Goal: Task Accomplishment & Management: Manage account settings

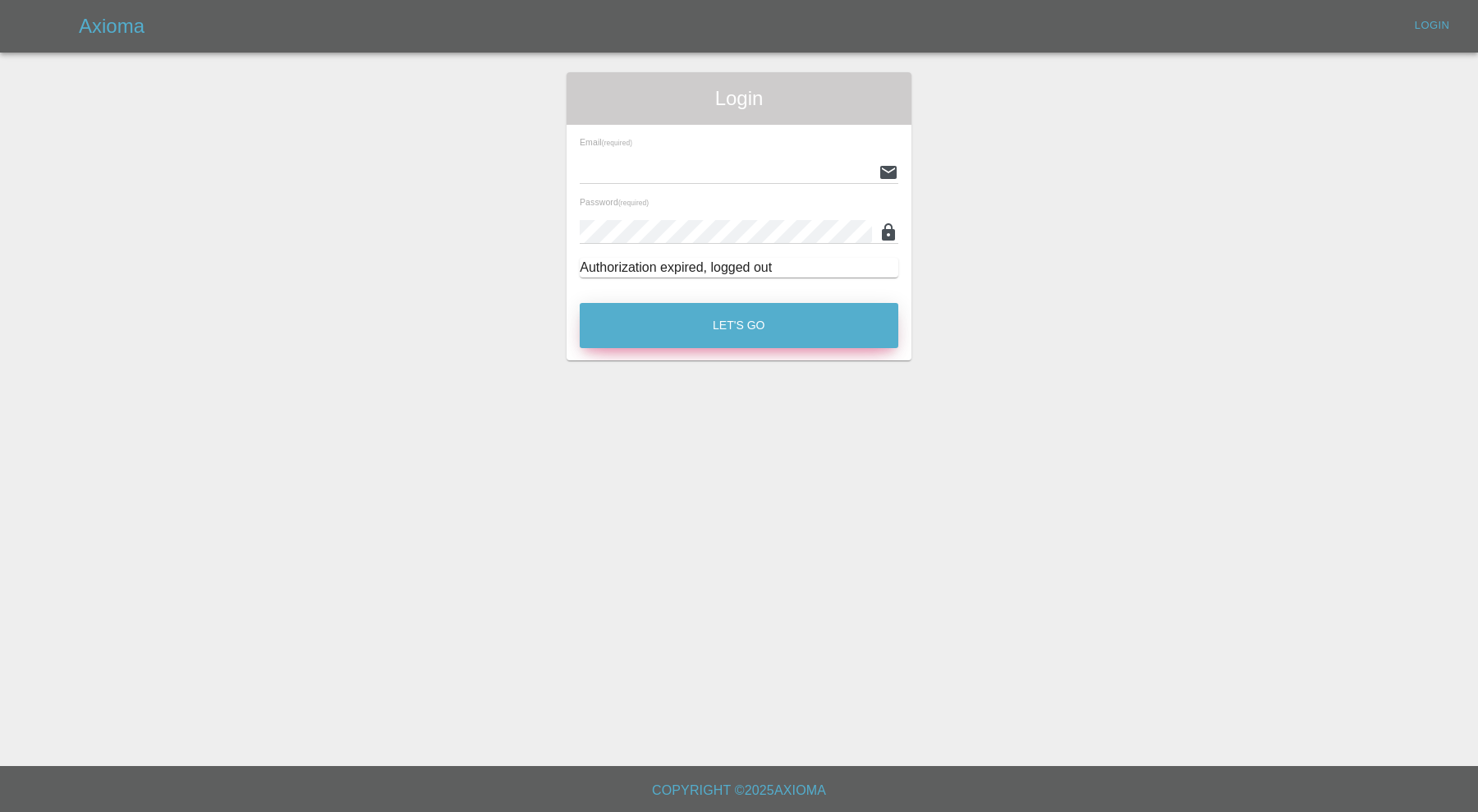
type input "[PERSON_NAME][EMAIL_ADDRESS][PERSON_NAME][DOMAIN_NAME]"
click at [636, 316] on button "Let's Go" at bounding box center [739, 325] width 318 height 45
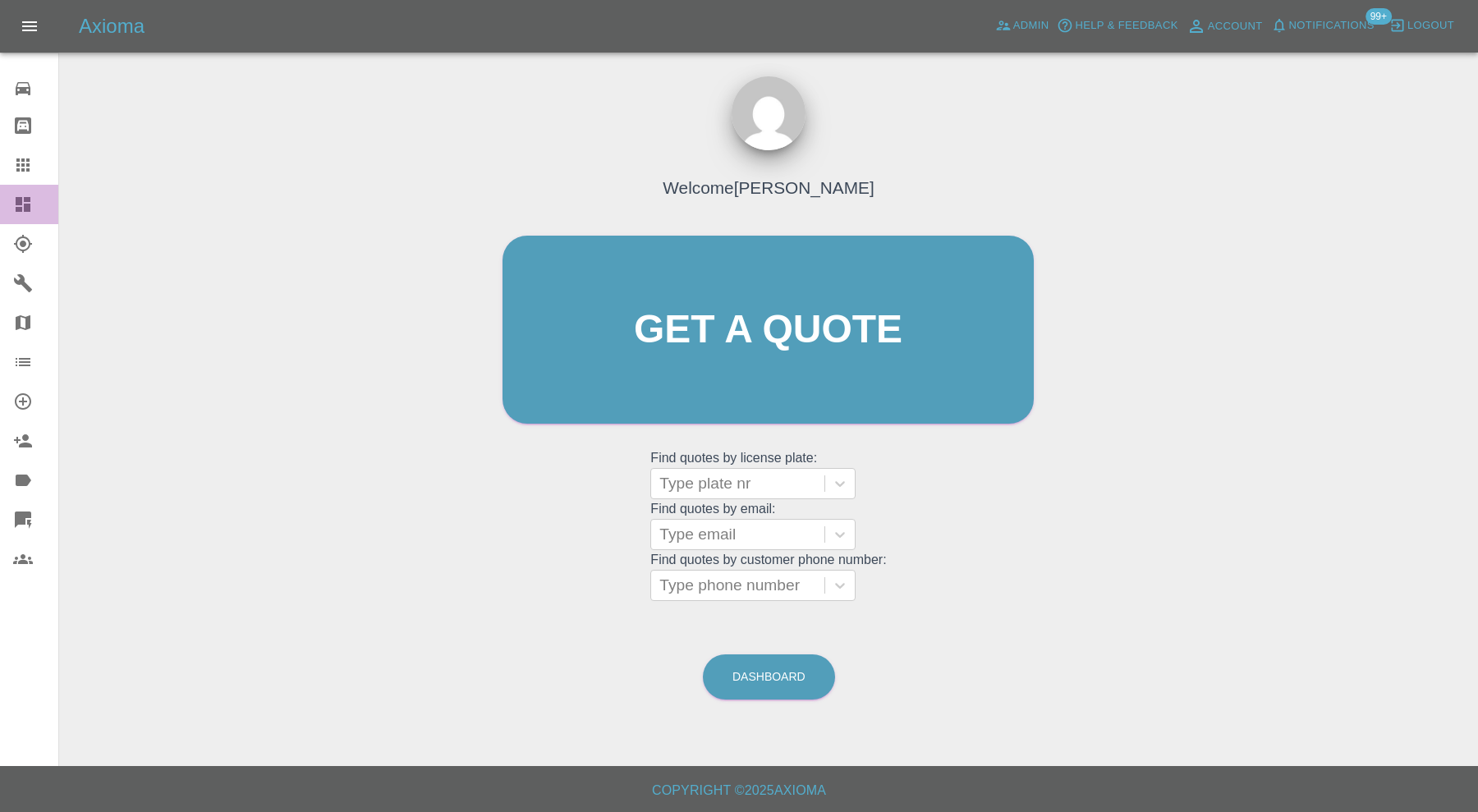
click at [23, 202] on icon at bounding box center [23, 204] width 20 height 20
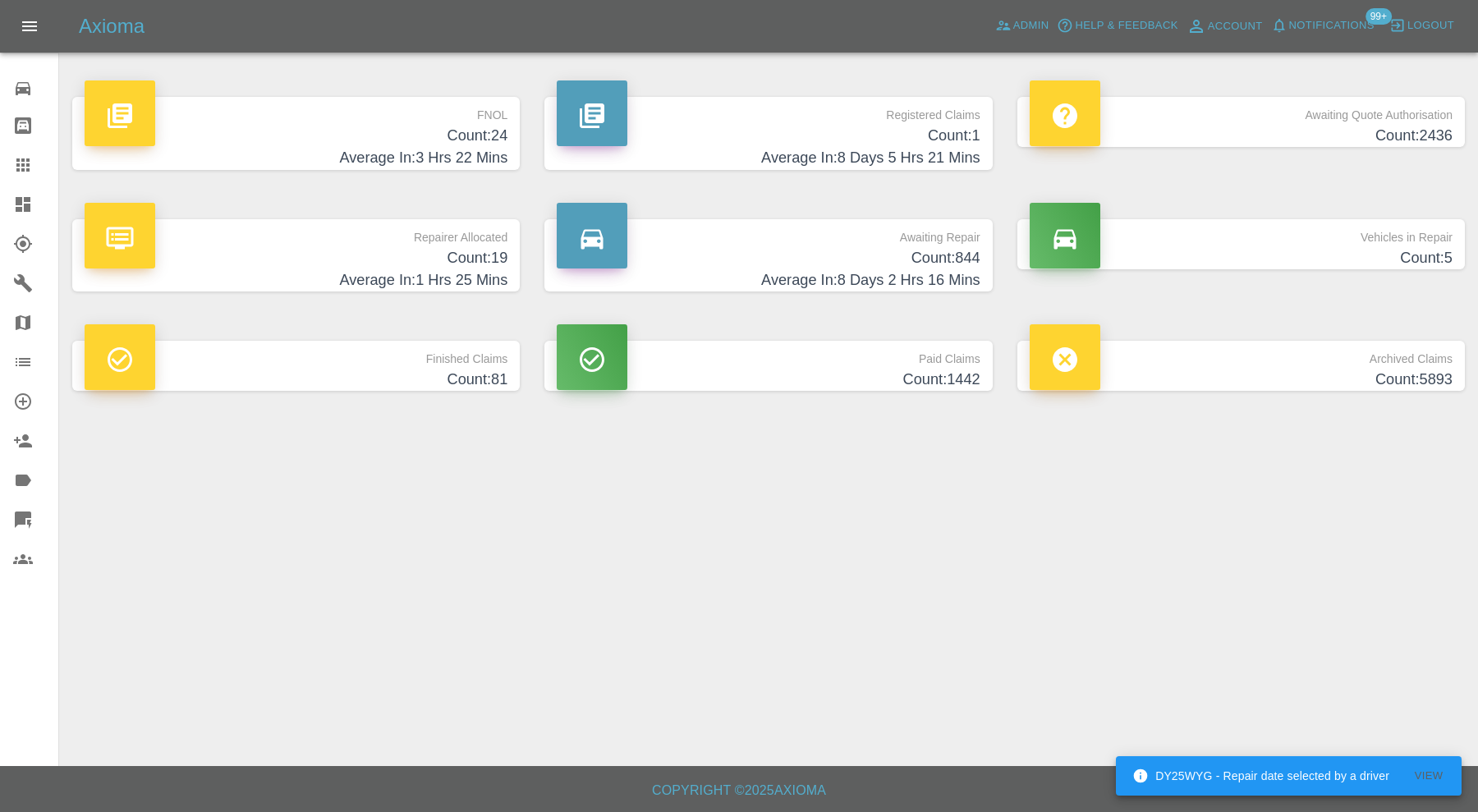
click at [825, 262] on h4 "Count: 844" at bounding box center [768, 258] width 423 height 22
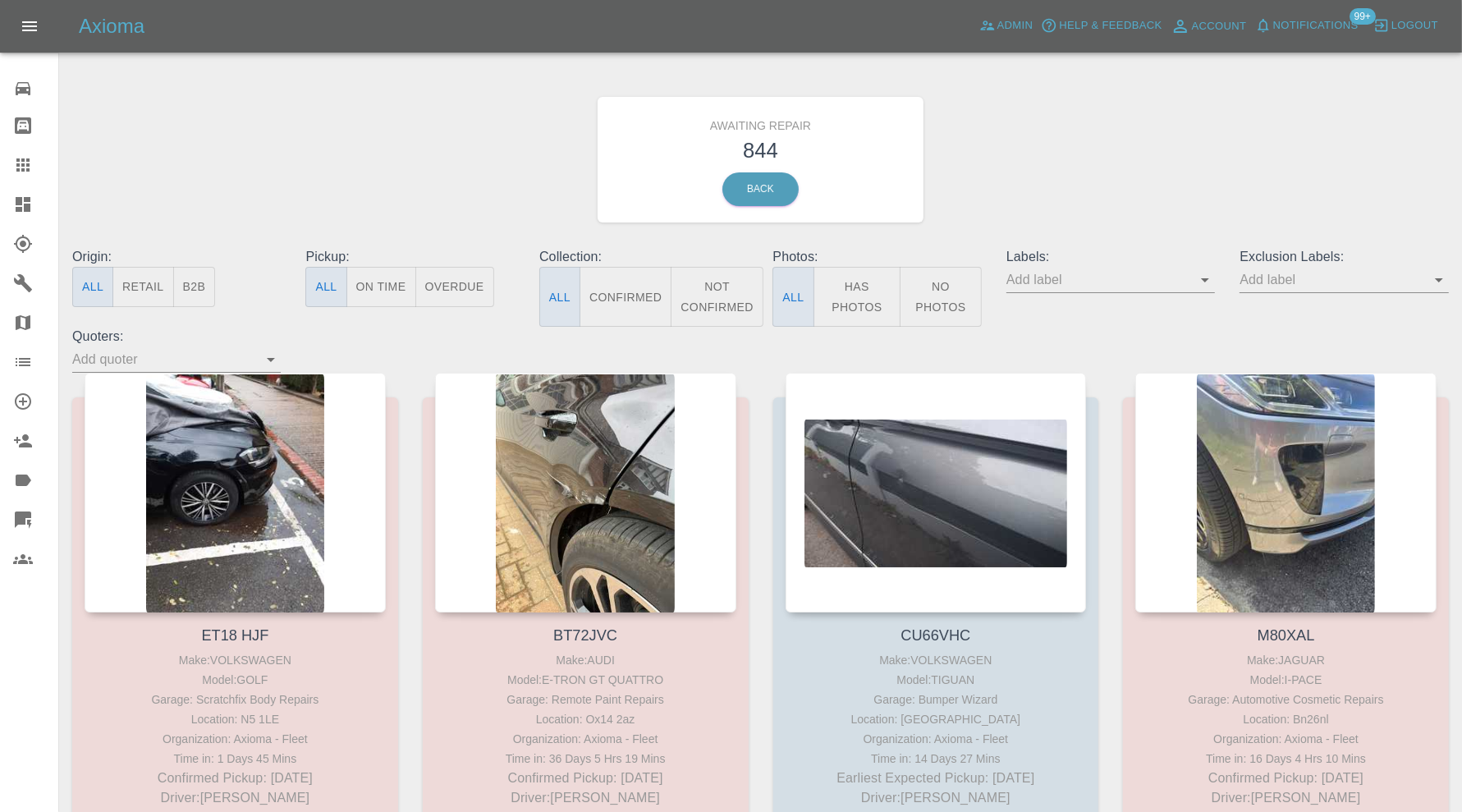
click at [1332, 274] on input "text" at bounding box center [1331, 279] width 184 height 26
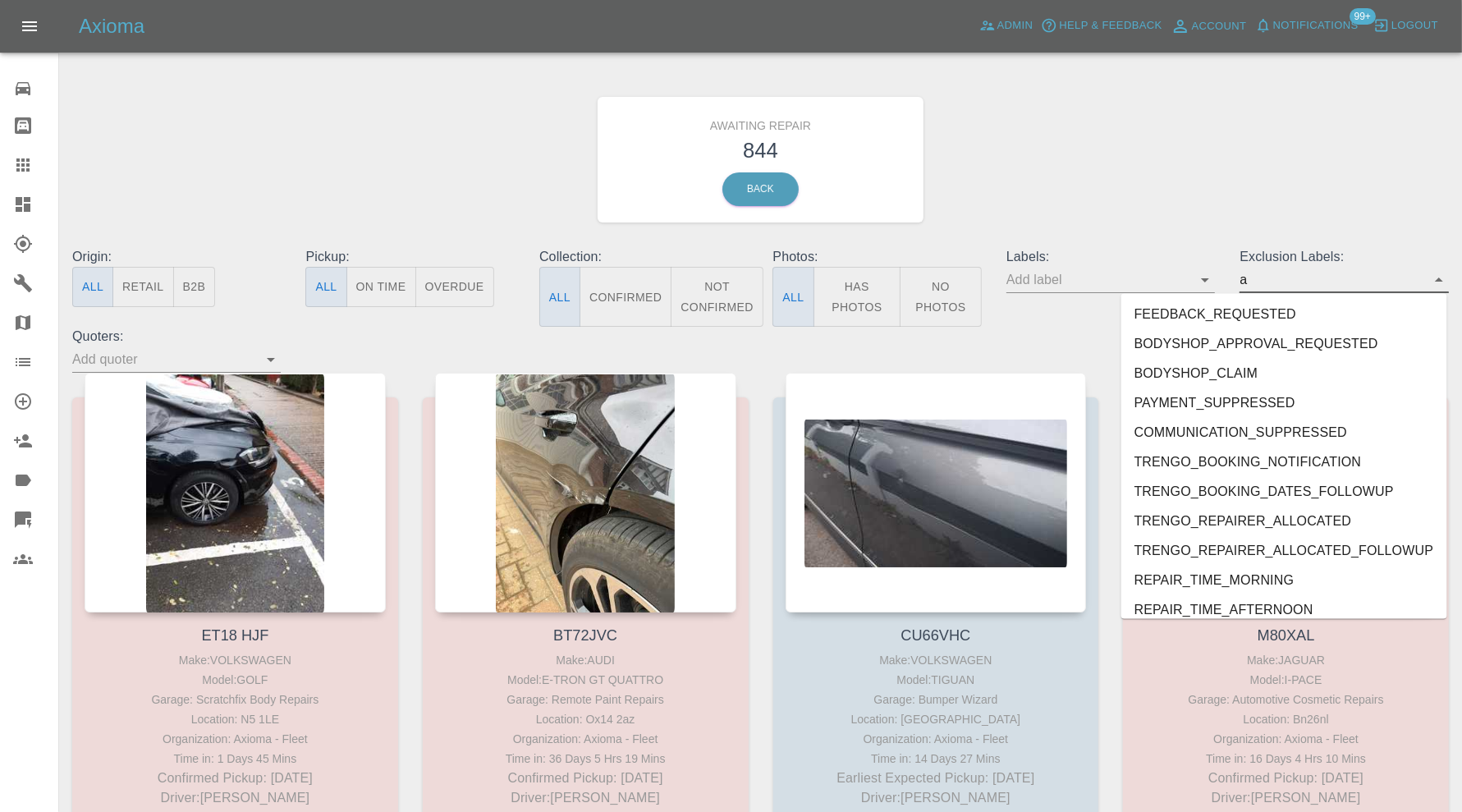
type input "au"
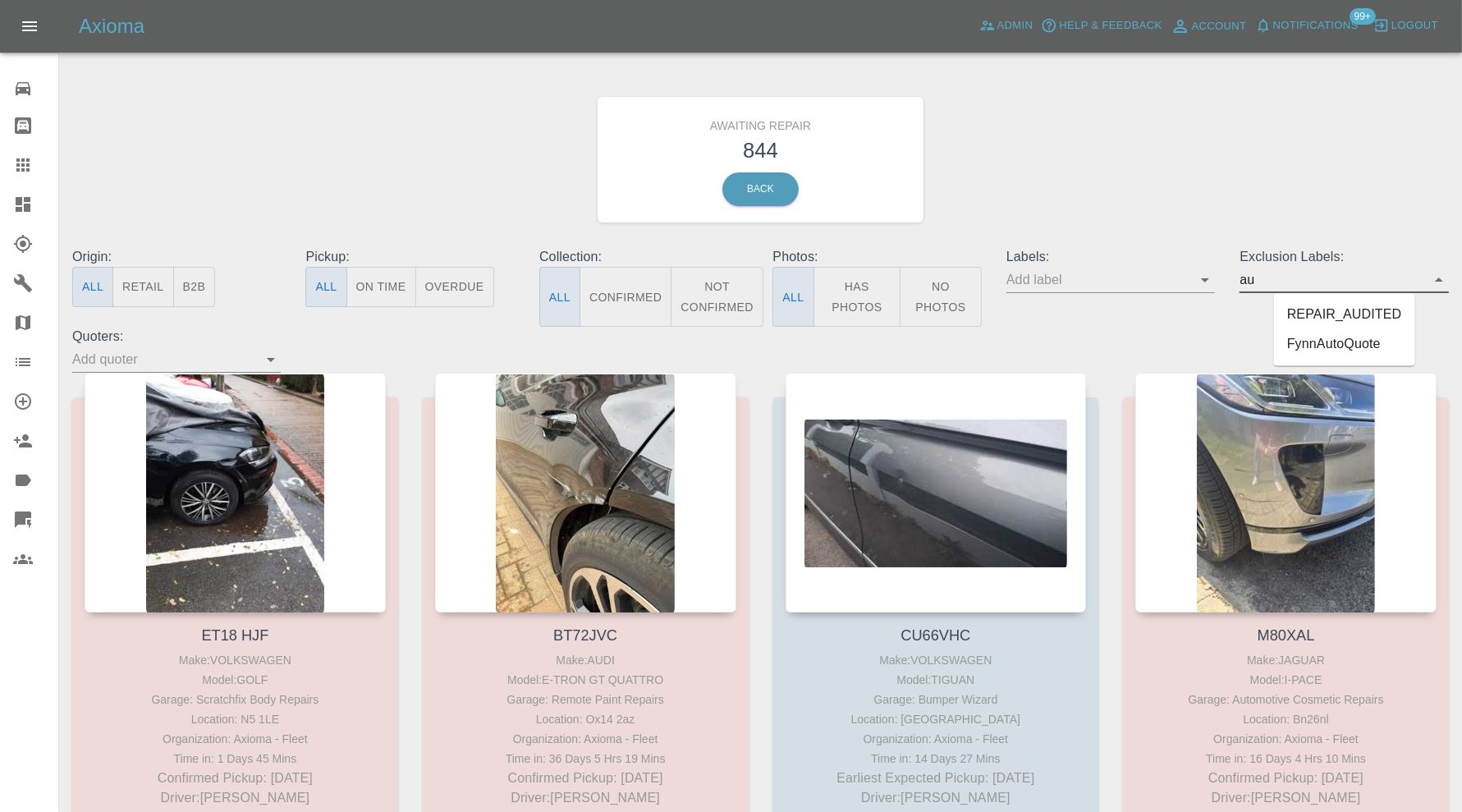
click at [1331, 313] on li "REPAIR_AUDITED" at bounding box center [1345, 315] width 141 height 30
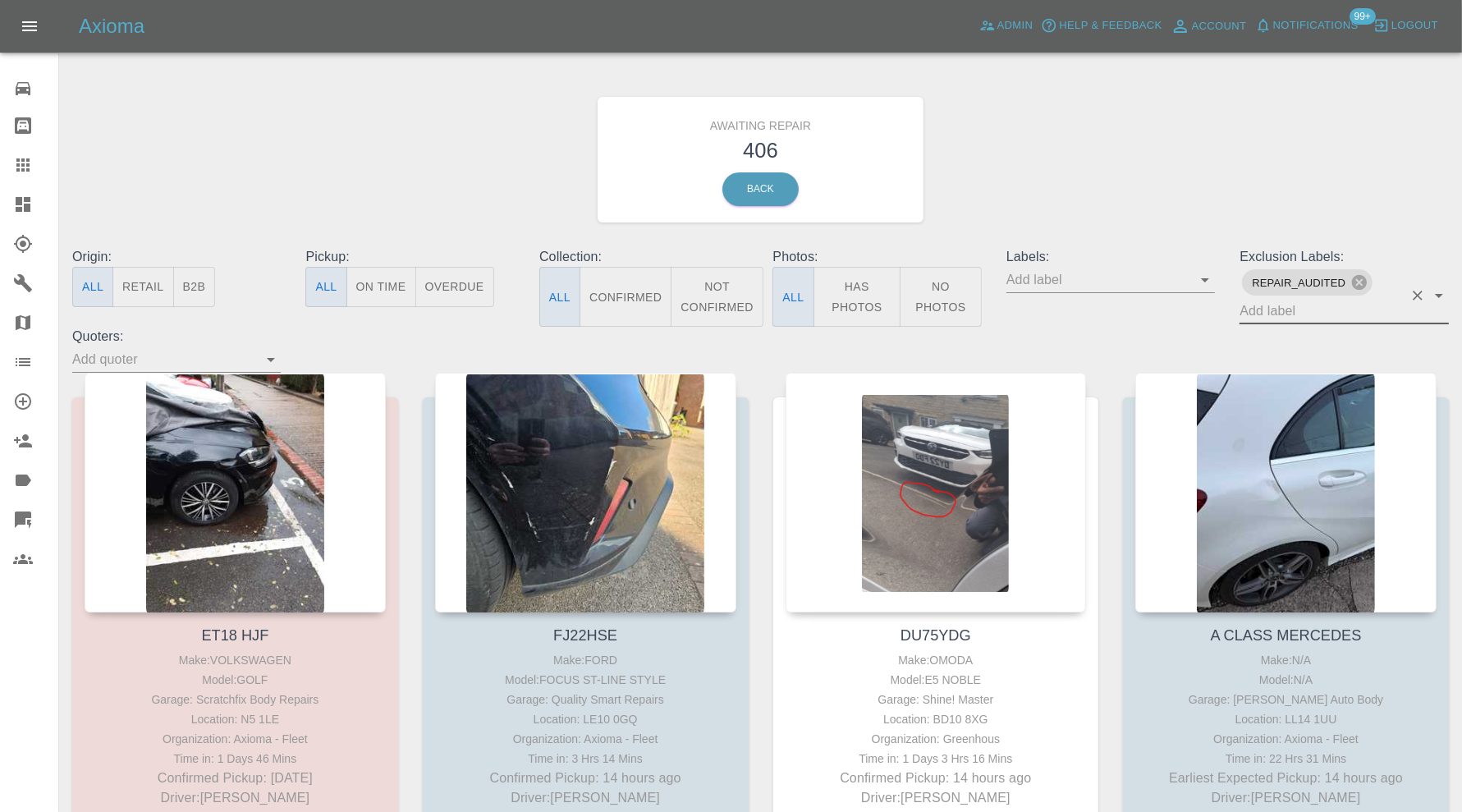
click at [643, 300] on button "Confirmed" at bounding box center [625, 297] width 92 height 60
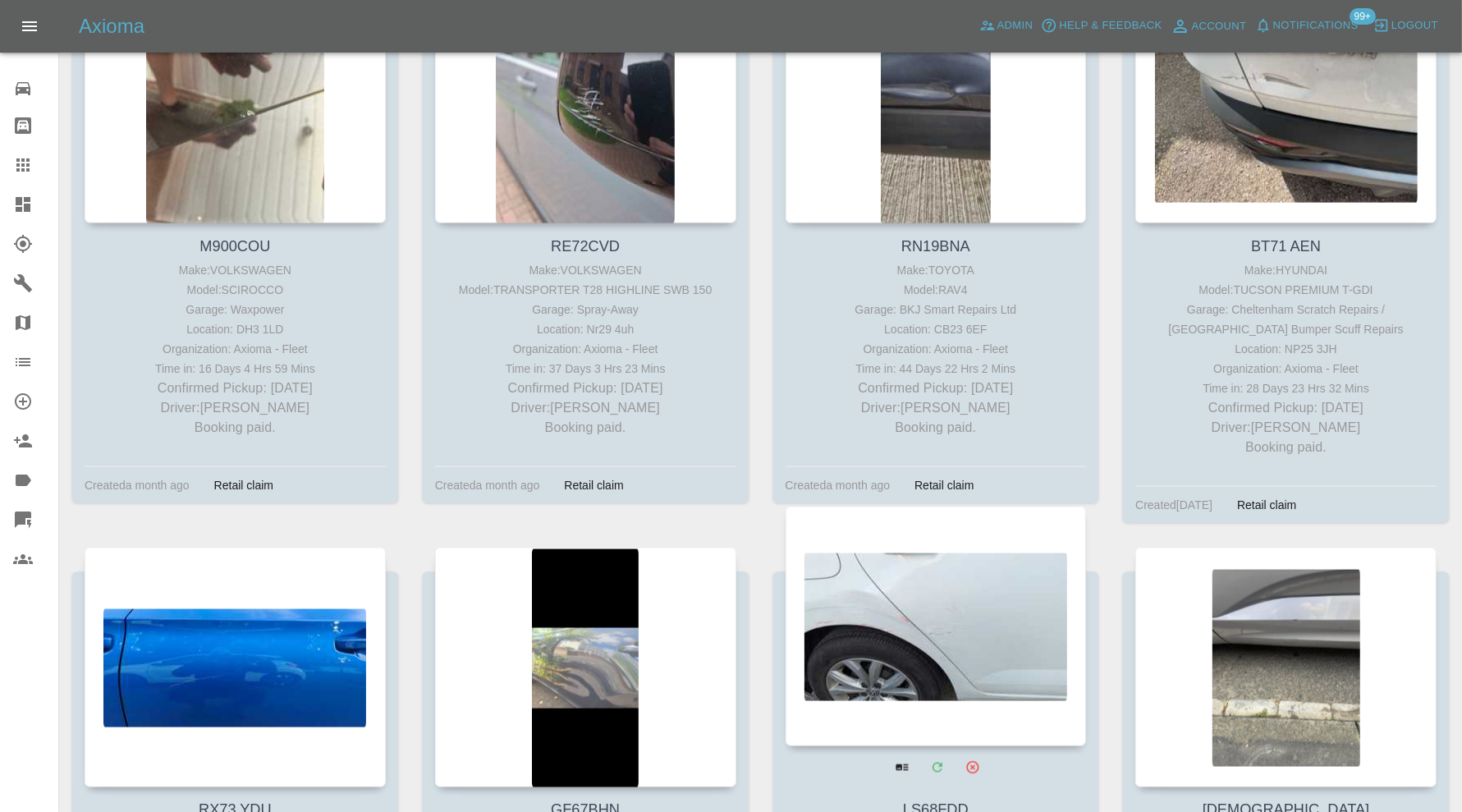
scroll to position [8072, 0]
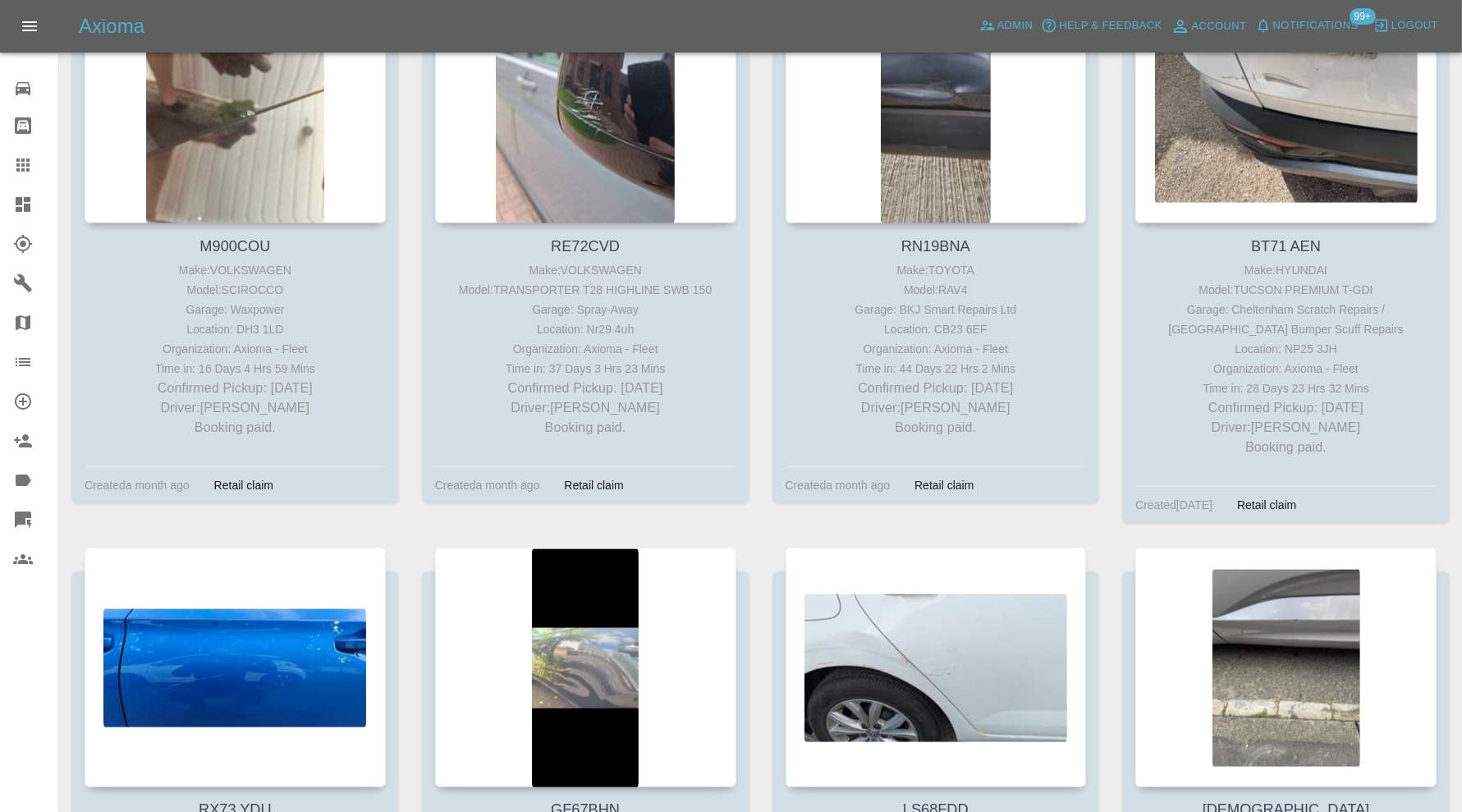
click at [26, 203] on icon at bounding box center [23, 204] width 20 height 20
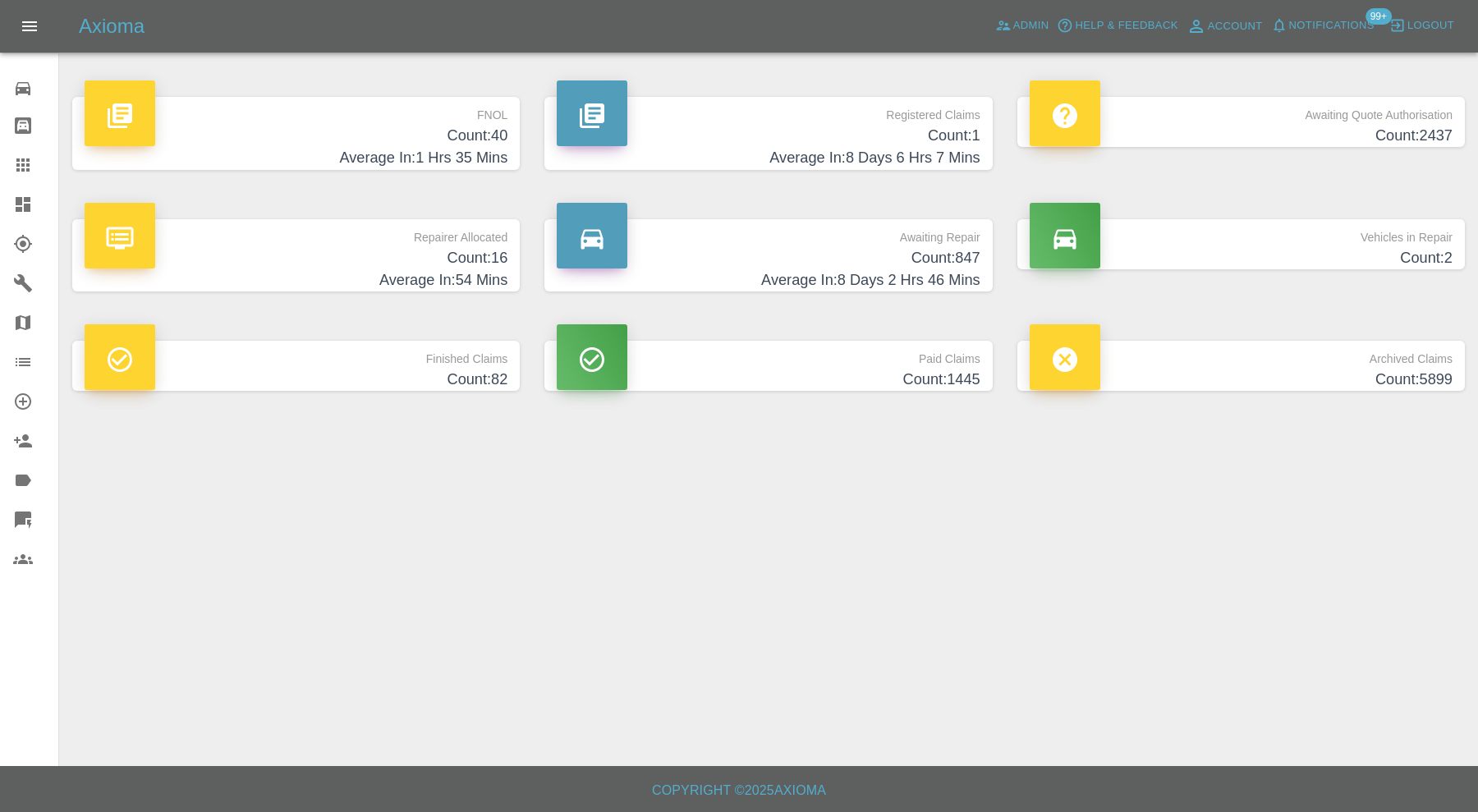
click at [421, 120] on p "FNOL" at bounding box center [295, 111] width 423 height 28
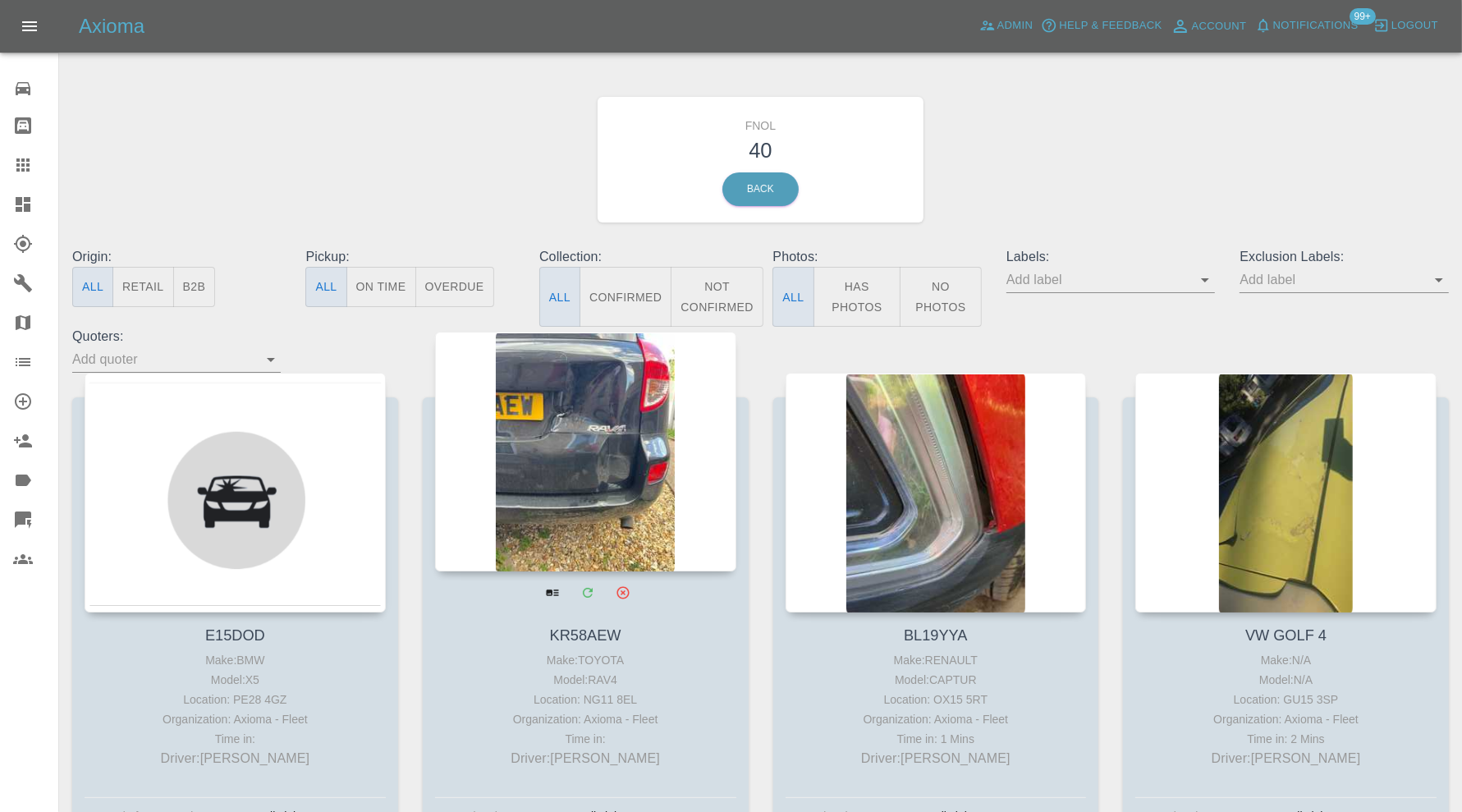
click at [592, 400] on div at bounding box center [585, 451] width 301 height 240
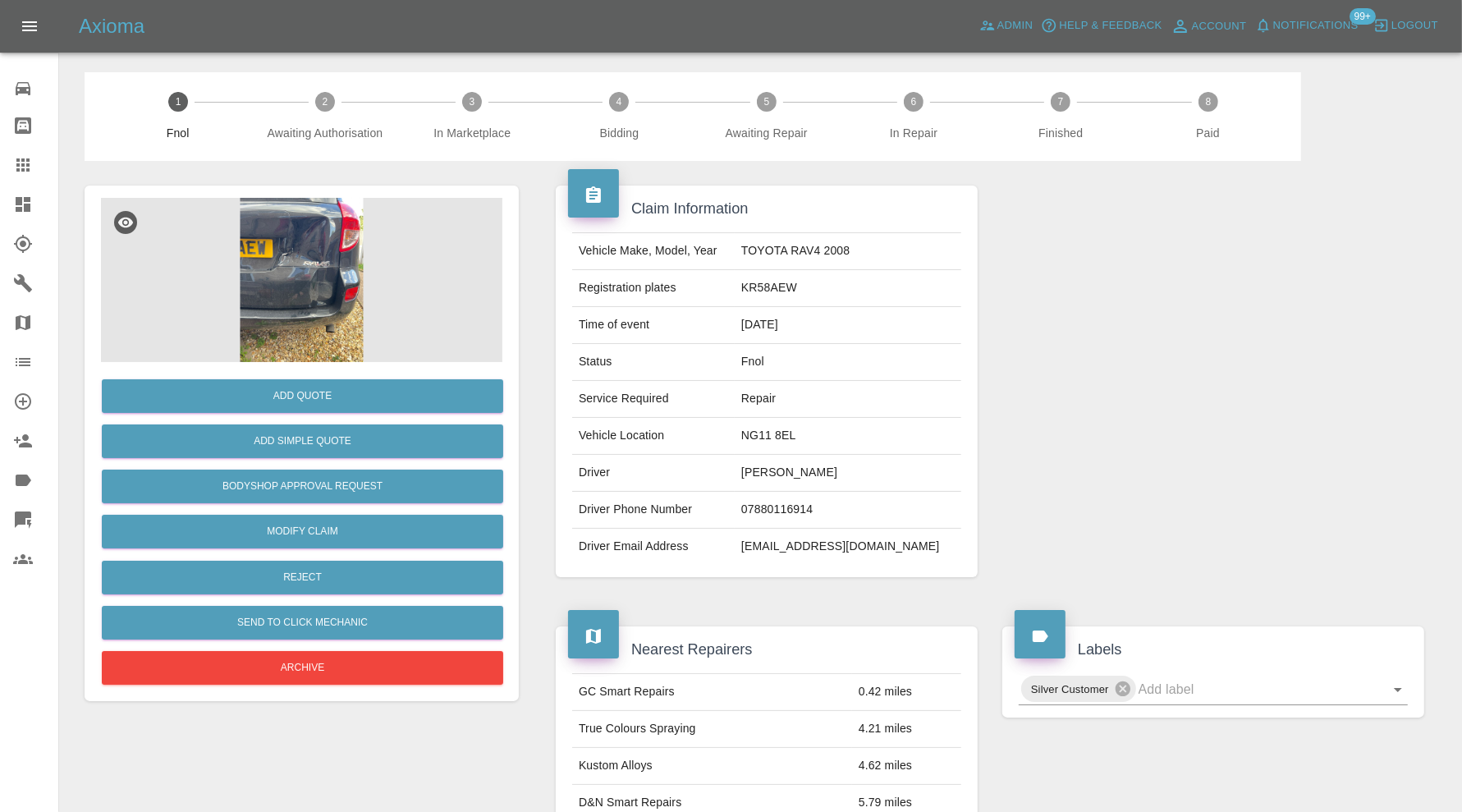
click at [330, 275] on img at bounding box center [301, 279] width 401 height 165
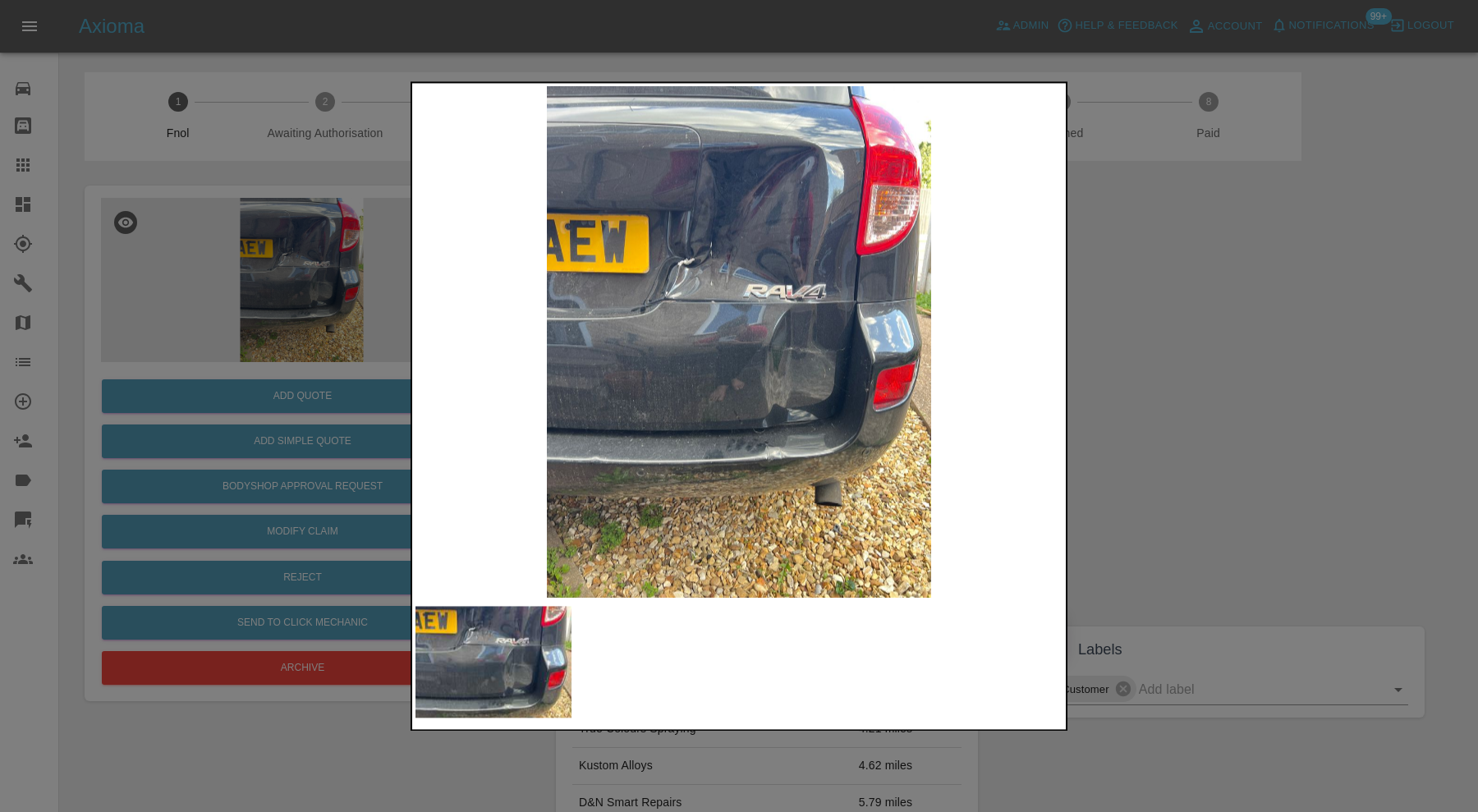
click at [1301, 460] on div at bounding box center [739, 406] width 1478 height 812
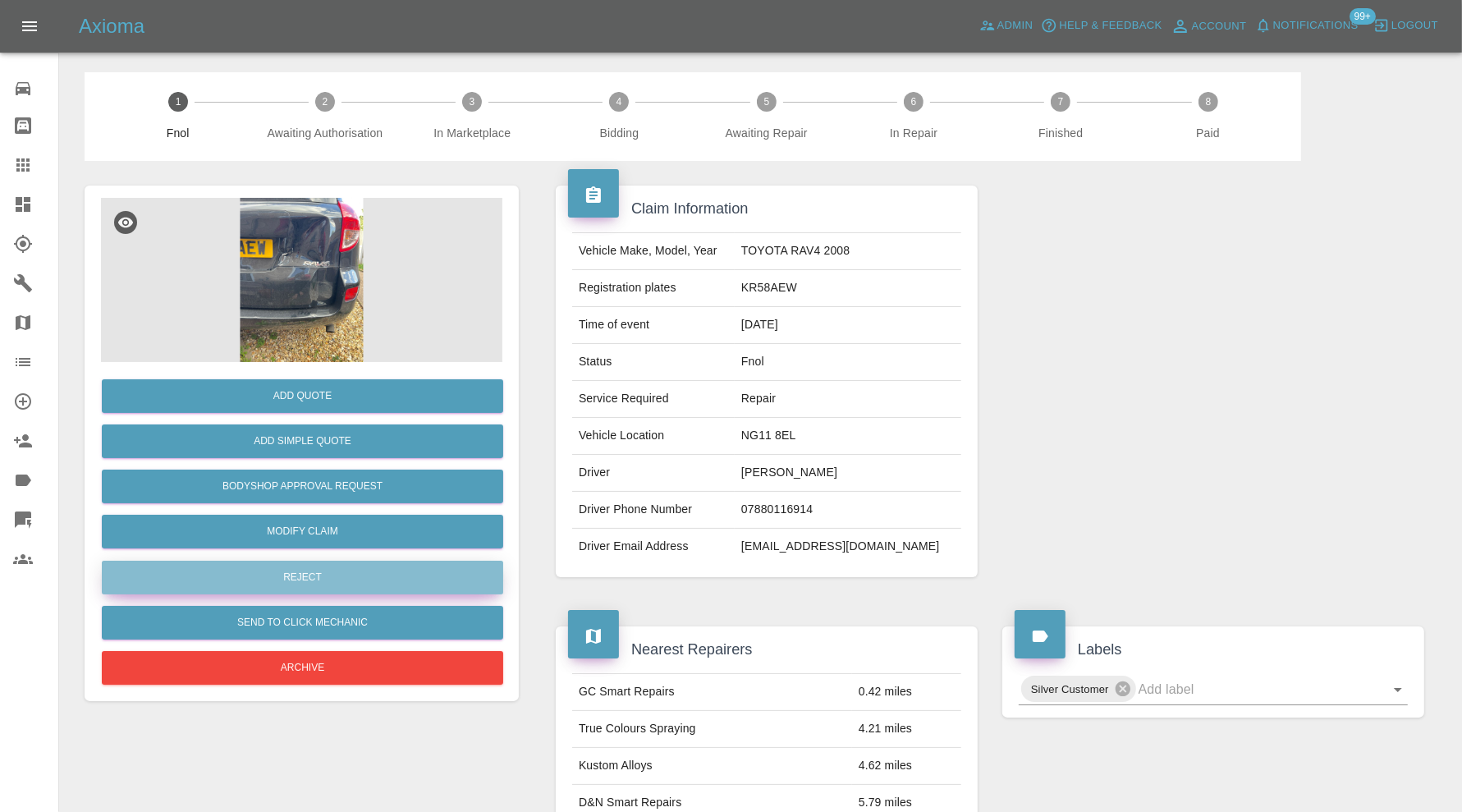
click at [361, 579] on button "Reject" at bounding box center [302, 577] width 401 height 34
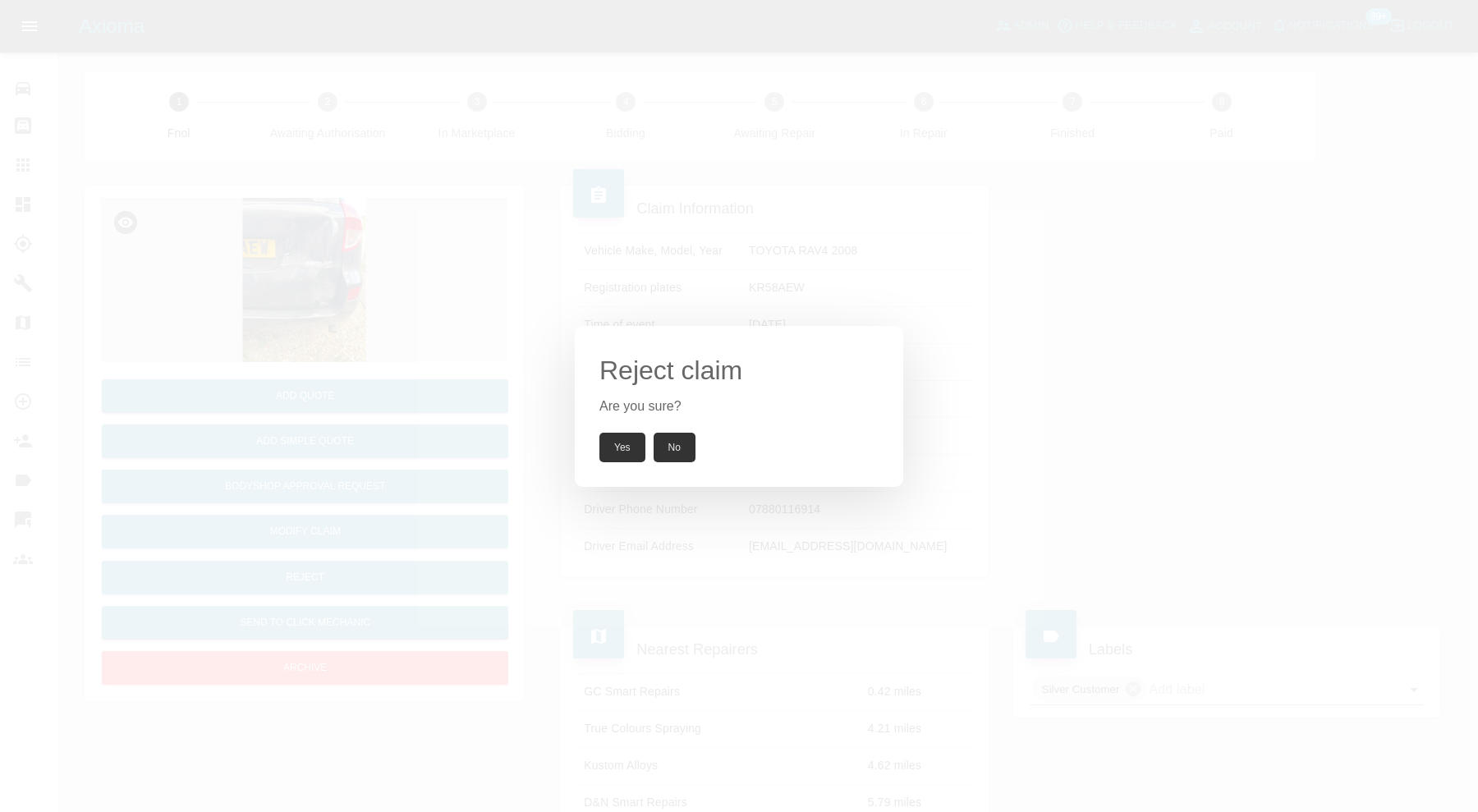
click at [624, 443] on button "Yes" at bounding box center [623, 447] width 46 height 30
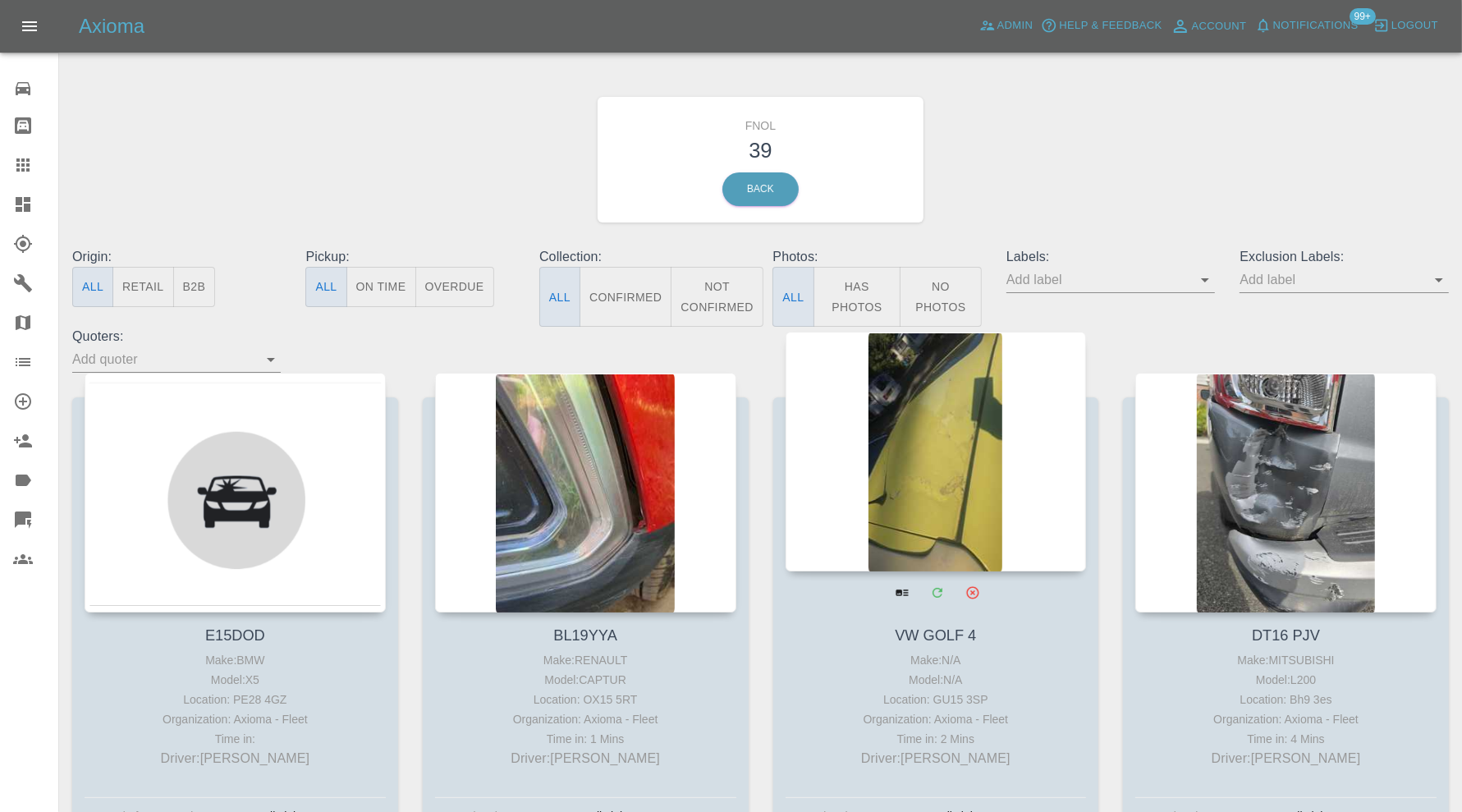
click at [939, 506] on div at bounding box center [936, 451] width 301 height 240
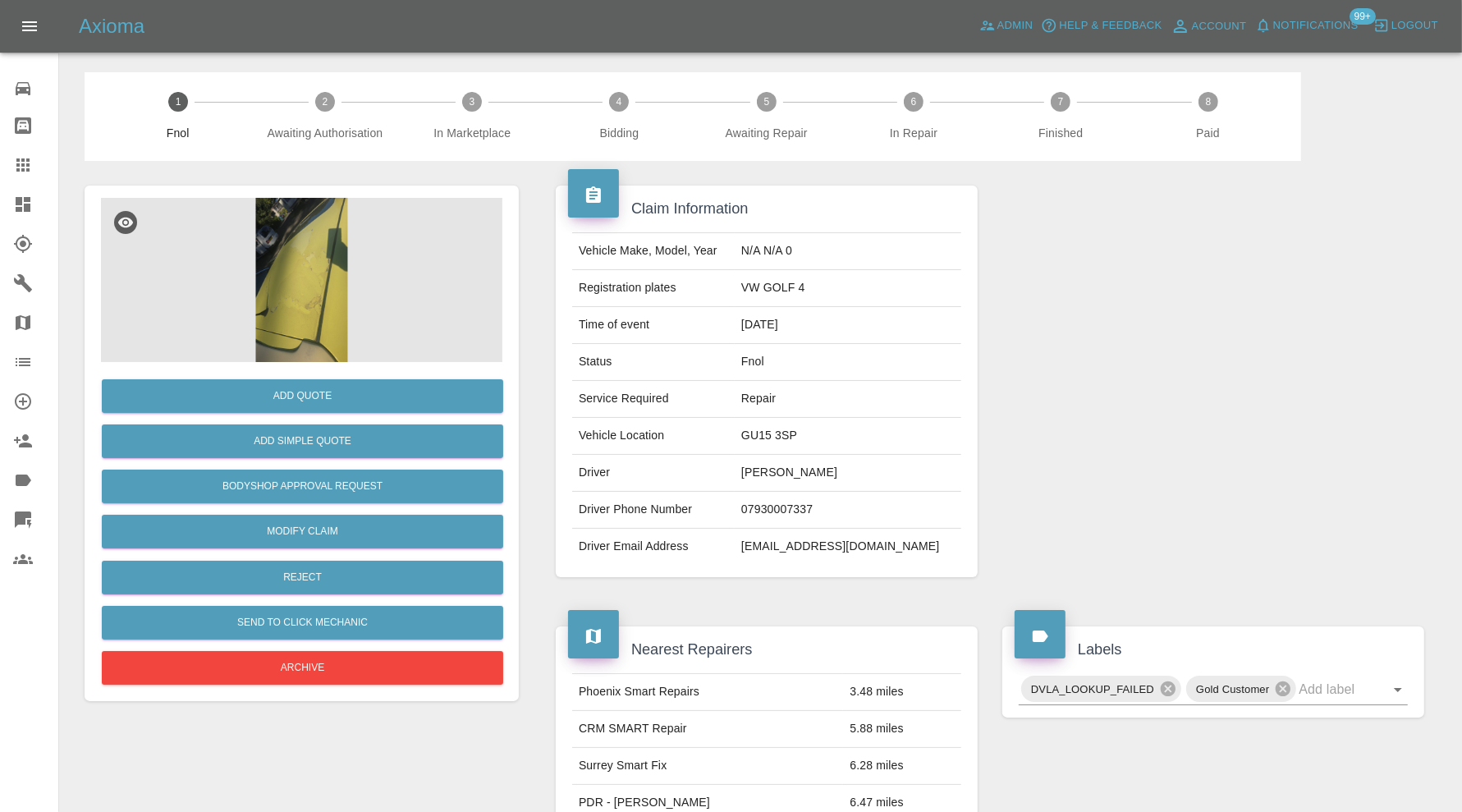
click at [321, 306] on img at bounding box center [301, 279] width 401 height 165
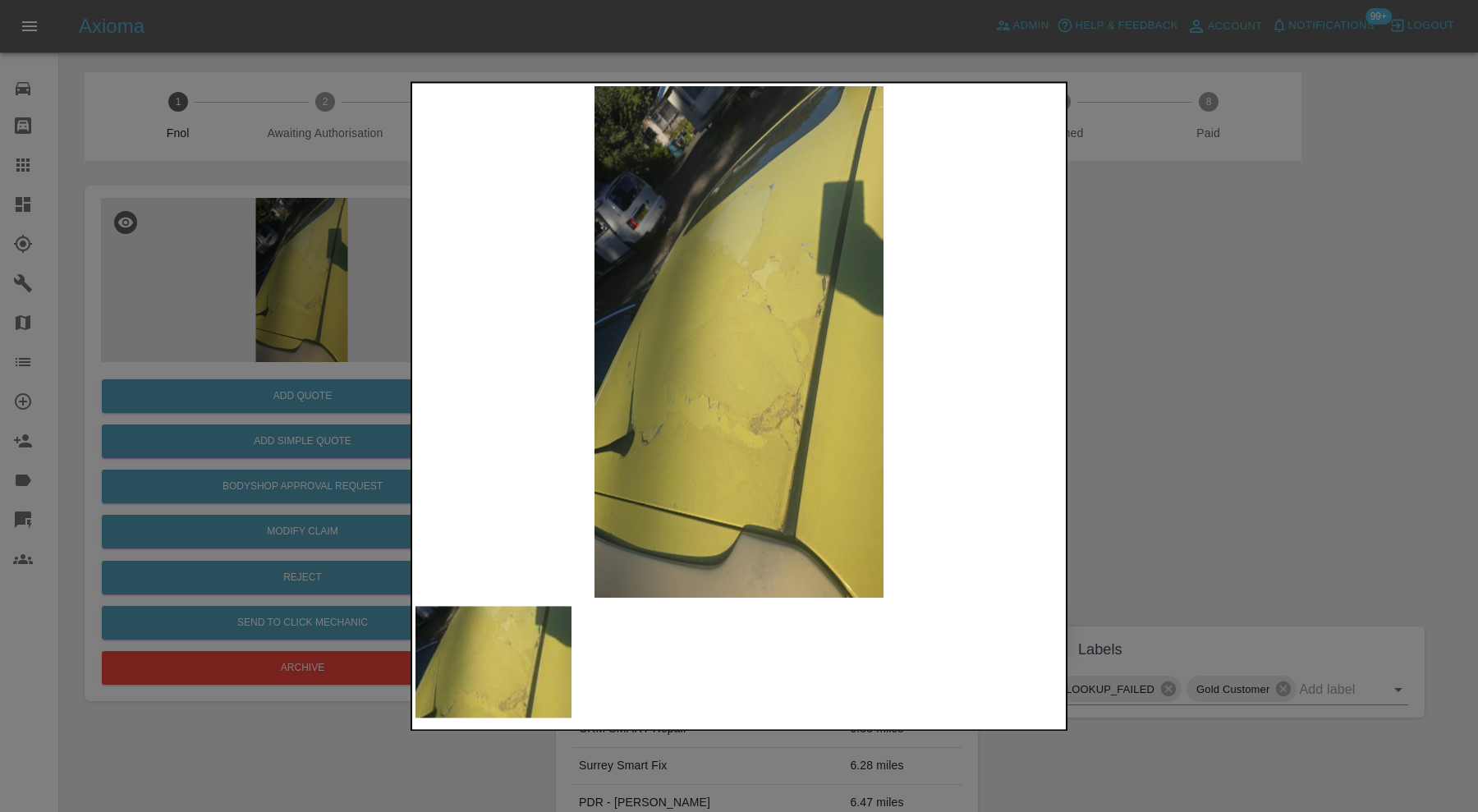
click at [1185, 366] on div at bounding box center [739, 406] width 1478 height 812
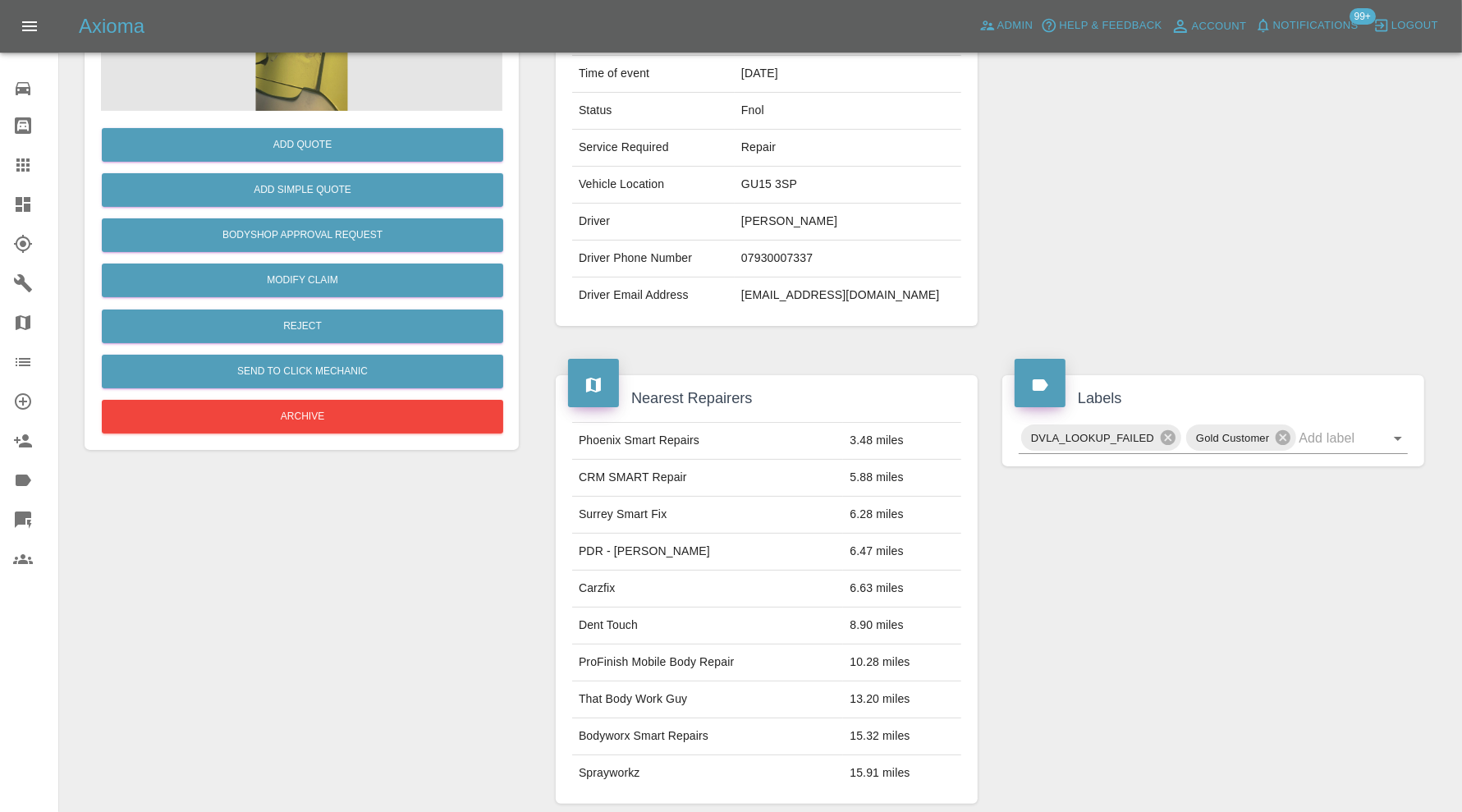
scroll to position [27, 0]
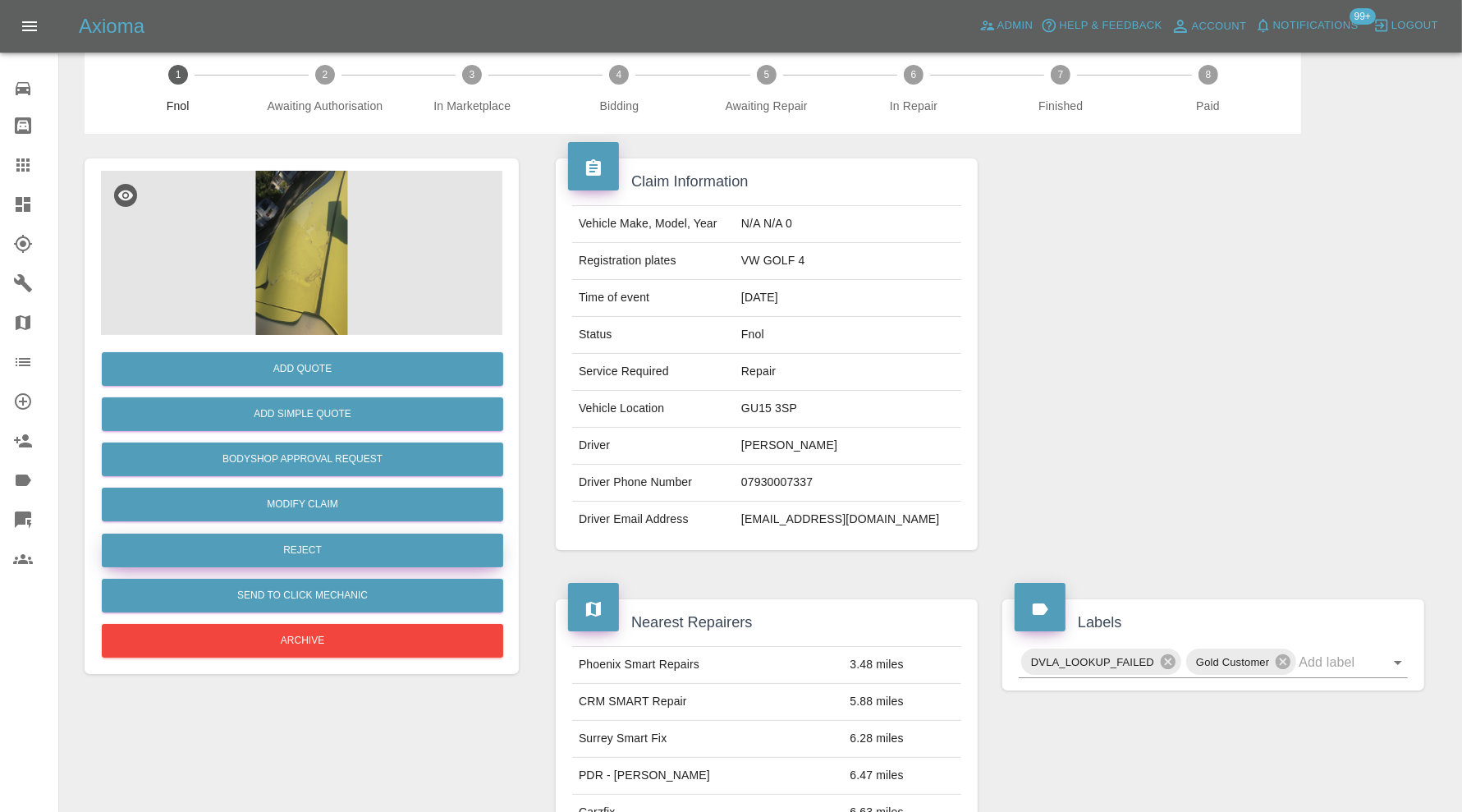
click at [374, 540] on button "Reject" at bounding box center [302, 550] width 401 height 34
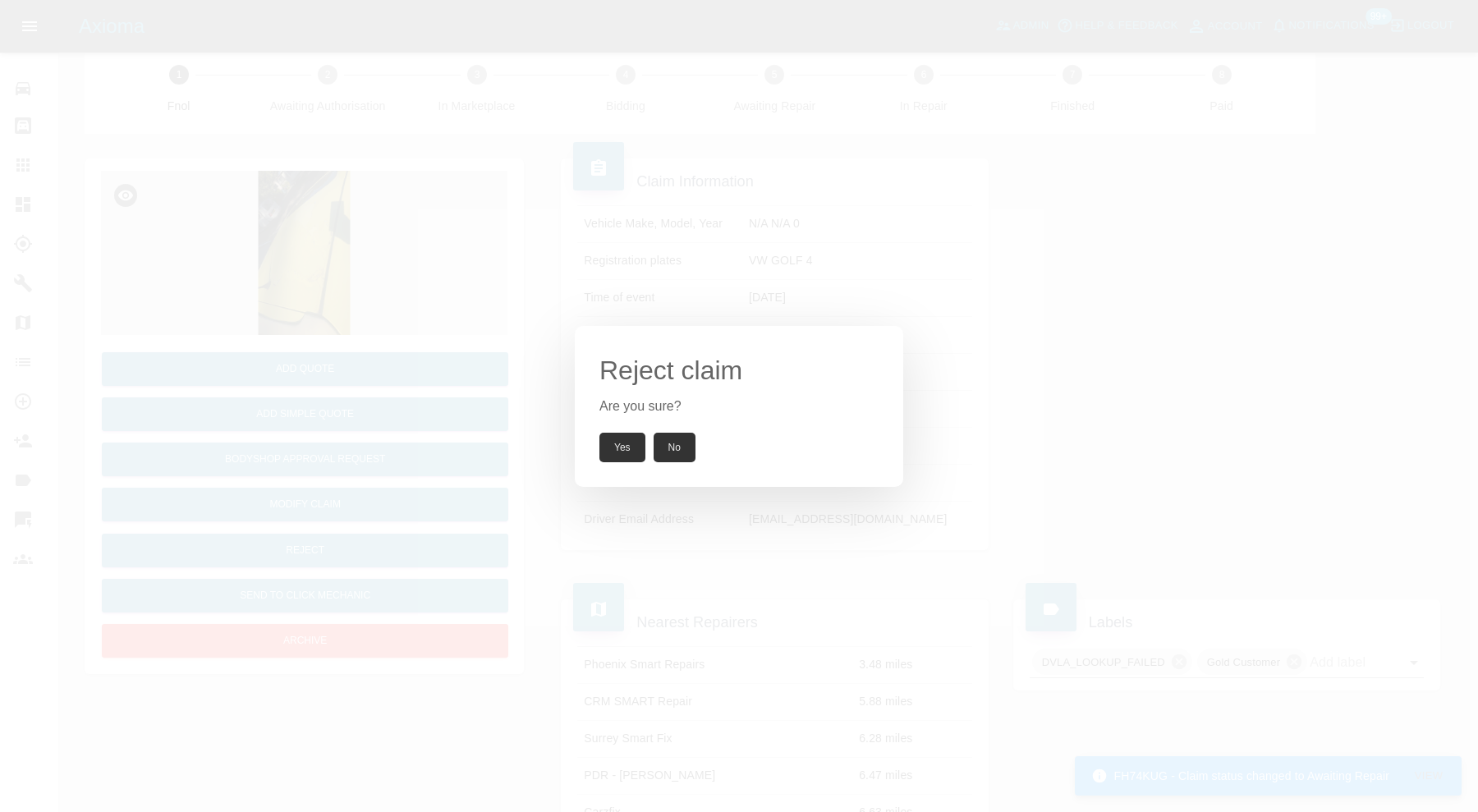
click at [608, 443] on button "Yes" at bounding box center [623, 447] width 46 height 30
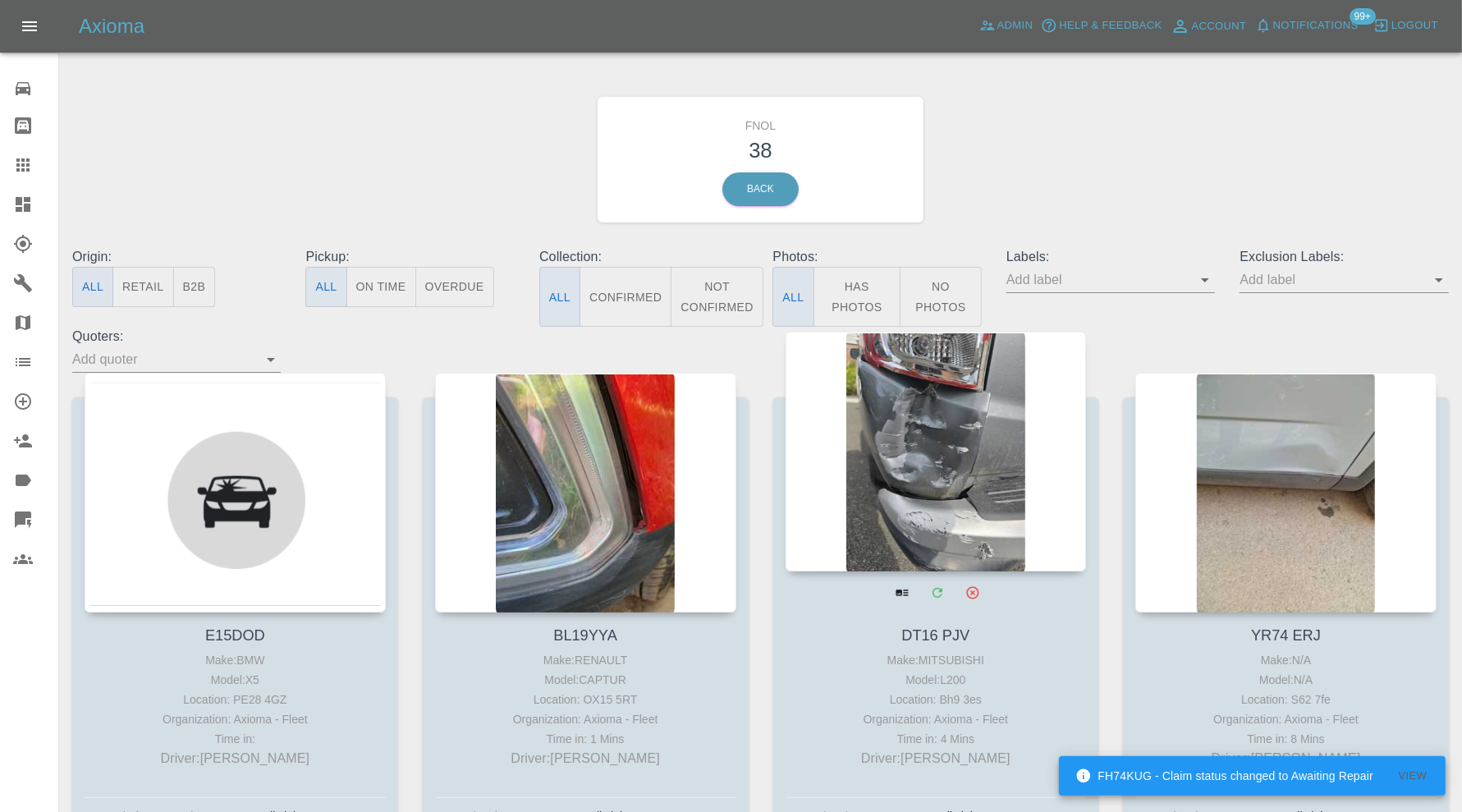
click at [953, 481] on div at bounding box center [936, 451] width 301 height 240
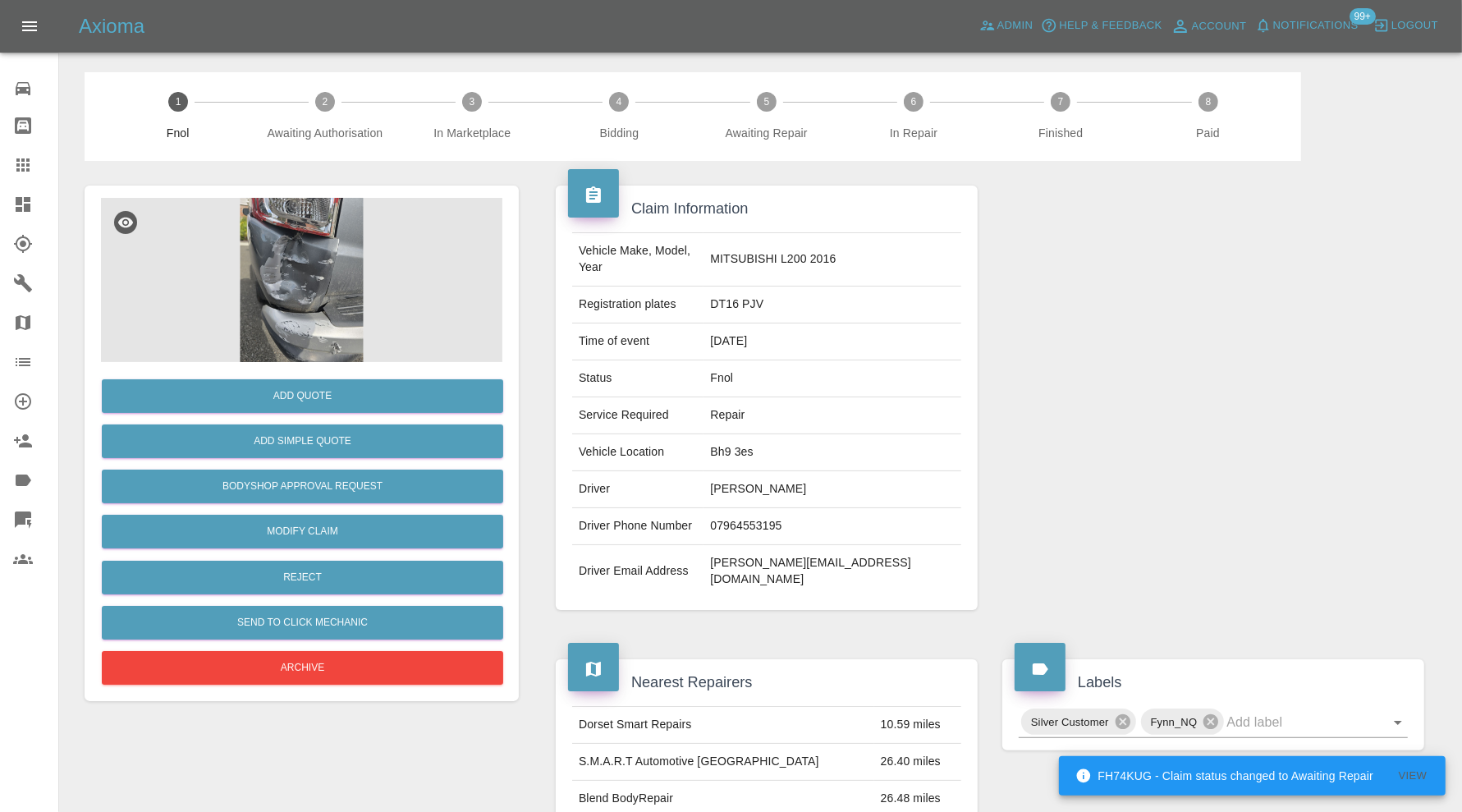
click at [265, 251] on img at bounding box center [301, 279] width 401 height 165
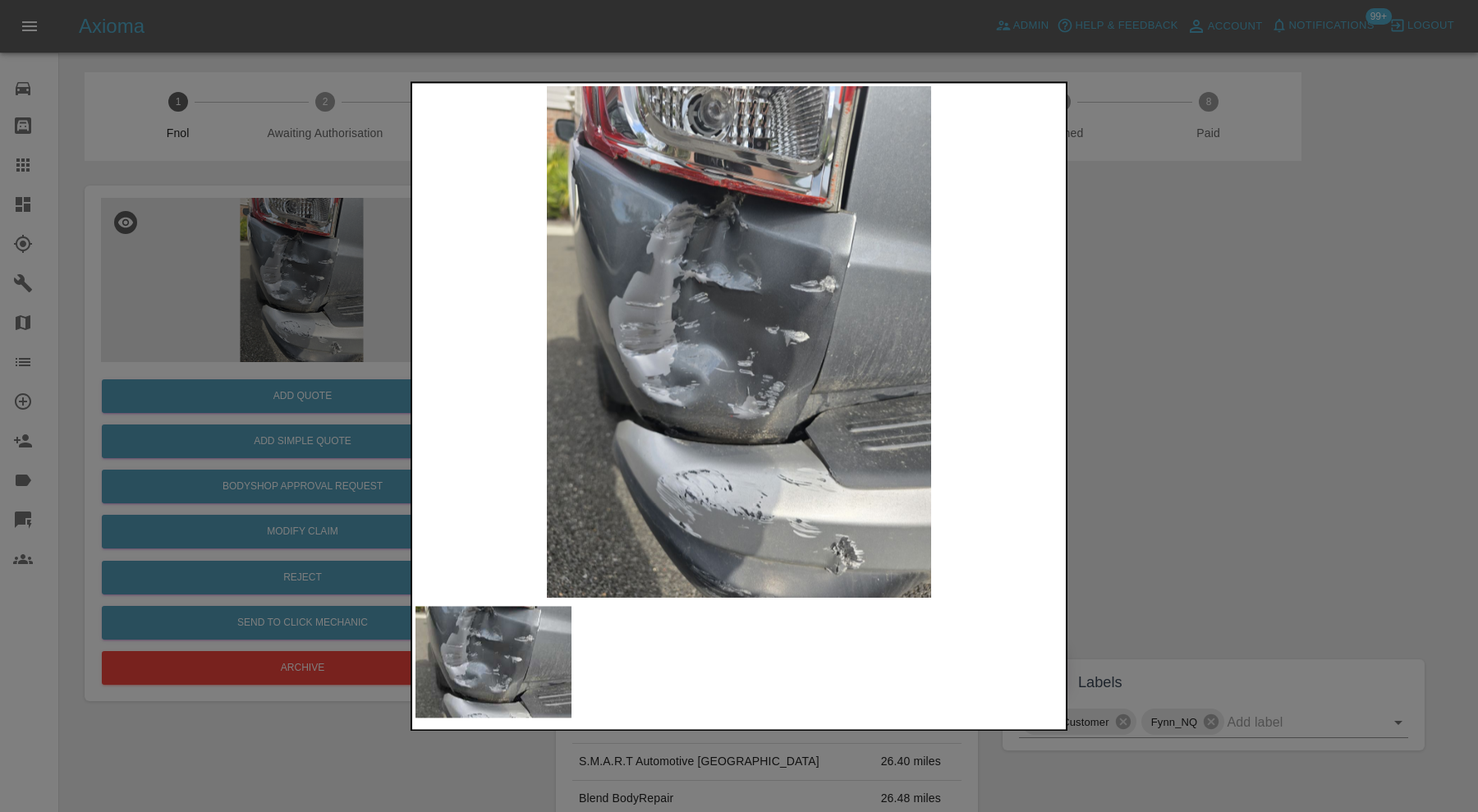
click at [1171, 333] on div at bounding box center [739, 406] width 1478 height 812
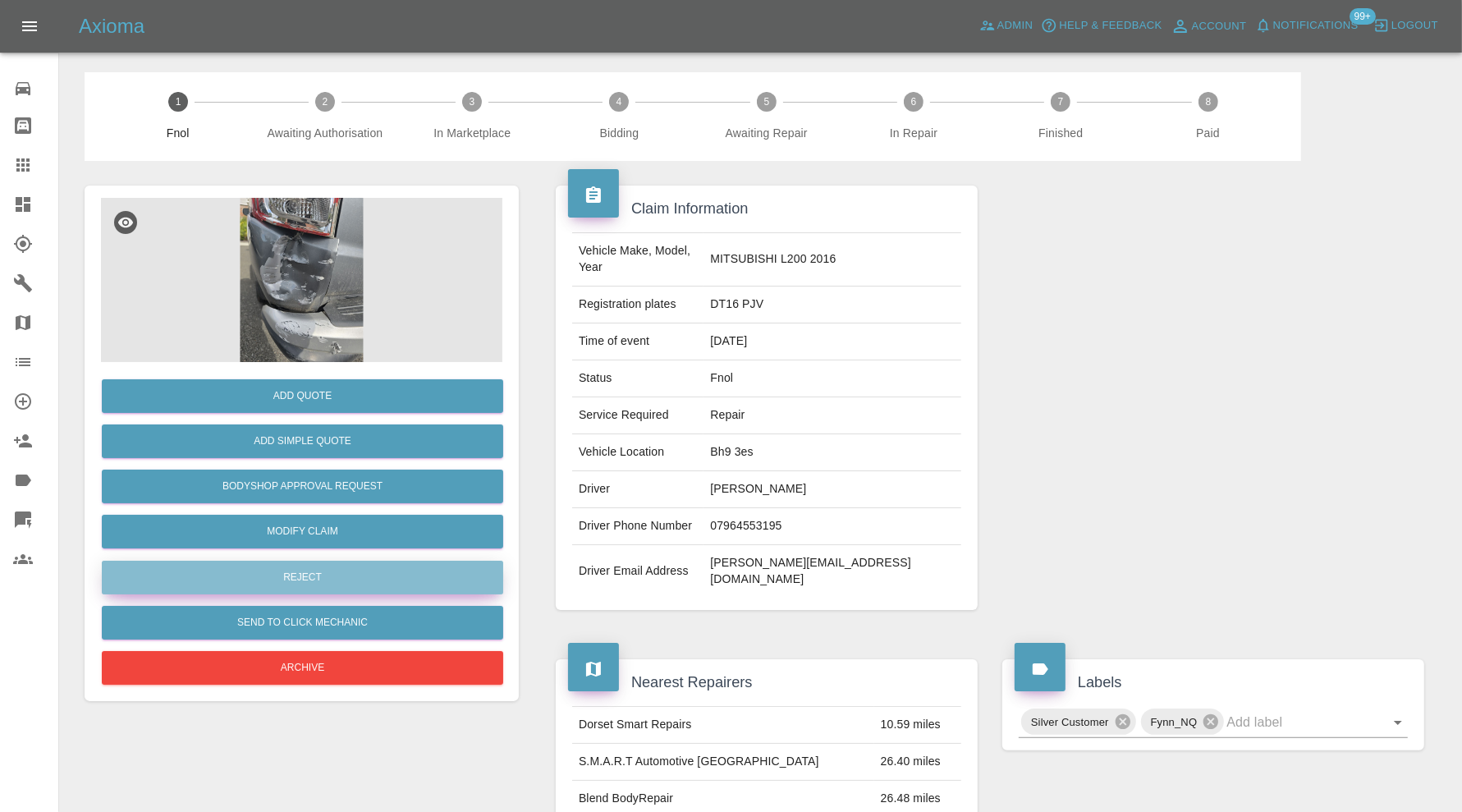
click at [372, 579] on button "Reject" at bounding box center [302, 577] width 401 height 34
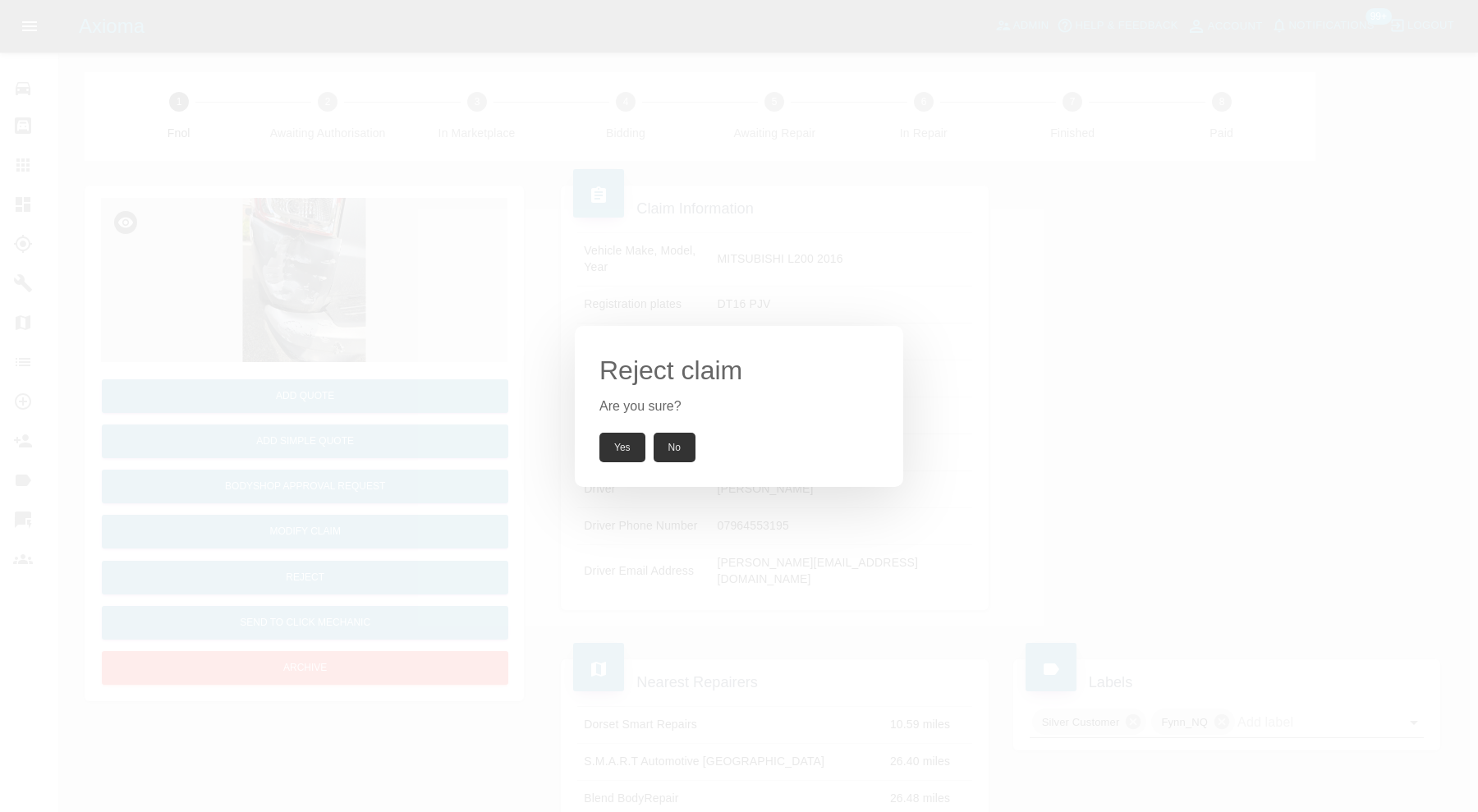
click at [630, 444] on button "Yes" at bounding box center [623, 447] width 46 height 30
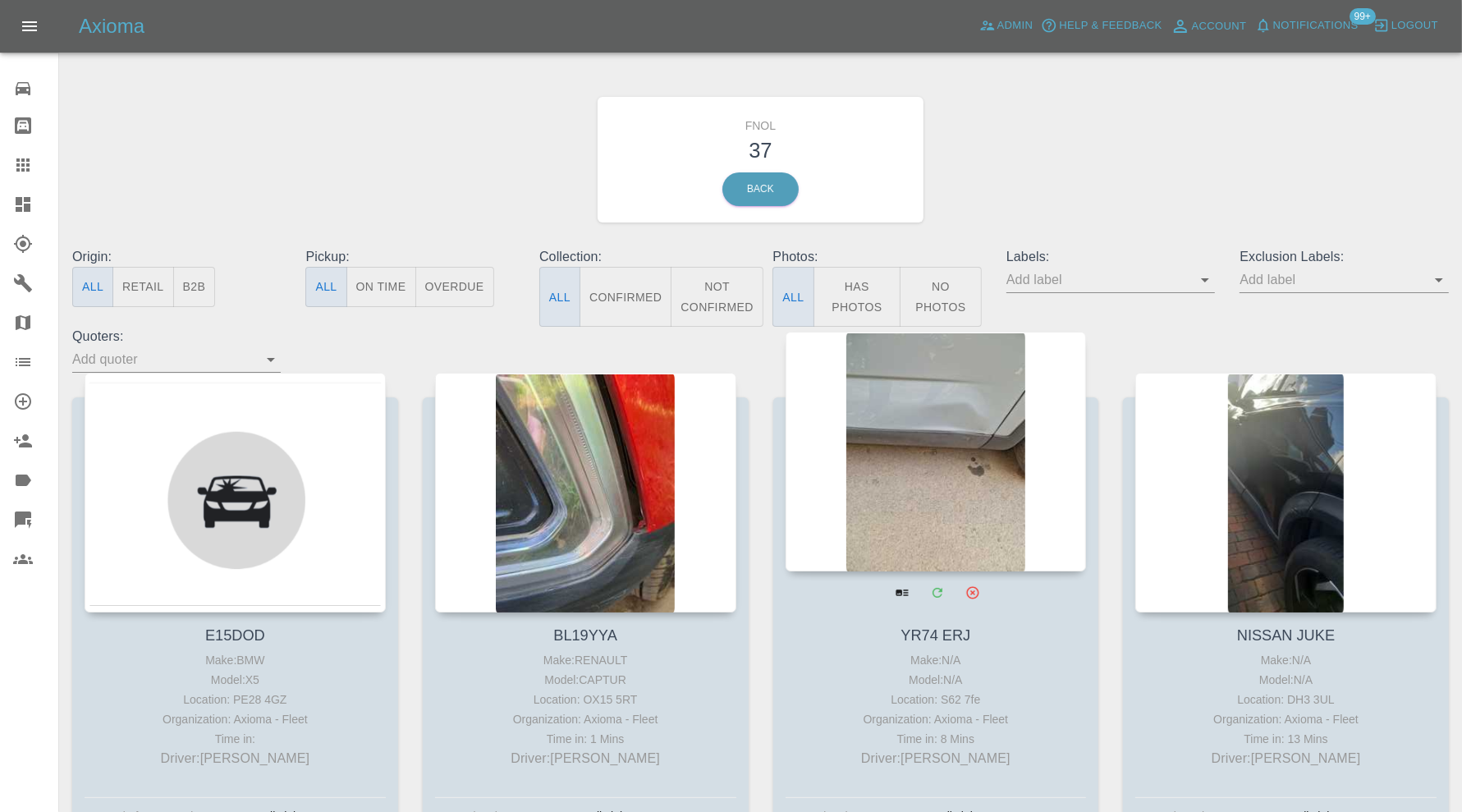
click at [915, 467] on div at bounding box center [936, 451] width 301 height 240
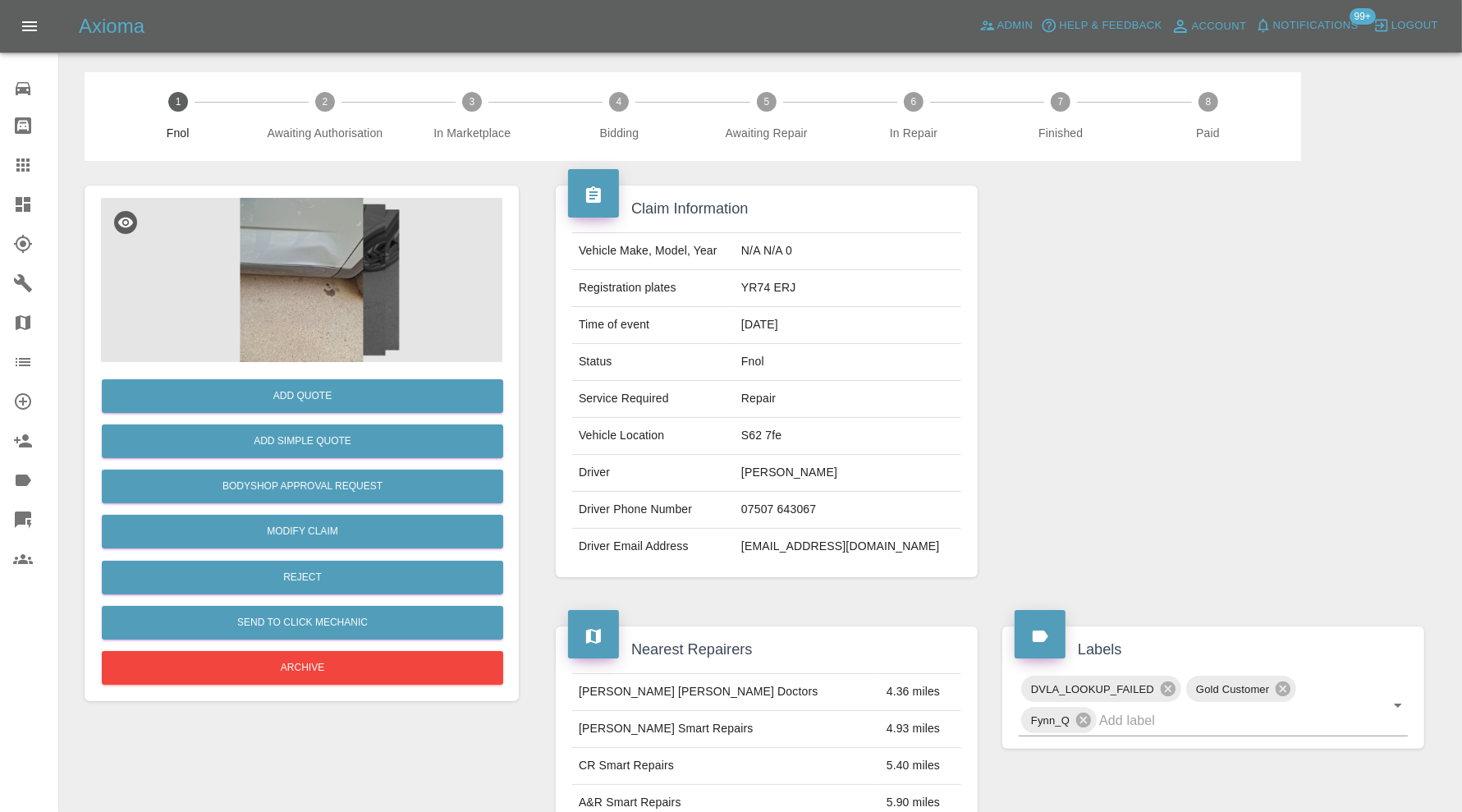
click at [306, 300] on img at bounding box center [301, 279] width 401 height 165
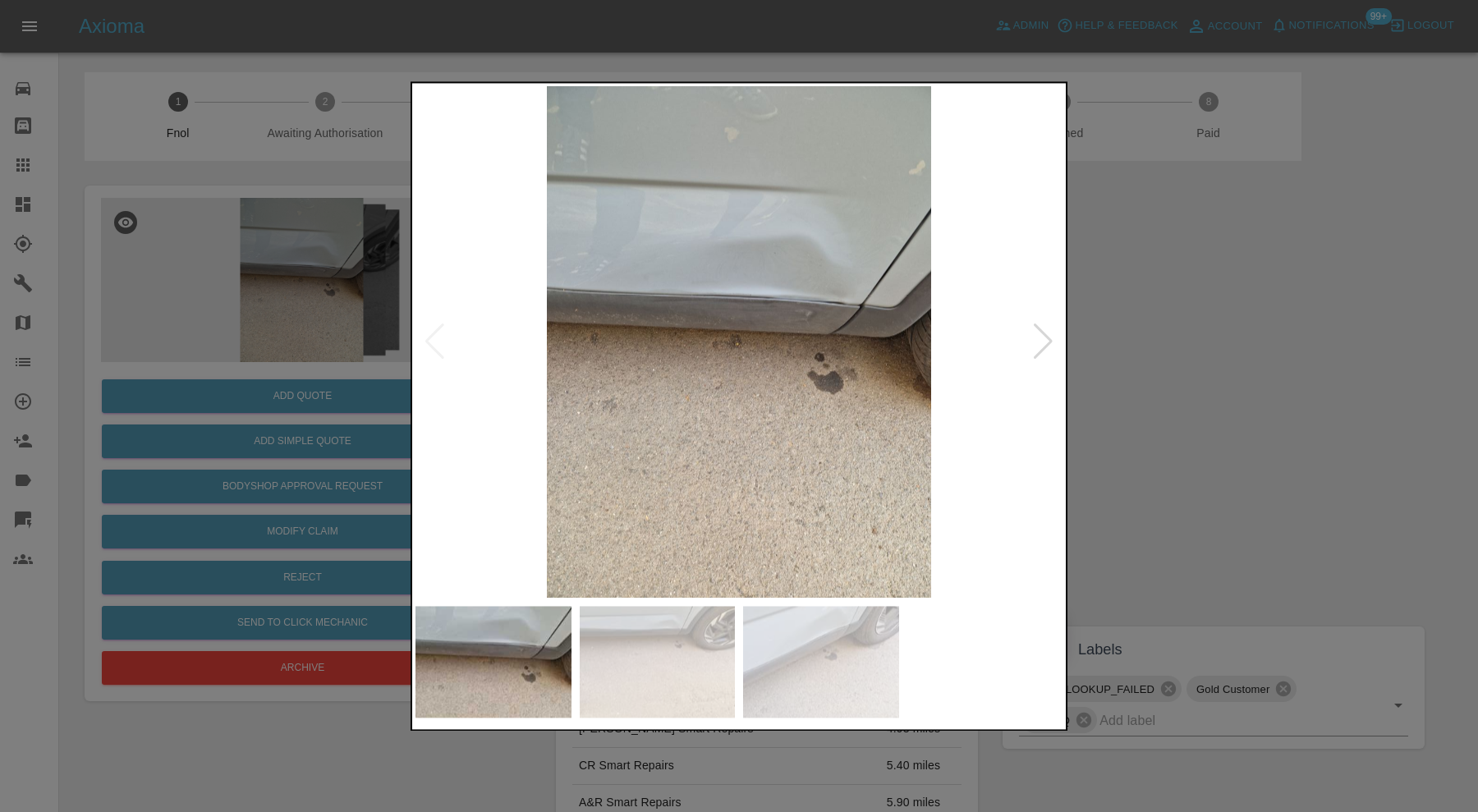
click at [1041, 343] on div at bounding box center [1043, 342] width 22 height 36
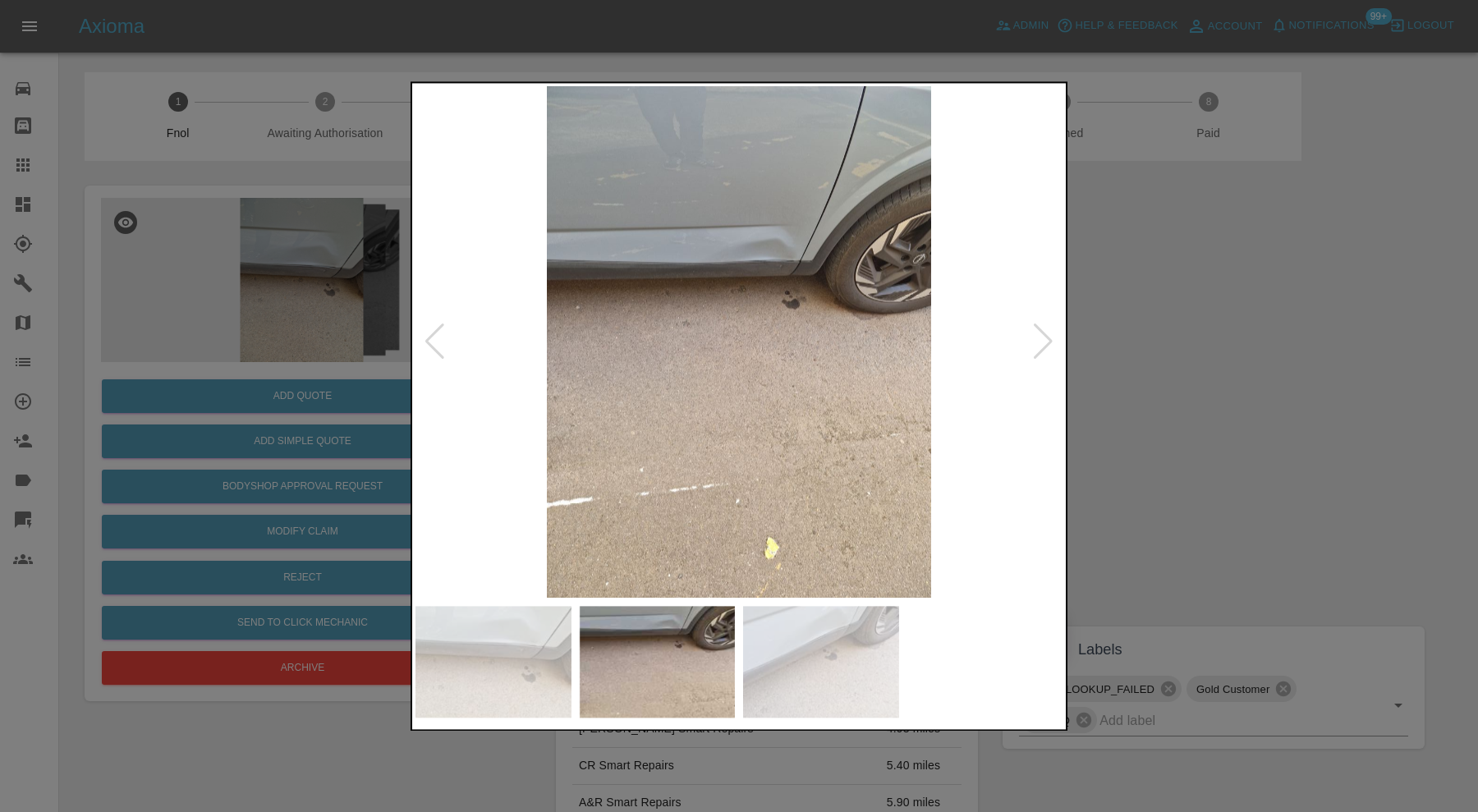
click at [1041, 343] on div at bounding box center [1043, 342] width 22 height 36
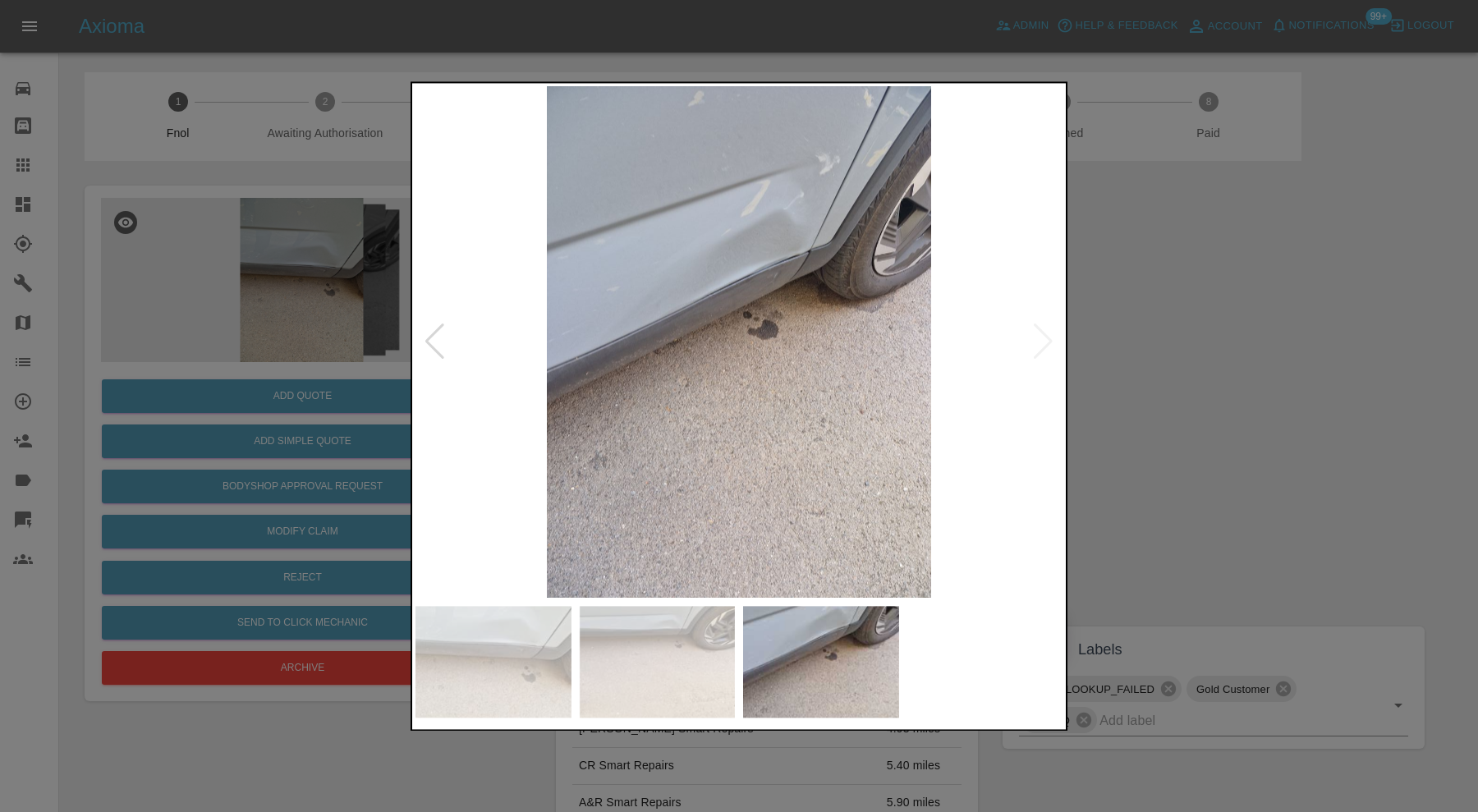
click at [1198, 349] on div at bounding box center [739, 406] width 1478 height 812
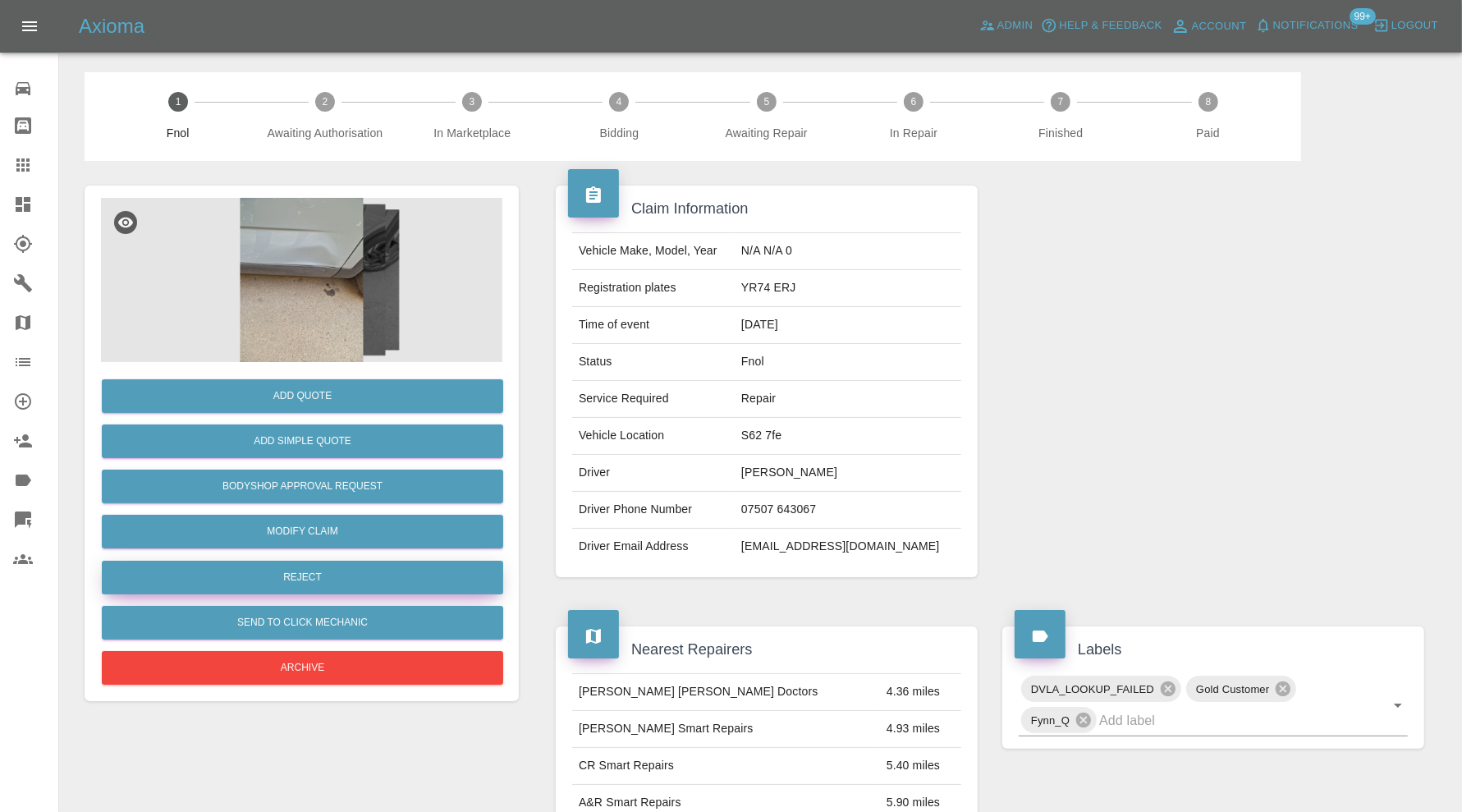
click at [354, 572] on button "Reject" at bounding box center [302, 577] width 401 height 34
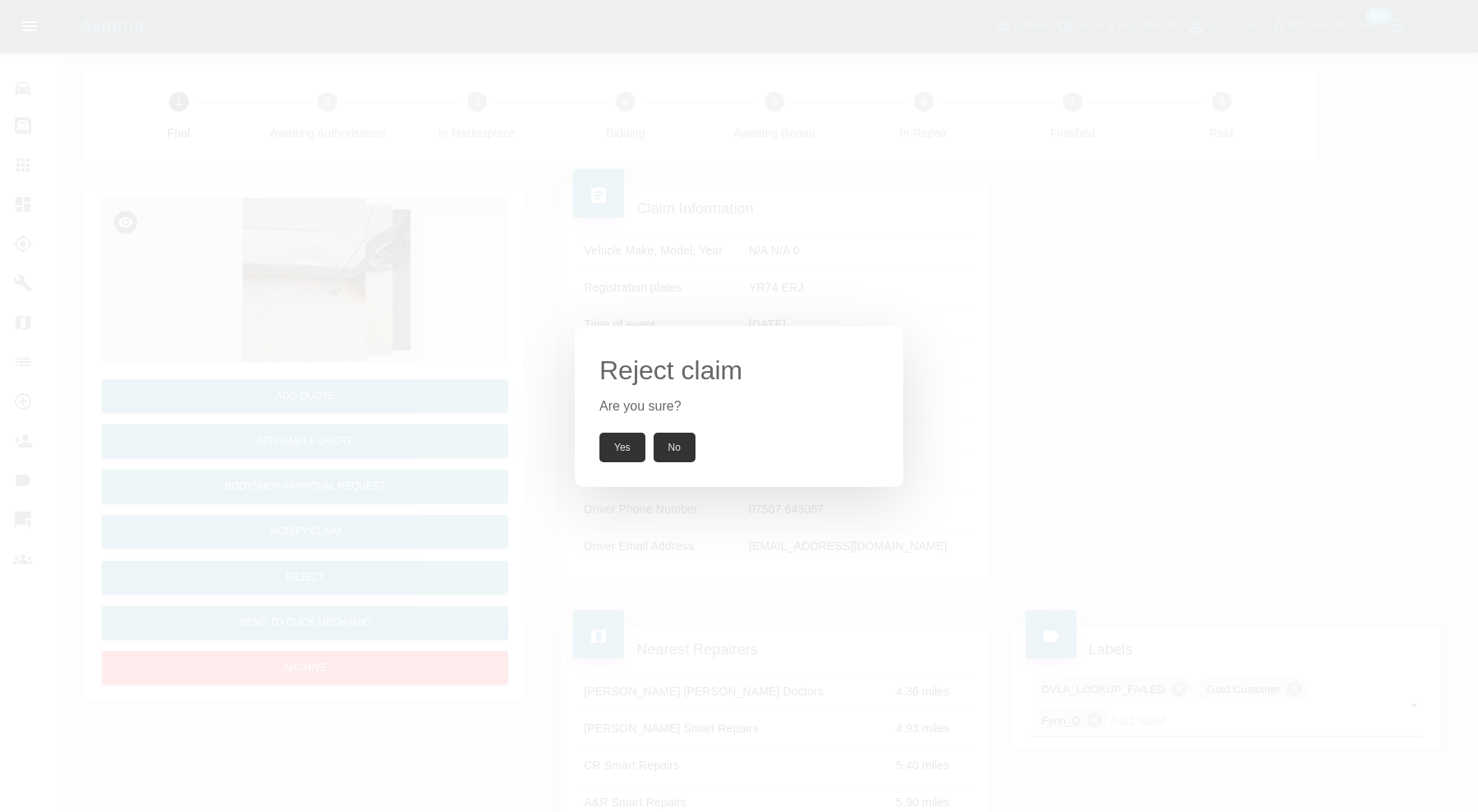
drag, startPoint x: 617, startPoint y: 439, endPoint x: 579, endPoint y: 360, distance: 87.7
click at [617, 439] on button "Yes" at bounding box center [623, 447] width 46 height 30
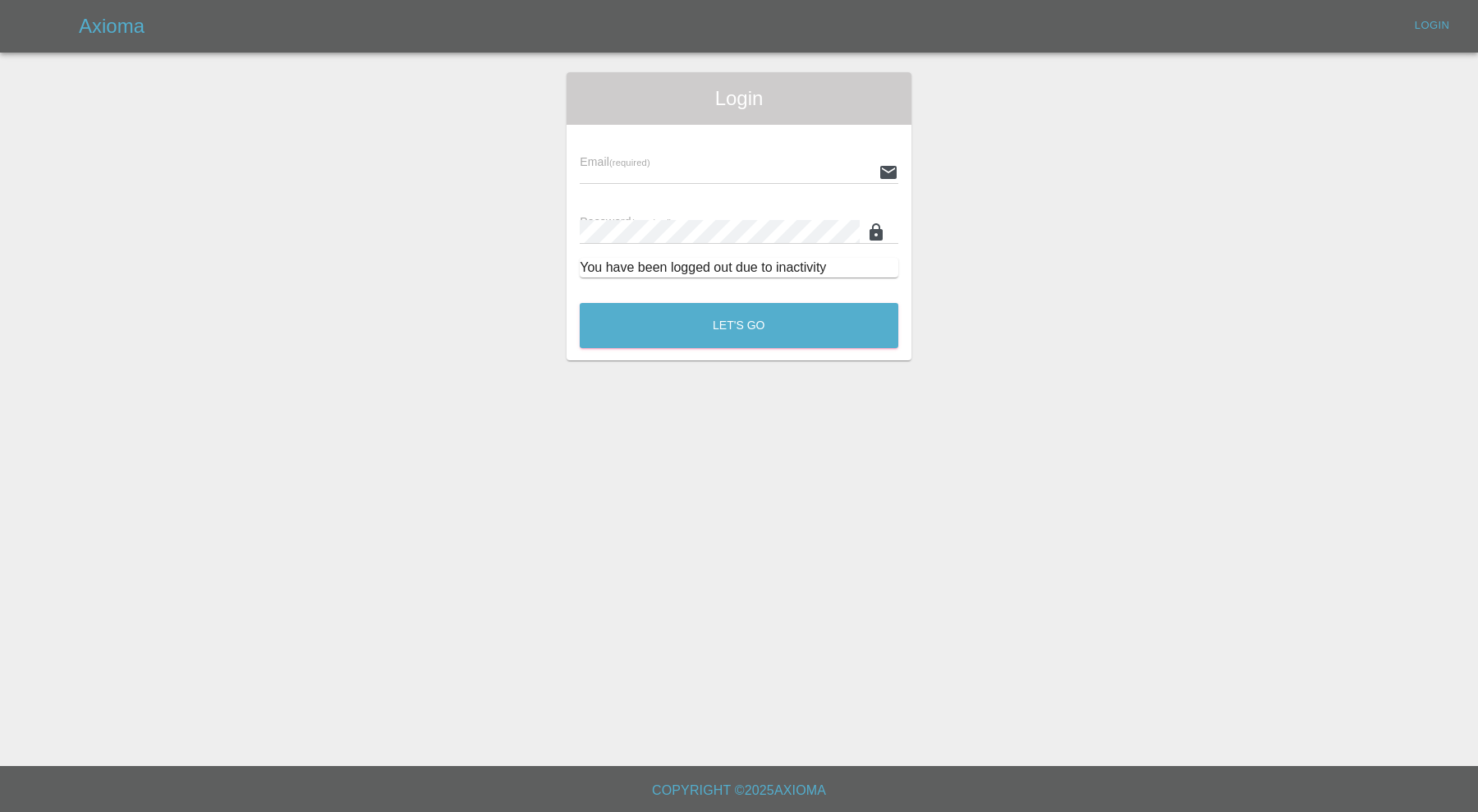
type input "carl.ainsworth@axioma.co.uk"
click at [698, 341] on button "Let's Go" at bounding box center [739, 325] width 318 height 45
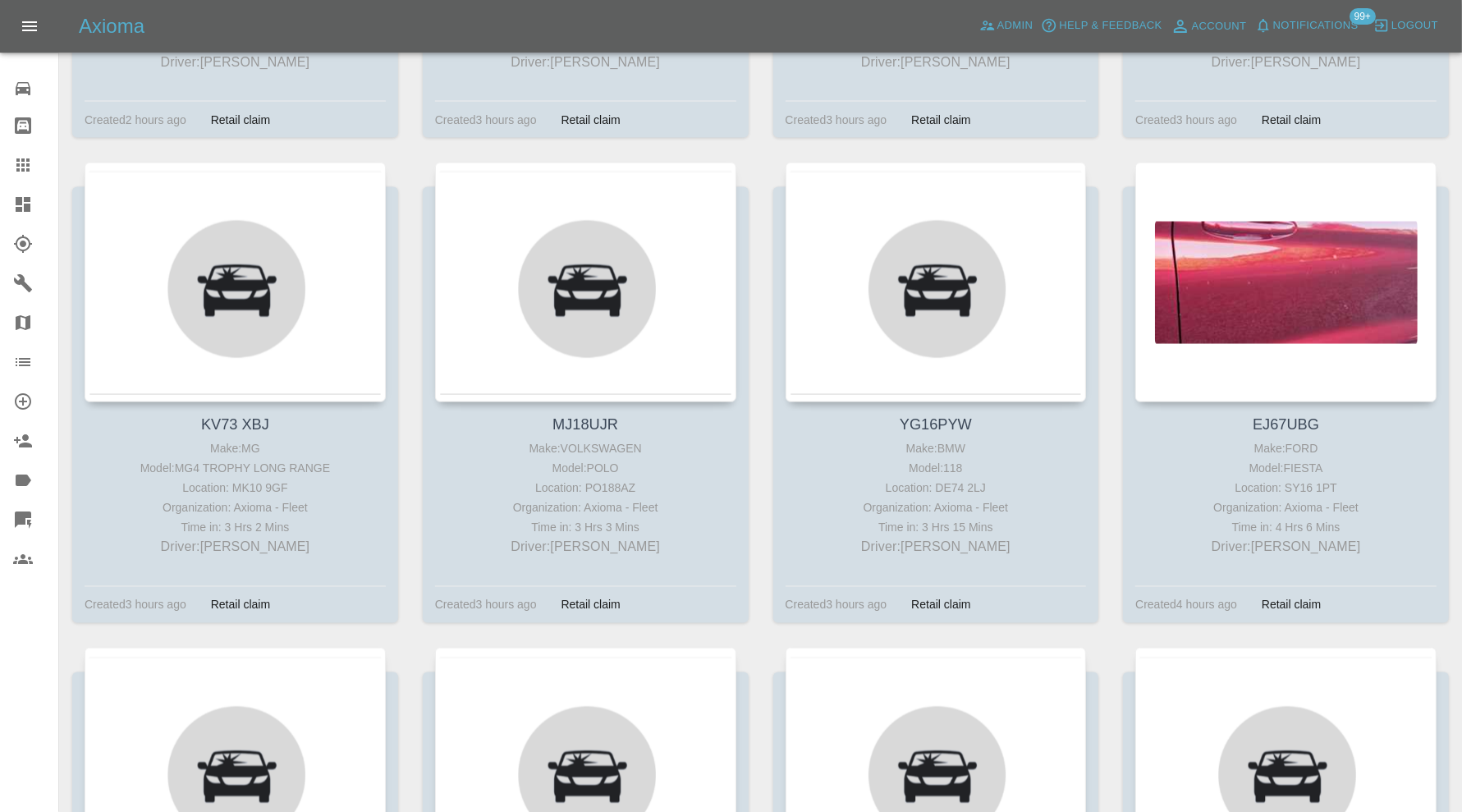
scroll to position [2592, 0]
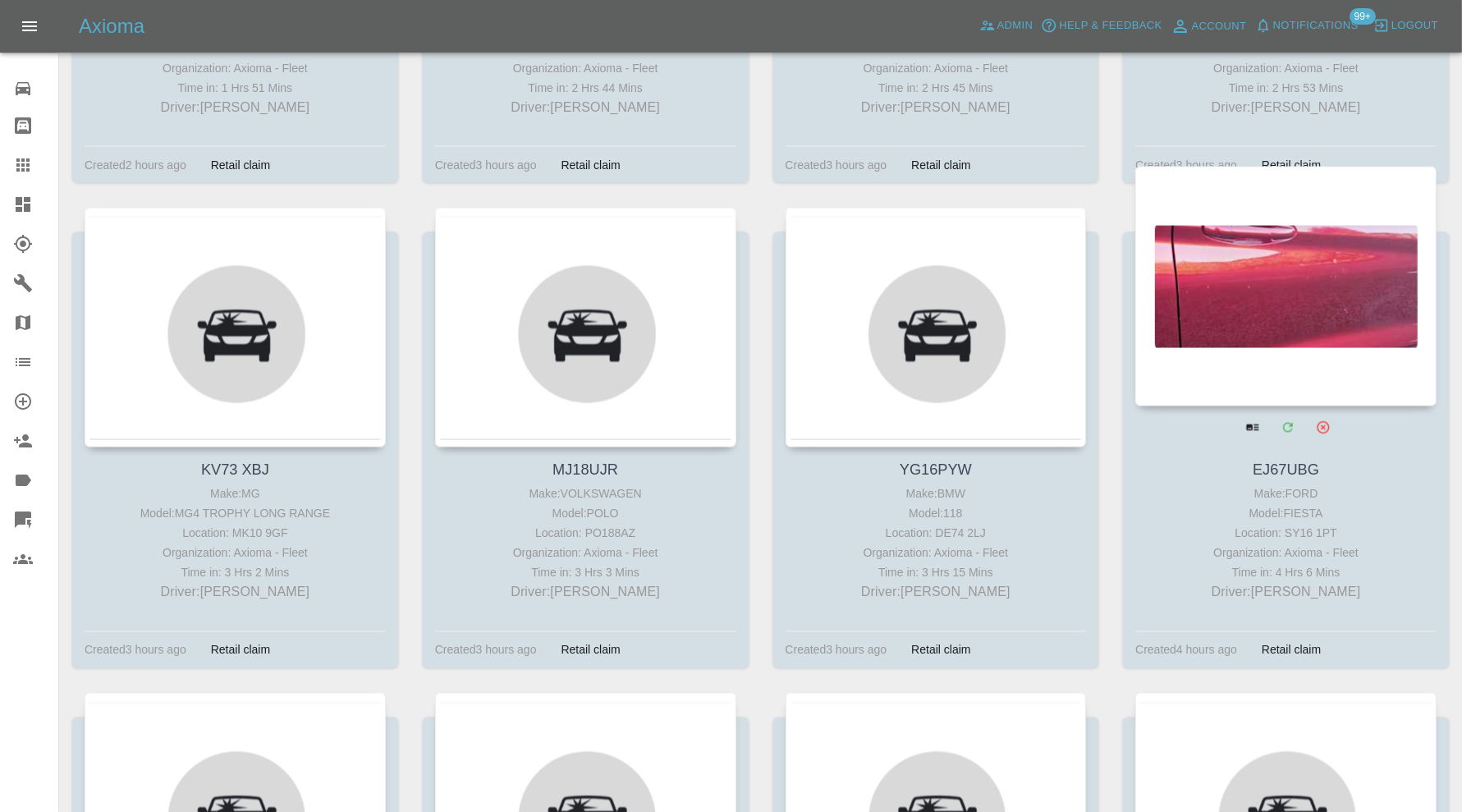
click at [1267, 312] on div at bounding box center [1286, 287] width 301 height 240
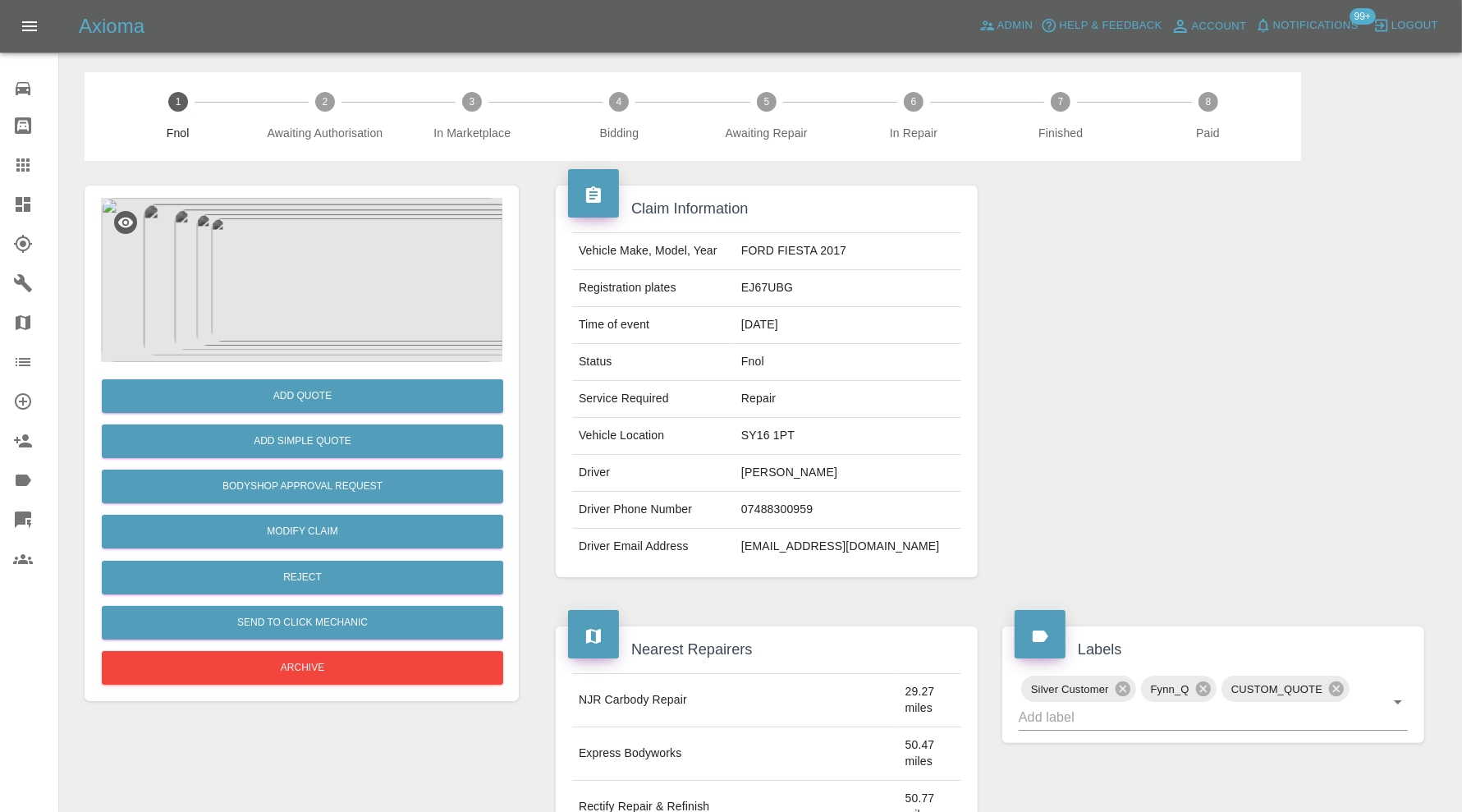
click at [358, 294] on img at bounding box center [301, 279] width 401 height 165
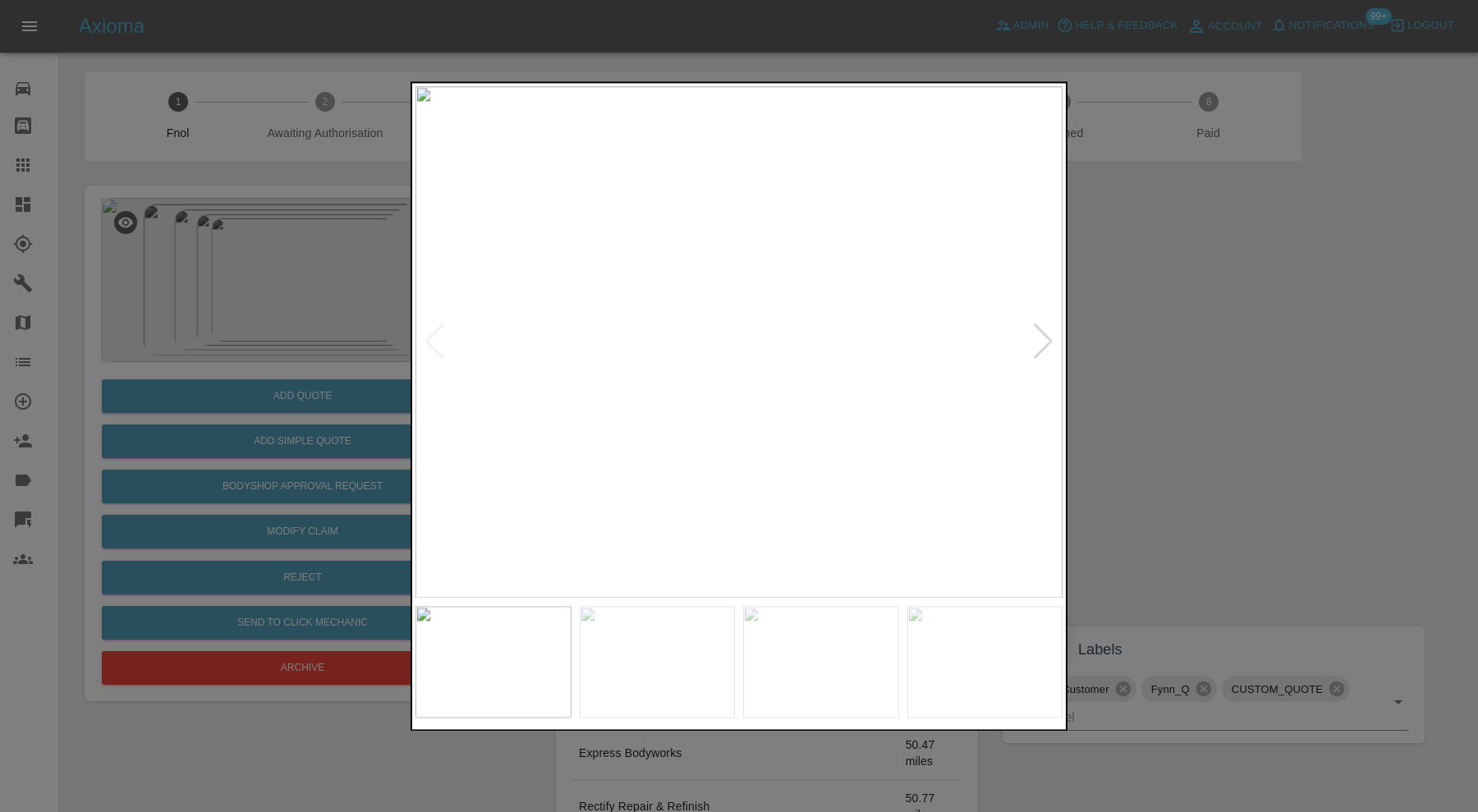
click at [1039, 338] on div at bounding box center [1043, 342] width 22 height 36
click at [1039, 338] on img at bounding box center [739, 342] width 647 height 512
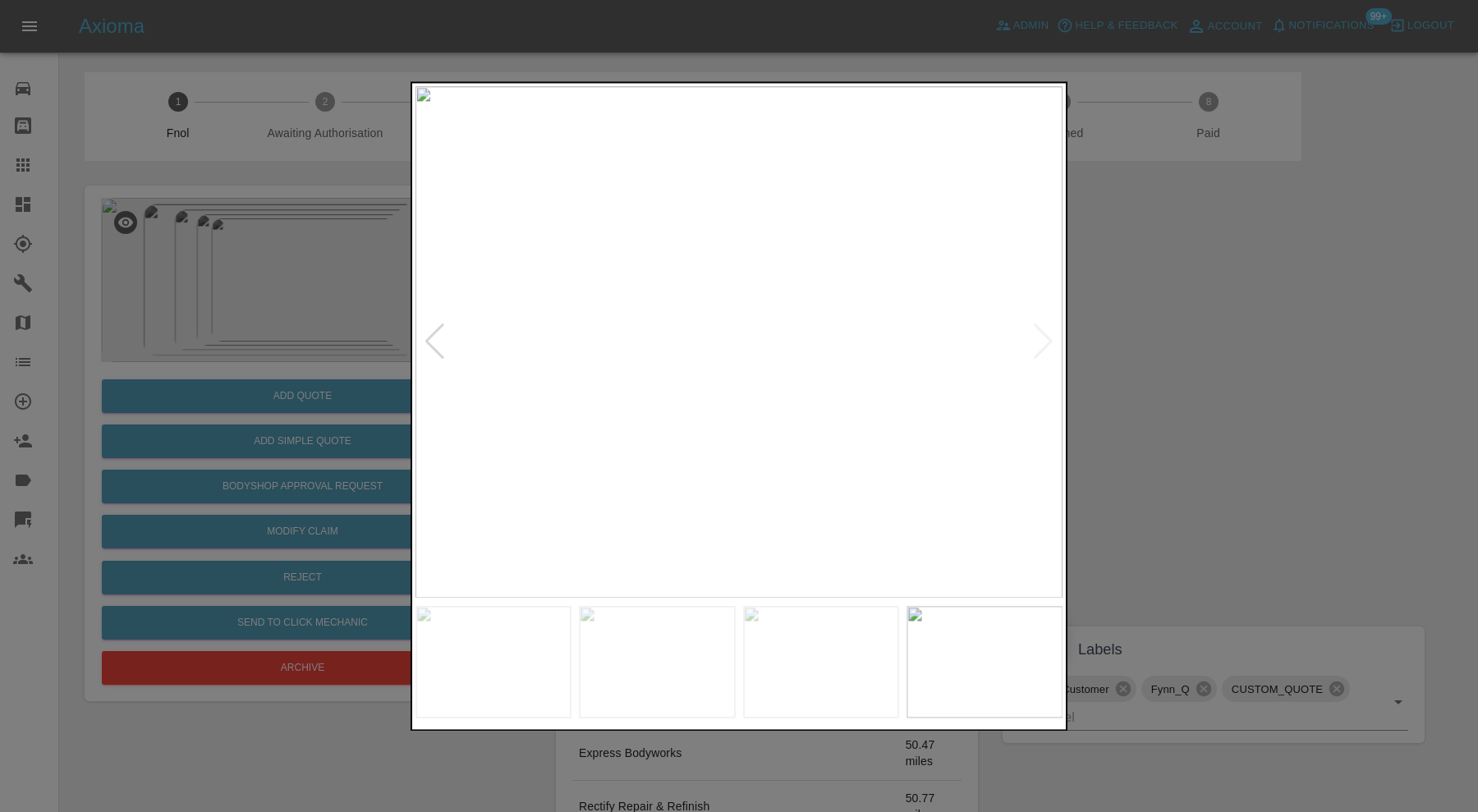
click at [1145, 370] on div at bounding box center [739, 406] width 1478 height 812
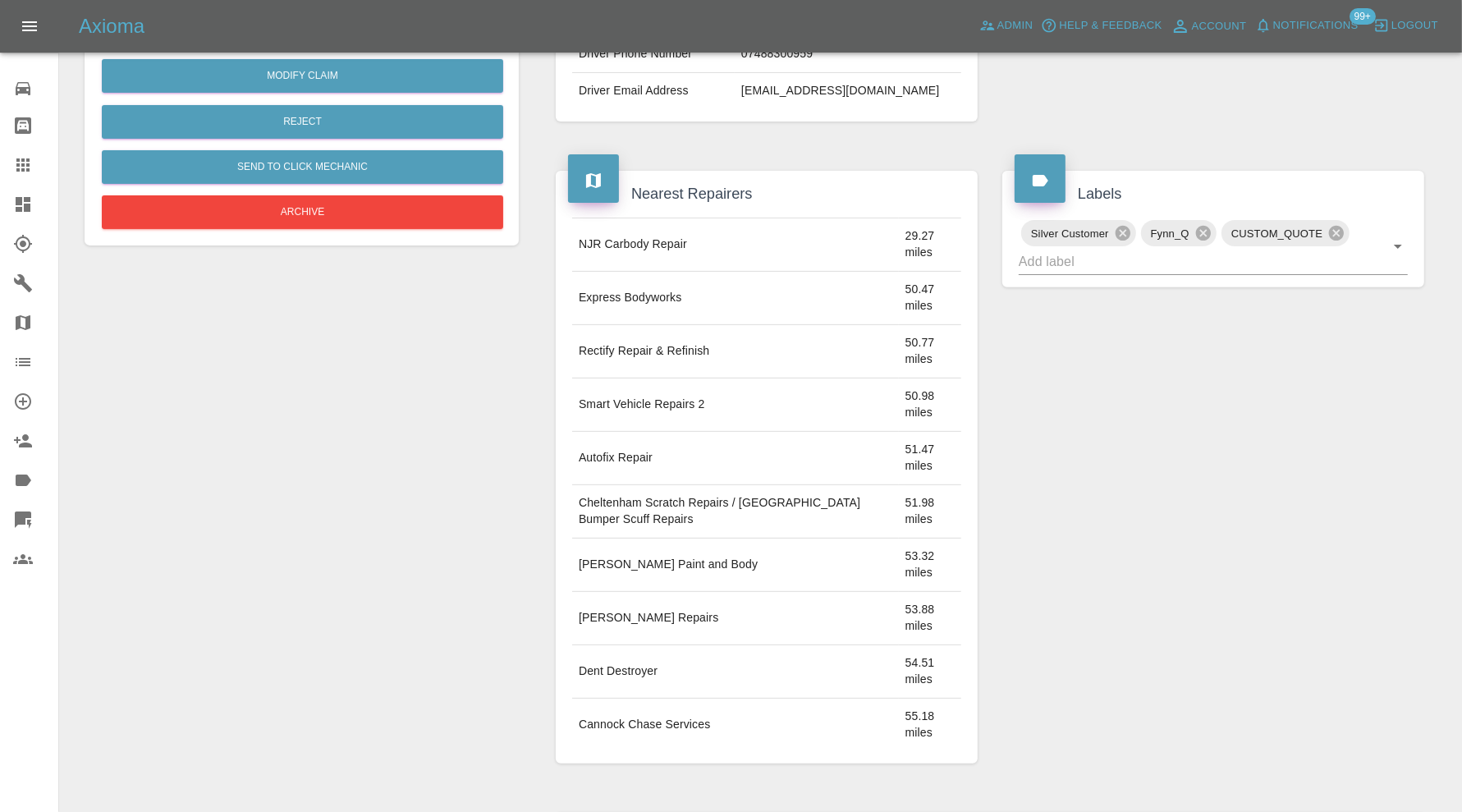
scroll to position [72, 0]
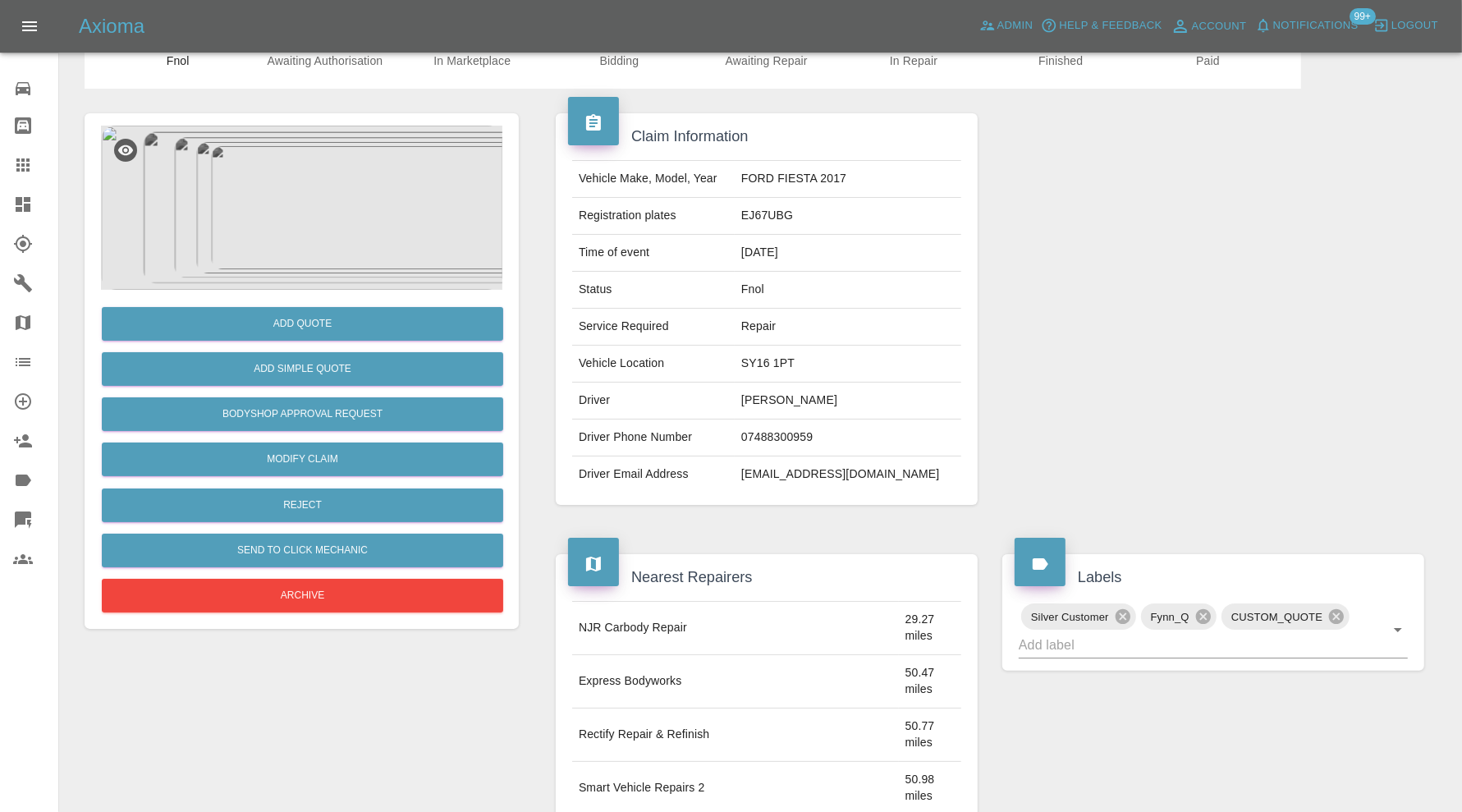
click at [259, 219] on img at bounding box center [301, 208] width 401 height 165
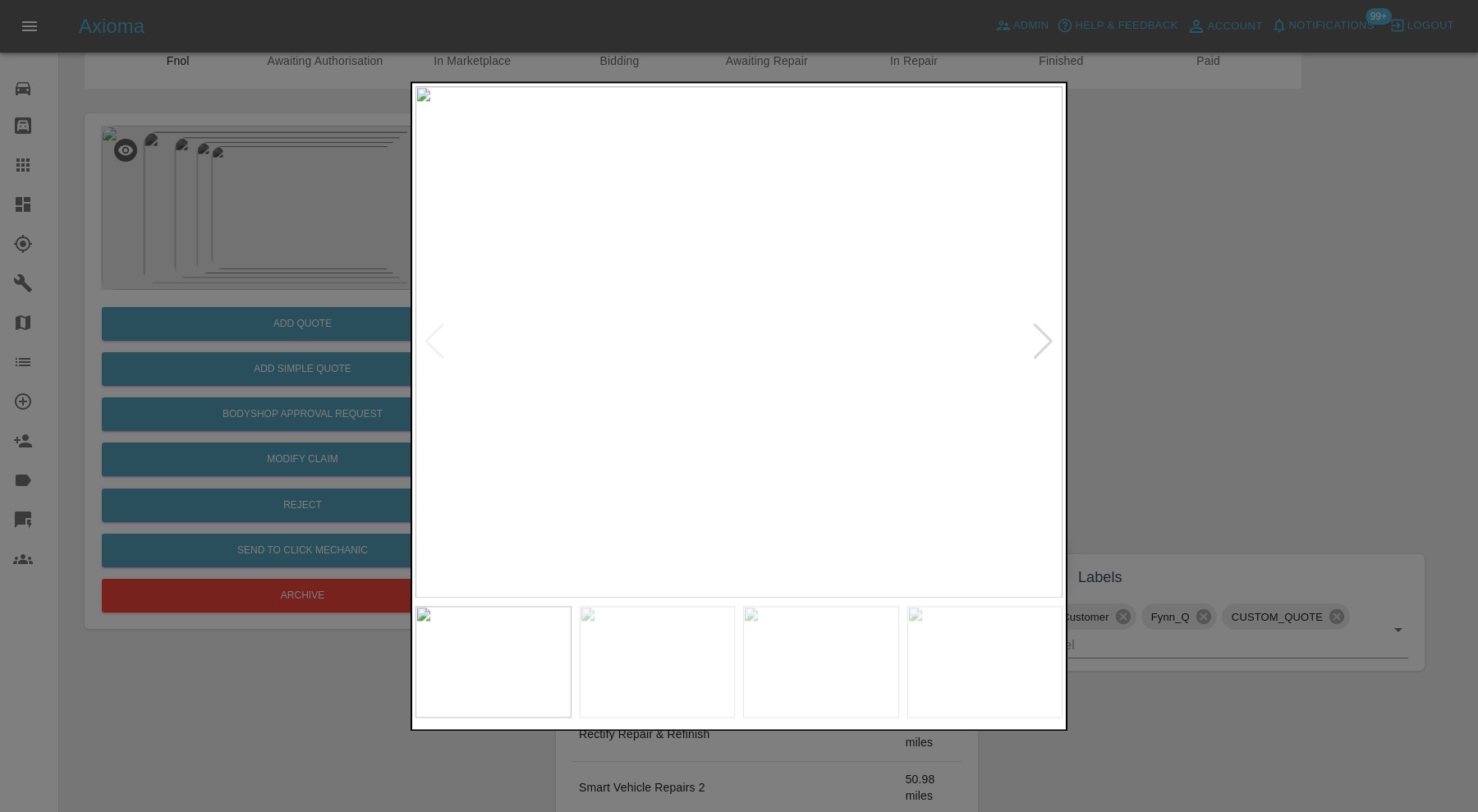
click at [1040, 330] on div at bounding box center [1043, 342] width 22 height 36
click at [1040, 330] on img at bounding box center [739, 342] width 647 height 512
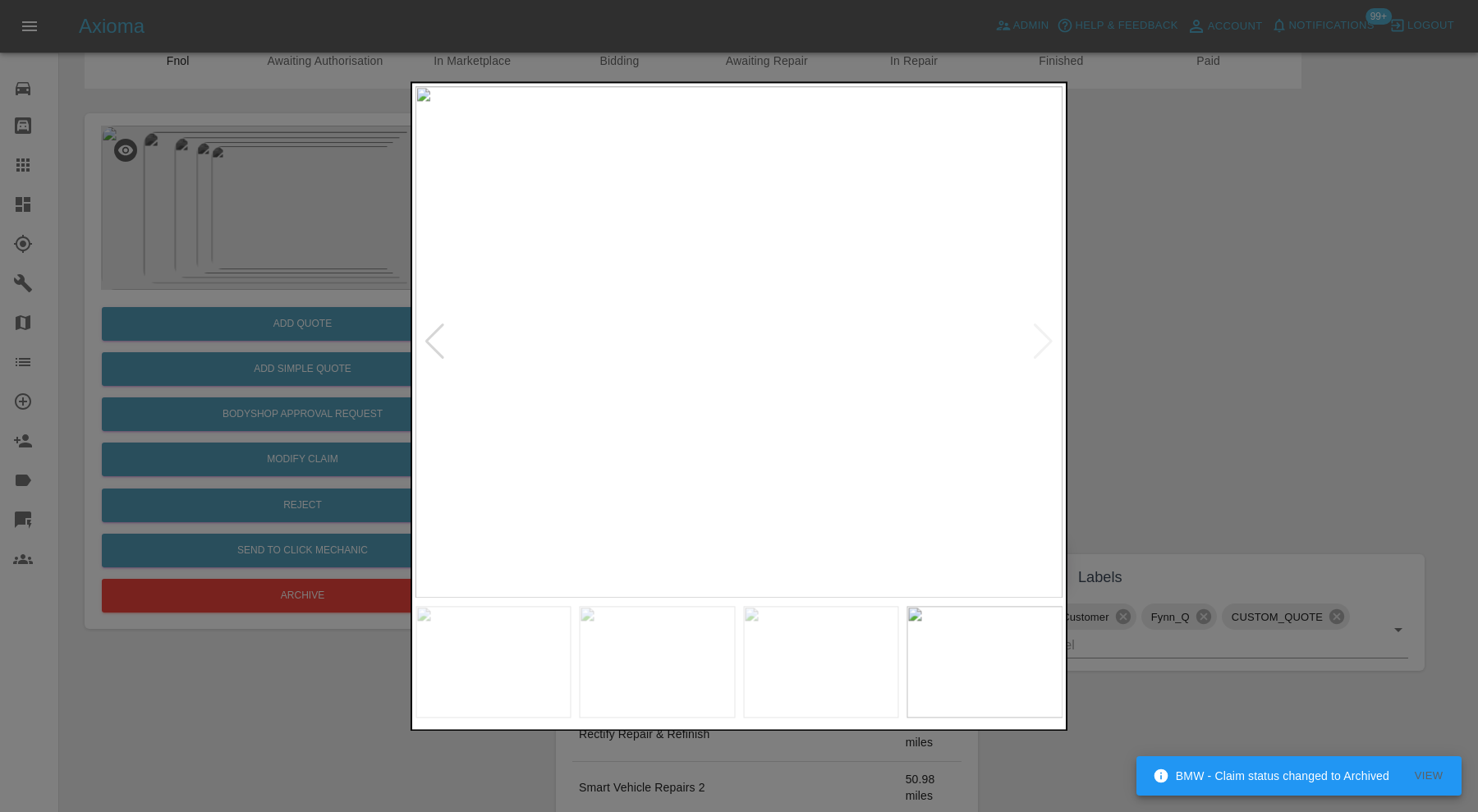
click at [840, 627] on img at bounding box center [820, 662] width 156 height 112
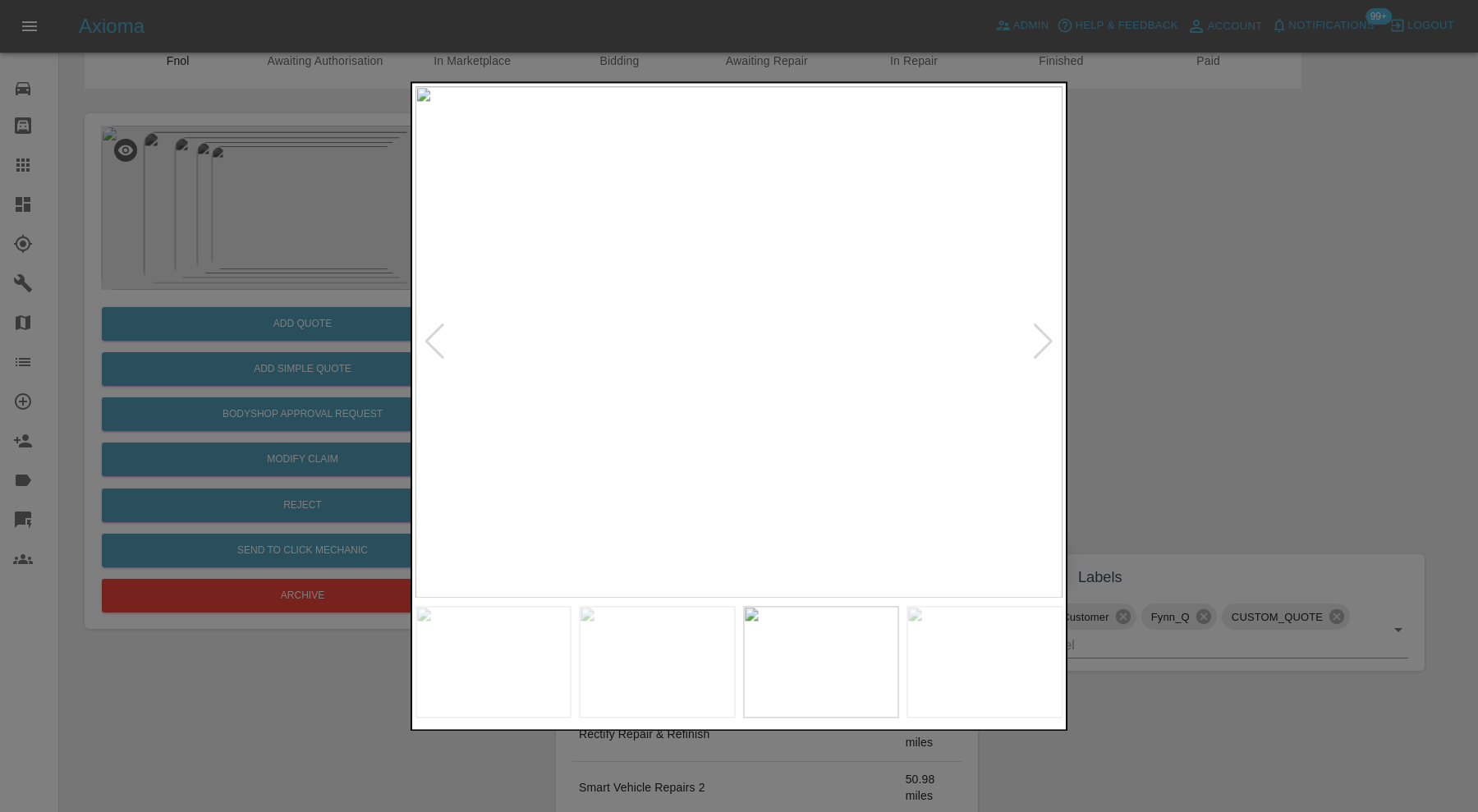
click at [1115, 352] on div at bounding box center [739, 406] width 1478 height 812
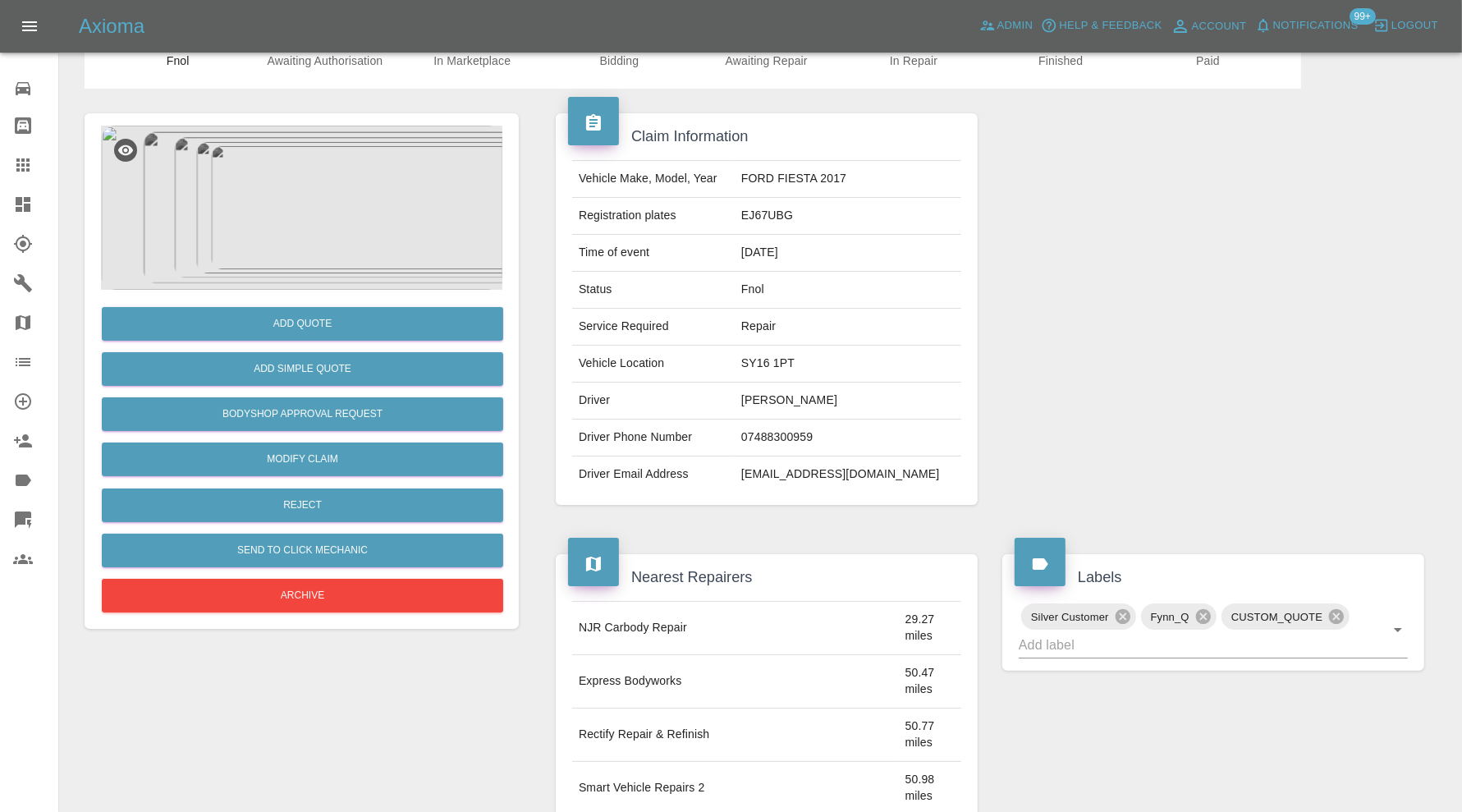
click at [18, 208] on icon at bounding box center [23, 204] width 15 height 15
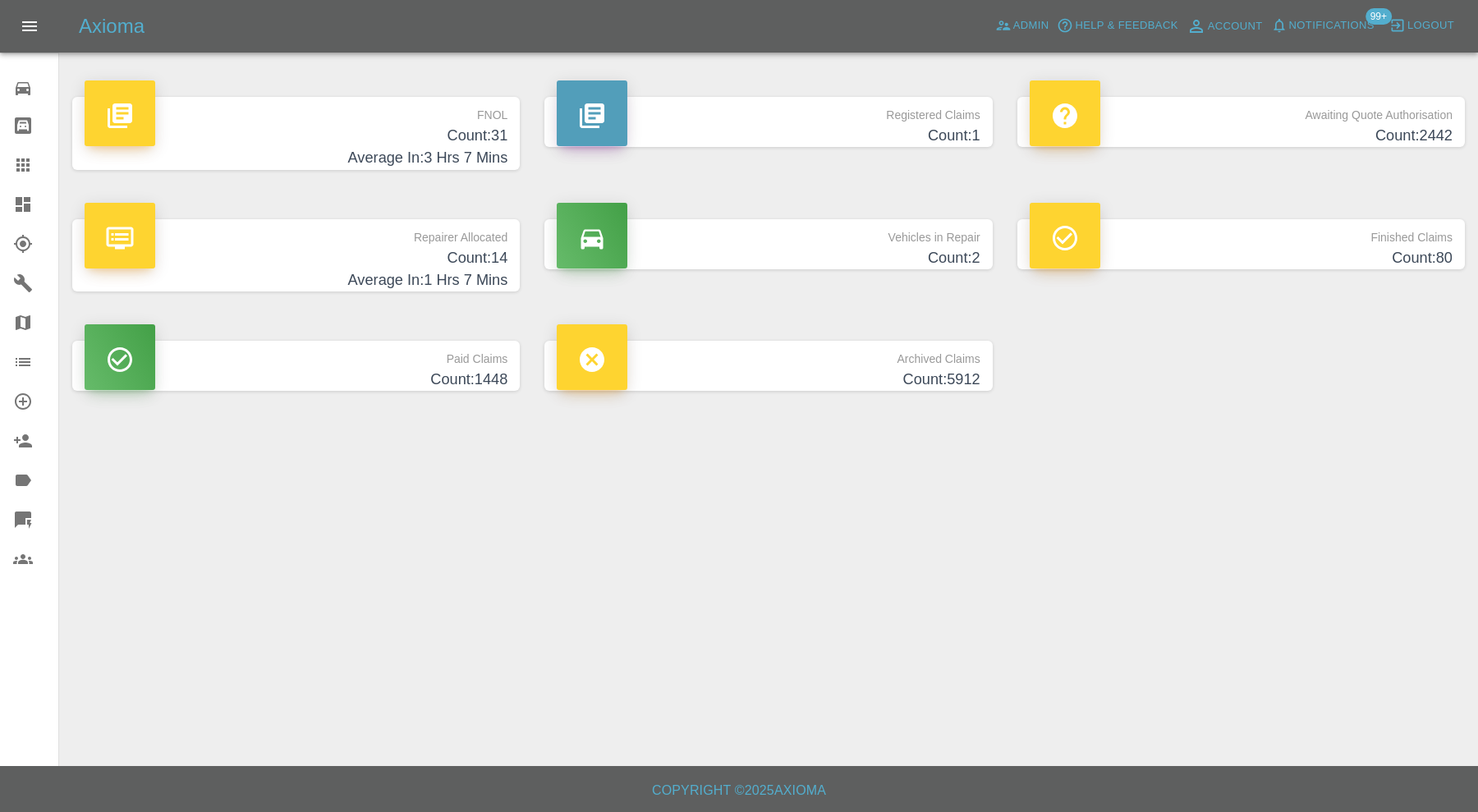
click at [343, 125] on h4 "Count: 31" at bounding box center [295, 136] width 423 height 22
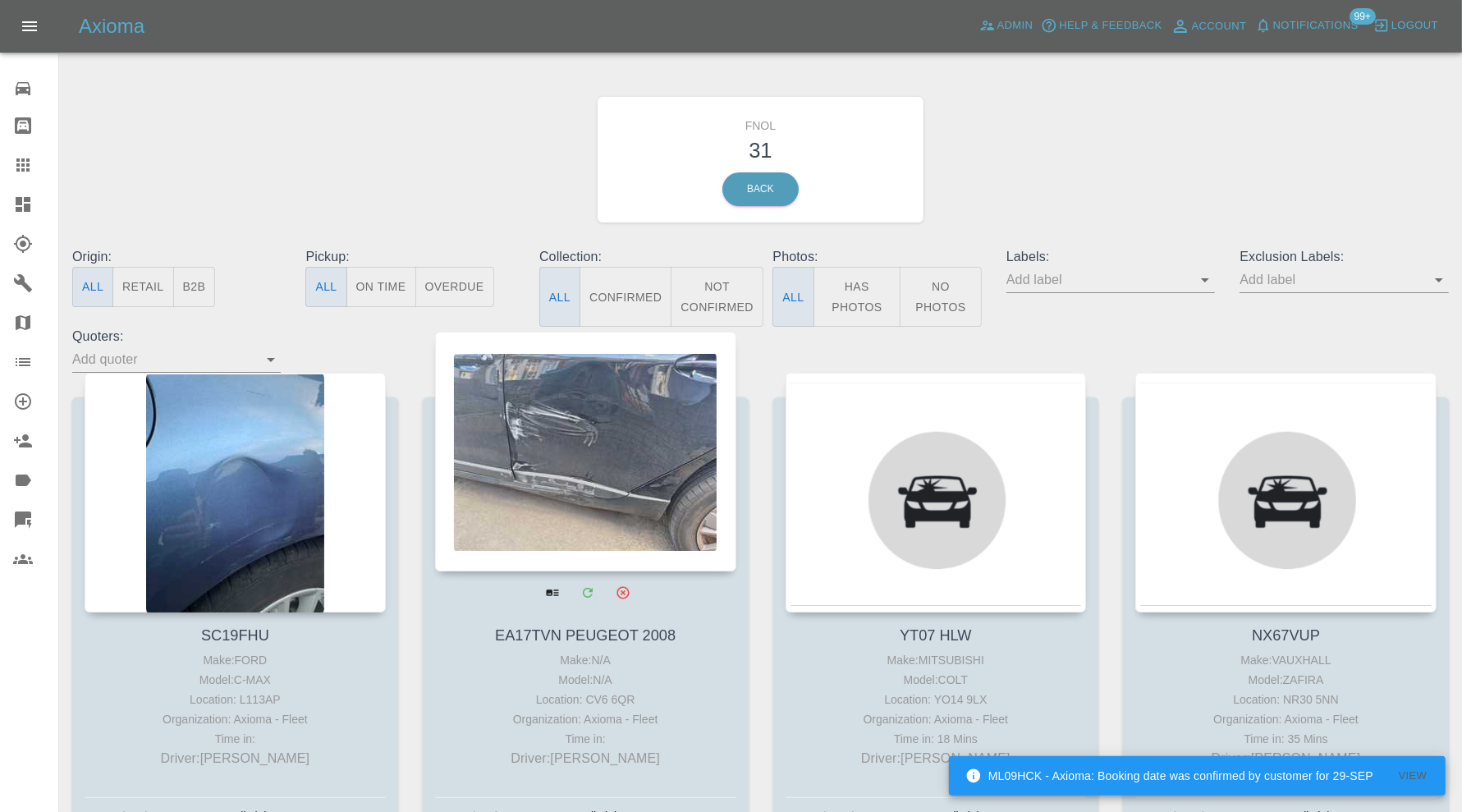
drag, startPoint x: 583, startPoint y: 457, endPoint x: 586, endPoint y: 447, distance: 10.4
click at [586, 447] on div at bounding box center [585, 451] width 301 height 240
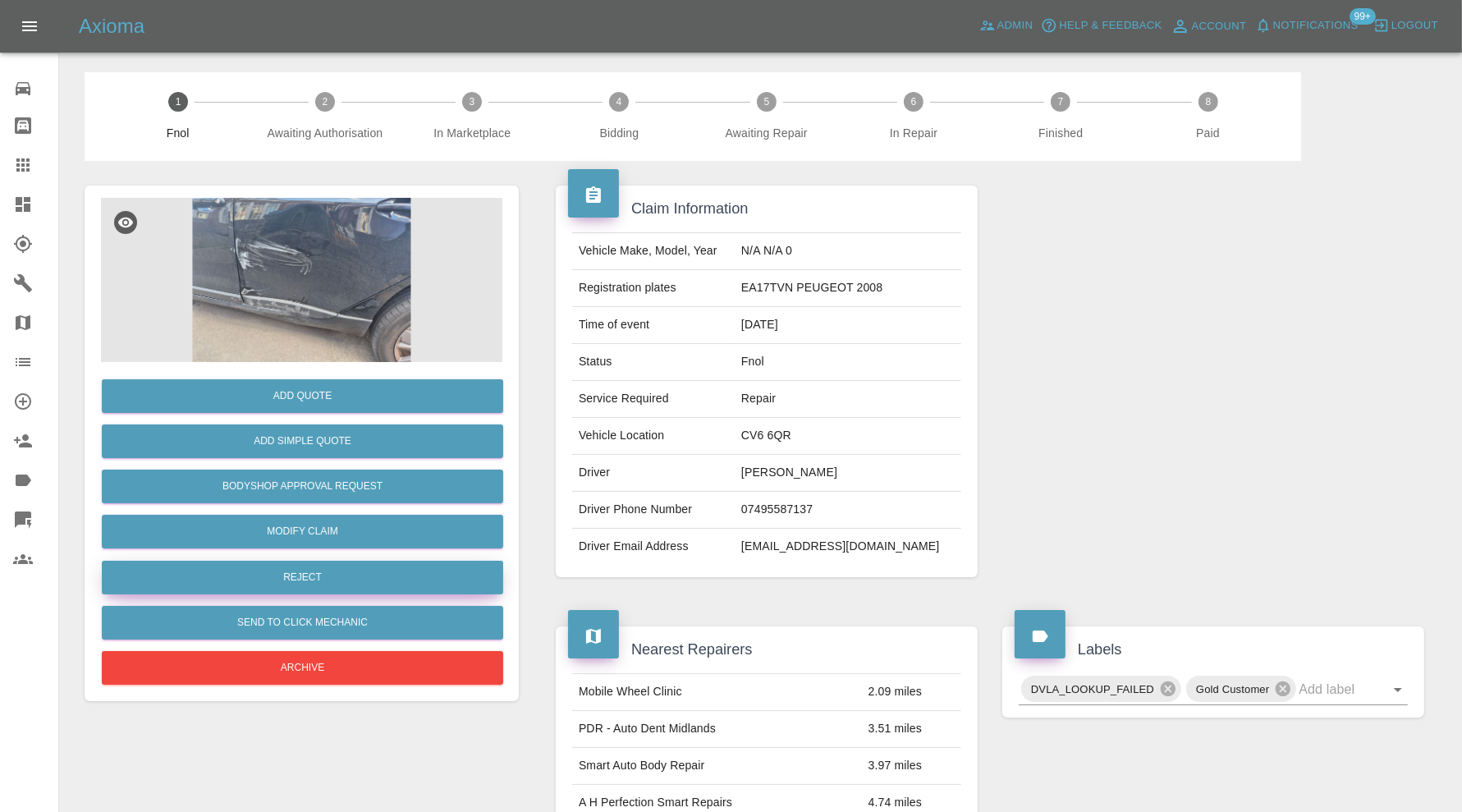
click at [444, 575] on button "Reject" at bounding box center [302, 577] width 401 height 34
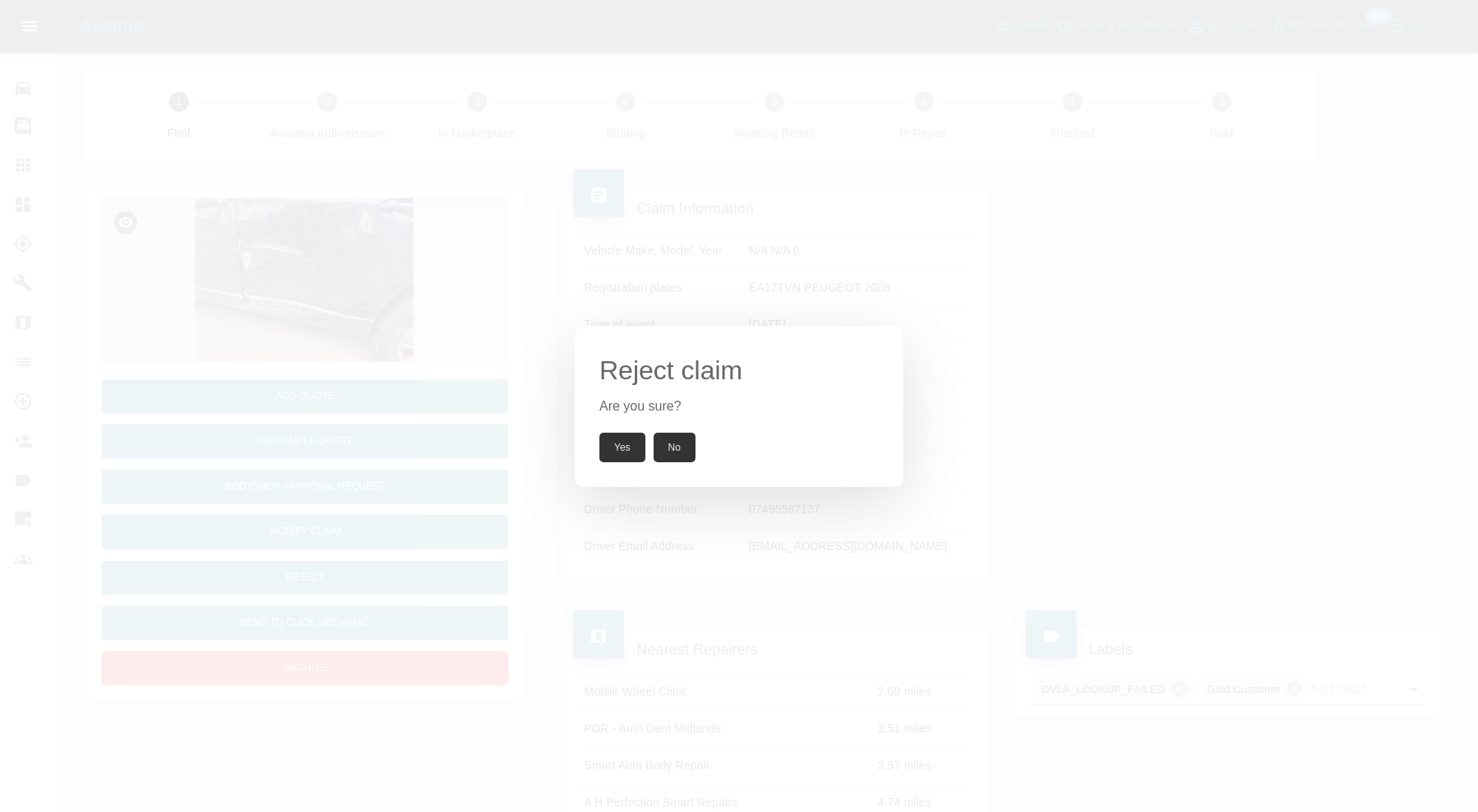
click at [623, 442] on button "Yes" at bounding box center [623, 447] width 46 height 30
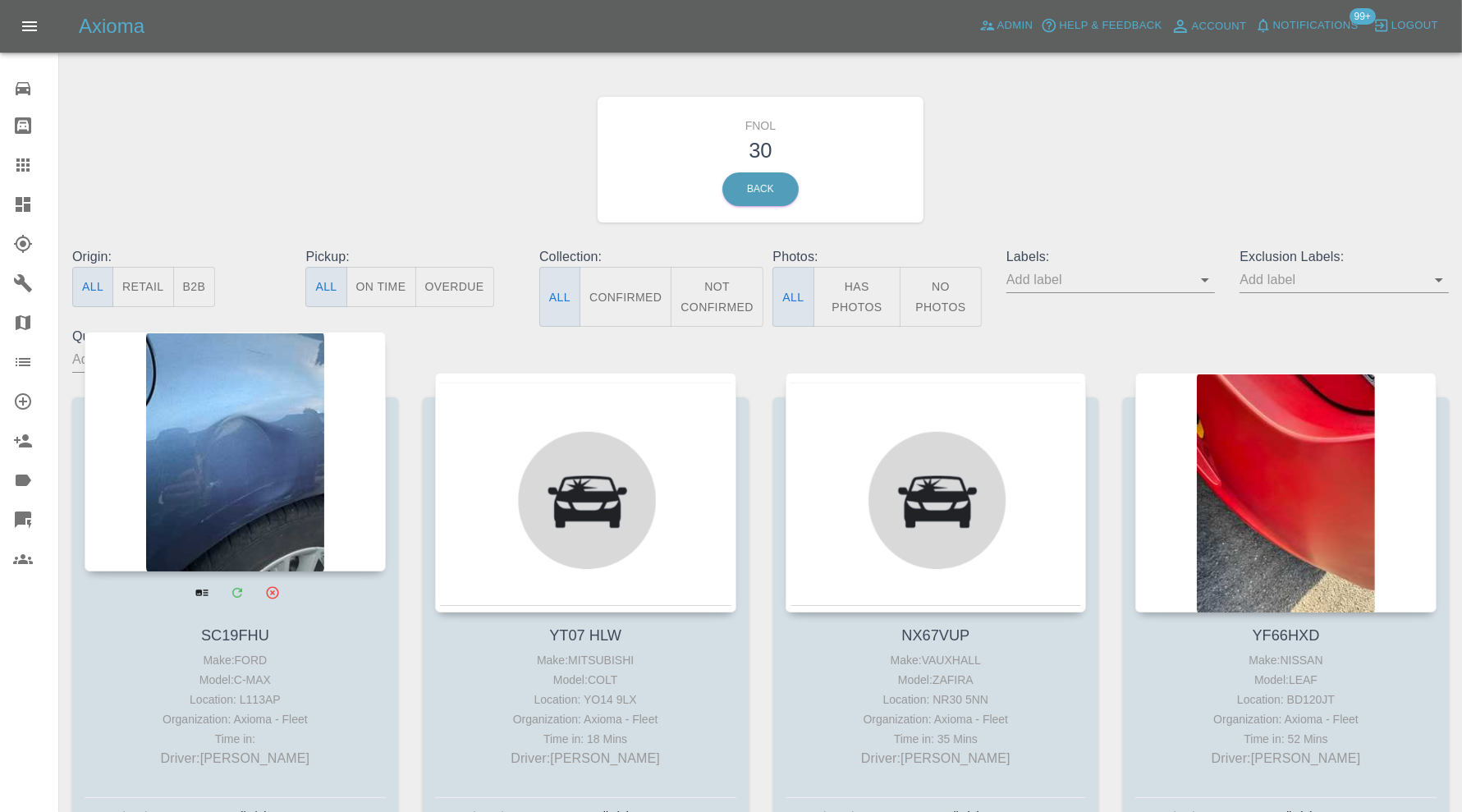
click at [284, 458] on div at bounding box center [235, 451] width 301 height 240
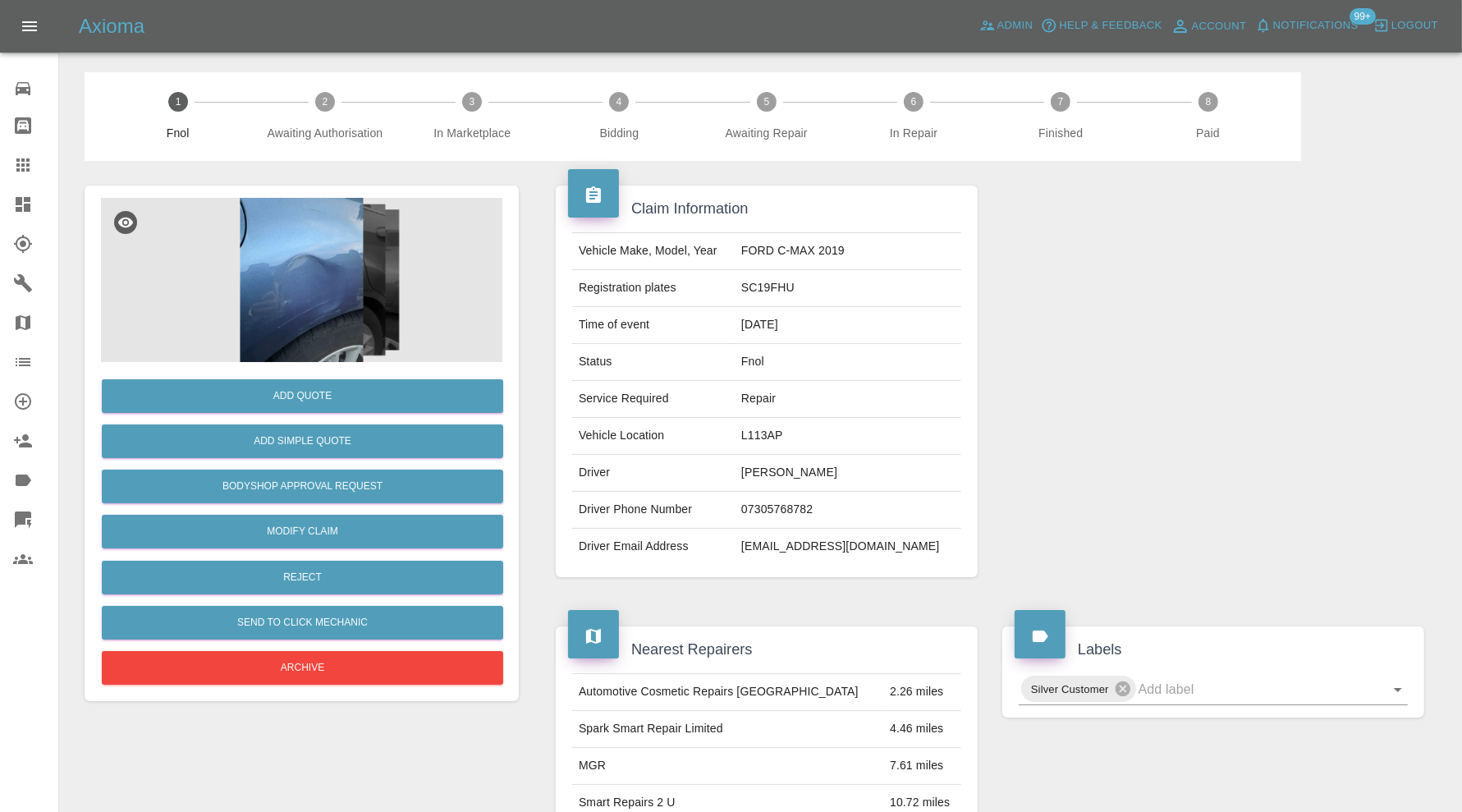
click at [292, 267] on img at bounding box center [301, 279] width 401 height 165
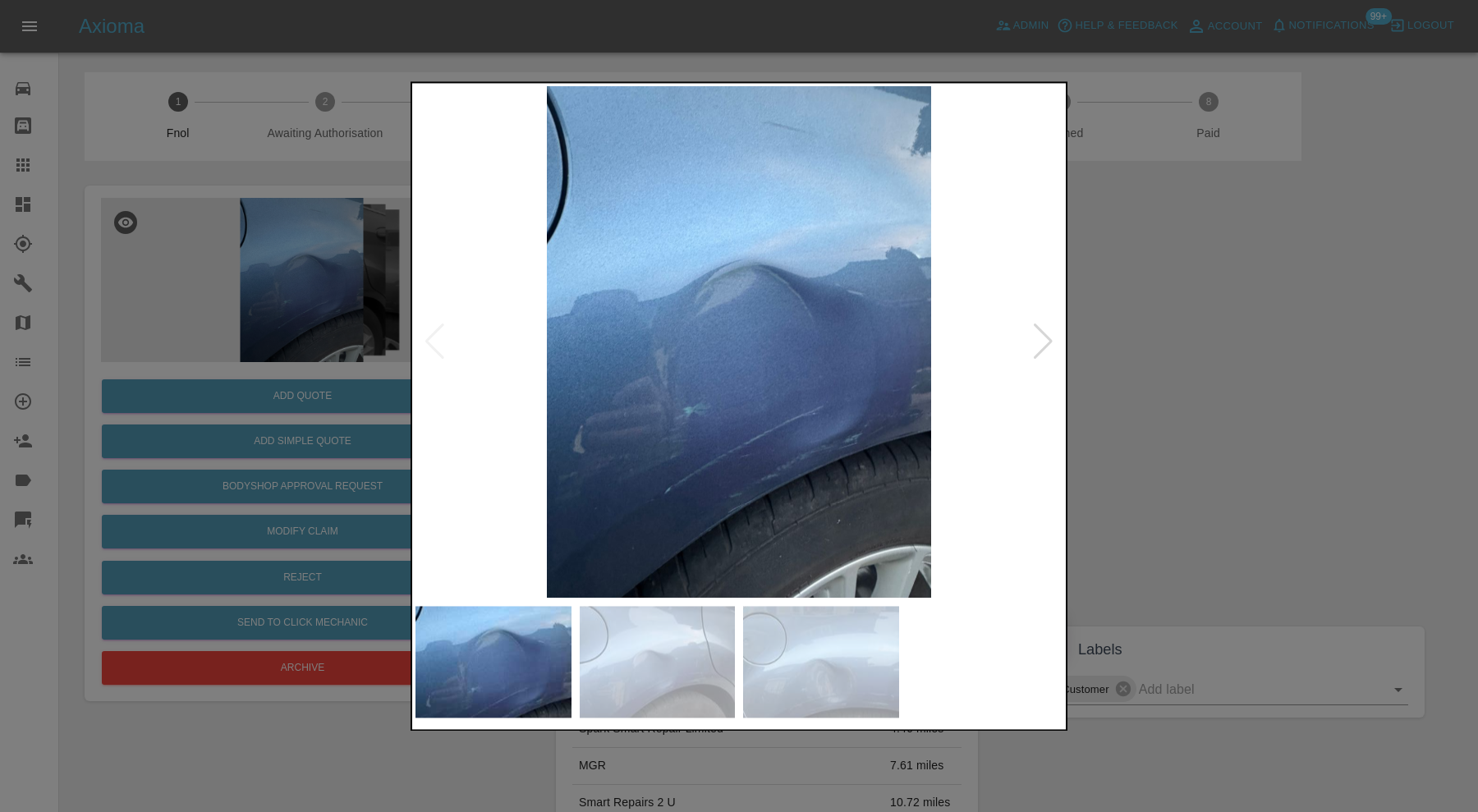
click at [1051, 333] on div at bounding box center [1043, 342] width 22 height 36
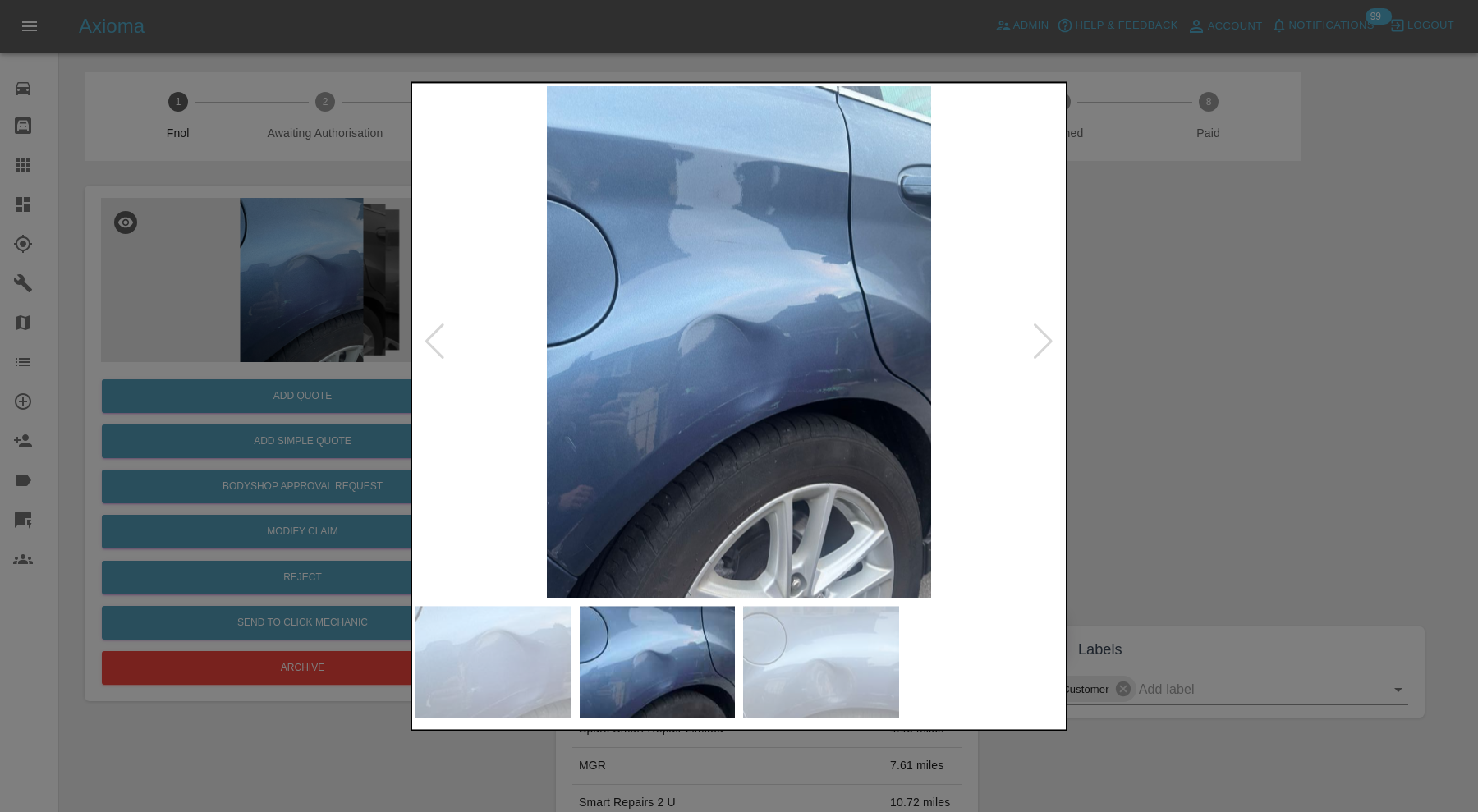
click at [1050, 333] on div at bounding box center [1043, 342] width 22 height 36
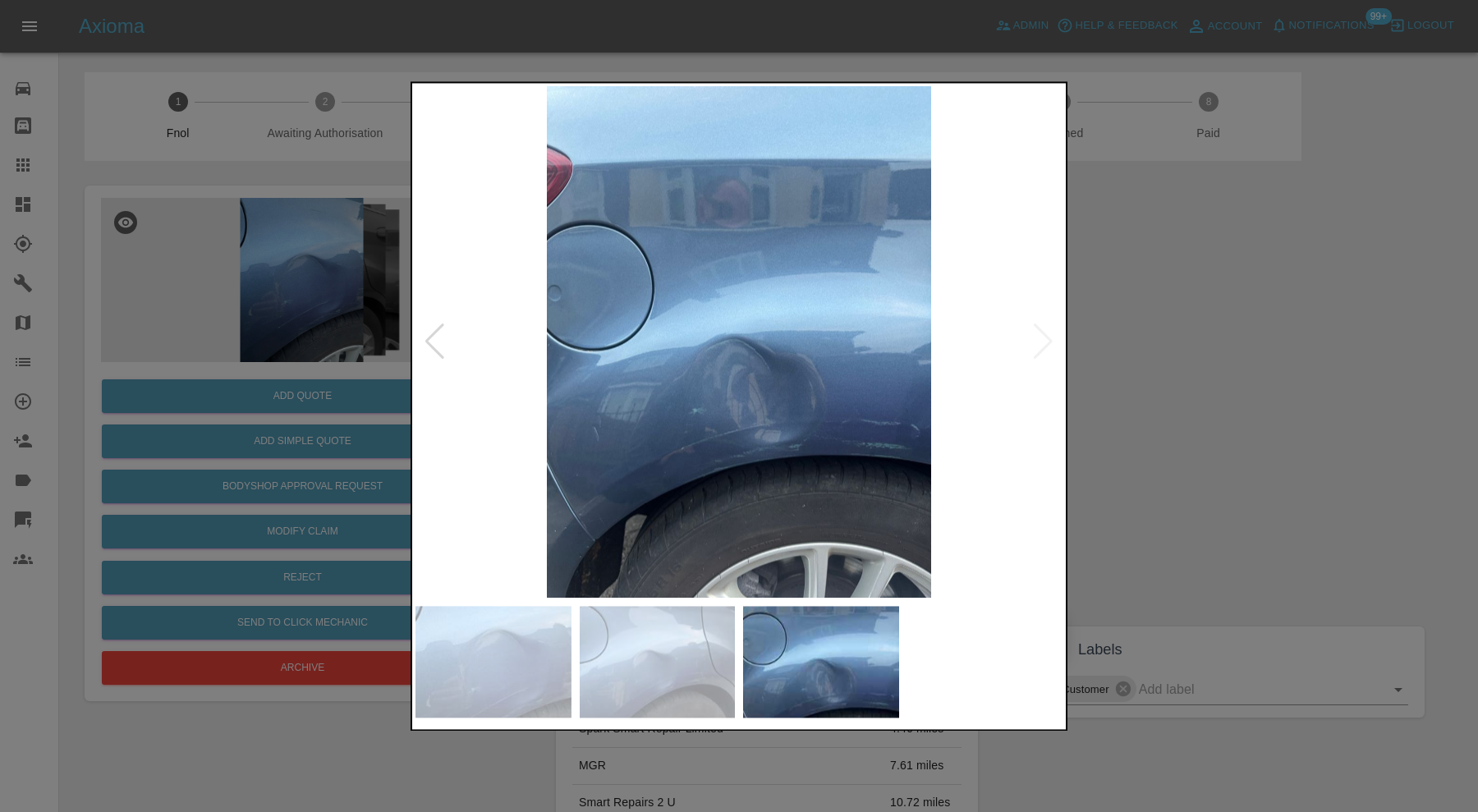
click at [1050, 333] on img at bounding box center [739, 342] width 647 height 512
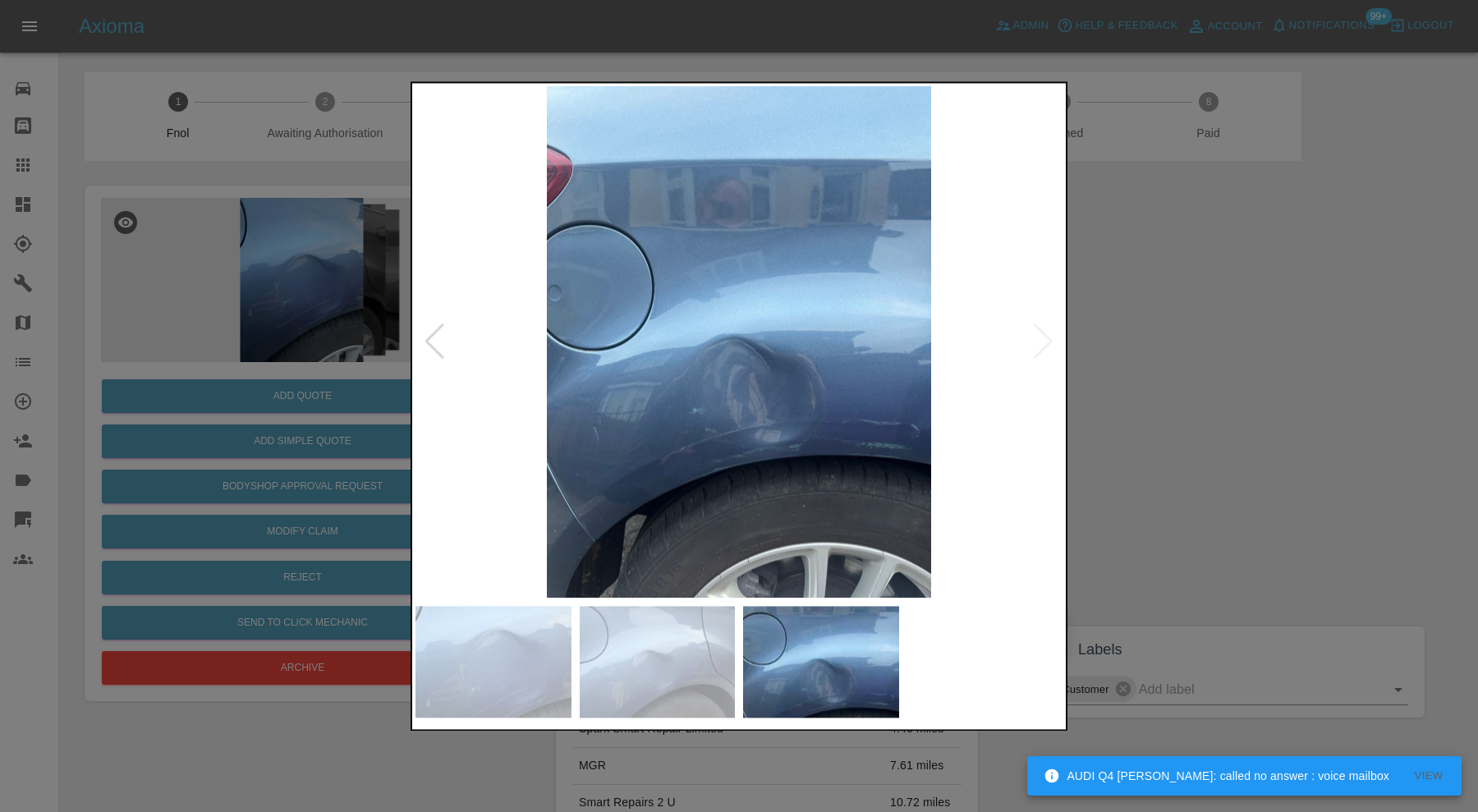
click at [1307, 382] on div at bounding box center [739, 406] width 1478 height 812
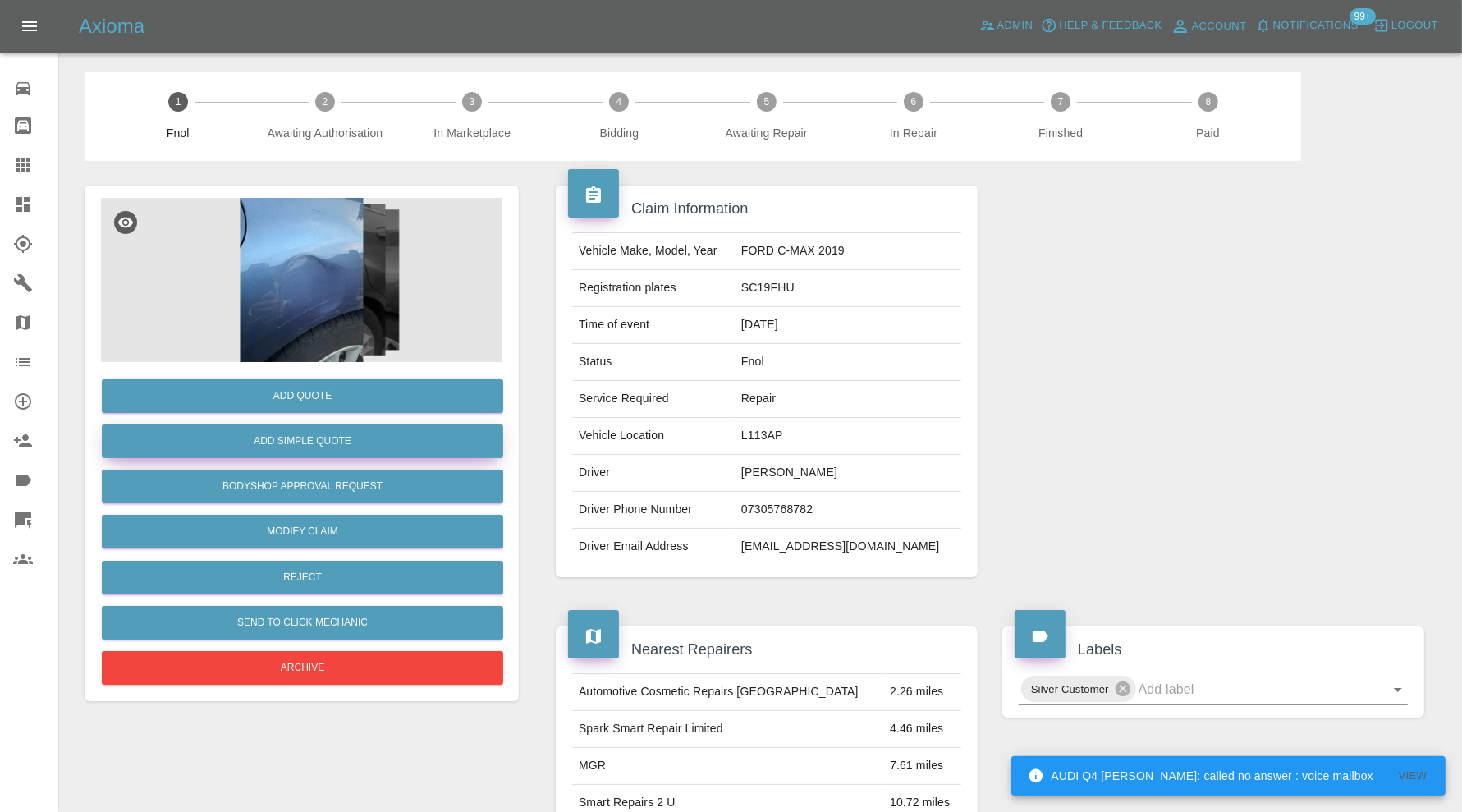
click at [335, 440] on button "Add Simple Quote" at bounding box center [302, 441] width 401 height 34
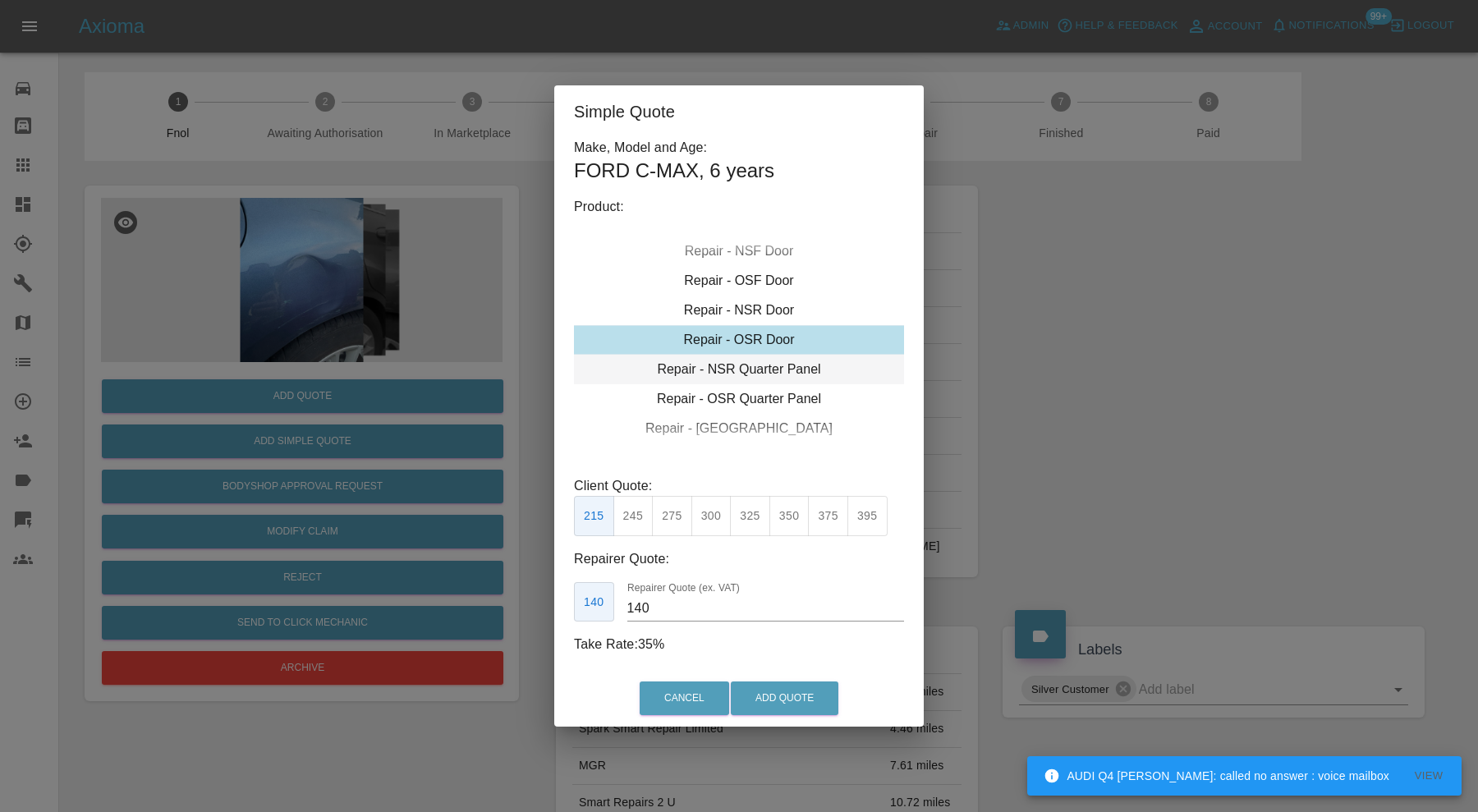
click at [734, 361] on div "Repair - NSR Quarter Panel" at bounding box center [739, 370] width 330 height 30
click at [824, 517] on button "375" at bounding box center [828, 516] width 41 height 41
type input "250"
click at [792, 698] on button "Add Quote" at bounding box center [785, 698] width 108 height 34
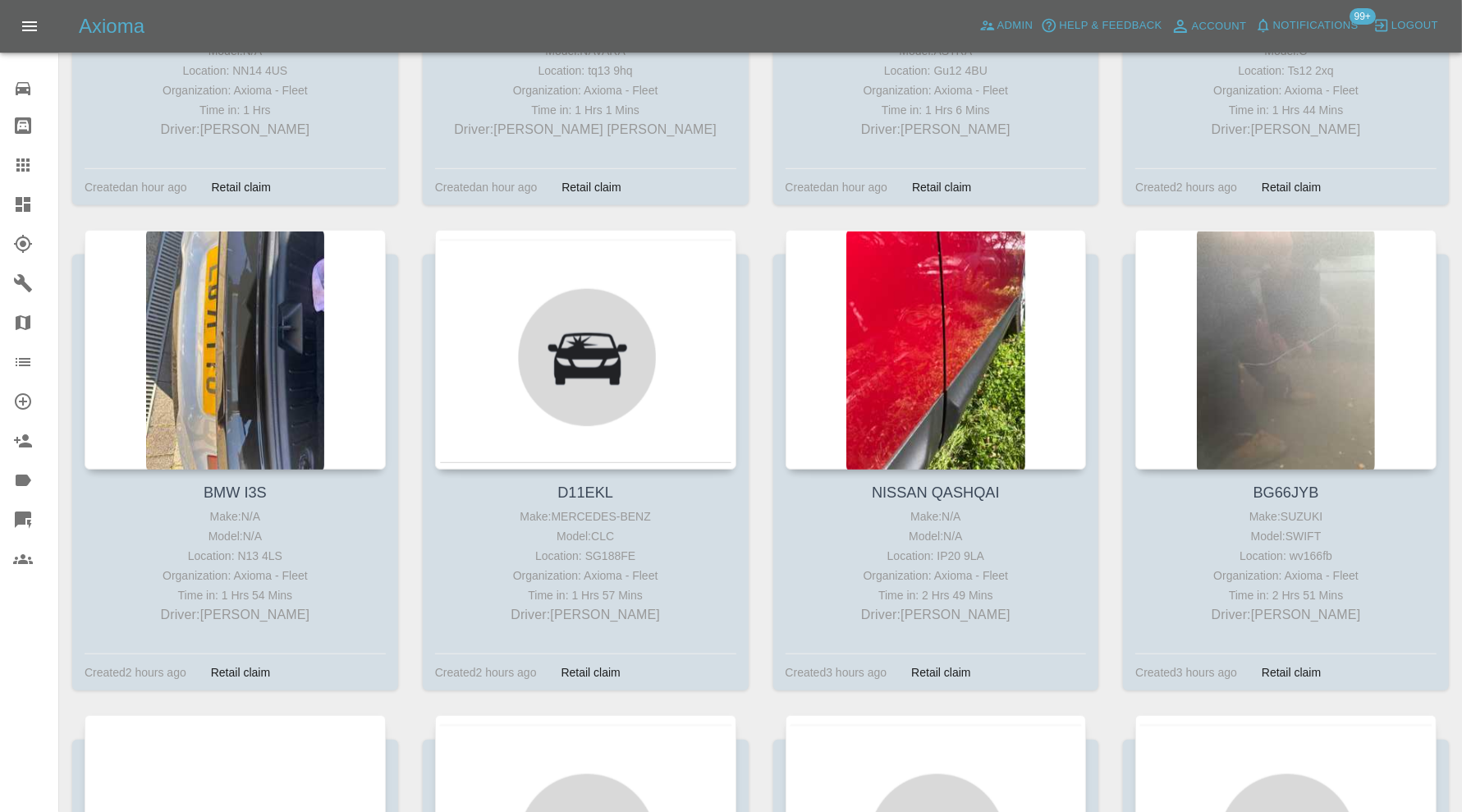
scroll to position [1094, 0]
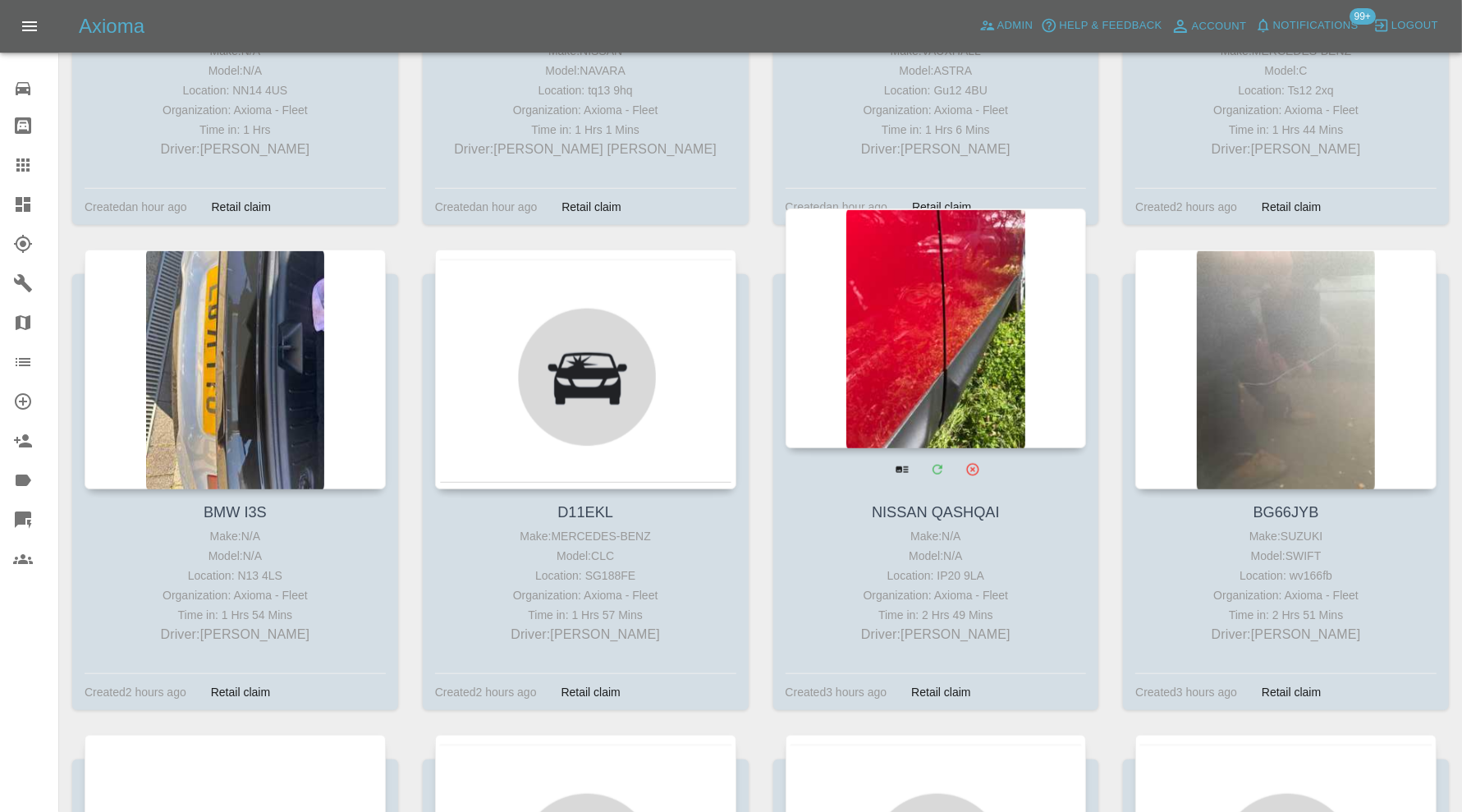
click at [937, 321] on div at bounding box center [936, 328] width 301 height 240
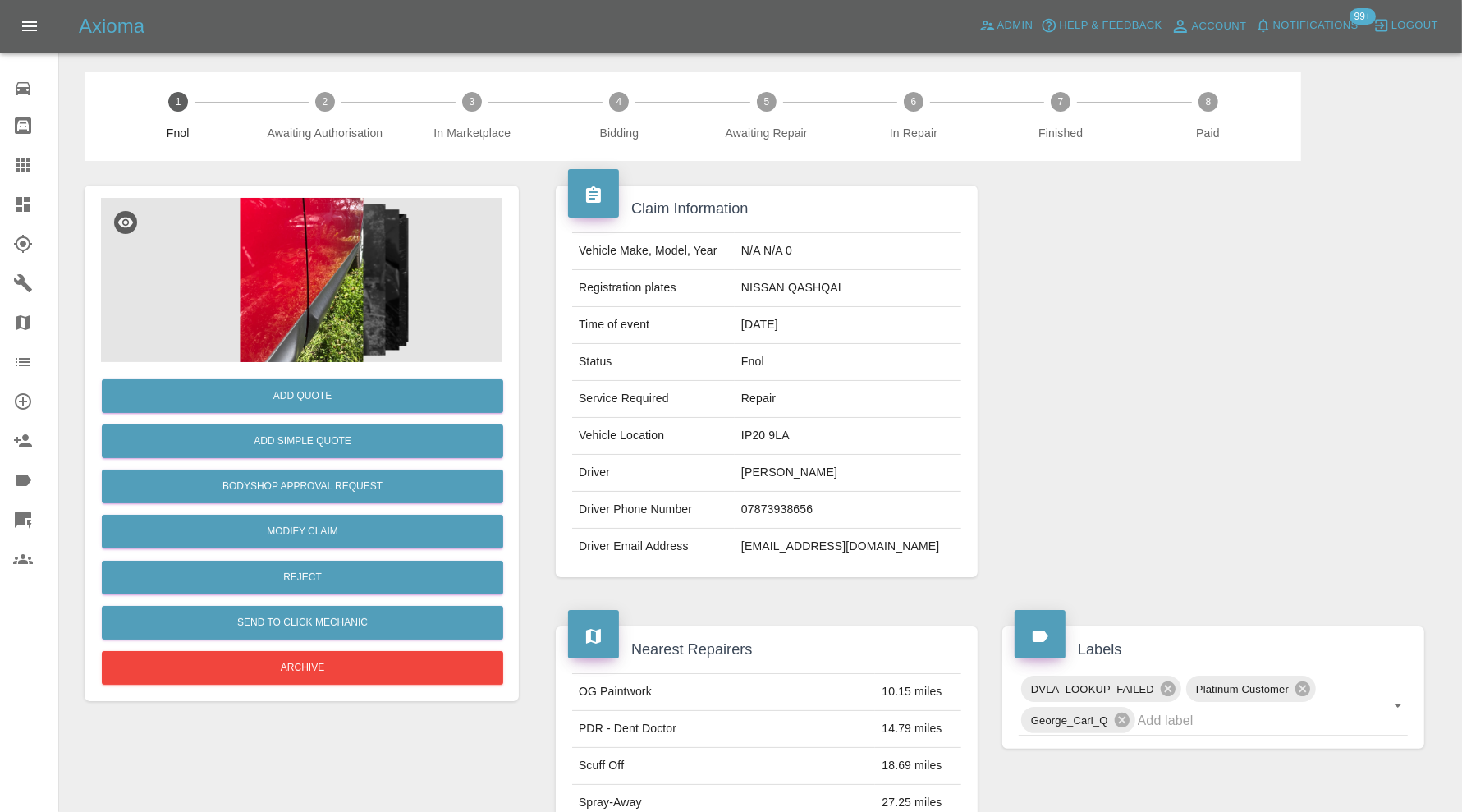
click at [274, 300] on img at bounding box center [301, 279] width 401 height 165
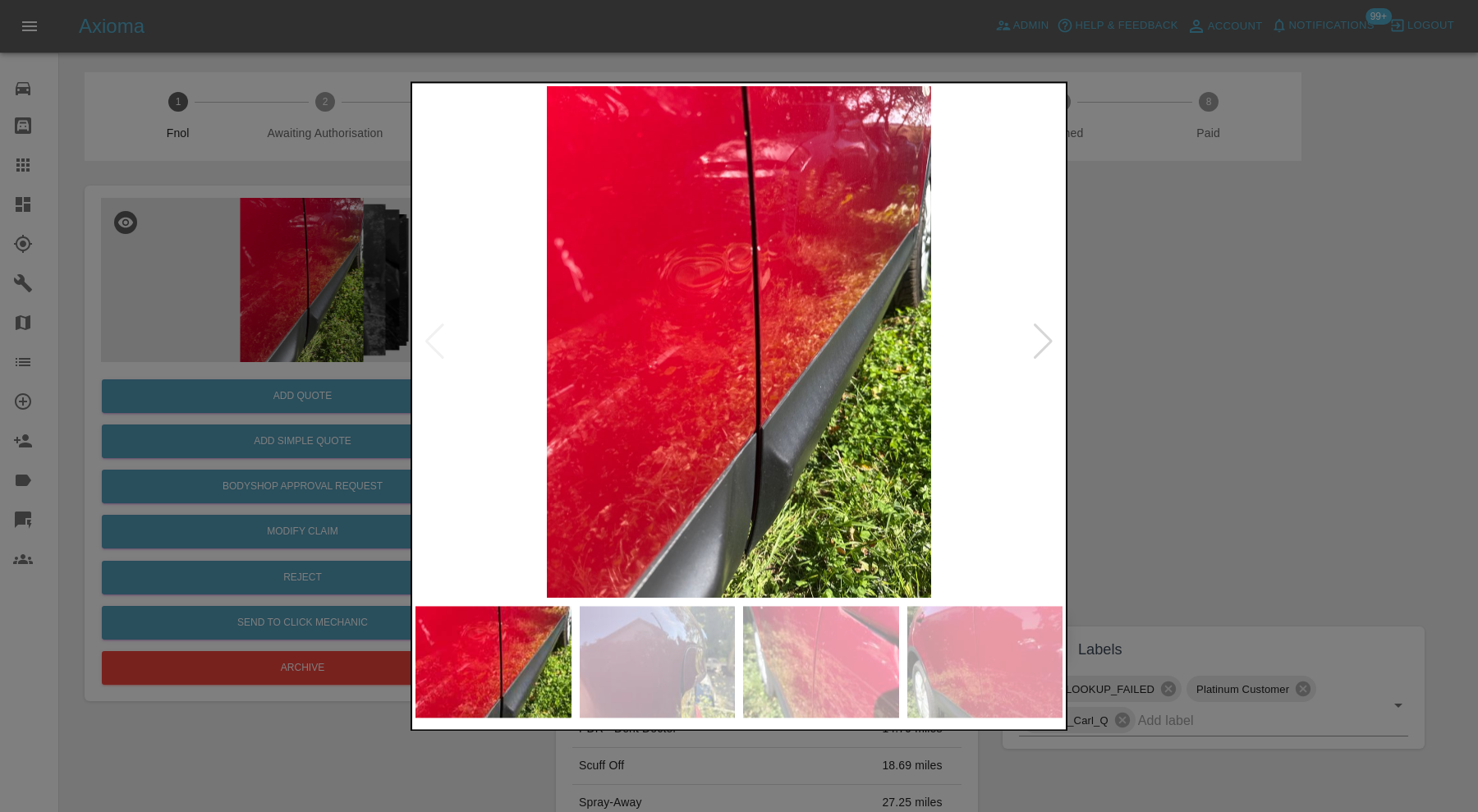
click at [676, 649] on img at bounding box center [658, 662] width 156 height 112
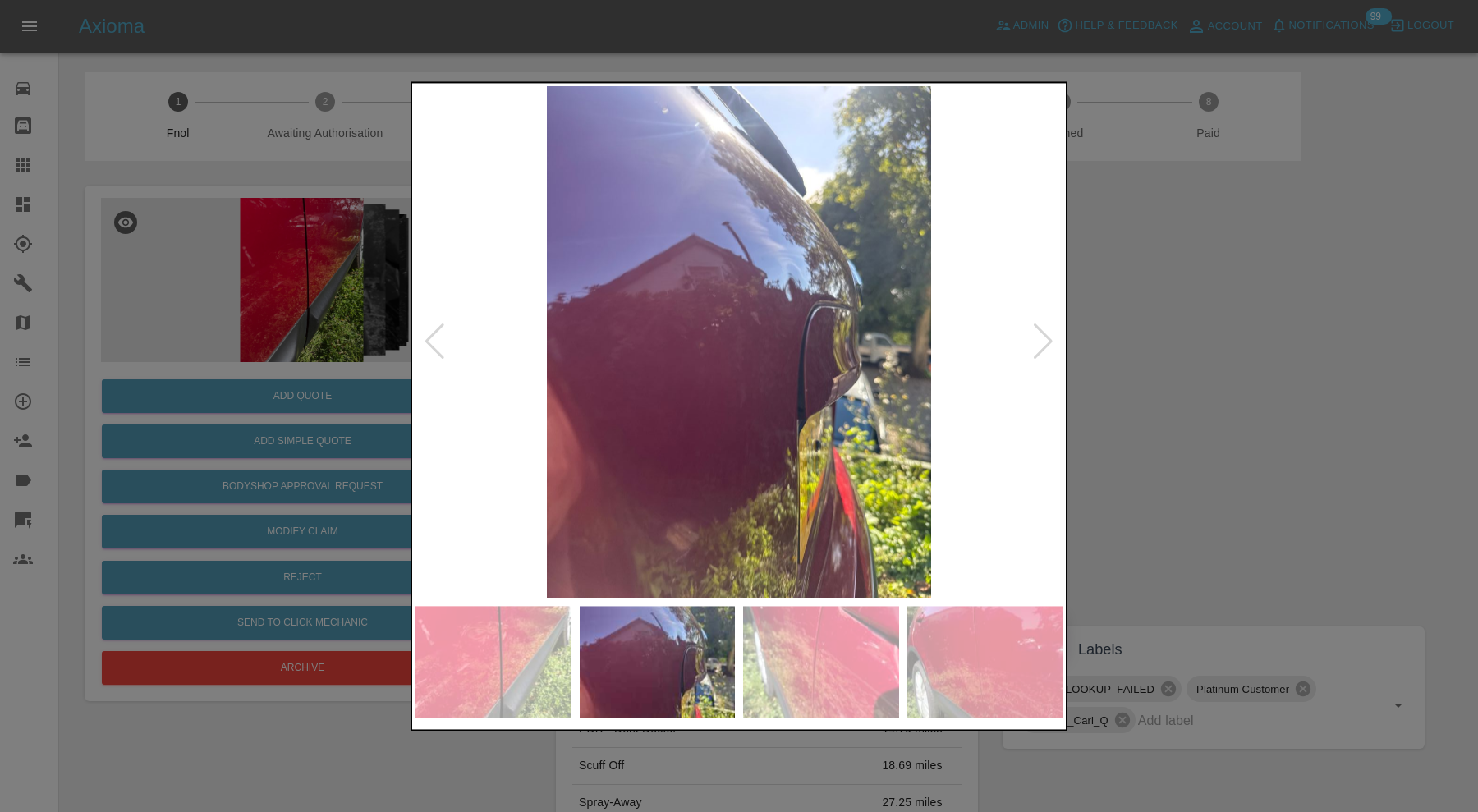
click at [816, 661] on img at bounding box center [820, 662] width 156 height 112
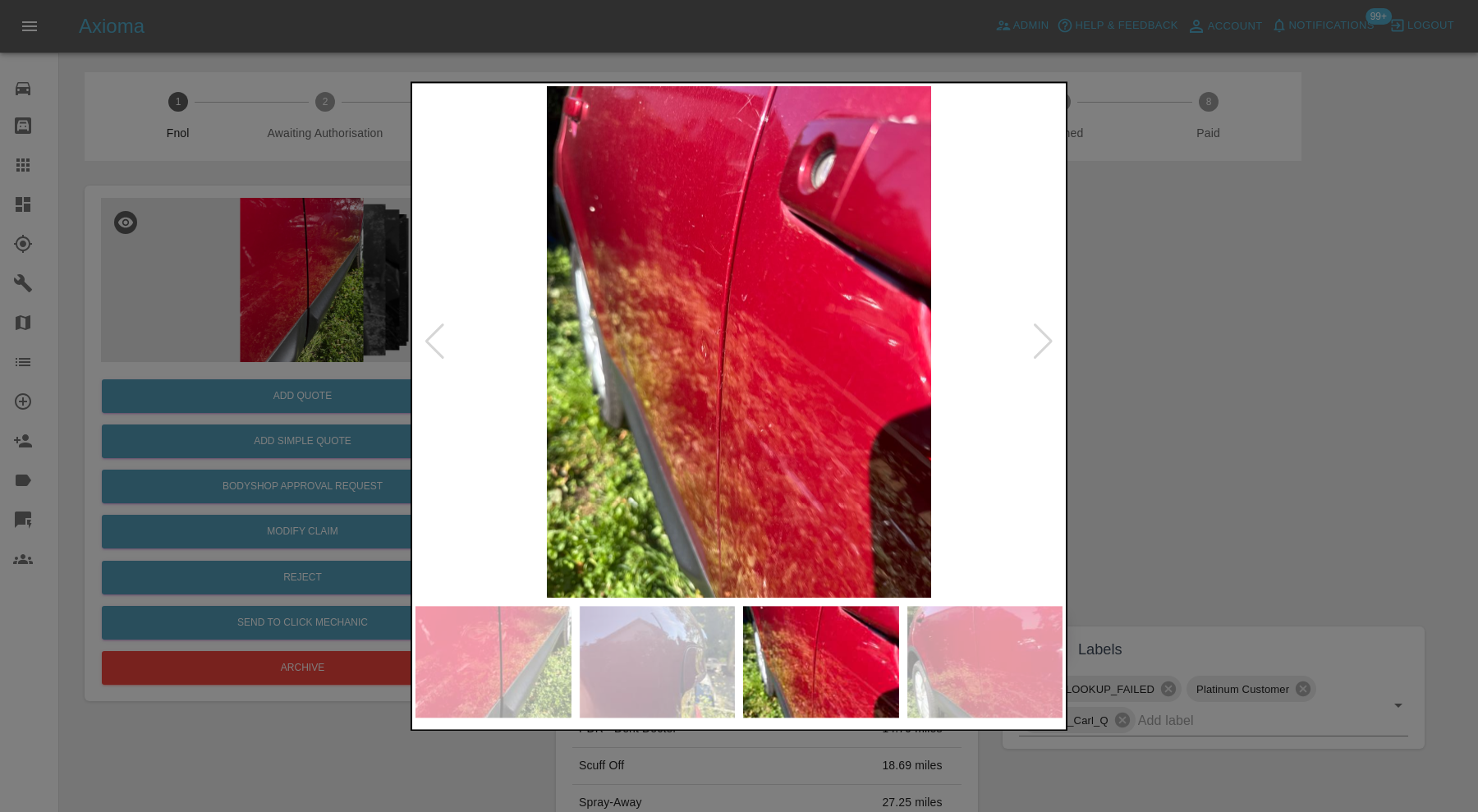
click at [964, 647] on img at bounding box center [985, 662] width 156 height 112
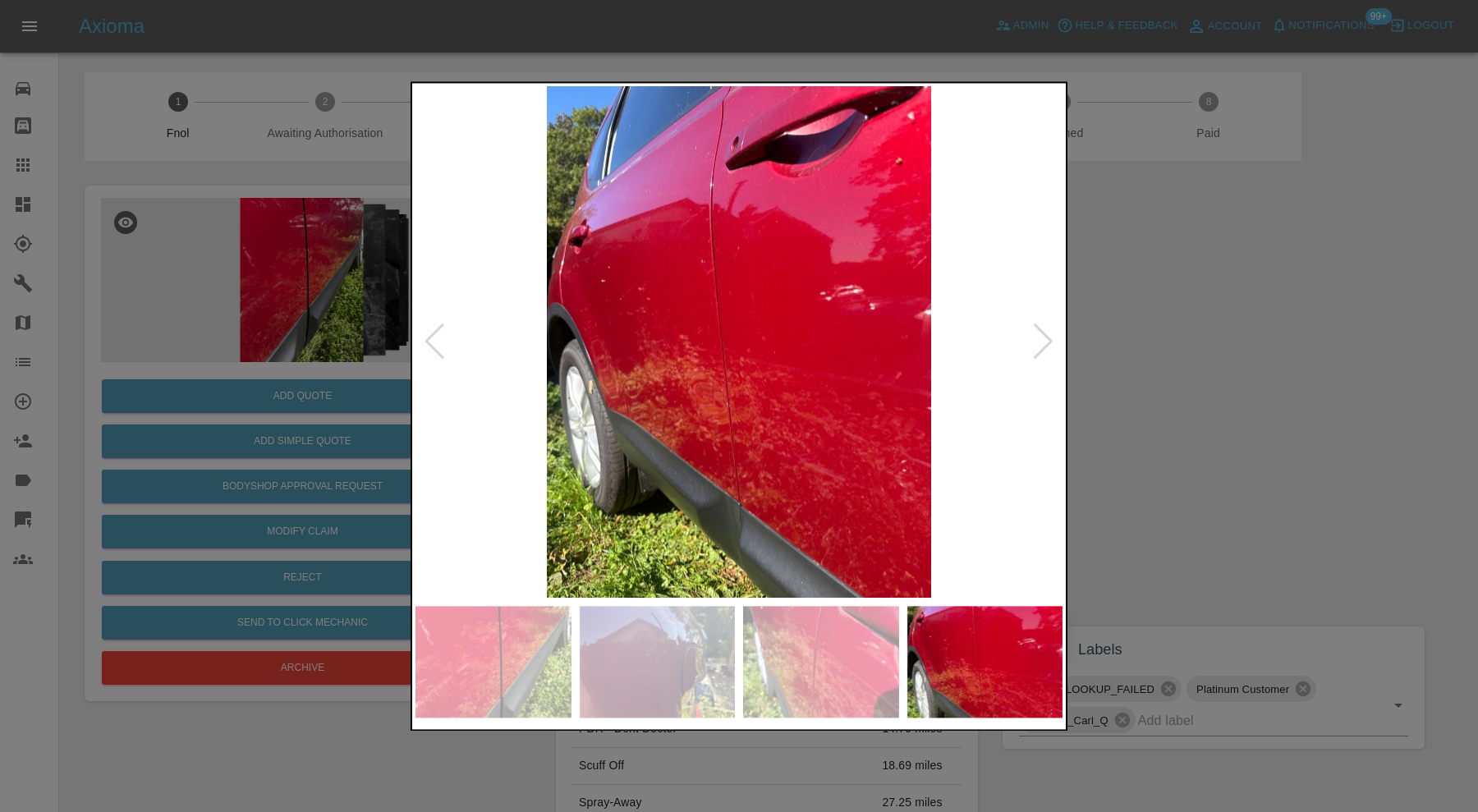
click at [966, 647] on img at bounding box center [985, 662] width 156 height 112
click at [1040, 331] on div at bounding box center [1043, 342] width 22 height 36
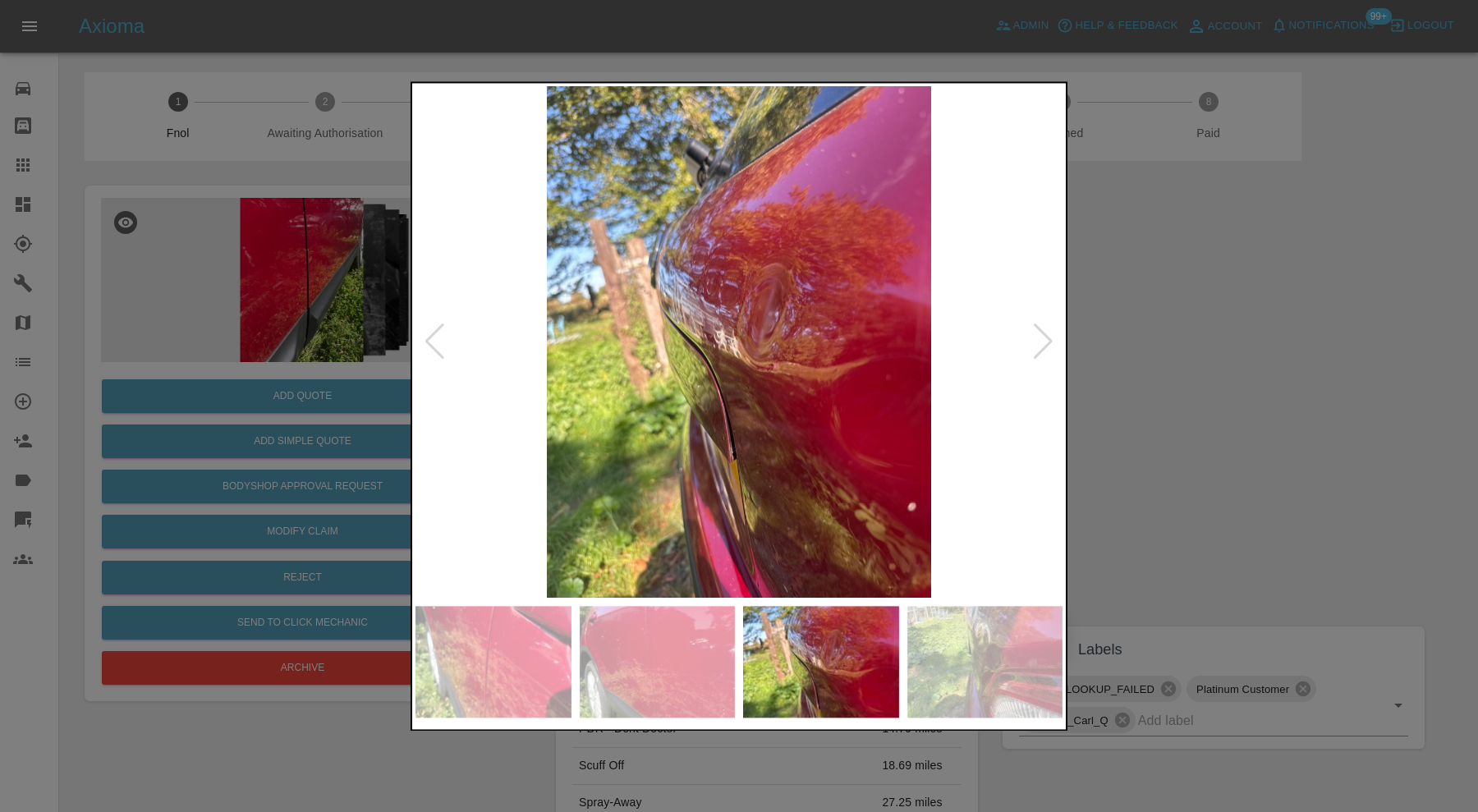
click at [1040, 331] on div at bounding box center [1043, 342] width 22 height 36
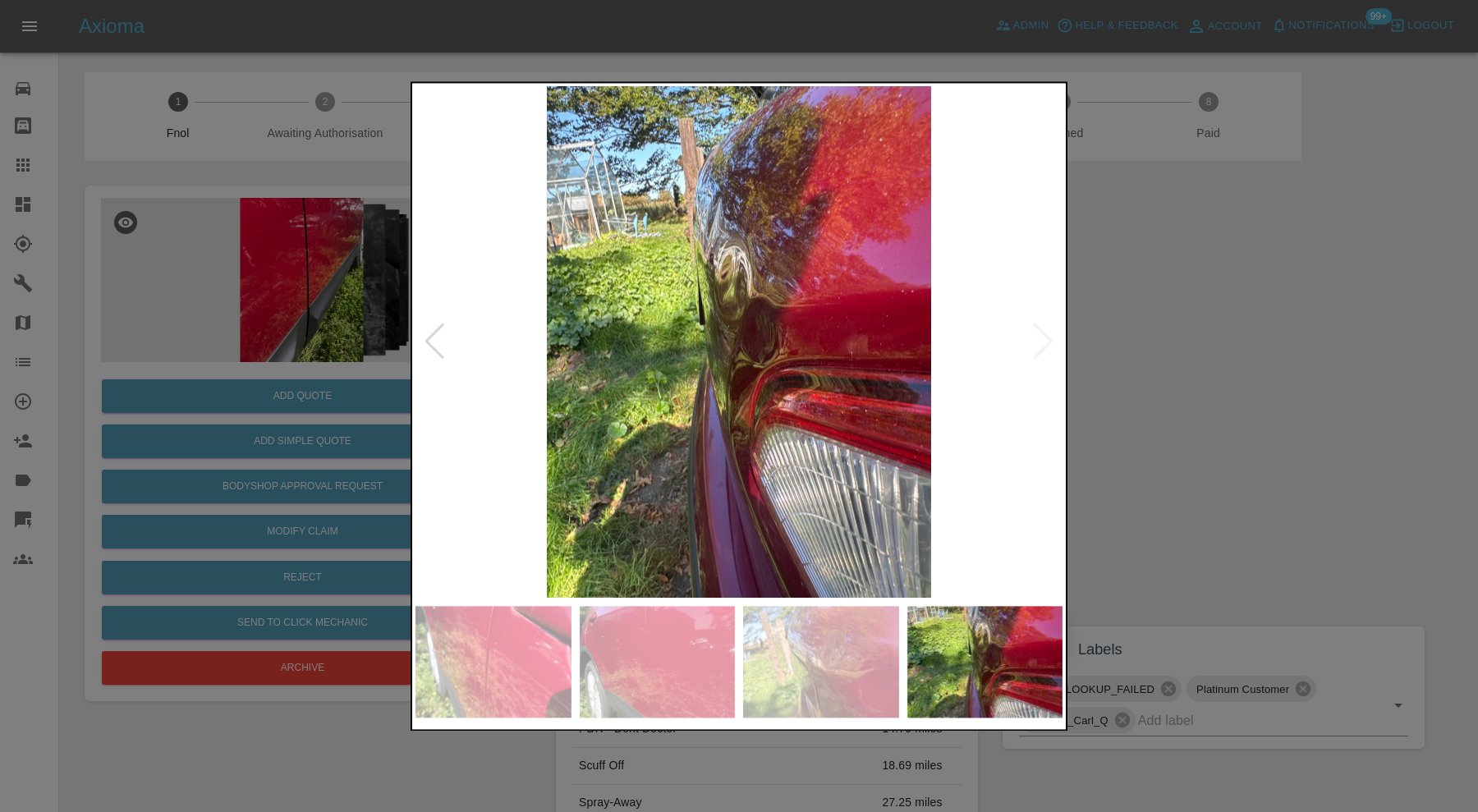
click at [1040, 331] on img at bounding box center [739, 342] width 647 height 512
click at [1171, 335] on div at bounding box center [739, 406] width 1478 height 812
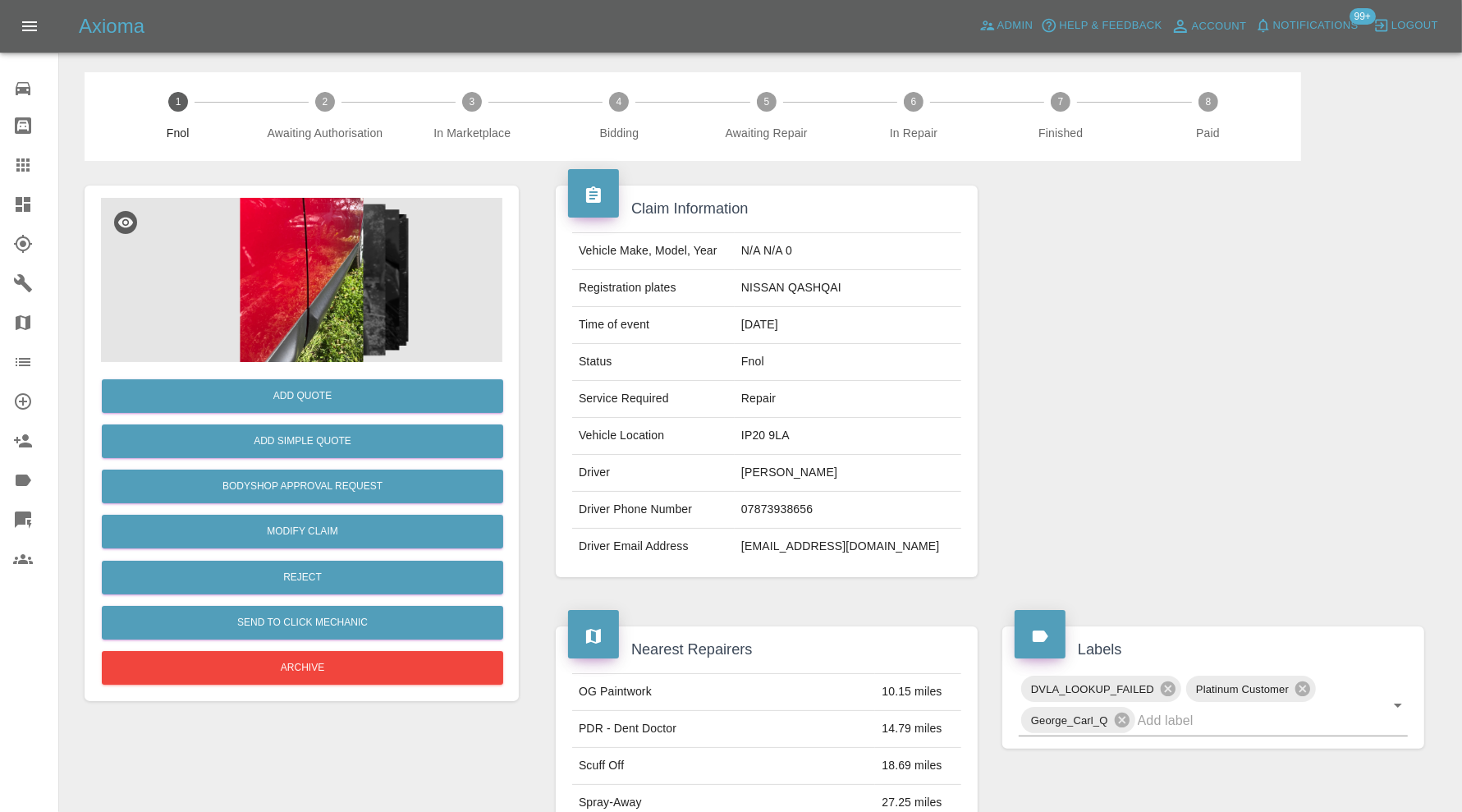
click at [305, 270] on img at bounding box center [301, 279] width 401 height 165
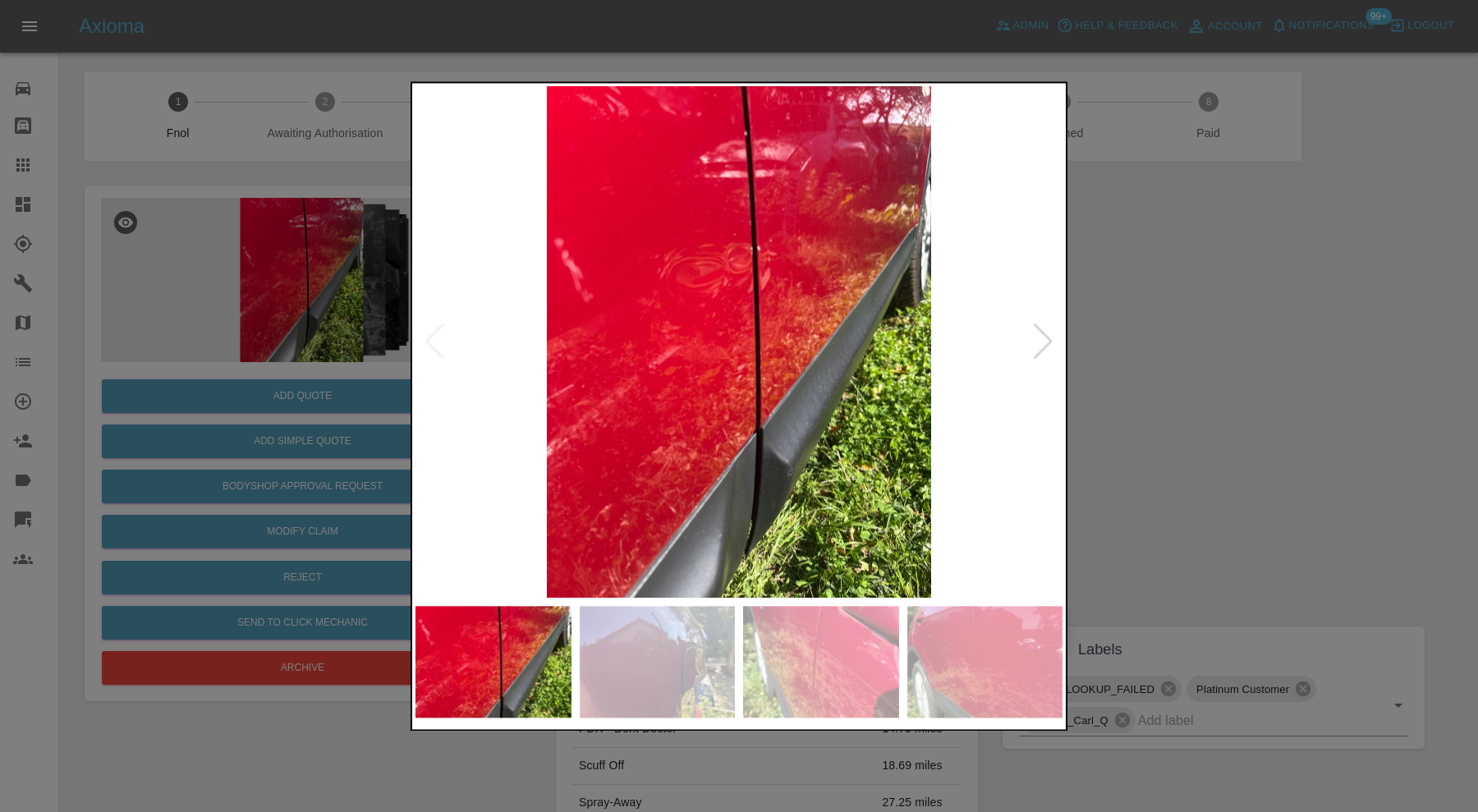
click at [1044, 342] on div at bounding box center [1043, 342] width 22 height 36
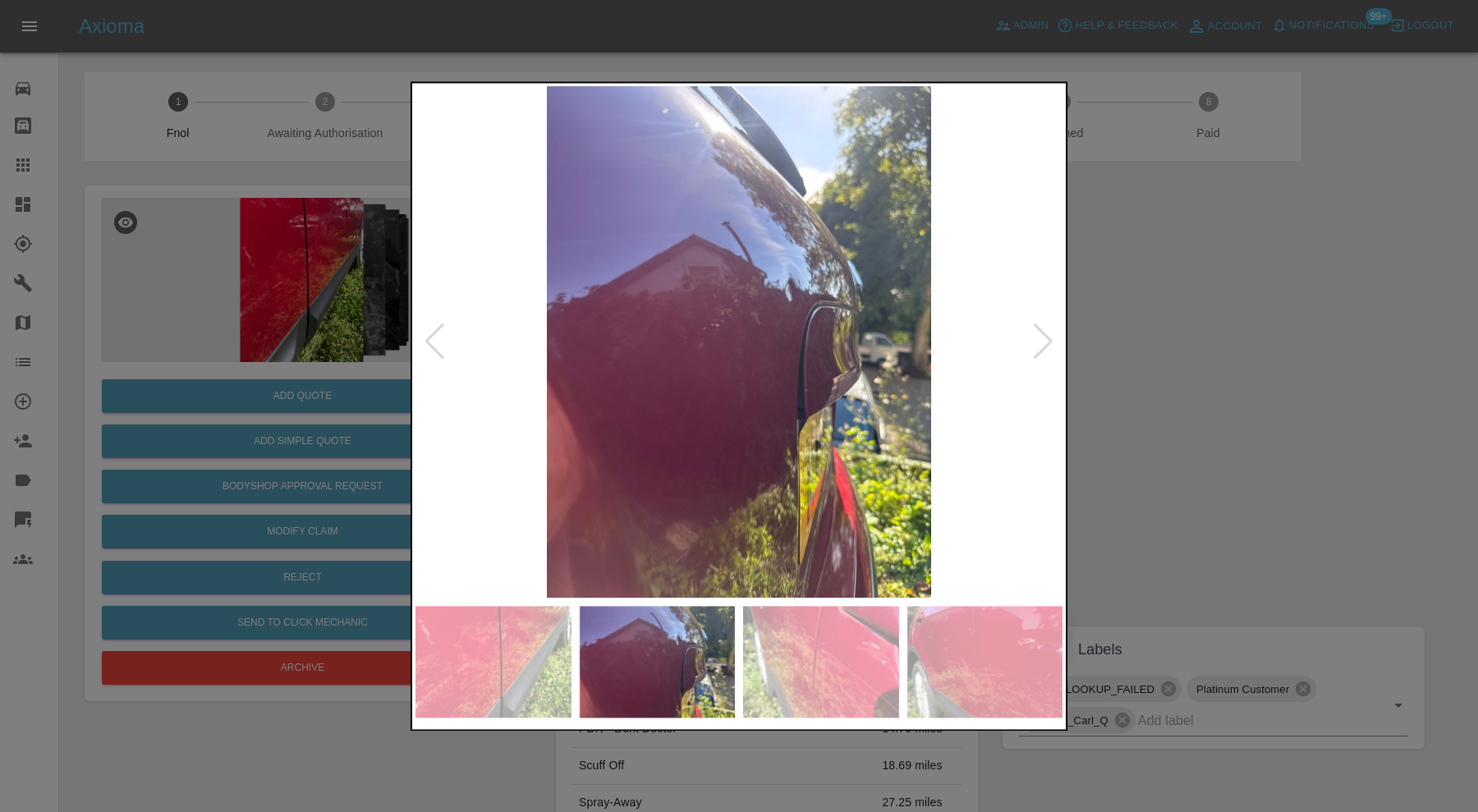
click at [1044, 342] on div at bounding box center [1043, 342] width 22 height 36
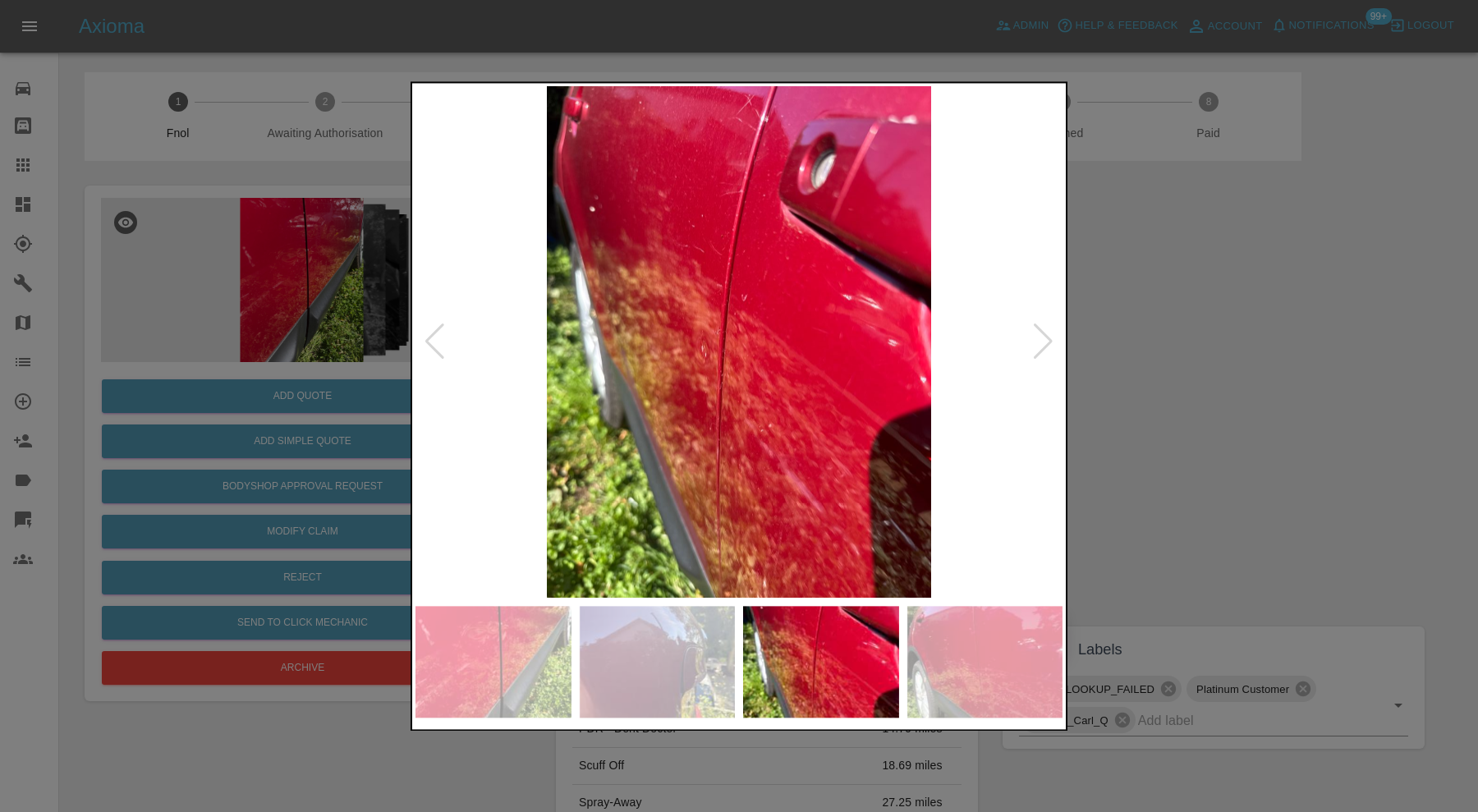
click at [1044, 342] on div at bounding box center [1043, 342] width 22 height 36
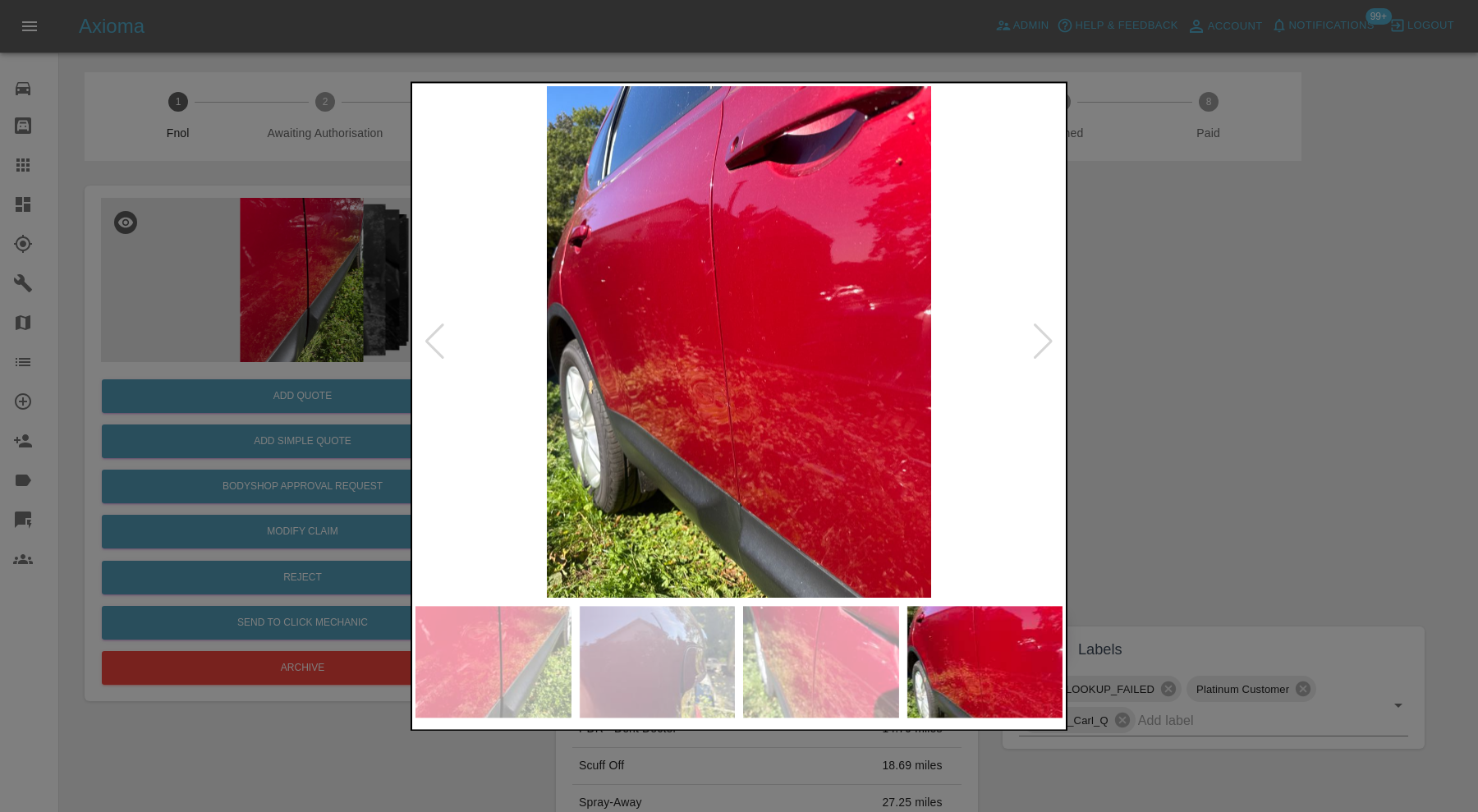
click at [1179, 311] on div at bounding box center [739, 406] width 1478 height 812
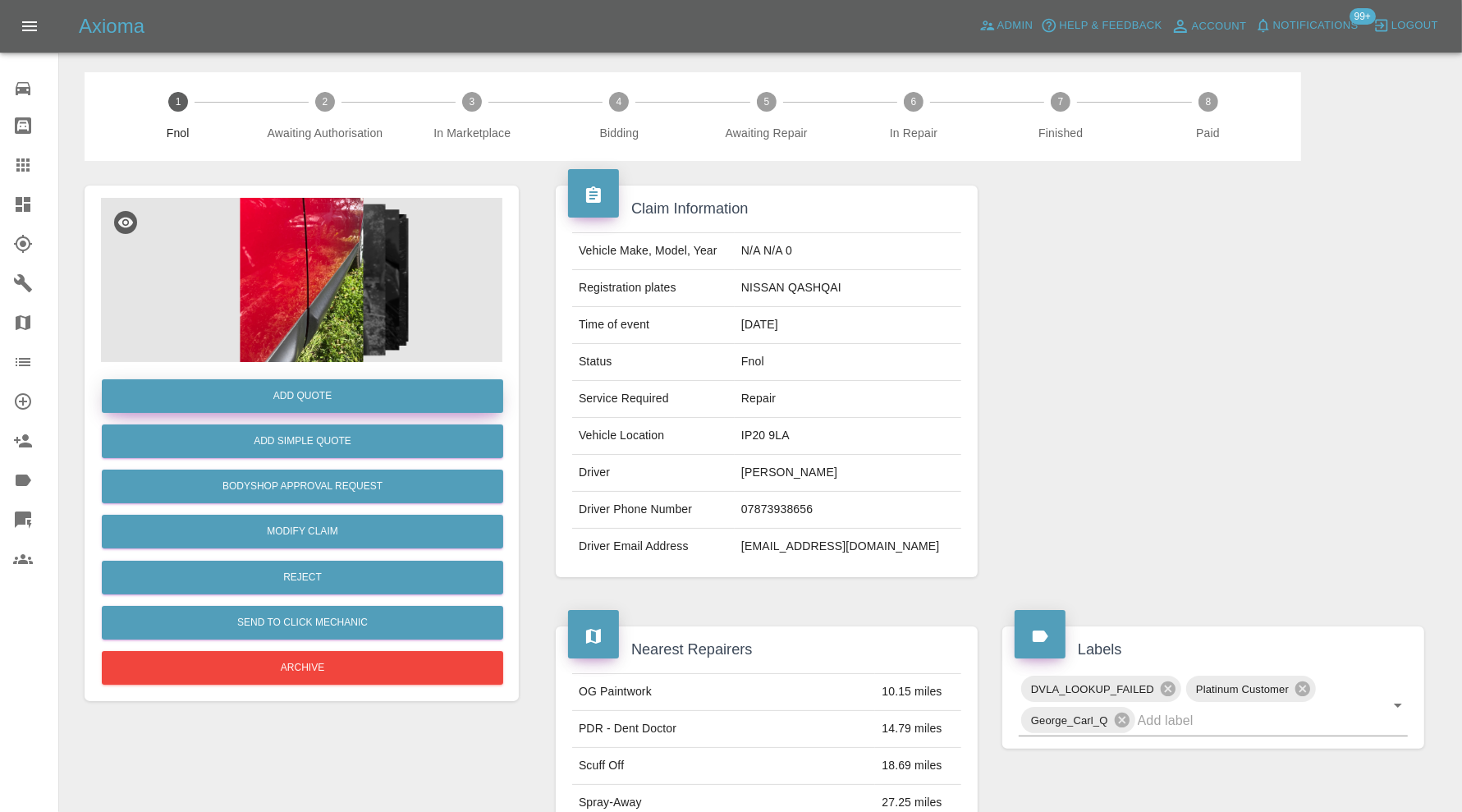
click at [354, 393] on button "Add Quote" at bounding box center [302, 396] width 401 height 34
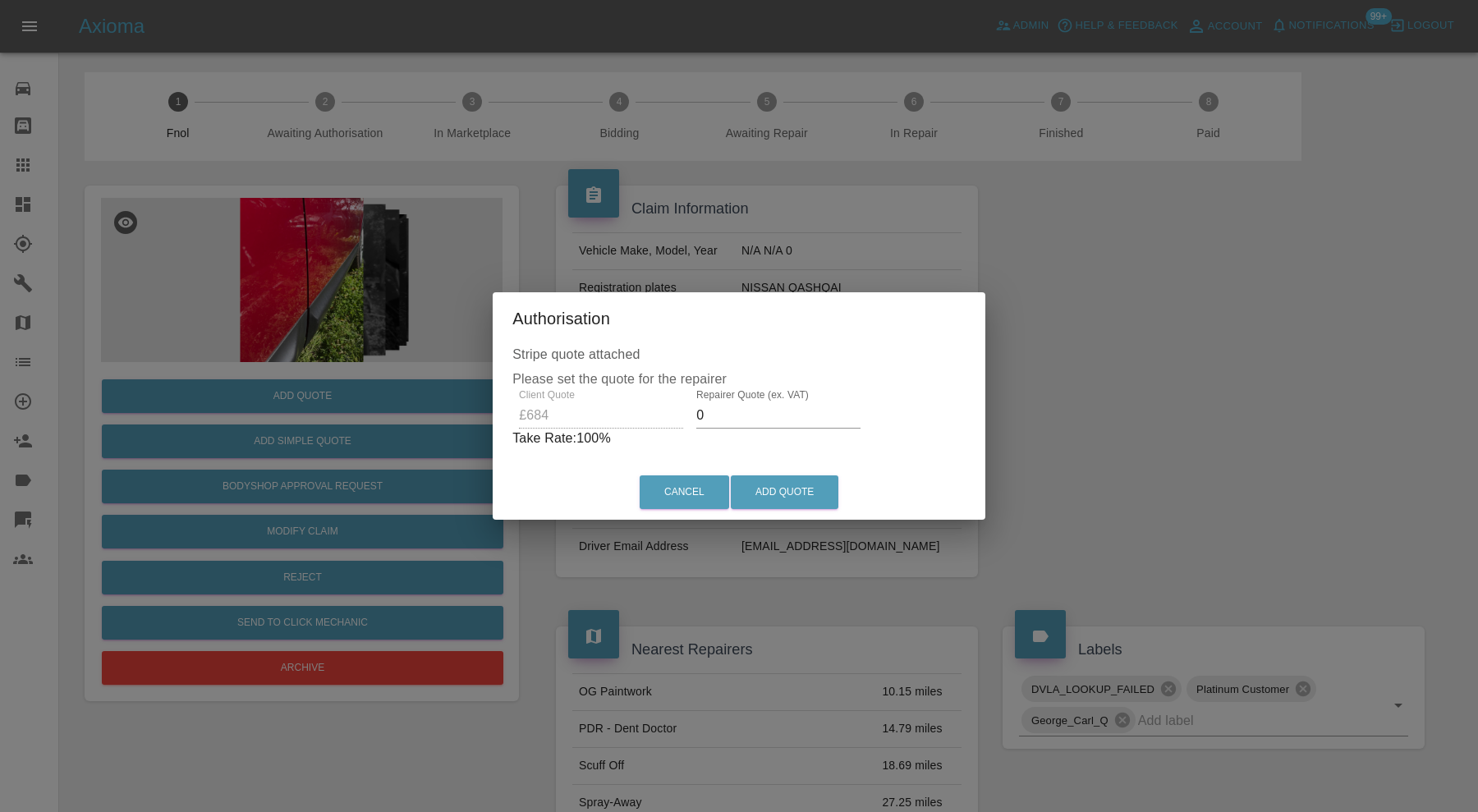
click at [816, 420] on input "0" at bounding box center [778, 415] width 165 height 26
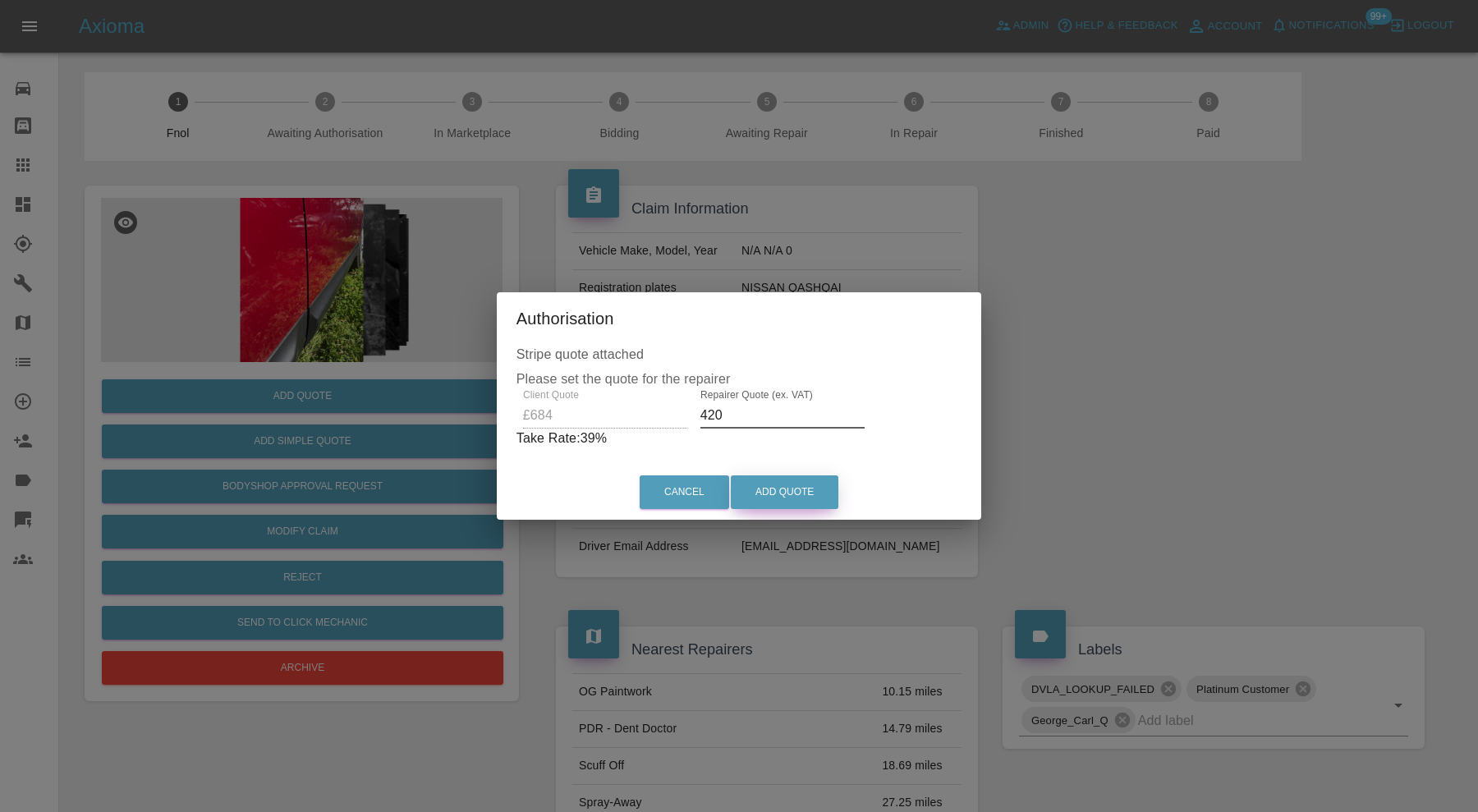
type input "420"
click at [775, 480] on button "Add Quote" at bounding box center [785, 492] width 108 height 34
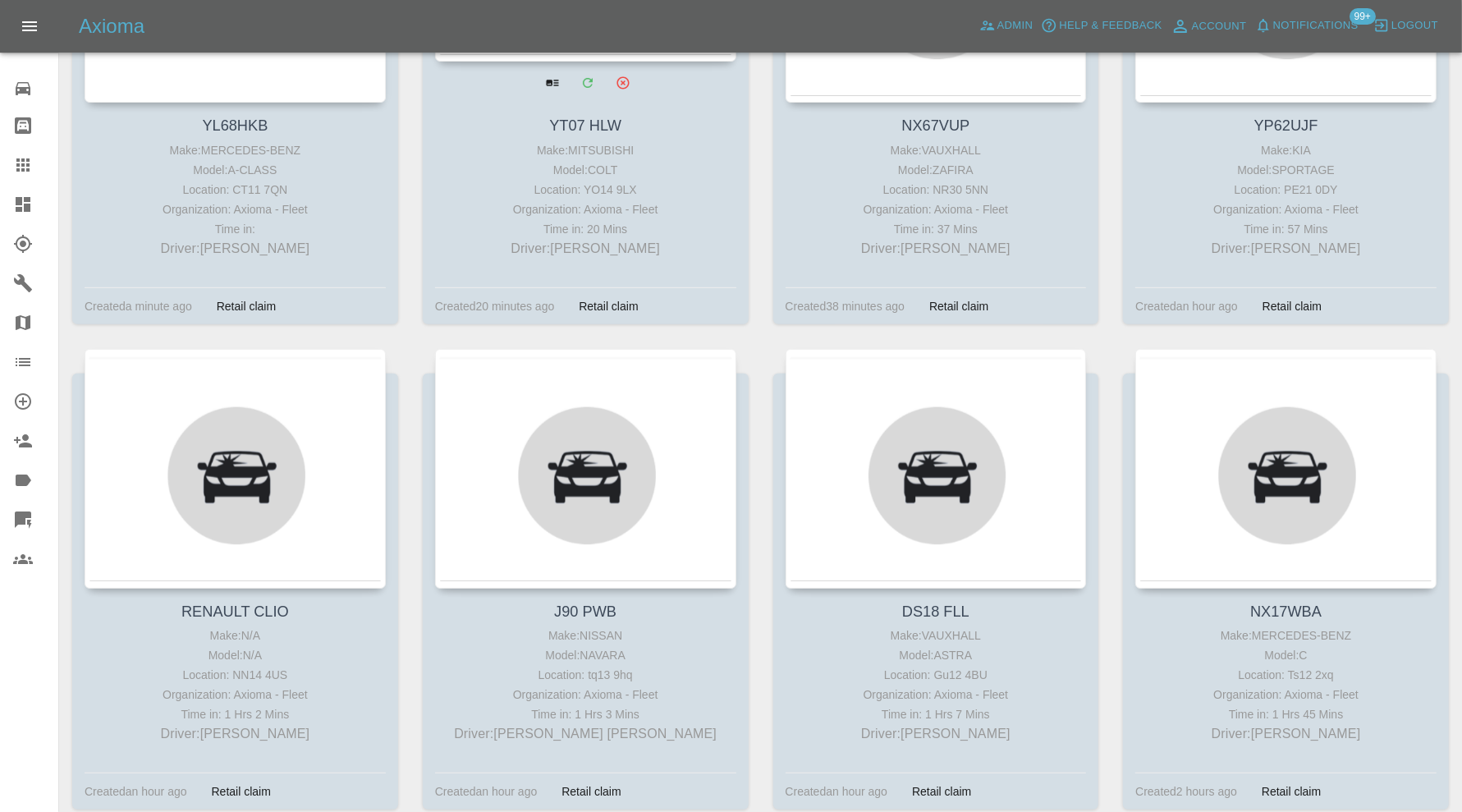
scroll to position [821, 0]
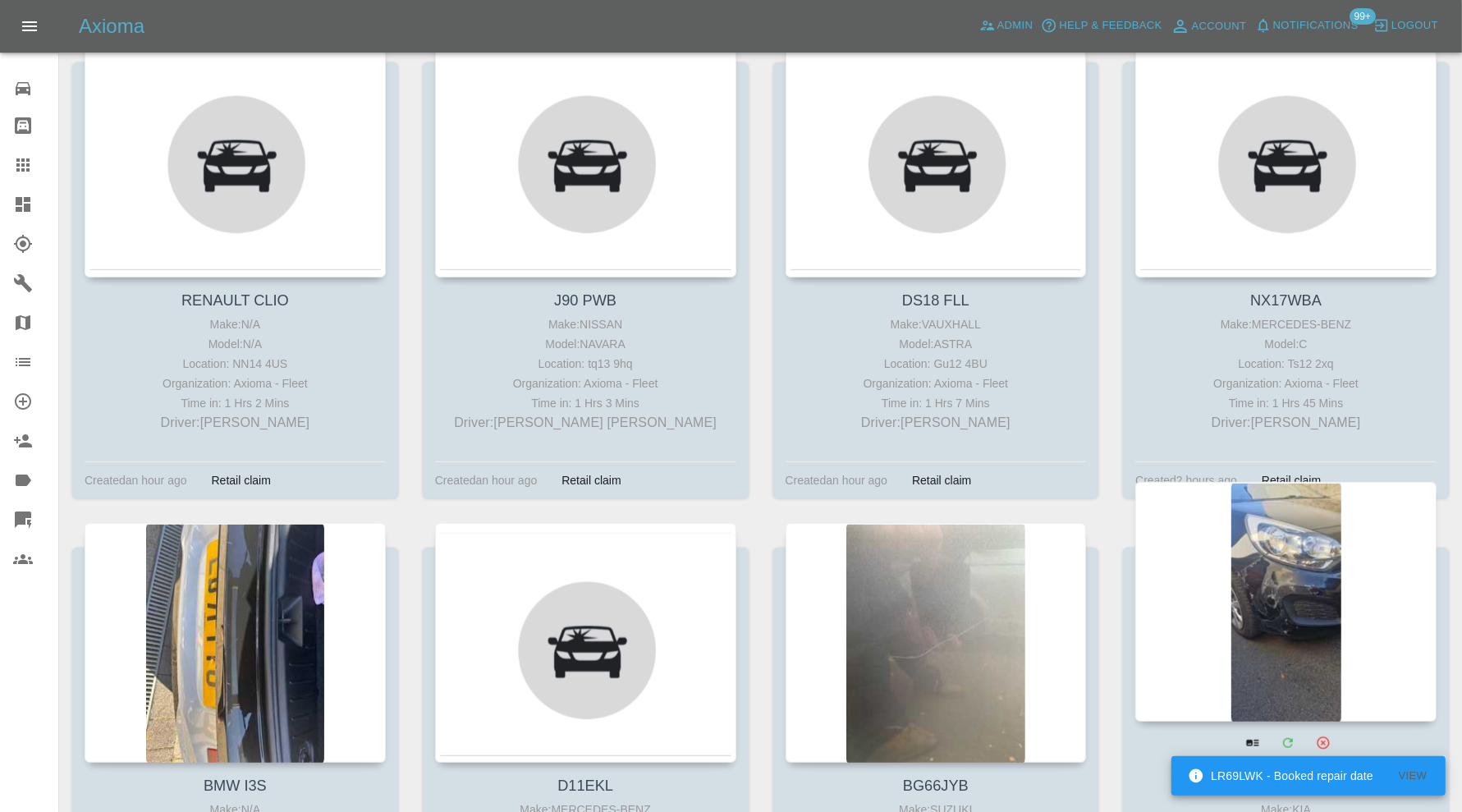
click at [1303, 580] on div at bounding box center [1286, 602] width 301 height 240
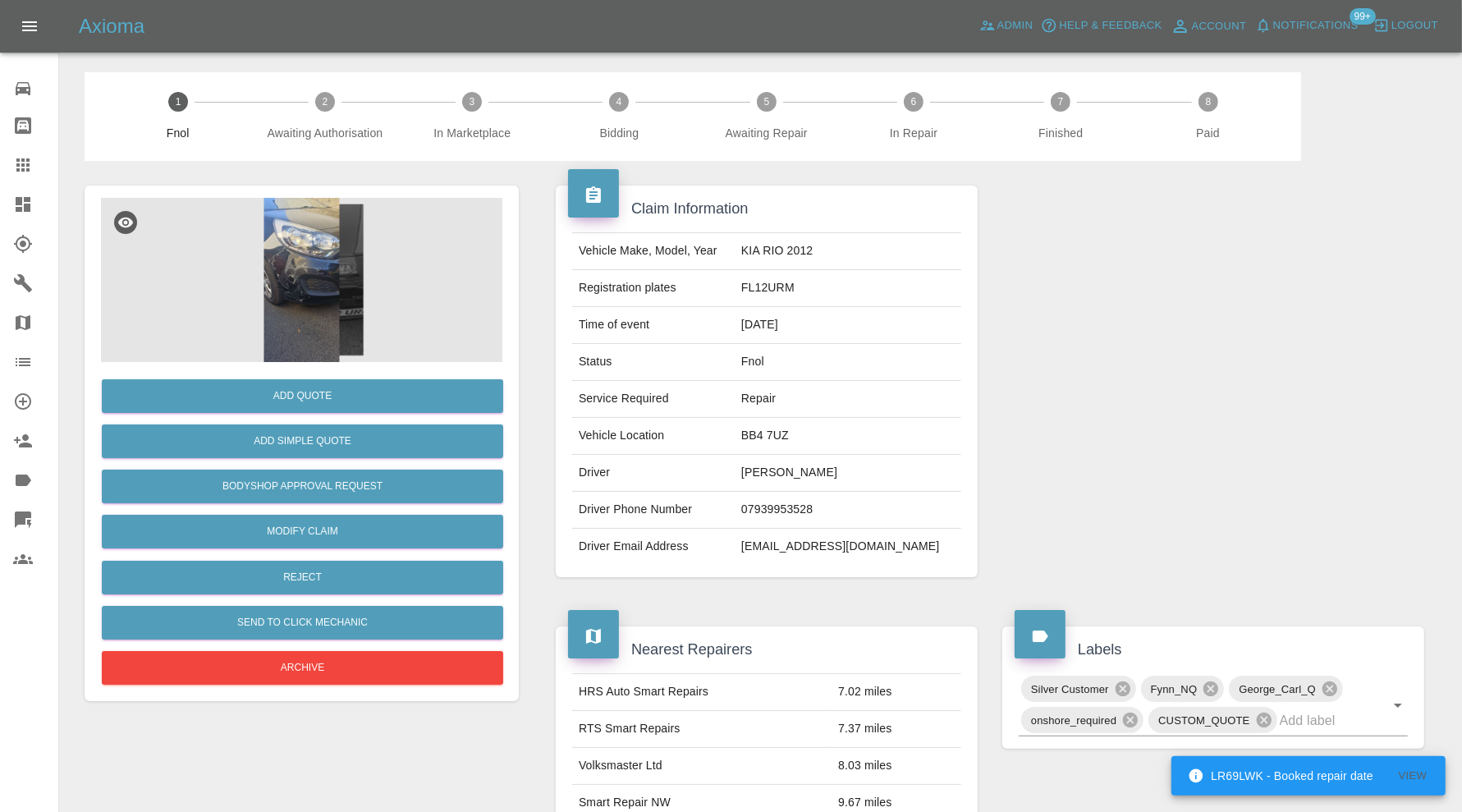
click at [299, 292] on img at bounding box center [301, 279] width 401 height 165
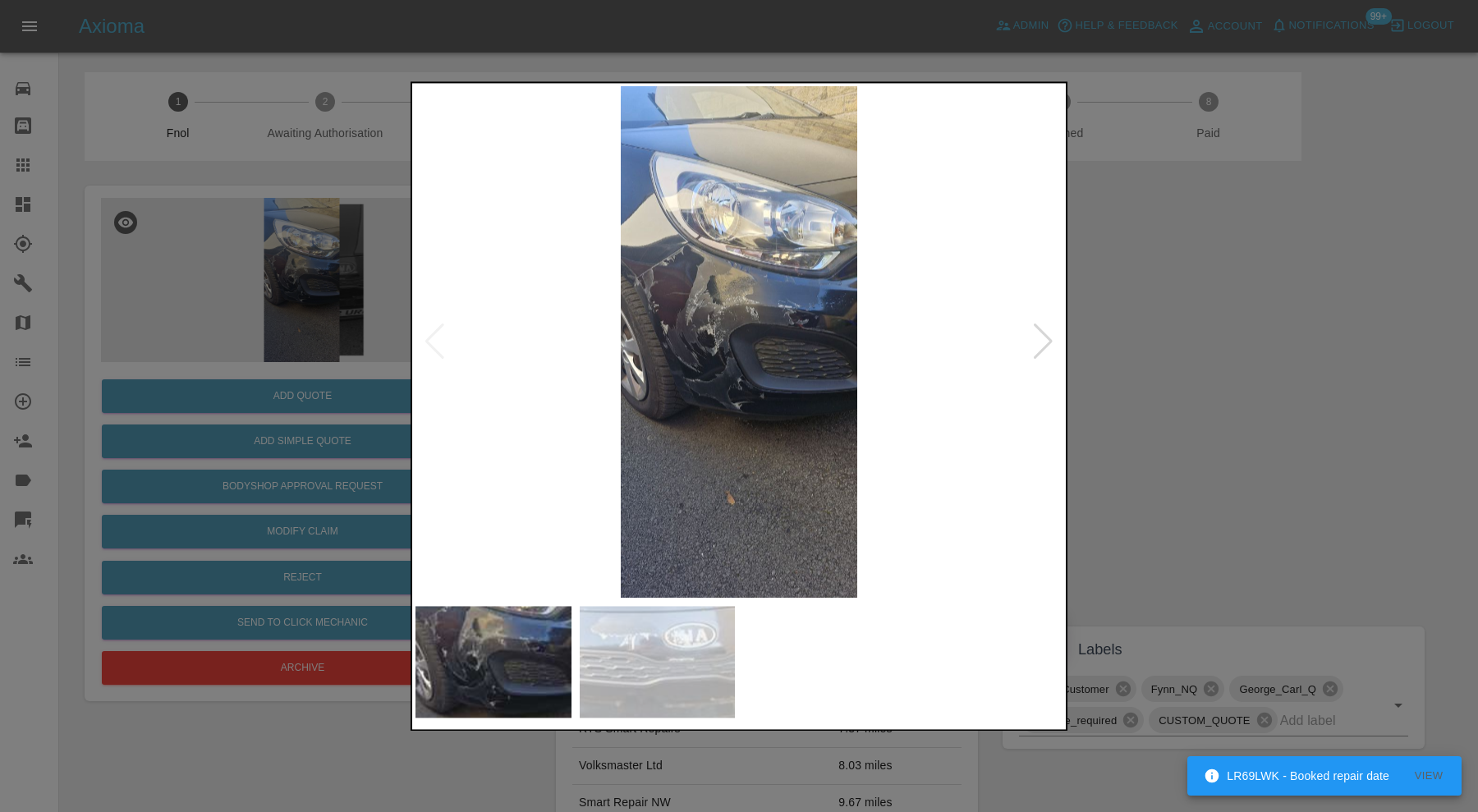
click at [682, 636] on img at bounding box center [658, 662] width 156 height 112
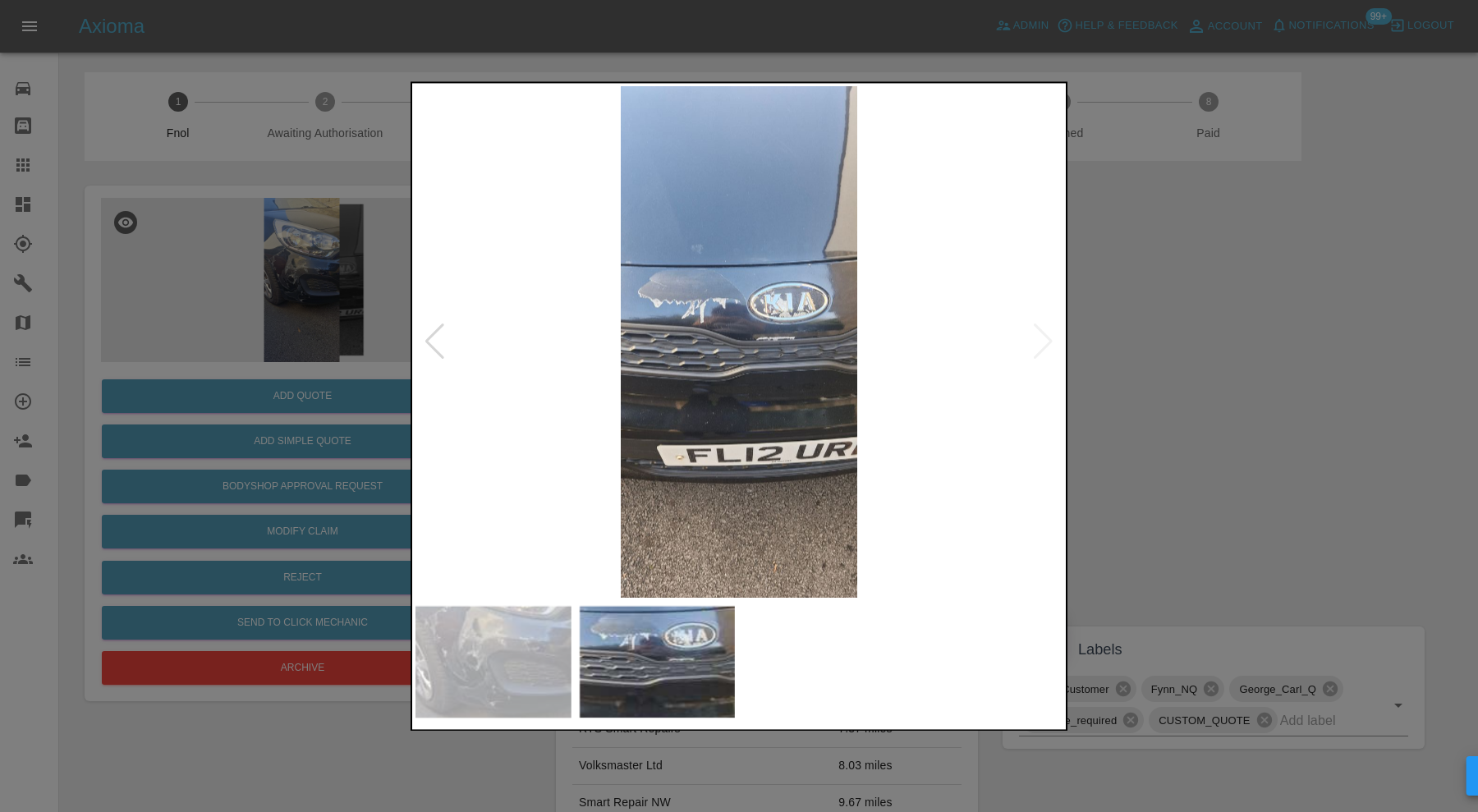
click at [445, 661] on img at bounding box center [493, 662] width 156 height 112
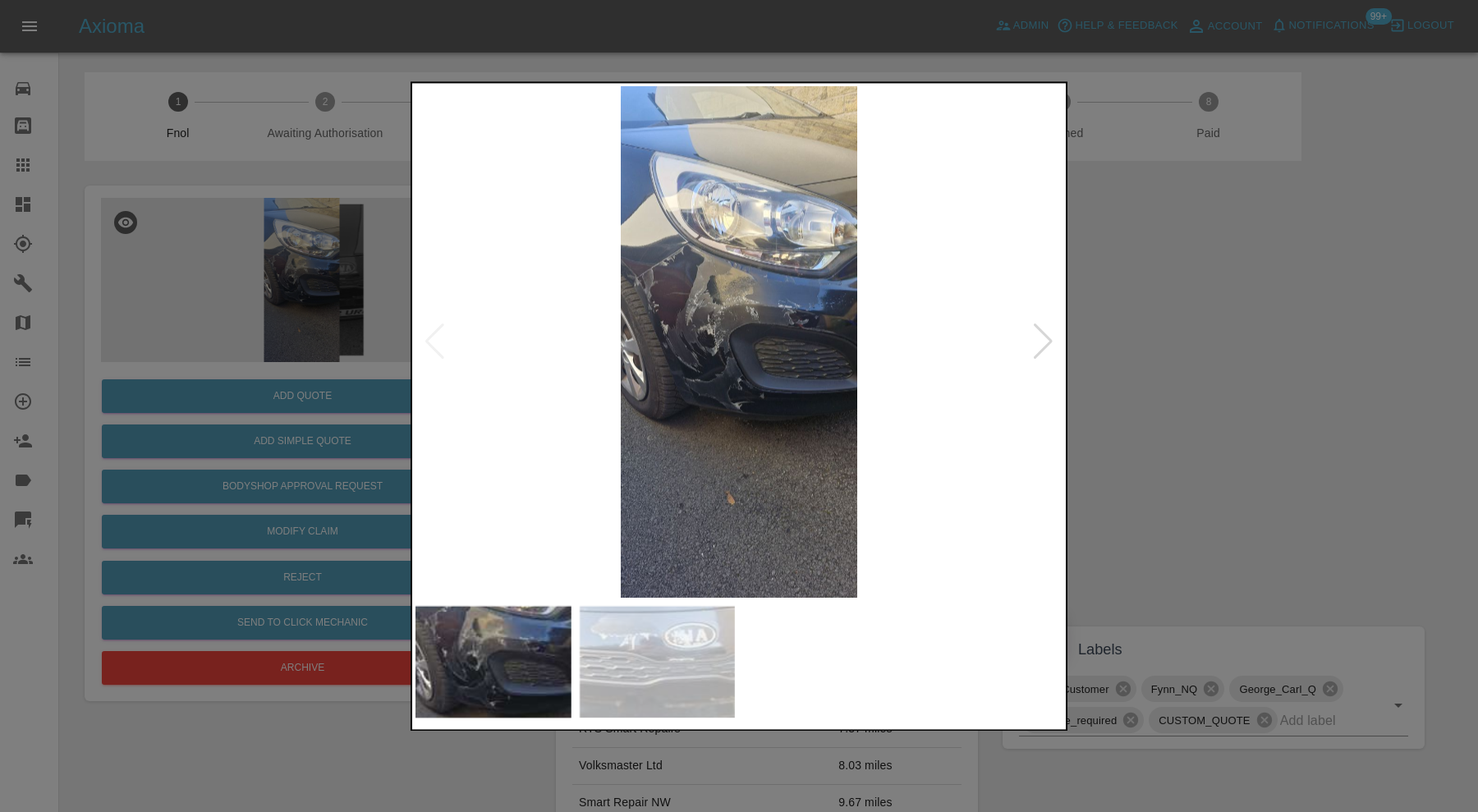
click at [701, 325] on img at bounding box center [739, 342] width 647 height 512
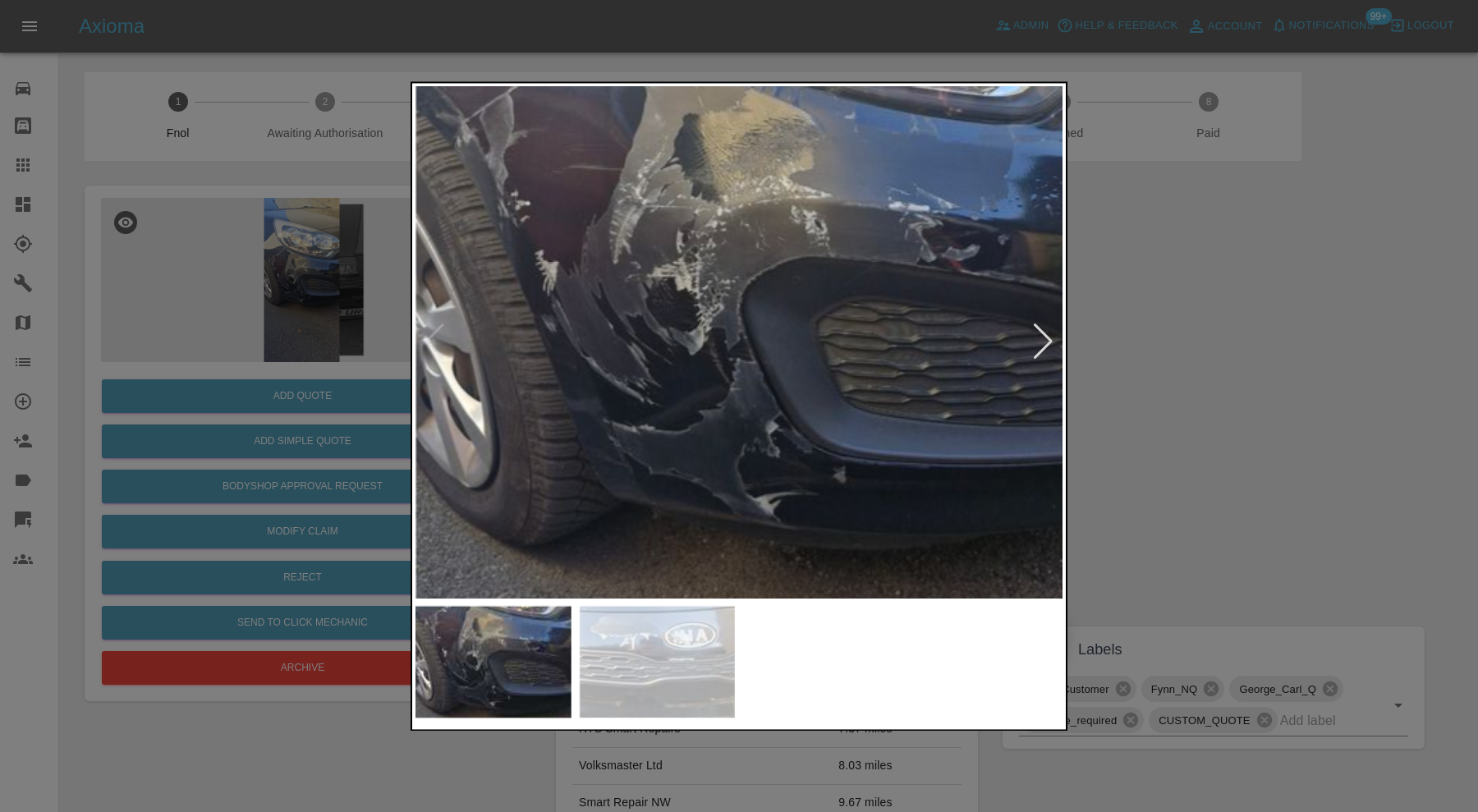
click at [593, 181] on img at bounding box center [770, 314] width 1941 height 1536
click at [1040, 335] on div at bounding box center [1043, 342] width 22 height 36
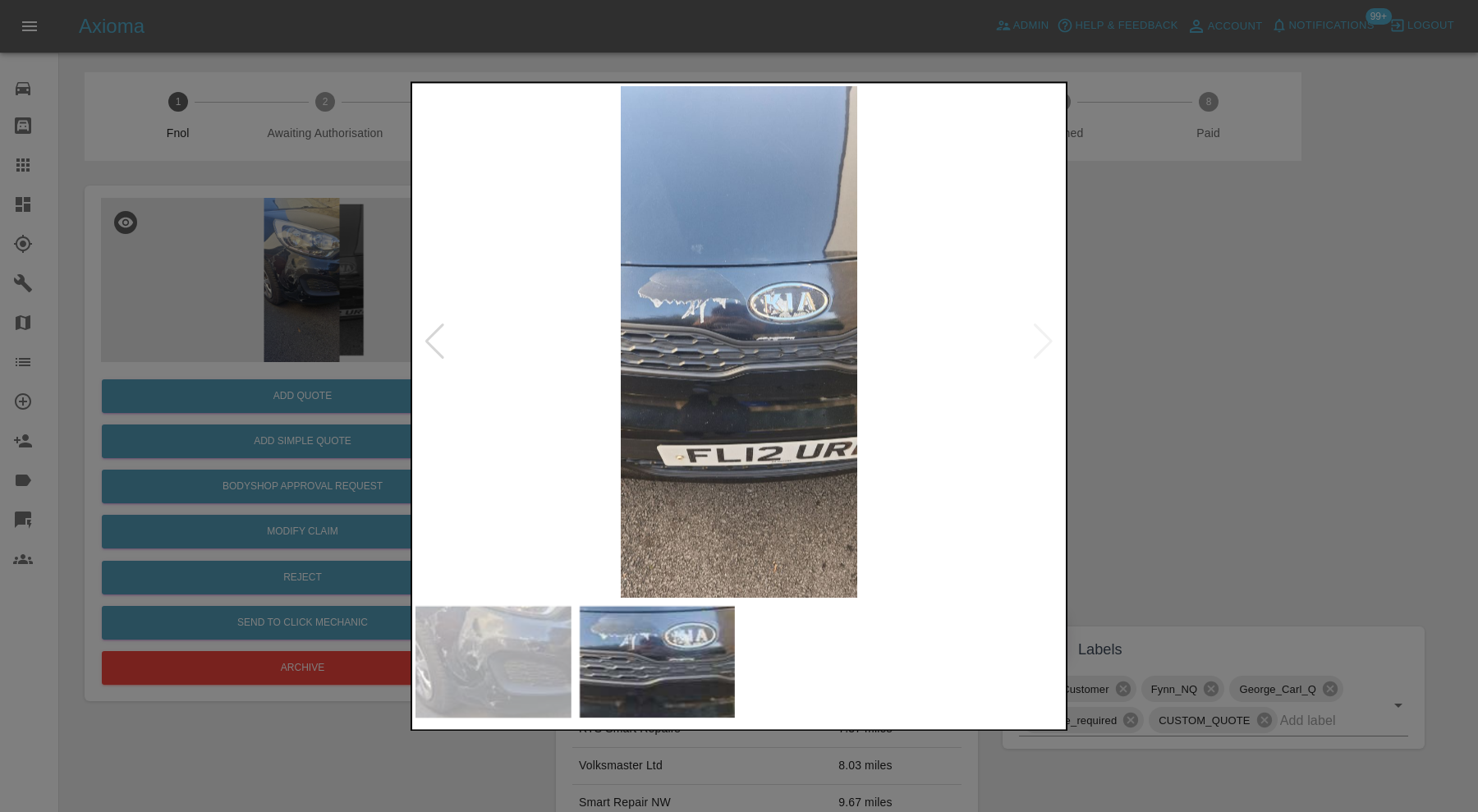
click at [674, 294] on img at bounding box center [739, 342] width 647 height 512
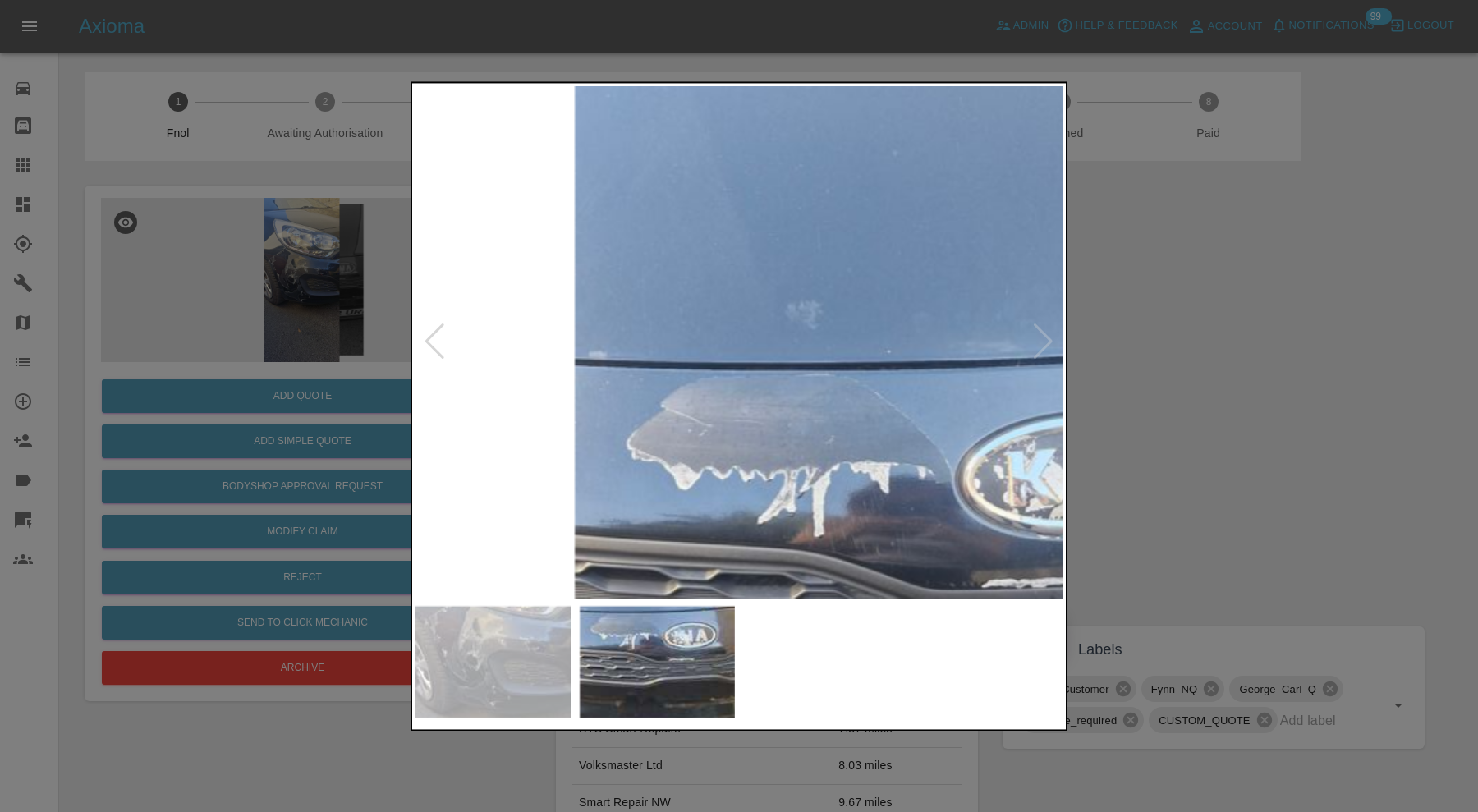
click at [1231, 488] on div at bounding box center [739, 406] width 1478 height 812
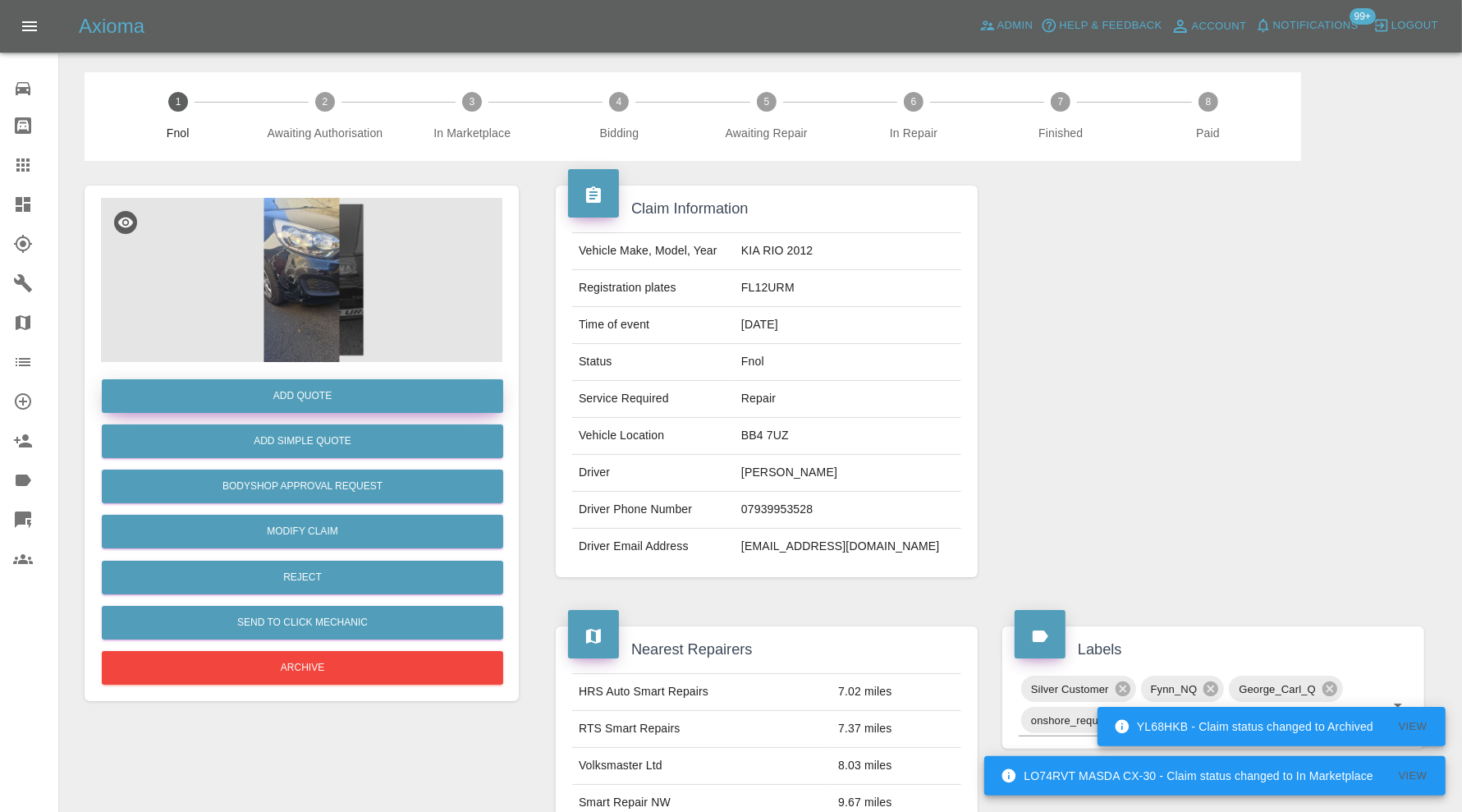
click at [409, 397] on button "Add Quote" at bounding box center [302, 396] width 401 height 34
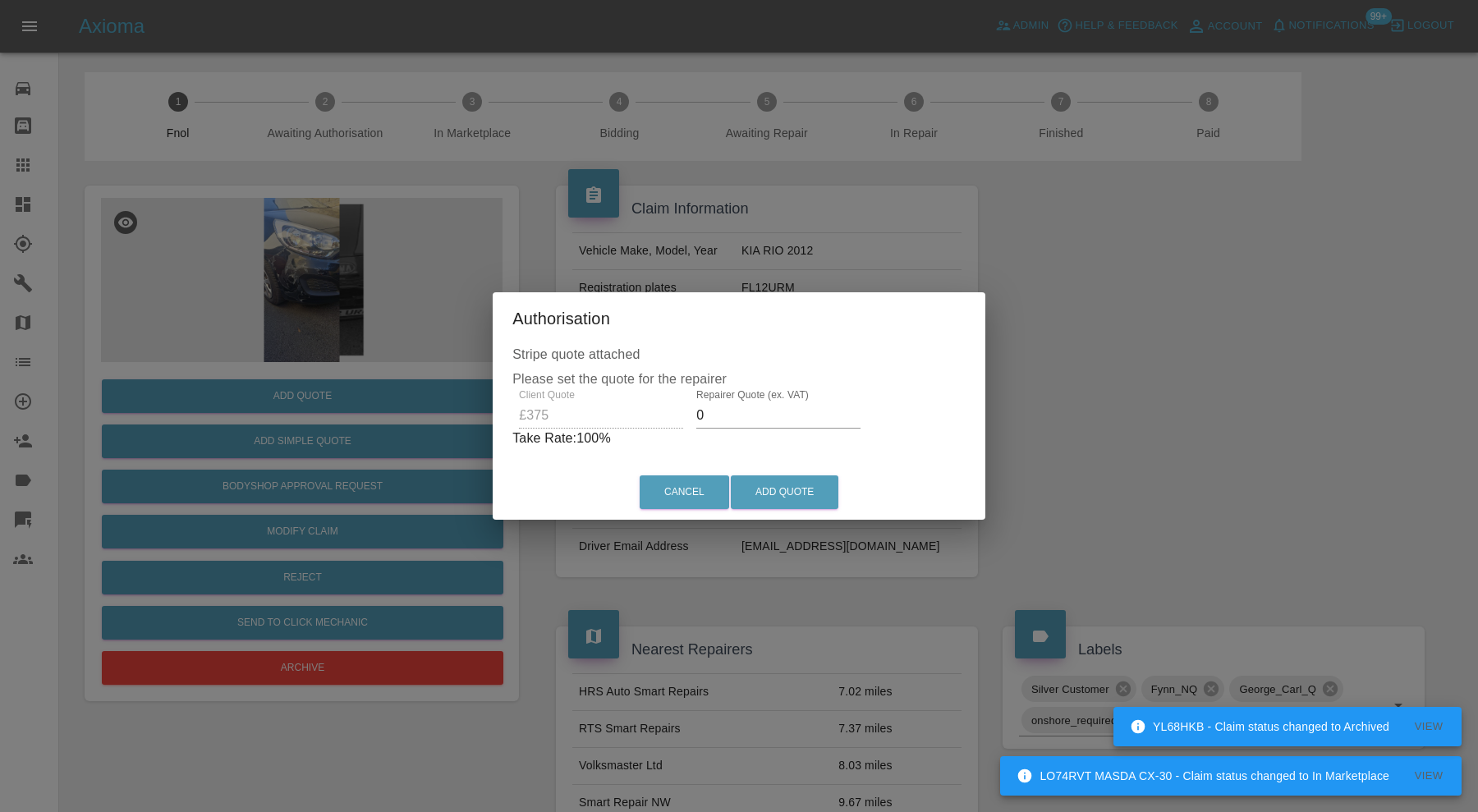
click at [727, 415] on input "0" at bounding box center [778, 415] width 165 height 26
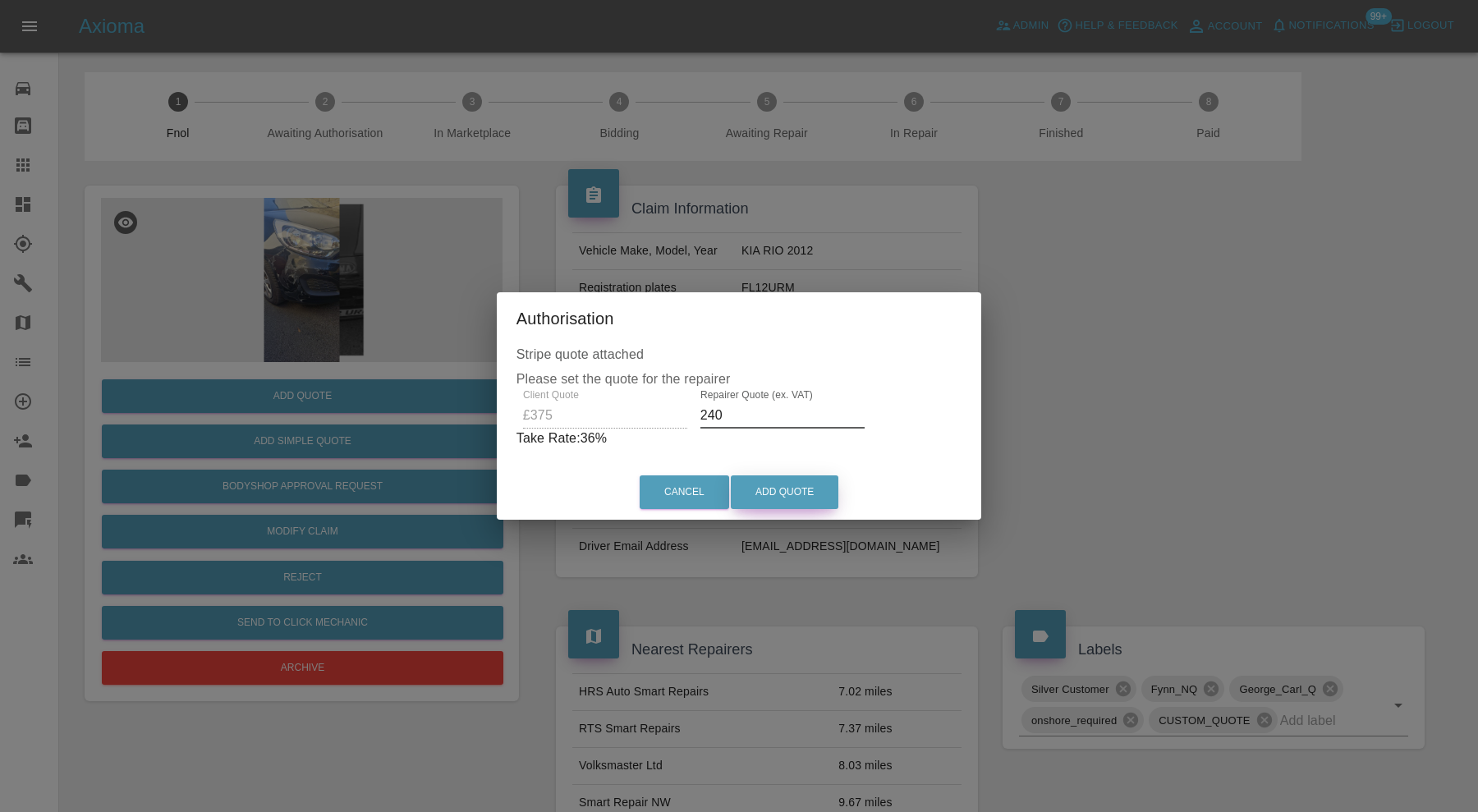
type input "240"
click at [778, 487] on button "Add Quote" at bounding box center [785, 492] width 108 height 34
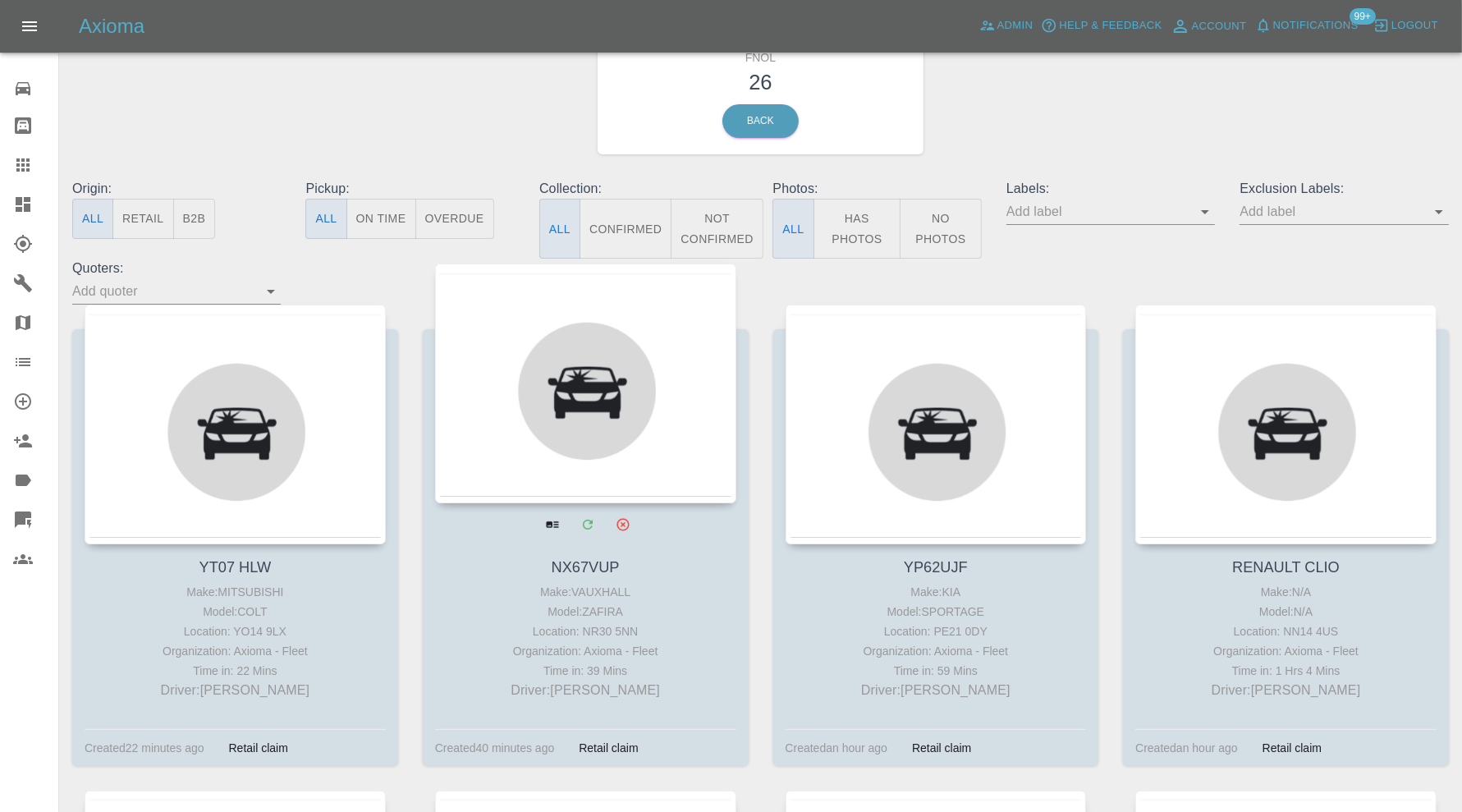
scroll to position [821, 0]
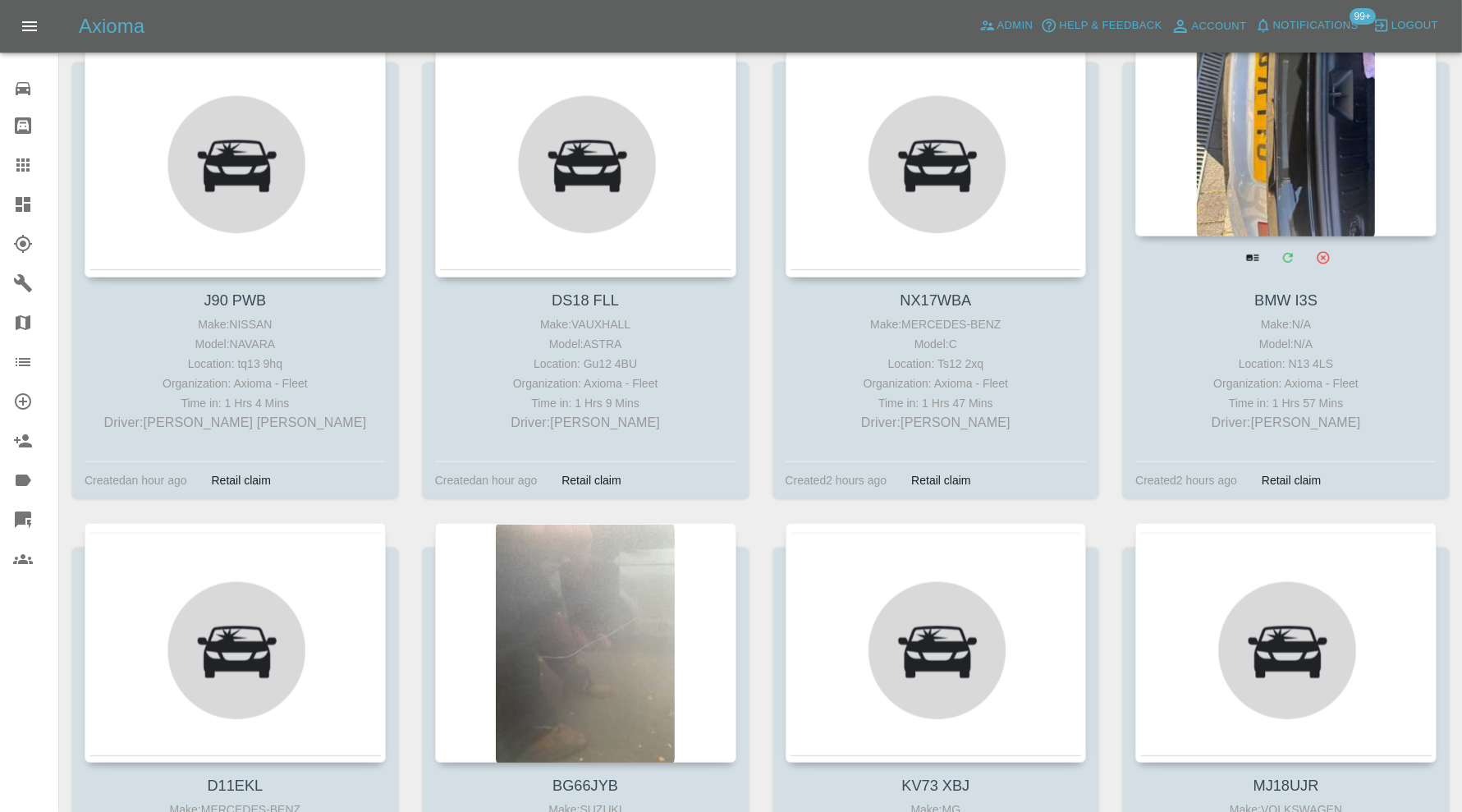
click at [1265, 121] on div at bounding box center [1286, 117] width 301 height 240
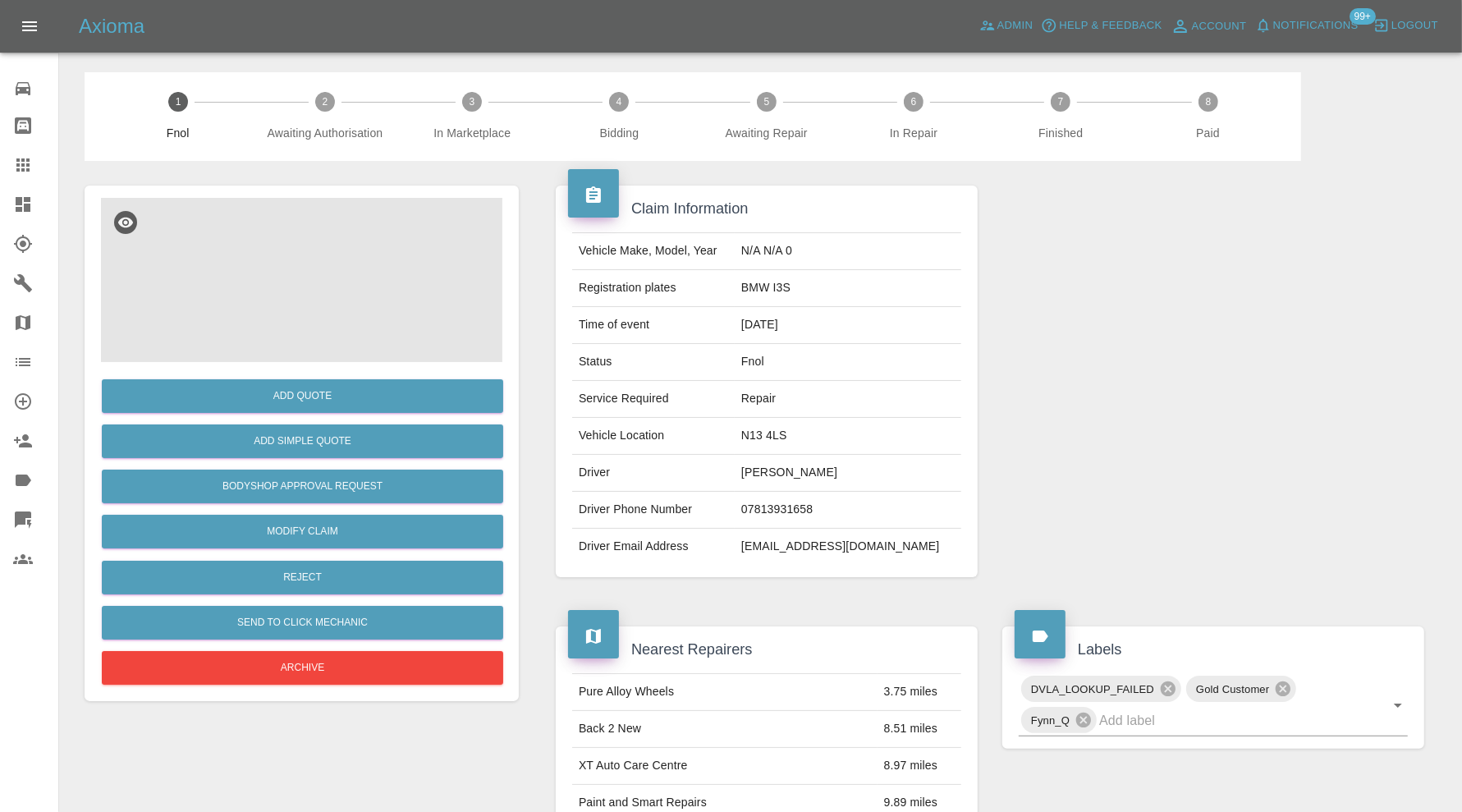
click at [327, 259] on img at bounding box center [301, 279] width 401 height 165
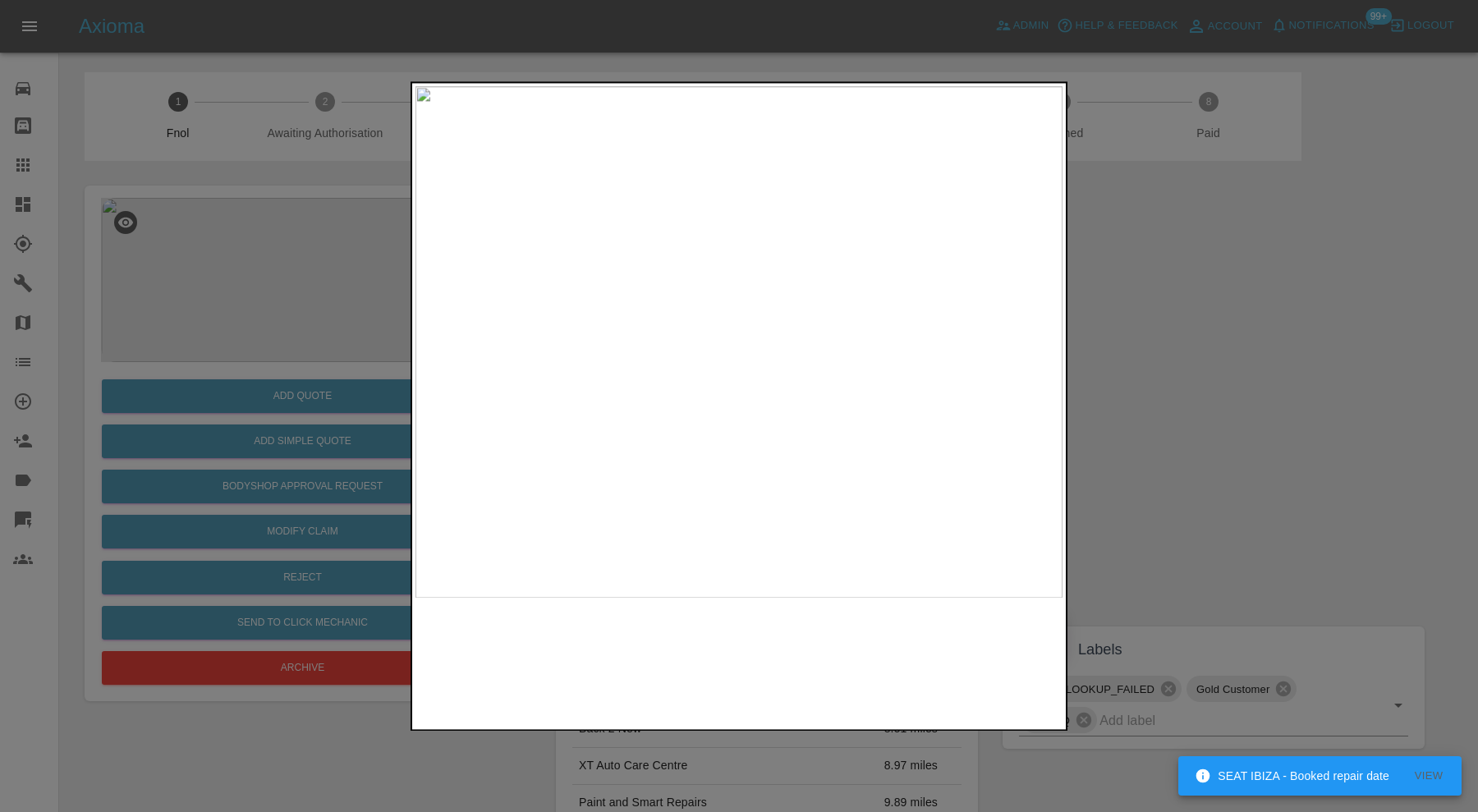
click at [753, 414] on img at bounding box center [739, 342] width 647 height 512
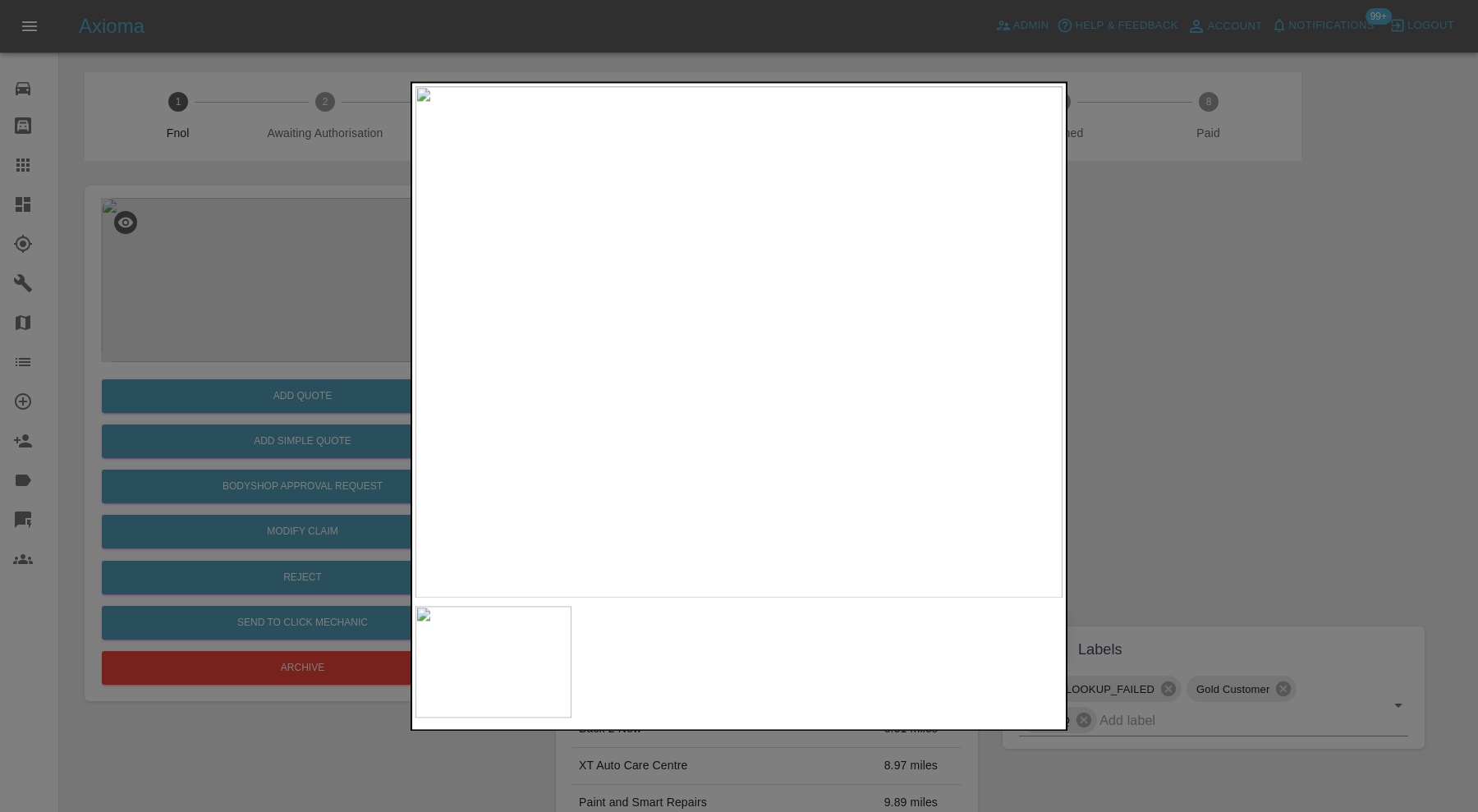
click at [1253, 356] on div at bounding box center [739, 406] width 1478 height 812
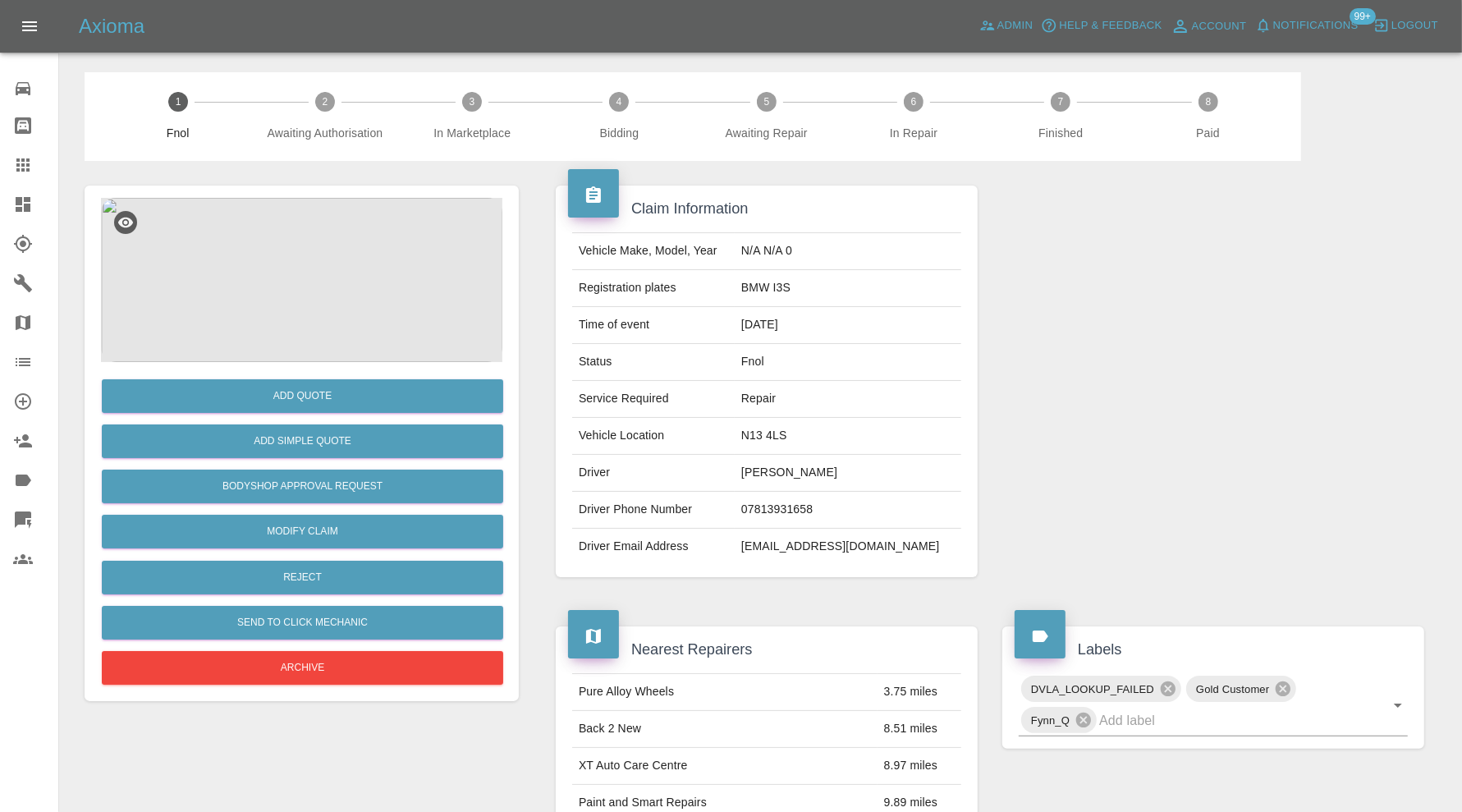
click at [353, 260] on img at bounding box center [301, 279] width 401 height 165
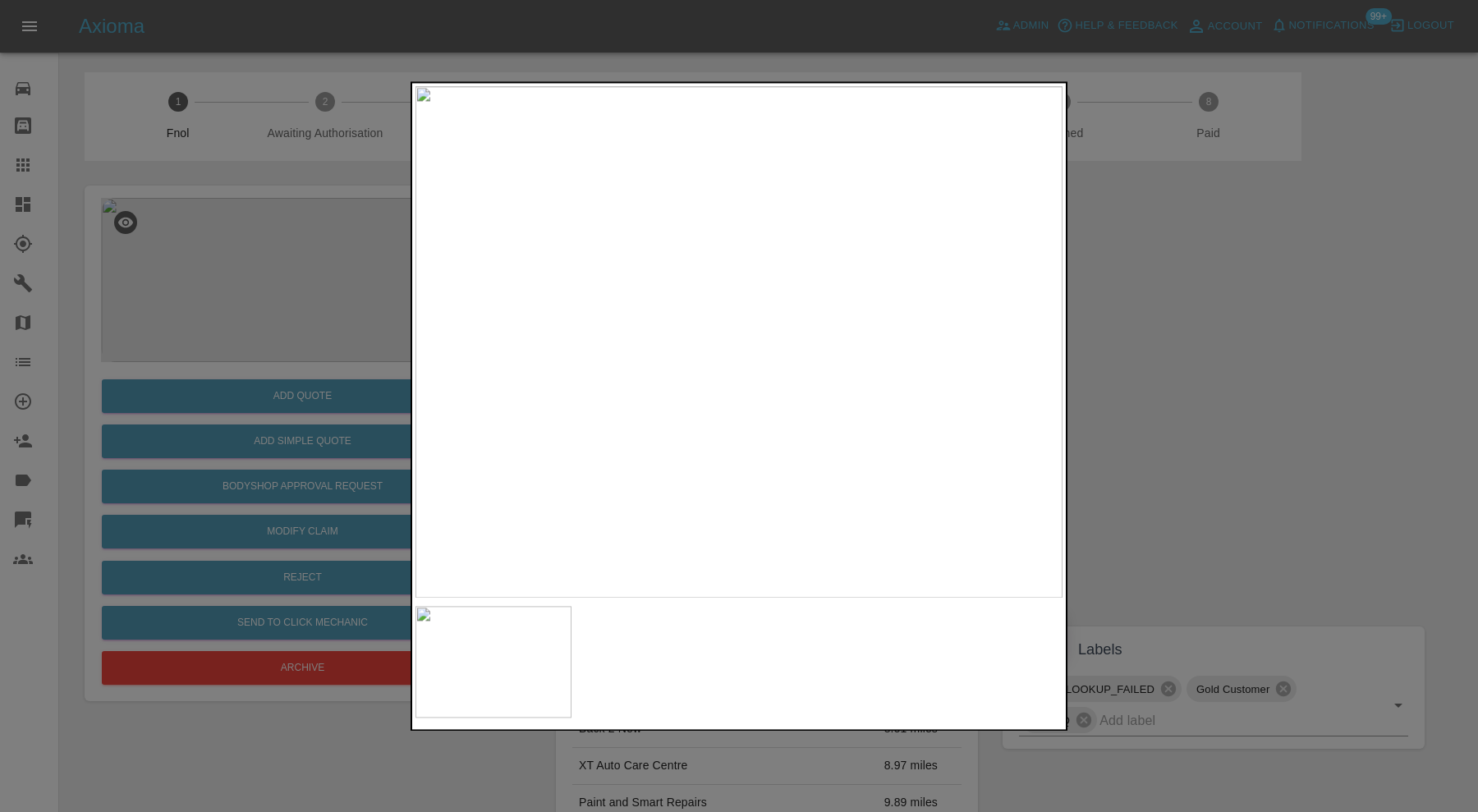
click at [1216, 343] on div at bounding box center [739, 406] width 1478 height 812
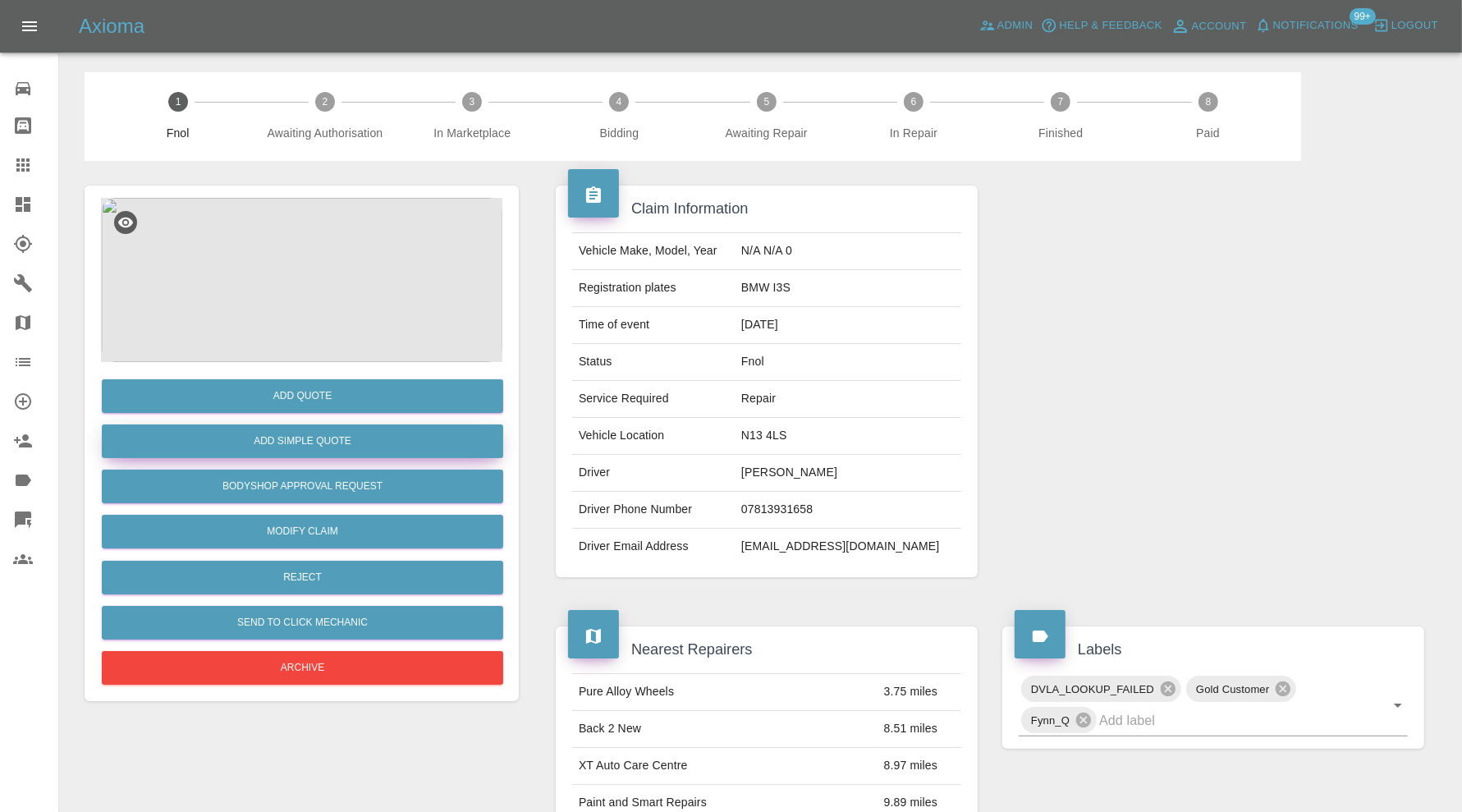
click at [356, 443] on button "Add Simple Quote" at bounding box center [302, 441] width 401 height 34
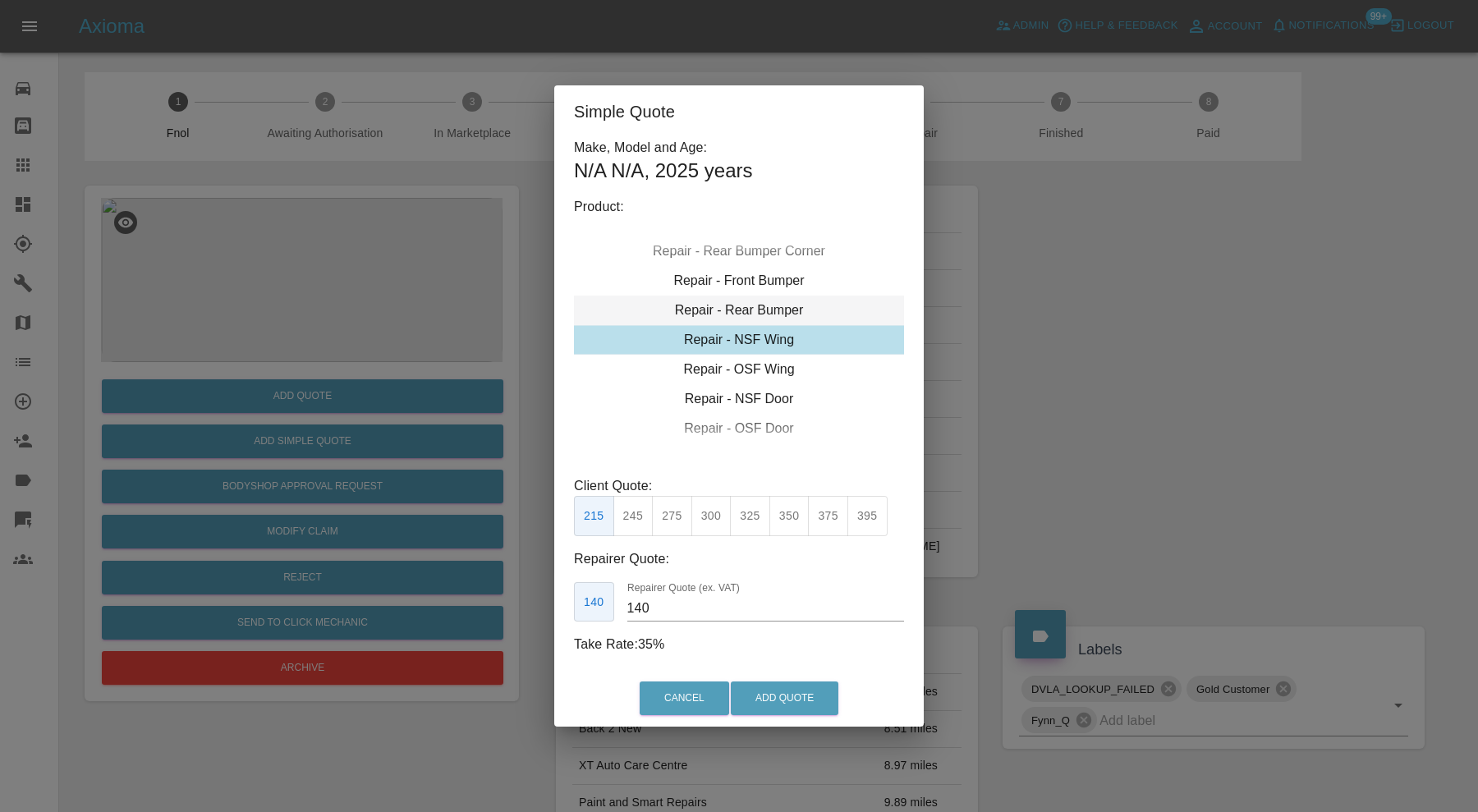
click at [719, 310] on div "Repair - Rear Bumper" at bounding box center [739, 310] width 330 height 30
type input "180"
click at [753, 692] on button "Add Quote" at bounding box center [785, 698] width 108 height 34
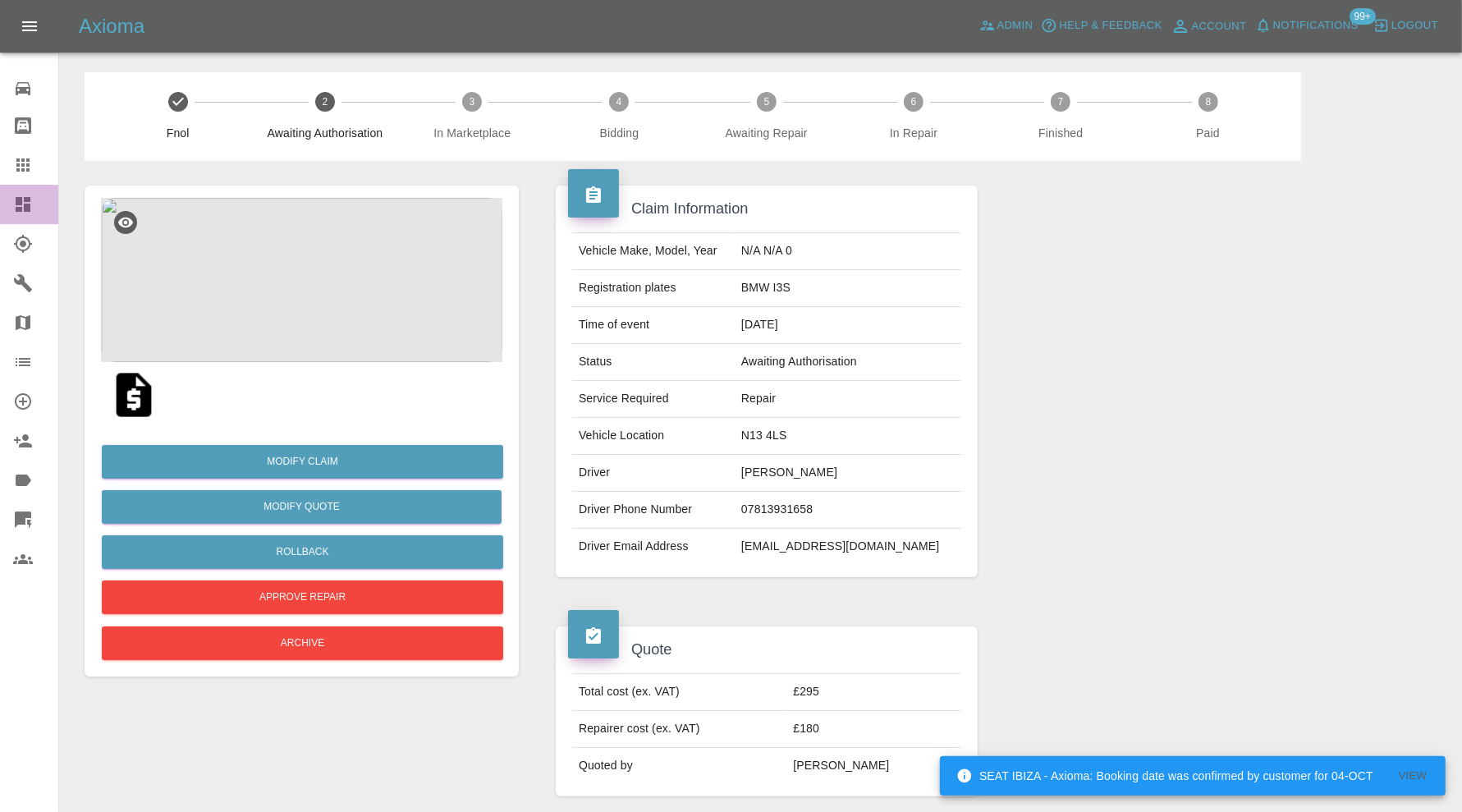
click at [27, 194] on icon at bounding box center [23, 204] width 20 height 20
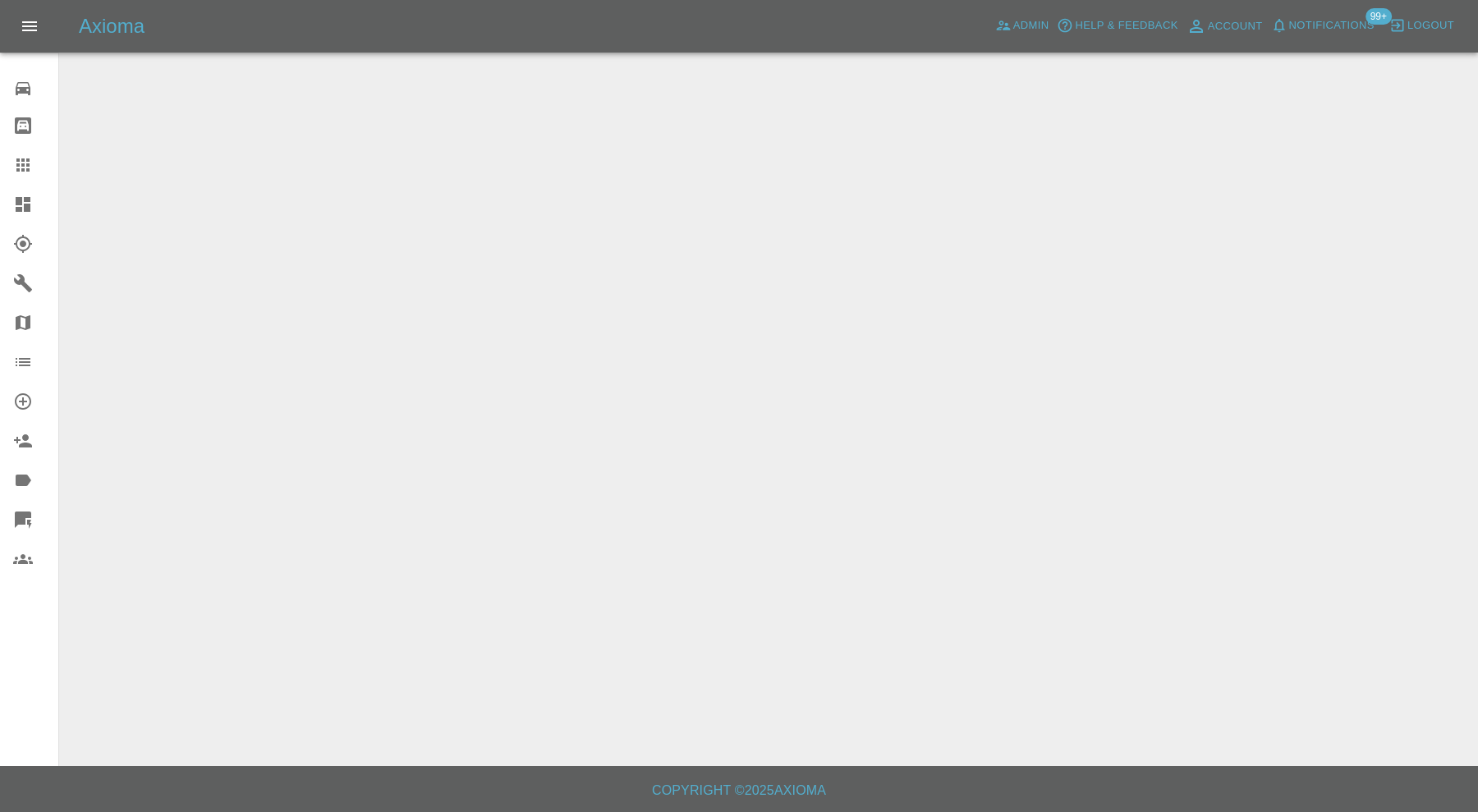
click at [34, 201] on div at bounding box center [36, 204] width 46 height 20
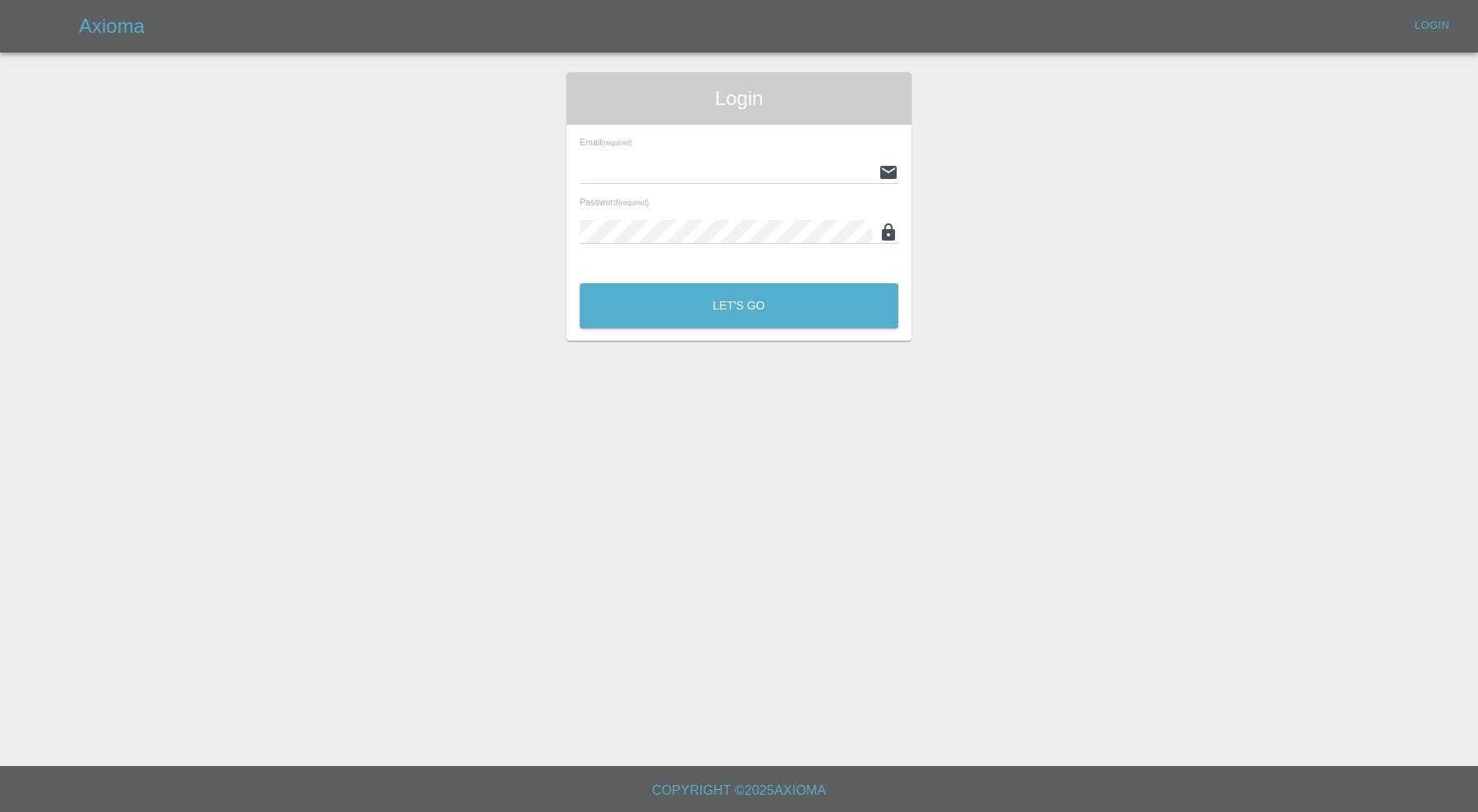
type input "[PERSON_NAME][EMAIL_ADDRESS][PERSON_NAME][DOMAIN_NAME]"
click at [730, 280] on div "Let's Go" at bounding box center [739, 302] width 320 height 61
click at [729, 310] on button "Let's Go" at bounding box center [739, 306] width 318 height 45
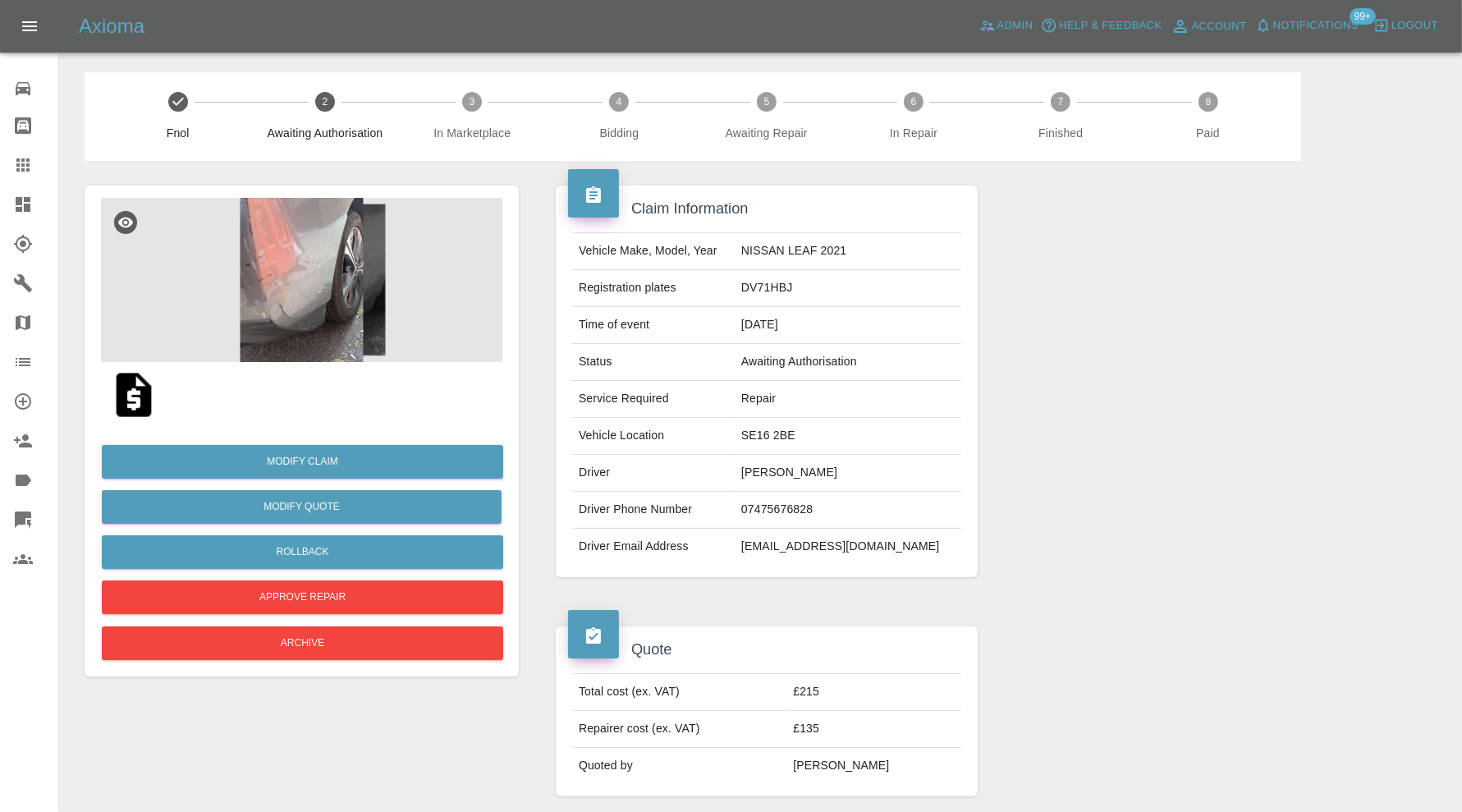
click at [317, 303] on img at bounding box center [301, 279] width 401 height 165
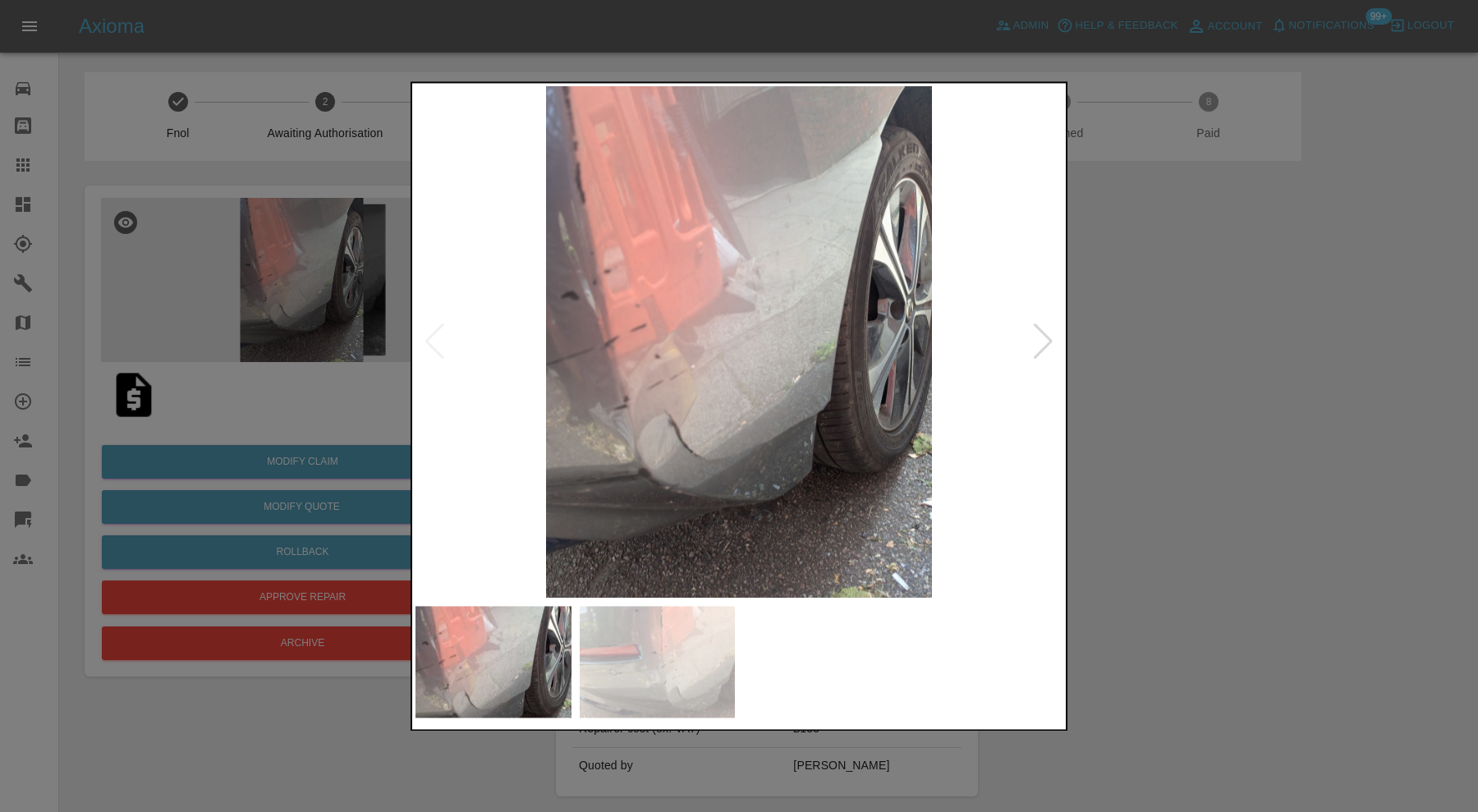
click at [1039, 340] on div at bounding box center [1043, 342] width 22 height 36
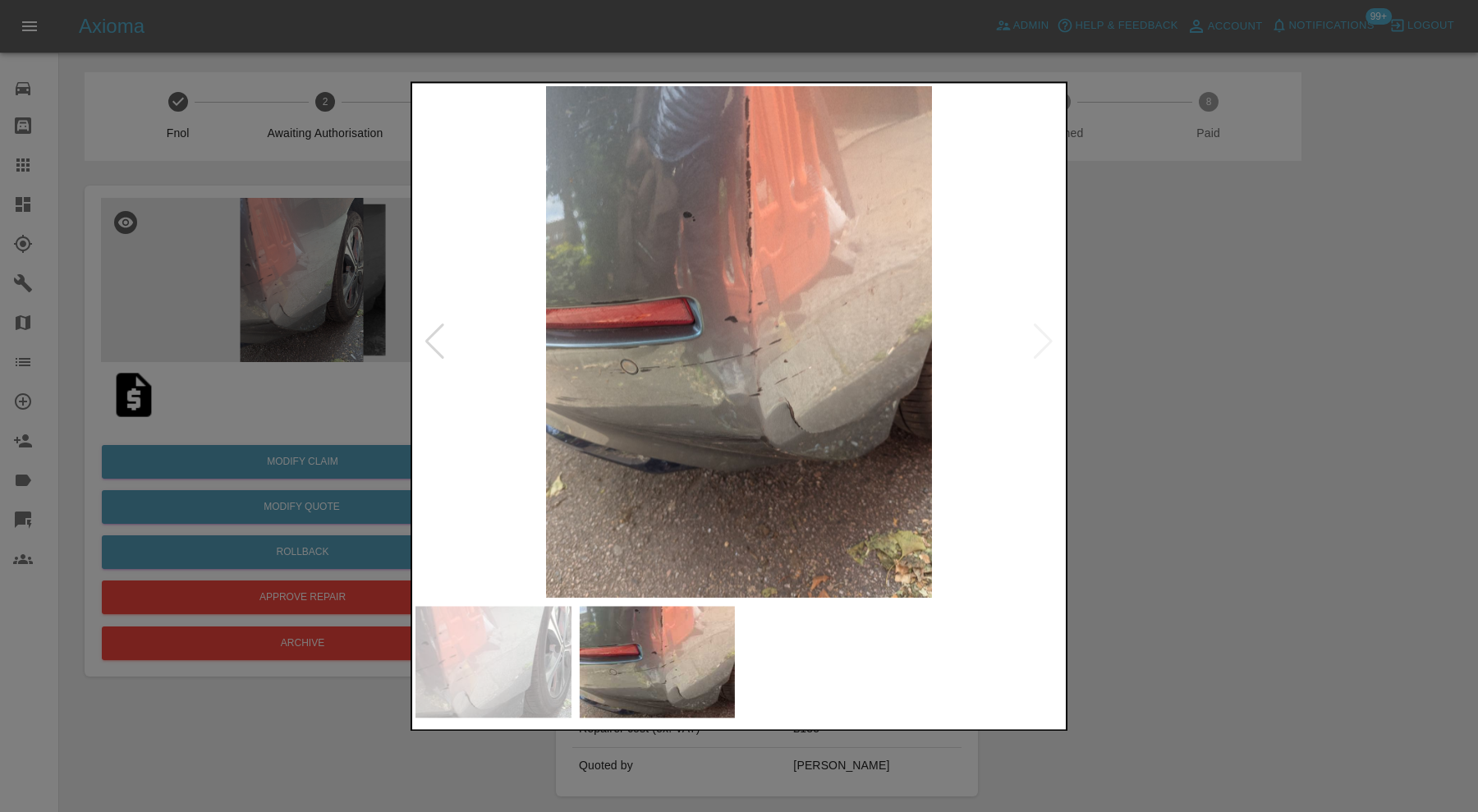
click at [1039, 339] on img at bounding box center [739, 342] width 647 height 512
click at [538, 662] on img at bounding box center [493, 662] width 156 height 112
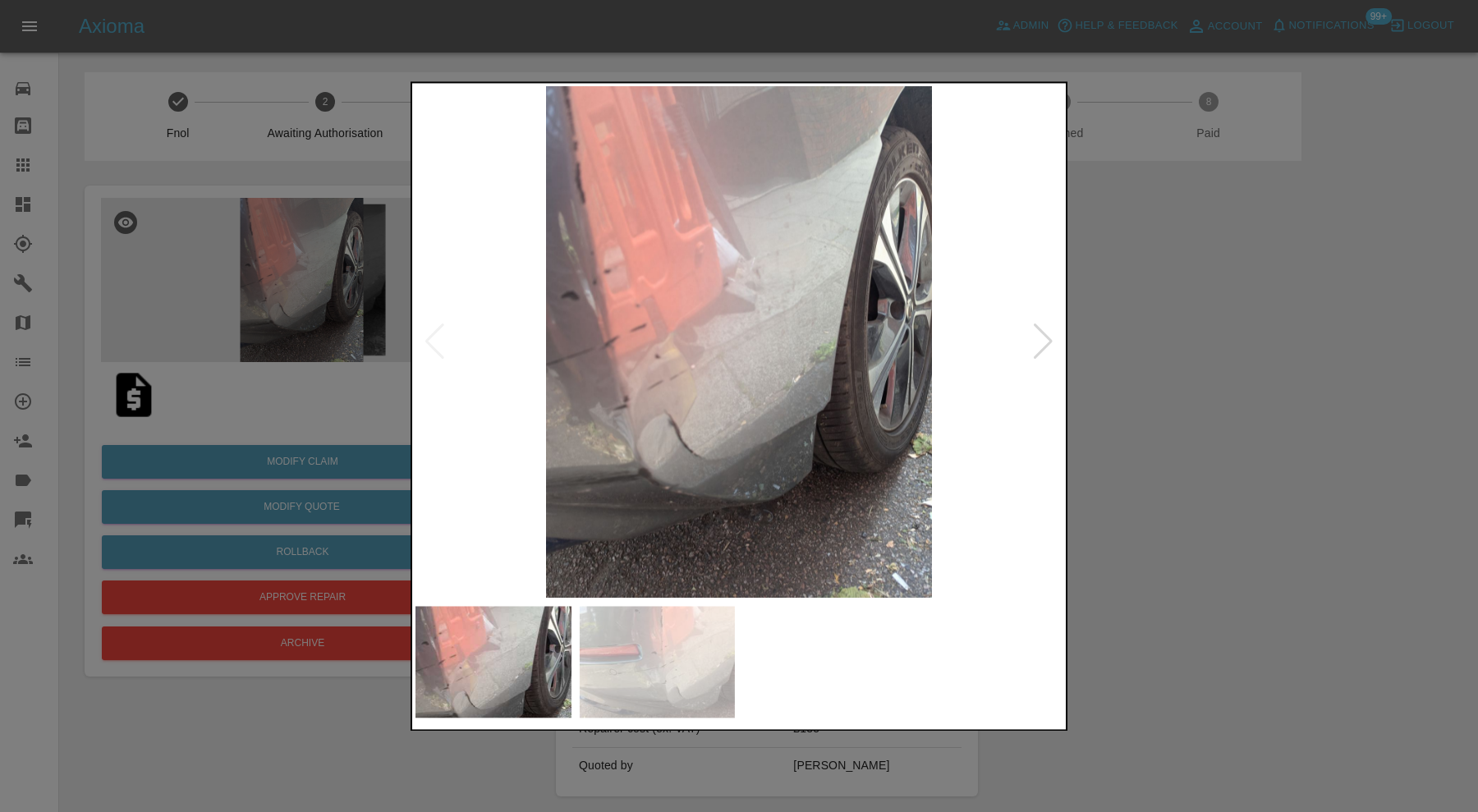
click at [1282, 495] on div at bounding box center [739, 406] width 1478 height 812
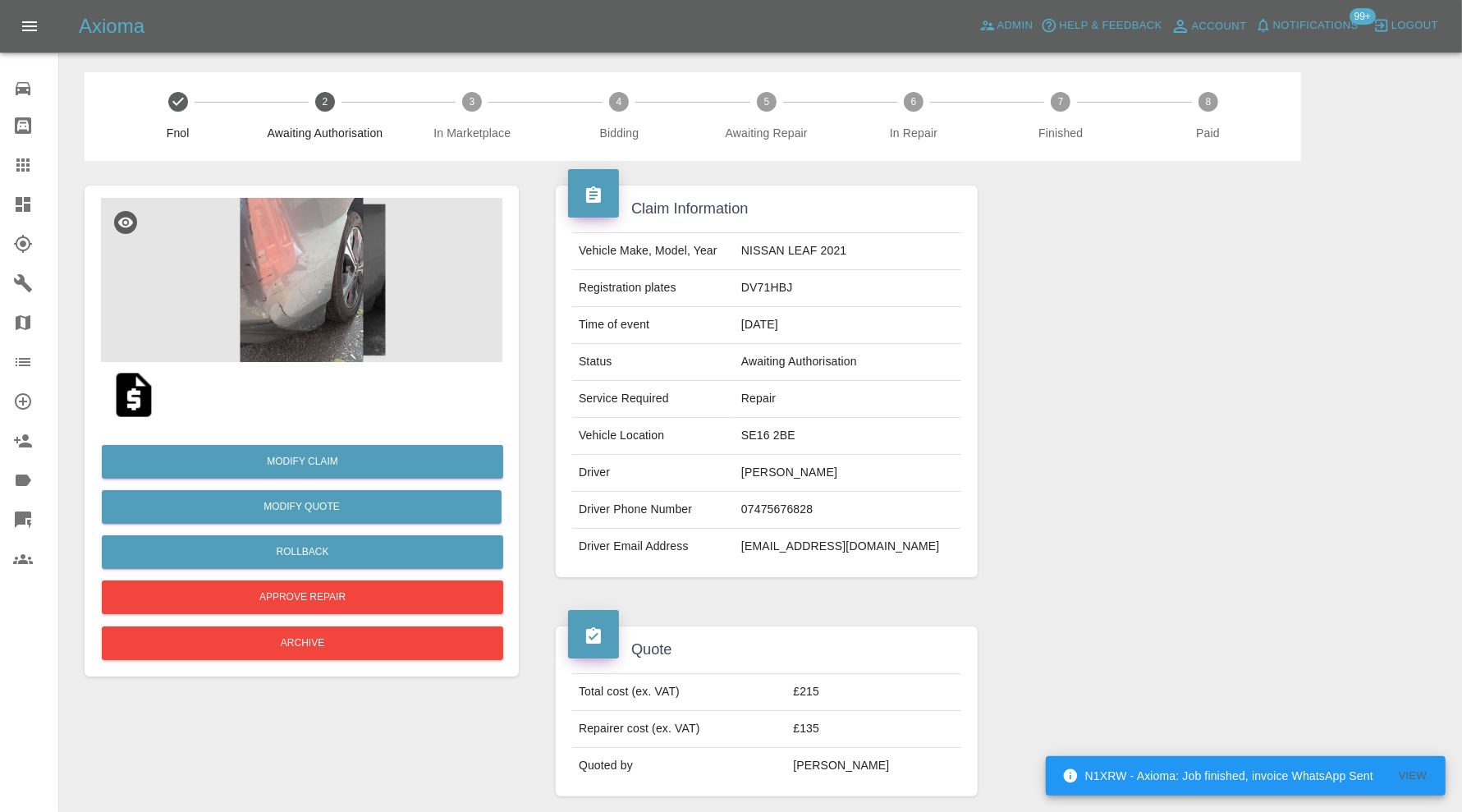
click at [352, 311] on img at bounding box center [301, 279] width 401 height 165
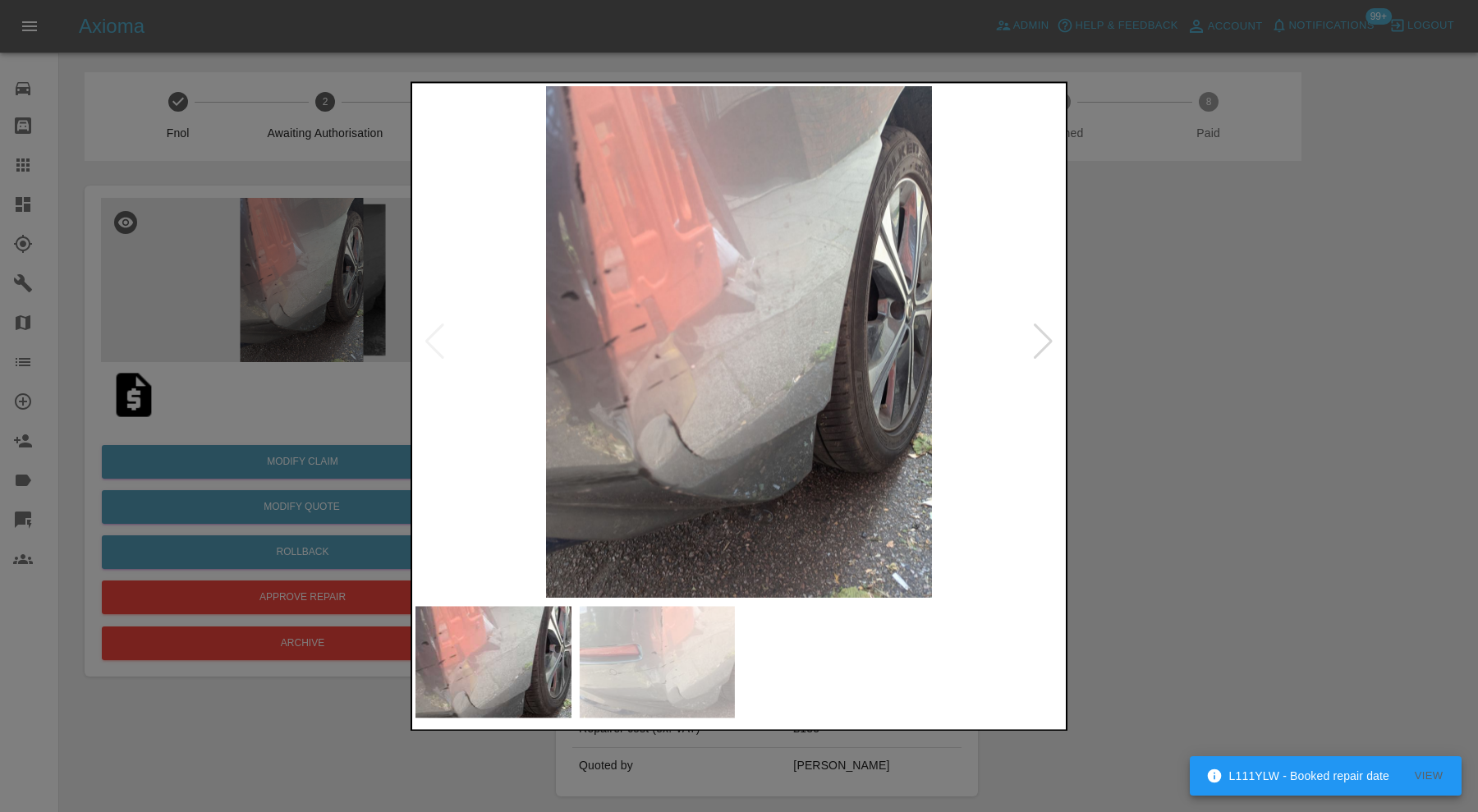
click at [1128, 405] on div at bounding box center [739, 406] width 1478 height 812
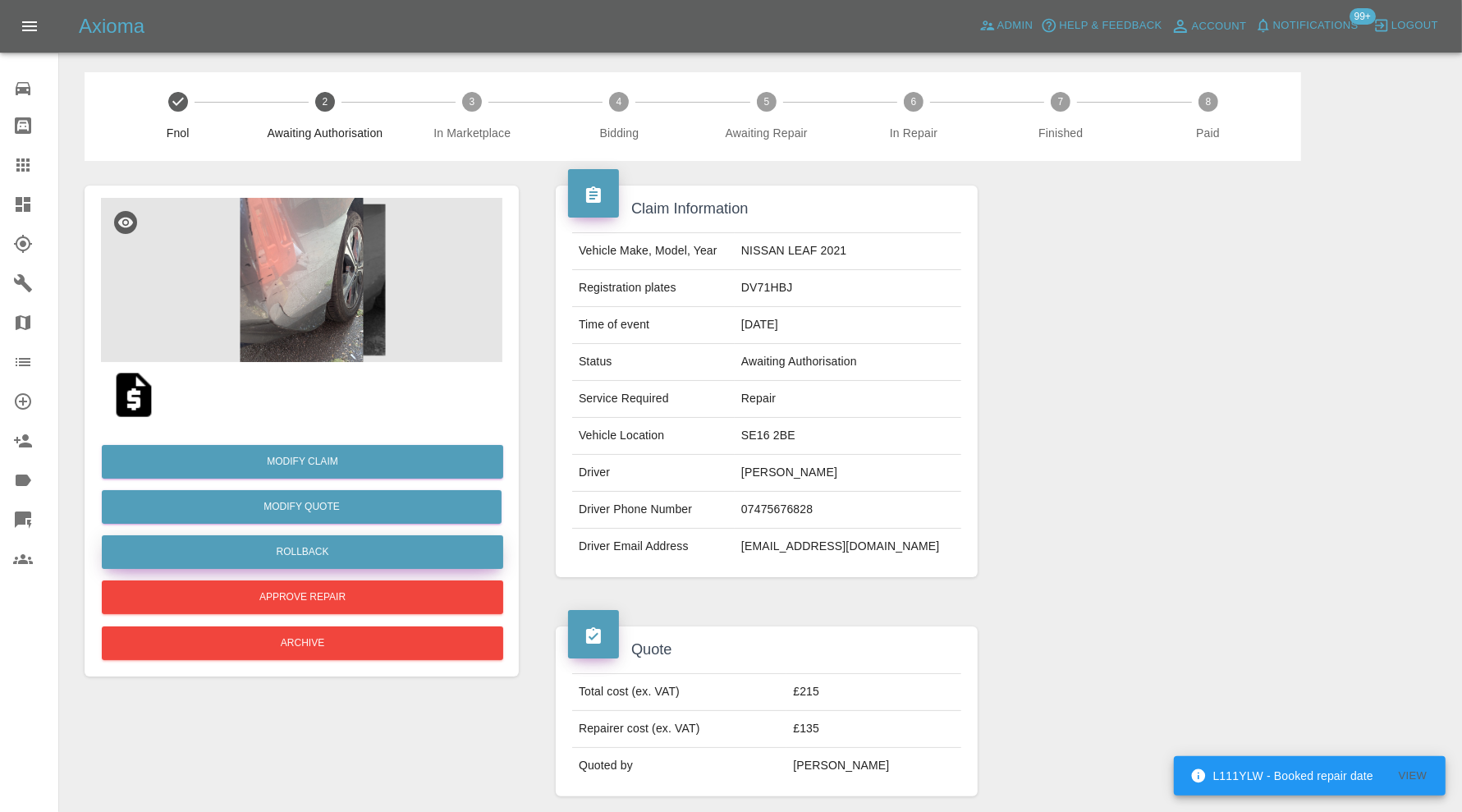
click at [348, 552] on button "Rollback" at bounding box center [302, 552] width 401 height 34
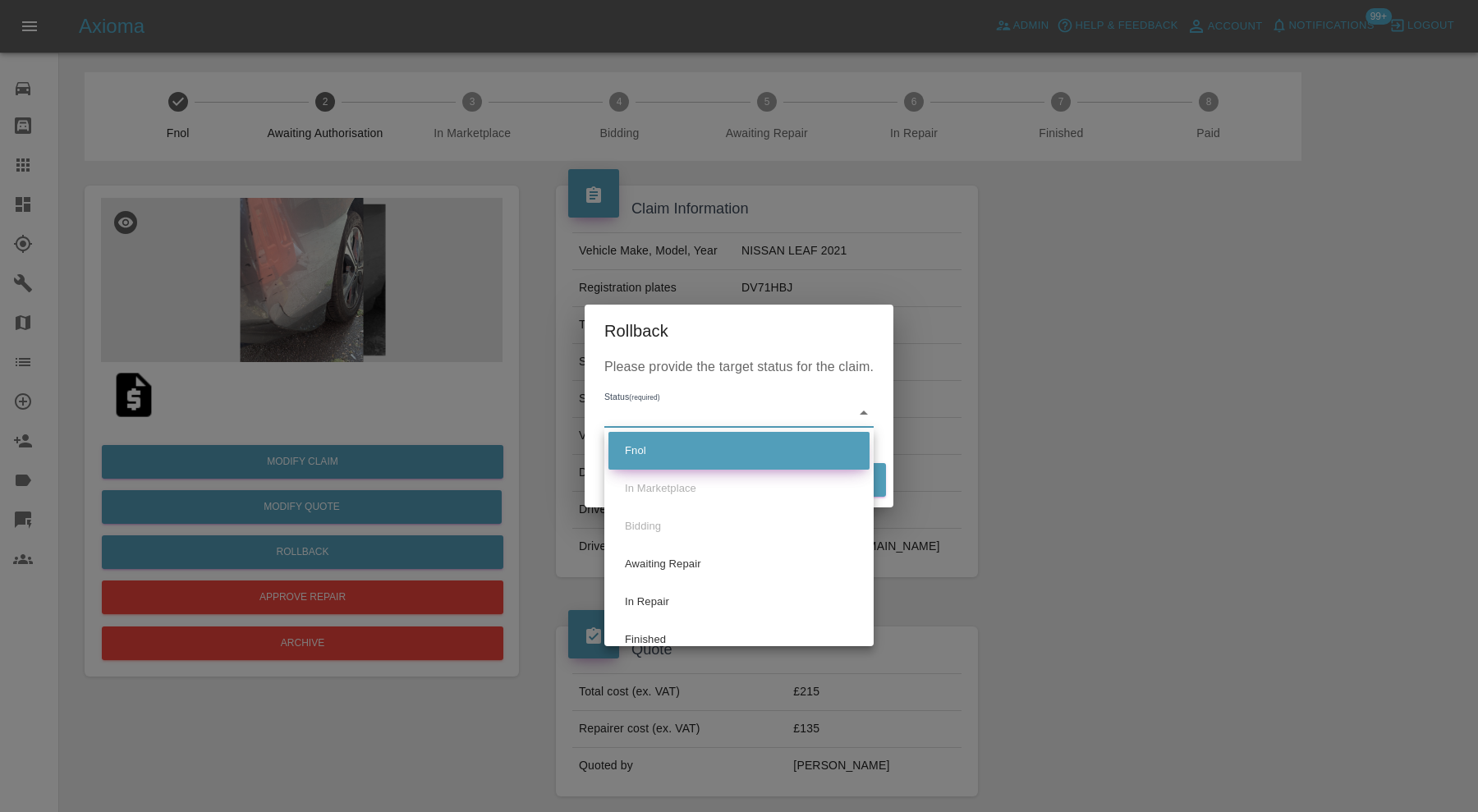
click at [687, 449] on li "Fnol" at bounding box center [739, 451] width 261 height 38
type input "fnol"
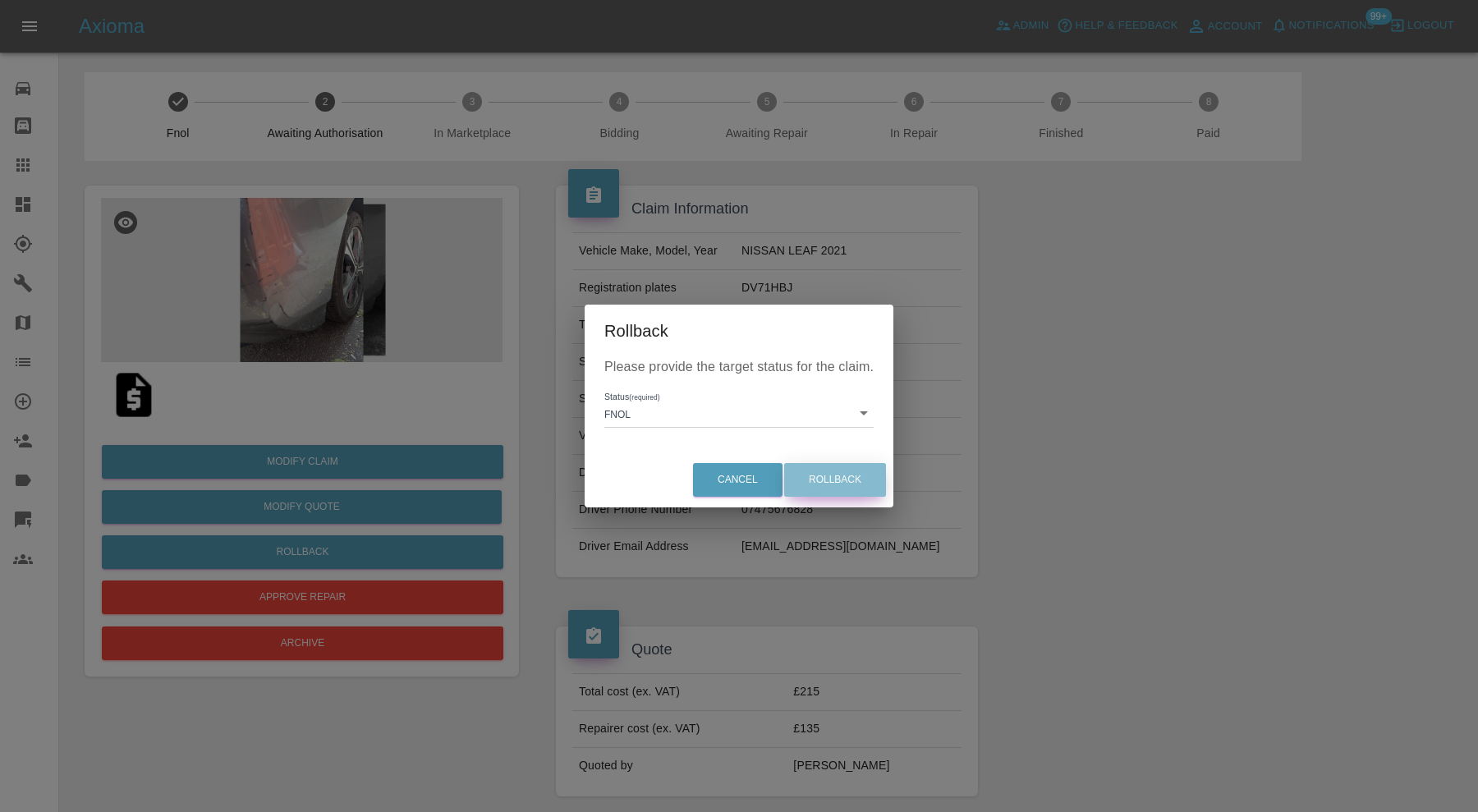
click at [823, 480] on button "Rollback" at bounding box center [835, 480] width 102 height 34
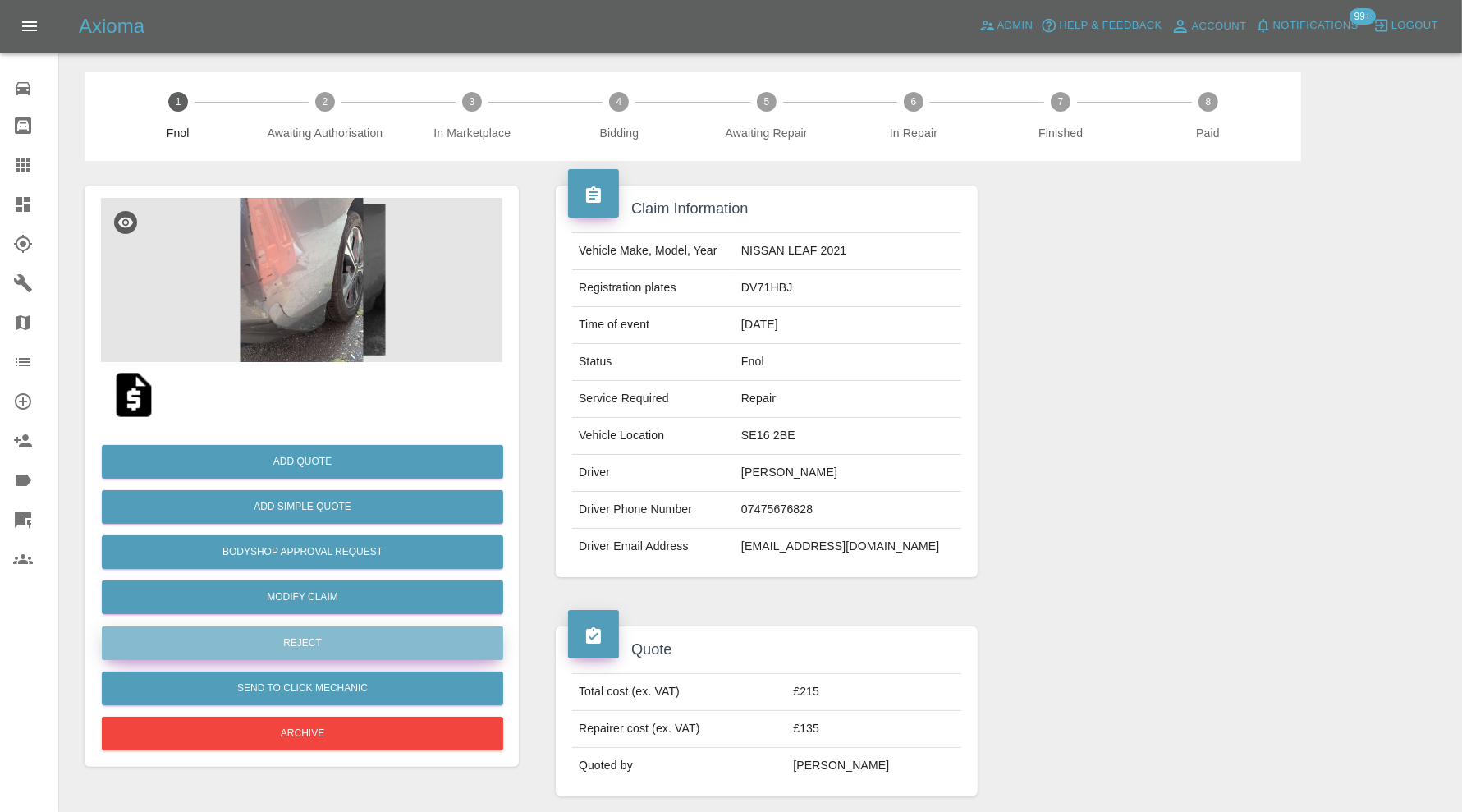
click at [395, 647] on button "Reject" at bounding box center [302, 643] width 401 height 34
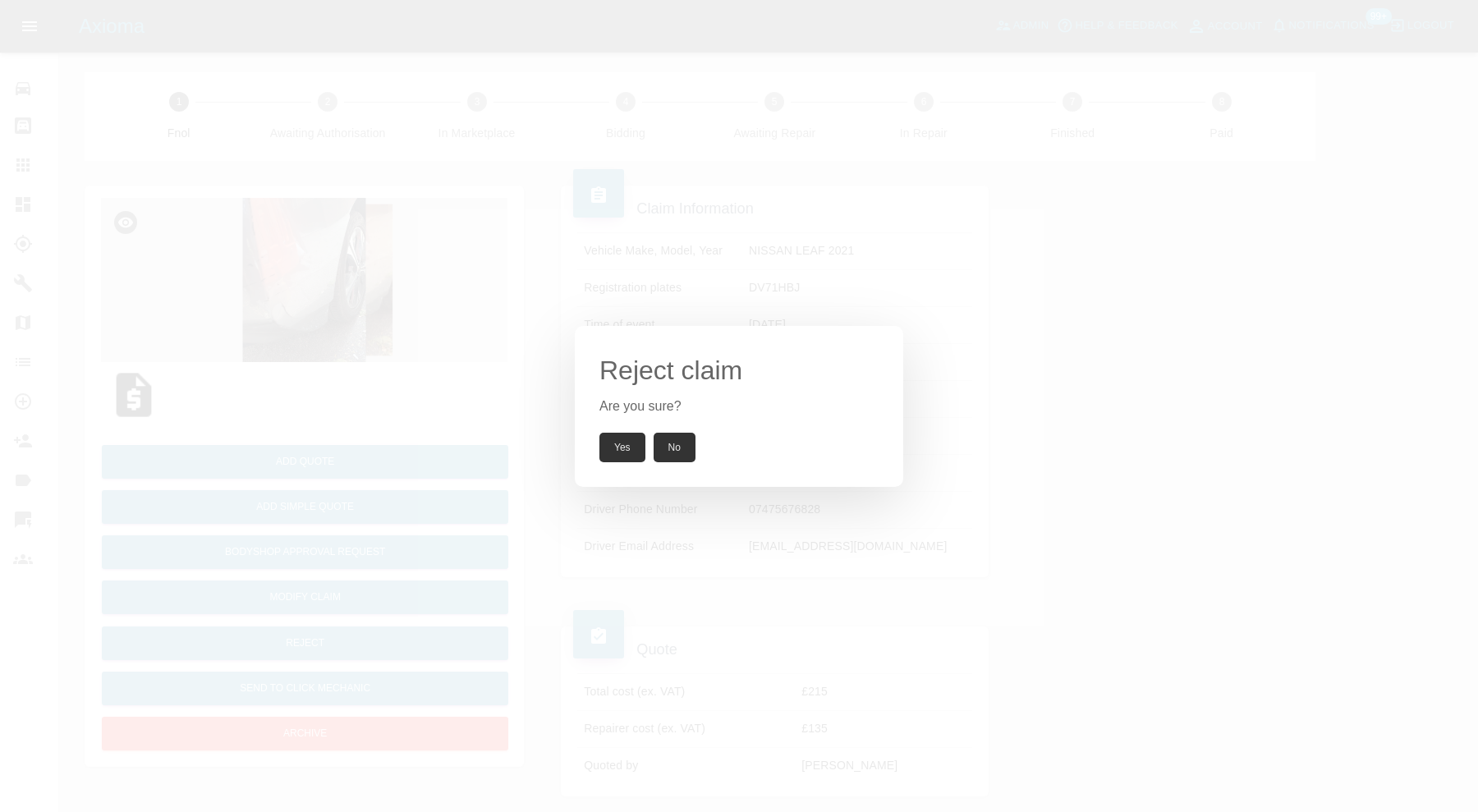
click at [624, 443] on button "Yes" at bounding box center [623, 447] width 46 height 30
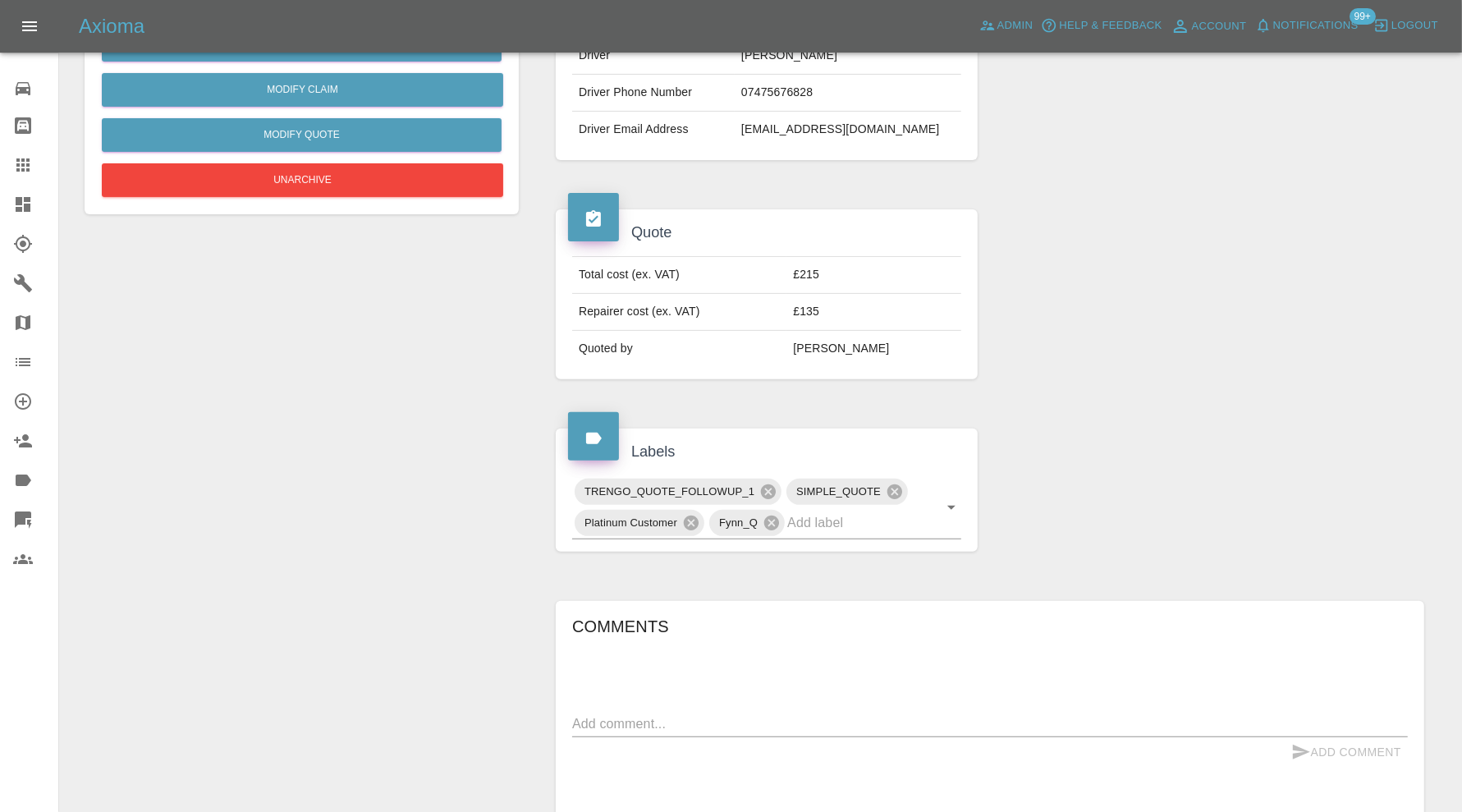
scroll to position [674, 0]
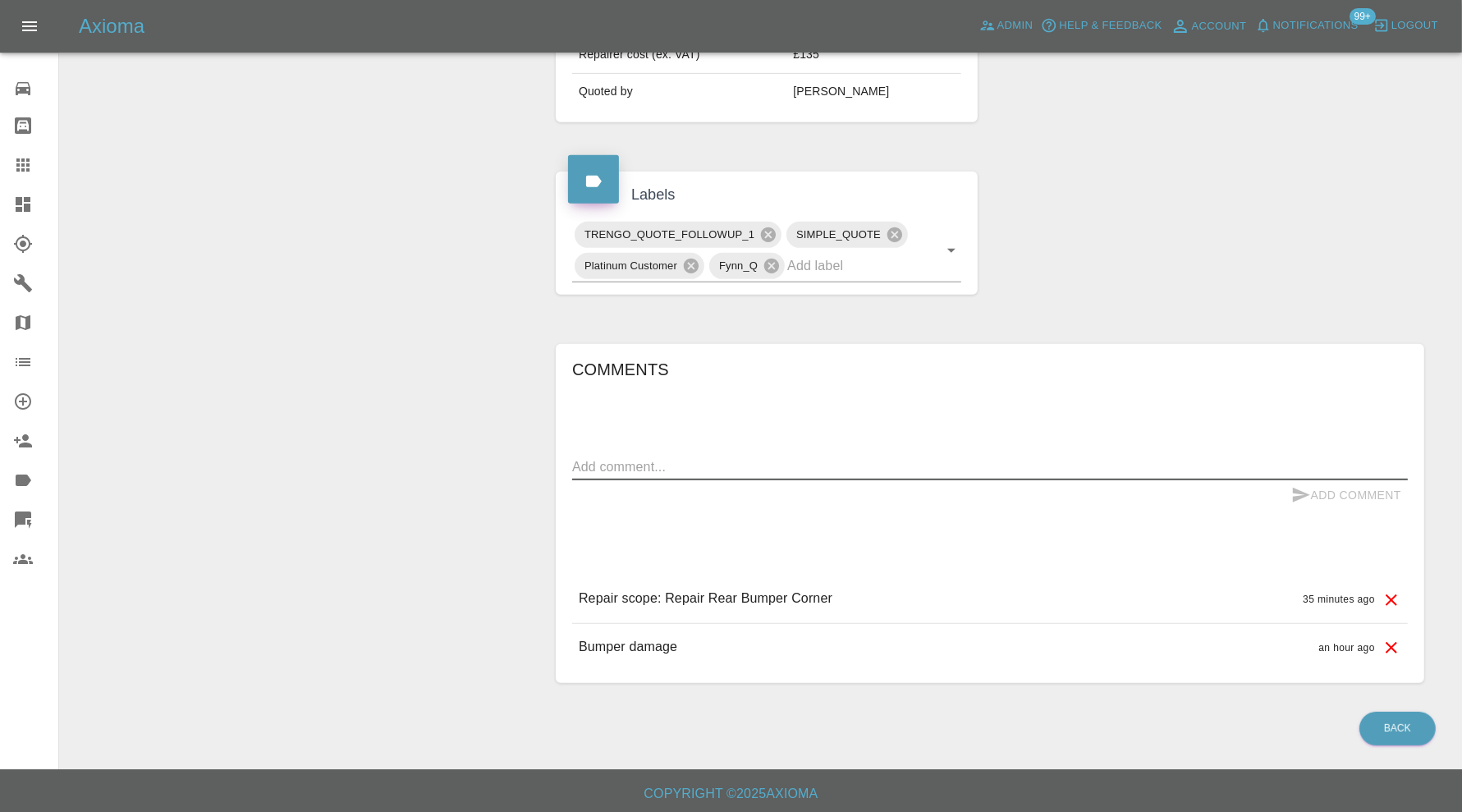
click at [877, 460] on textarea at bounding box center [990, 466] width 836 height 19
type textarea "oos"
click at [1369, 485] on button "Add Comment" at bounding box center [1346, 495] width 123 height 31
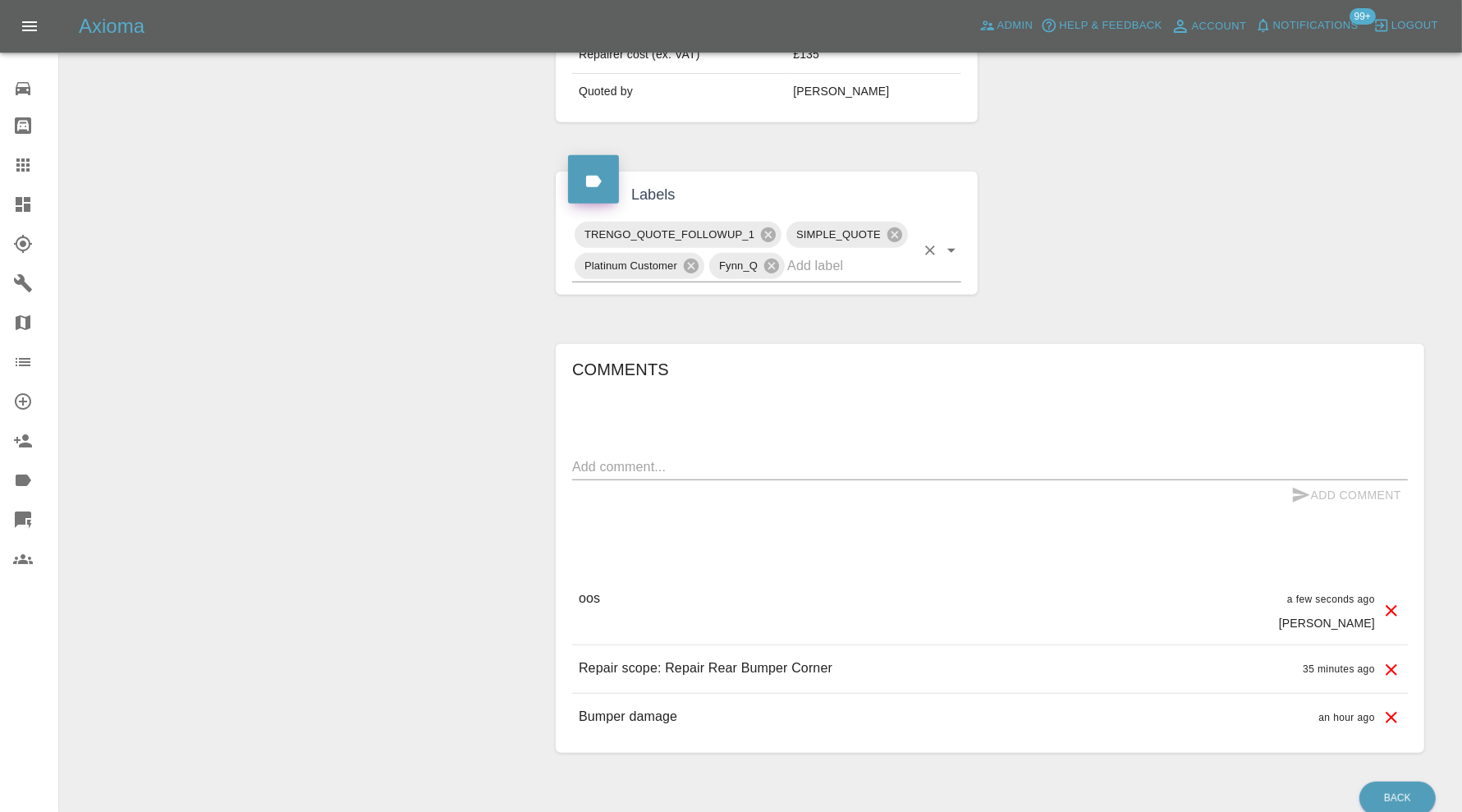
click at [872, 265] on input "text" at bounding box center [851, 265] width 128 height 26
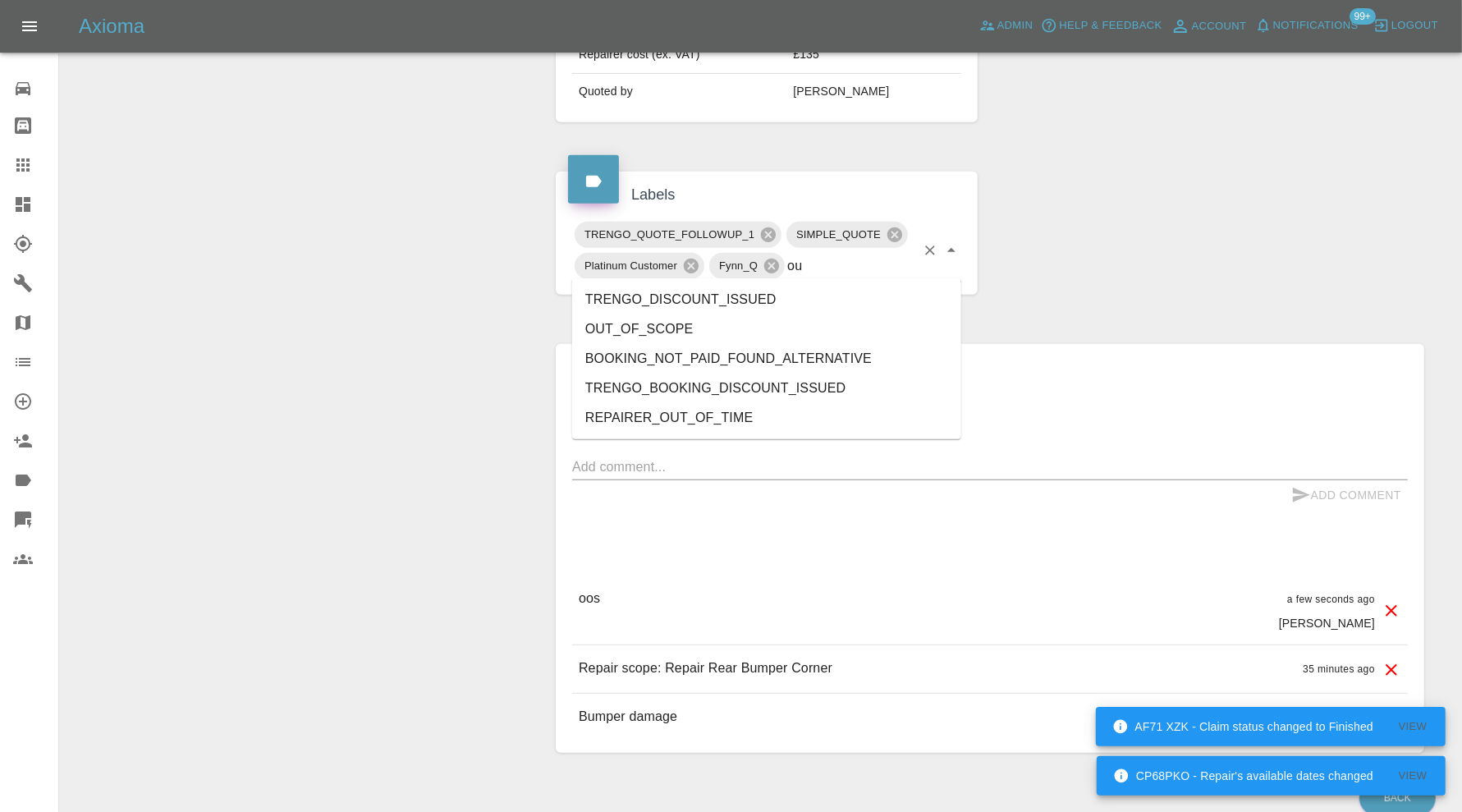
type input "out"
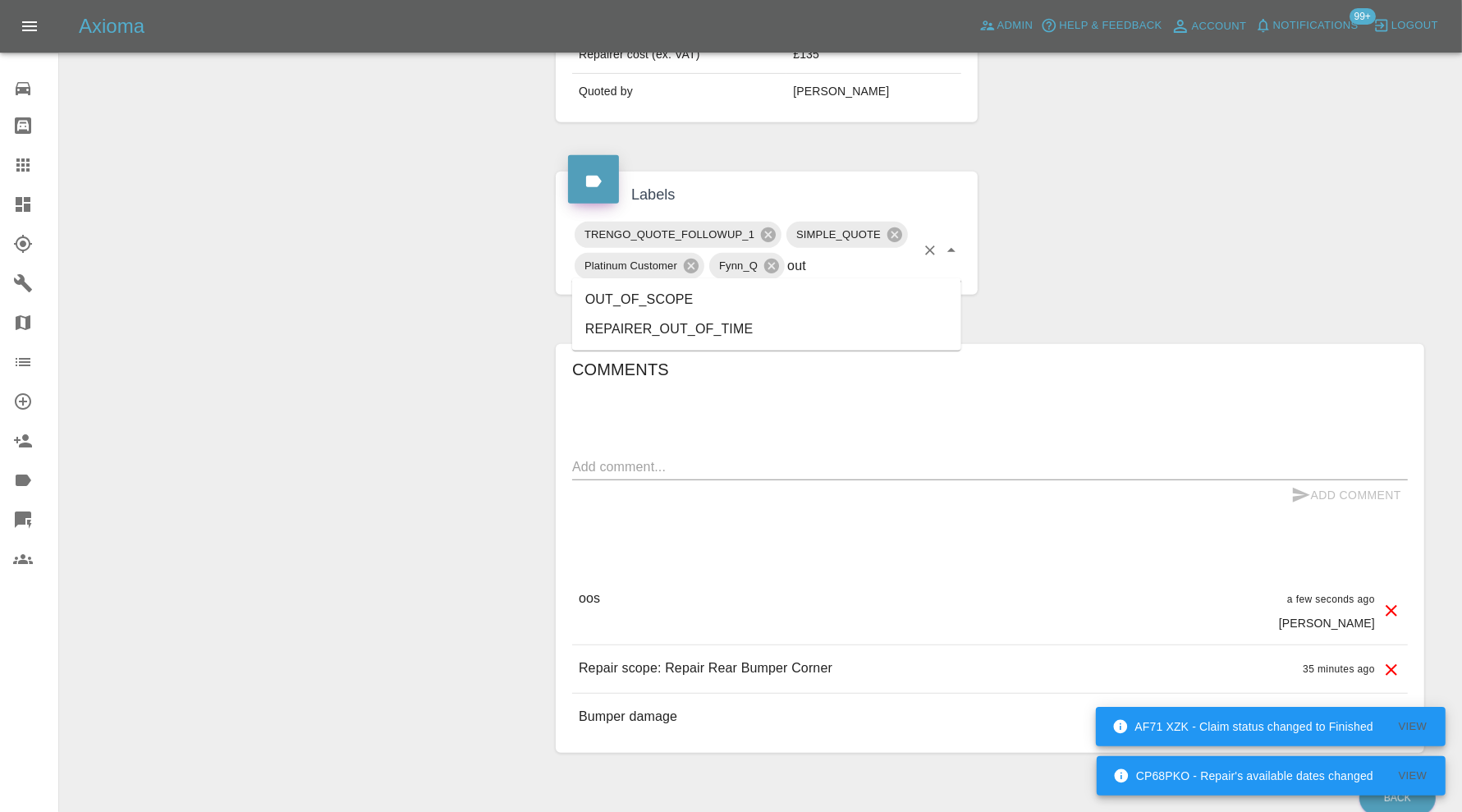
click at [649, 296] on li "OUT_OF_SCOPE" at bounding box center [767, 300] width 389 height 30
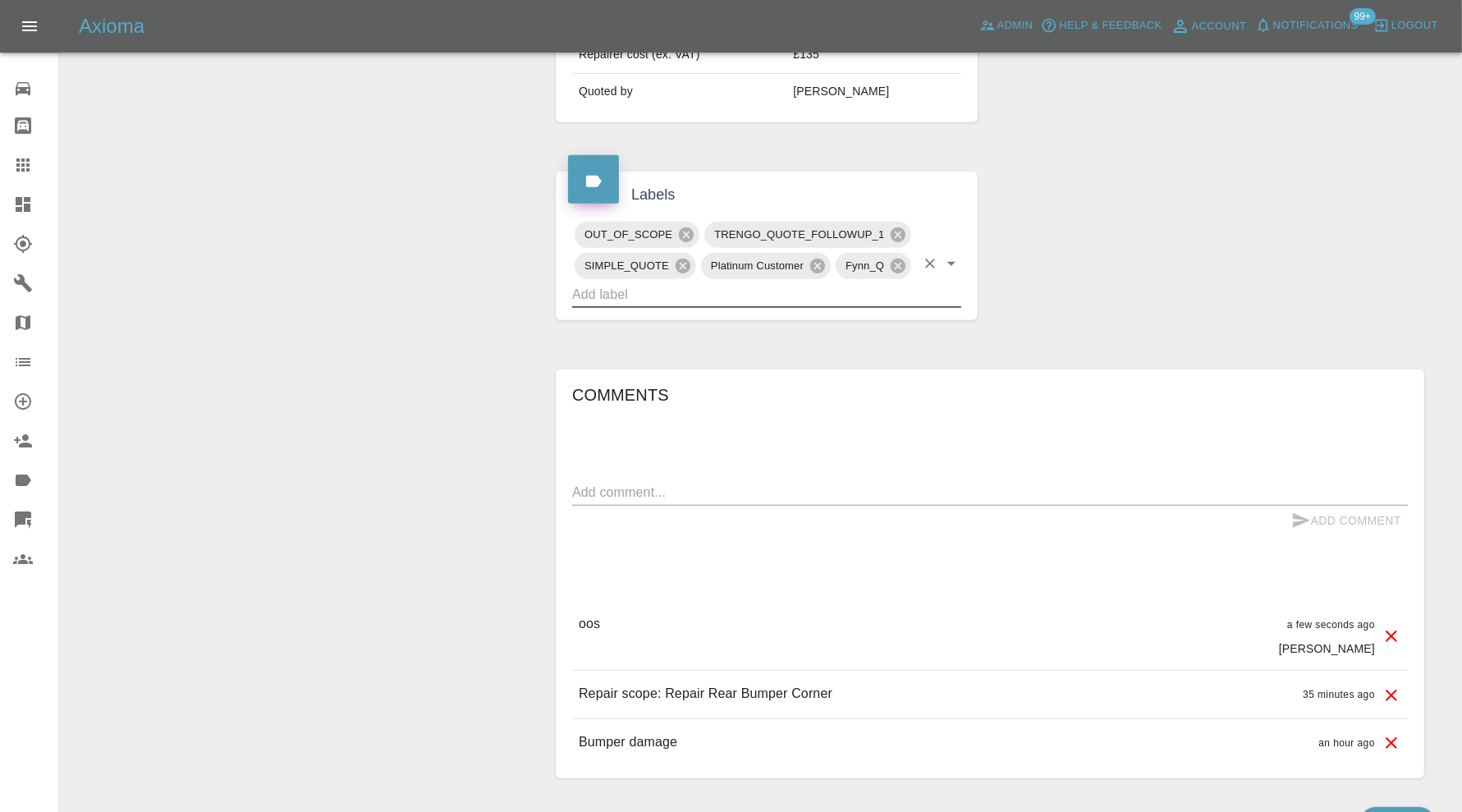
scroll to position [0, 0]
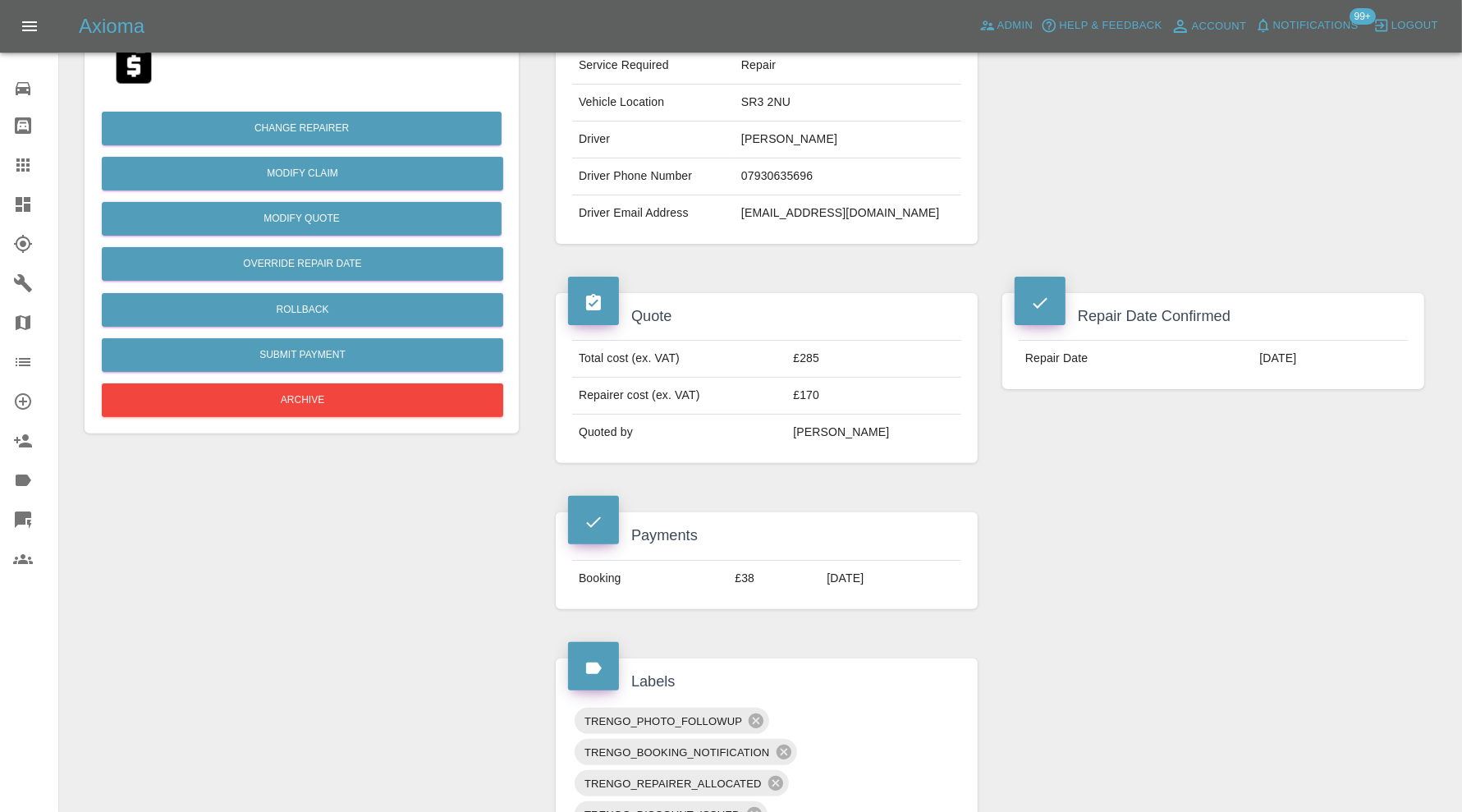
scroll to position [59, 0]
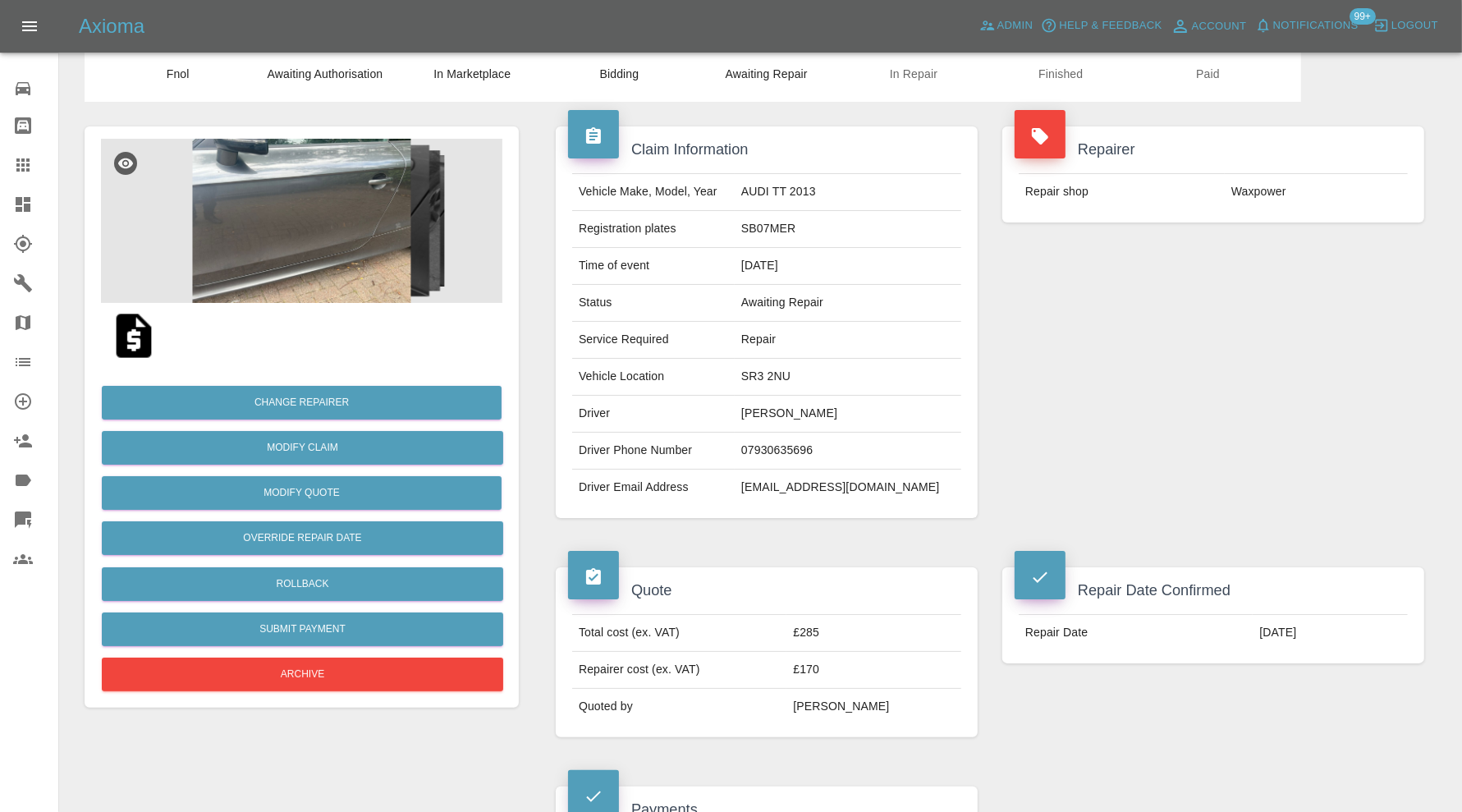
click at [357, 284] on img at bounding box center [301, 221] width 401 height 165
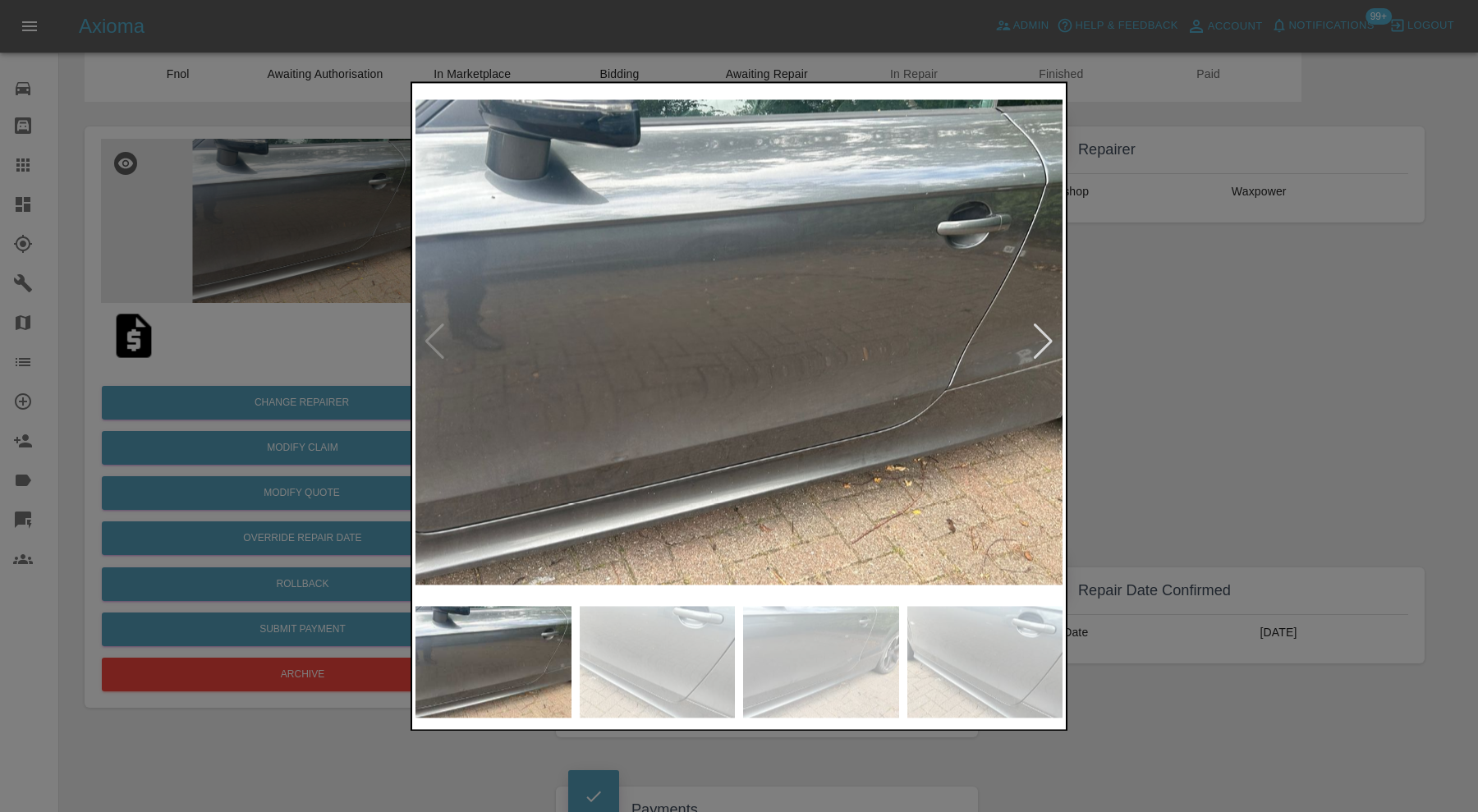
click at [1045, 342] on div at bounding box center [1043, 342] width 22 height 36
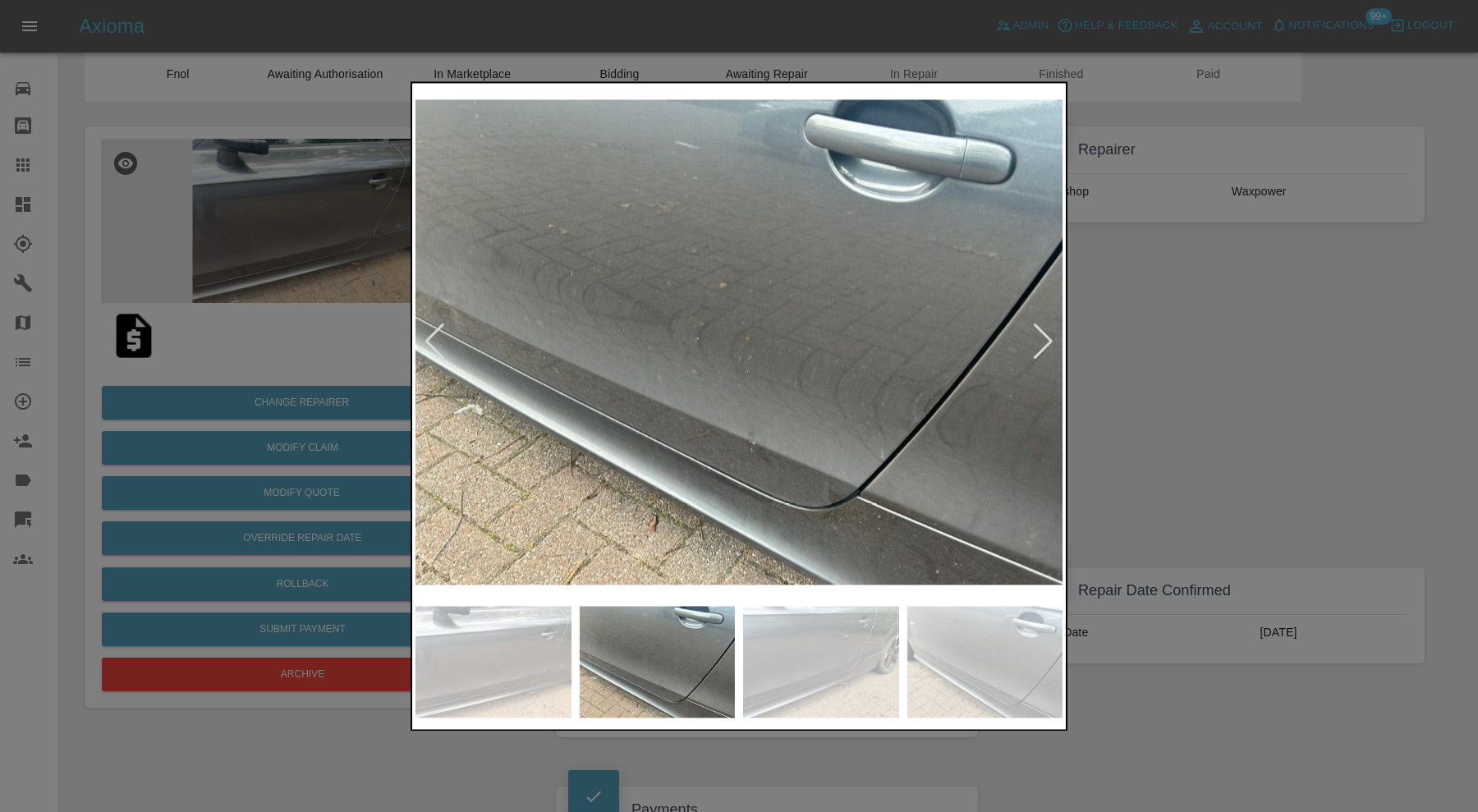
click at [1045, 342] on div at bounding box center [1043, 342] width 22 height 36
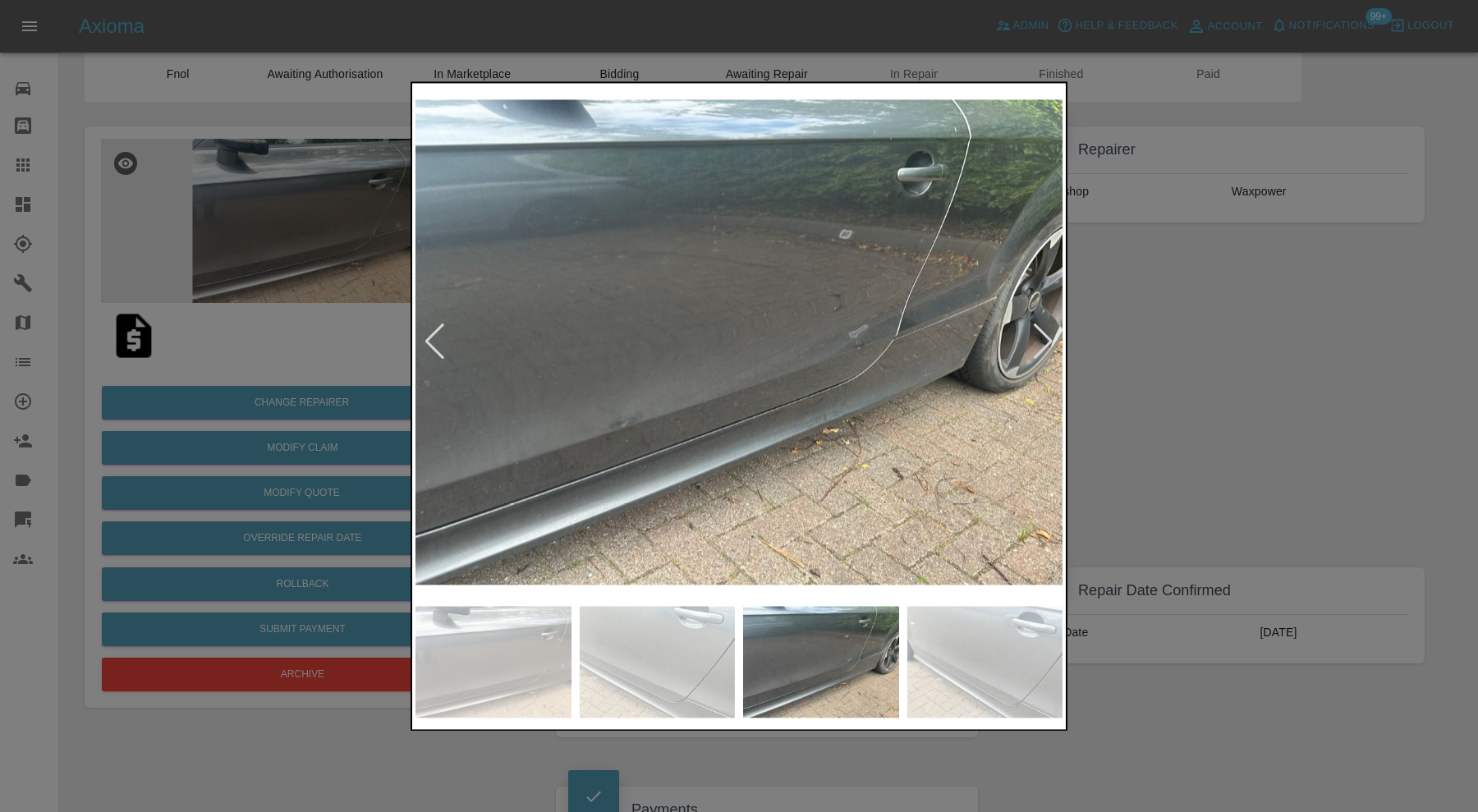
click at [1045, 342] on div at bounding box center [1043, 342] width 22 height 36
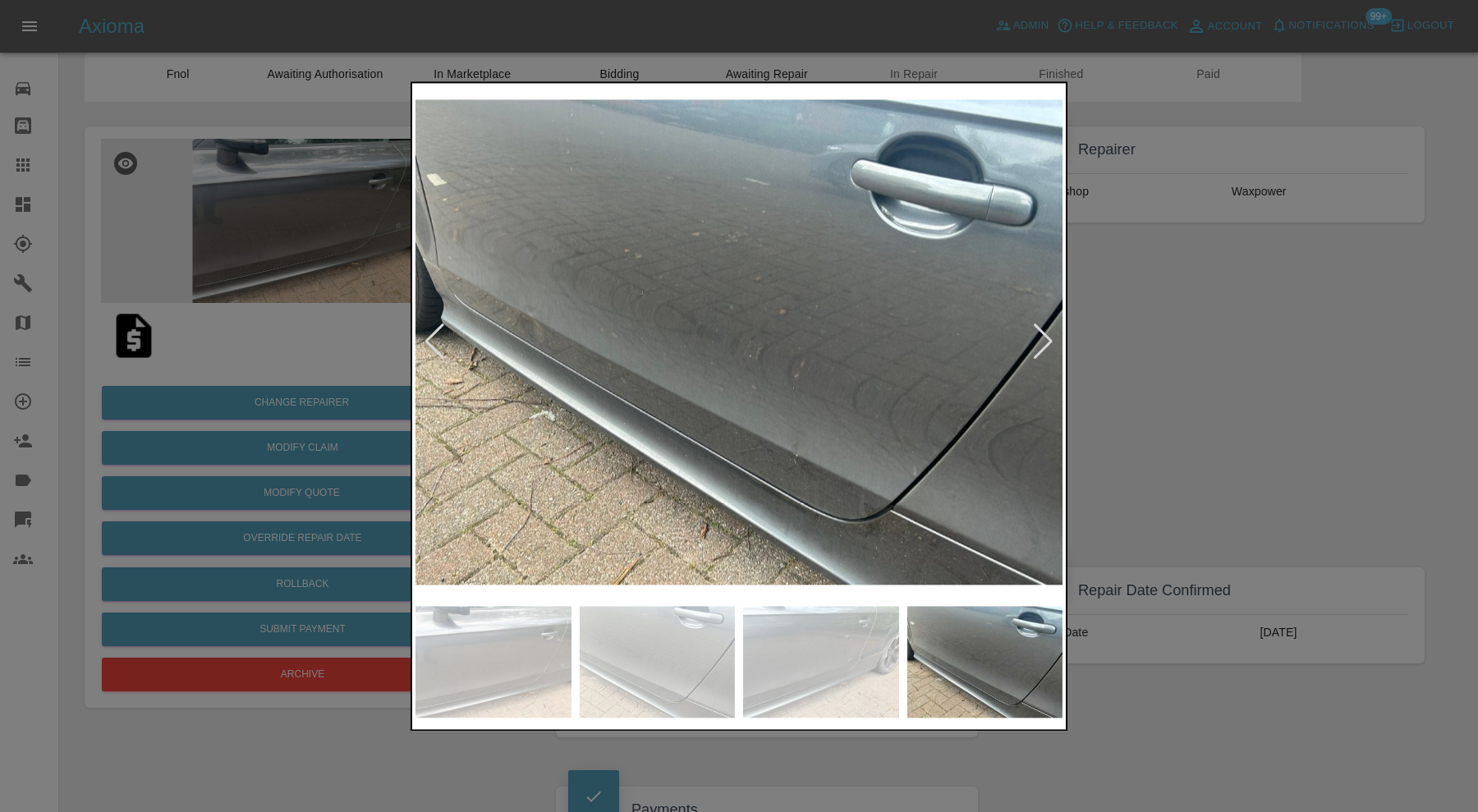
click at [1045, 342] on div at bounding box center [1043, 342] width 22 height 36
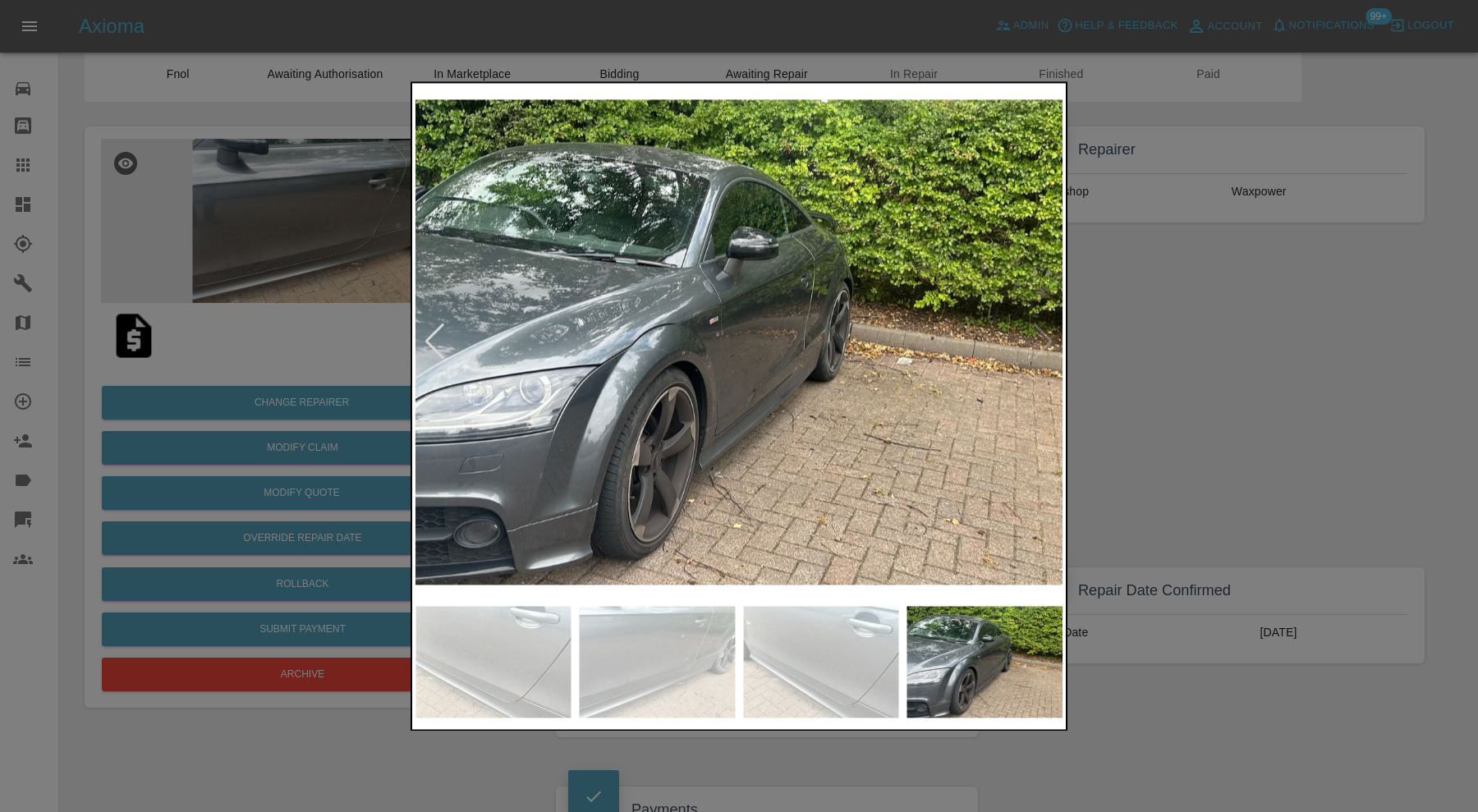
click at [1174, 336] on div at bounding box center [739, 406] width 1478 height 812
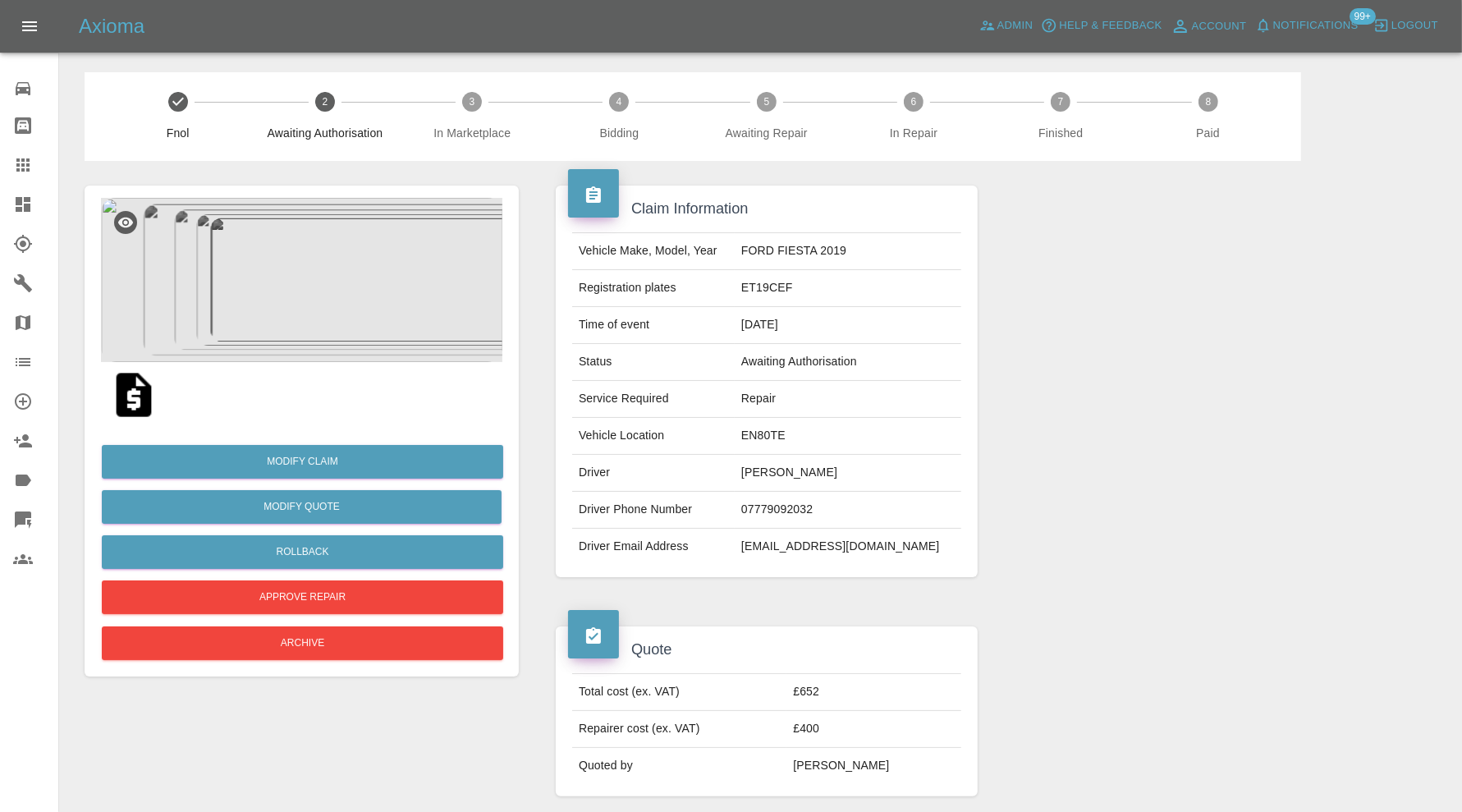
click at [357, 320] on img at bounding box center [301, 279] width 401 height 165
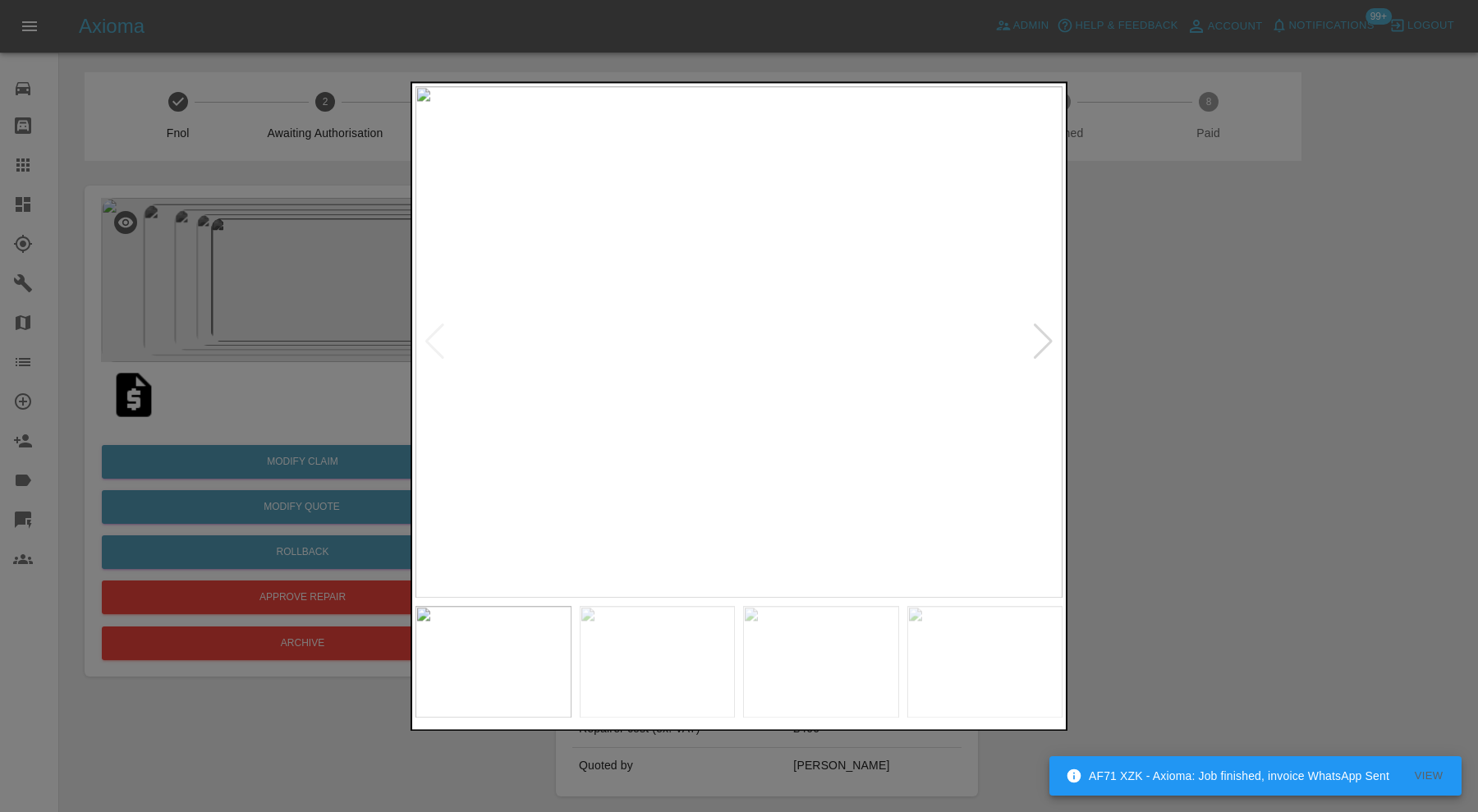
click at [1048, 325] on div at bounding box center [1043, 342] width 22 height 36
click at [1048, 327] on div at bounding box center [1043, 342] width 22 height 36
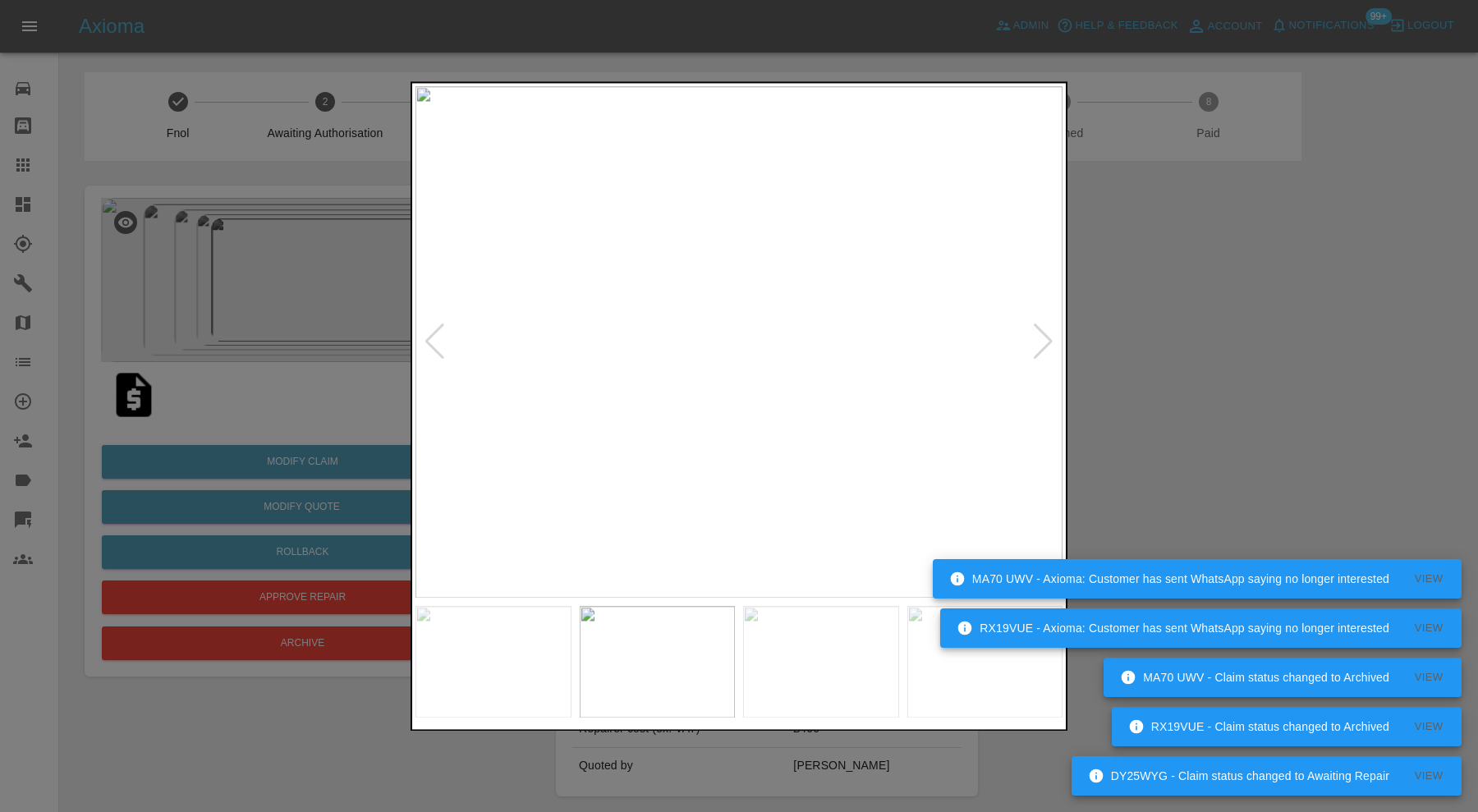
click at [1303, 251] on div at bounding box center [739, 406] width 1478 height 812
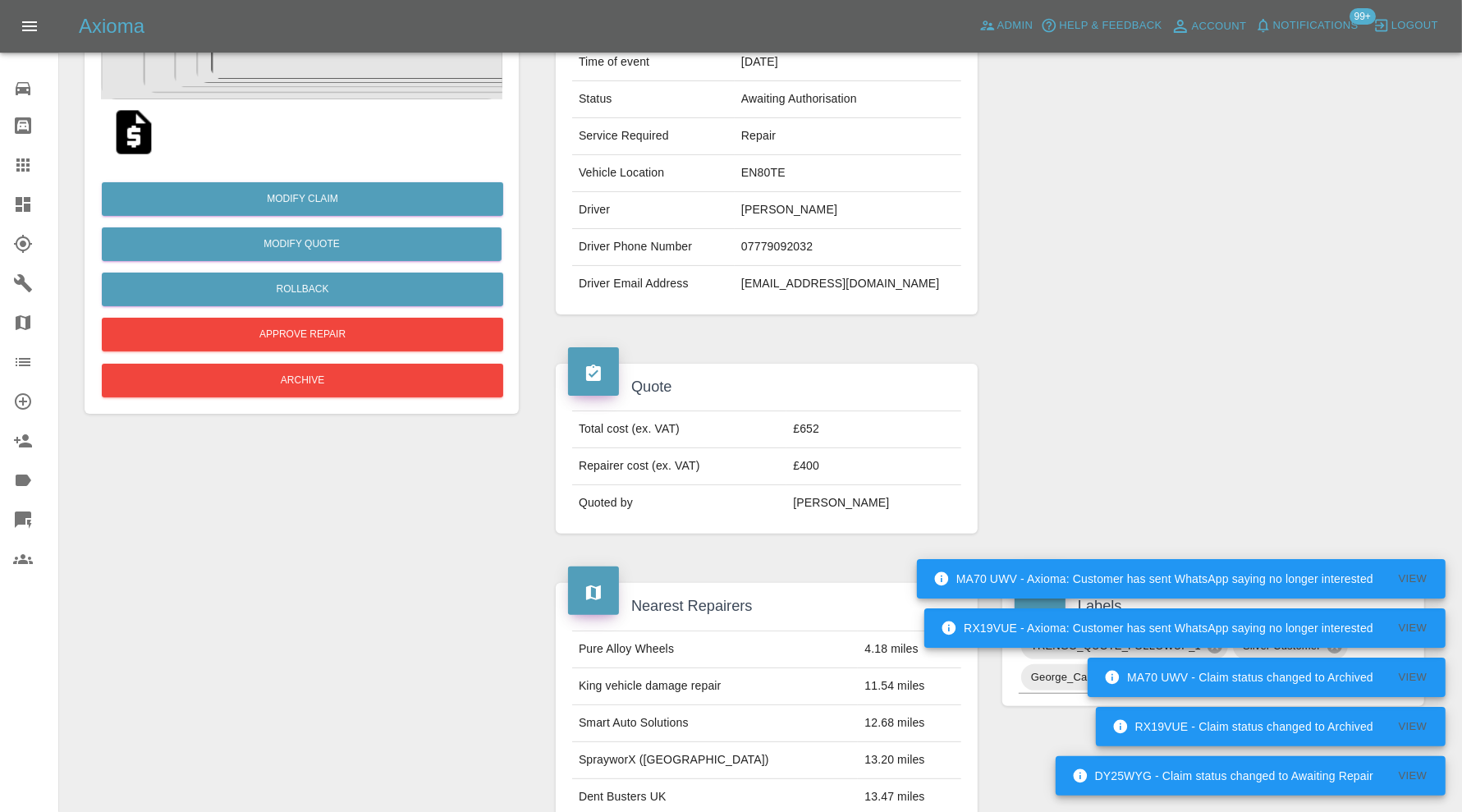
scroll to position [684, 0]
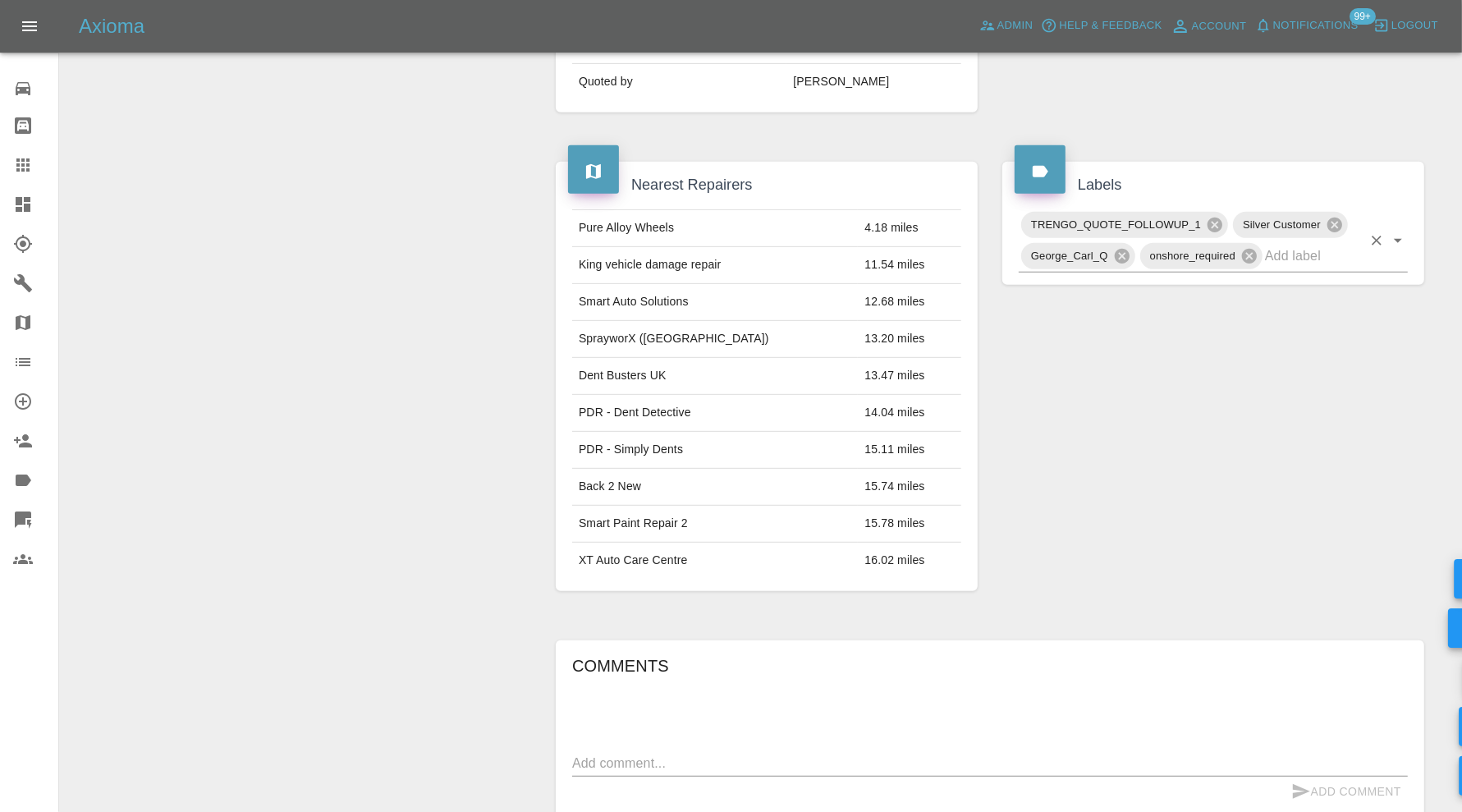
click at [1292, 266] on div "TRENGO_QUOTE_FOLLOWUP_1 Silver Customer George_Carl_Q onshore_required" at bounding box center [1213, 241] width 389 height 63
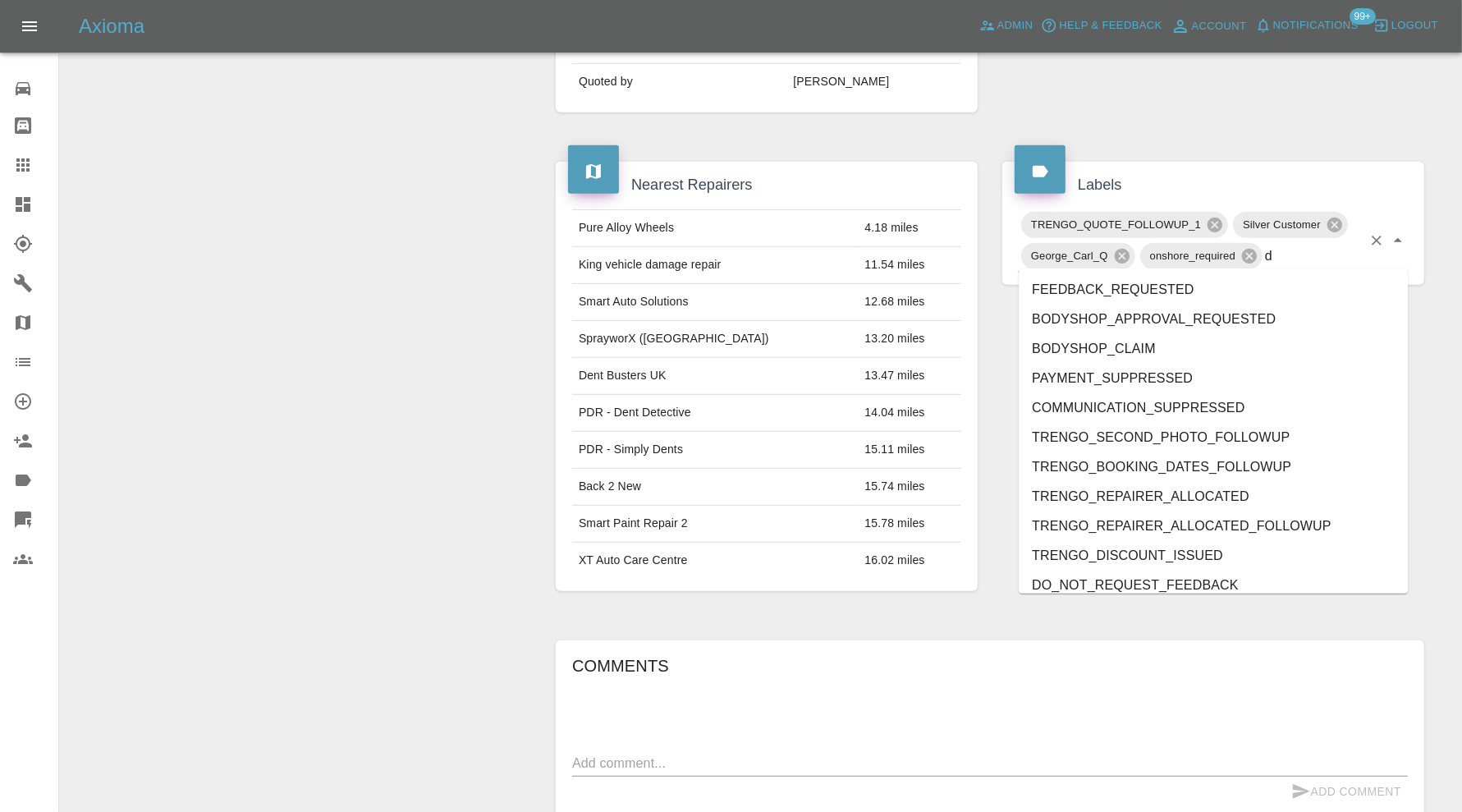
type input "do"
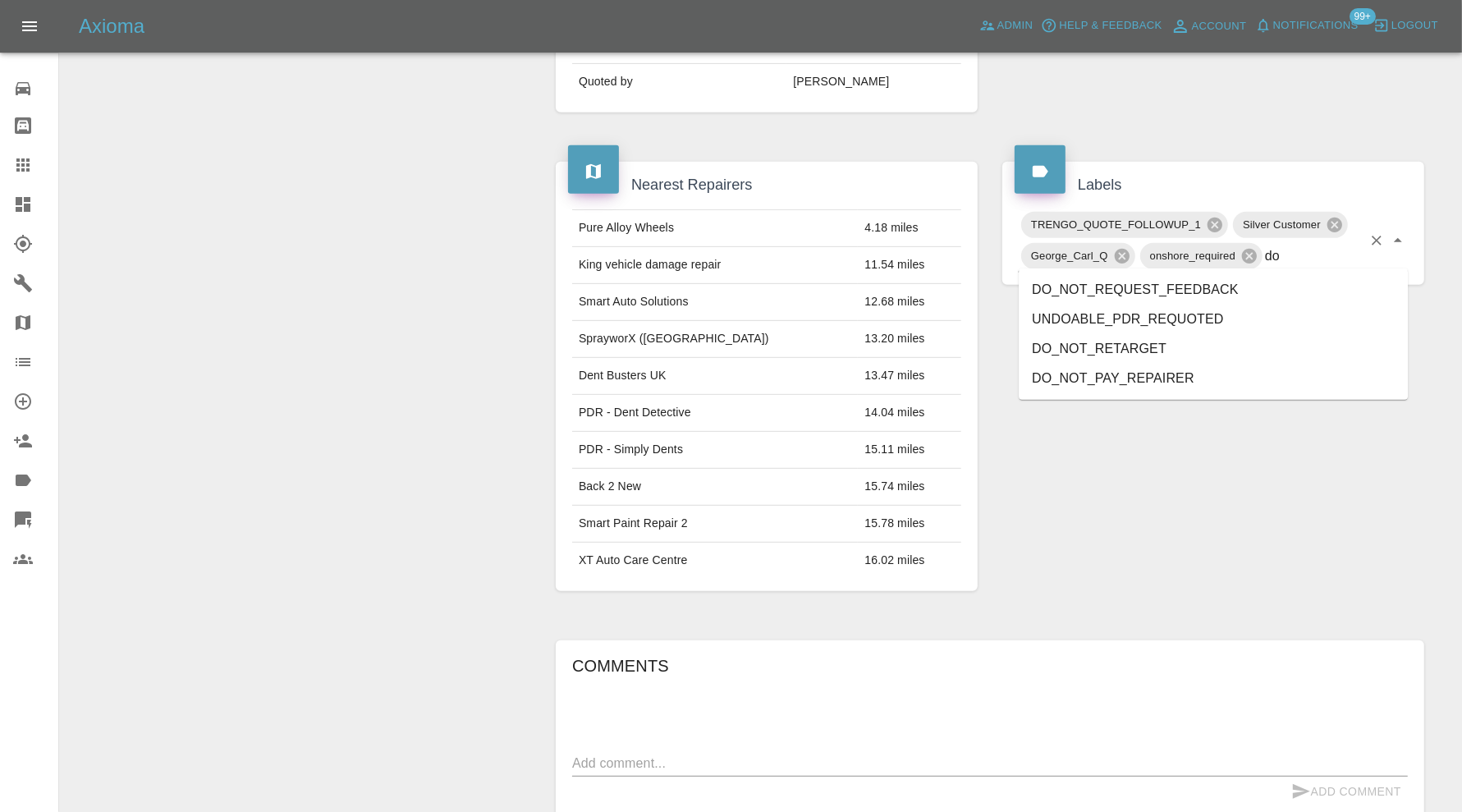
click at [1183, 340] on li "DO_NOT_RETARGET" at bounding box center [1213, 349] width 389 height 30
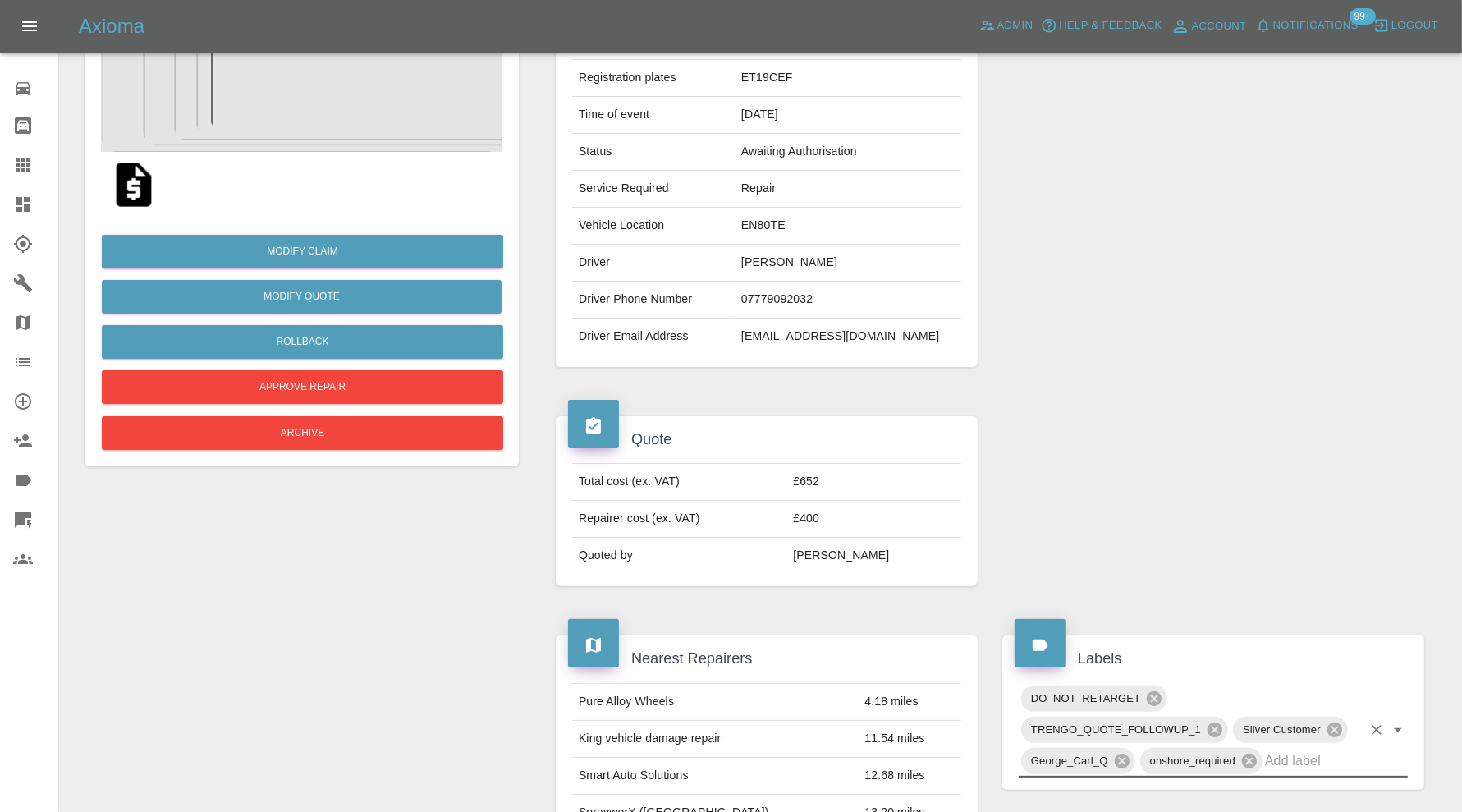
scroll to position [0, 0]
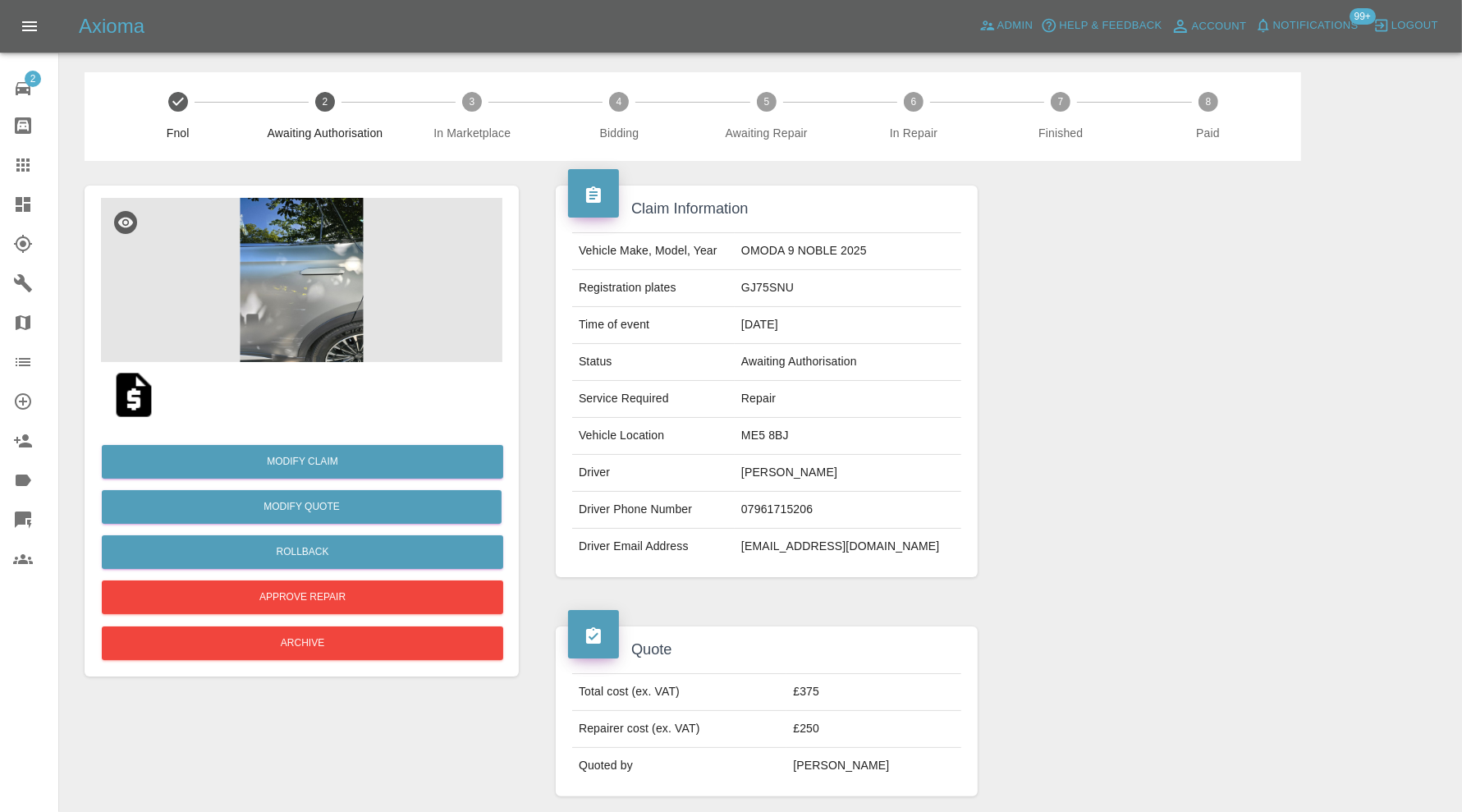
click at [311, 294] on img at bounding box center [301, 279] width 401 height 165
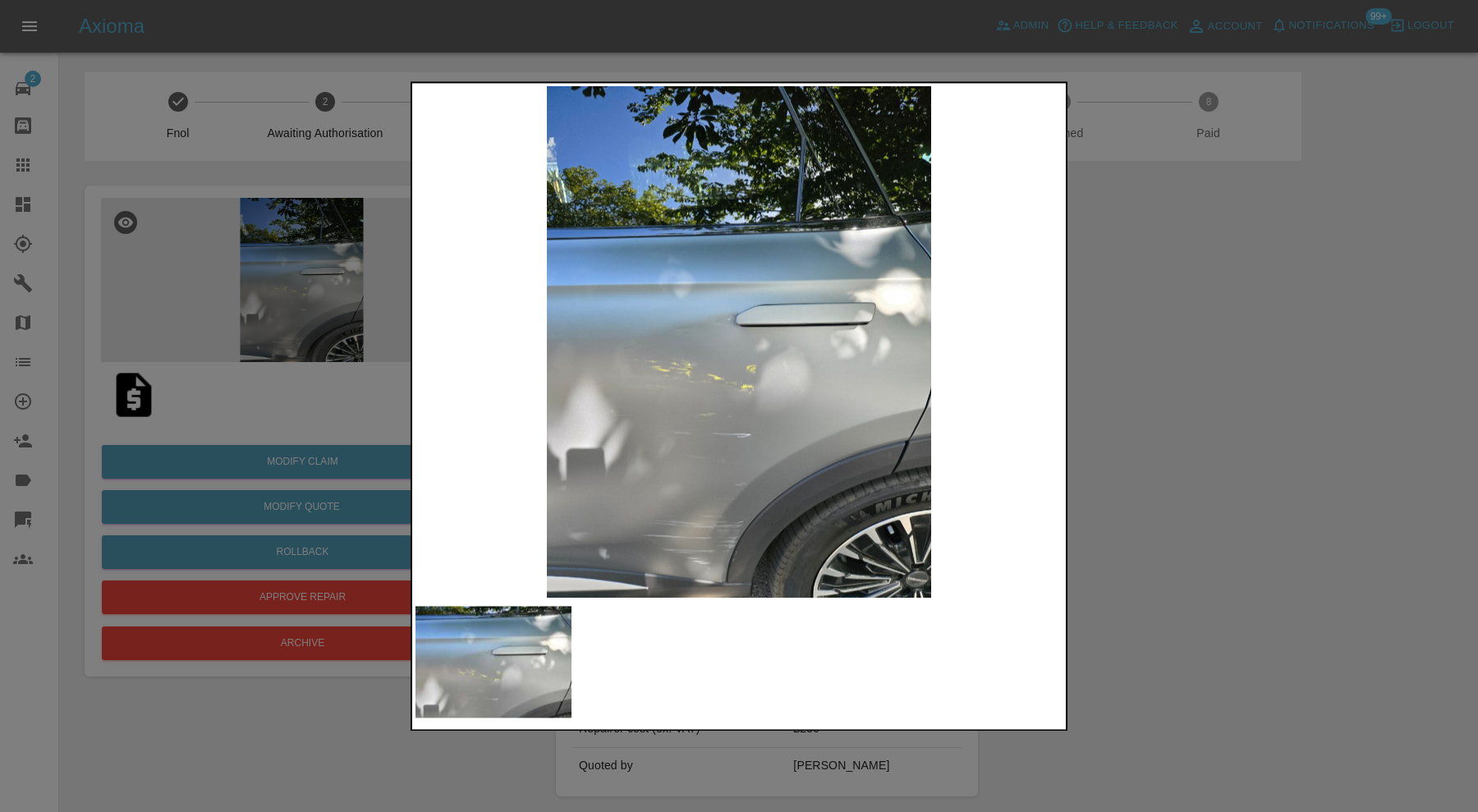
click at [1160, 377] on div at bounding box center [739, 406] width 1478 height 812
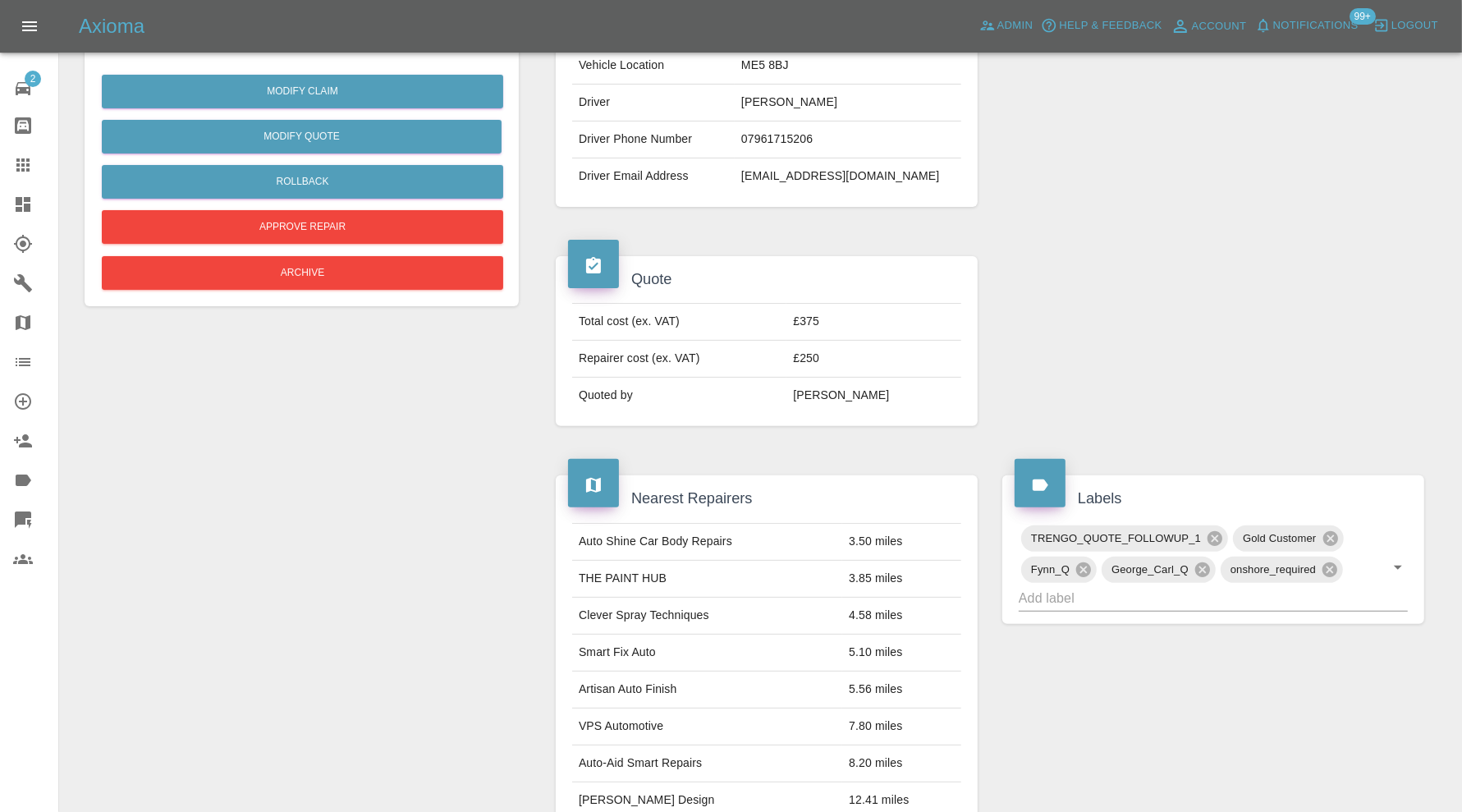
scroll to position [547, 0]
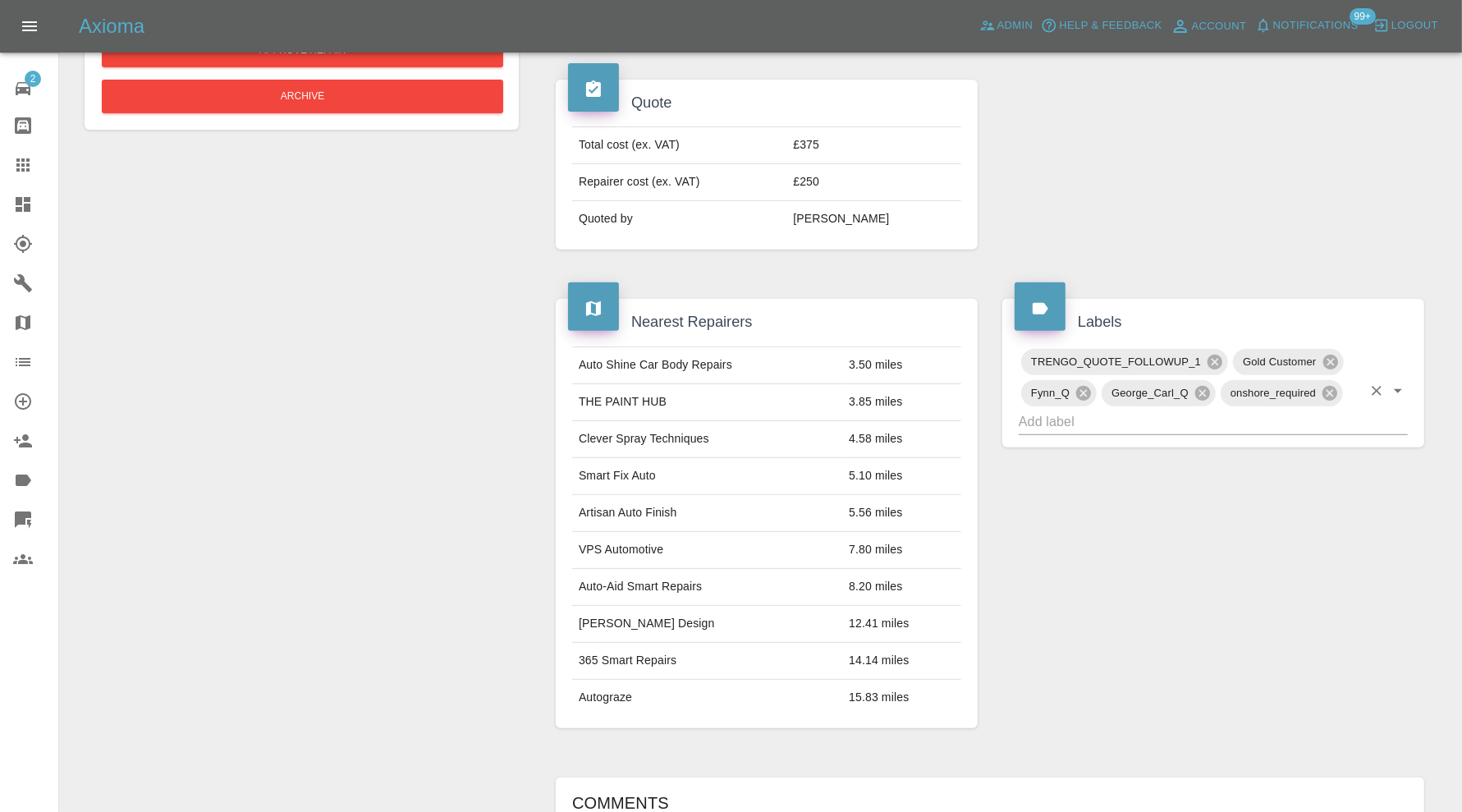
click at [1072, 425] on input "text" at bounding box center [1190, 421] width 343 height 26
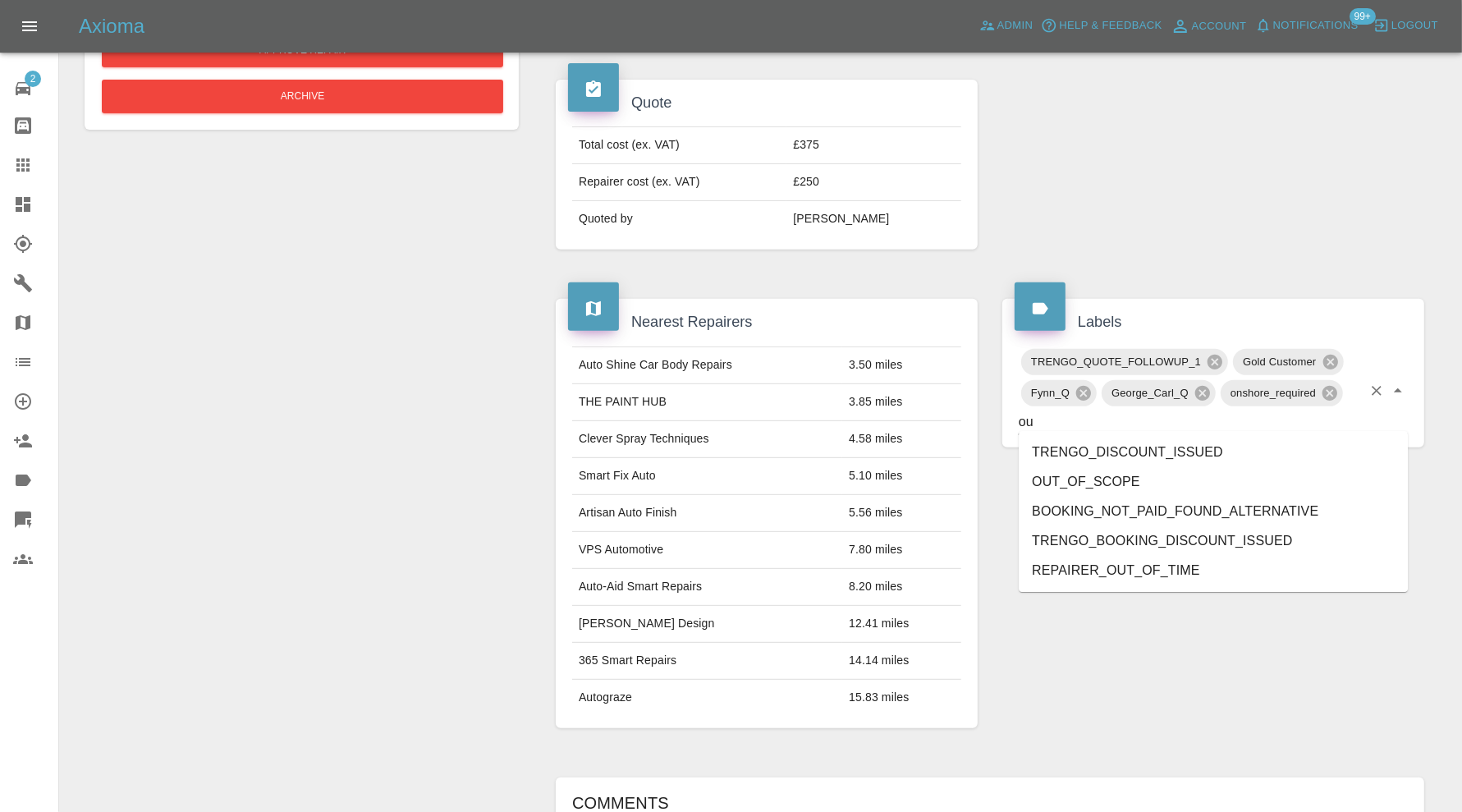
type input "out"
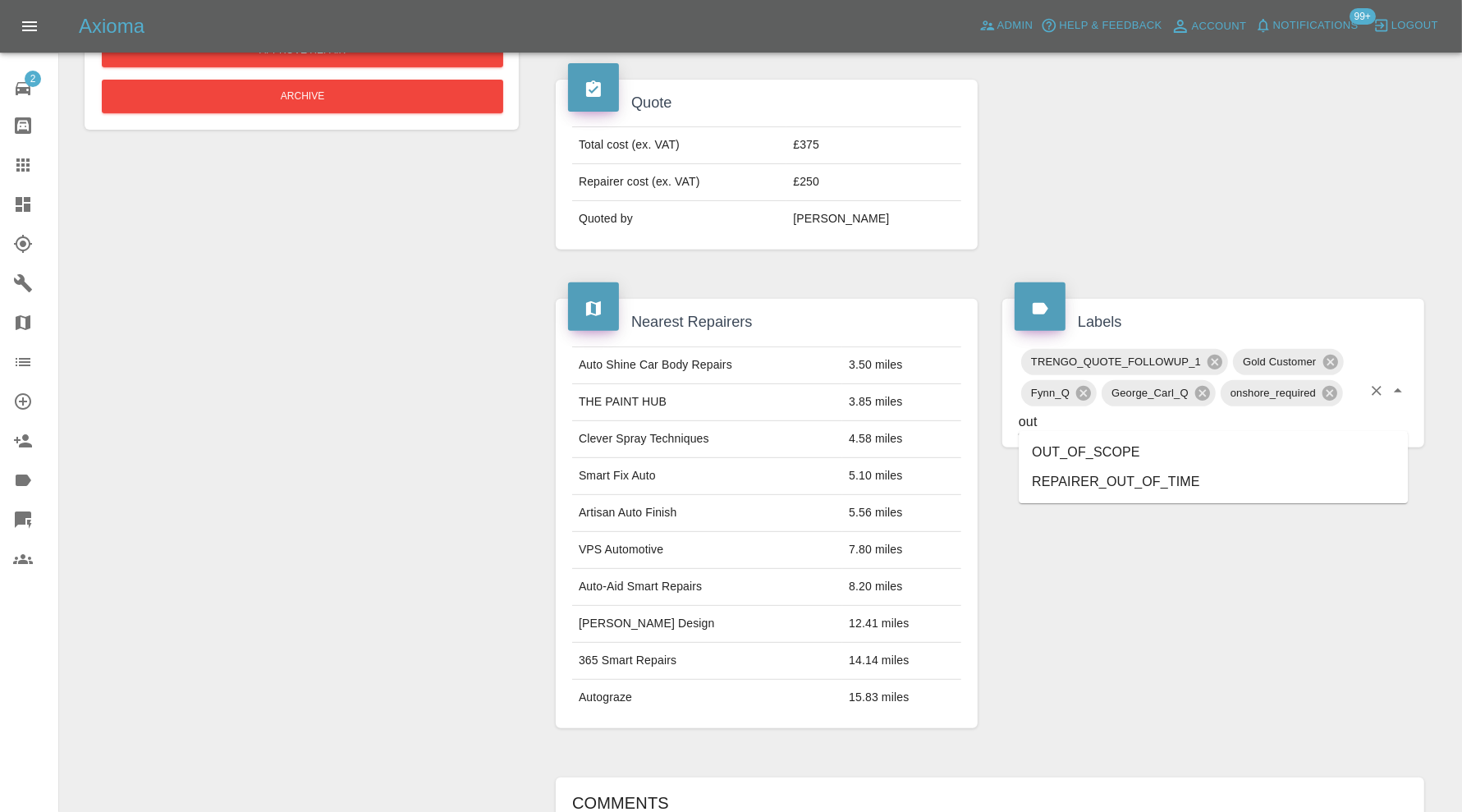
click at [1097, 454] on li "OUT_OF_SCOPE" at bounding box center [1213, 452] width 389 height 30
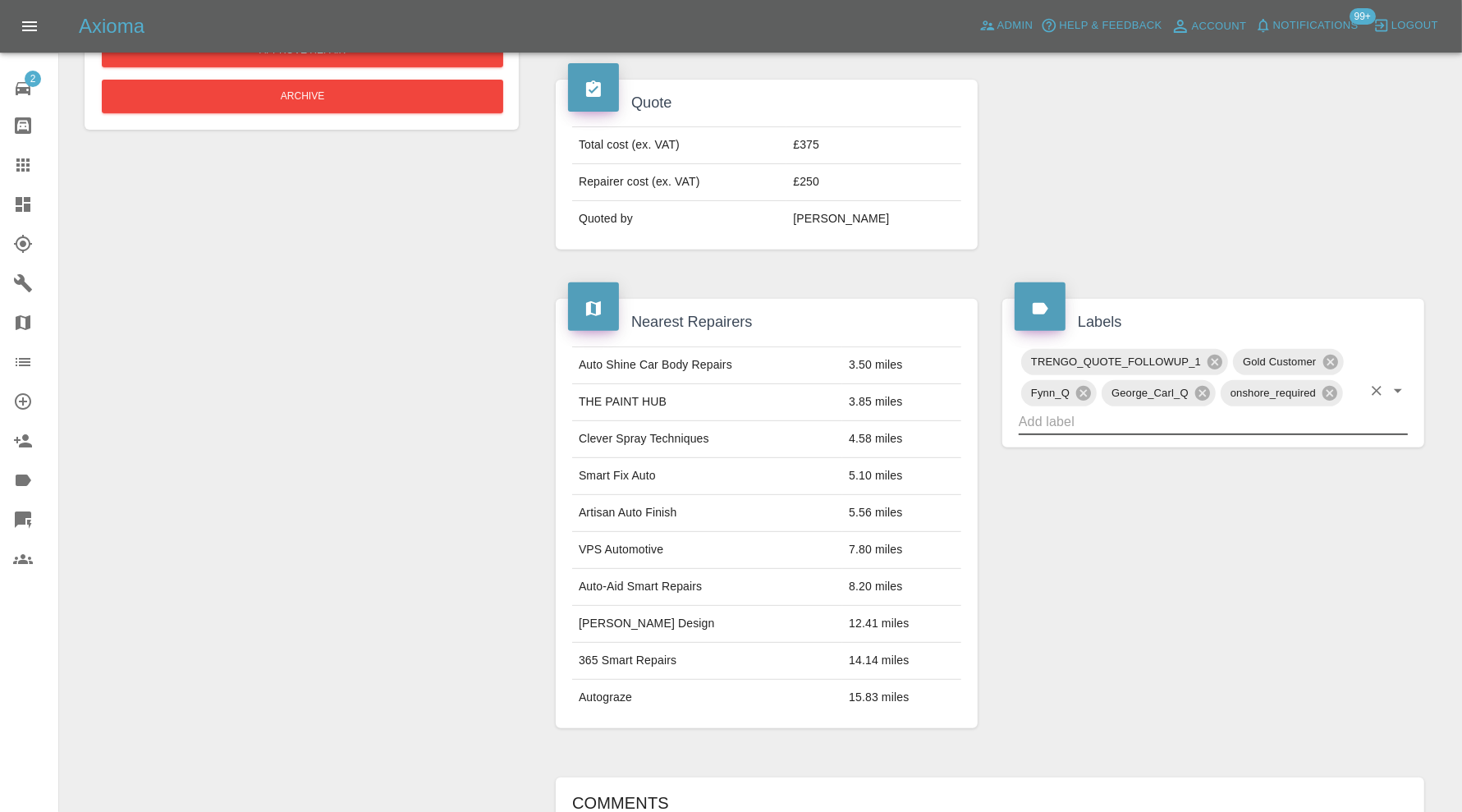
scroll to position [995, 0]
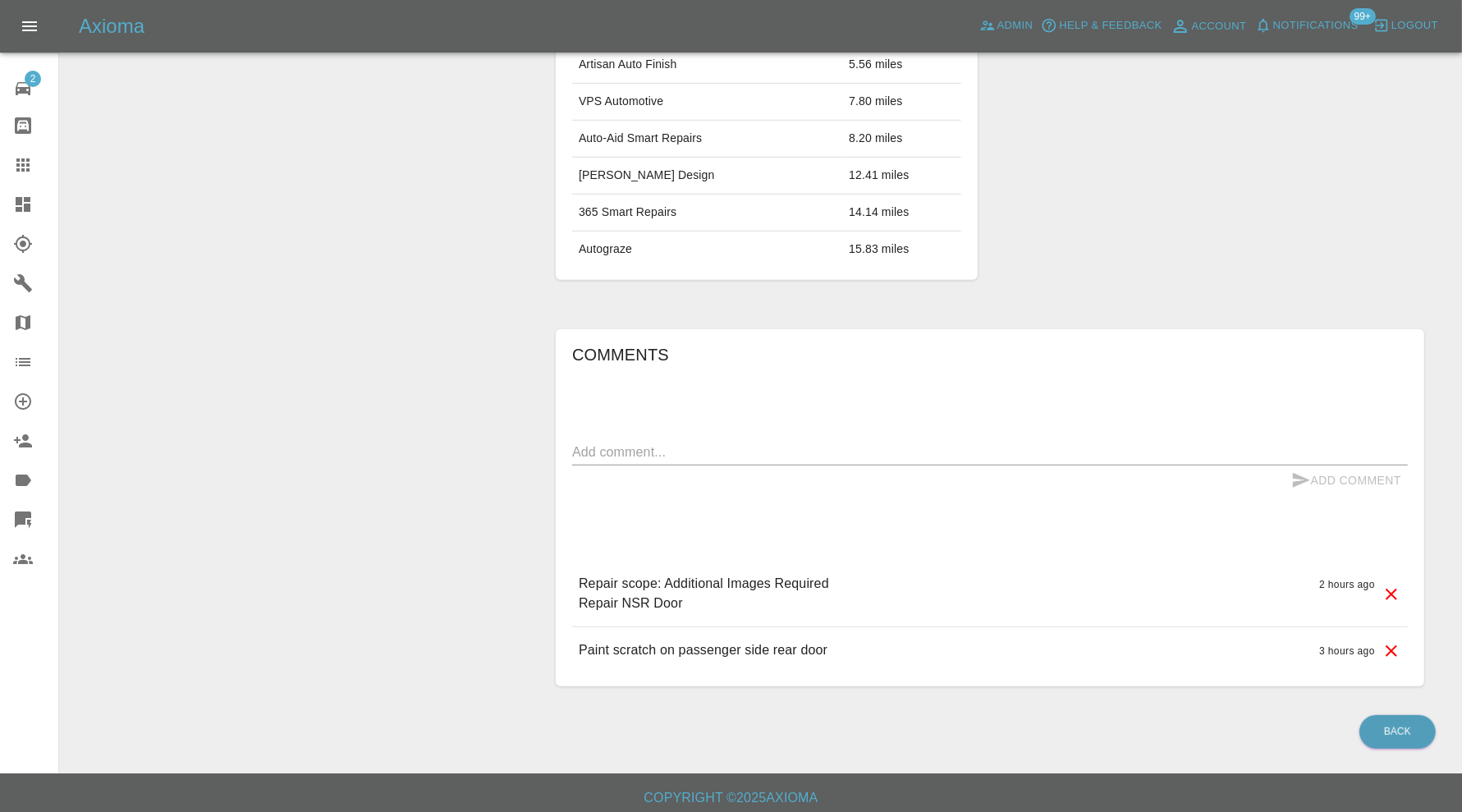
click at [789, 442] on textarea at bounding box center [990, 451] width 836 height 19
click at [583, 445] on textarea "matte paint. OOS" at bounding box center [990, 451] width 836 height 19
type textarea "Matte paint. OOS"
click at [1336, 475] on button "Add Comment" at bounding box center [1346, 480] width 123 height 31
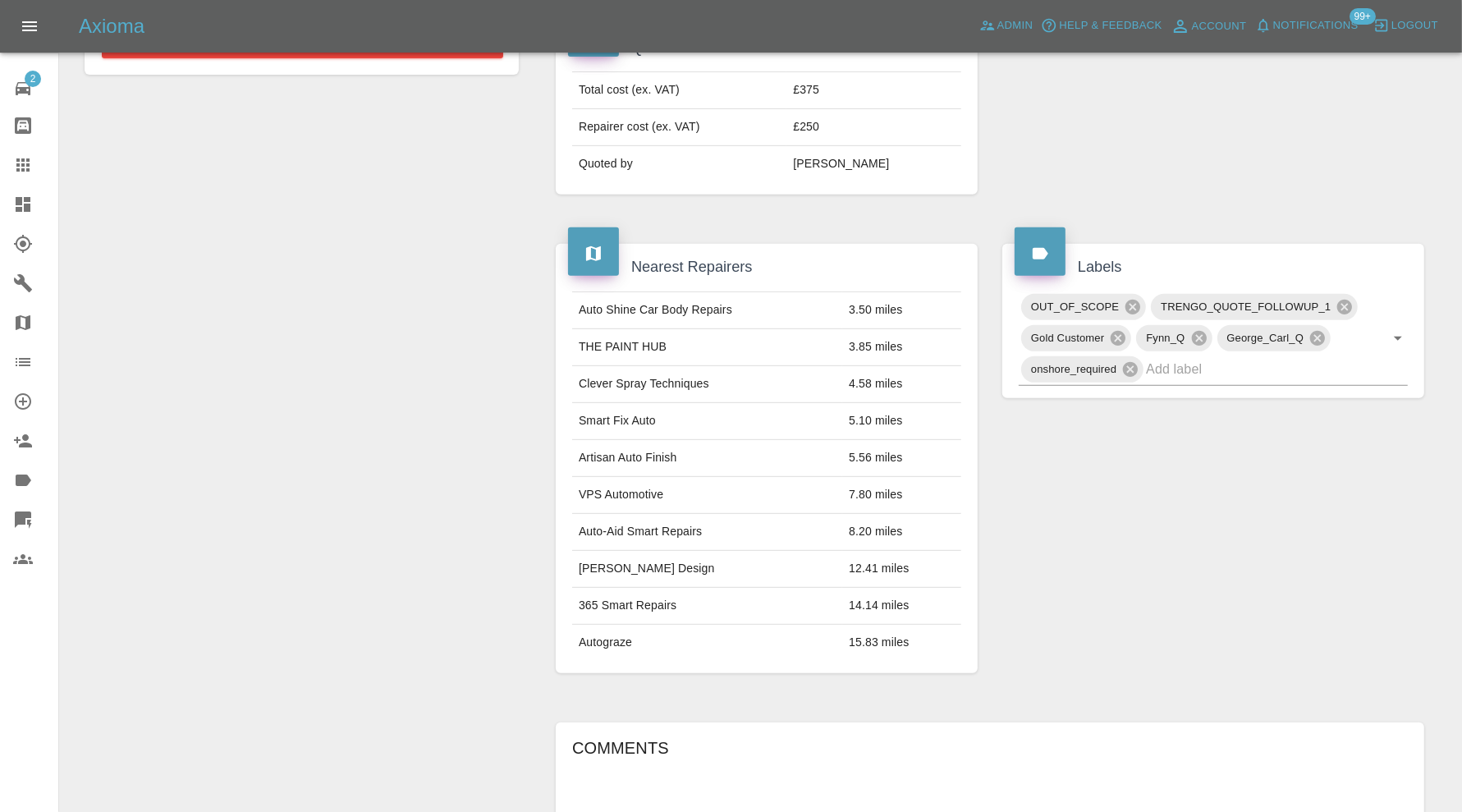
scroll to position [174, 0]
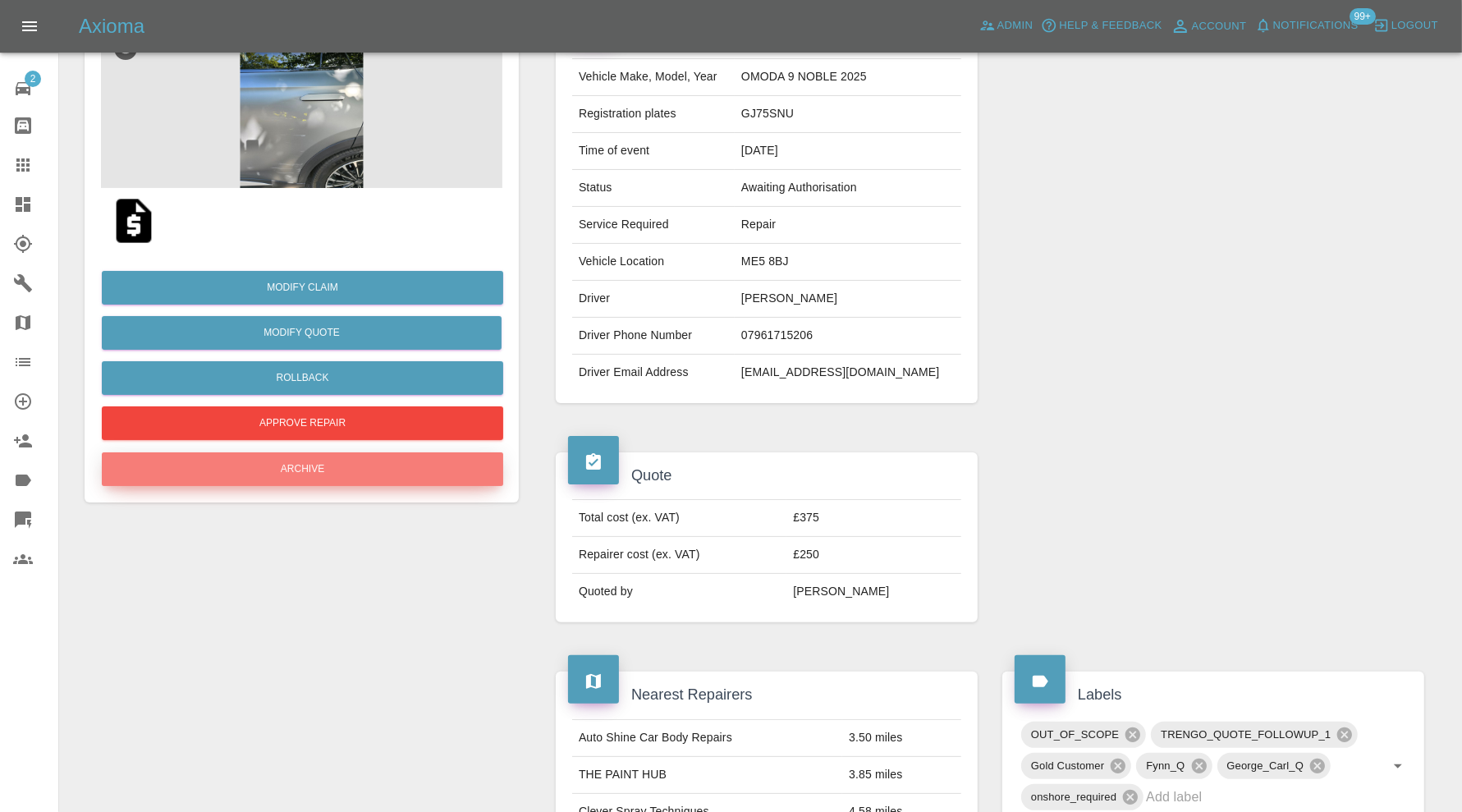
click at [385, 456] on button "Archive" at bounding box center [302, 469] width 401 height 34
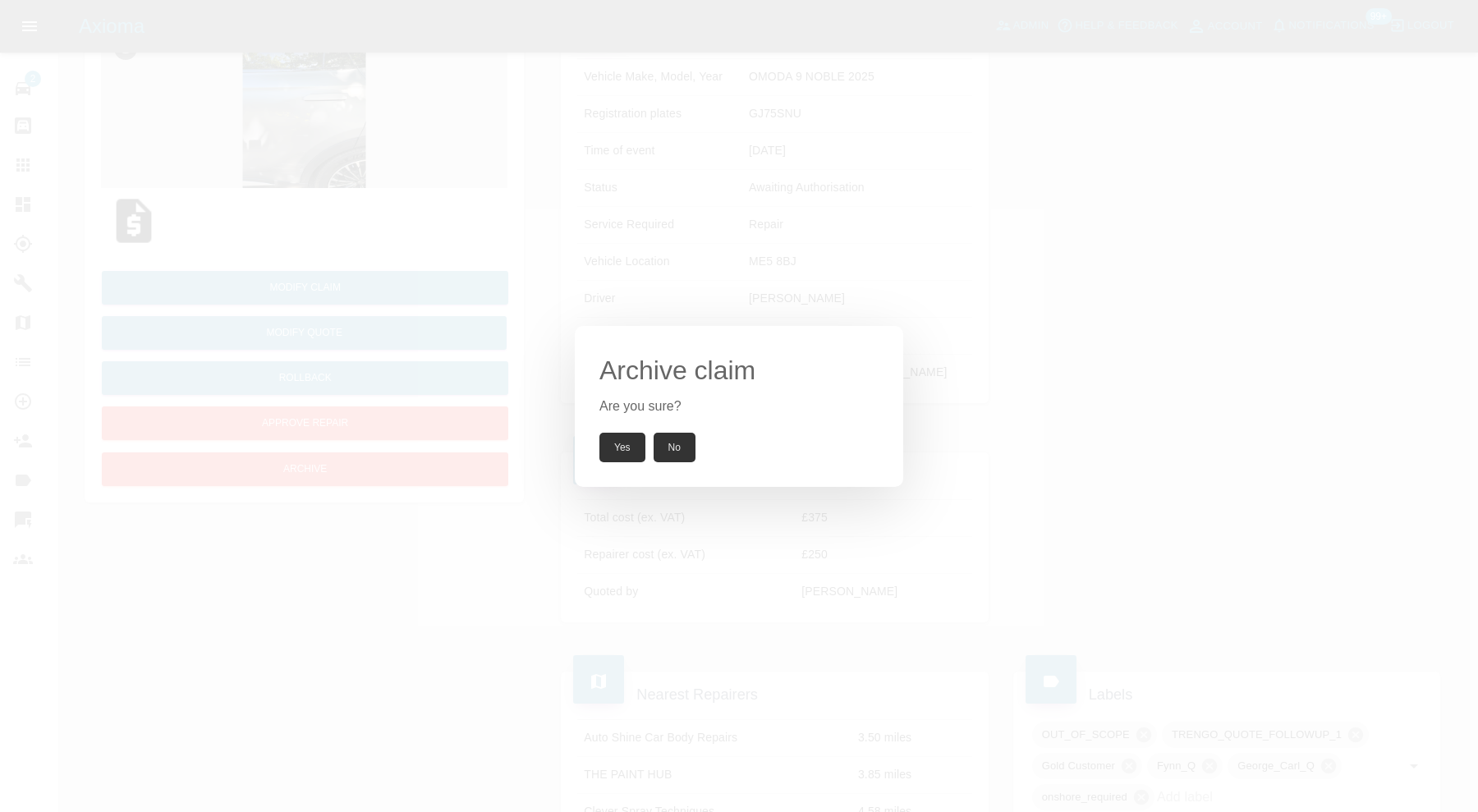
click at [618, 432] on div "Archive claim Are you sure? Yes No" at bounding box center [739, 406] width 328 height 161
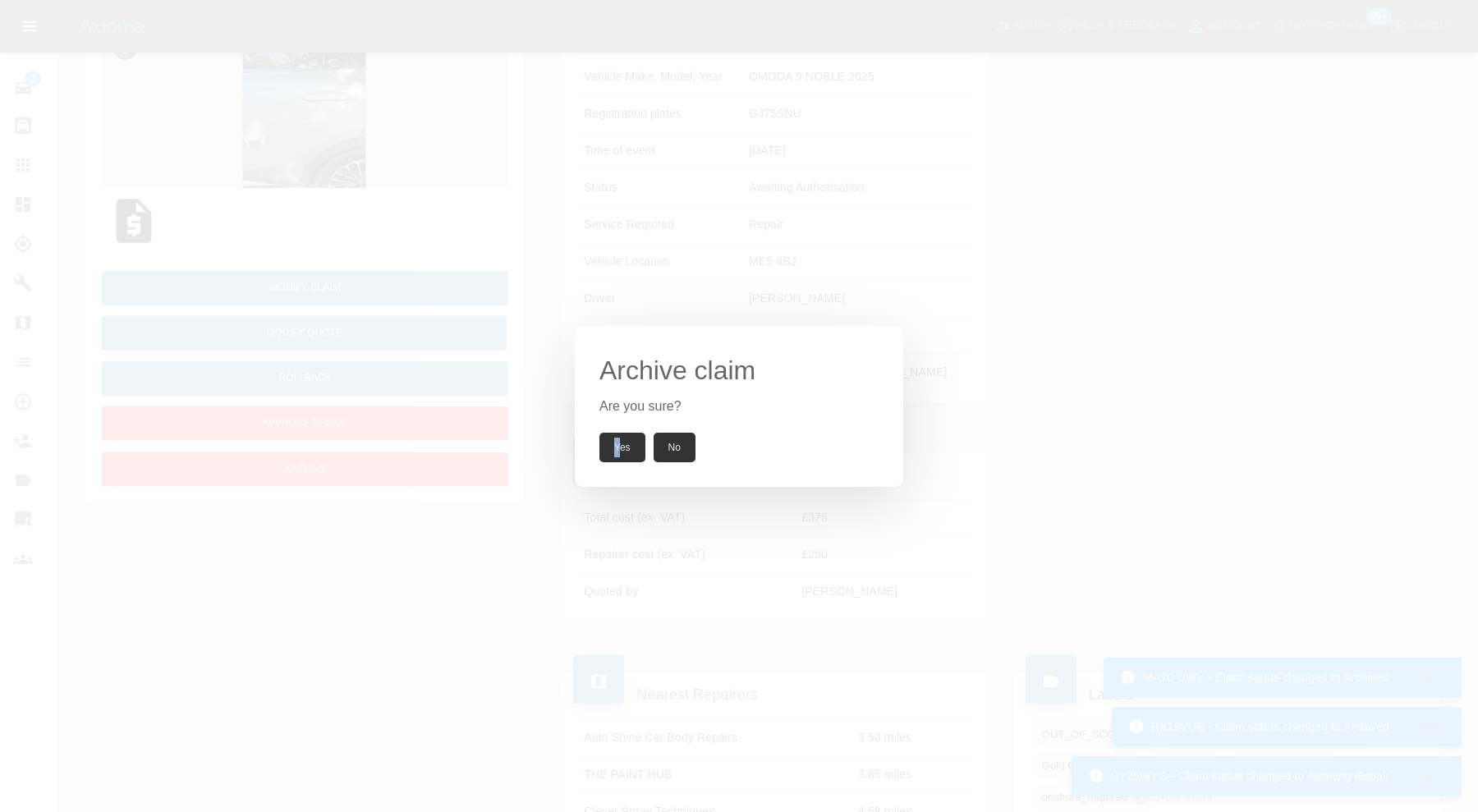
click at [622, 445] on button "Yes" at bounding box center [623, 447] width 46 height 30
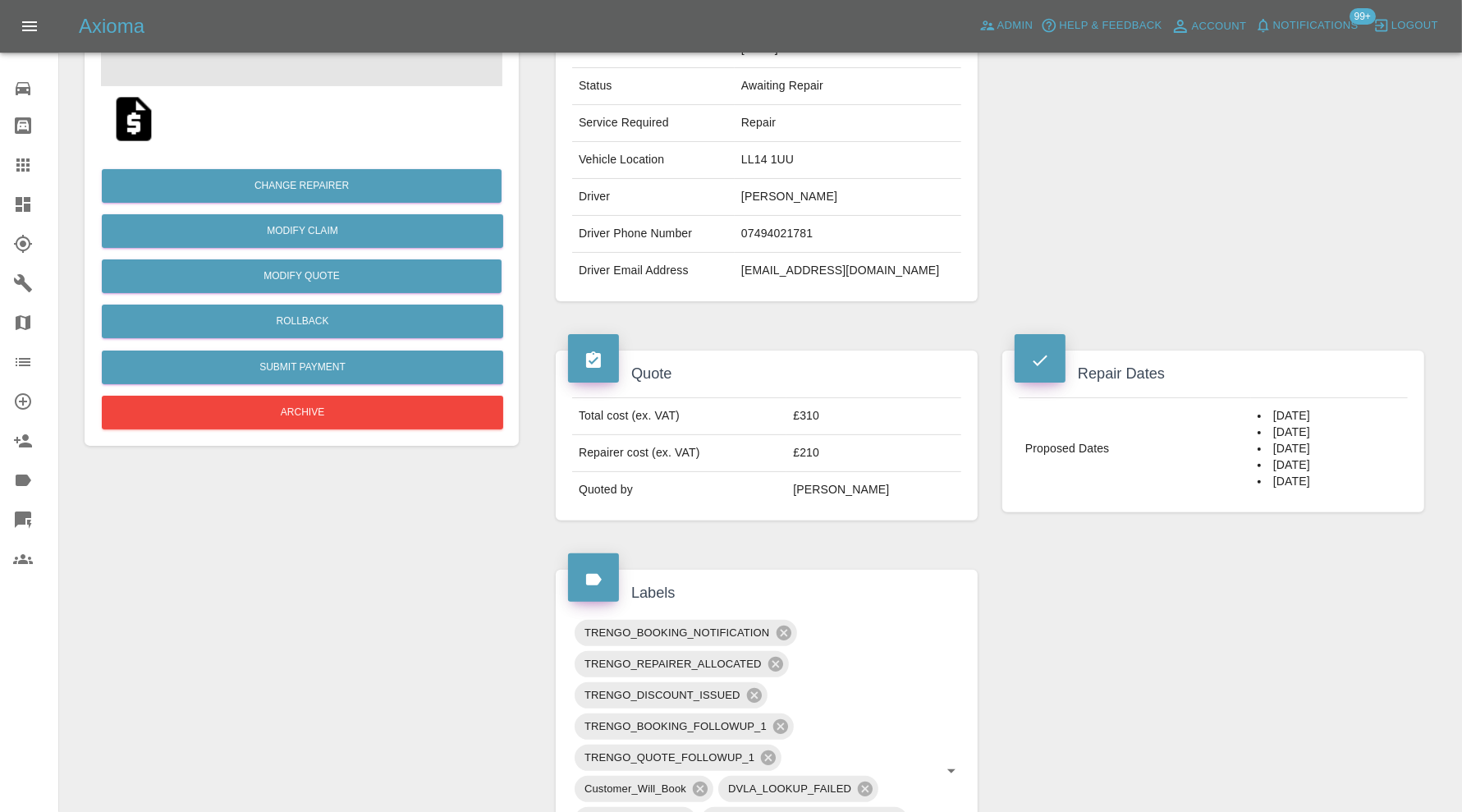
scroll to position [98, 0]
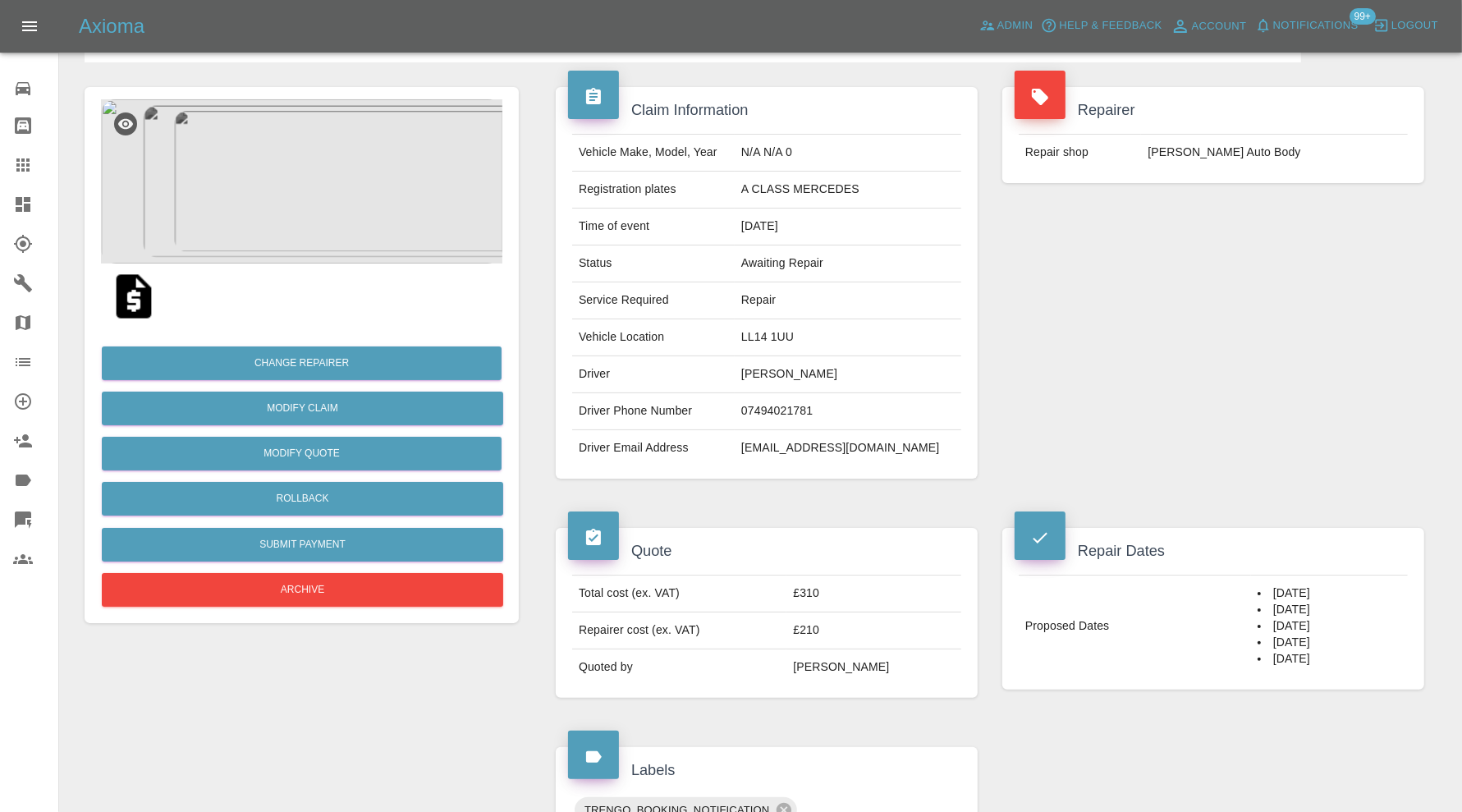
click at [292, 193] on img at bounding box center [301, 181] width 401 height 165
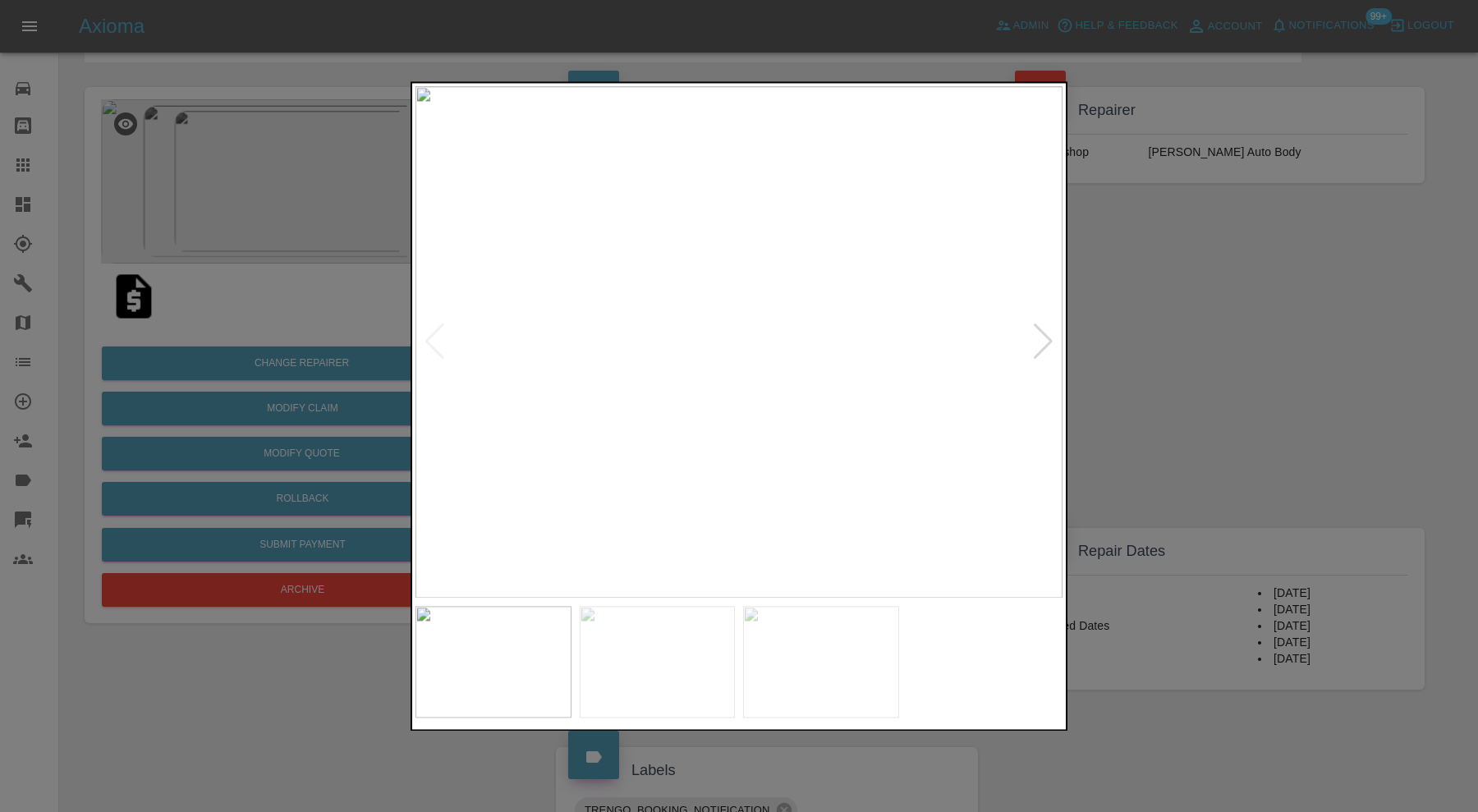
click at [782, 642] on img at bounding box center [820, 662] width 156 height 112
click at [1165, 293] on div at bounding box center [739, 406] width 1478 height 812
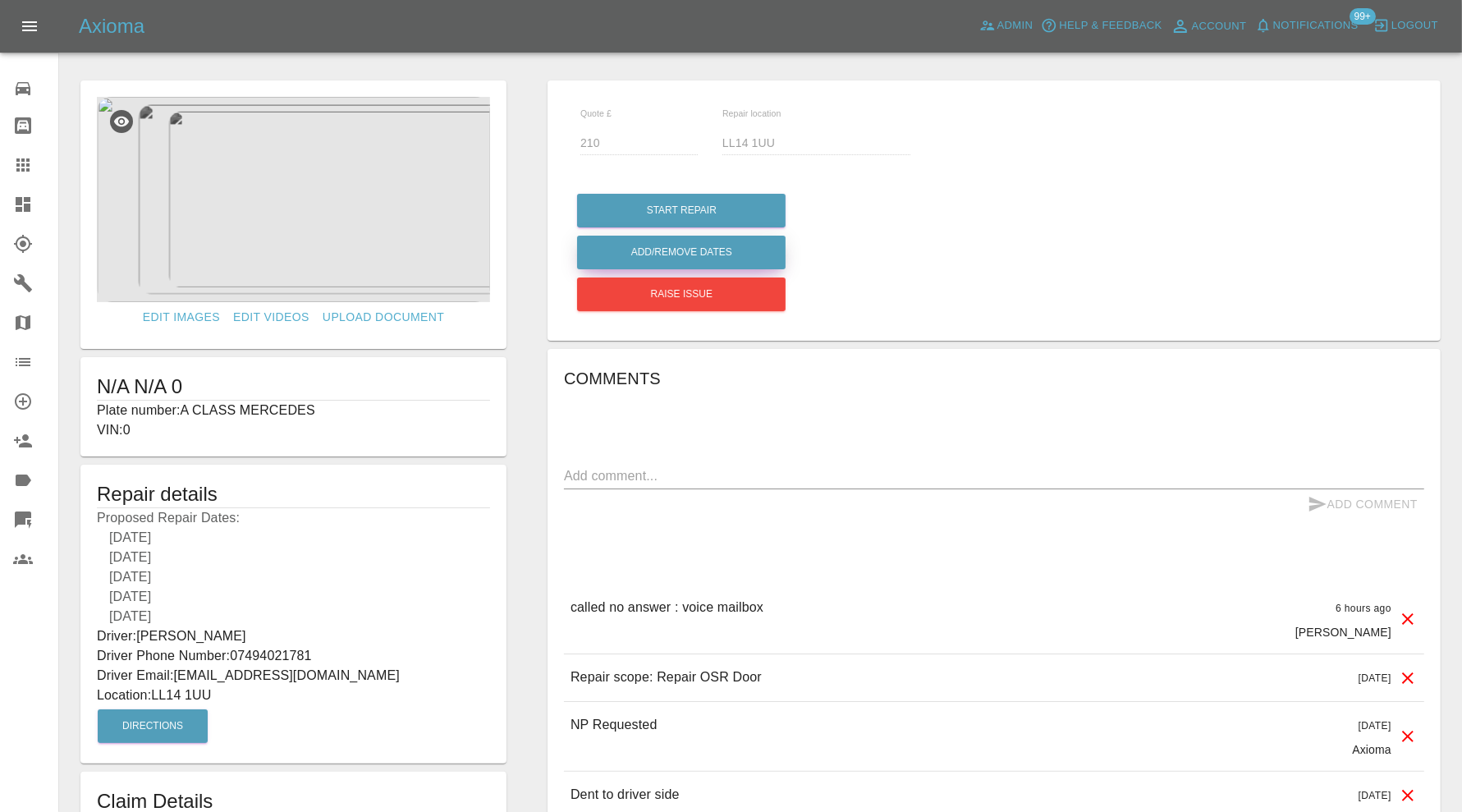
click at [735, 251] on button "Add/Remove Dates" at bounding box center [681, 252] width 208 height 34
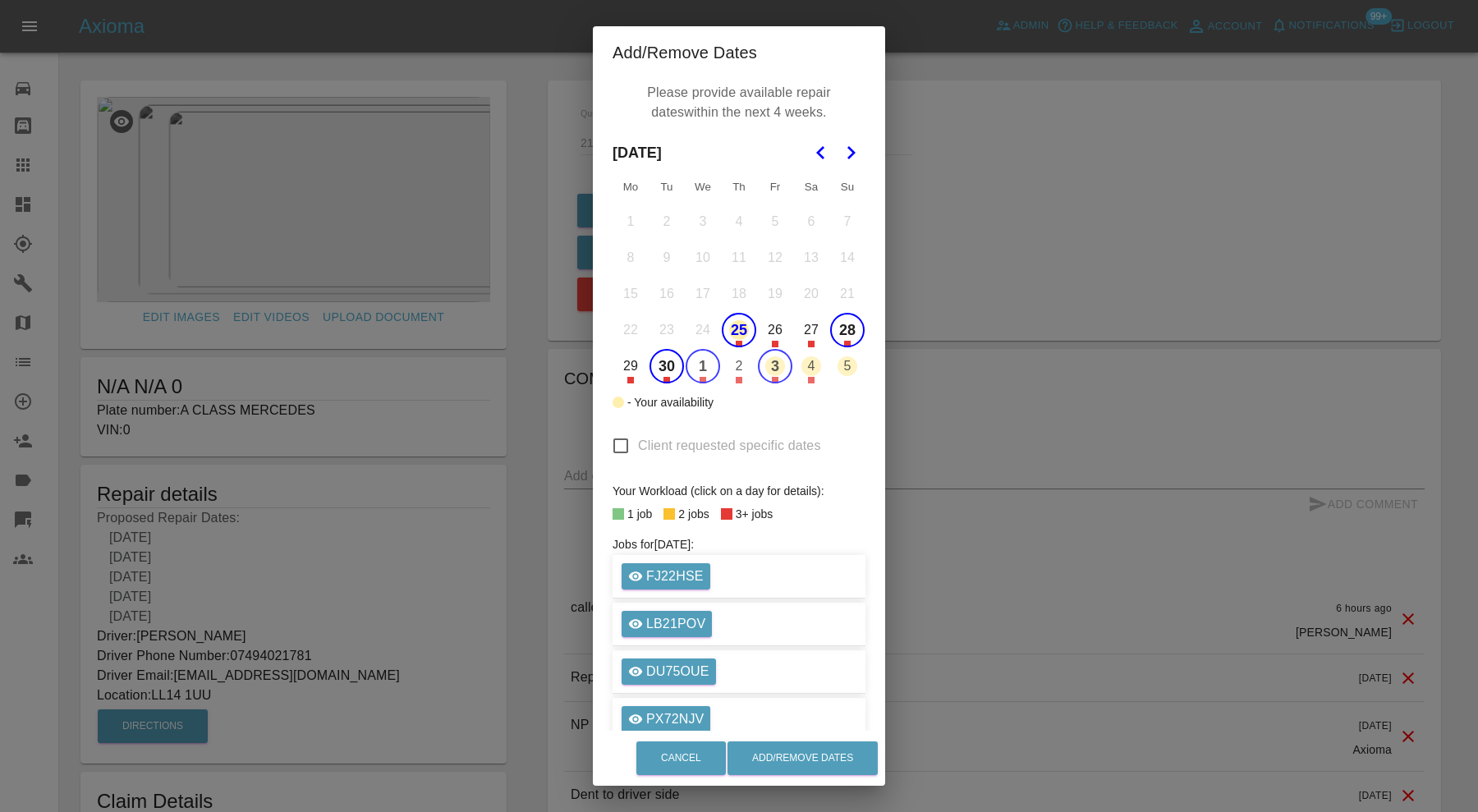
click at [739, 325] on button "25" at bounding box center [739, 330] width 35 height 35
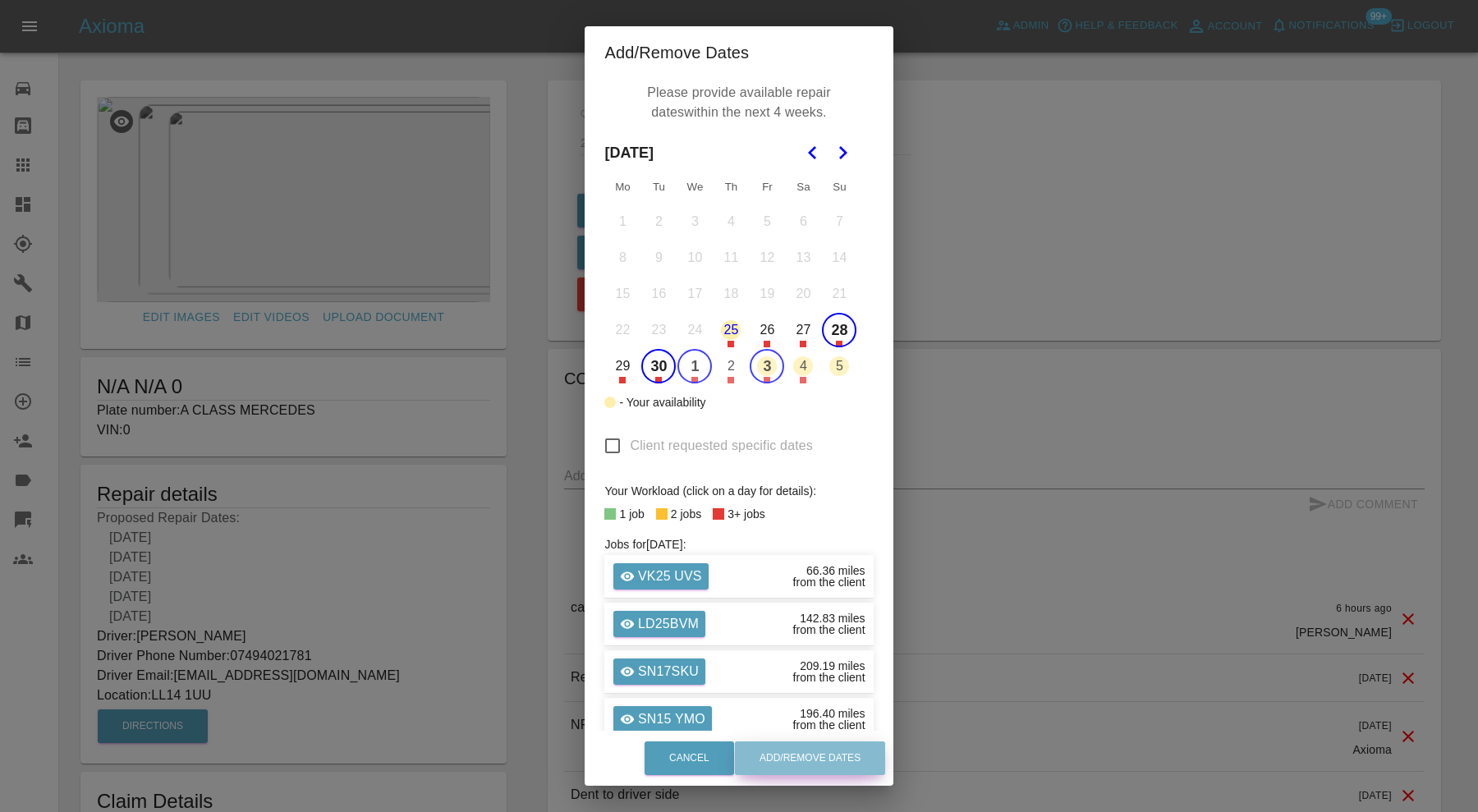
click at [858, 755] on button "Add/Remove Dates" at bounding box center [811, 757] width 151 height 34
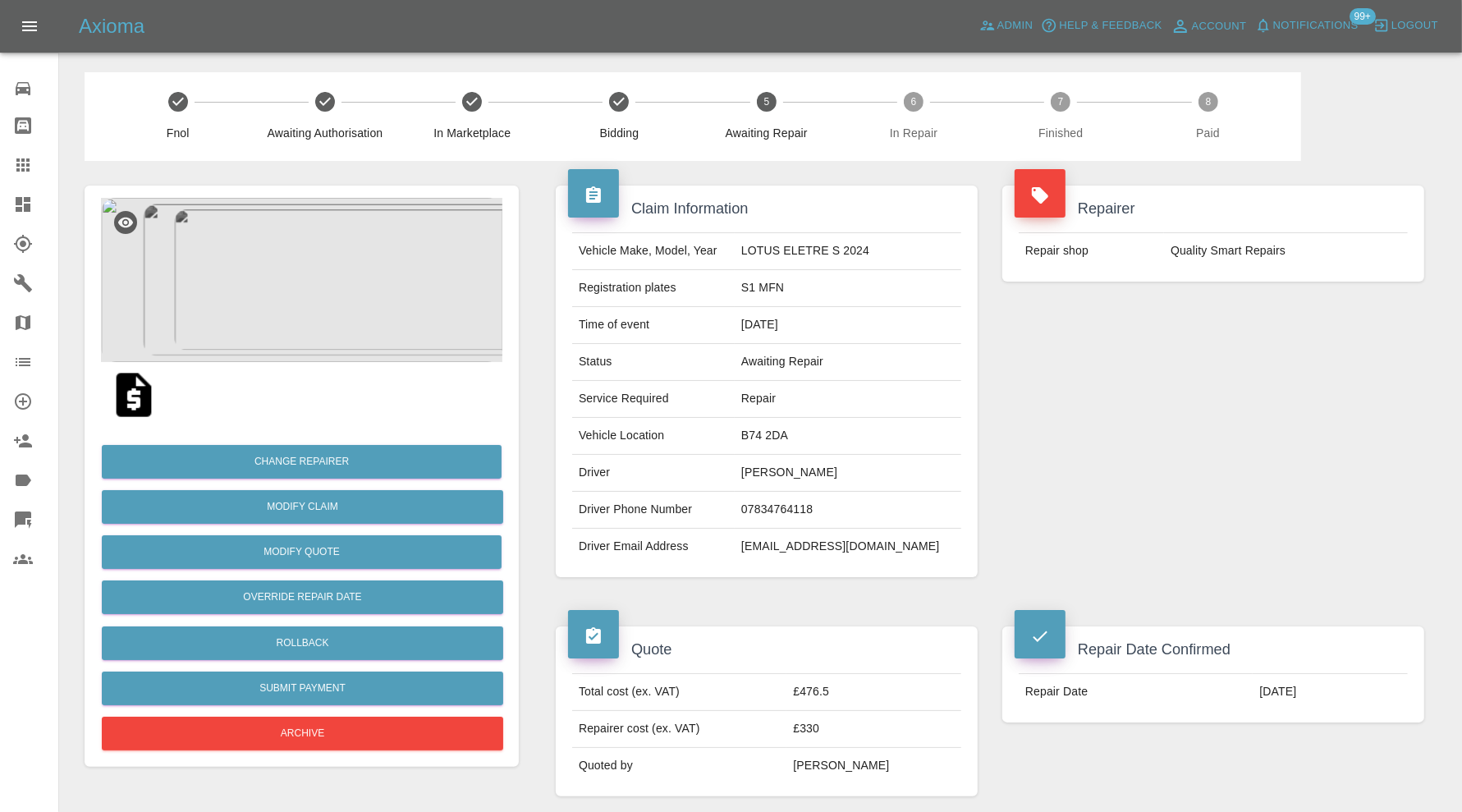
click at [325, 228] on img at bounding box center [301, 279] width 401 height 165
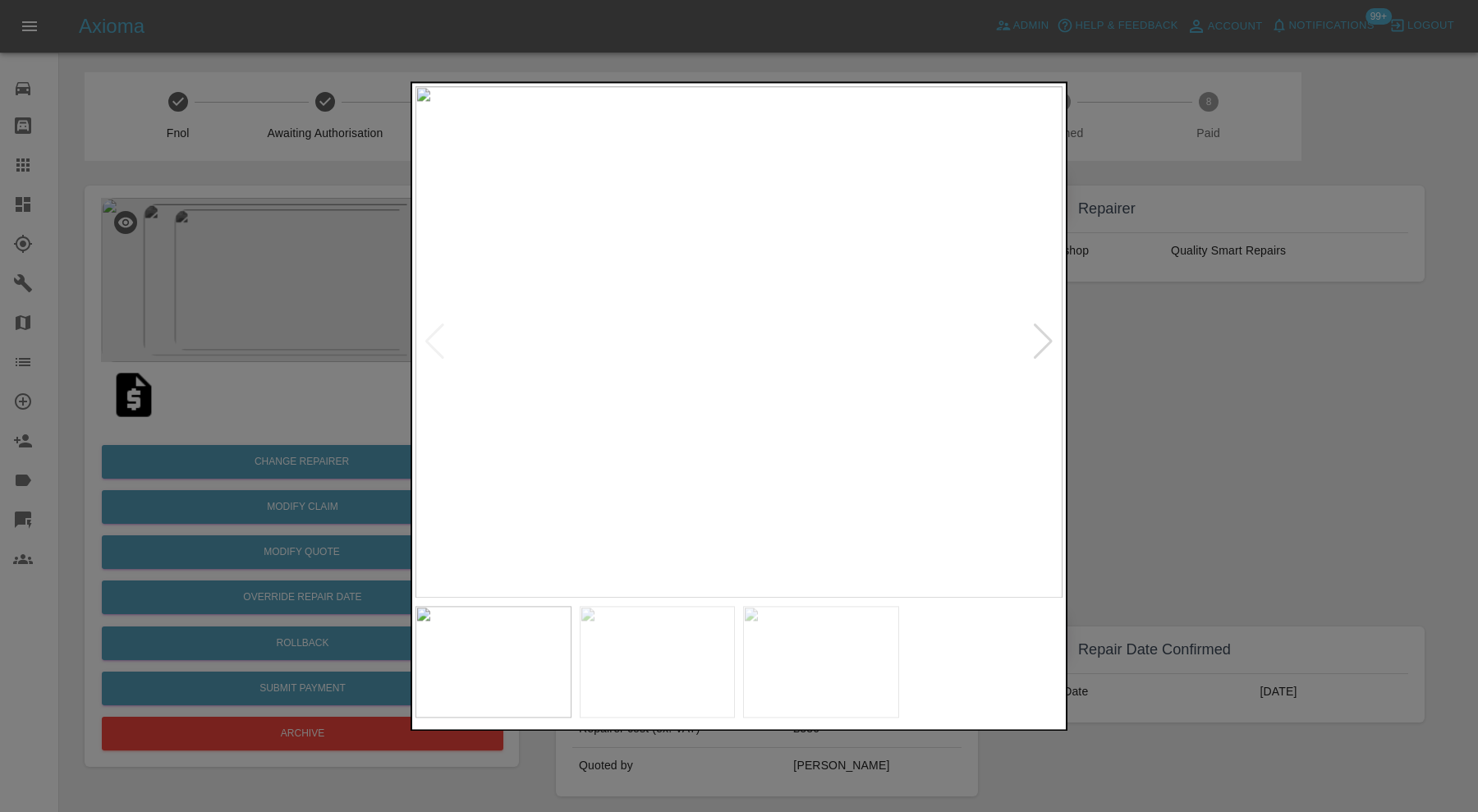
click at [1048, 332] on div at bounding box center [1043, 342] width 22 height 36
click at [1045, 333] on div at bounding box center [1043, 342] width 22 height 36
click at [1240, 413] on div at bounding box center [739, 406] width 1478 height 812
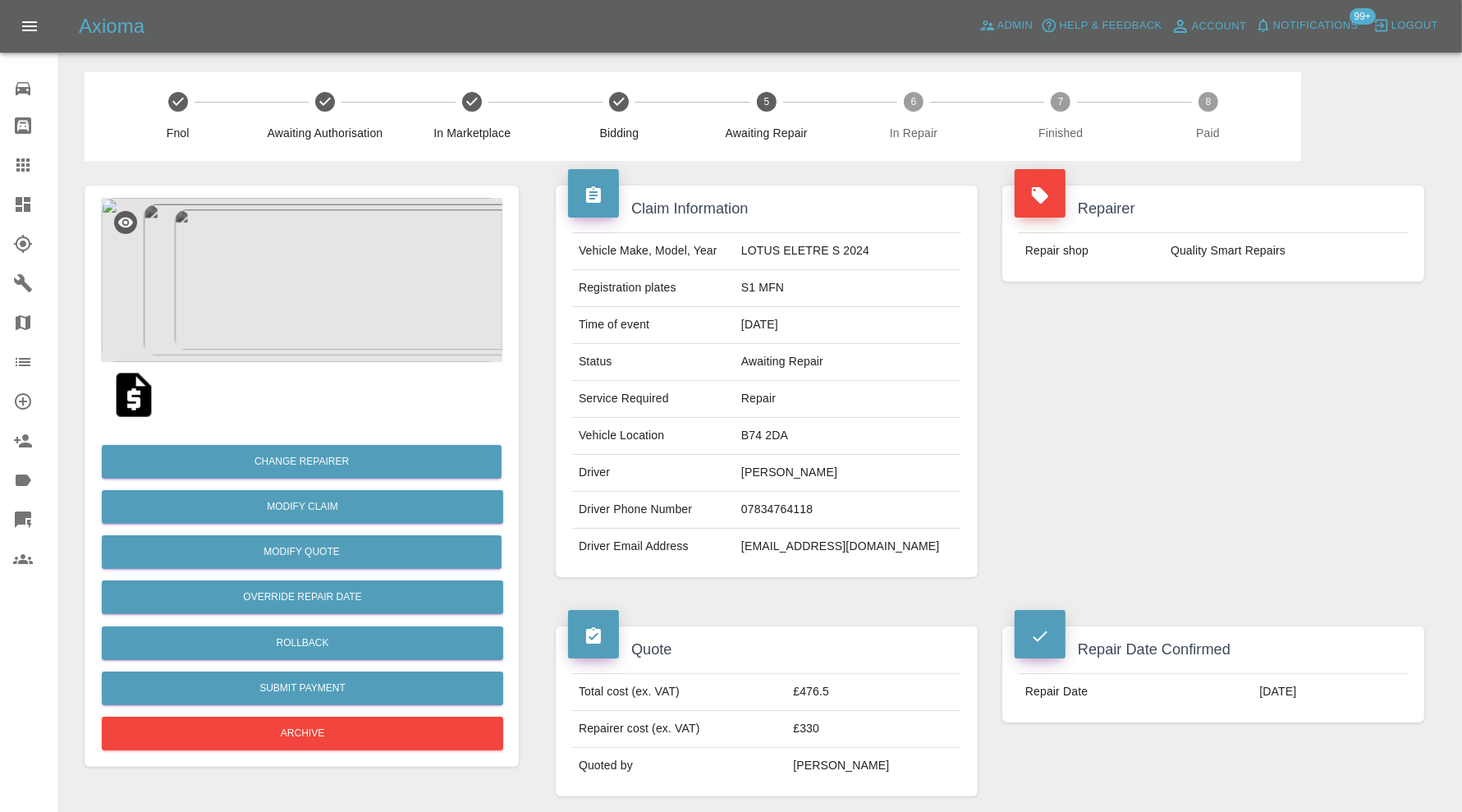
click at [353, 243] on img at bounding box center [301, 279] width 401 height 165
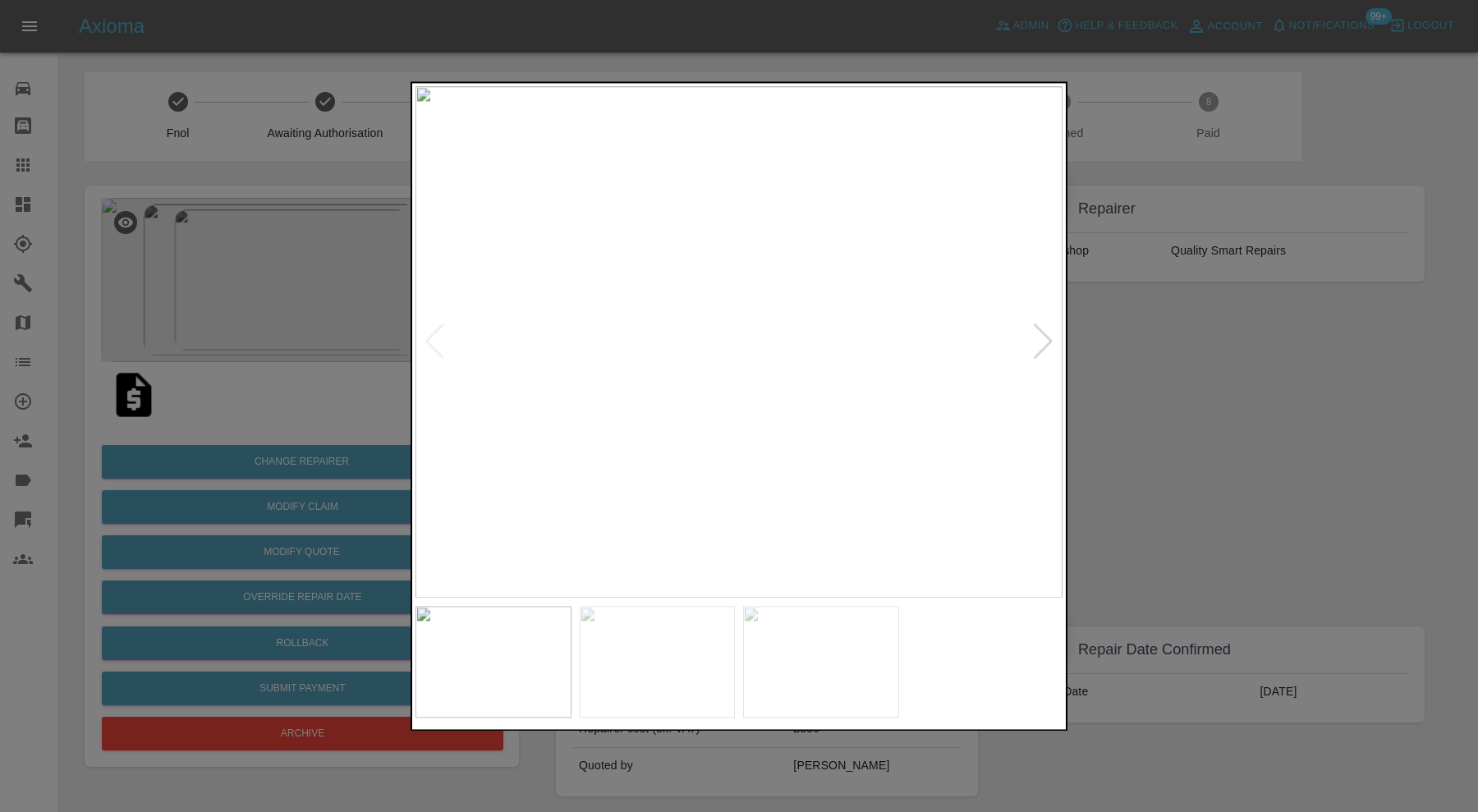
click at [1046, 342] on div at bounding box center [1043, 342] width 22 height 36
click at [1046, 342] on img at bounding box center [739, 342] width 647 height 512
click at [1172, 348] on div at bounding box center [739, 406] width 1478 height 812
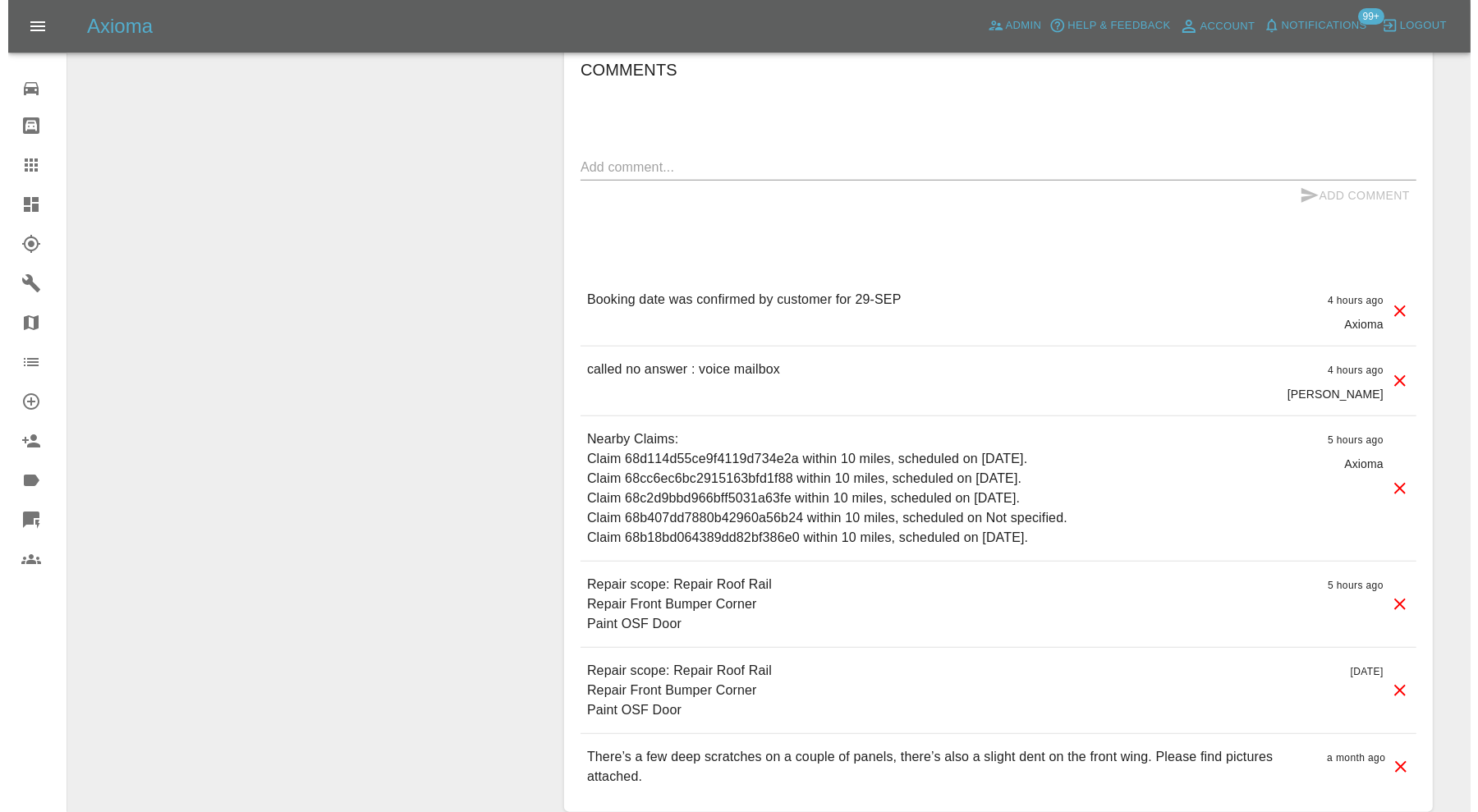
scroll to position [1494, 0]
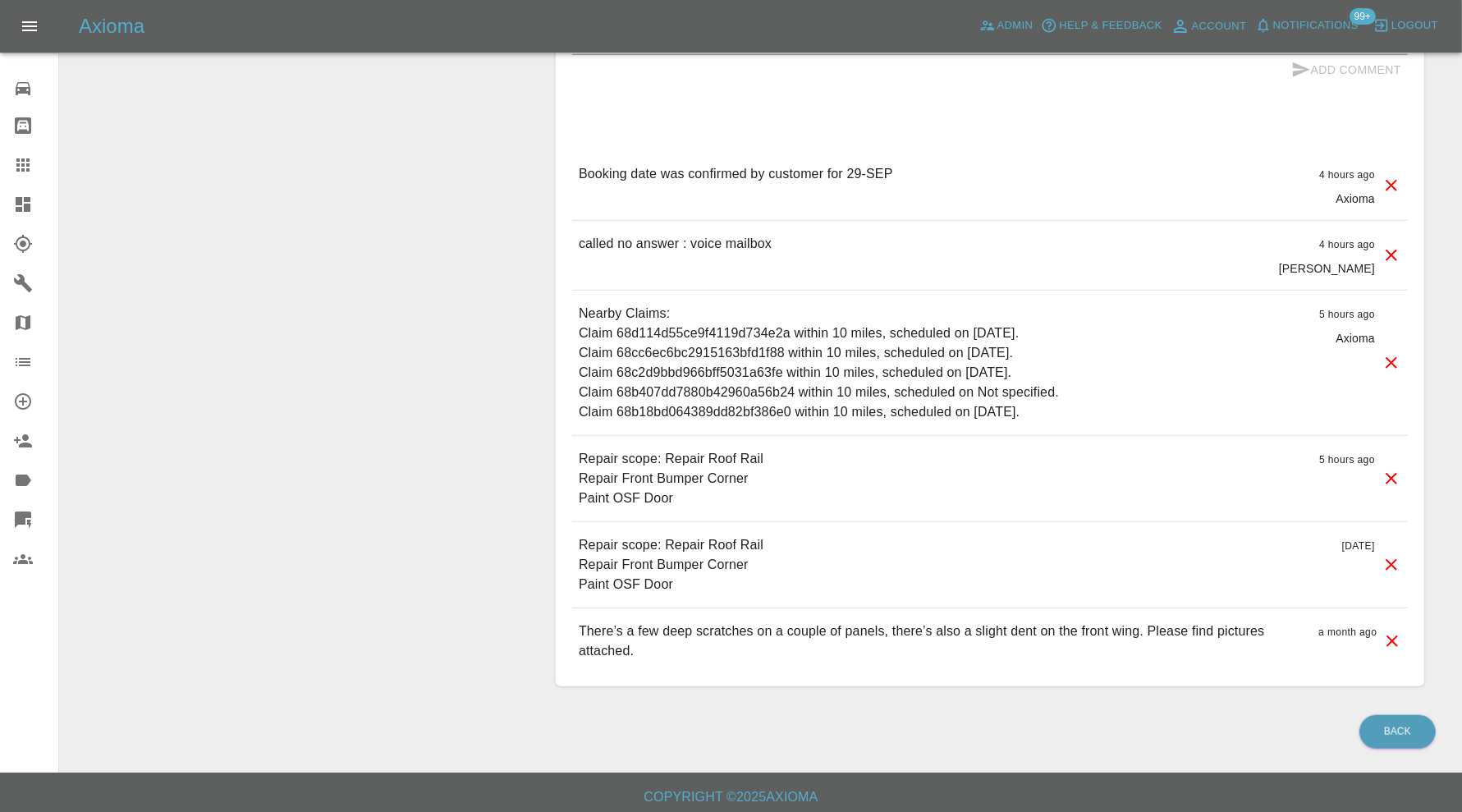
click at [1402, 565] on div "Repair scope: Repair Roof Rail Repair Front Bumper Corner Paint OSF Door 24 day…" at bounding box center [990, 564] width 836 height 85
click at [1388, 558] on icon at bounding box center [1392, 565] width 20 height 20
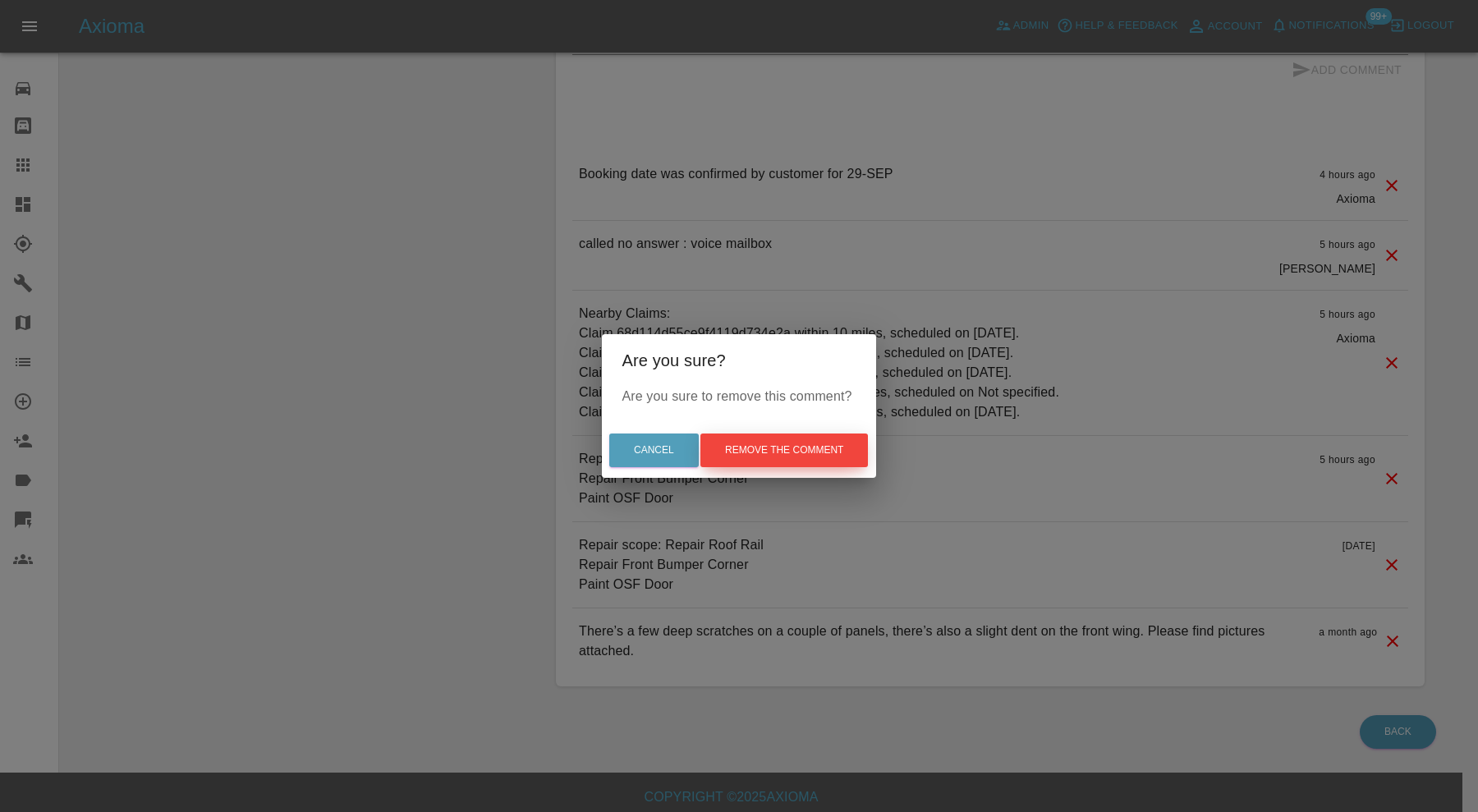
click at [819, 459] on button "Remove the comment" at bounding box center [784, 450] width 168 height 34
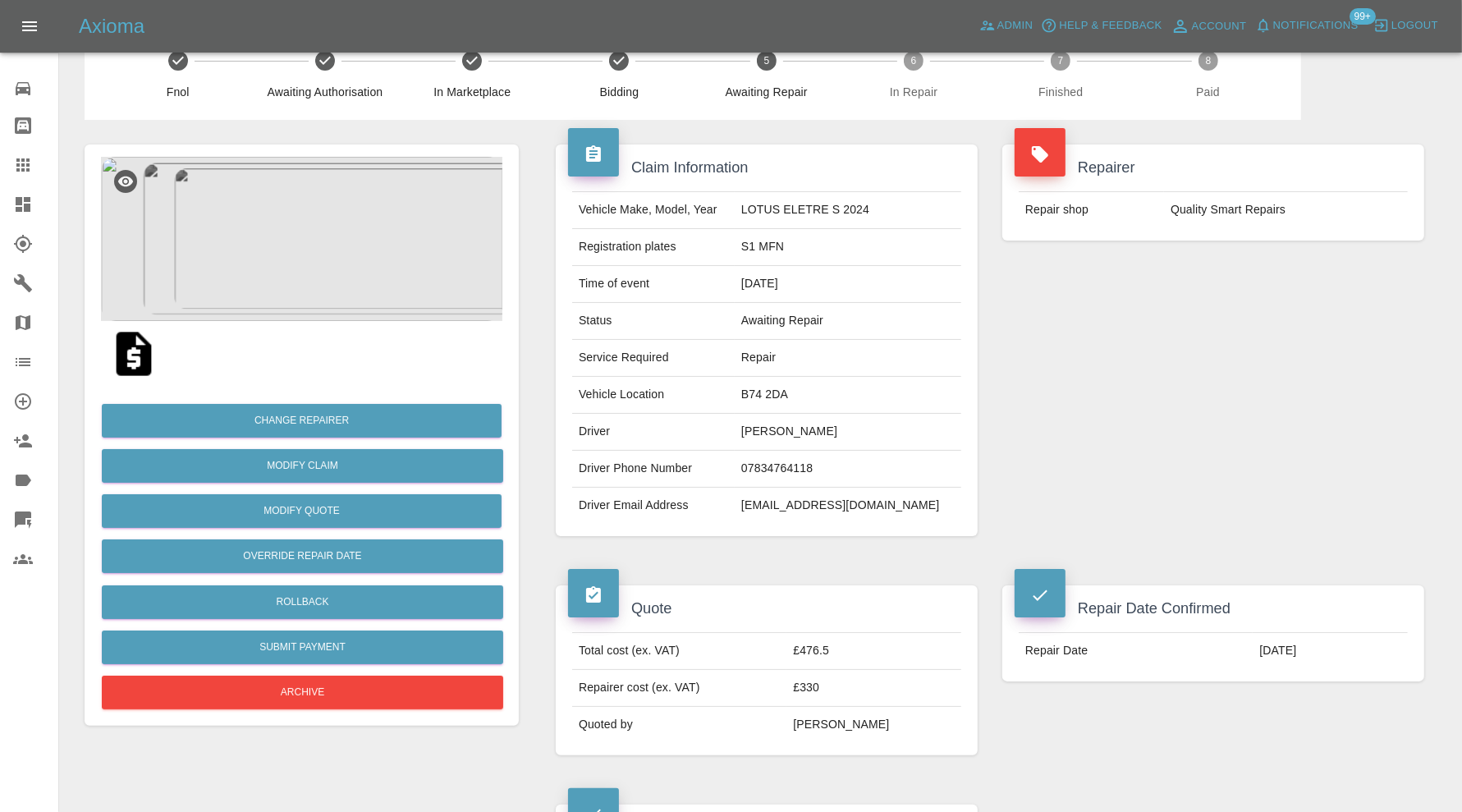
scroll to position [41, 0]
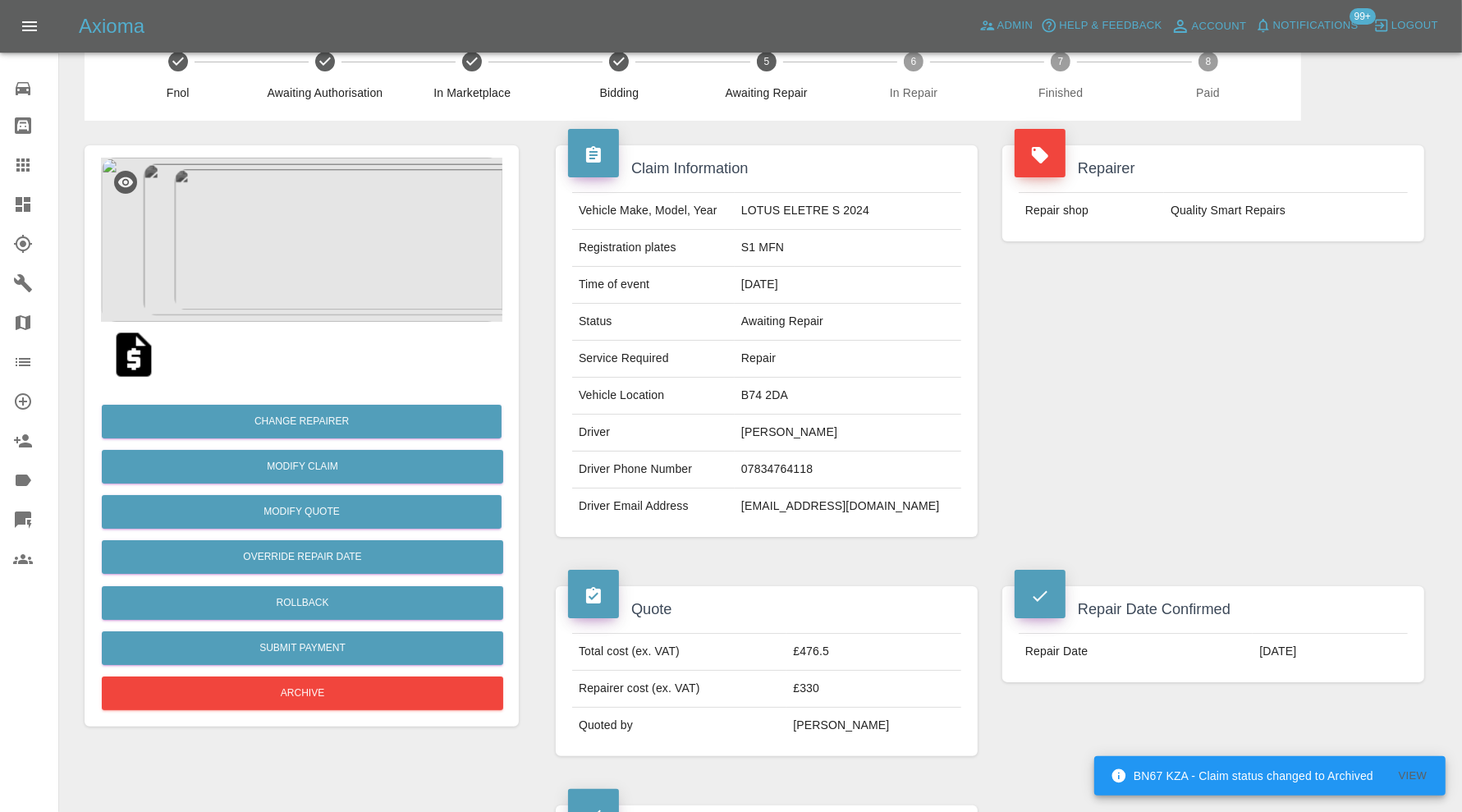
click at [322, 275] on img at bounding box center [301, 240] width 401 height 165
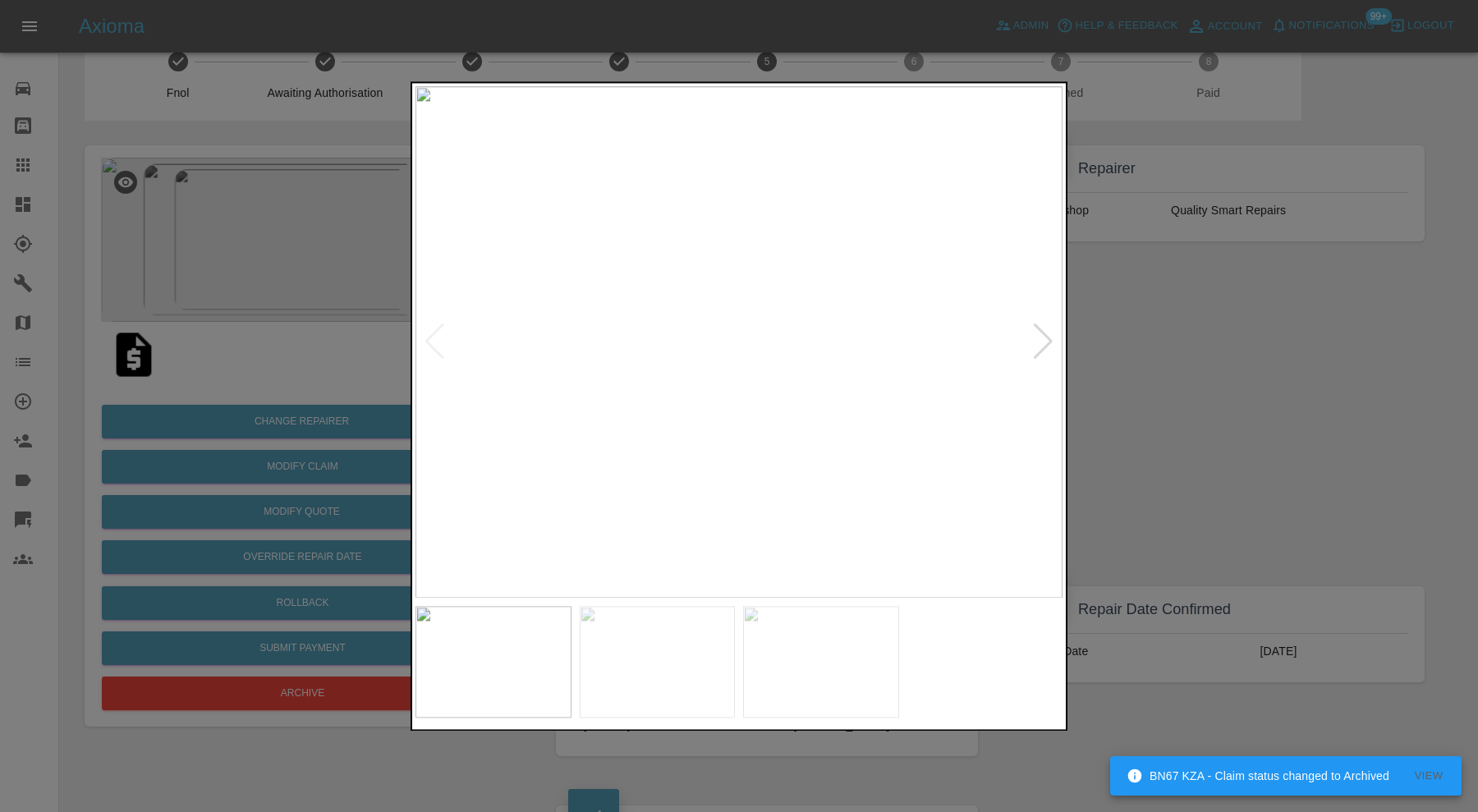
click at [1050, 332] on div at bounding box center [1043, 342] width 22 height 36
click at [1083, 332] on div at bounding box center [739, 406] width 1478 height 812
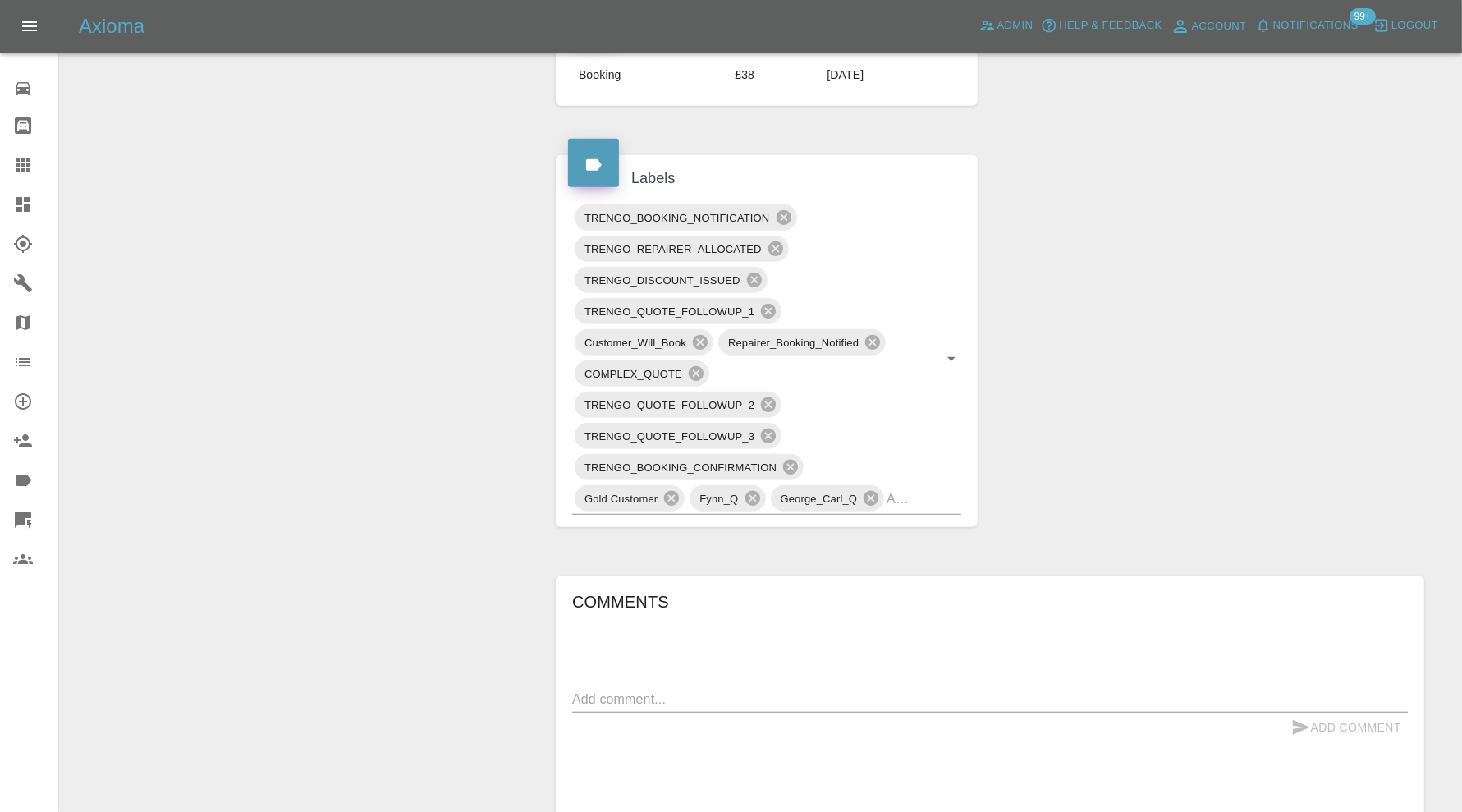
scroll to position [861, 0]
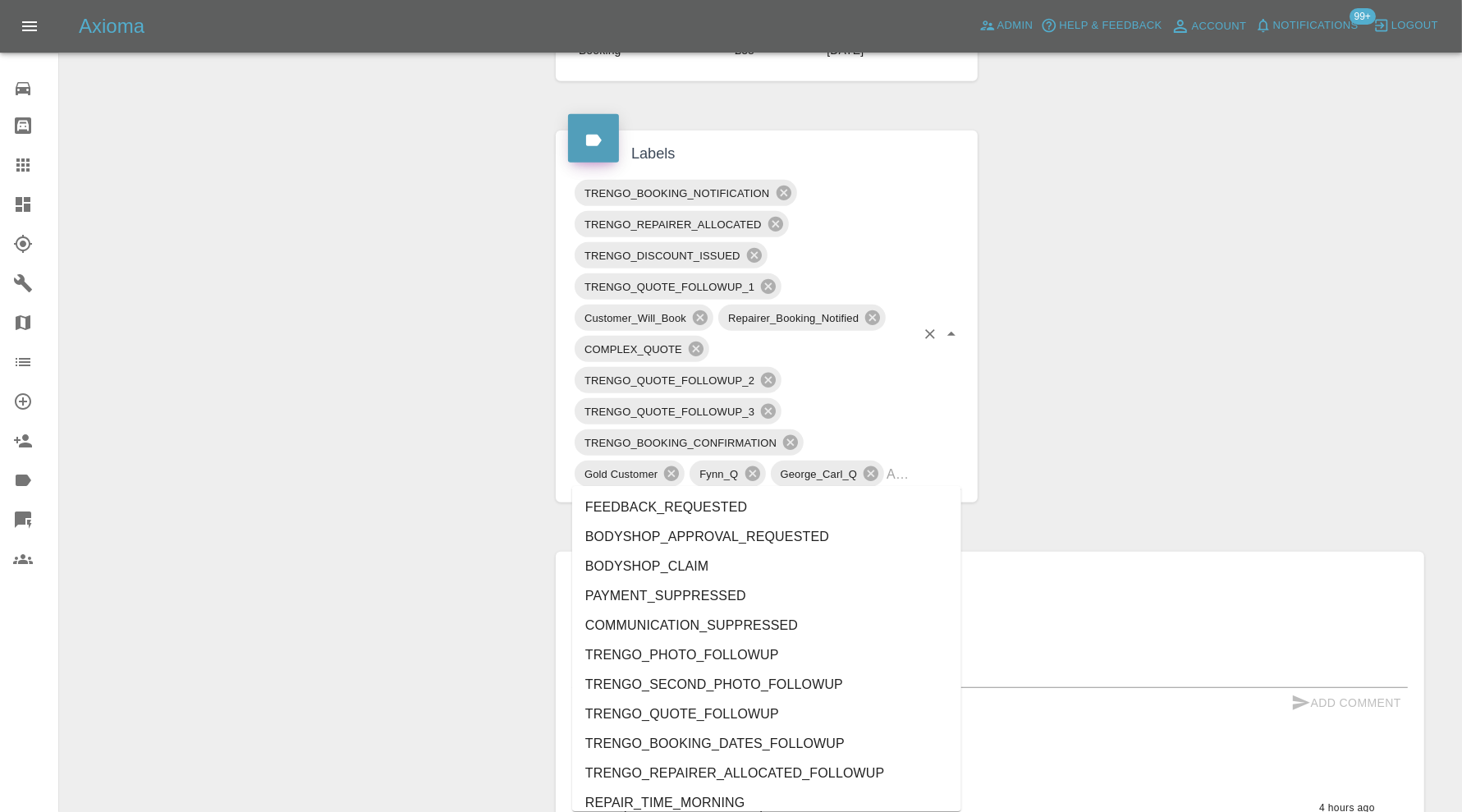
click at [916, 472] on div "TRENGO_BOOKING_NOTIFICATION TRENGO_REPAIRER_ALLOCATED TRENGO_DISCOUNT_ISSUED TR…" at bounding box center [767, 333] width 389 height 313
type input "au"
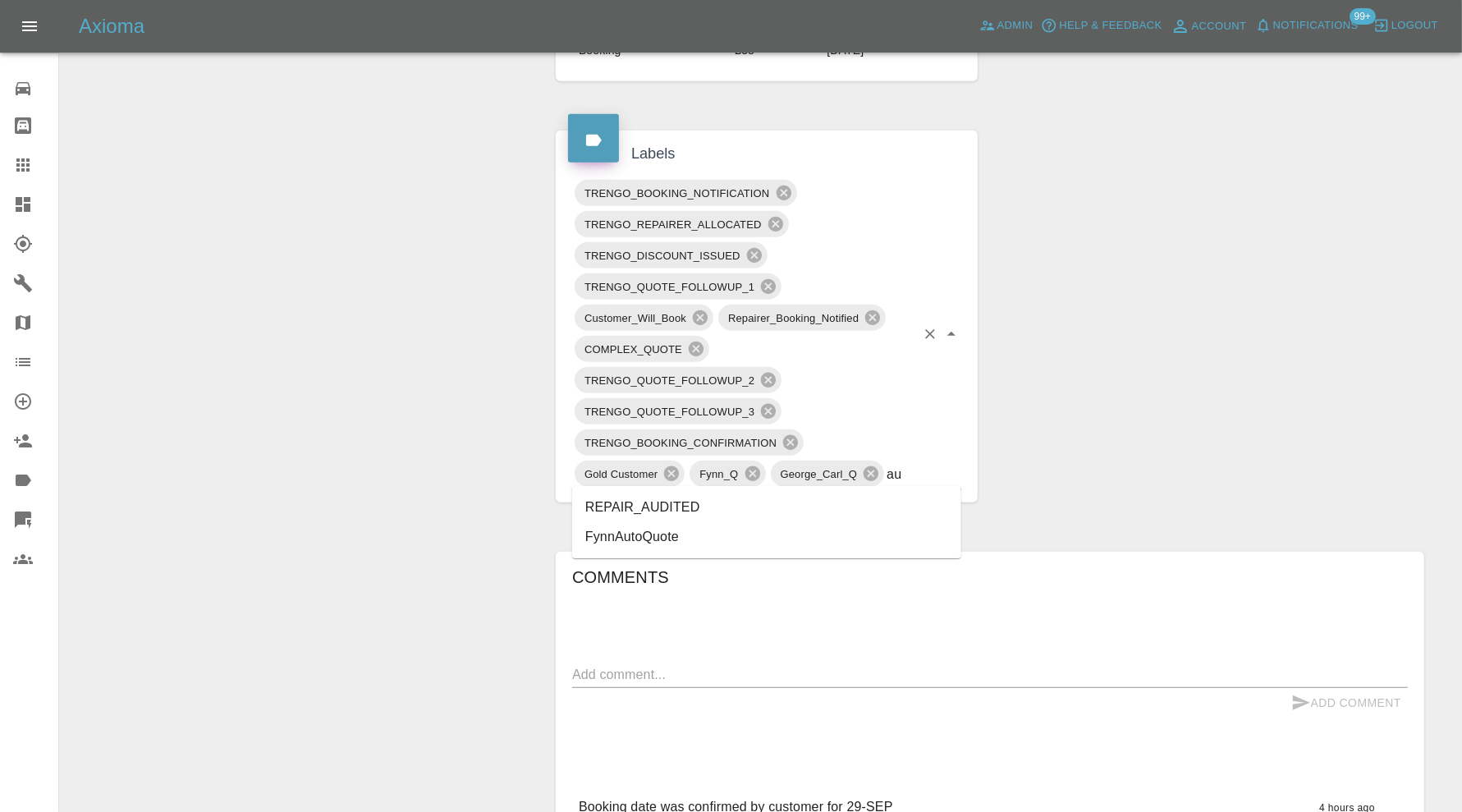
click at [742, 498] on li "REPAIR_AUDITED" at bounding box center [767, 508] width 389 height 30
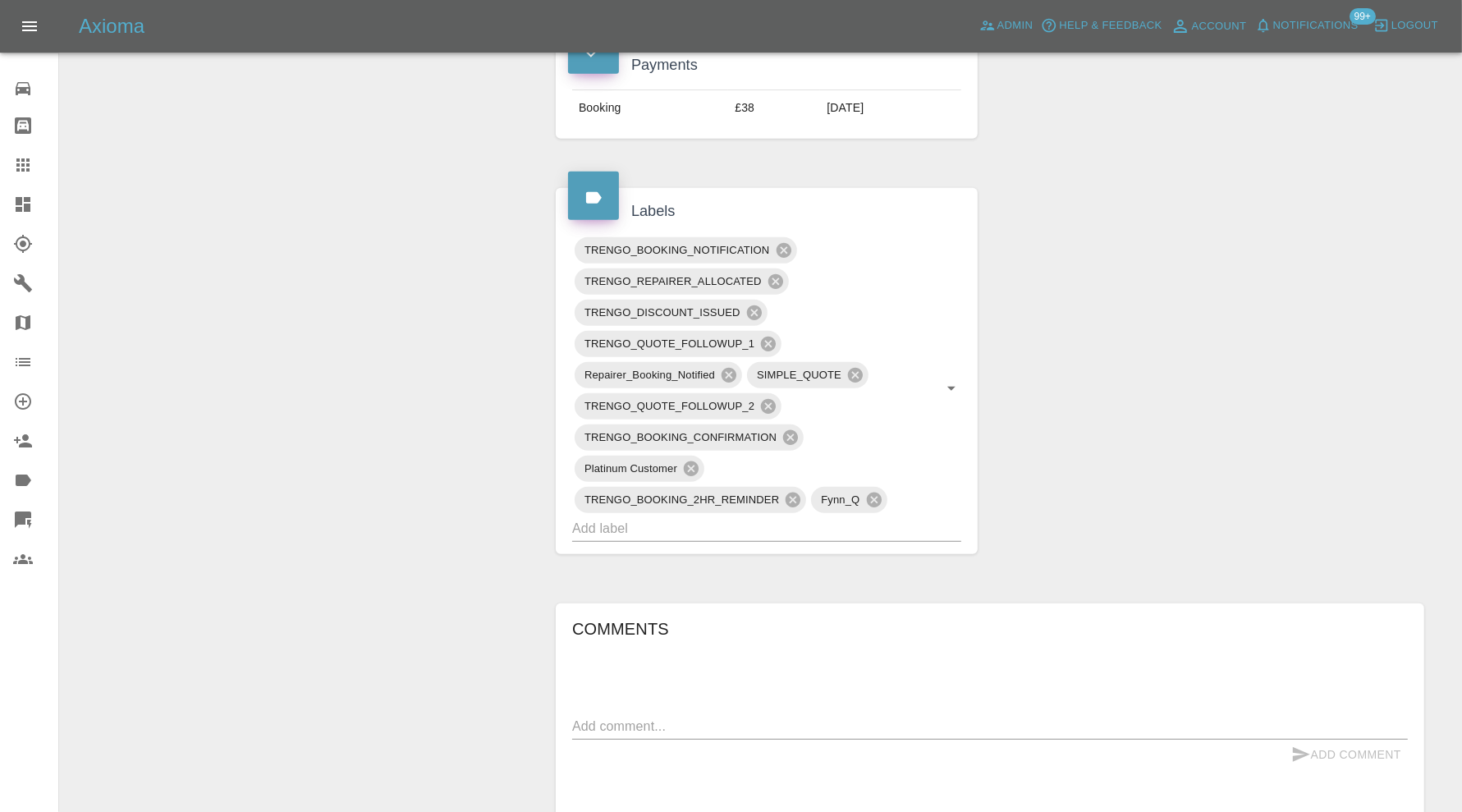
scroll to position [821, 0]
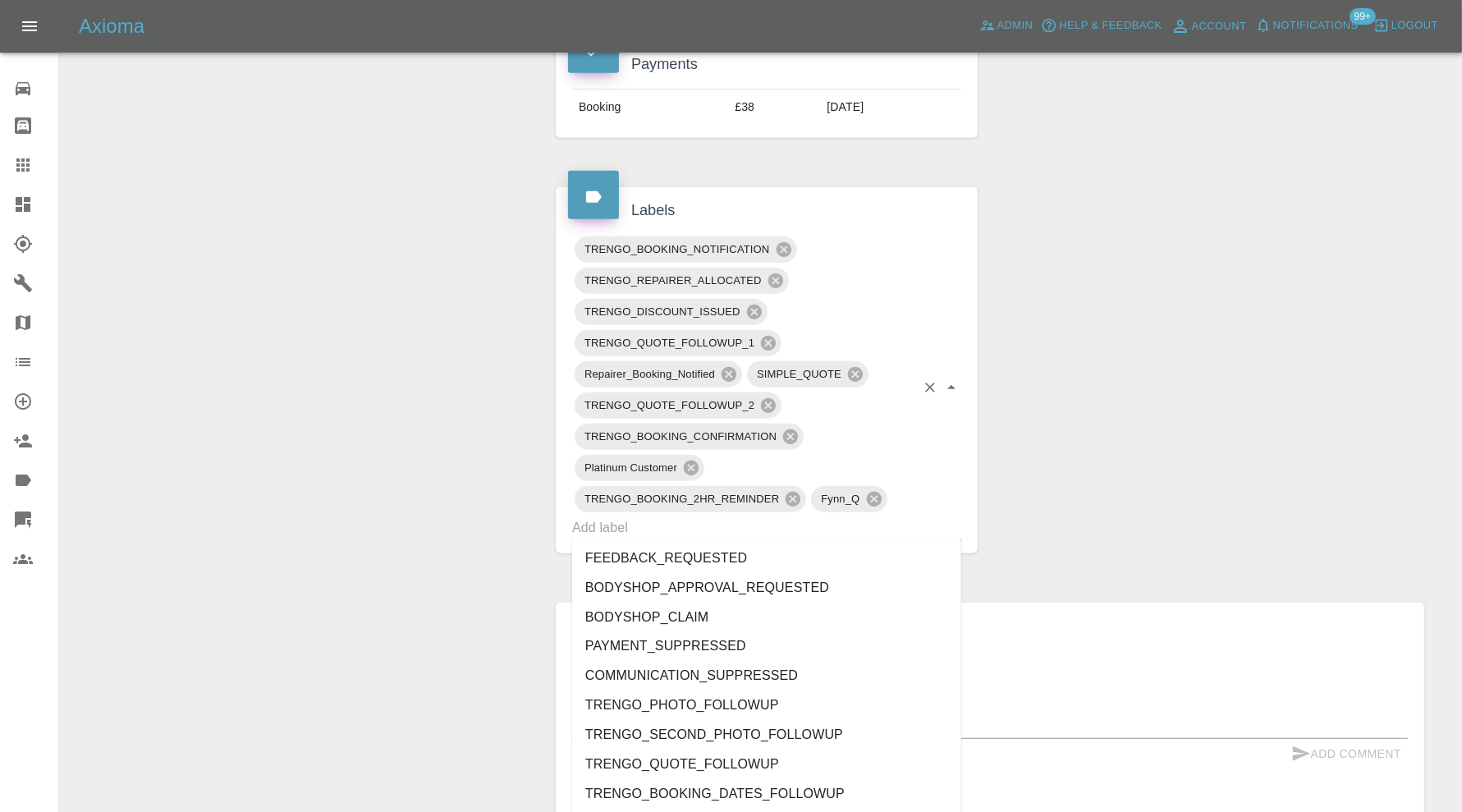
click at [695, 520] on input "text" at bounding box center [743, 527] width 343 height 26
type input "au"
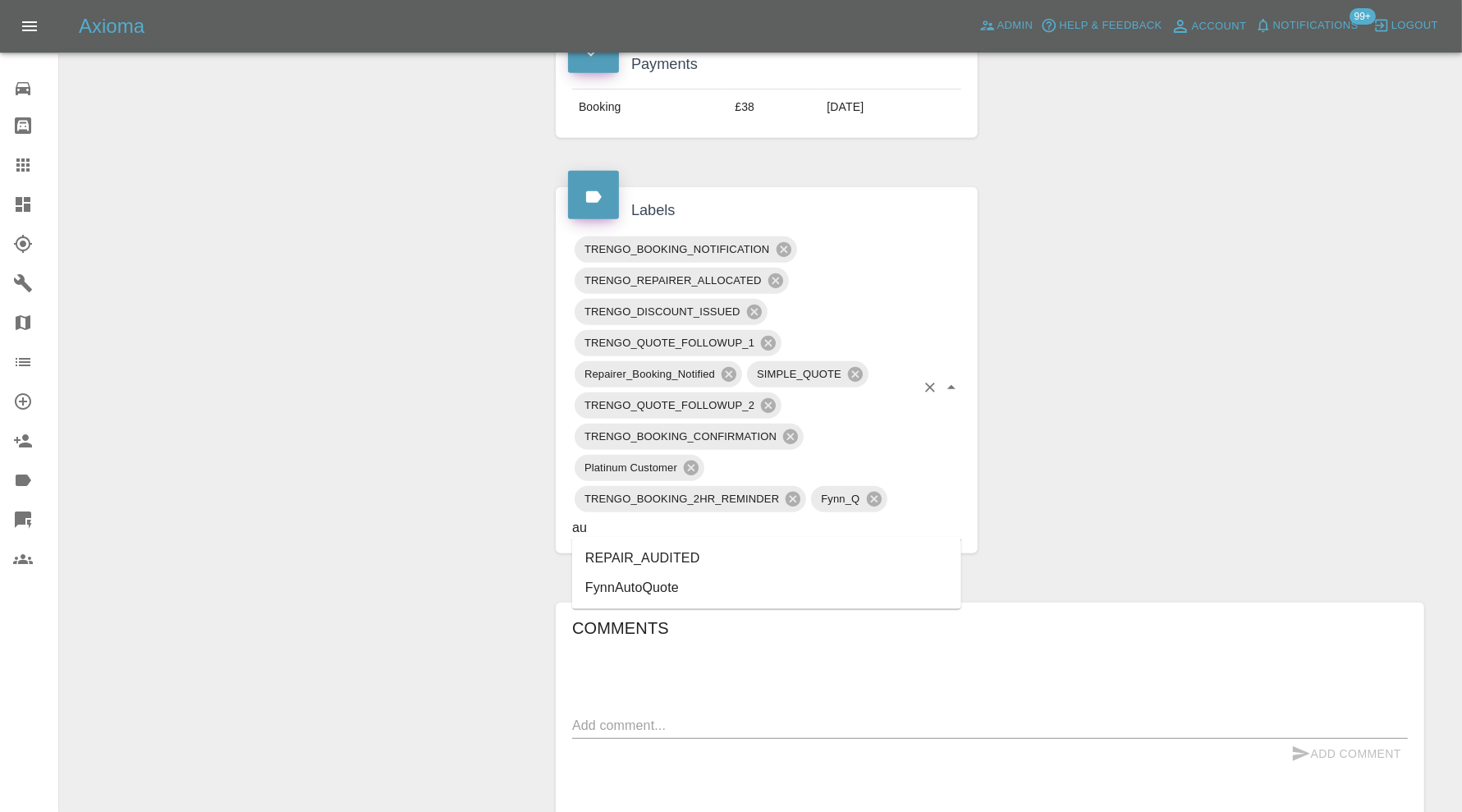
click at [649, 562] on li "REPAIR_AUDITED" at bounding box center [767, 558] width 389 height 30
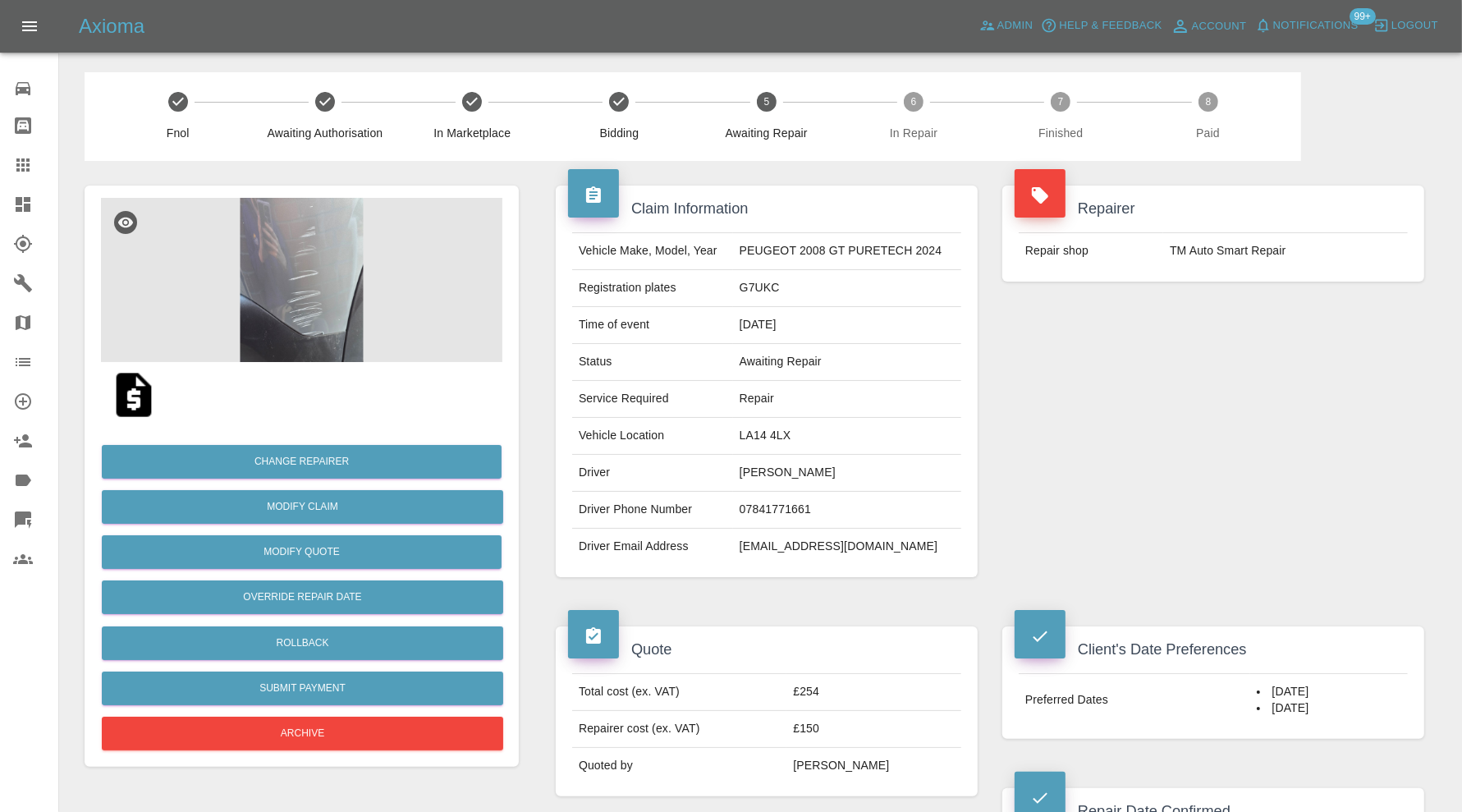
click at [330, 274] on img at bounding box center [301, 279] width 401 height 165
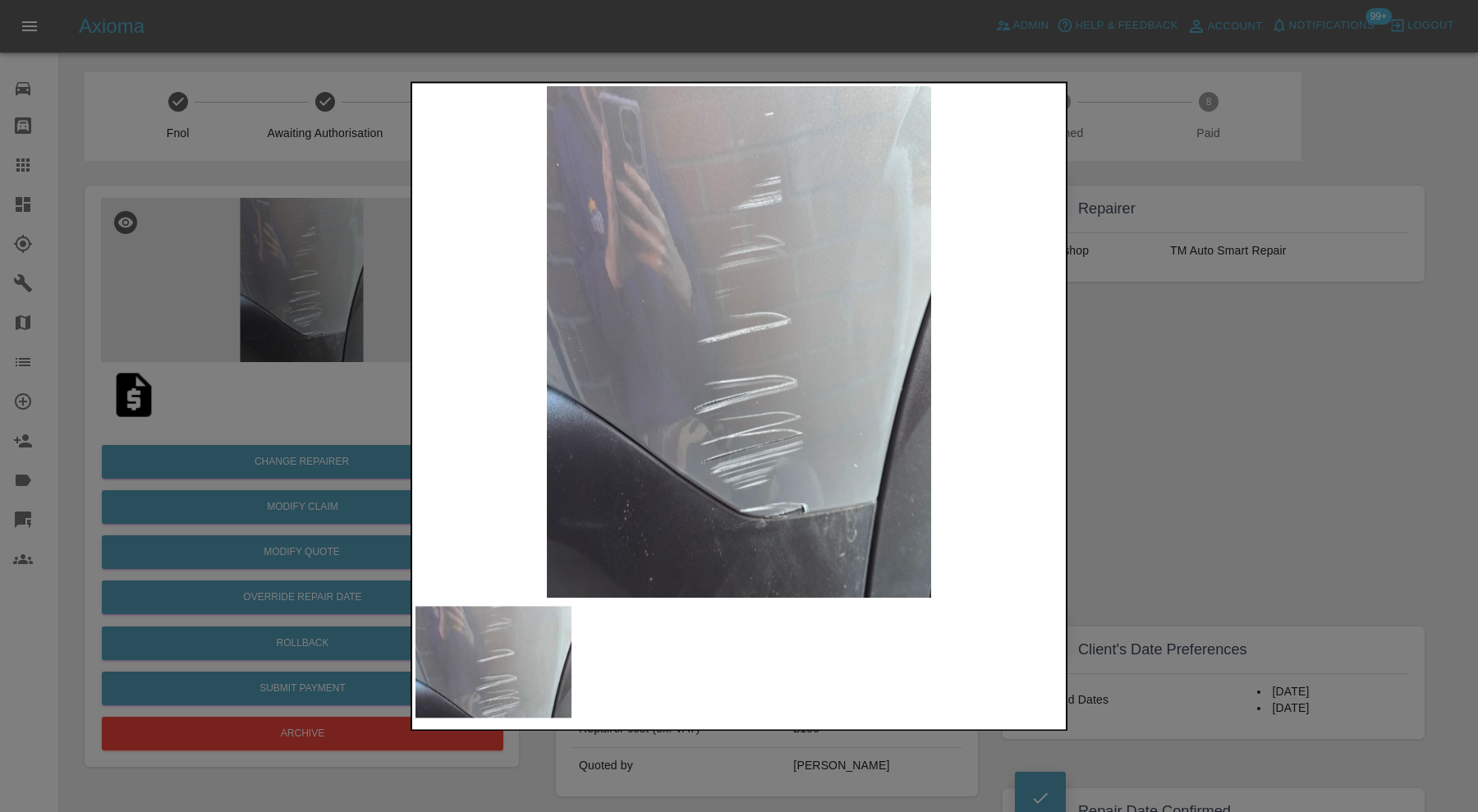
click at [1198, 389] on div at bounding box center [739, 406] width 1478 height 812
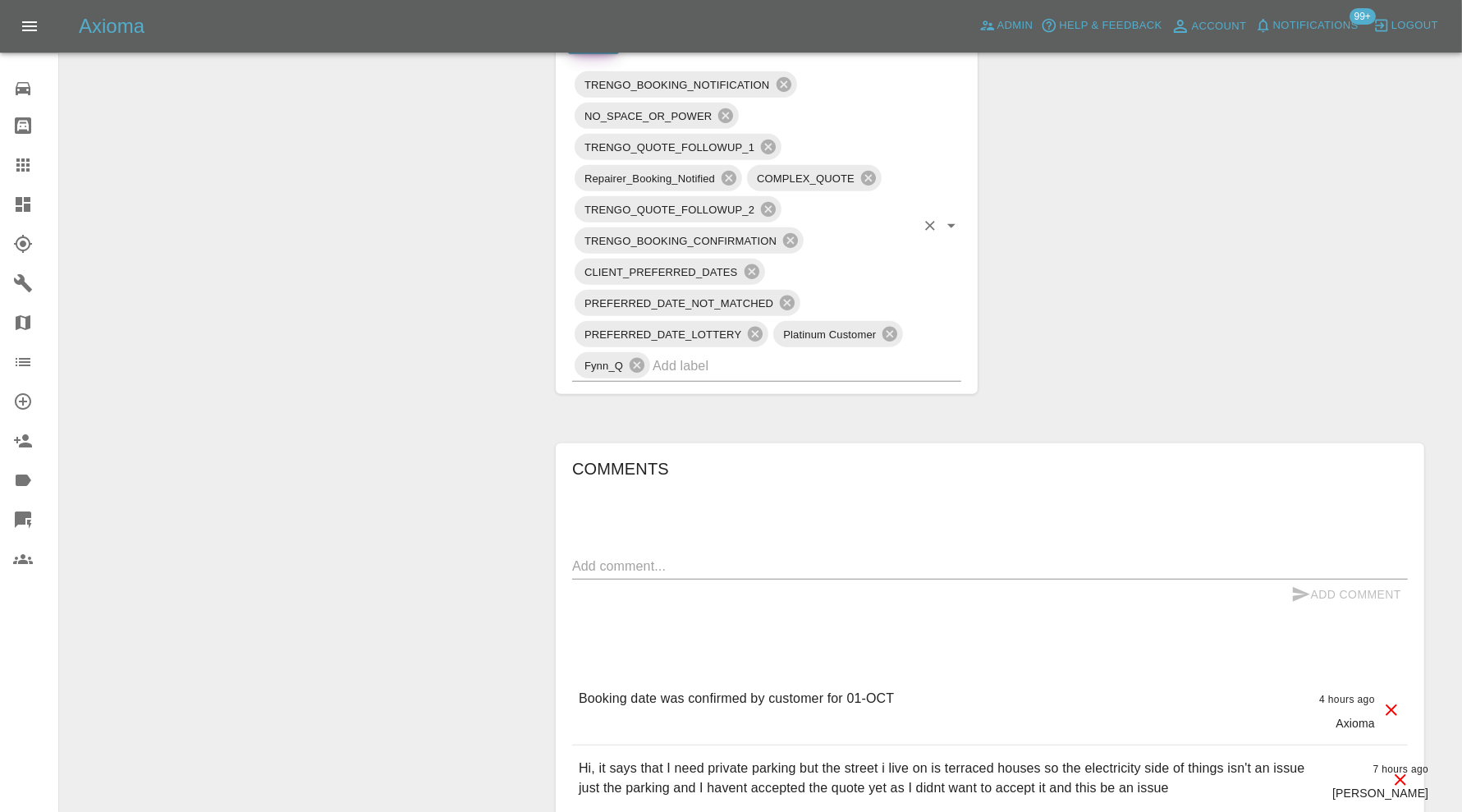
scroll to position [958, 0]
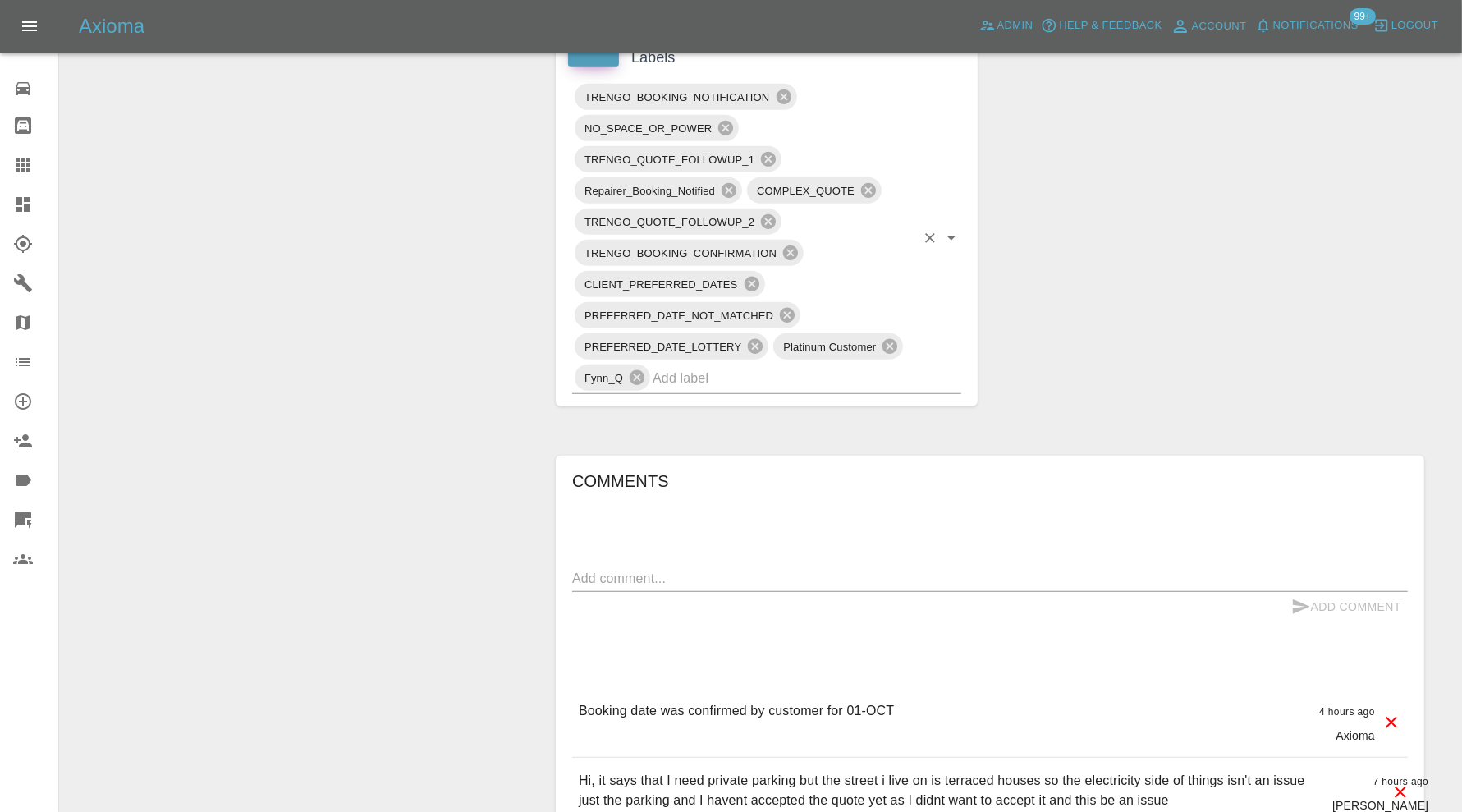
click at [840, 375] on input "text" at bounding box center [784, 378] width 263 height 26
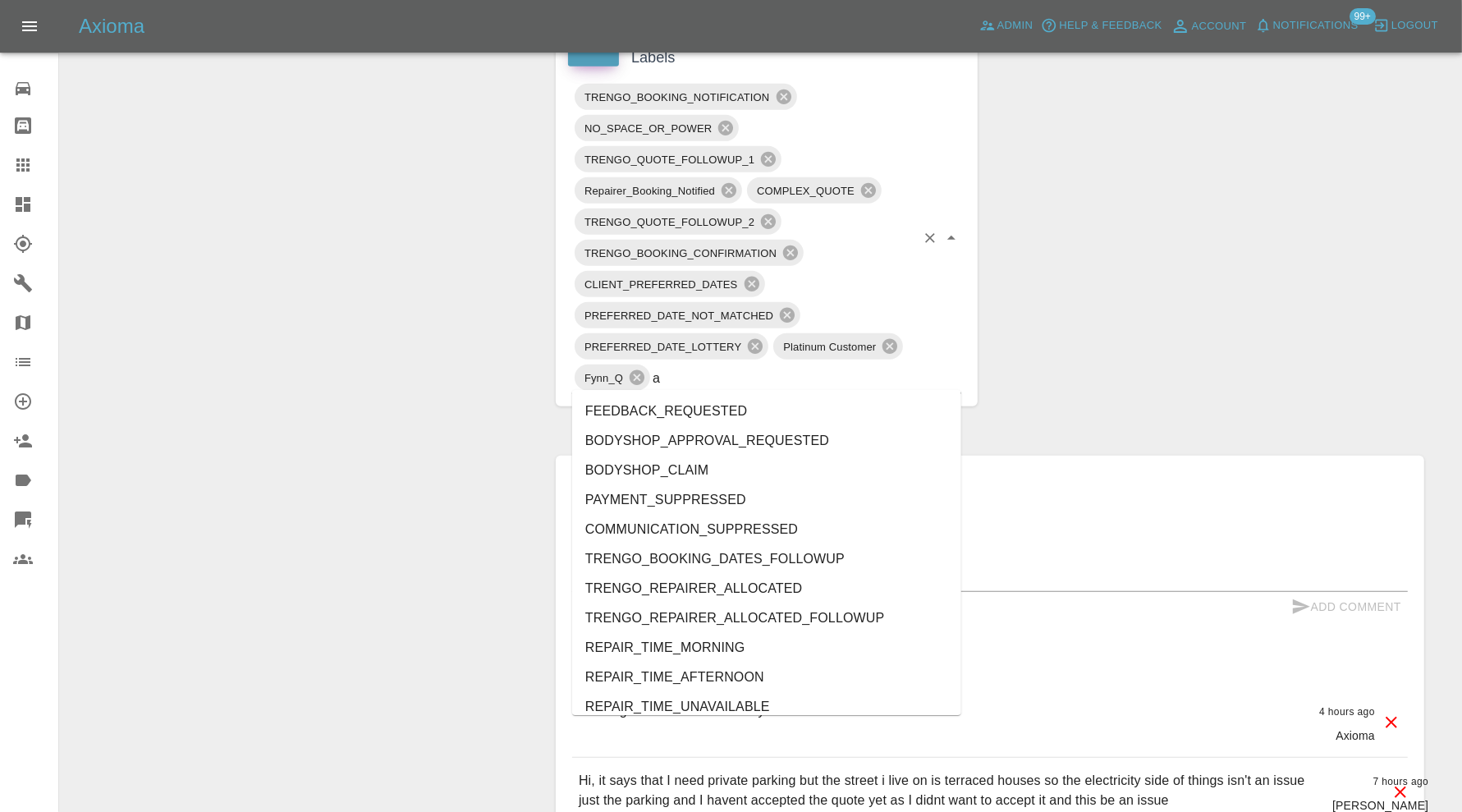
type input "au"
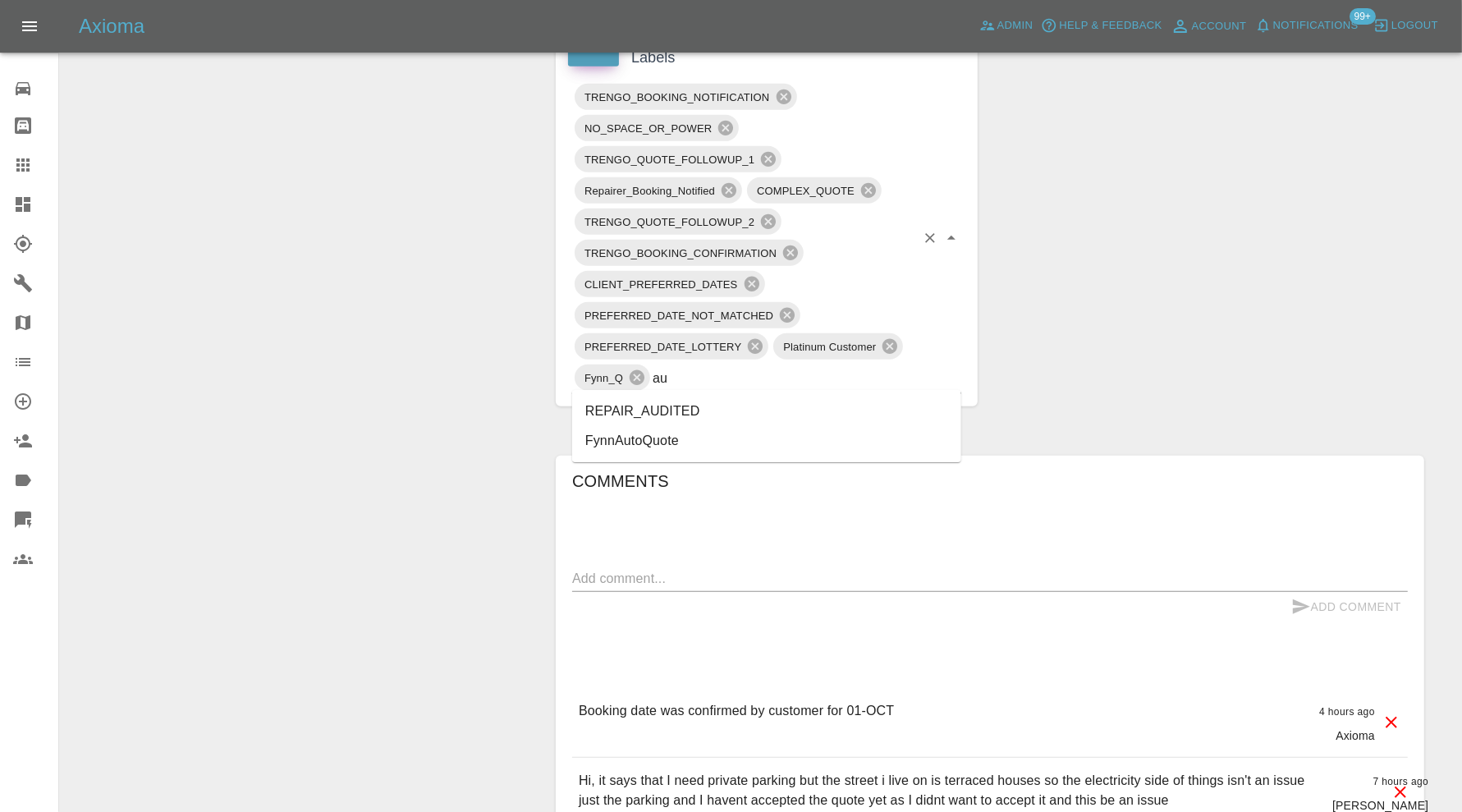
click at [703, 402] on li "REPAIR_AUDITED" at bounding box center [767, 412] width 389 height 30
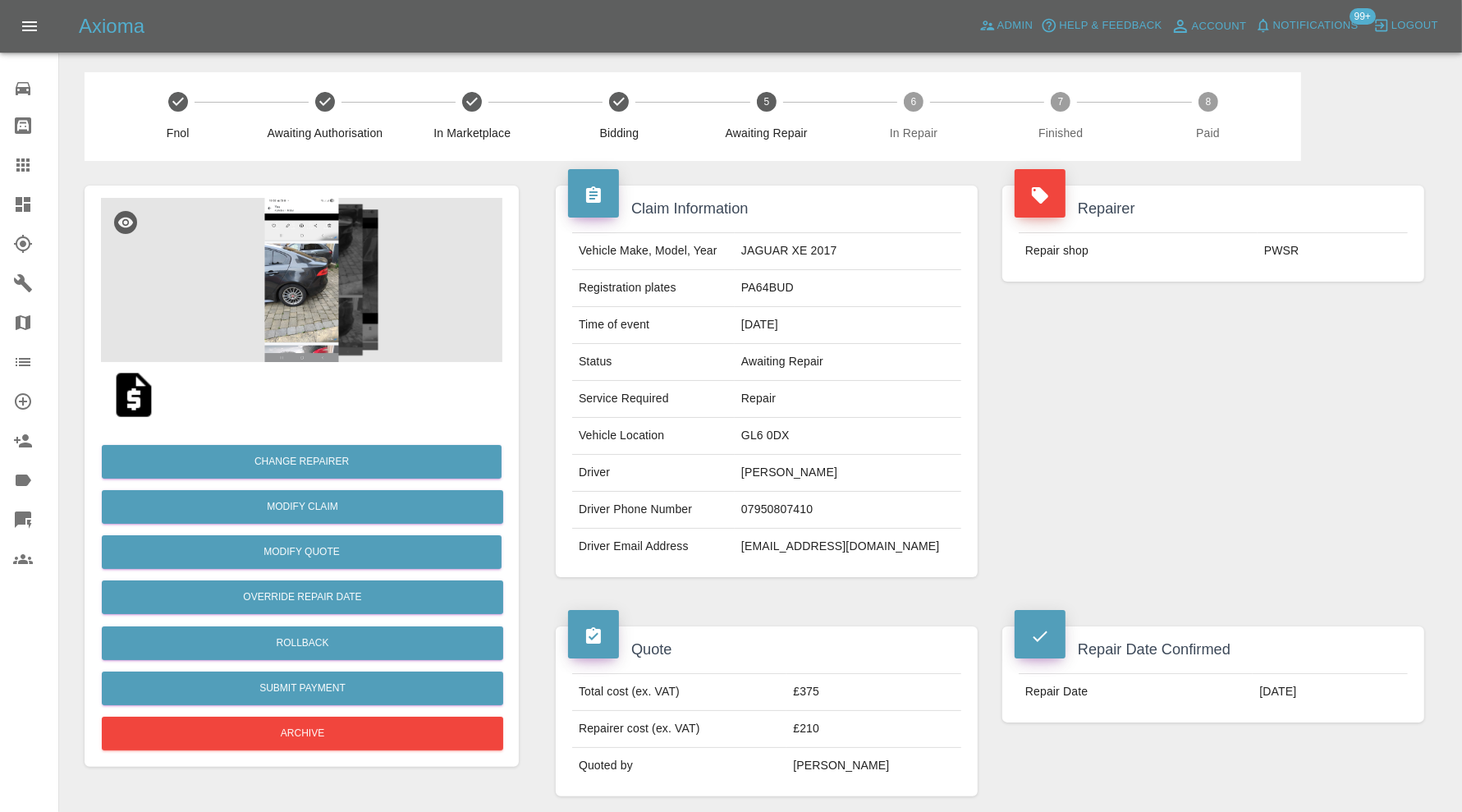
click at [322, 294] on img at bounding box center [301, 279] width 401 height 165
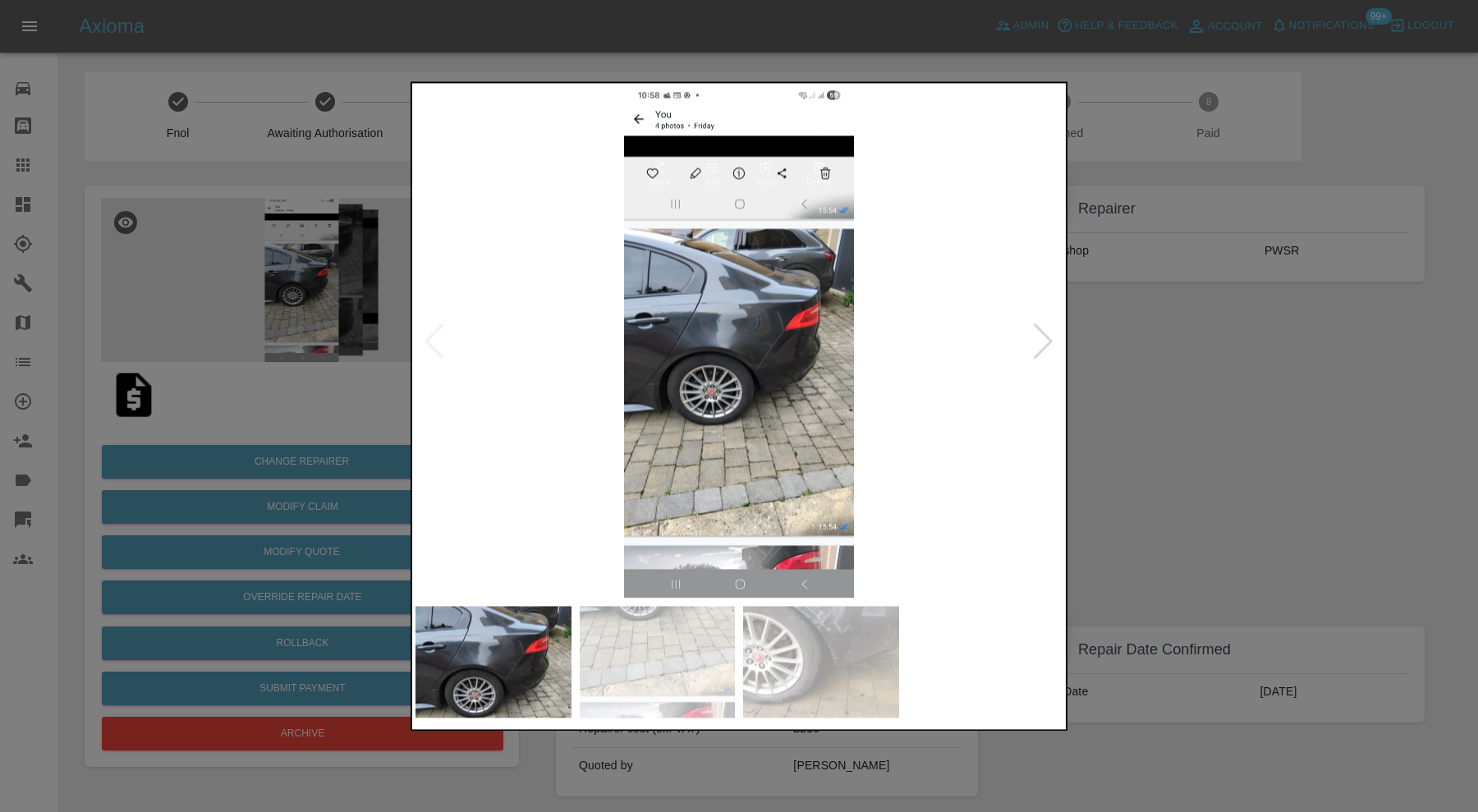
click at [1044, 324] on div at bounding box center [1043, 342] width 22 height 36
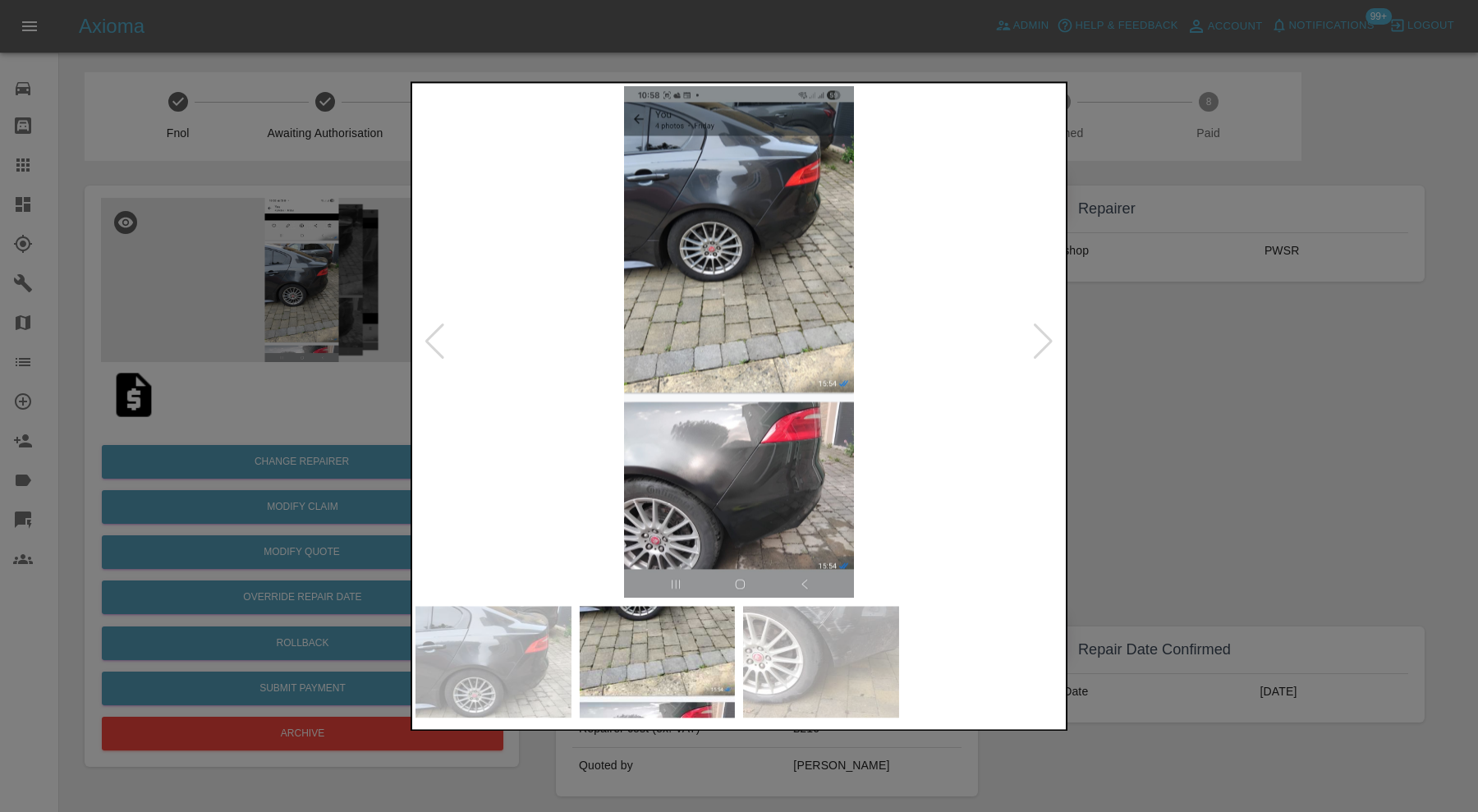
click at [1044, 324] on div at bounding box center [1043, 342] width 22 height 36
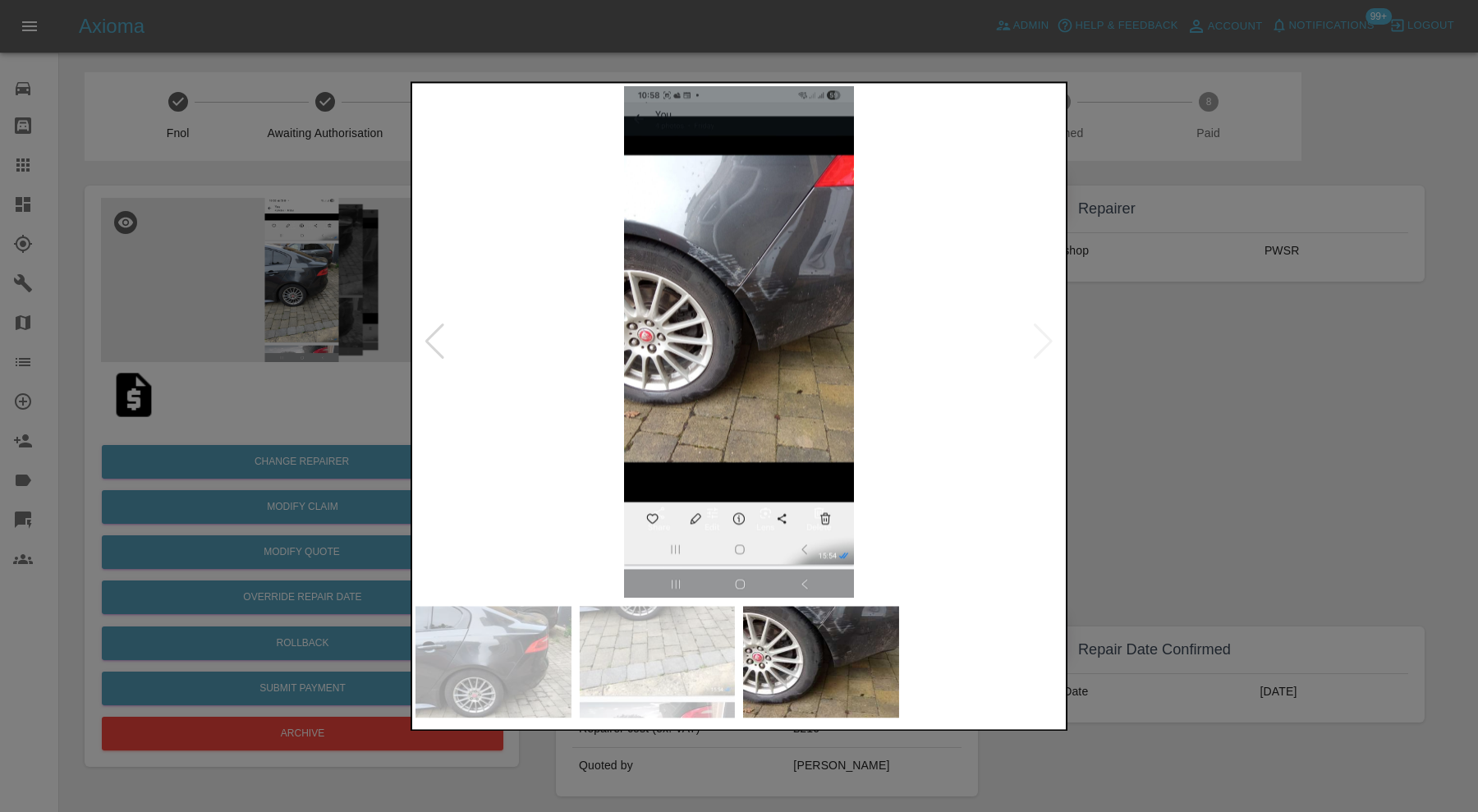
click at [1044, 324] on img at bounding box center [739, 342] width 647 height 512
click at [442, 342] on div at bounding box center [434, 342] width 22 height 36
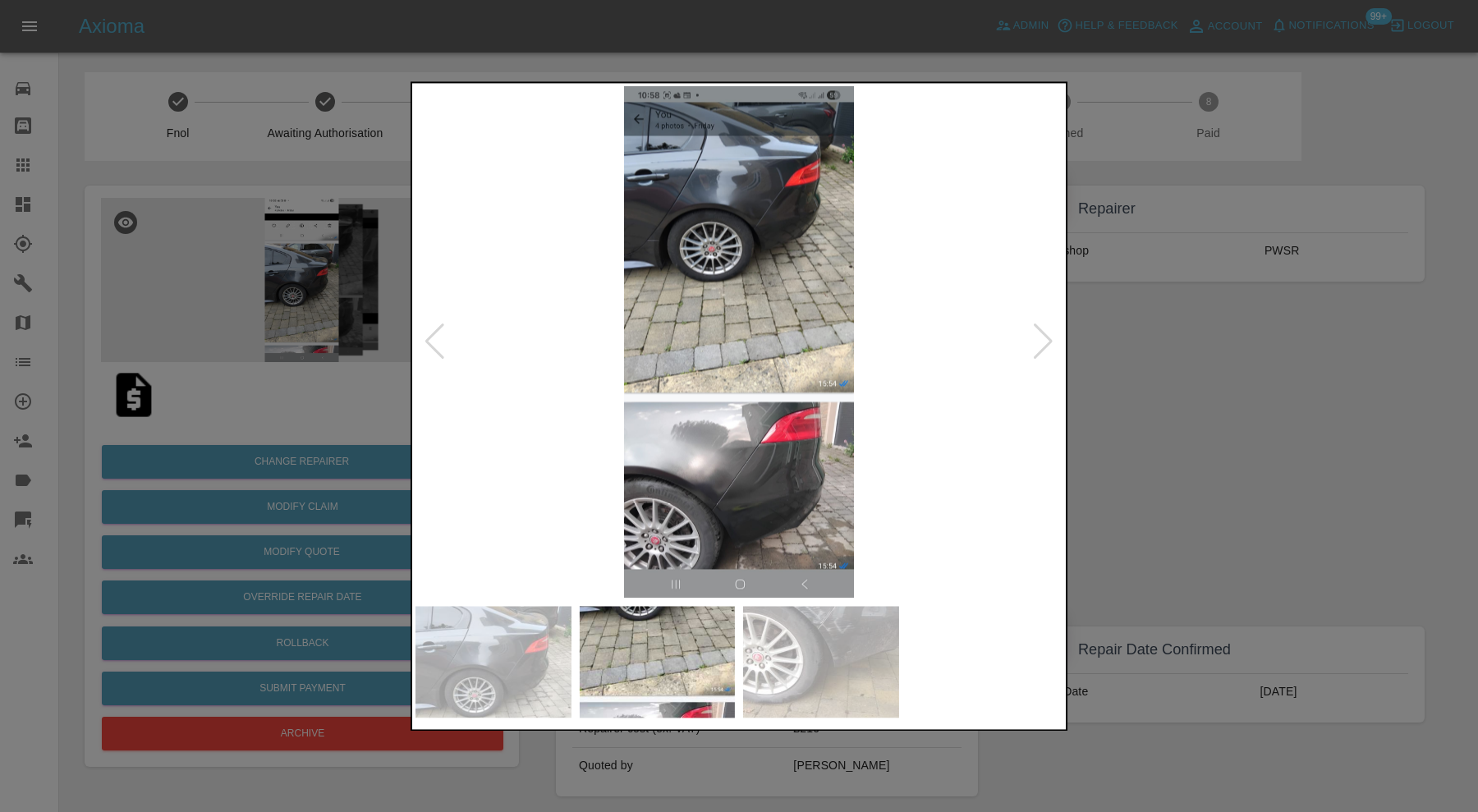
click at [442, 342] on div at bounding box center [434, 342] width 22 height 36
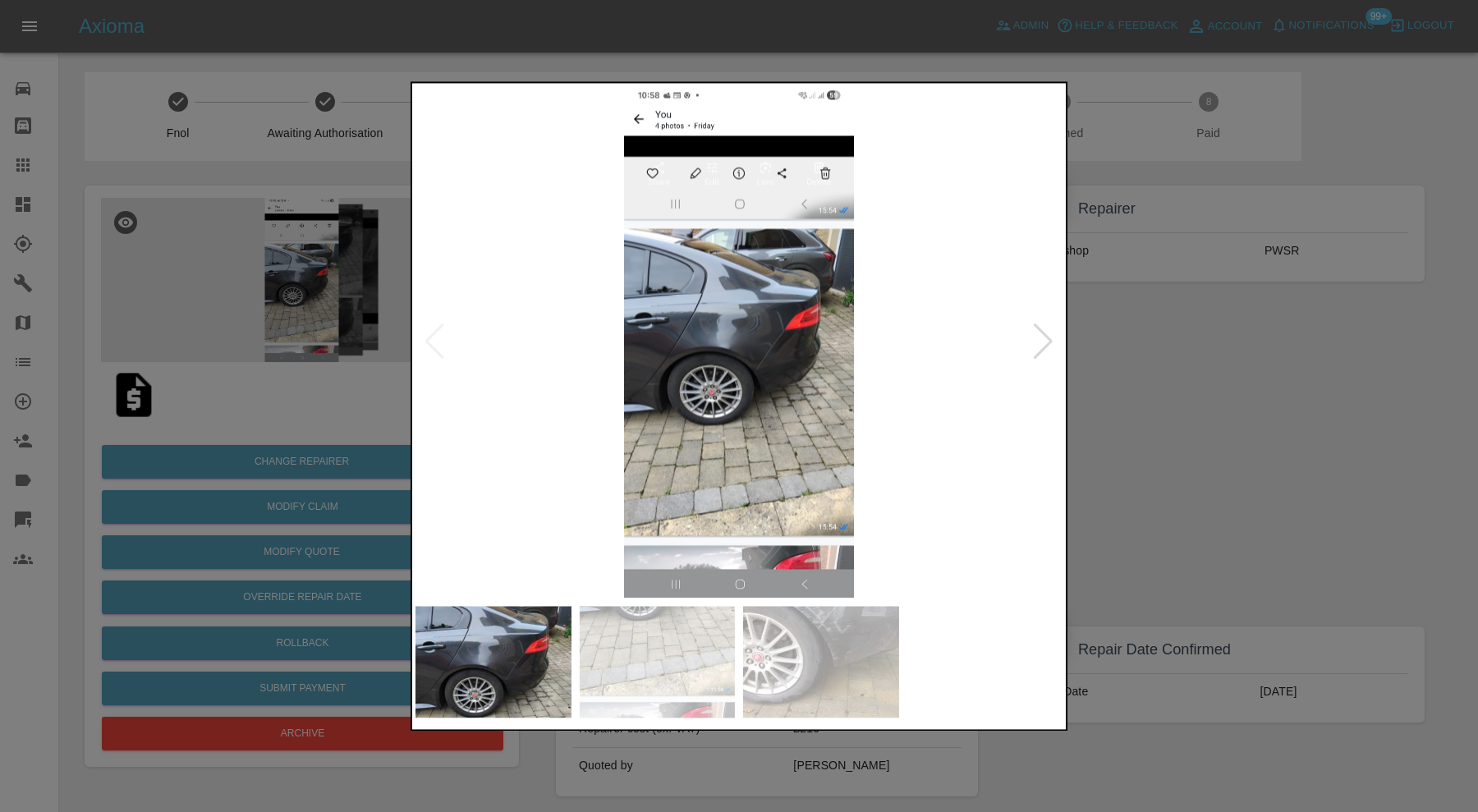
click at [442, 342] on img at bounding box center [739, 342] width 647 height 512
click at [1088, 365] on div at bounding box center [739, 406] width 1478 height 812
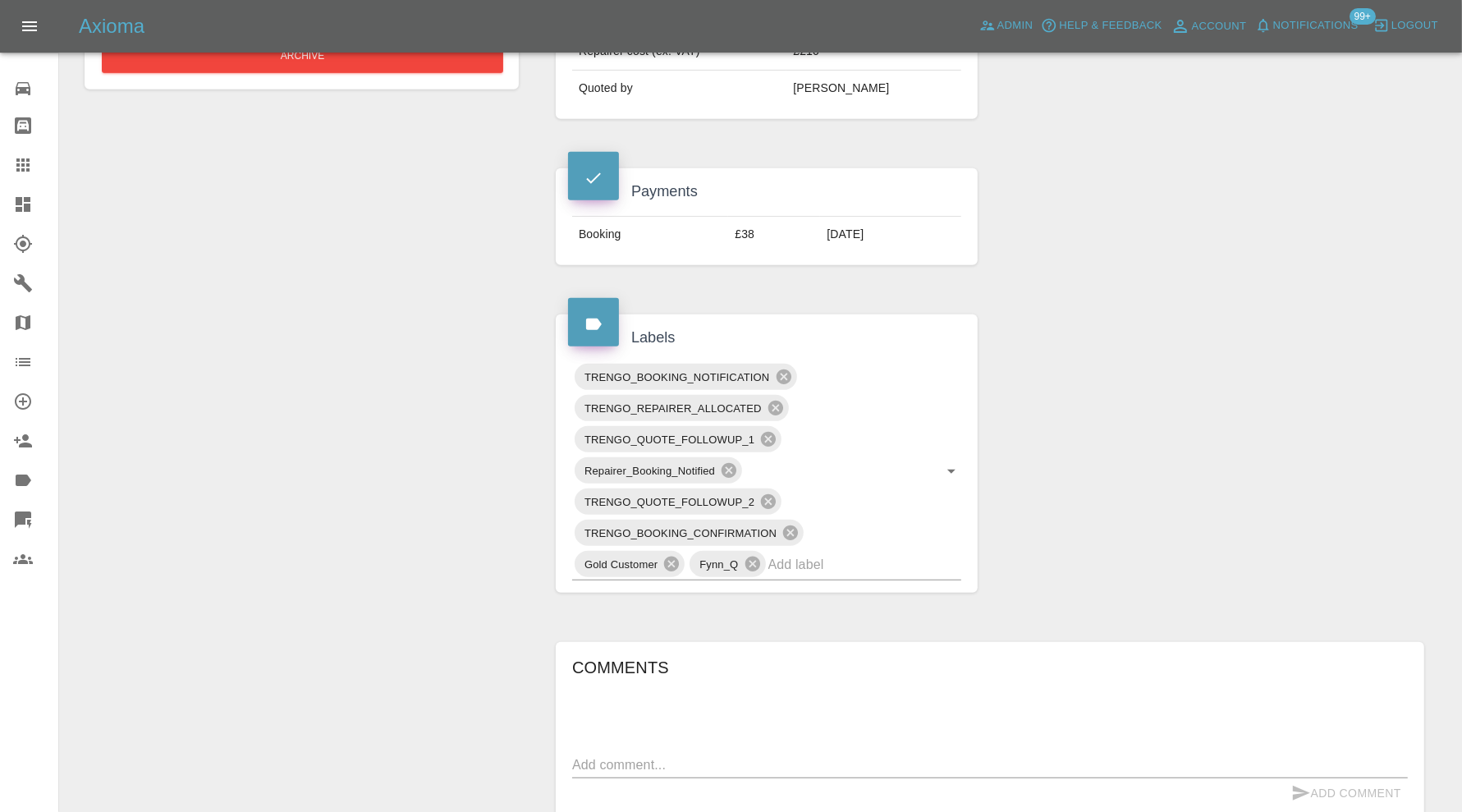
scroll to position [958, 0]
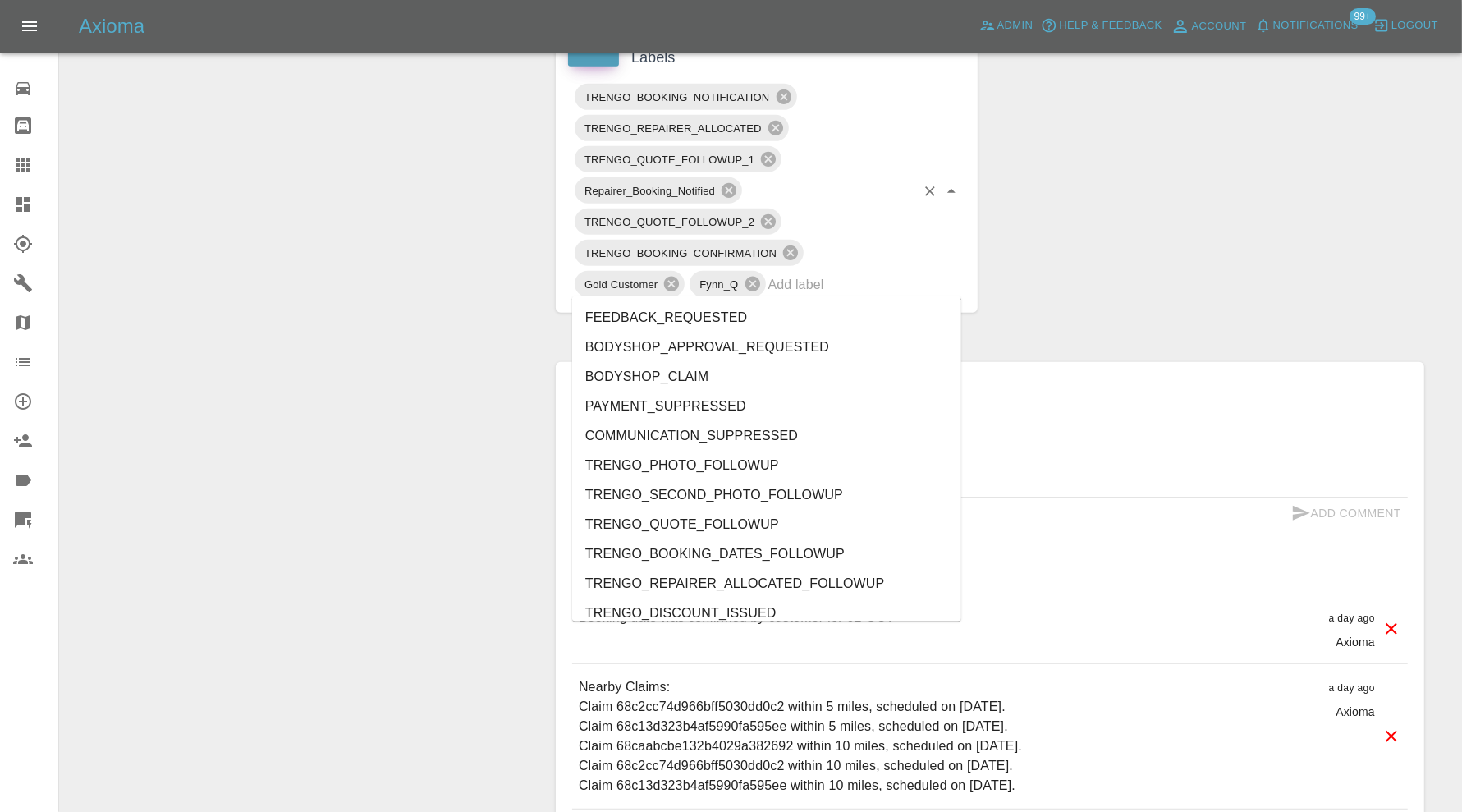
click at [845, 287] on input "text" at bounding box center [842, 284] width 147 height 26
type input "au"
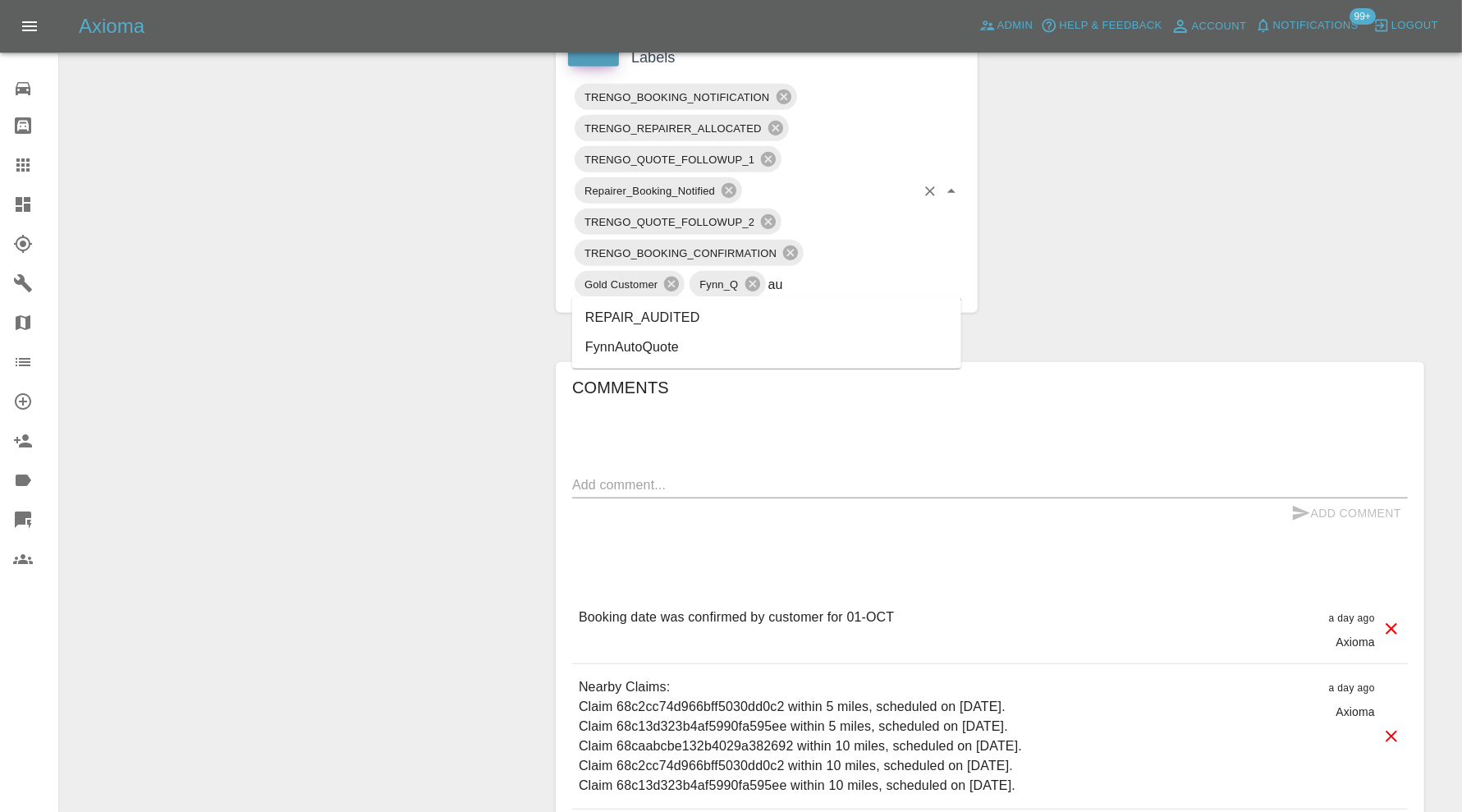
click at [738, 308] on li "REPAIR_AUDITED" at bounding box center [767, 318] width 389 height 30
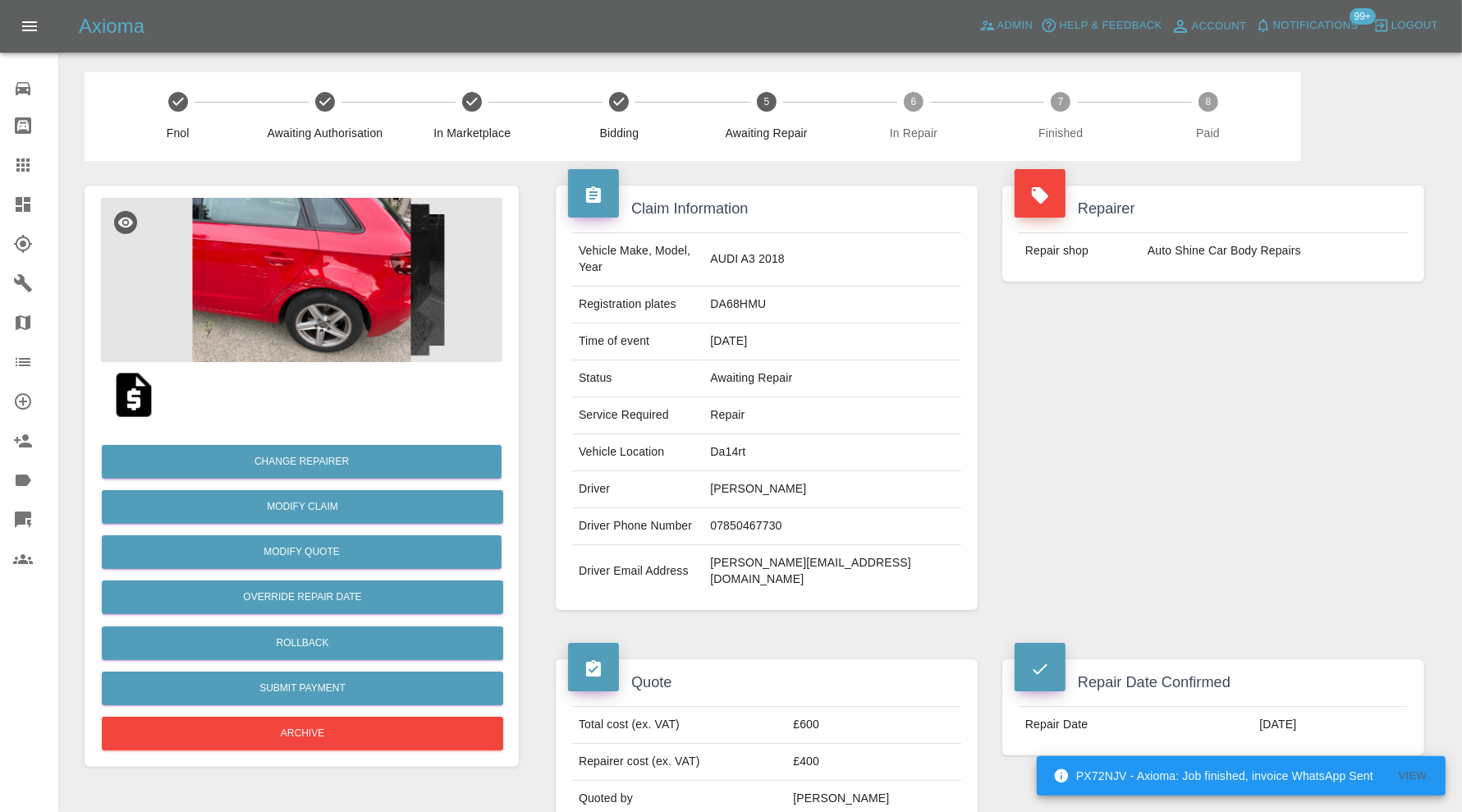
click at [341, 306] on img at bounding box center [301, 279] width 401 height 165
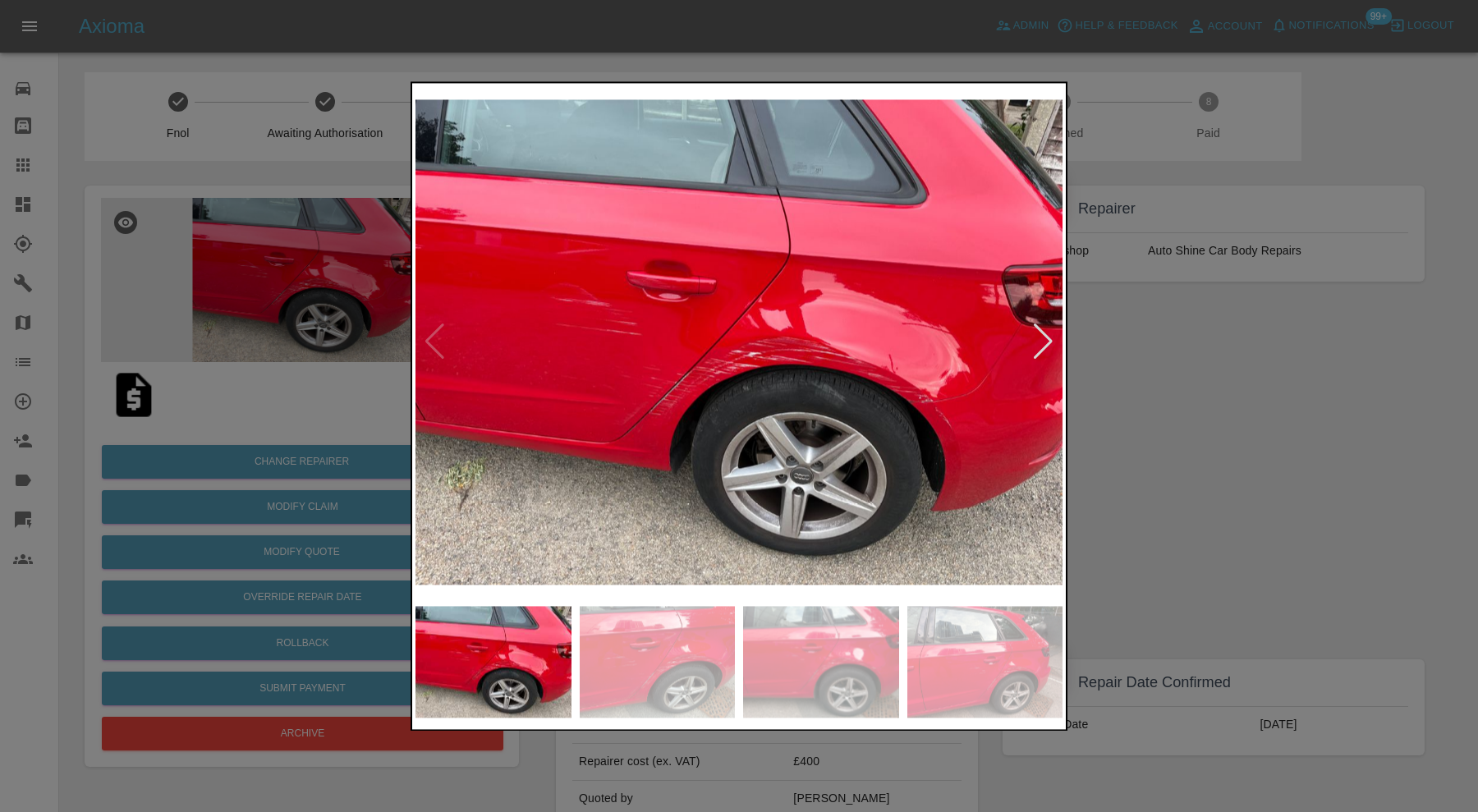
click at [1078, 378] on div at bounding box center [739, 406] width 1478 height 812
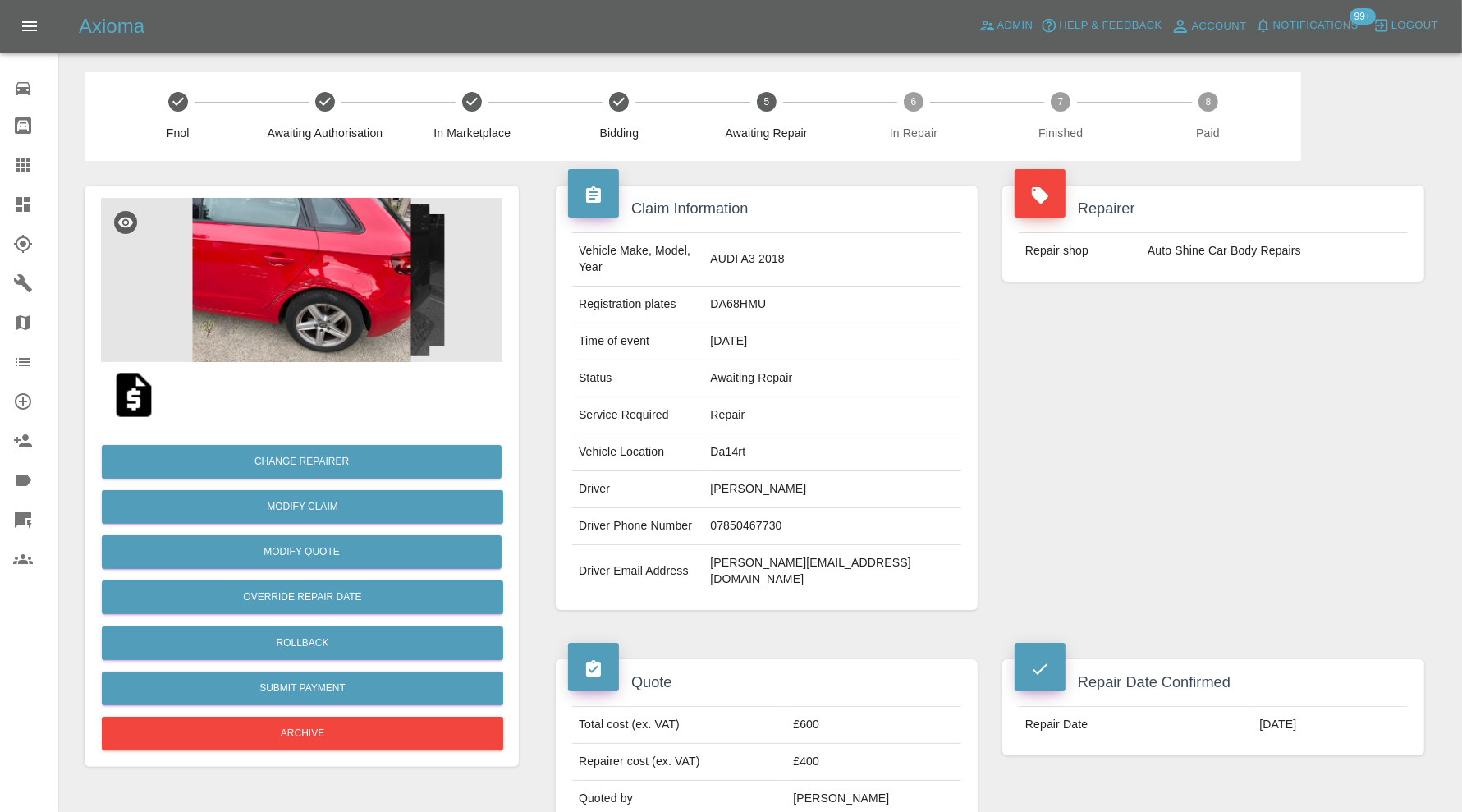
click at [329, 334] on img at bounding box center [301, 279] width 401 height 165
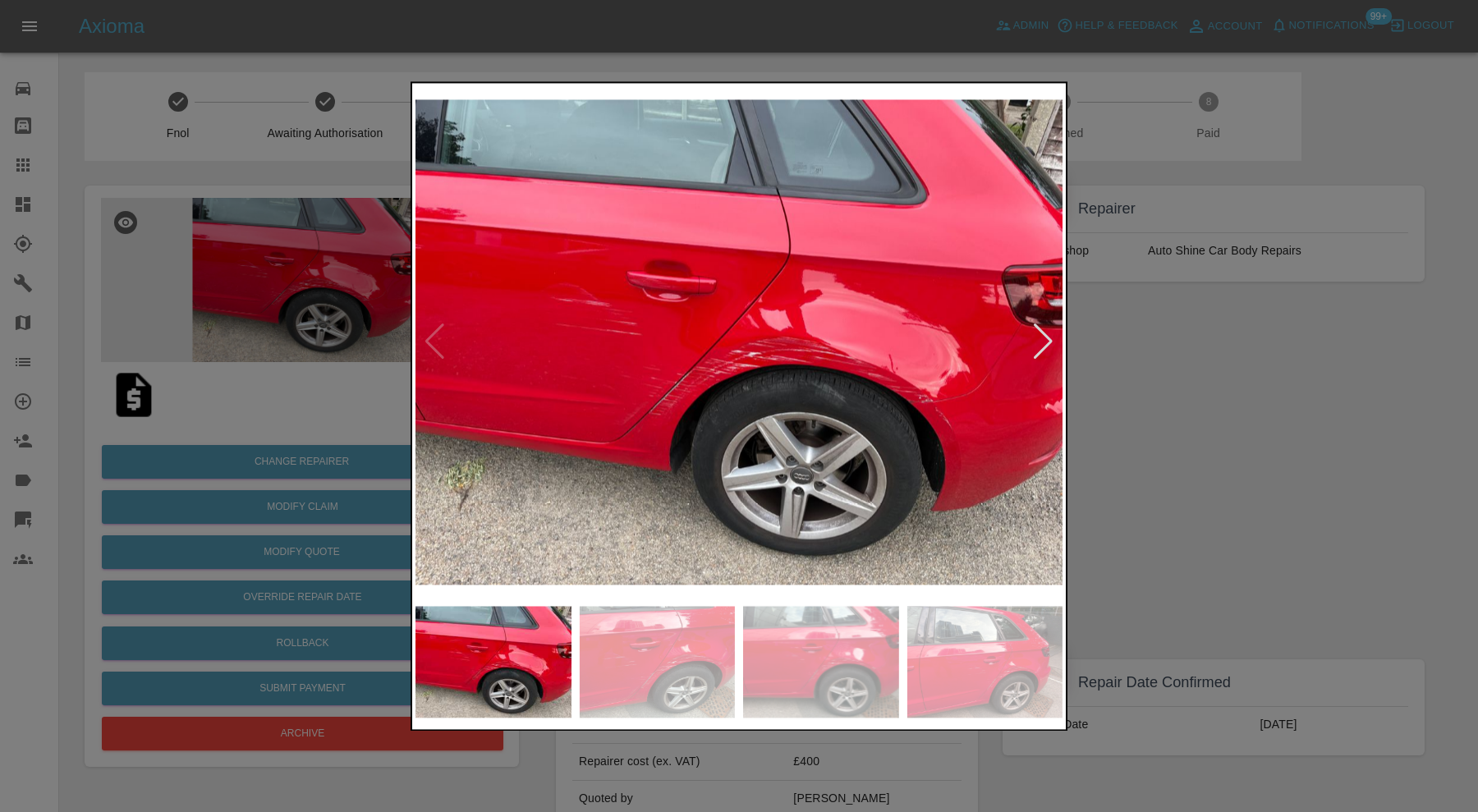
click at [828, 628] on img at bounding box center [820, 662] width 156 height 112
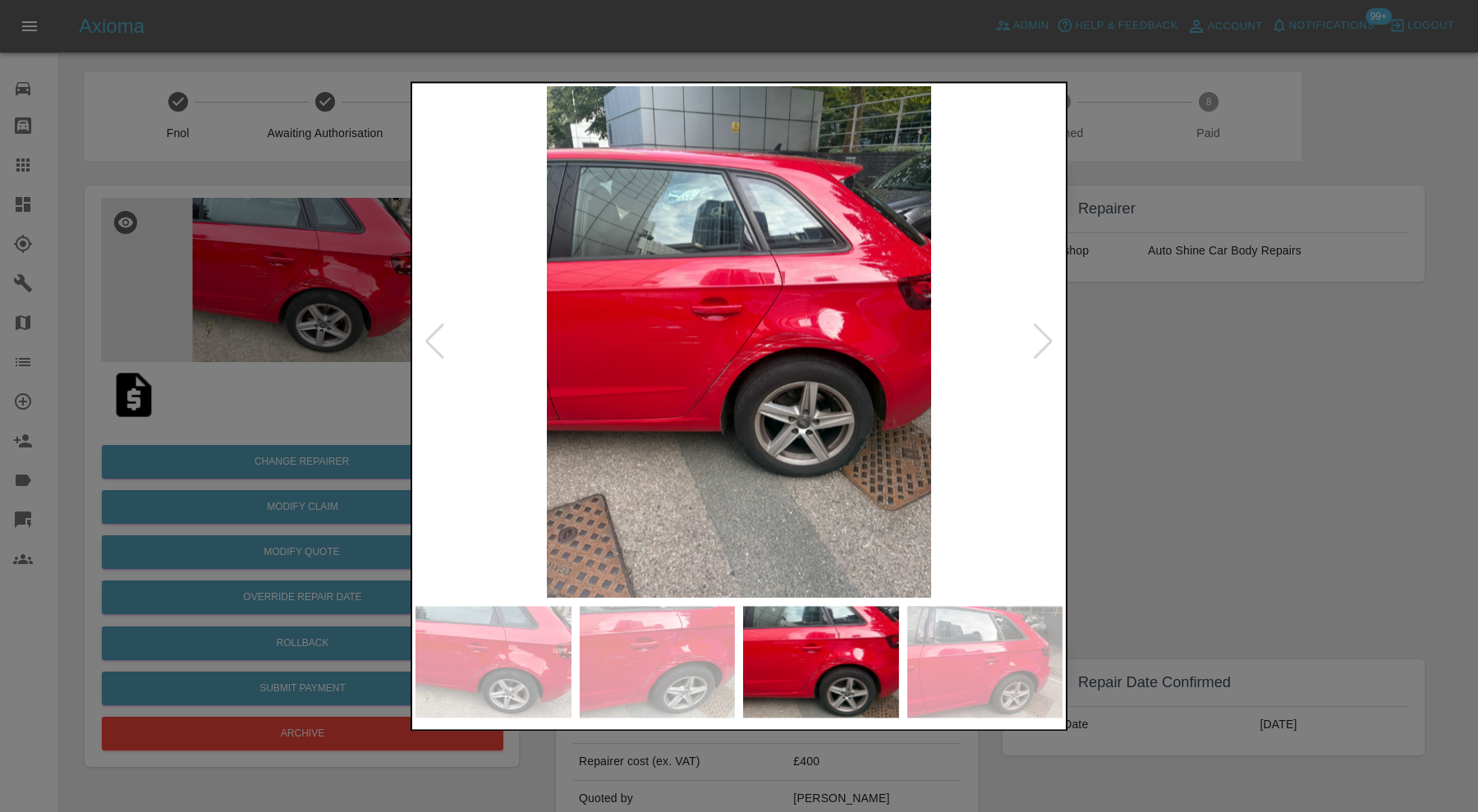
click at [1000, 623] on img at bounding box center [985, 662] width 156 height 112
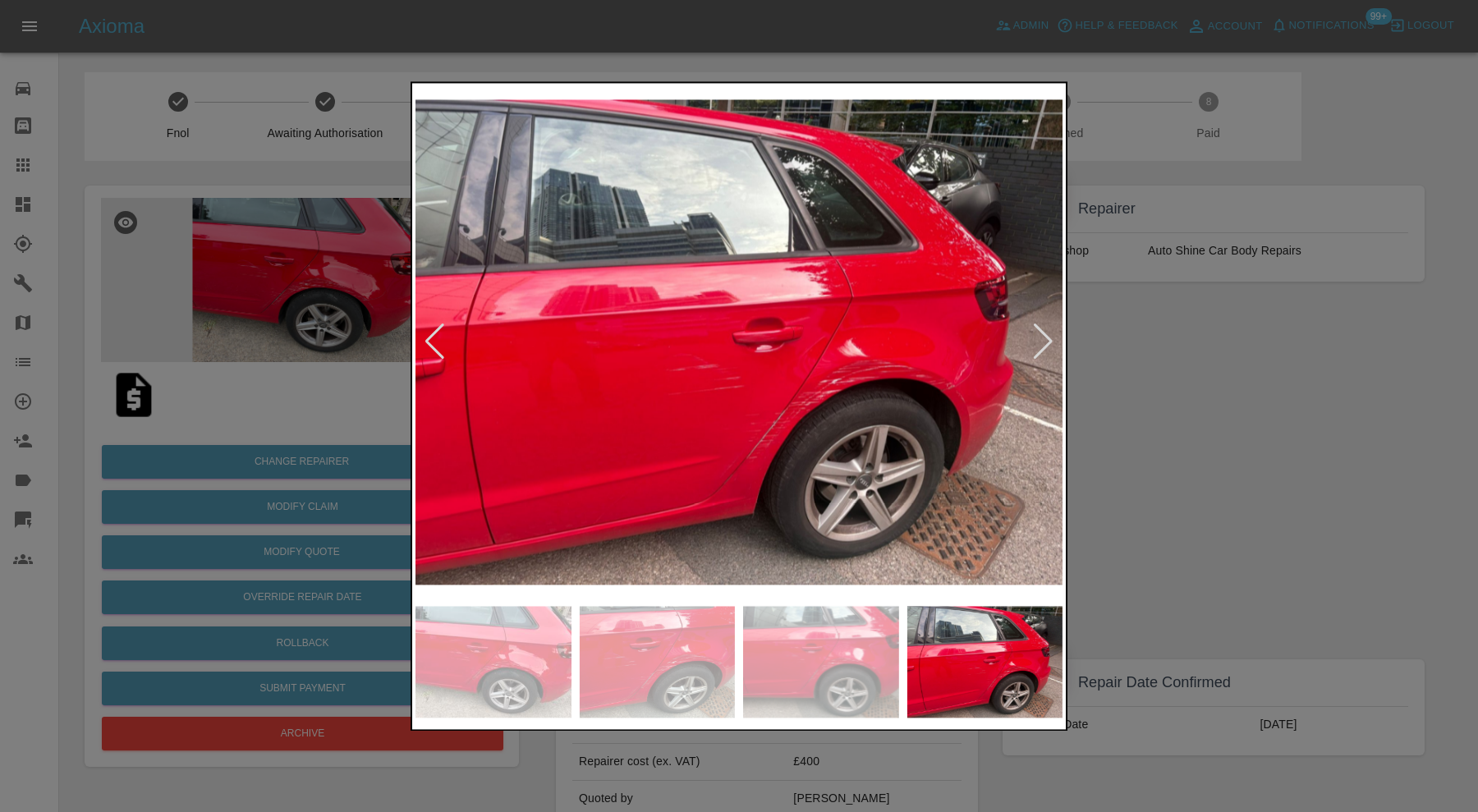
click at [1166, 429] on div at bounding box center [739, 406] width 1478 height 812
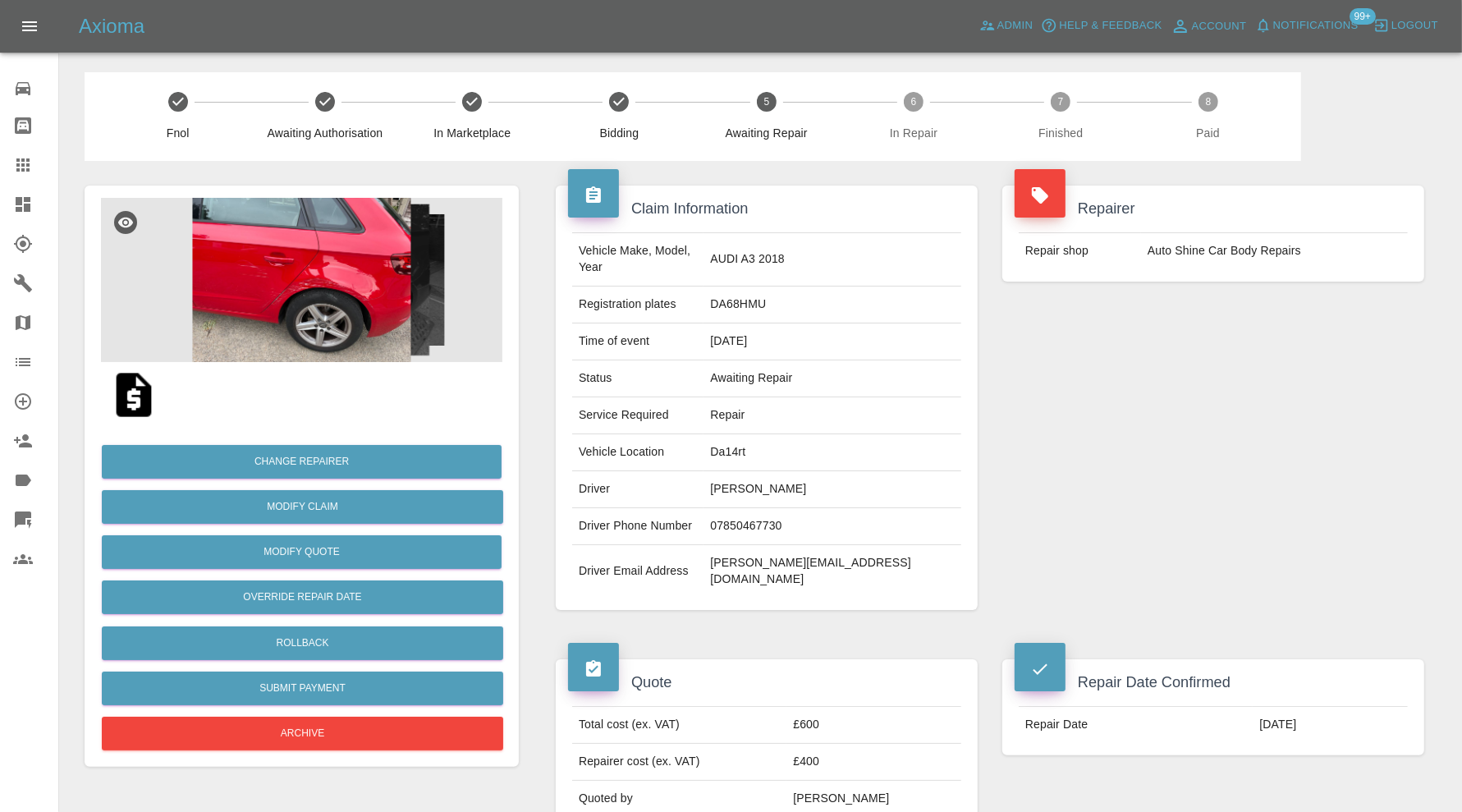
click at [805, 438] on td "Da14rt" at bounding box center [833, 452] width 258 height 37
copy td "Da14rt"
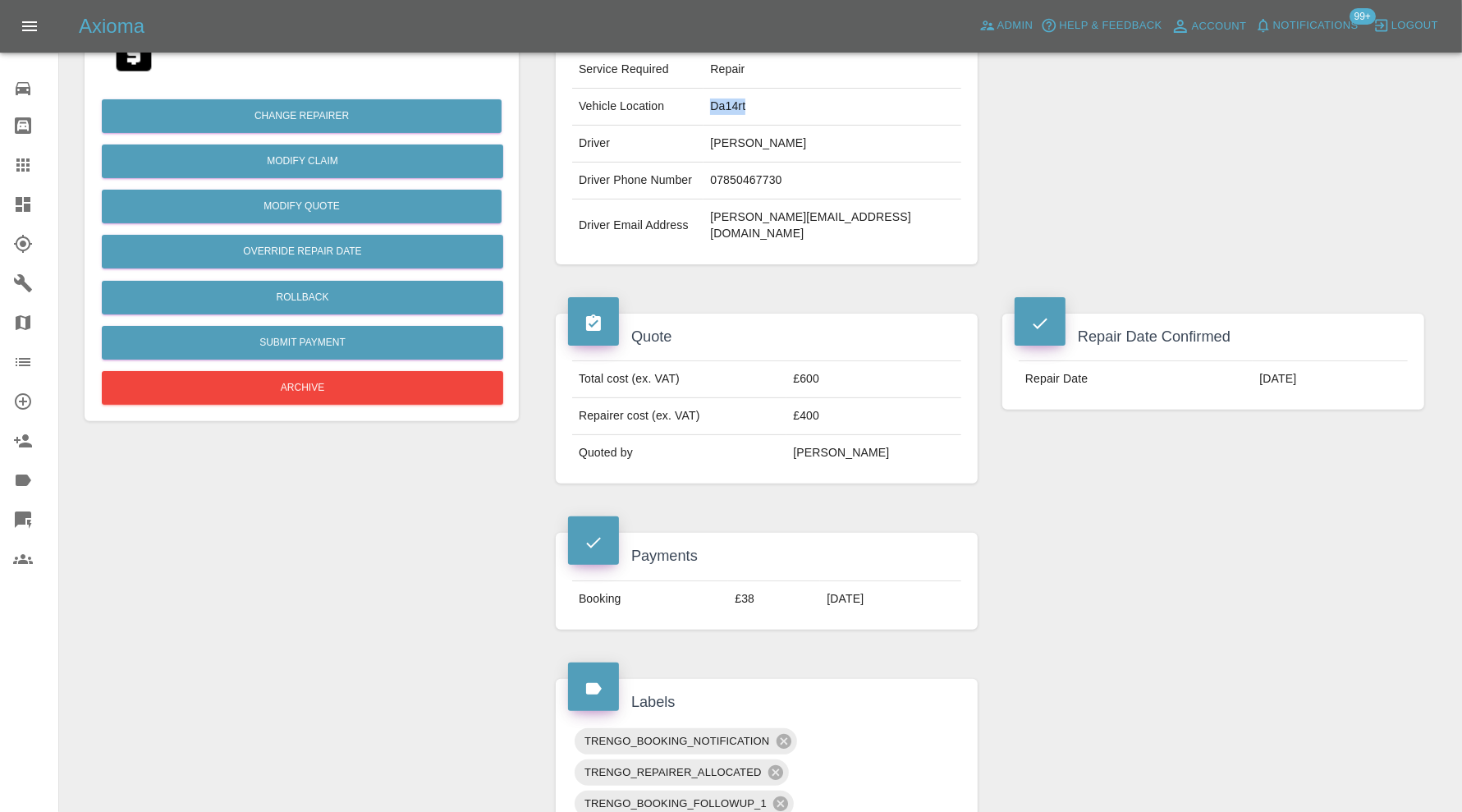
scroll to position [684, 0]
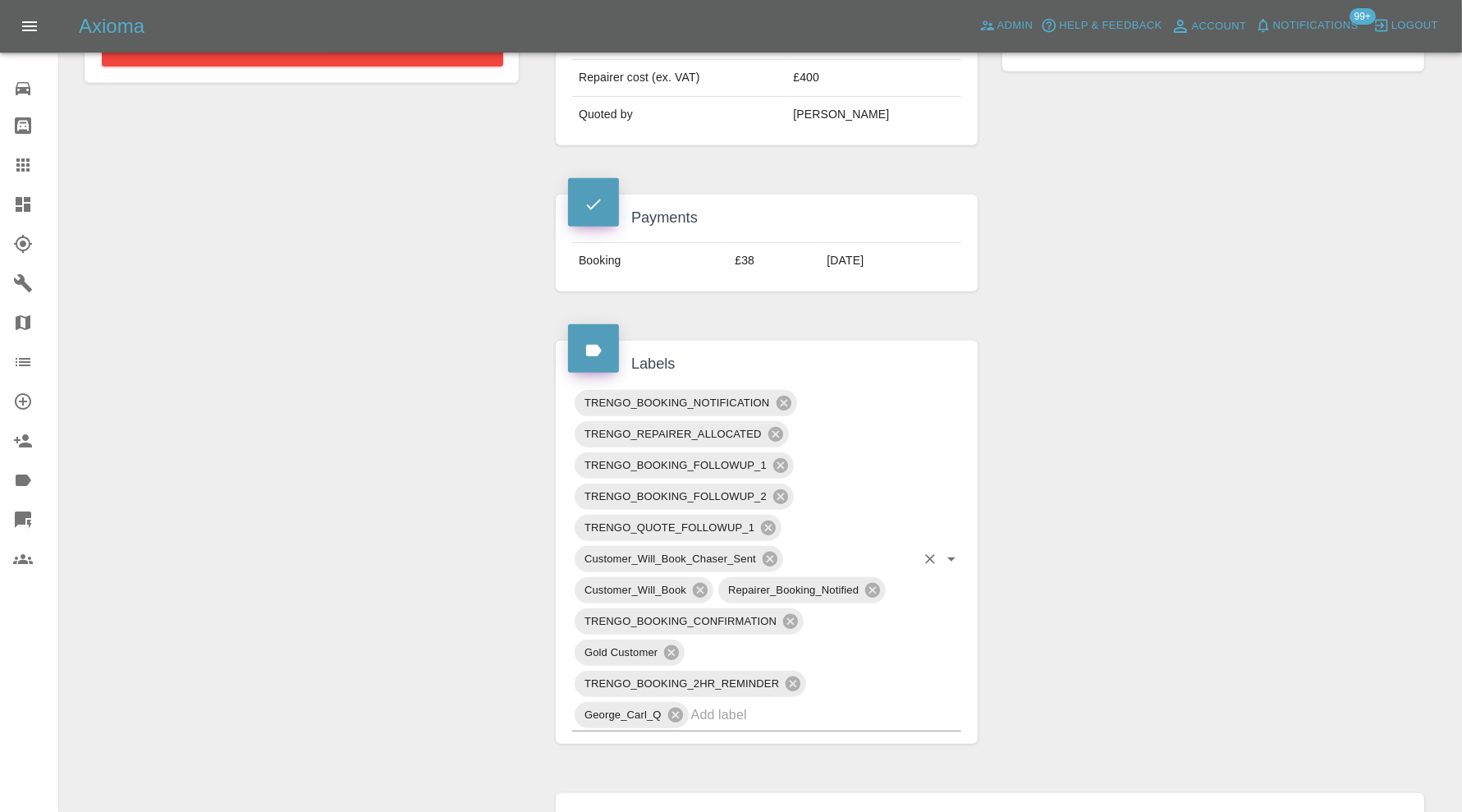
click at [851, 702] on input "text" at bounding box center [803, 714] width 224 height 26
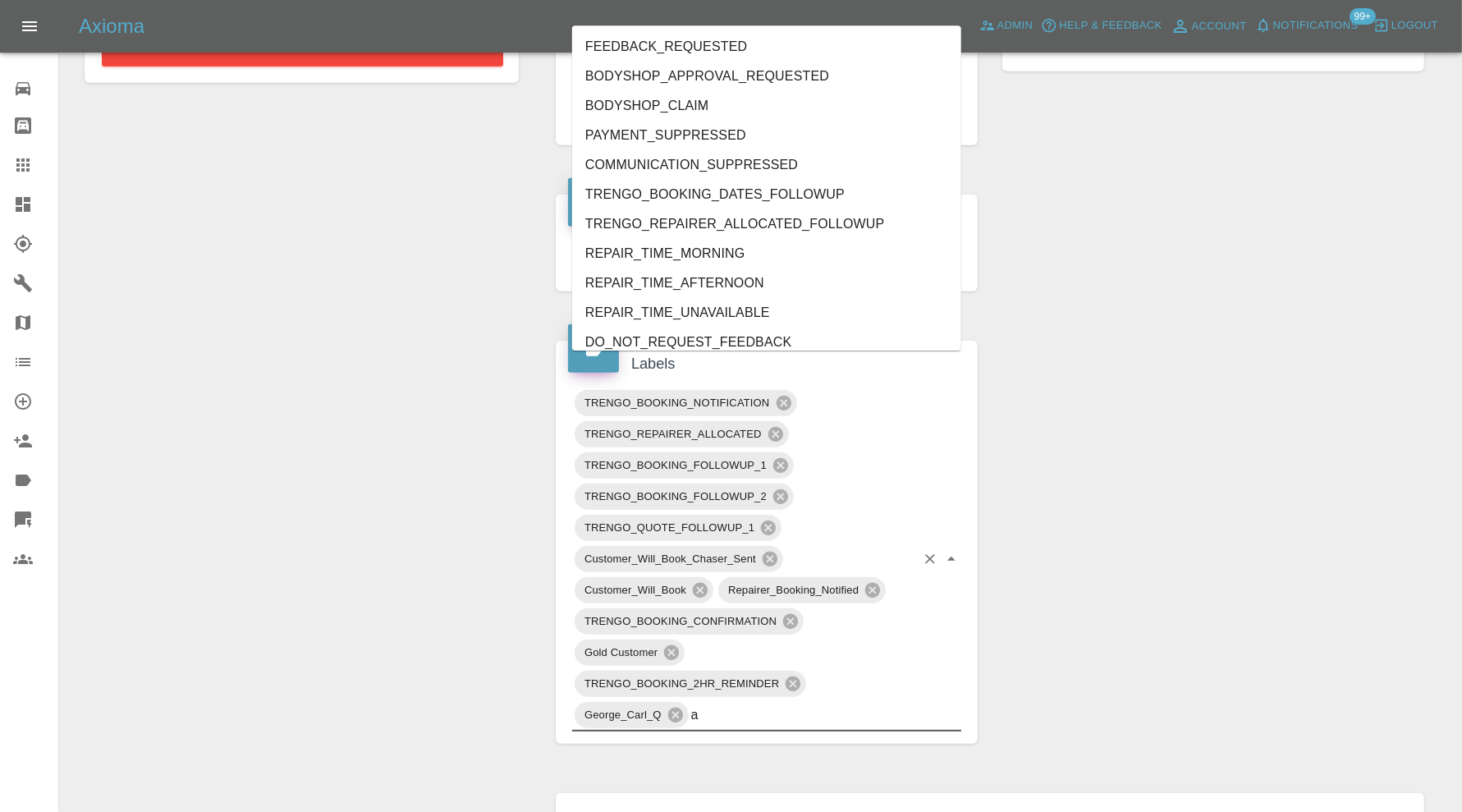
type input "au"
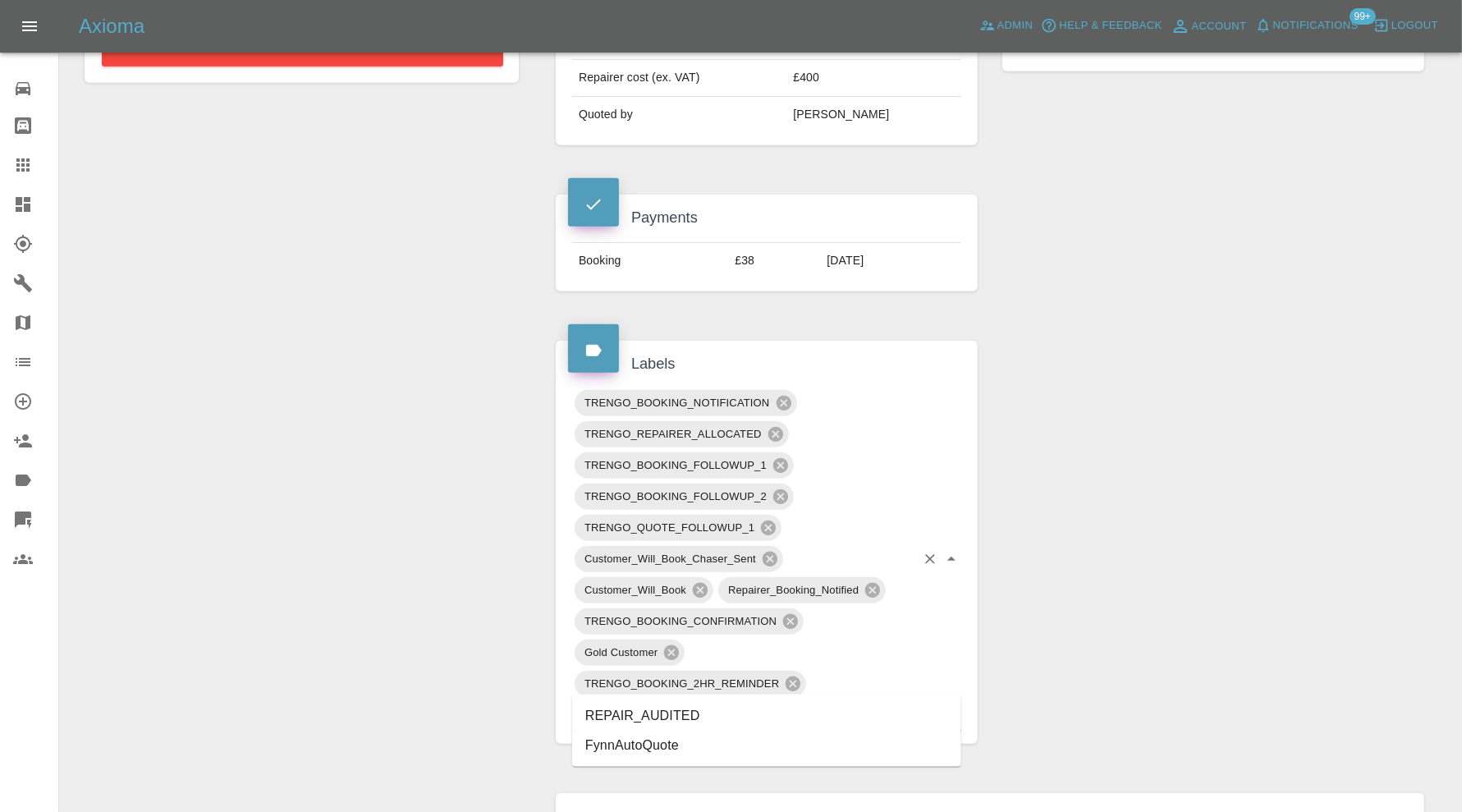
click at [702, 707] on li "REPAIR_AUDITED" at bounding box center [767, 716] width 389 height 30
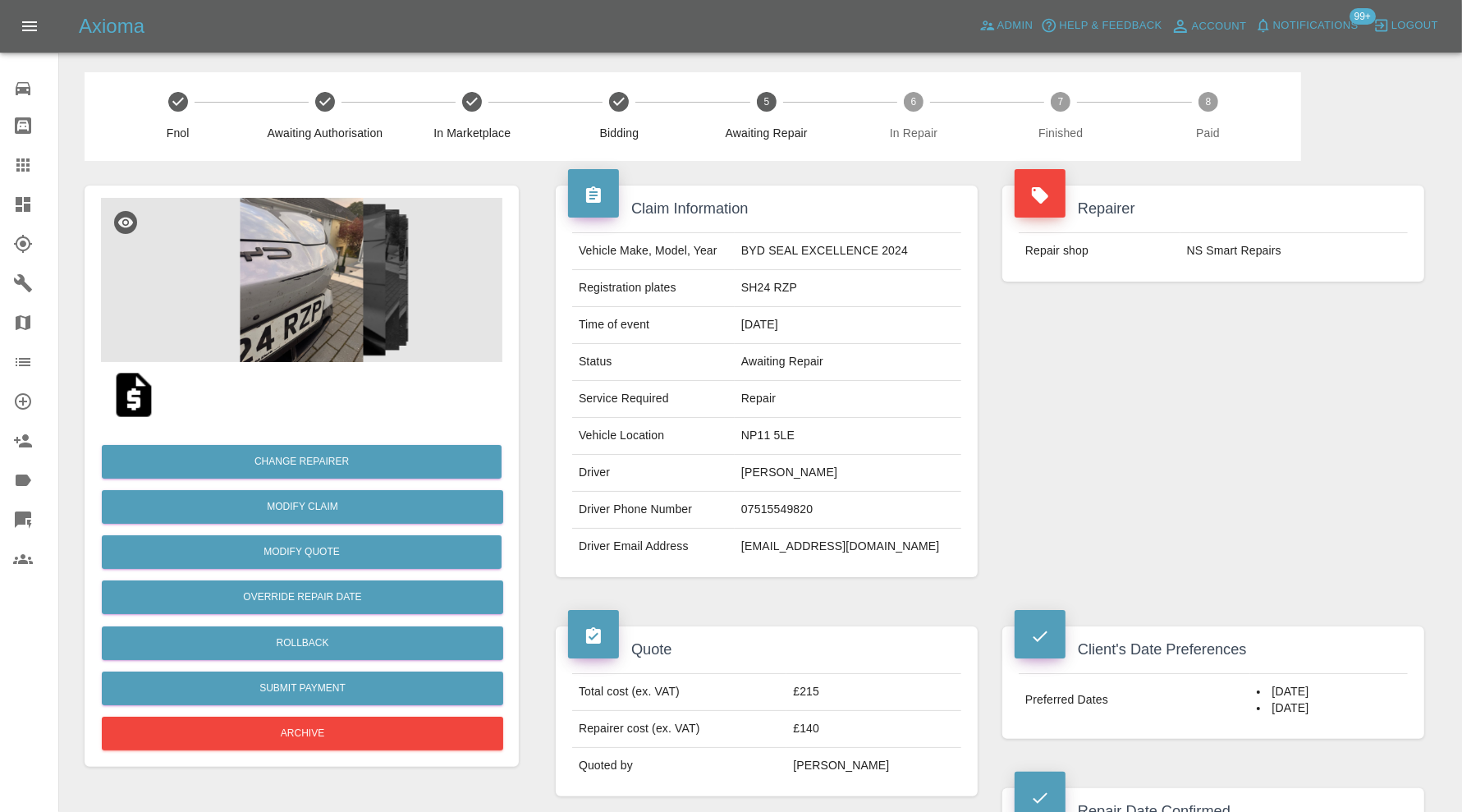
click at [308, 270] on img at bounding box center [301, 279] width 401 height 165
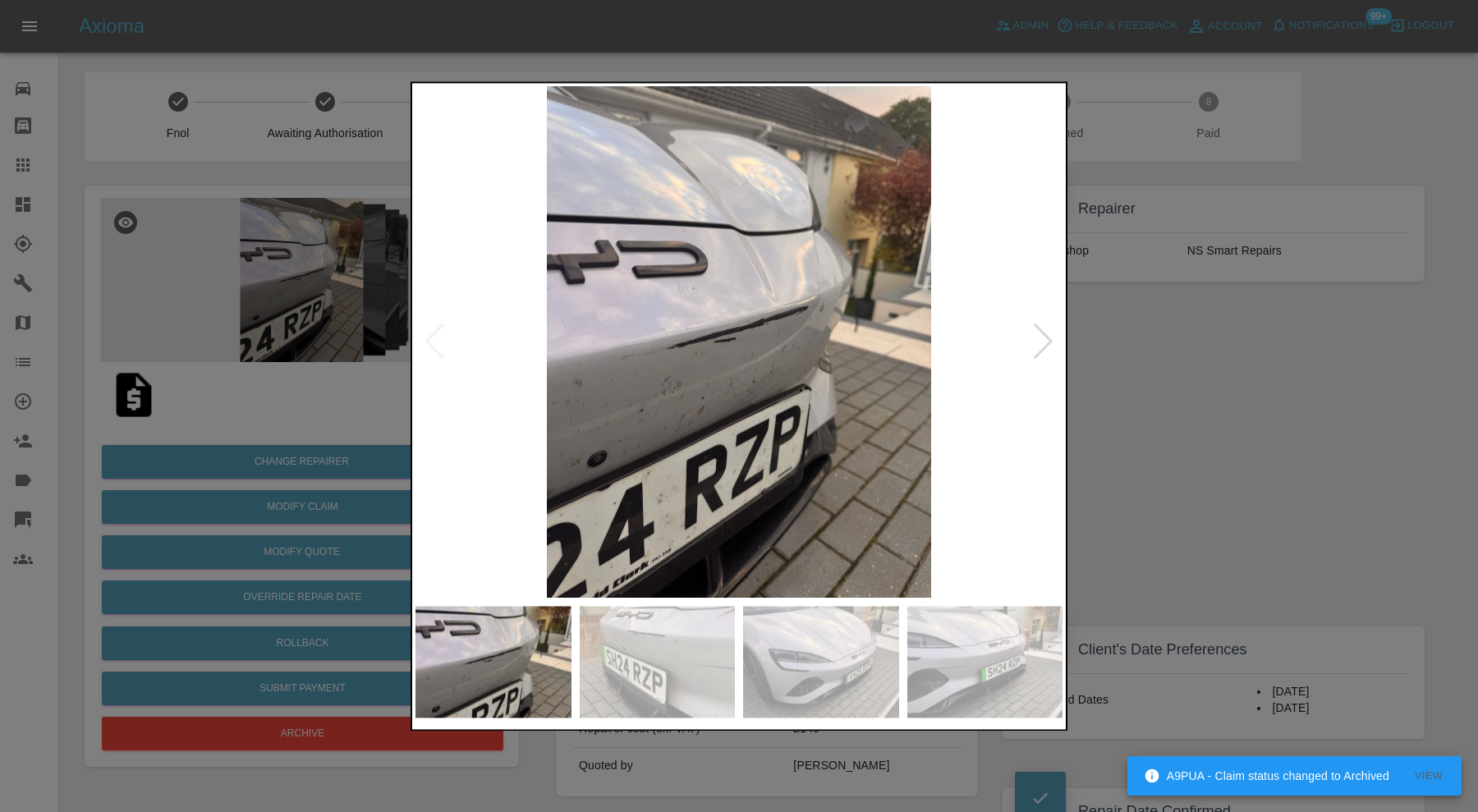
click at [823, 650] on img at bounding box center [820, 662] width 156 height 112
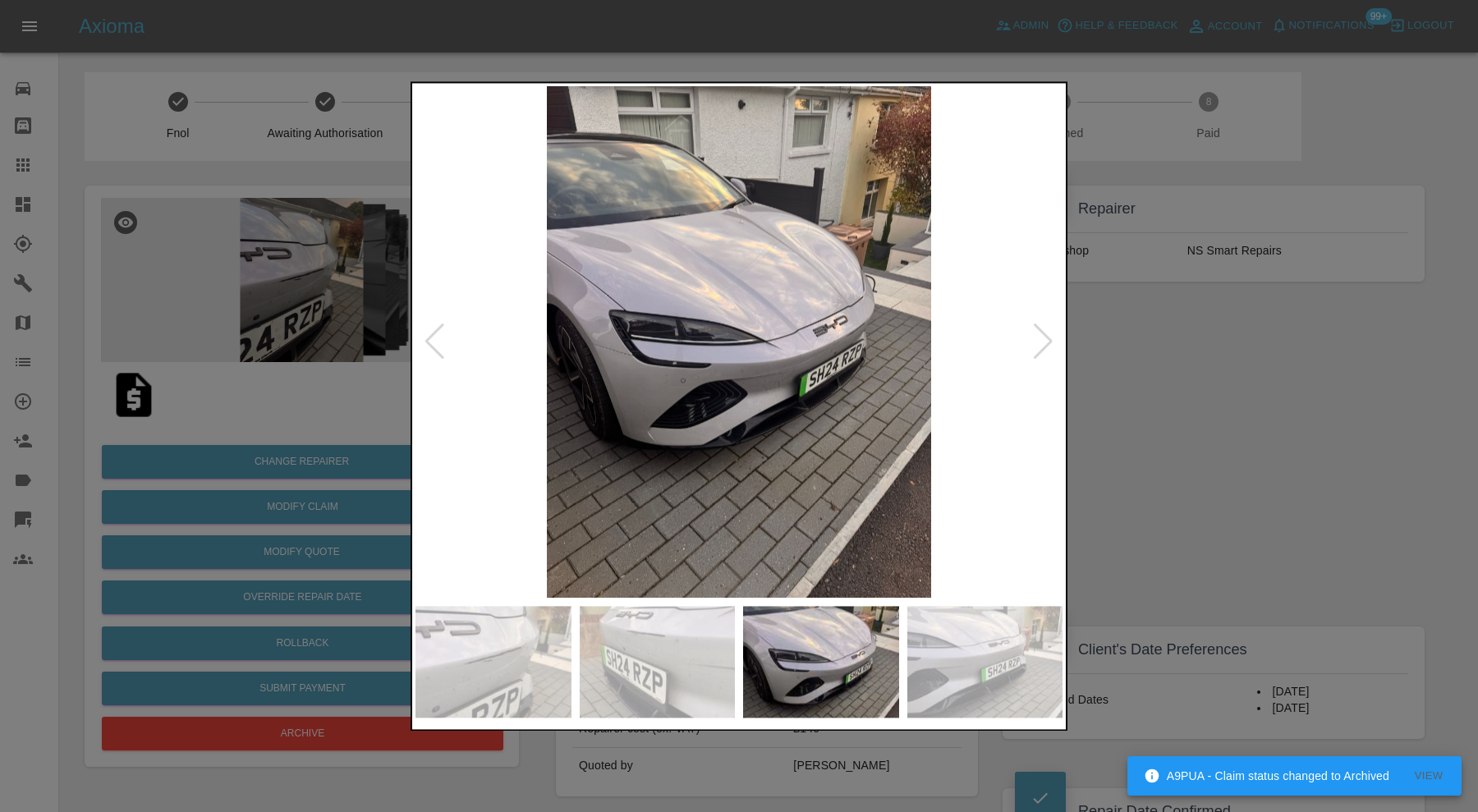
click at [943, 648] on img at bounding box center [985, 662] width 156 height 112
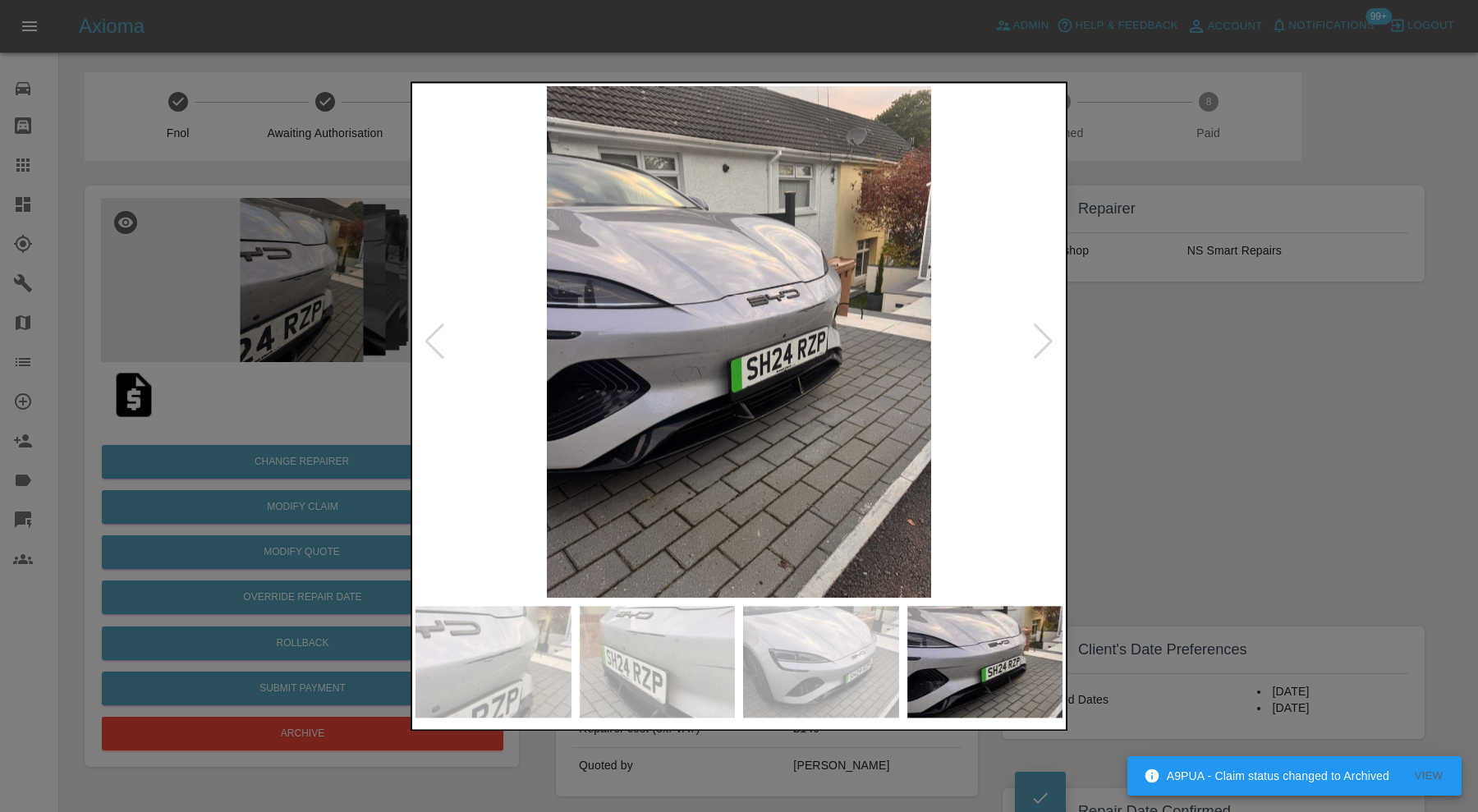
click at [1113, 361] on div at bounding box center [739, 406] width 1478 height 812
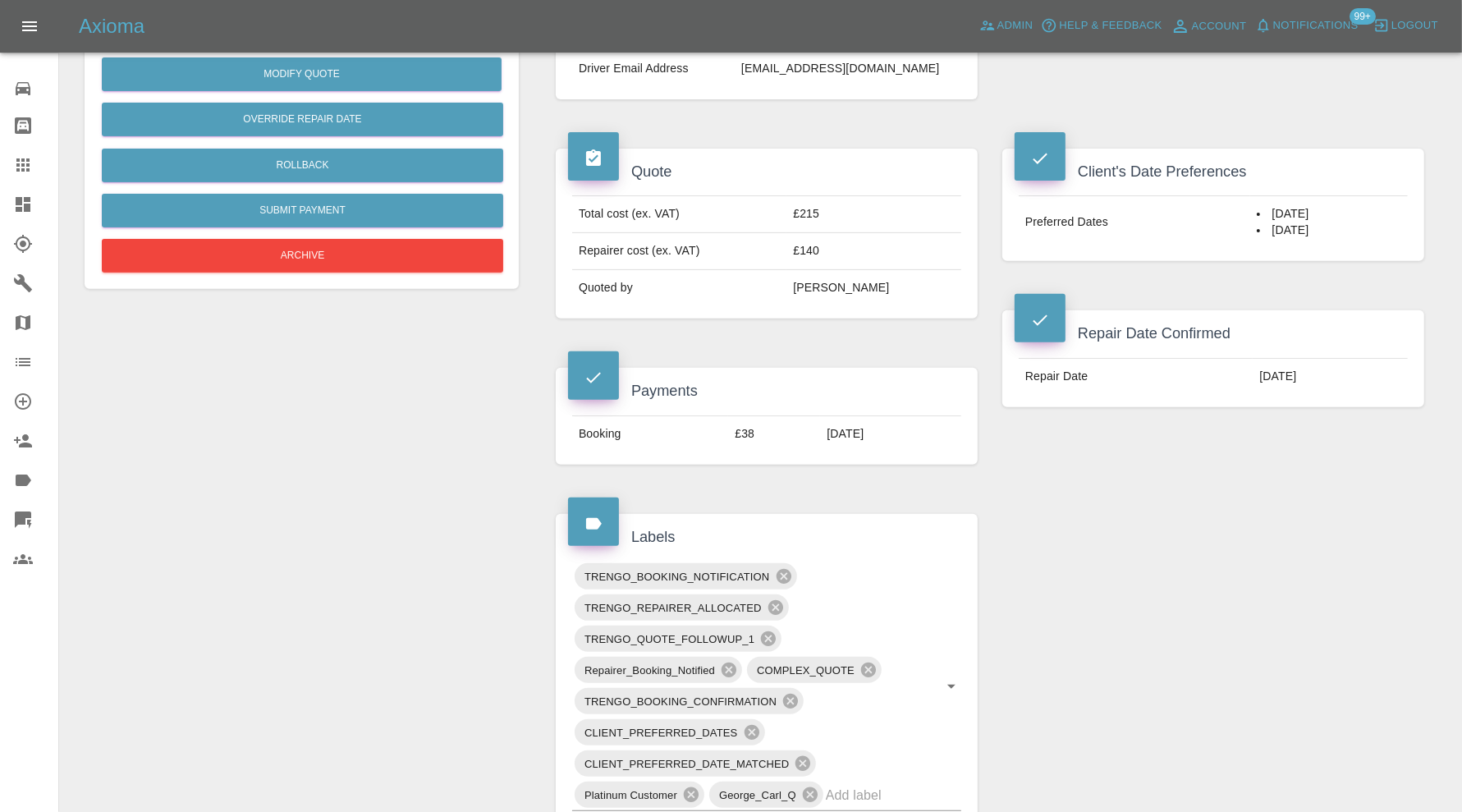
scroll to position [751, 0]
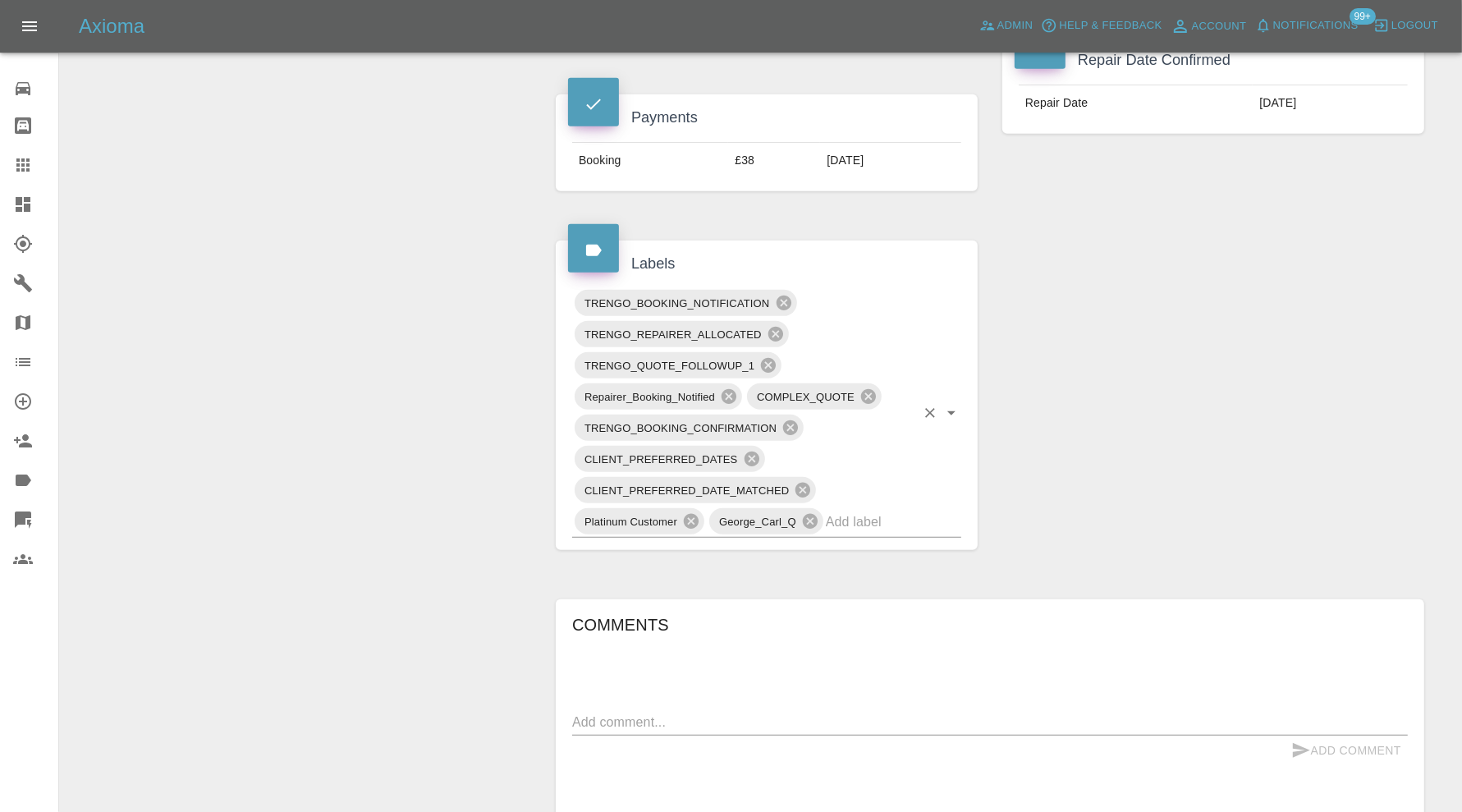
click at [918, 517] on div "TRENGO_BOOKING_NOTIFICATION TRENGO_REPAIRER_ALLOCATED TRENGO_QUOTE_FOLLOWUP_1 R…" at bounding box center [767, 412] width 389 height 251
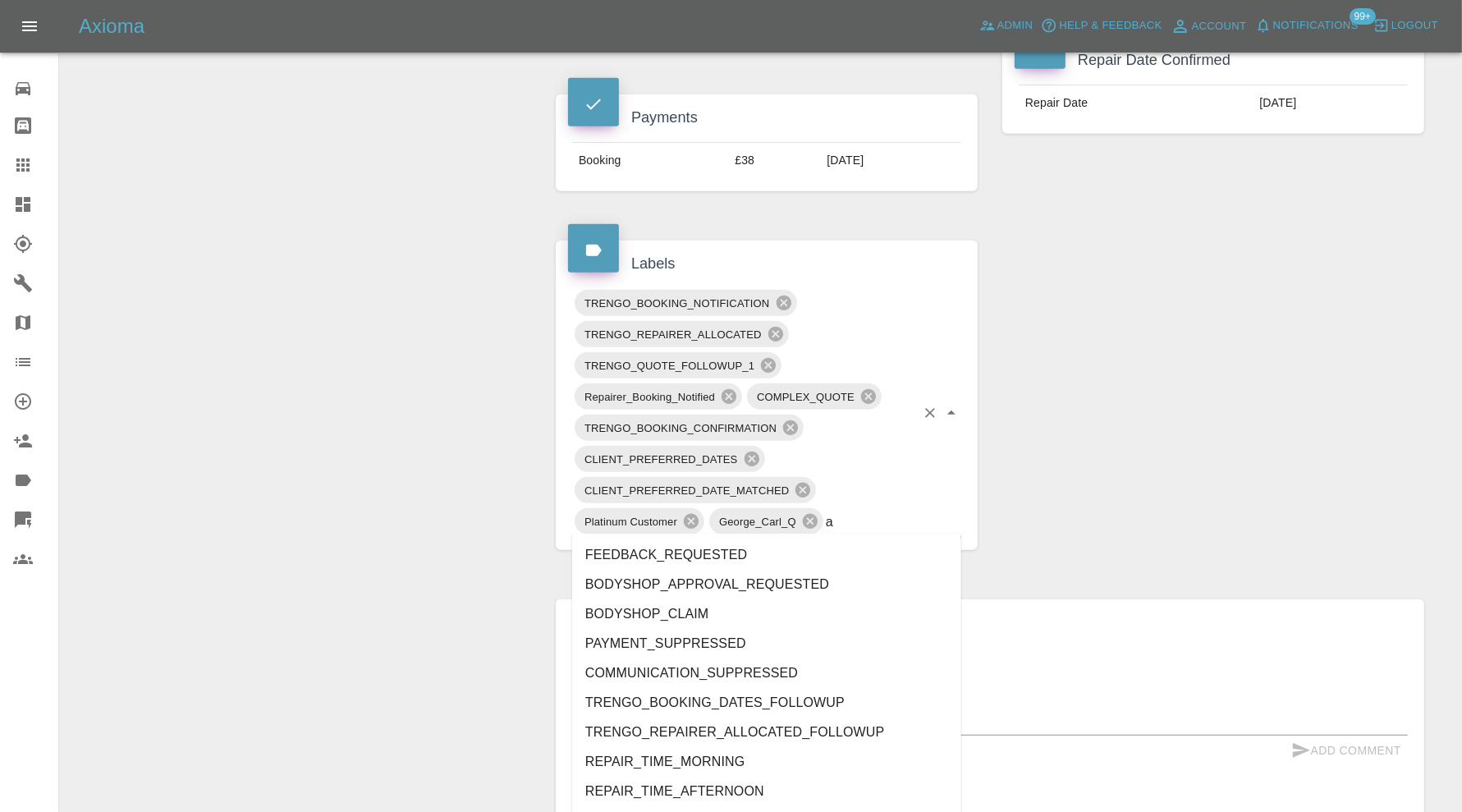
type input "au"
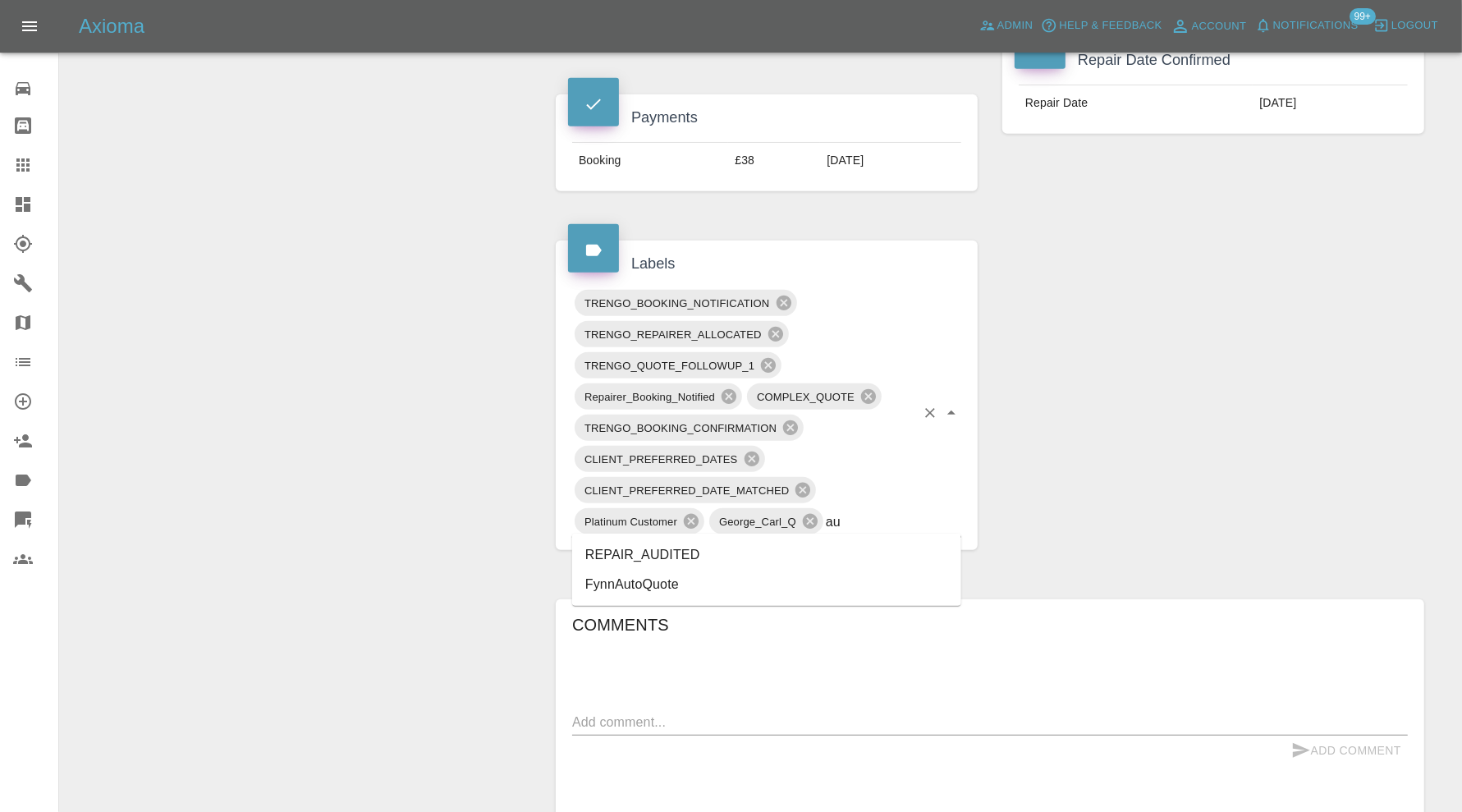
drag, startPoint x: 742, startPoint y: 552, endPoint x: 652, endPoint y: 402, distance: 174.9
click at [741, 552] on li "REPAIR_AUDITED" at bounding box center [767, 555] width 389 height 30
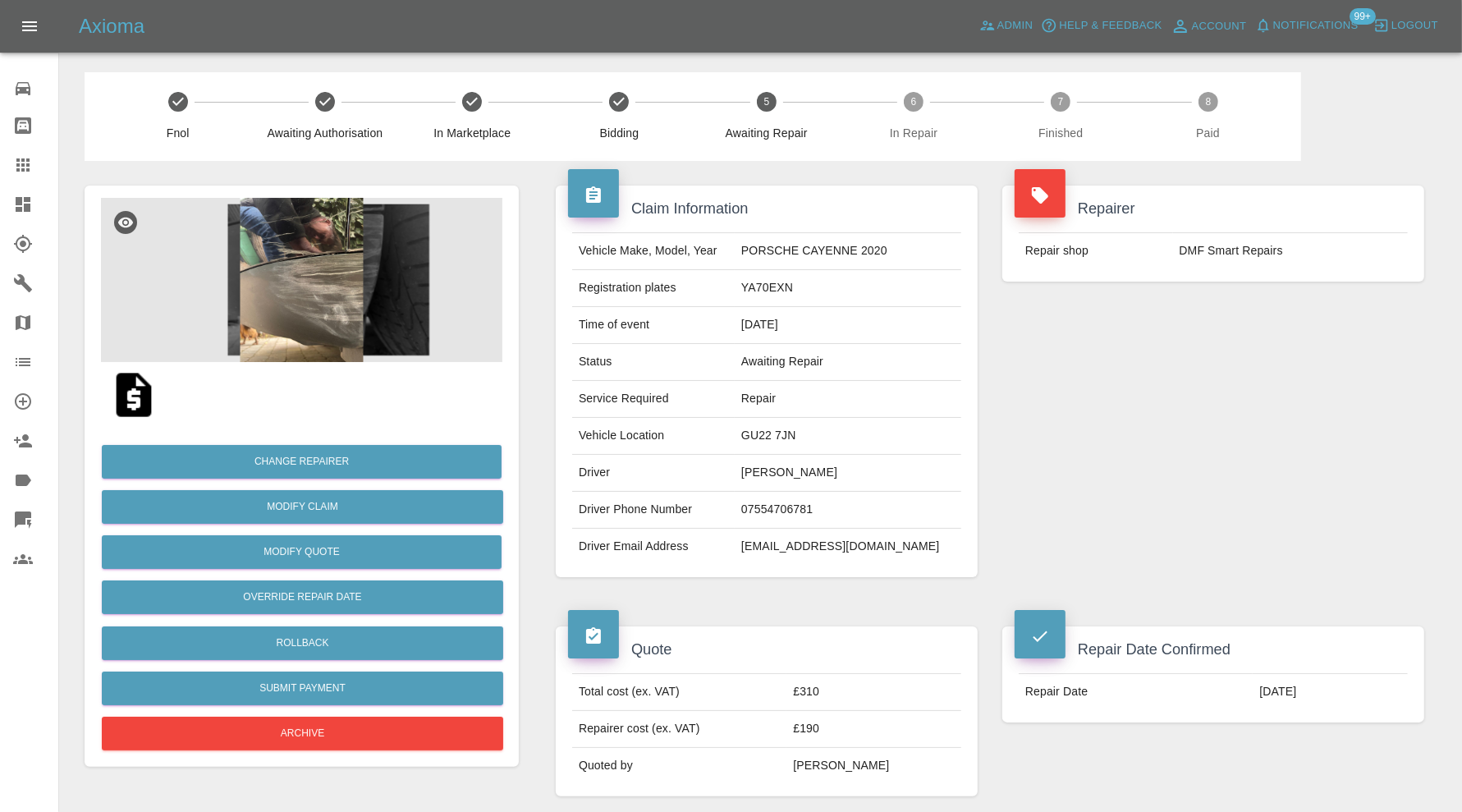
click at [321, 302] on img at bounding box center [301, 279] width 401 height 165
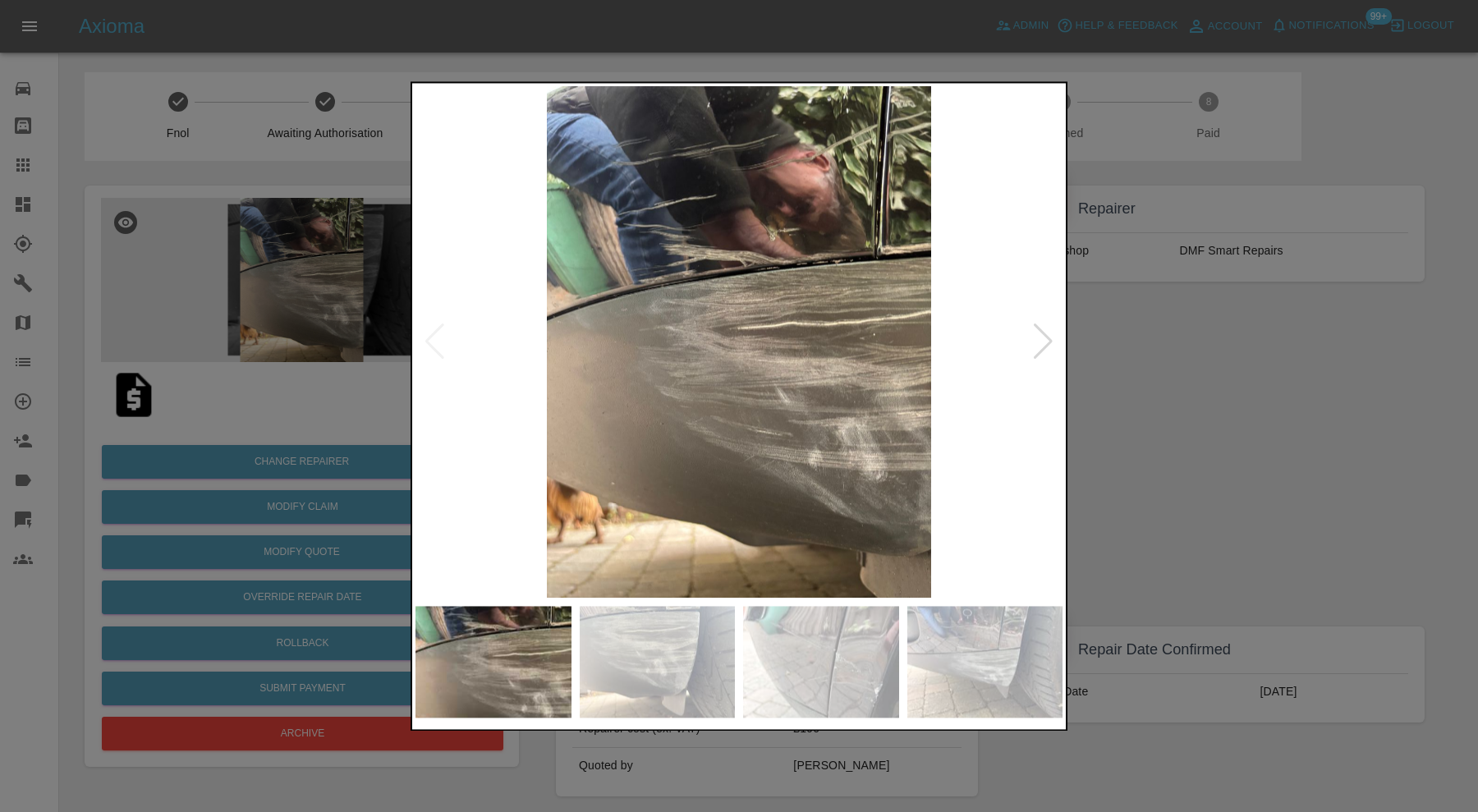
click at [1047, 344] on div at bounding box center [1043, 342] width 22 height 36
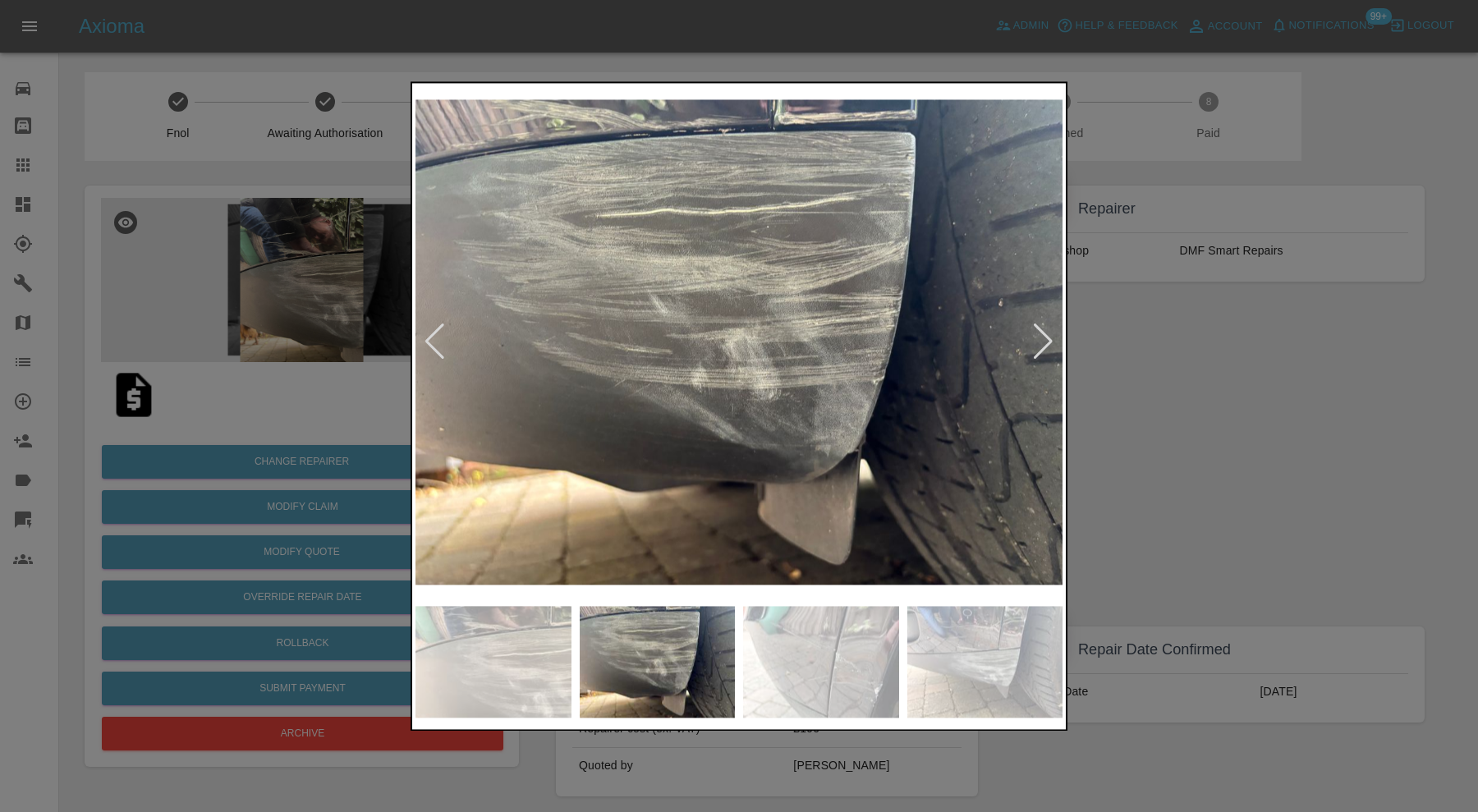
click at [1044, 340] on div at bounding box center [1043, 342] width 22 height 36
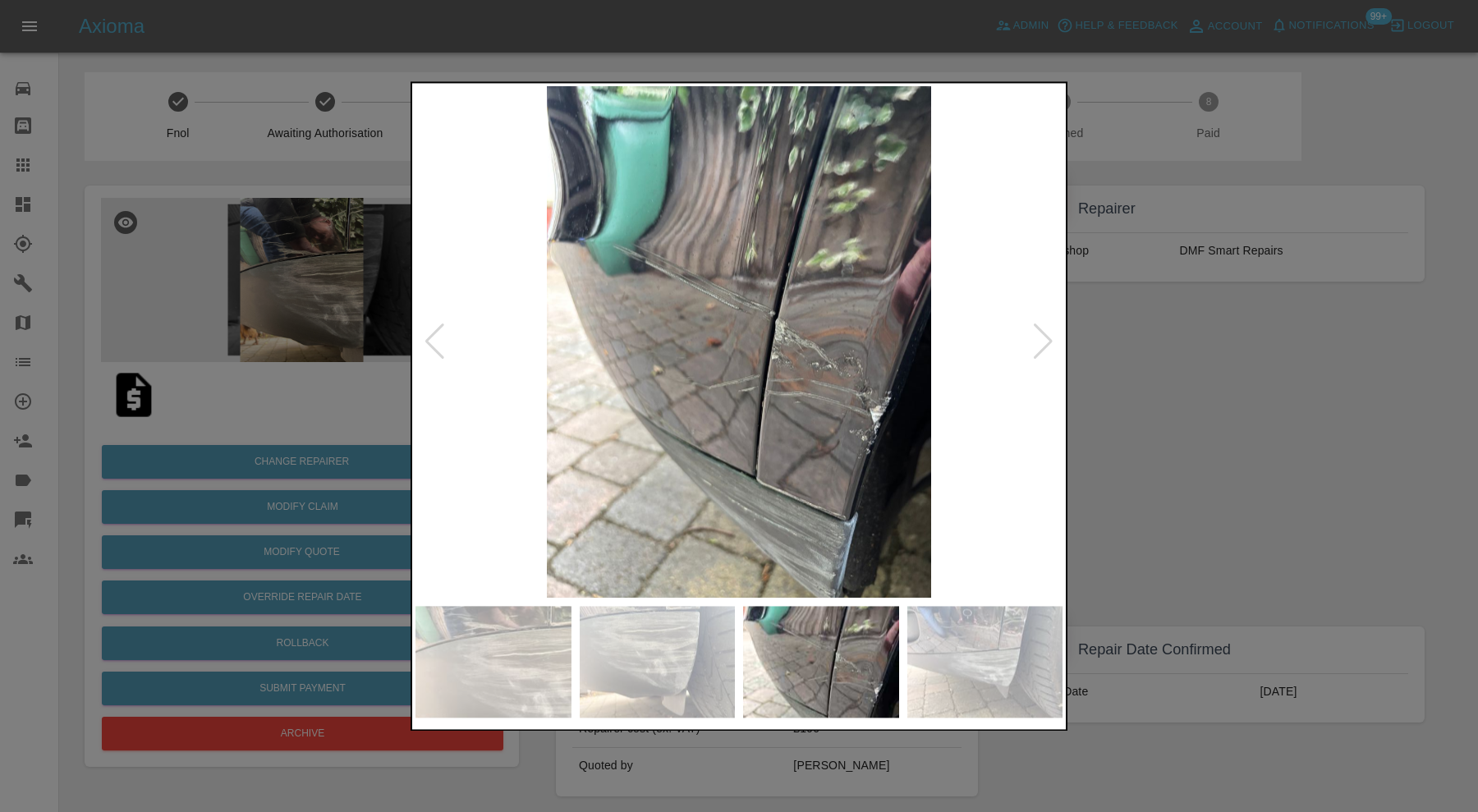
click at [1044, 340] on div at bounding box center [1043, 342] width 22 height 36
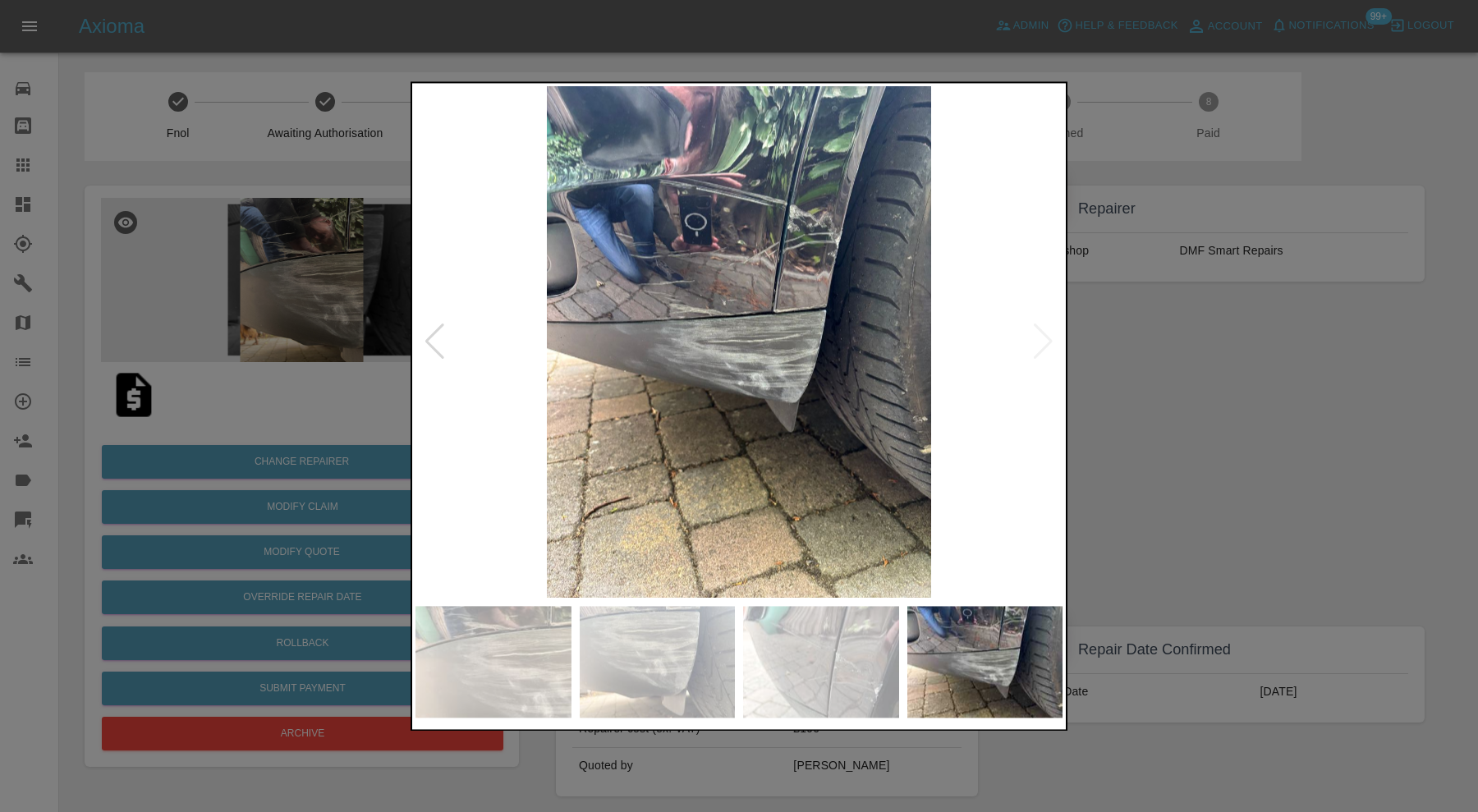
click at [1044, 340] on img at bounding box center [739, 342] width 647 height 512
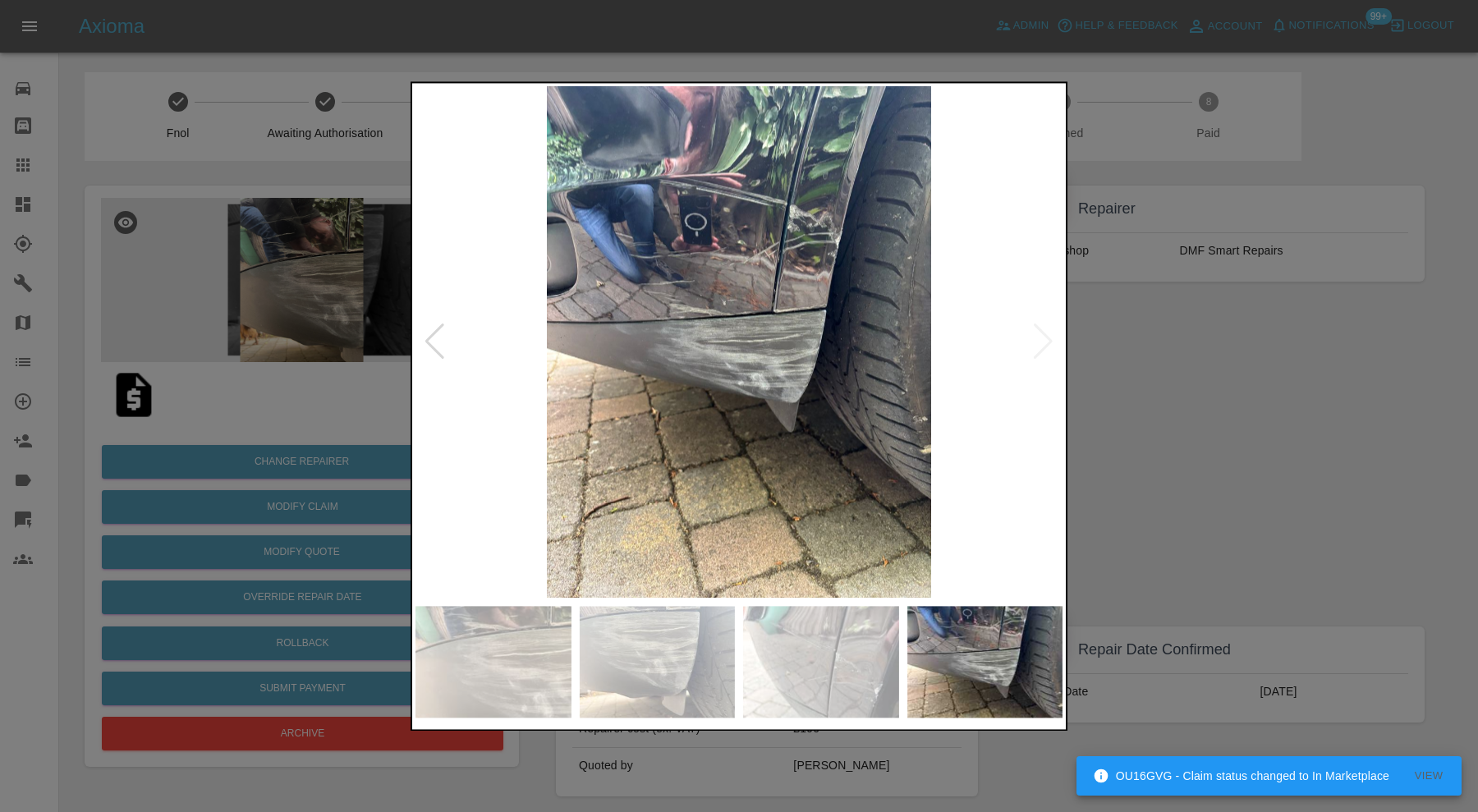
click at [1197, 365] on div at bounding box center [739, 406] width 1478 height 812
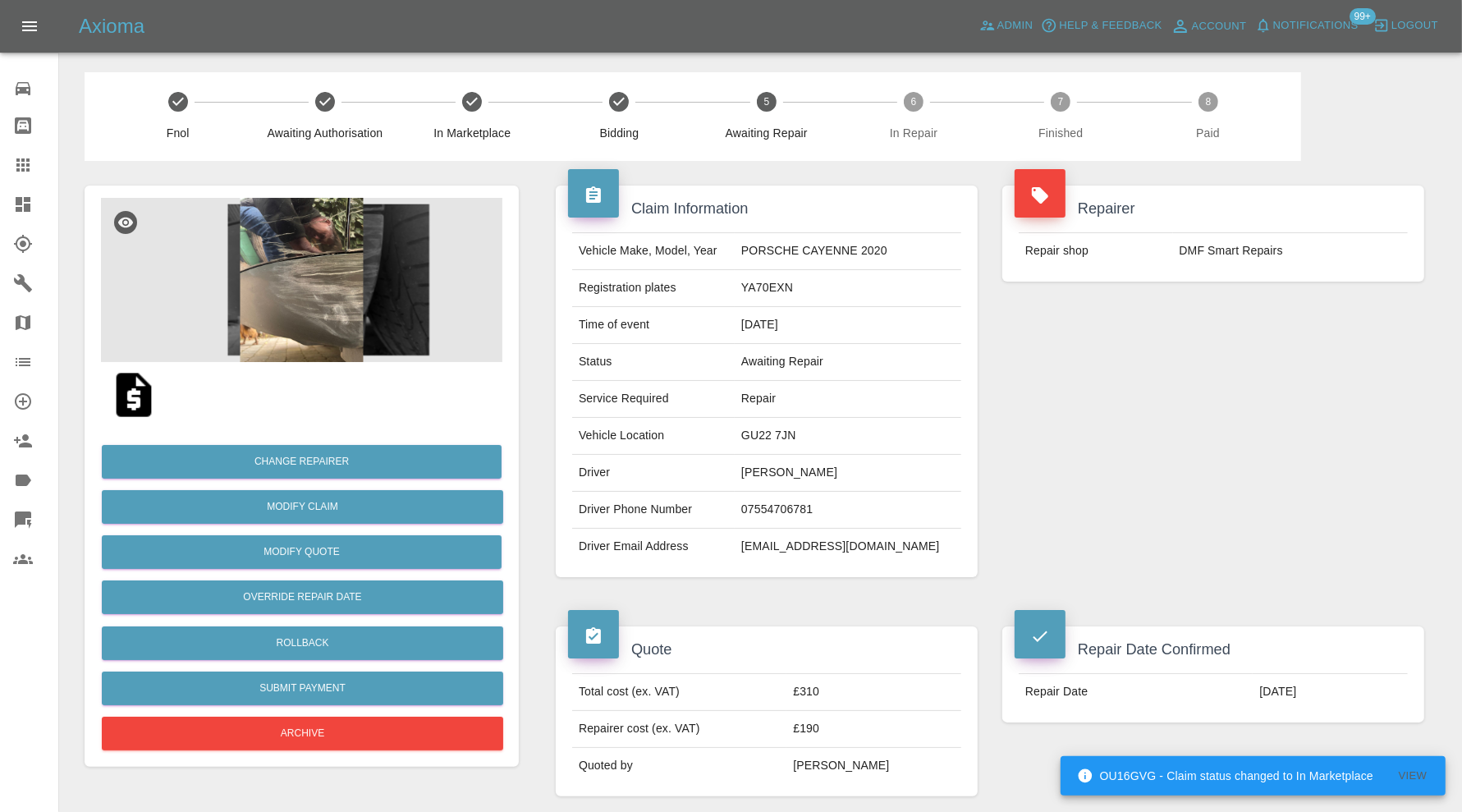
scroll to position [684, 0]
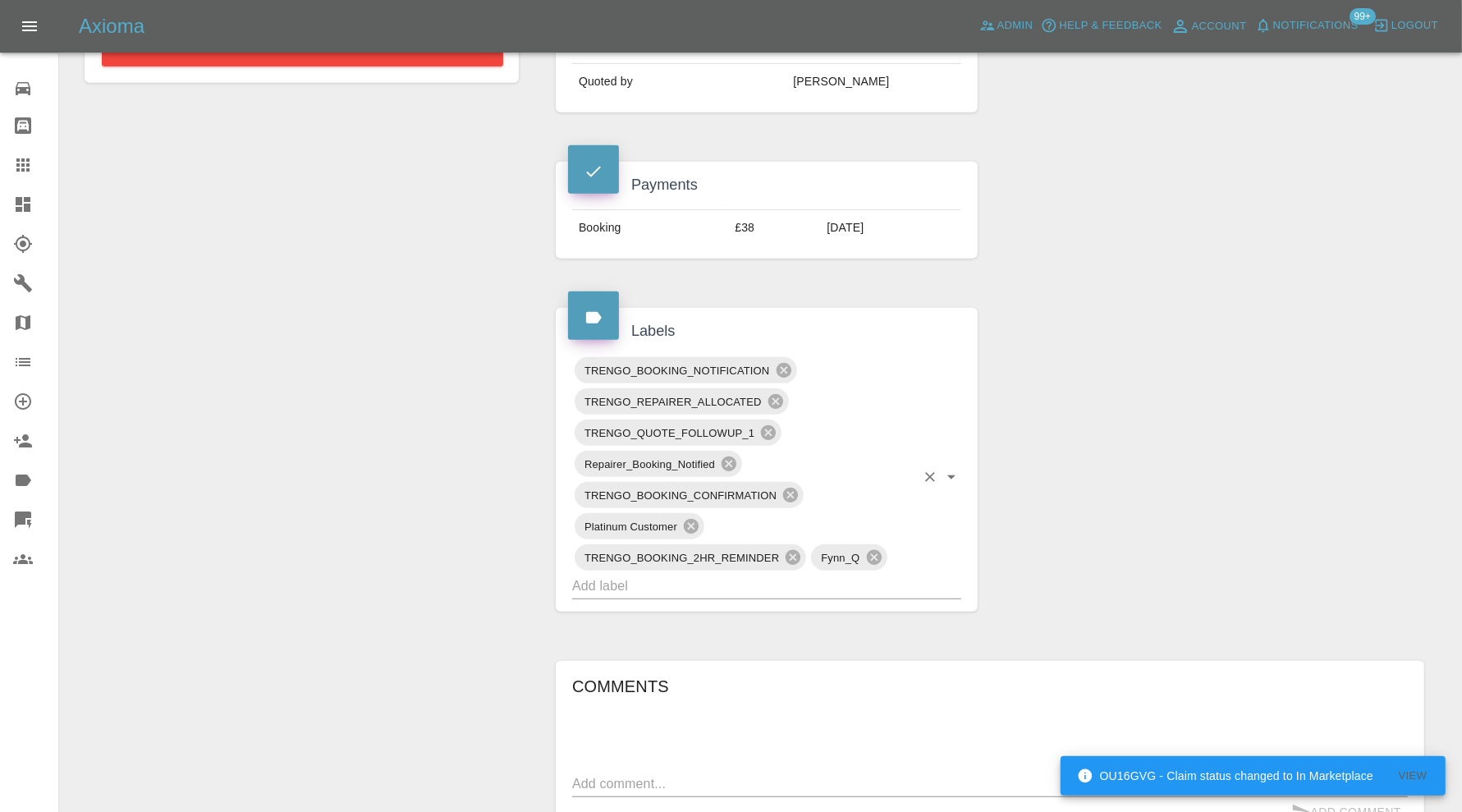
click at [836, 587] on input "text" at bounding box center [743, 585] width 343 height 26
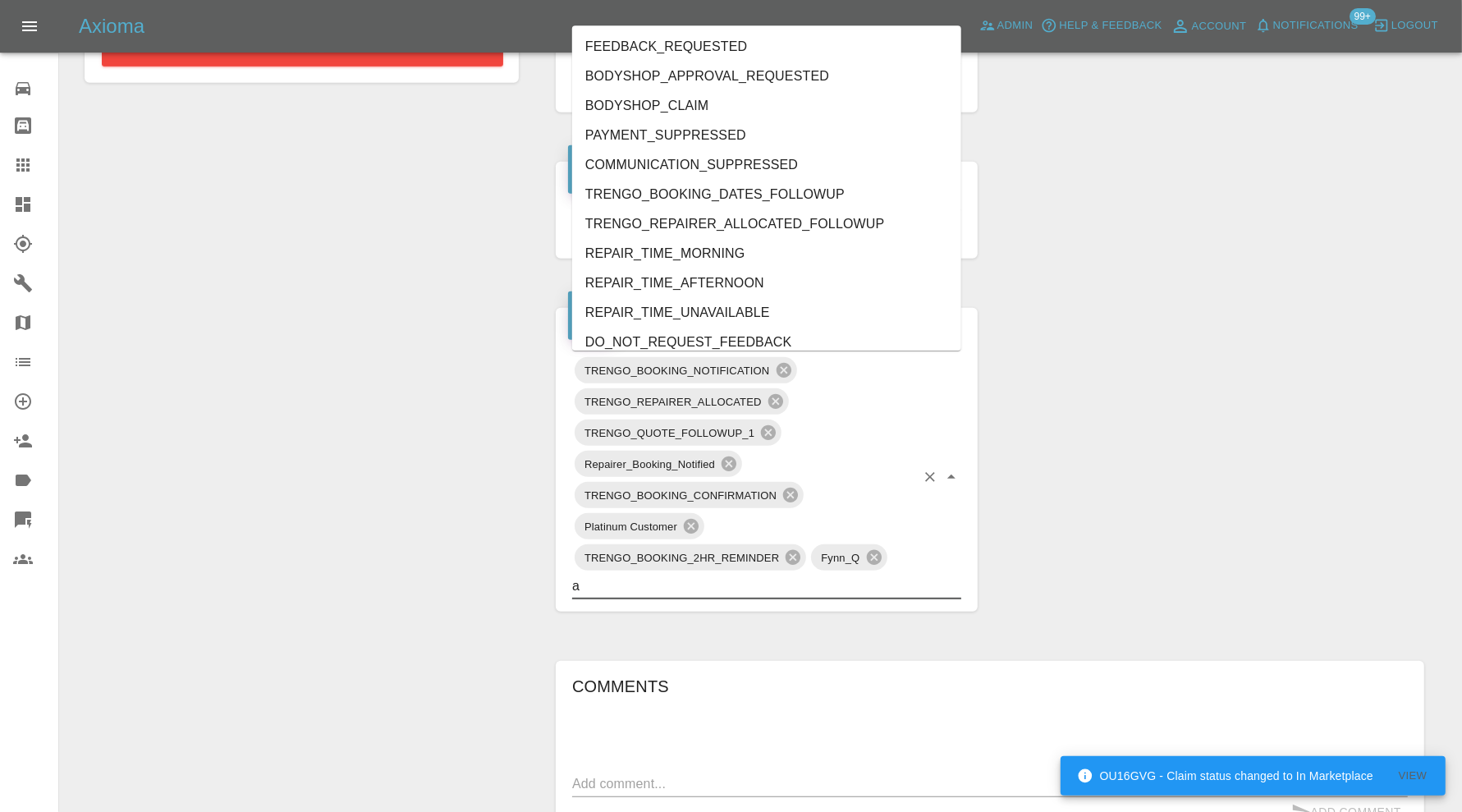
type input "au"
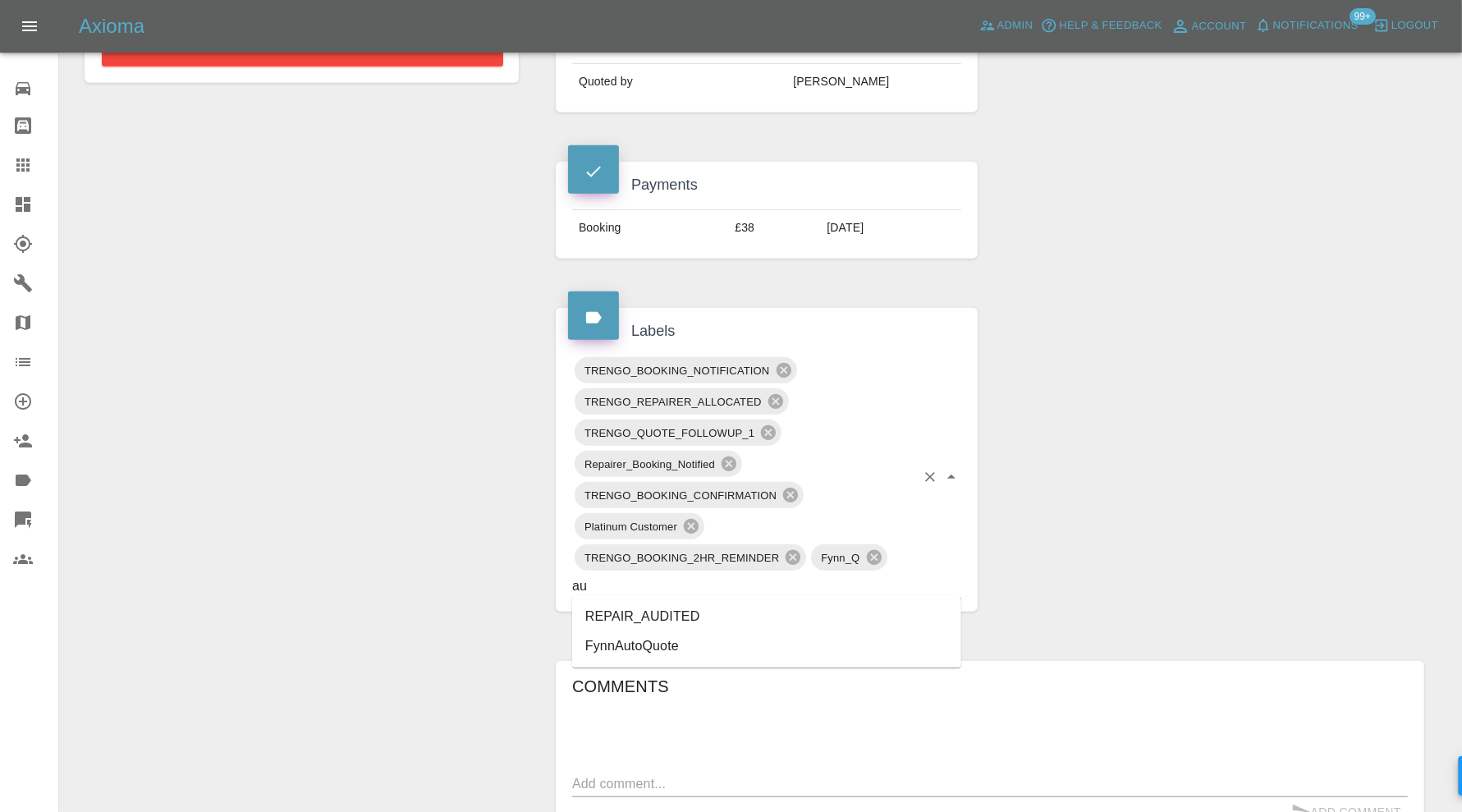
click at [686, 617] on li "REPAIR_AUDITED" at bounding box center [767, 617] width 389 height 30
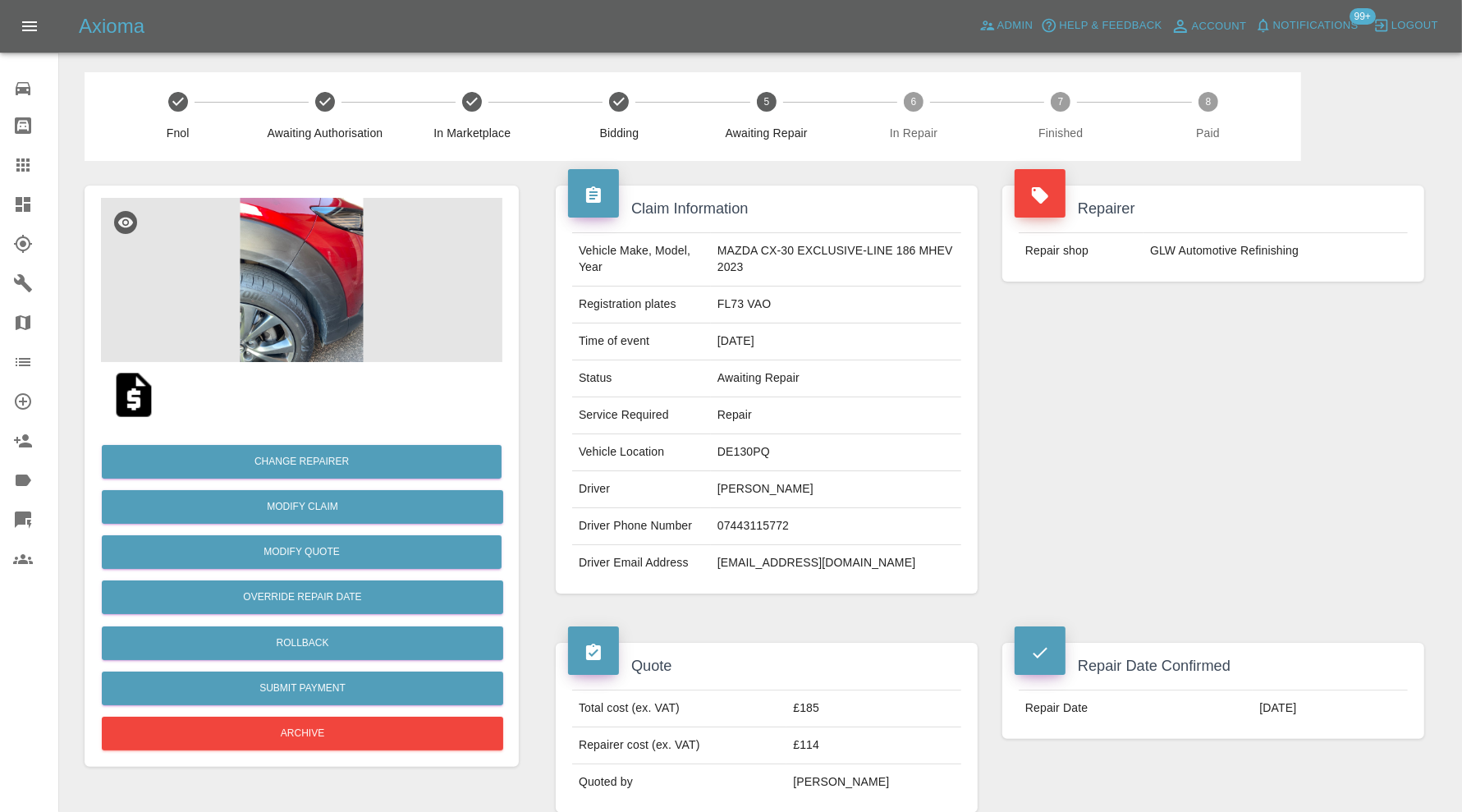
click at [317, 218] on img at bounding box center [301, 279] width 401 height 165
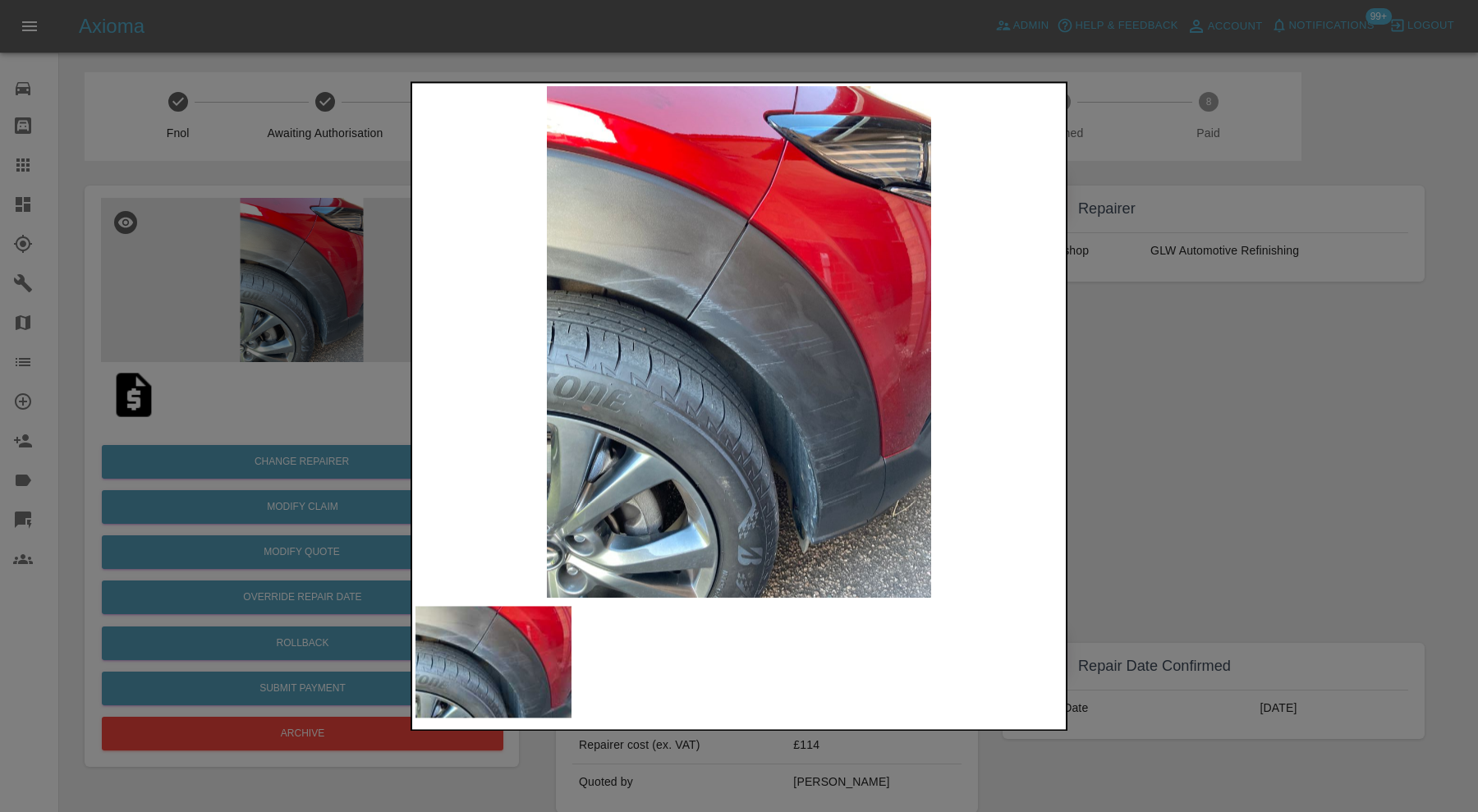
click at [1109, 348] on div at bounding box center [739, 406] width 1478 height 812
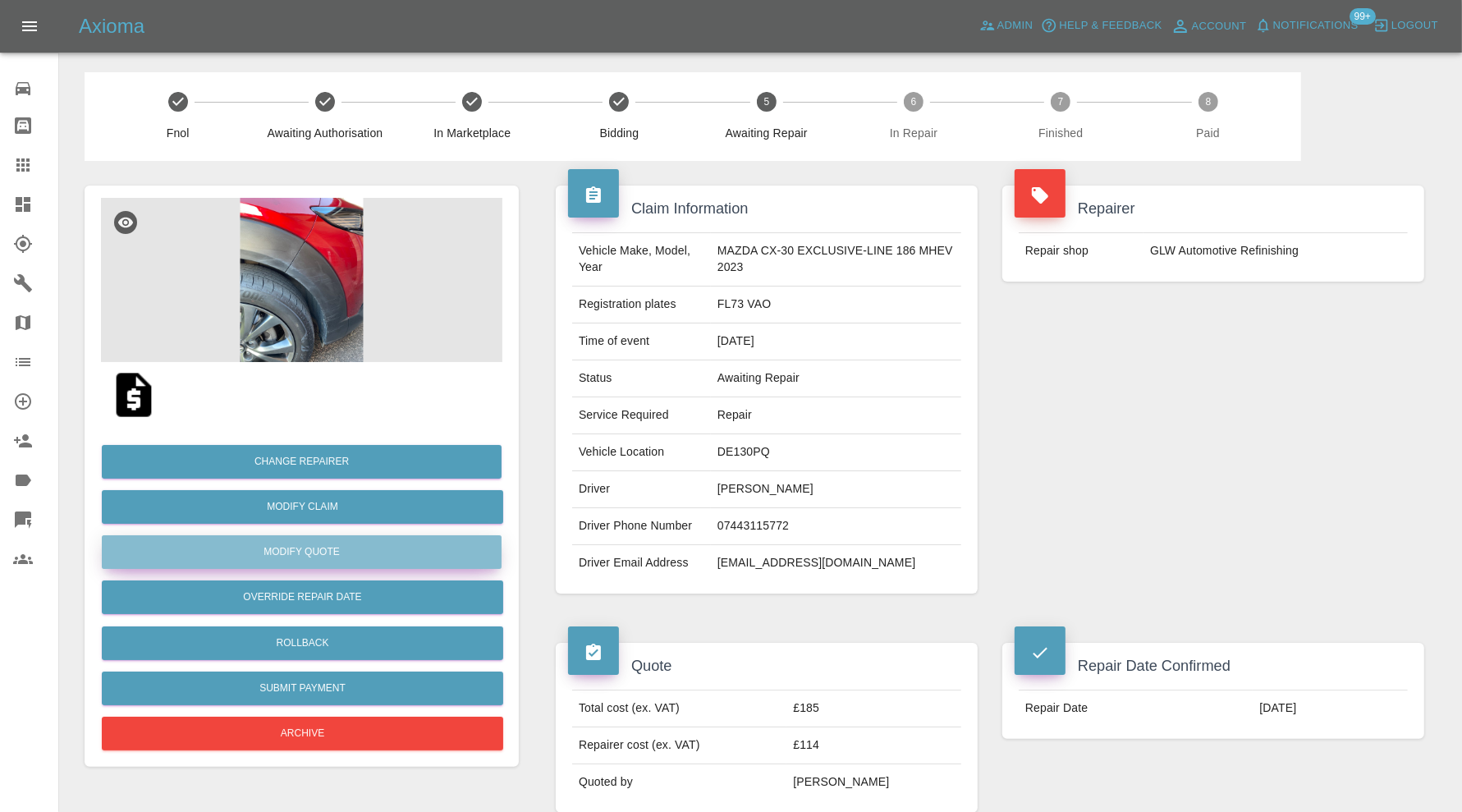
click at [356, 556] on button "Modify Quote" at bounding box center [301, 552] width 399 height 34
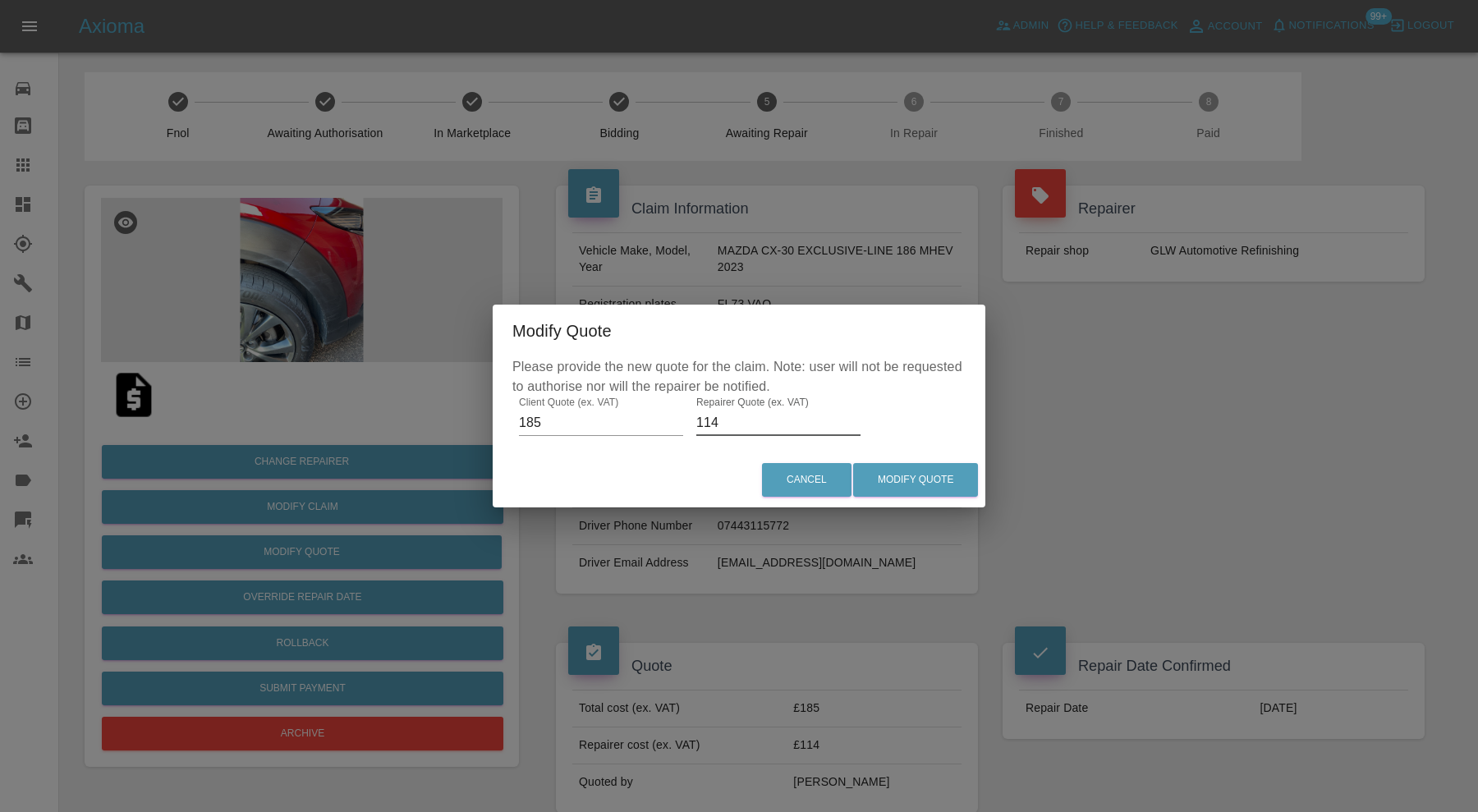
click at [742, 417] on input "114" at bounding box center [778, 423] width 165 height 26
type input "115"
click at [873, 475] on button "Modify Quote" at bounding box center [916, 480] width 125 height 34
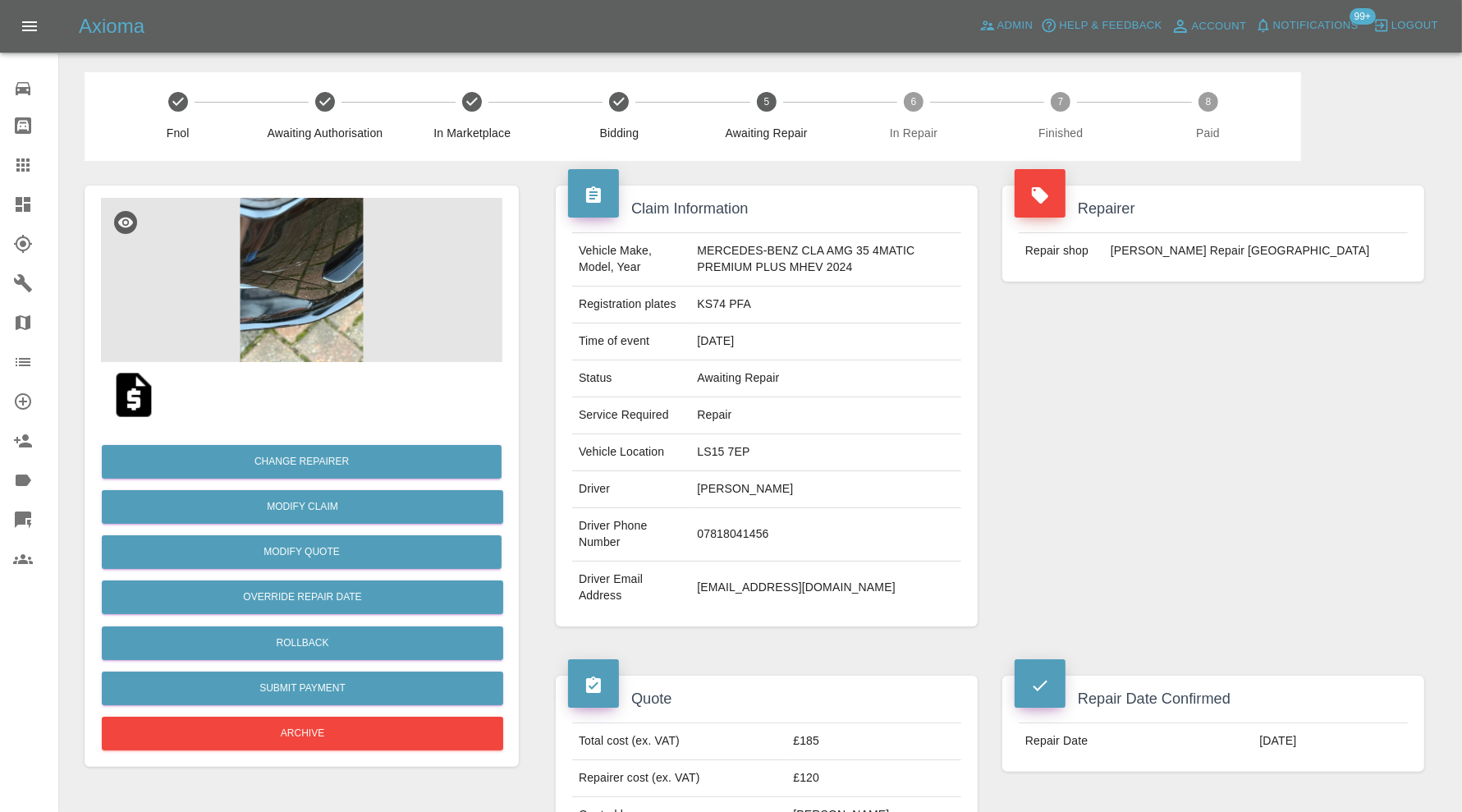
click at [341, 320] on img at bounding box center [301, 279] width 401 height 165
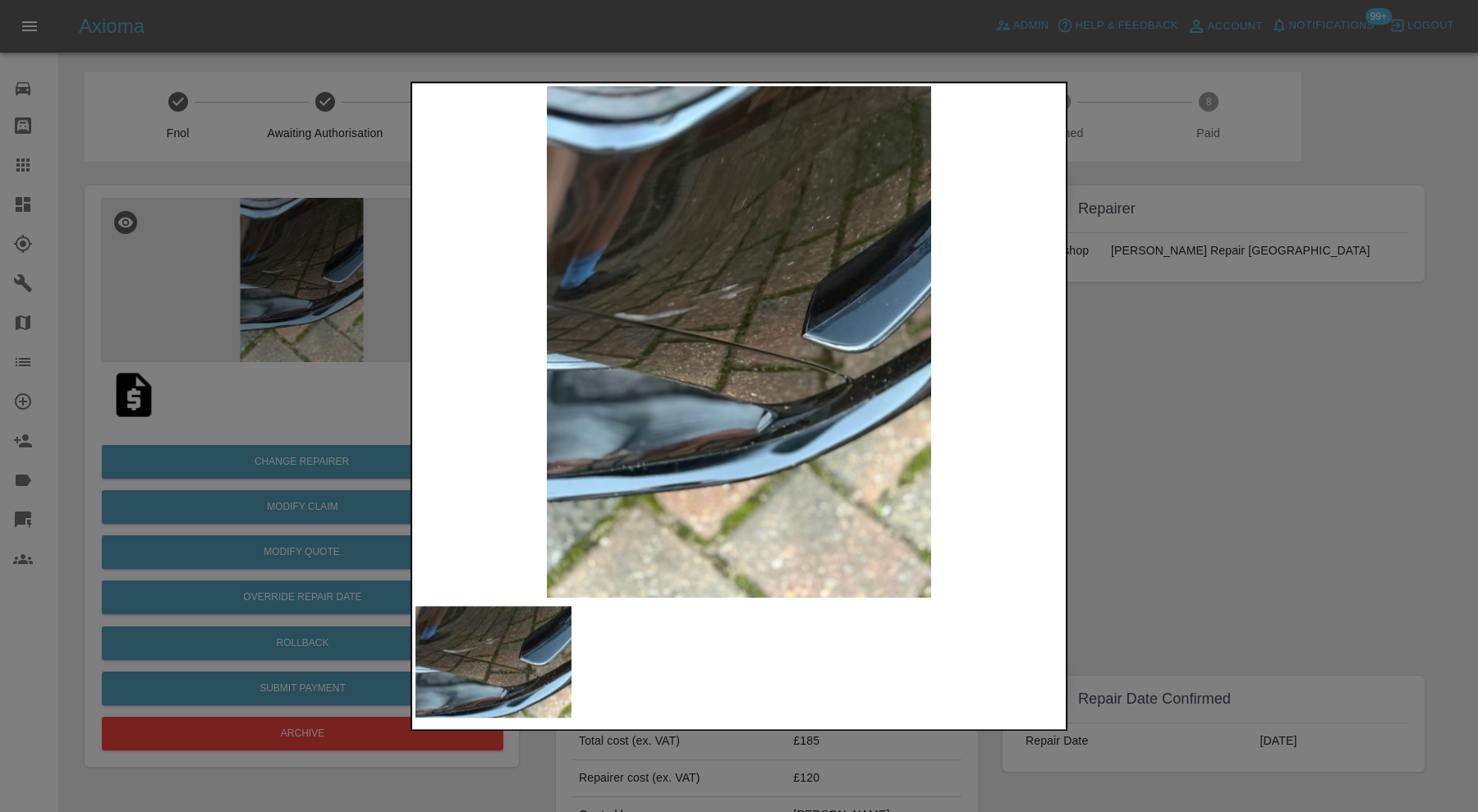
click at [1184, 418] on div at bounding box center [739, 406] width 1478 height 812
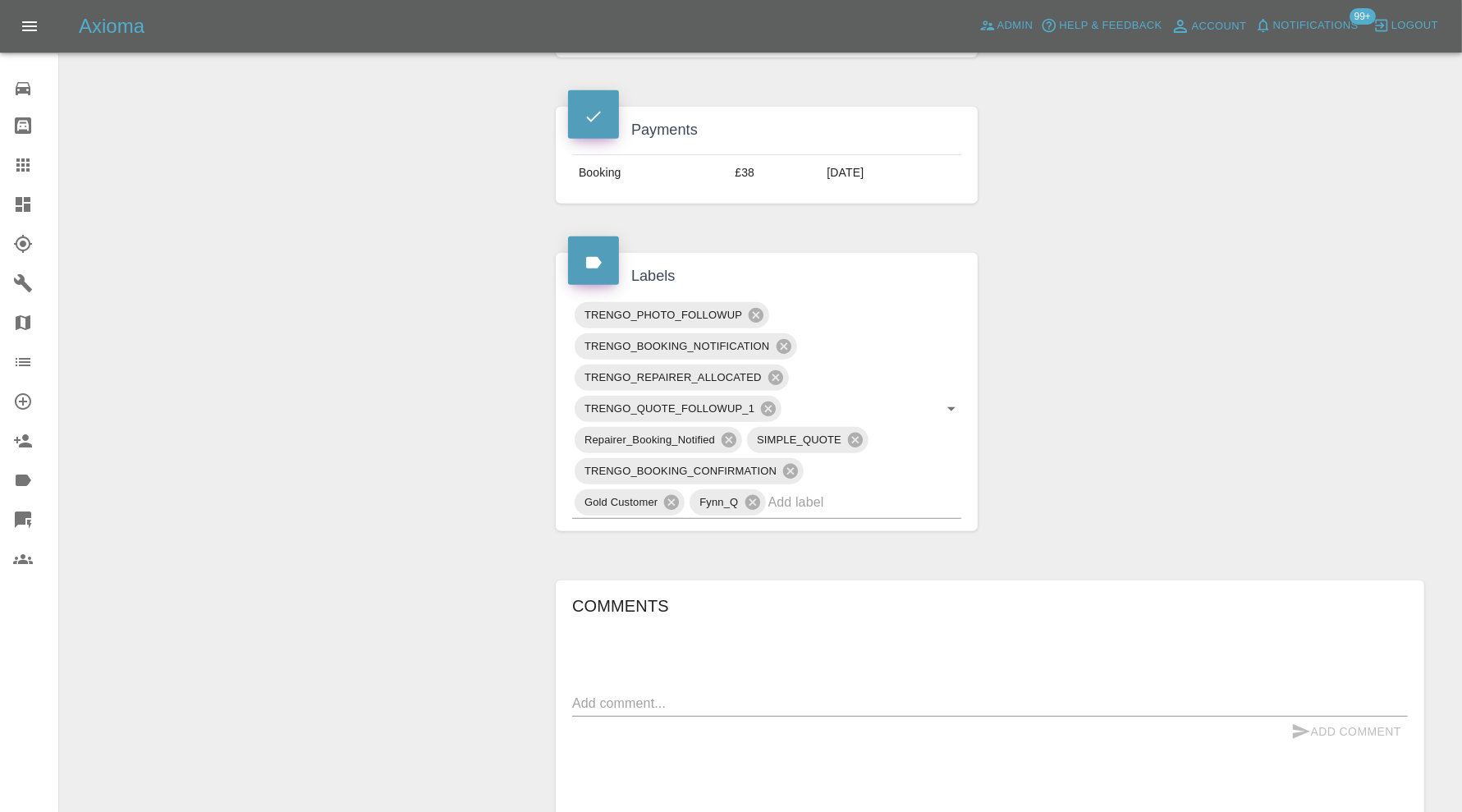
scroll to position [821, 0]
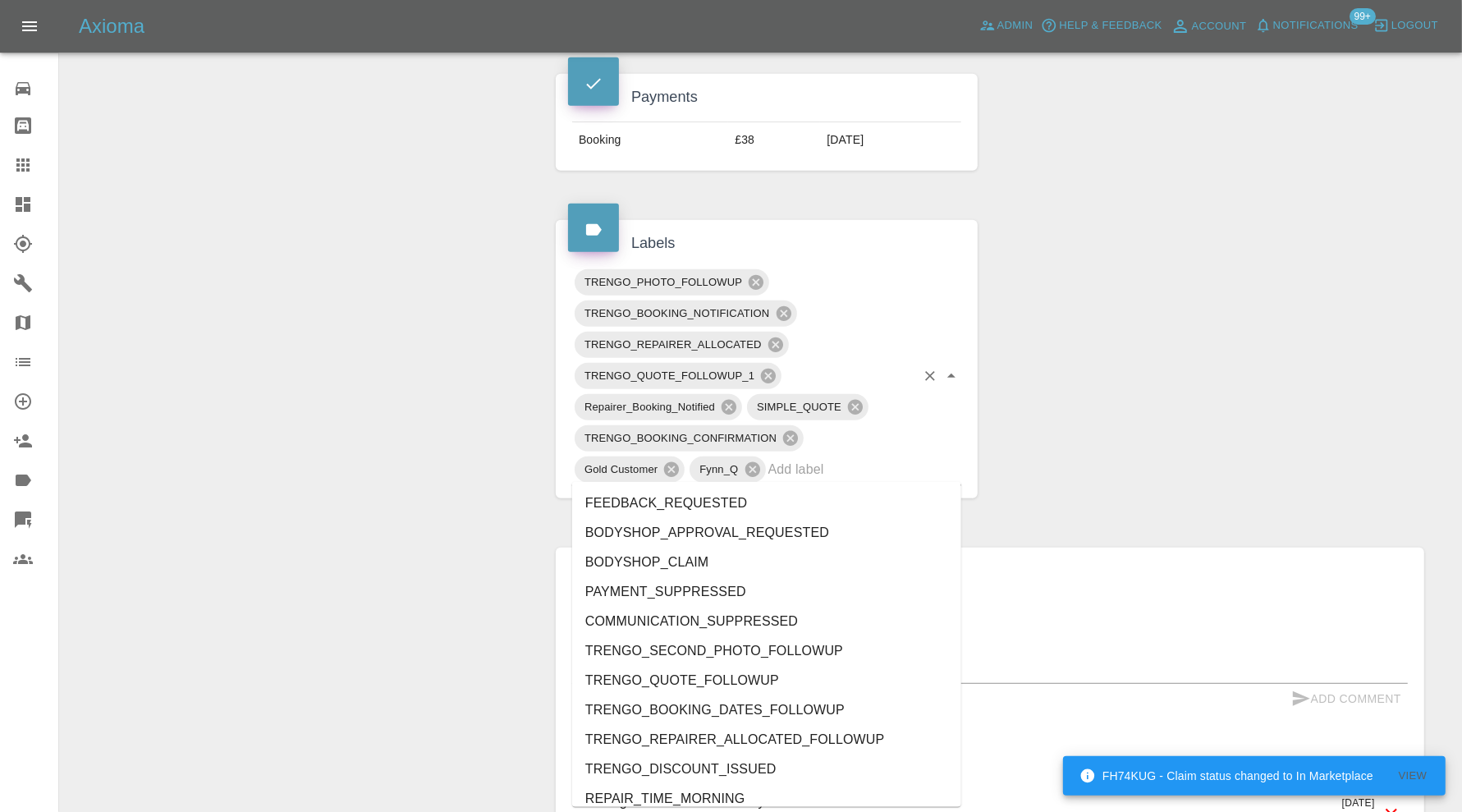
click at [878, 468] on input "text" at bounding box center [842, 469] width 147 height 26
type input "au"
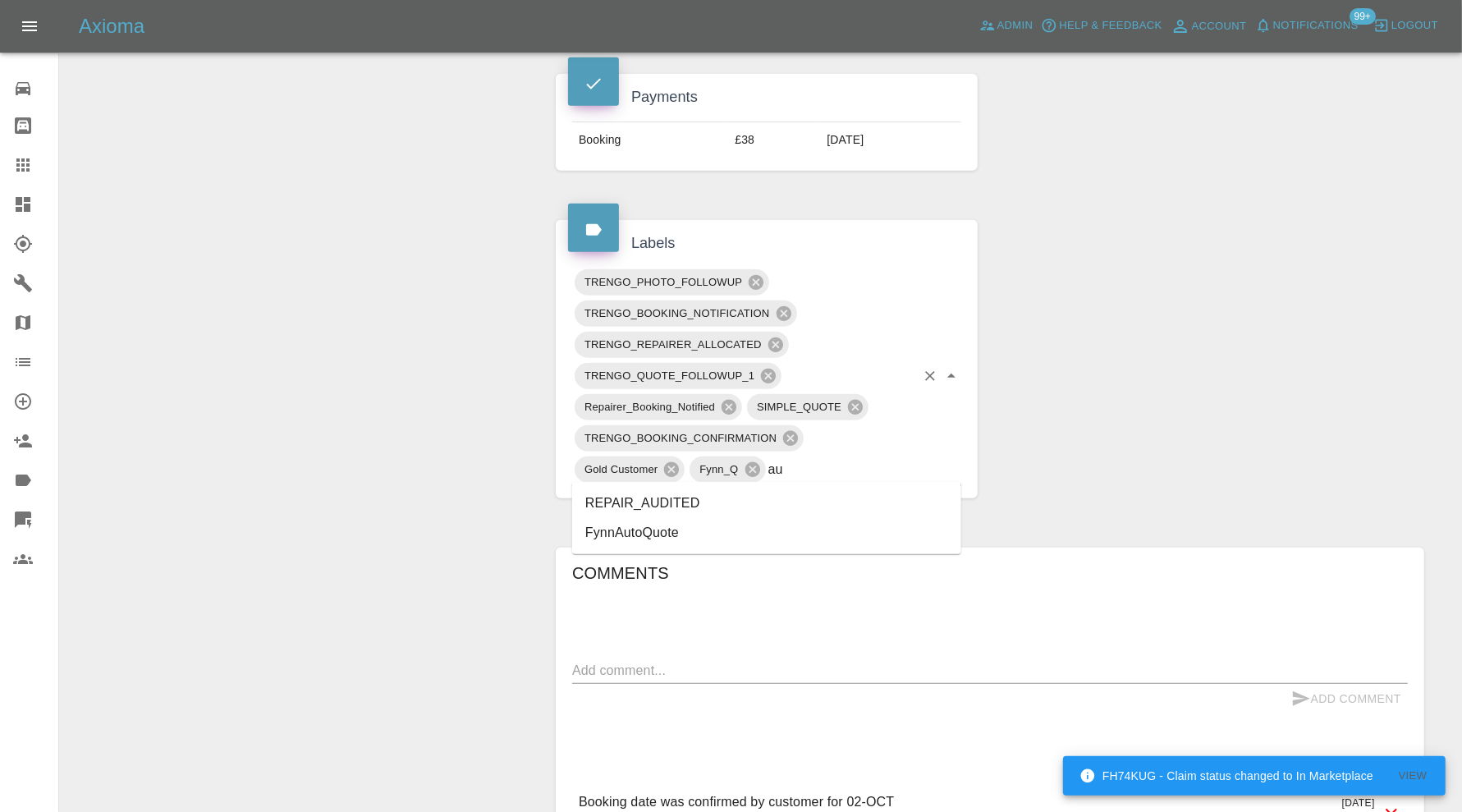
click at [757, 503] on li "REPAIR_AUDITED" at bounding box center [767, 504] width 389 height 30
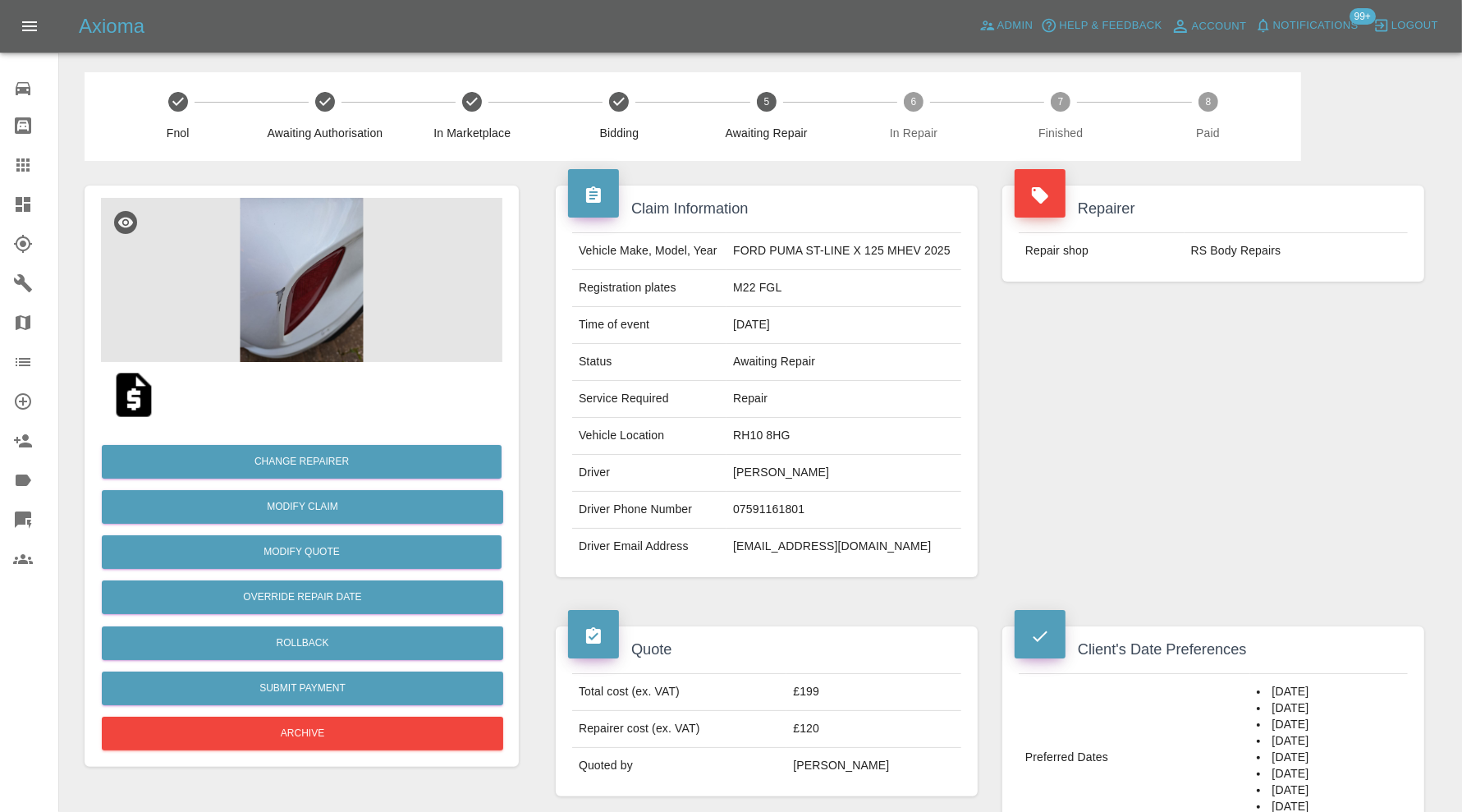
click at [335, 230] on img at bounding box center [301, 279] width 401 height 165
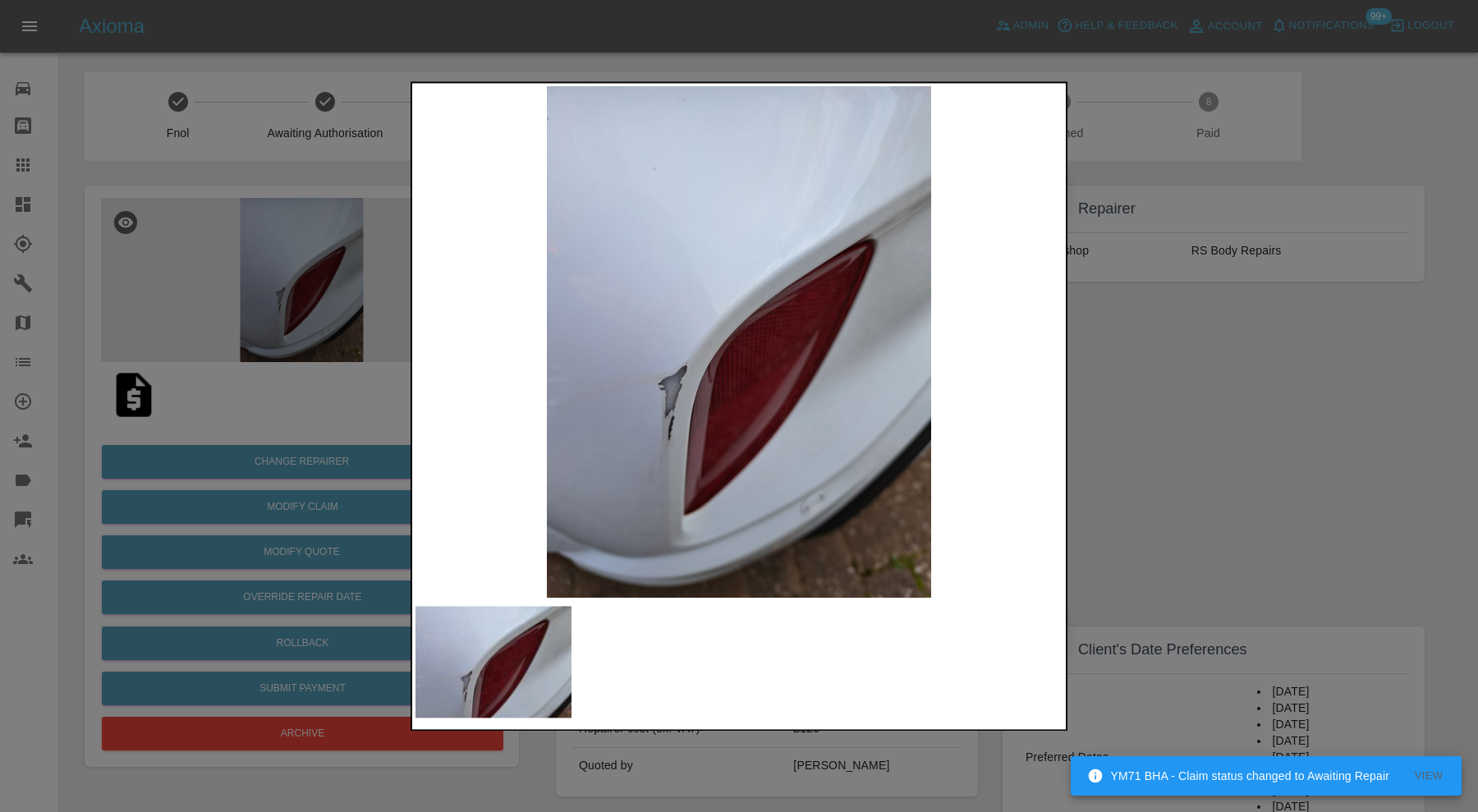
click at [1155, 393] on div at bounding box center [739, 406] width 1478 height 812
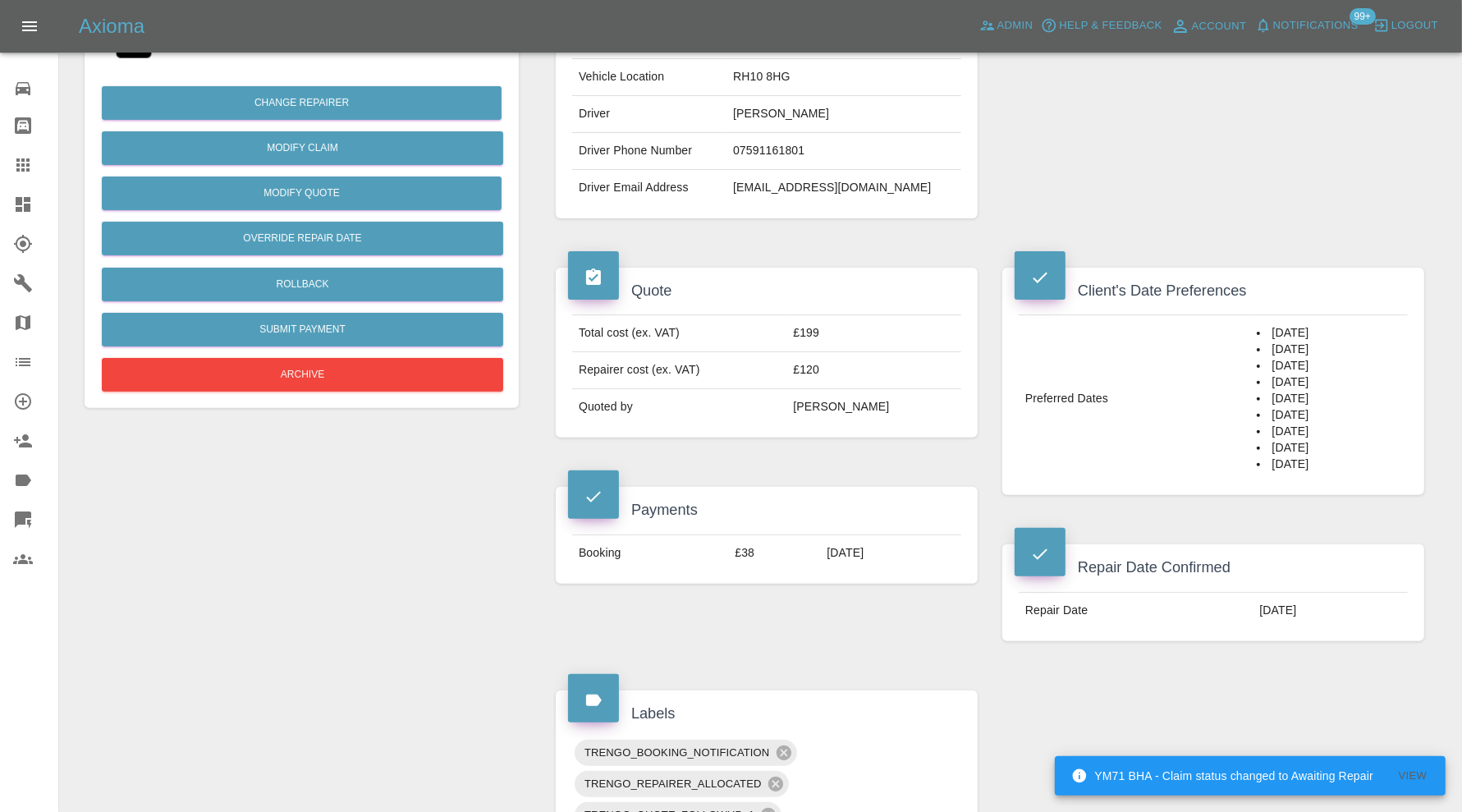
scroll to position [684, 0]
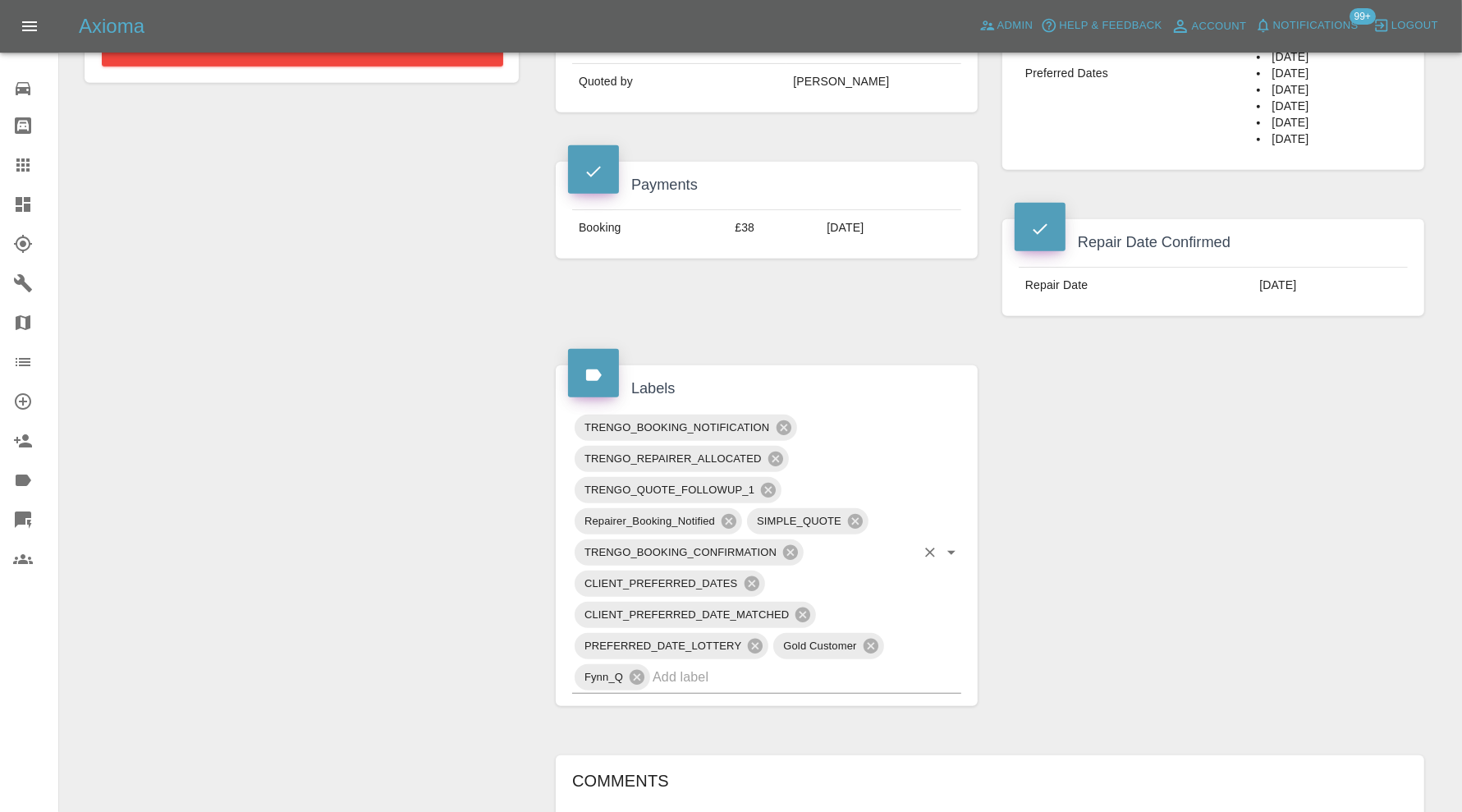
click at [759, 670] on input "text" at bounding box center [784, 676] width 263 height 26
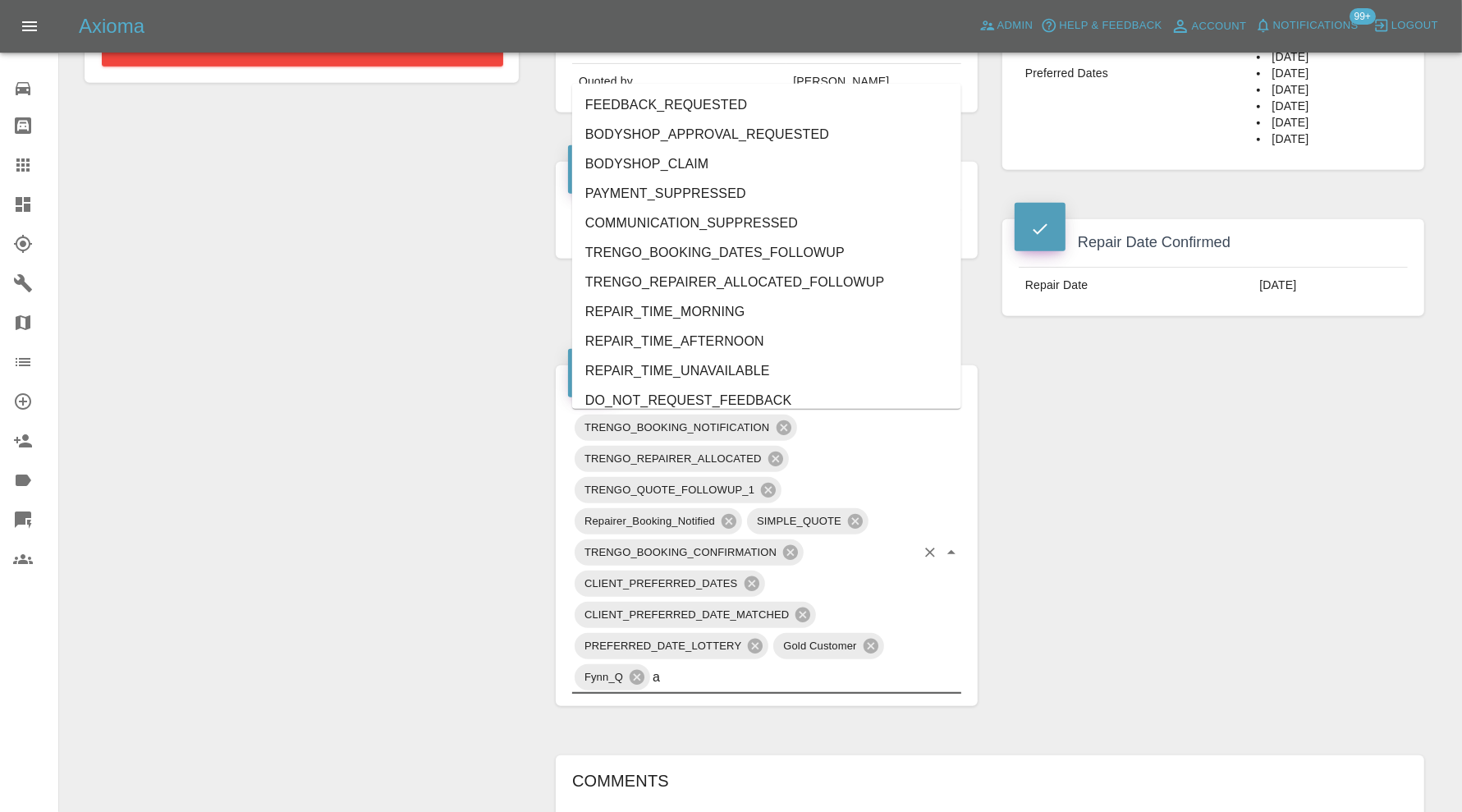
type input "au"
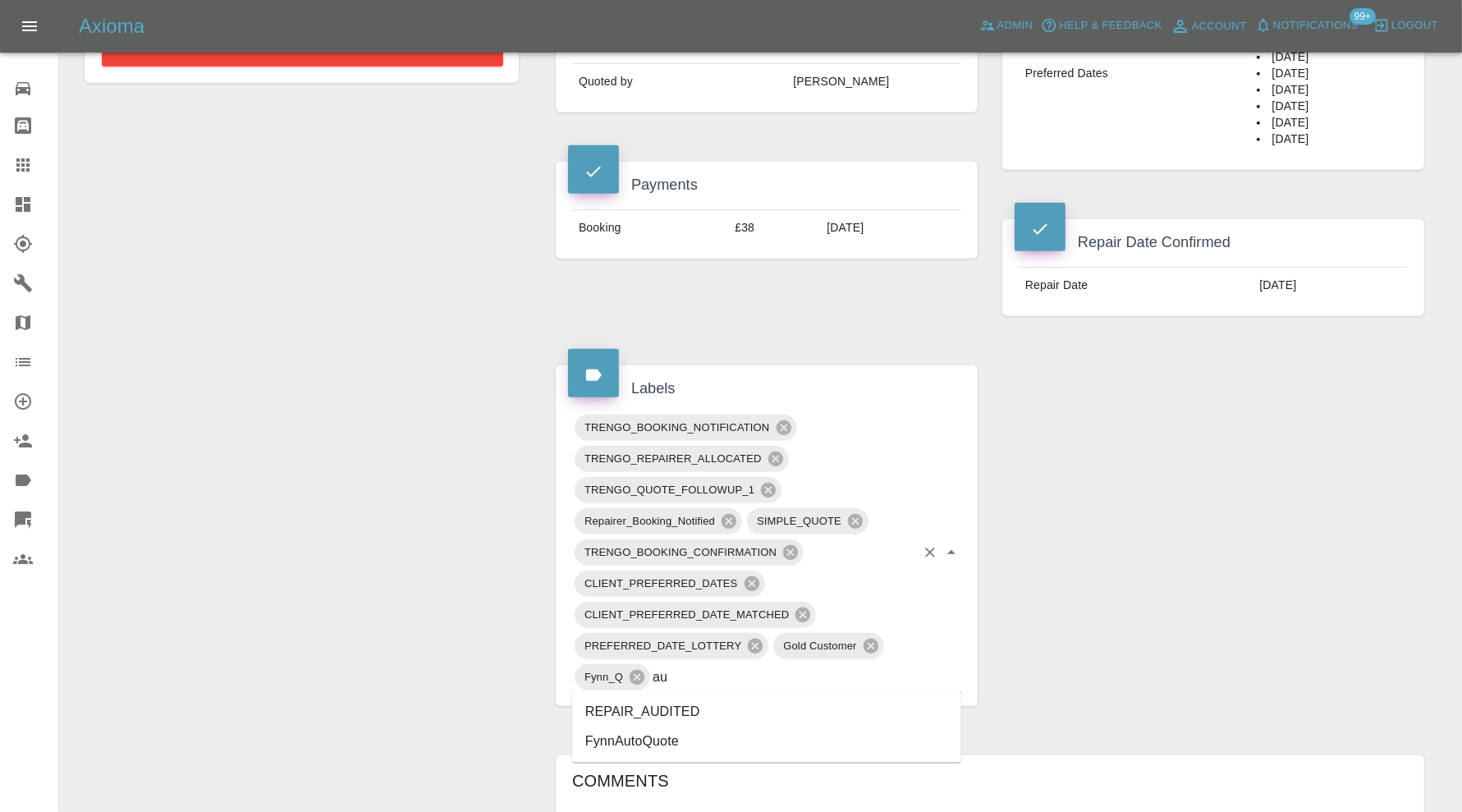
click at [668, 702] on li "REPAIR_AUDITED" at bounding box center [767, 712] width 389 height 30
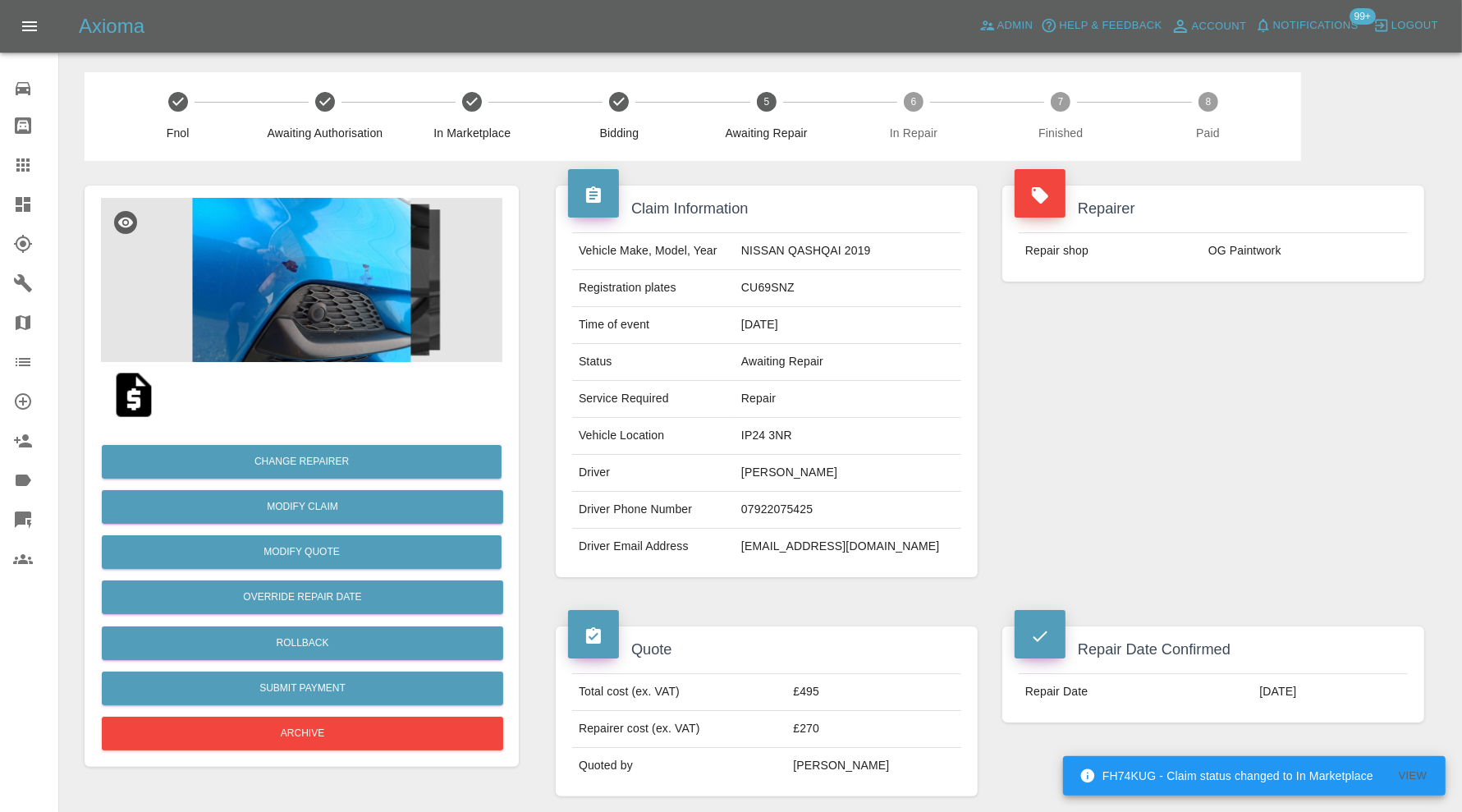
click at [382, 318] on img at bounding box center [301, 279] width 401 height 165
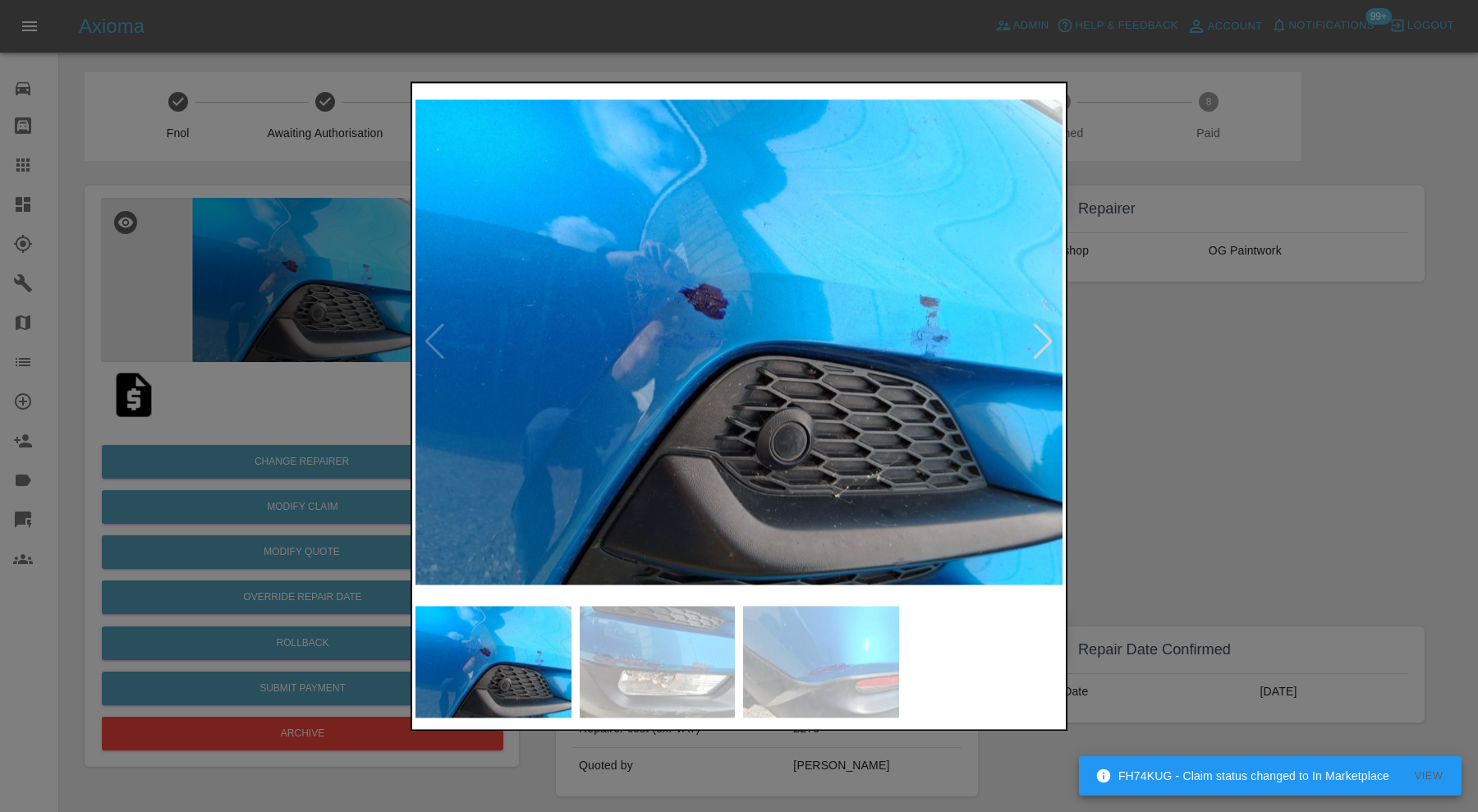
click at [1035, 337] on div at bounding box center [1043, 342] width 22 height 36
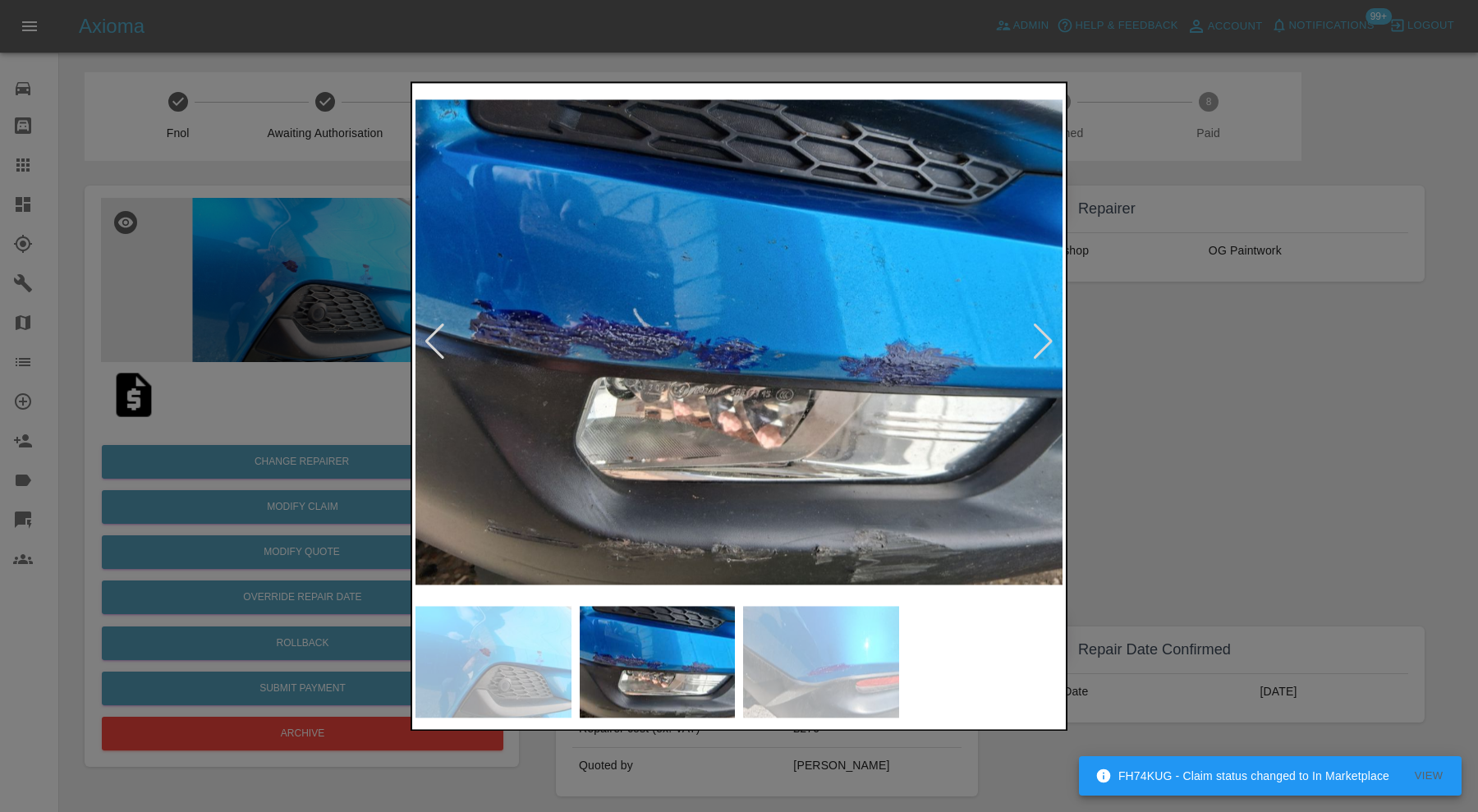
click at [1035, 337] on div at bounding box center [1043, 342] width 22 height 36
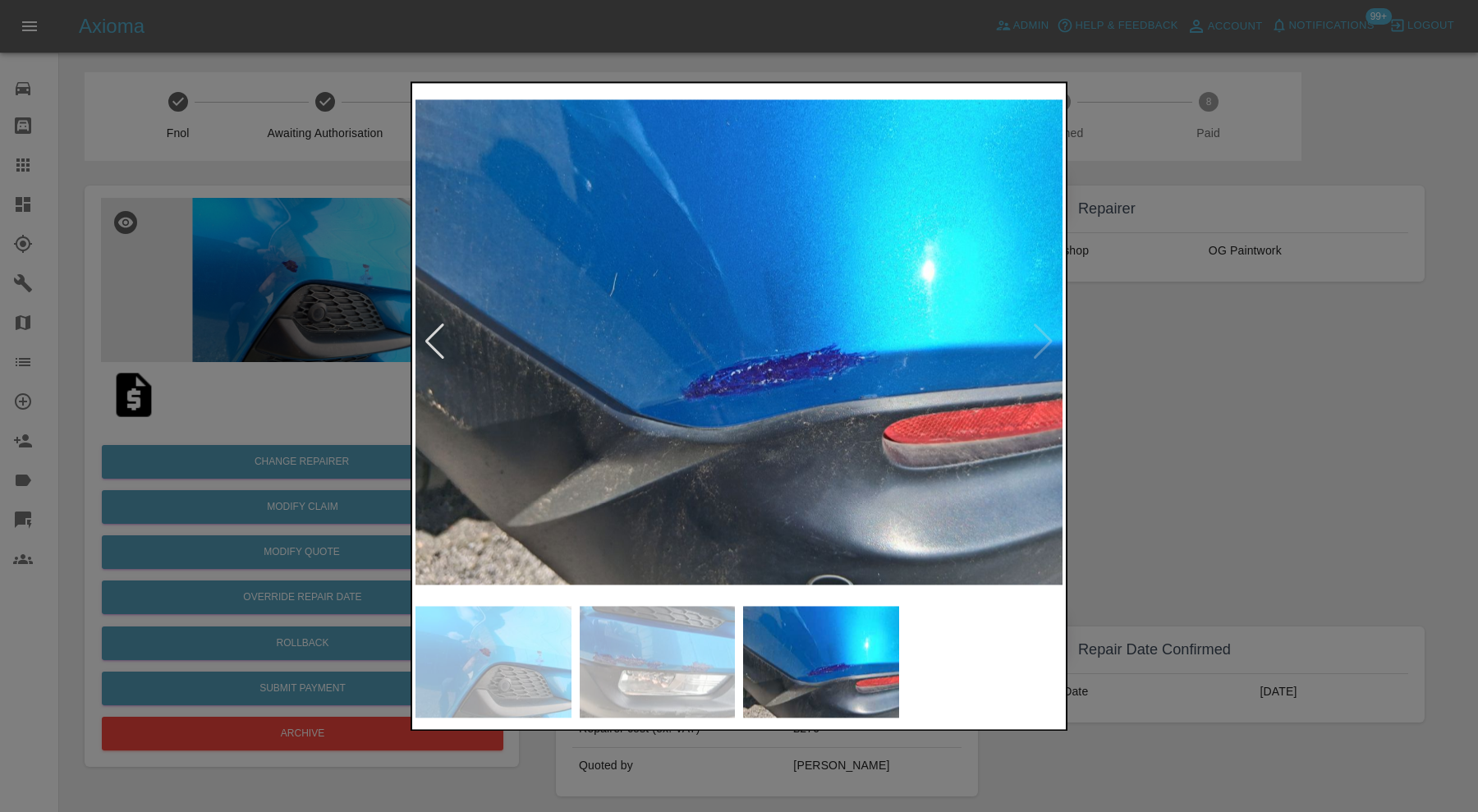
click at [1035, 337] on img at bounding box center [739, 342] width 647 height 512
click at [1173, 354] on div at bounding box center [739, 406] width 1478 height 812
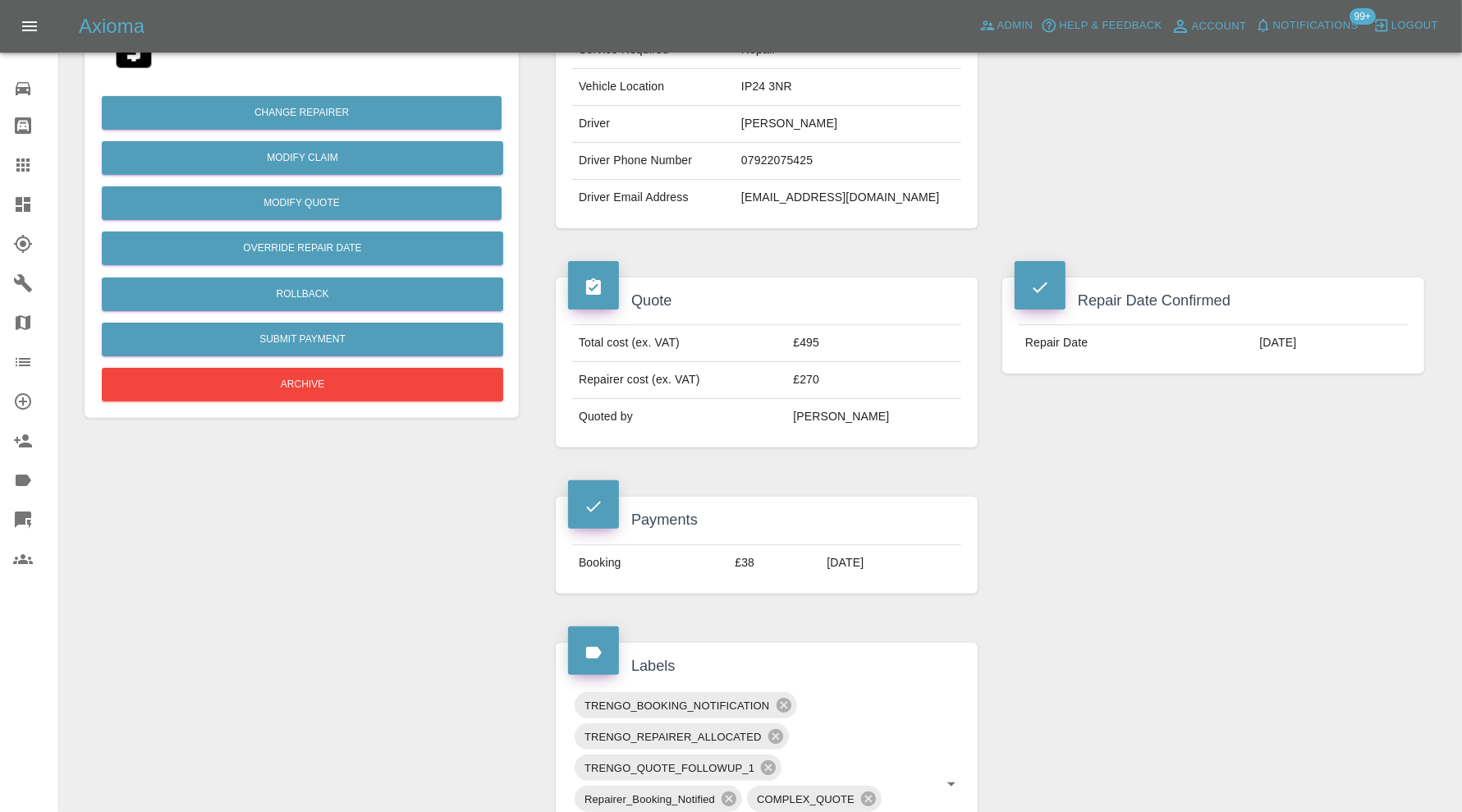
scroll to position [684, 0]
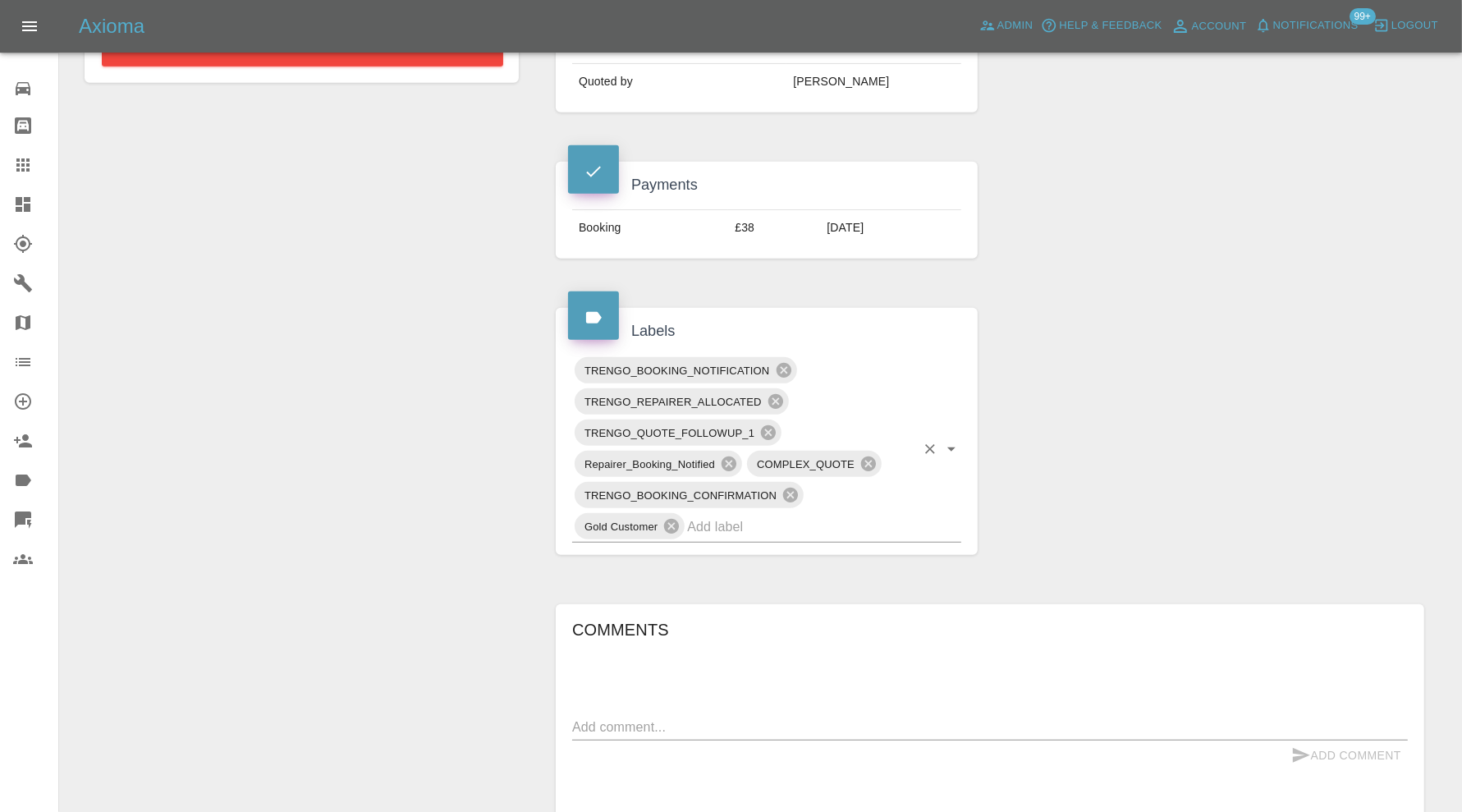
click at [862, 529] on input "text" at bounding box center [801, 526] width 228 height 26
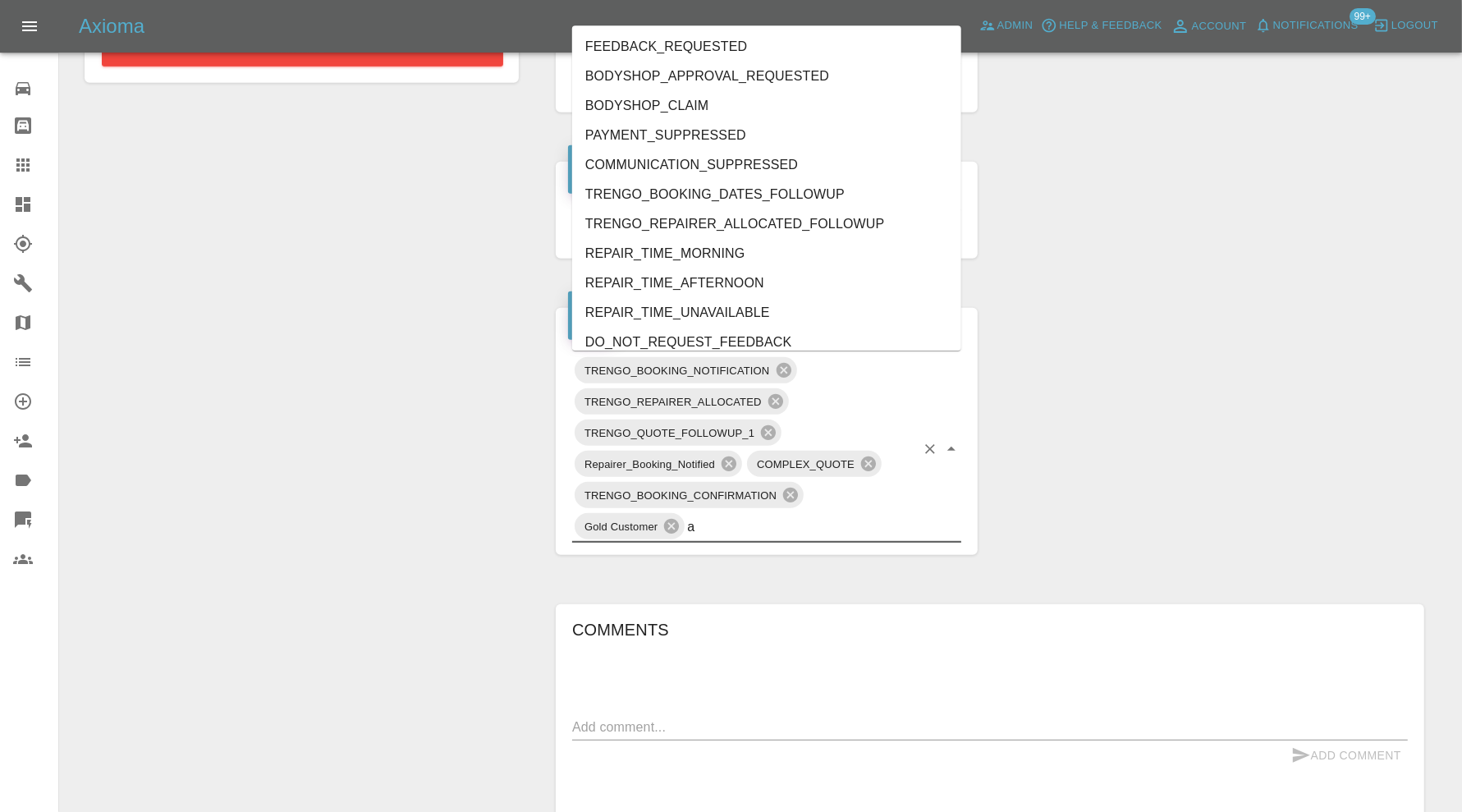
type input "au"
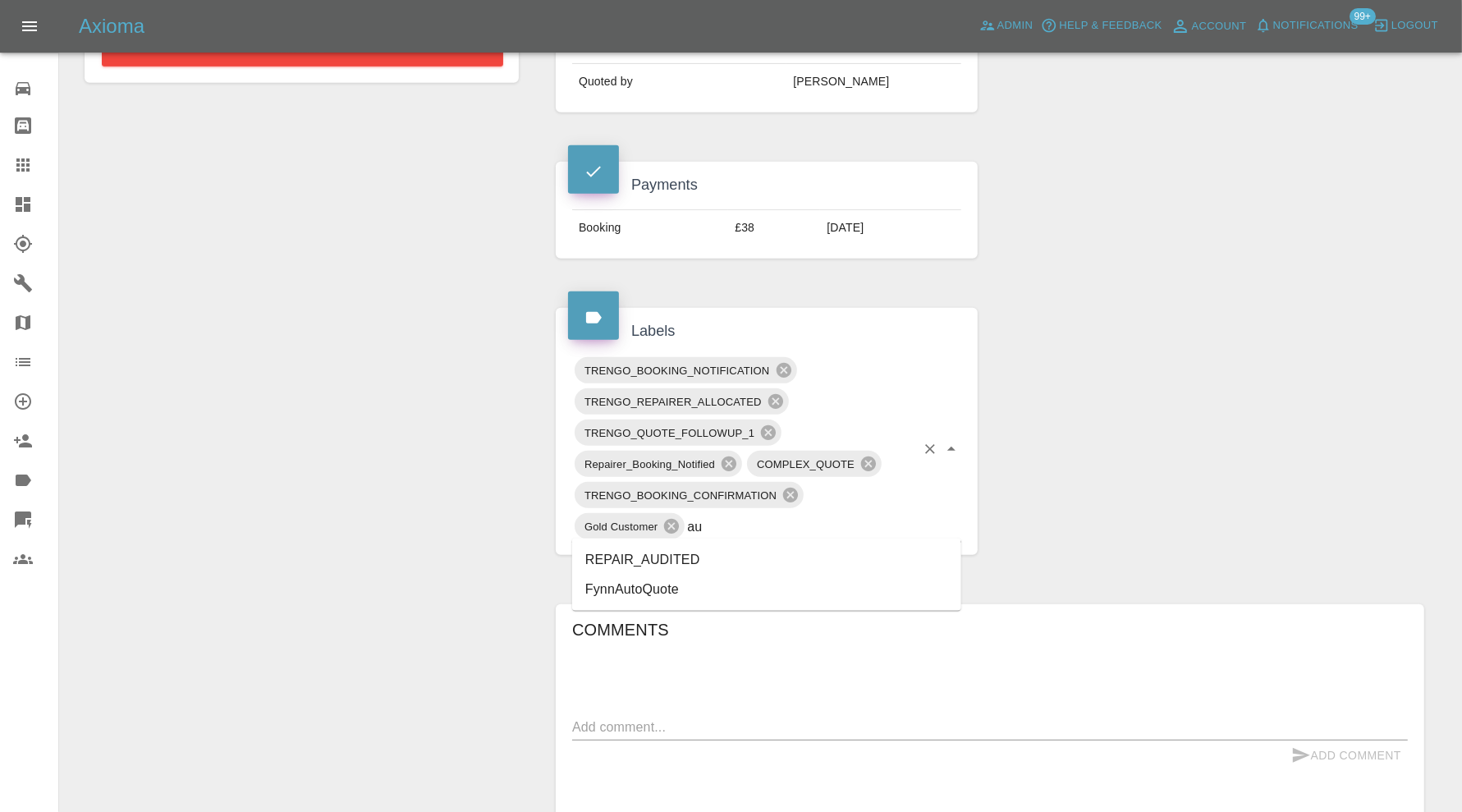
click at [701, 566] on li "REPAIR_AUDITED" at bounding box center [767, 560] width 389 height 30
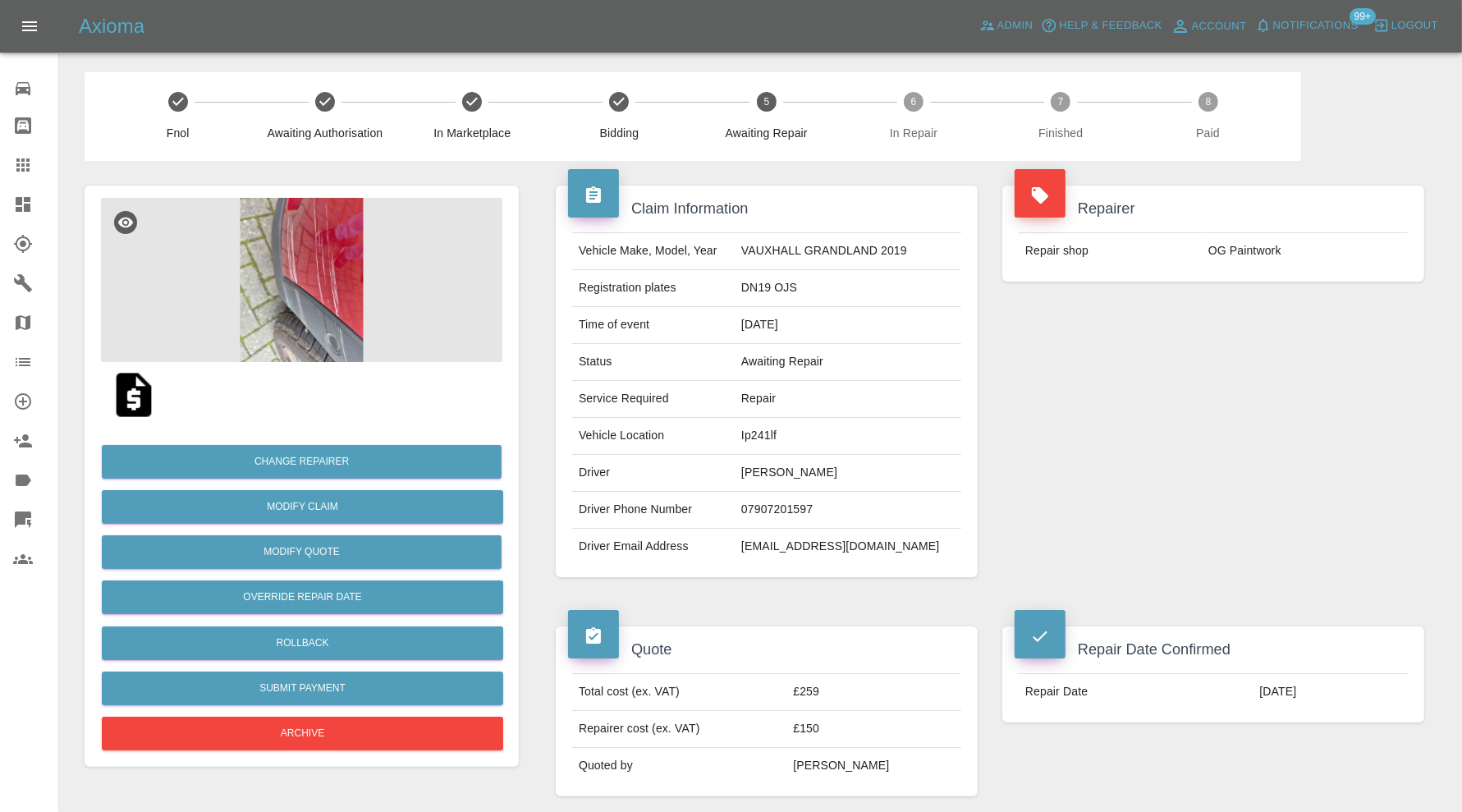
click at [322, 245] on img at bounding box center [301, 279] width 401 height 165
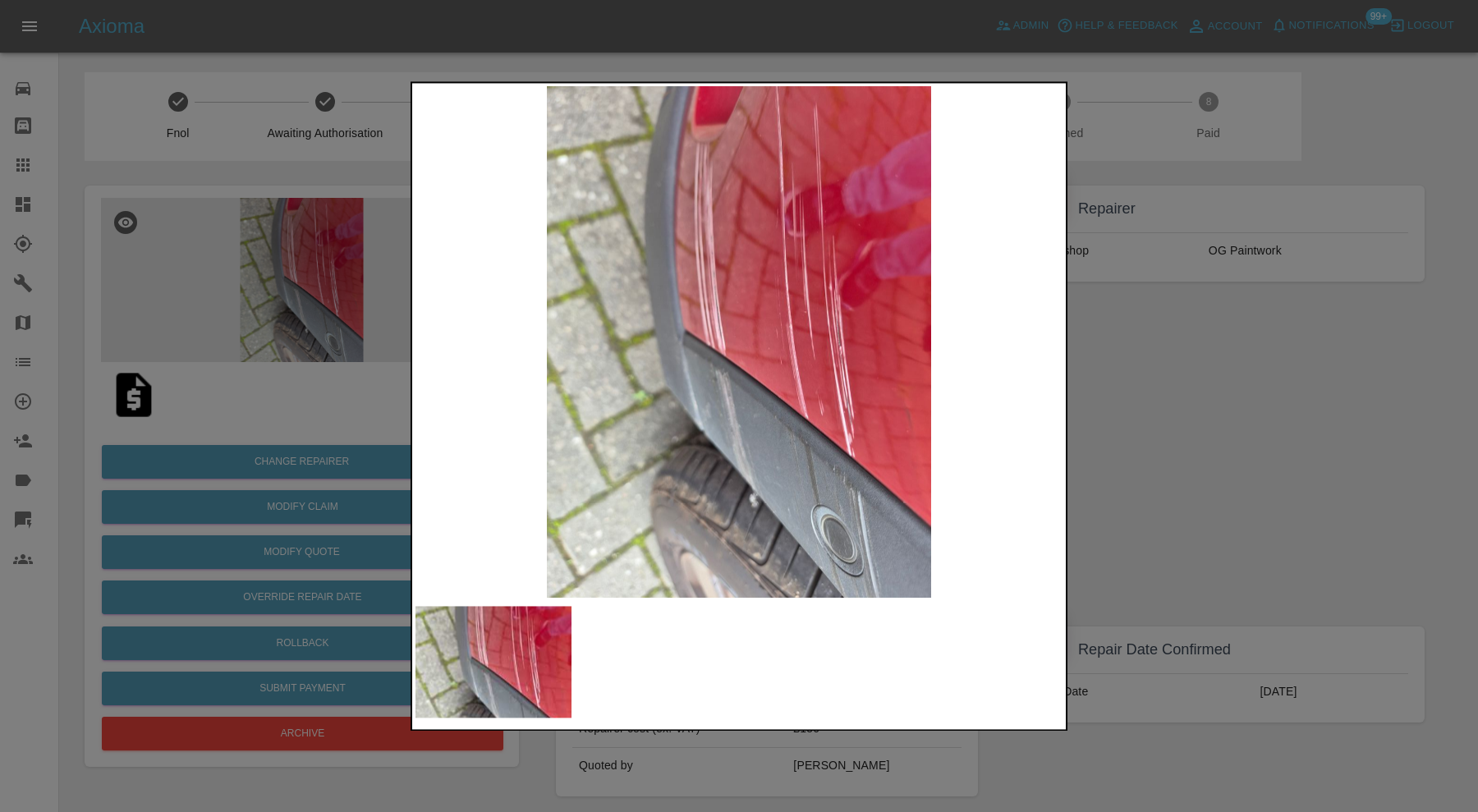
click at [1177, 403] on div at bounding box center [739, 406] width 1478 height 812
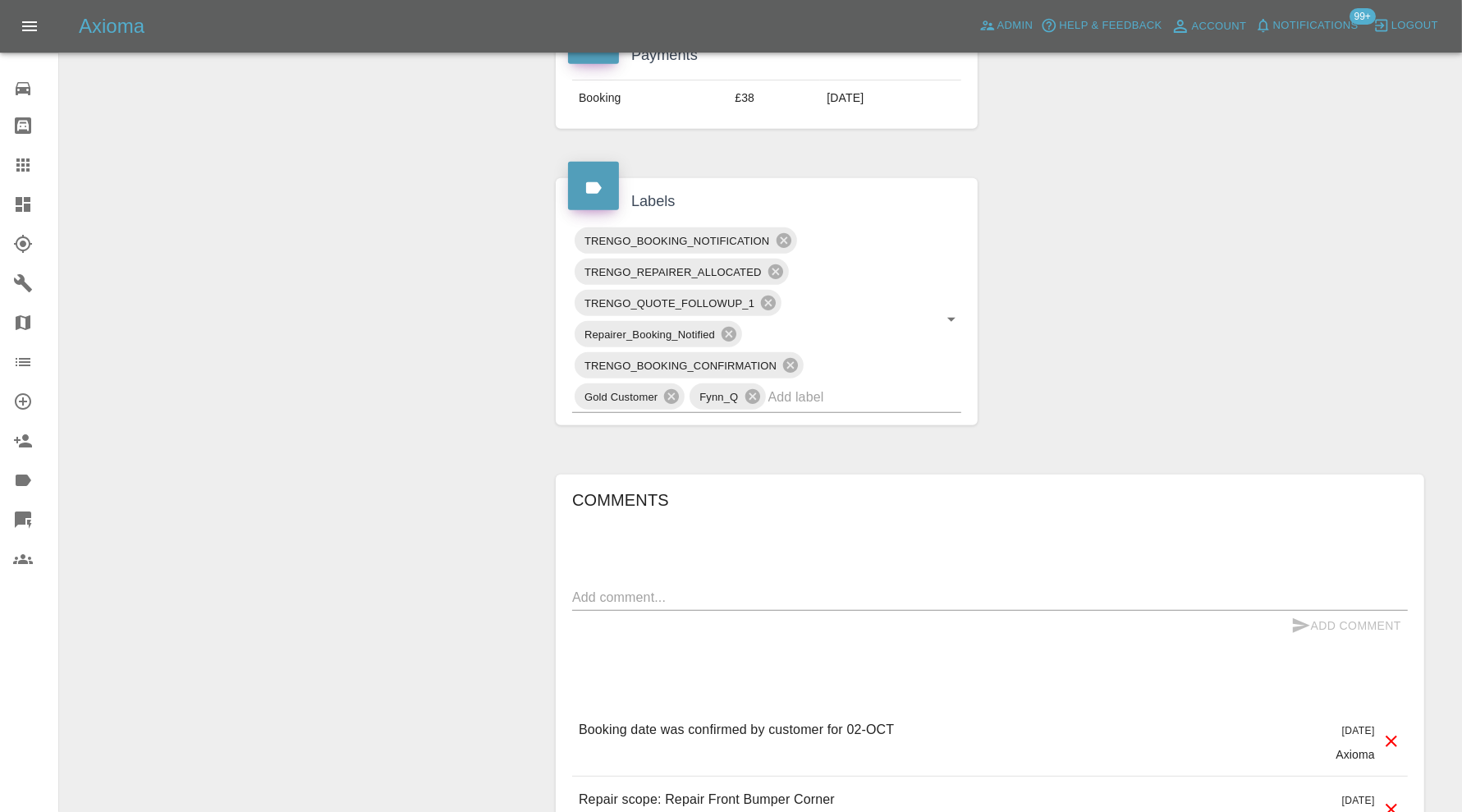
scroll to position [821, 0]
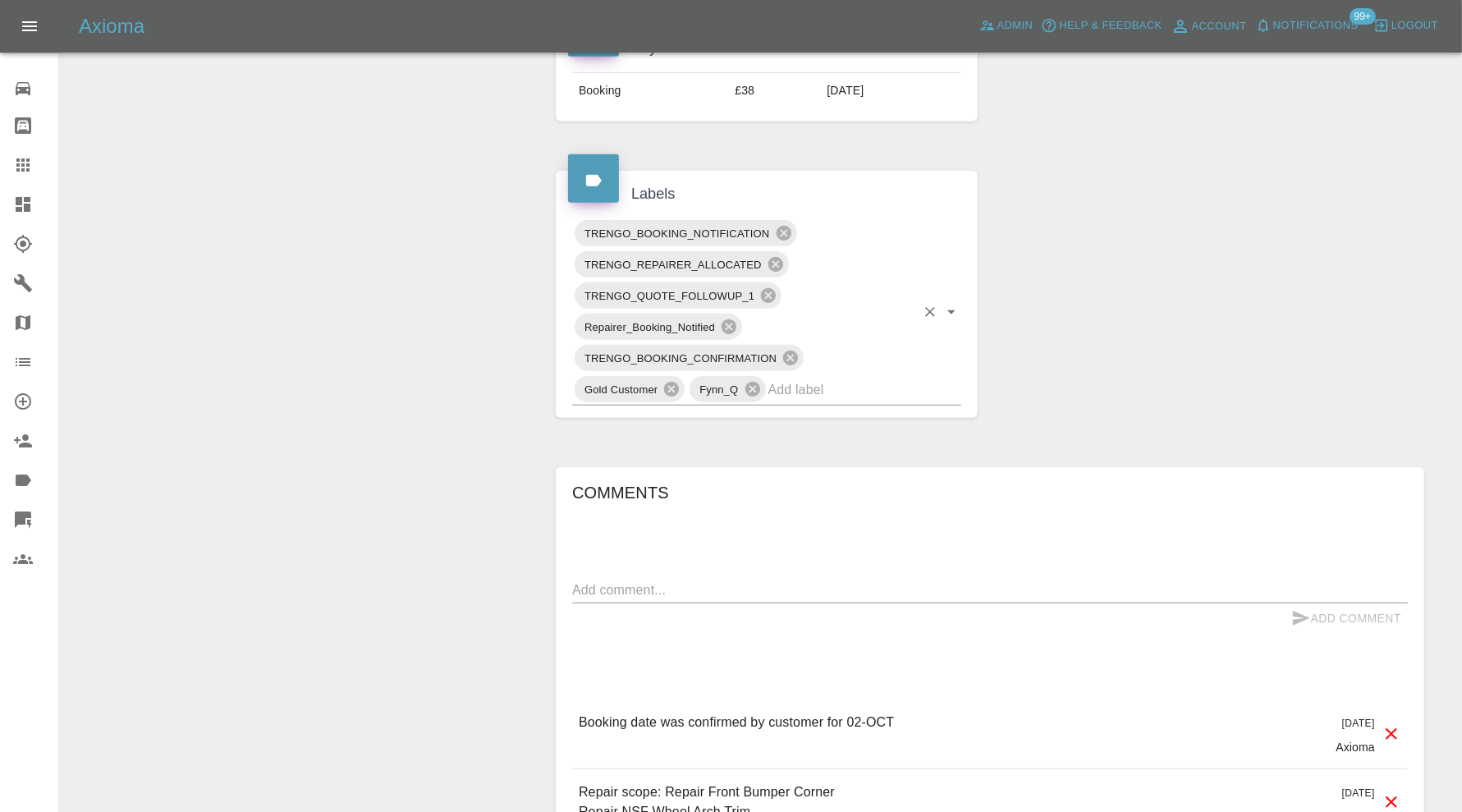
click at [871, 394] on input "text" at bounding box center [842, 389] width 147 height 26
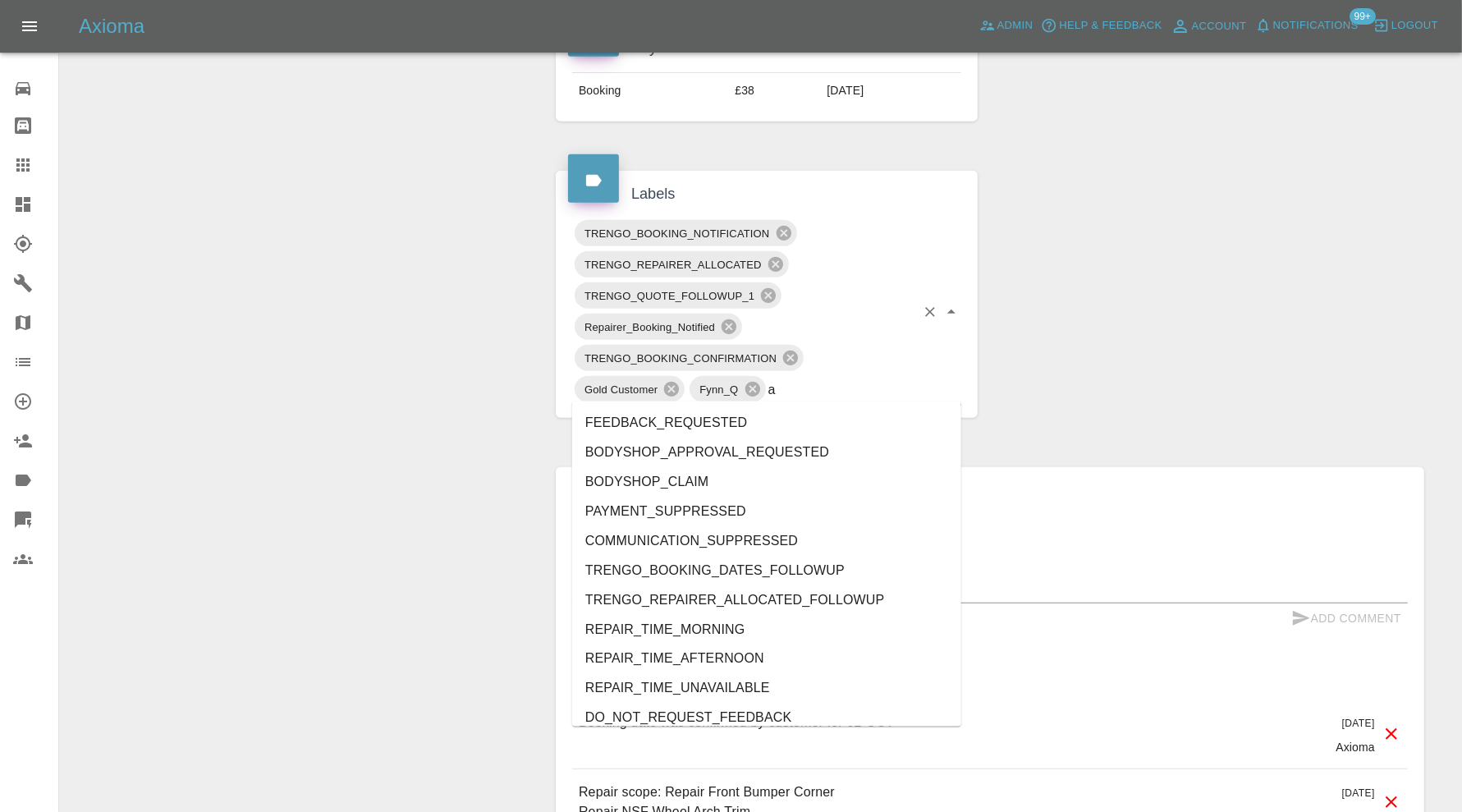
type input "au"
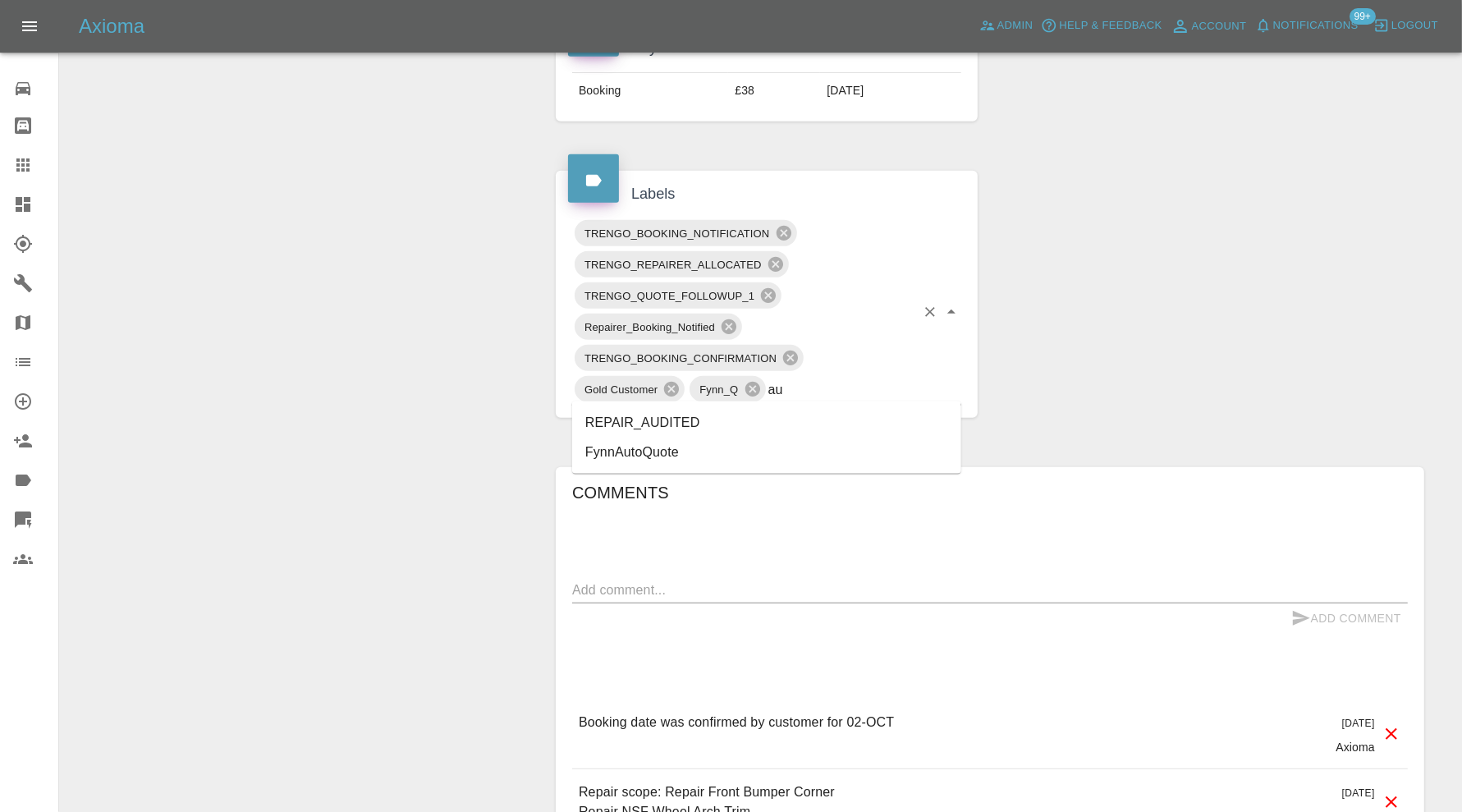
click at [748, 421] on li "REPAIR_AUDITED" at bounding box center [767, 423] width 389 height 30
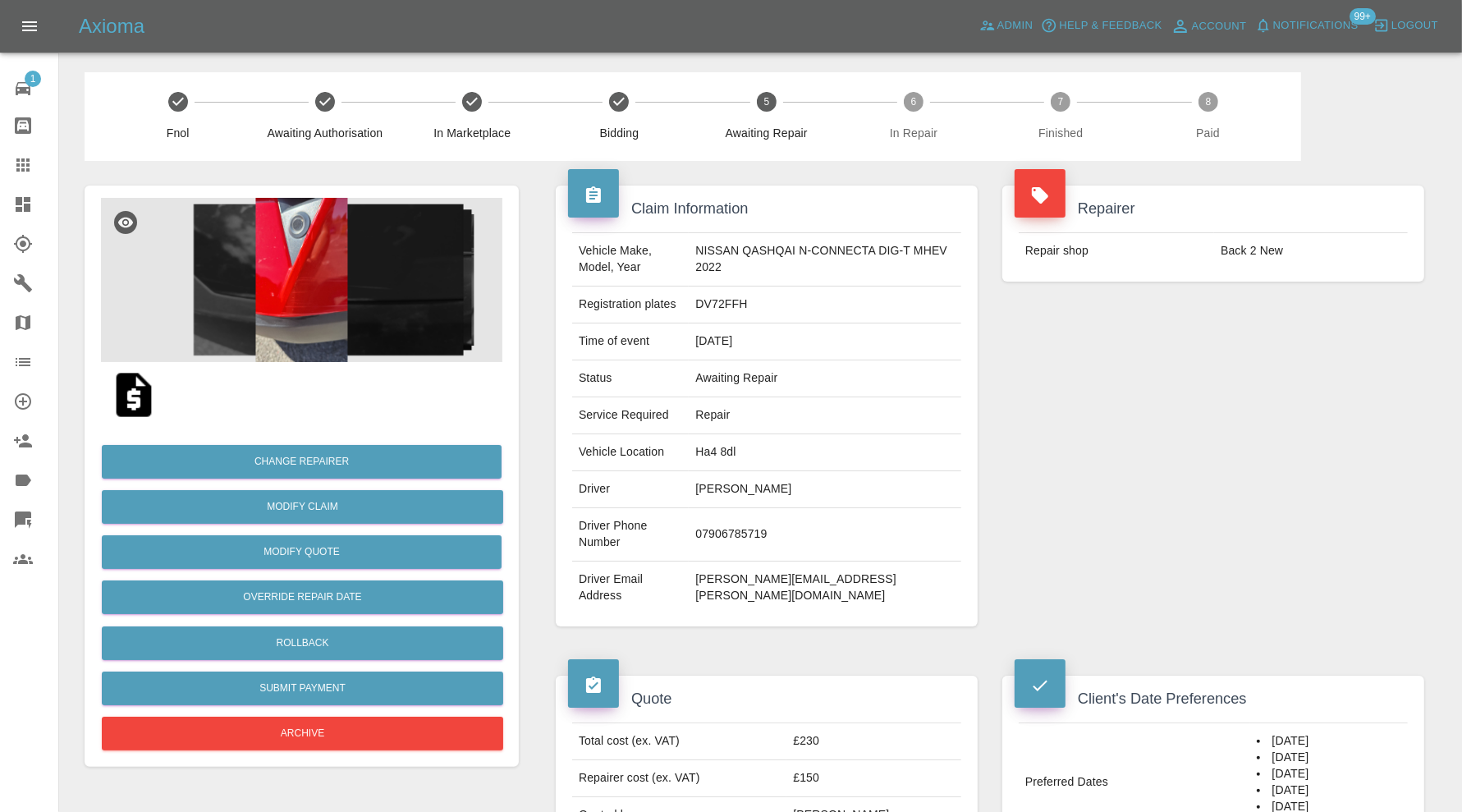
click at [315, 257] on img at bounding box center [301, 279] width 401 height 165
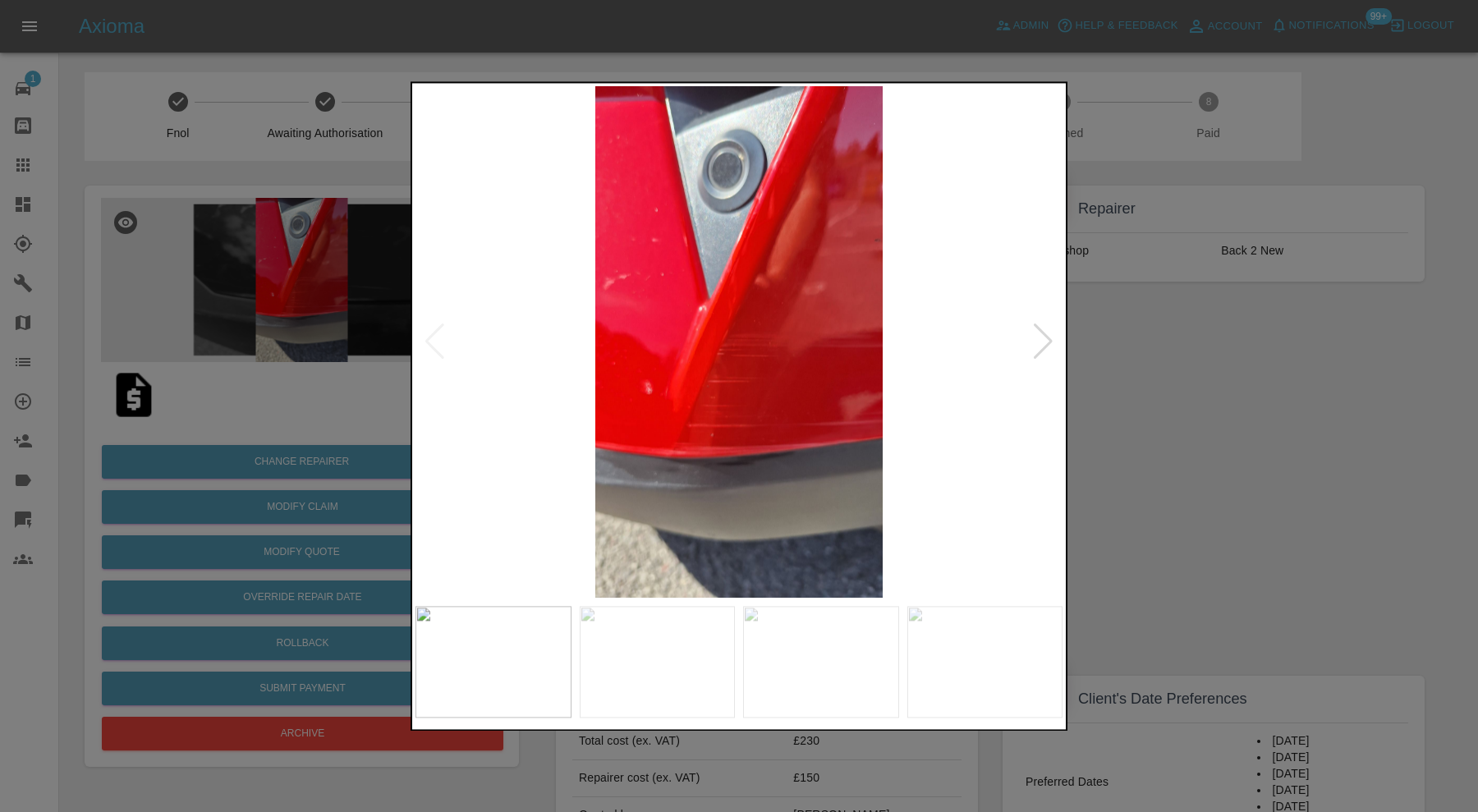
click at [1045, 337] on div at bounding box center [1043, 342] width 22 height 36
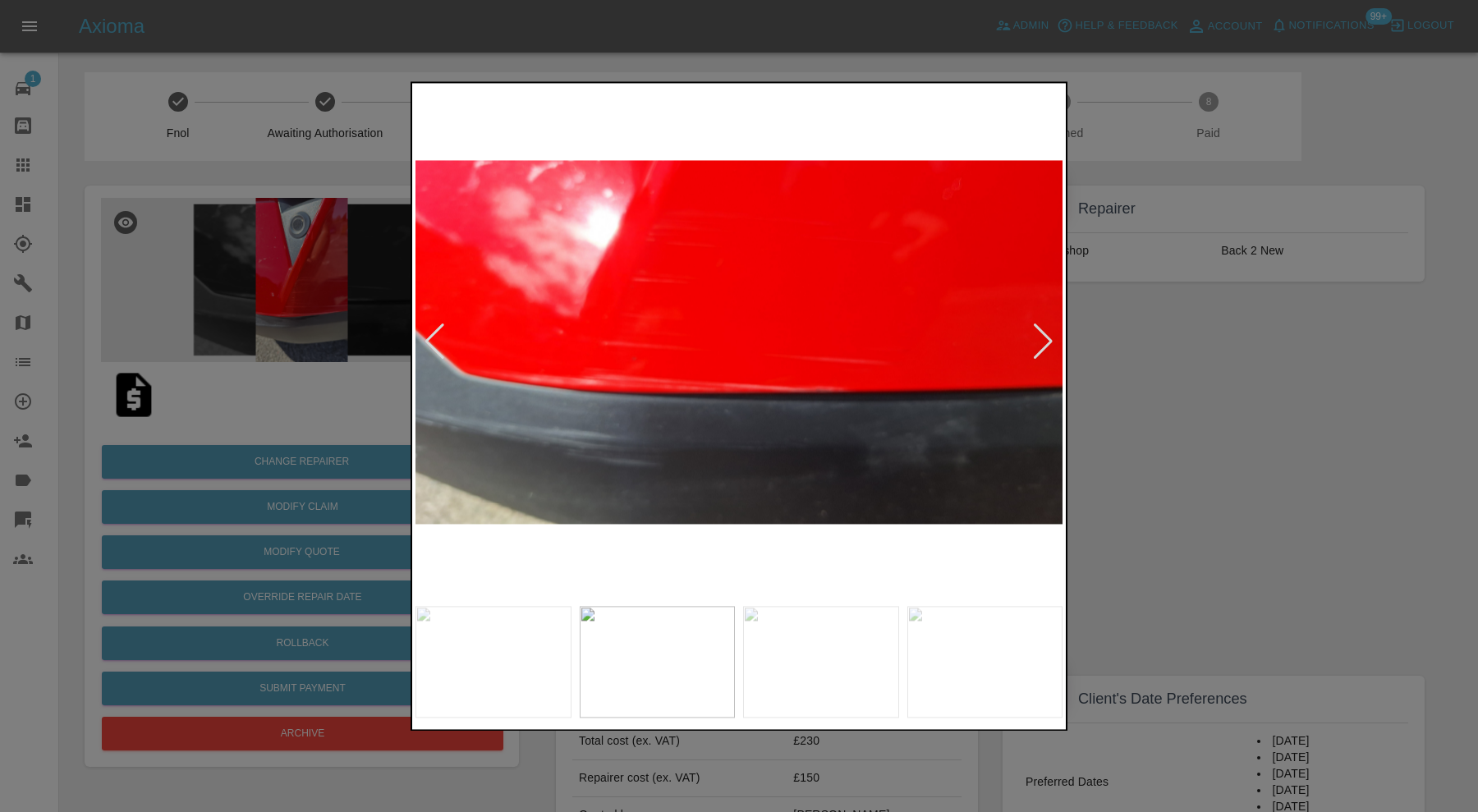
click at [1045, 337] on div at bounding box center [1043, 342] width 22 height 36
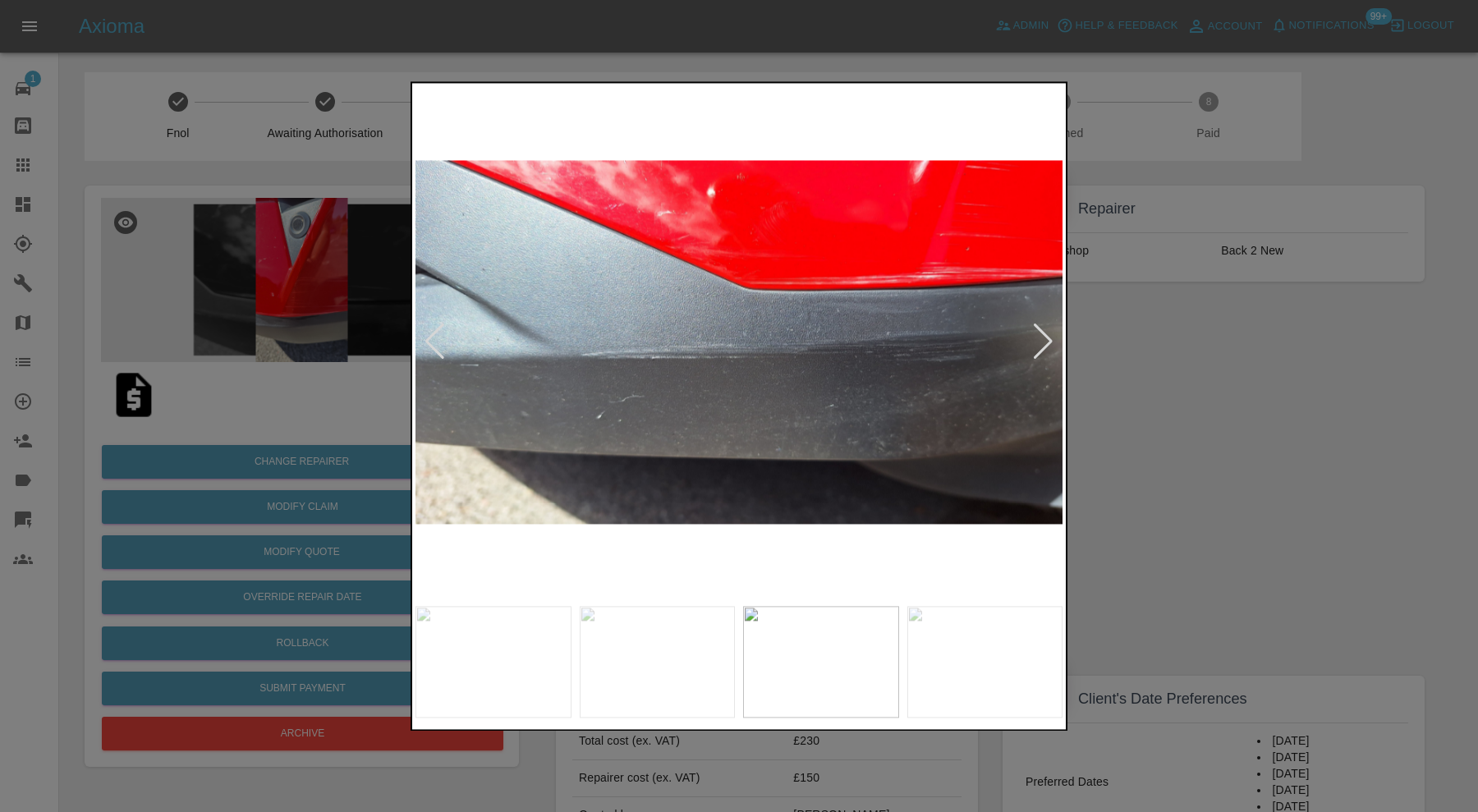
click at [1045, 337] on div at bounding box center [1043, 342] width 22 height 36
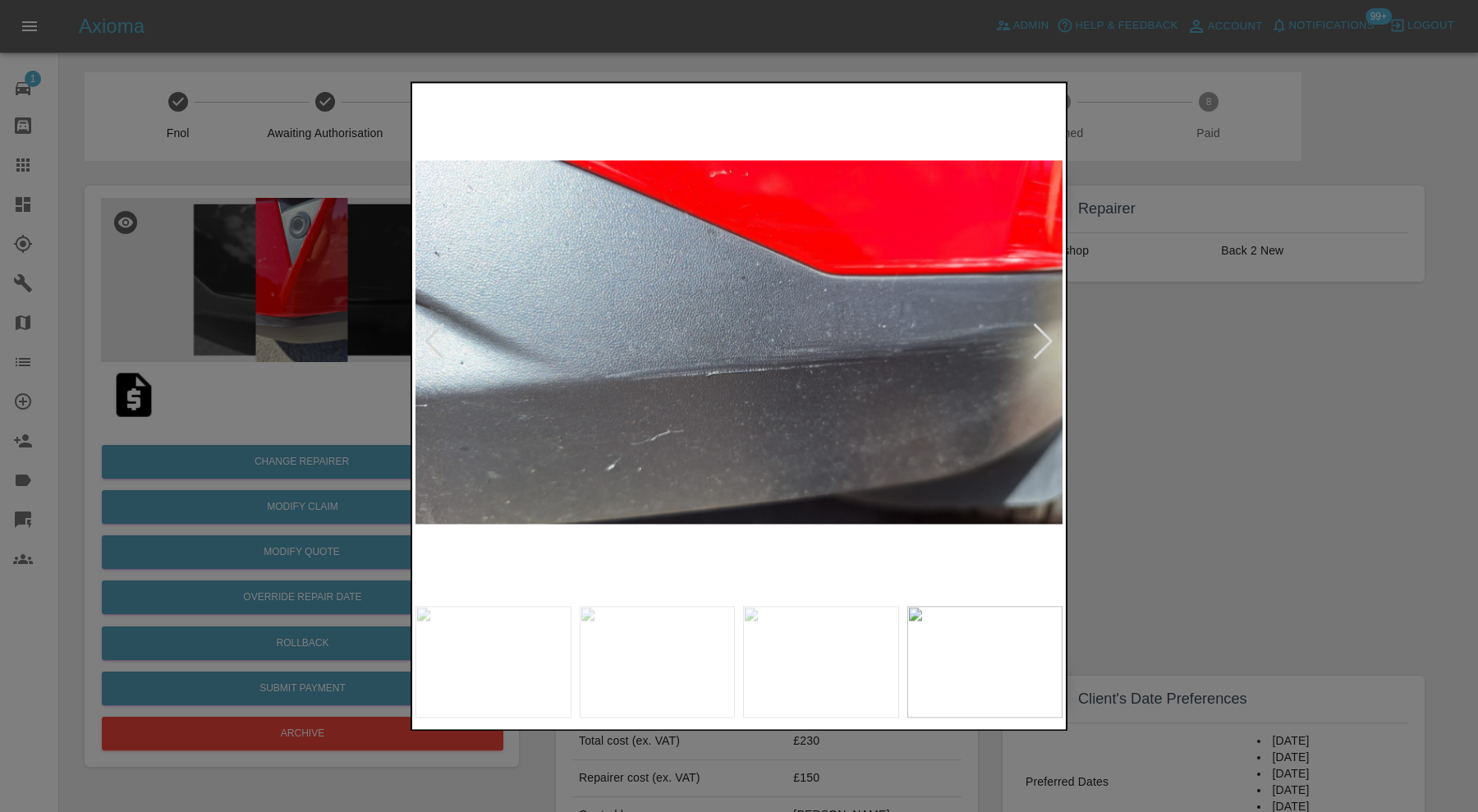
click at [1045, 337] on div at bounding box center [1043, 342] width 22 height 36
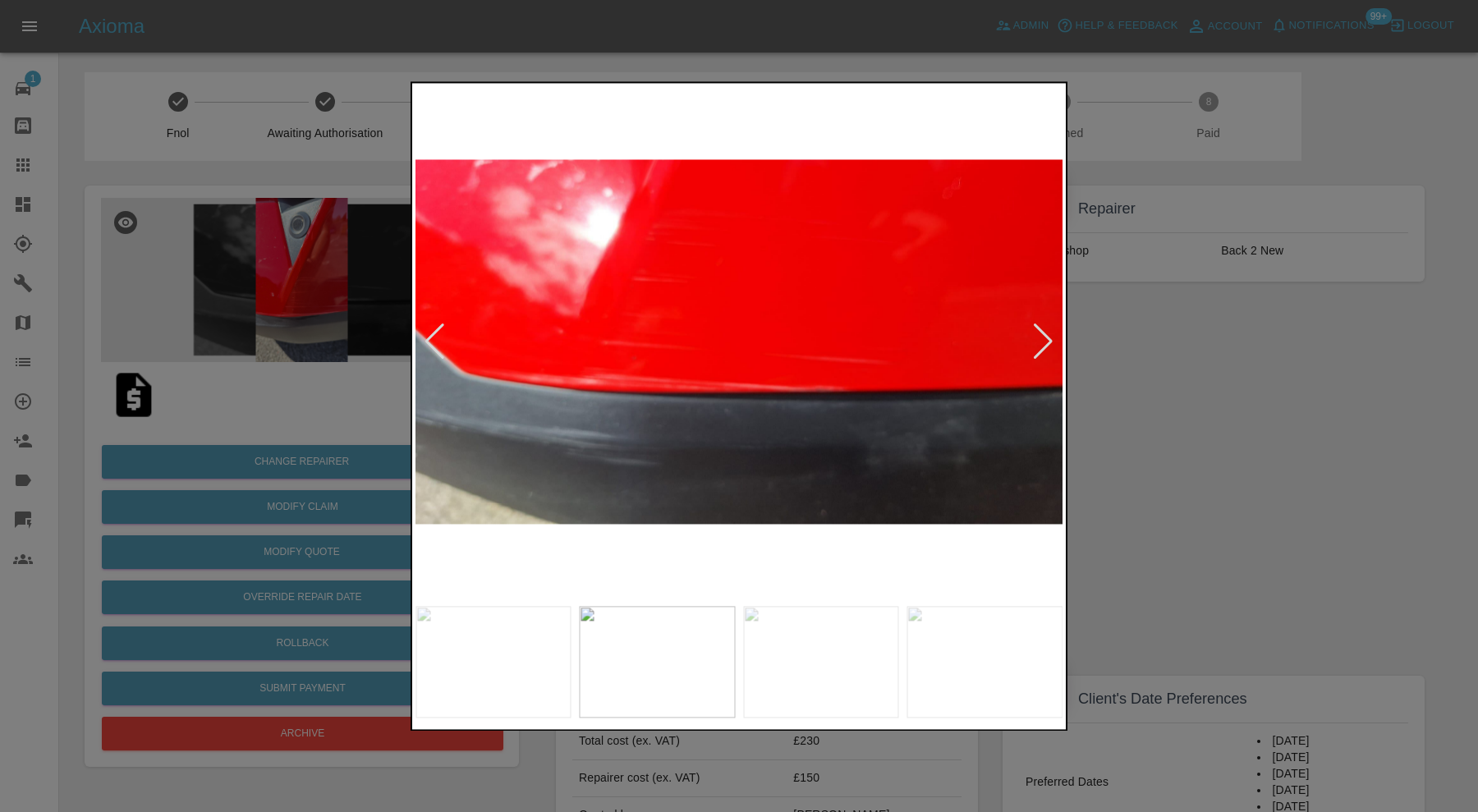
click at [1045, 337] on div at bounding box center [1043, 342] width 22 height 36
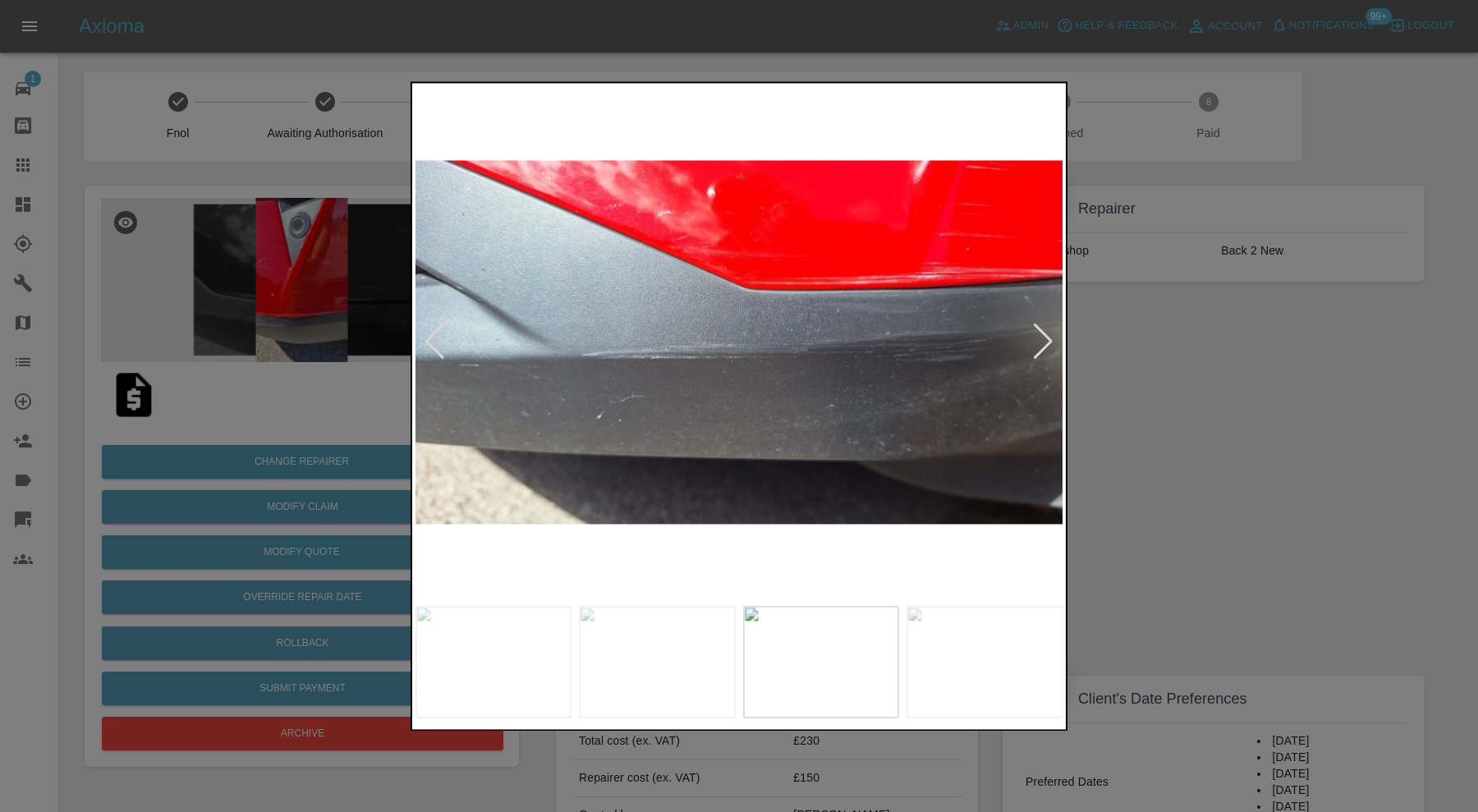
click at [1045, 337] on div at bounding box center [1043, 342] width 22 height 36
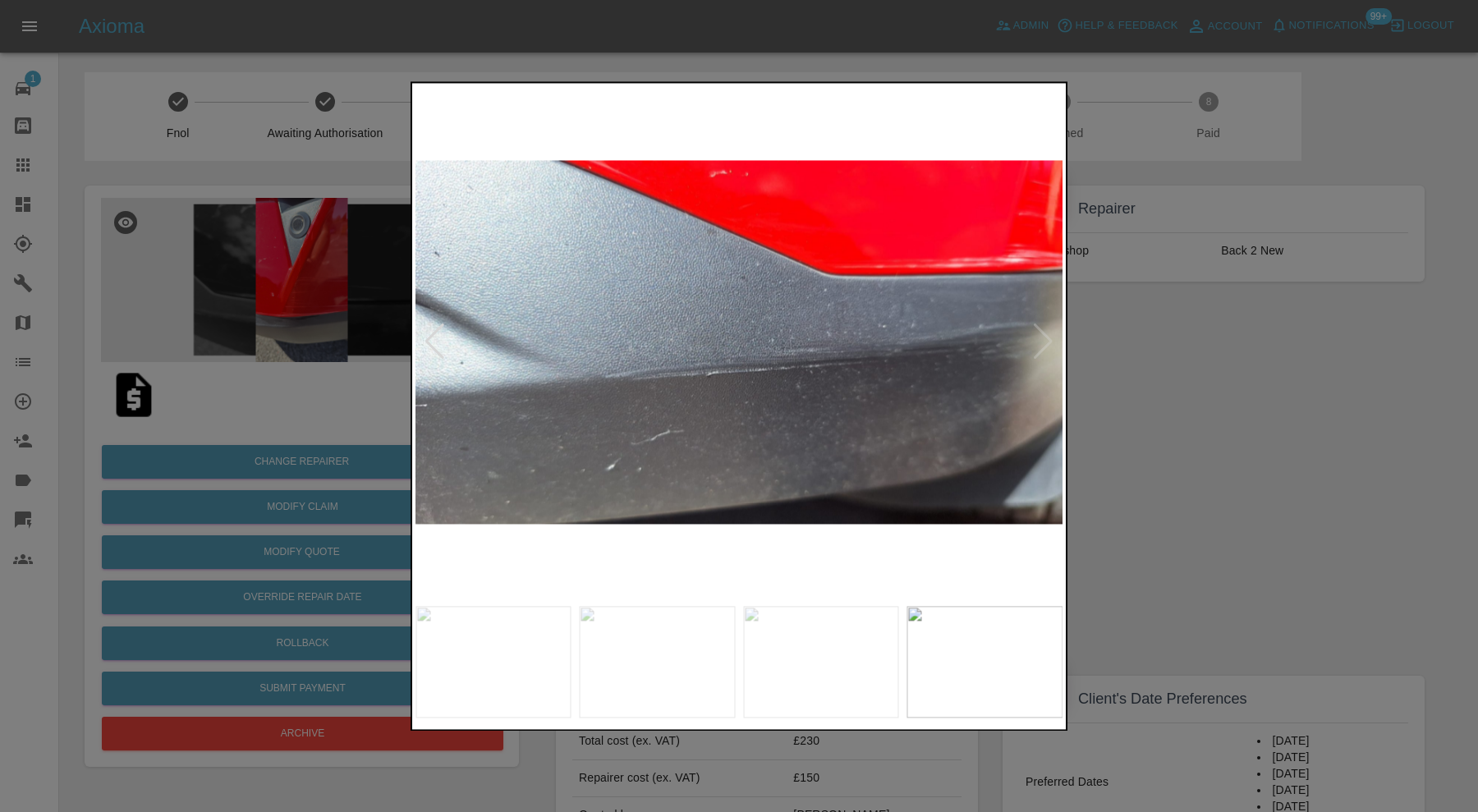
click at [1045, 337] on img at bounding box center [739, 342] width 647 height 512
click at [438, 334] on div at bounding box center [434, 342] width 22 height 36
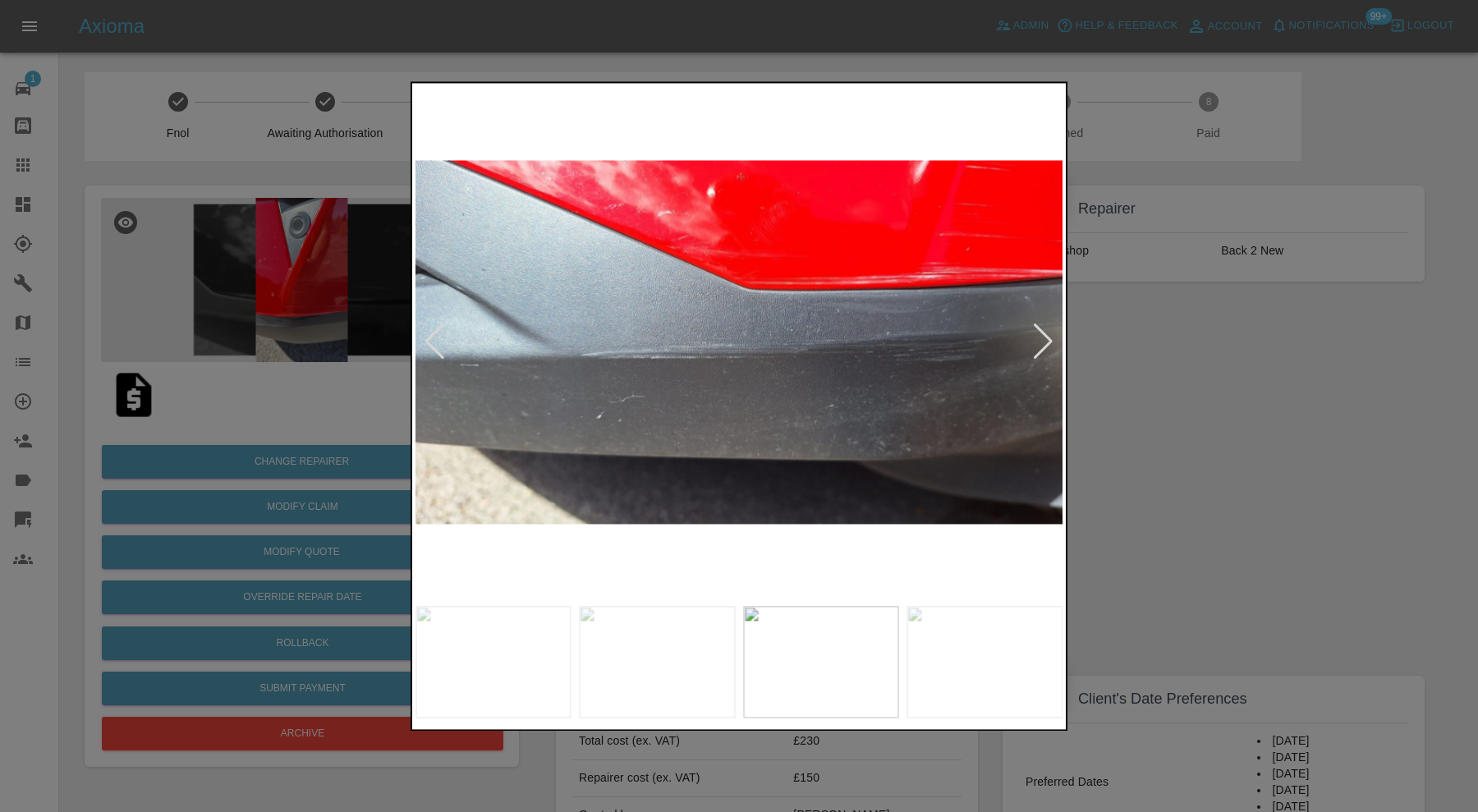
click at [438, 334] on div at bounding box center [434, 342] width 22 height 36
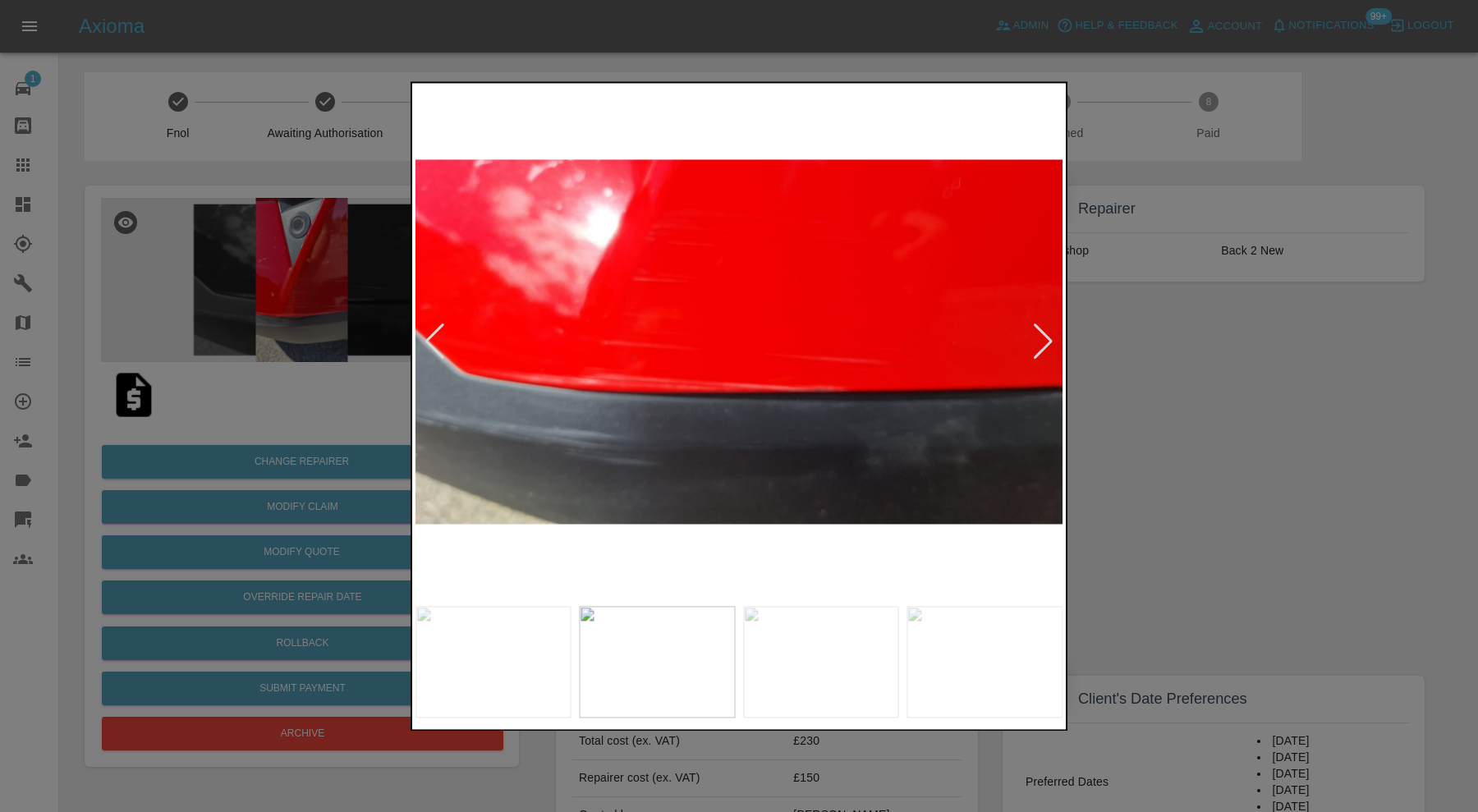
click at [438, 334] on div at bounding box center [434, 342] width 22 height 36
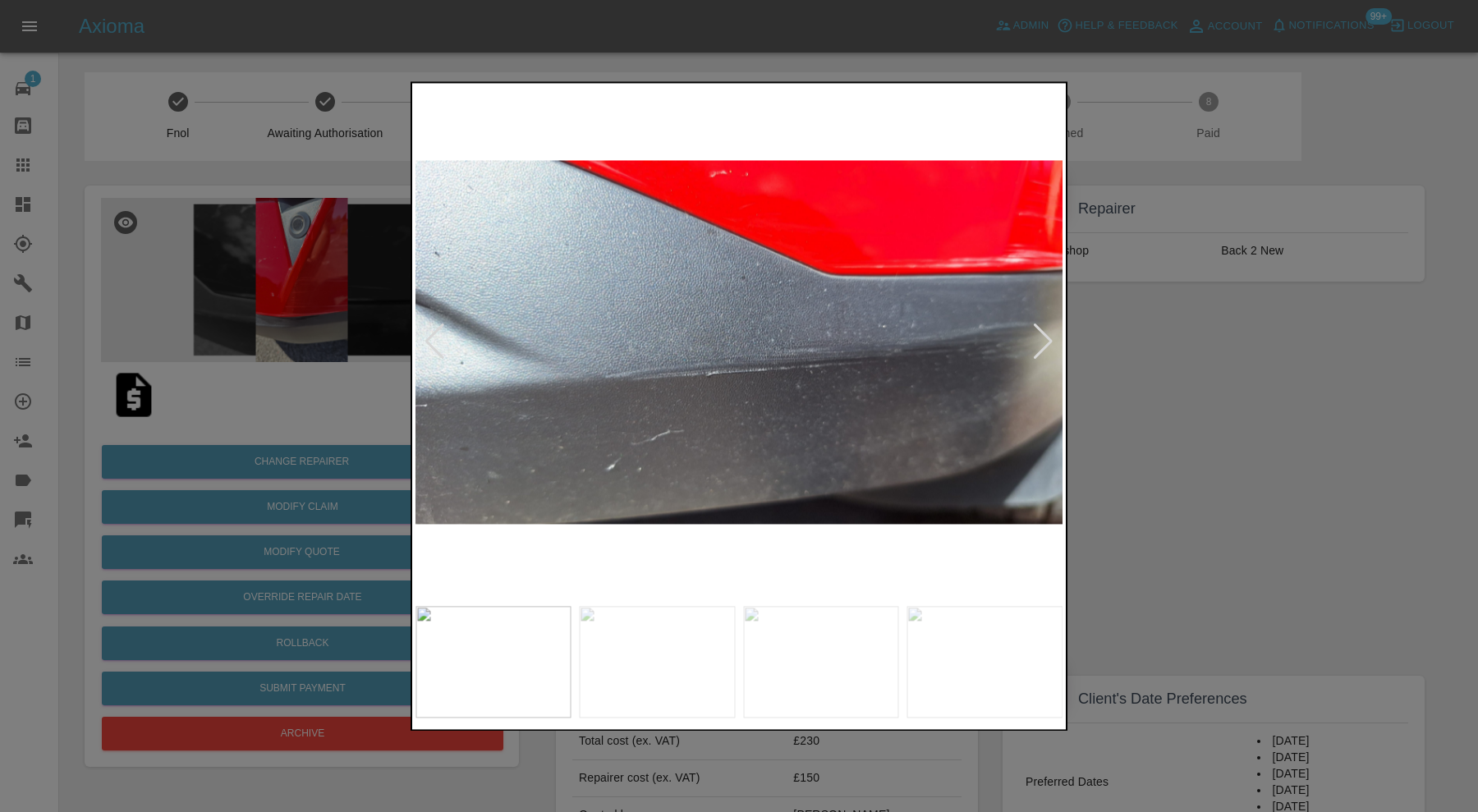
click at [438, 334] on div at bounding box center [434, 342] width 22 height 36
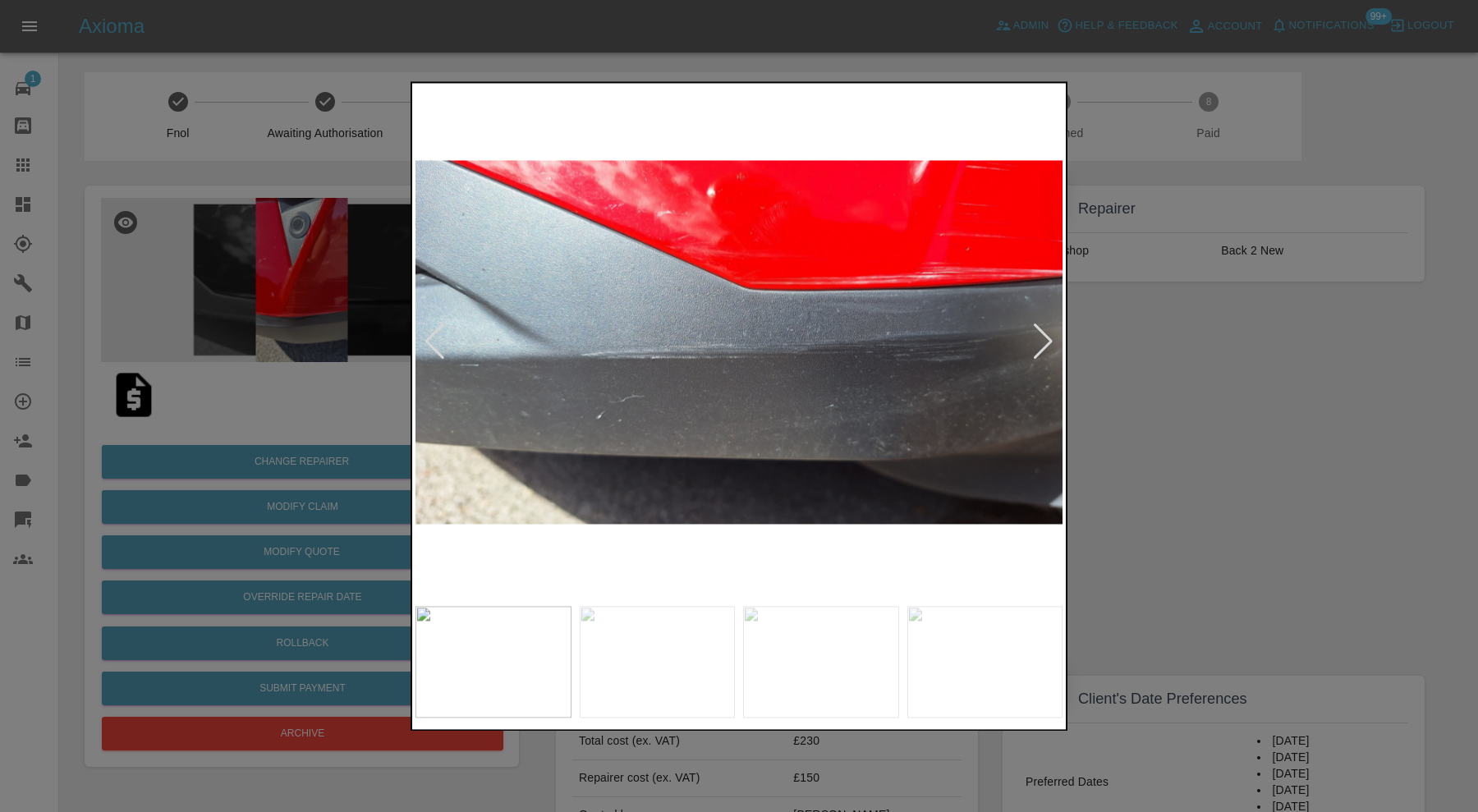
click at [438, 334] on div at bounding box center [434, 342] width 22 height 36
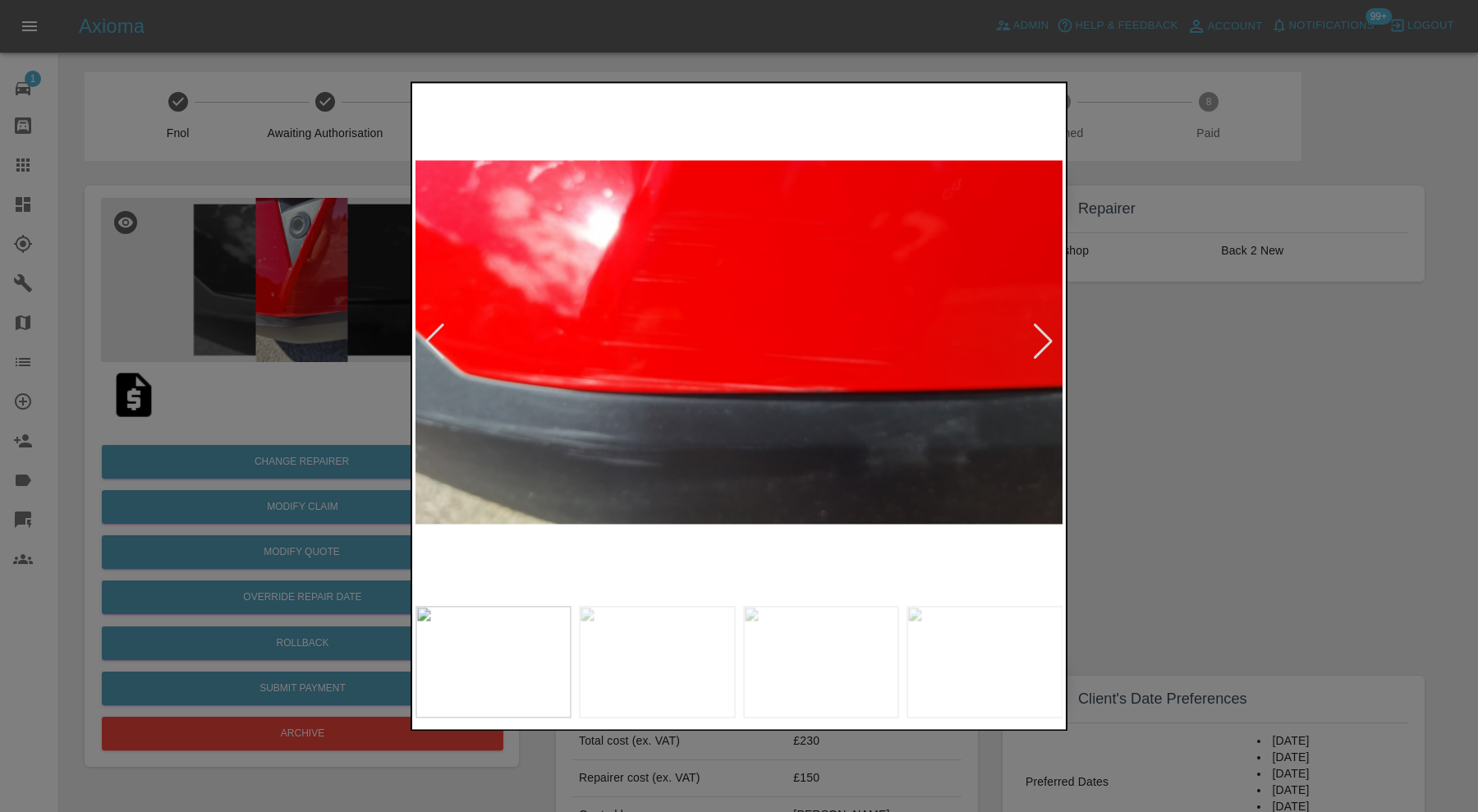
click at [438, 334] on div at bounding box center [434, 342] width 22 height 36
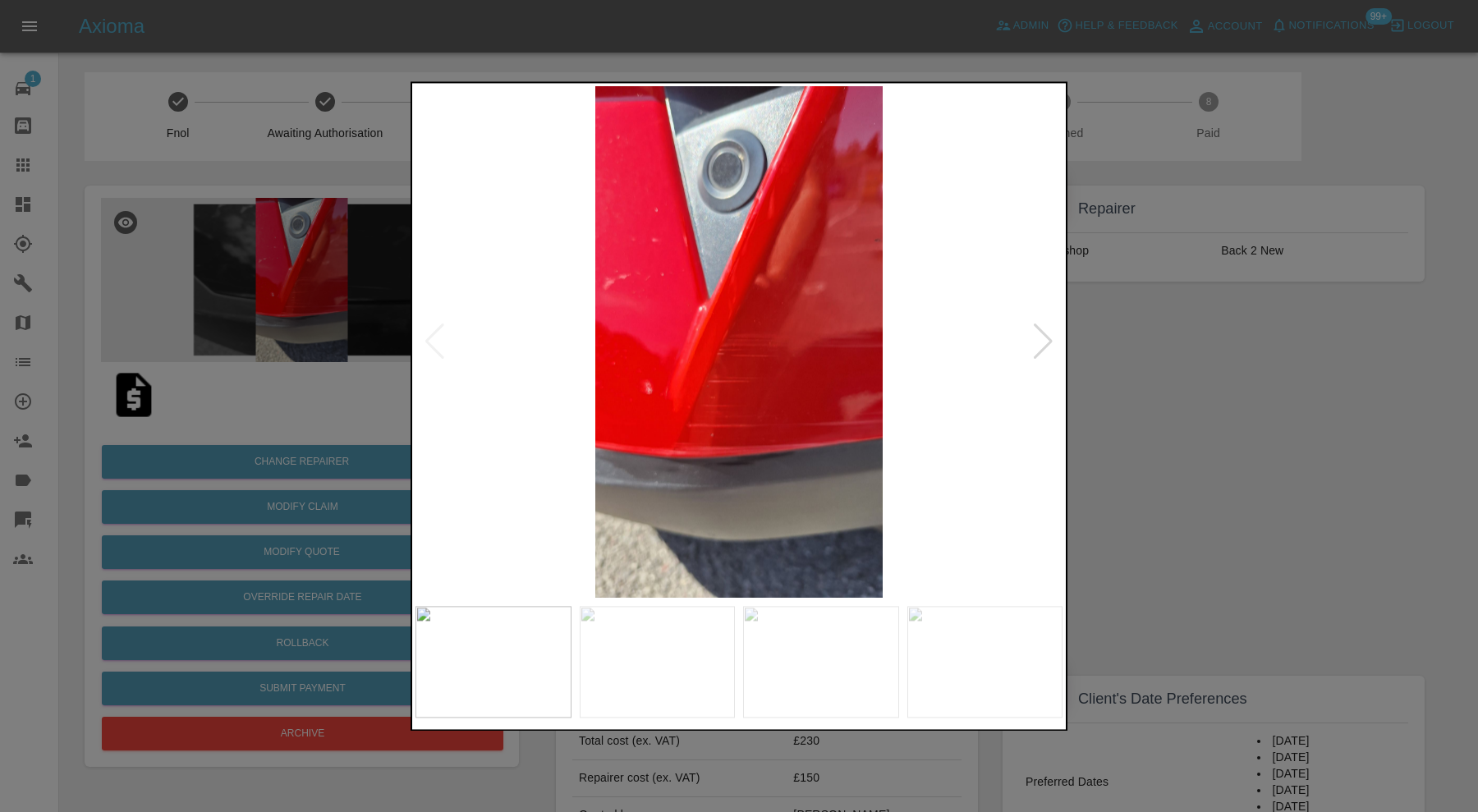
click at [438, 334] on img at bounding box center [739, 342] width 647 height 512
click at [1146, 361] on div at bounding box center [739, 406] width 1478 height 812
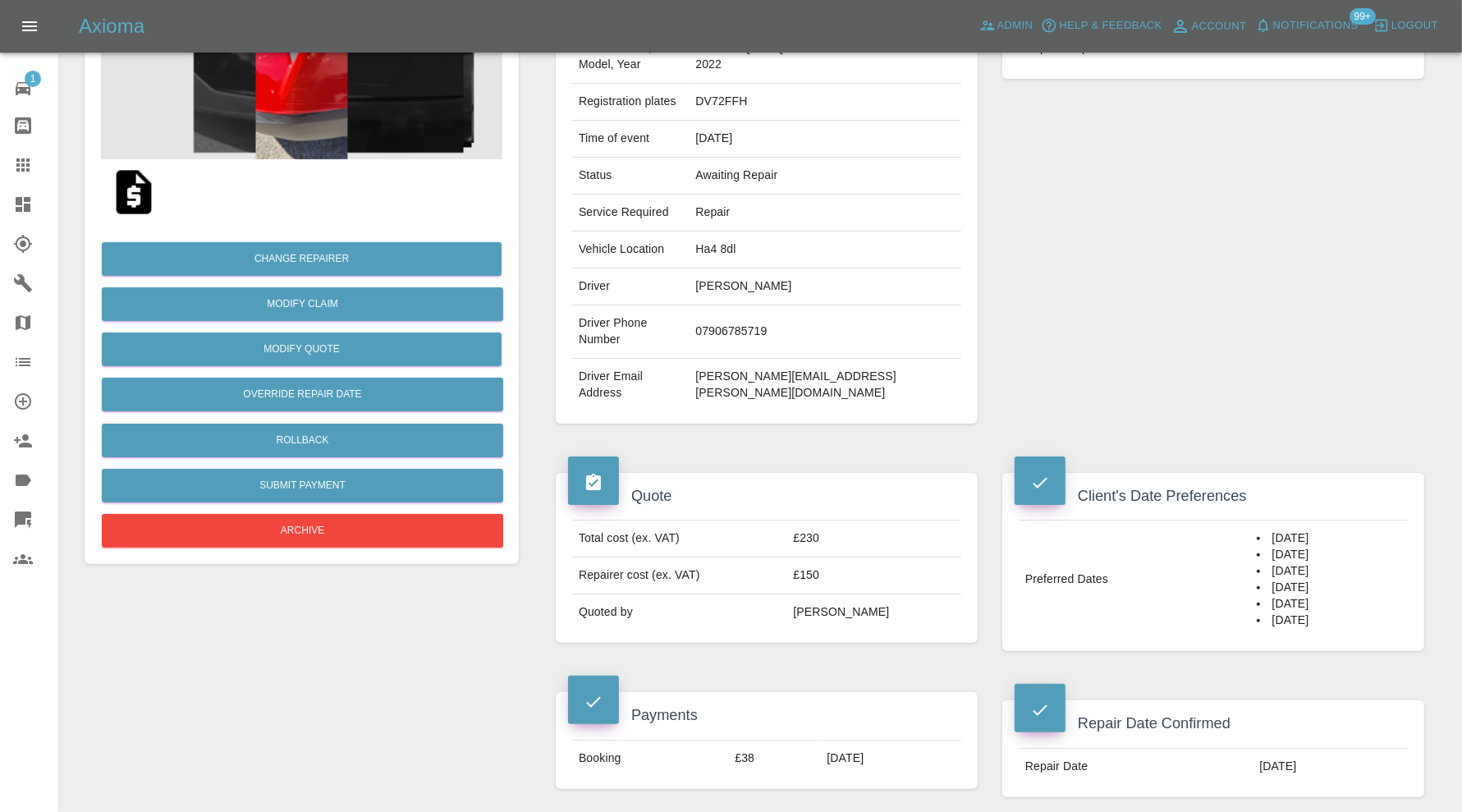
scroll to position [821, 0]
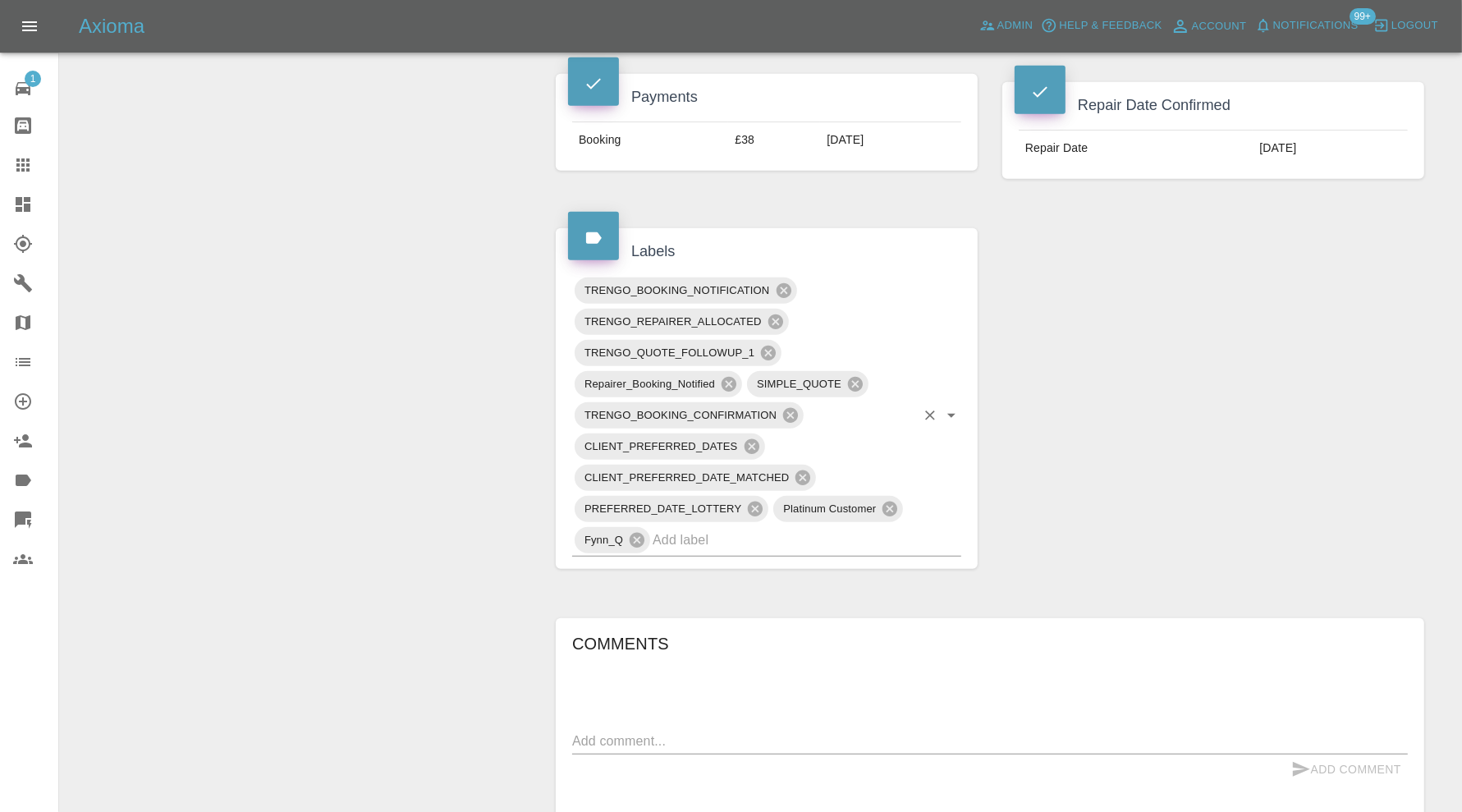
click at [835, 527] on input "text" at bounding box center [784, 539] width 263 height 26
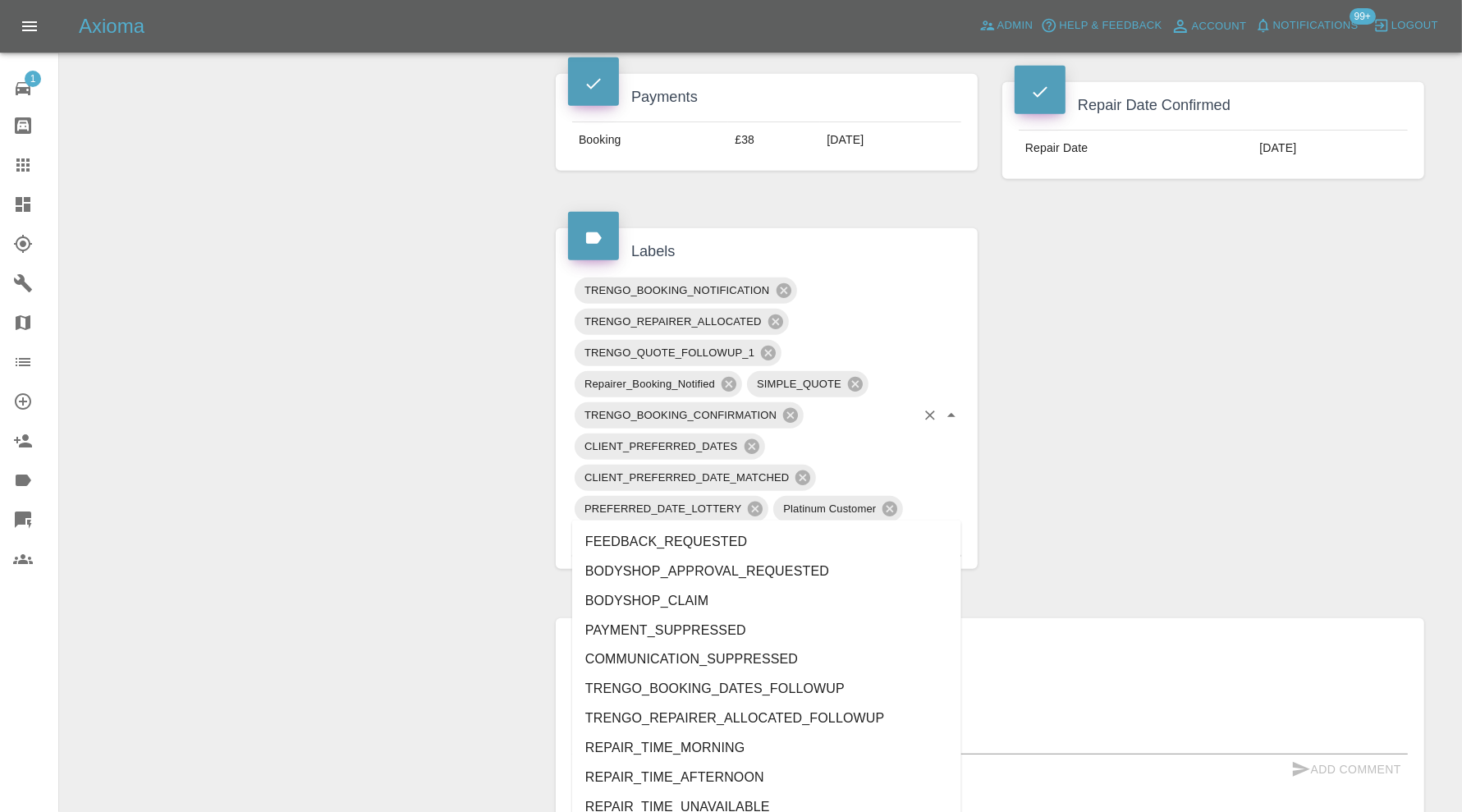
type input "au"
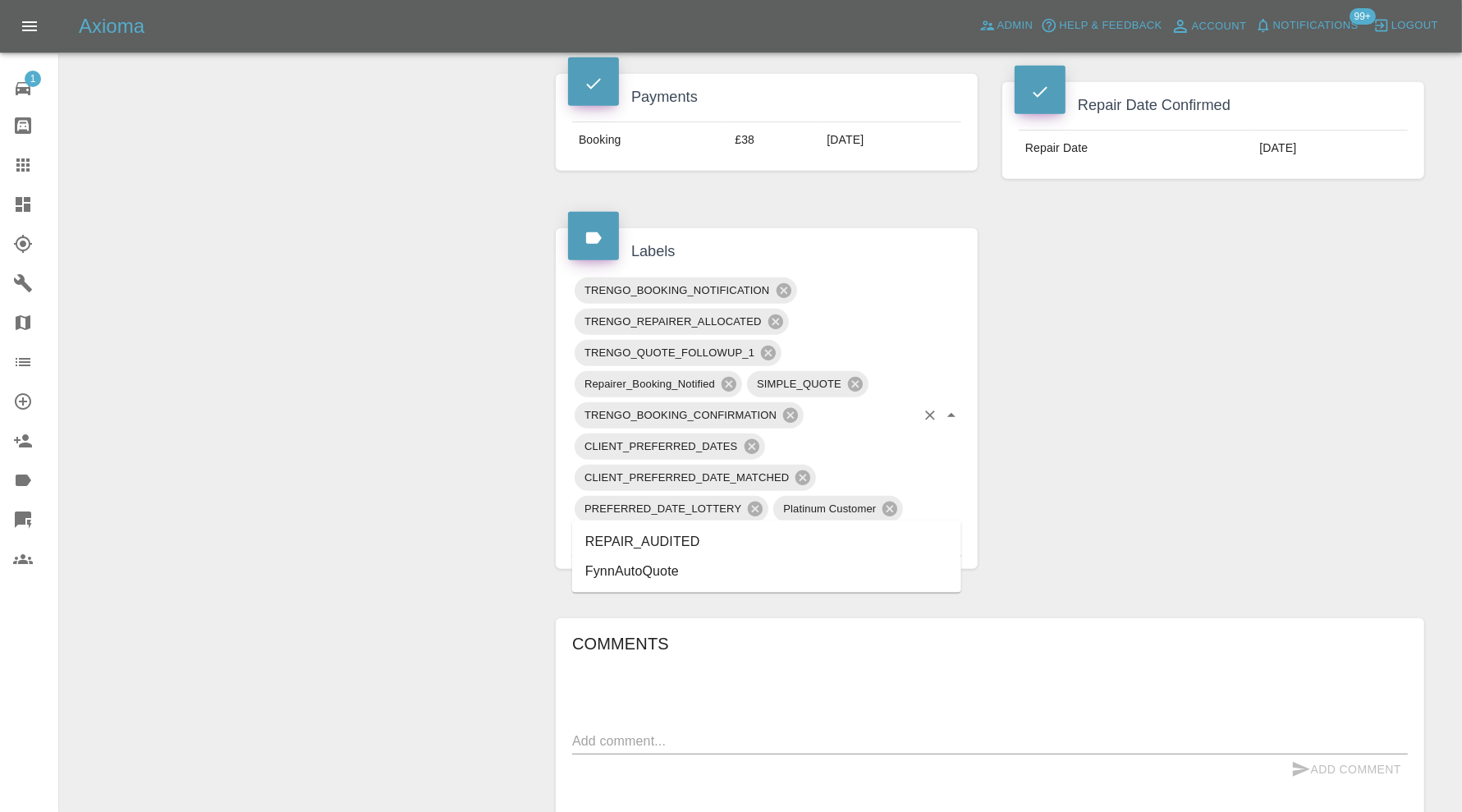
click at [681, 538] on li "REPAIR_AUDITED" at bounding box center [767, 542] width 389 height 30
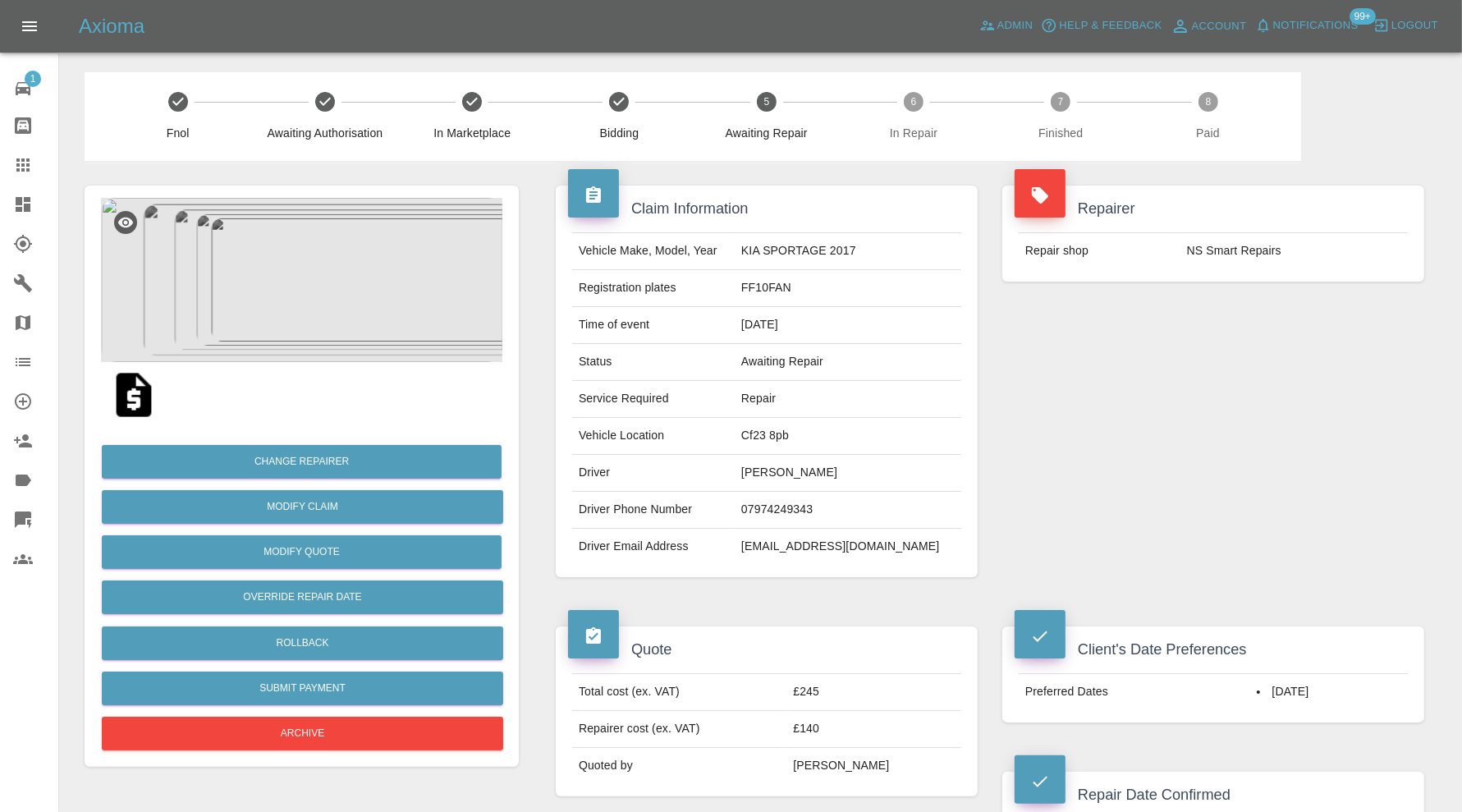
click at [308, 318] on img at bounding box center [301, 279] width 401 height 165
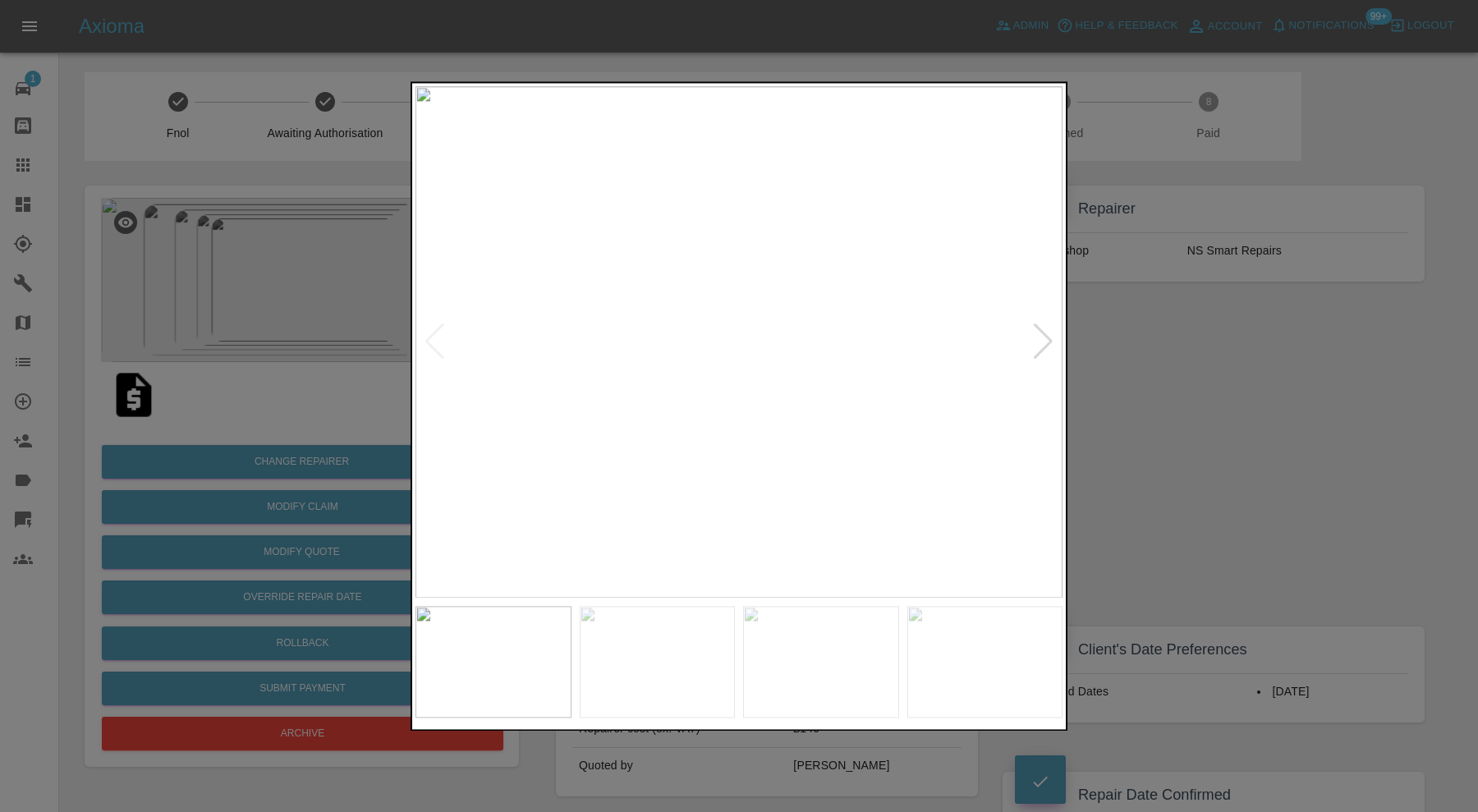
click at [1039, 336] on div at bounding box center [1043, 342] width 22 height 36
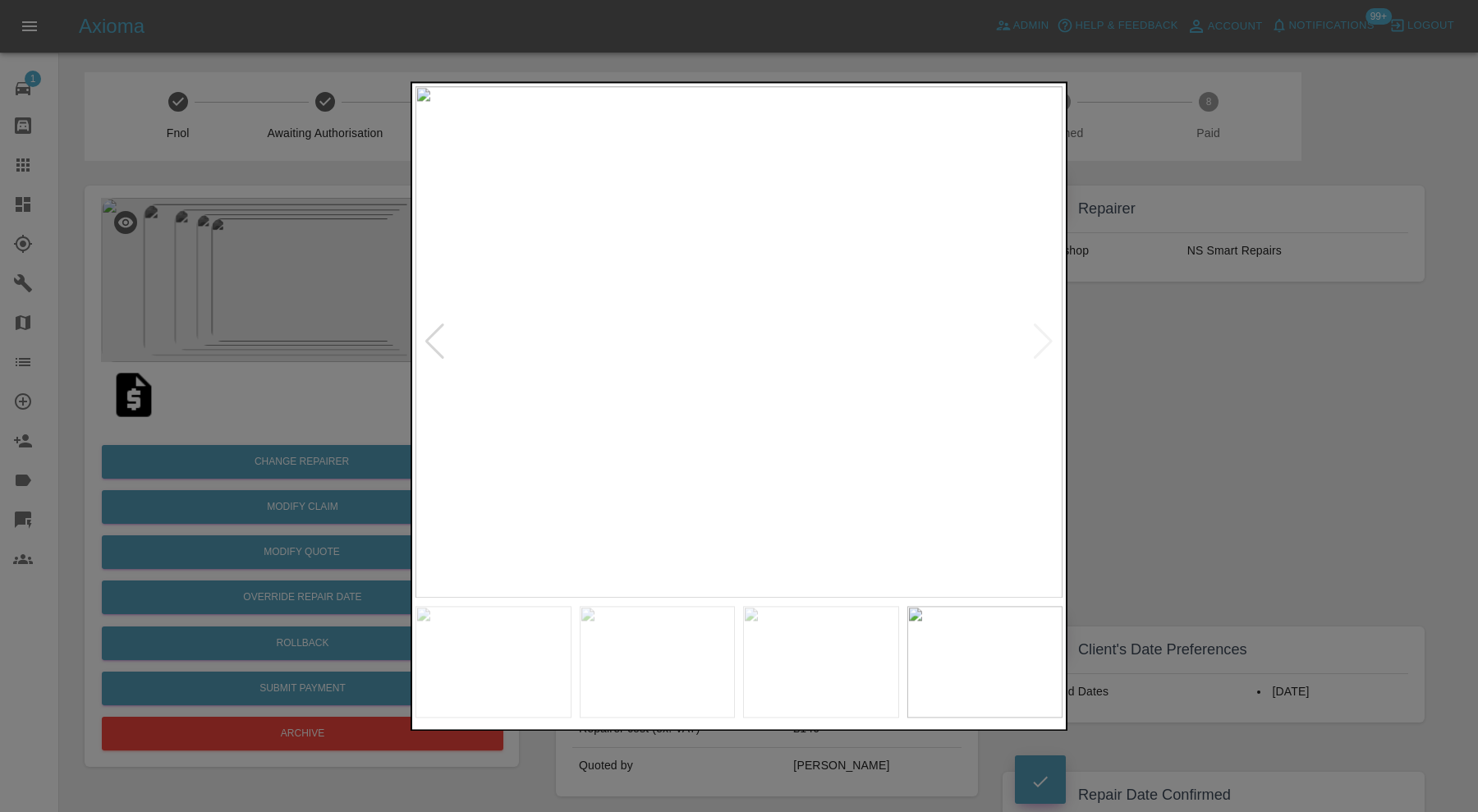
click at [1039, 336] on img at bounding box center [739, 342] width 647 height 512
click at [1148, 363] on div at bounding box center [739, 406] width 1478 height 812
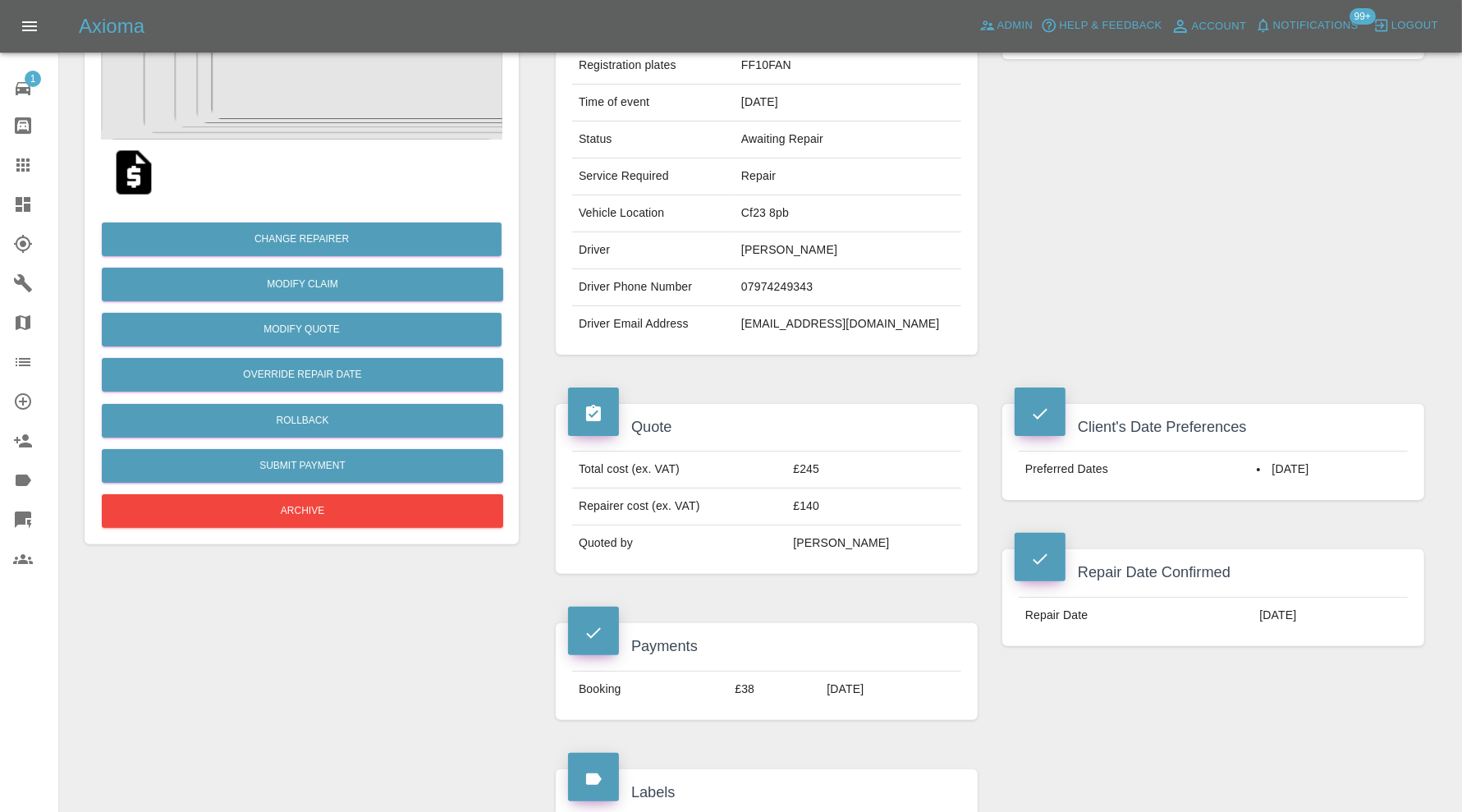
scroll to position [1138, 0]
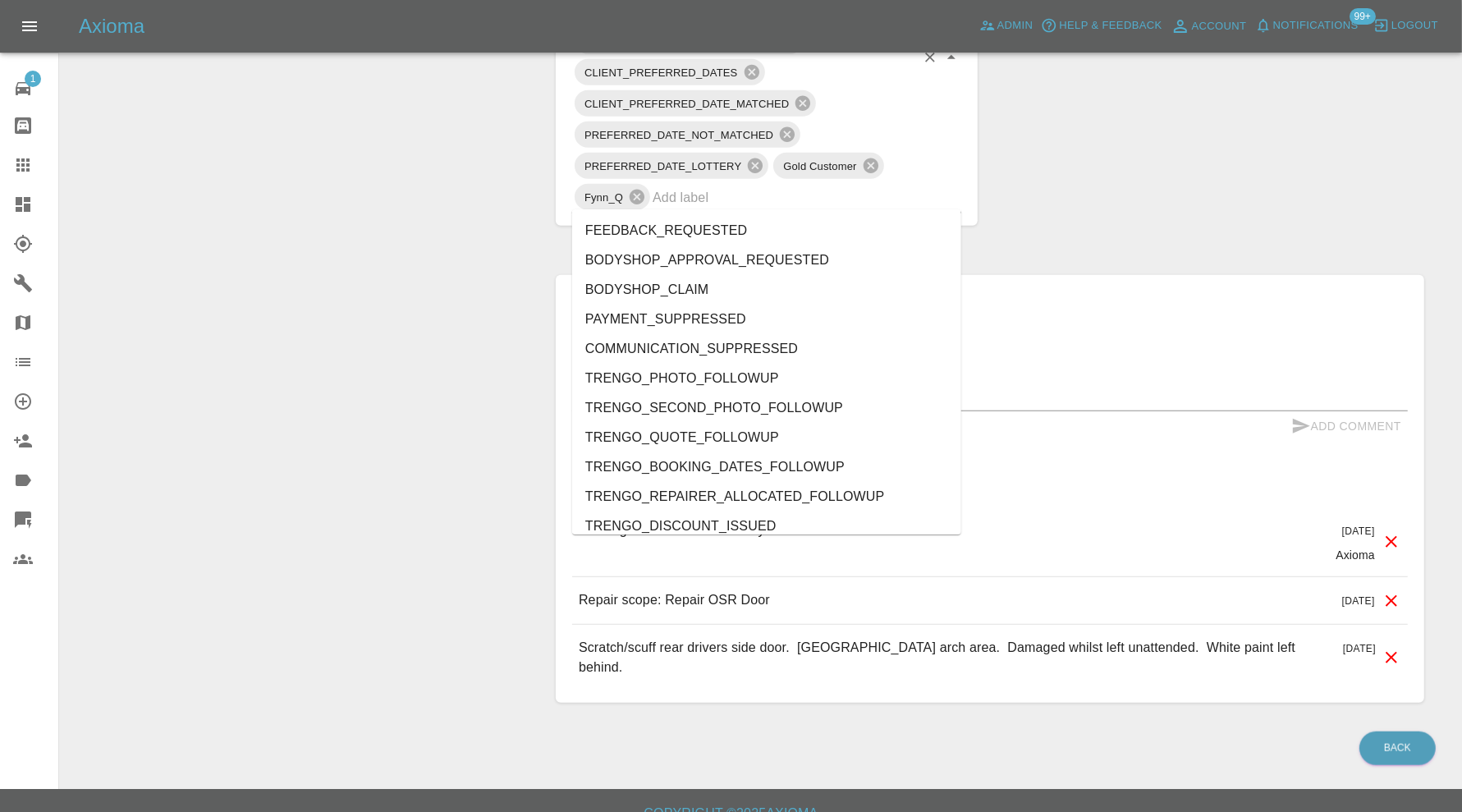
click input "text"
type input "au"
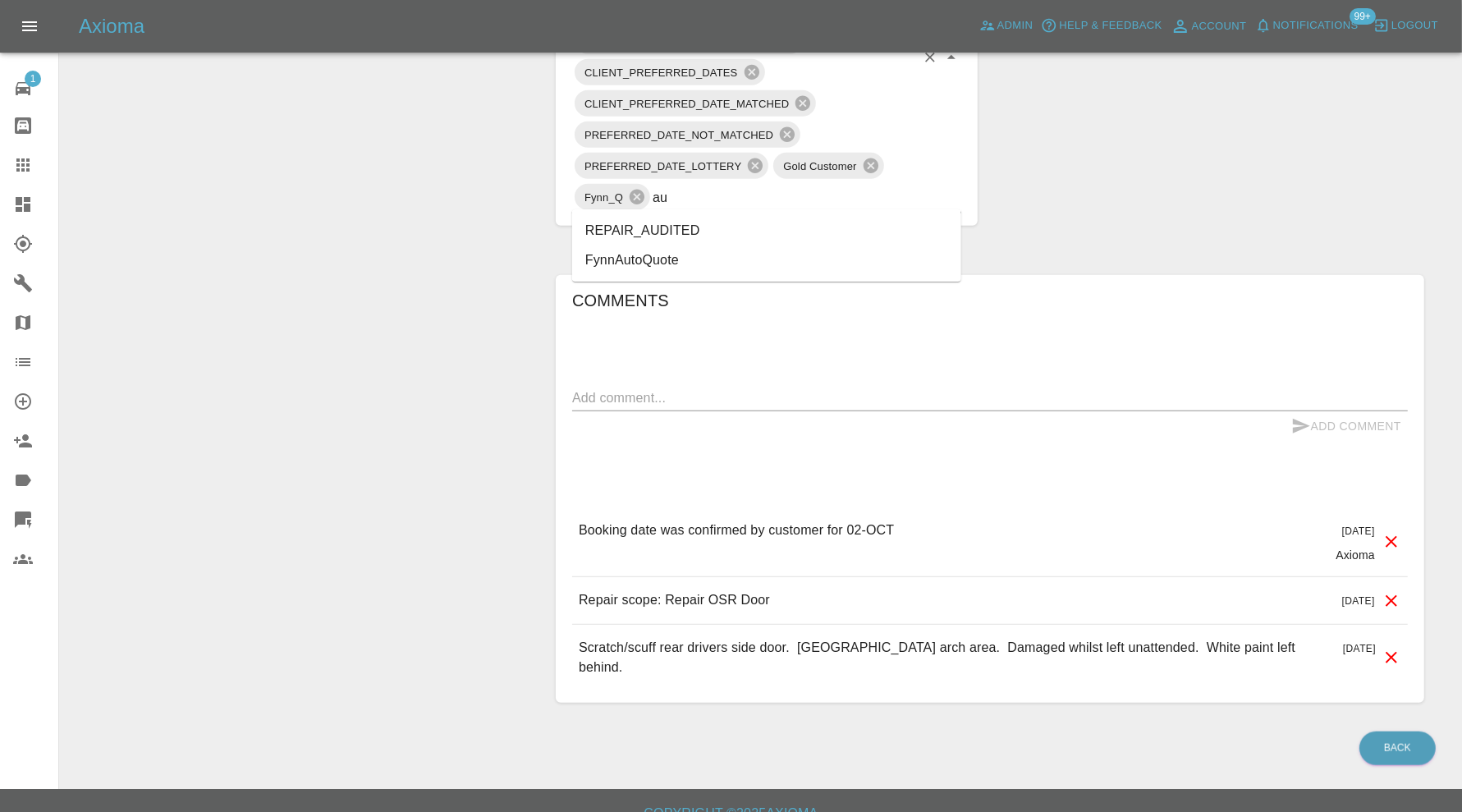
click li "REPAIR_AUDITED"
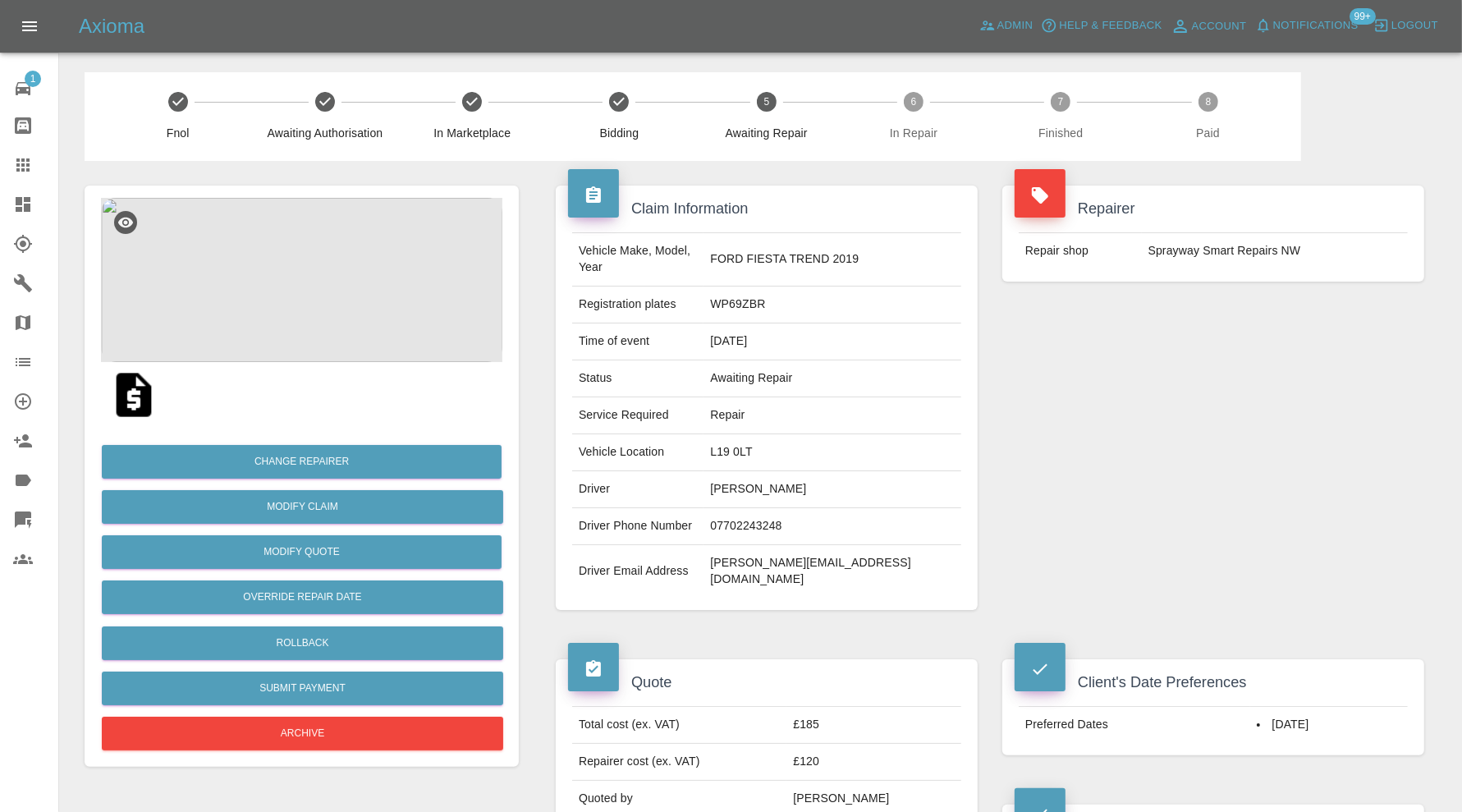
click at [346, 243] on img at bounding box center [301, 279] width 401 height 165
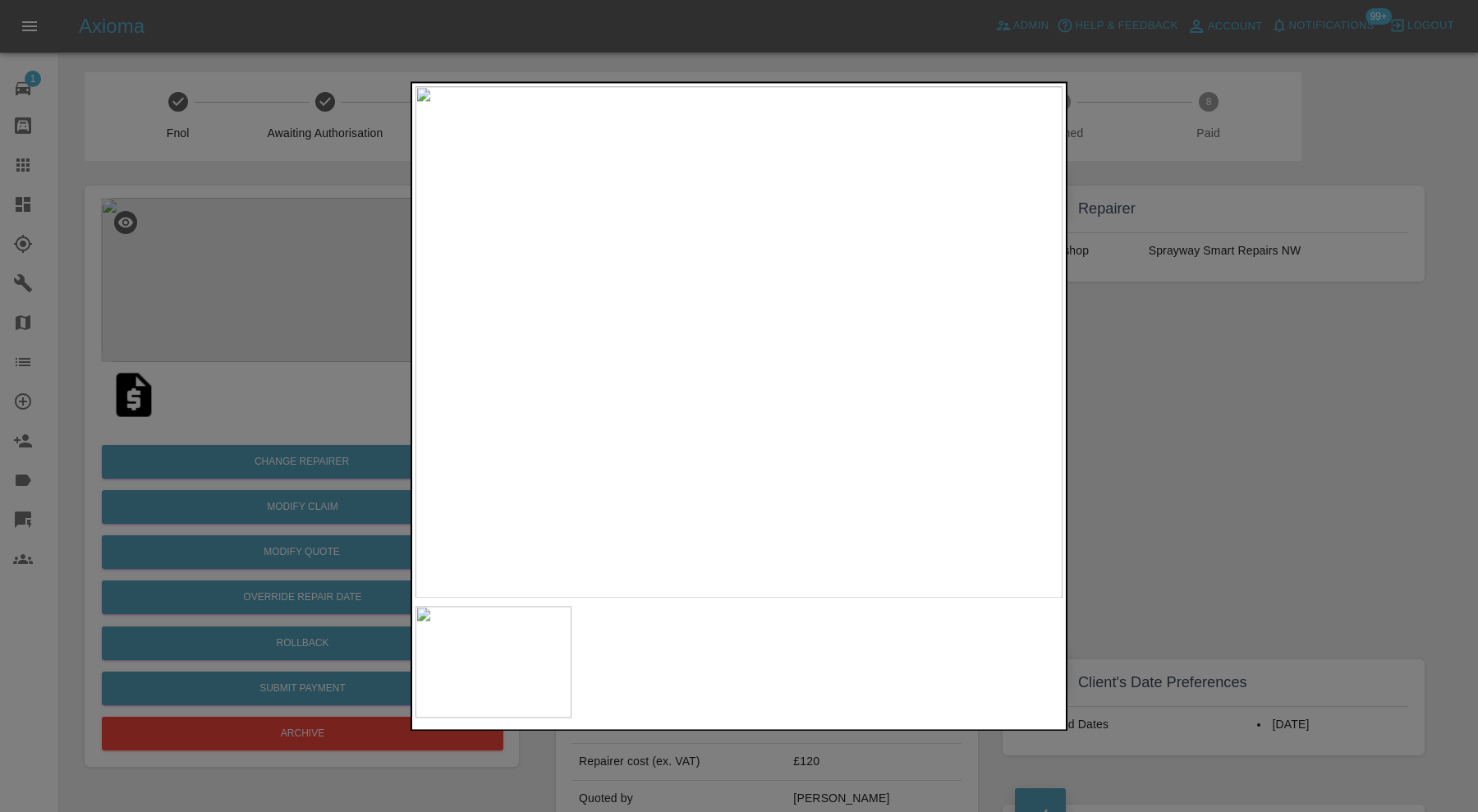
click at [1090, 408] on div at bounding box center [739, 406] width 1478 height 812
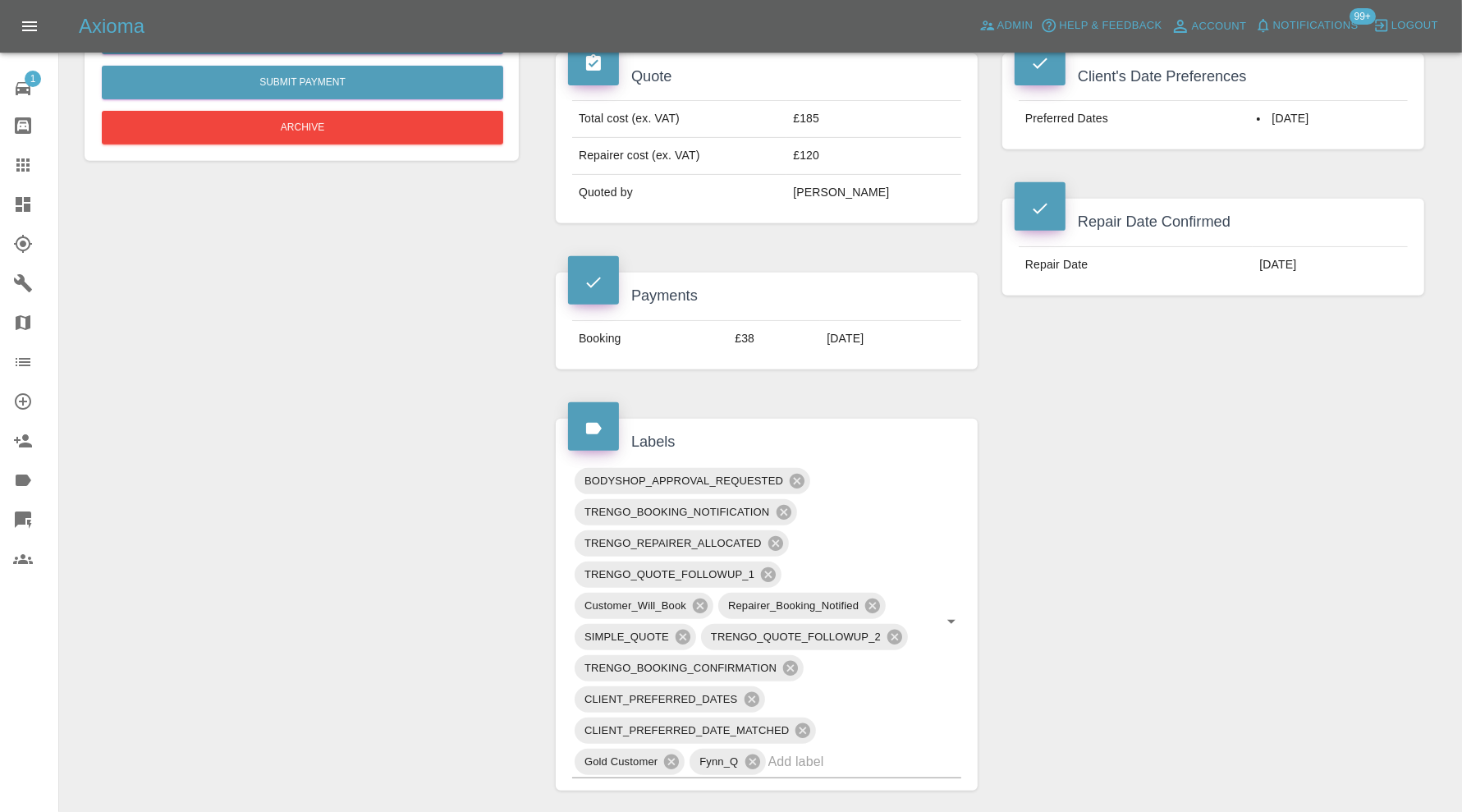
scroll to position [958, 0]
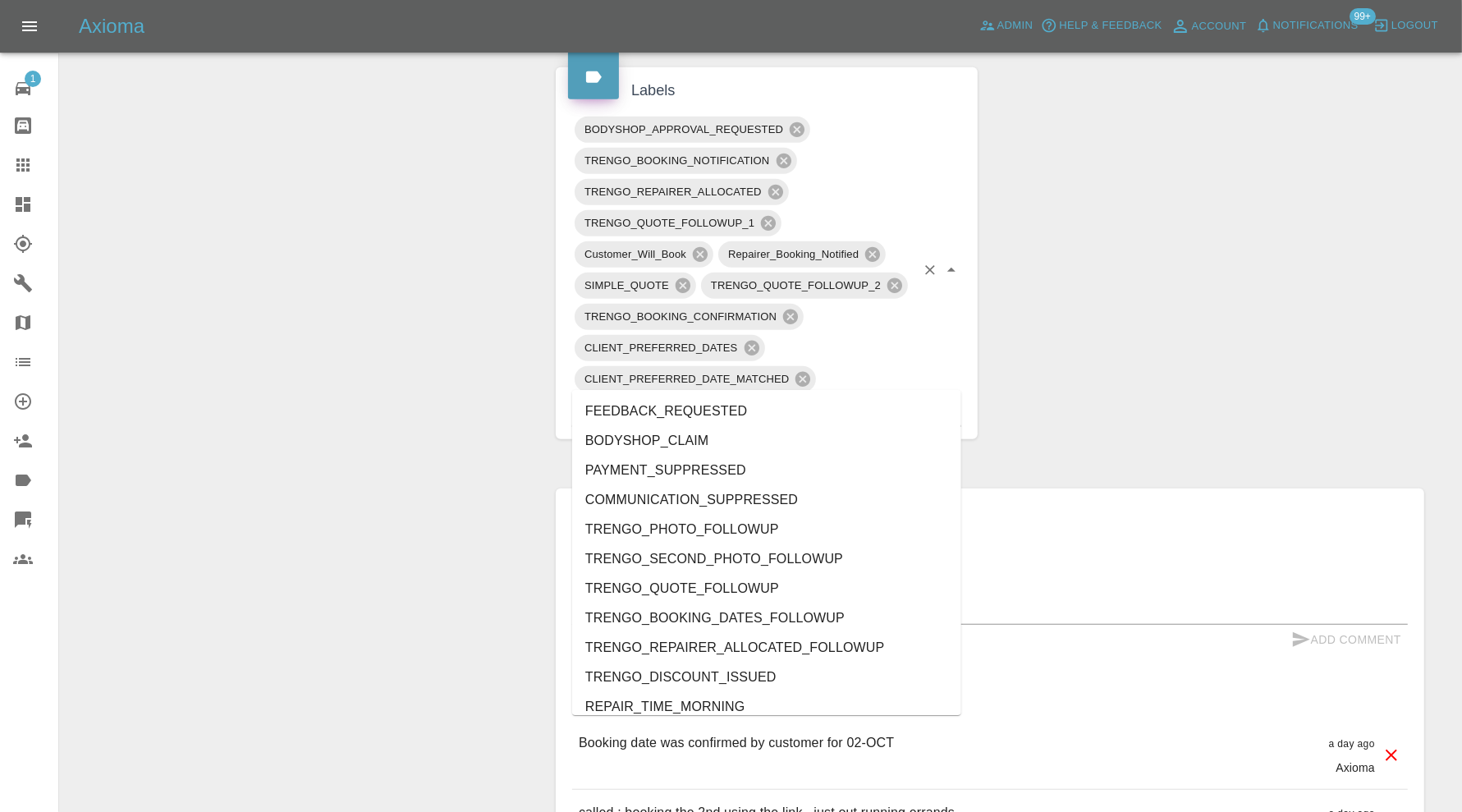
click at [798, 398] on input "text" at bounding box center [842, 410] width 147 height 26
type input "au"
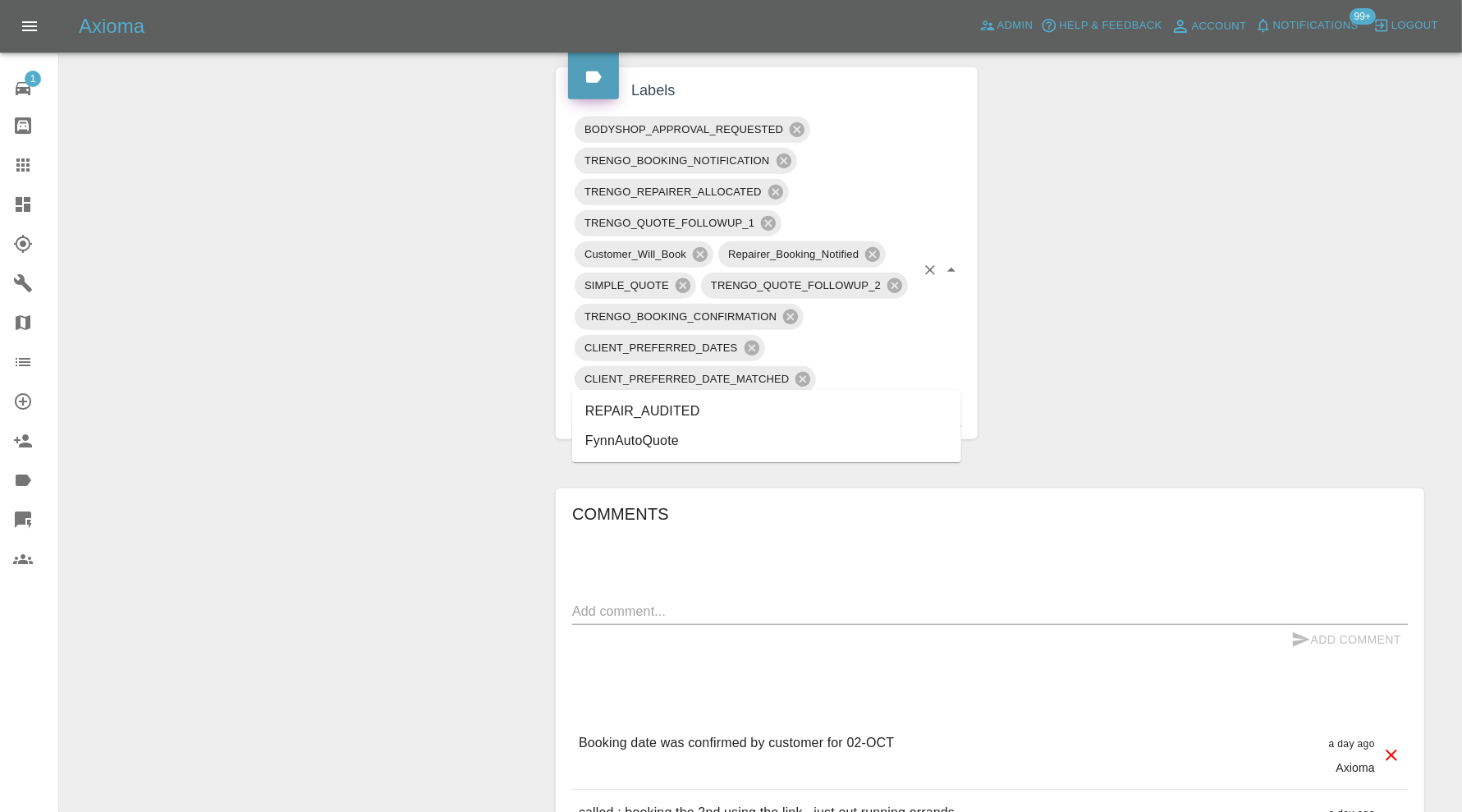
click at [674, 401] on li "REPAIR_AUDITED" at bounding box center [767, 412] width 389 height 30
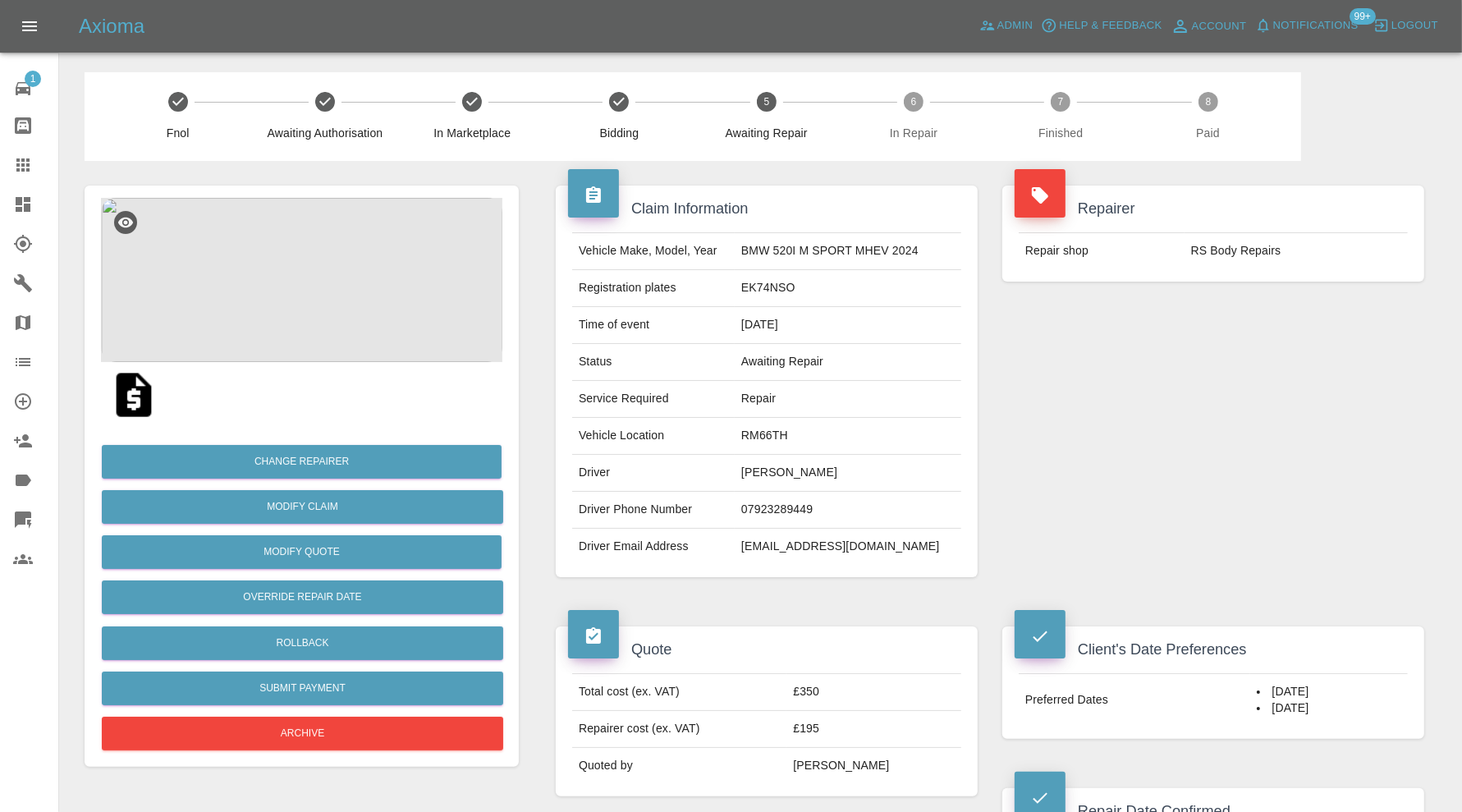
click at [284, 283] on img at bounding box center [301, 279] width 401 height 165
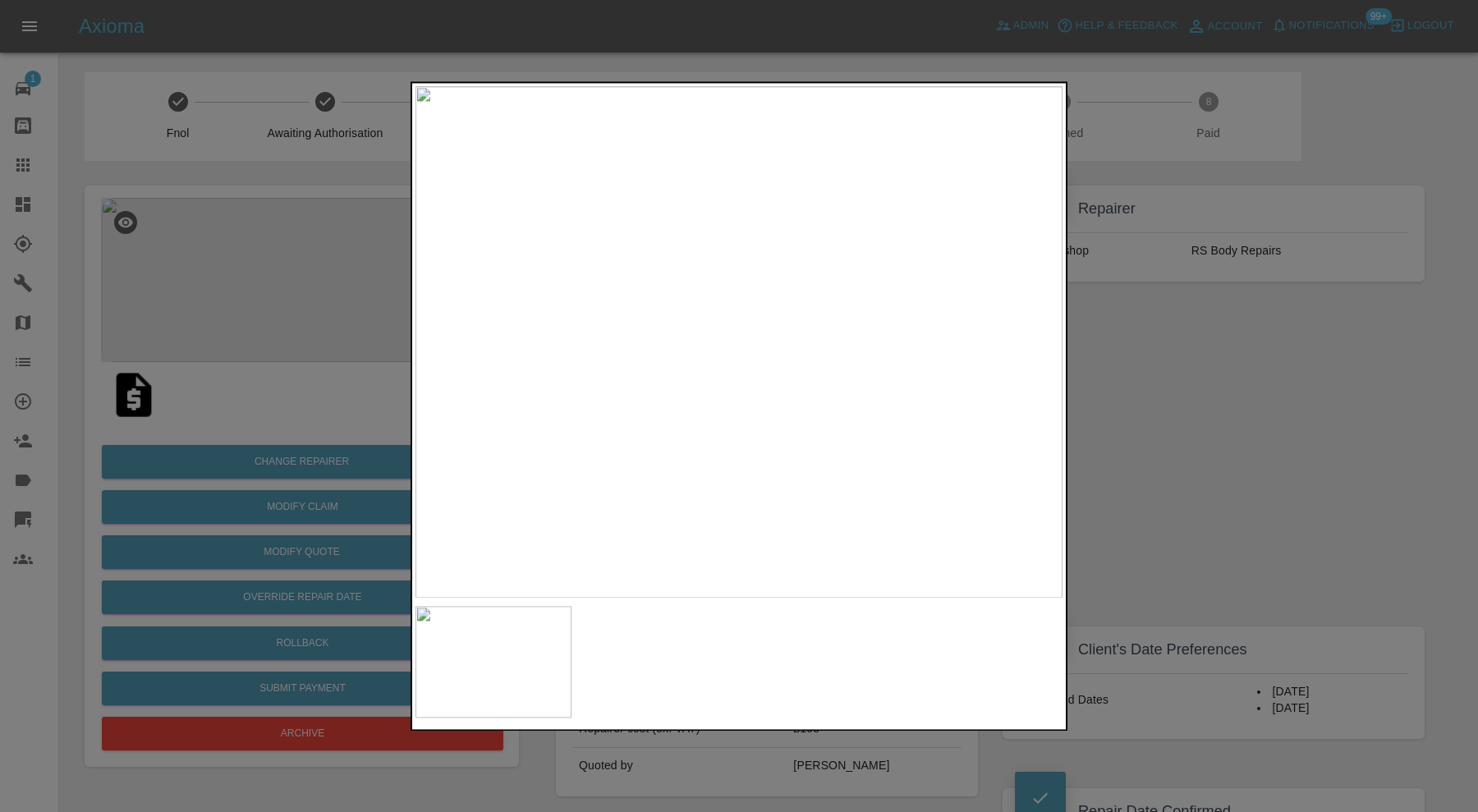
click at [816, 325] on img at bounding box center [739, 342] width 647 height 512
click at [1265, 299] on div at bounding box center [739, 406] width 1478 height 812
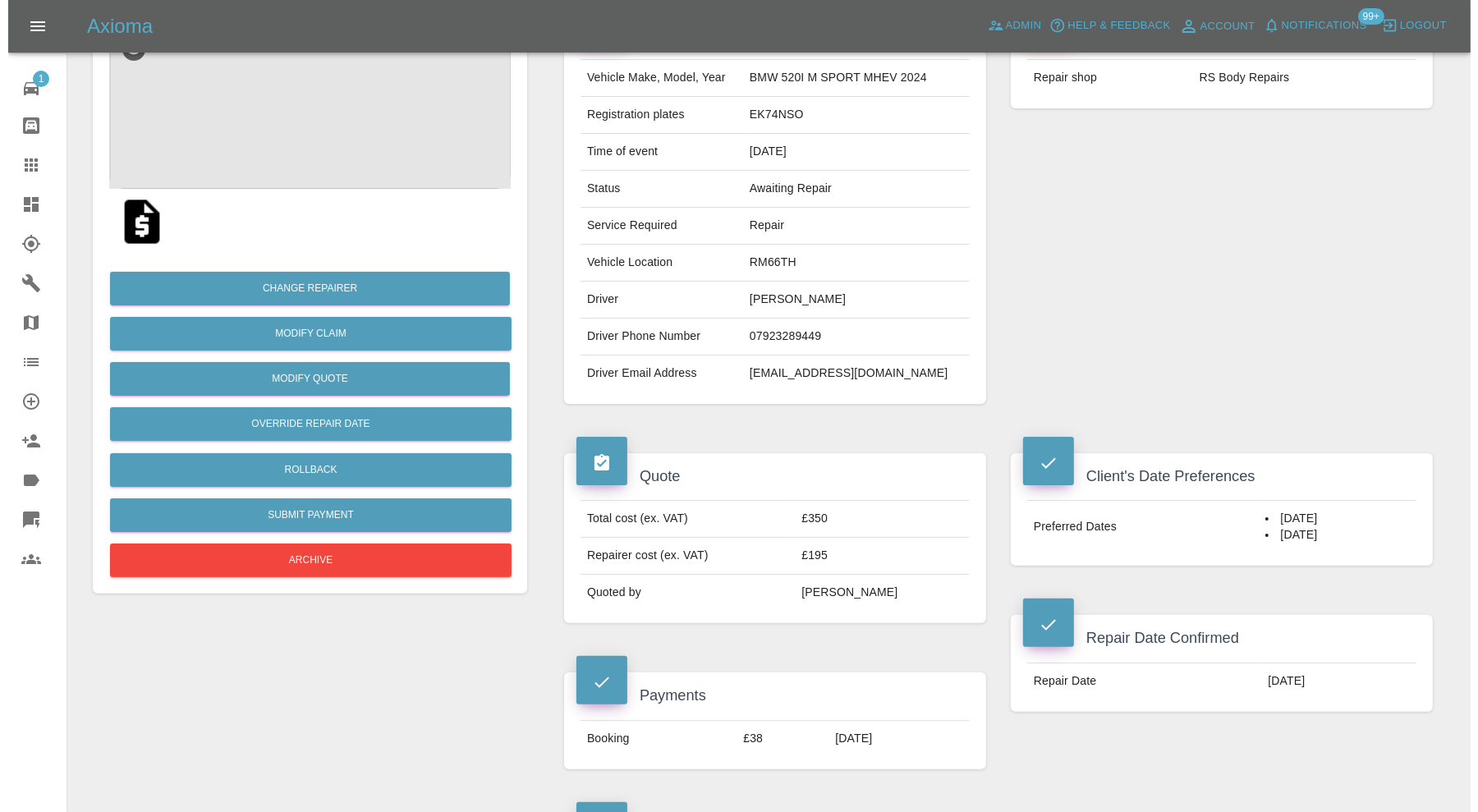
scroll to position [165, 0]
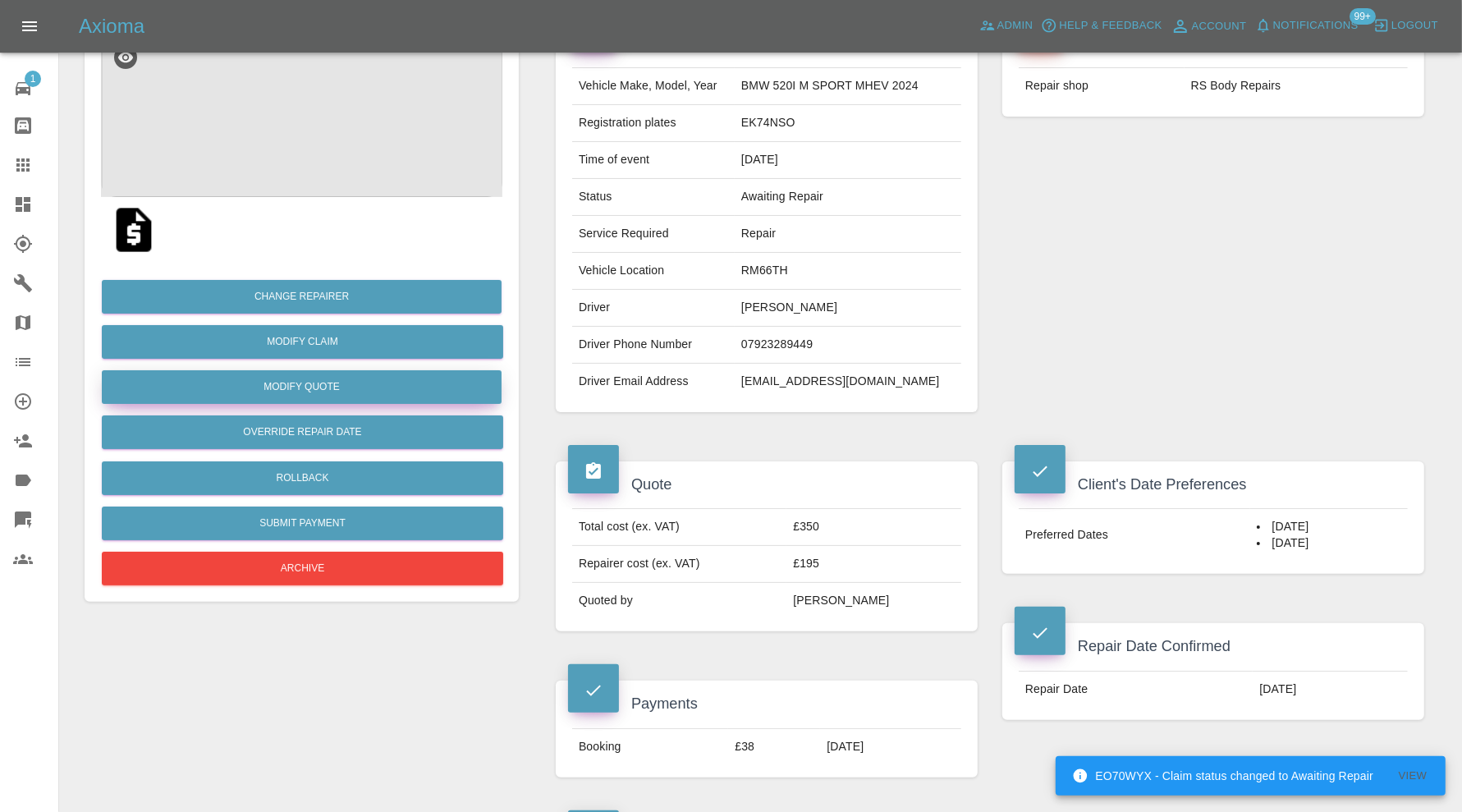
click at [358, 385] on button "Modify Quote" at bounding box center [301, 387] width 399 height 34
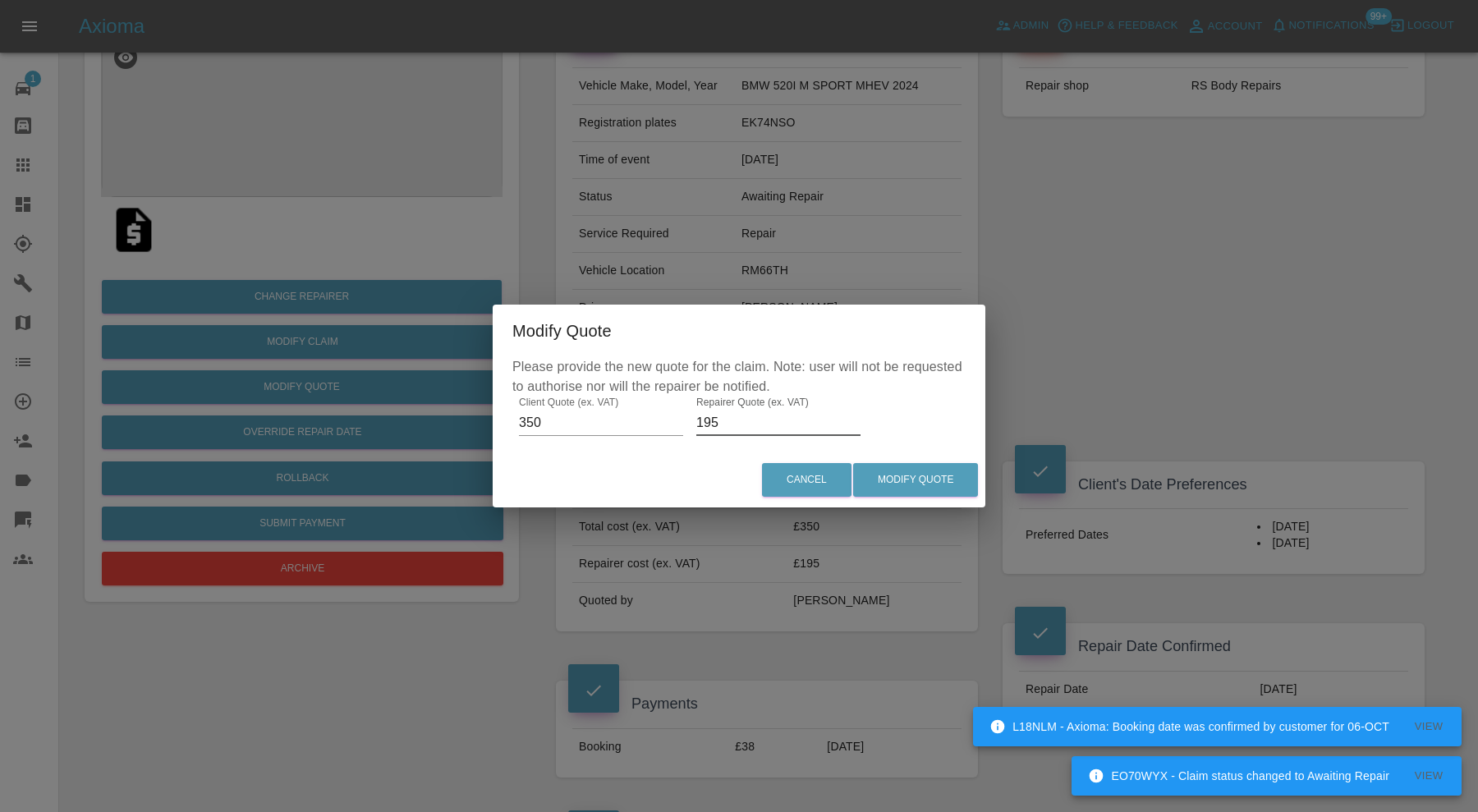
drag, startPoint x: 737, startPoint y: 418, endPoint x: 662, endPoint y: 421, distance: 75.1
click at [662, 421] on div "Please provide the new quote for the claim. Note: user will not be requested to…" at bounding box center [739, 404] width 493 height 95
type input "200"
click at [897, 481] on button "Modify Quote" at bounding box center [916, 480] width 125 height 34
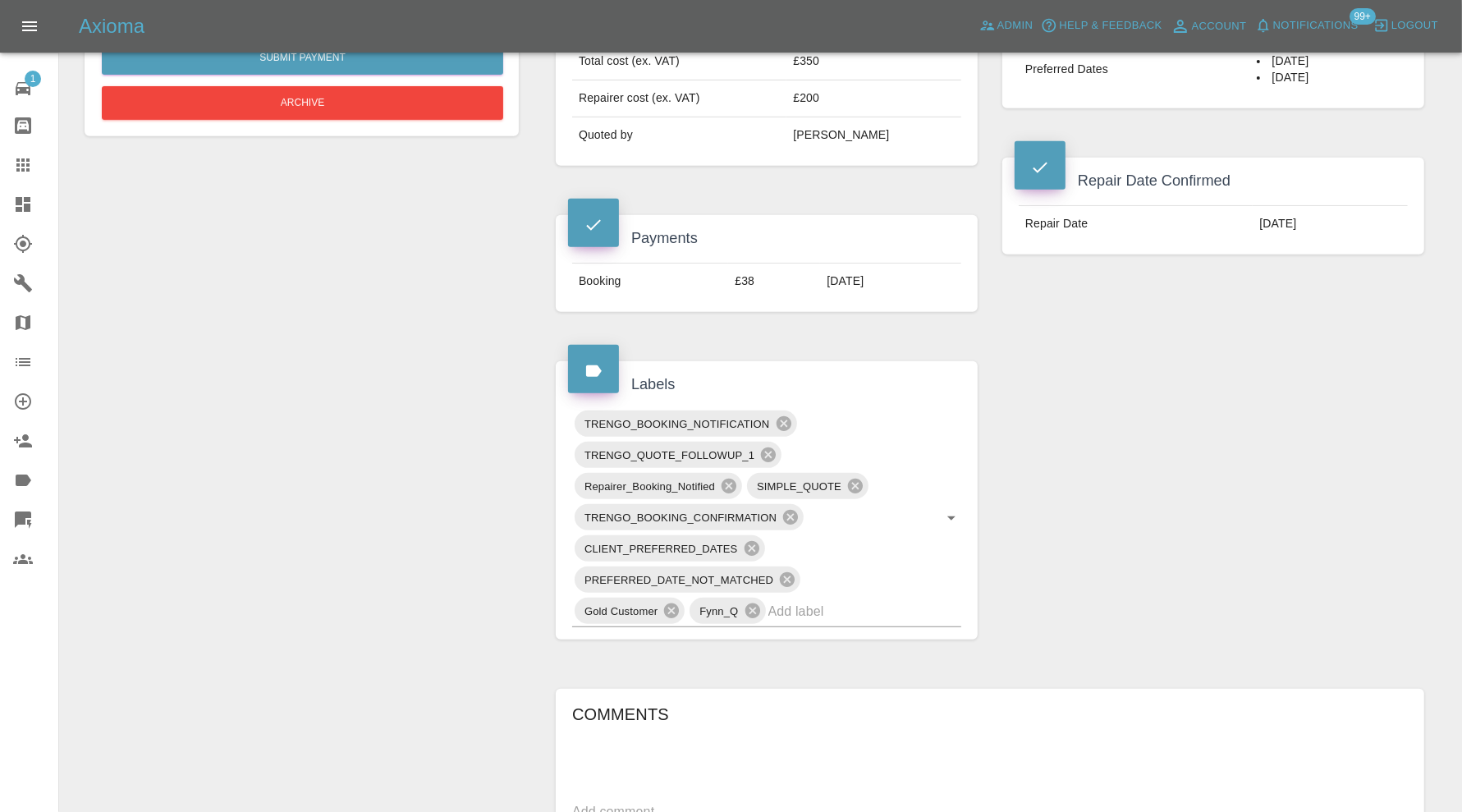
scroll to position [684, 0]
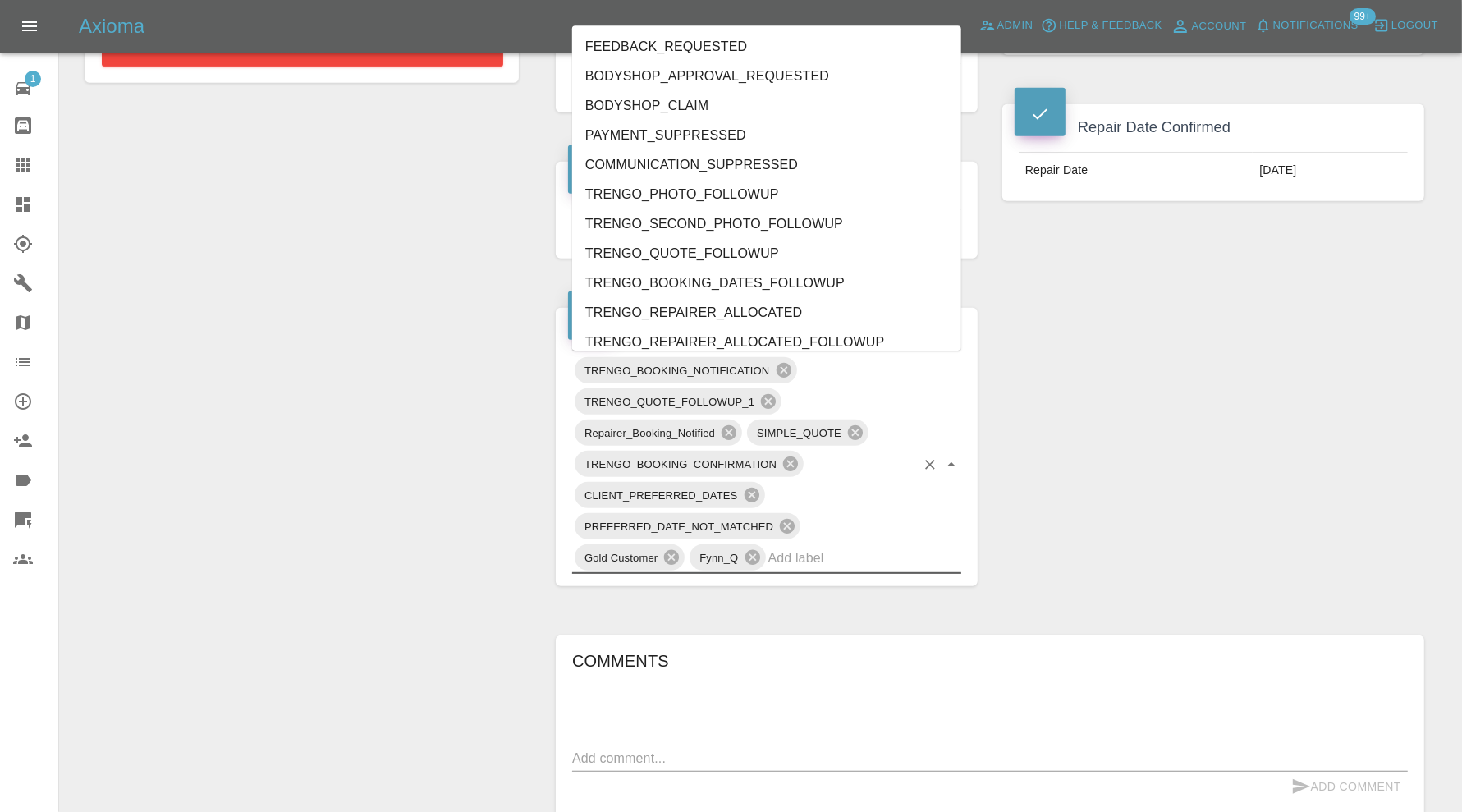
click at [884, 545] on input "text" at bounding box center [842, 557] width 147 height 26
type input "au"
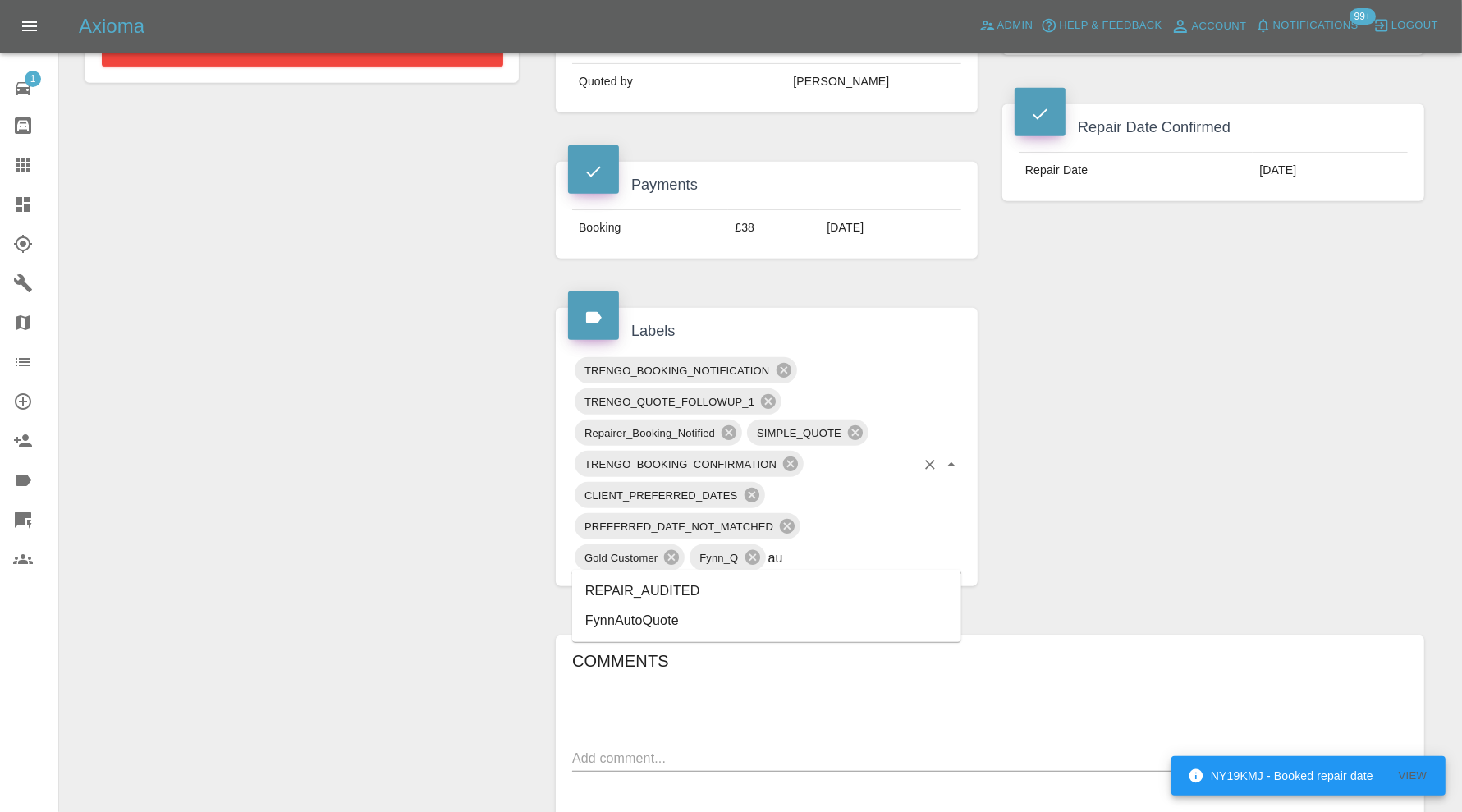
click at [717, 591] on li "REPAIR_AUDITED" at bounding box center [767, 591] width 389 height 30
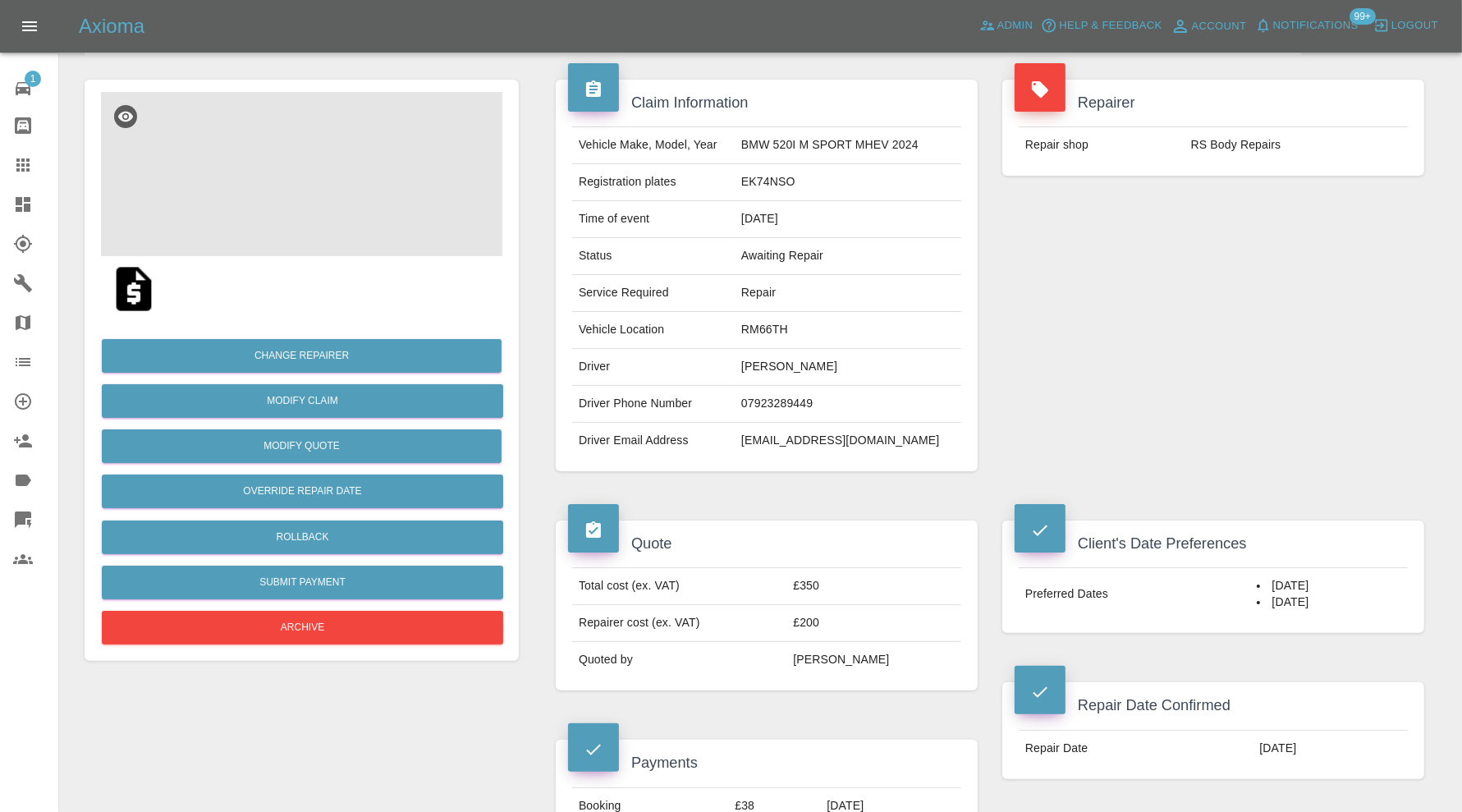
scroll to position [0, 0]
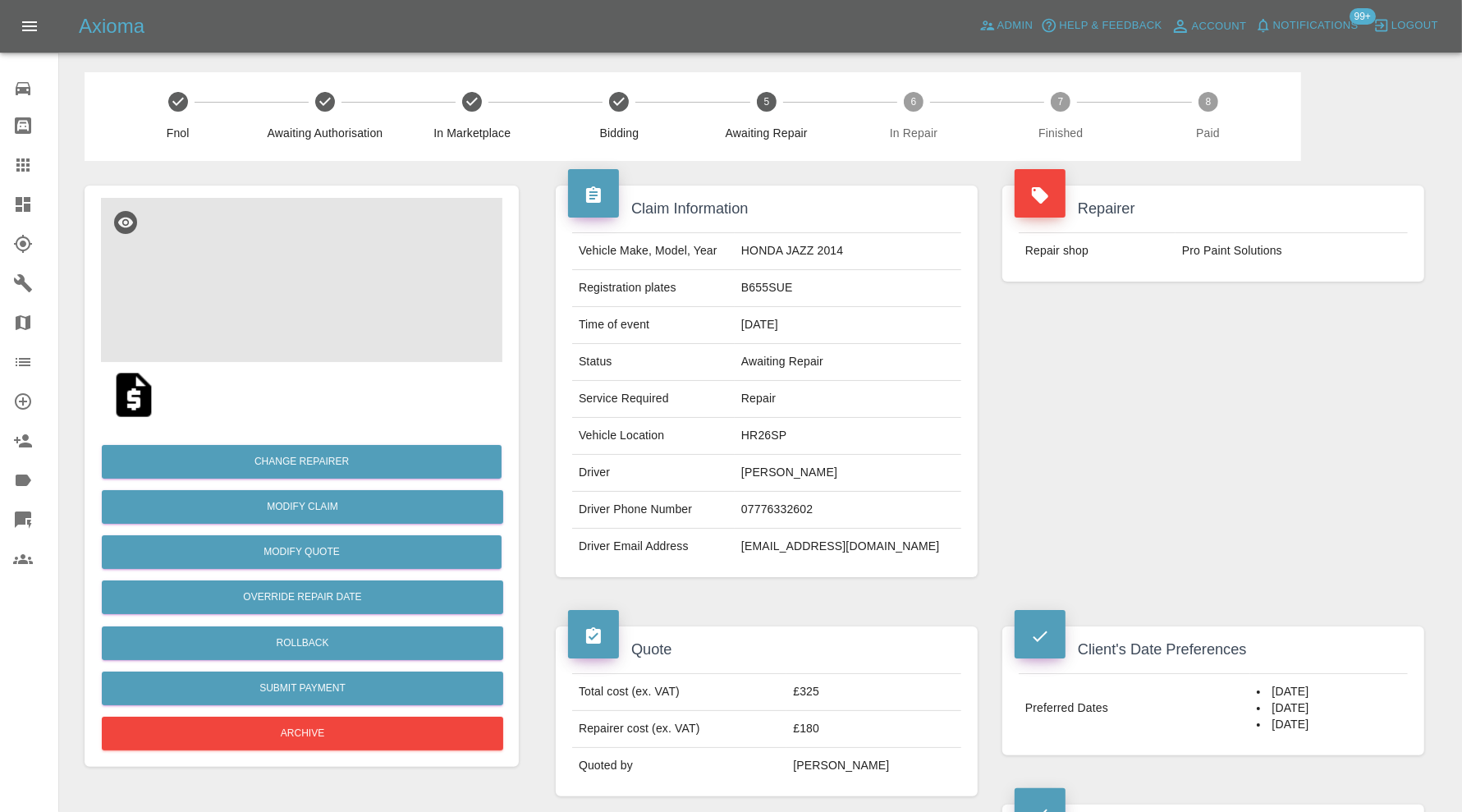
click at [298, 241] on img at bounding box center [301, 279] width 401 height 165
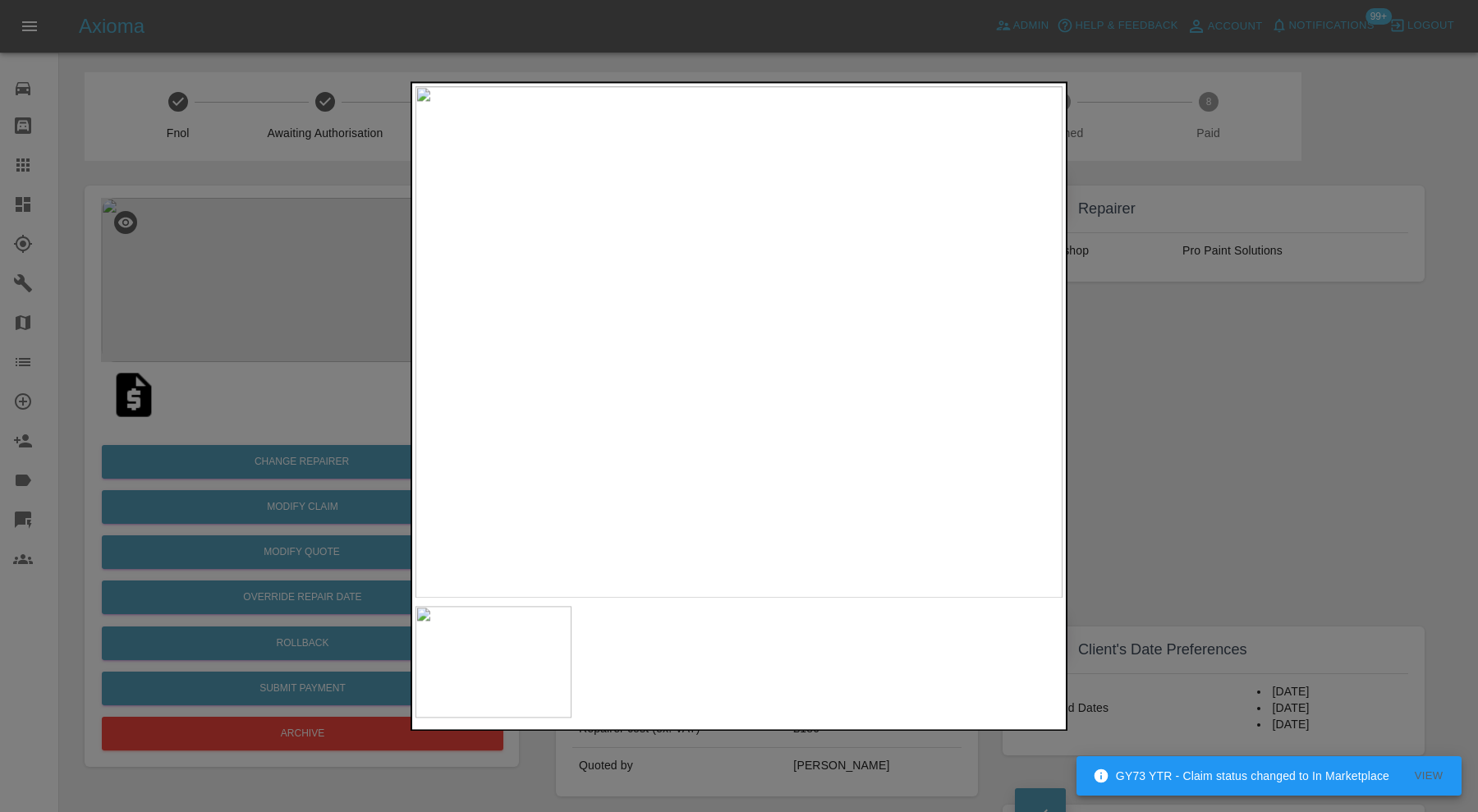
click at [1122, 412] on div at bounding box center [739, 406] width 1478 height 812
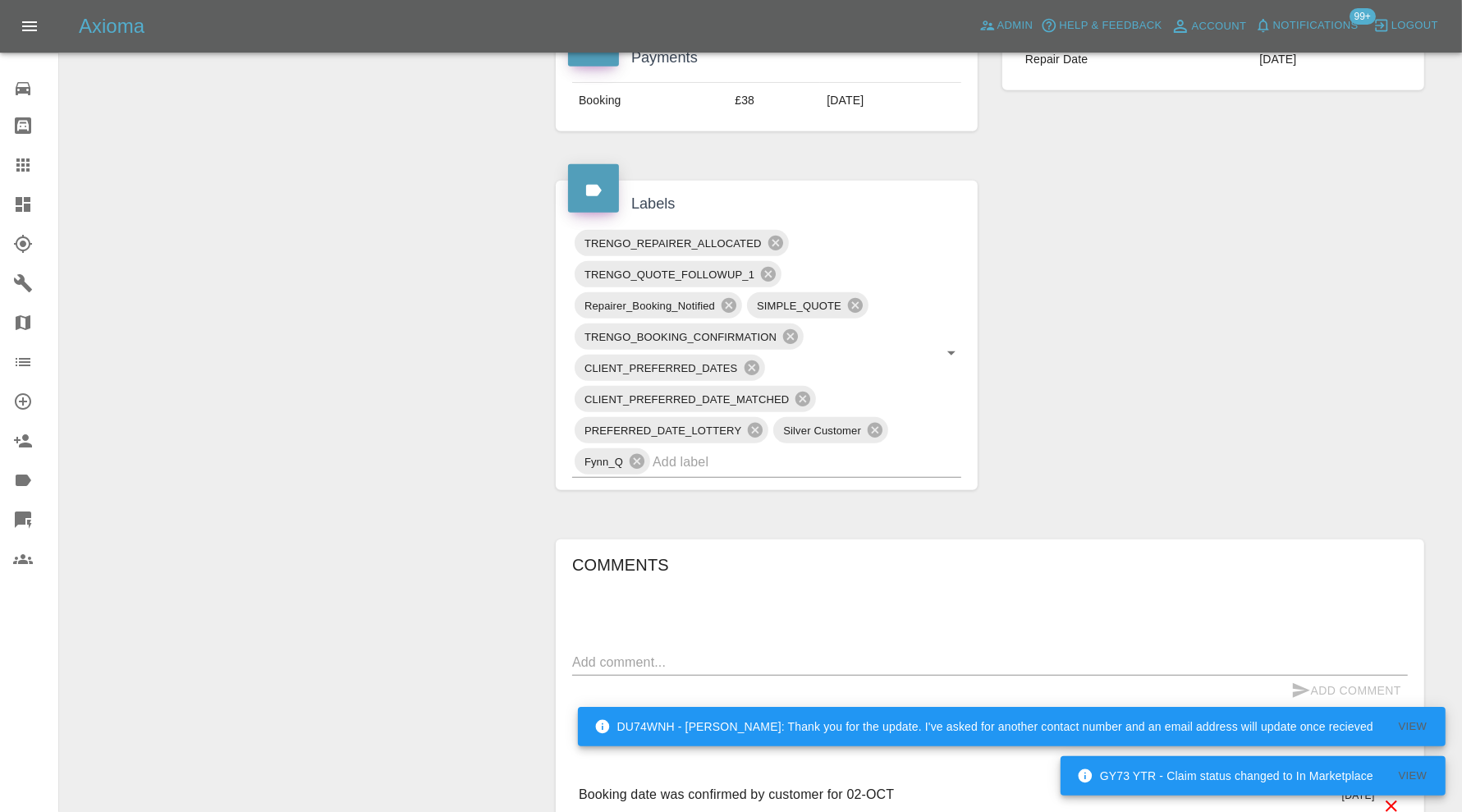
scroll to position [821, 0]
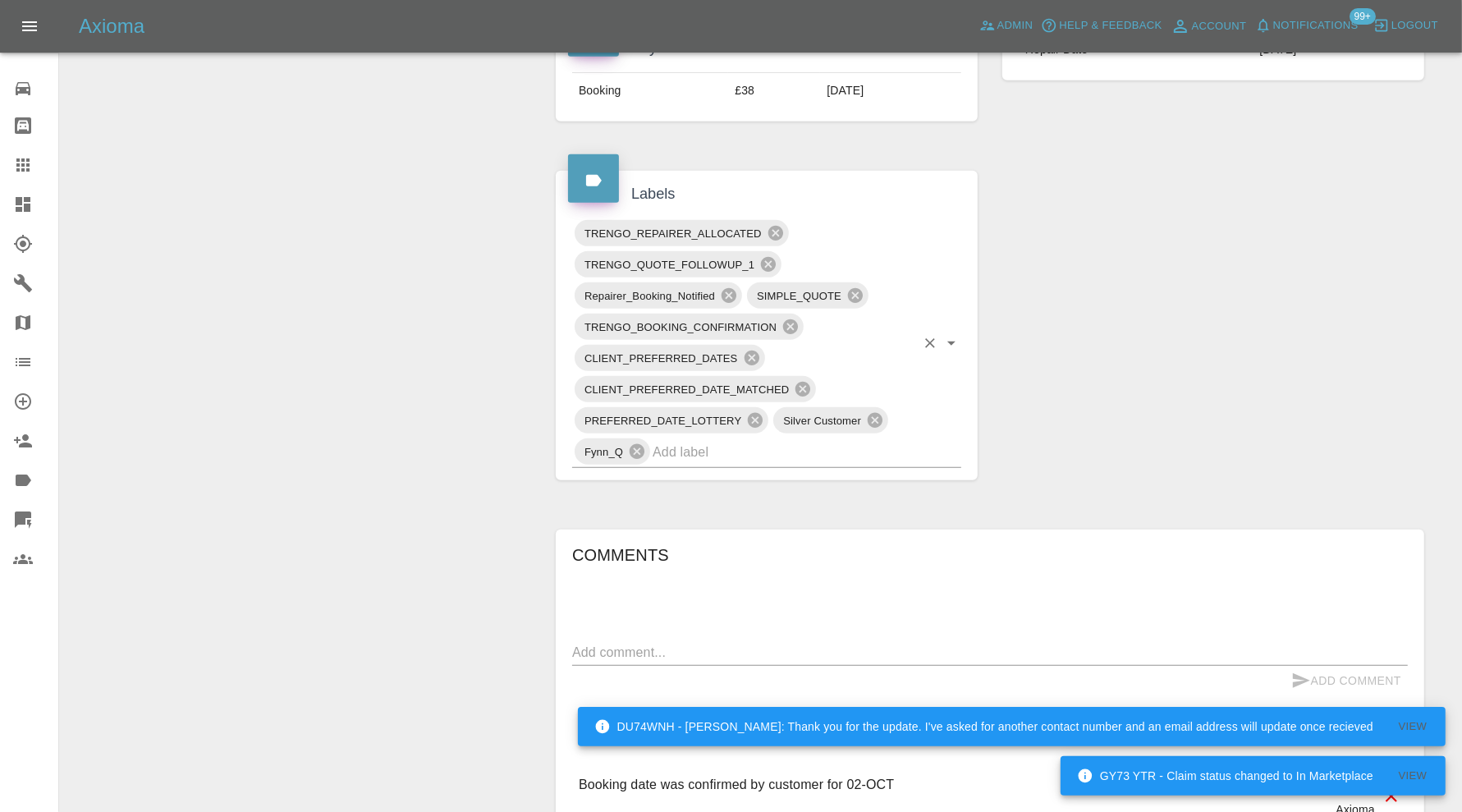
click at [791, 447] on input "text" at bounding box center [784, 451] width 263 height 26
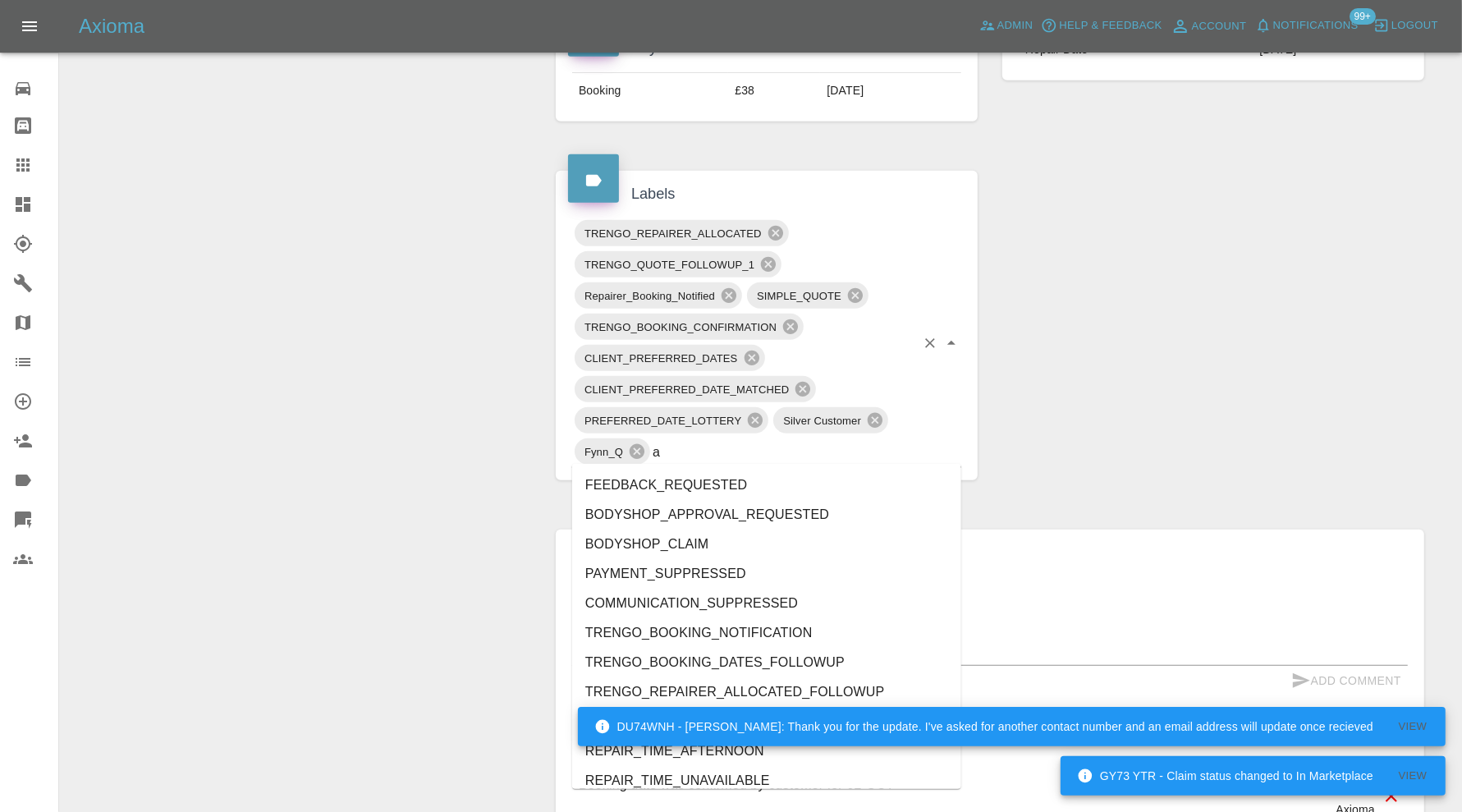
type input "au"
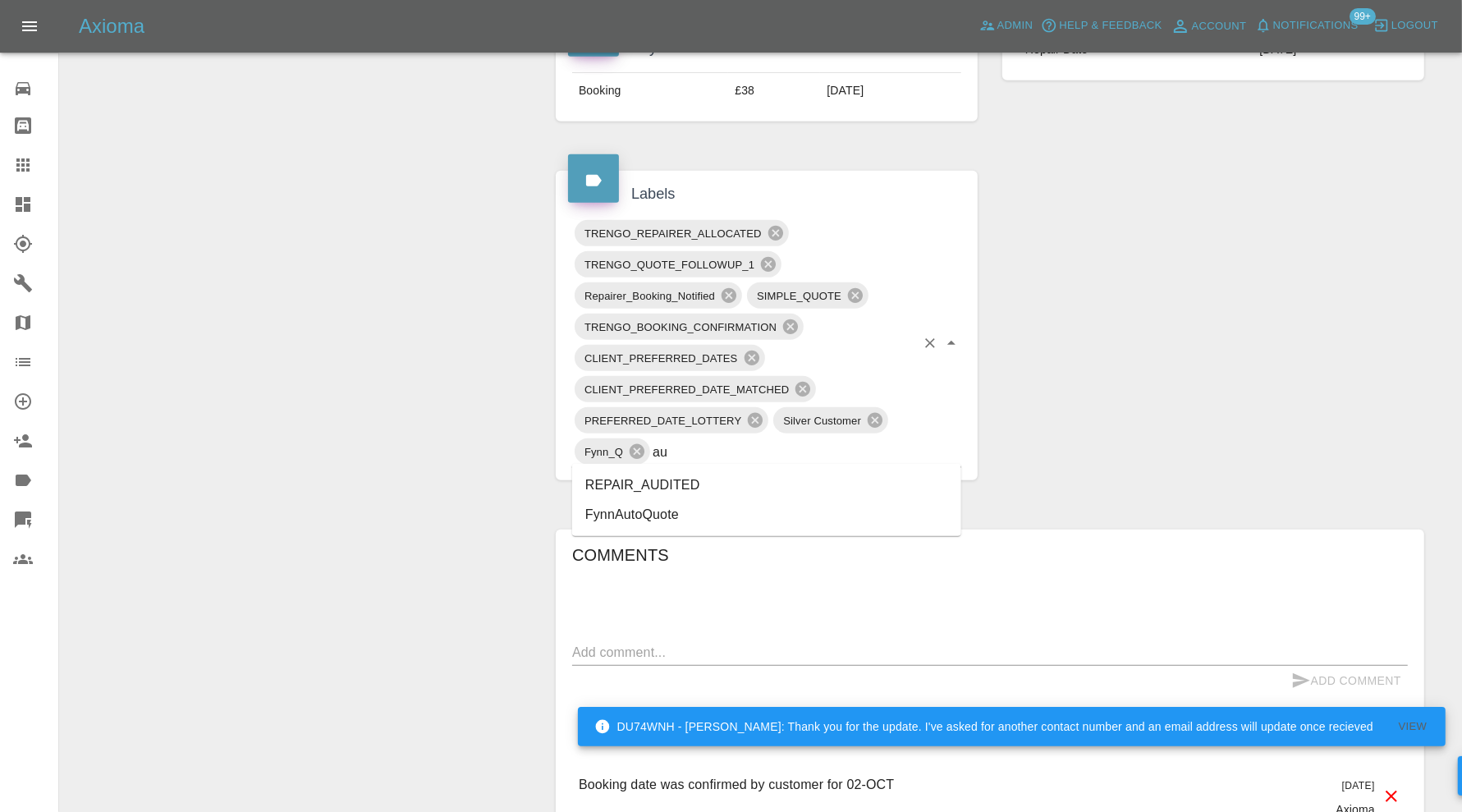
click at [689, 490] on li "REPAIR_AUDITED" at bounding box center [767, 485] width 389 height 30
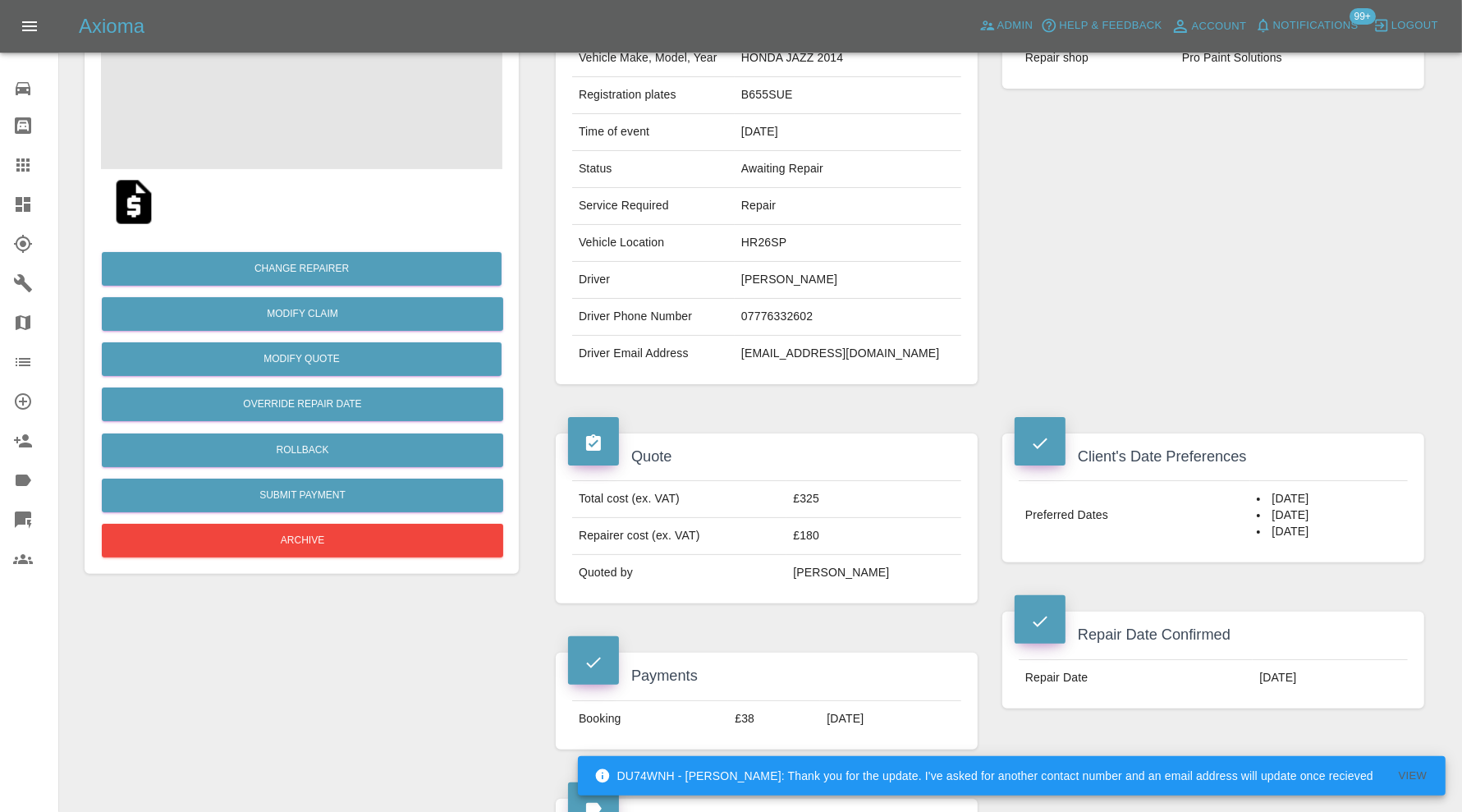
scroll to position [136, 0]
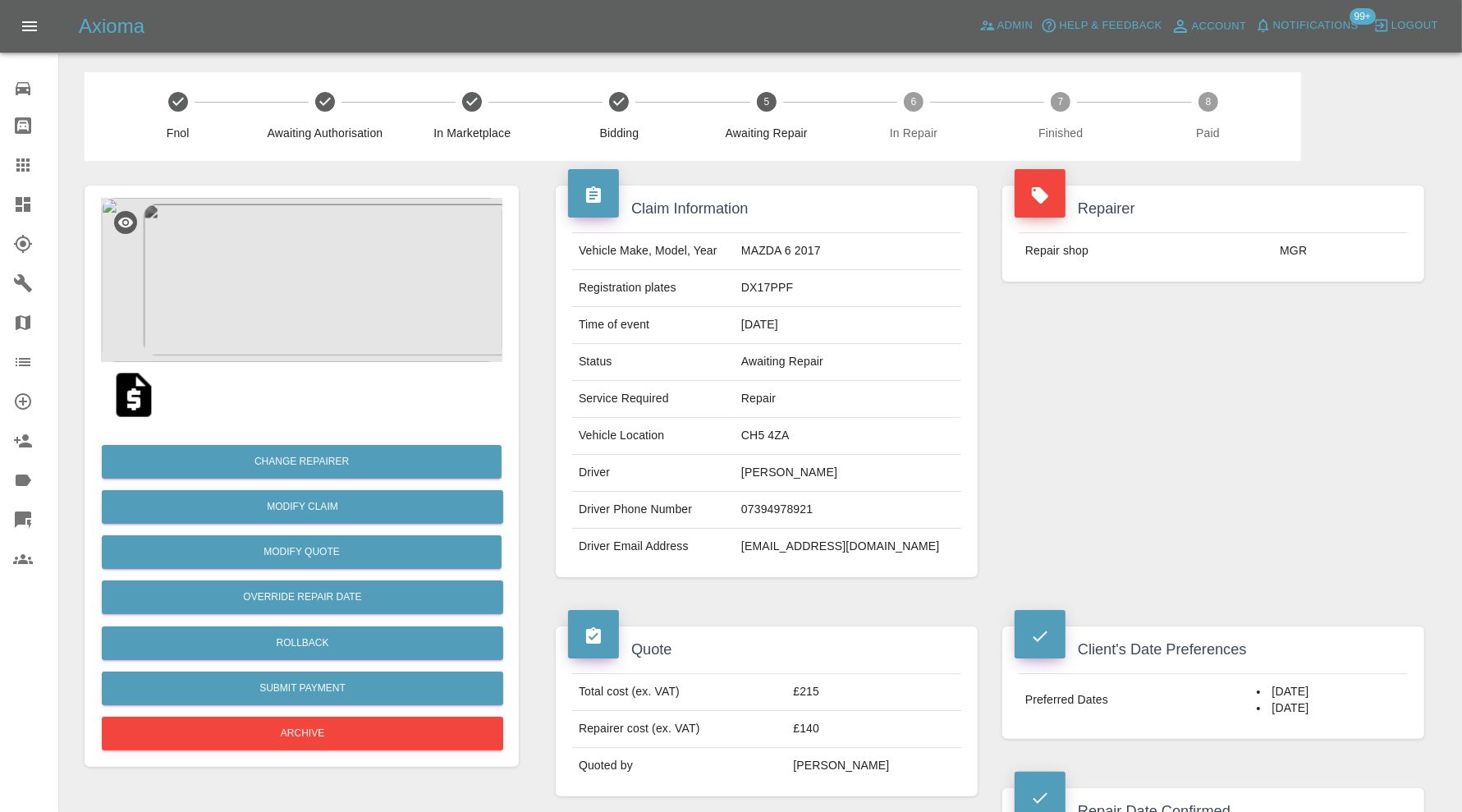
click at [347, 199] on img at bounding box center [301, 279] width 401 height 165
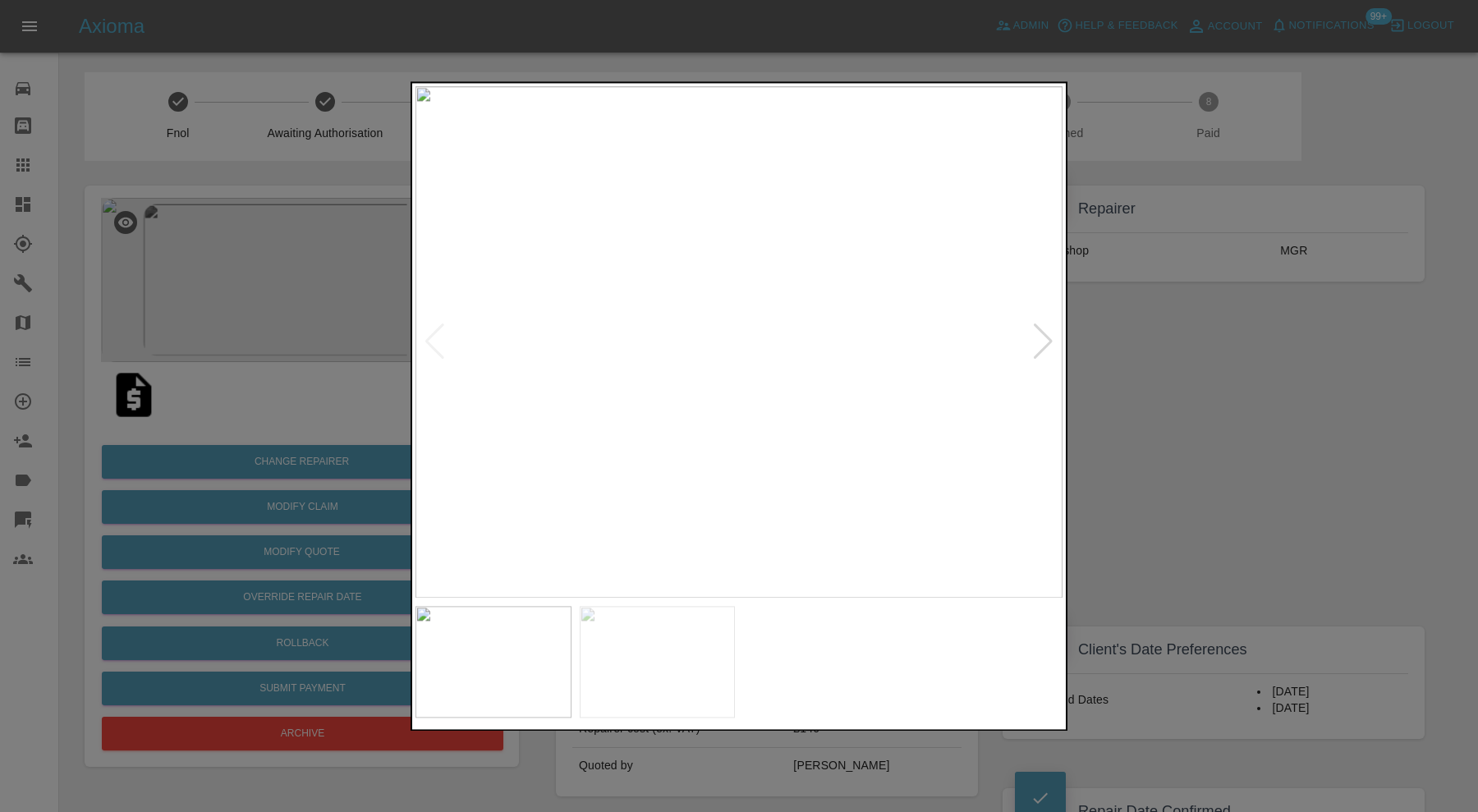
click at [659, 643] on img at bounding box center [658, 662] width 156 height 112
click at [1251, 446] on div at bounding box center [739, 406] width 1478 height 812
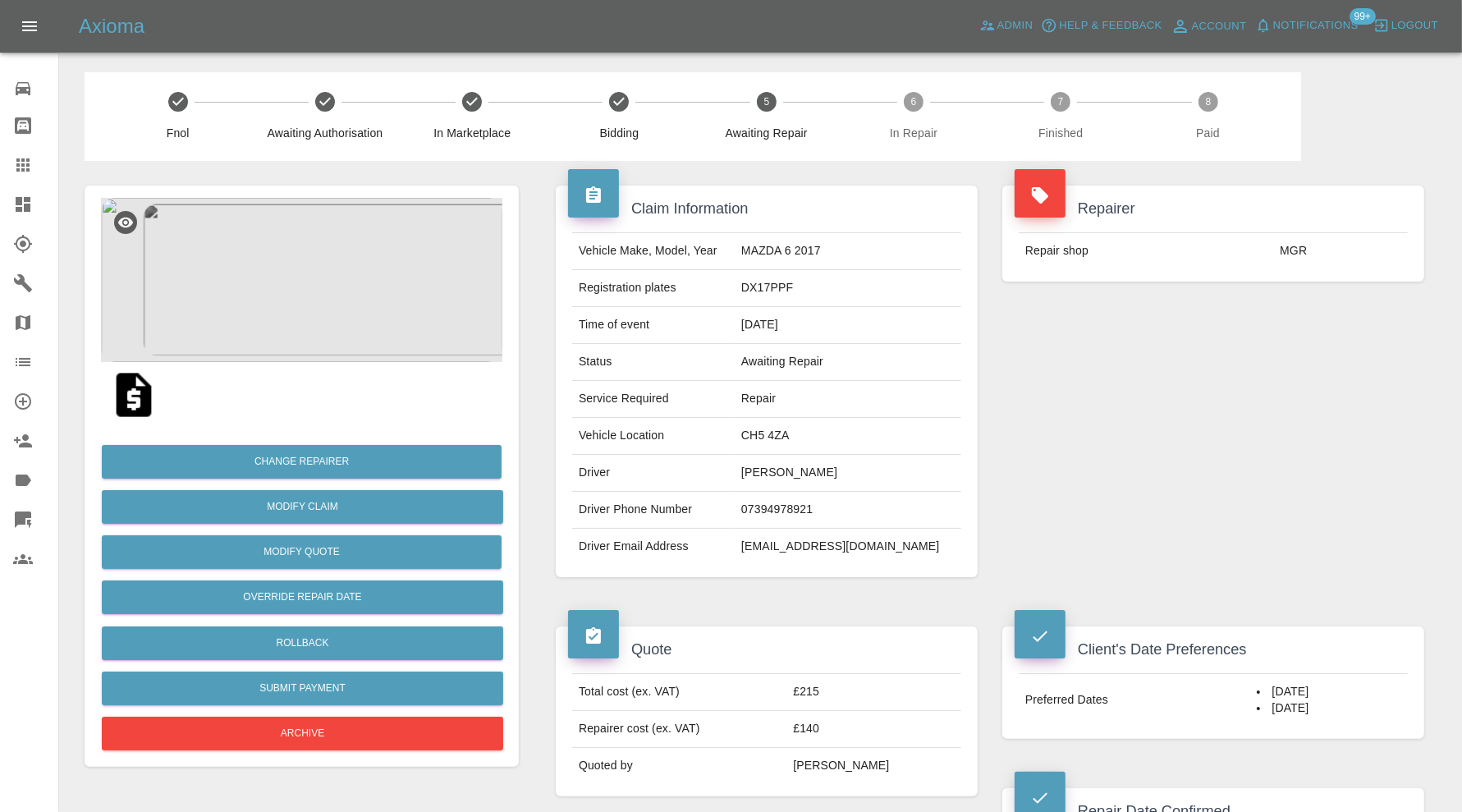
scroll to position [684, 0]
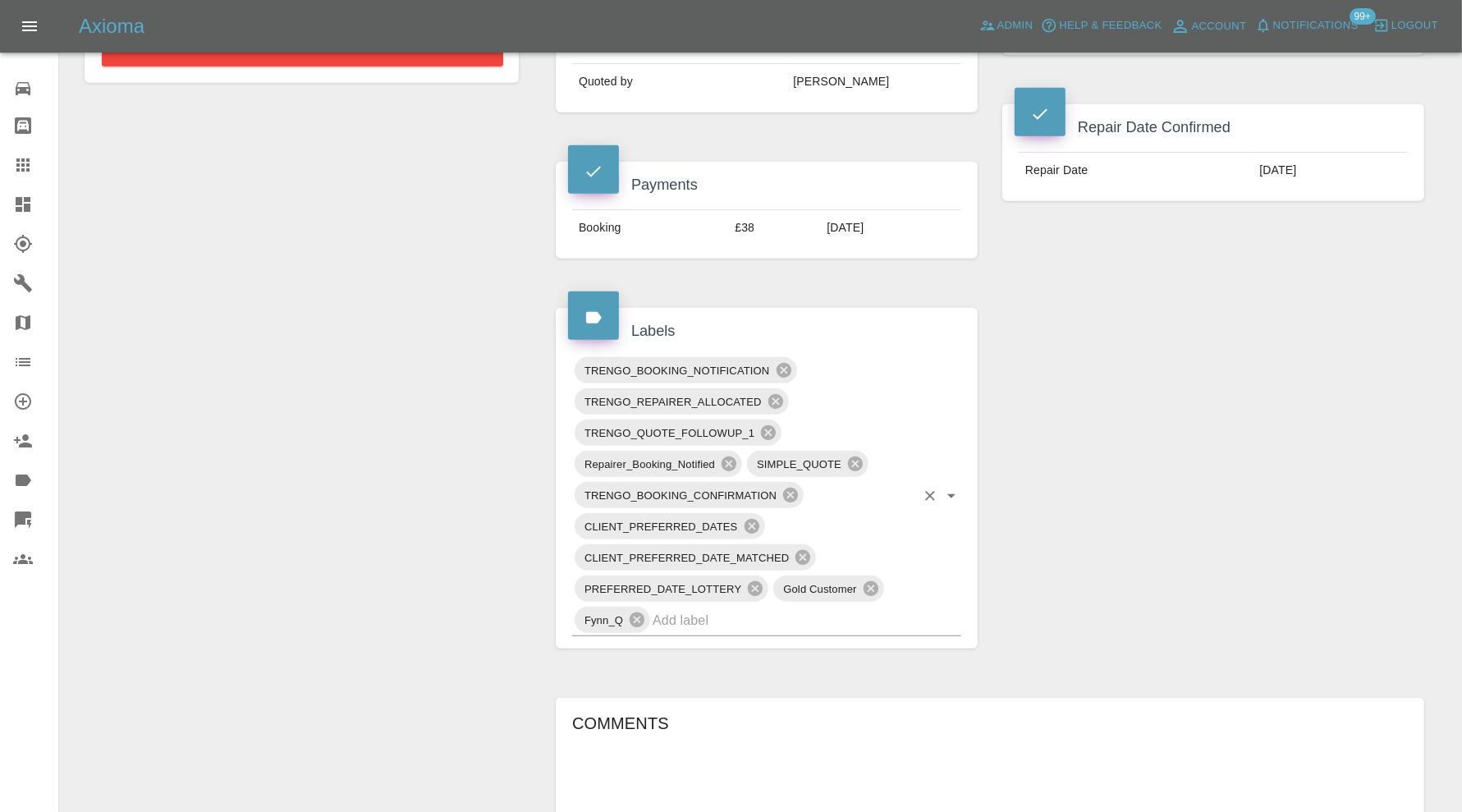
click at [855, 616] on input "text" at bounding box center [784, 620] width 263 height 26
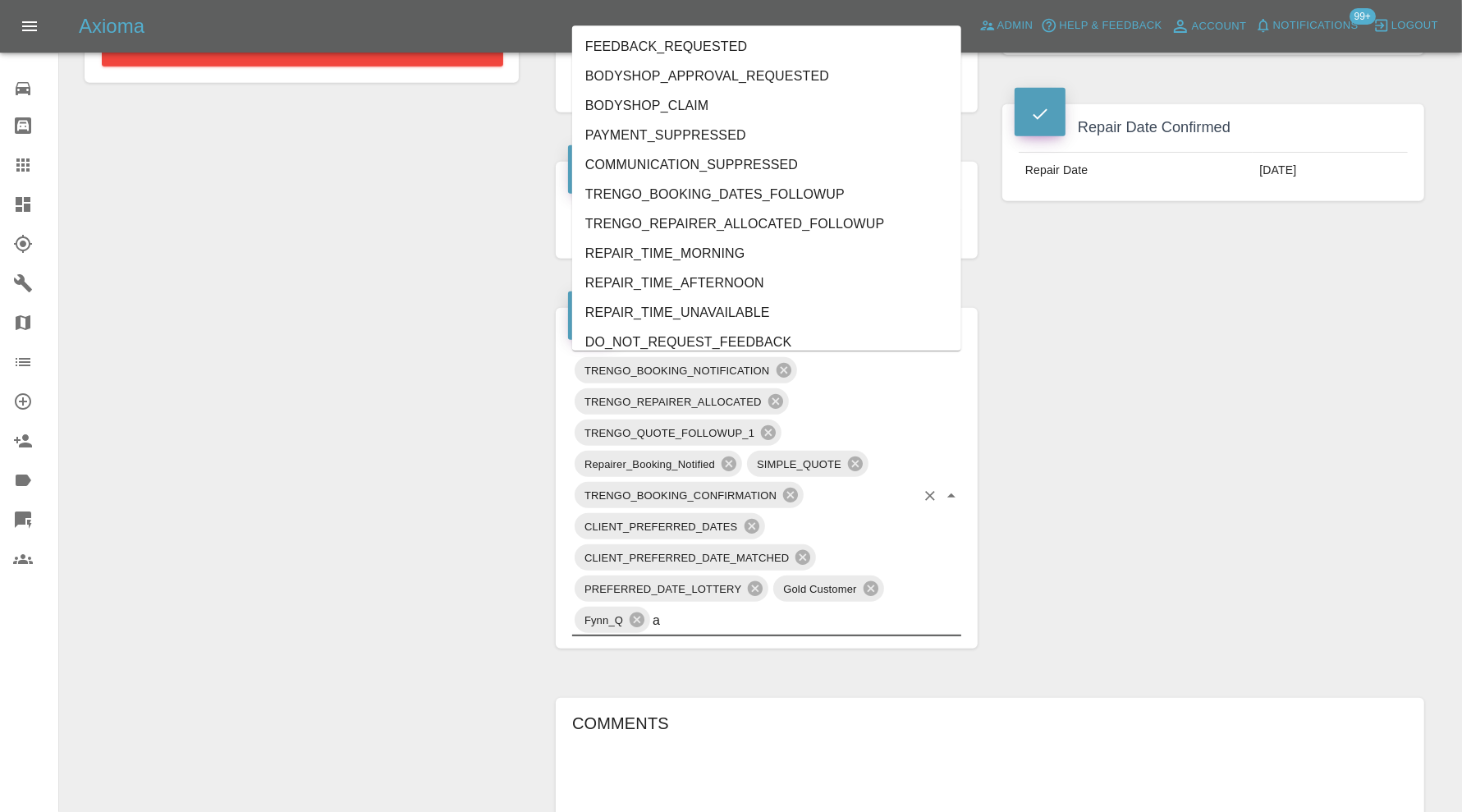
type input "au"
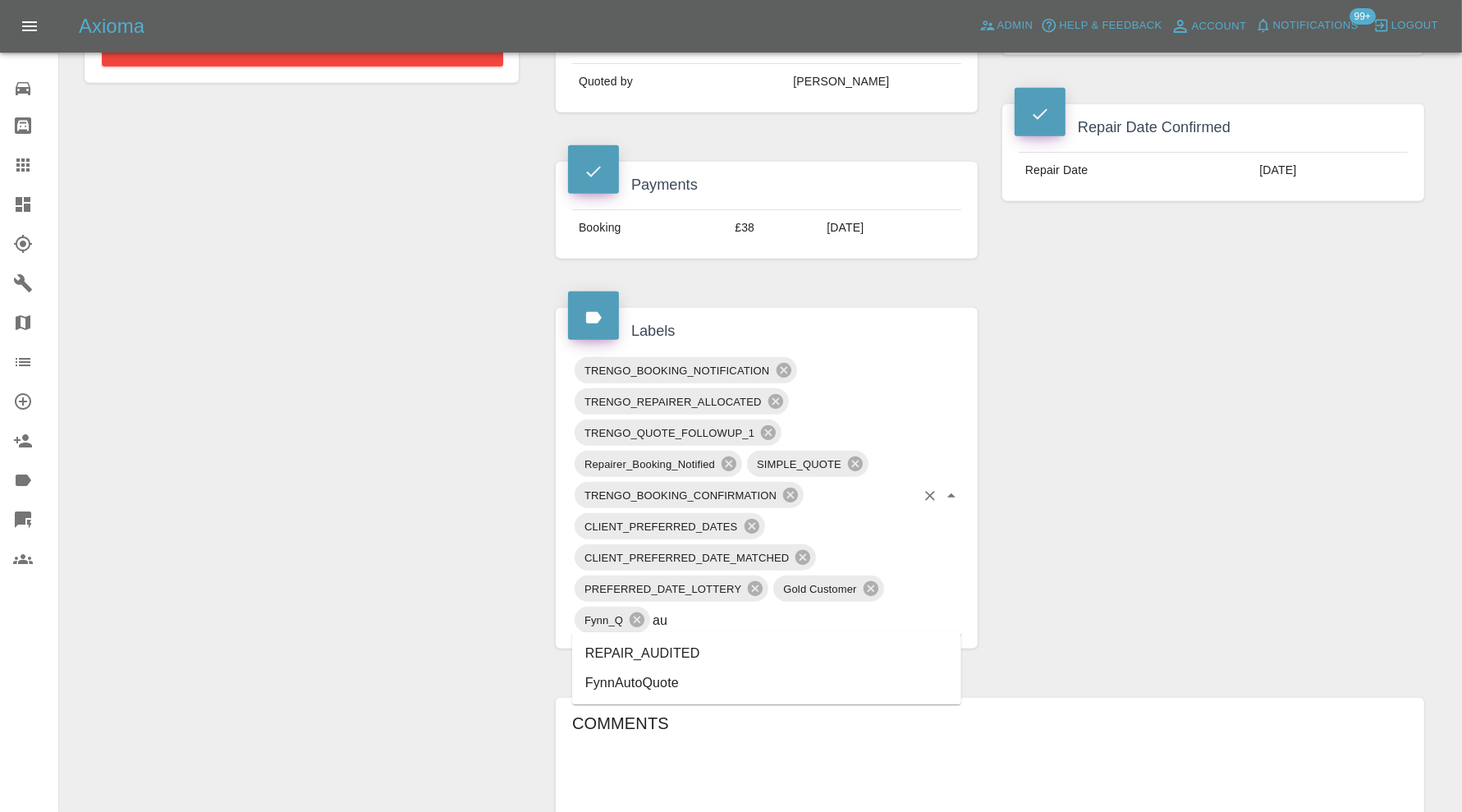
click at [674, 642] on li "REPAIR_AUDITED" at bounding box center [767, 653] width 389 height 30
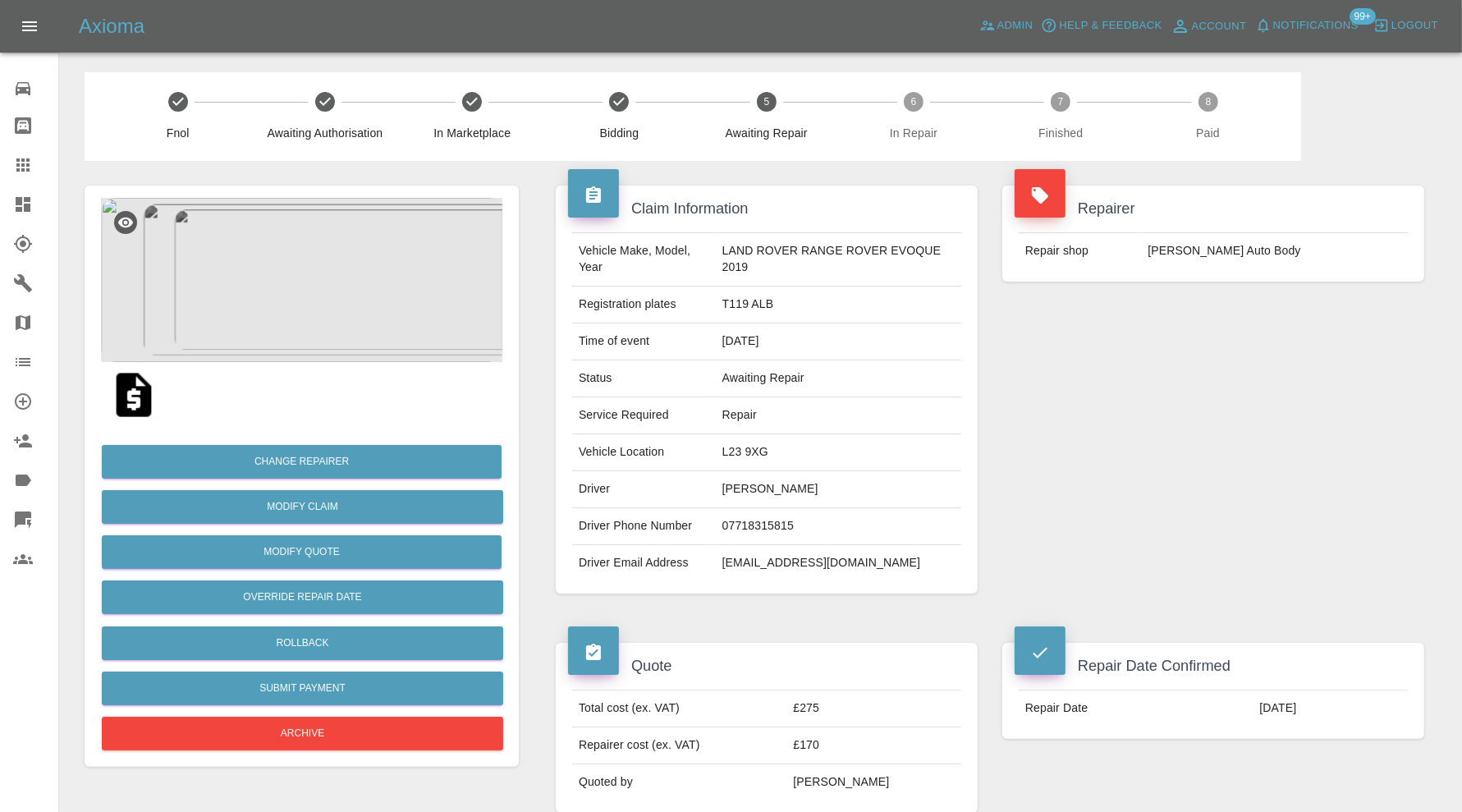
click at [328, 310] on img at bounding box center [301, 279] width 401 height 165
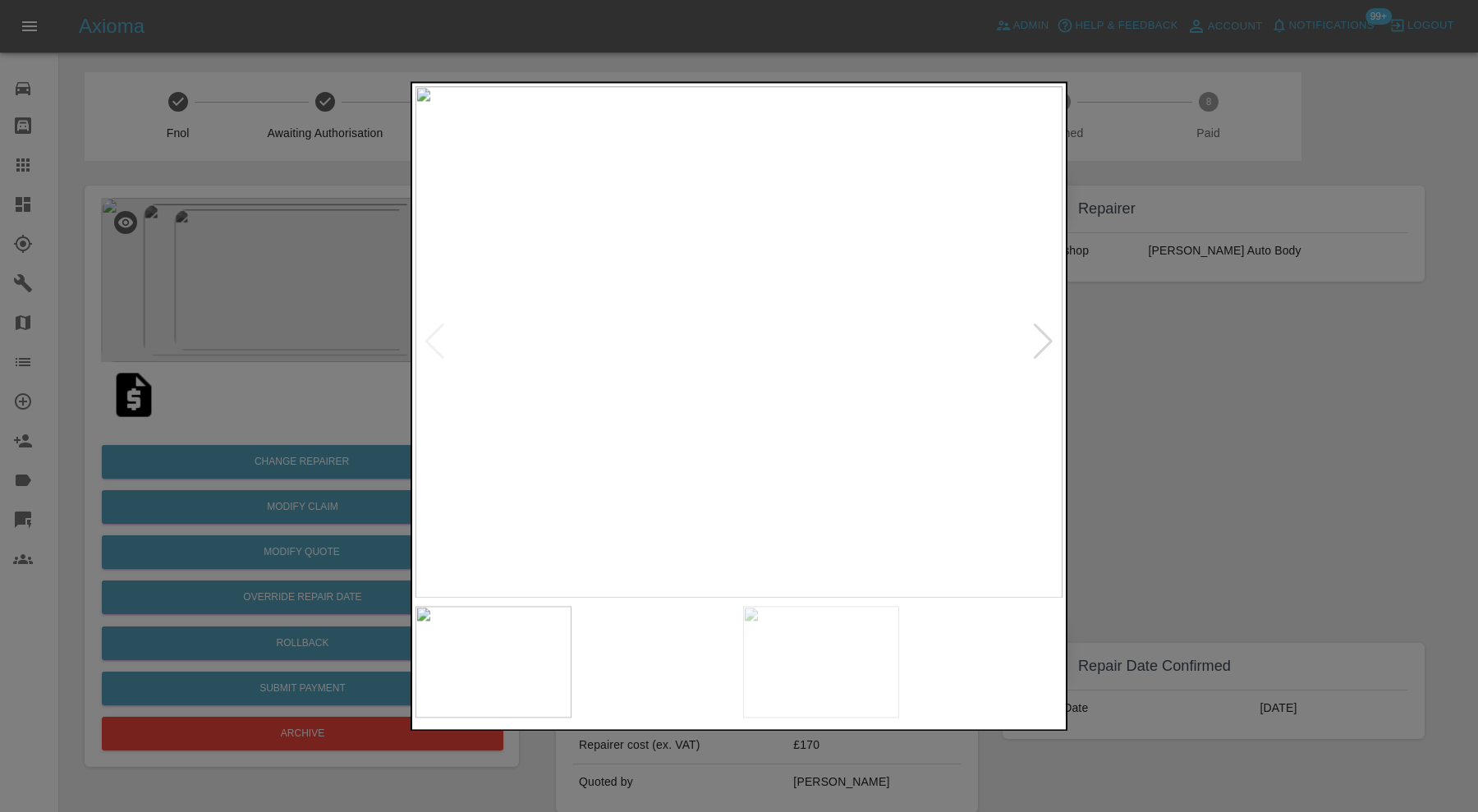
click at [1031, 337] on img at bounding box center [739, 342] width 647 height 512
click at [1043, 337] on div at bounding box center [1043, 342] width 22 height 36
click at [1047, 337] on img at bounding box center [739, 342] width 647 height 512
click at [1177, 407] on div at bounding box center [739, 406] width 1478 height 812
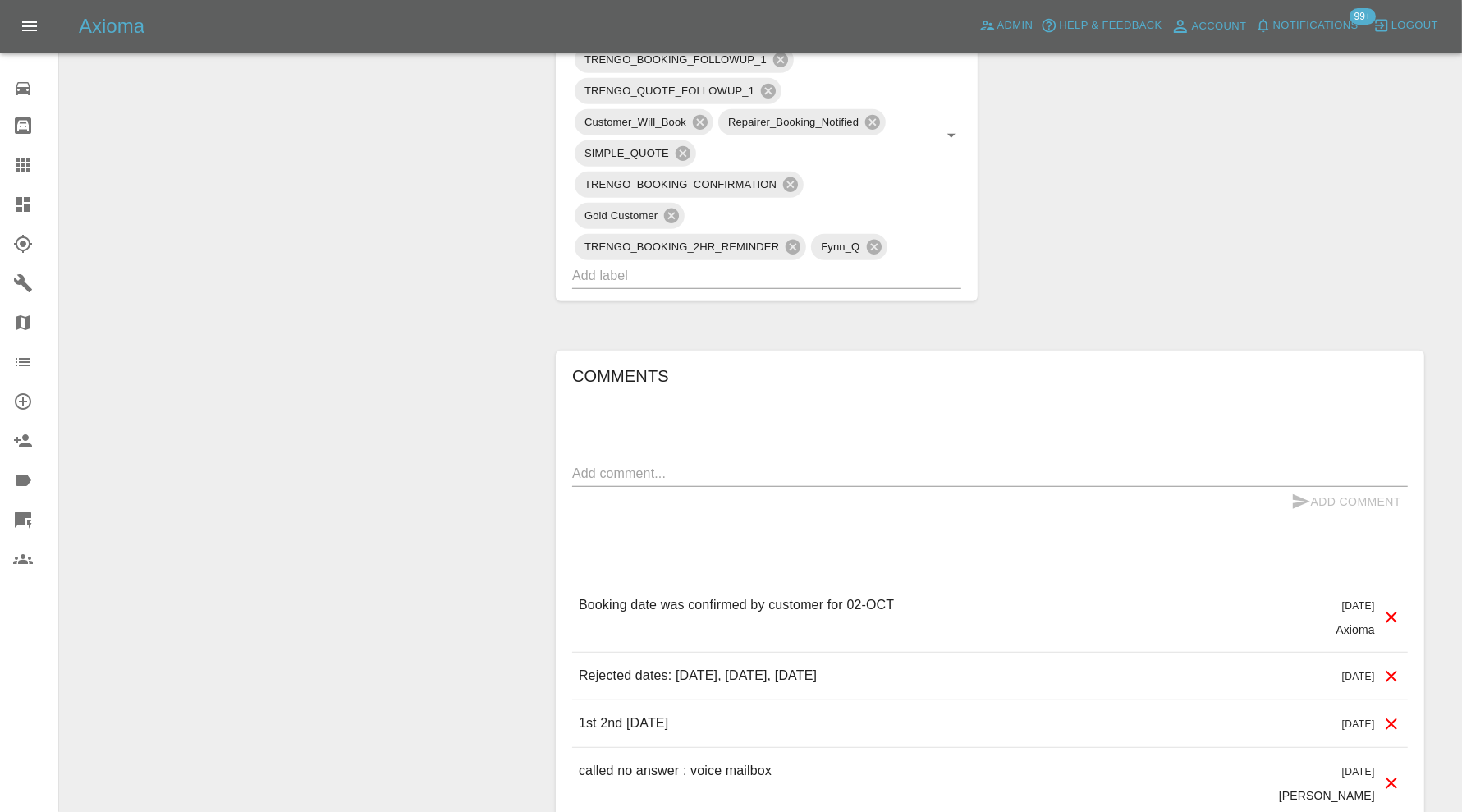
scroll to position [958, 0]
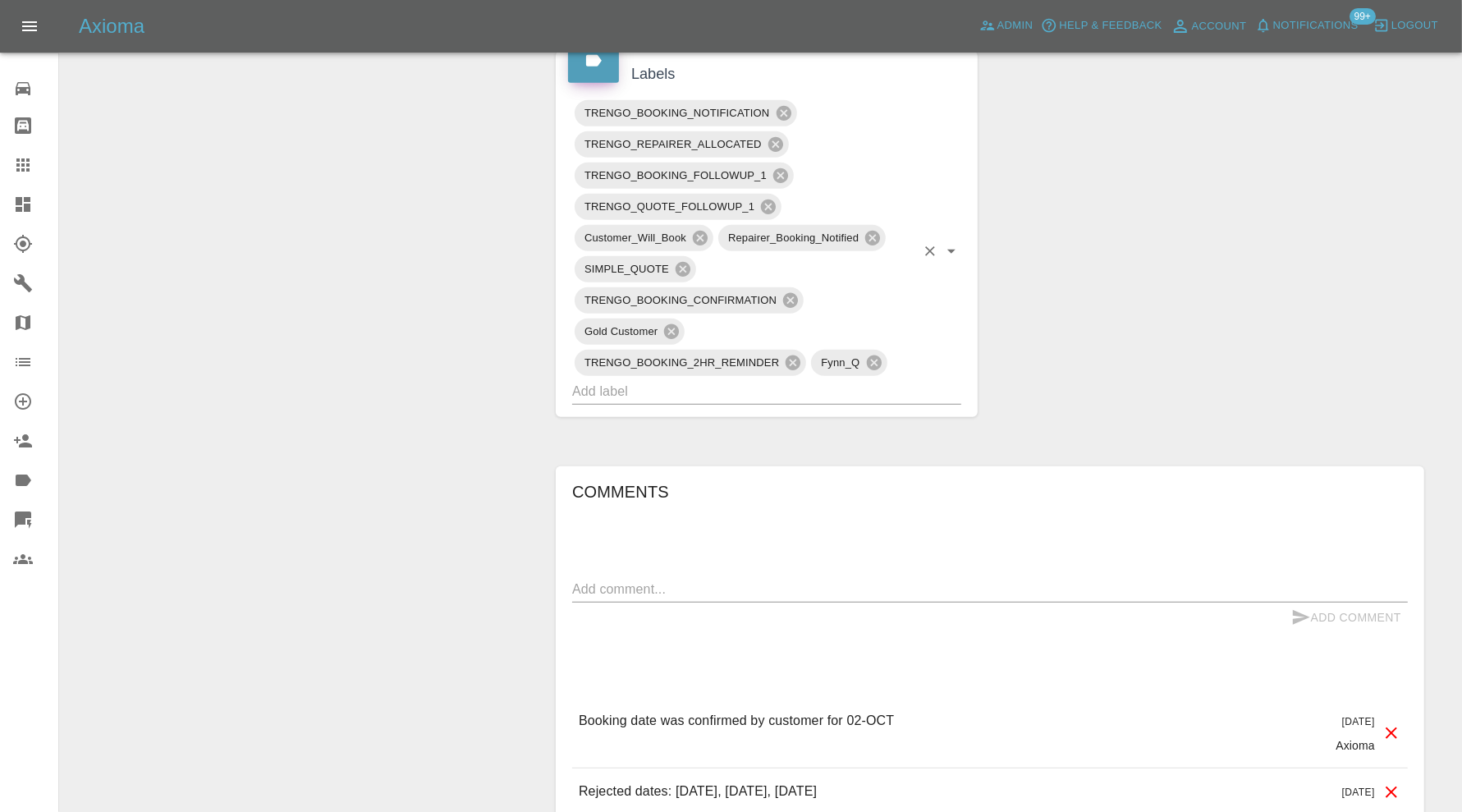
click at [805, 394] on input "text" at bounding box center [743, 391] width 343 height 26
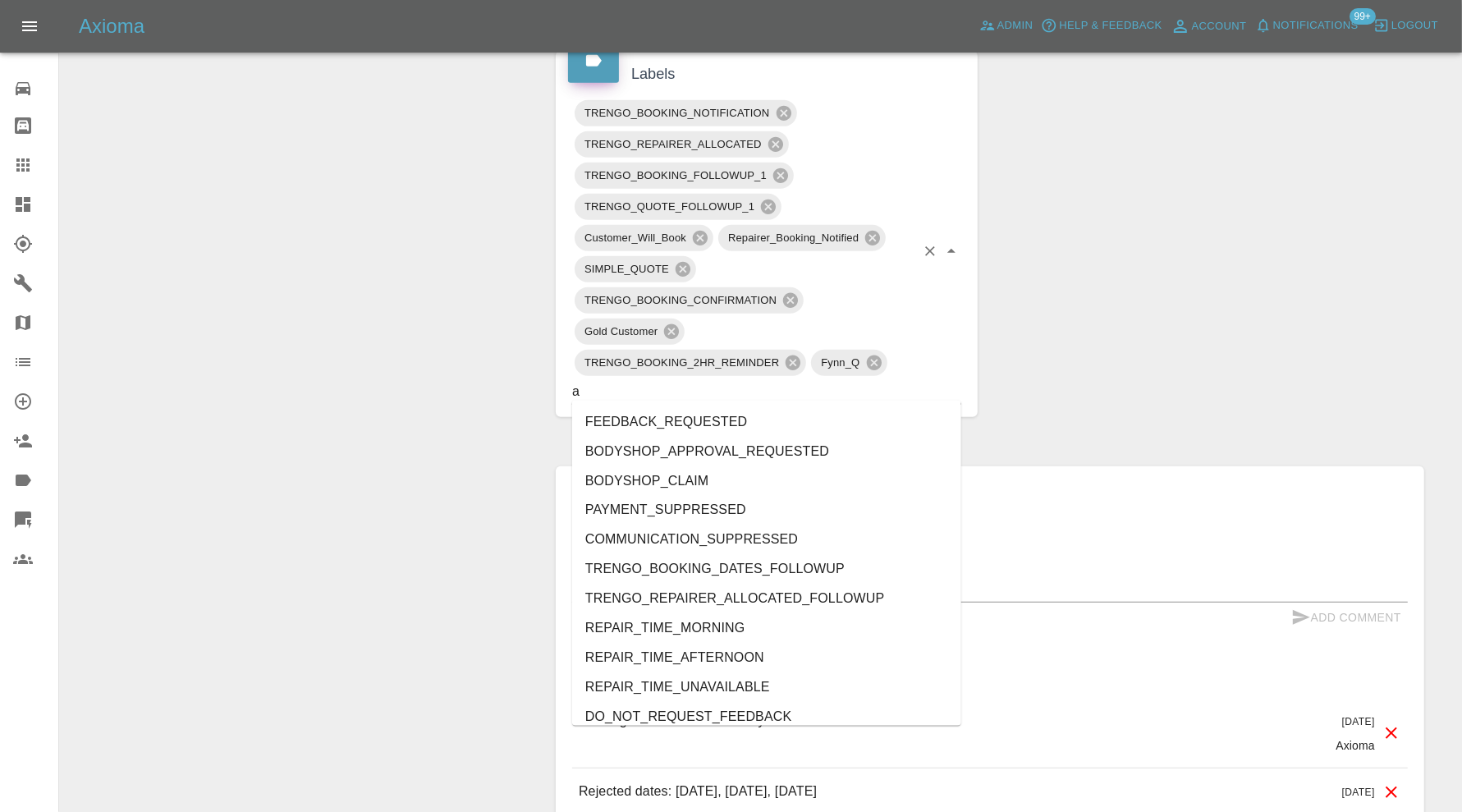
type input "au"
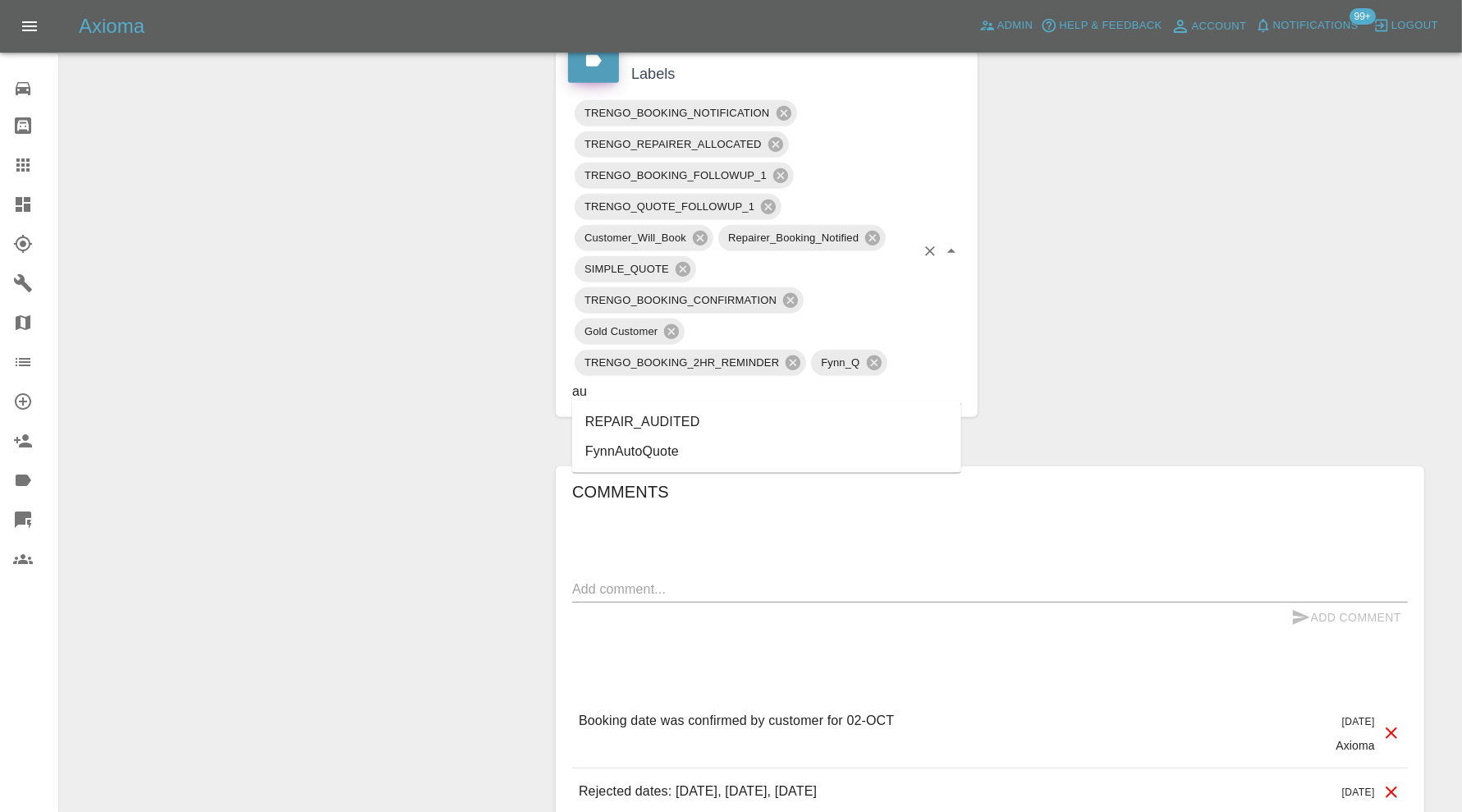
click at [690, 414] on li "REPAIR_AUDITED" at bounding box center [767, 422] width 389 height 30
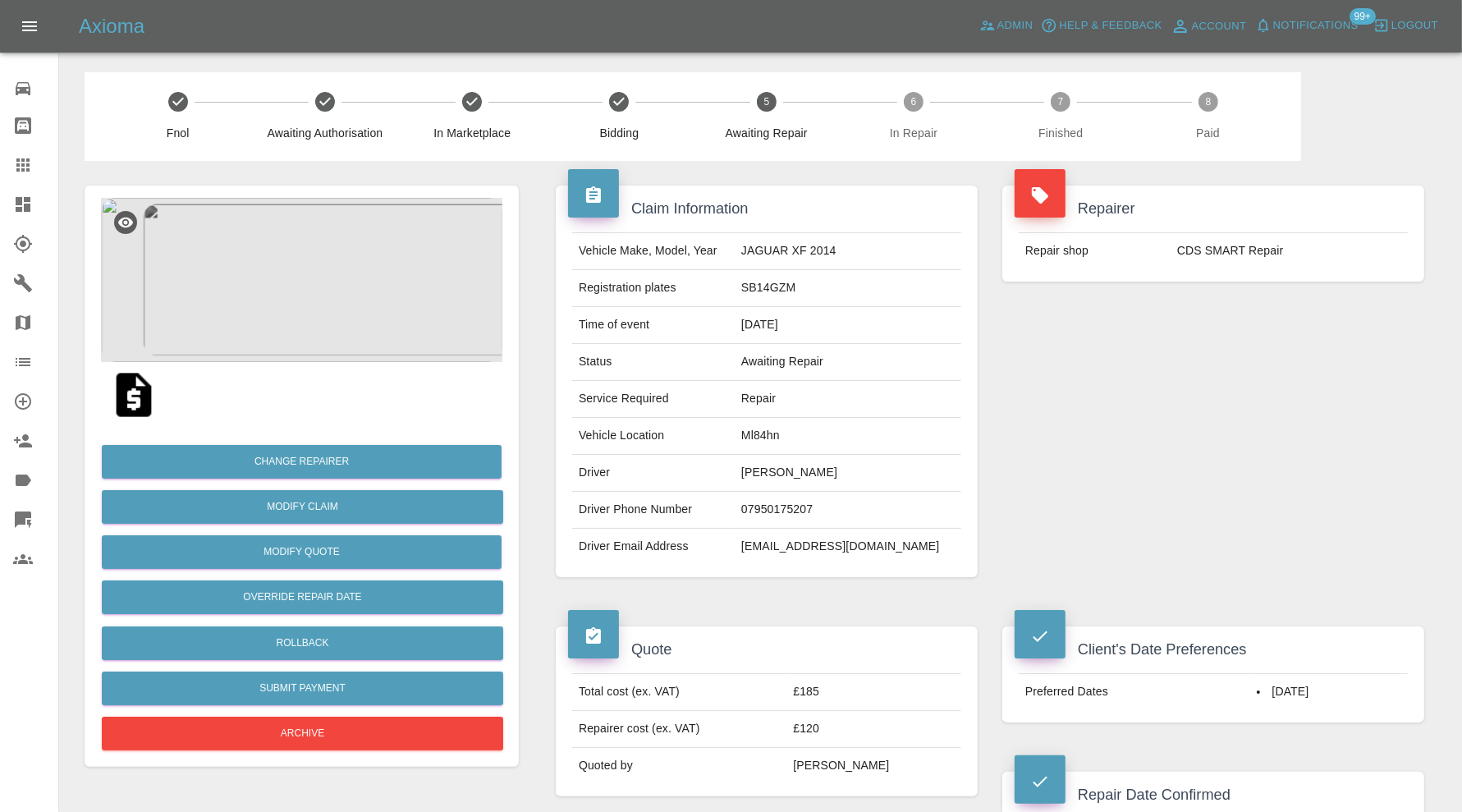
click at [314, 306] on img at bounding box center [301, 279] width 401 height 165
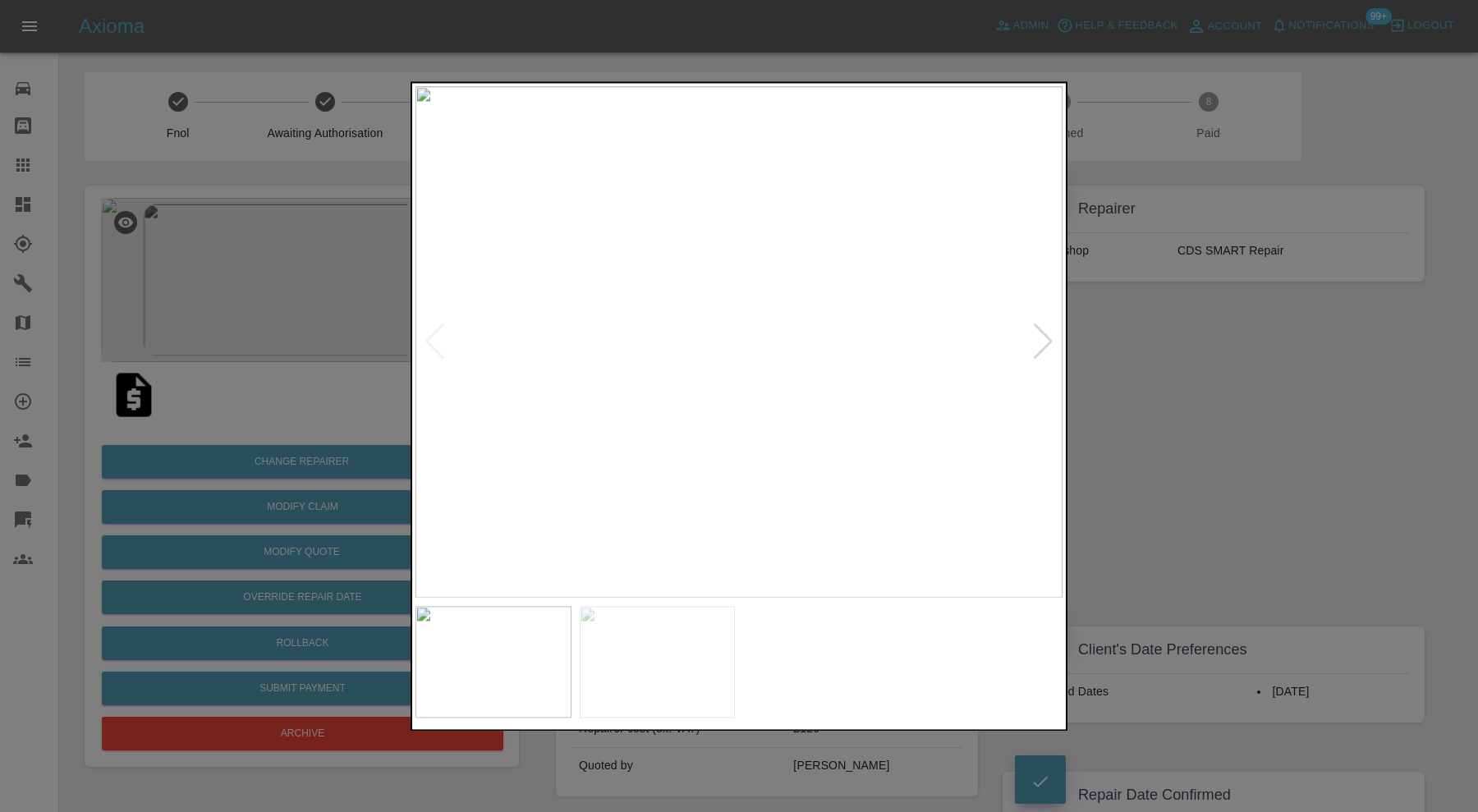
click at [1161, 407] on div at bounding box center [739, 406] width 1478 height 812
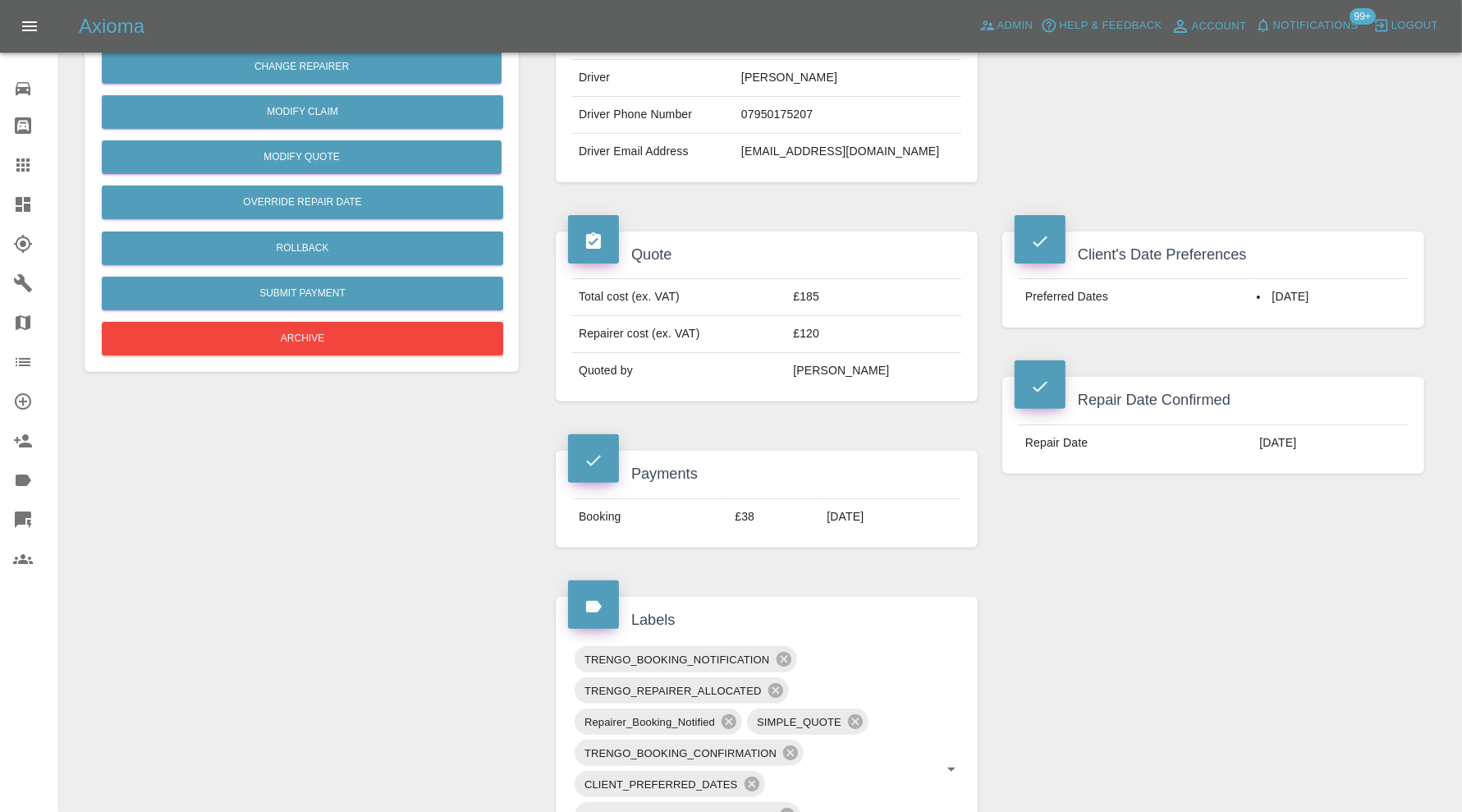
scroll to position [547, 0]
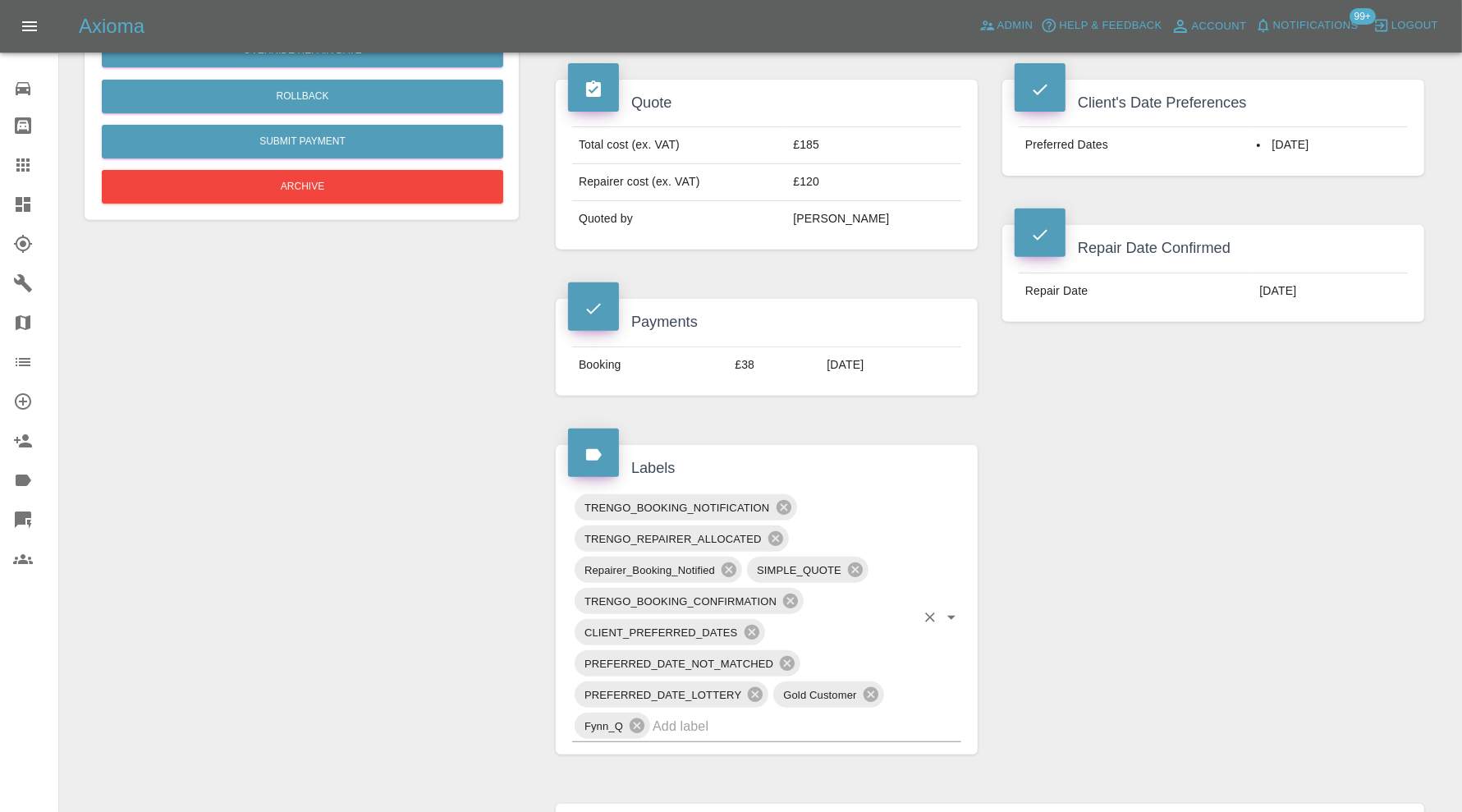
click at [776, 714] on input "text" at bounding box center [784, 726] width 263 height 26
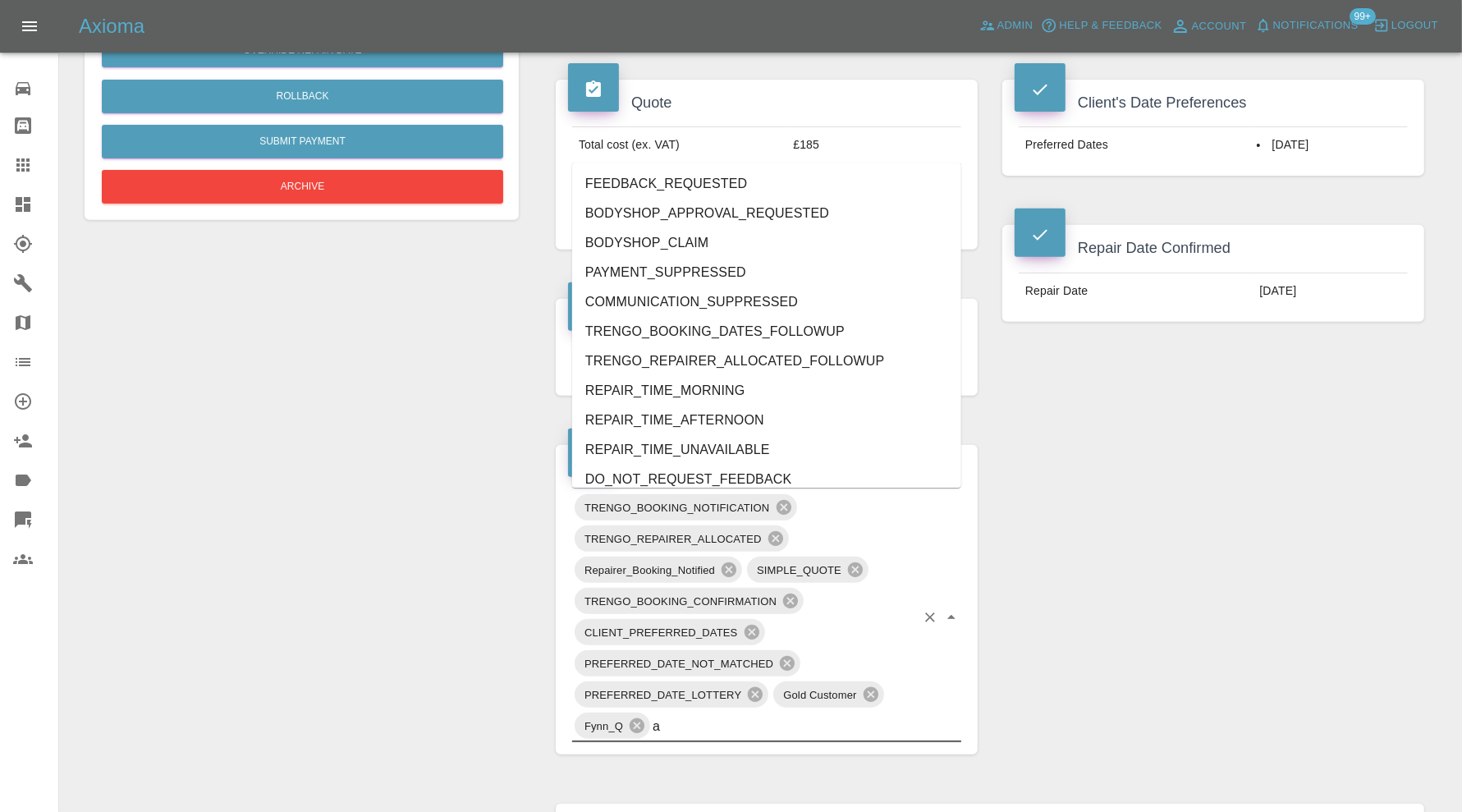
type input "au"
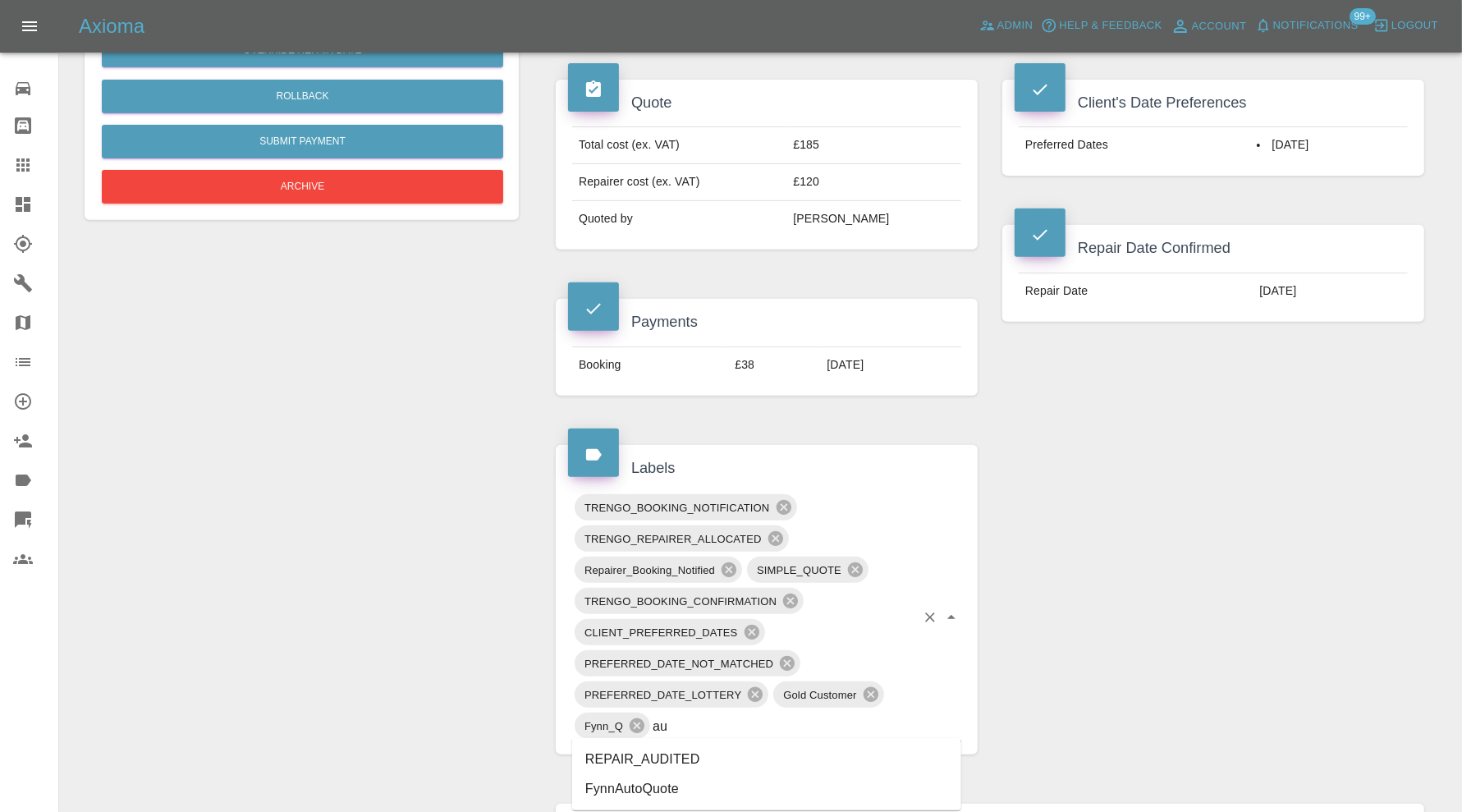
click at [672, 756] on li "REPAIR_AUDITED" at bounding box center [767, 759] width 389 height 30
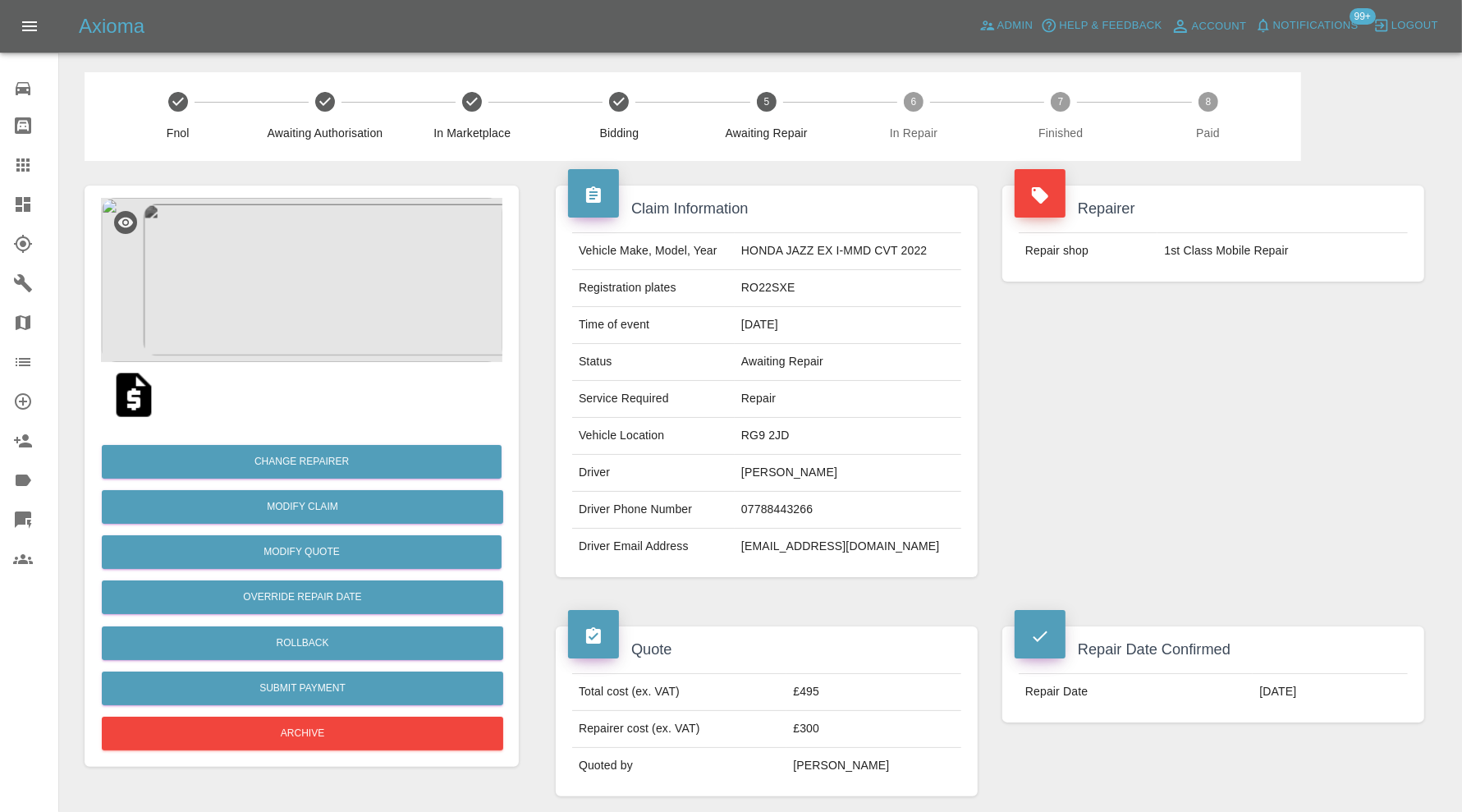
click at [316, 293] on img at bounding box center [301, 279] width 401 height 165
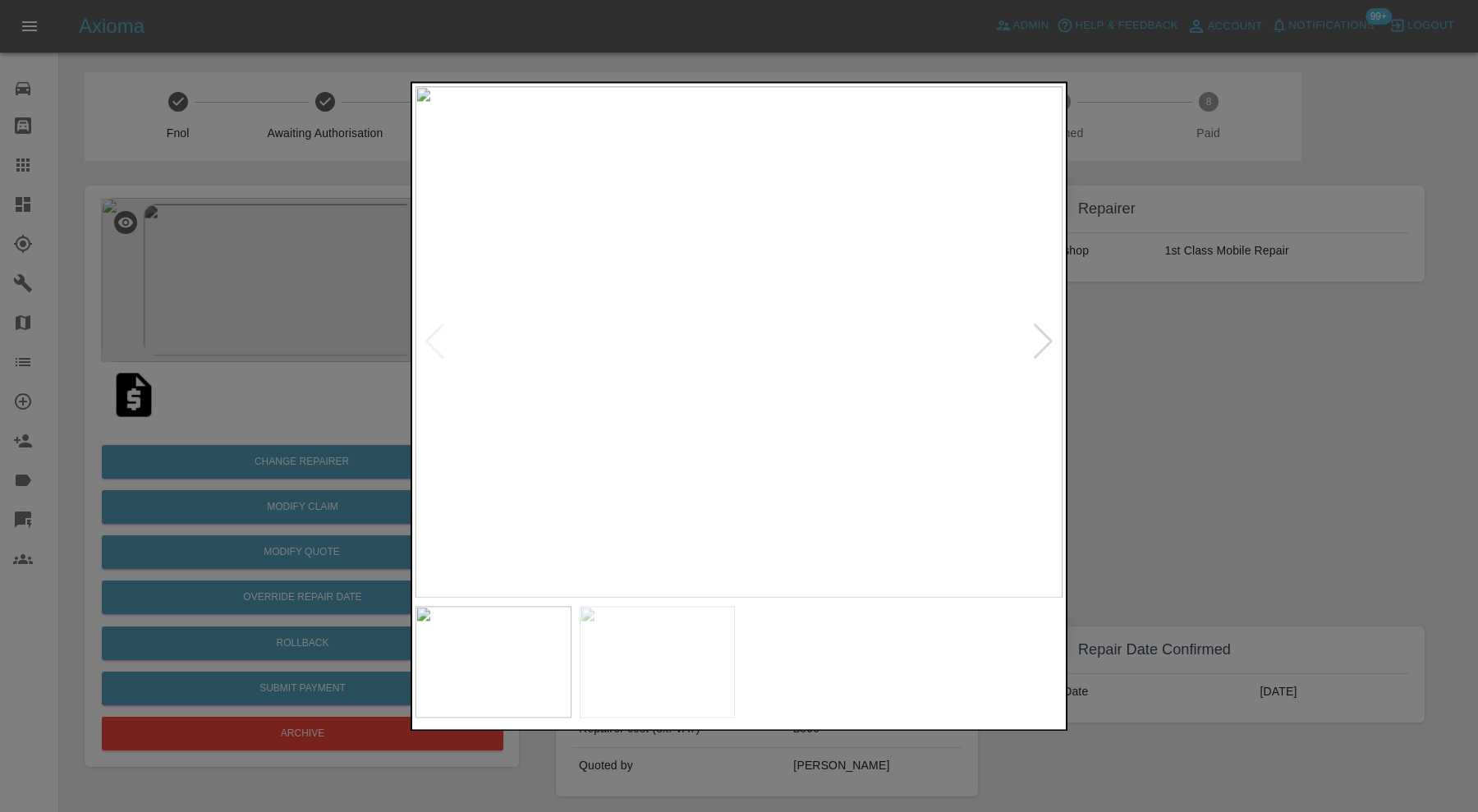
click at [1037, 335] on div at bounding box center [1043, 342] width 22 height 36
click at [1037, 335] on img at bounding box center [739, 342] width 647 height 512
click at [1337, 390] on div at bounding box center [739, 406] width 1478 height 812
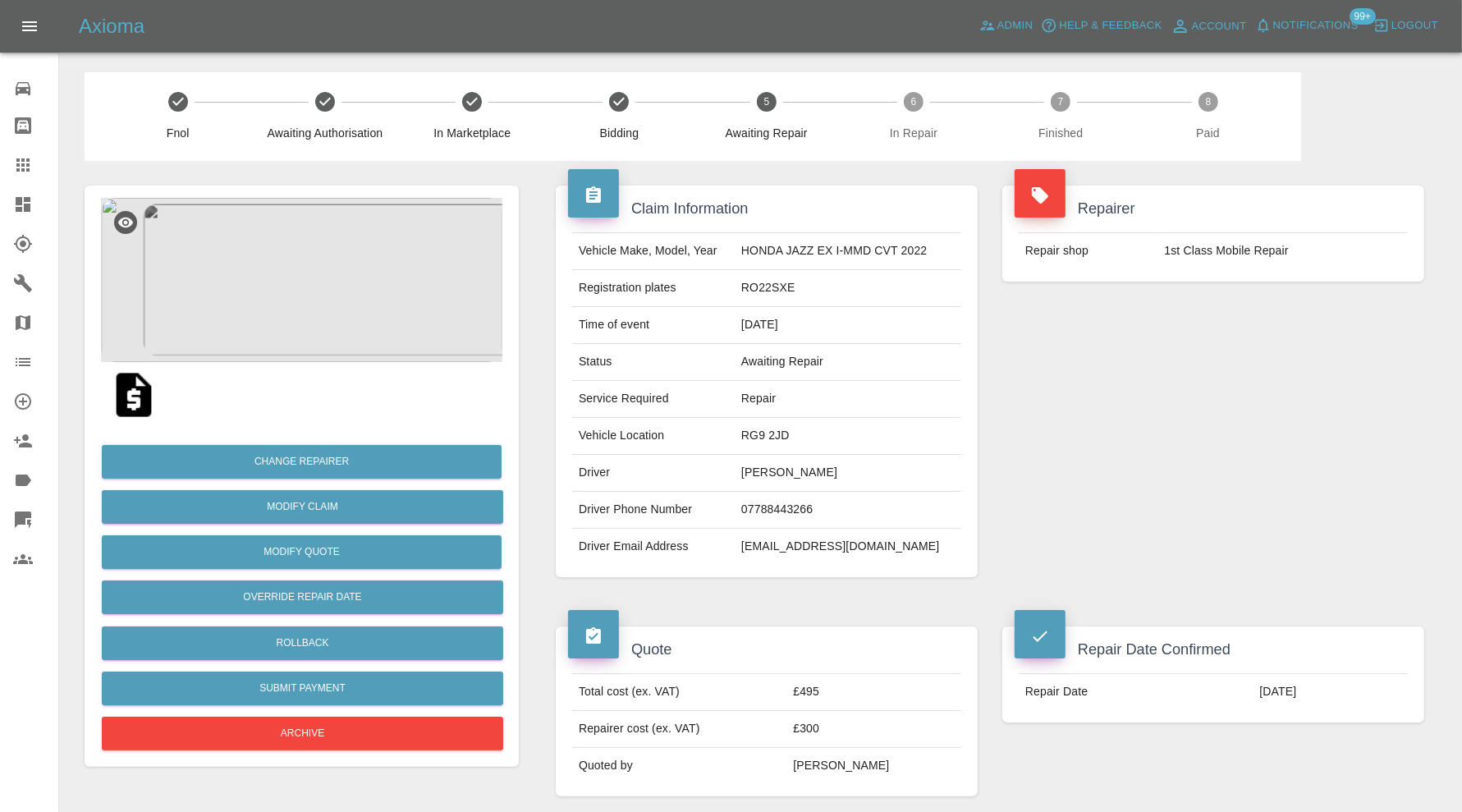
click at [366, 332] on img at bounding box center [301, 279] width 401 height 165
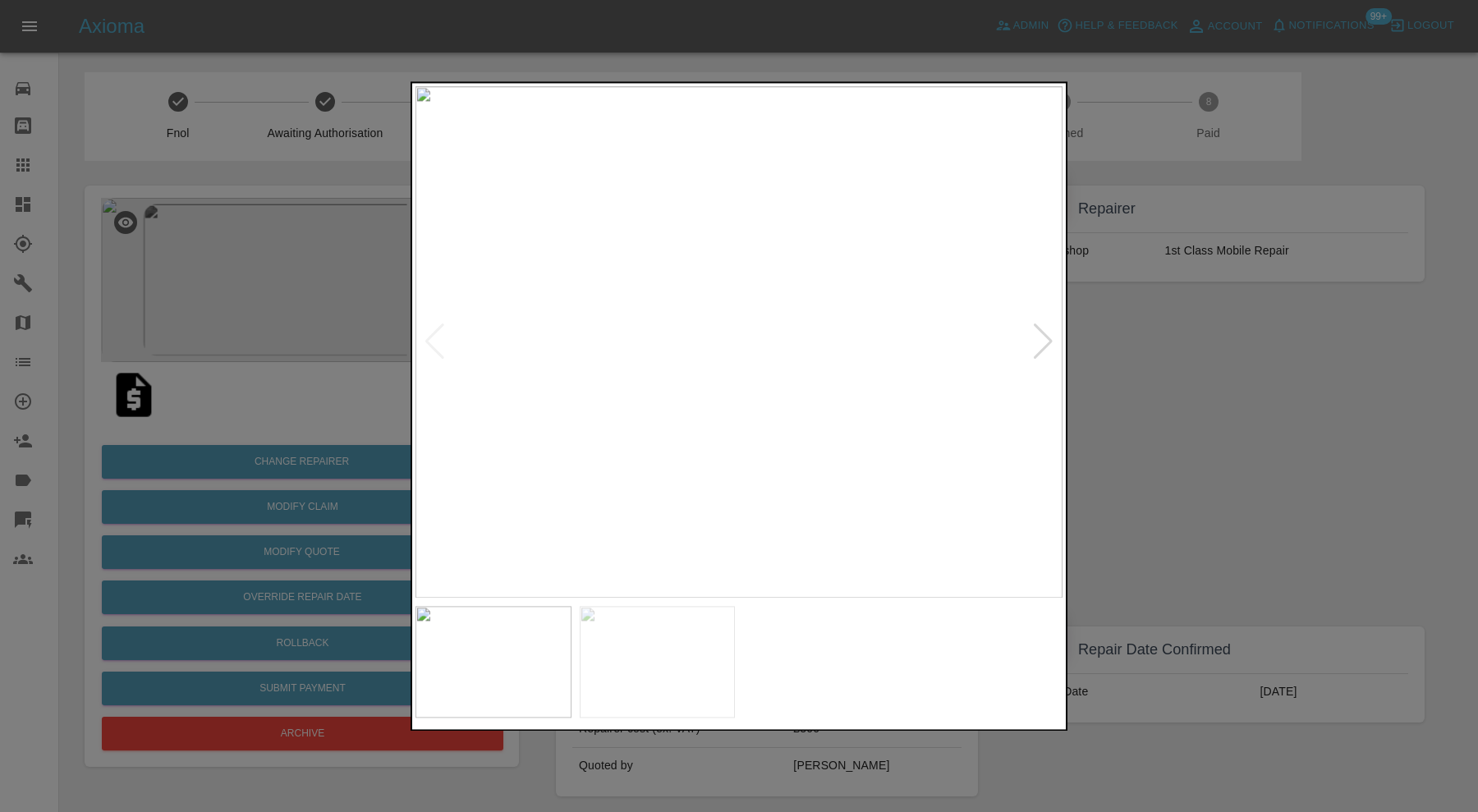
click at [1207, 495] on div at bounding box center [739, 406] width 1478 height 812
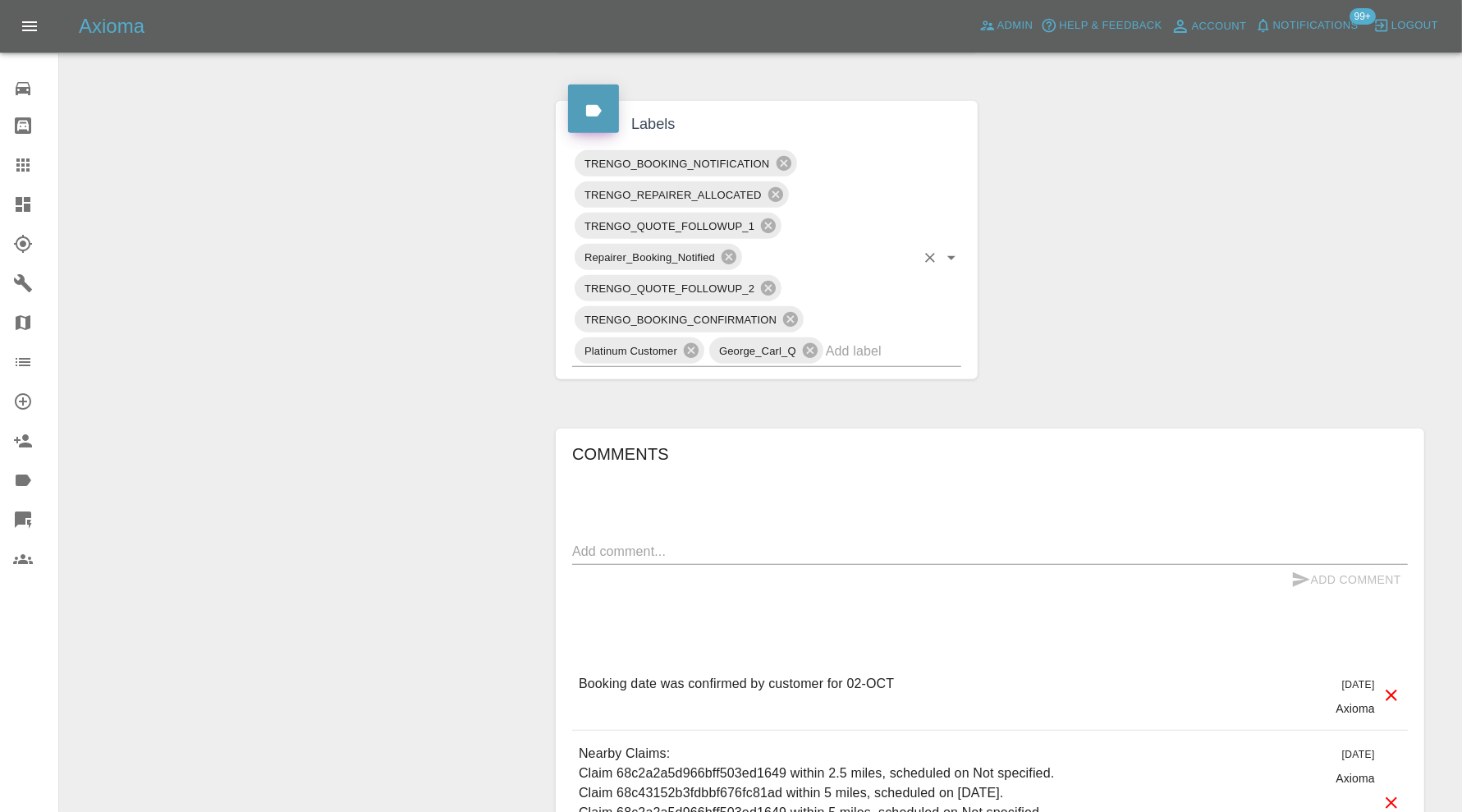
scroll to position [958, 0]
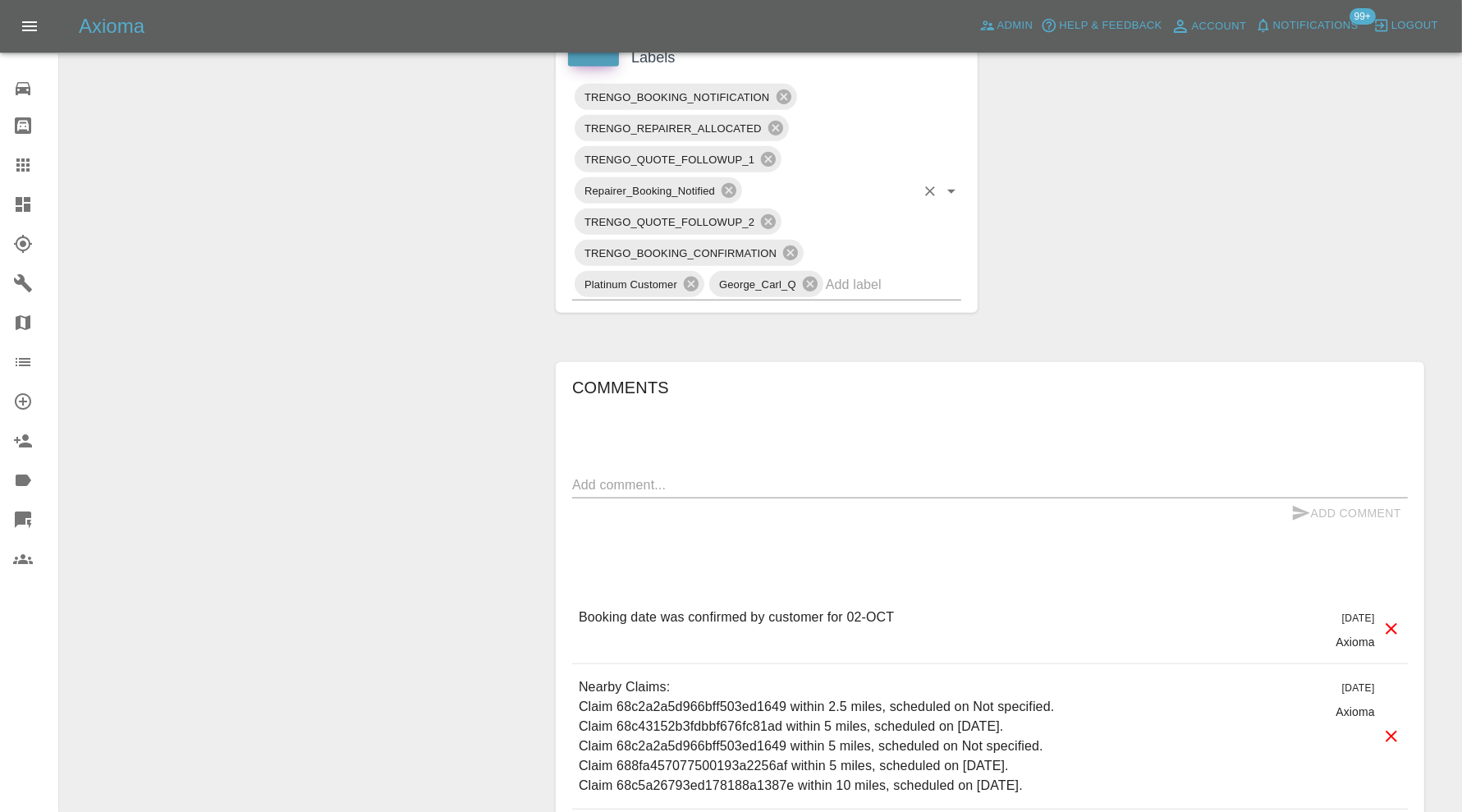
click at [881, 275] on input "text" at bounding box center [871, 284] width 89 height 26
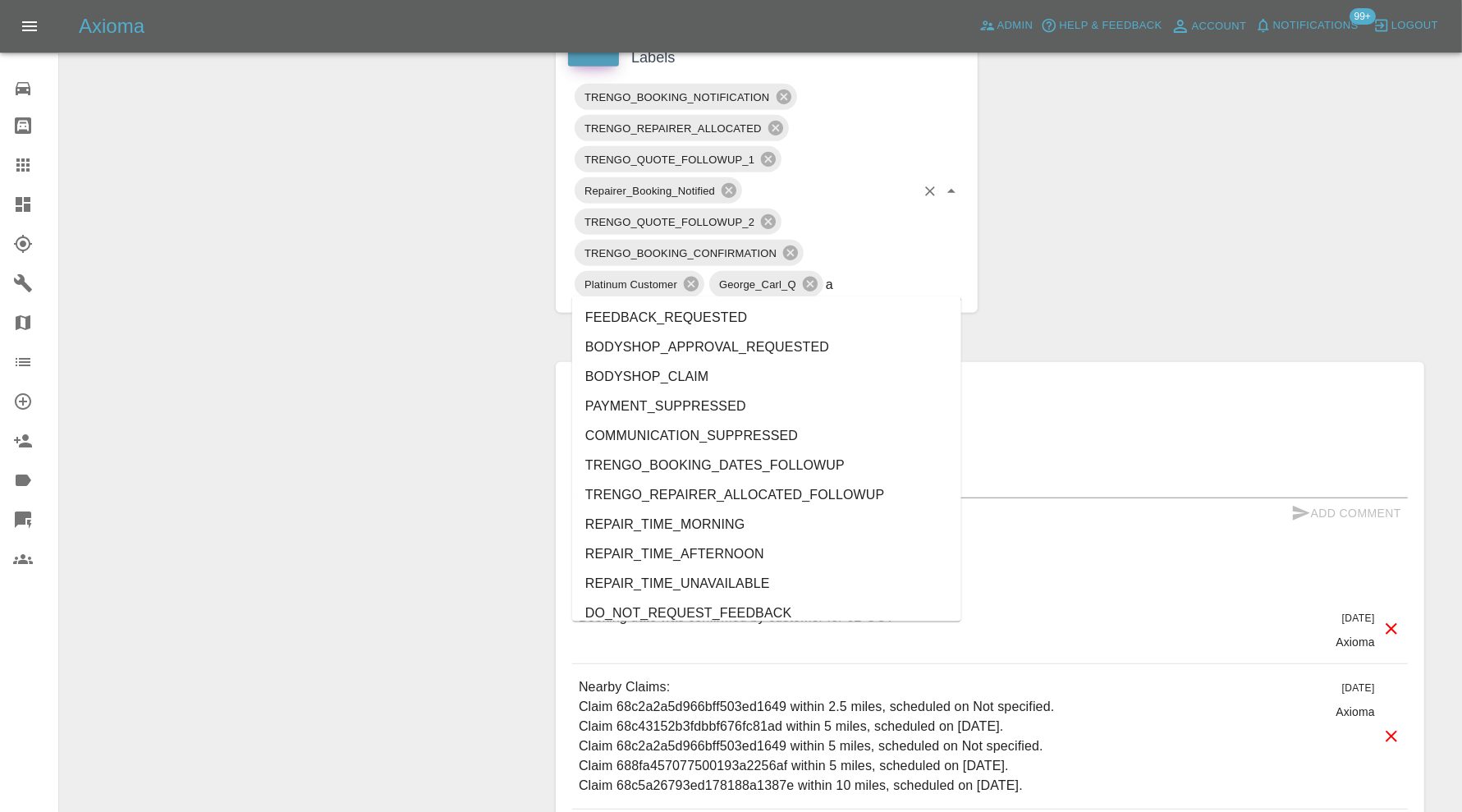
type input "au"
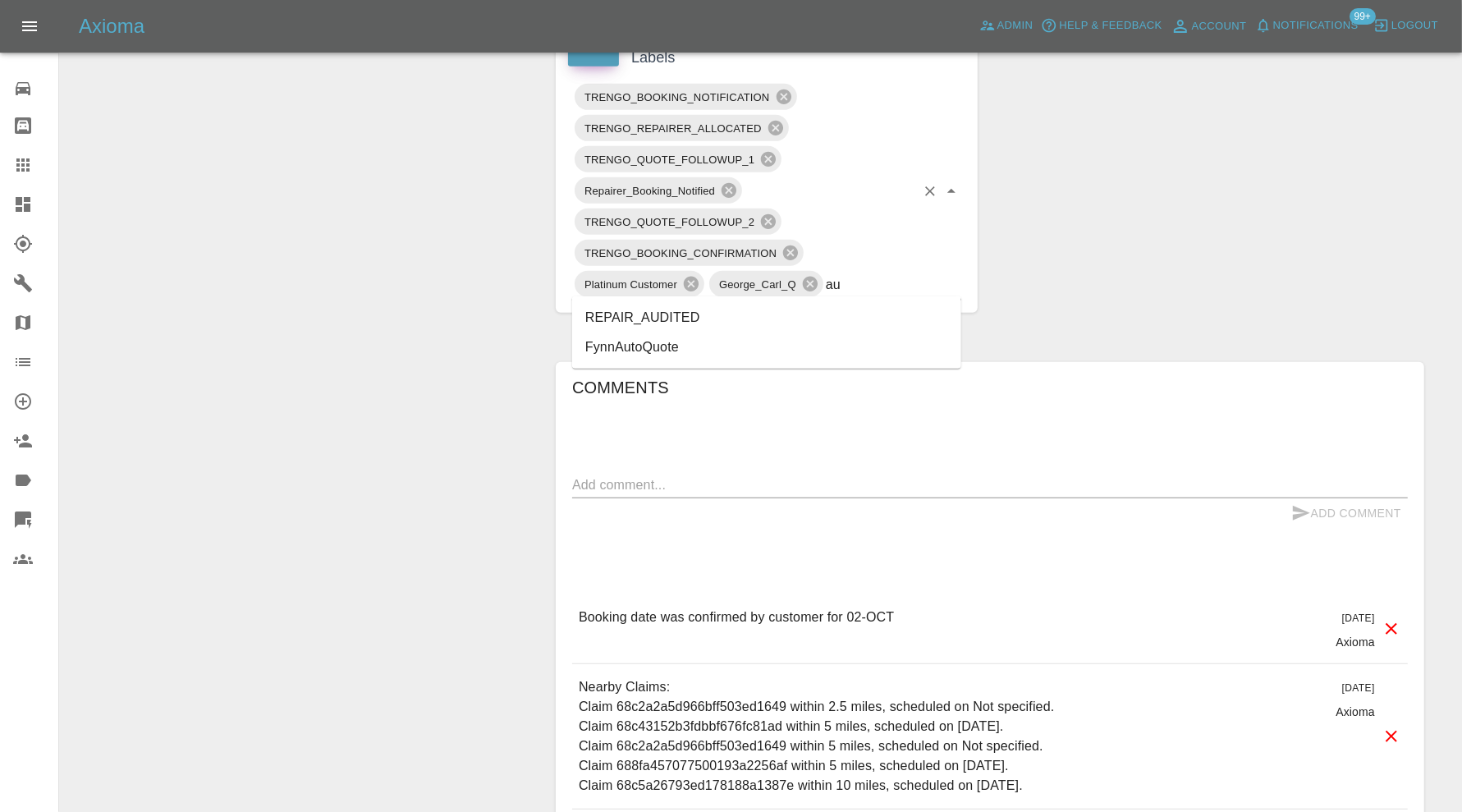
click at [719, 314] on li "REPAIR_AUDITED" at bounding box center [767, 318] width 389 height 30
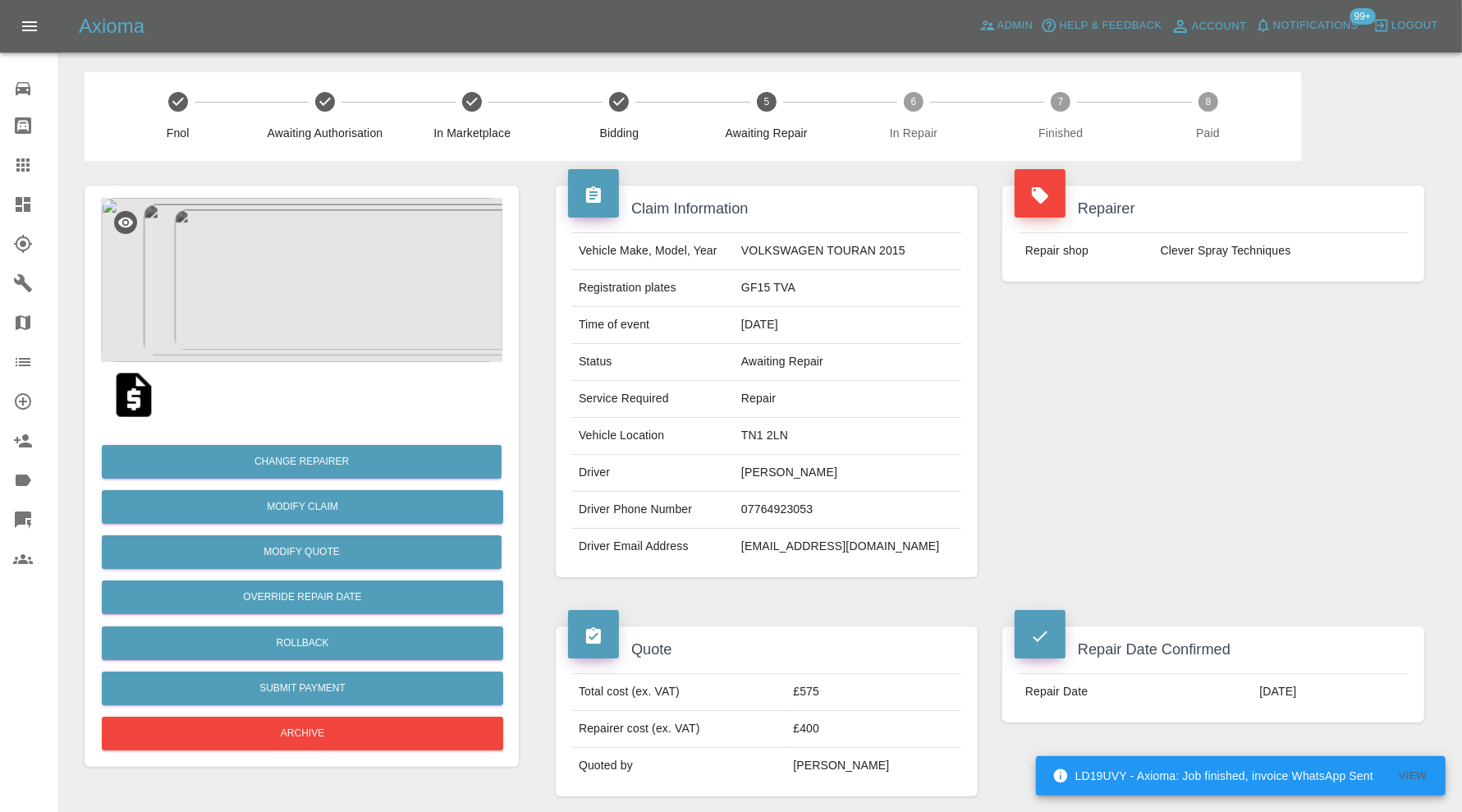
click at [322, 284] on img at bounding box center [301, 279] width 401 height 165
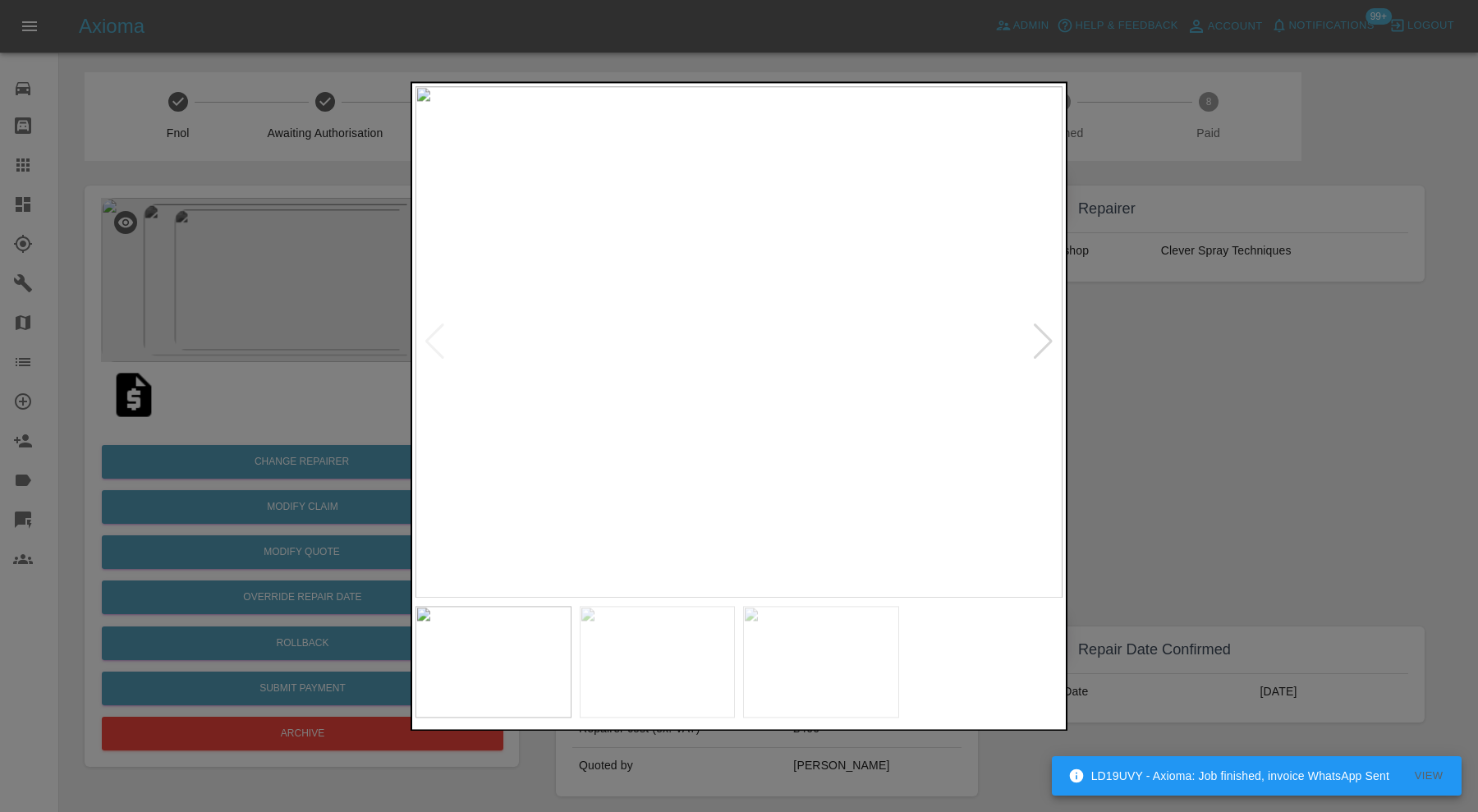
click at [1040, 328] on div at bounding box center [1043, 342] width 22 height 36
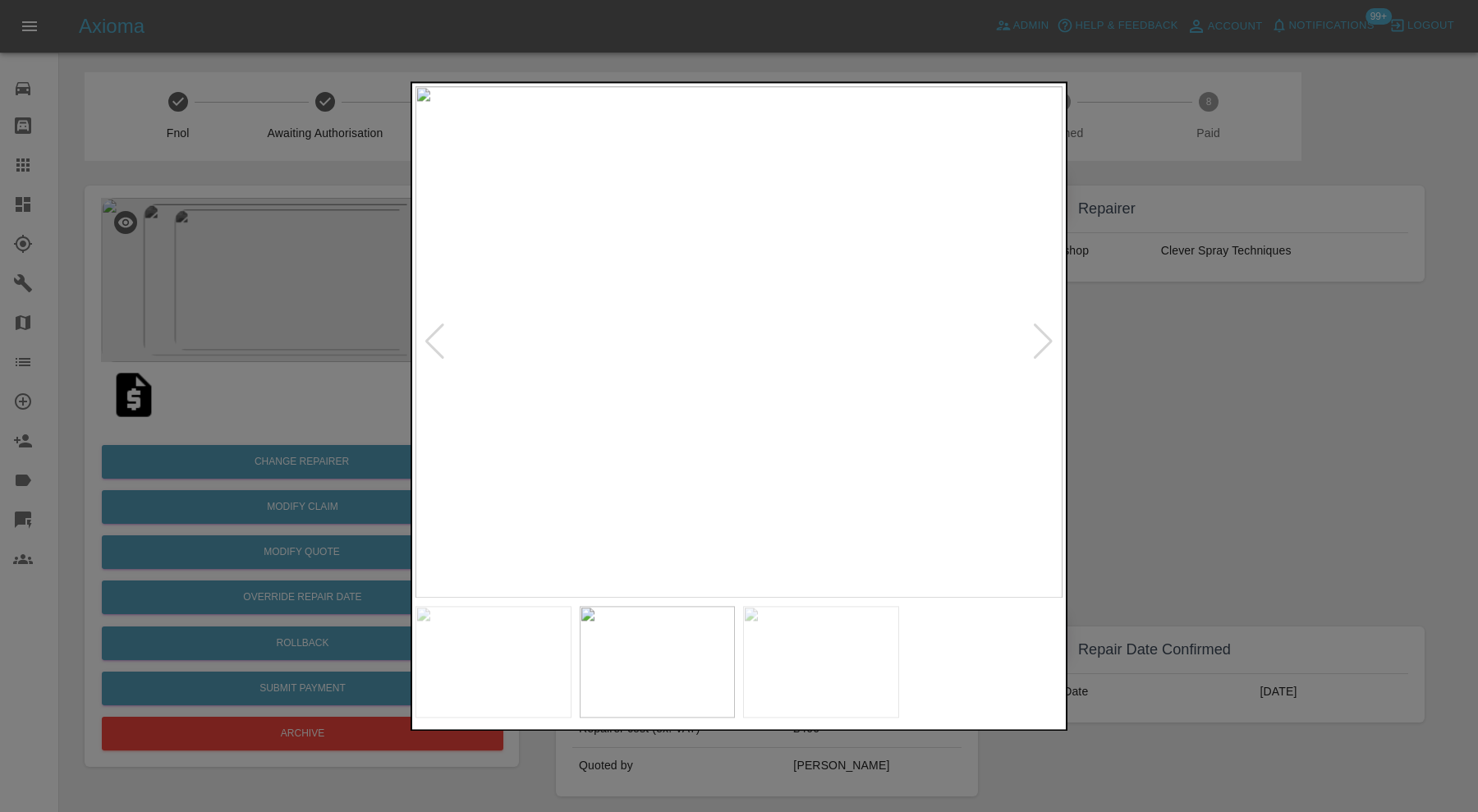
click at [1040, 328] on div at bounding box center [1043, 342] width 22 height 36
click at [1039, 328] on img at bounding box center [739, 342] width 647 height 512
click at [440, 332] on div at bounding box center [434, 342] width 22 height 36
click at [440, 332] on img at bounding box center [739, 342] width 647 height 512
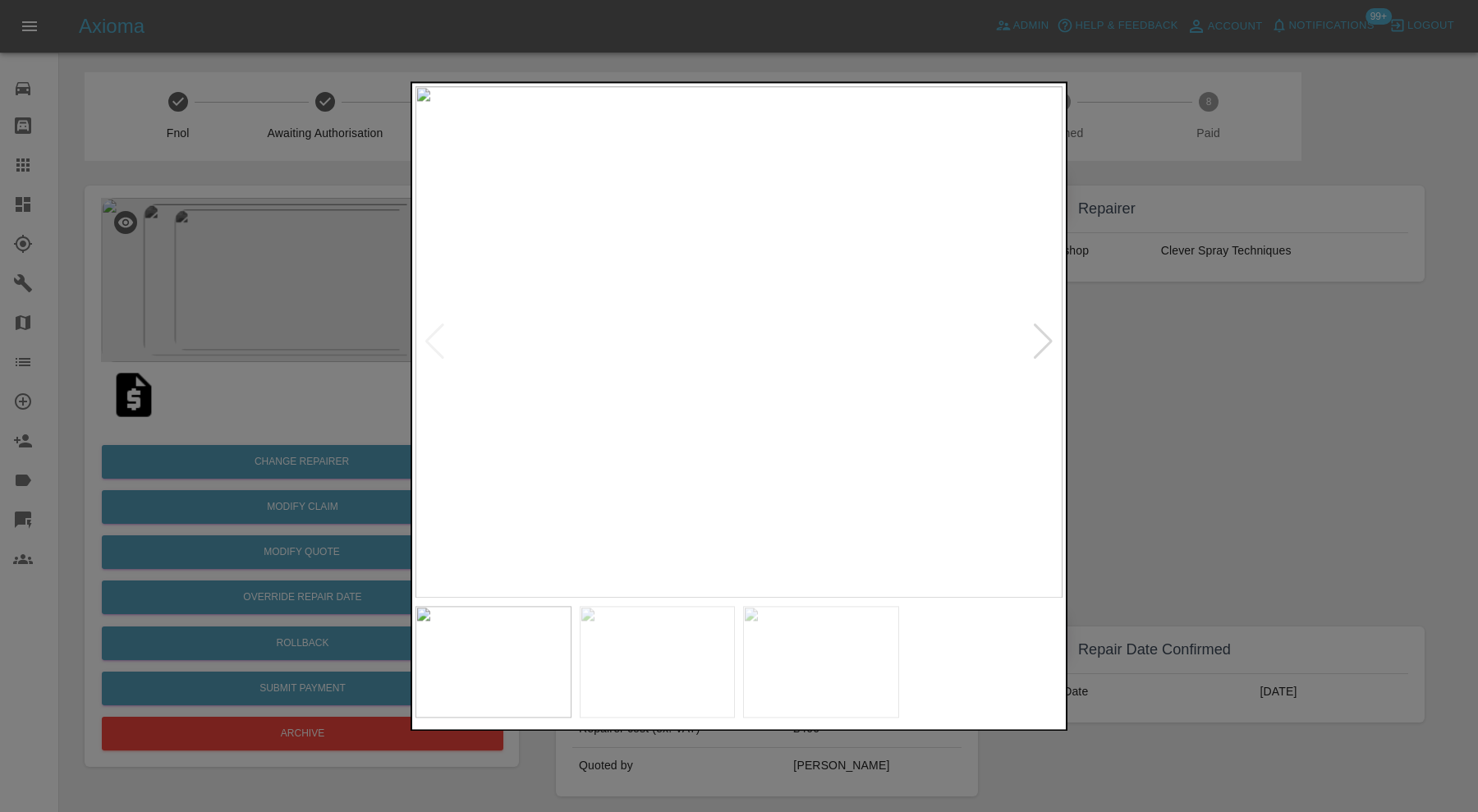
click at [1252, 380] on div at bounding box center [739, 406] width 1478 height 812
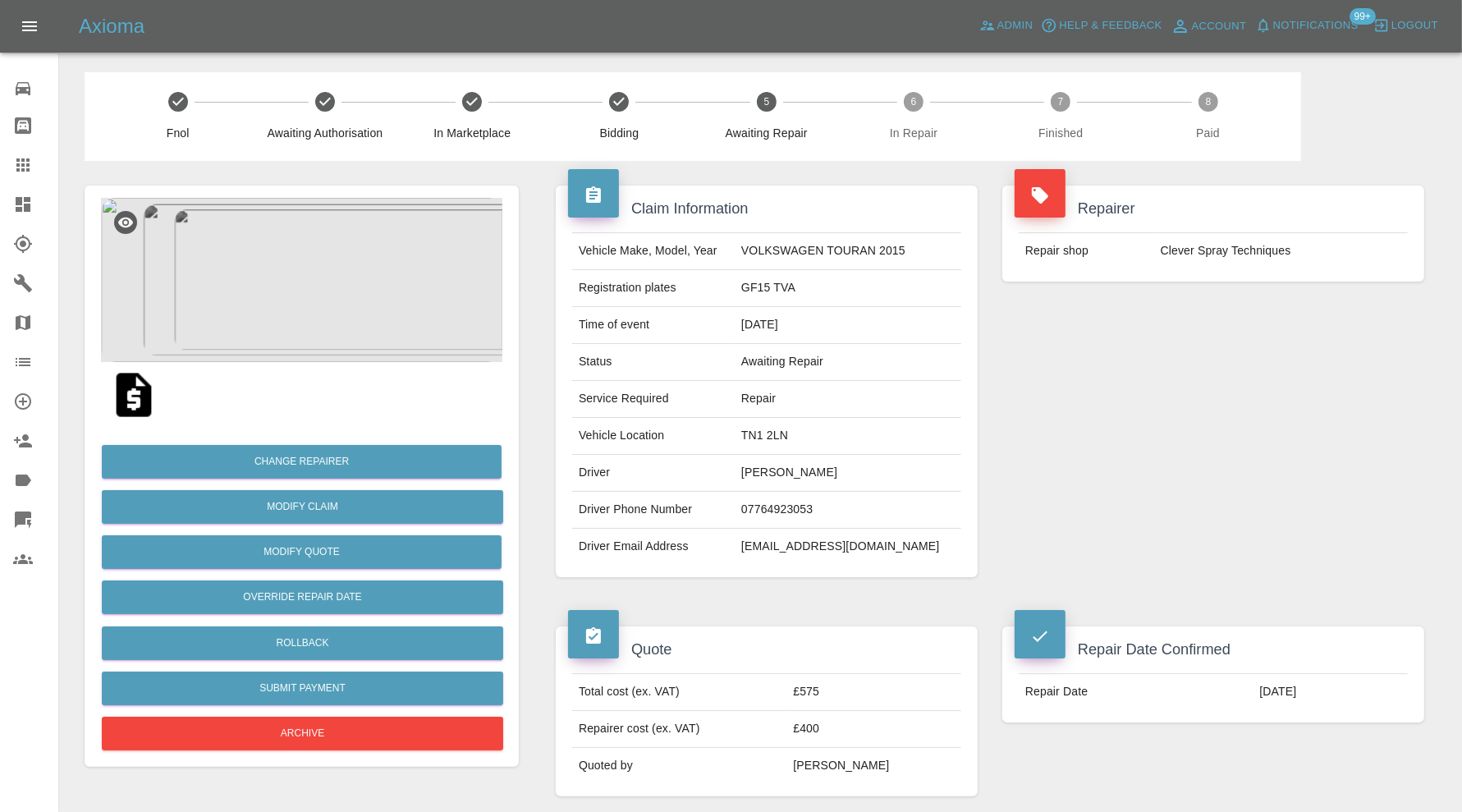
click at [358, 286] on img at bounding box center [301, 279] width 401 height 165
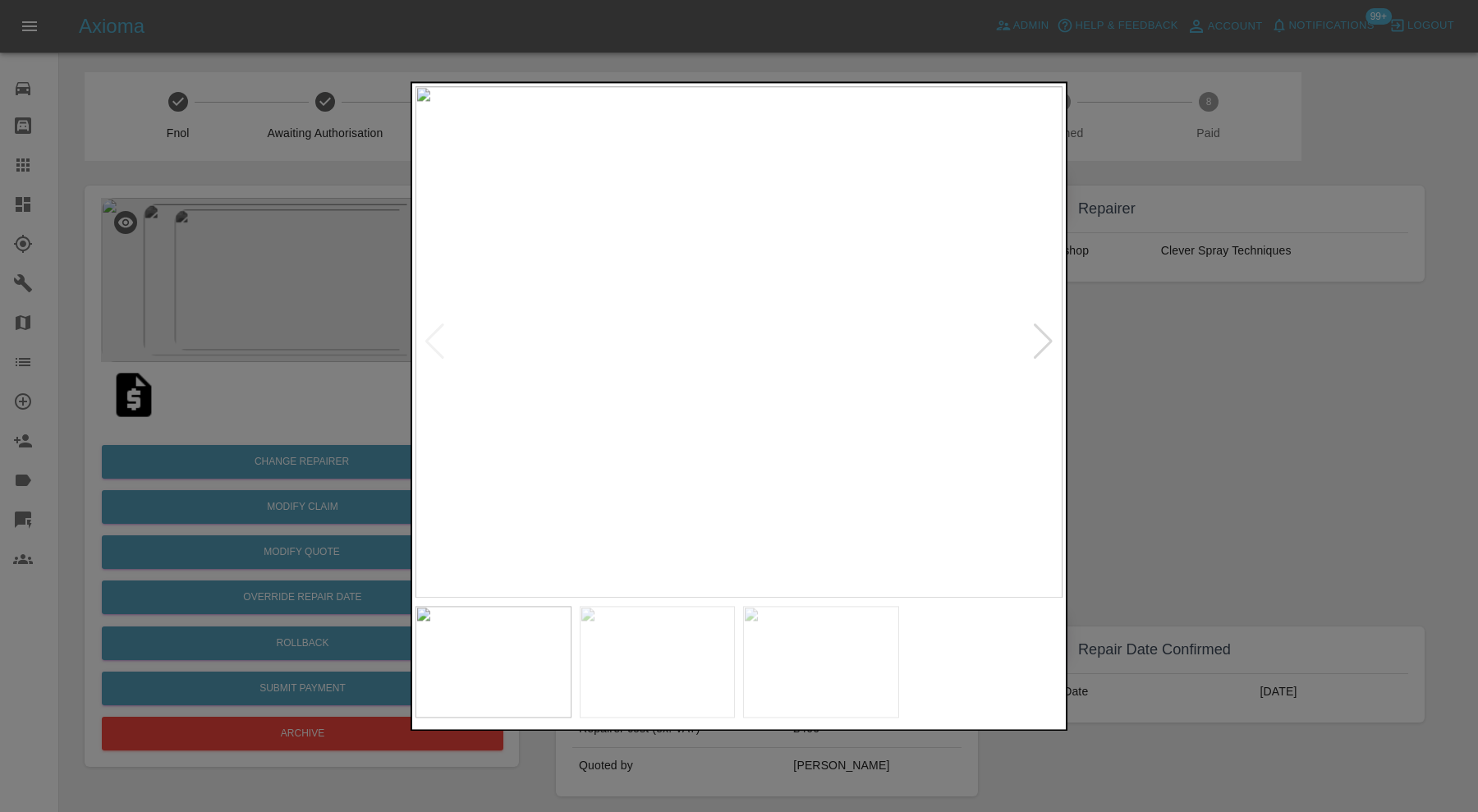
click at [698, 663] on img at bounding box center [658, 662] width 156 height 112
click at [1235, 480] on div at bounding box center [739, 406] width 1478 height 812
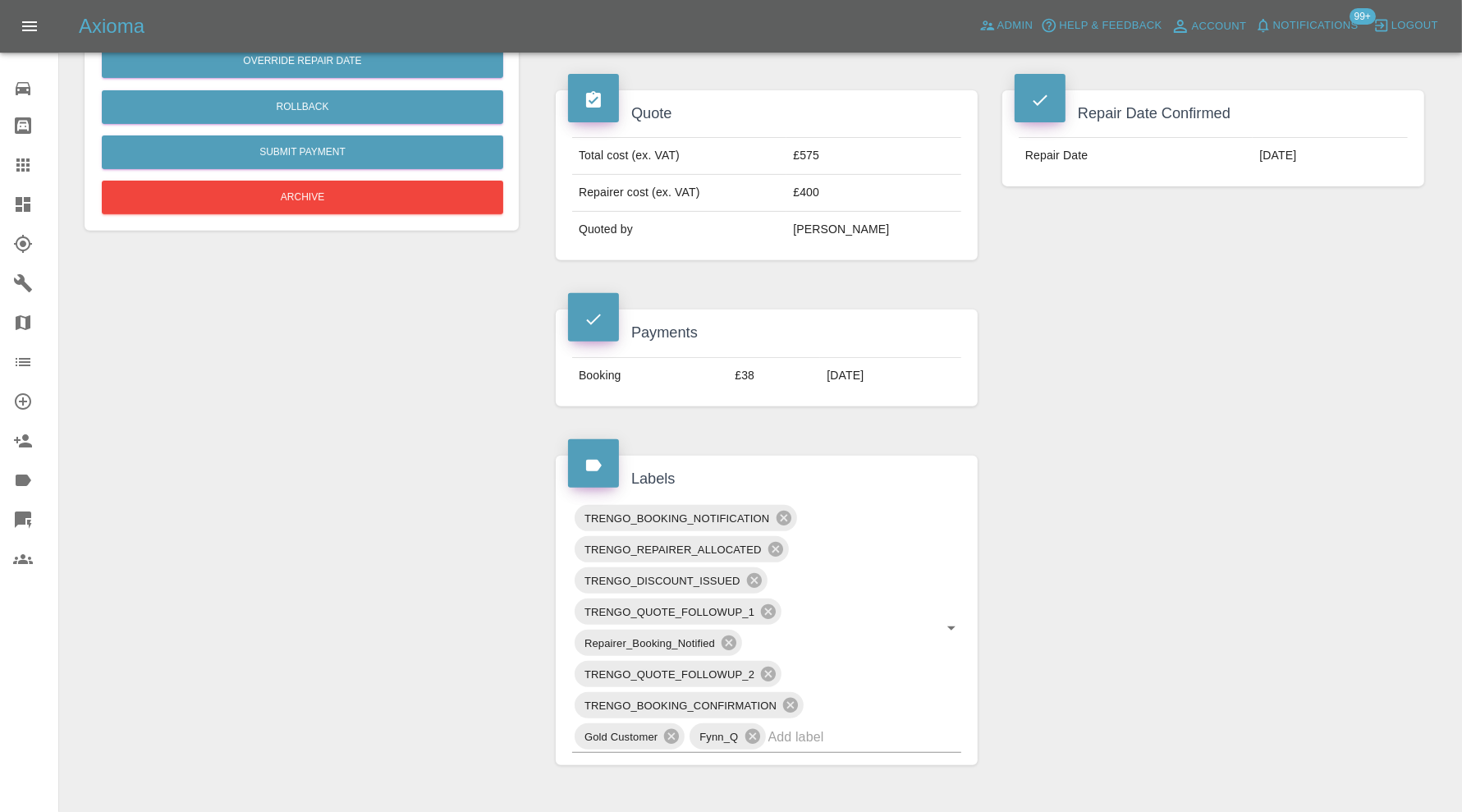
scroll to position [821, 0]
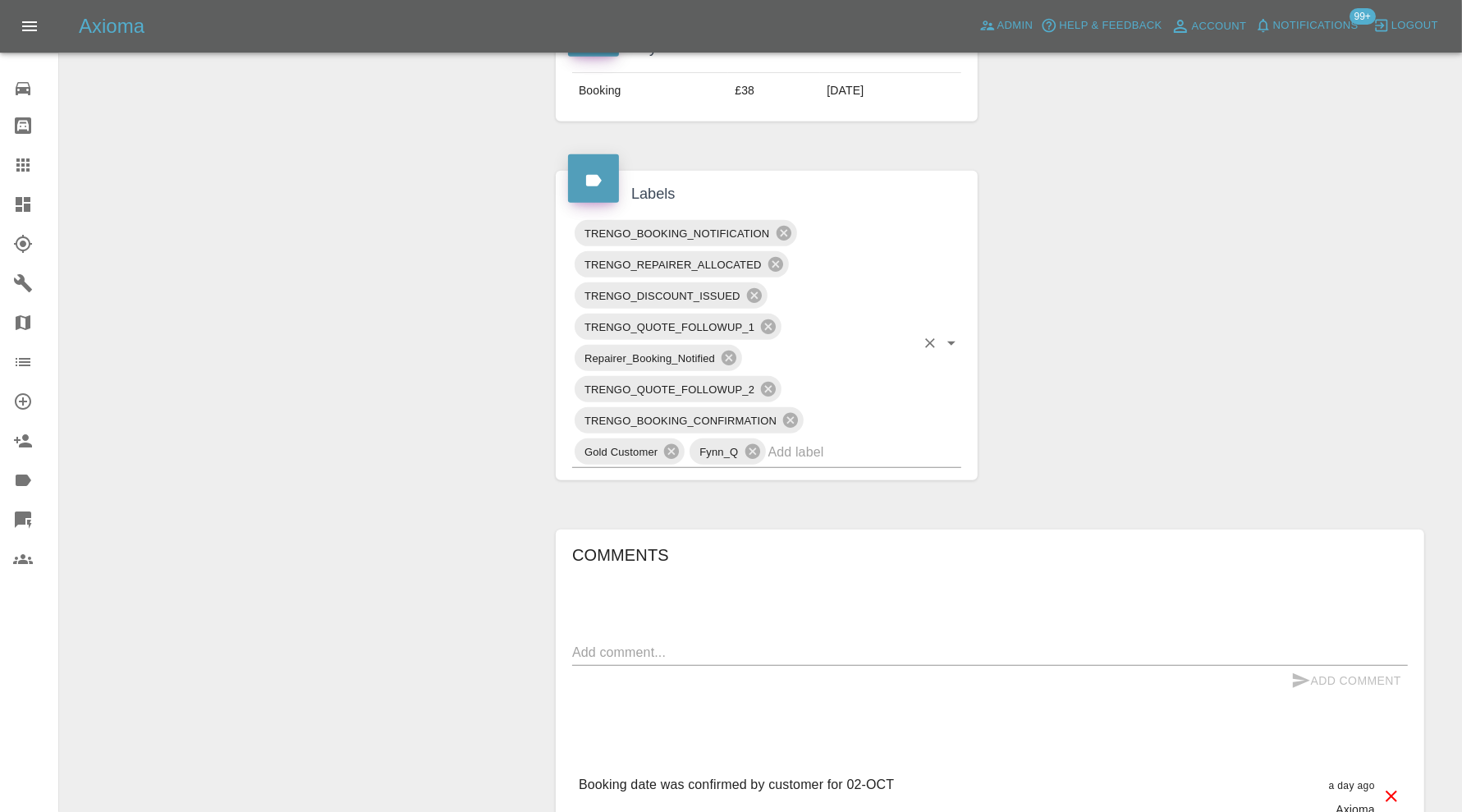
click at [824, 459] on input "text" at bounding box center [842, 451] width 147 height 26
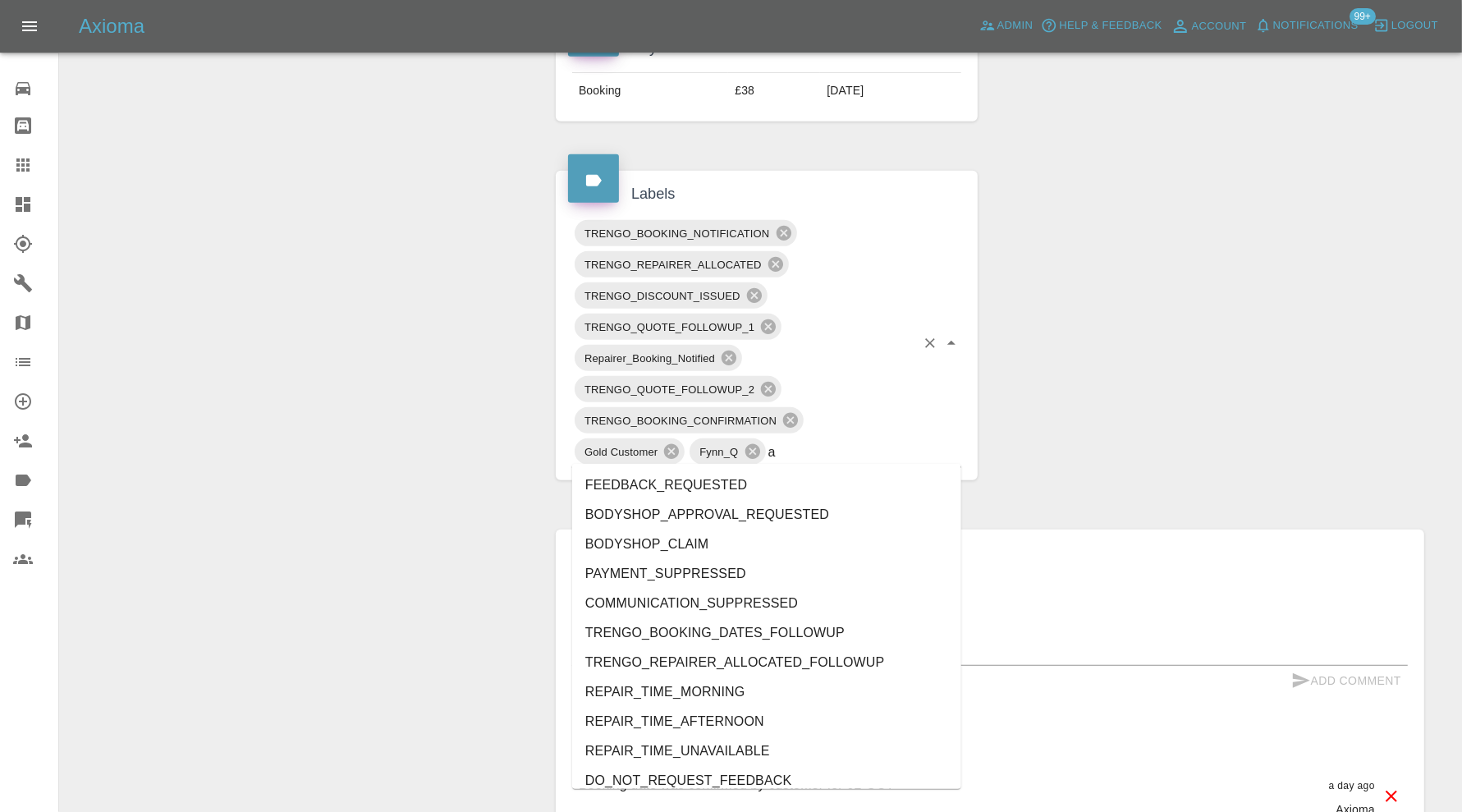
type input "au"
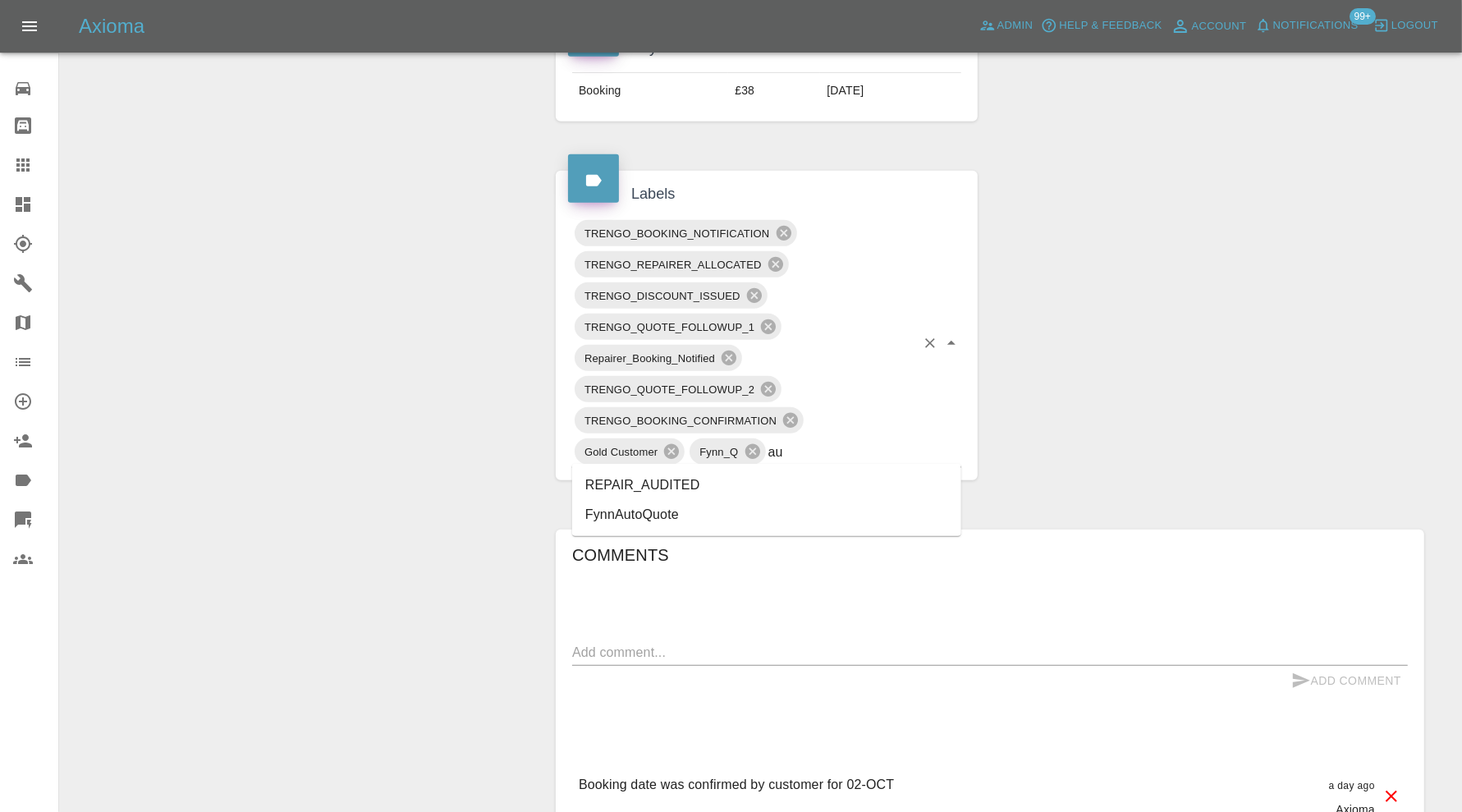
click at [729, 474] on li "REPAIR_AUDITED" at bounding box center [767, 485] width 389 height 30
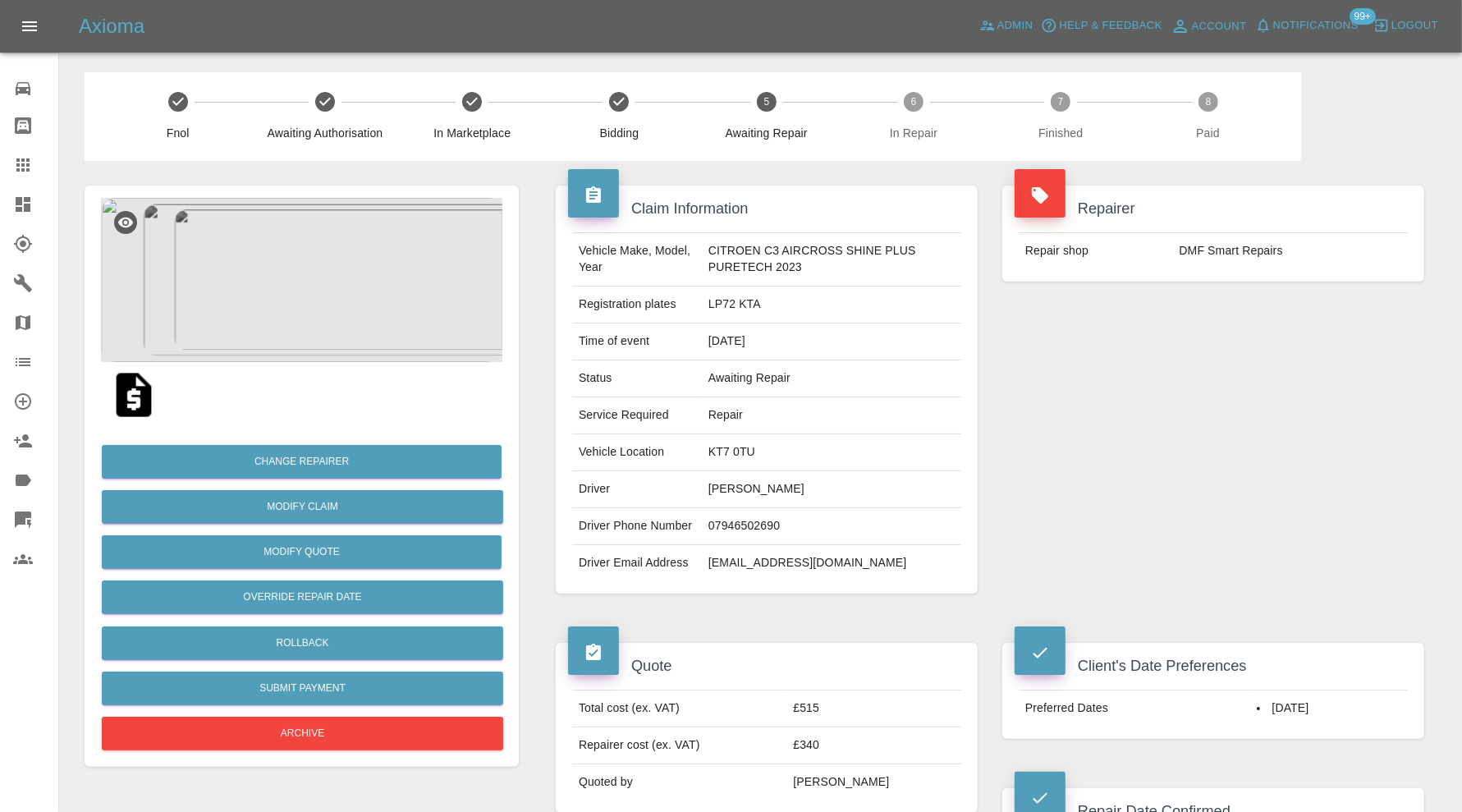
click at [260, 263] on img at bounding box center [301, 279] width 401 height 165
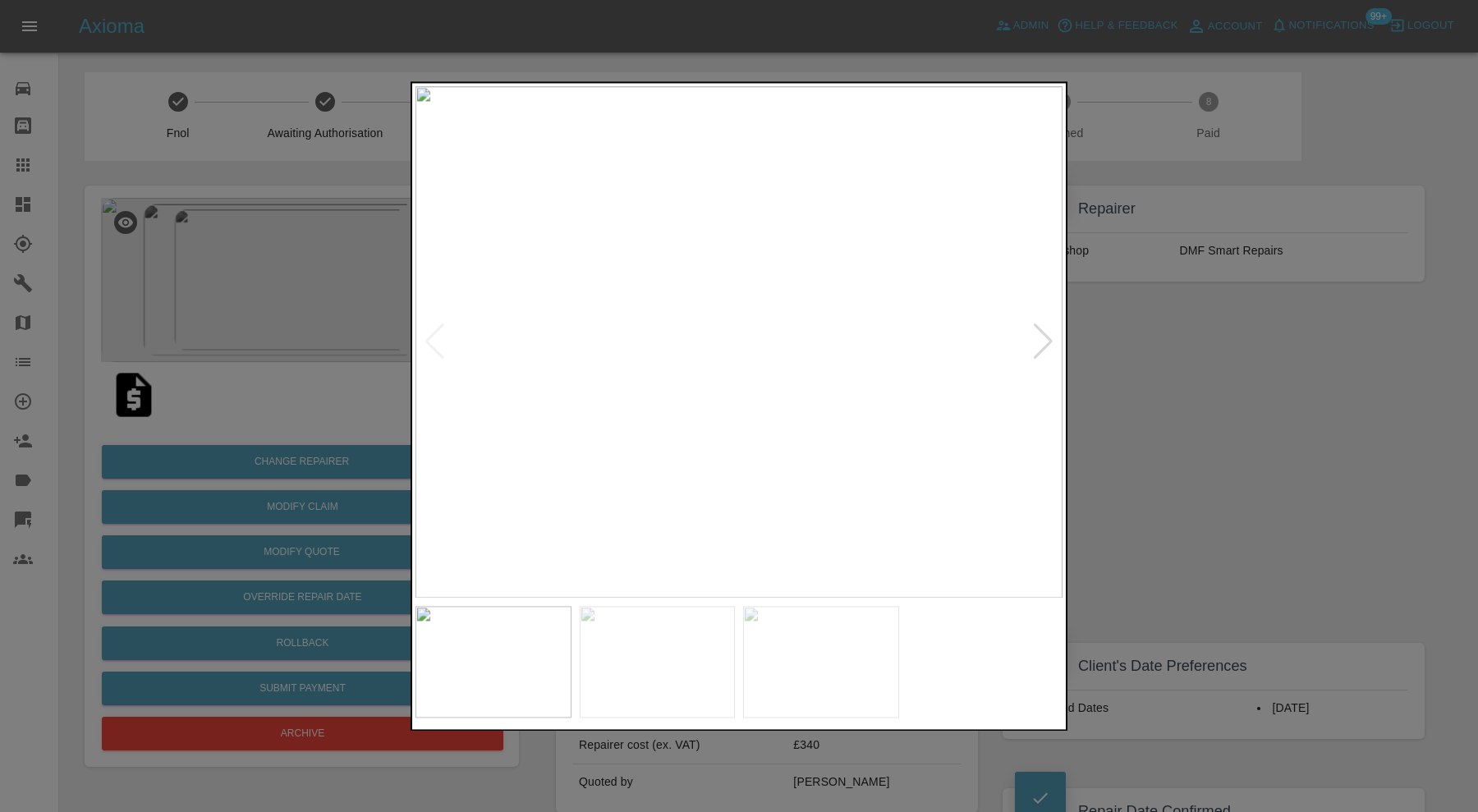
click at [701, 647] on img at bounding box center [658, 662] width 156 height 112
click at [798, 643] on img at bounding box center [820, 662] width 156 height 112
click at [1157, 418] on div at bounding box center [739, 406] width 1478 height 812
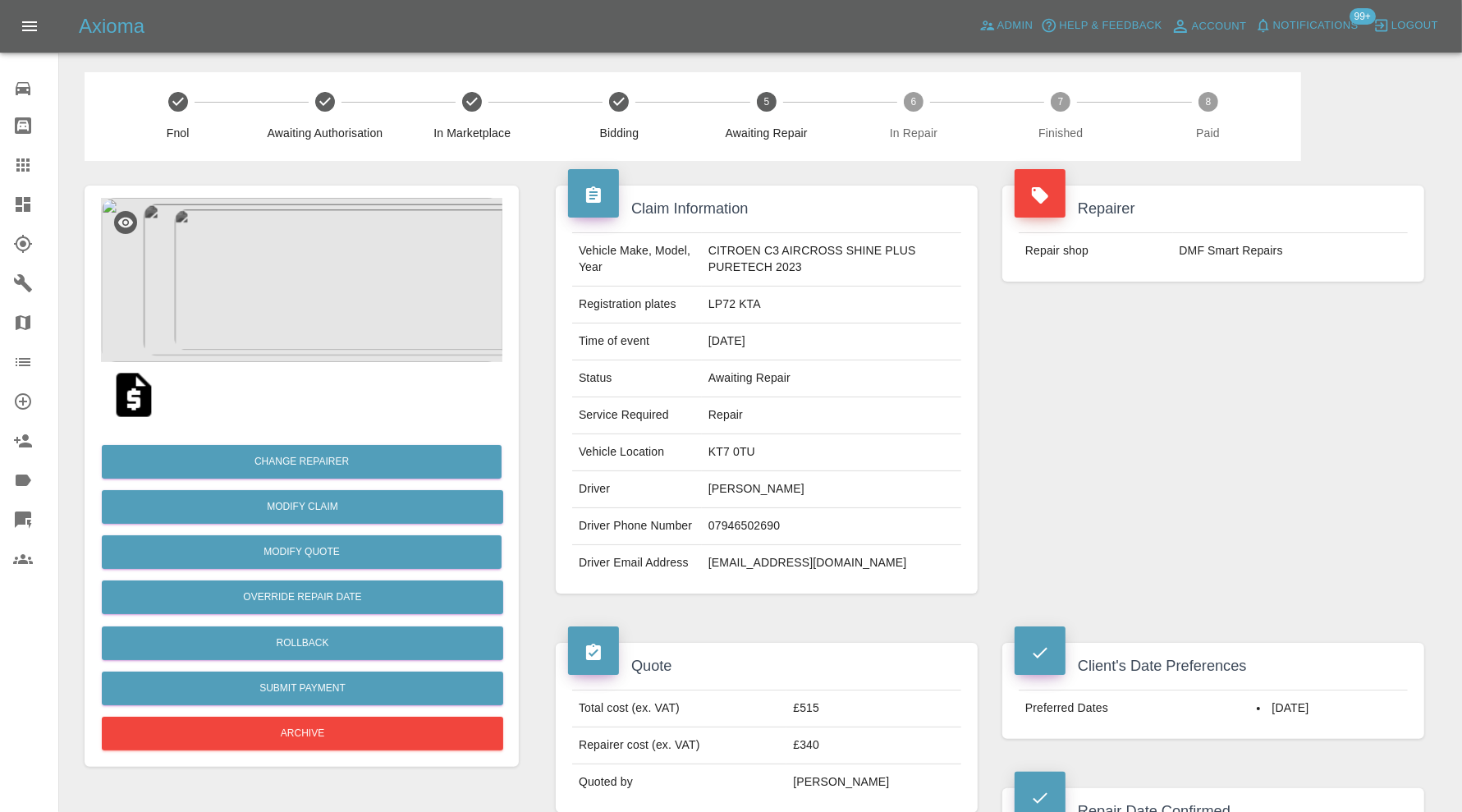
click at [725, 452] on td "KT7 0TU" at bounding box center [832, 452] width 260 height 37
copy td "KT7 0TU"
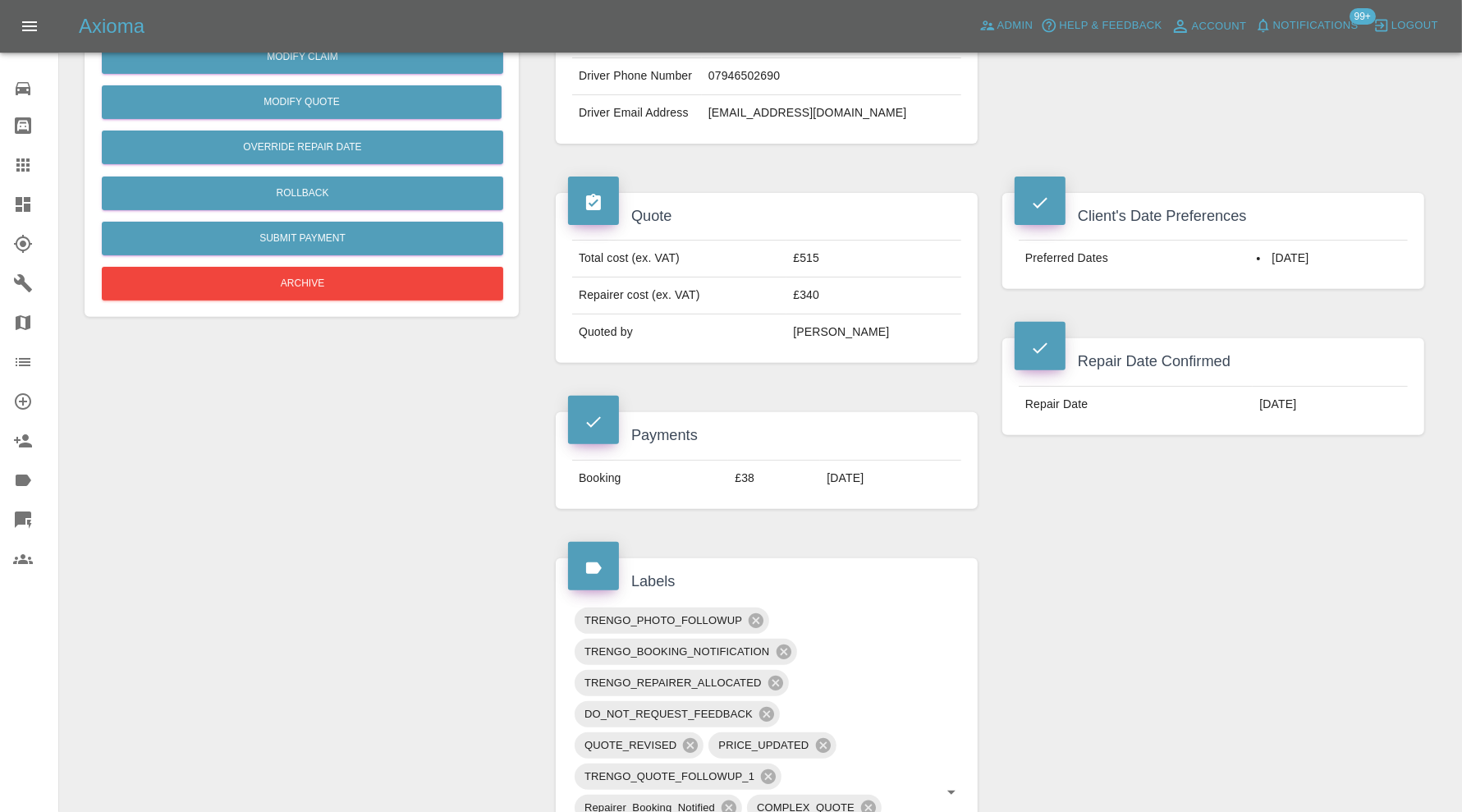
scroll to position [684, 0]
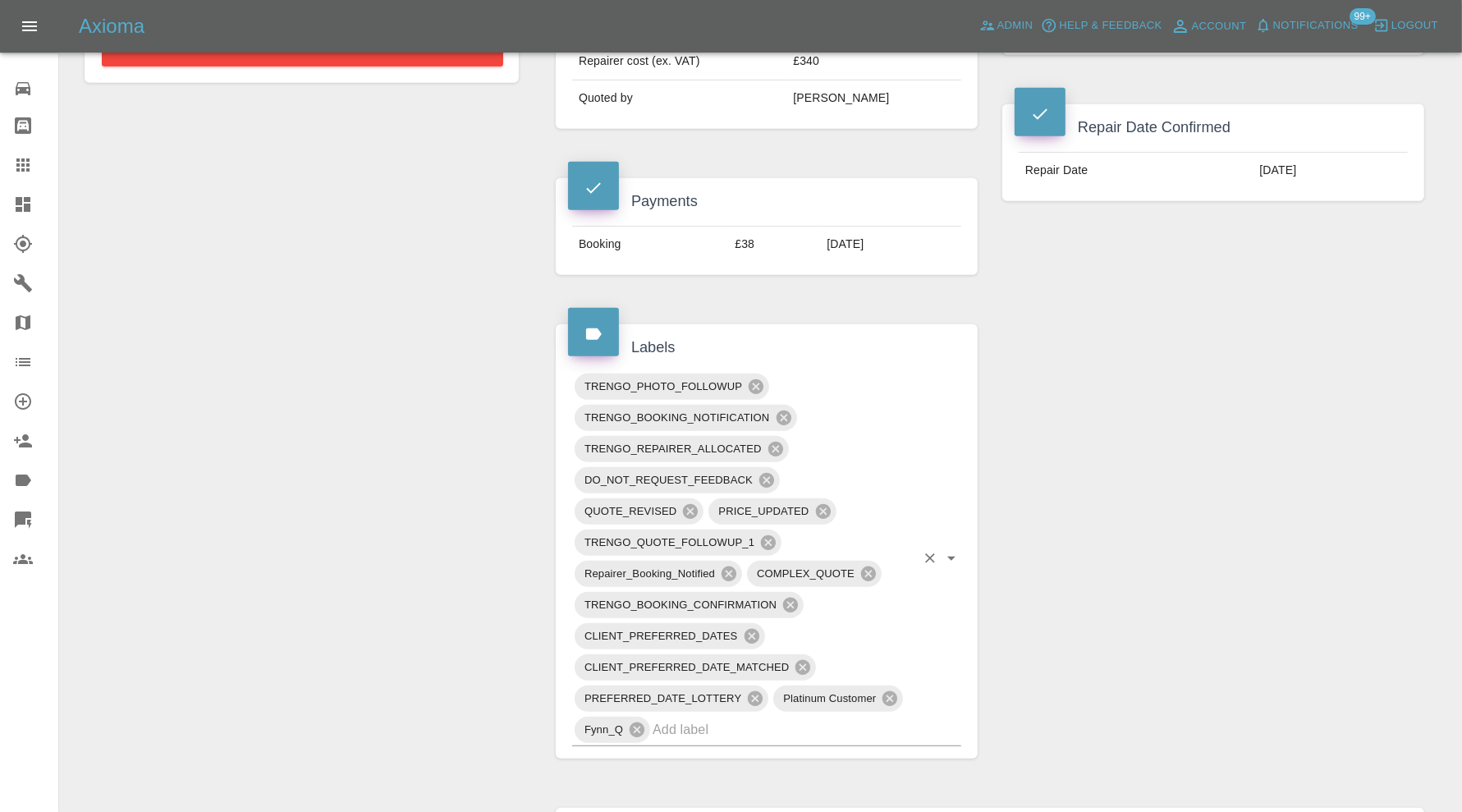
click at [793, 717] on input "text" at bounding box center [784, 729] width 263 height 26
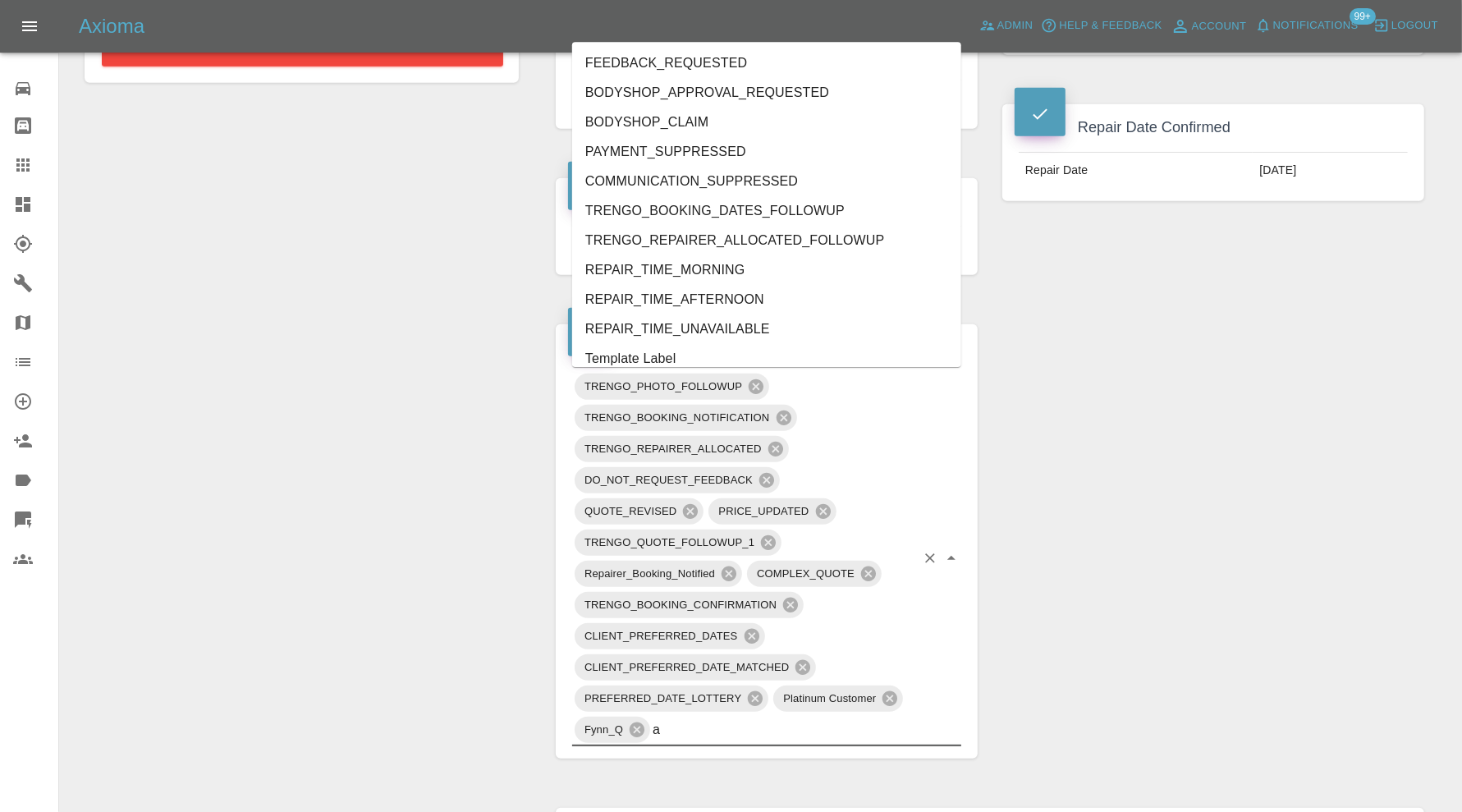
type input "au"
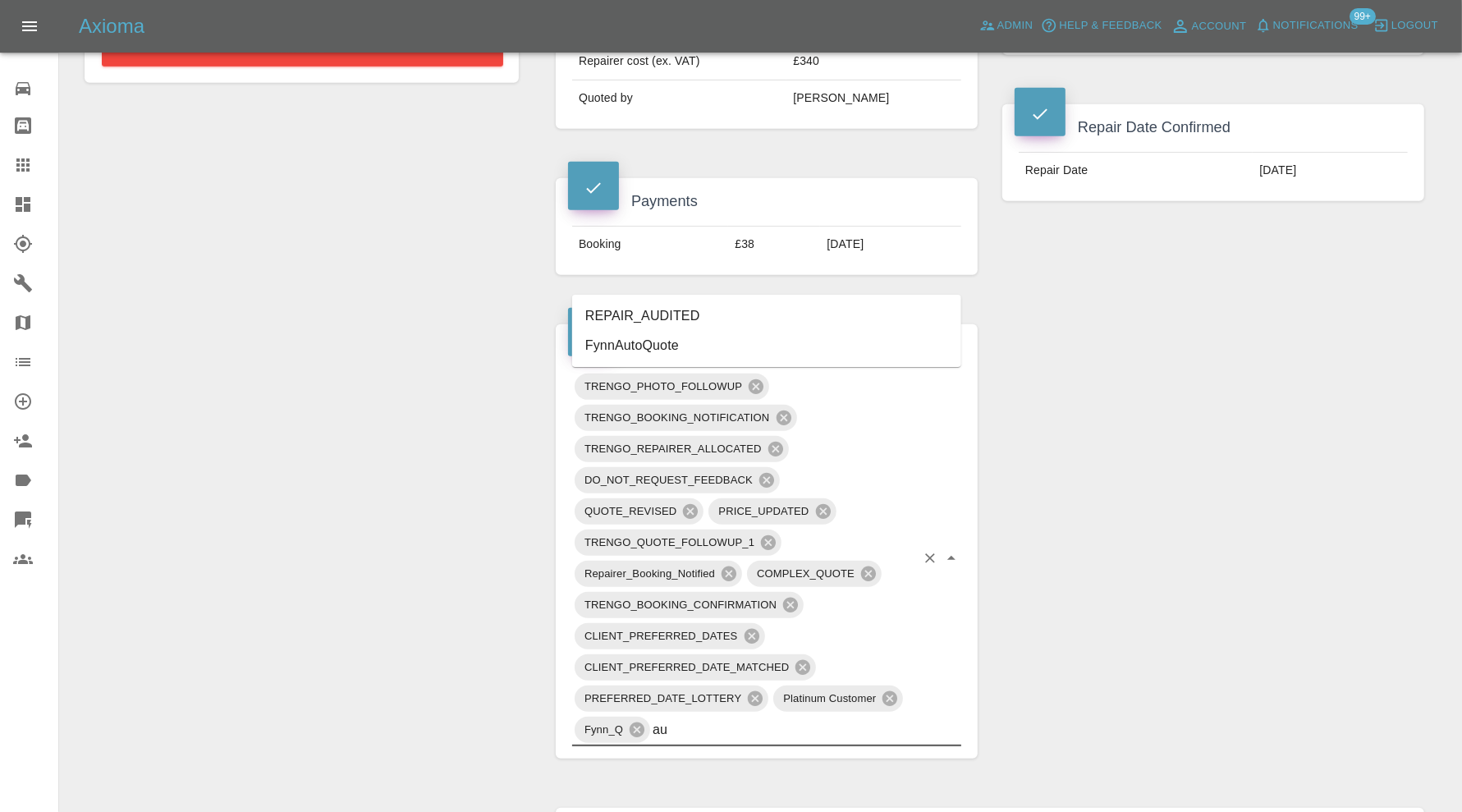
click at [672, 316] on li "REPAIR_AUDITED" at bounding box center [767, 316] width 389 height 30
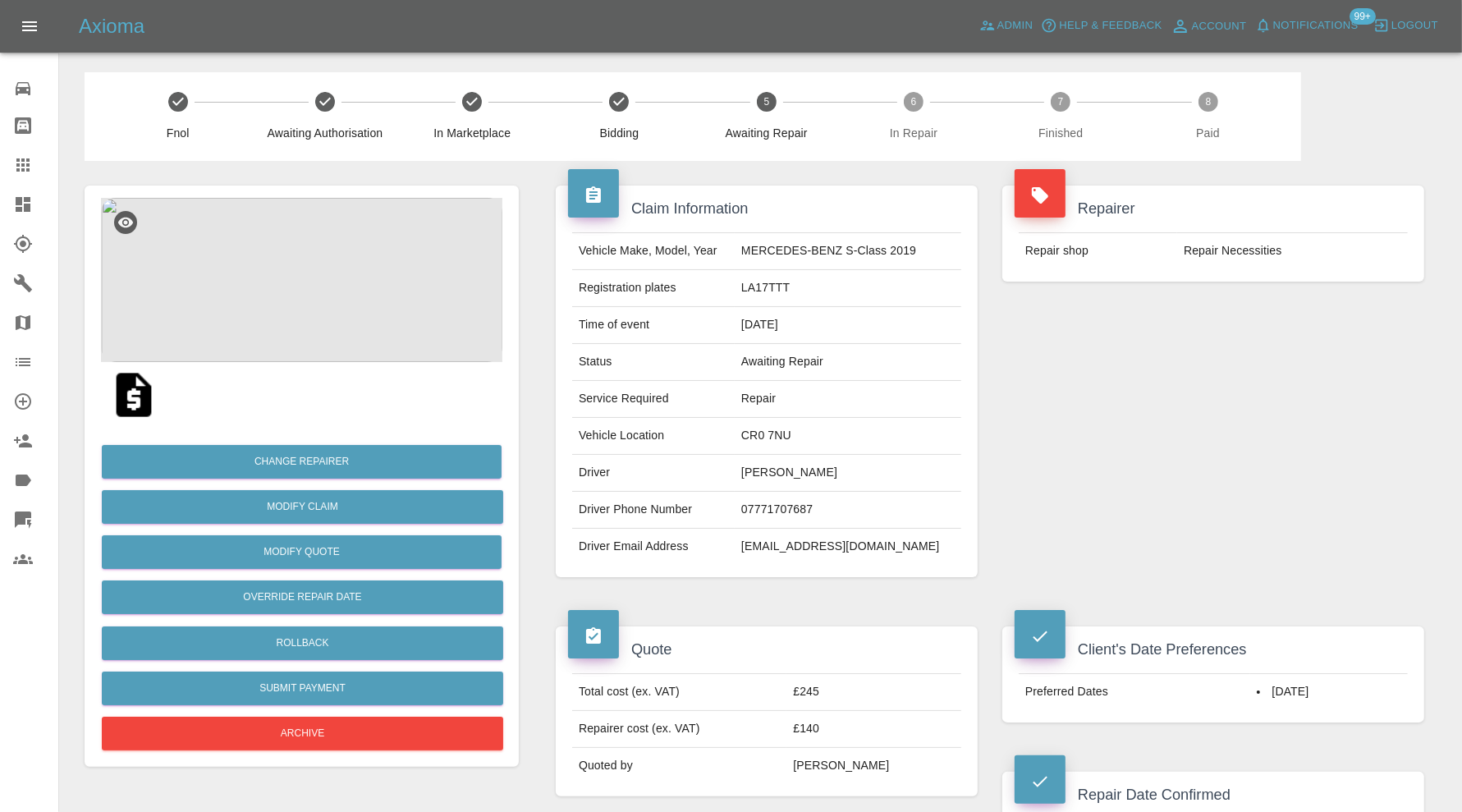
click at [356, 282] on img at bounding box center [301, 279] width 401 height 165
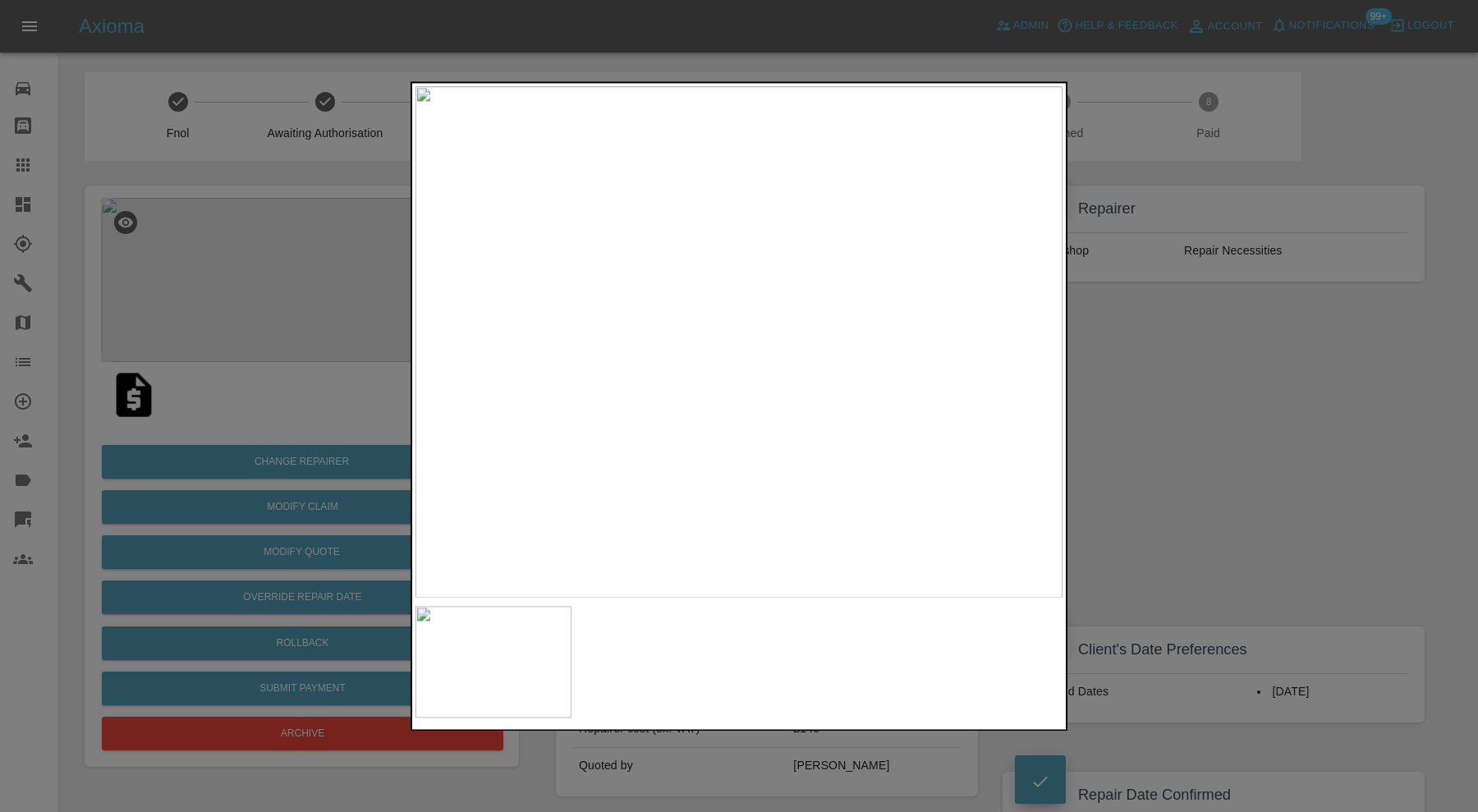
click at [1191, 456] on div at bounding box center [739, 406] width 1478 height 812
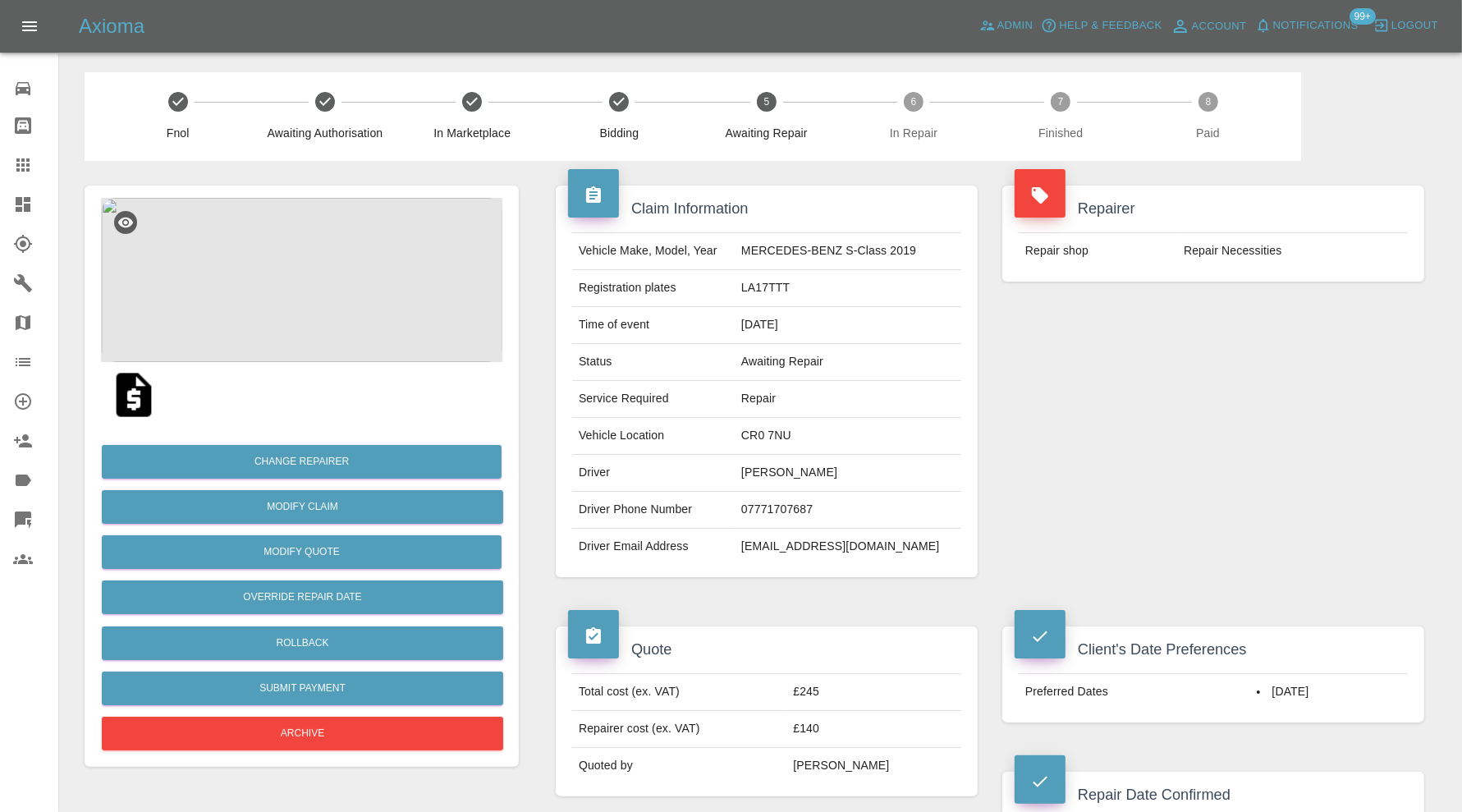
click at [778, 442] on td "CR0 7NU" at bounding box center [848, 436] width 227 height 37
click at [786, 432] on td "CR0 7NU" at bounding box center [848, 436] width 227 height 37
copy td "CR0 7NU"
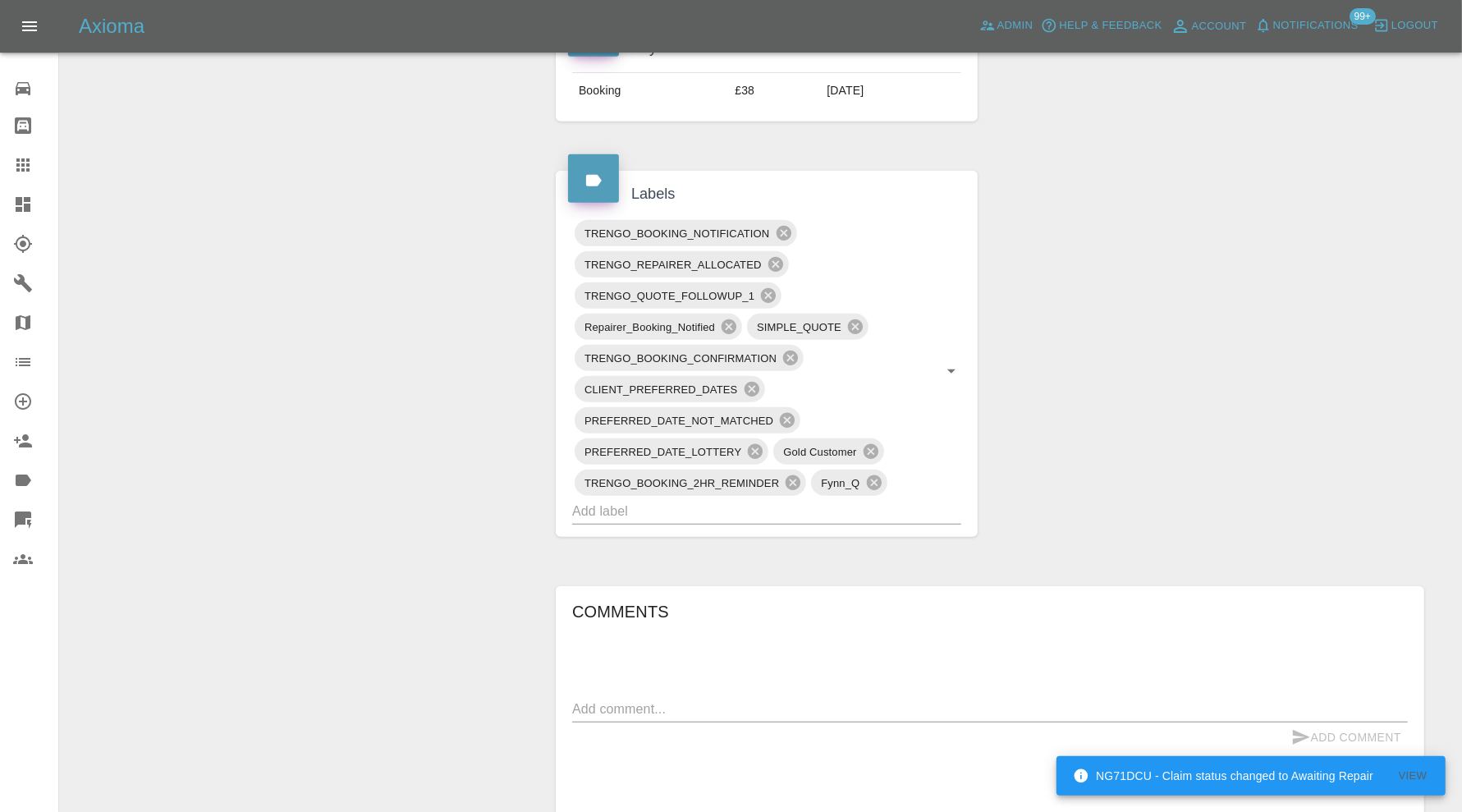
scroll to position [958, 0]
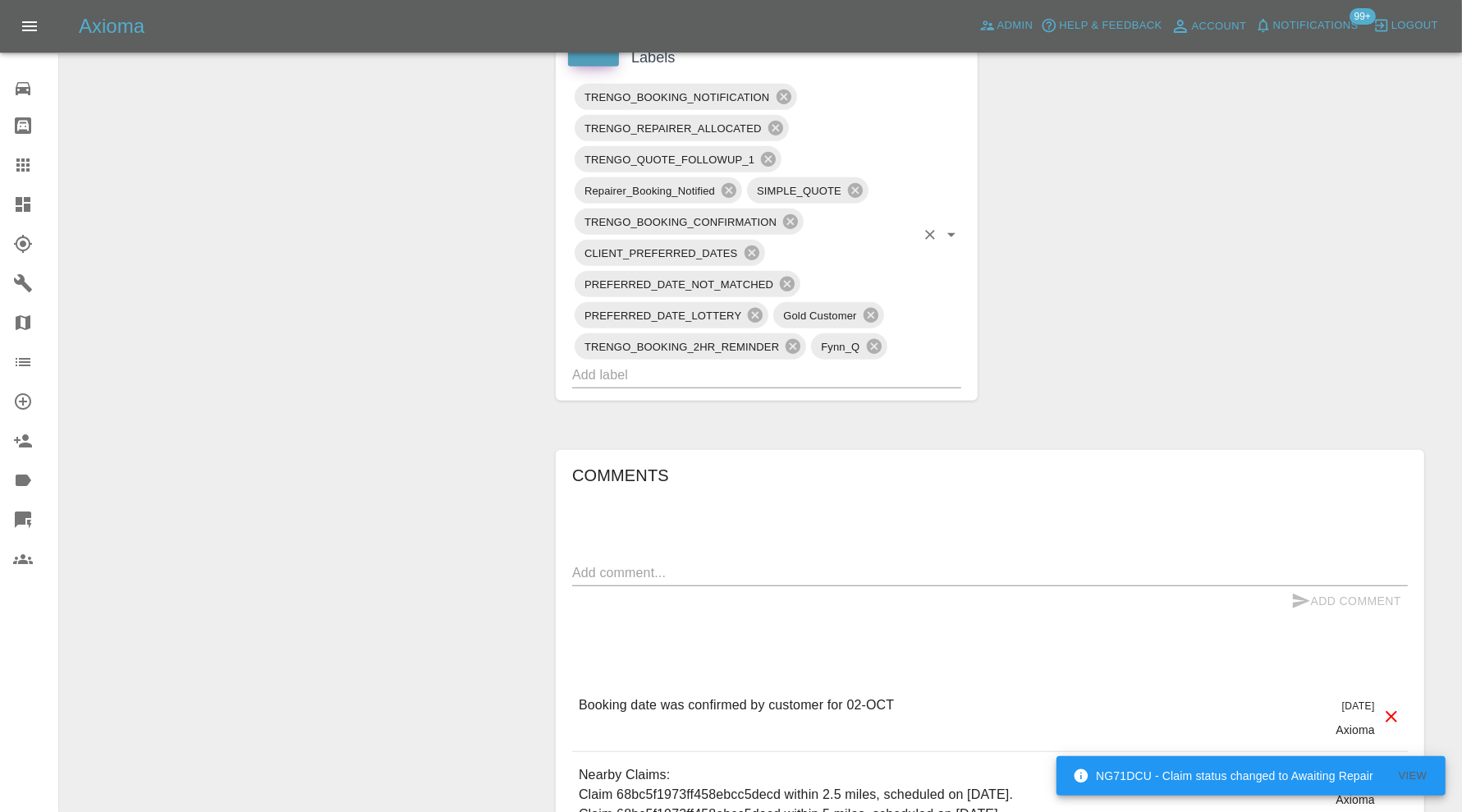
click at [889, 369] on input "text" at bounding box center [743, 375] width 343 height 26
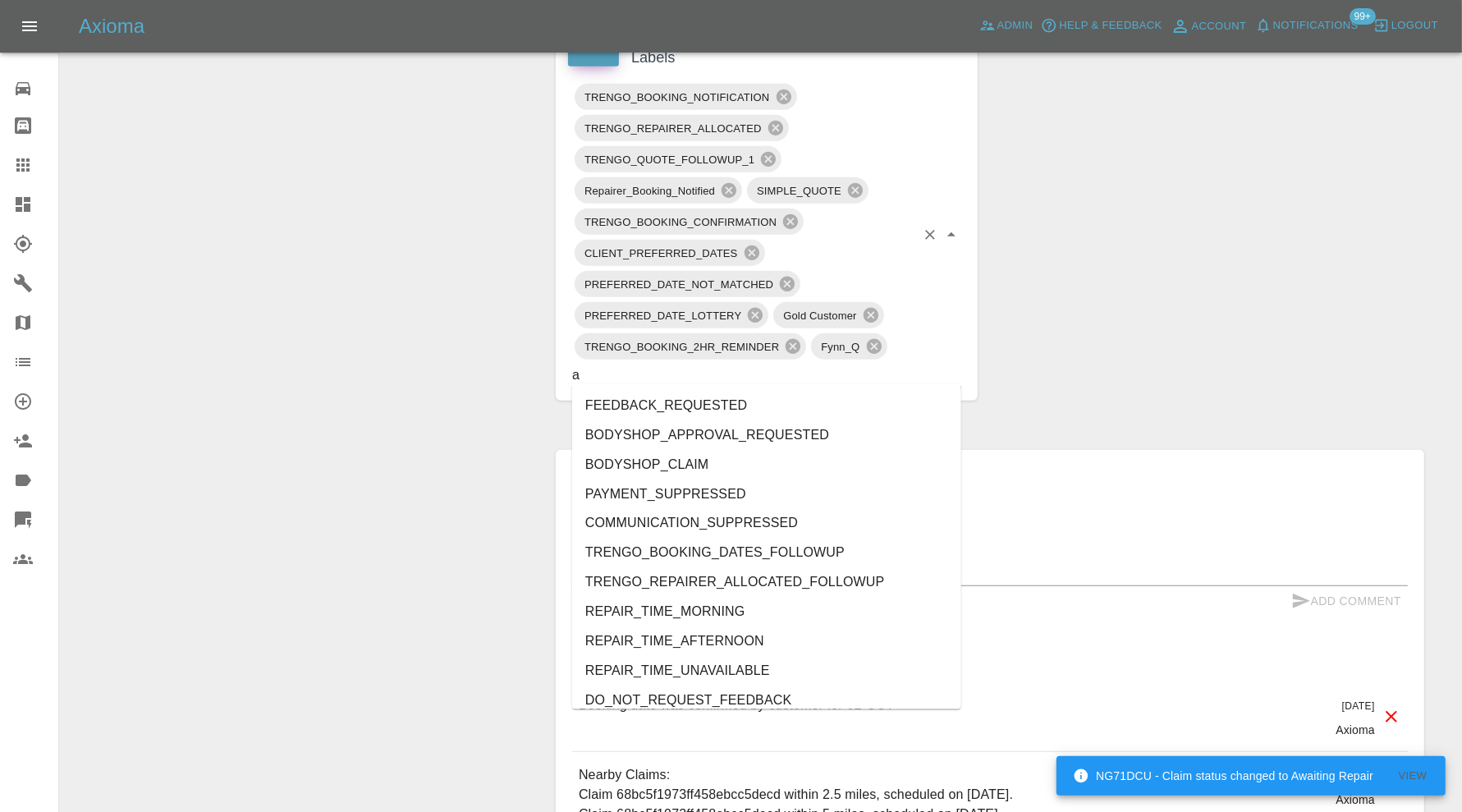
type input "au"
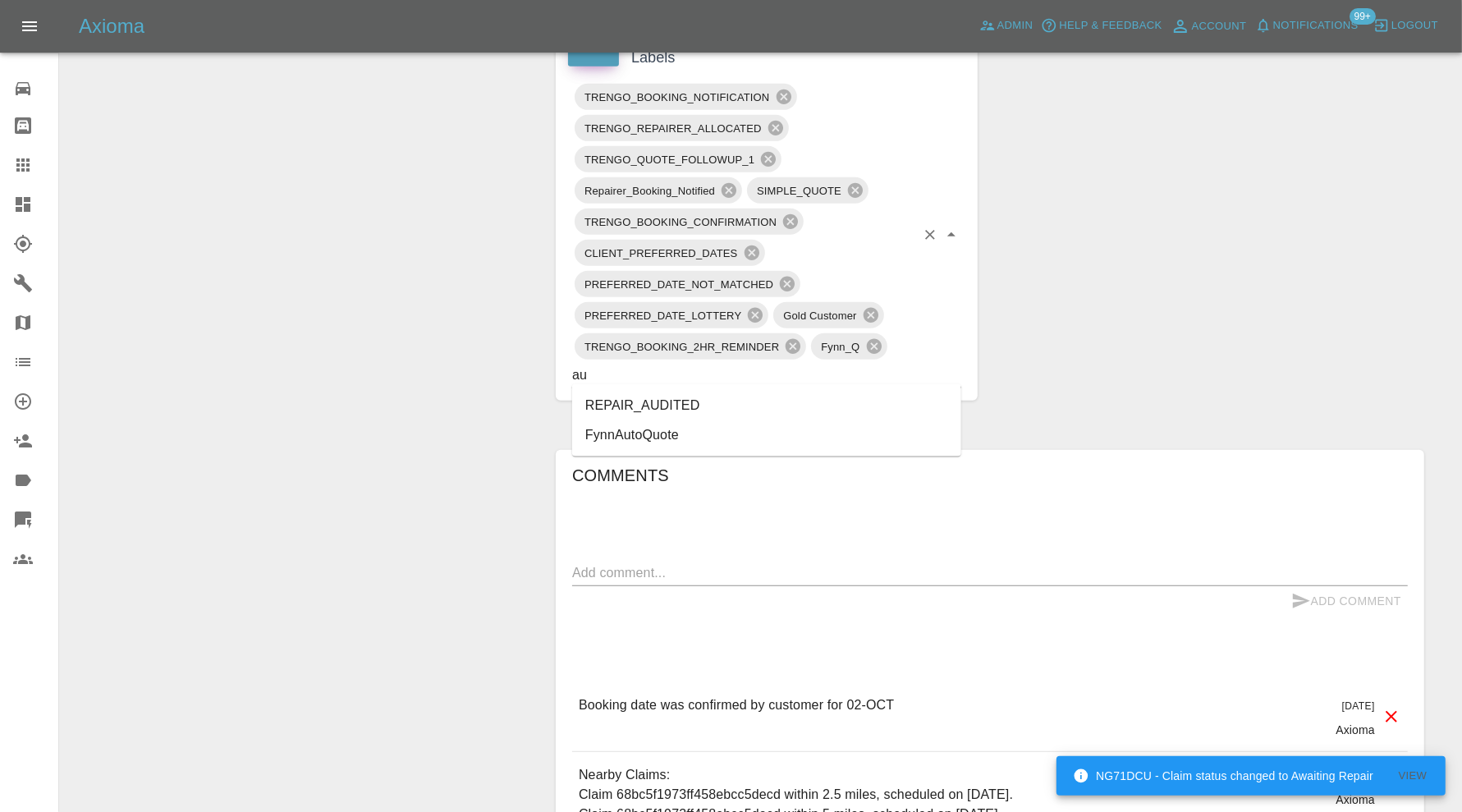
click at [722, 403] on li "REPAIR_AUDITED" at bounding box center [767, 406] width 389 height 30
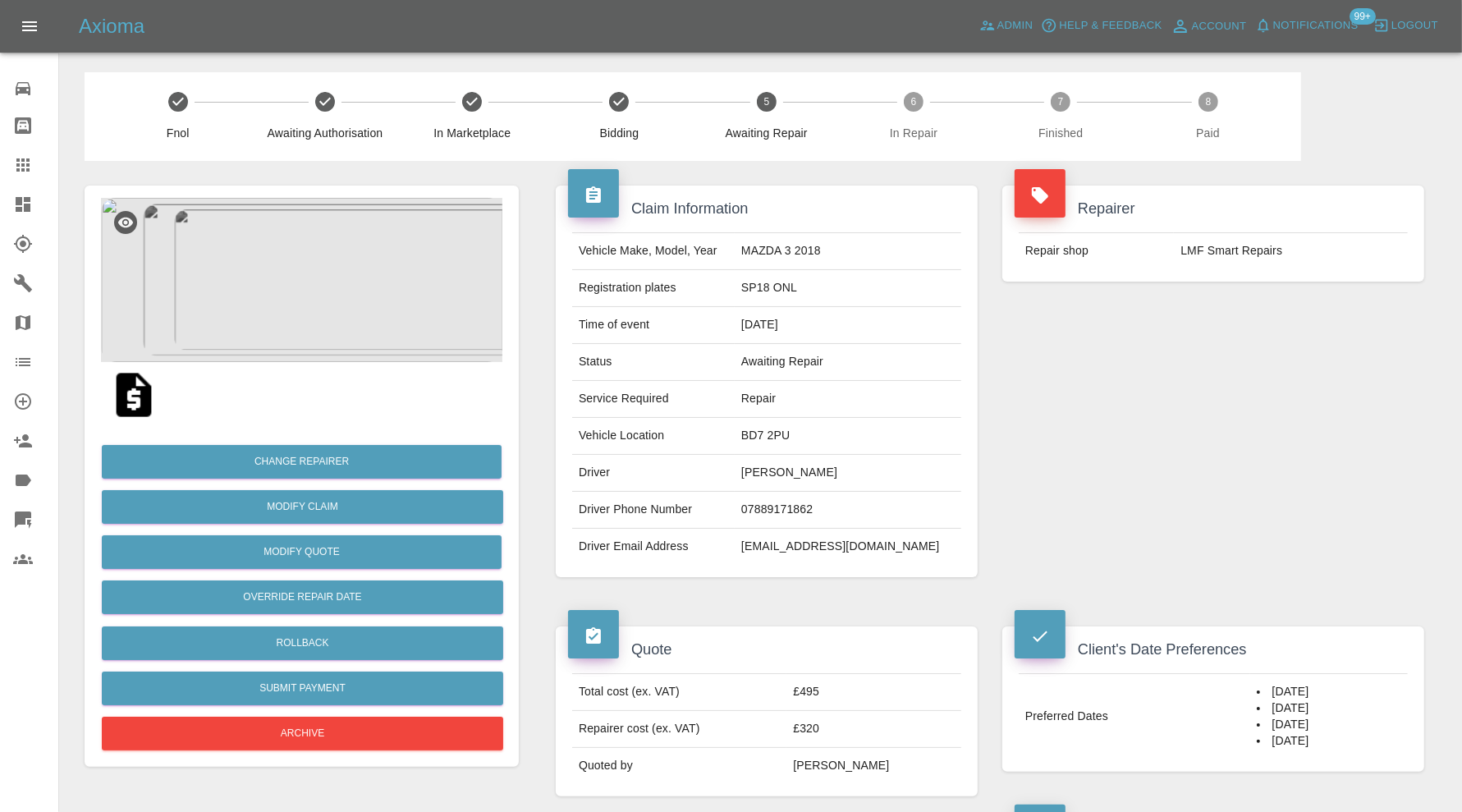
click at [333, 299] on img at bounding box center [301, 279] width 401 height 165
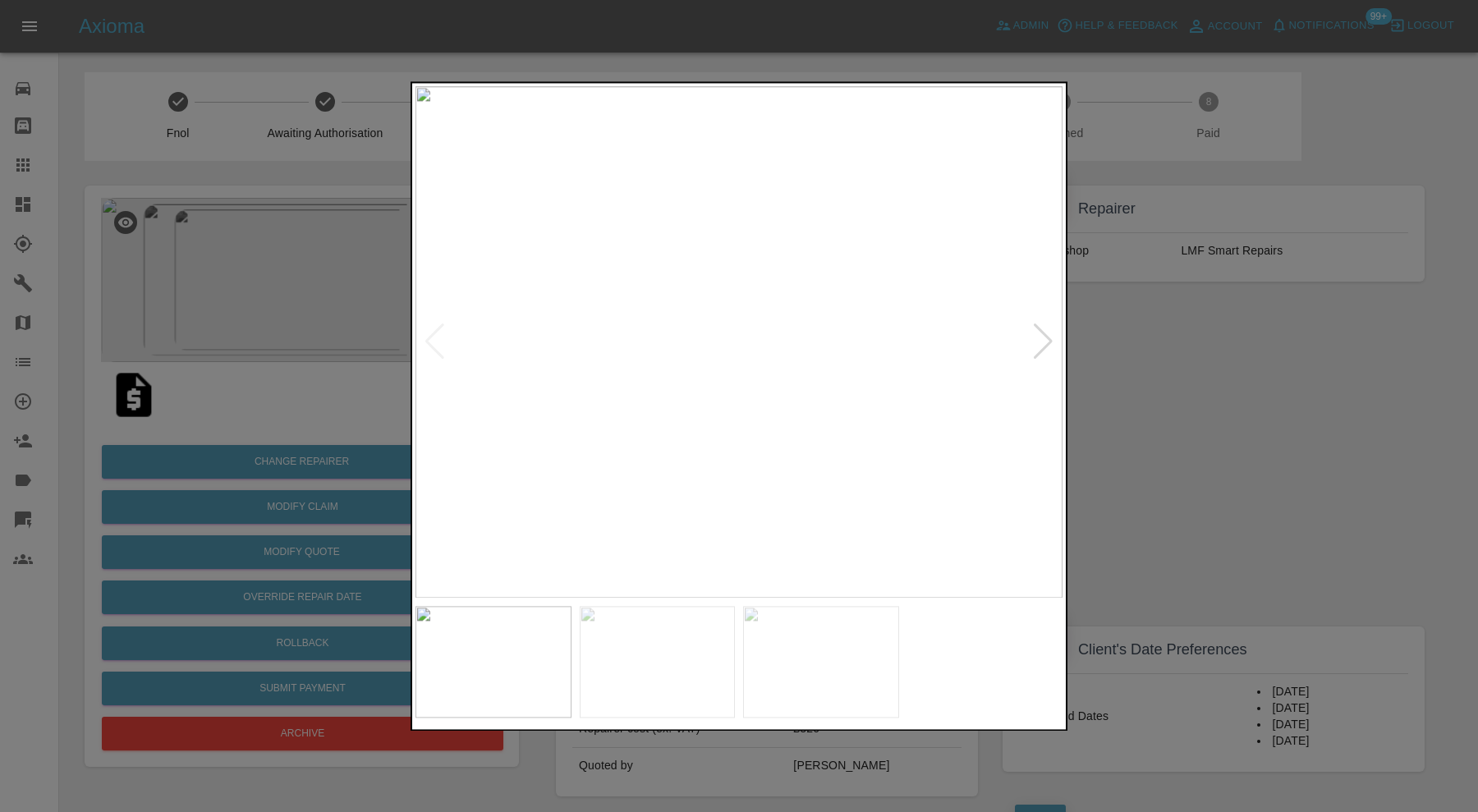
click at [617, 653] on img at bounding box center [658, 662] width 156 height 112
click at [832, 663] on img at bounding box center [820, 662] width 156 height 112
click at [1226, 495] on div at bounding box center [739, 406] width 1478 height 812
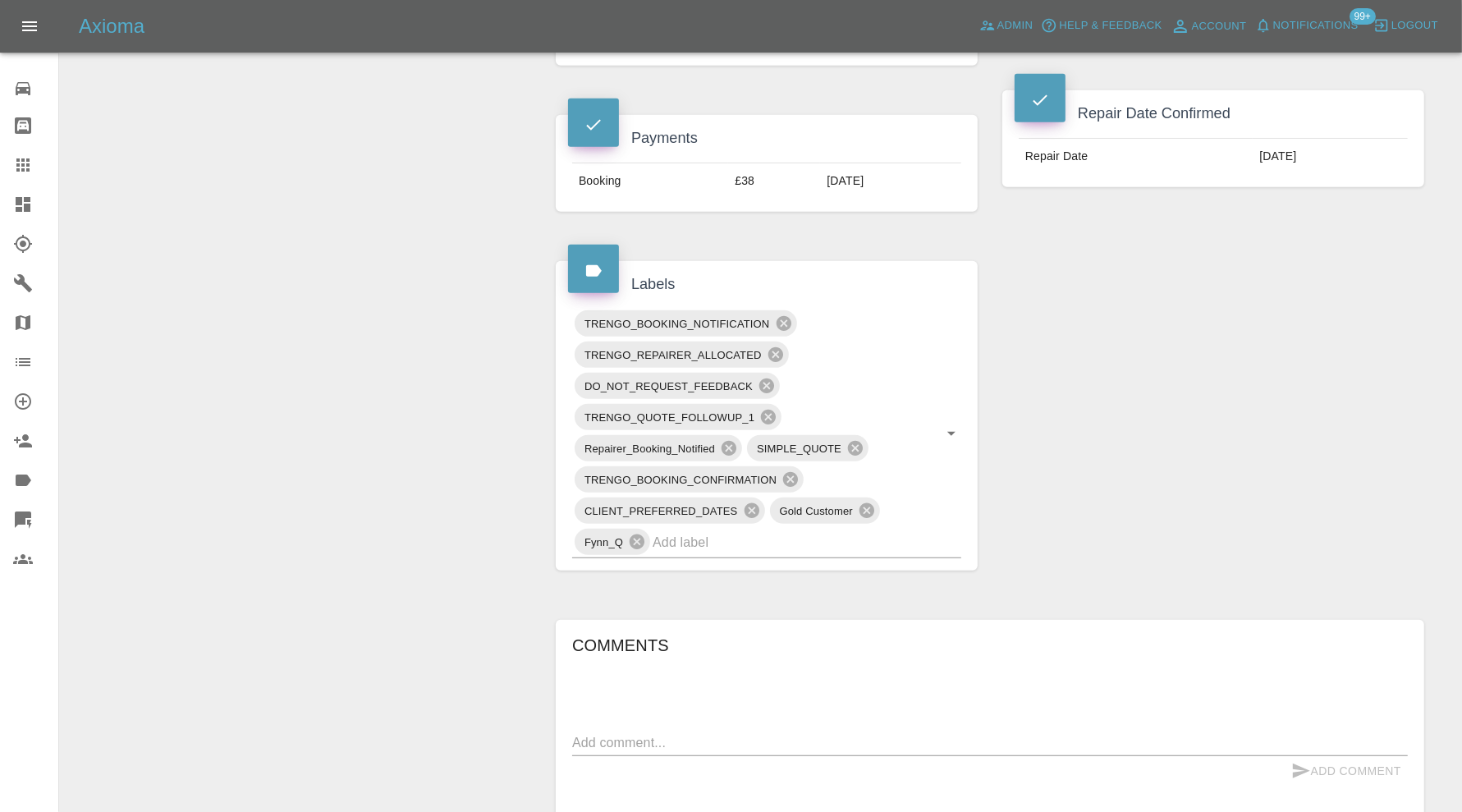
scroll to position [821, 0]
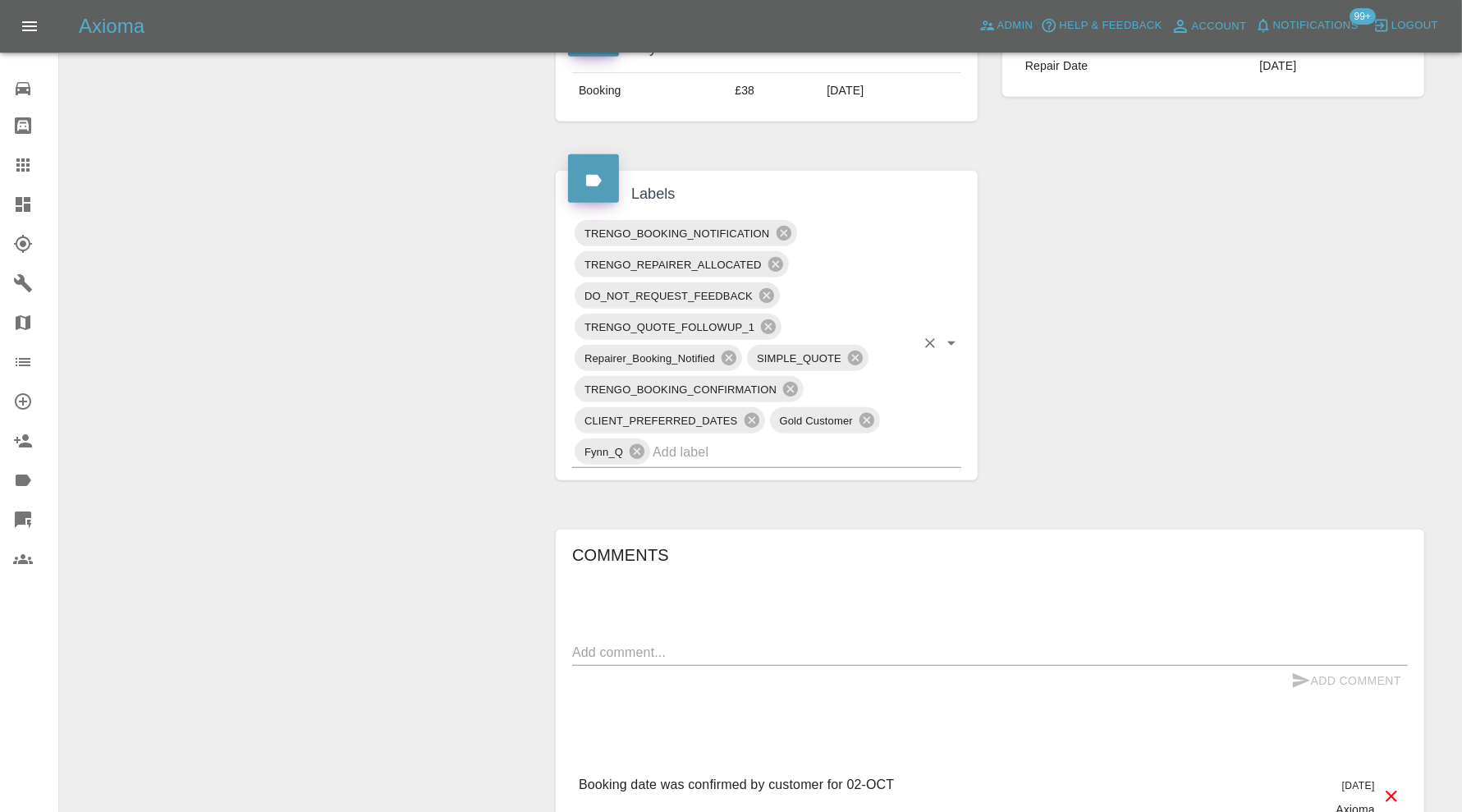
click at [784, 442] on input "text" at bounding box center [784, 451] width 263 height 26
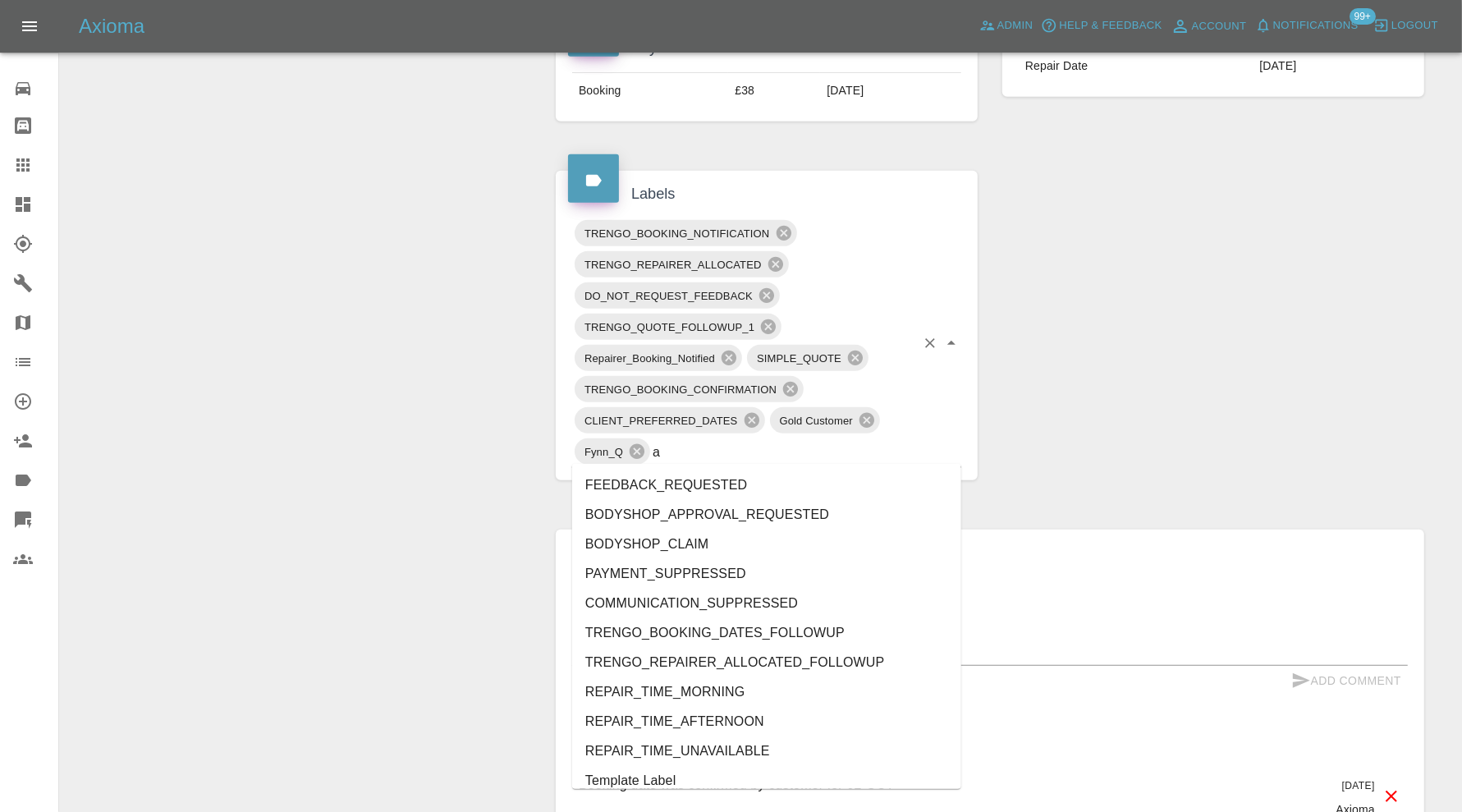
type input "au"
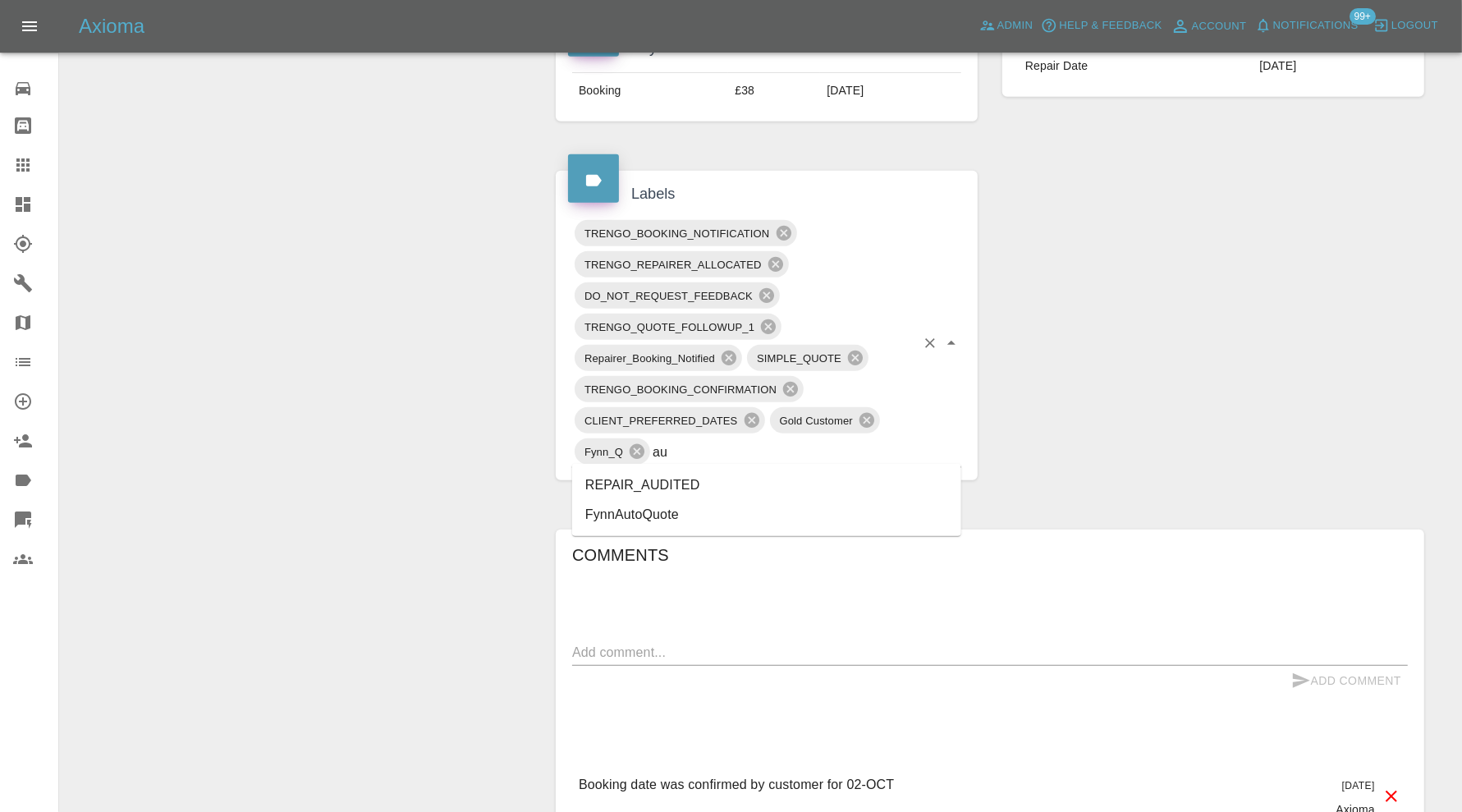
click at [686, 478] on li "REPAIR_AUDITED" at bounding box center [767, 485] width 389 height 30
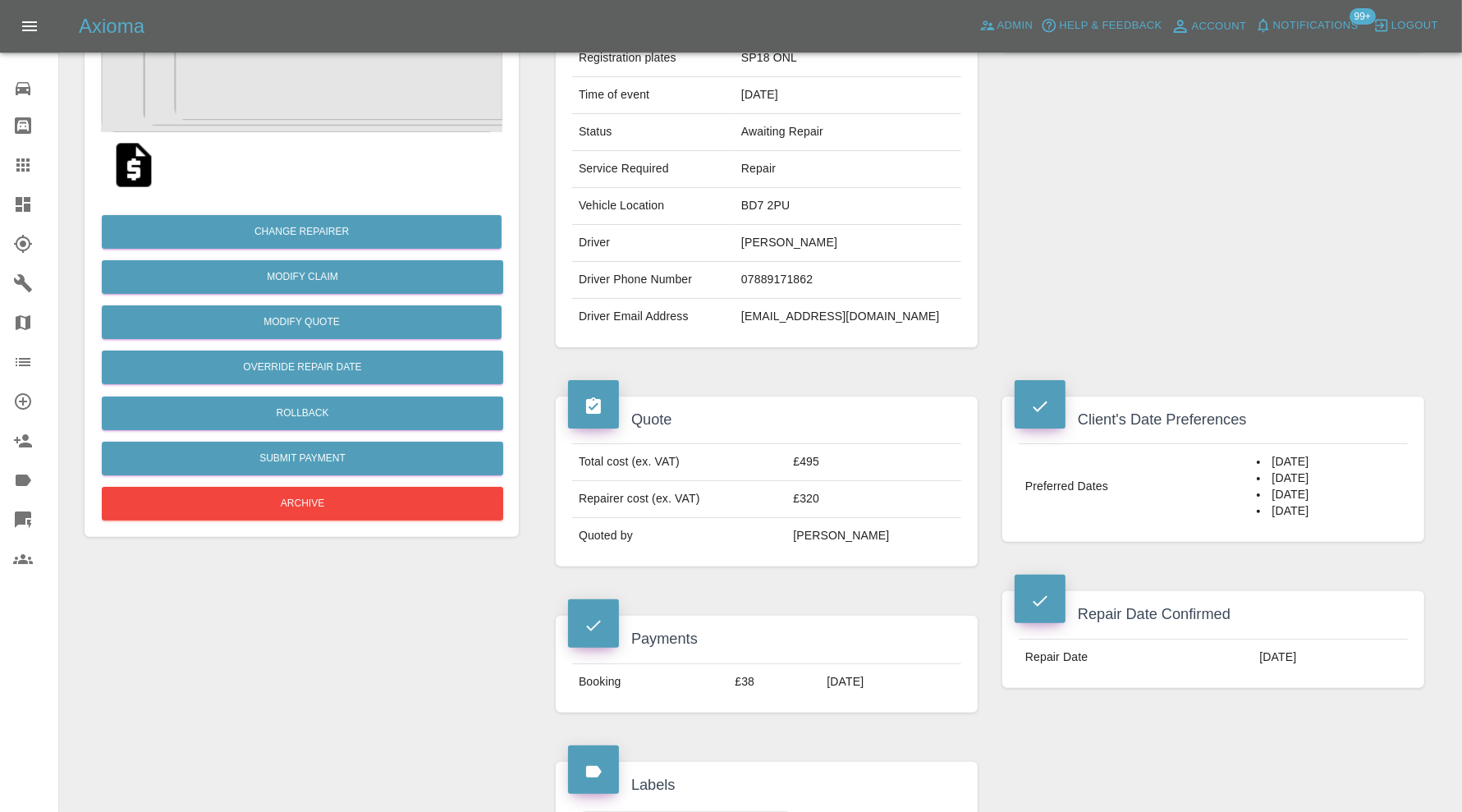
scroll to position [0, 0]
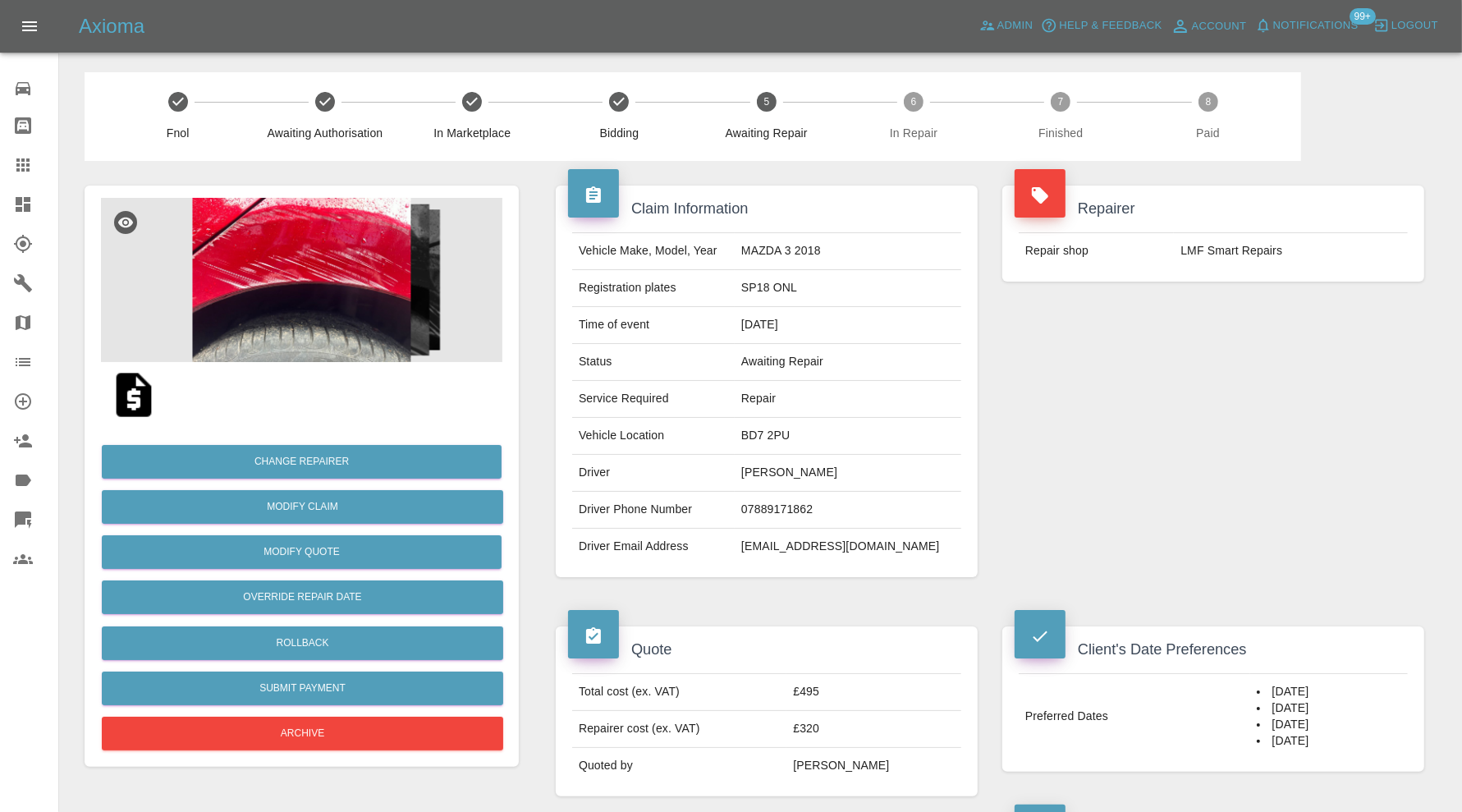
click at [814, 439] on td "BD7 2PU" at bounding box center [848, 436] width 227 height 37
copy td "BD7 2PU"
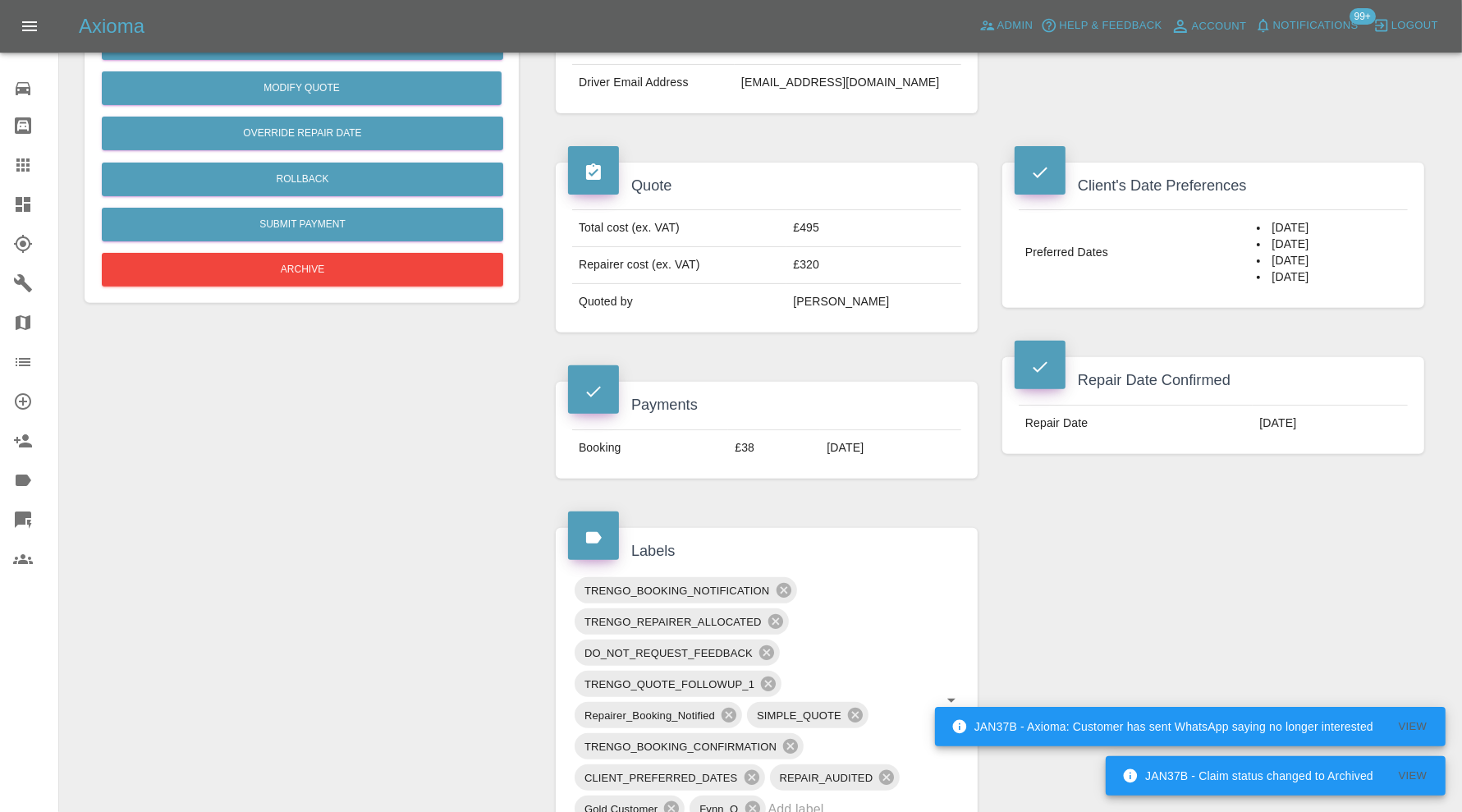
scroll to position [821, 0]
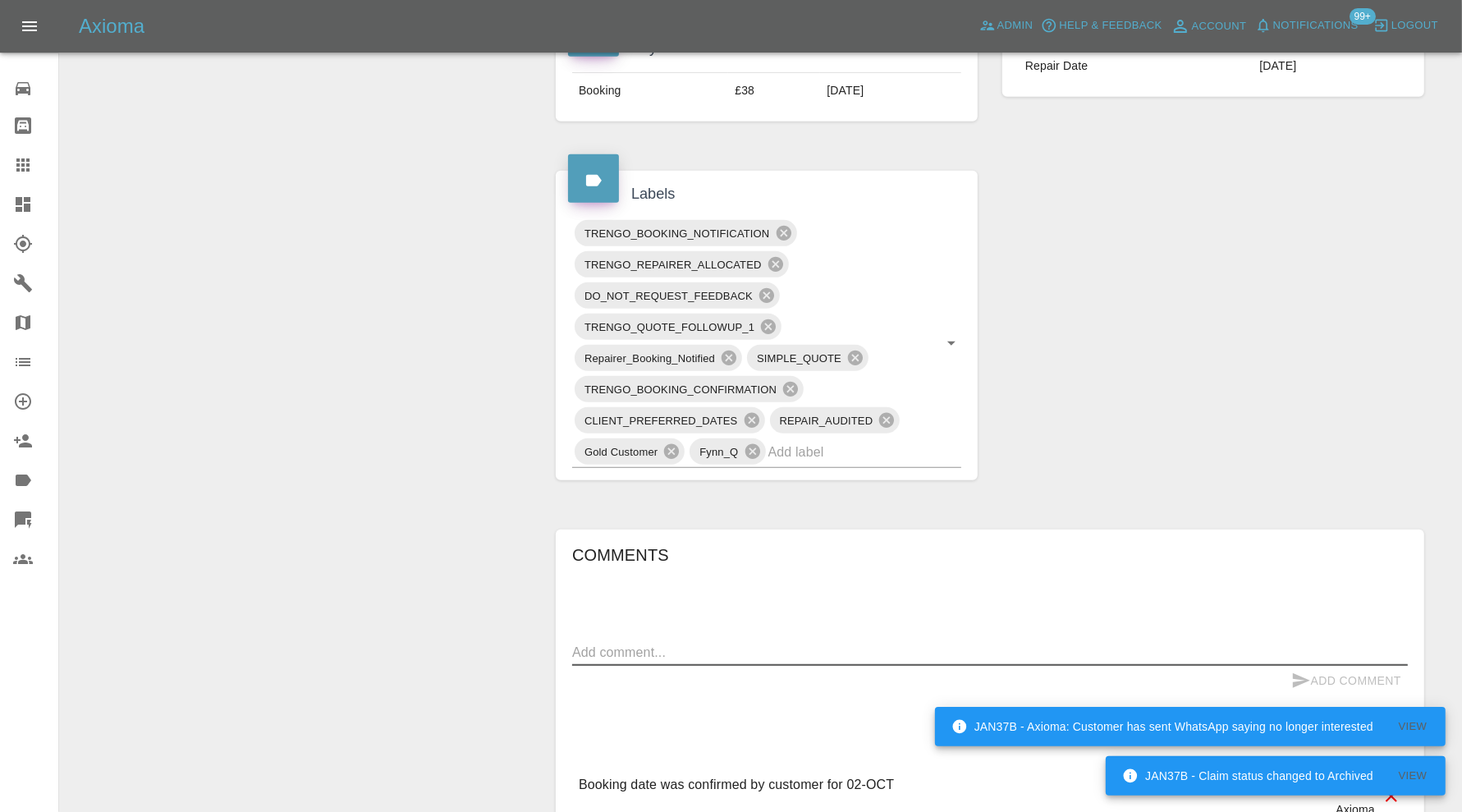
click at [759, 650] on textarea at bounding box center [990, 652] width 836 height 19
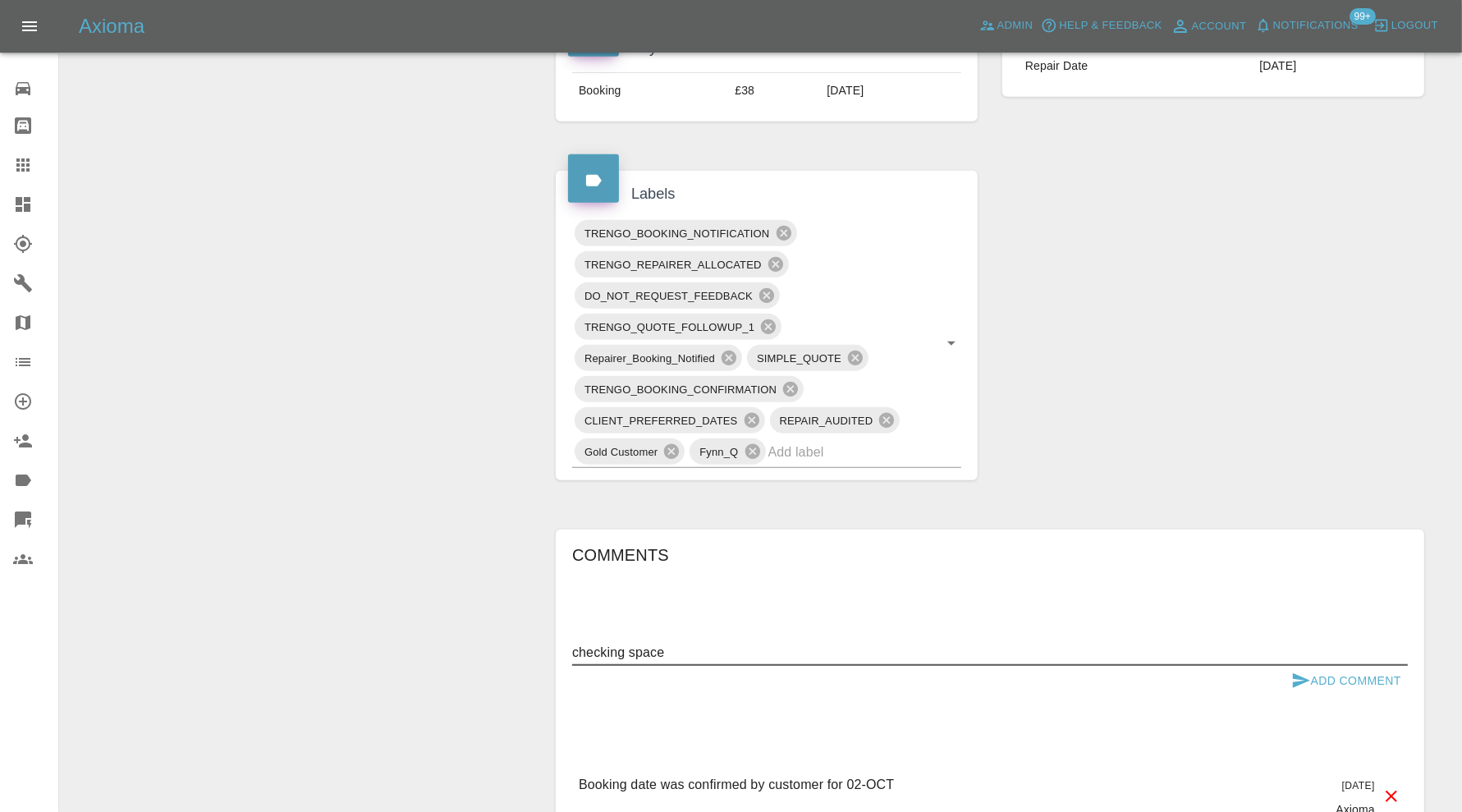
type textarea "checking space"
click at [1358, 685] on button "Add Comment" at bounding box center [1346, 681] width 123 height 31
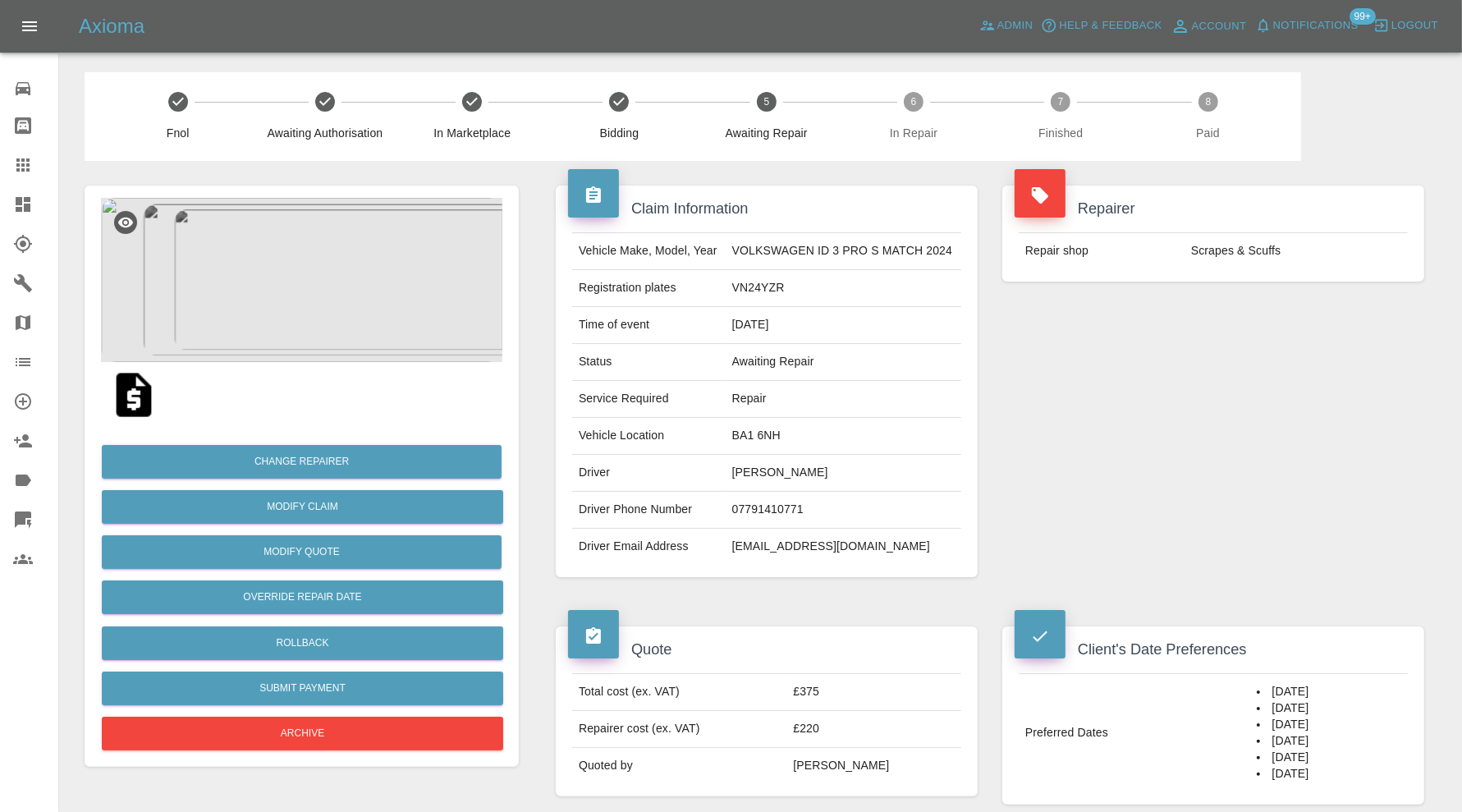
click at [327, 303] on img at bounding box center [301, 279] width 401 height 165
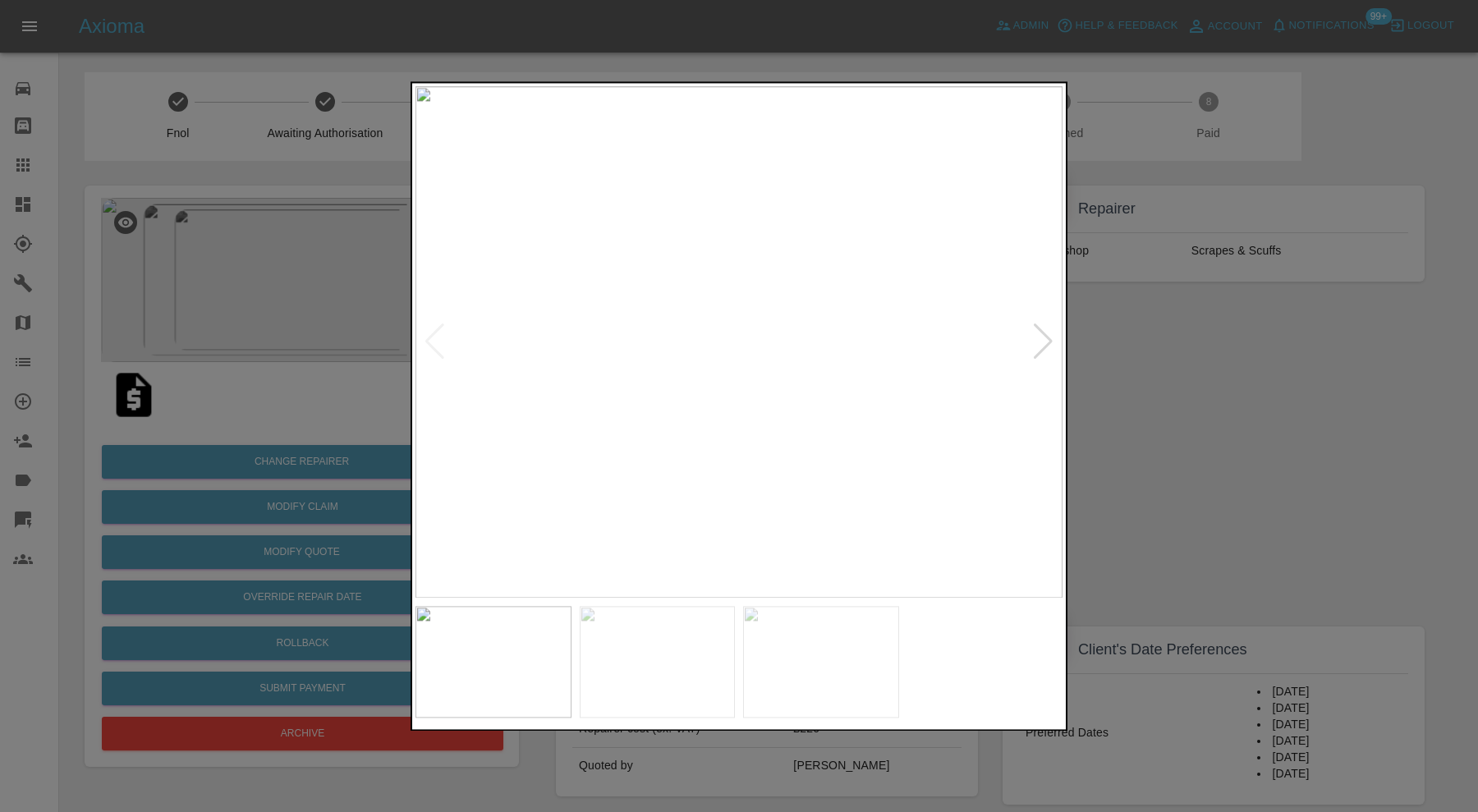
click at [1042, 346] on div at bounding box center [1043, 342] width 22 height 36
click at [1044, 342] on div at bounding box center [1043, 342] width 22 height 36
click at [1044, 342] on img at bounding box center [739, 342] width 647 height 512
click at [1116, 363] on div at bounding box center [739, 406] width 1478 height 812
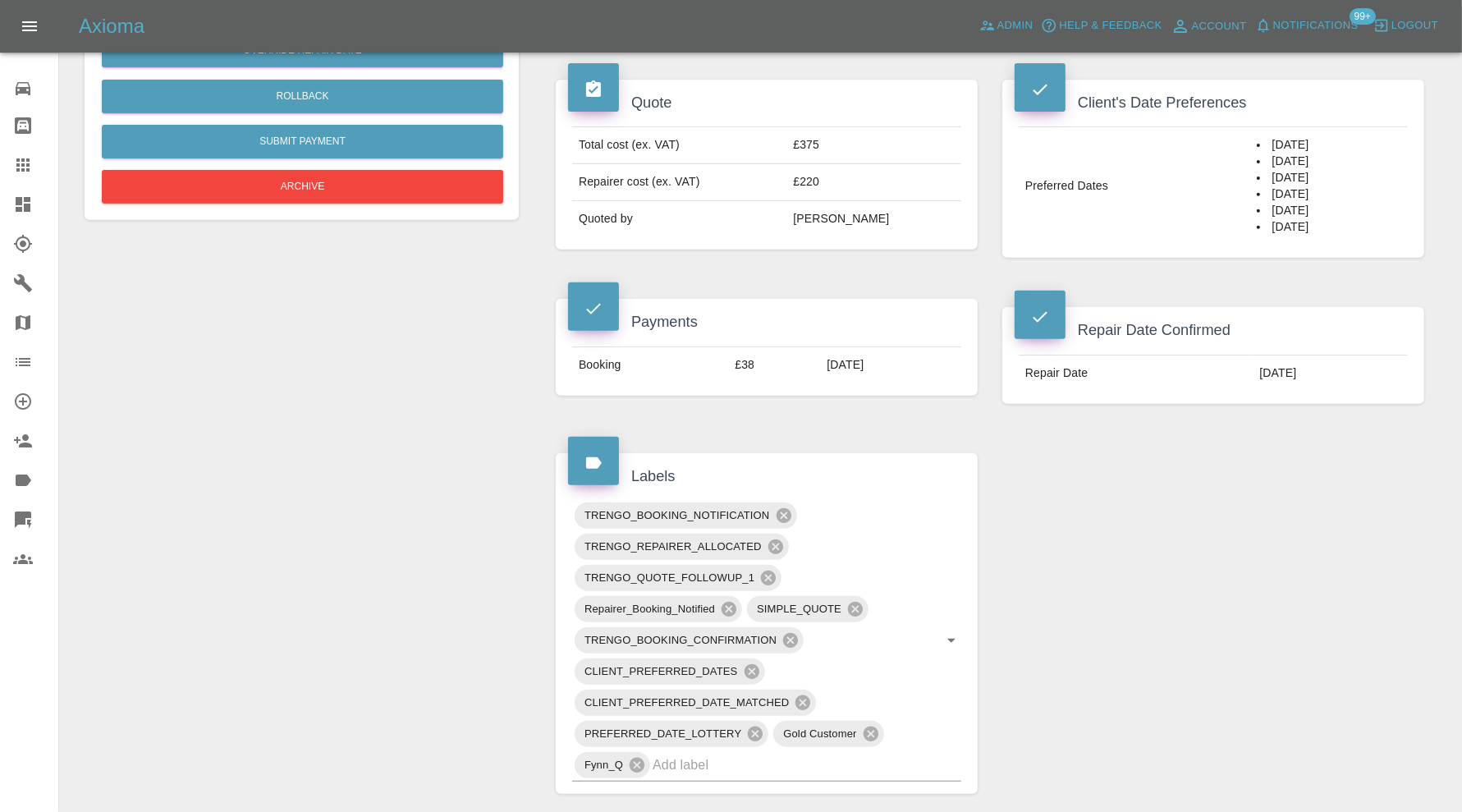
scroll to position [684, 0]
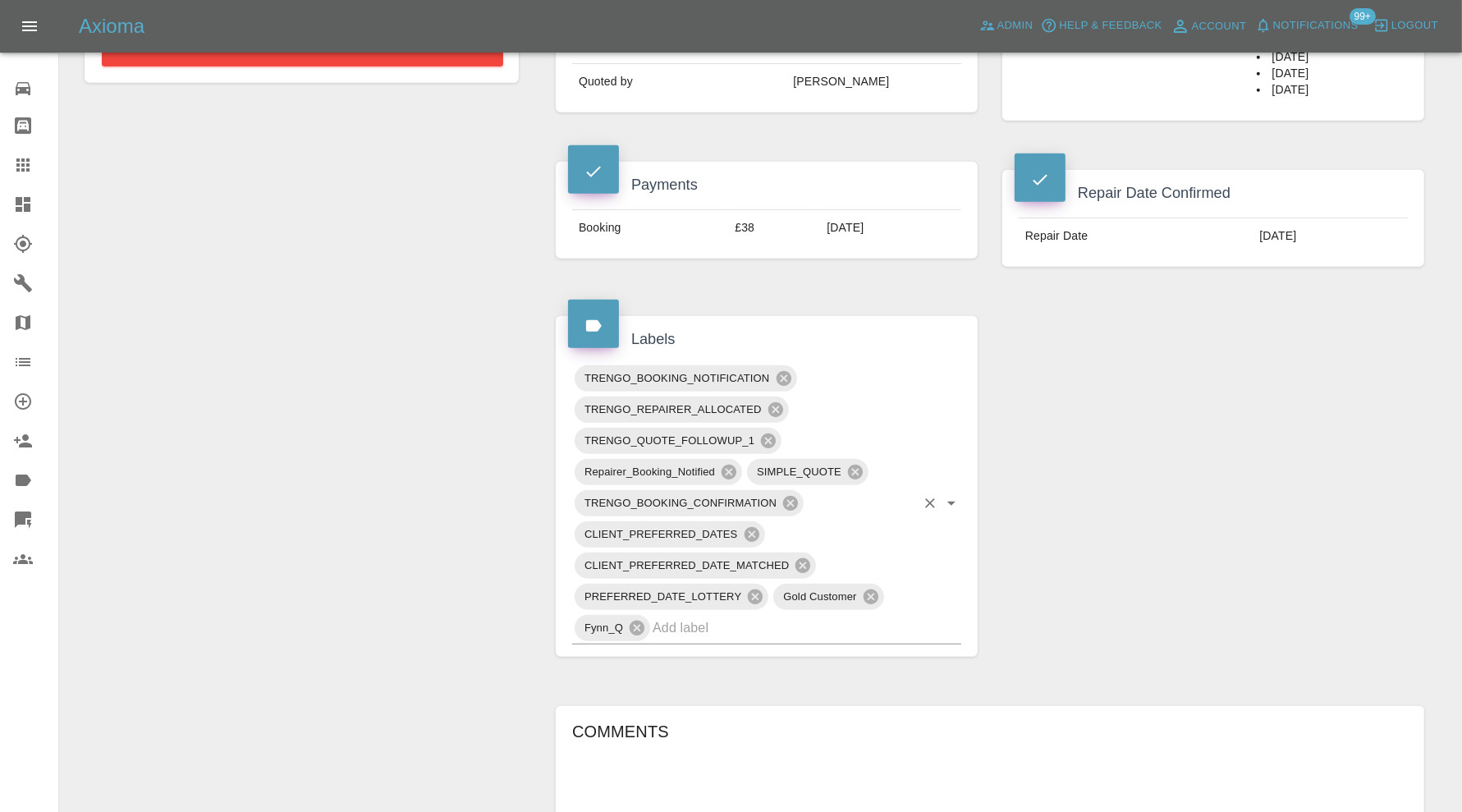
click at [727, 619] on input "text" at bounding box center [784, 628] width 263 height 26
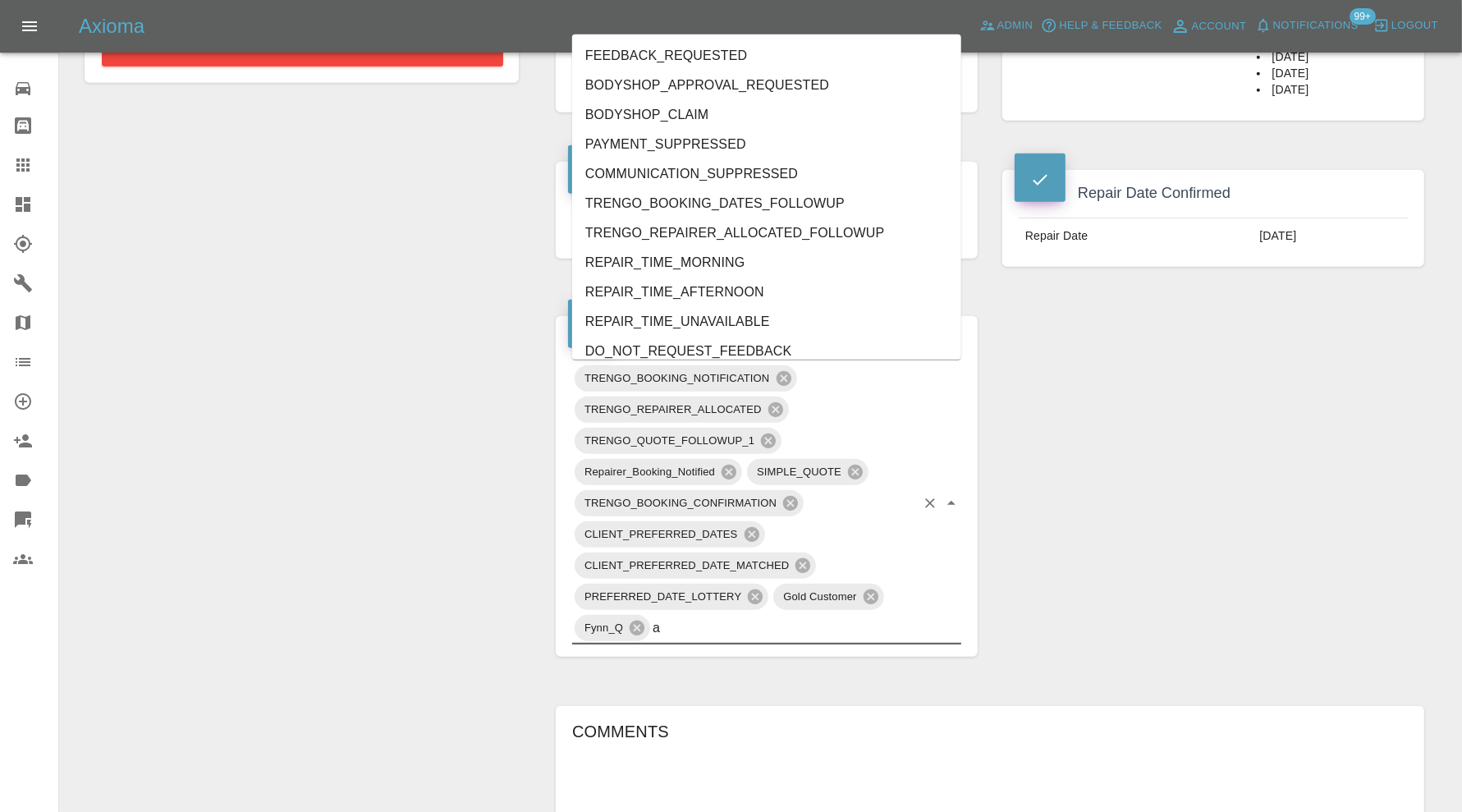
type input "au"
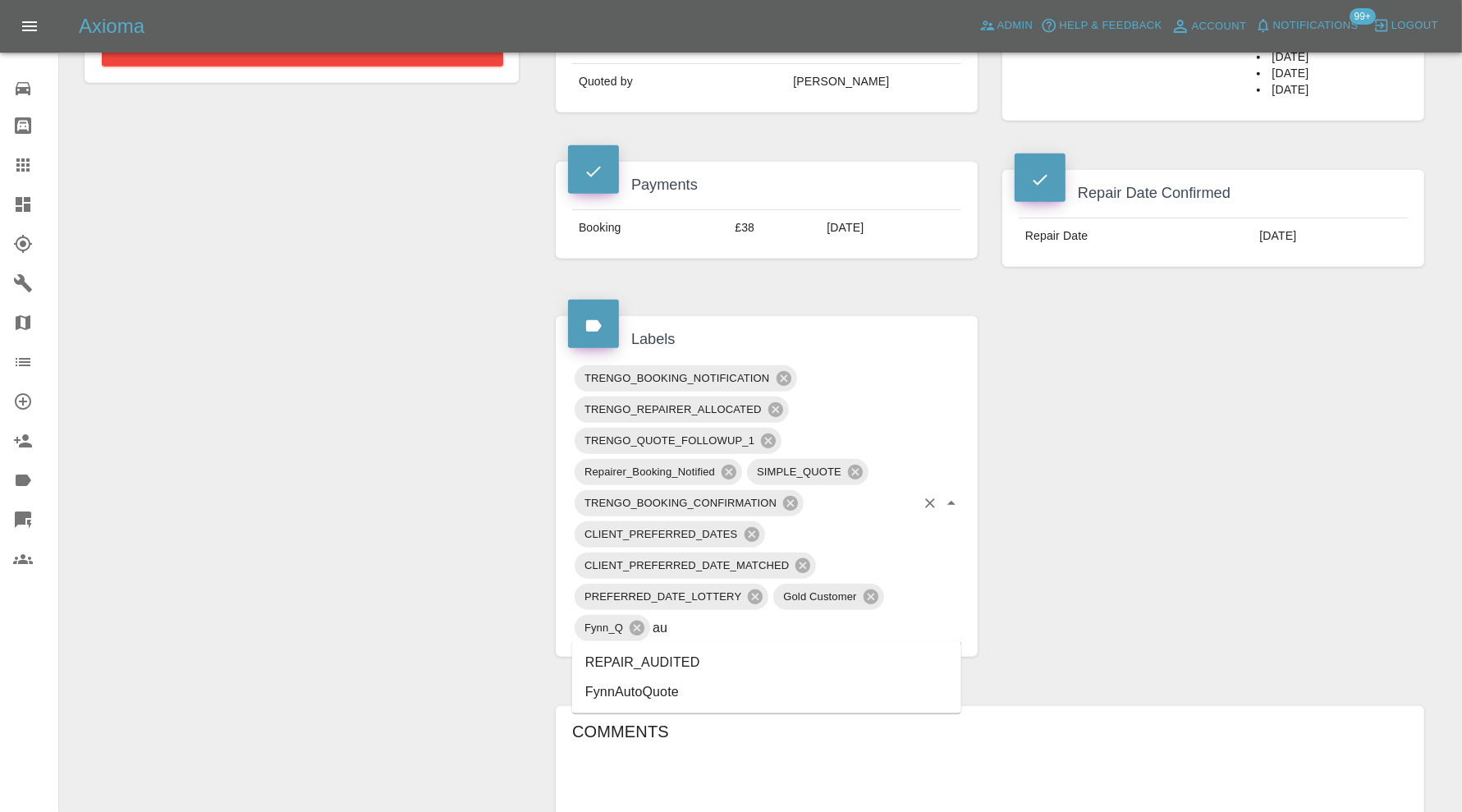
click at [652, 652] on li "REPAIR_AUDITED" at bounding box center [767, 662] width 389 height 30
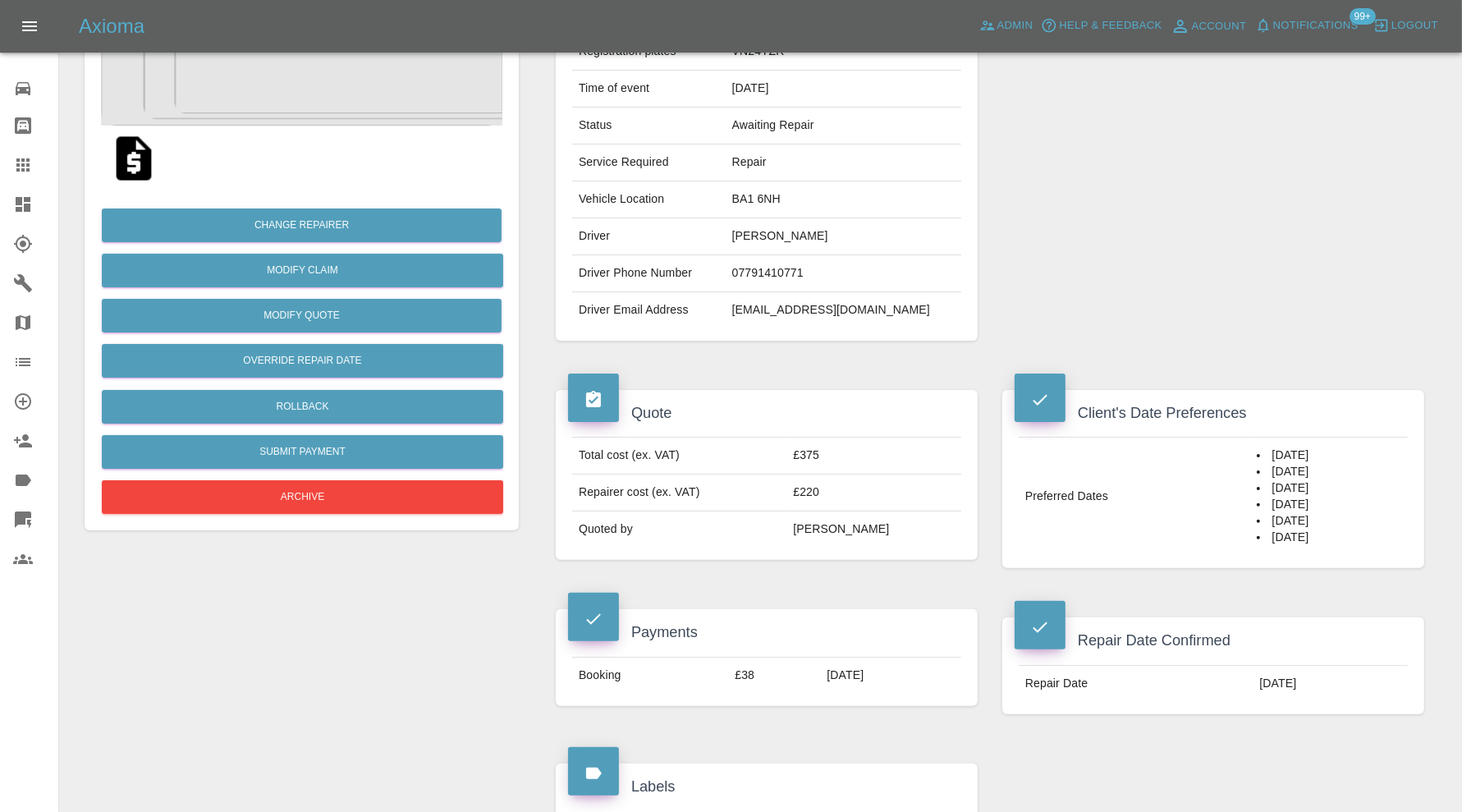
scroll to position [0, 0]
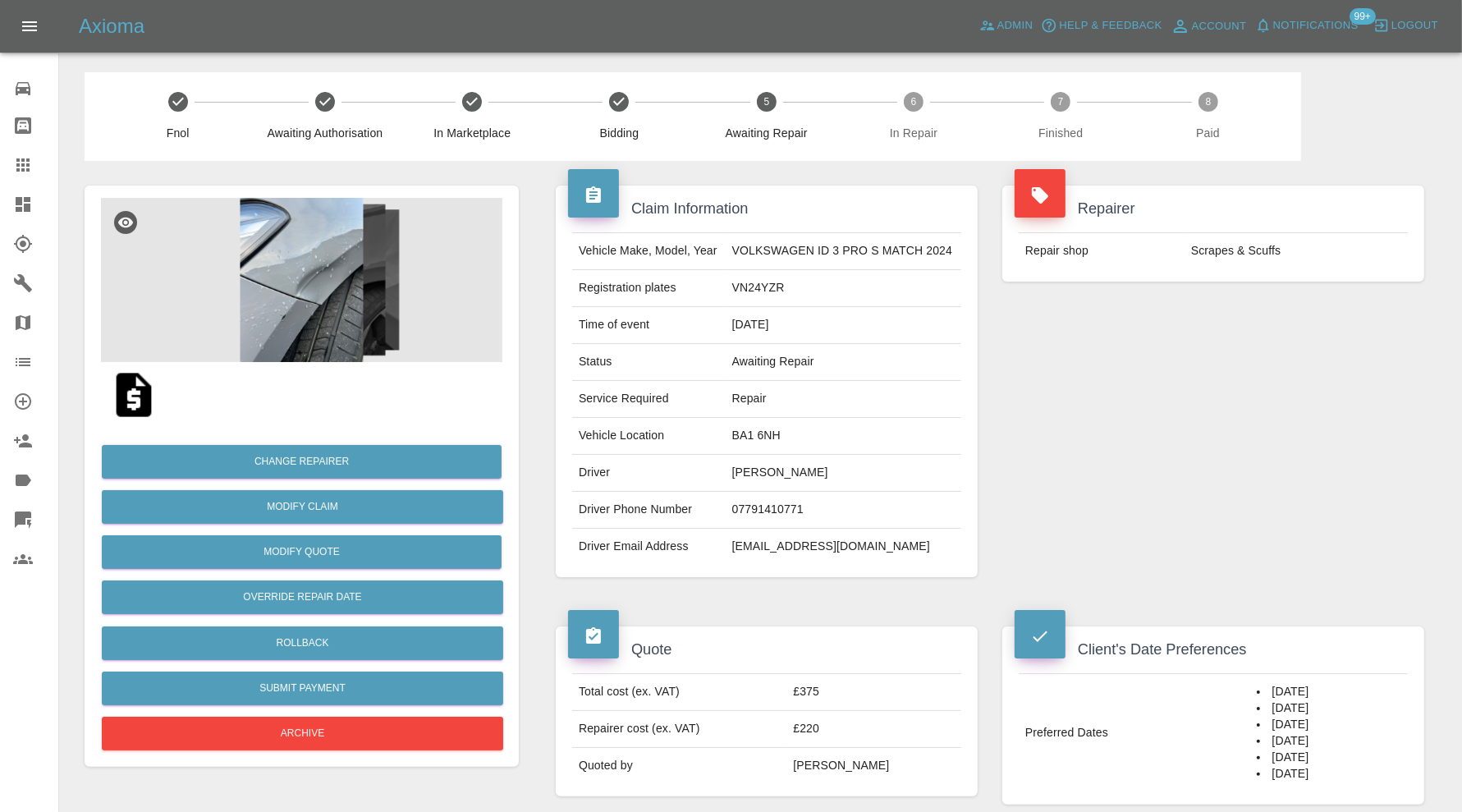
click at [335, 218] on img at bounding box center [301, 279] width 401 height 165
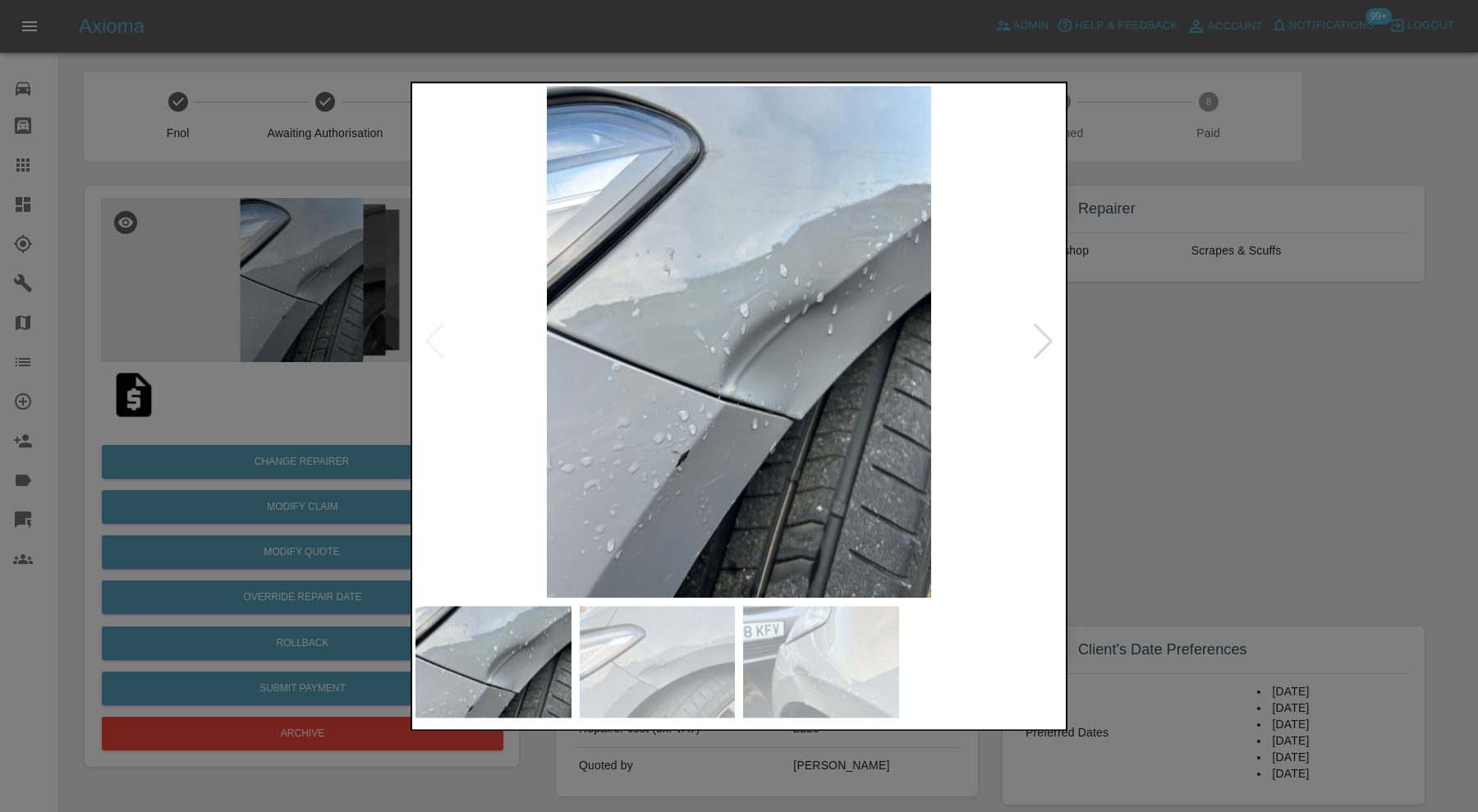
click at [692, 669] on img at bounding box center [658, 662] width 156 height 112
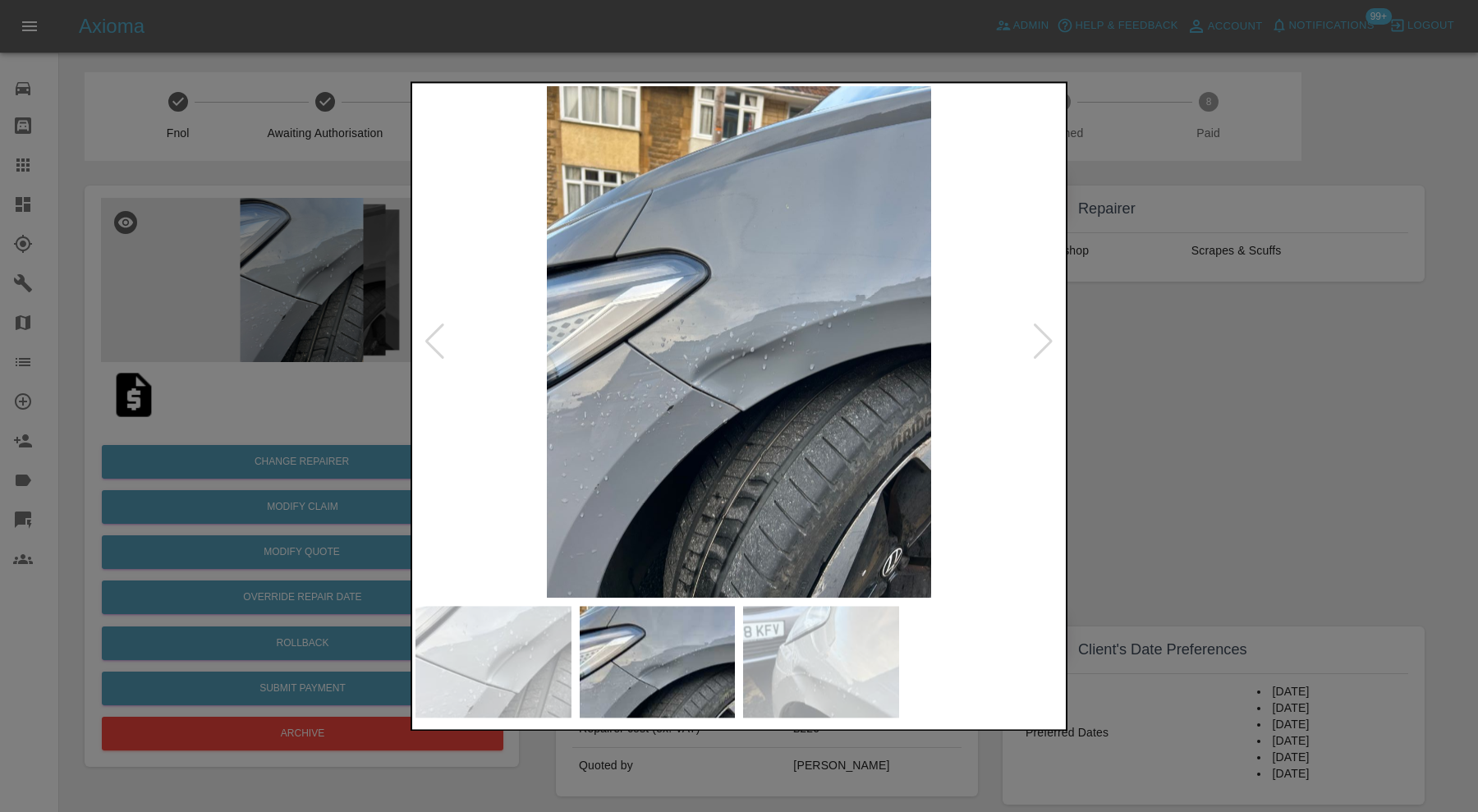
click at [813, 669] on img at bounding box center [820, 662] width 156 height 112
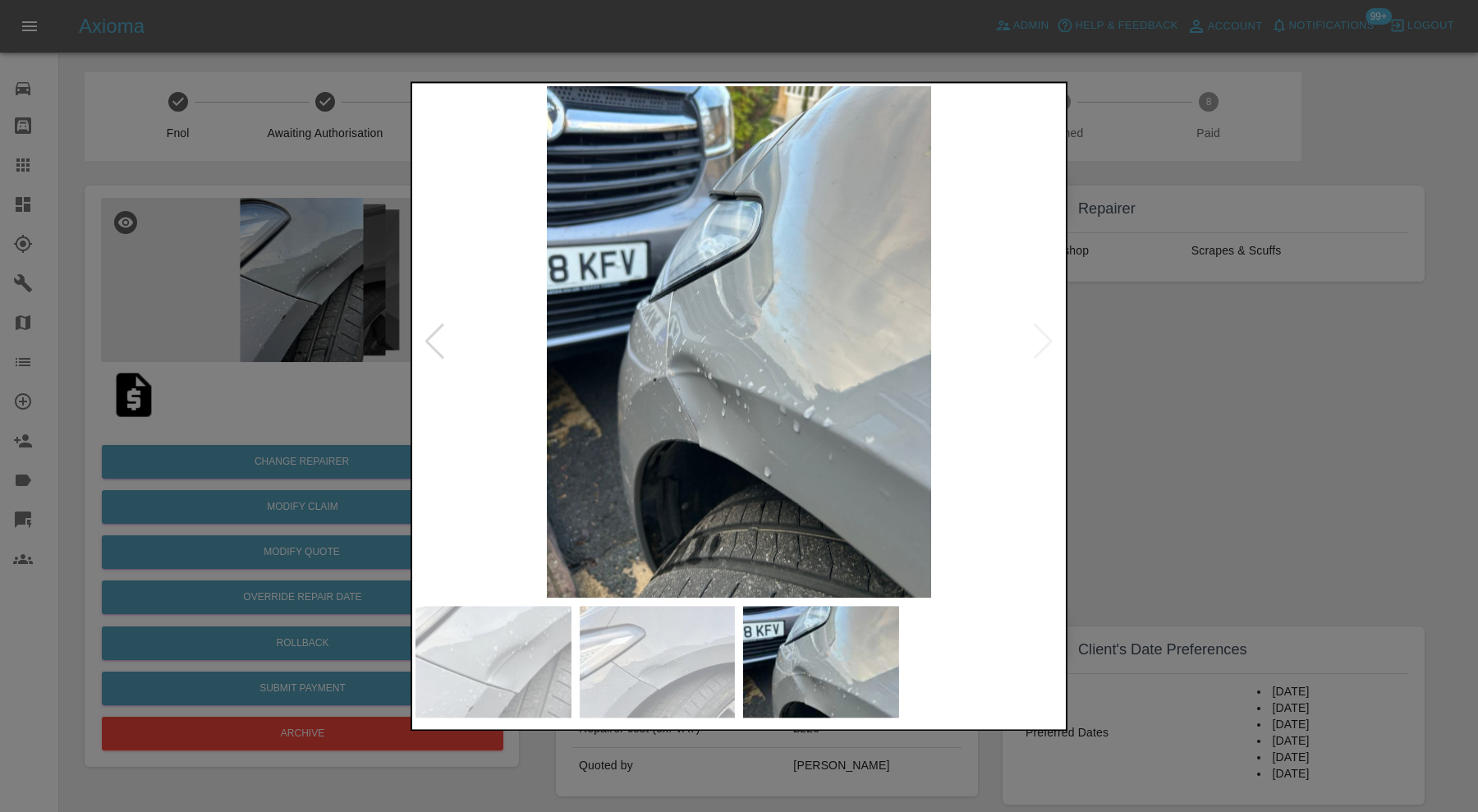
click at [1213, 374] on div at bounding box center [739, 406] width 1478 height 812
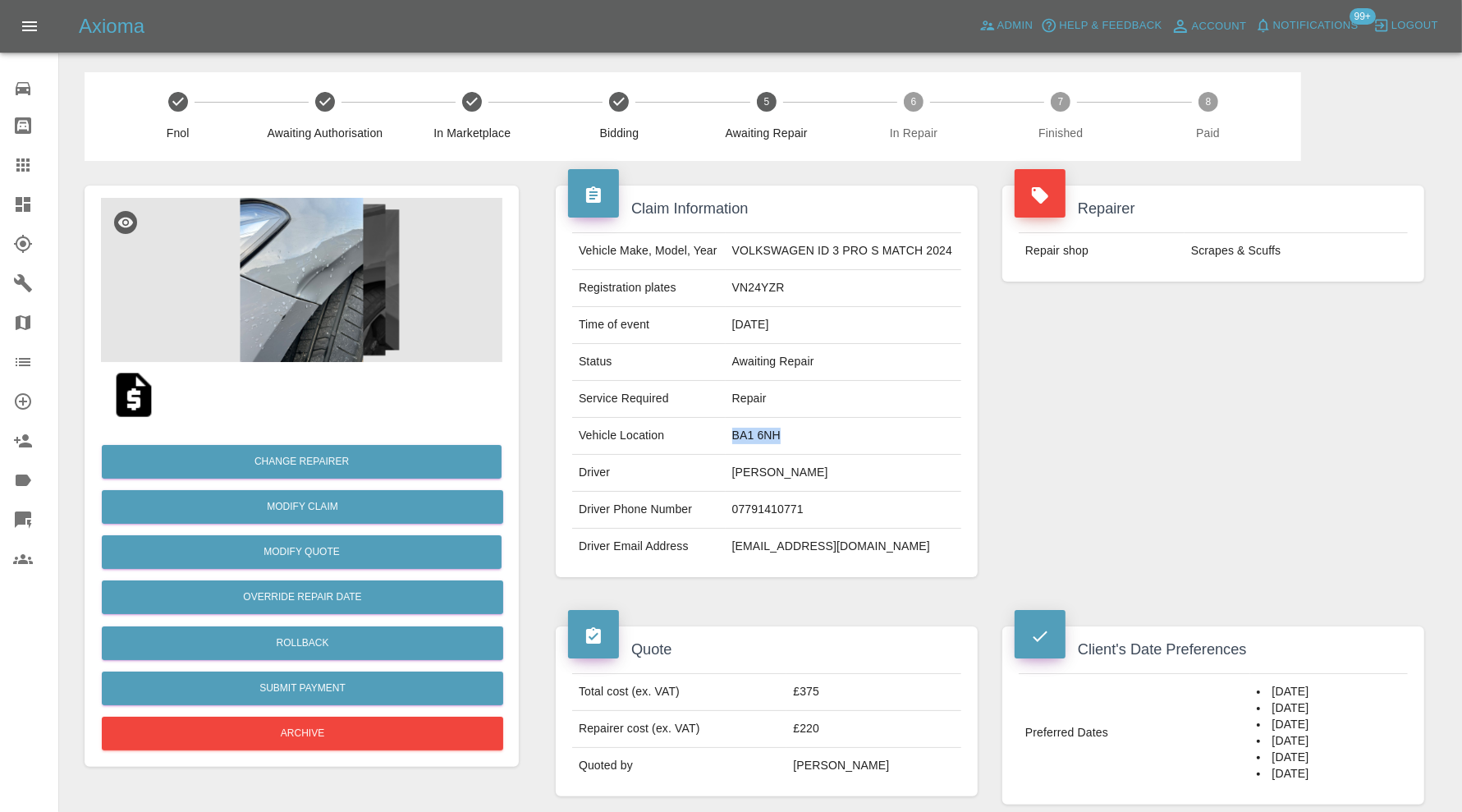
drag, startPoint x: 814, startPoint y: 430, endPoint x: 731, endPoint y: 437, distance: 83.3
click at [731, 437] on td "BA1 6NH" at bounding box center [843, 436] width 236 height 37
copy td "BA1 6NH"
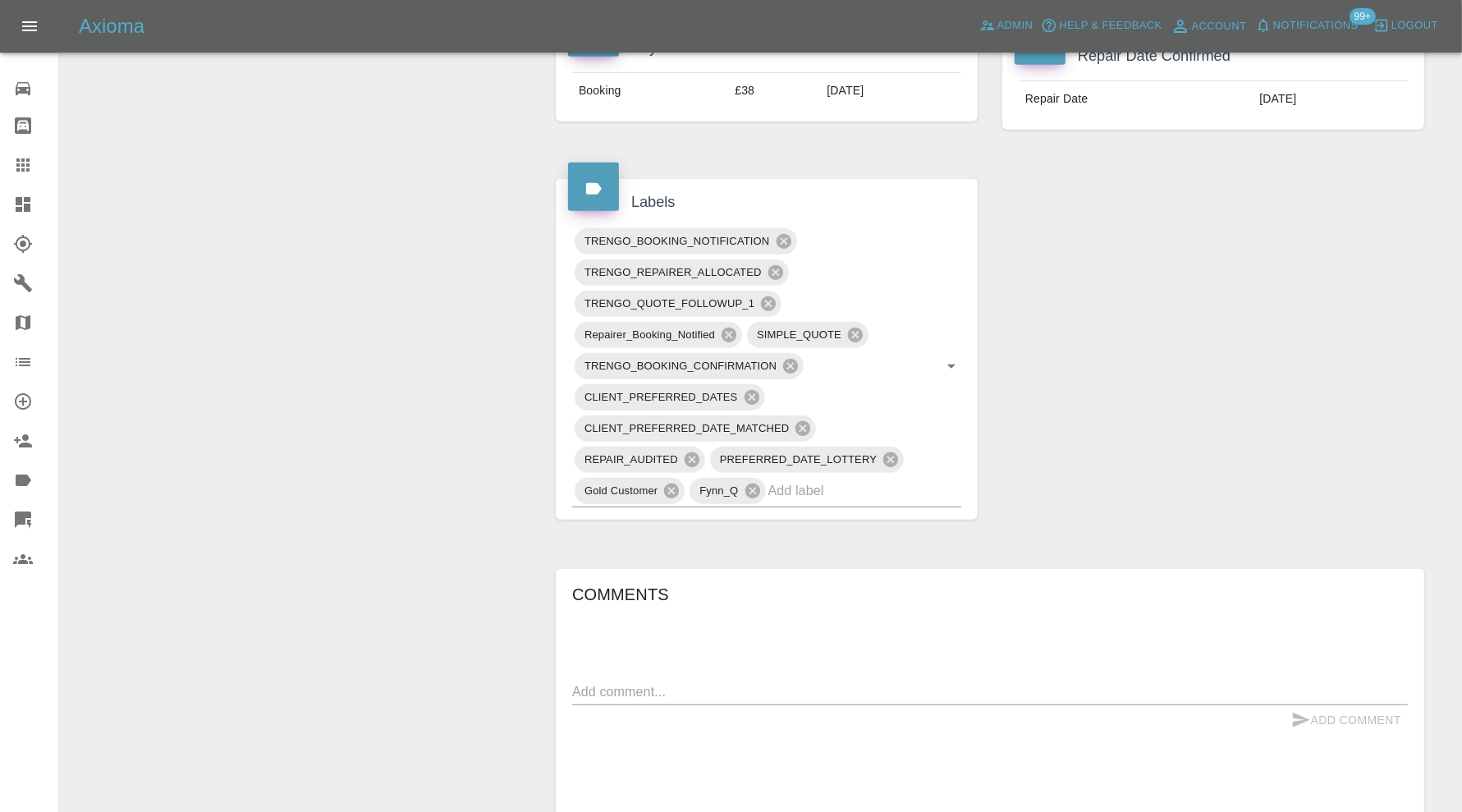
scroll to position [1231, 0]
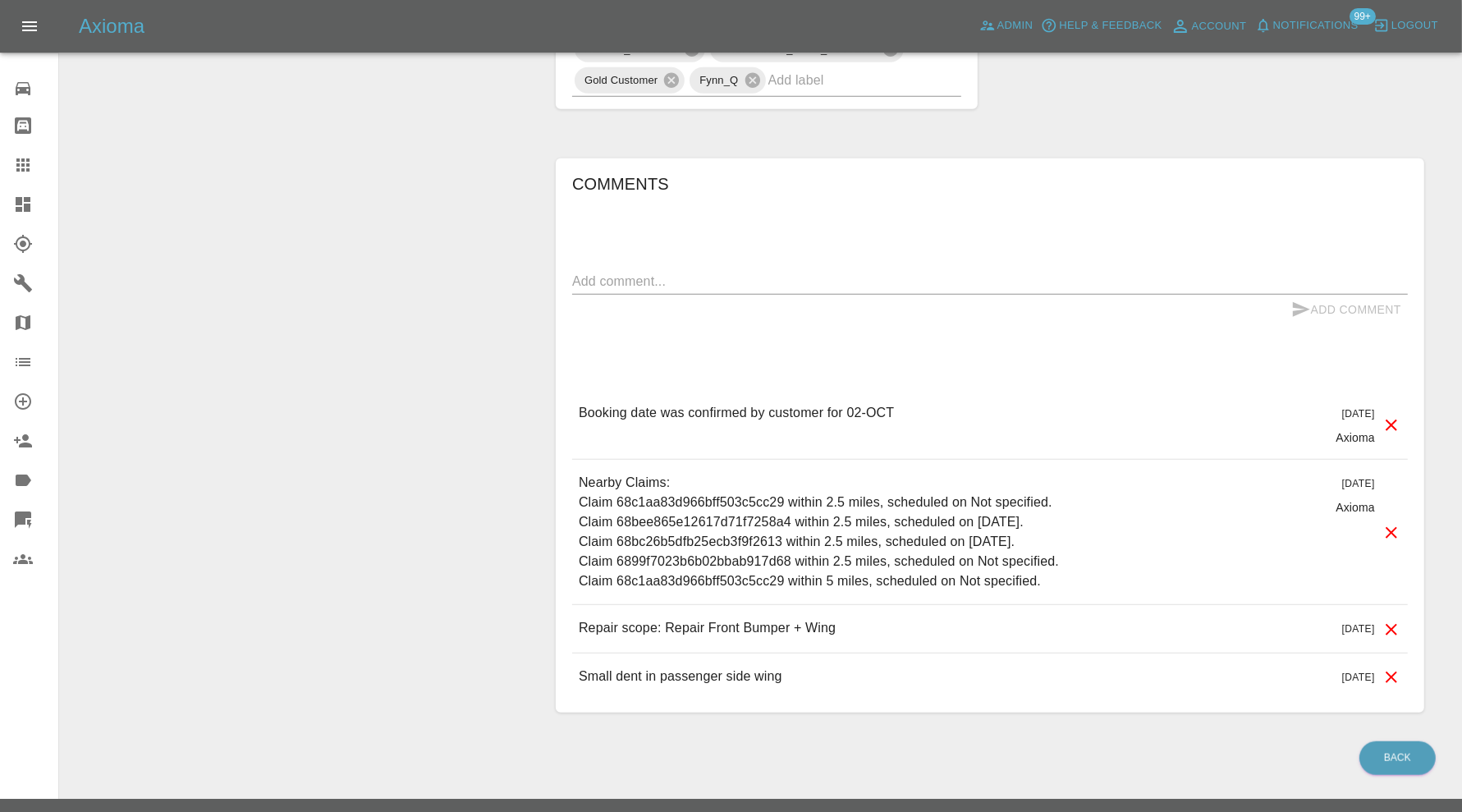
click at [879, 276] on textarea at bounding box center [990, 281] width 836 height 19
type textarea "checking space"
click at [1319, 310] on button "Add Comment" at bounding box center [1346, 309] width 123 height 31
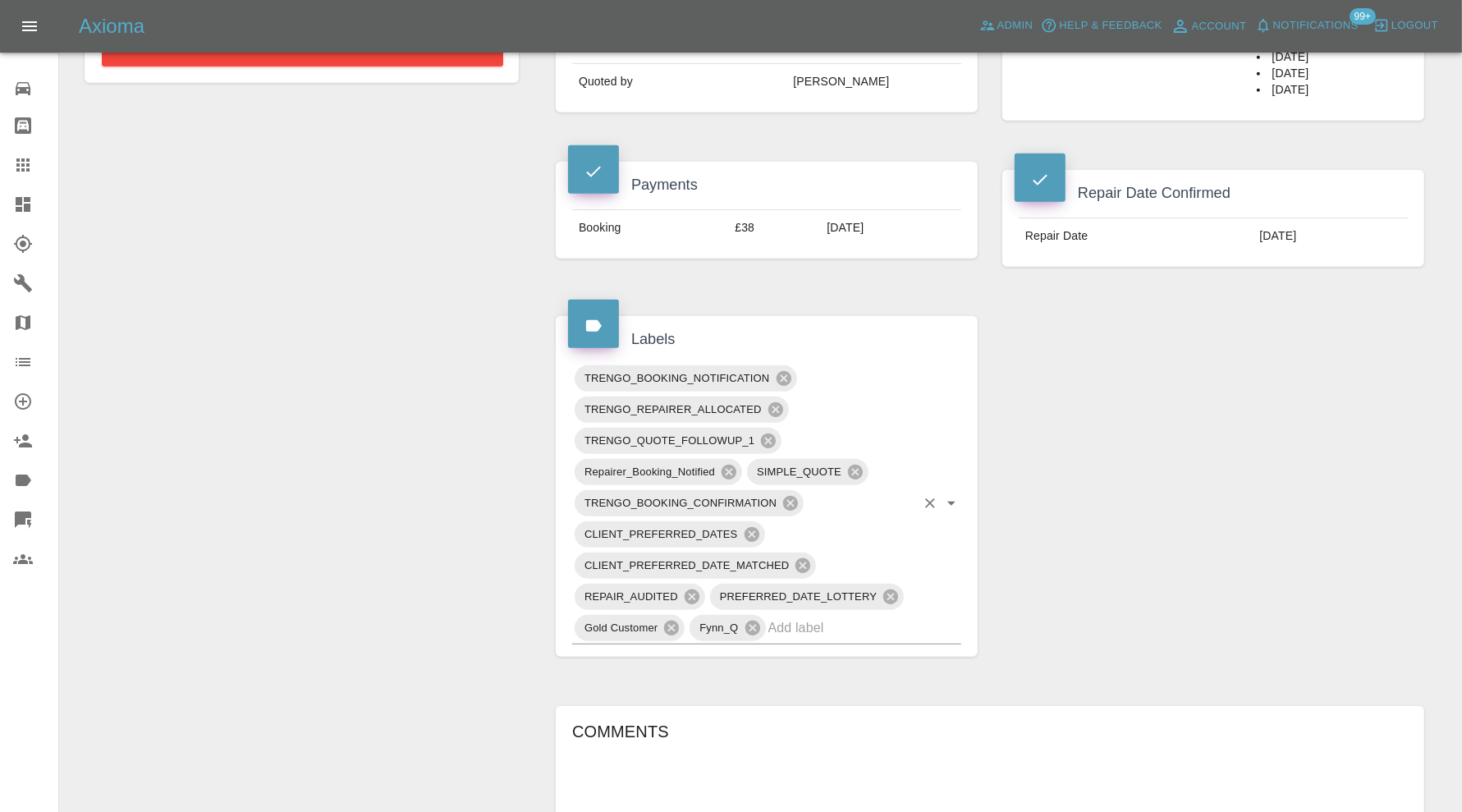
click at [807, 629] on input "text" at bounding box center [842, 628] width 147 height 26
type input "au"
click at [1080, 604] on div "Claim Information Vehicle Make, Model, Year VOLKSWAGEN ID 3 PRO S MATCH 2024 Re…" at bounding box center [990, 416] width 893 height 1878
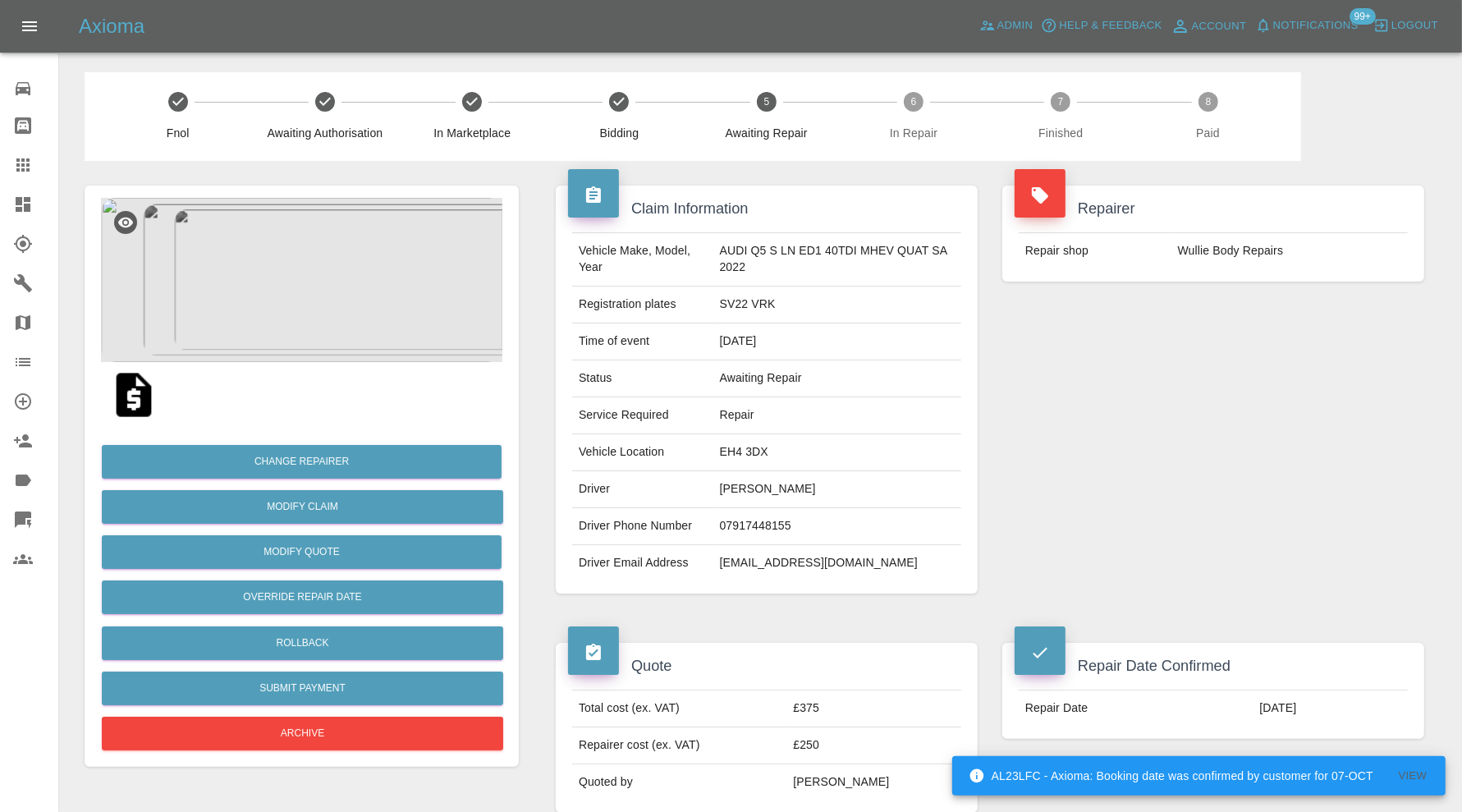
click at [365, 333] on img at bounding box center [301, 279] width 401 height 165
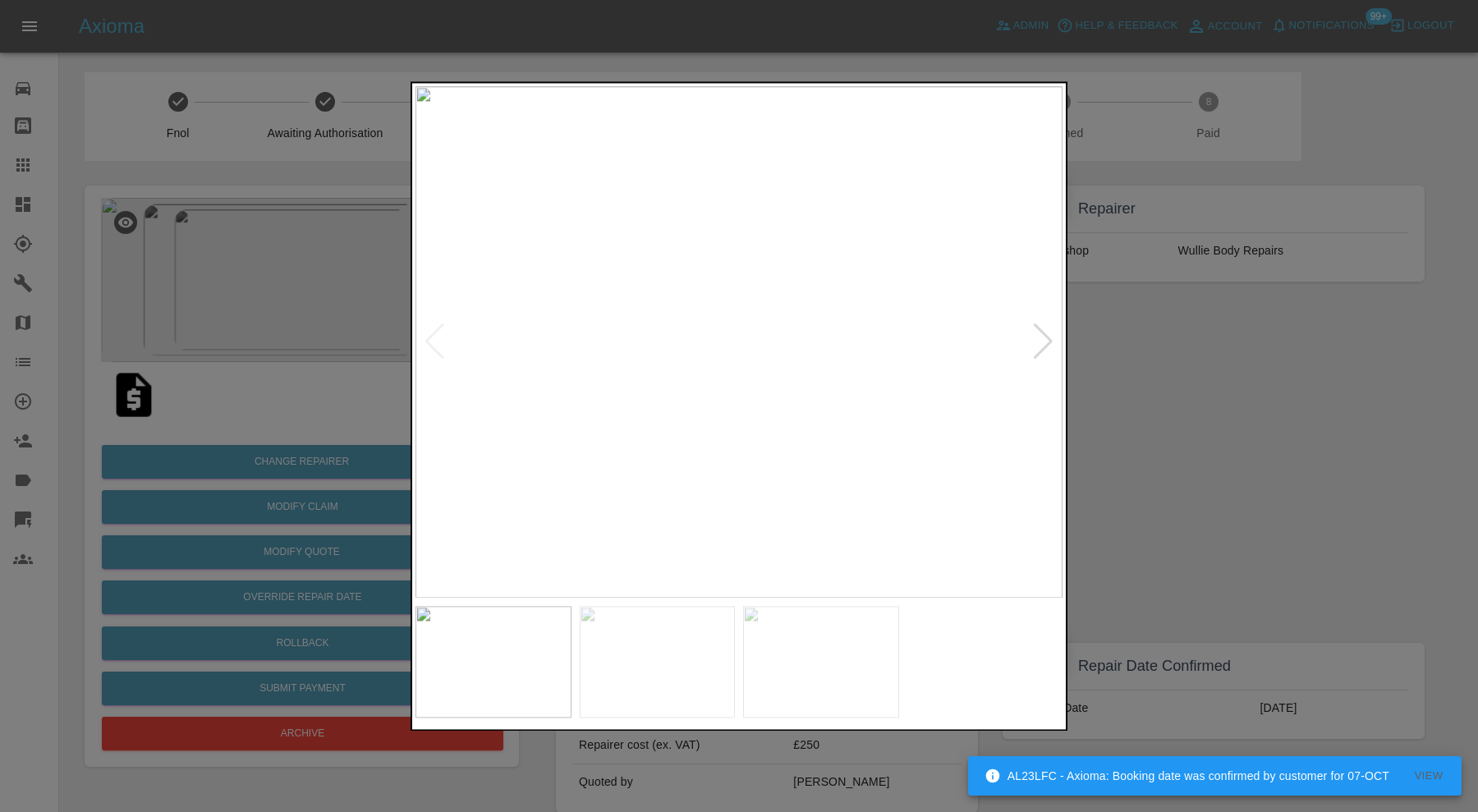
click at [1039, 338] on div at bounding box center [1043, 342] width 22 height 36
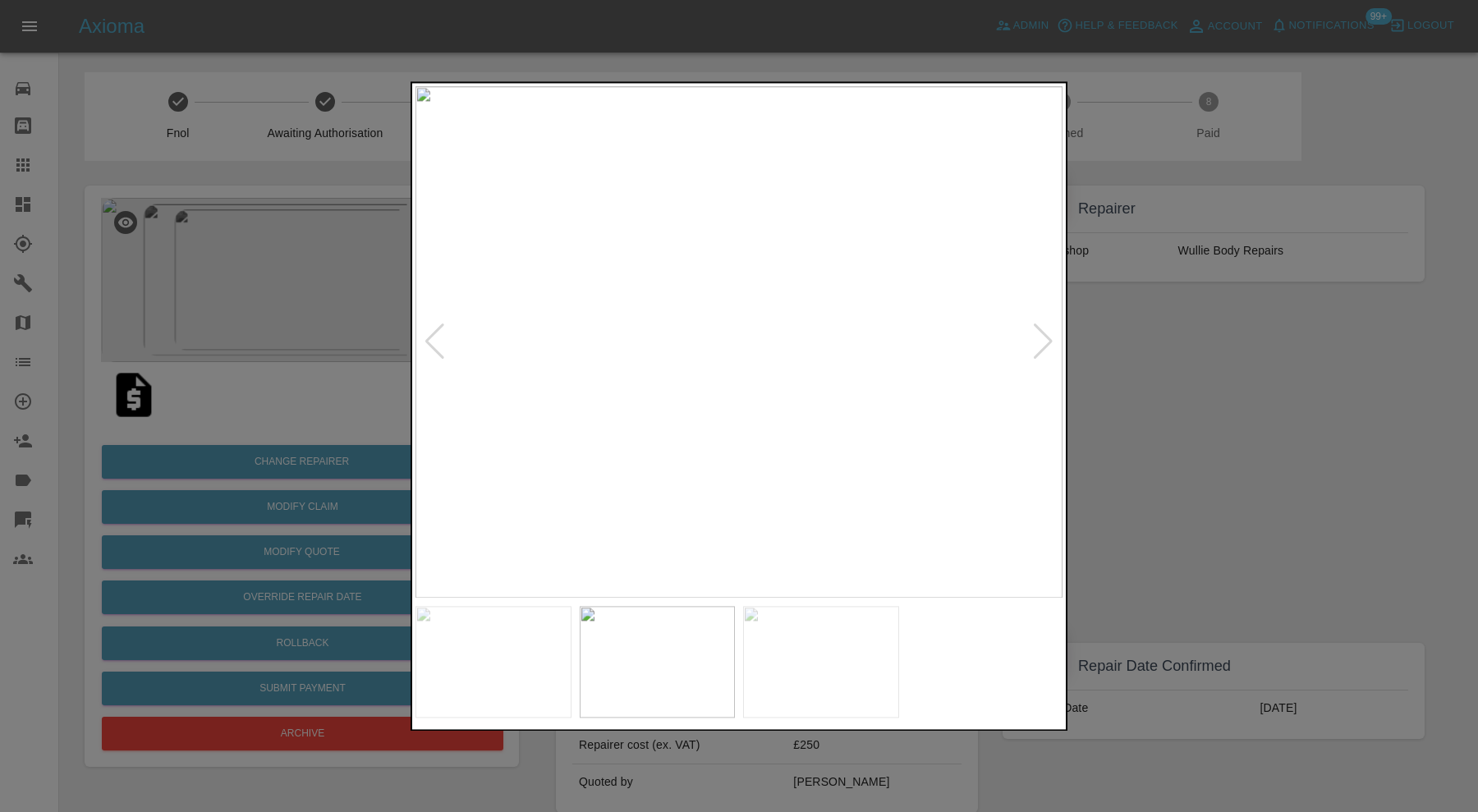
click at [1166, 427] on div at bounding box center [739, 406] width 1478 height 812
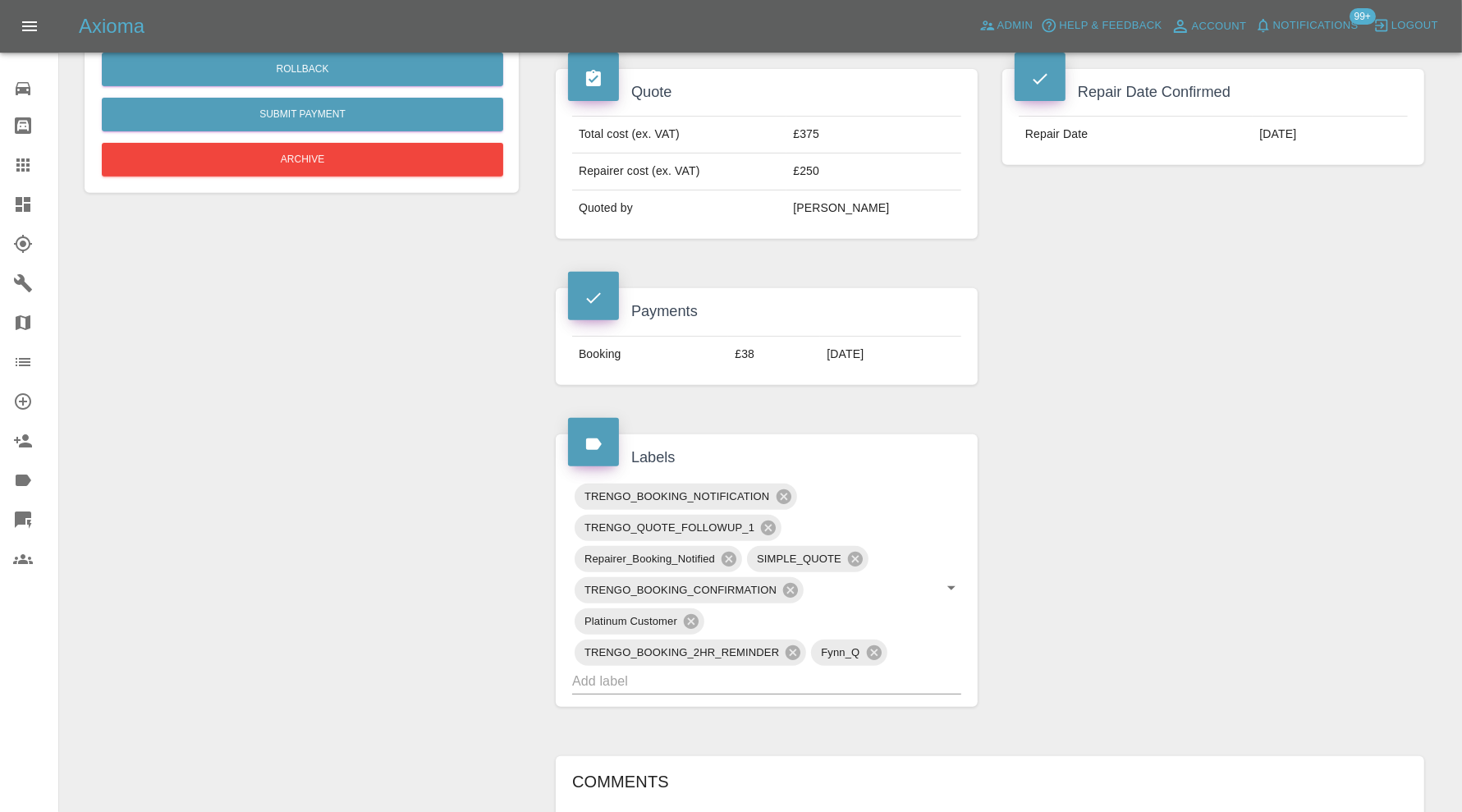
scroll to position [958, 0]
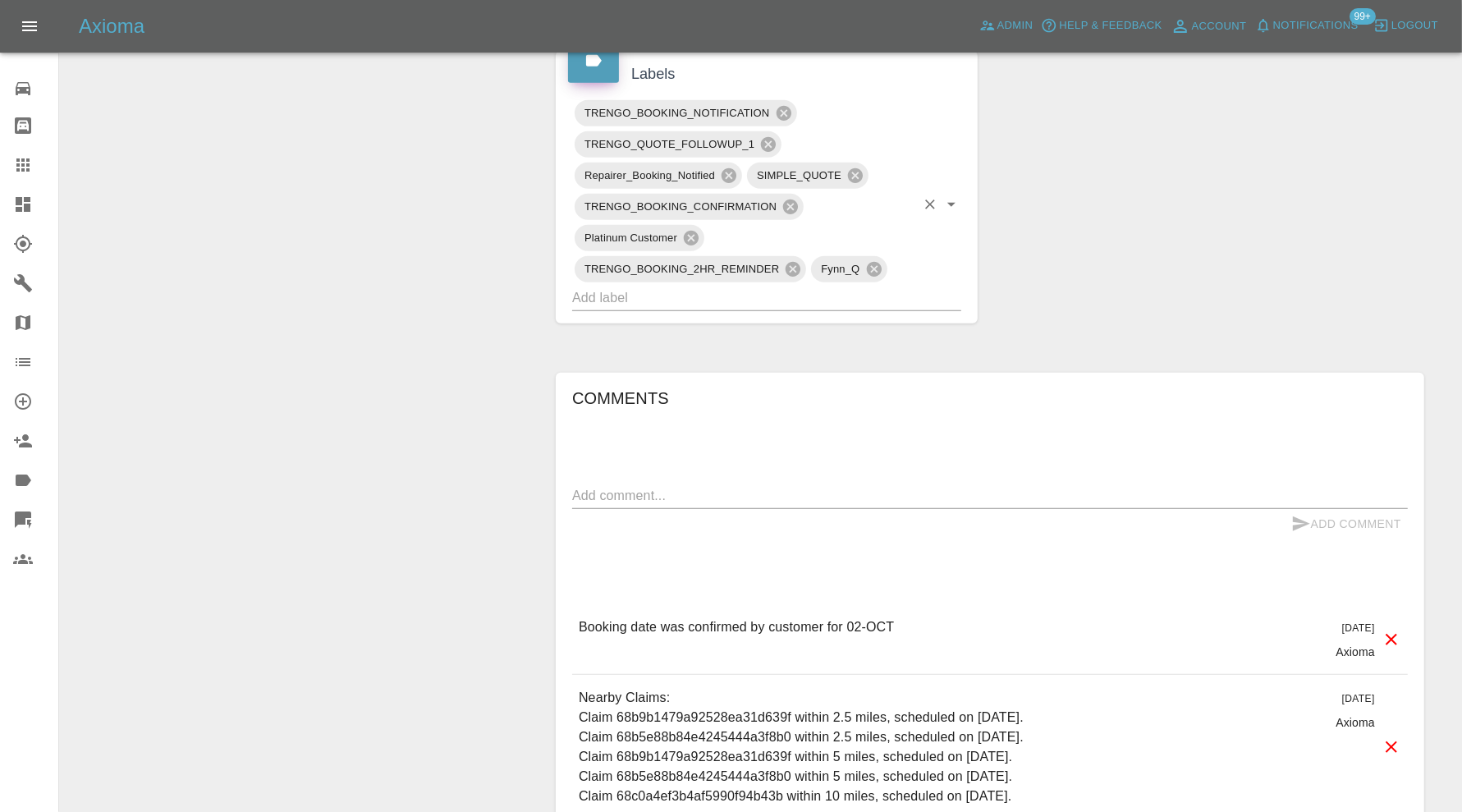
click at [867, 292] on input "text" at bounding box center [743, 298] width 343 height 26
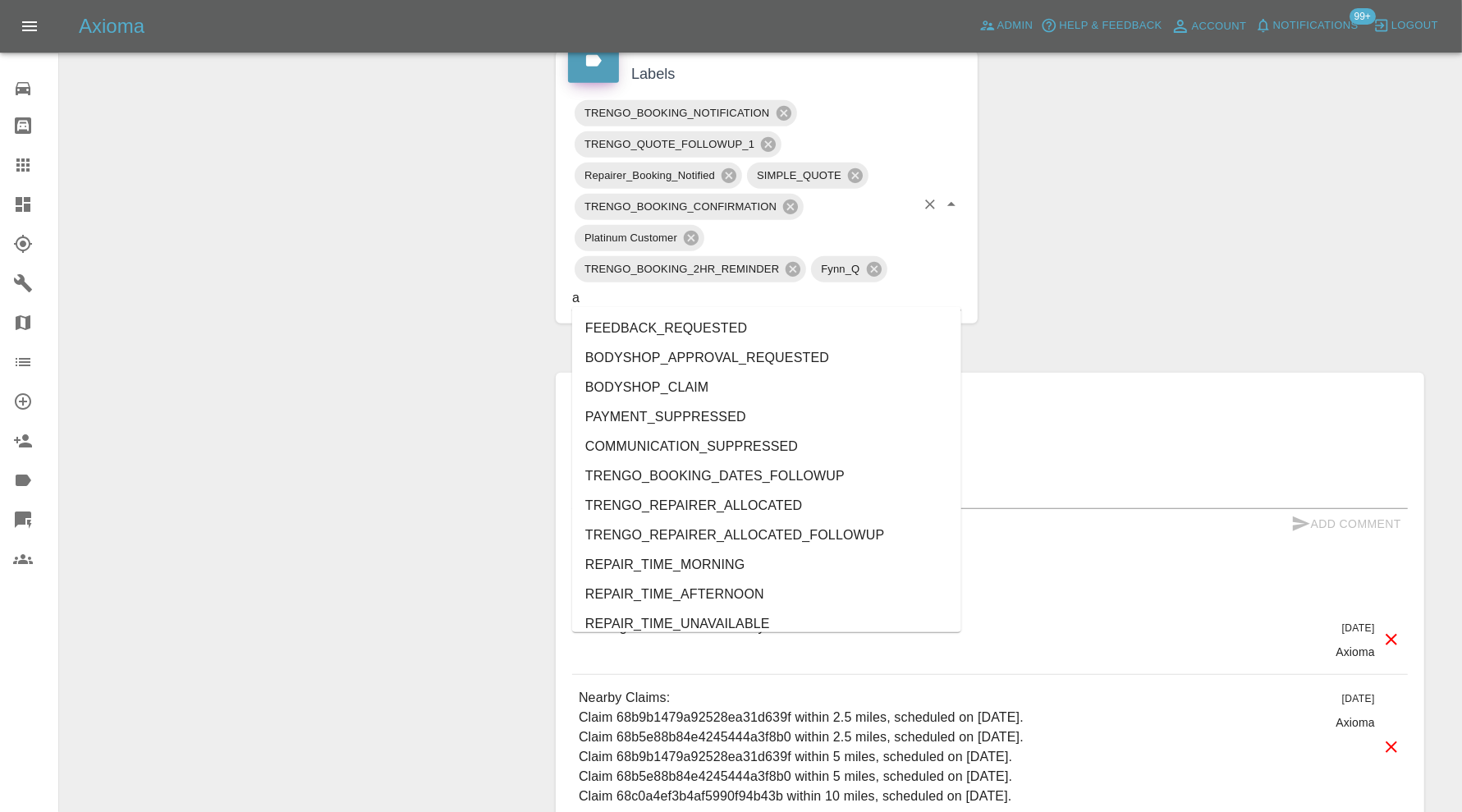
type input "au"
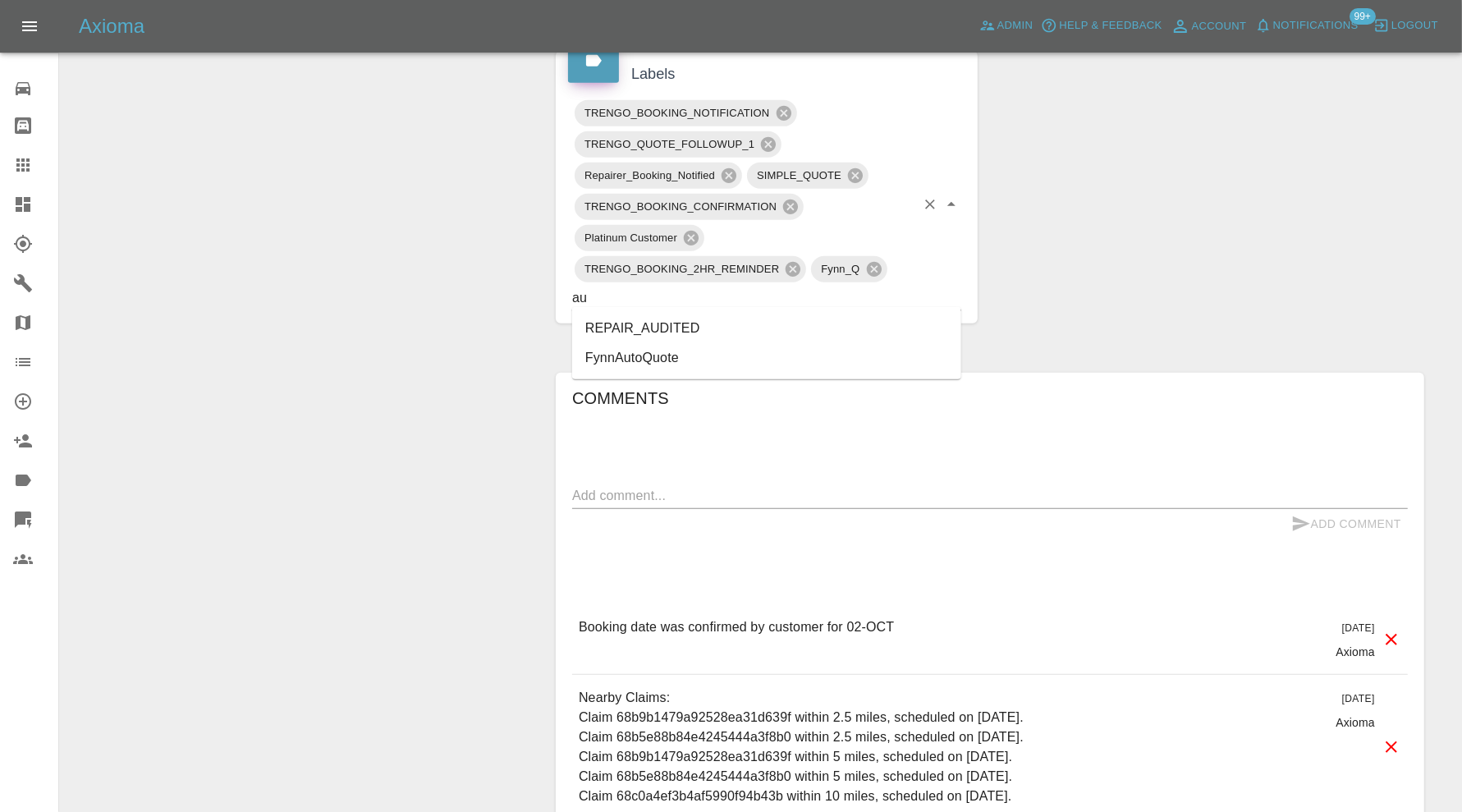
click at [748, 322] on li "REPAIR_AUDITED" at bounding box center [767, 328] width 389 height 30
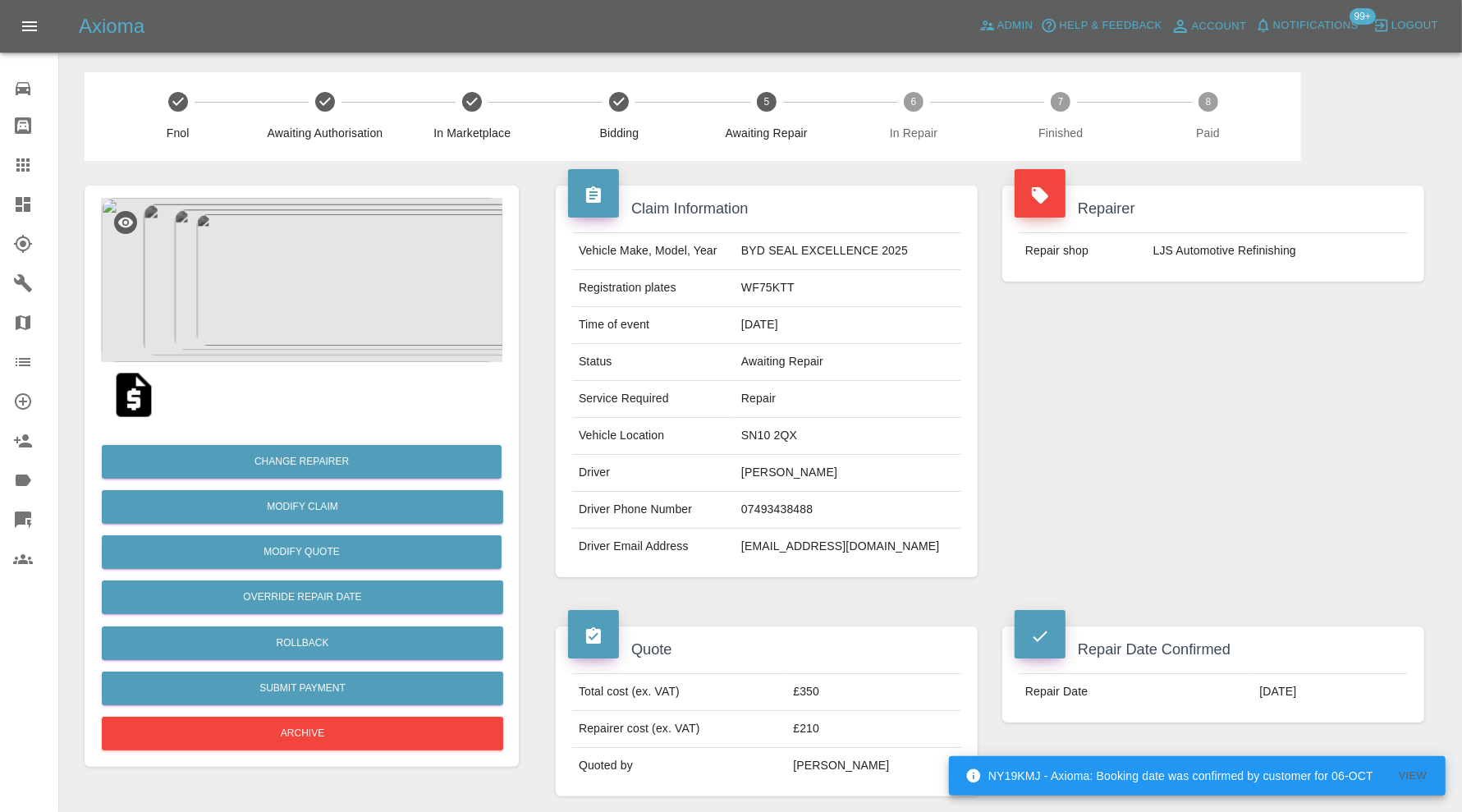
click at [323, 261] on img at bounding box center [301, 279] width 401 height 165
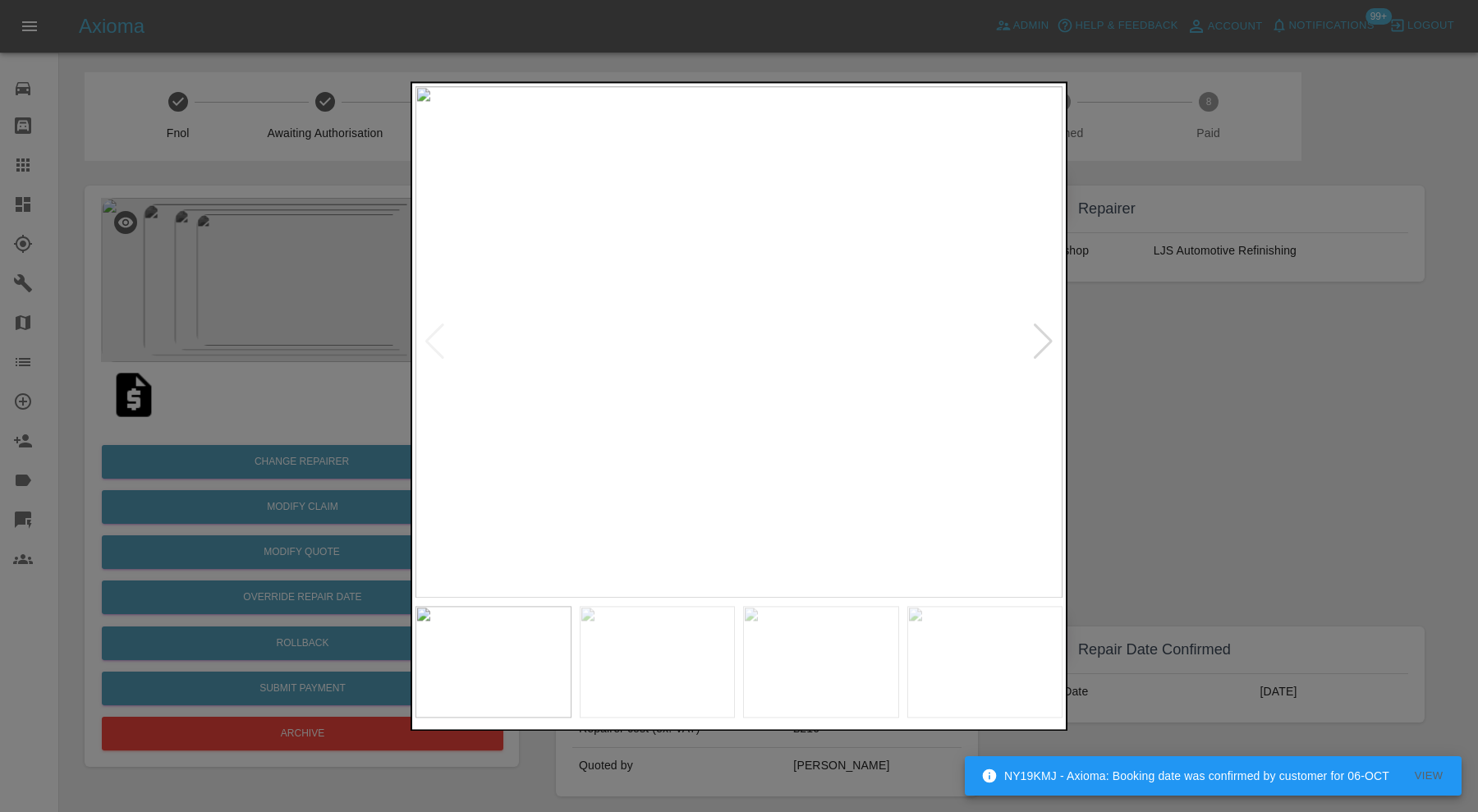
click at [680, 670] on img at bounding box center [658, 662] width 156 height 112
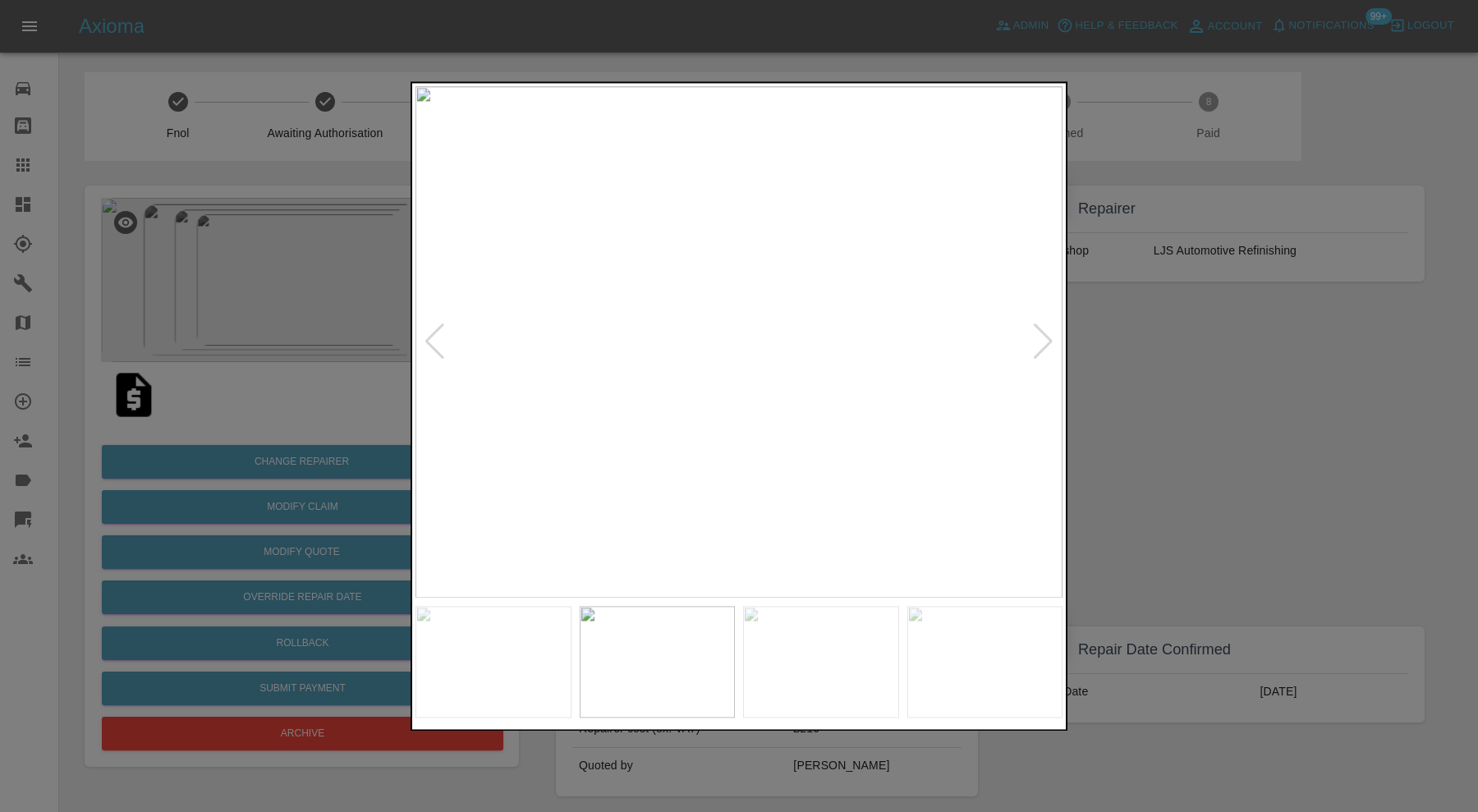
click at [807, 673] on img at bounding box center [820, 662] width 156 height 112
click at [879, 648] on img at bounding box center [820, 662] width 156 height 112
click at [973, 662] on img at bounding box center [985, 662] width 156 height 112
click at [1188, 399] on div at bounding box center [739, 406] width 1478 height 812
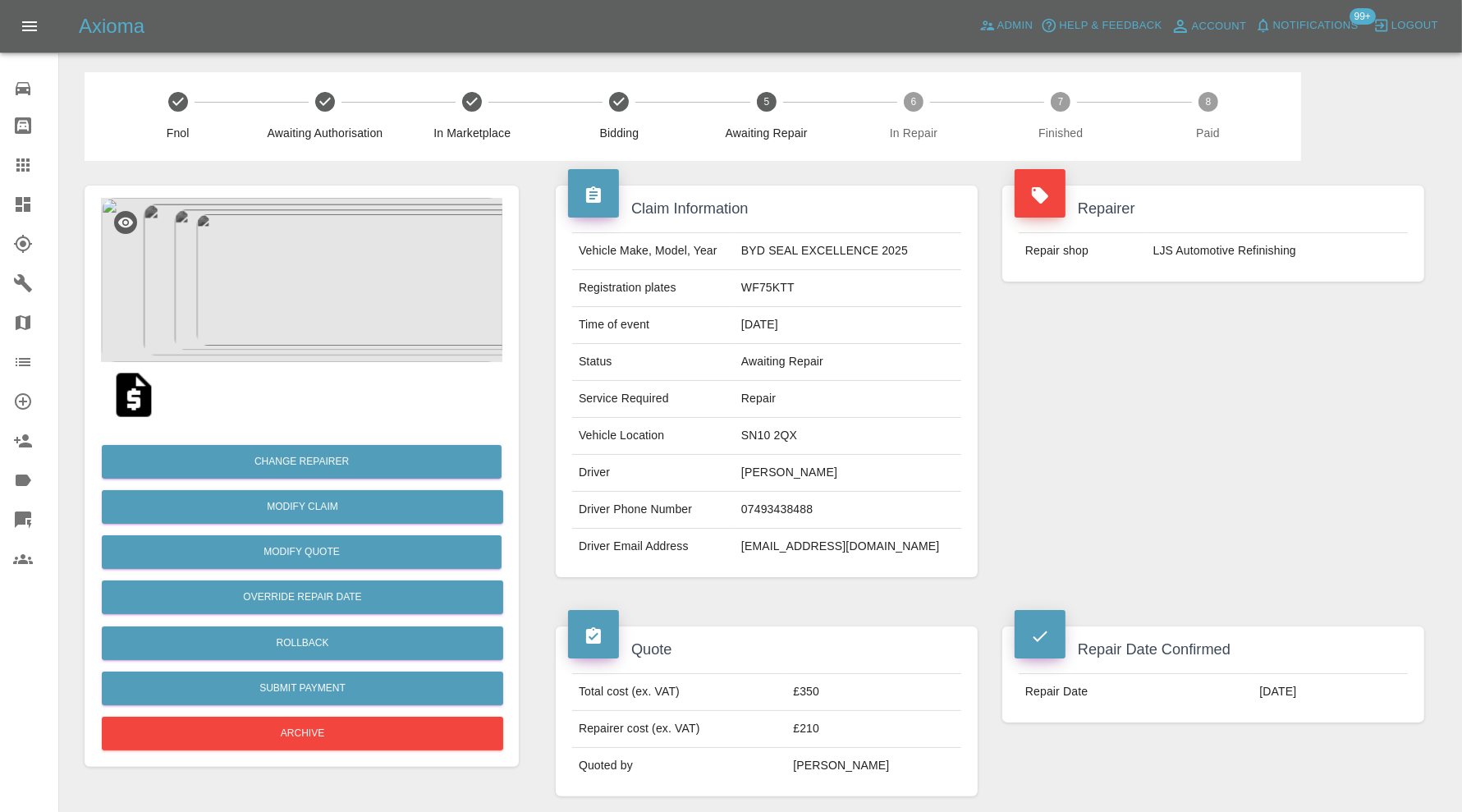
click at [800, 436] on td "SN10 2QX" at bounding box center [848, 436] width 227 height 37
copy td "SN10 2QX"
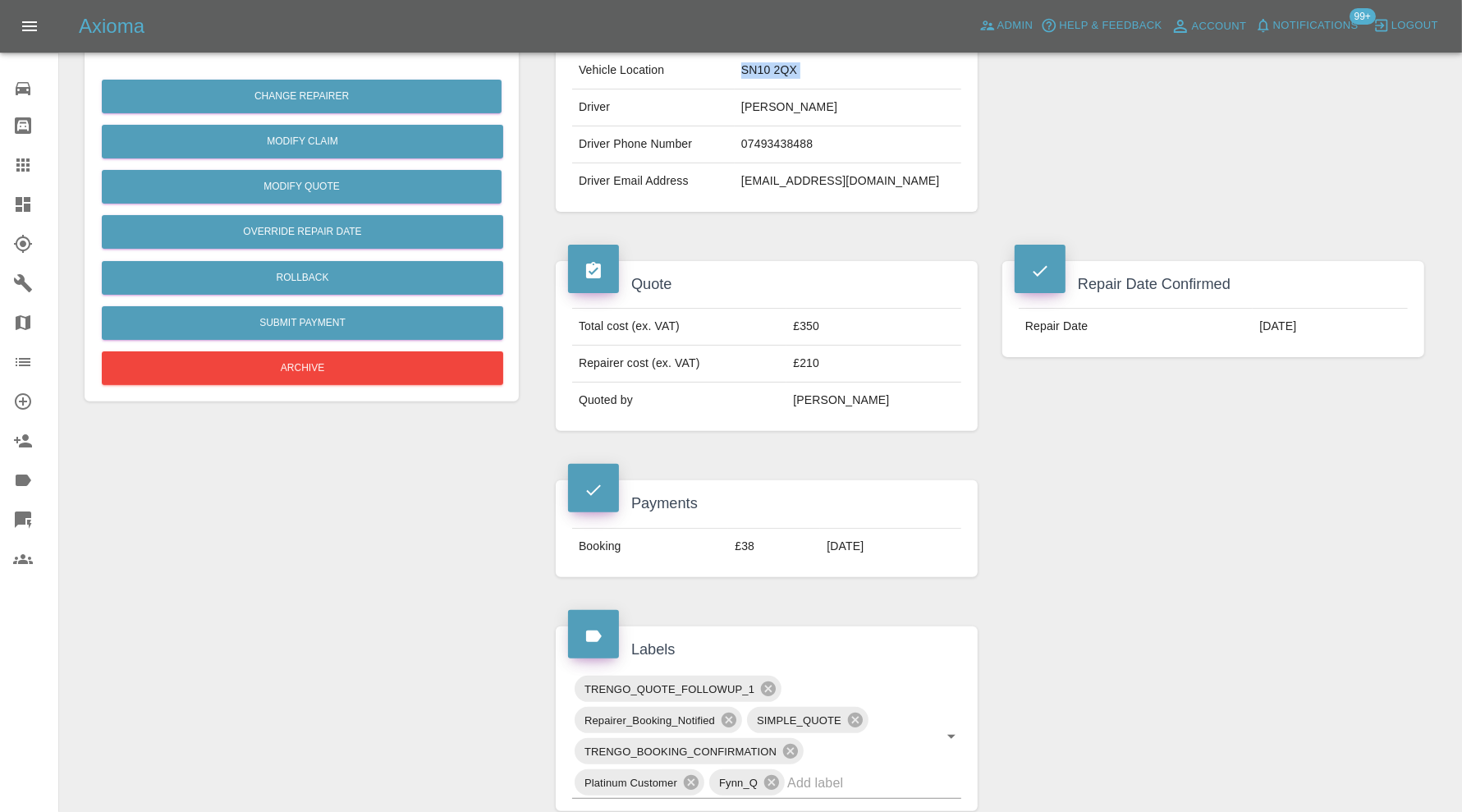
scroll to position [821, 0]
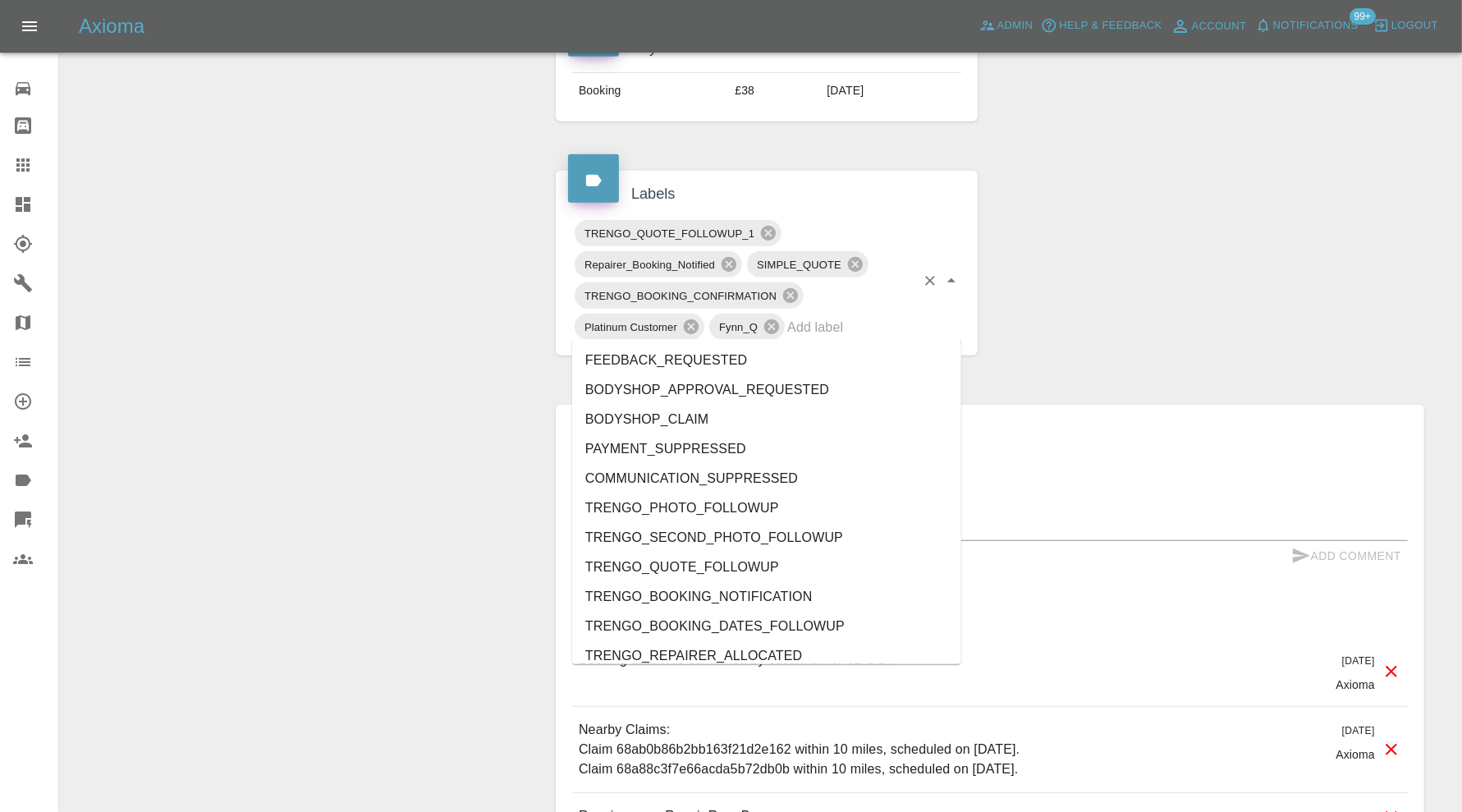
click at [830, 328] on input "text" at bounding box center [851, 327] width 128 height 26
type input "au"
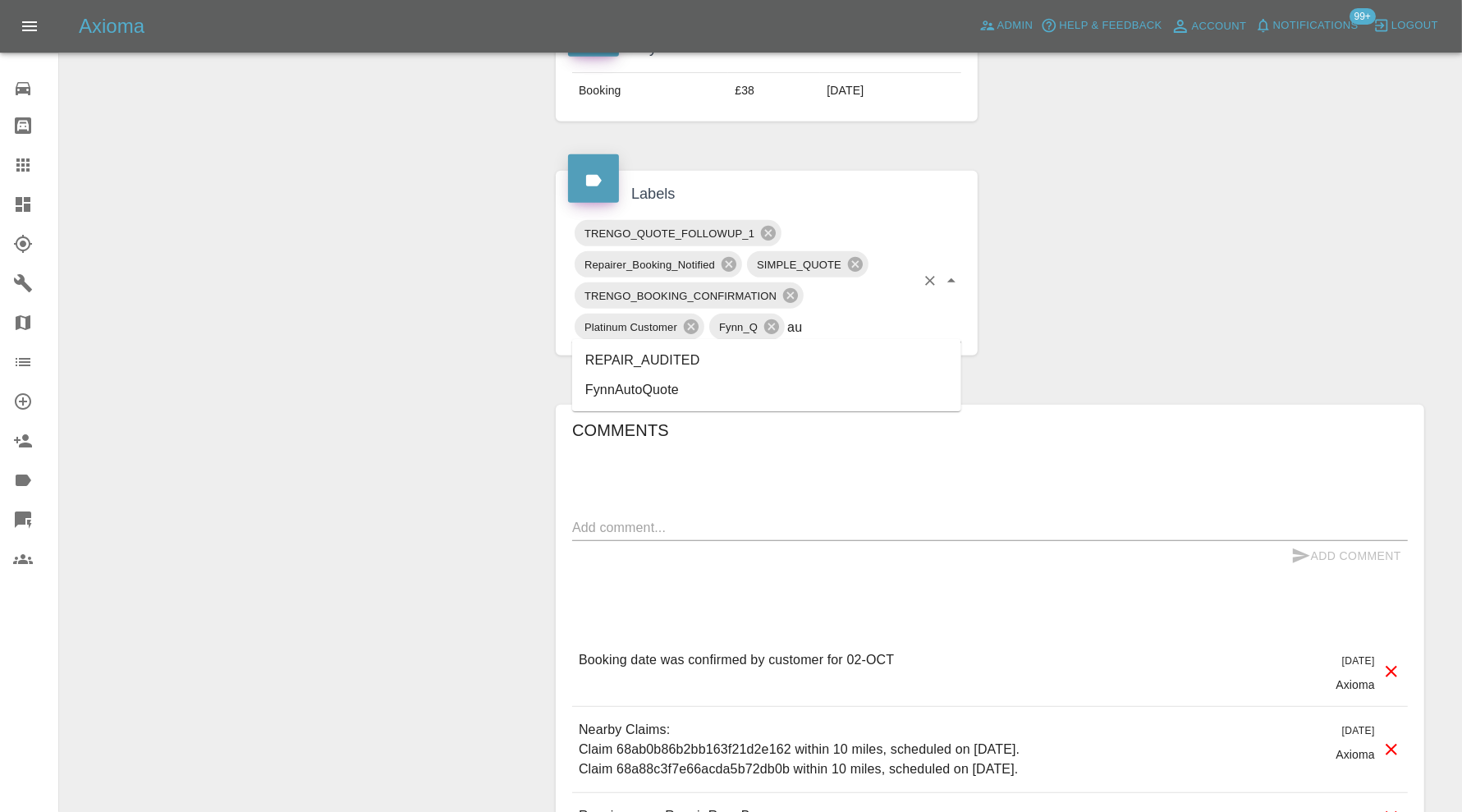
click at [684, 354] on li "REPAIR_AUDITED" at bounding box center [767, 361] width 389 height 30
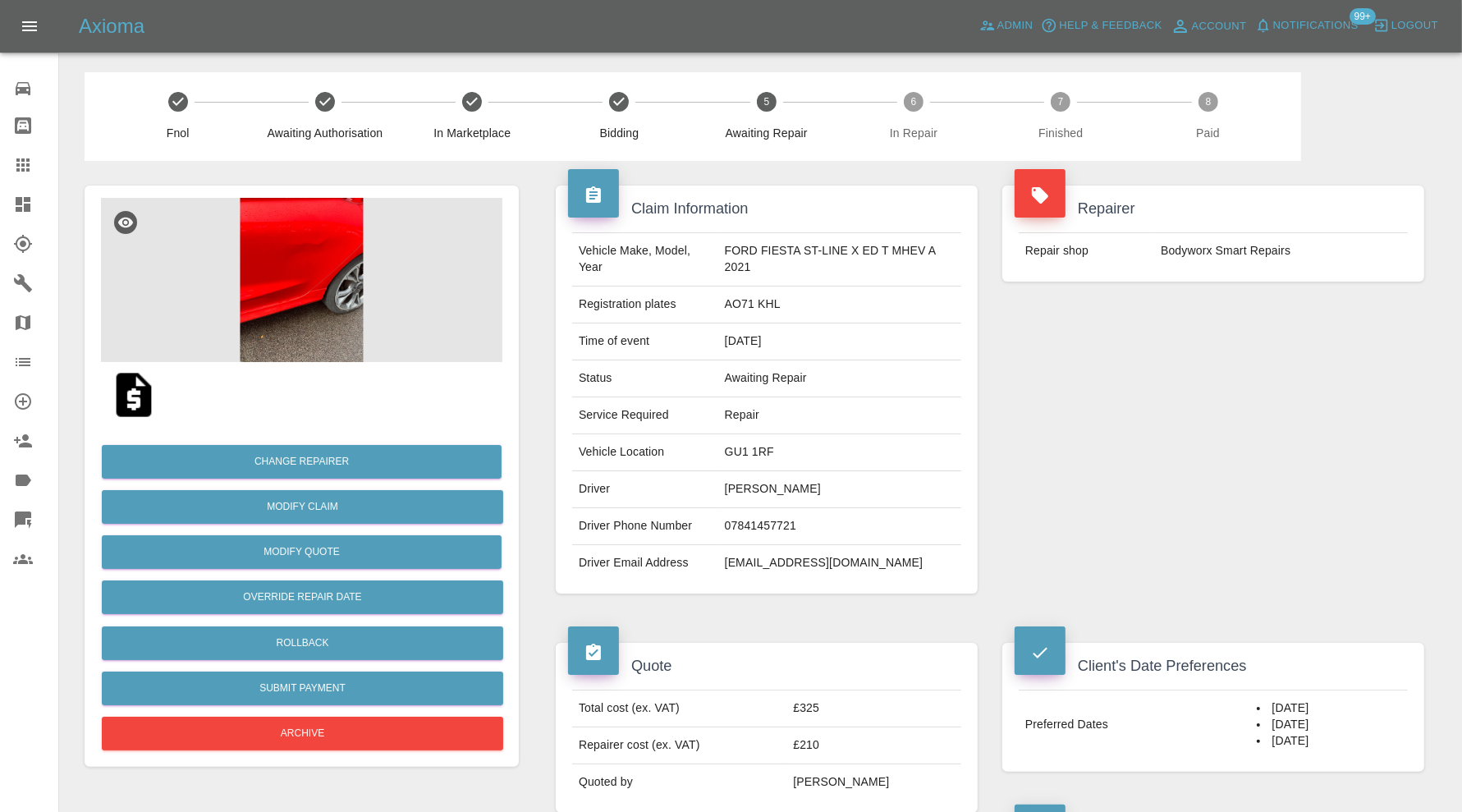
click at [301, 279] on img at bounding box center [301, 279] width 401 height 165
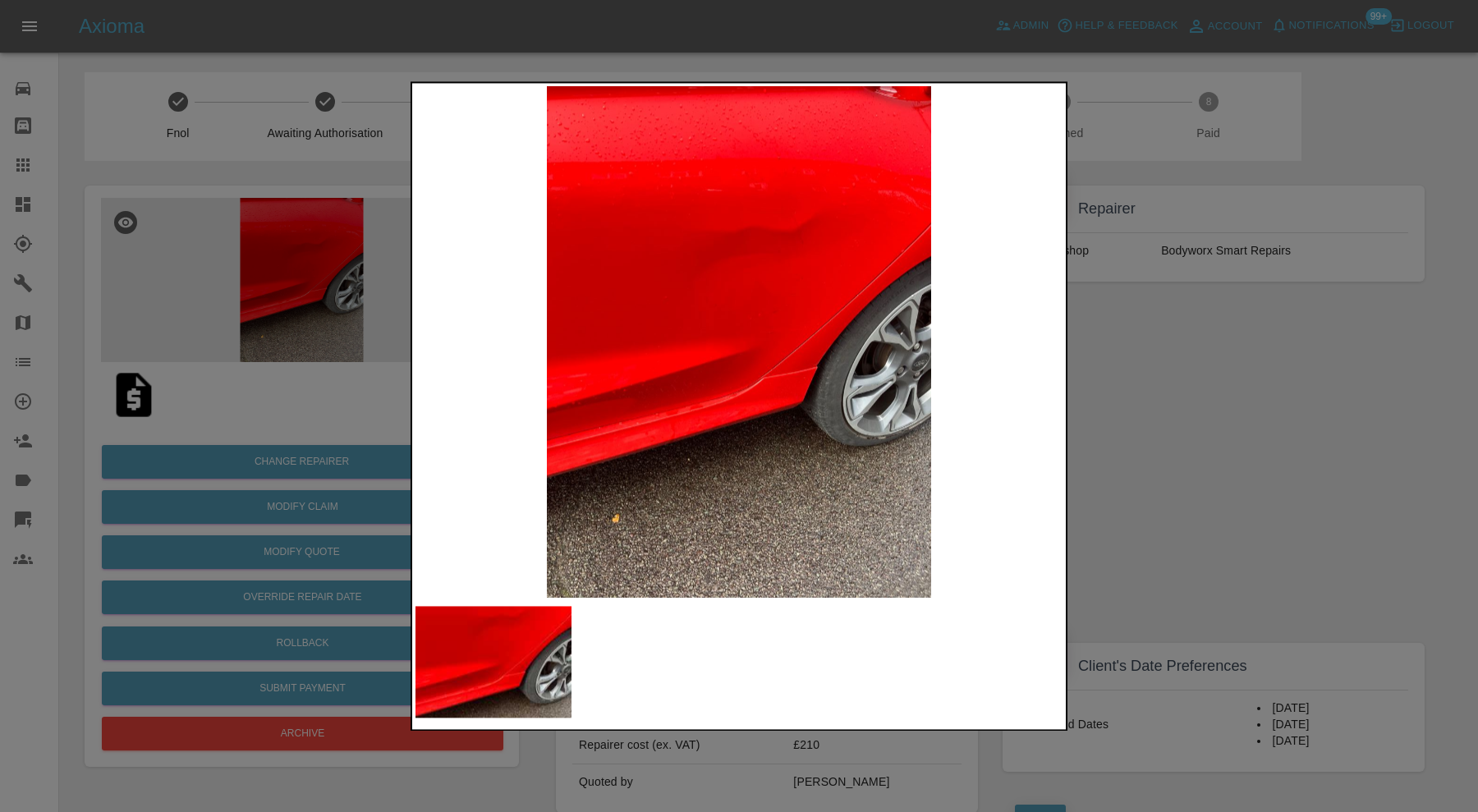
click at [1226, 436] on div at bounding box center [739, 406] width 1478 height 812
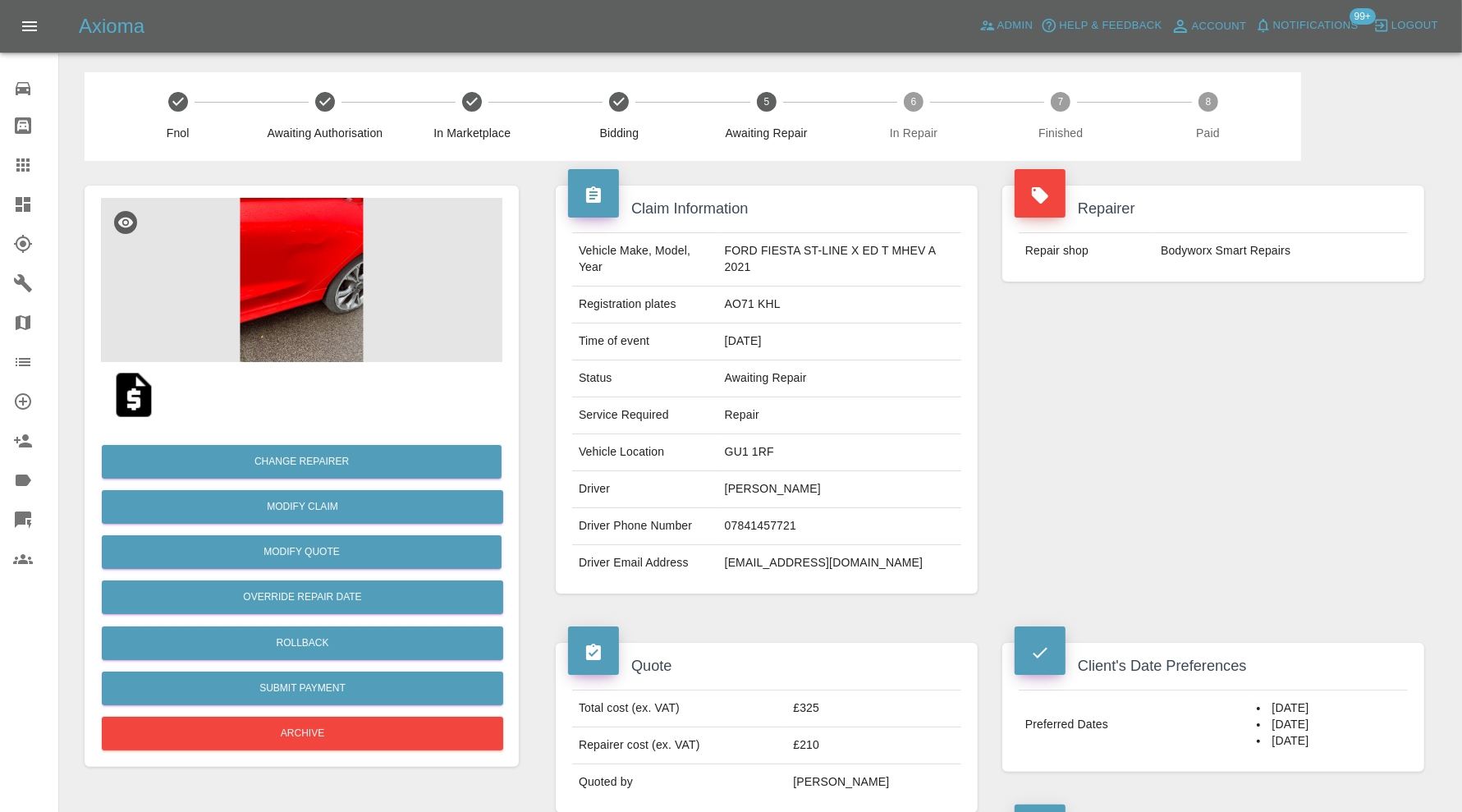
click at [267, 285] on img at bounding box center [301, 279] width 401 height 165
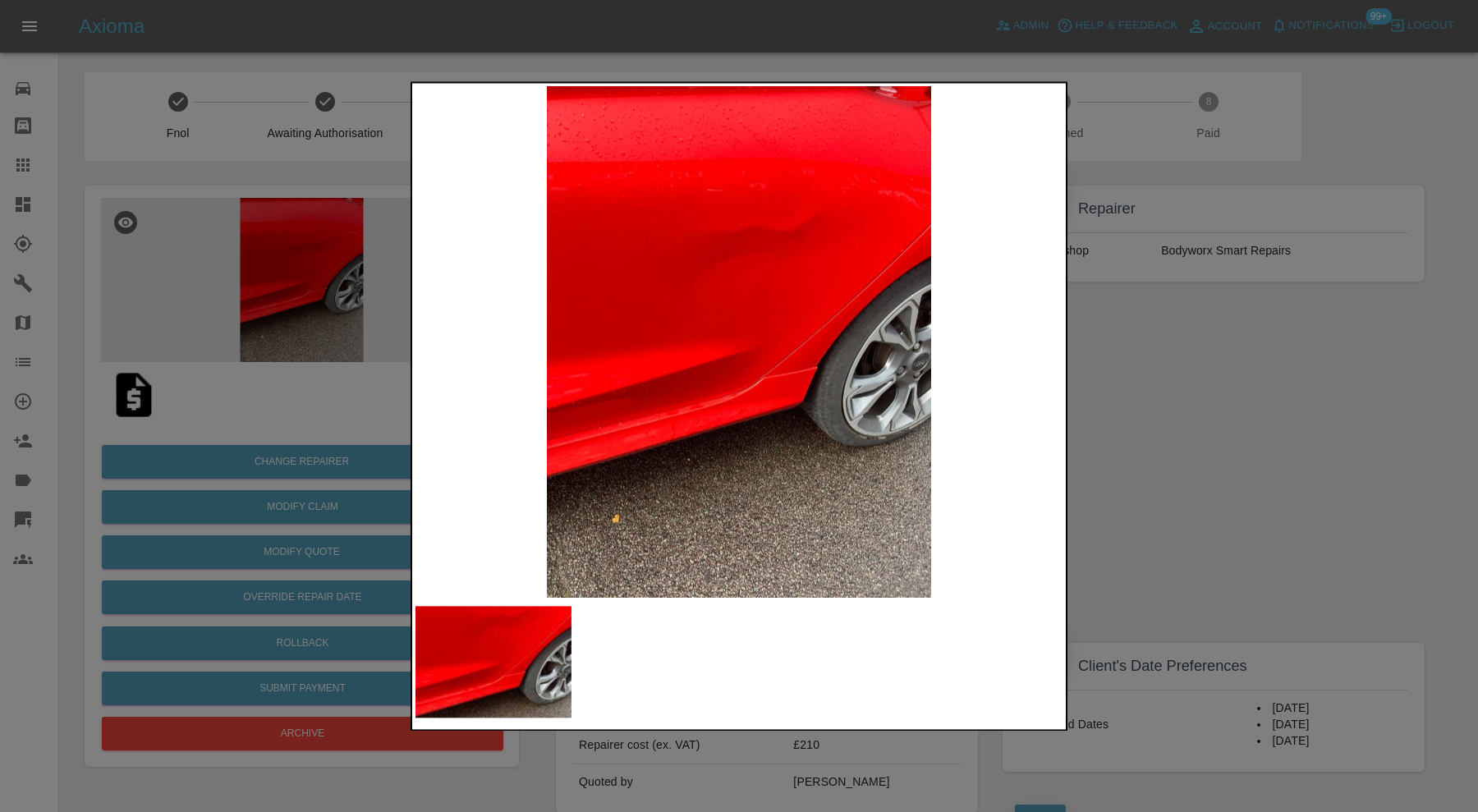
click at [1177, 447] on div at bounding box center [739, 406] width 1478 height 812
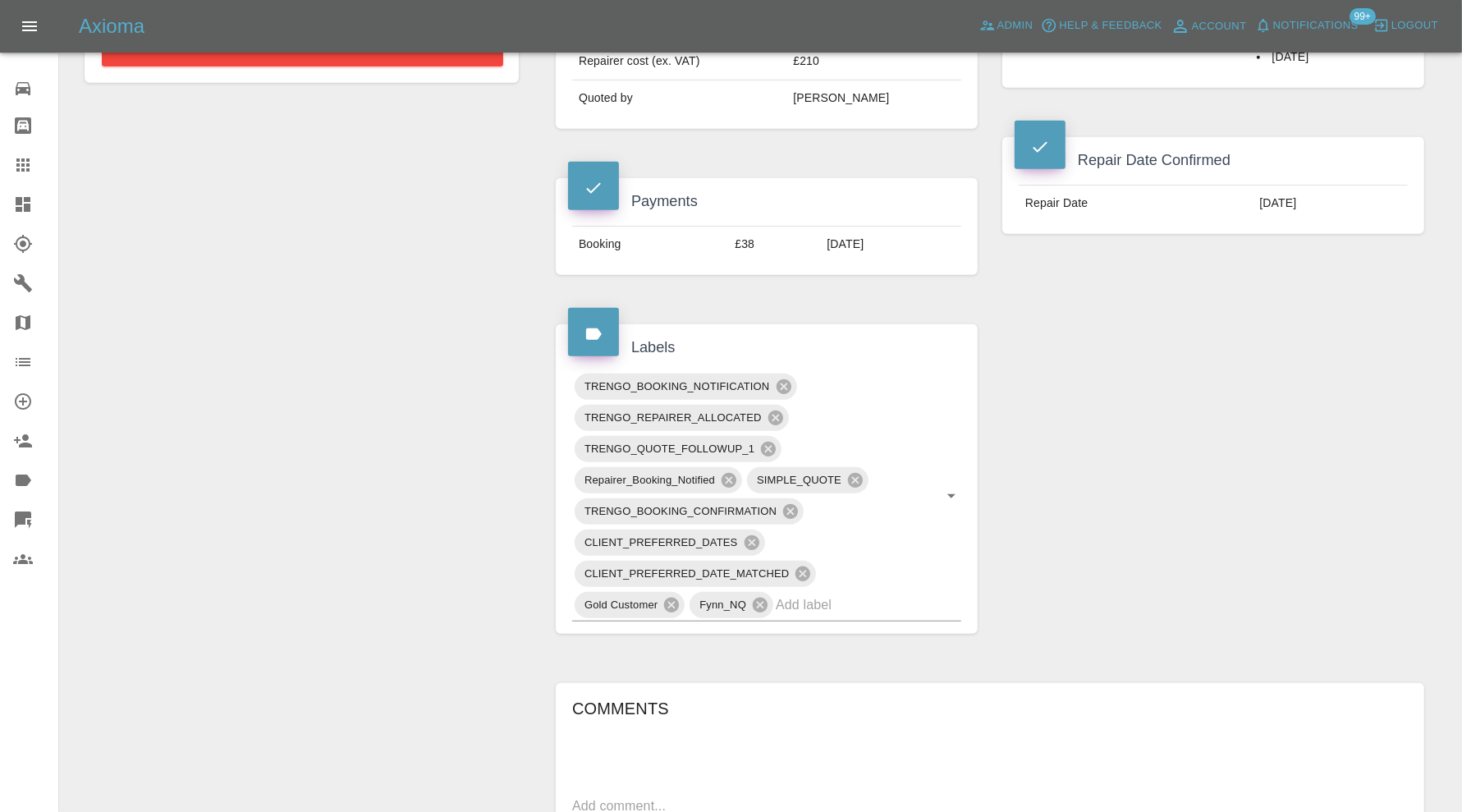
scroll to position [684, 0]
click at [828, 601] on input "text" at bounding box center [845, 604] width 140 height 26
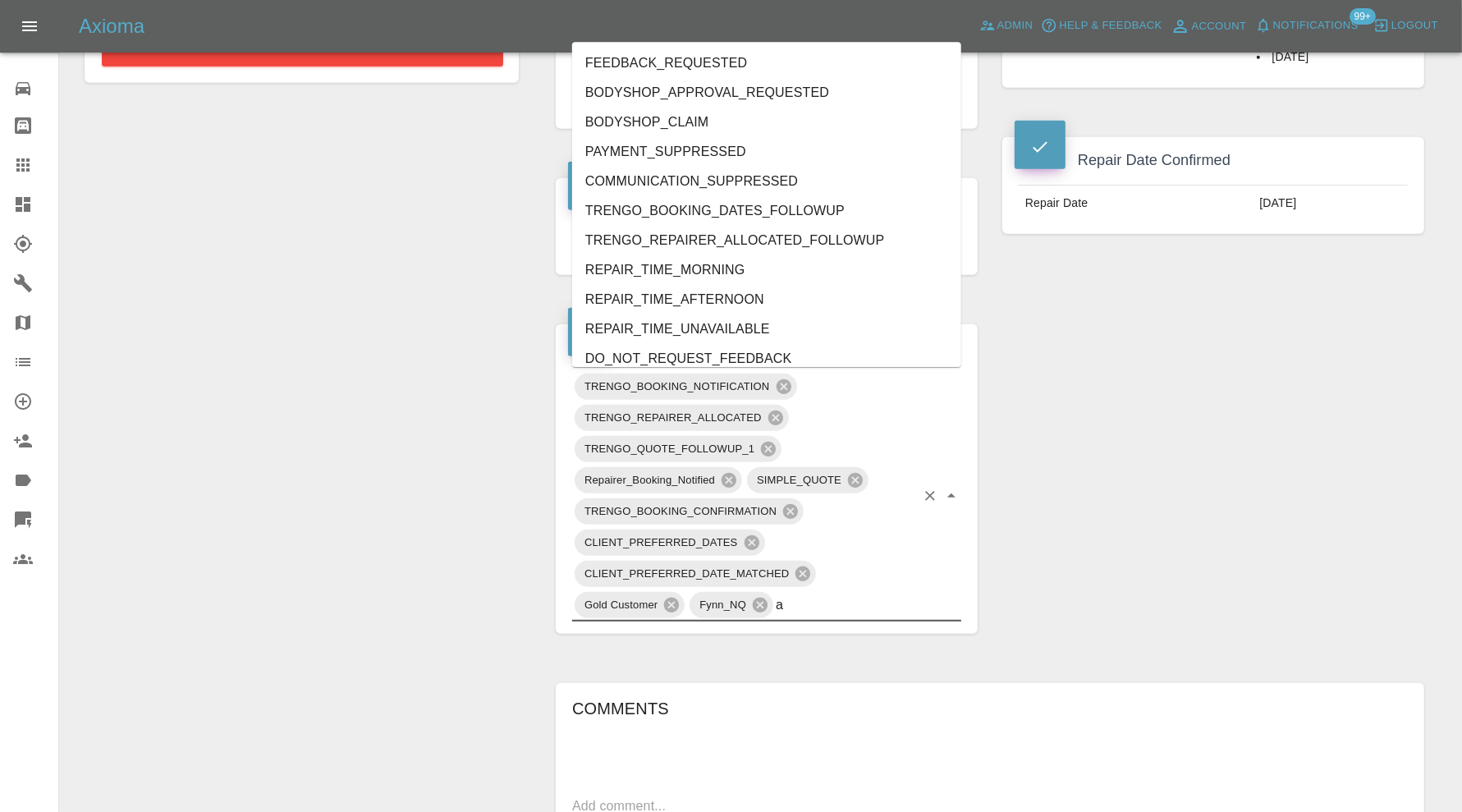
type input "au"
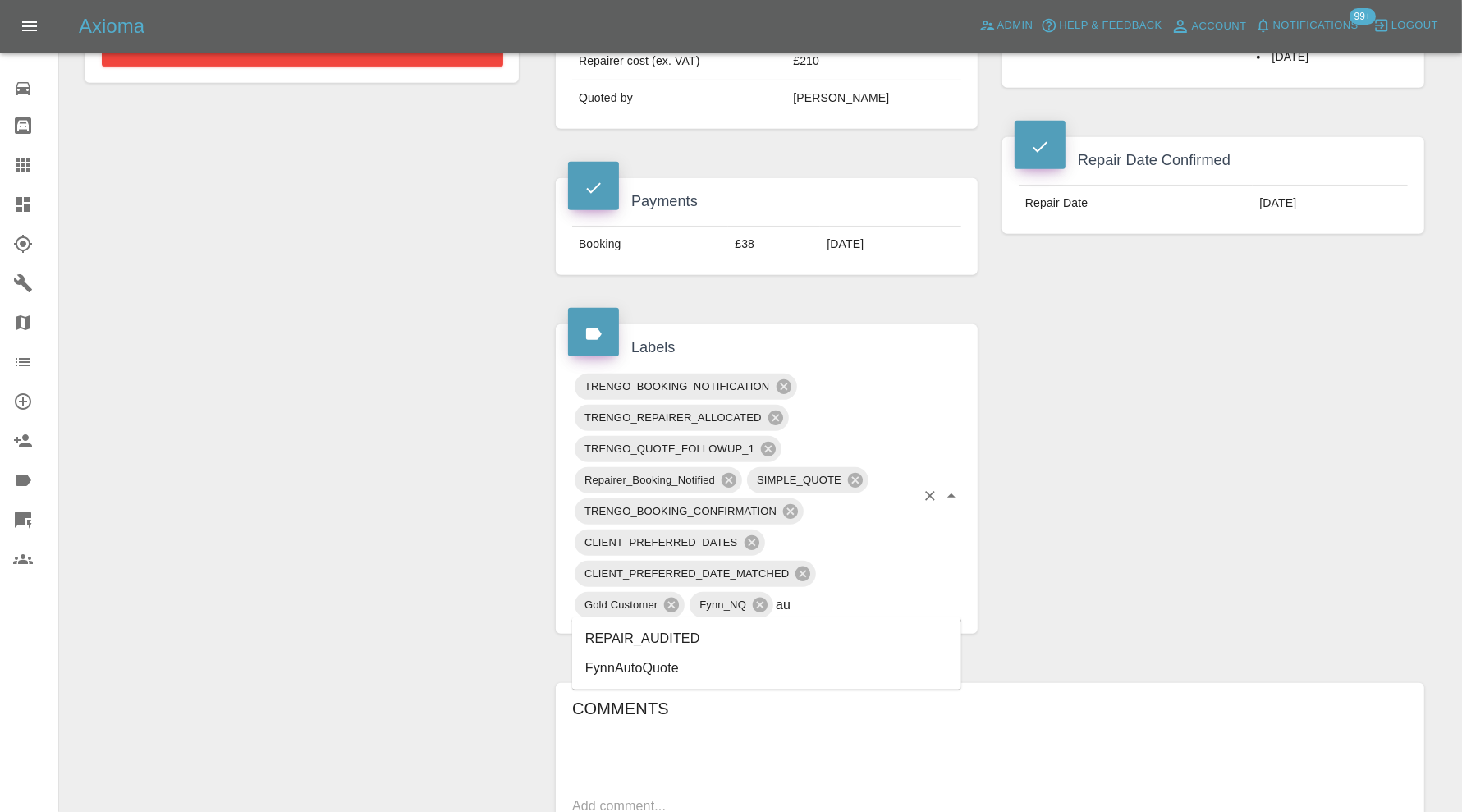
click at [677, 633] on li "REPAIR_AUDITED" at bounding box center [767, 639] width 389 height 30
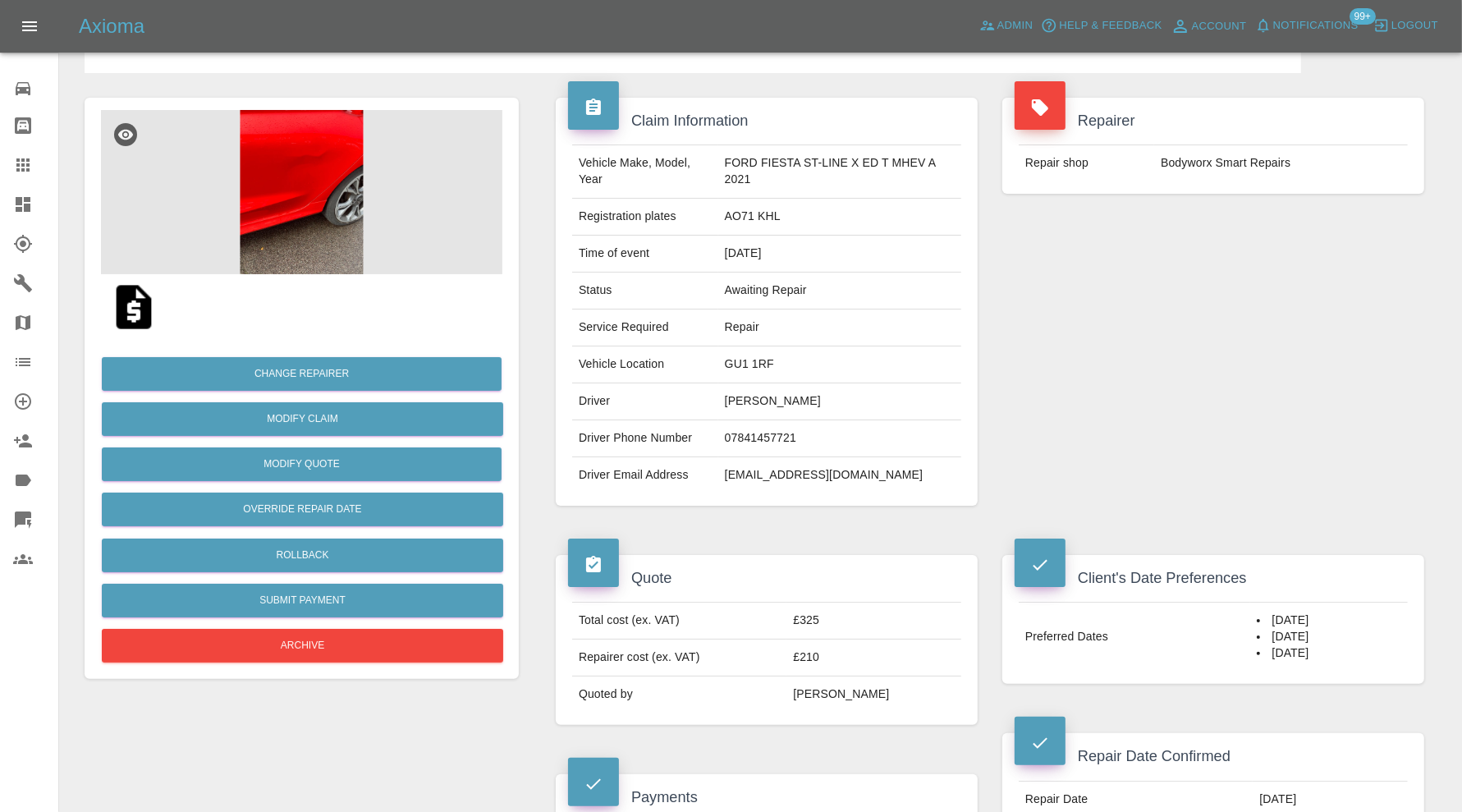
scroll to position [0, 0]
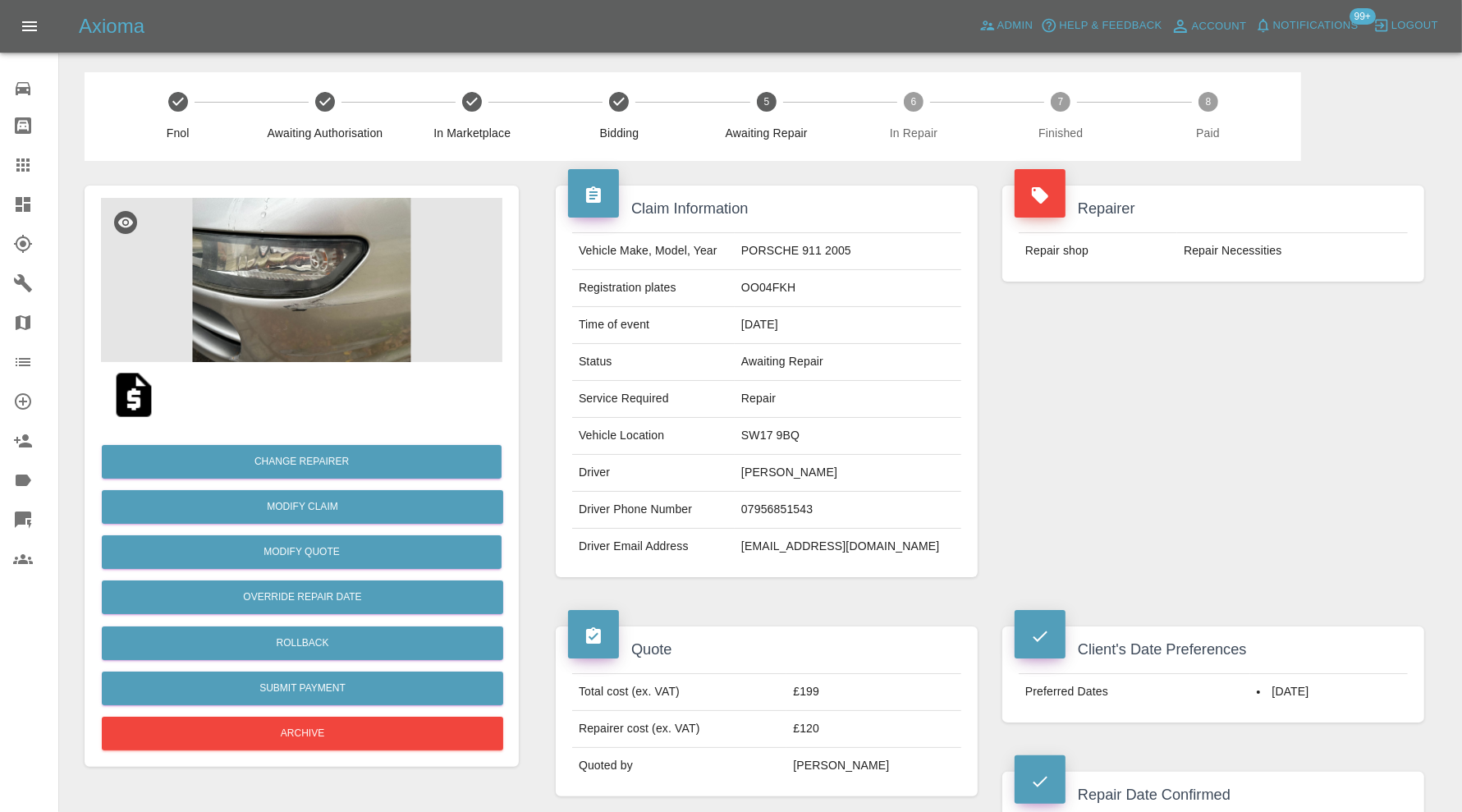
click at [342, 275] on img at bounding box center [301, 279] width 401 height 165
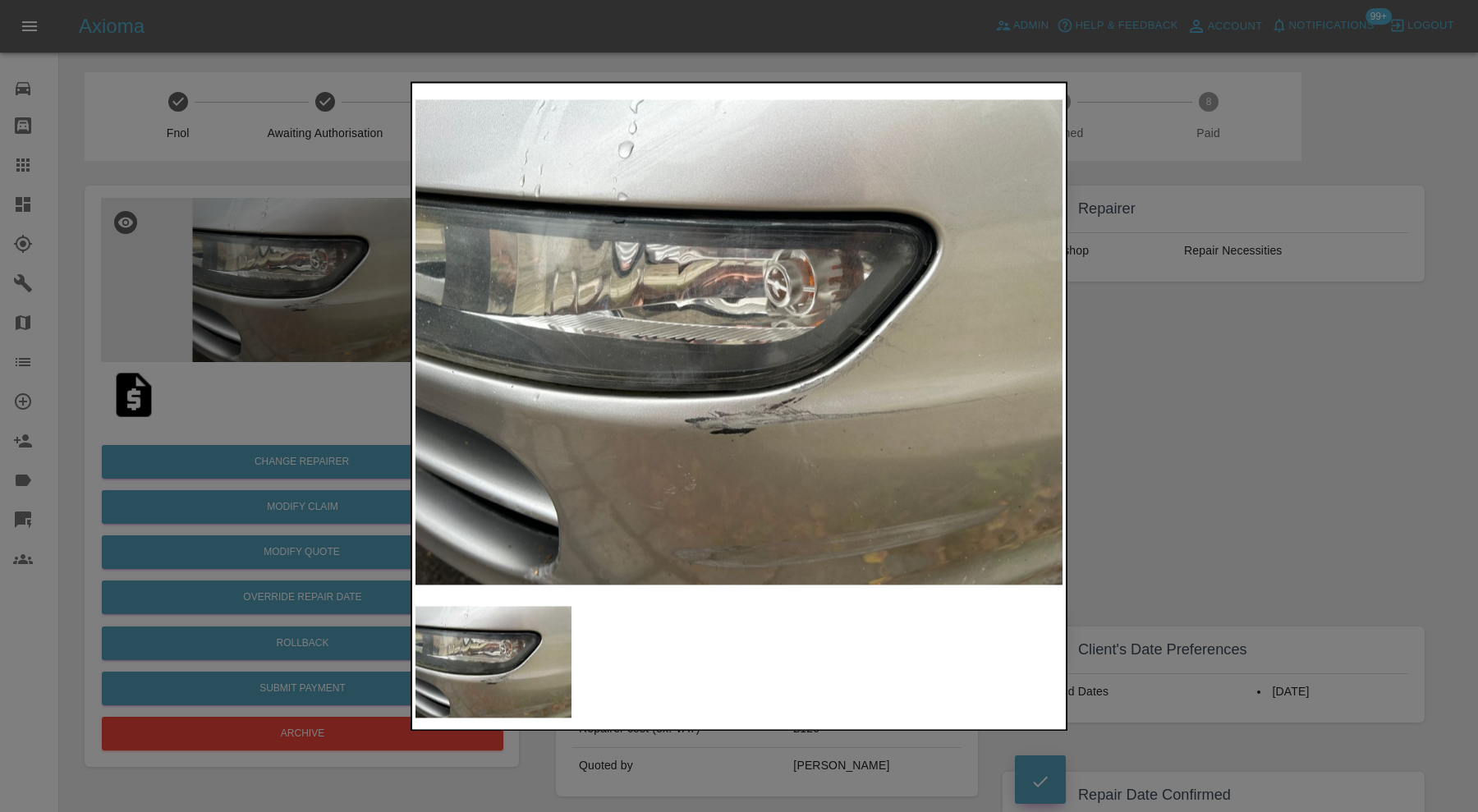
click at [1196, 410] on div at bounding box center [739, 406] width 1478 height 812
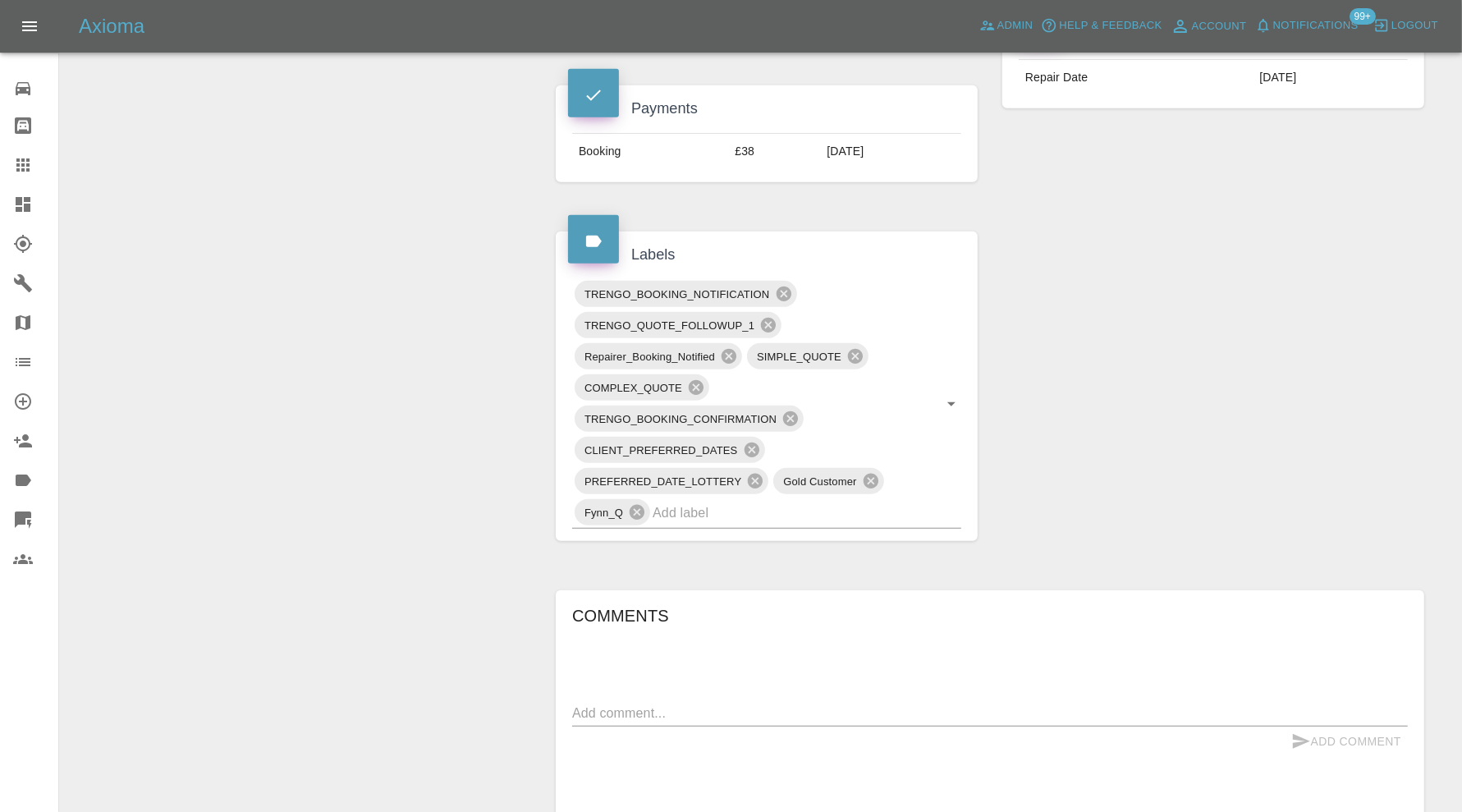
scroll to position [821, 0]
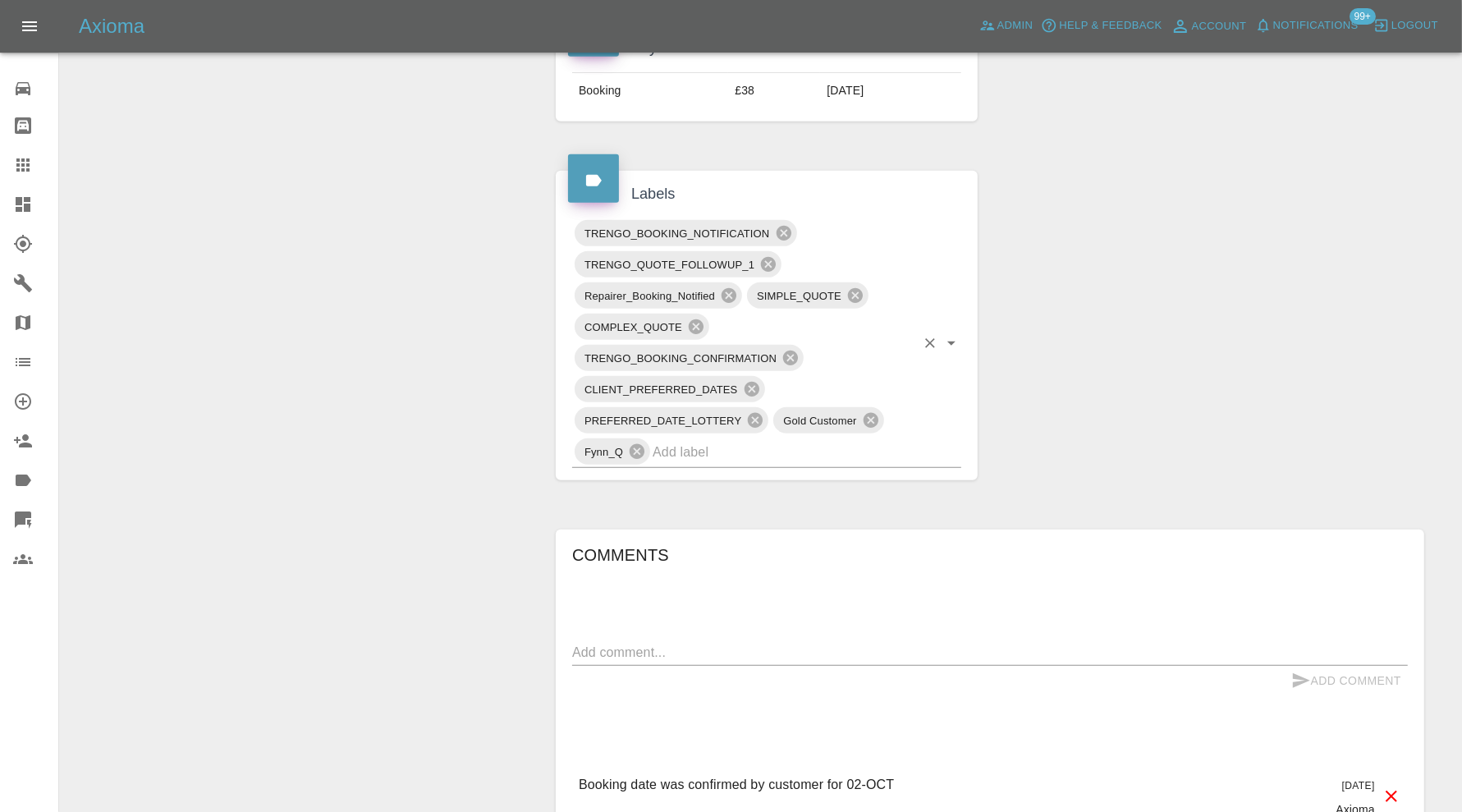
click at [809, 446] on input "text" at bounding box center [784, 451] width 263 height 26
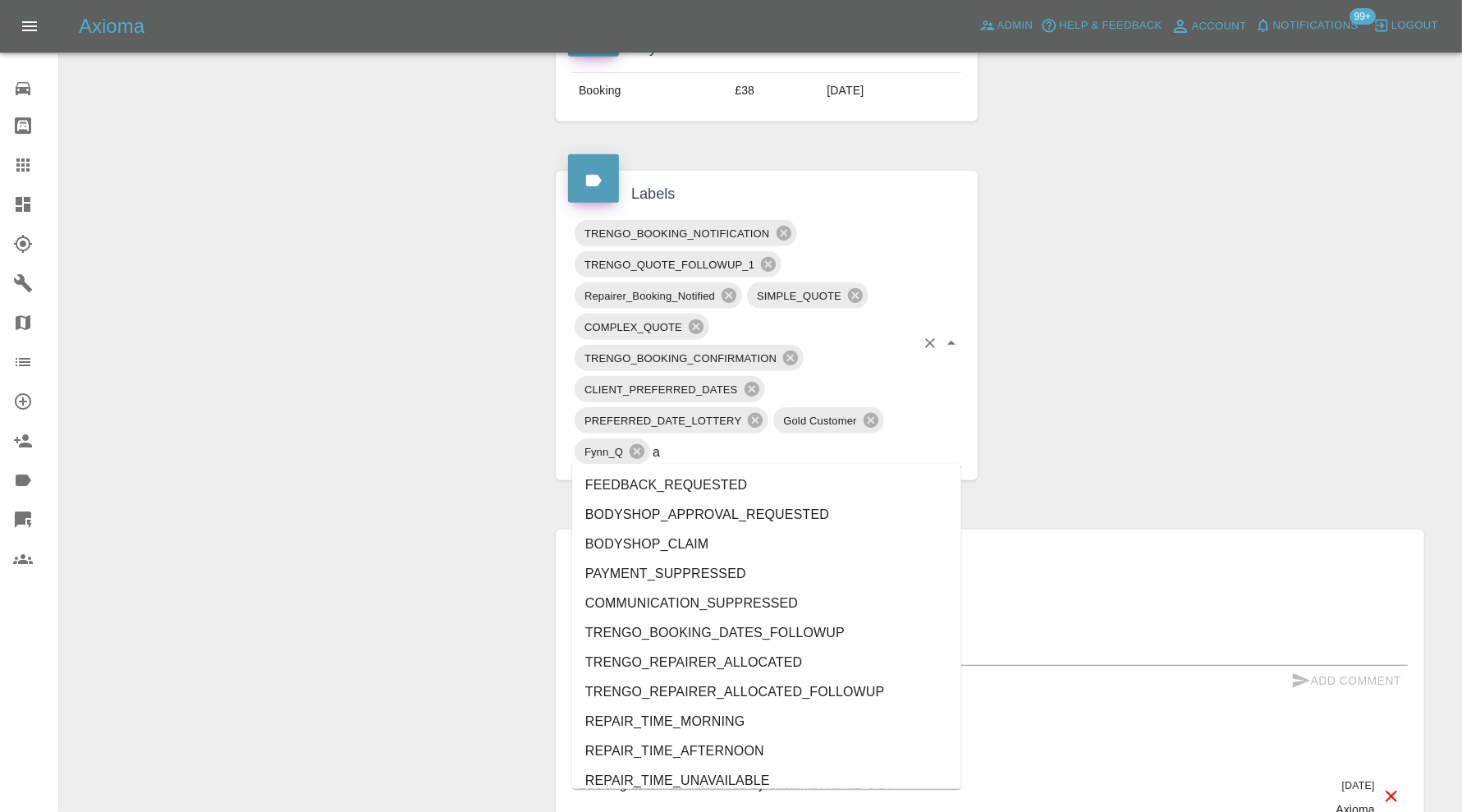
type input "au"
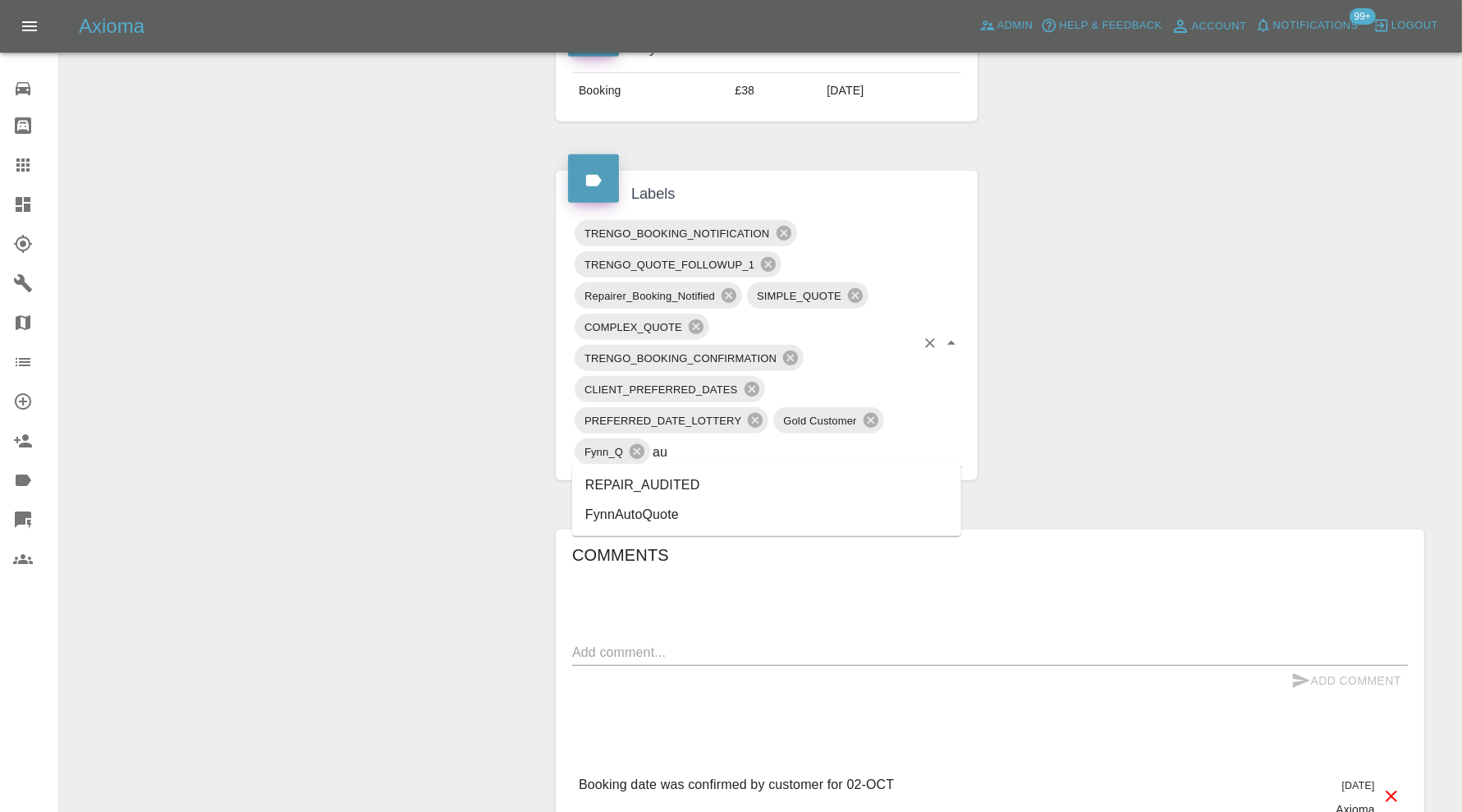
click at [698, 476] on li "REPAIR_AUDITED" at bounding box center [767, 485] width 389 height 30
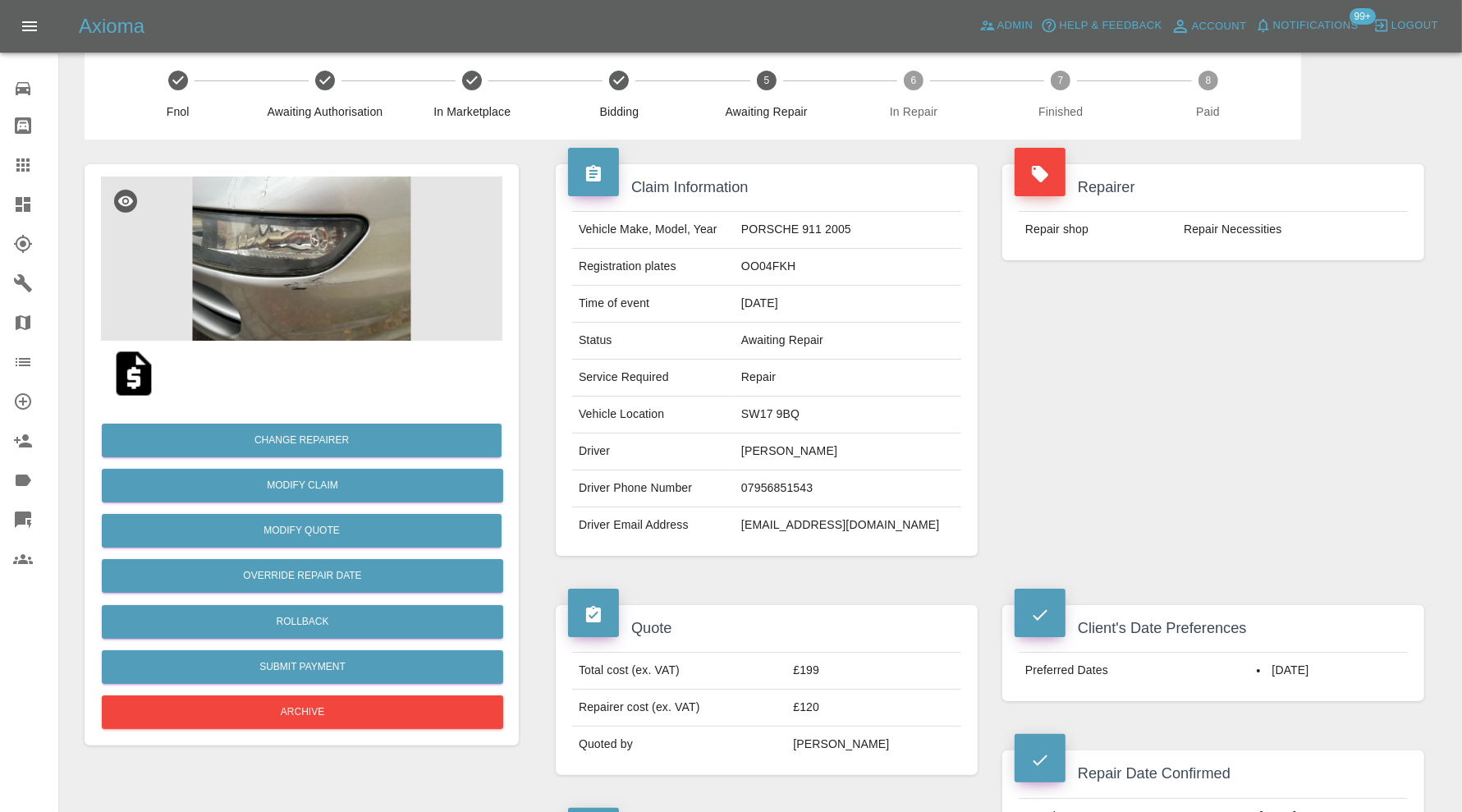
scroll to position [0, 0]
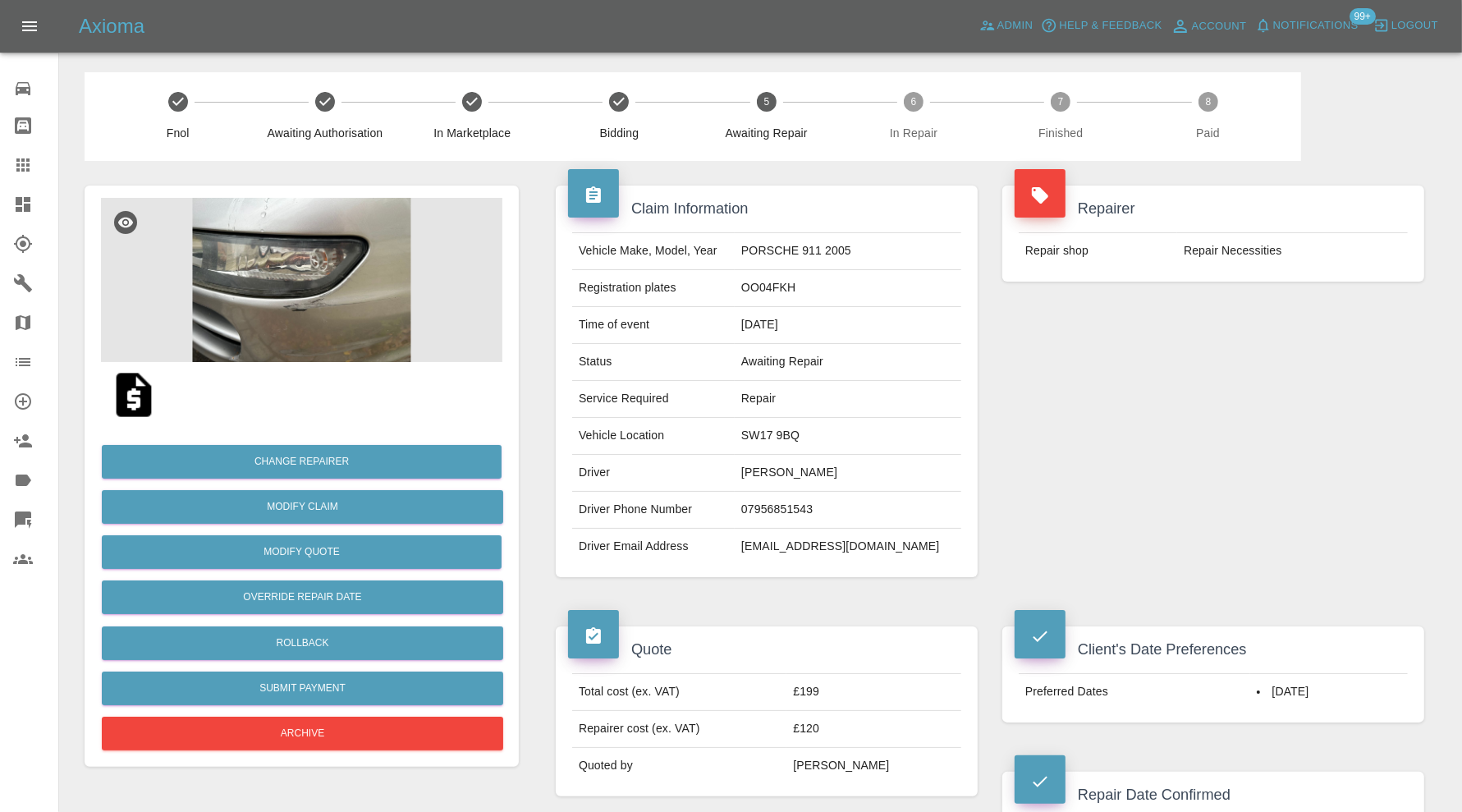
click at [823, 433] on td "SW17 9BQ" at bounding box center [848, 436] width 227 height 37
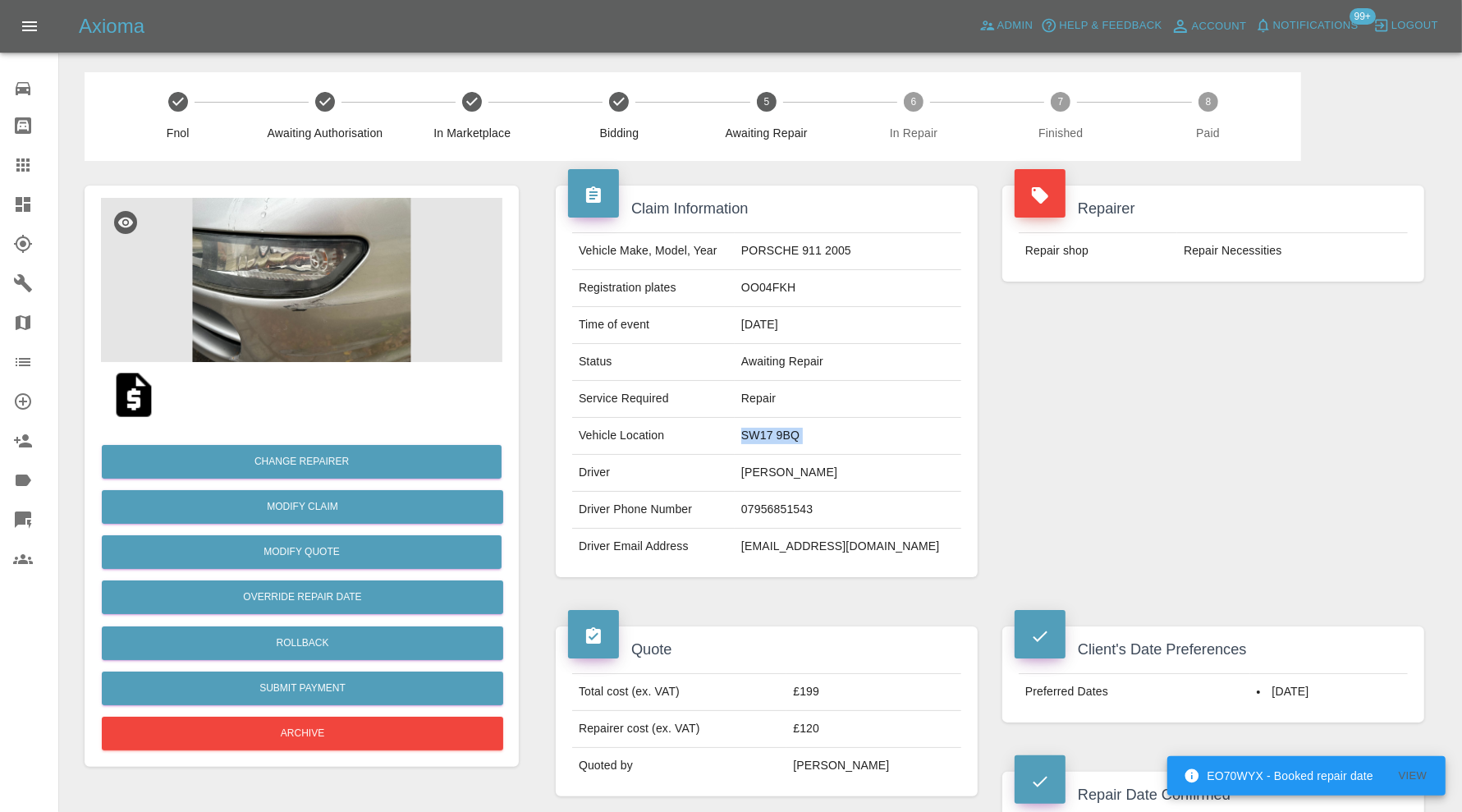
copy td "SW17 9BQ"
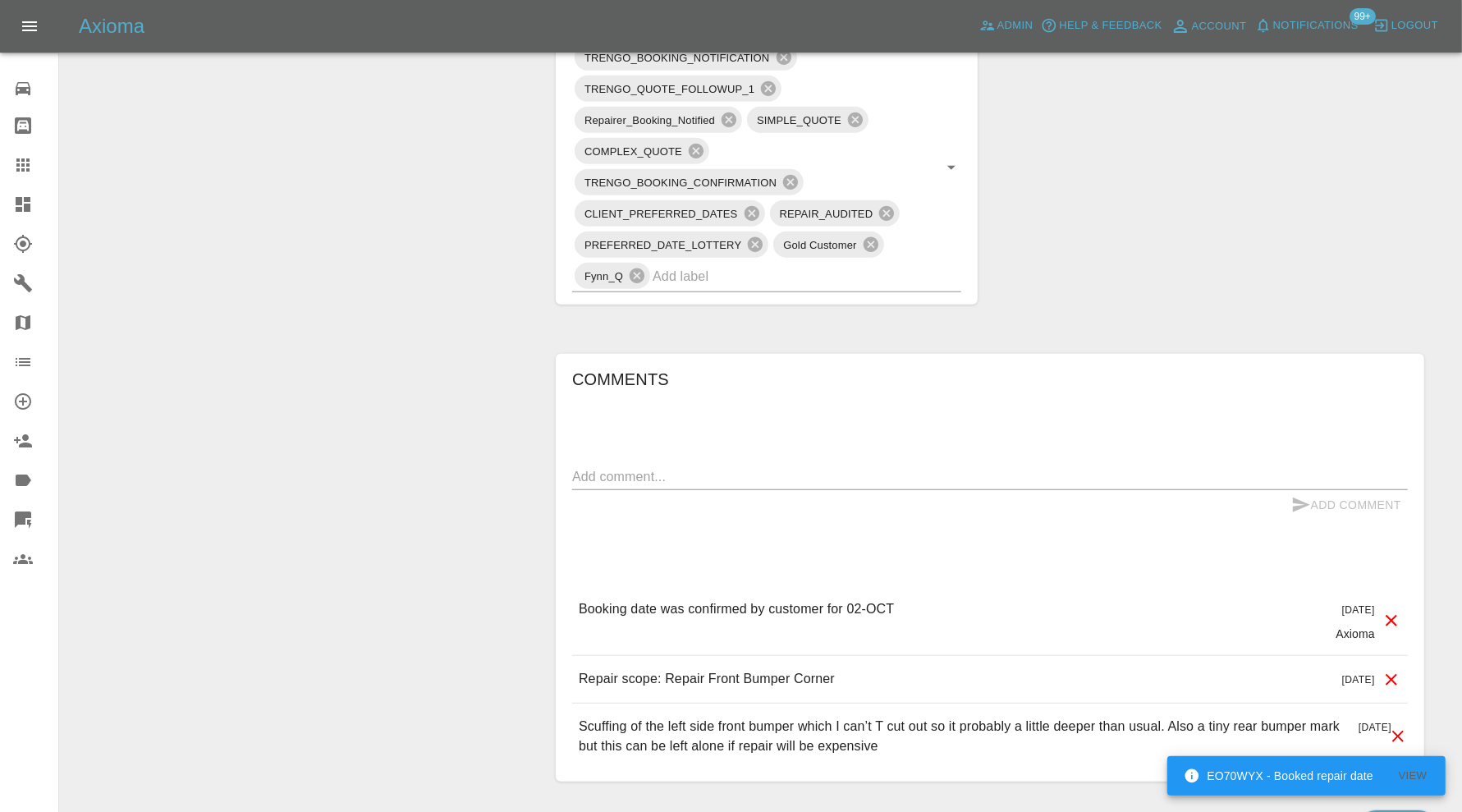
scroll to position [1094, 0]
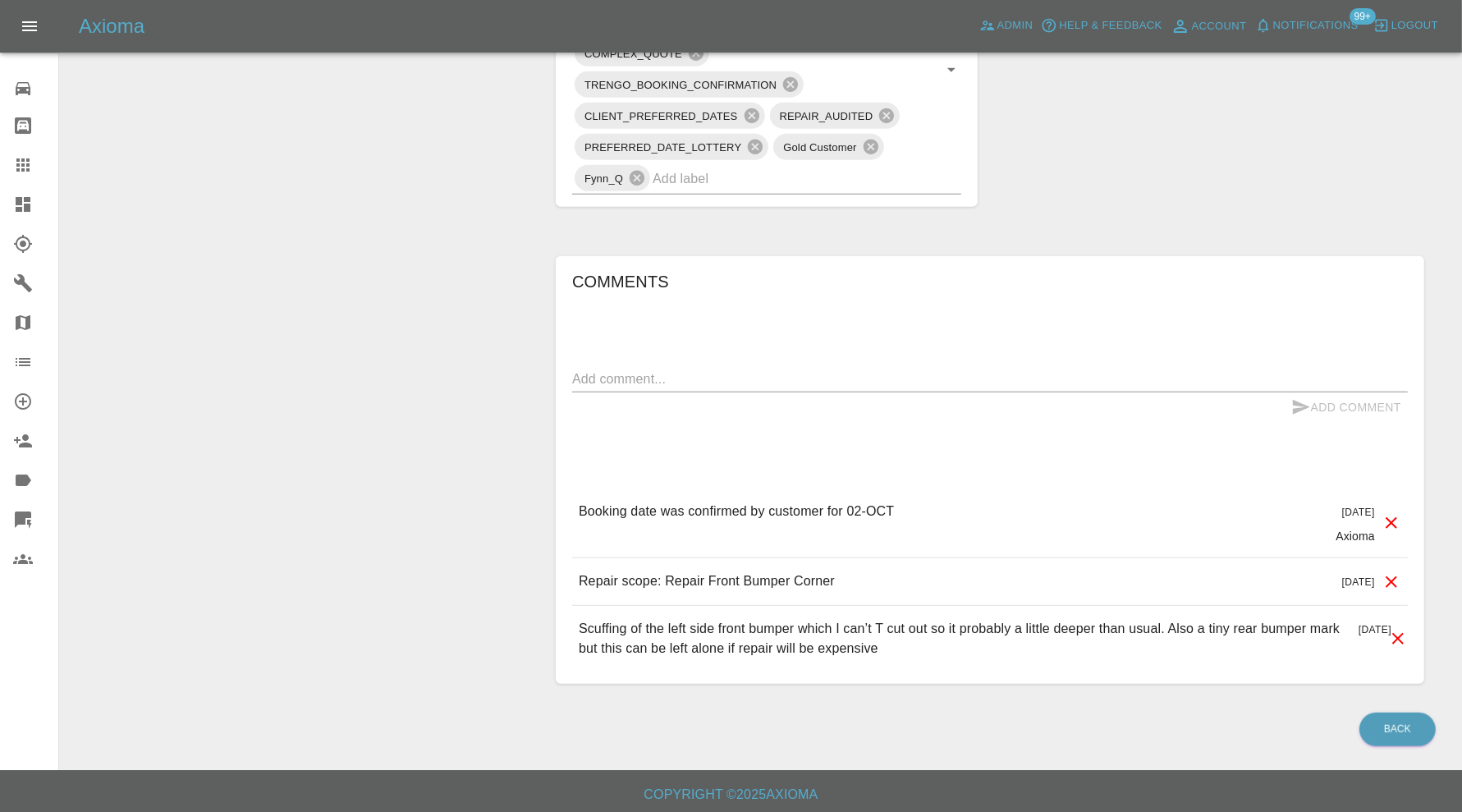
click at [726, 379] on textarea at bounding box center [990, 379] width 836 height 19
type textarea "checking space"
click at [1307, 393] on button "Add Comment" at bounding box center [1346, 408] width 123 height 31
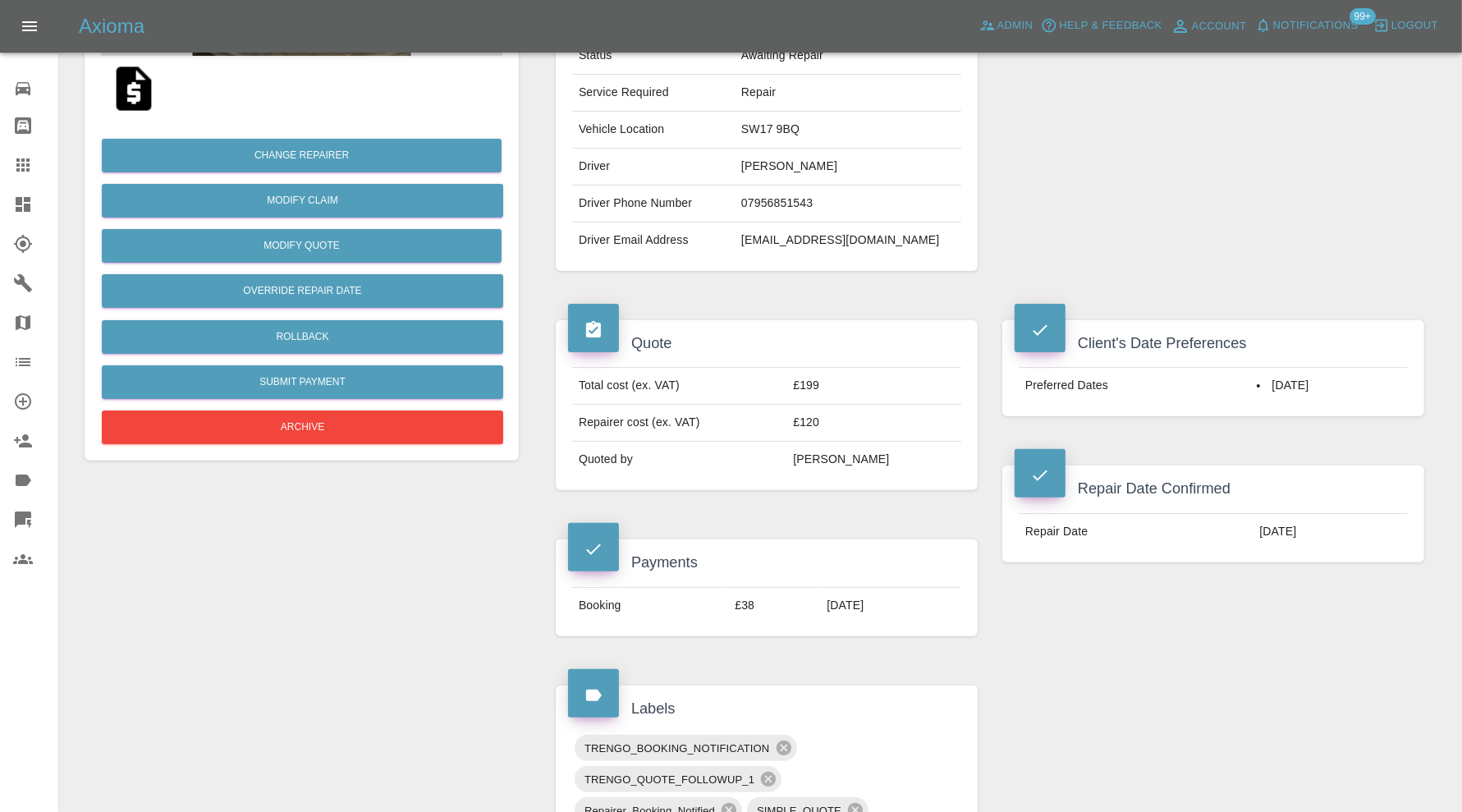
scroll to position [274, 0]
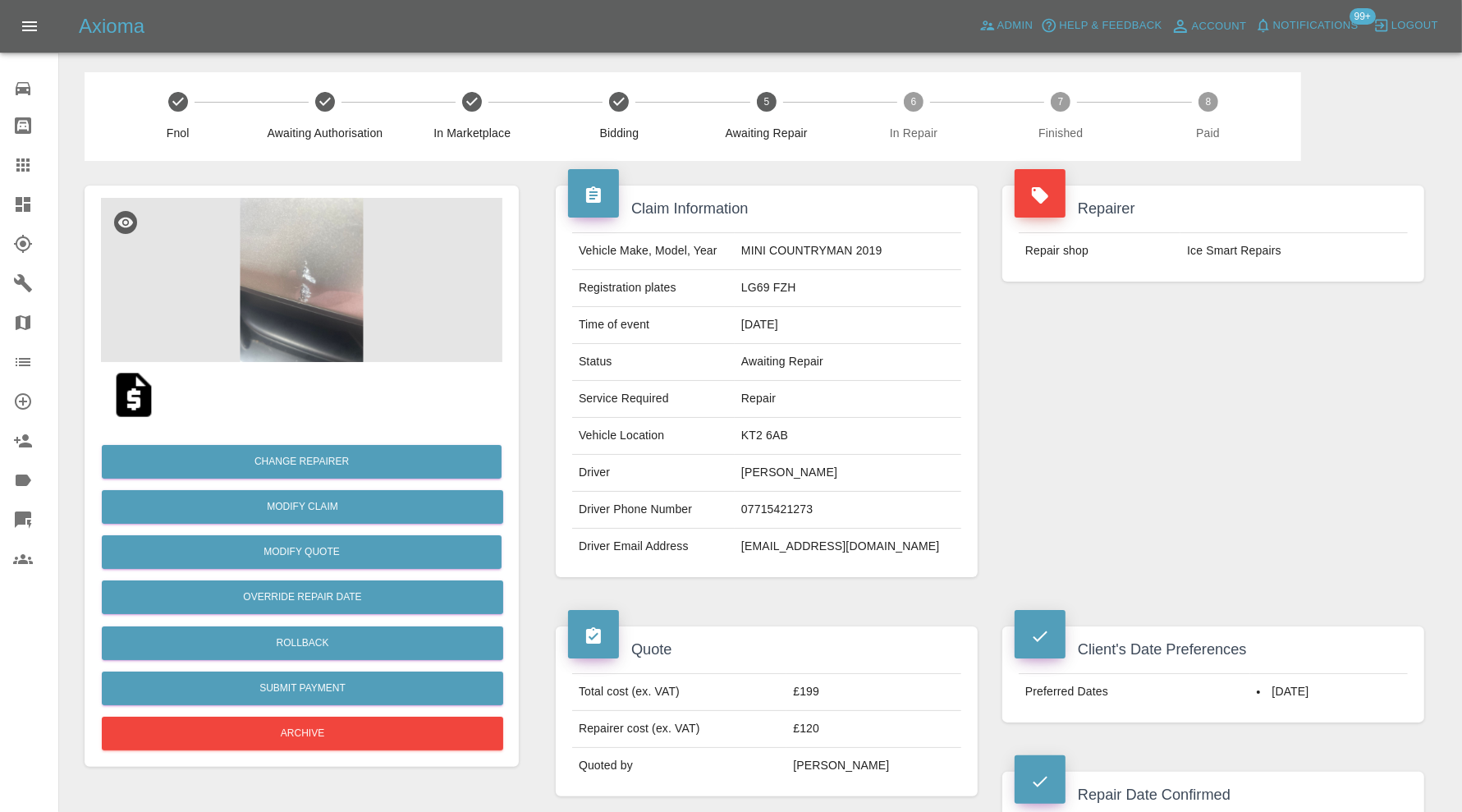
click at [318, 264] on img at bounding box center [301, 279] width 401 height 165
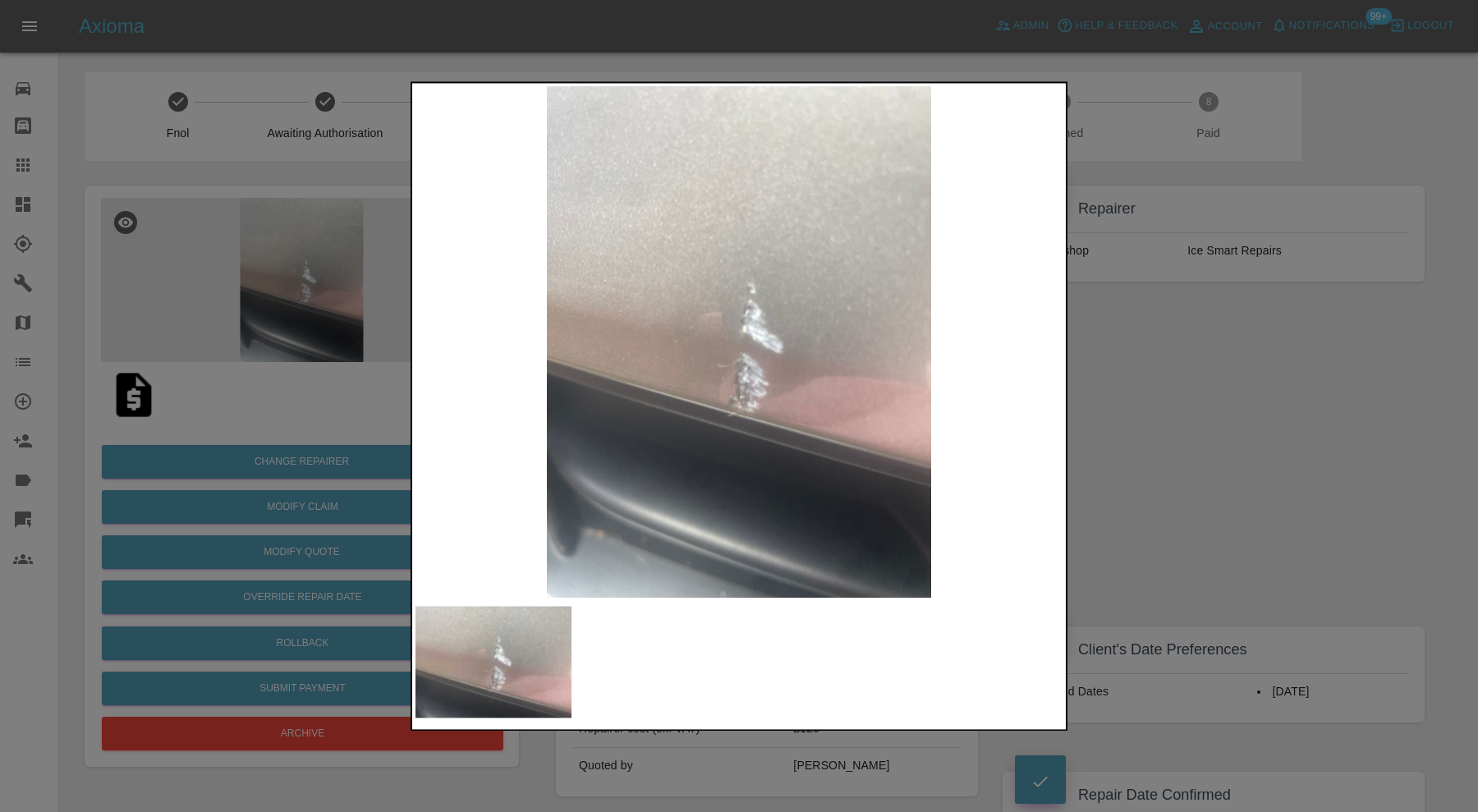
click at [1126, 427] on div at bounding box center [739, 406] width 1478 height 812
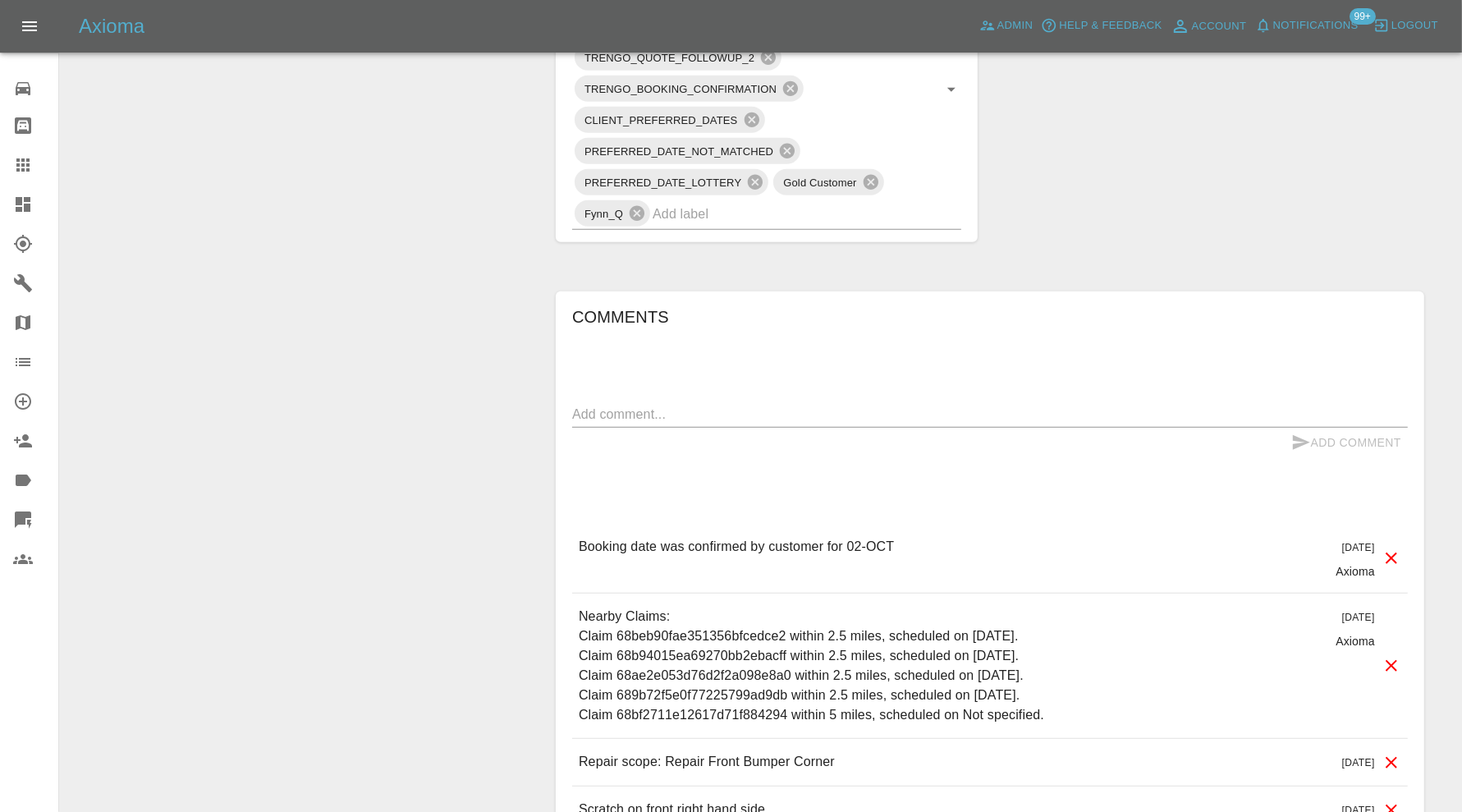
scroll to position [1094, 0]
click at [847, 210] on input "text" at bounding box center [784, 209] width 263 height 26
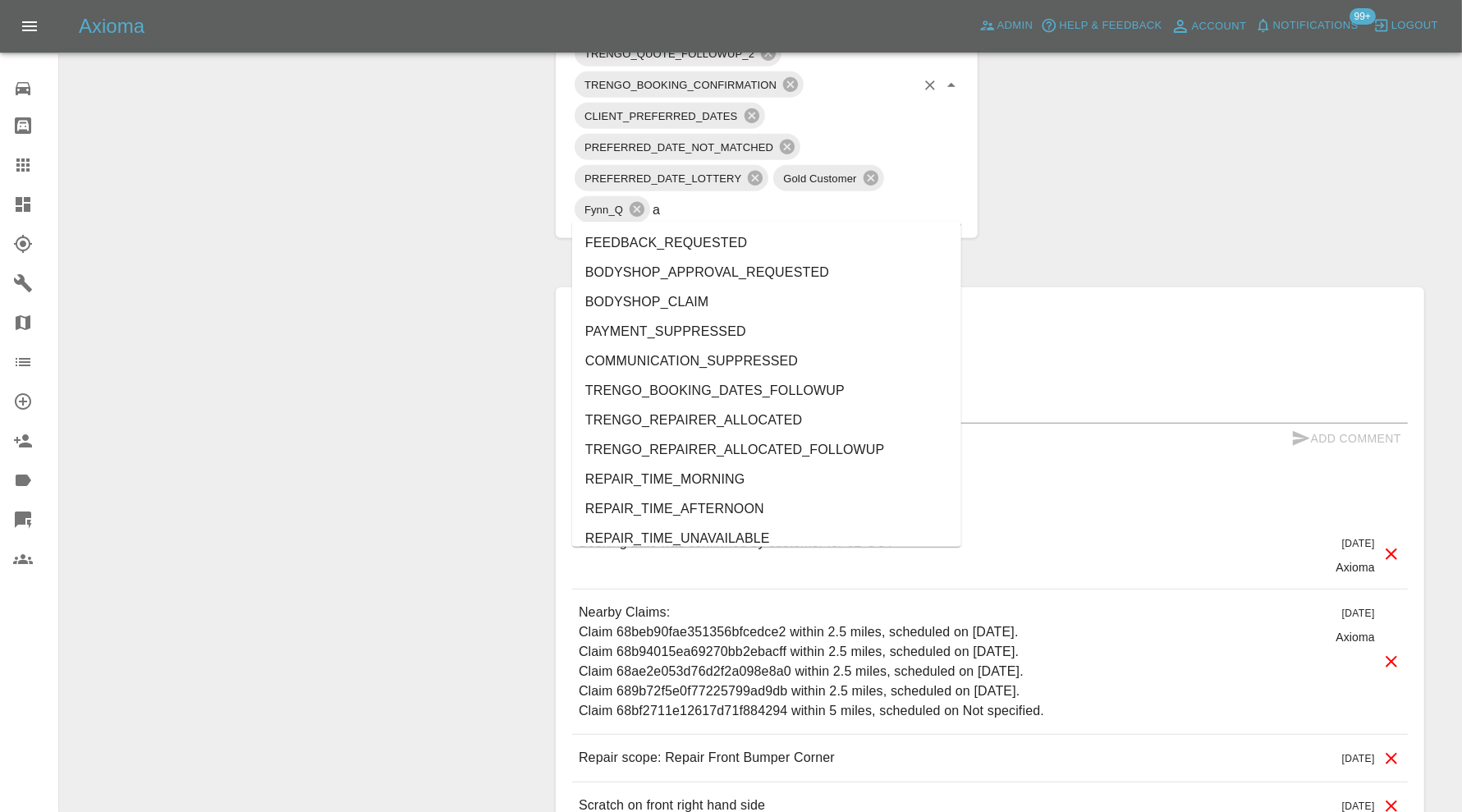
type input "au"
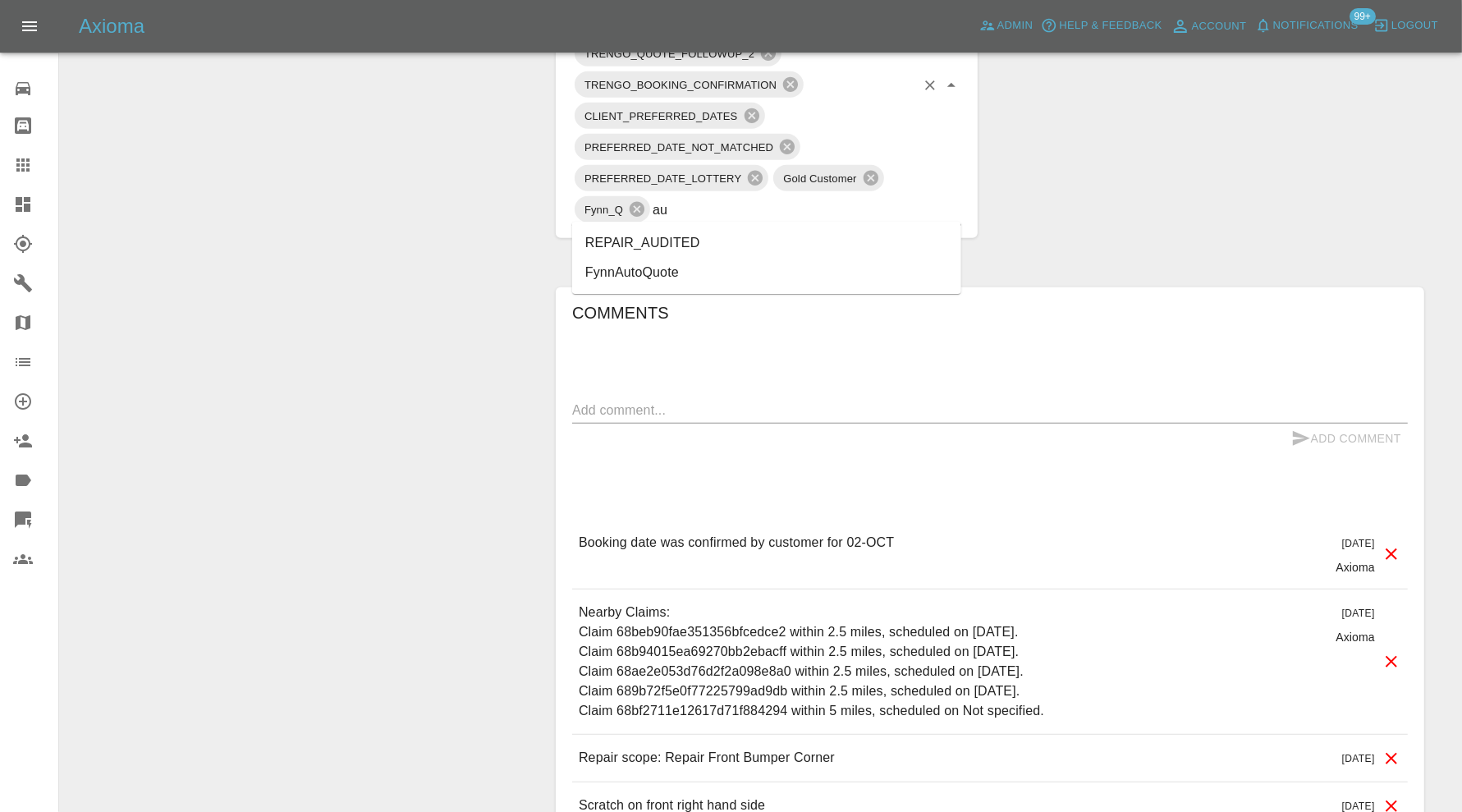
click at [719, 242] on li "REPAIR_AUDITED" at bounding box center [767, 243] width 389 height 30
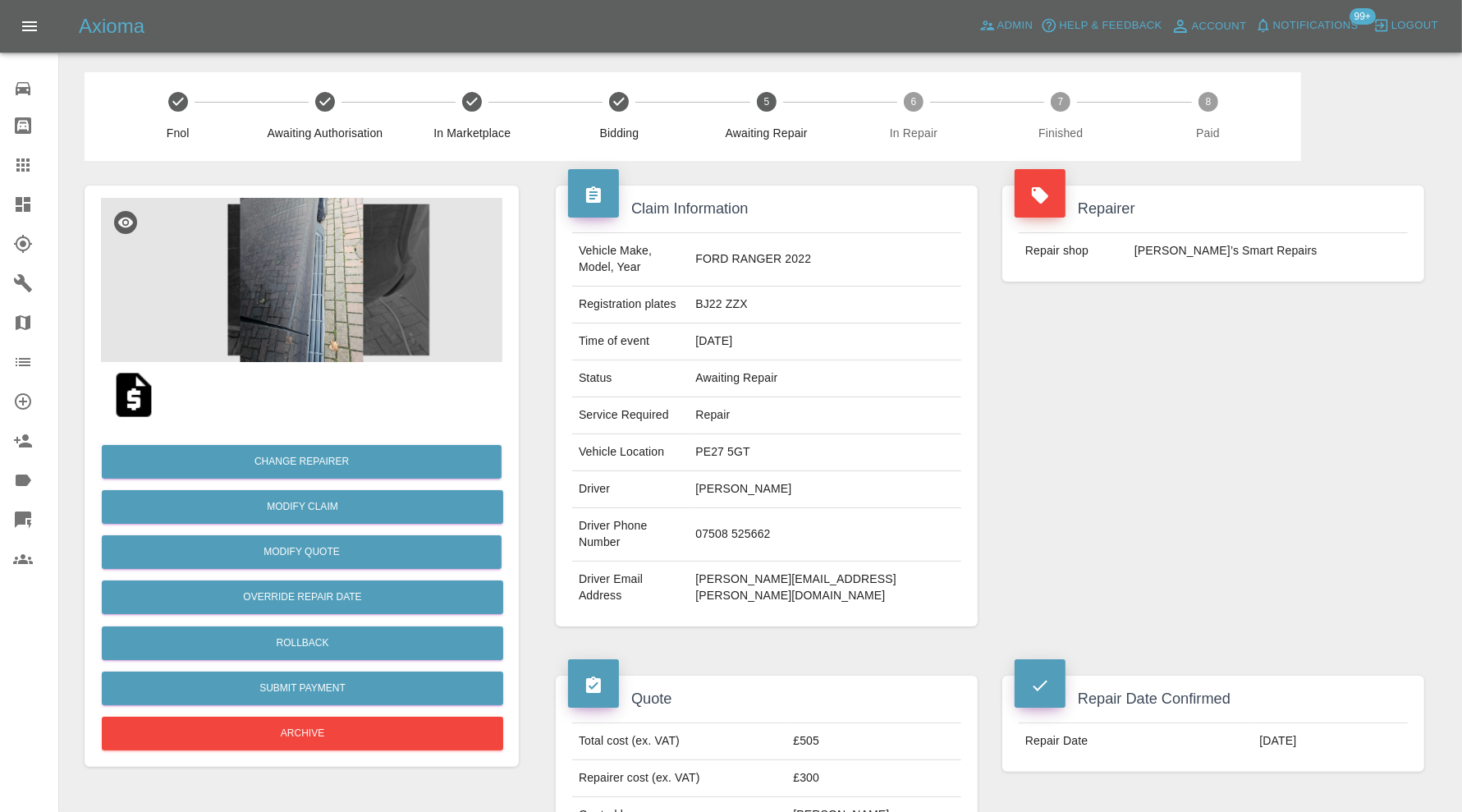
click at [336, 292] on img at bounding box center [301, 279] width 401 height 165
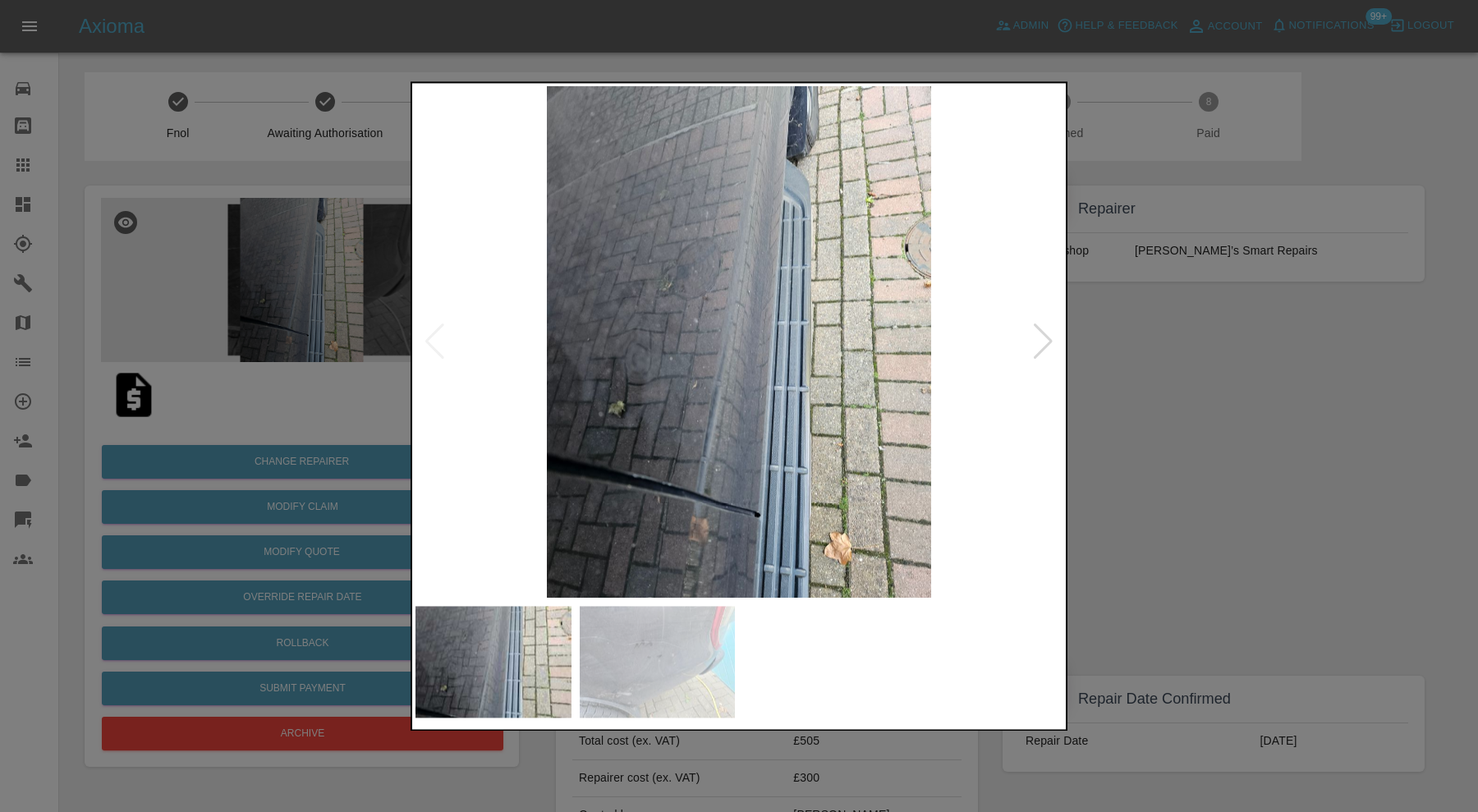
click at [1037, 337] on div at bounding box center [1043, 342] width 22 height 36
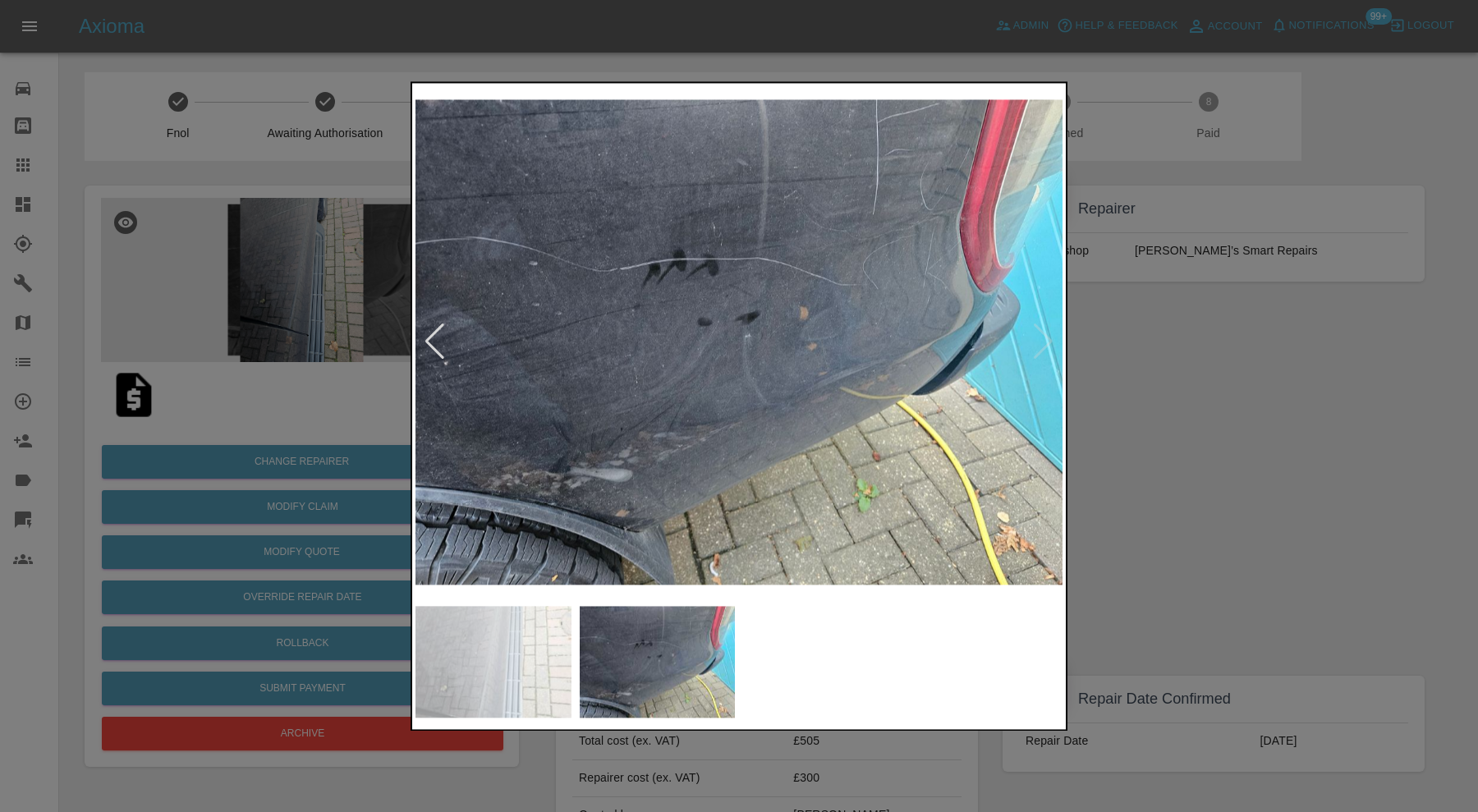
click at [1037, 337] on img at bounding box center [739, 342] width 647 height 512
click at [1316, 419] on div at bounding box center [739, 406] width 1478 height 812
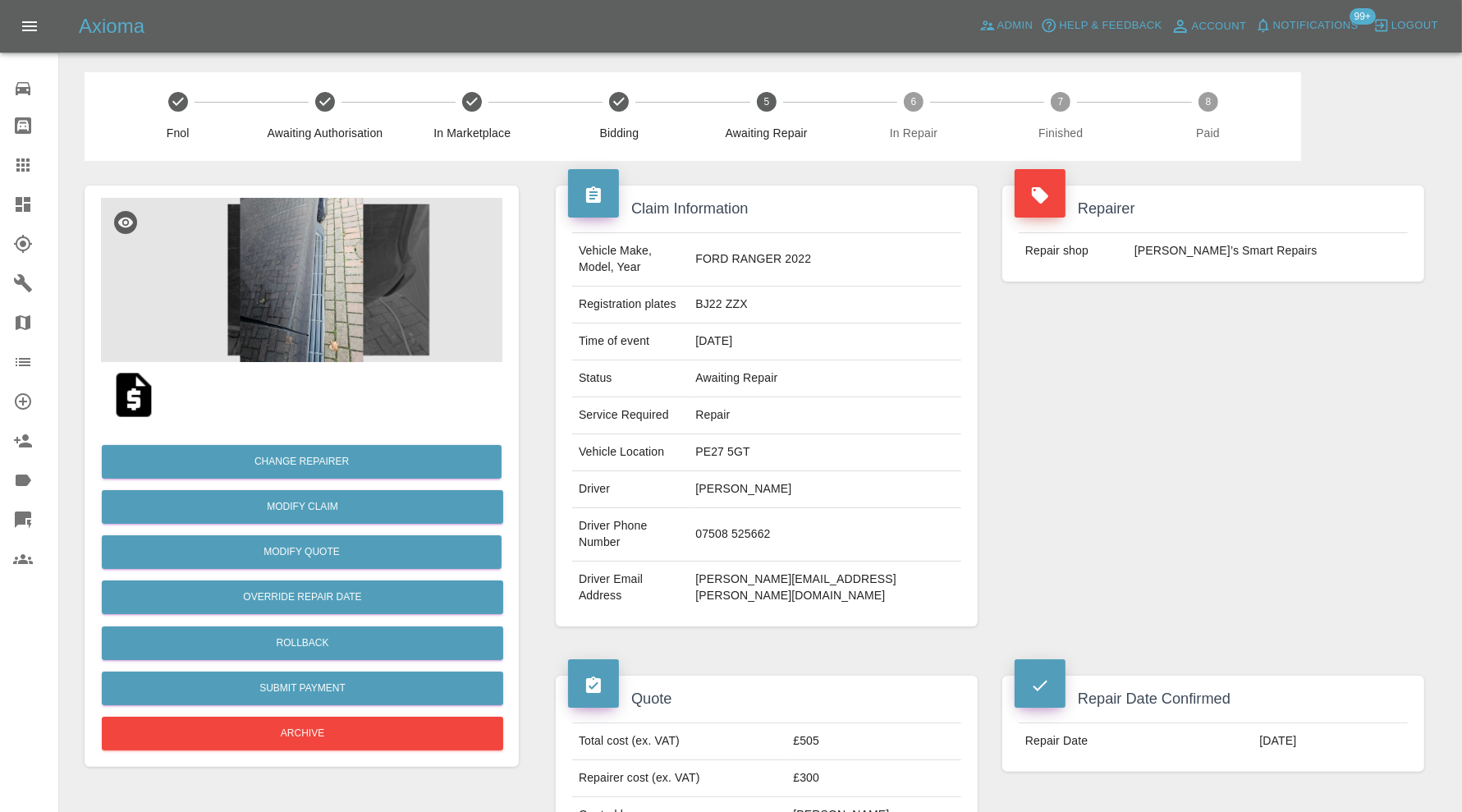
scroll to position [821, 0]
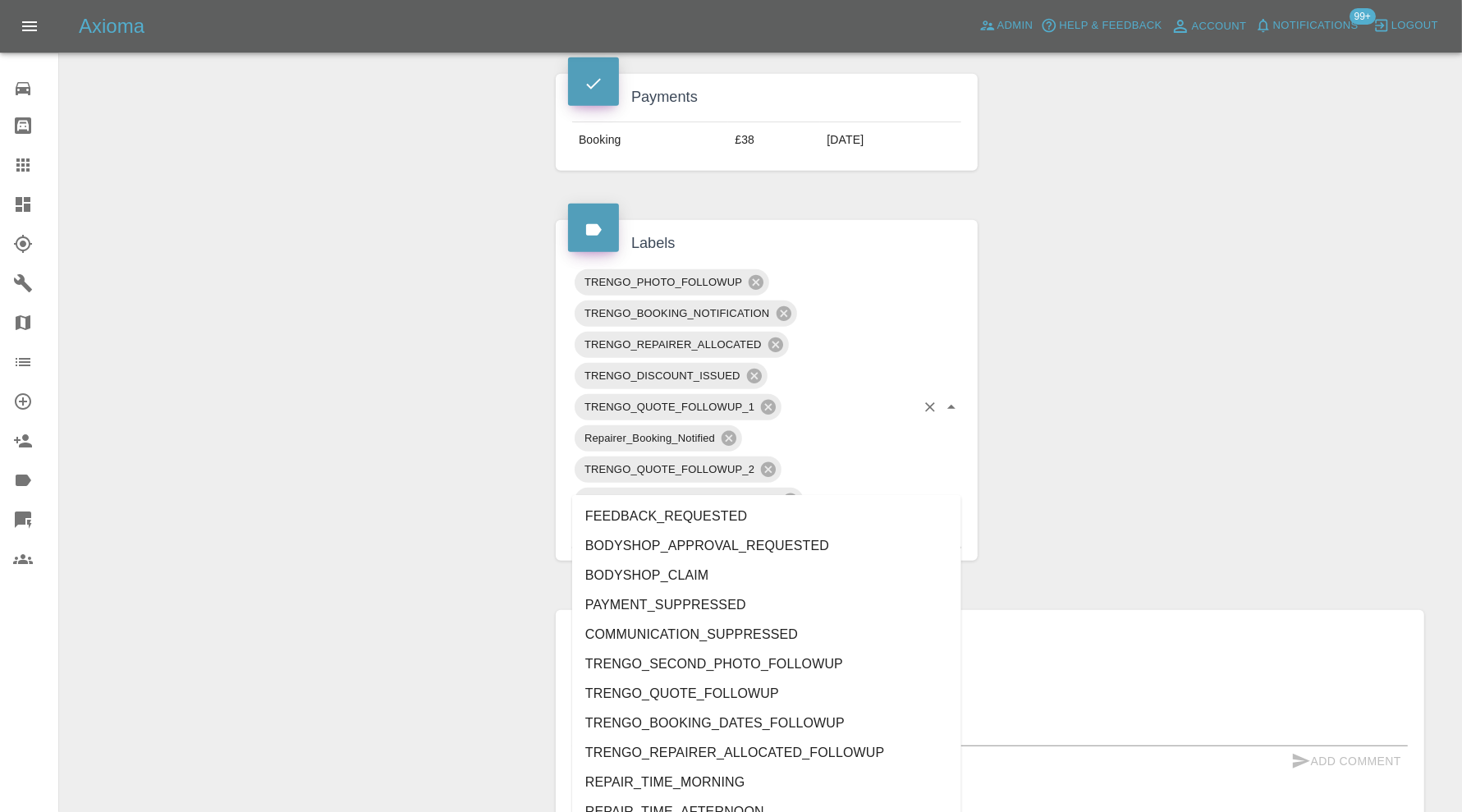
click at [897, 518] on input "text" at bounding box center [801, 531] width 228 height 26
type input "au"
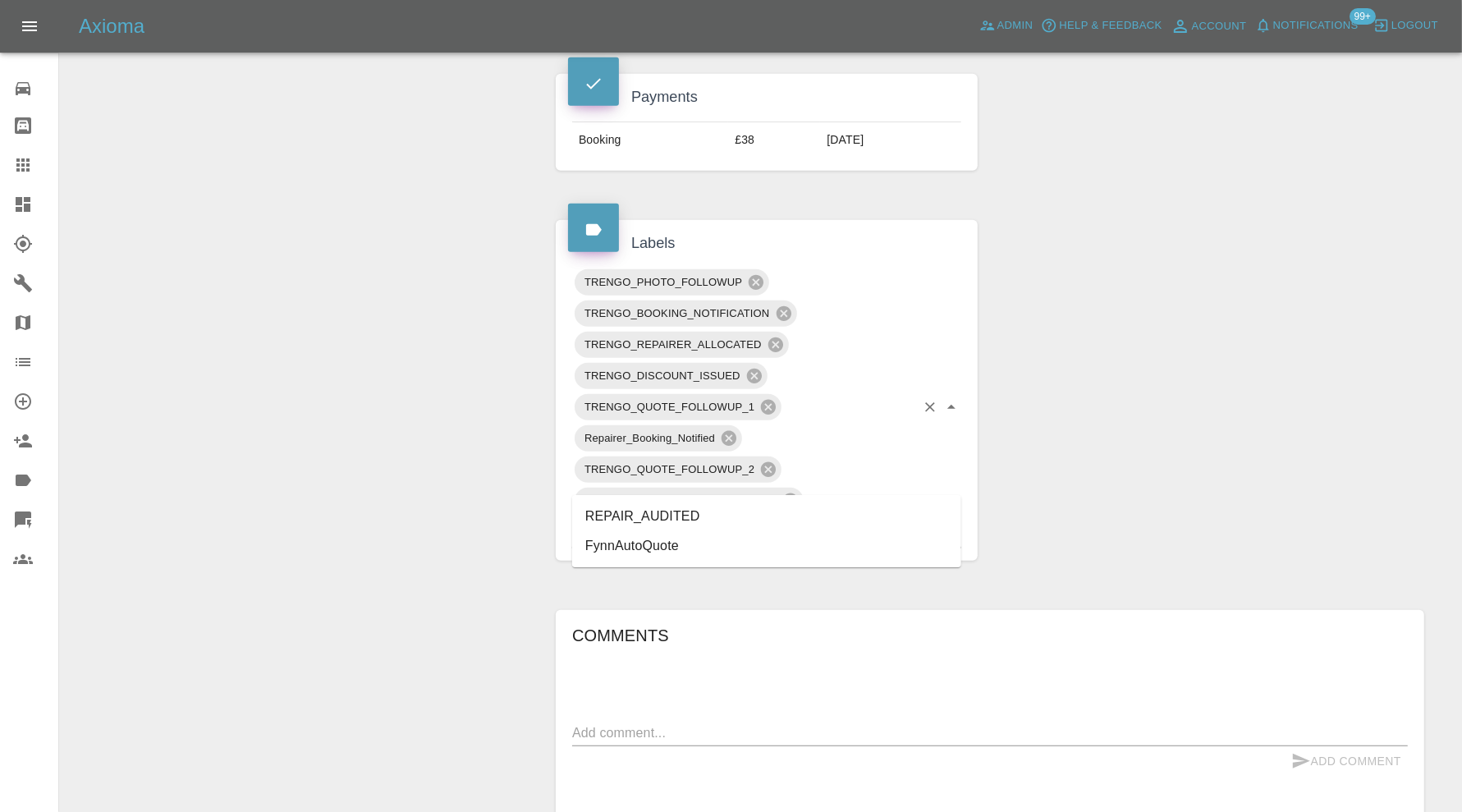
click at [745, 513] on li "REPAIR_AUDITED" at bounding box center [767, 517] width 389 height 30
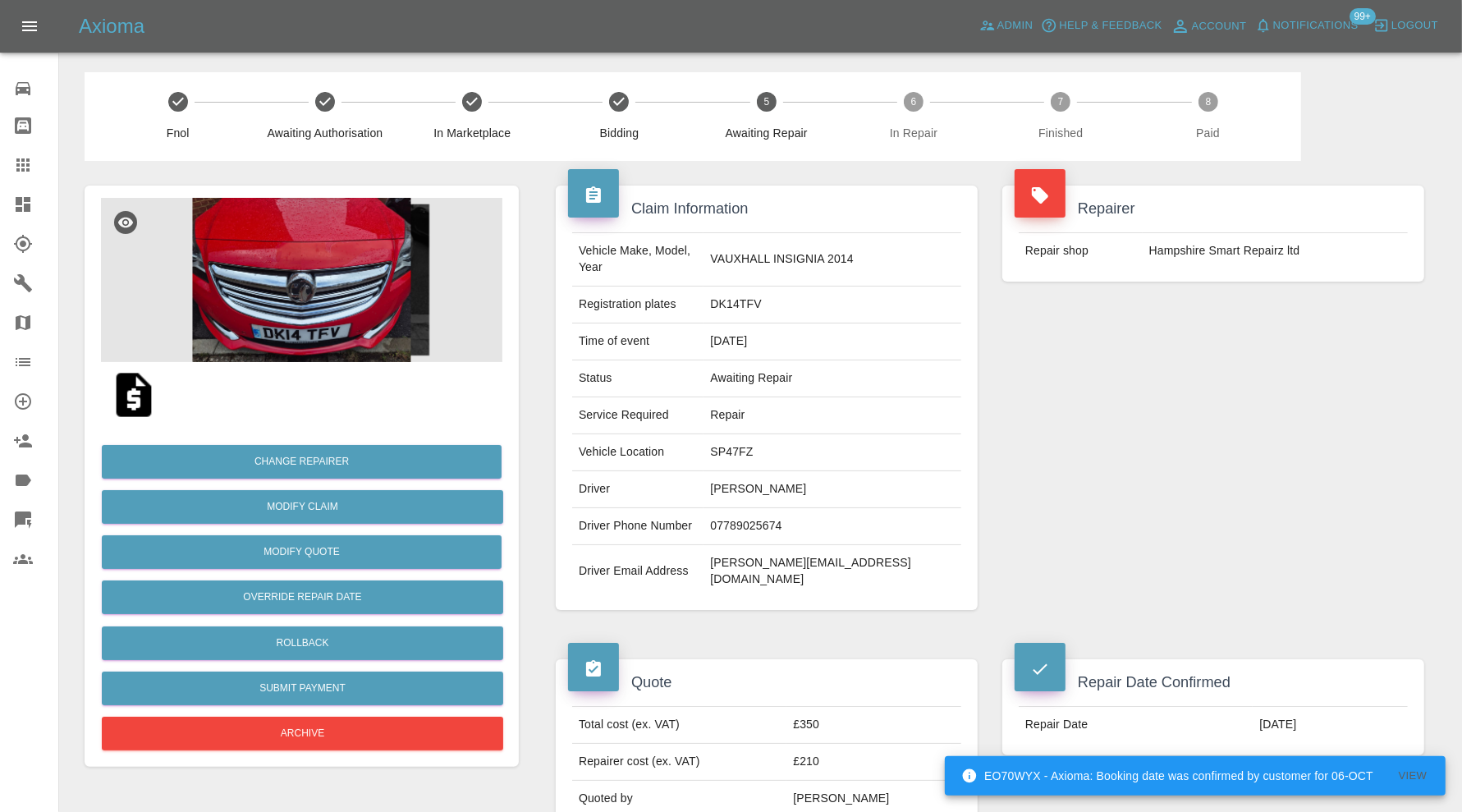
click at [342, 300] on img at bounding box center [301, 279] width 401 height 165
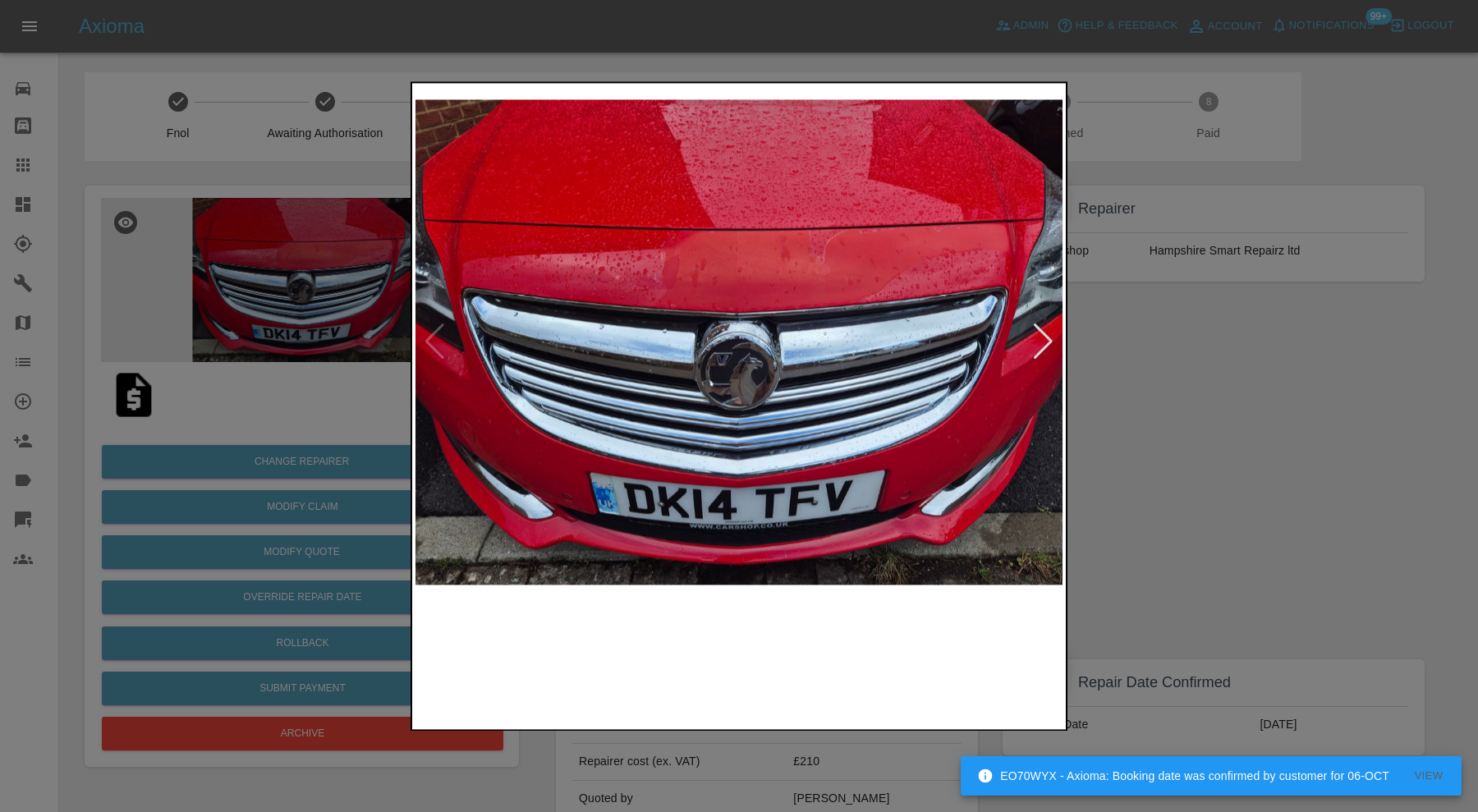
click at [707, 688] on img at bounding box center [658, 662] width 156 height 112
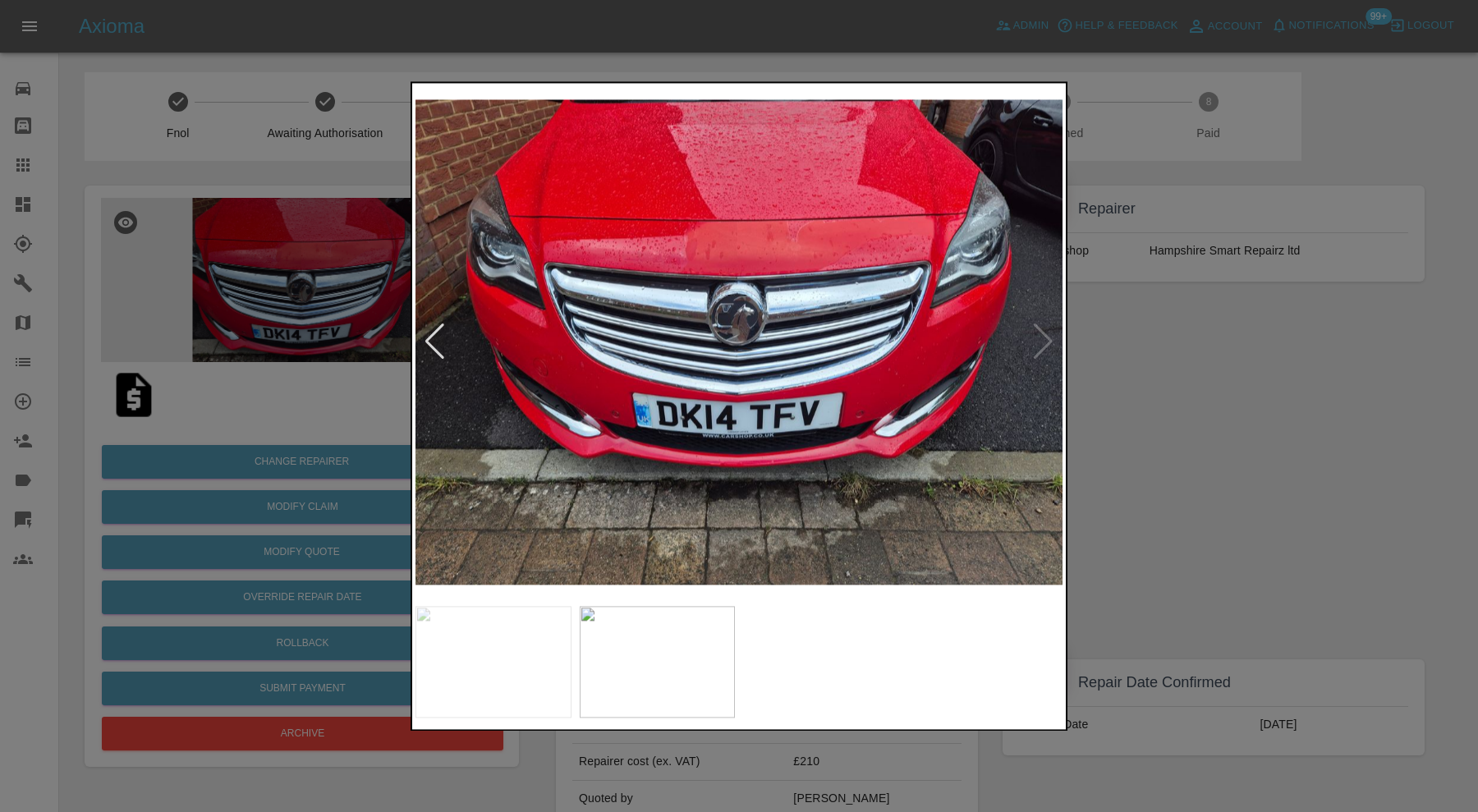
click at [435, 337] on div at bounding box center [434, 342] width 22 height 36
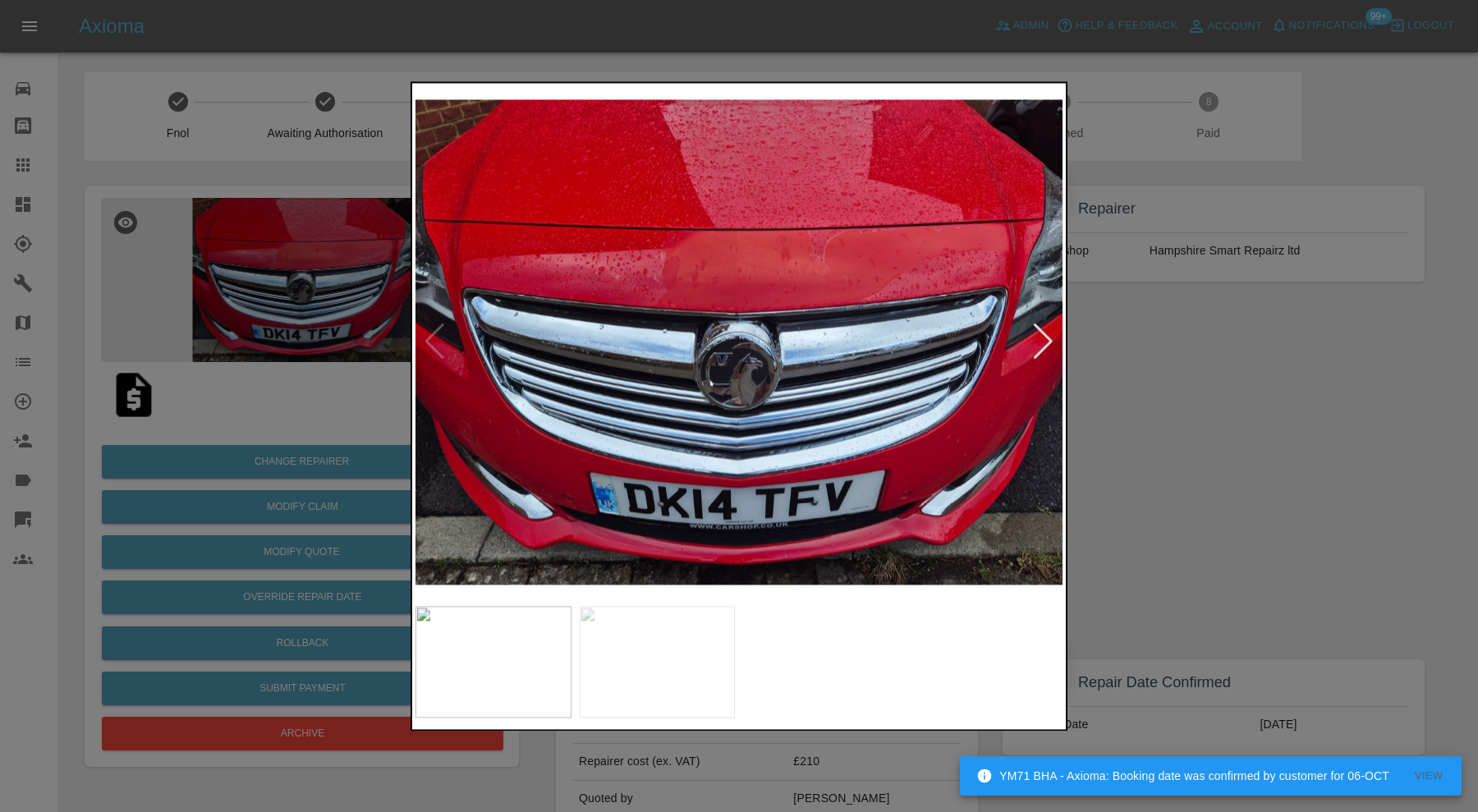
click at [1136, 403] on div at bounding box center [739, 406] width 1478 height 812
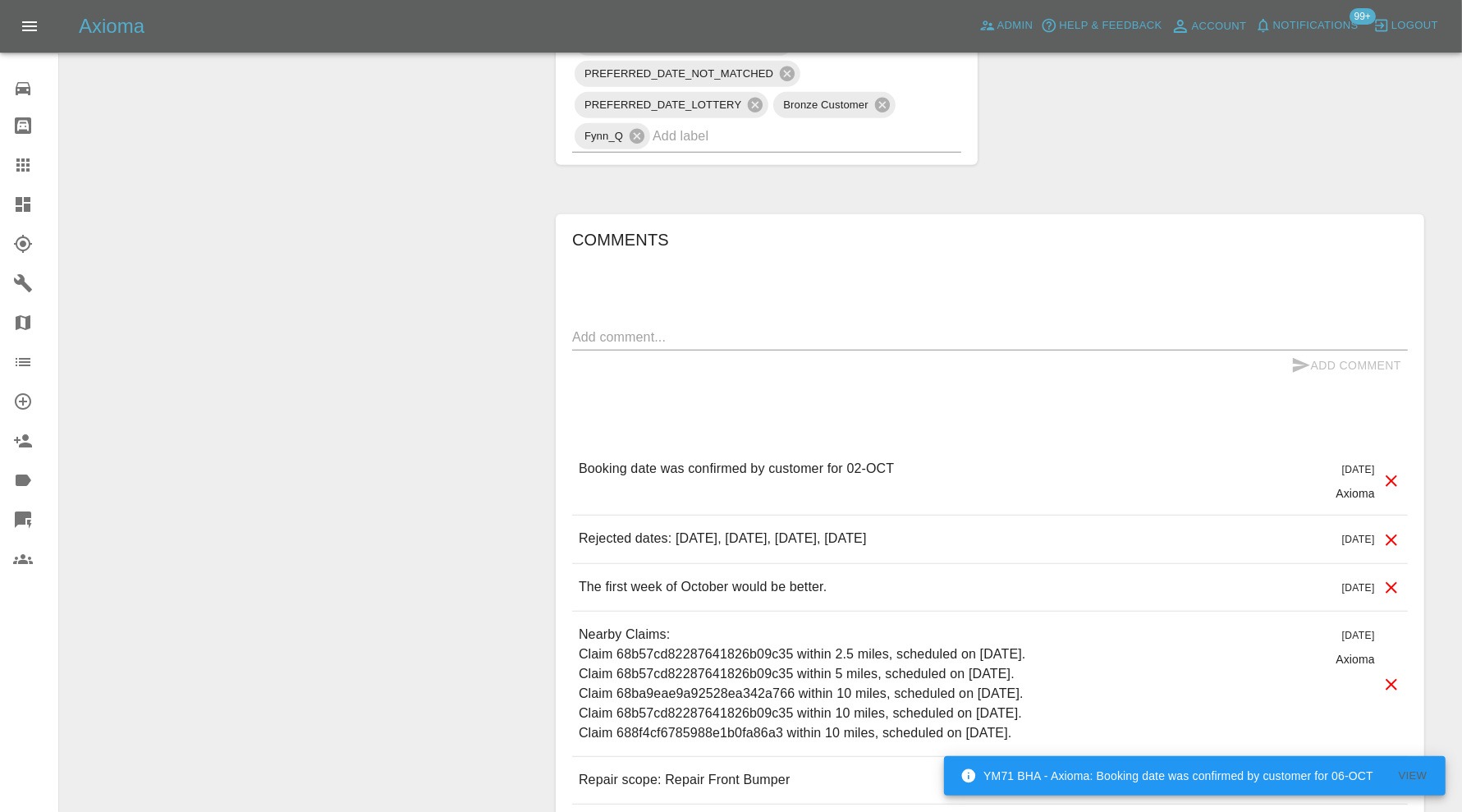
scroll to position [958, 0]
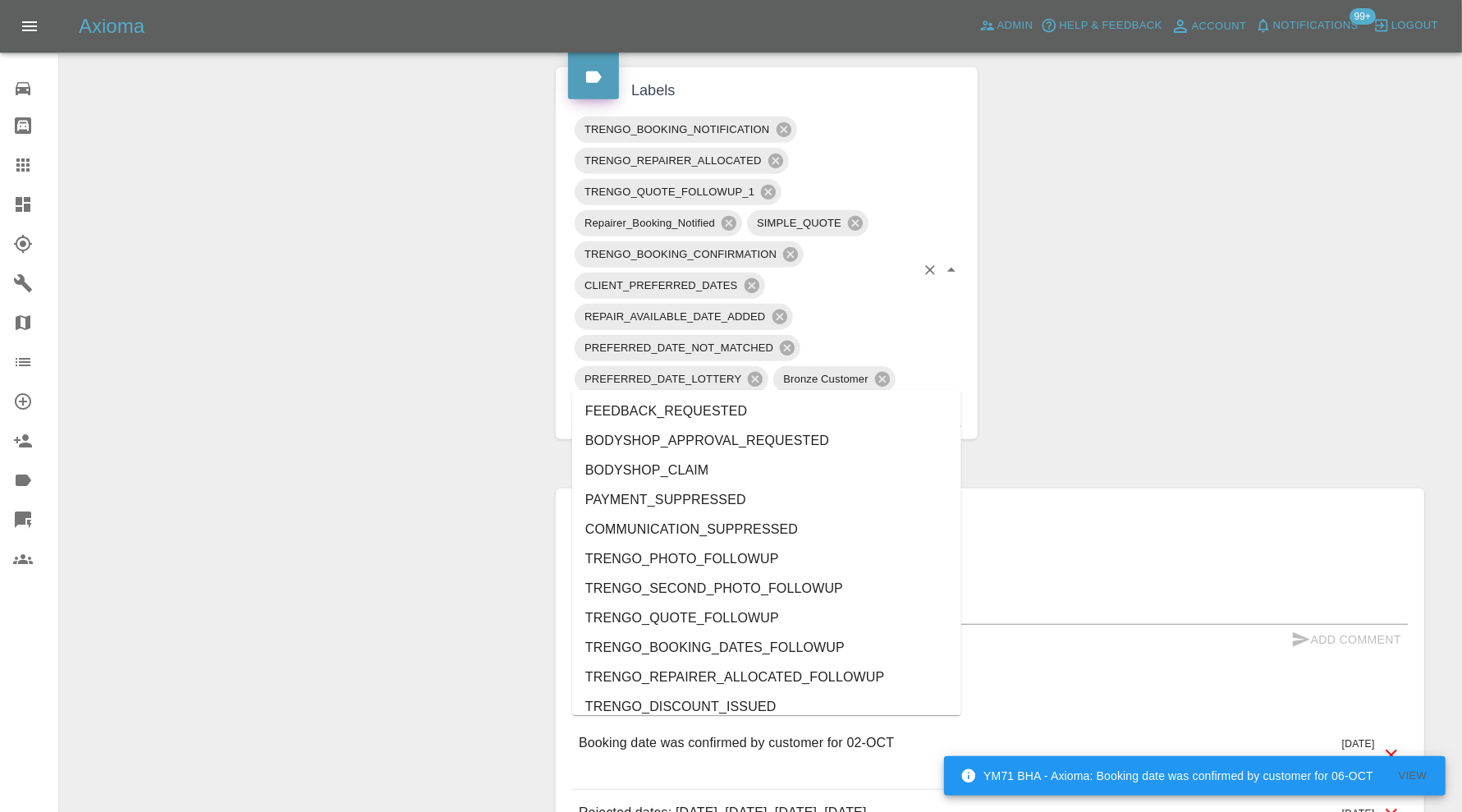
click at [786, 398] on input "text" at bounding box center [784, 410] width 263 height 26
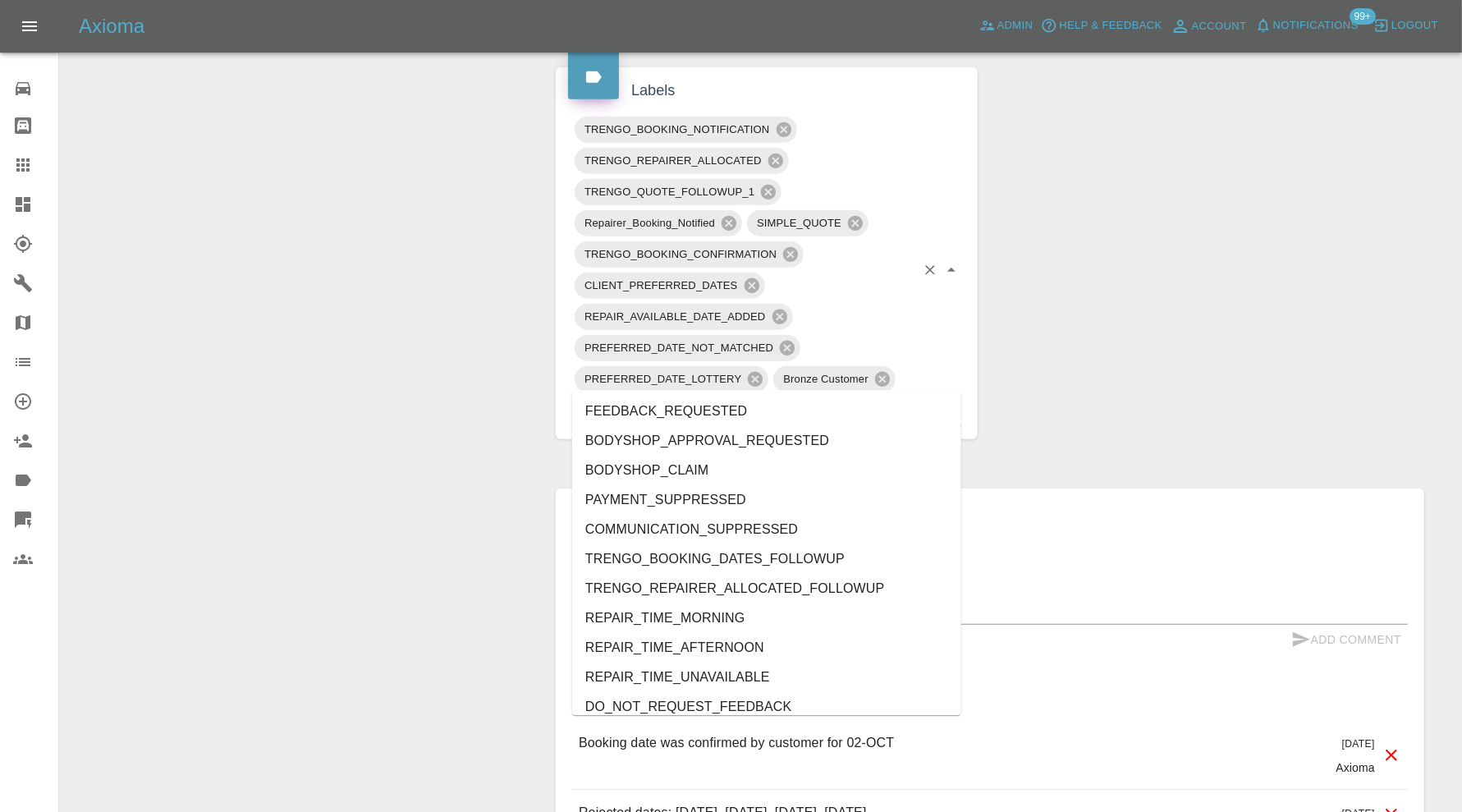
type input "au"
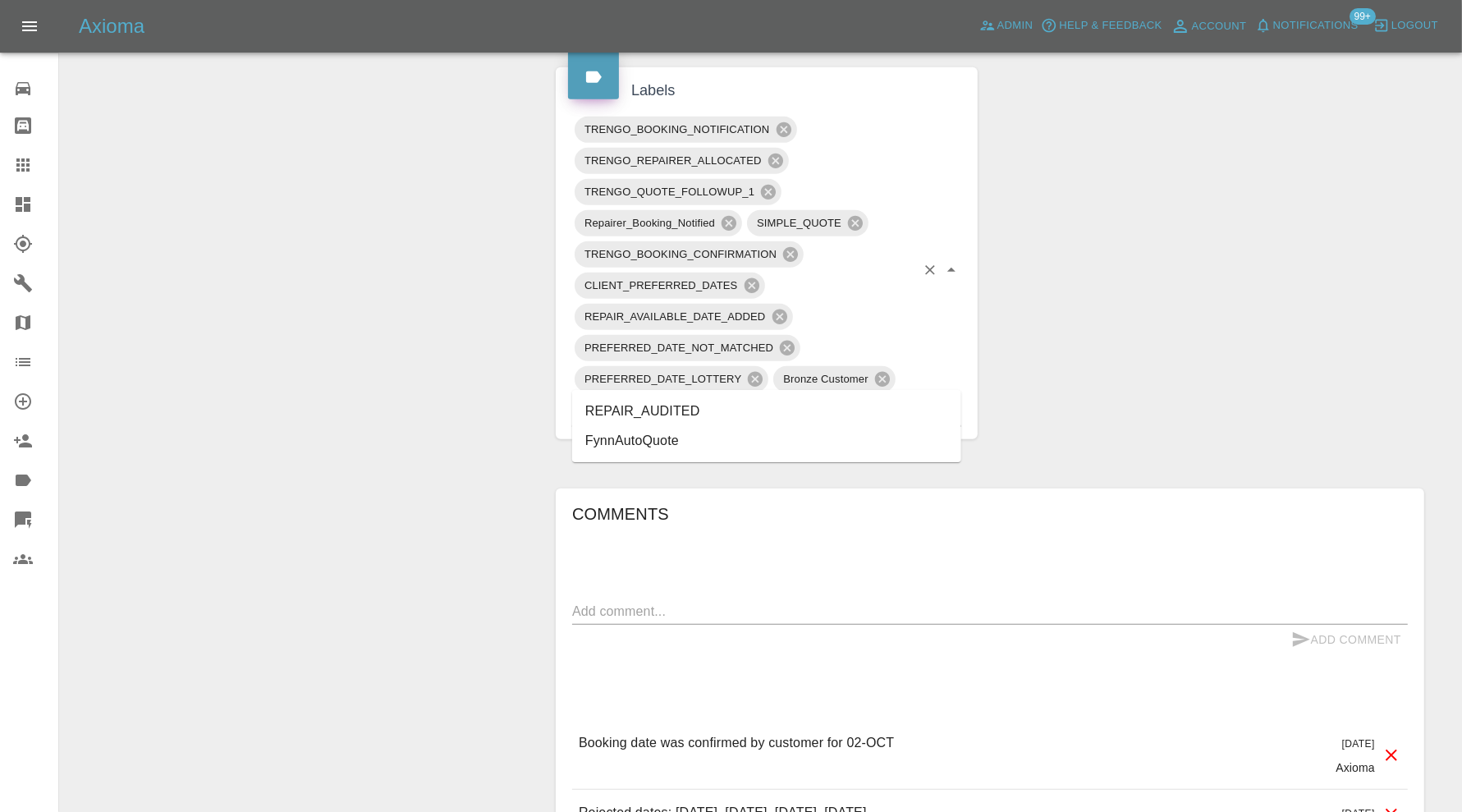
click at [685, 408] on li "REPAIR_AUDITED" at bounding box center [767, 412] width 389 height 30
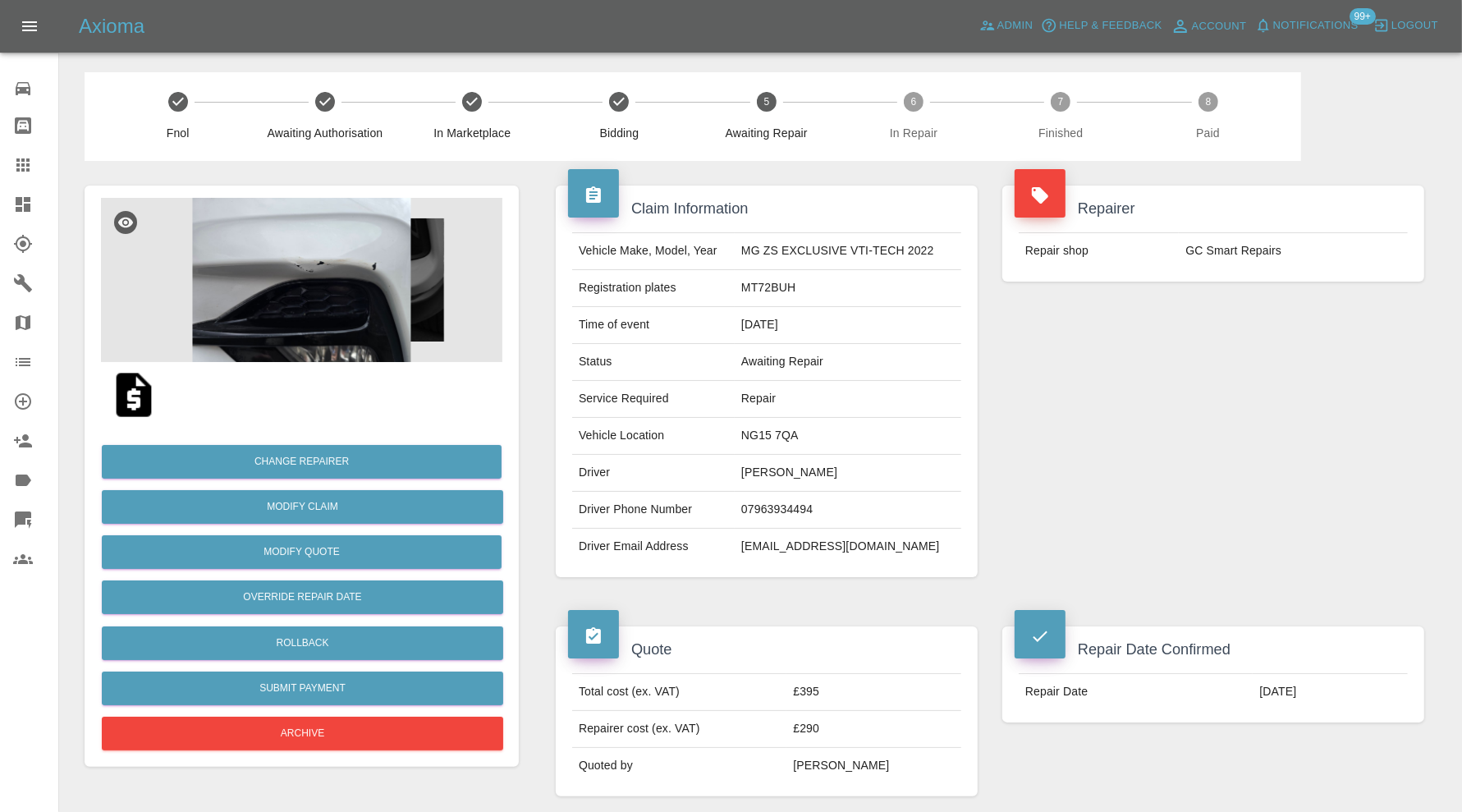
click at [303, 302] on img at bounding box center [301, 279] width 401 height 165
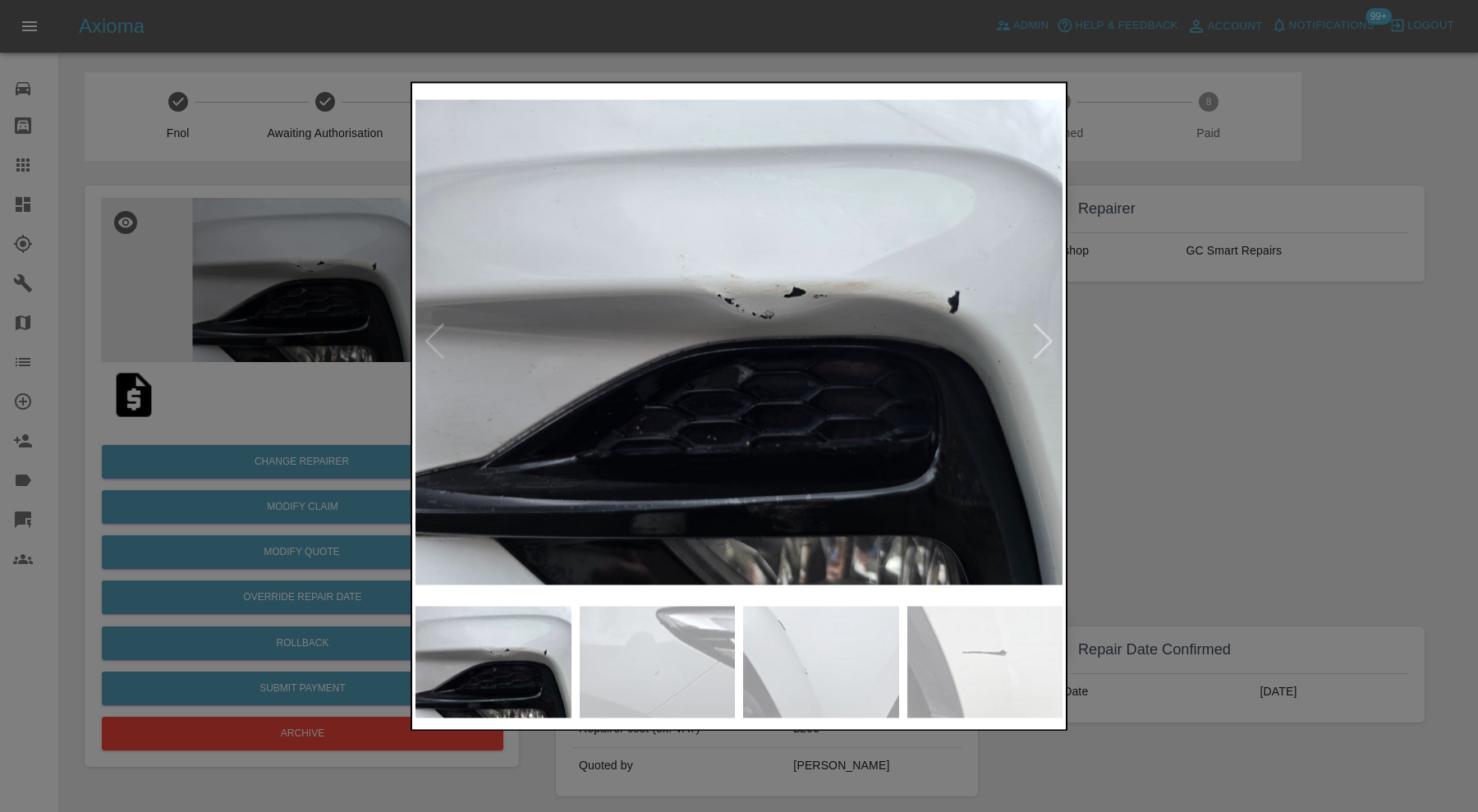
click at [1041, 334] on div at bounding box center [1043, 342] width 22 height 36
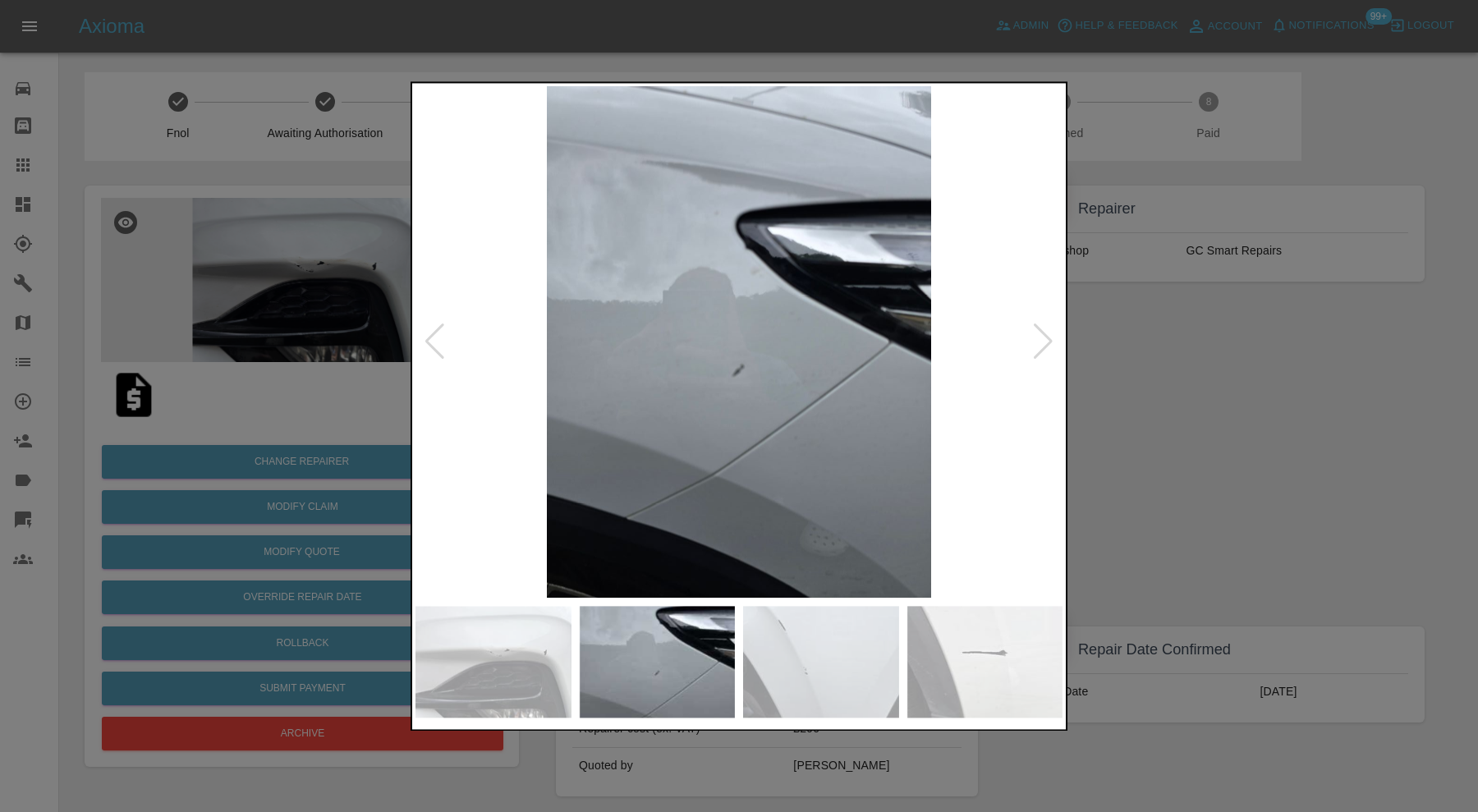
click at [1044, 330] on div at bounding box center [1043, 342] width 22 height 36
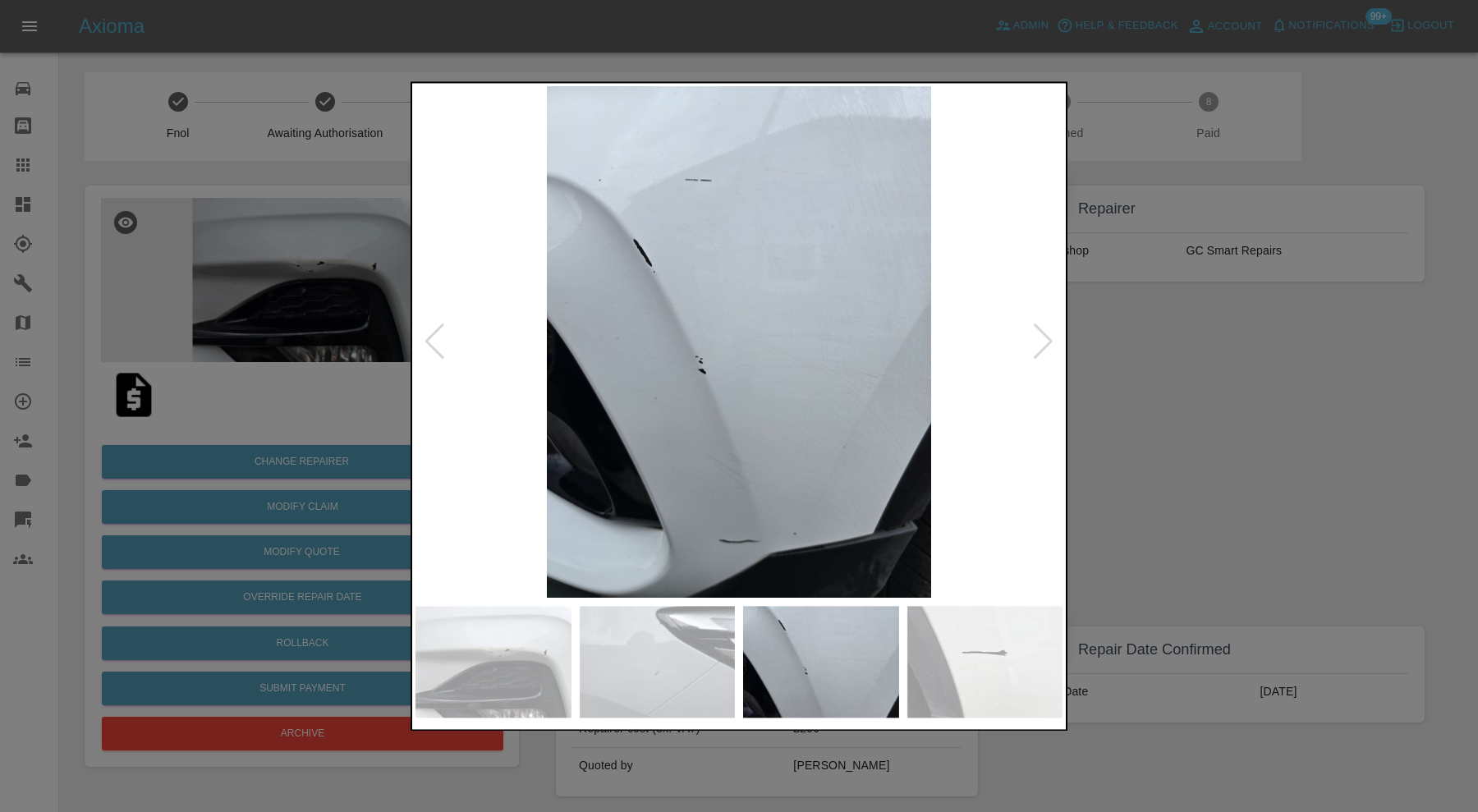
click at [1044, 330] on div at bounding box center [1043, 342] width 22 height 36
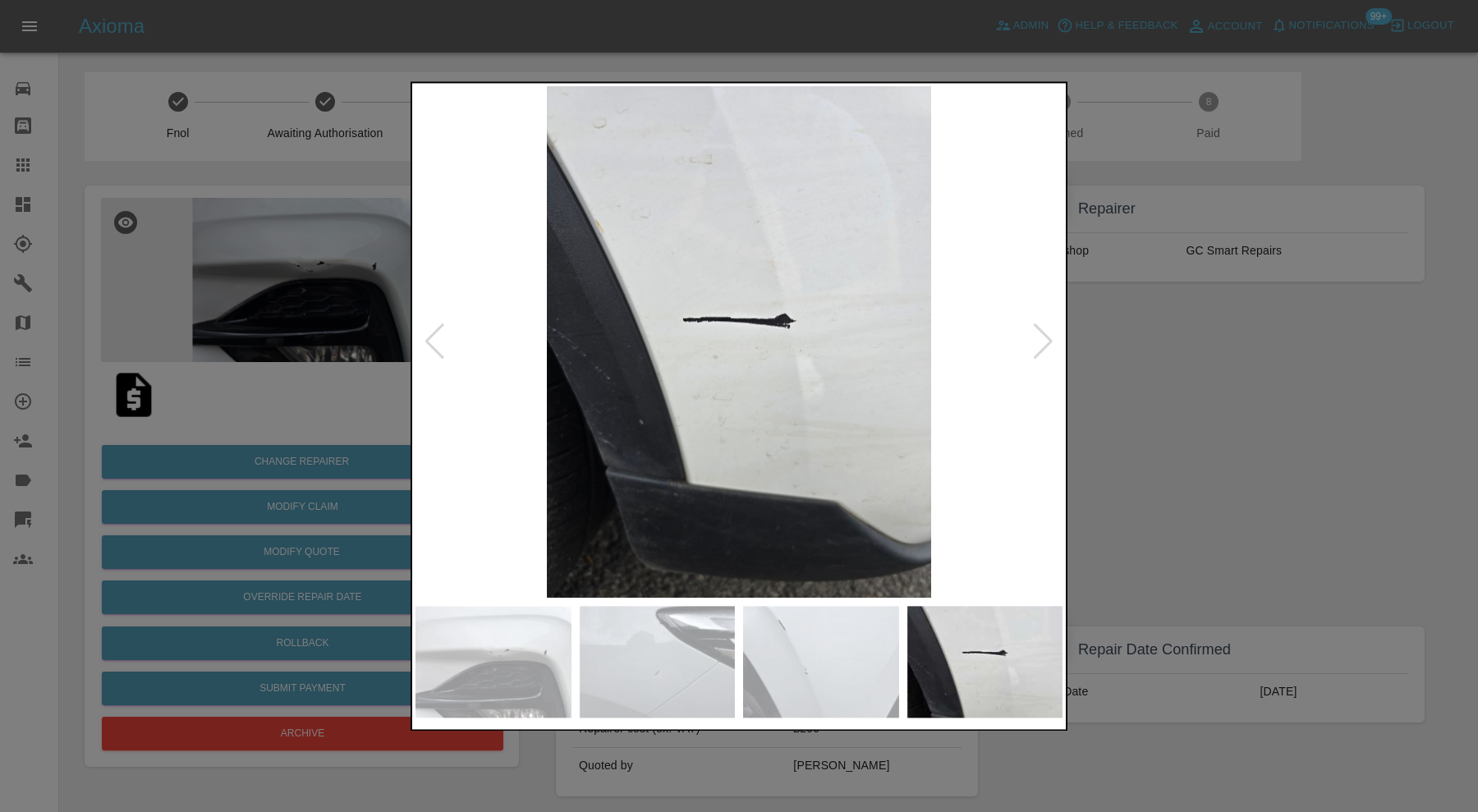
click at [1044, 330] on div at bounding box center [1043, 342] width 22 height 36
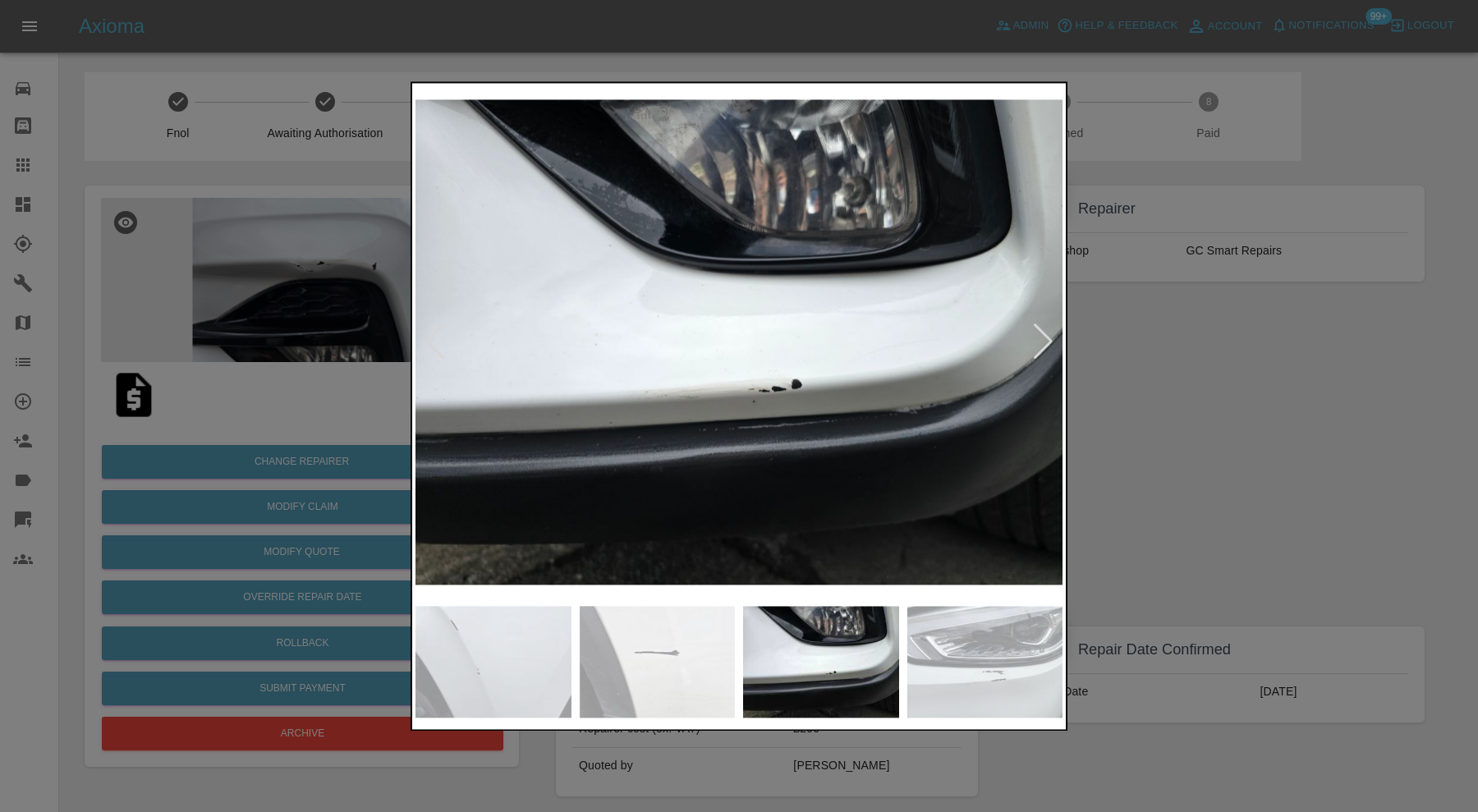
click at [1042, 332] on div at bounding box center [1043, 342] width 22 height 36
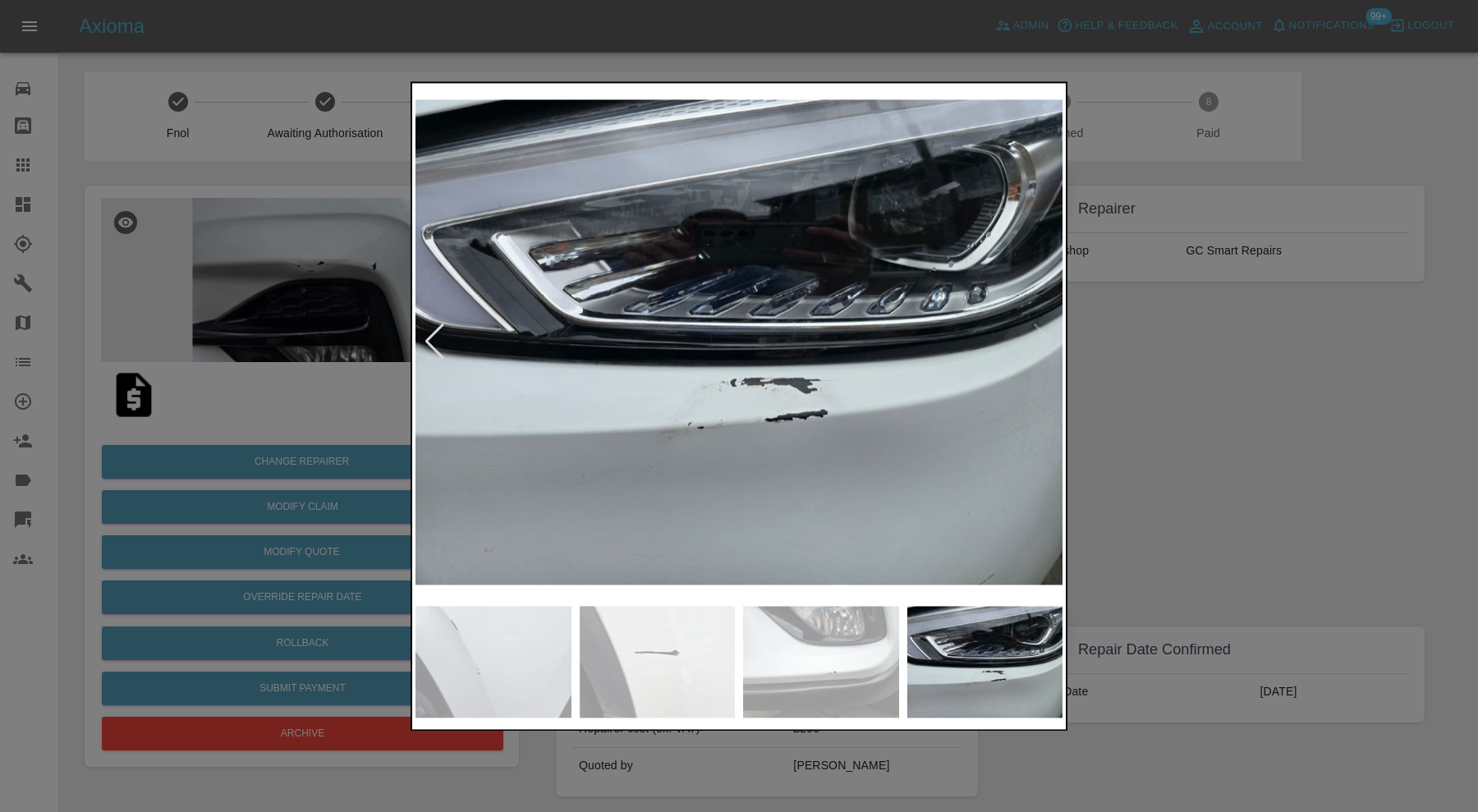
click at [1042, 332] on img at bounding box center [739, 342] width 647 height 512
click at [441, 329] on div at bounding box center [434, 342] width 22 height 36
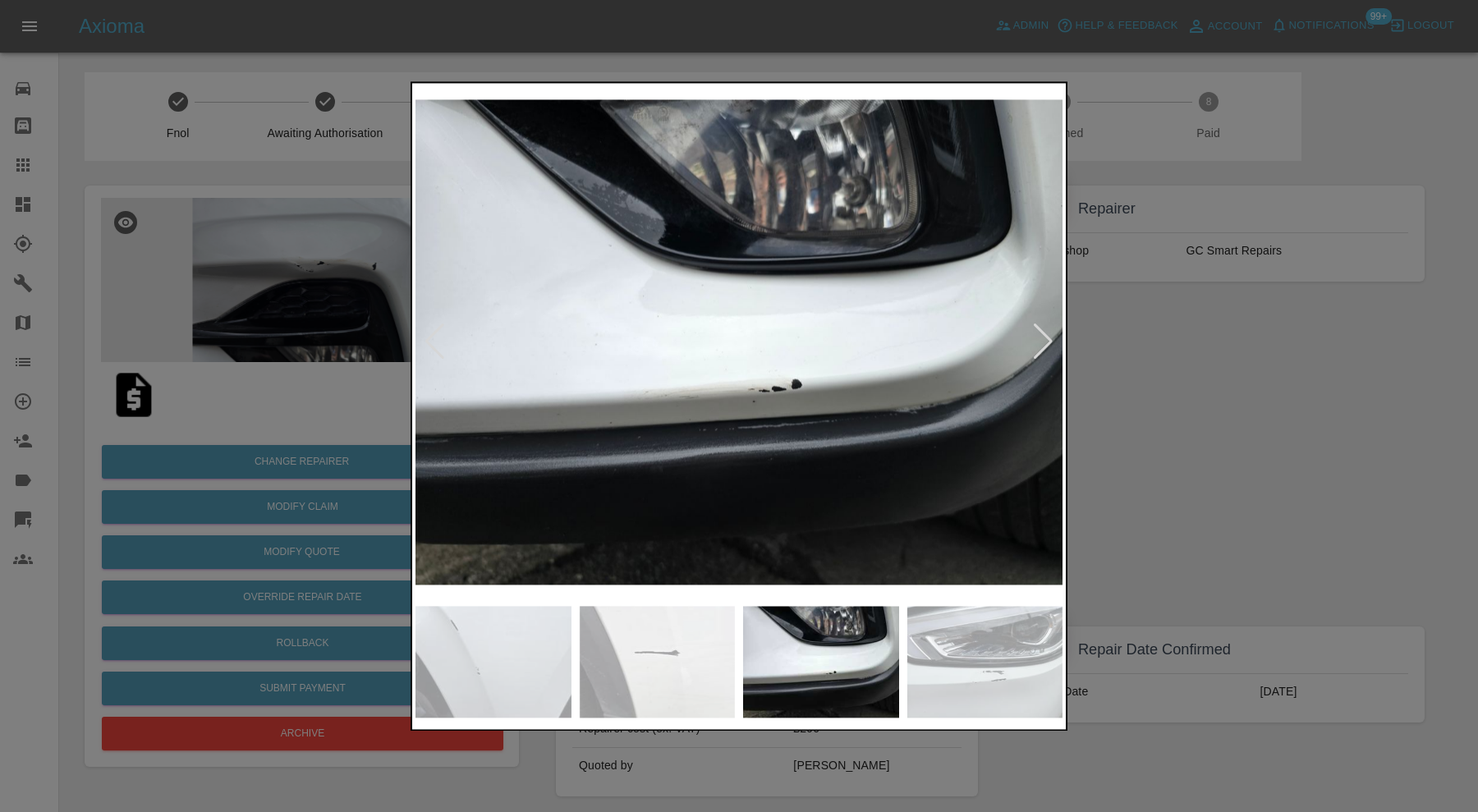
click at [441, 329] on div at bounding box center [434, 342] width 22 height 36
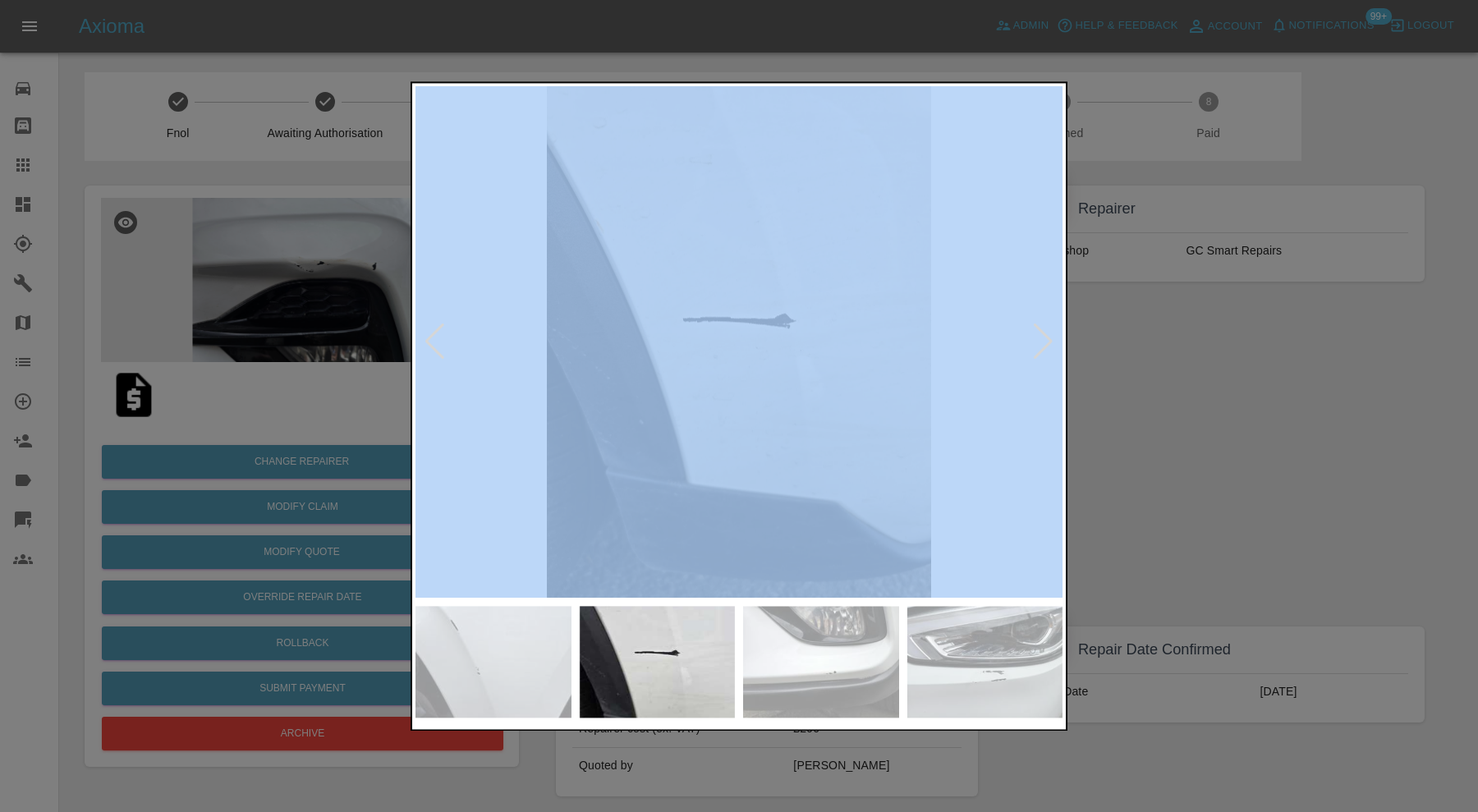
click at [441, 329] on div at bounding box center [434, 342] width 22 height 36
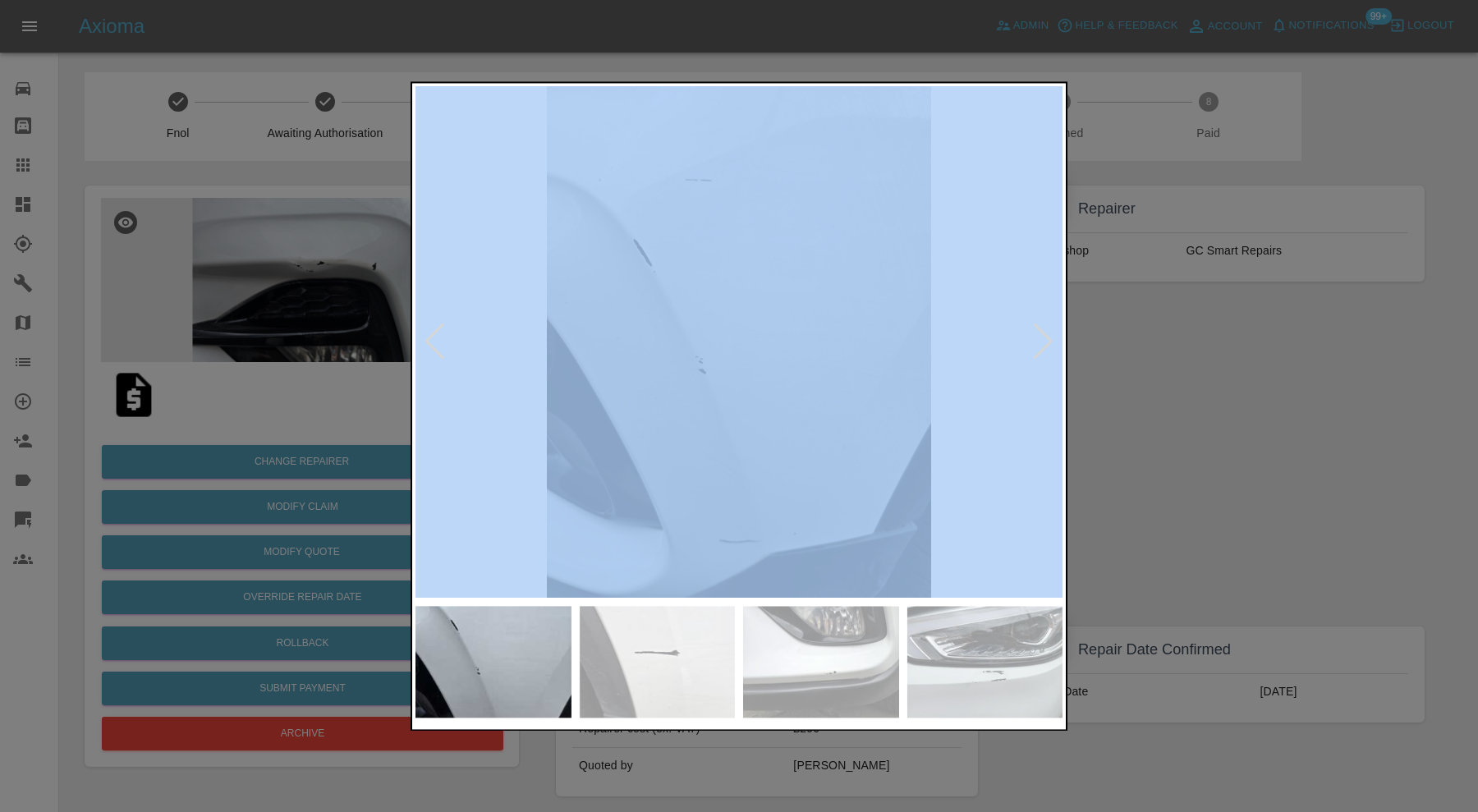
click at [438, 338] on div at bounding box center [434, 342] width 22 height 36
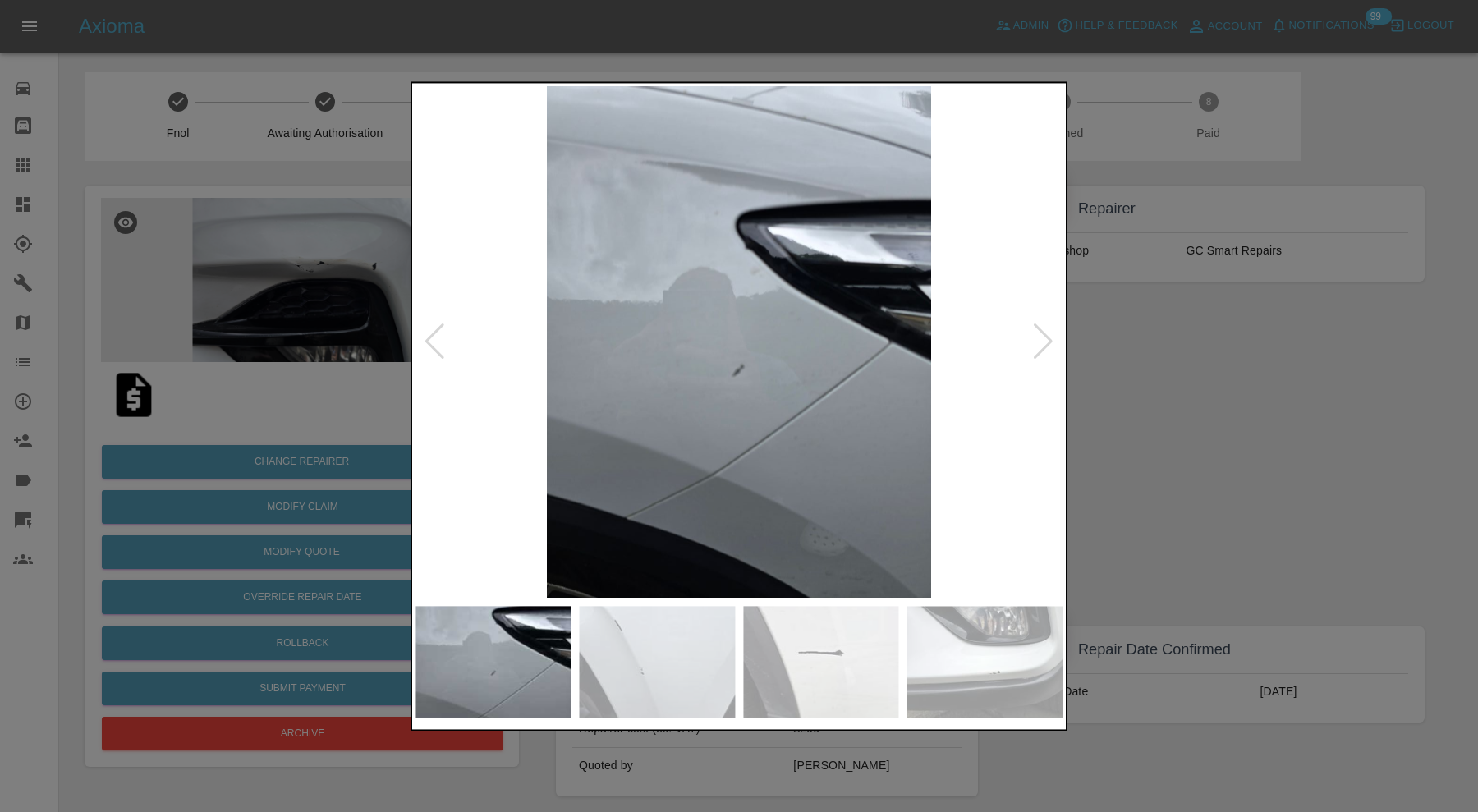
click at [438, 338] on div at bounding box center [434, 342] width 22 height 36
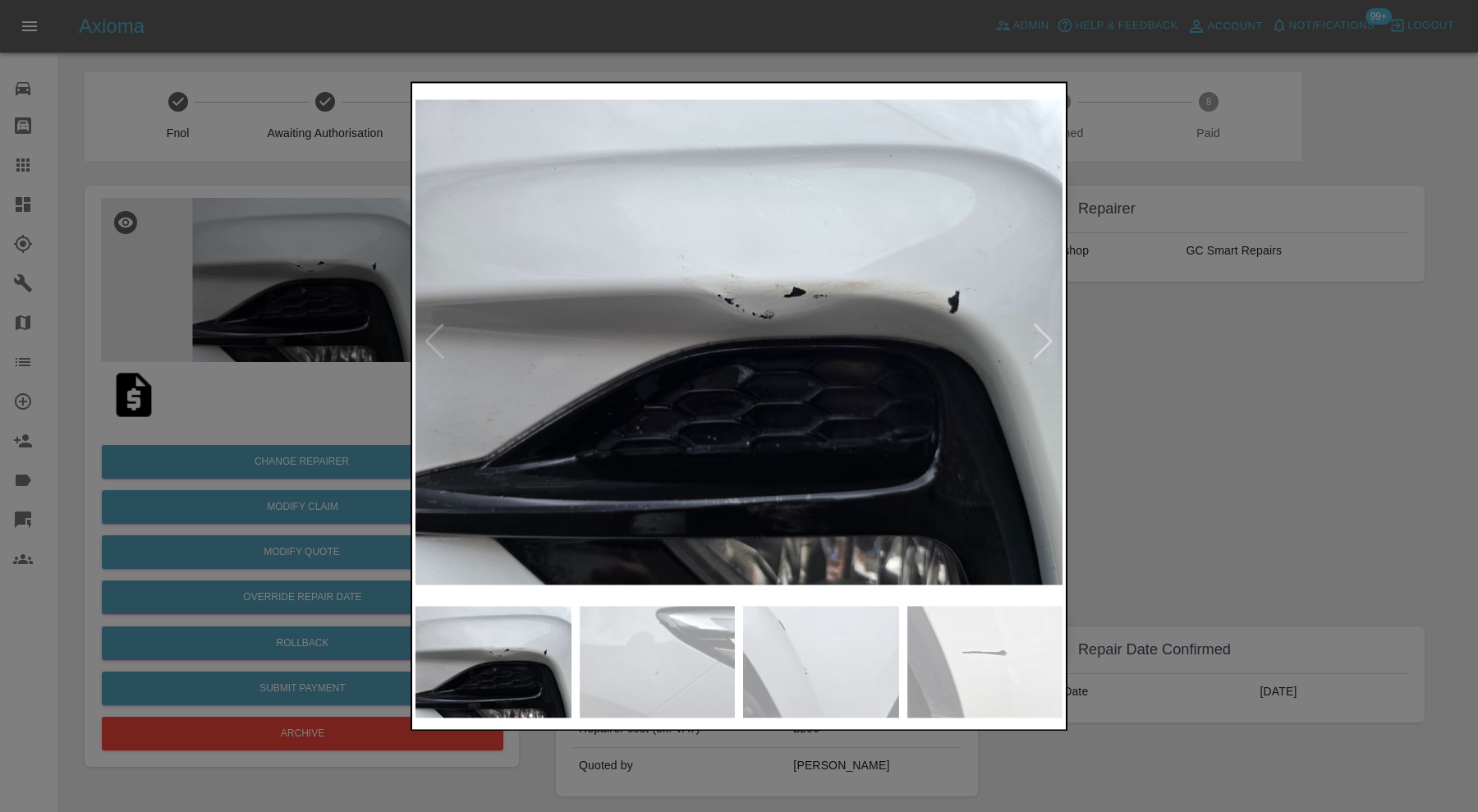
click at [438, 338] on img at bounding box center [739, 342] width 647 height 512
click at [1184, 341] on div at bounding box center [739, 406] width 1478 height 812
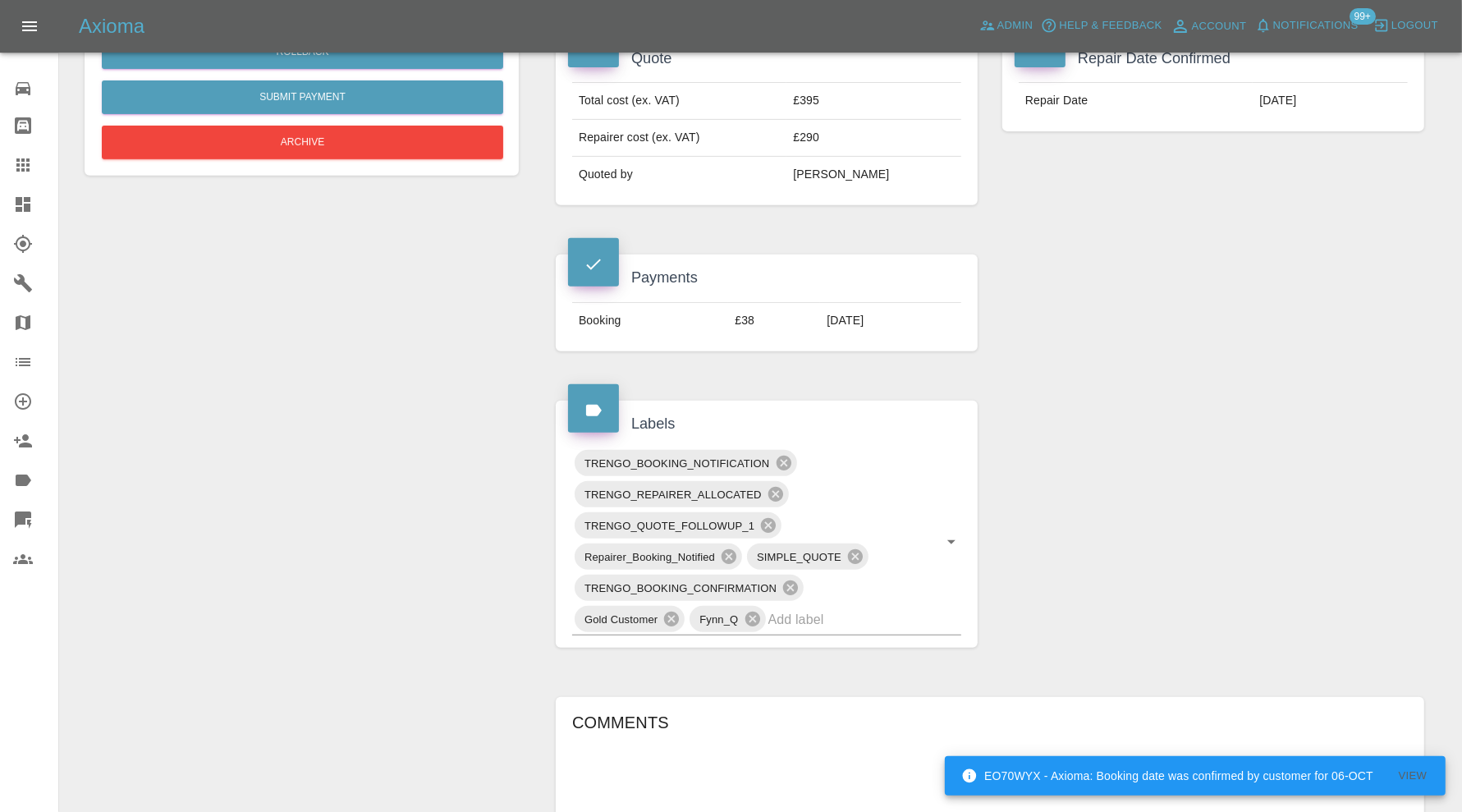
scroll to position [684, 0]
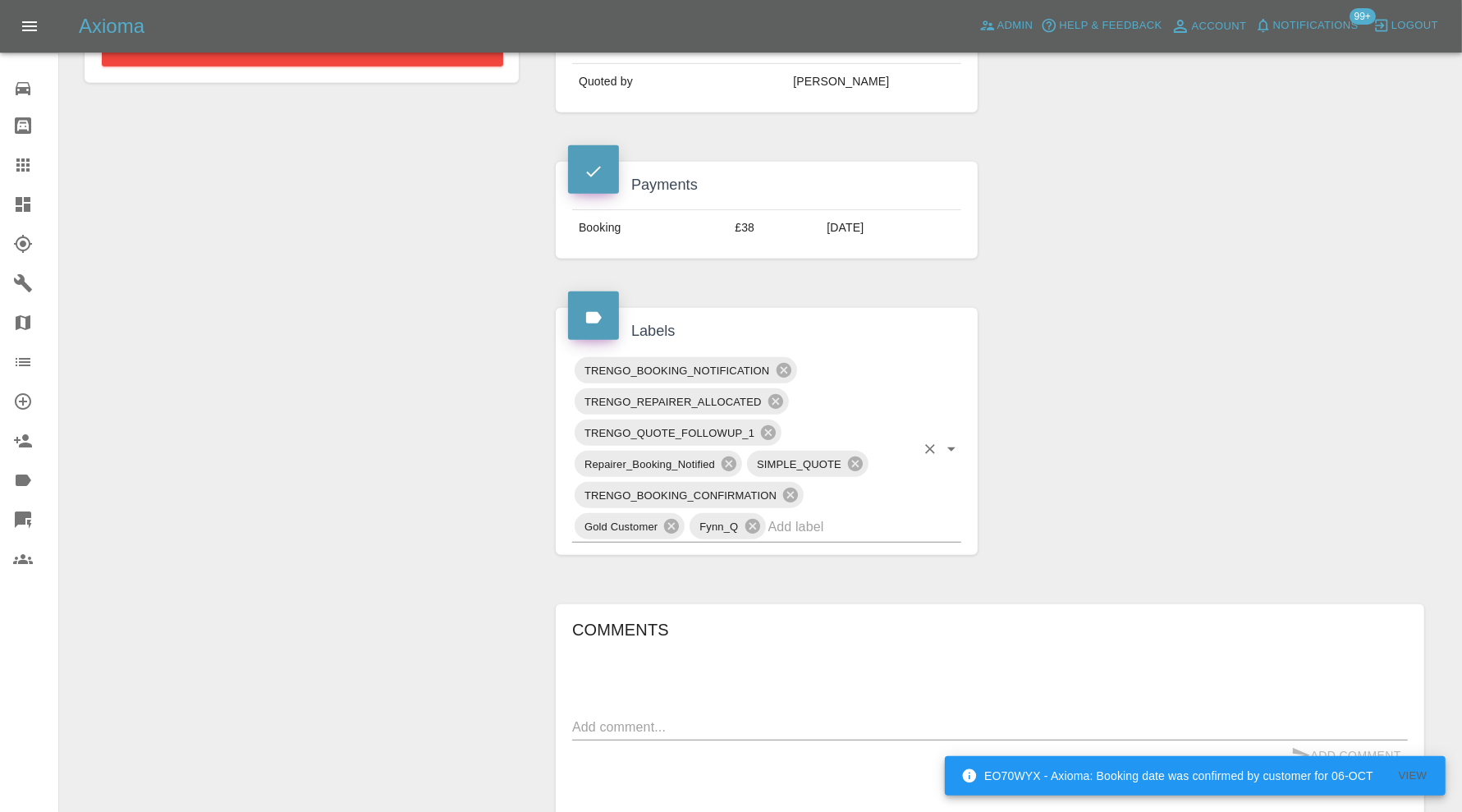
click at [867, 532] on input "text" at bounding box center [842, 526] width 147 height 26
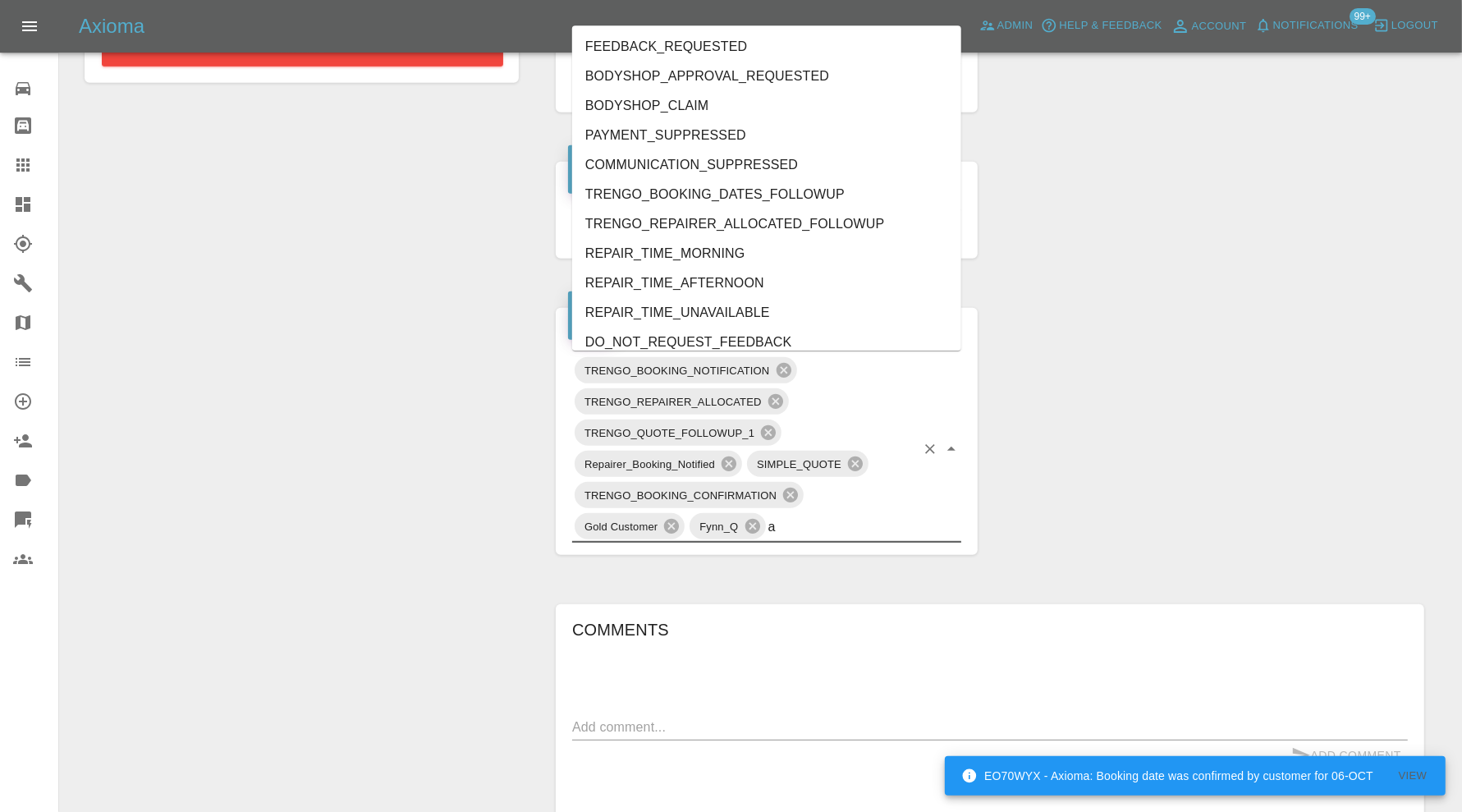
type input "au"
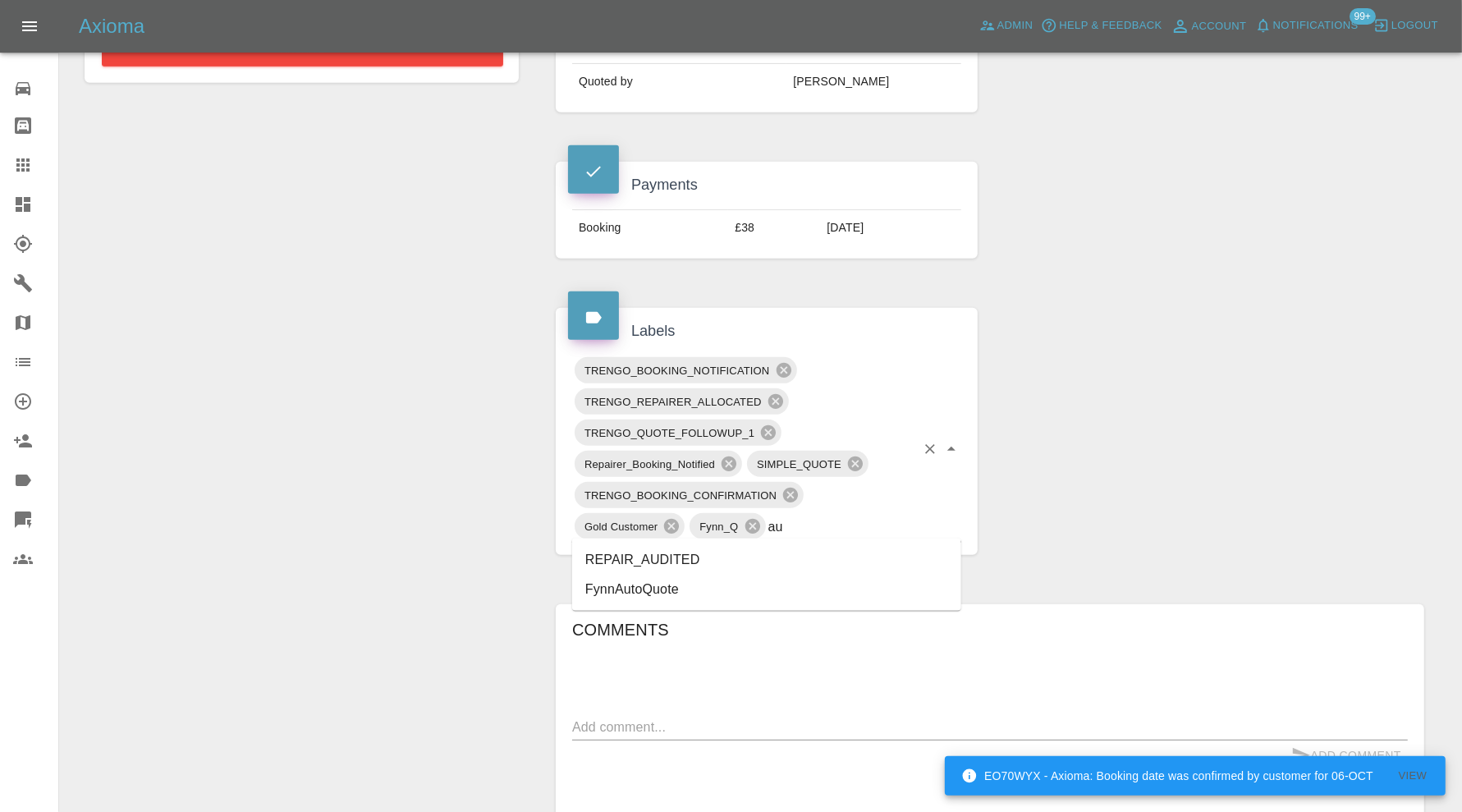
click at [703, 558] on li "REPAIR_AUDITED" at bounding box center [767, 560] width 389 height 30
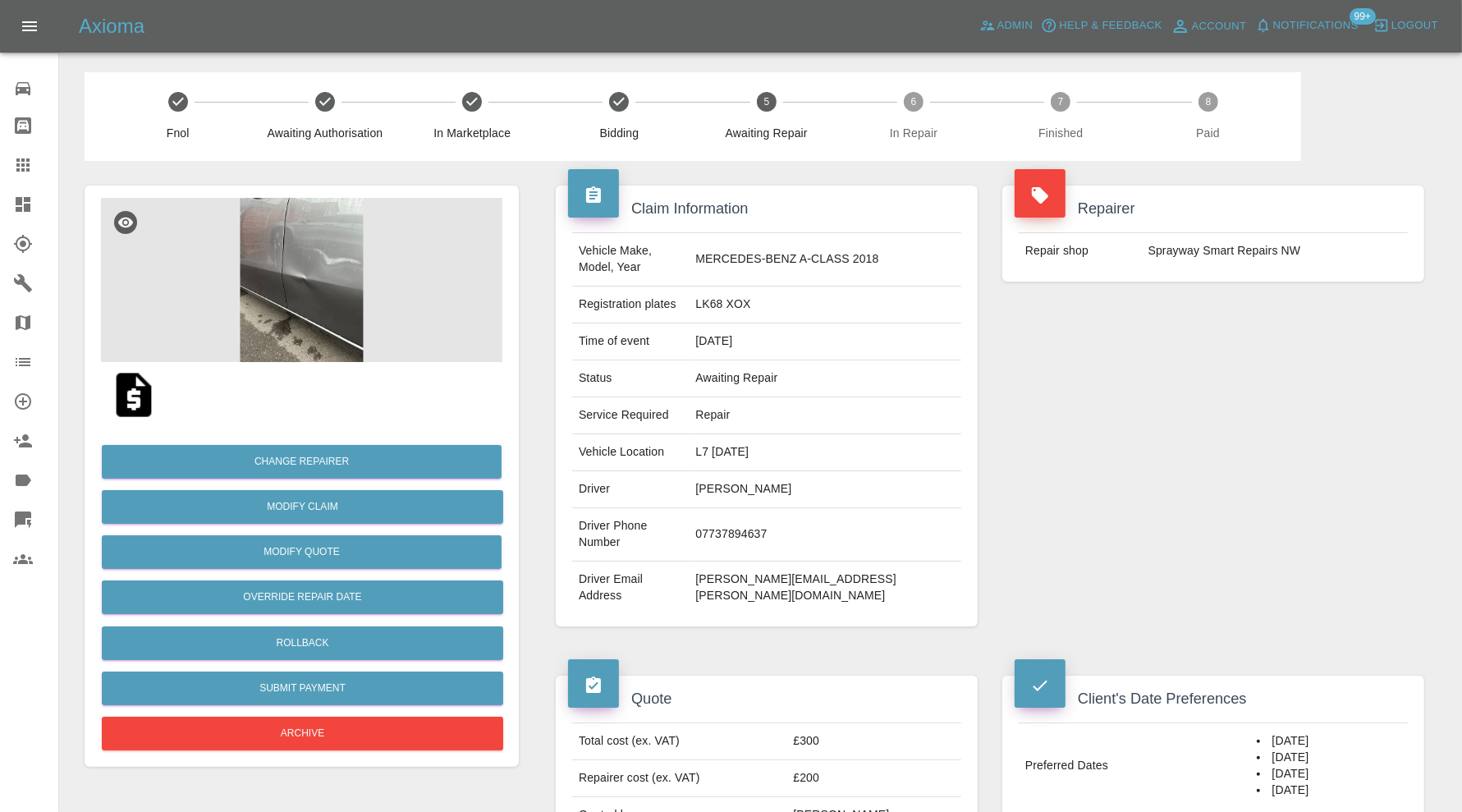
click at [316, 292] on img at bounding box center [301, 279] width 401 height 165
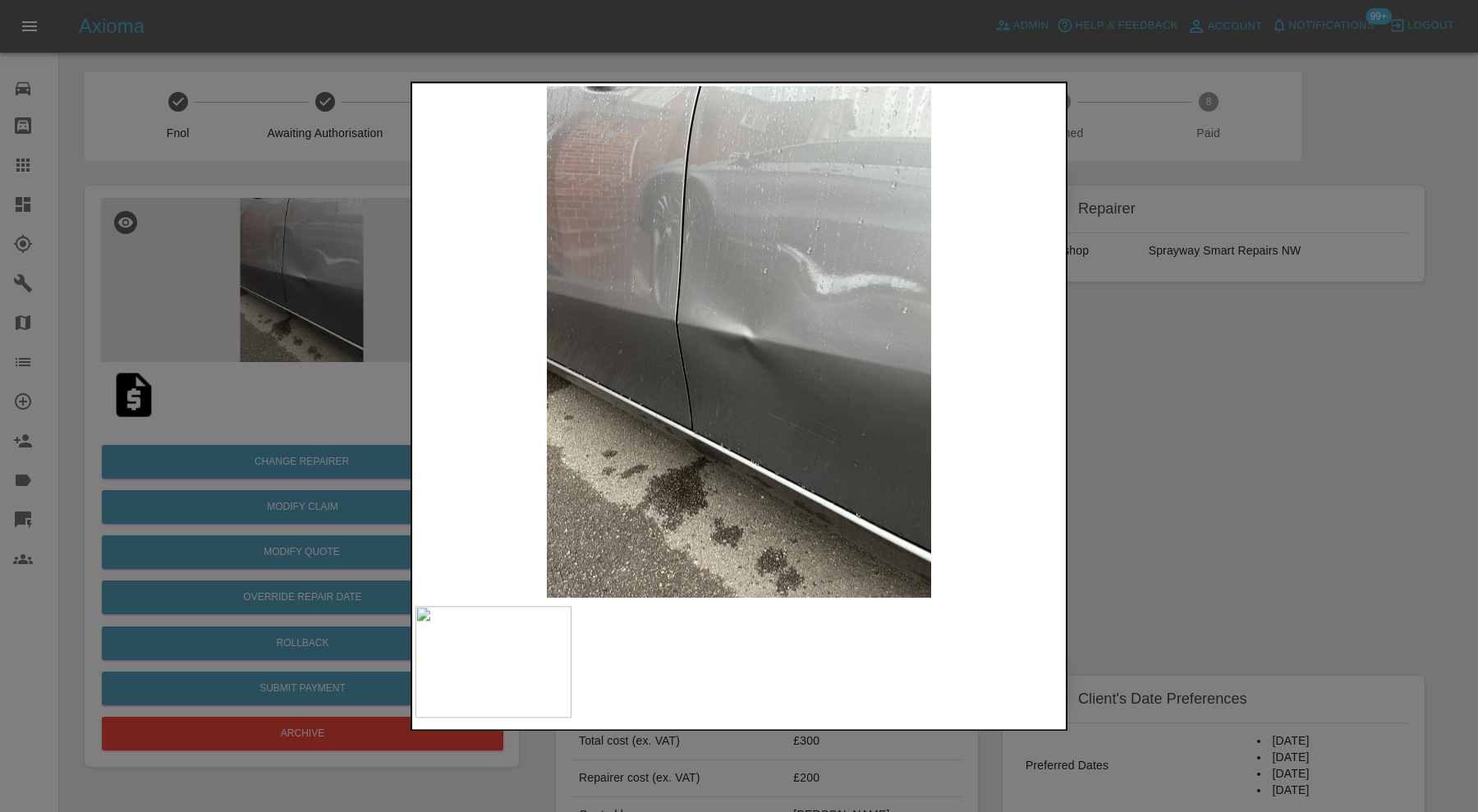
click at [1088, 367] on div at bounding box center [739, 406] width 1478 height 812
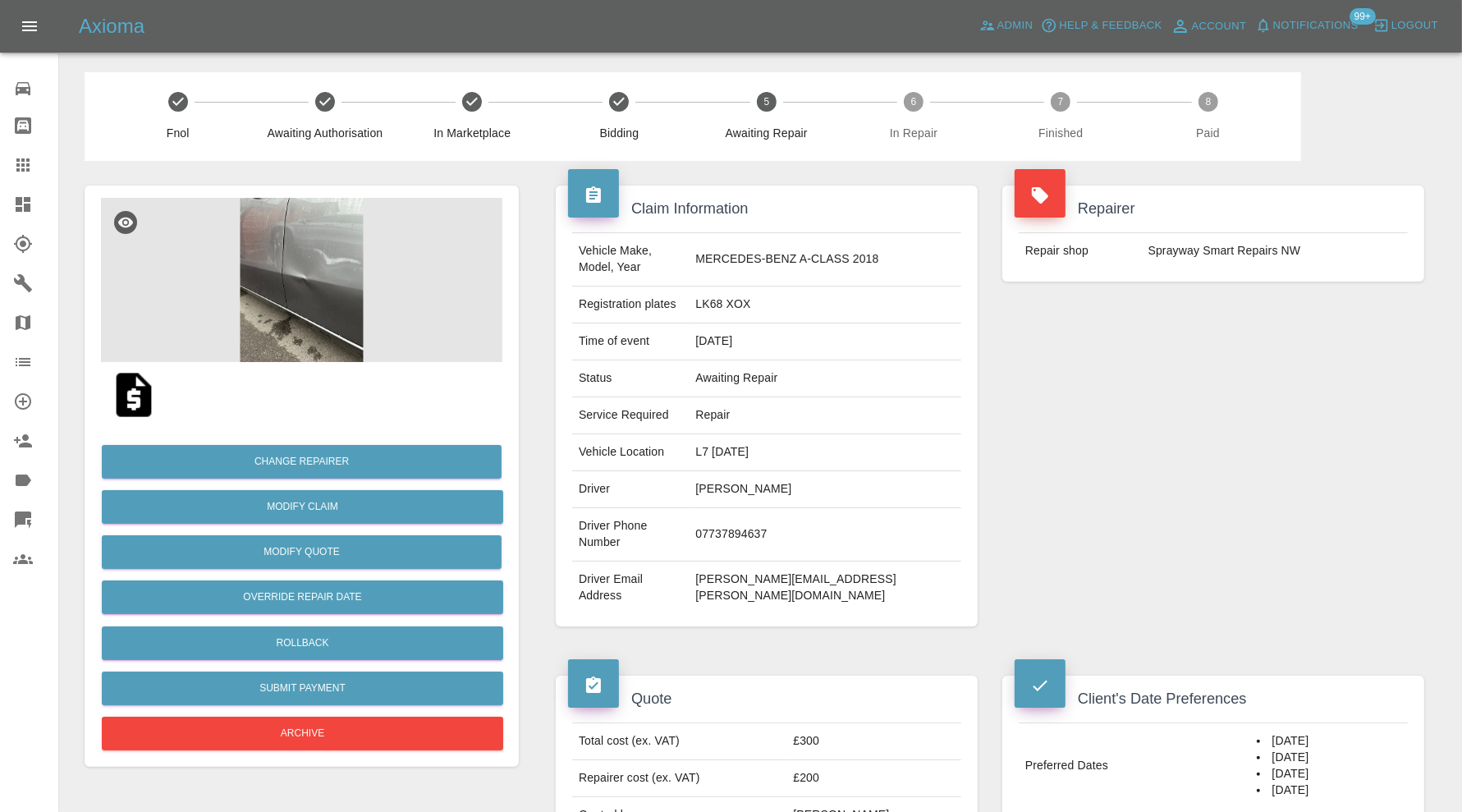
click at [767, 434] on td "L7 [DATE]" at bounding box center [825, 452] width 273 height 37
copy td "L7 [DATE]"
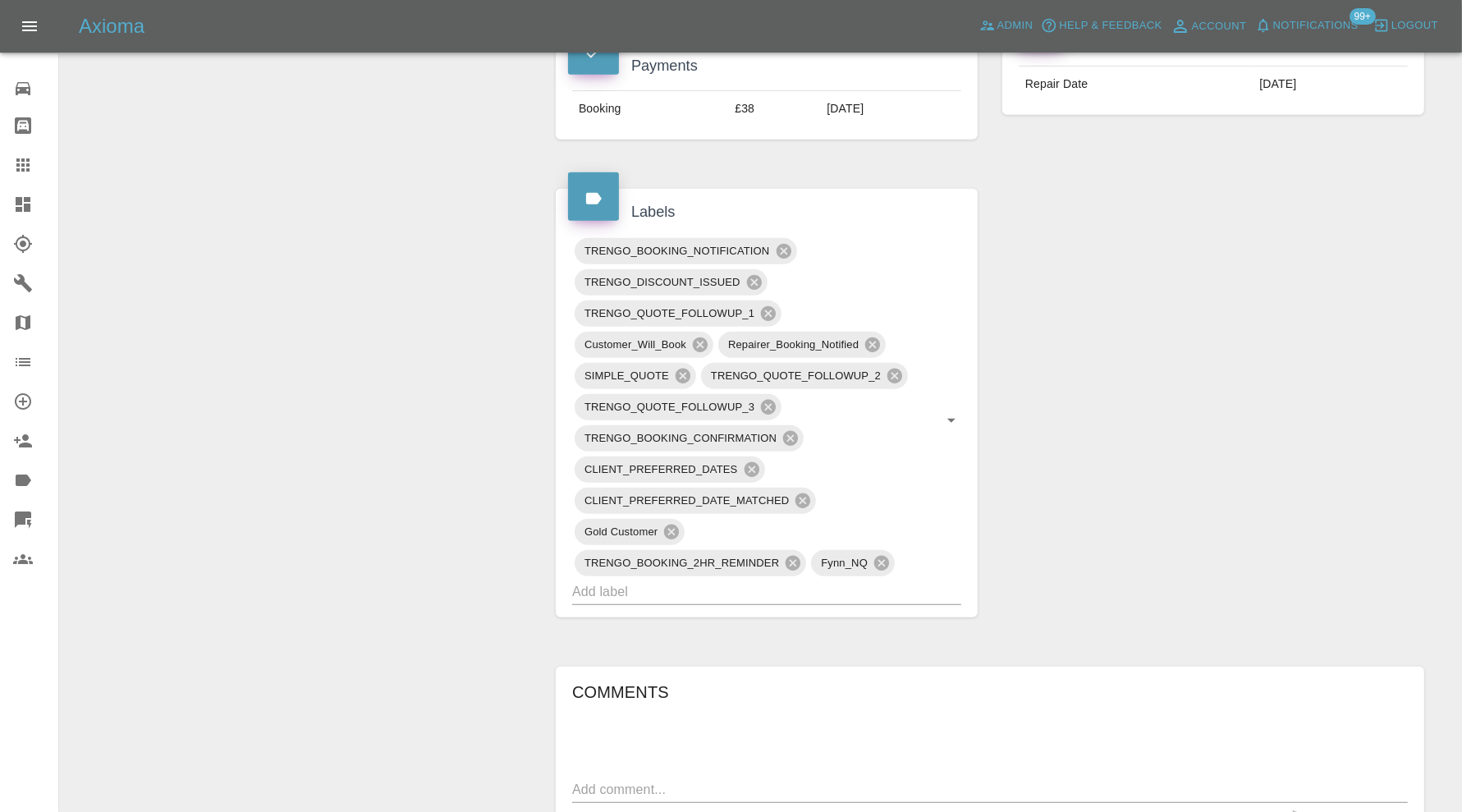
scroll to position [958, 0]
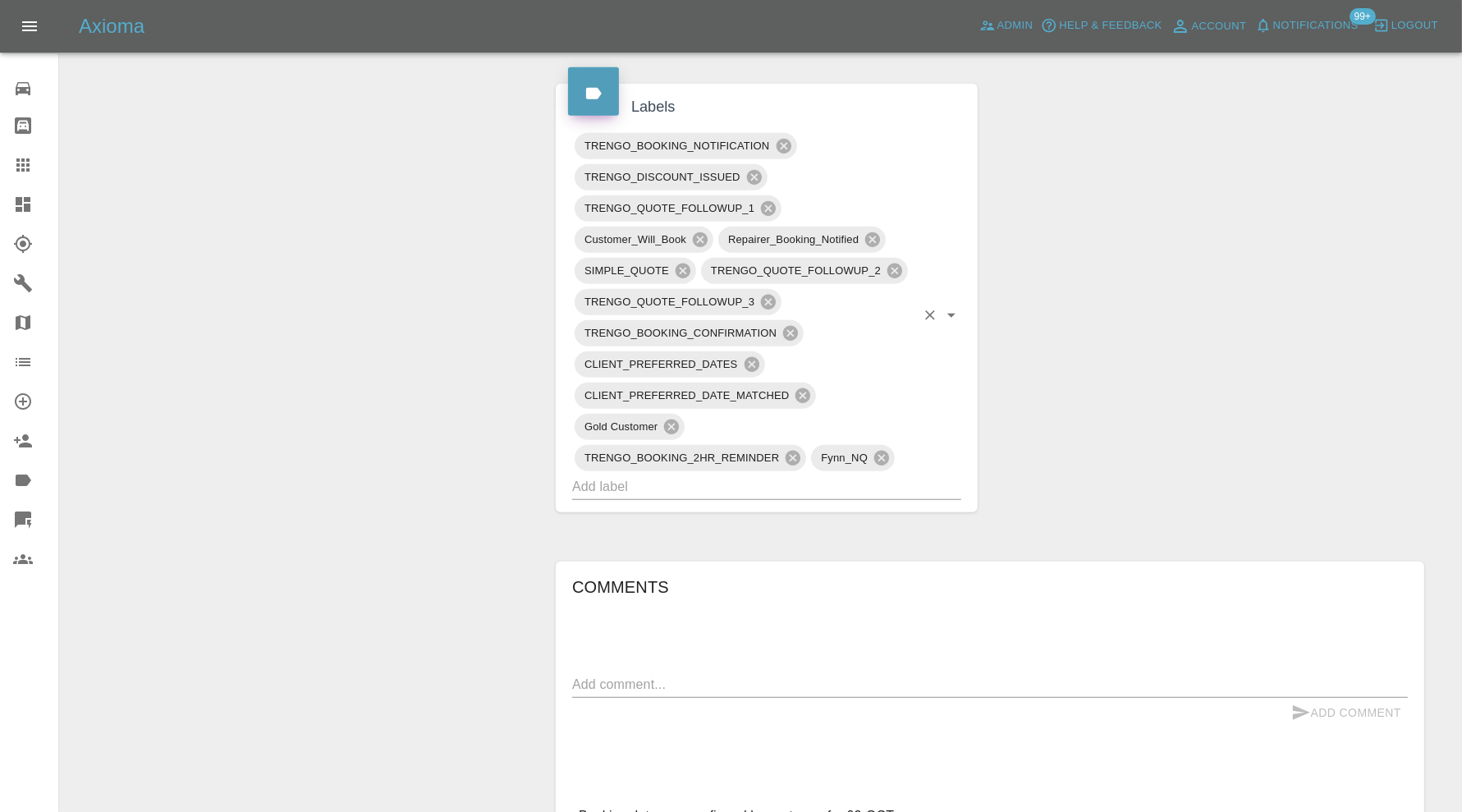
click at [736, 474] on input "text" at bounding box center [743, 486] width 343 height 26
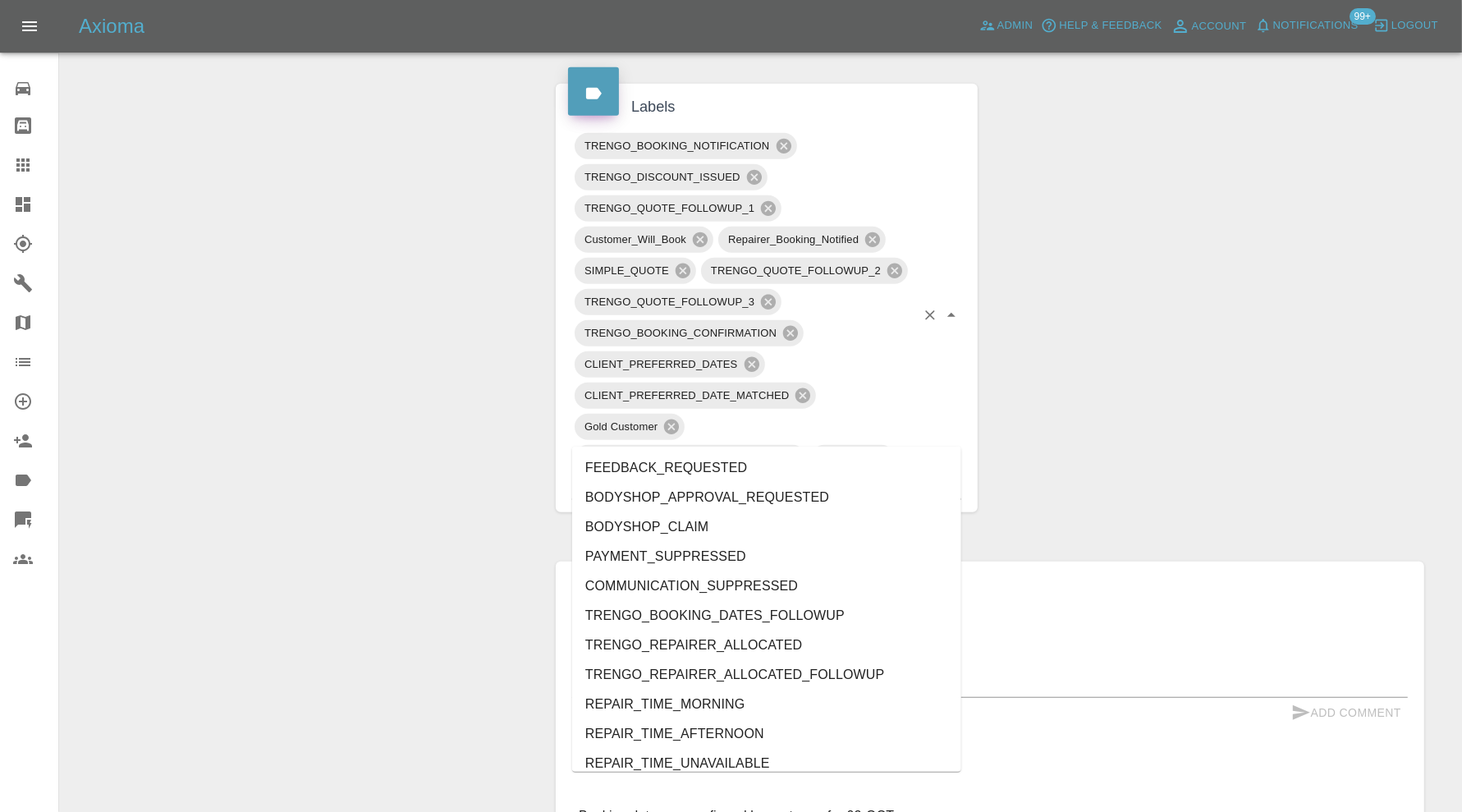
type input "au"
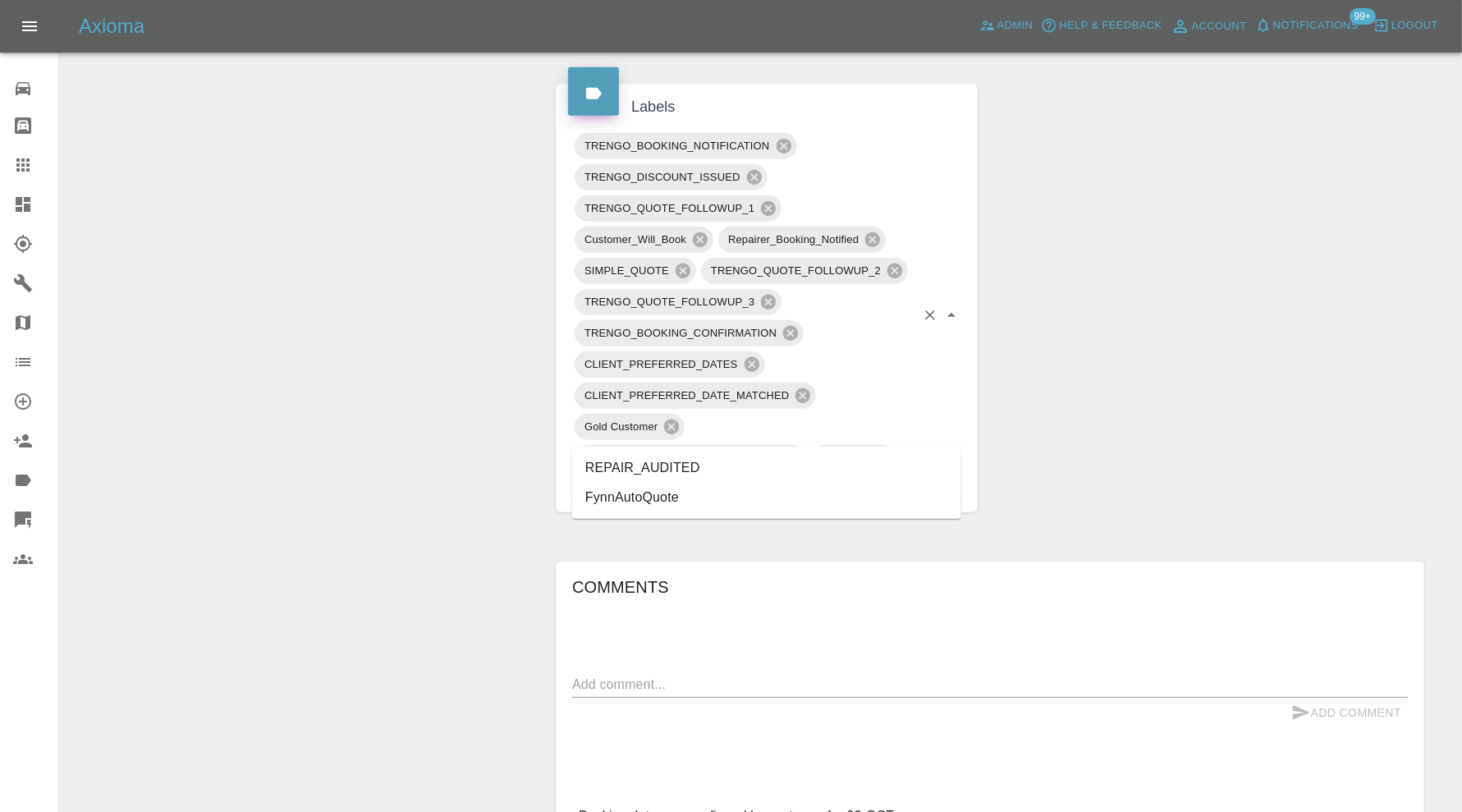
click at [657, 461] on li "REPAIR_AUDITED" at bounding box center [767, 468] width 389 height 30
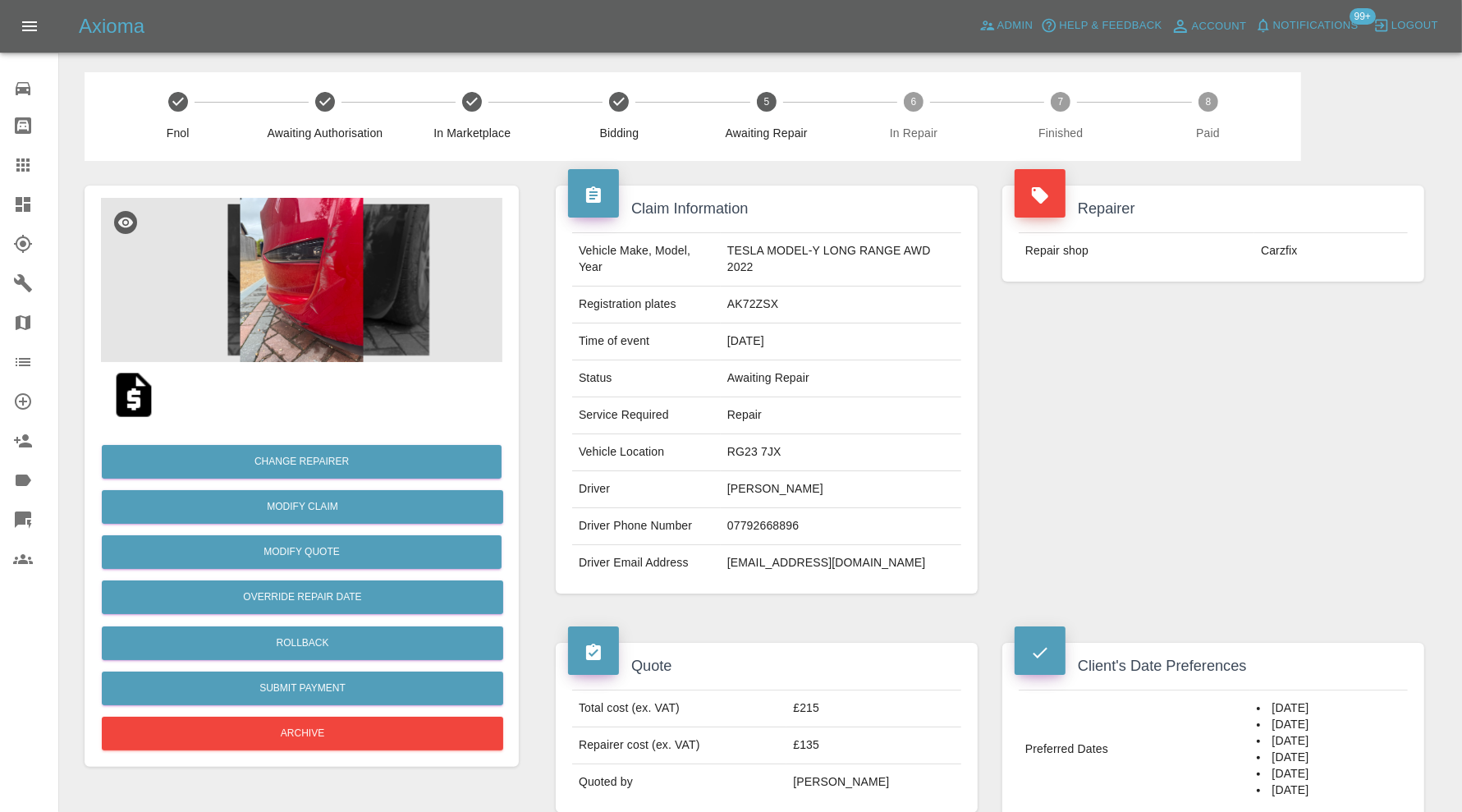
click at [318, 331] on img at bounding box center [301, 279] width 401 height 165
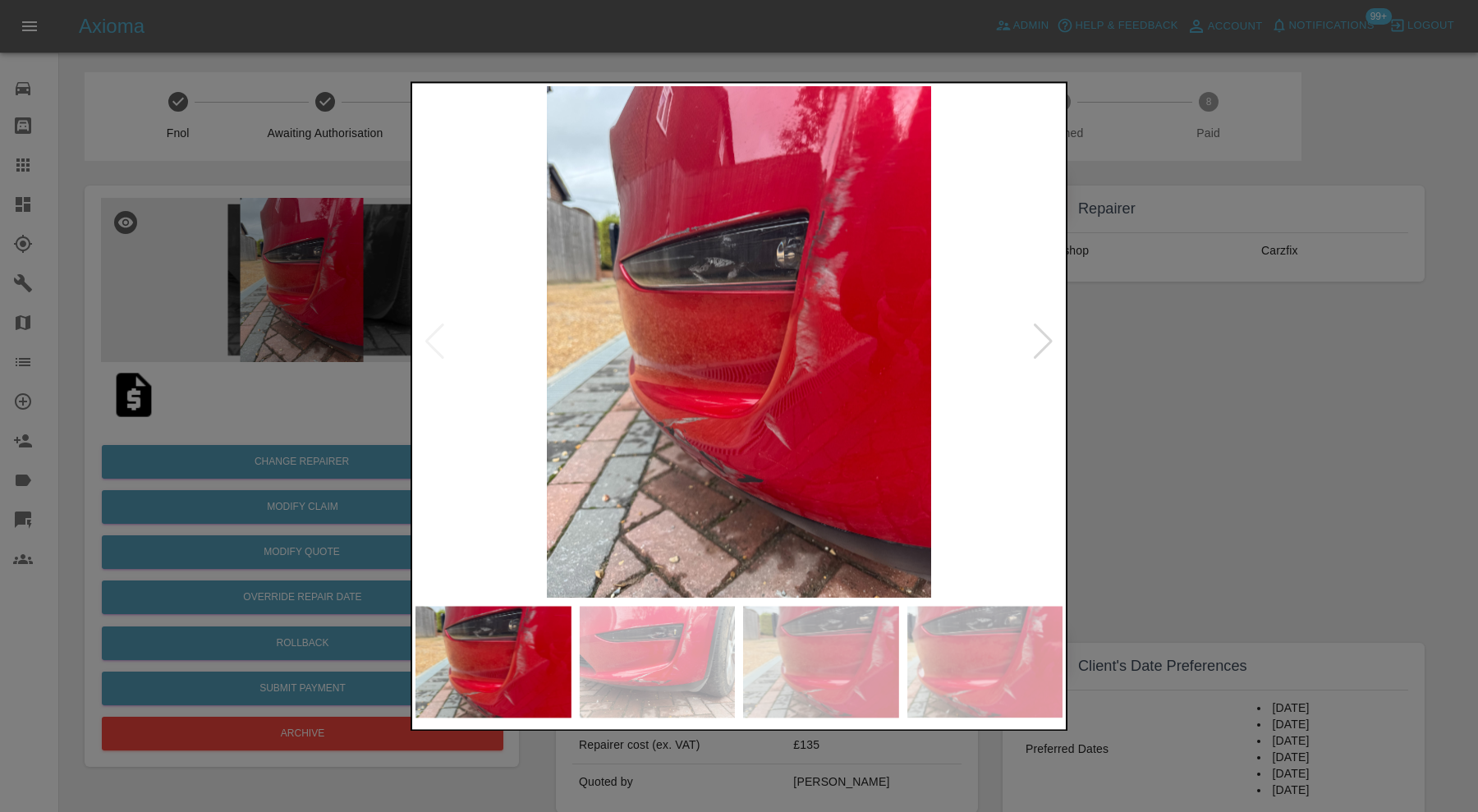
click at [682, 685] on img at bounding box center [658, 662] width 156 height 112
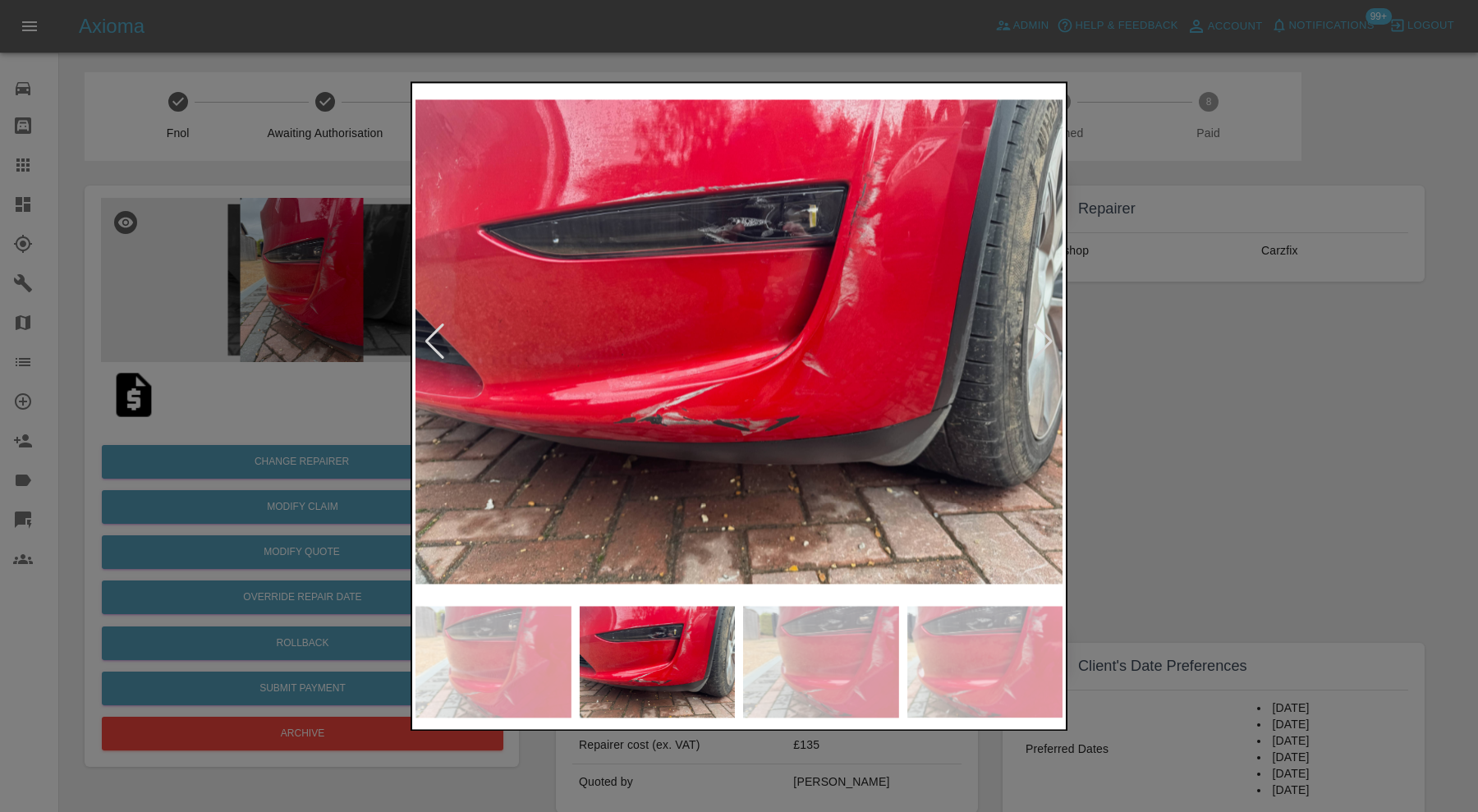
click at [830, 652] on img at bounding box center [820, 662] width 156 height 112
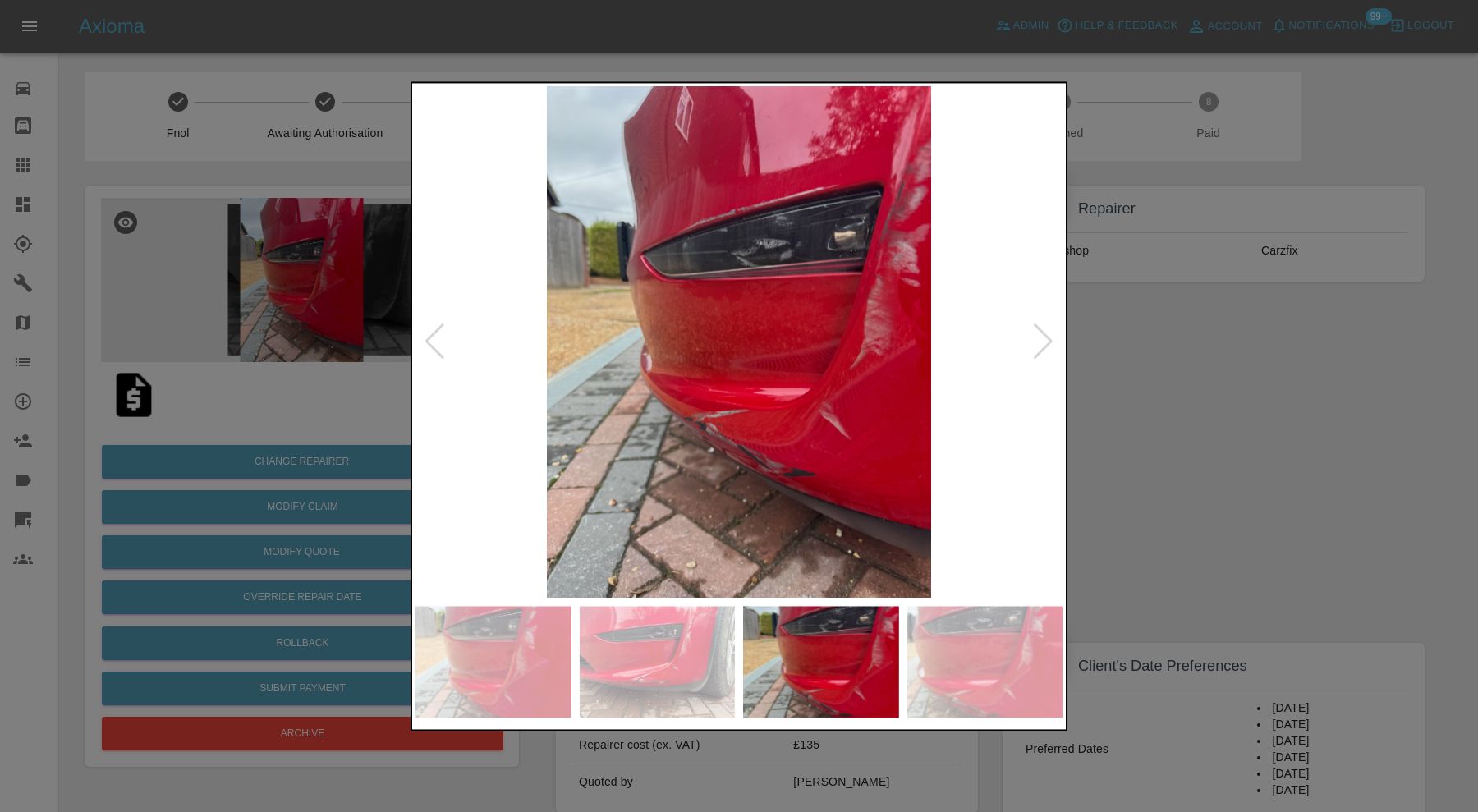
click at [1018, 630] on img at bounding box center [985, 662] width 156 height 112
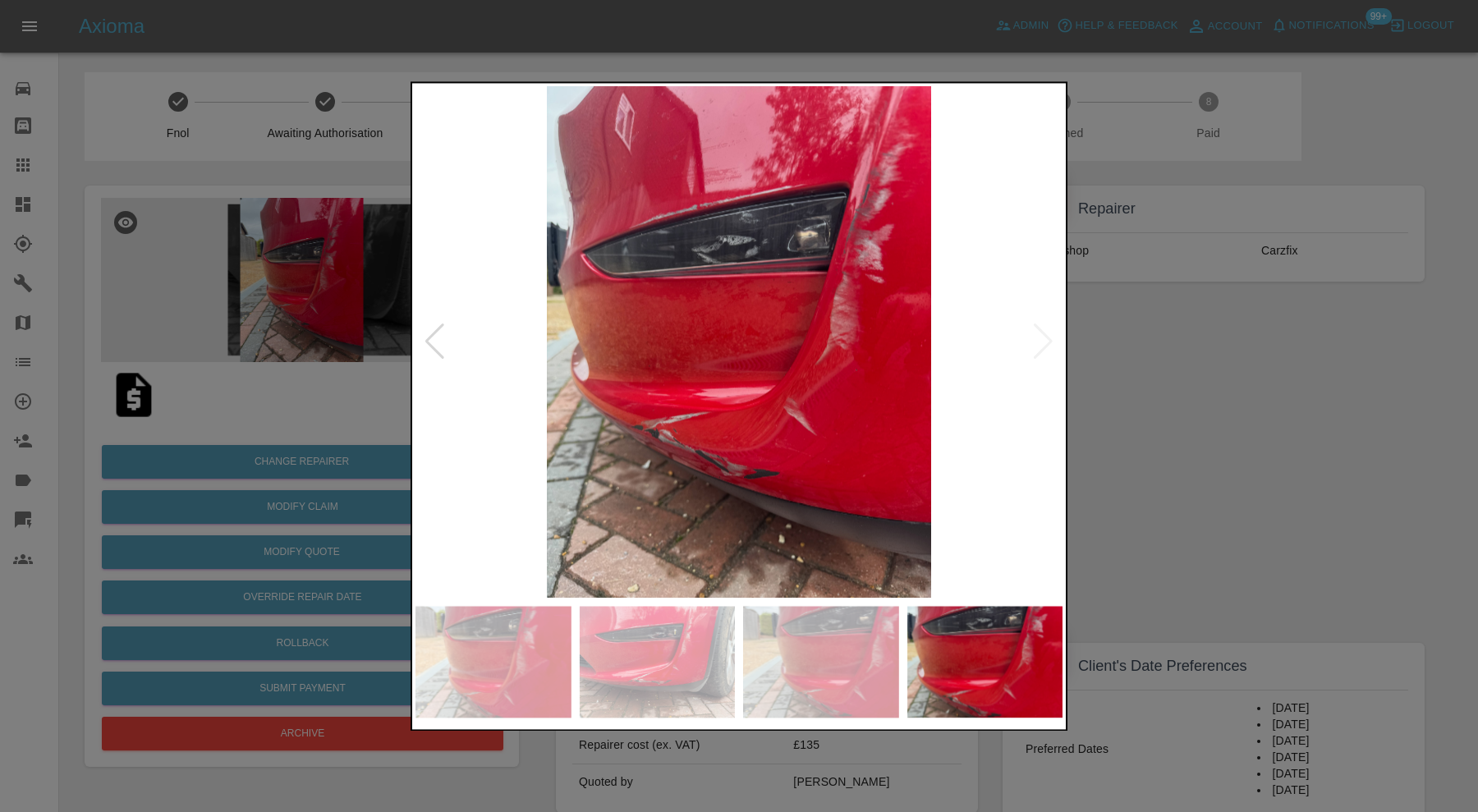
click at [1216, 519] on div at bounding box center [739, 406] width 1478 height 812
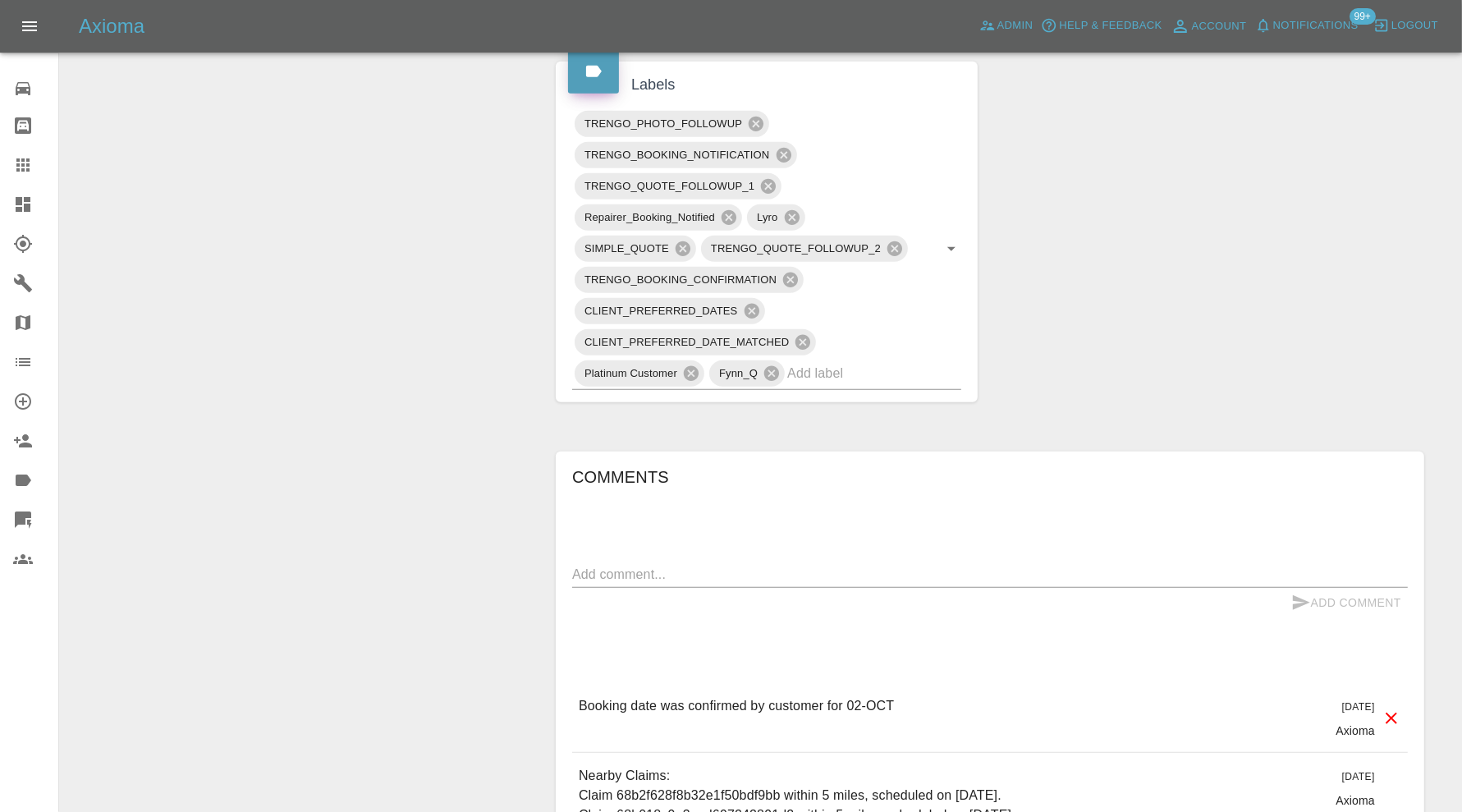
scroll to position [958, 0]
click at [842, 367] on input "text" at bounding box center [851, 370] width 128 height 26
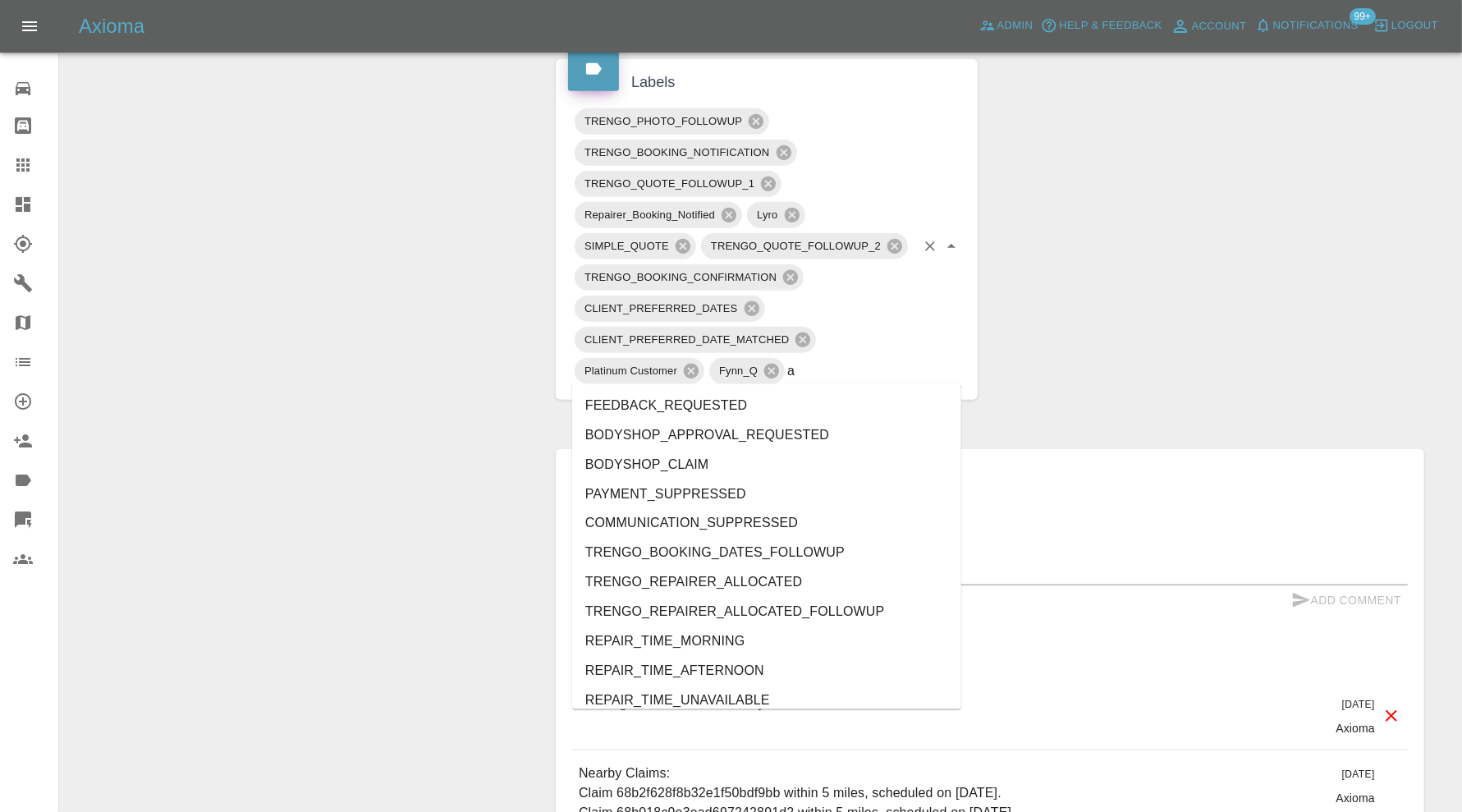
type input "au"
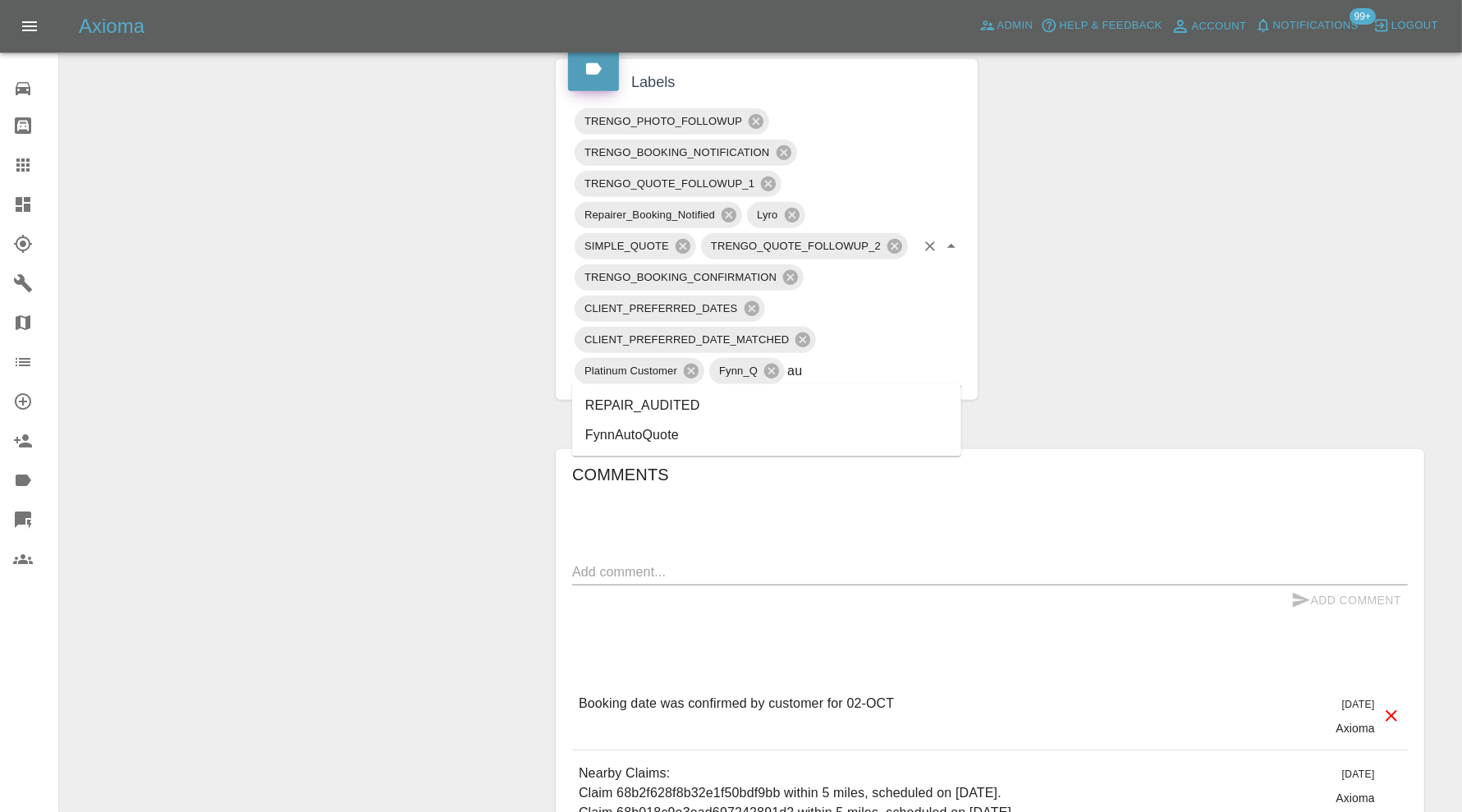
click at [705, 396] on li "REPAIR_AUDITED" at bounding box center [767, 406] width 389 height 30
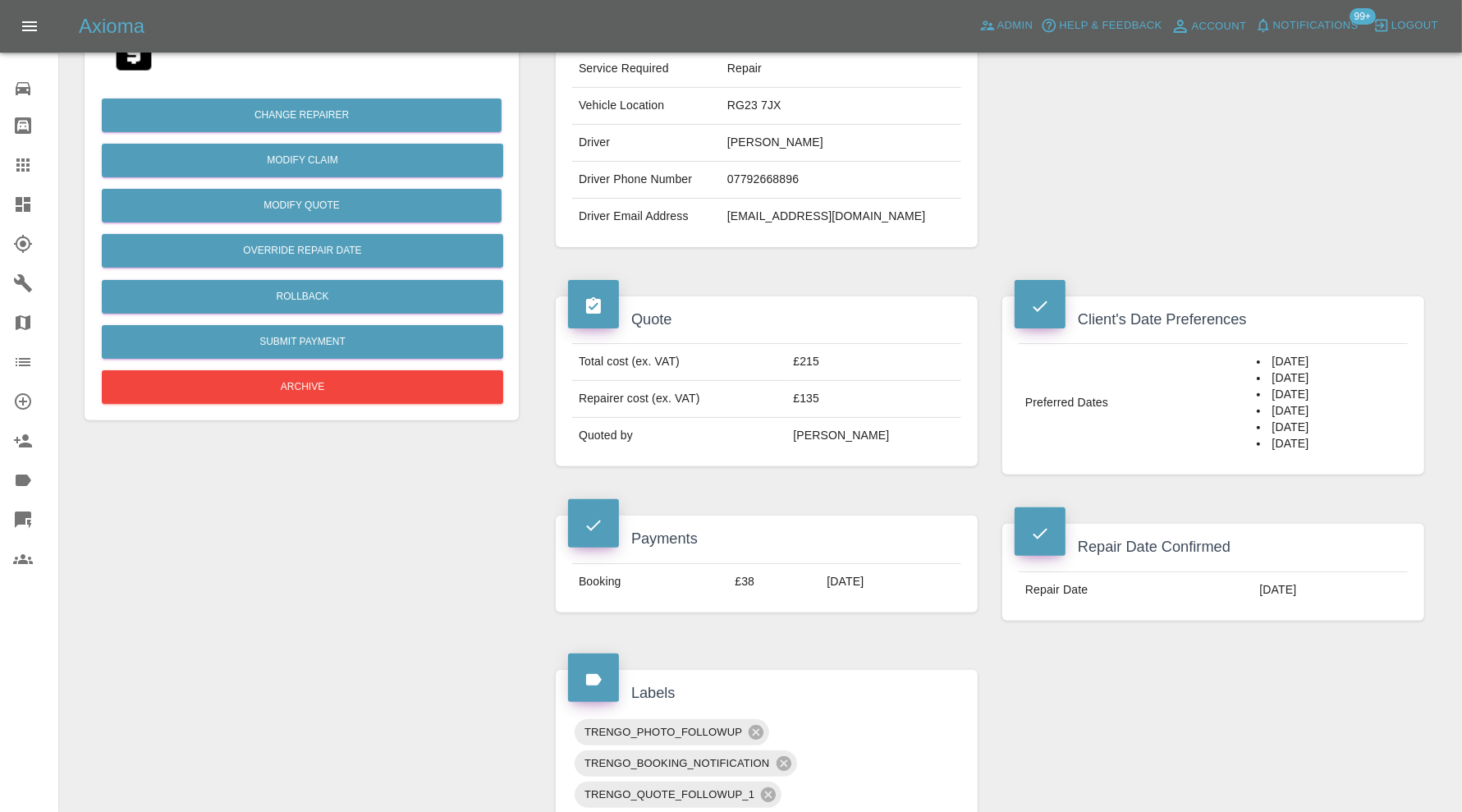
scroll to position [0, 0]
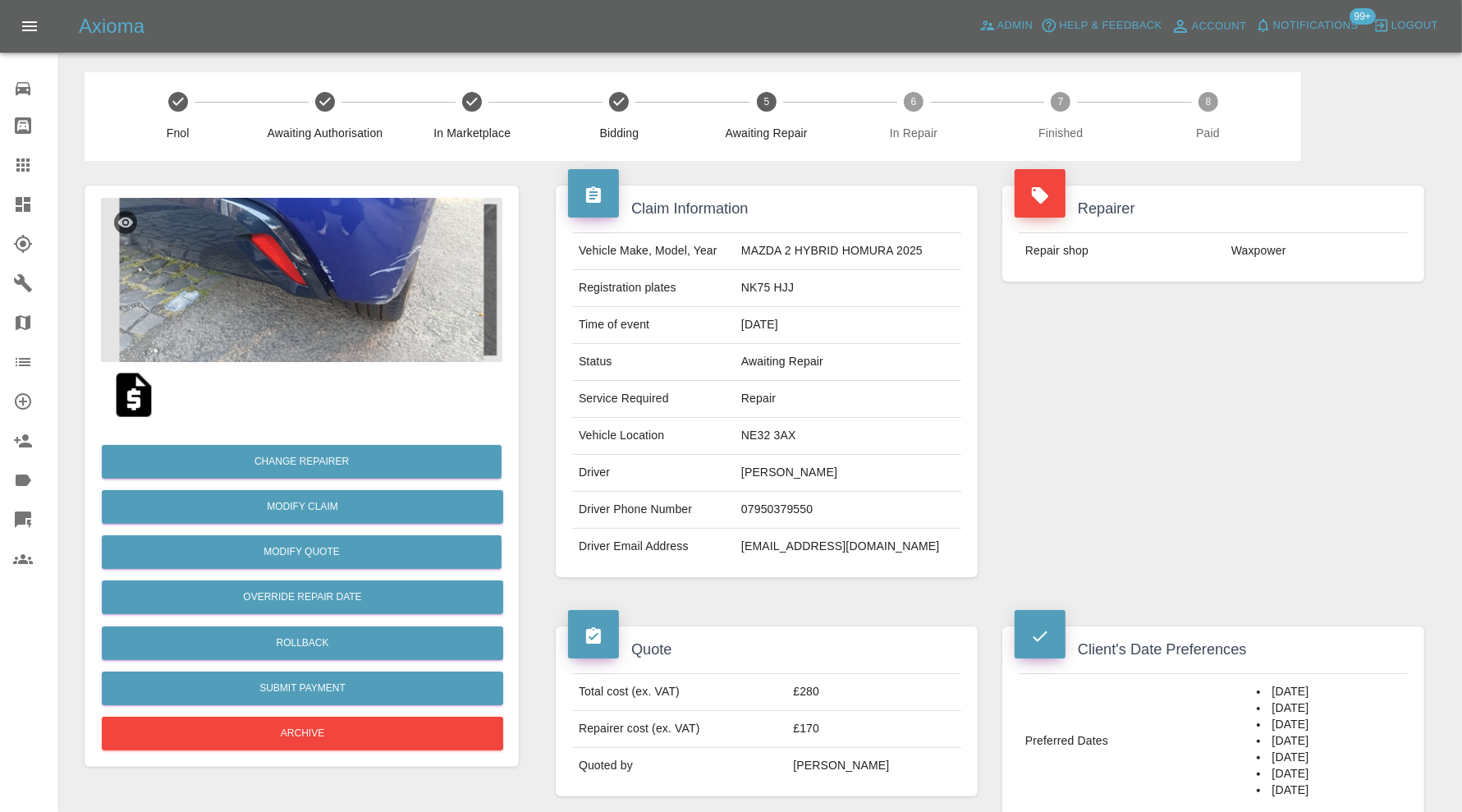
click at [390, 267] on img at bounding box center [301, 279] width 401 height 165
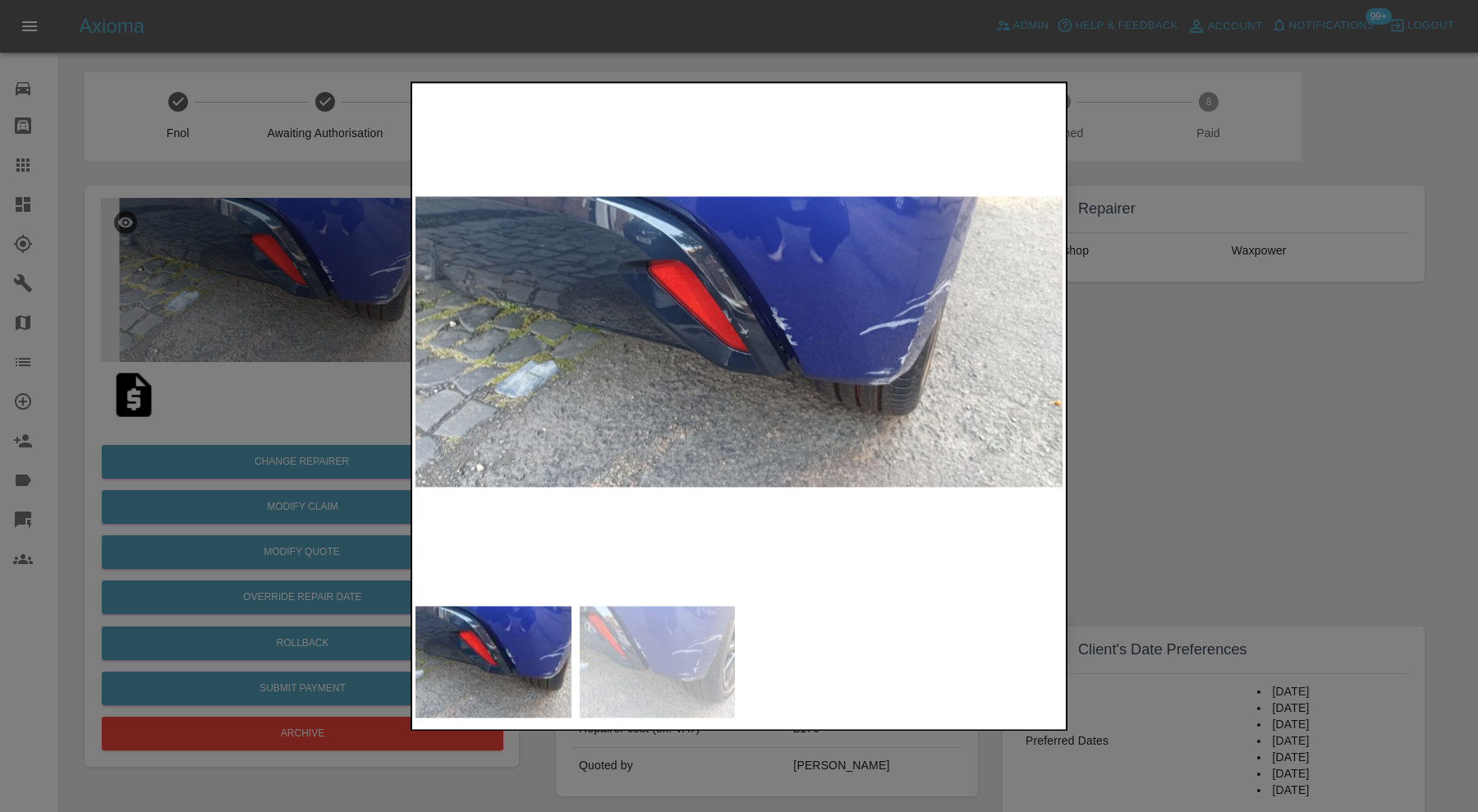
click at [647, 650] on img at bounding box center [658, 662] width 156 height 112
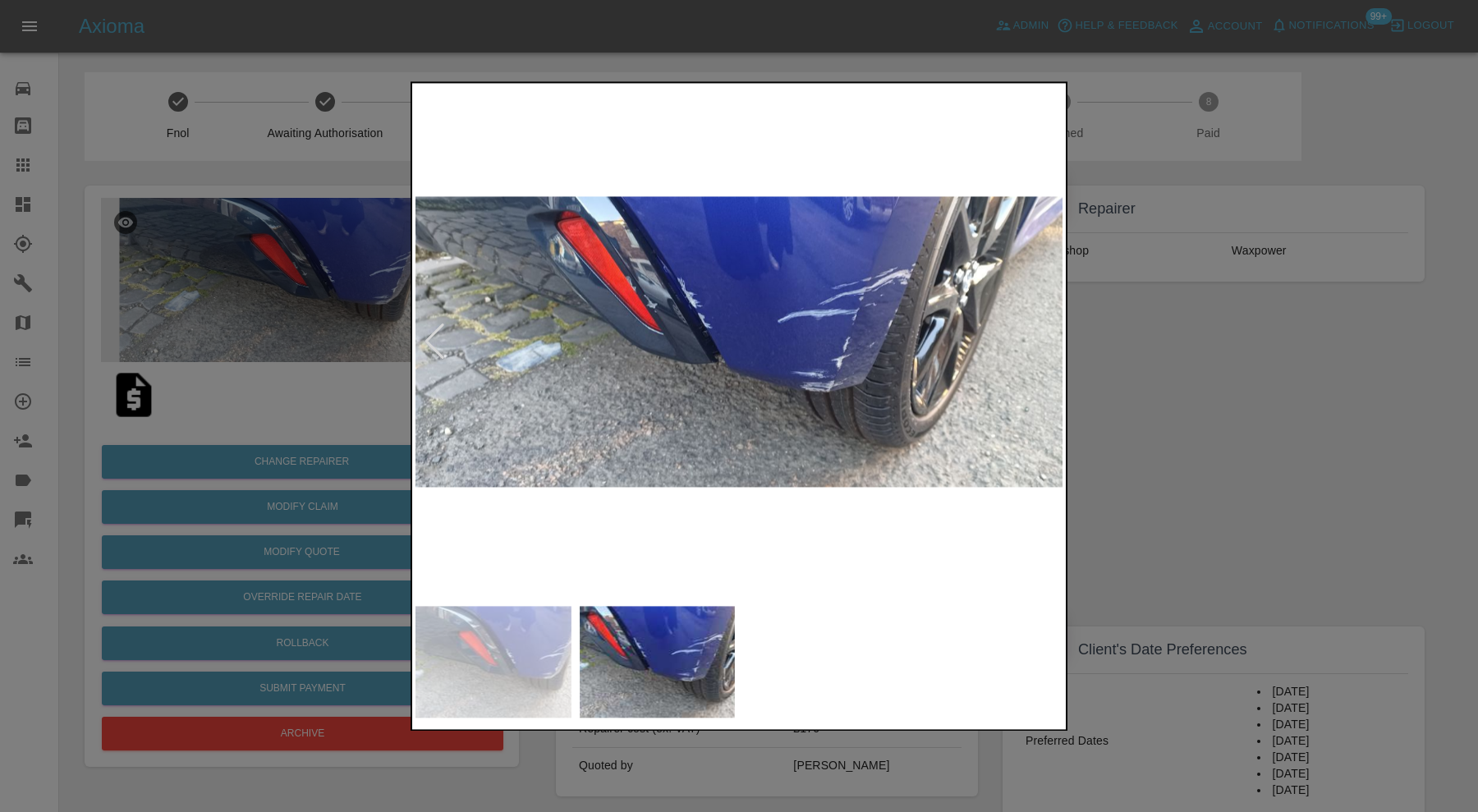
click at [1174, 360] on div at bounding box center [739, 406] width 1478 height 812
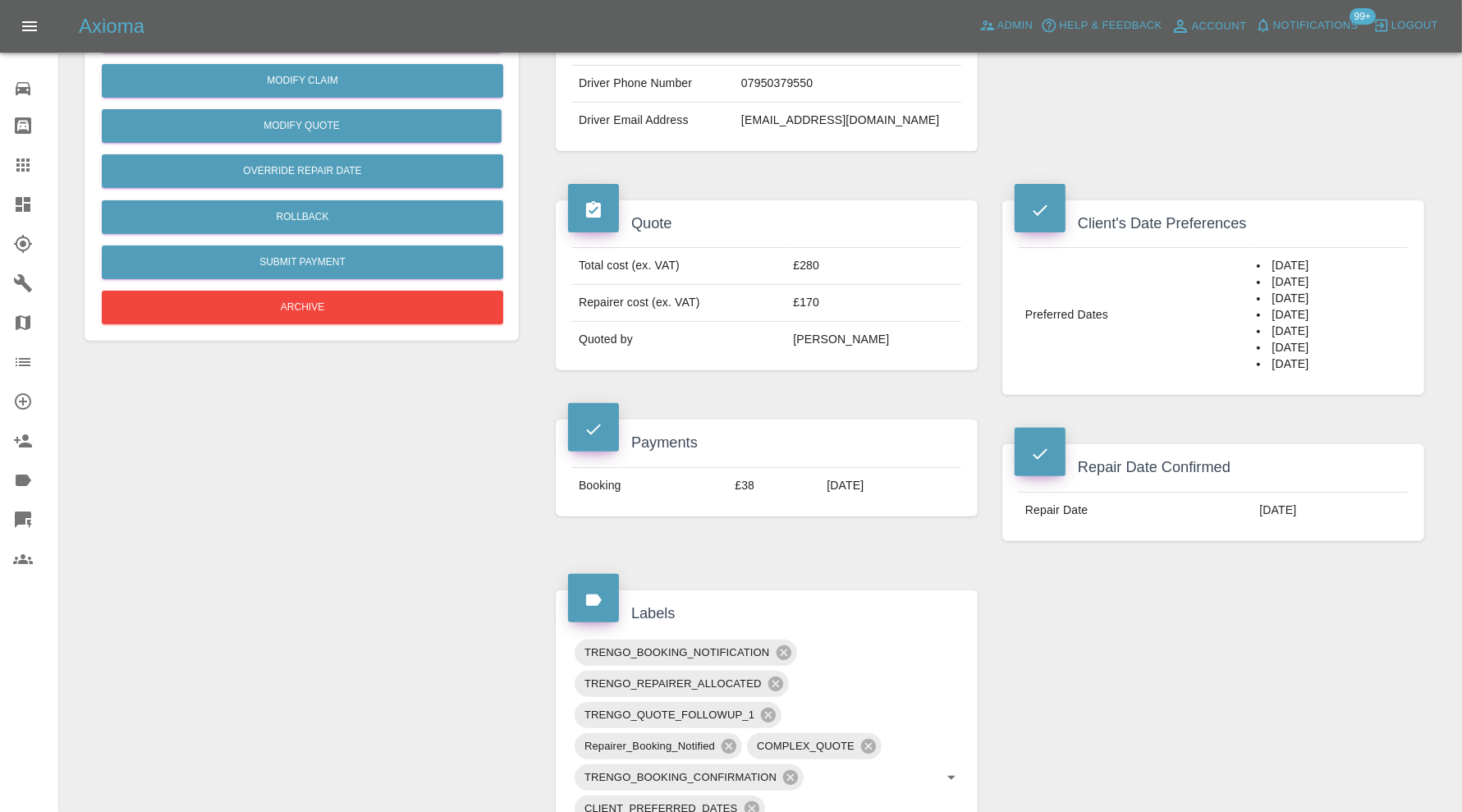
scroll to position [821, 0]
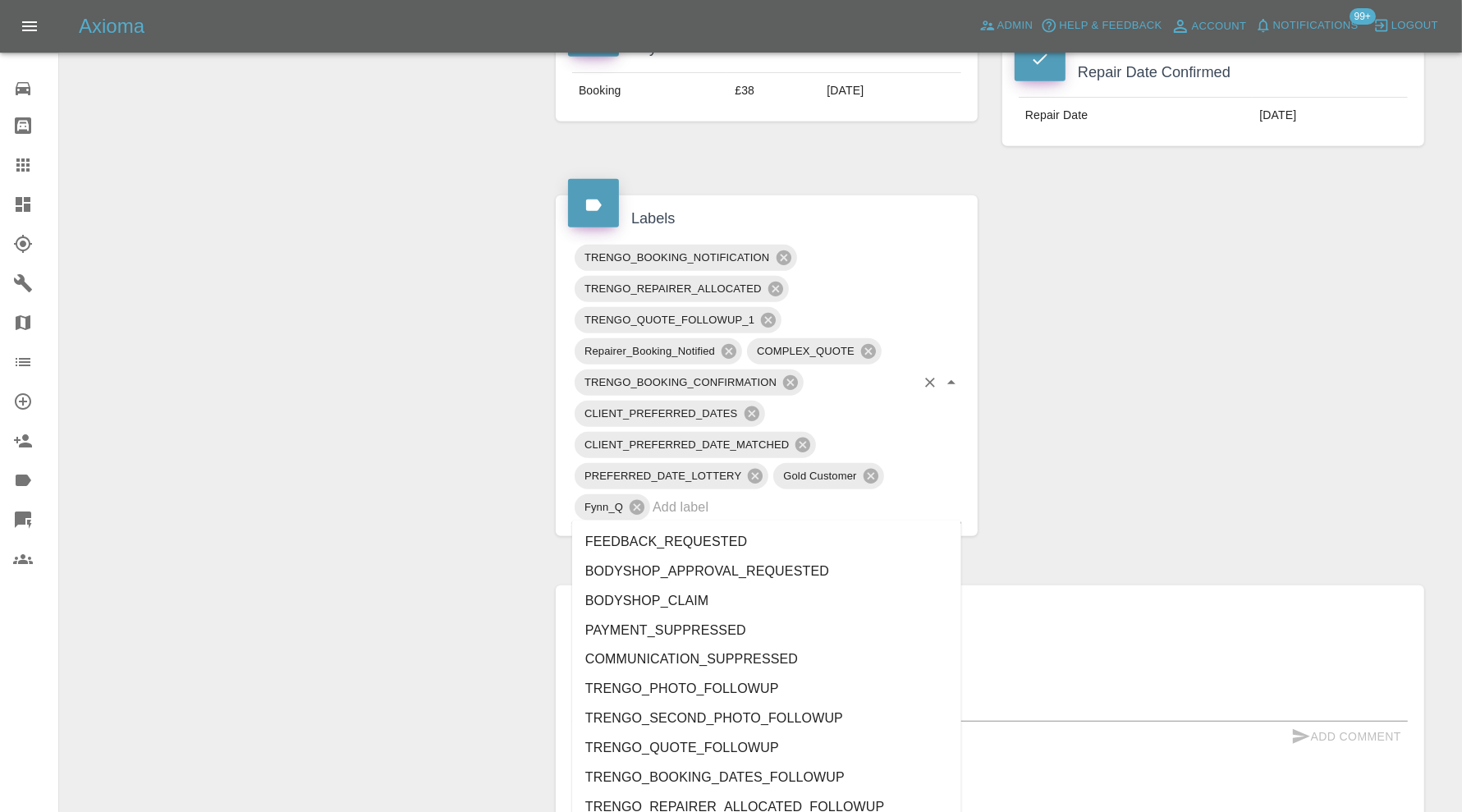
click at [808, 501] on input "text" at bounding box center [784, 507] width 263 height 26
type input "au"
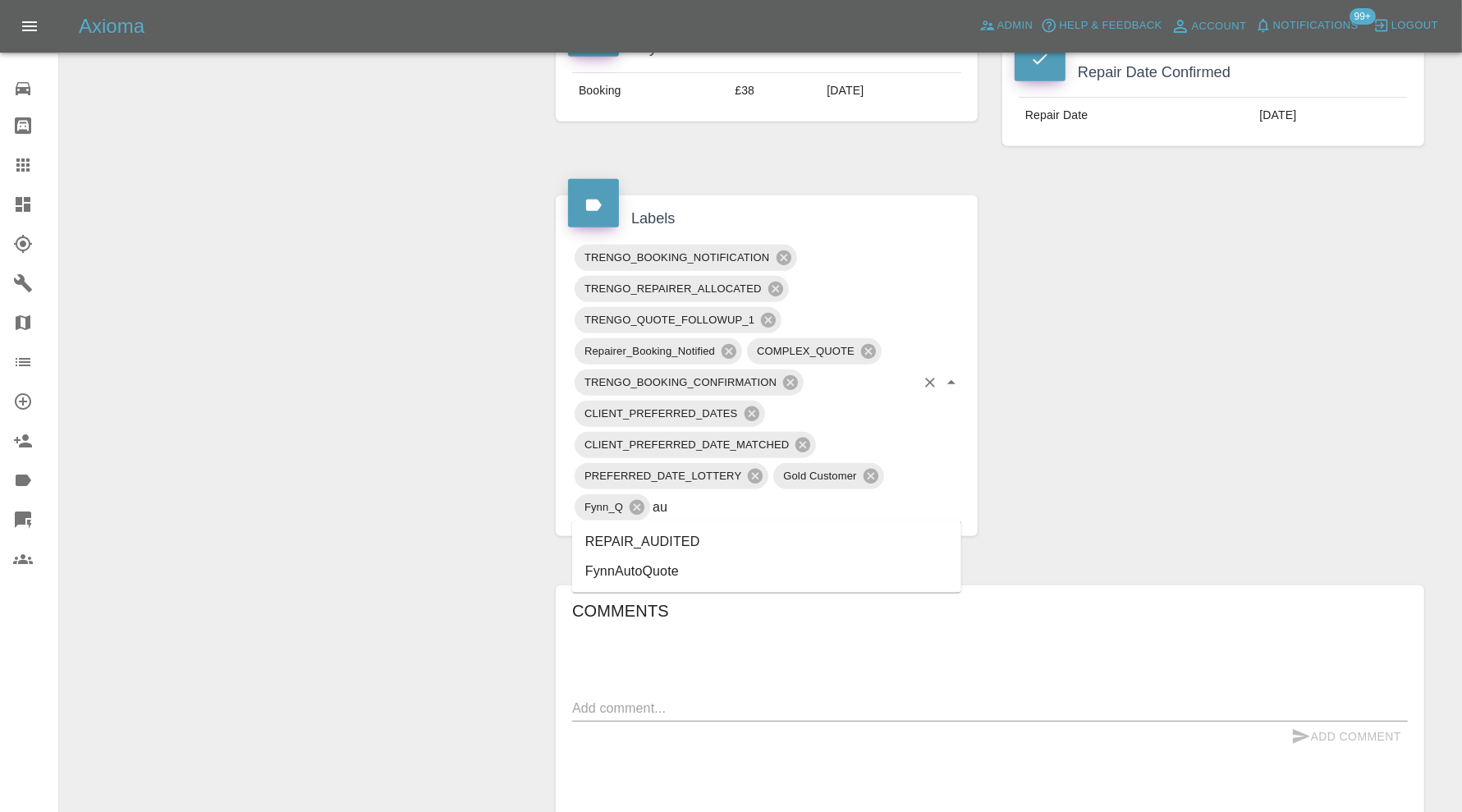
click at [709, 534] on li "REPAIR_AUDITED" at bounding box center [767, 542] width 389 height 30
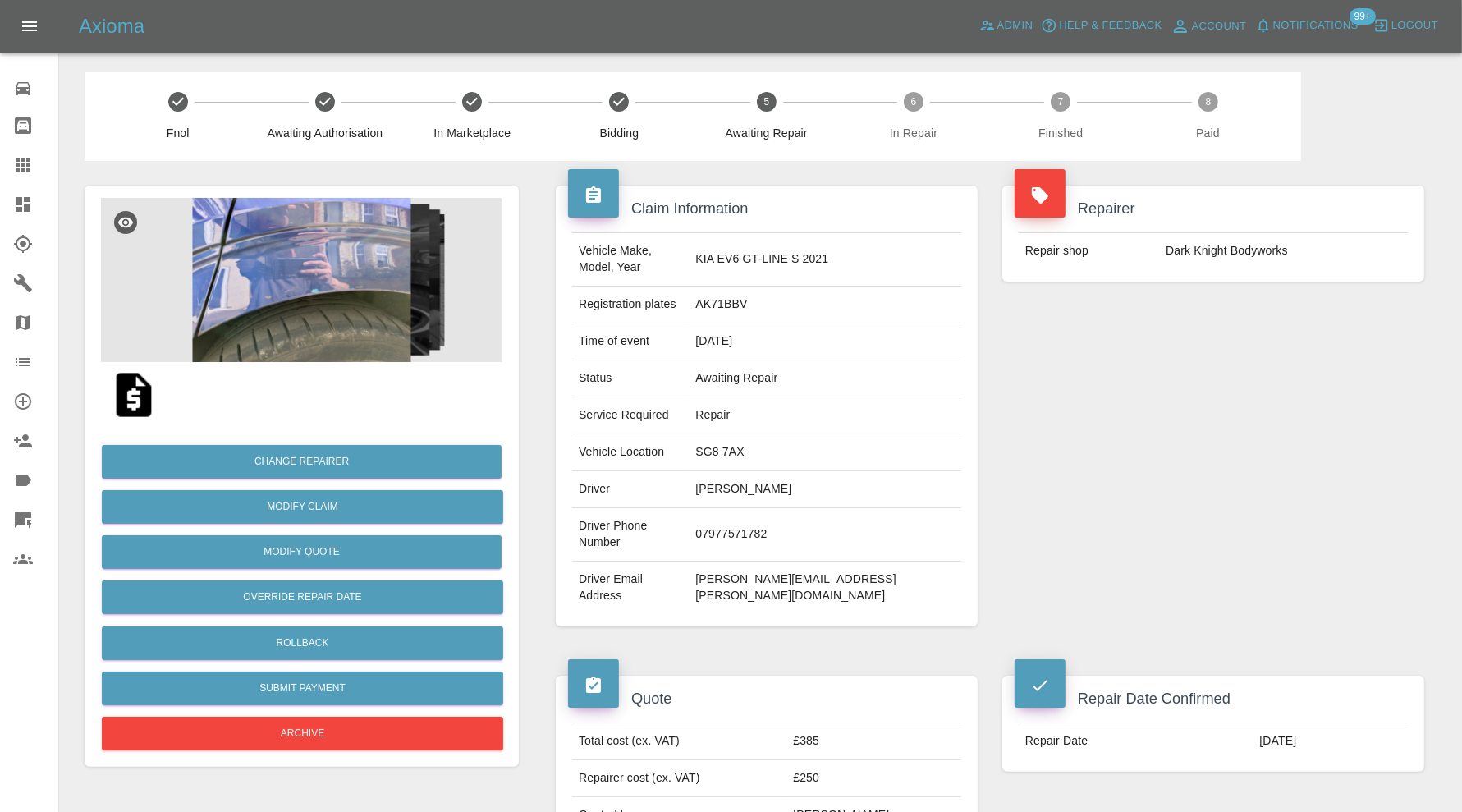
click at [308, 280] on img at bounding box center [301, 279] width 401 height 165
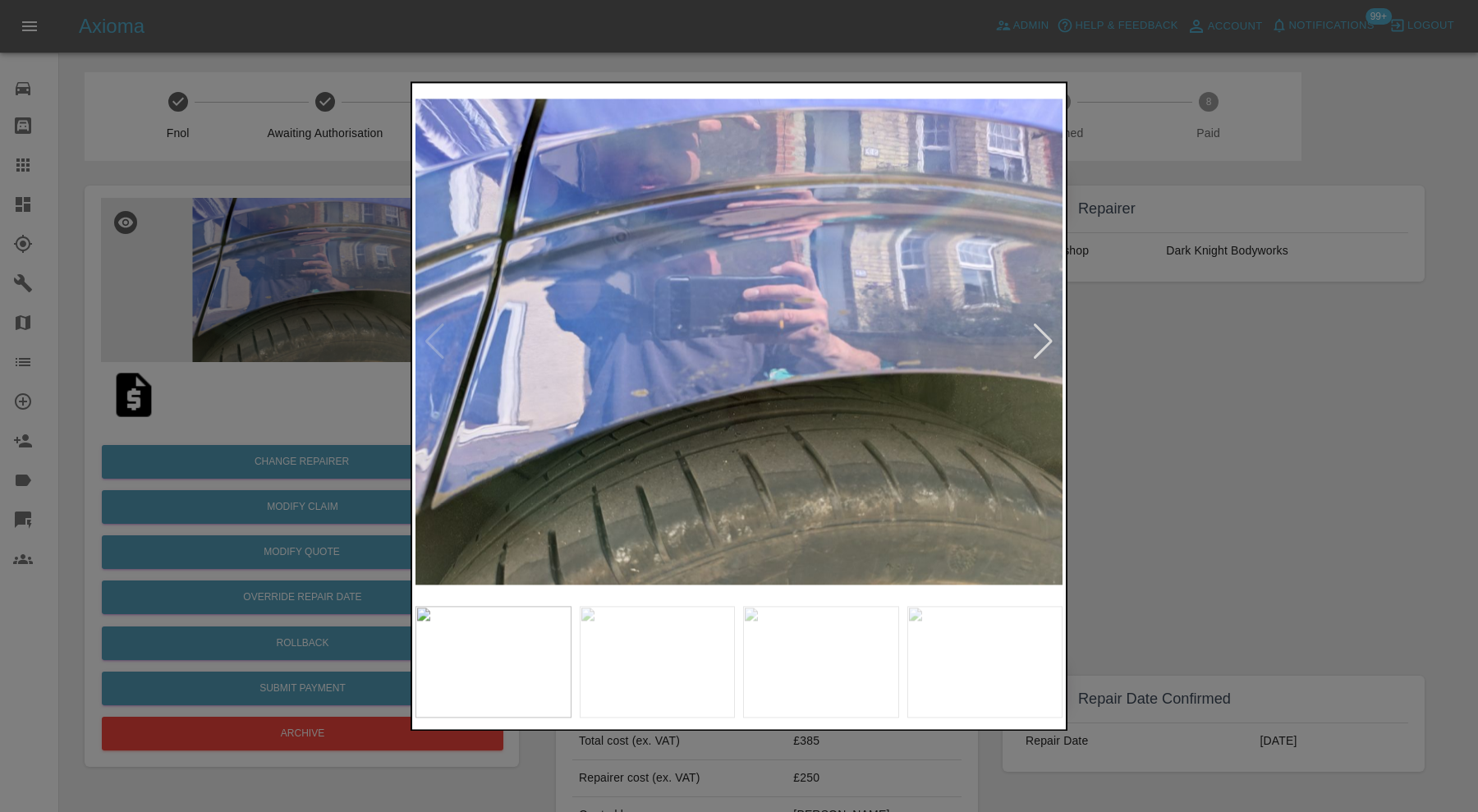
click at [1039, 342] on div at bounding box center [1043, 342] width 22 height 36
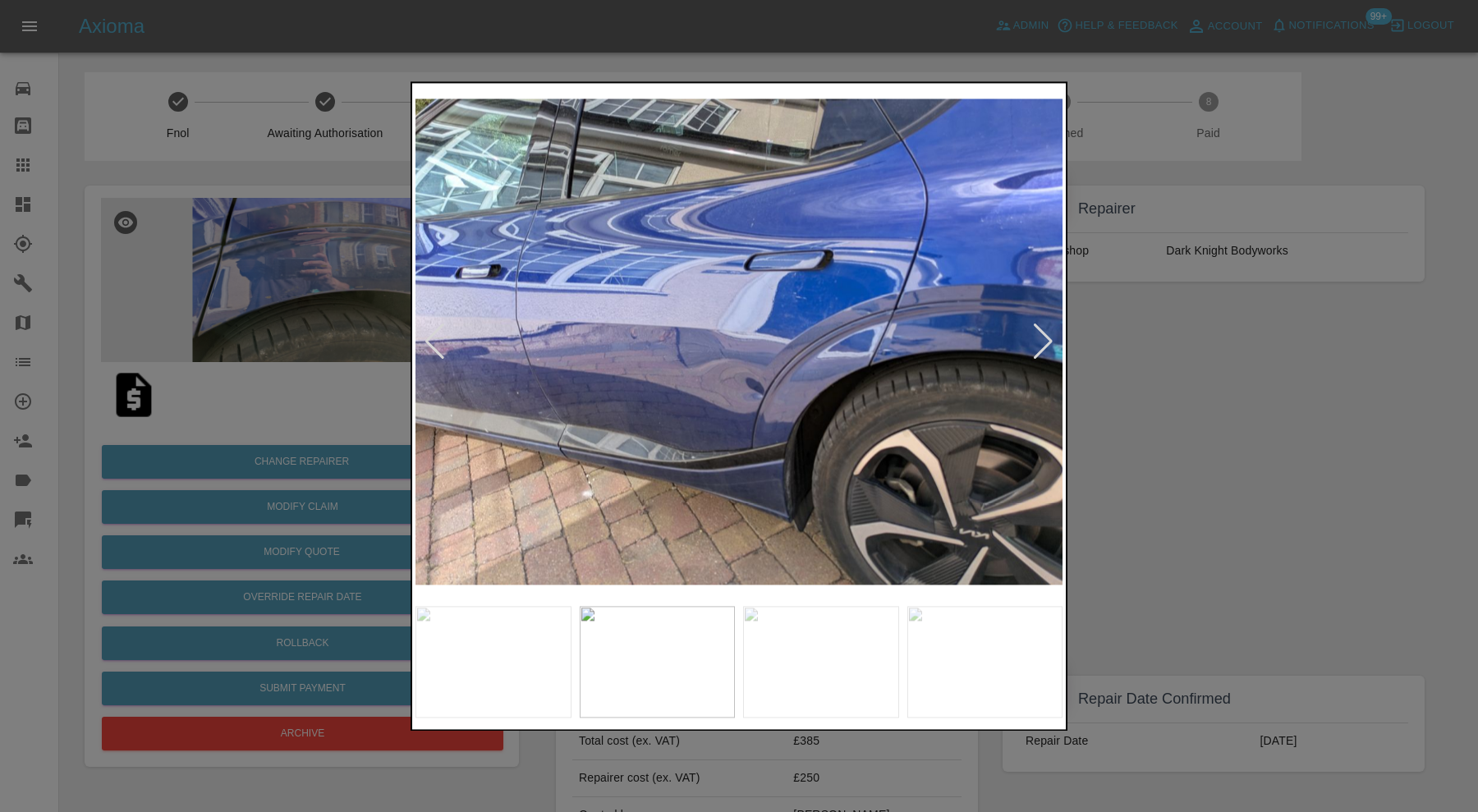
click at [1040, 337] on div at bounding box center [1043, 342] width 22 height 36
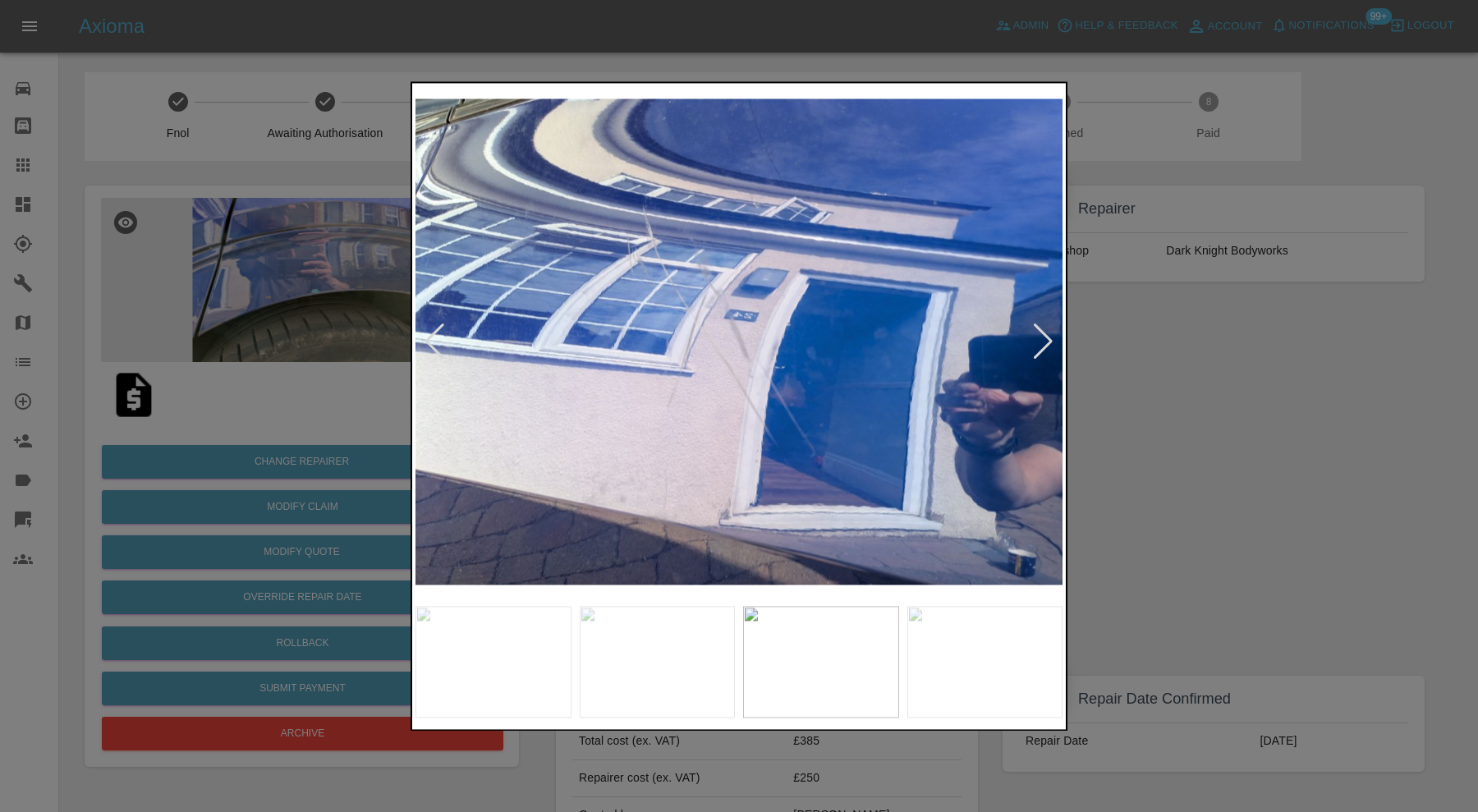
click at [1040, 337] on div at bounding box center [1043, 342] width 22 height 36
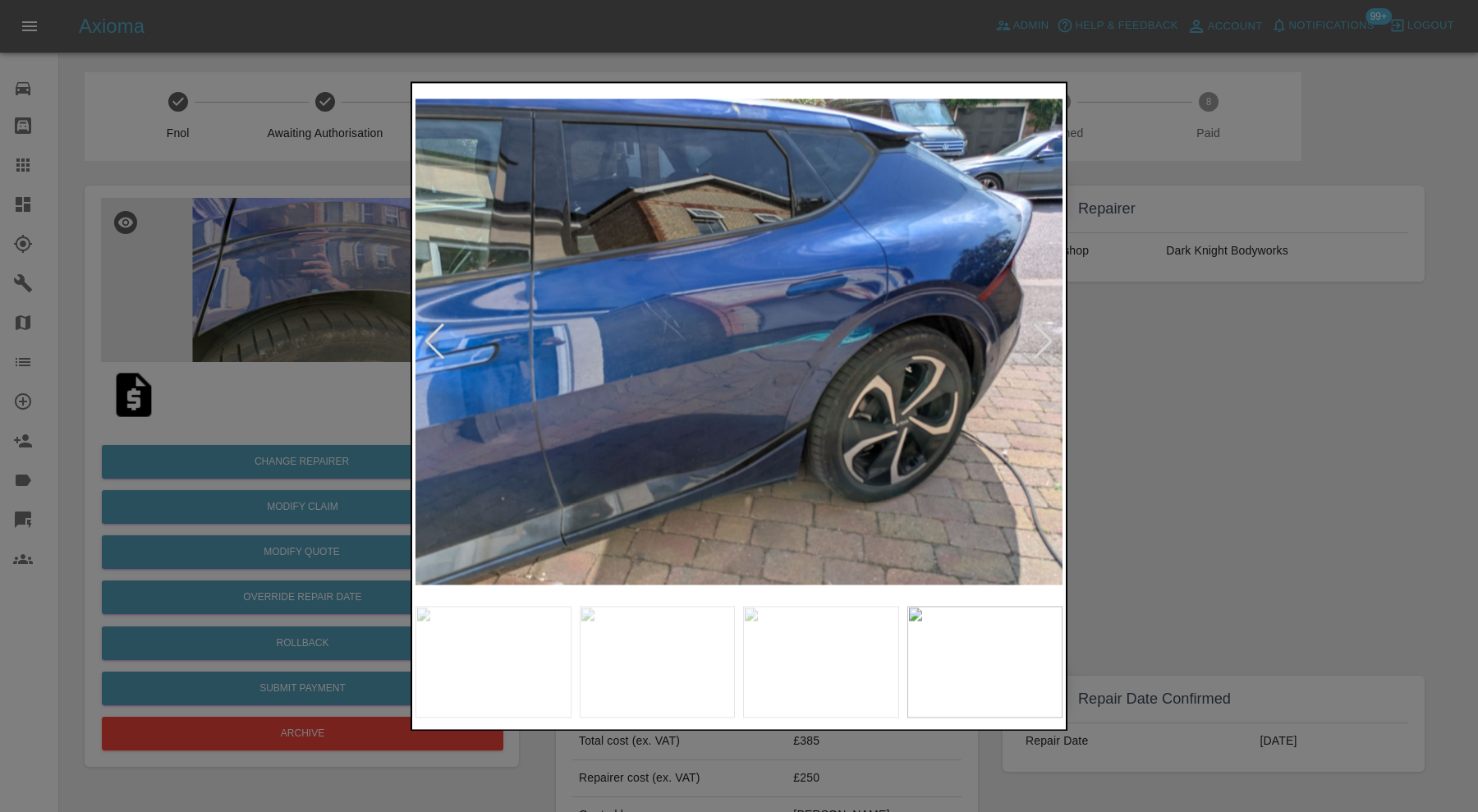
click at [1040, 337] on div at bounding box center [1043, 342] width 22 height 36
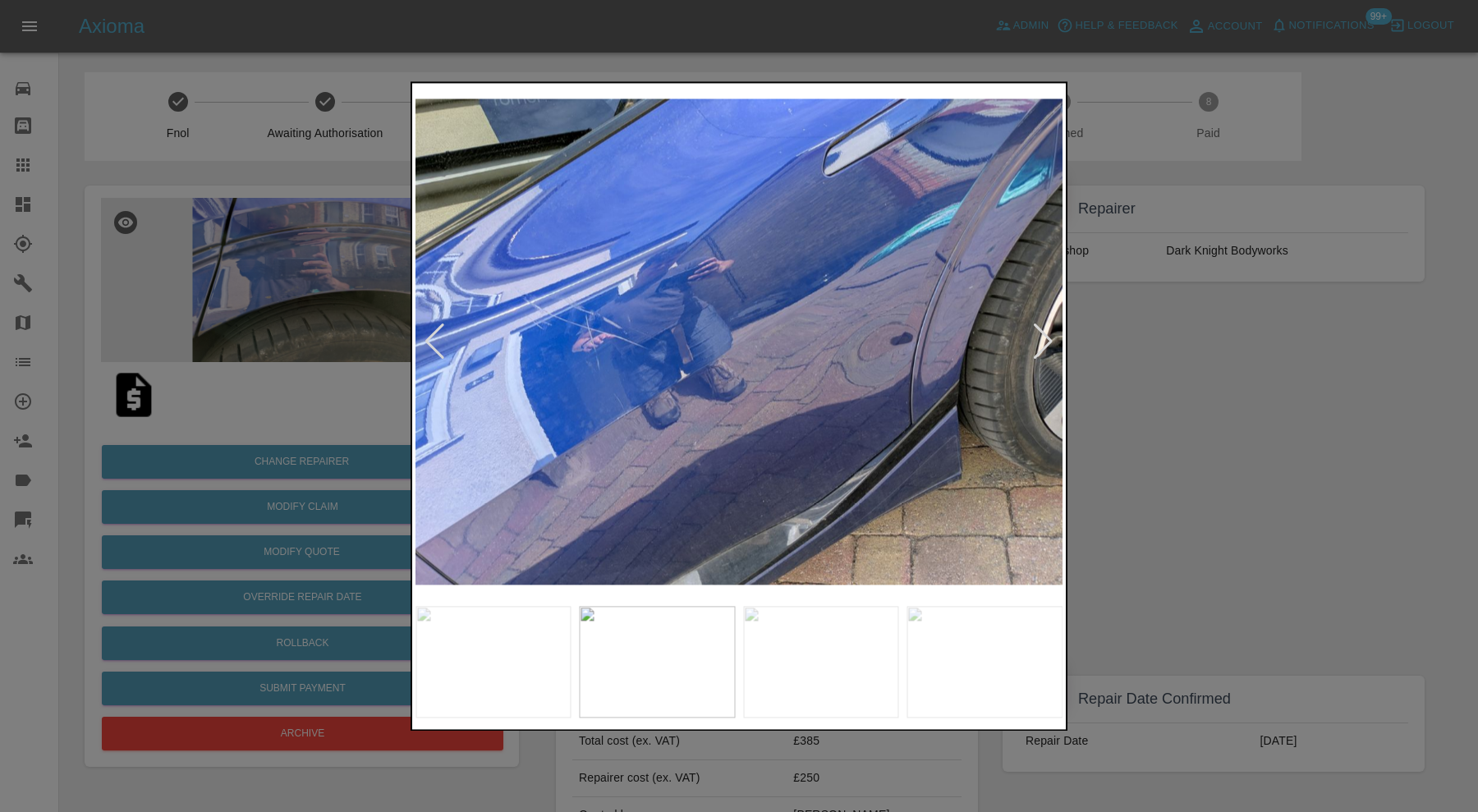
click at [1040, 337] on div at bounding box center [1043, 342] width 22 height 36
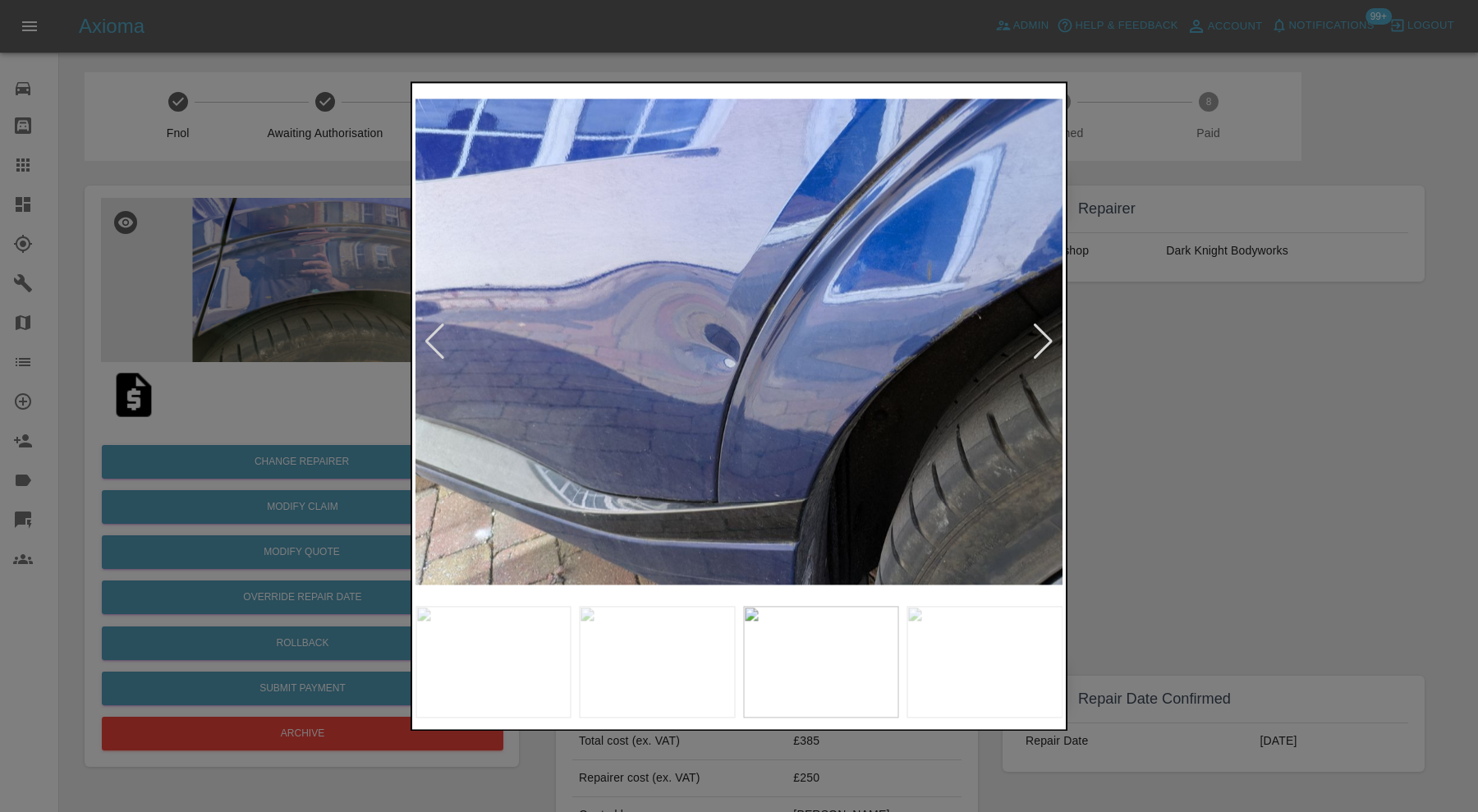
click at [1040, 337] on div at bounding box center [1043, 342] width 22 height 36
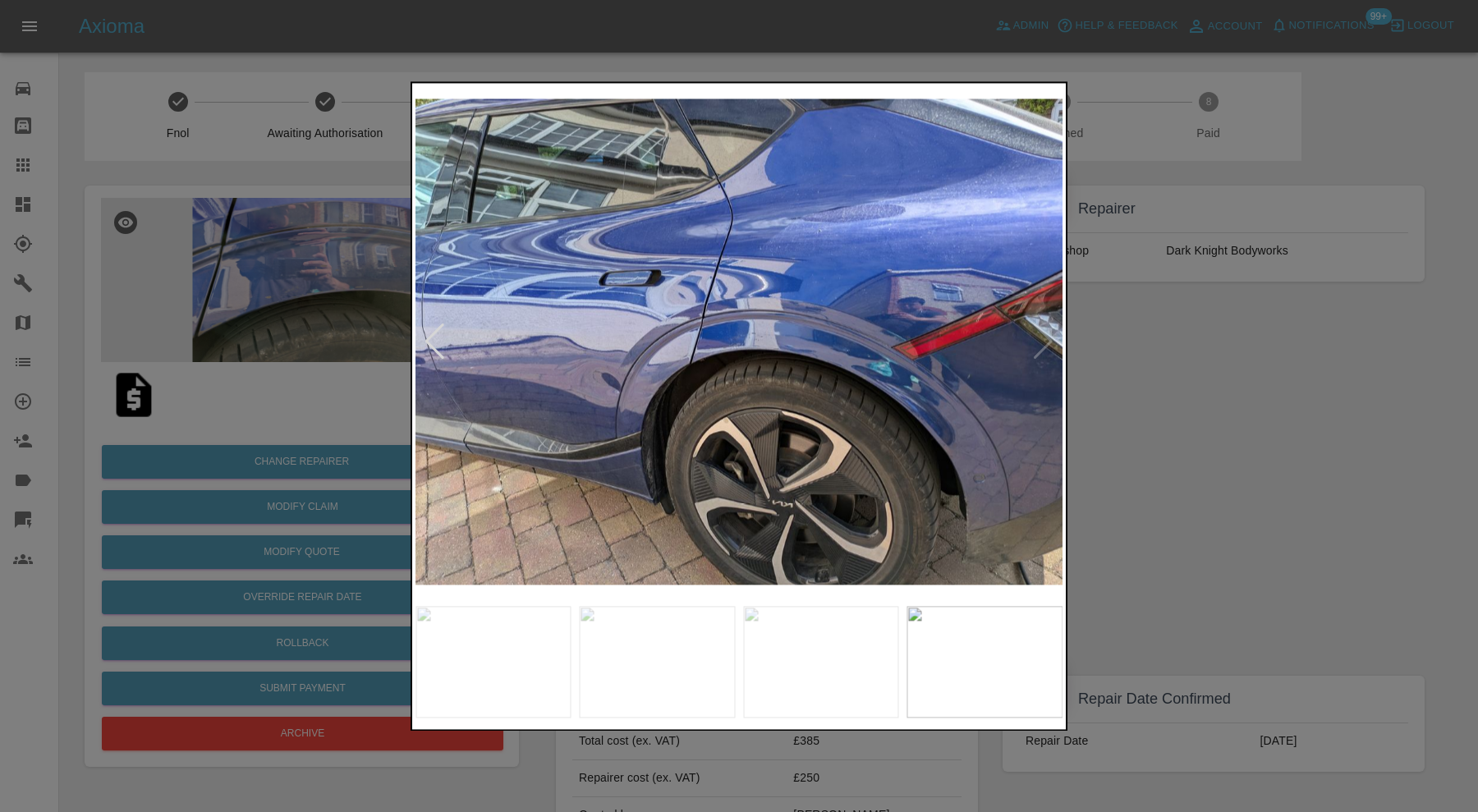
click at [1040, 337] on img at bounding box center [739, 342] width 647 height 512
click at [1215, 356] on div at bounding box center [739, 406] width 1478 height 812
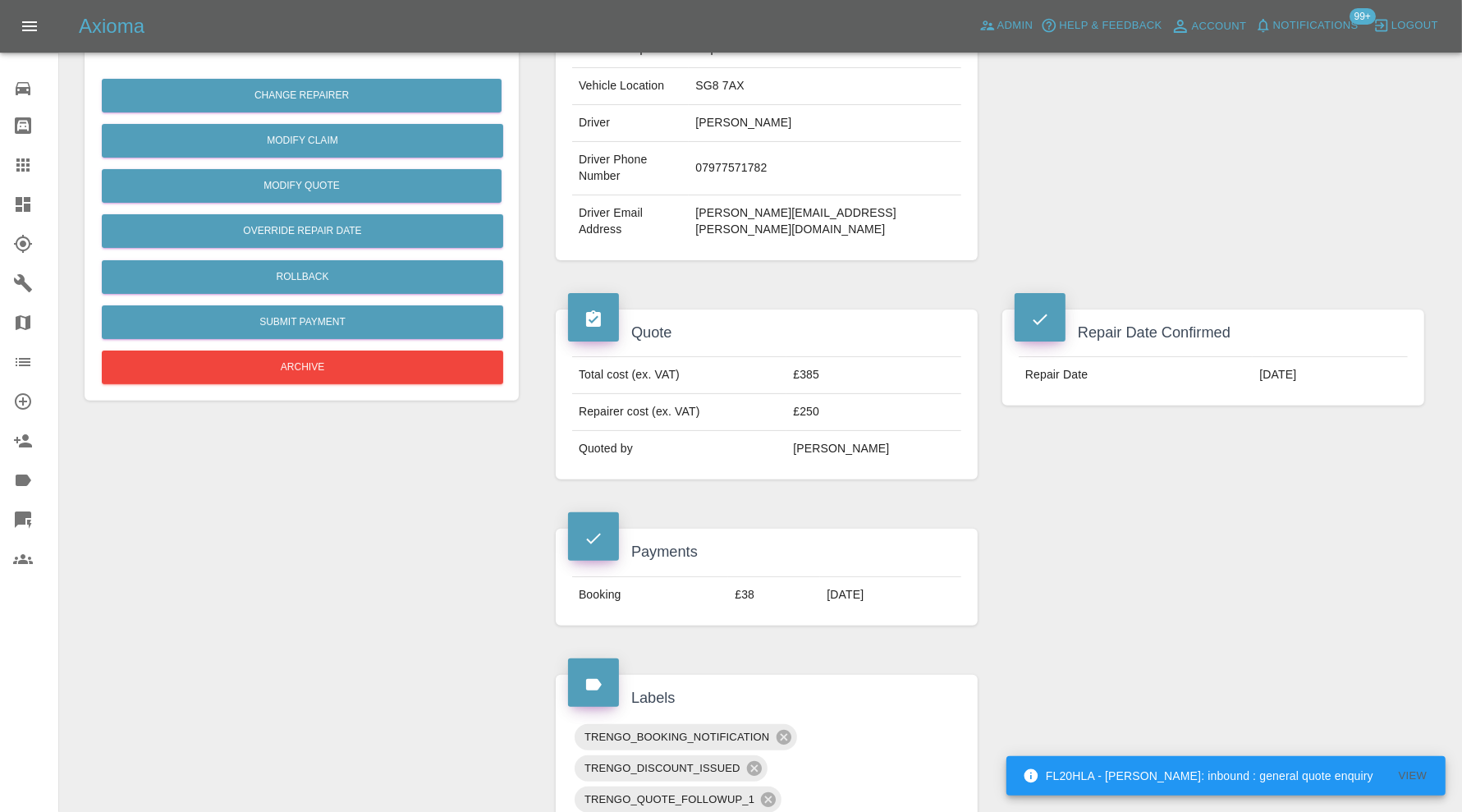
scroll to position [684, 0]
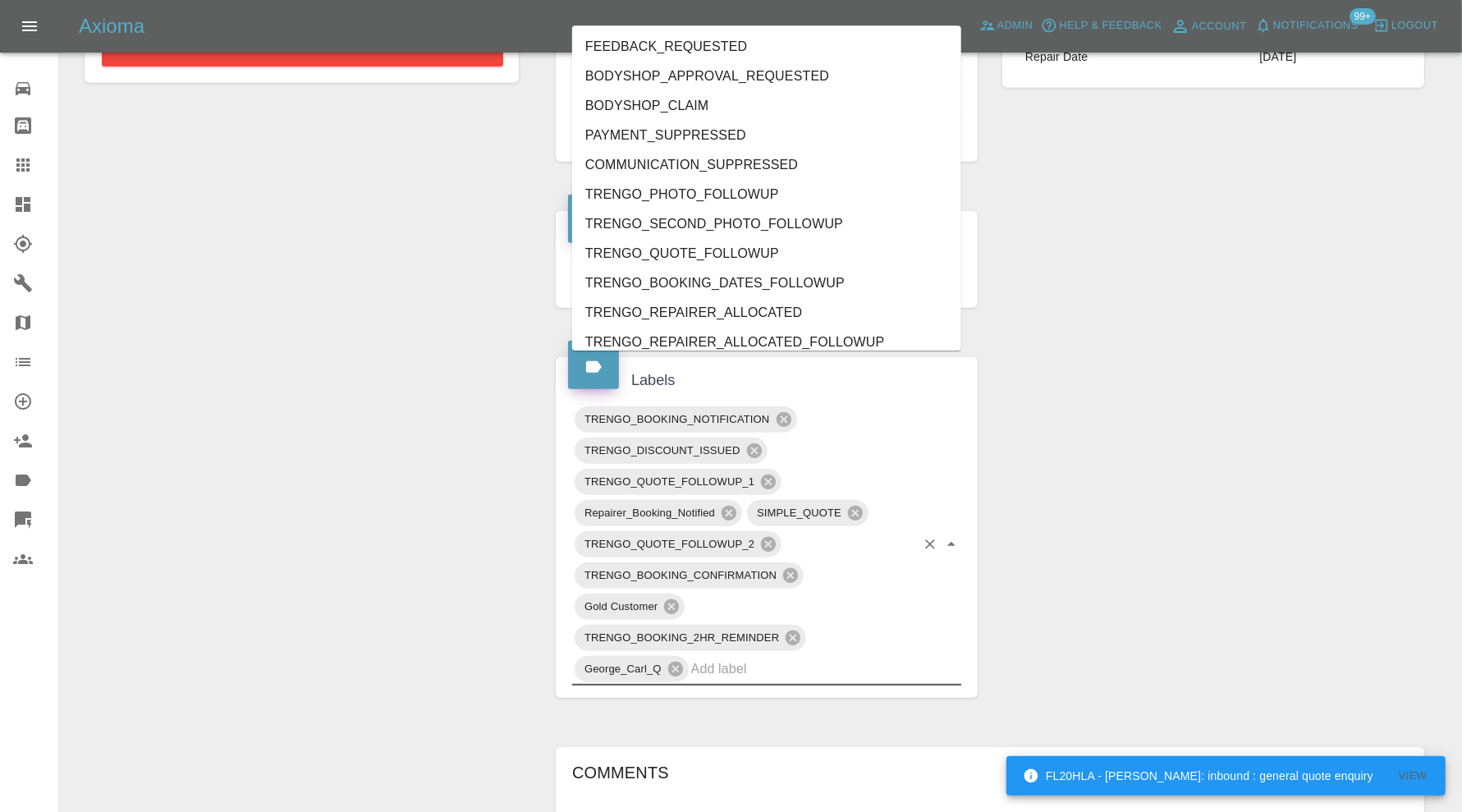
click at [817, 656] on input "text" at bounding box center [803, 668] width 224 height 26
type input "au"
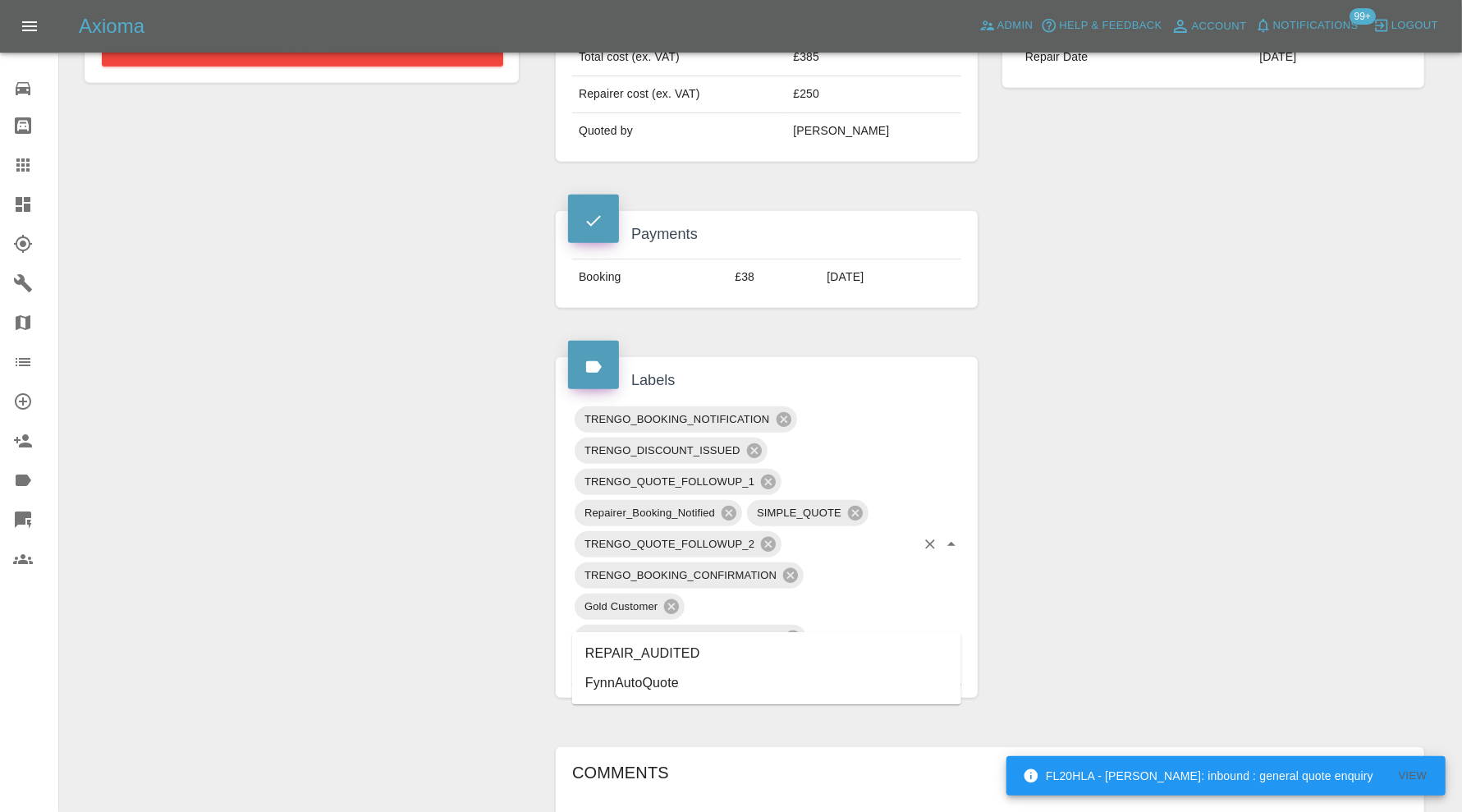
click at [705, 642] on li "REPAIR_AUDITED" at bounding box center [767, 653] width 389 height 30
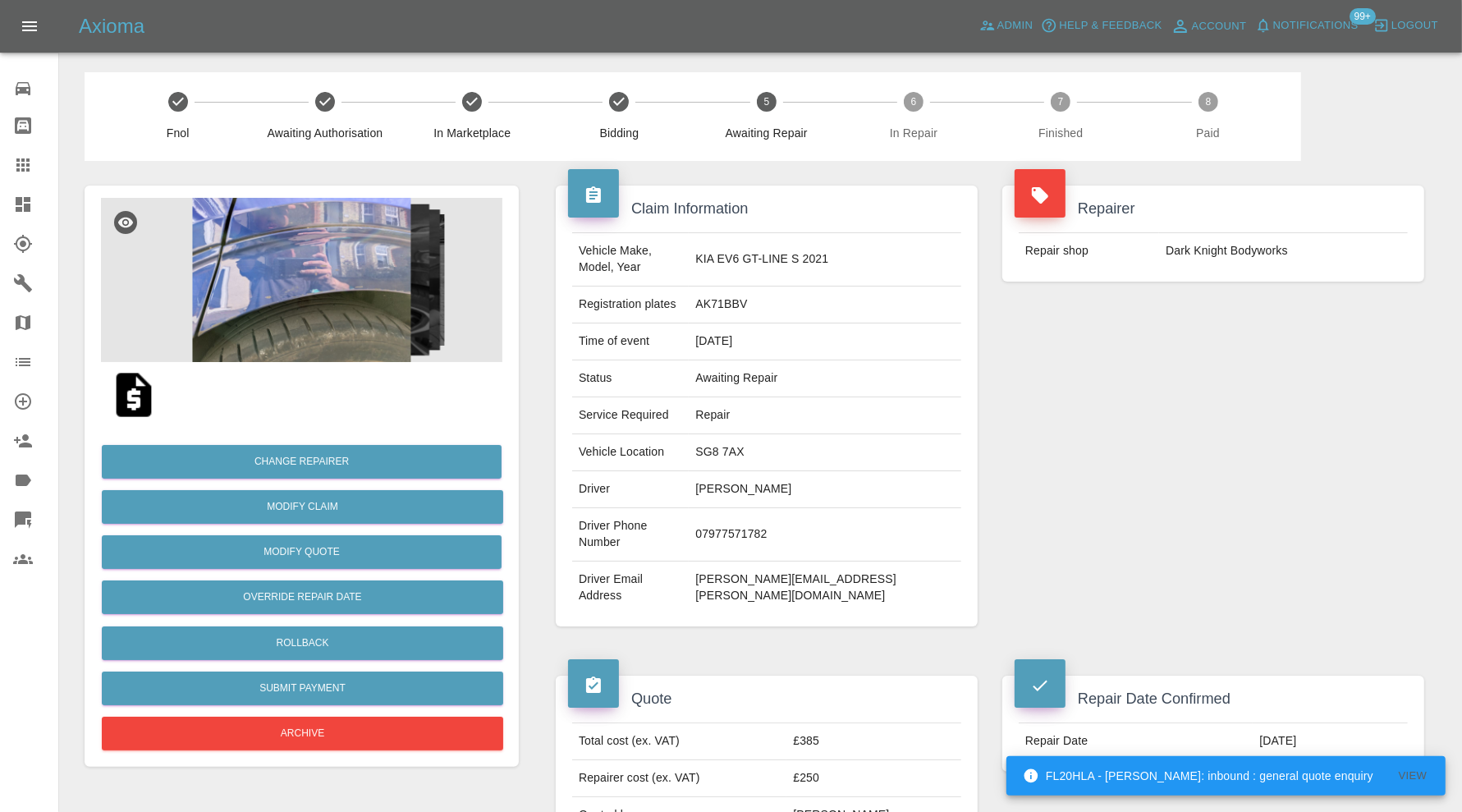
click at [361, 333] on img at bounding box center [301, 279] width 401 height 165
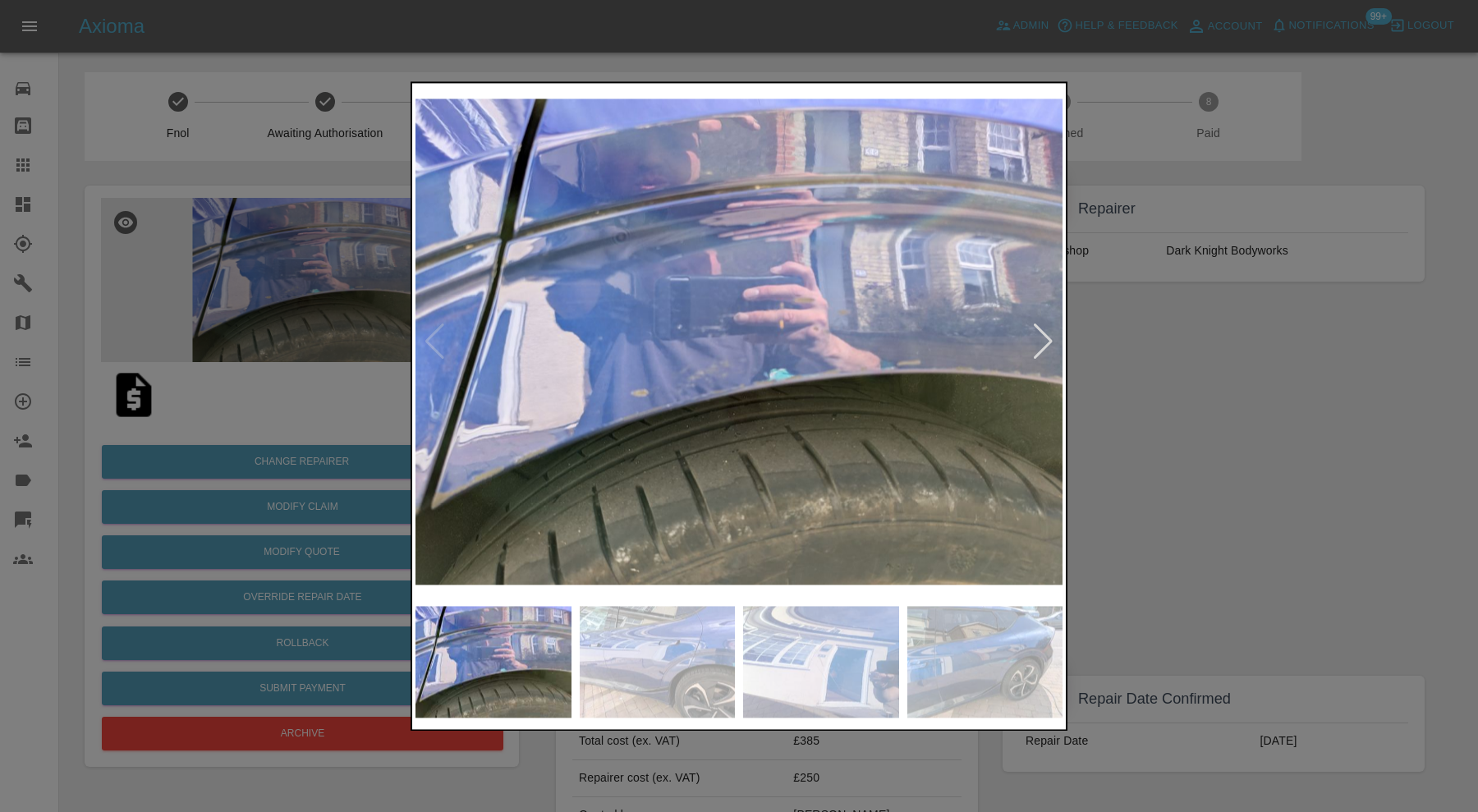
click at [695, 681] on img at bounding box center [658, 662] width 156 height 112
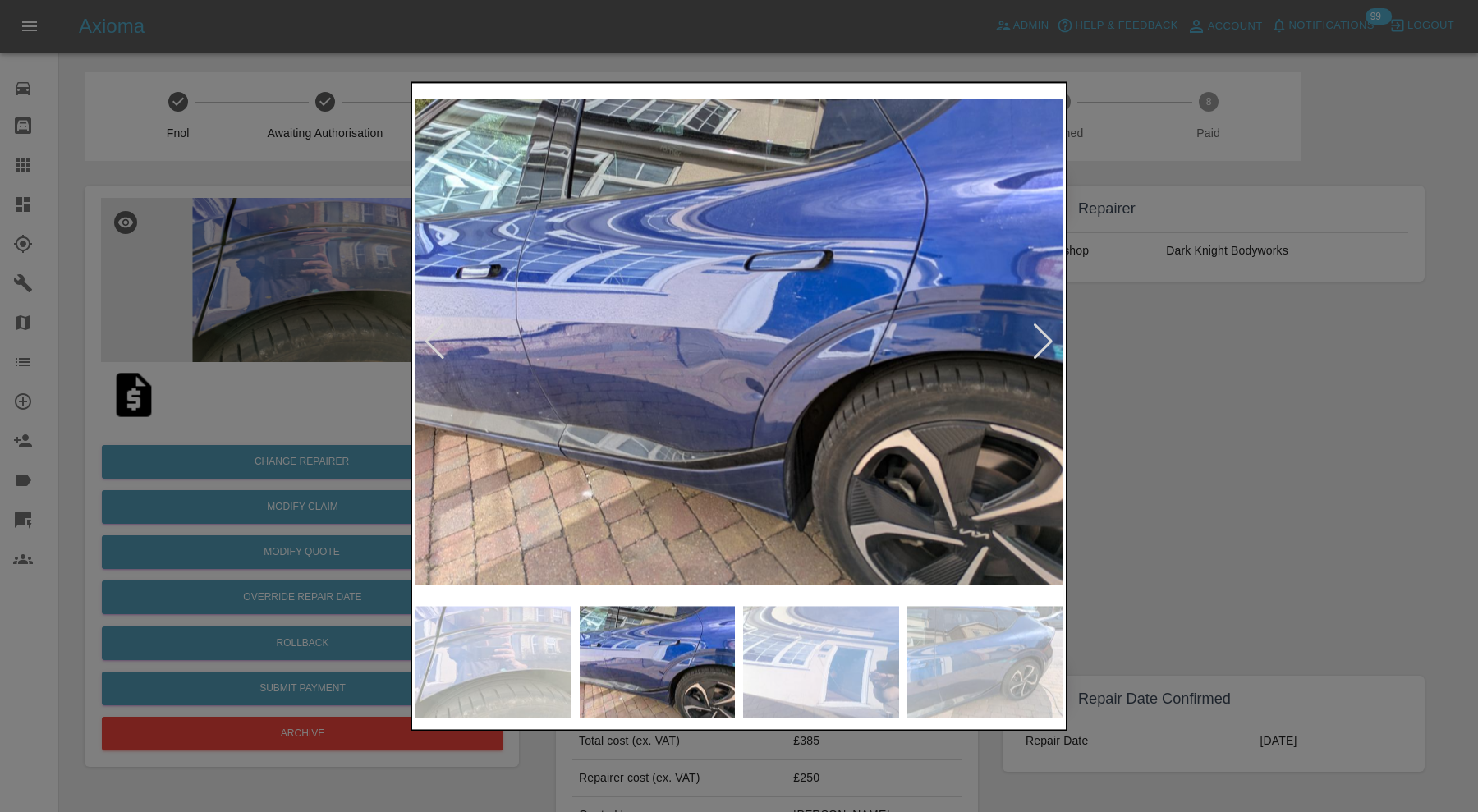
click at [1223, 413] on div at bounding box center [739, 406] width 1478 height 812
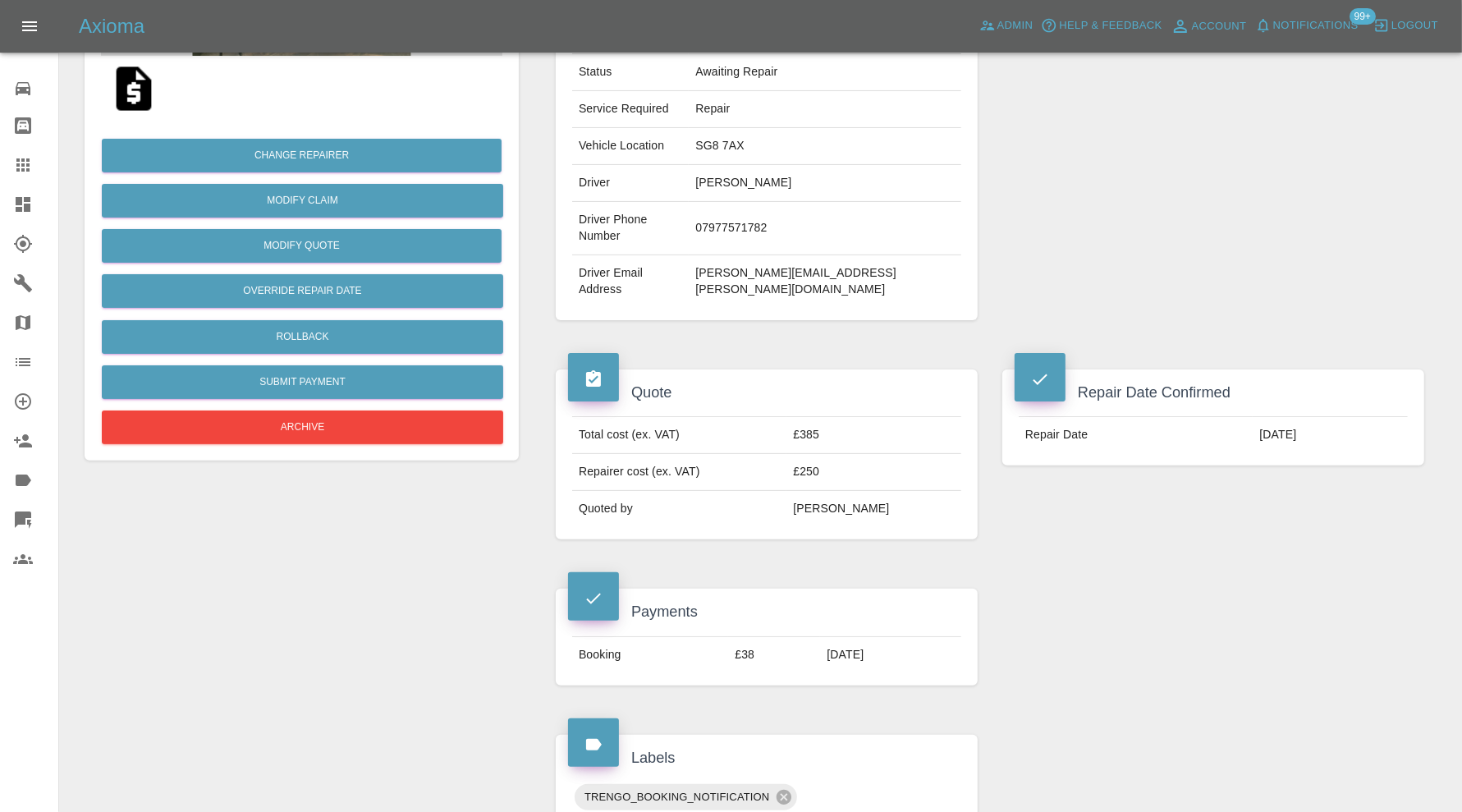
scroll to position [410, 0]
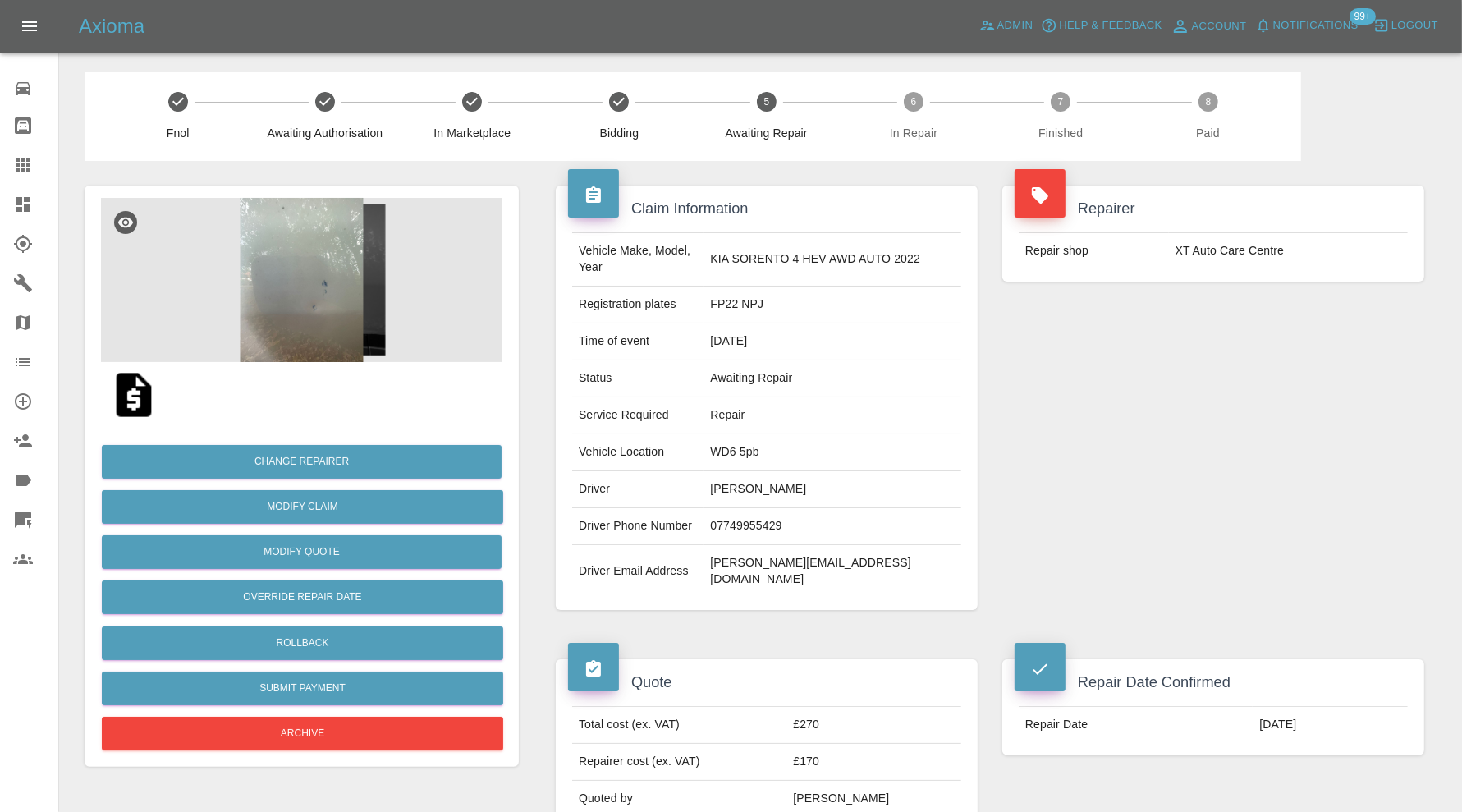
click at [264, 302] on img at bounding box center [301, 279] width 401 height 165
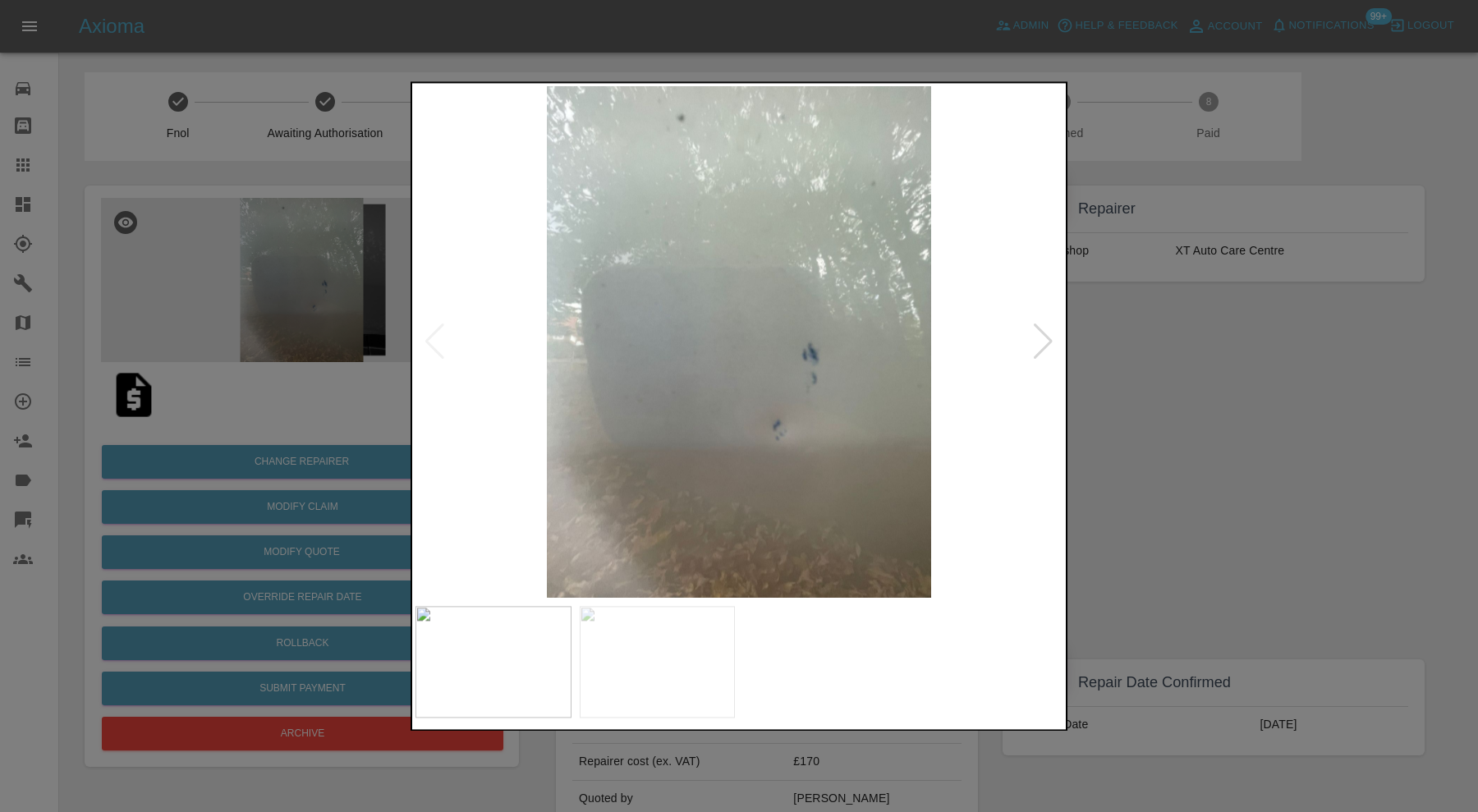
click at [1036, 345] on div at bounding box center [1043, 342] width 22 height 36
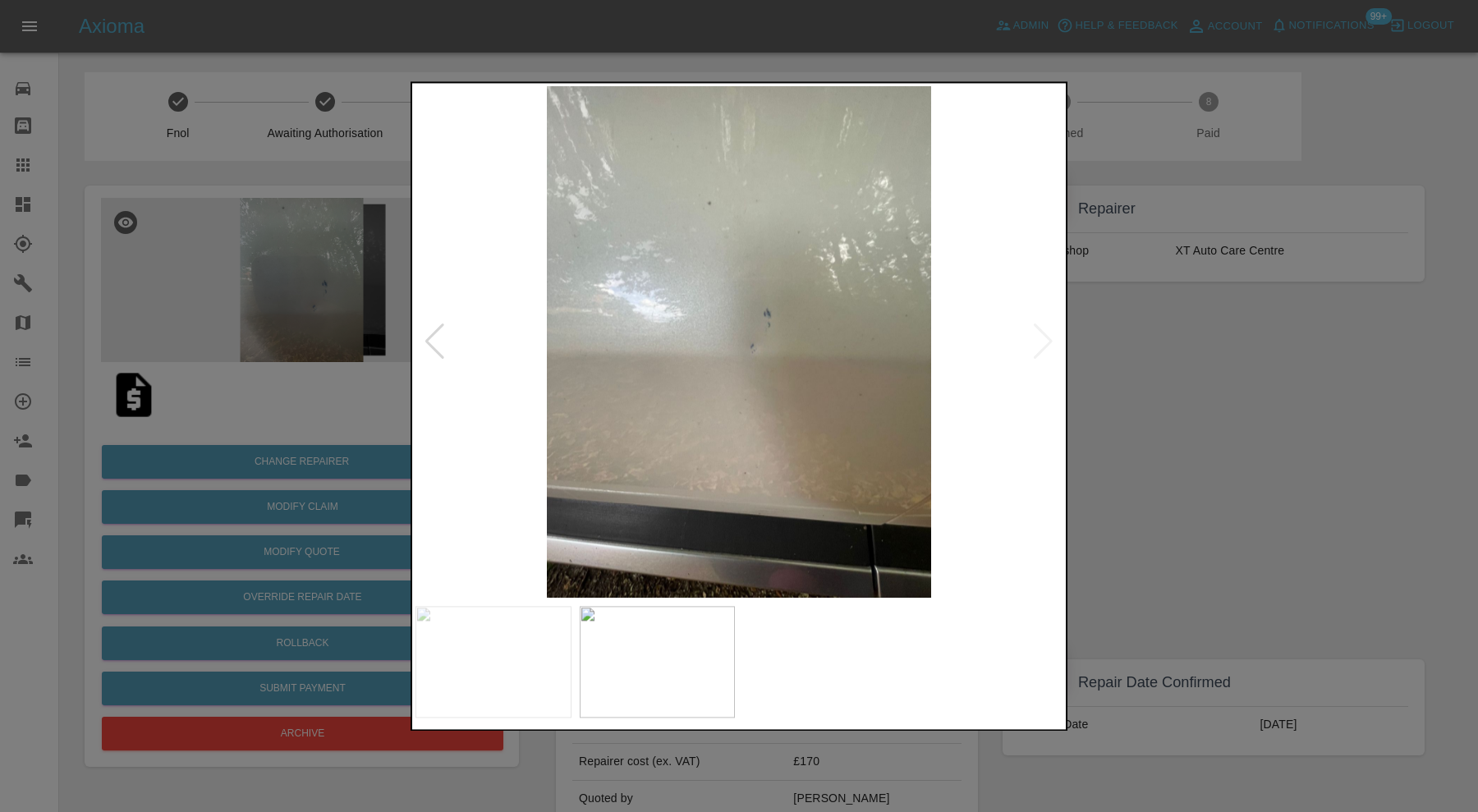
click at [1037, 345] on img at bounding box center [739, 342] width 647 height 512
click at [1045, 346] on img at bounding box center [739, 342] width 647 height 512
click at [1181, 459] on div at bounding box center [739, 406] width 1478 height 812
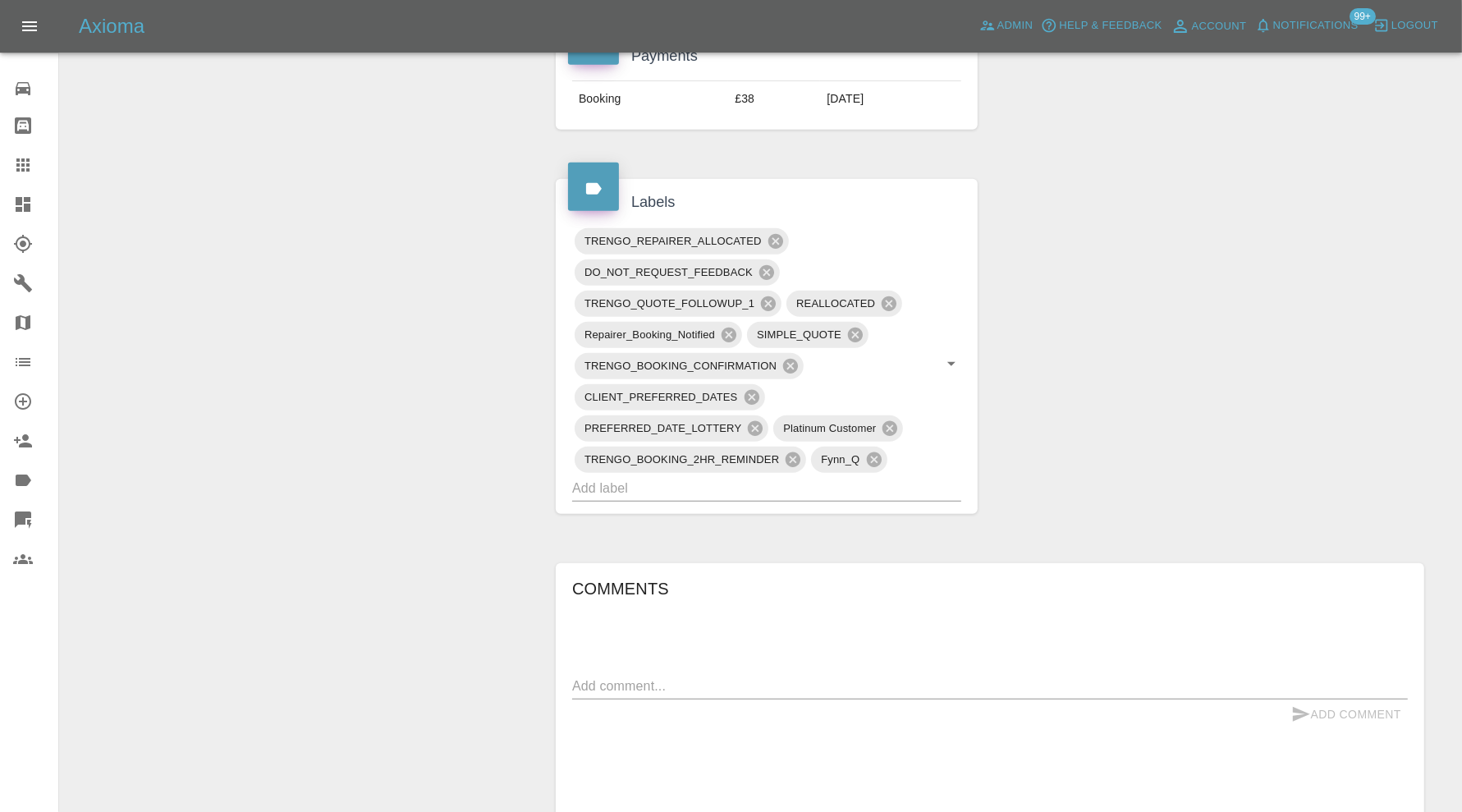
scroll to position [821, 0]
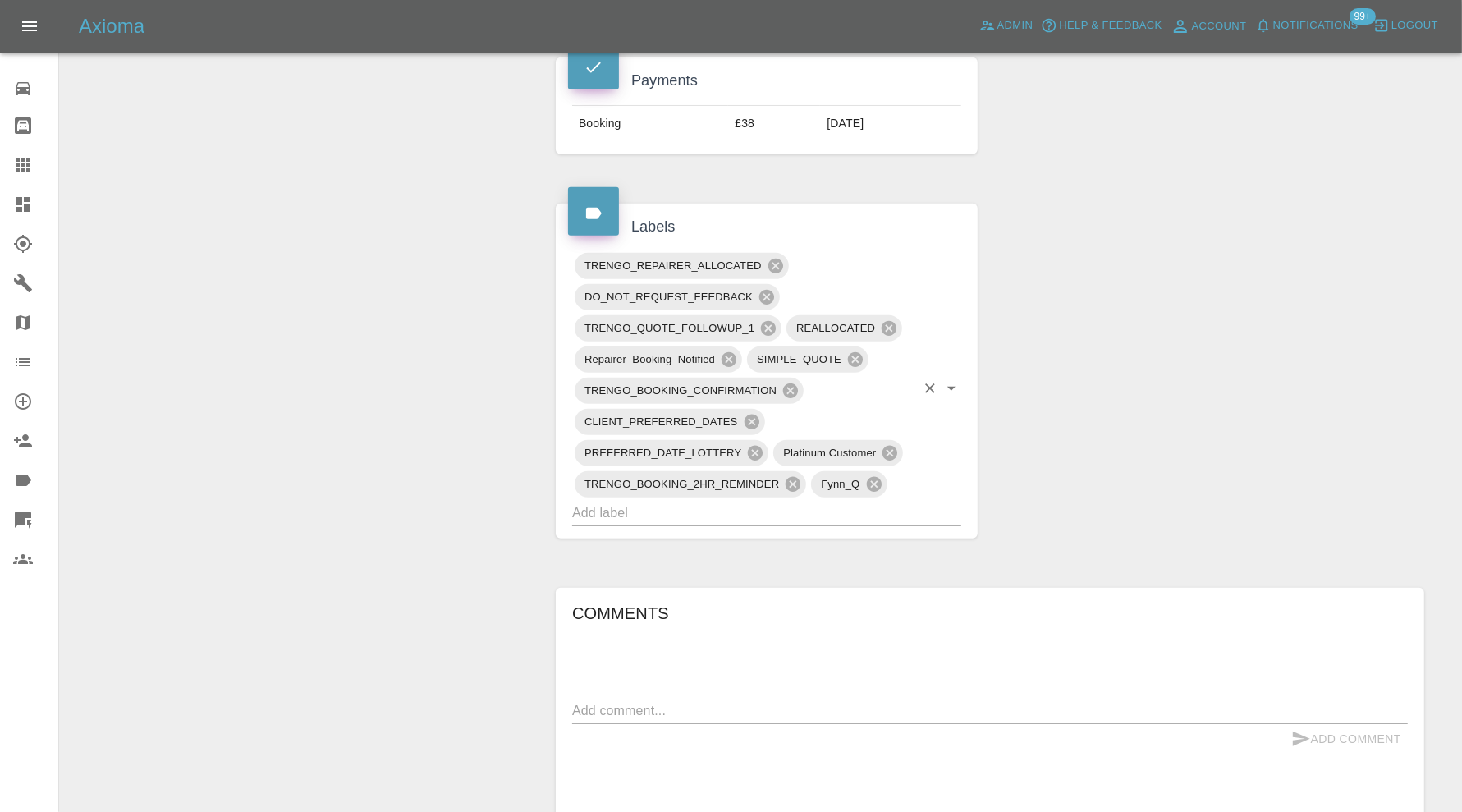
click at [728, 500] on input "text" at bounding box center [743, 513] width 343 height 26
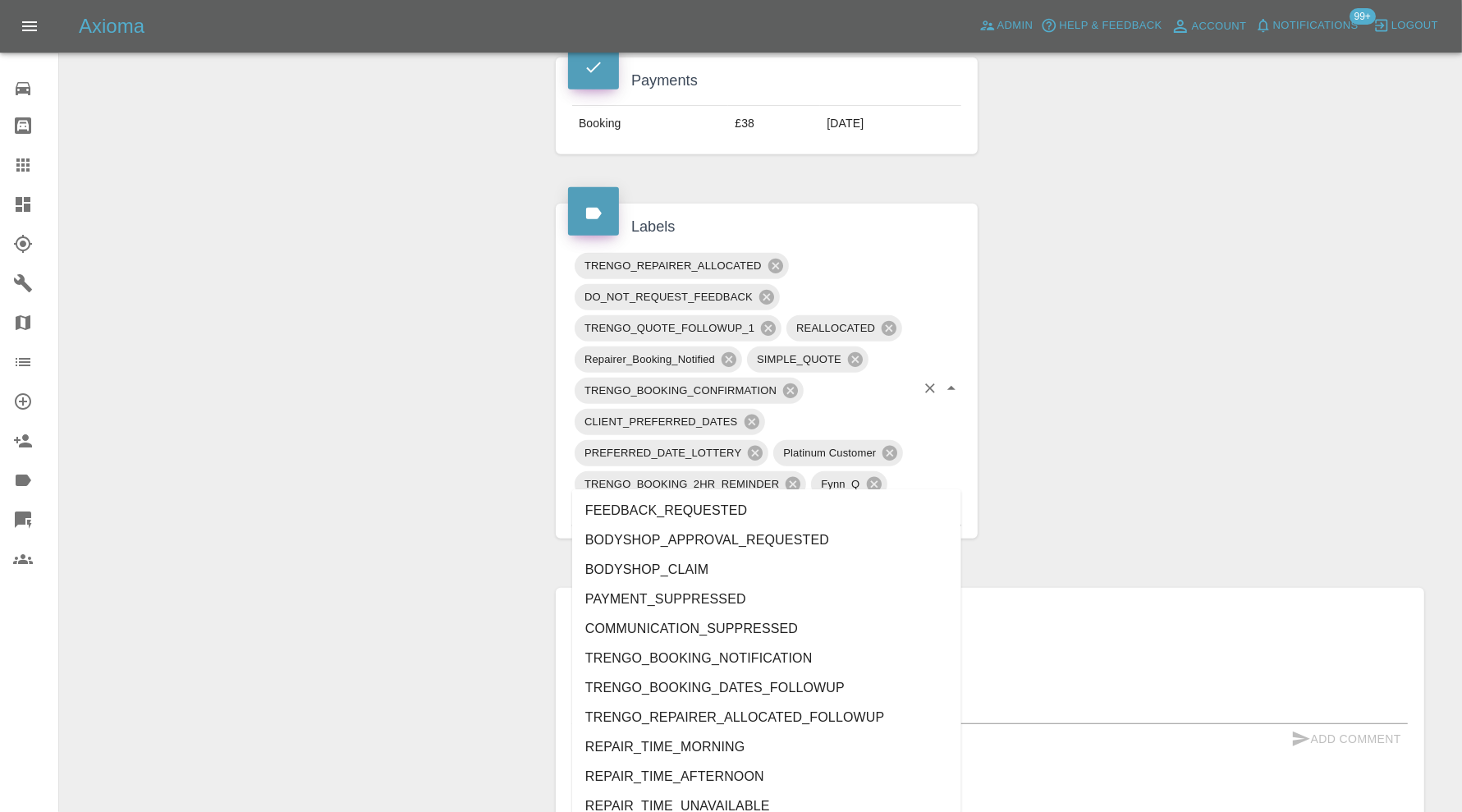
type input "au"
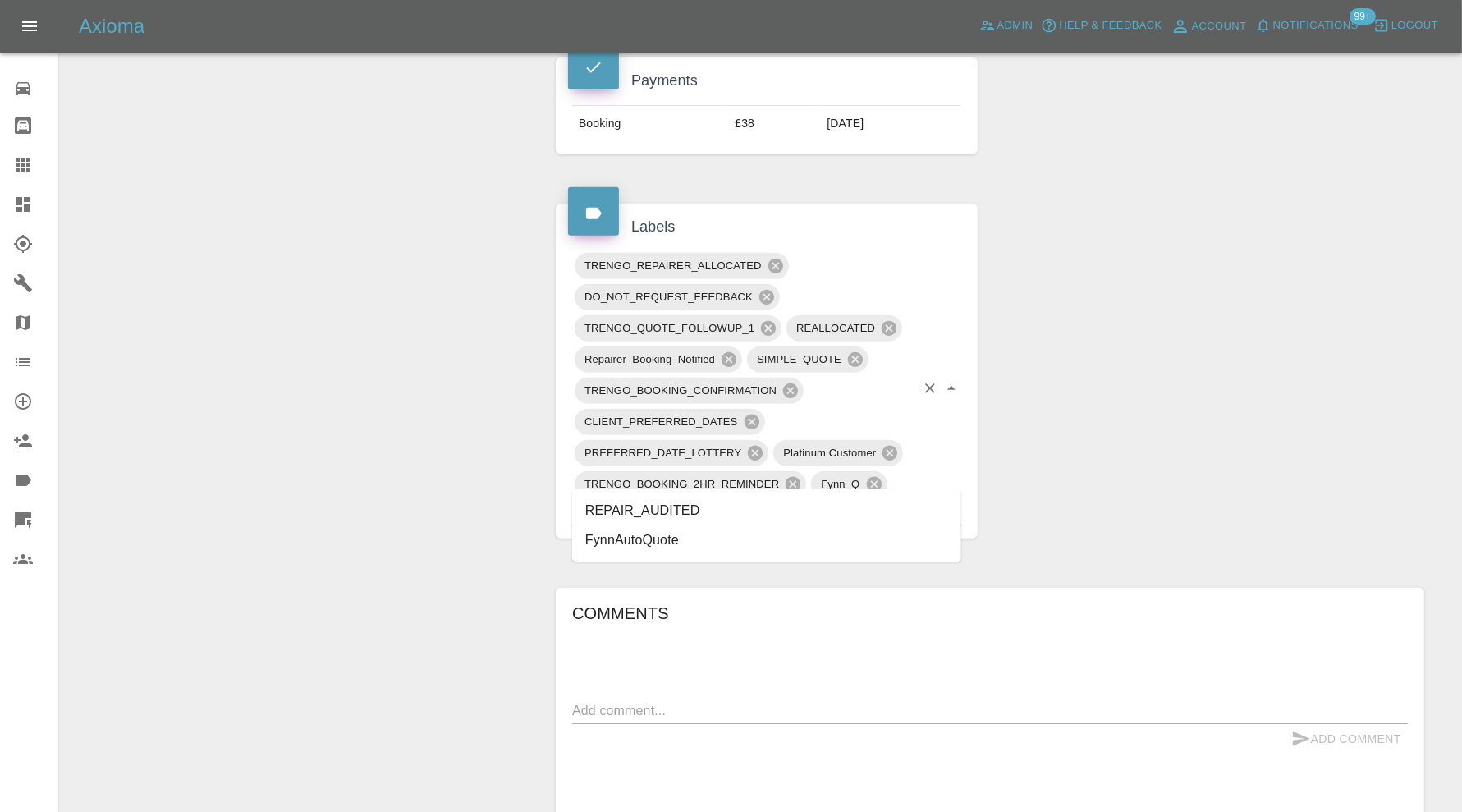
click at [625, 512] on li "REPAIR_AUDITED" at bounding box center [767, 511] width 389 height 30
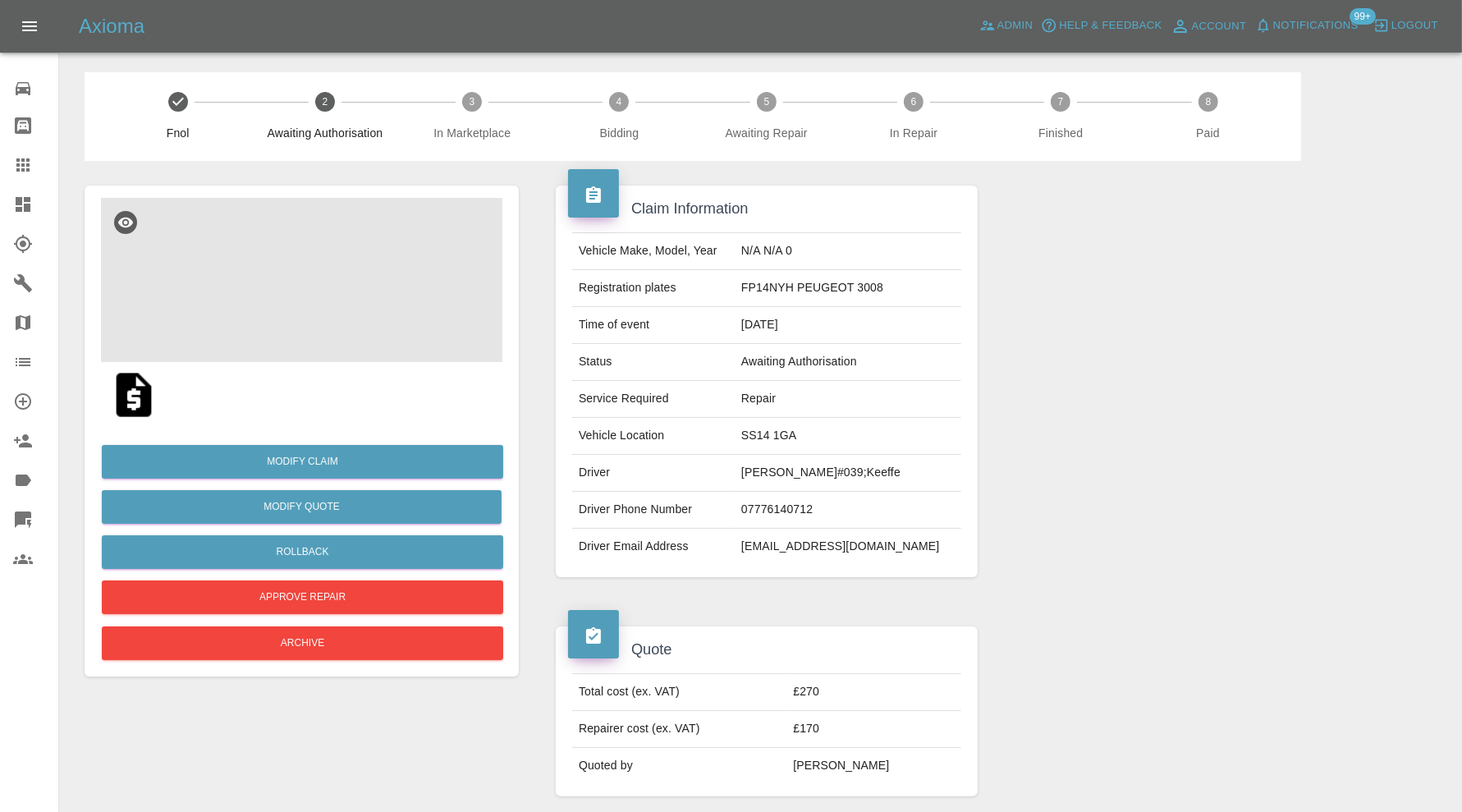
click at [409, 264] on img at bounding box center [301, 279] width 401 height 165
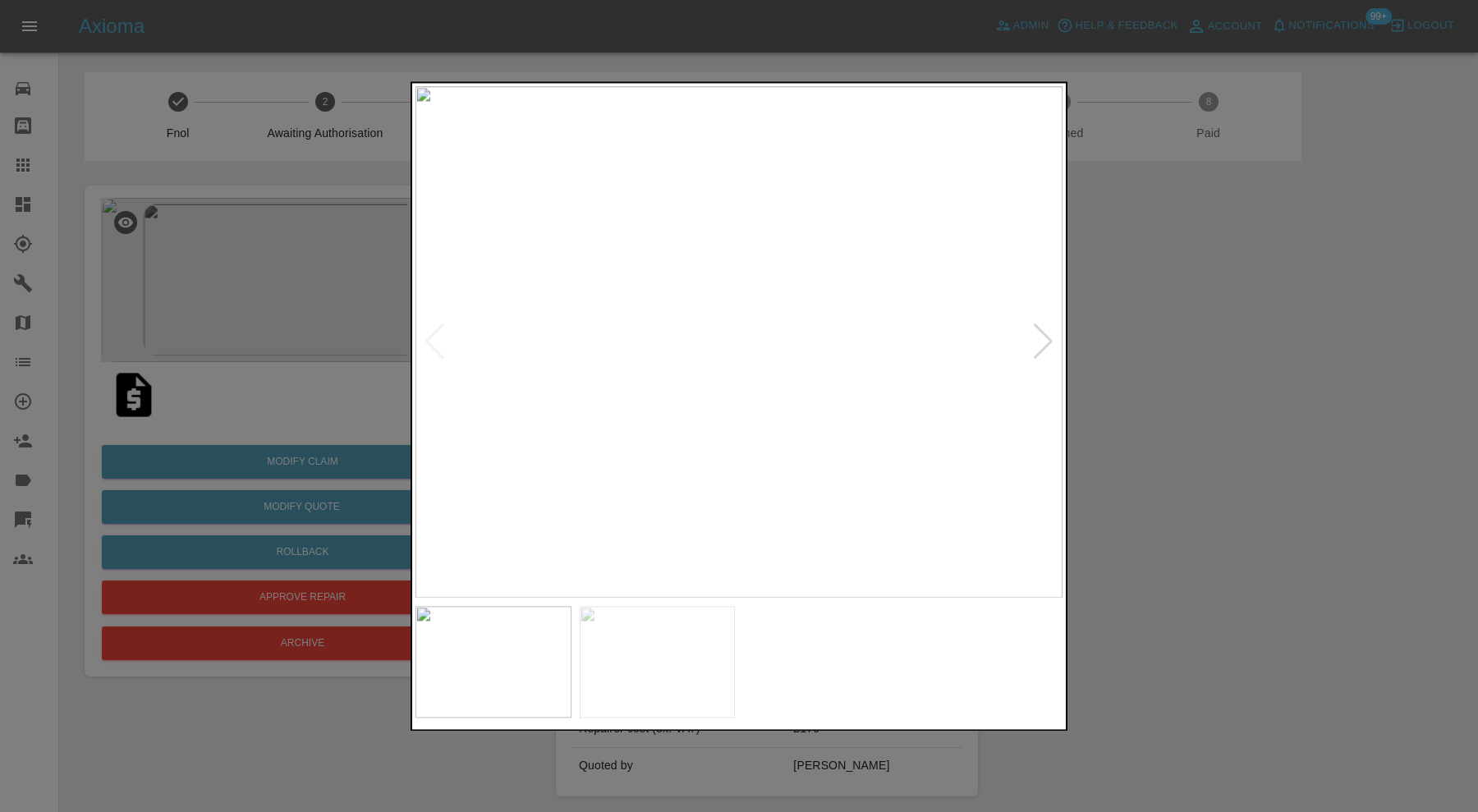
click at [1045, 344] on div at bounding box center [1043, 342] width 22 height 36
click at [1144, 357] on div at bounding box center [739, 406] width 1478 height 812
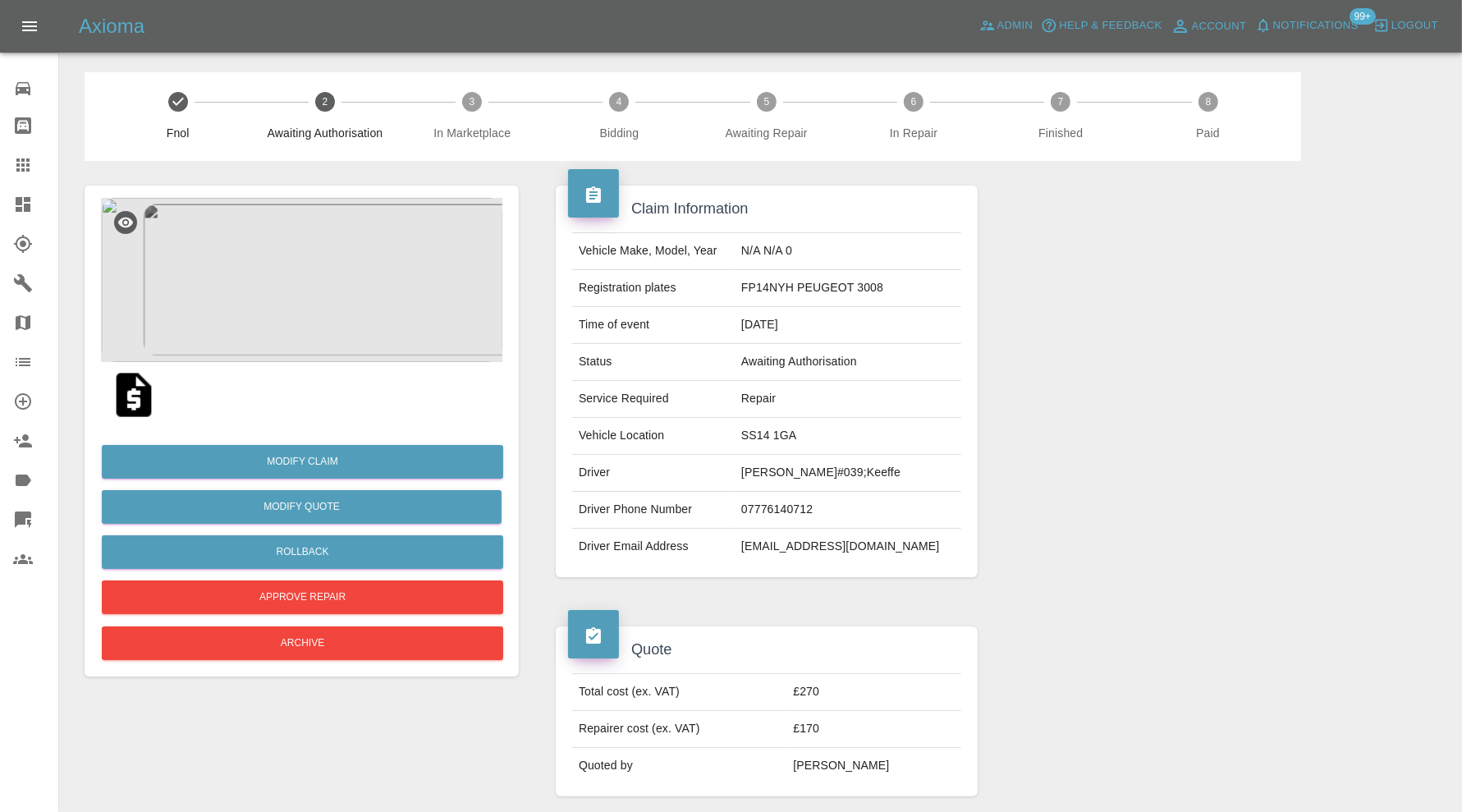
click at [287, 317] on img at bounding box center [301, 279] width 401 height 165
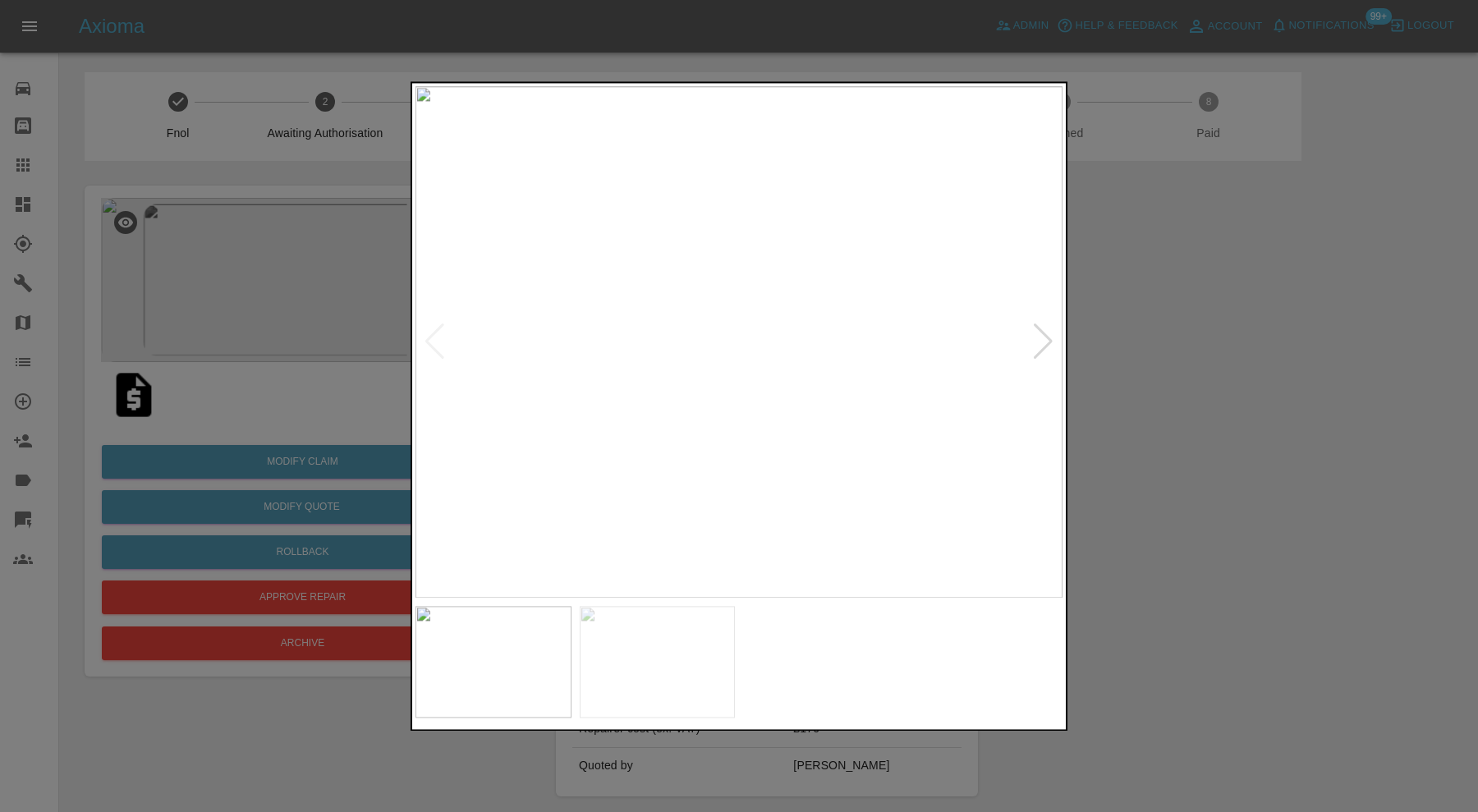
click at [1042, 335] on div at bounding box center [1043, 342] width 22 height 36
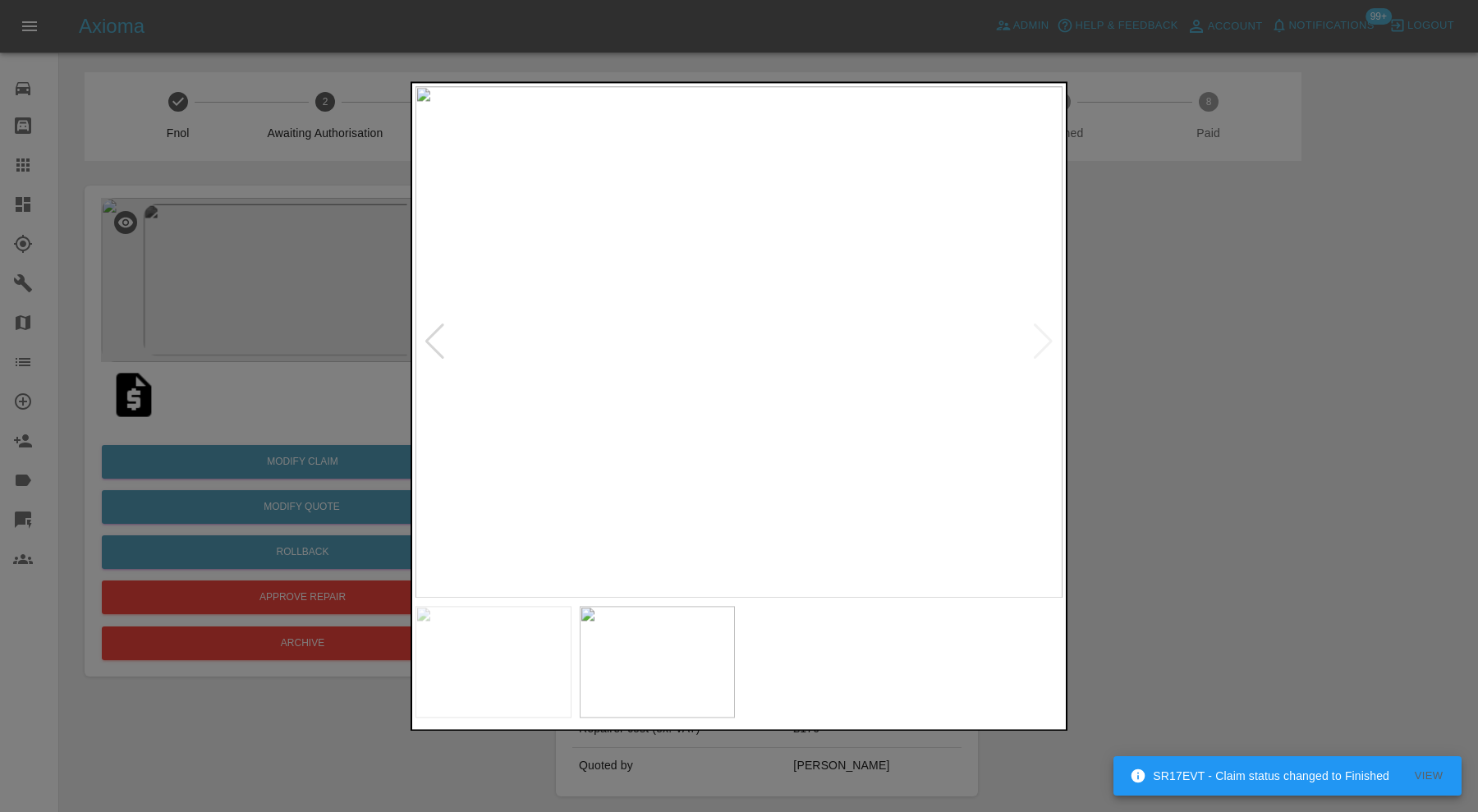
click at [1163, 361] on div at bounding box center [739, 406] width 1478 height 812
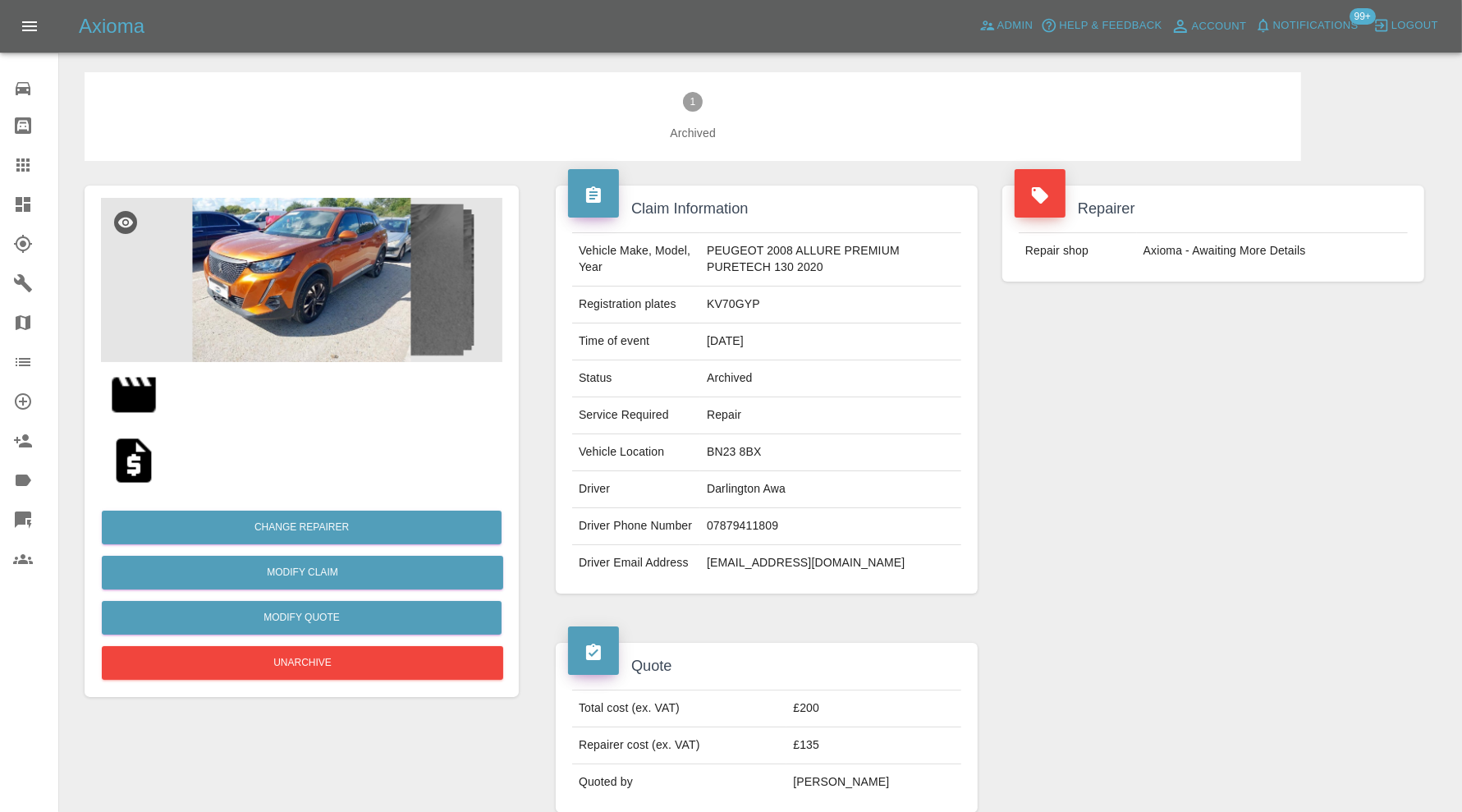
click at [137, 399] on img at bounding box center [134, 395] width 53 height 53
click at [1413, 404] on div "Repairer Repair shop Axioma - Awaiting More Details" at bounding box center [1213, 389] width 447 height 457
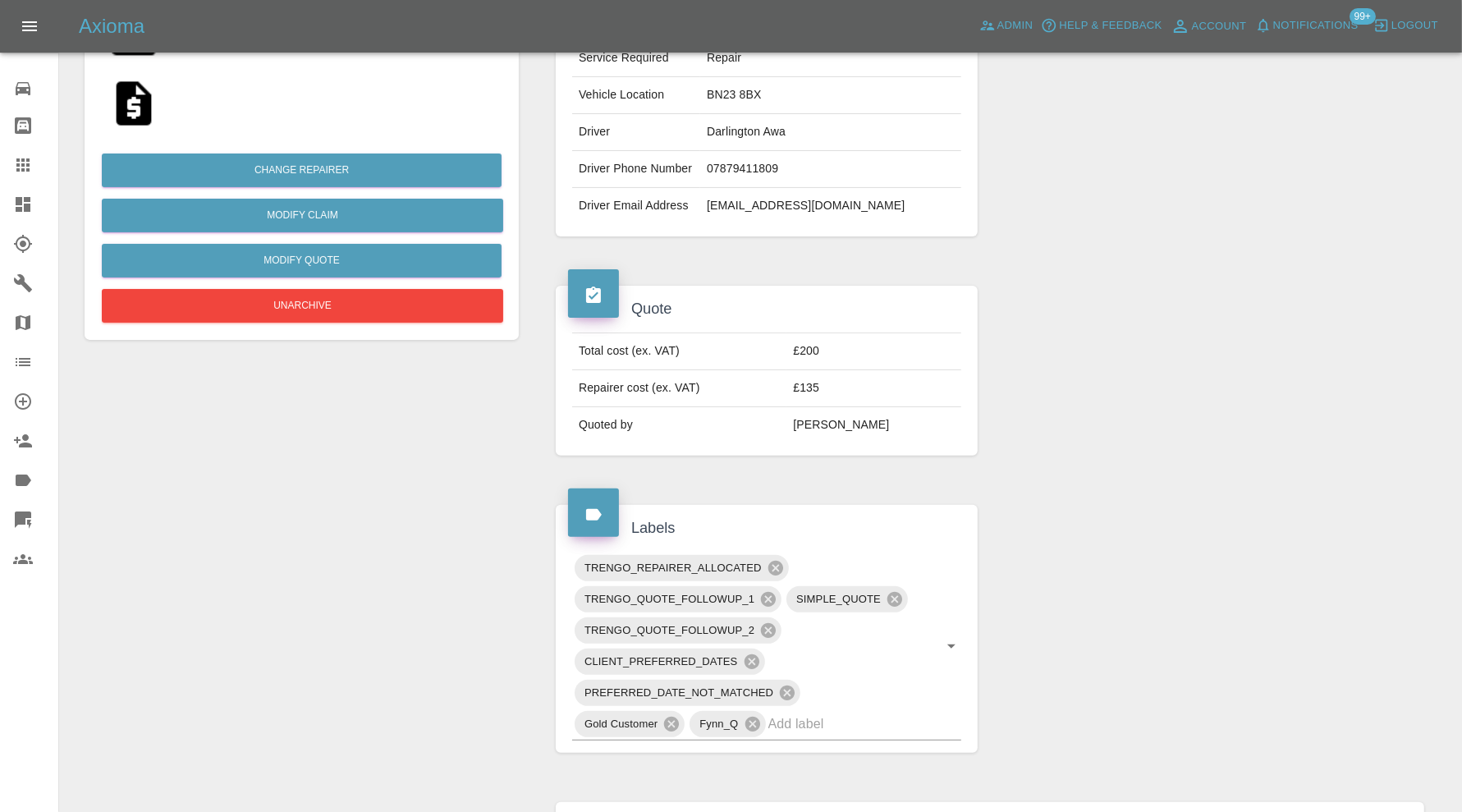
scroll to position [88, 0]
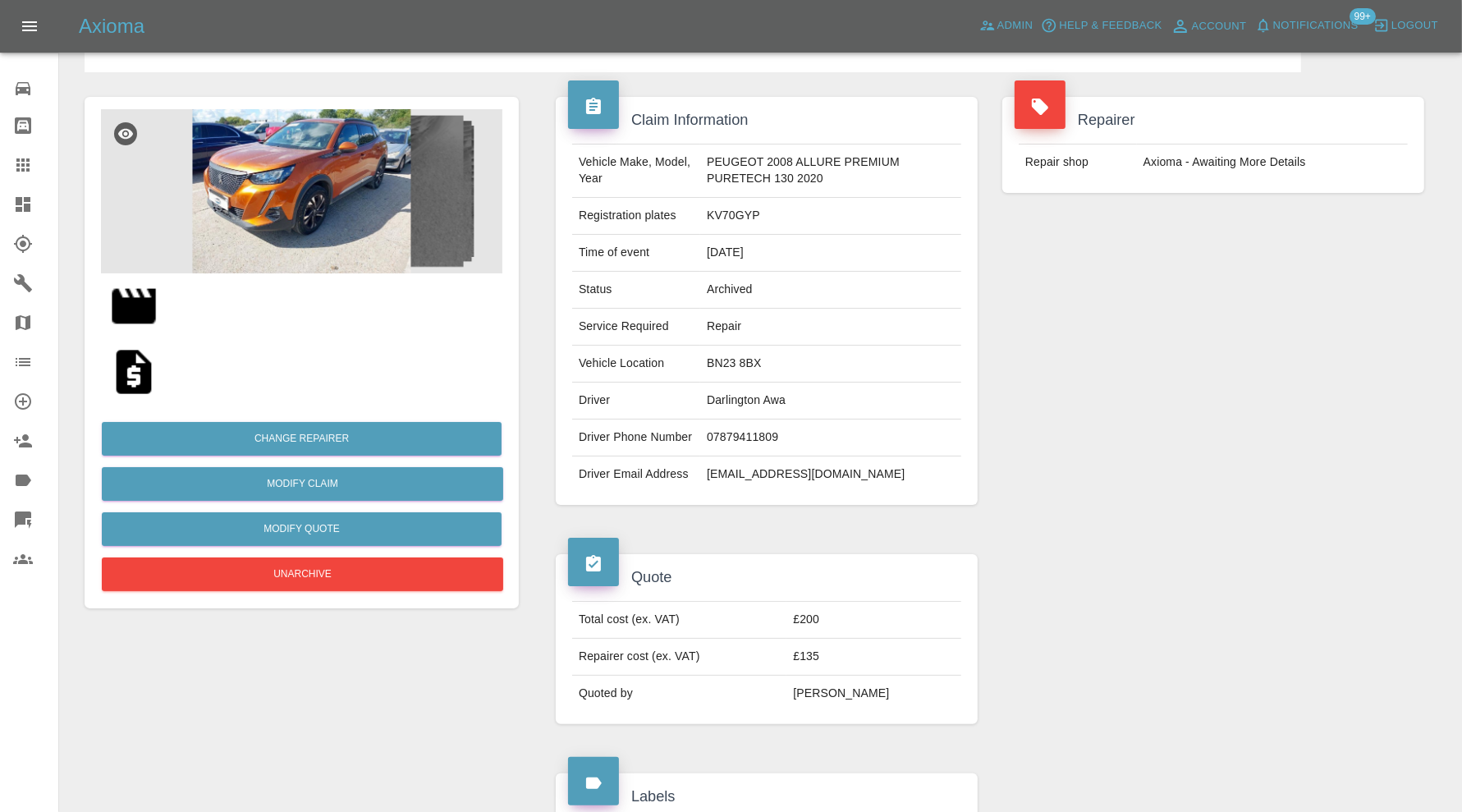
click at [268, 222] on img at bounding box center [301, 191] width 401 height 165
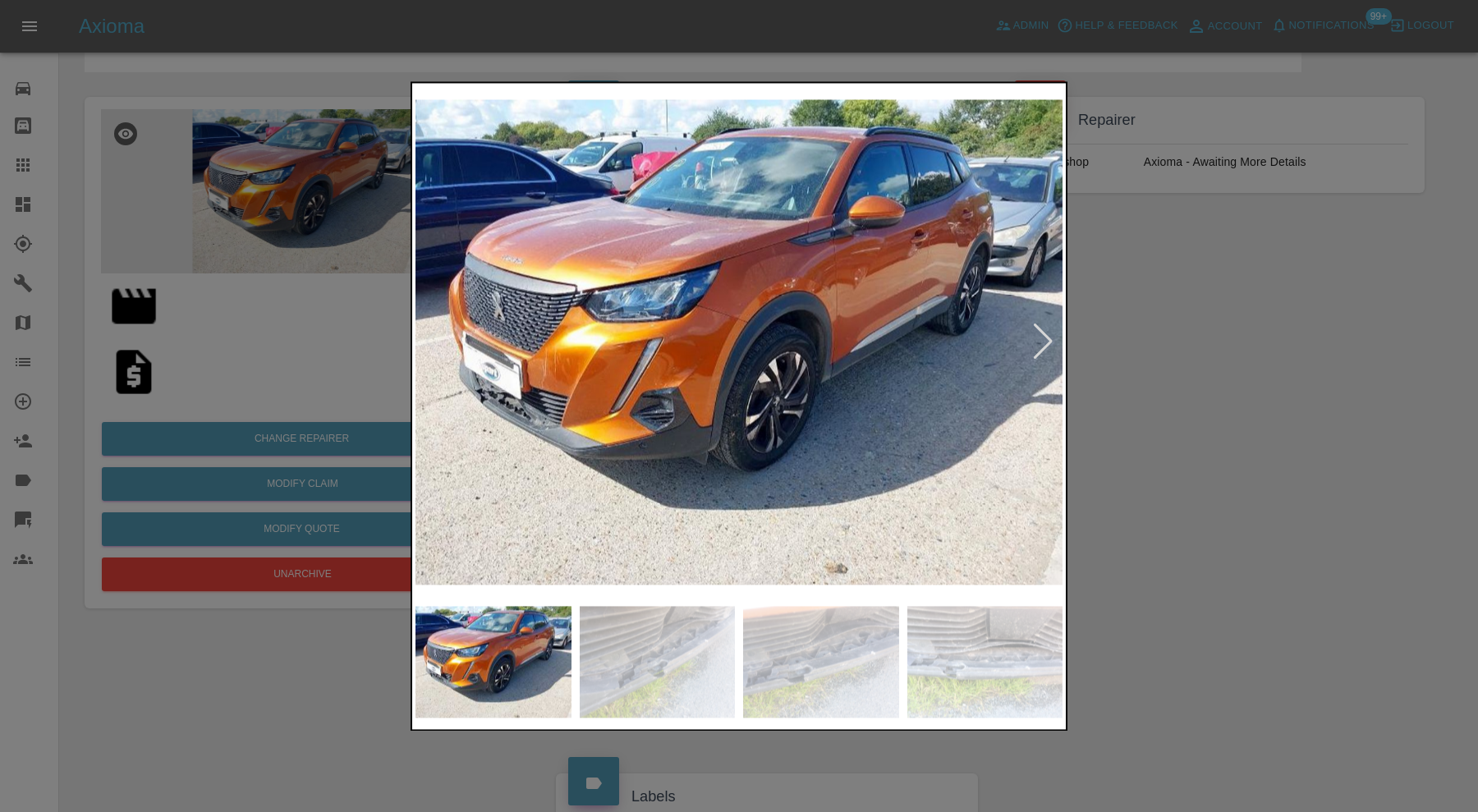
click at [808, 641] on img at bounding box center [820, 662] width 156 height 112
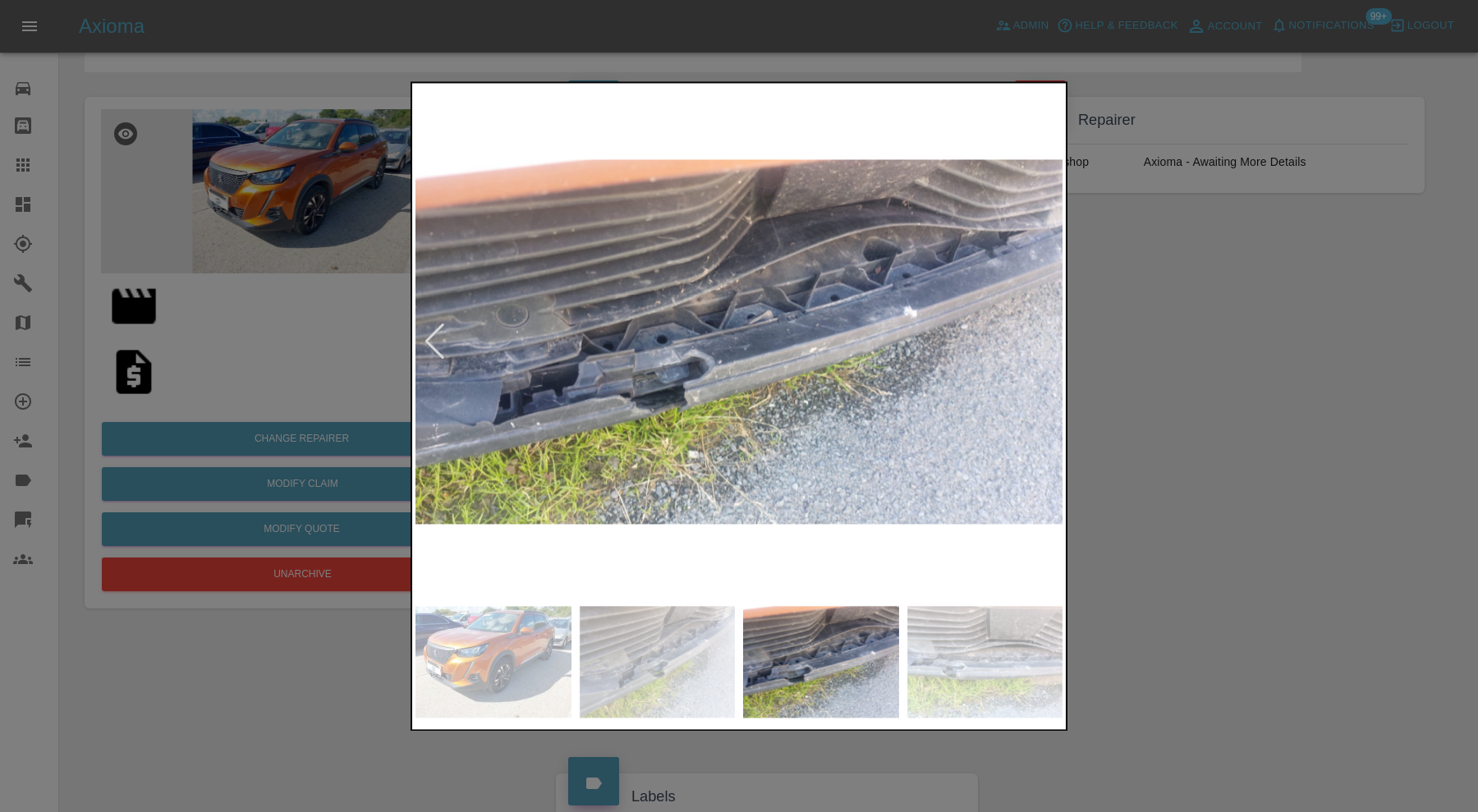
click at [979, 655] on img at bounding box center [985, 662] width 156 height 112
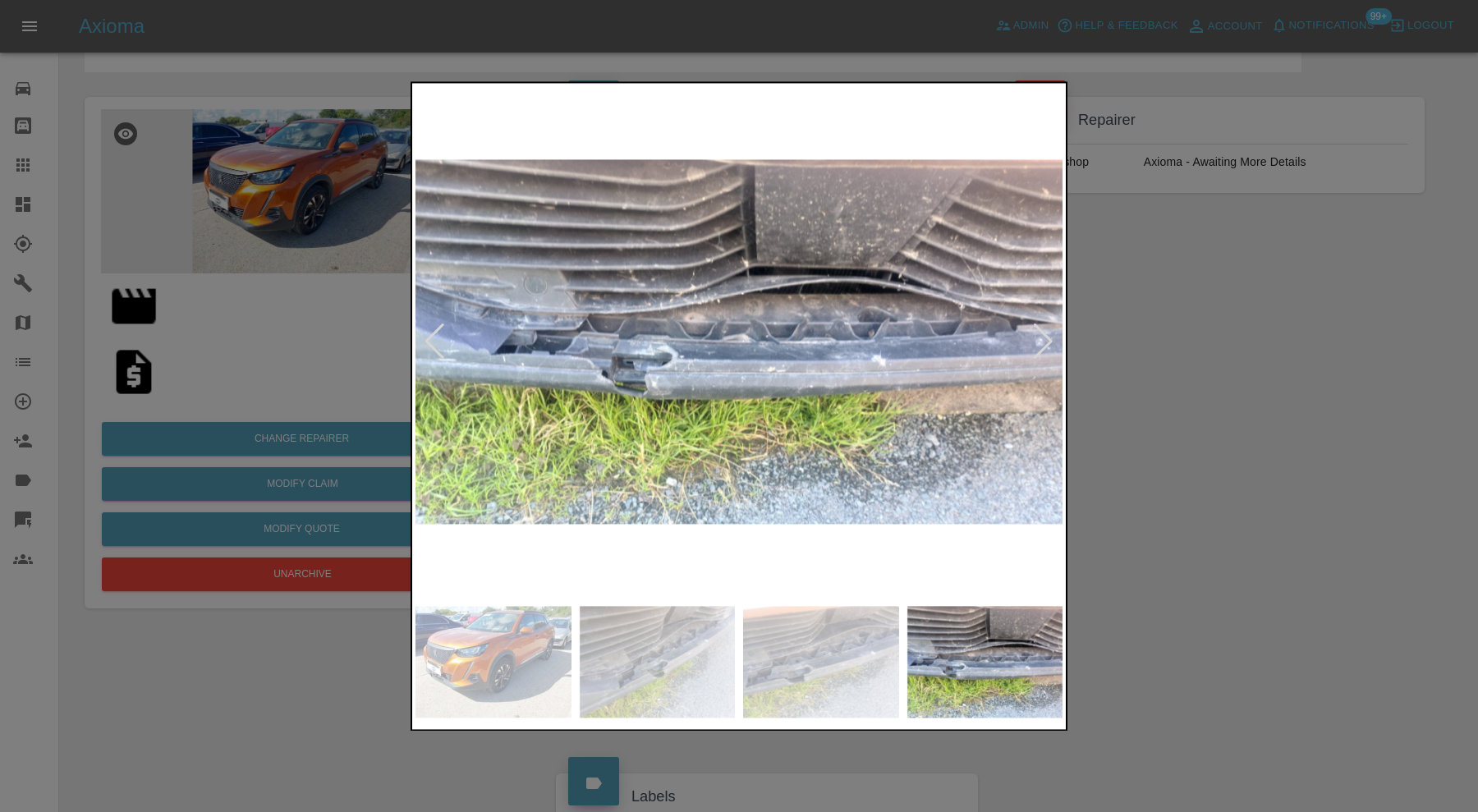
click at [1186, 583] on div at bounding box center [739, 406] width 1478 height 812
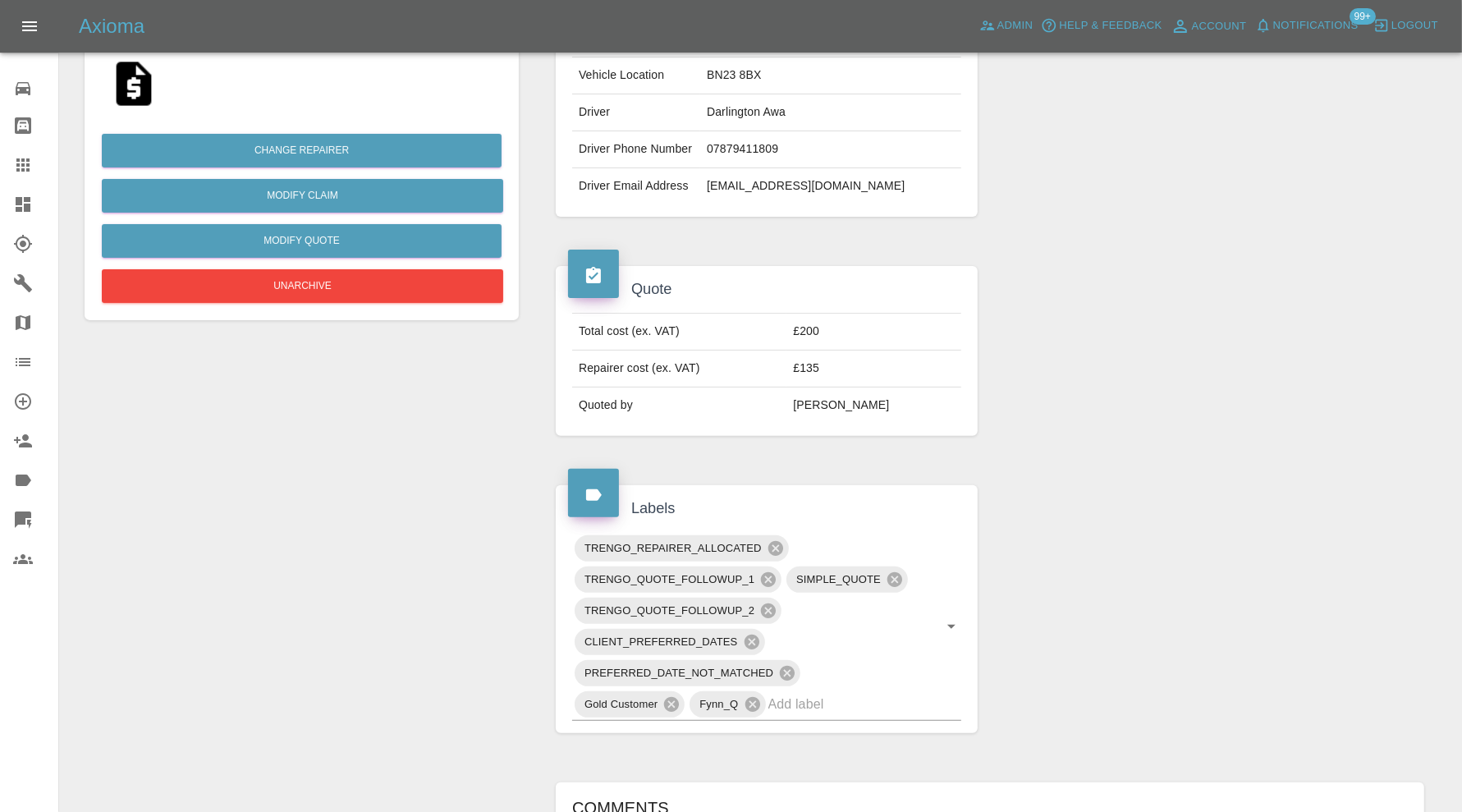
scroll to position [772, 0]
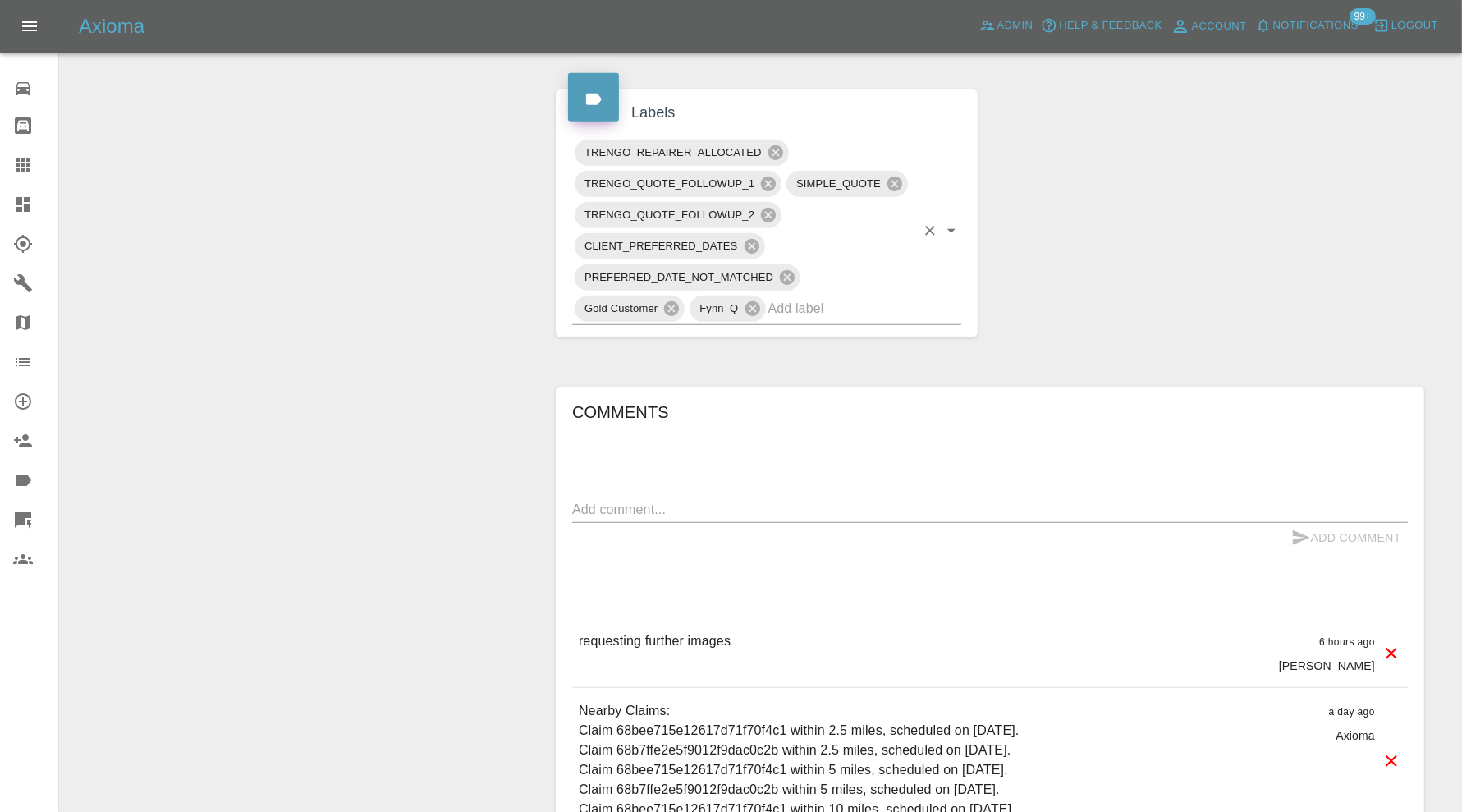
click at [891, 321] on input "text" at bounding box center [842, 308] width 147 height 26
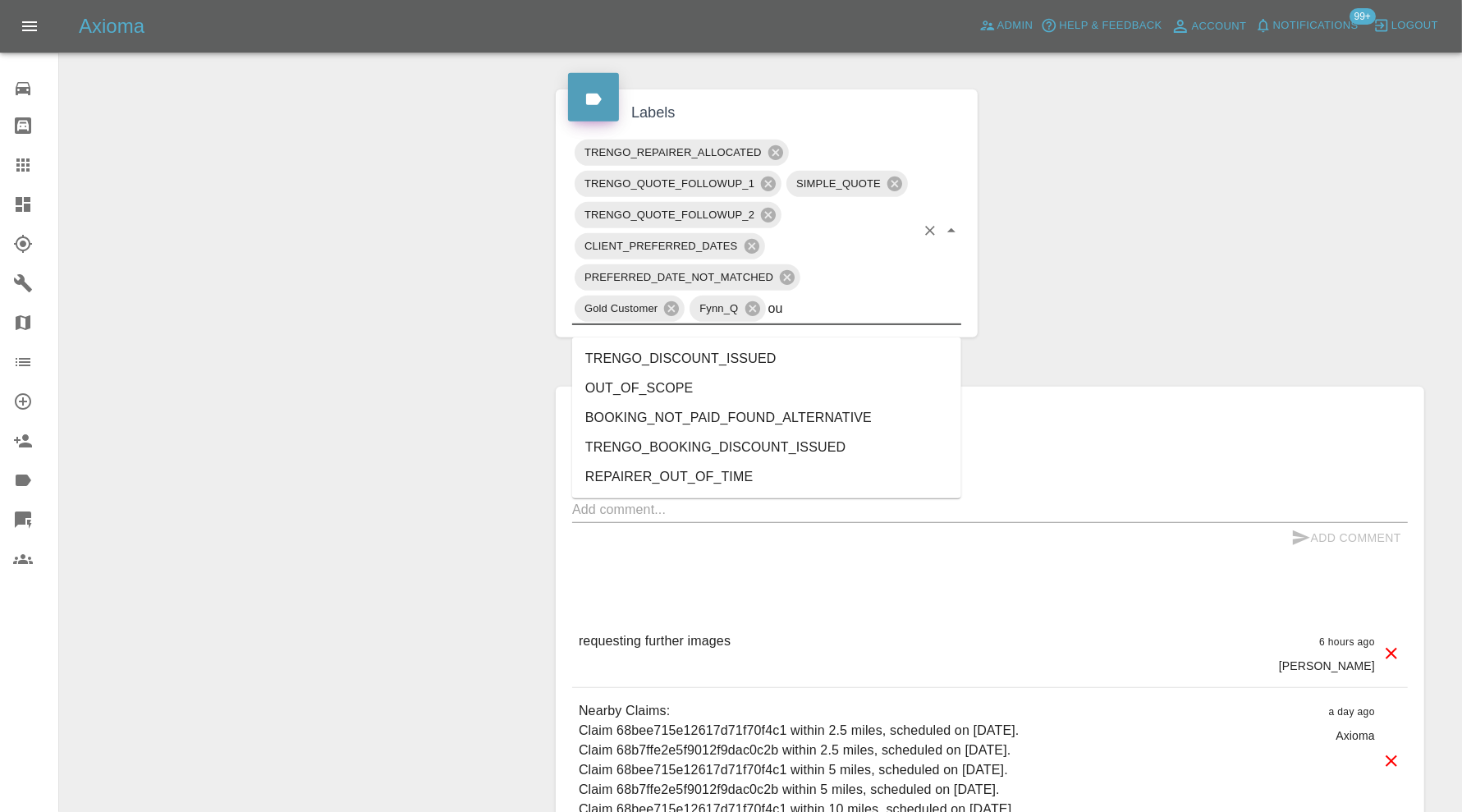
type input "out"
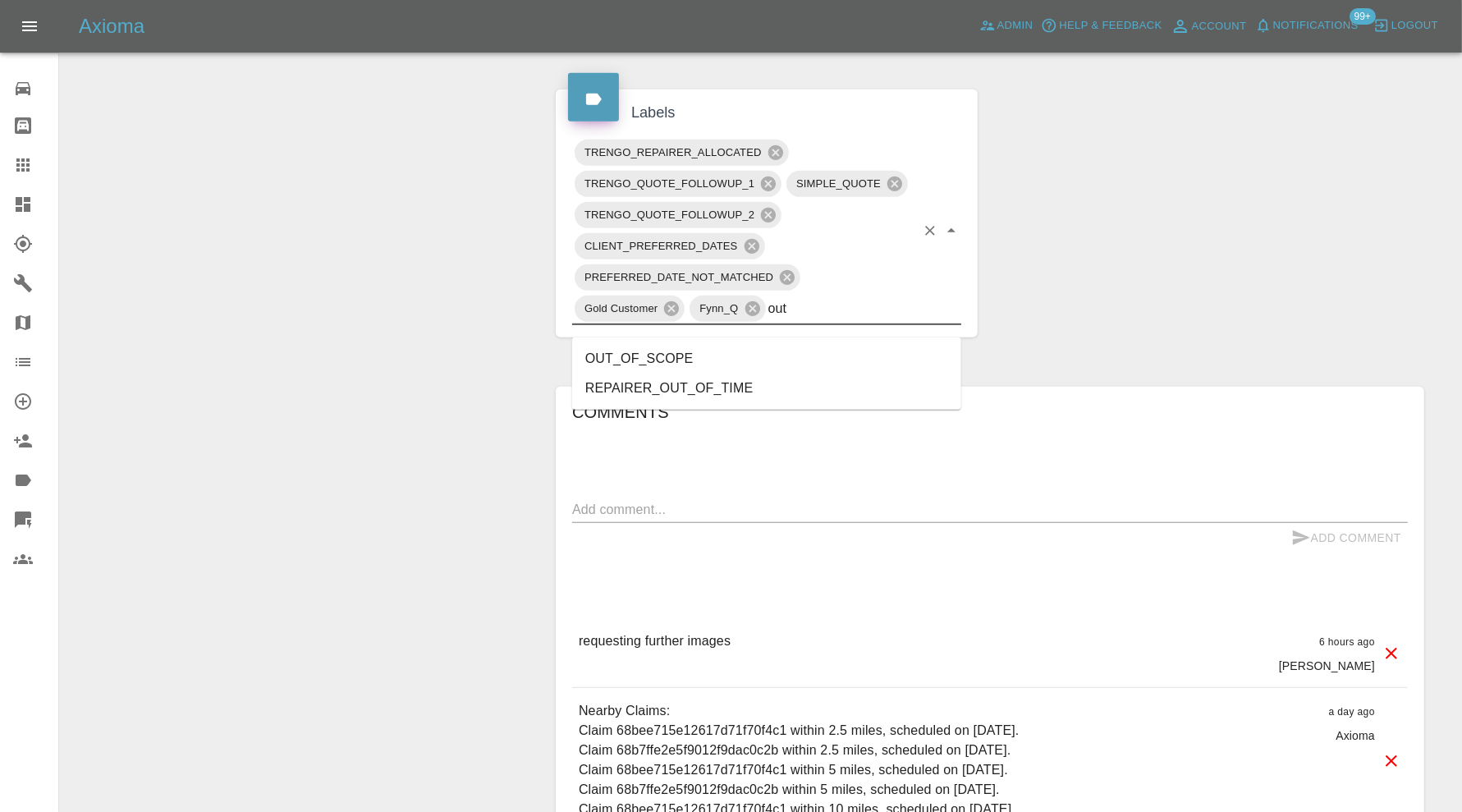
click at [792, 350] on li "OUT_OF_SCOPE" at bounding box center [767, 359] width 389 height 30
click at [767, 518] on textarea at bounding box center [990, 509] width 836 height 19
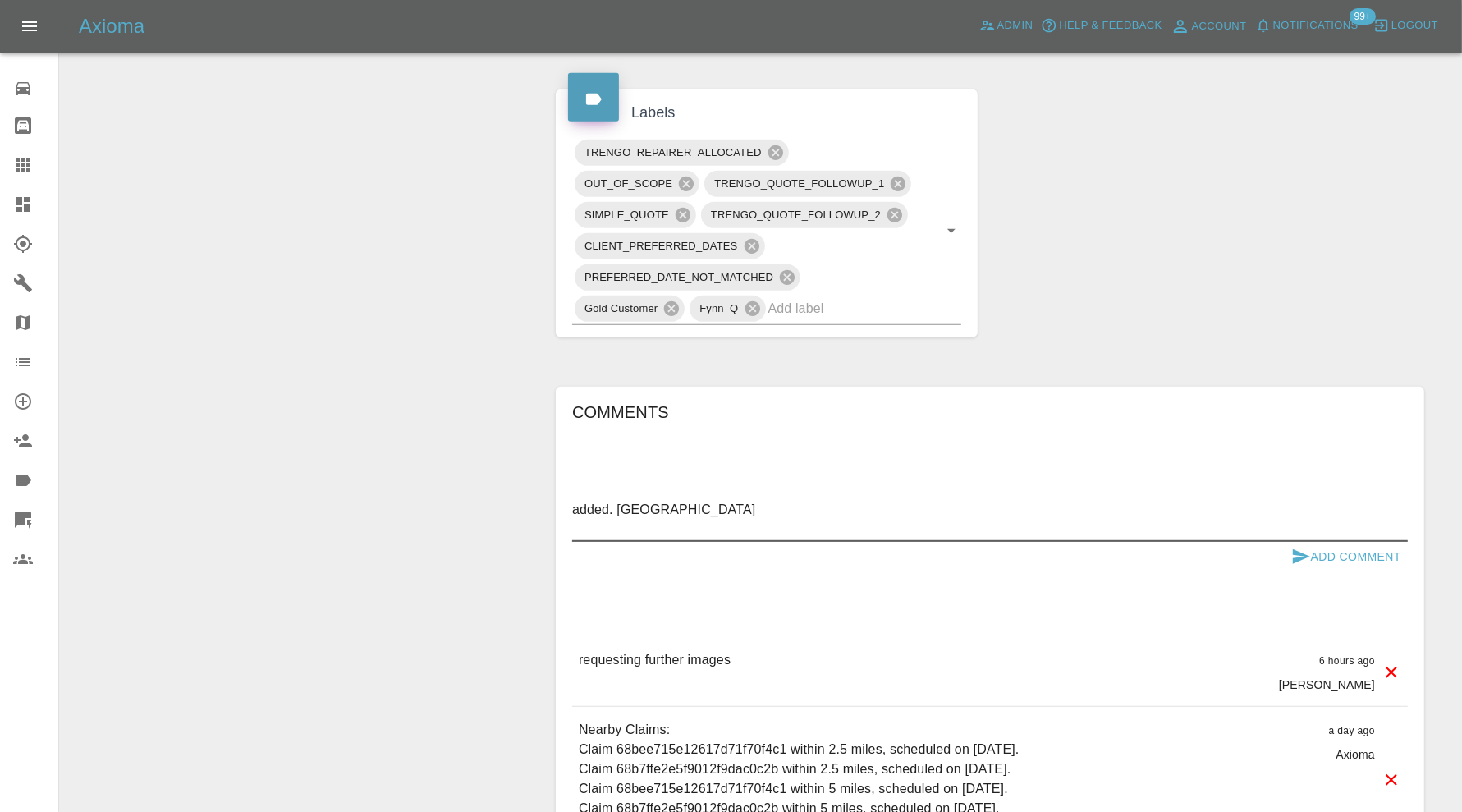
type textarea "added. [GEOGRAPHIC_DATA]"
click at [1332, 567] on button "Add Comment" at bounding box center [1346, 556] width 123 height 31
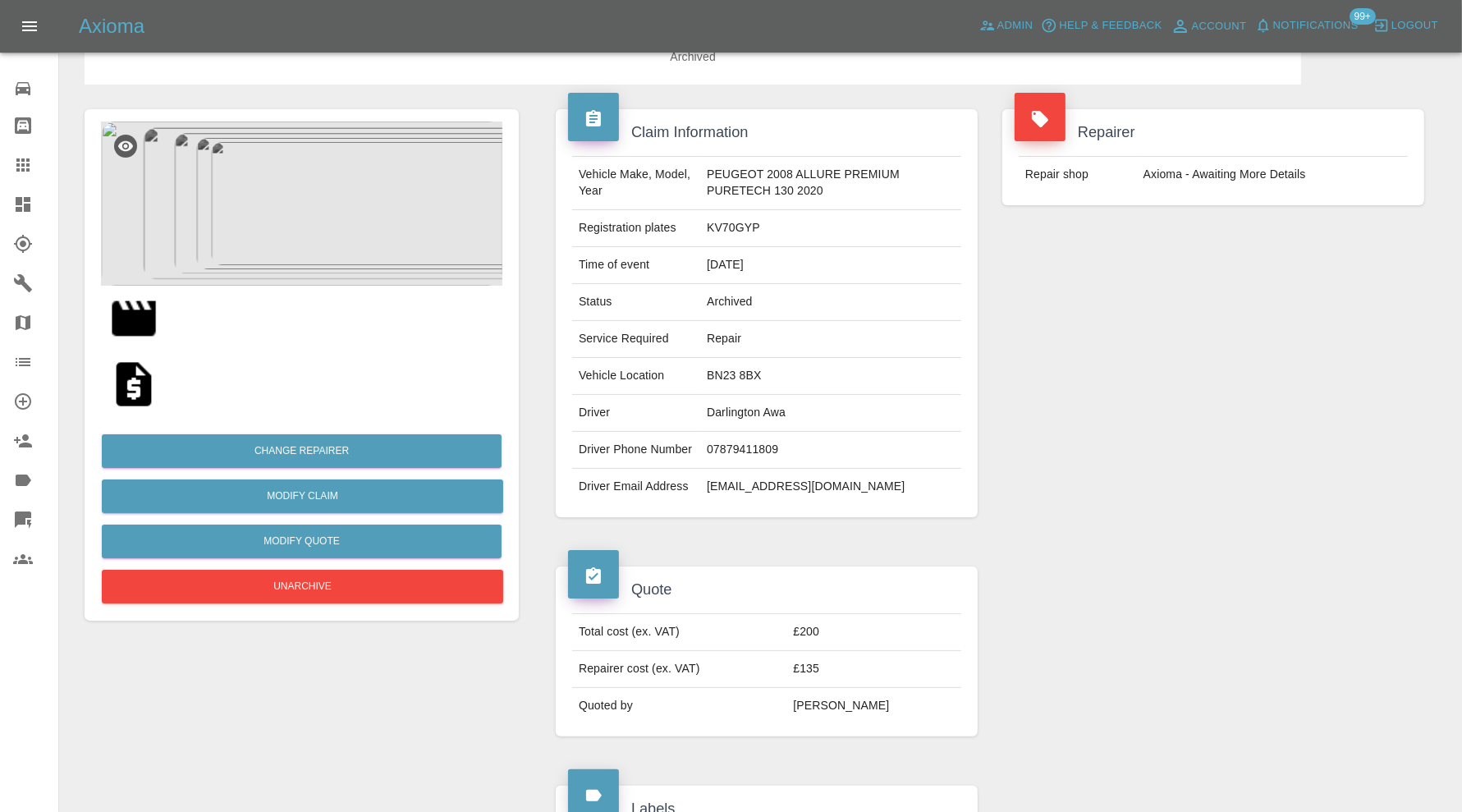
scroll to position [0, 0]
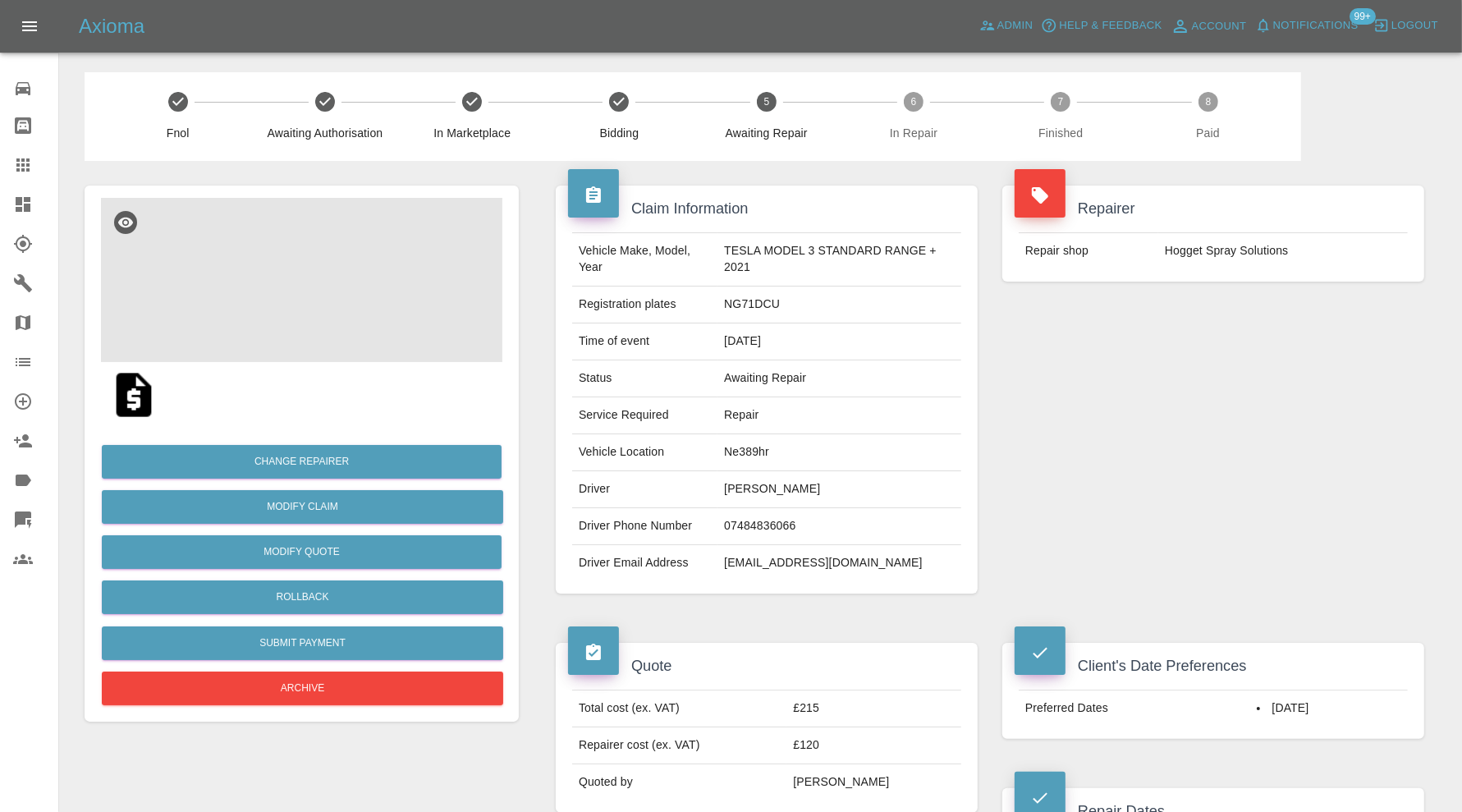
click at [320, 282] on img at bounding box center [301, 279] width 401 height 165
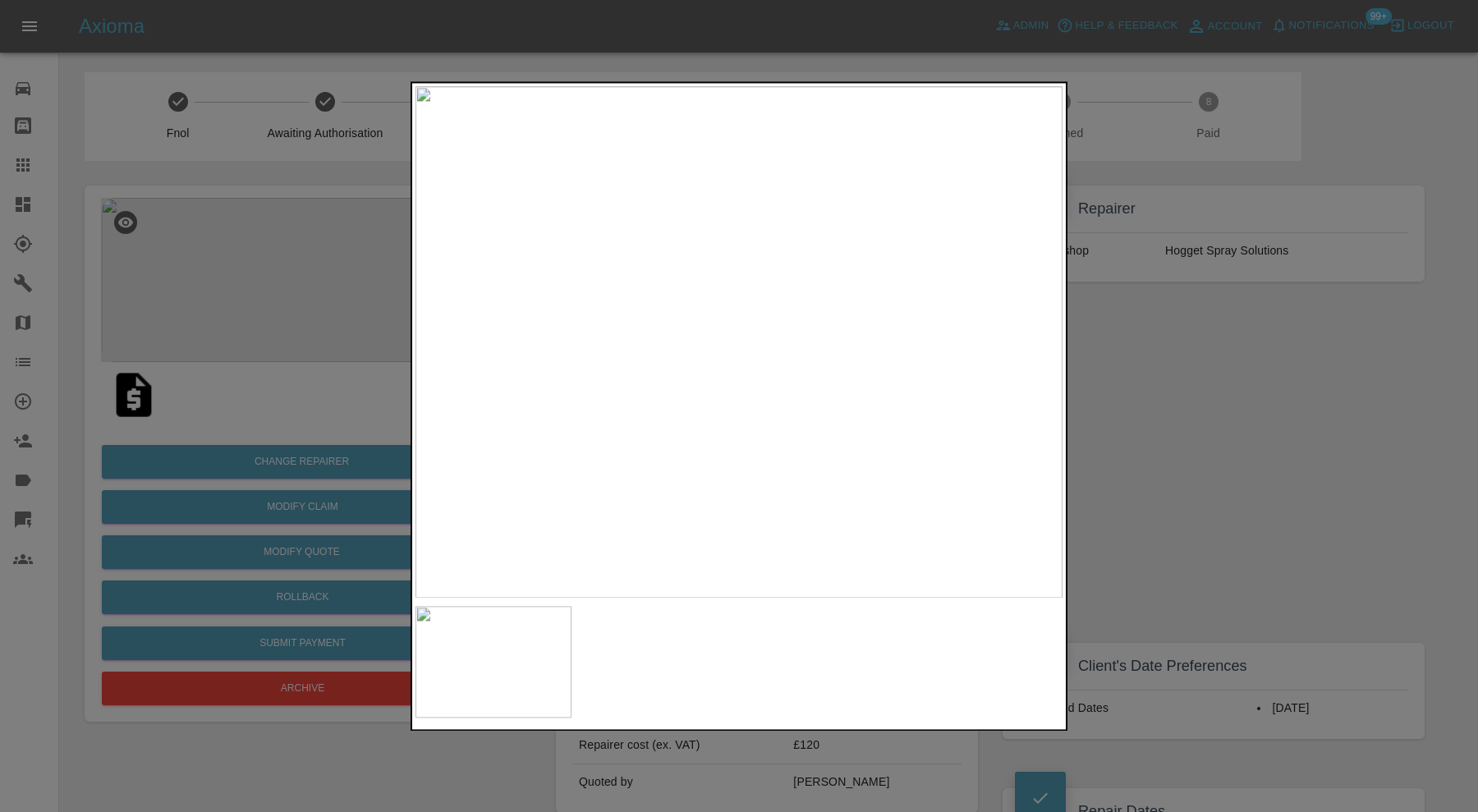
click at [1200, 390] on div at bounding box center [739, 406] width 1478 height 812
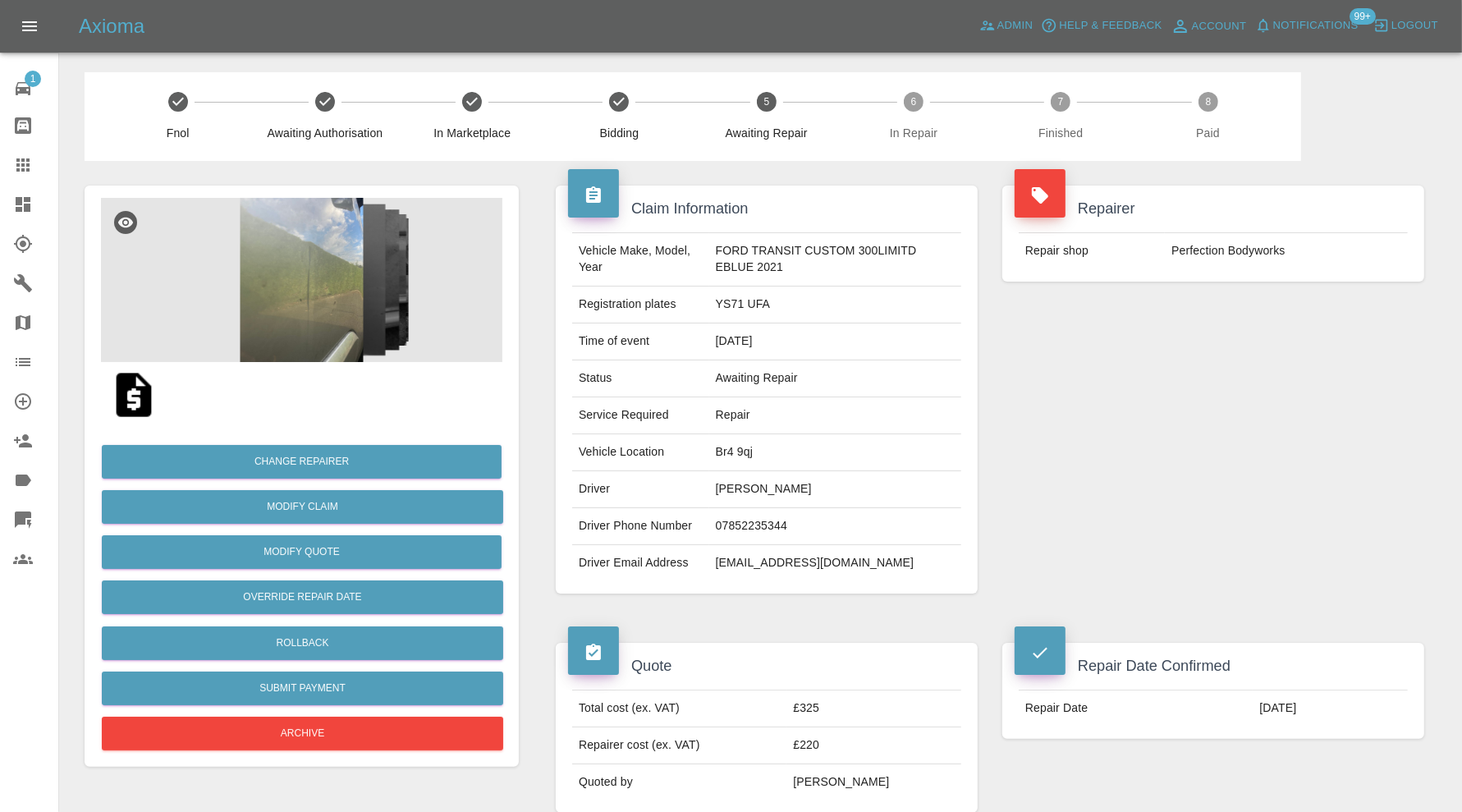
click at [325, 289] on img at bounding box center [301, 279] width 401 height 165
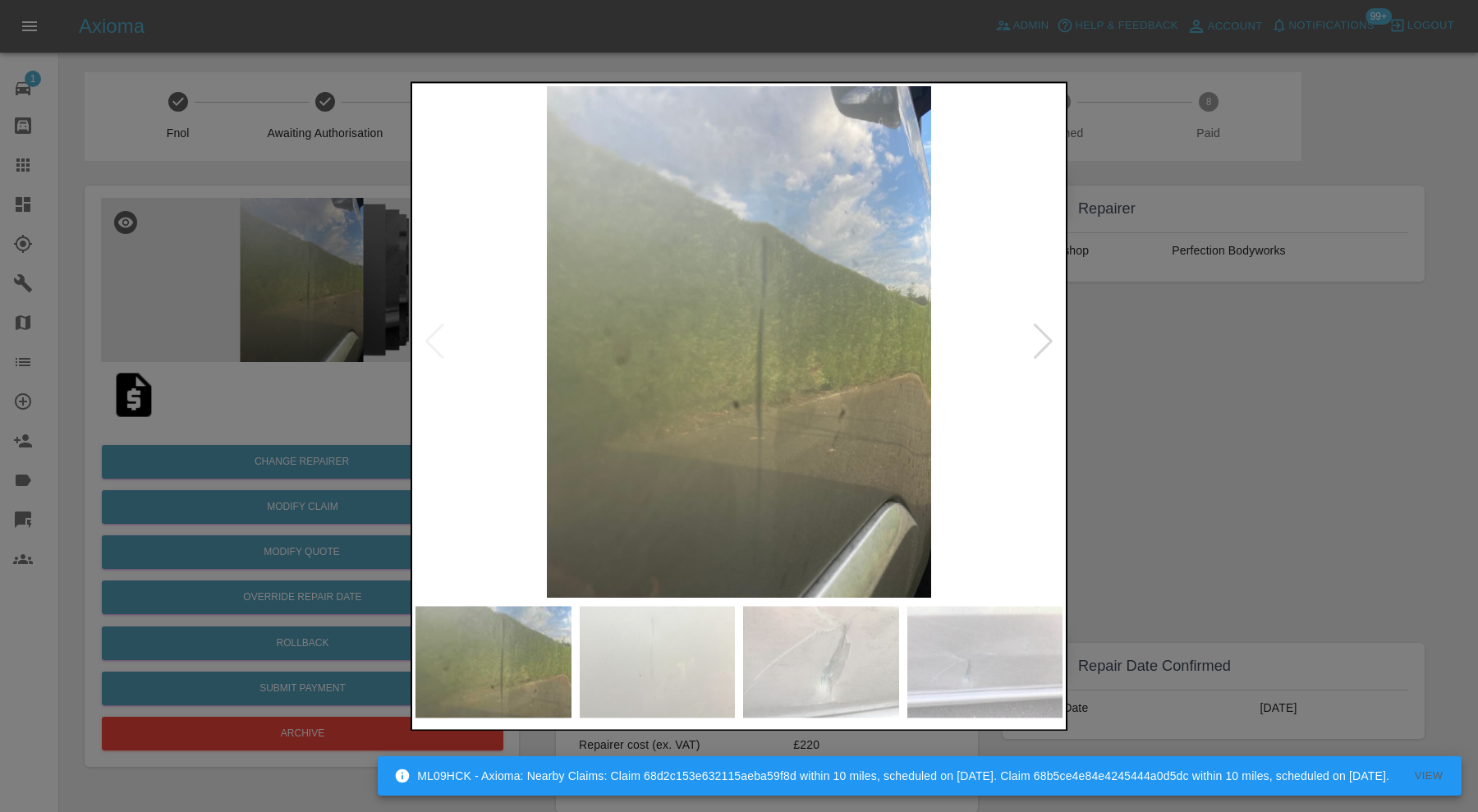
click at [1050, 333] on div at bounding box center [1043, 342] width 22 height 36
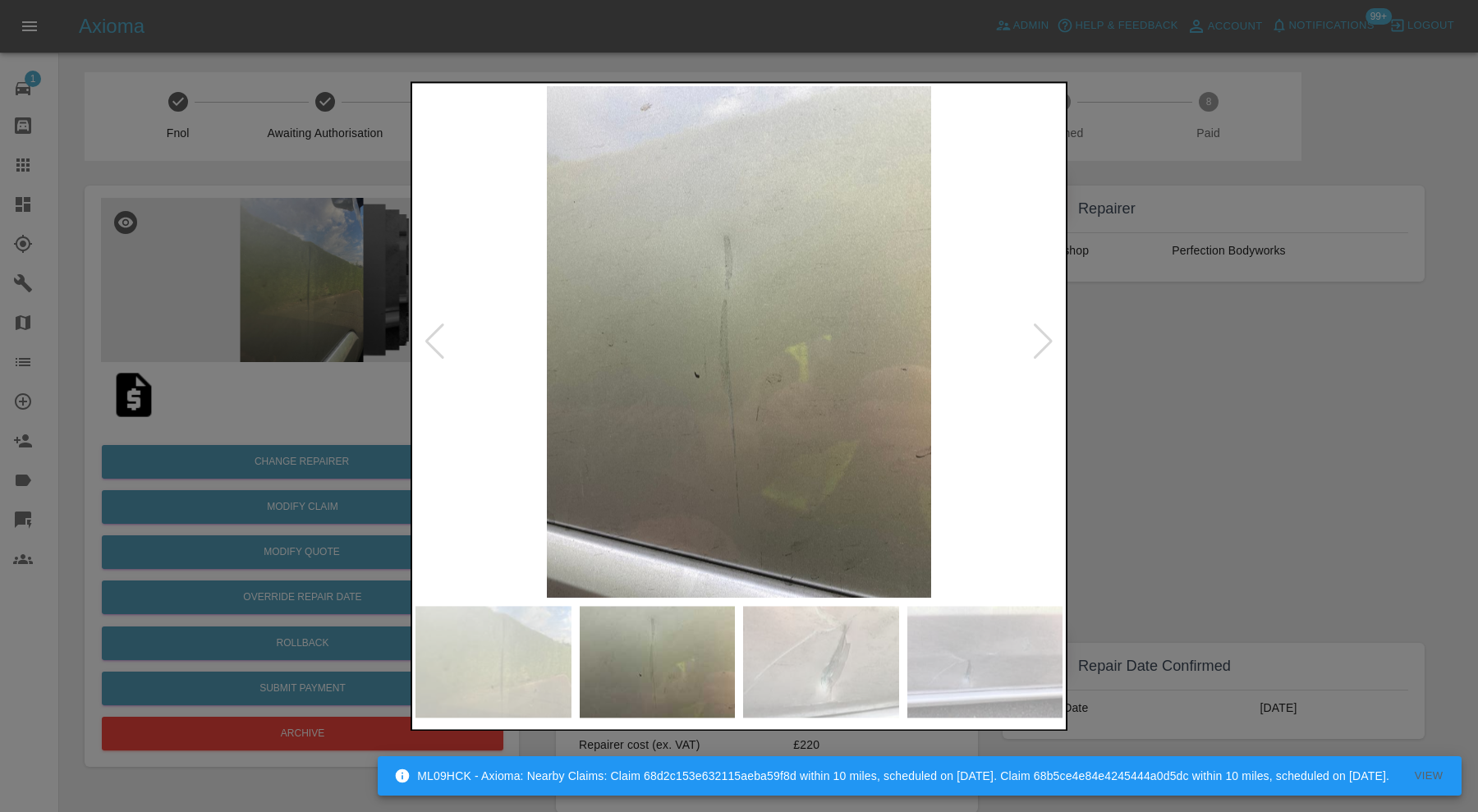
click at [1050, 333] on div at bounding box center [1043, 342] width 22 height 36
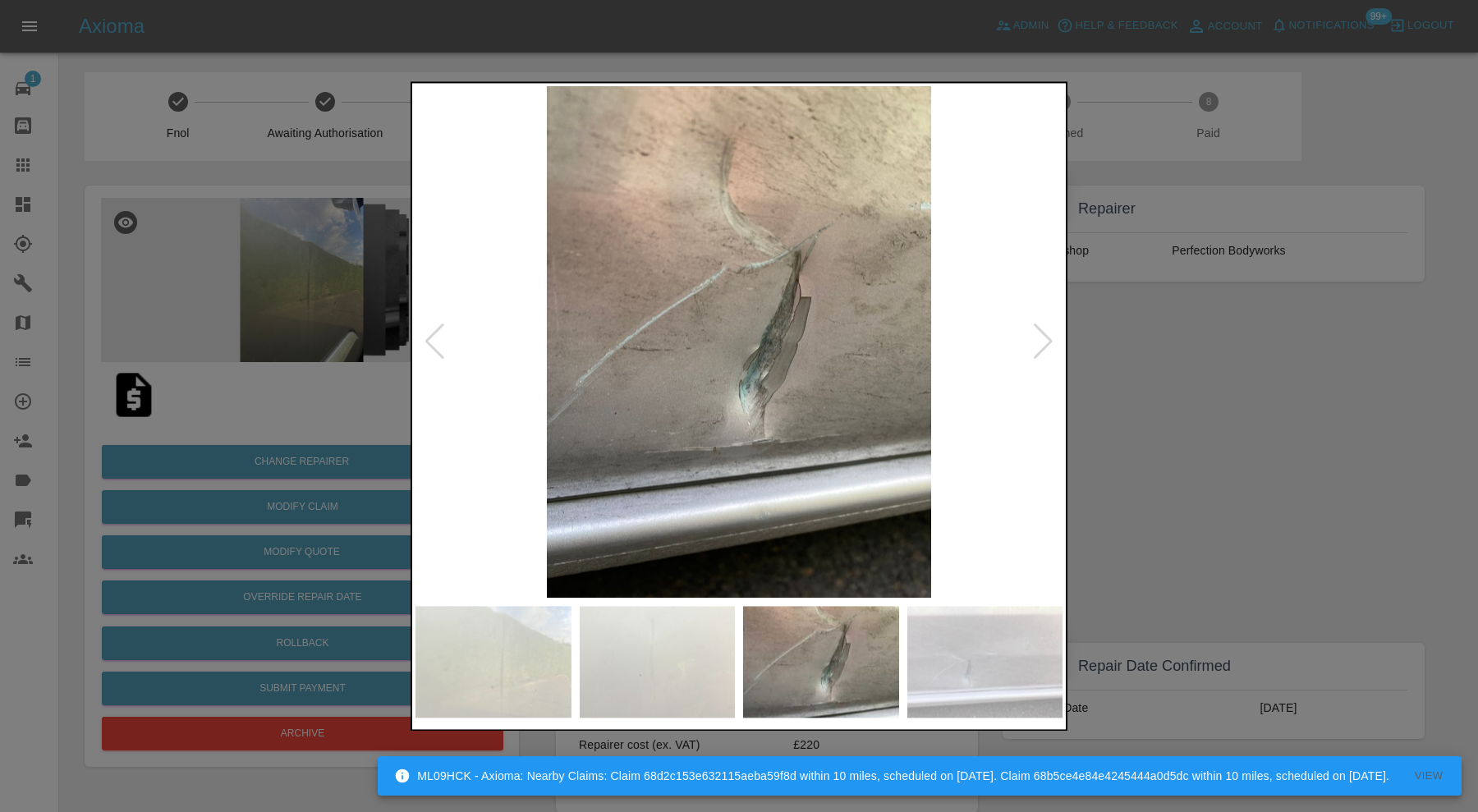
click at [1050, 333] on div at bounding box center [1043, 342] width 22 height 36
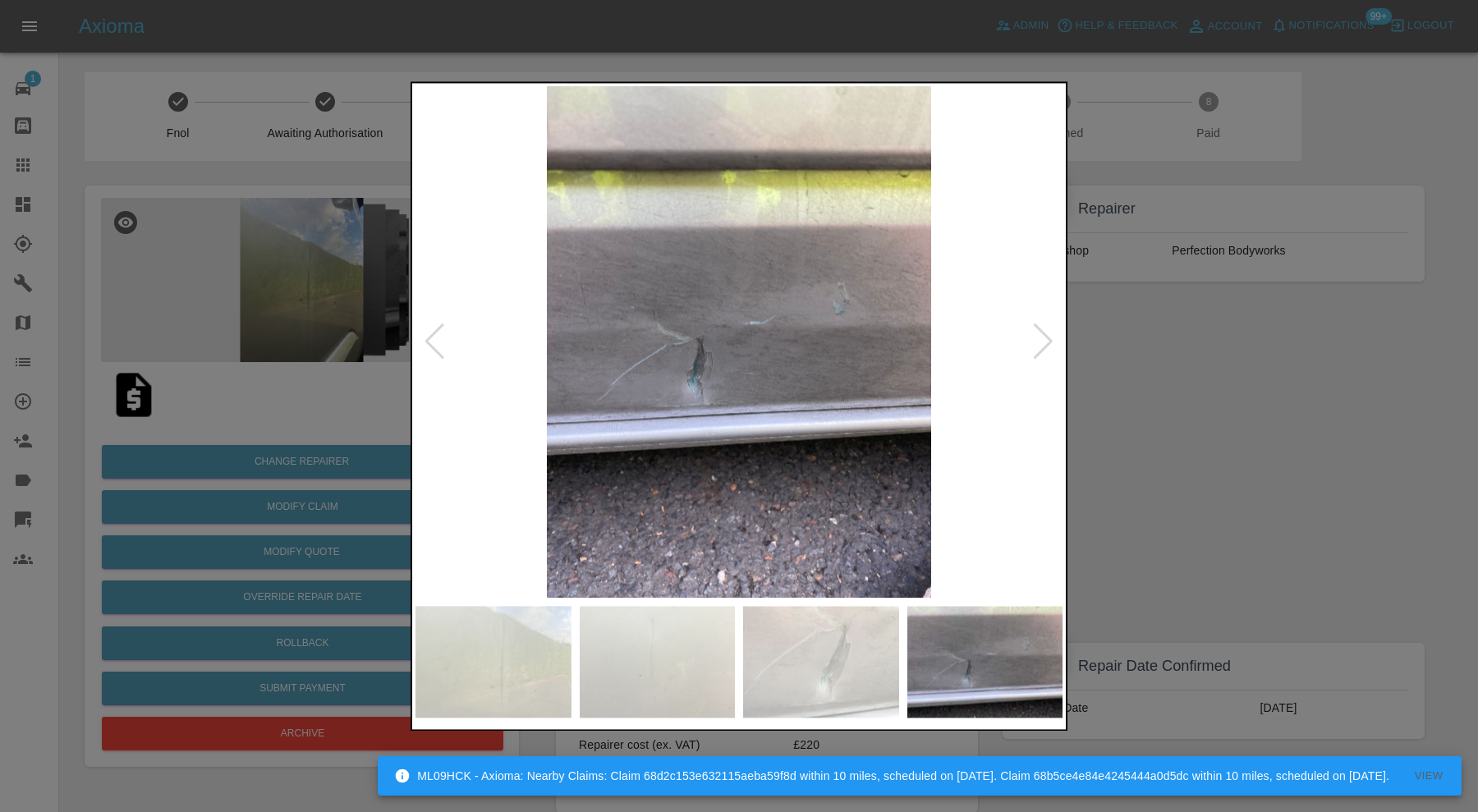
click at [1050, 333] on div at bounding box center [1043, 342] width 22 height 36
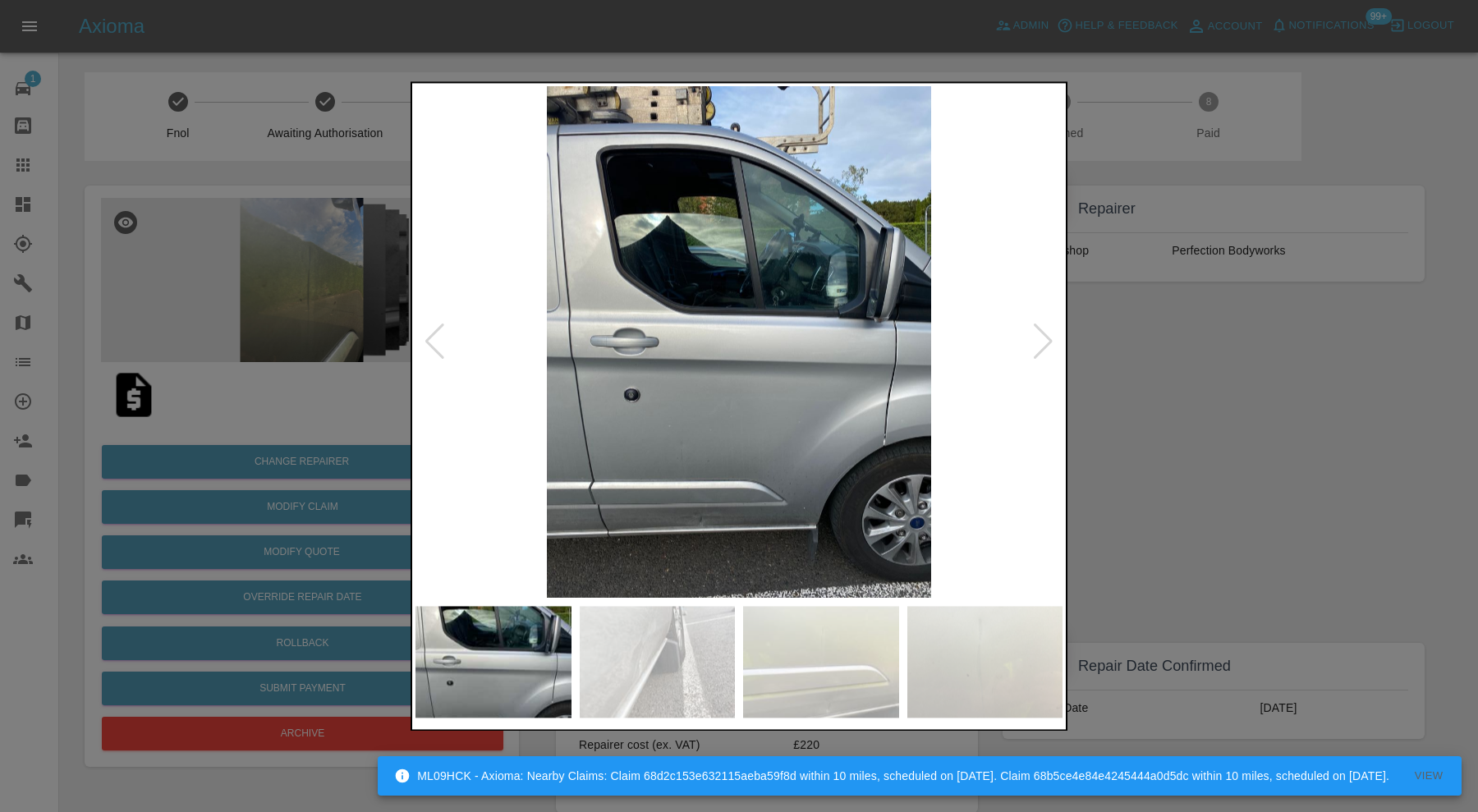
click at [1203, 366] on div at bounding box center [739, 406] width 1478 height 812
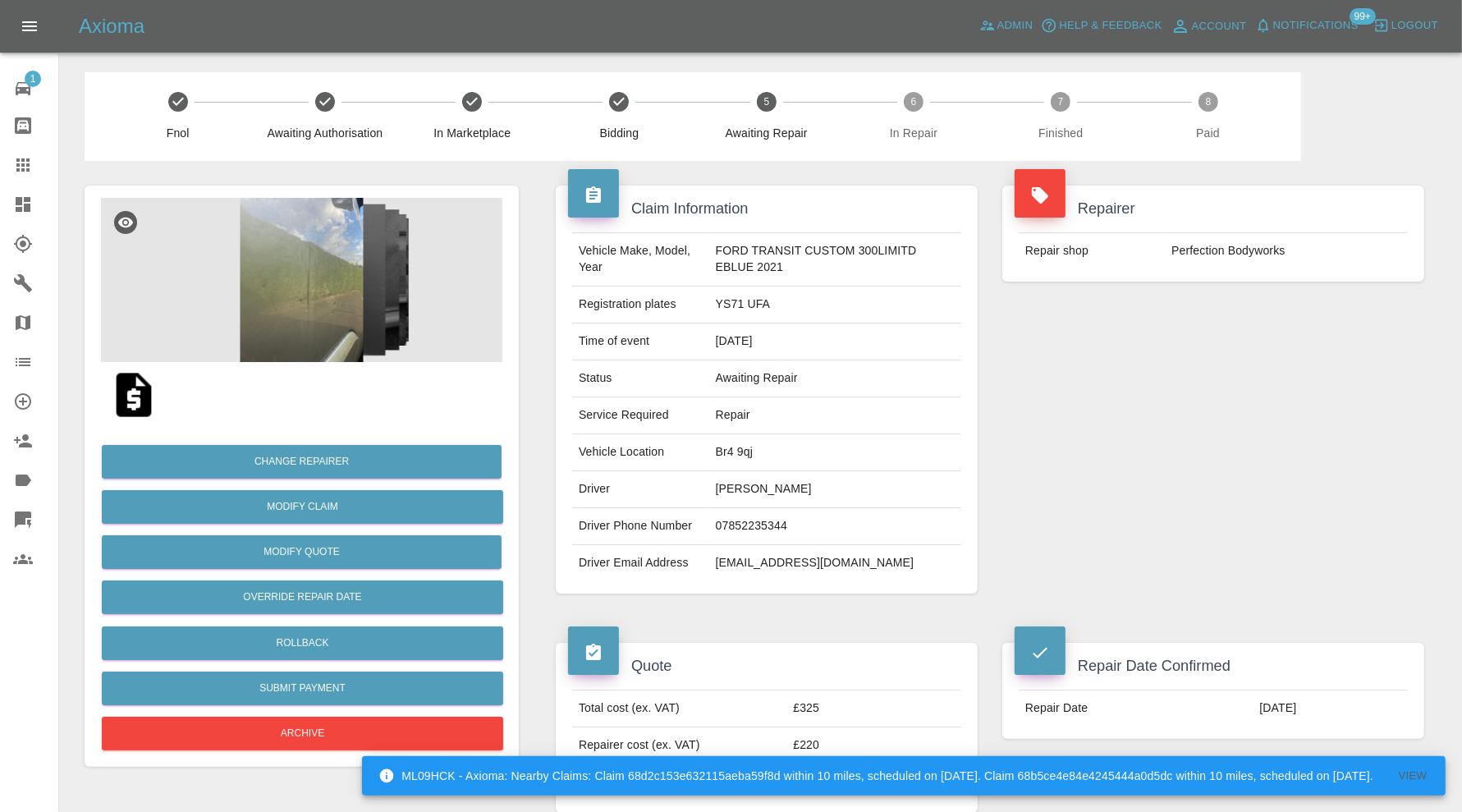
click img
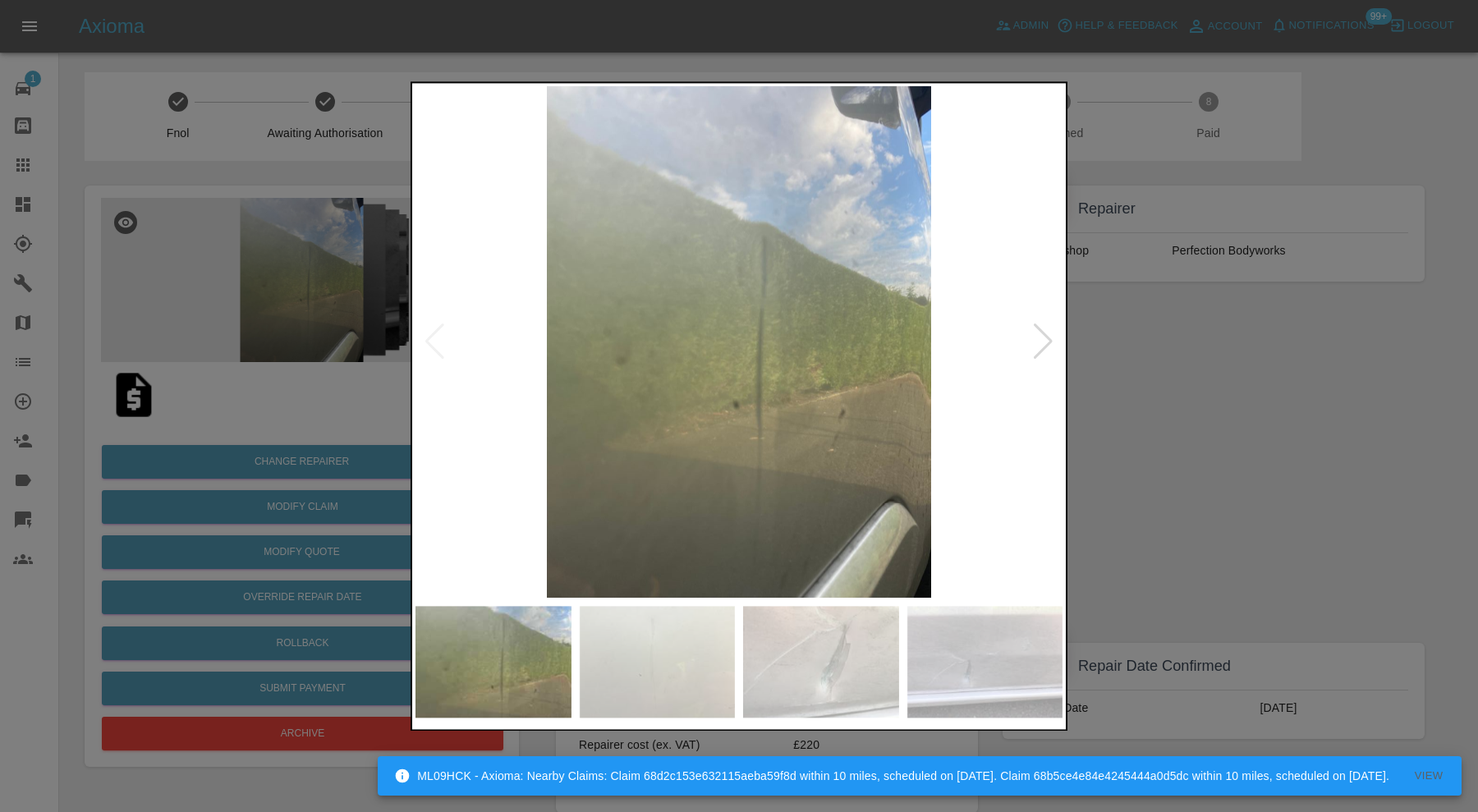
click img
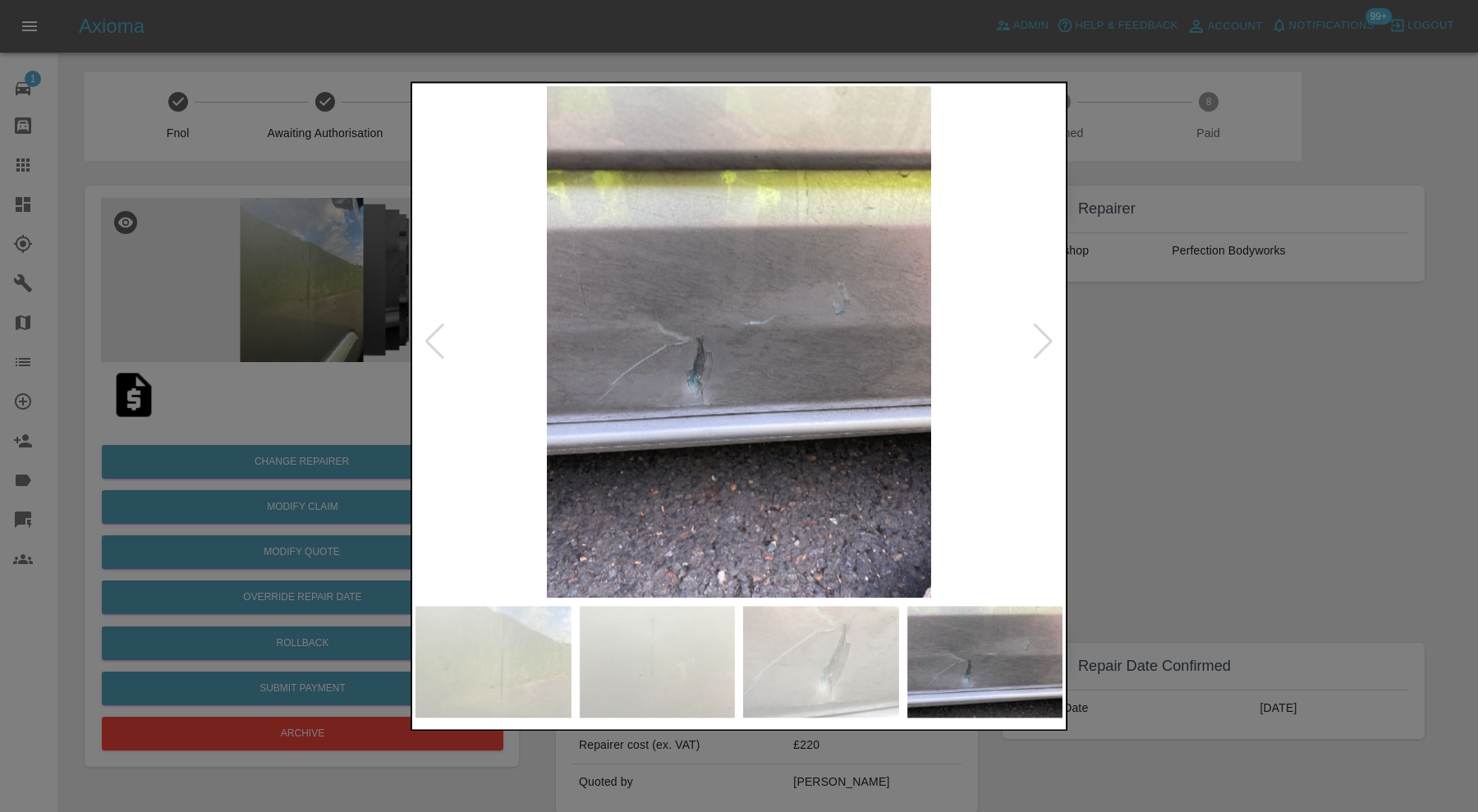
click div
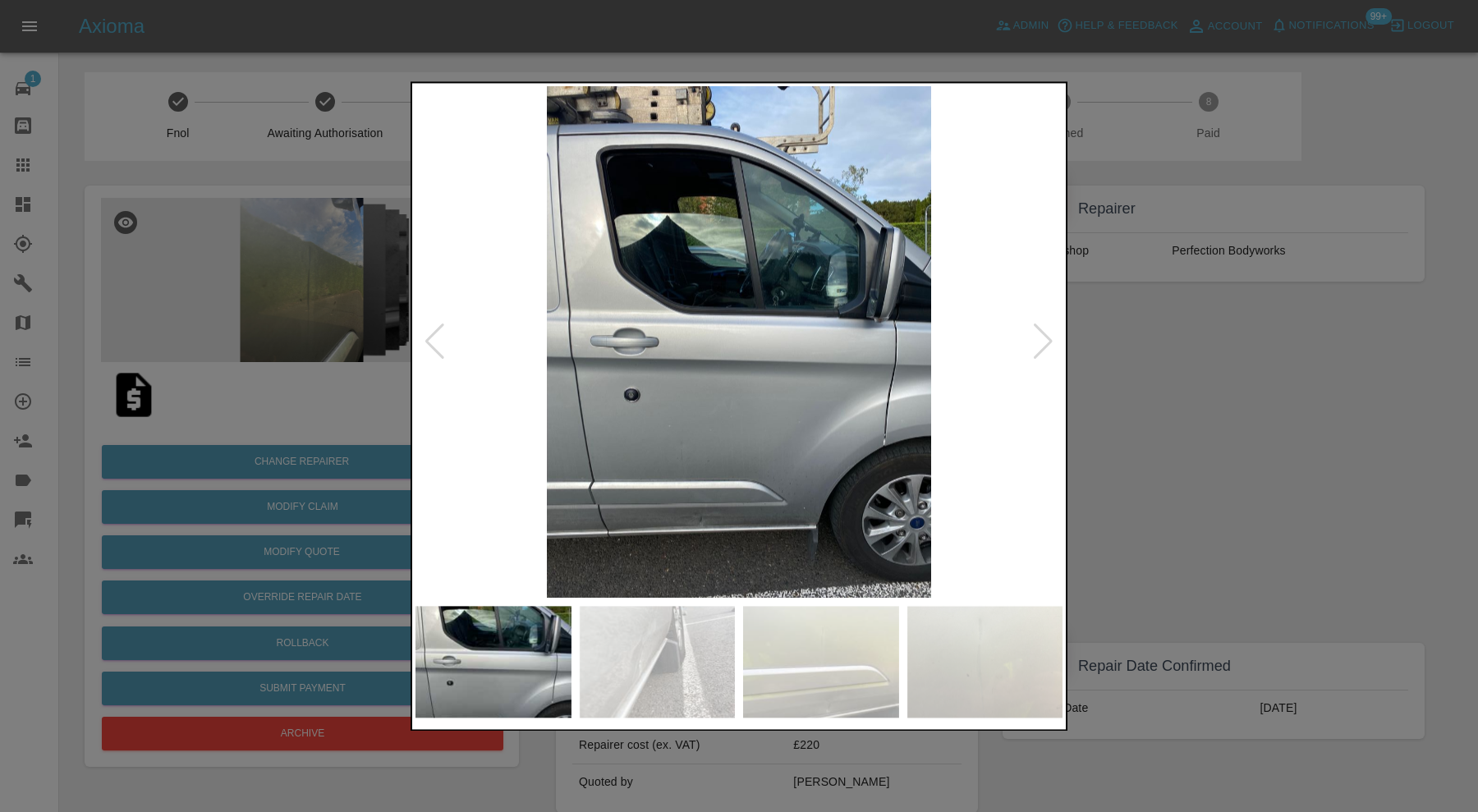
click div
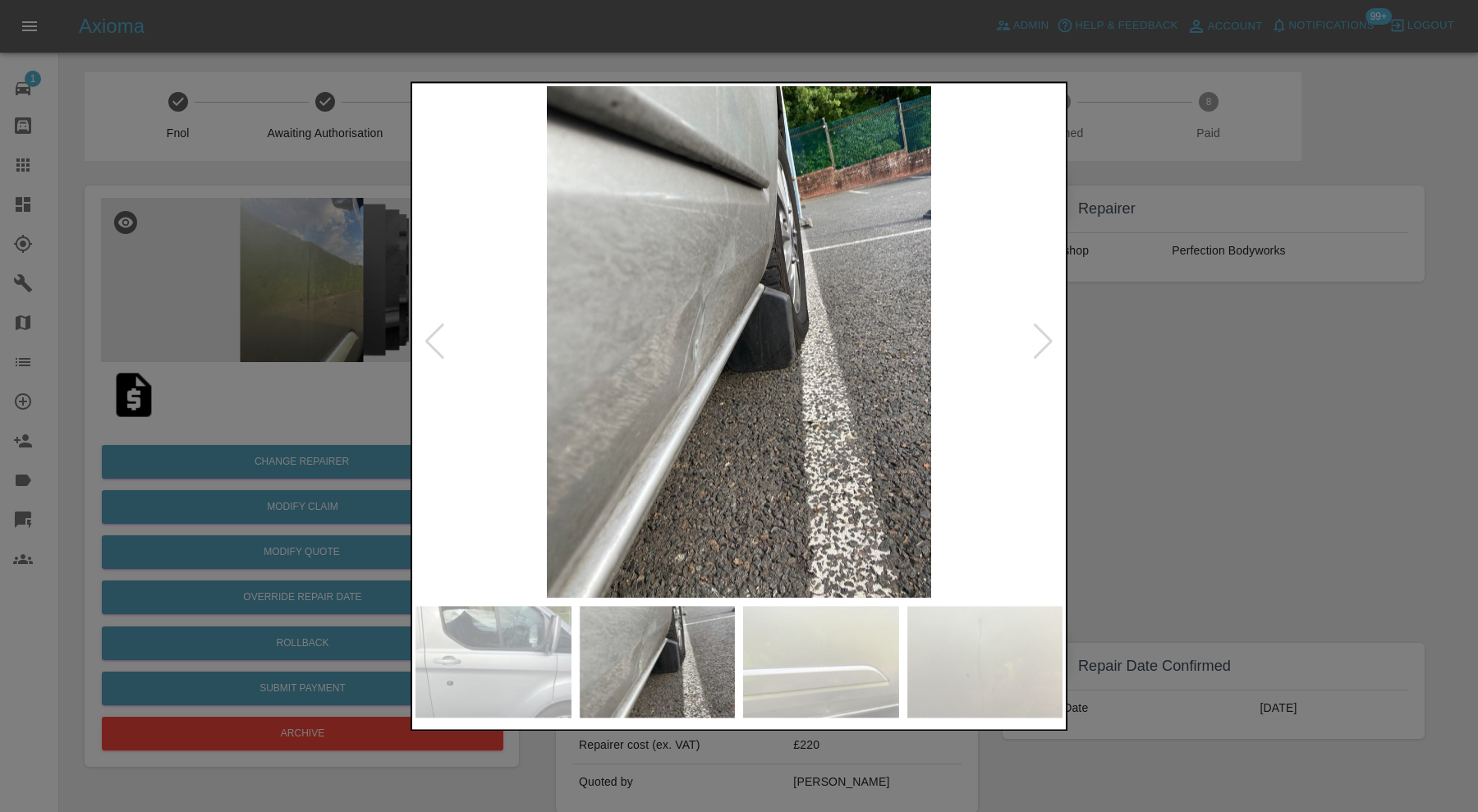
click div
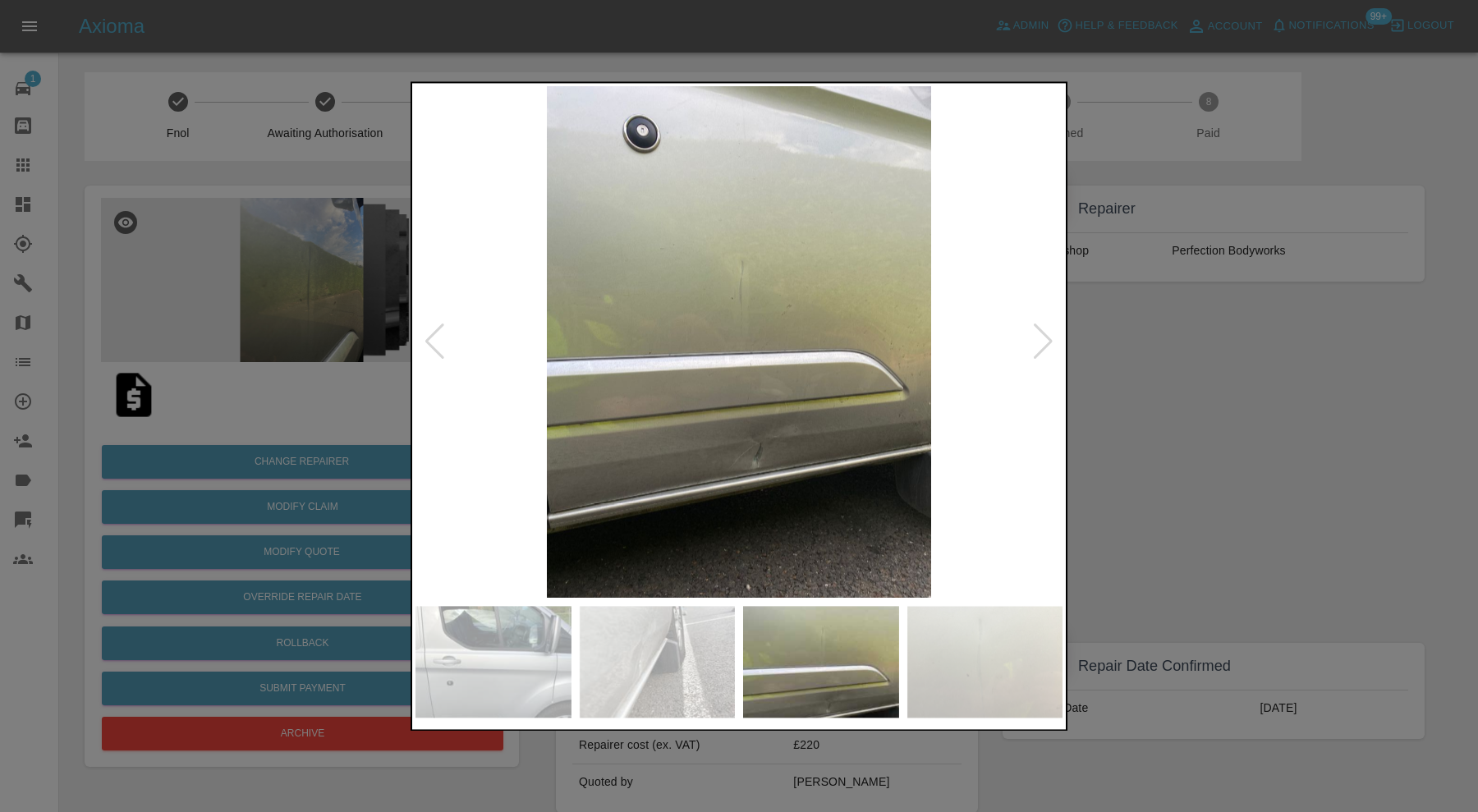
click div
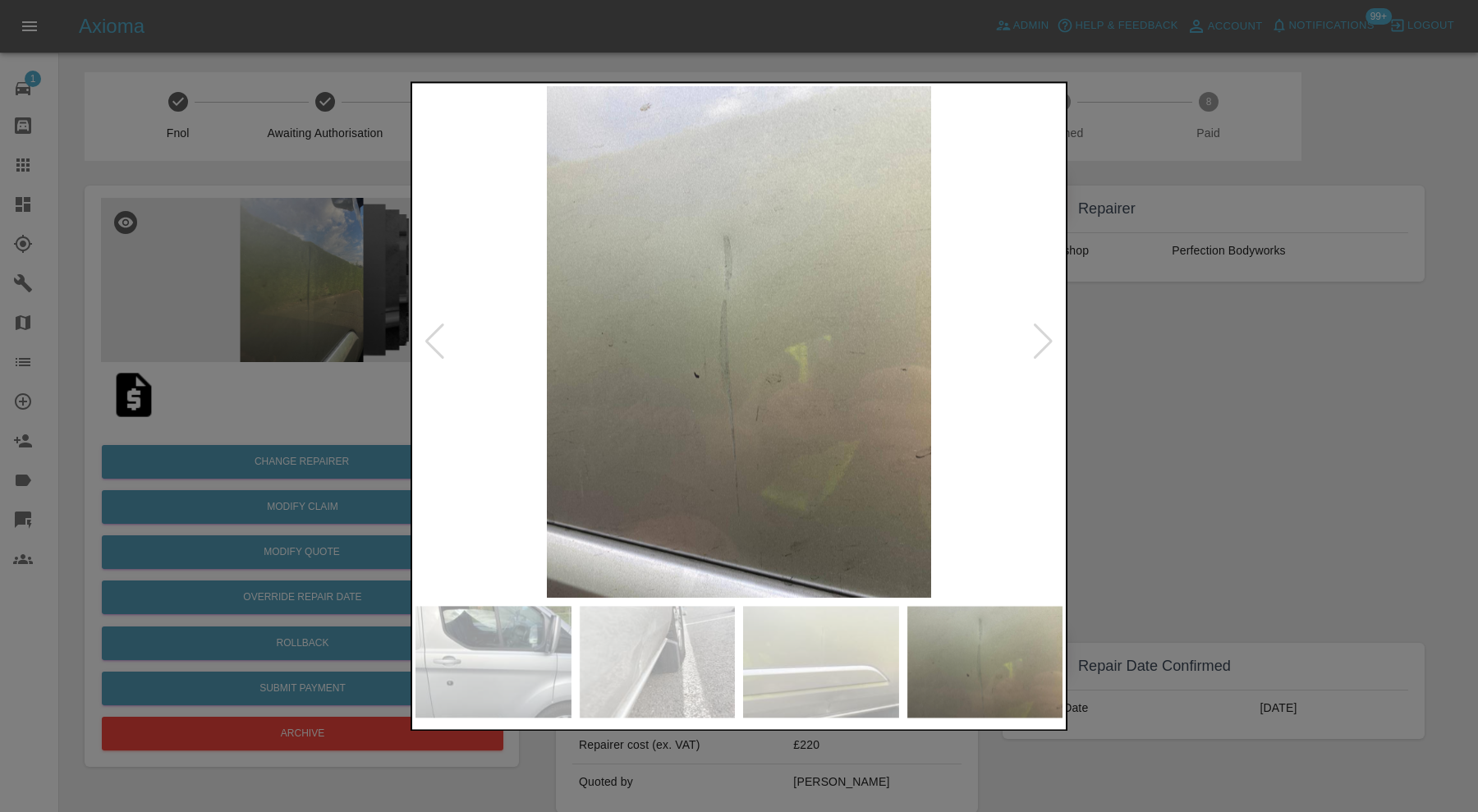
click img
click div
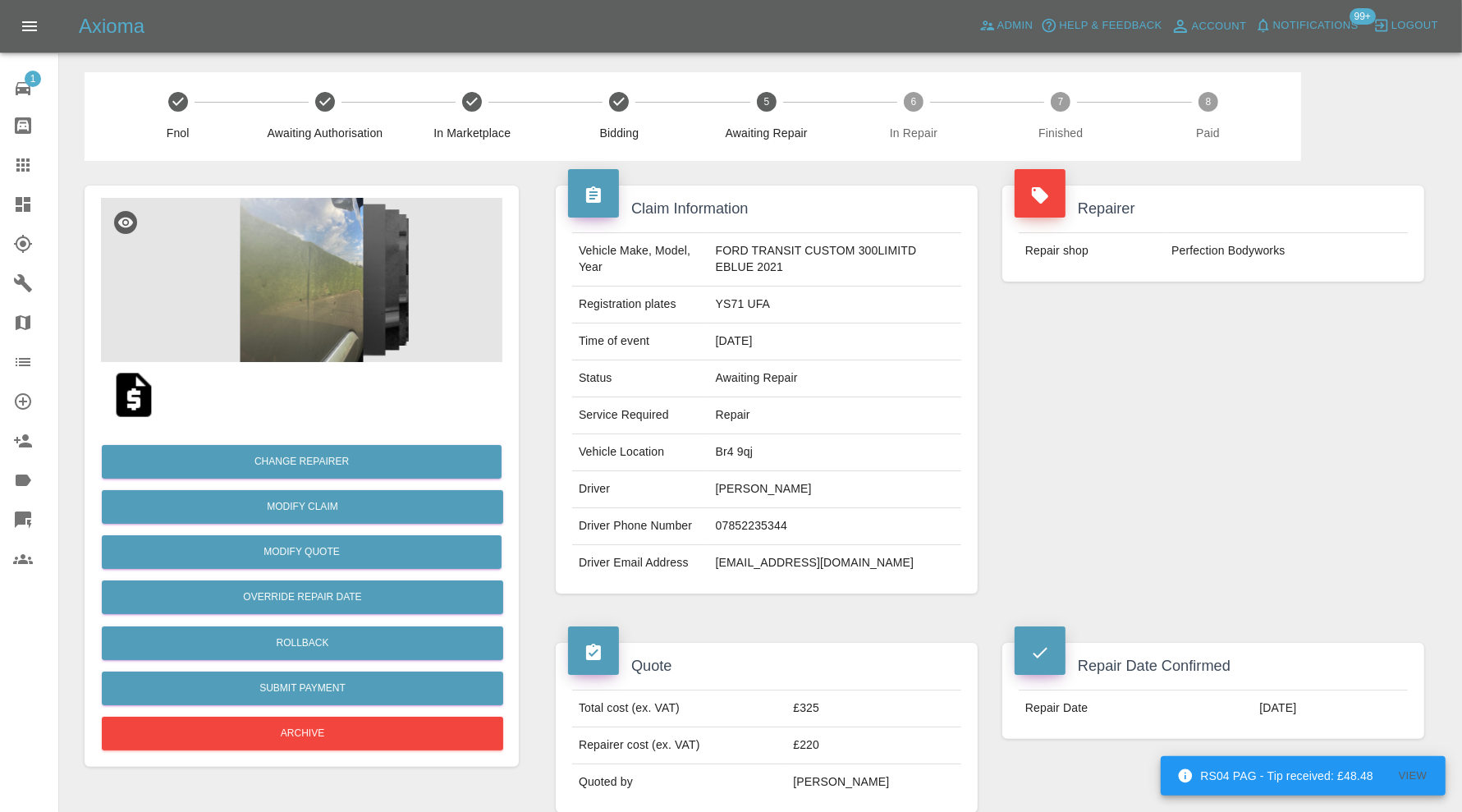
click td "Br4 9qj"
copy td "Br4 9qj"
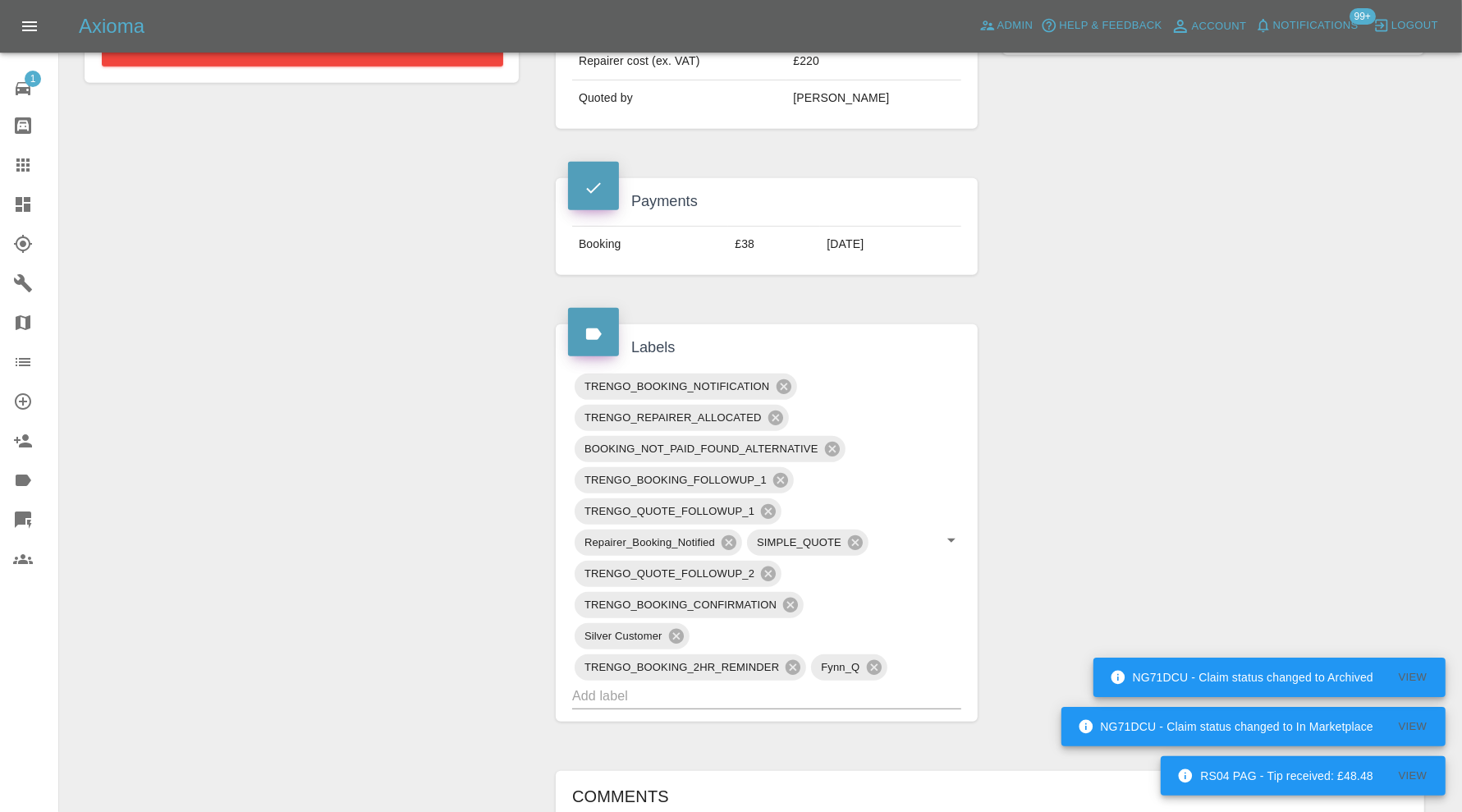
scroll to position [1094, 0]
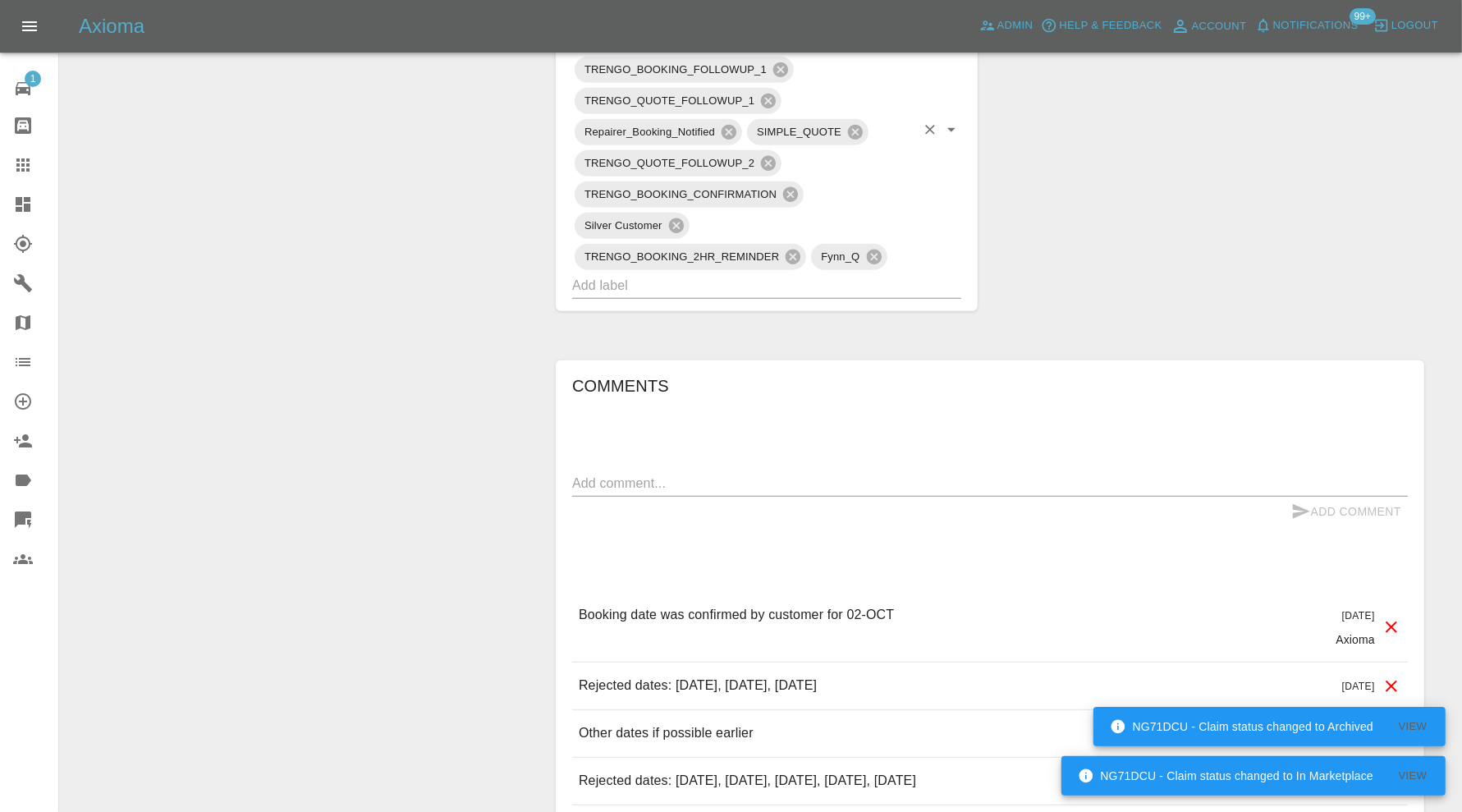
click input "text"
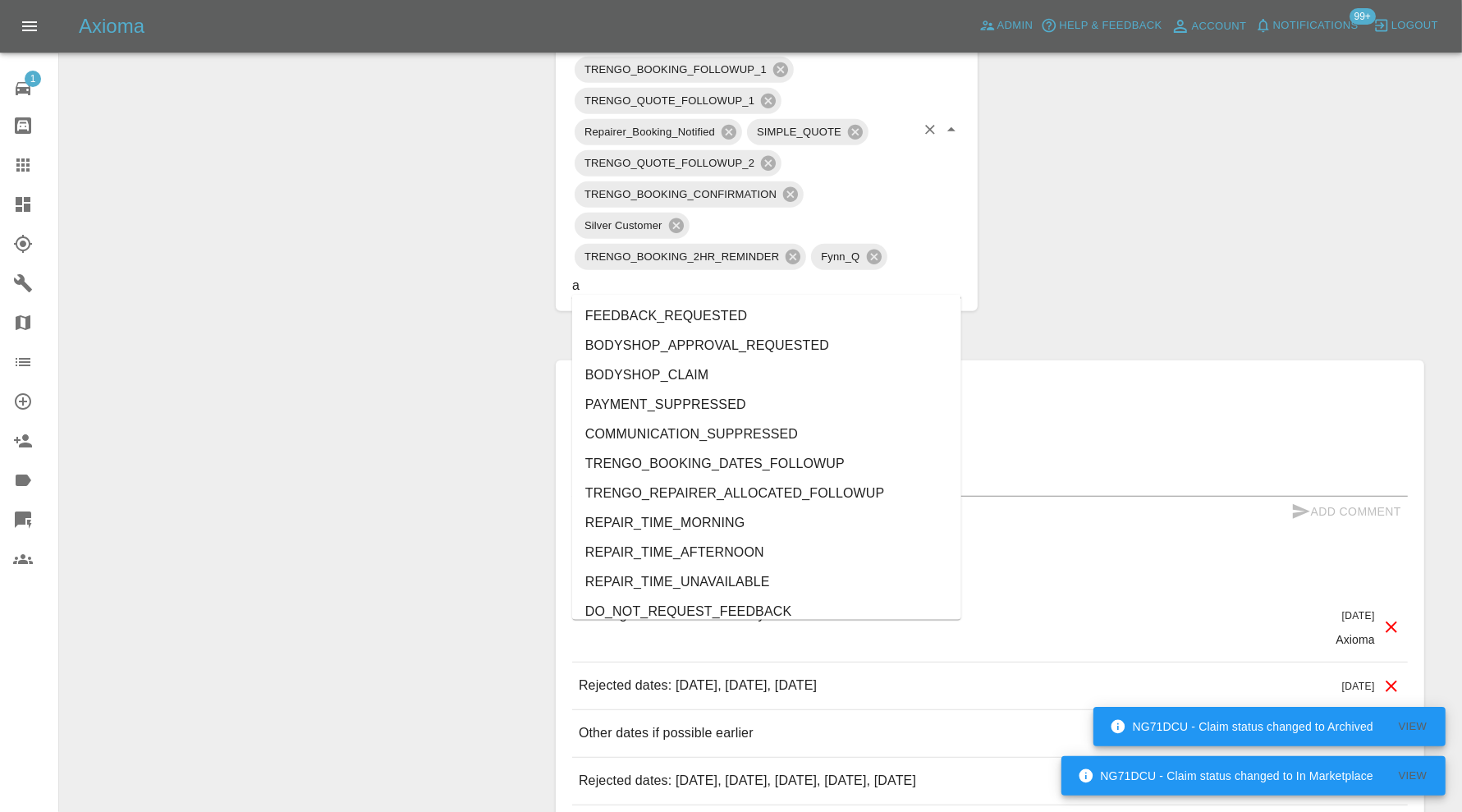
type input "au"
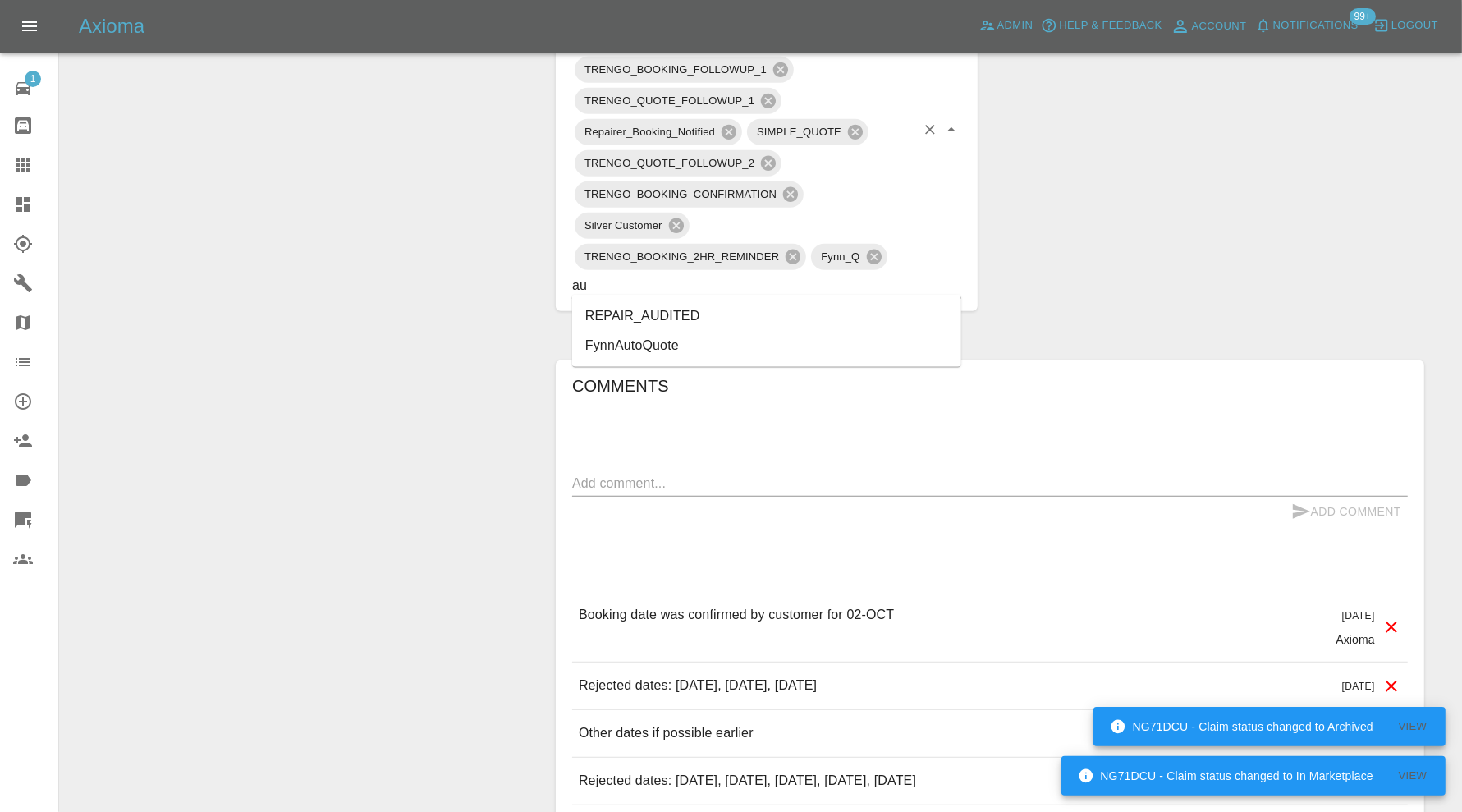
click li "REPAIR_AUDITED"
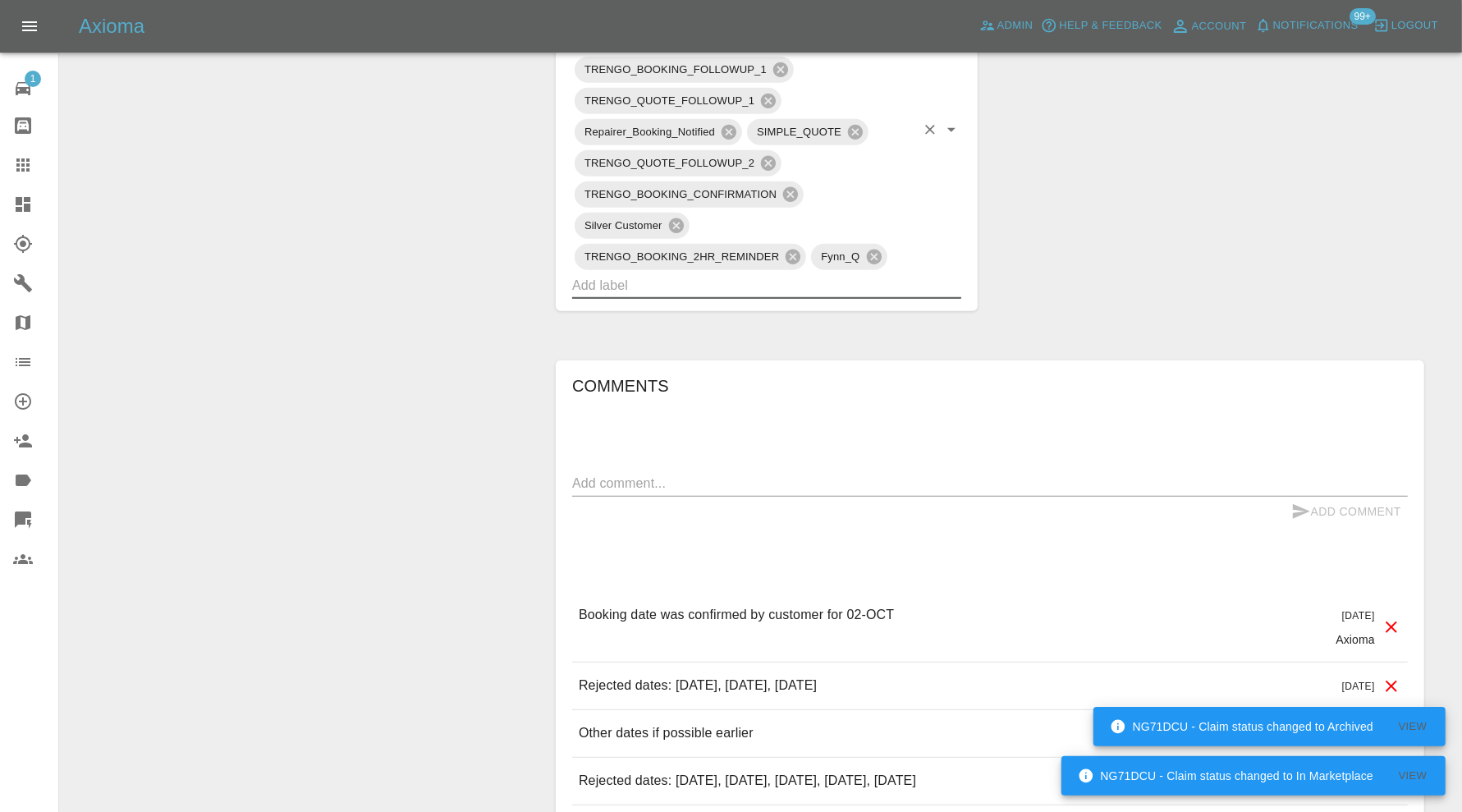
click textarea
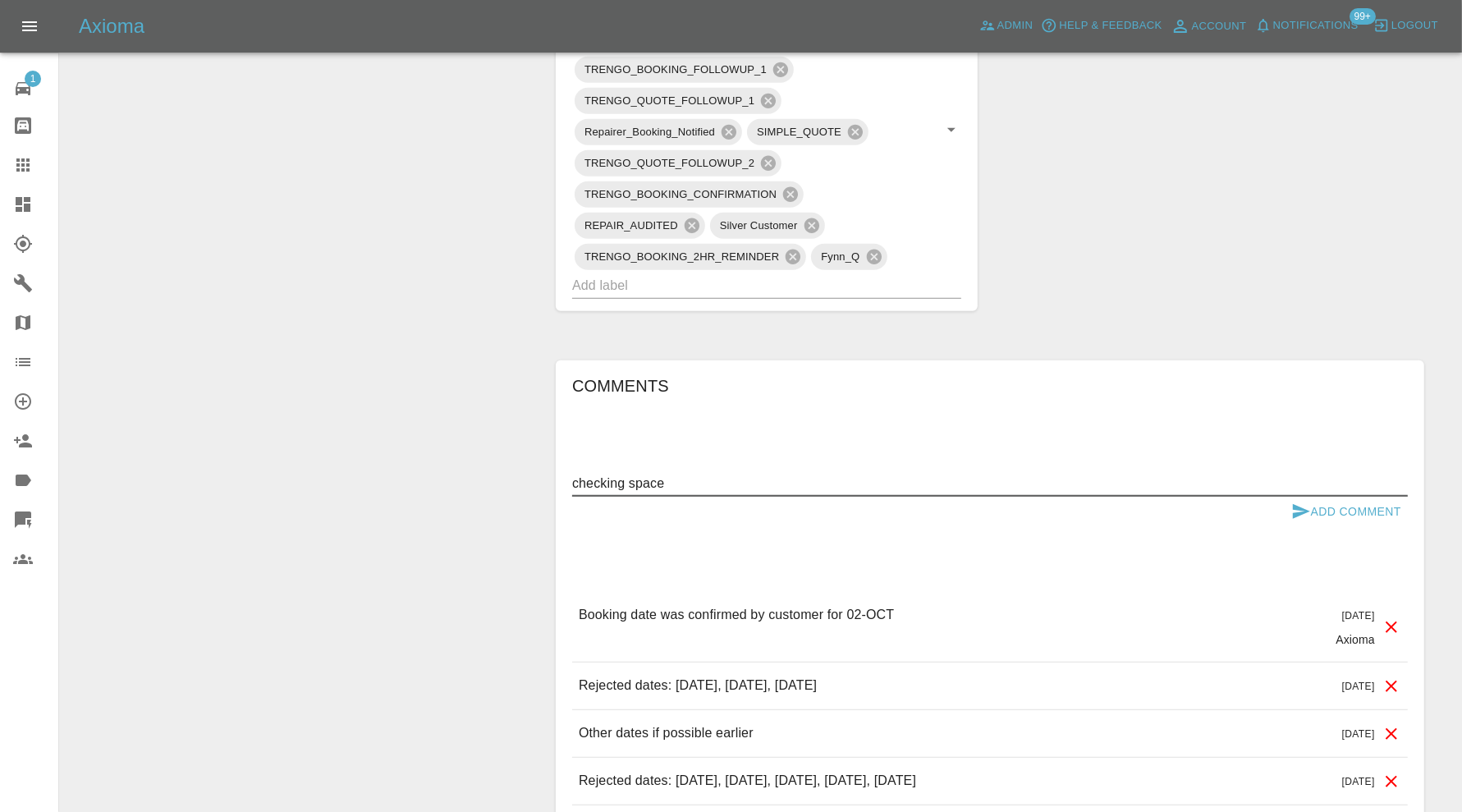
type textarea "checking space"
click icon "submit"
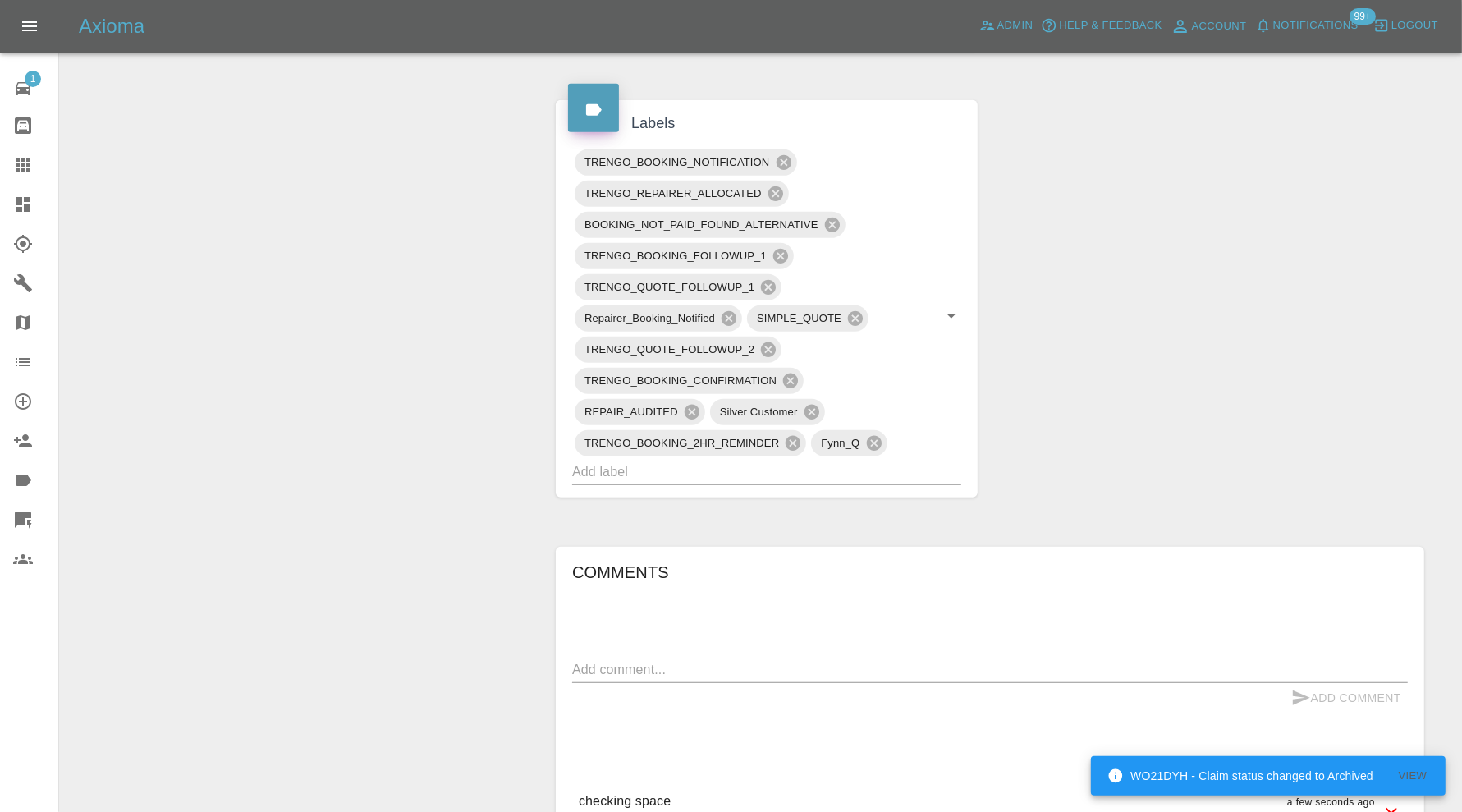
scroll to position [821, 0]
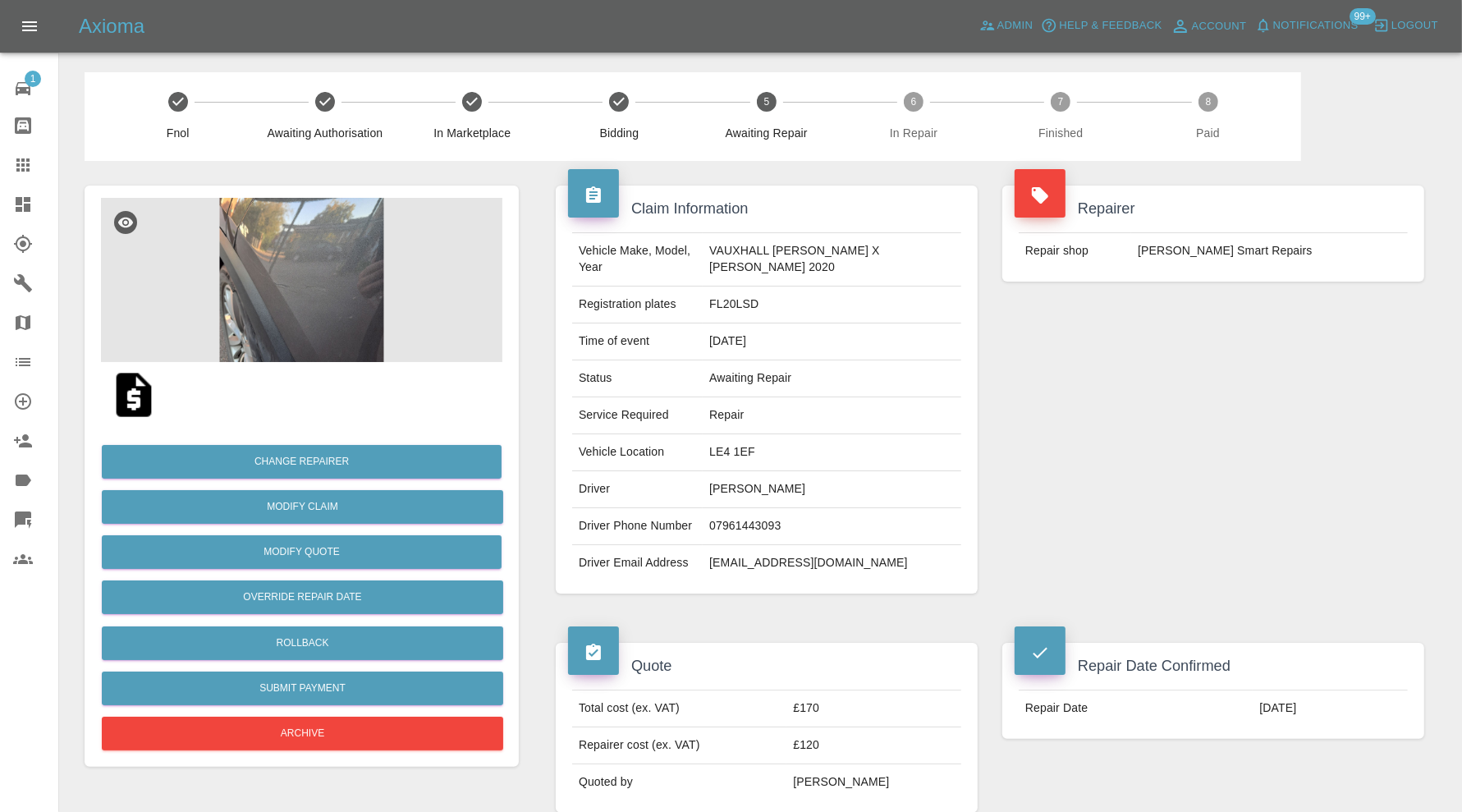
click at [335, 291] on img at bounding box center [301, 279] width 401 height 165
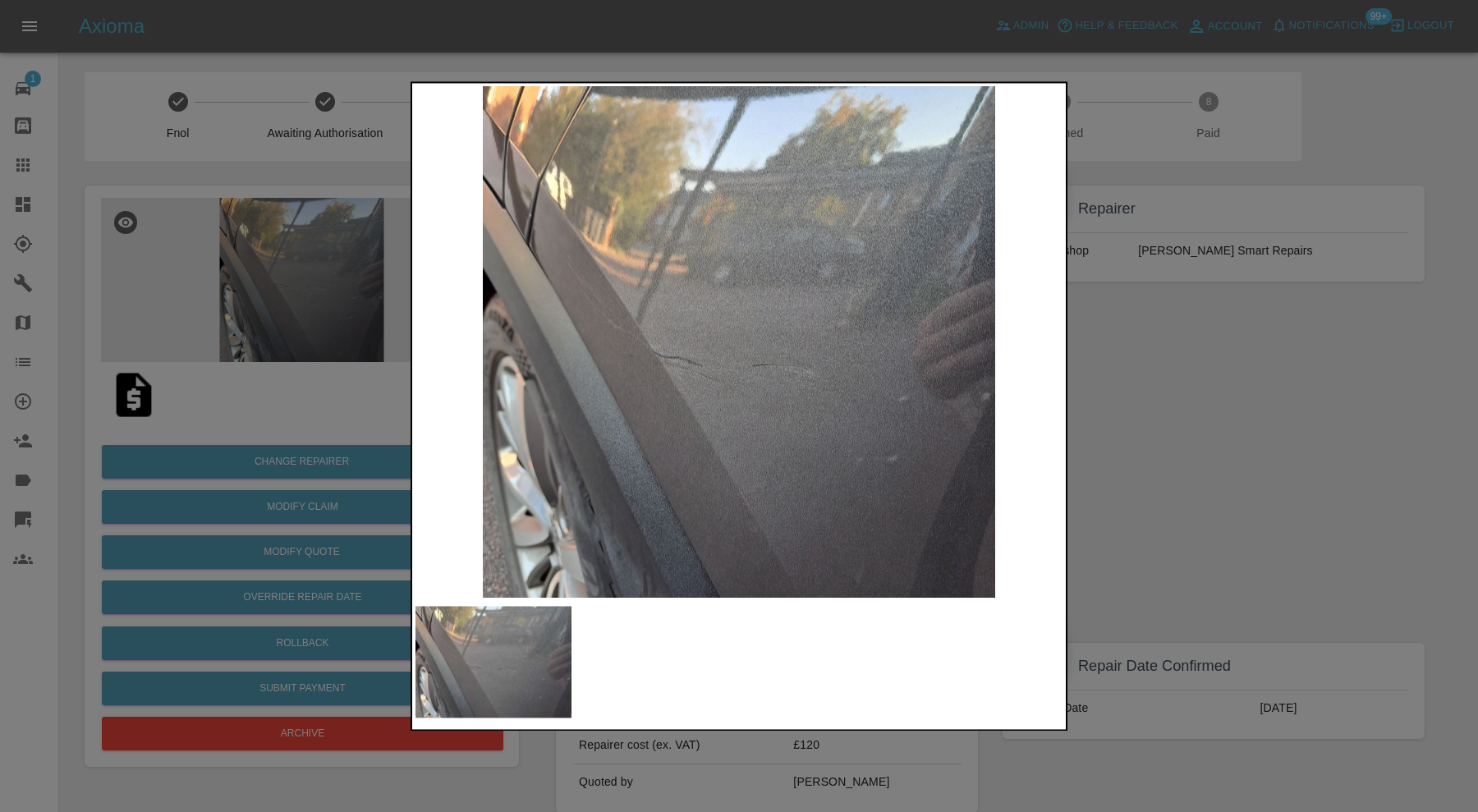
click at [468, 644] on img at bounding box center [493, 662] width 156 height 112
click at [1228, 448] on div at bounding box center [739, 406] width 1478 height 812
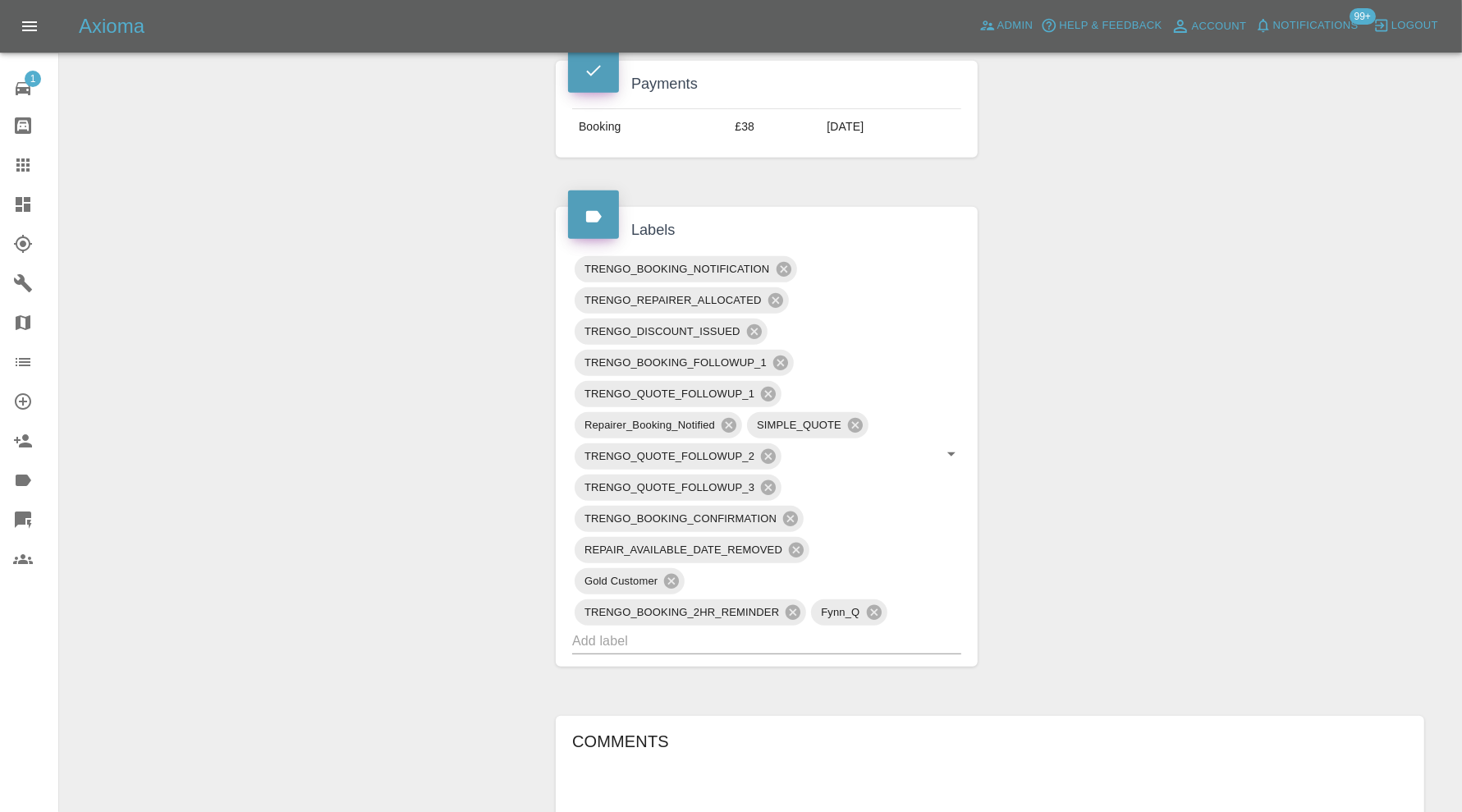
scroll to position [955, 0]
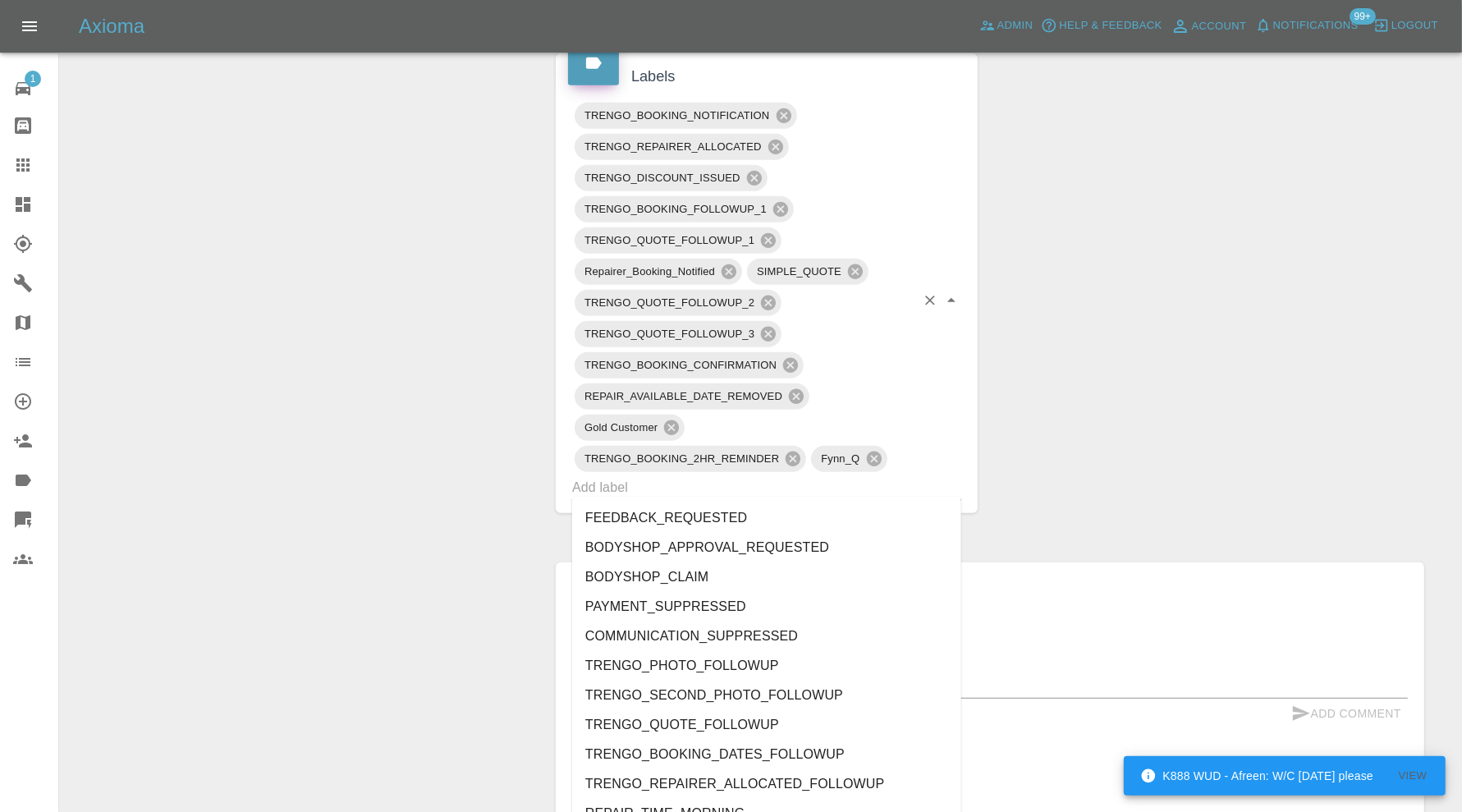
click at [799, 477] on input "text" at bounding box center [743, 487] width 343 height 26
type input "au"
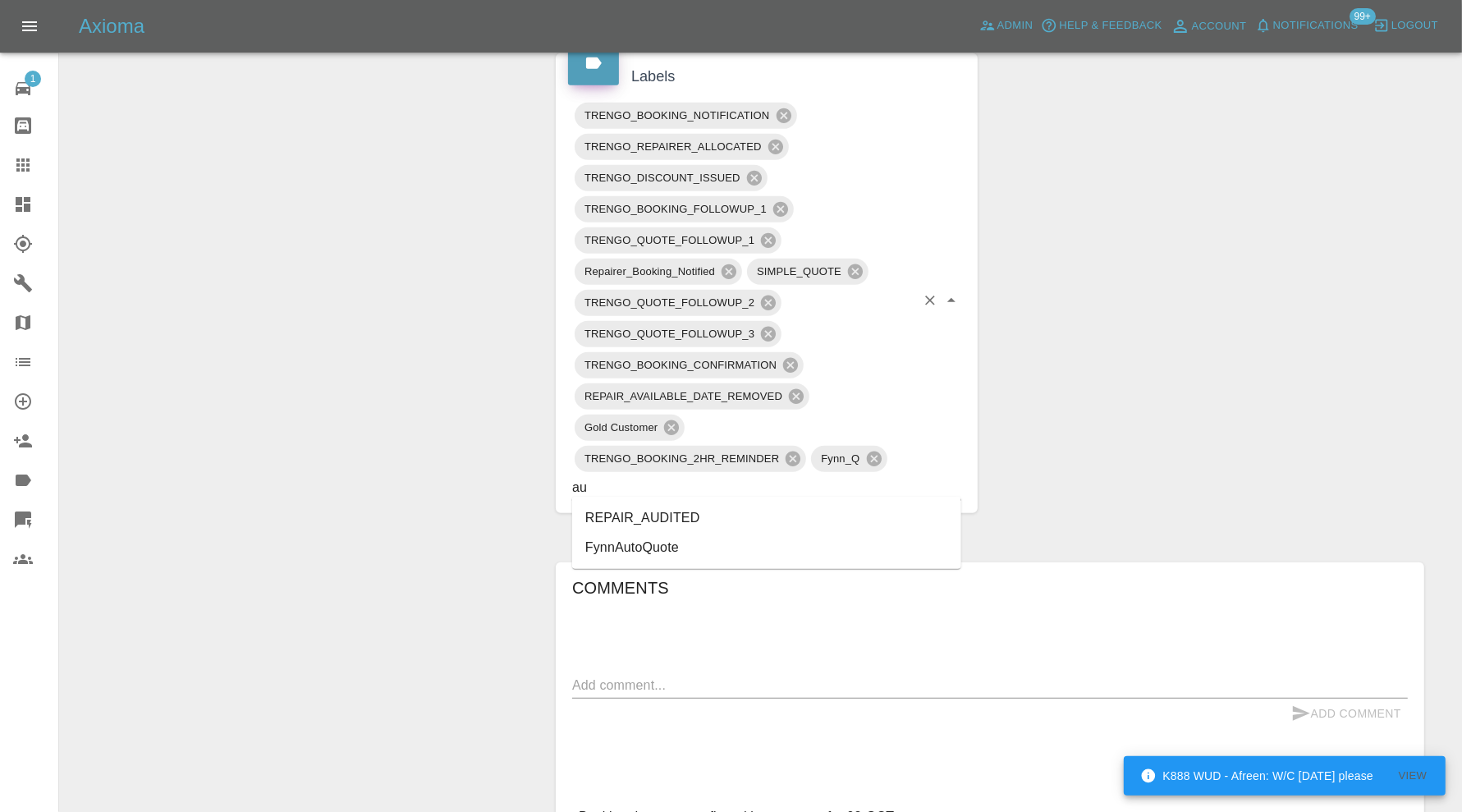
click at [748, 513] on li "REPAIR_AUDITED" at bounding box center [767, 518] width 389 height 30
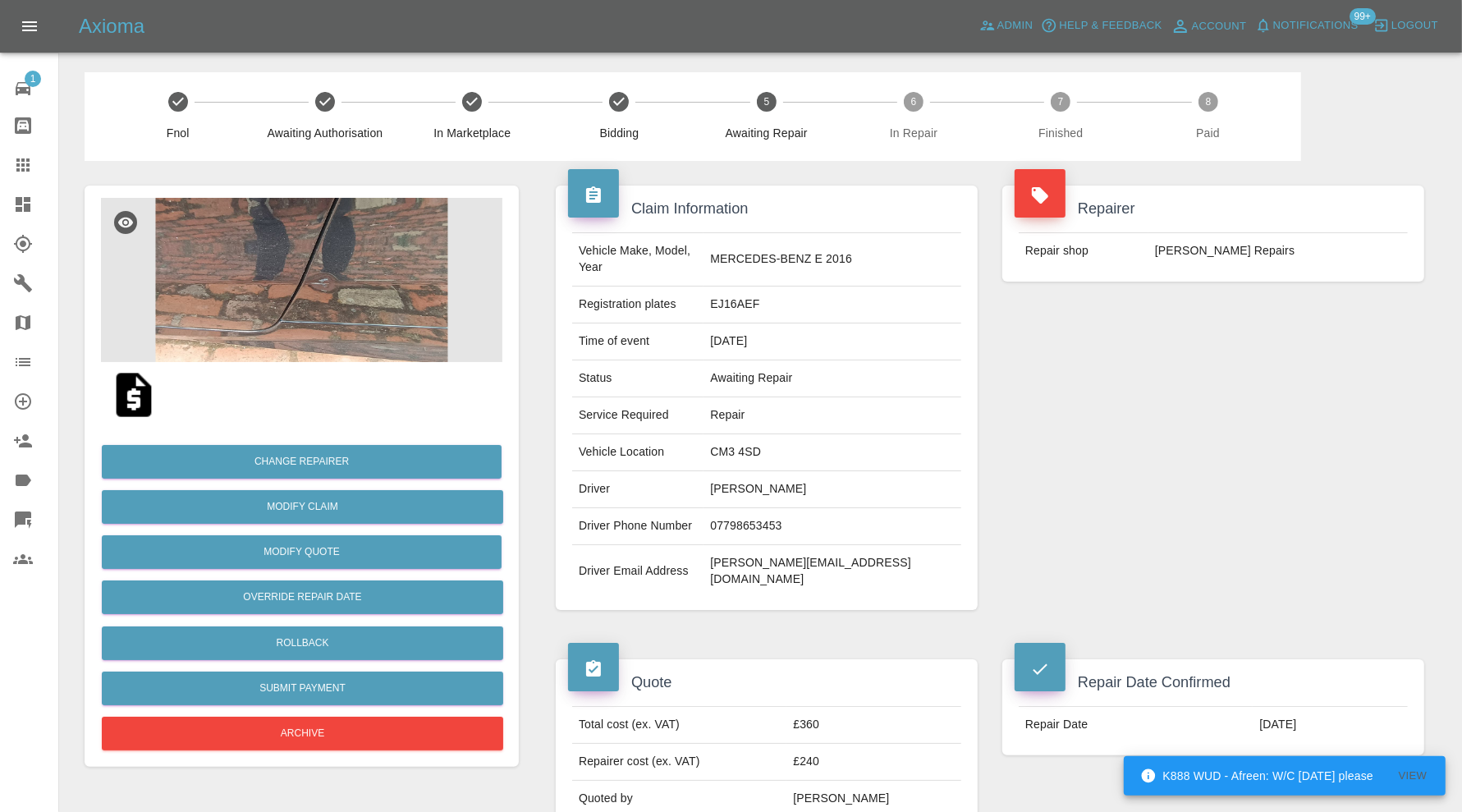
click at [387, 299] on img at bounding box center [301, 279] width 401 height 165
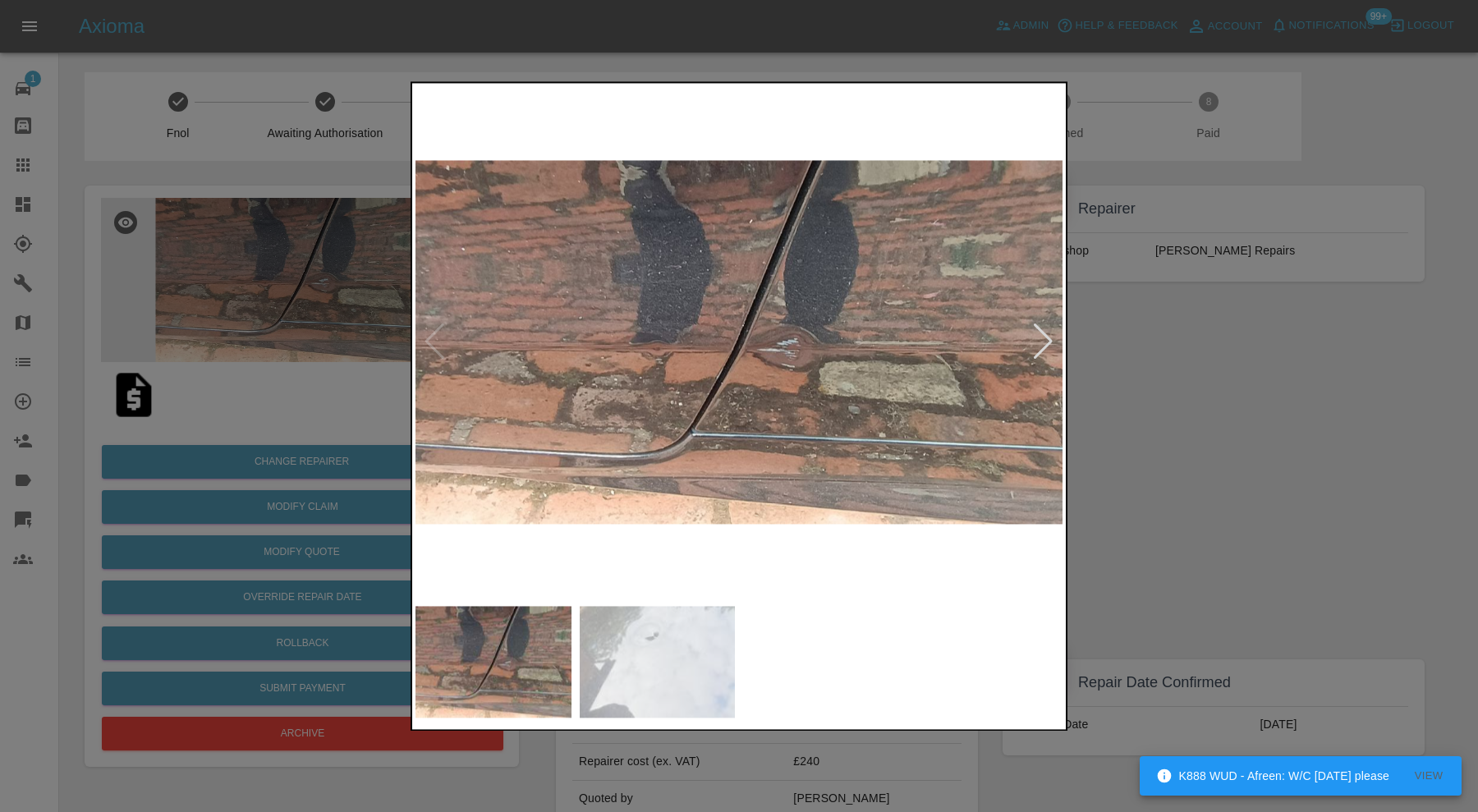
click at [654, 629] on img at bounding box center [658, 662] width 156 height 112
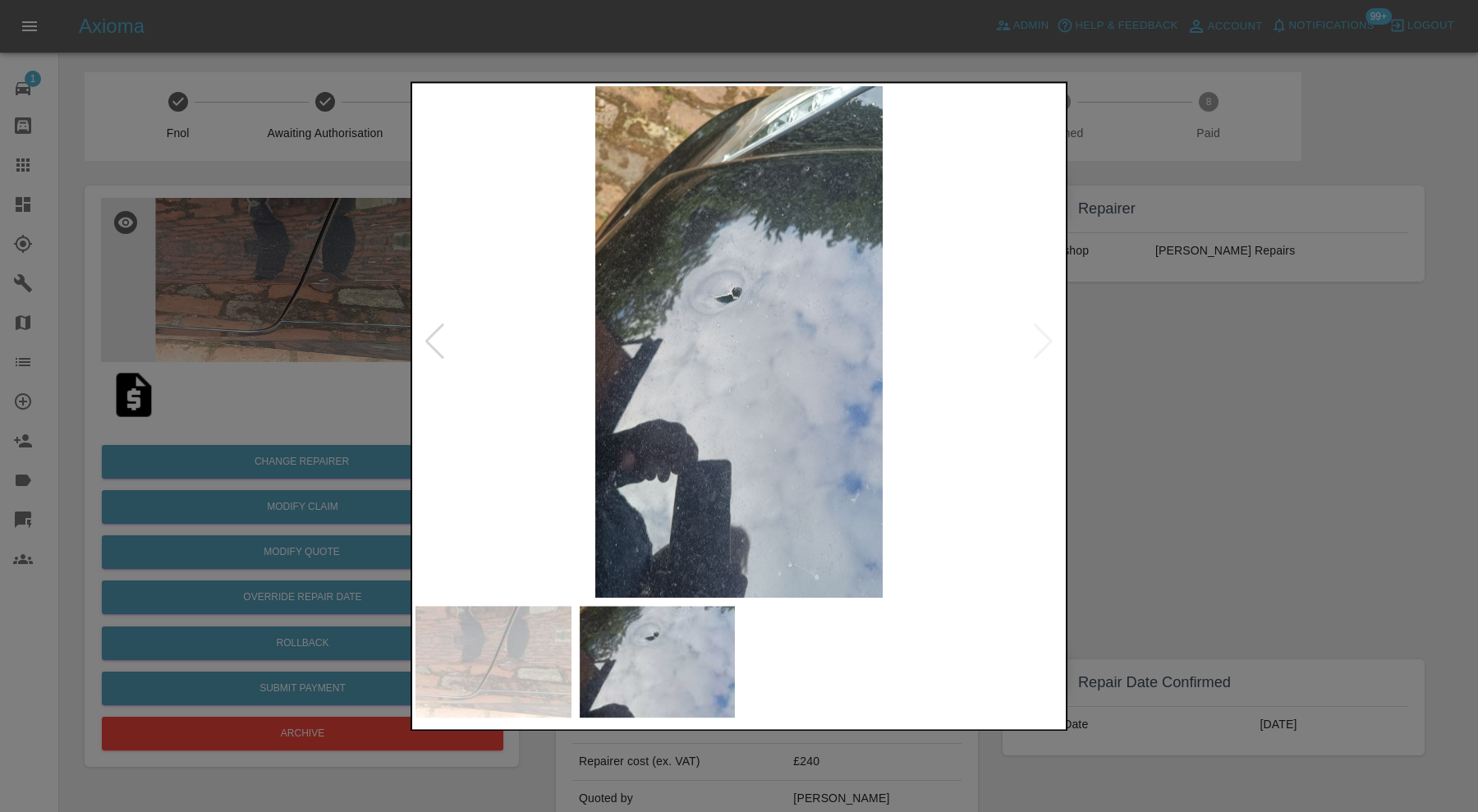
click at [1253, 432] on div at bounding box center [739, 406] width 1478 height 812
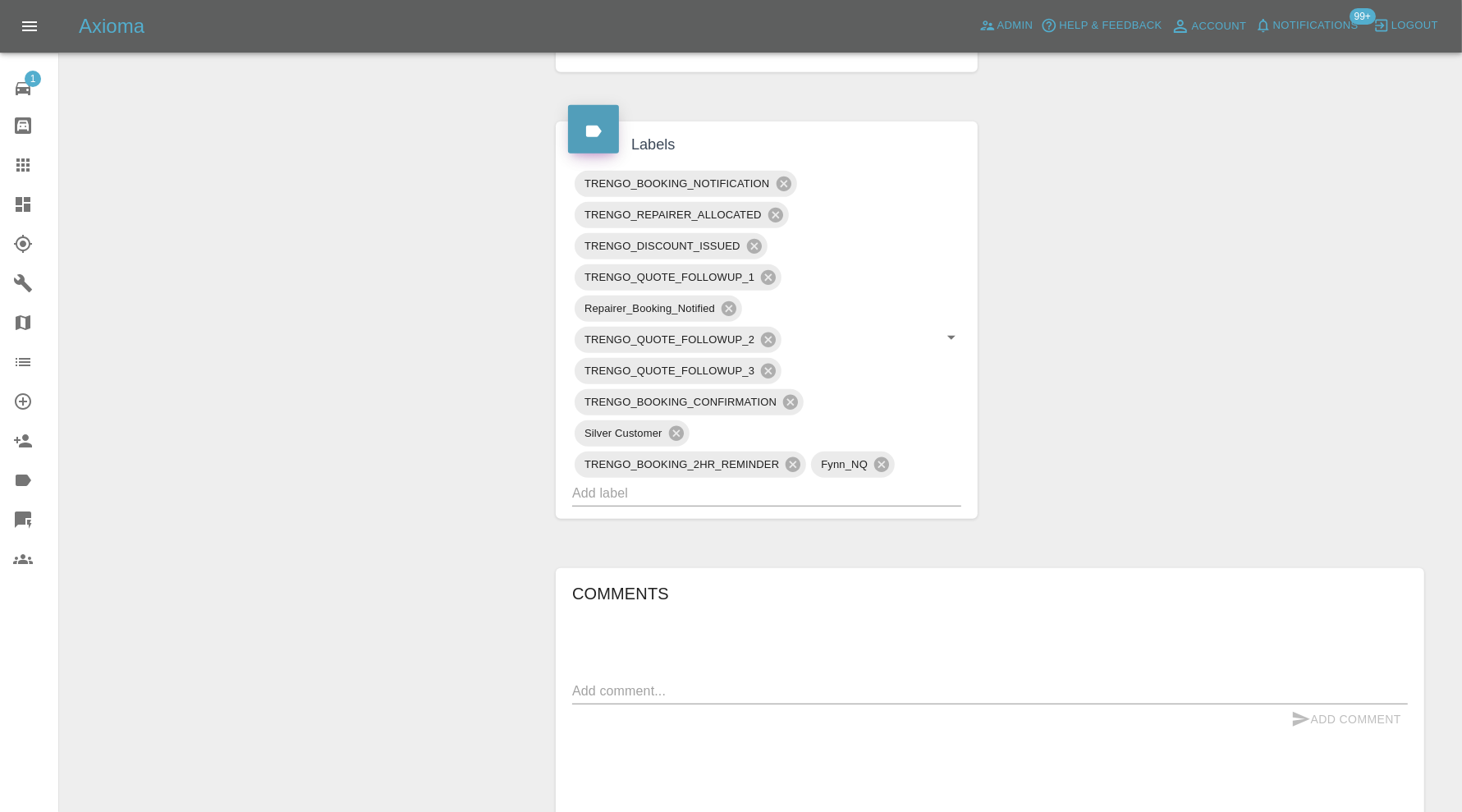
scroll to position [958, 0]
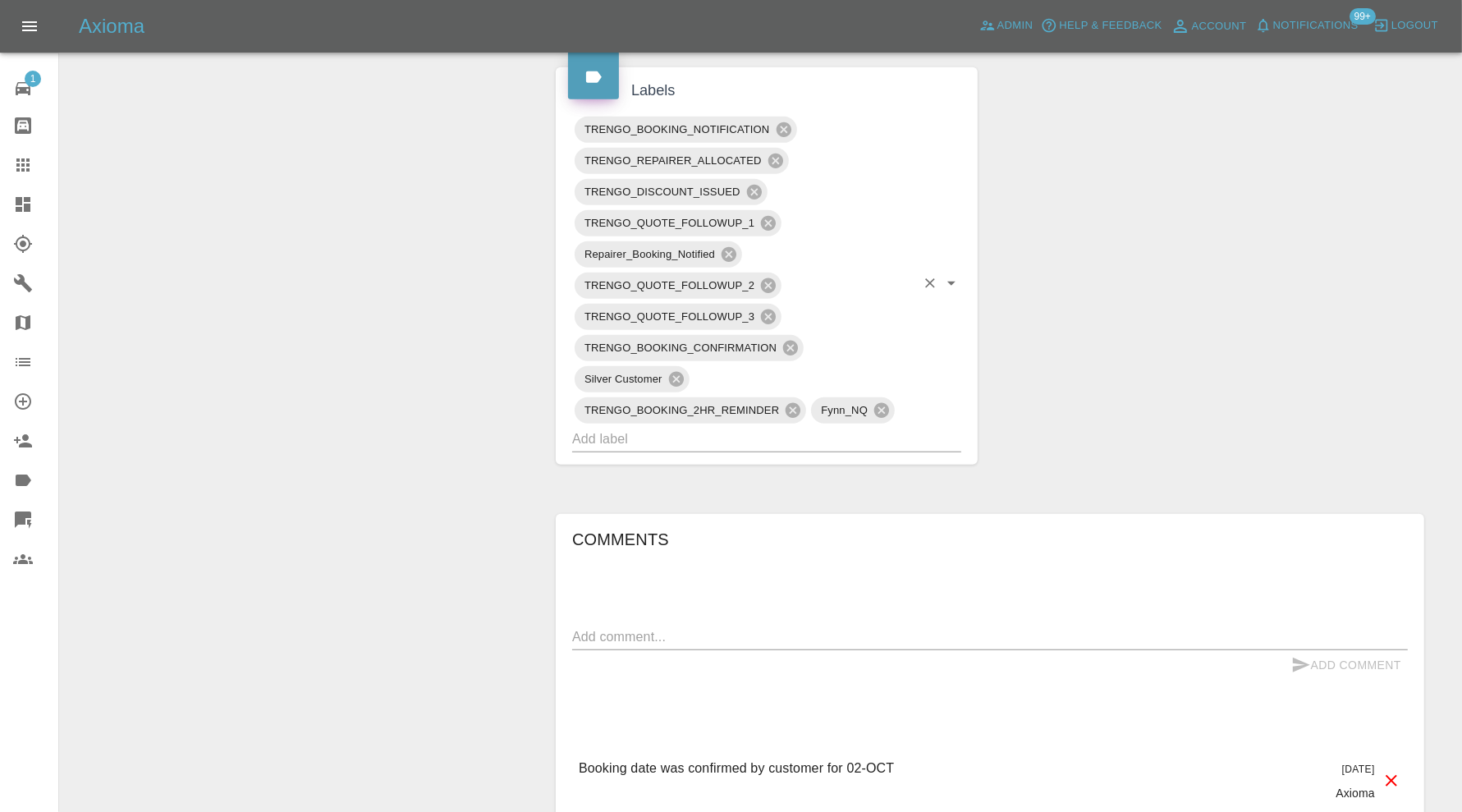
click at [807, 426] on input "text" at bounding box center [743, 438] width 343 height 26
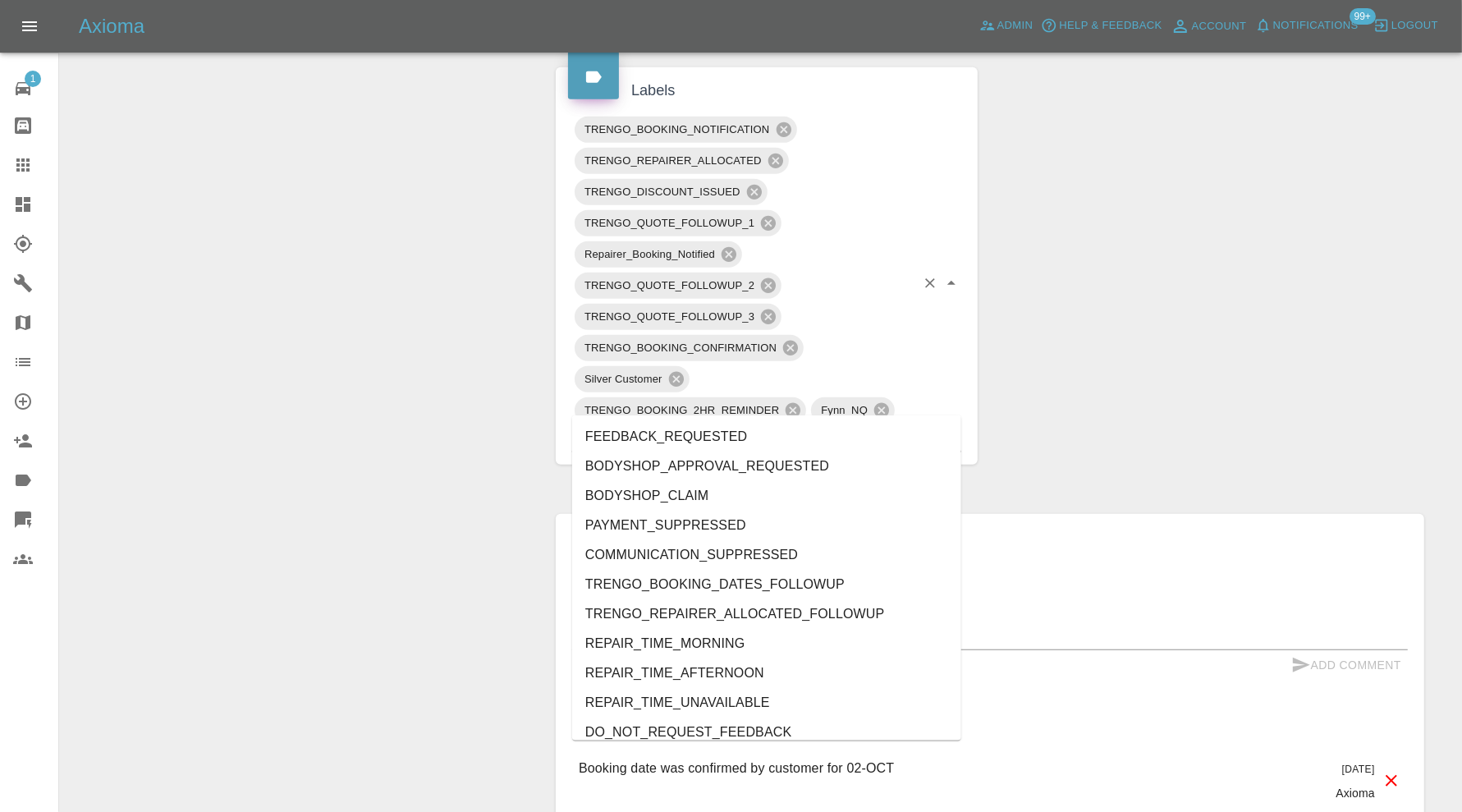
type input "au"
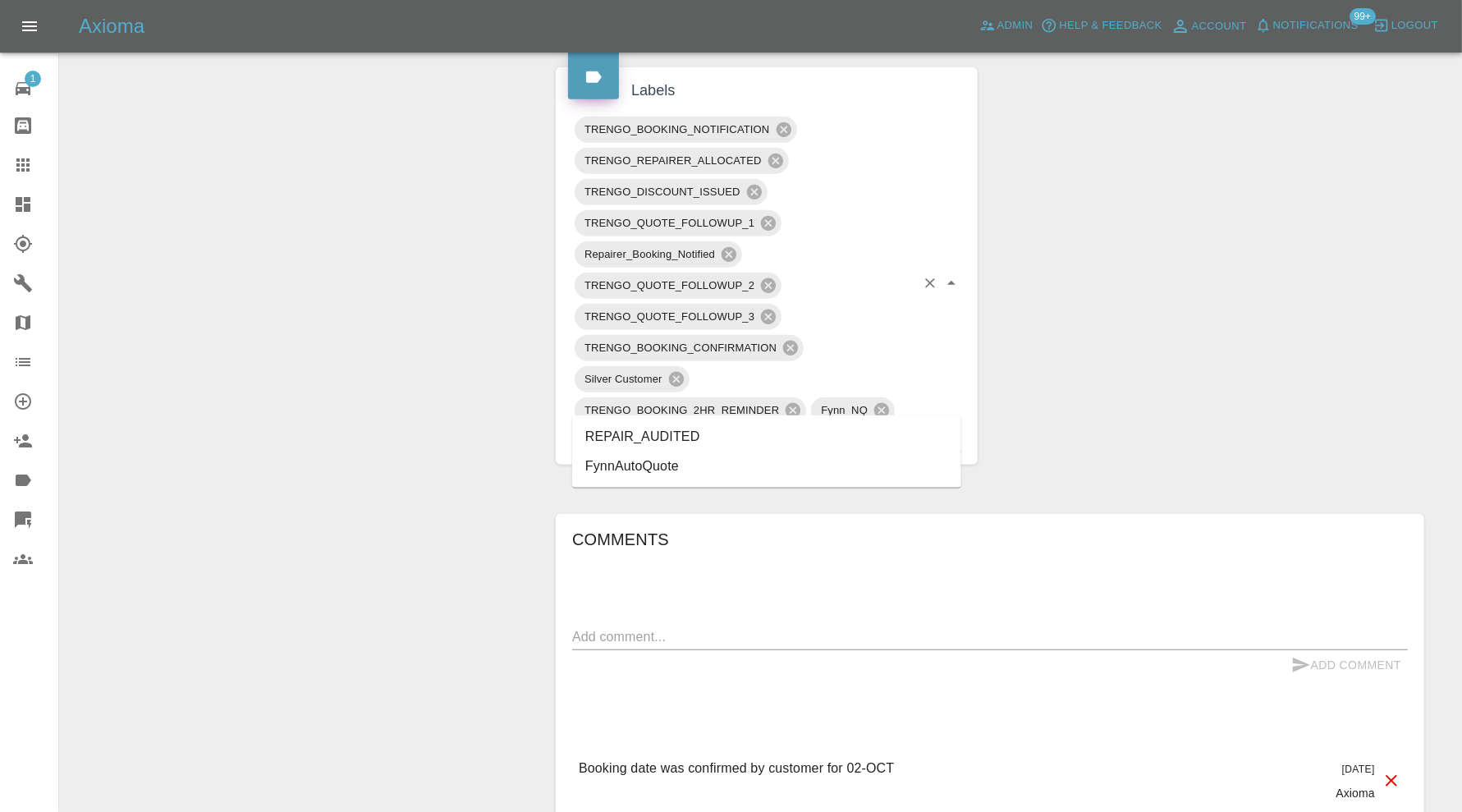
click at [661, 428] on li "REPAIR_AUDITED" at bounding box center [767, 437] width 389 height 30
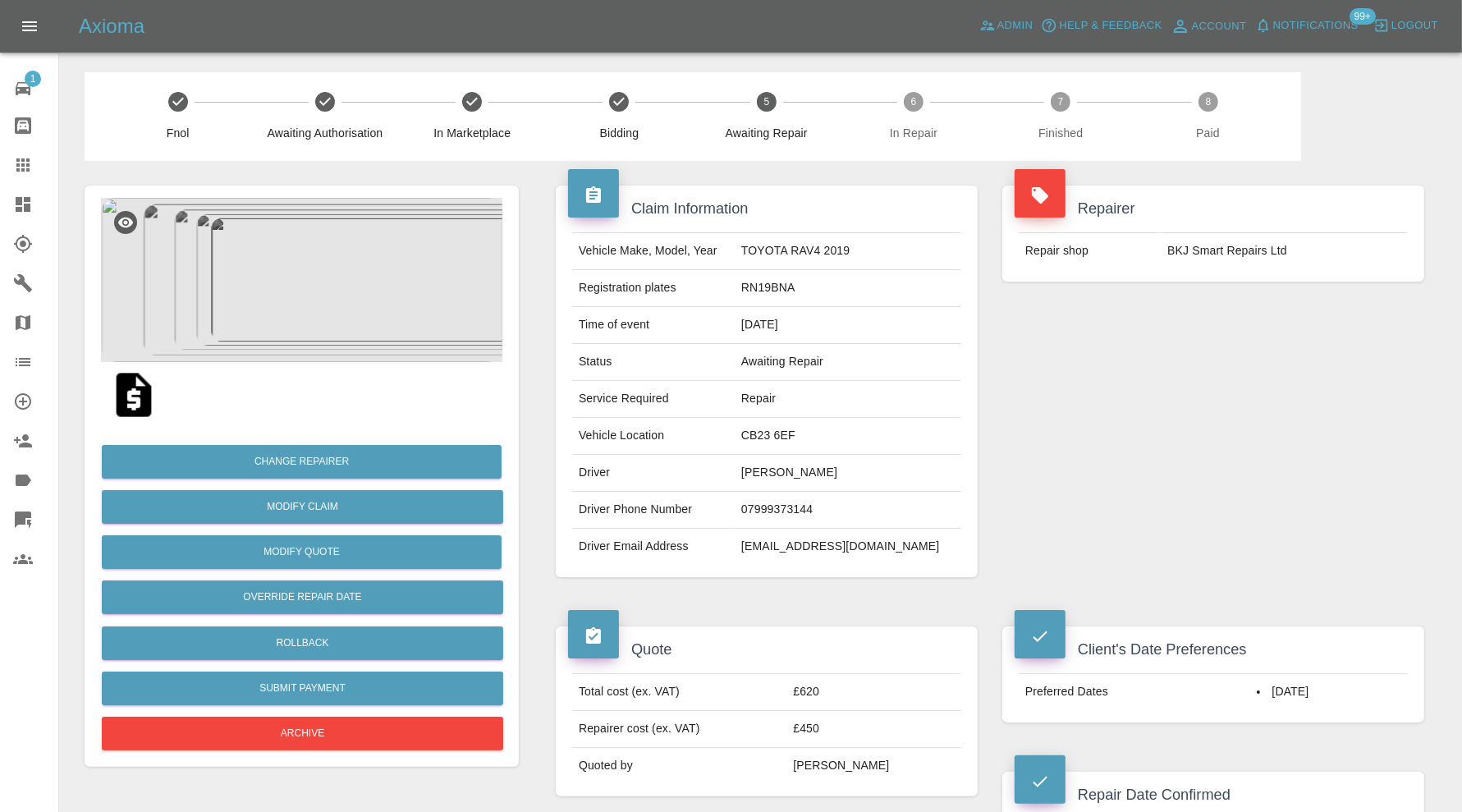
click at [286, 280] on img at bounding box center [301, 279] width 401 height 165
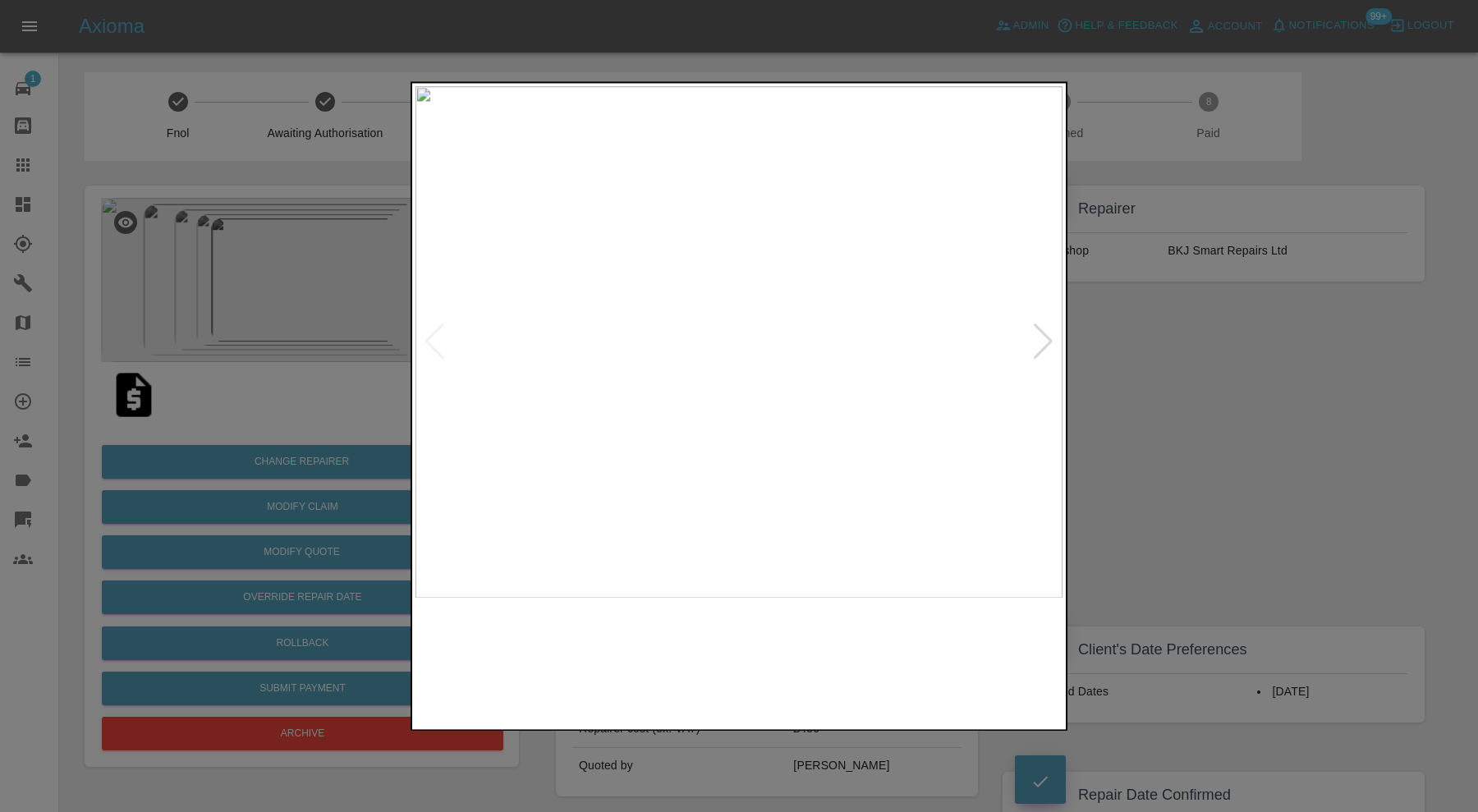
click at [748, 651] on img at bounding box center [820, 662] width 156 height 112
click at [941, 635] on img at bounding box center [985, 662] width 156 height 112
click at [1206, 403] on div at bounding box center [739, 406] width 1478 height 812
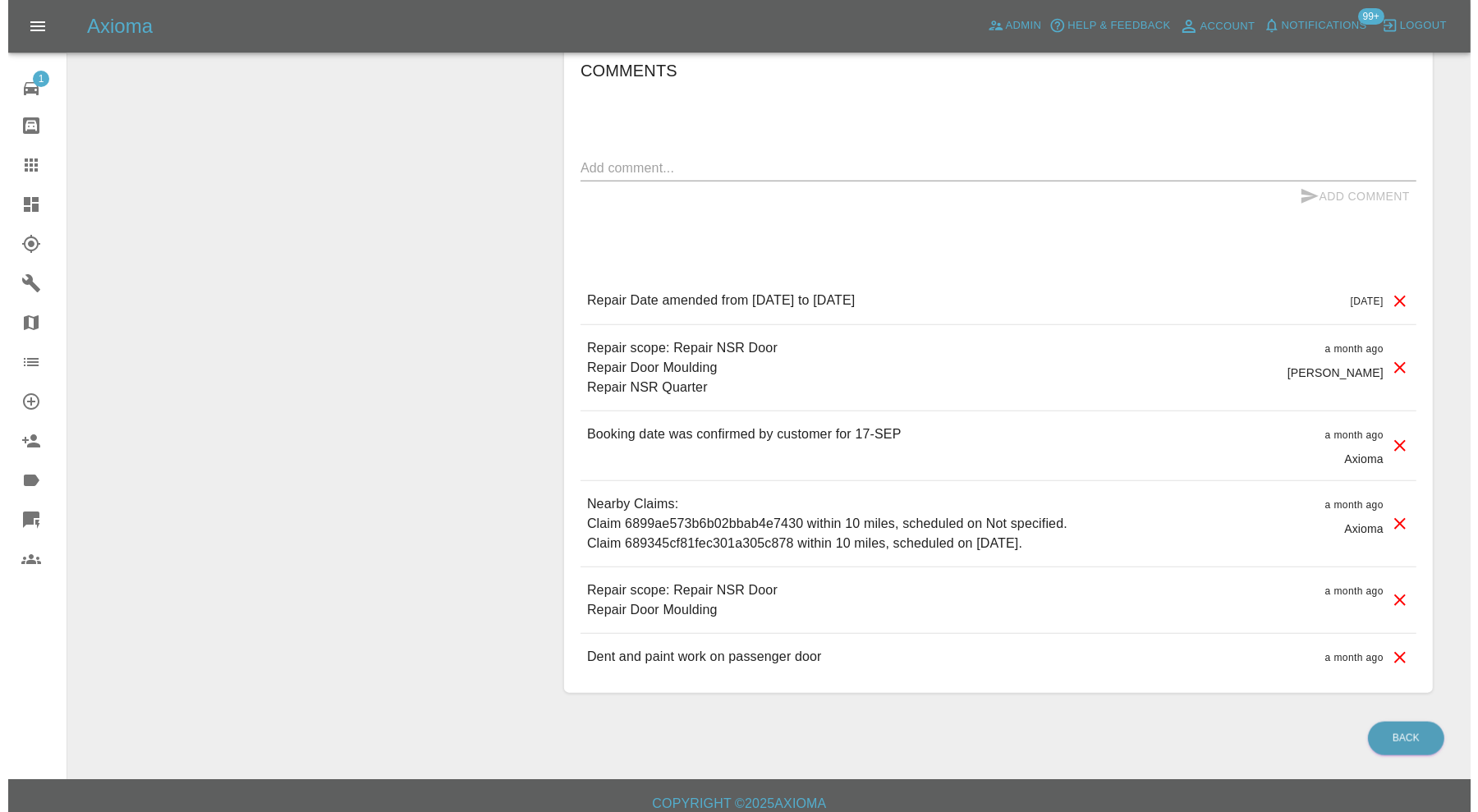
scroll to position [1501, 0]
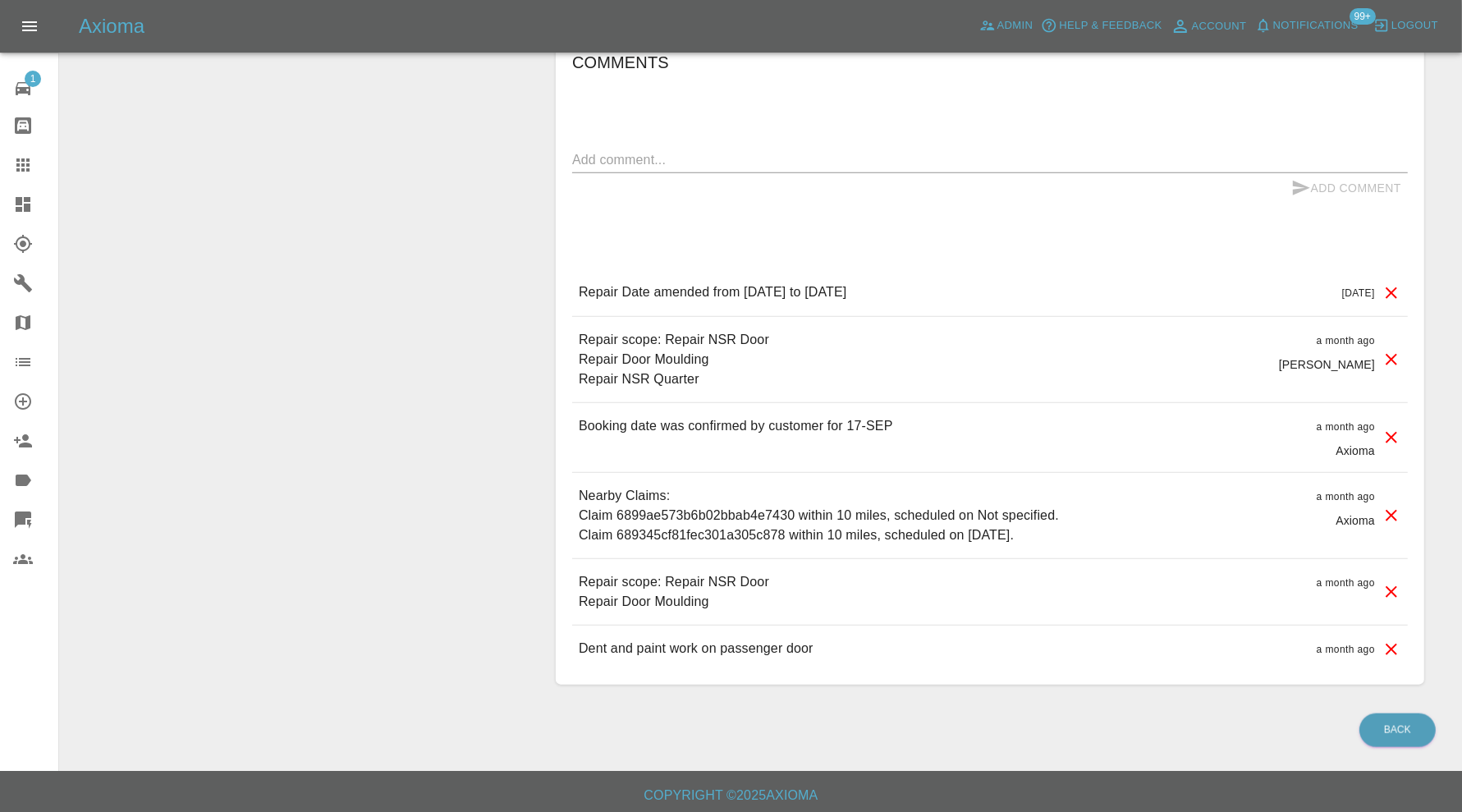
click at [1392, 584] on icon at bounding box center [1392, 592] width 20 height 20
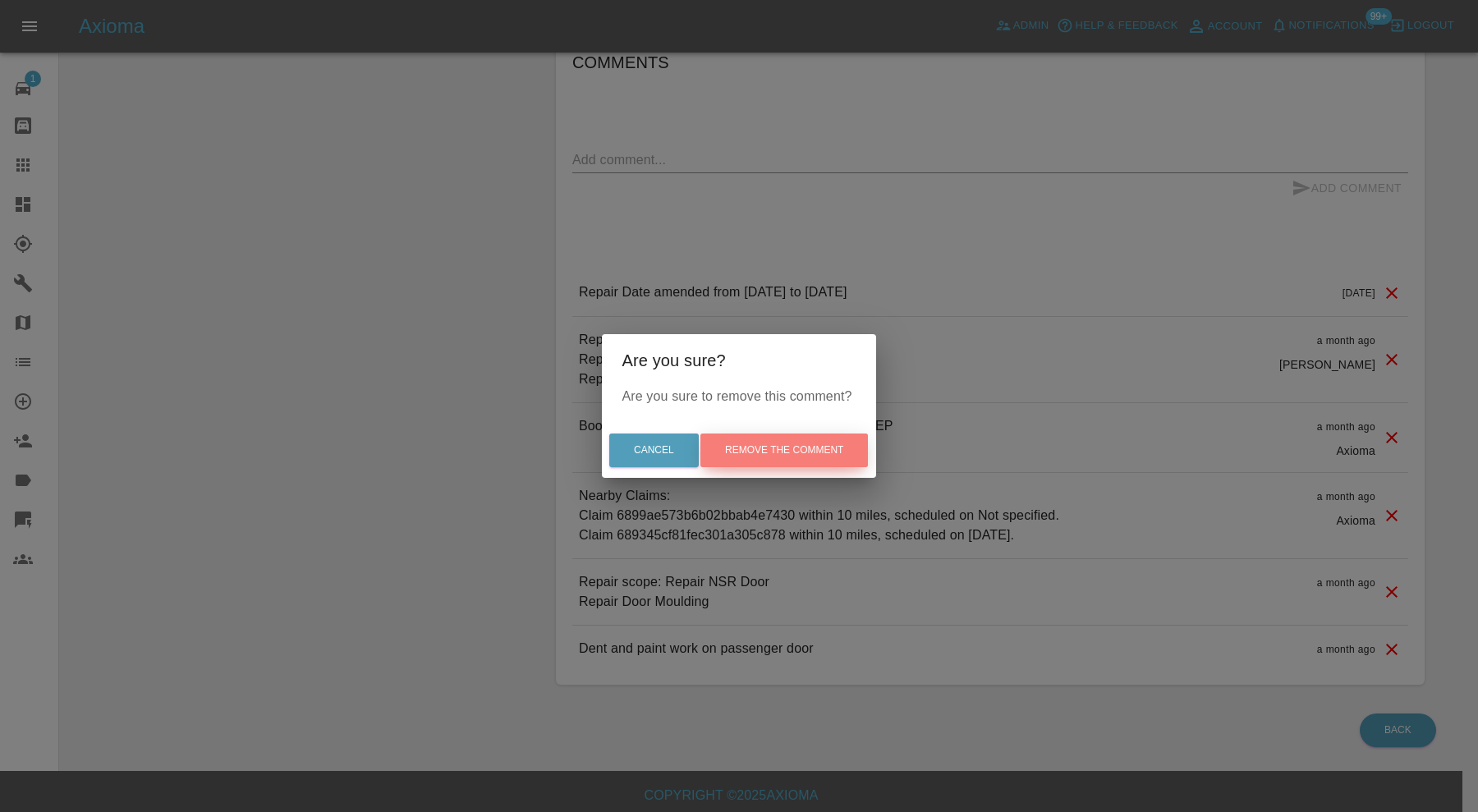
click at [805, 450] on button "Remove the comment" at bounding box center [784, 450] width 168 height 34
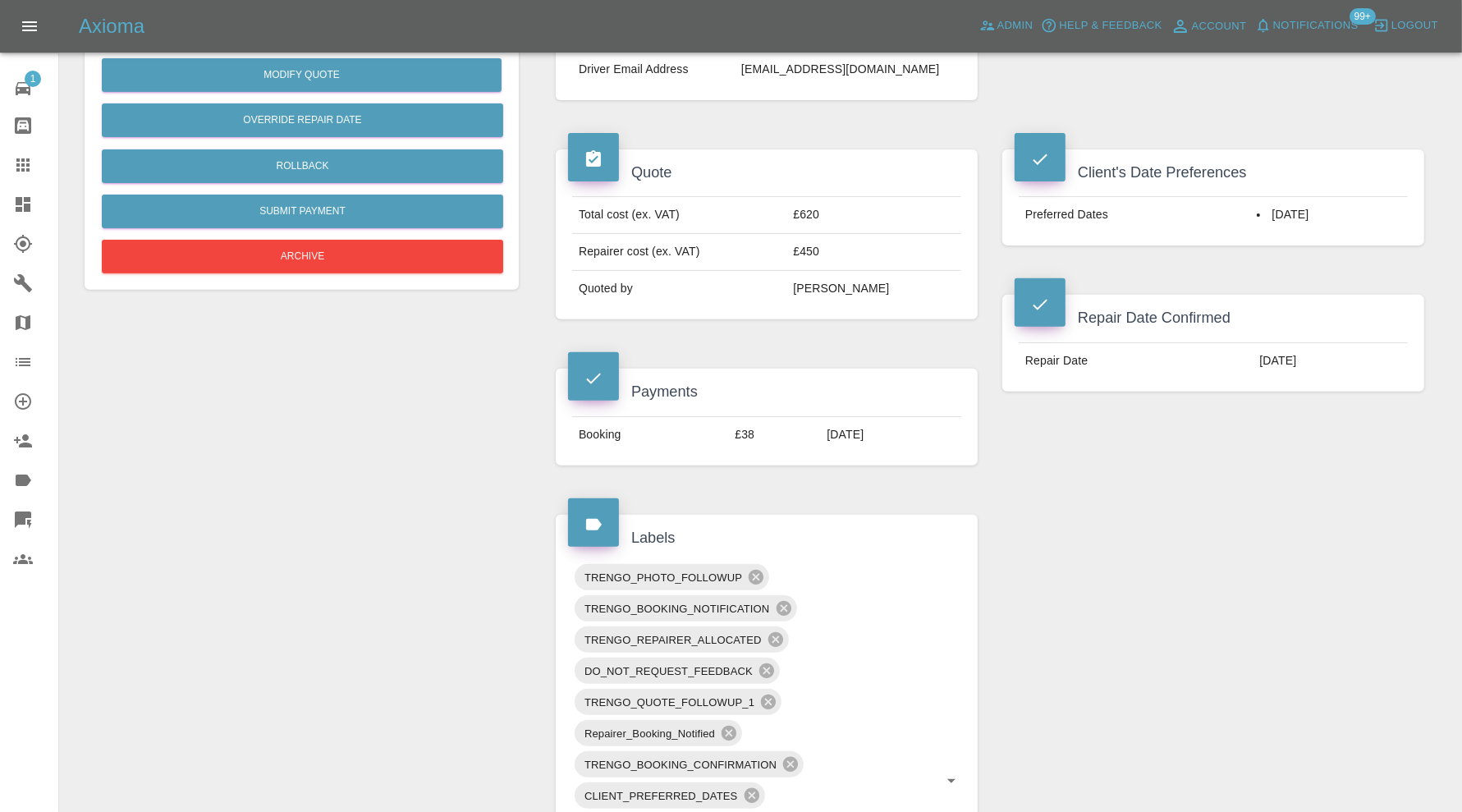
scroll to position [887, 0]
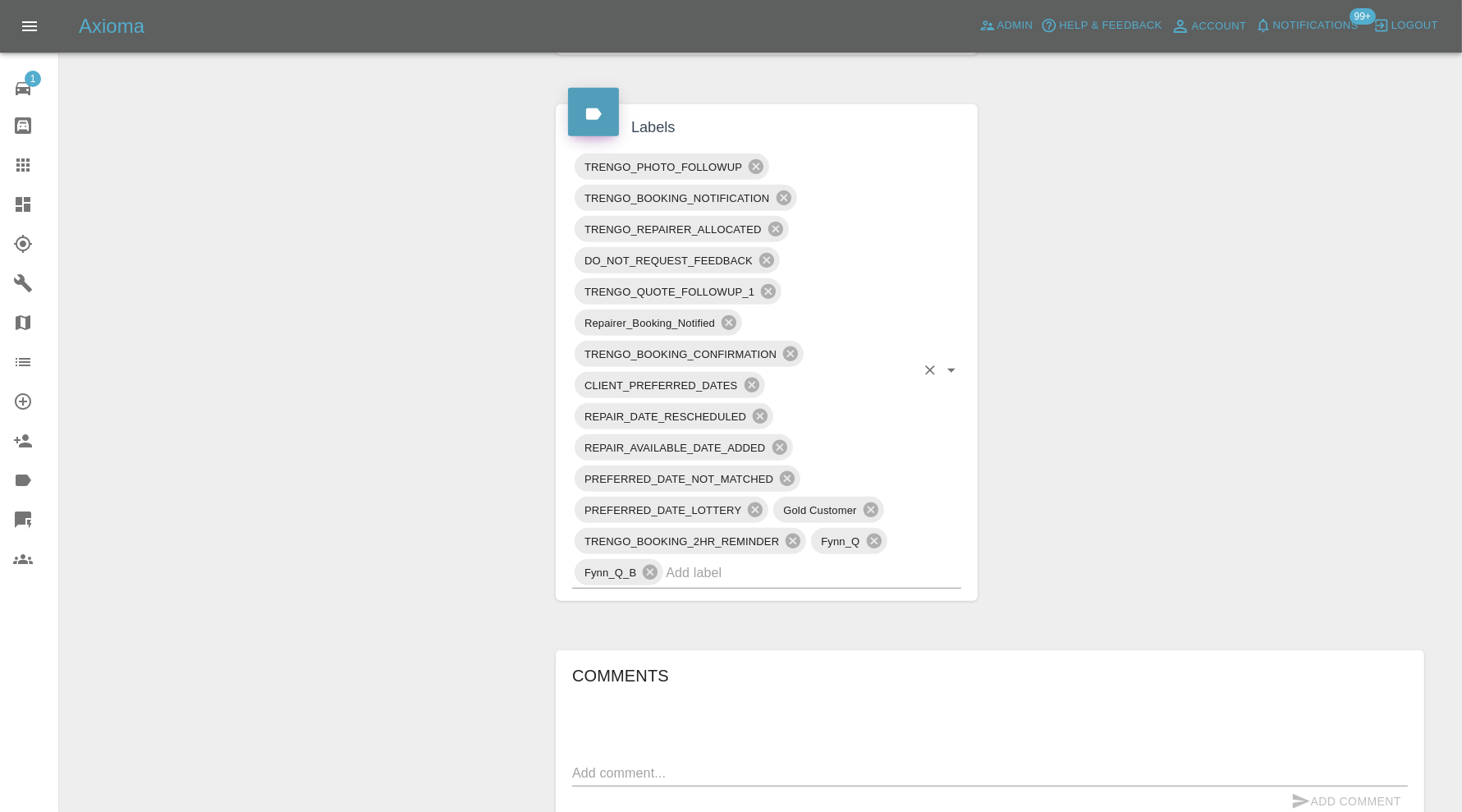
click at [753, 576] on input "text" at bounding box center [791, 572] width 250 height 26
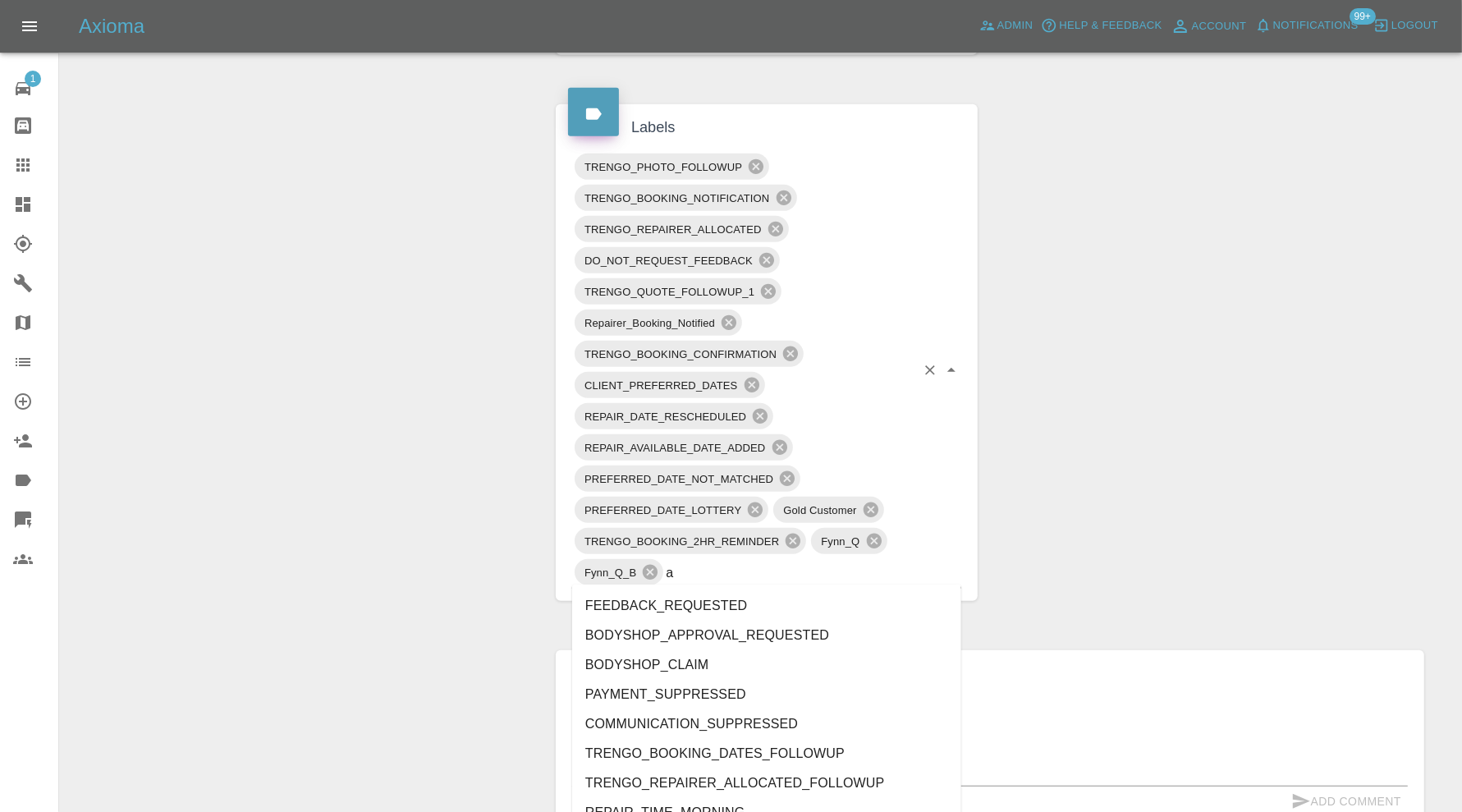
type input "au"
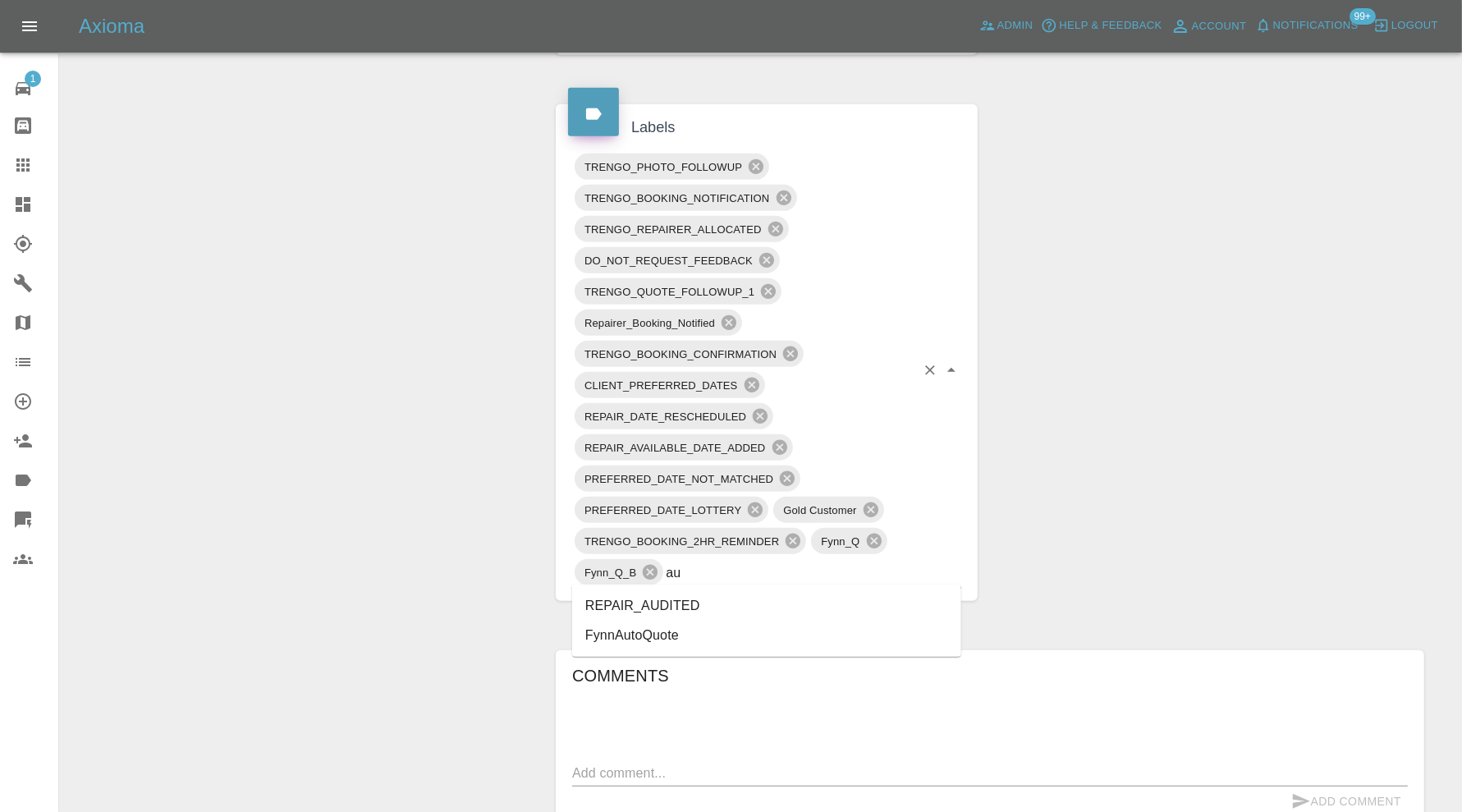
click at [710, 602] on li "REPAIR_AUDITED" at bounding box center [767, 606] width 389 height 30
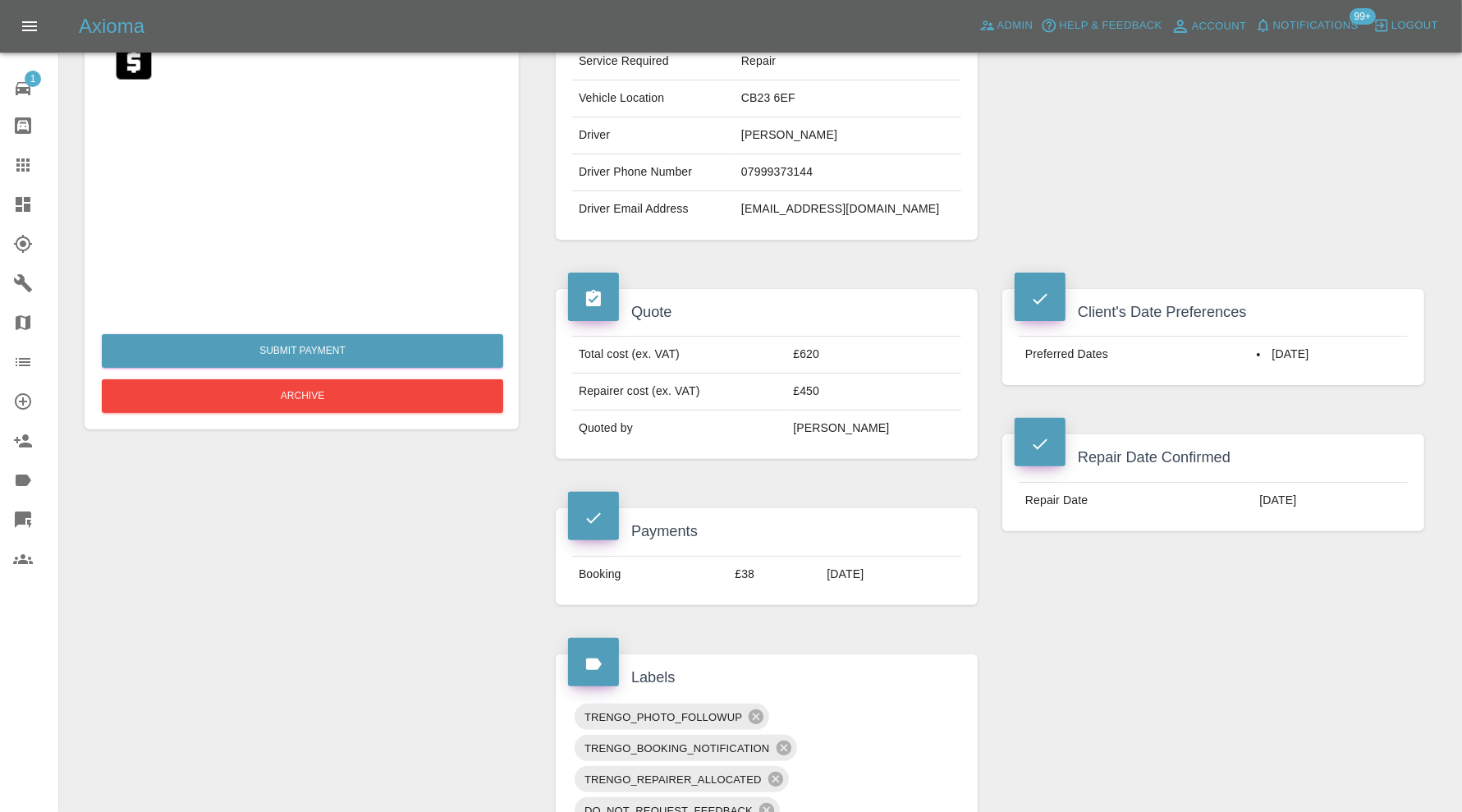
scroll to position [0, 0]
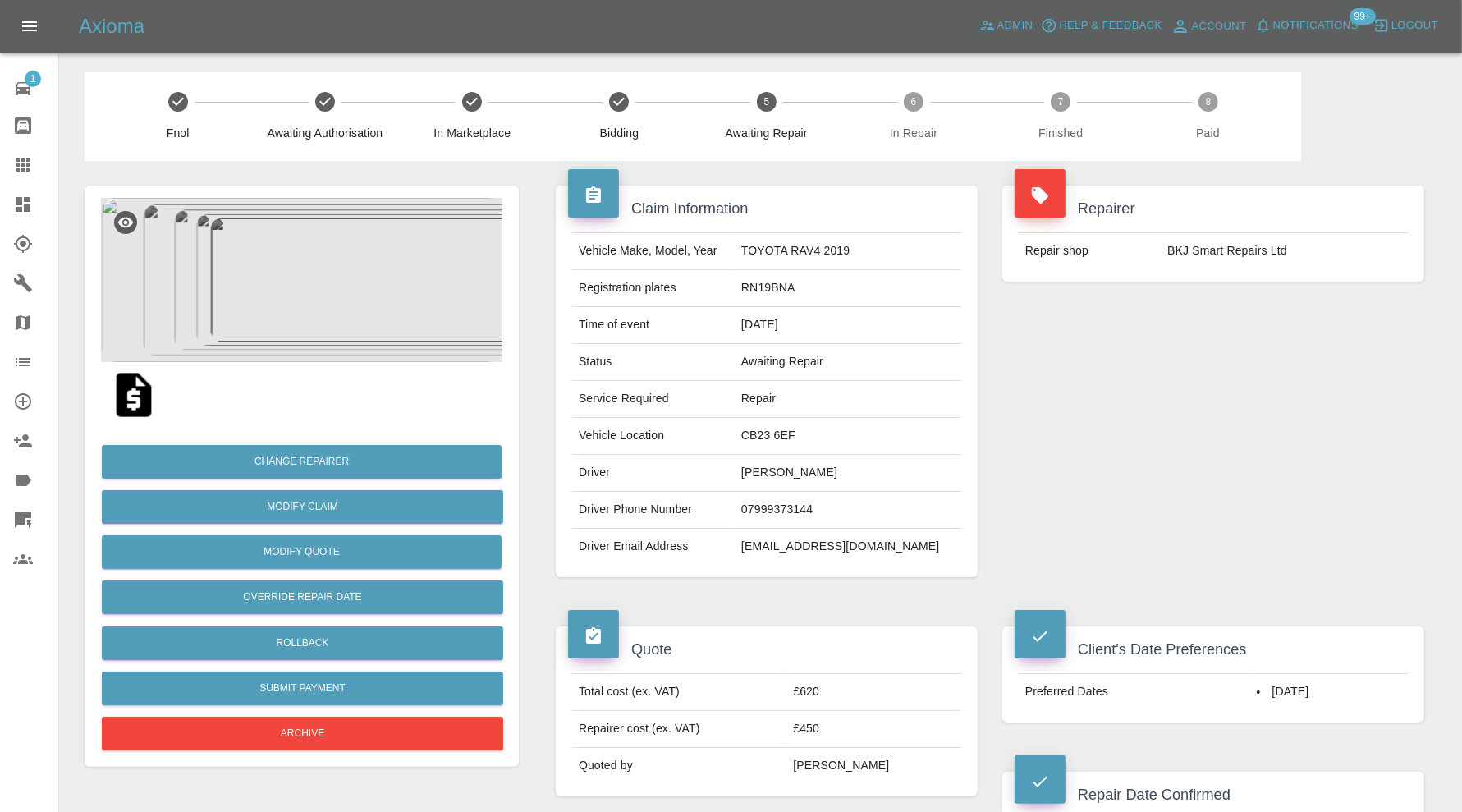
click at [820, 427] on td "CB23 6EF" at bounding box center [848, 436] width 227 height 37
copy td "CB23 6EF"
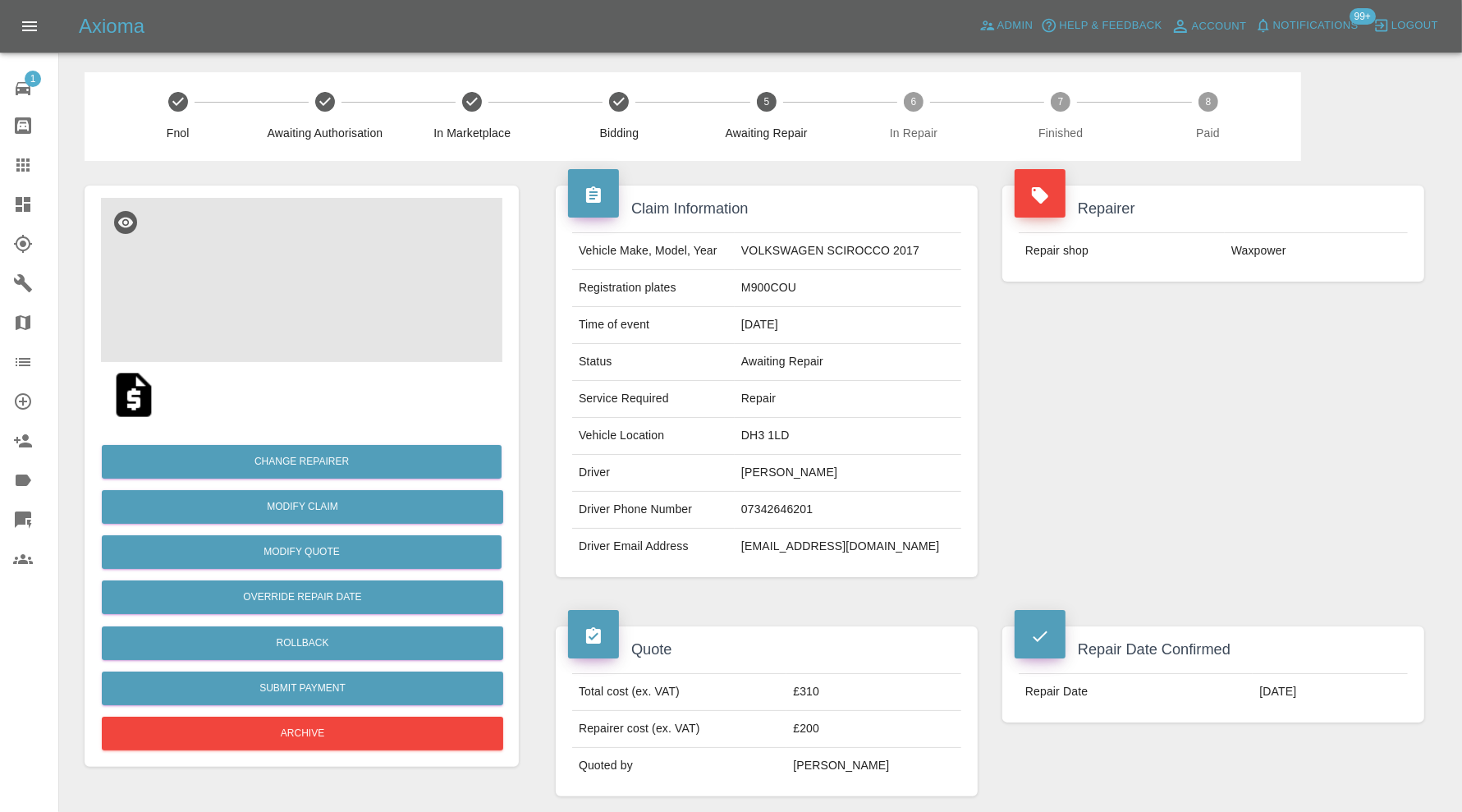
click at [358, 270] on img at bounding box center [301, 279] width 401 height 165
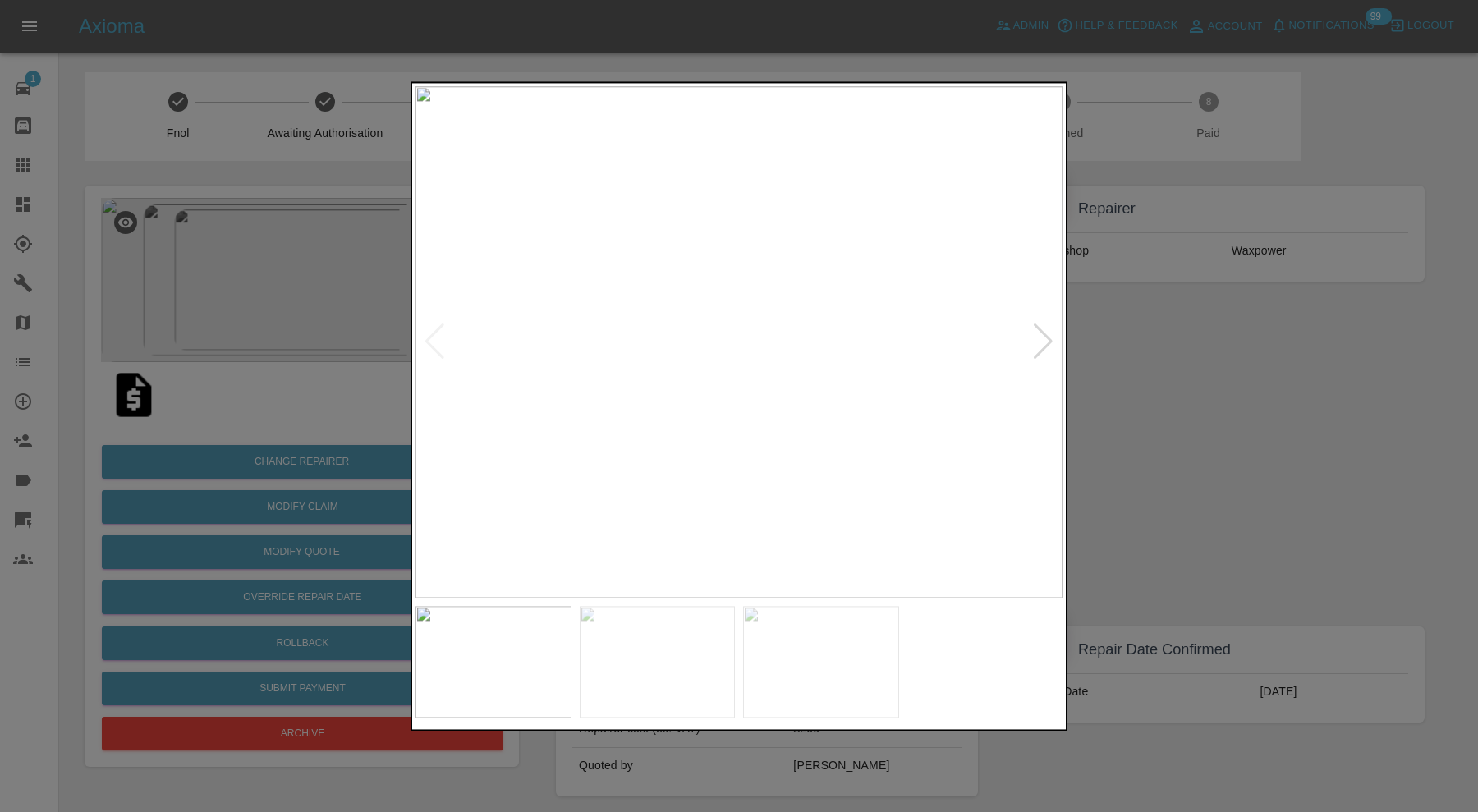
click at [1049, 340] on div at bounding box center [1043, 342] width 22 height 36
click at [1044, 340] on div at bounding box center [1043, 342] width 22 height 36
click at [1044, 340] on img at bounding box center [739, 342] width 647 height 512
click at [1113, 339] on div at bounding box center [739, 406] width 1478 height 812
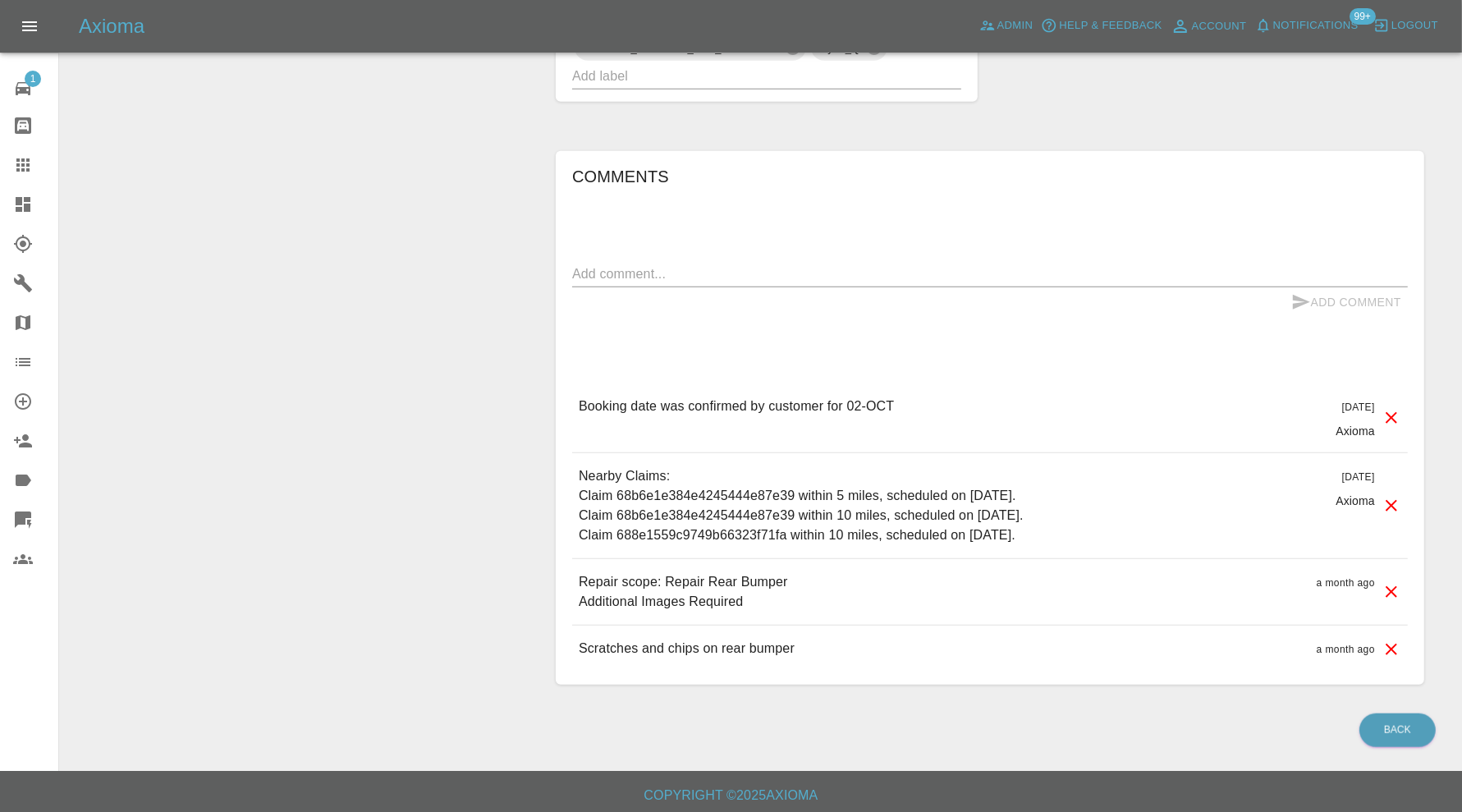
scroll to position [56, 0]
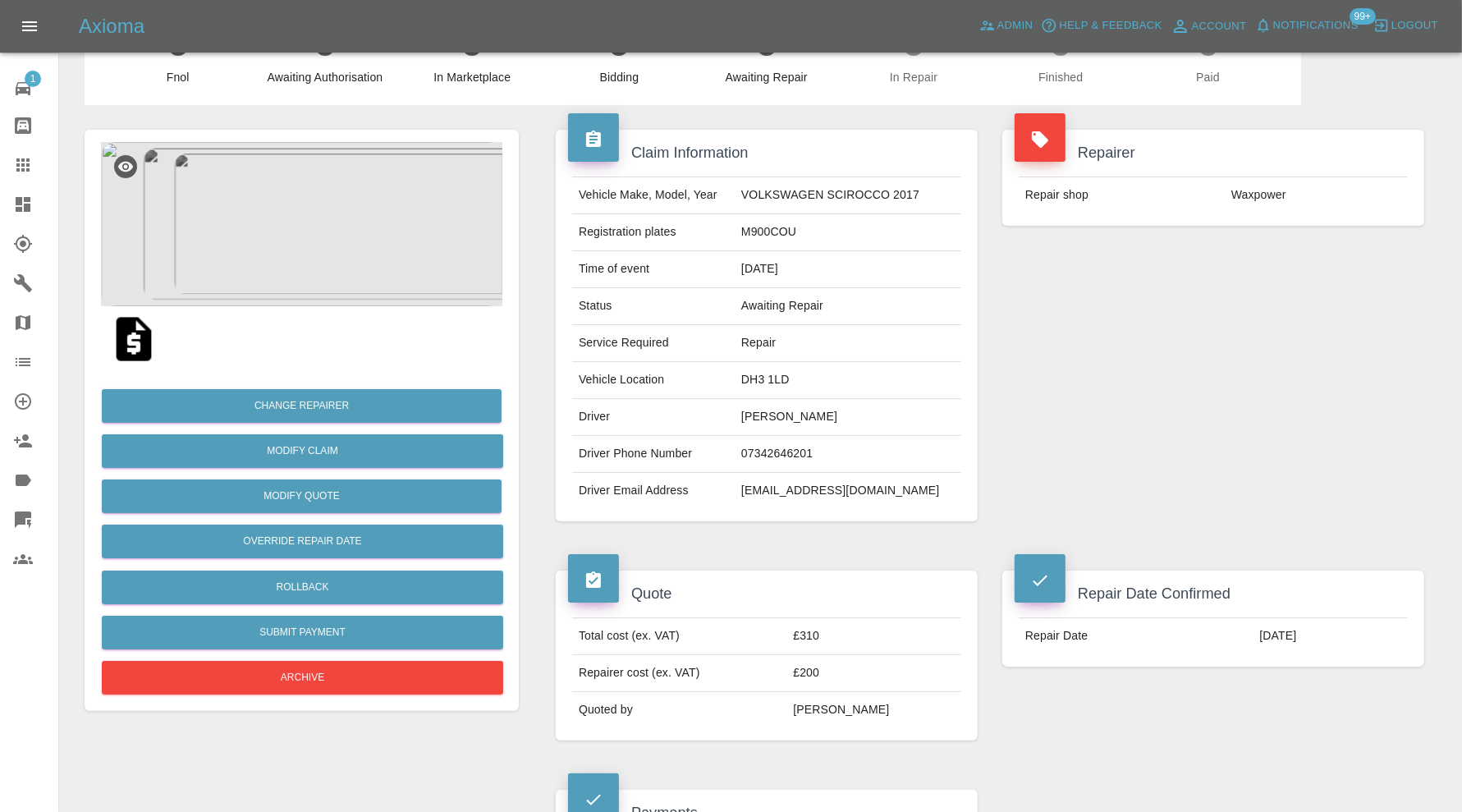
click at [313, 245] on img at bounding box center [301, 224] width 401 height 165
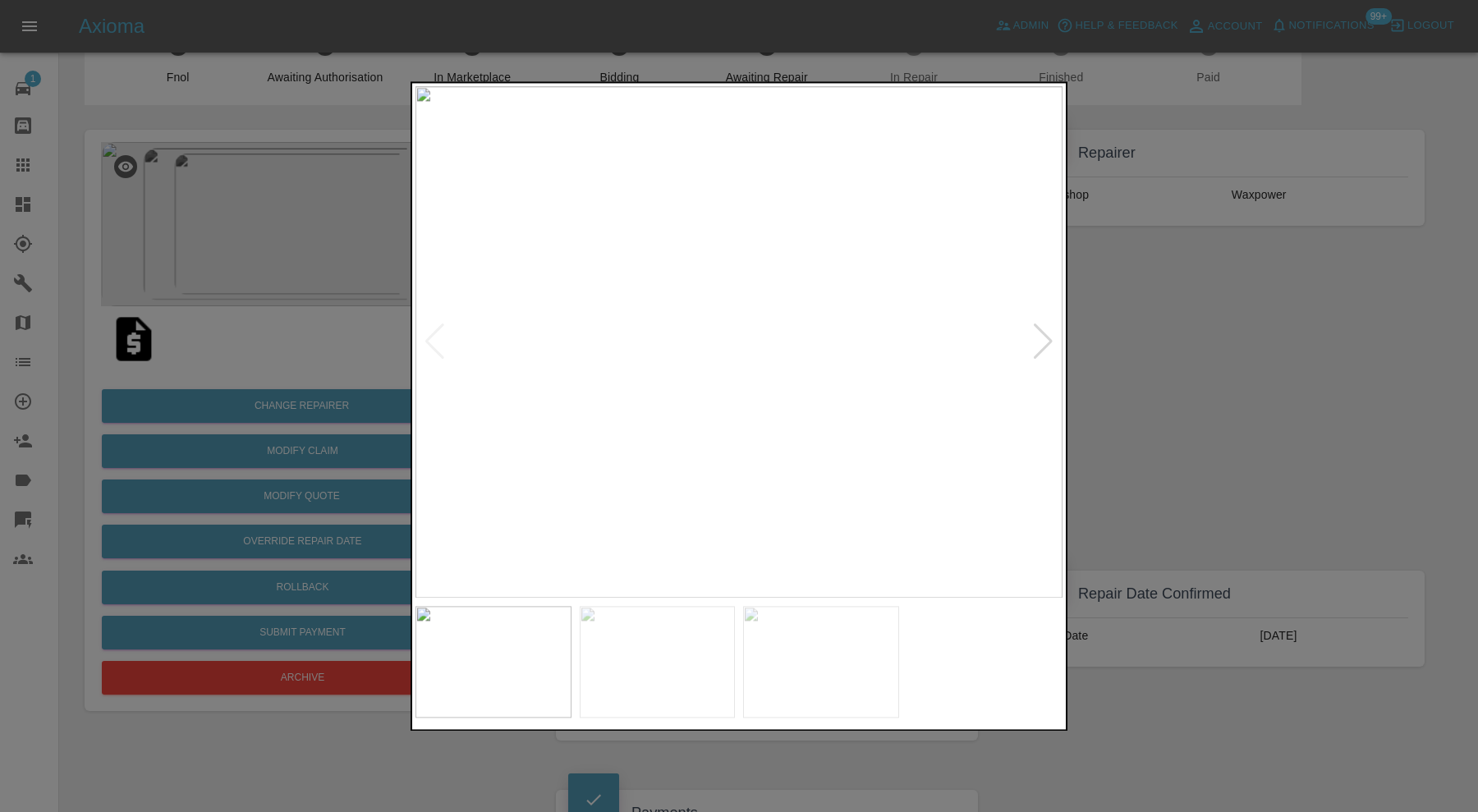
click at [1044, 347] on div at bounding box center [1043, 342] width 22 height 36
click at [1096, 356] on div at bounding box center [739, 406] width 1478 height 812
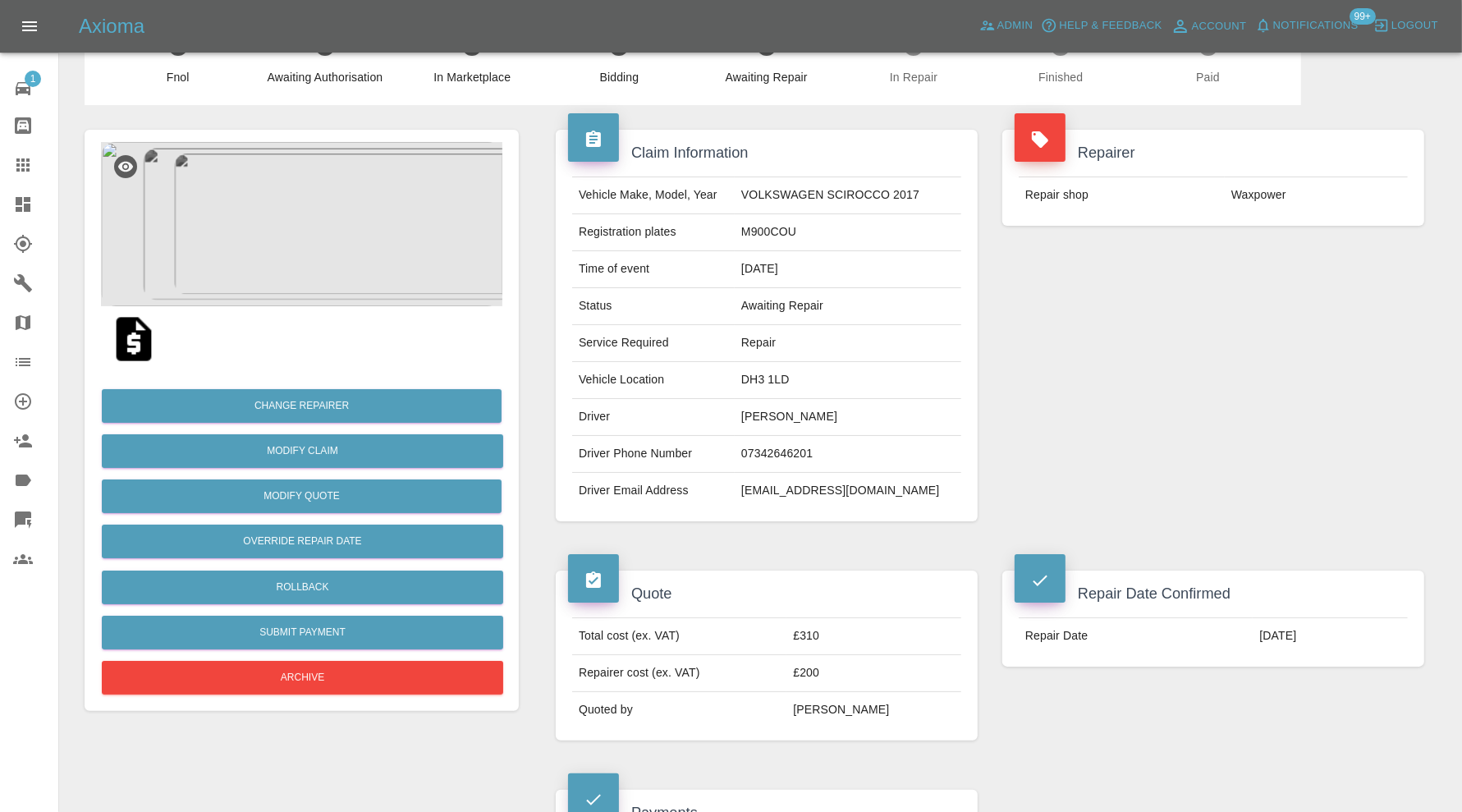
click at [794, 377] on td "DH3 1LD" at bounding box center [848, 380] width 227 height 37
copy td "DH3 1LD"
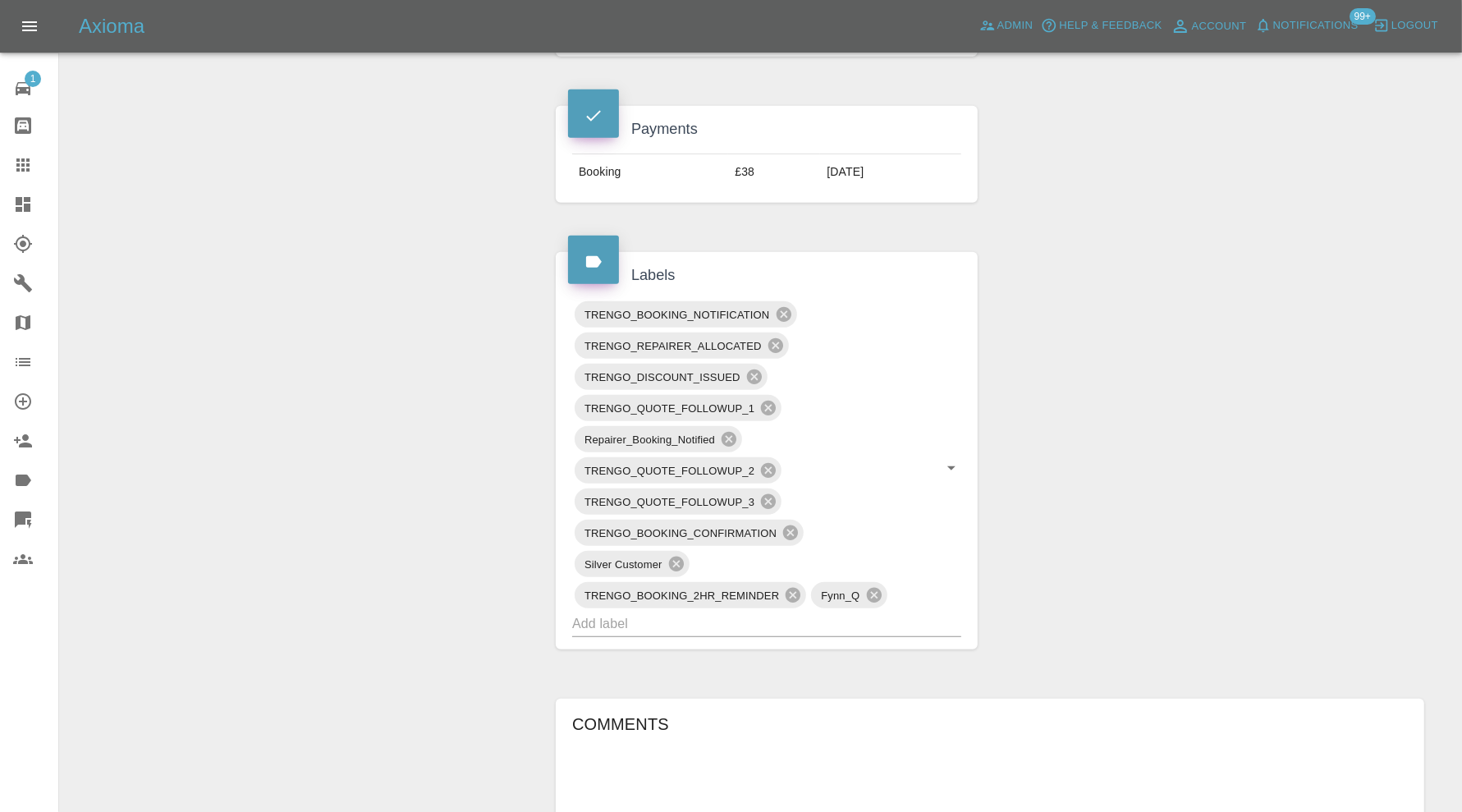
scroll to position [740, 0]
click at [884, 623] on input "text" at bounding box center [743, 623] width 343 height 26
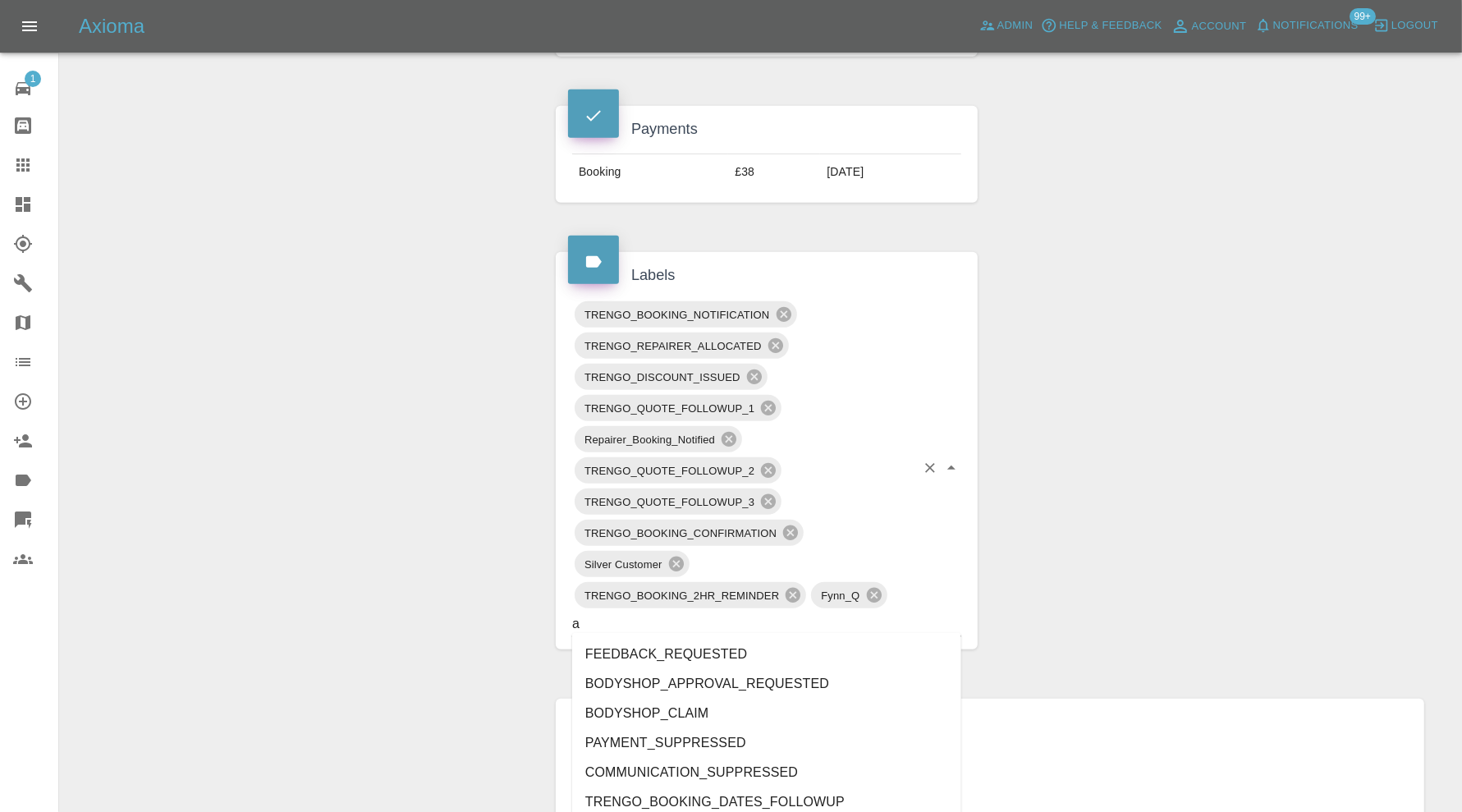
type input "au"
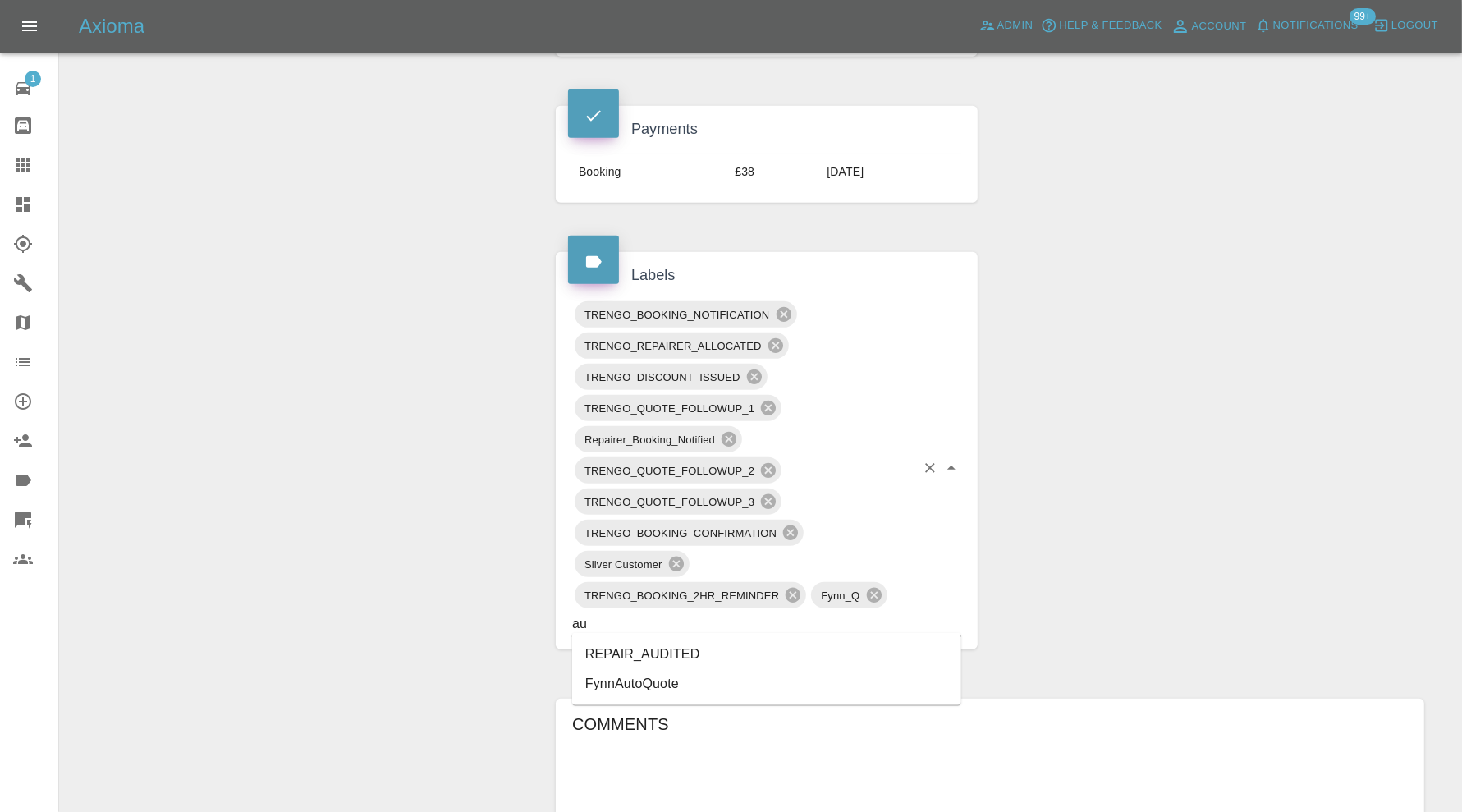
click at [726, 636] on ul "REPAIR_AUDITED FynnAutoQuote" at bounding box center [767, 668] width 389 height 72
click at [692, 647] on li "REPAIR_AUDITED" at bounding box center [767, 654] width 389 height 30
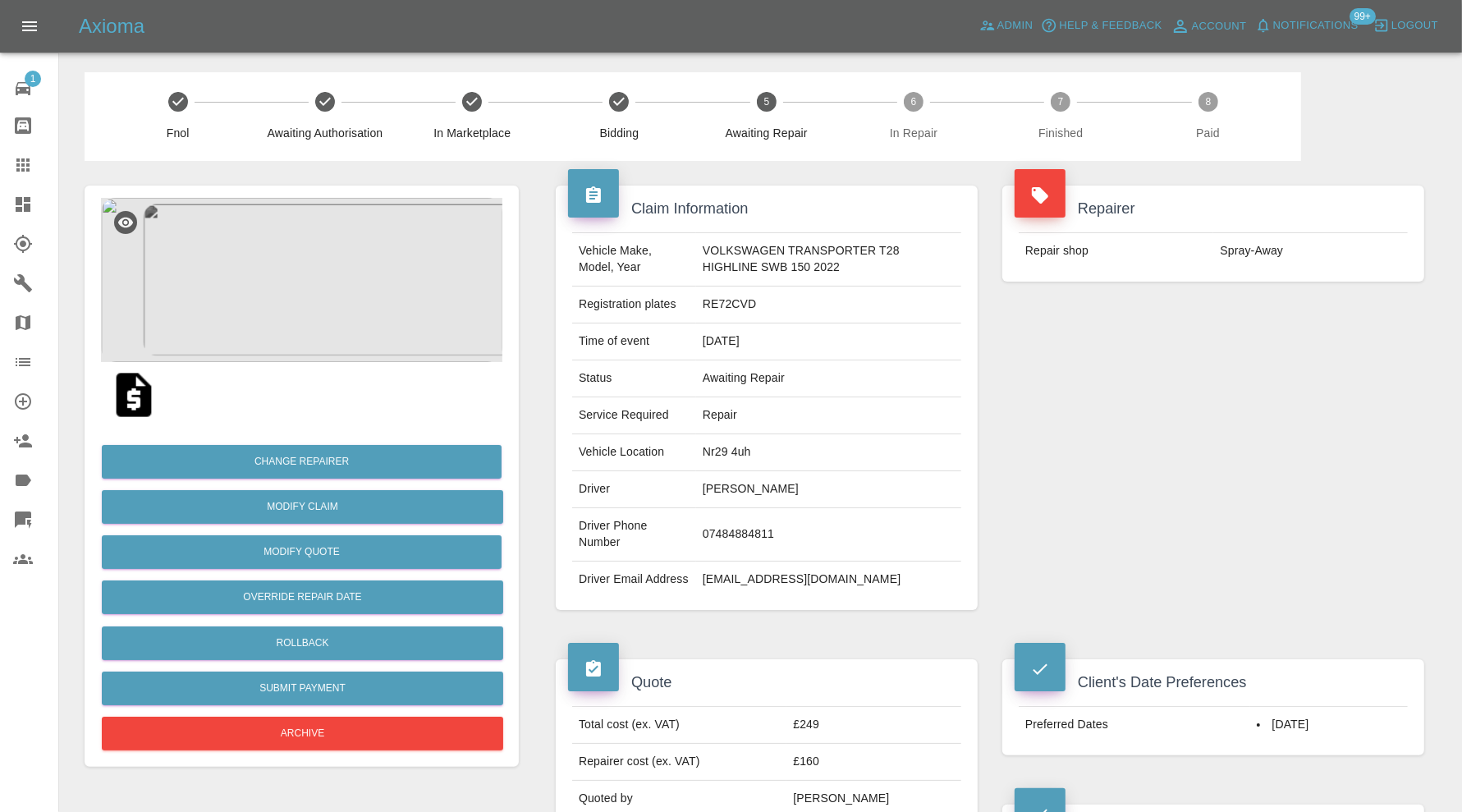
click at [312, 280] on img at bounding box center [301, 279] width 401 height 165
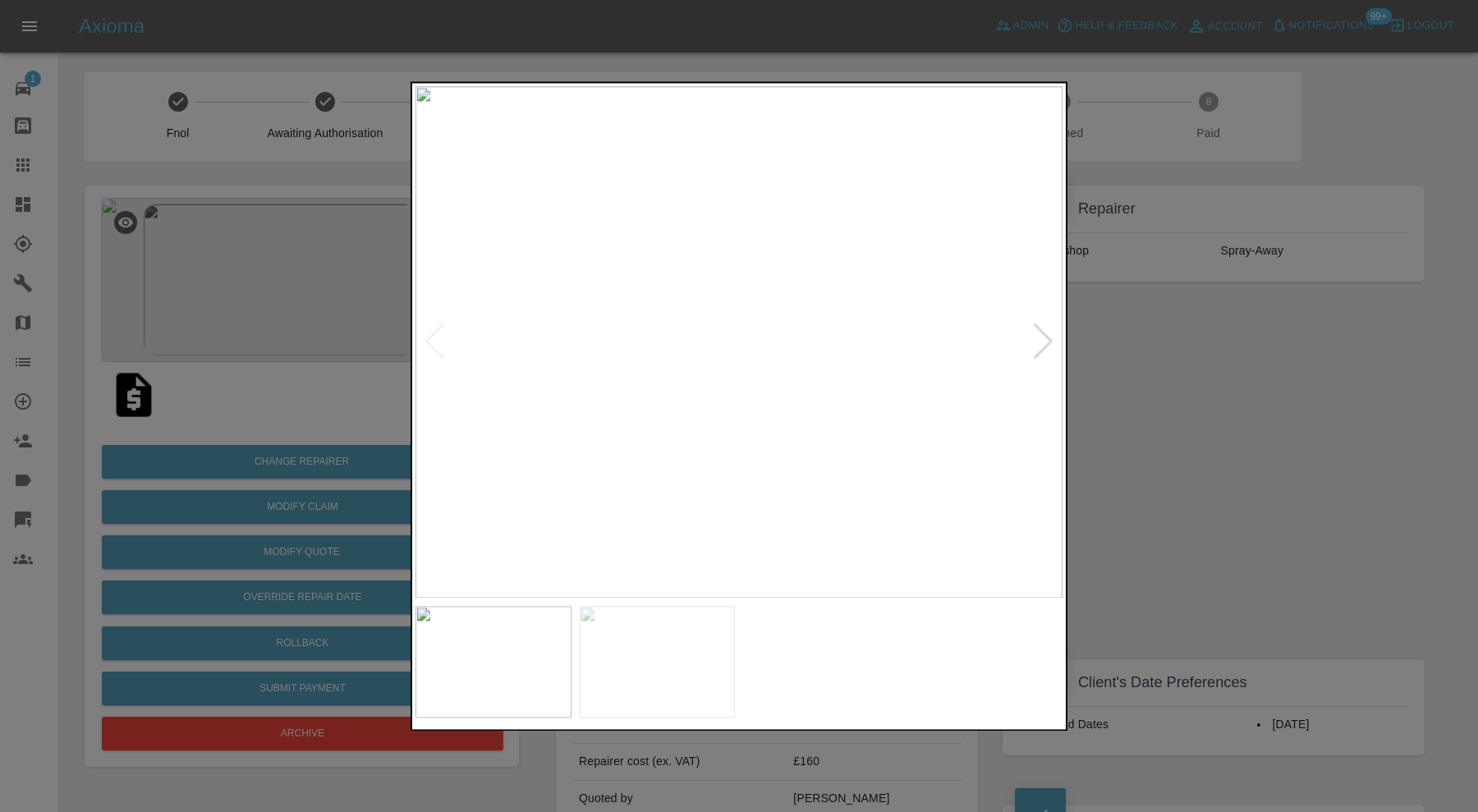
click at [1040, 340] on div at bounding box center [1043, 342] width 22 height 36
click at [1040, 340] on img at bounding box center [739, 342] width 647 height 512
click at [436, 343] on div at bounding box center [434, 342] width 22 height 36
click at [436, 343] on img at bounding box center [739, 342] width 647 height 512
click at [1048, 337] on div at bounding box center [1043, 342] width 22 height 36
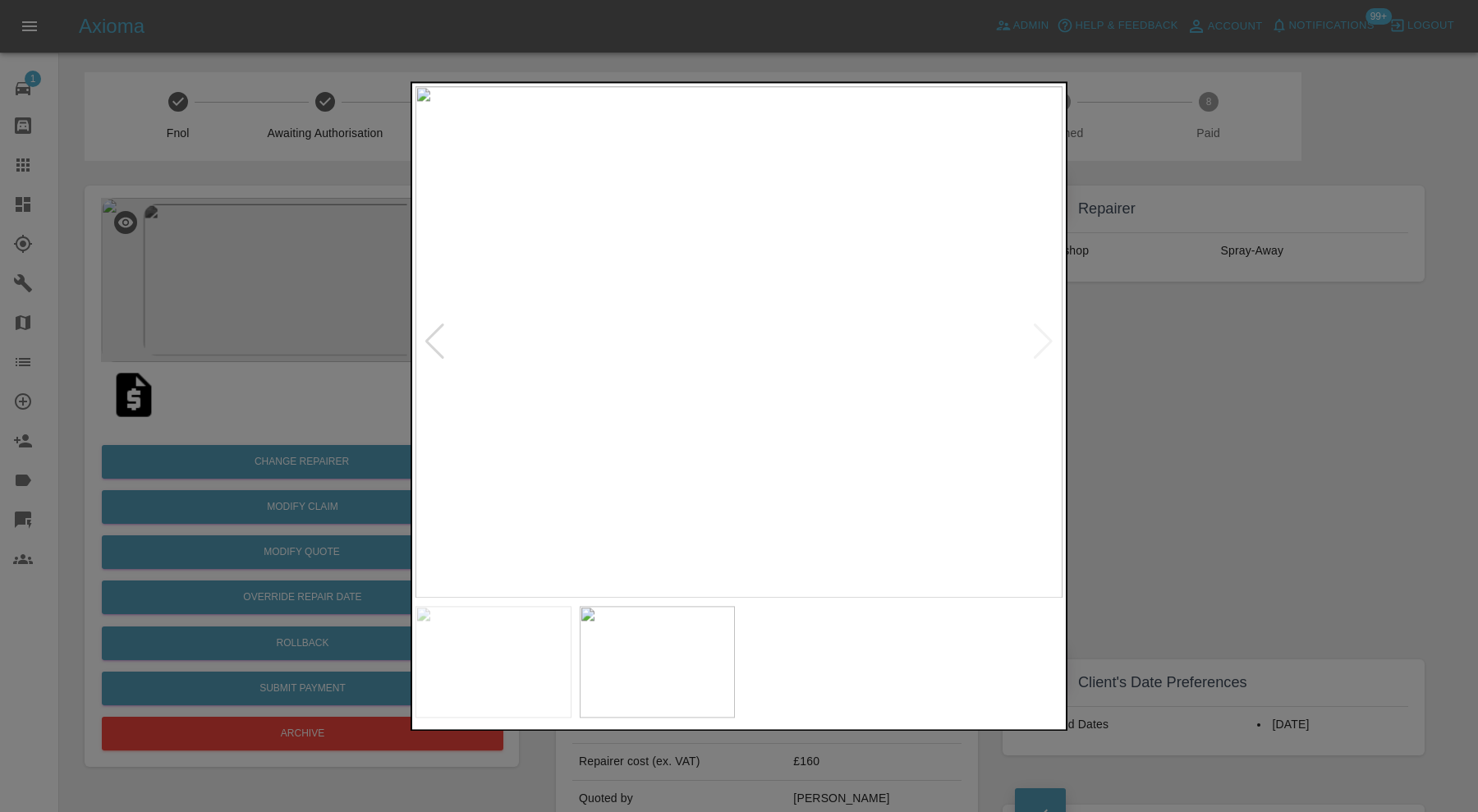
click at [444, 343] on div at bounding box center [739, 342] width 647 height 512
click at [439, 343] on div at bounding box center [434, 342] width 22 height 36
click at [1181, 380] on div at bounding box center [739, 406] width 1478 height 812
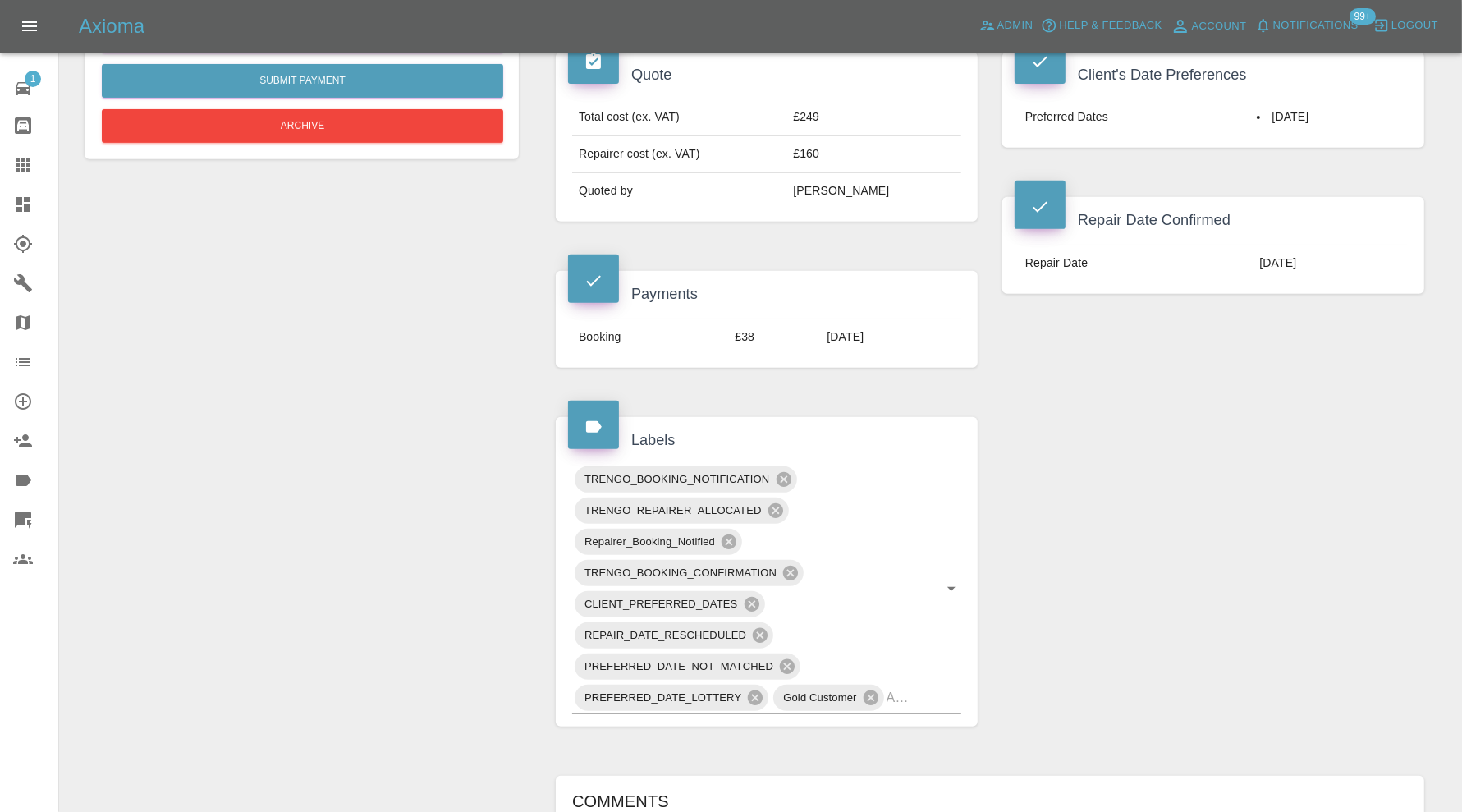
scroll to position [1055, 0]
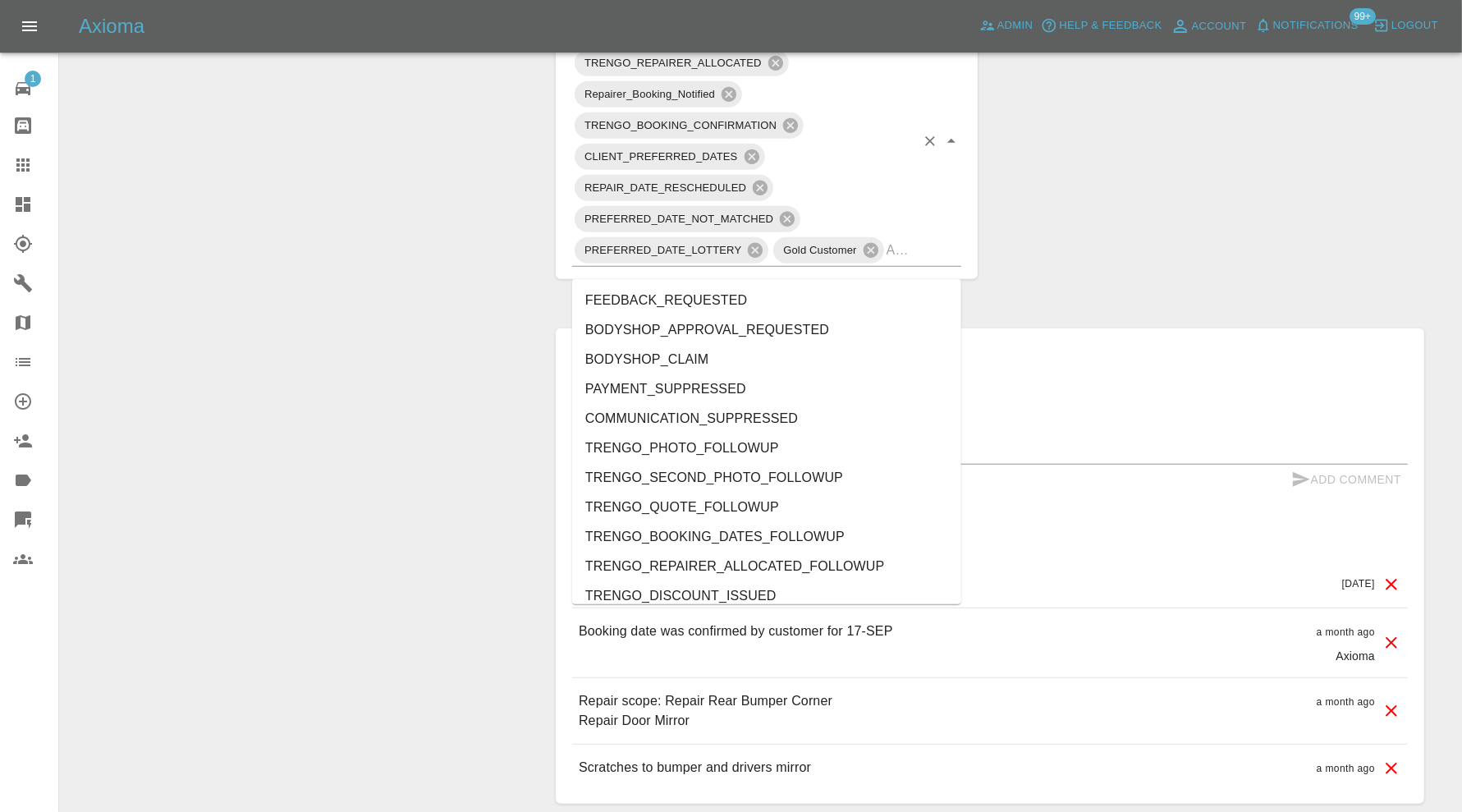
click at [927, 257] on div "TRENGO_BOOKING_NOTIFICATION TRENGO_REPAIRER_ALLOCATED Repairer_Booking_Notified…" at bounding box center [767, 141] width 389 height 251
type input "au"
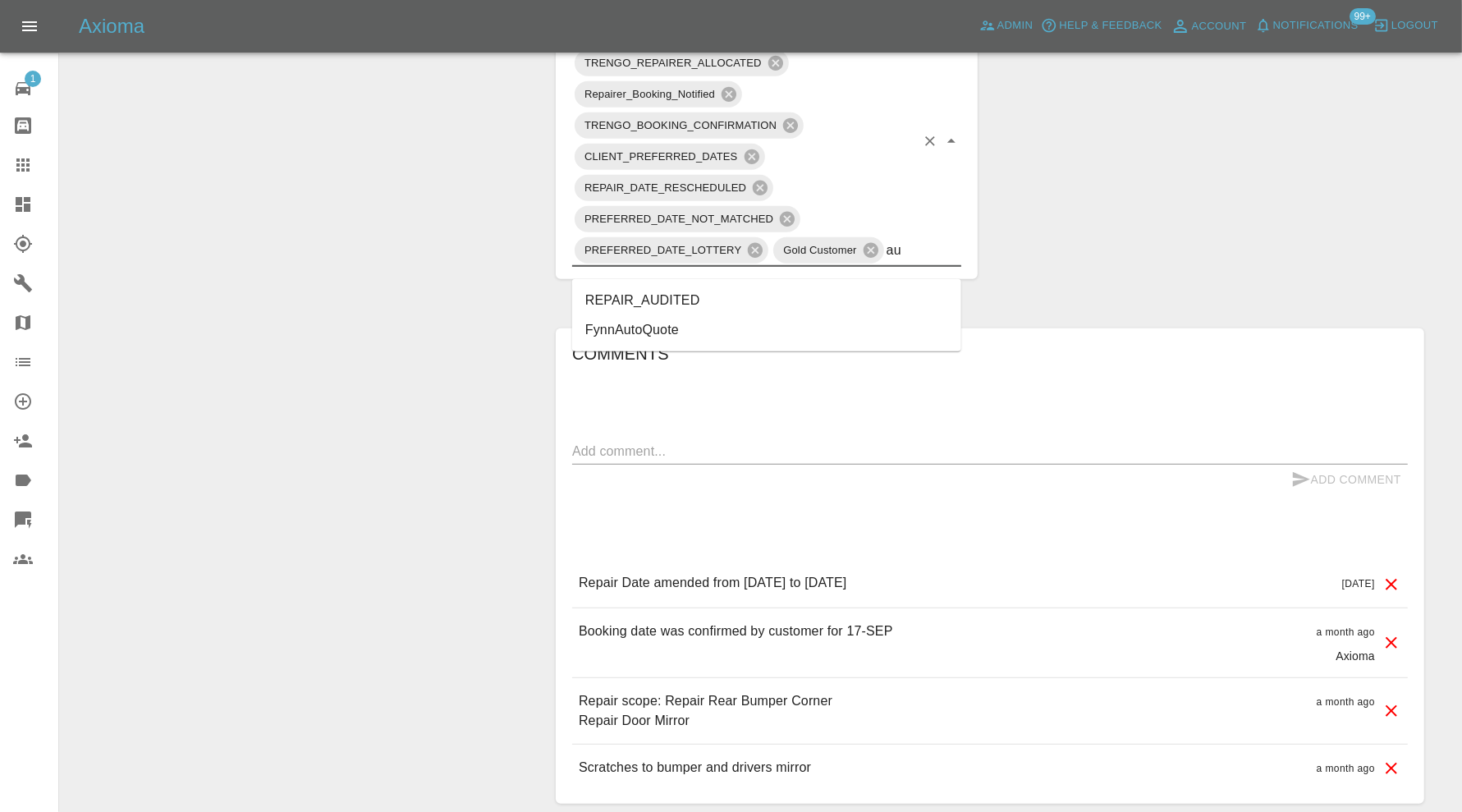
click at [725, 296] on li "REPAIR_AUDITED" at bounding box center [767, 300] width 389 height 30
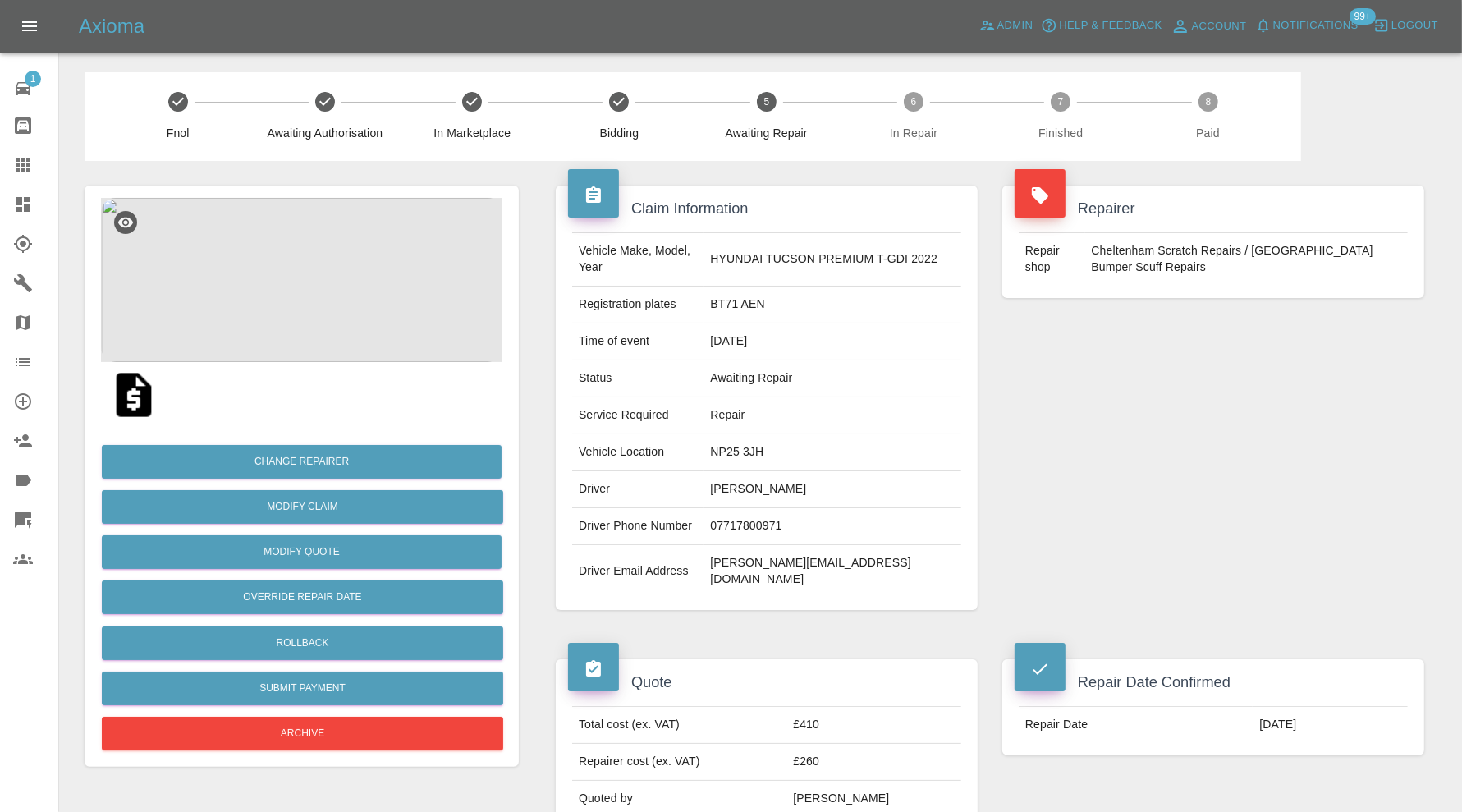
click at [260, 249] on img at bounding box center [301, 279] width 401 height 165
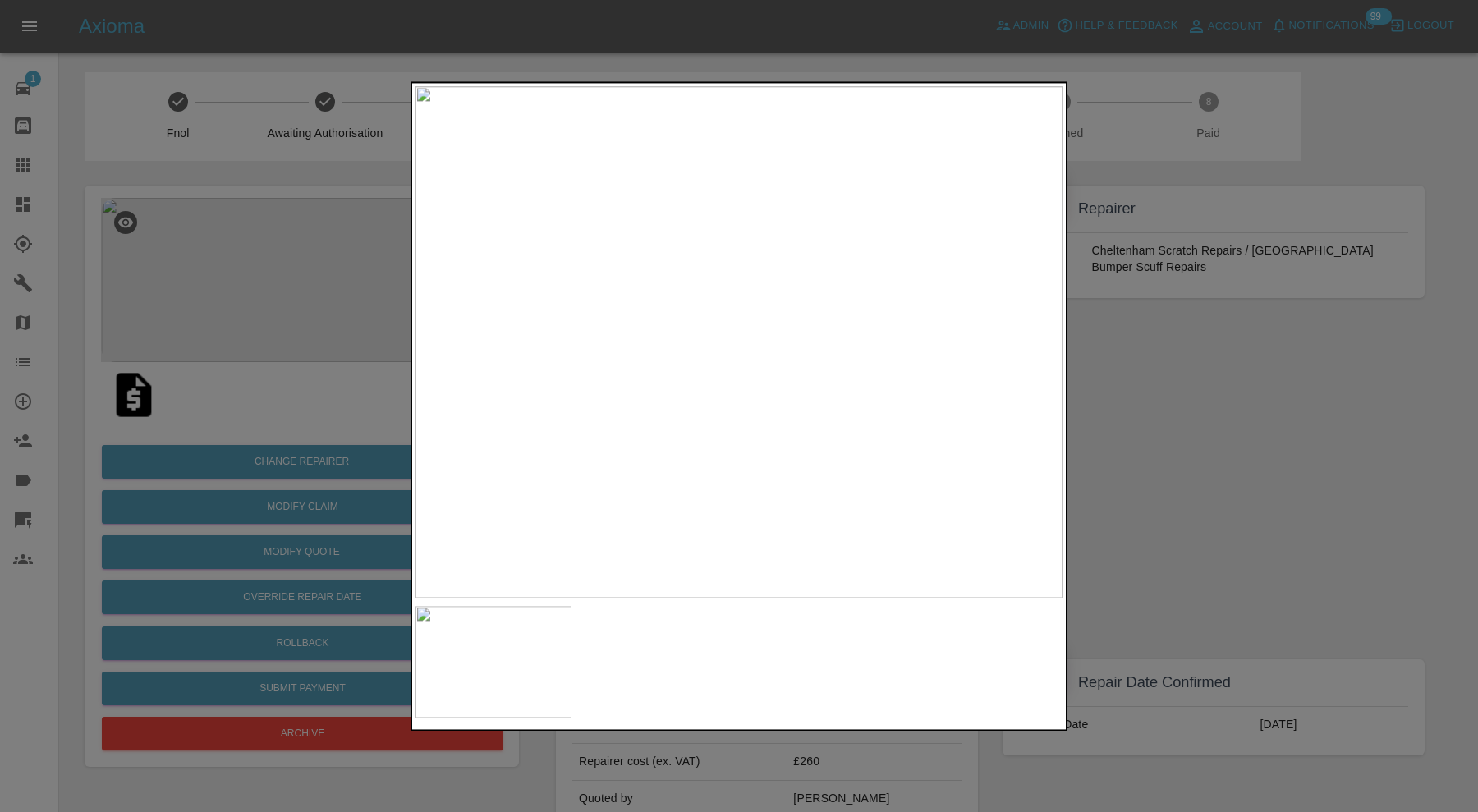
click at [1240, 406] on div at bounding box center [739, 406] width 1478 height 812
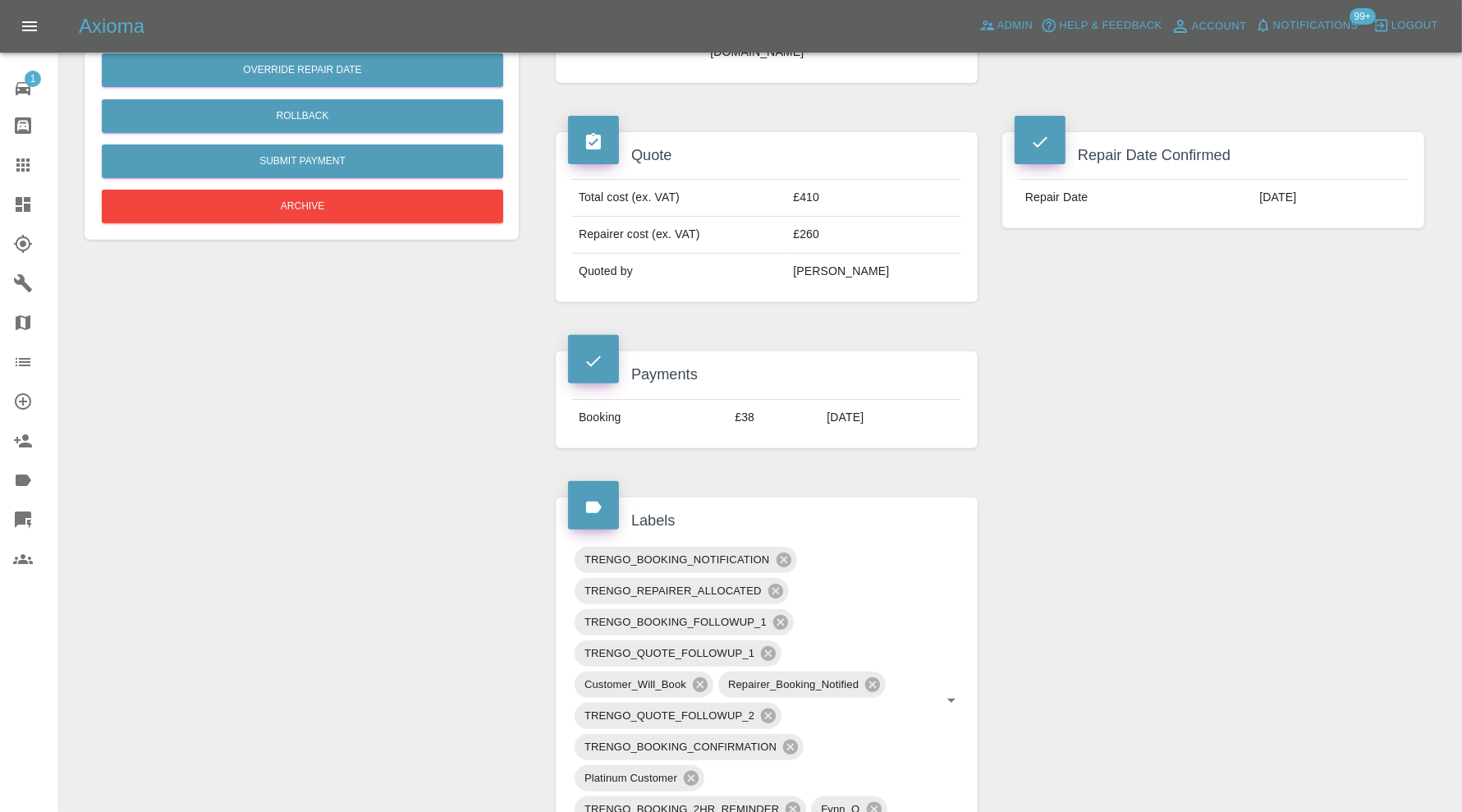
scroll to position [958, 0]
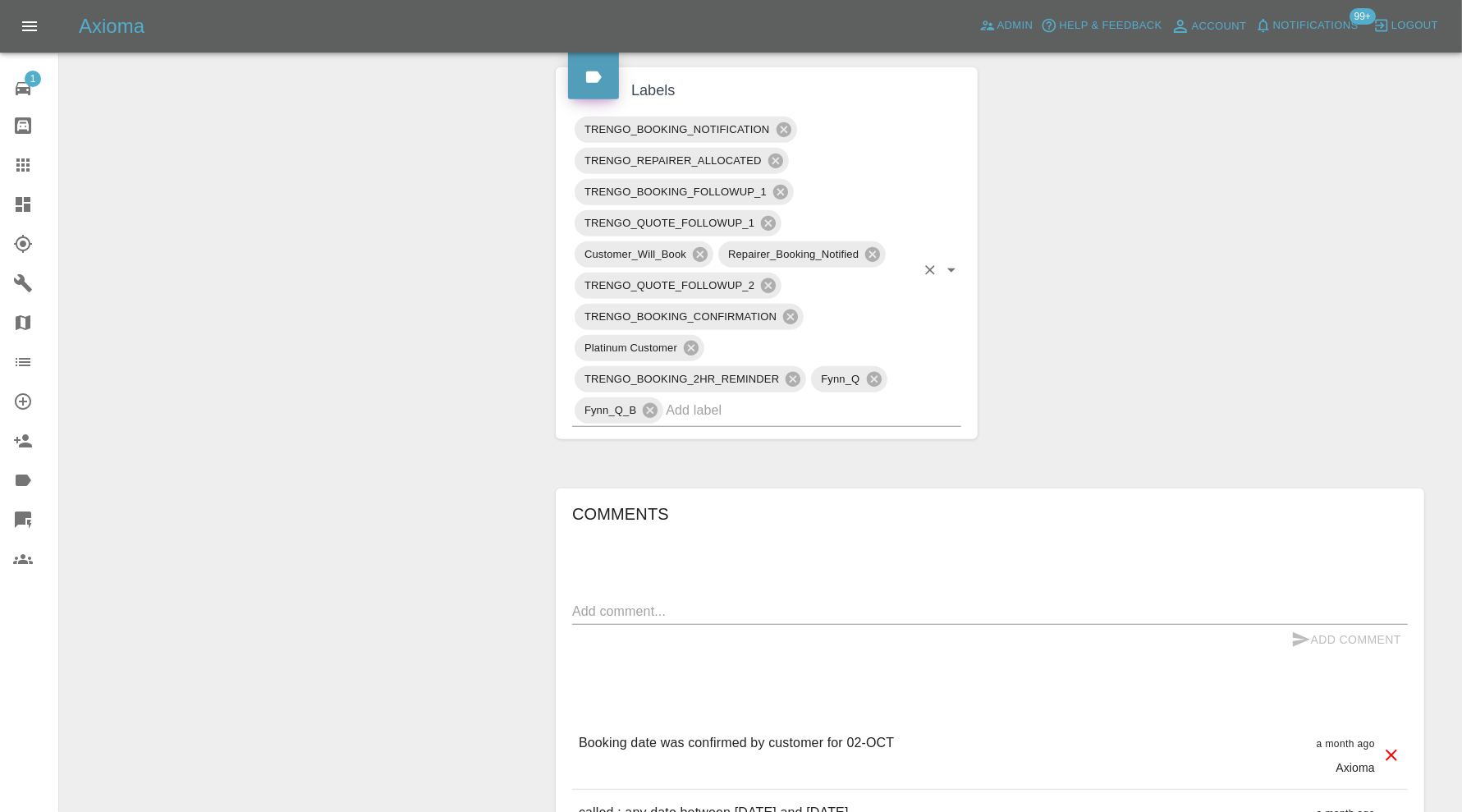
click at [826, 398] on input "text" at bounding box center [791, 410] width 250 height 26
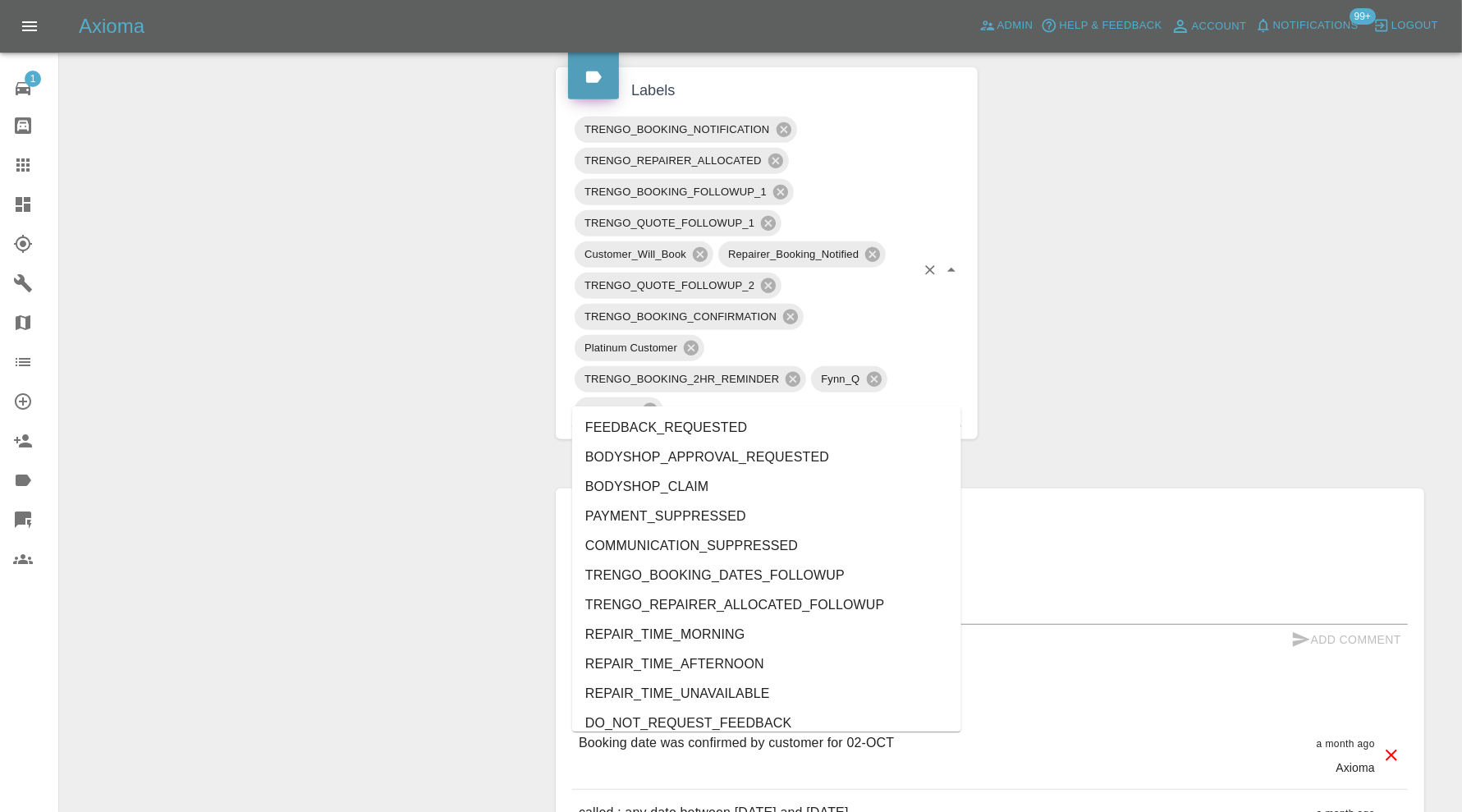
type input "au"
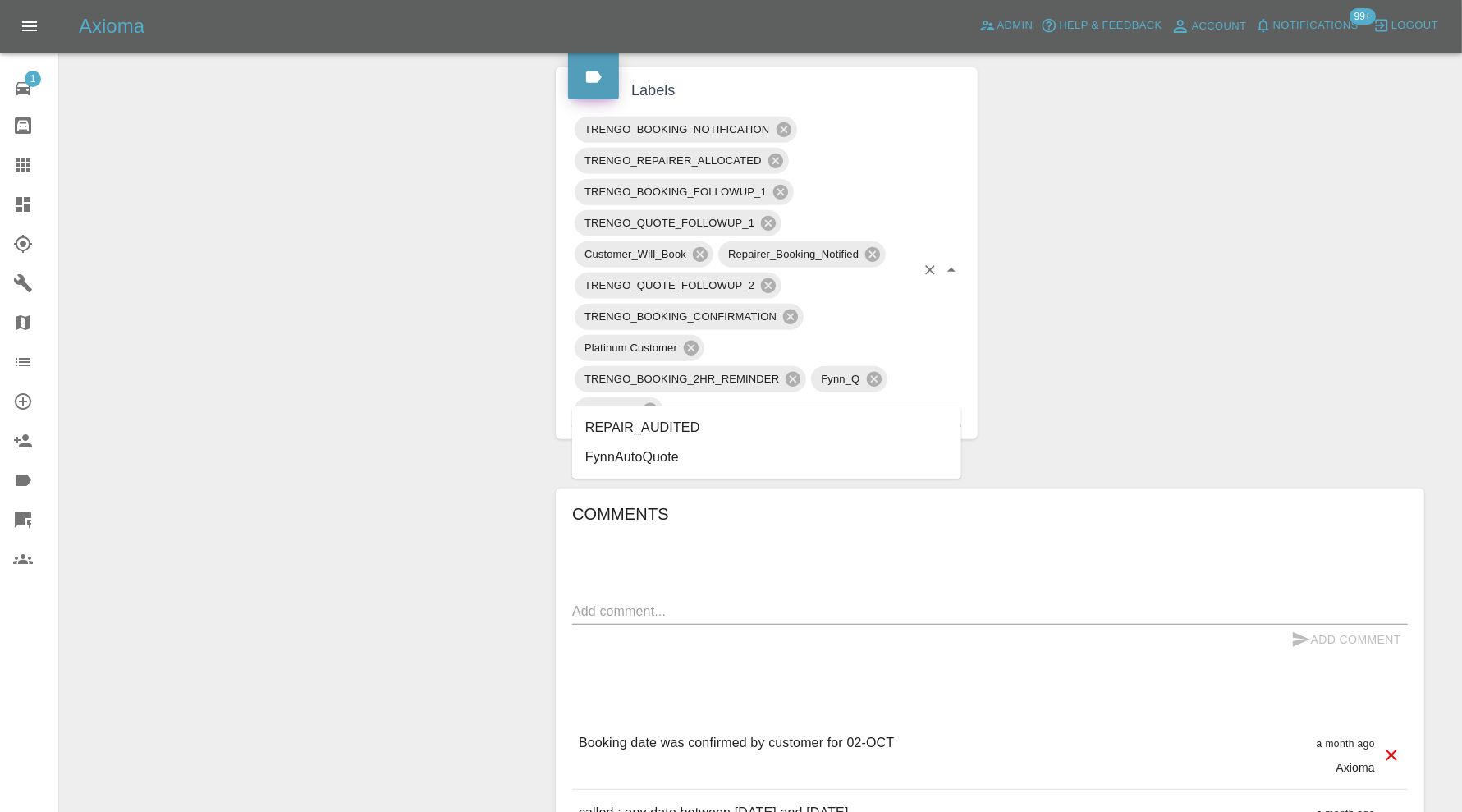
click at [709, 406] on ul "REPAIR_AUDITED FynnAutoQuote" at bounding box center [767, 442] width 389 height 72
click at [695, 431] on li "REPAIR_AUDITED" at bounding box center [767, 427] width 389 height 30
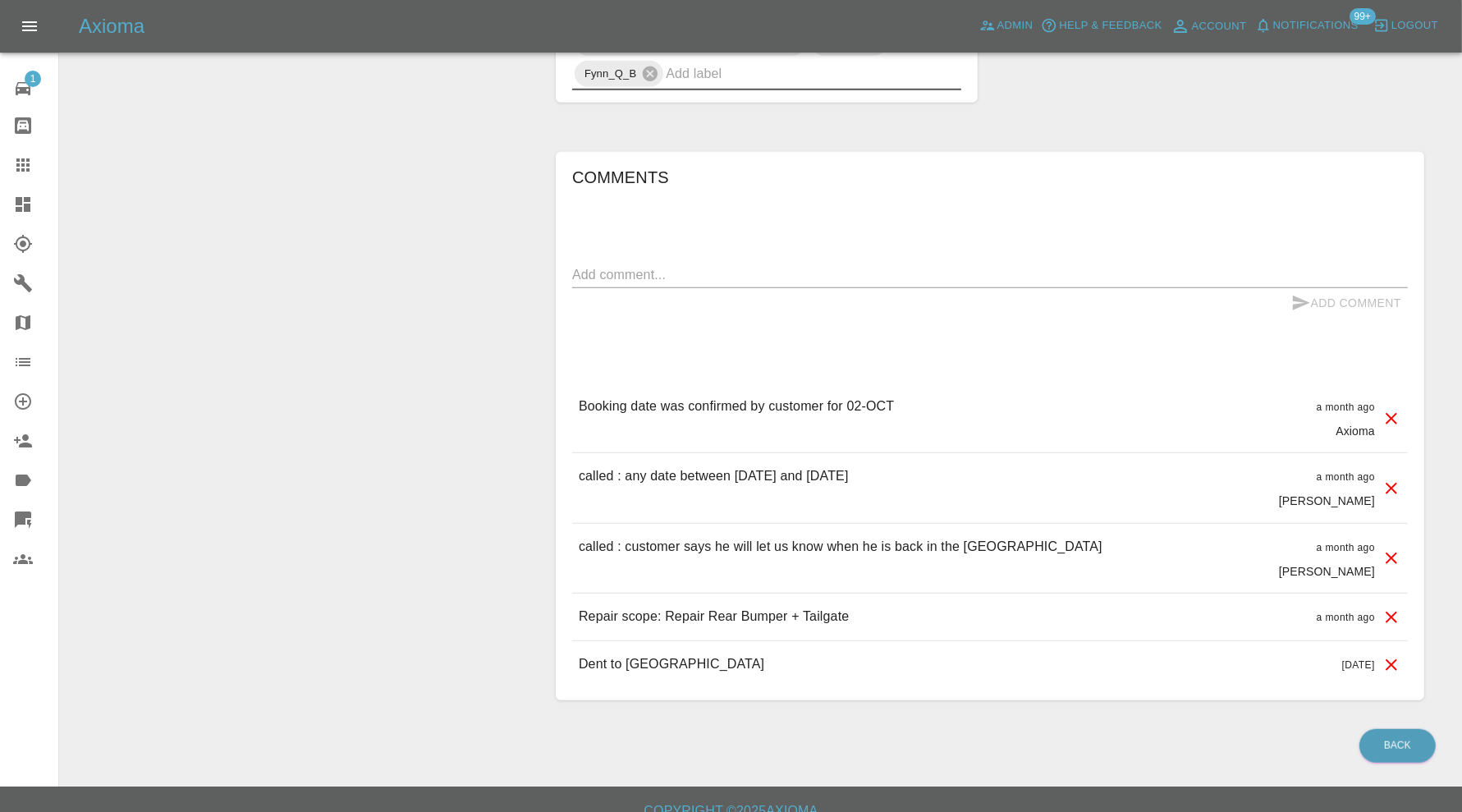
scroll to position [199, 0]
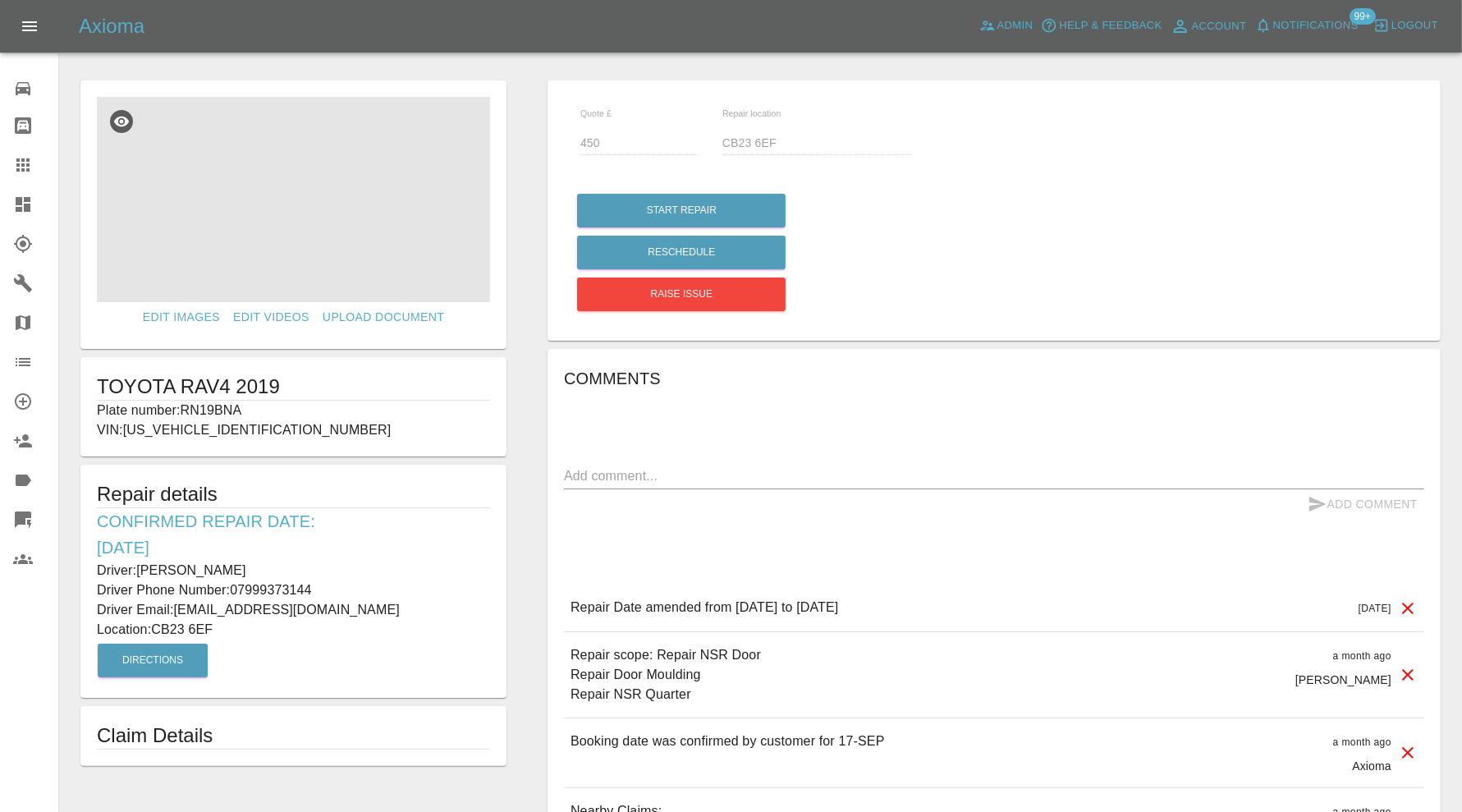
scroll to position [136, 0]
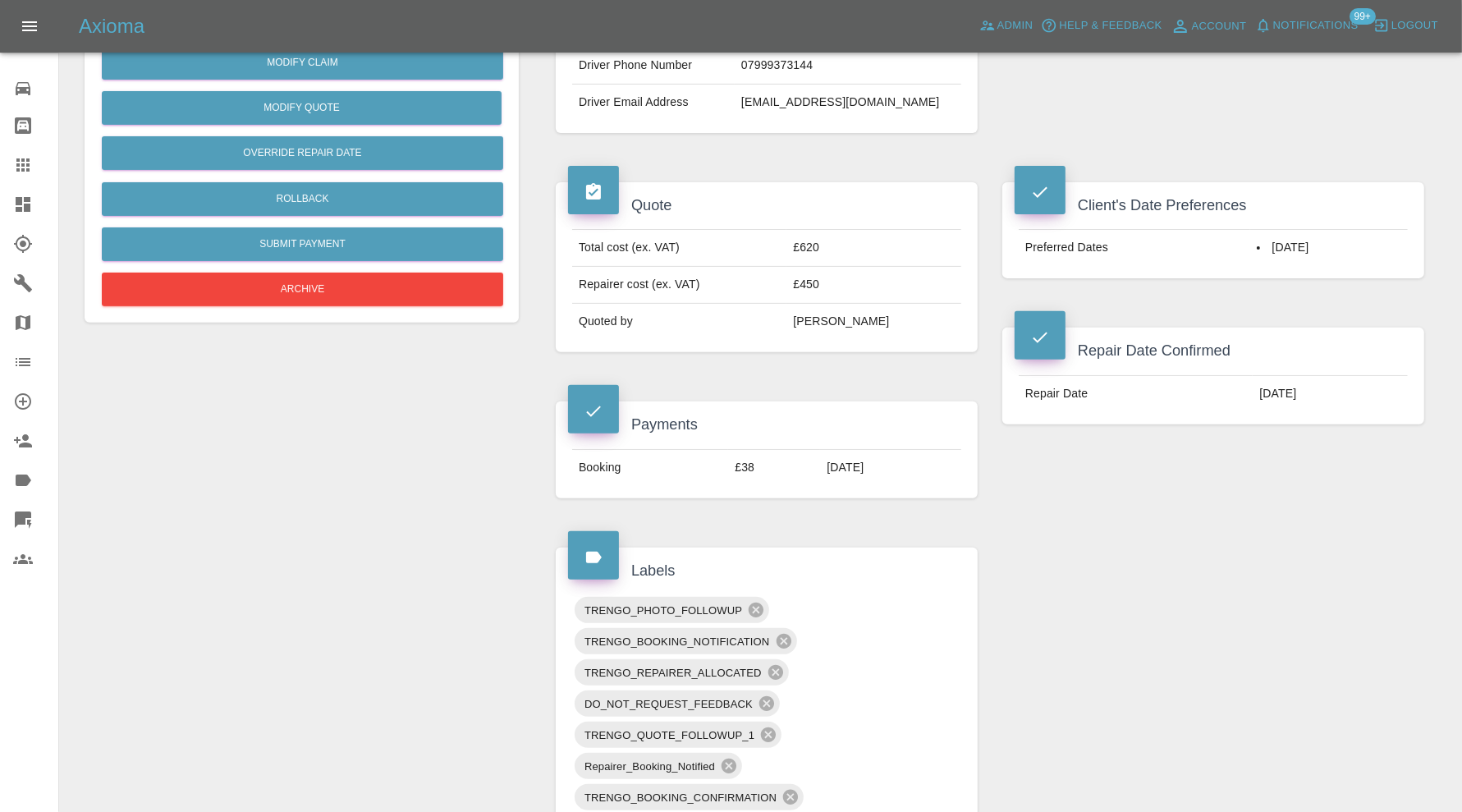
scroll to position [958, 0]
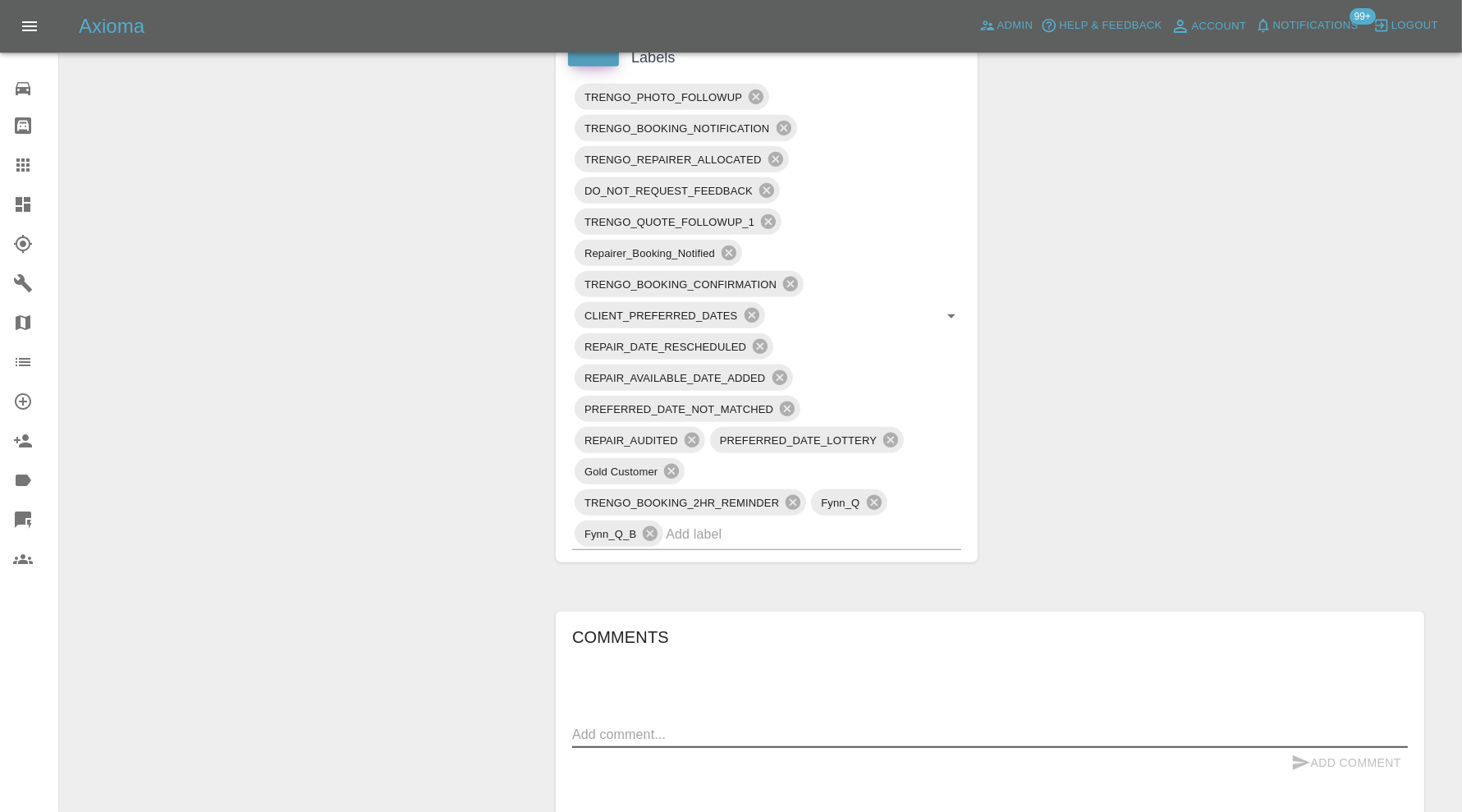
click at [719, 730] on textarea at bounding box center [990, 734] width 836 height 19
type textarea "requested address"
click at [1311, 753] on button "Add Comment" at bounding box center [1346, 762] width 123 height 31
click at [719, 538] on input "text" at bounding box center [791, 533] width 250 height 26
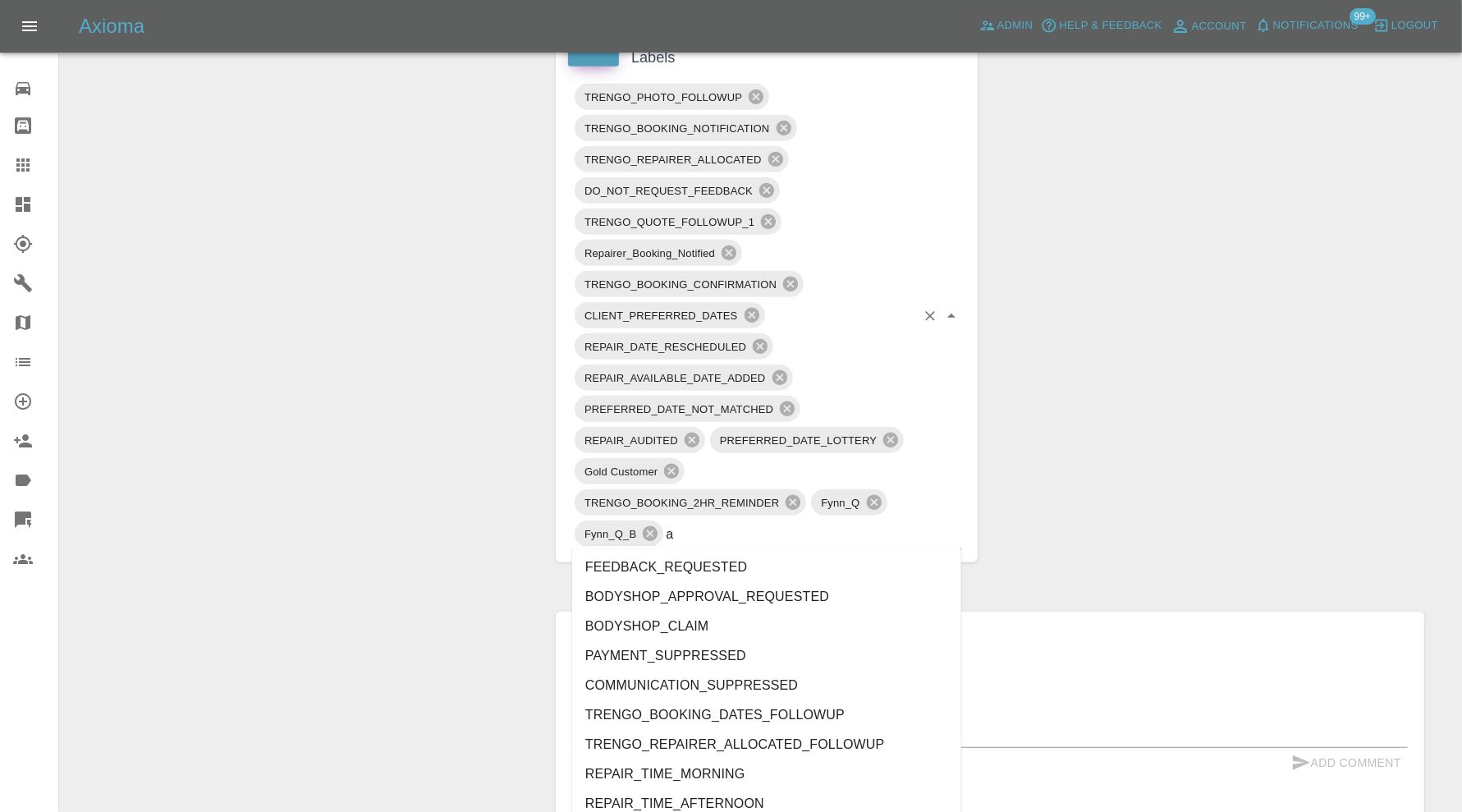
type input "au"
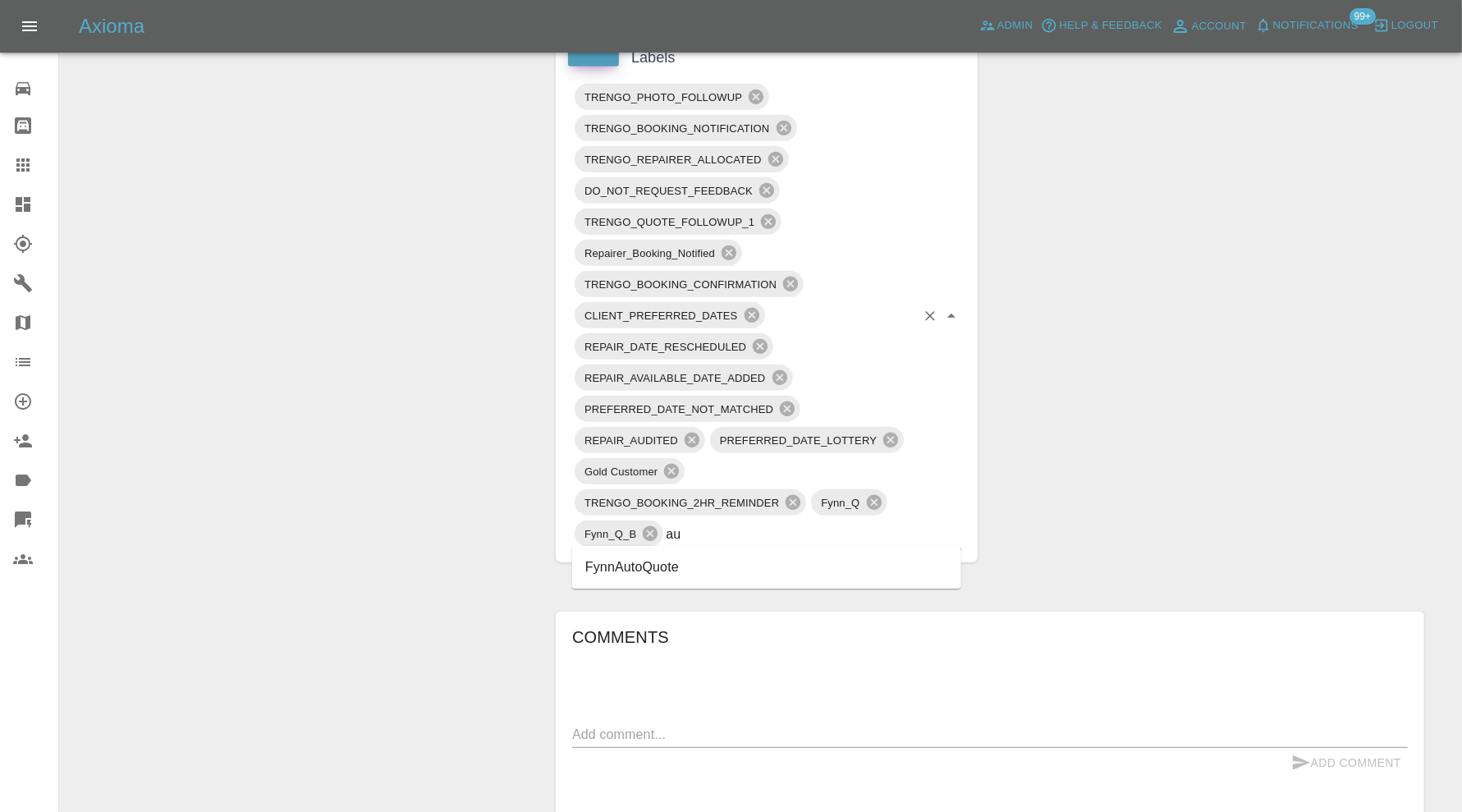
click at [624, 552] on li "FynnAutoQuote" at bounding box center [767, 567] width 389 height 30
click at [764, 536] on icon at bounding box center [768, 533] width 18 height 18
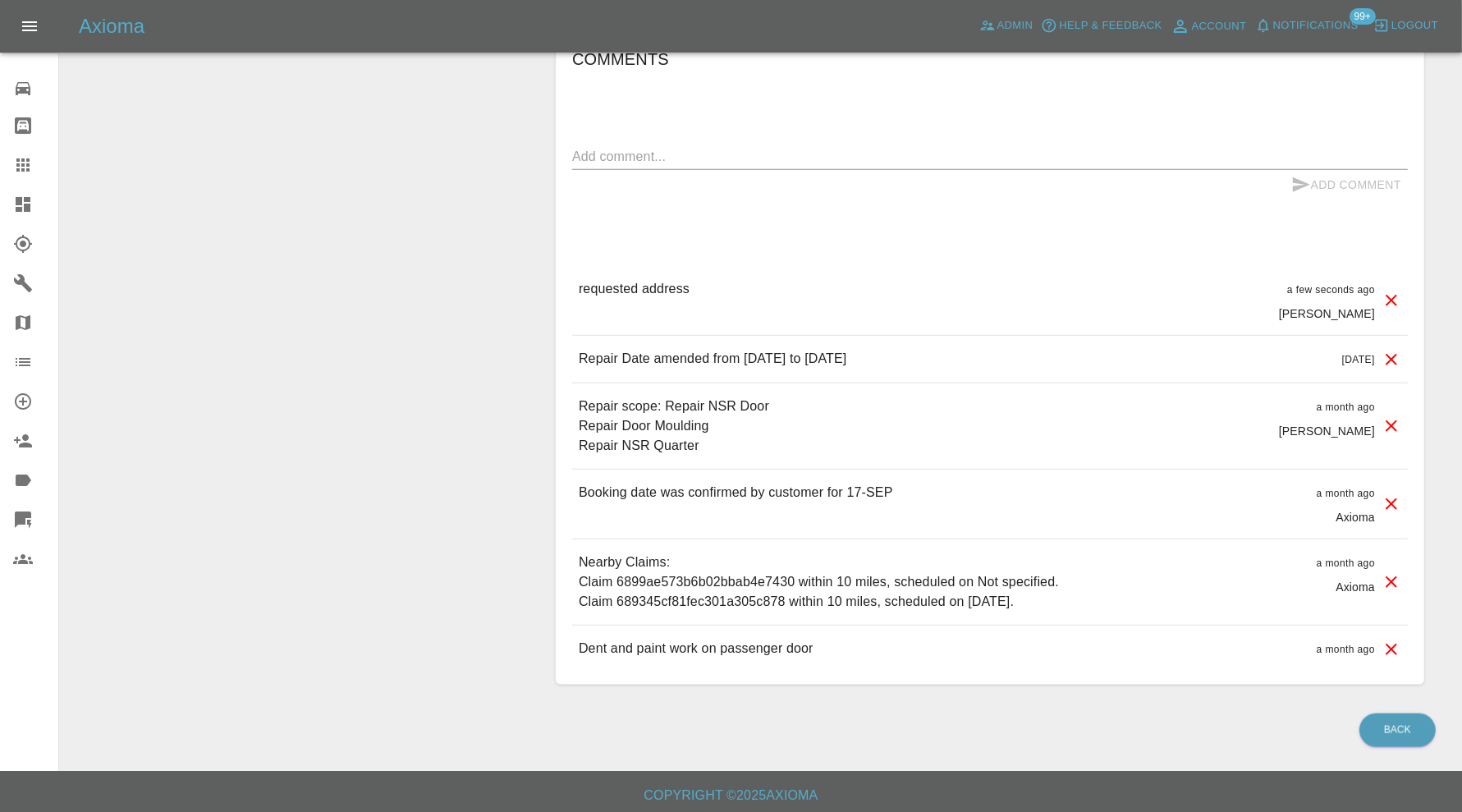
scroll to position [714, 0]
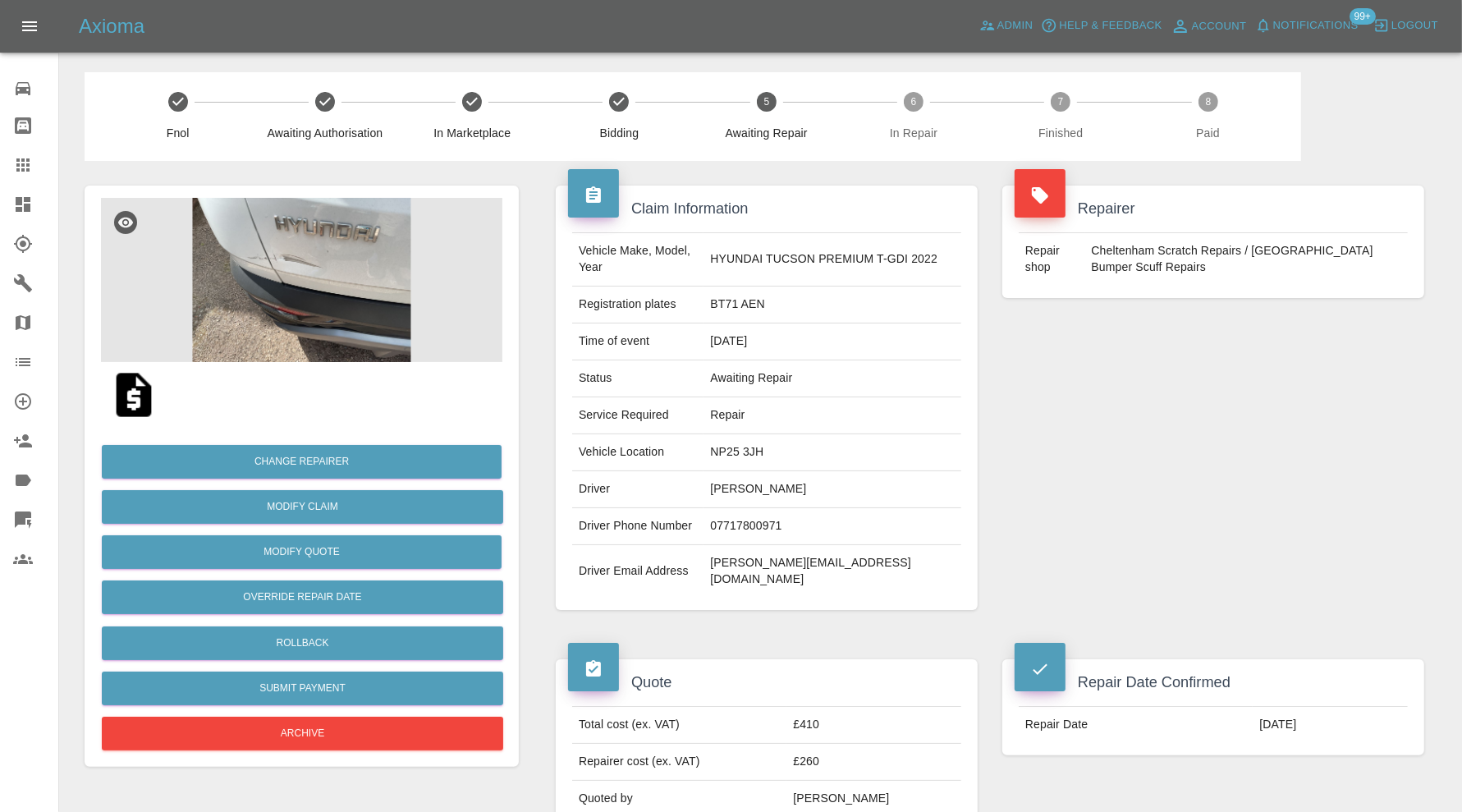
click at [1028, 490] on div "Repairer Repair shop [GEOGRAPHIC_DATA] Scratch Repairs / [GEOGRAPHIC_DATA] Bump…" at bounding box center [1213, 398] width 447 height 474
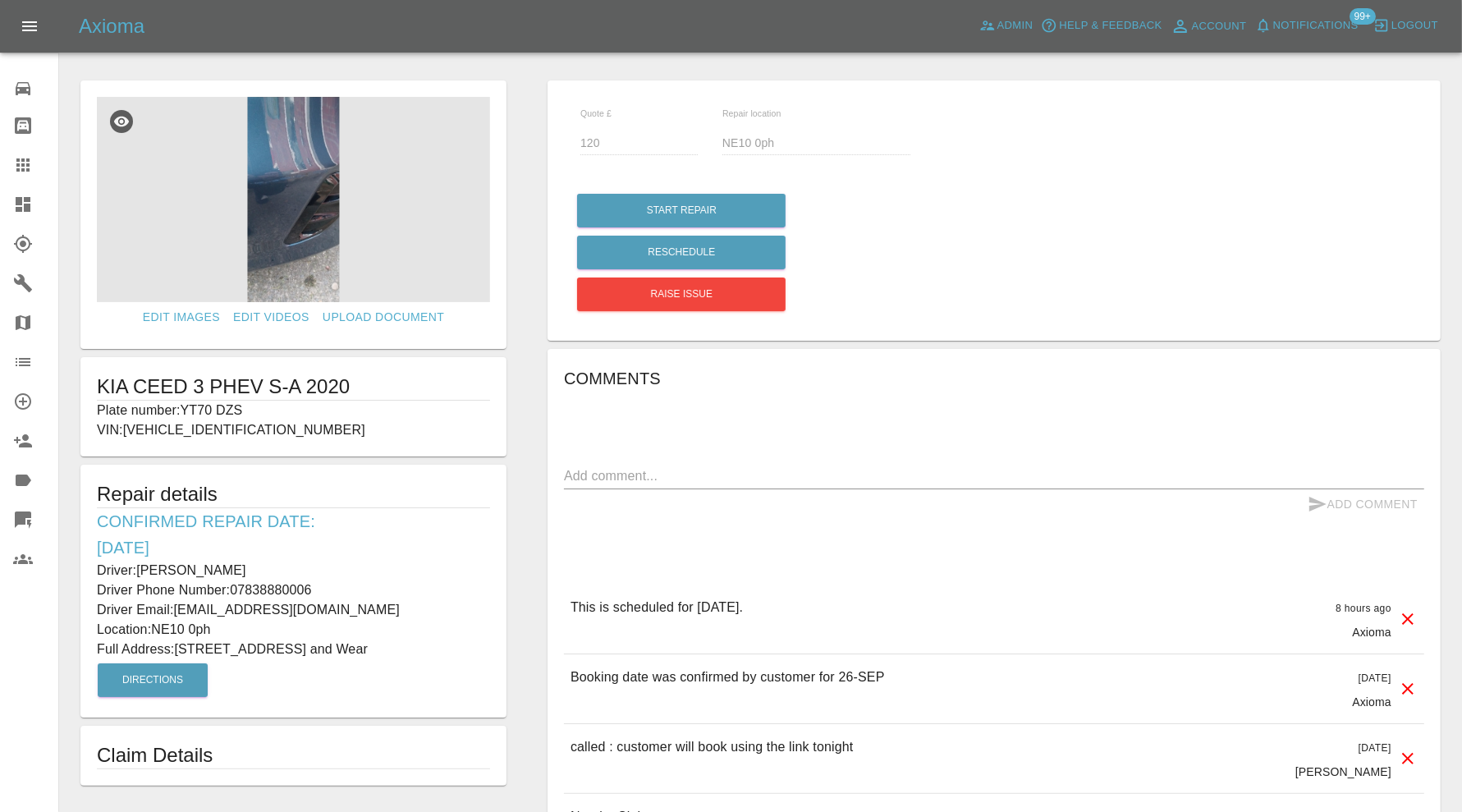
click at [31, 162] on icon at bounding box center [23, 165] width 20 height 20
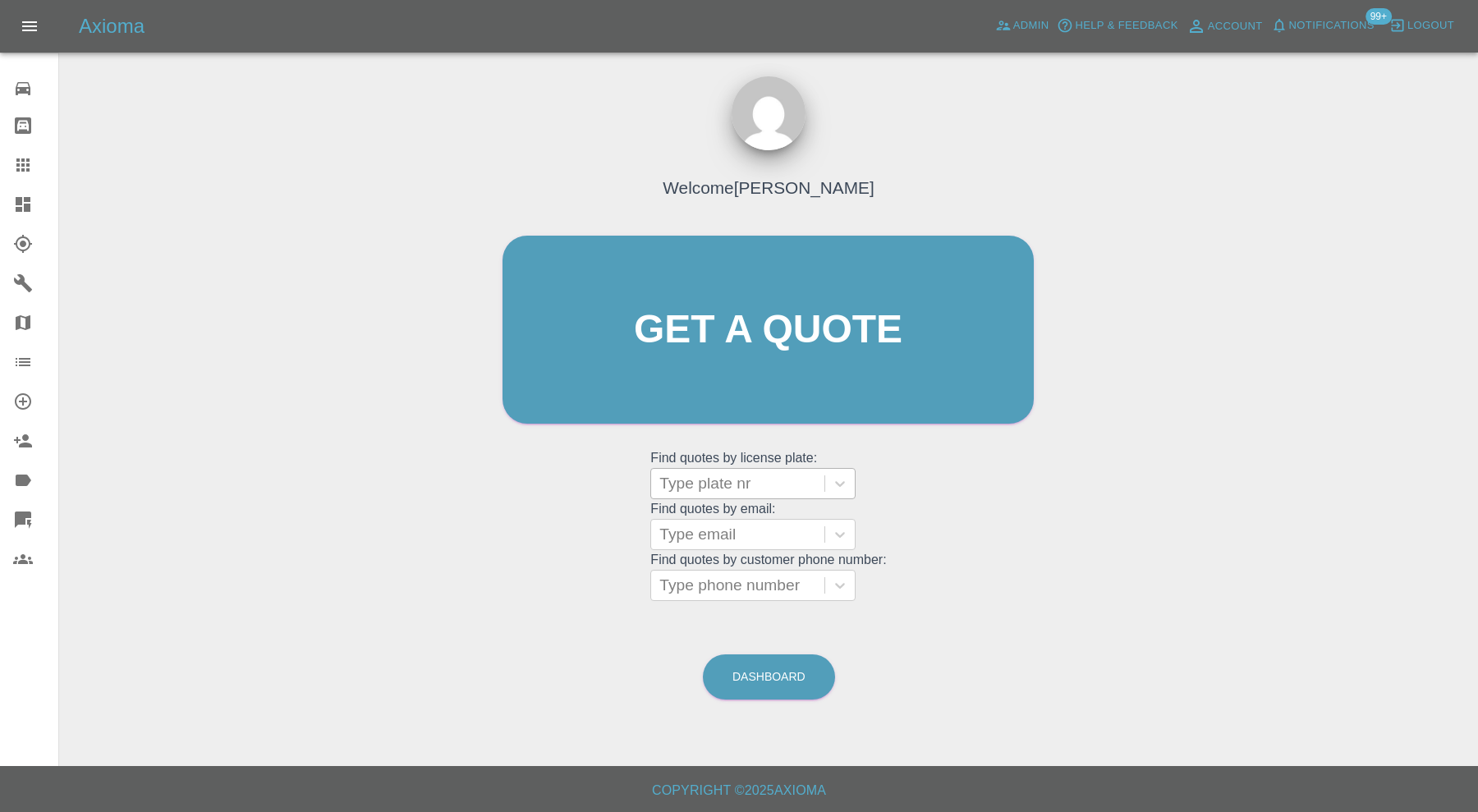
click at [693, 485] on div at bounding box center [738, 484] width 157 height 23
type input "sm23"
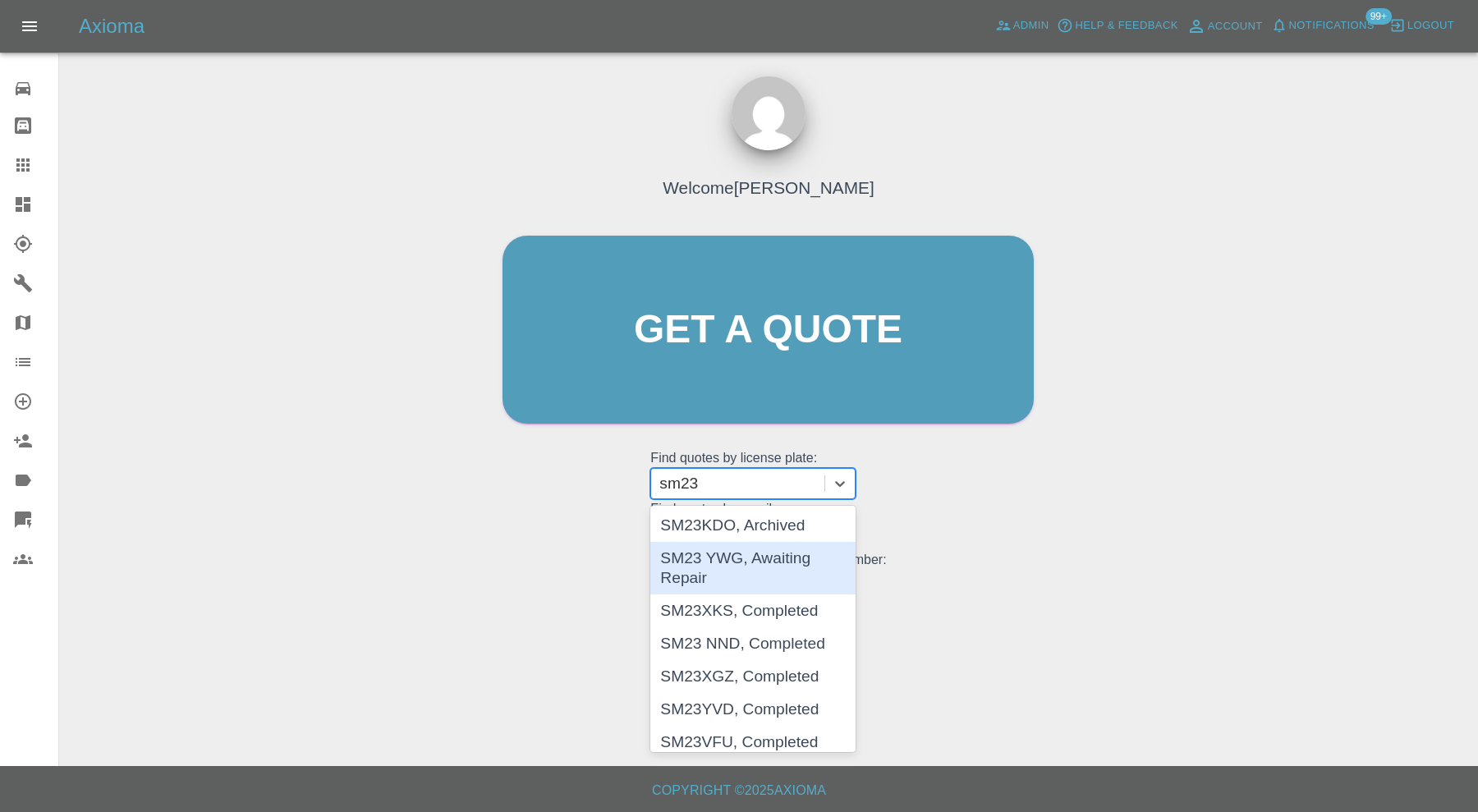
click at [769, 560] on div "SM23 YWG, Awaiting Repair" at bounding box center [753, 568] width 205 height 53
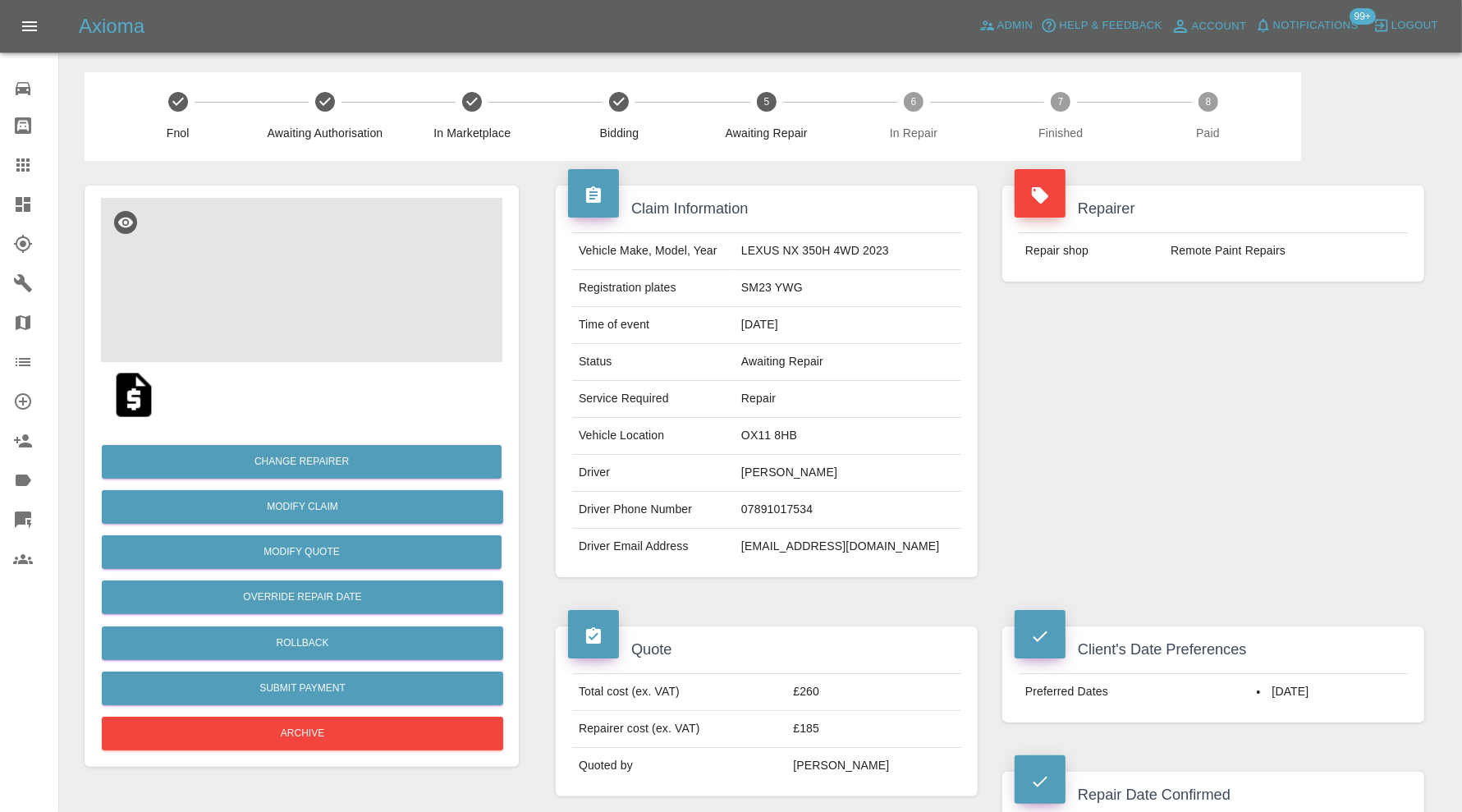
click at [365, 287] on img at bounding box center [301, 279] width 401 height 165
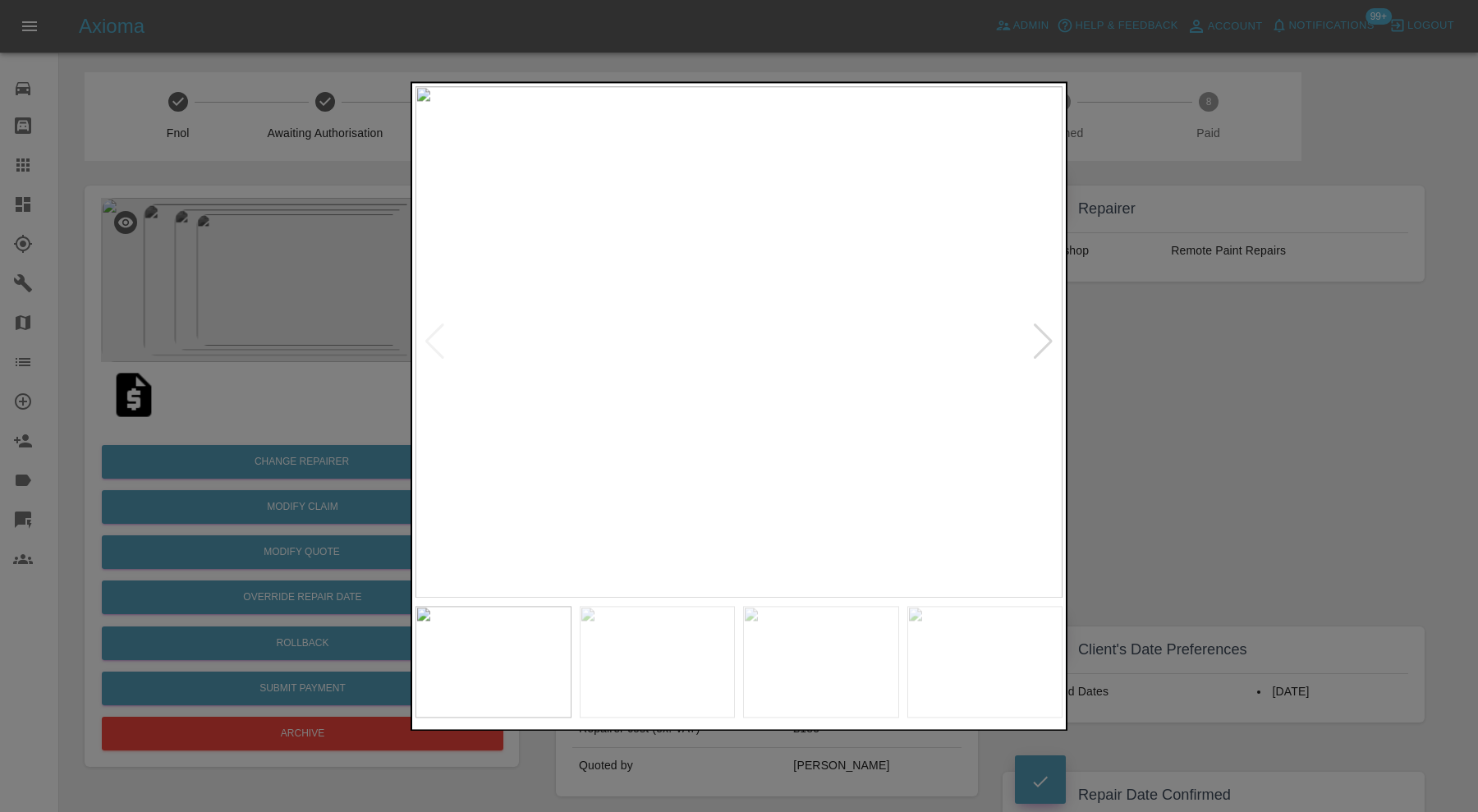
click at [1036, 340] on div at bounding box center [1043, 342] width 22 height 36
click at [1039, 341] on div at bounding box center [1043, 342] width 22 height 36
click at [1039, 341] on img at bounding box center [739, 342] width 647 height 512
click at [605, 389] on img at bounding box center [739, 342] width 647 height 512
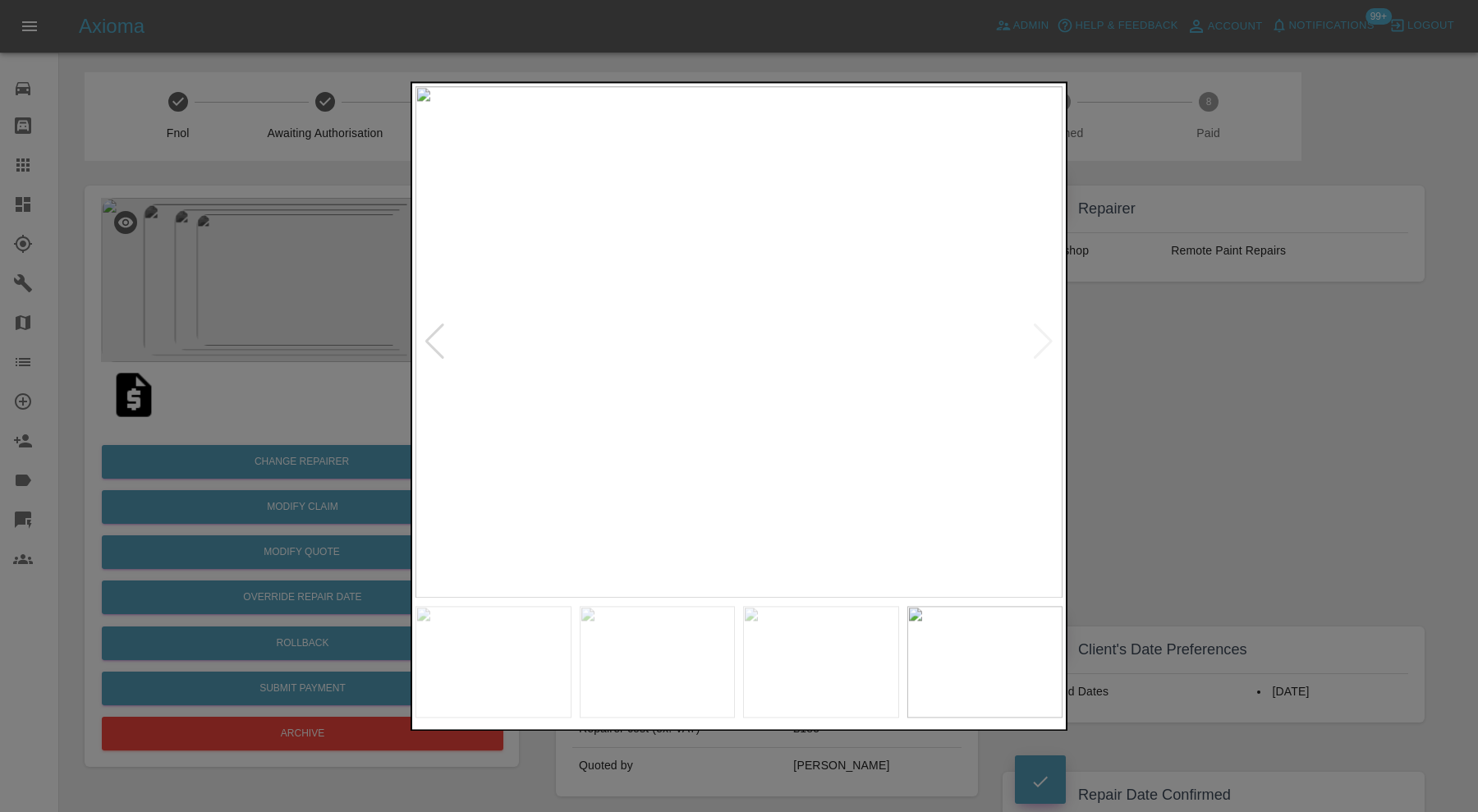
click at [605, 389] on img at bounding box center [739, 342] width 647 height 512
click at [494, 442] on img at bounding box center [962, 236] width 1941 height 1536
click at [797, 423] on img at bounding box center [706, 298] width 1941 height 1536
click at [1193, 459] on div at bounding box center [739, 406] width 1478 height 812
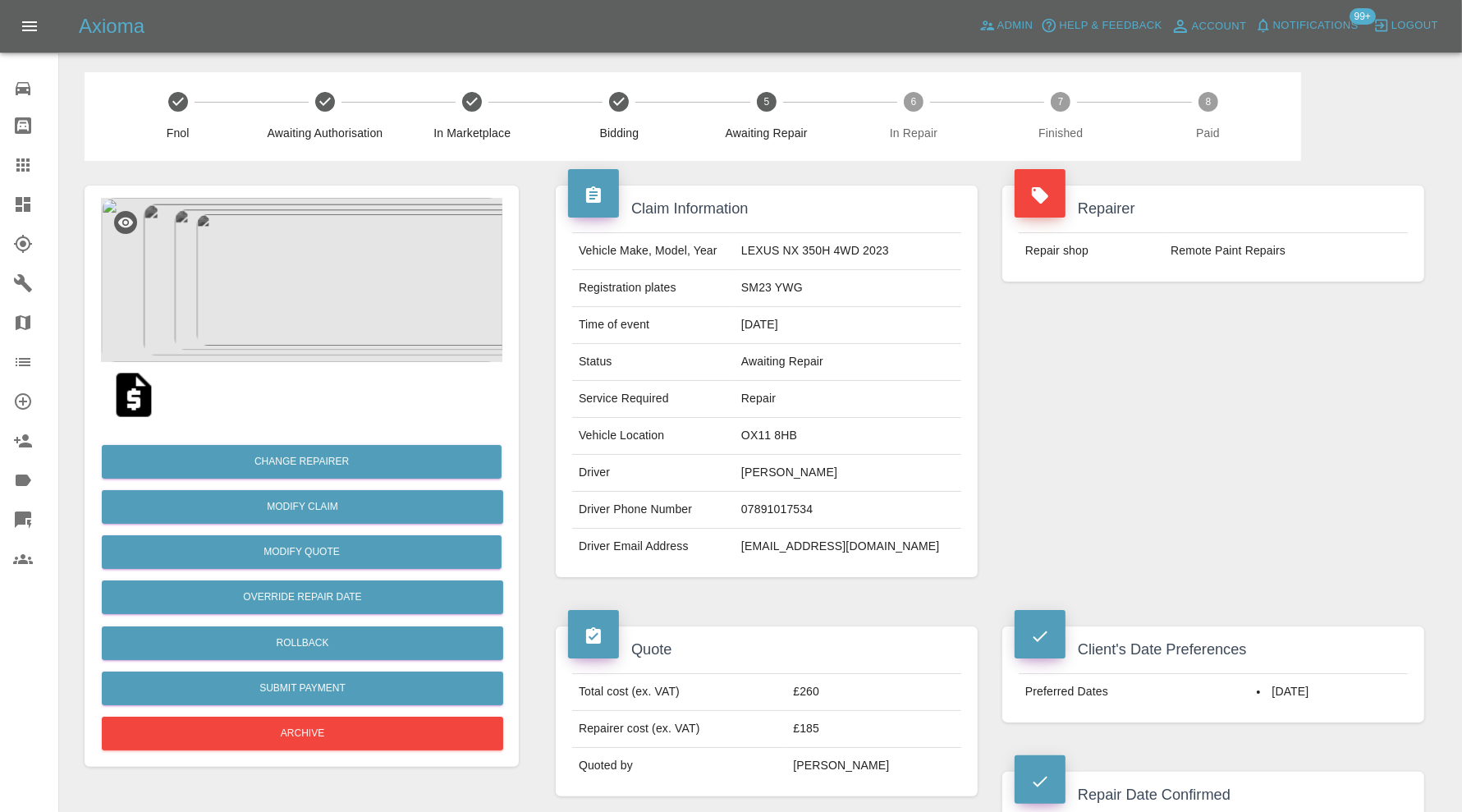
click at [268, 308] on img at bounding box center [301, 279] width 401 height 165
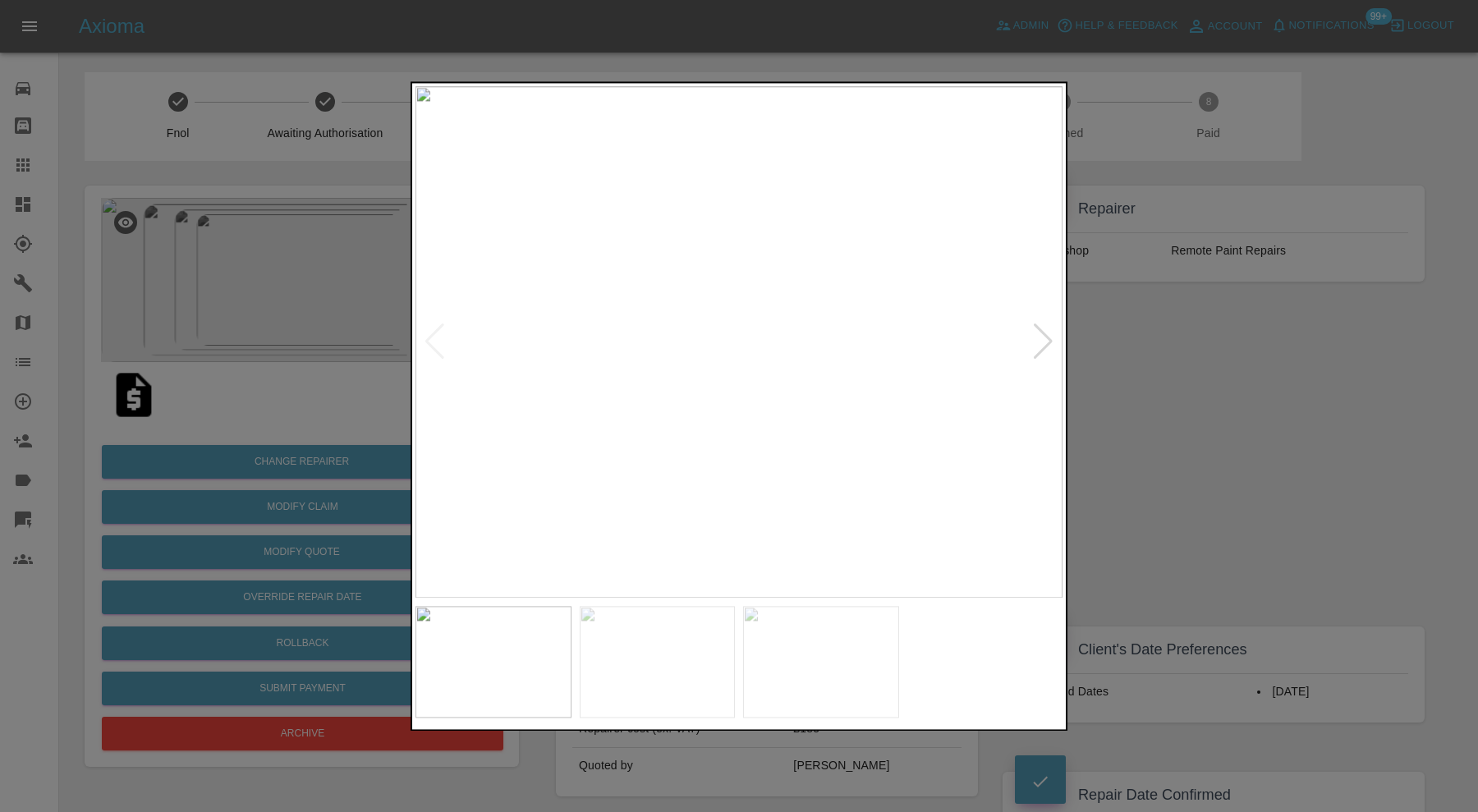
click at [660, 671] on img at bounding box center [658, 662] width 156 height 112
click at [644, 346] on img at bounding box center [739, 342] width 647 height 512
click at [813, 621] on img at bounding box center [820, 662] width 156 height 112
click at [765, 343] on img at bounding box center [739, 342] width 647 height 512
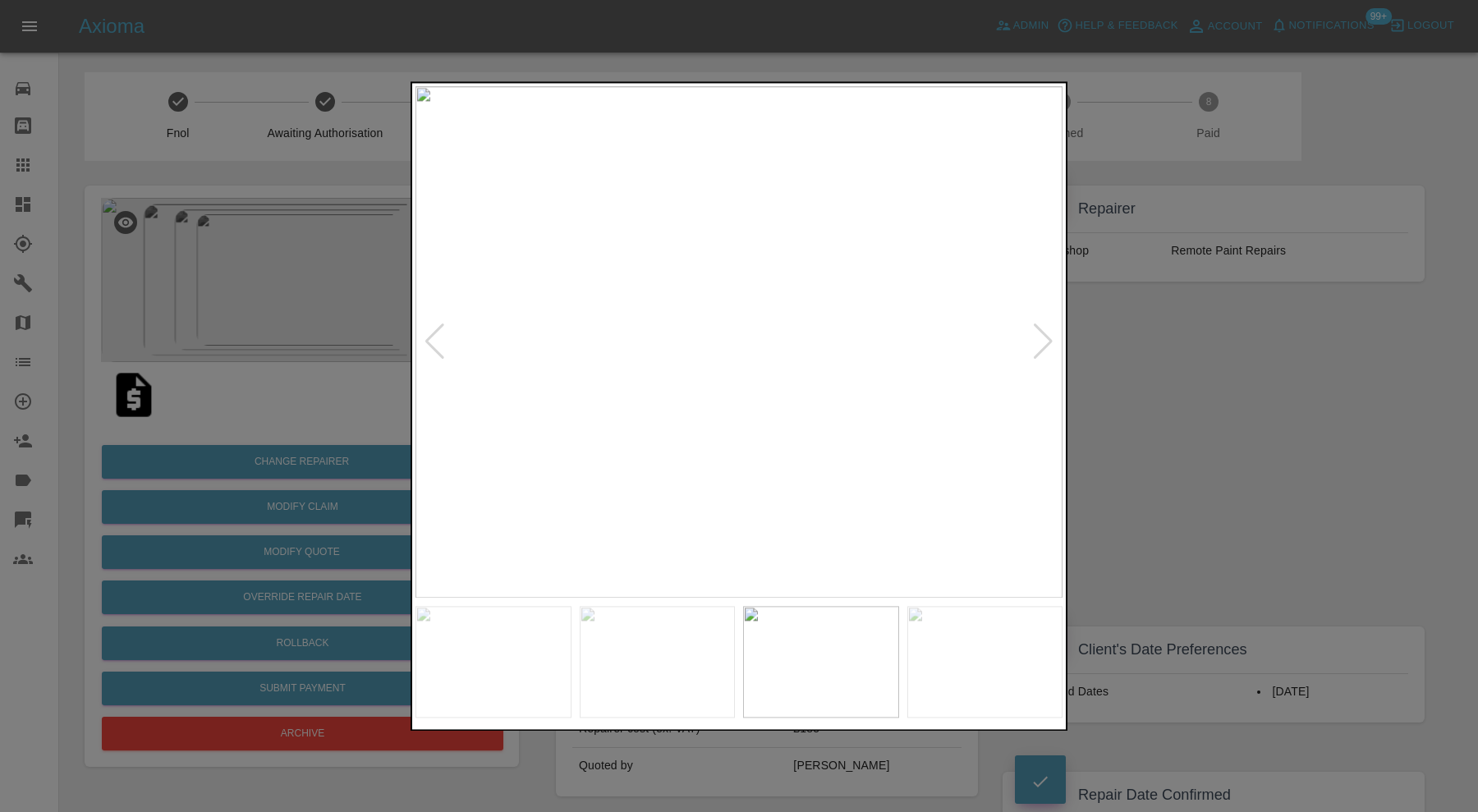
click at [765, 343] on img at bounding box center [739, 342] width 647 height 512
click at [1217, 425] on div at bounding box center [739, 406] width 1478 height 812
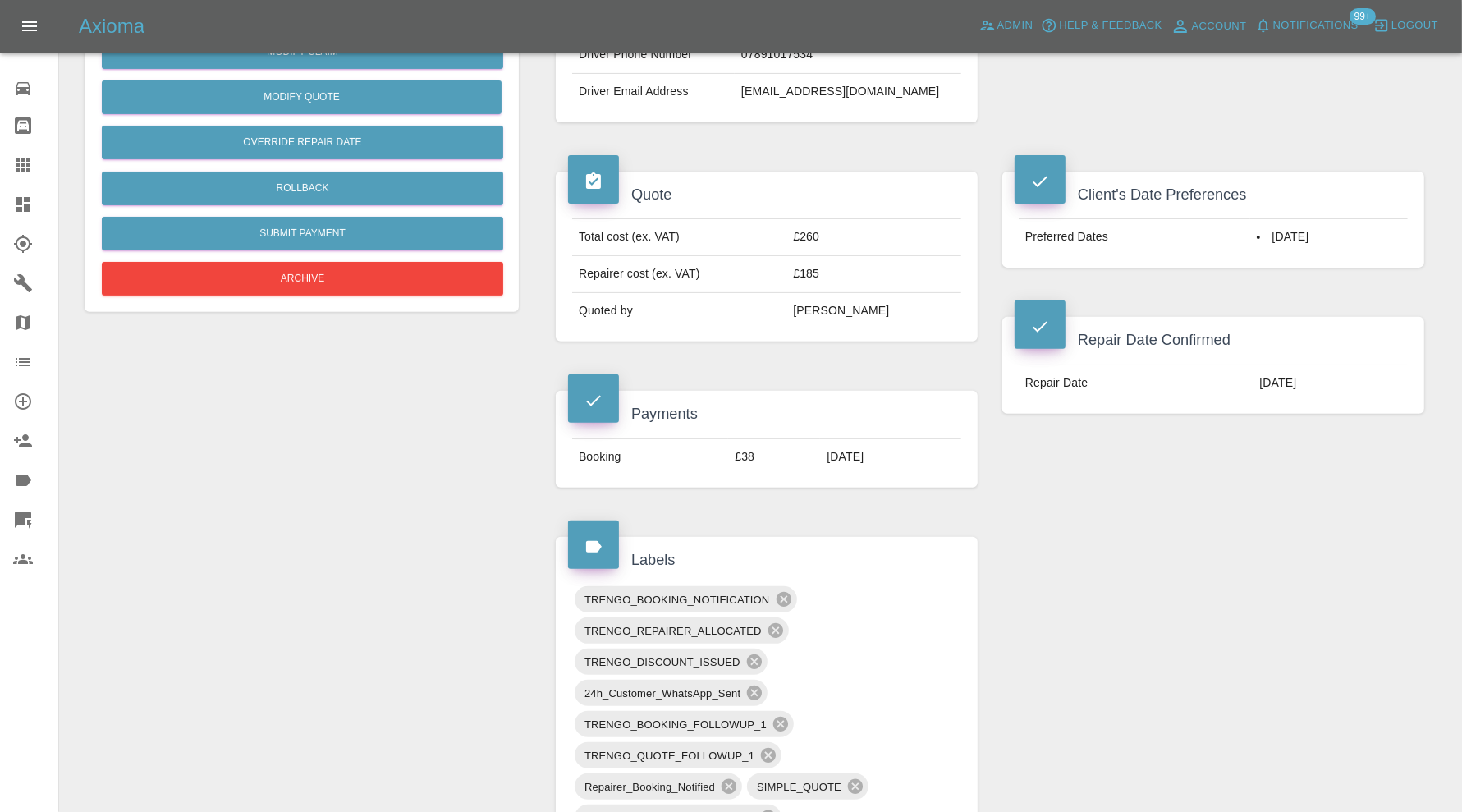
scroll to position [958, 0]
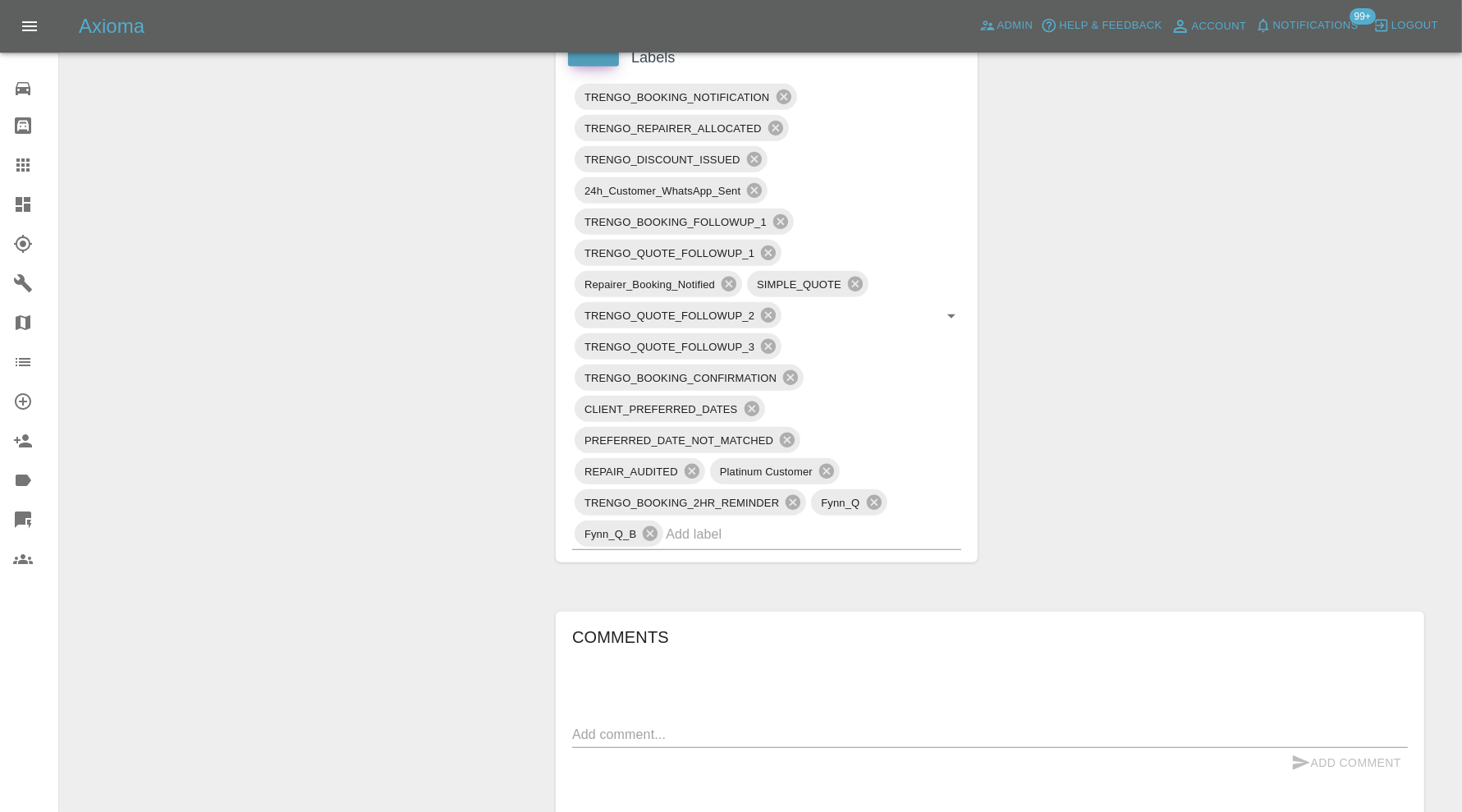
click at [707, 726] on textarea at bounding box center [990, 734] width 836 height 19
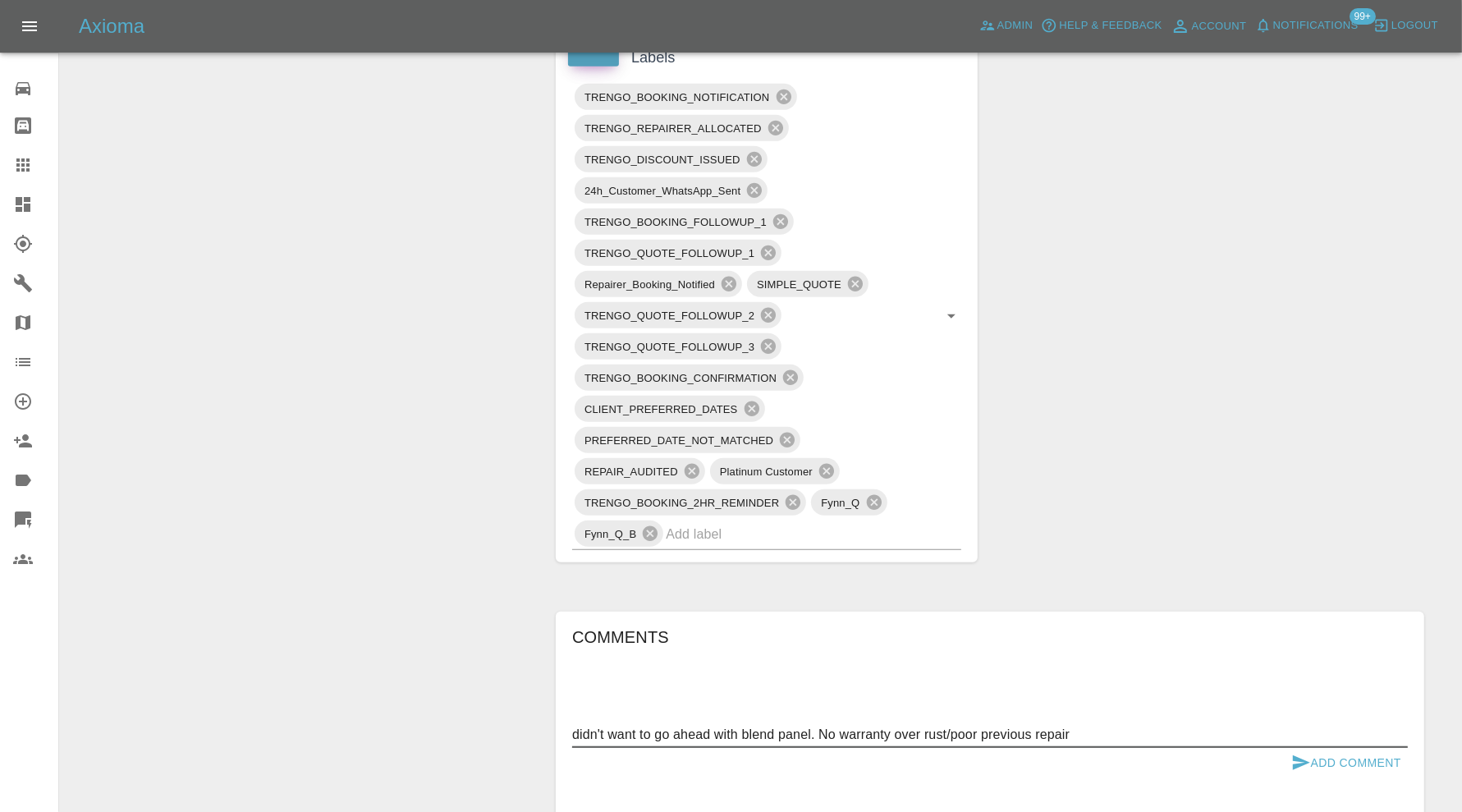
type textarea "didn't want to go ahead with blend panel. No warranty over rust/poor previous r…"
click at [1316, 751] on button "Add Comment" at bounding box center [1346, 762] width 123 height 31
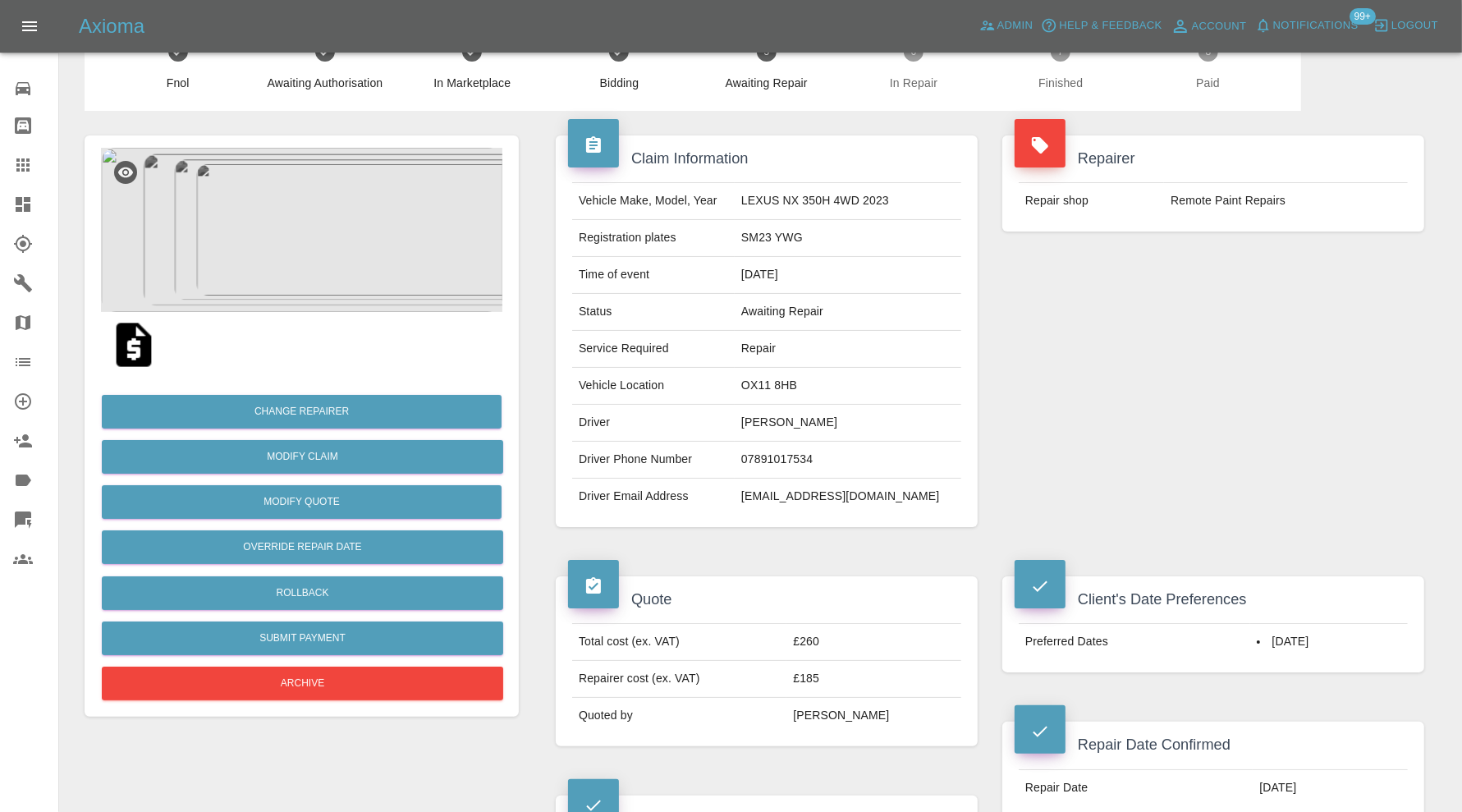
scroll to position [0, 0]
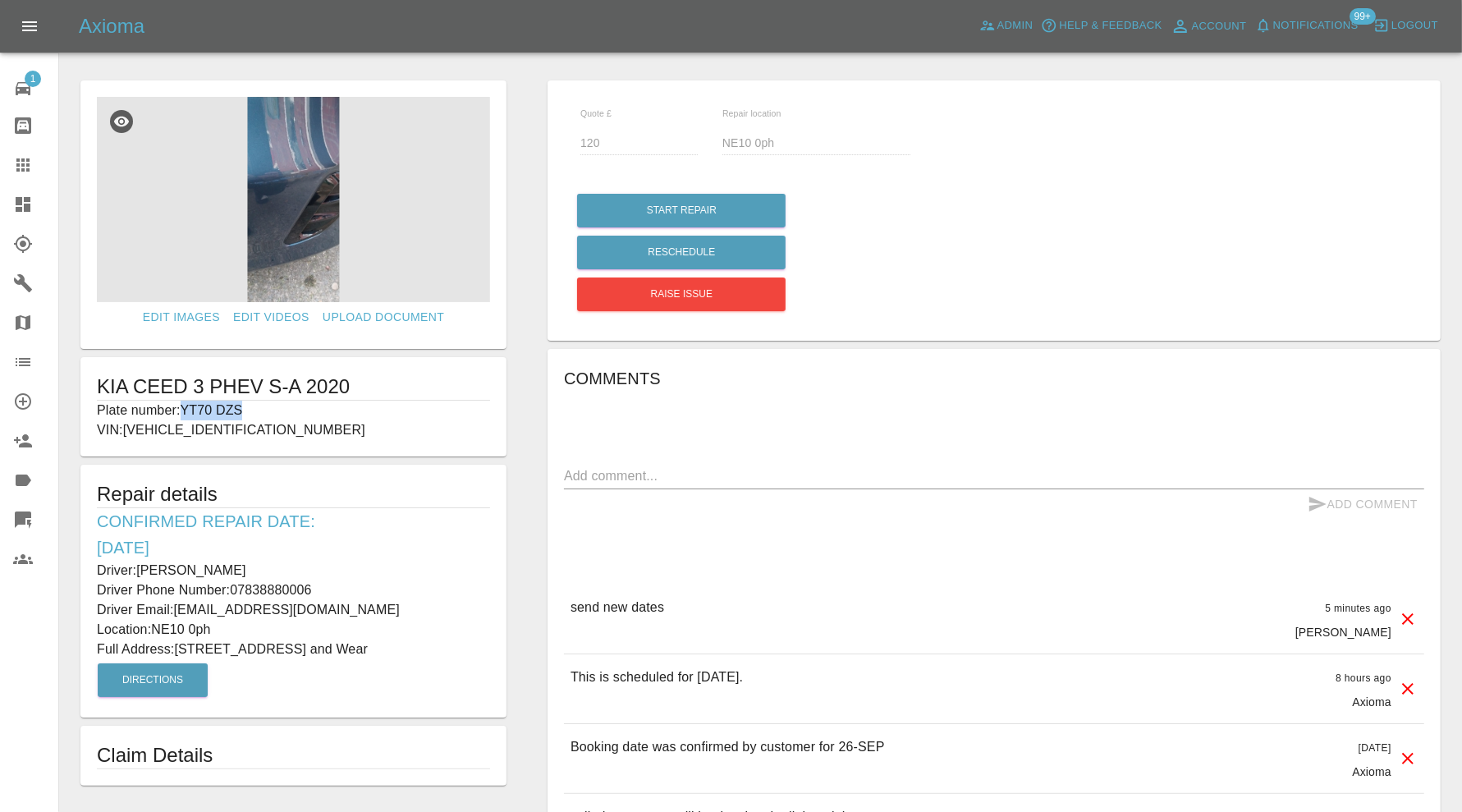
drag, startPoint x: 270, startPoint y: 414, endPoint x: 185, endPoint y: 415, distance: 85.0
click at [185, 415] on p "Plate number: YT70 DZS" at bounding box center [294, 410] width 394 height 20
copy p "YT70 DZS"
click at [31, 161] on icon at bounding box center [23, 165] width 20 height 20
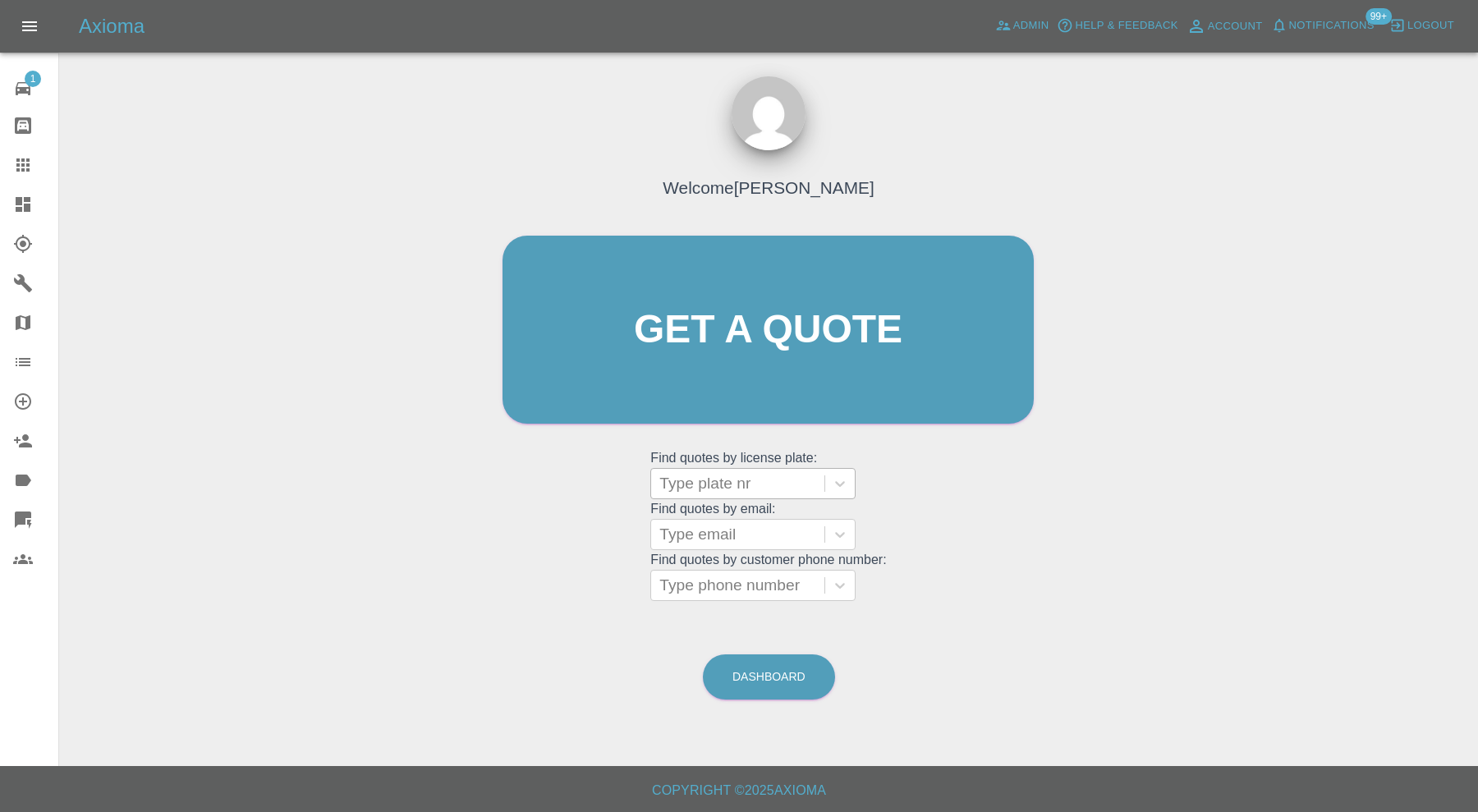
click at [692, 476] on div at bounding box center [738, 484] width 157 height 23
paste input "YT70 DZS"
type input "YT70 DZS"
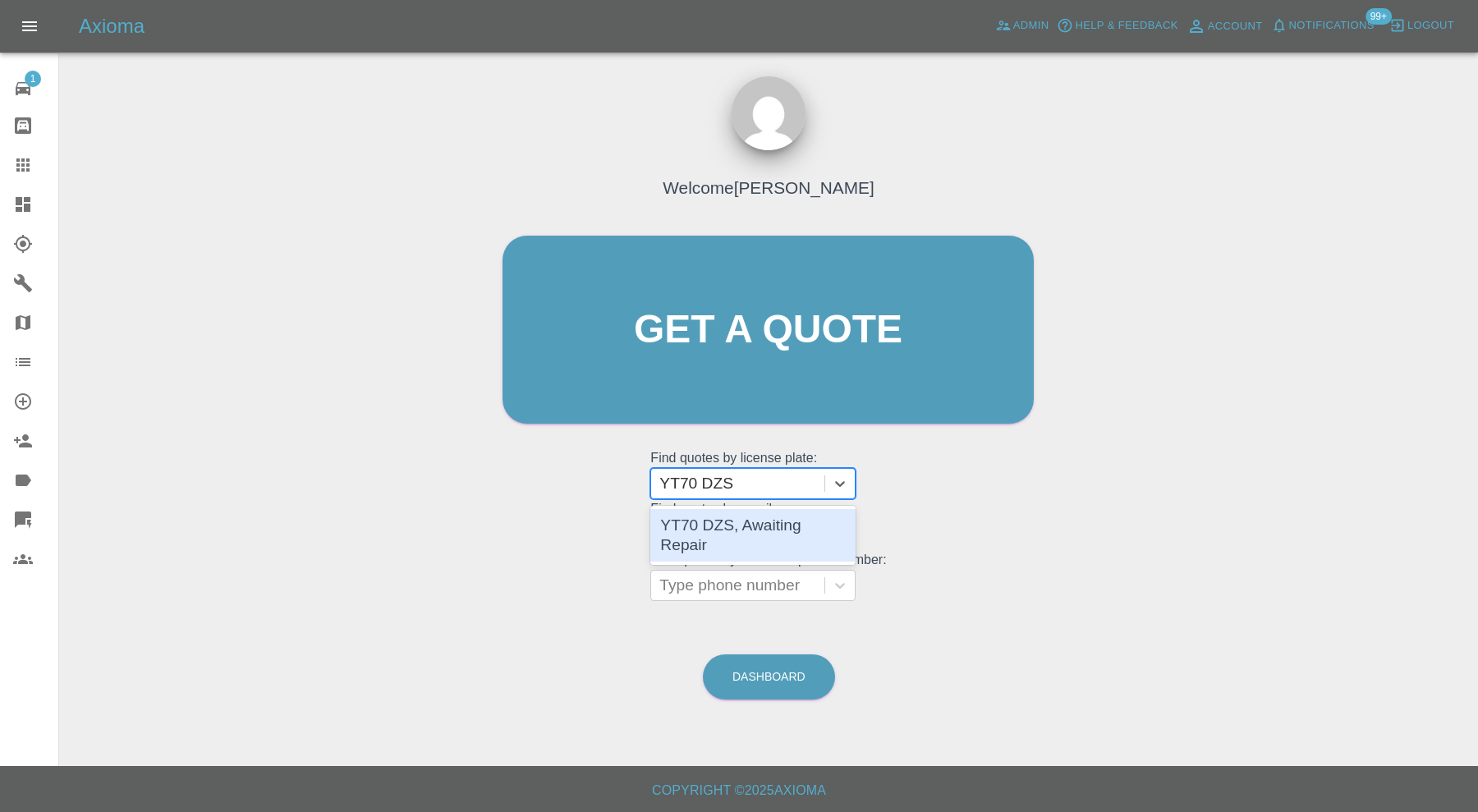
click at [776, 521] on div "YT70 DZS, Awaiting Repair" at bounding box center [753, 536] width 205 height 53
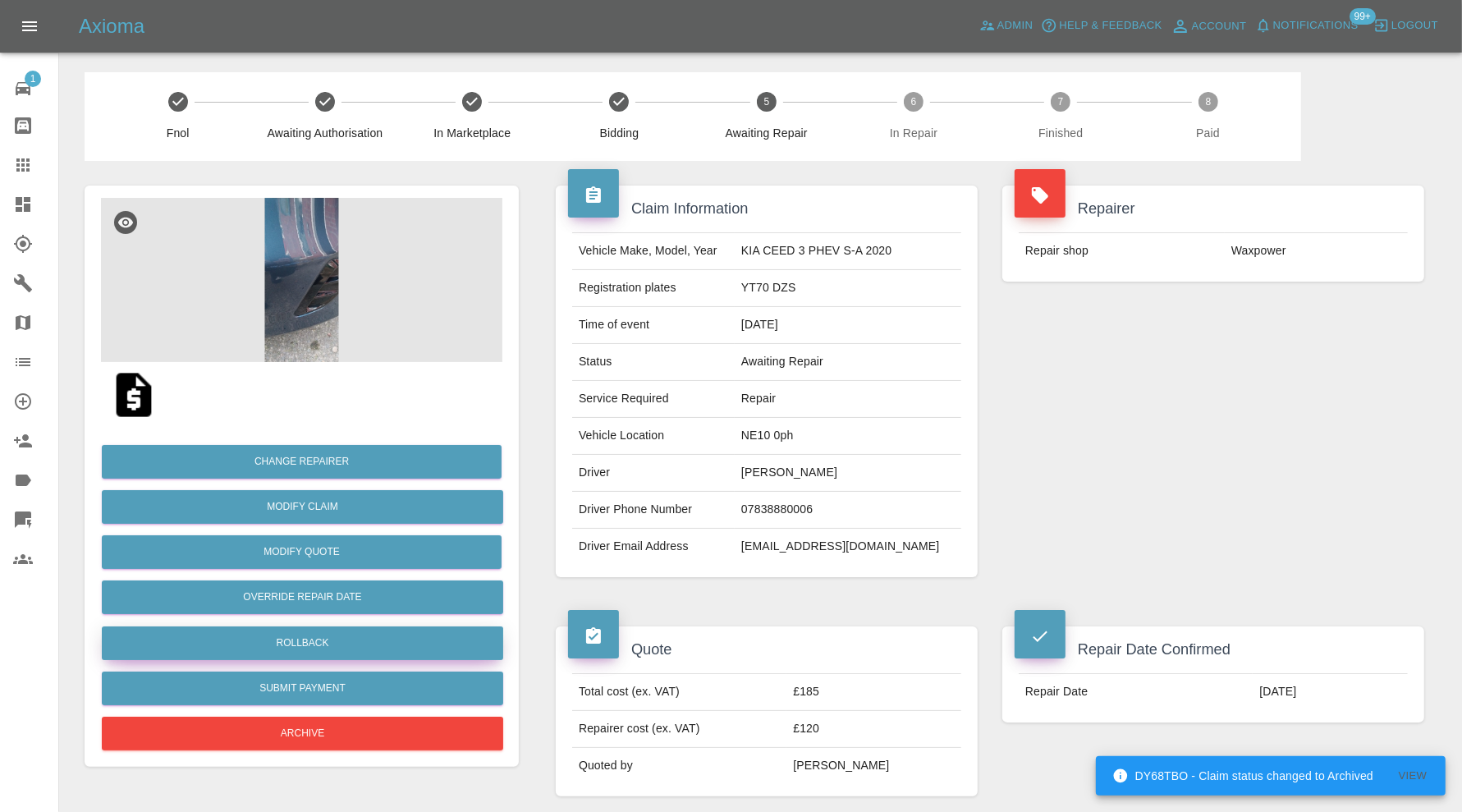
click at [335, 647] on button "Rollback" at bounding box center [302, 643] width 401 height 34
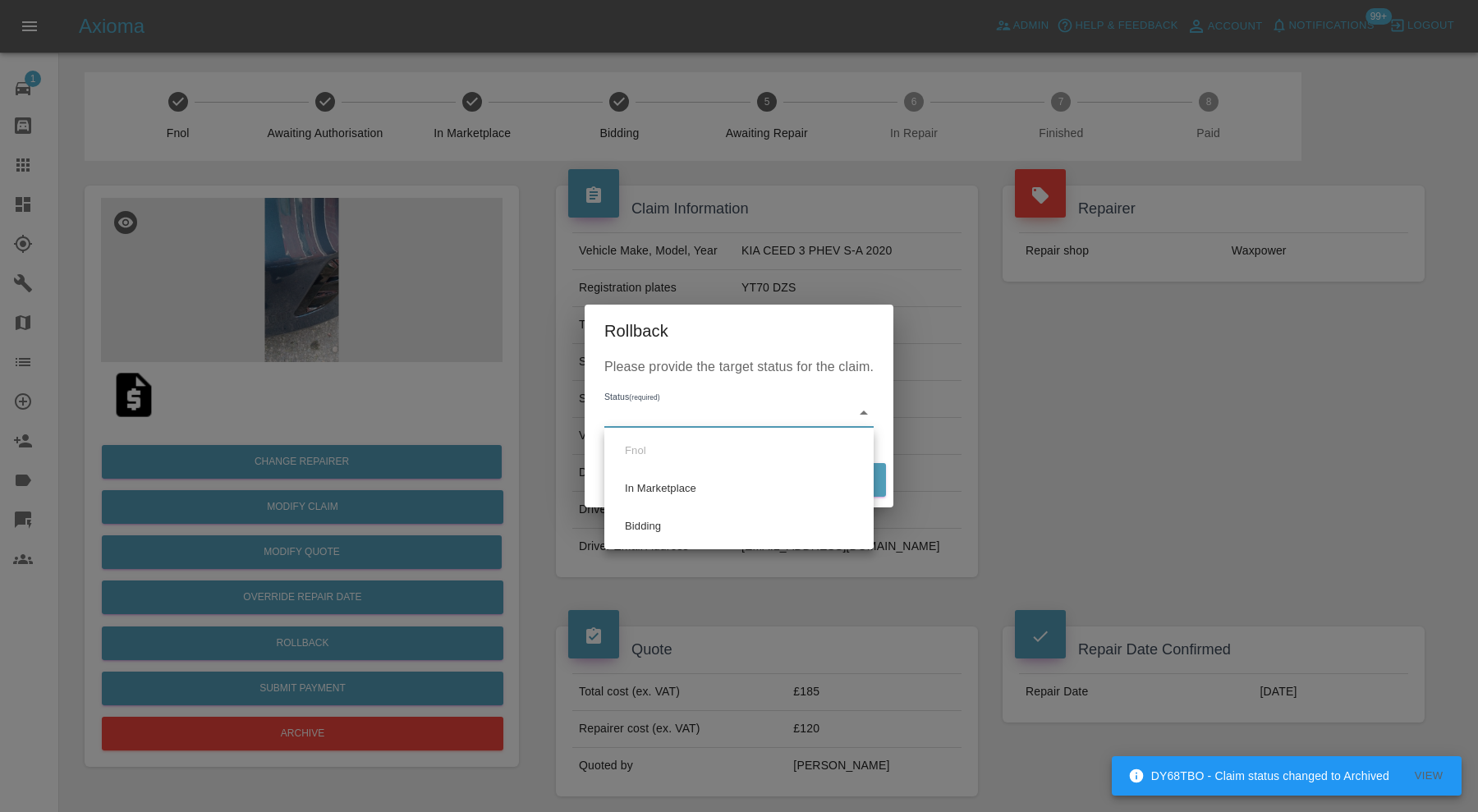
click at [645, 519] on li "Bidding" at bounding box center [739, 527] width 261 height 38
type input "bidding"
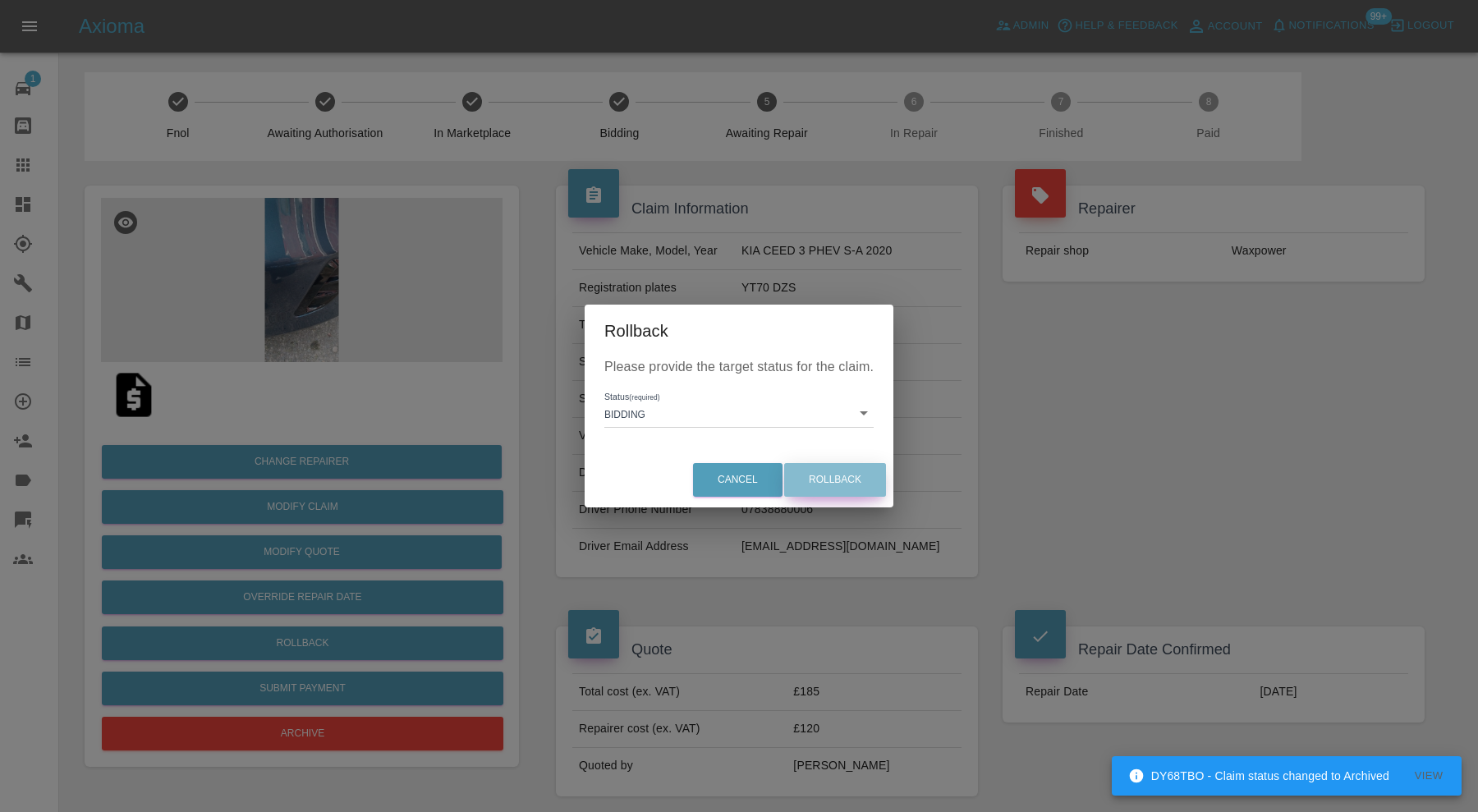
click at [823, 477] on button "Rollback" at bounding box center [835, 480] width 102 height 34
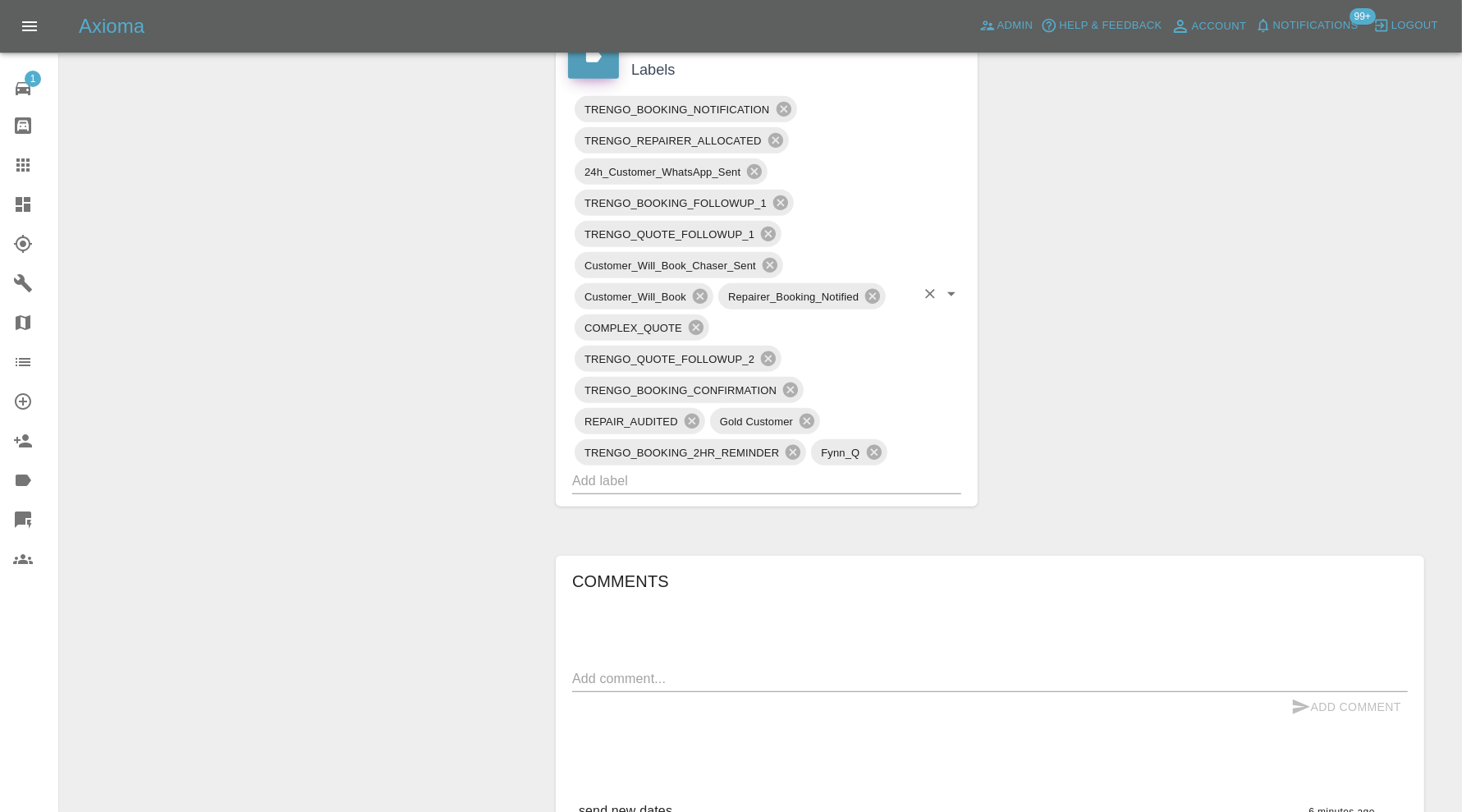
scroll to position [684, 0]
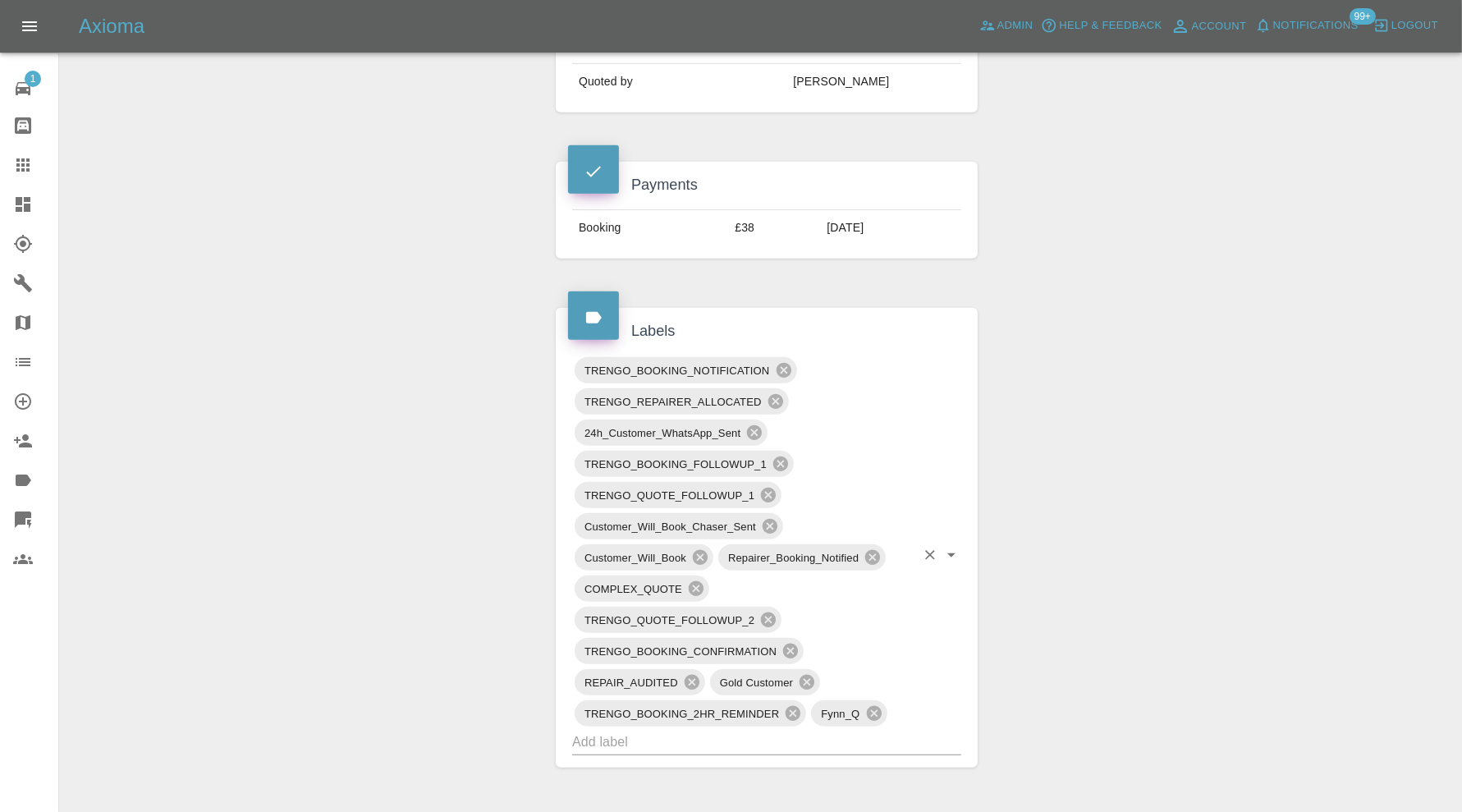
click at [783, 357] on div "TRENGO_BOOKING_NOTIFICATION" at bounding box center [686, 370] width 222 height 26
click at [783, 363] on icon at bounding box center [783, 370] width 15 height 15
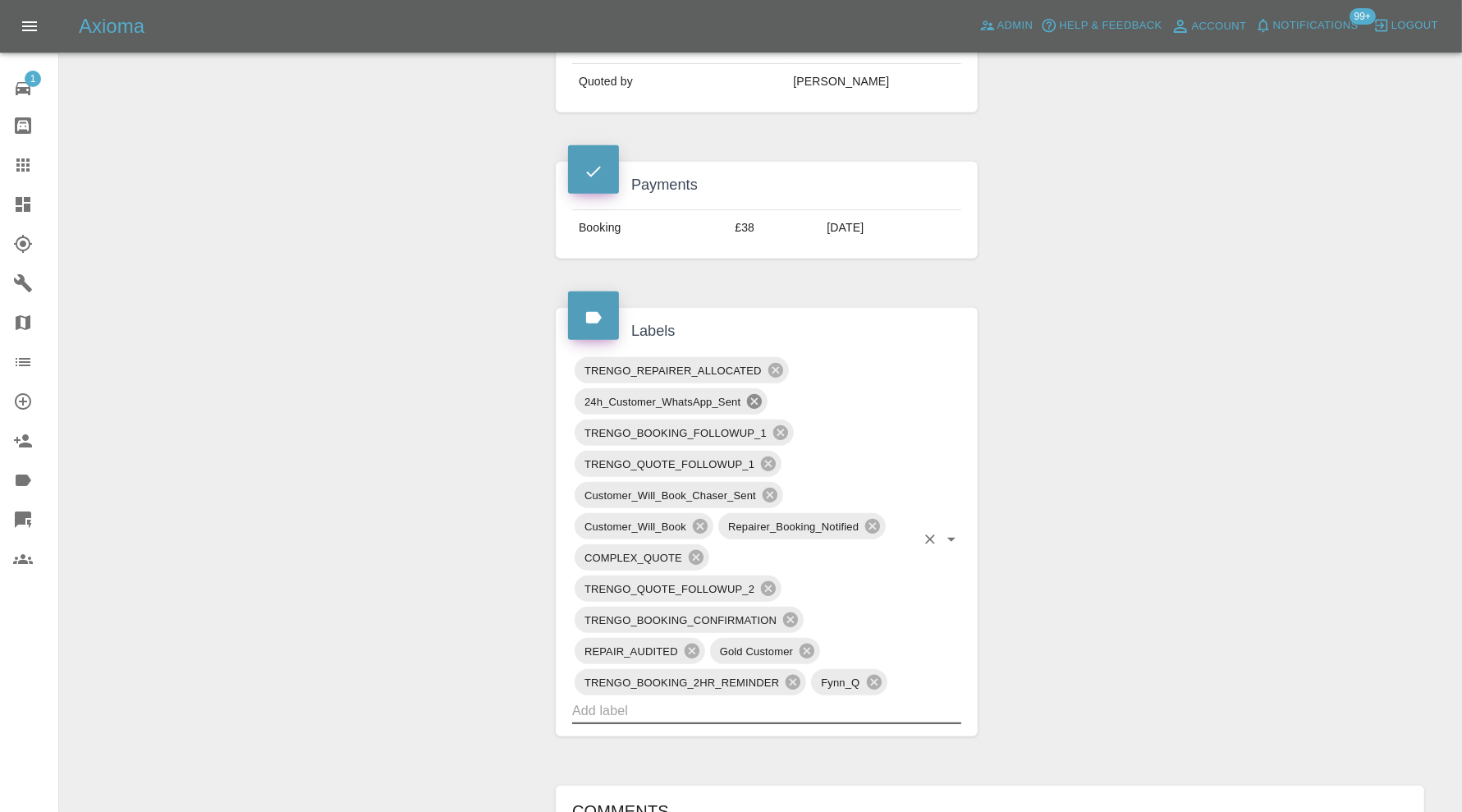
click at [759, 397] on icon at bounding box center [754, 402] width 15 height 15
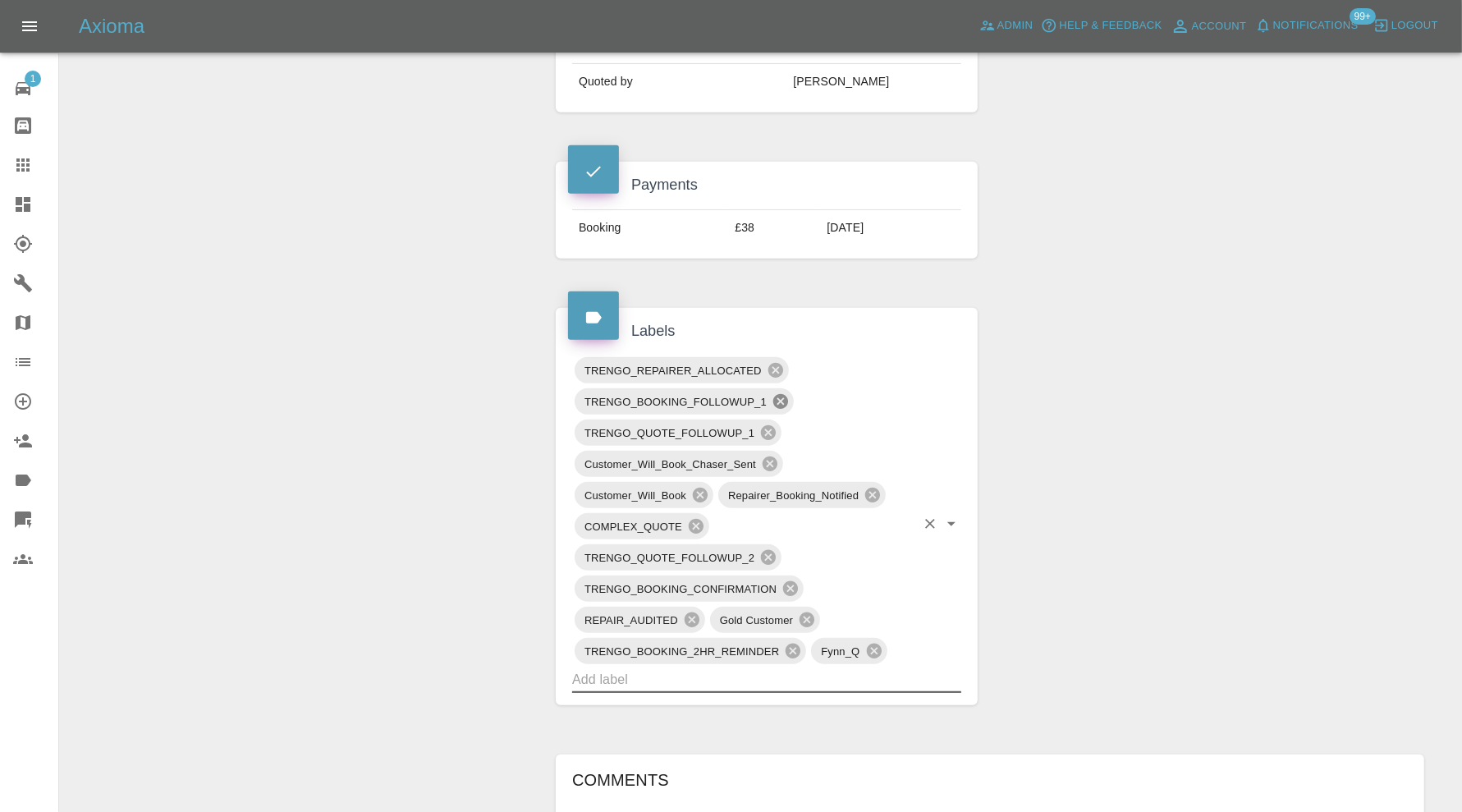
click at [781, 399] on icon at bounding box center [781, 402] width 15 height 15
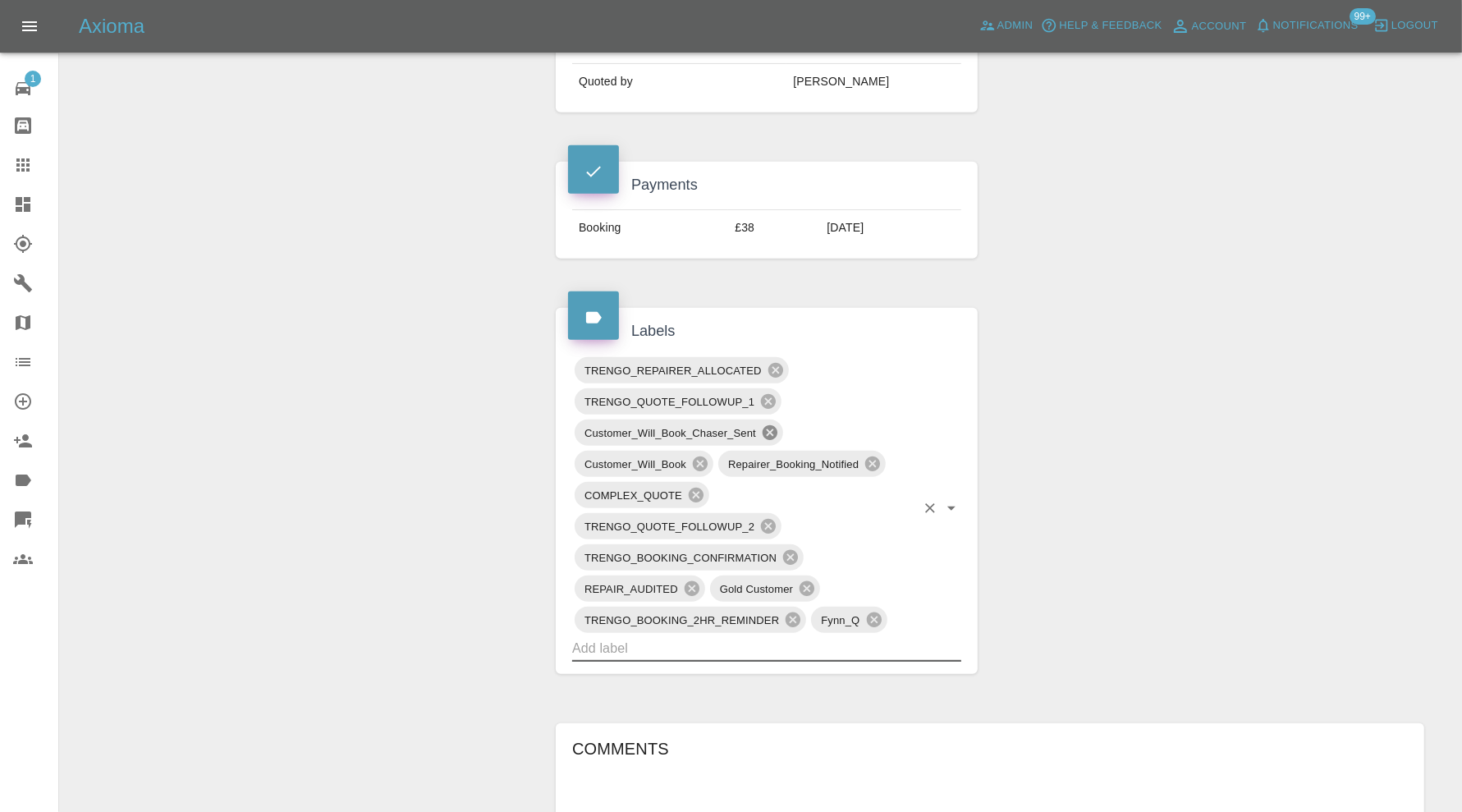
click at [773, 427] on icon at bounding box center [770, 432] width 15 height 15
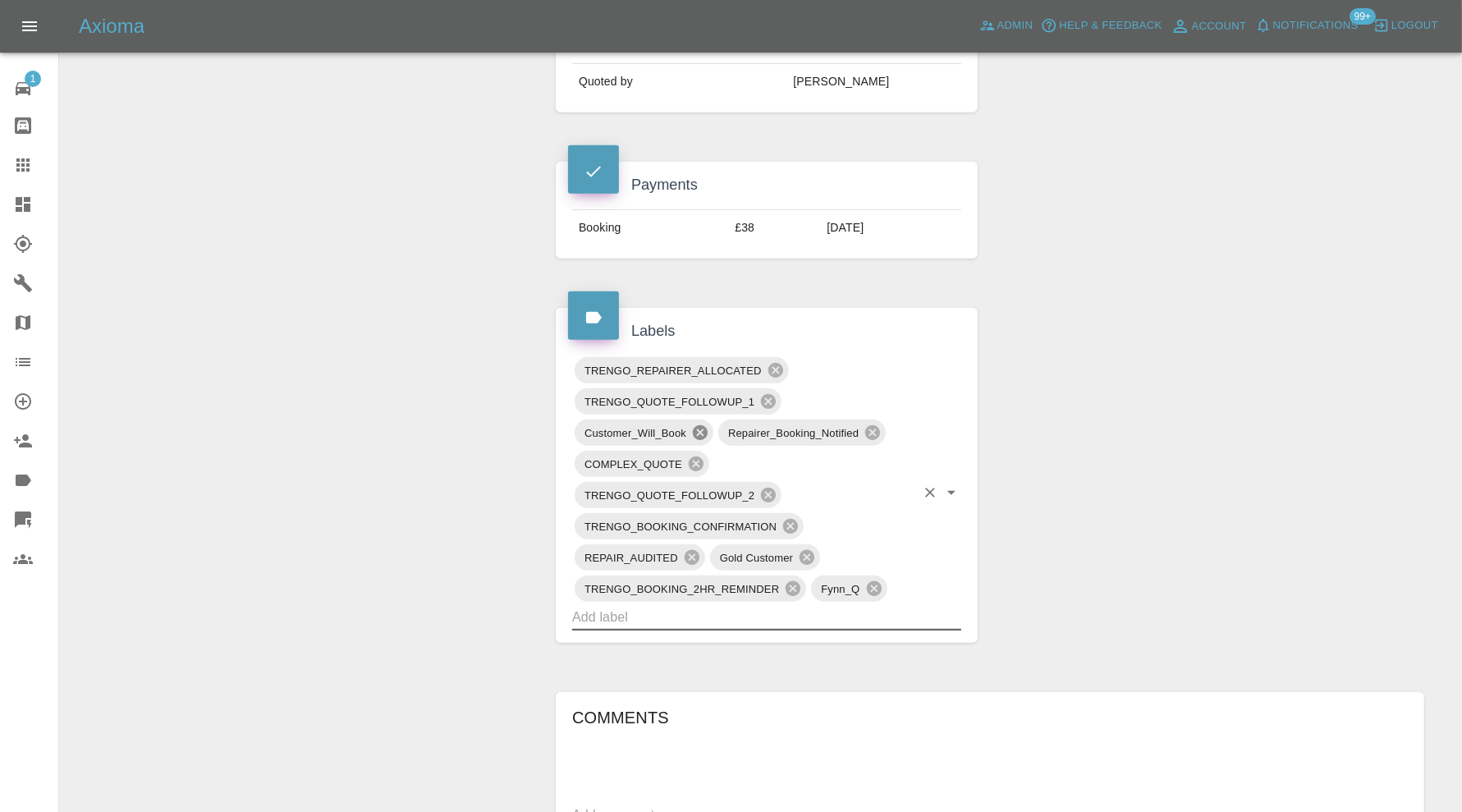
click at [702, 427] on icon at bounding box center [700, 432] width 18 height 18
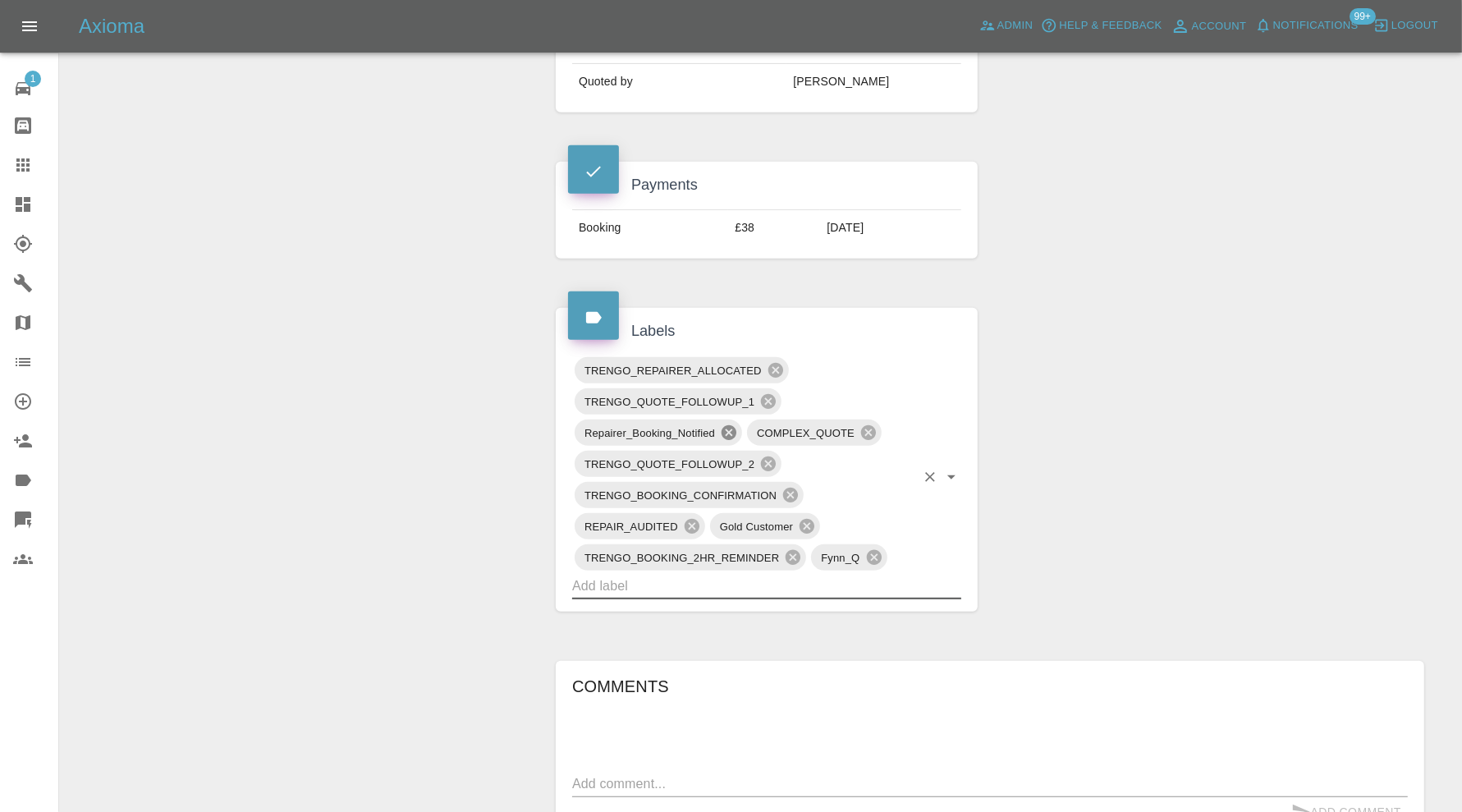
click at [726, 425] on icon at bounding box center [729, 432] width 18 height 18
click at [792, 490] on icon at bounding box center [791, 495] width 18 height 18
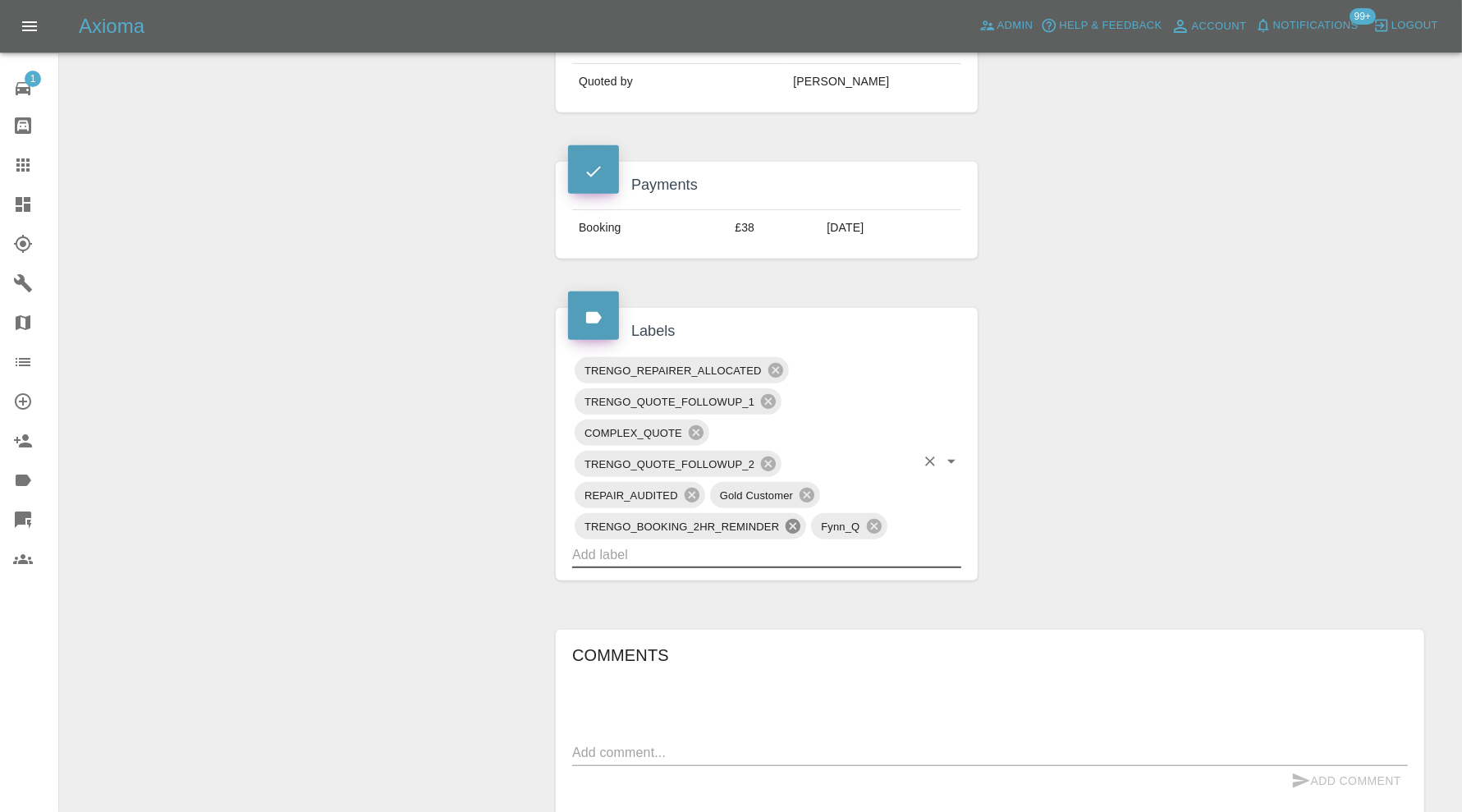
click at [795, 519] on icon at bounding box center [793, 526] width 18 height 18
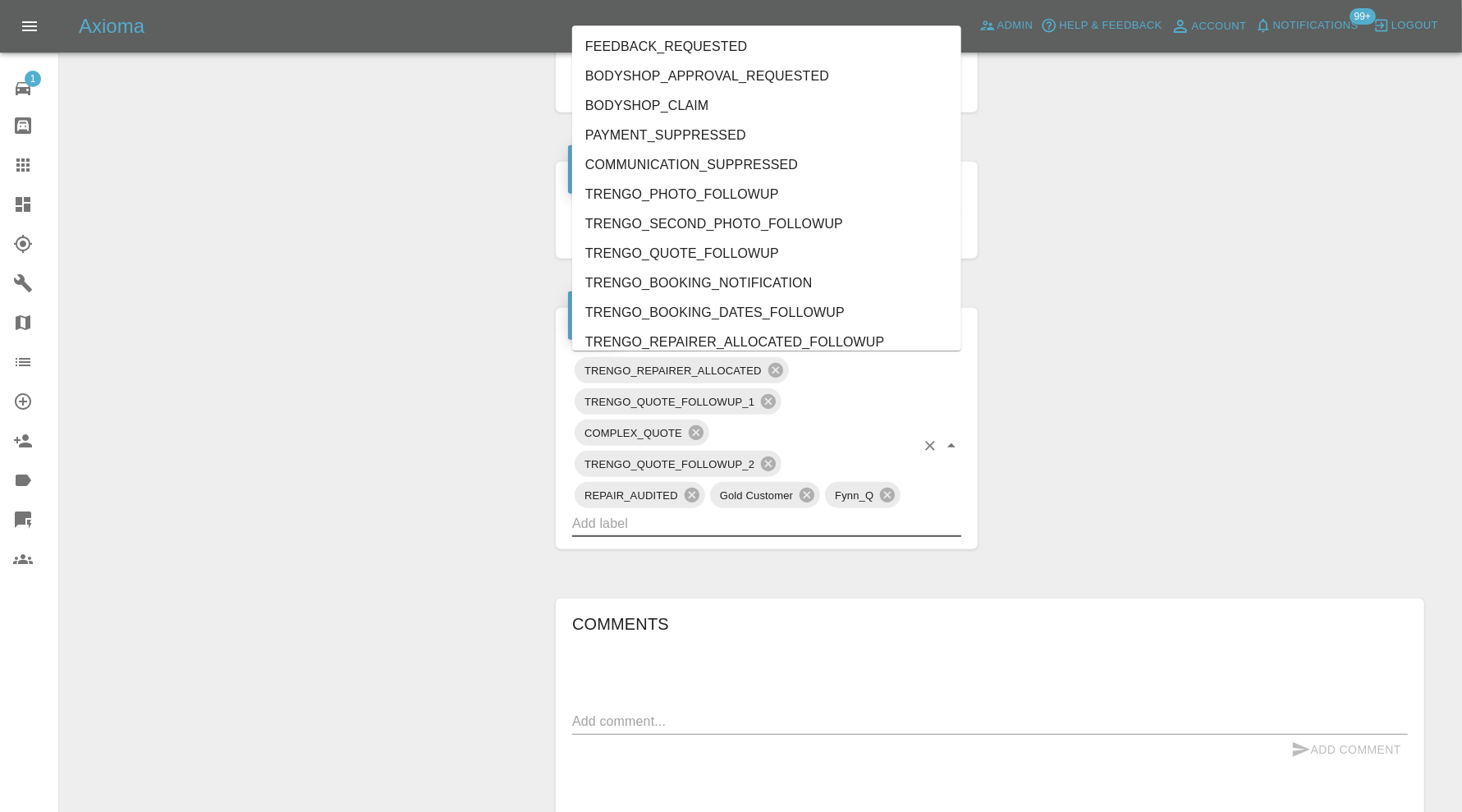
click at [772, 518] on input "text" at bounding box center [743, 523] width 343 height 26
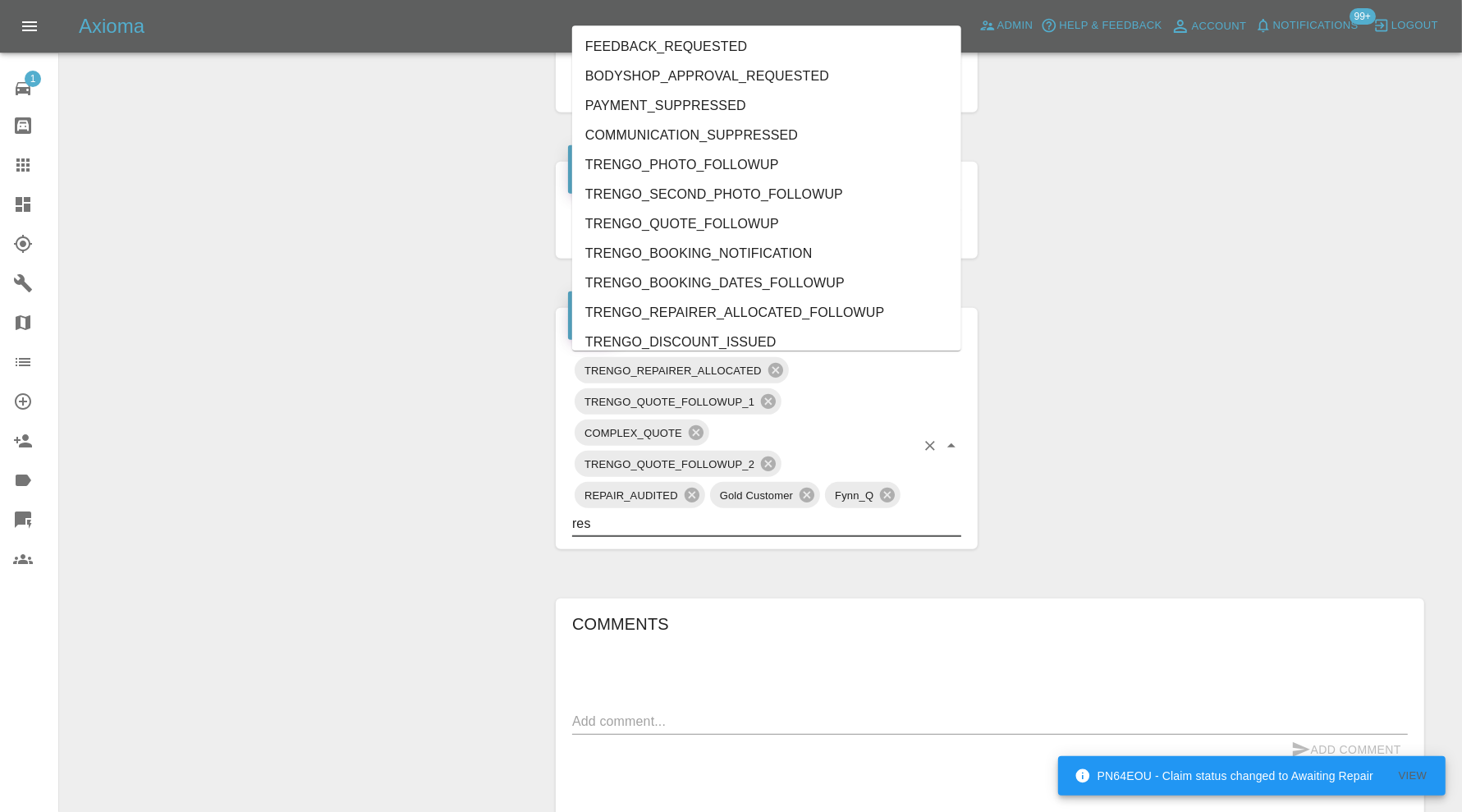
type input "resc"
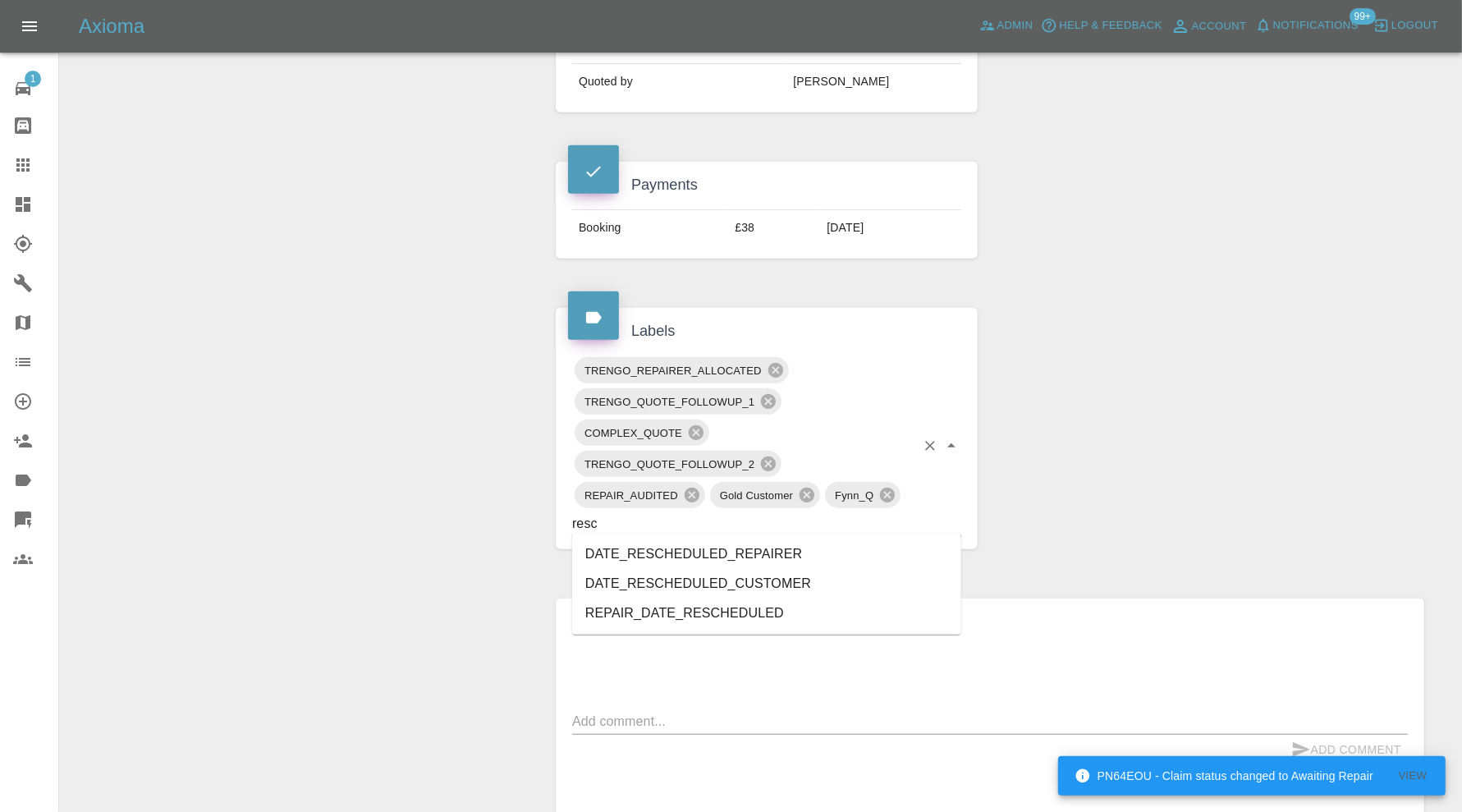
click at [735, 547] on li "DATE_RESCHEDULED_REPAIRER" at bounding box center [767, 554] width 389 height 30
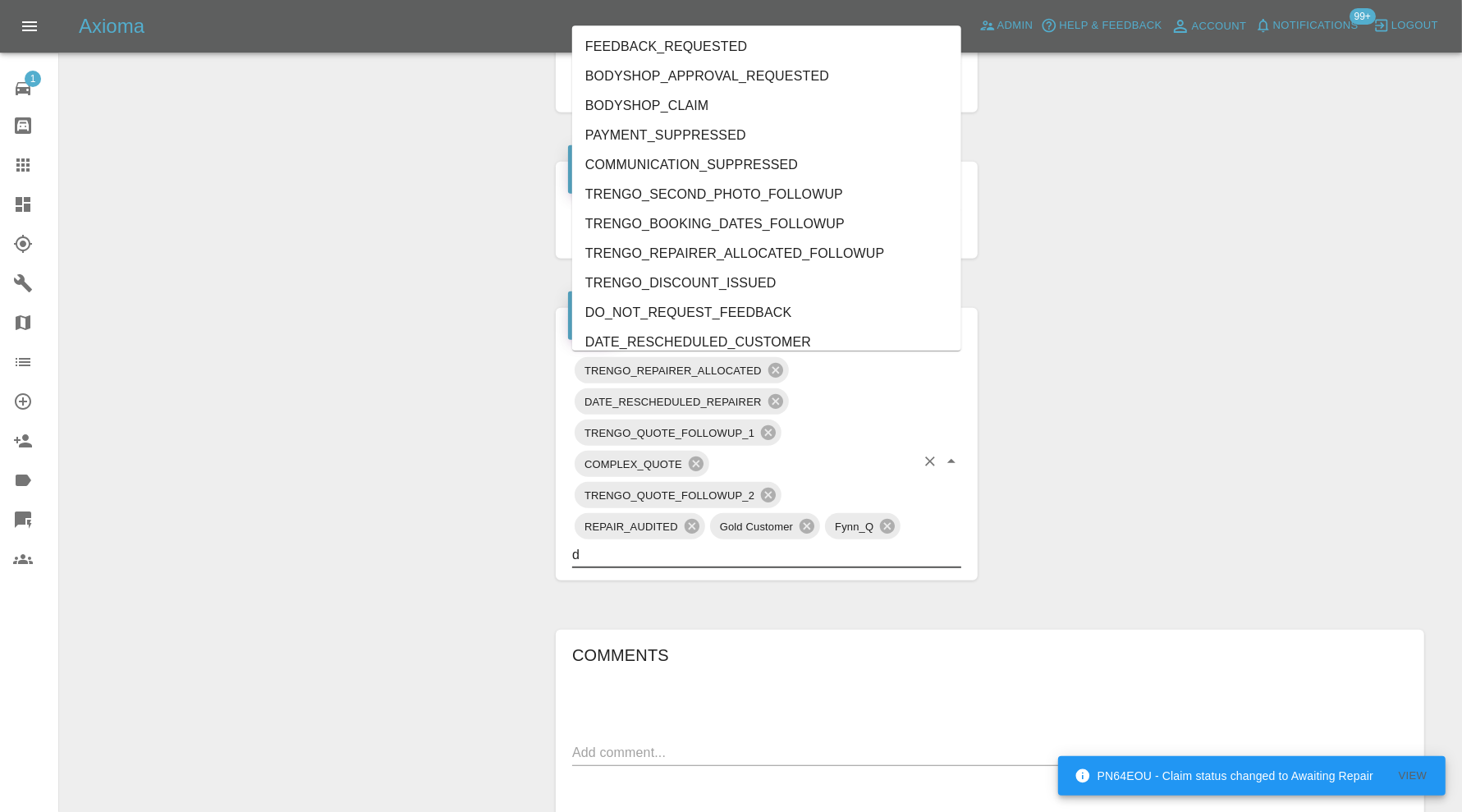
type input "do"
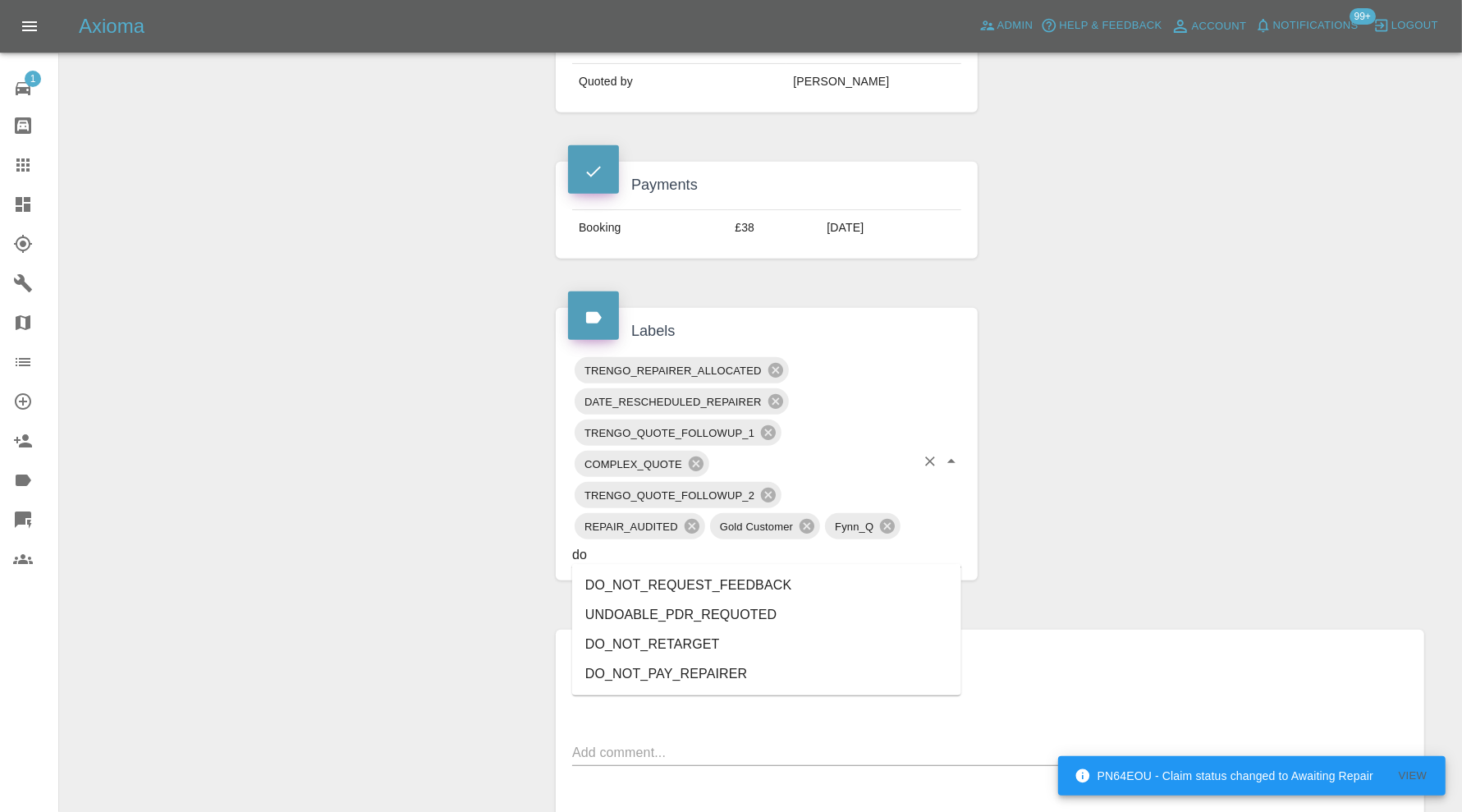
click at [711, 576] on li "DO_NOT_REQUEST_FEEDBACK" at bounding box center [767, 585] width 389 height 30
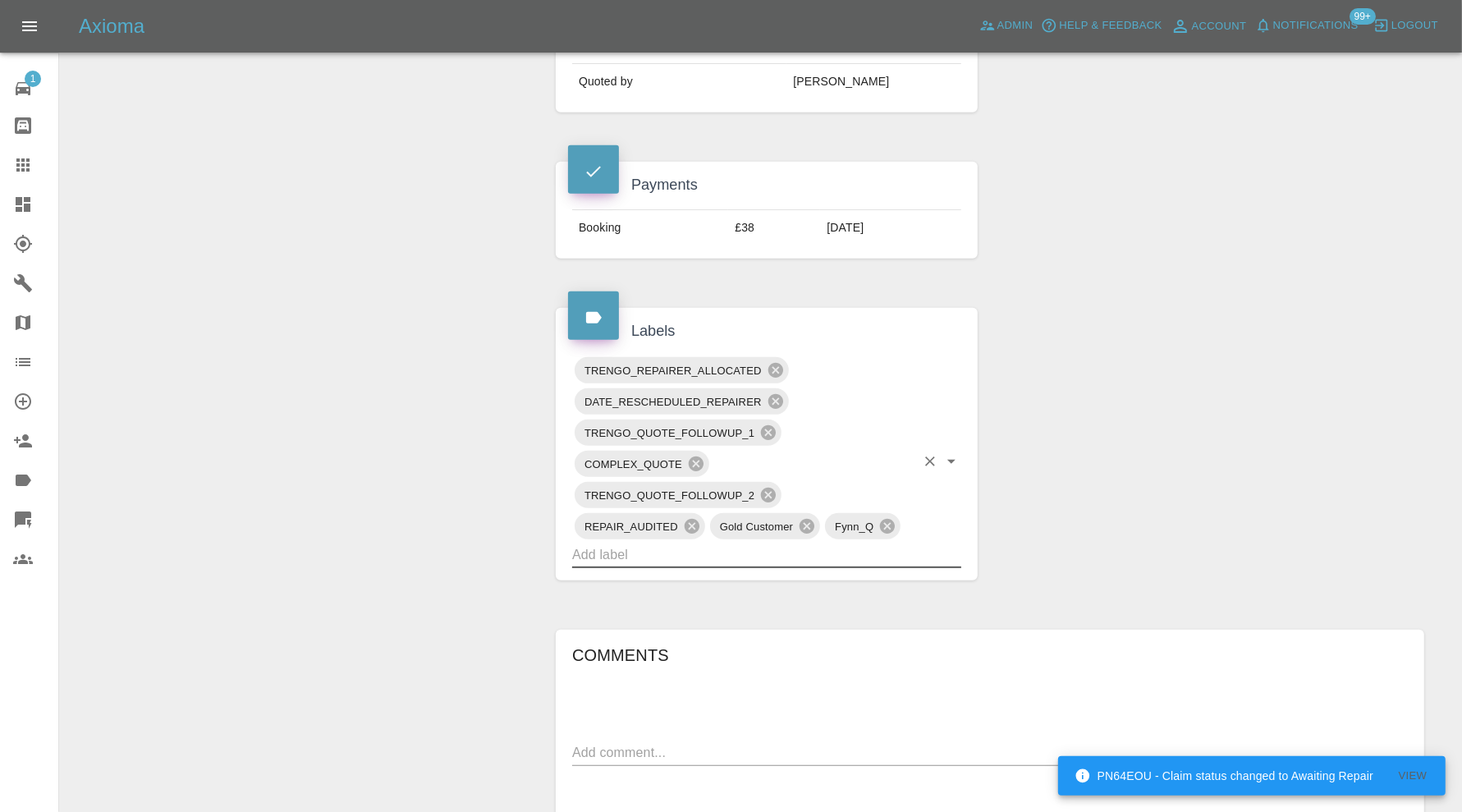
scroll to position [1094, 0]
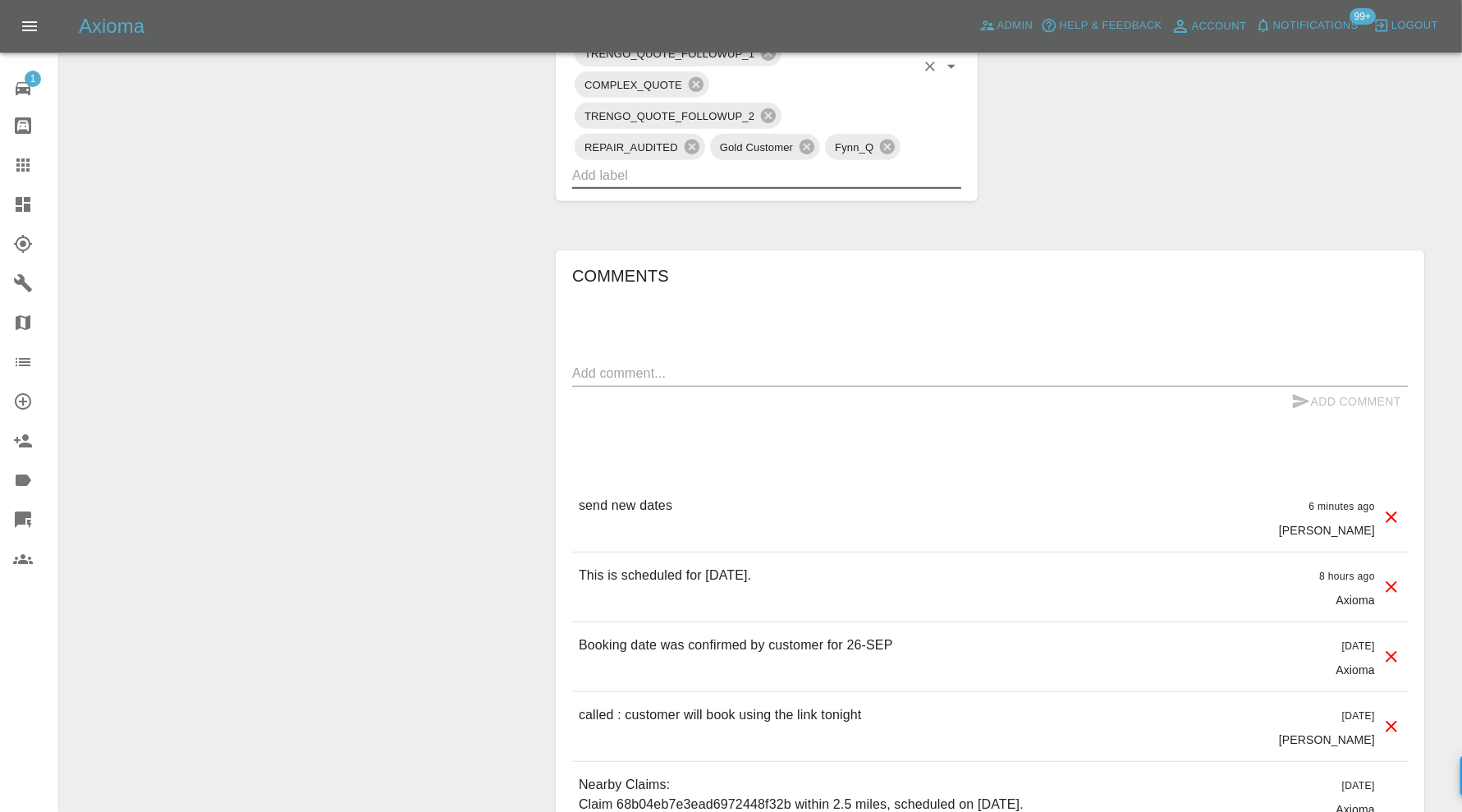
click at [877, 365] on textarea at bounding box center [990, 373] width 836 height 19
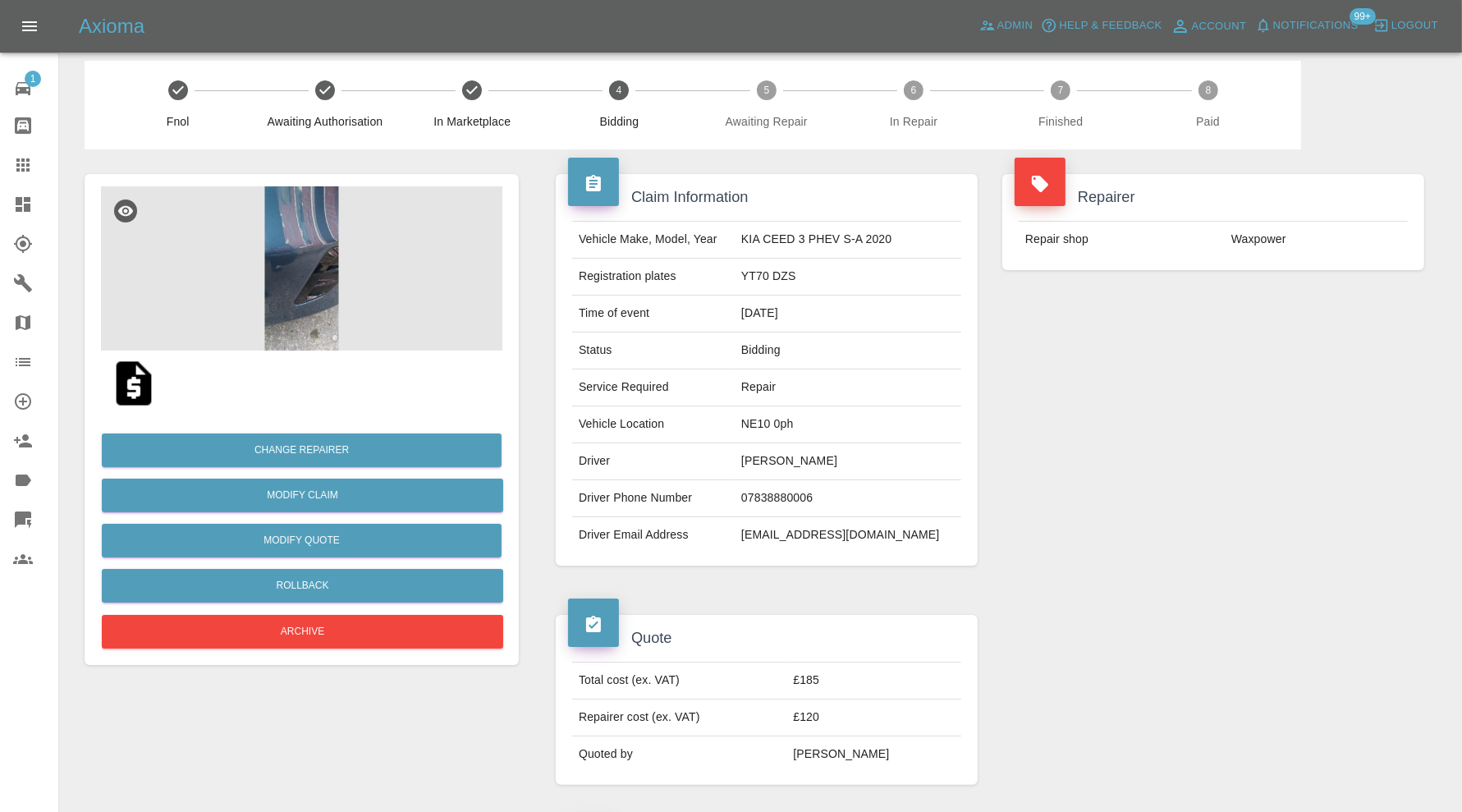
scroll to position [0, 0]
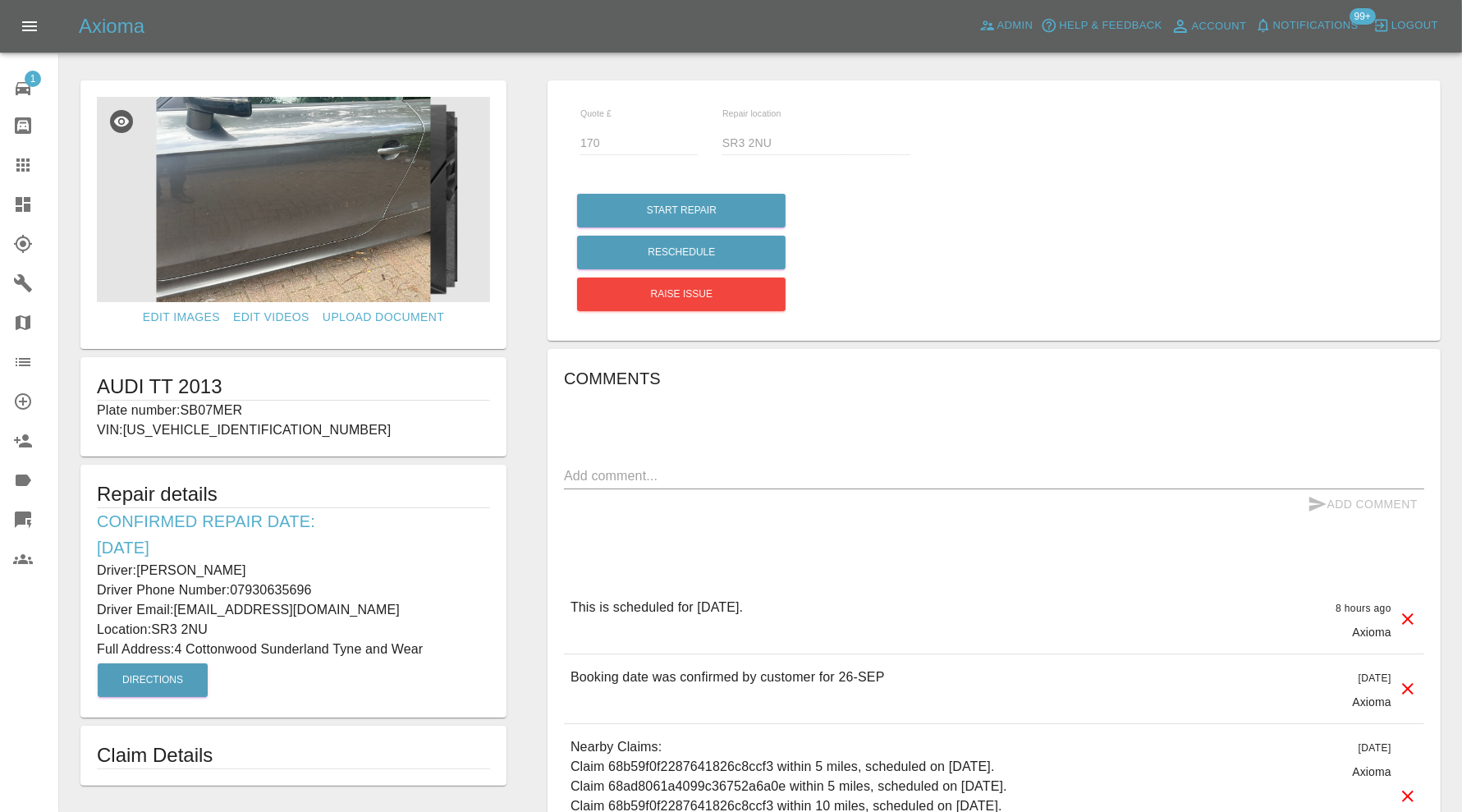
click at [226, 408] on p "Plate number: SB07MER" at bounding box center [294, 410] width 394 height 20
copy p "SB07MER"
click at [21, 156] on icon at bounding box center [23, 165] width 20 height 20
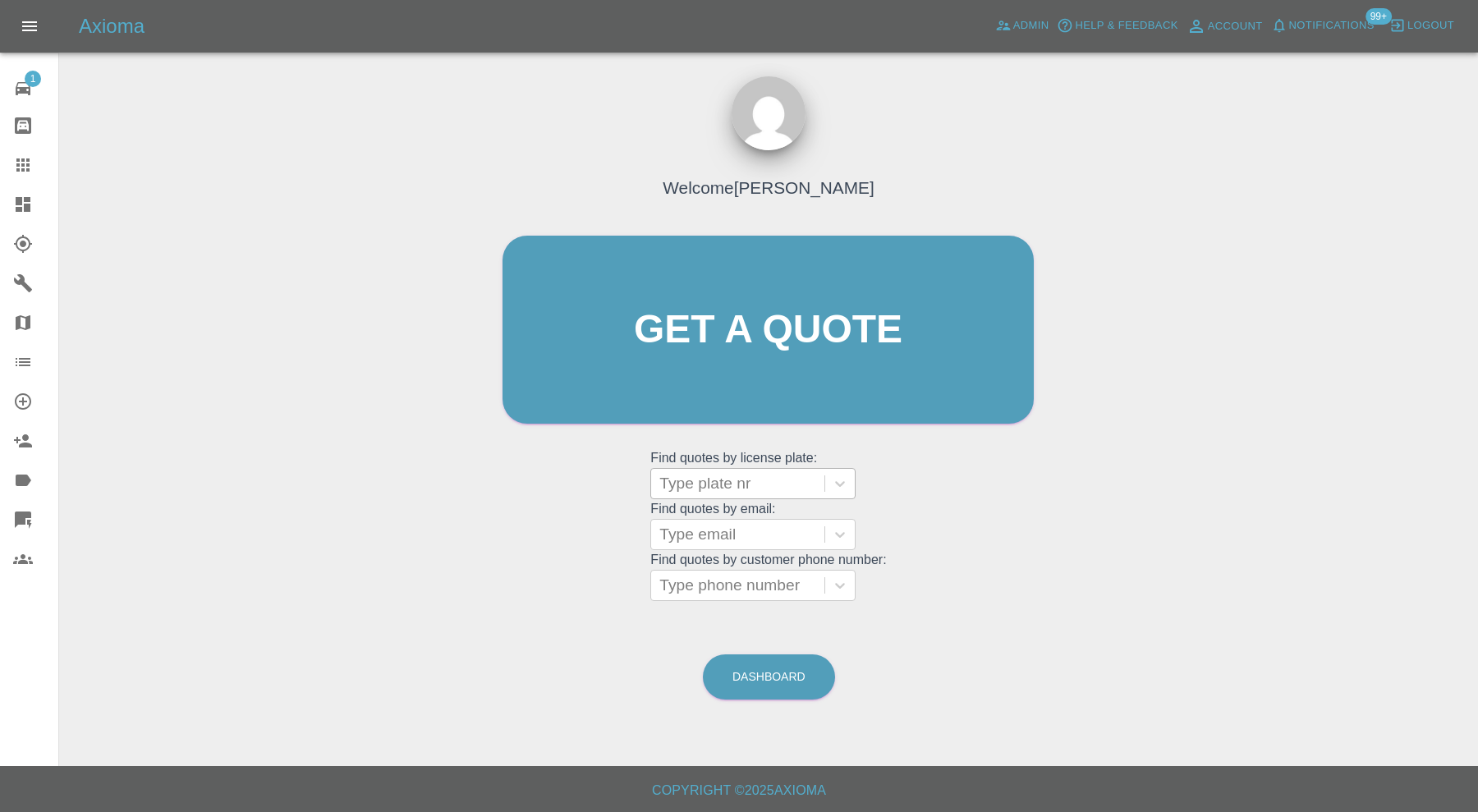
click at [720, 476] on div at bounding box center [738, 484] width 157 height 23
paste input "SB07MER"
type input "SB07MER"
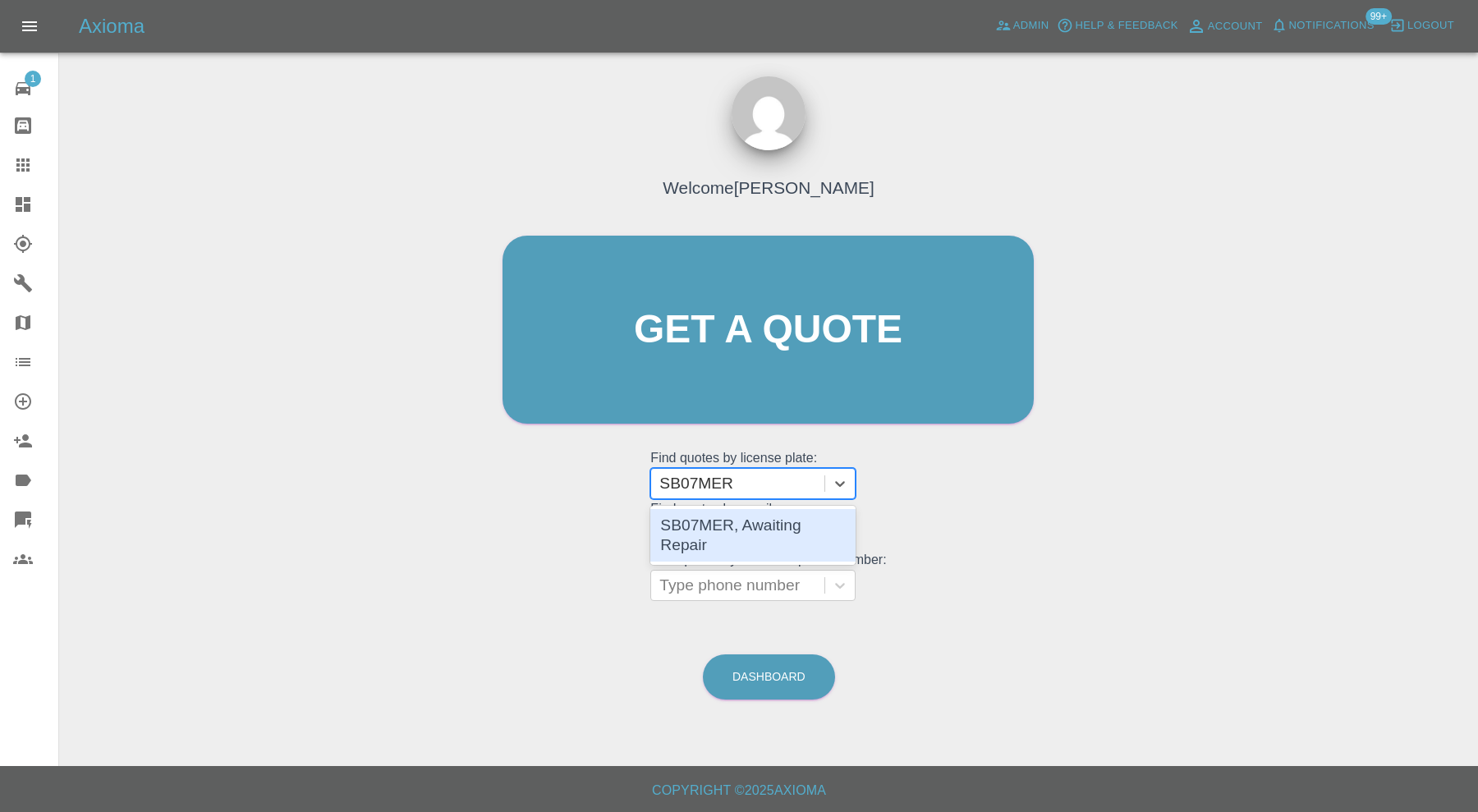
click at [772, 524] on div "SB07MER, Awaiting Repair" at bounding box center [753, 536] width 205 height 53
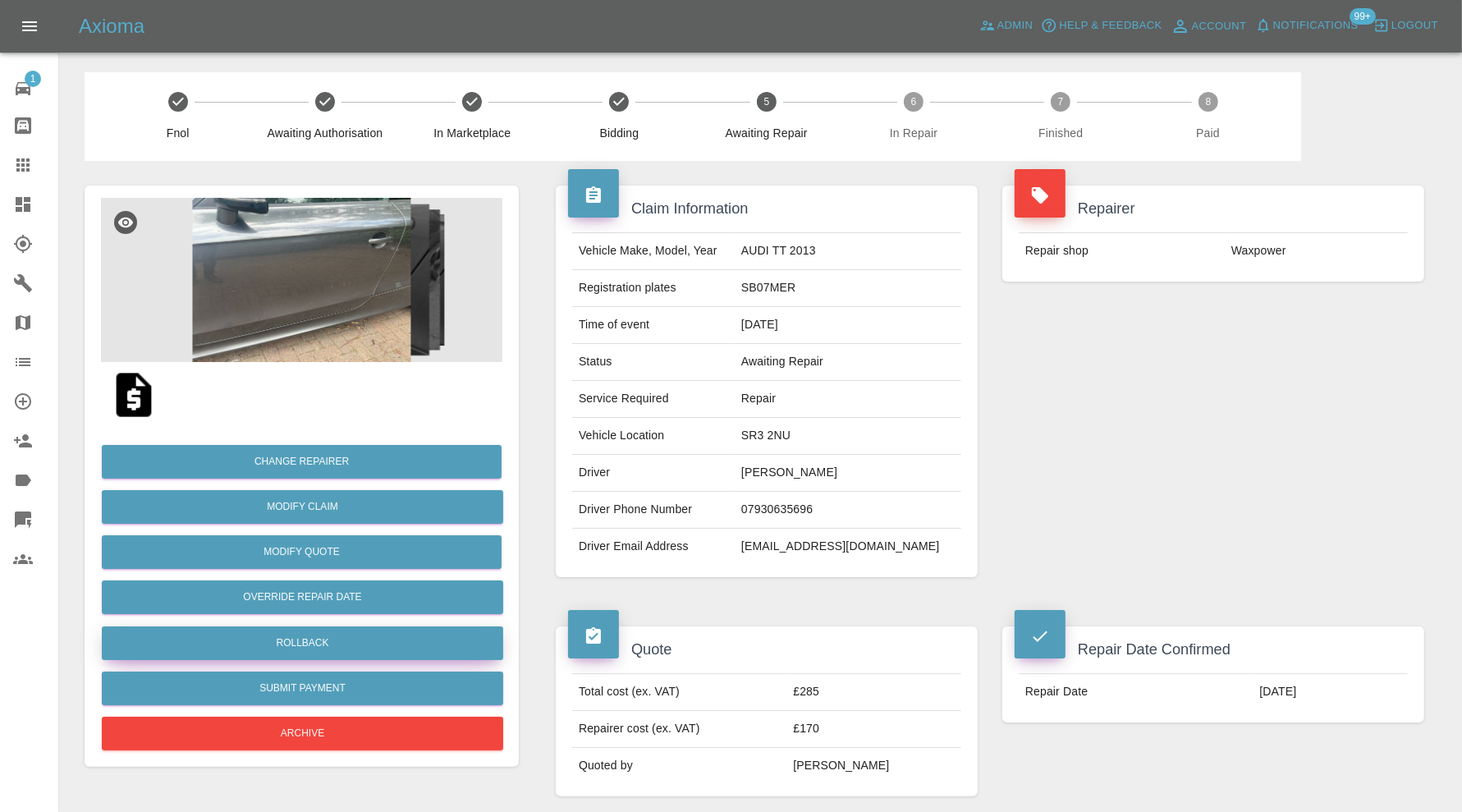
click at [458, 649] on button "Rollback" at bounding box center [302, 643] width 401 height 34
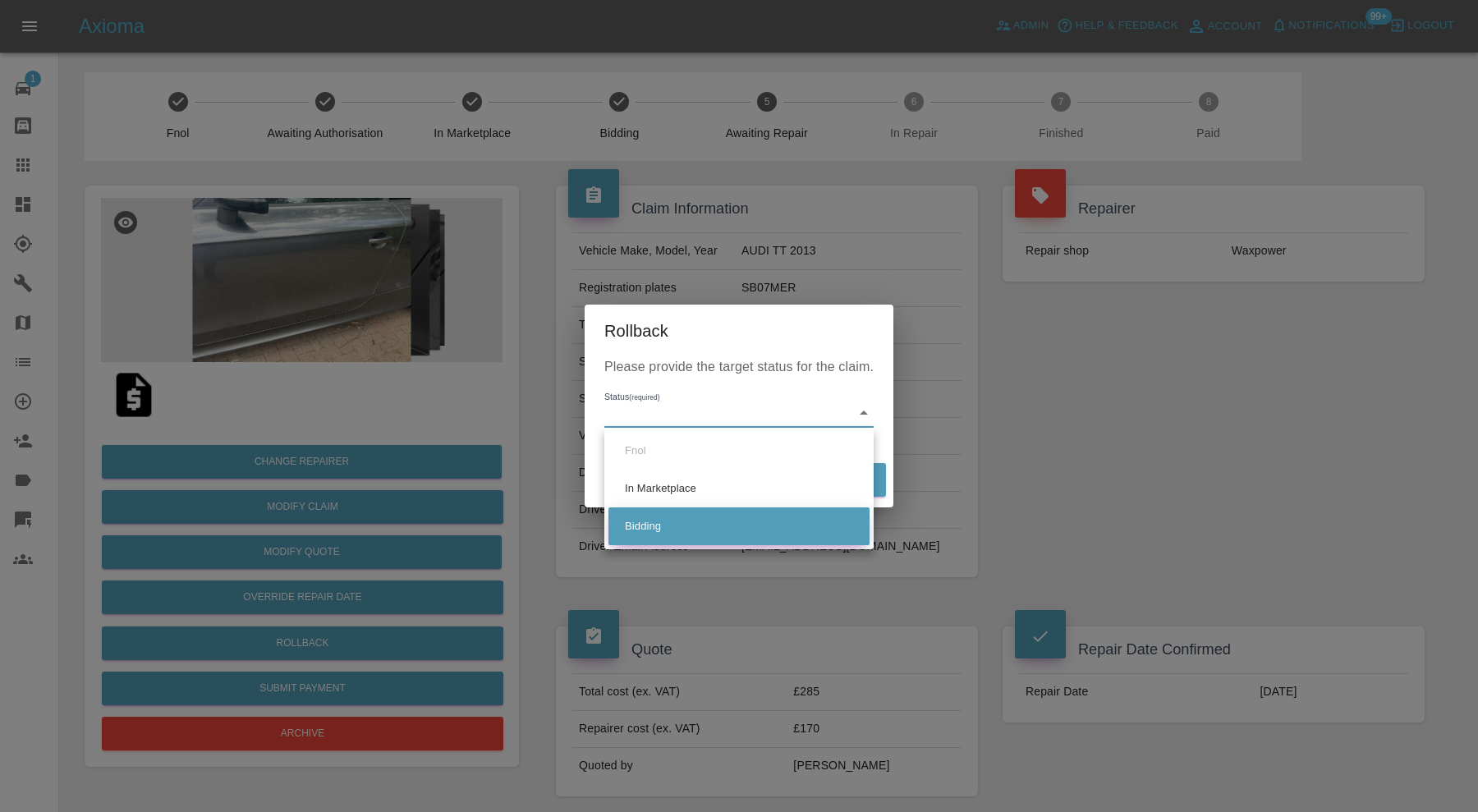
click at [666, 527] on li "Bidding" at bounding box center [739, 527] width 261 height 38
type input "bidding"
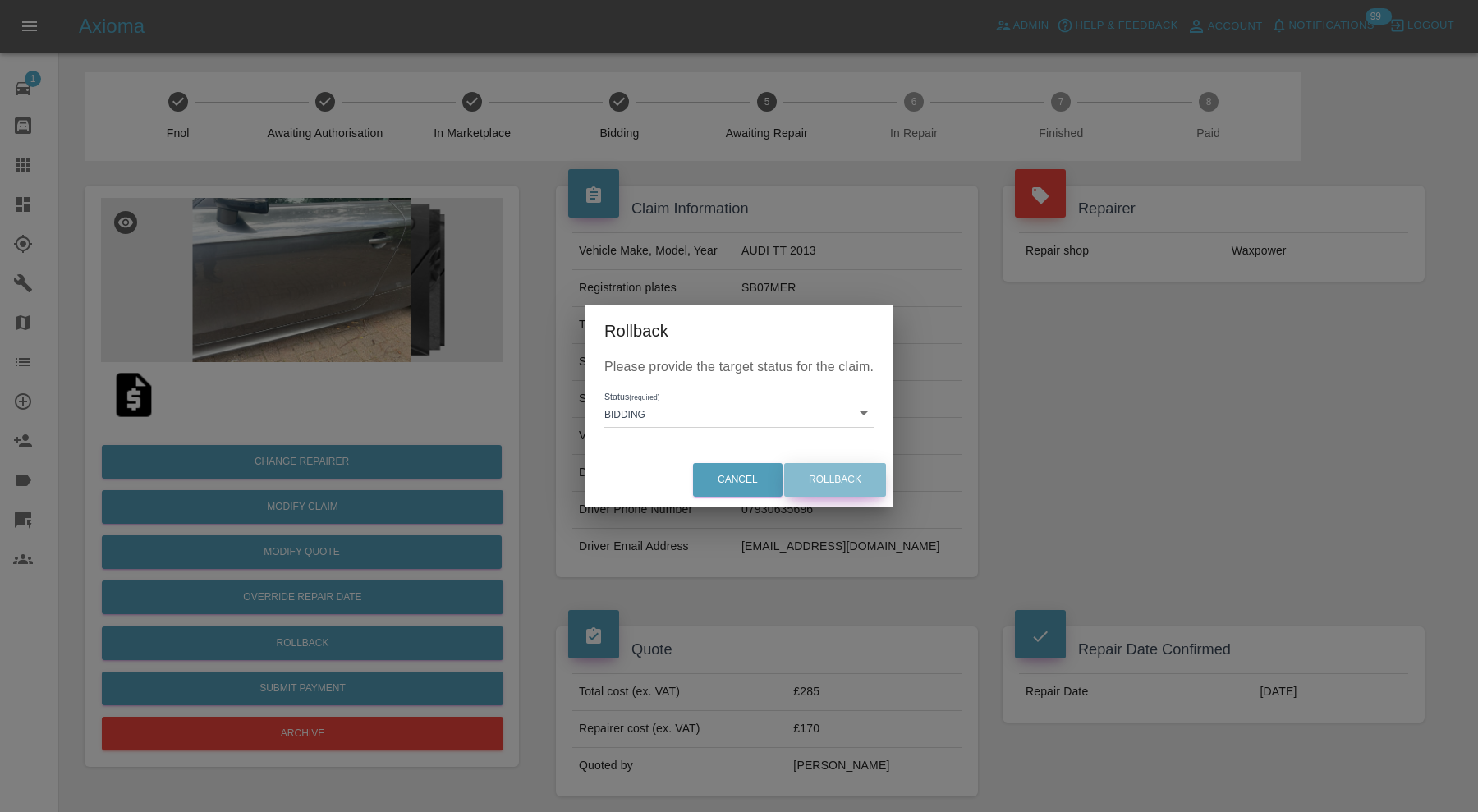
click at [817, 475] on button "Rollback" at bounding box center [835, 480] width 102 height 34
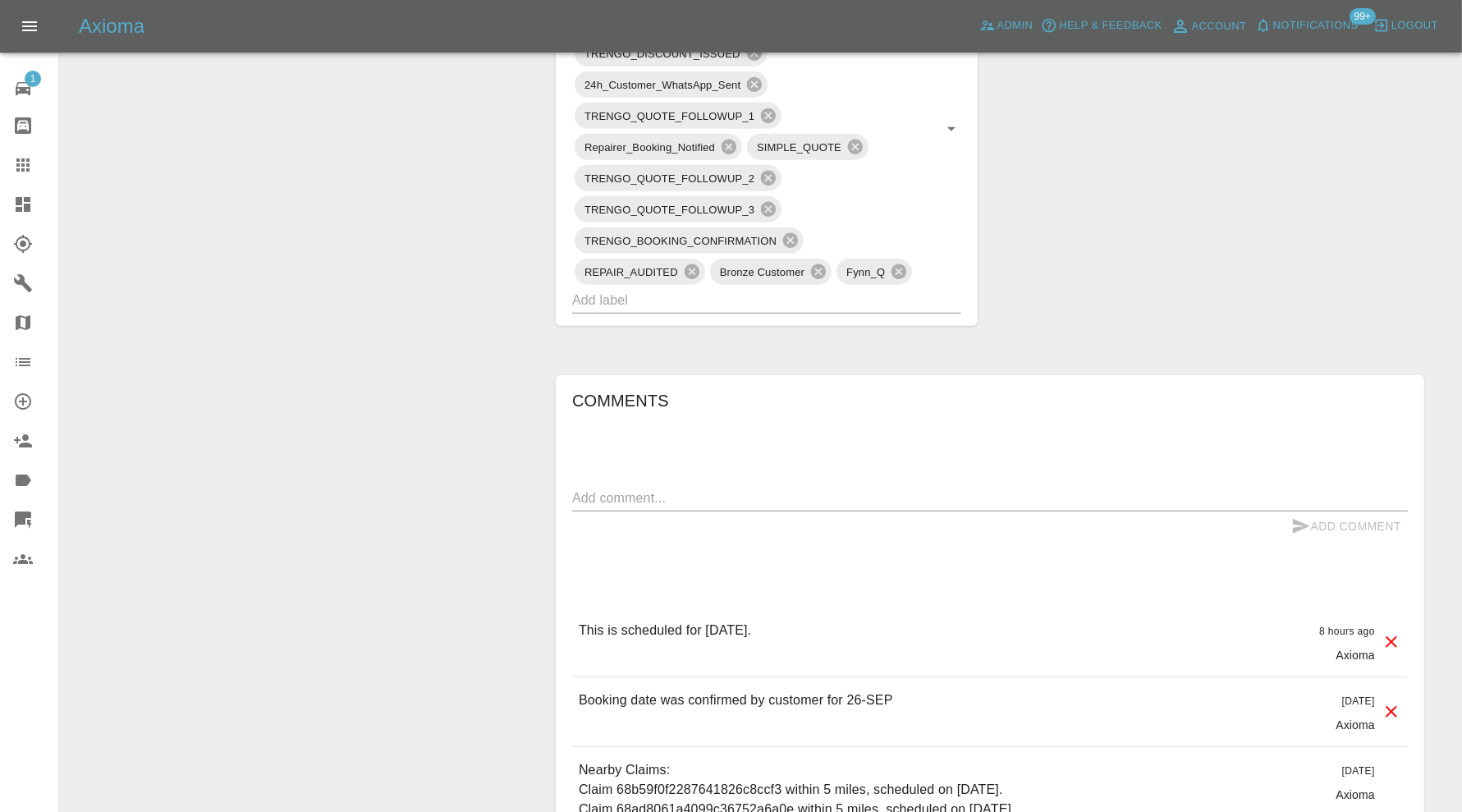
scroll to position [821, 0]
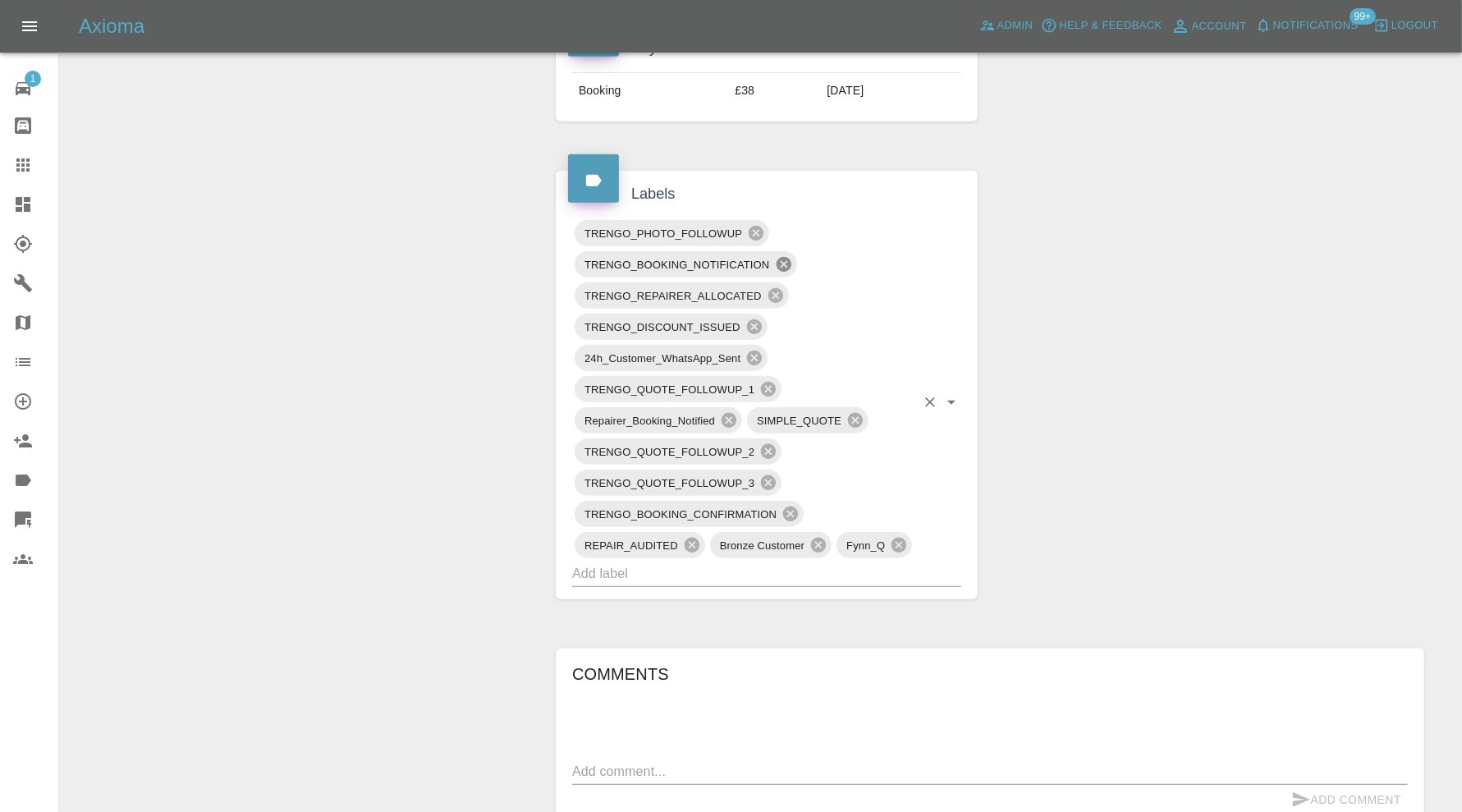
click at [784, 261] on icon at bounding box center [784, 265] width 18 height 18
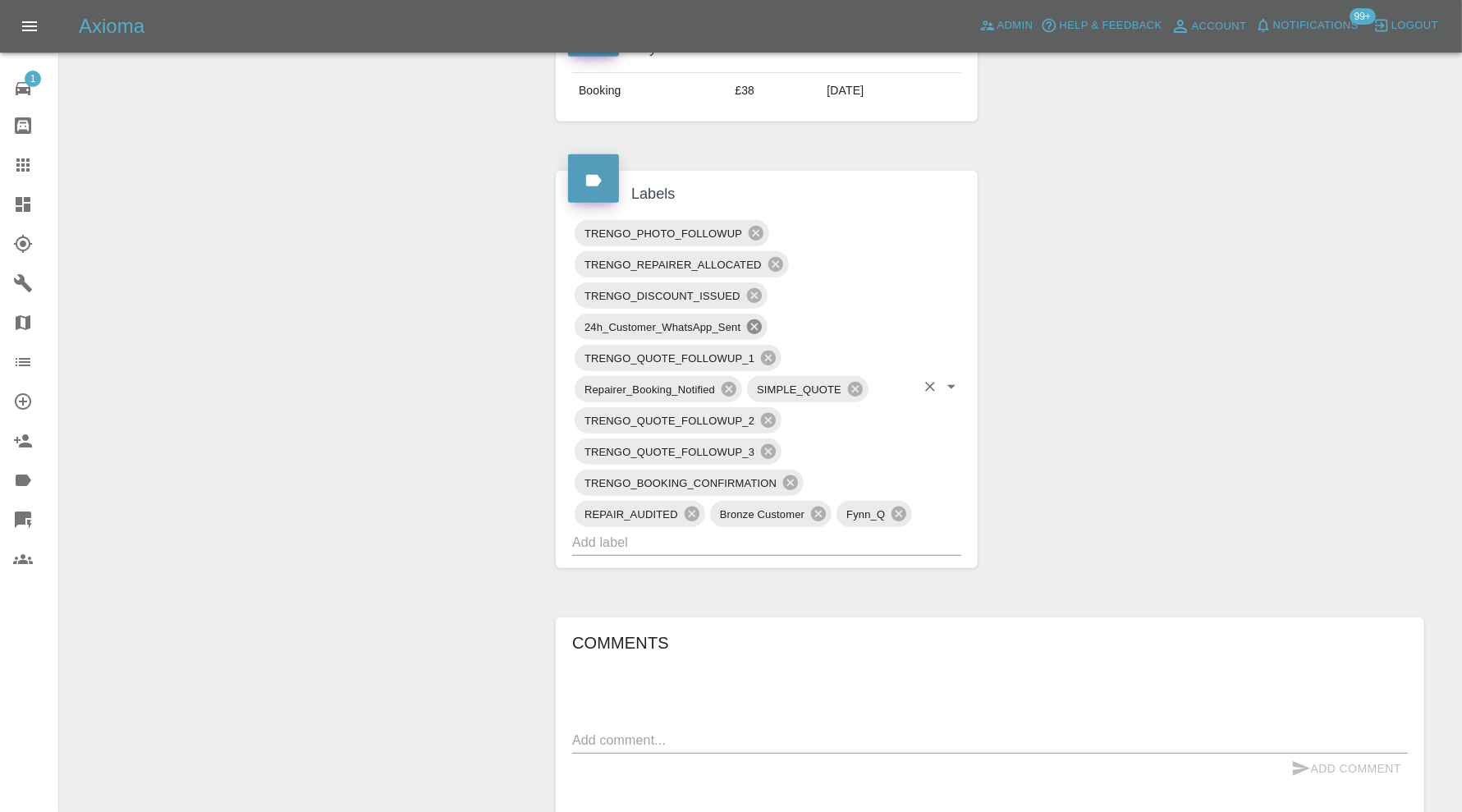
click at [755, 319] on icon at bounding box center [754, 327] width 15 height 15
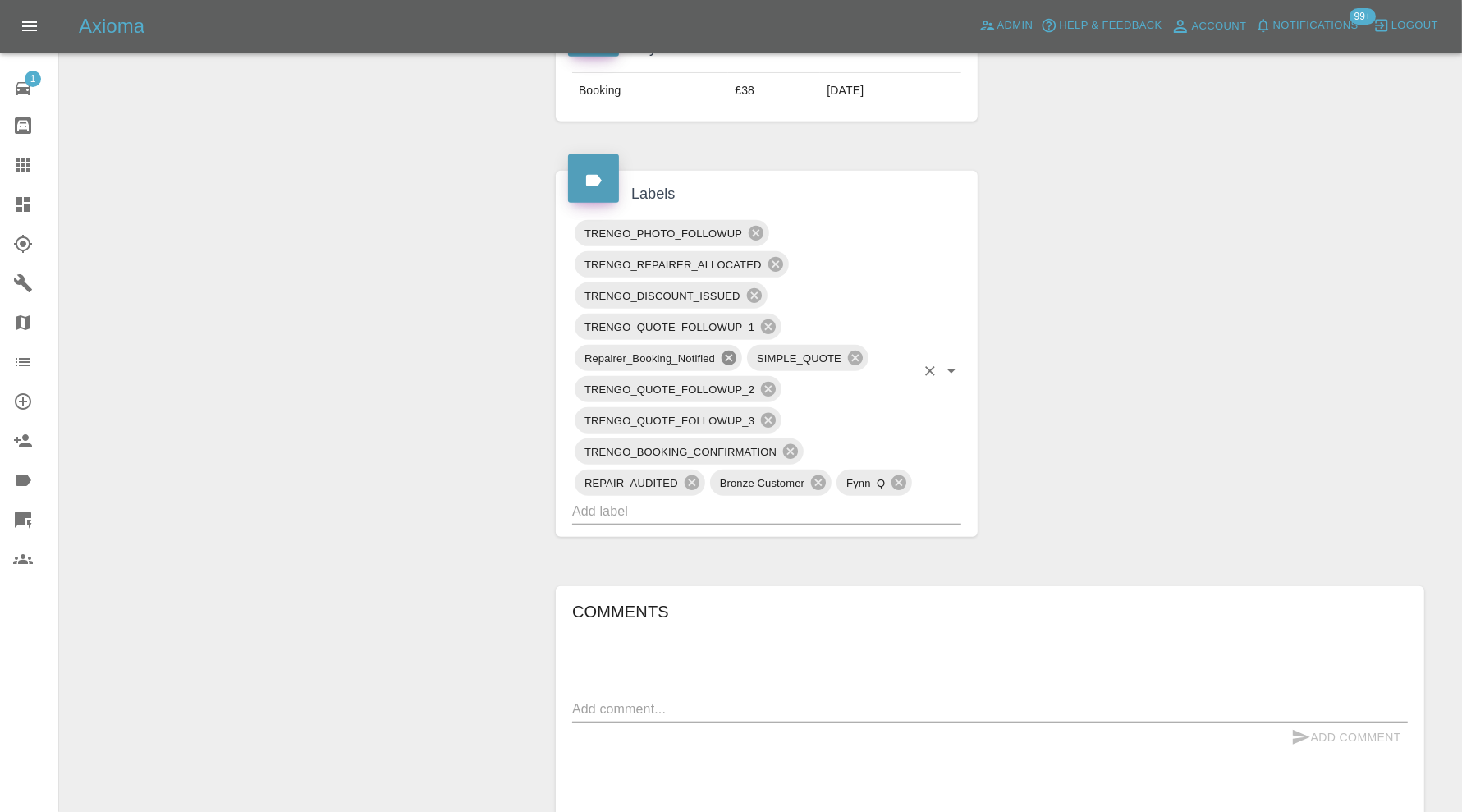
click at [730, 356] on icon at bounding box center [729, 358] width 15 height 15
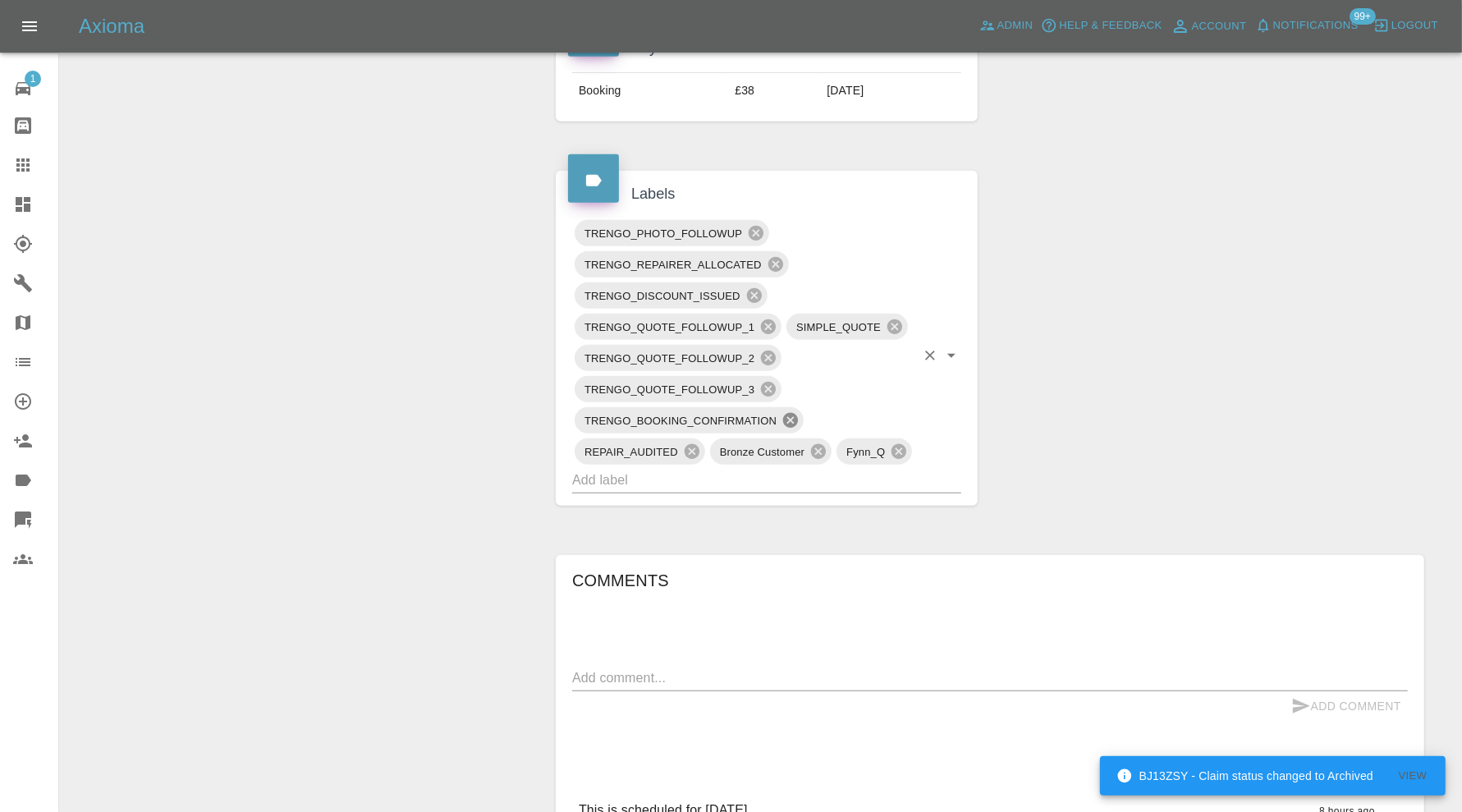
click at [791, 413] on icon at bounding box center [791, 420] width 15 height 15
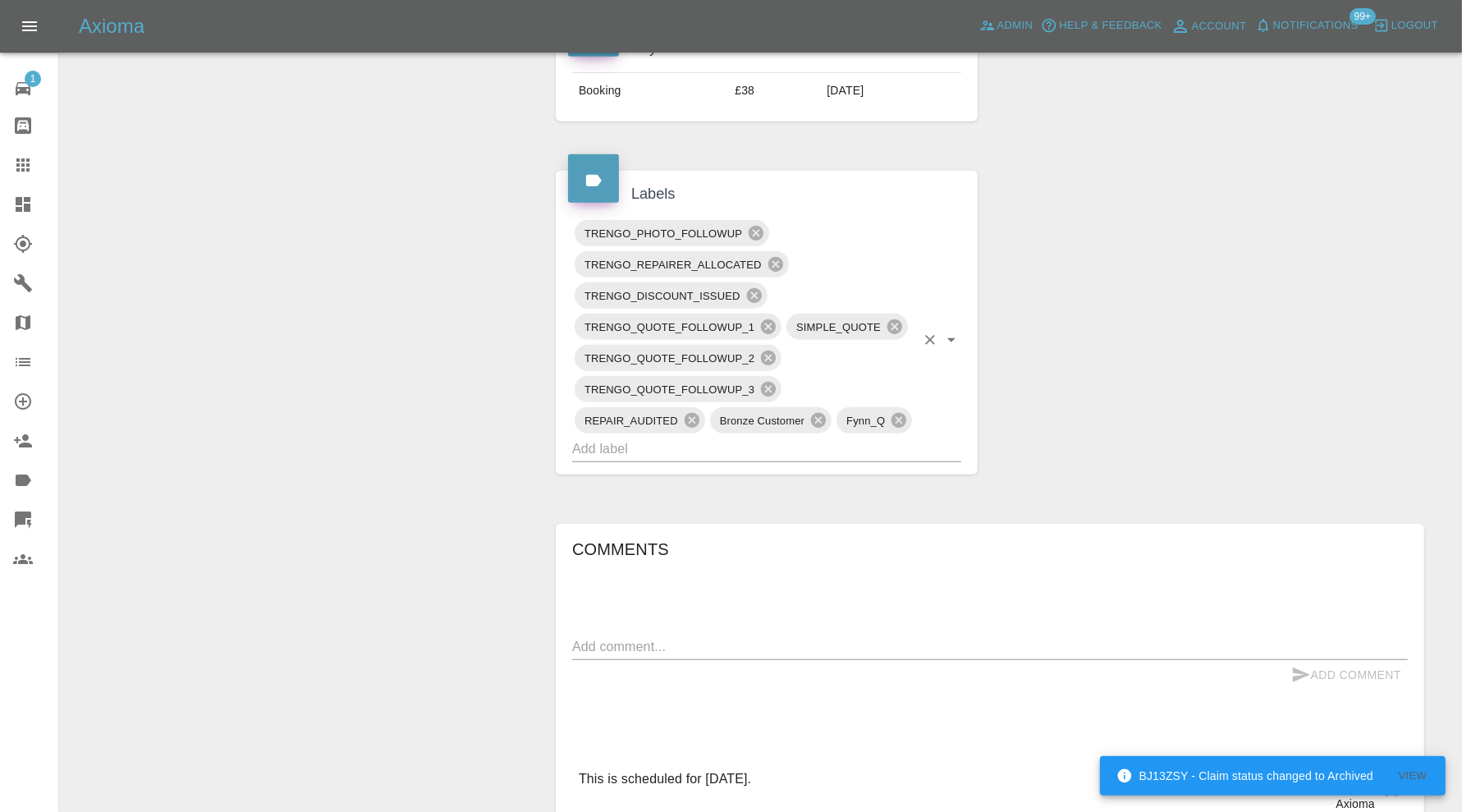
click at [800, 440] on input "text" at bounding box center [743, 448] width 343 height 26
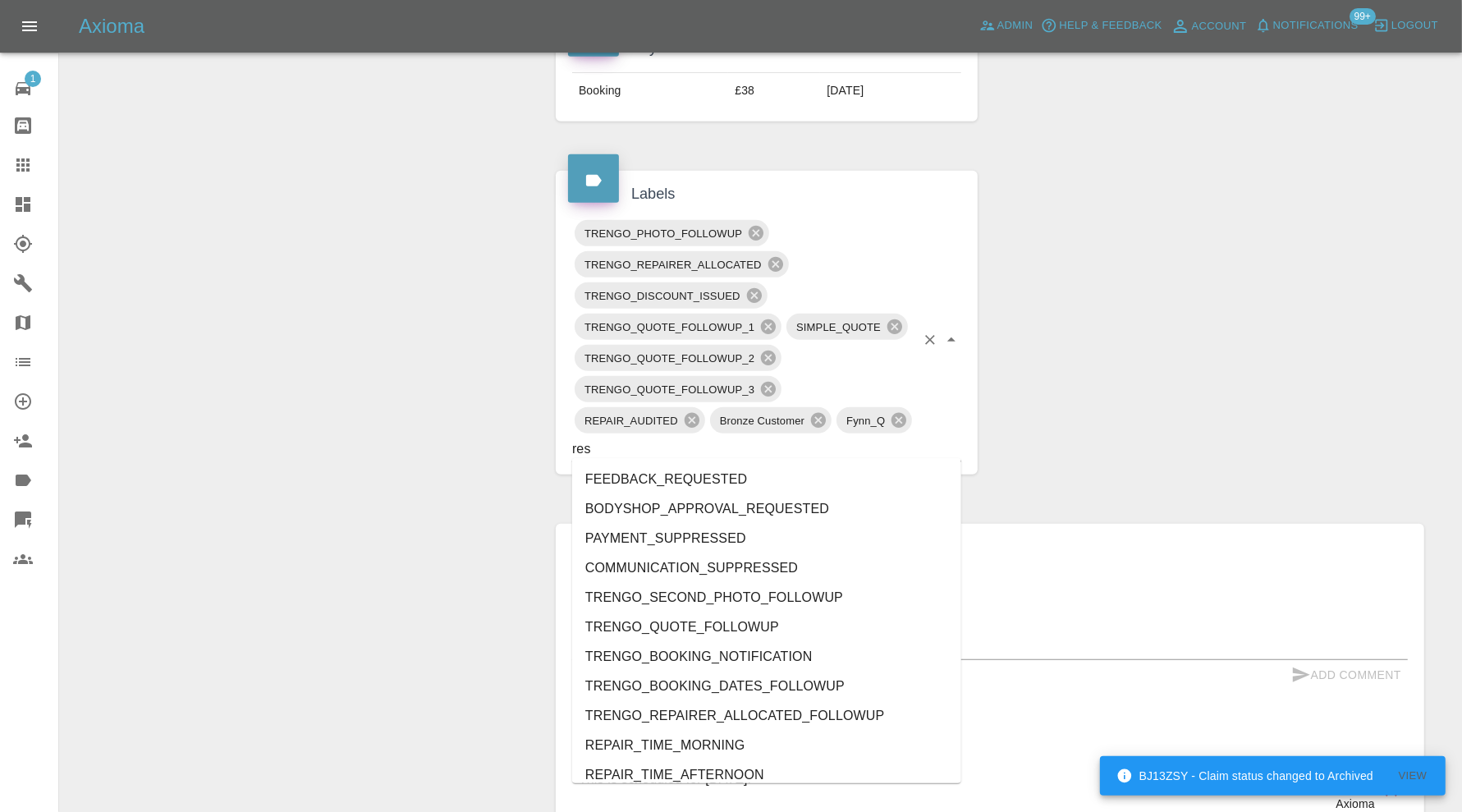
type input "resc"
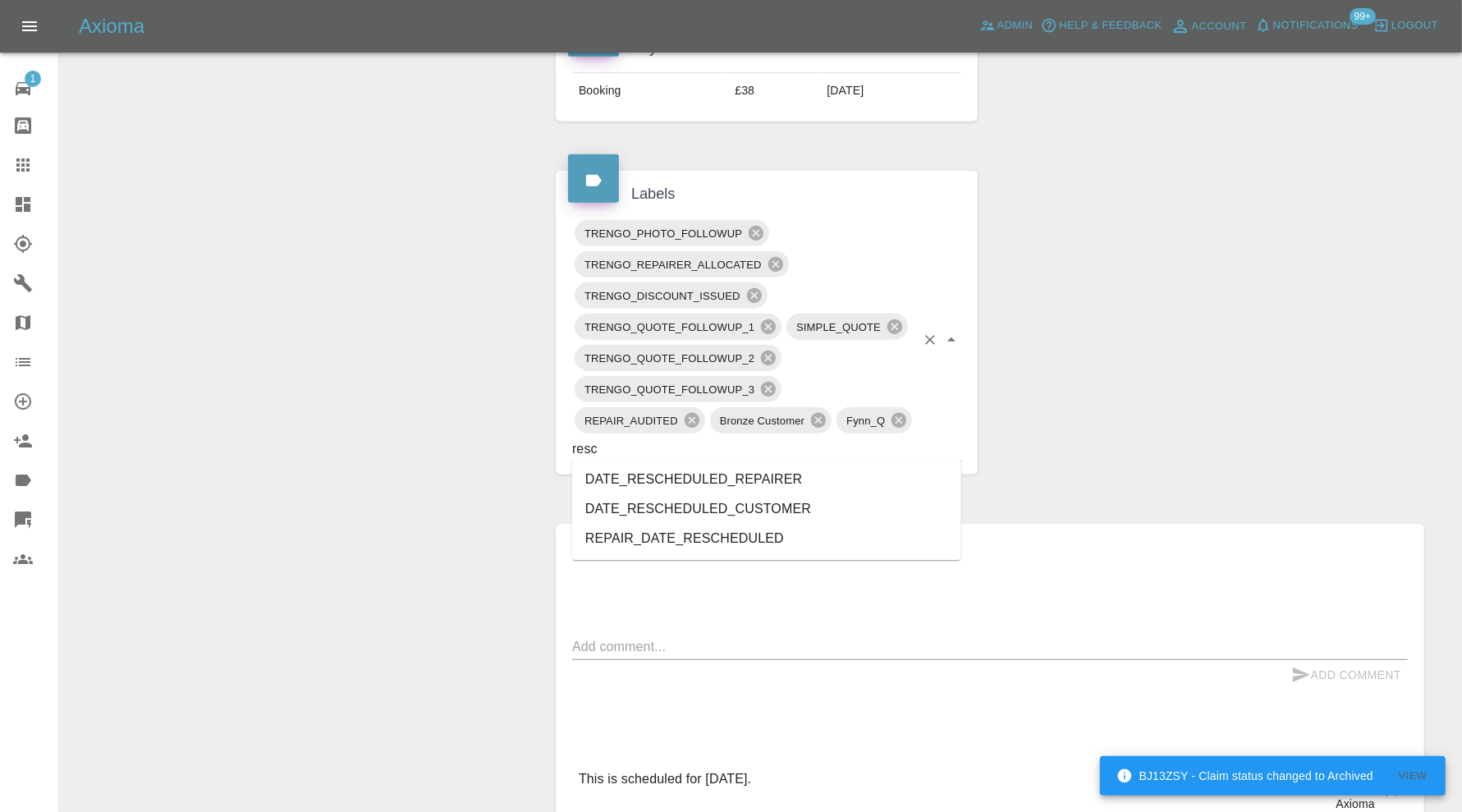
click at [770, 480] on li "DATE_RESCHEDULED_REPAIRER" at bounding box center [767, 480] width 389 height 30
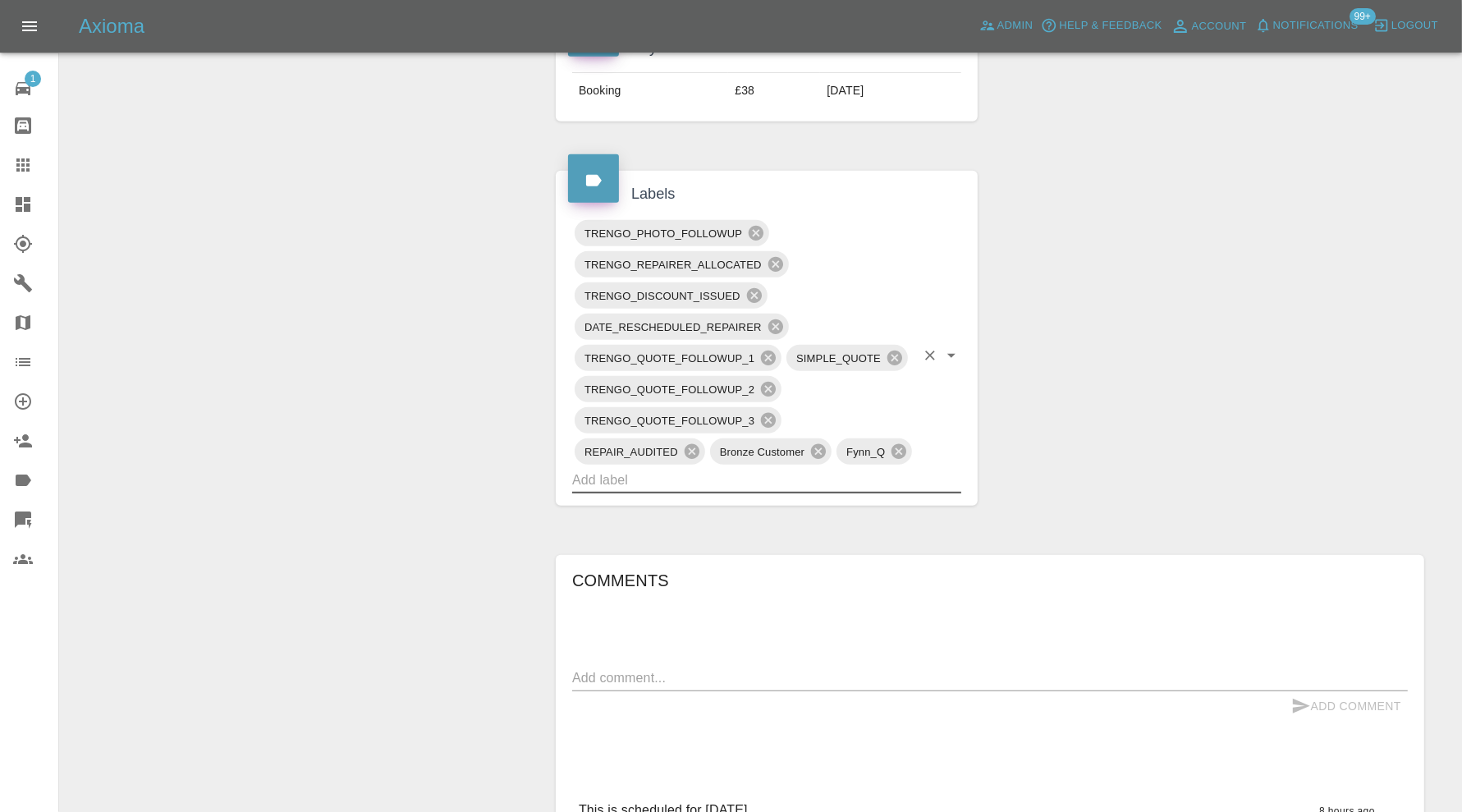
click at [785, 480] on input "text" at bounding box center [743, 480] width 343 height 26
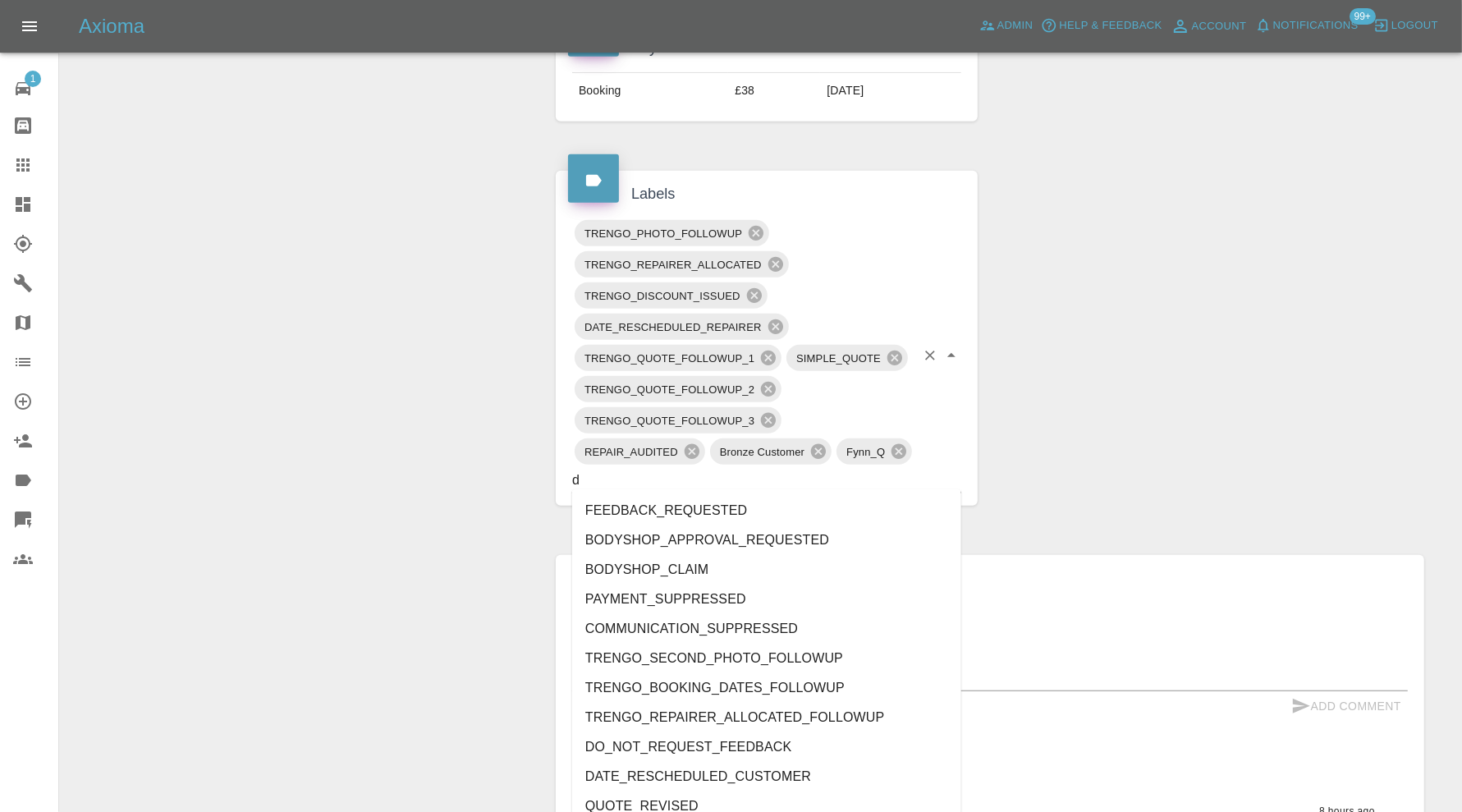
type input "do"
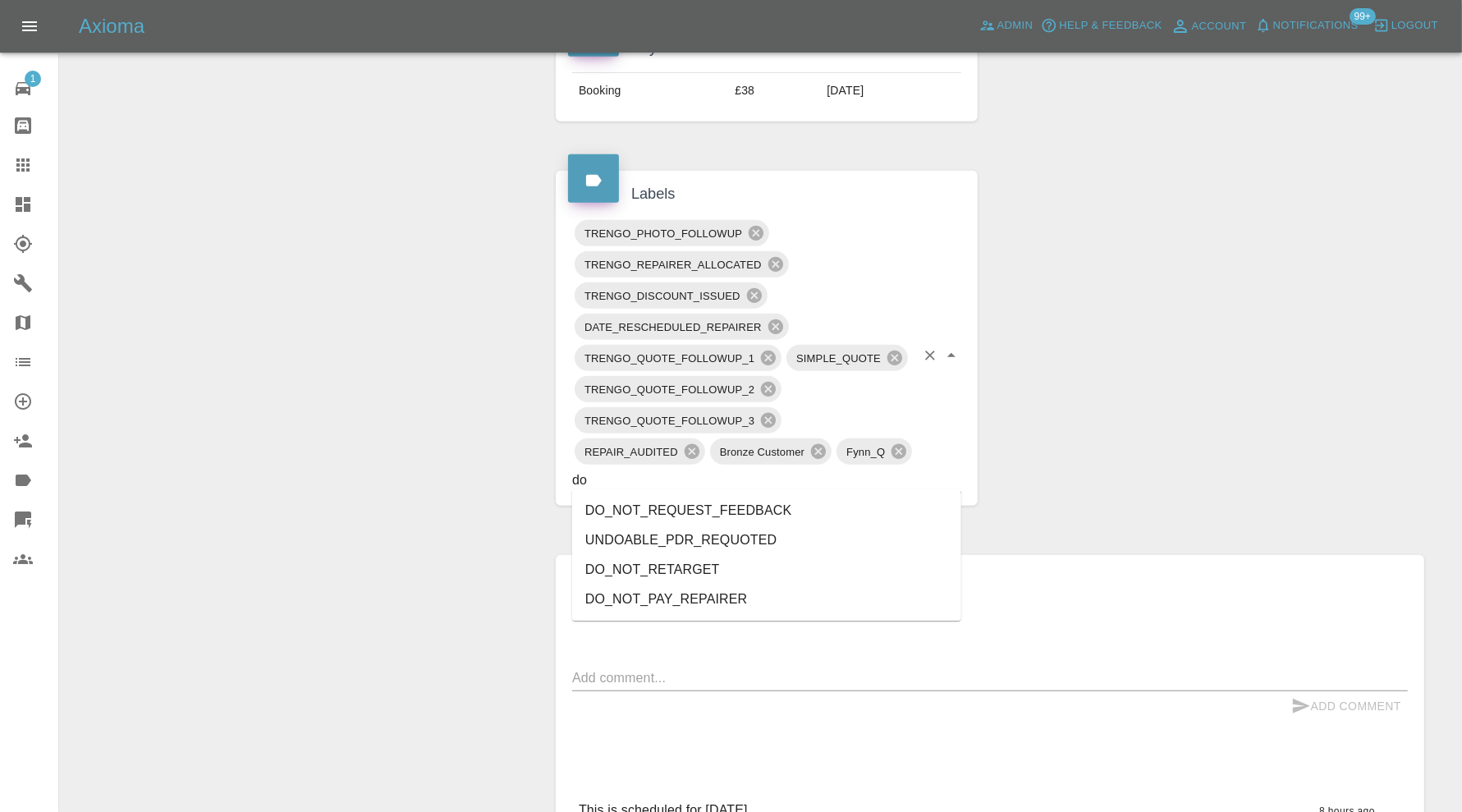
click at [720, 512] on li "DO_NOT_REQUEST_FEEDBACK" at bounding box center [767, 511] width 389 height 30
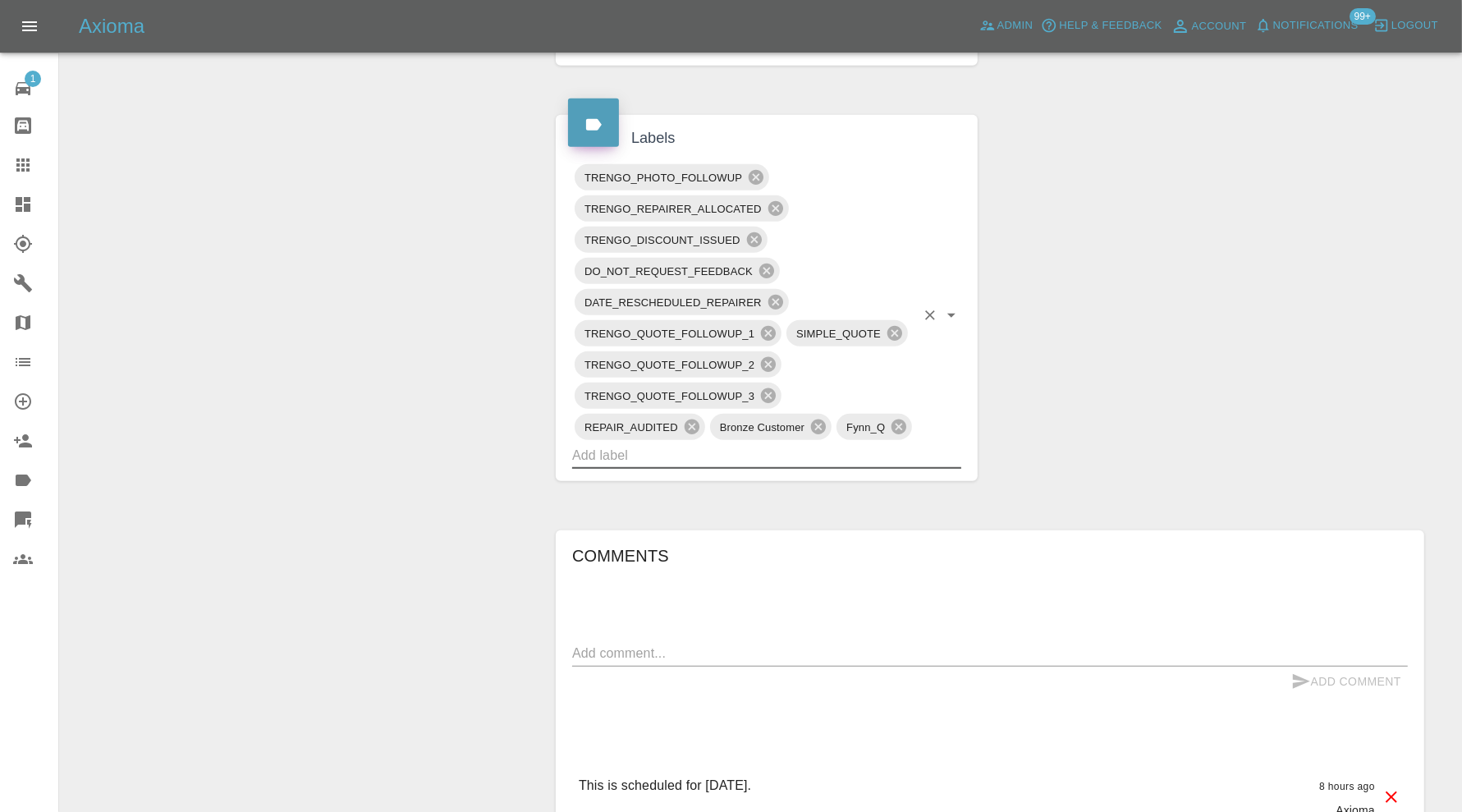
scroll to position [958, 0]
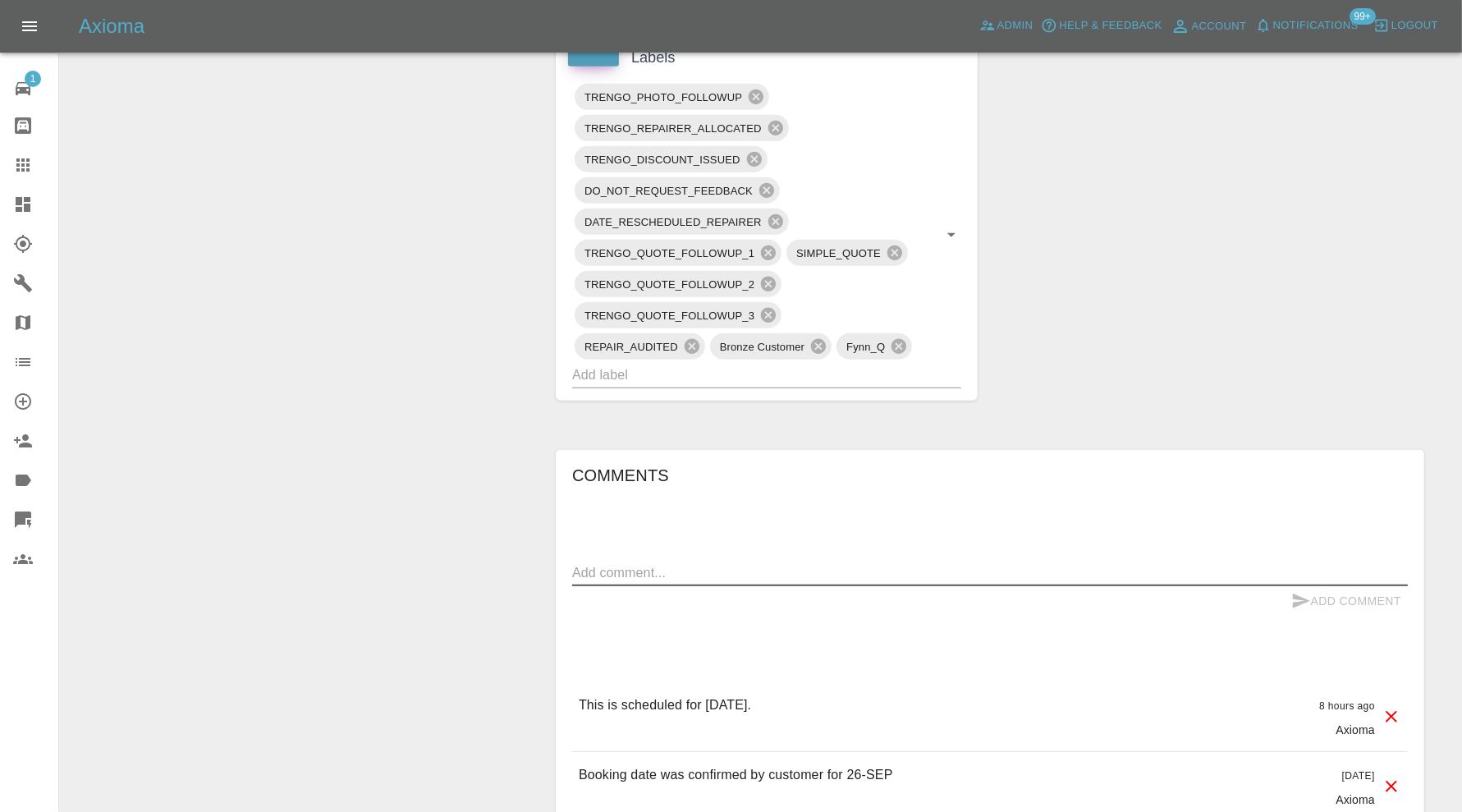
click at [731, 566] on textarea at bounding box center [990, 572] width 836 height 19
type textarea "please send new dates"
click at [1315, 592] on button "Add Comment" at bounding box center [1346, 601] width 123 height 31
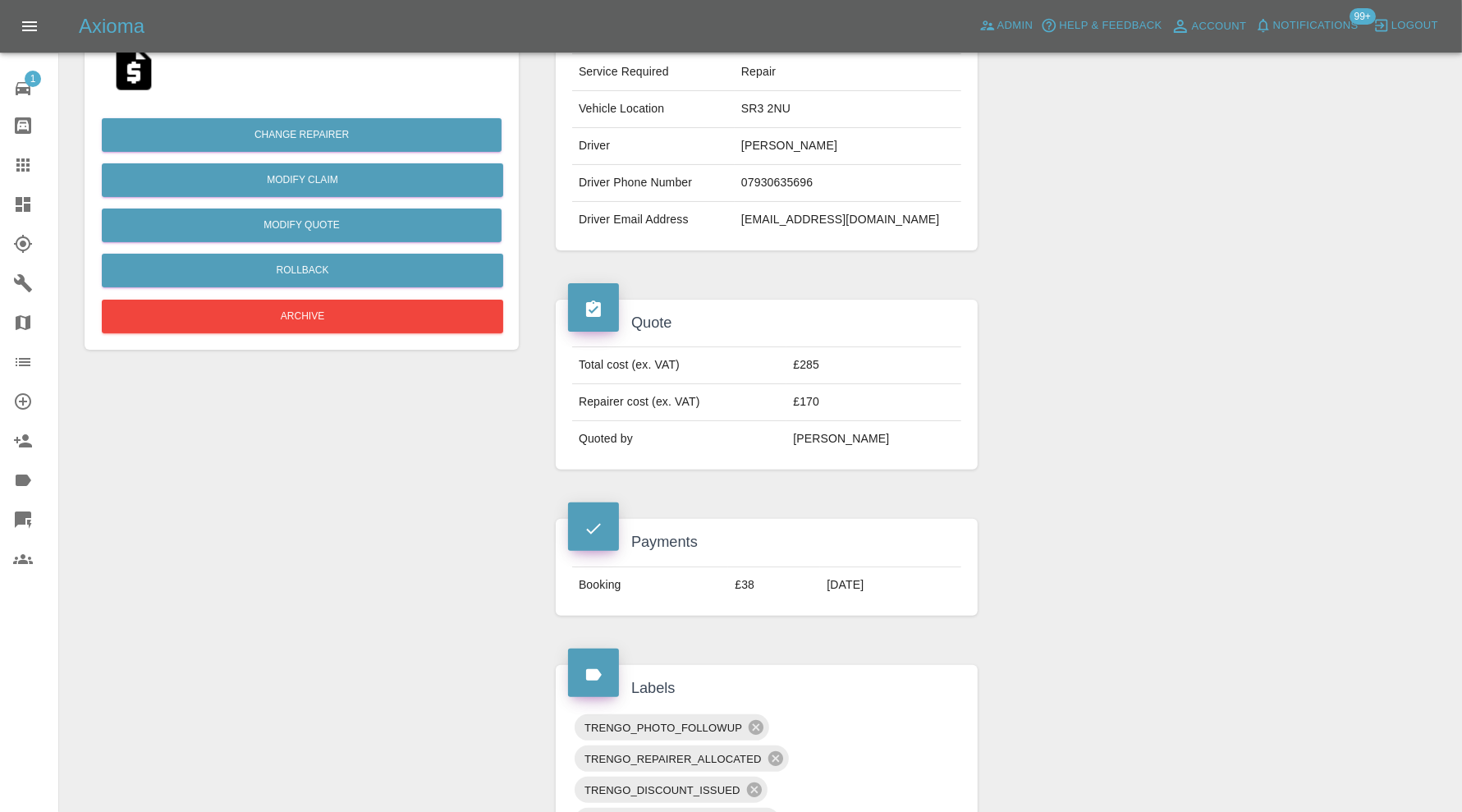
scroll to position [0, 0]
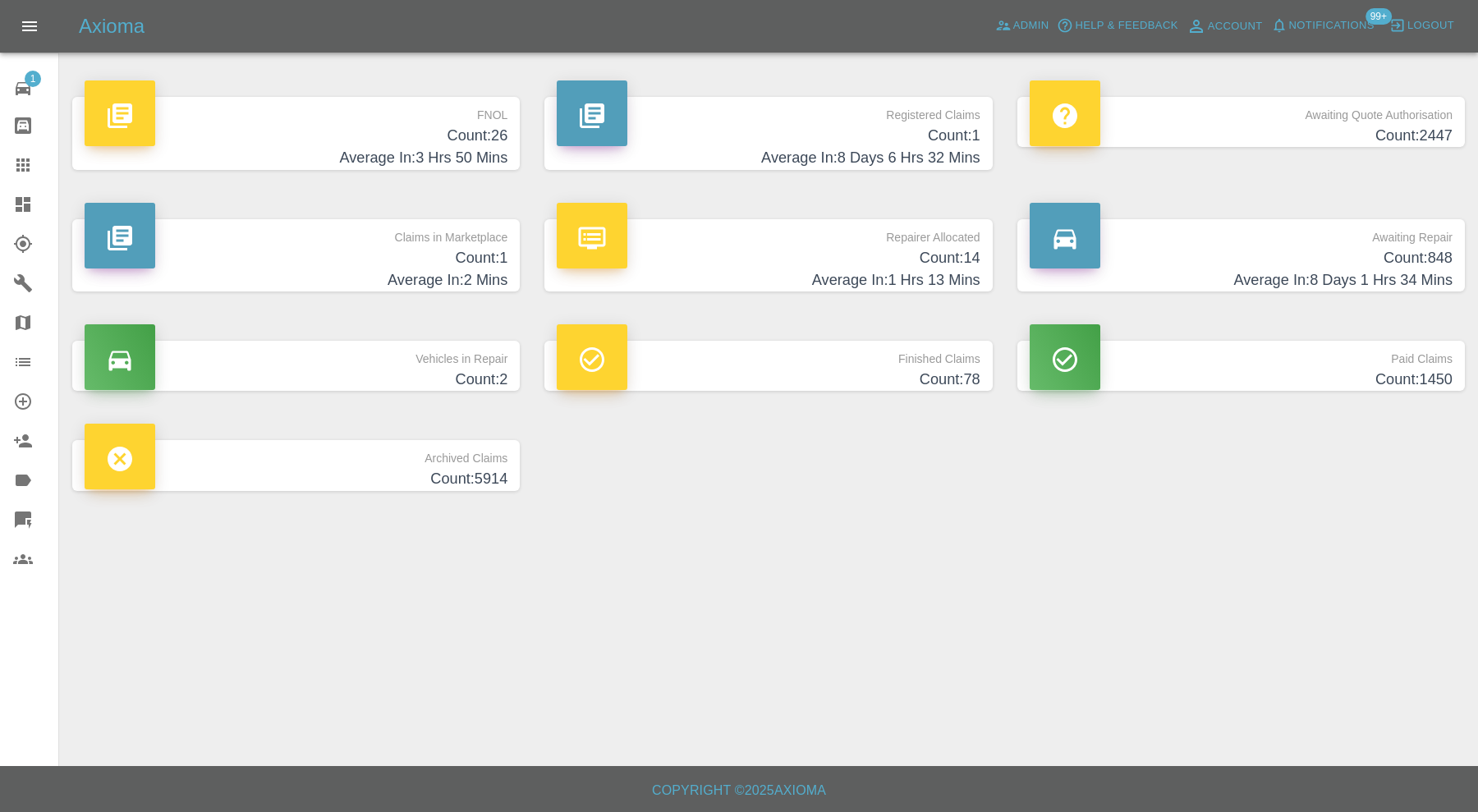
click at [446, 109] on p "FNOL" at bounding box center [295, 111] width 423 height 28
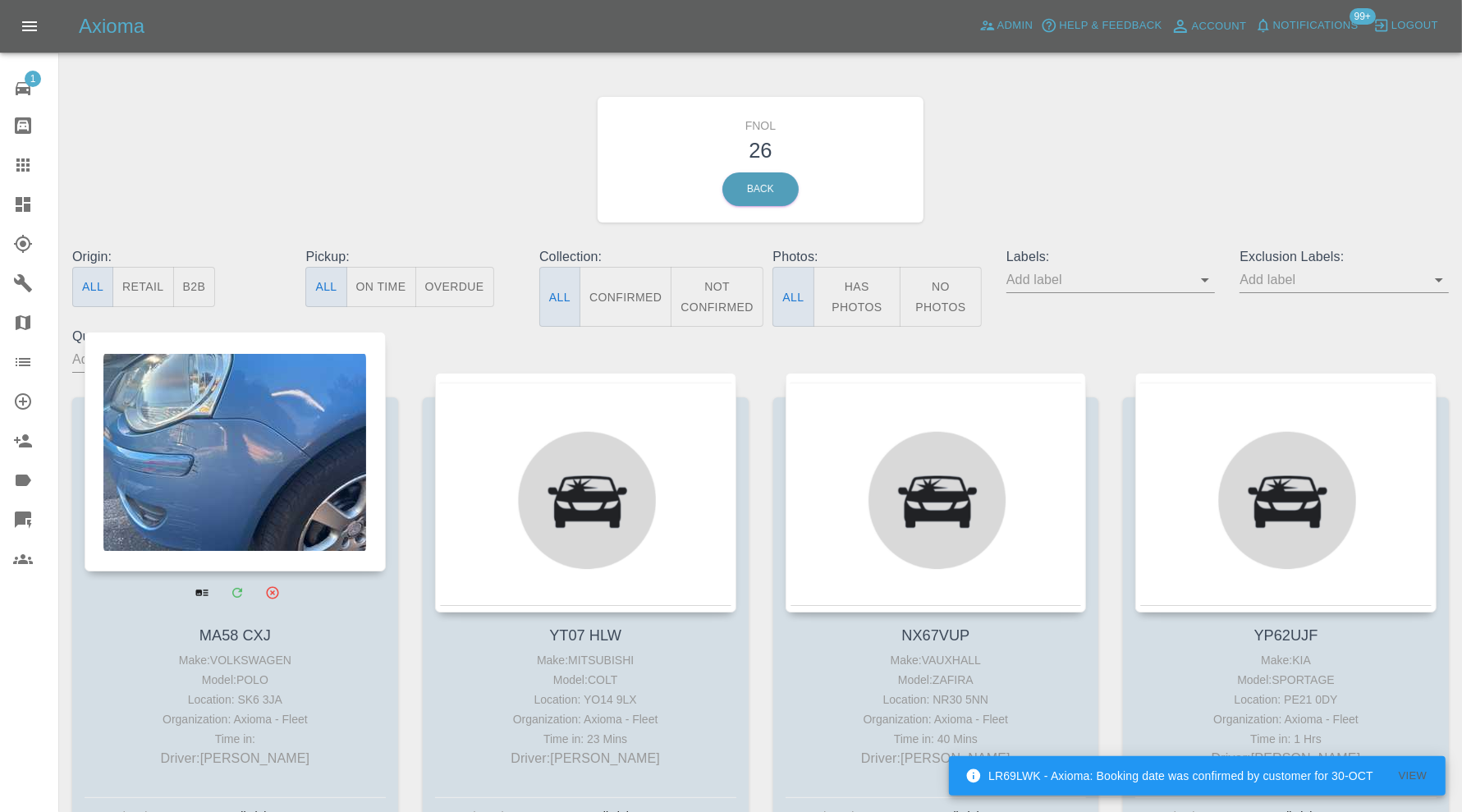
click at [205, 454] on div at bounding box center [235, 451] width 301 height 240
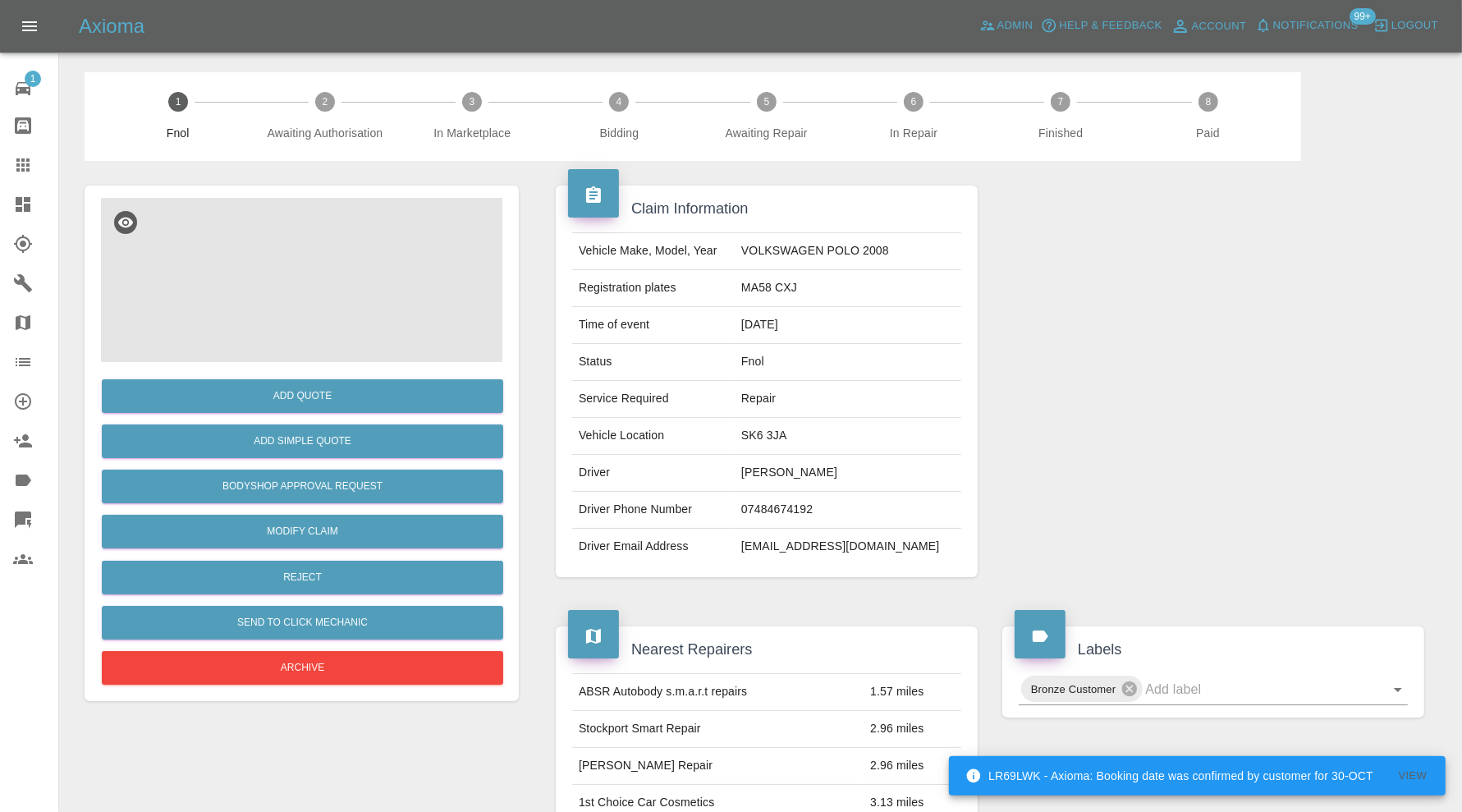
click at [280, 291] on img at bounding box center [301, 279] width 401 height 165
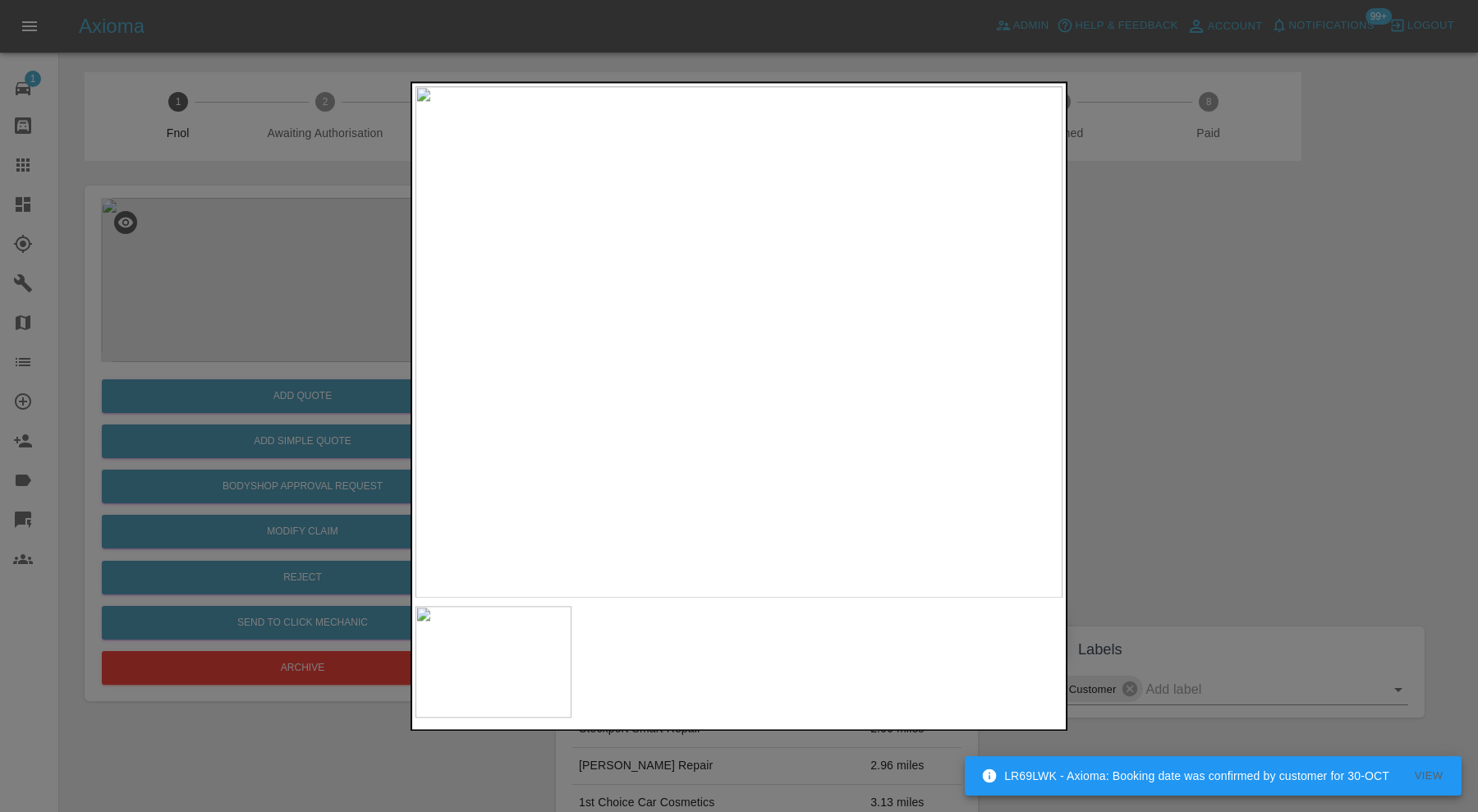
click at [1236, 400] on div at bounding box center [739, 406] width 1478 height 812
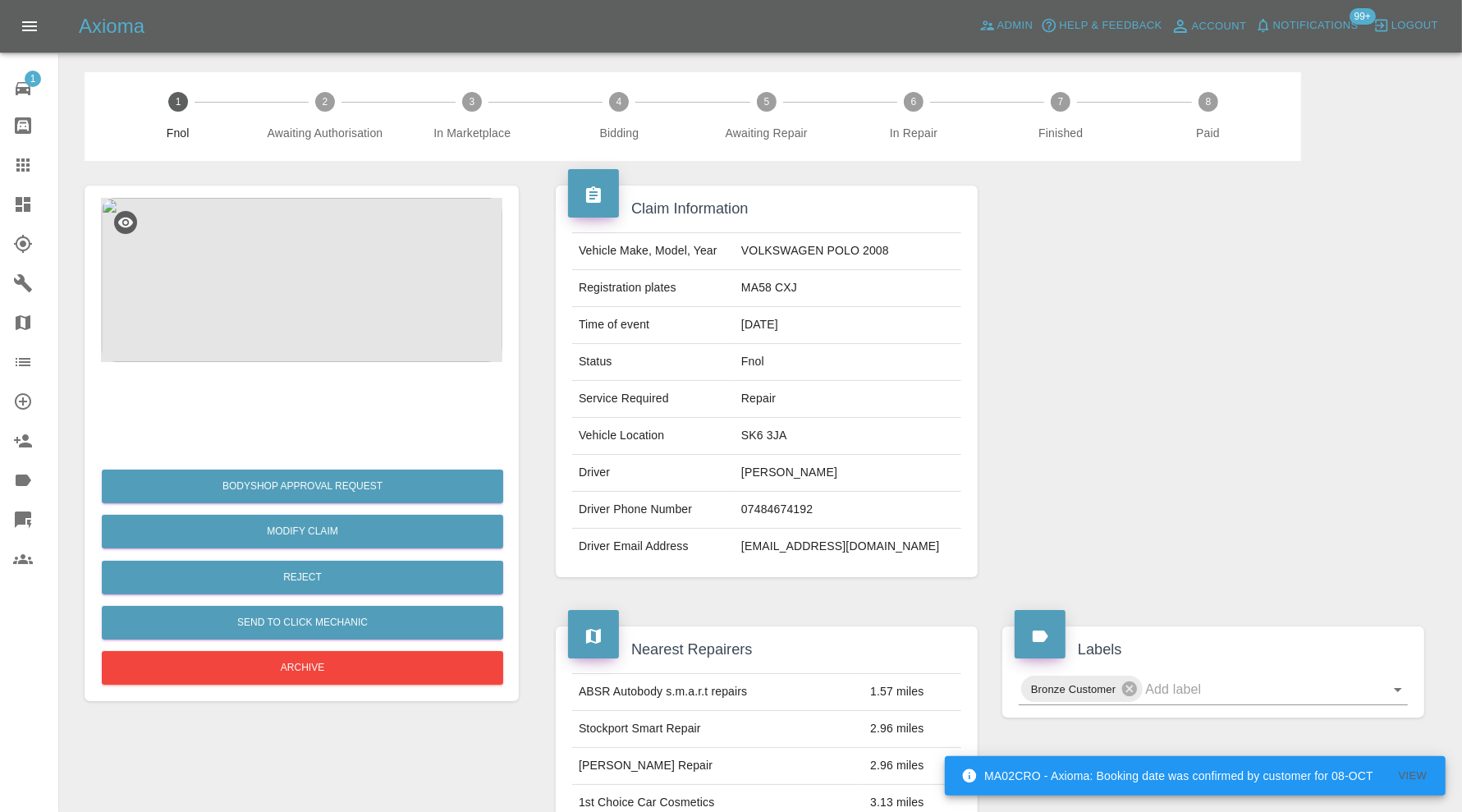
click at [368, 255] on img at bounding box center [301, 279] width 401 height 165
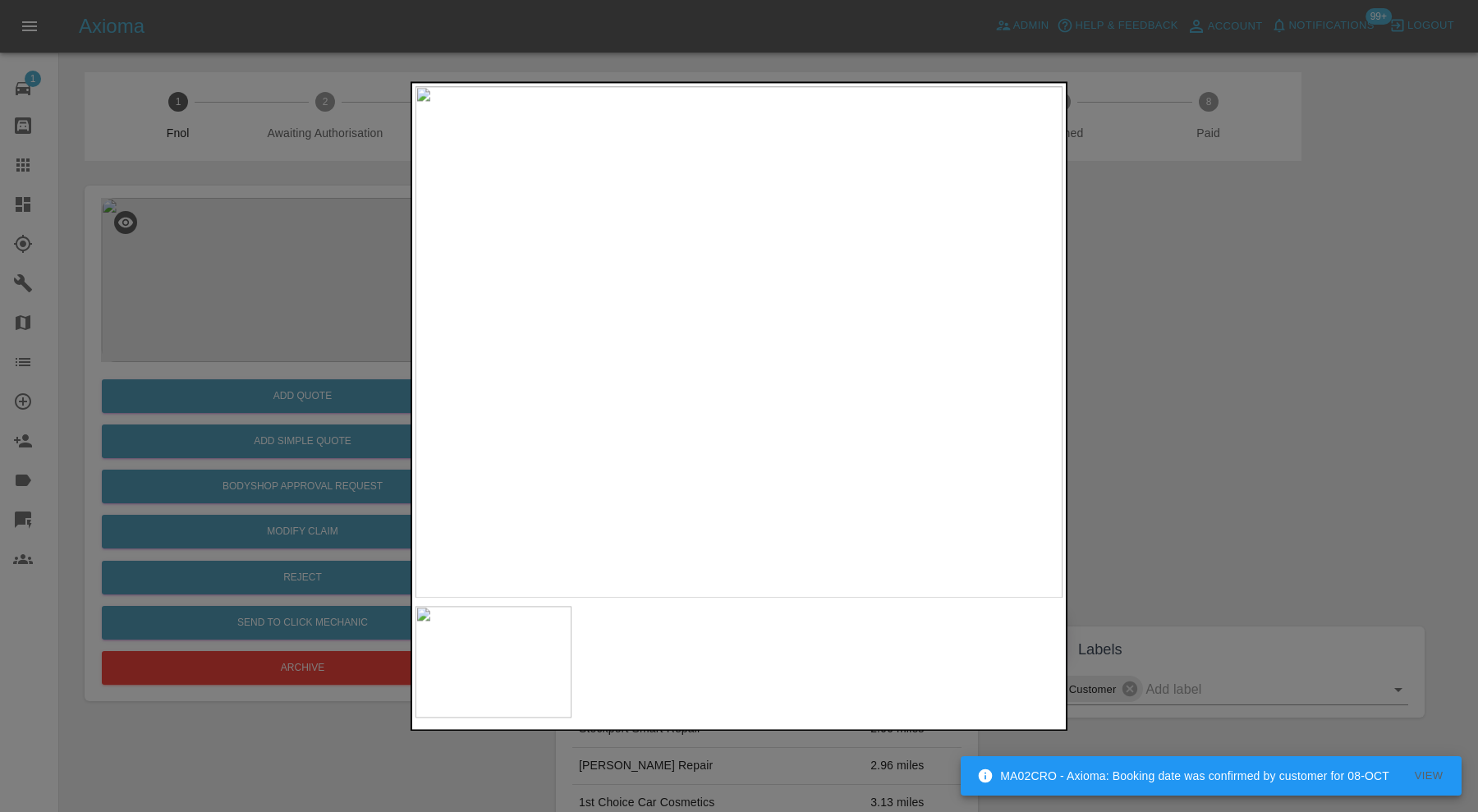
click at [1004, 308] on img at bounding box center [739, 342] width 647 height 512
click at [989, 202] on img at bounding box center [85, 511] width 1941 height 1536
click at [1171, 395] on div at bounding box center [739, 406] width 1478 height 812
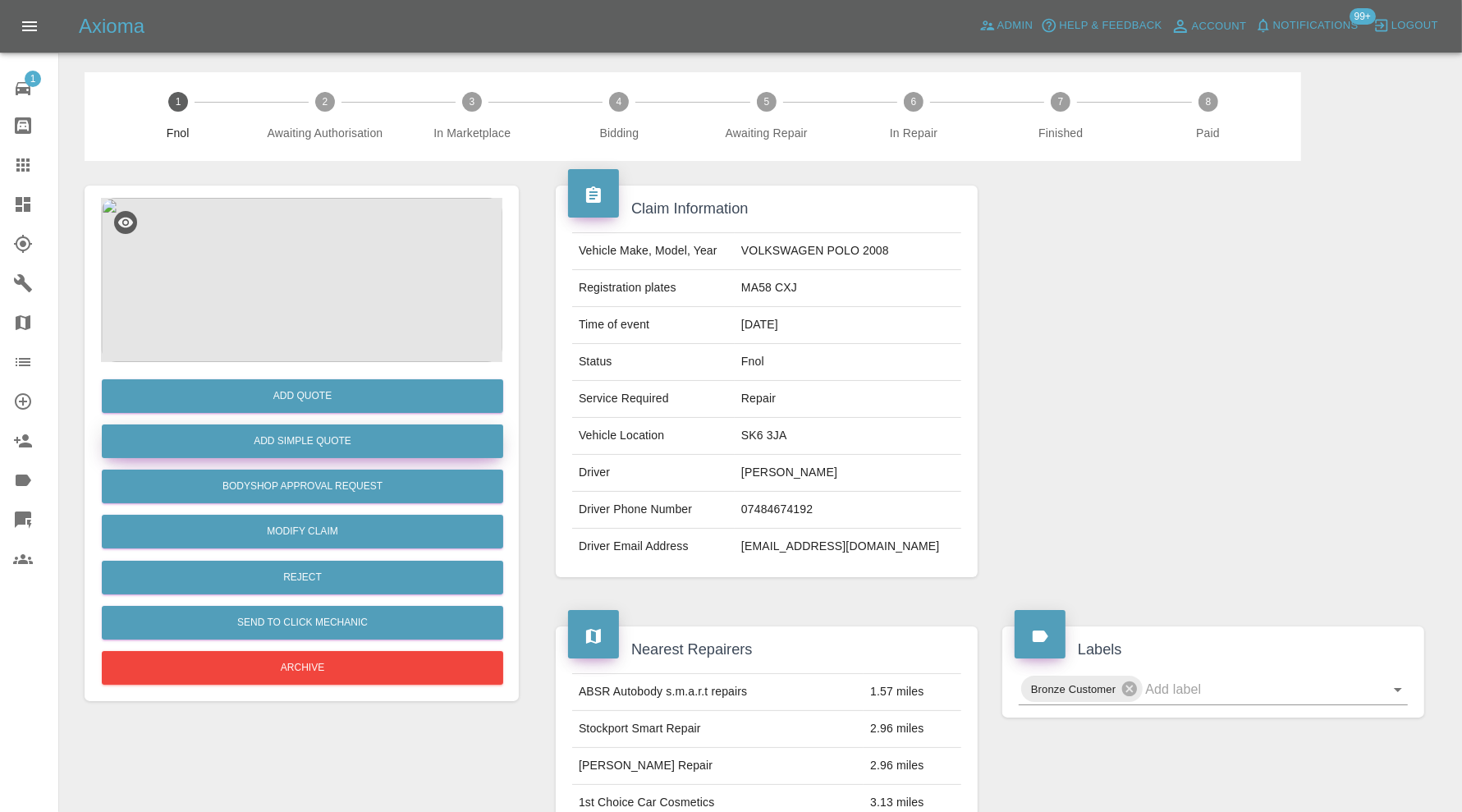
click at [303, 432] on button "Add Simple Quote" at bounding box center [302, 441] width 401 height 34
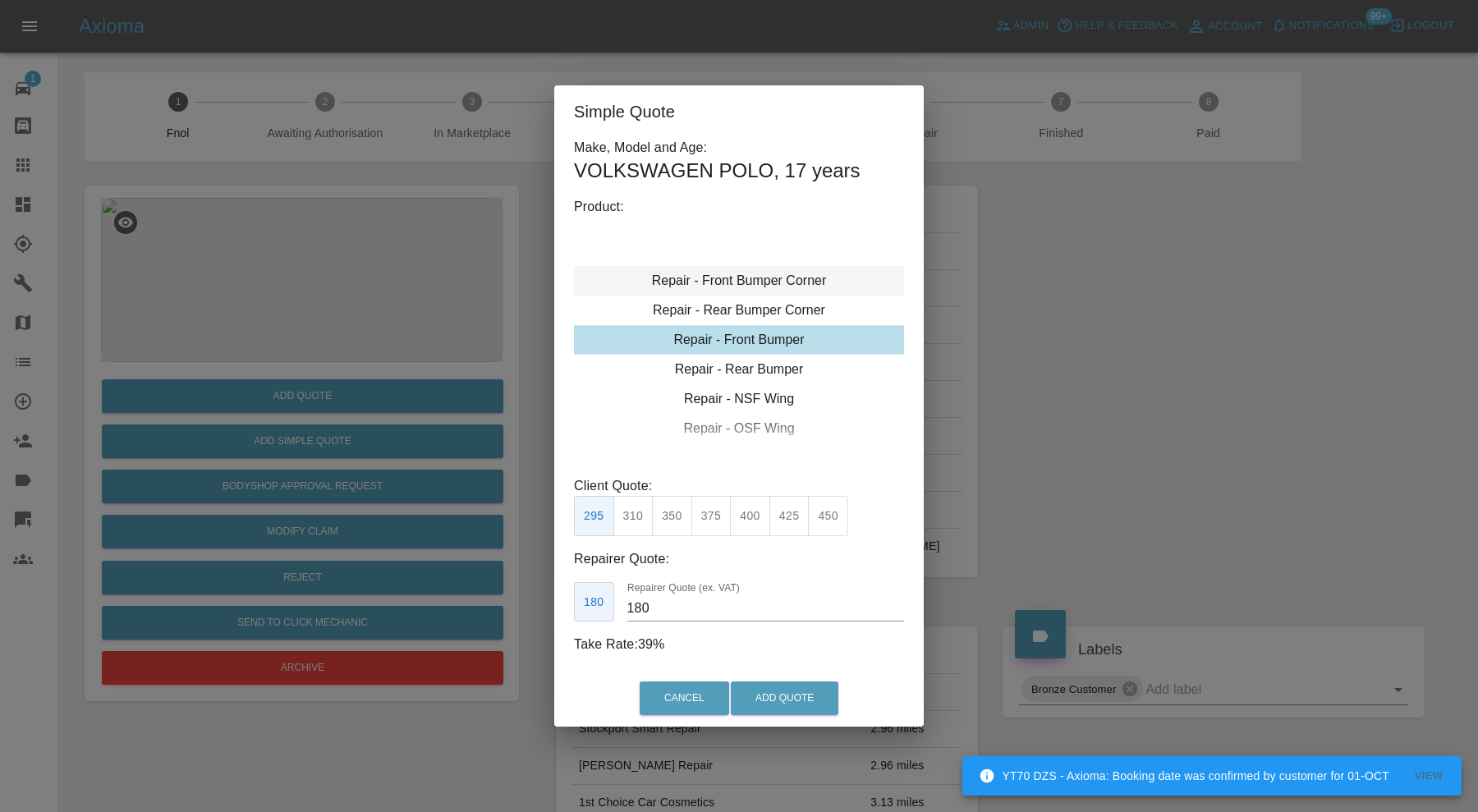
click at [795, 279] on div "Repair - Front Bumper Corner" at bounding box center [739, 281] width 330 height 30
click at [666, 520] on button "215" at bounding box center [672, 516] width 41 height 41
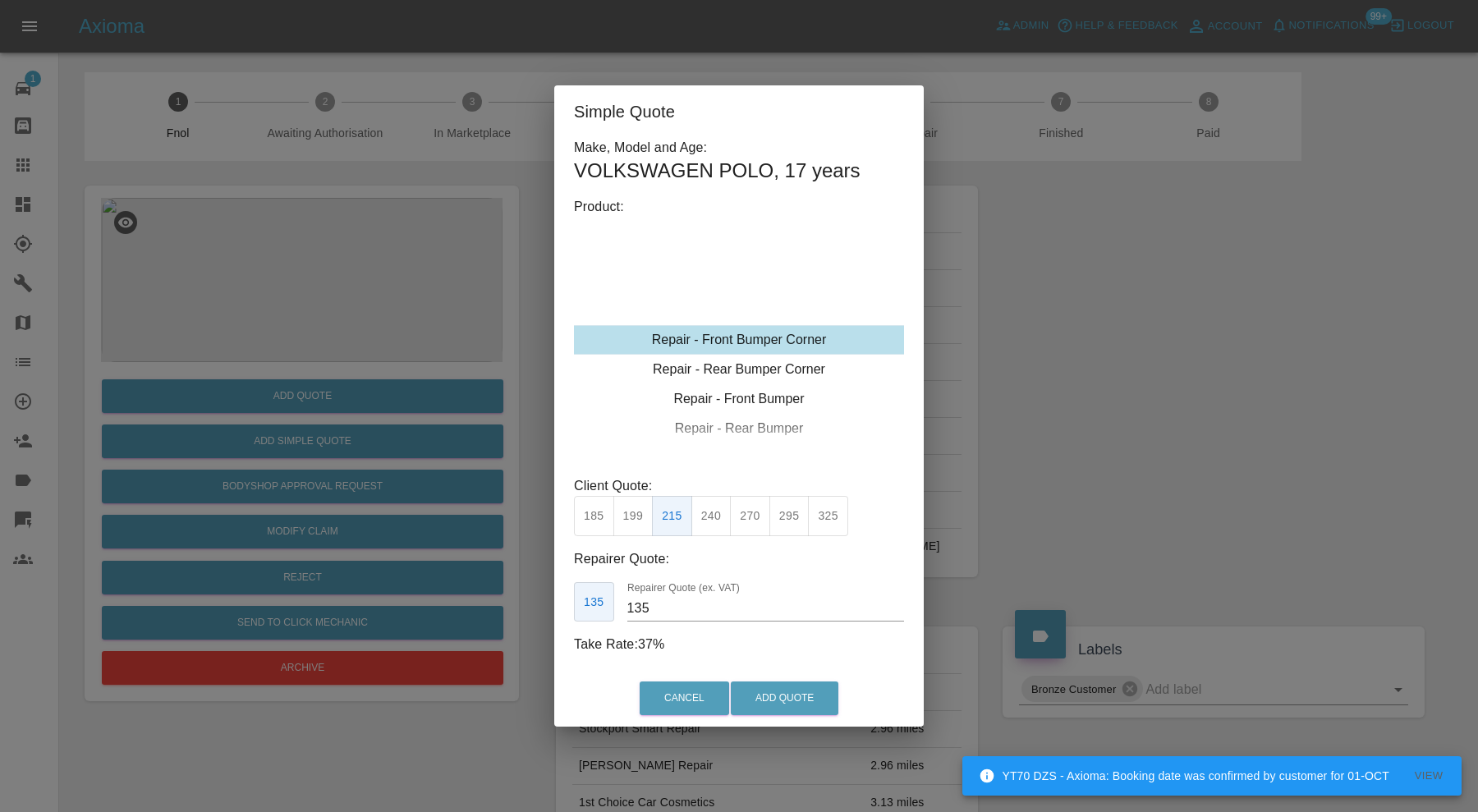
click at [634, 510] on button "199" at bounding box center [634, 516] width 41 height 41
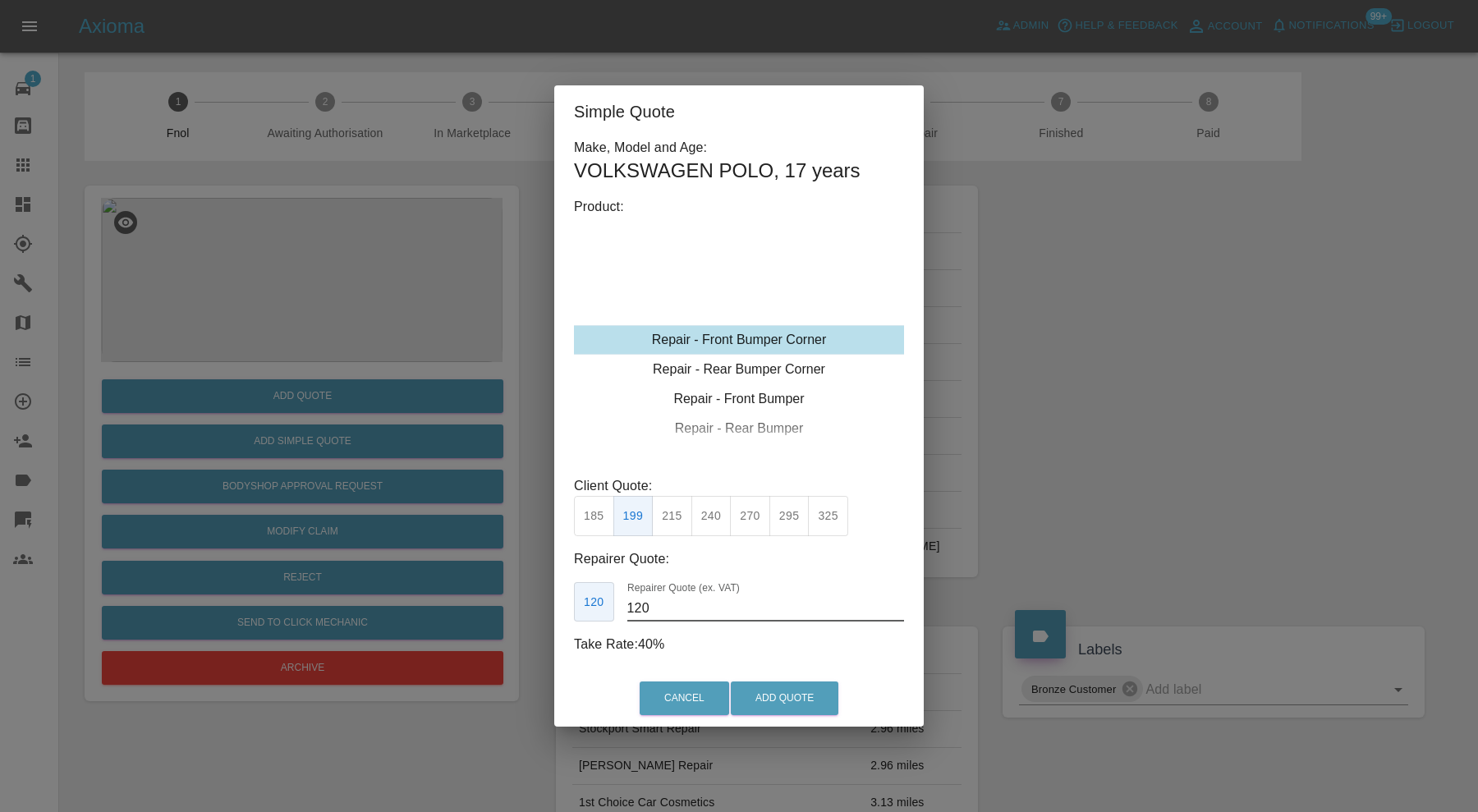
click at [669, 602] on input "120" at bounding box center [765, 609] width 277 height 26
type input "125"
click at [808, 700] on button "Add Quote" at bounding box center [785, 698] width 108 height 34
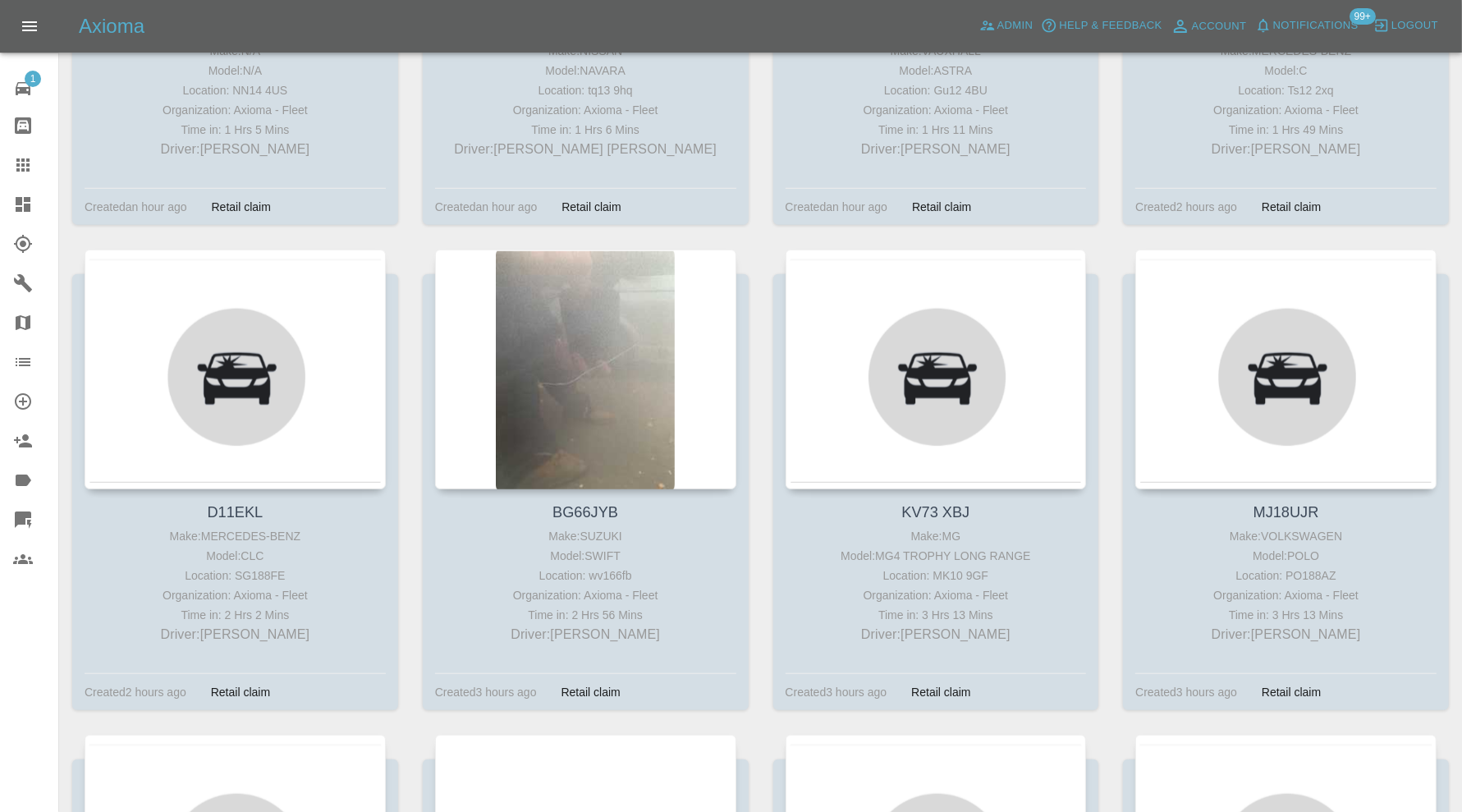
scroll to position [1368, 0]
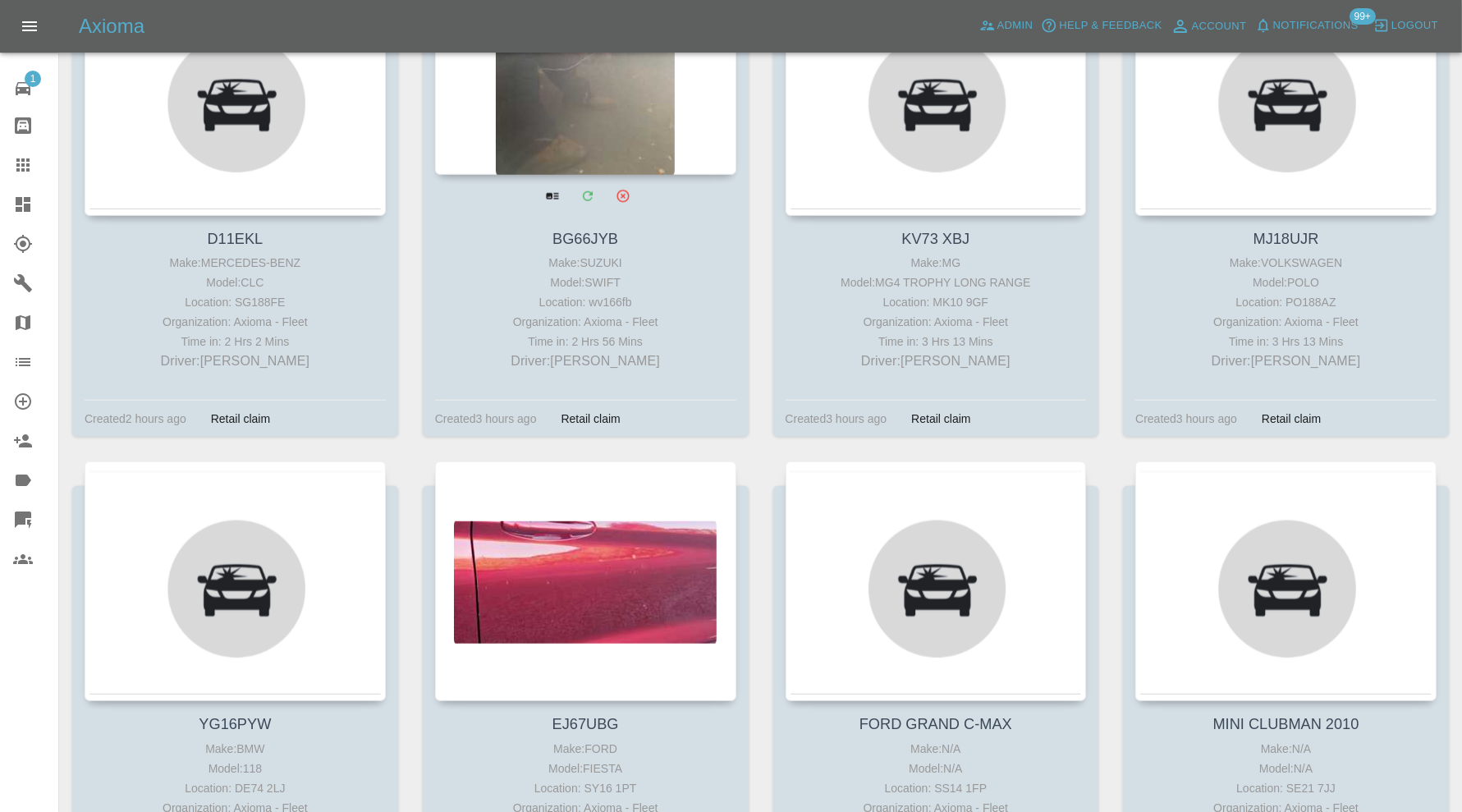
click at [536, 101] on div at bounding box center [585, 55] width 301 height 240
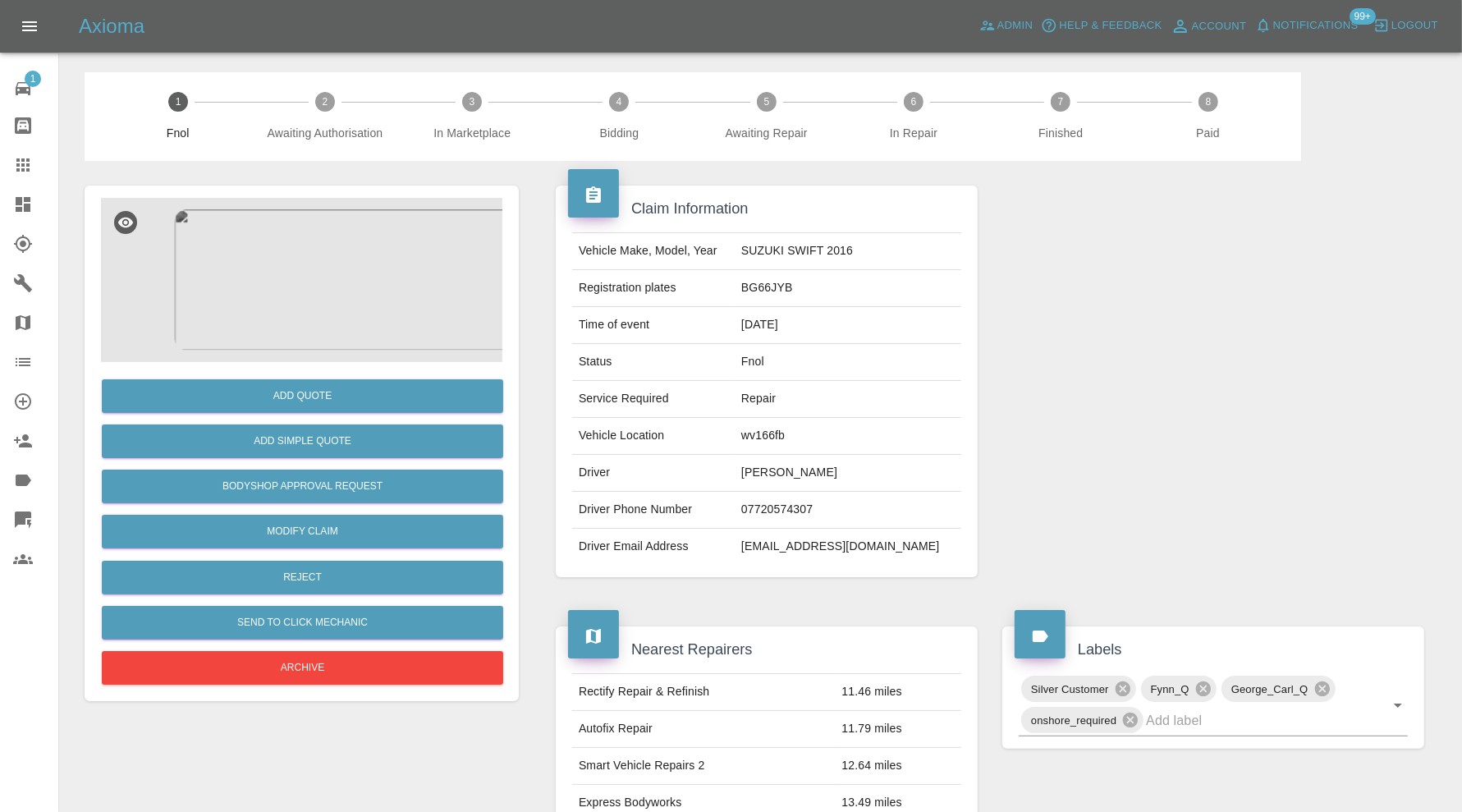
click at [317, 303] on img at bounding box center [301, 279] width 401 height 165
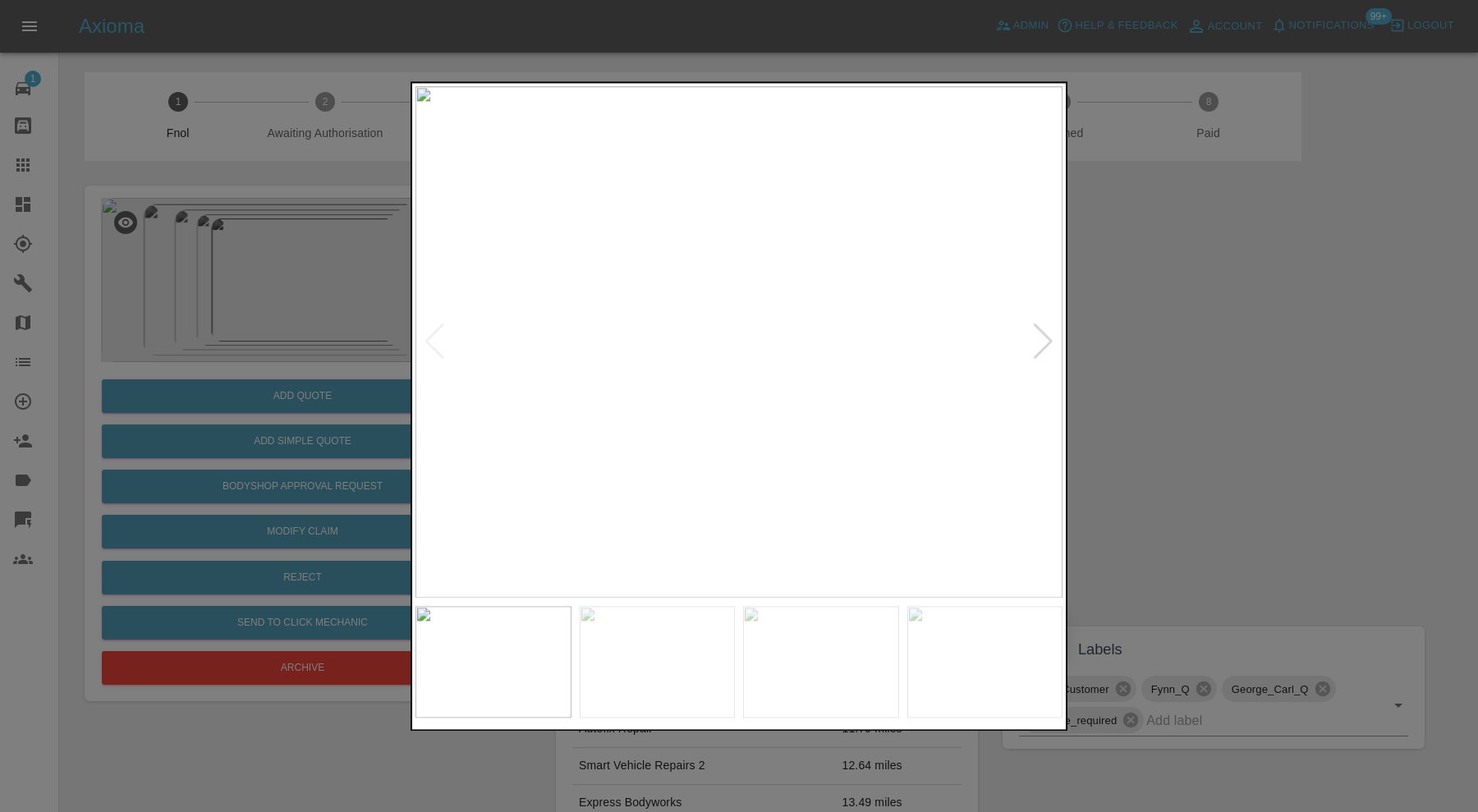
click at [1221, 342] on div at bounding box center [739, 406] width 1478 height 812
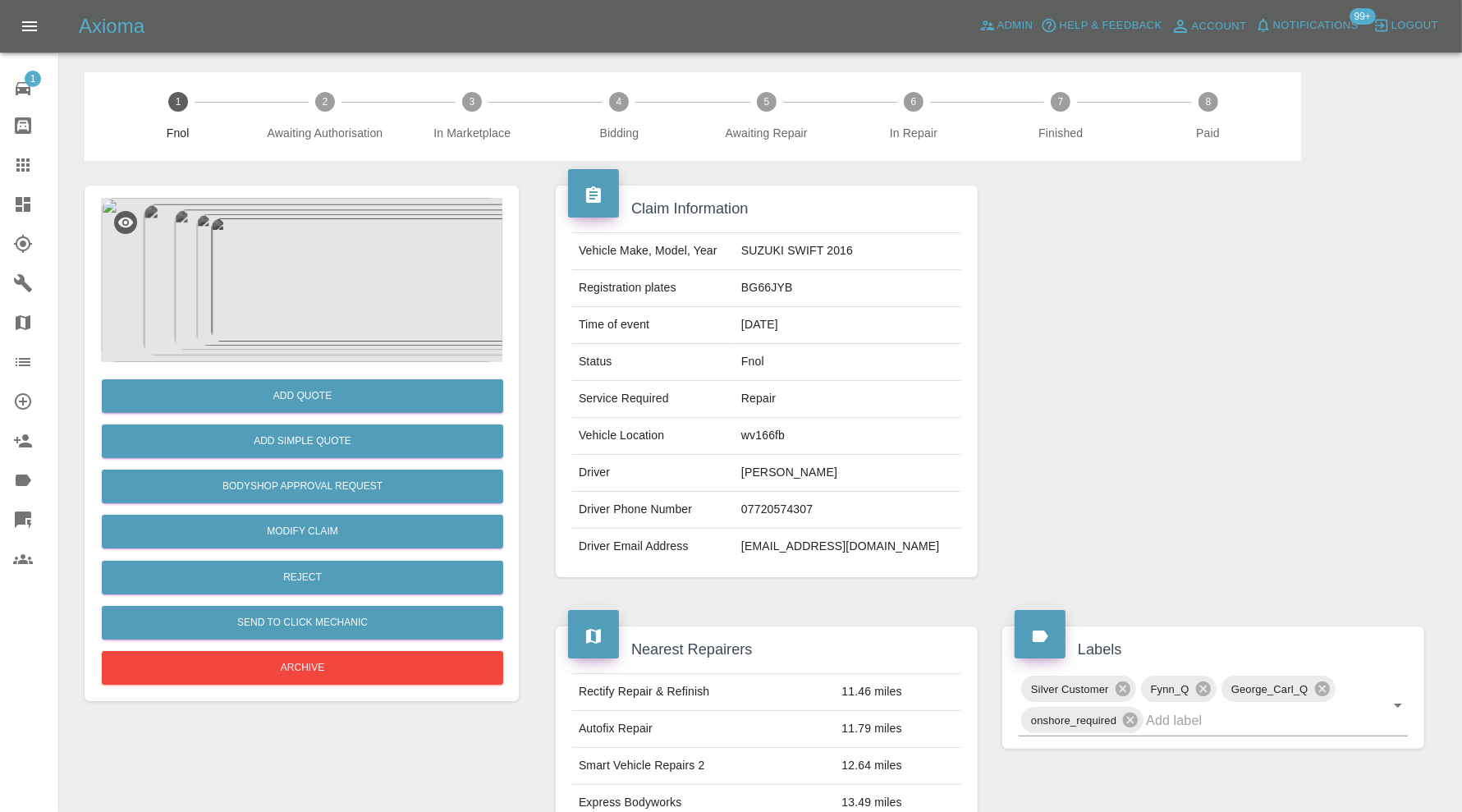
click at [300, 294] on img at bounding box center [301, 279] width 401 height 165
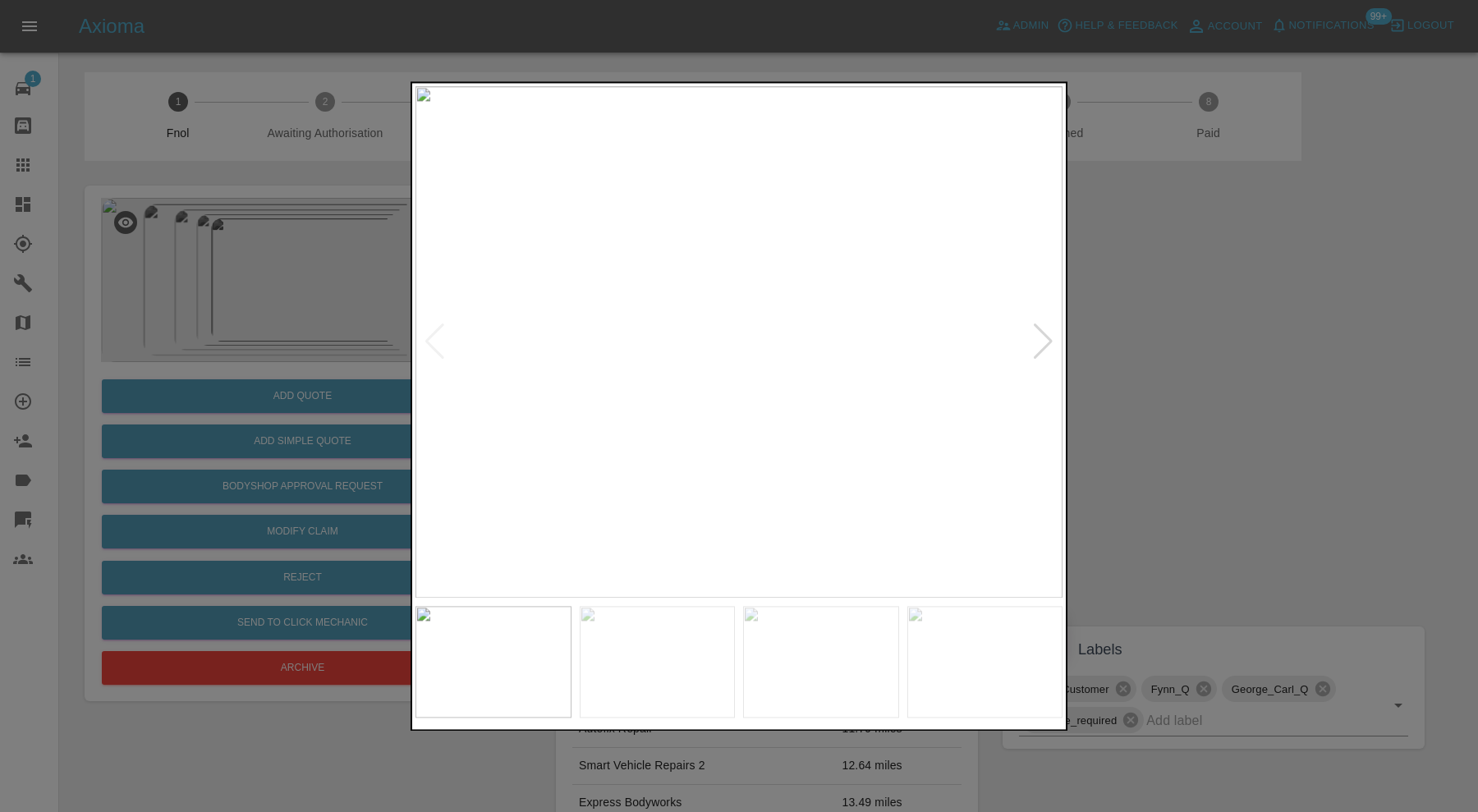
click at [1045, 336] on div at bounding box center [1043, 342] width 22 height 36
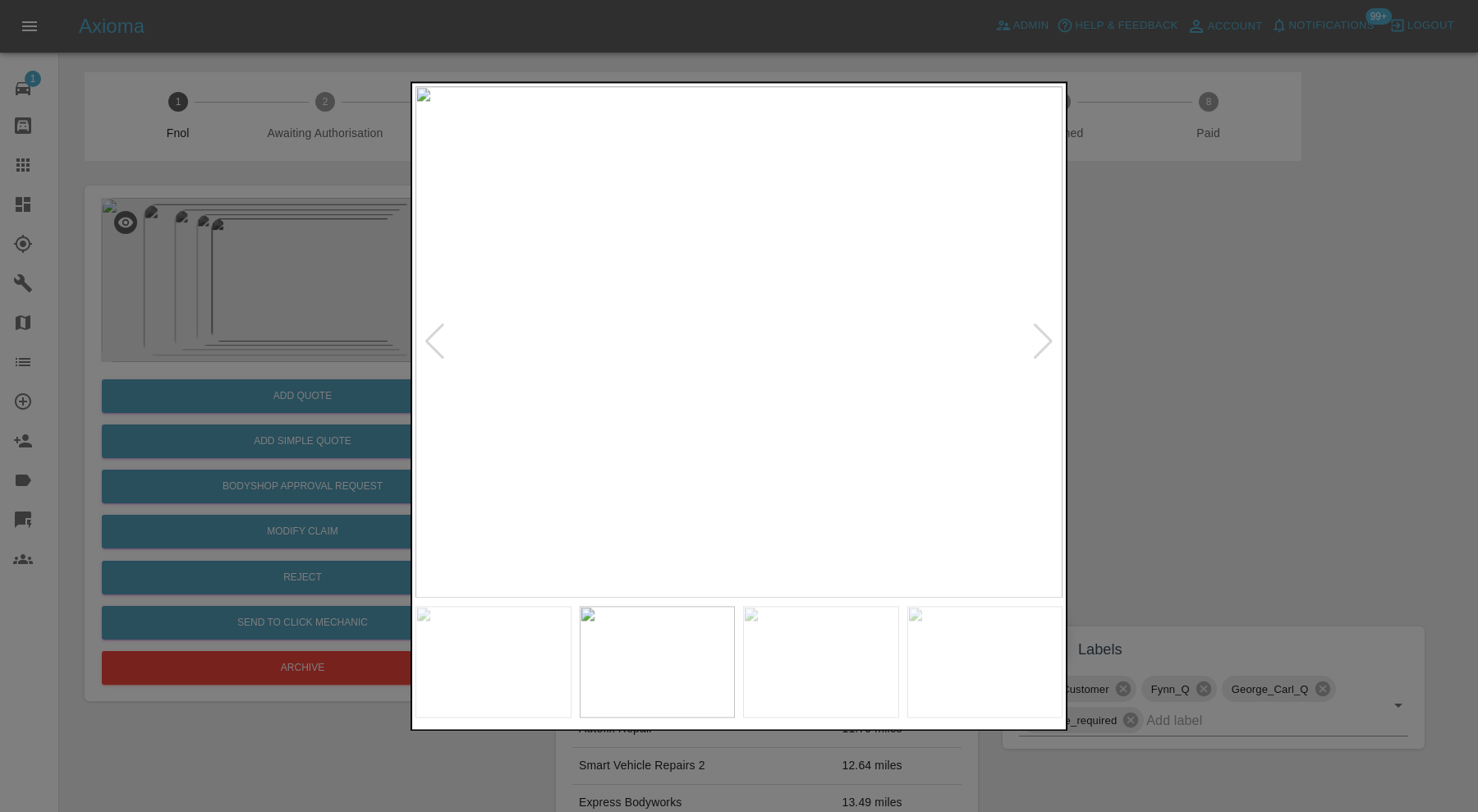
click at [1045, 336] on div at bounding box center [1043, 342] width 22 height 36
click at [1045, 336] on img at bounding box center [739, 342] width 647 height 512
click at [439, 337] on div at bounding box center [434, 342] width 22 height 36
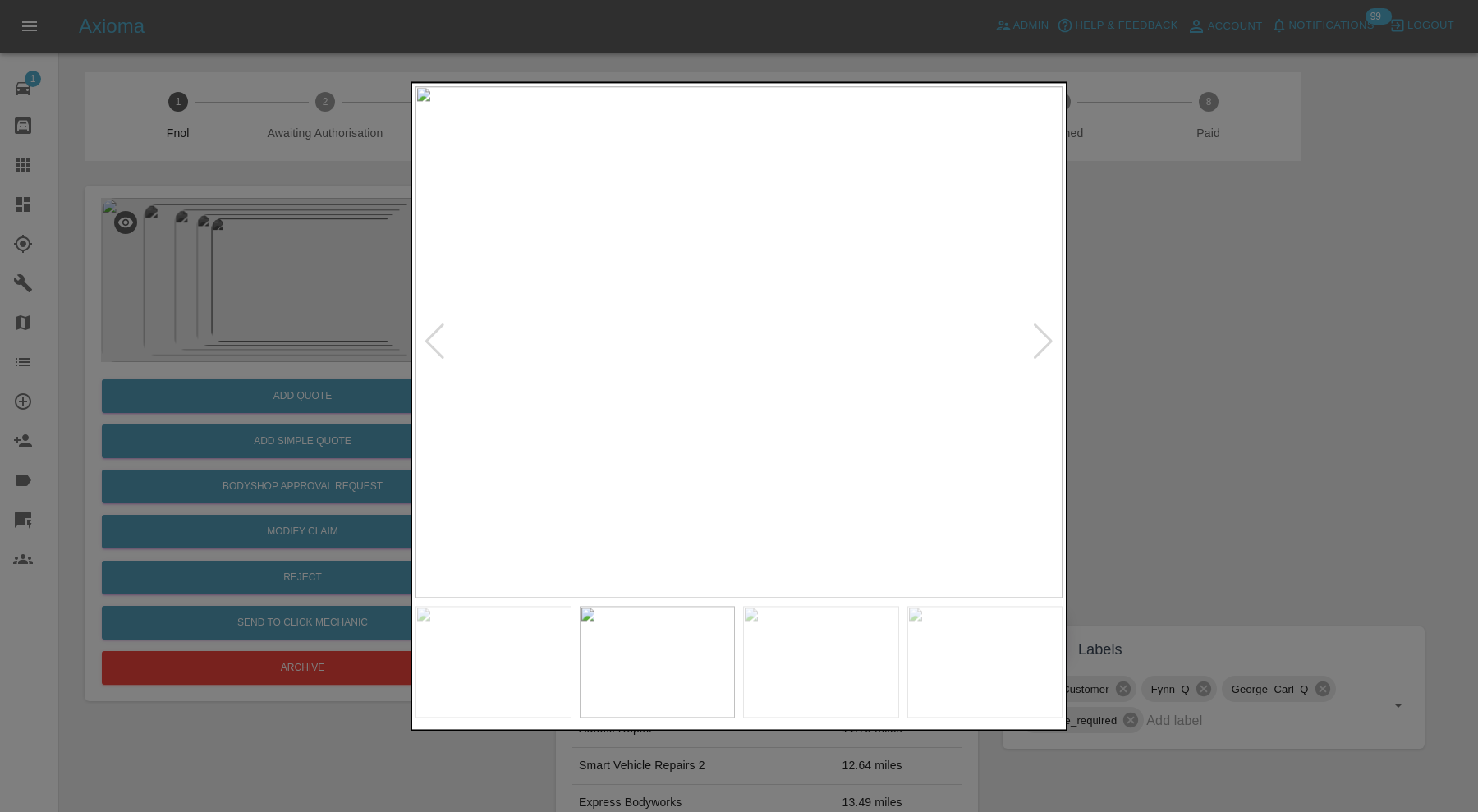
click at [439, 337] on div at bounding box center [434, 342] width 22 height 36
click at [1236, 462] on div at bounding box center [739, 406] width 1478 height 812
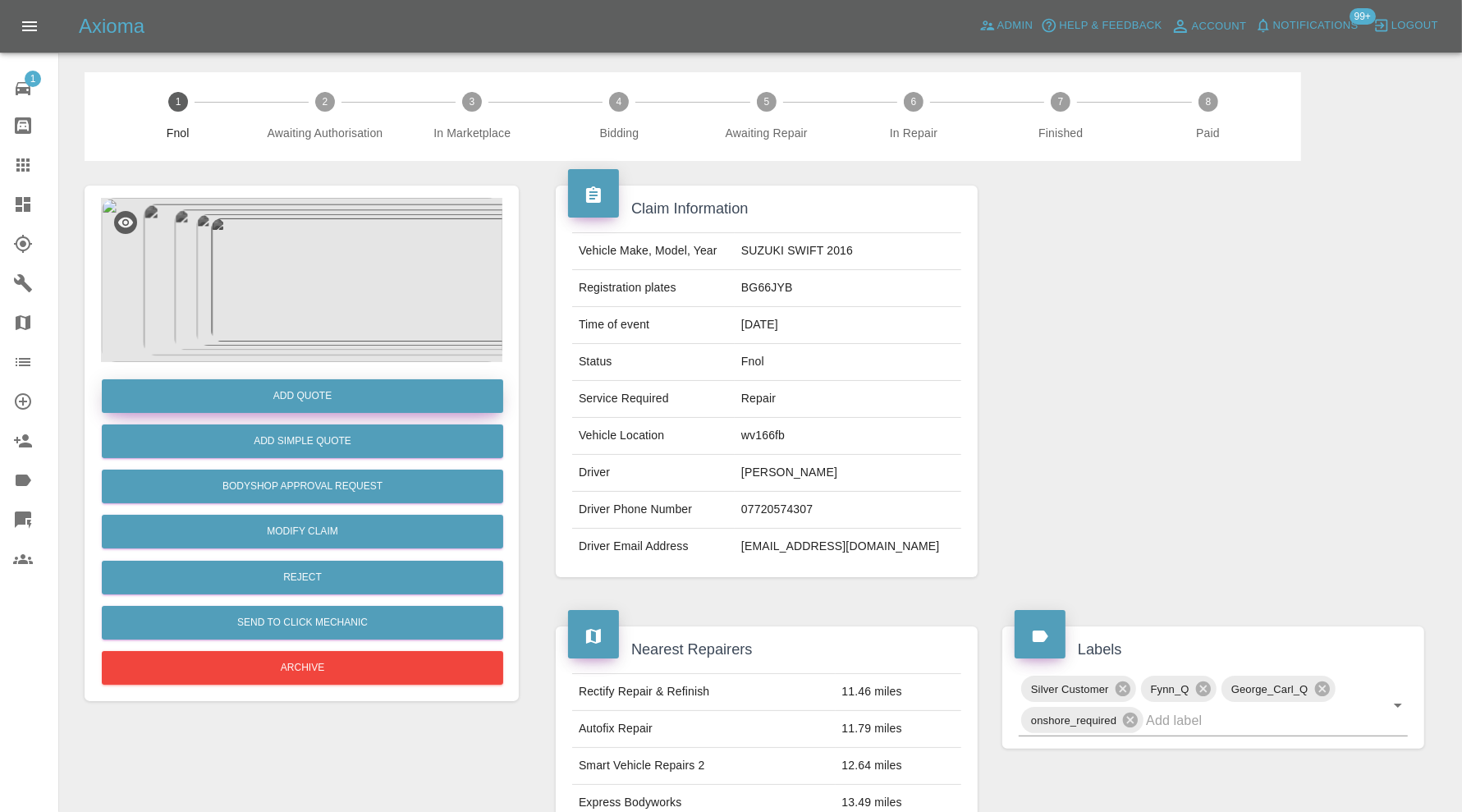
click at [343, 399] on button "Add Quote" at bounding box center [302, 396] width 401 height 34
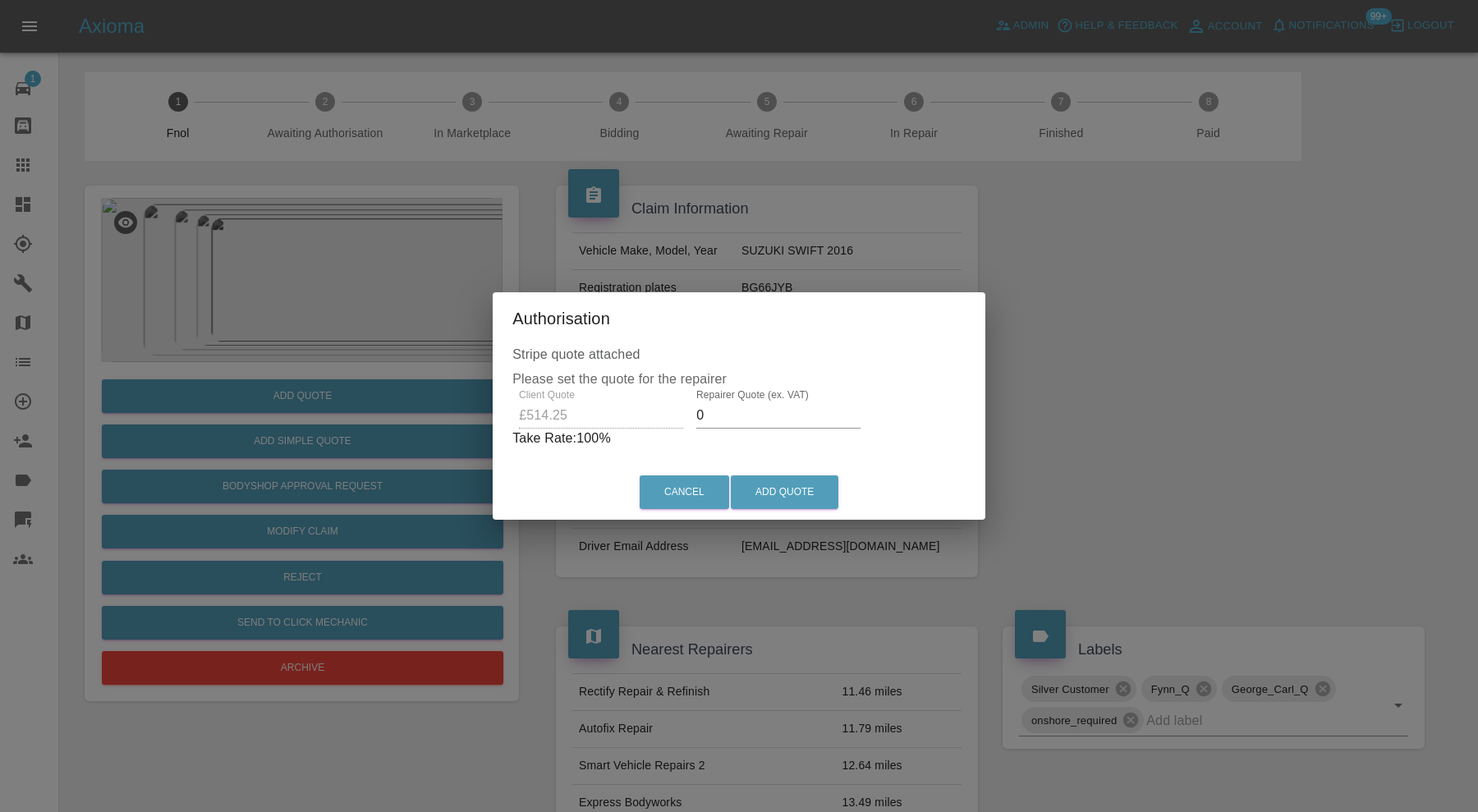
click at [723, 415] on input "0" at bounding box center [778, 415] width 165 height 26
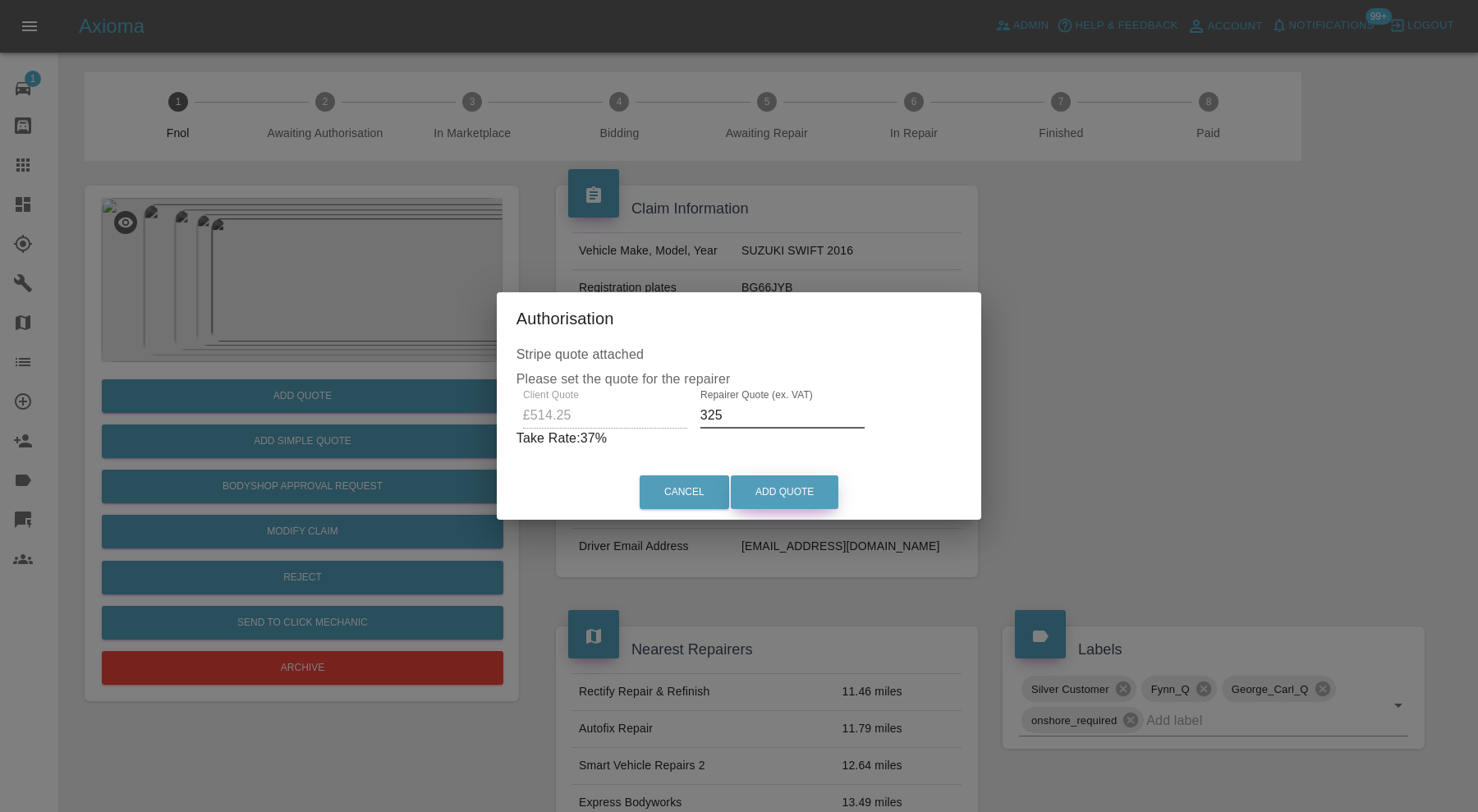
type input "325"
click at [768, 490] on button "Add Quote" at bounding box center [785, 492] width 108 height 34
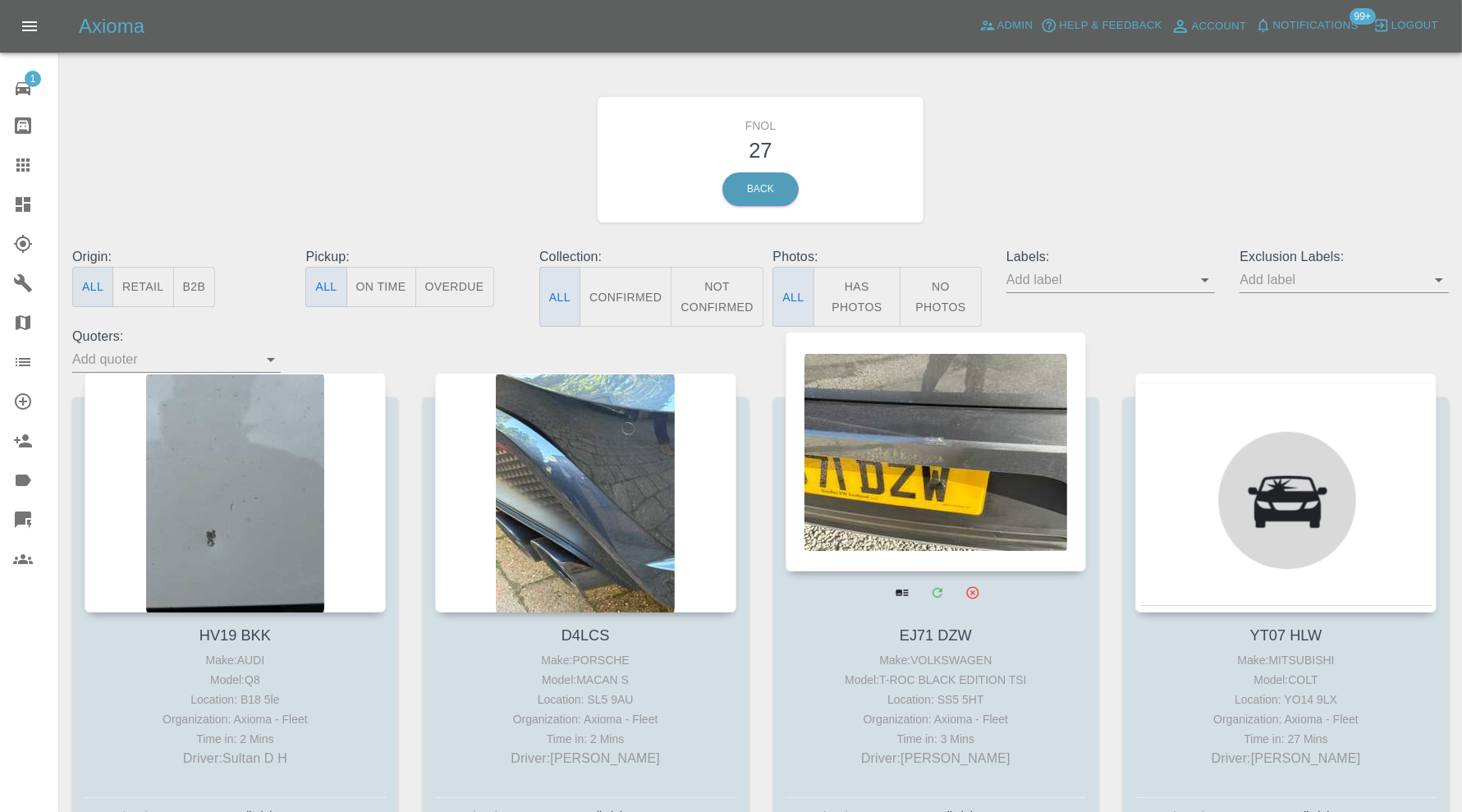
click at [1002, 458] on div at bounding box center [936, 451] width 301 height 240
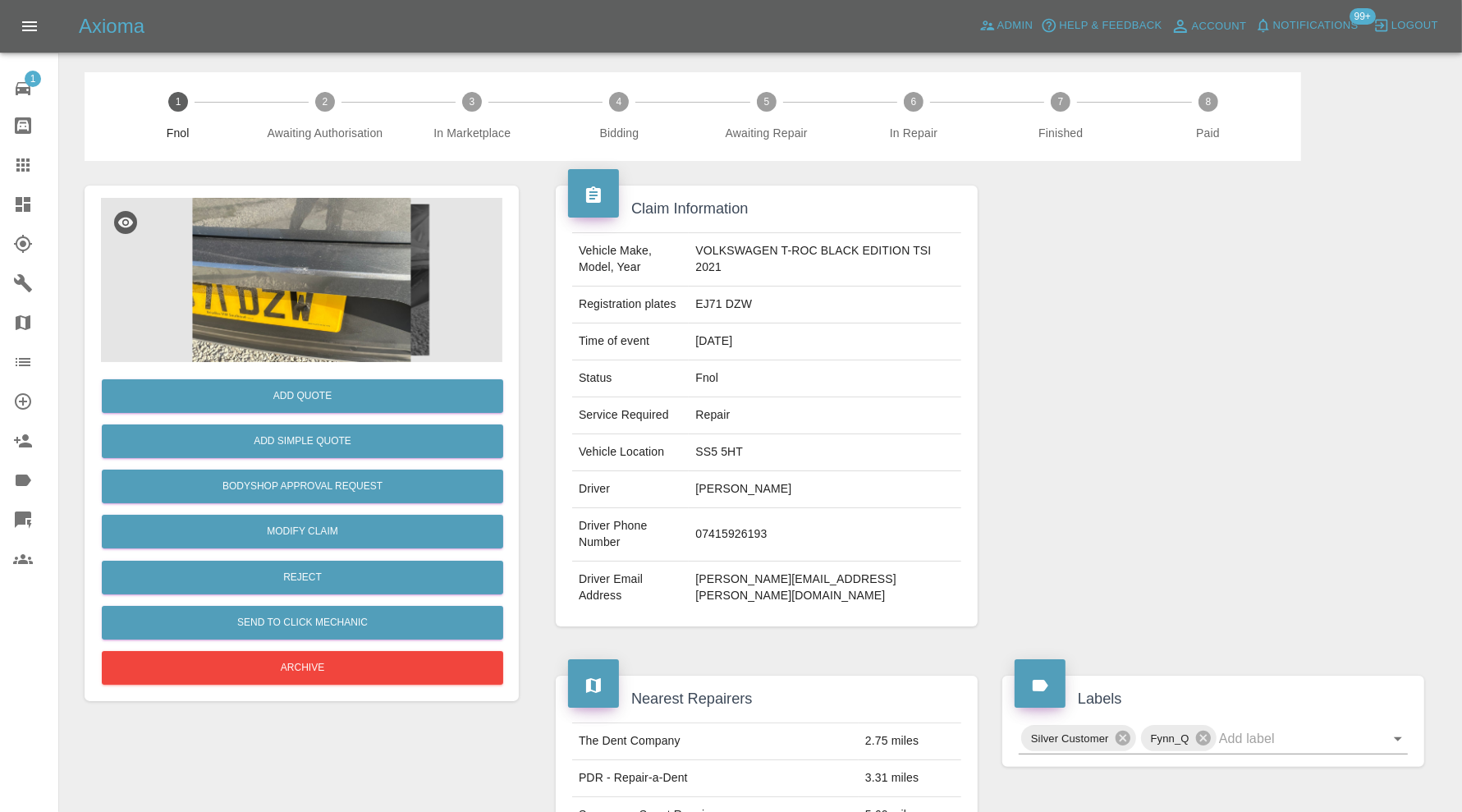
click at [354, 313] on img at bounding box center [301, 279] width 401 height 165
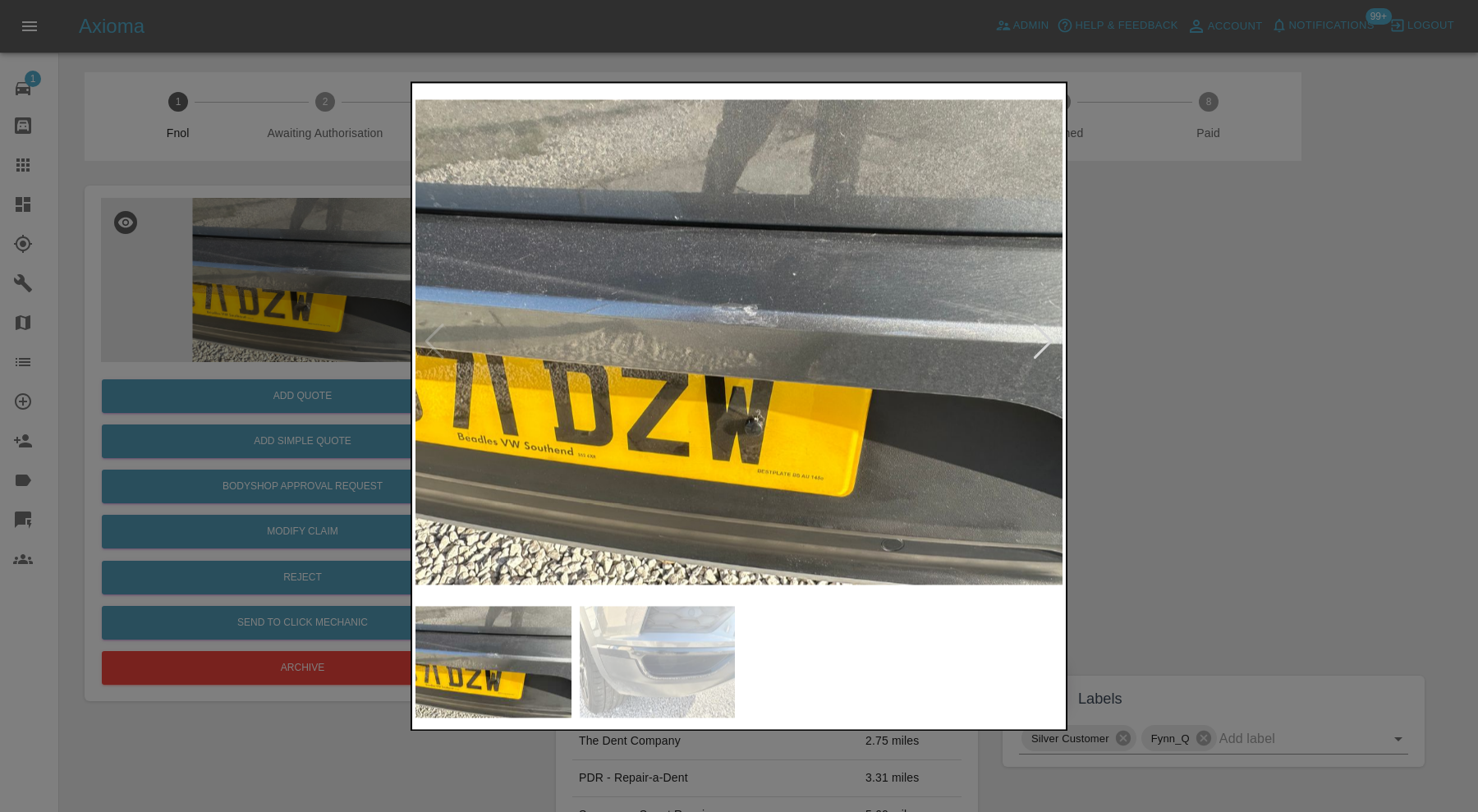
click at [661, 670] on img at bounding box center [658, 662] width 156 height 112
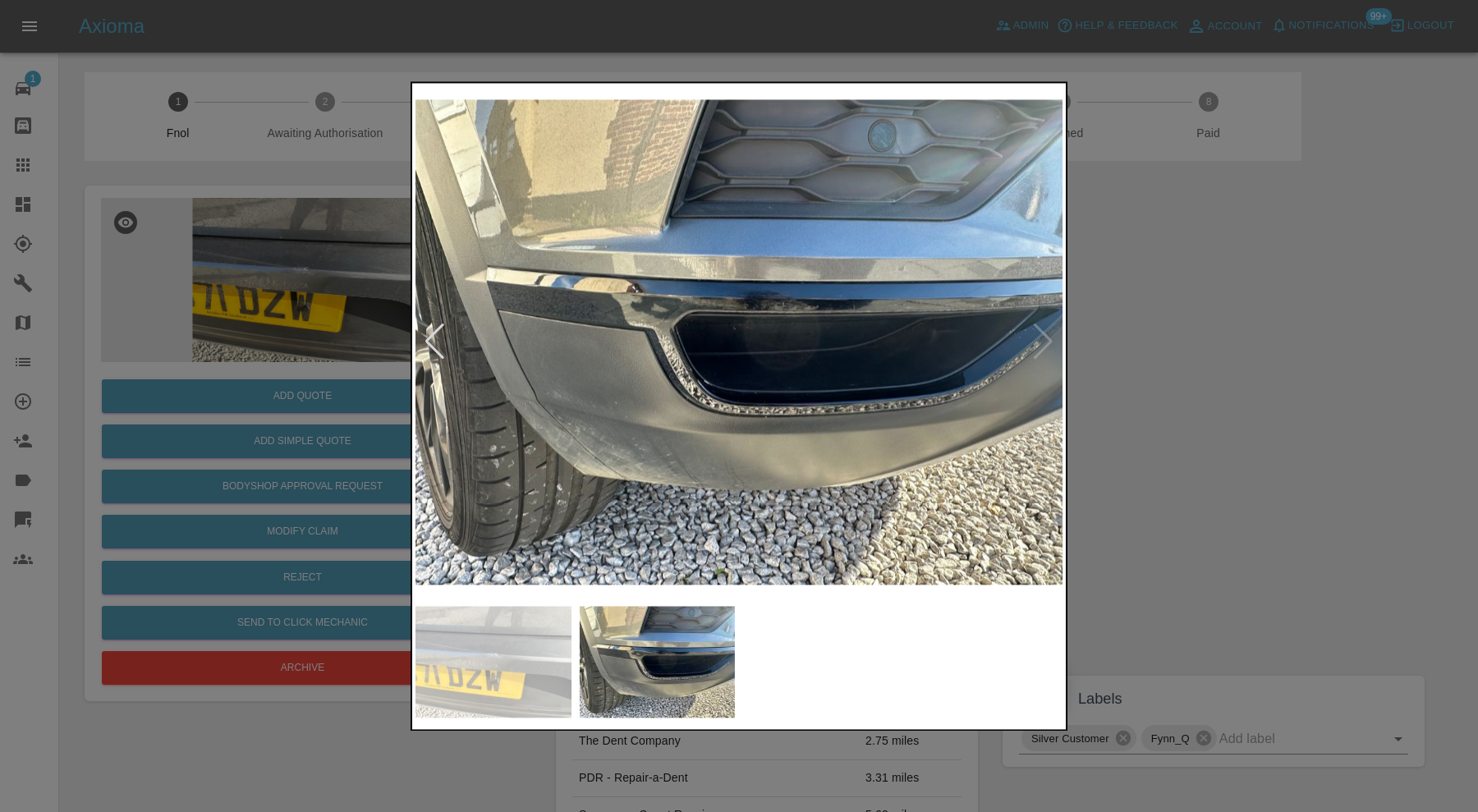
click at [1197, 406] on div at bounding box center [739, 406] width 1478 height 812
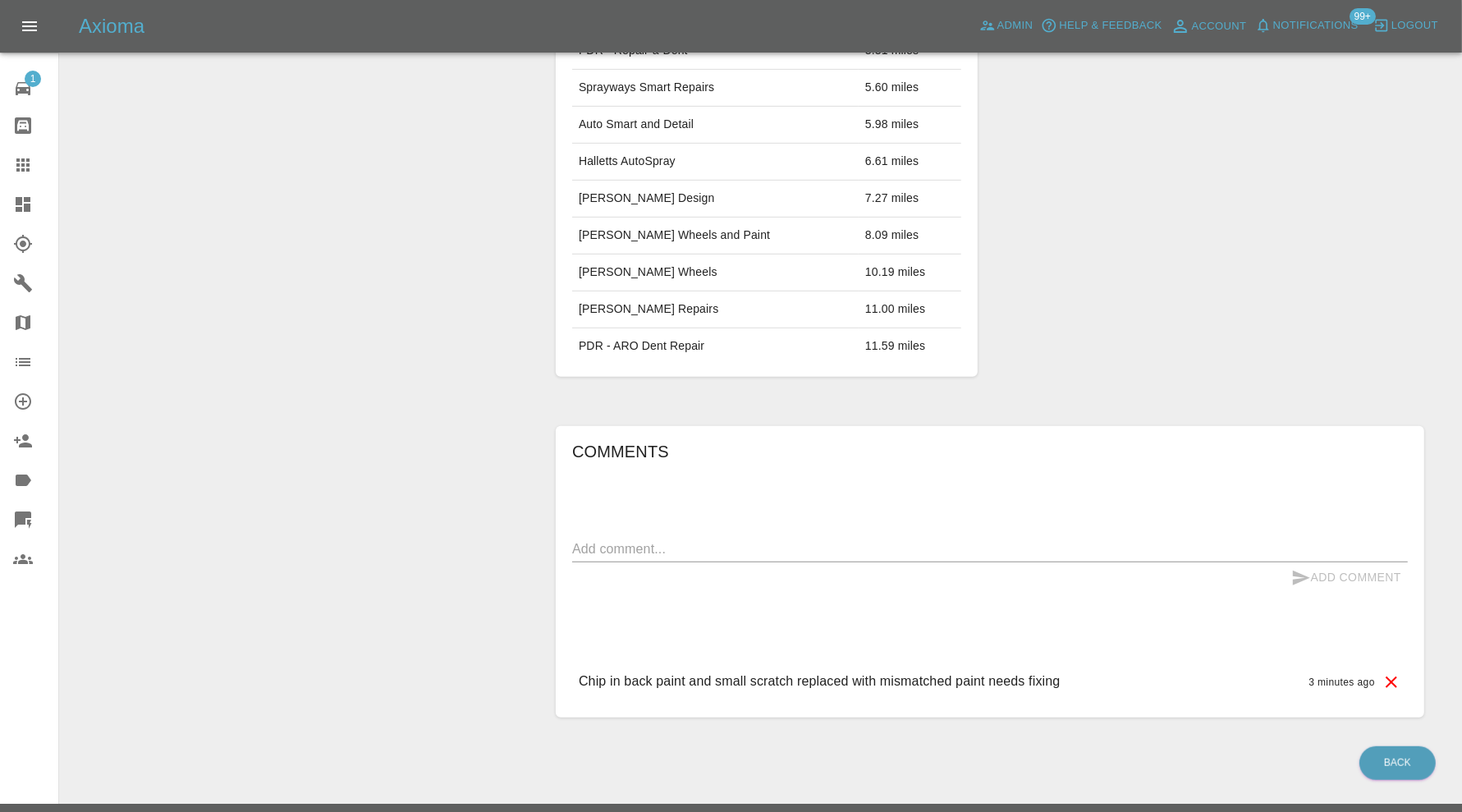
scroll to position [44, 0]
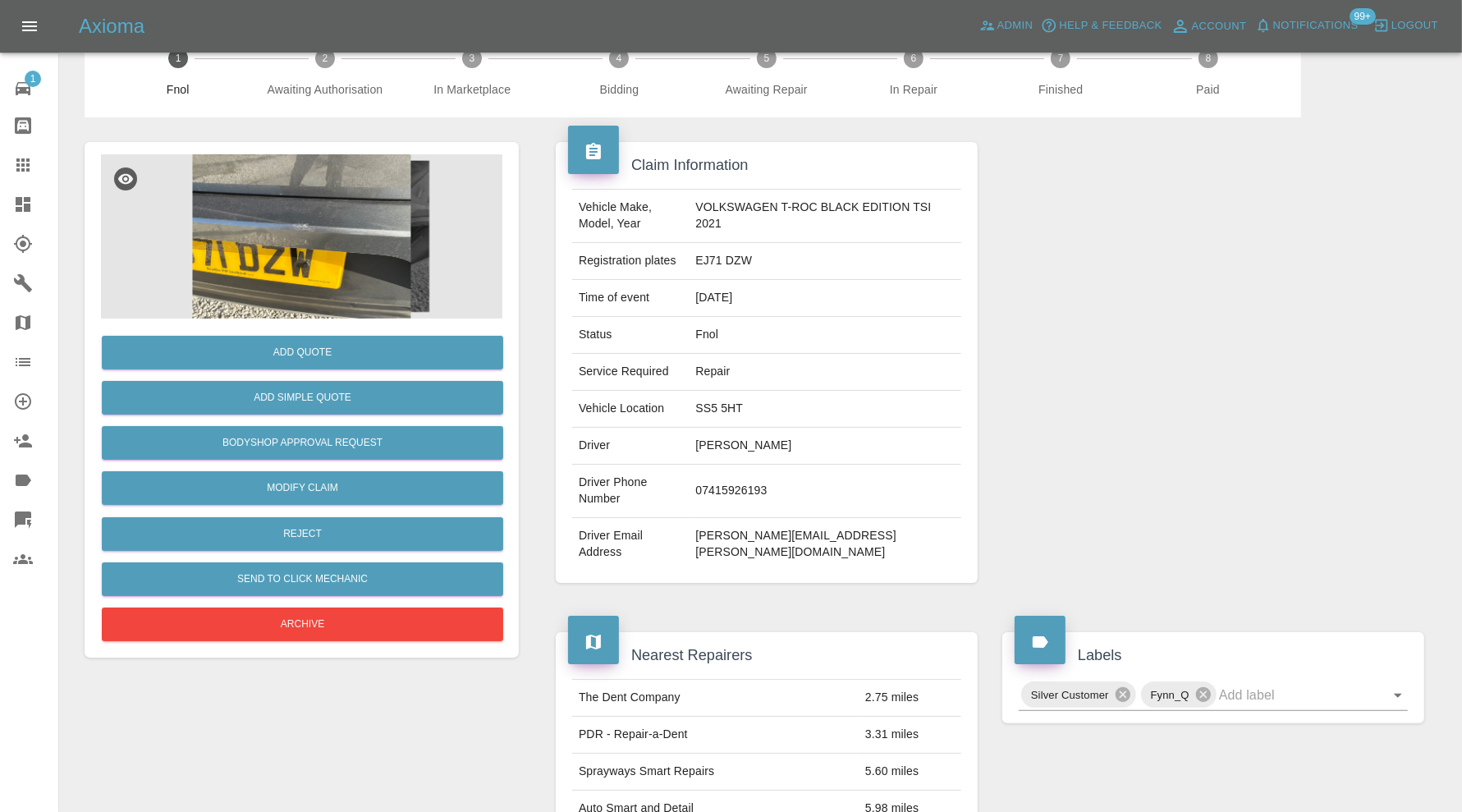
click at [337, 255] on img at bounding box center [301, 236] width 401 height 165
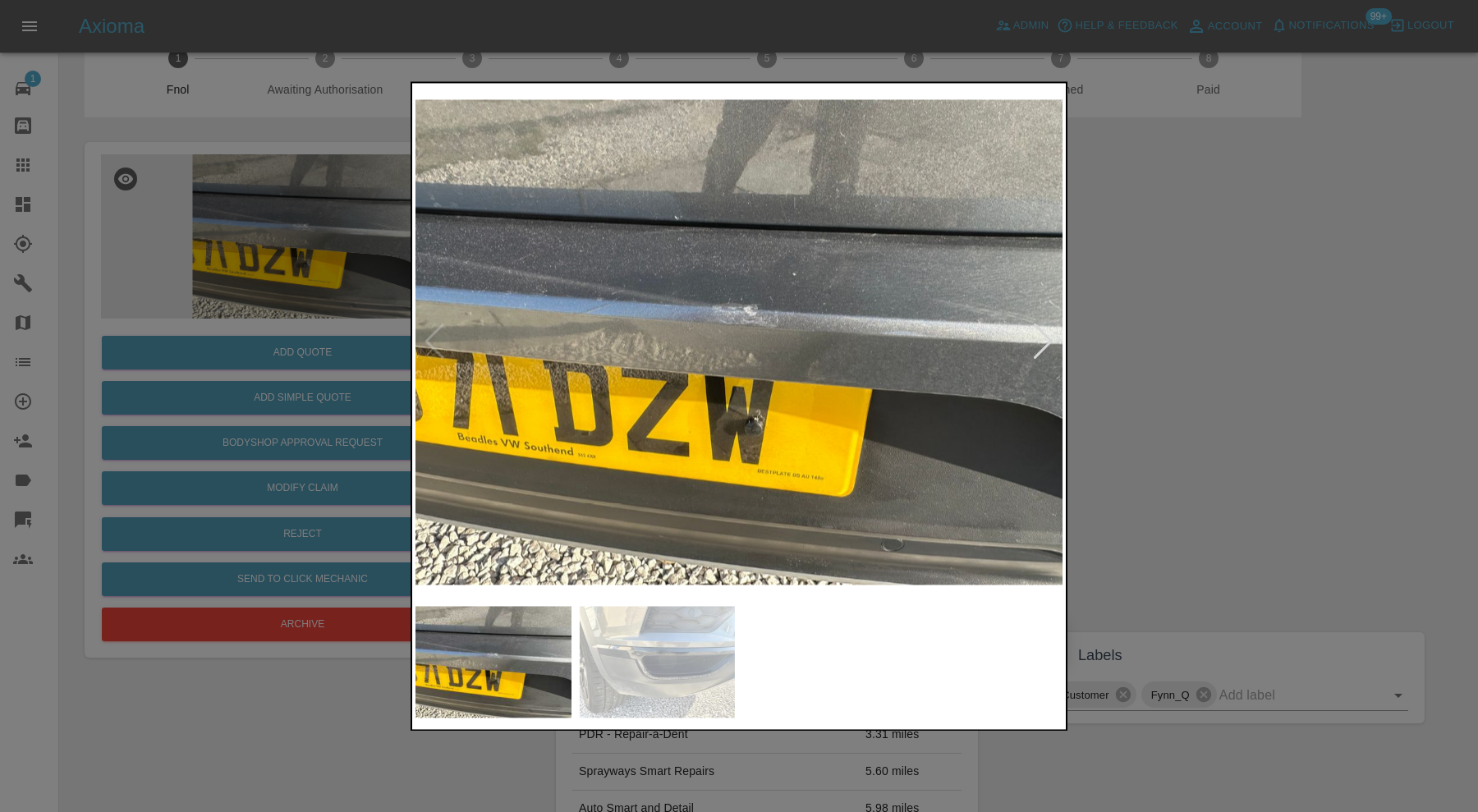
click at [1037, 344] on div at bounding box center [1043, 342] width 22 height 36
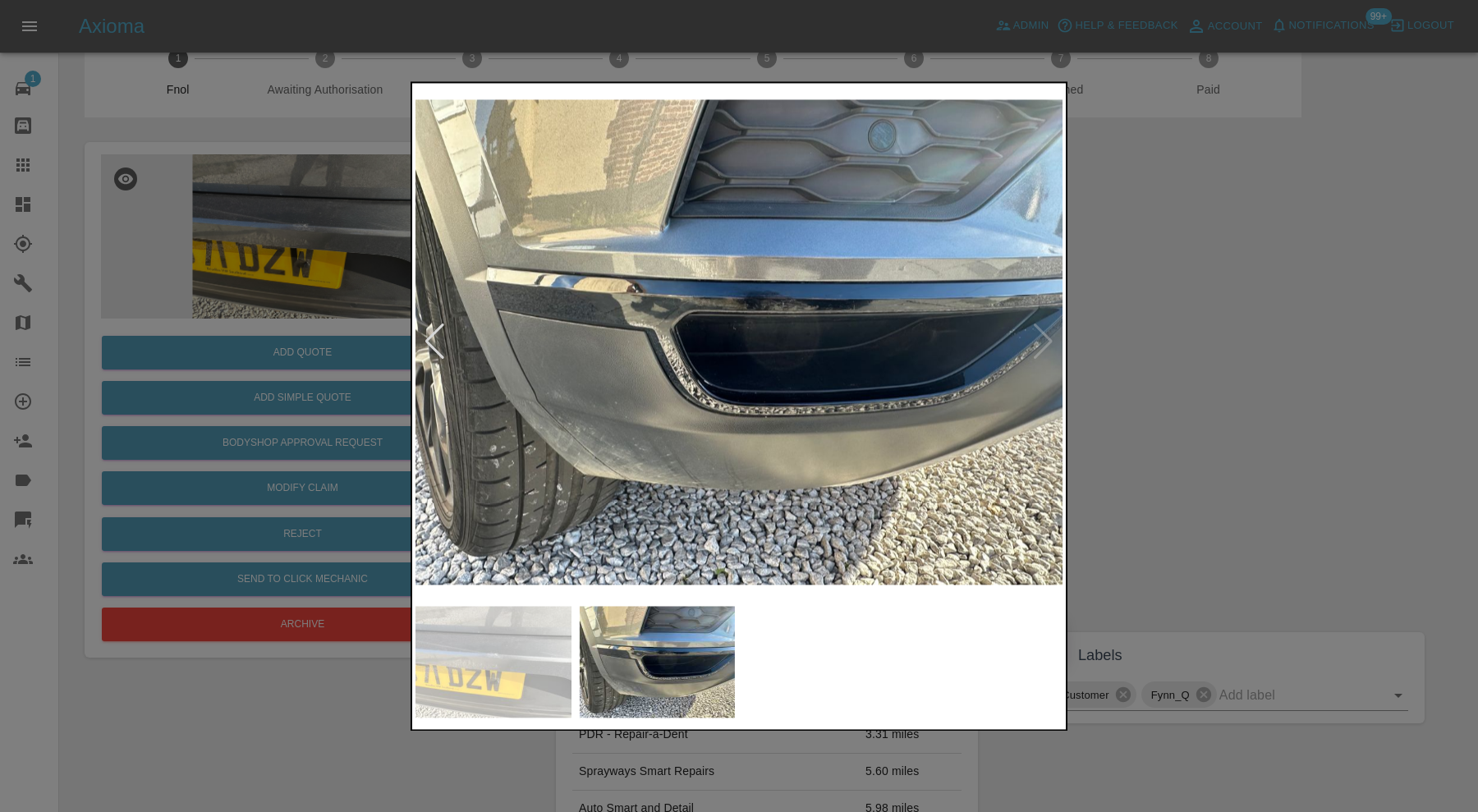
click at [1231, 339] on div at bounding box center [739, 406] width 1478 height 812
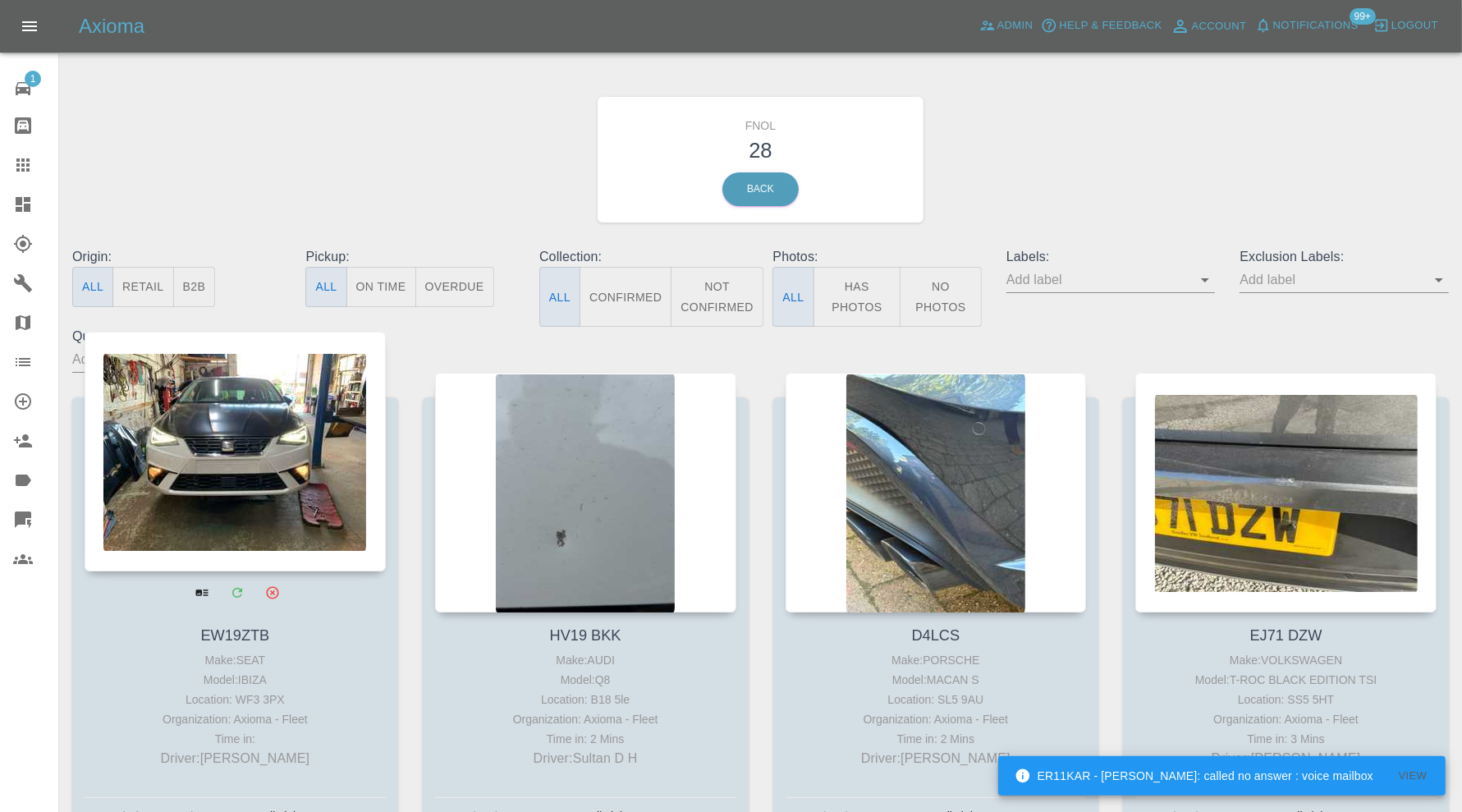
click at [265, 488] on div at bounding box center [235, 451] width 301 height 240
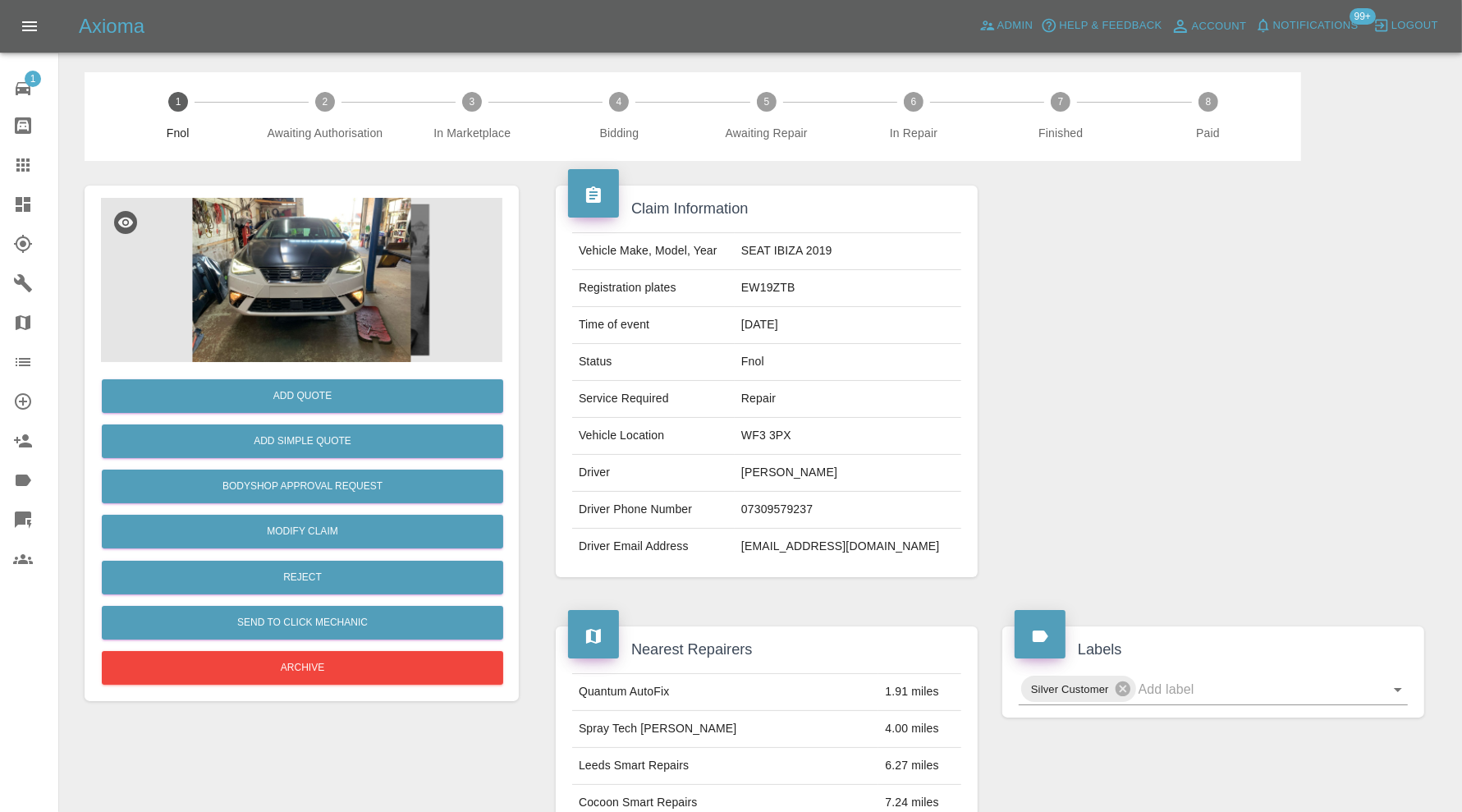
click at [325, 318] on img at bounding box center [301, 279] width 401 height 165
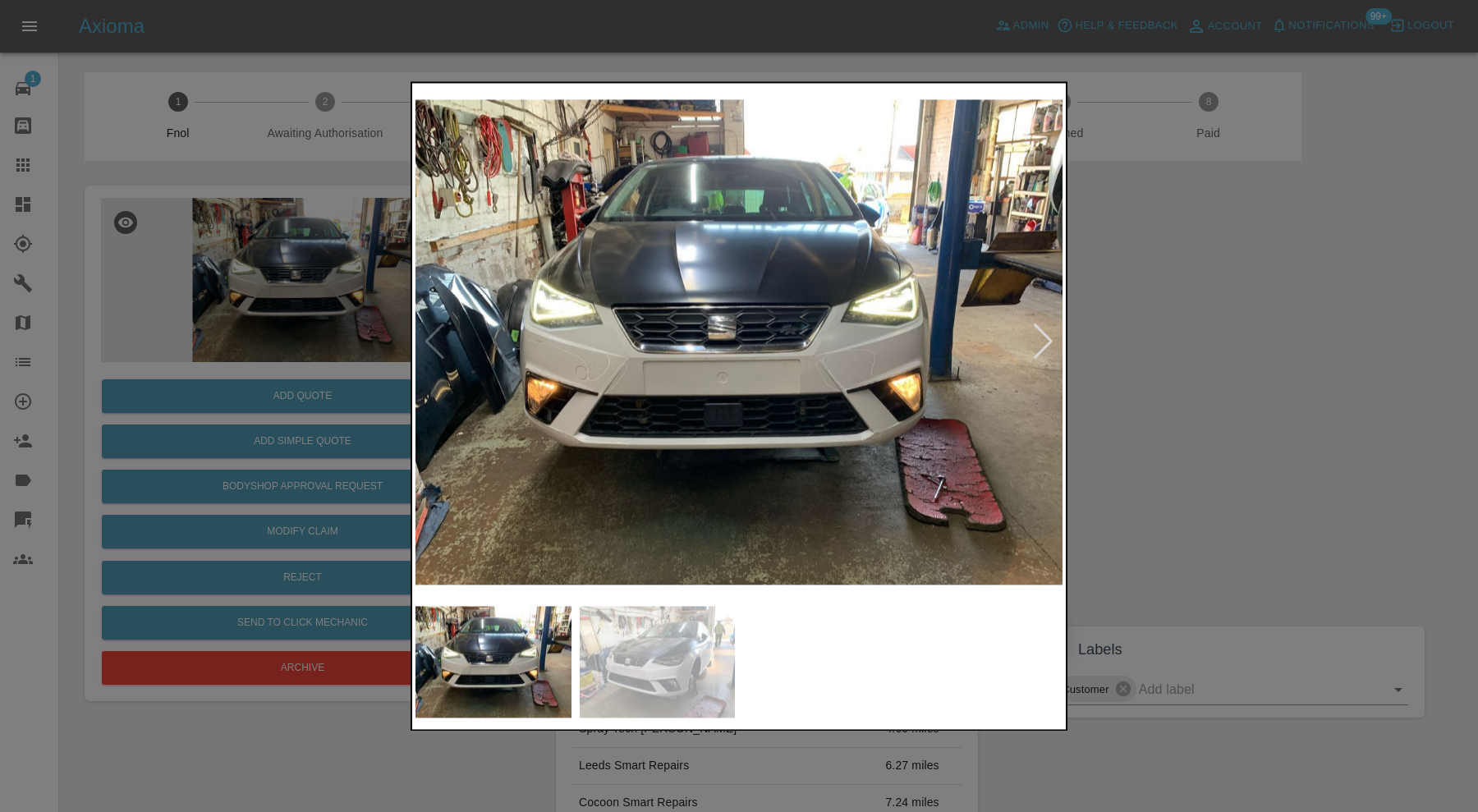
click at [680, 682] on img at bounding box center [658, 662] width 156 height 112
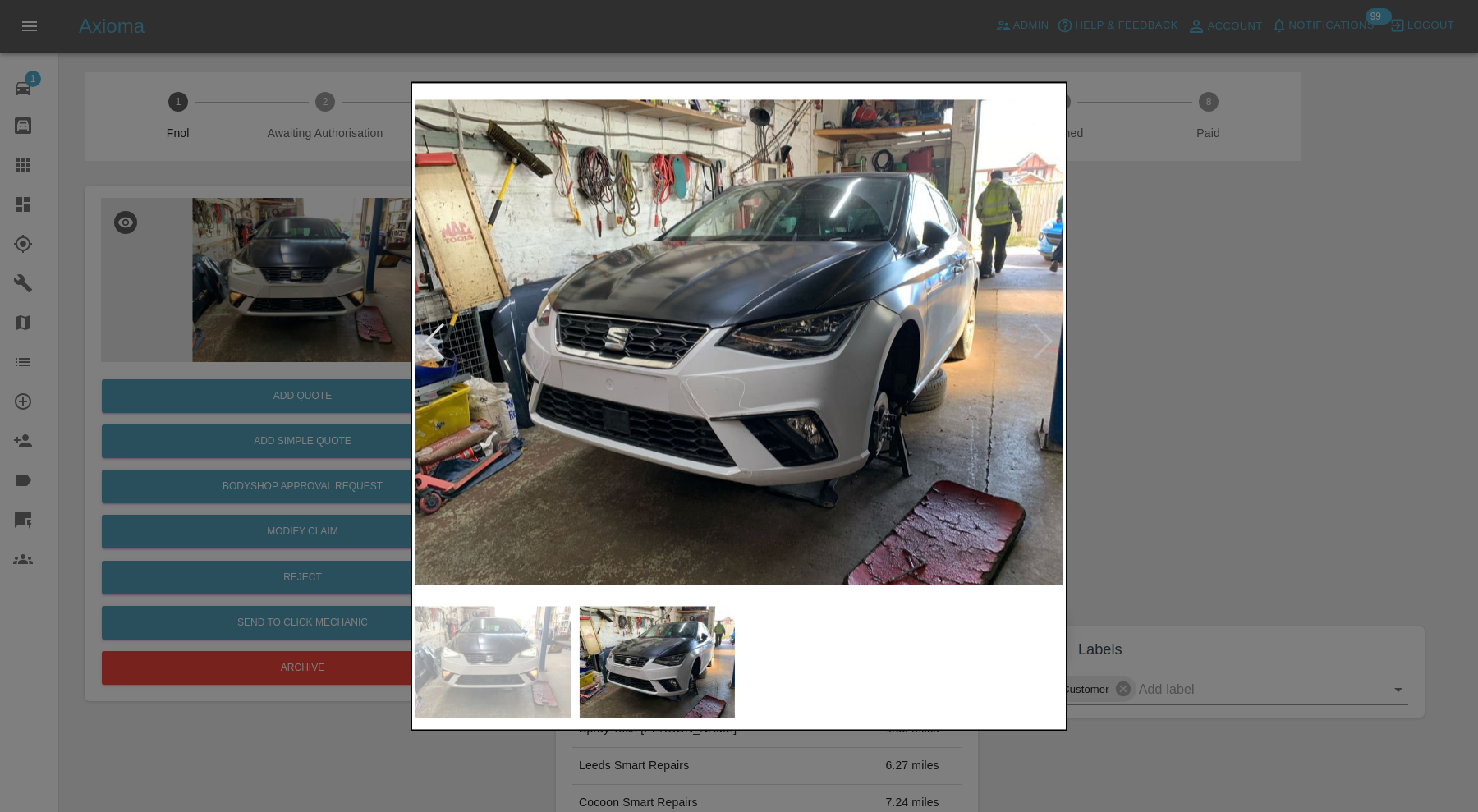
click at [1136, 471] on div at bounding box center [739, 406] width 1478 height 812
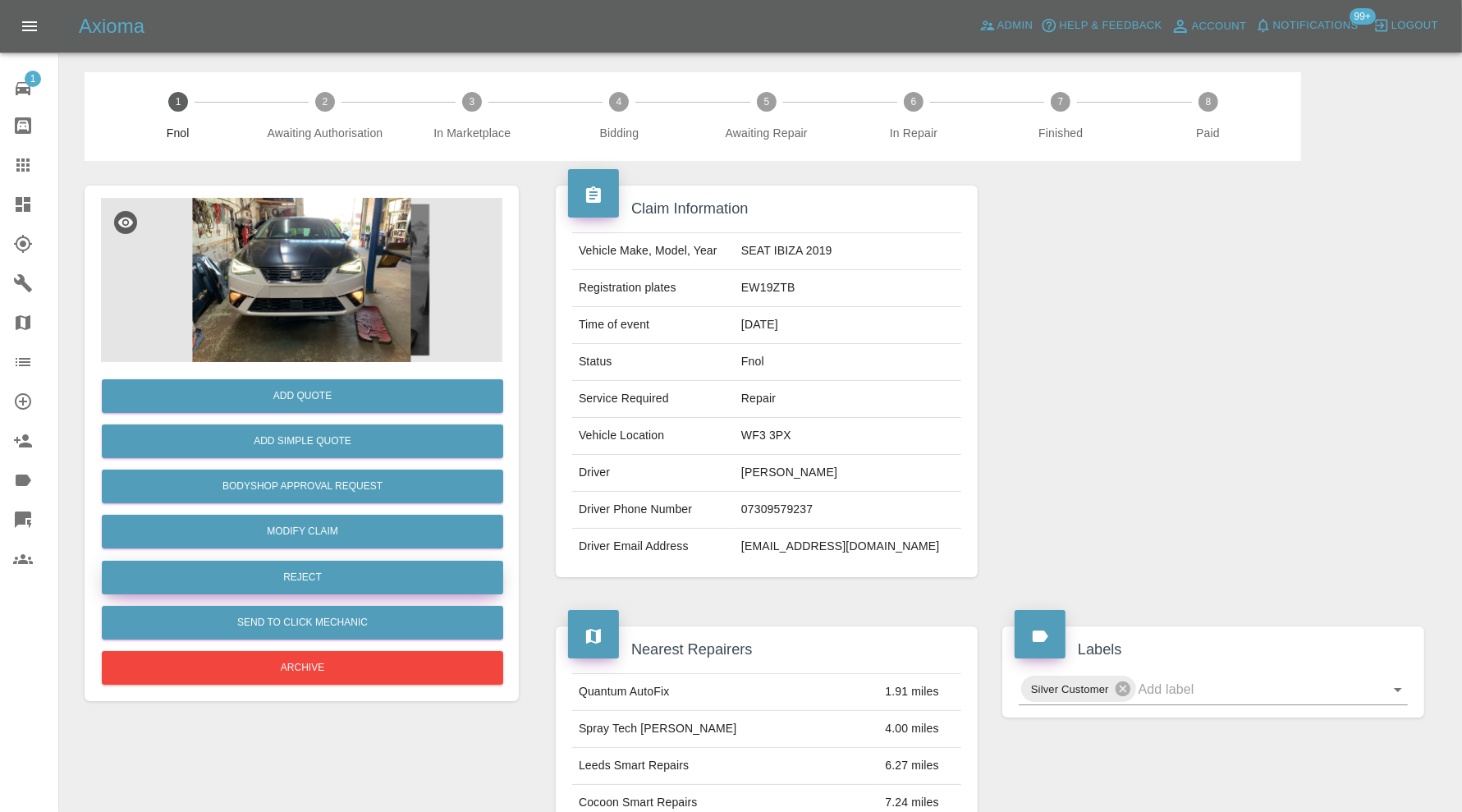
click at [271, 571] on button "Reject" at bounding box center [302, 577] width 401 height 34
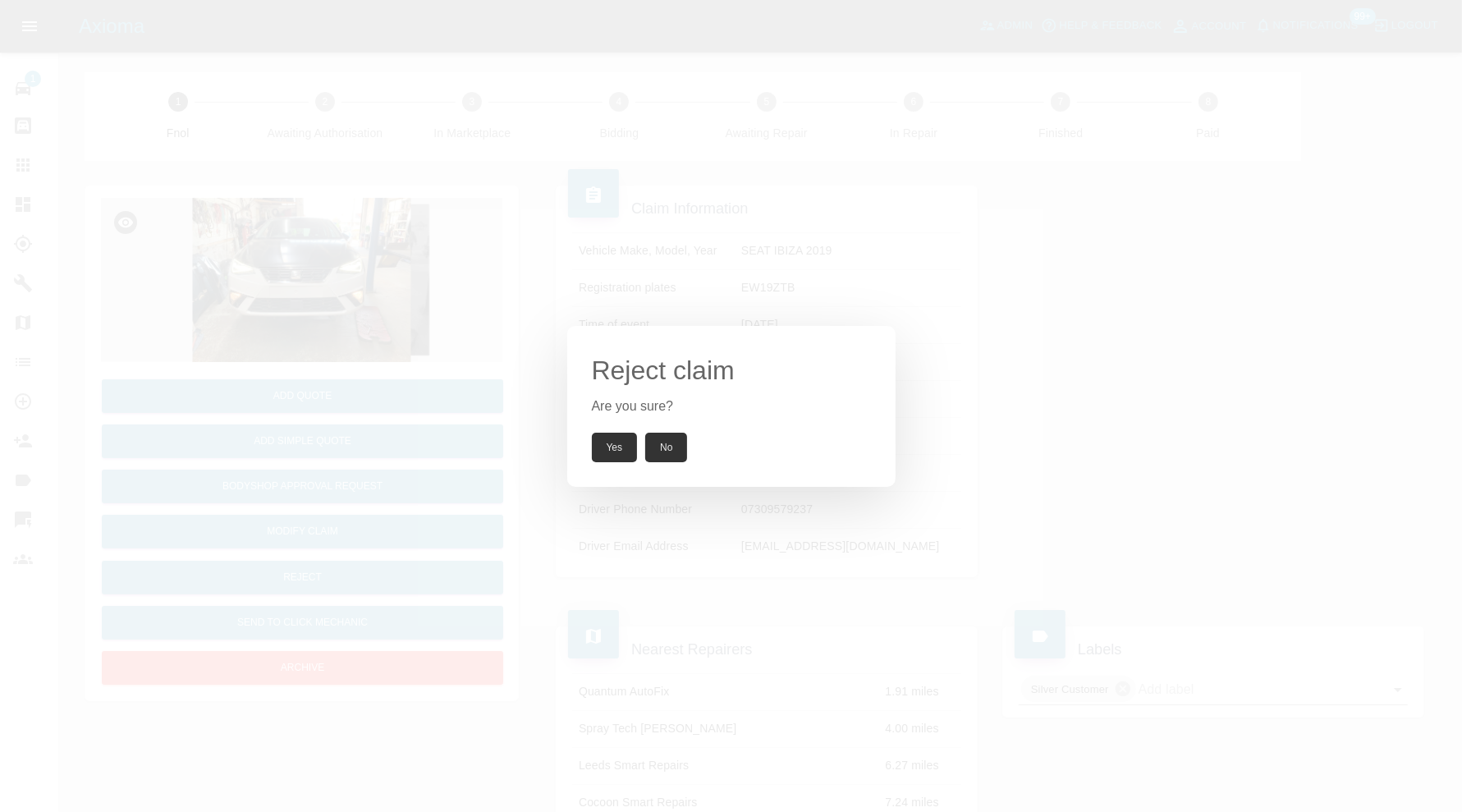
click at [613, 440] on button "Yes" at bounding box center [615, 447] width 46 height 30
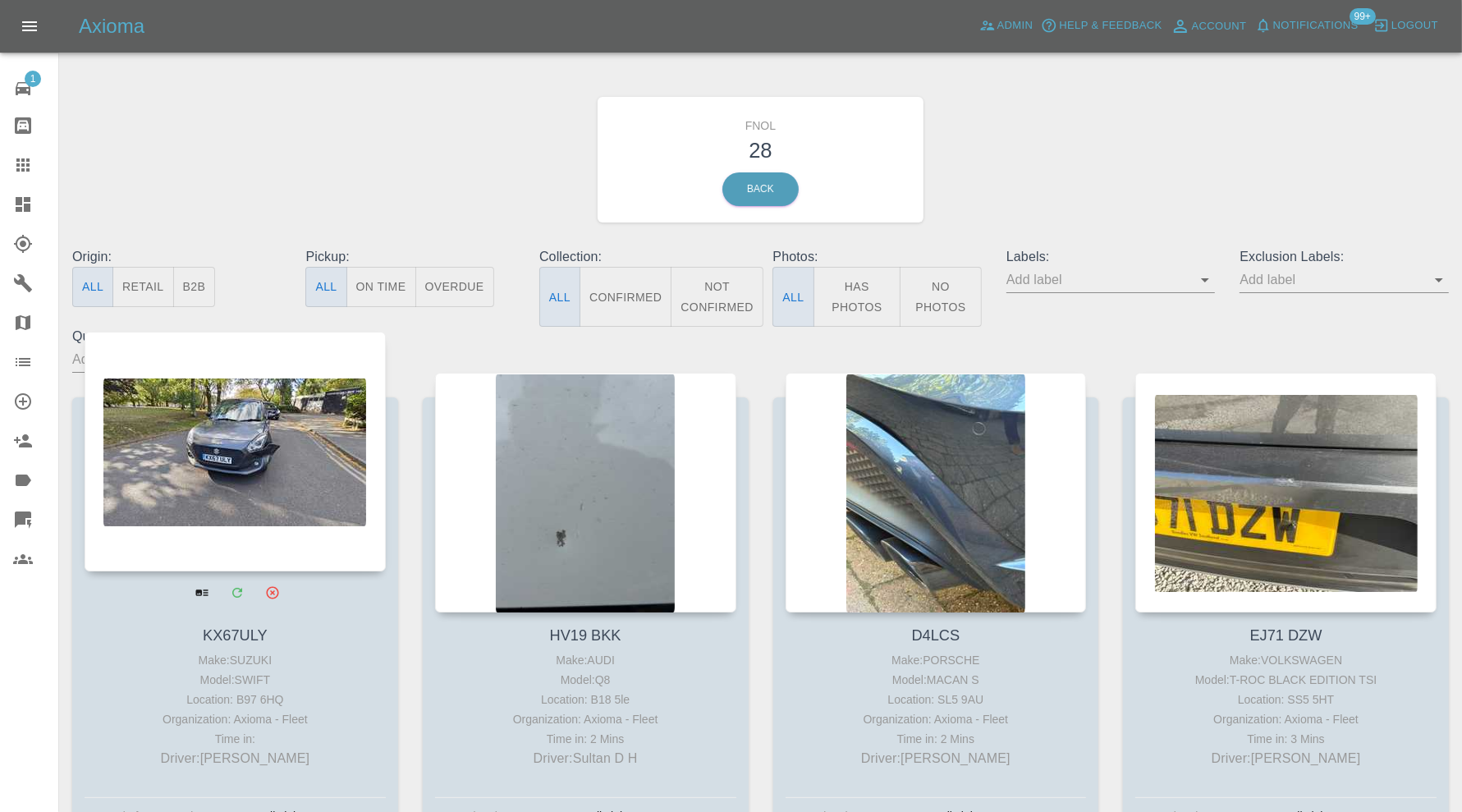
click at [308, 485] on div at bounding box center [235, 451] width 301 height 240
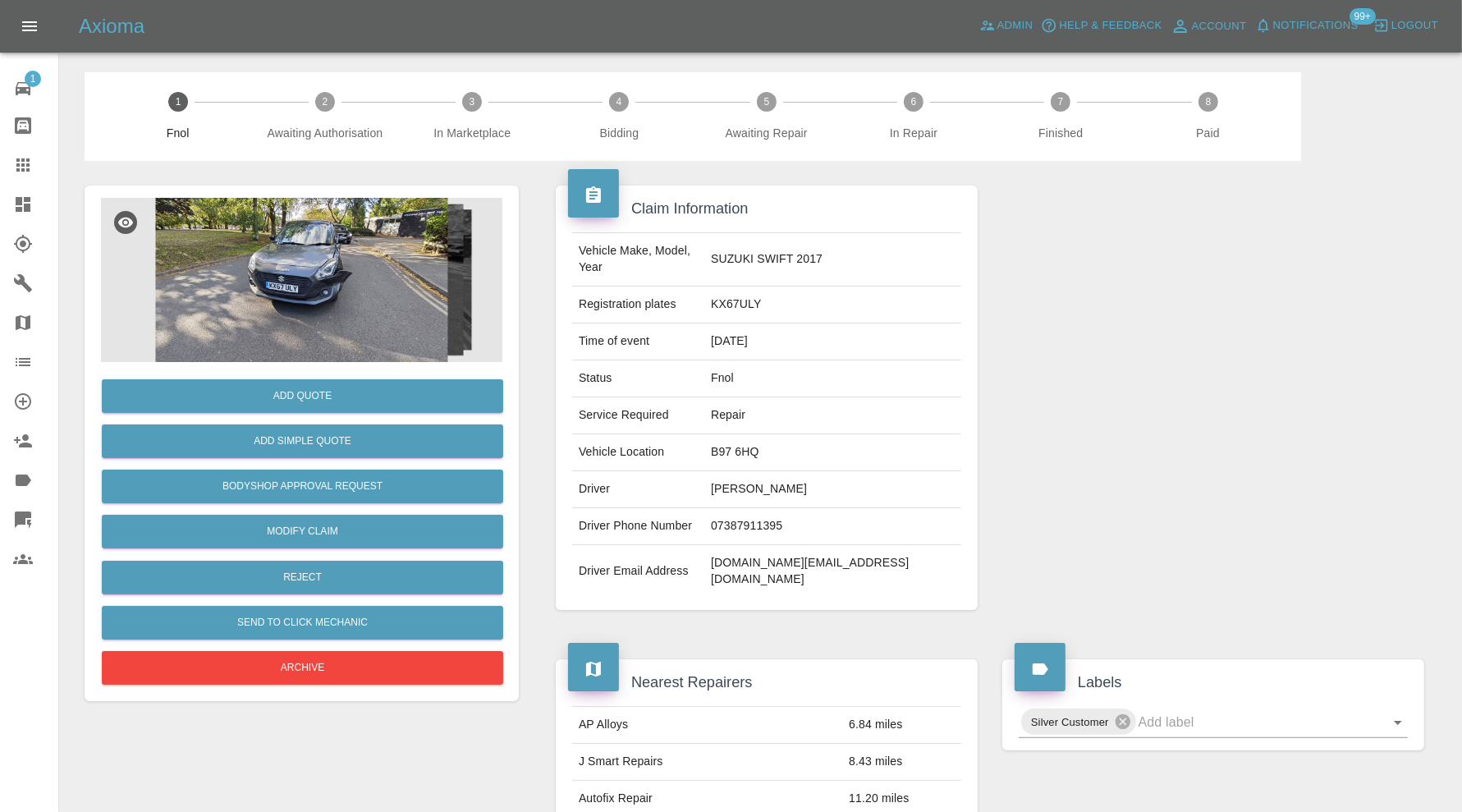
click at [316, 256] on img at bounding box center [301, 279] width 401 height 165
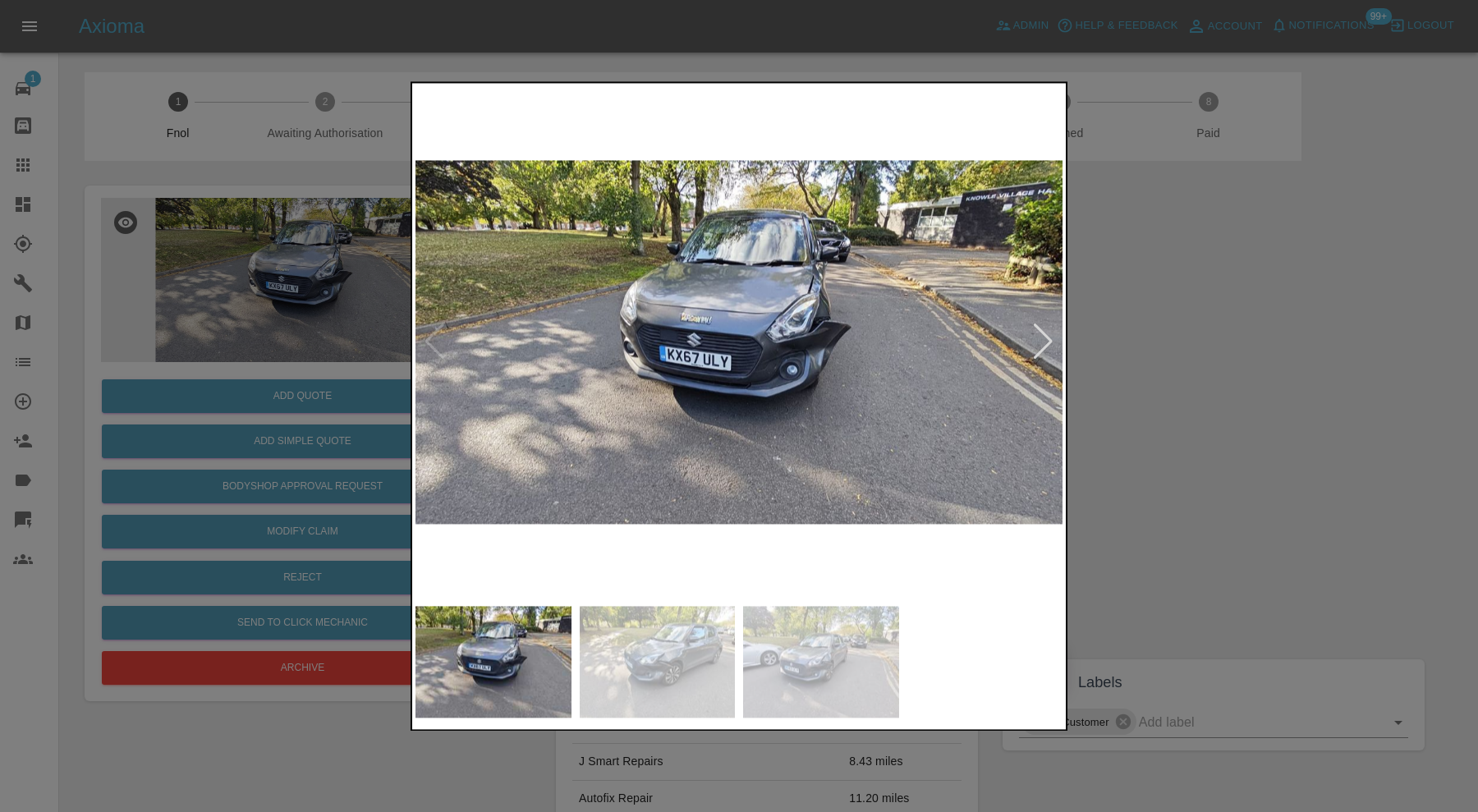
click at [821, 699] on img at bounding box center [820, 662] width 156 height 112
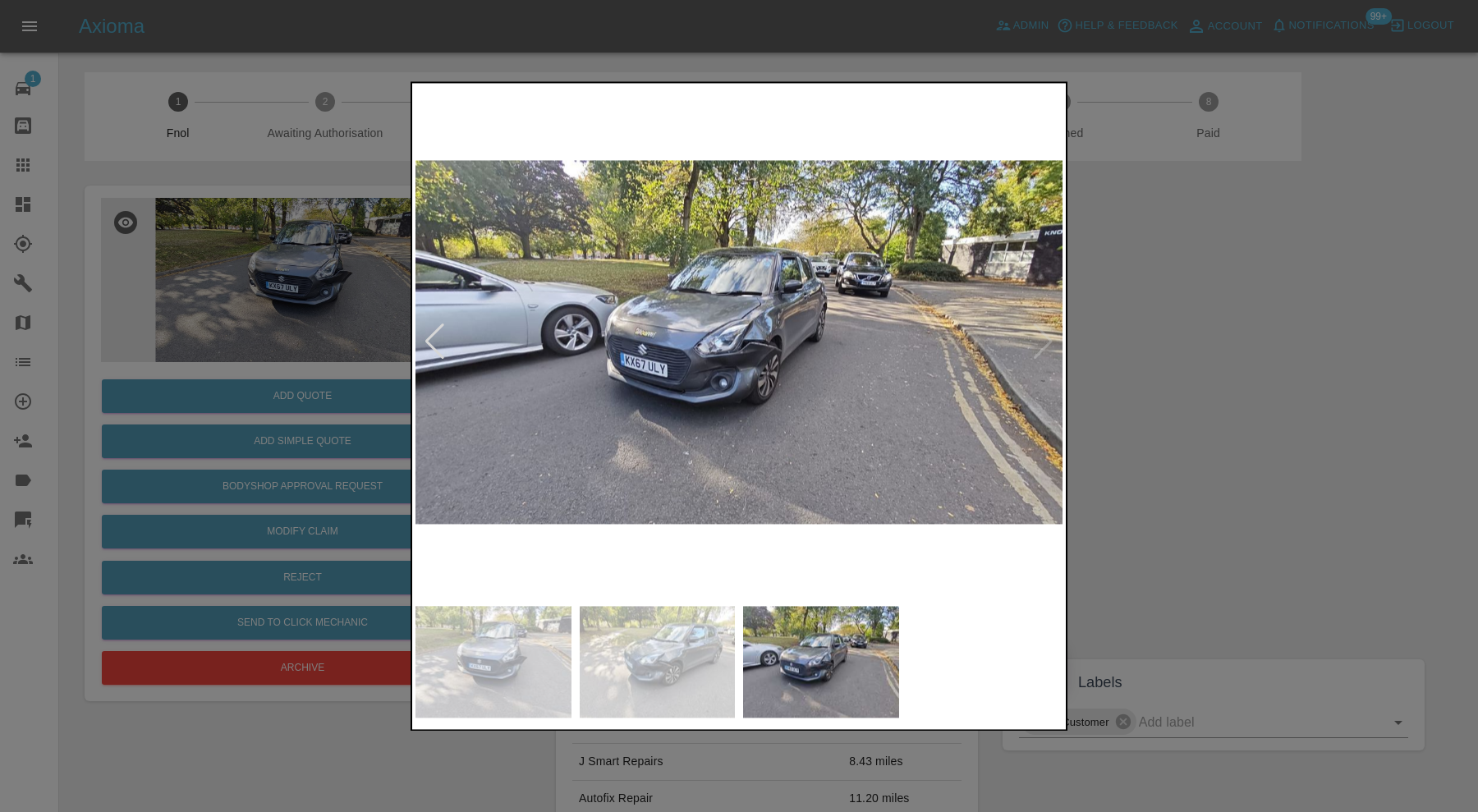
click at [715, 657] on img at bounding box center [658, 662] width 156 height 112
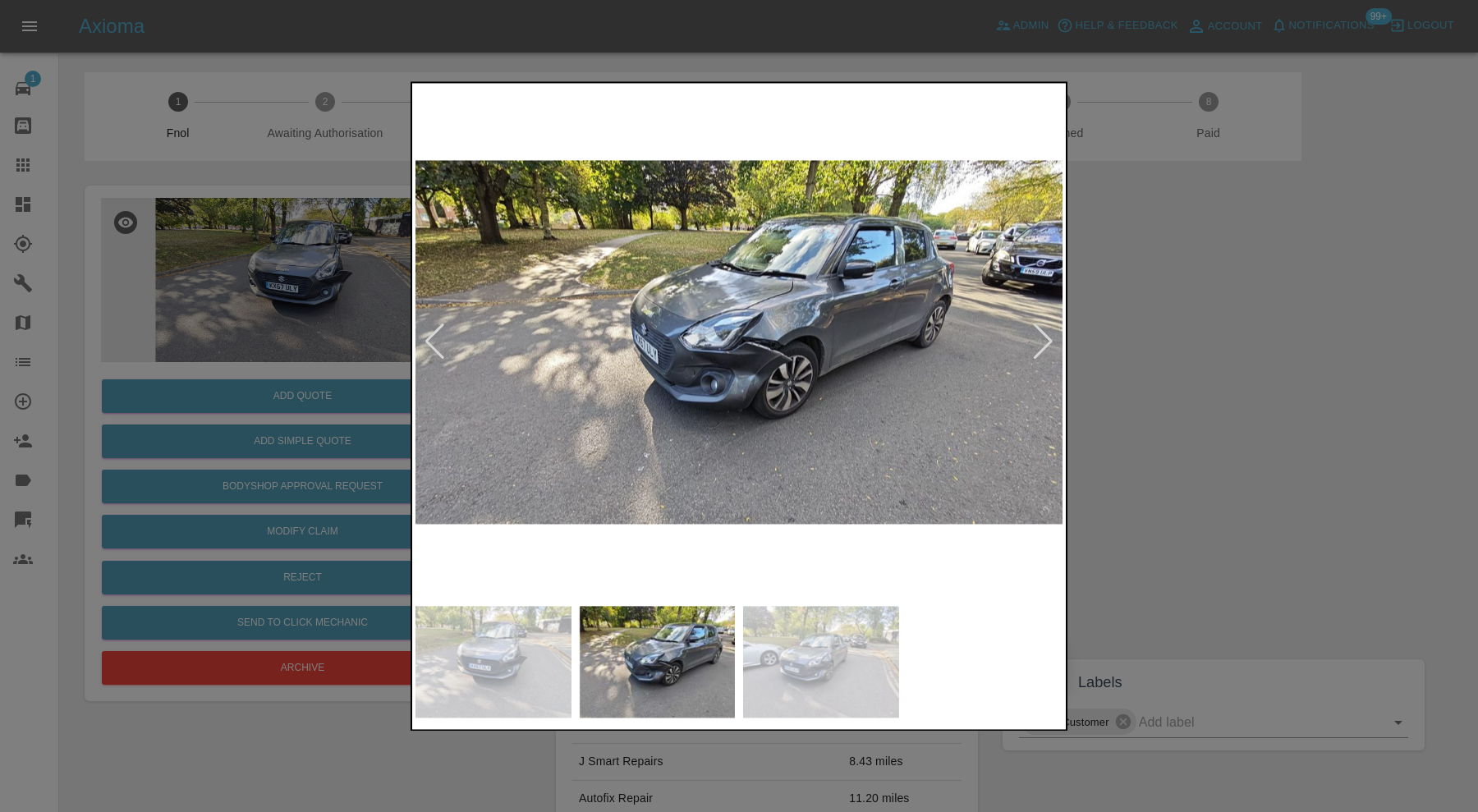
click at [763, 351] on img at bounding box center [739, 342] width 647 height 512
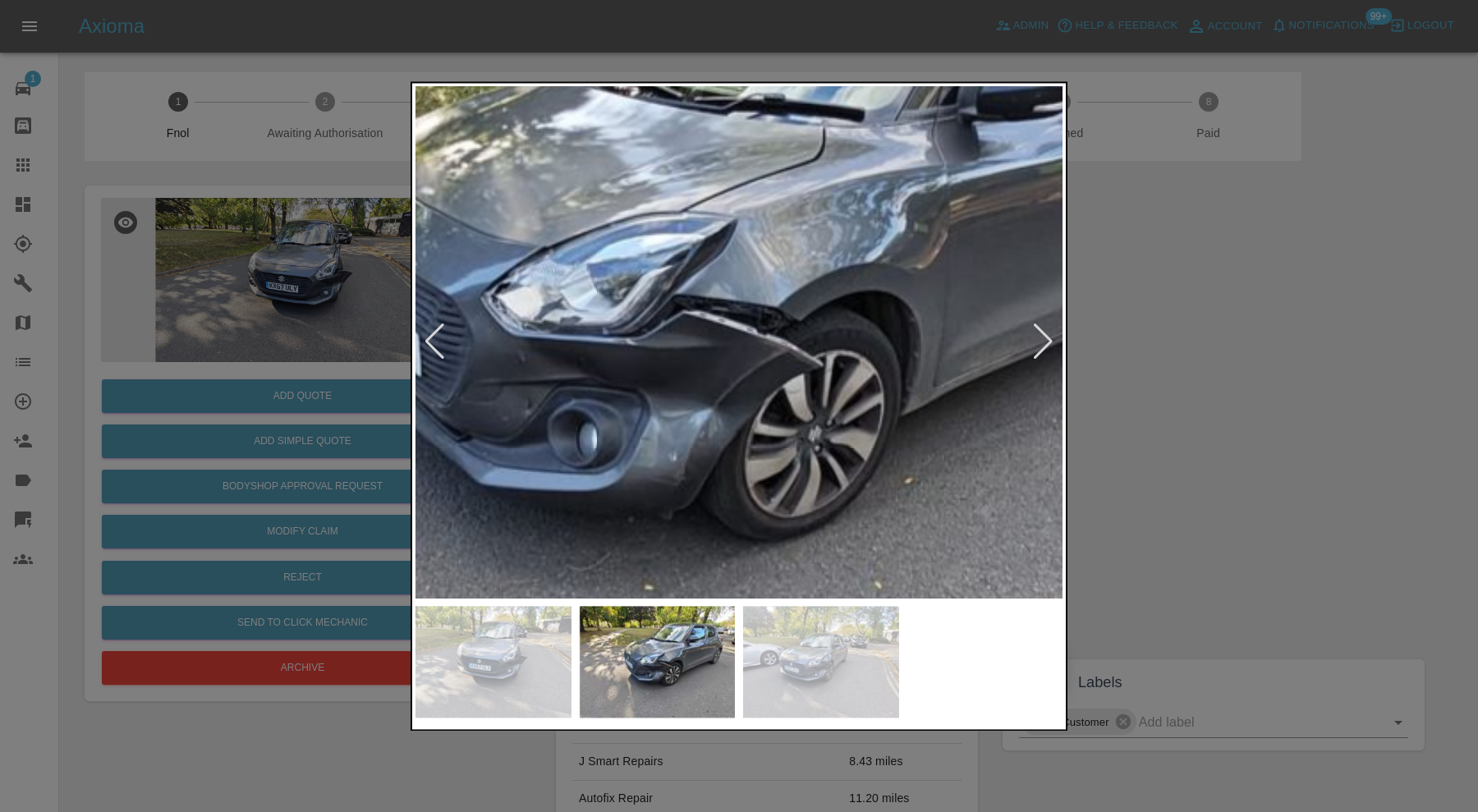
click at [763, 351] on img at bounding box center [663, 311] width 1941 height 1536
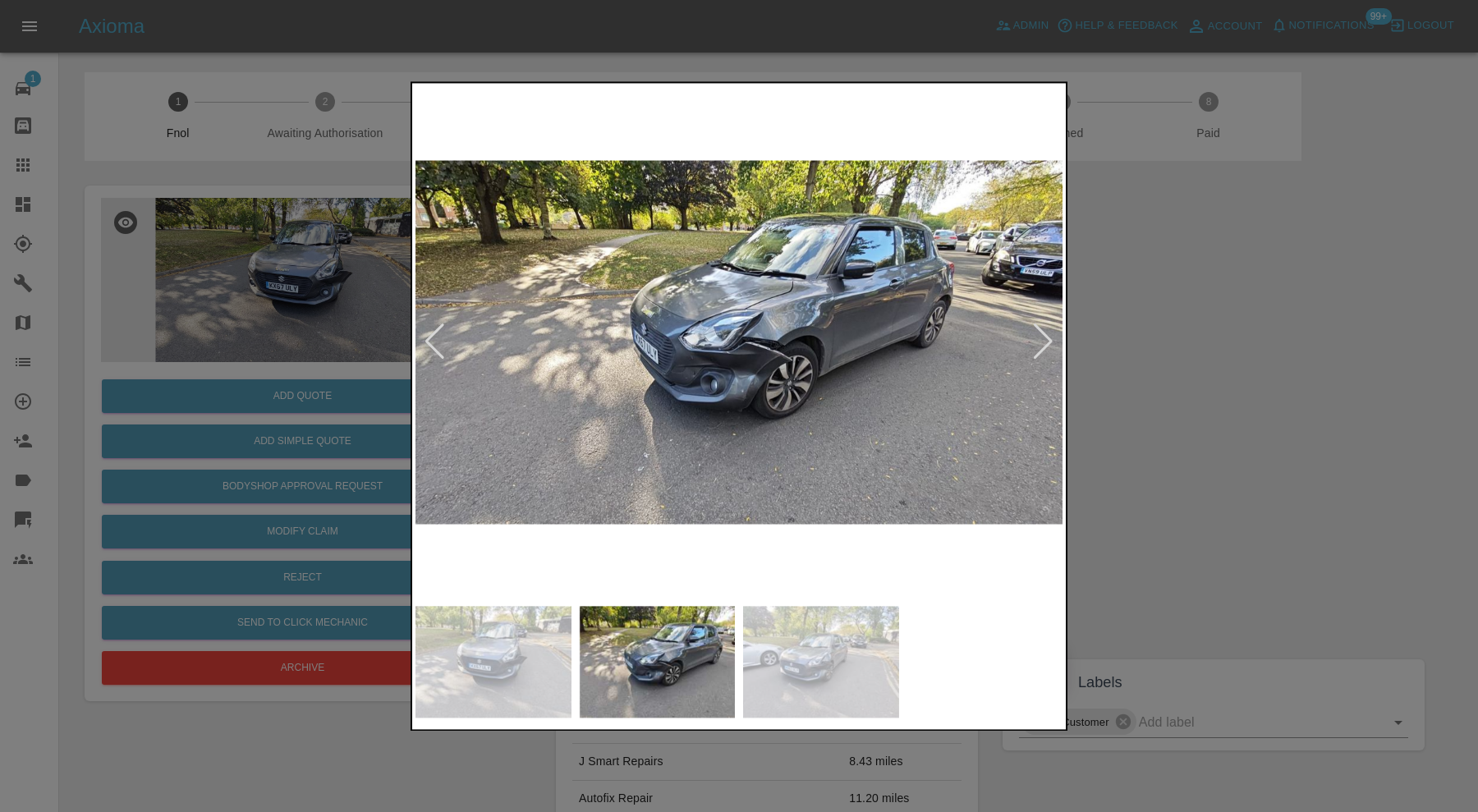
click at [763, 351] on img at bounding box center [739, 342] width 647 height 512
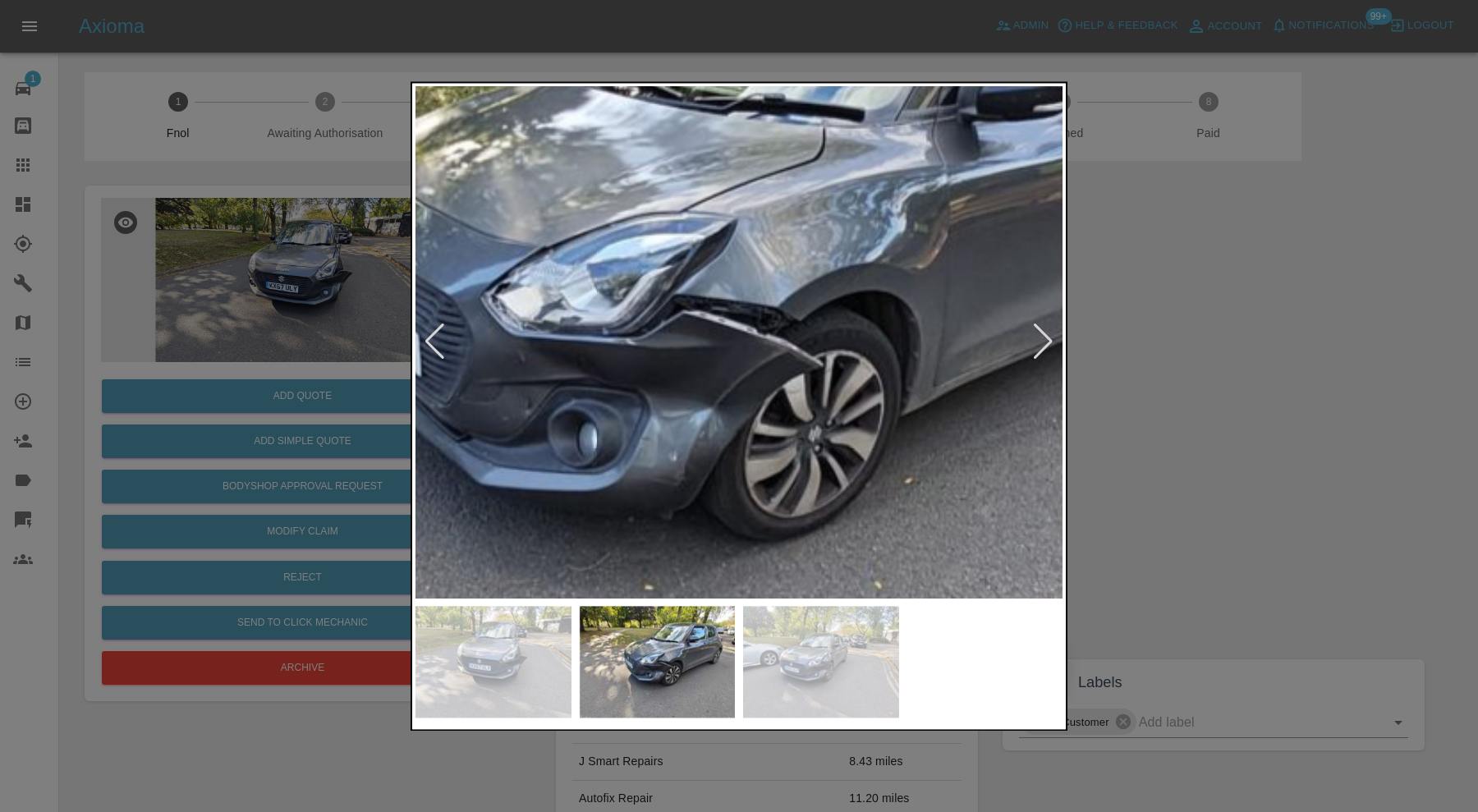
click at [1126, 382] on div at bounding box center [739, 406] width 1478 height 812
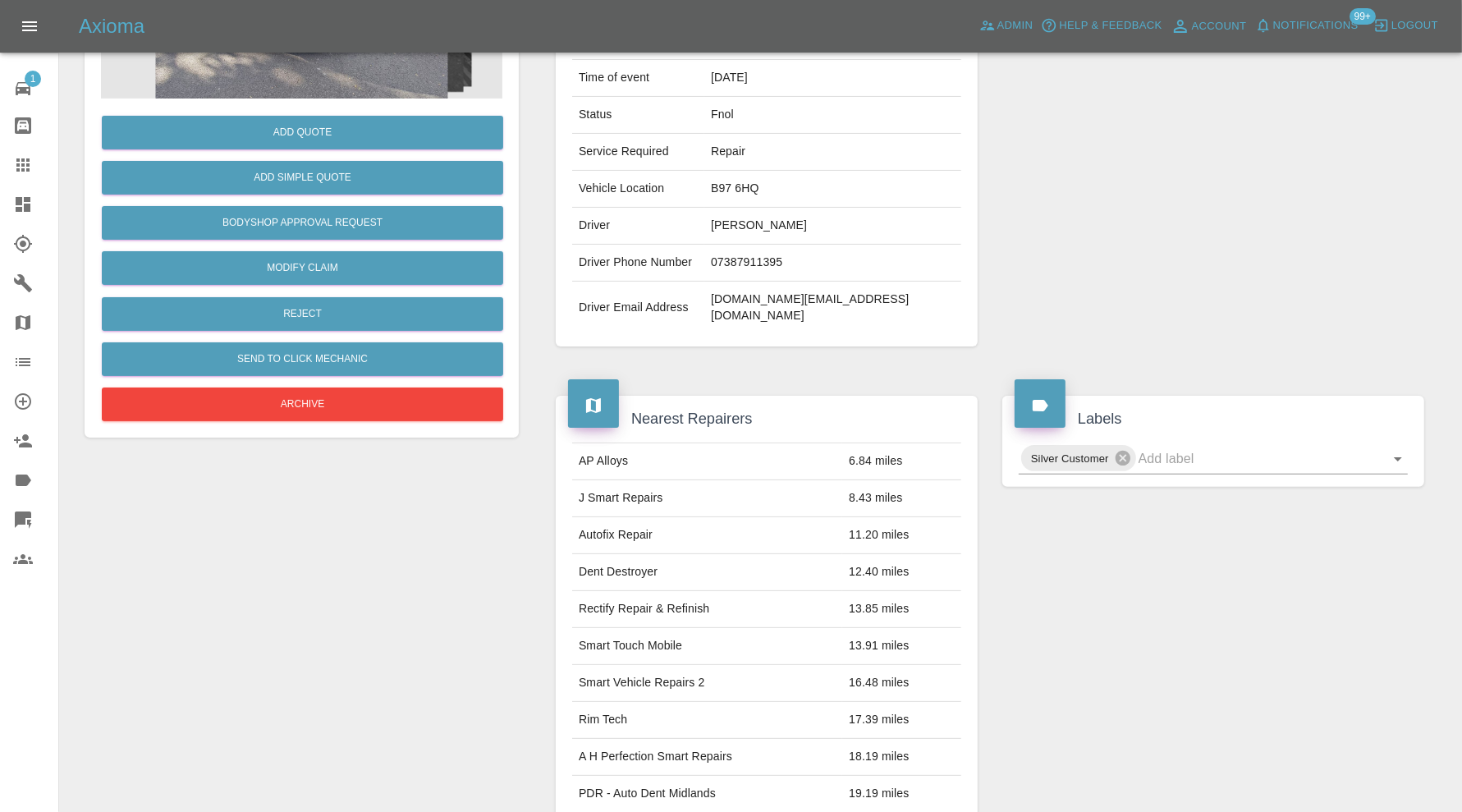
scroll to position [136, 0]
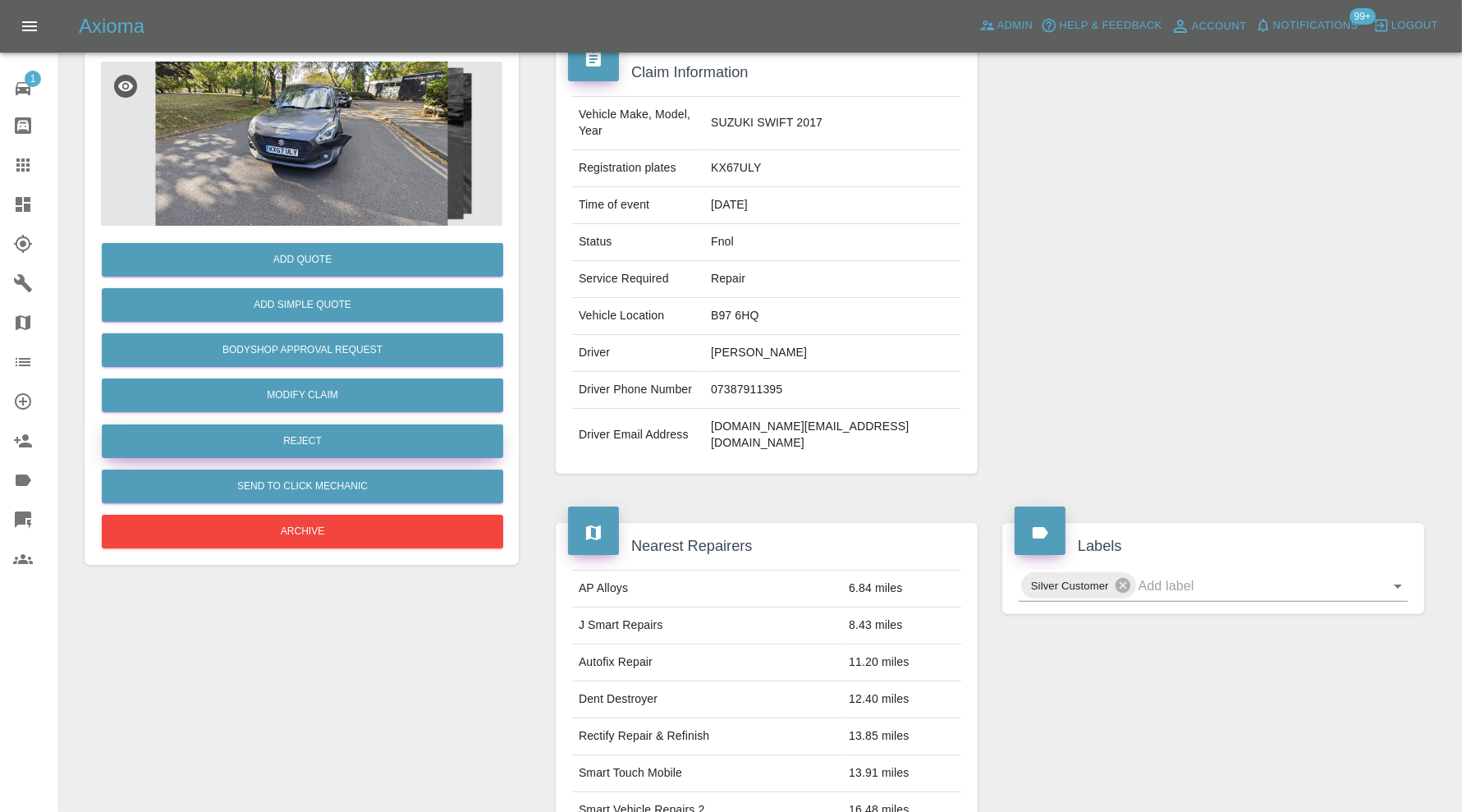
click at [346, 433] on button "Reject" at bounding box center [302, 441] width 401 height 34
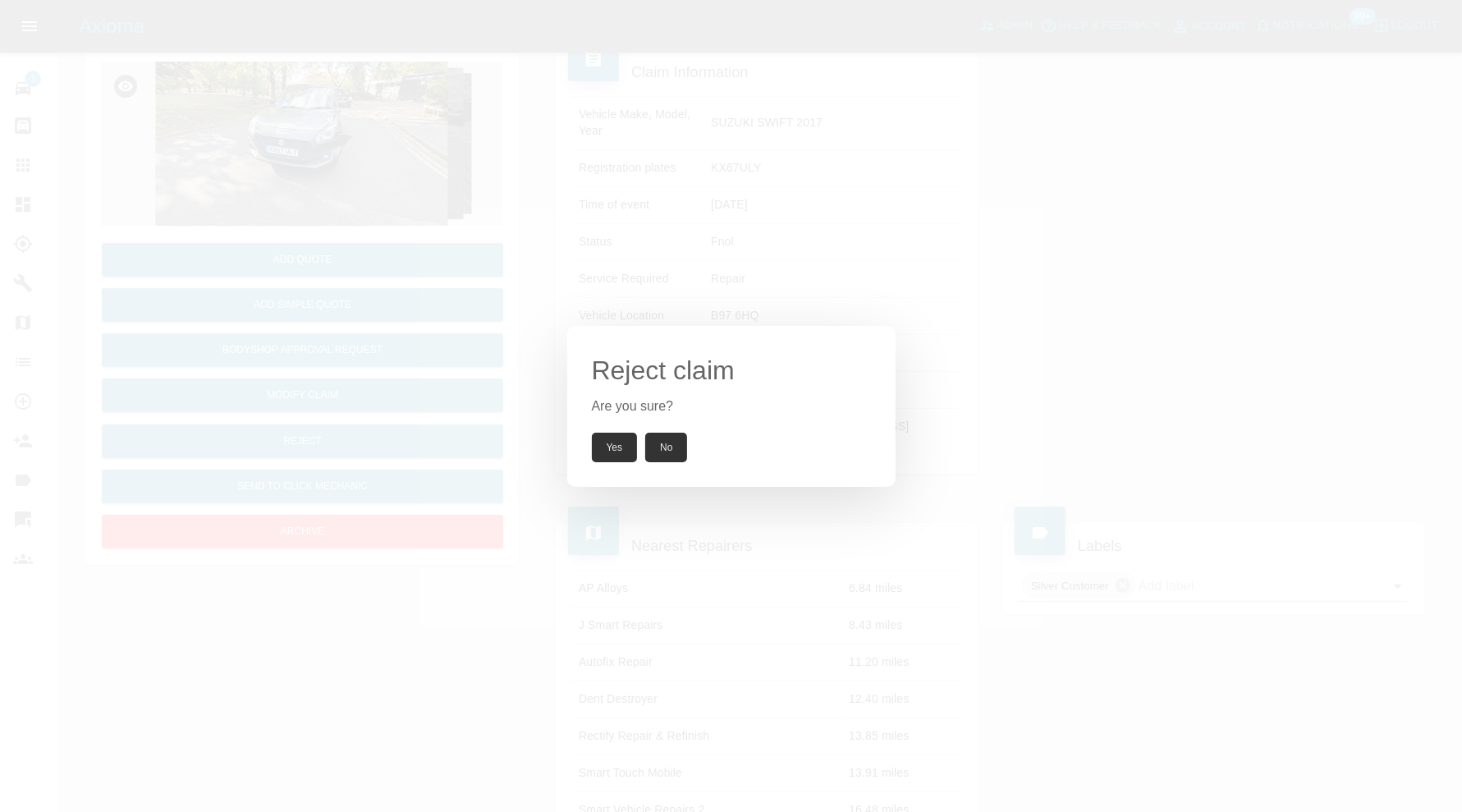
click at [608, 443] on button "Yes" at bounding box center [615, 447] width 46 height 30
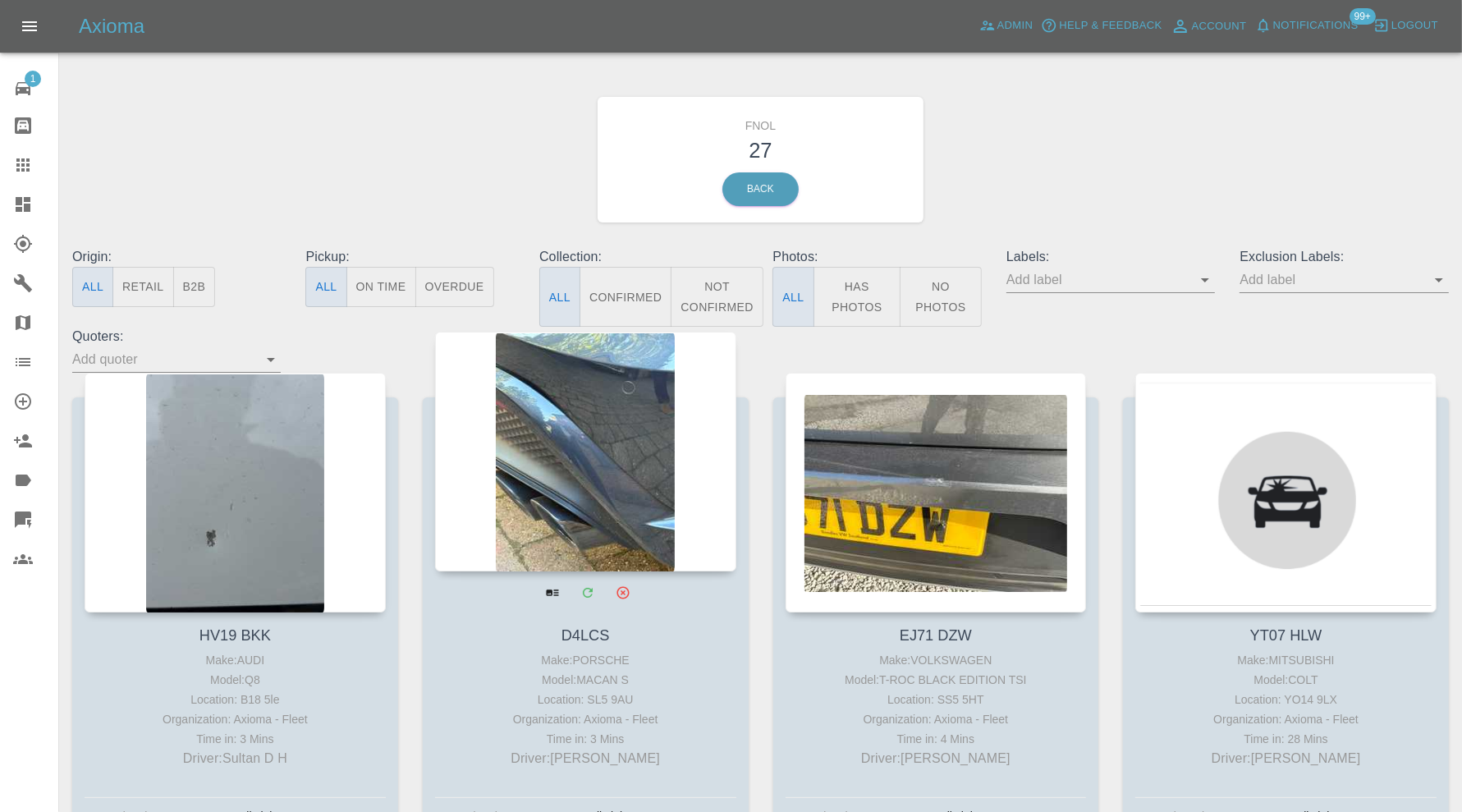
click at [573, 473] on div at bounding box center [585, 451] width 301 height 240
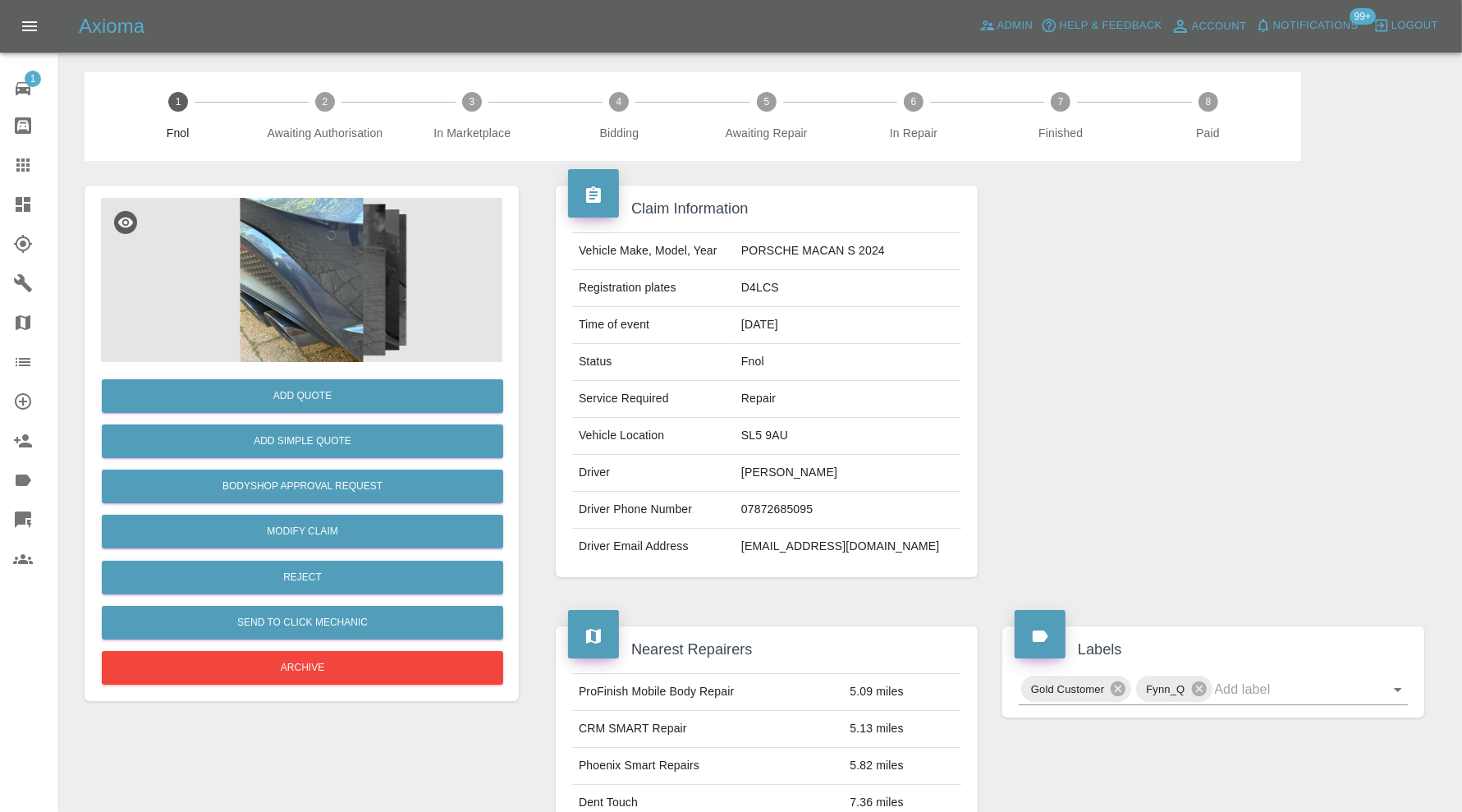
click at [357, 274] on img at bounding box center [301, 279] width 401 height 165
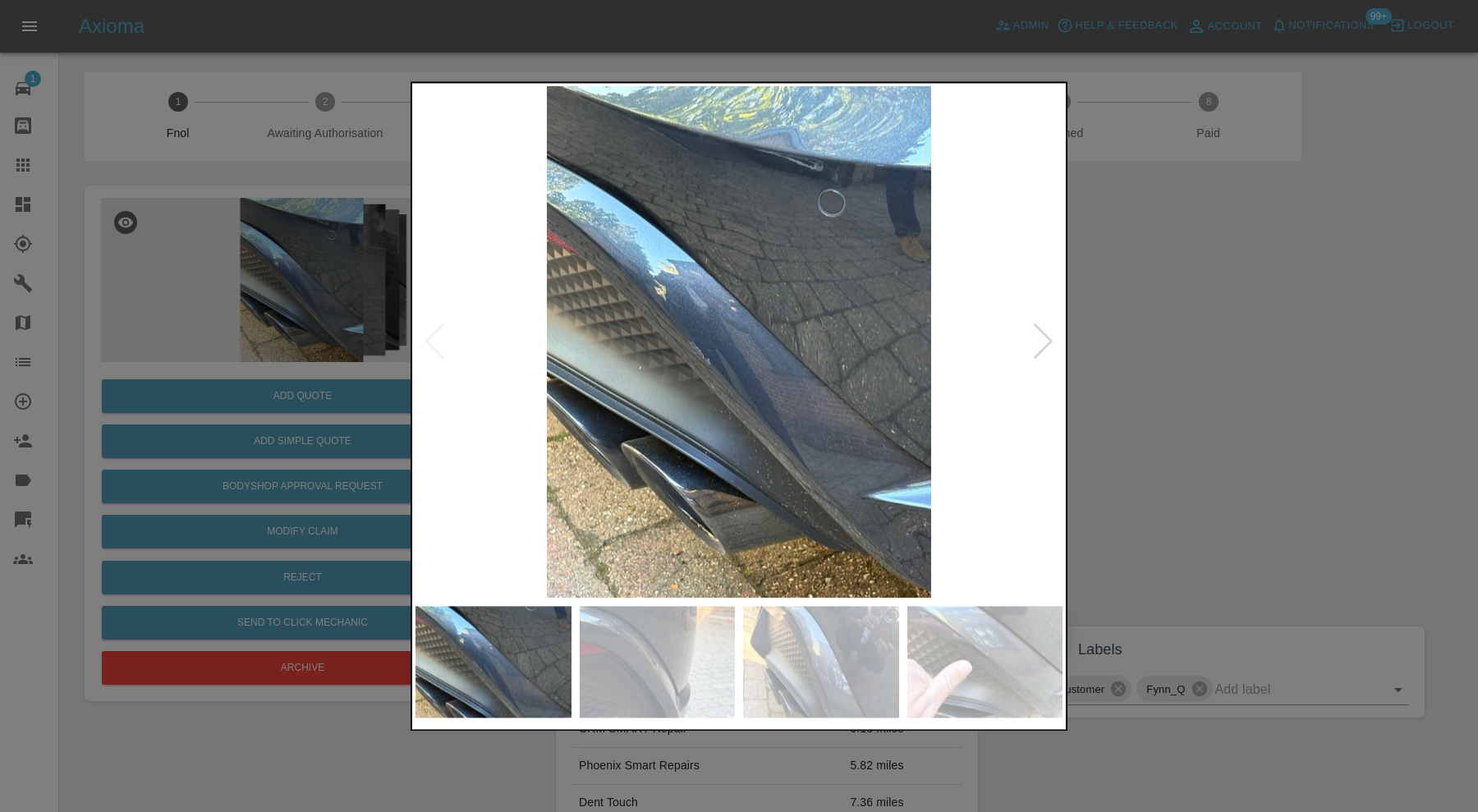
click at [643, 666] on img at bounding box center [658, 662] width 156 height 112
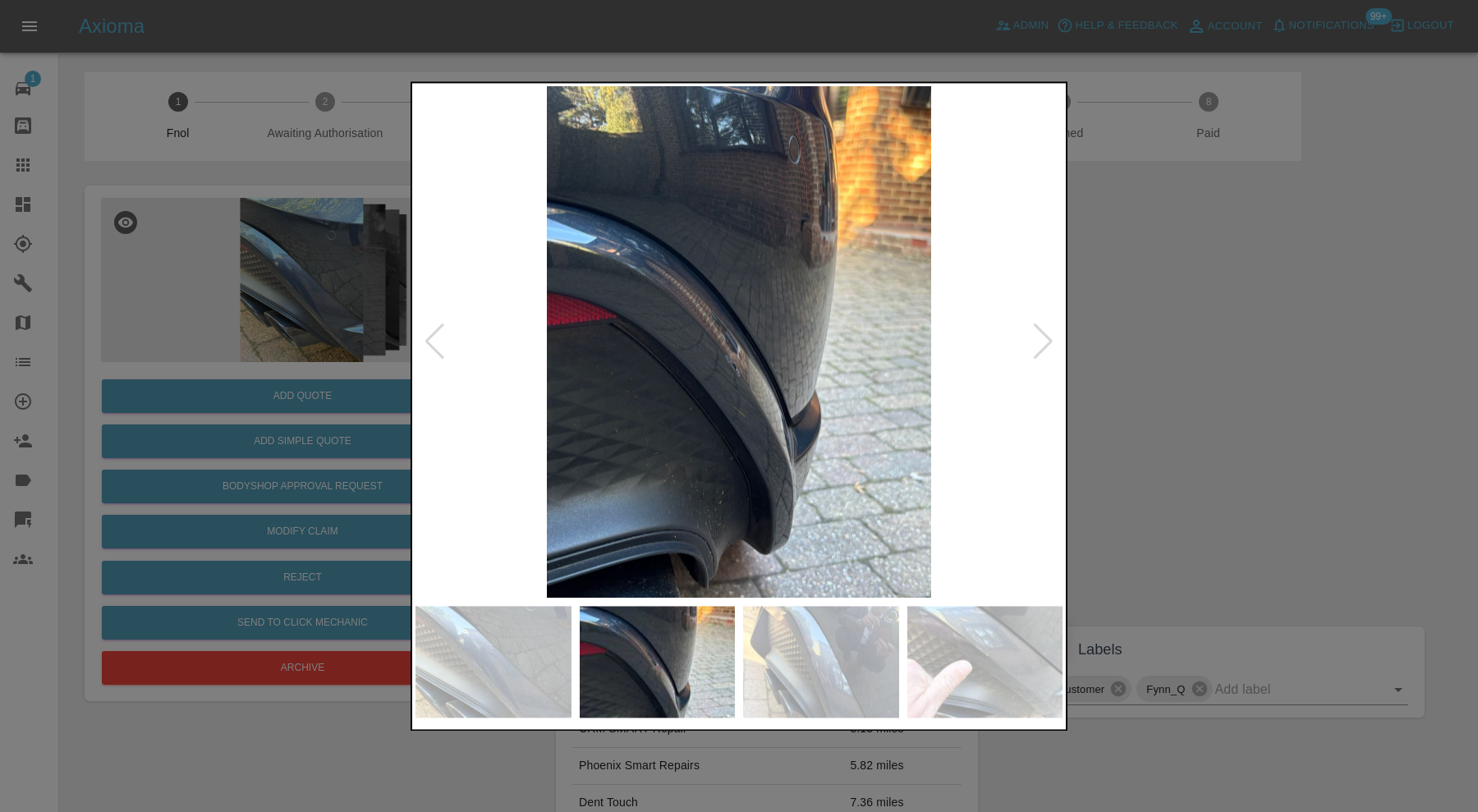
click at [816, 683] on img at bounding box center [820, 662] width 156 height 112
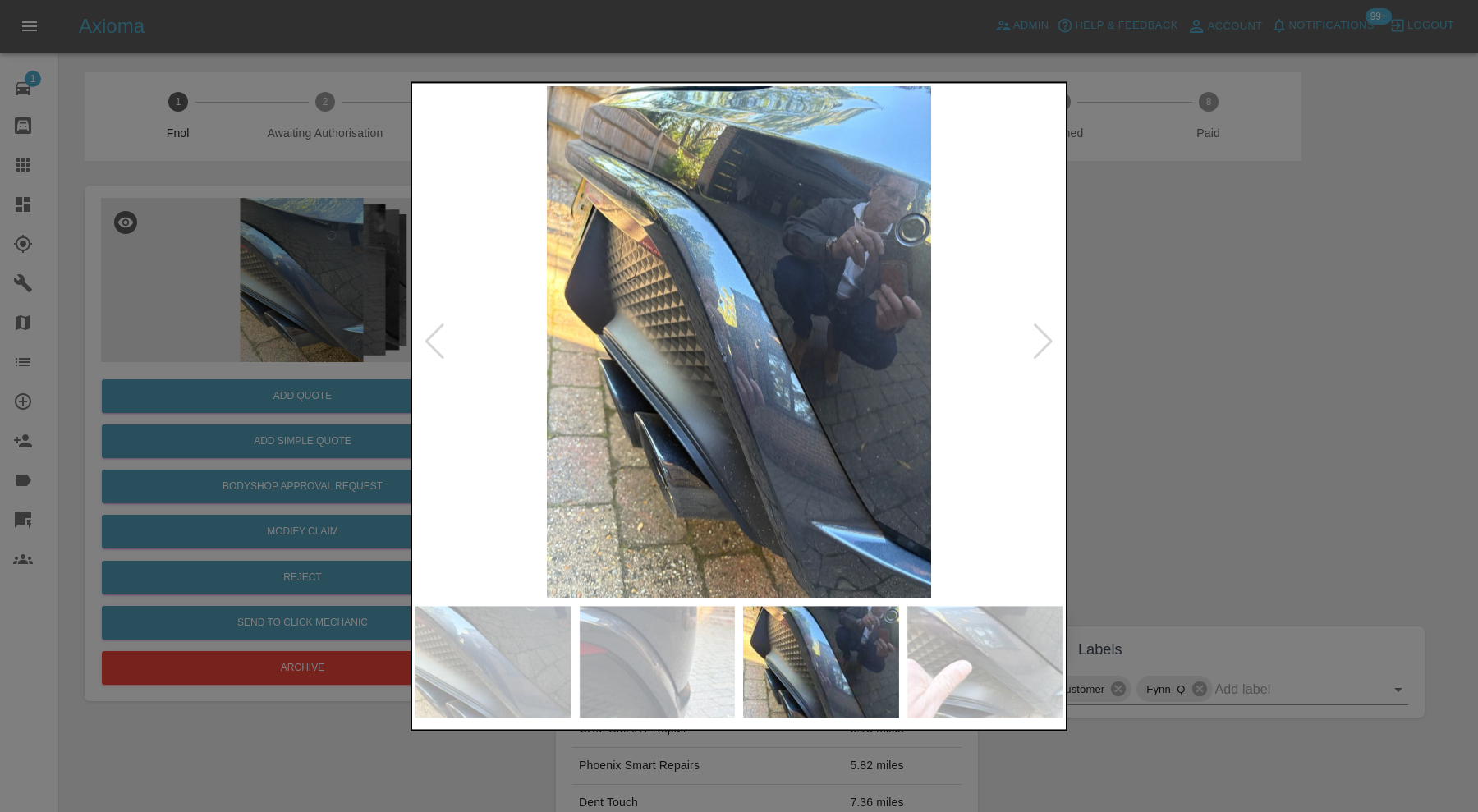
click at [928, 659] on img at bounding box center [985, 662] width 156 height 112
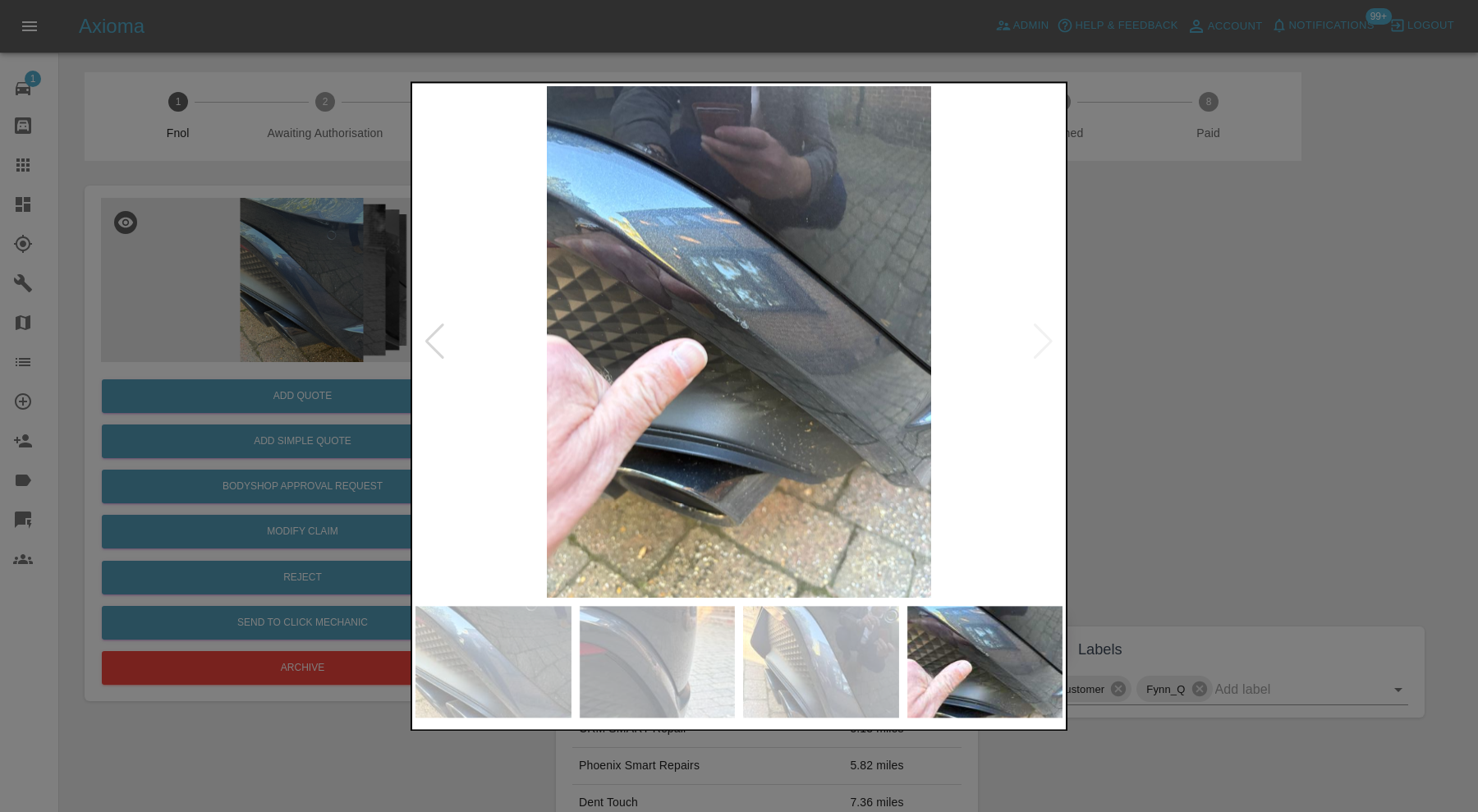
click at [1027, 639] on img at bounding box center [985, 662] width 156 height 112
click at [1045, 341] on img at bounding box center [739, 342] width 647 height 512
click at [1165, 349] on div at bounding box center [739, 406] width 1478 height 812
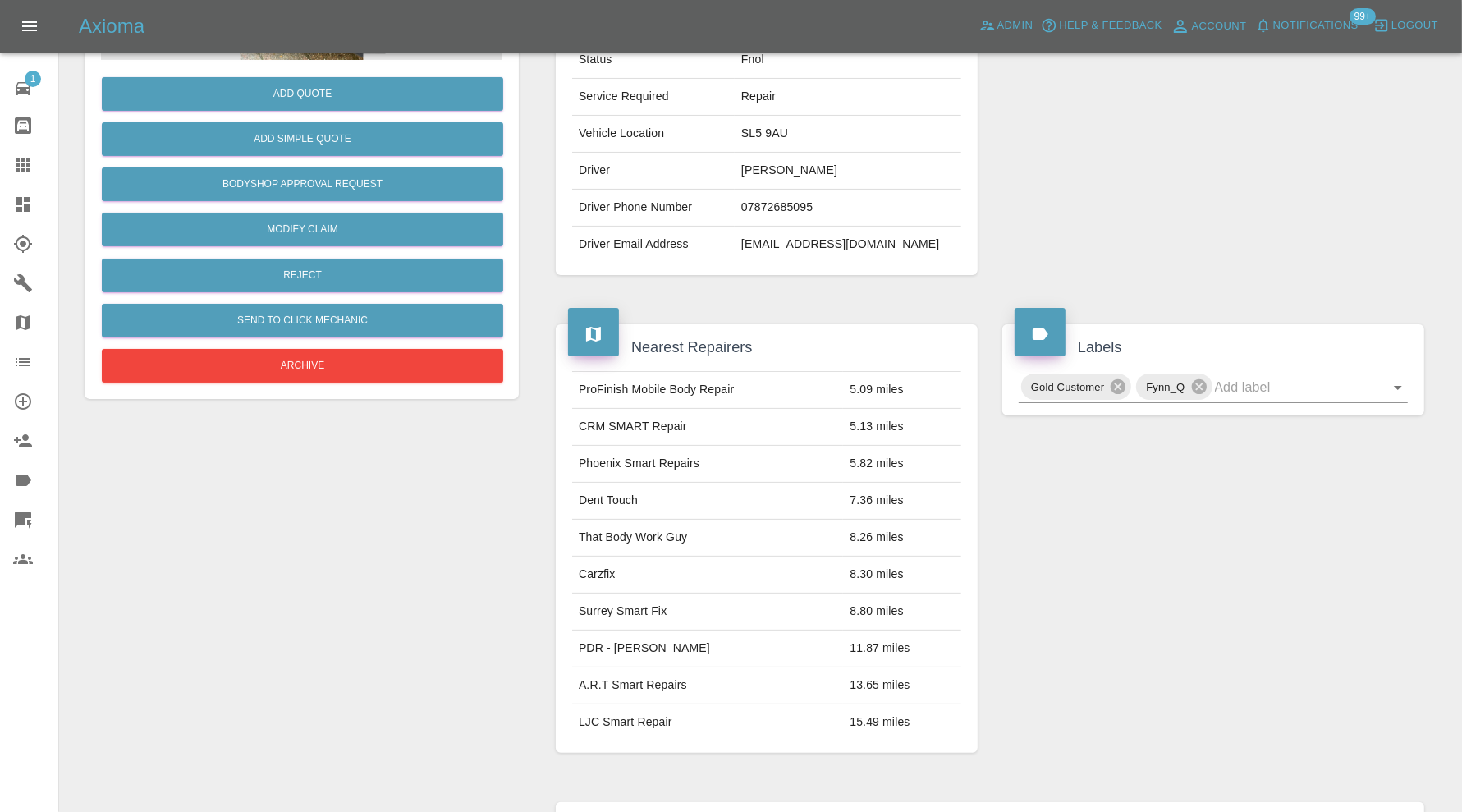
scroll to position [27, 0]
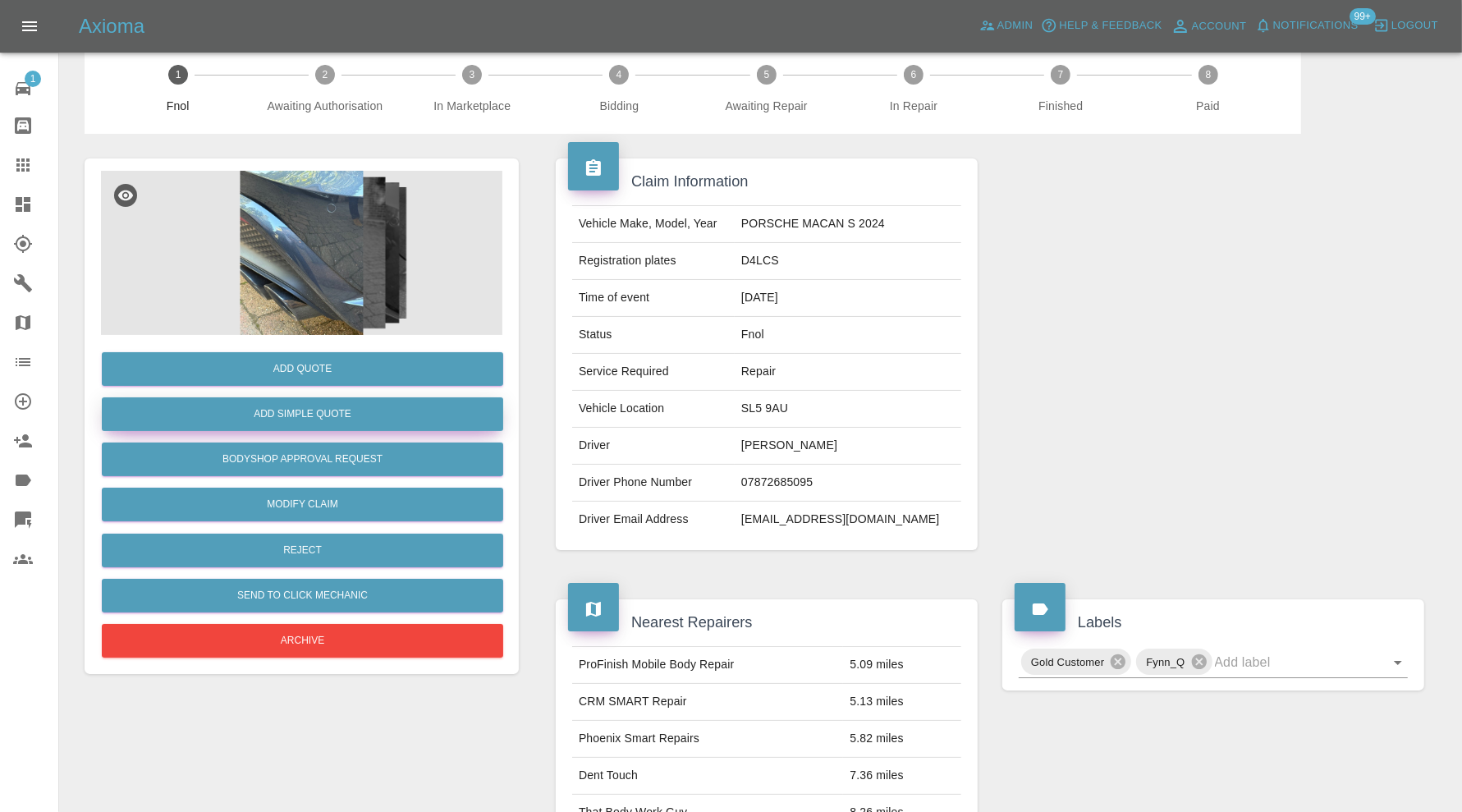
click at [337, 407] on button "Add Simple Quote" at bounding box center [302, 414] width 401 height 34
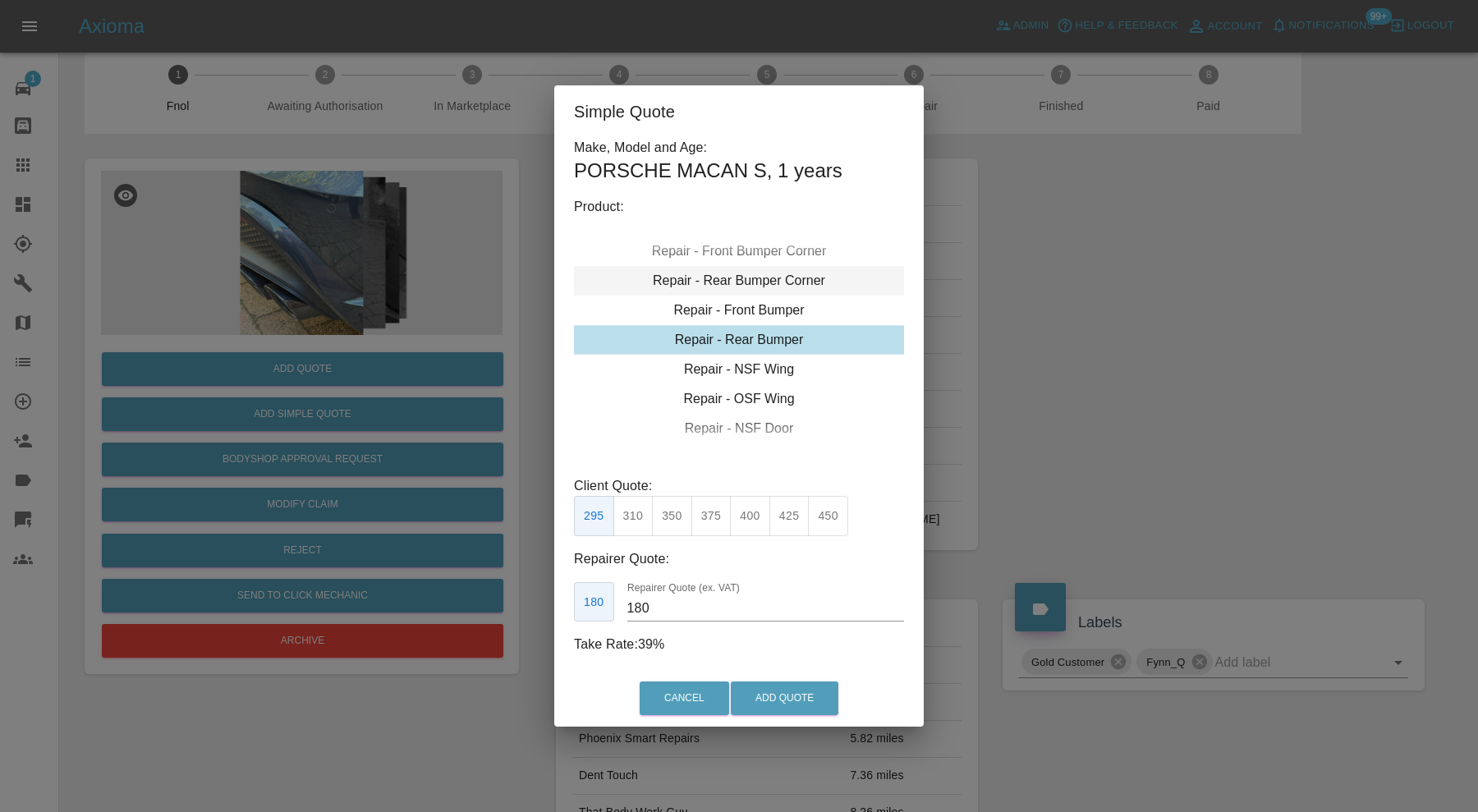
click at [772, 284] on div "Repair - Rear Bumper Corner" at bounding box center [739, 281] width 330 height 30
type input "120"
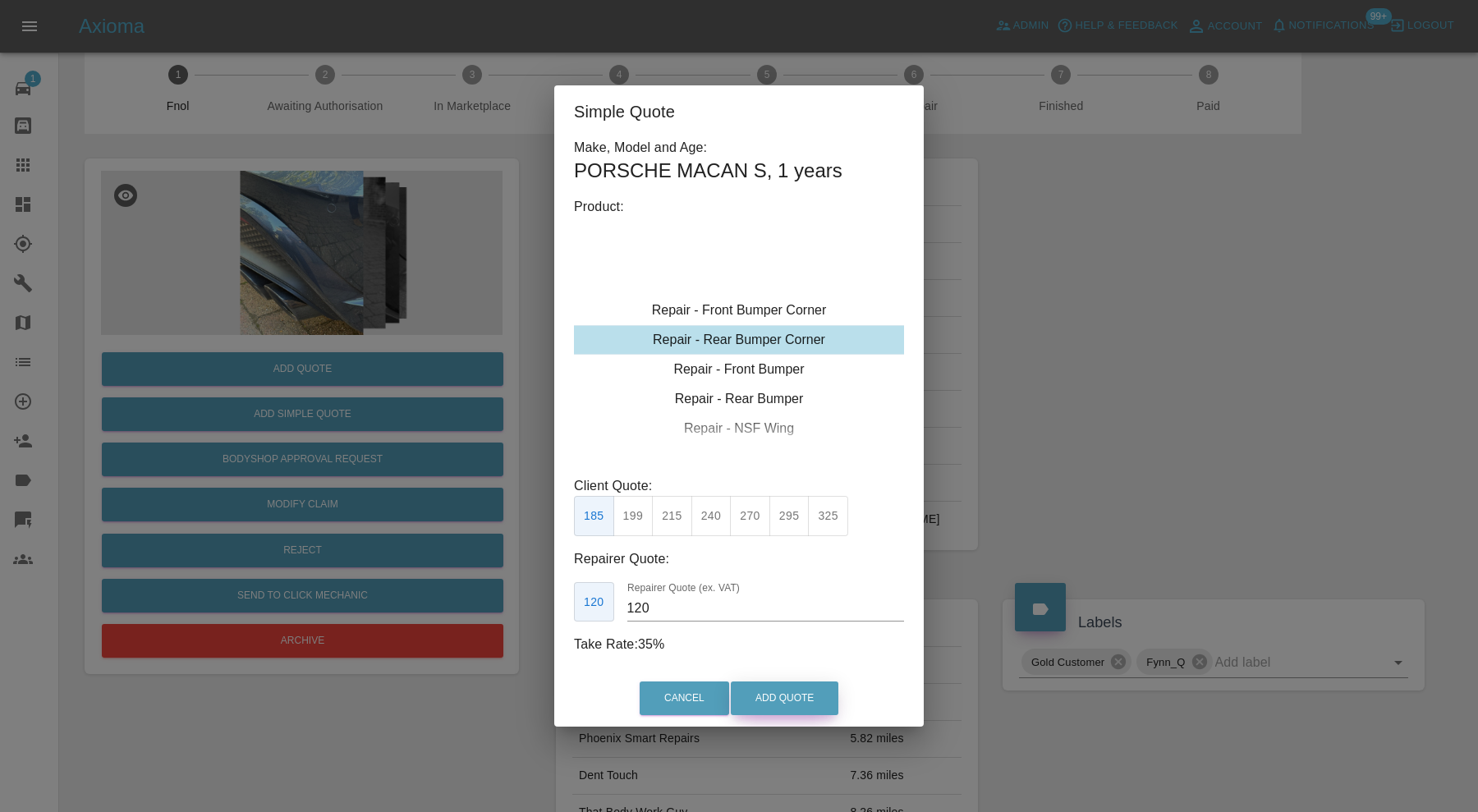
click at [777, 709] on button "Add Quote" at bounding box center [785, 698] width 108 height 34
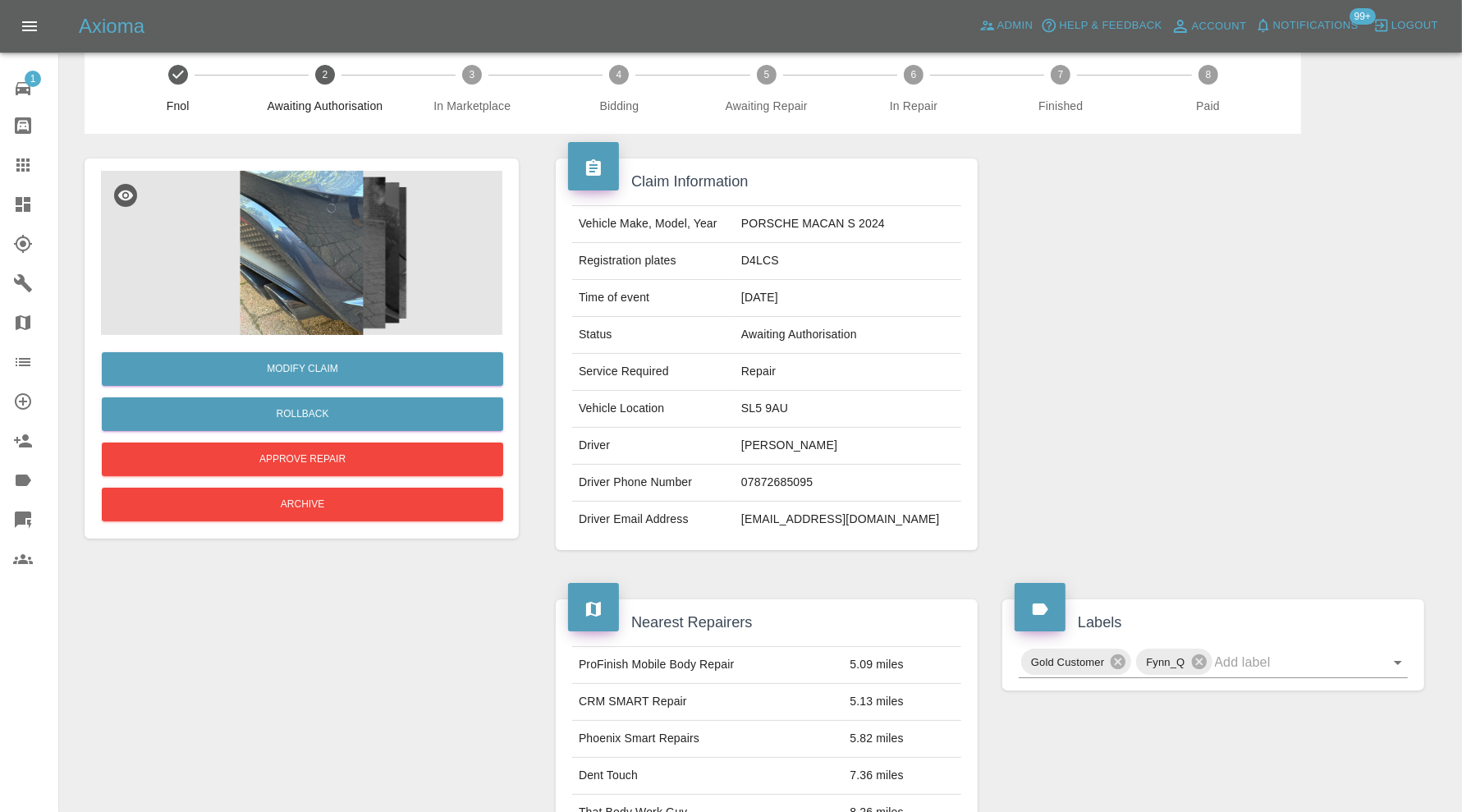
scroll to position [0, 0]
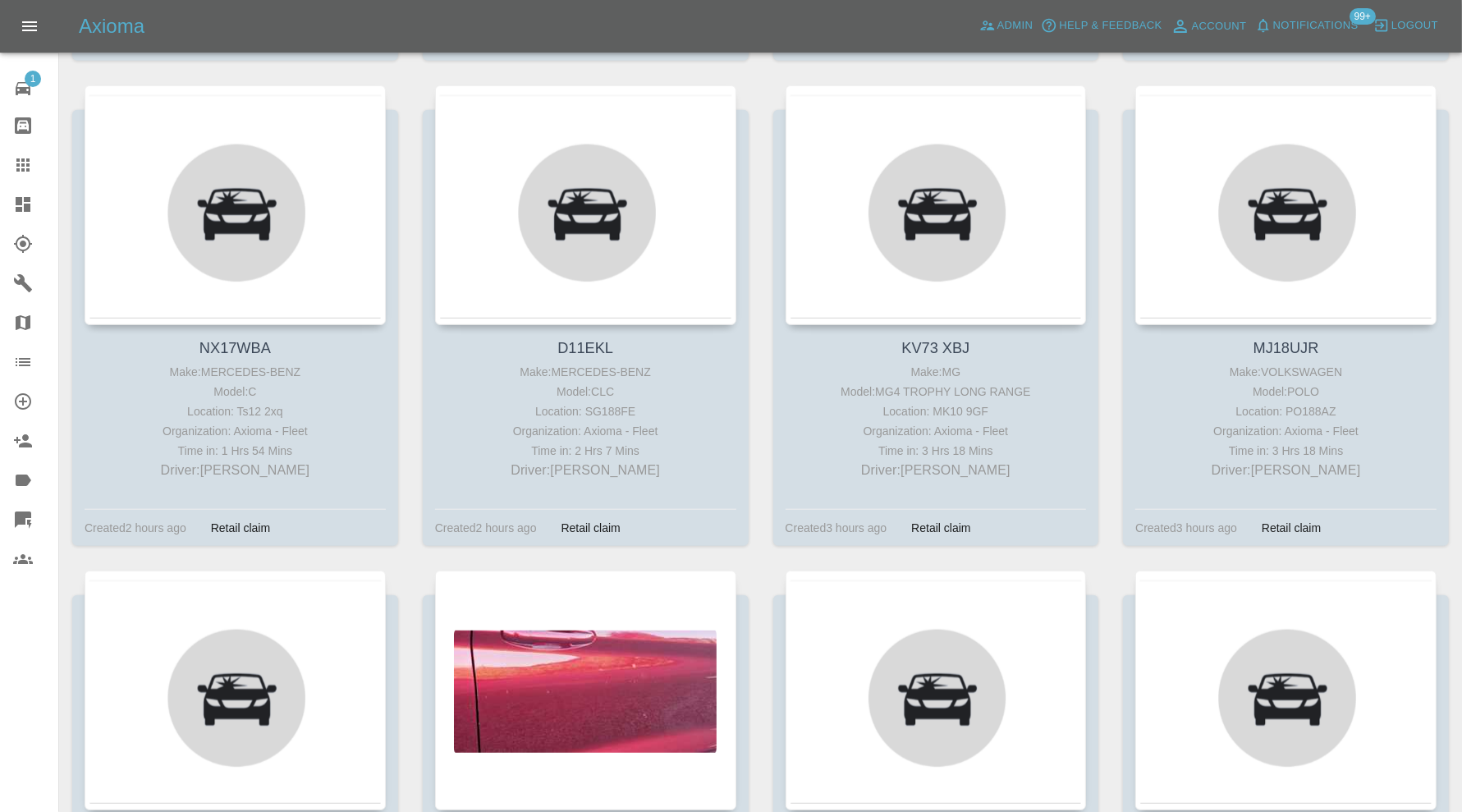
scroll to position [1380, 0]
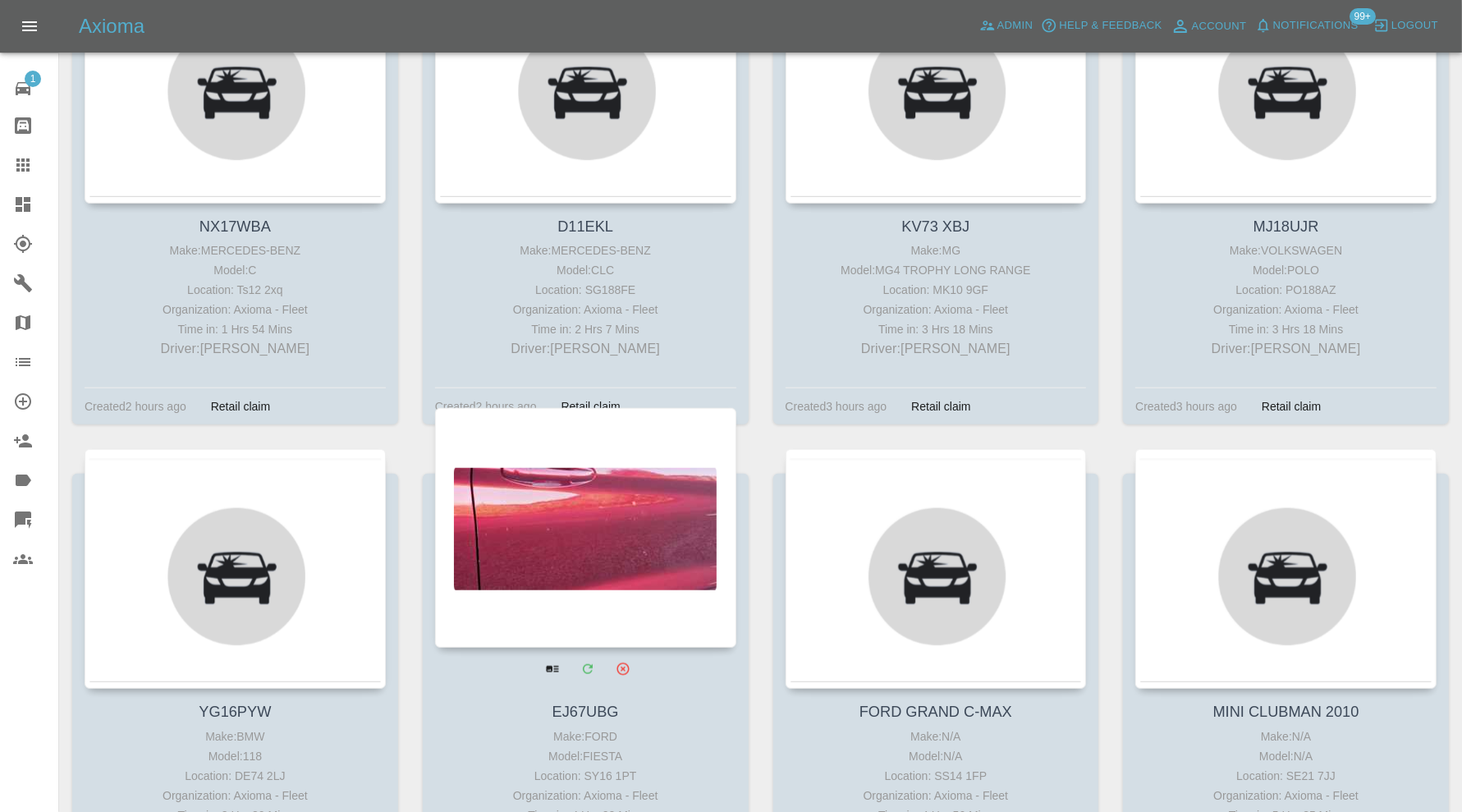
click at [542, 519] on div at bounding box center [585, 528] width 301 height 240
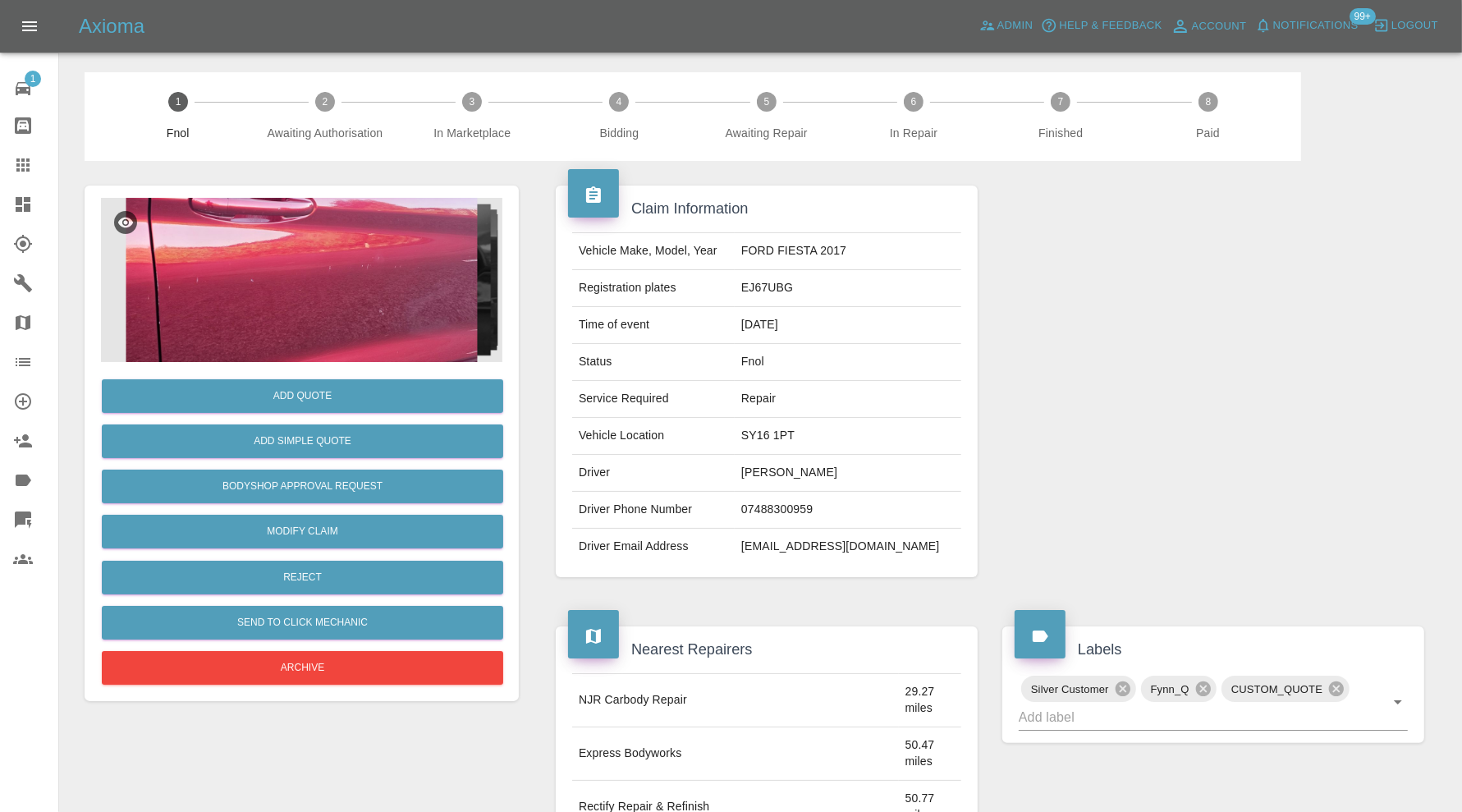
click at [420, 320] on img at bounding box center [301, 279] width 401 height 165
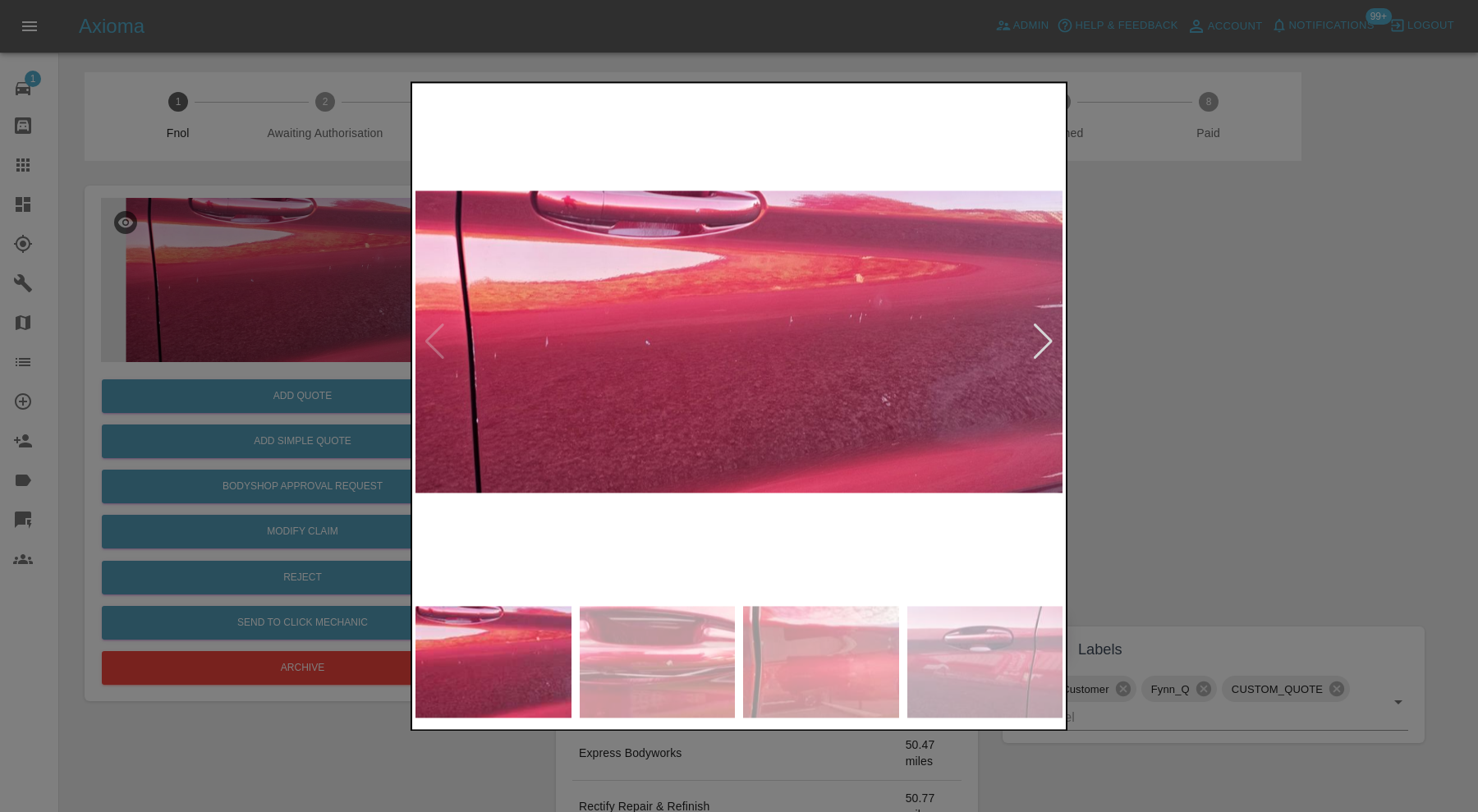
click at [1032, 331] on div at bounding box center [1043, 342] width 22 height 36
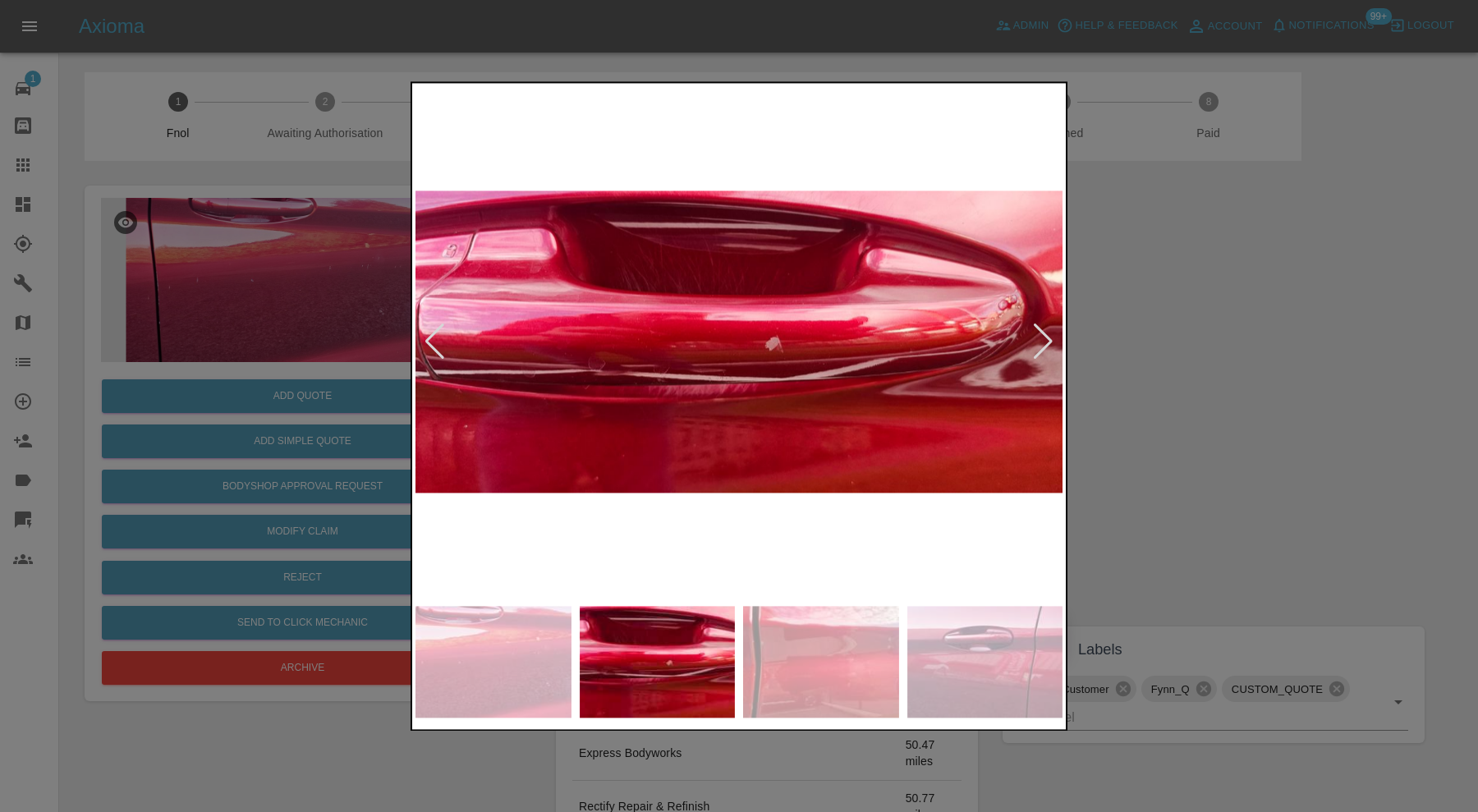
click at [1036, 331] on div at bounding box center [1043, 342] width 22 height 36
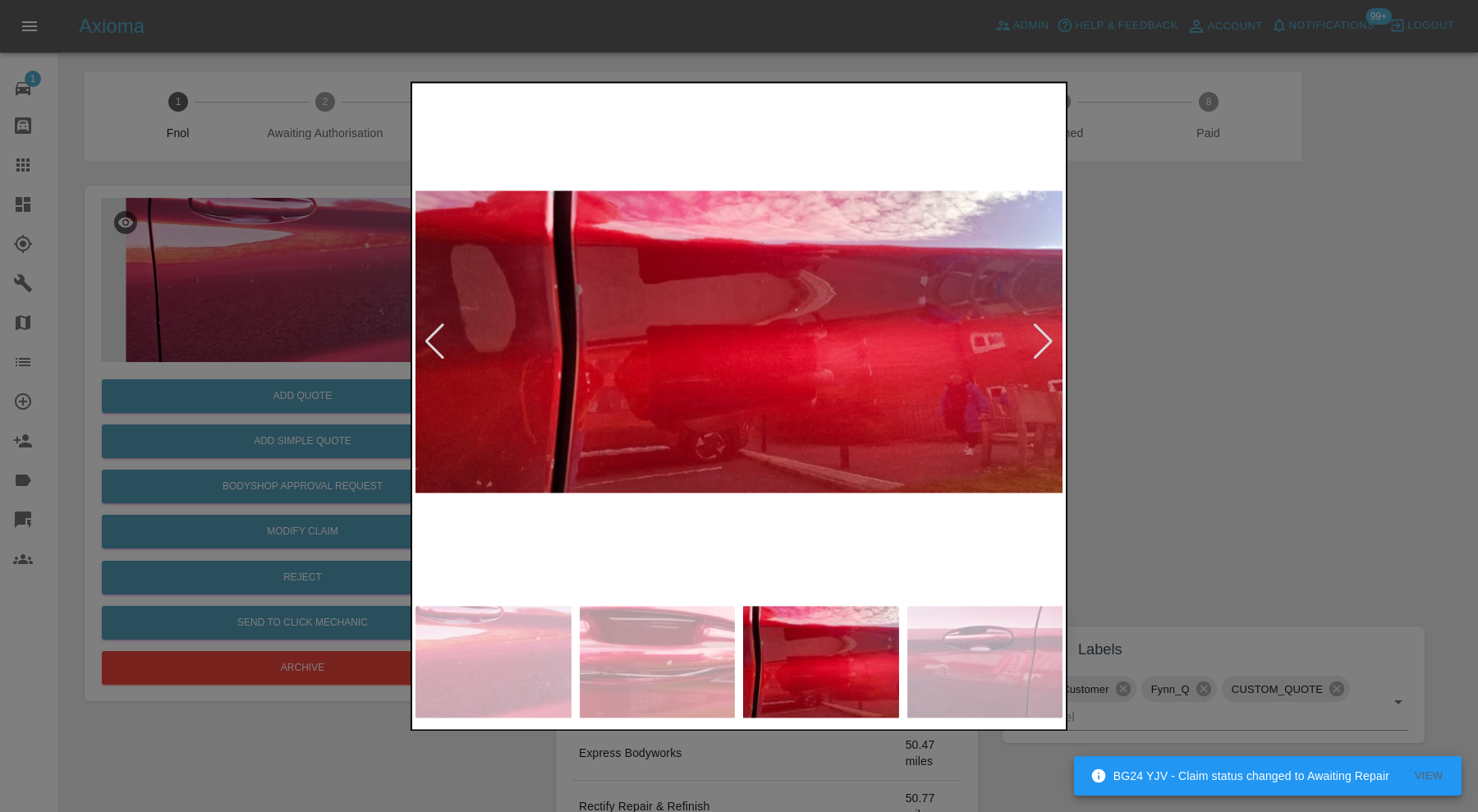
click at [1036, 331] on div at bounding box center [1043, 342] width 22 height 36
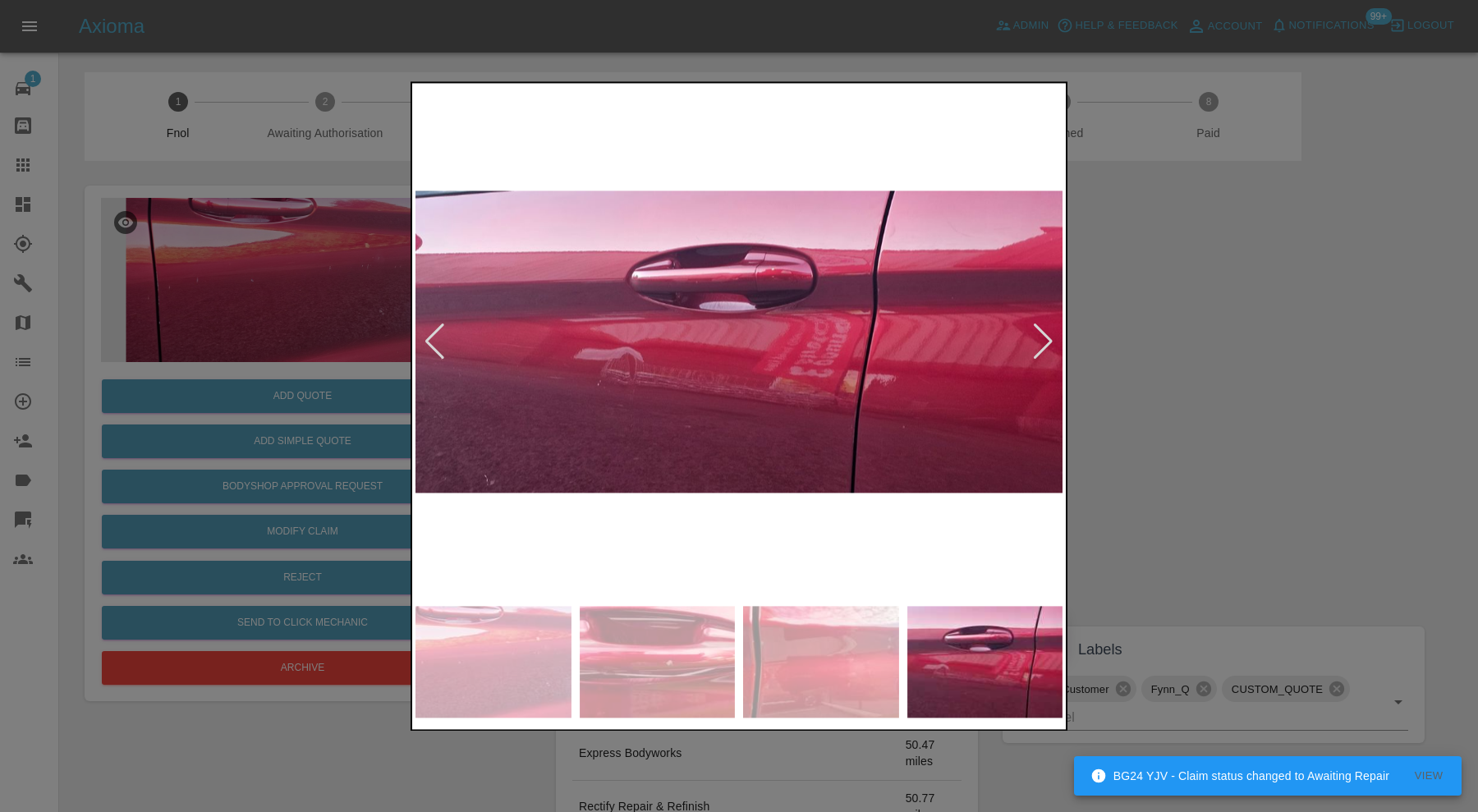
click at [1036, 331] on div at bounding box center [1043, 342] width 22 height 36
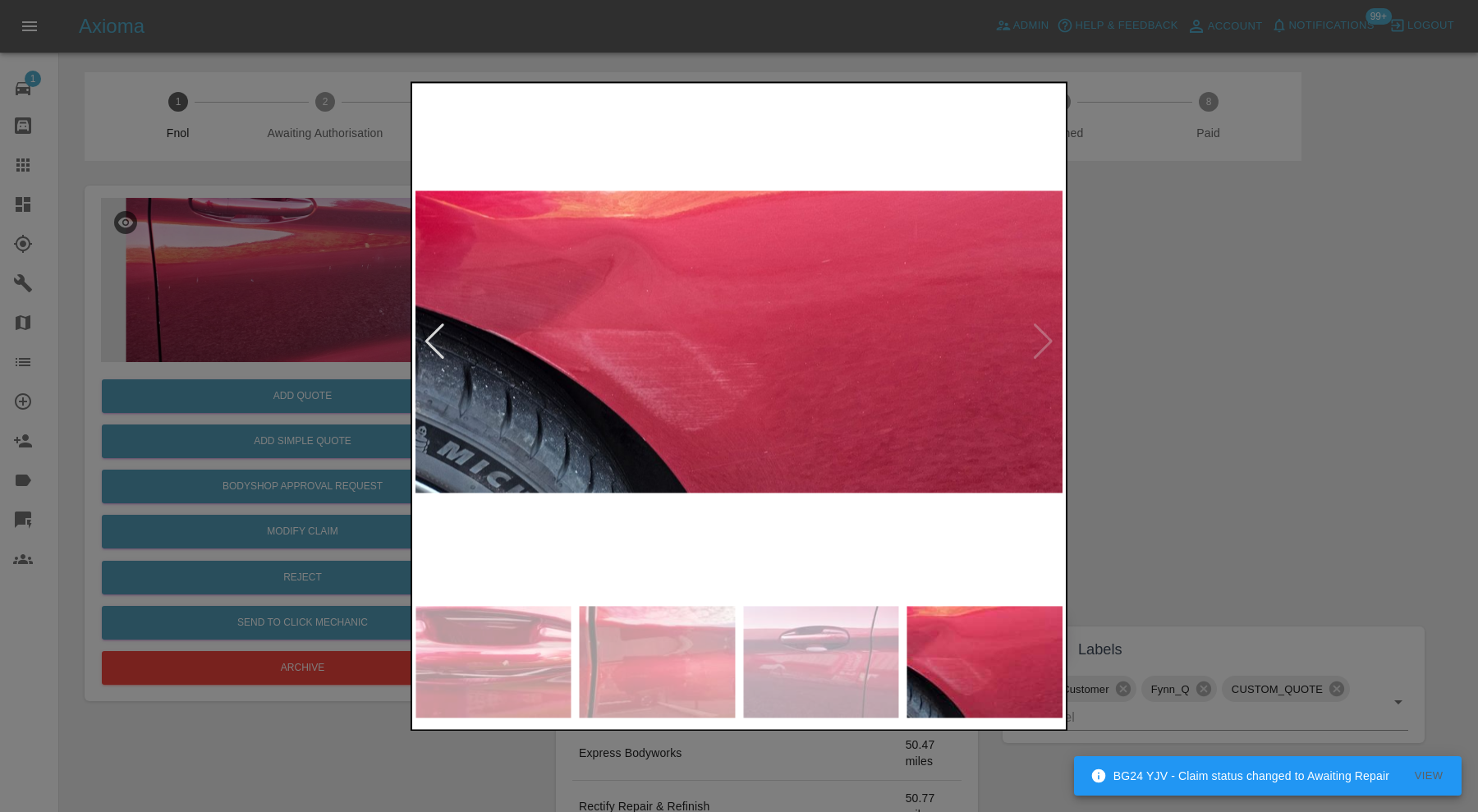
click at [1036, 331] on img at bounding box center [739, 342] width 647 height 512
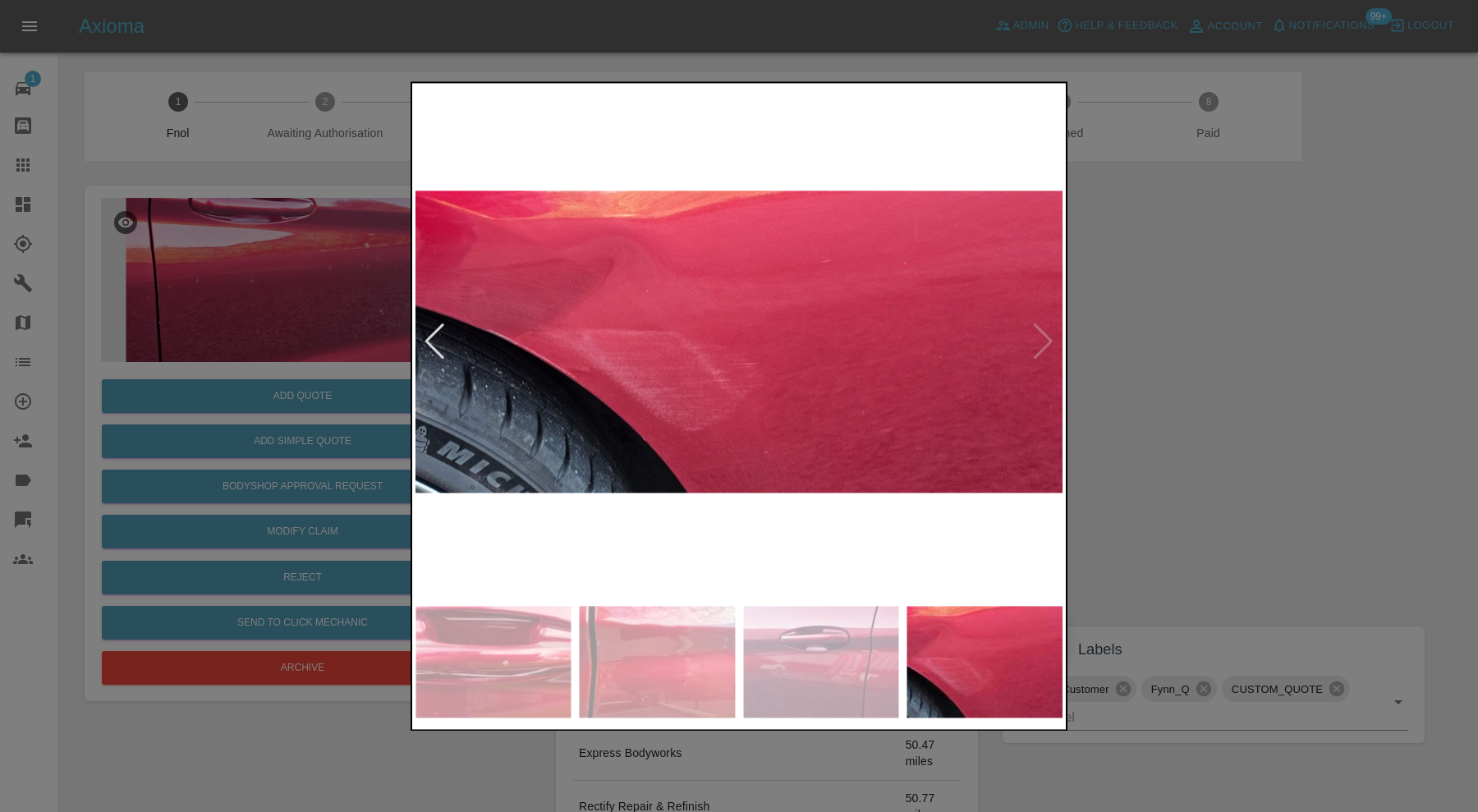
click at [1202, 342] on div at bounding box center [739, 406] width 1478 height 812
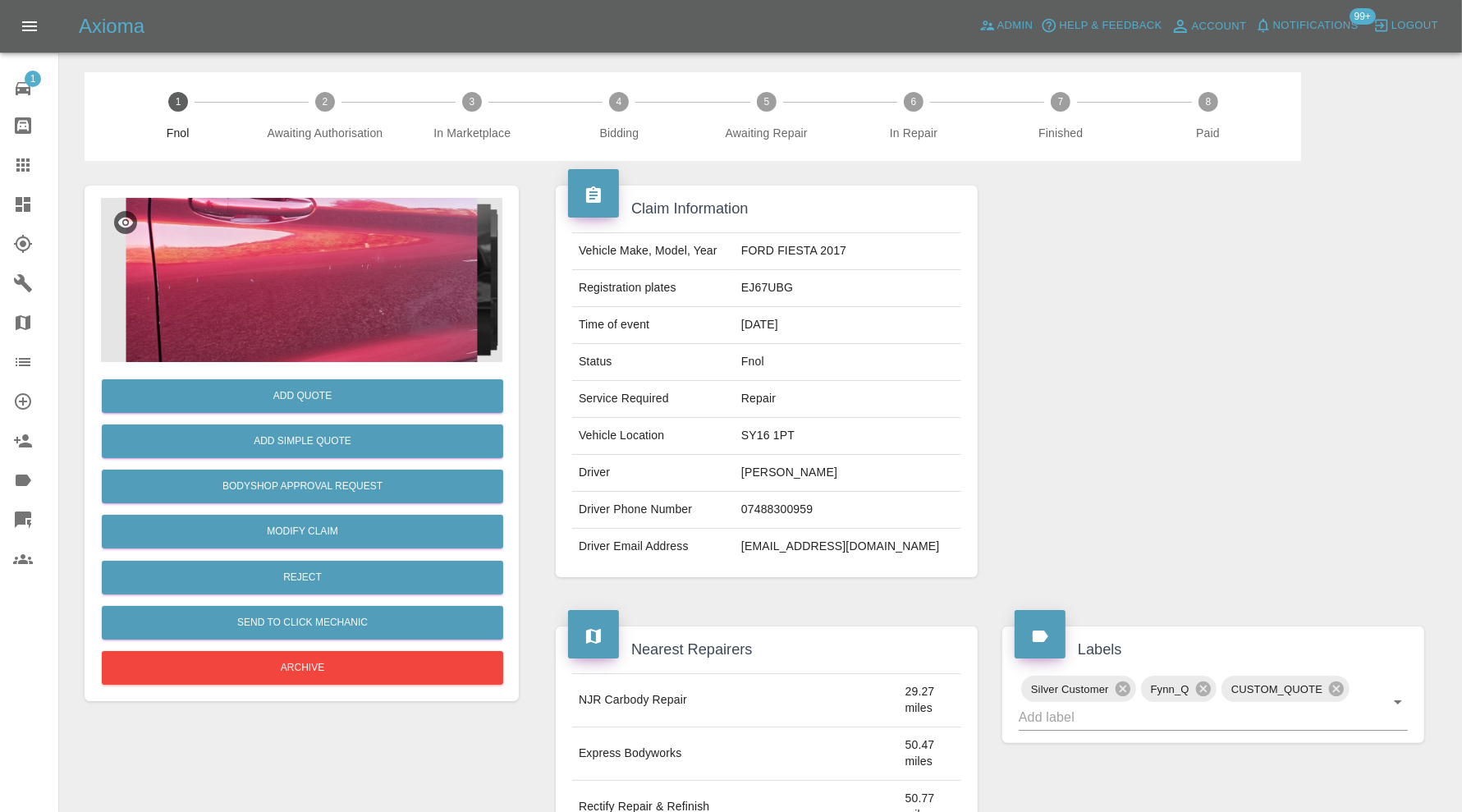
click at [311, 226] on img at bounding box center [301, 279] width 401 height 165
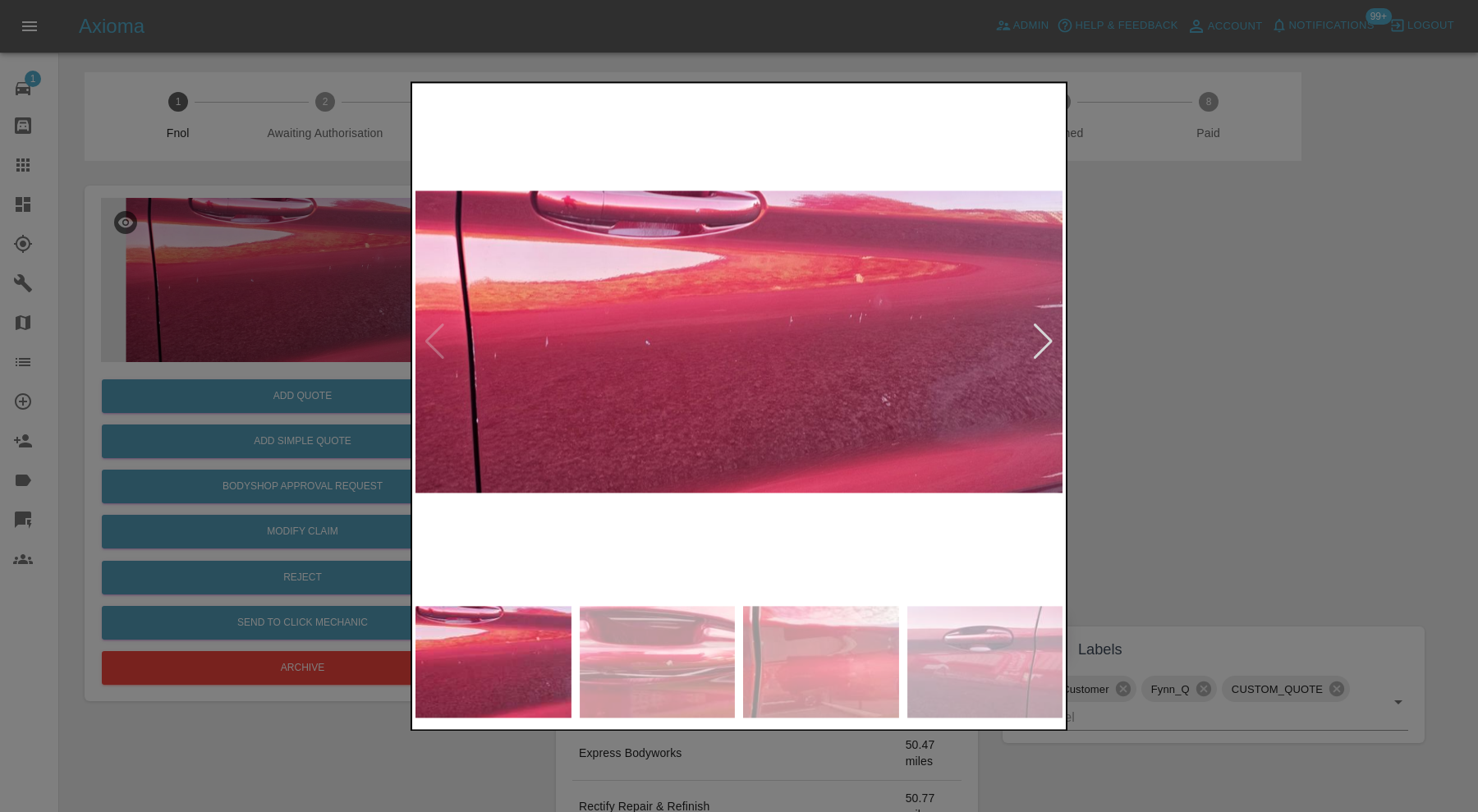
click at [1040, 347] on div at bounding box center [1043, 342] width 22 height 36
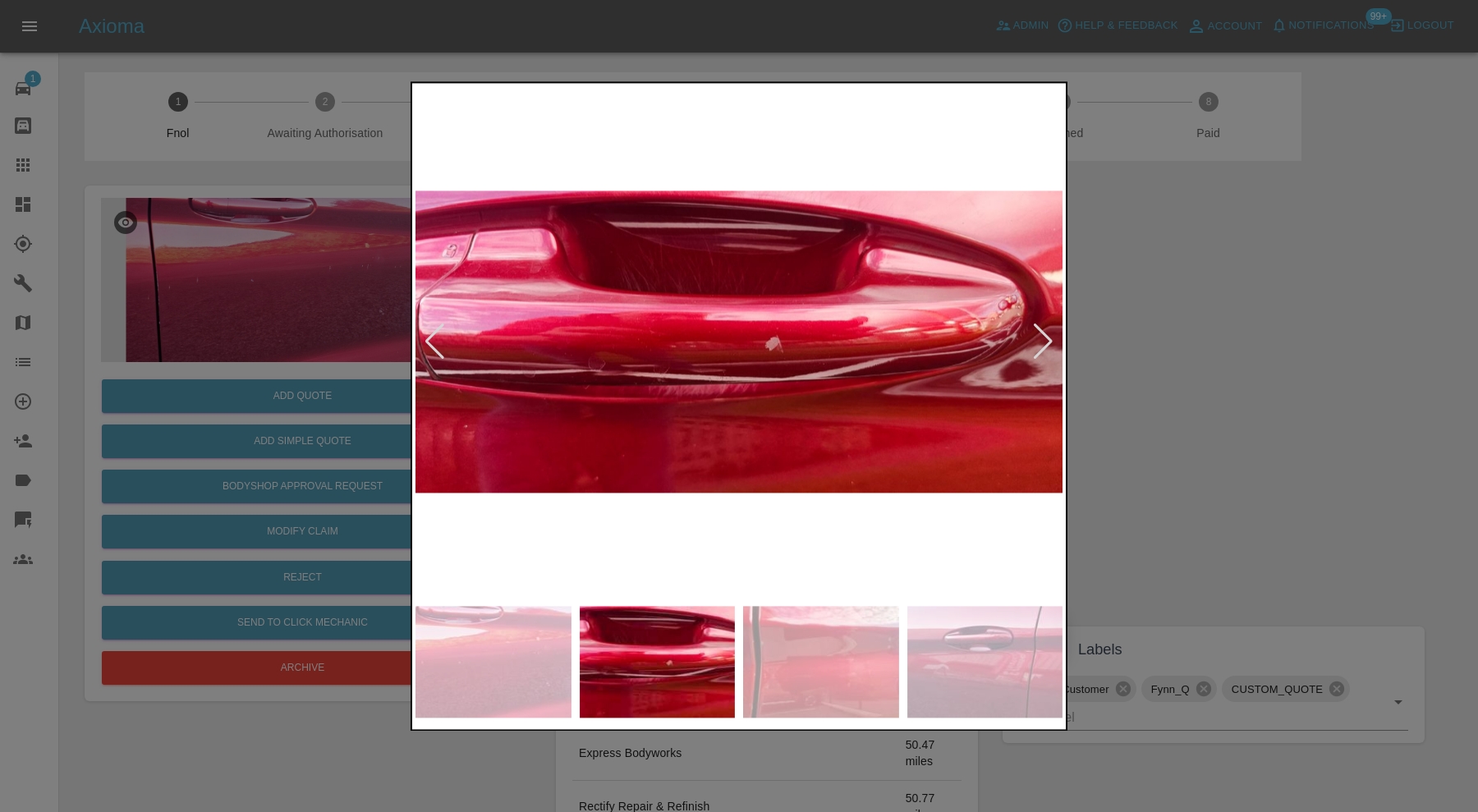
click at [1040, 347] on div at bounding box center [1043, 342] width 22 height 36
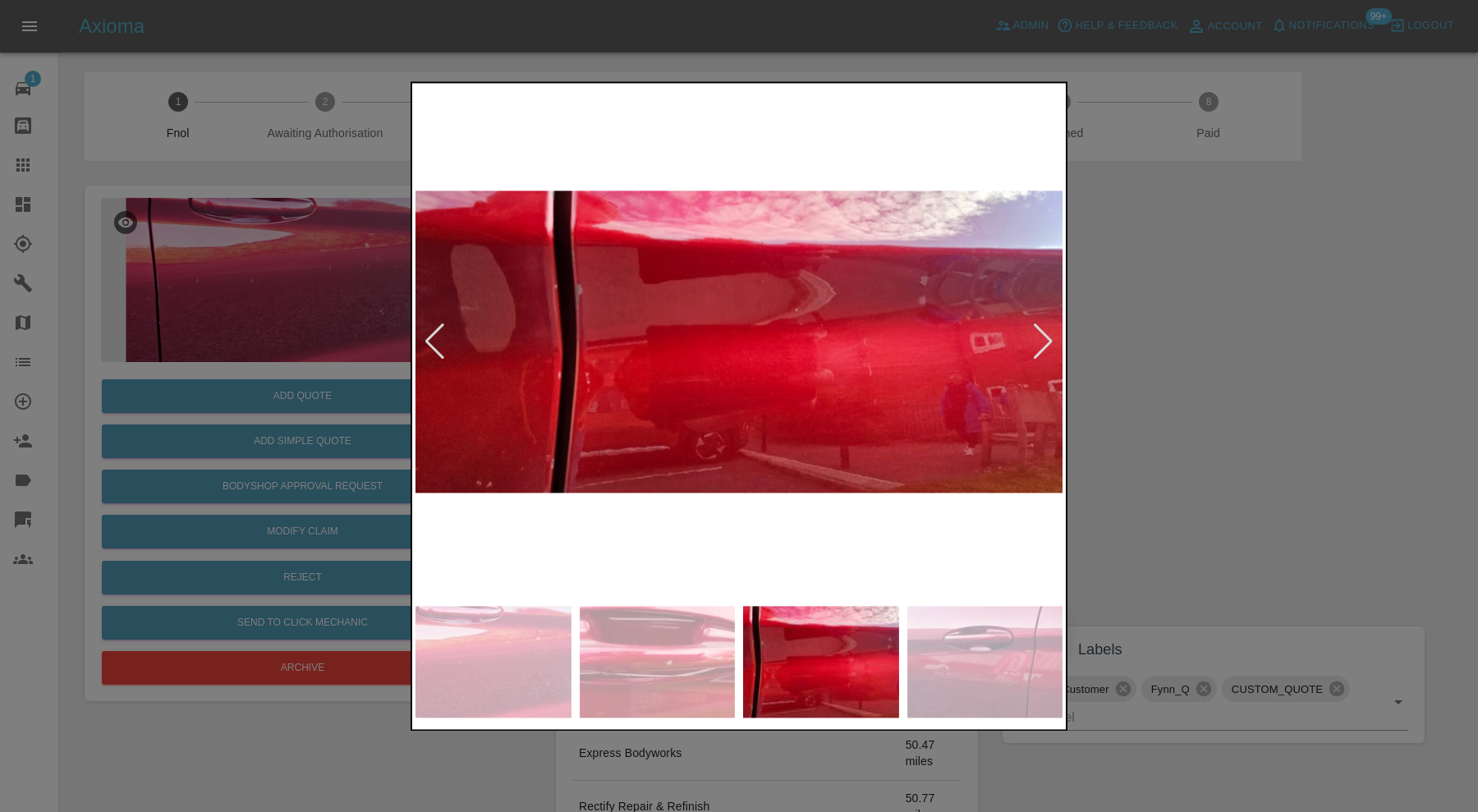
click at [417, 339] on img at bounding box center [739, 342] width 647 height 512
click at [446, 329] on img at bounding box center [739, 342] width 647 height 512
click at [436, 336] on div at bounding box center [434, 342] width 22 height 36
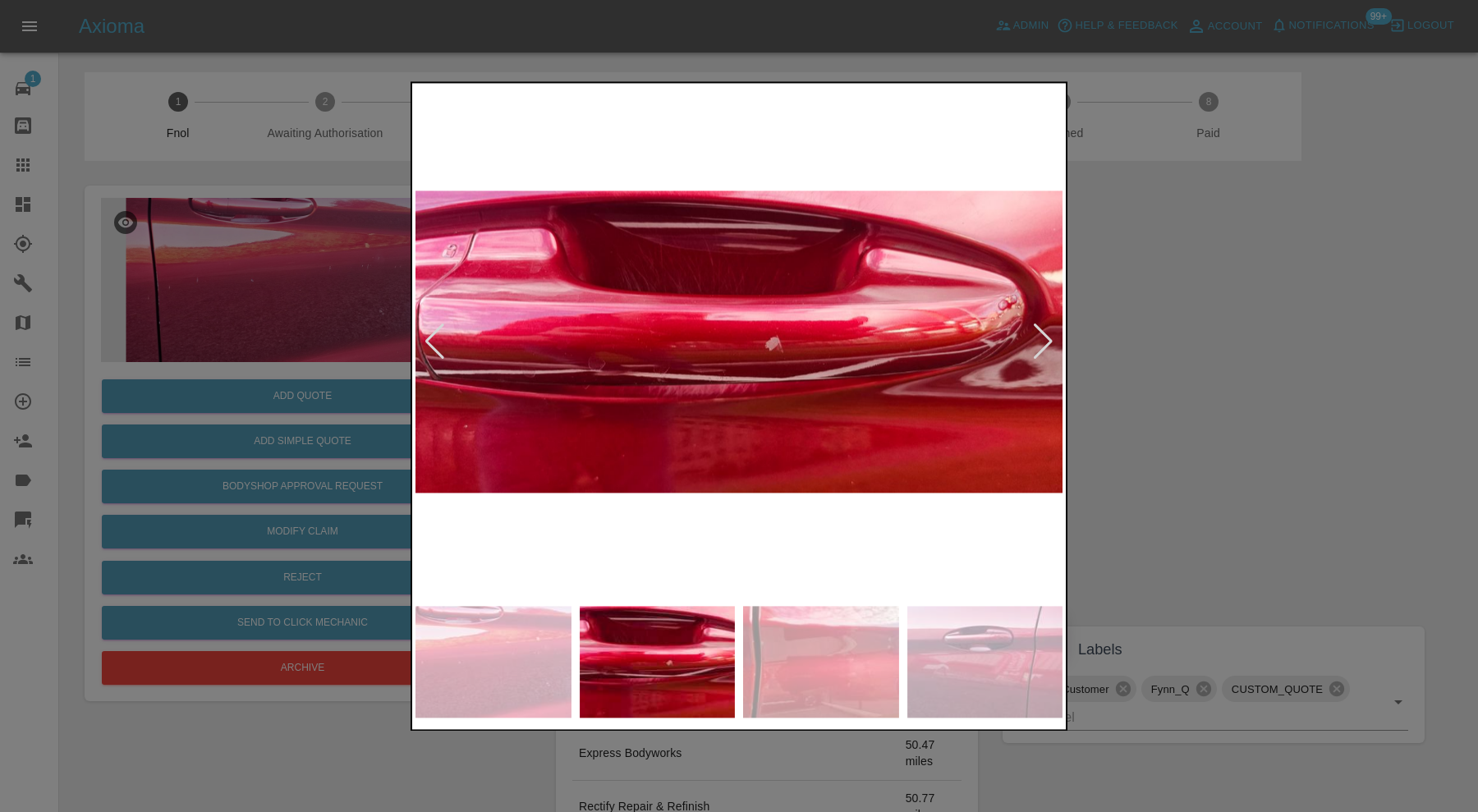
click at [1050, 350] on div at bounding box center [1043, 342] width 22 height 36
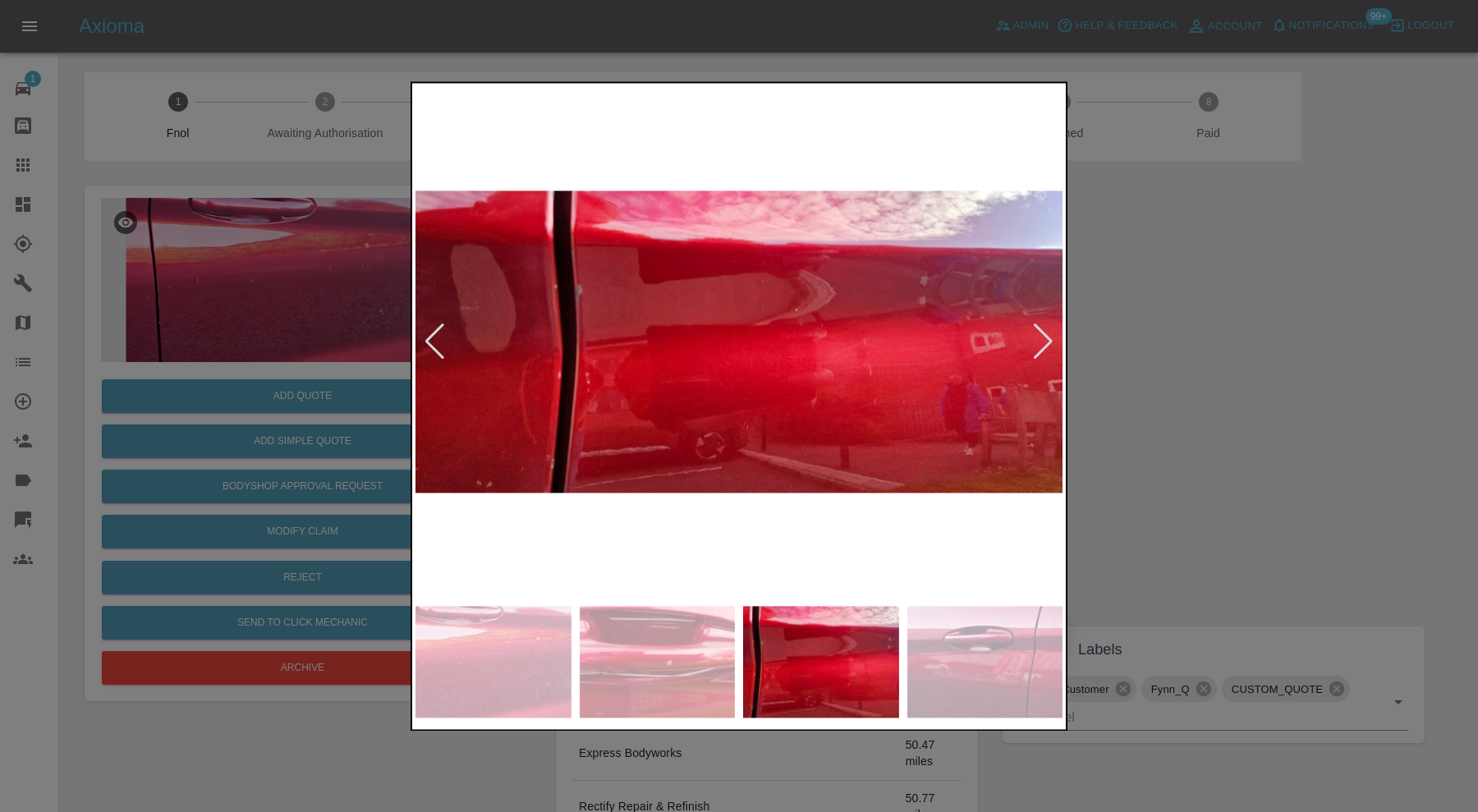
click at [1050, 345] on div at bounding box center [1043, 342] width 22 height 36
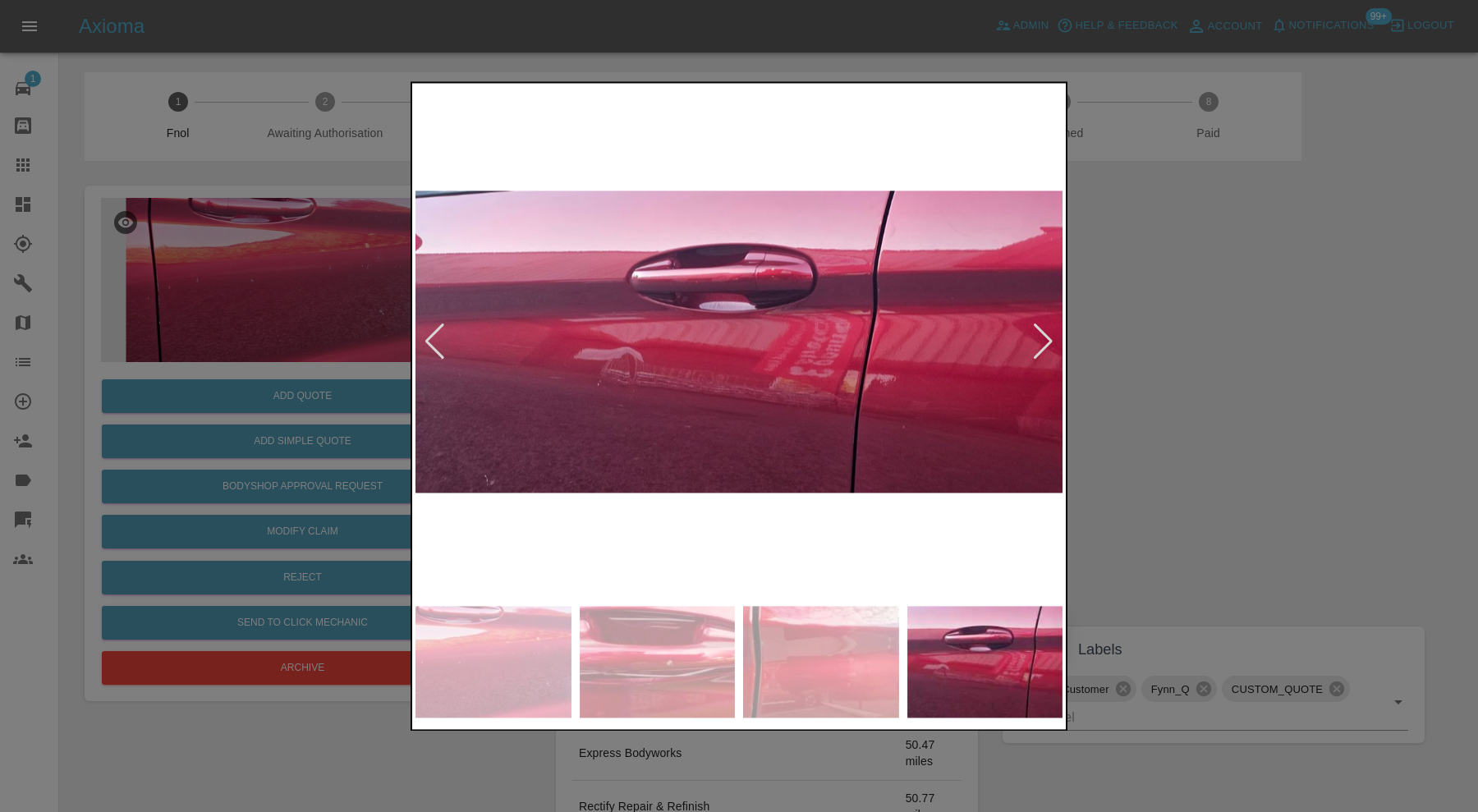
click at [1050, 345] on div at bounding box center [1043, 342] width 22 height 36
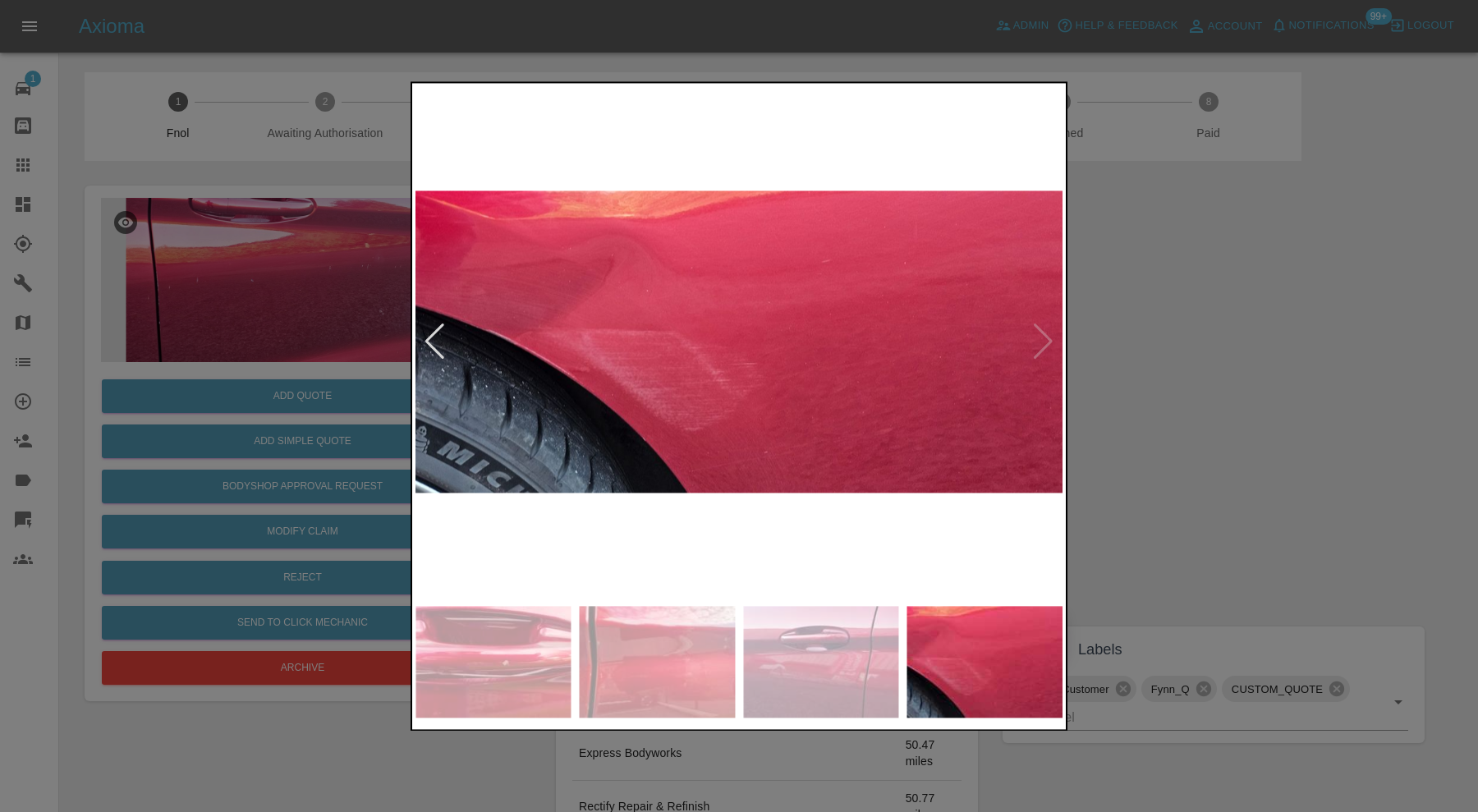
click at [1249, 357] on div at bounding box center [739, 406] width 1478 height 812
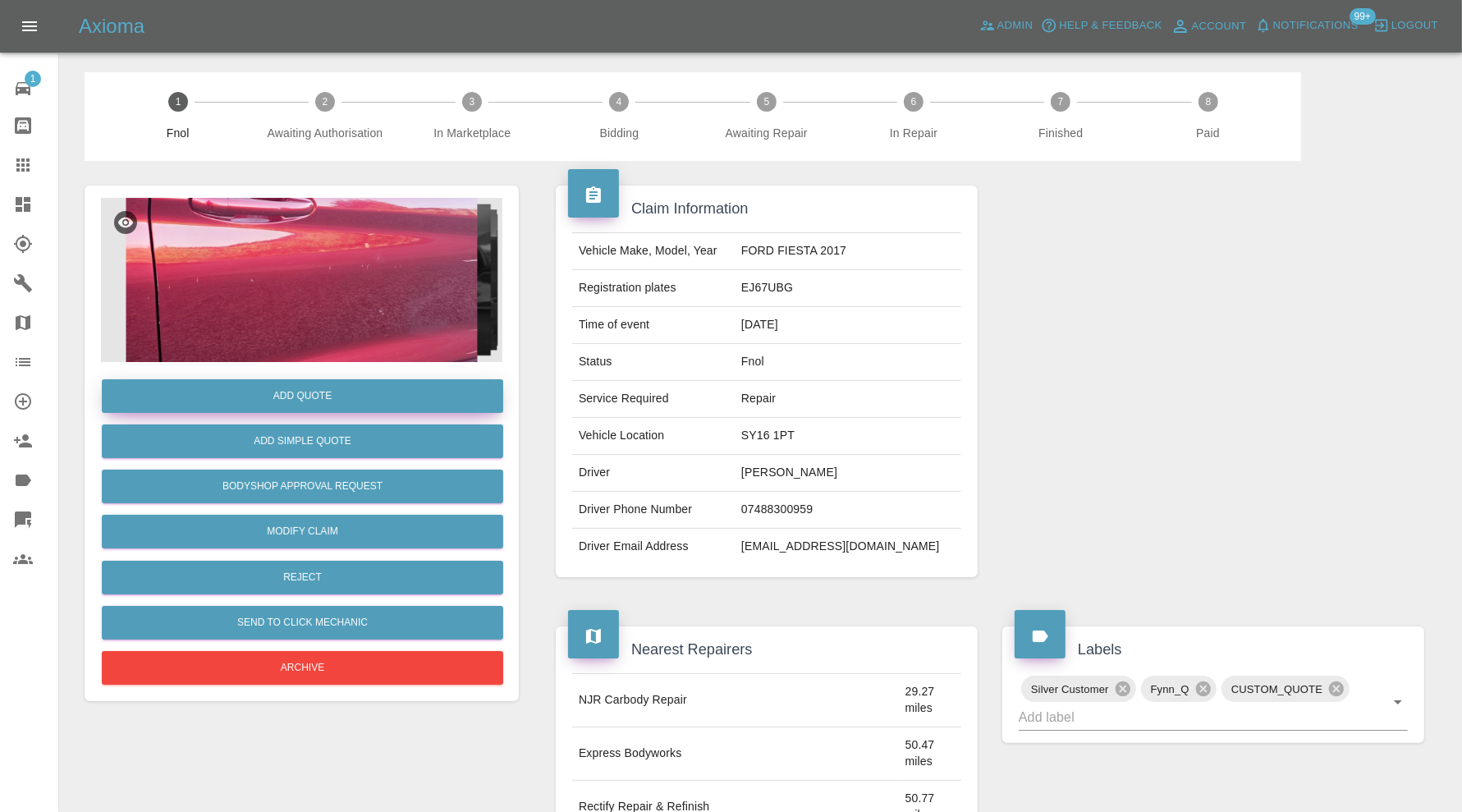
click at [369, 392] on button "Add Quote" at bounding box center [302, 396] width 401 height 34
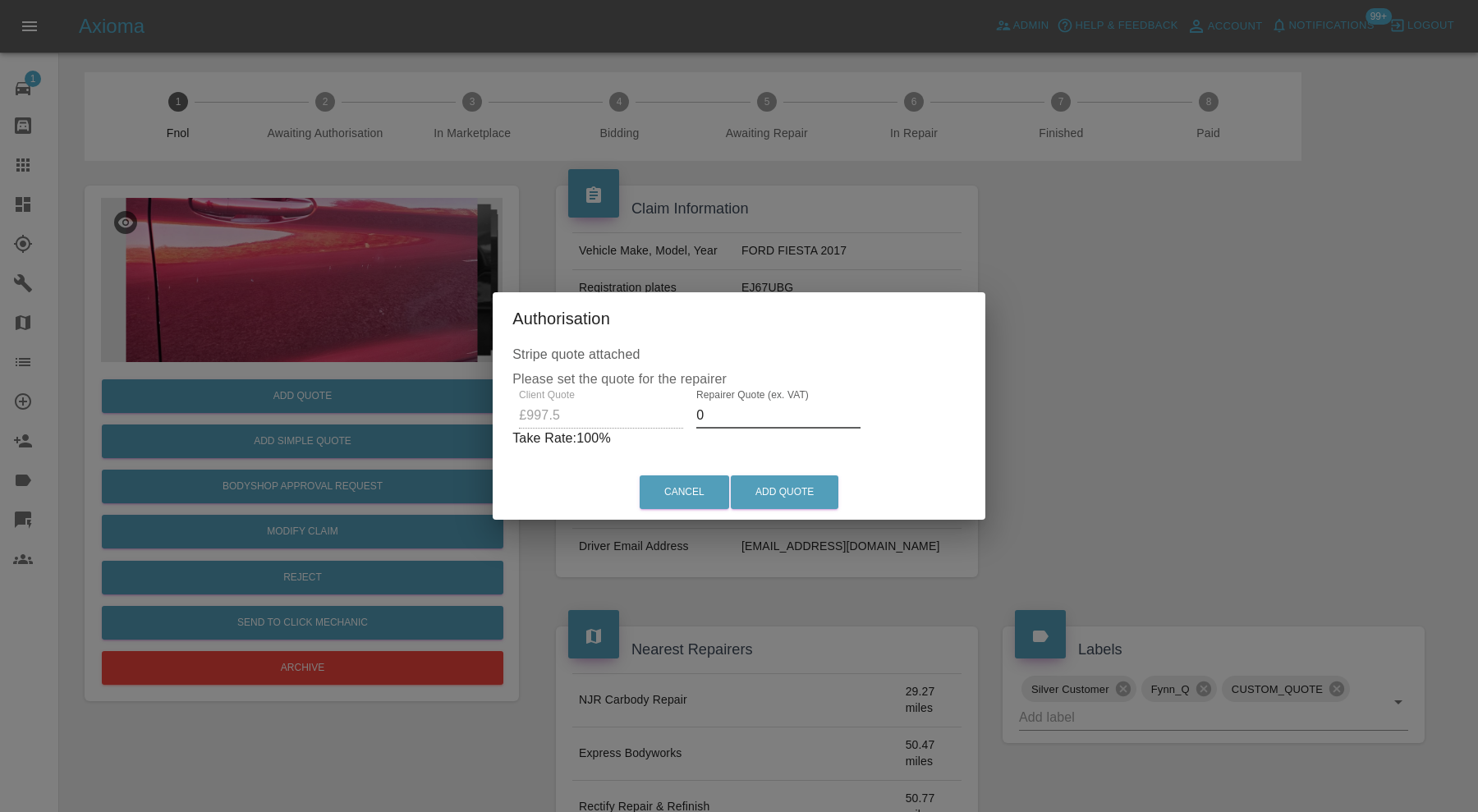
click at [755, 414] on input "0" at bounding box center [778, 415] width 165 height 26
type input "640"
click at [786, 494] on button "Add Quote" at bounding box center [785, 492] width 108 height 34
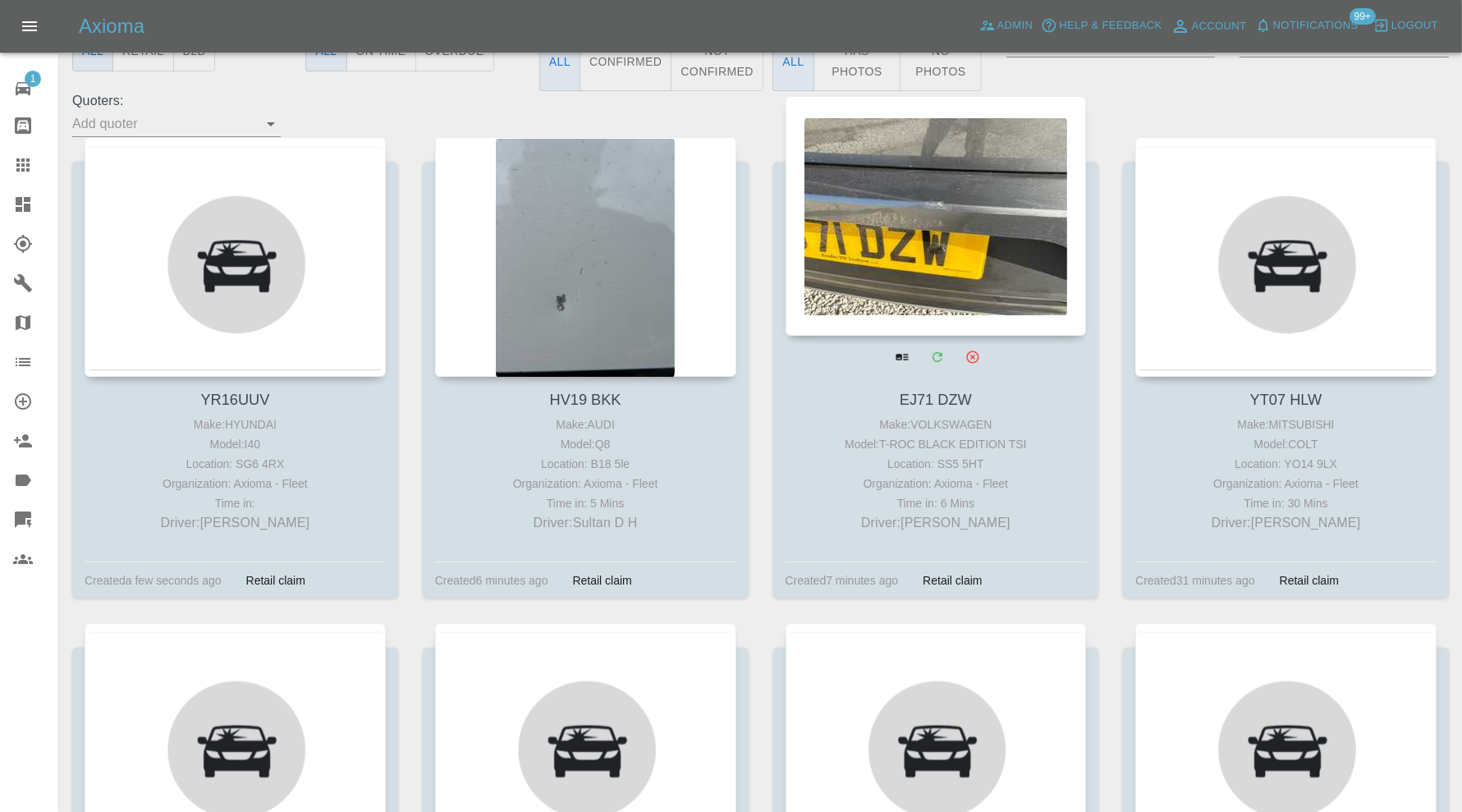
scroll to position [274, 0]
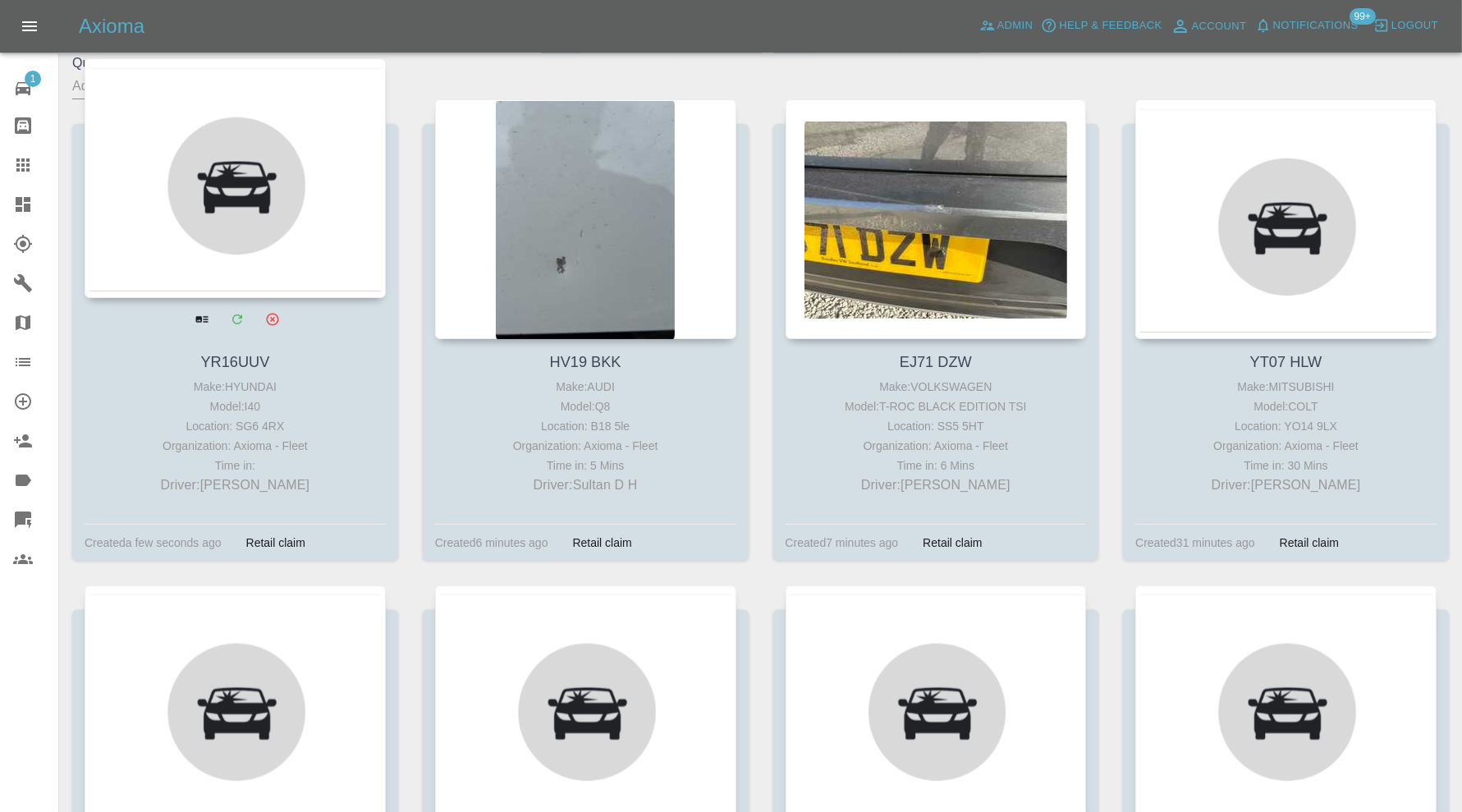
click at [250, 196] on div at bounding box center [235, 178] width 301 height 240
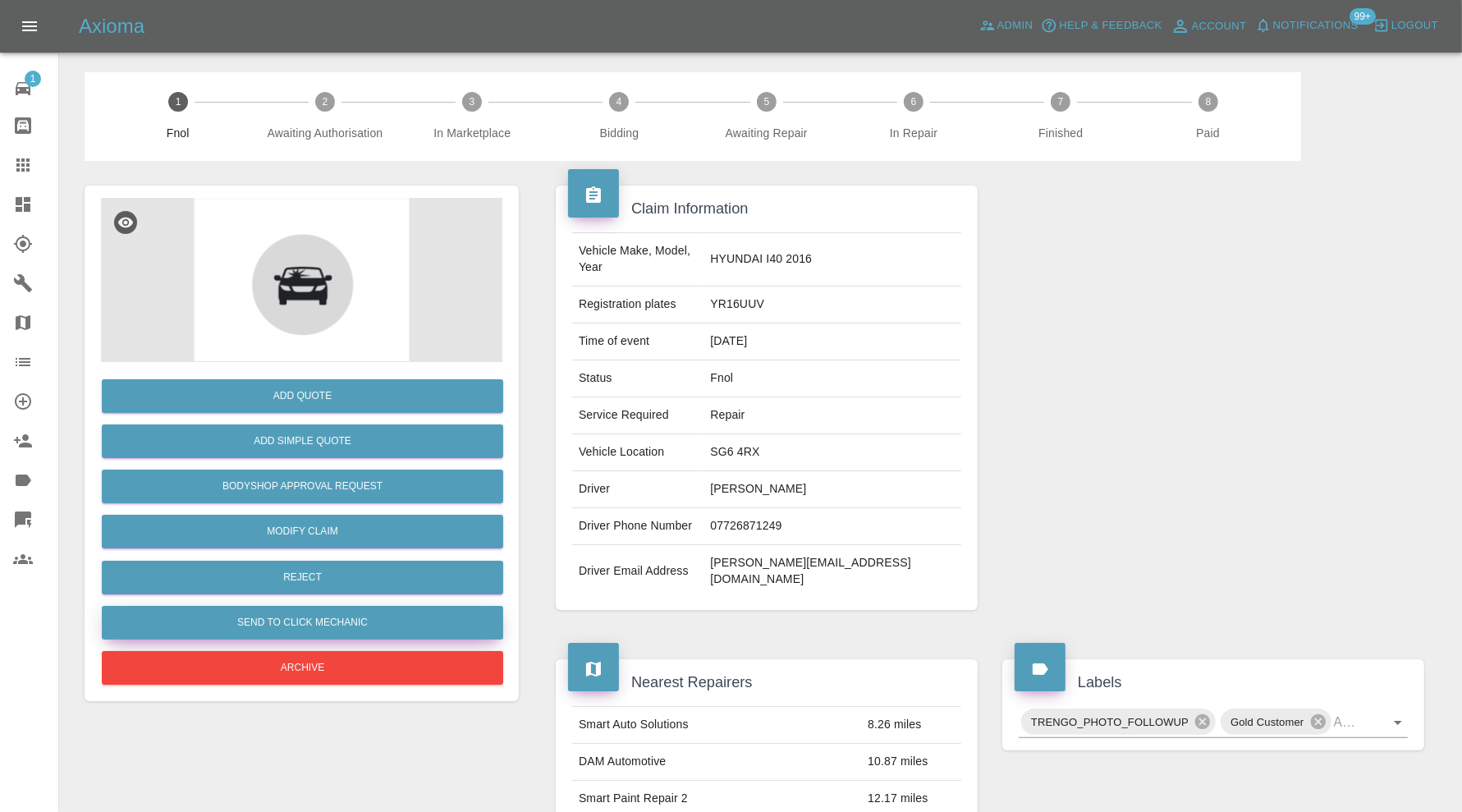
click at [366, 610] on button "Send to Click Mechanic" at bounding box center [302, 623] width 401 height 34
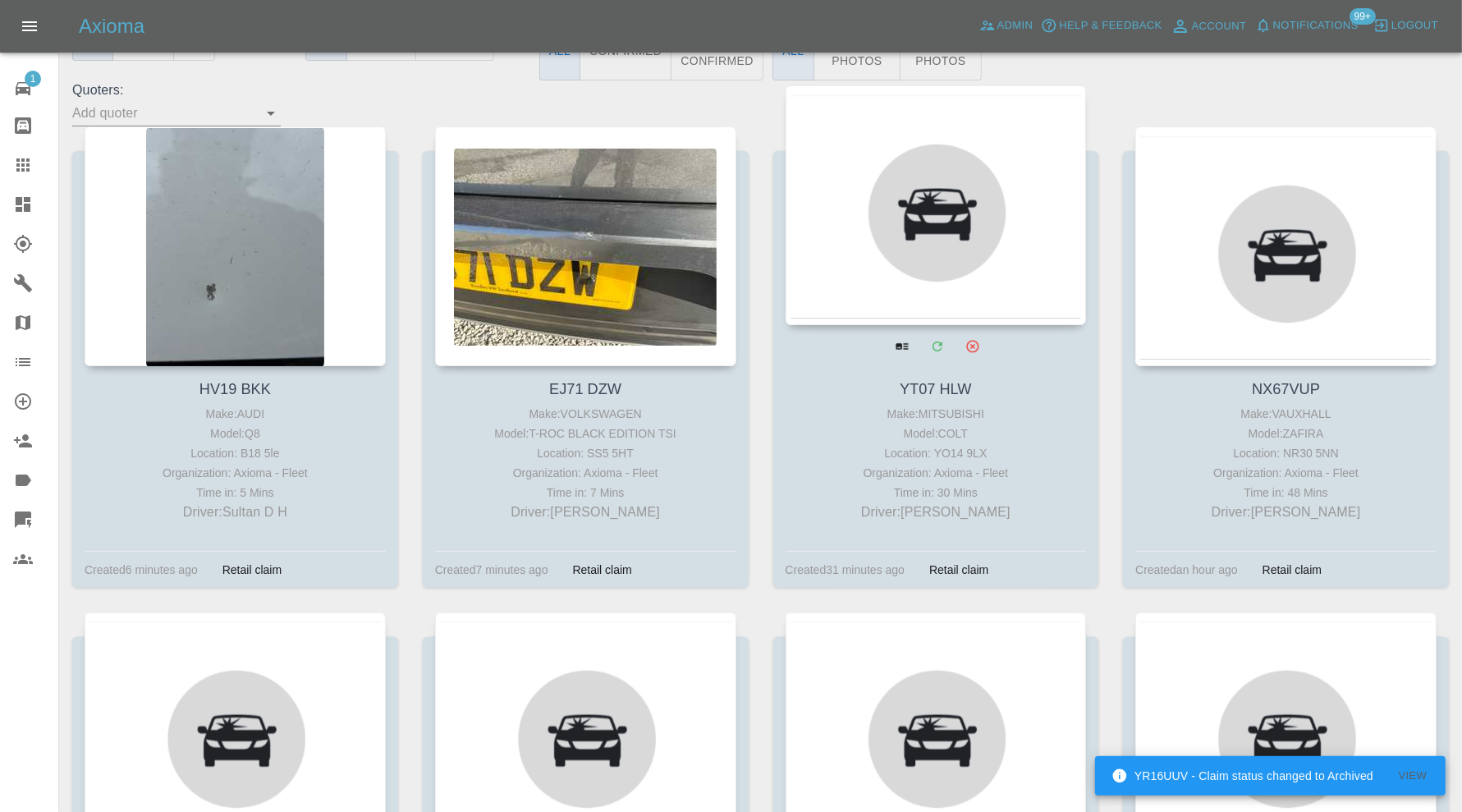
scroll to position [274, 0]
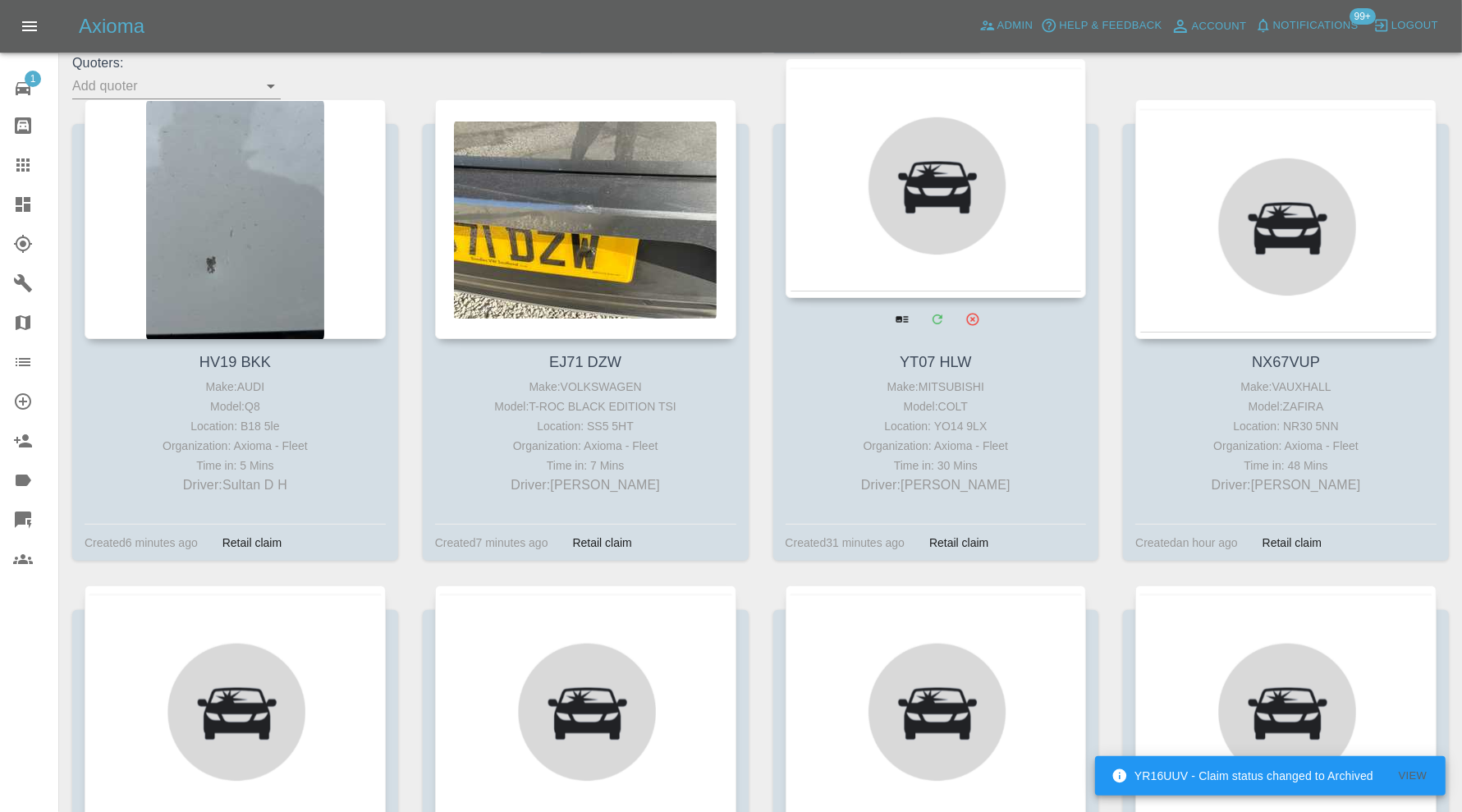
click at [944, 212] on div at bounding box center [936, 178] width 301 height 240
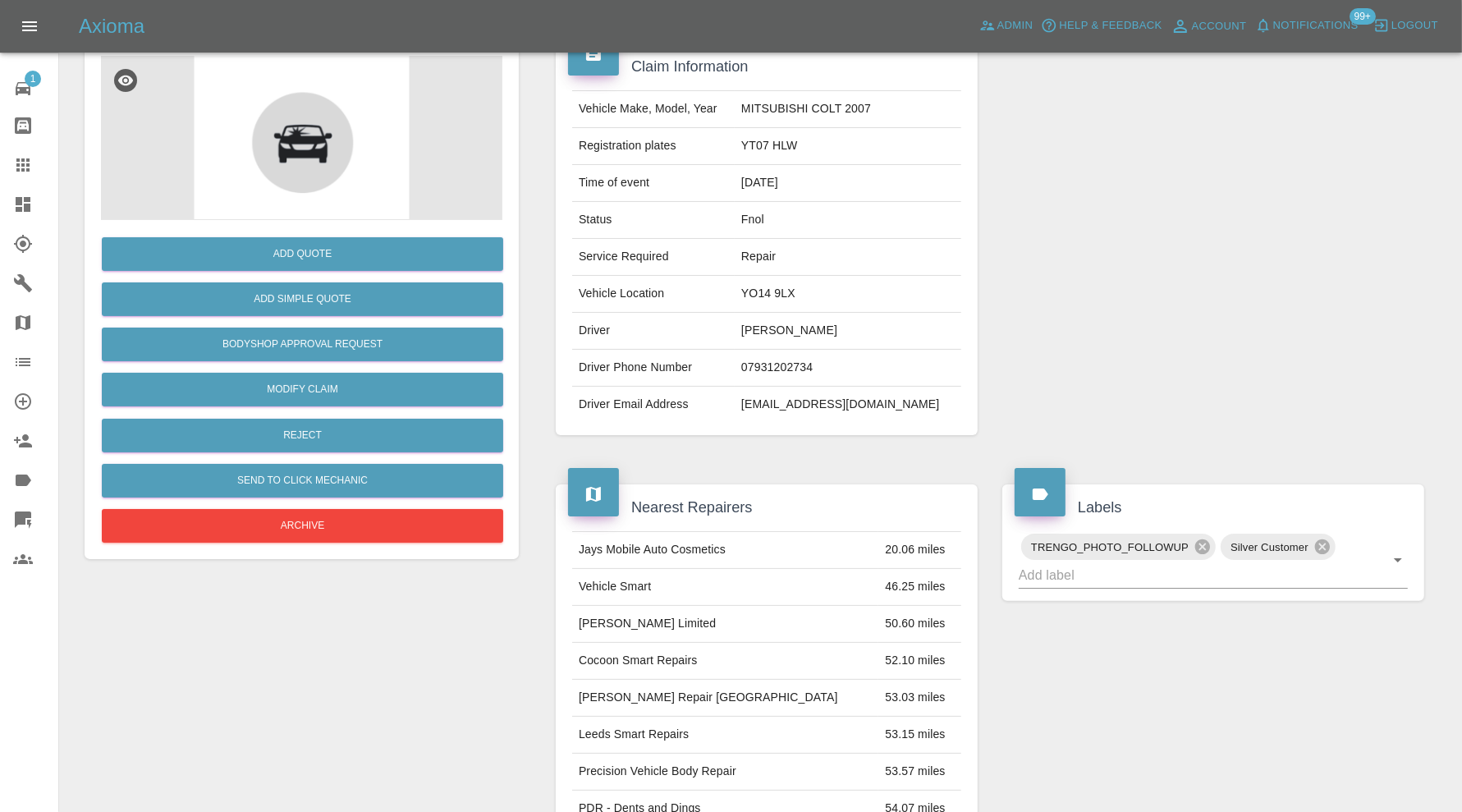
scroll to position [64, 0]
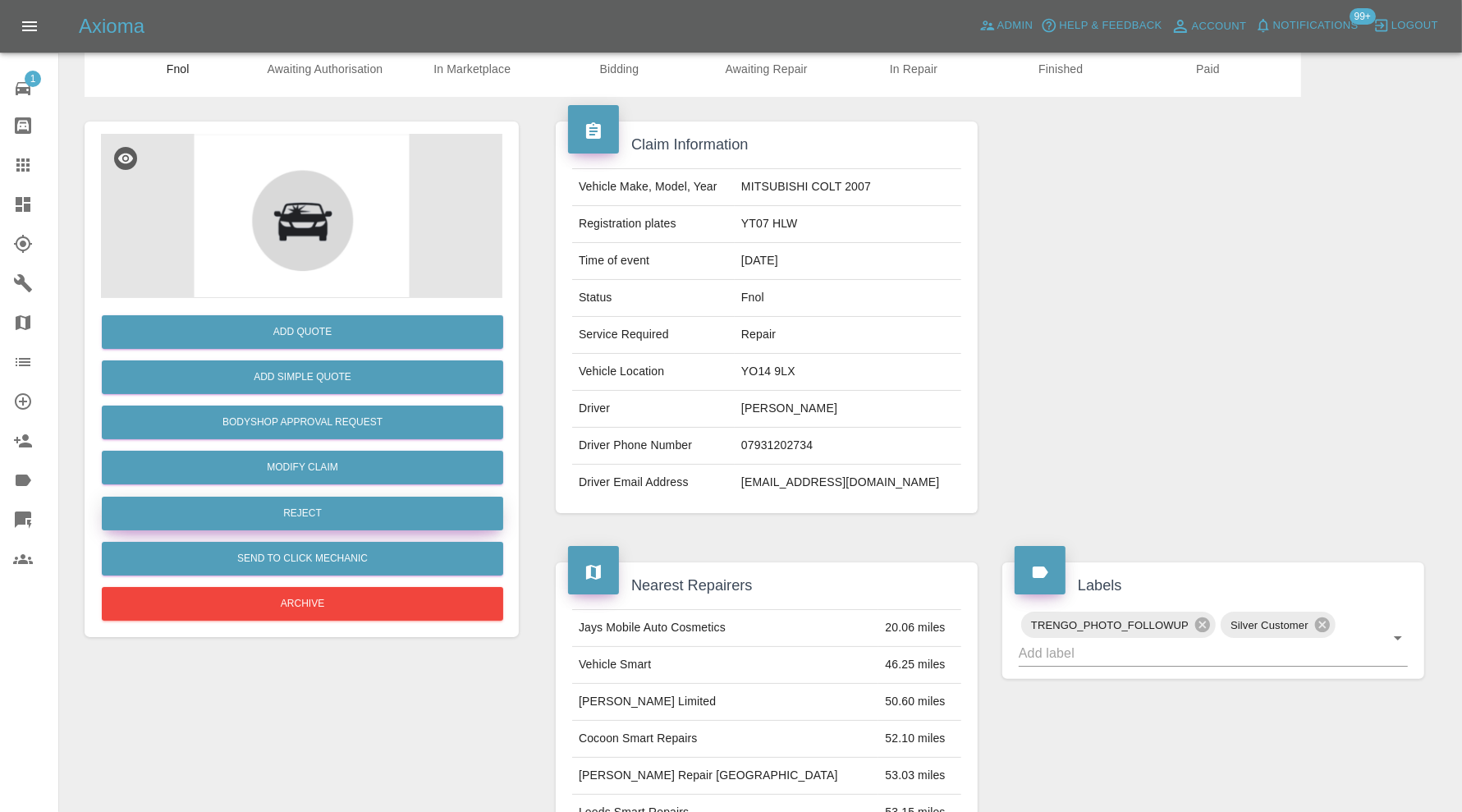
click at [400, 521] on button "Reject" at bounding box center [302, 513] width 401 height 34
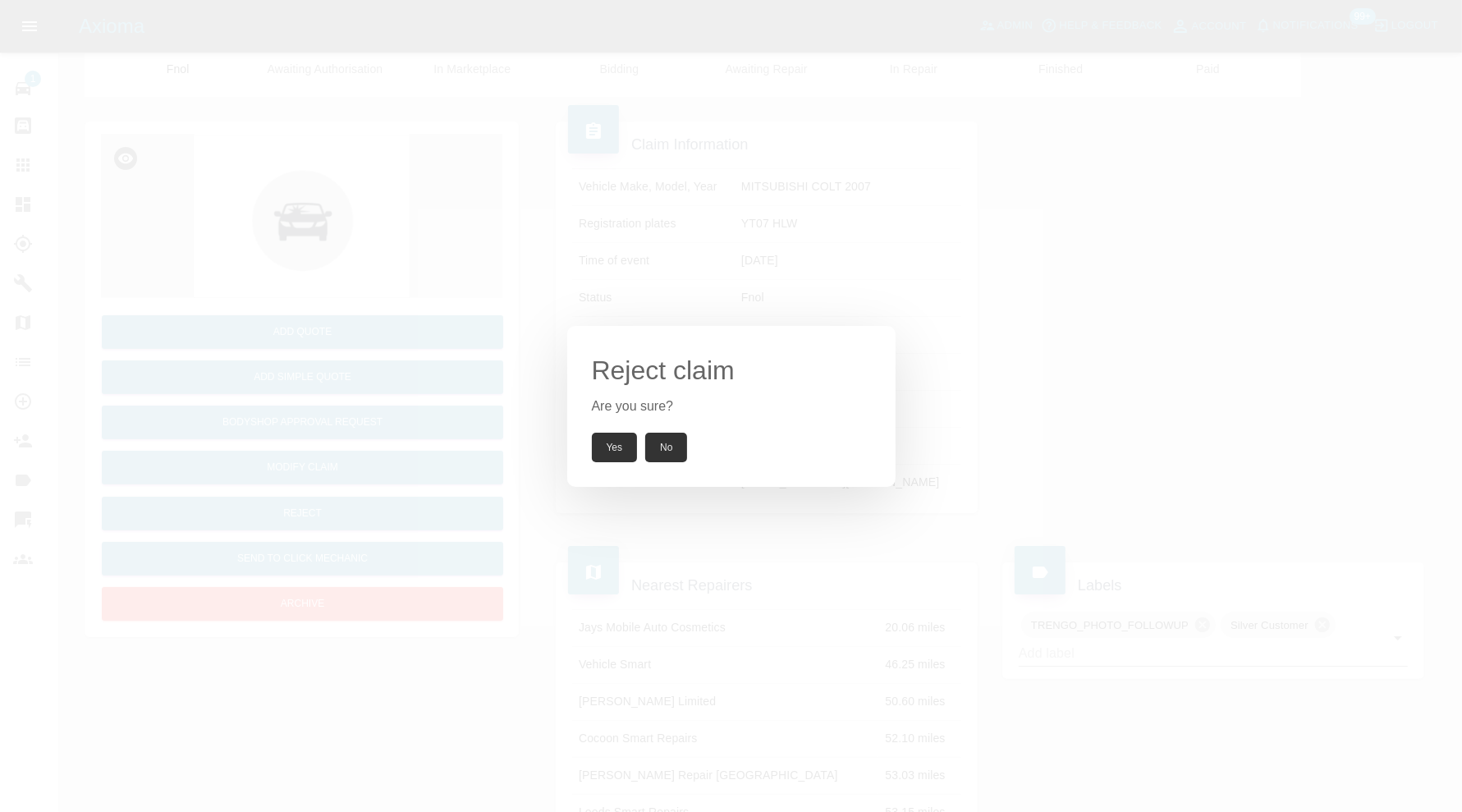
click at [621, 442] on button "Yes" at bounding box center [615, 447] width 46 height 30
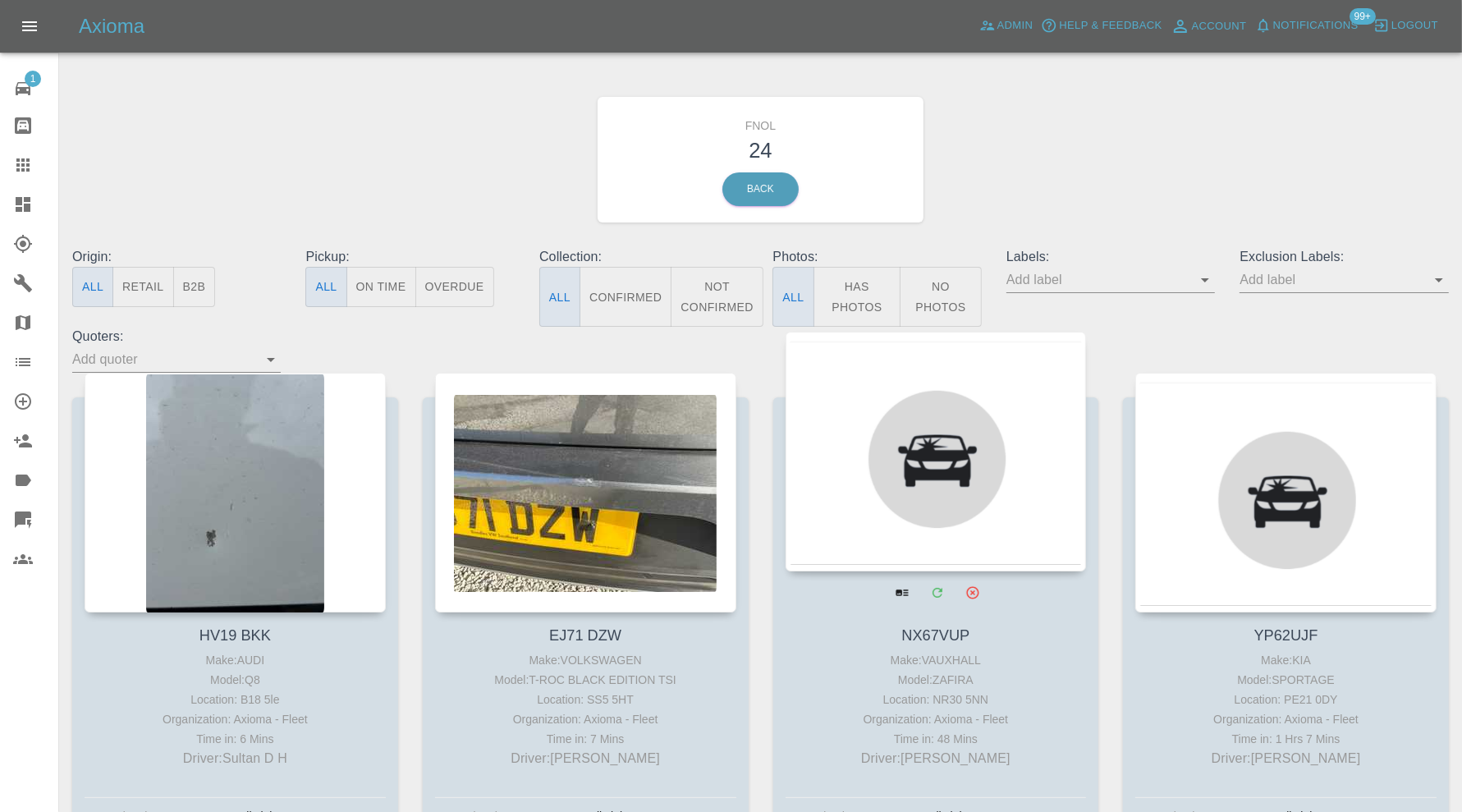
click at [967, 477] on div at bounding box center [936, 451] width 301 height 240
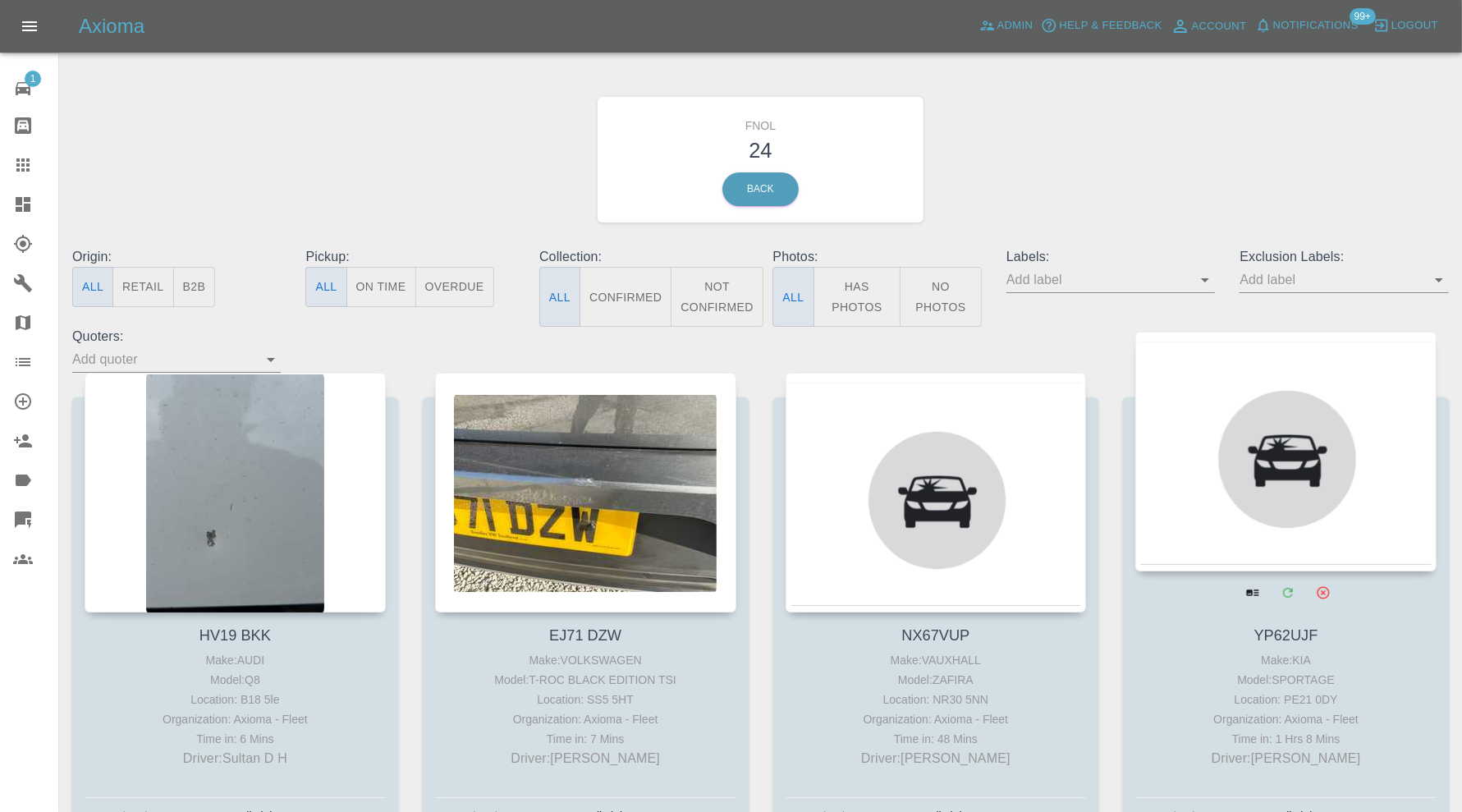
click at [1312, 485] on div at bounding box center [1286, 451] width 301 height 240
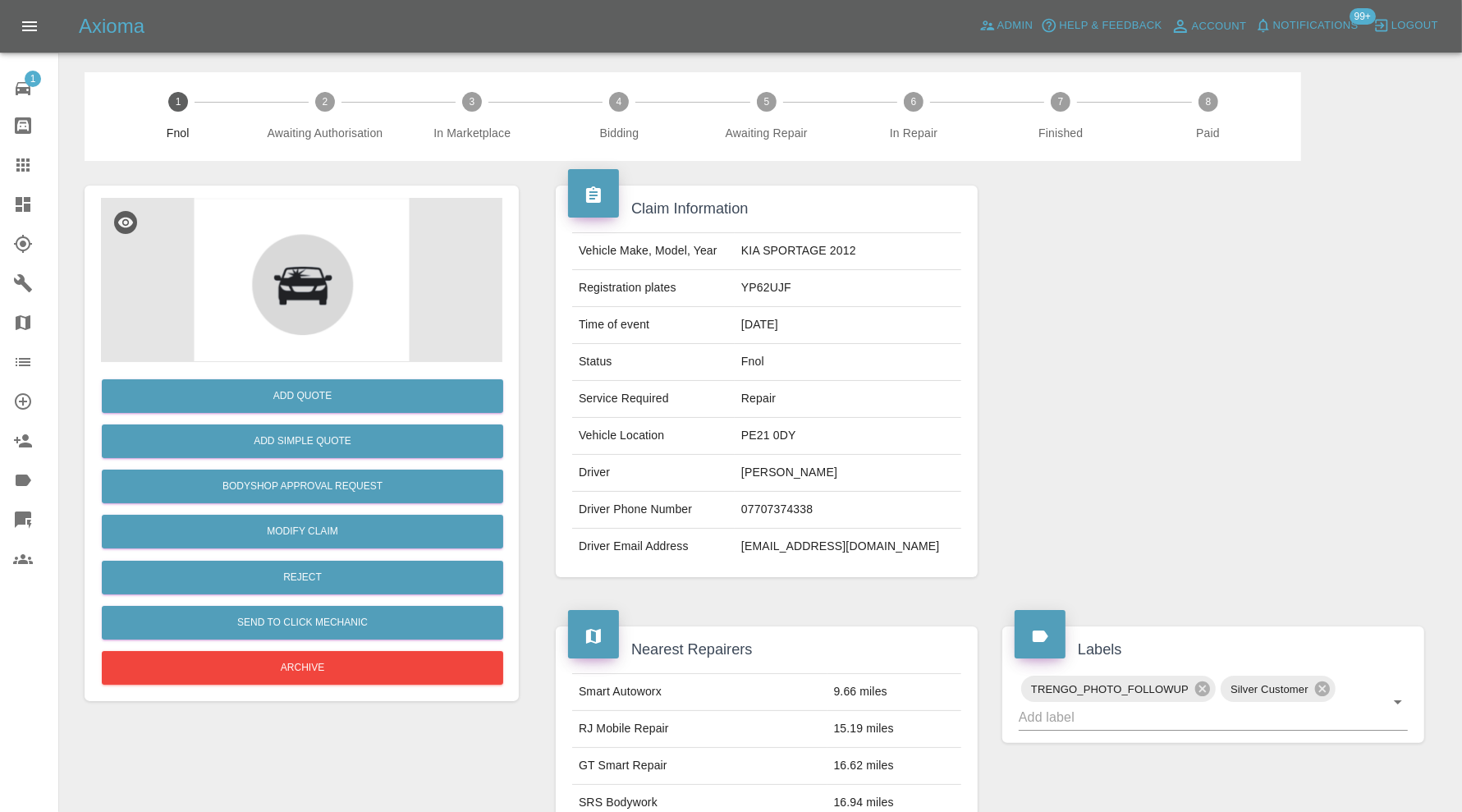
click at [302, 217] on img at bounding box center [301, 279] width 401 height 165
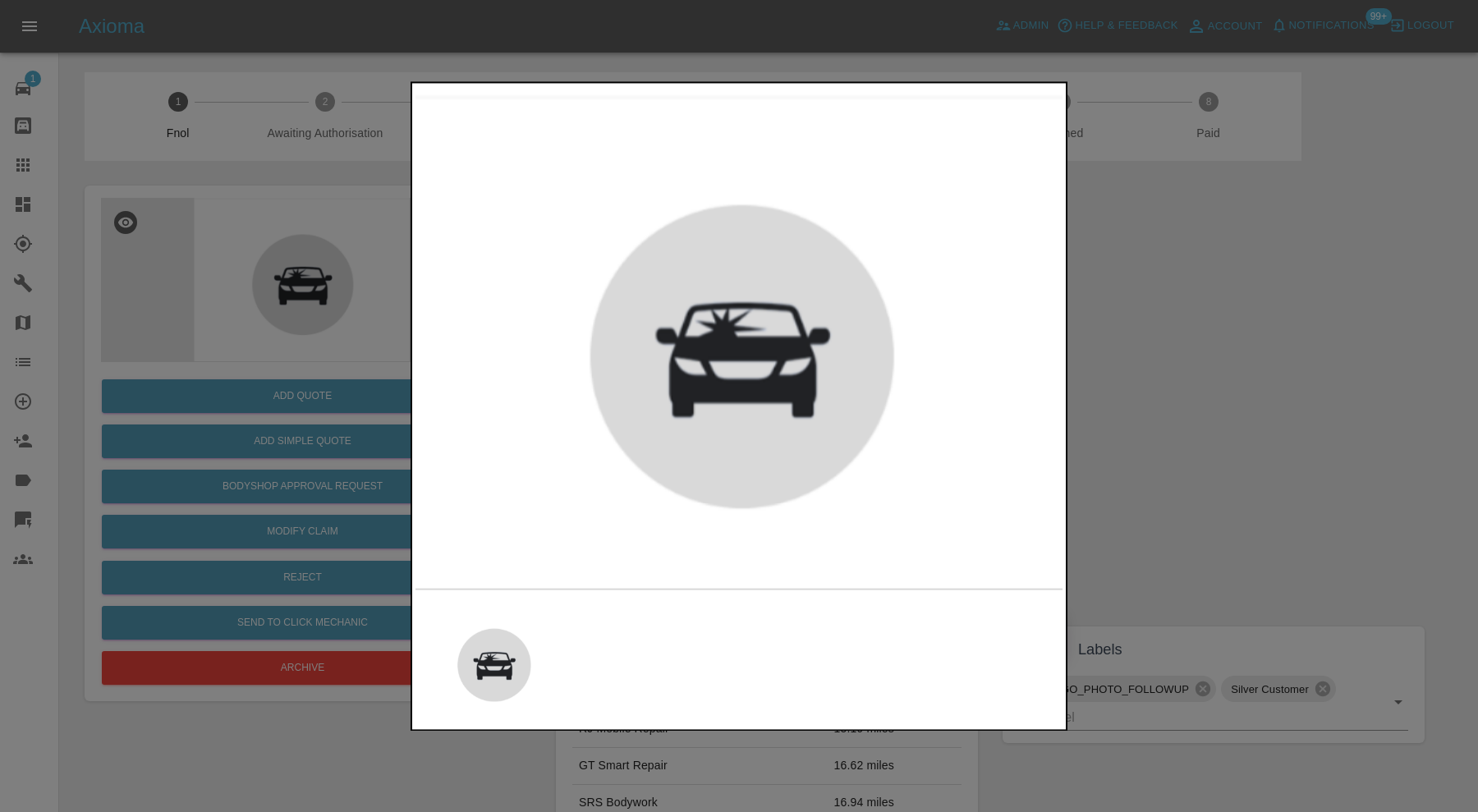
click at [1264, 413] on div at bounding box center [739, 406] width 1478 height 812
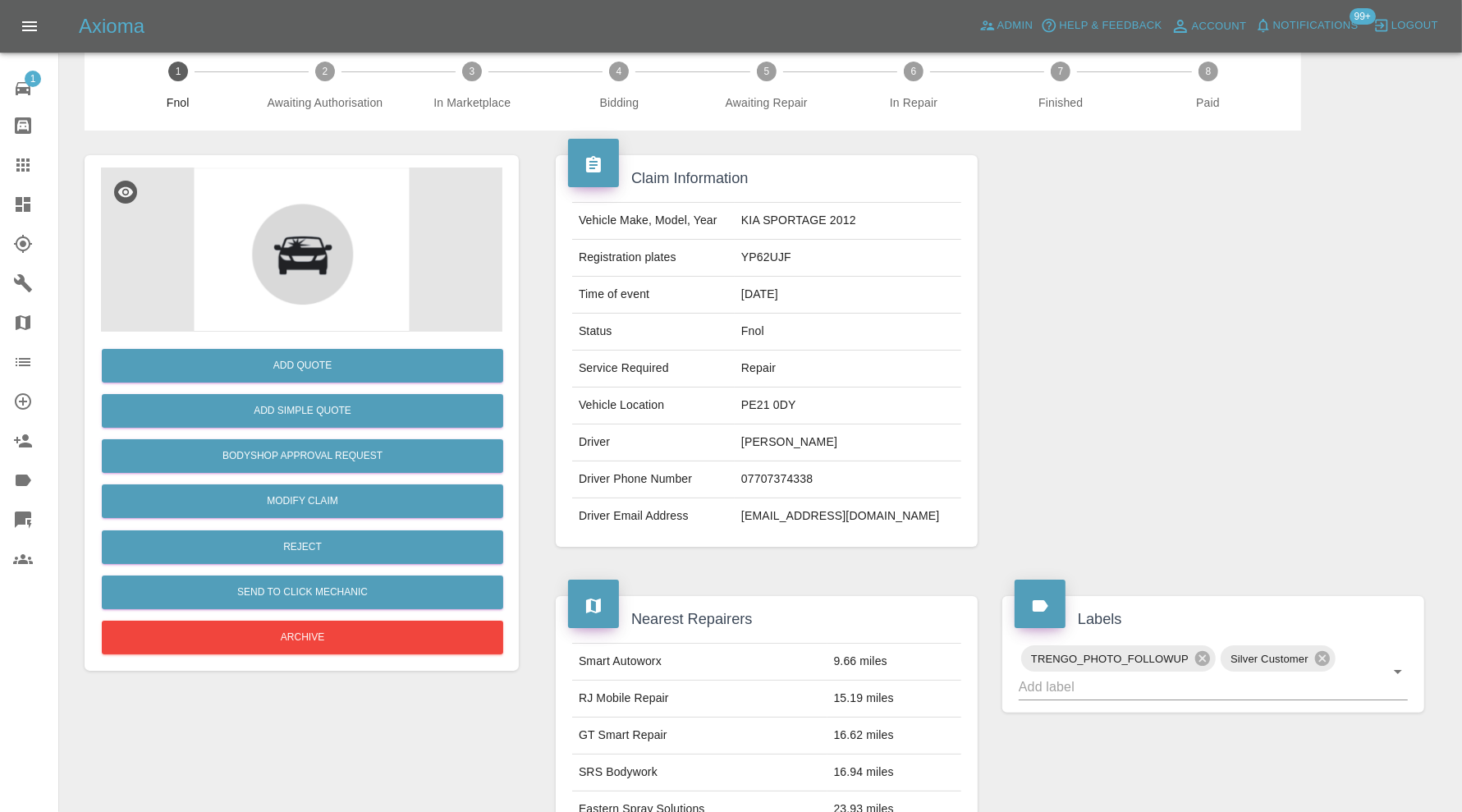
scroll to position [27, 0]
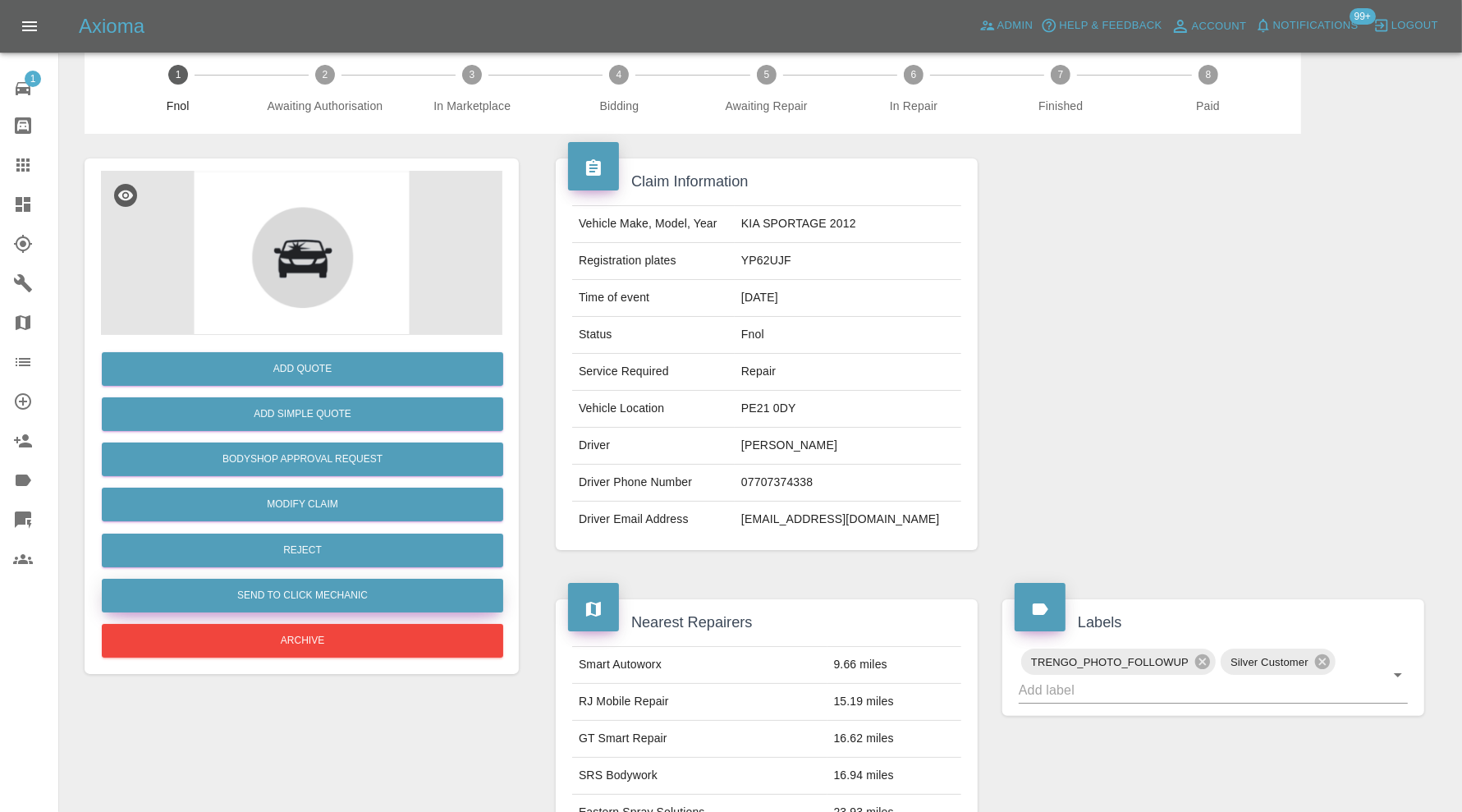
click at [450, 585] on button "Send to Click Mechanic" at bounding box center [302, 595] width 401 height 34
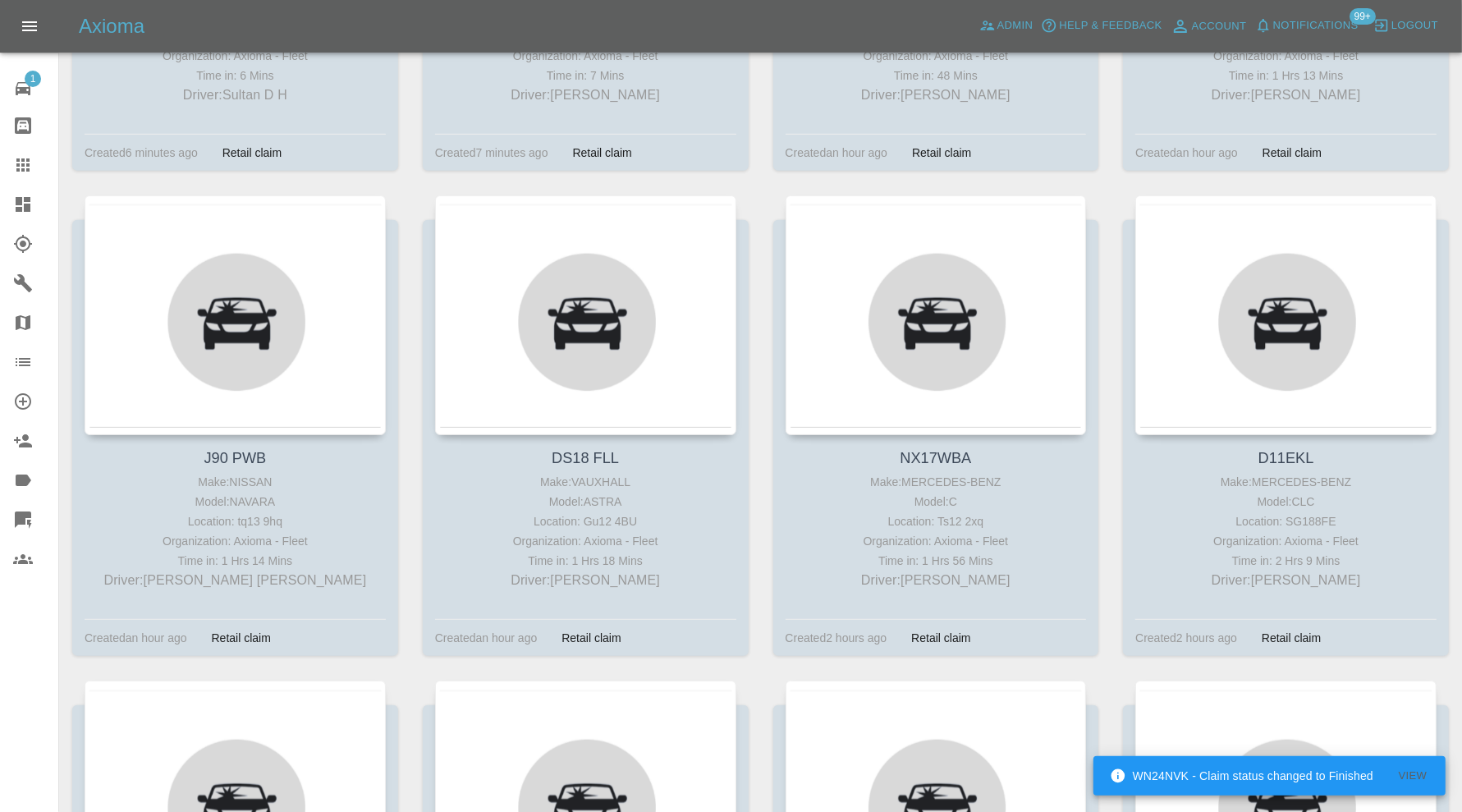
scroll to position [684, 0]
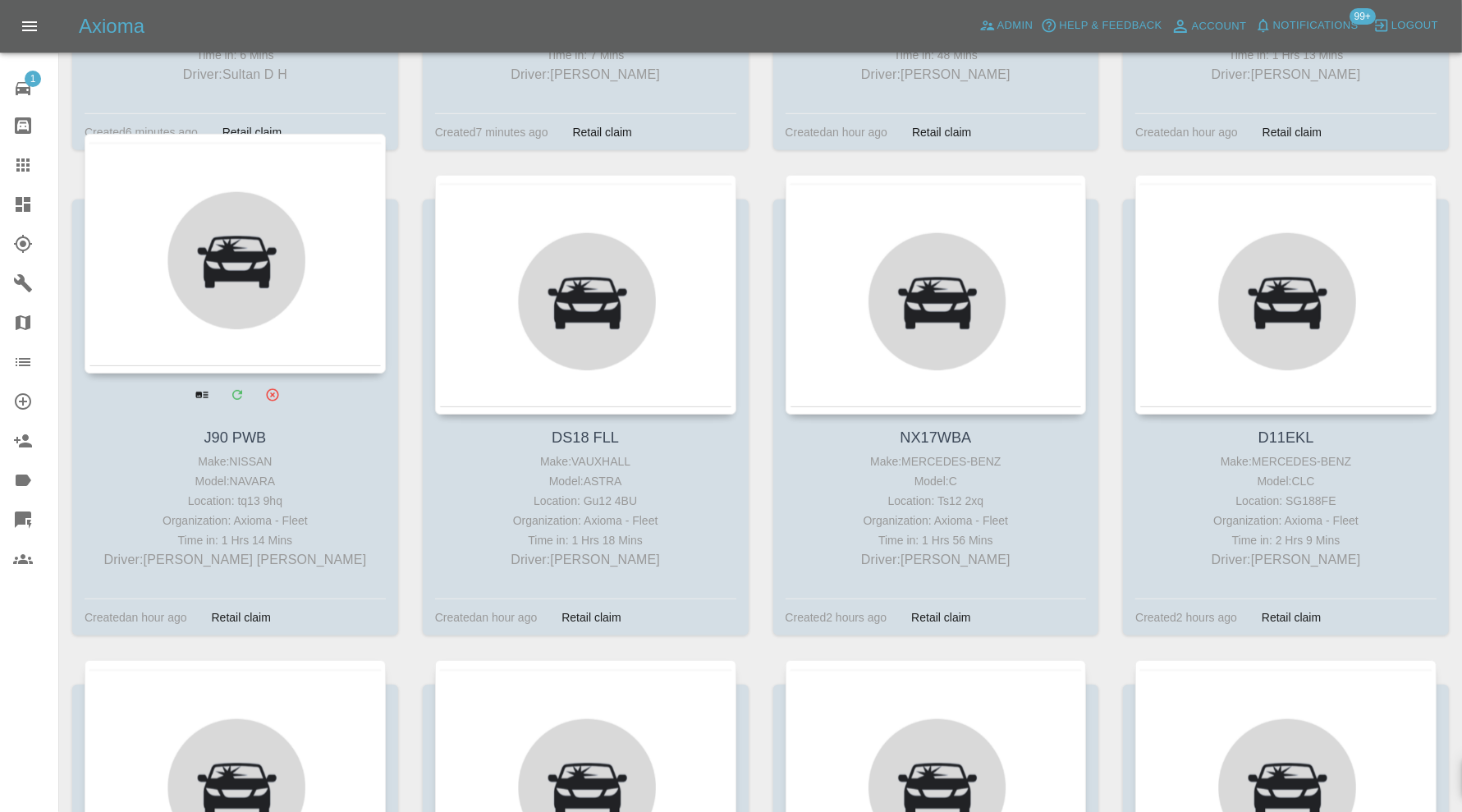
click at [225, 283] on div at bounding box center [235, 254] width 301 height 240
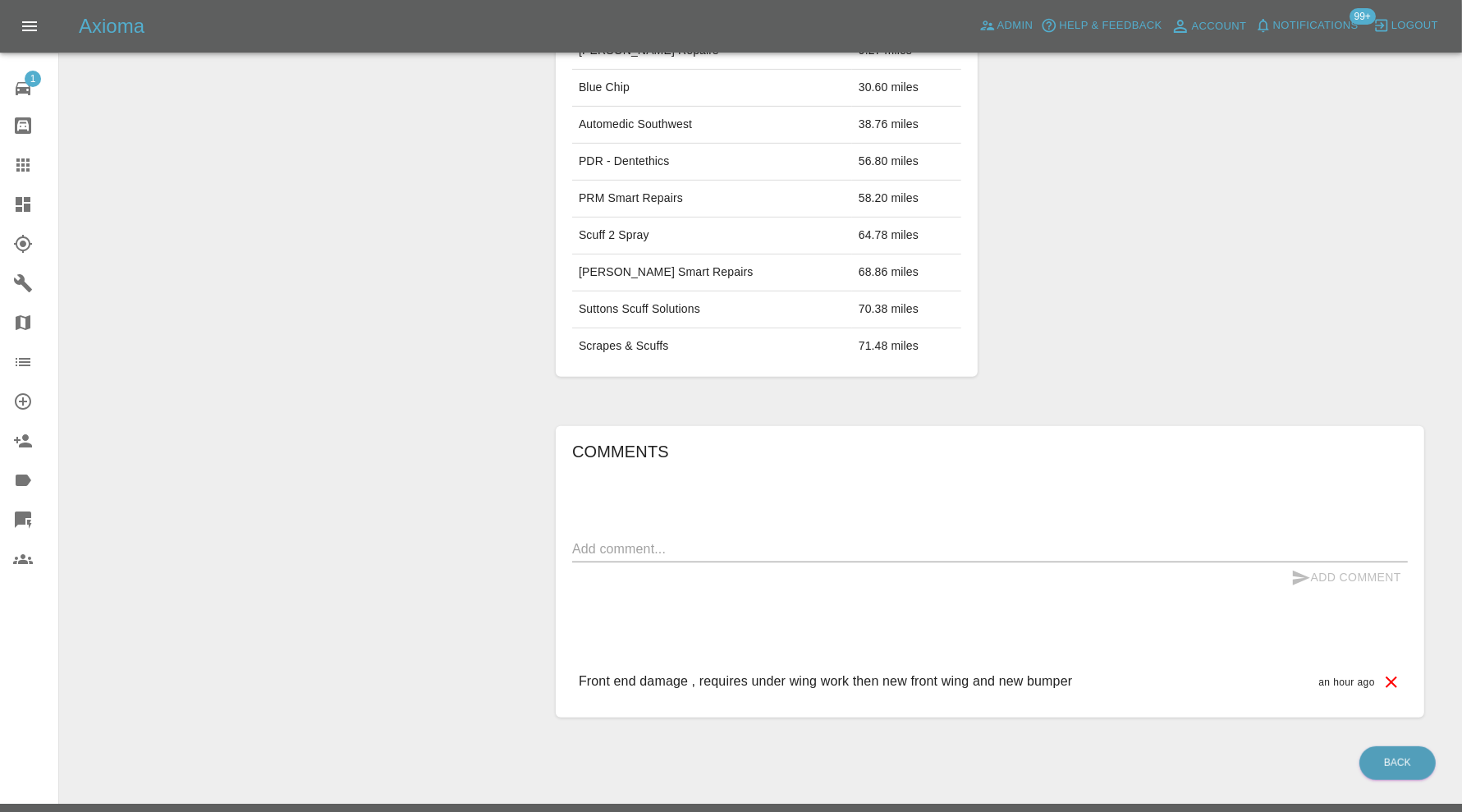
scroll to position [164, 0]
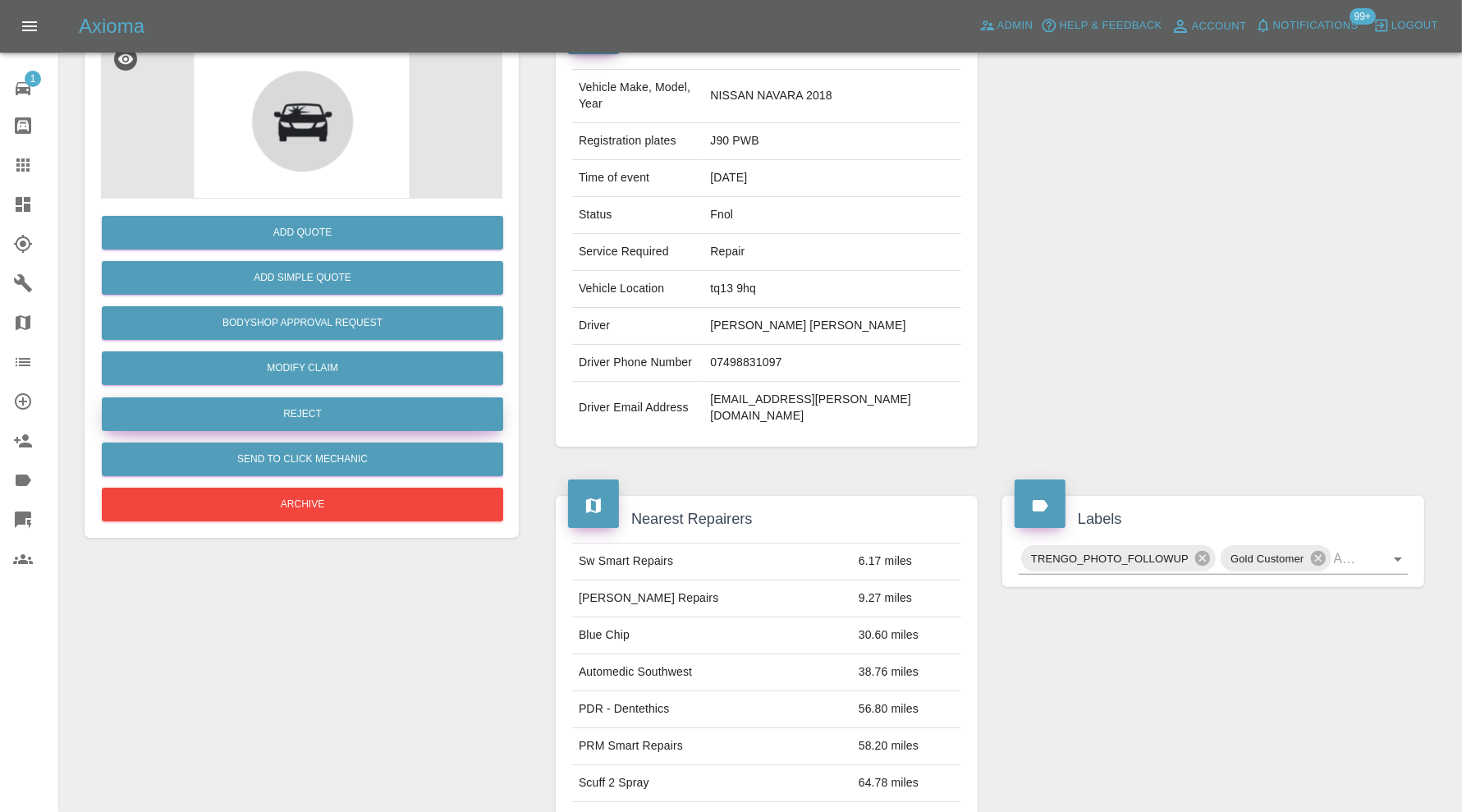
click at [326, 412] on button "Reject" at bounding box center [302, 414] width 401 height 34
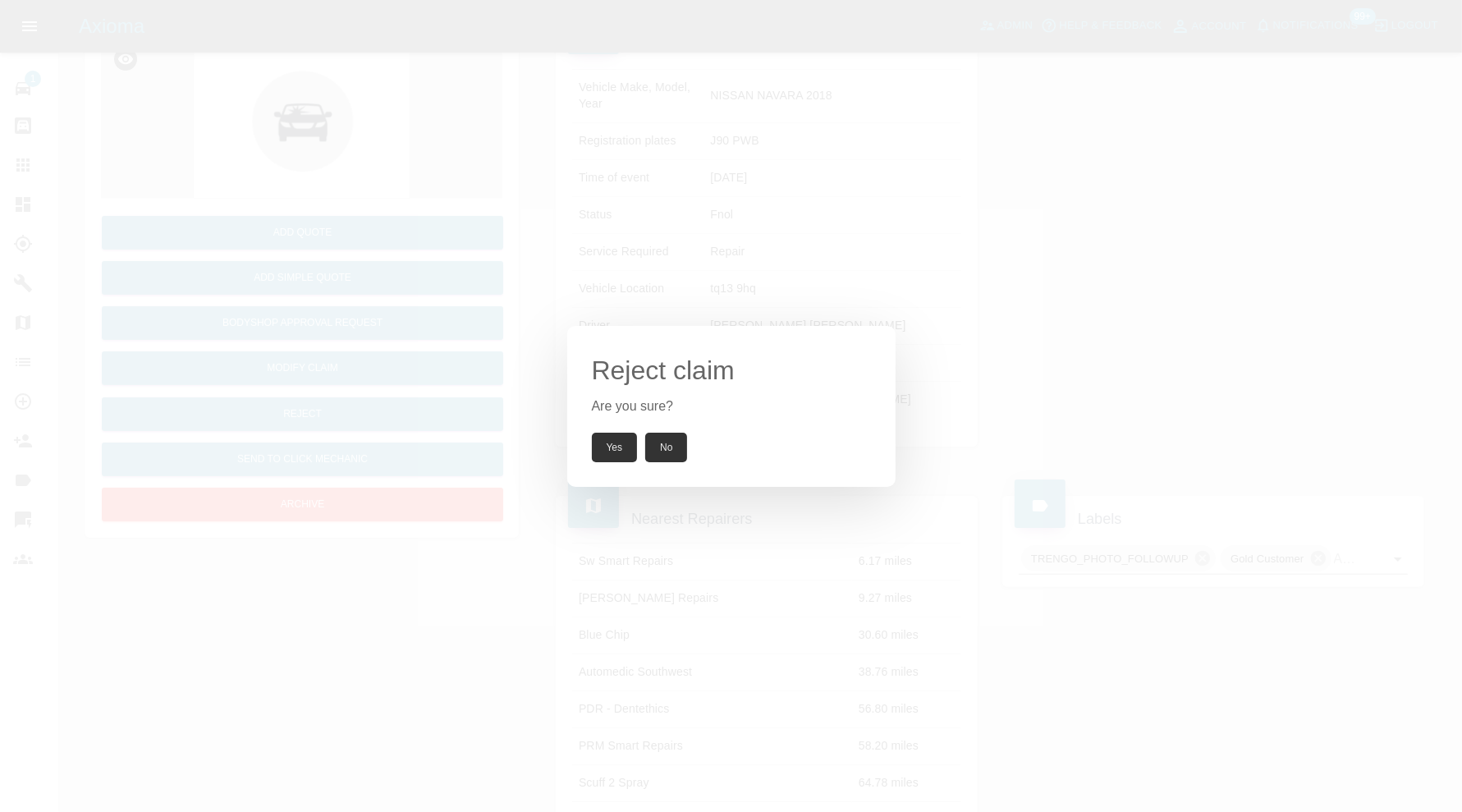
click at [601, 433] on button "Yes" at bounding box center [615, 447] width 46 height 30
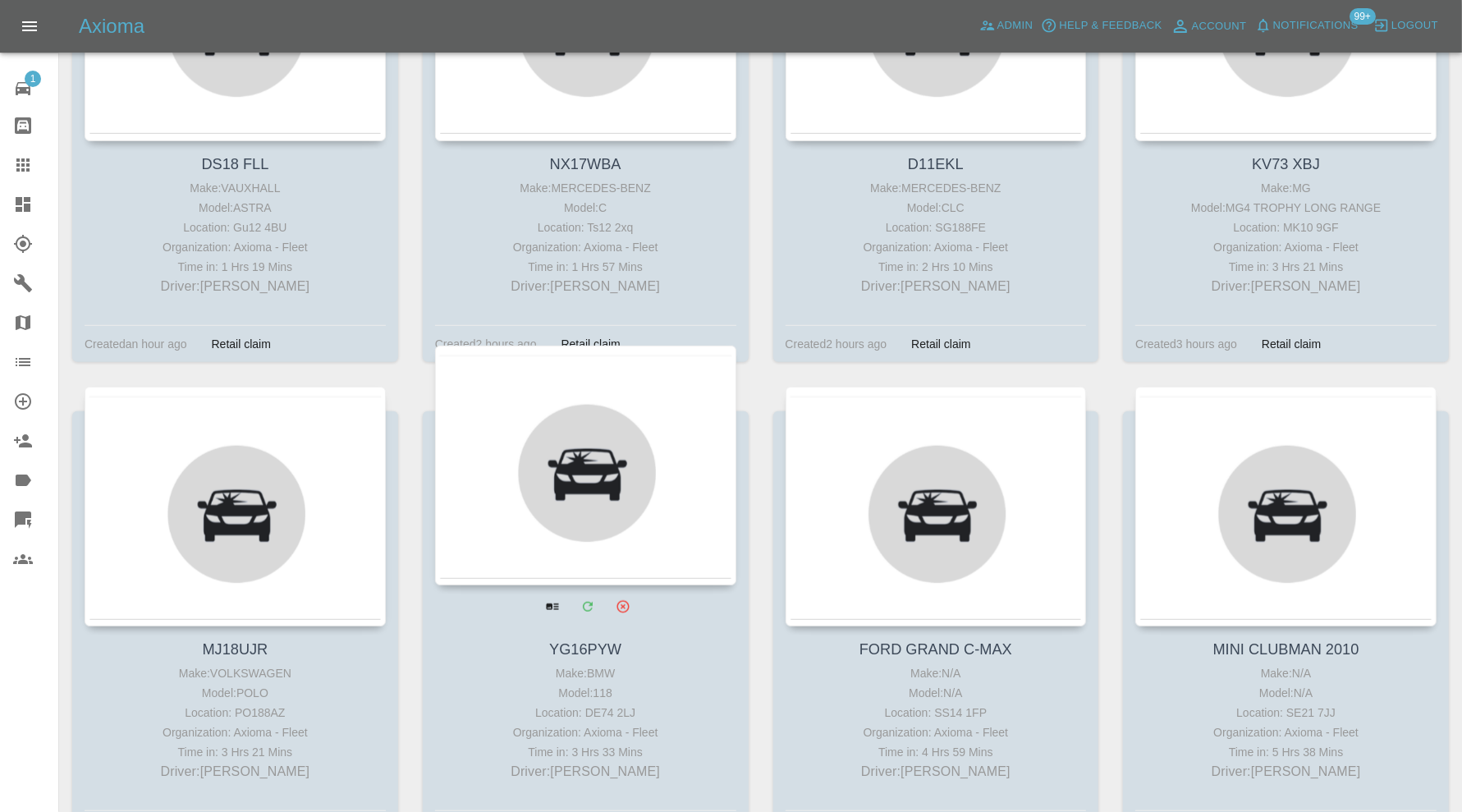
scroll to position [821, 0]
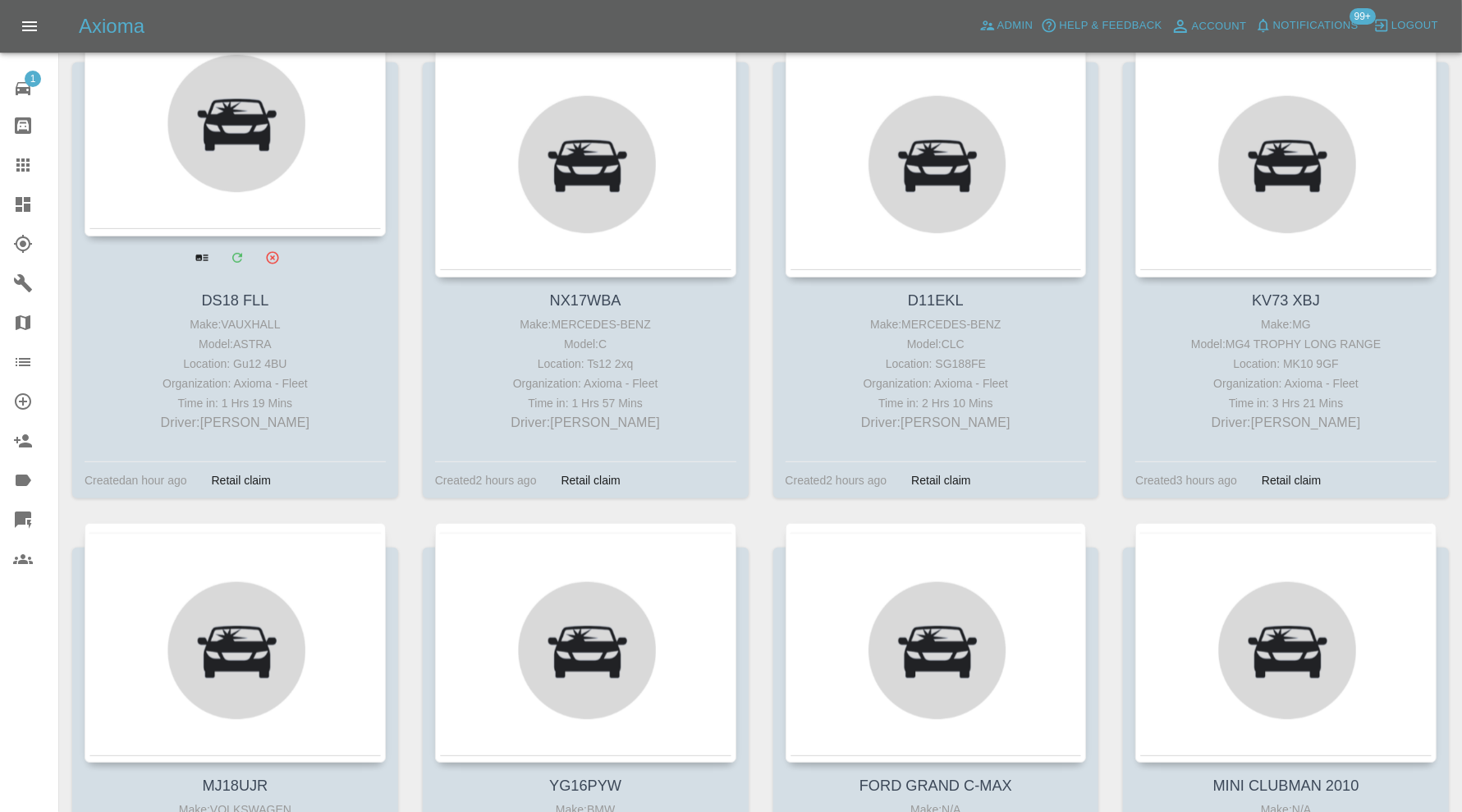
click at [296, 232] on link at bounding box center [235, 170] width 326 height 215
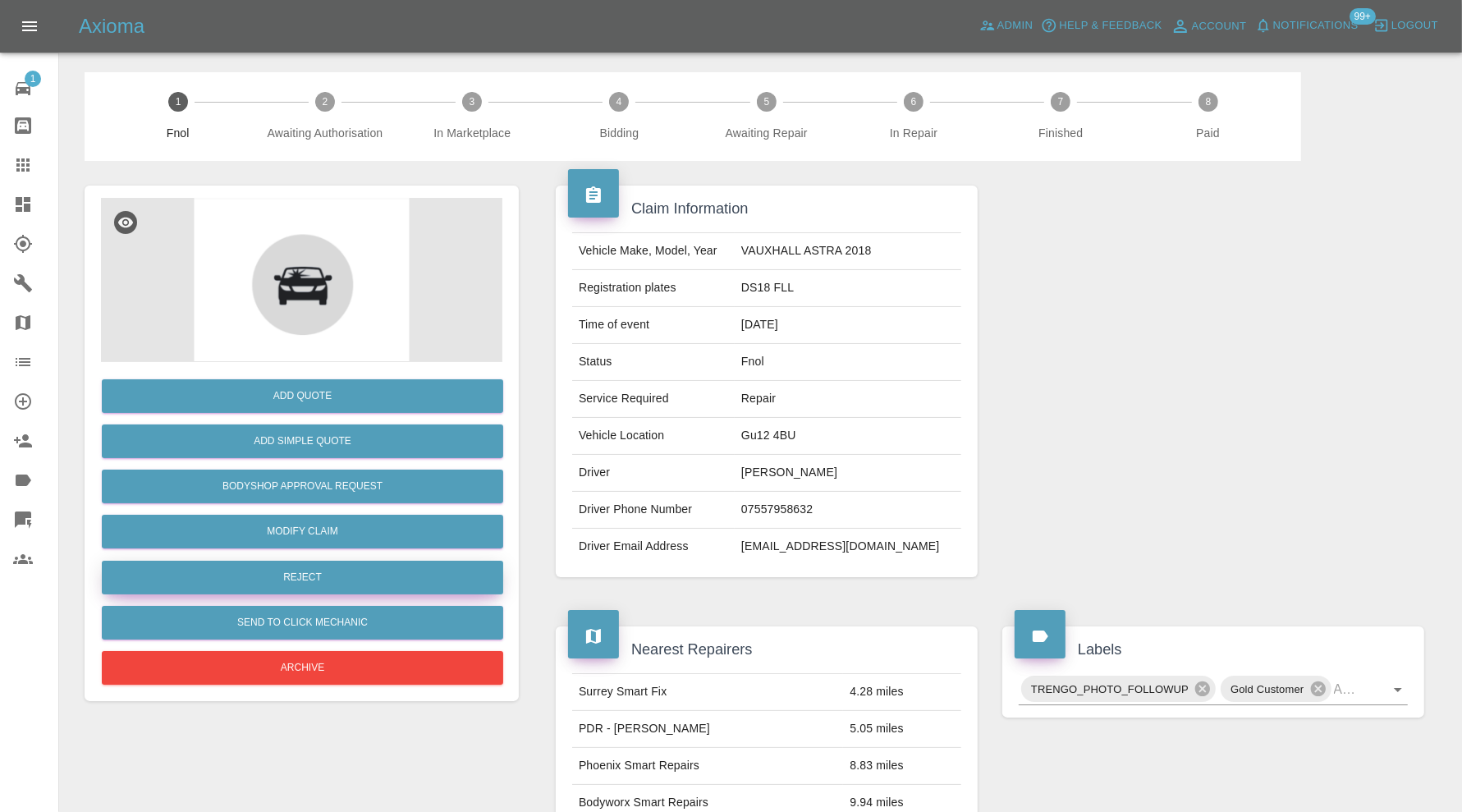
click at [390, 583] on button "Reject" at bounding box center [302, 577] width 401 height 34
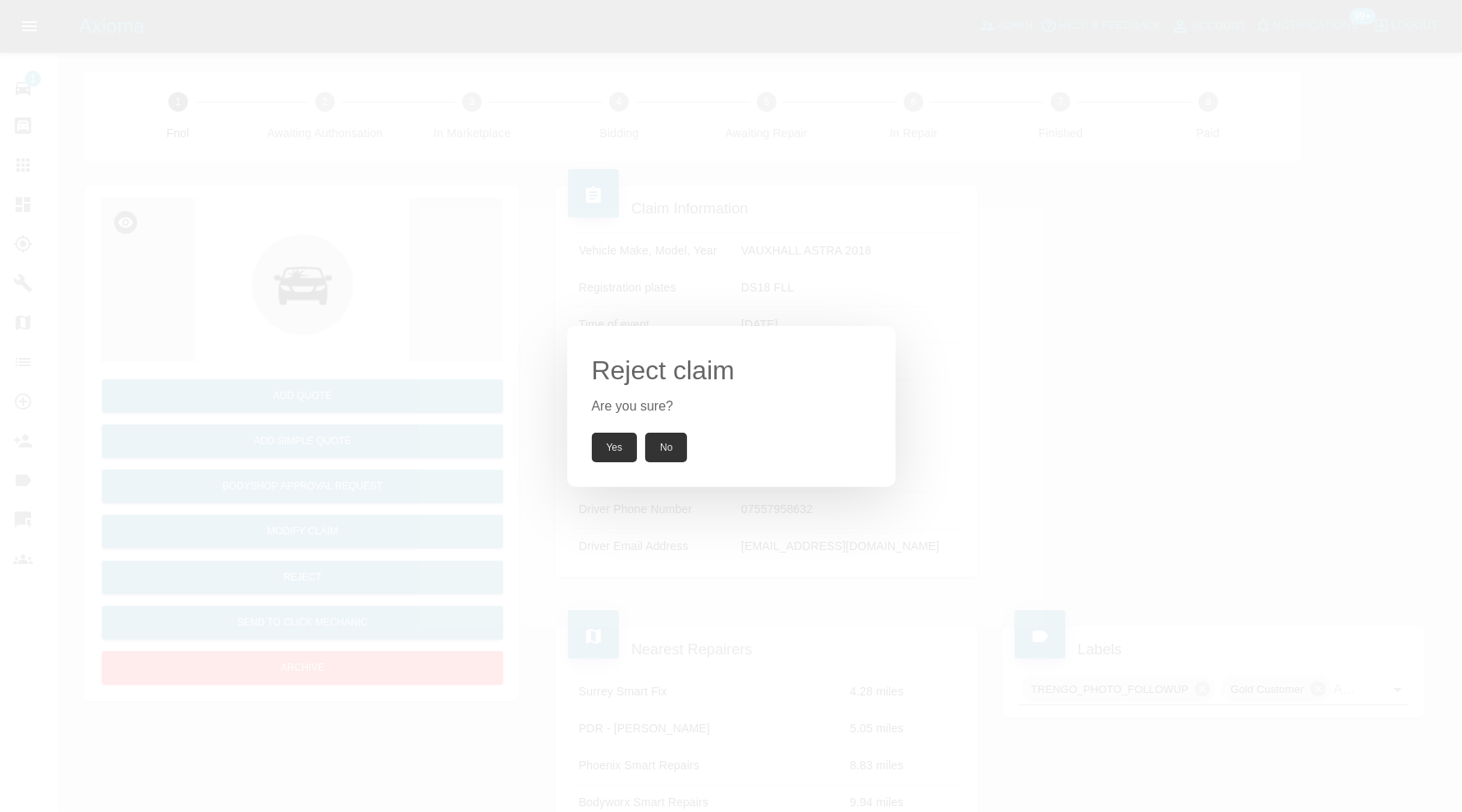
click at [600, 442] on button "Yes" at bounding box center [615, 447] width 46 height 30
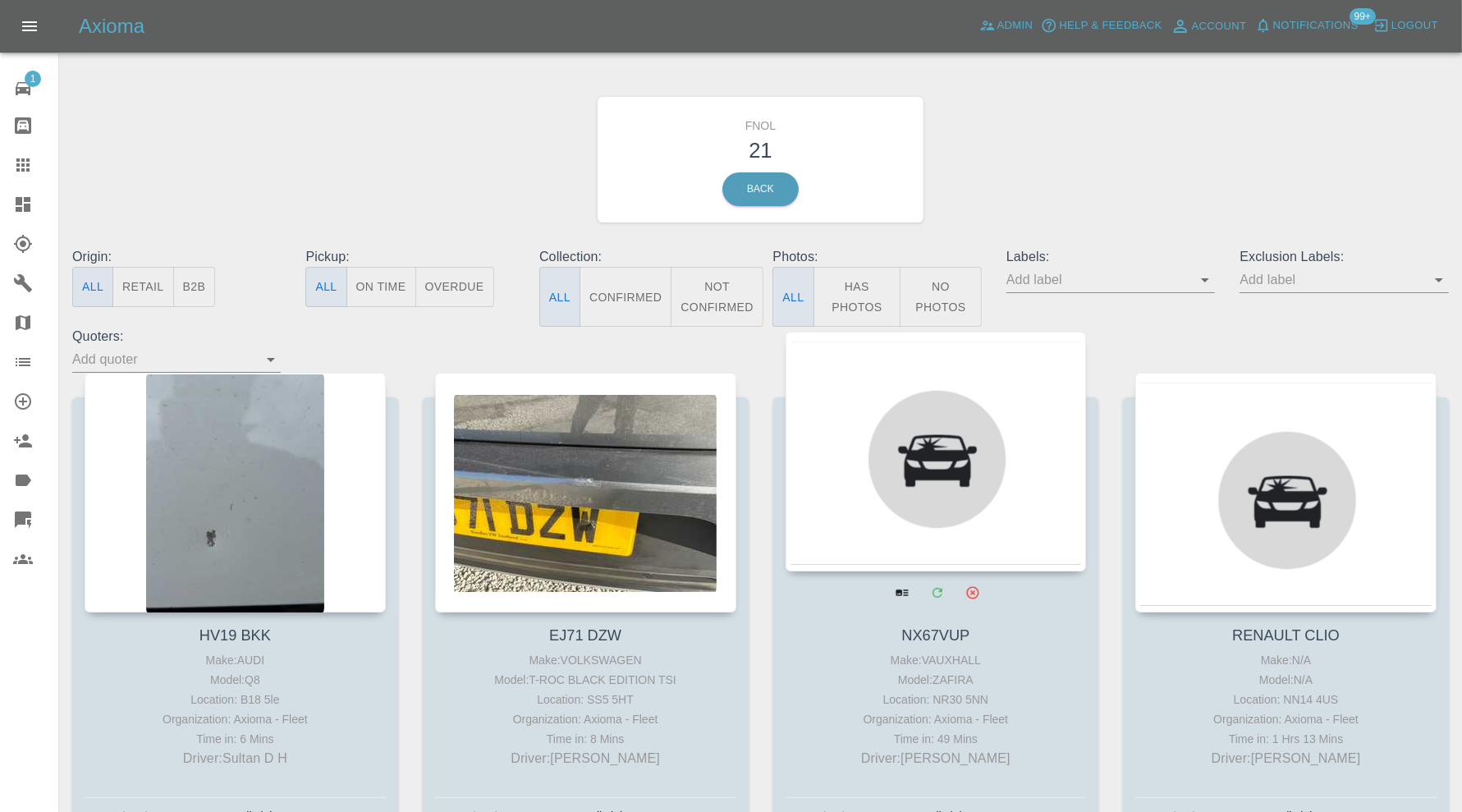
scroll to position [547, 0]
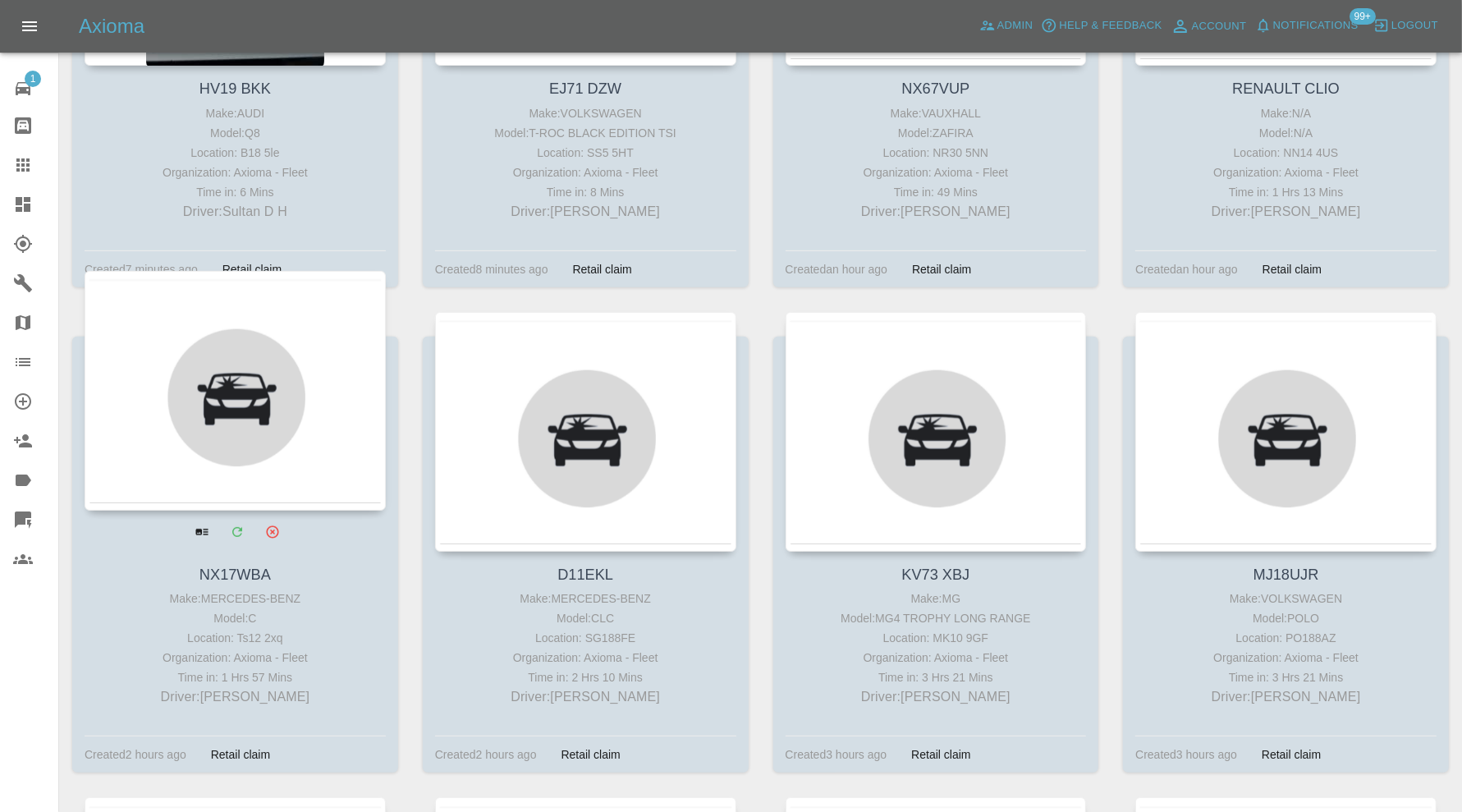
click at [222, 474] on div at bounding box center [235, 391] width 301 height 240
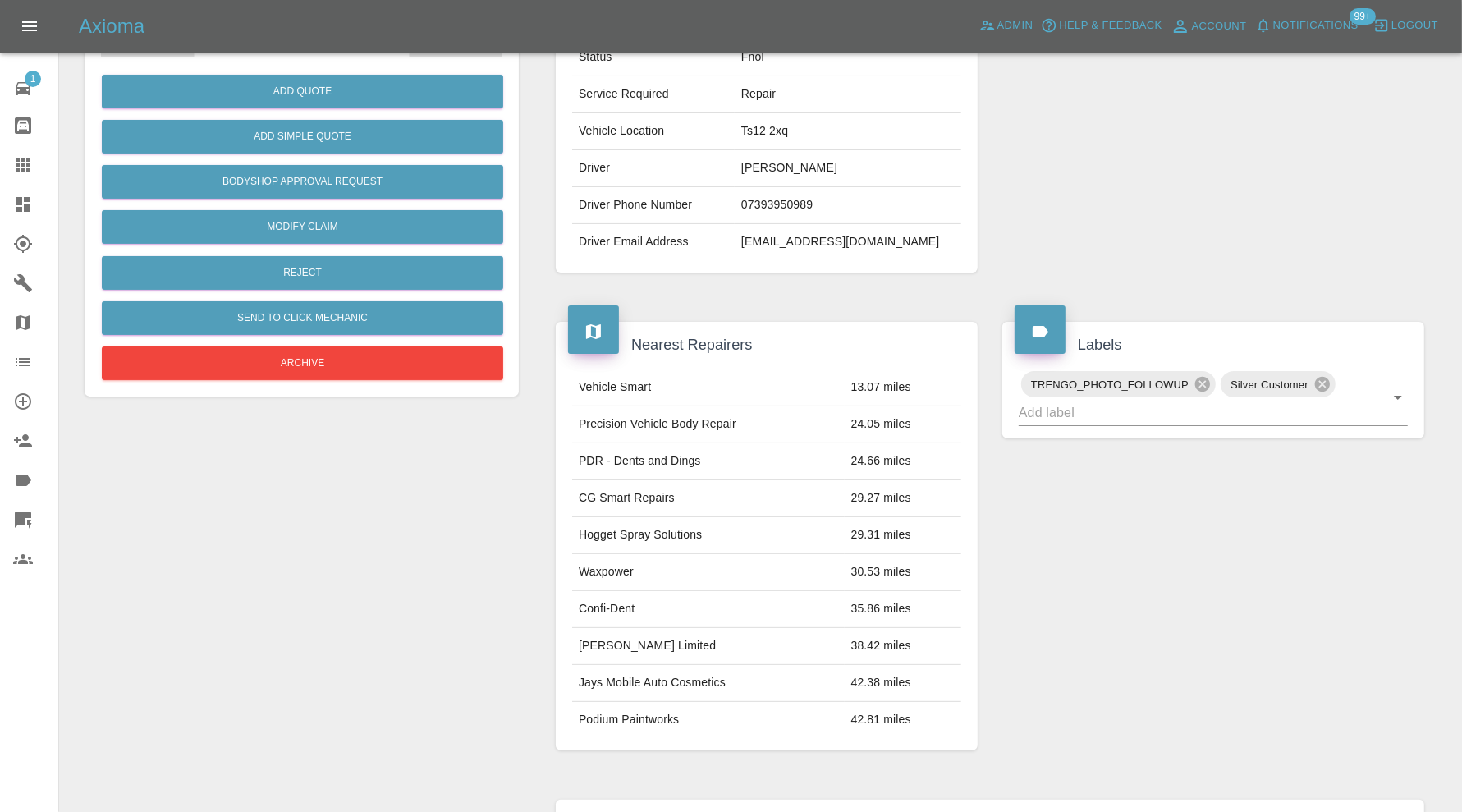
scroll to position [181, 0]
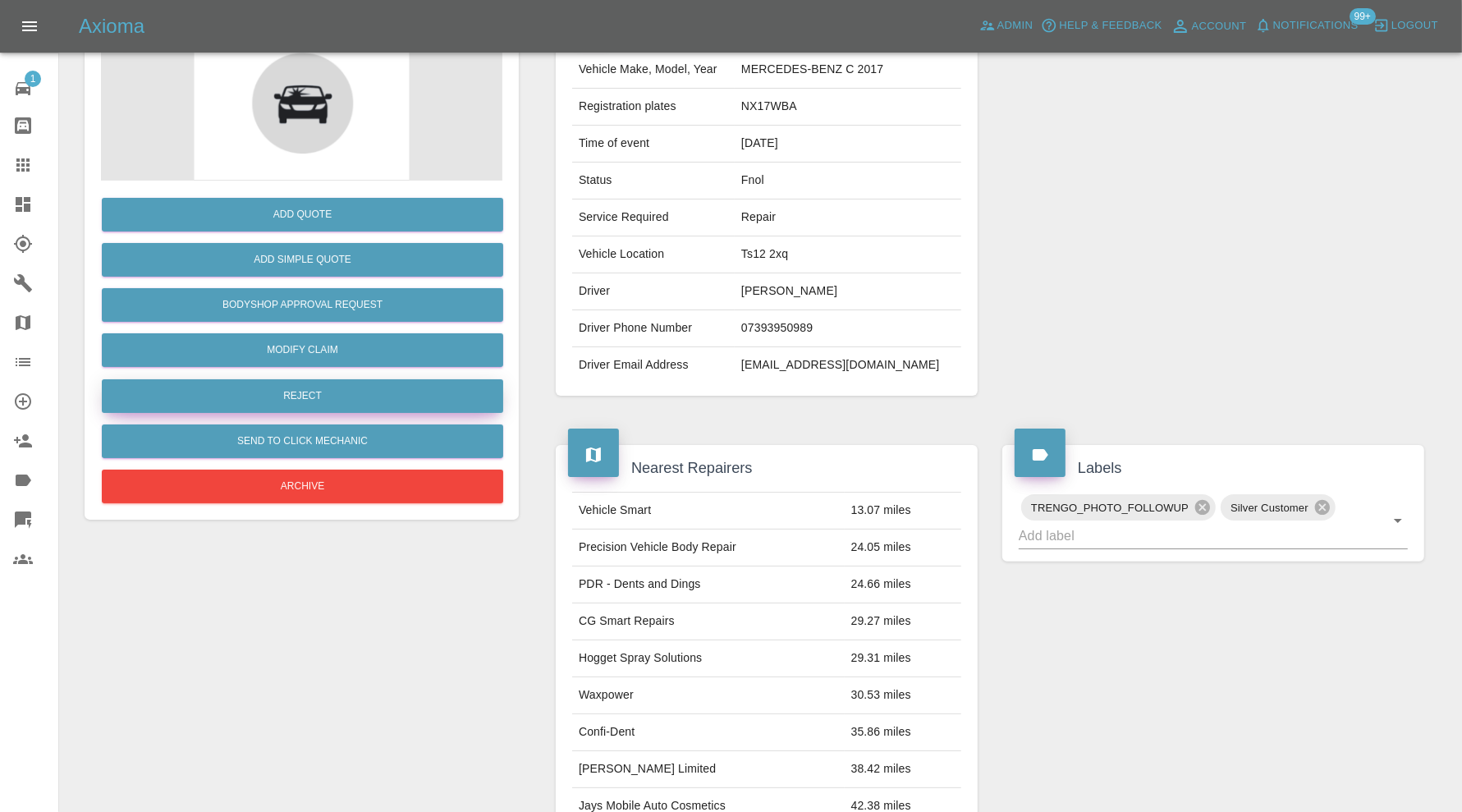
click at [403, 384] on button "Reject" at bounding box center [302, 396] width 401 height 34
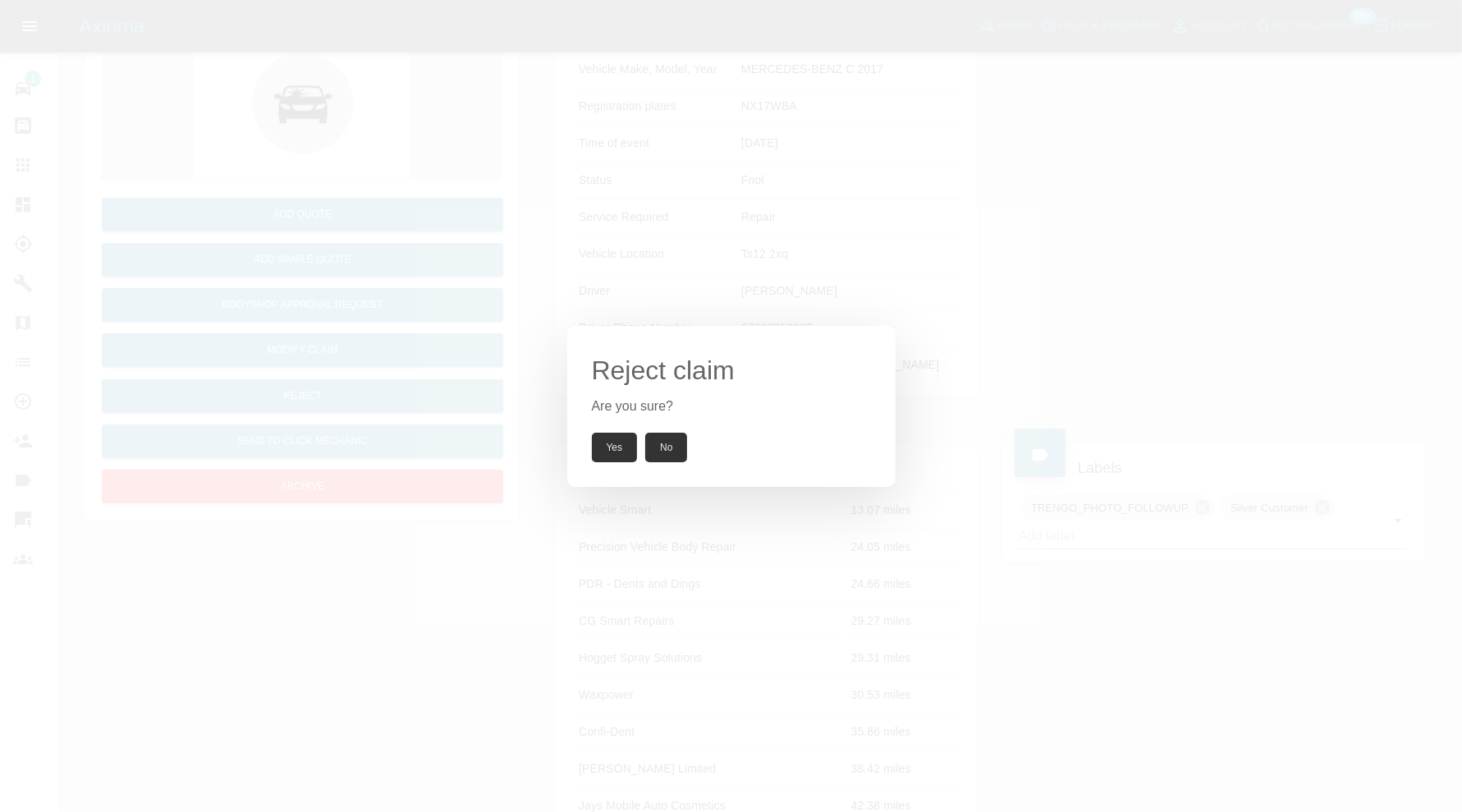
click at [614, 455] on button "Yes" at bounding box center [615, 447] width 46 height 30
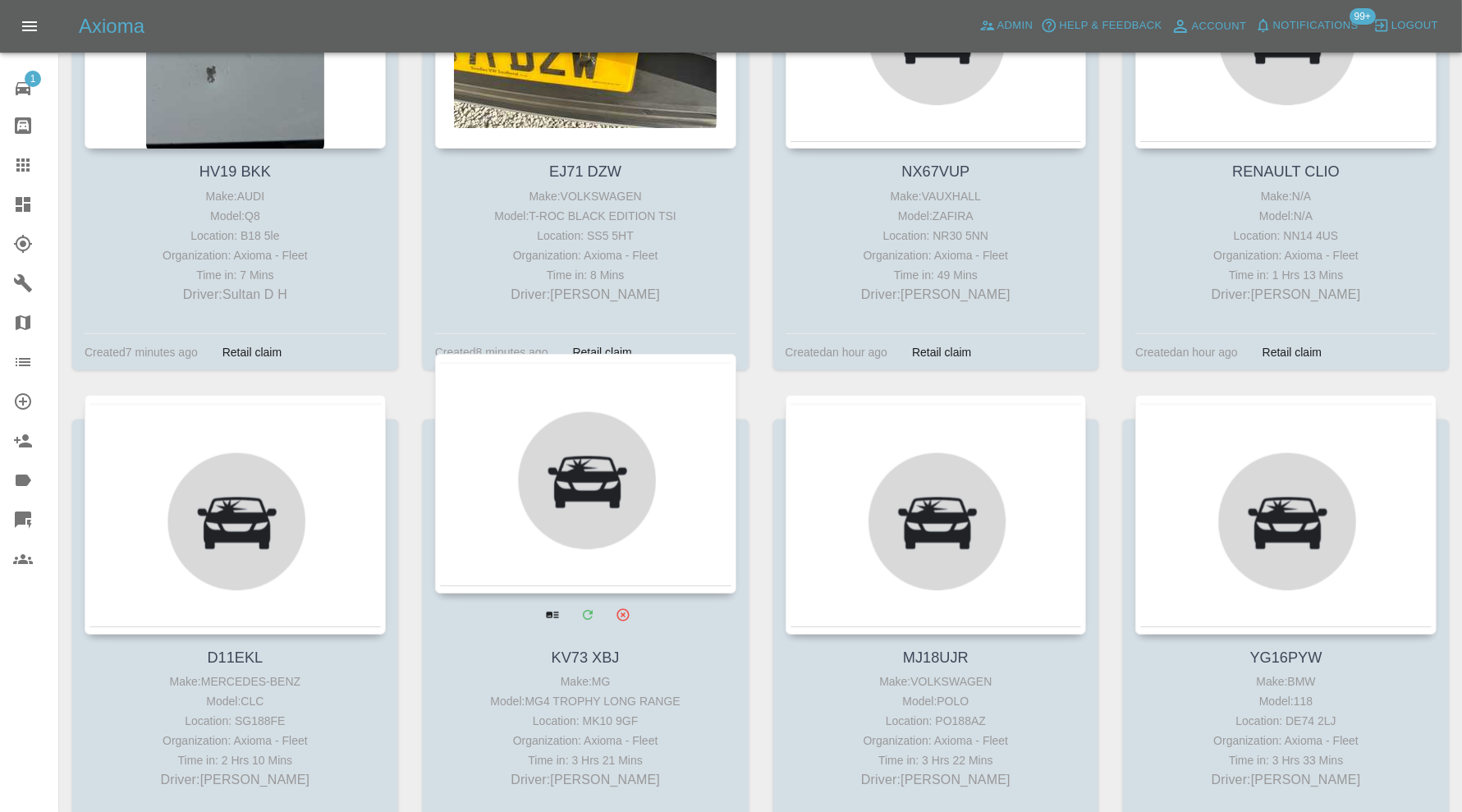
scroll to position [821, 0]
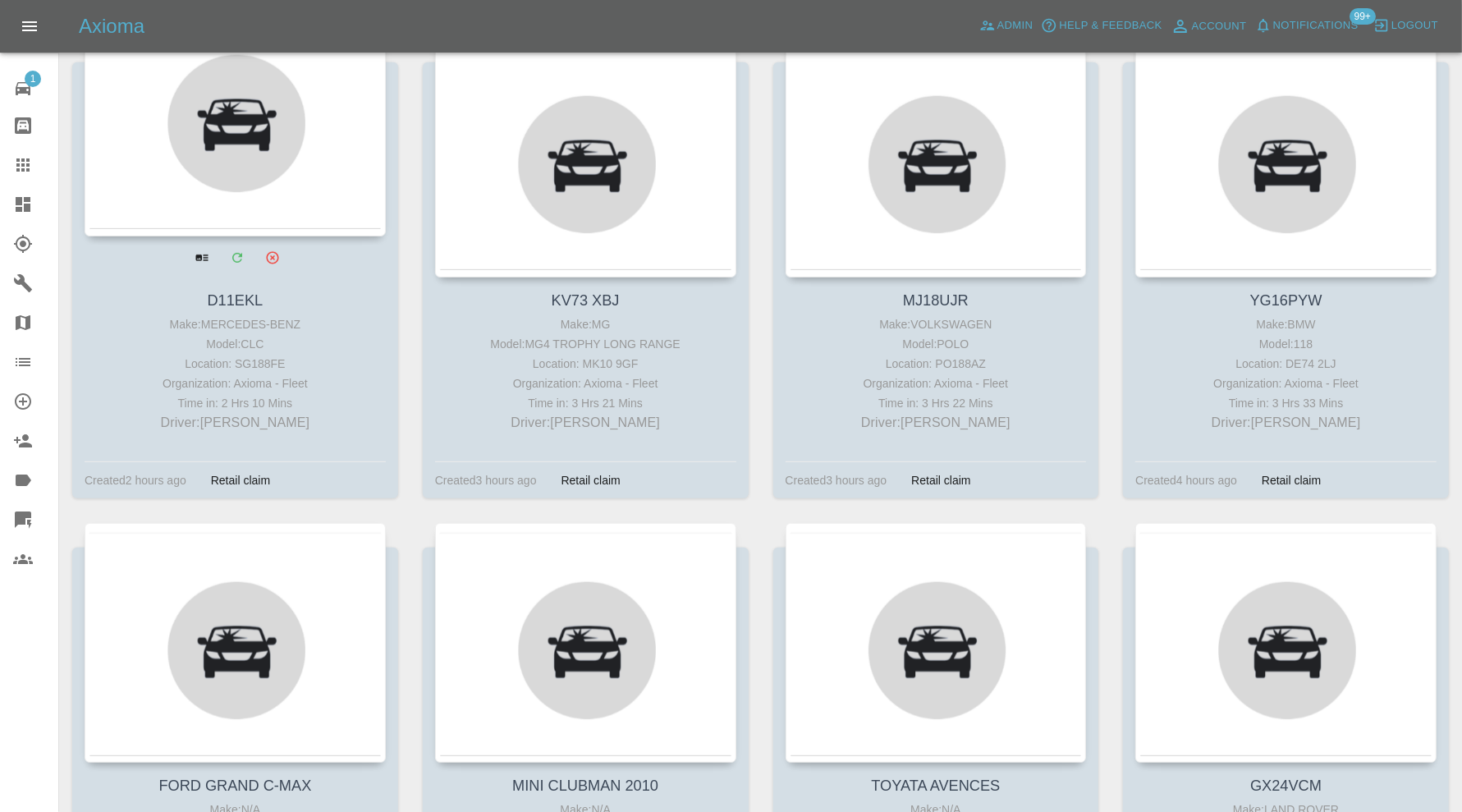
click at [299, 193] on div at bounding box center [235, 117] width 301 height 240
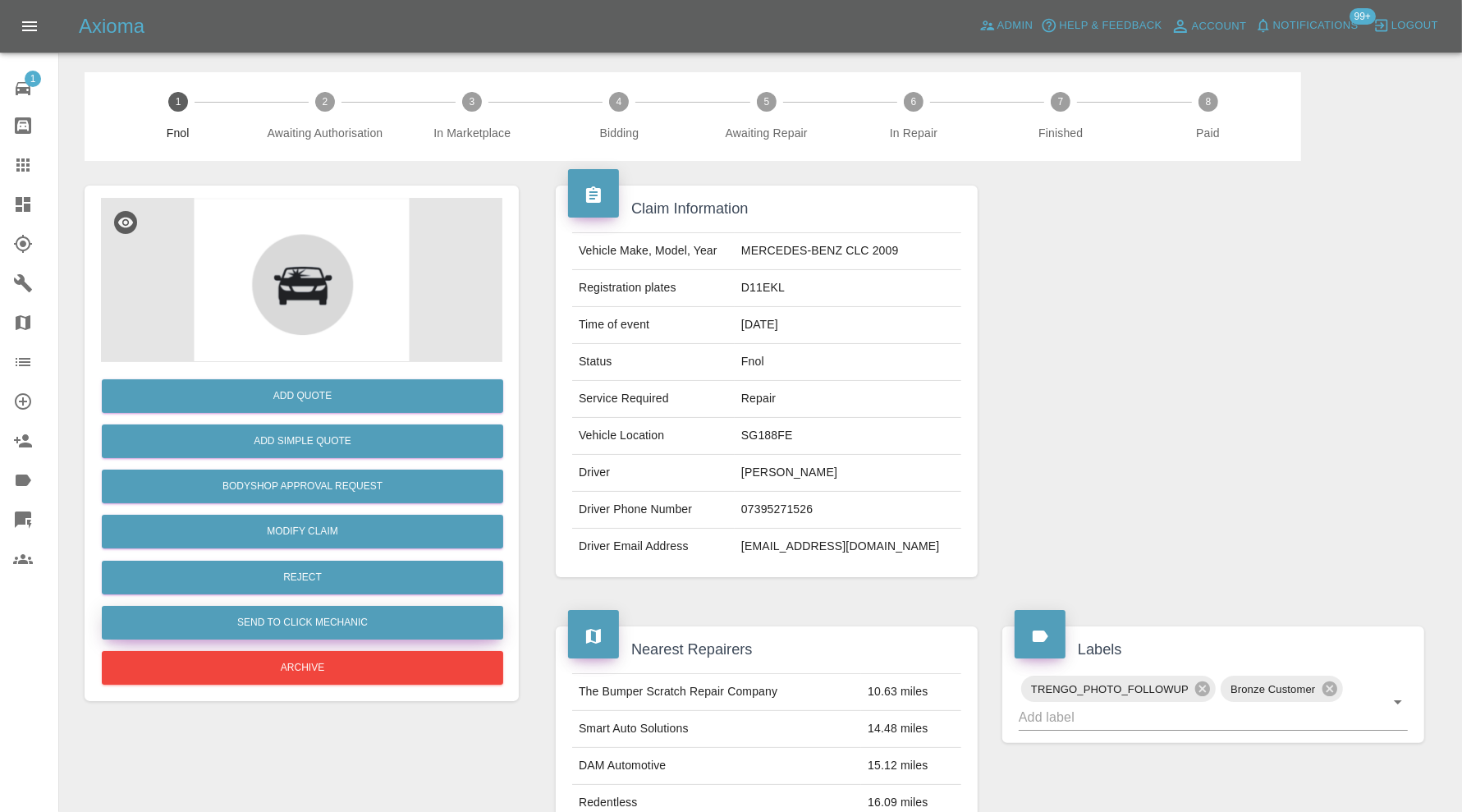
click at [443, 623] on button "Send to Click Mechanic" at bounding box center [302, 623] width 401 height 34
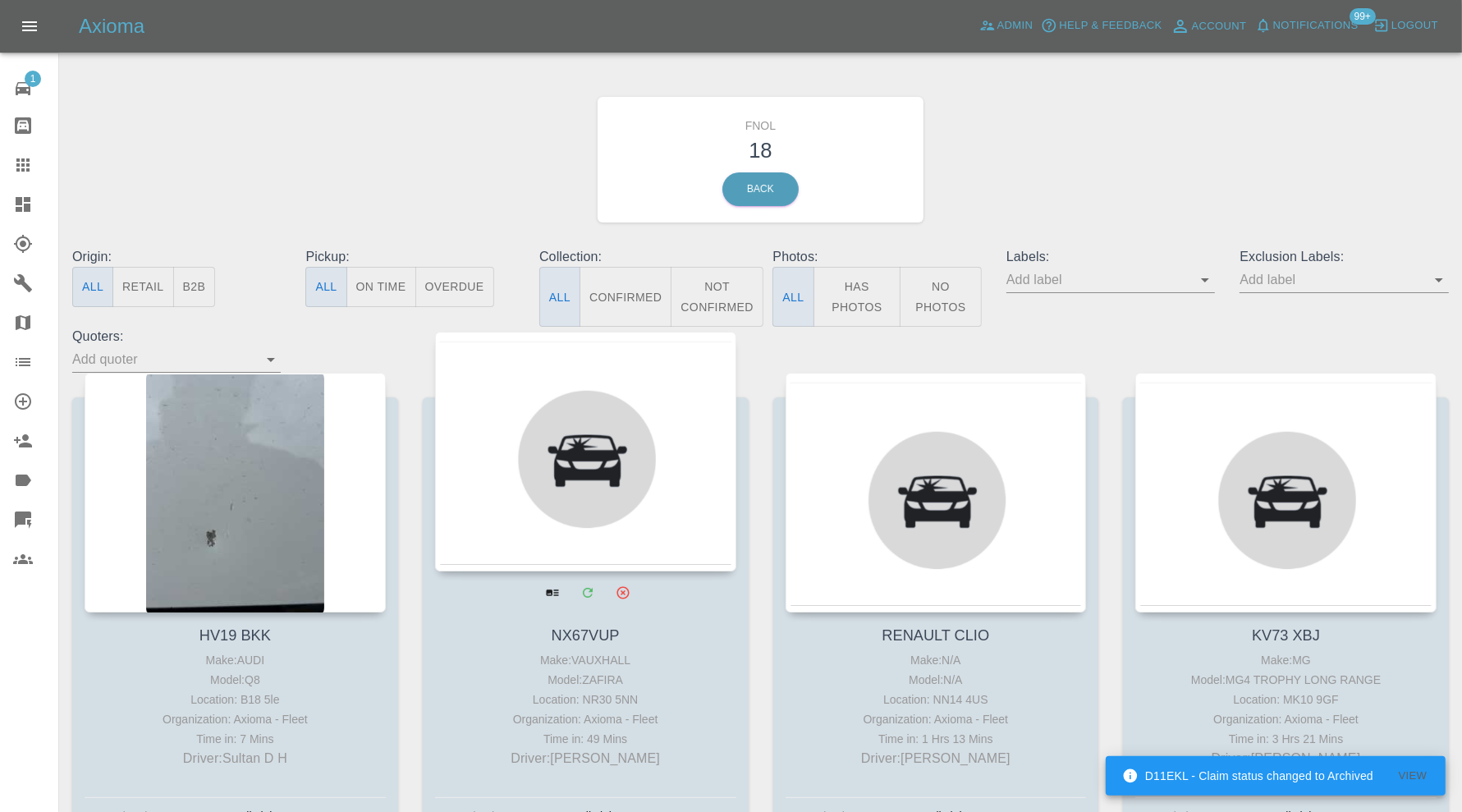
scroll to position [684, 0]
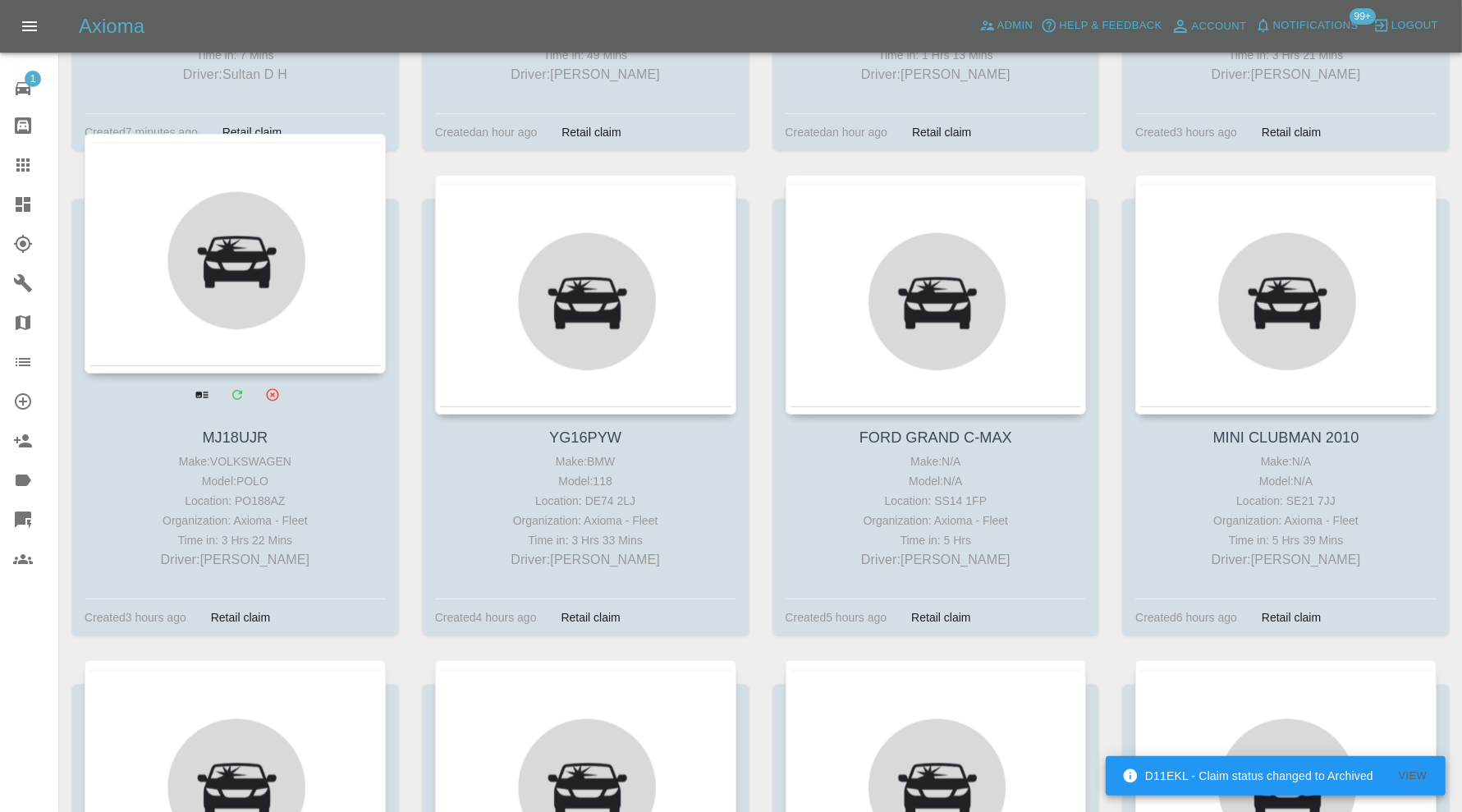
click at [303, 319] on div at bounding box center [235, 254] width 301 height 240
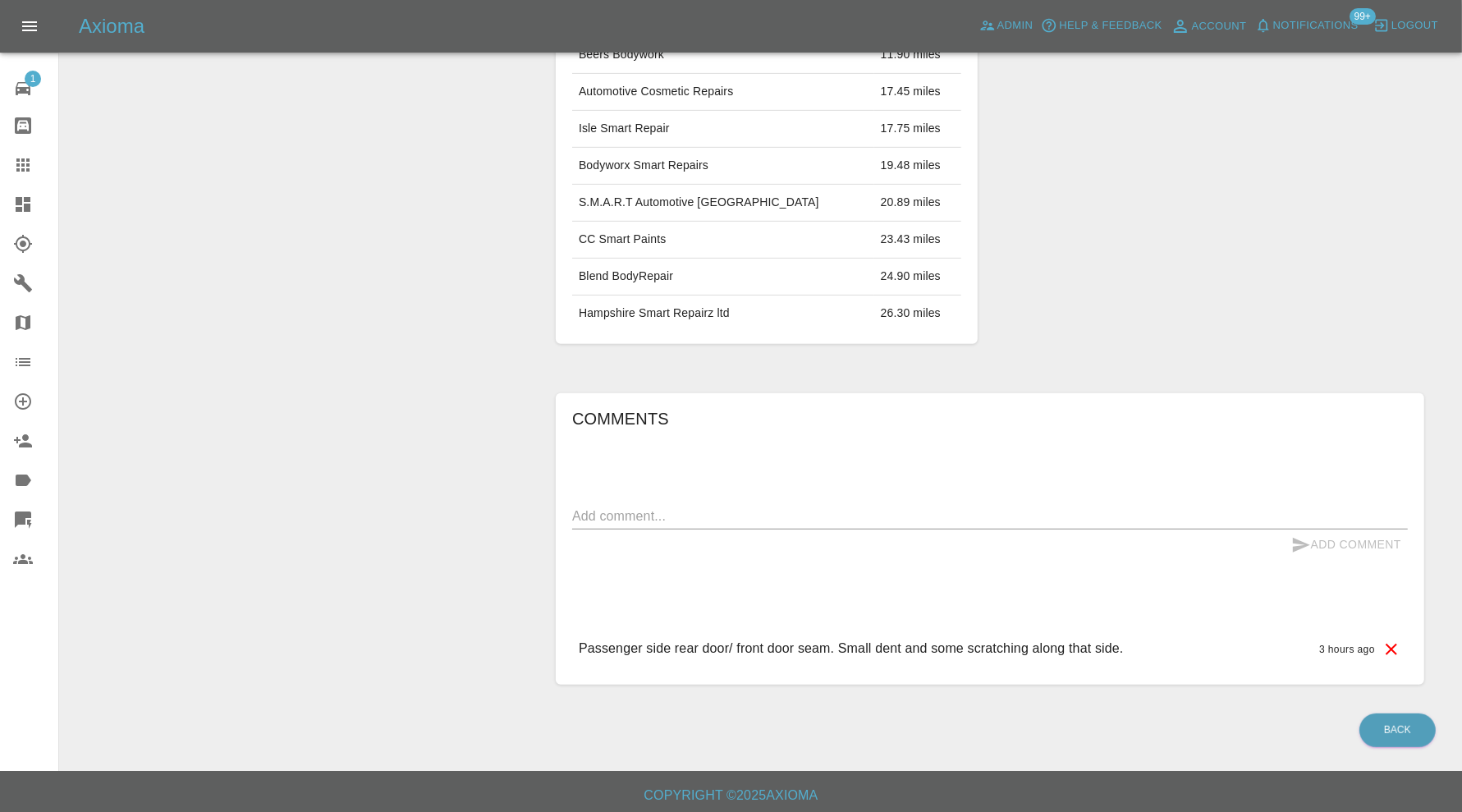
scroll to position [27, 0]
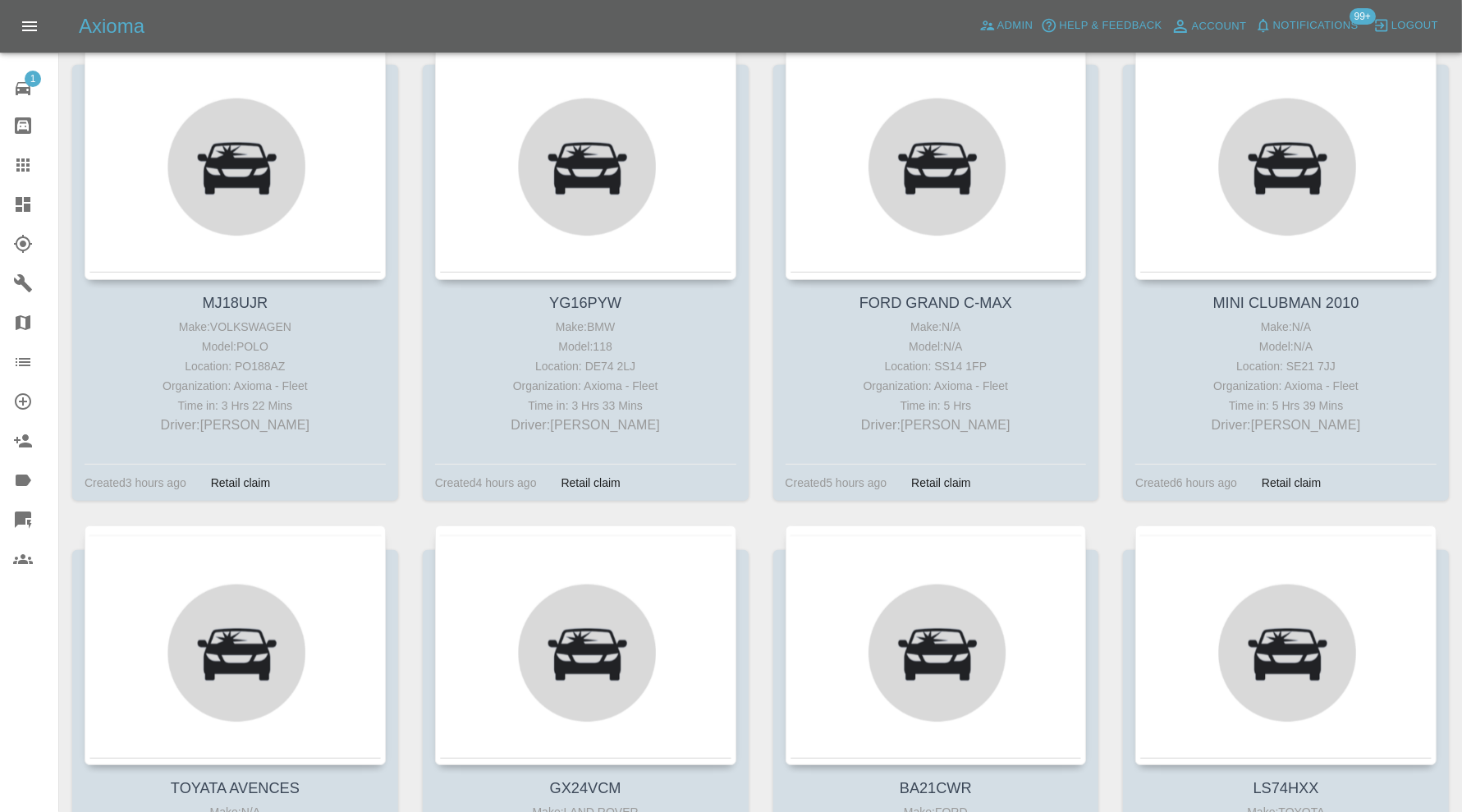
scroll to position [684, 0]
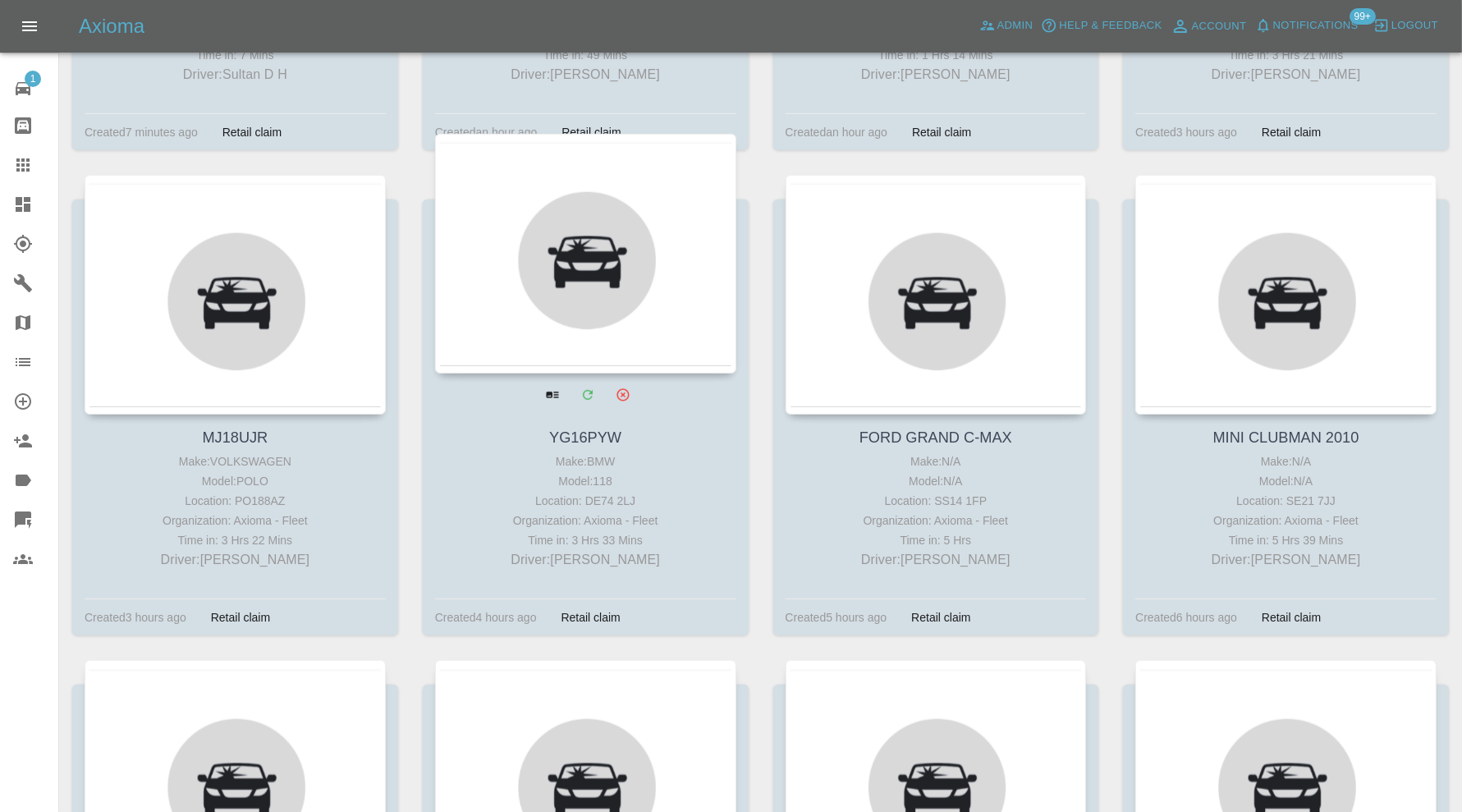
click at [609, 290] on div at bounding box center [585, 254] width 301 height 240
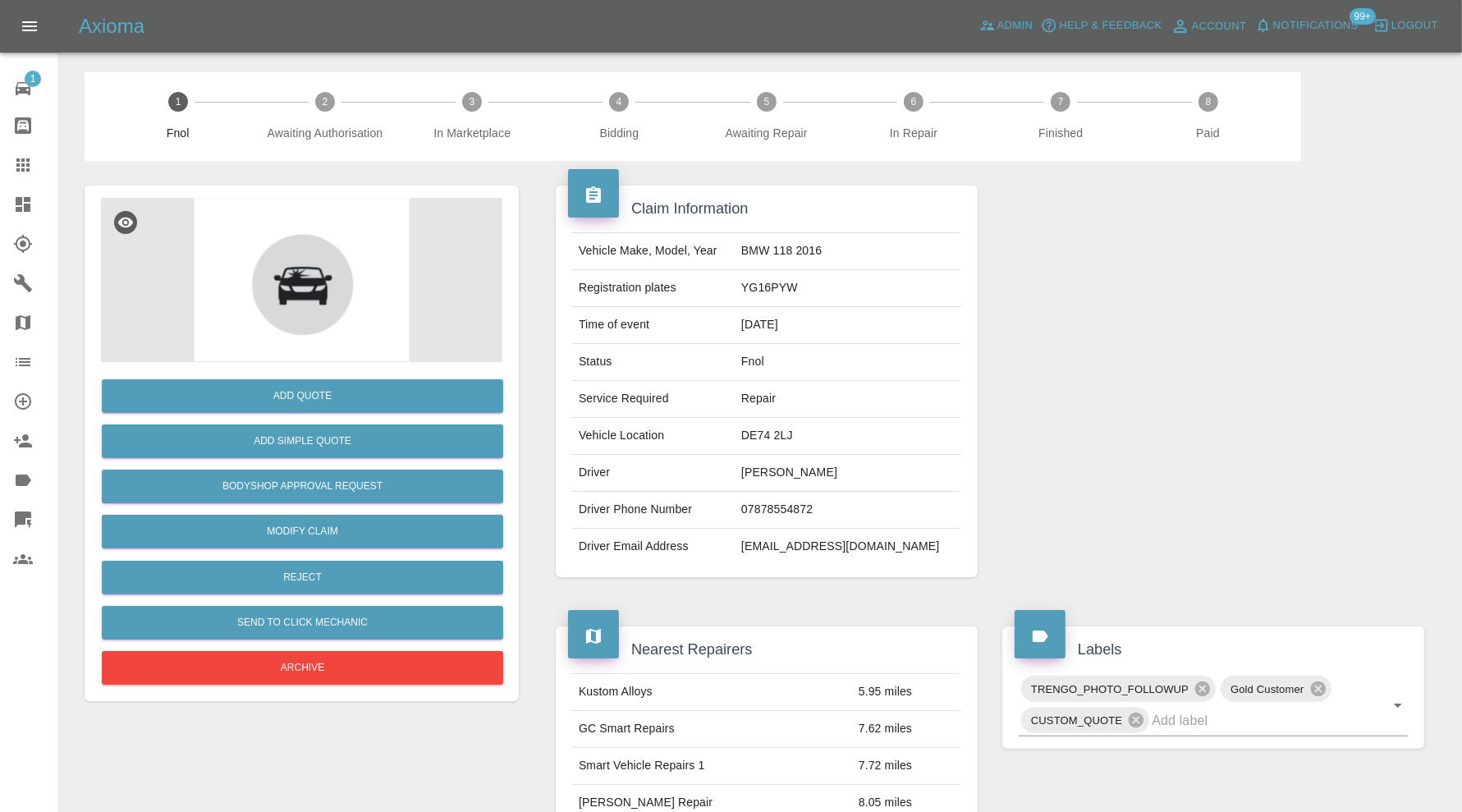
scroll to position [729, 0]
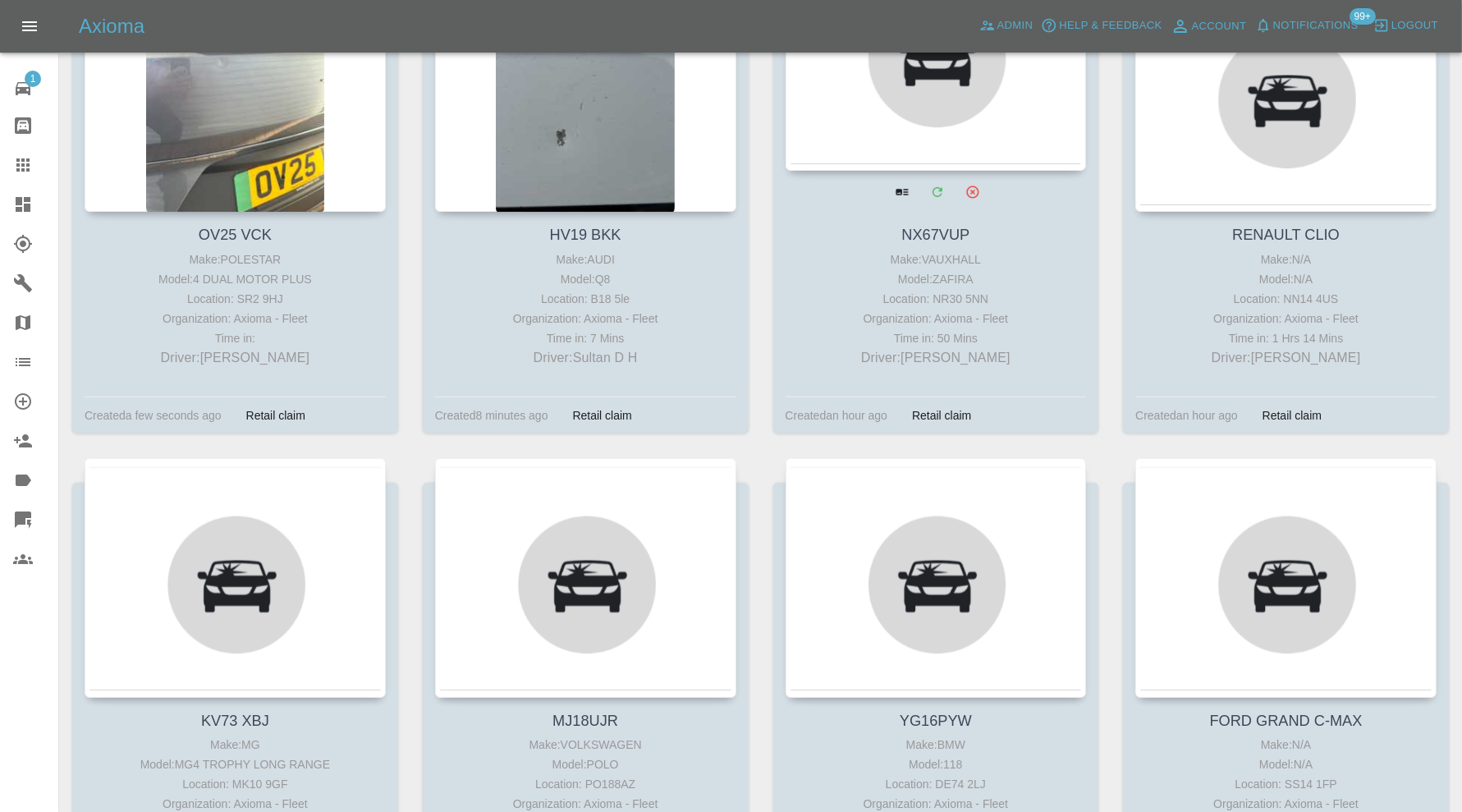
scroll to position [821, 0]
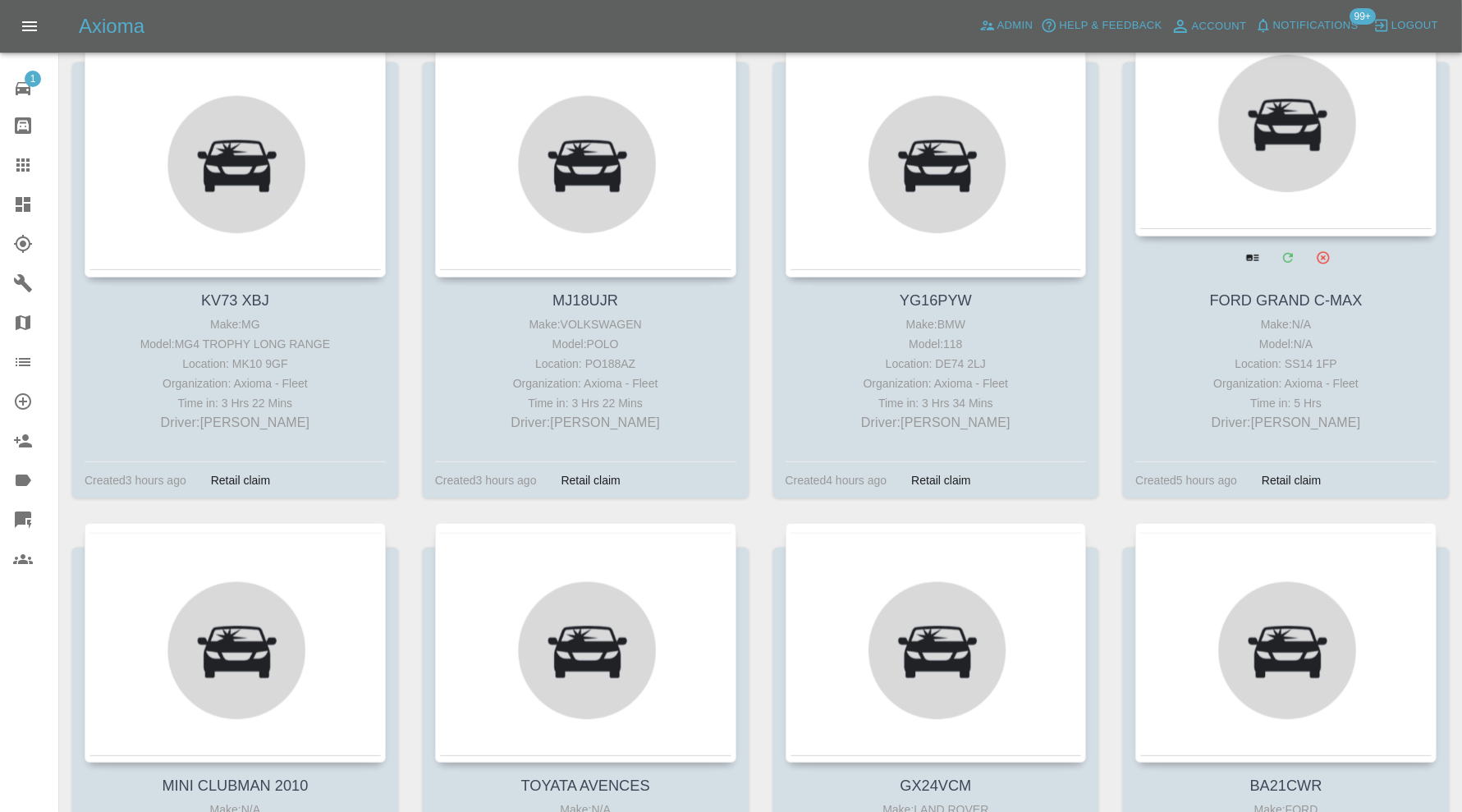
click at [1178, 197] on div at bounding box center [1286, 117] width 301 height 240
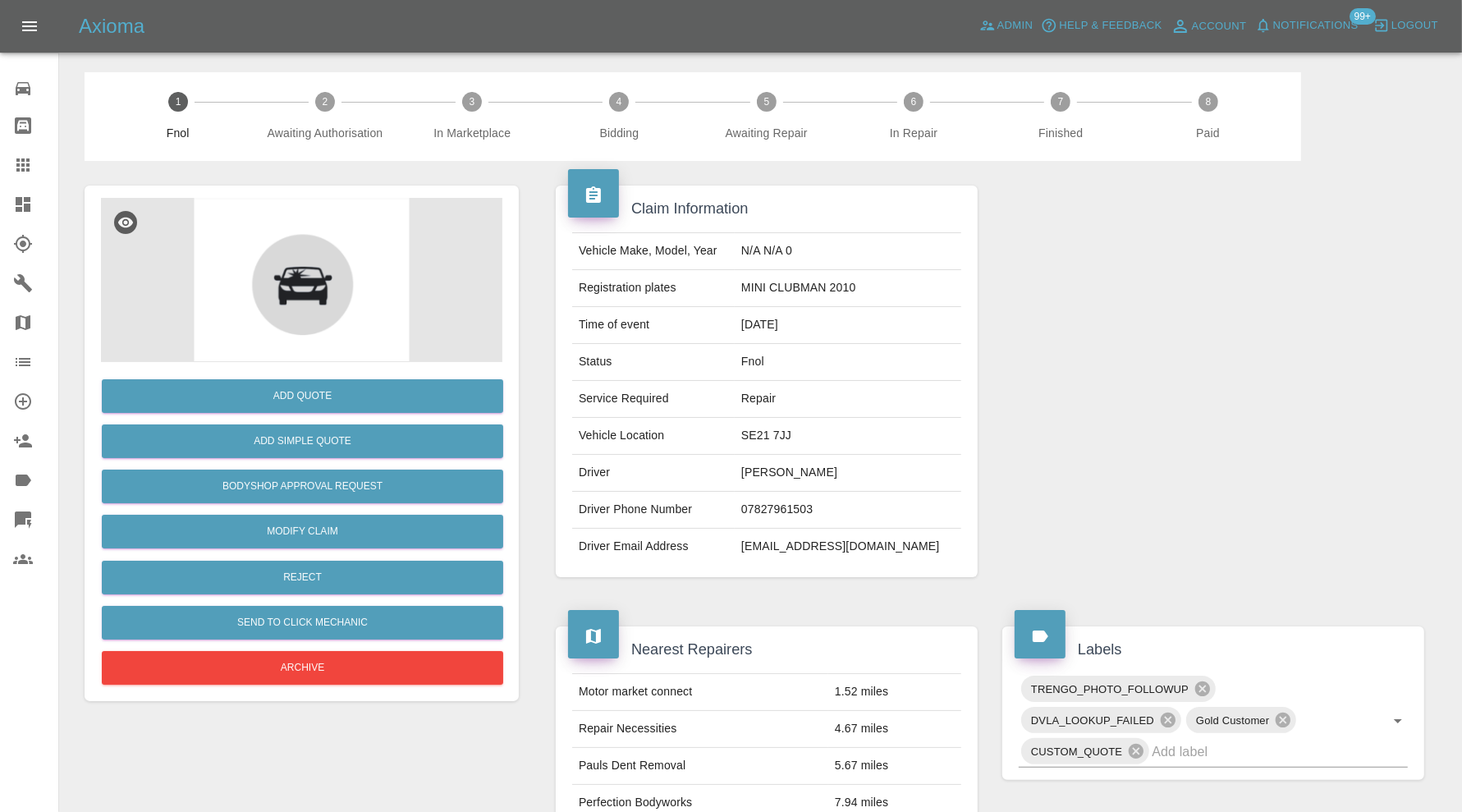
click at [325, 246] on img at bounding box center [301, 279] width 401 height 165
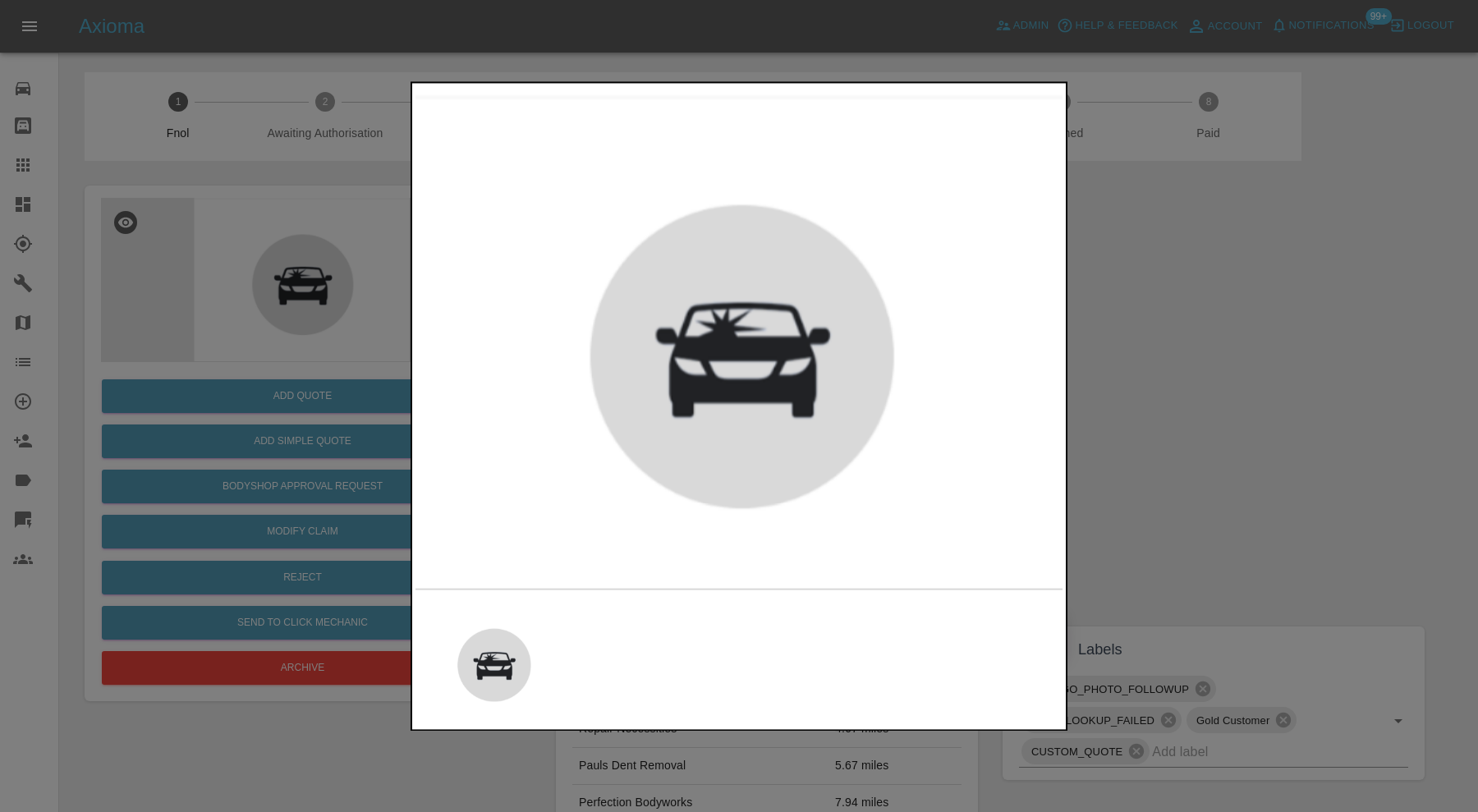
click at [1193, 312] on div at bounding box center [739, 406] width 1478 height 812
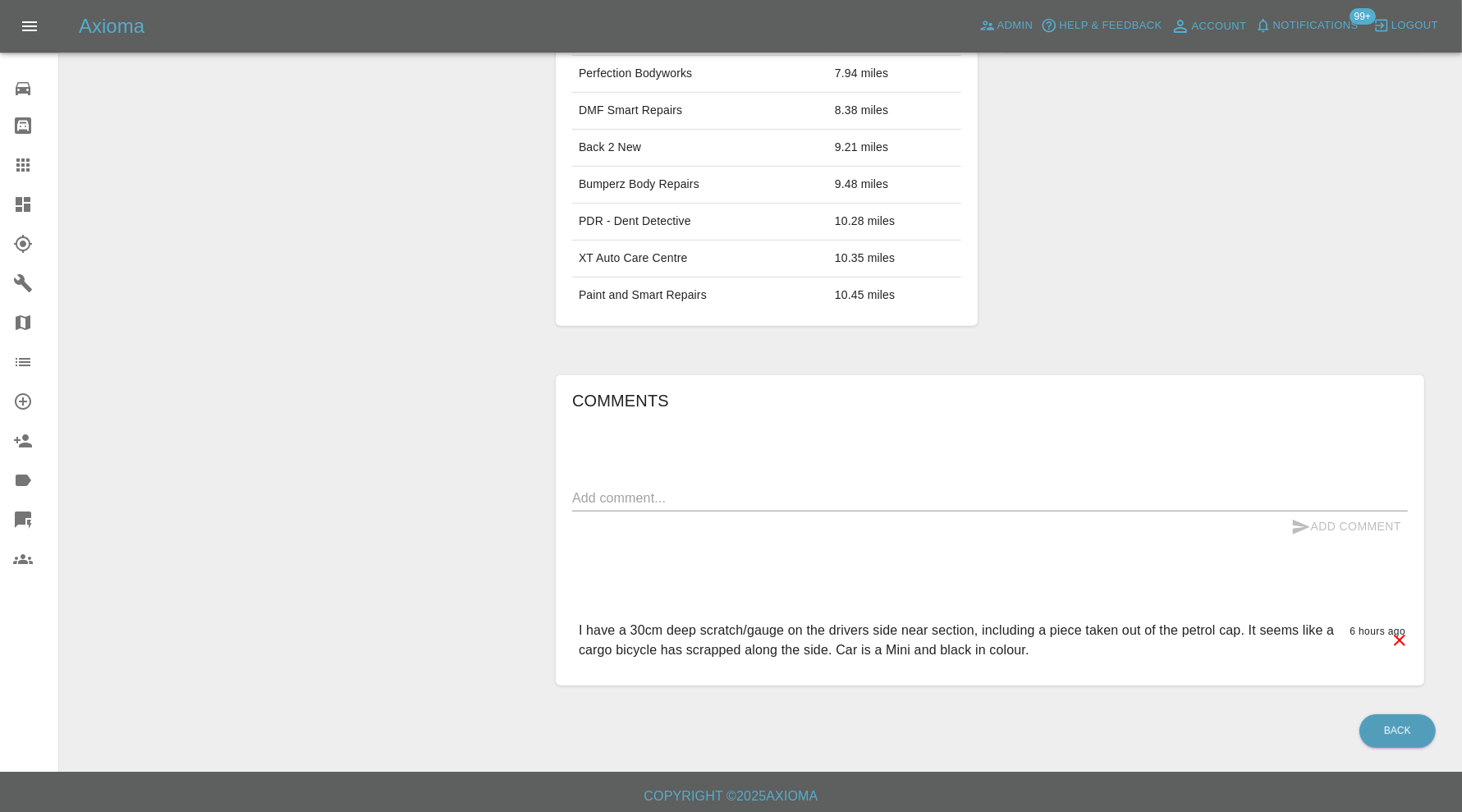
scroll to position [45, 0]
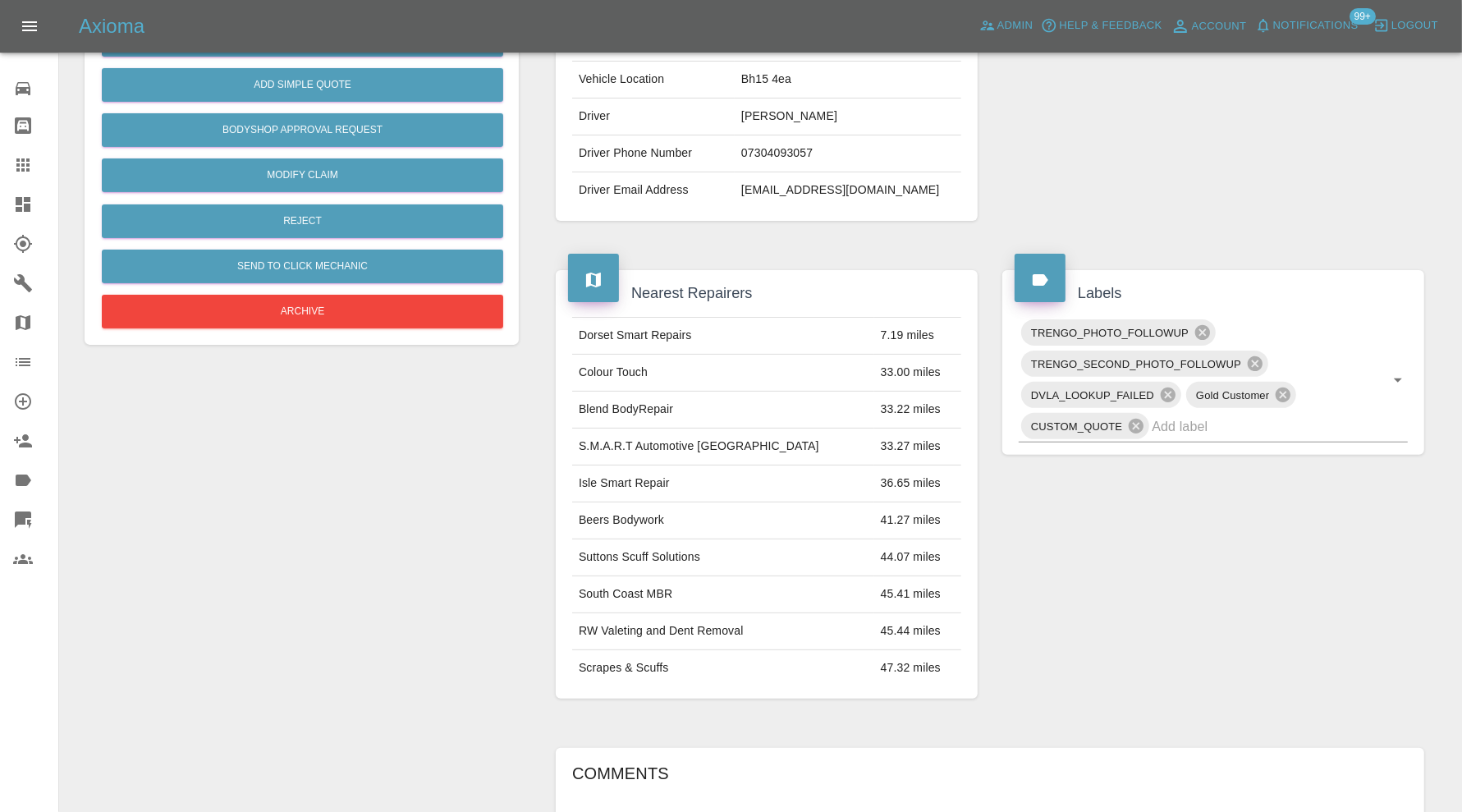
scroll to position [711, 0]
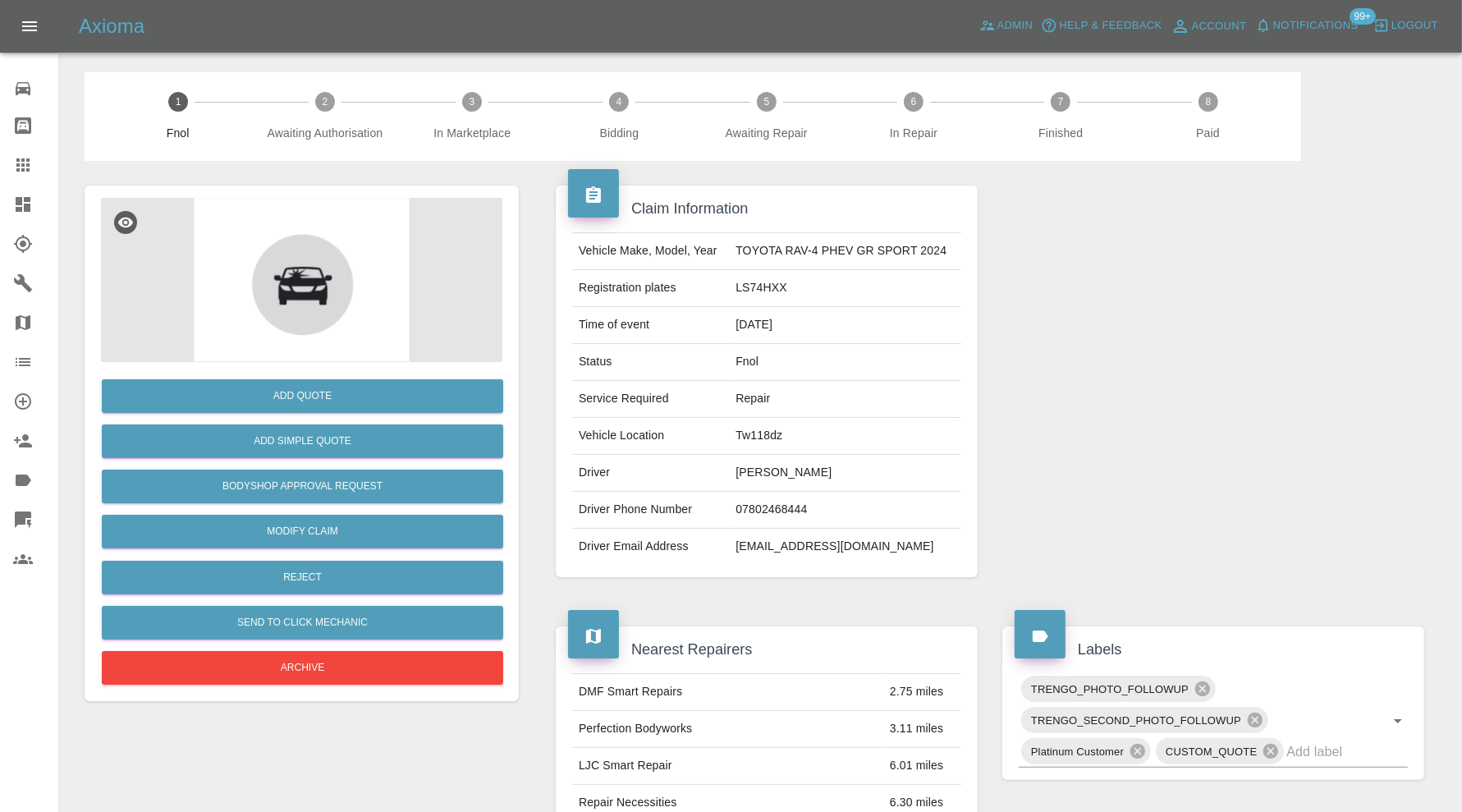
scroll to position [729, 0]
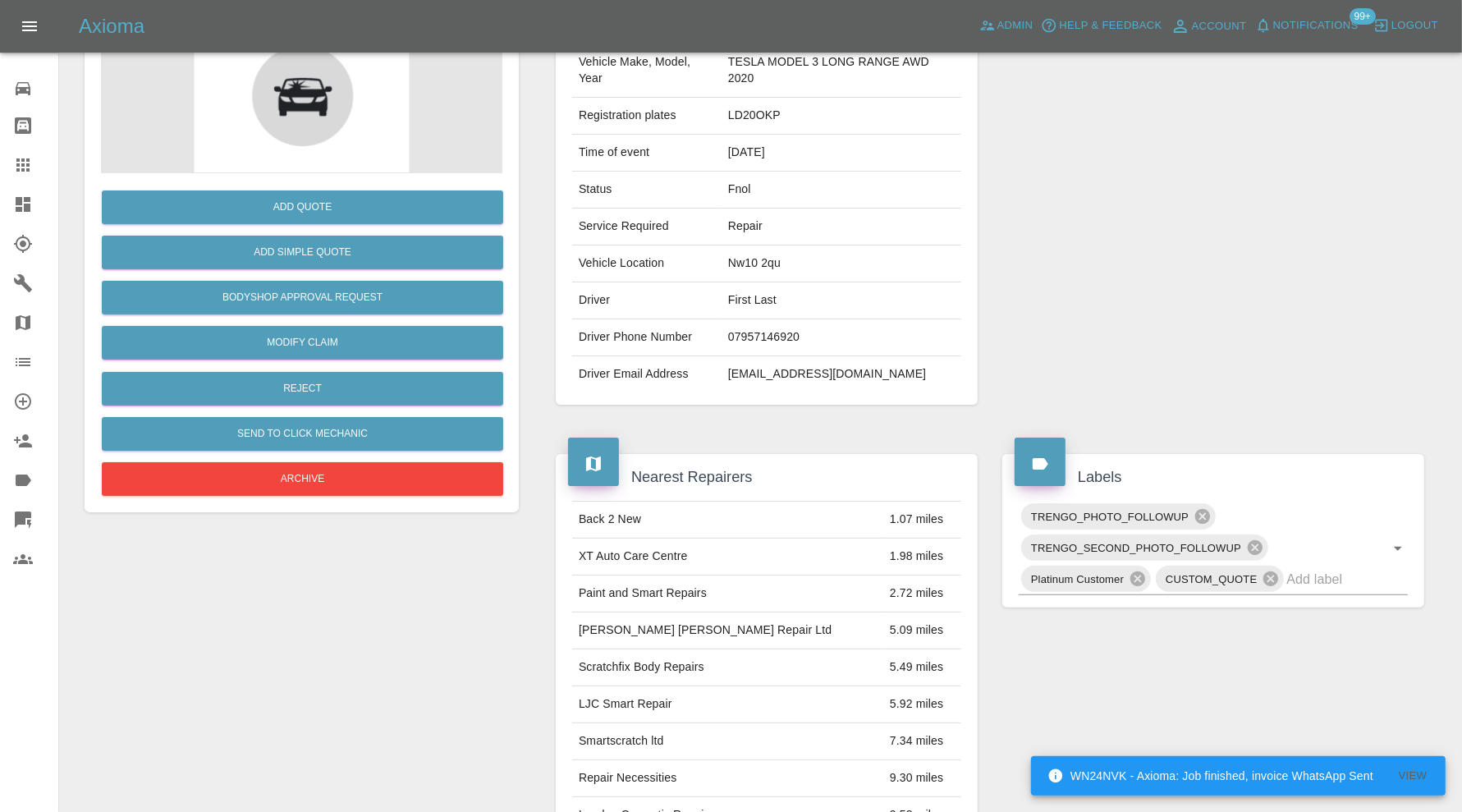
scroll to position [179, 0]
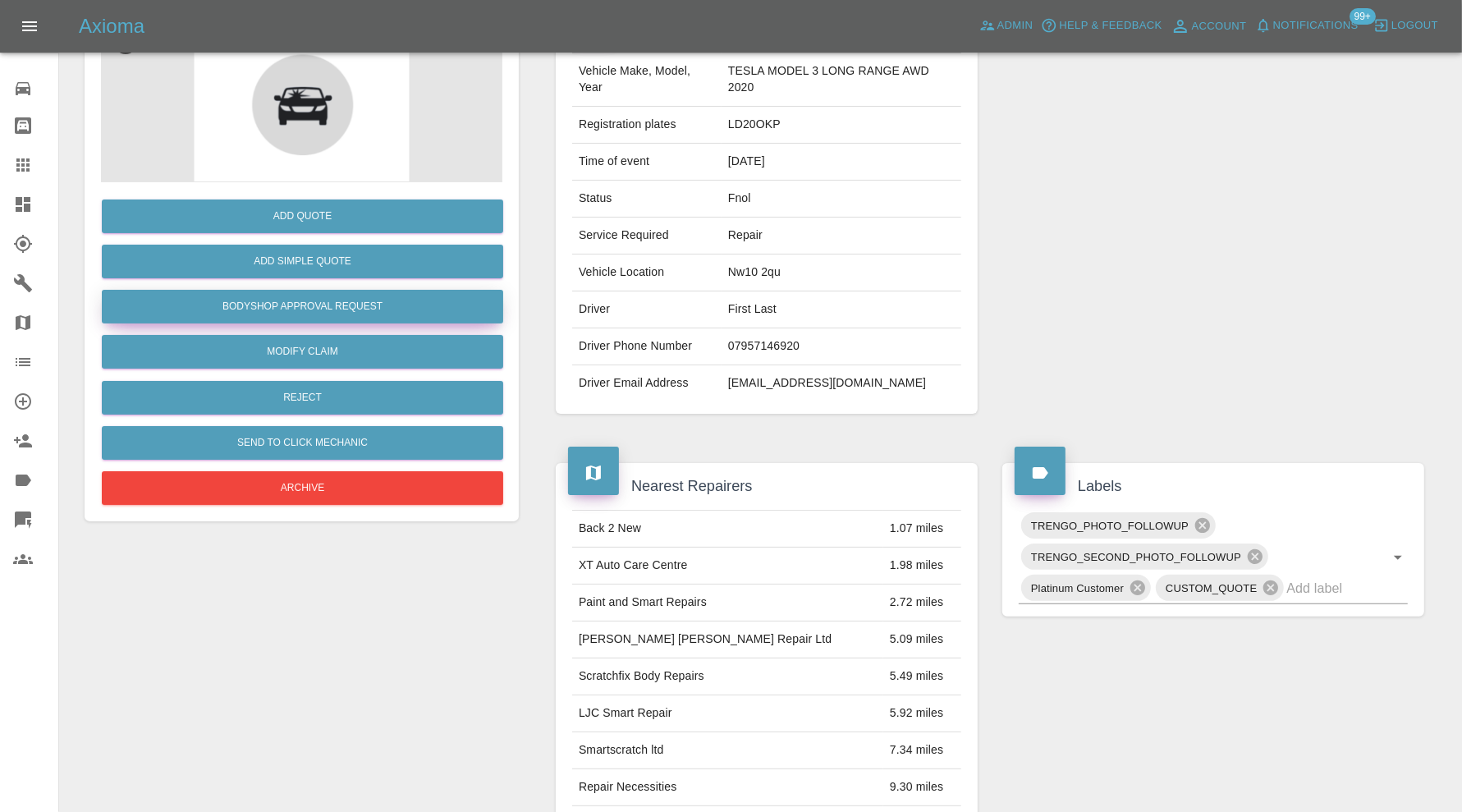
click at [358, 313] on button "Bodyshop Approval Request" at bounding box center [302, 306] width 401 height 34
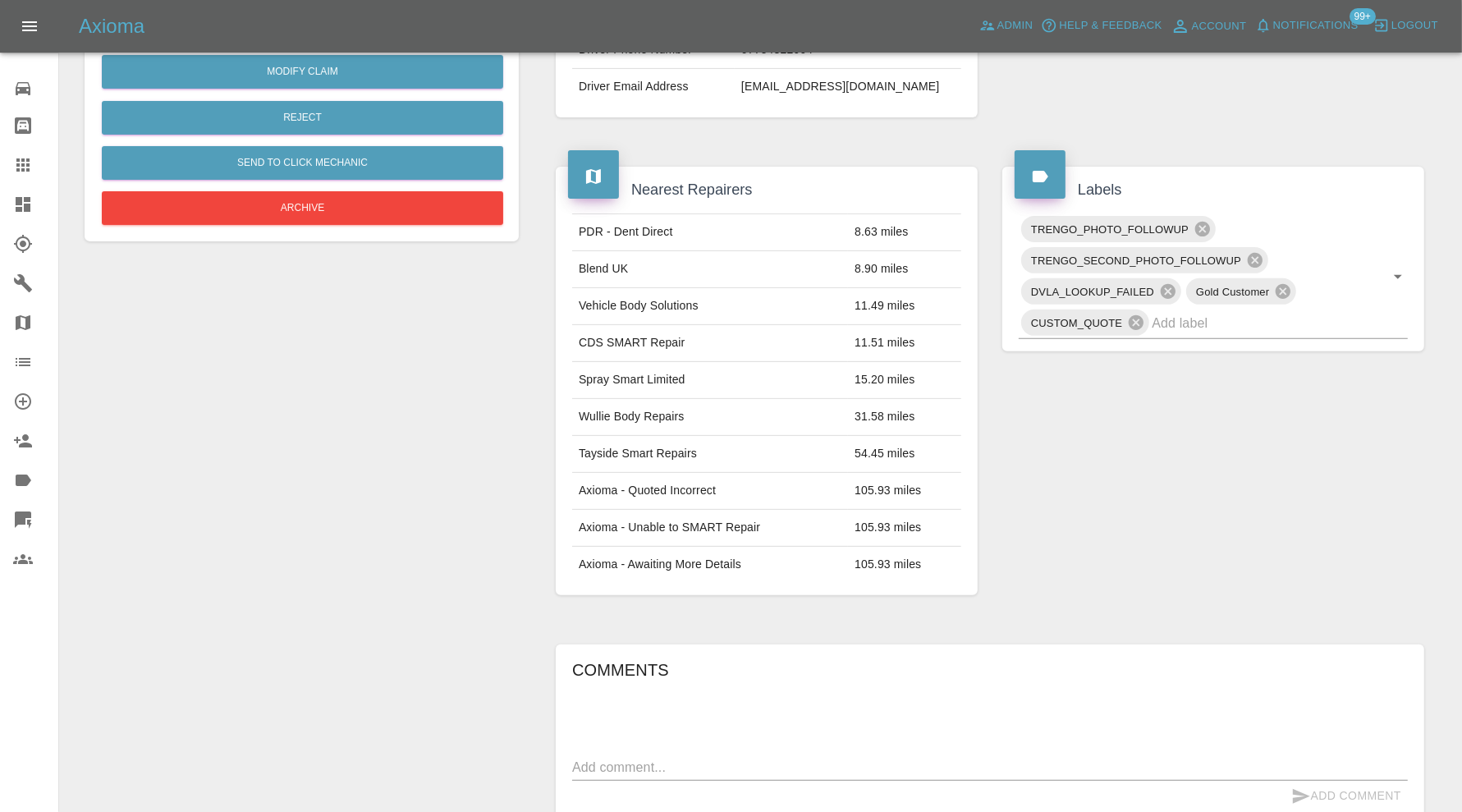
scroll to position [711, 0]
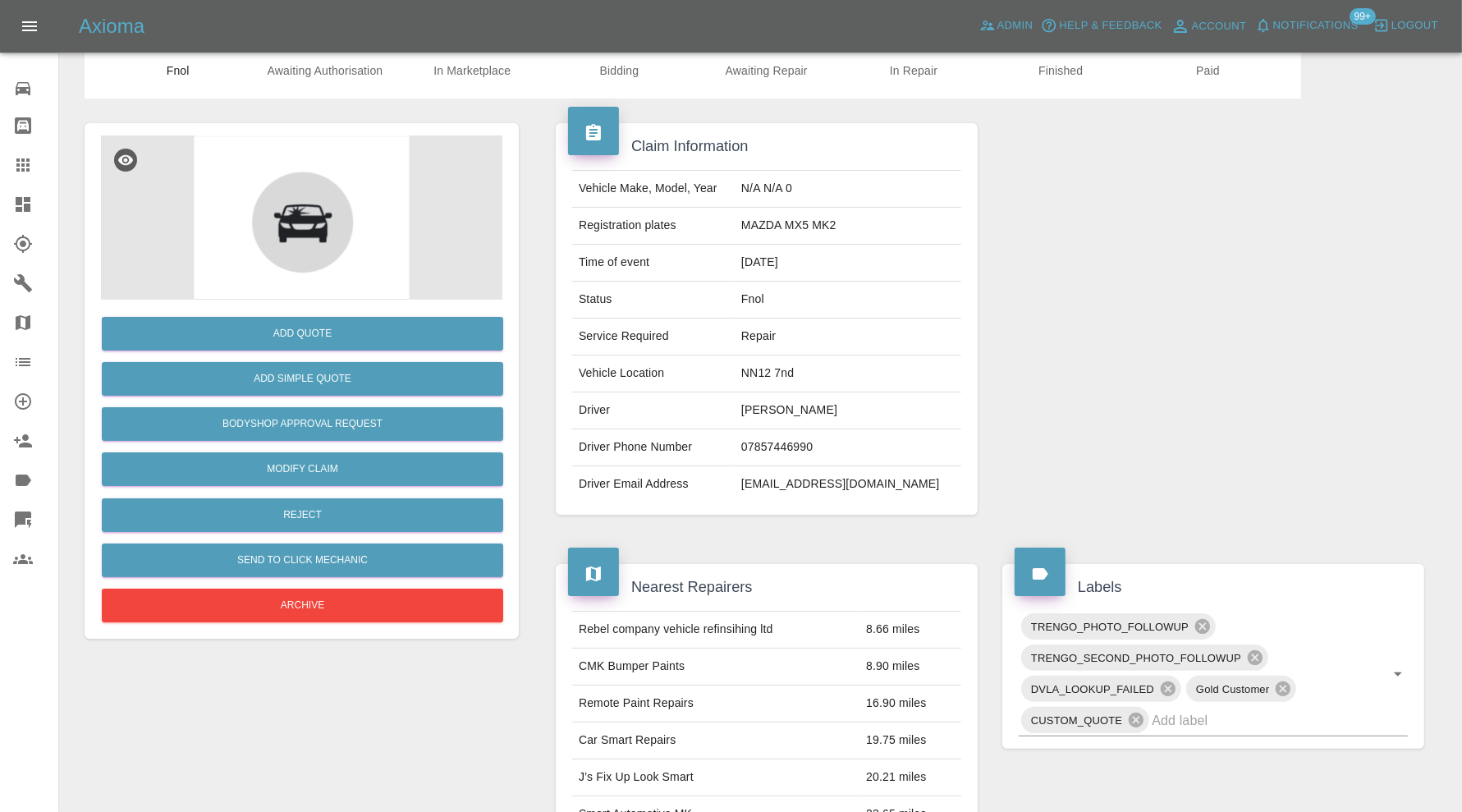
scroll to position [45, 0]
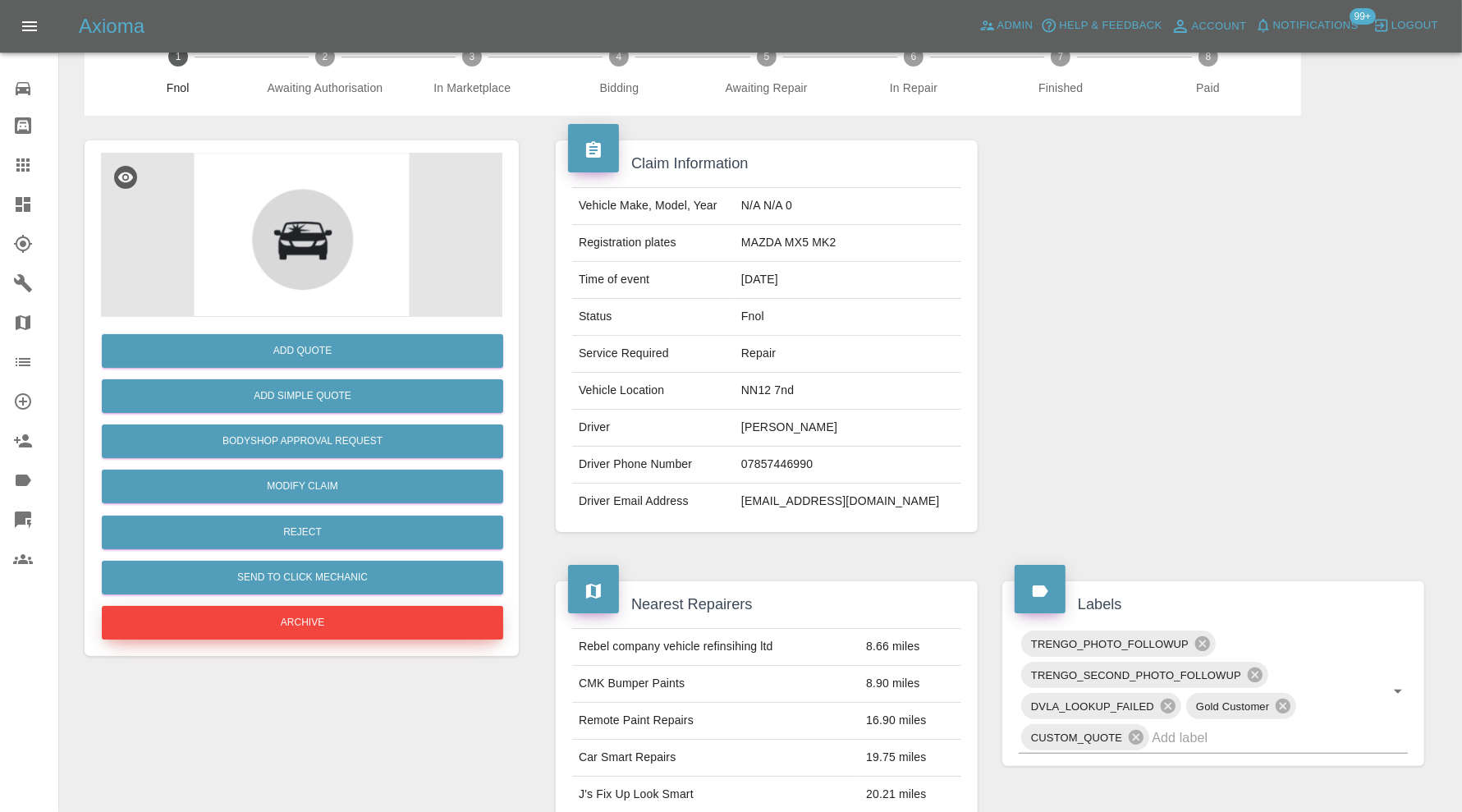
click at [416, 625] on button "Archive" at bounding box center [302, 623] width 401 height 34
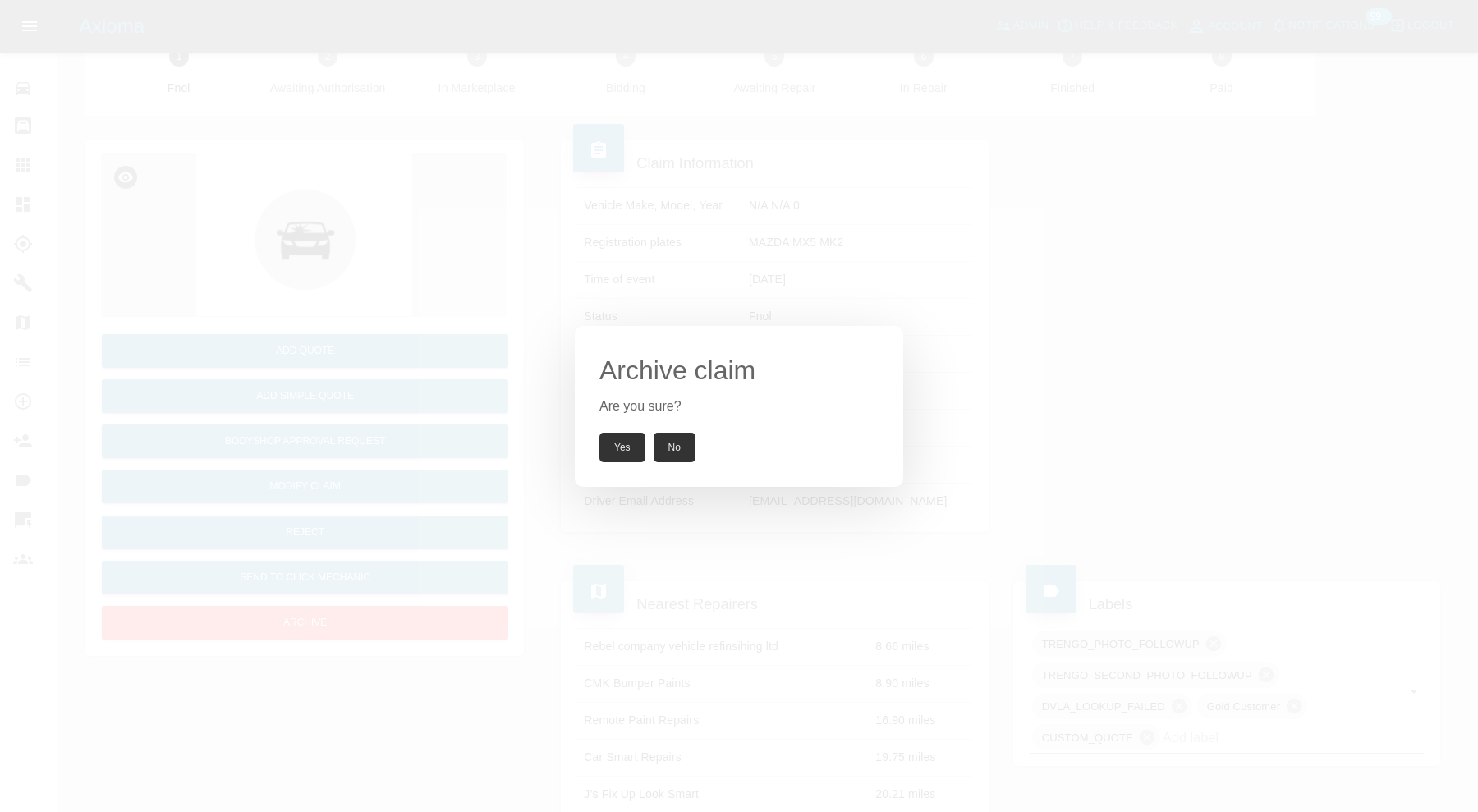
click at [609, 427] on div "Archive claim Are you sure? Yes No" at bounding box center [739, 406] width 328 height 161
click at [628, 445] on button "Yes" at bounding box center [623, 447] width 46 height 30
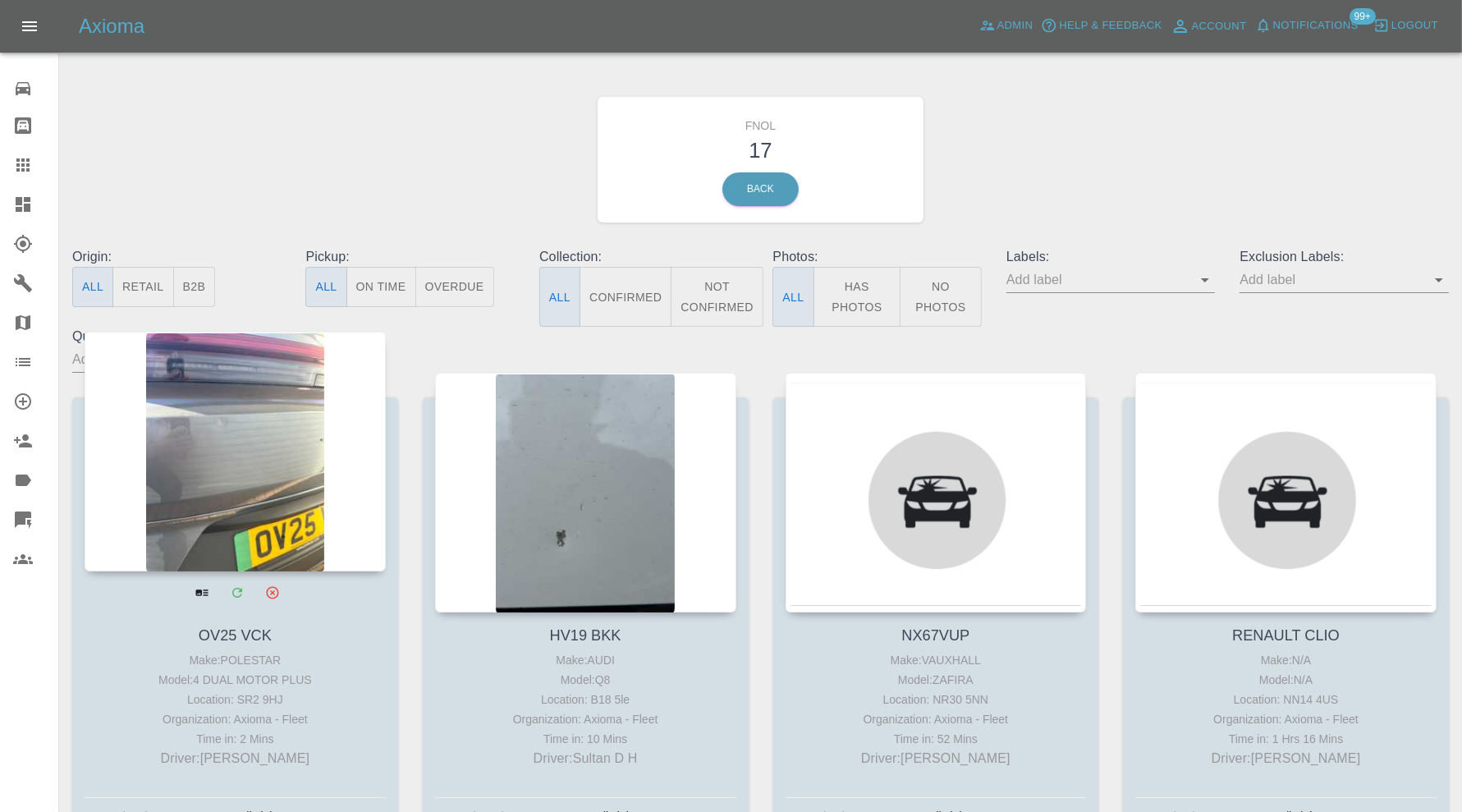
click at [251, 467] on div at bounding box center [235, 451] width 301 height 240
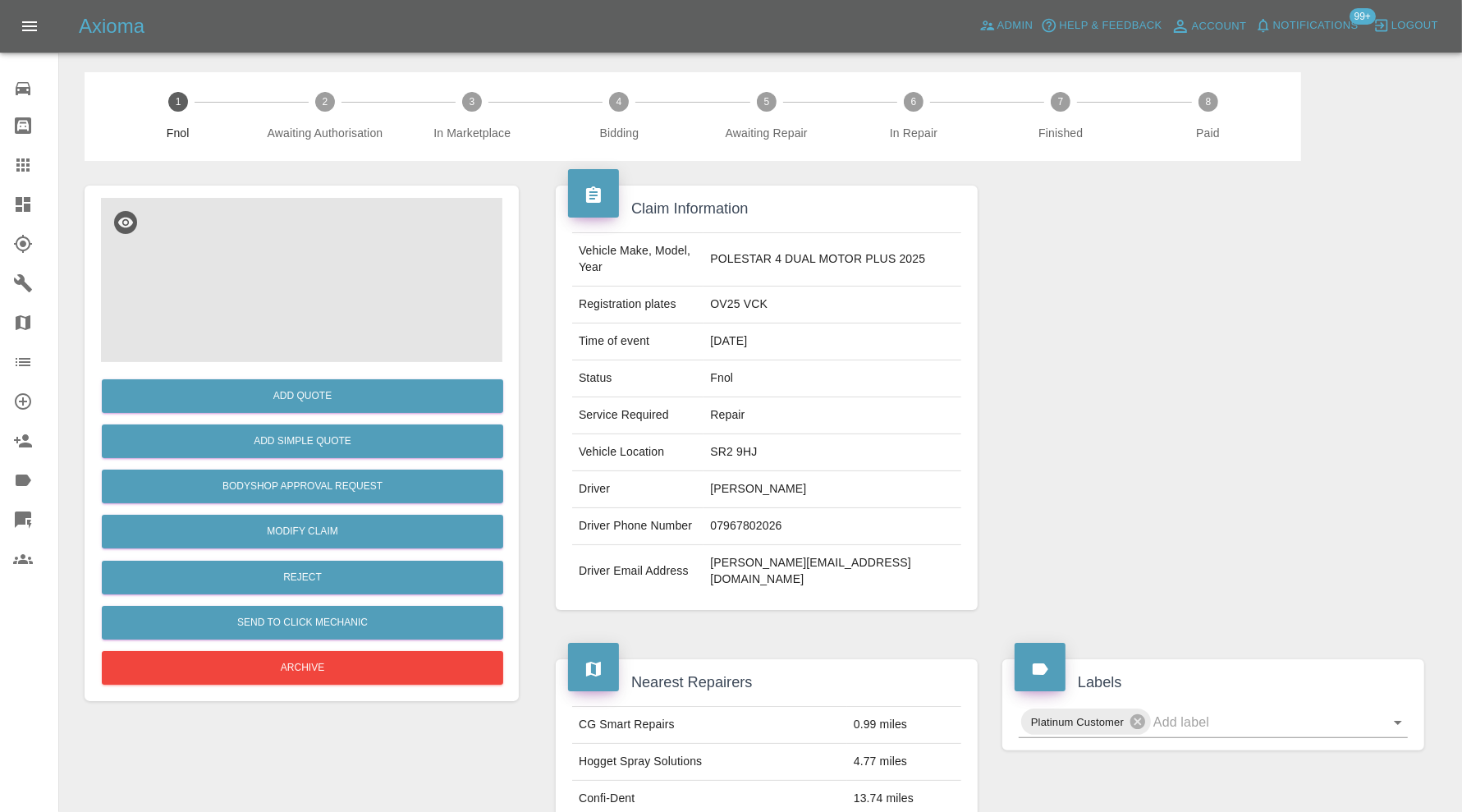
click at [293, 315] on img at bounding box center [301, 279] width 401 height 165
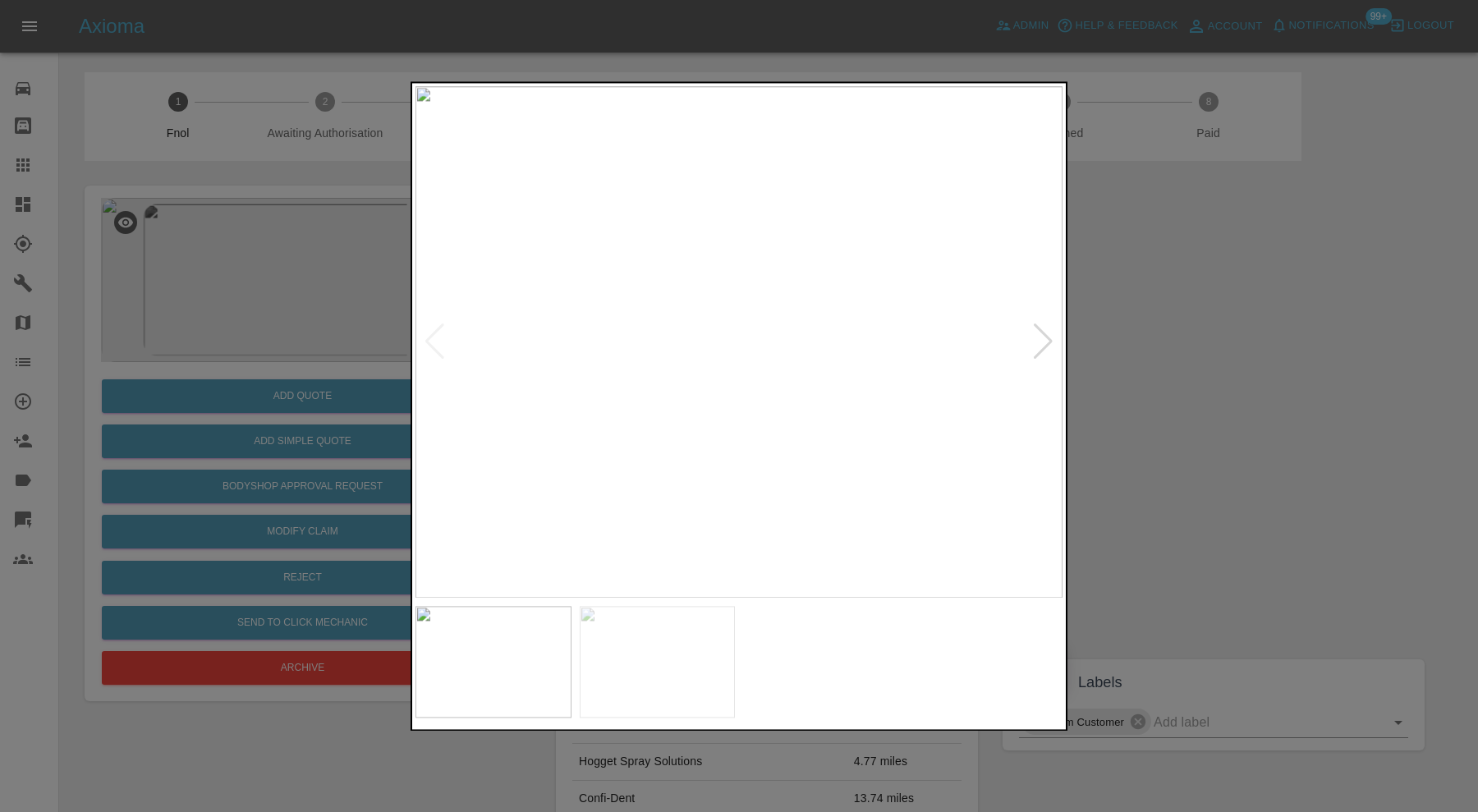
click at [682, 649] on img at bounding box center [658, 662] width 156 height 112
click at [1173, 310] on div at bounding box center [739, 406] width 1478 height 812
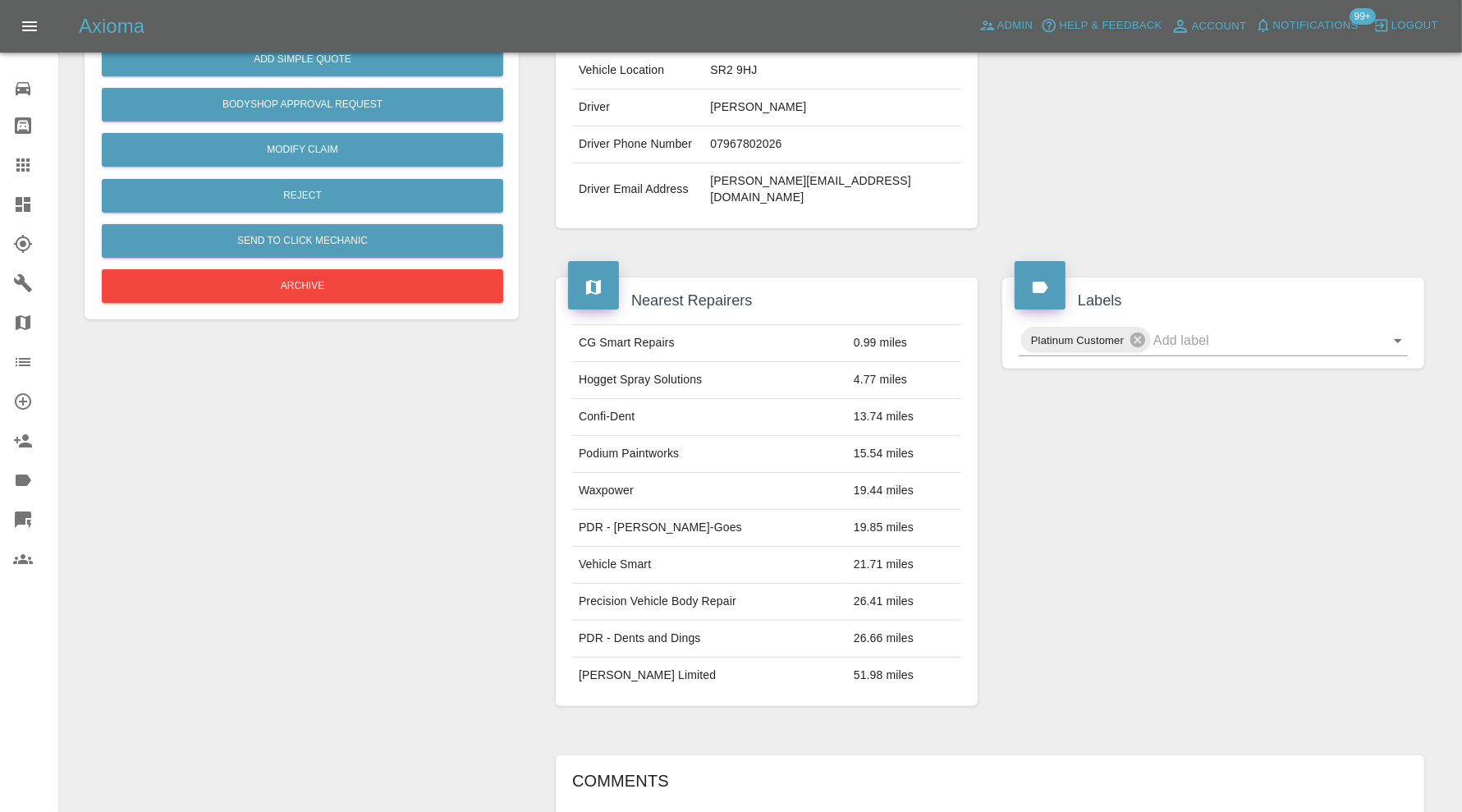
scroll to position [164, 0]
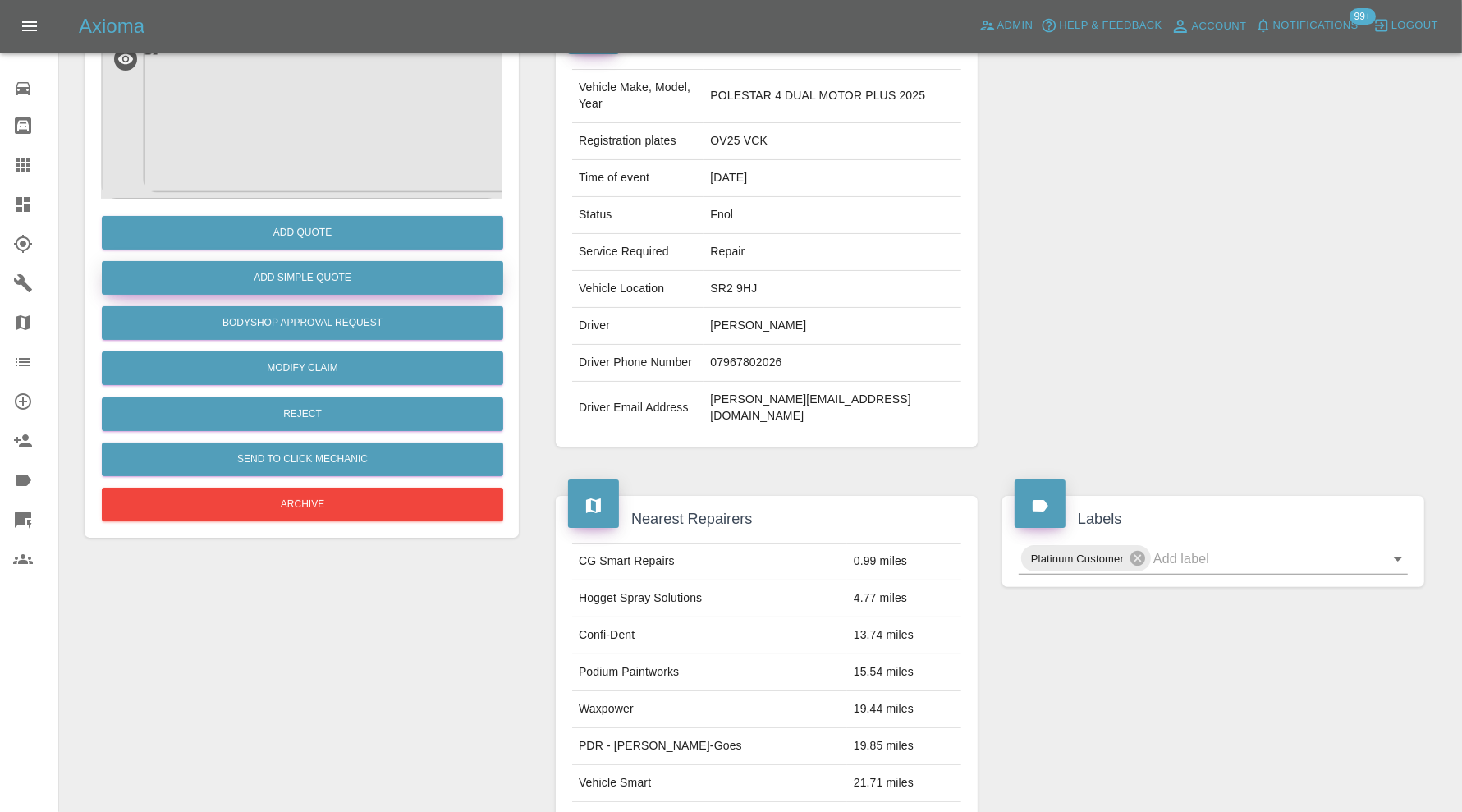
click at [399, 283] on button "Add Simple Quote" at bounding box center [302, 278] width 401 height 34
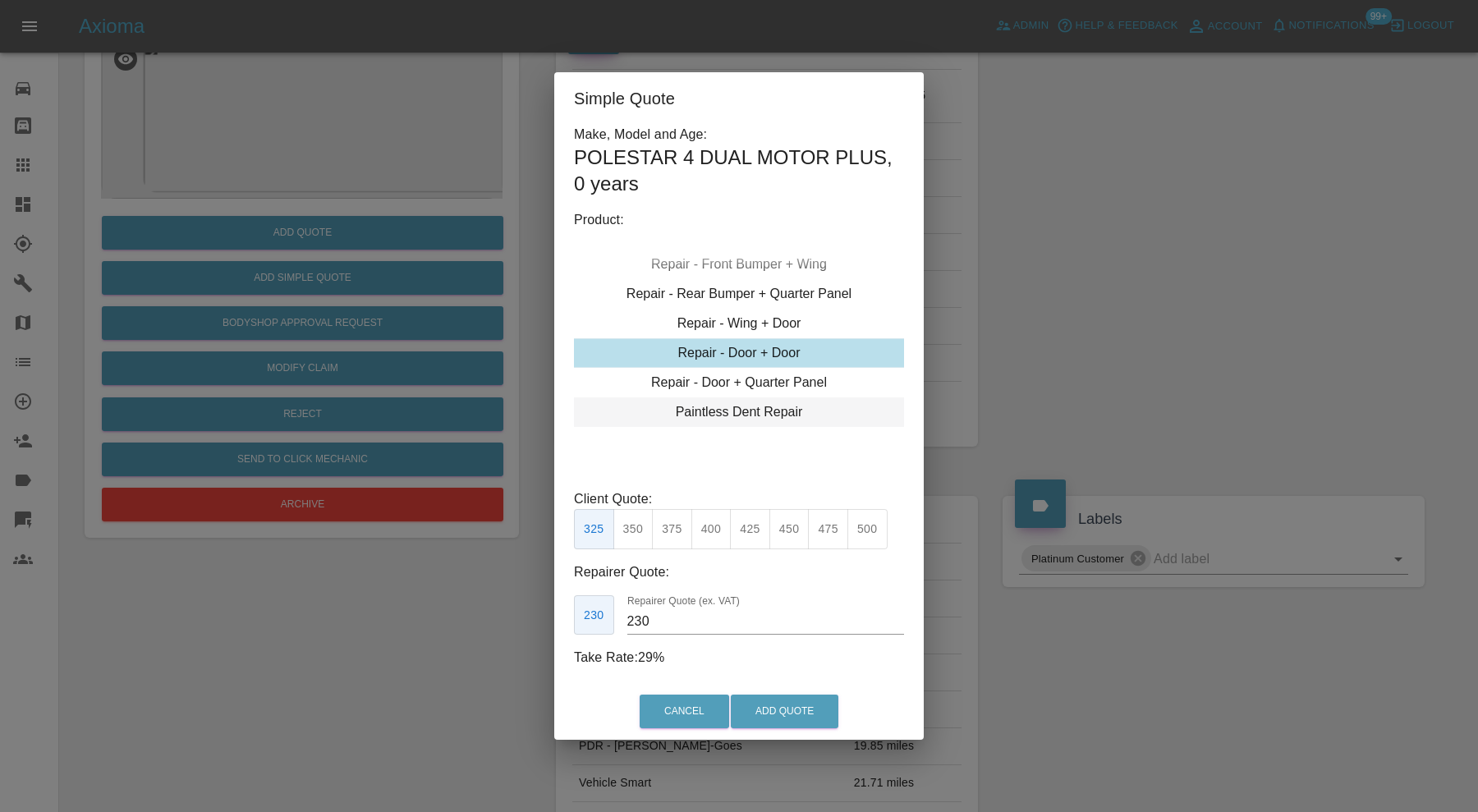
click at [720, 411] on div "Paintless Dent Repair" at bounding box center [739, 413] width 330 height 30
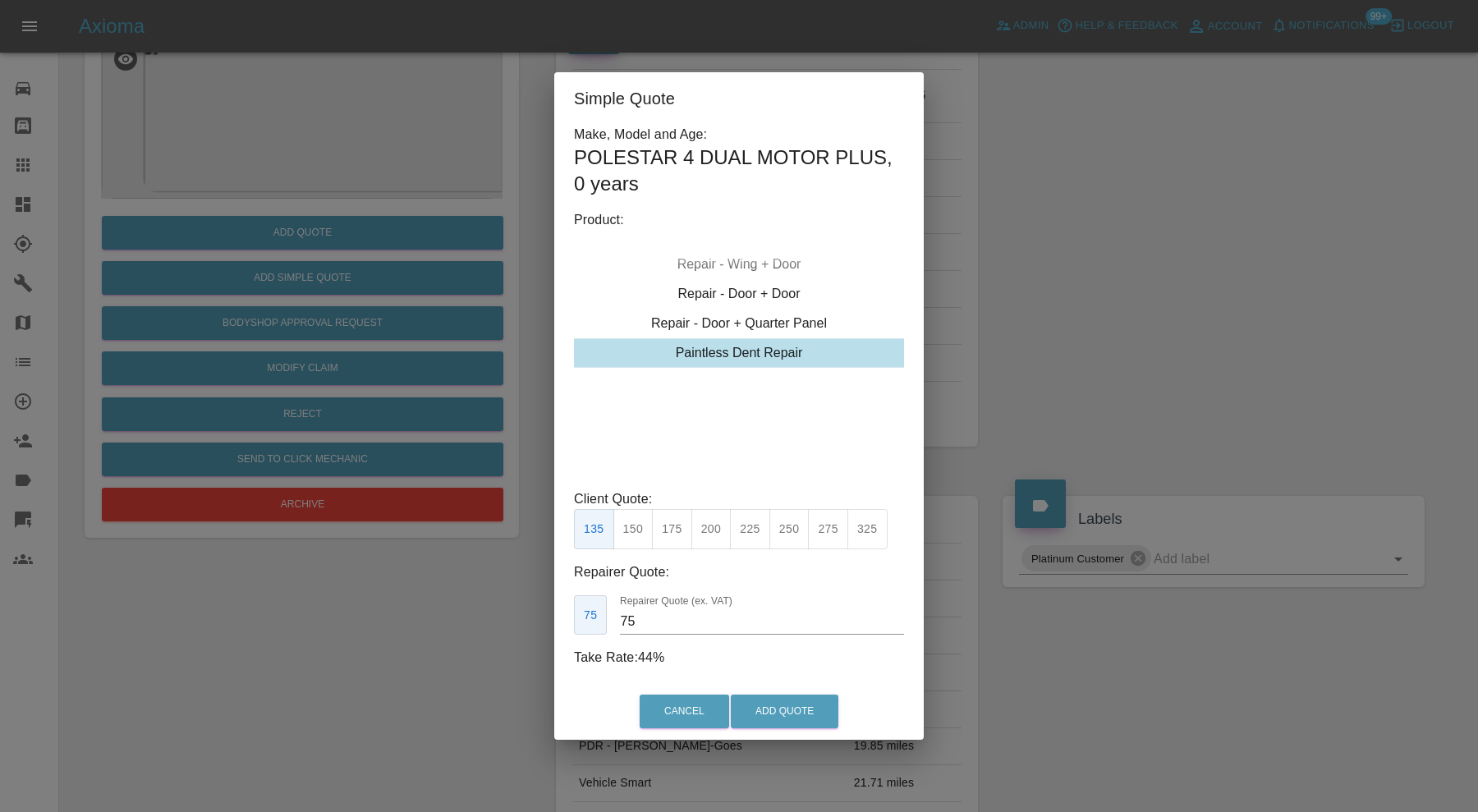
click at [716, 530] on button "200" at bounding box center [711, 529] width 41 height 41
click at [677, 628] on input "100" at bounding box center [765, 622] width 277 height 26
type input "120"
click at [779, 709] on button "Add Quote" at bounding box center [785, 711] width 108 height 34
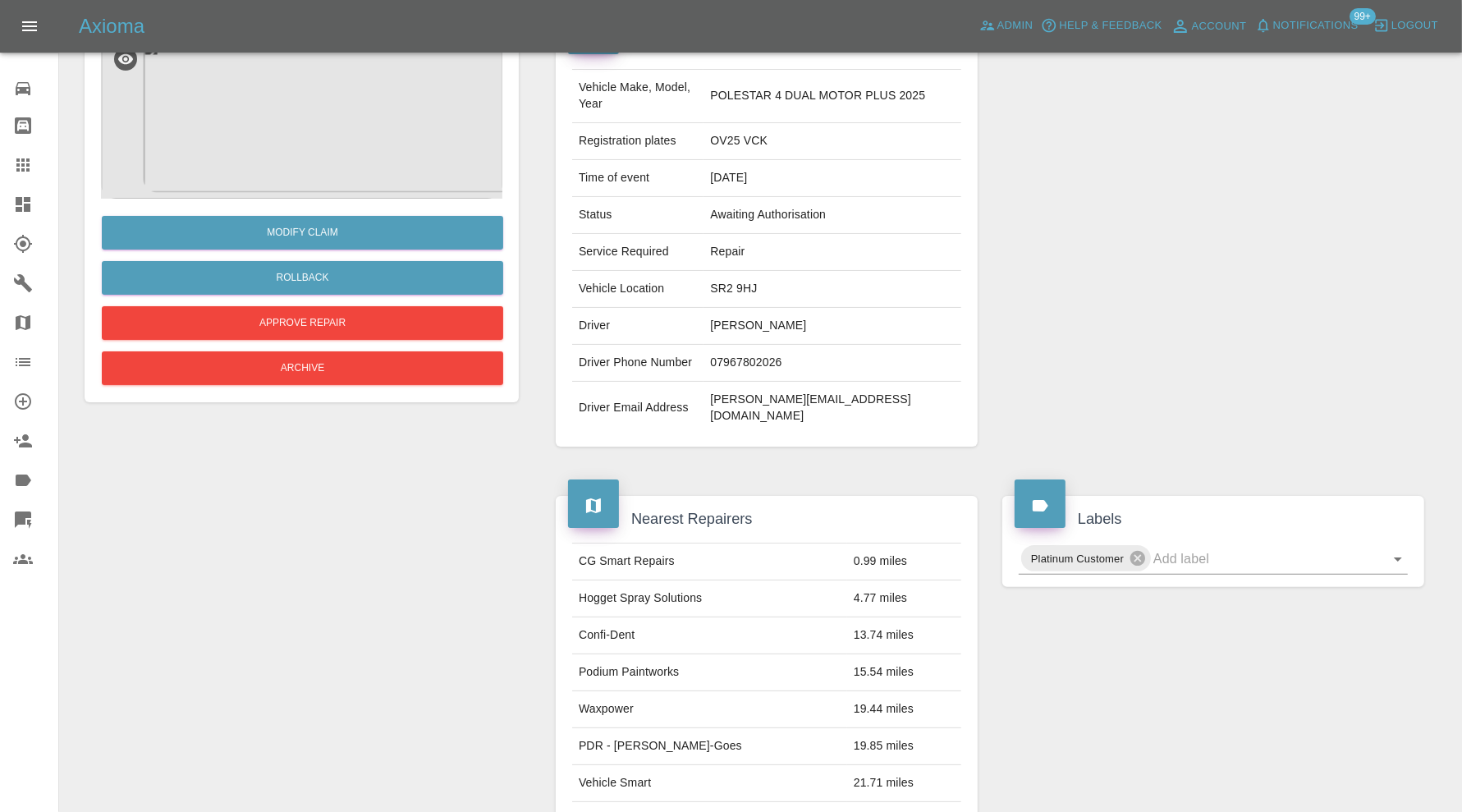
scroll to position [0, 0]
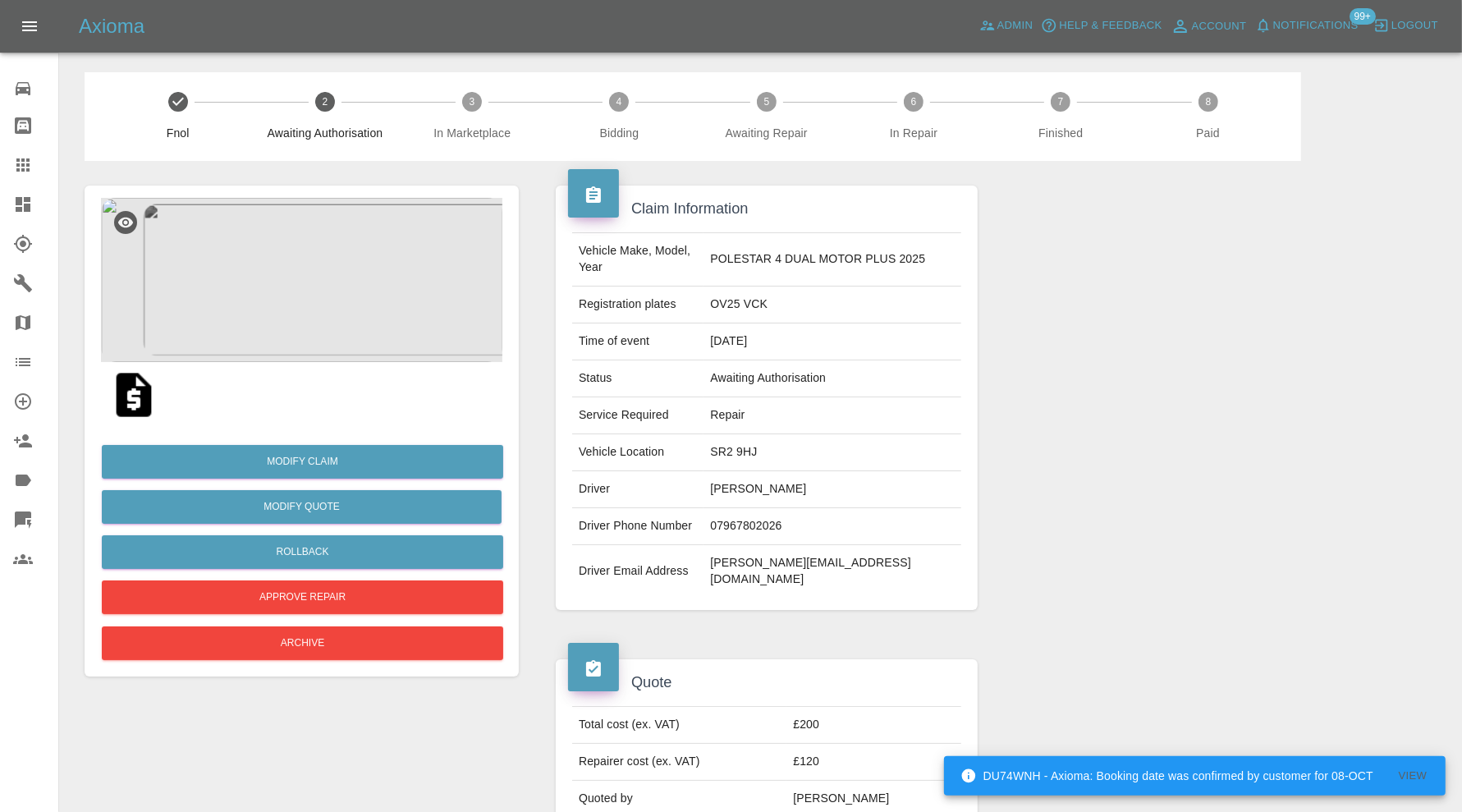
click at [22, 197] on icon at bounding box center [23, 204] width 15 height 15
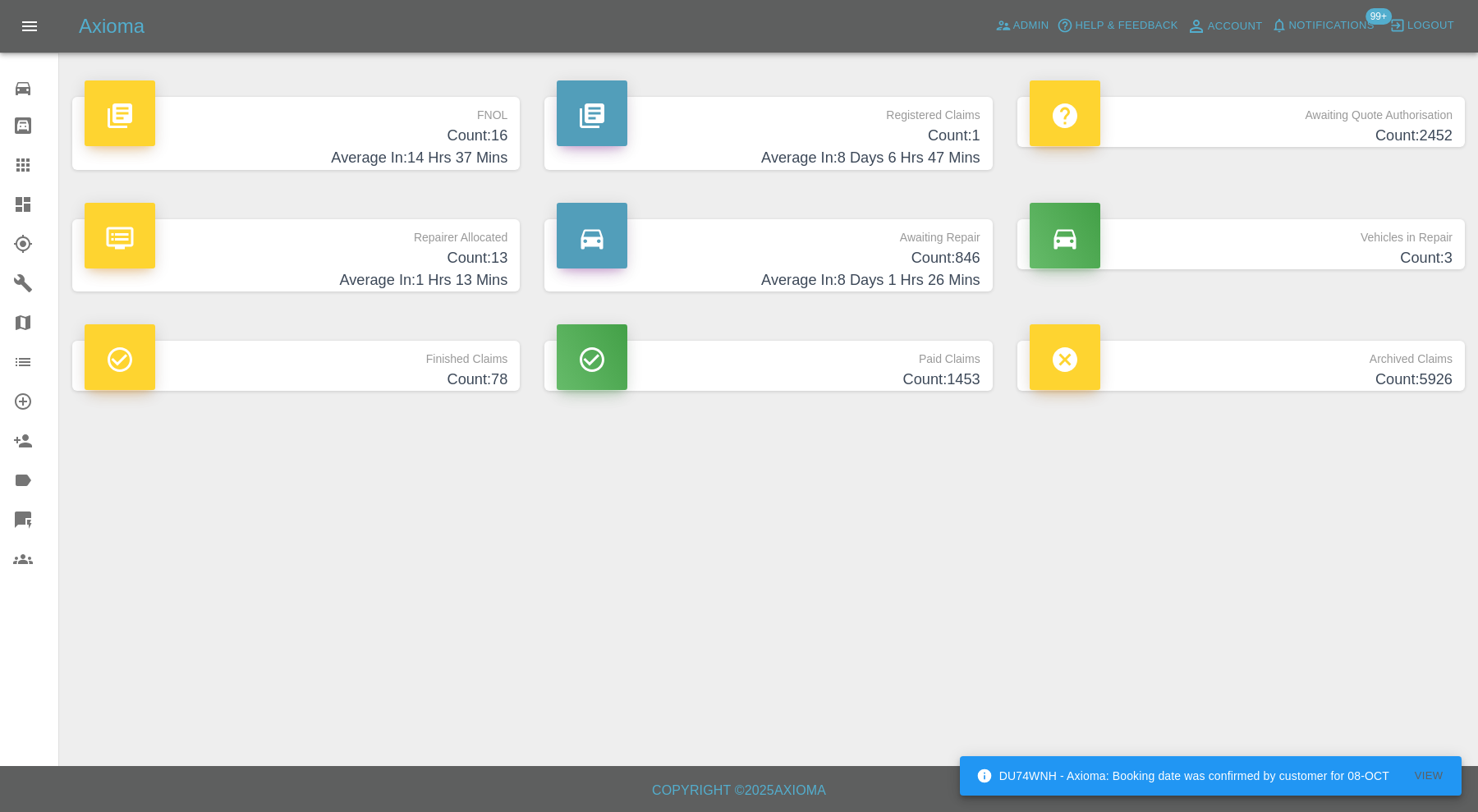
click at [470, 149] on h4 "Average In: 14 Hrs 37 Mins" at bounding box center [295, 158] width 423 height 22
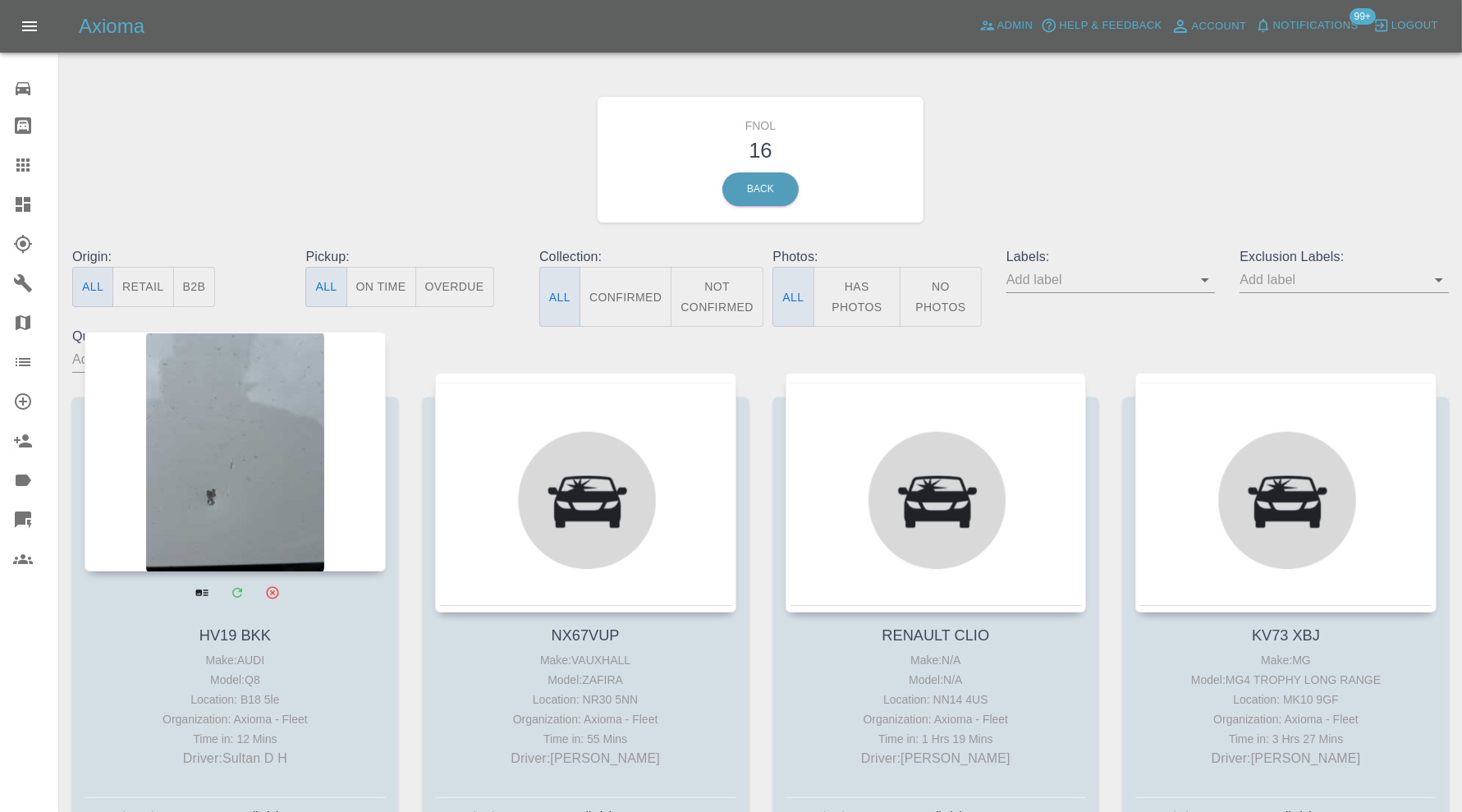
click at [266, 499] on div at bounding box center [235, 451] width 301 height 240
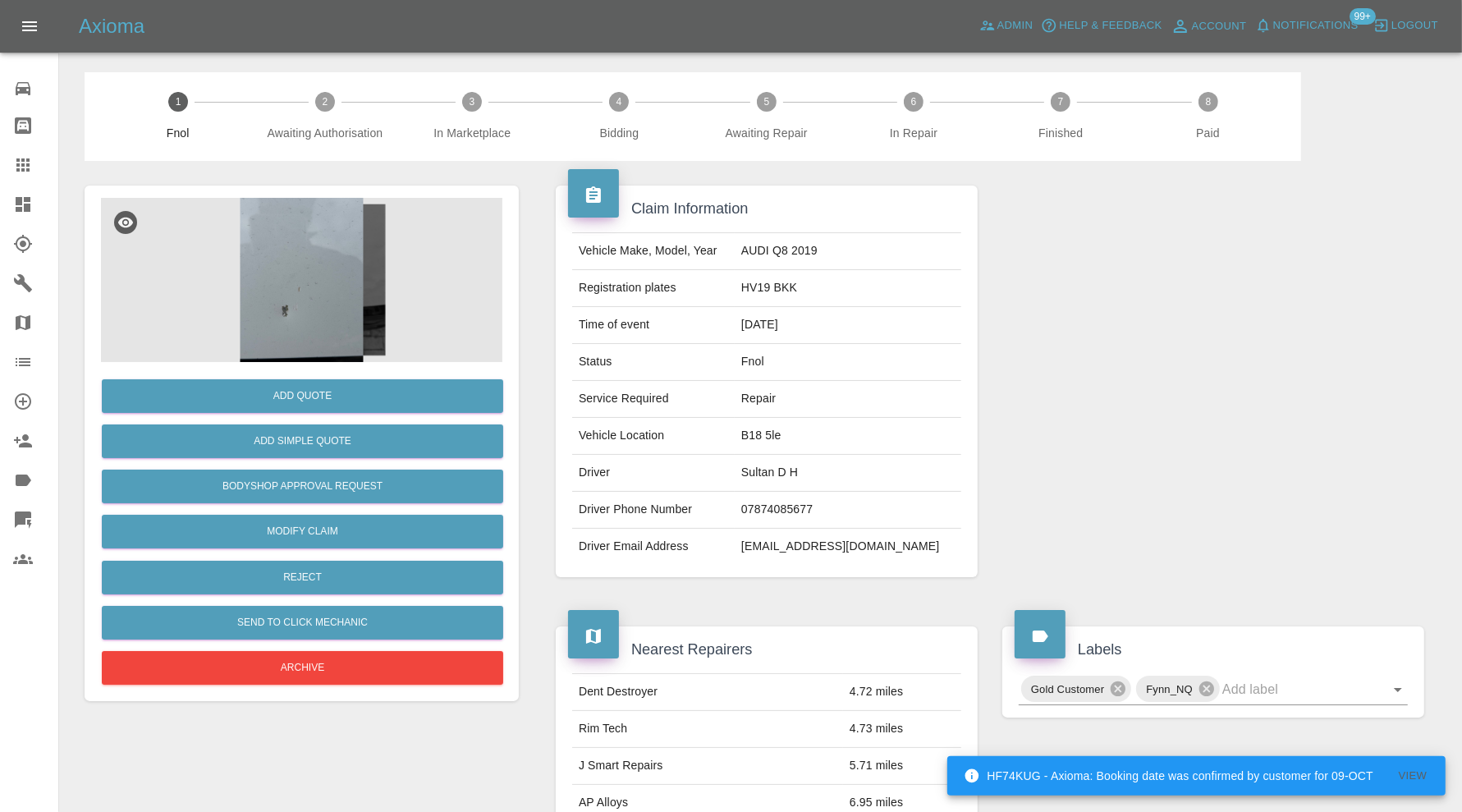
click at [260, 303] on img at bounding box center [301, 279] width 401 height 165
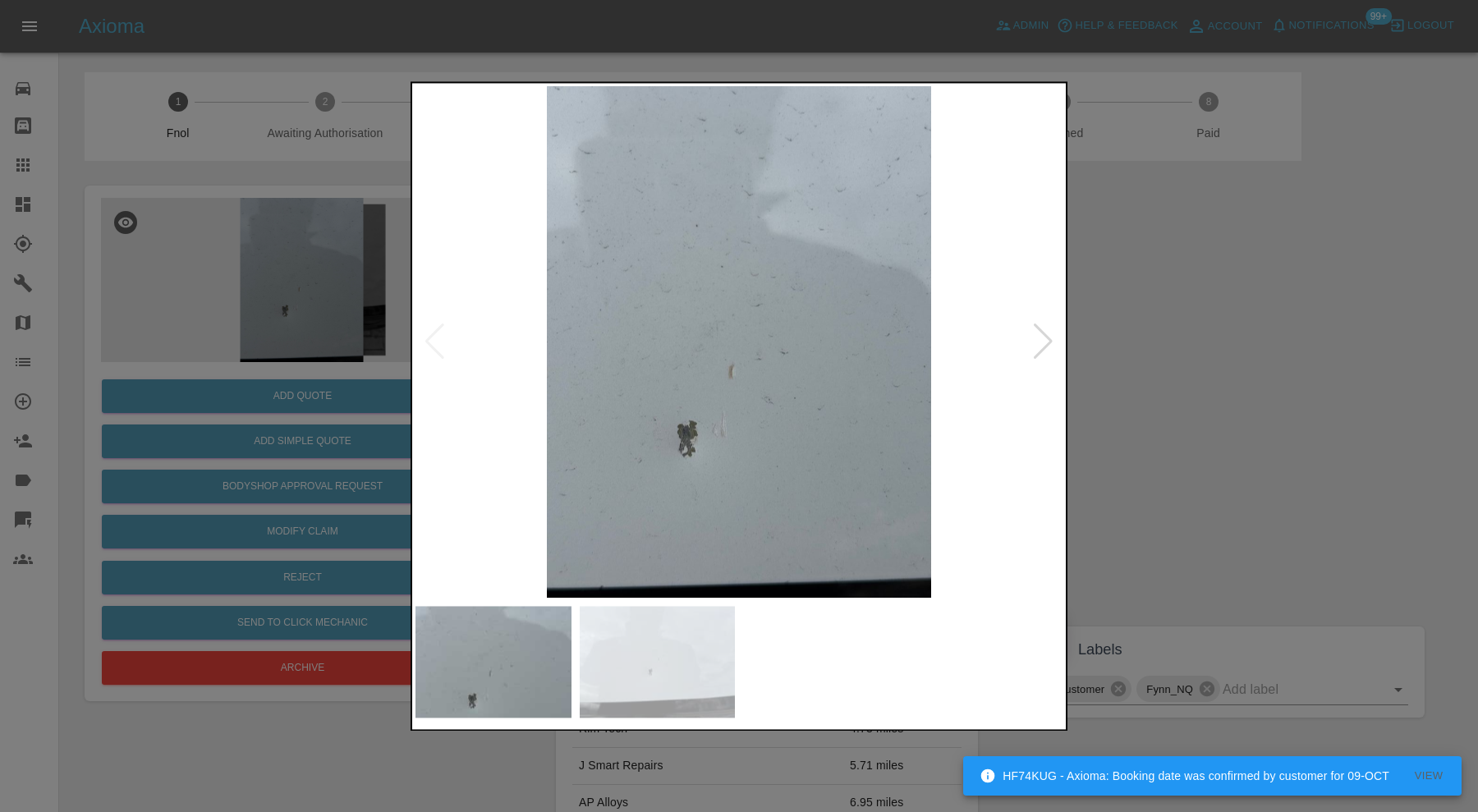
click at [1044, 339] on div at bounding box center [1043, 342] width 22 height 36
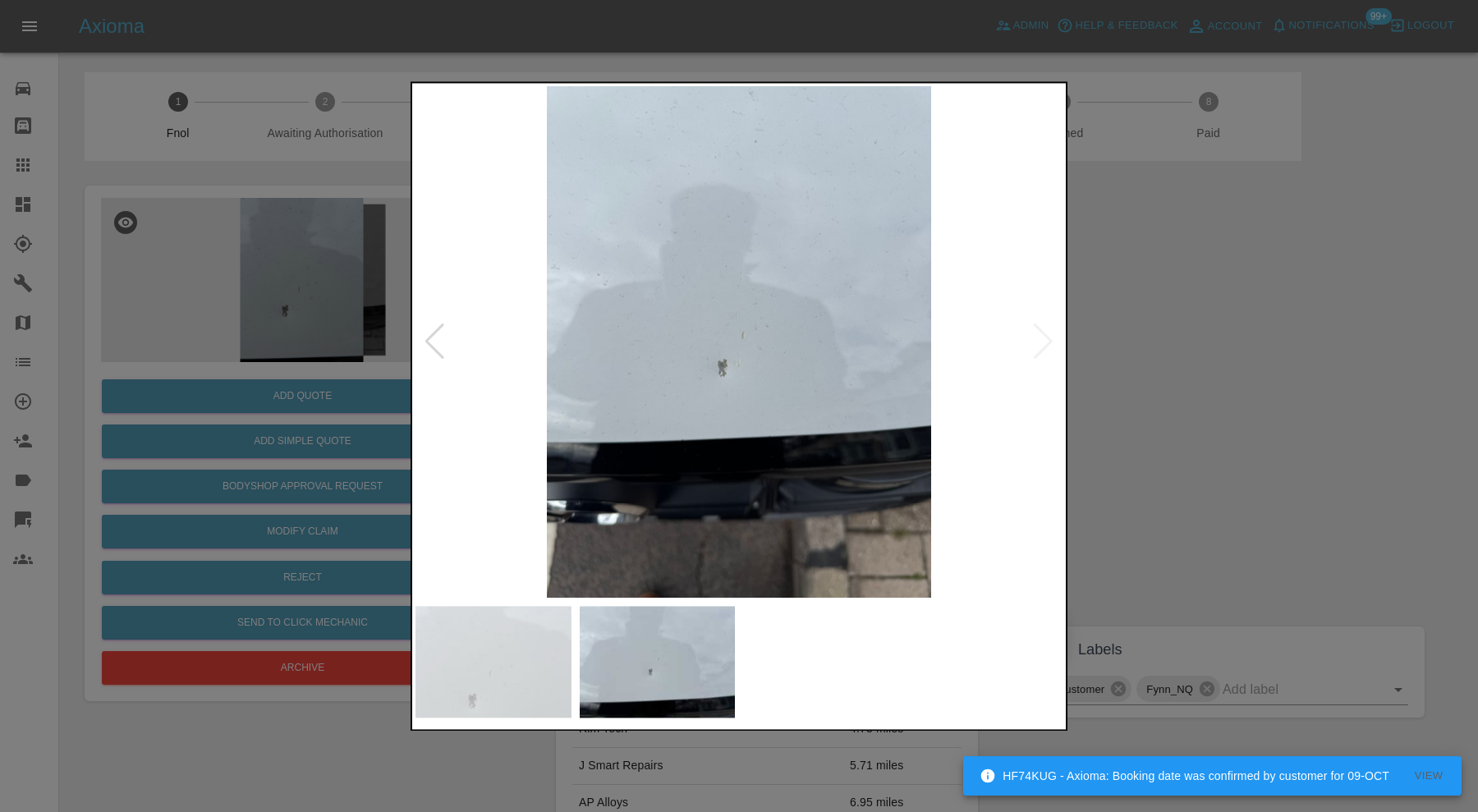
click at [1044, 339] on img at bounding box center [739, 342] width 647 height 512
click at [1181, 356] on div at bounding box center [739, 406] width 1478 height 812
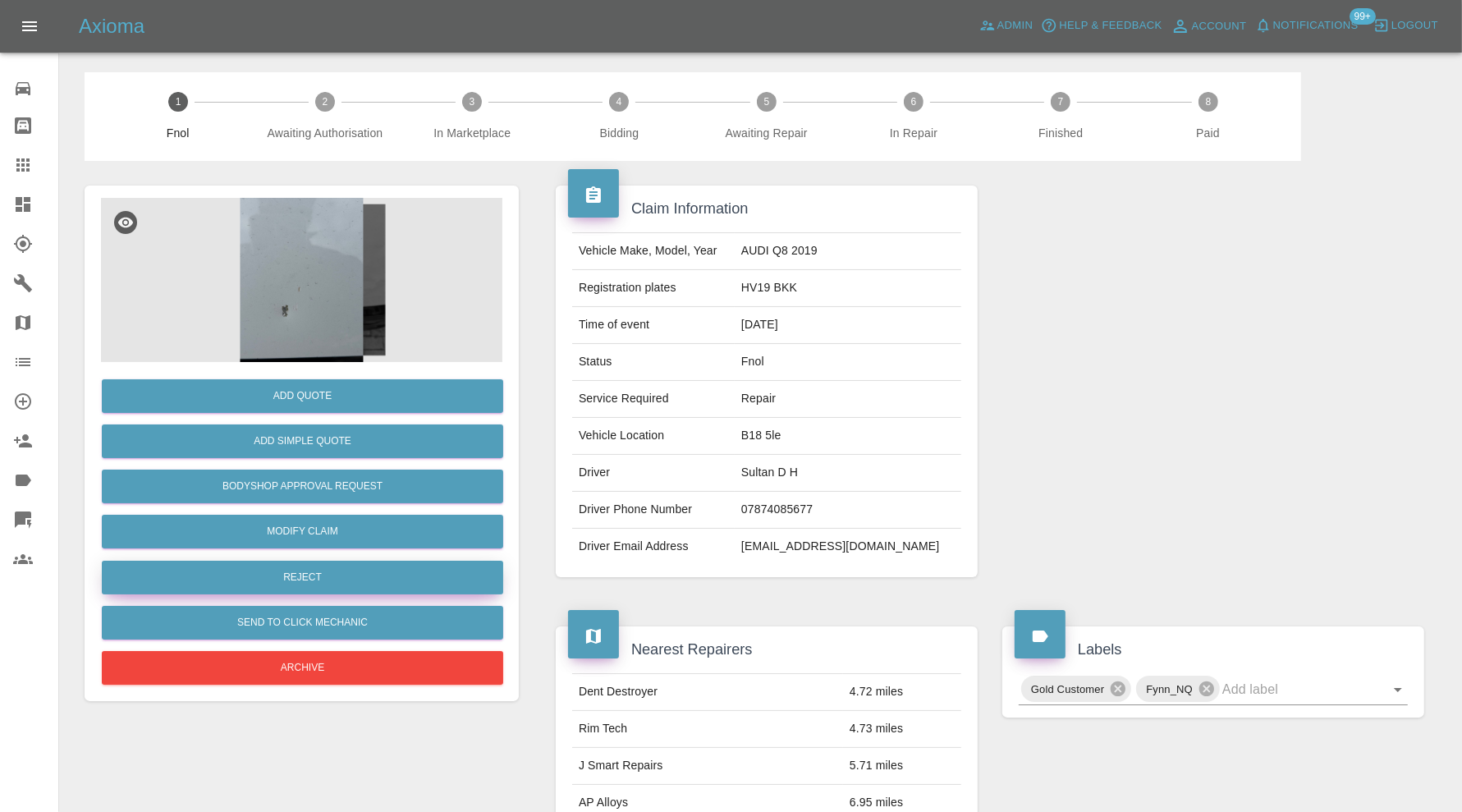
click at [422, 581] on button "Reject" at bounding box center [302, 577] width 401 height 34
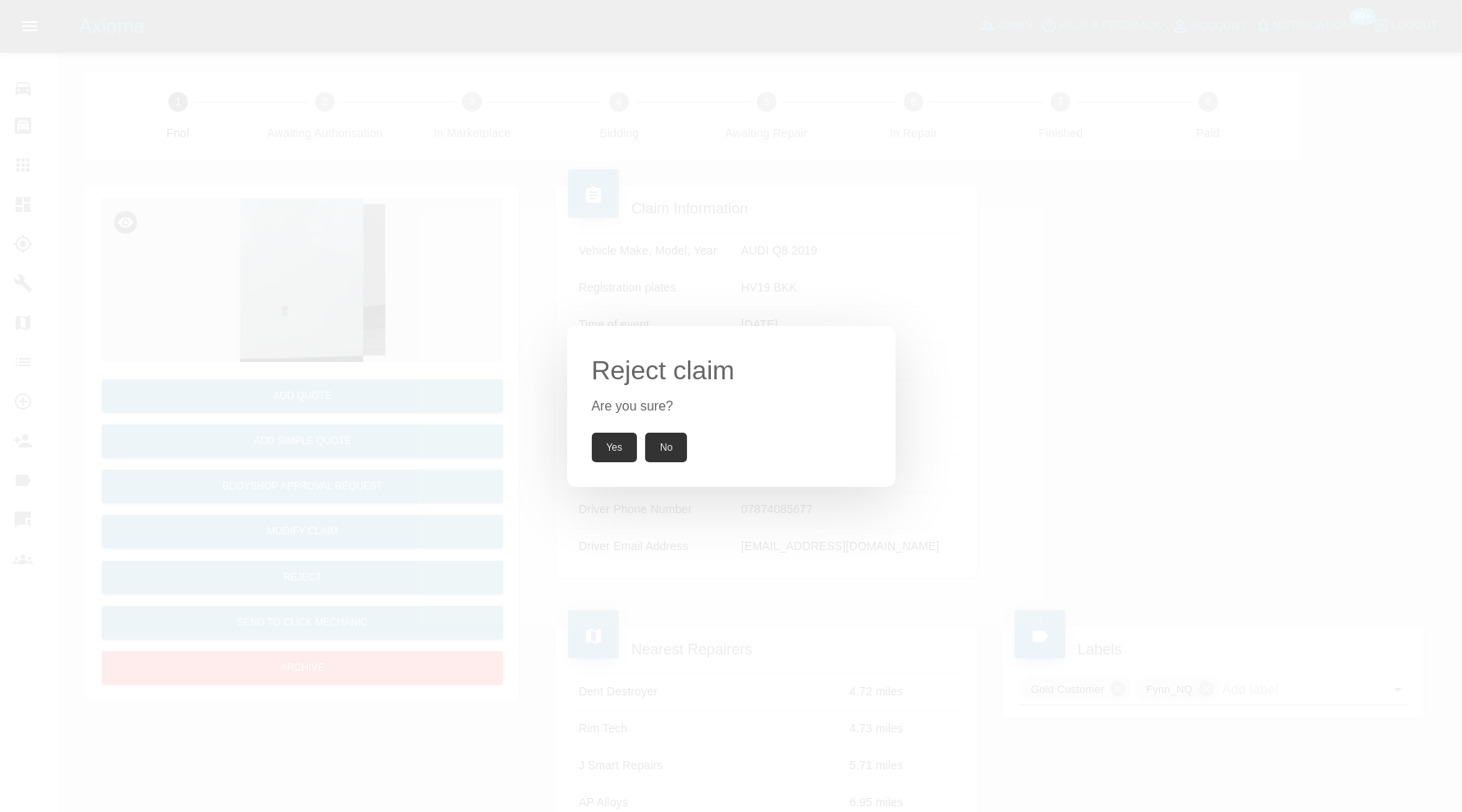
click at [667, 444] on button "No" at bounding box center [666, 447] width 42 height 30
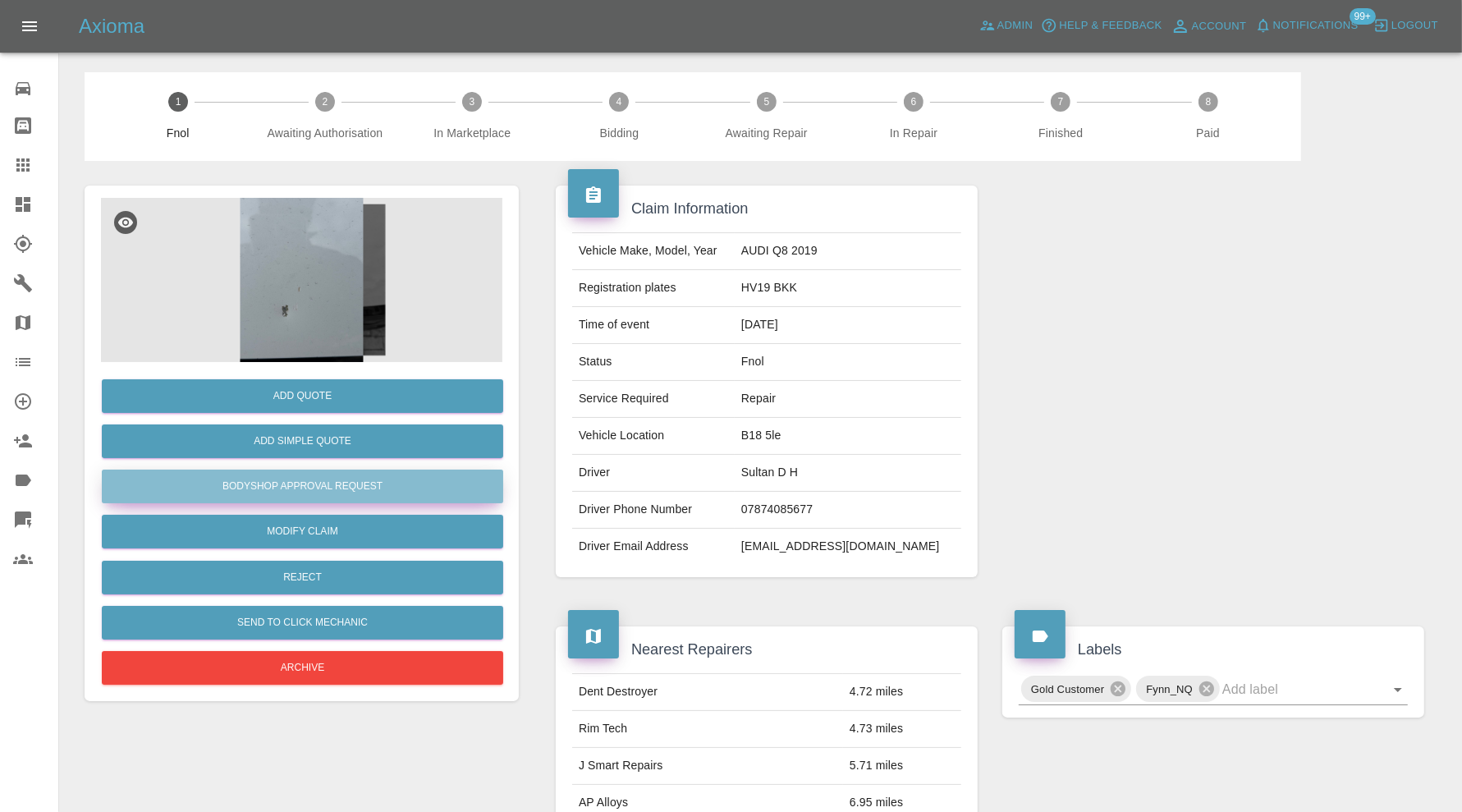
click at [471, 477] on button "Bodyshop Approval Request" at bounding box center [302, 486] width 401 height 34
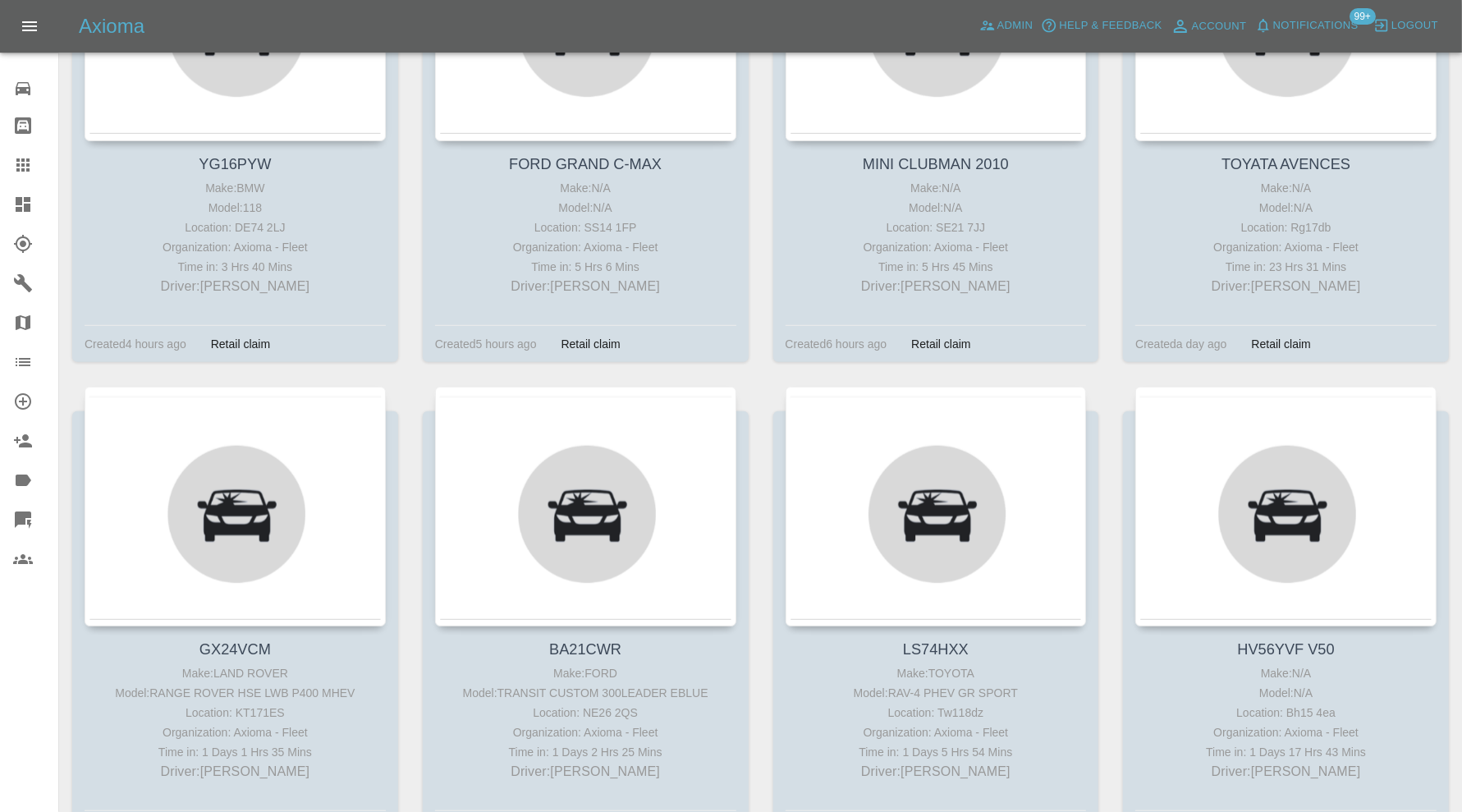
scroll to position [136, 0]
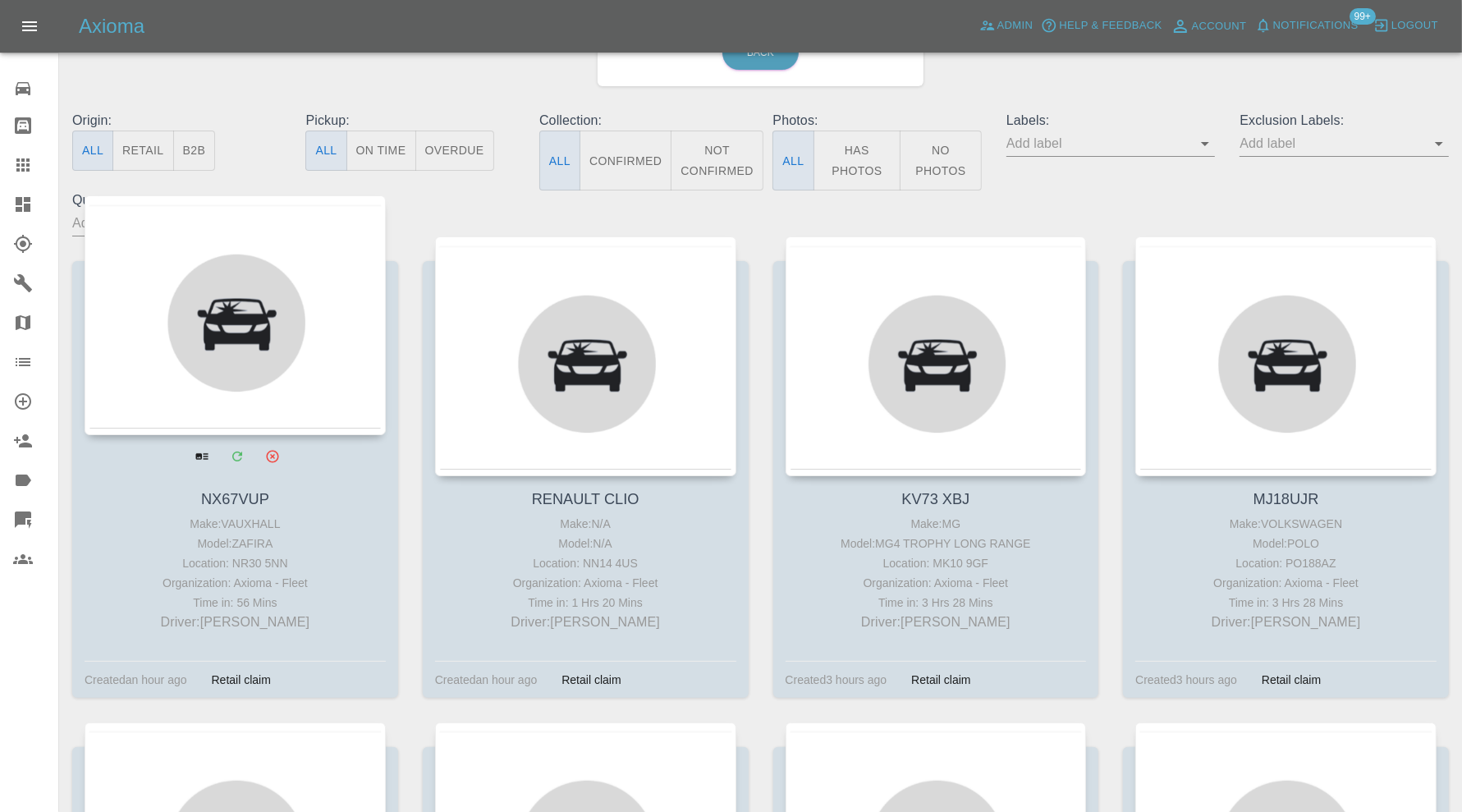
click at [308, 381] on div at bounding box center [235, 315] width 301 height 240
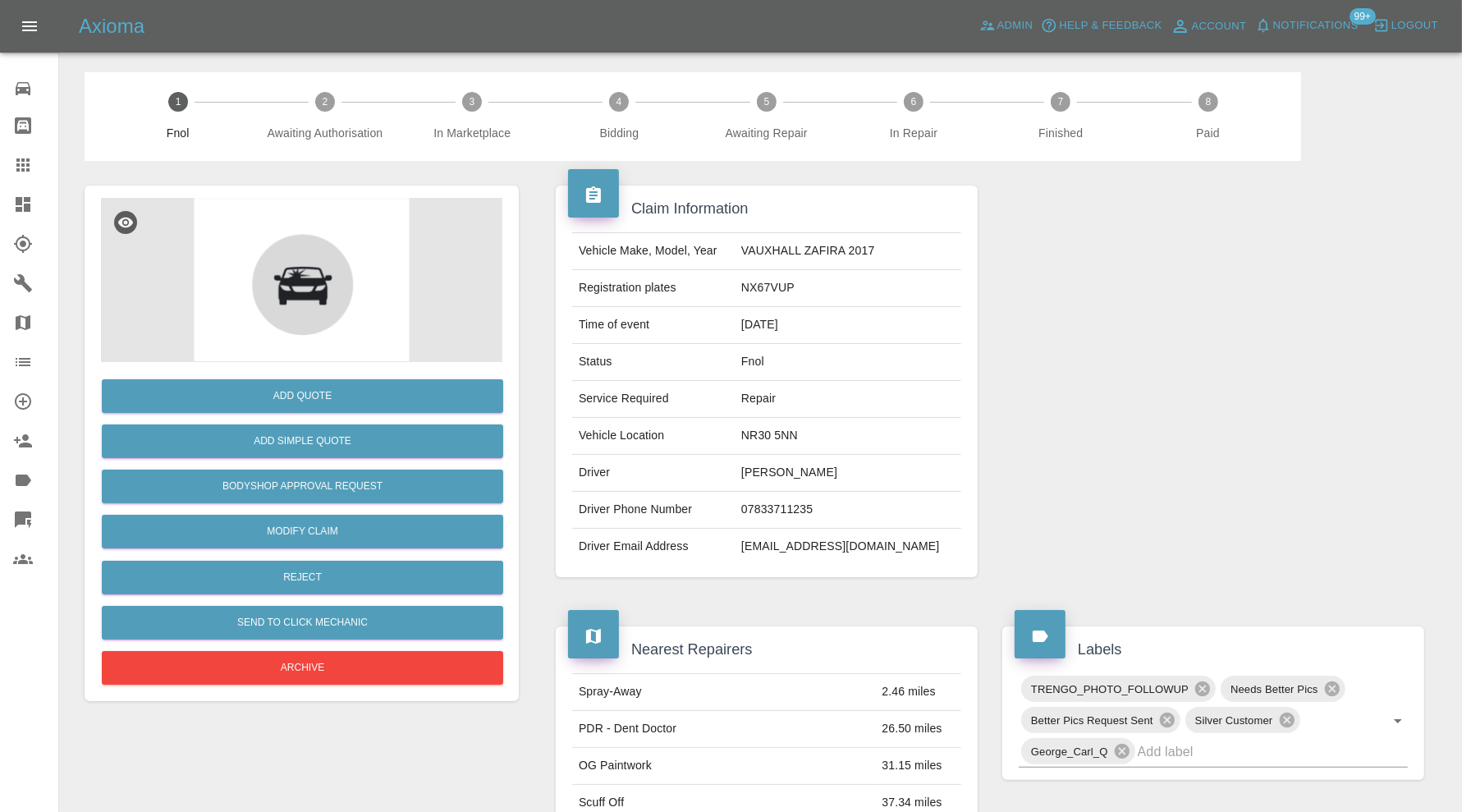
click at [30, 204] on icon at bounding box center [23, 204] width 15 height 15
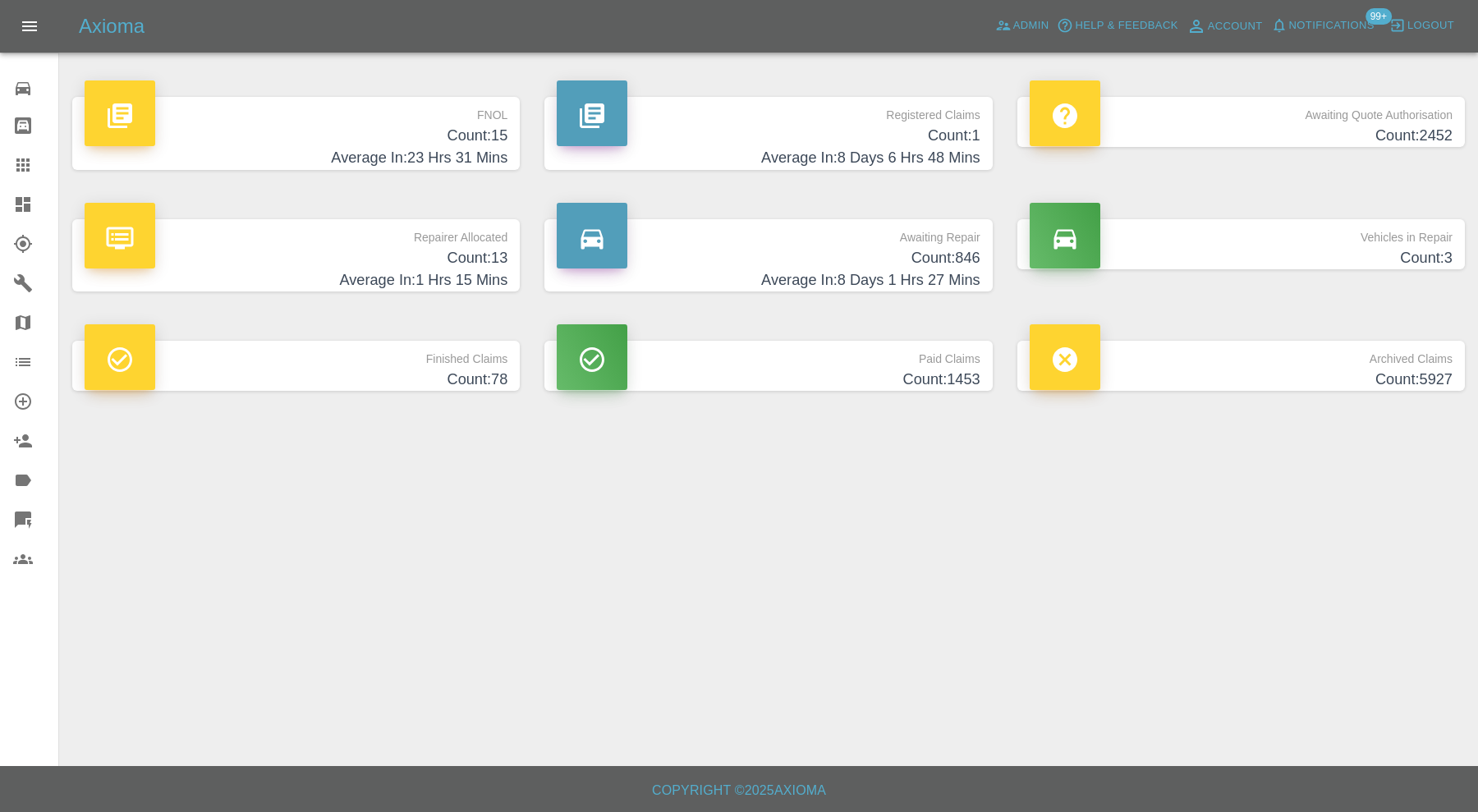
click at [1164, 234] on p "Vehicles in Repair" at bounding box center [1241, 233] width 423 height 28
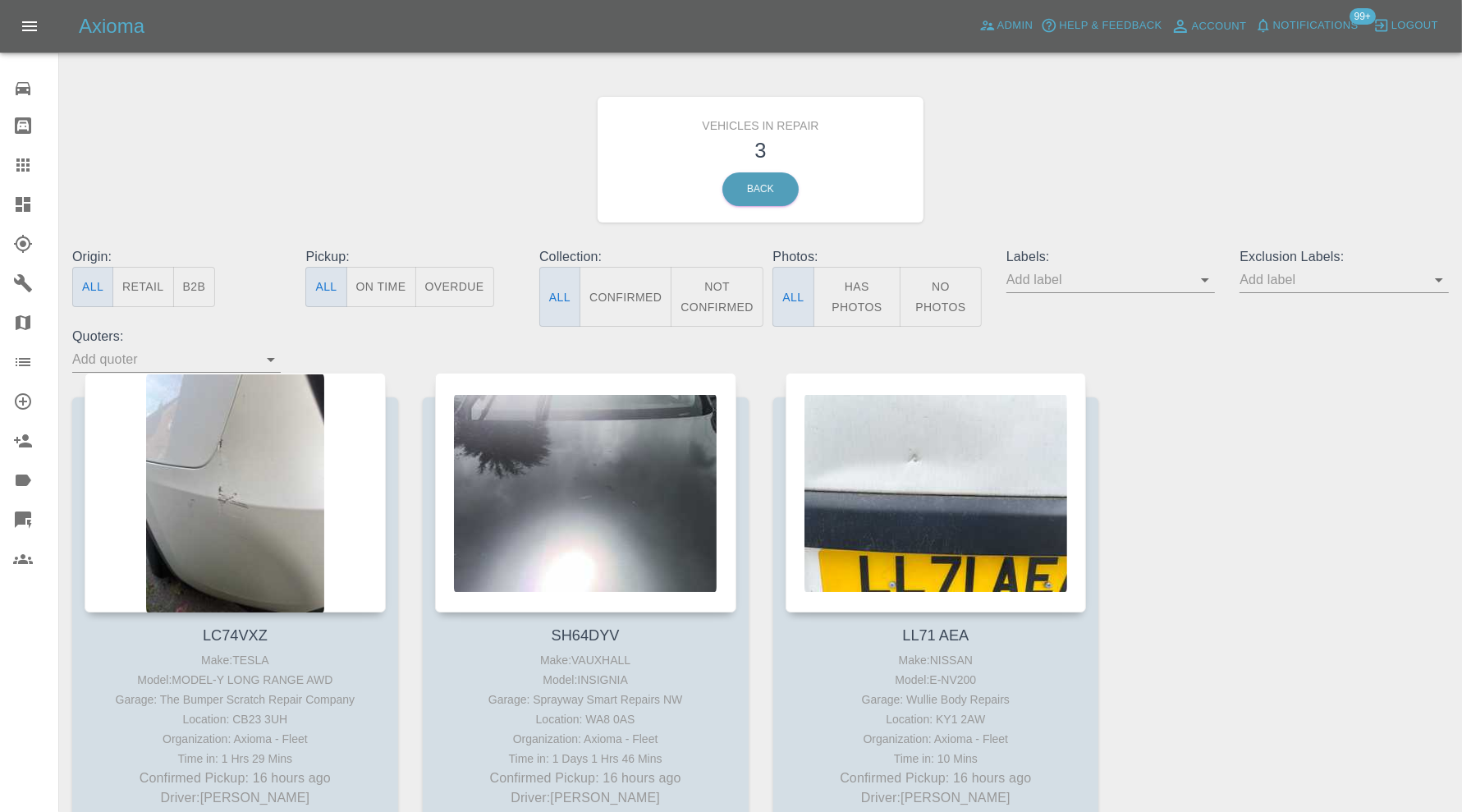
click at [36, 210] on div at bounding box center [36, 204] width 46 height 20
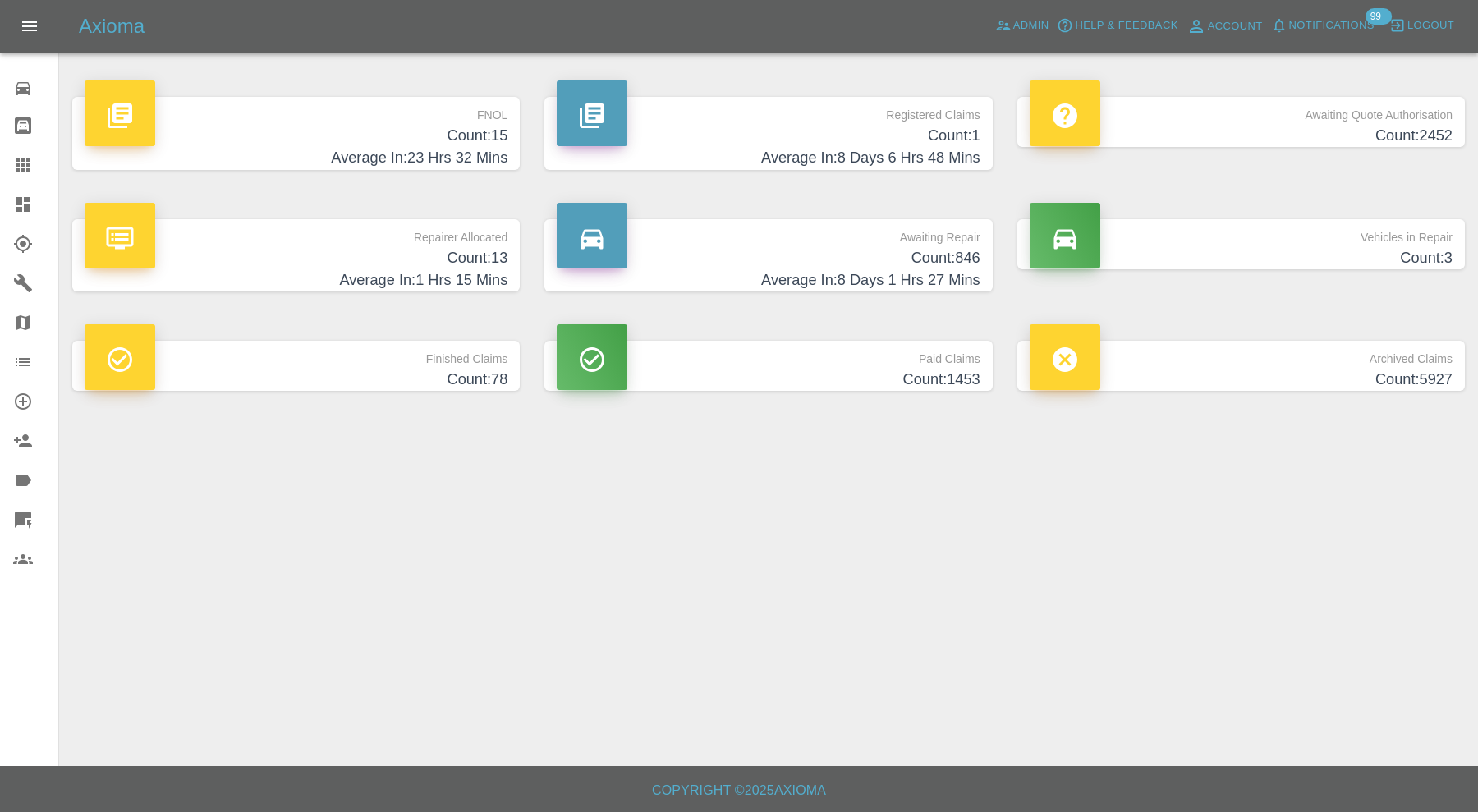
click at [31, 159] on icon at bounding box center [23, 165] width 20 height 20
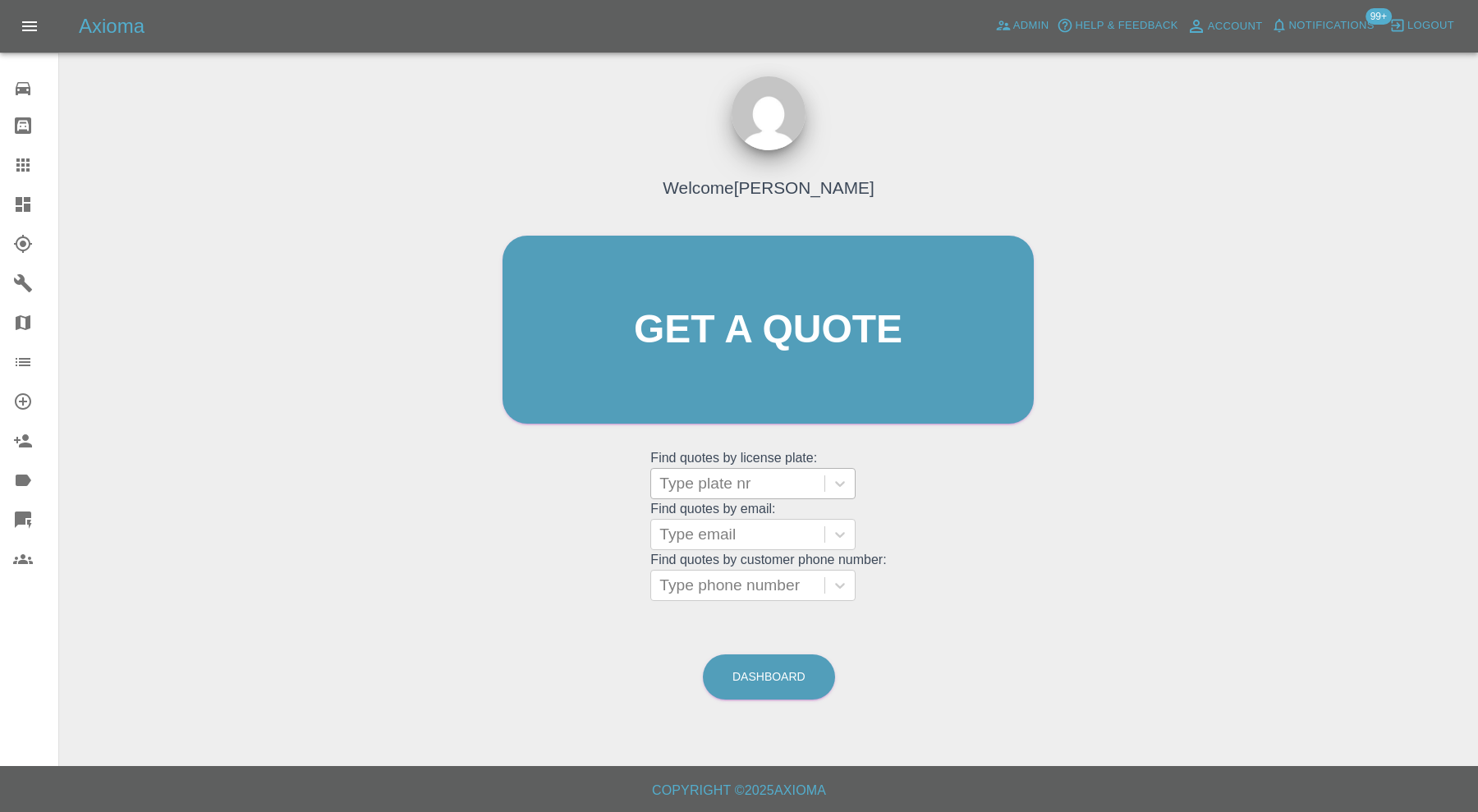
click at [676, 475] on div at bounding box center [738, 484] width 157 height 23
paste input "YH64"
type input "YH64"
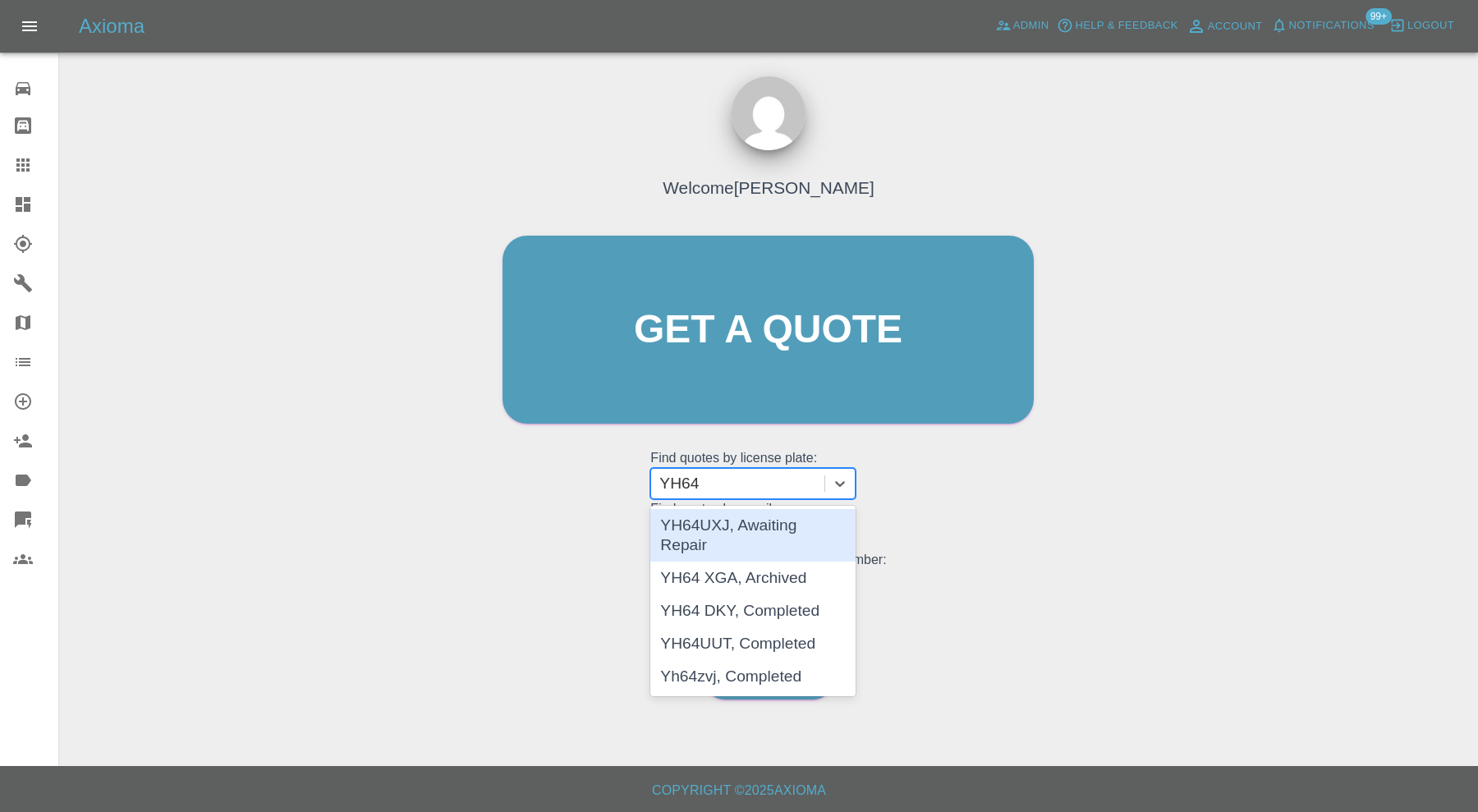
click at [766, 525] on div "YH64UXJ, Awaiting Repair" at bounding box center [753, 536] width 205 height 53
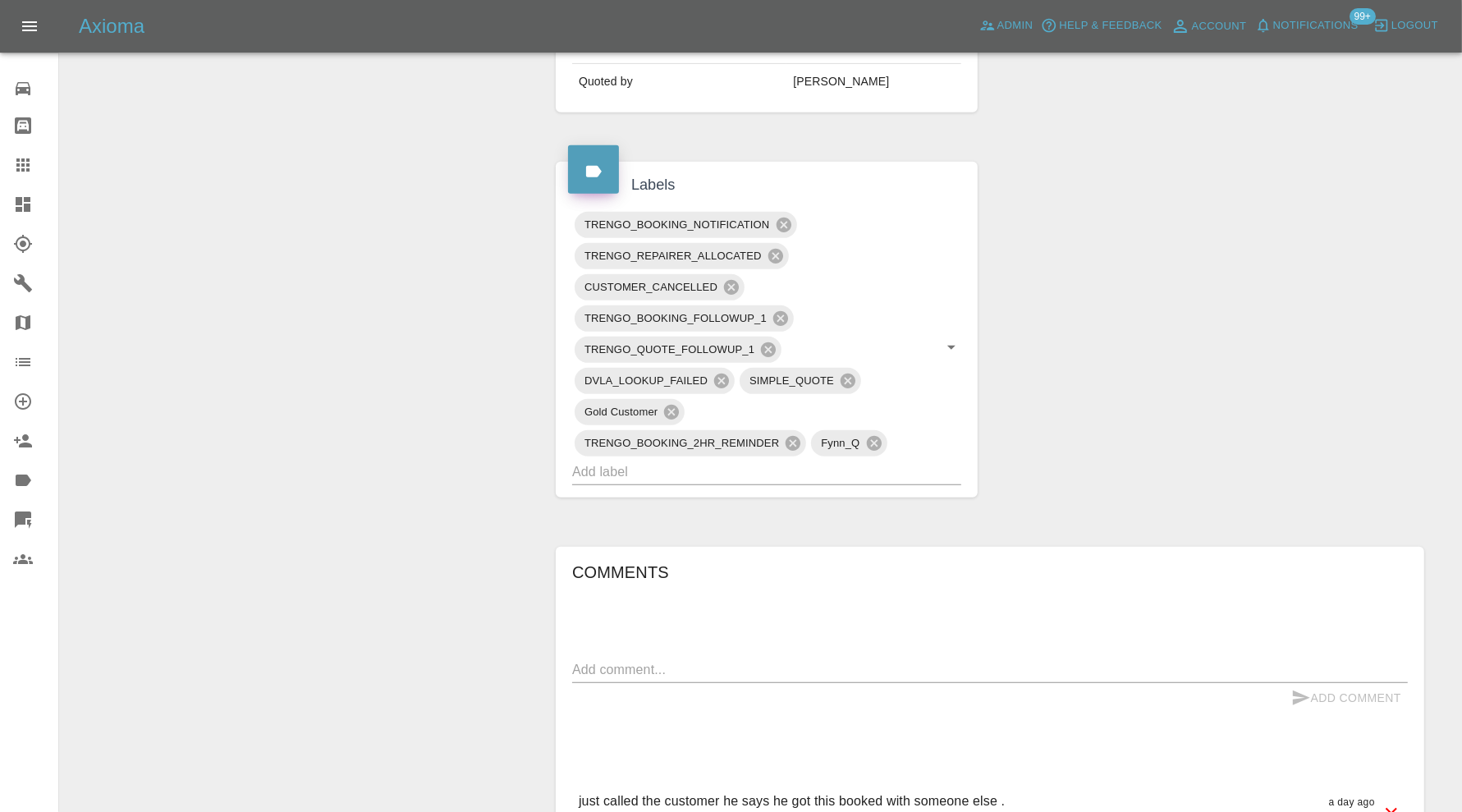
scroll to position [958, 0]
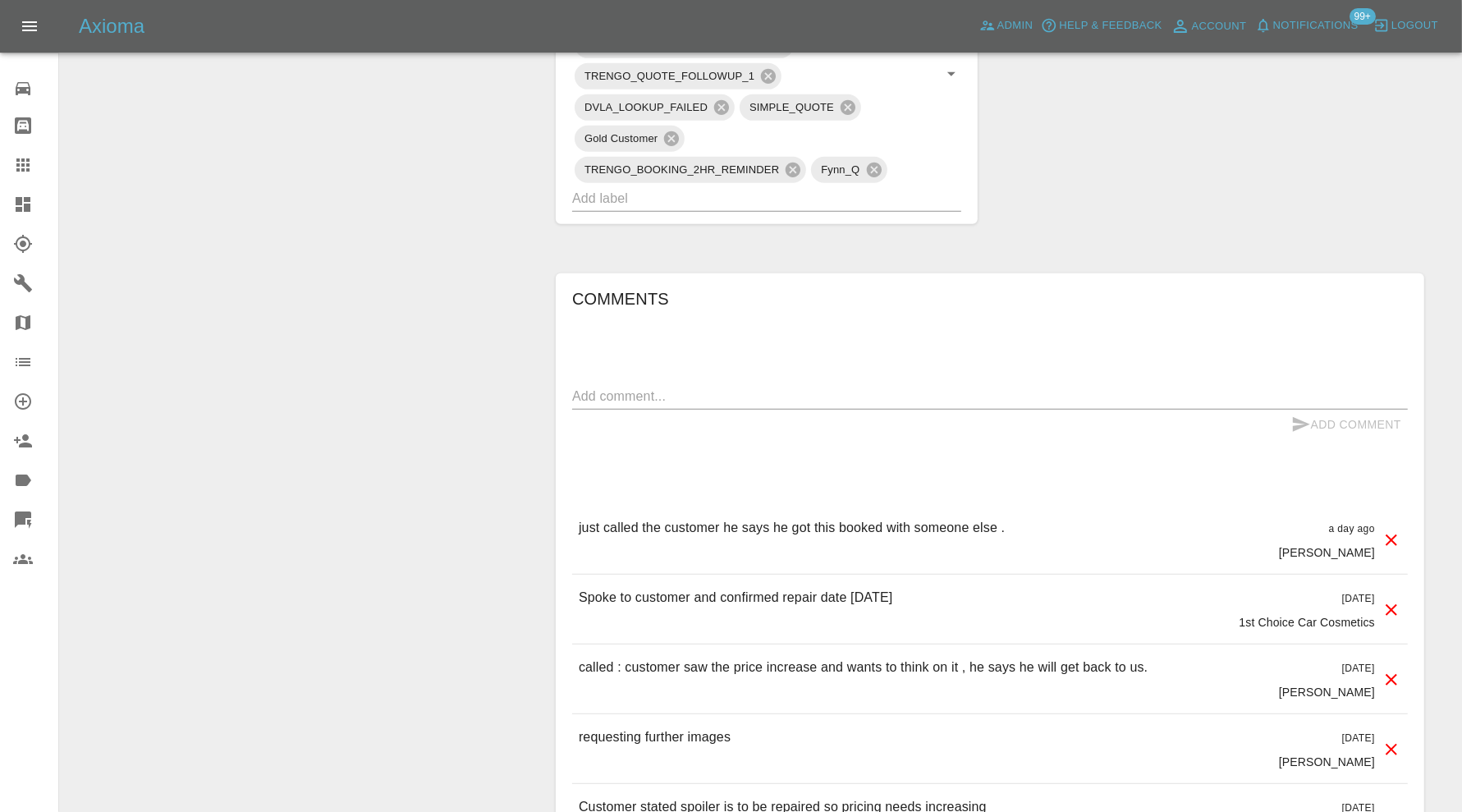
click at [1415, 25] on span "Logout" at bounding box center [1415, 26] width 47 height 19
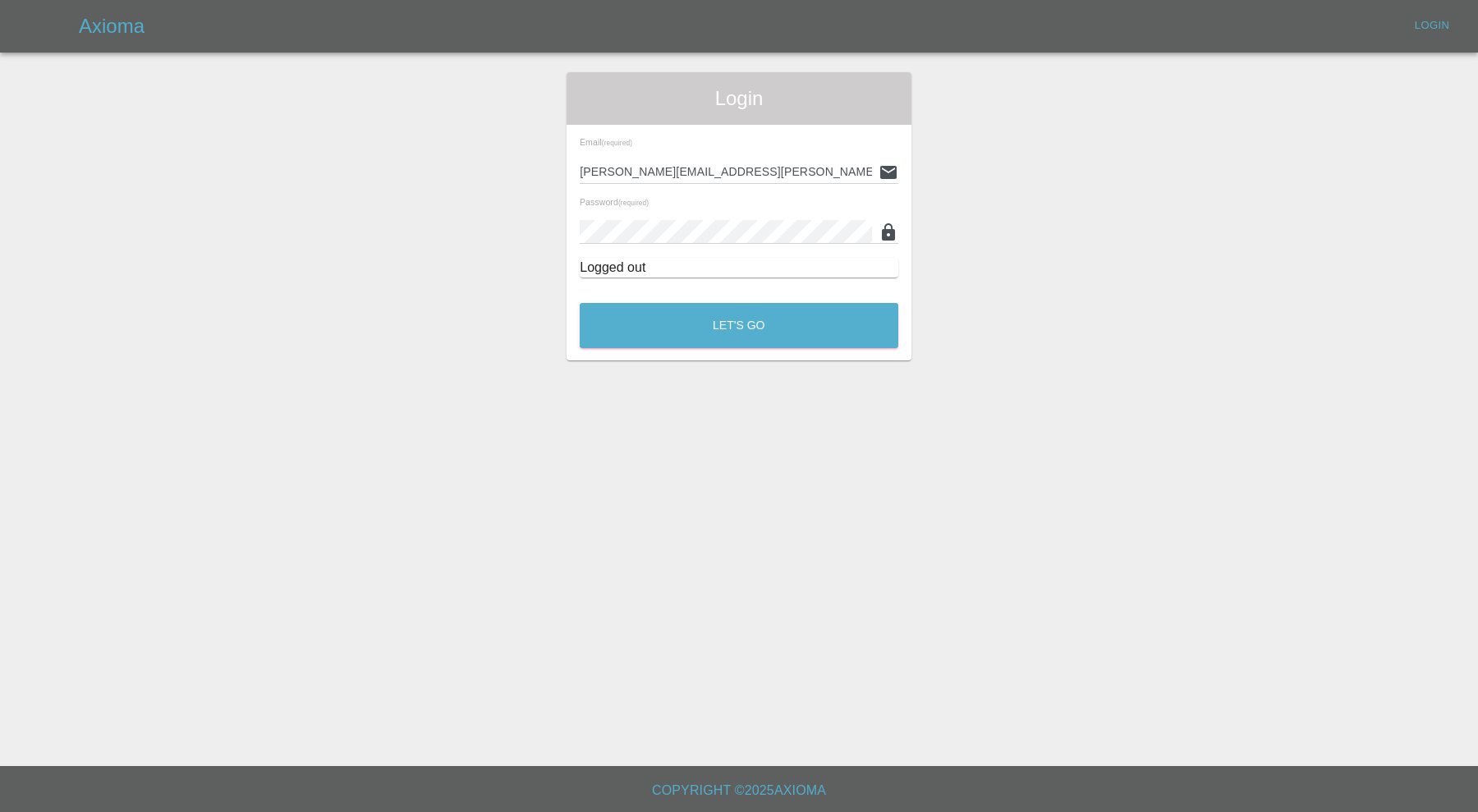
click at [763, 167] on input "carl.ainsworth@axioma.co.uk" at bounding box center [725, 172] width 292 height 24
drag, startPoint x: 776, startPoint y: 168, endPoint x: 519, endPoint y: 186, distance: 257.6
click at [519, 186] on div "Login Email (required) carl.ainsworth@axioma.co.uk Password (required) Logged o…" at bounding box center [739, 216] width 1476 height 288
paste input "highlinesprayers@gmail.com"
type input "highlinesprayers@gmail.com"
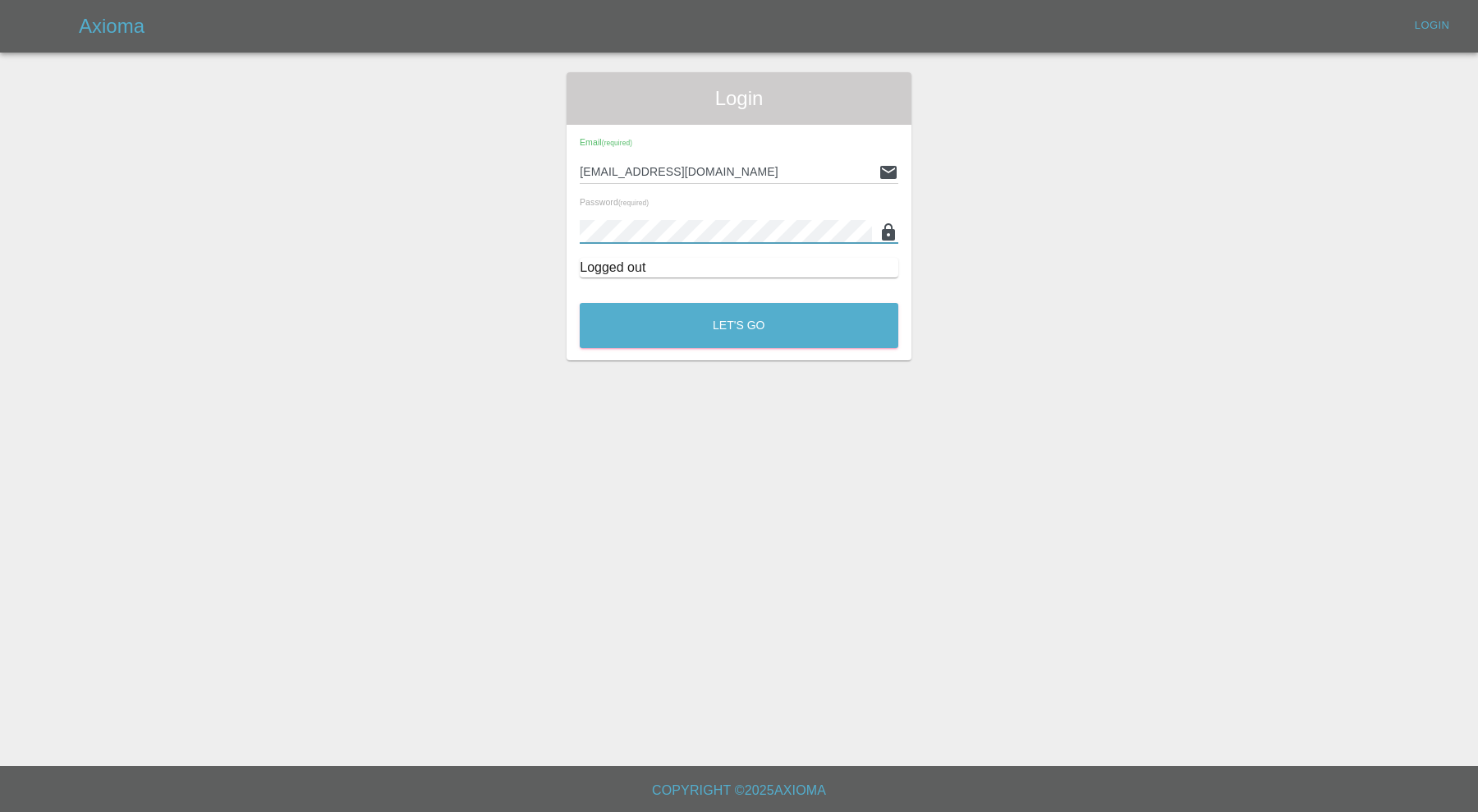
click at [524, 247] on div "Login Email (required) highlinesprayers@gmail.com Password (required) Logged ou…" at bounding box center [739, 216] width 1476 height 288
click at [615, 318] on button "Let's Go" at bounding box center [739, 325] width 318 height 45
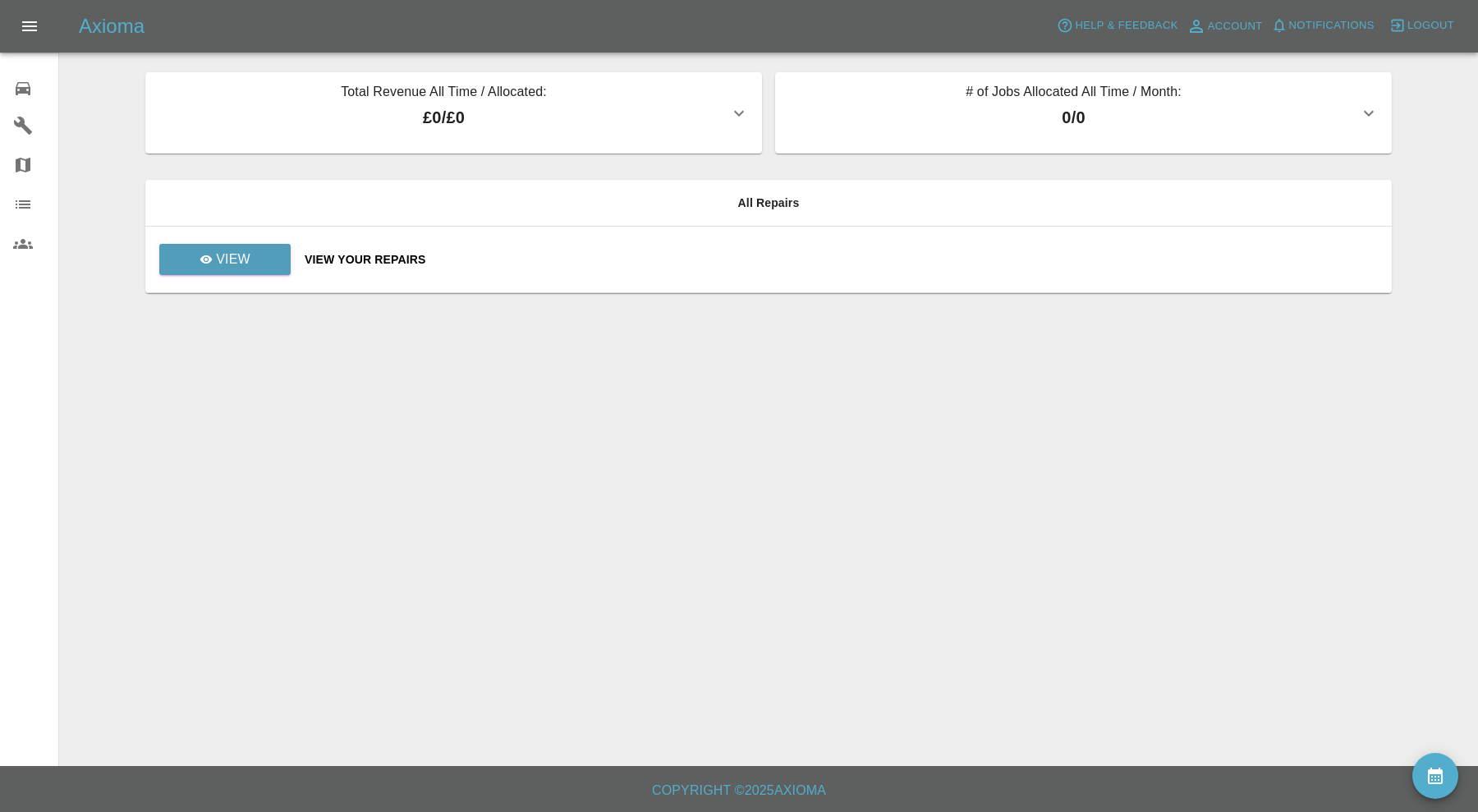
click at [1419, 23] on span "Logout" at bounding box center [1431, 26] width 47 height 19
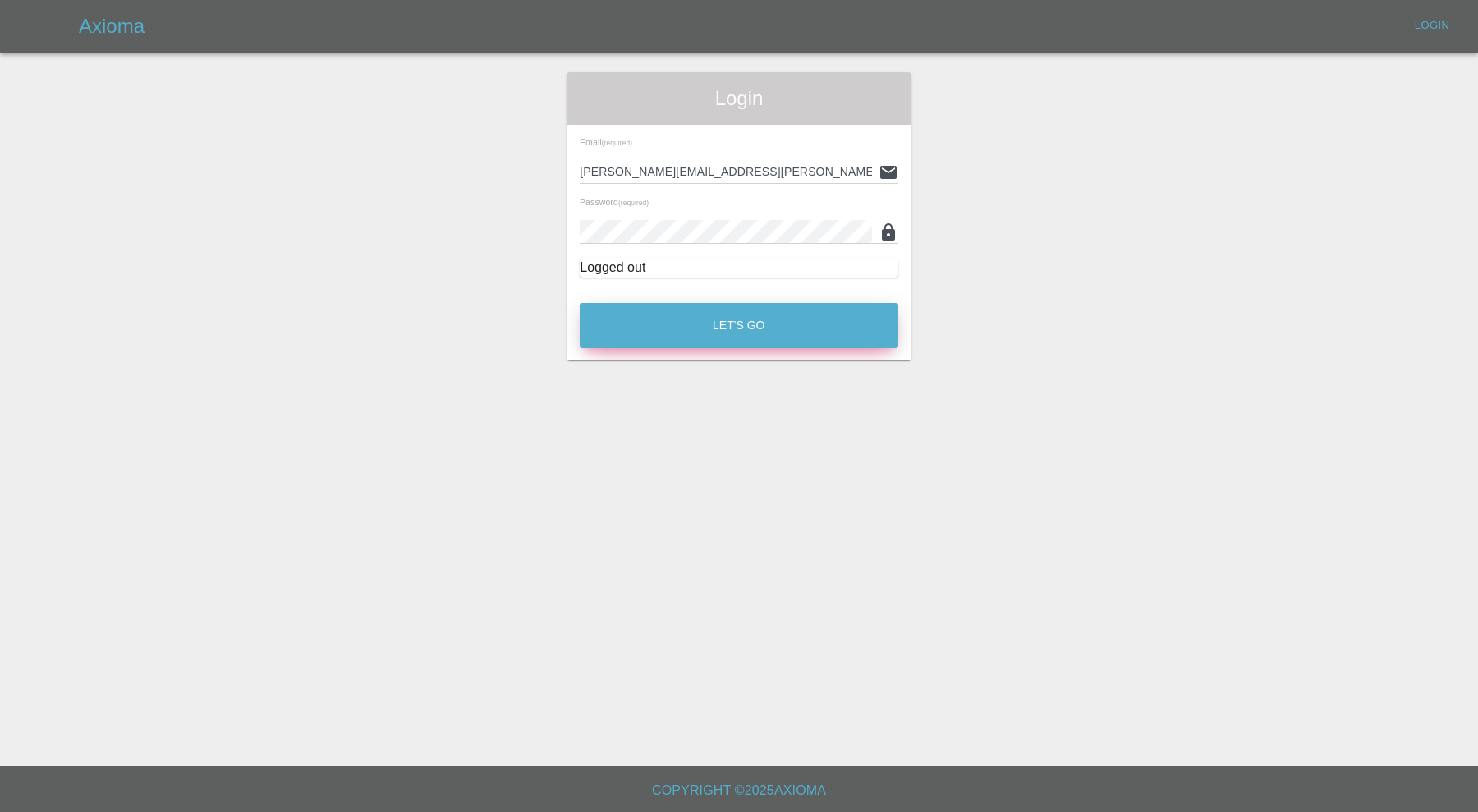
click at [676, 329] on button "Let's Go" at bounding box center [739, 325] width 318 height 45
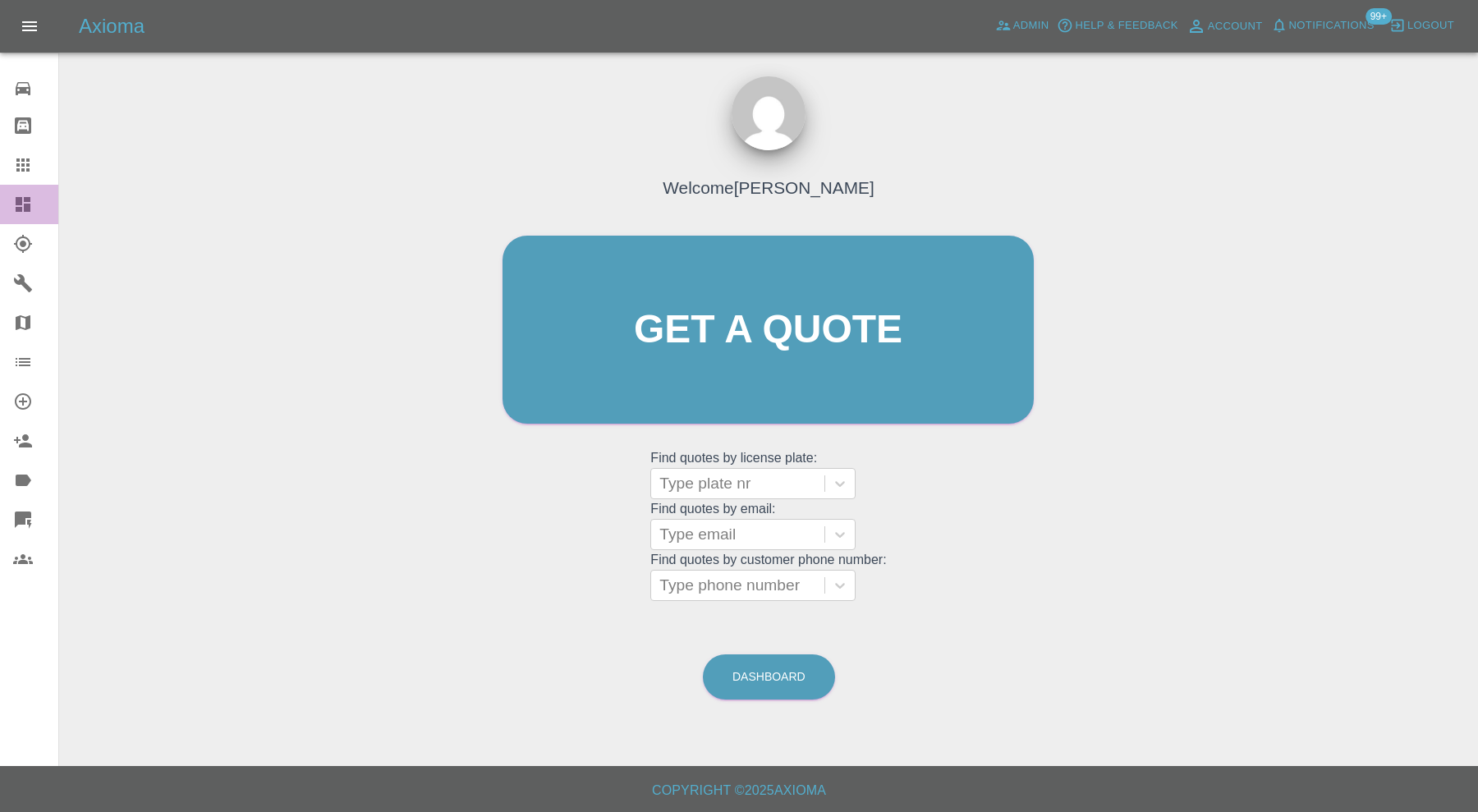
click at [33, 213] on div at bounding box center [36, 204] width 46 height 20
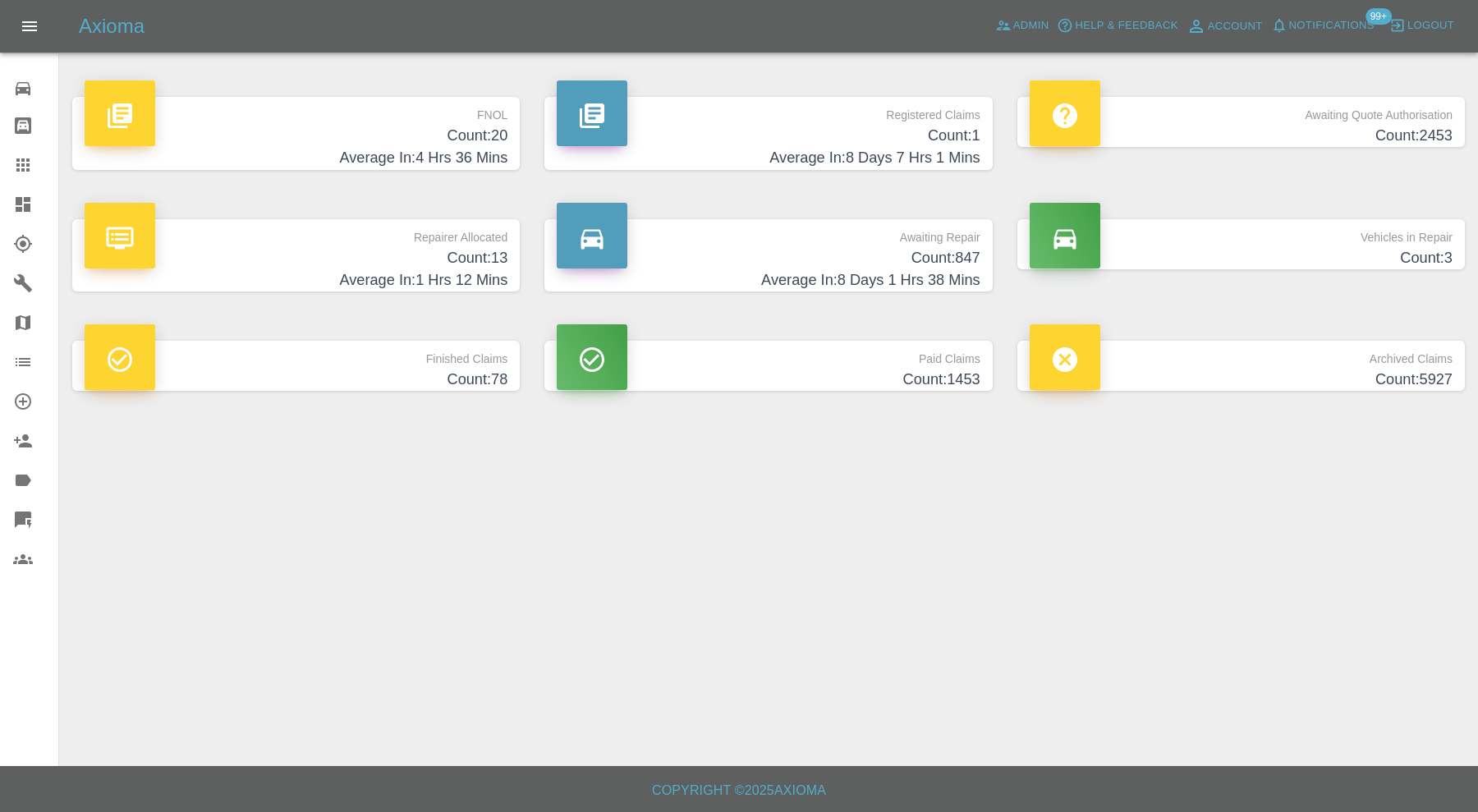
click at [472, 131] on h4 "Count: 20" at bounding box center [295, 136] width 423 height 22
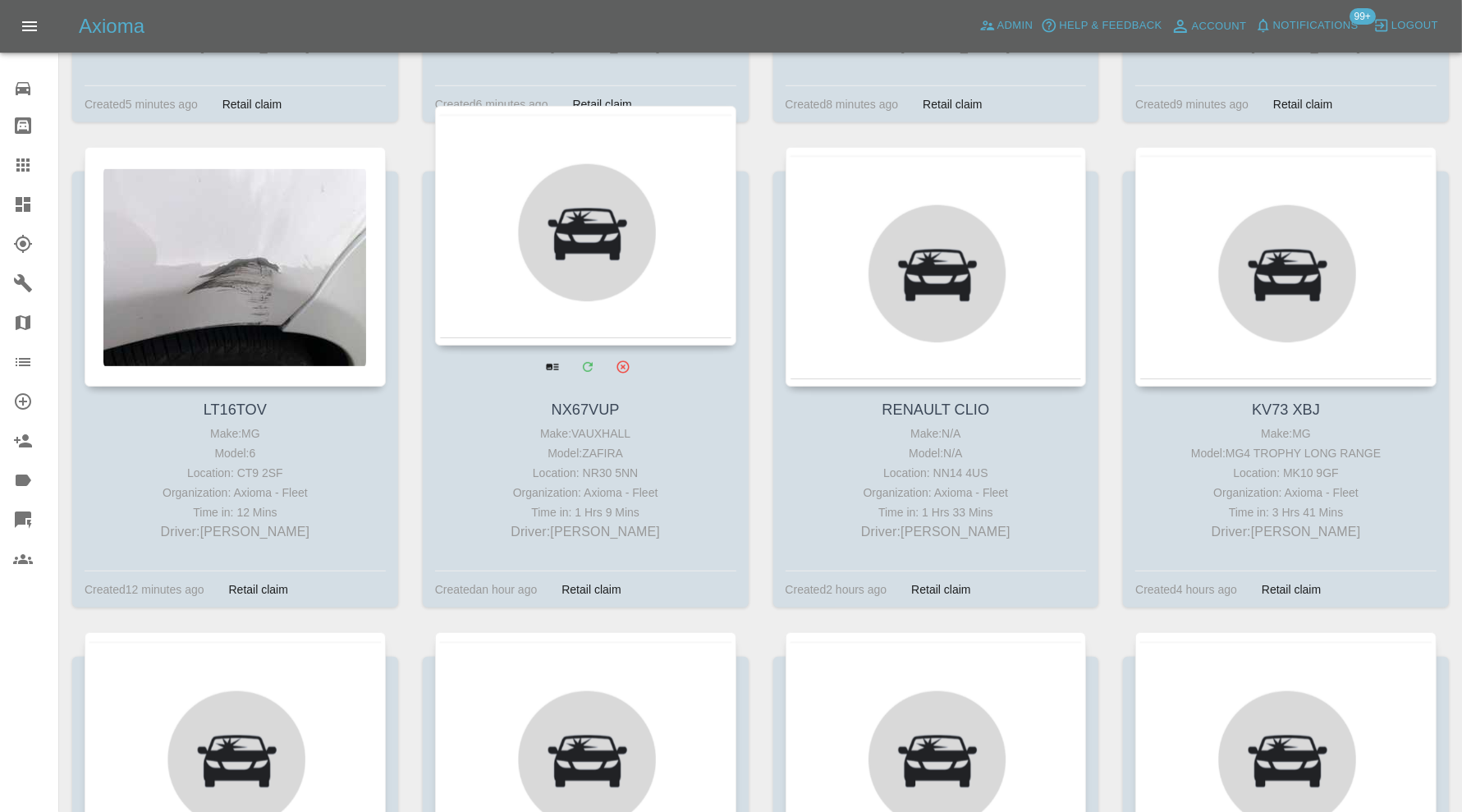
scroll to position [684, 0]
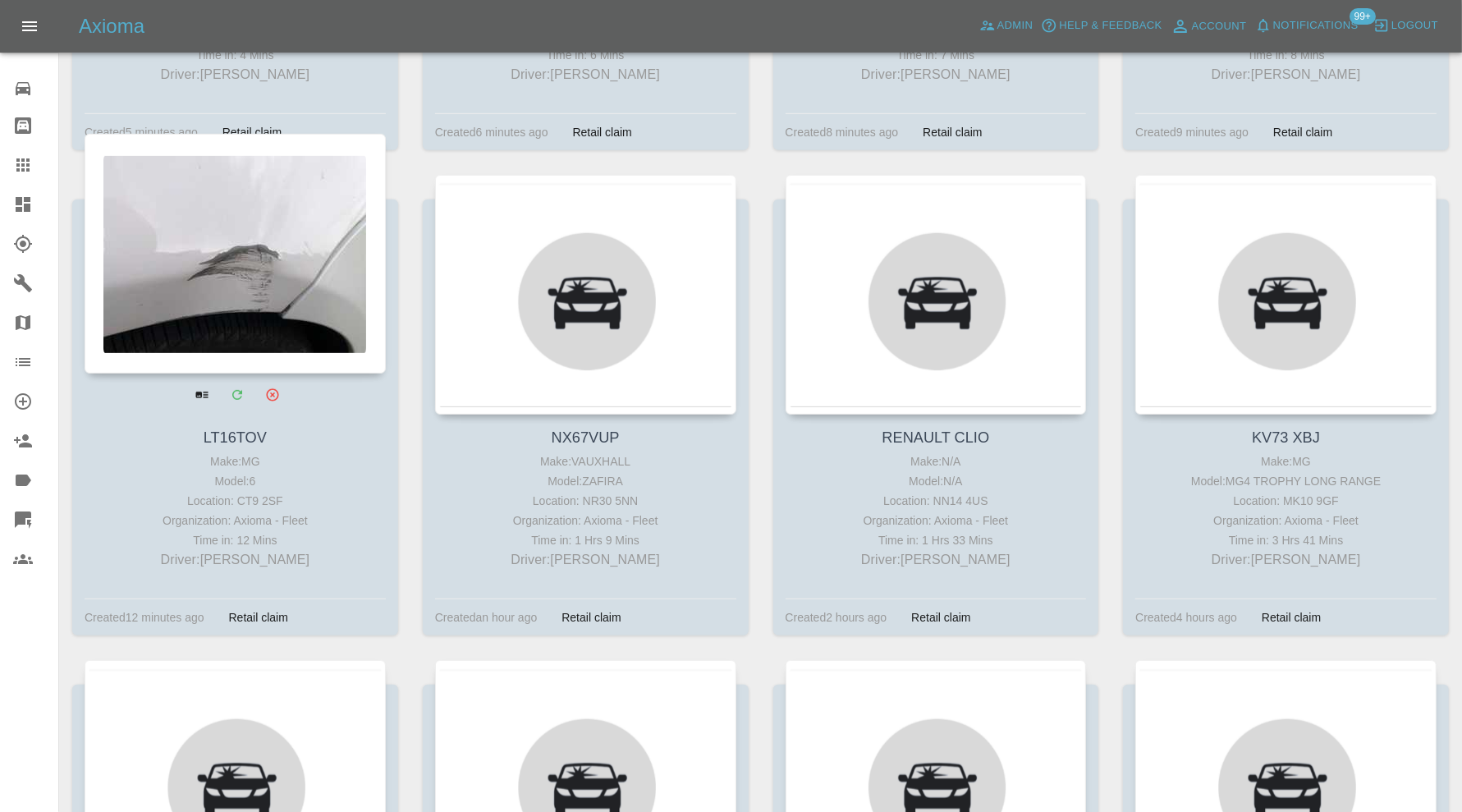
click at [241, 313] on div at bounding box center [235, 254] width 301 height 240
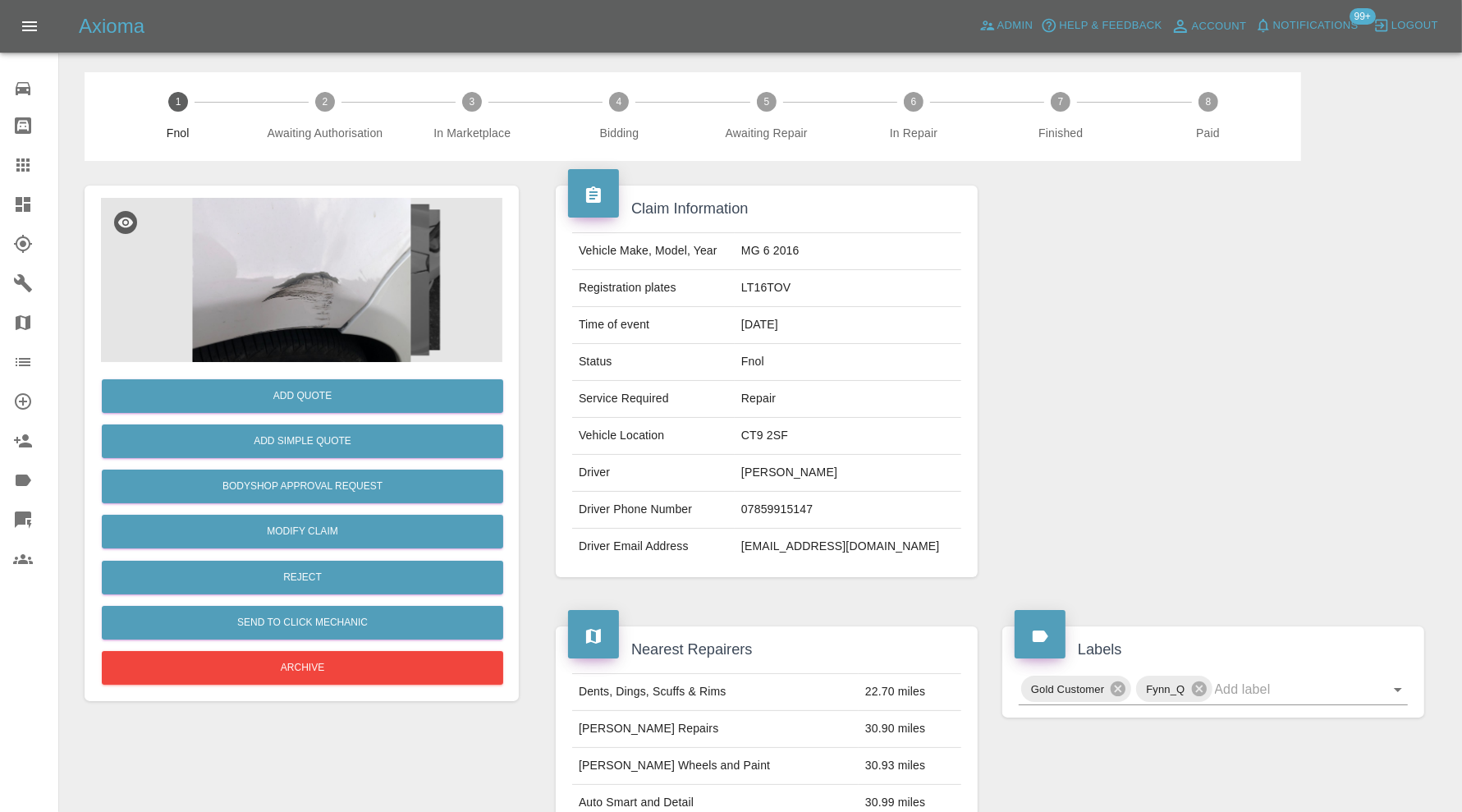
click at [351, 253] on img at bounding box center [301, 279] width 401 height 165
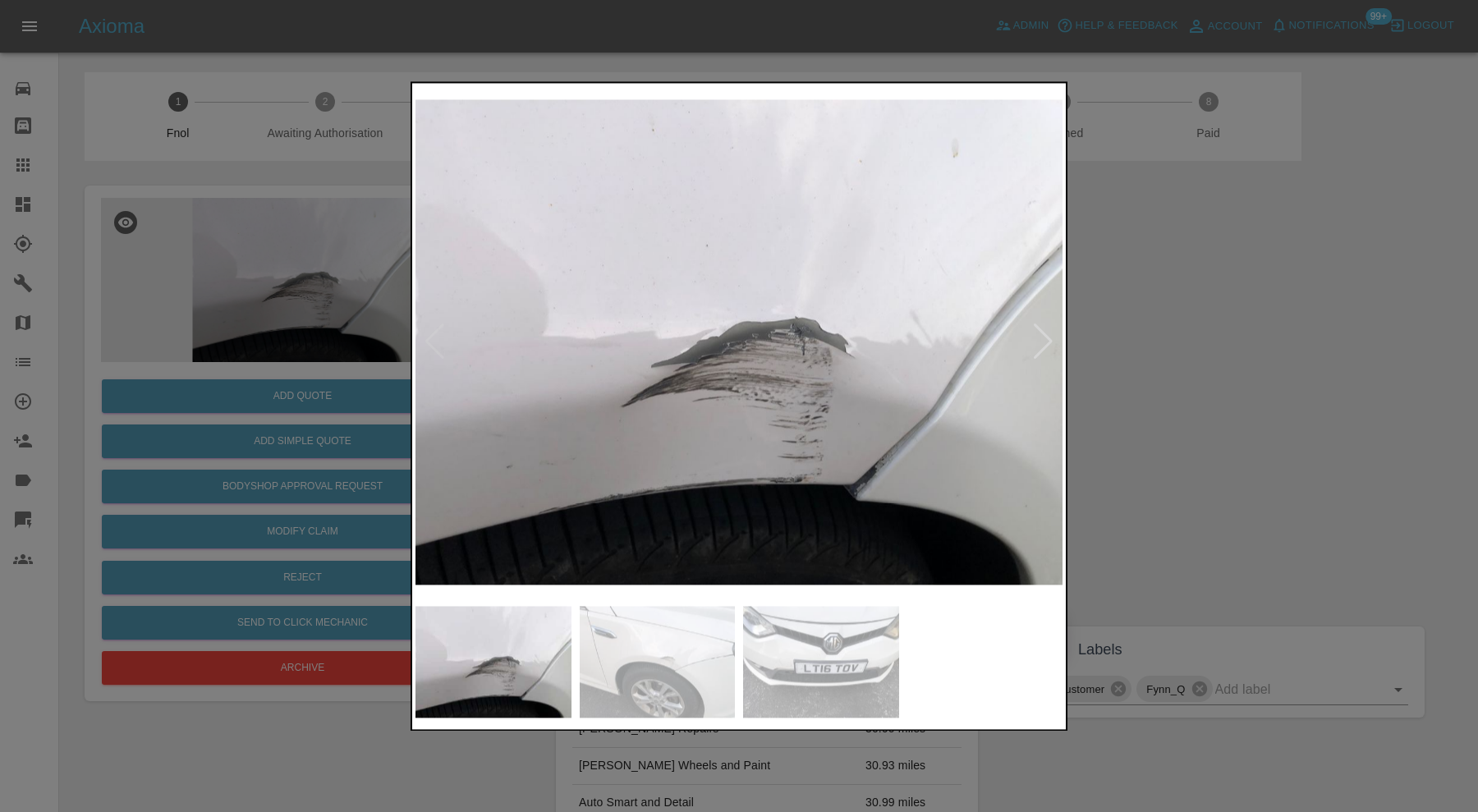
click at [656, 619] on img at bounding box center [658, 662] width 156 height 112
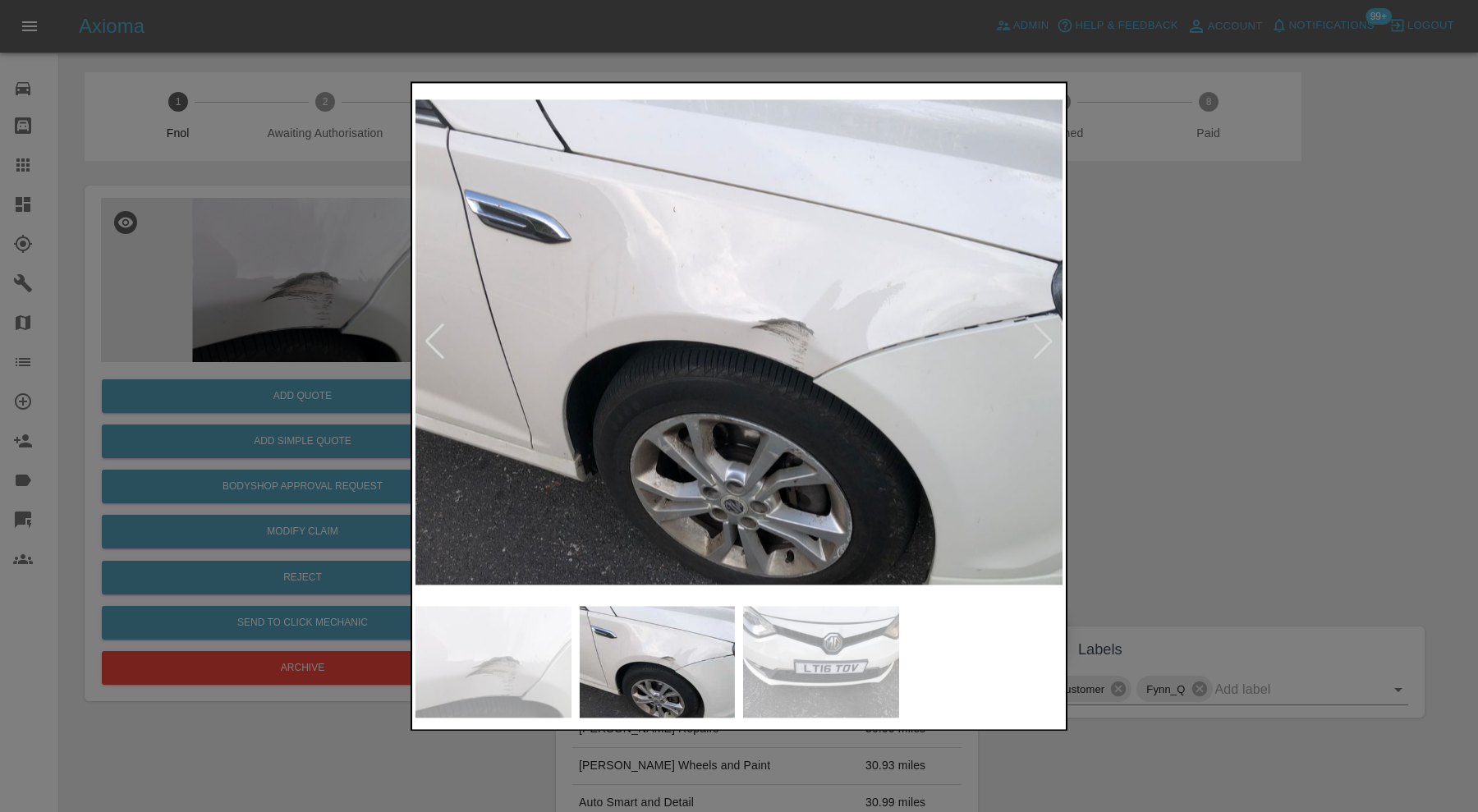
click at [853, 664] on img at bounding box center [820, 662] width 156 height 112
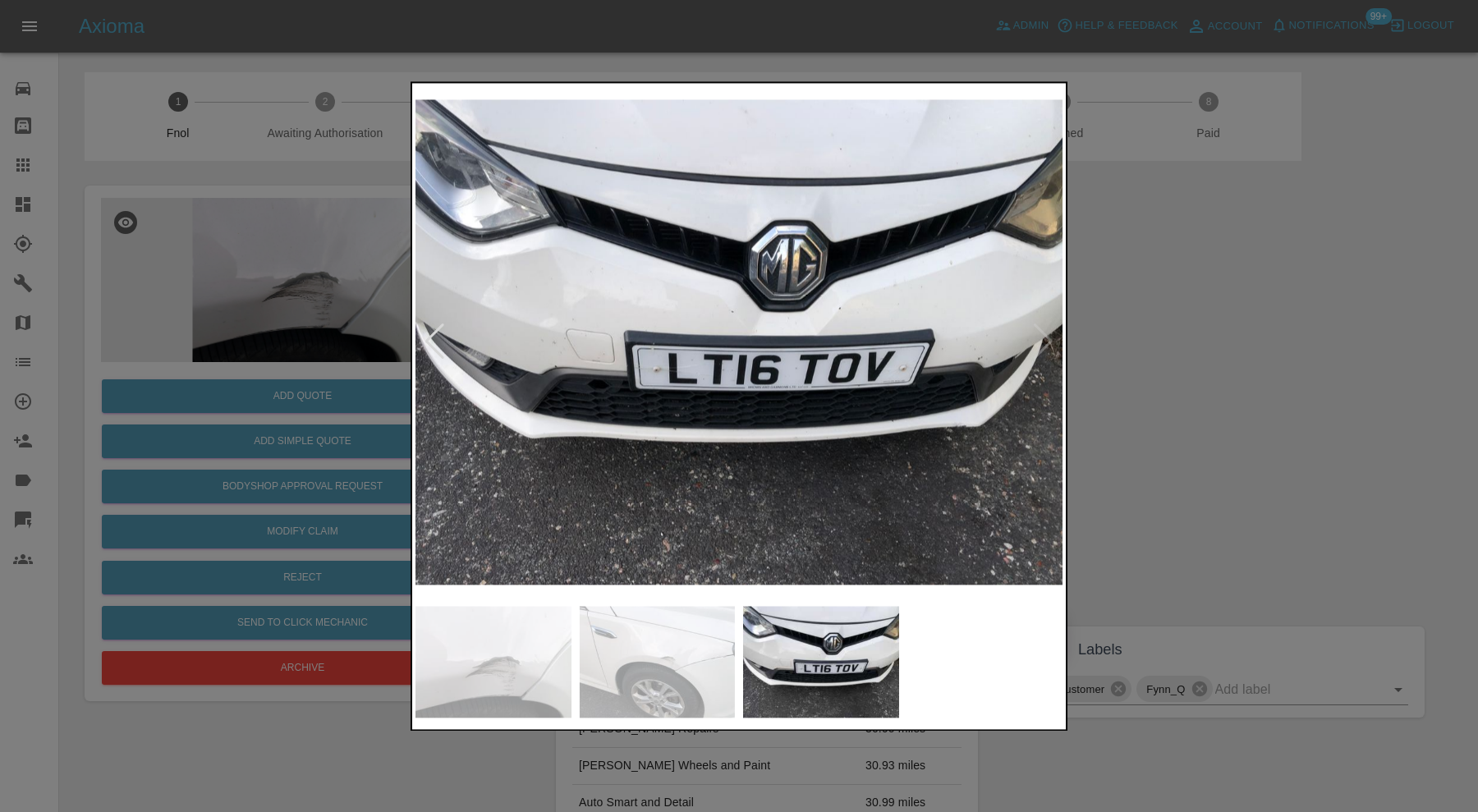
click at [1156, 375] on div at bounding box center [739, 406] width 1478 height 812
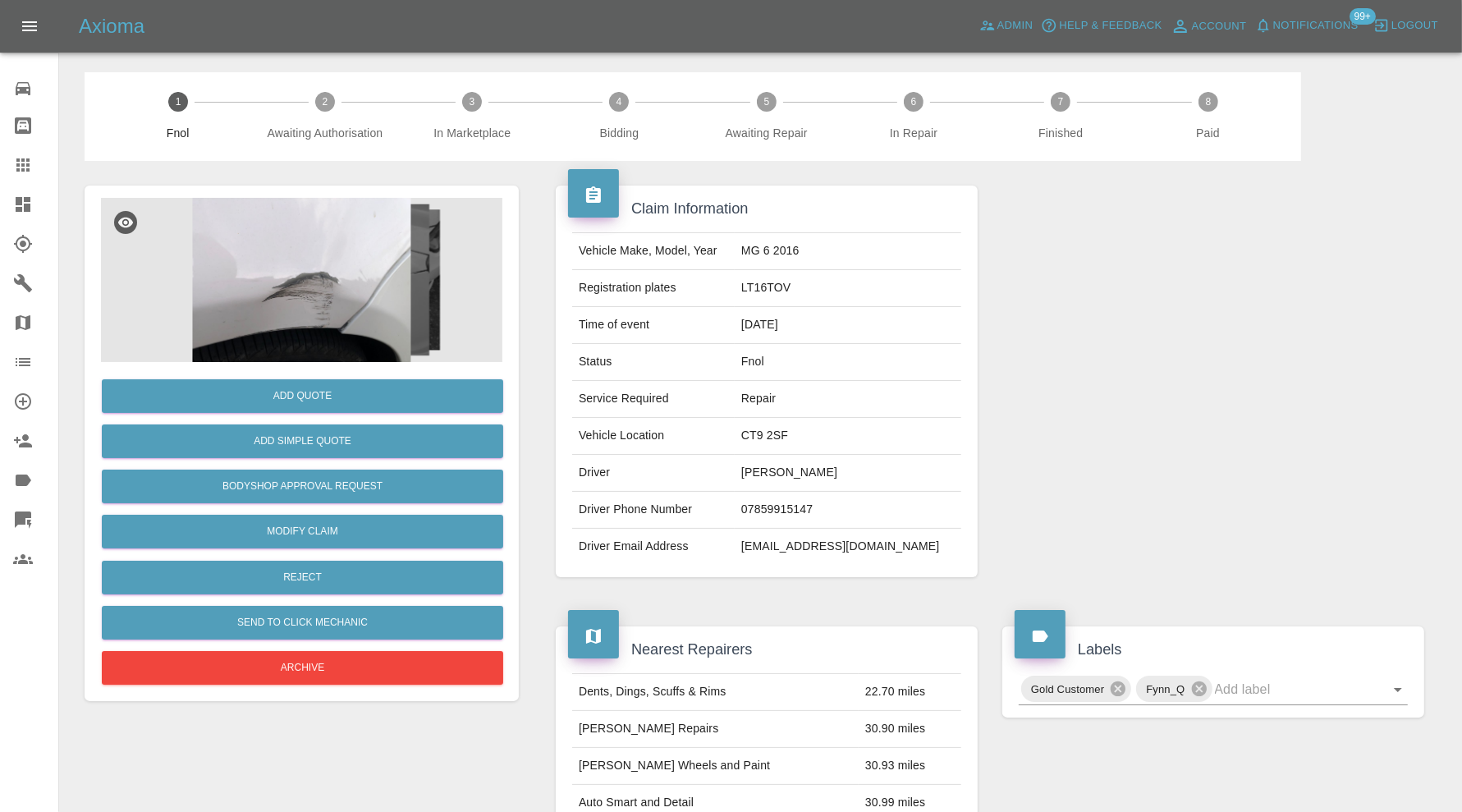
click at [304, 278] on img at bounding box center [301, 279] width 401 height 165
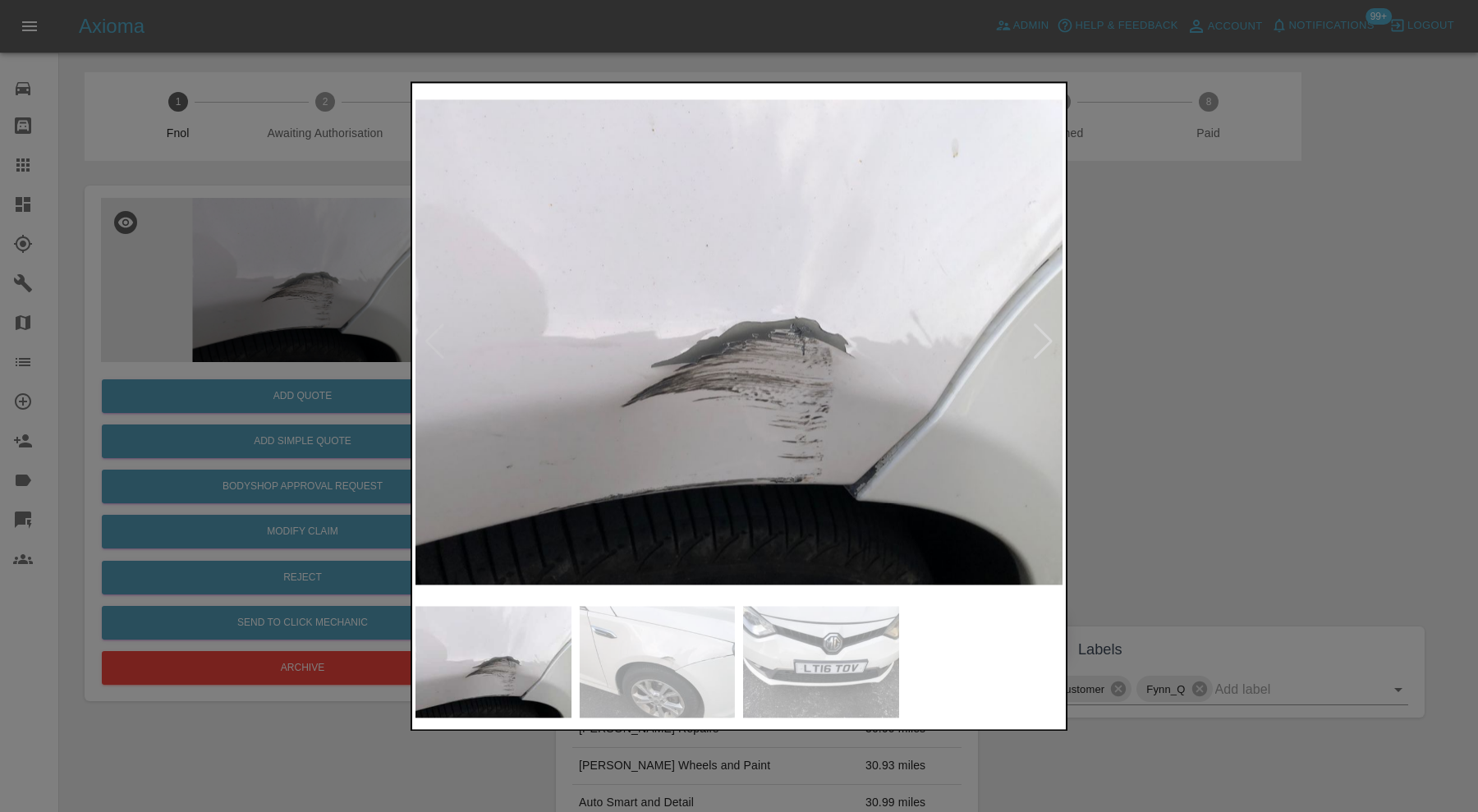
click at [1040, 339] on div at bounding box center [1043, 342] width 22 height 36
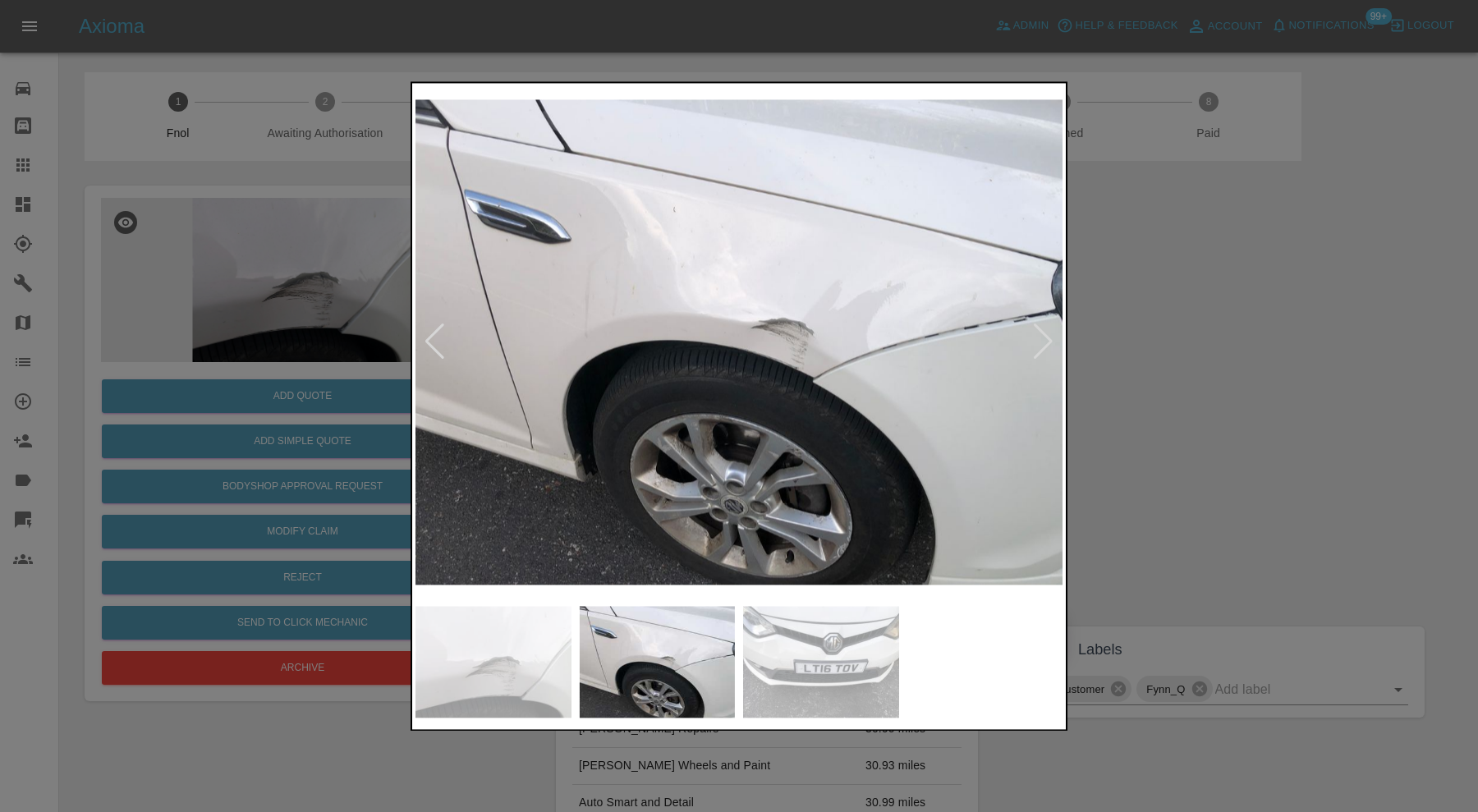
click at [1181, 370] on div at bounding box center [739, 406] width 1478 height 812
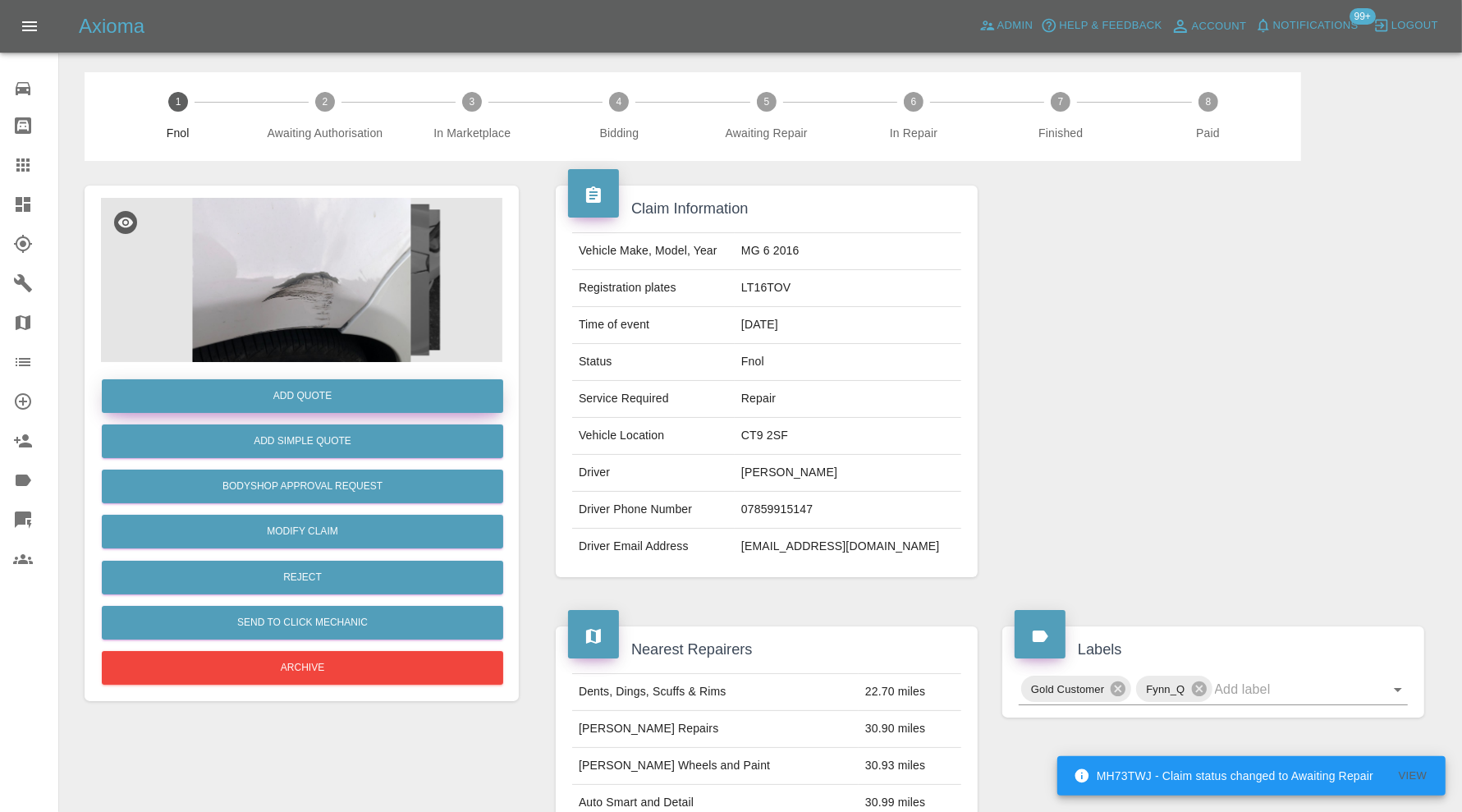
click at [367, 386] on button "Add Quote" at bounding box center [302, 396] width 401 height 34
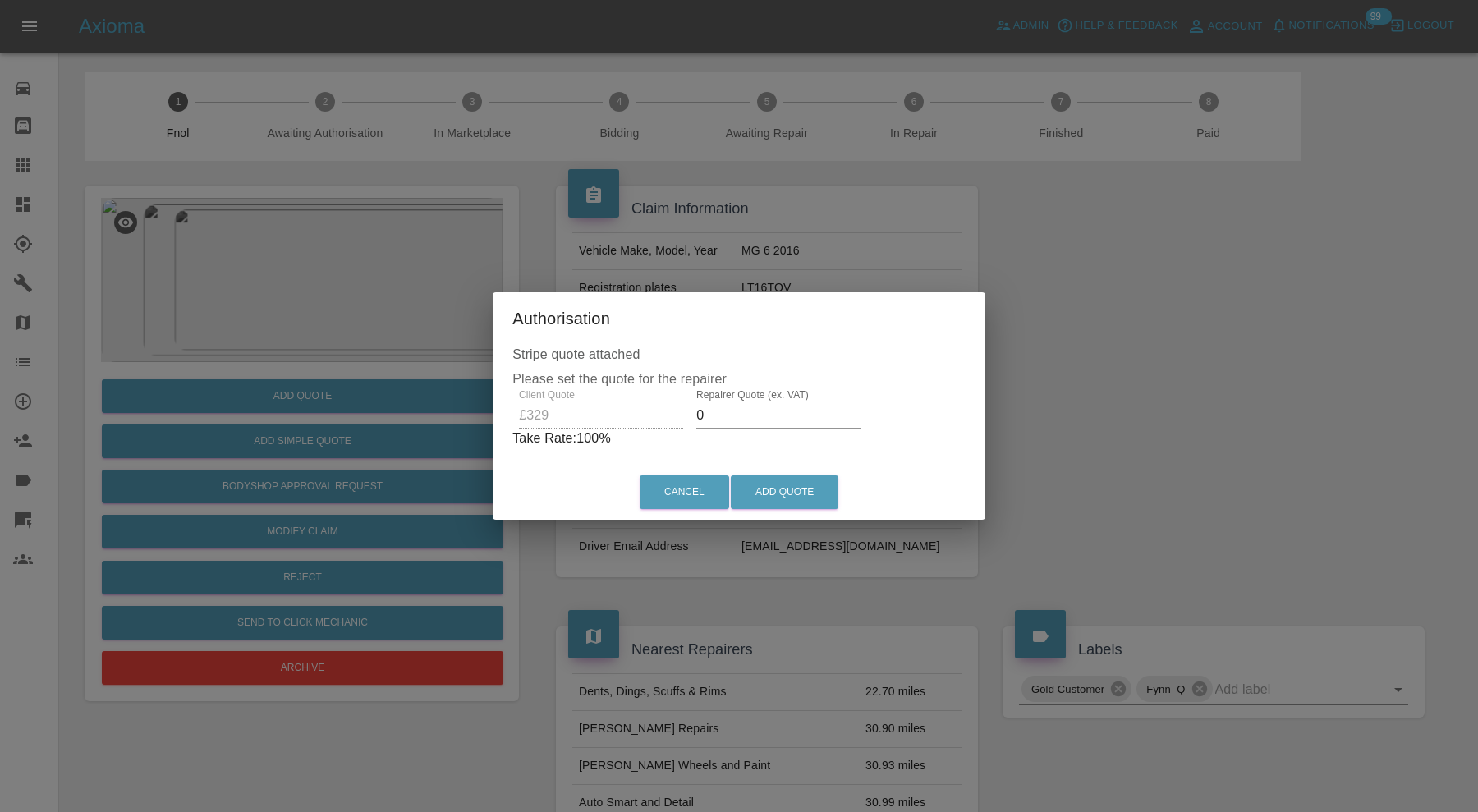
click at [772, 413] on input "0" at bounding box center [778, 415] width 165 height 26
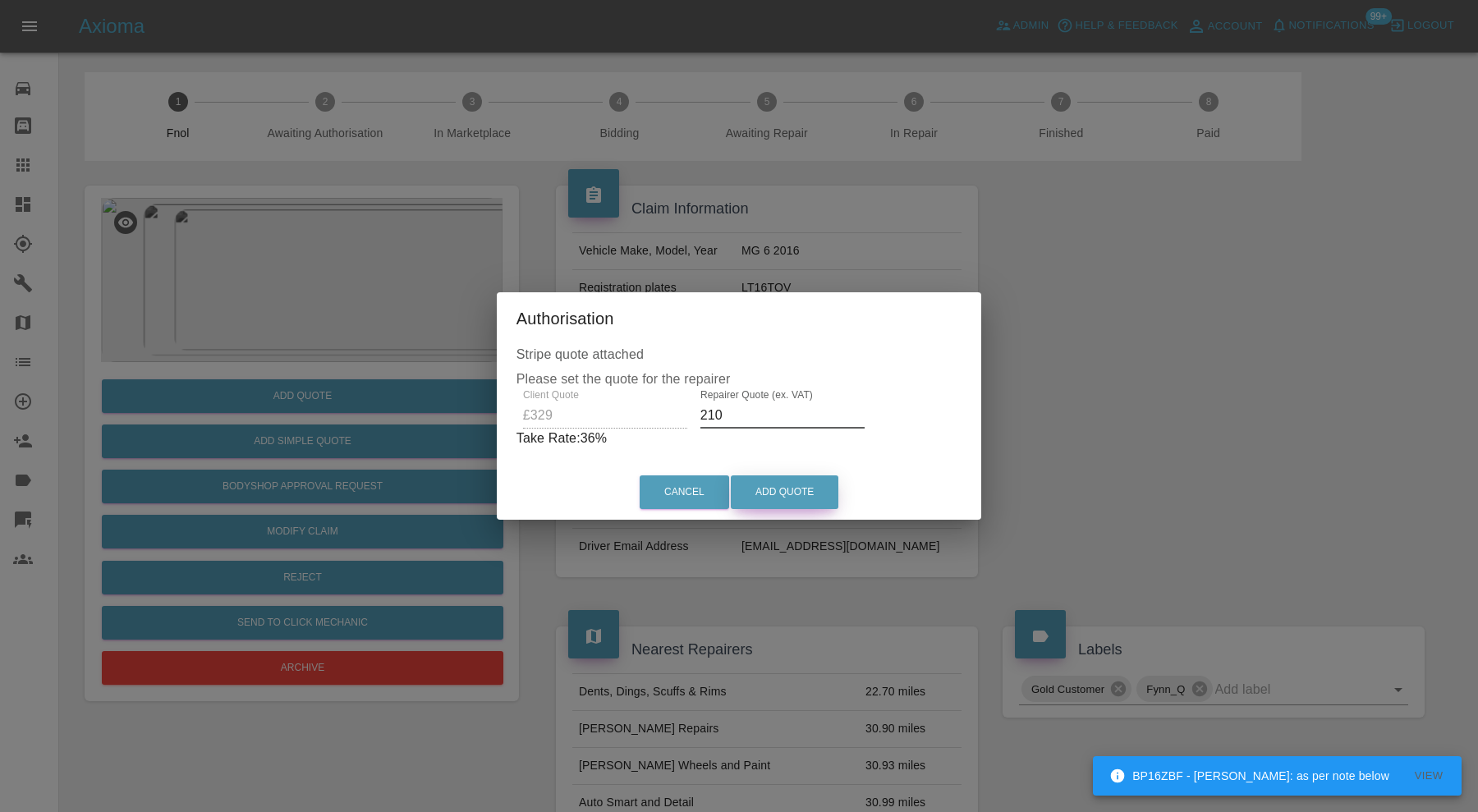
type input "210"
click at [782, 487] on button "Add Quote" at bounding box center [785, 492] width 108 height 34
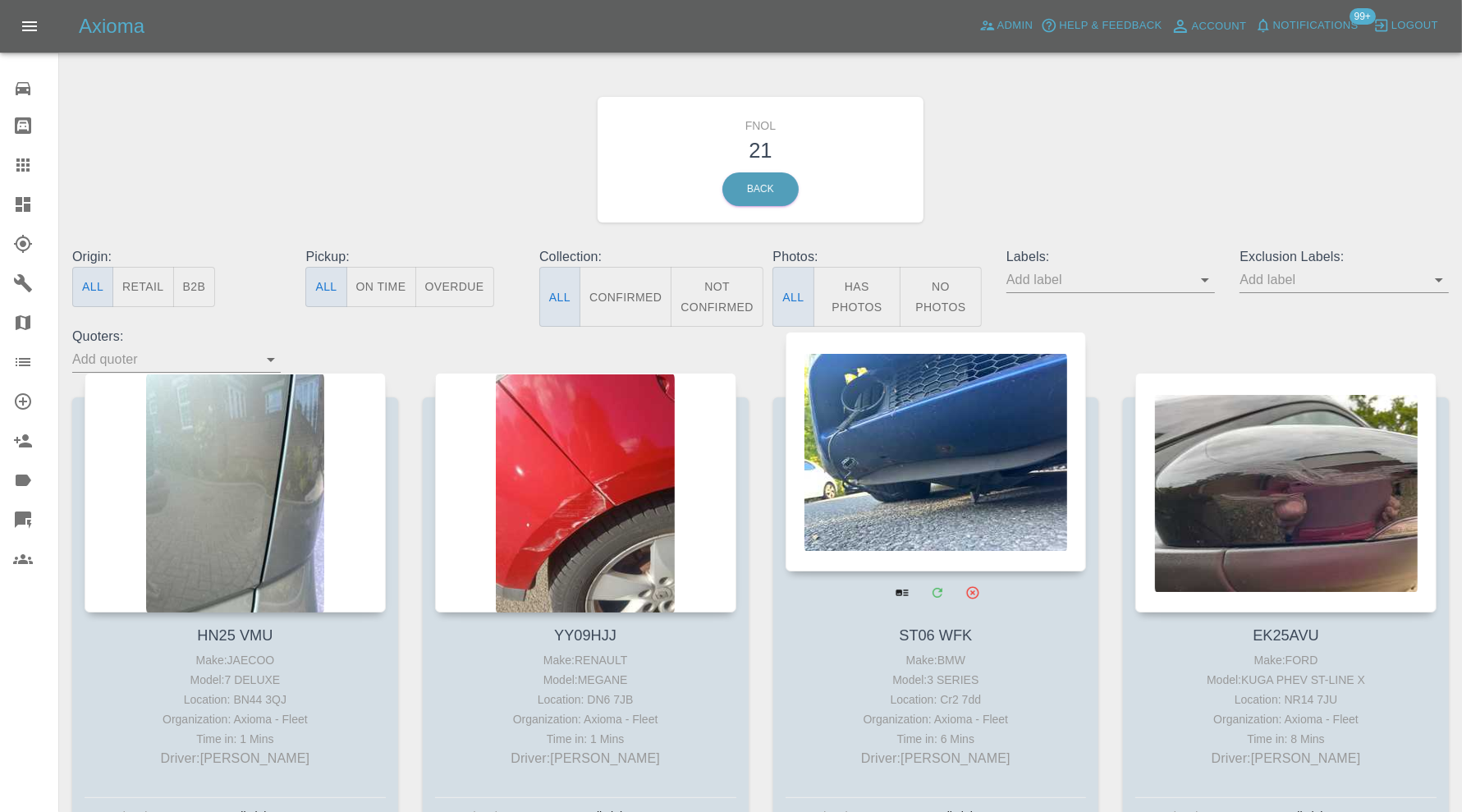
click at [905, 481] on div at bounding box center [936, 451] width 301 height 240
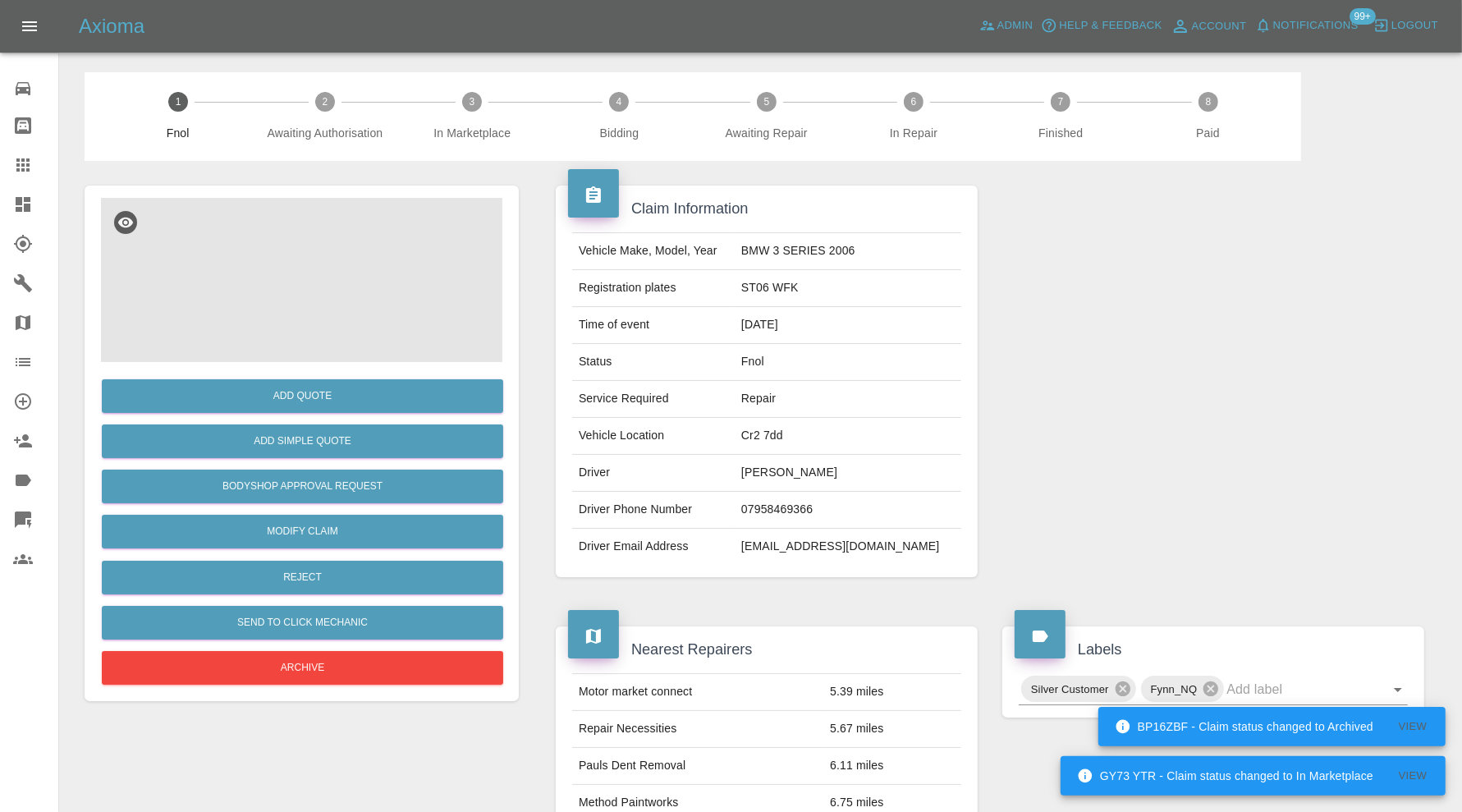
click at [361, 281] on img at bounding box center [301, 279] width 401 height 165
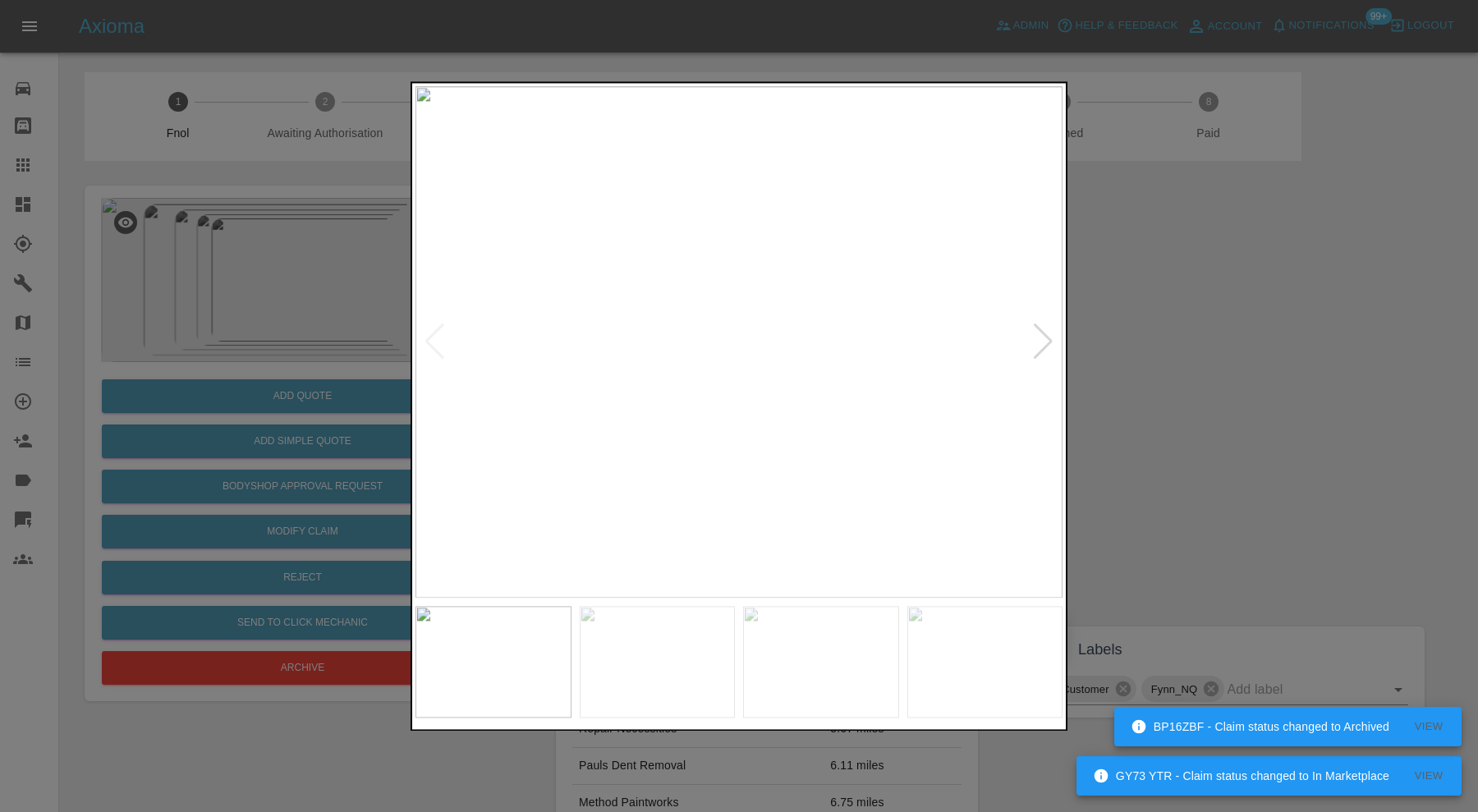
click at [1045, 339] on div at bounding box center [1043, 342] width 22 height 36
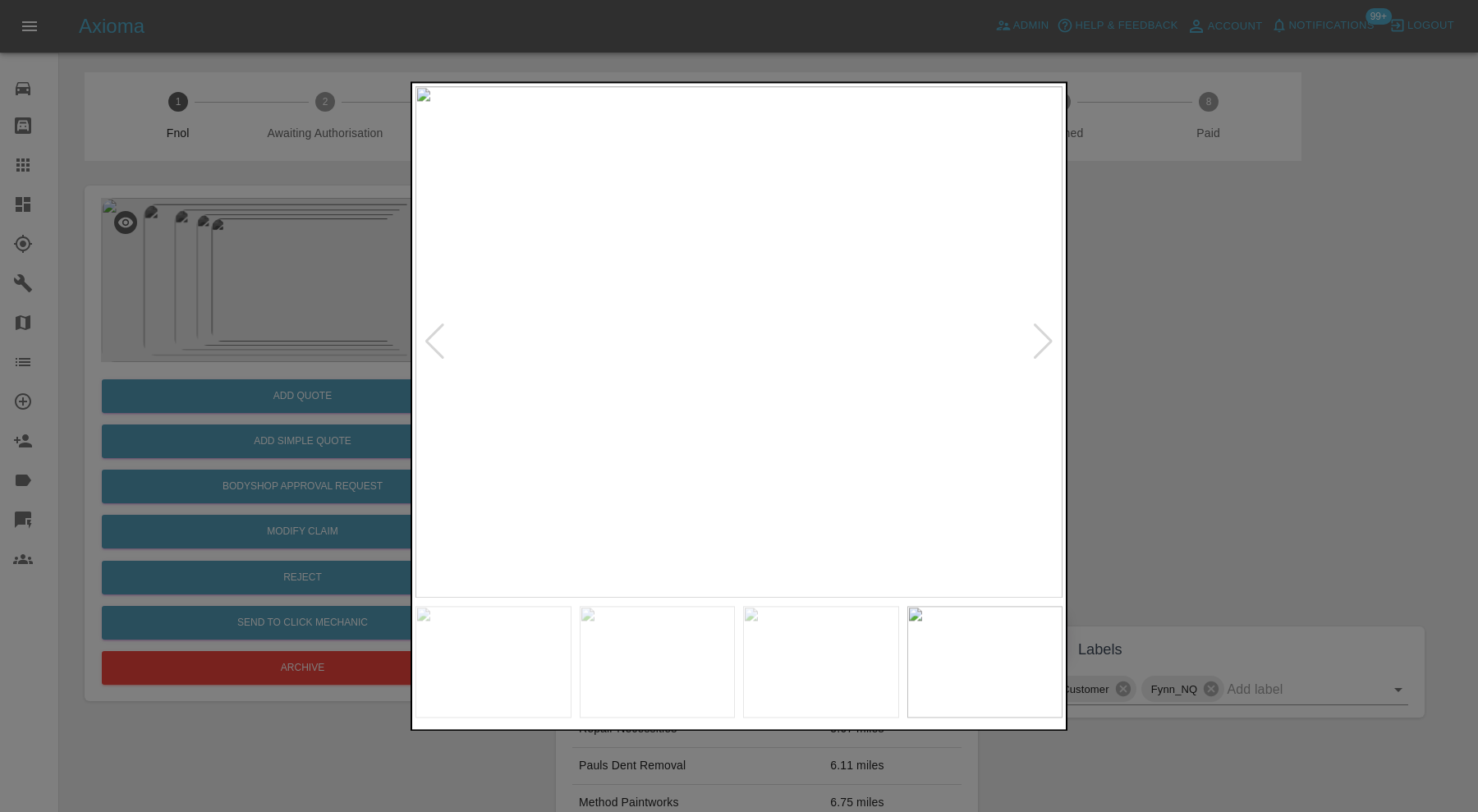
click at [1215, 337] on div at bounding box center [739, 406] width 1478 height 812
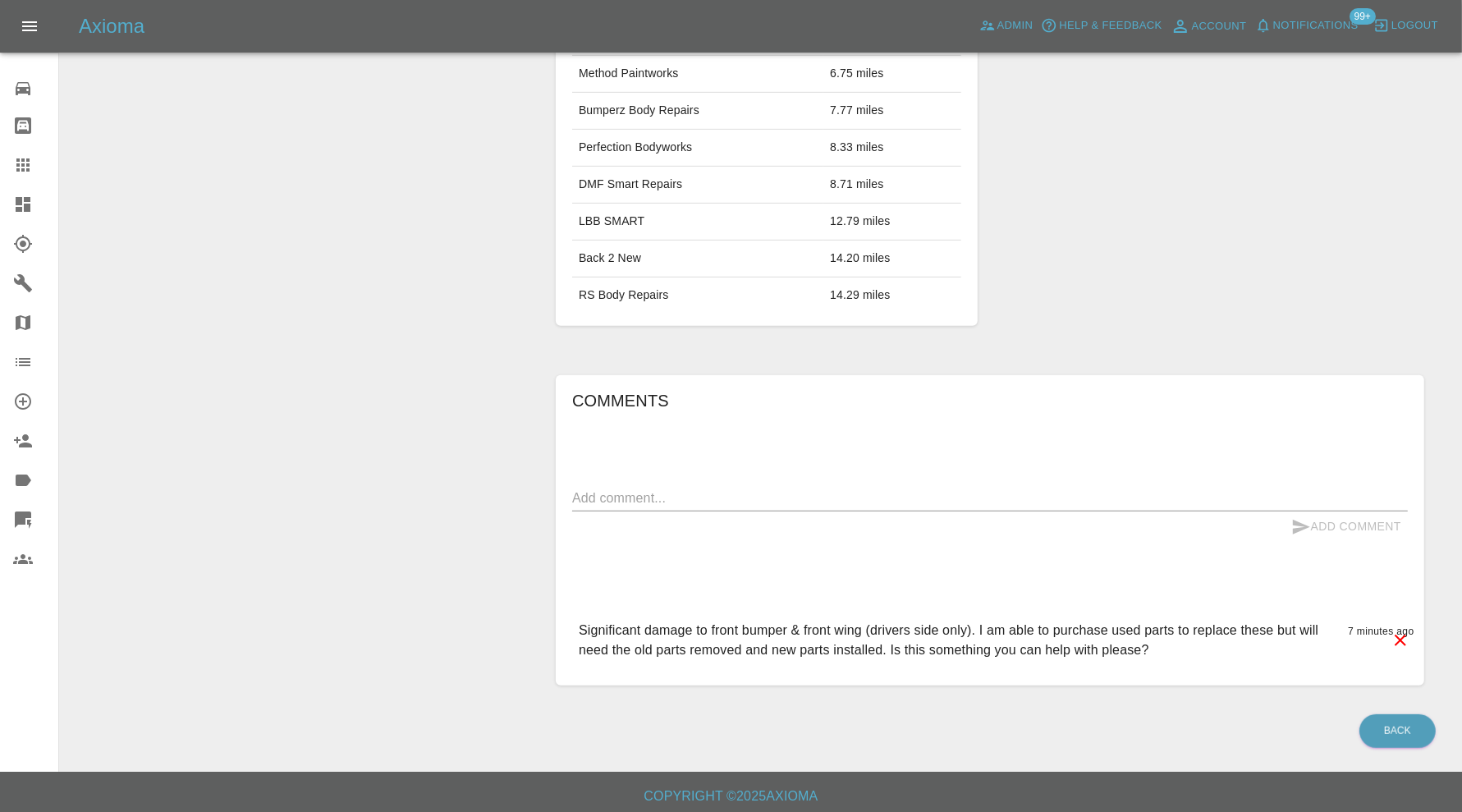
scroll to position [45, 0]
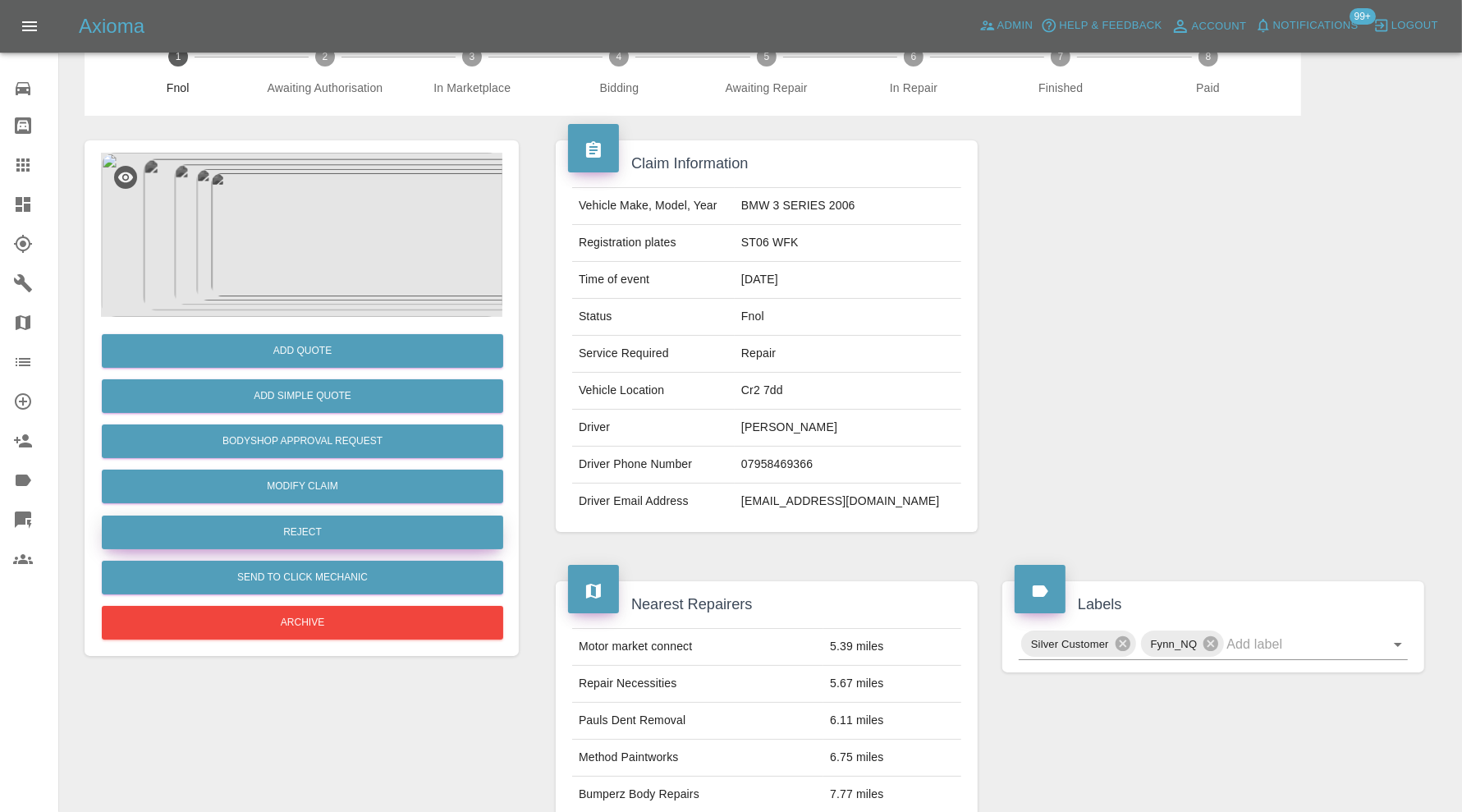
click at [363, 536] on button "Reject" at bounding box center [302, 532] width 401 height 34
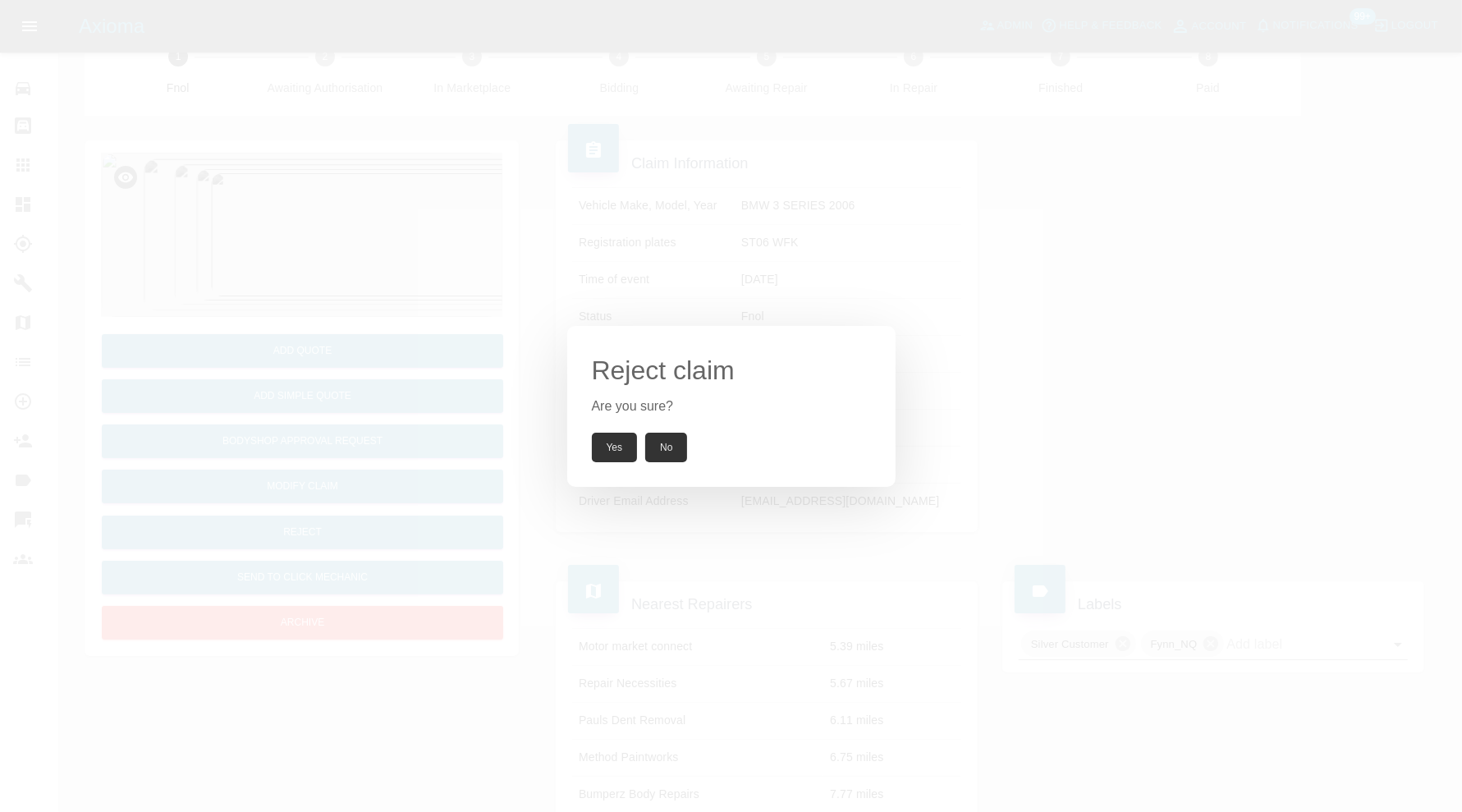
click at [604, 448] on button "Yes" at bounding box center [615, 447] width 46 height 30
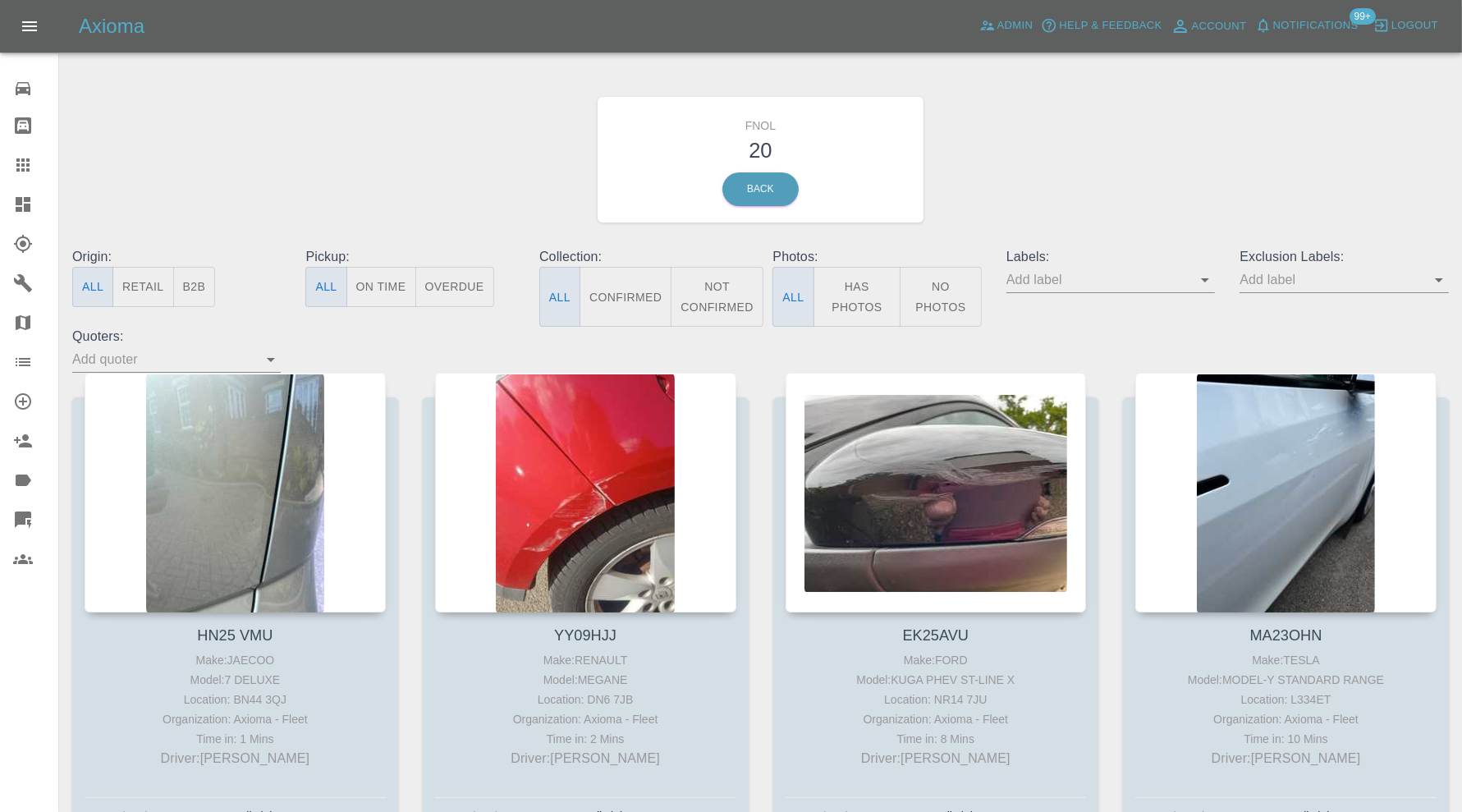
click at [18, 198] on icon at bounding box center [23, 204] width 15 height 15
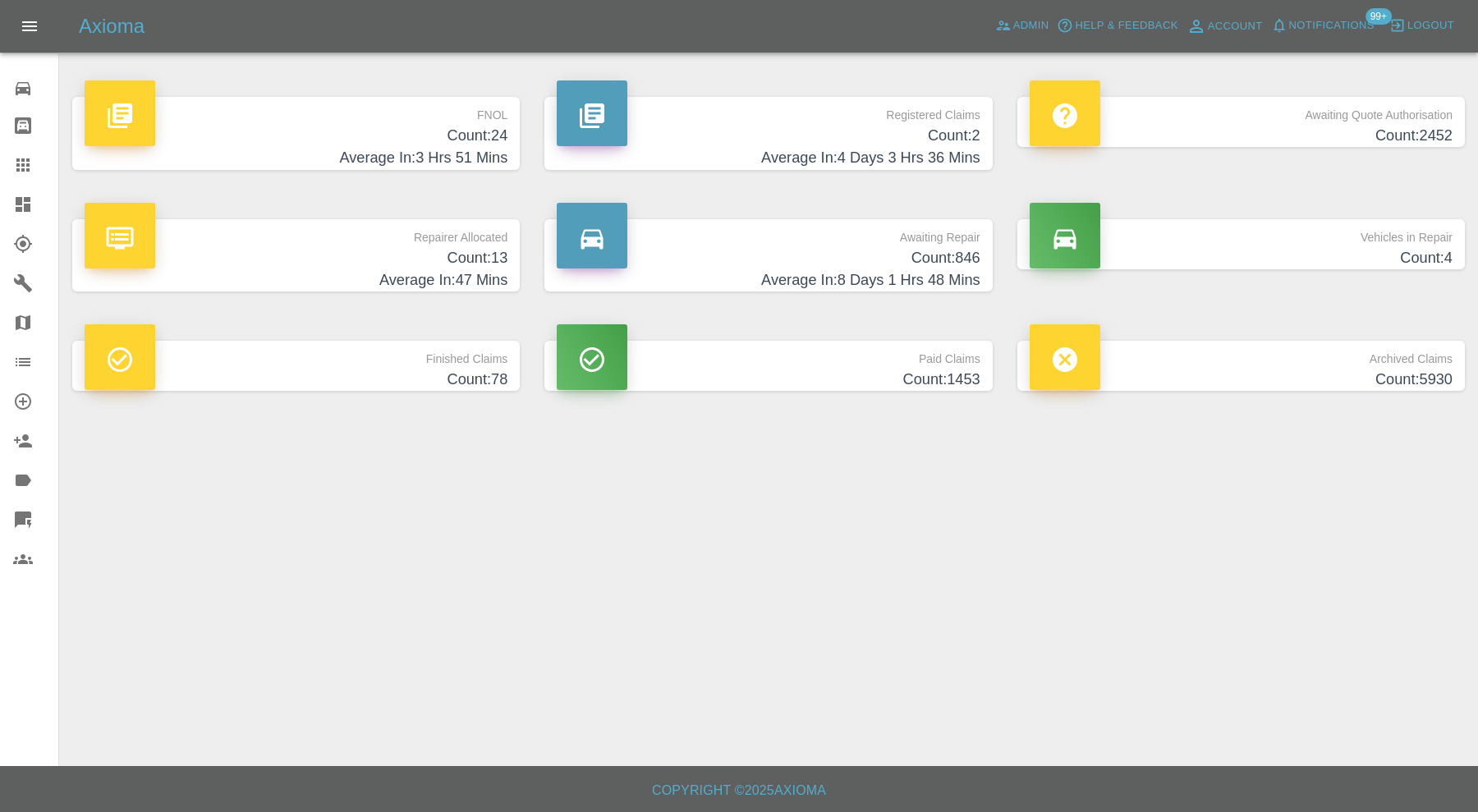
click at [337, 149] on h4 "Average In: 3 Hrs 51 Mins" at bounding box center [295, 158] width 423 height 22
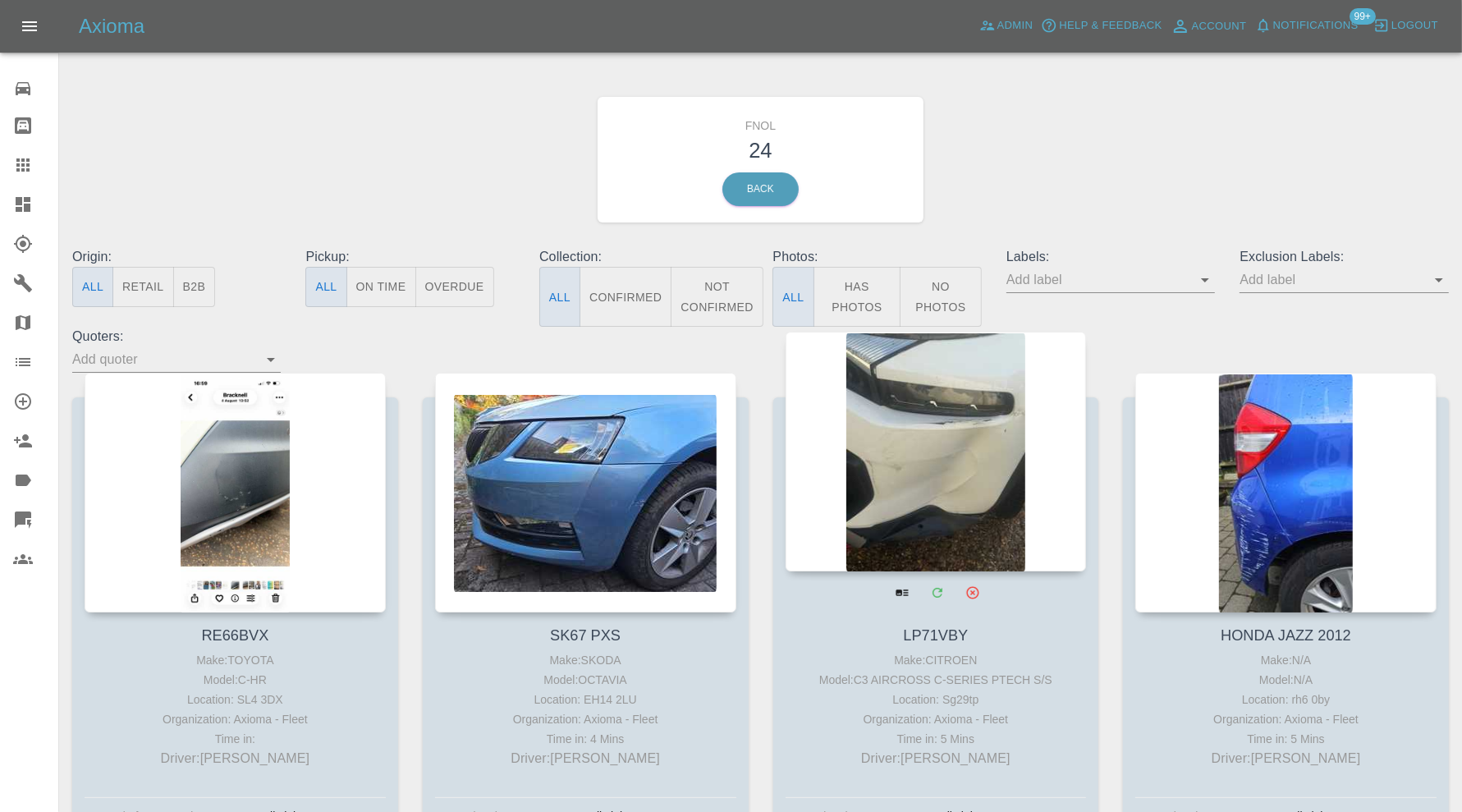
click at [967, 470] on div at bounding box center [936, 451] width 301 height 240
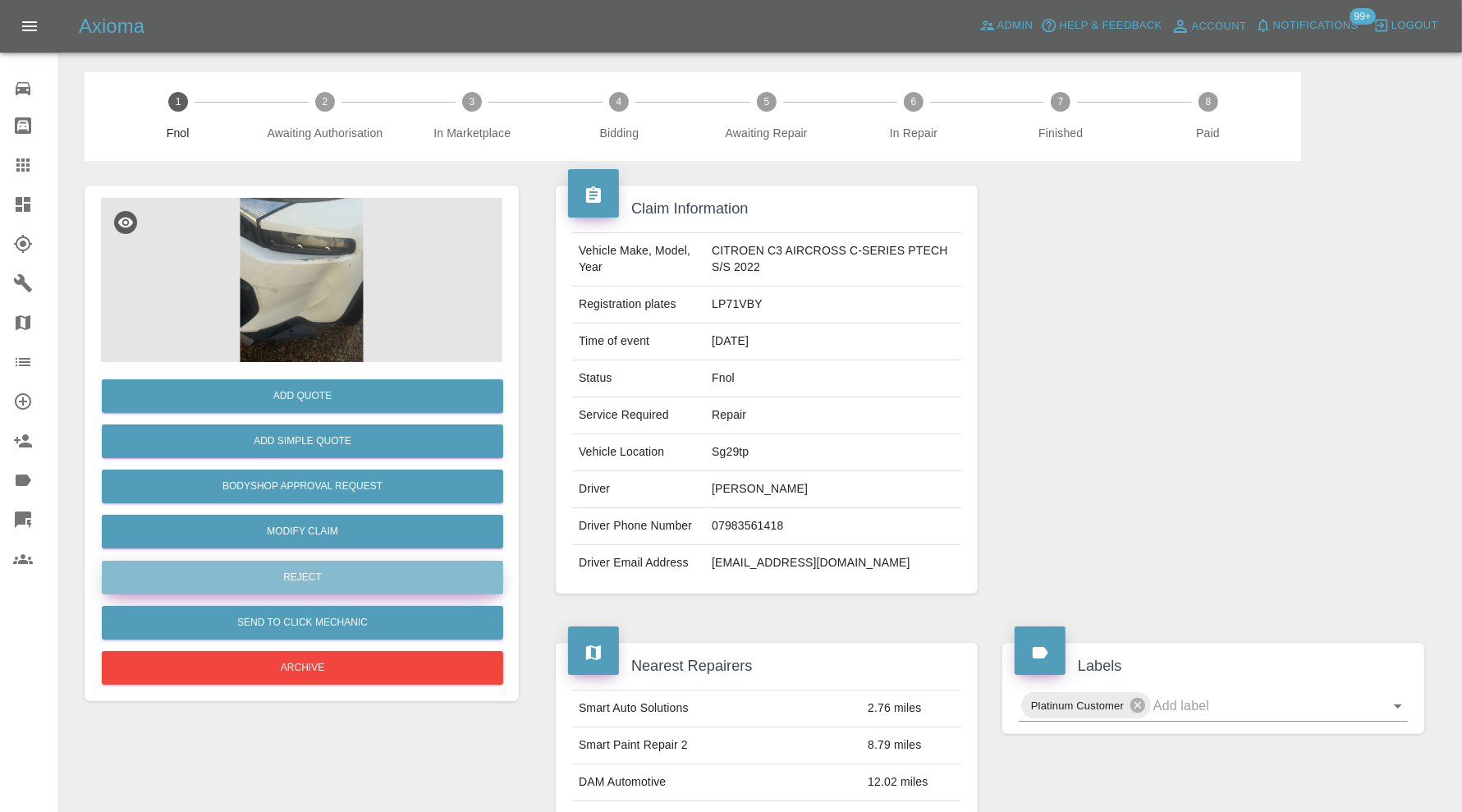
click at [226, 583] on button "Reject" at bounding box center [302, 577] width 401 height 34
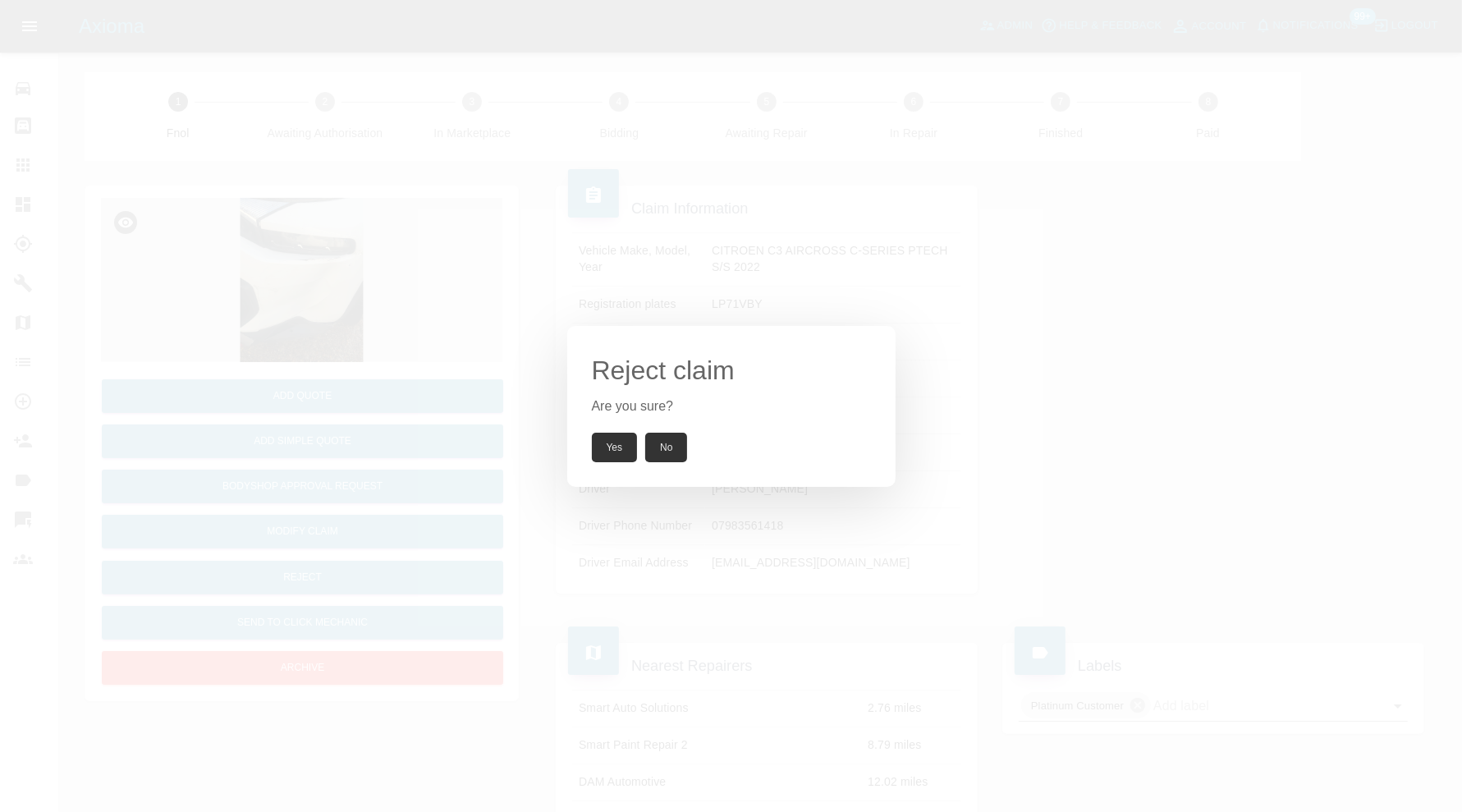
click at [623, 435] on button "Yes" at bounding box center [615, 447] width 46 height 30
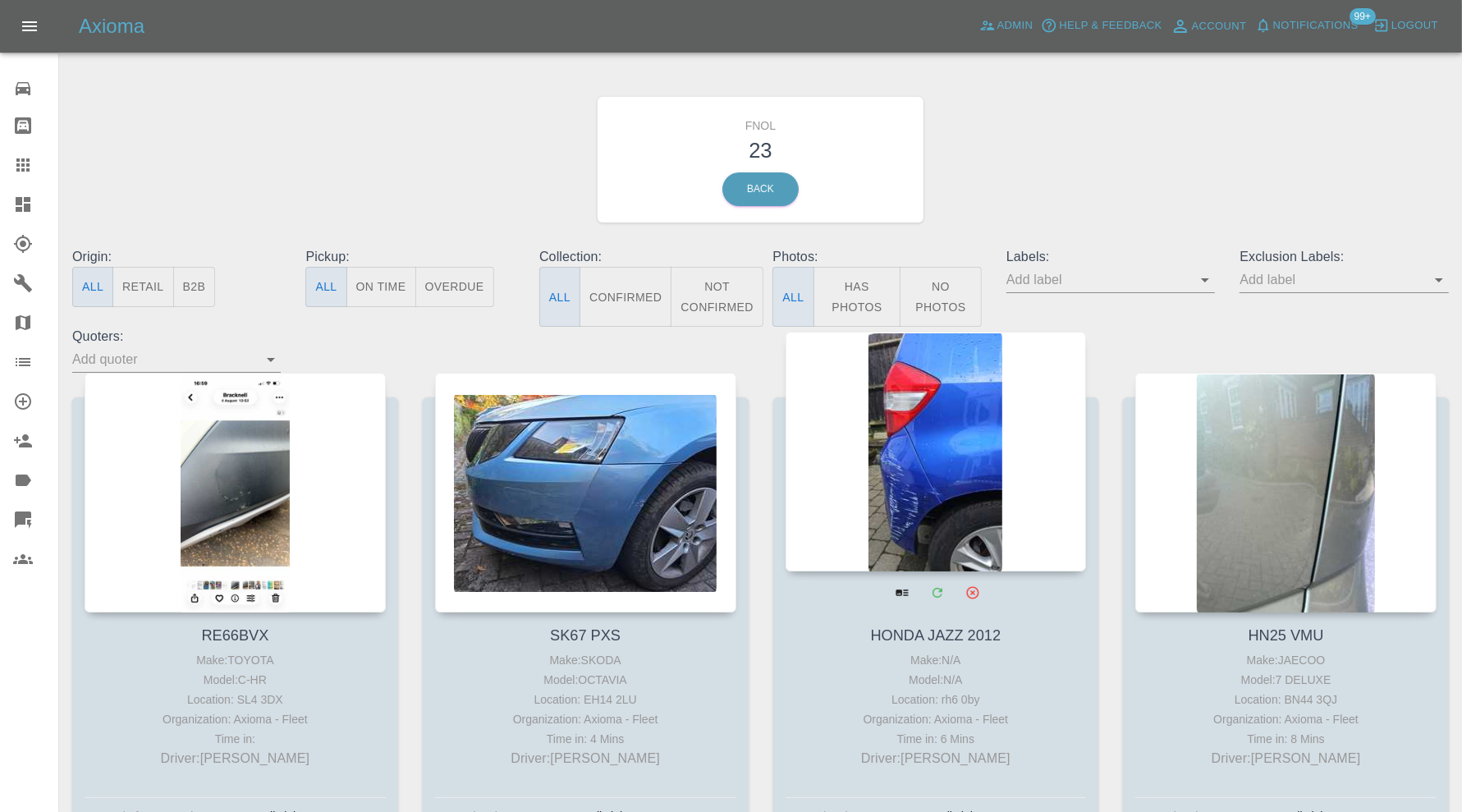
click at [918, 445] on div at bounding box center [936, 451] width 301 height 240
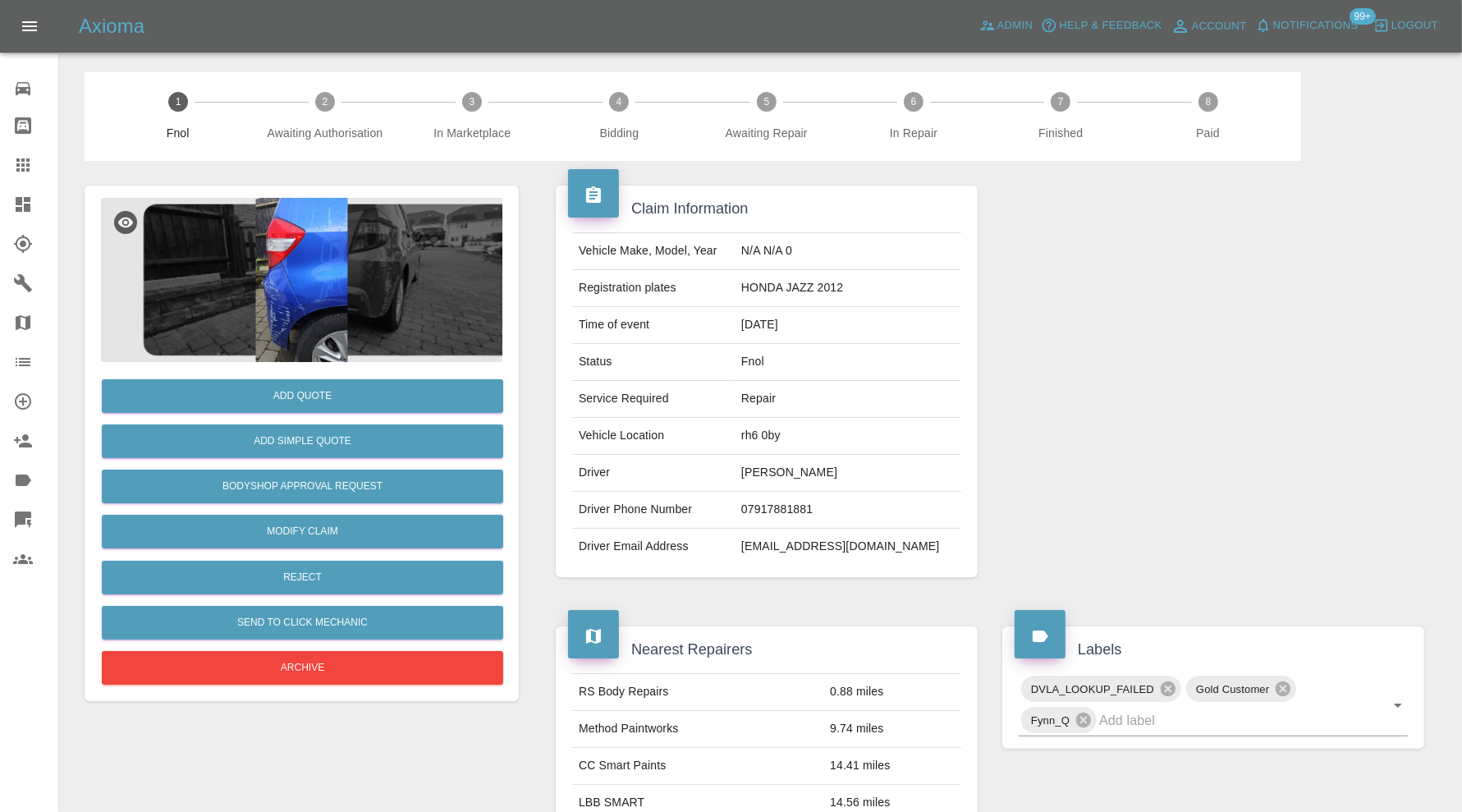
click at [339, 357] on img at bounding box center [301, 279] width 401 height 165
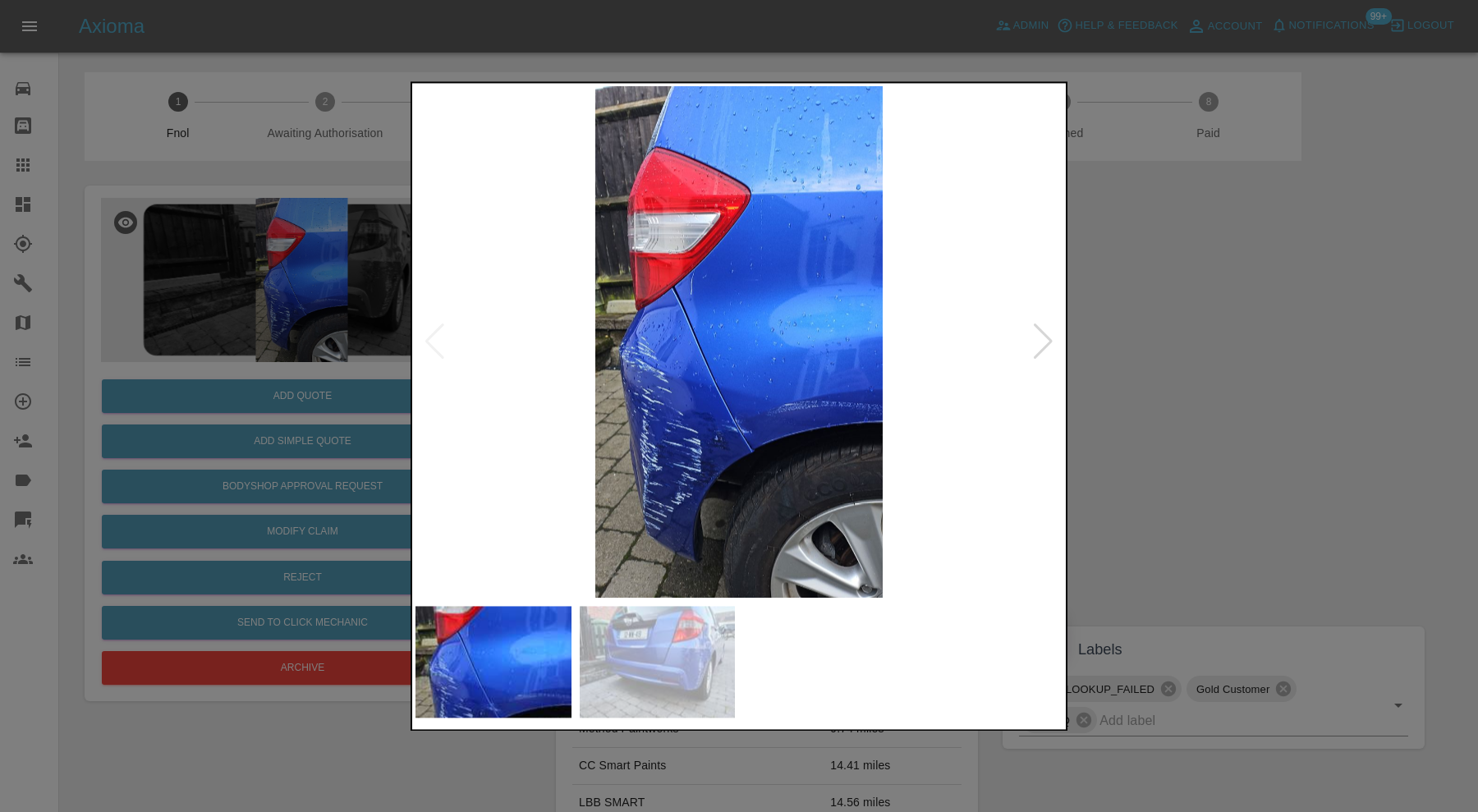
click at [662, 639] on img at bounding box center [658, 662] width 156 height 112
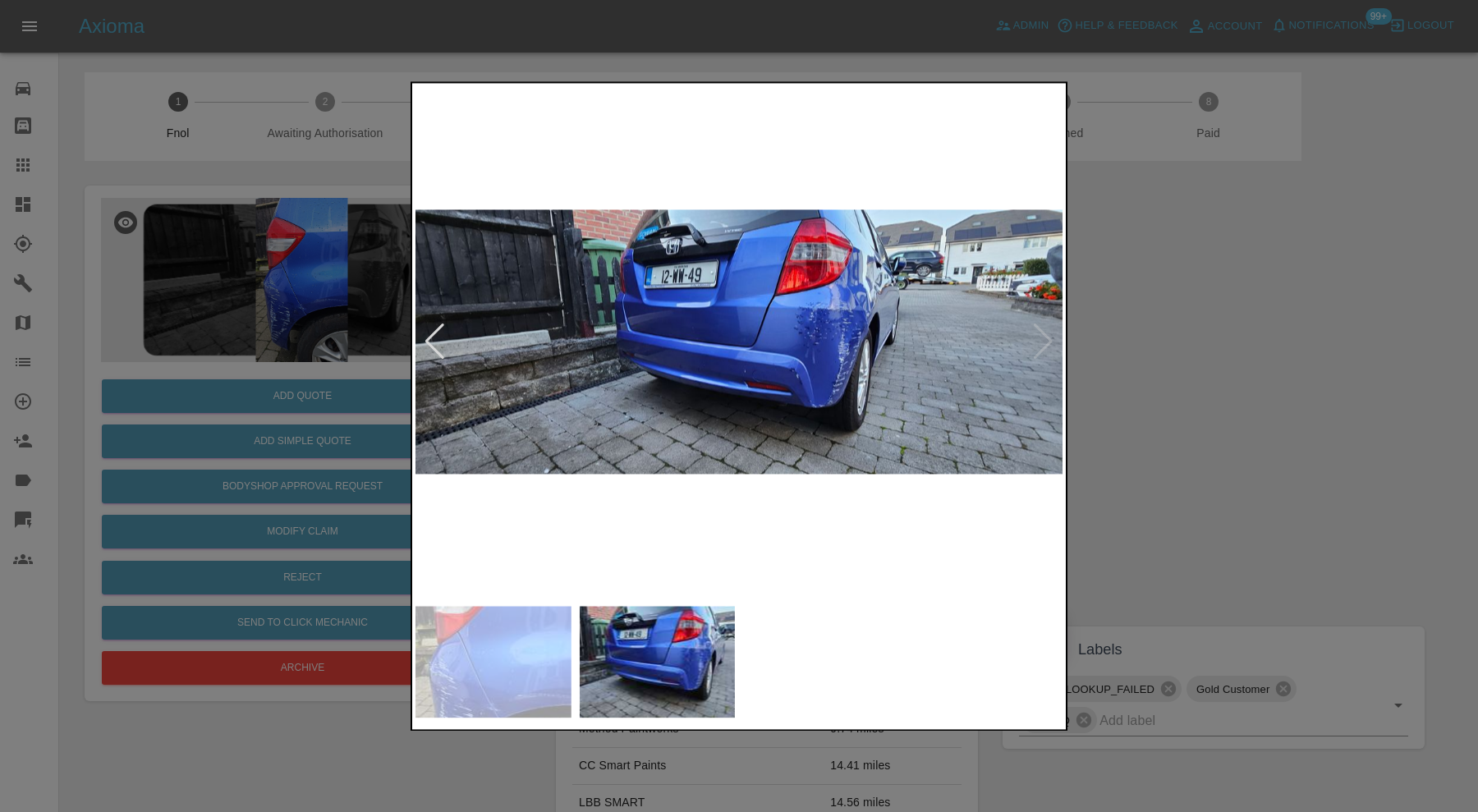
click at [1045, 337] on img at bounding box center [739, 342] width 647 height 512
click at [518, 661] on img at bounding box center [493, 662] width 156 height 112
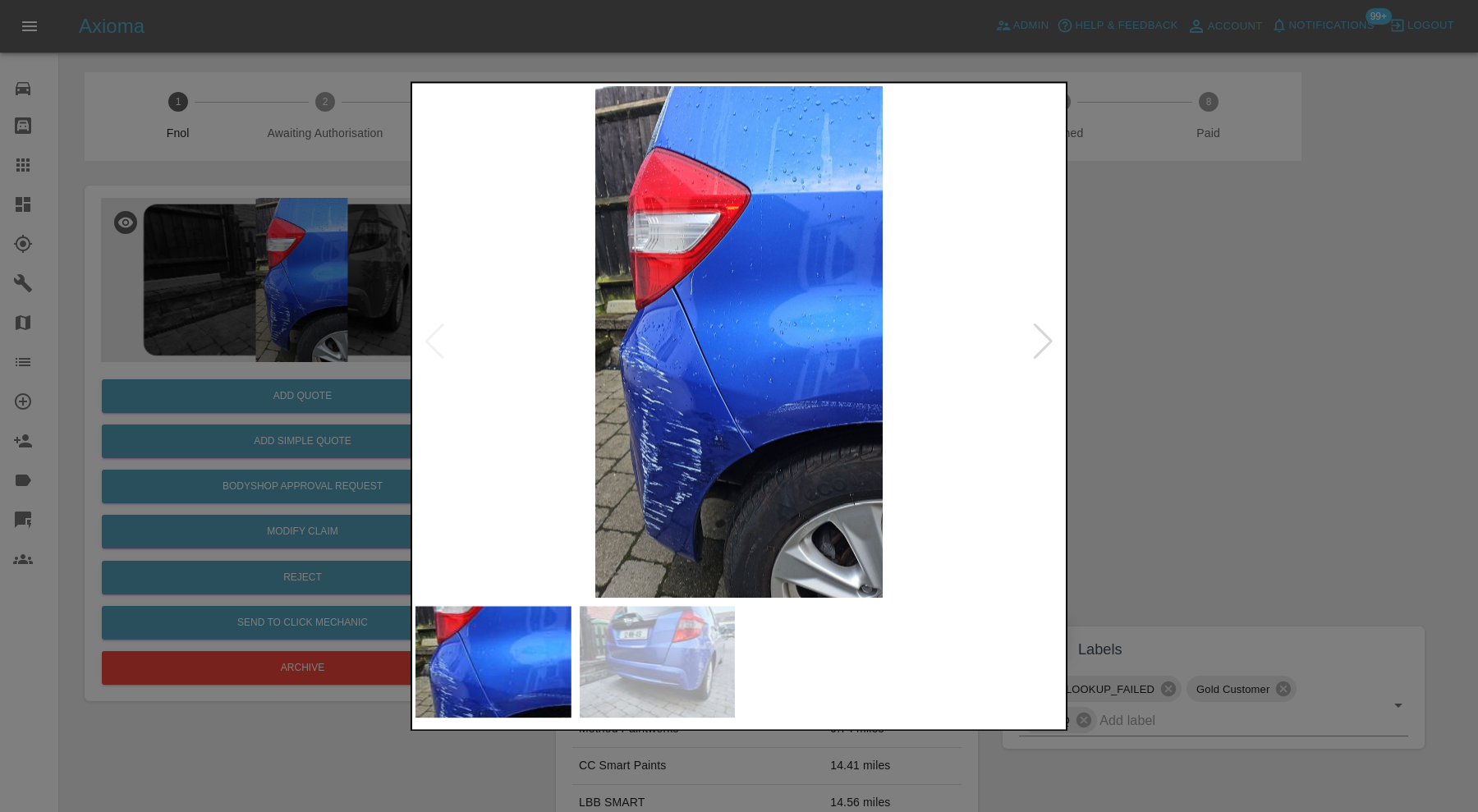
click at [1252, 400] on div at bounding box center [739, 406] width 1478 height 812
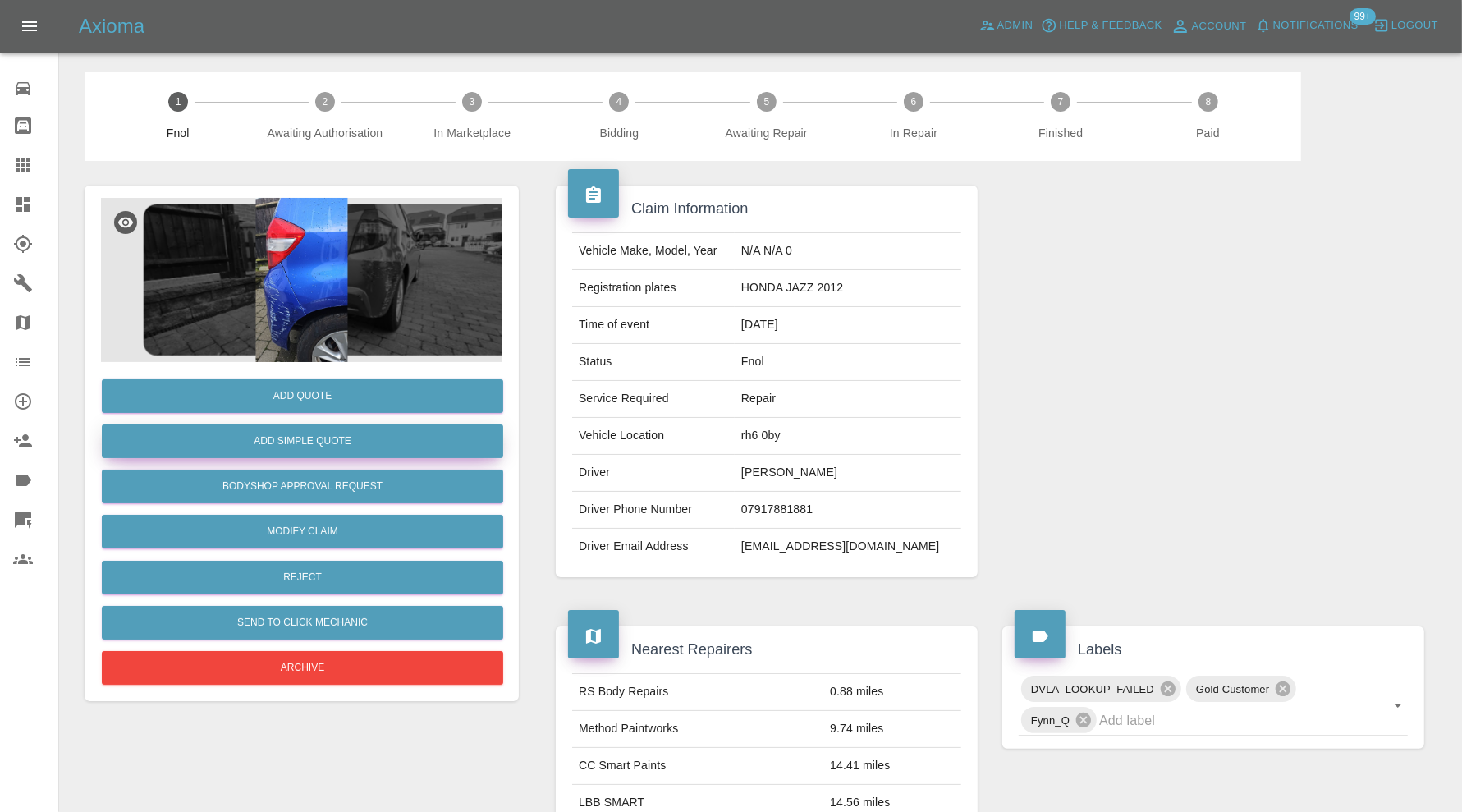
click at [356, 447] on button "Add Simple Quote" at bounding box center [302, 441] width 401 height 34
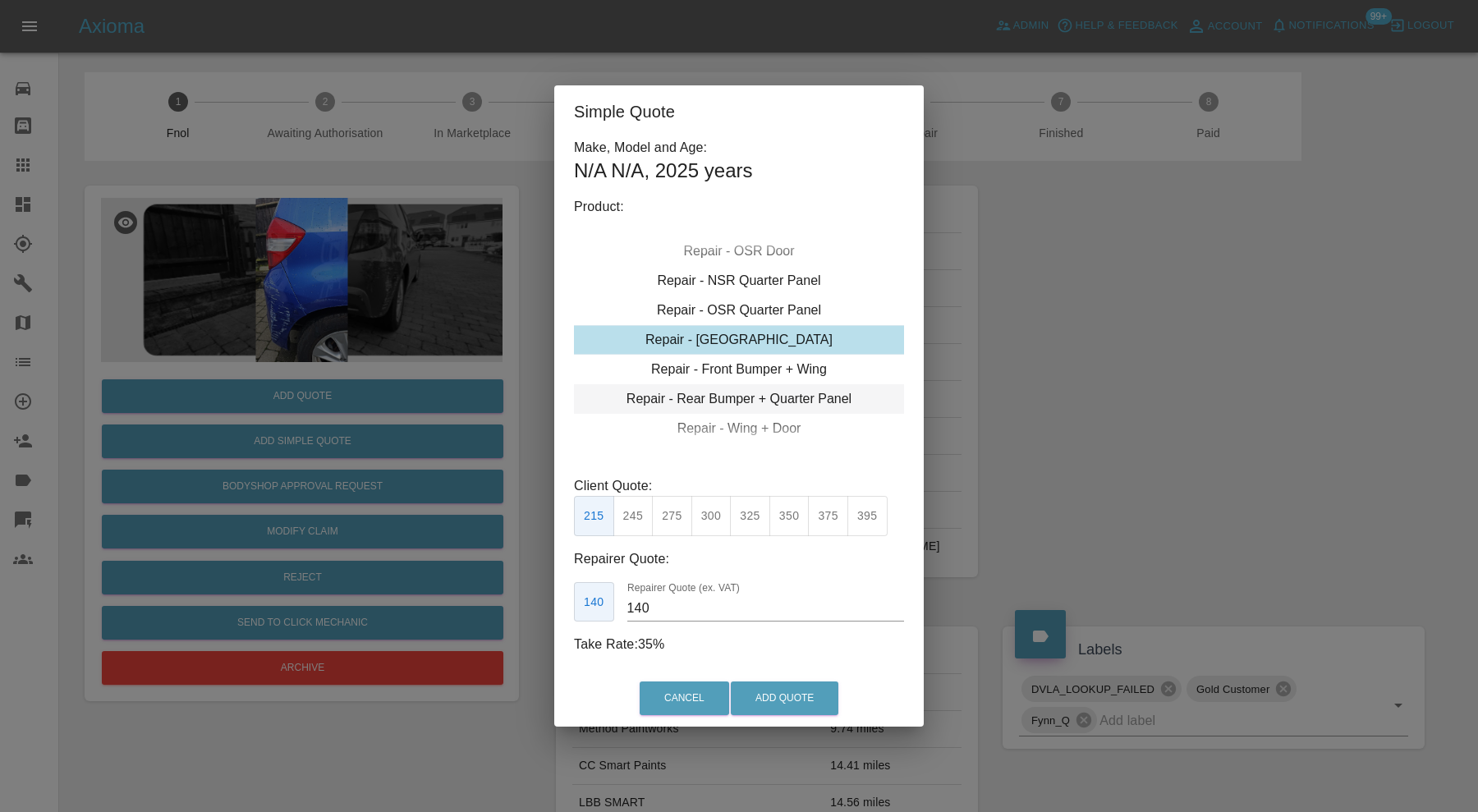
click at [723, 399] on div "Repair - Rear Bumper + Quarter Panel" at bounding box center [739, 399] width 330 height 30
click at [672, 513] on button "350" at bounding box center [672, 516] width 41 height 41
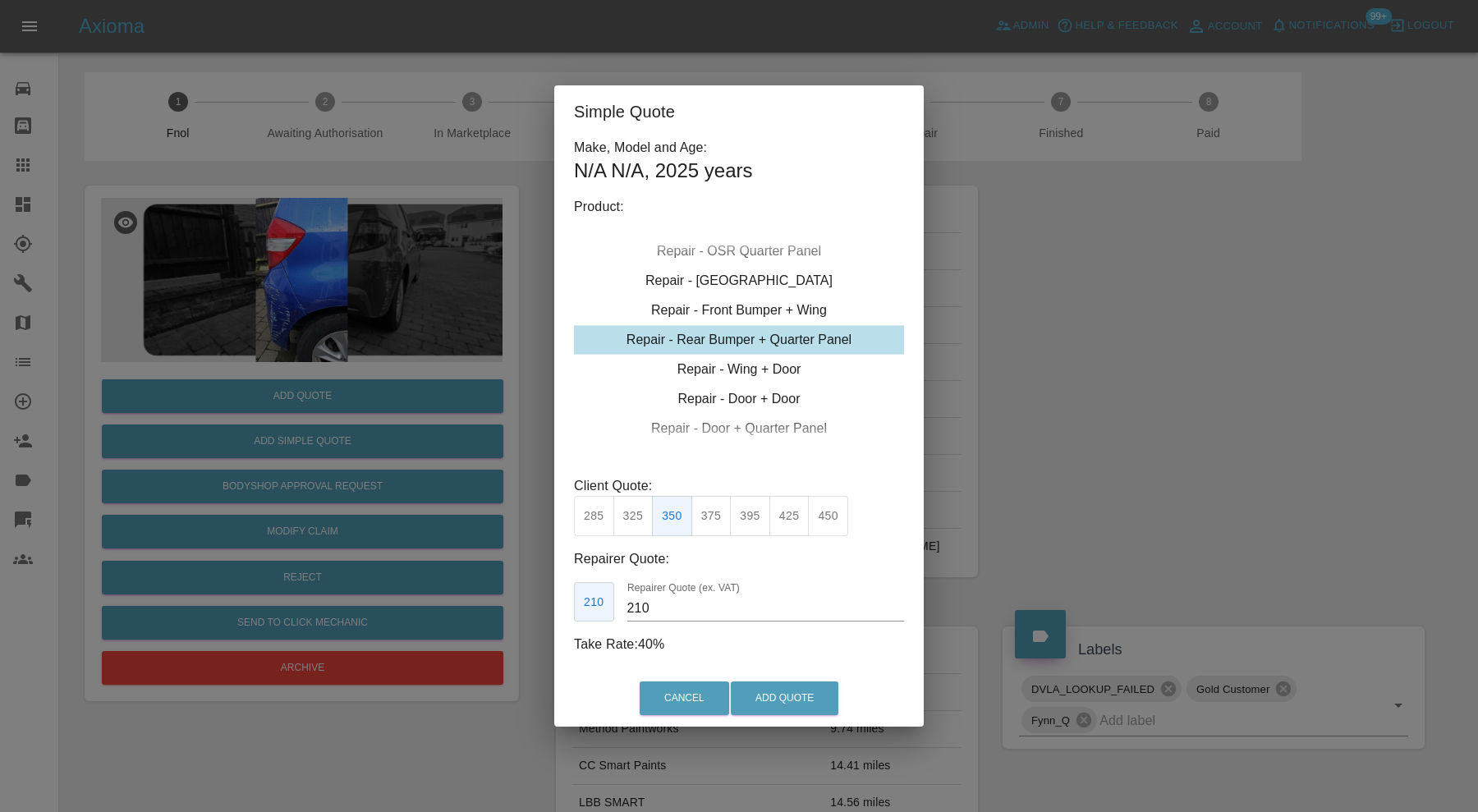
click at [648, 609] on input "210" at bounding box center [765, 609] width 277 height 26
type input "225"
click at [760, 690] on button "Add Quote" at bounding box center [785, 698] width 108 height 34
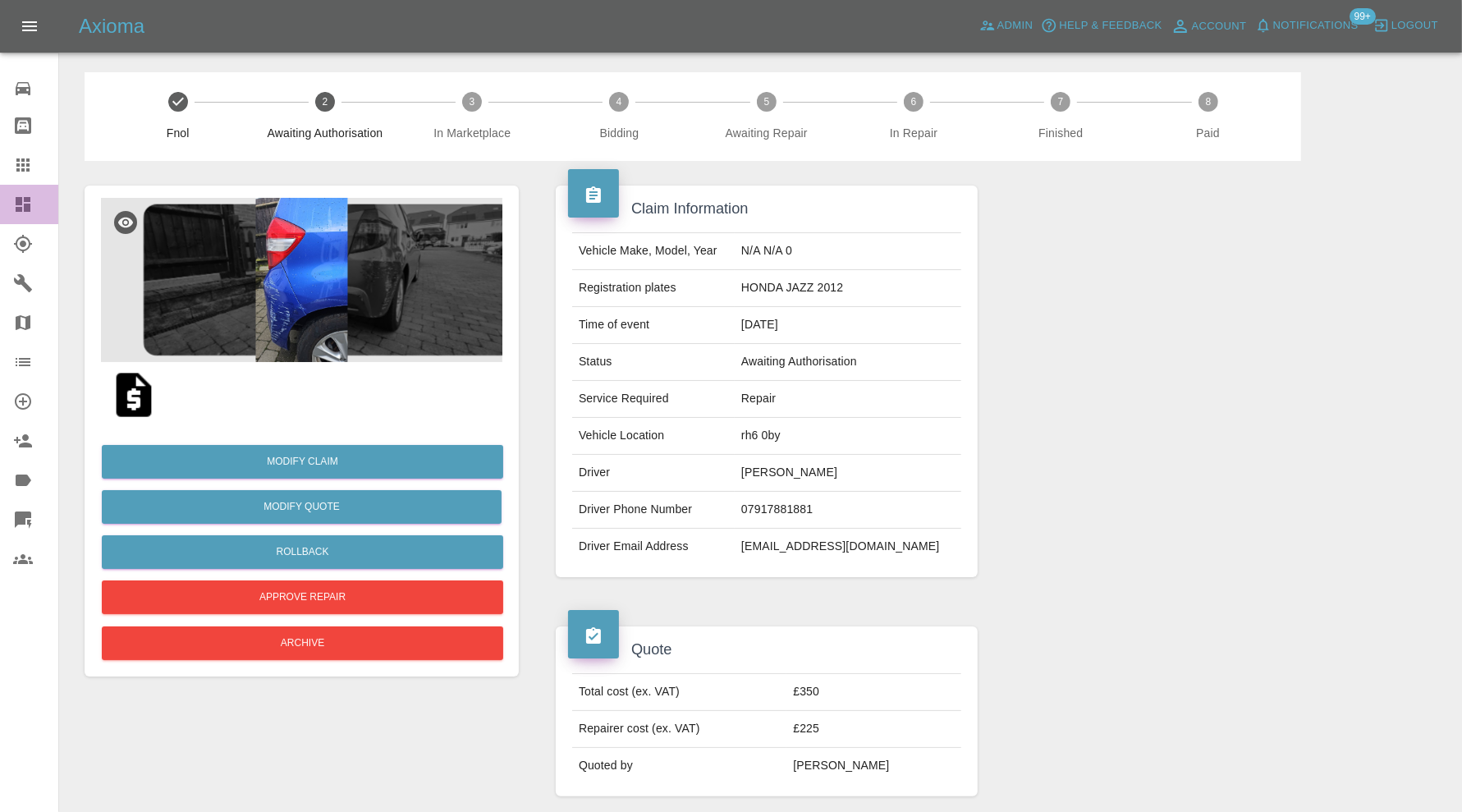
click at [29, 201] on icon at bounding box center [23, 204] width 15 height 15
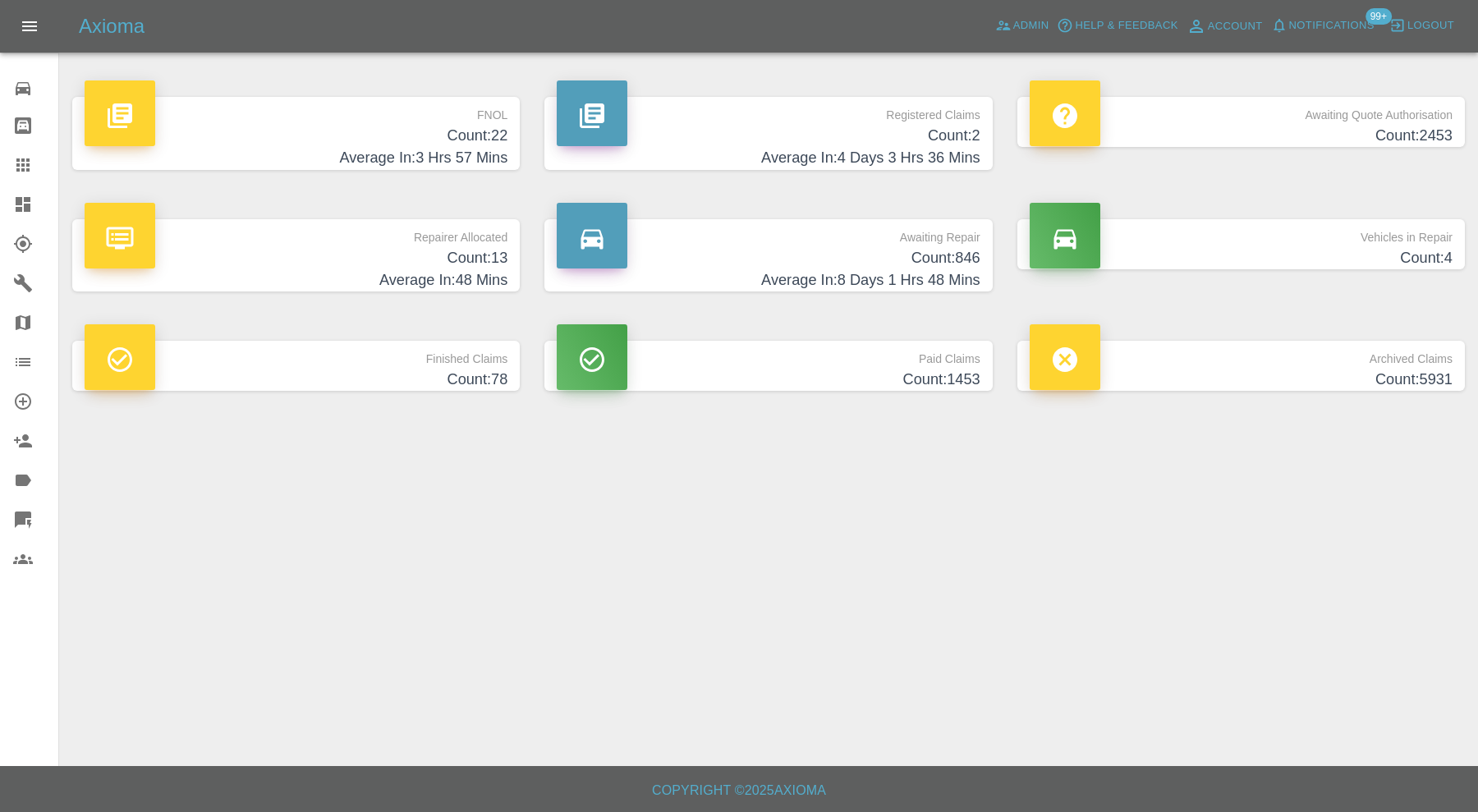
click at [461, 263] on h4 "Count: 13" at bounding box center [295, 258] width 423 height 22
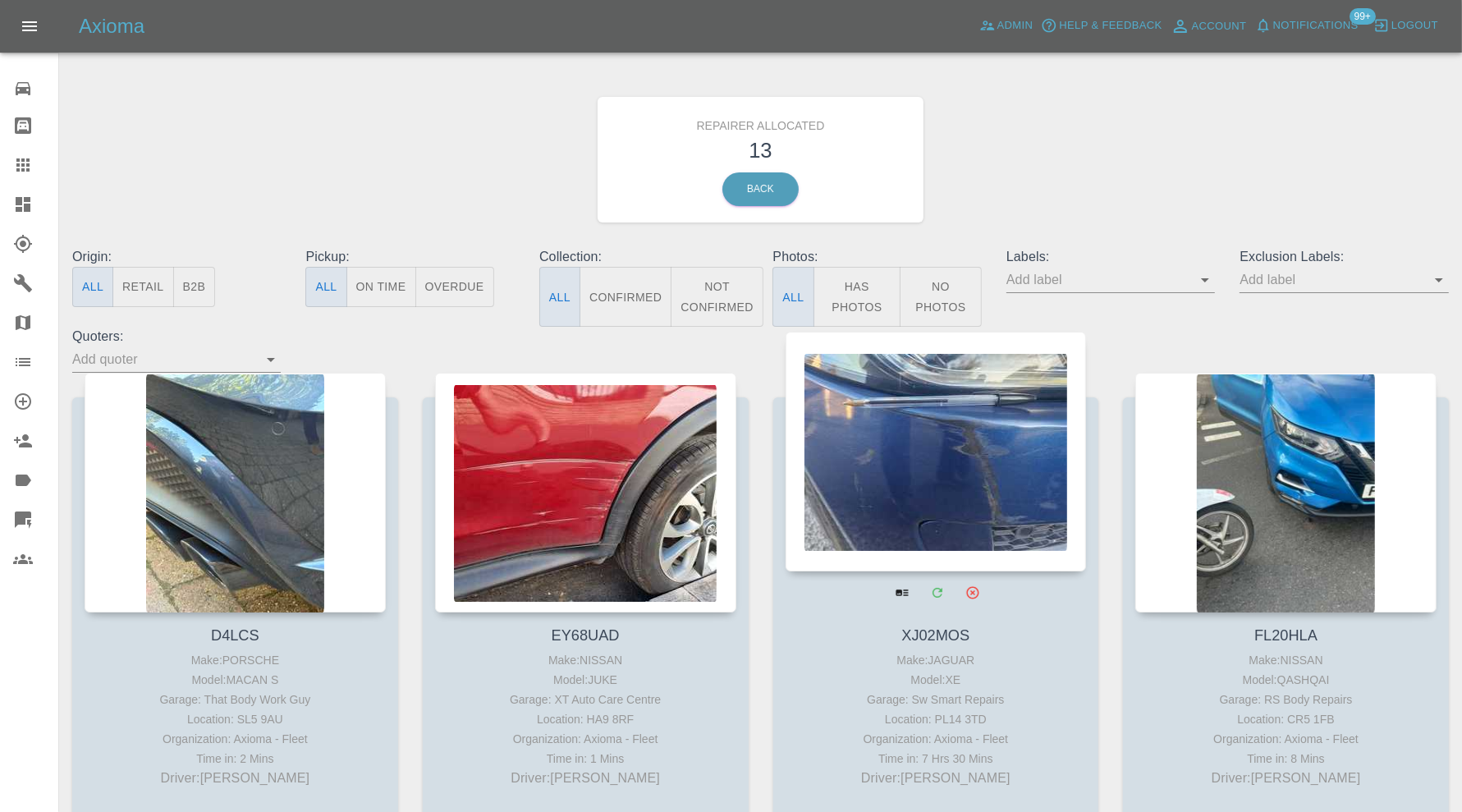
click at [1016, 491] on div at bounding box center [936, 451] width 301 height 240
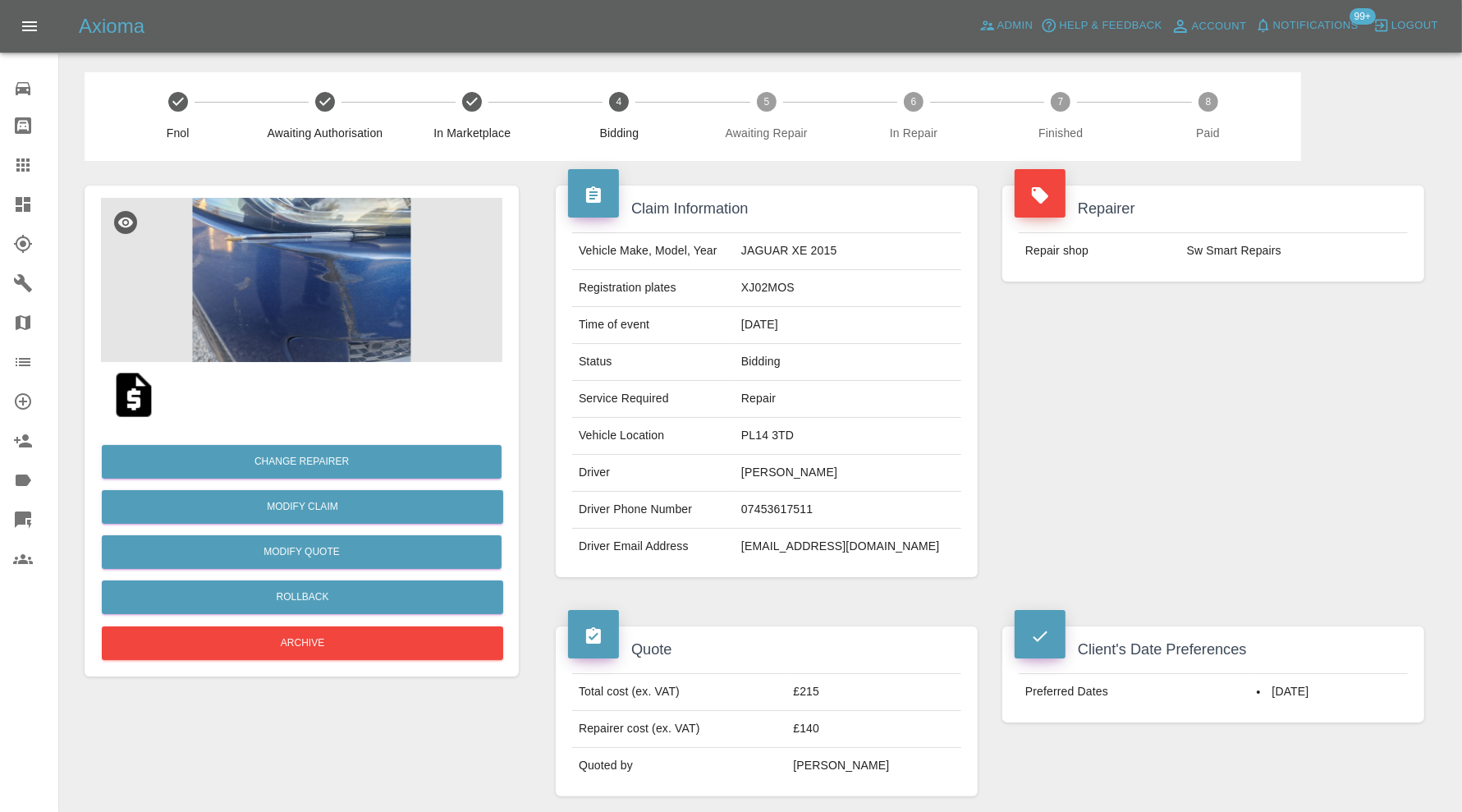
click at [363, 275] on img at bounding box center [301, 279] width 401 height 165
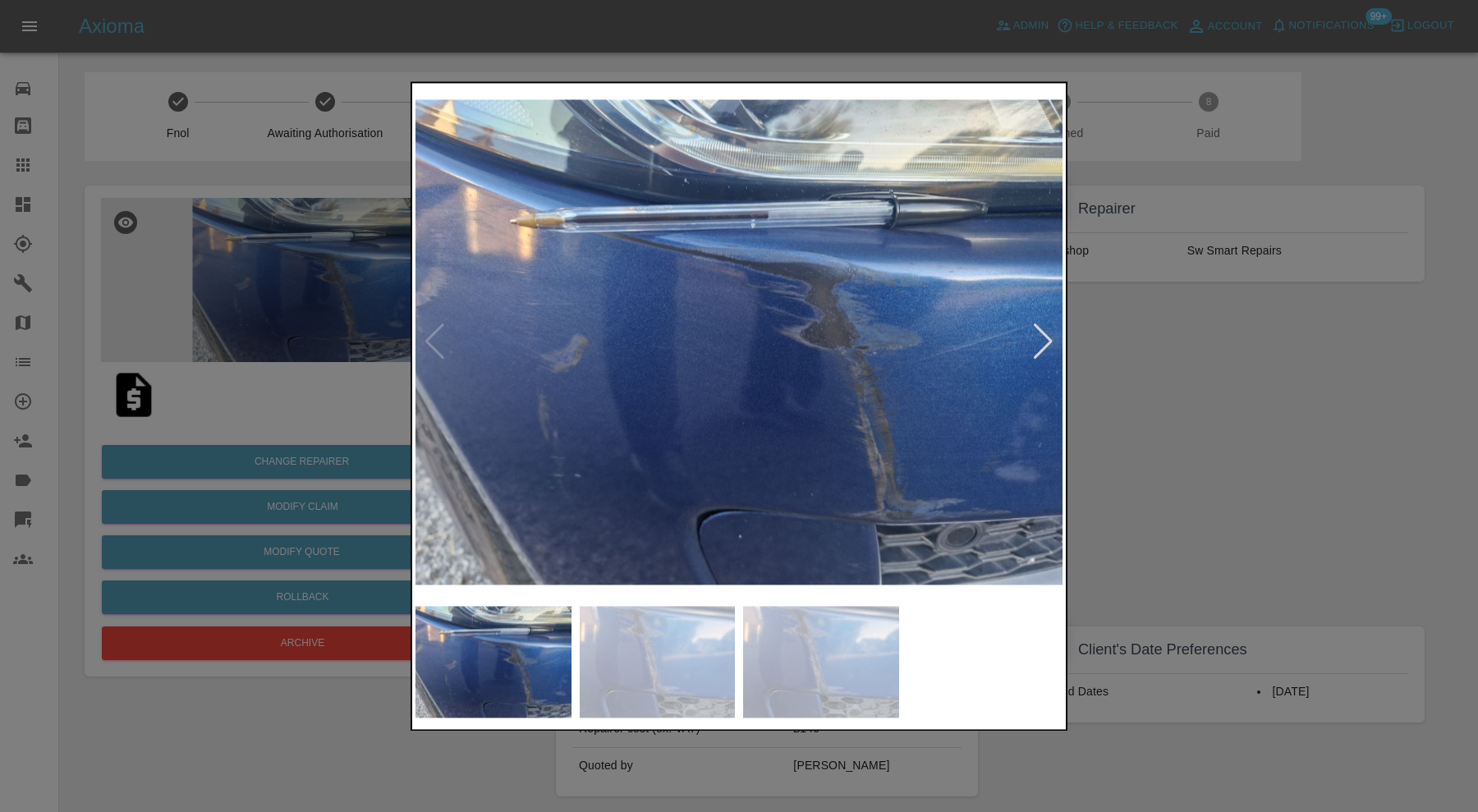
click at [652, 647] on img at bounding box center [658, 662] width 156 height 112
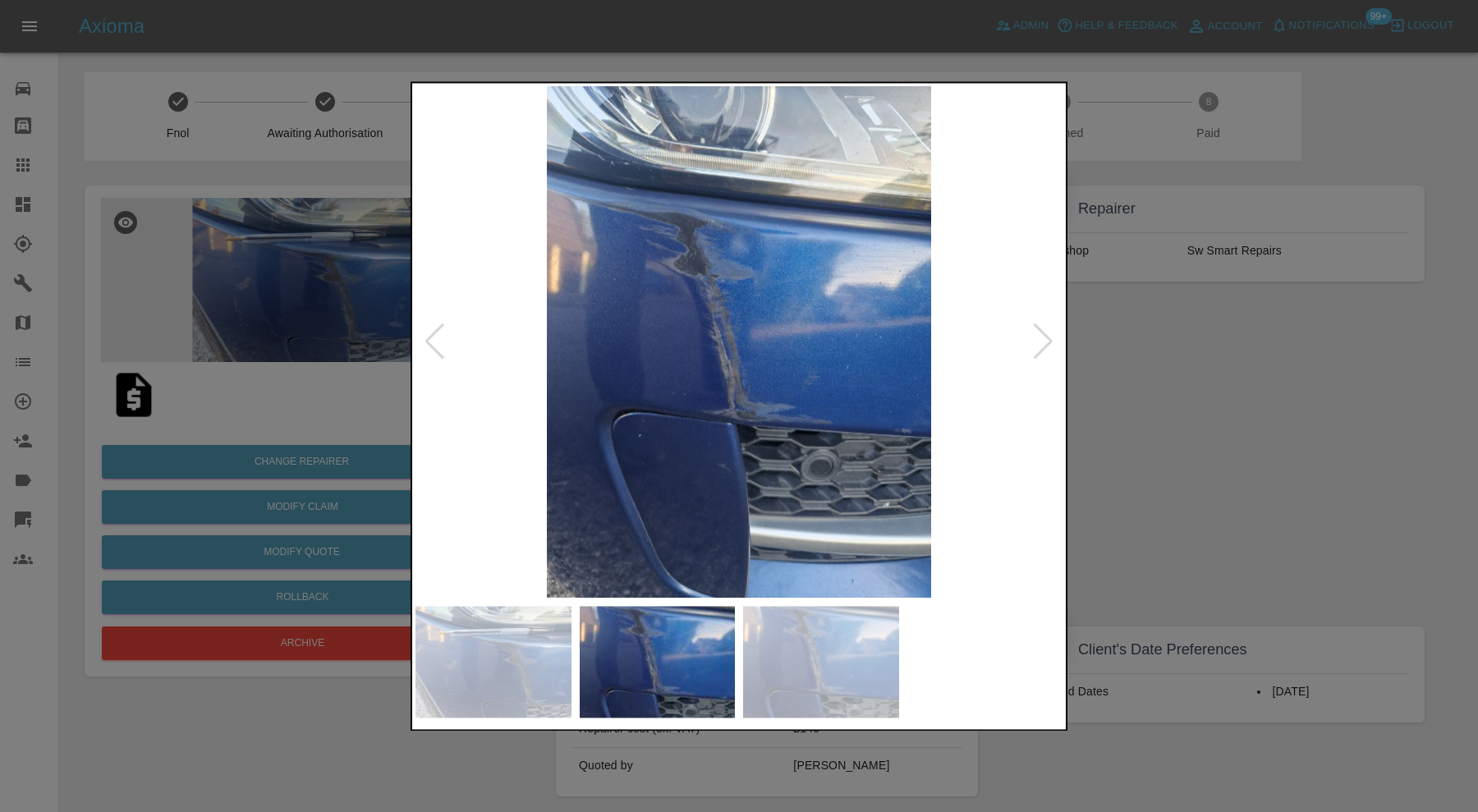
click at [843, 666] on img at bounding box center [820, 662] width 156 height 112
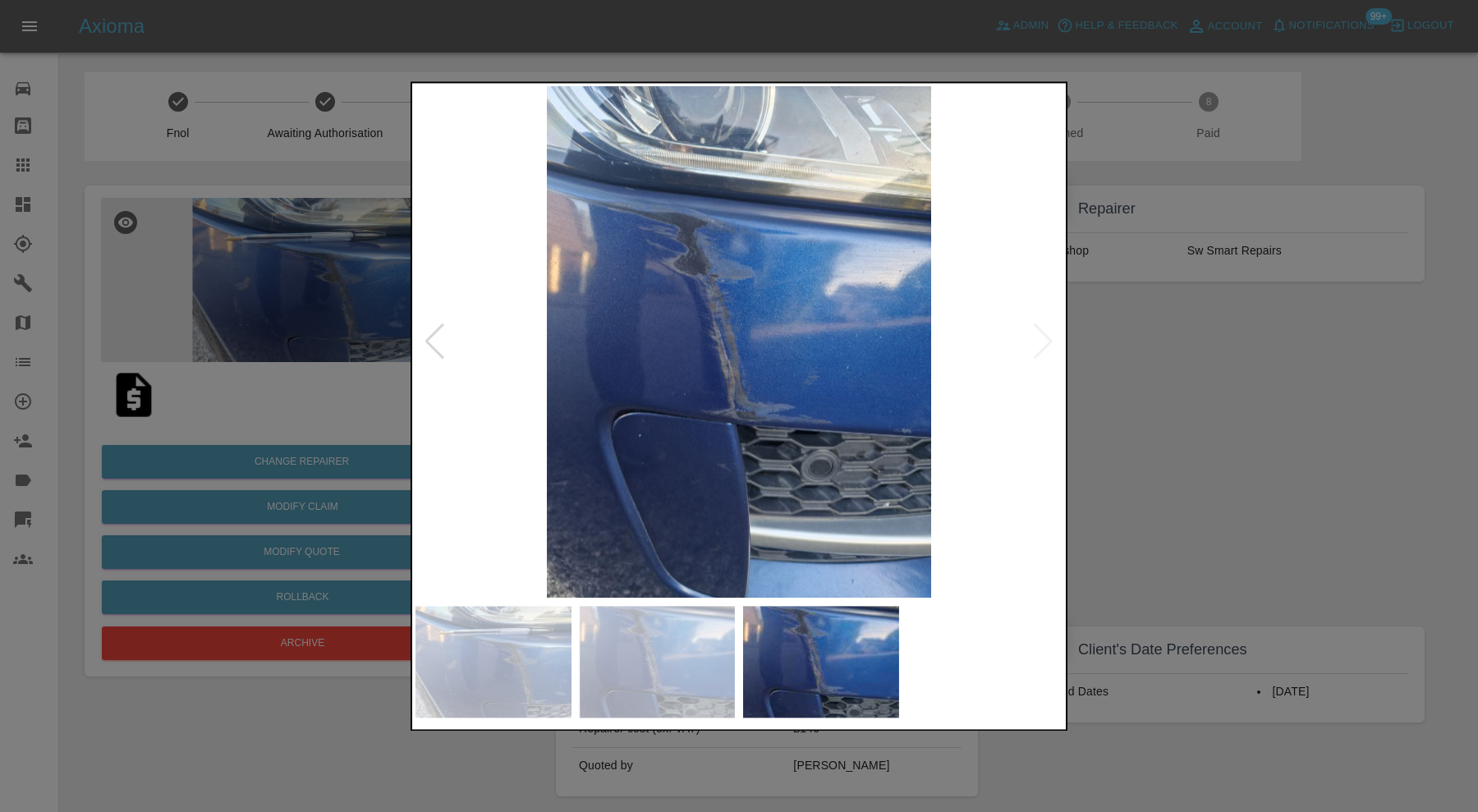
click at [1168, 466] on div at bounding box center [739, 406] width 1478 height 812
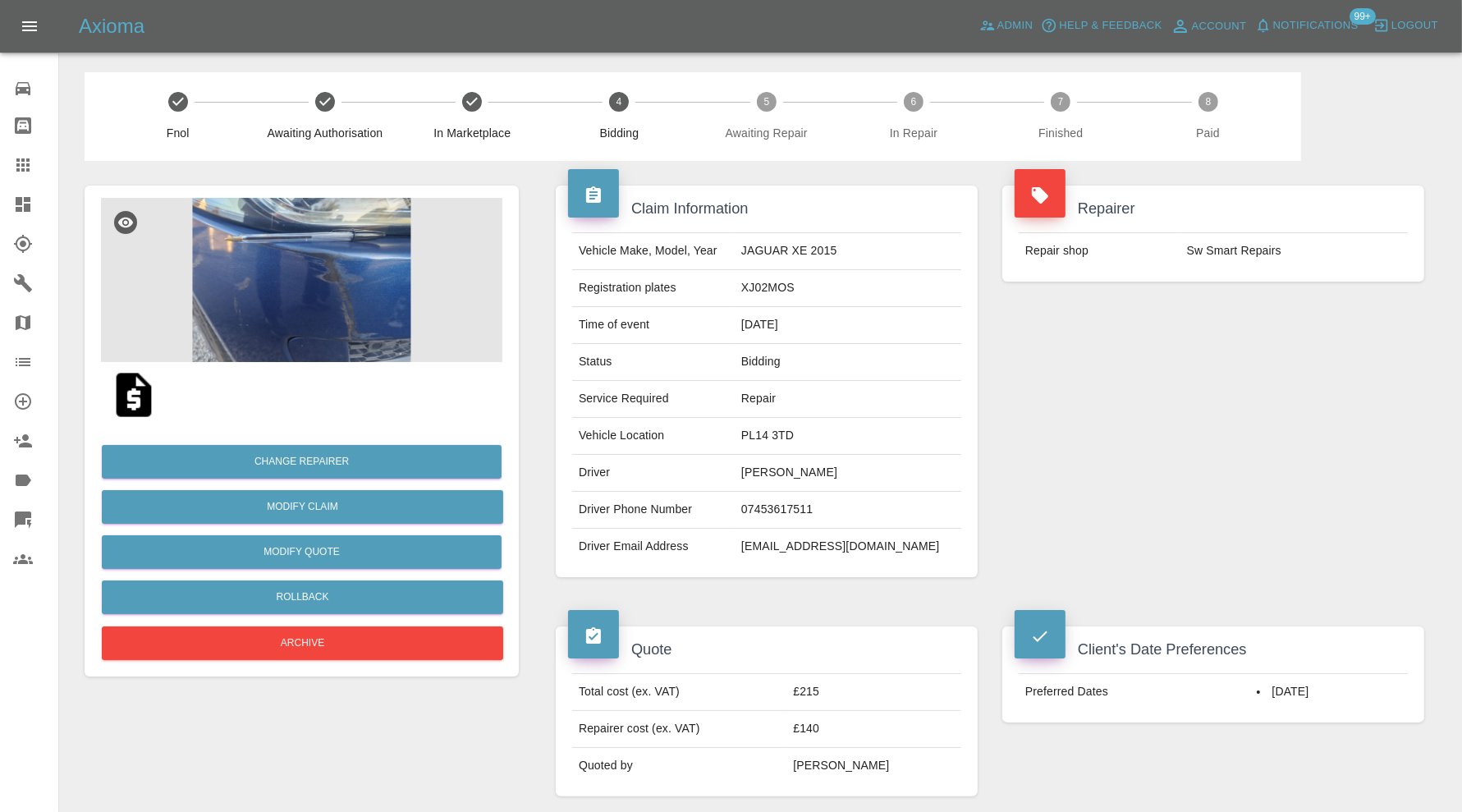
click at [31, 196] on icon at bounding box center [23, 204] width 20 height 20
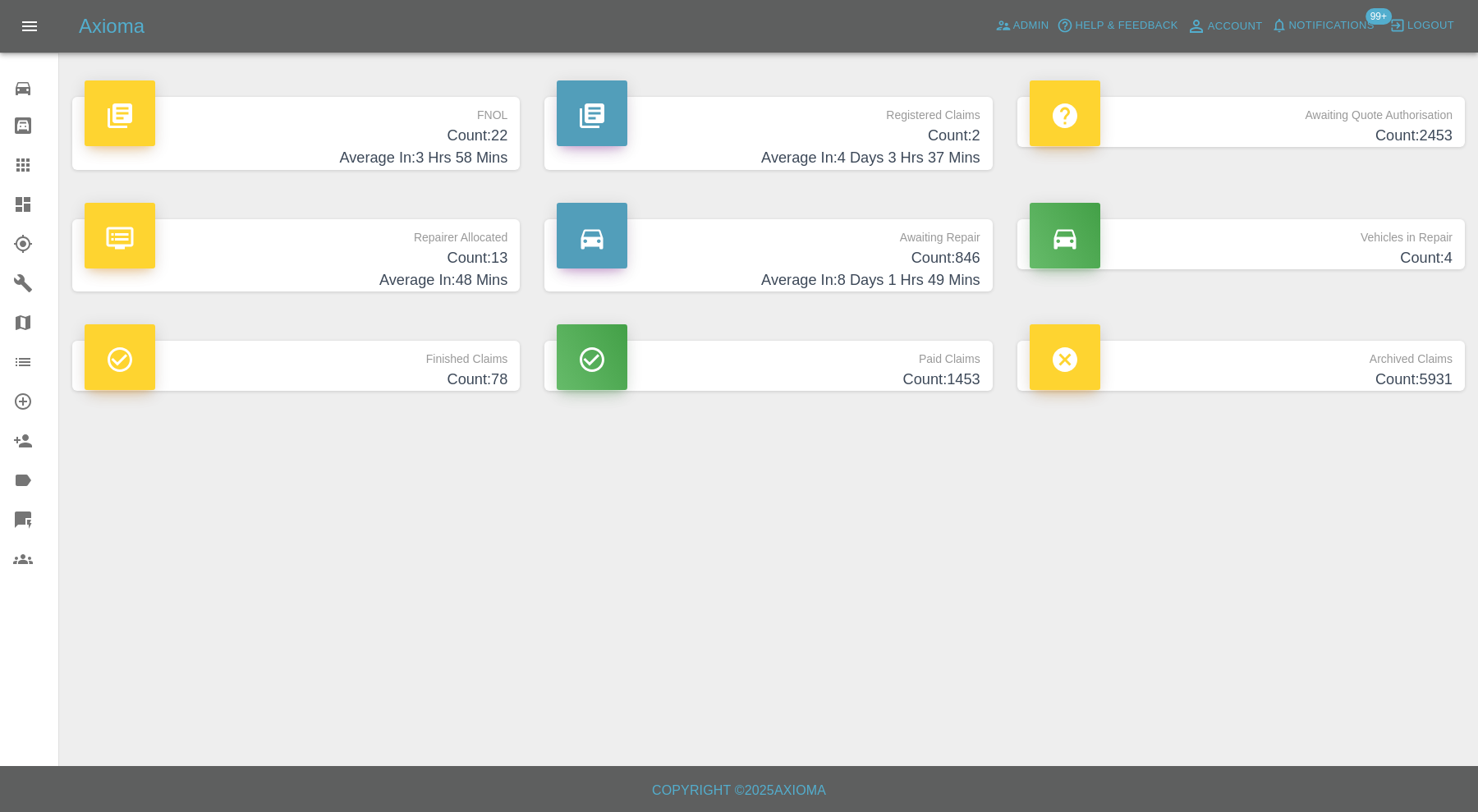
click at [20, 165] on icon at bounding box center [23, 165] width 20 height 20
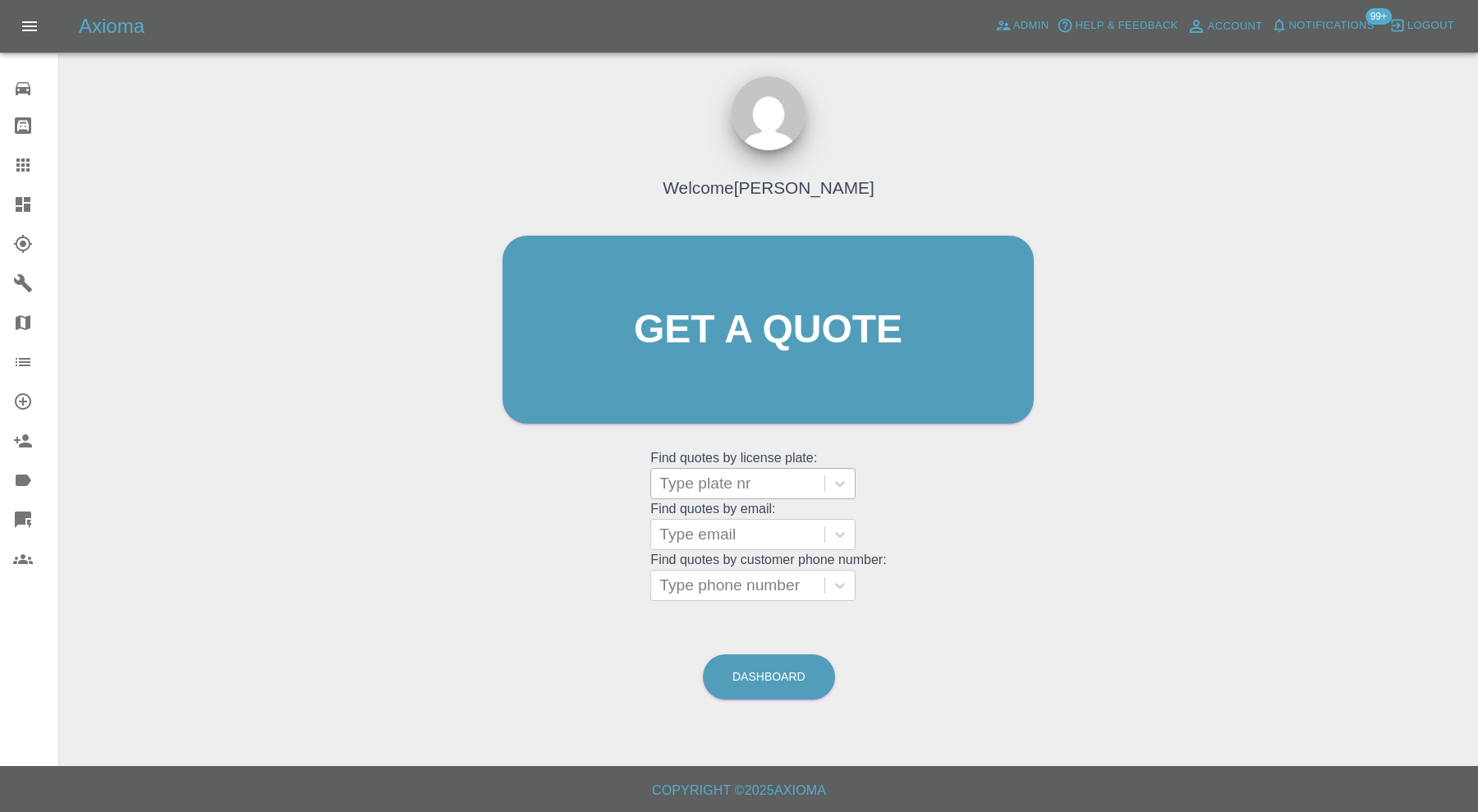
click at [689, 474] on div at bounding box center [738, 484] width 157 height 23
click at [23, 198] on icon at bounding box center [23, 204] width 20 height 20
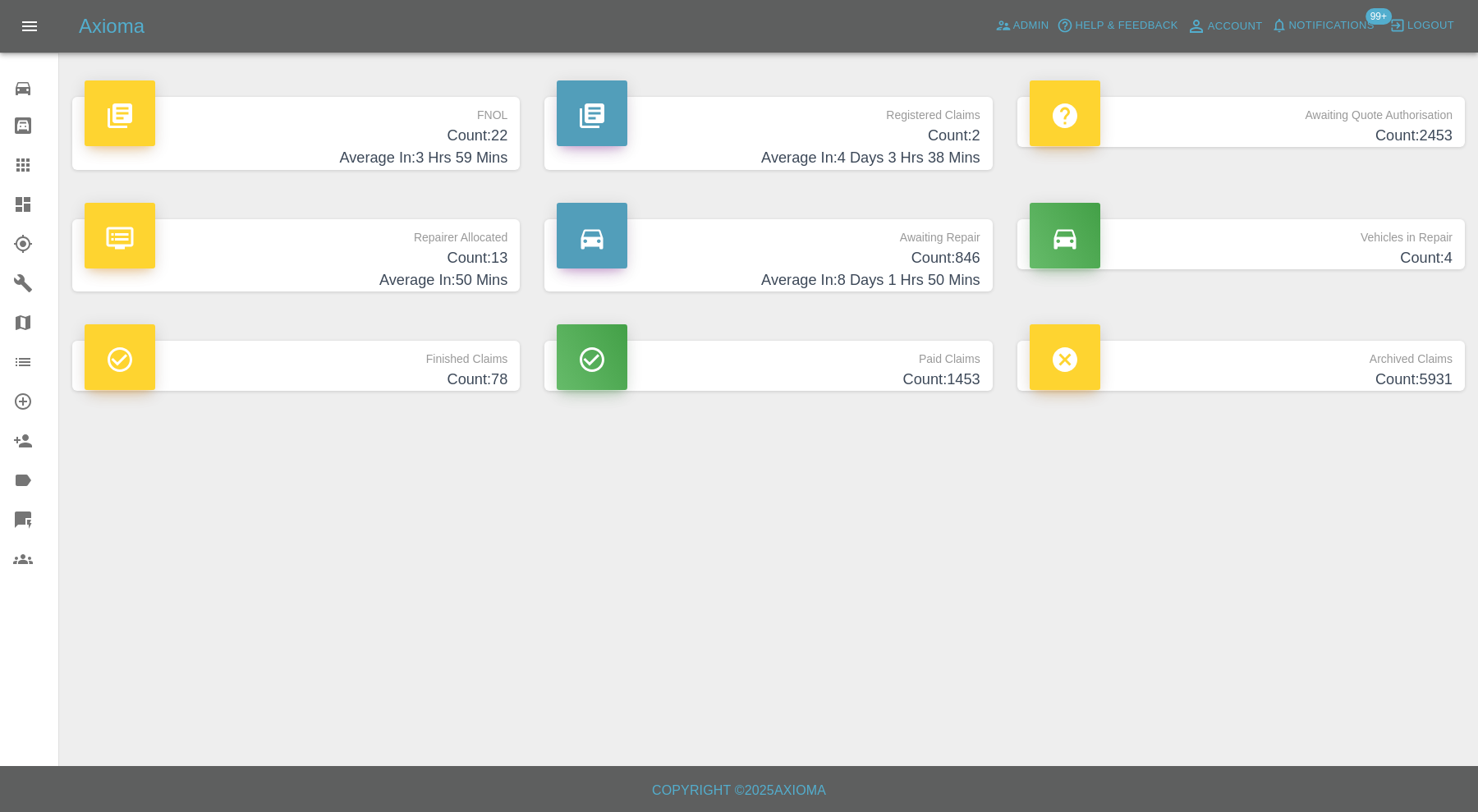
click at [350, 151] on h4 "Average In: 3 Hrs 59 Mins" at bounding box center [295, 158] width 423 height 22
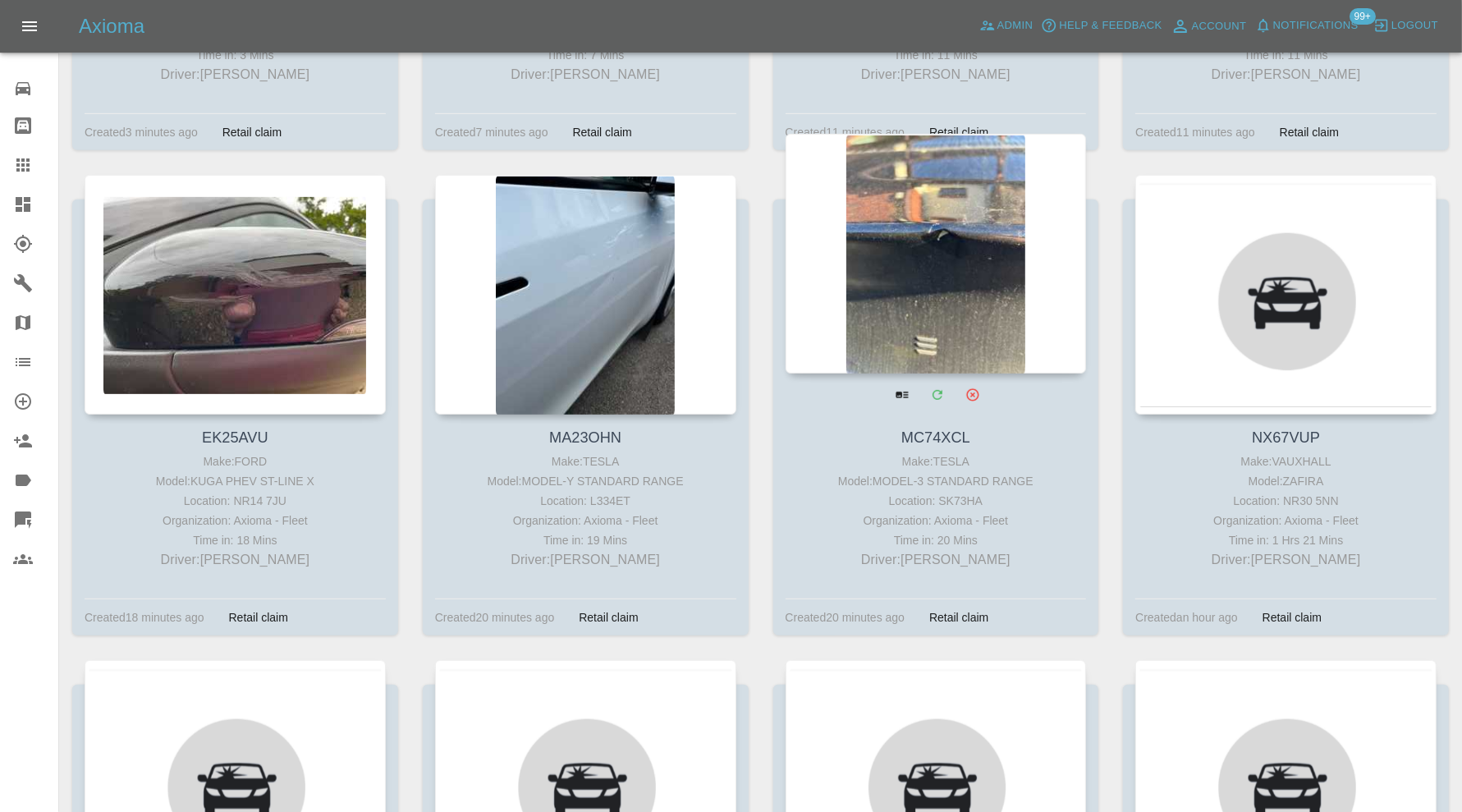
scroll to position [547, 0]
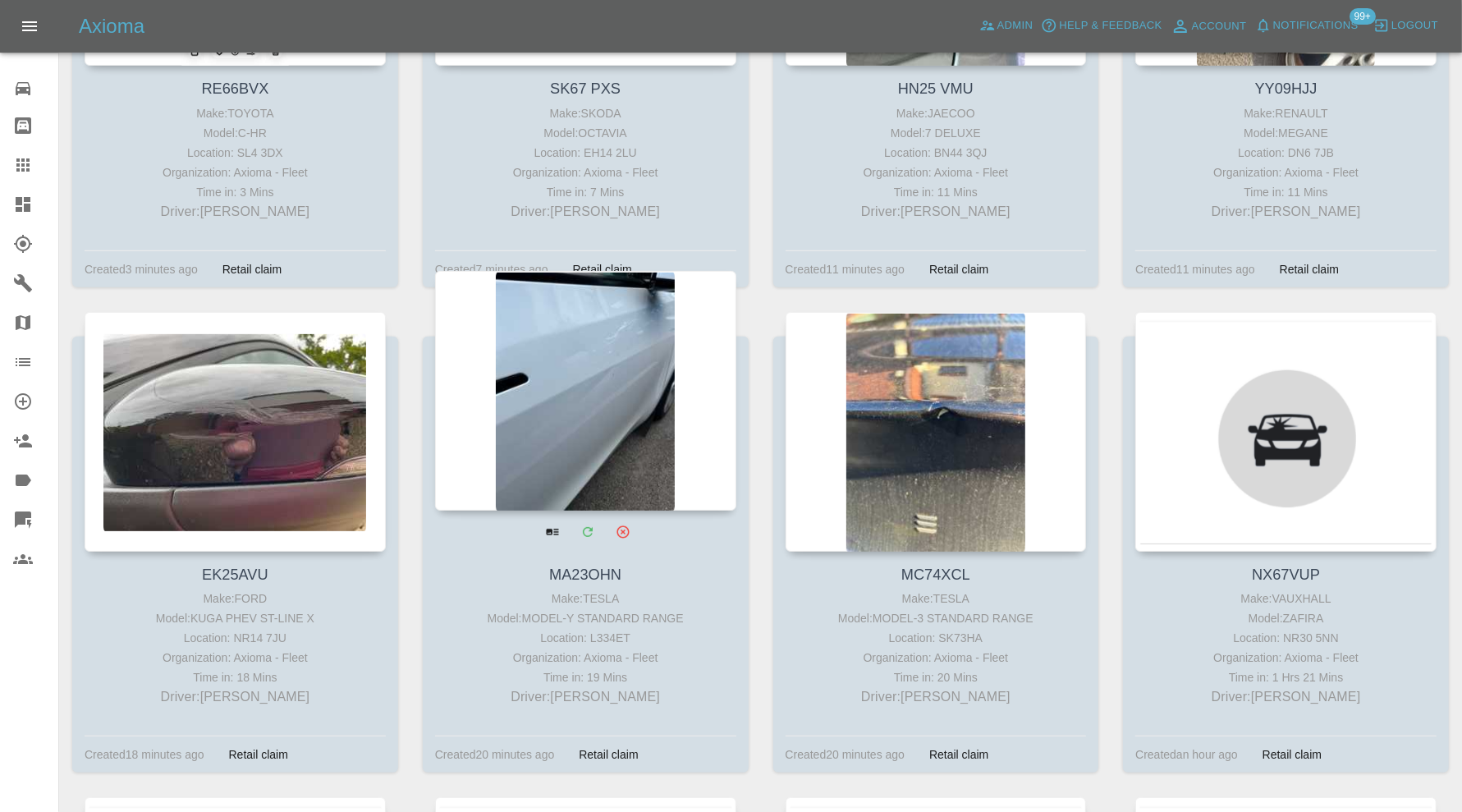
click at [577, 404] on div at bounding box center [585, 391] width 301 height 240
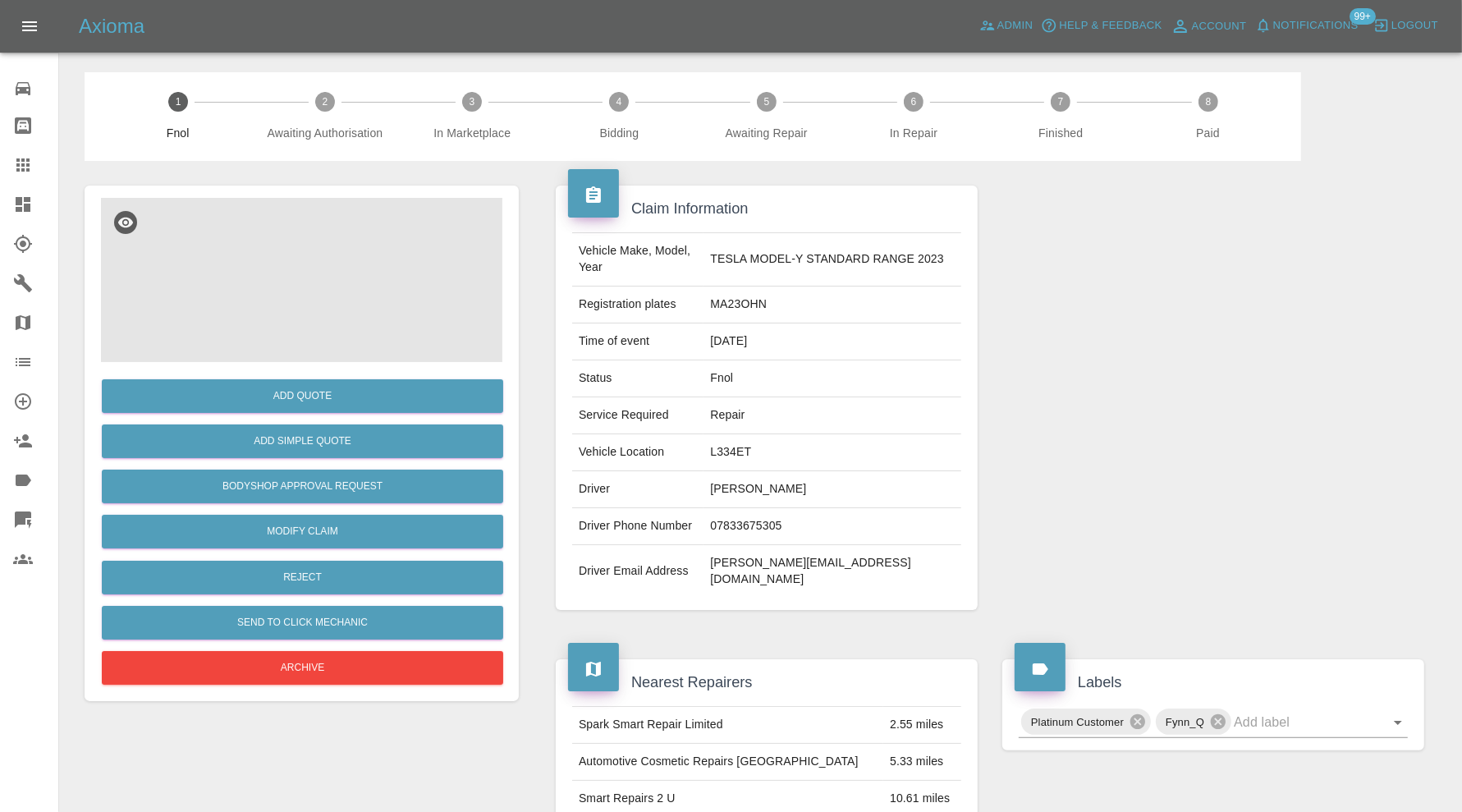
click at [302, 300] on img at bounding box center [301, 279] width 401 height 165
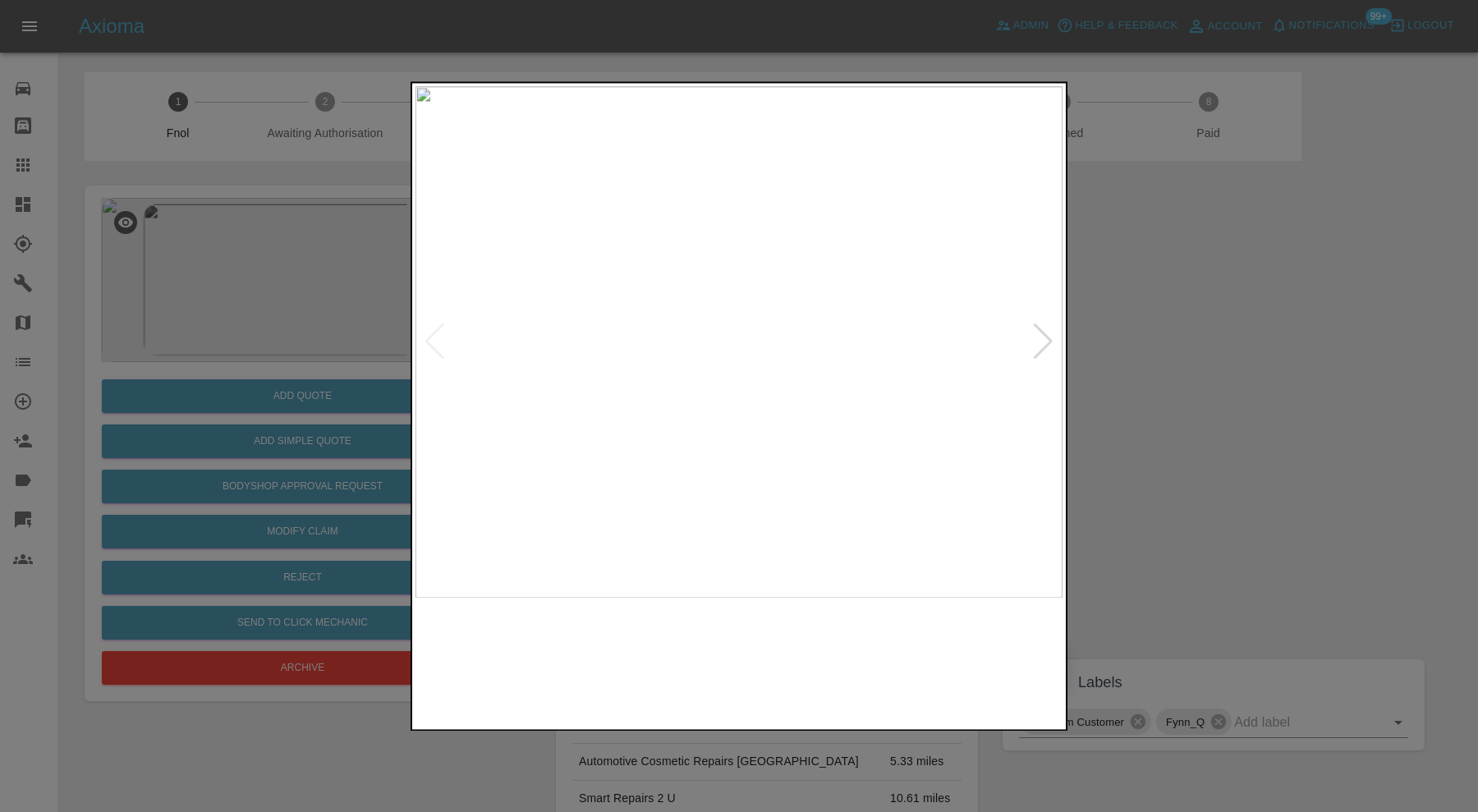
click at [683, 652] on img at bounding box center [658, 662] width 156 height 112
click at [1135, 390] on div at bounding box center [739, 406] width 1478 height 812
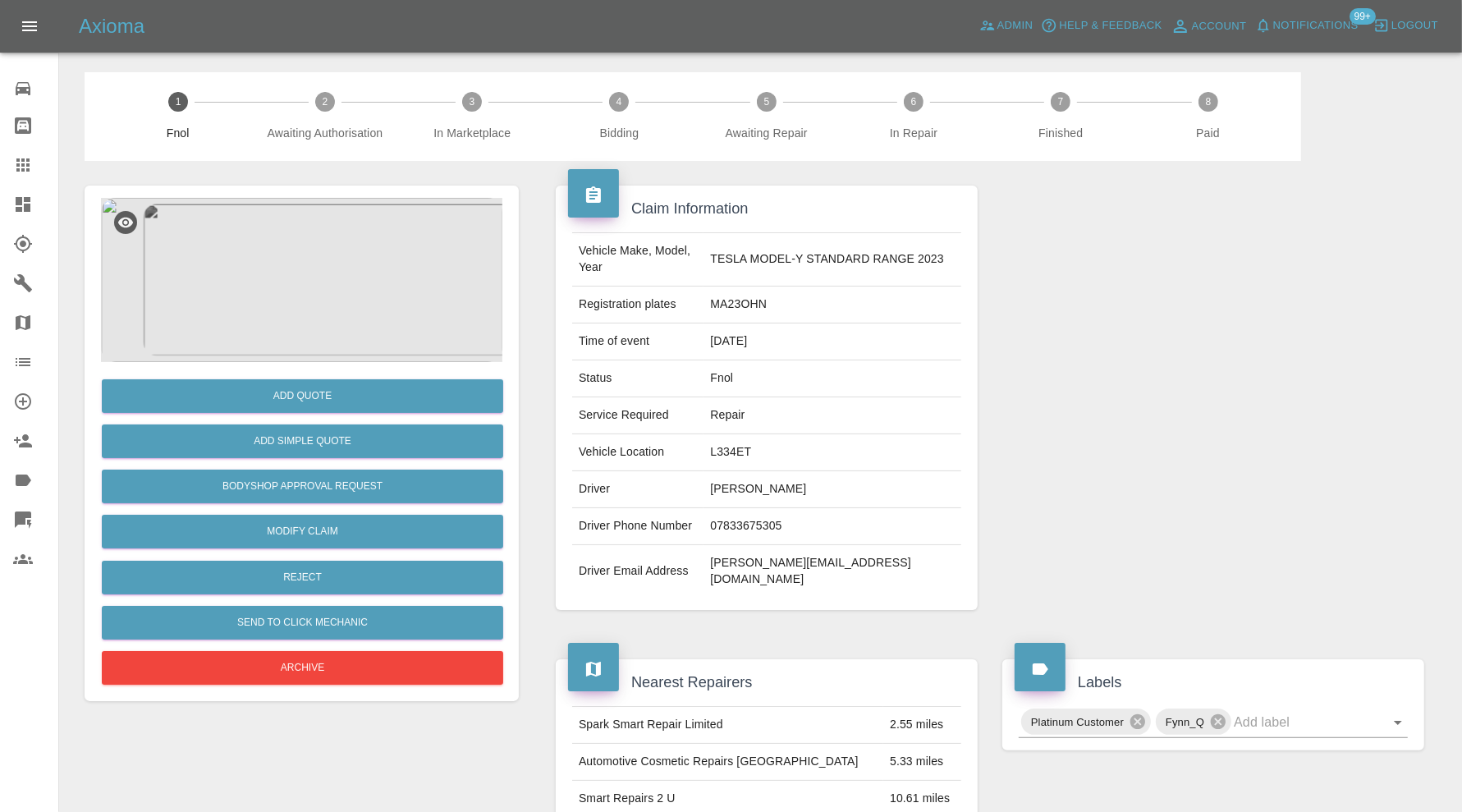
click at [226, 296] on img at bounding box center [301, 279] width 401 height 165
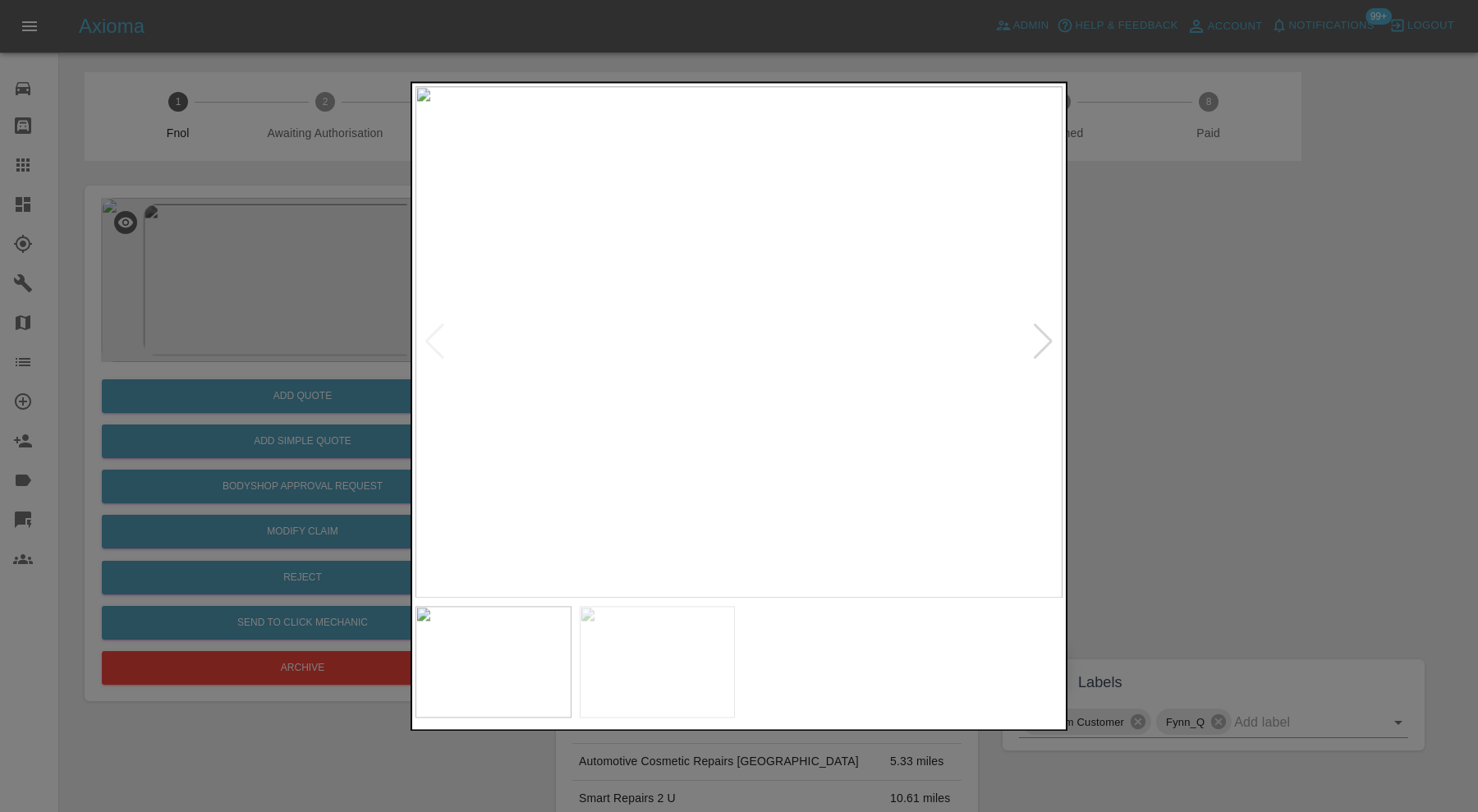
click at [1045, 337] on div at bounding box center [1043, 342] width 22 height 36
click at [1232, 346] on div at bounding box center [739, 406] width 1478 height 812
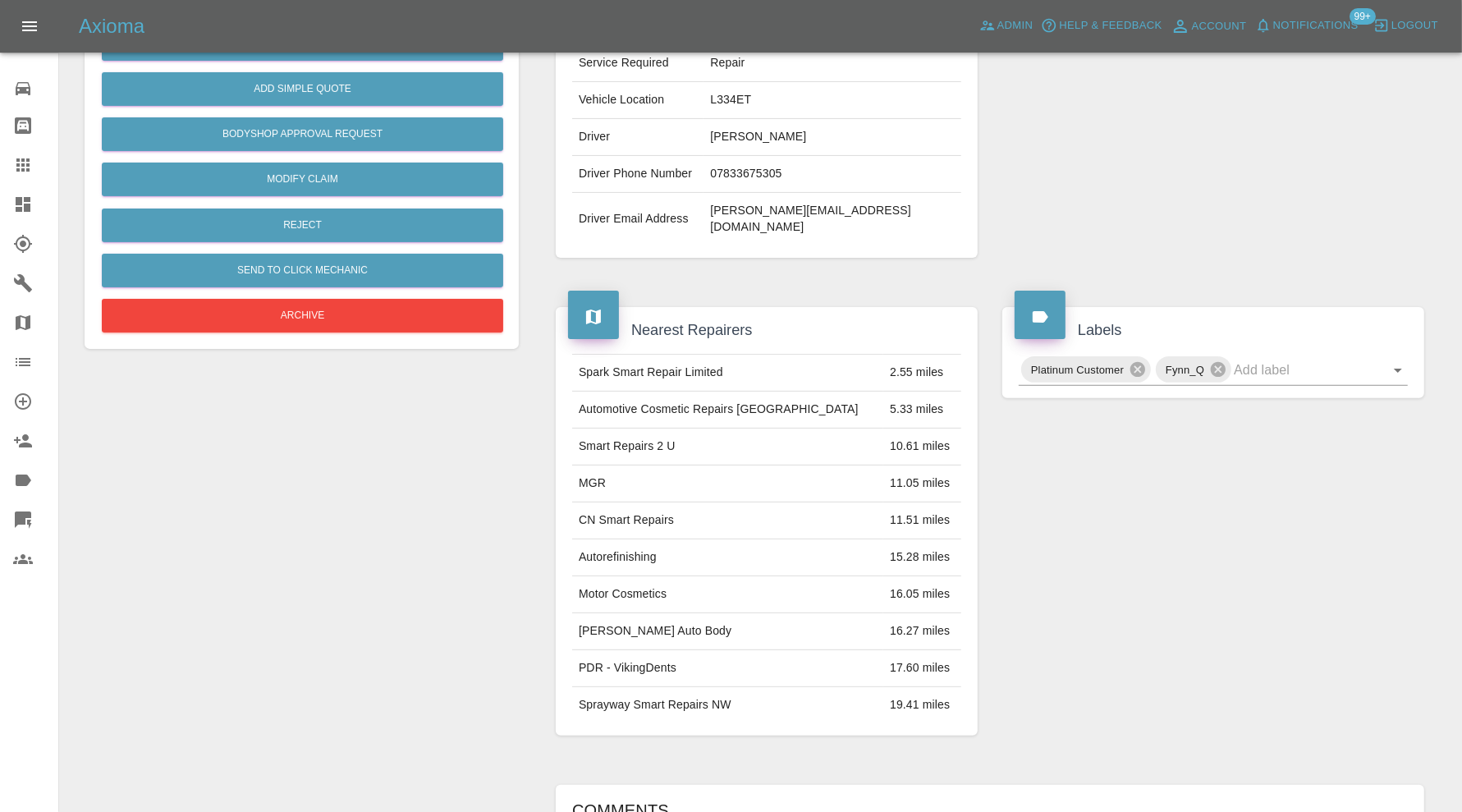
scroll to position [101, 0]
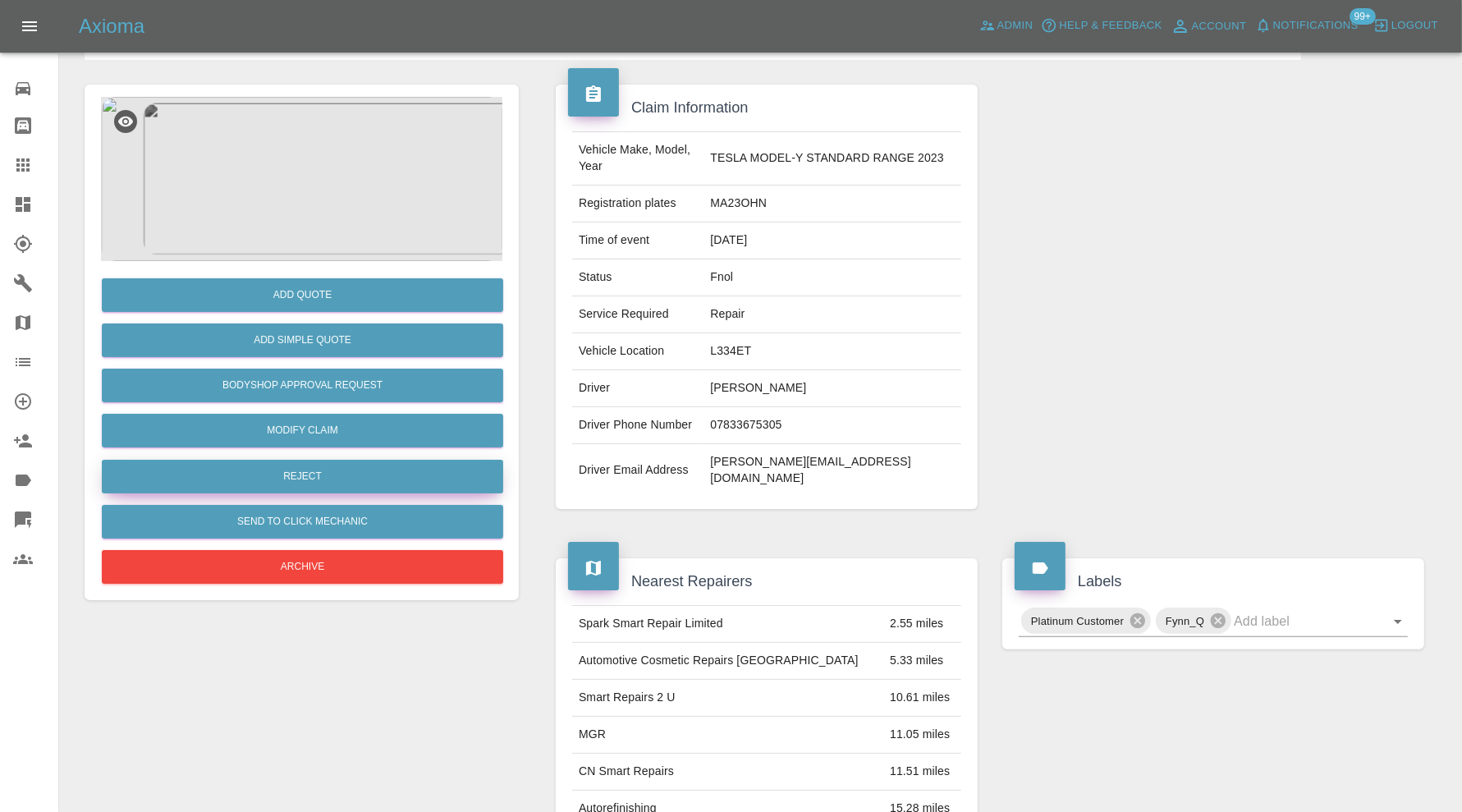
click at [316, 480] on button "Reject" at bounding box center [302, 476] width 401 height 34
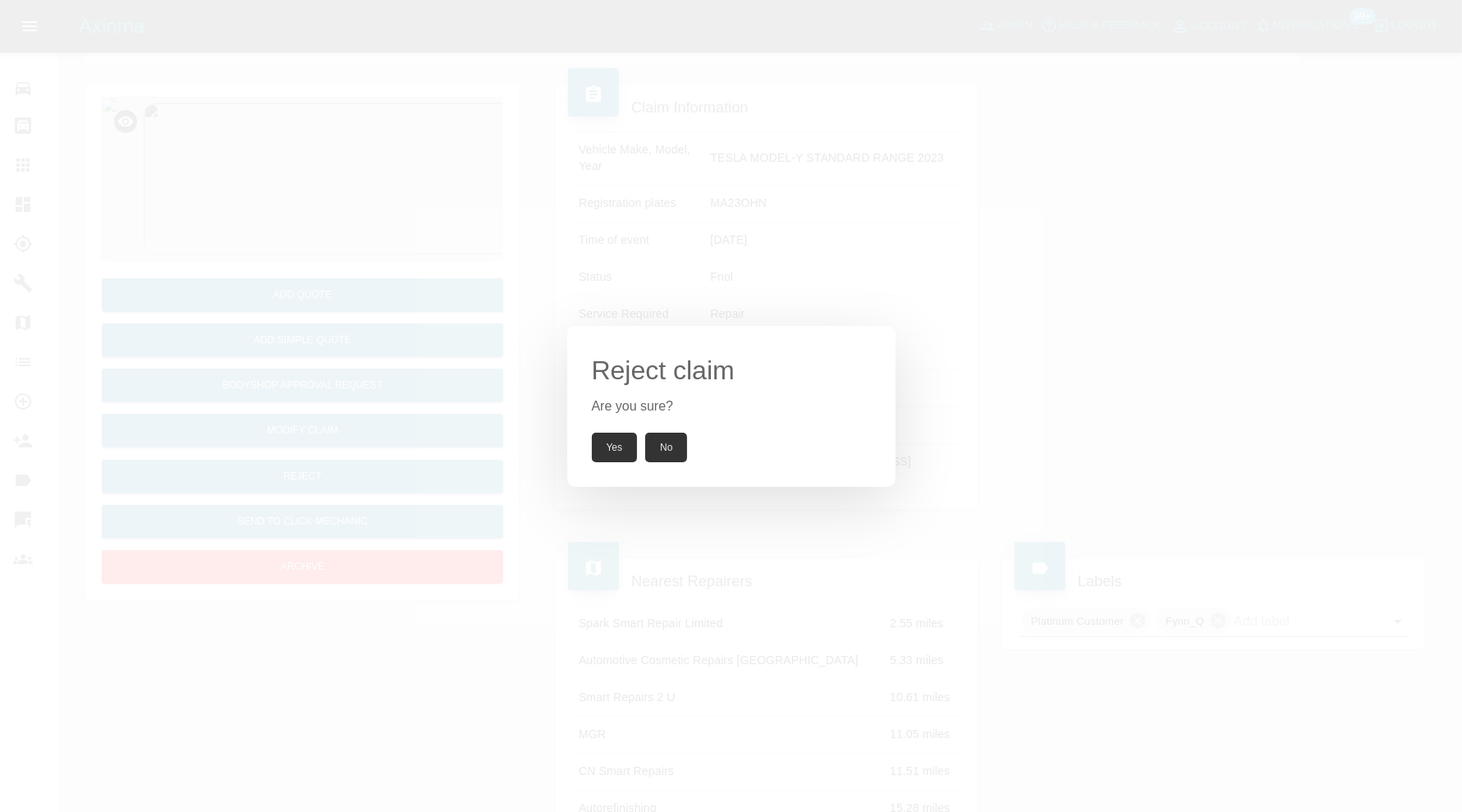
click at [608, 442] on button "Yes" at bounding box center [615, 447] width 46 height 30
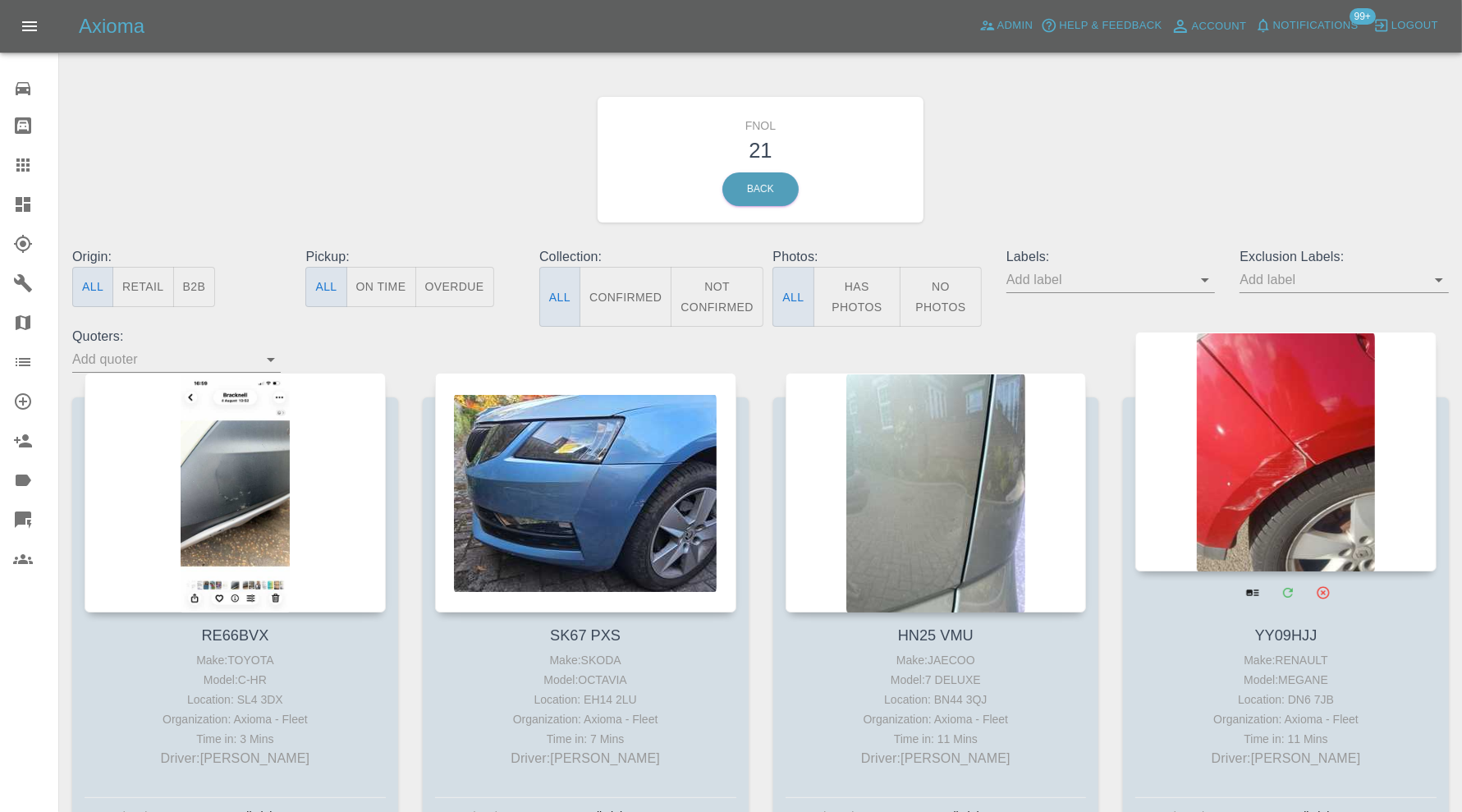
click at [1278, 441] on div at bounding box center [1286, 451] width 301 height 240
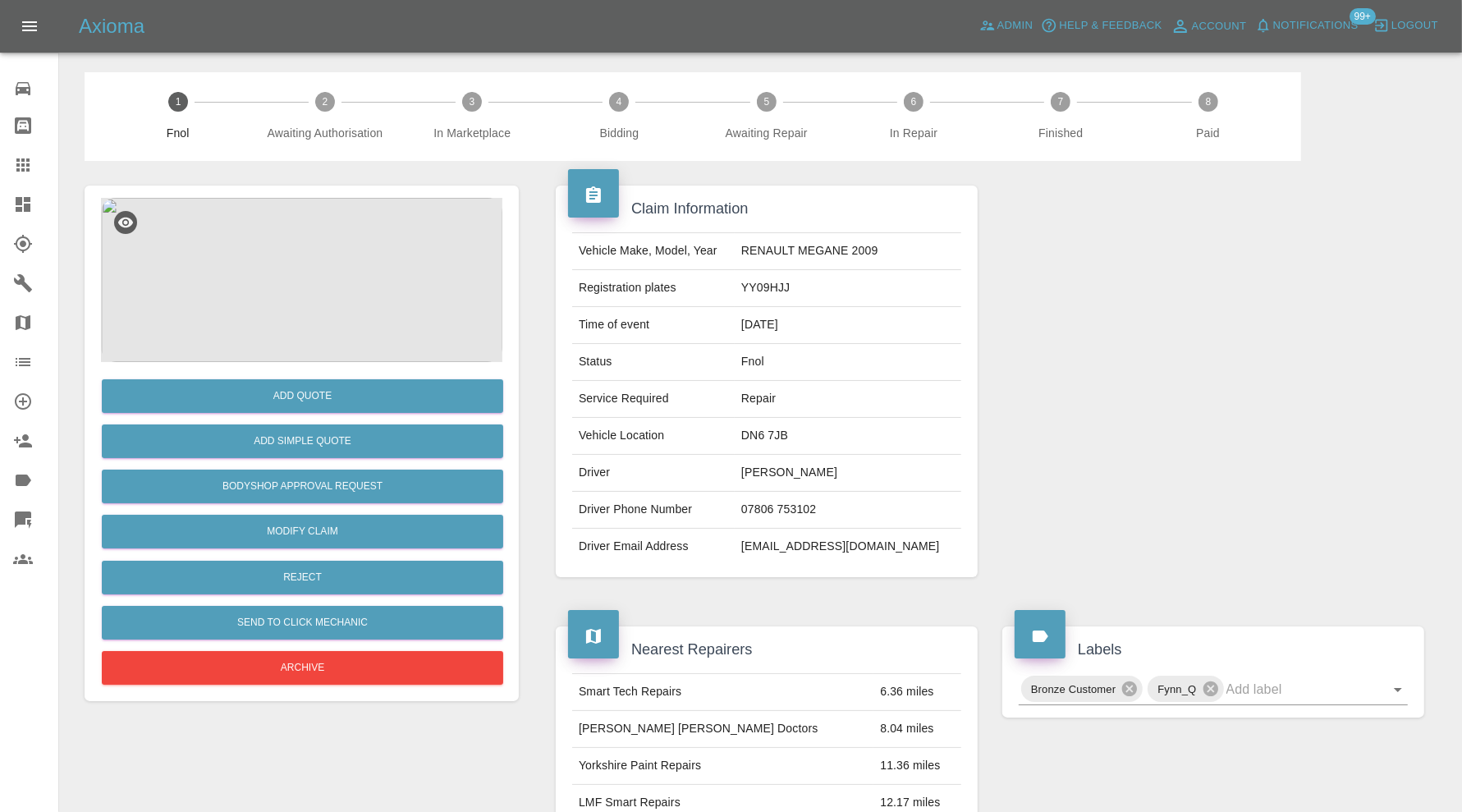
click at [308, 264] on img at bounding box center [301, 279] width 401 height 165
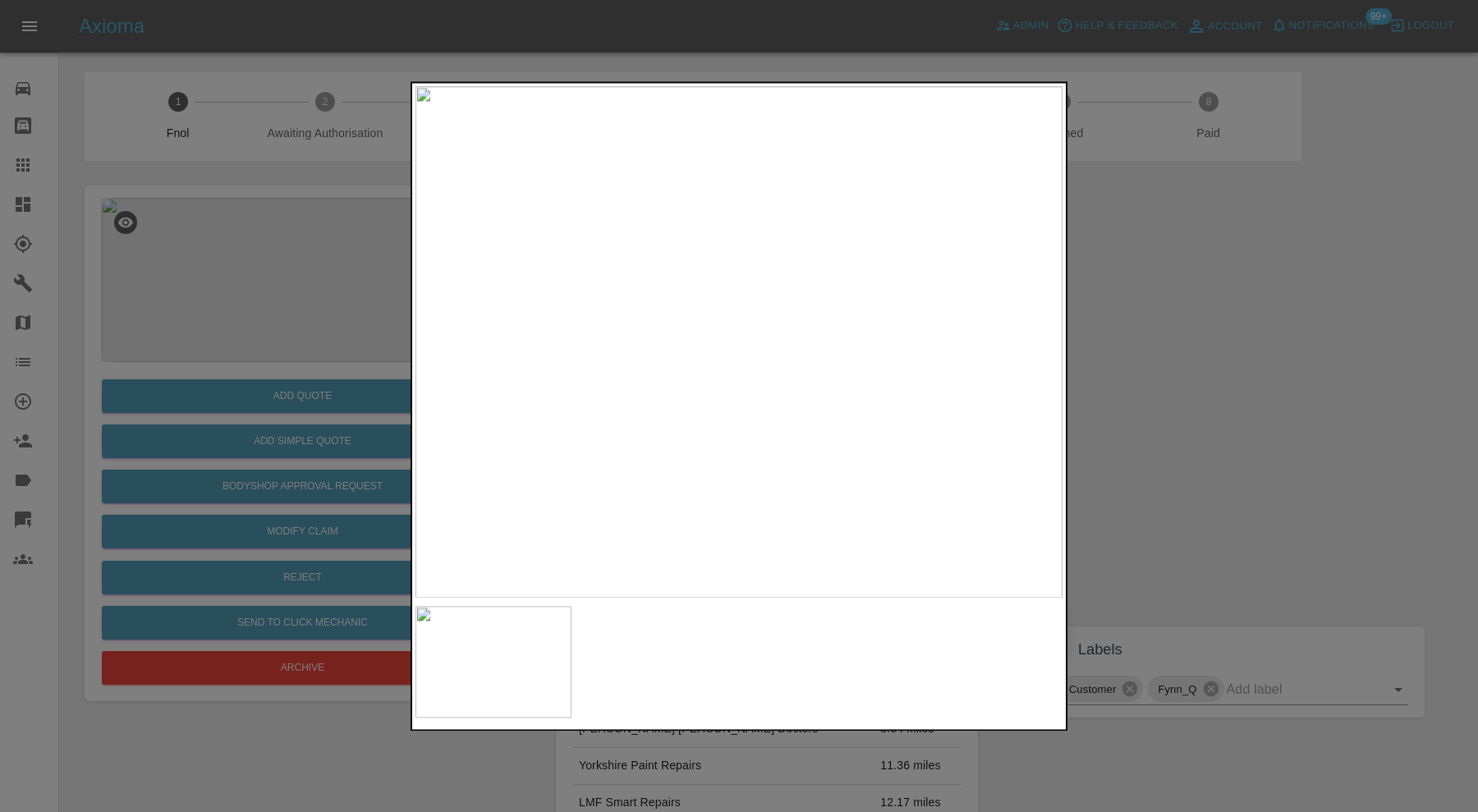
click at [1279, 418] on div at bounding box center [739, 406] width 1478 height 812
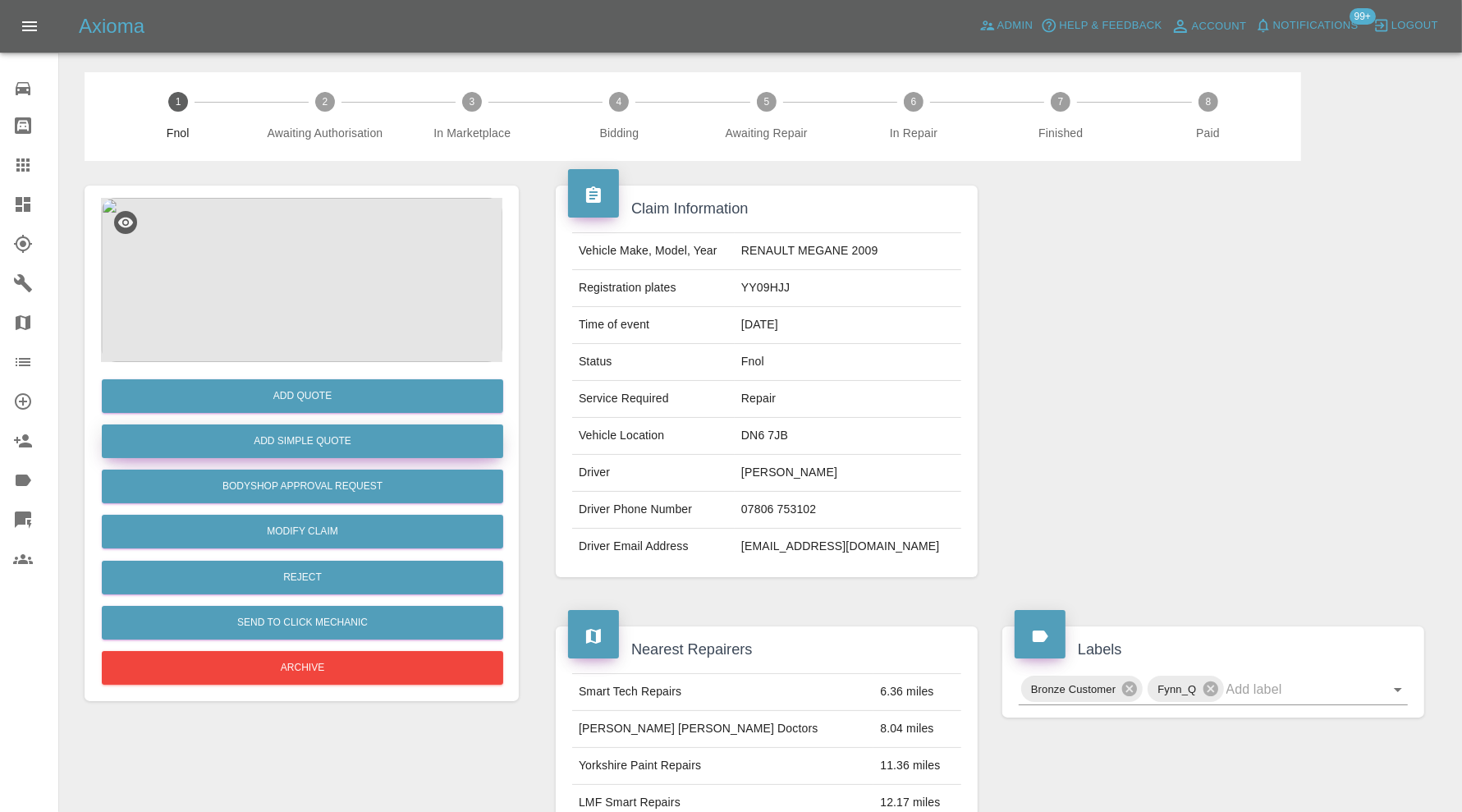
click at [351, 437] on button "Add Simple Quote" at bounding box center [302, 441] width 401 height 34
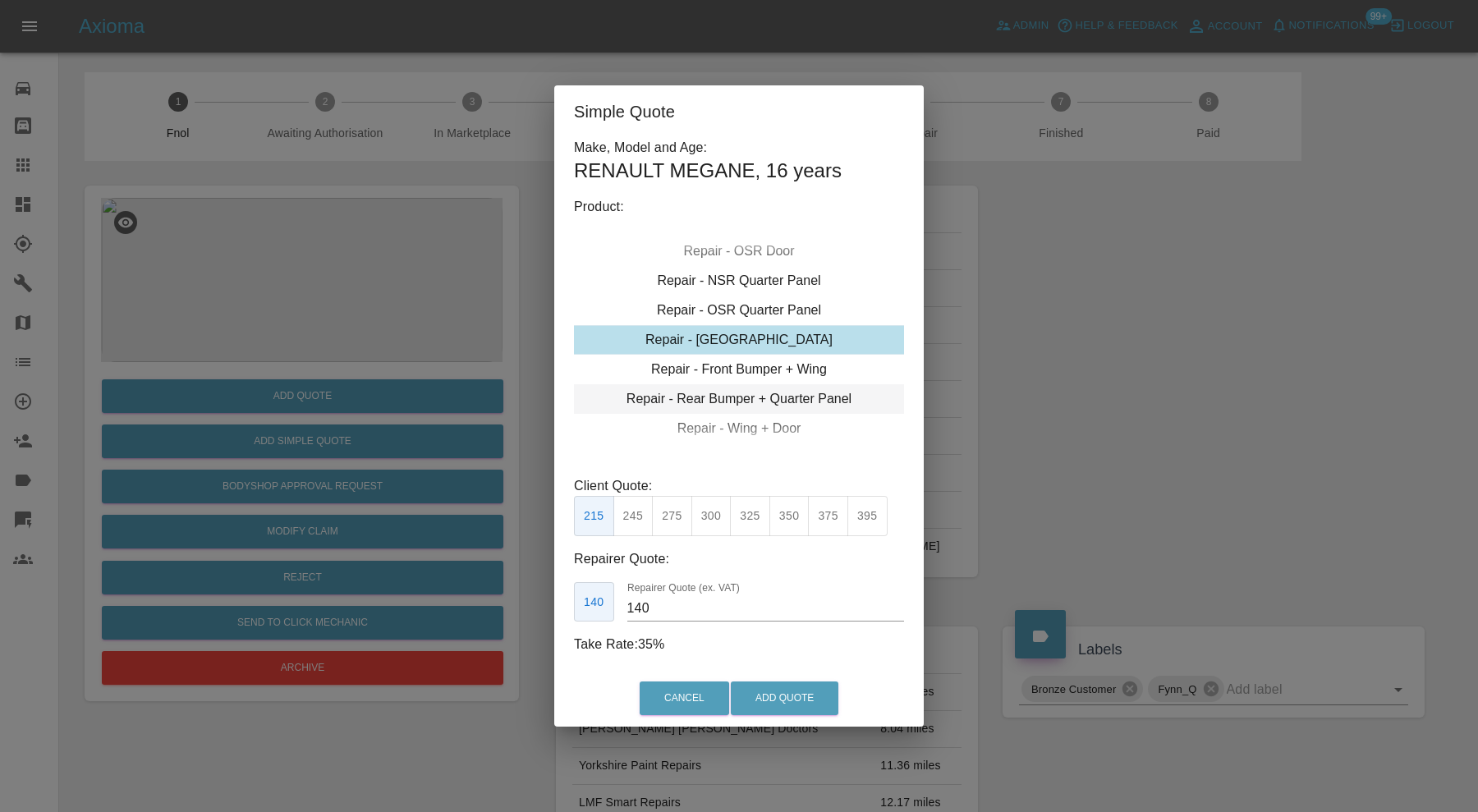
click at [767, 399] on div "Repair - Rear Bumper + Quarter Panel" at bounding box center [739, 399] width 330 height 30
click at [747, 513] on button "325" at bounding box center [750, 516] width 41 height 41
type input "210"
click at [772, 691] on button "Add Quote" at bounding box center [785, 698] width 108 height 34
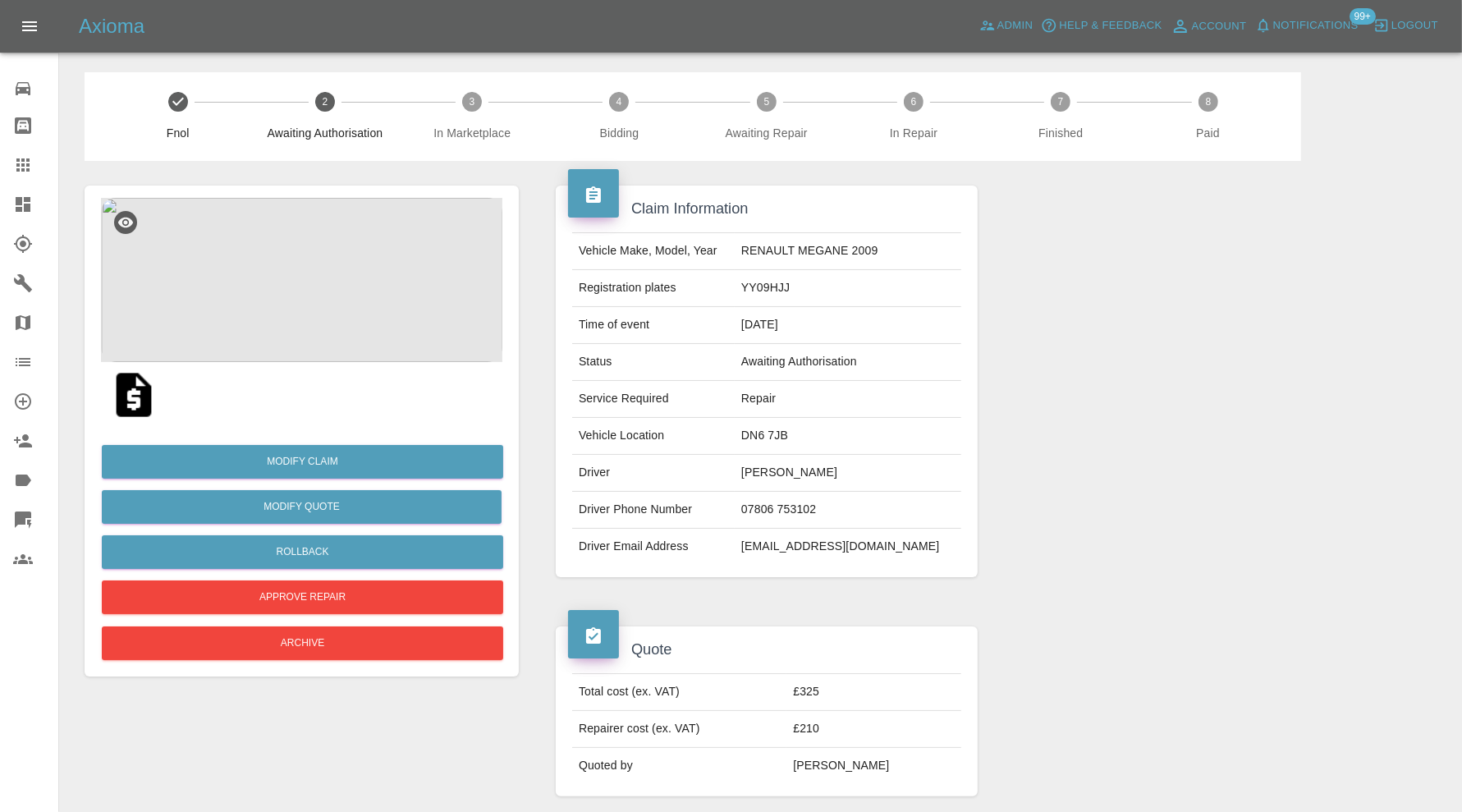
click at [887, 540] on td "xxxruby2011xxx@gmail.com" at bounding box center [848, 547] width 227 height 36
copy td "xxxruby2011xxx@gmail.com"
click at [426, 542] on button "Rollback" at bounding box center [302, 552] width 401 height 34
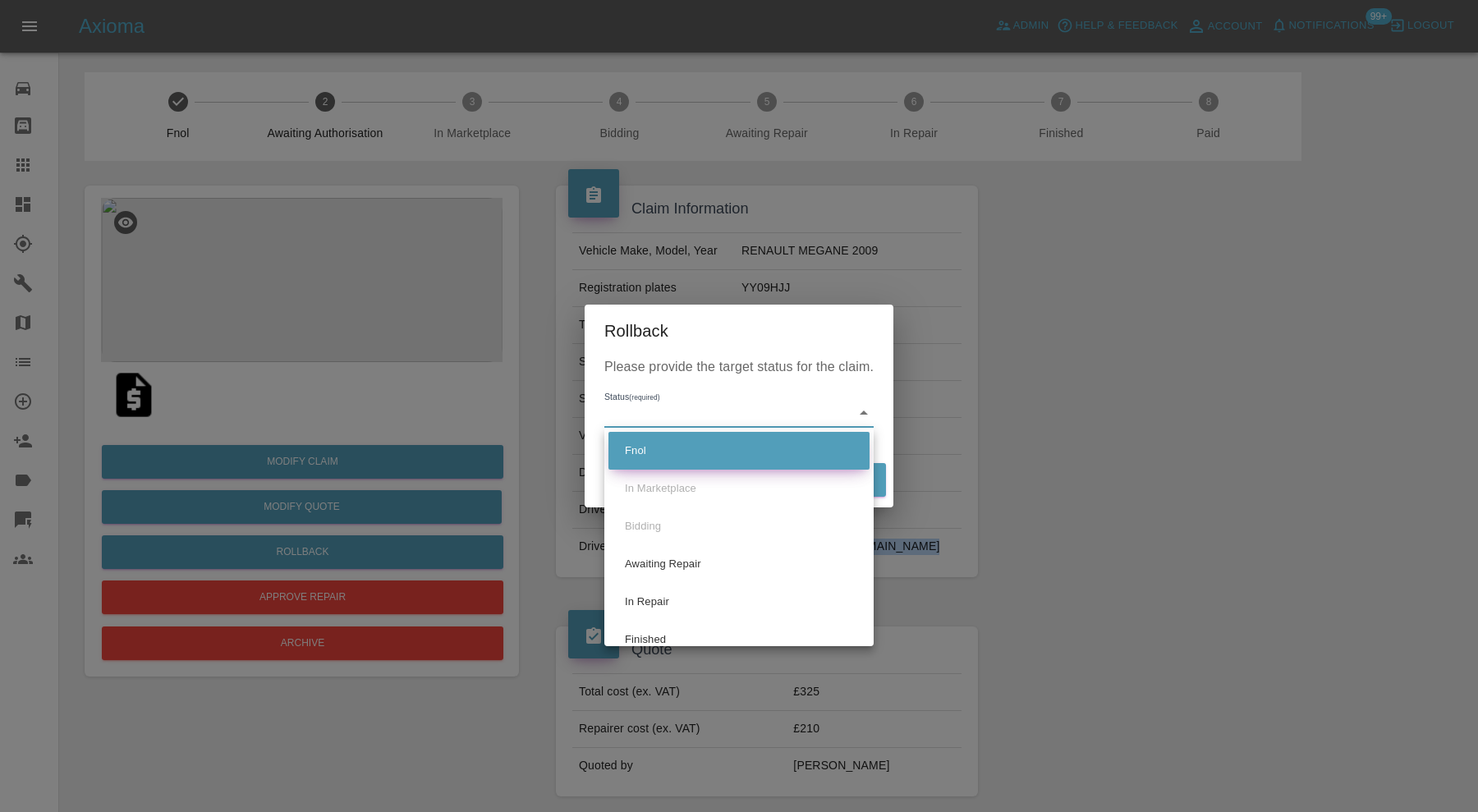
click at [684, 462] on li "Fnol" at bounding box center [739, 451] width 261 height 38
type input "fnol"
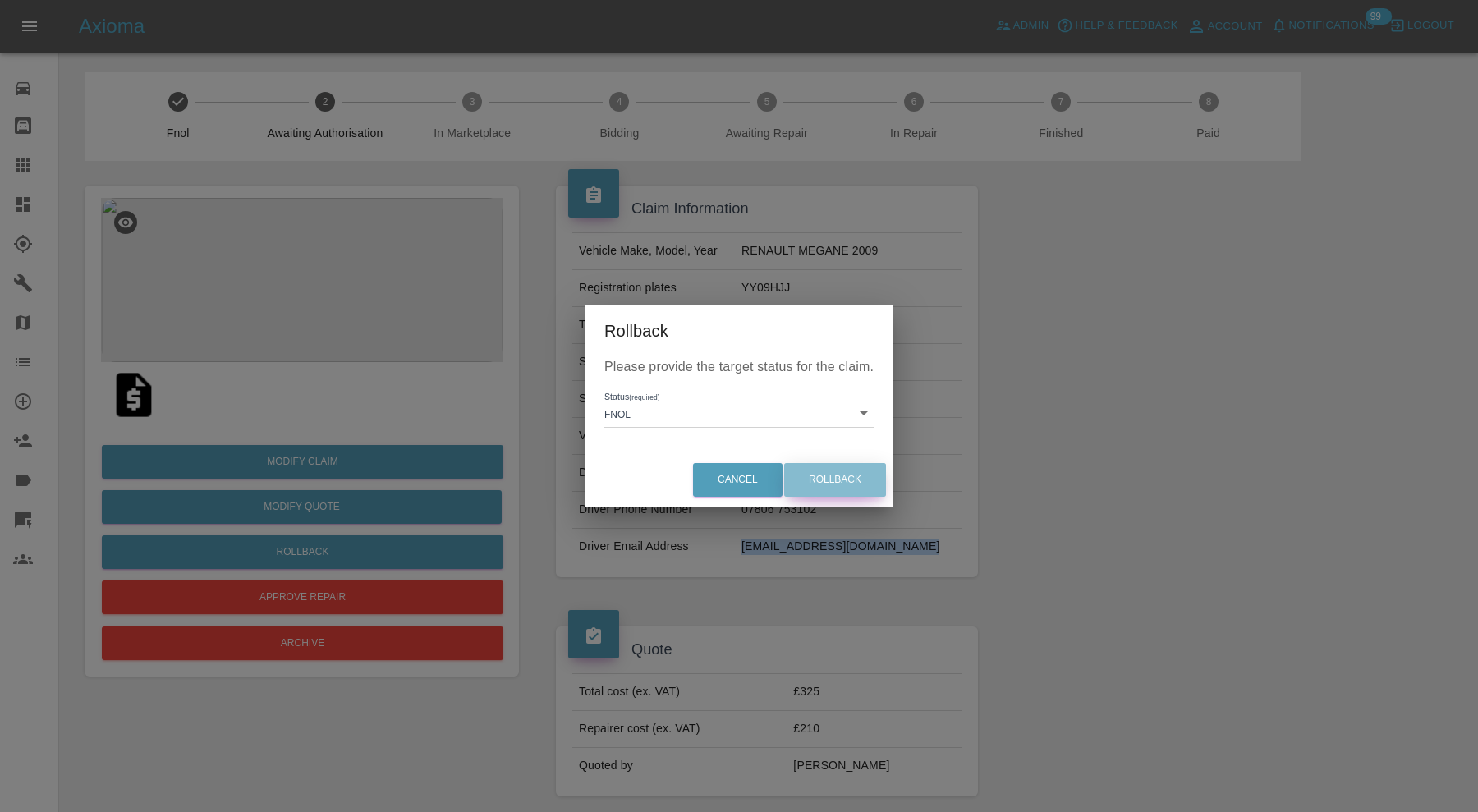
click at [840, 476] on button "Rollback" at bounding box center [835, 480] width 102 height 34
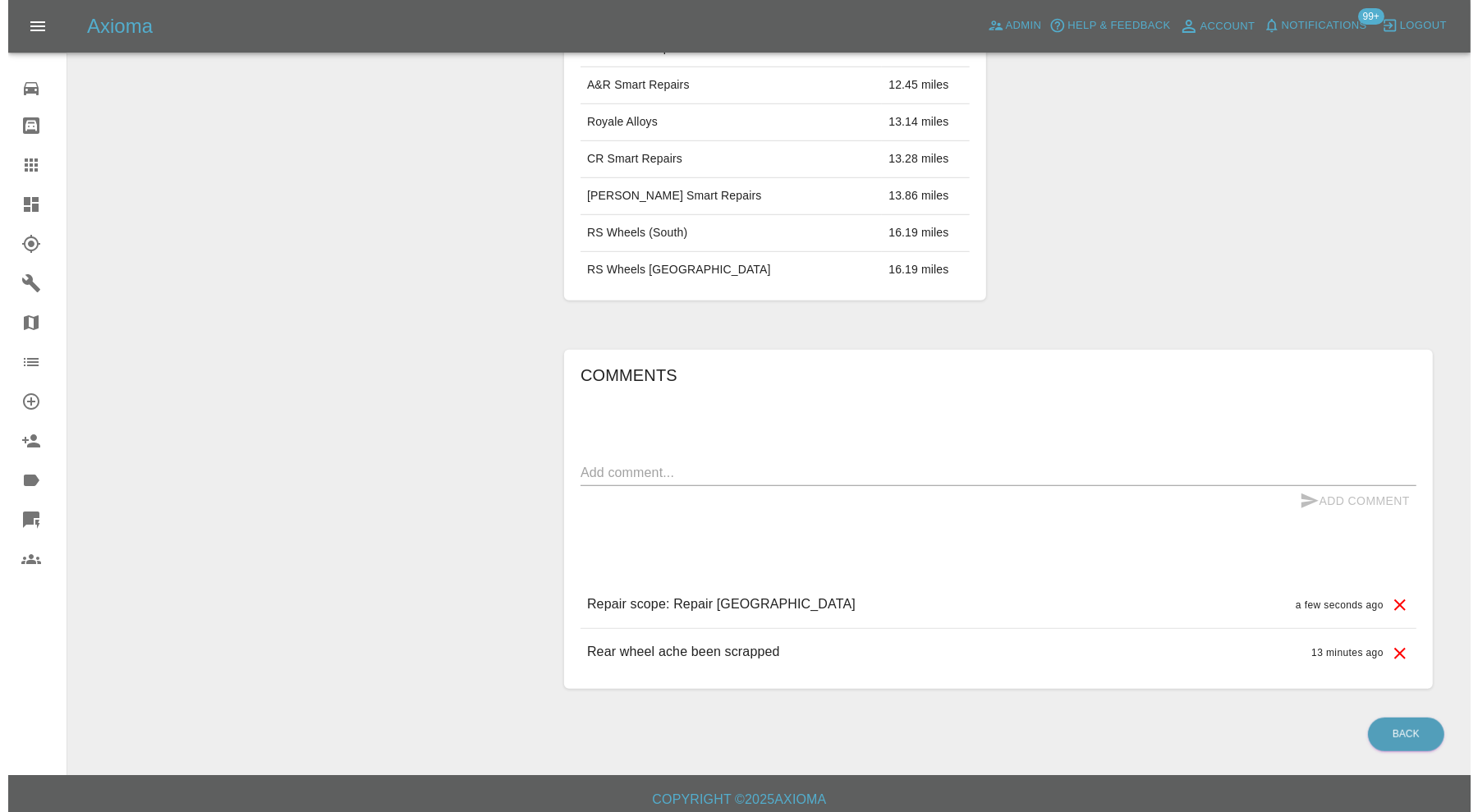
scroll to position [977, 0]
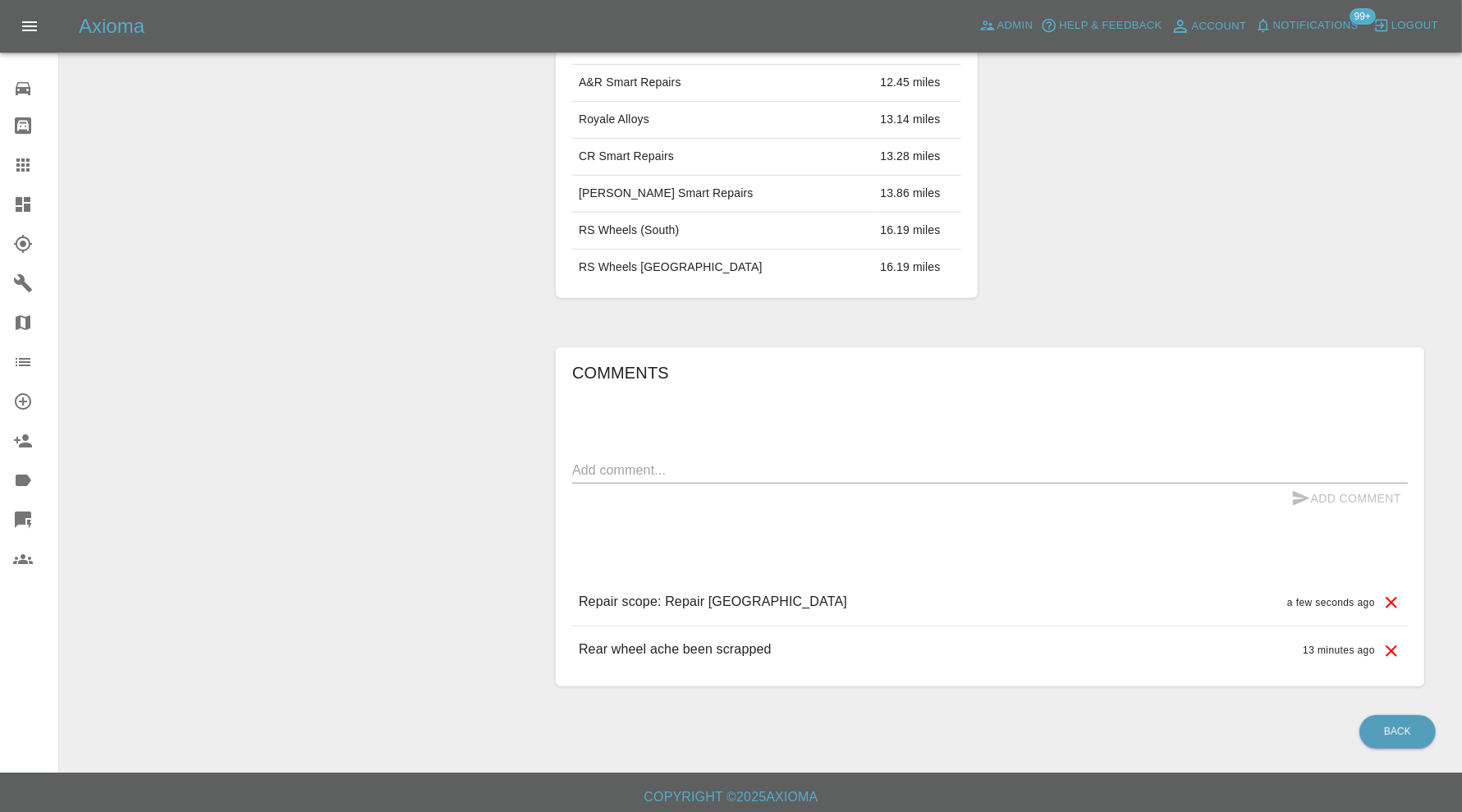
click at [1396, 598] on icon at bounding box center [1392, 603] width 20 height 20
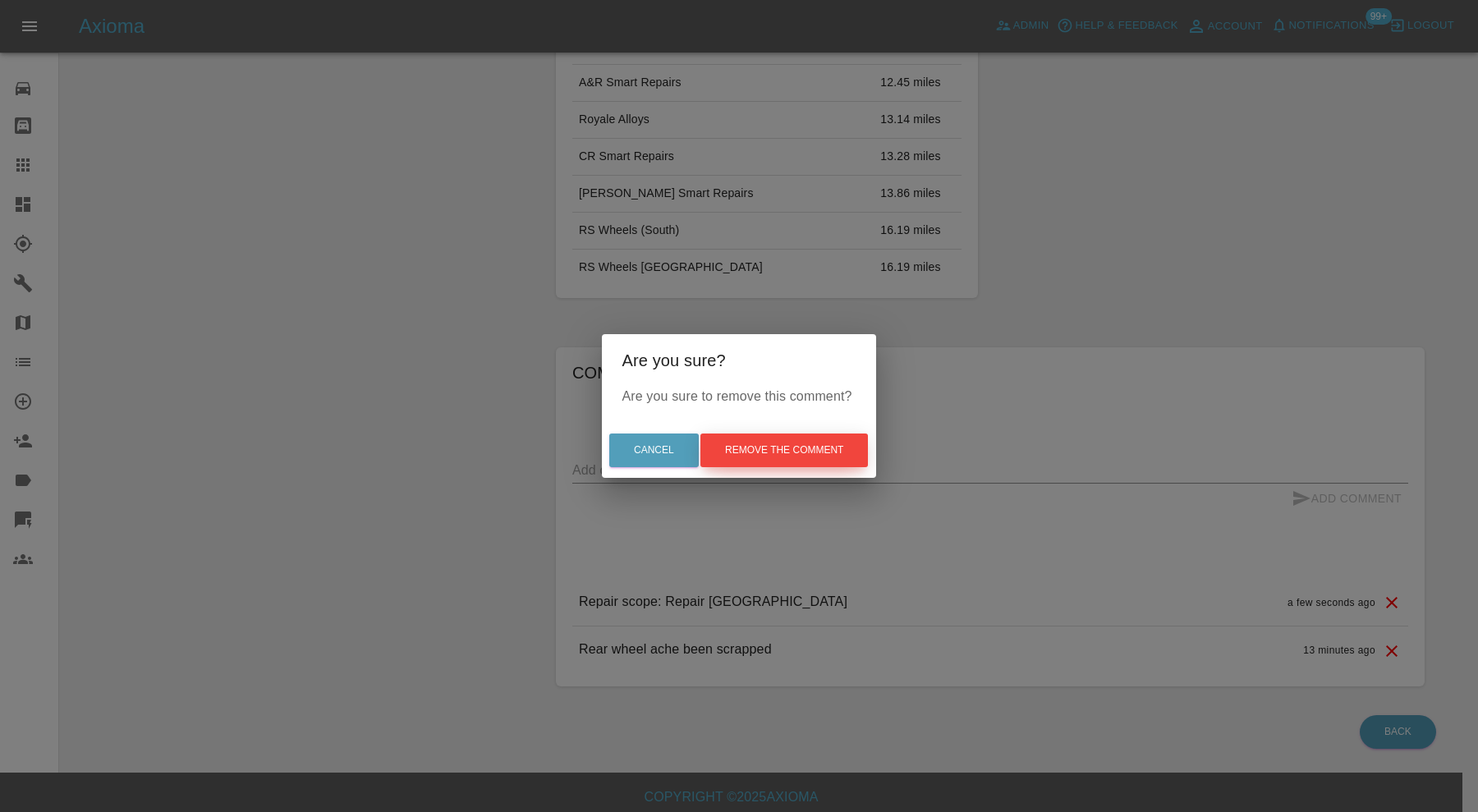
click at [770, 439] on button "Remove the comment" at bounding box center [784, 450] width 168 height 34
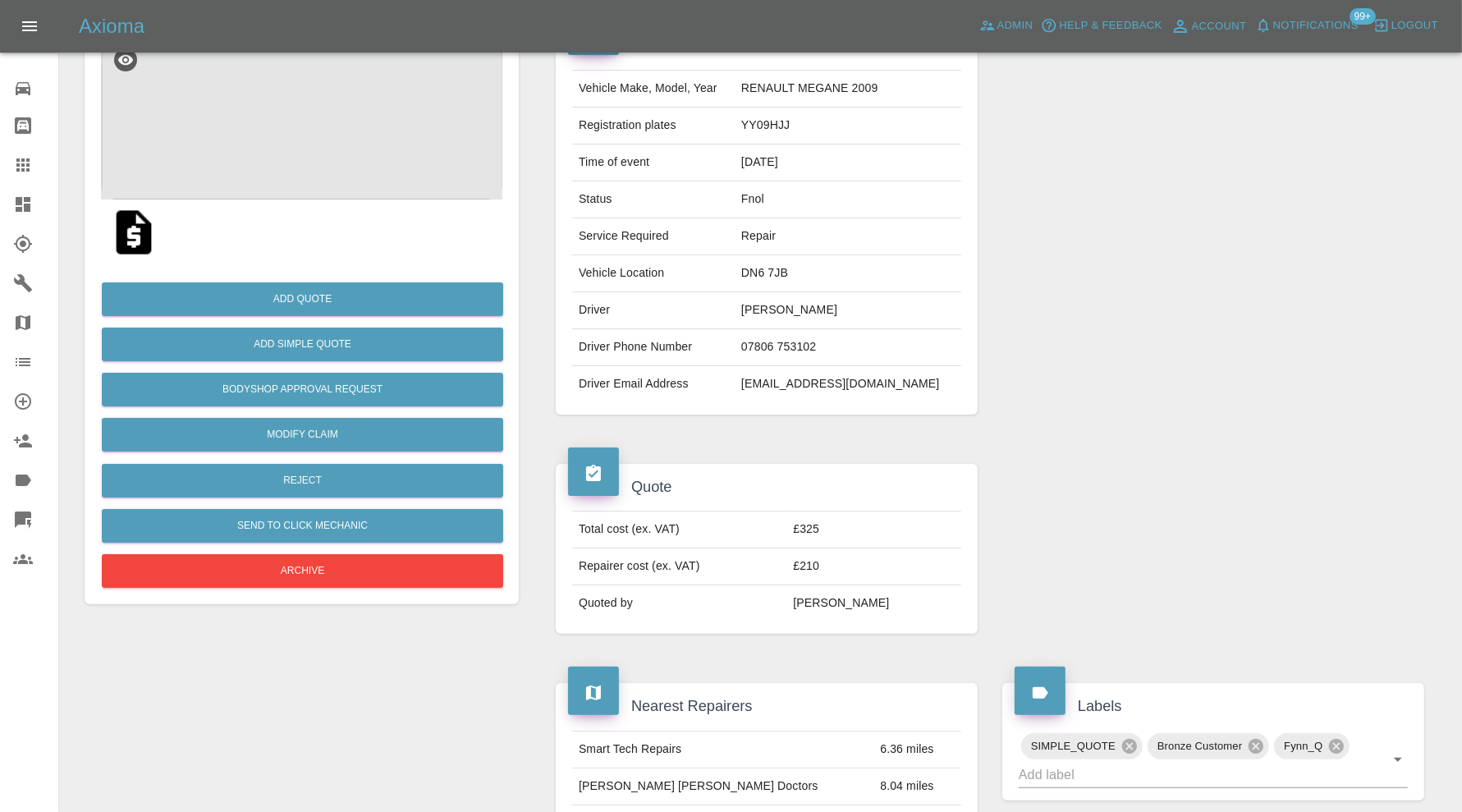
scroll to position [107, 0]
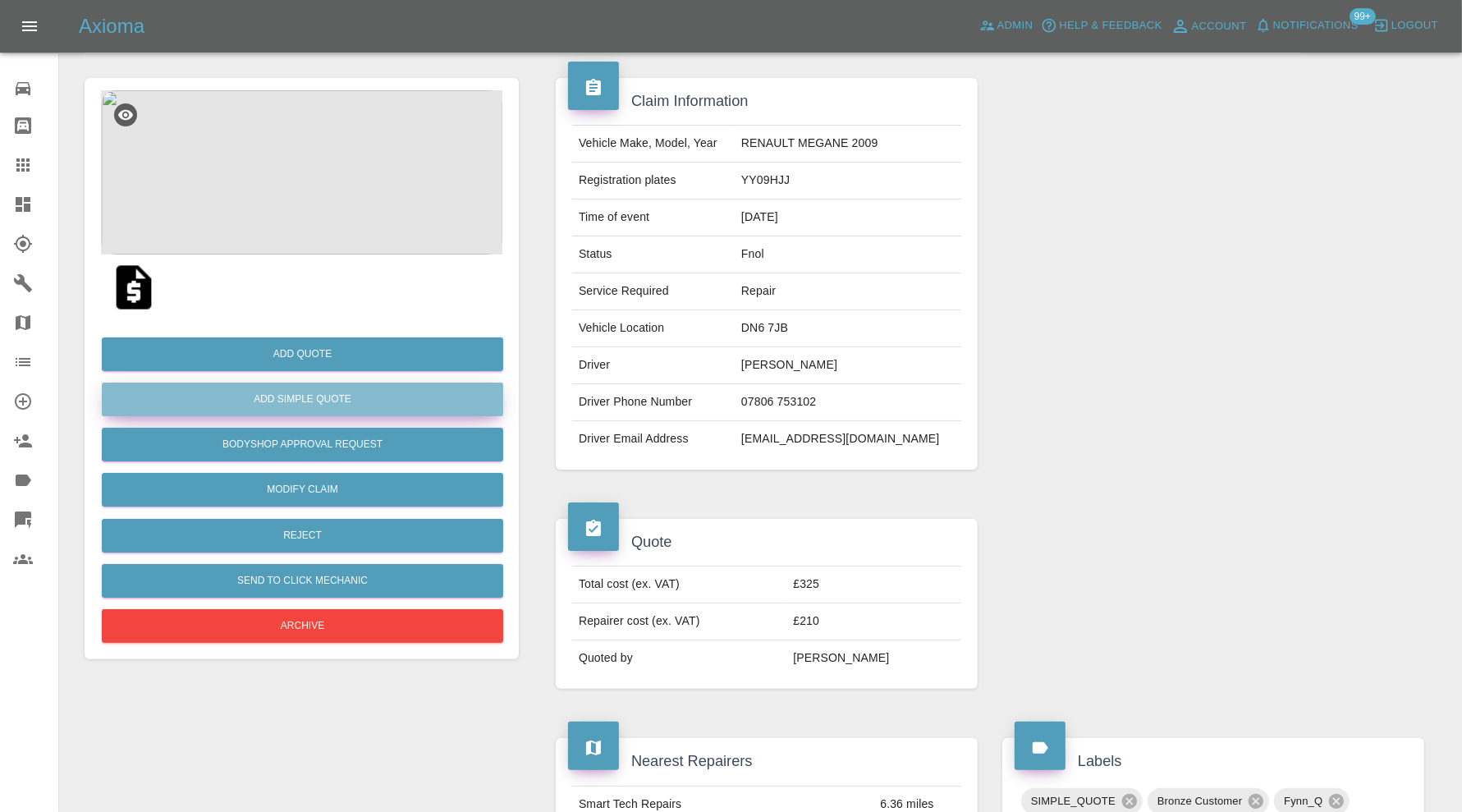
click at [353, 402] on button "Add Simple Quote" at bounding box center [302, 399] width 401 height 34
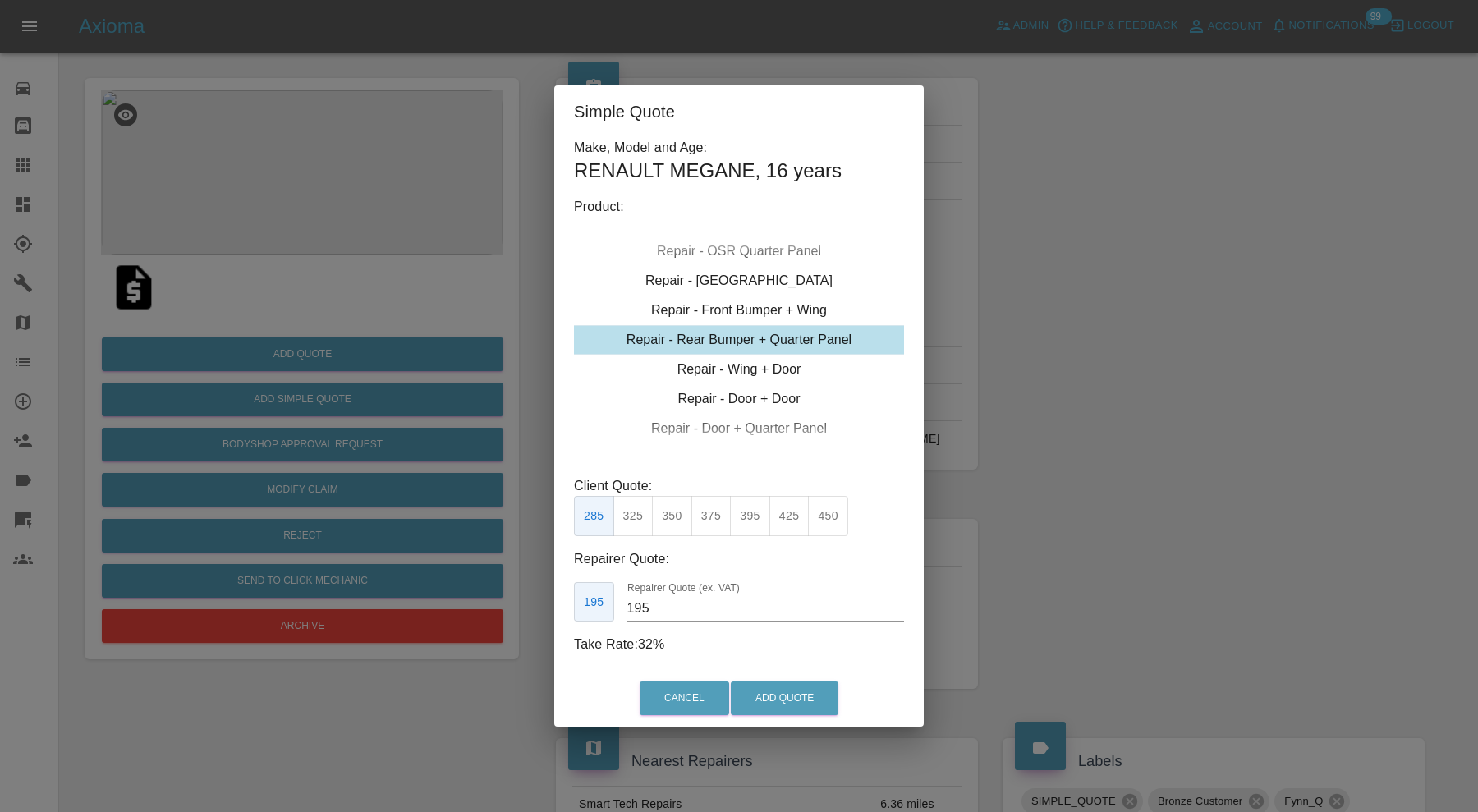
click at [786, 343] on div "Repair - Rear Bumper + Quarter Panel" at bounding box center [739, 340] width 330 height 30
click at [625, 519] on button "325" at bounding box center [634, 516] width 41 height 41
click at [639, 609] on input "200" at bounding box center [765, 609] width 277 height 26
type input "210"
click at [783, 705] on button "Add Quote" at bounding box center [785, 698] width 108 height 34
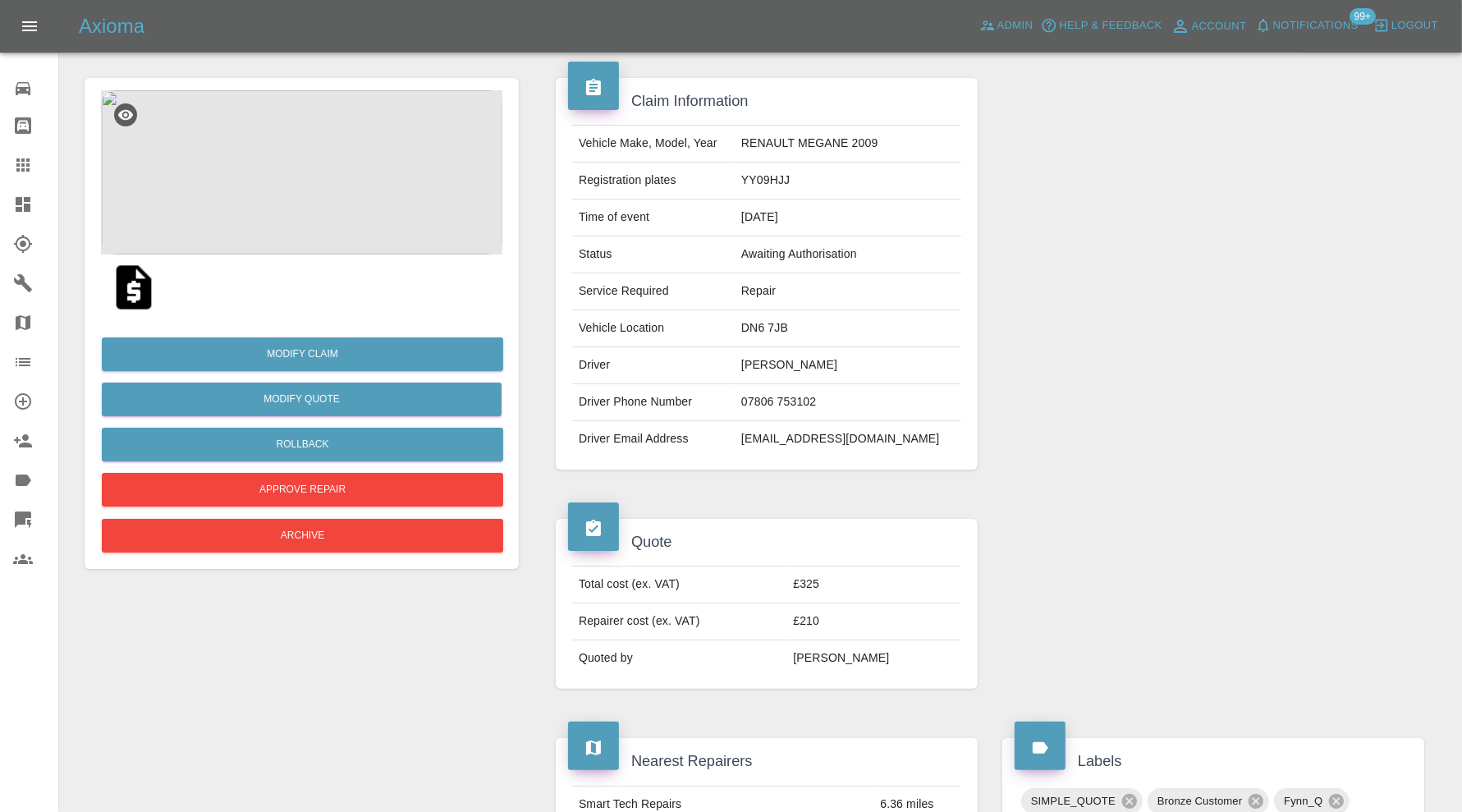
scroll to position [0, 0]
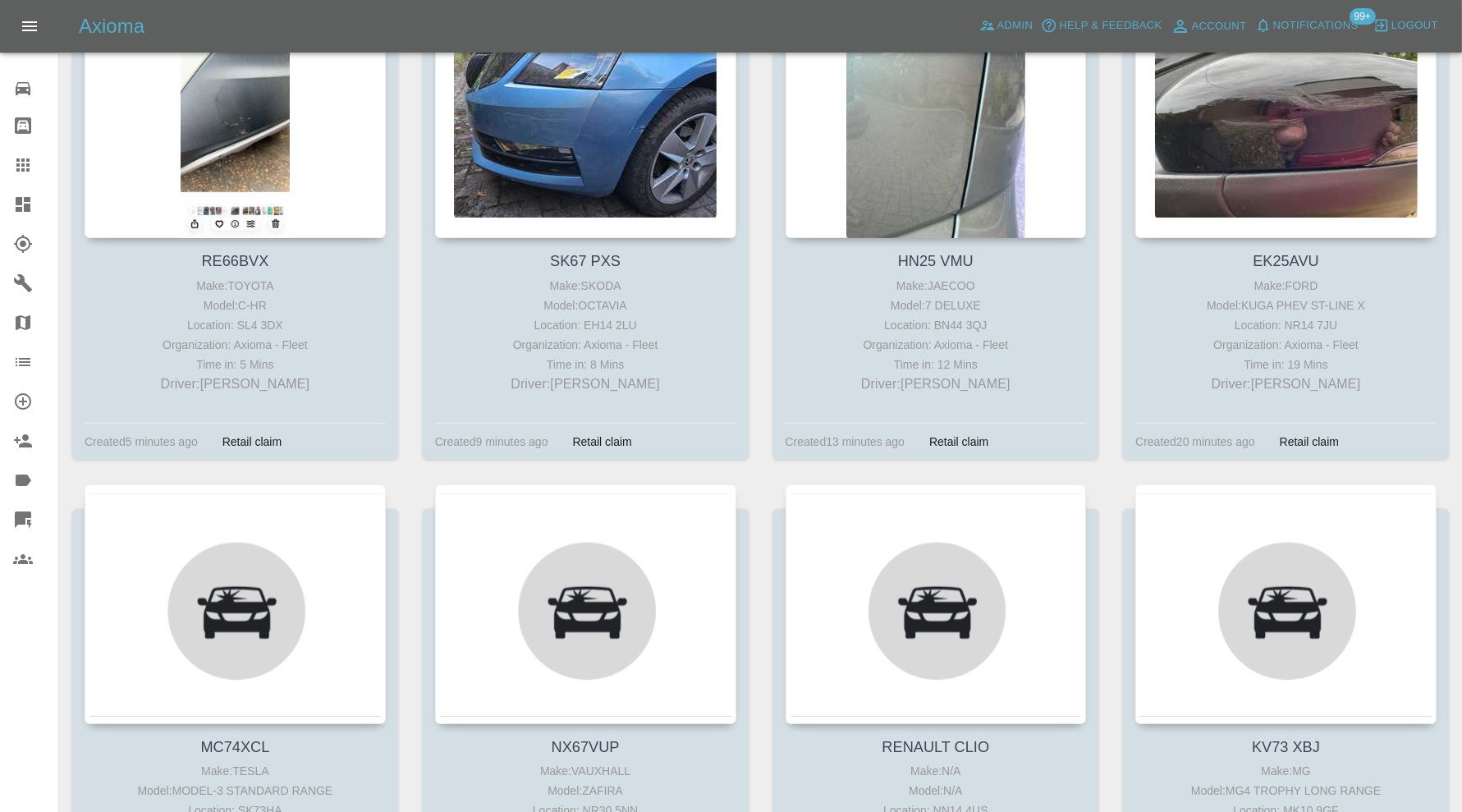
scroll to position [410, 0]
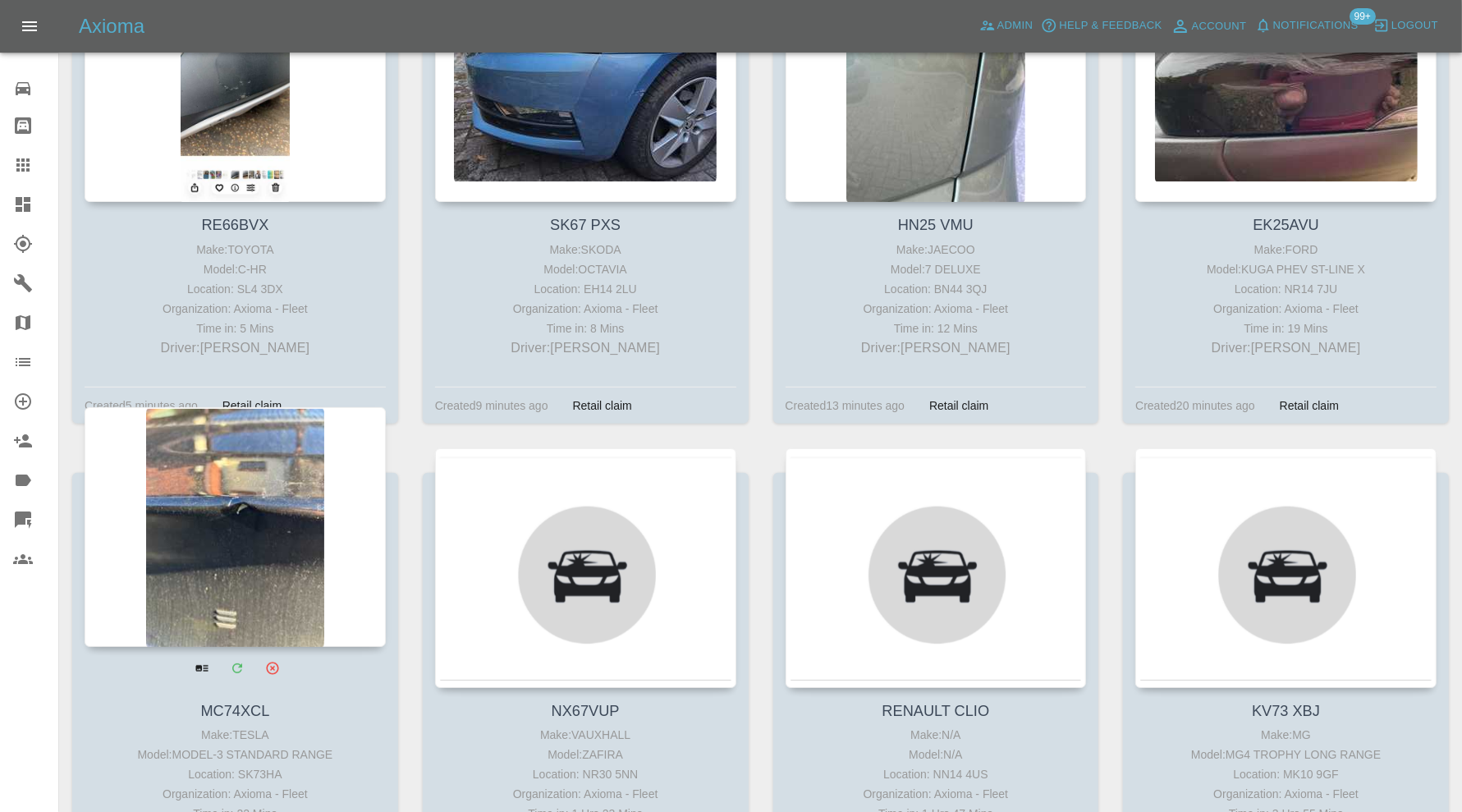
click at [248, 547] on div at bounding box center [235, 527] width 301 height 240
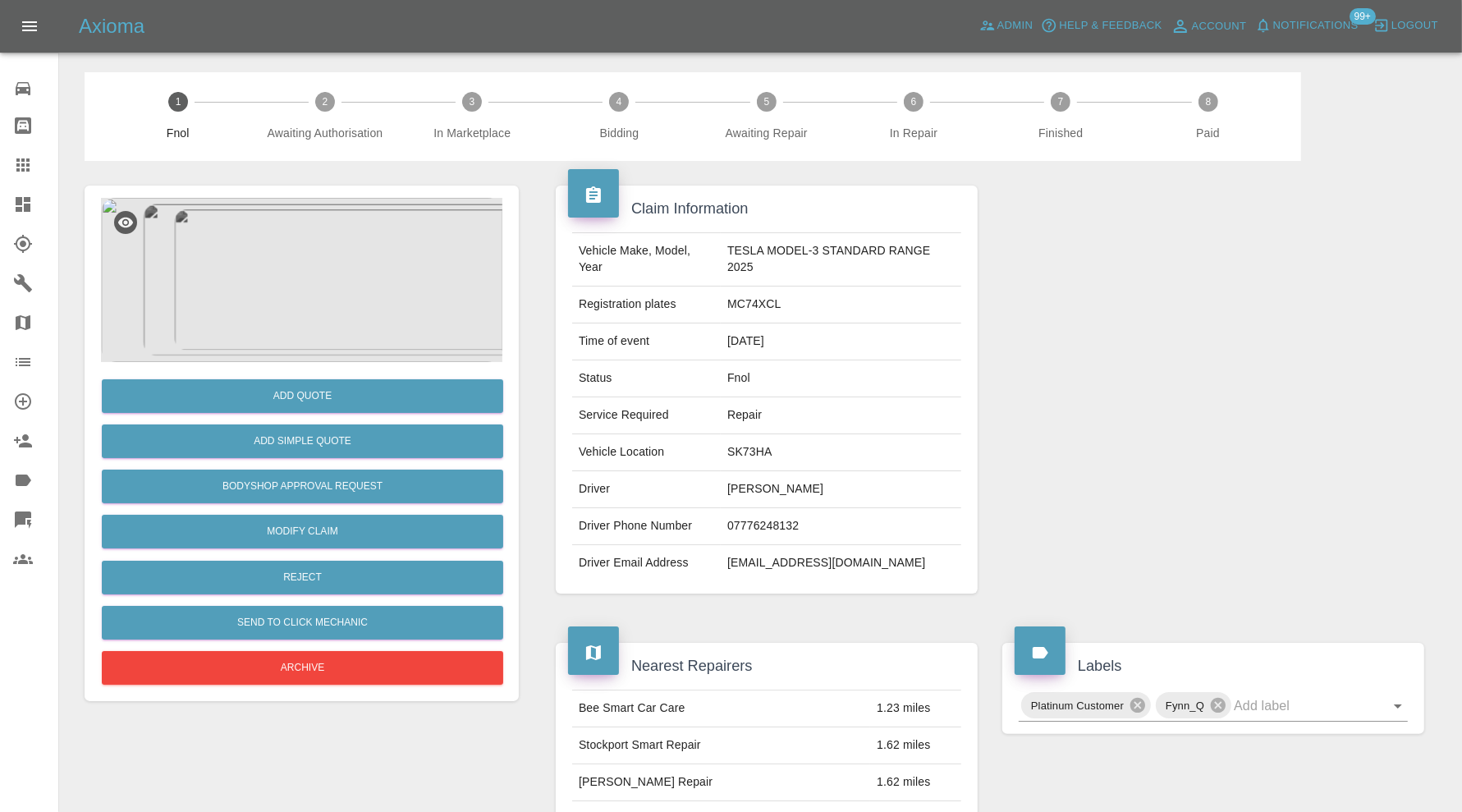
click at [298, 290] on img at bounding box center [301, 279] width 401 height 165
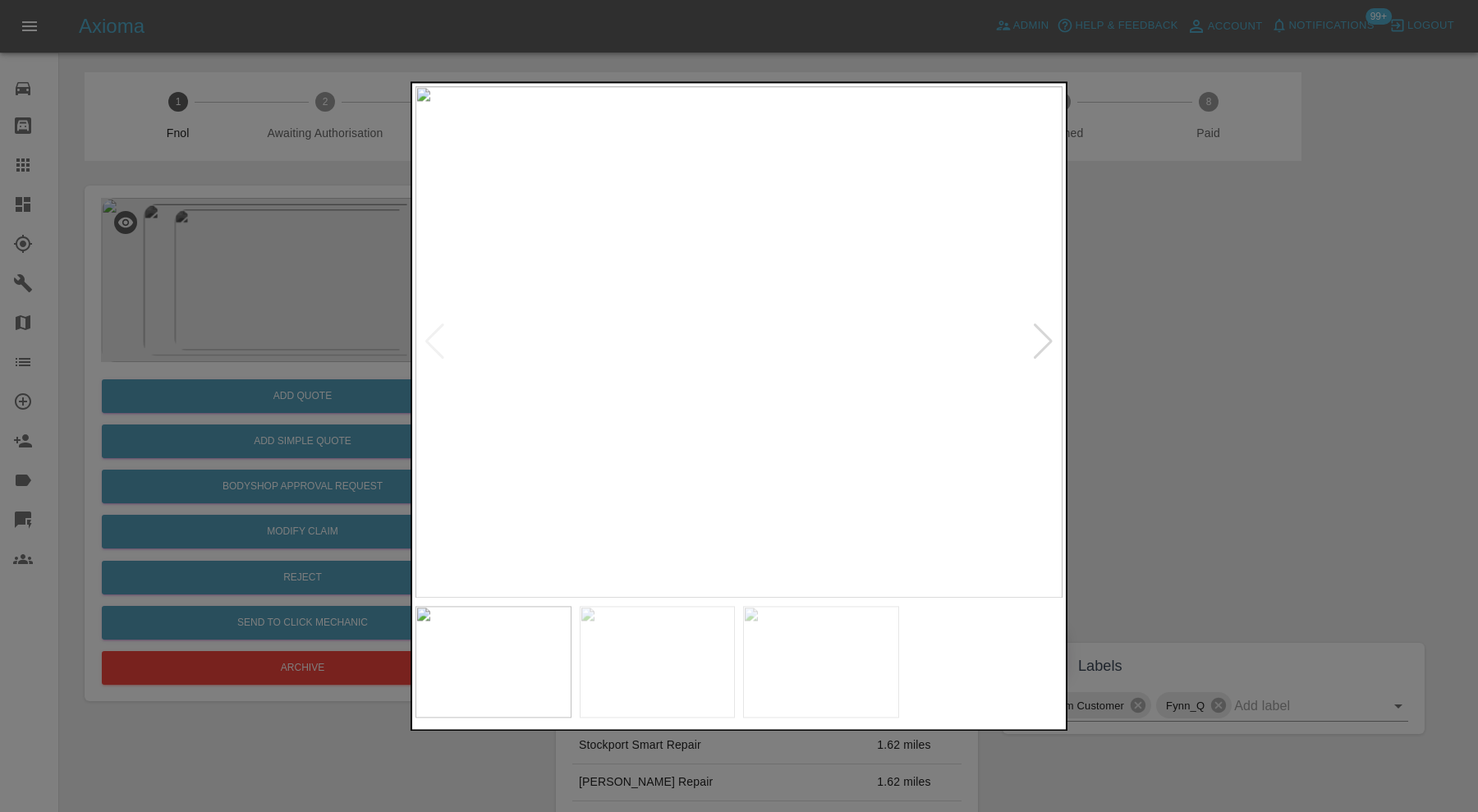
click at [1040, 328] on div at bounding box center [1043, 342] width 22 height 36
click at [1039, 332] on div at bounding box center [1043, 342] width 22 height 36
click at [1039, 339] on img at bounding box center [739, 342] width 647 height 512
click at [1147, 348] on div at bounding box center [739, 406] width 1478 height 812
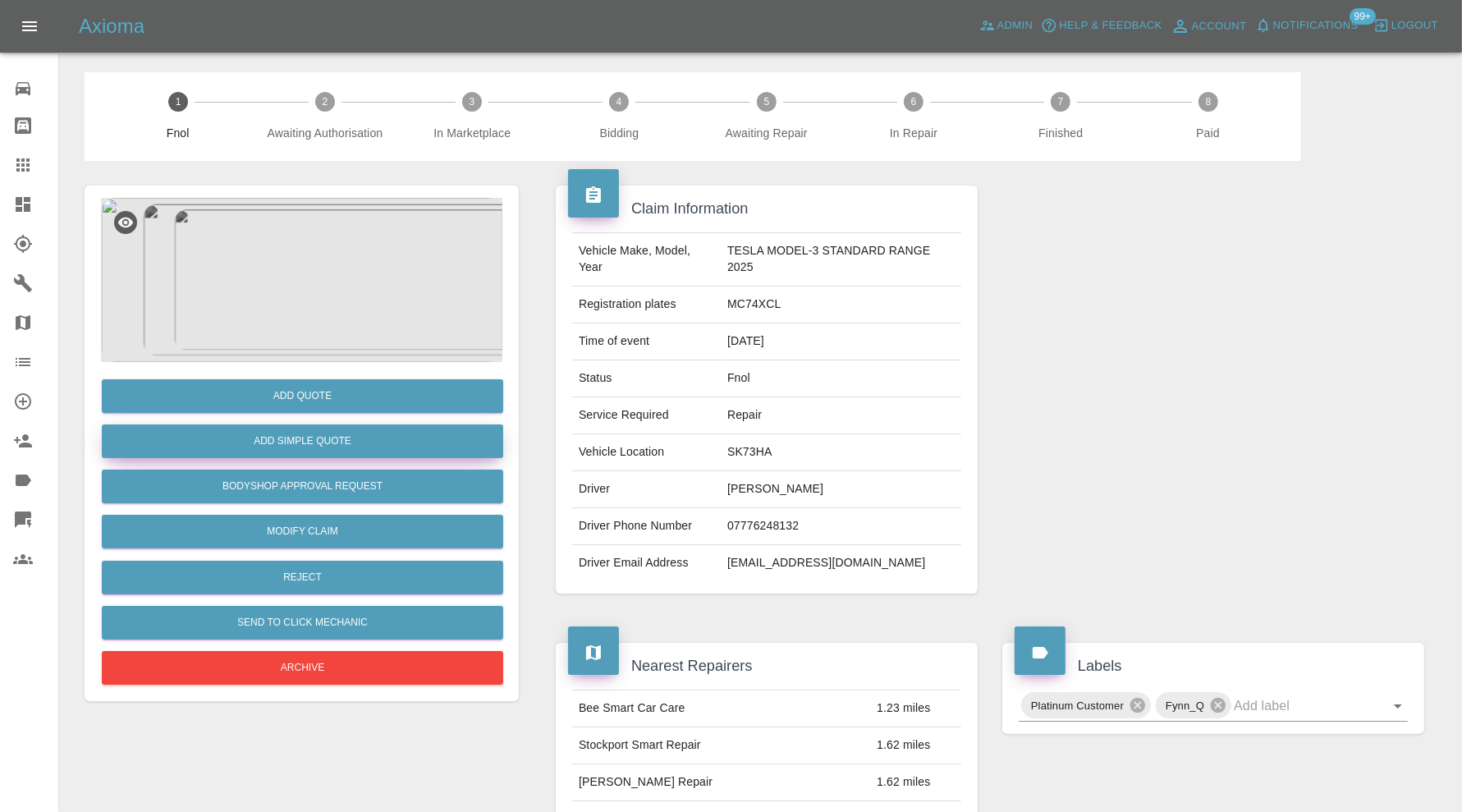
click at [423, 436] on button "Add Simple Quote" at bounding box center [302, 441] width 401 height 34
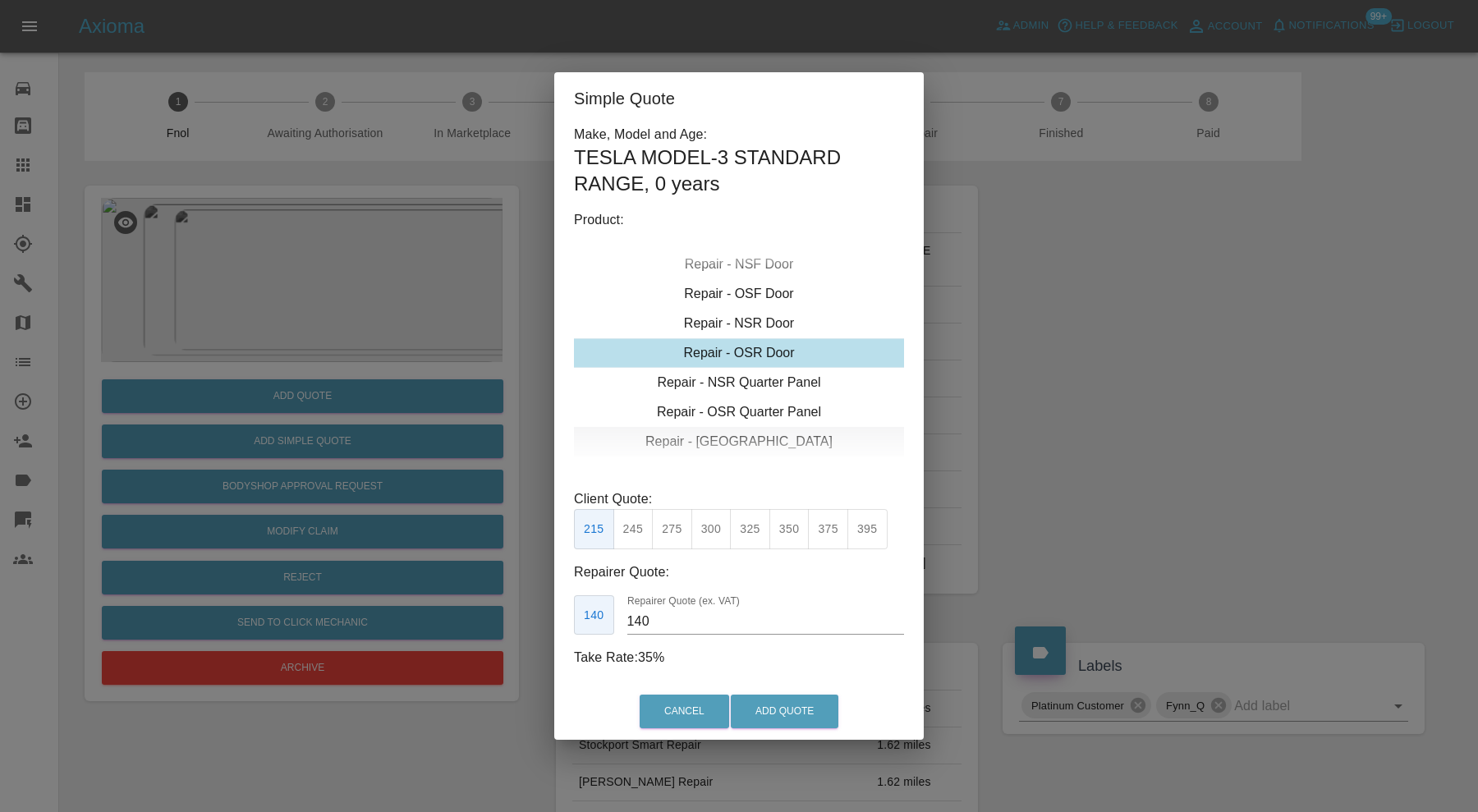
click at [768, 436] on div "Repair - Tailgate" at bounding box center [739, 442] width 330 height 30
click at [862, 526] on button "395" at bounding box center [868, 529] width 41 height 41
type input "265"
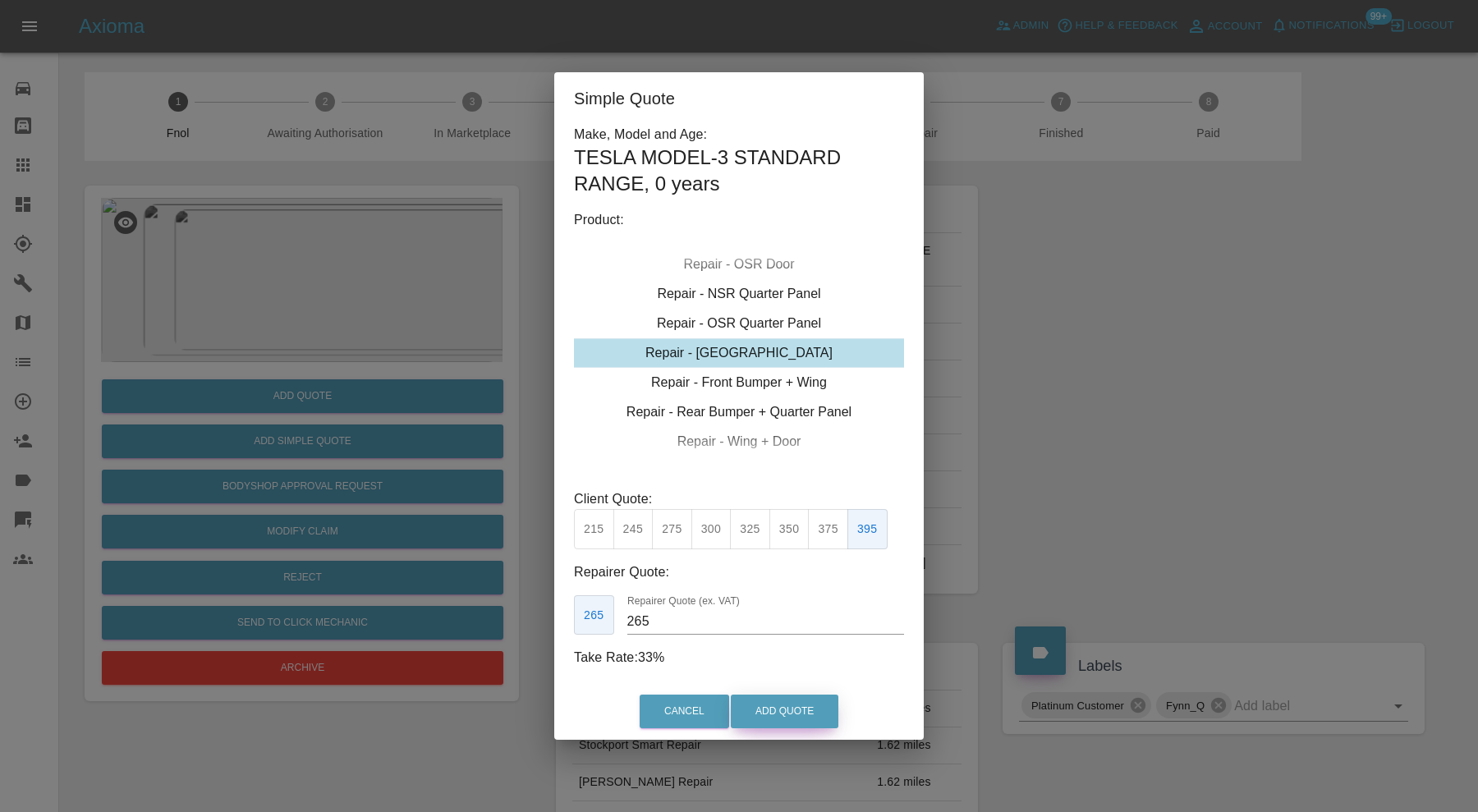
click at [803, 705] on button "Add Quote" at bounding box center [785, 711] width 108 height 34
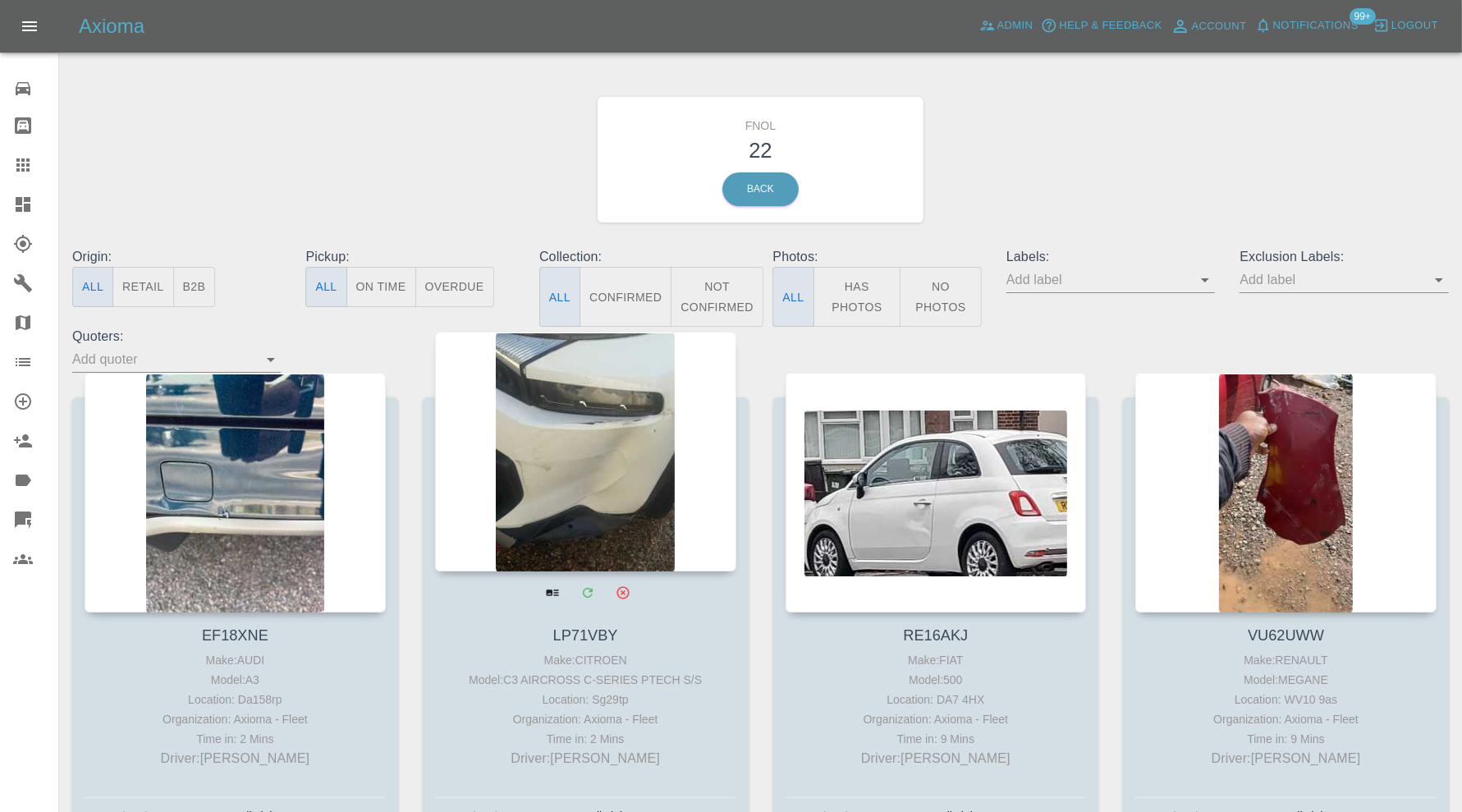
click at [637, 479] on div at bounding box center [585, 451] width 301 height 240
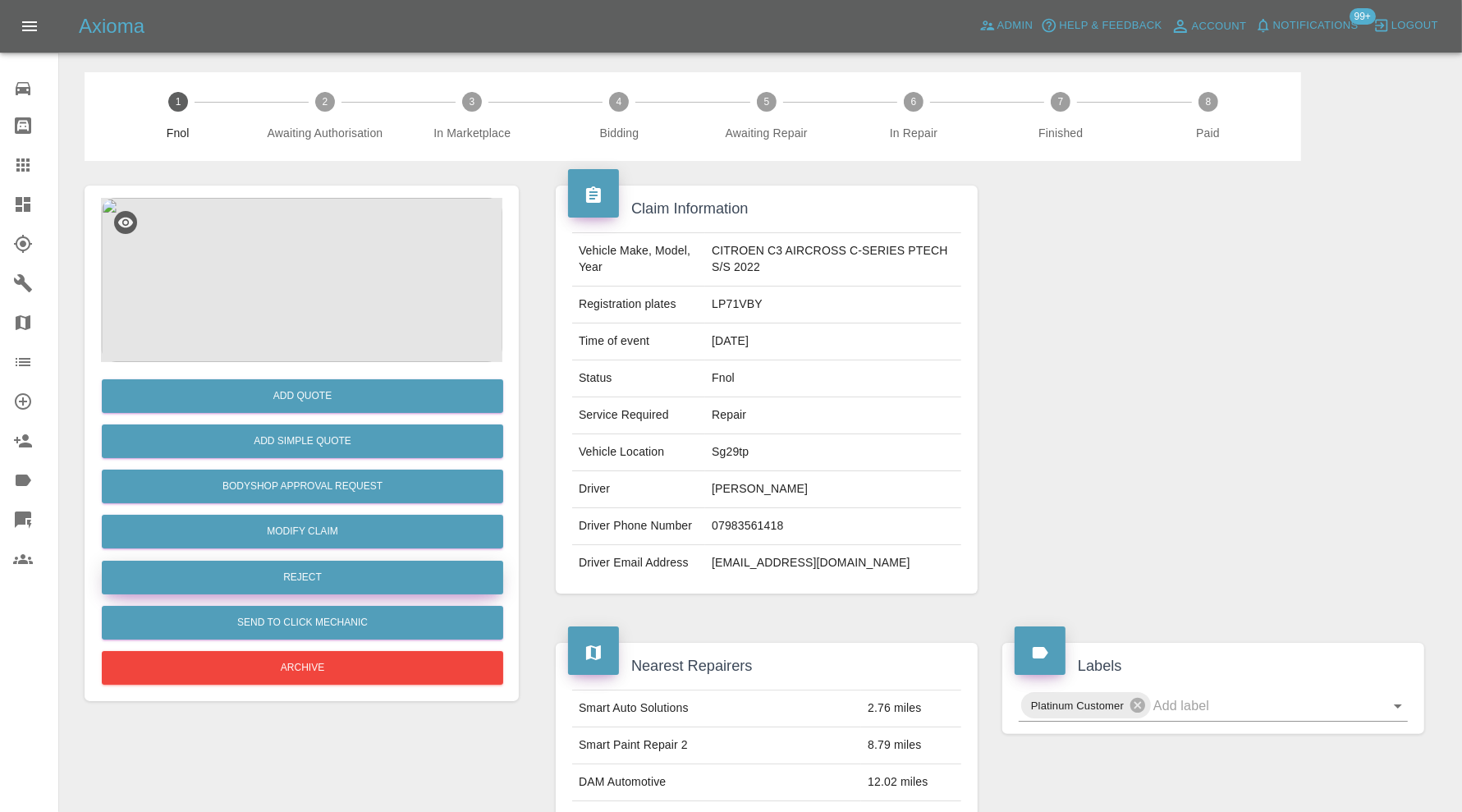
click at [390, 567] on button "Reject" at bounding box center [302, 577] width 401 height 34
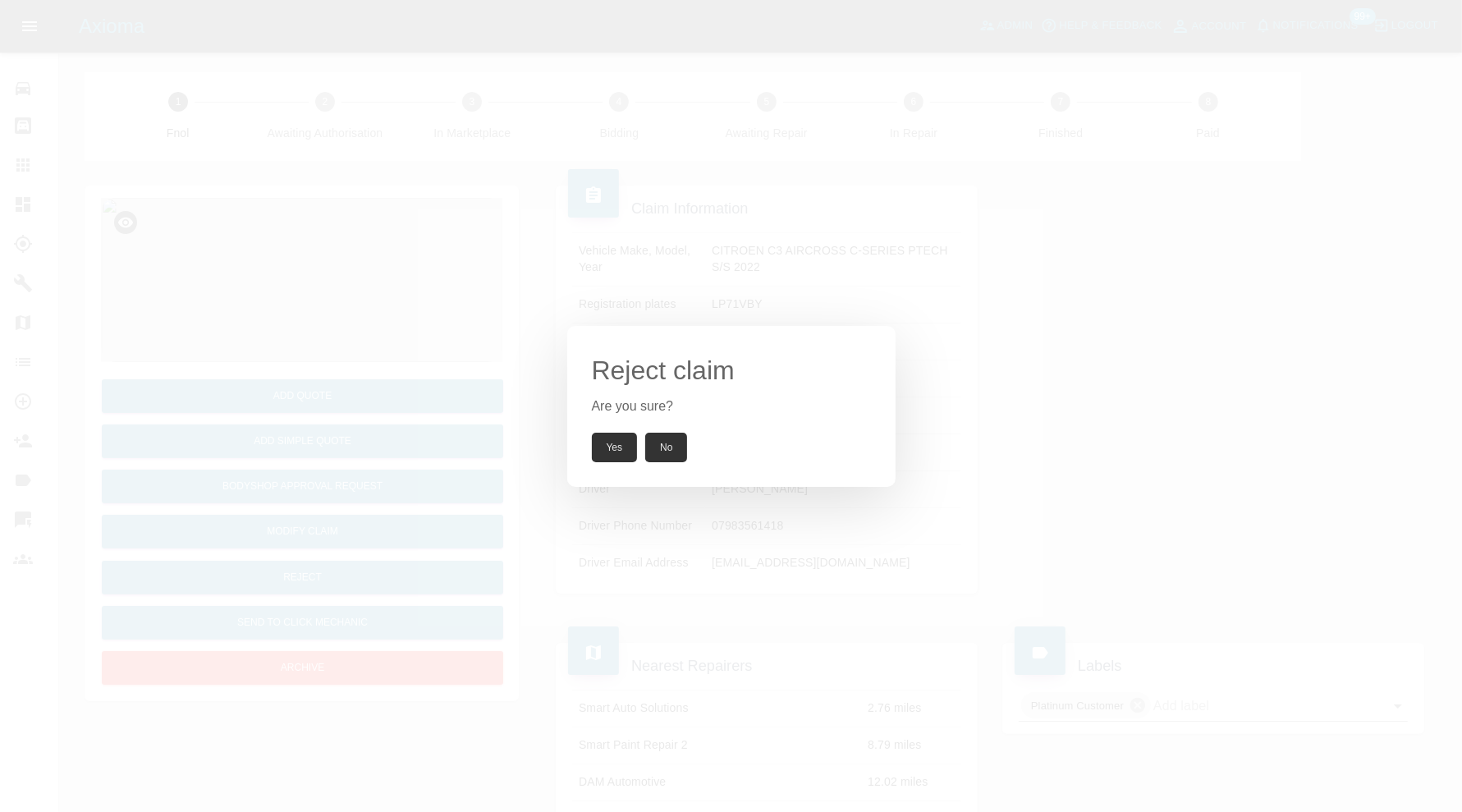
click at [608, 448] on button "Yes" at bounding box center [615, 447] width 46 height 30
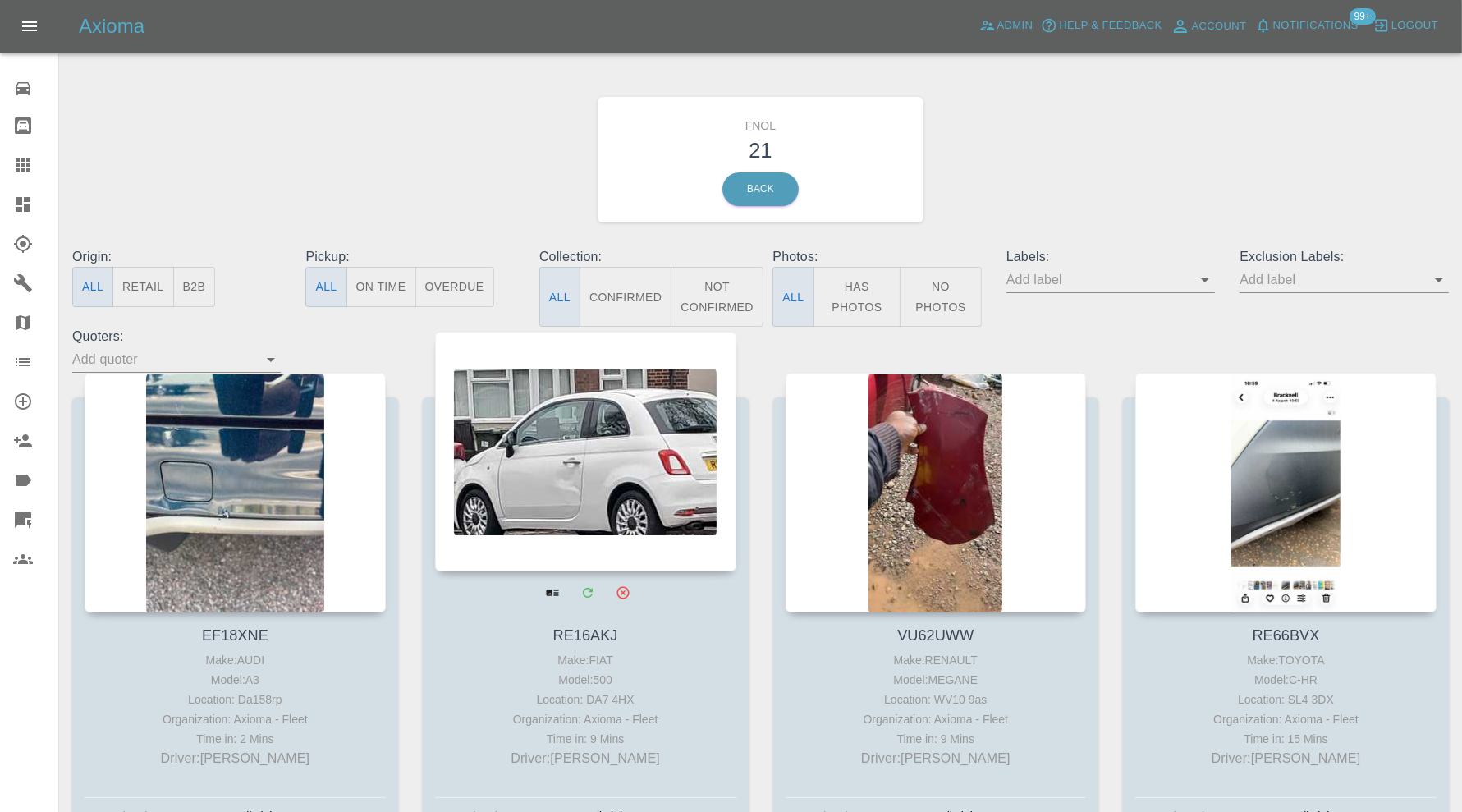
click at [619, 487] on div at bounding box center [585, 451] width 301 height 240
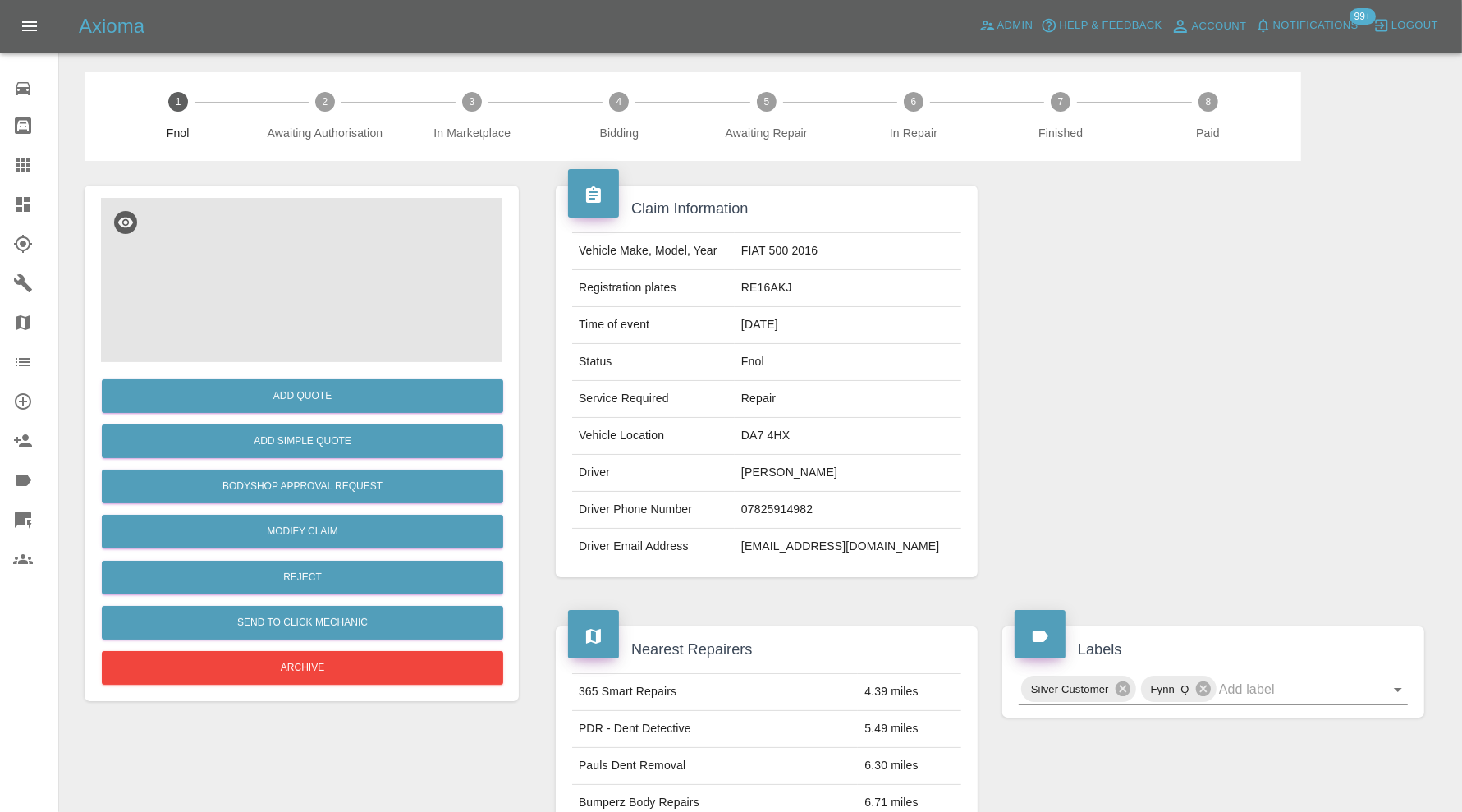
click at [344, 311] on img at bounding box center [301, 279] width 401 height 165
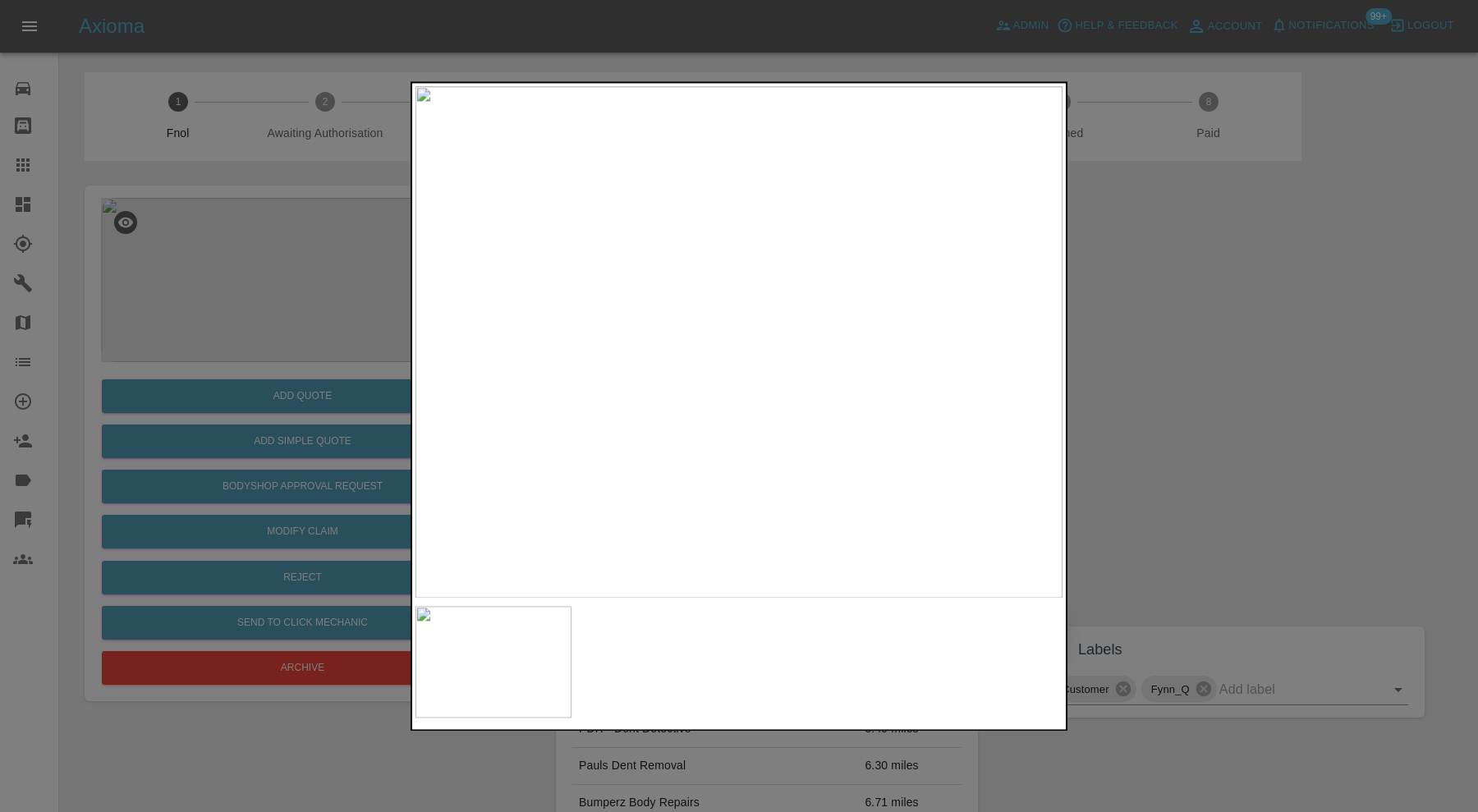
click at [714, 412] on img at bounding box center [739, 342] width 647 height 512
click at [1235, 364] on div at bounding box center [739, 406] width 1478 height 812
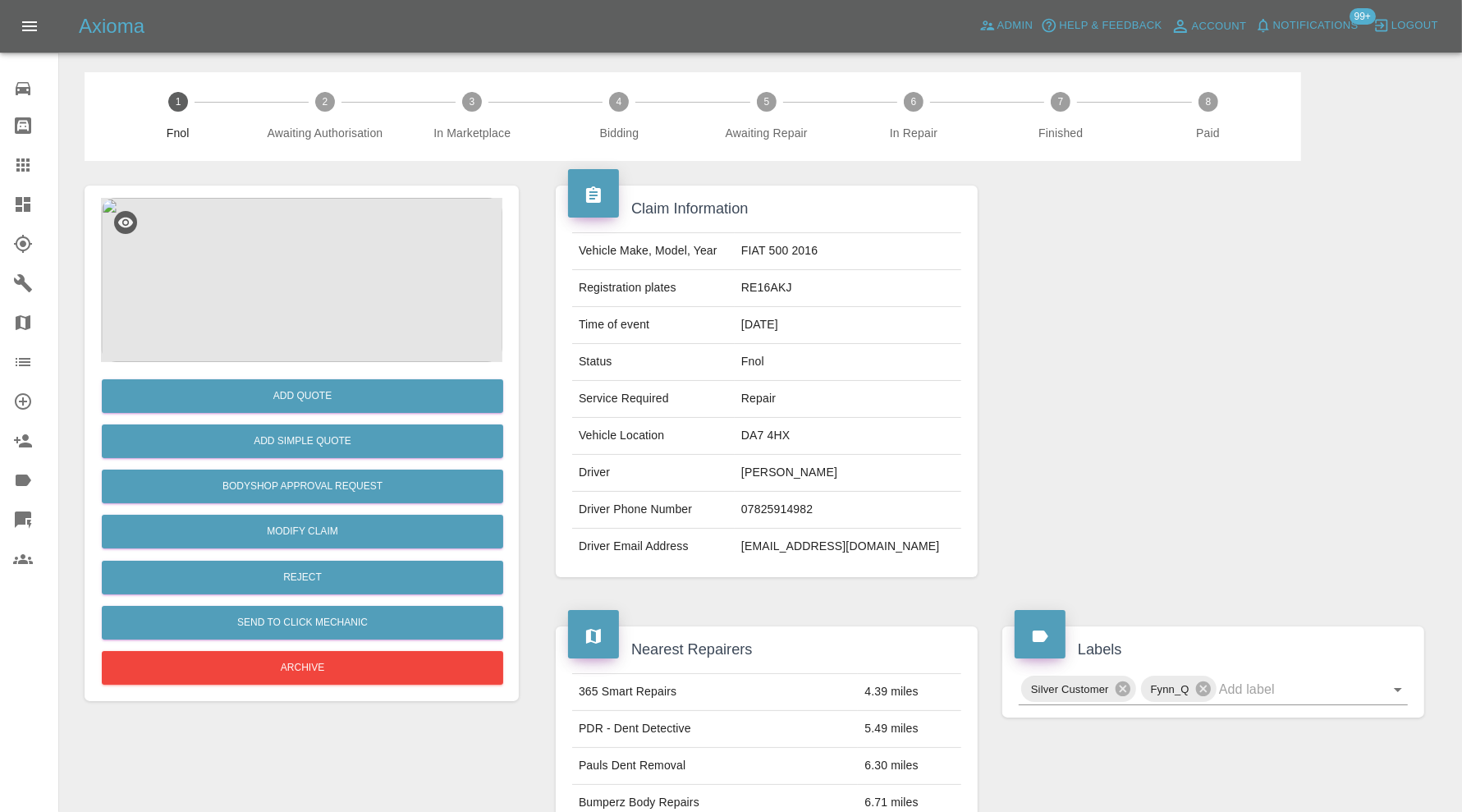
click at [313, 263] on img at bounding box center [301, 279] width 401 height 165
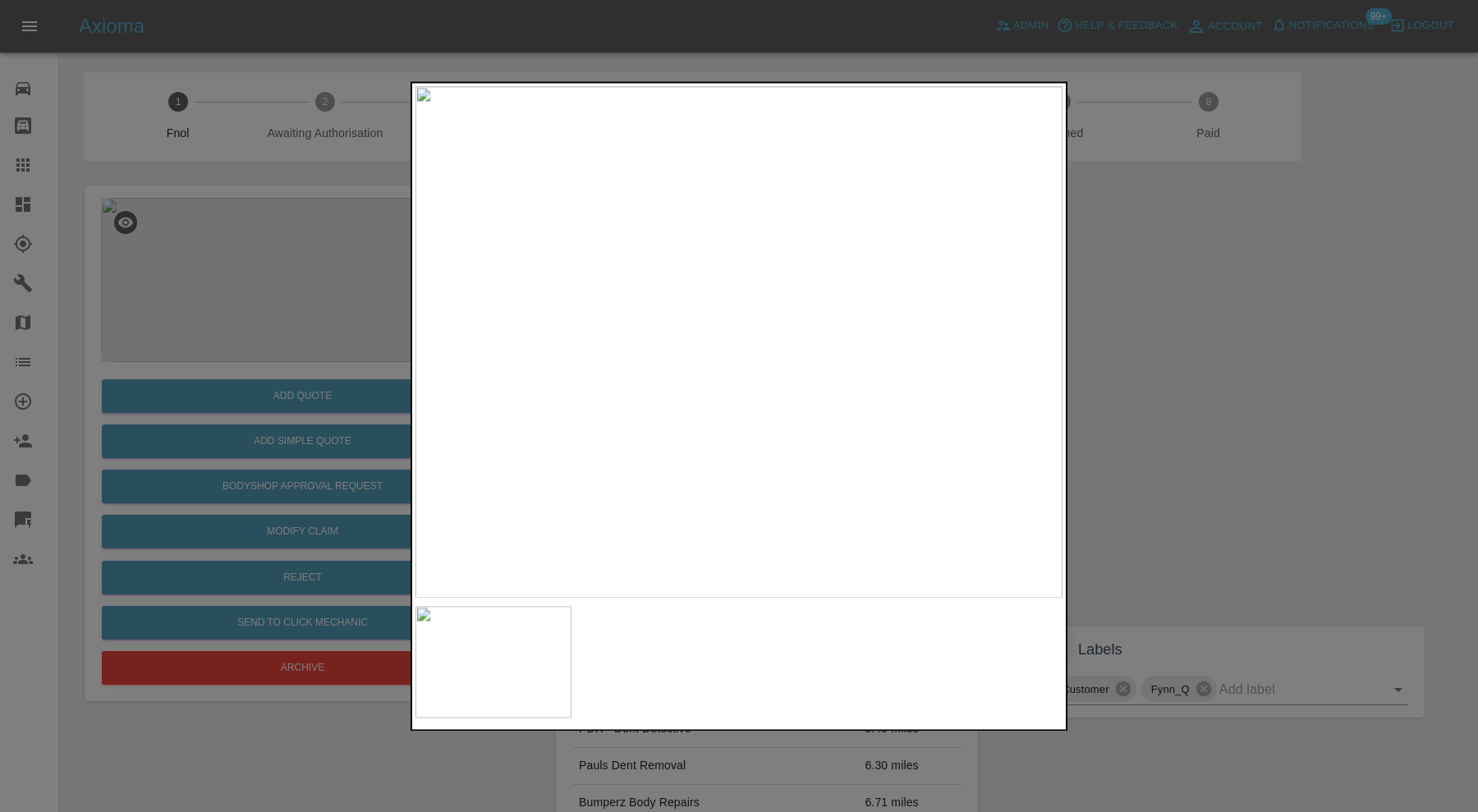
click at [313, 263] on div at bounding box center [739, 406] width 1478 height 812
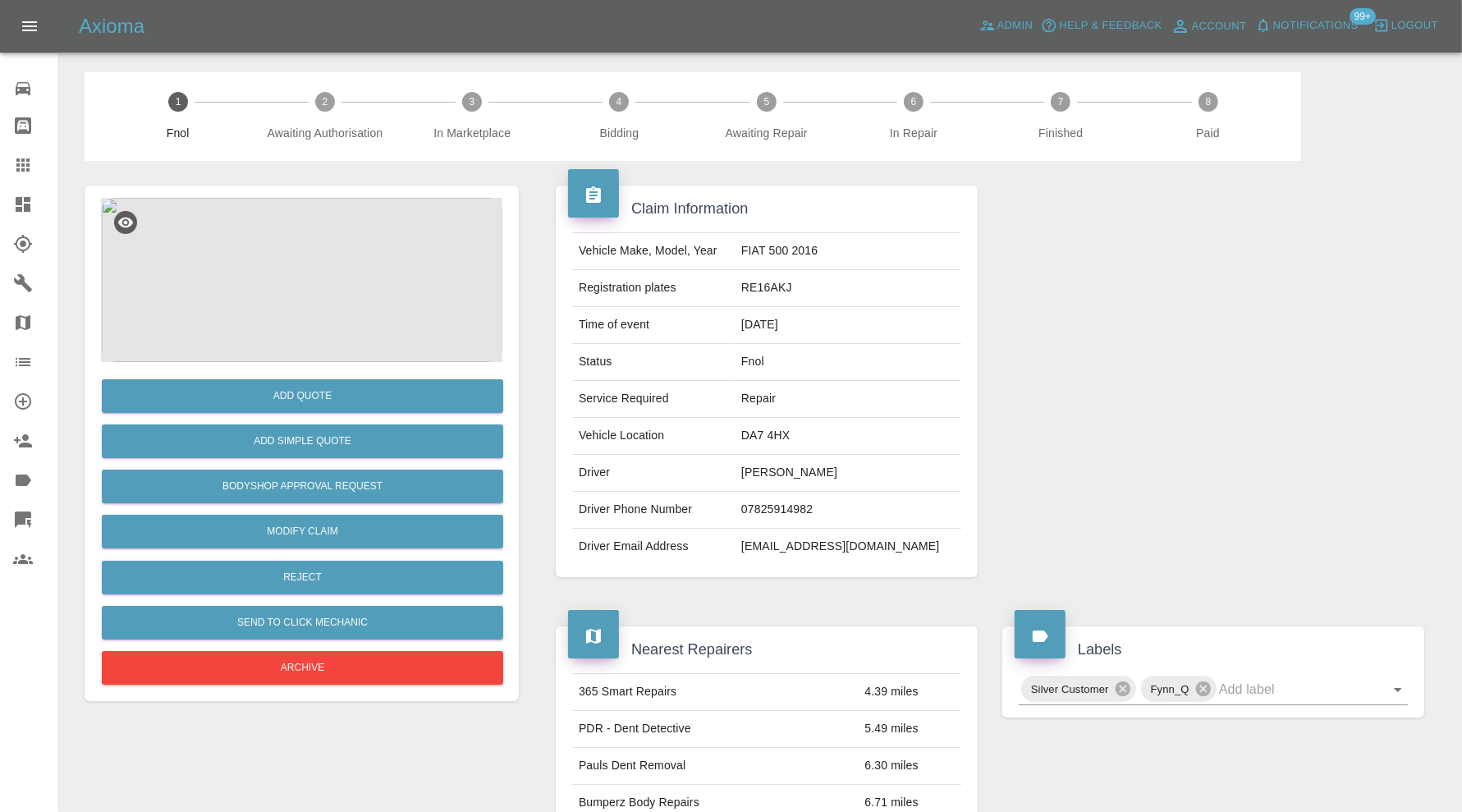
click at [313, 263] on img at bounding box center [301, 279] width 401 height 165
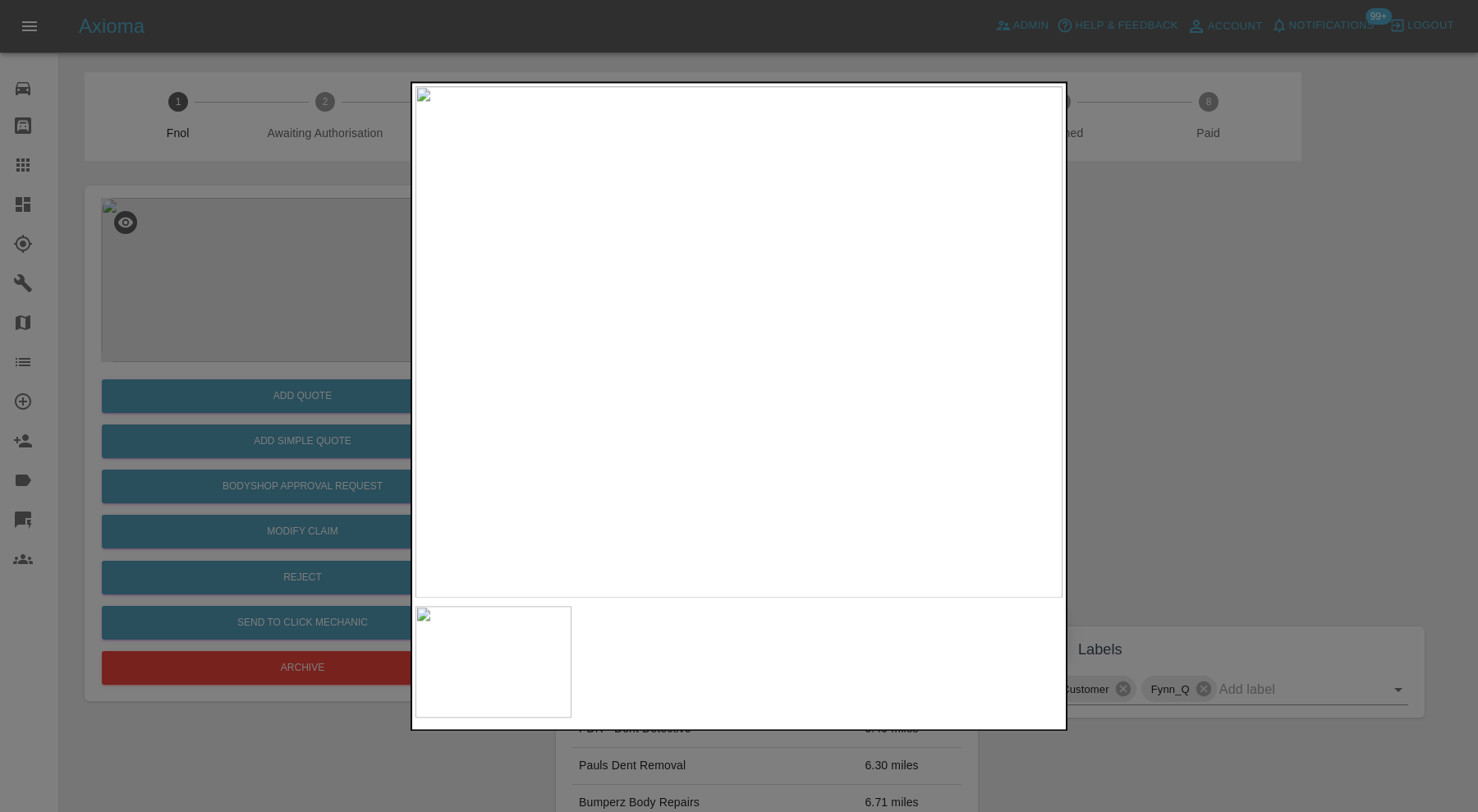
click at [1251, 372] on div at bounding box center [739, 406] width 1478 height 812
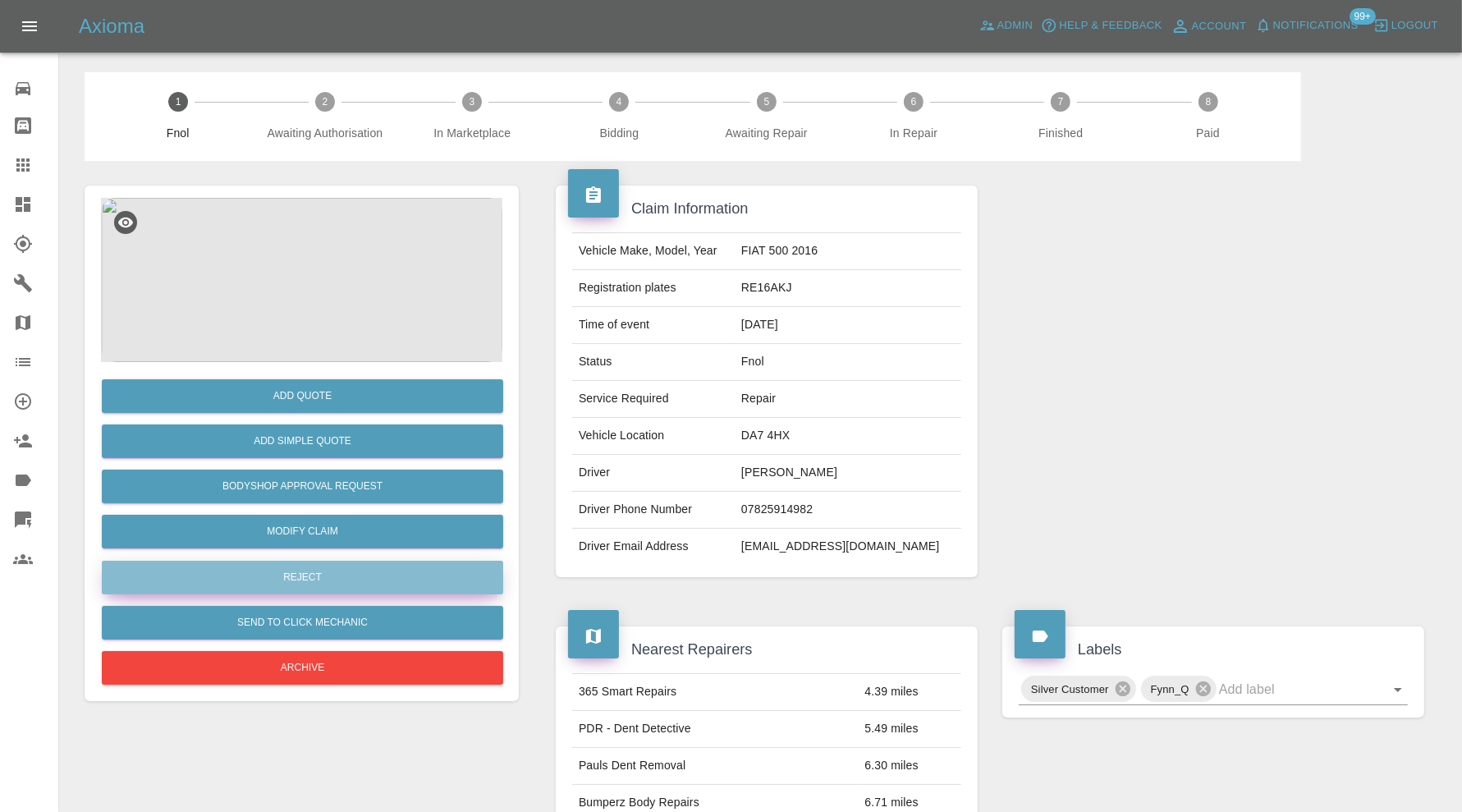
click at [362, 571] on button "Reject" at bounding box center [302, 577] width 401 height 34
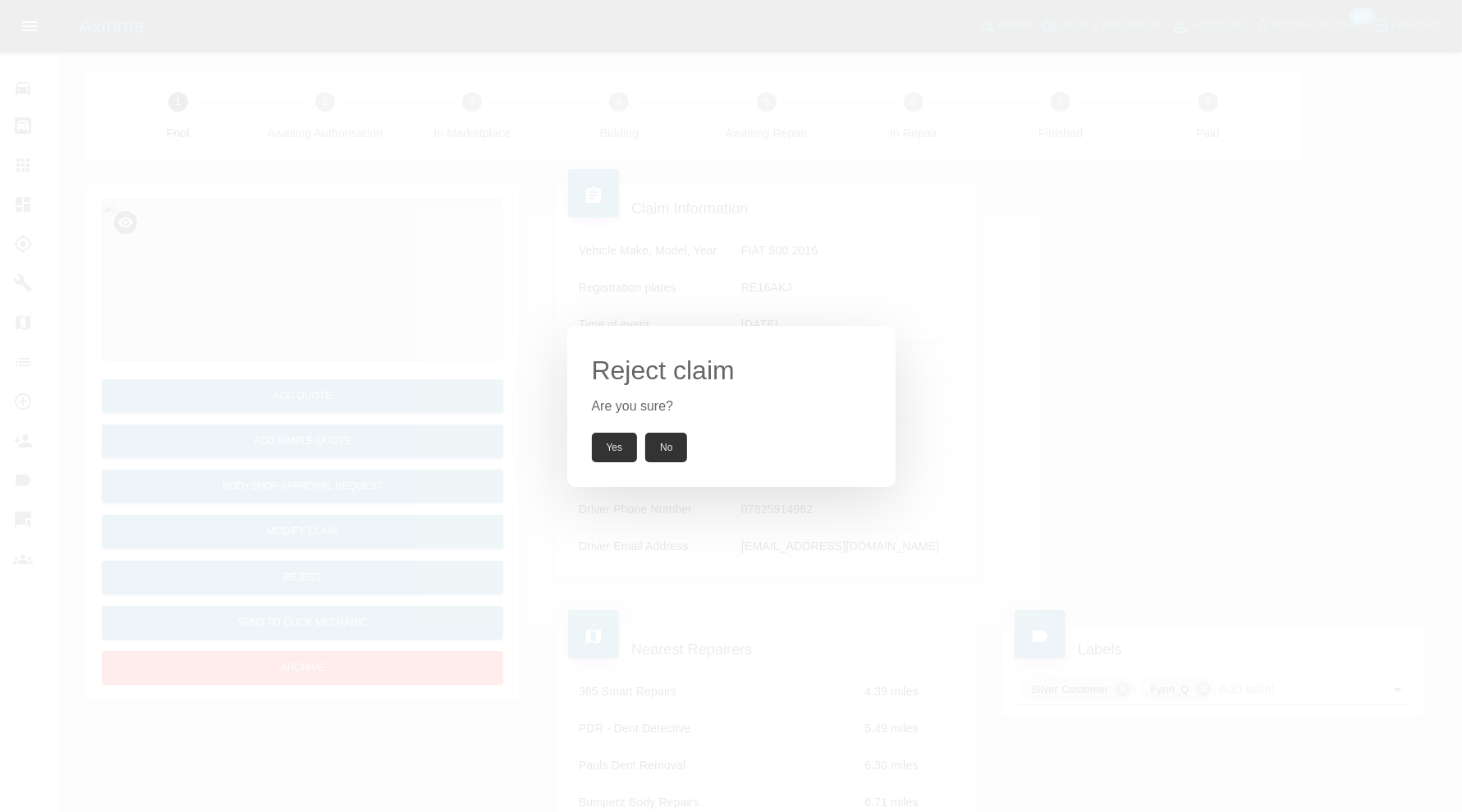
click at [606, 449] on button "Yes" at bounding box center [615, 447] width 46 height 30
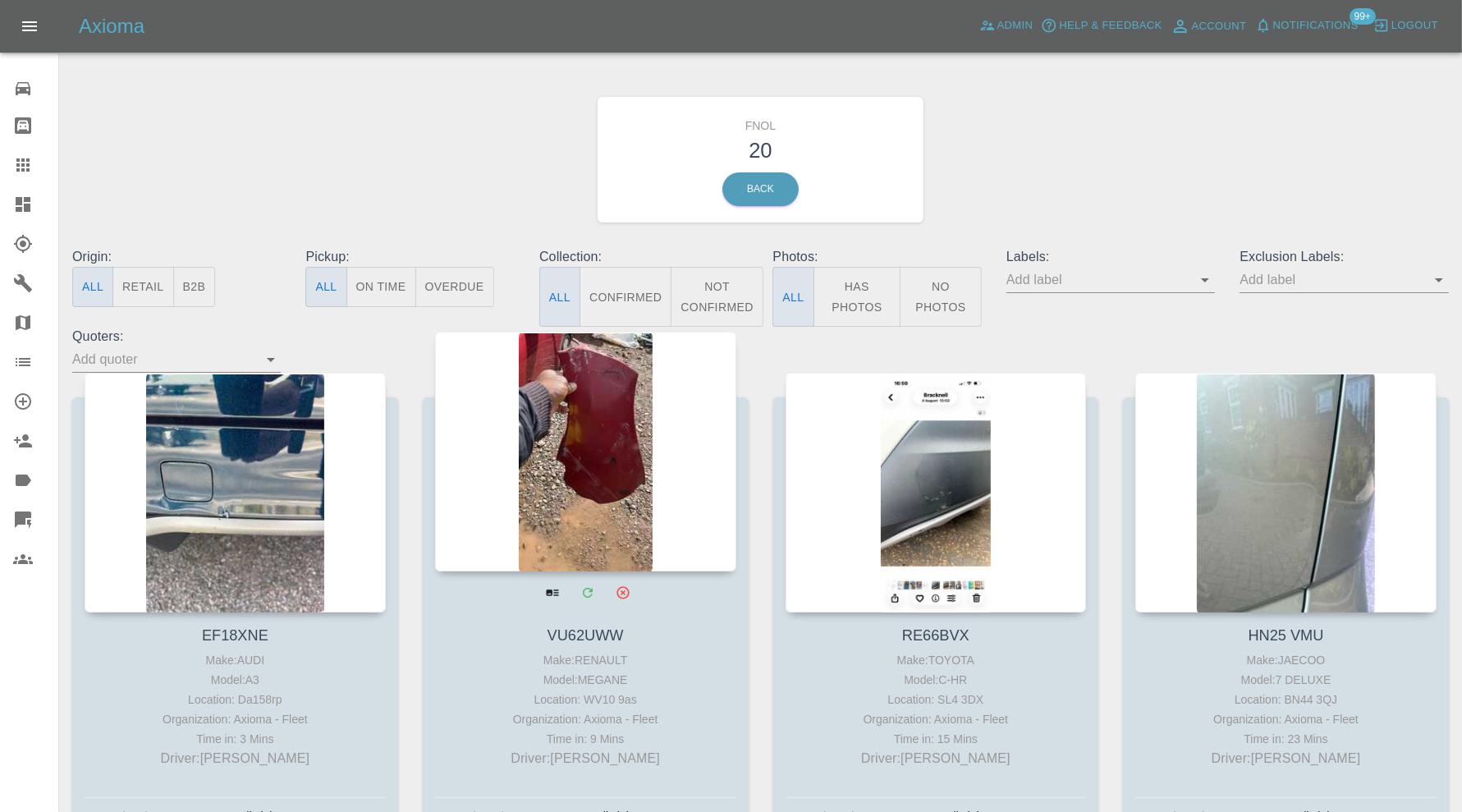
click at [616, 480] on div at bounding box center [585, 451] width 301 height 240
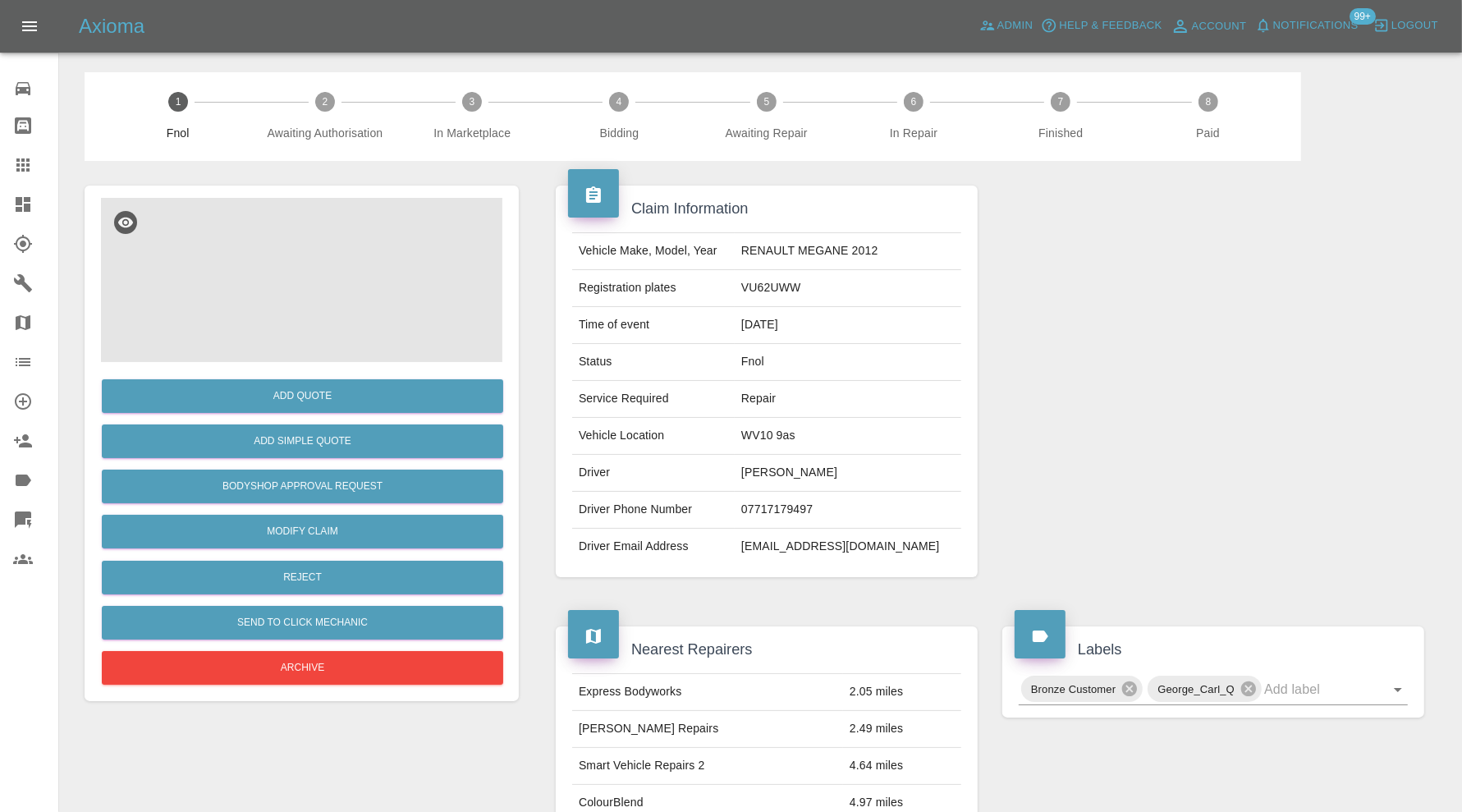
click at [291, 294] on img at bounding box center [301, 279] width 401 height 165
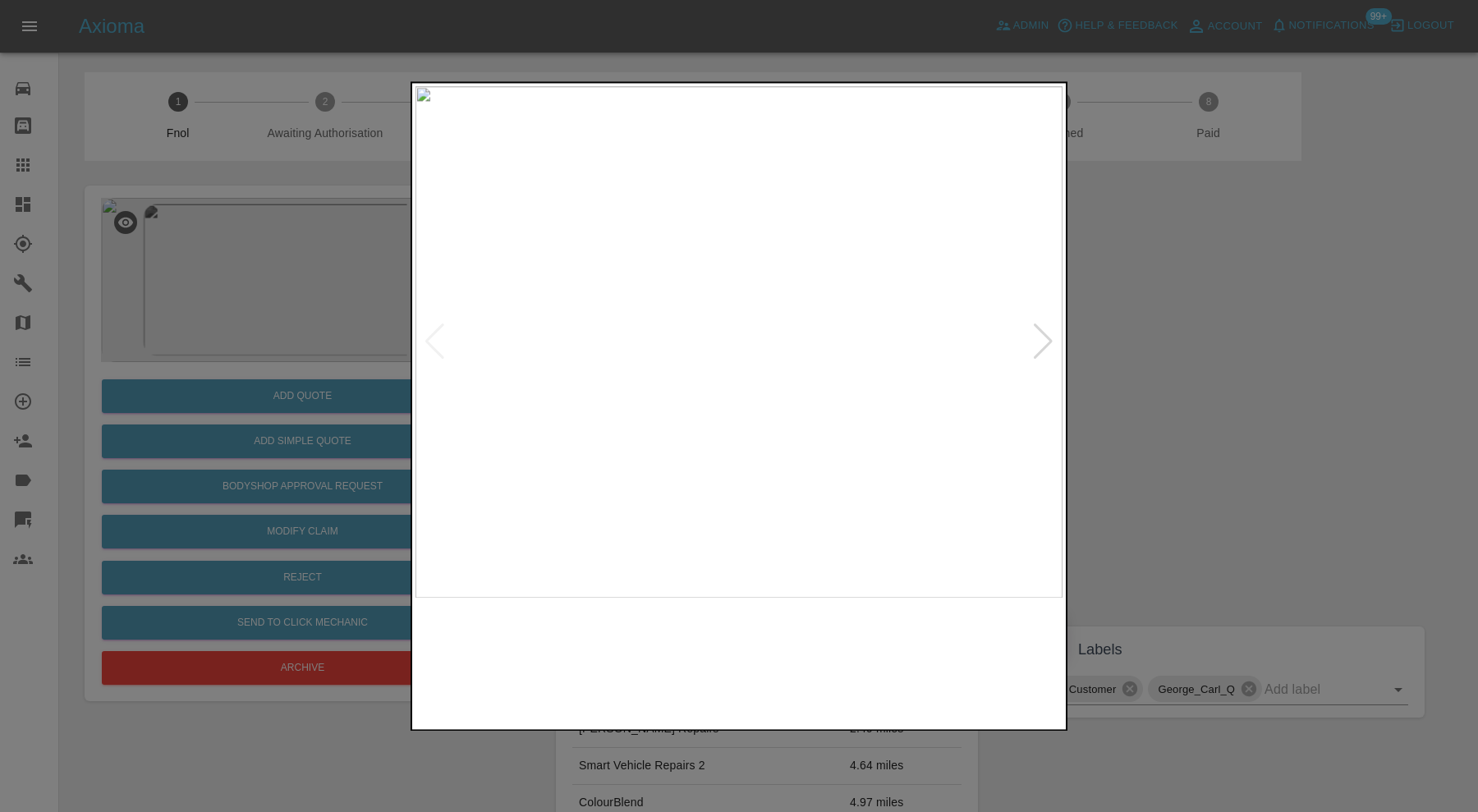
click at [663, 622] on img at bounding box center [658, 662] width 156 height 112
click at [1227, 412] on div at bounding box center [739, 406] width 1478 height 812
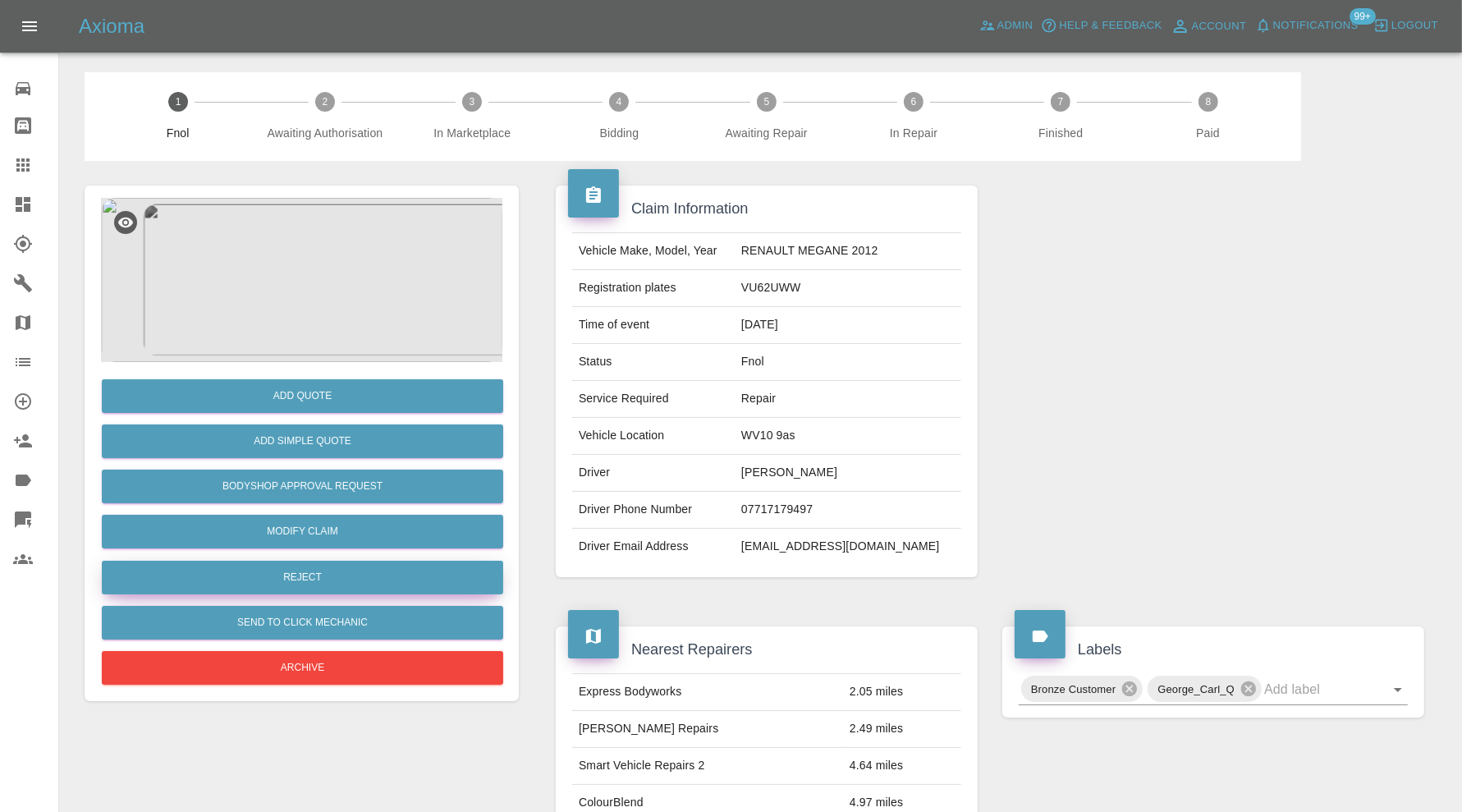
click at [313, 582] on button "Reject" at bounding box center [302, 577] width 401 height 34
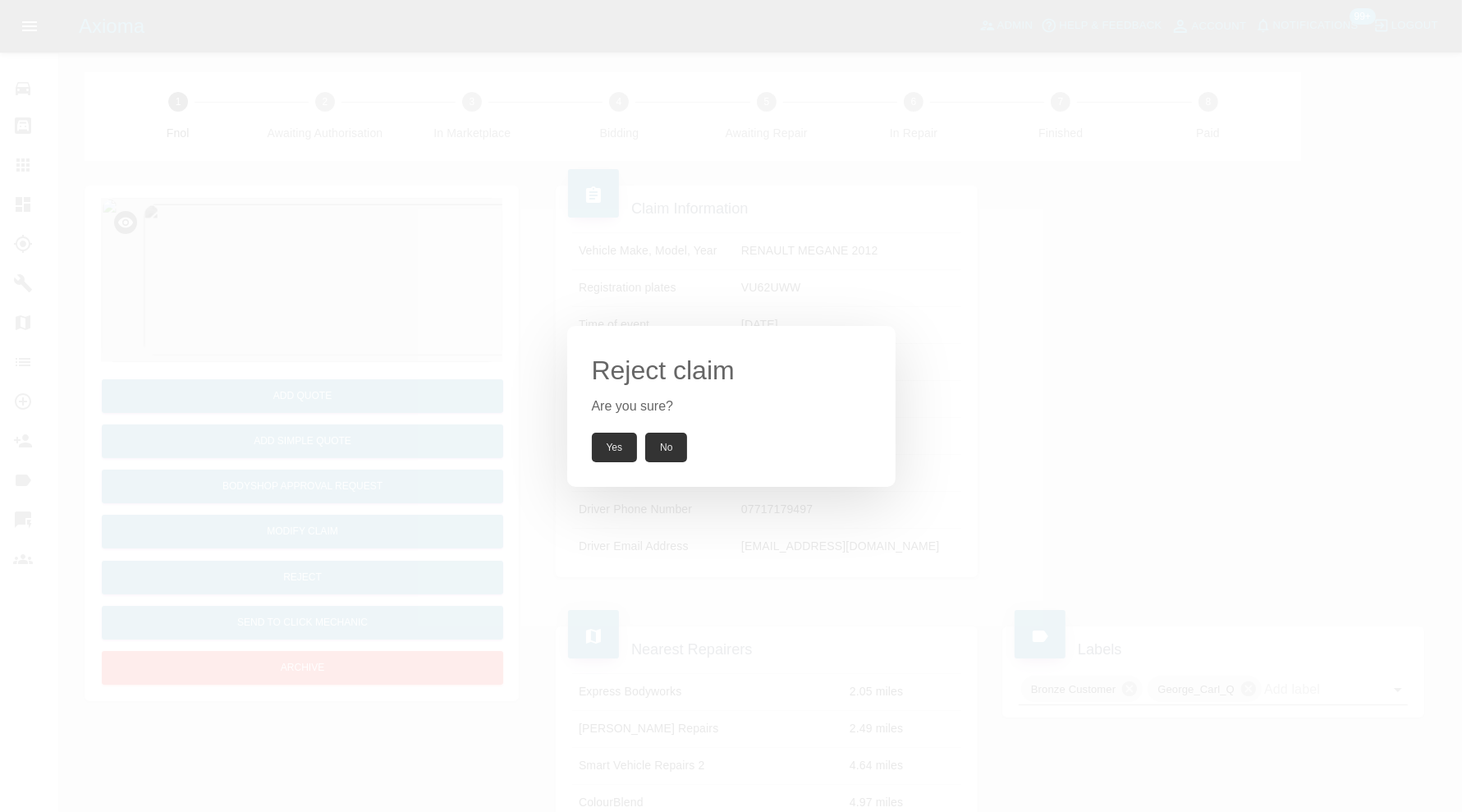
click at [600, 443] on button "Yes" at bounding box center [615, 447] width 46 height 30
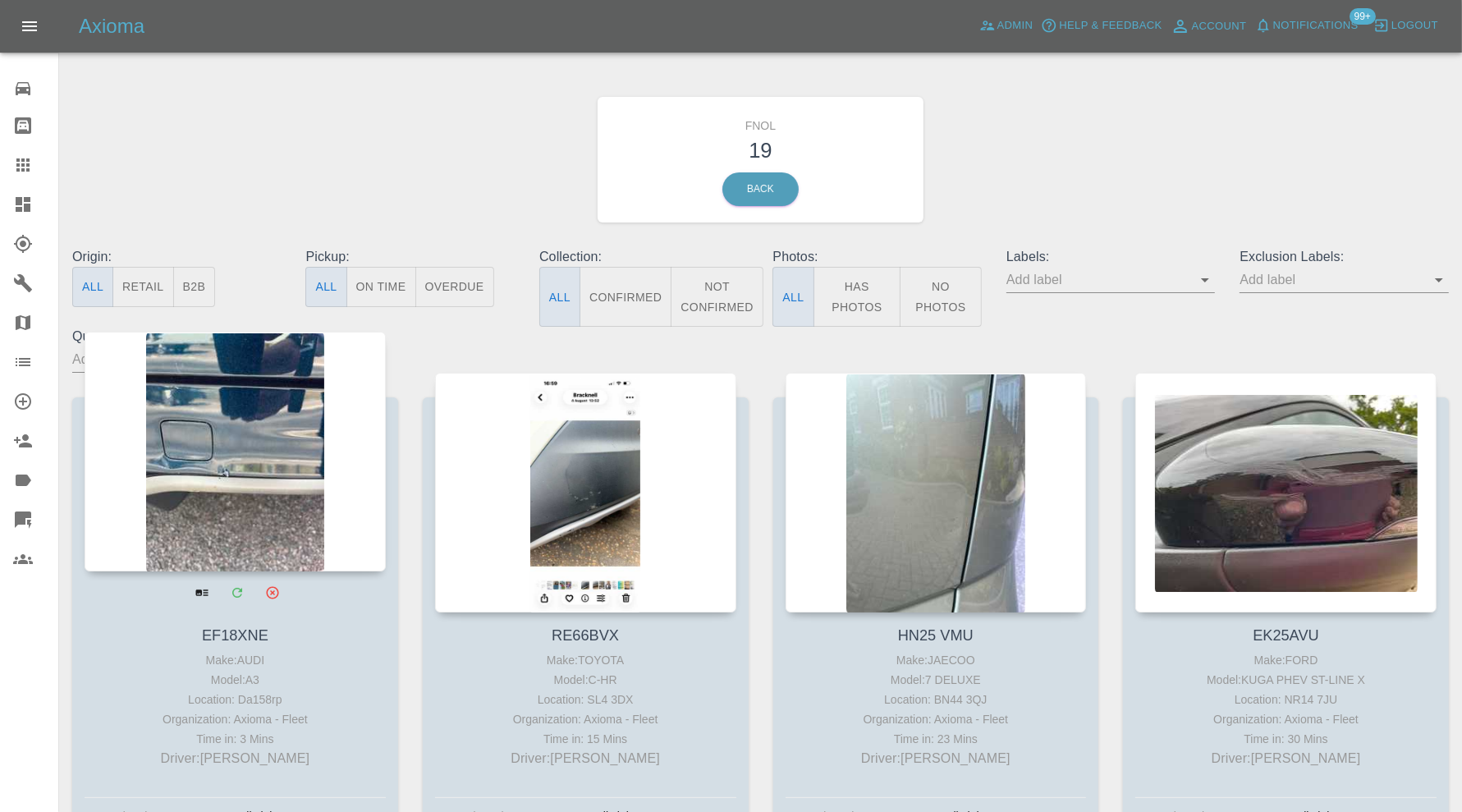
click at [265, 477] on div at bounding box center [235, 451] width 301 height 240
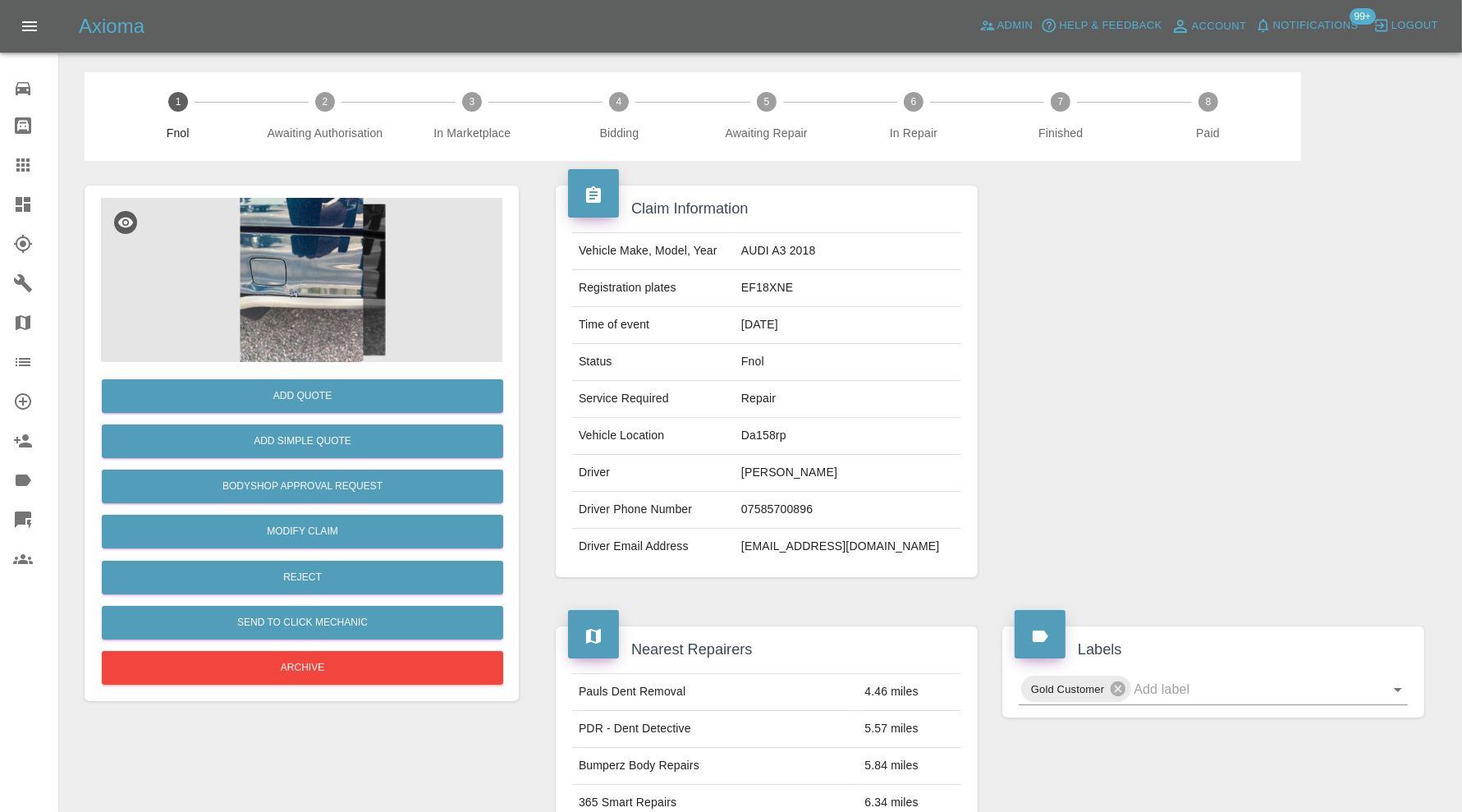
click at [287, 325] on img at bounding box center [301, 279] width 401 height 165
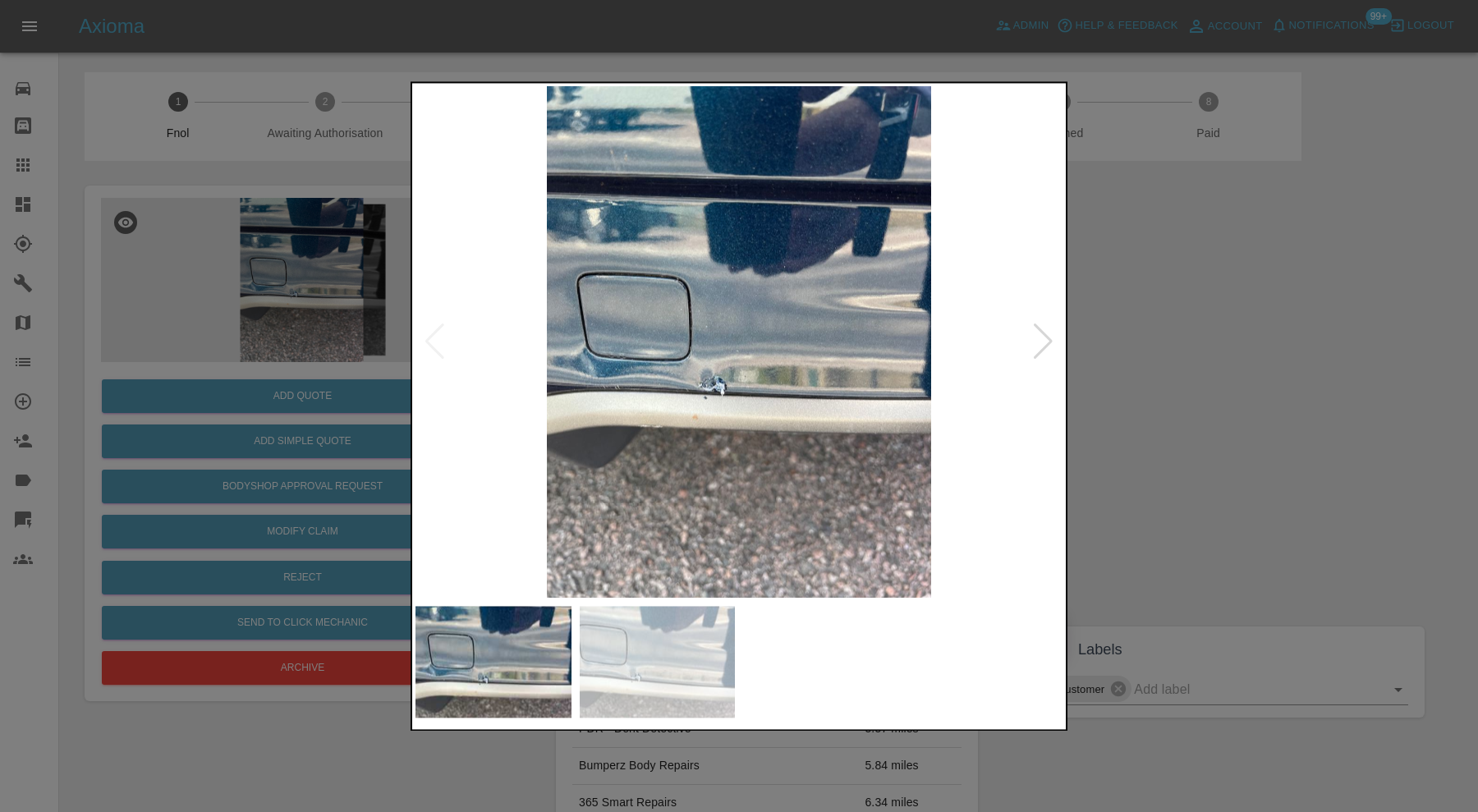
click at [1042, 335] on div at bounding box center [1043, 342] width 22 height 36
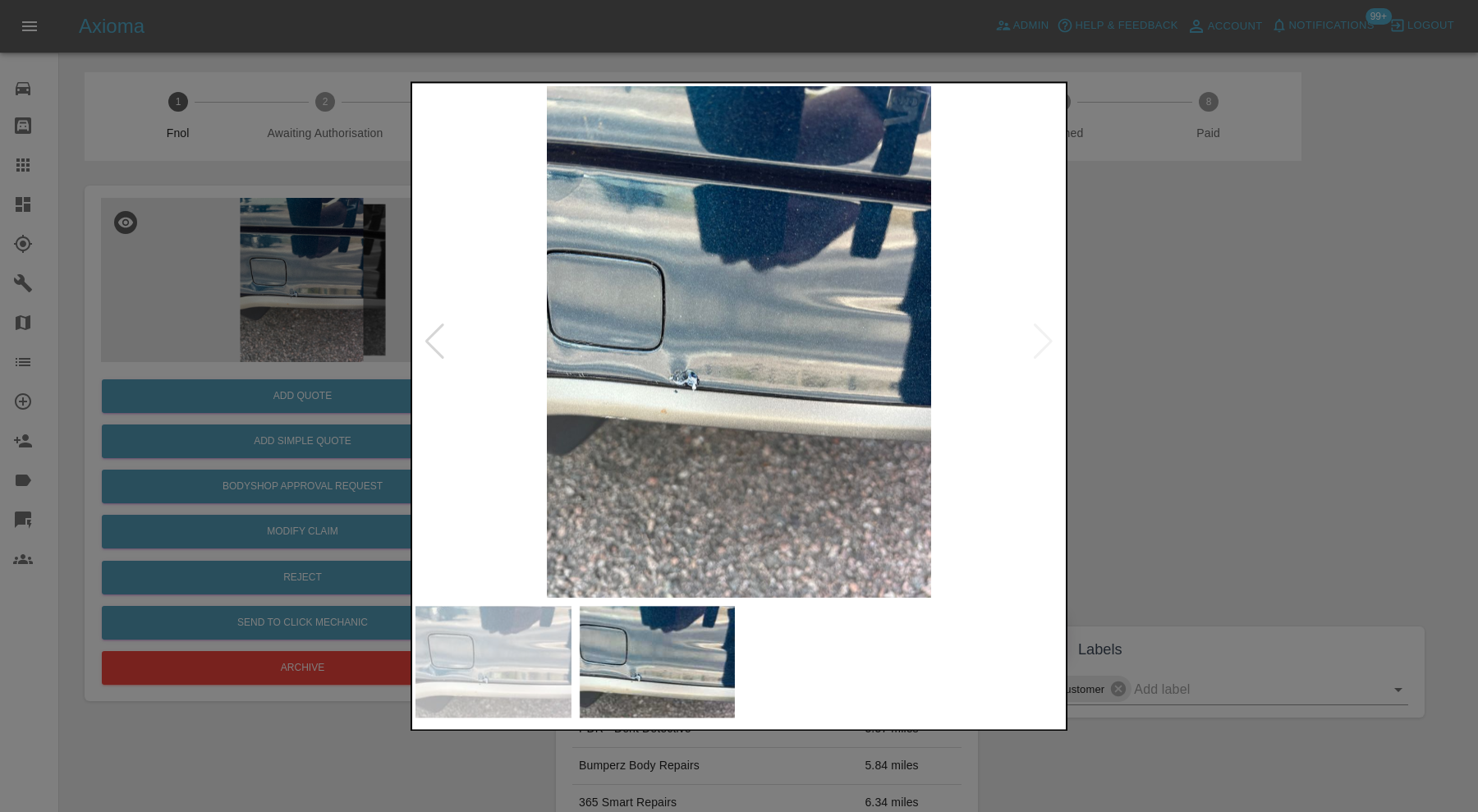
click at [1042, 335] on img at bounding box center [739, 342] width 647 height 512
click at [1157, 362] on div at bounding box center [739, 406] width 1478 height 812
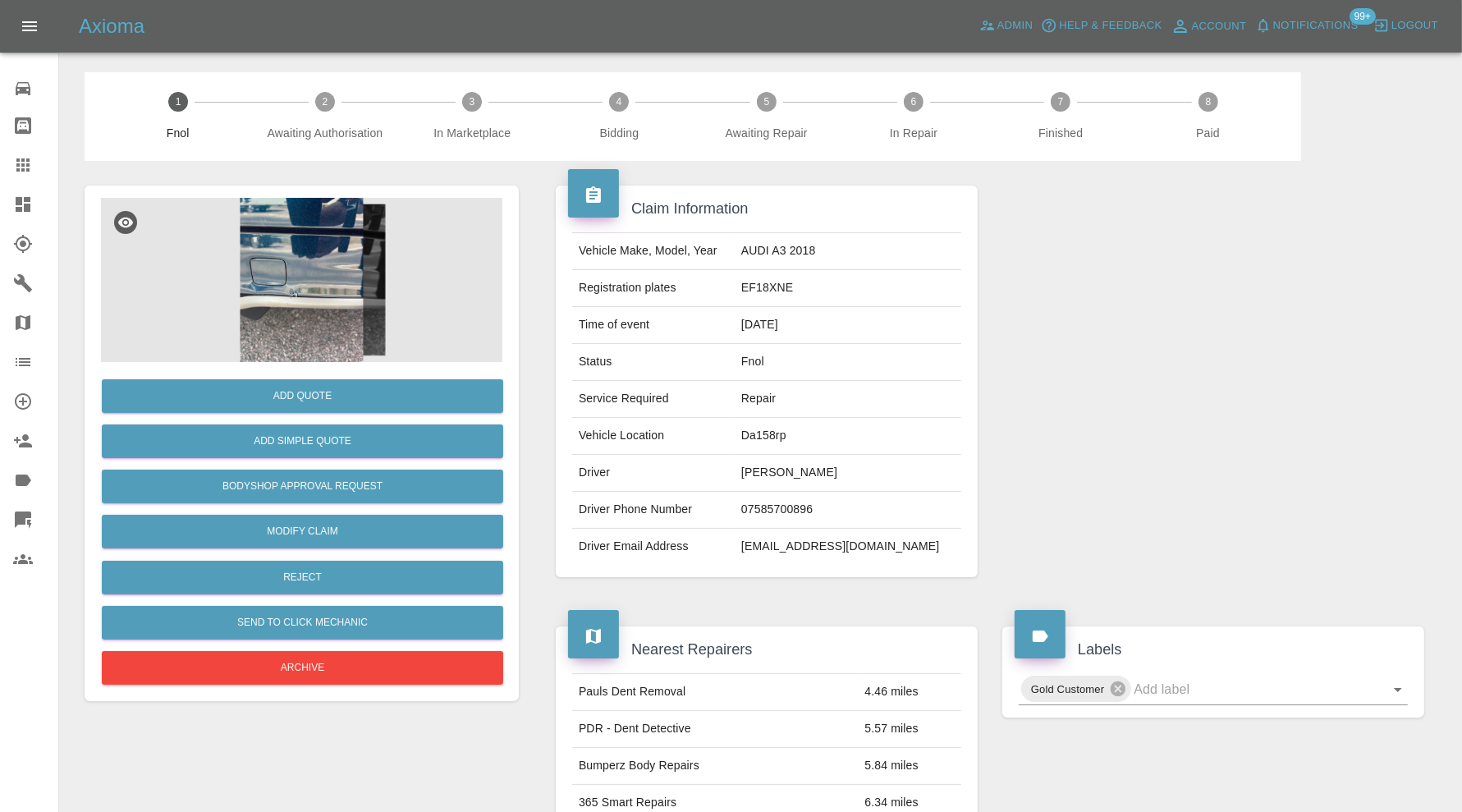
click at [321, 294] on img at bounding box center [301, 279] width 401 height 165
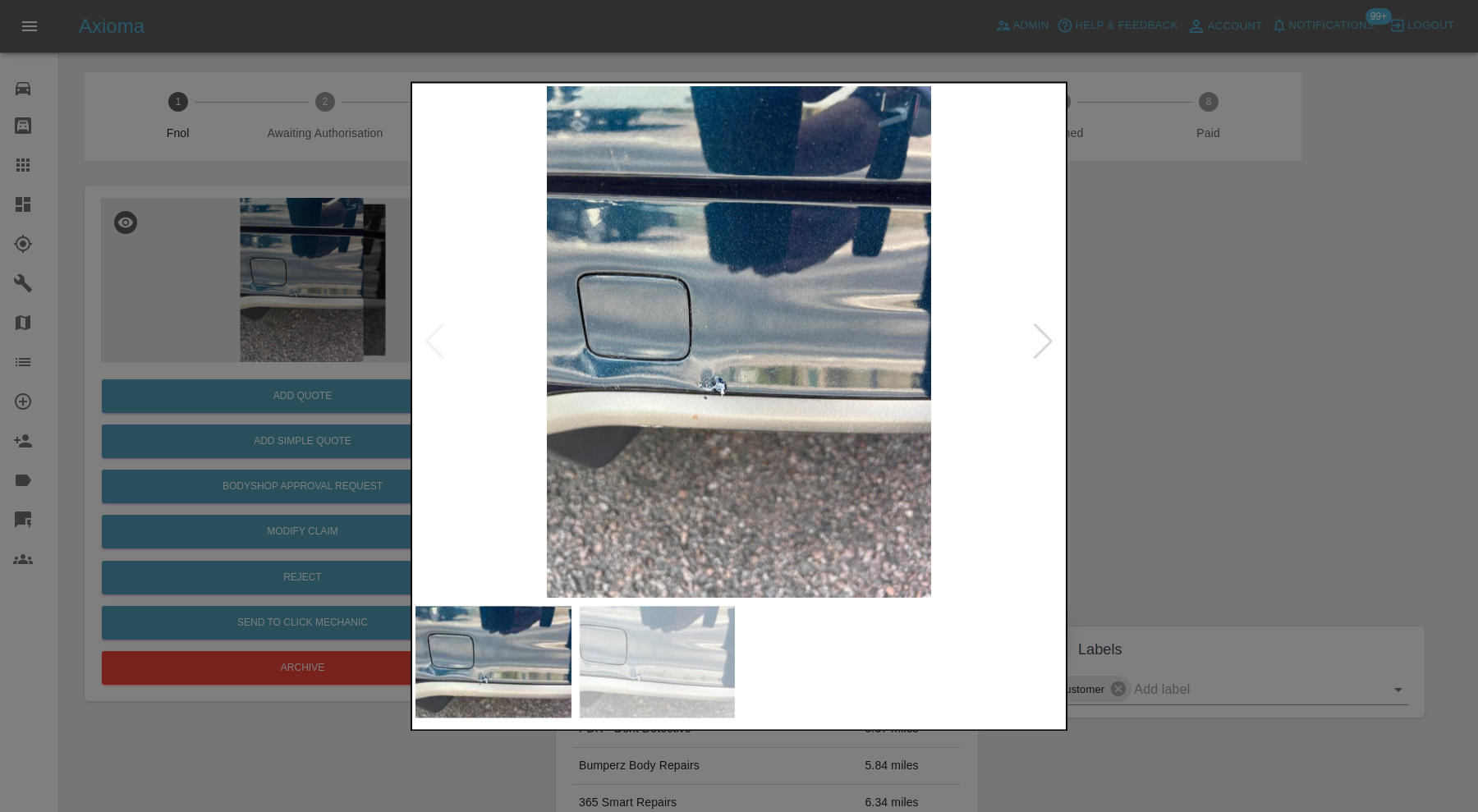
click at [677, 383] on img at bounding box center [739, 342] width 647 height 512
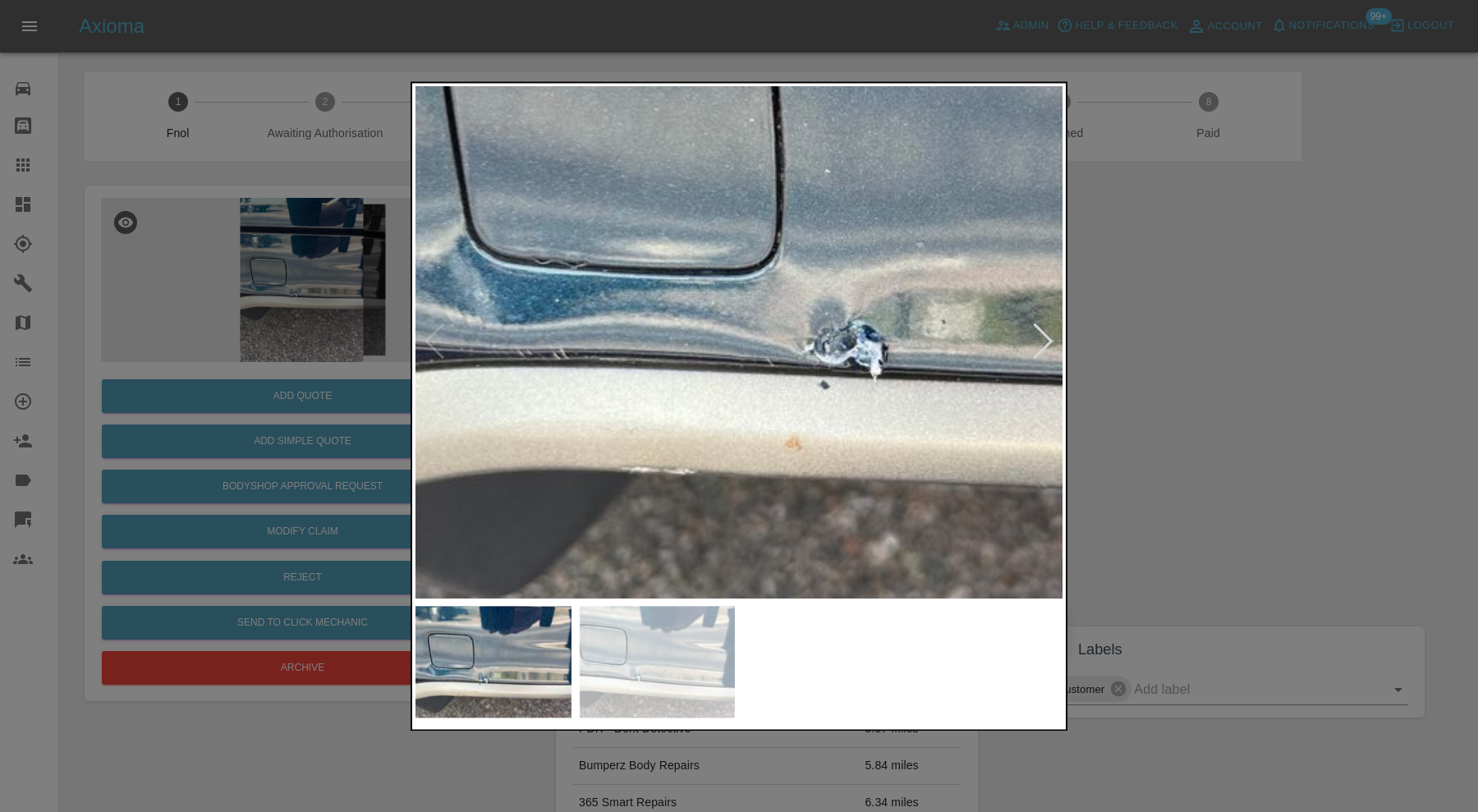
click at [1160, 361] on div at bounding box center [739, 406] width 1478 height 812
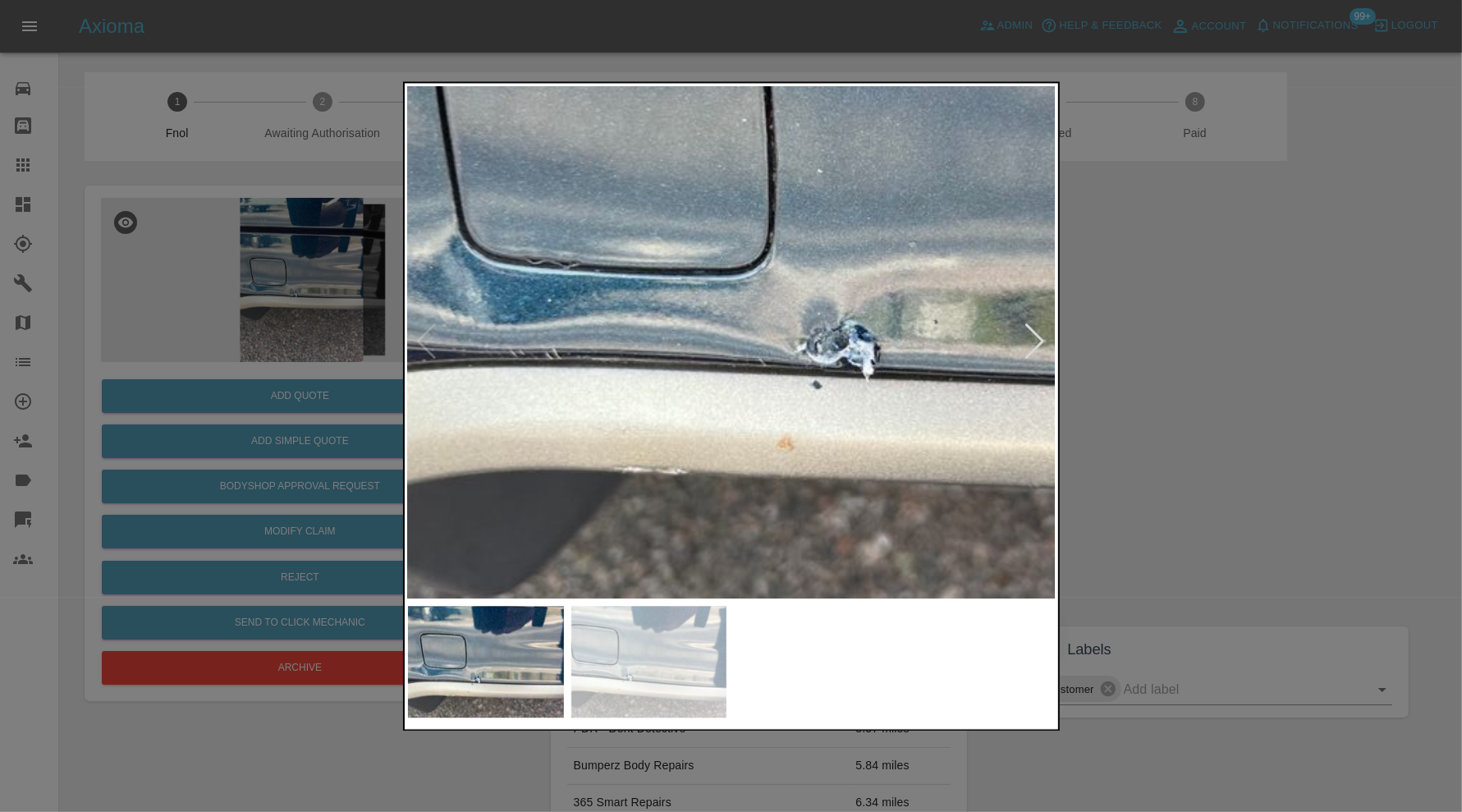
click at [1160, 361] on div at bounding box center [1200, 381] width 442 height 441
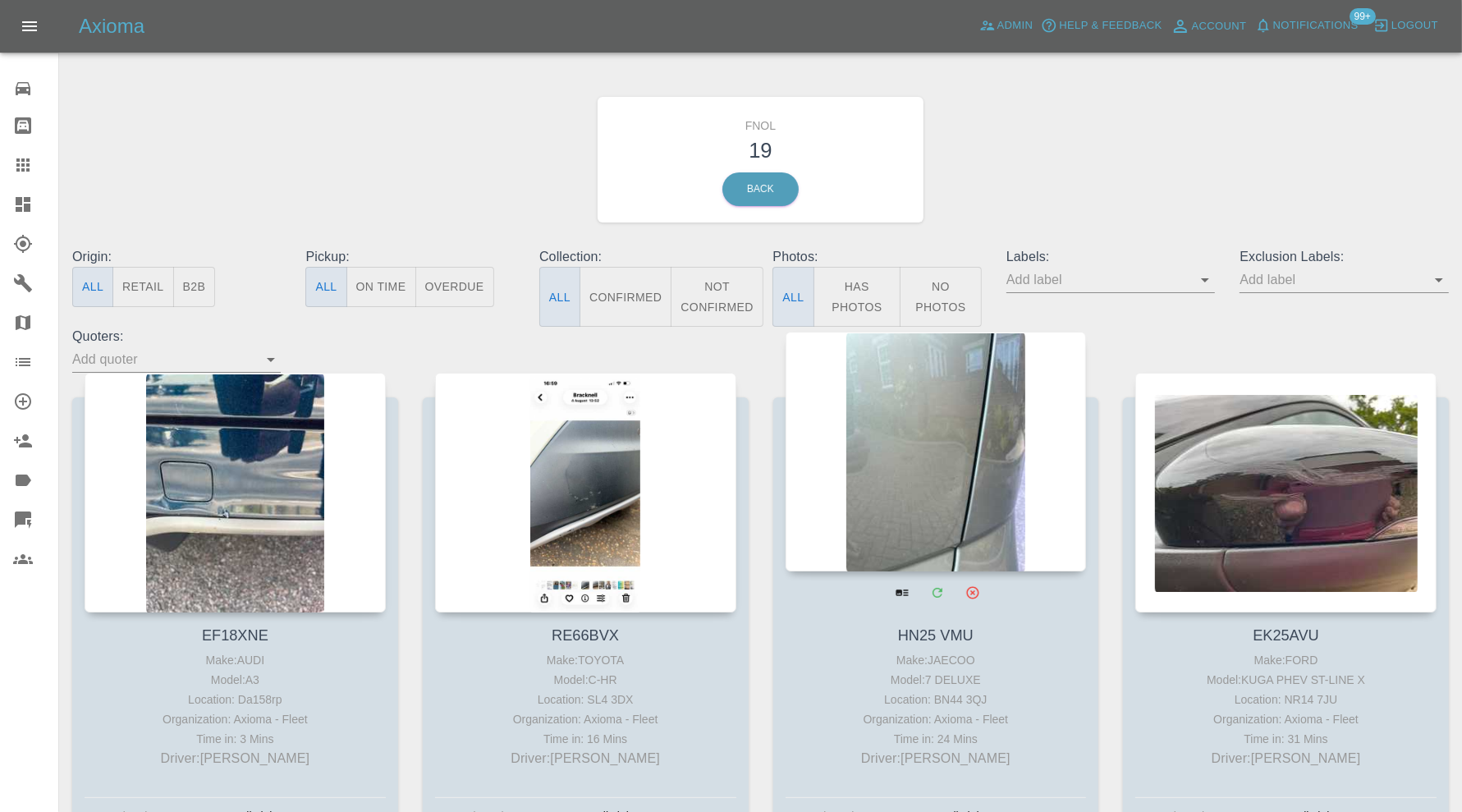
click at [939, 464] on div at bounding box center [936, 451] width 301 height 240
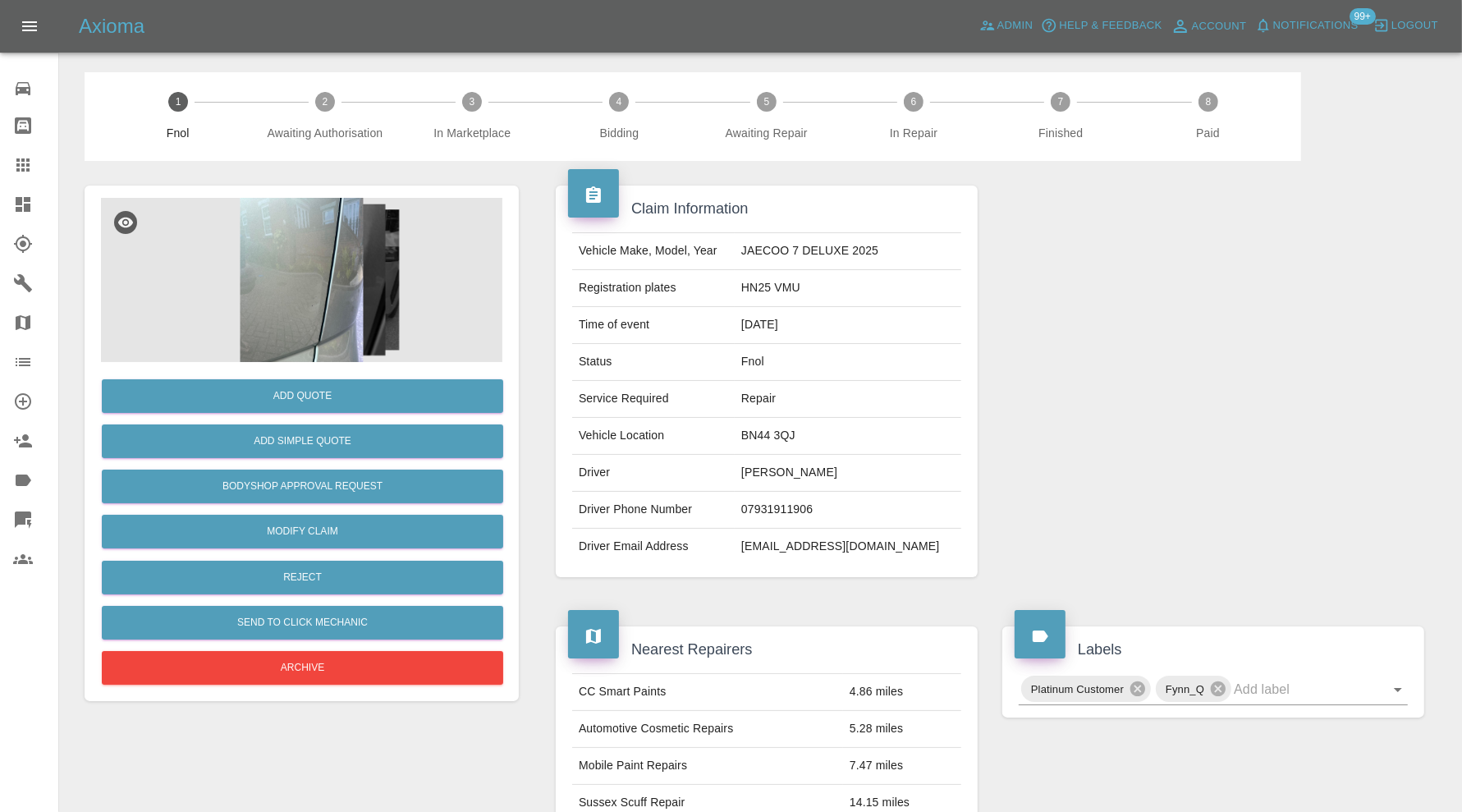
click at [298, 266] on img at bounding box center [301, 279] width 401 height 165
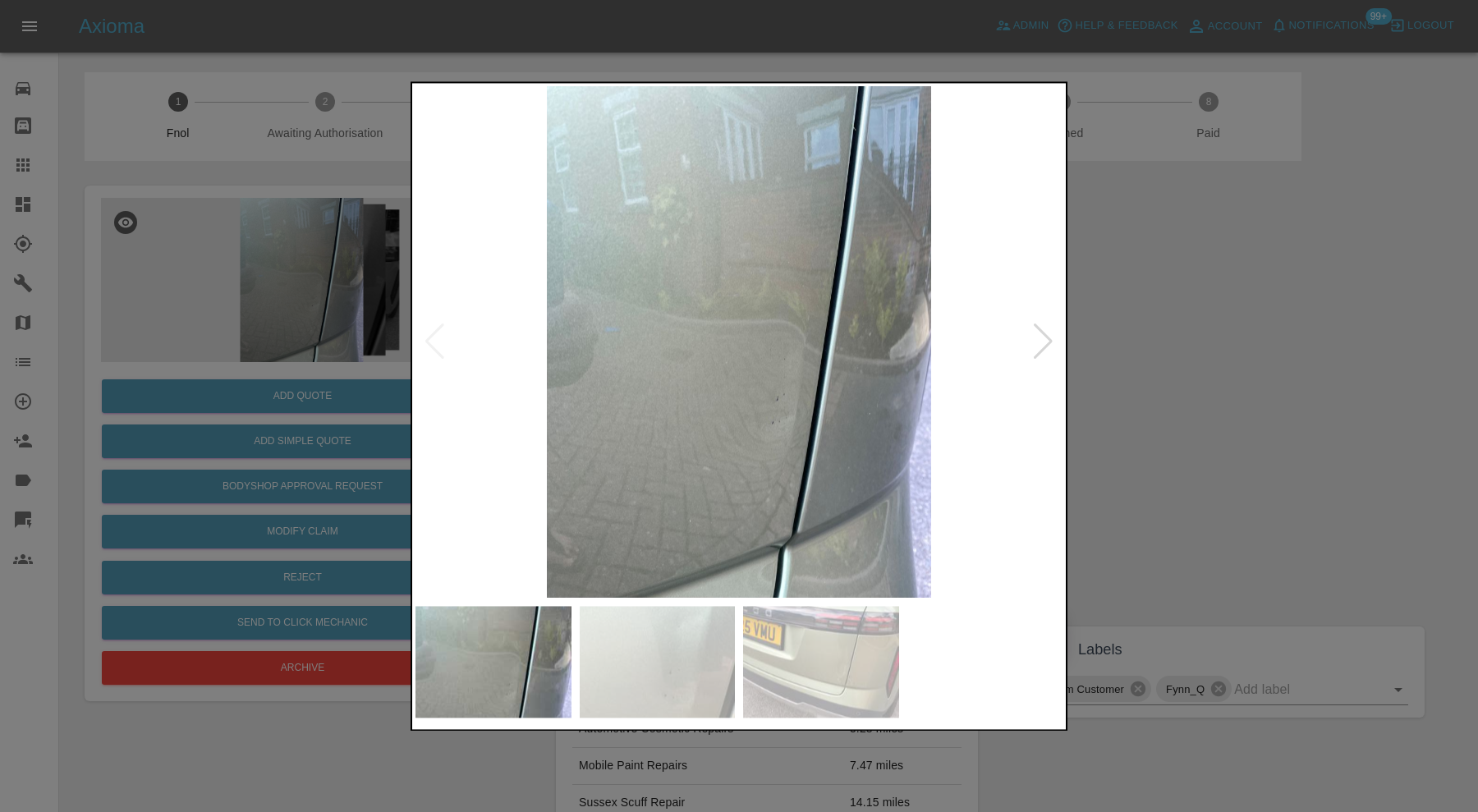
click at [830, 648] on img at bounding box center [820, 662] width 156 height 112
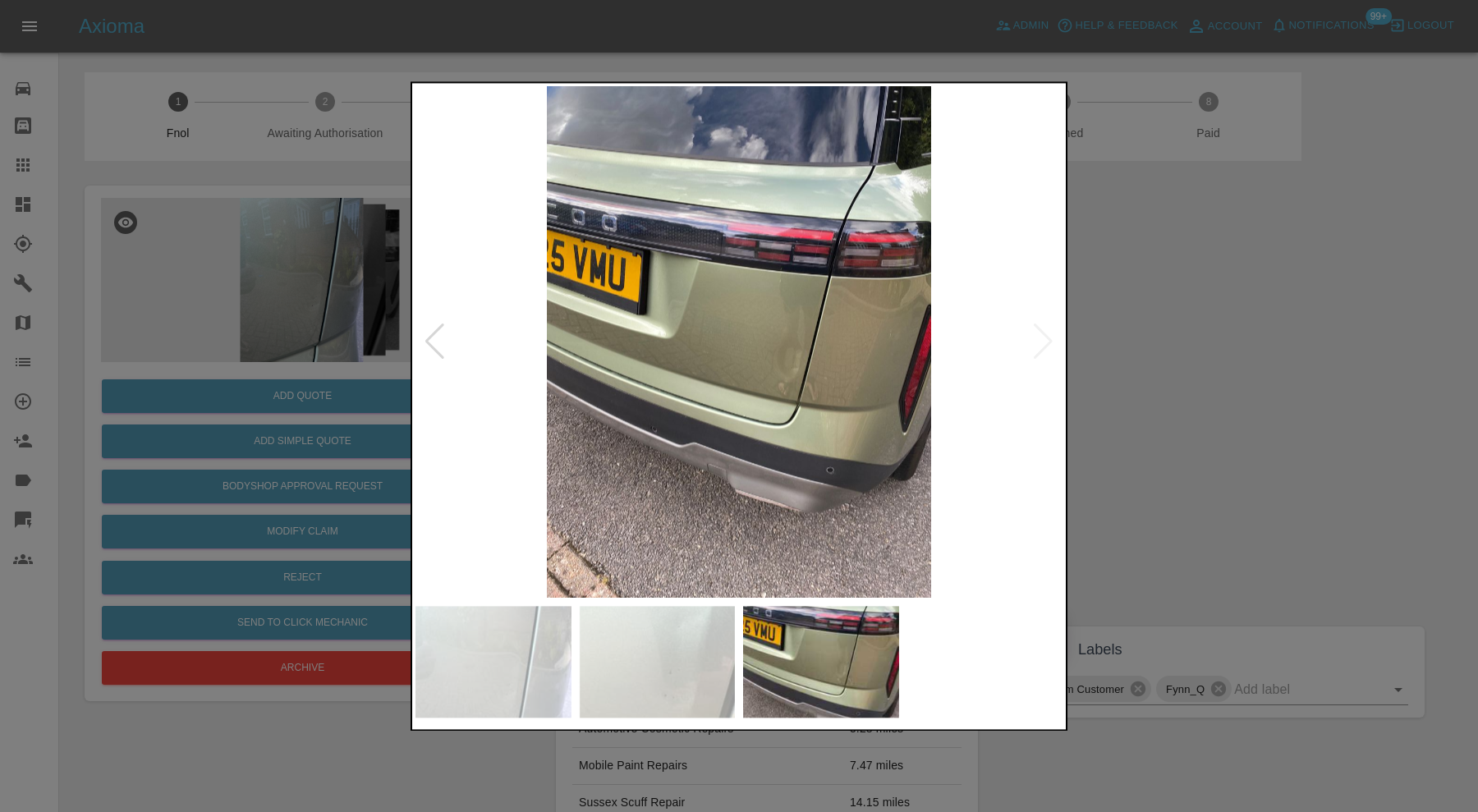
click at [795, 396] on img at bounding box center [739, 342] width 647 height 512
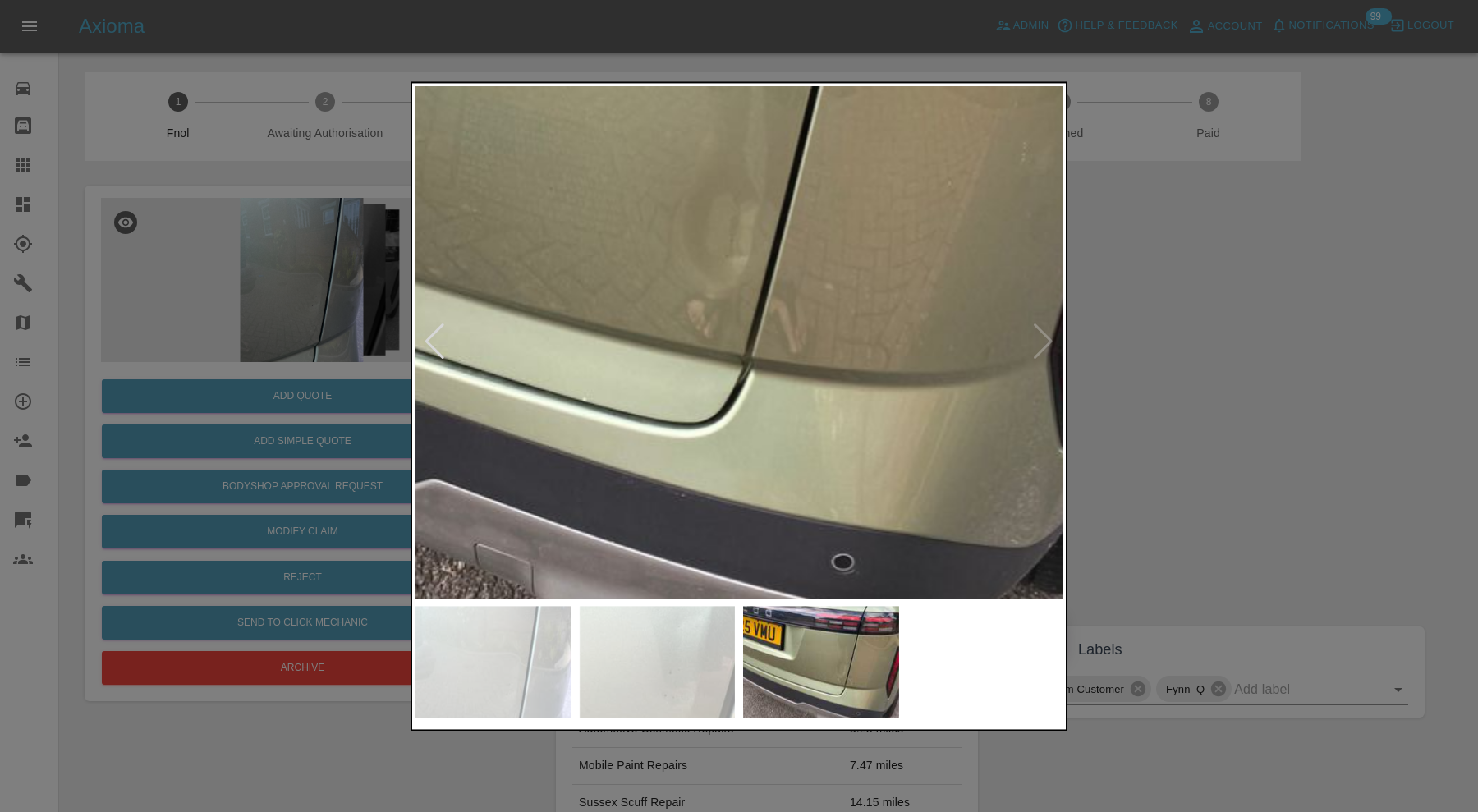
click at [1210, 267] on div at bounding box center [739, 406] width 1478 height 812
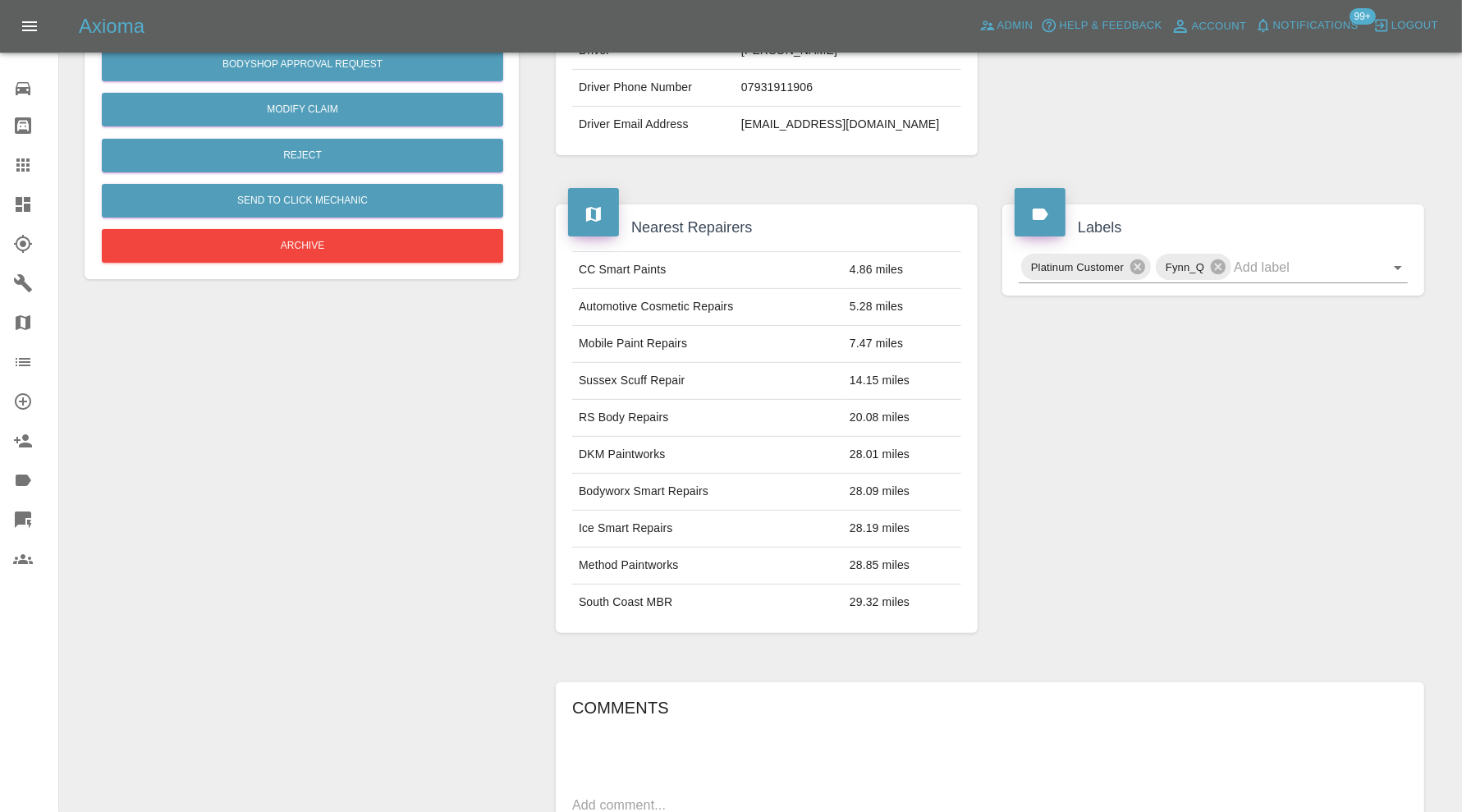
scroll to position [27, 0]
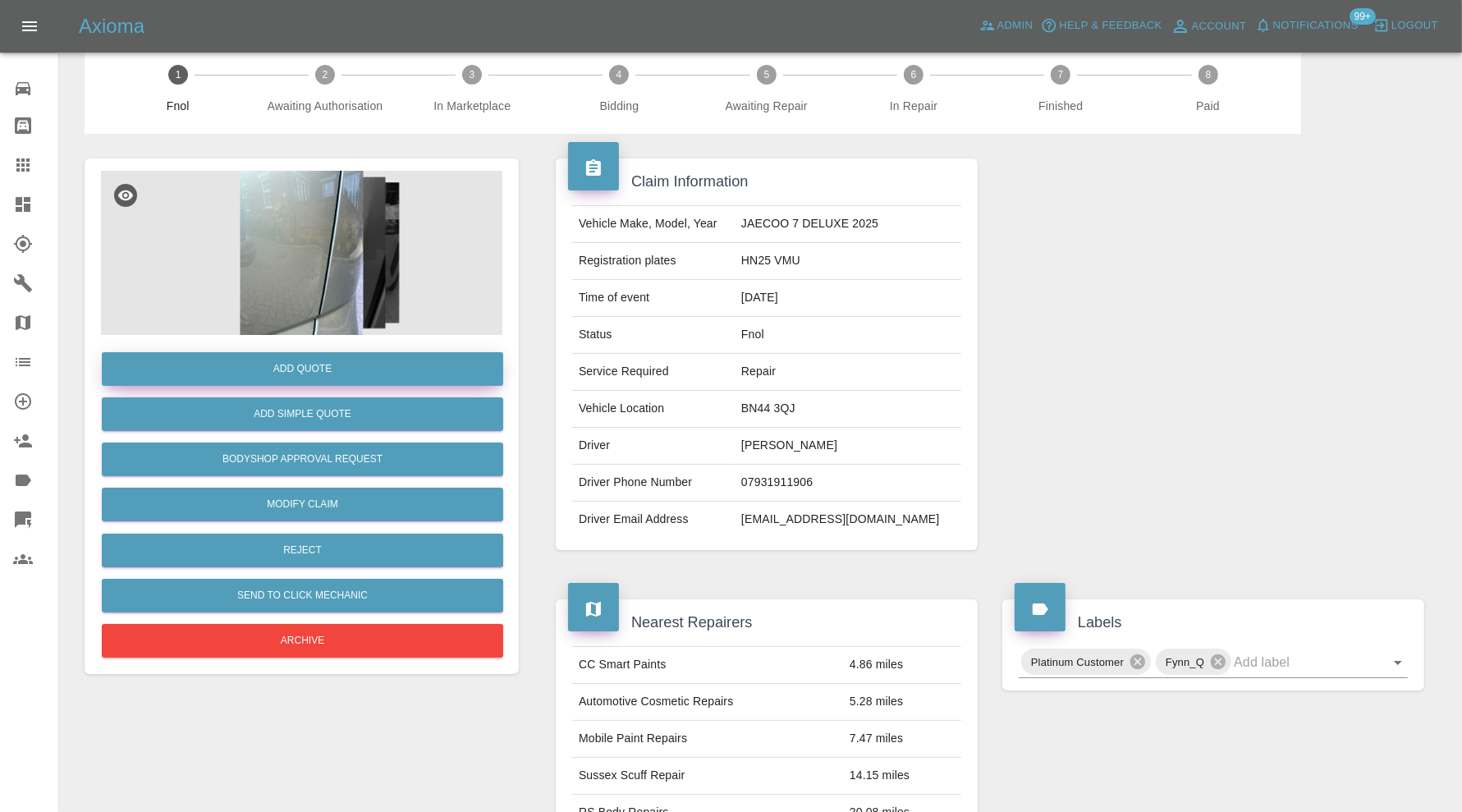
click at [392, 362] on button "Add Quote" at bounding box center [302, 369] width 401 height 34
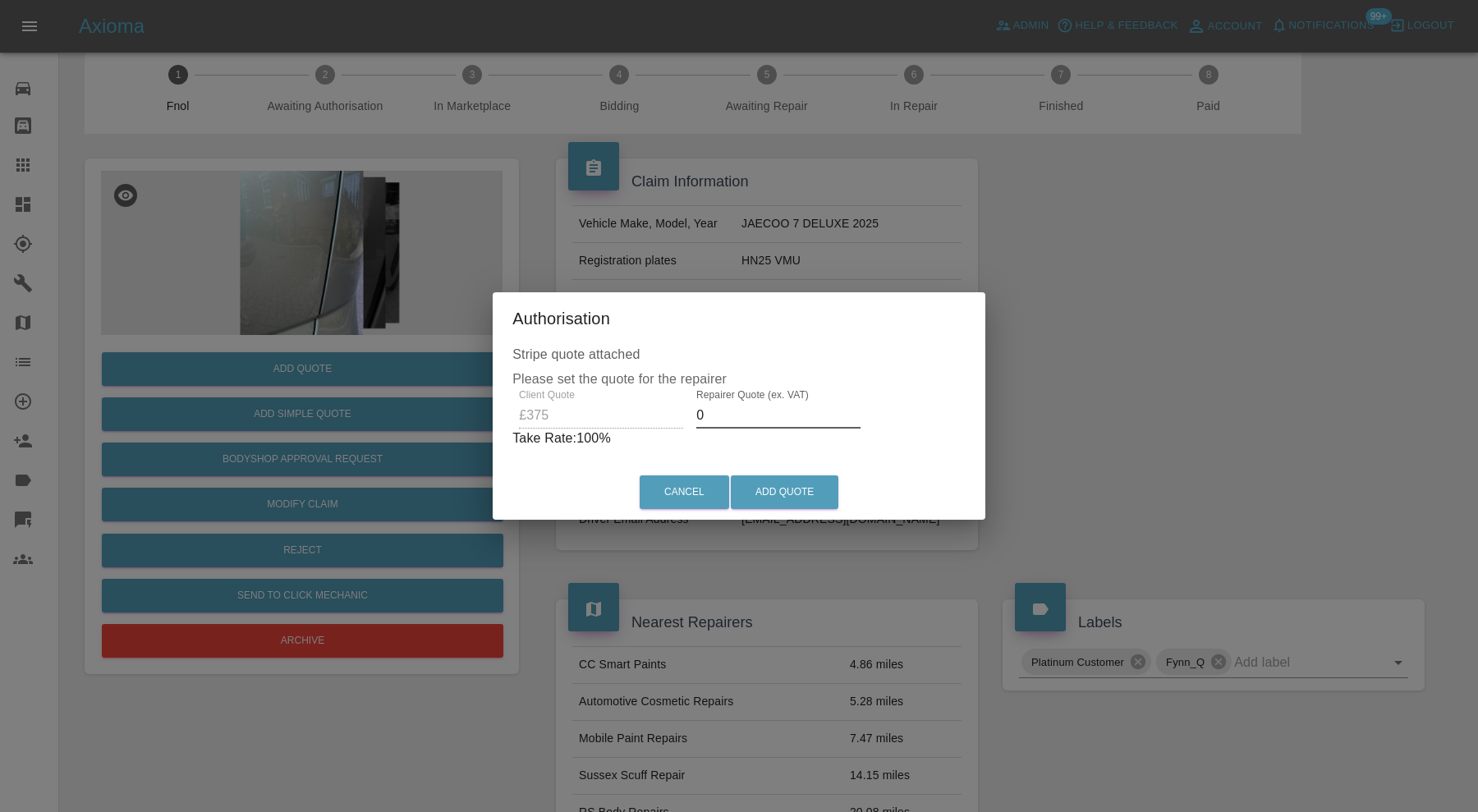
click at [769, 412] on input "0" at bounding box center [778, 415] width 165 height 26
type input "240"
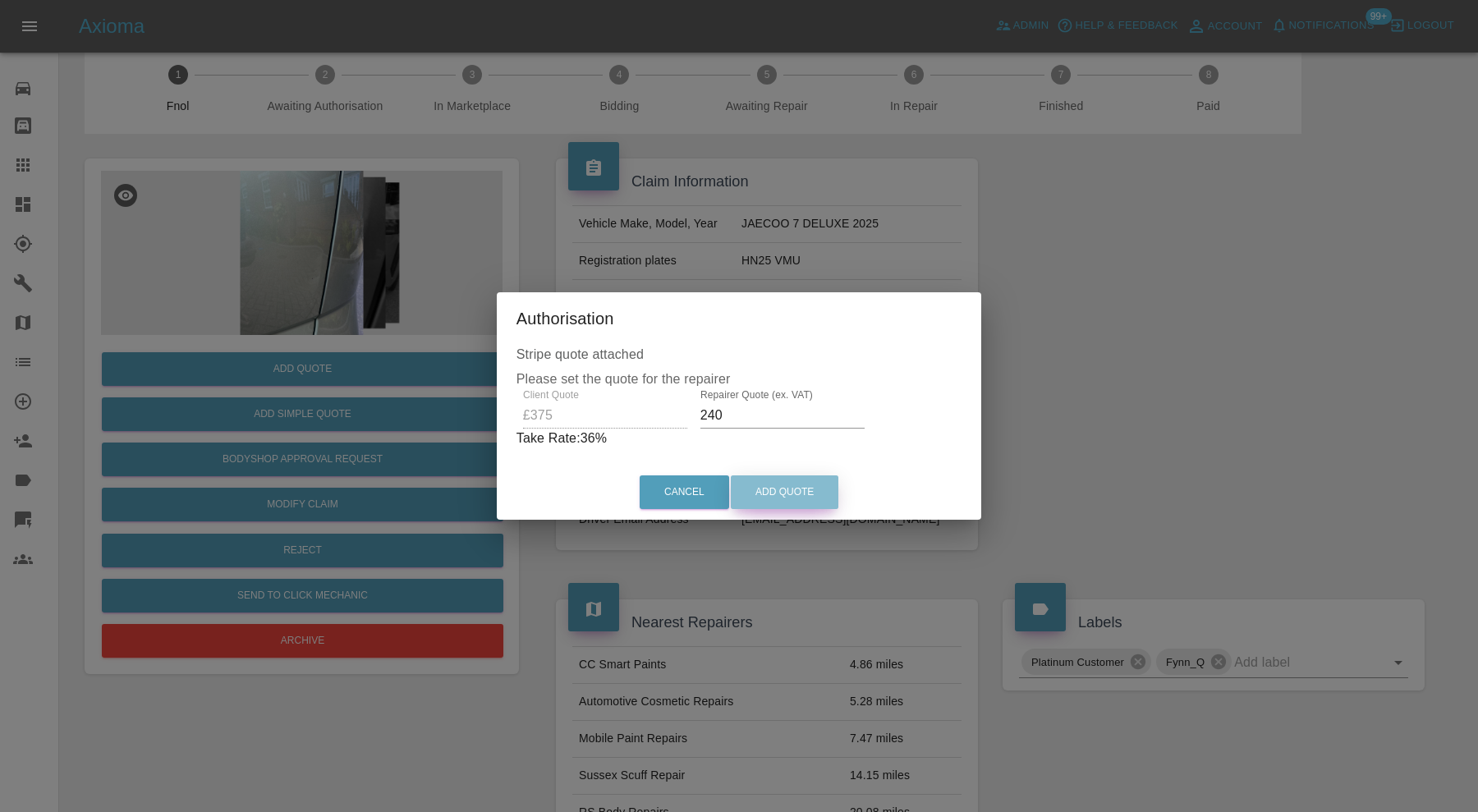
click at [785, 498] on button "Add Quote" at bounding box center [785, 492] width 108 height 34
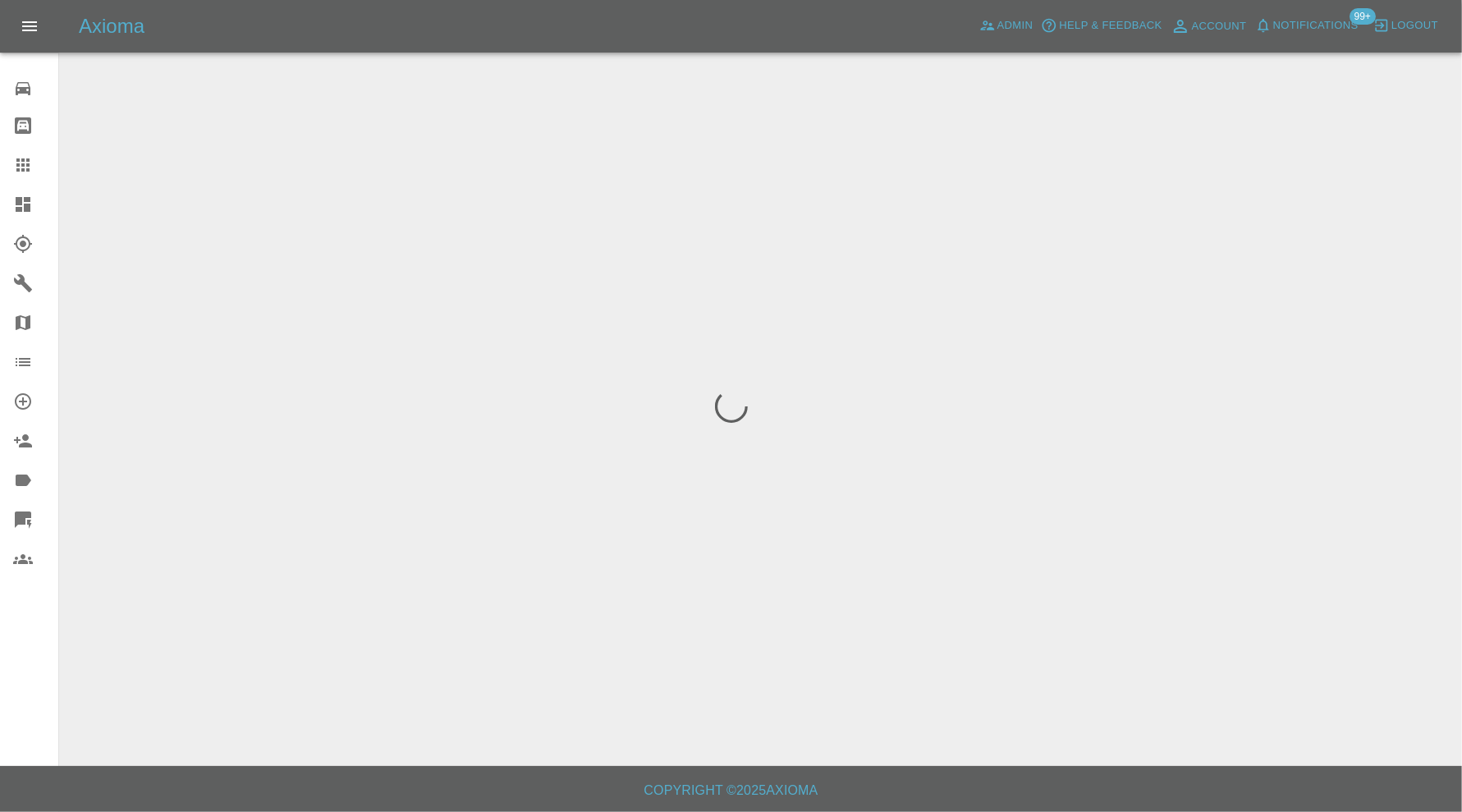
scroll to position [0, 0]
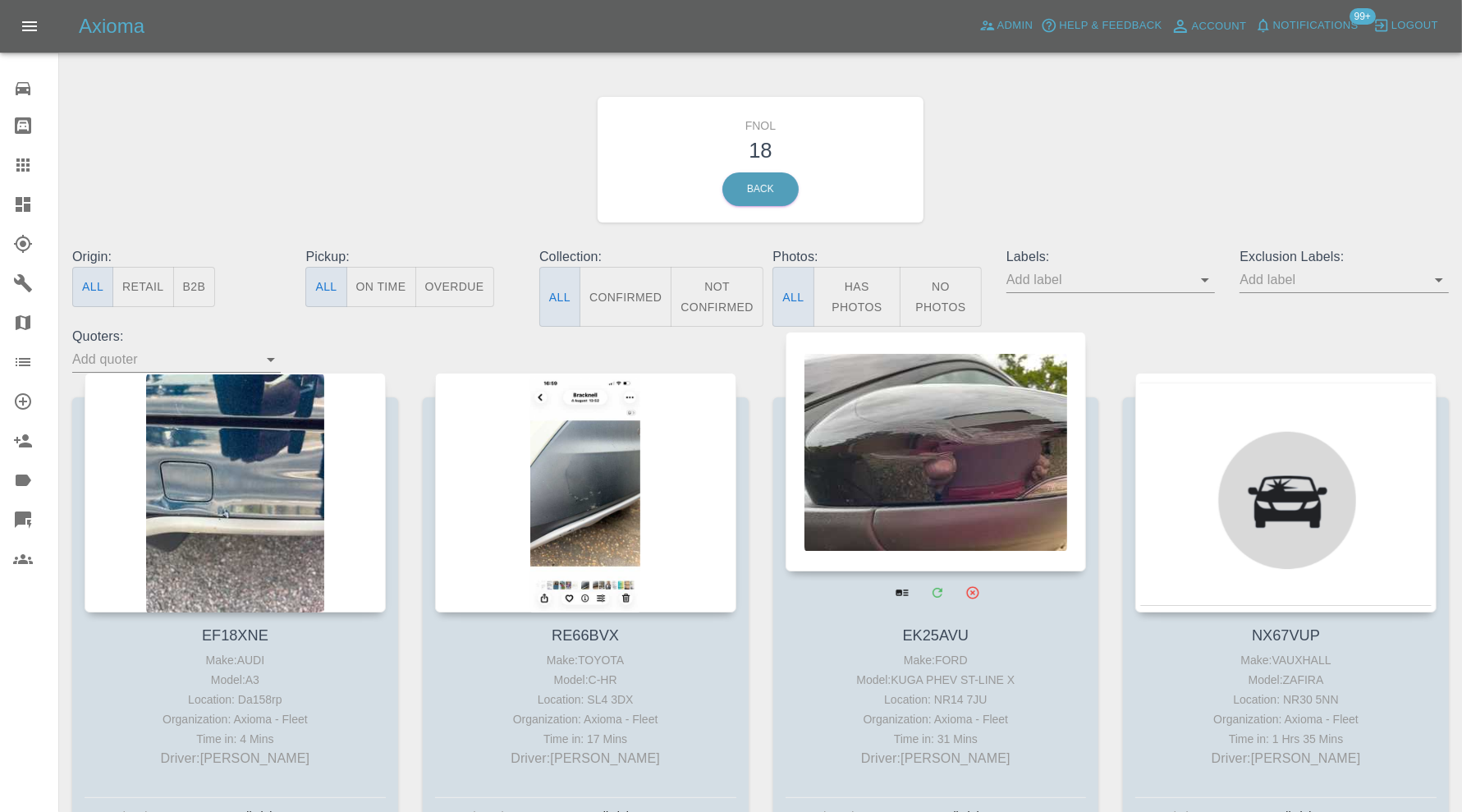
click at [901, 473] on div at bounding box center [936, 451] width 301 height 240
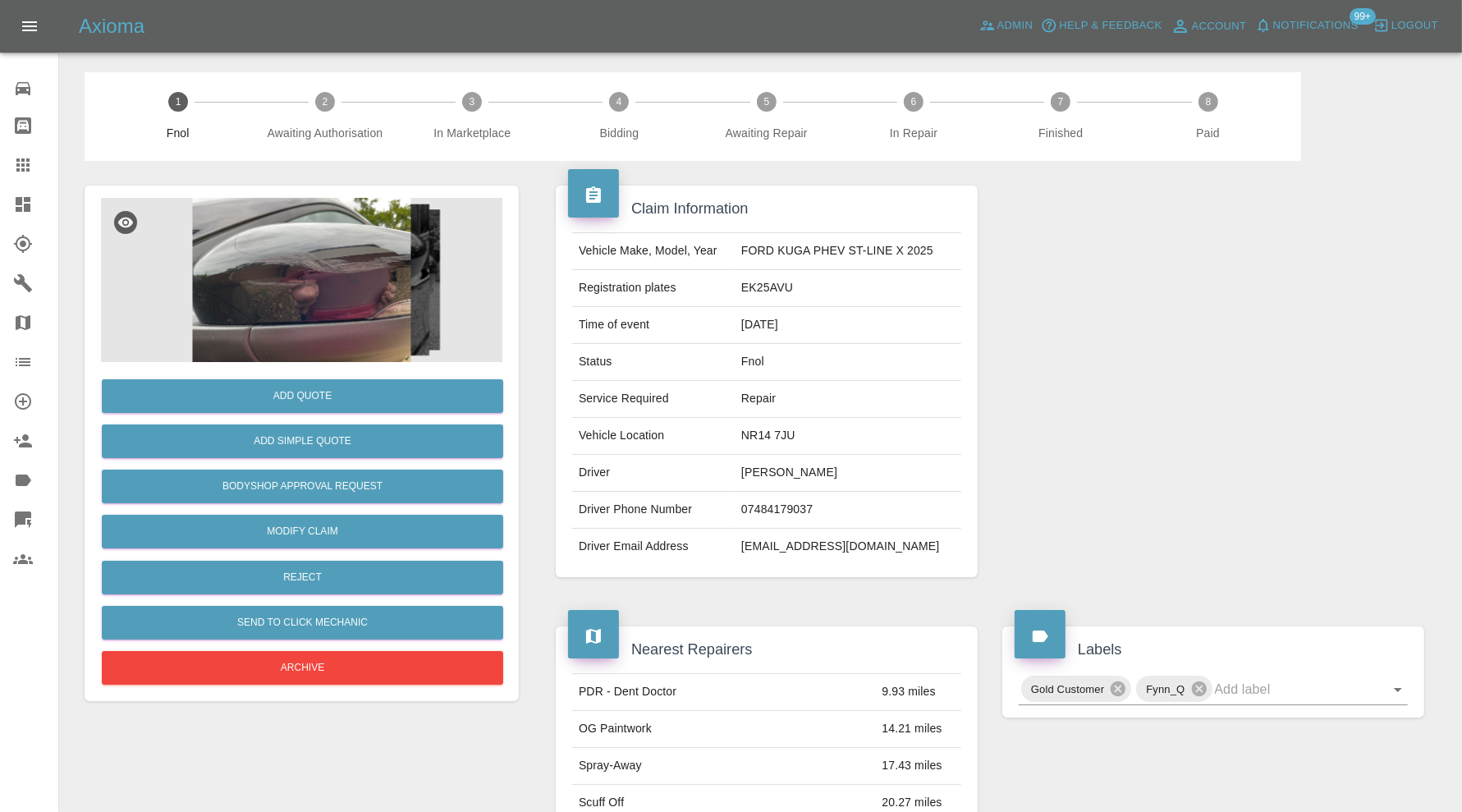
click at [331, 284] on img at bounding box center [301, 279] width 401 height 165
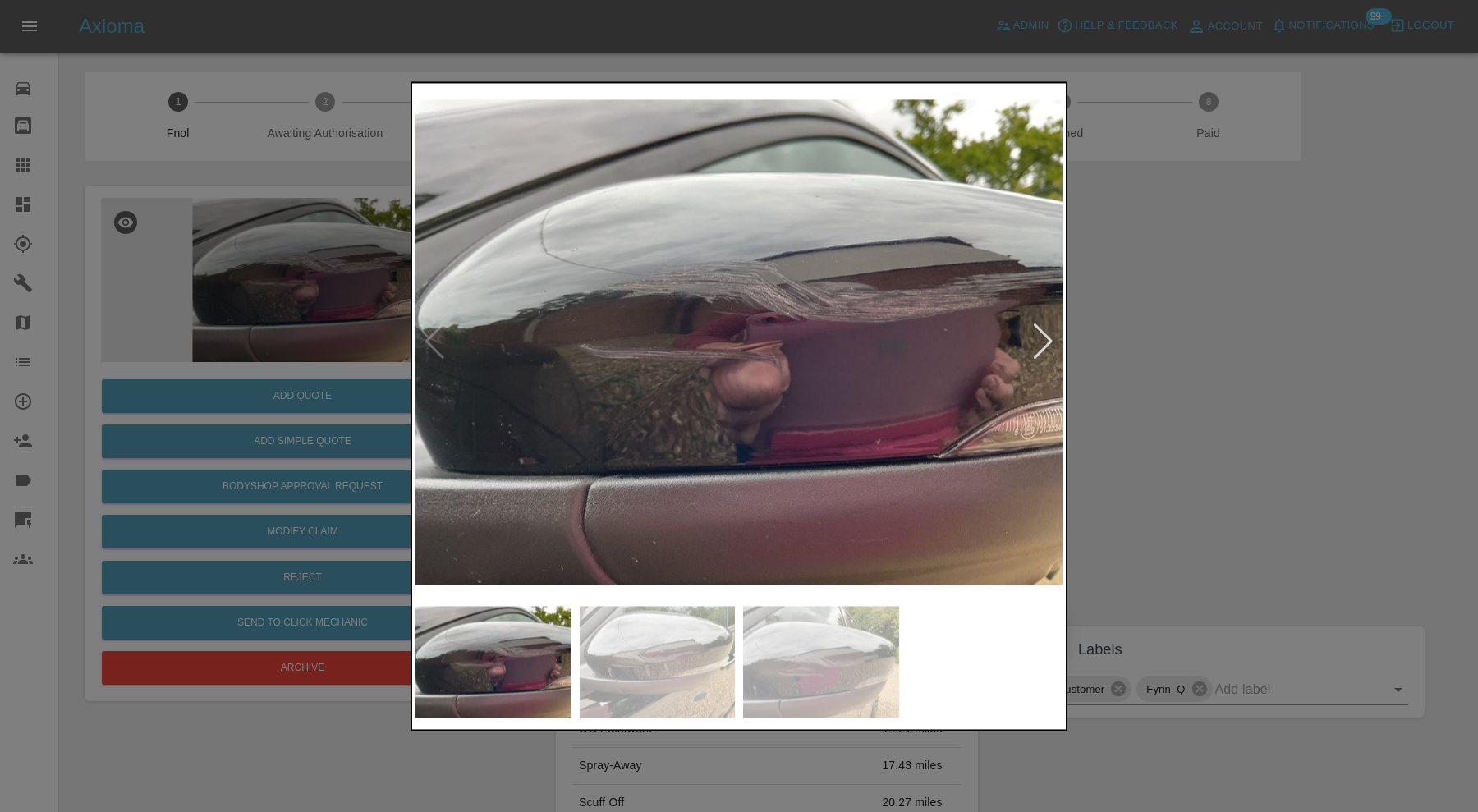
click at [708, 652] on img at bounding box center [658, 662] width 156 height 112
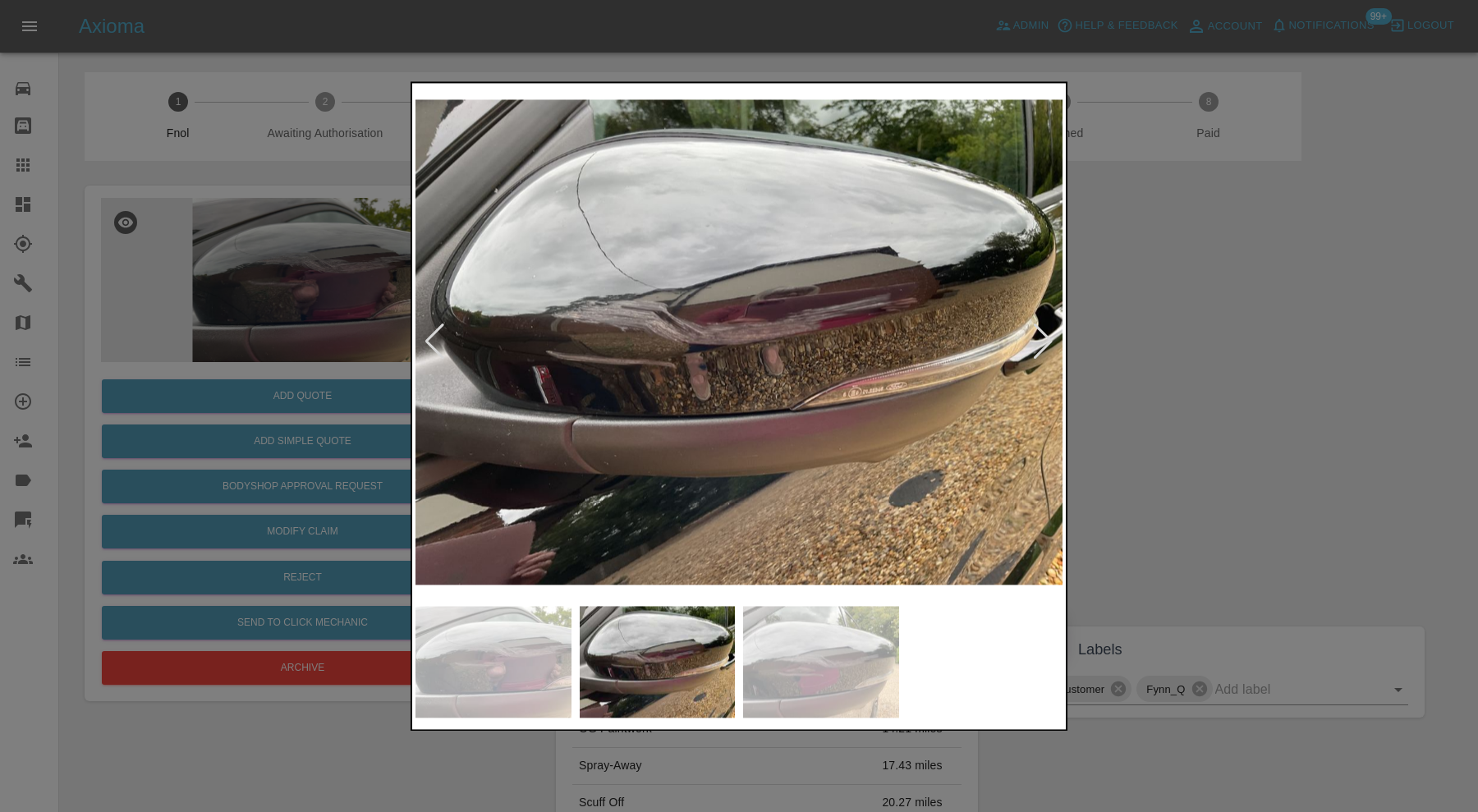
click at [817, 658] on img at bounding box center [820, 662] width 156 height 112
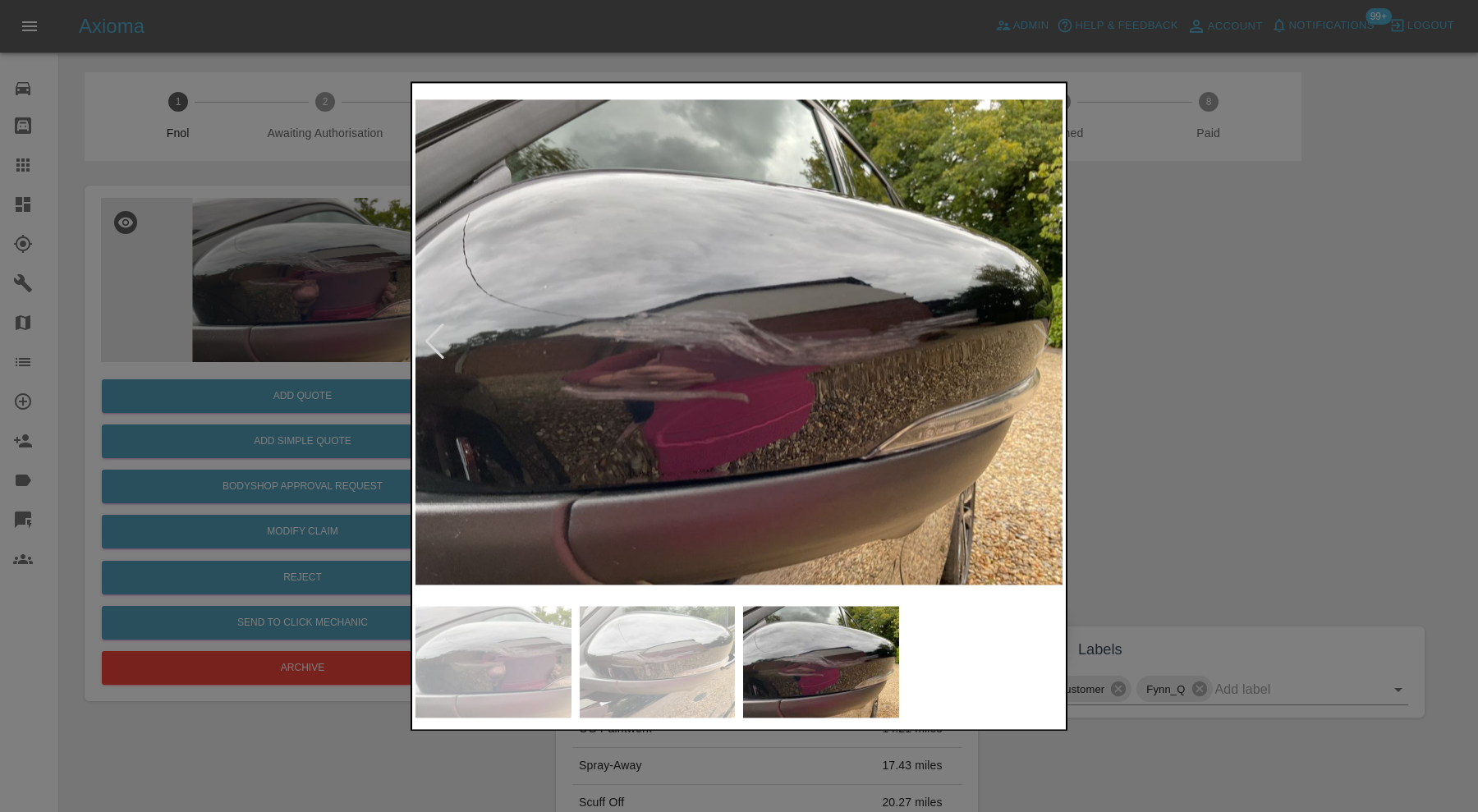
click at [1230, 395] on div at bounding box center [739, 406] width 1478 height 812
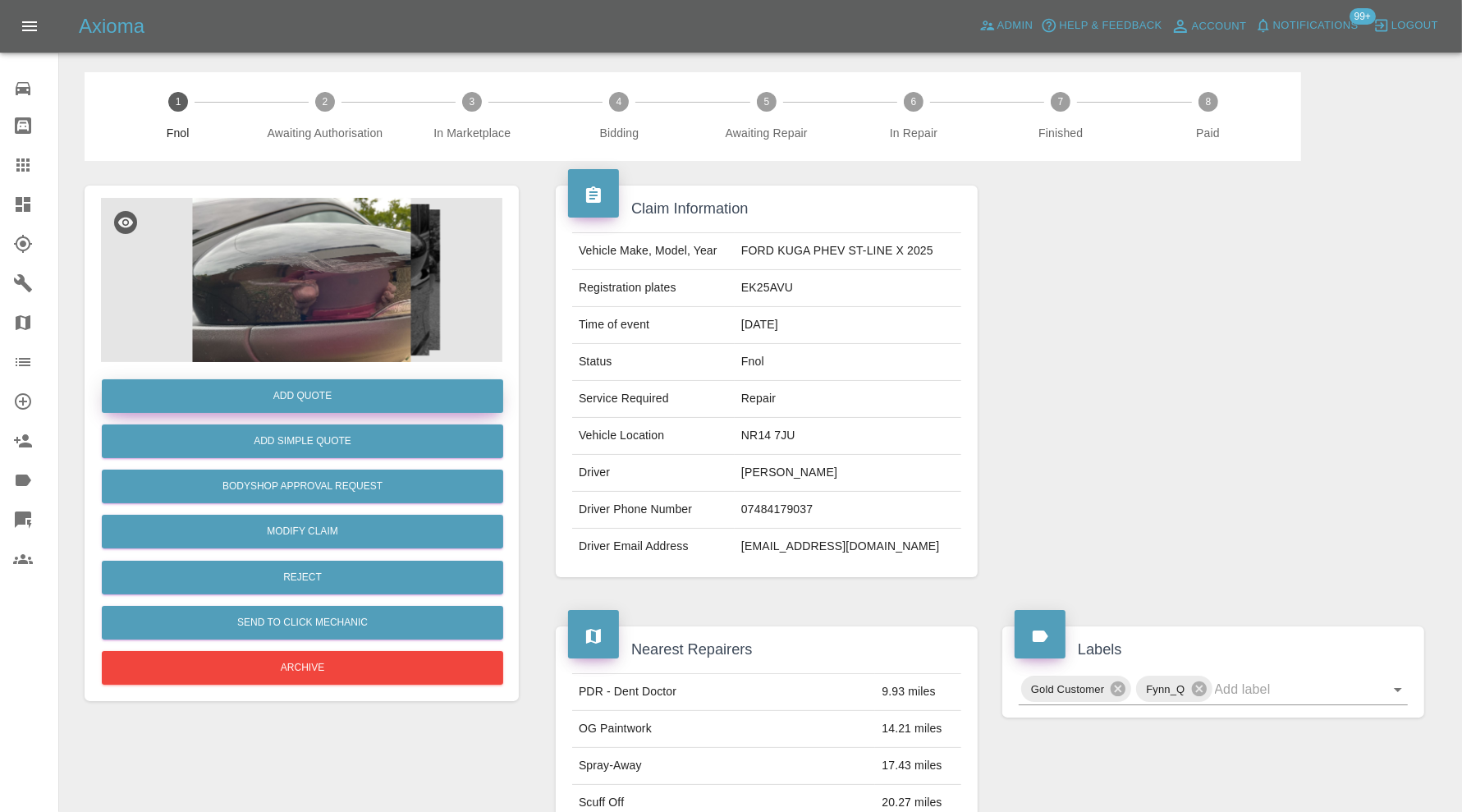
click at [390, 391] on button "Add Quote" at bounding box center [302, 396] width 401 height 34
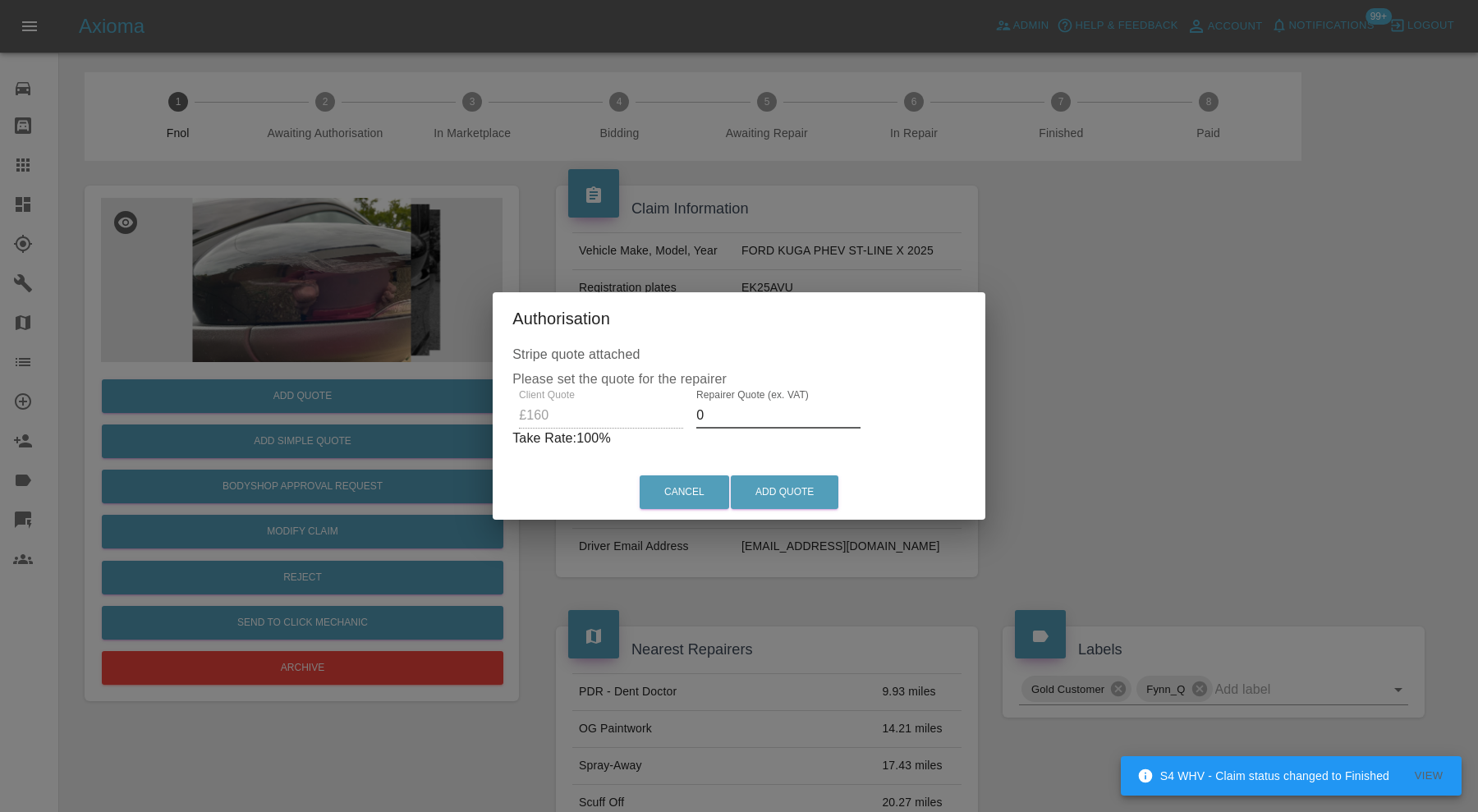
click at [739, 409] on input "0" at bounding box center [778, 415] width 165 height 26
type input "100"
click at [756, 481] on button "Add Quote" at bounding box center [785, 492] width 108 height 34
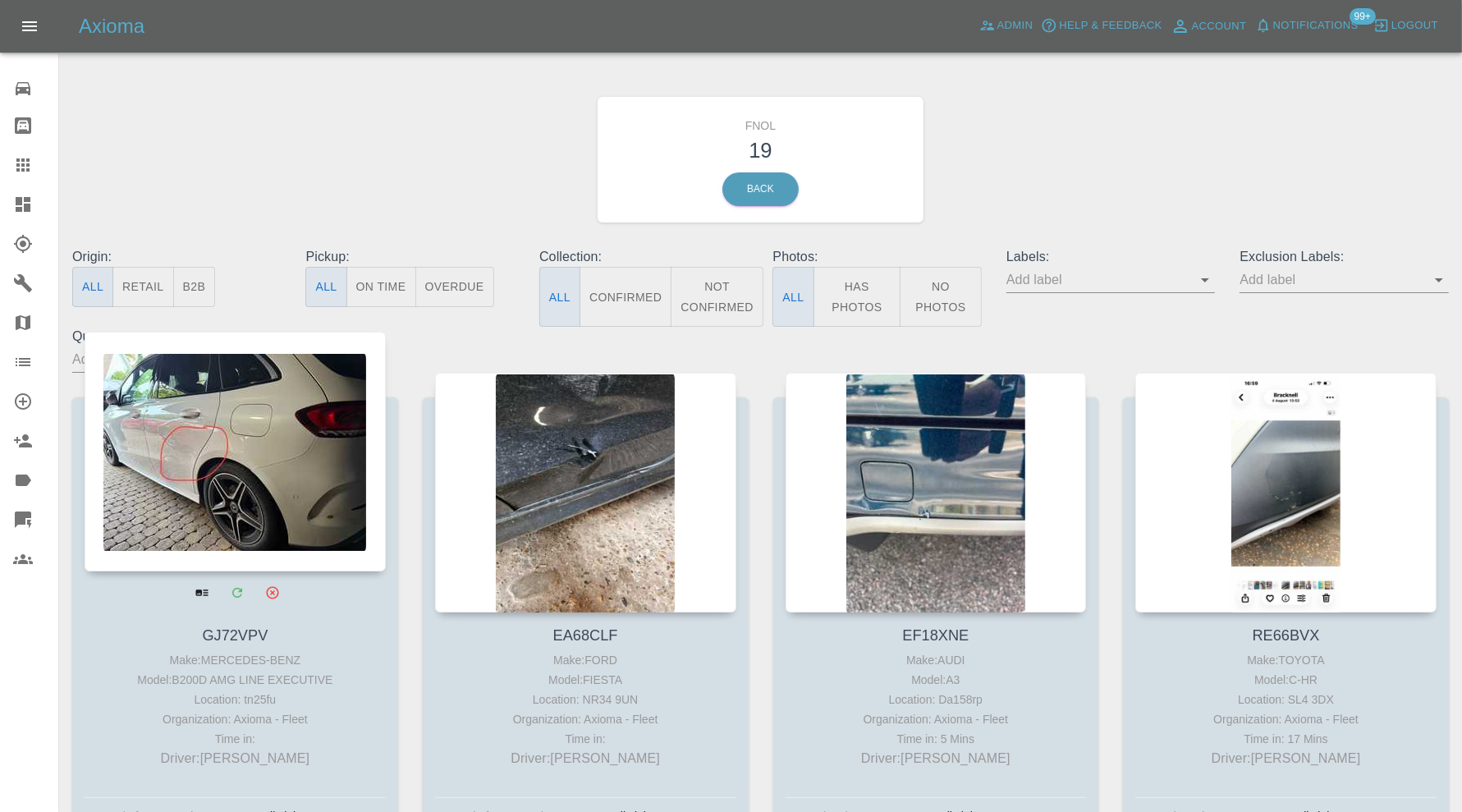
click at [247, 504] on div at bounding box center [235, 451] width 301 height 240
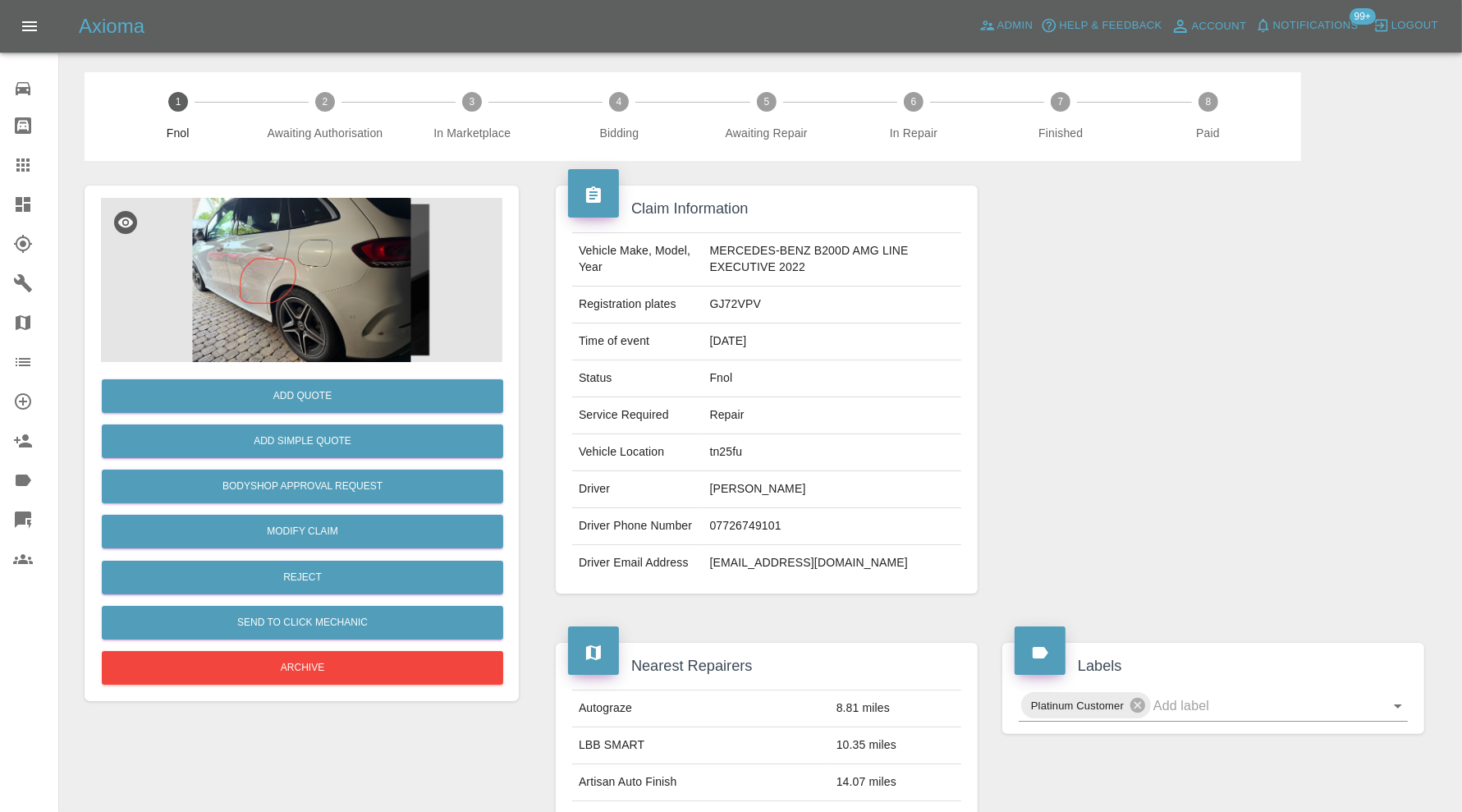
click at [322, 294] on img at bounding box center [301, 279] width 401 height 165
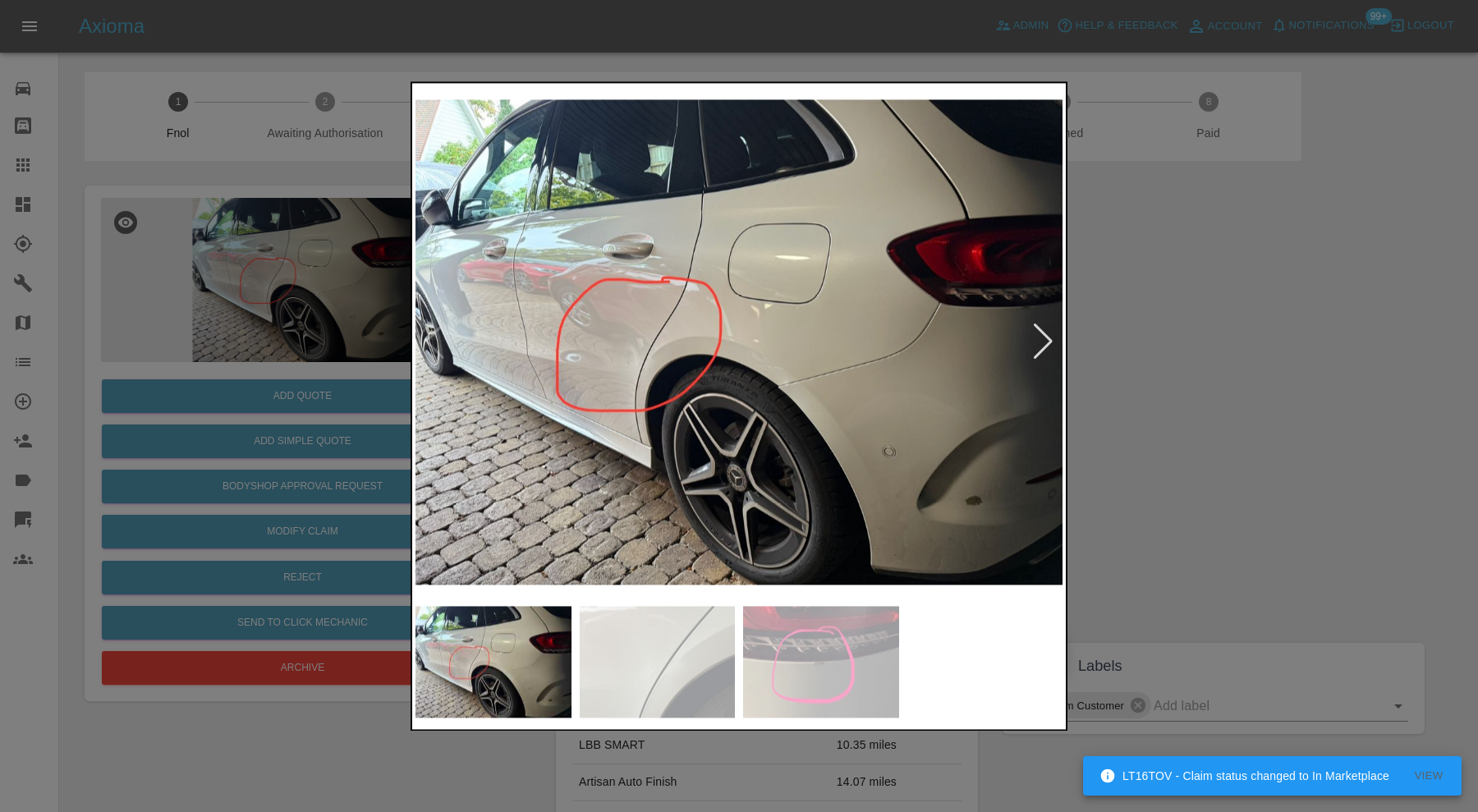
click at [612, 628] on img at bounding box center [658, 662] width 156 height 112
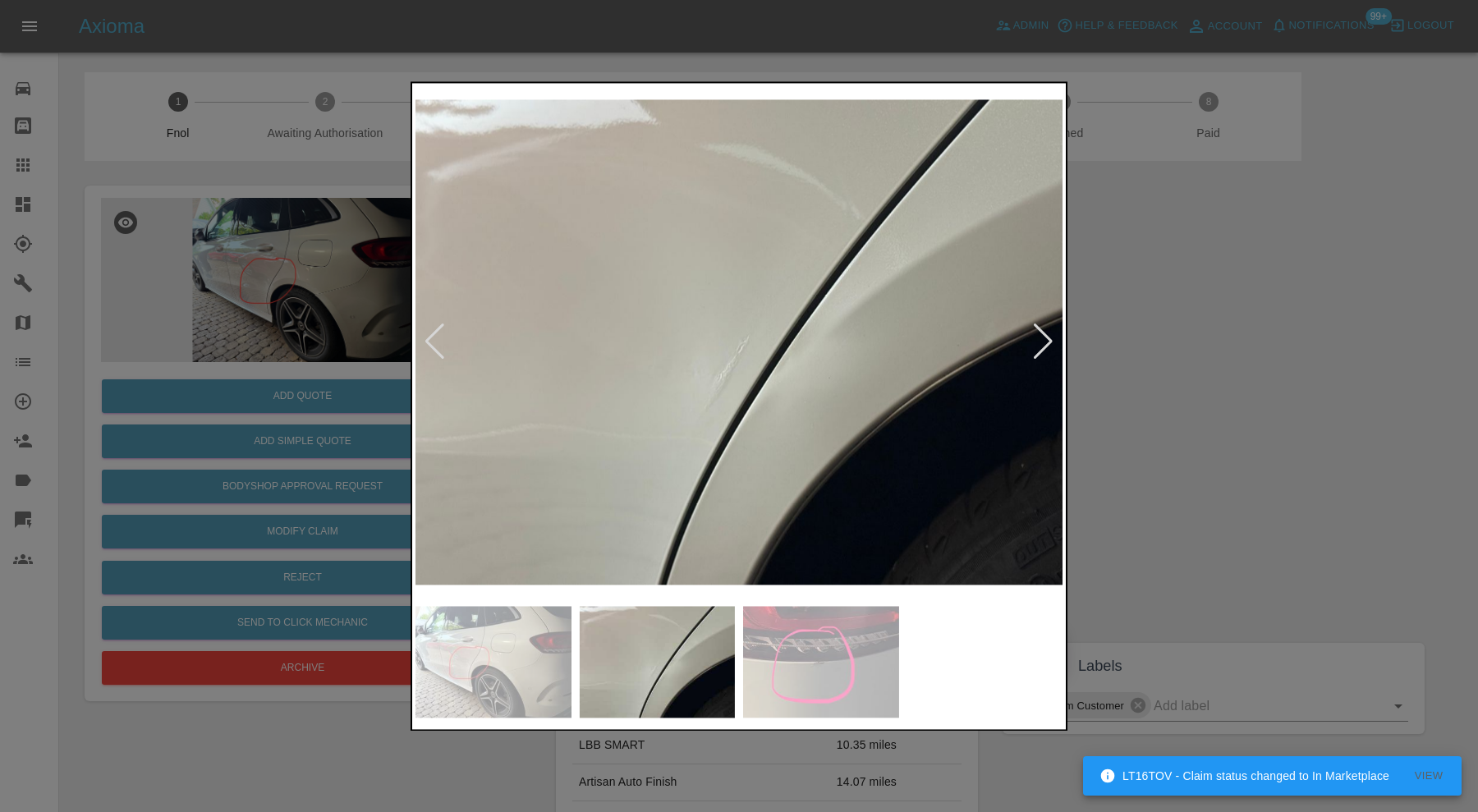
click at [810, 653] on img at bounding box center [820, 662] width 156 height 112
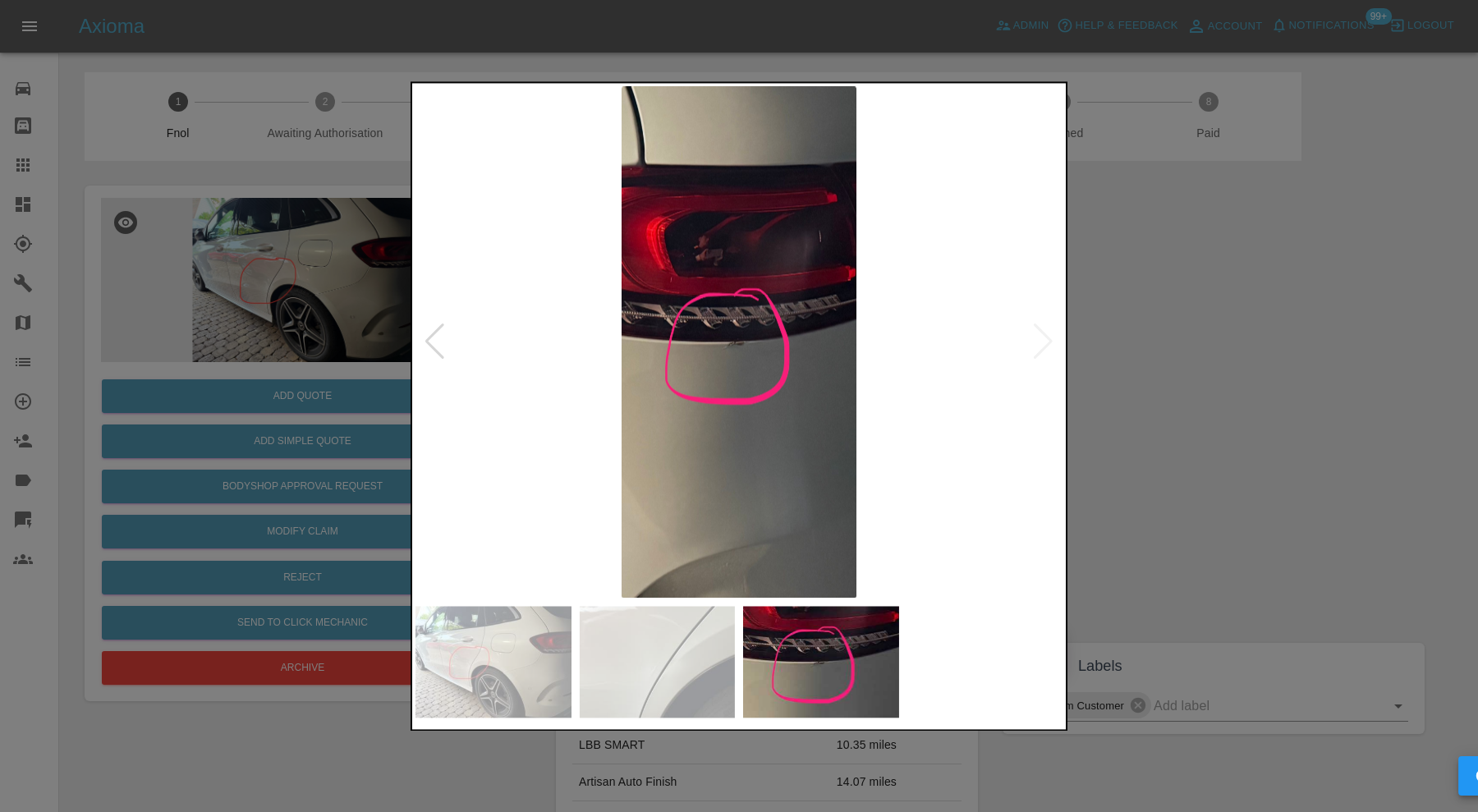
click at [1223, 436] on div at bounding box center [739, 406] width 1478 height 812
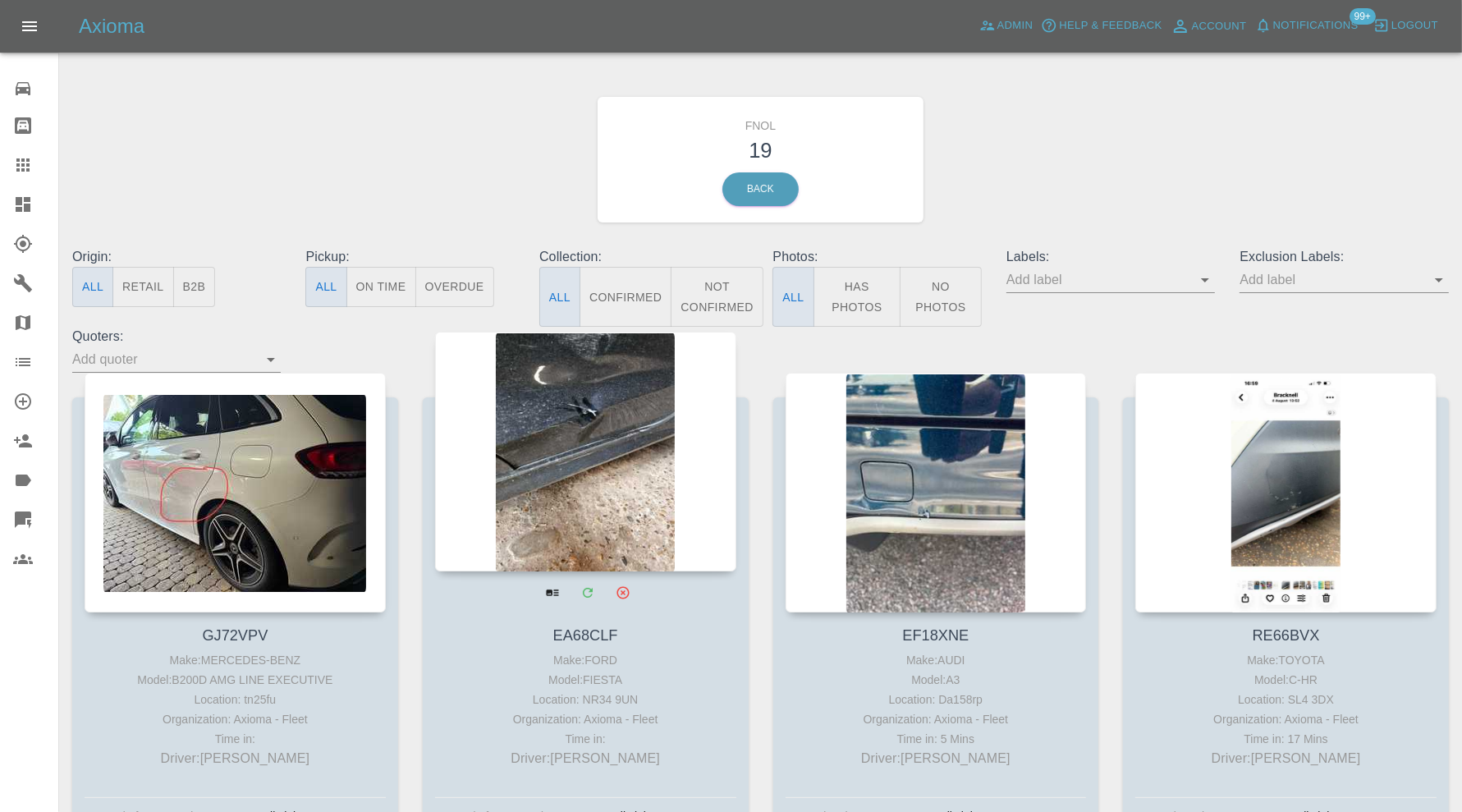
click at [607, 447] on div at bounding box center [585, 451] width 301 height 240
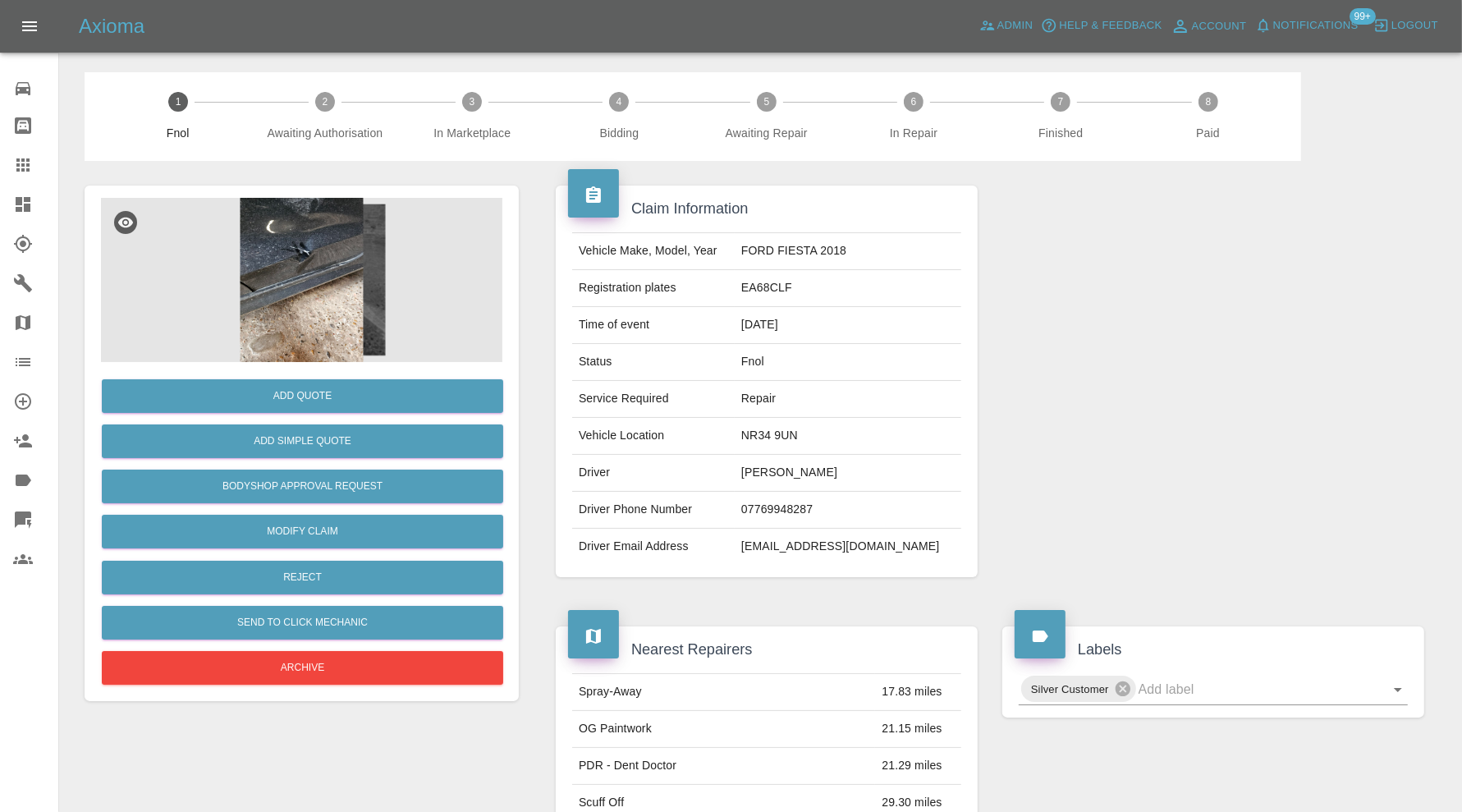
click at [326, 277] on img at bounding box center [301, 279] width 401 height 165
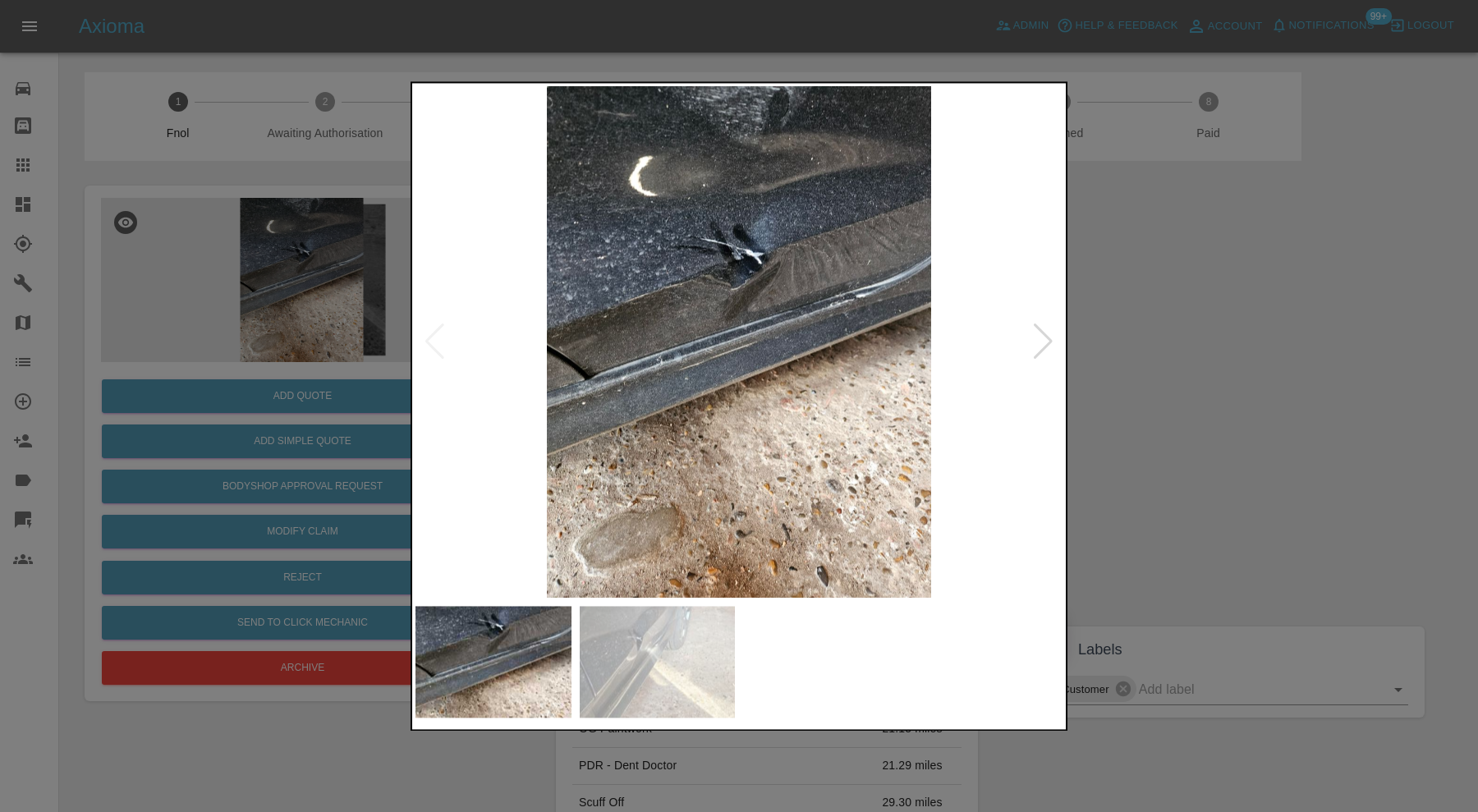
click at [698, 699] on img at bounding box center [658, 662] width 156 height 112
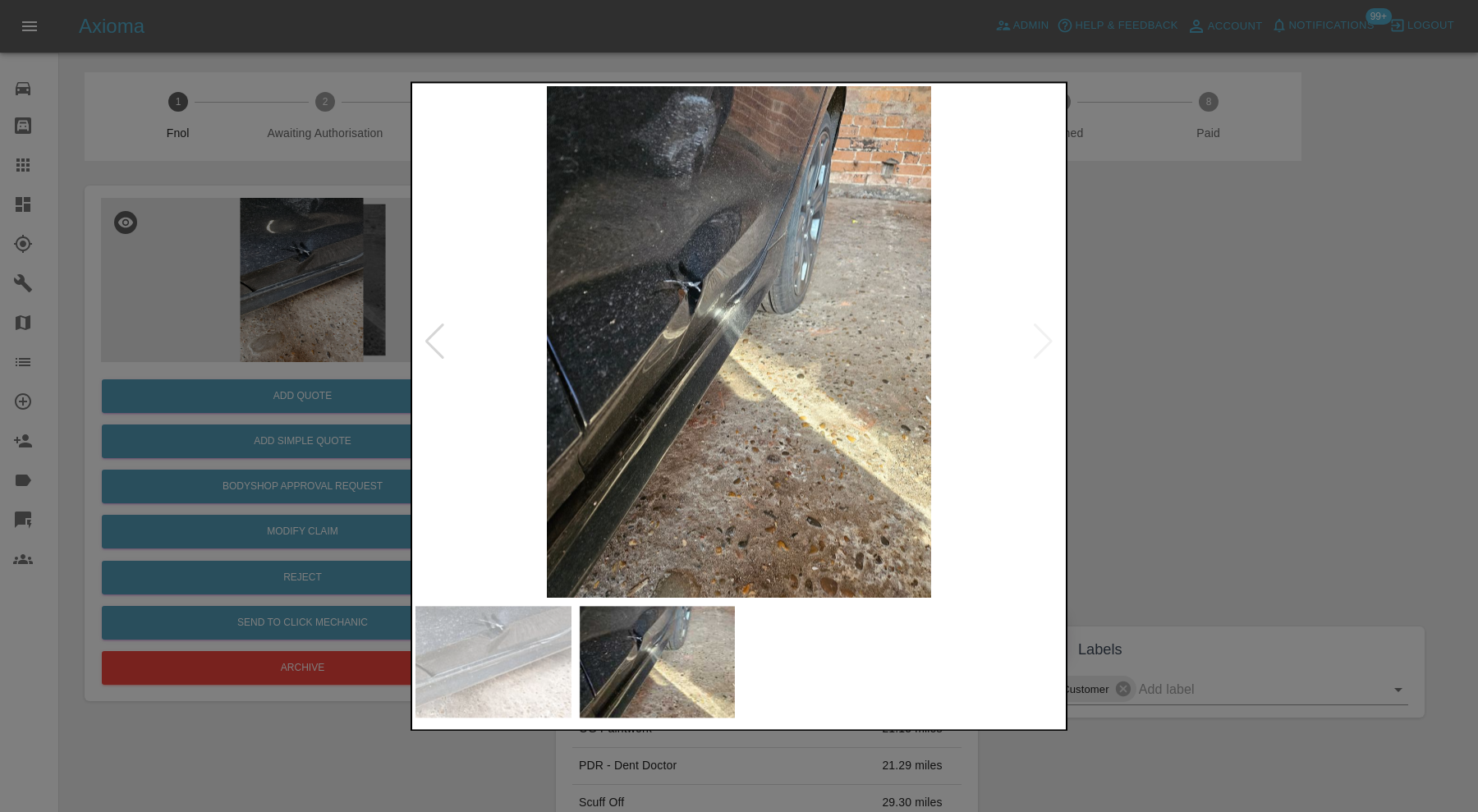
click at [521, 636] on img at bounding box center [493, 662] width 156 height 112
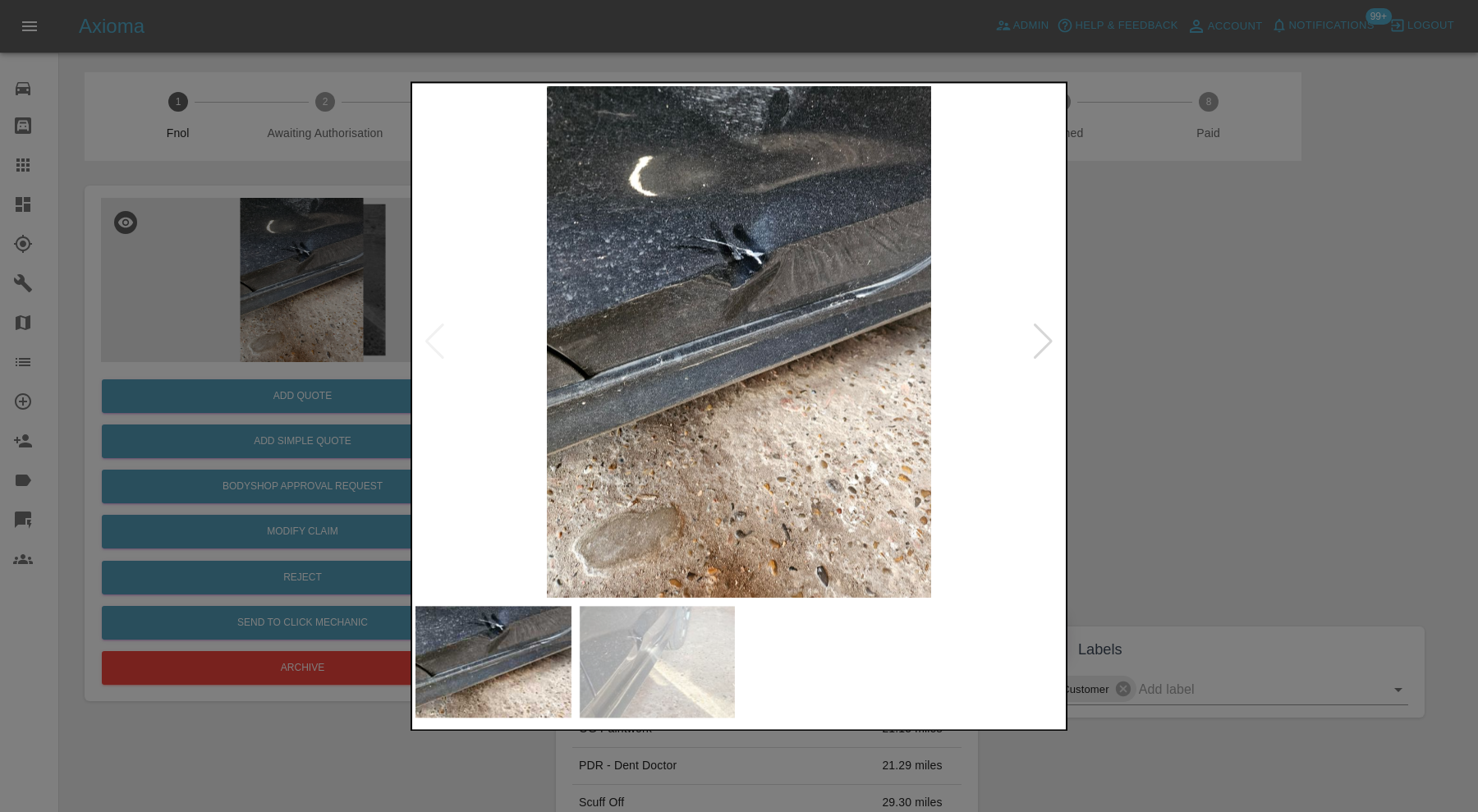
click at [1218, 370] on div at bounding box center [739, 406] width 1478 height 812
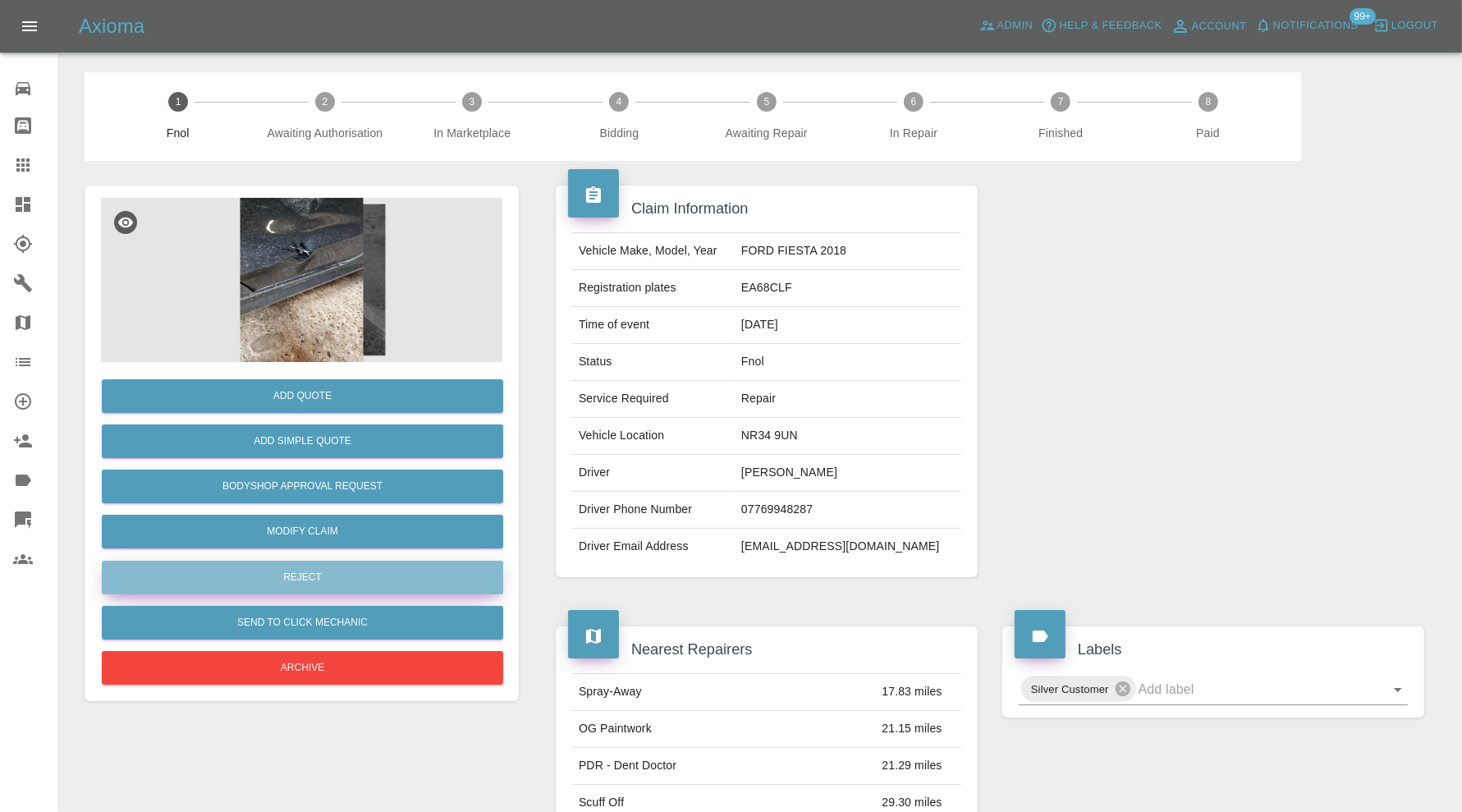
click at [362, 576] on button "Reject" at bounding box center [302, 577] width 401 height 34
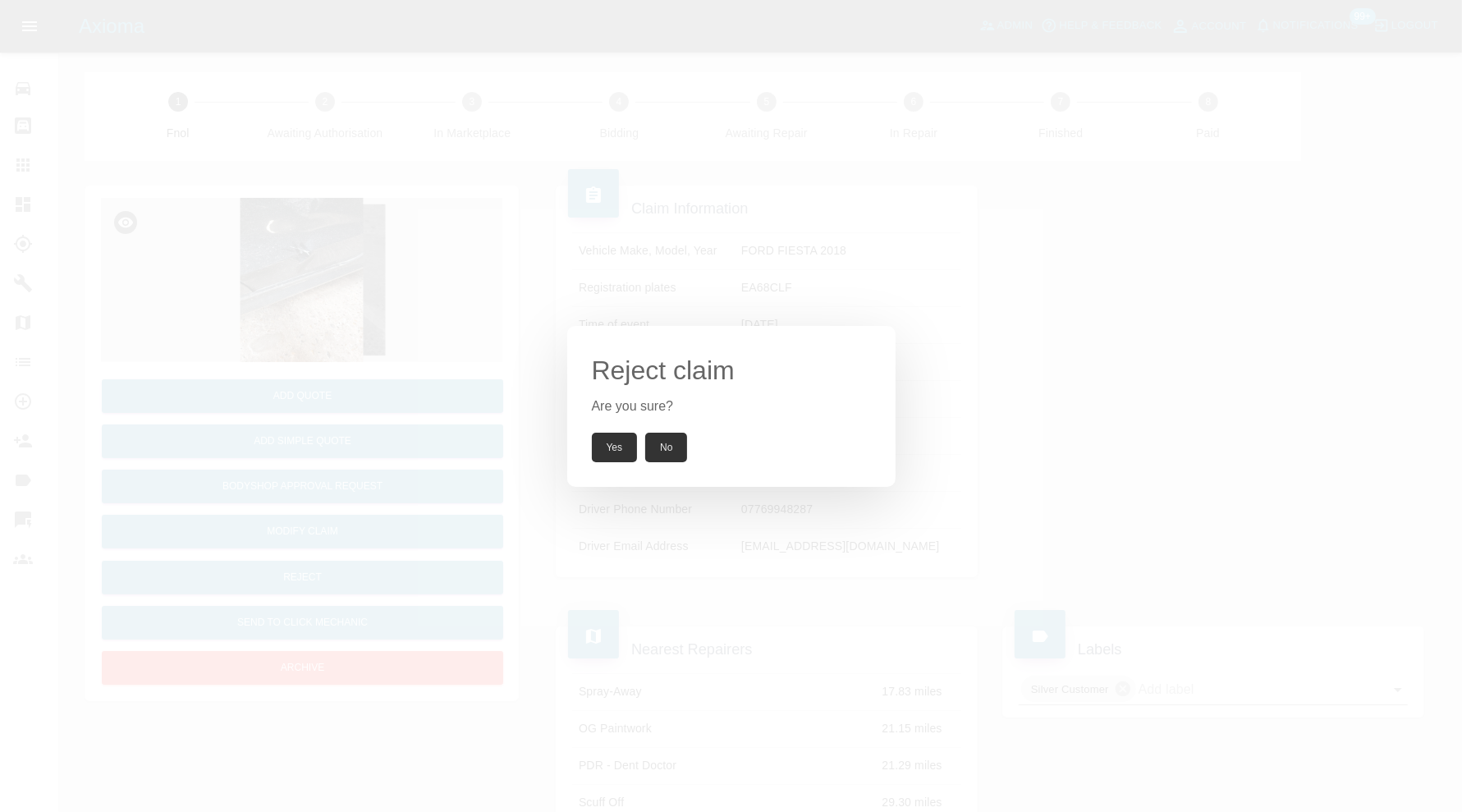
click at [600, 447] on button "Yes" at bounding box center [615, 447] width 46 height 30
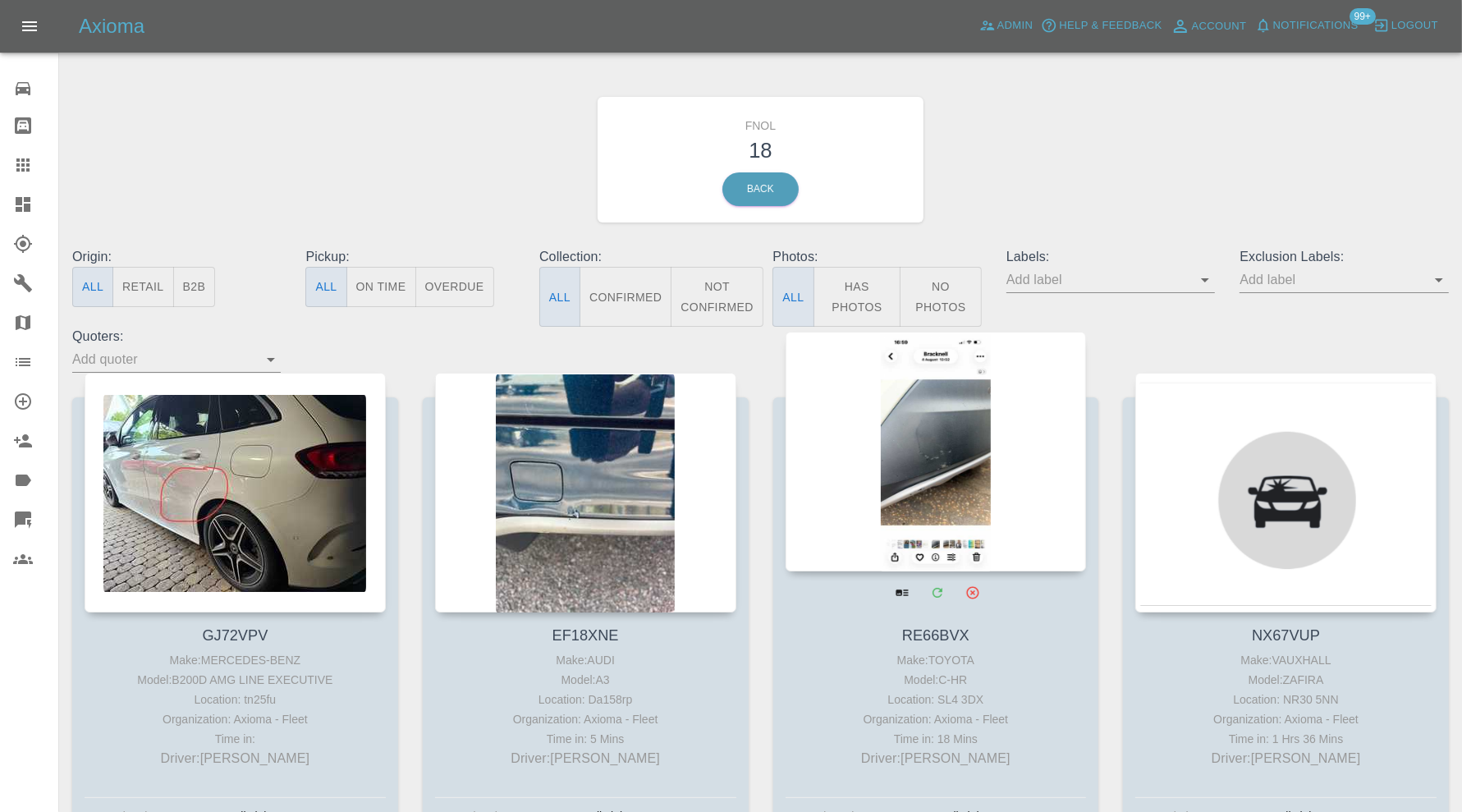
click at [967, 437] on div at bounding box center [936, 451] width 301 height 240
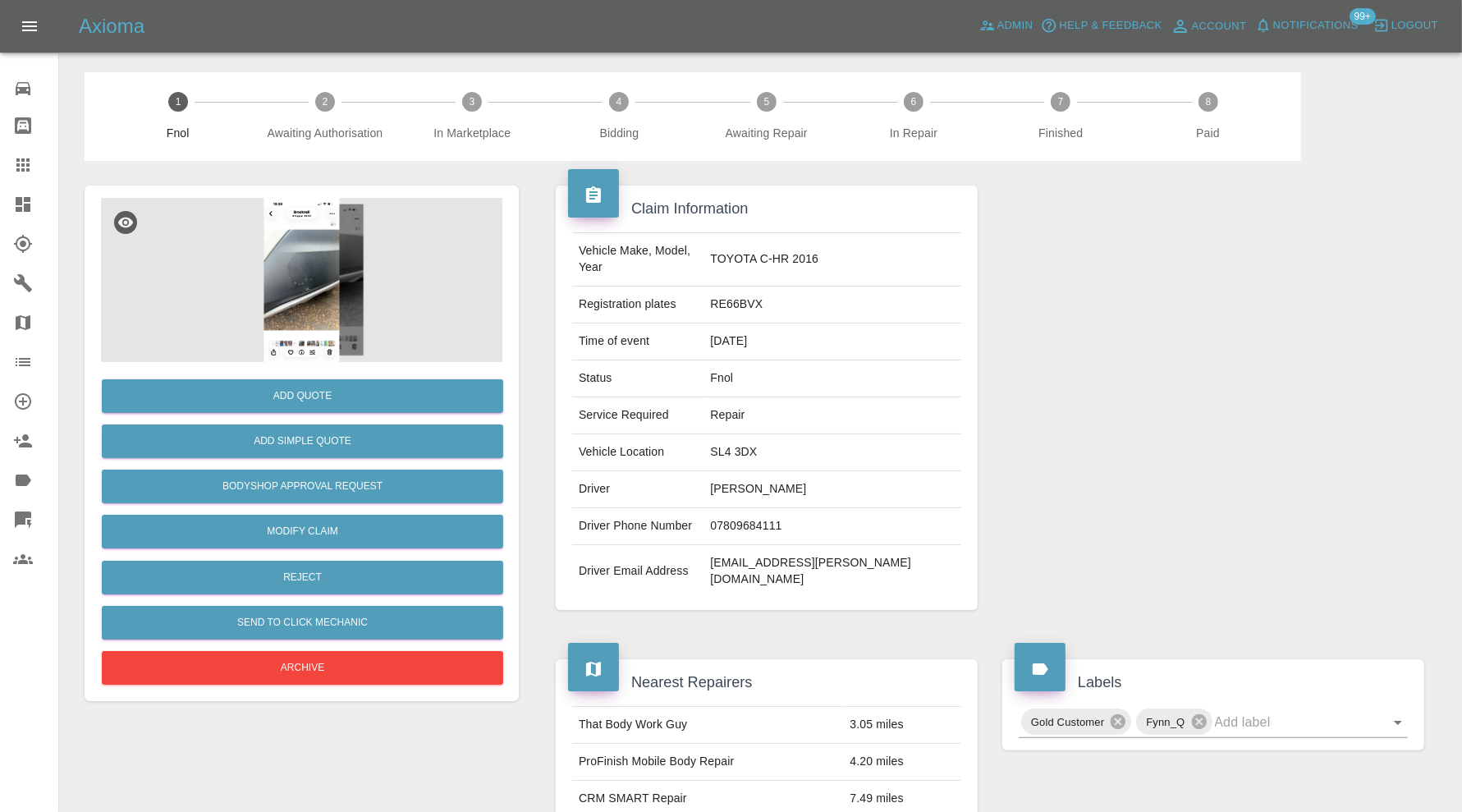
click at [338, 294] on img at bounding box center [301, 279] width 401 height 165
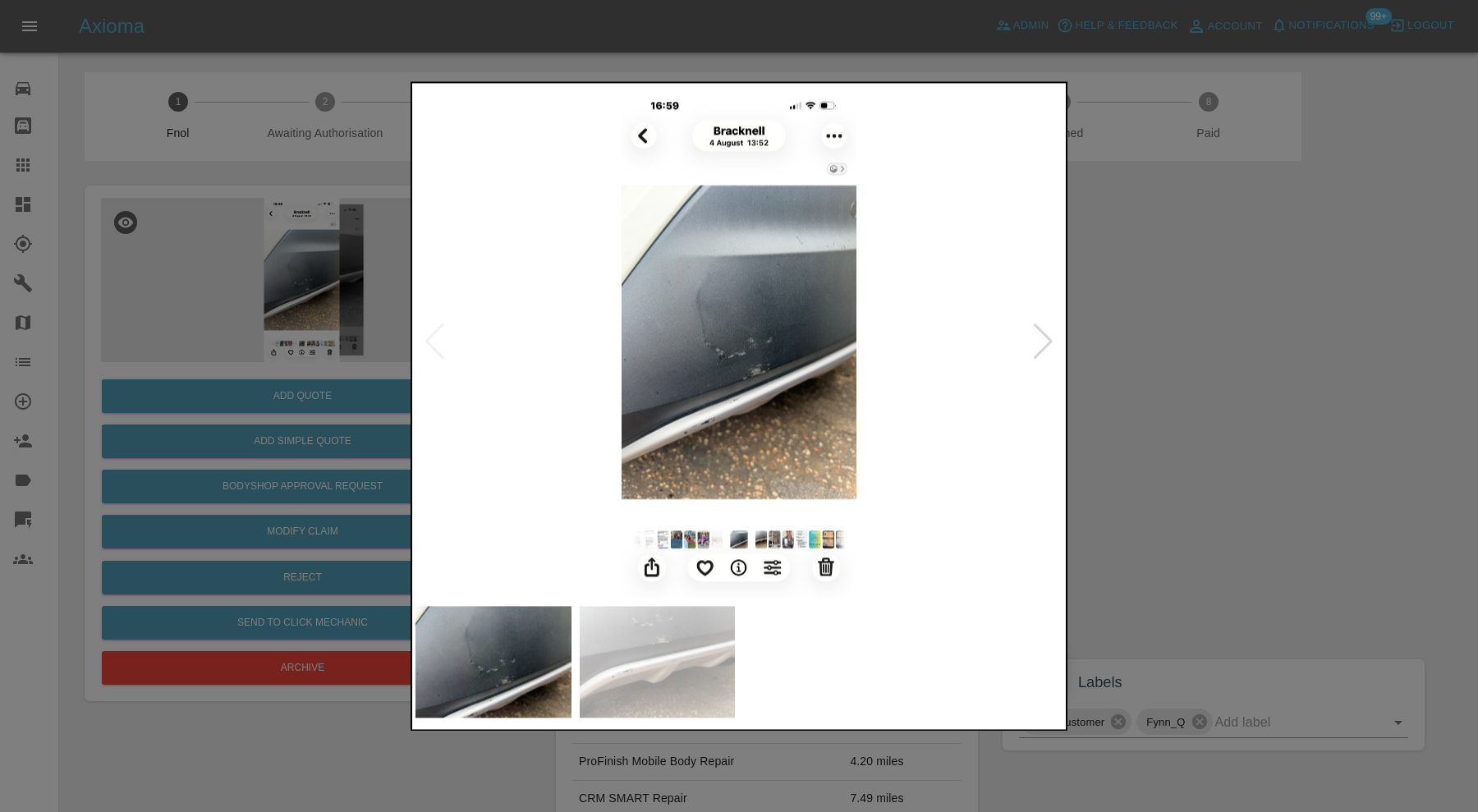
click at [666, 636] on img at bounding box center [658, 662] width 156 height 112
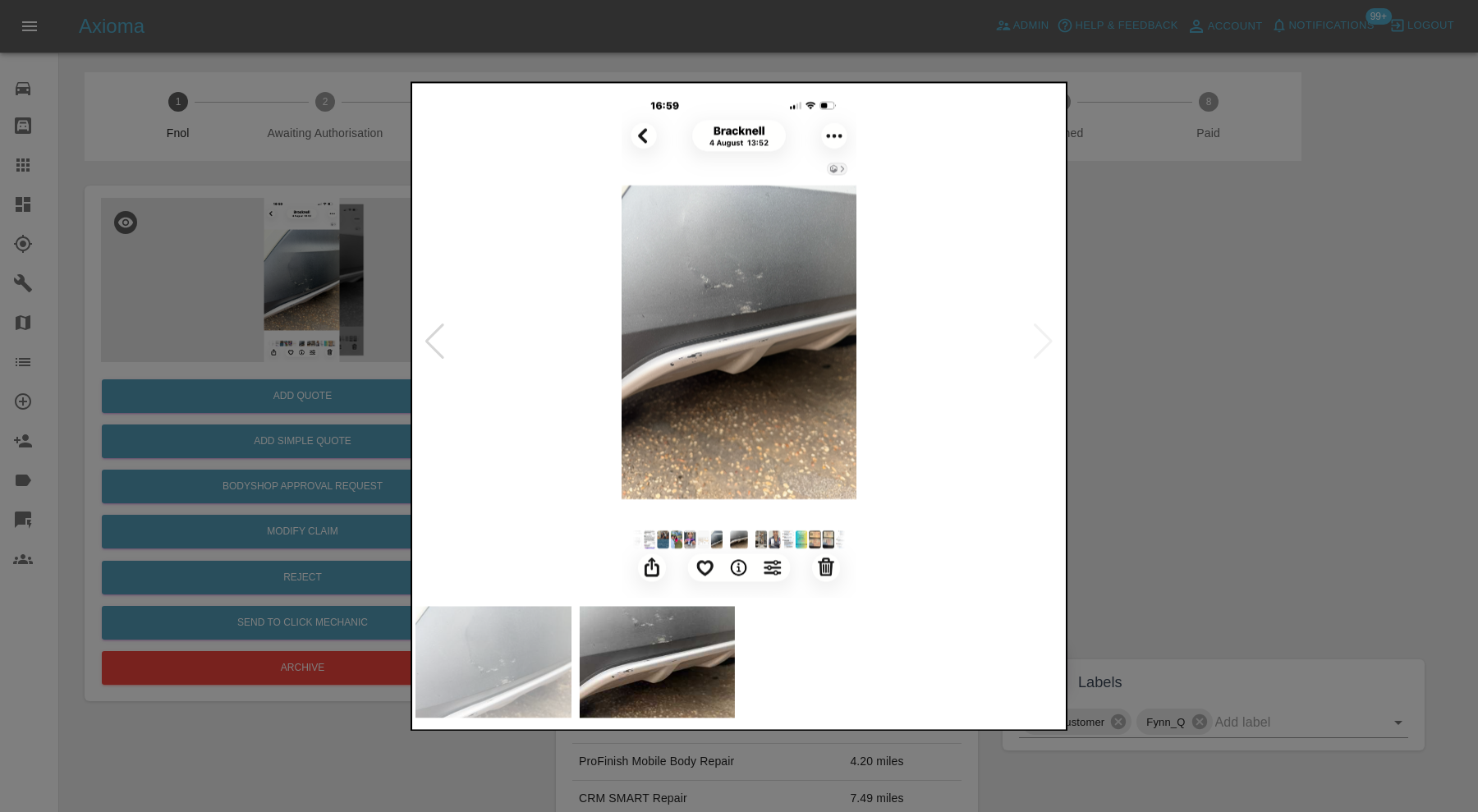
click at [1192, 417] on div at bounding box center [739, 406] width 1478 height 812
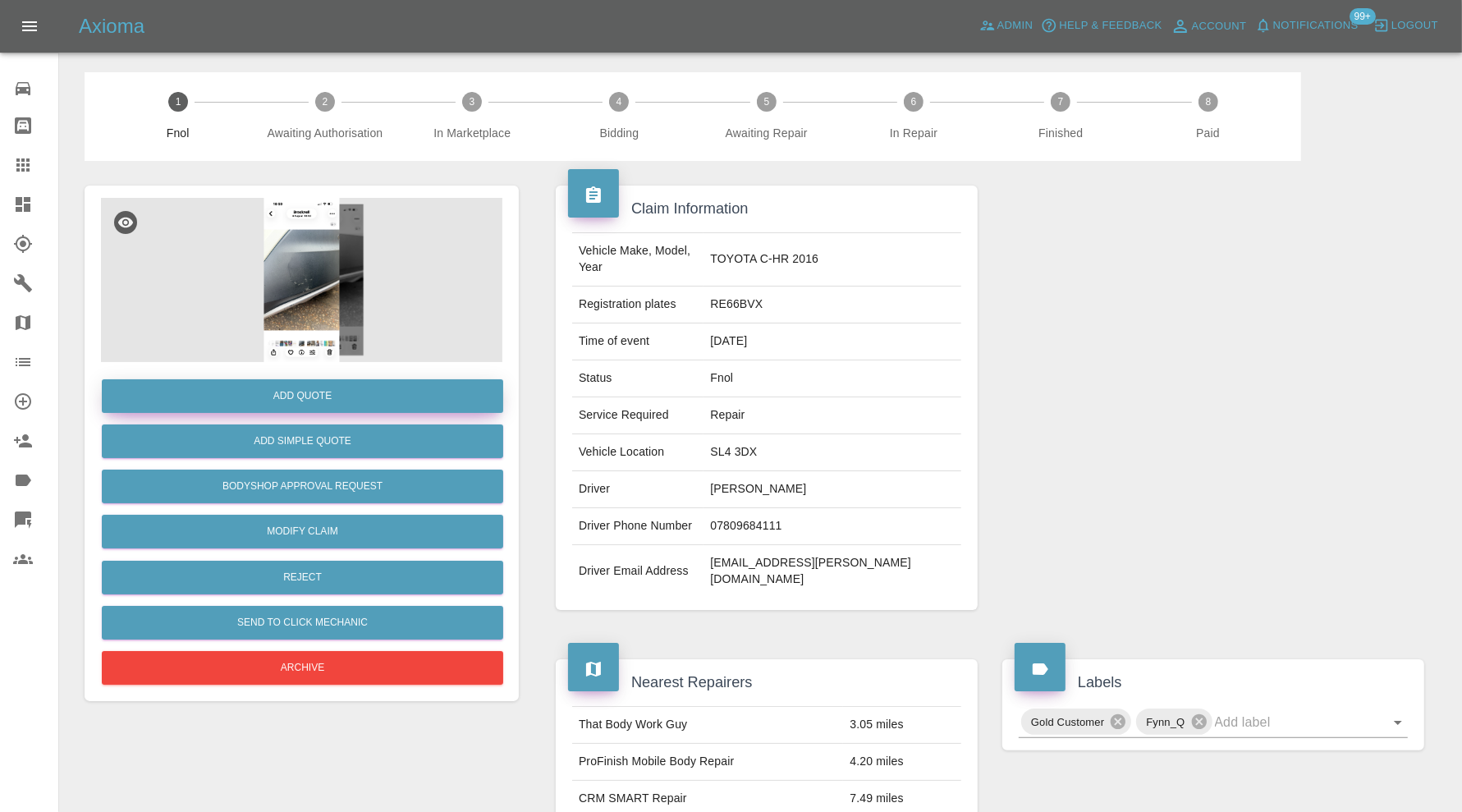
click at [356, 392] on button "Add Quote" at bounding box center [302, 396] width 401 height 34
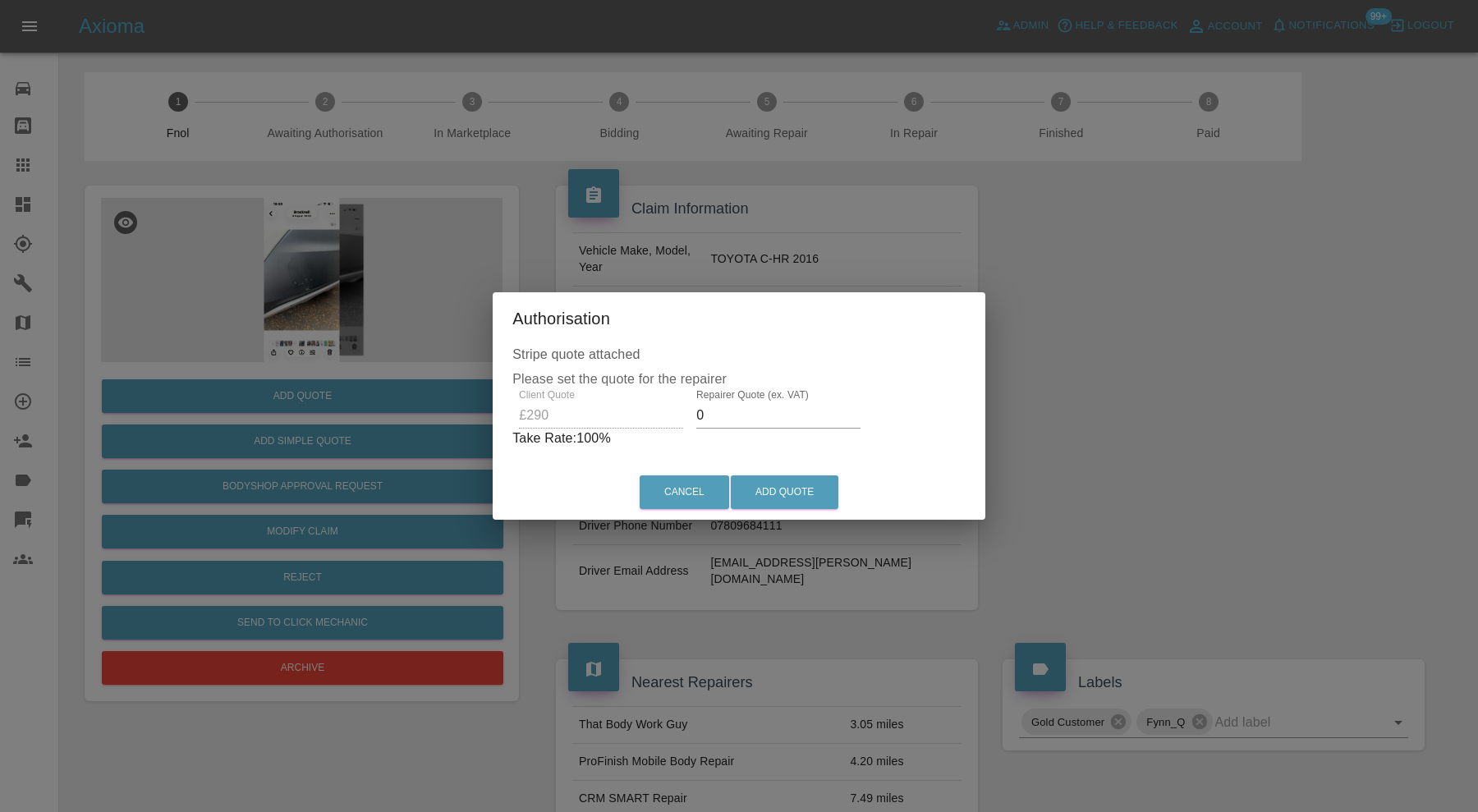
click at [739, 419] on input "0" at bounding box center [778, 415] width 165 height 26
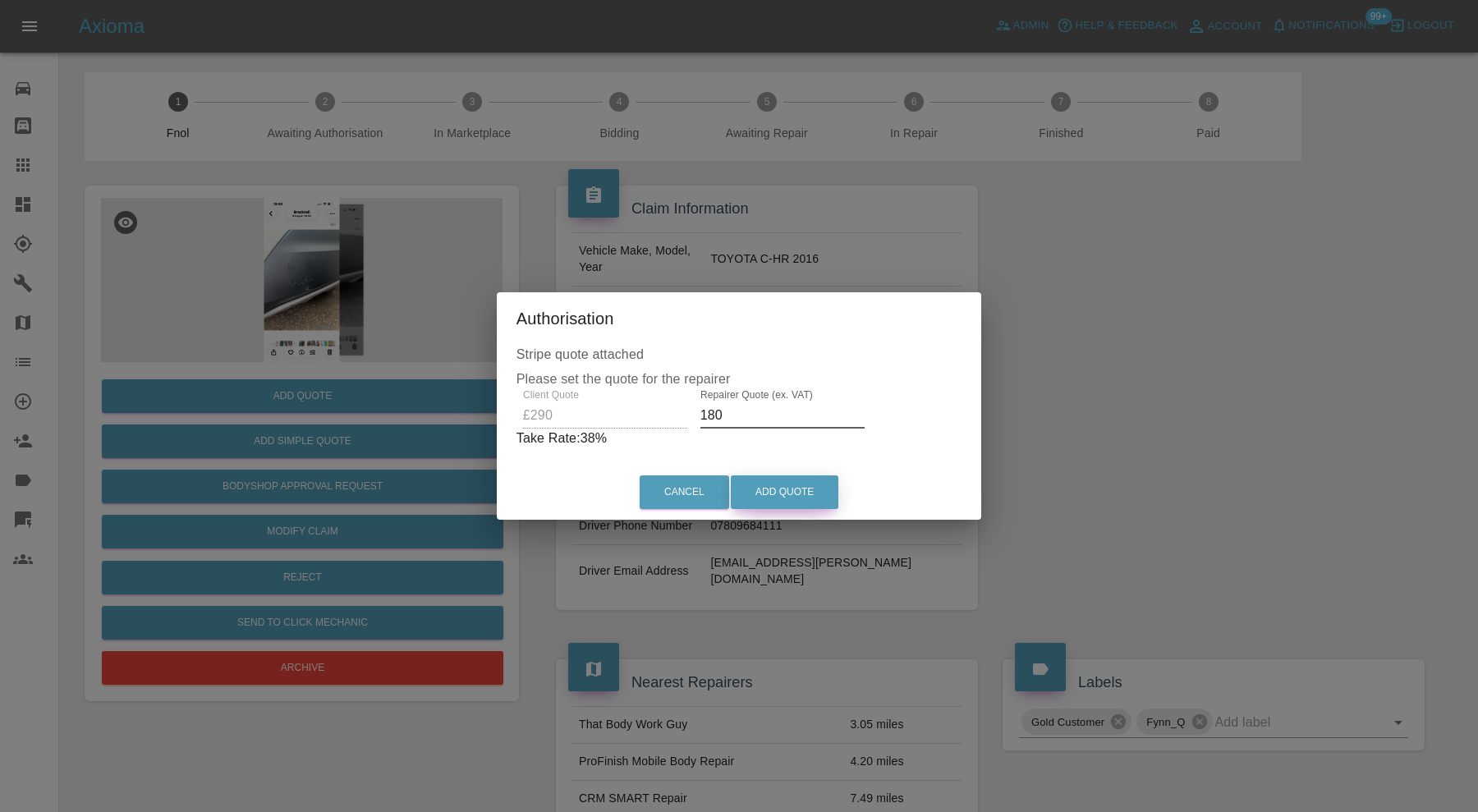
type input "180"
click at [764, 489] on button "Add Quote" at bounding box center [785, 492] width 108 height 34
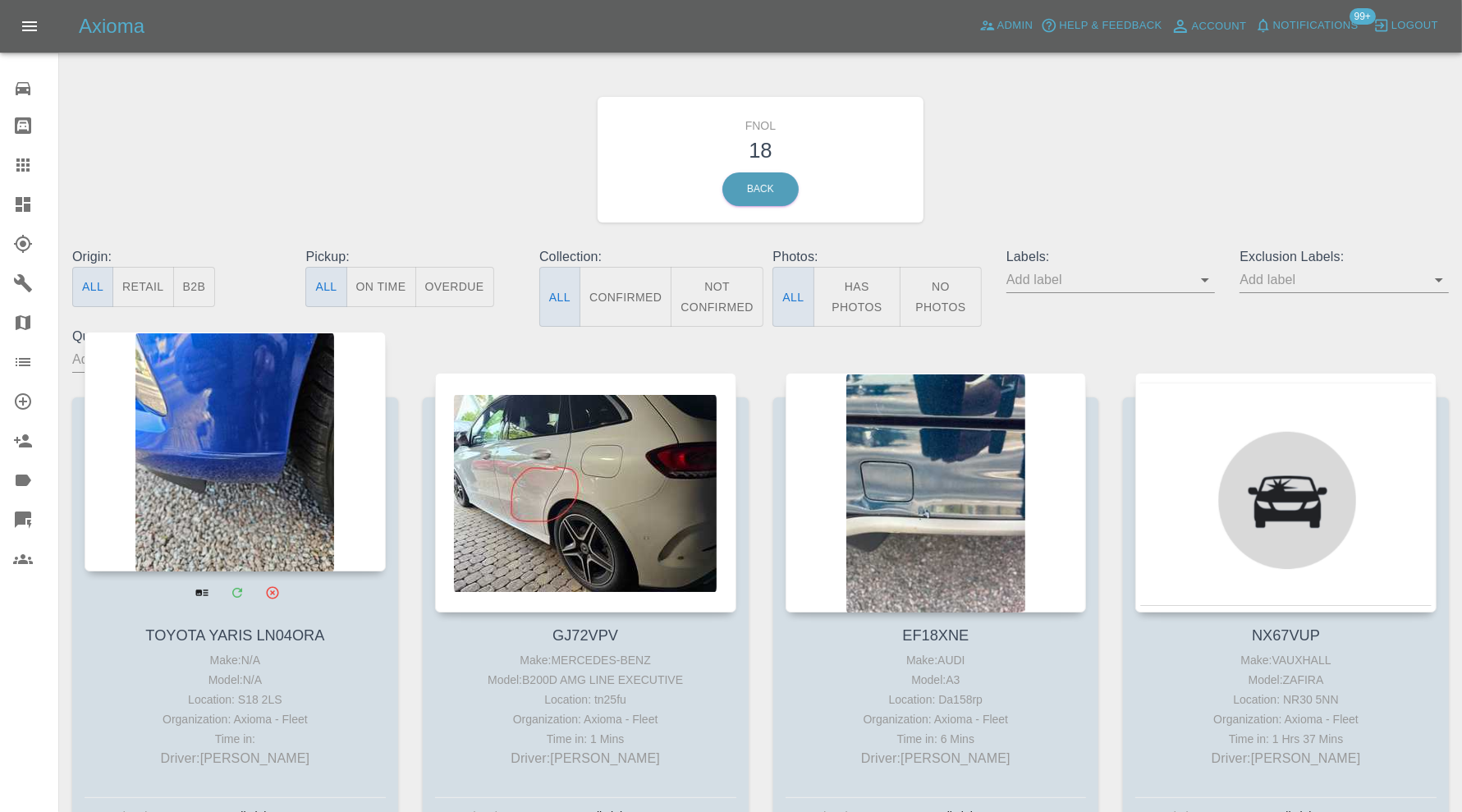
click at [292, 419] on div at bounding box center [235, 451] width 301 height 240
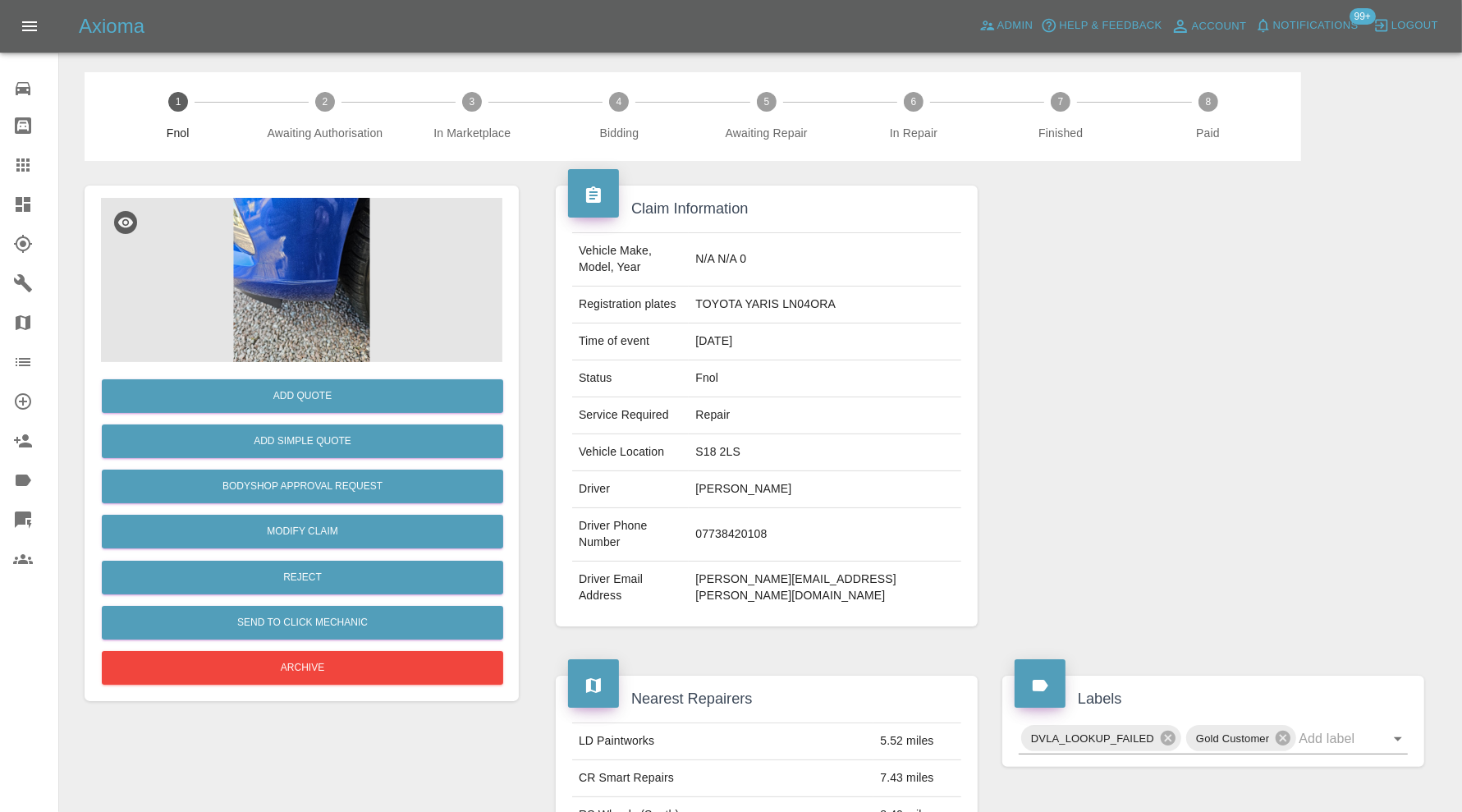
click at [305, 308] on img at bounding box center [301, 279] width 401 height 165
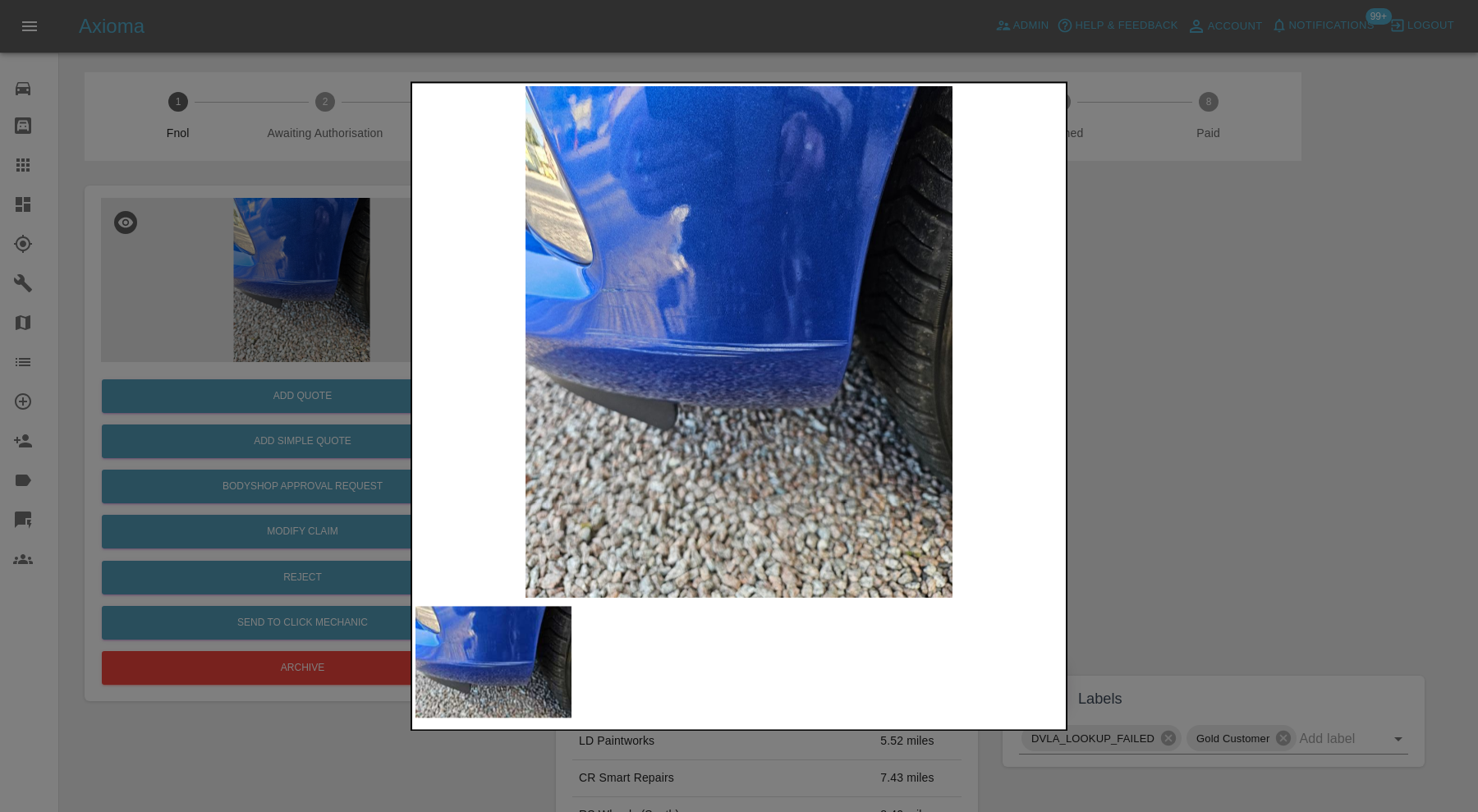
click at [1213, 339] on div at bounding box center [739, 406] width 1478 height 812
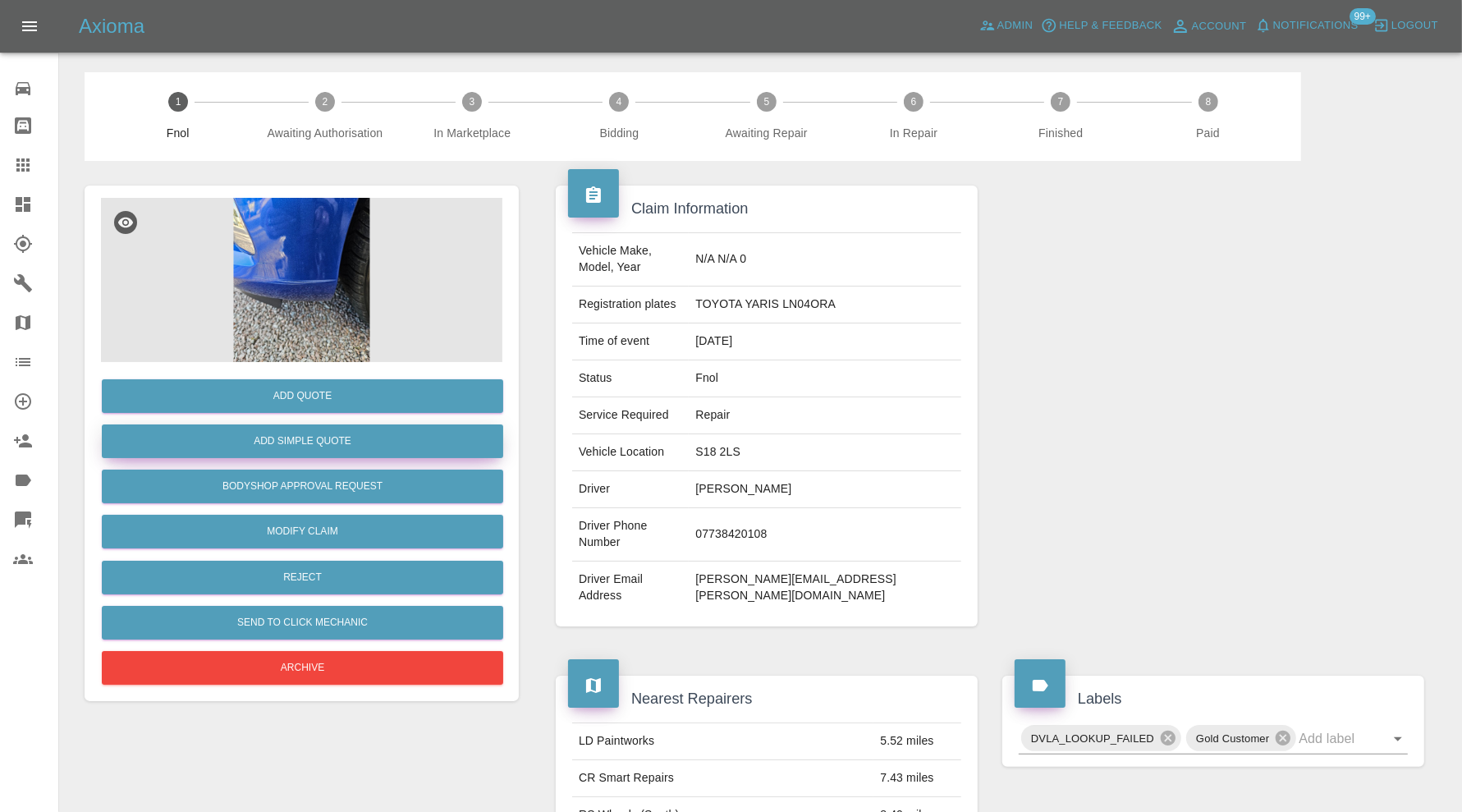
click at [311, 444] on button "Add Simple Quote" at bounding box center [302, 441] width 401 height 34
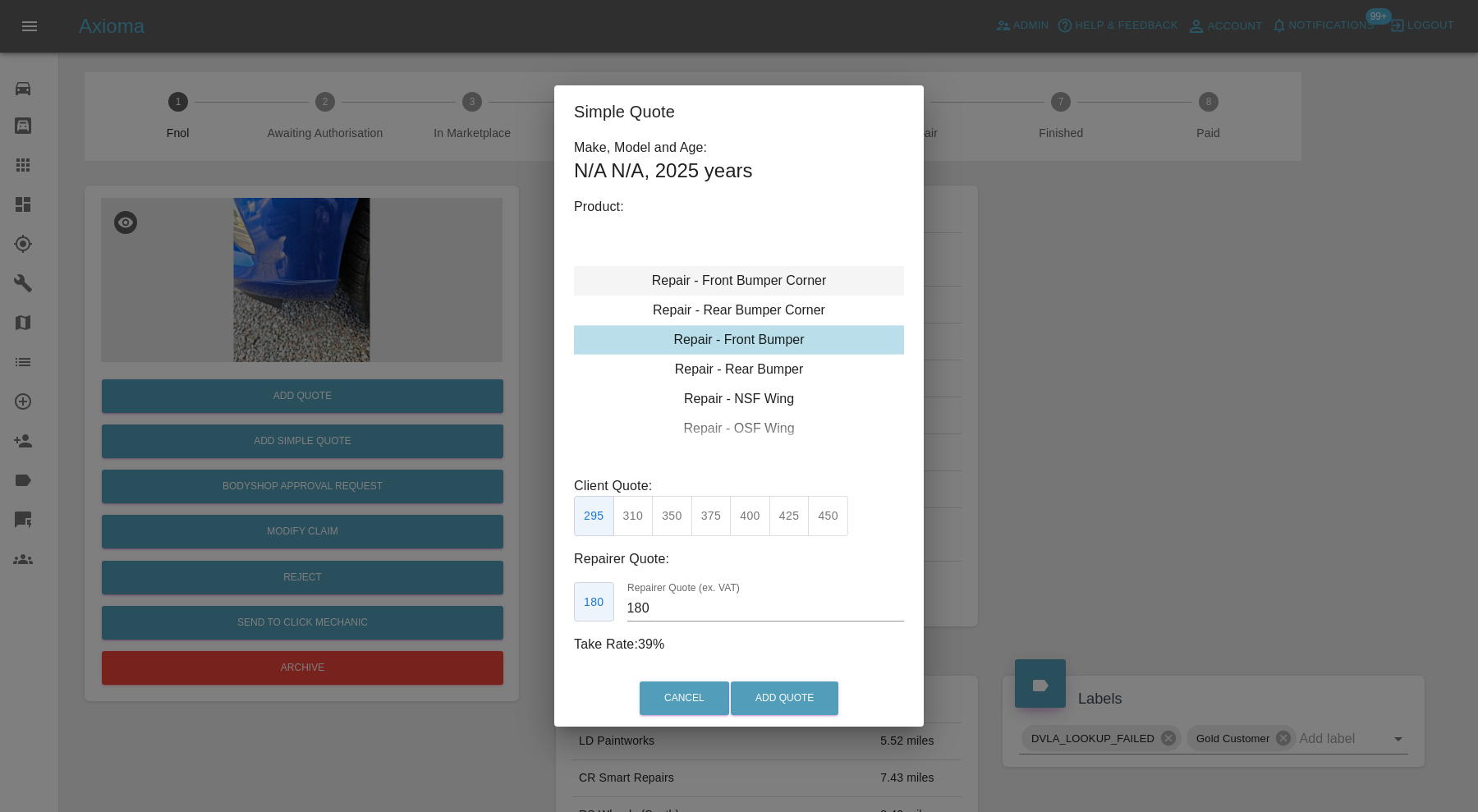
click at [737, 280] on div "Repair - Front Bumper Corner" at bounding box center [739, 281] width 330 height 30
type input "120"
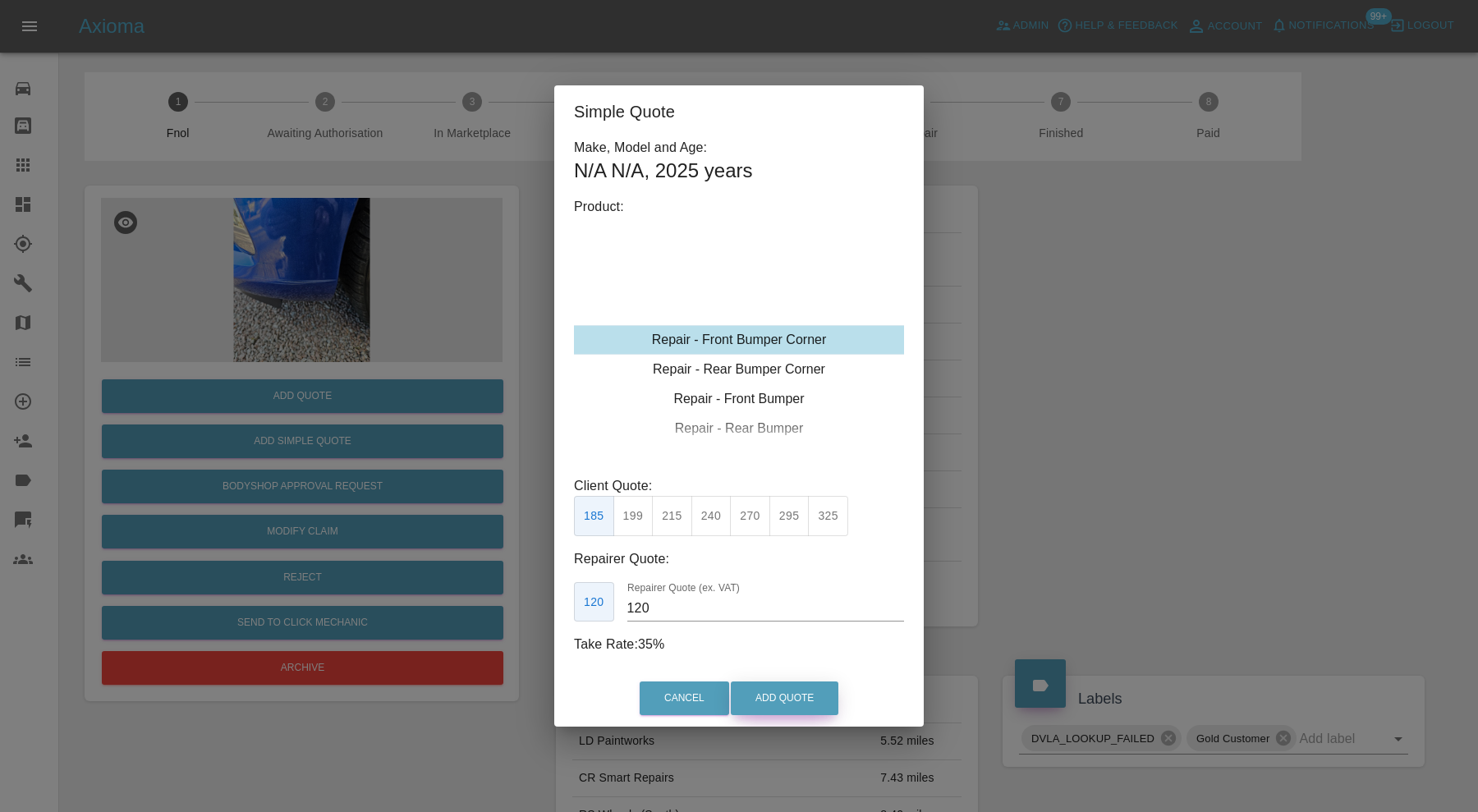
click at [796, 698] on button "Add Quote" at bounding box center [785, 698] width 108 height 34
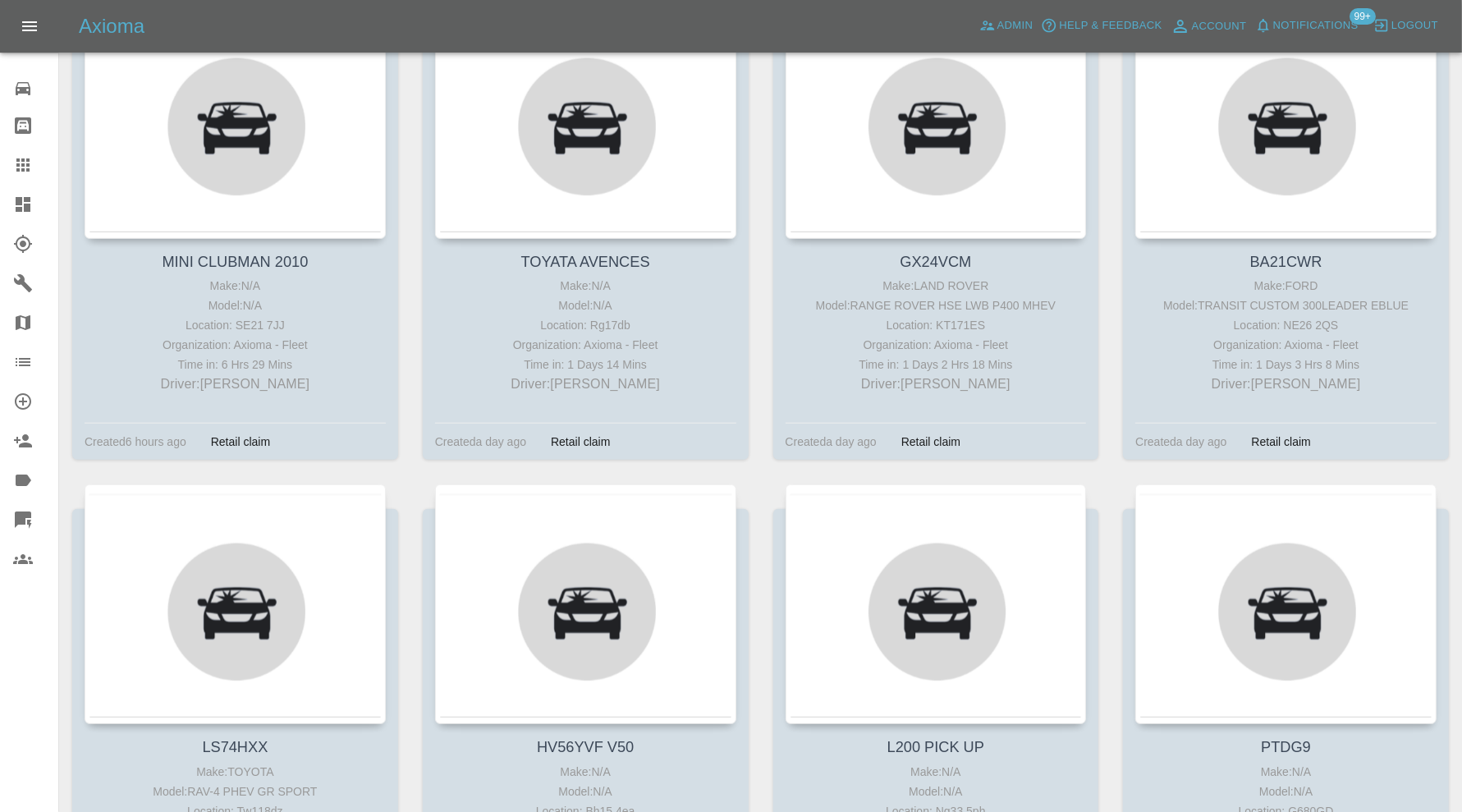
scroll to position [820, 0]
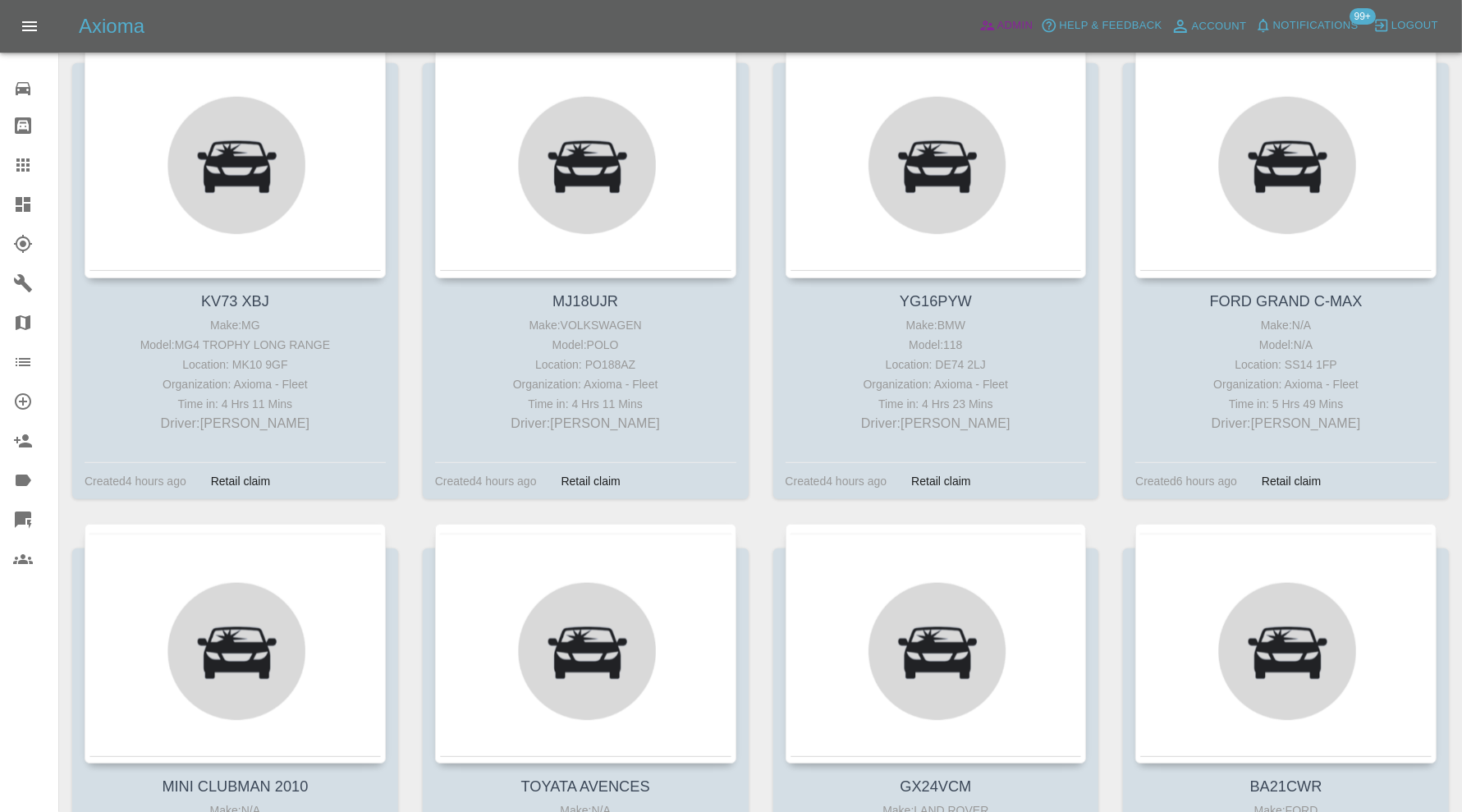
click at [1020, 24] on span "Admin" at bounding box center [1015, 26] width 36 height 19
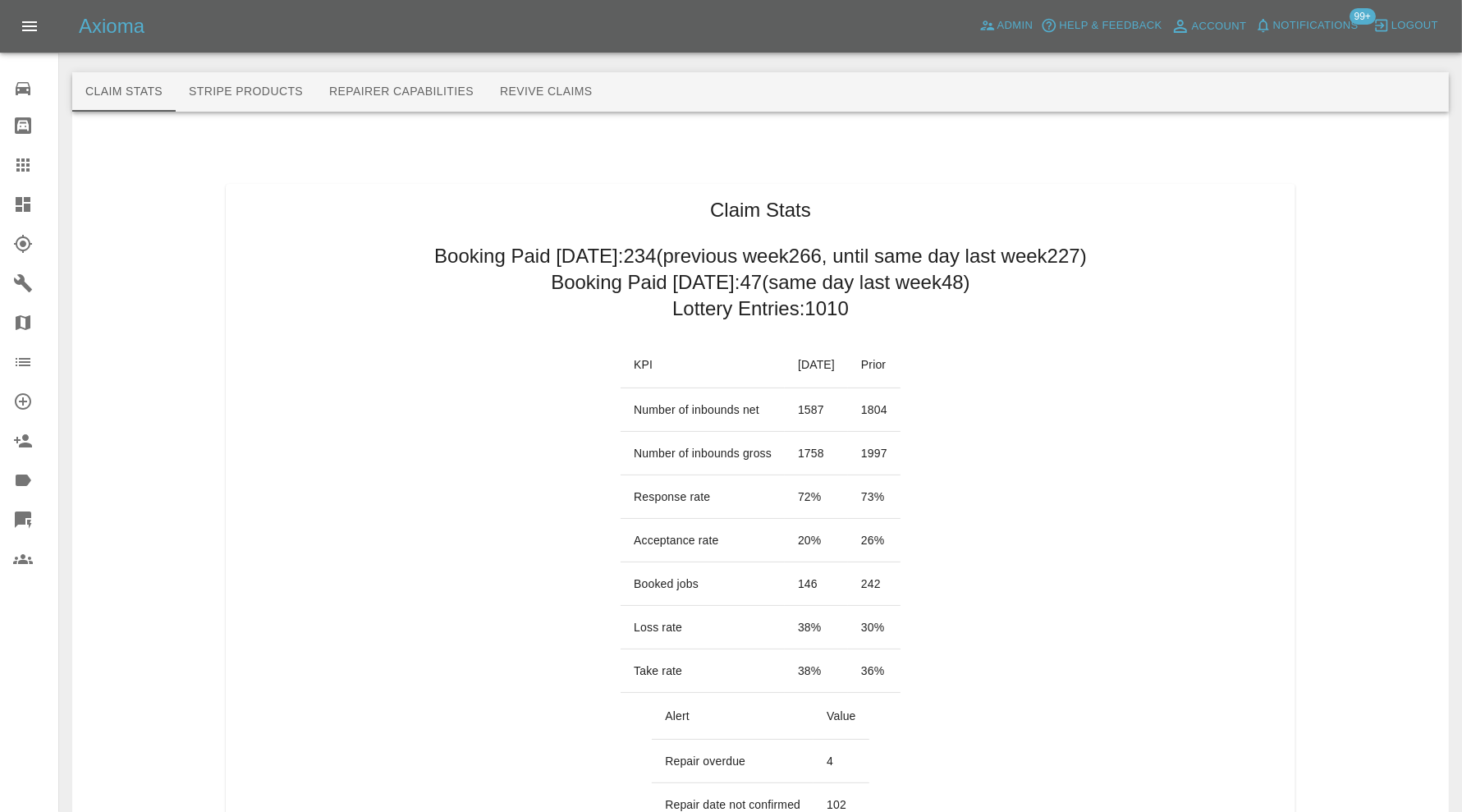
click at [27, 201] on icon at bounding box center [23, 204] width 15 height 15
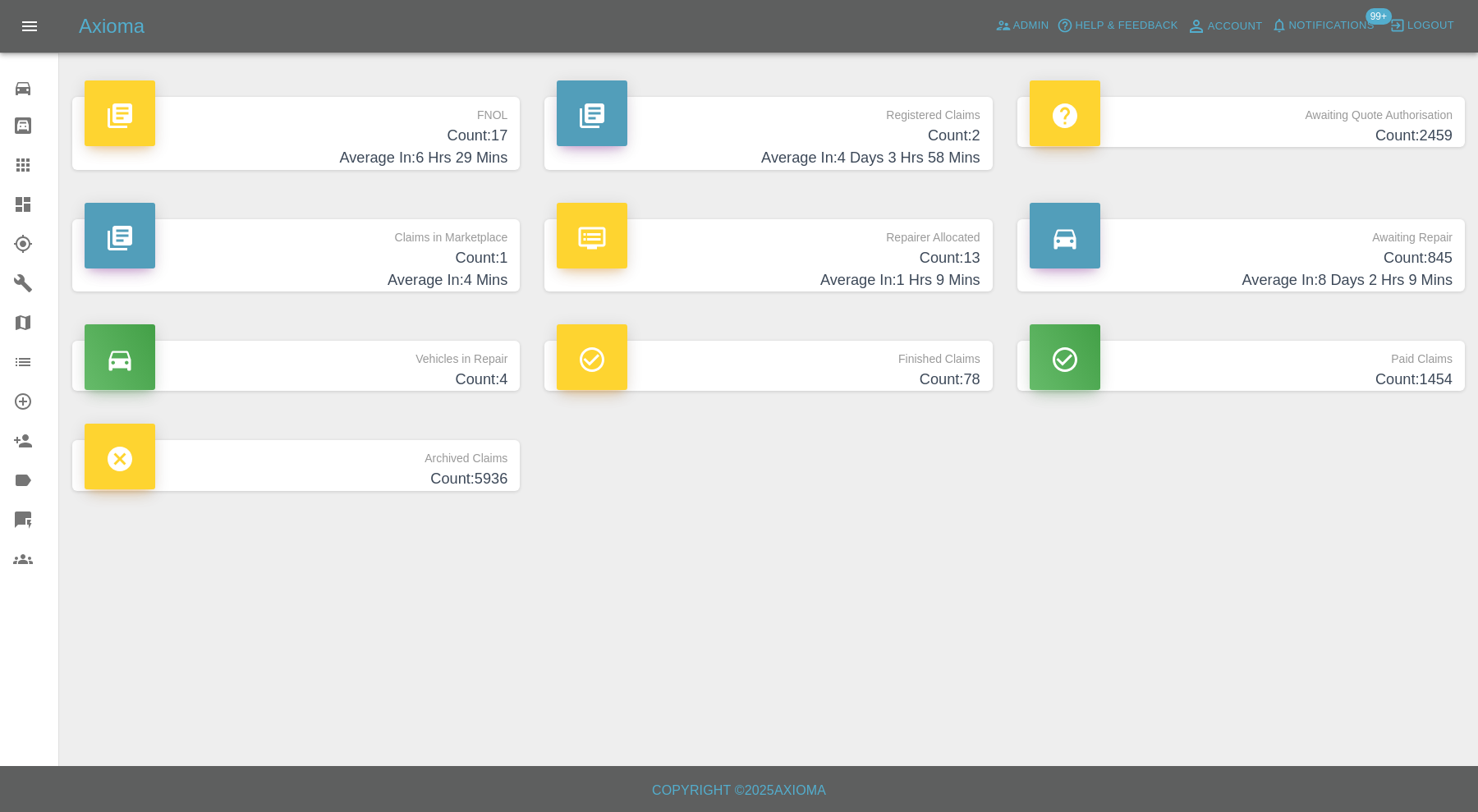
click at [441, 239] on p "Claims in Marketplace" at bounding box center [295, 233] width 423 height 28
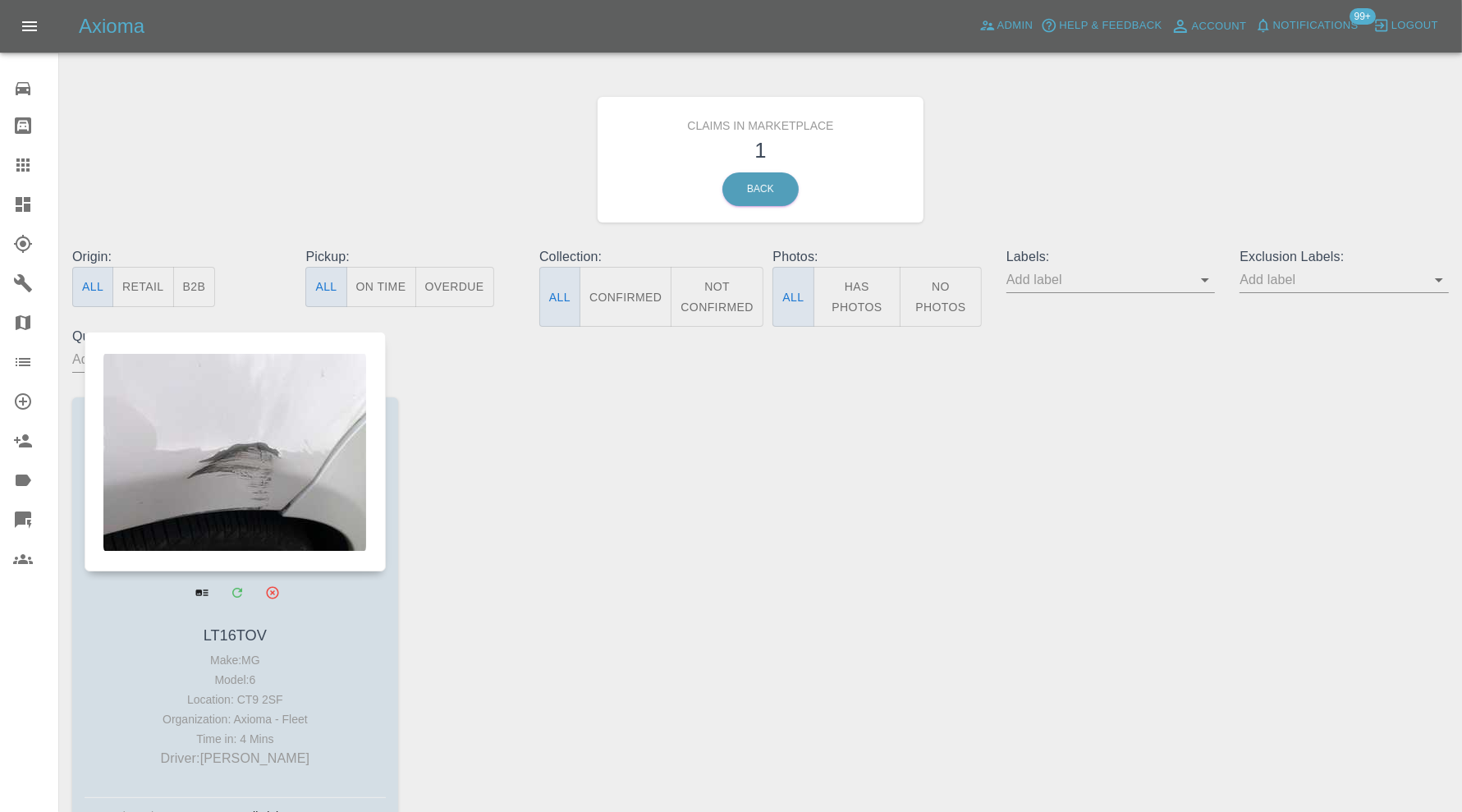
click at [318, 452] on div at bounding box center [235, 451] width 301 height 240
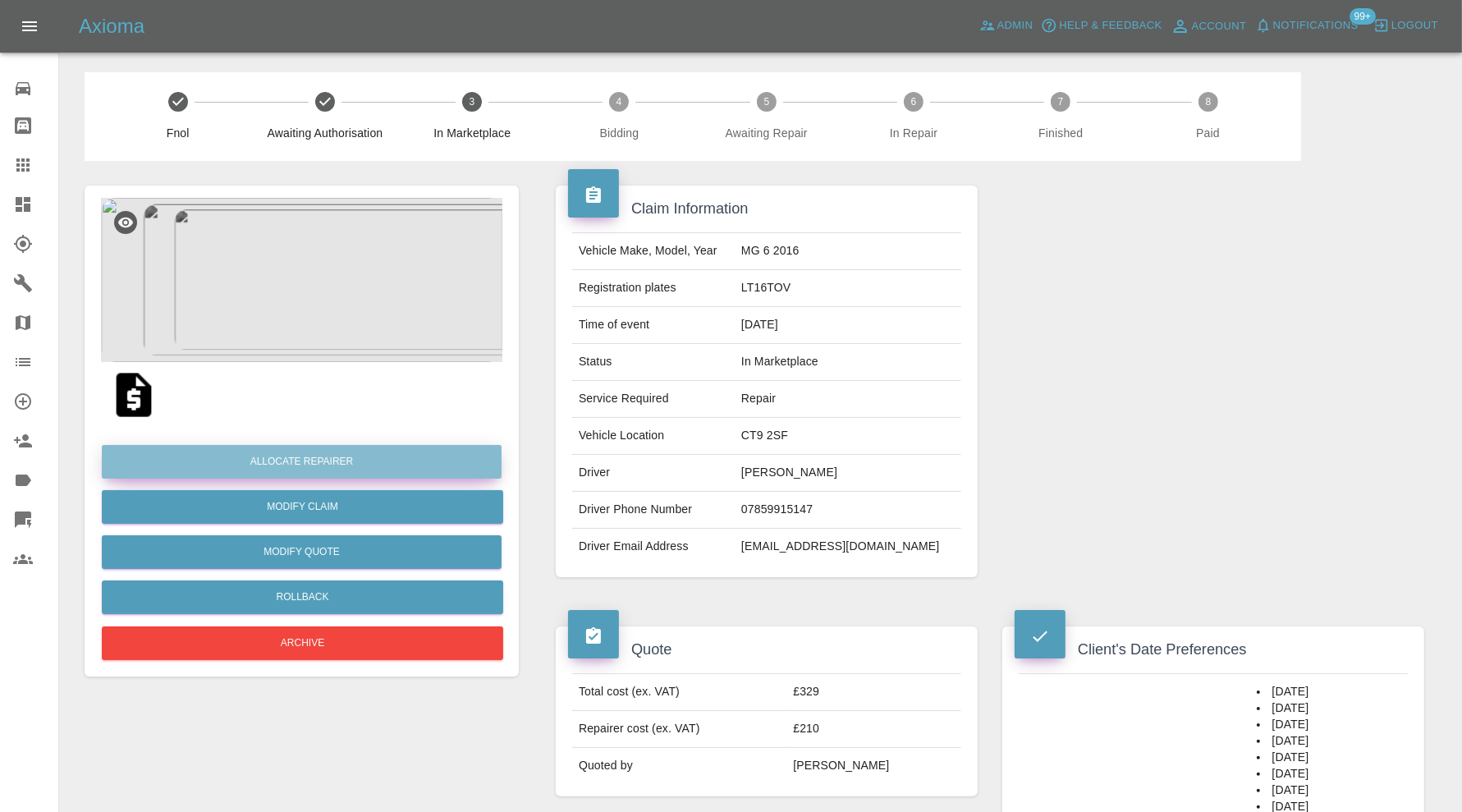
click at [430, 461] on button "Allocate Repairer" at bounding box center [301, 461] width 399 height 34
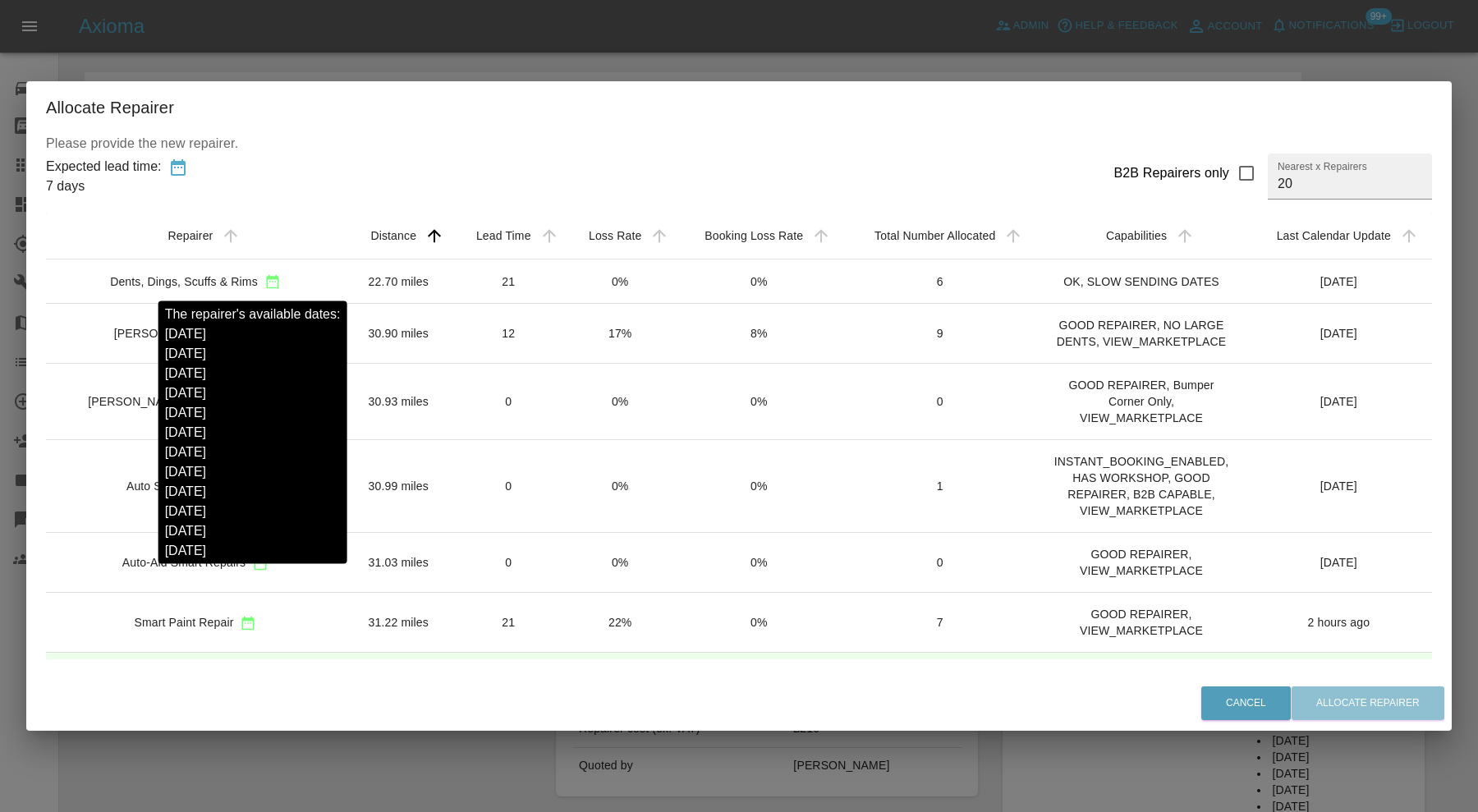
click at [266, 276] on icon "sortable table" at bounding box center [272, 282] width 12 height 14
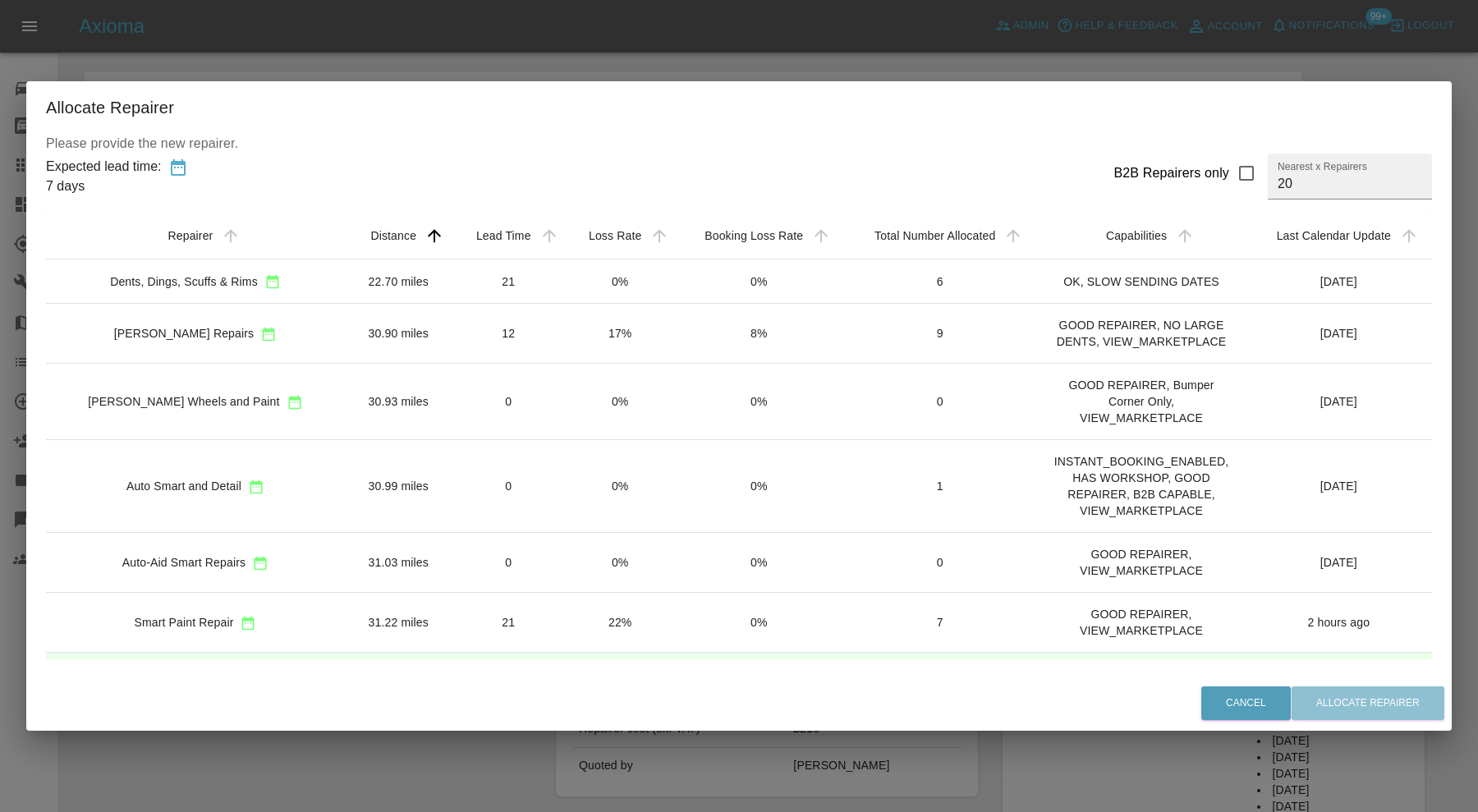
click at [214, 283] on div "Dents, Dings, Scuffs & Rims" at bounding box center [184, 282] width 148 height 17
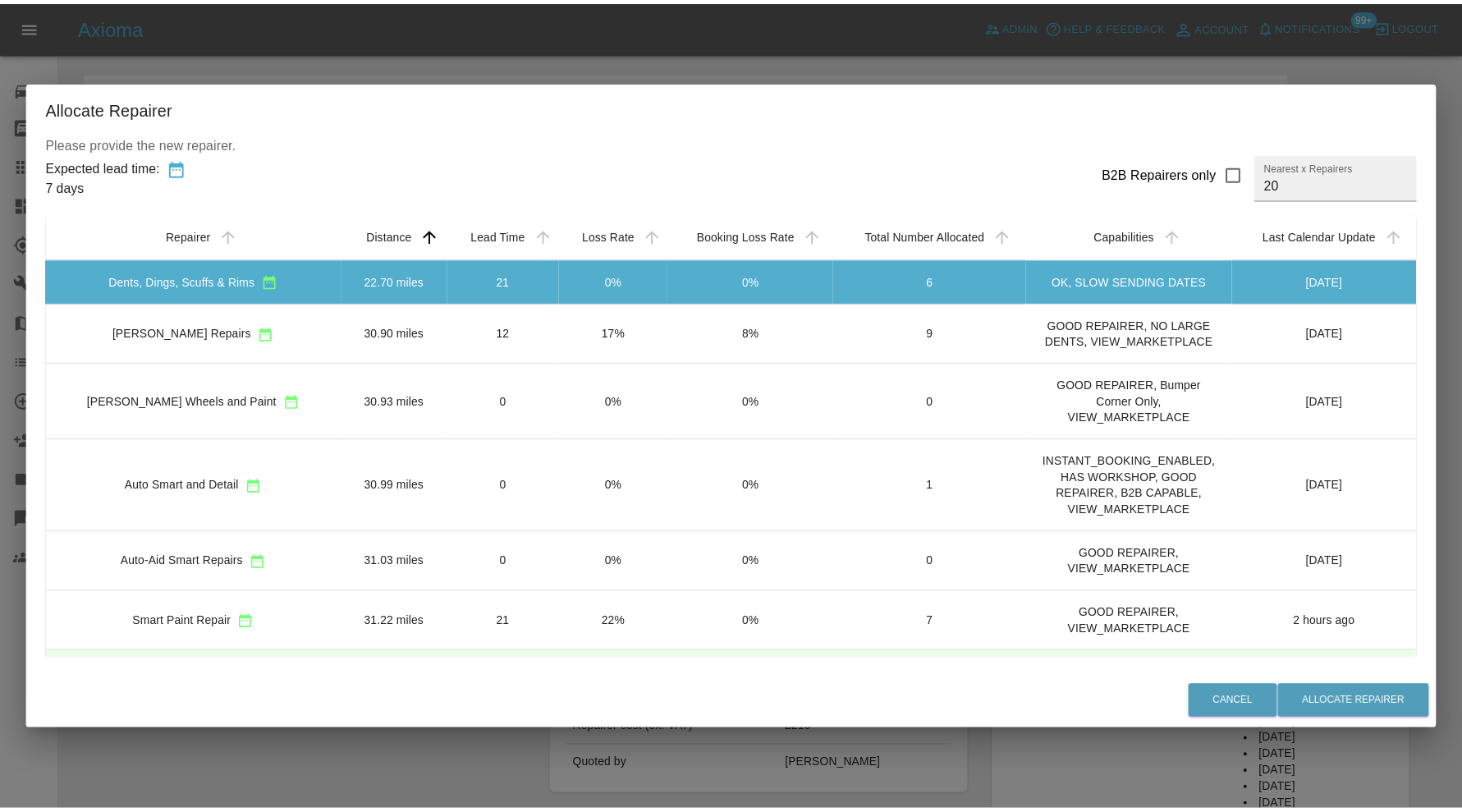
scroll to position [274, 0]
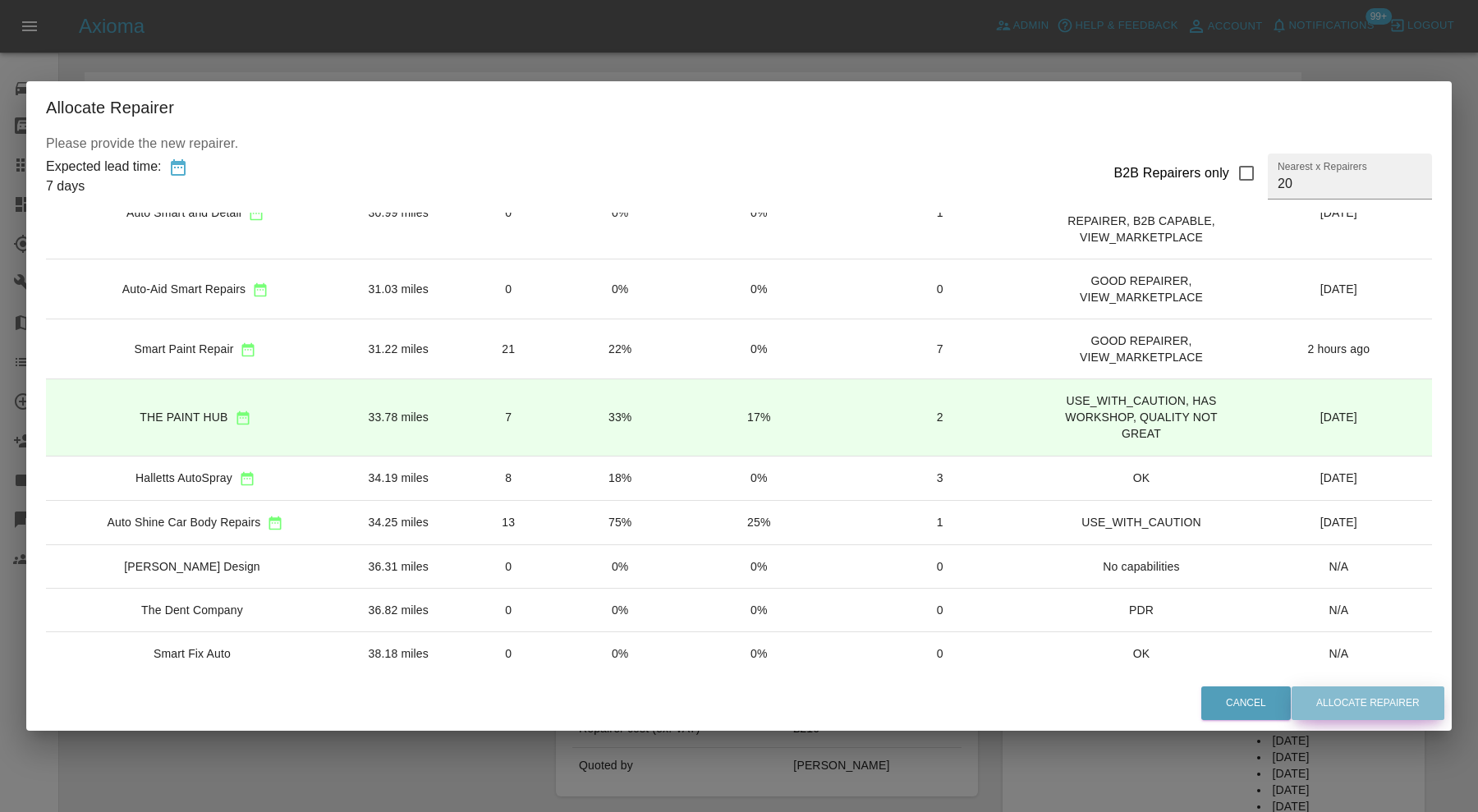
click at [1332, 692] on button "Allocate Repairer" at bounding box center [1368, 703] width 153 height 34
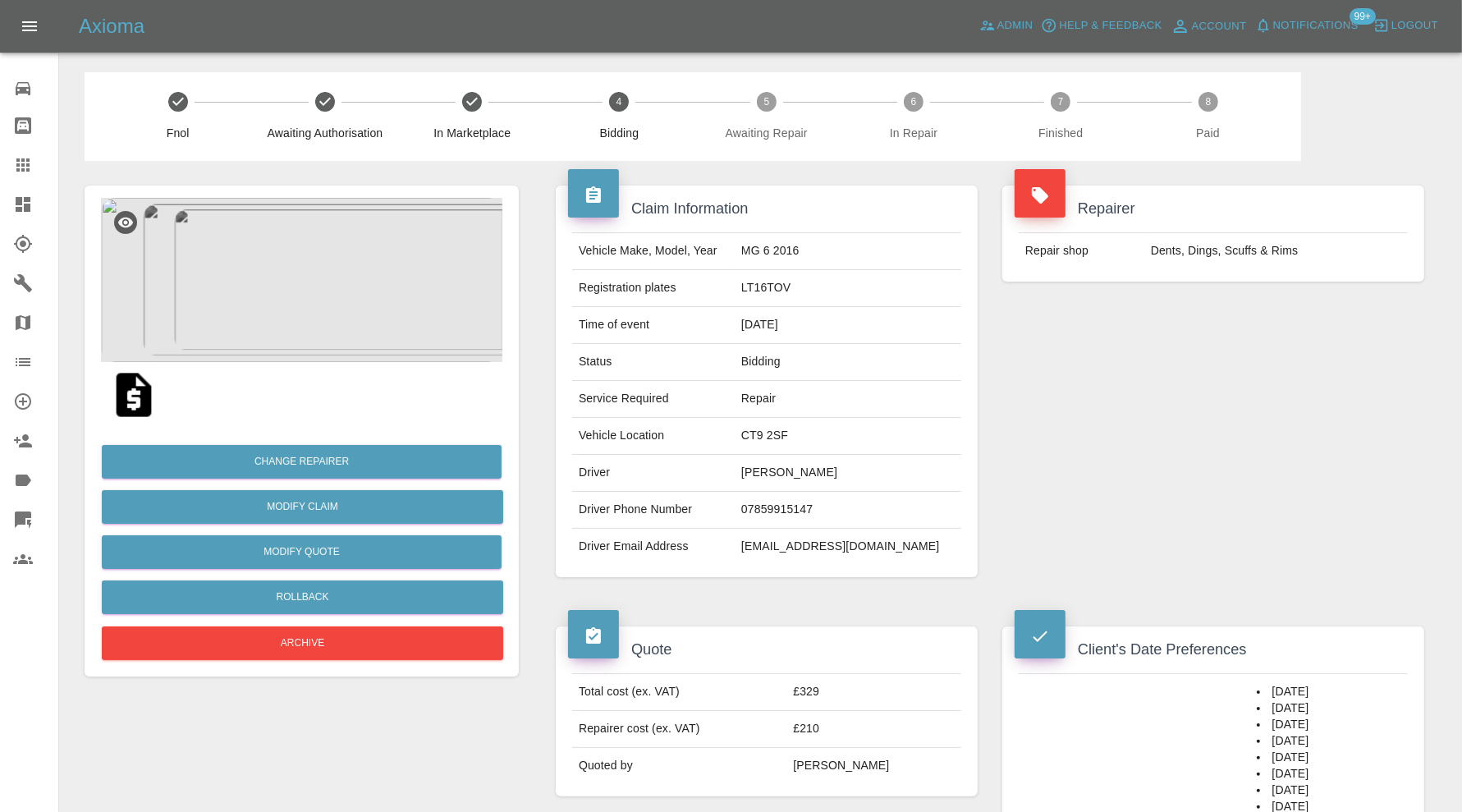
click at [23, 204] on icon at bounding box center [23, 204] width 20 height 20
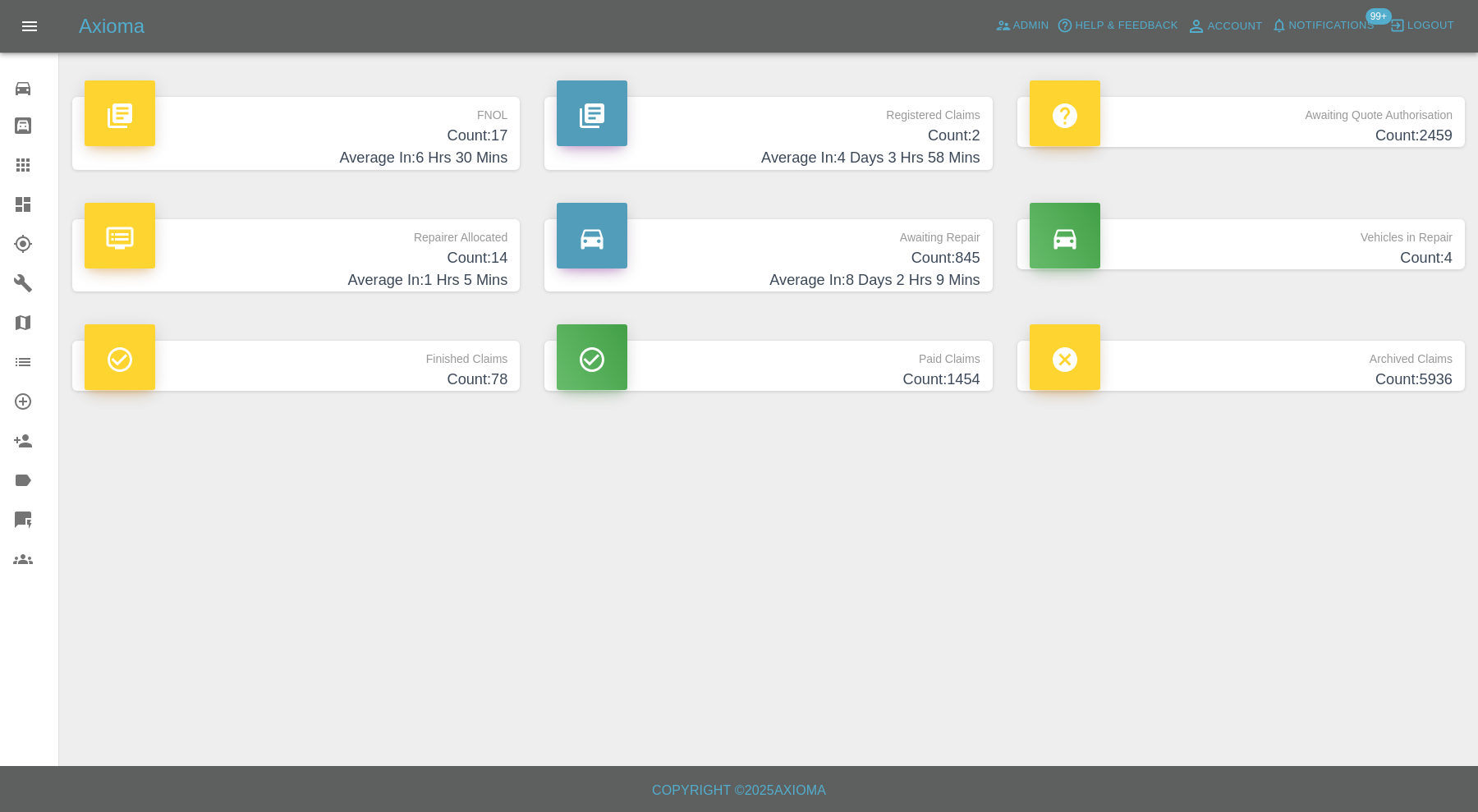
click at [421, 277] on h4 "Average In: 1 Hrs 5 Mins" at bounding box center [295, 280] width 423 height 22
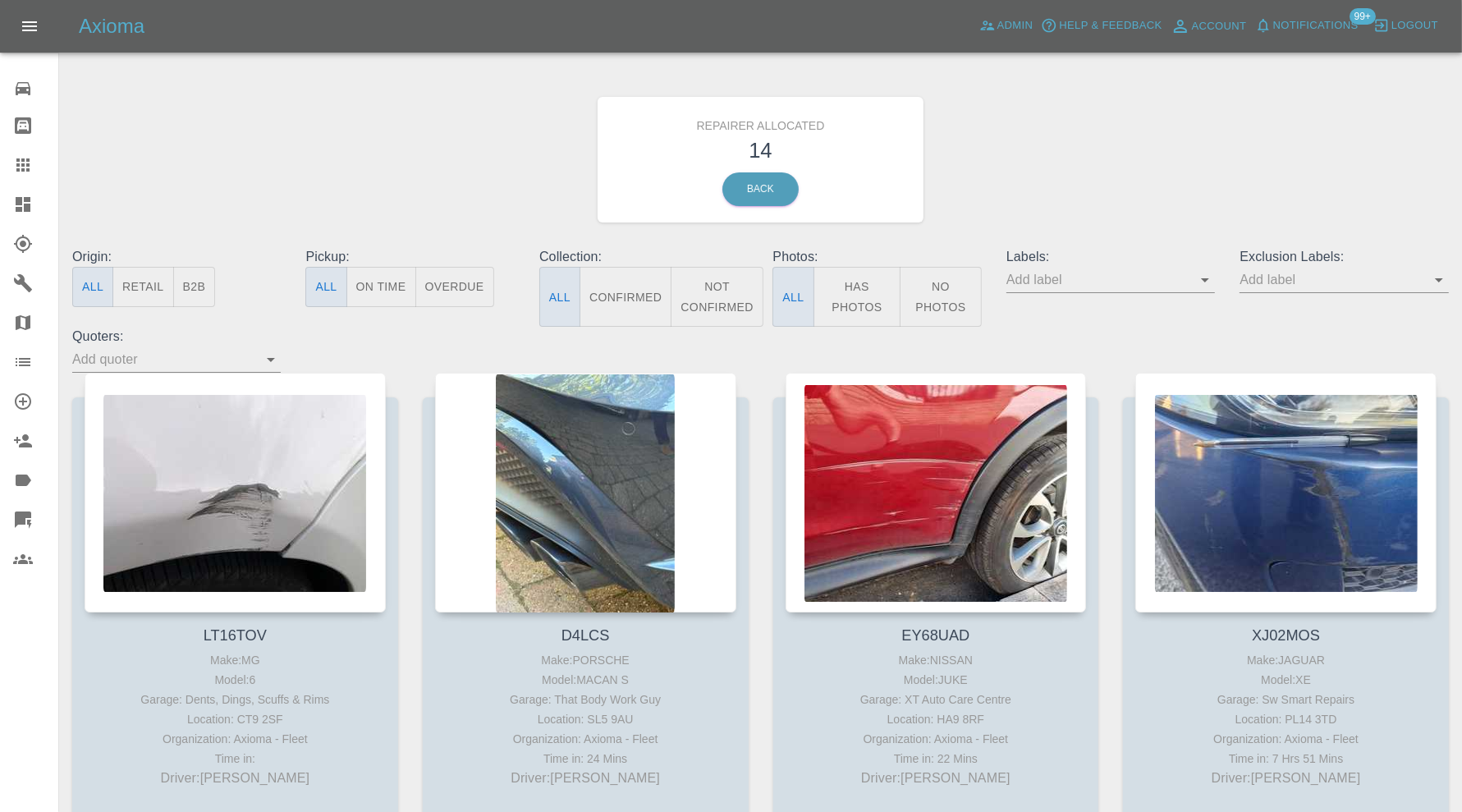
click at [134, 280] on button "Retail" at bounding box center [142, 287] width 60 height 41
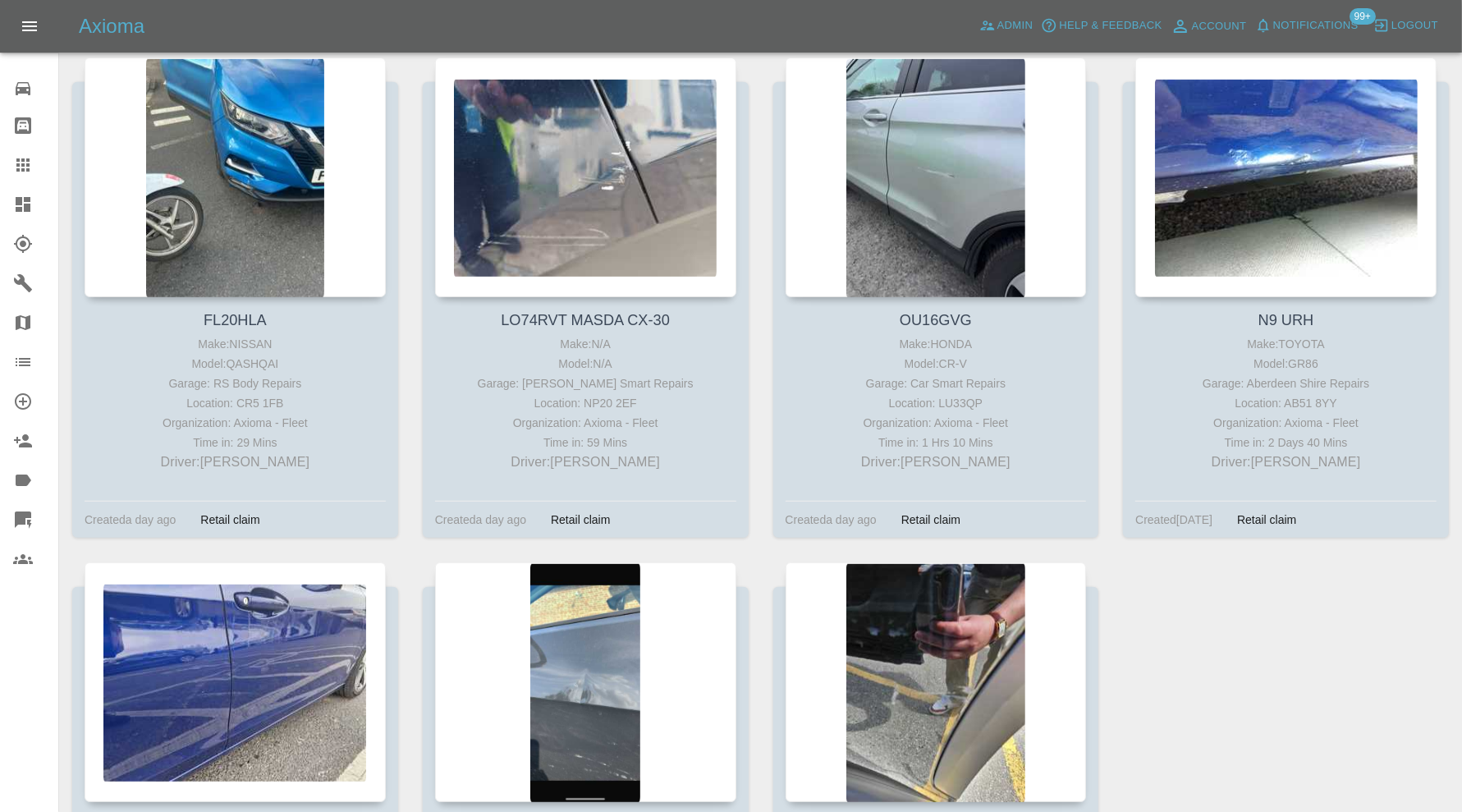
scroll to position [136, 0]
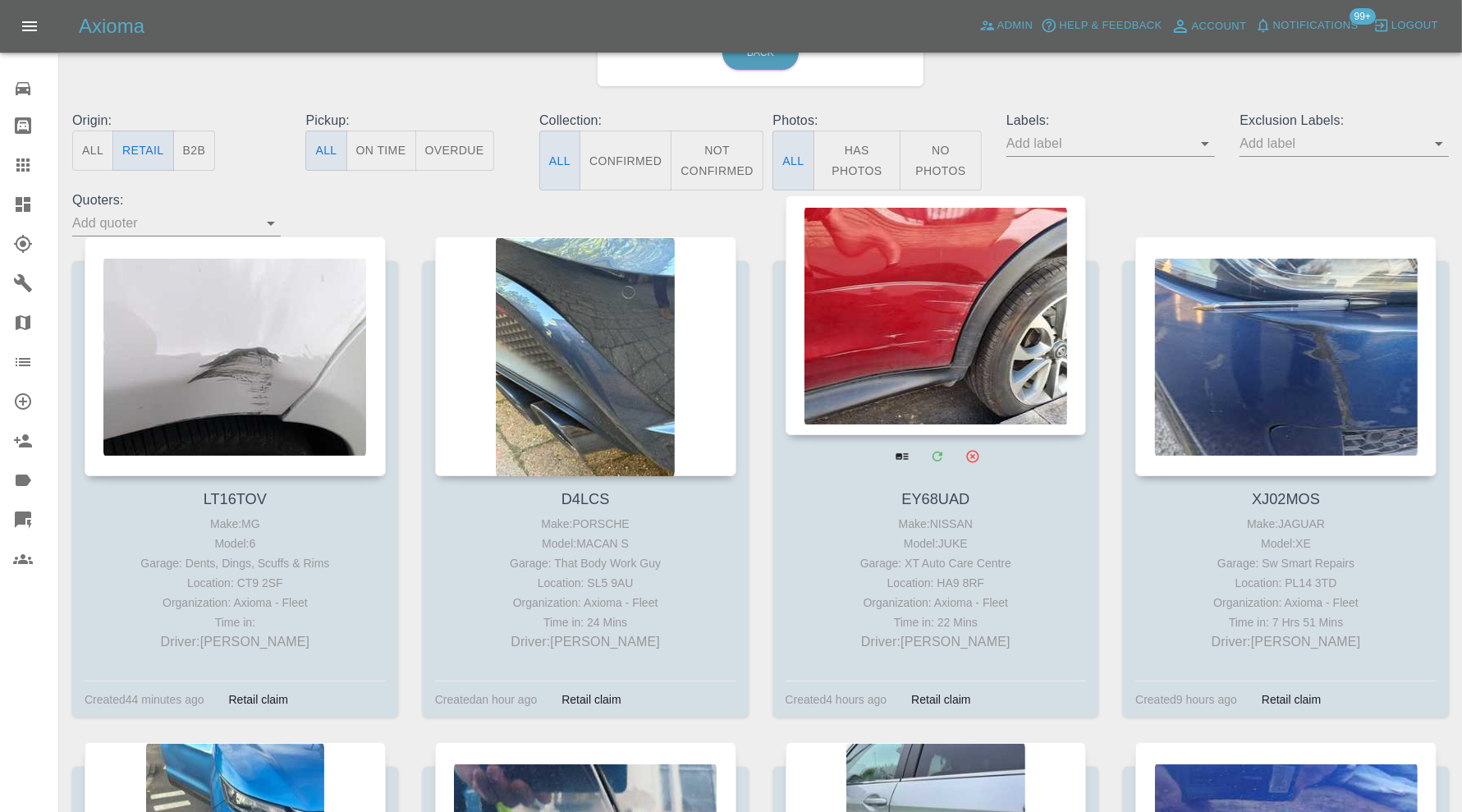
click at [916, 347] on div at bounding box center [936, 315] width 301 height 240
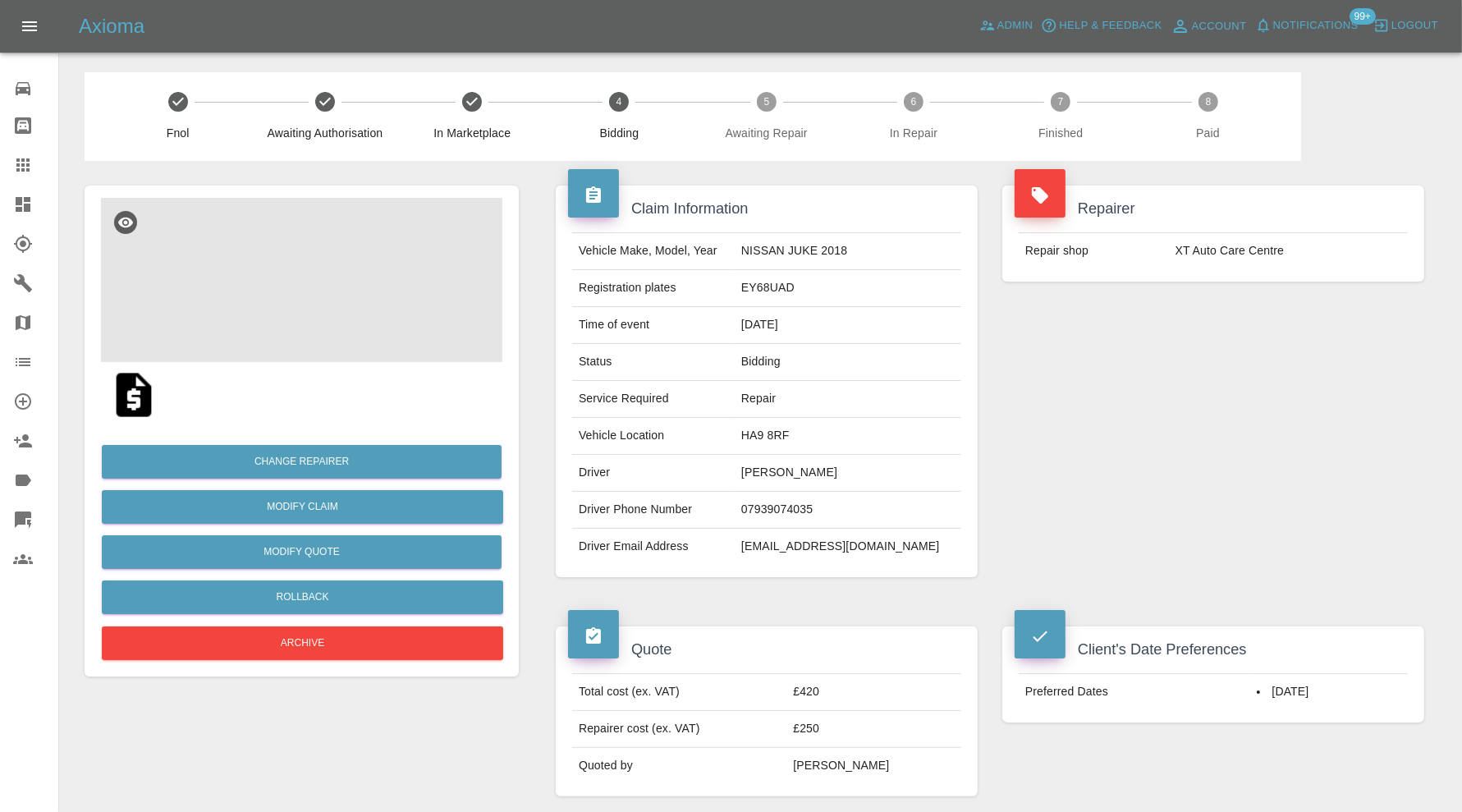
click at [256, 308] on img at bounding box center [301, 279] width 401 height 165
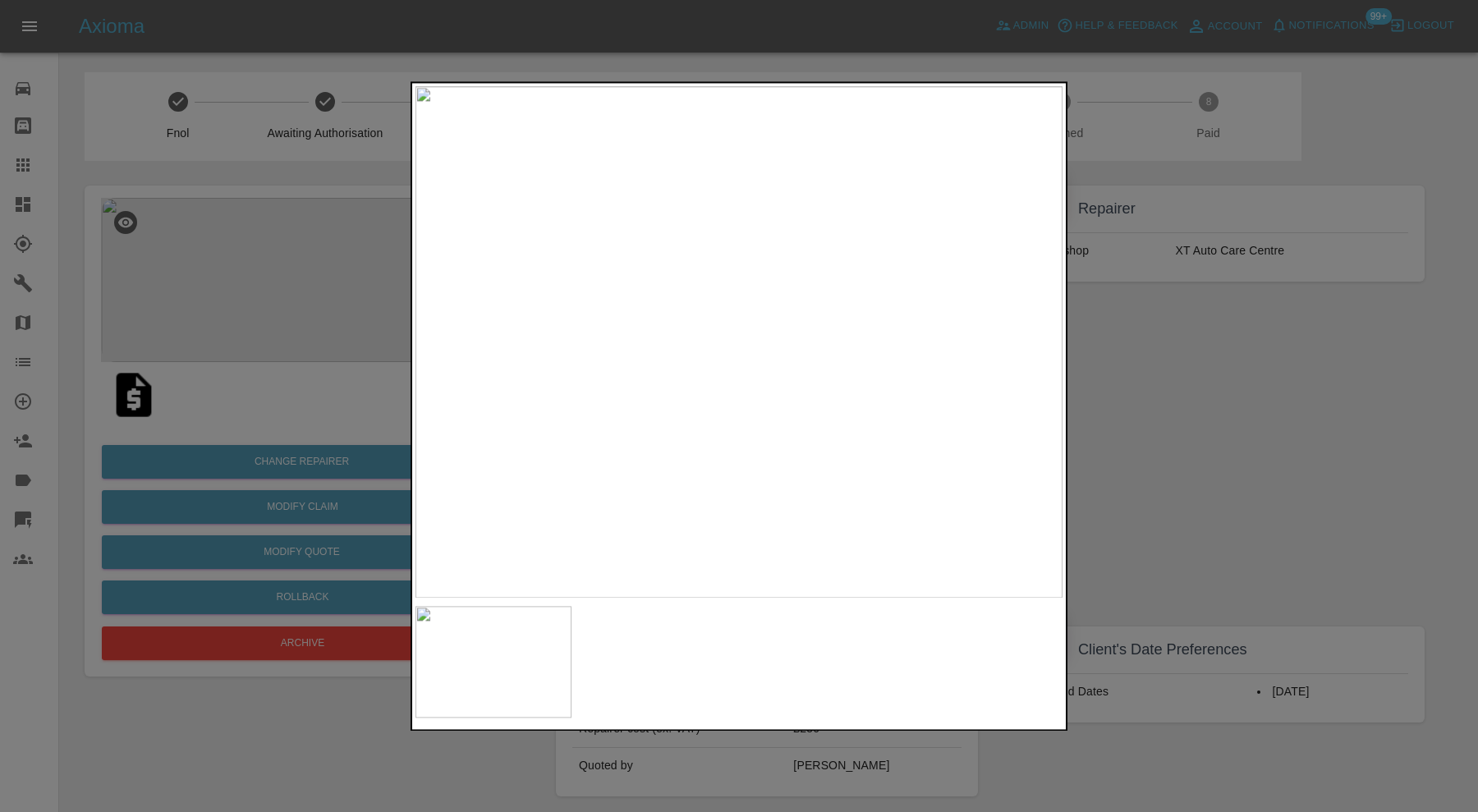
click at [1237, 404] on div at bounding box center [739, 406] width 1478 height 812
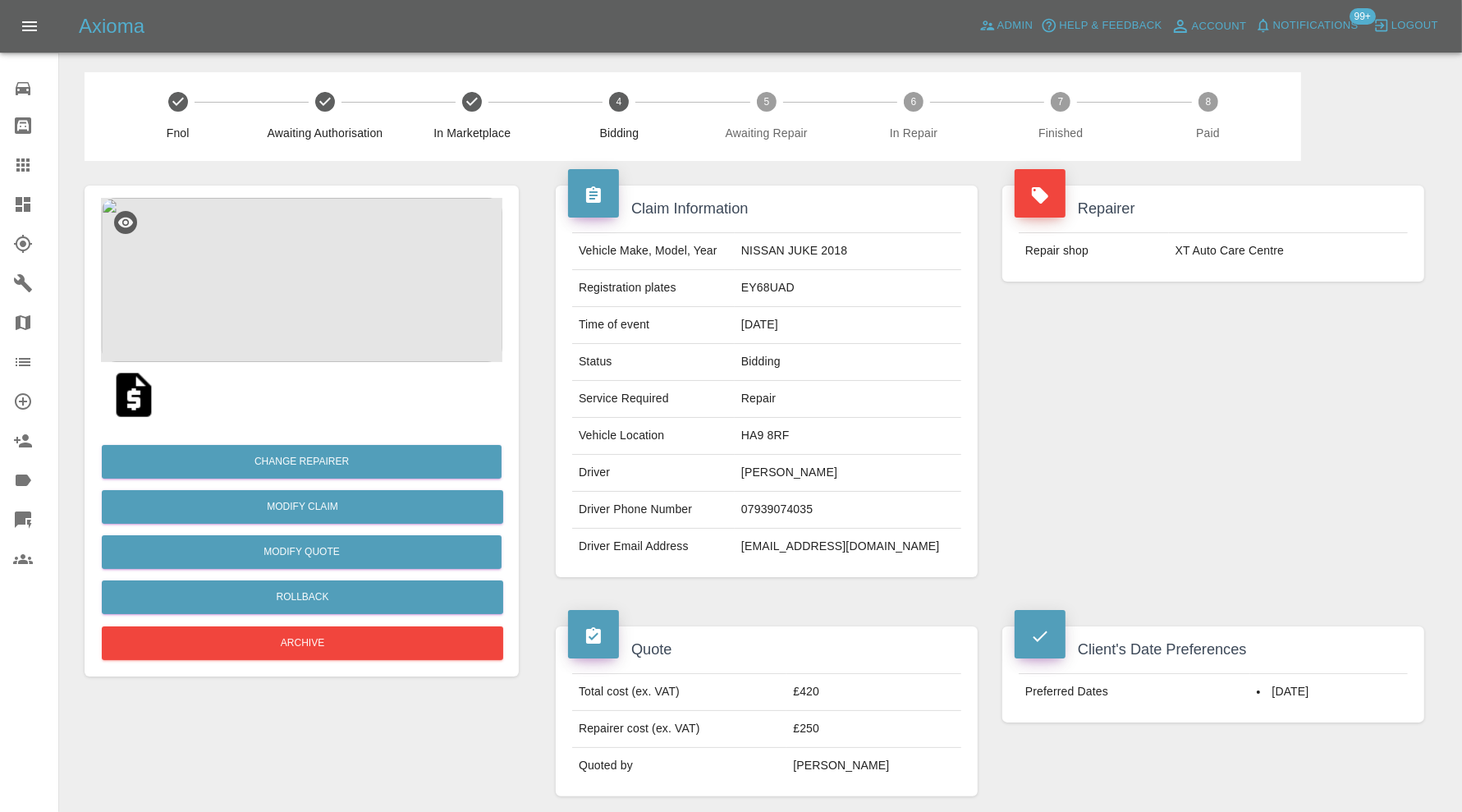
click at [347, 294] on img at bounding box center [301, 279] width 401 height 165
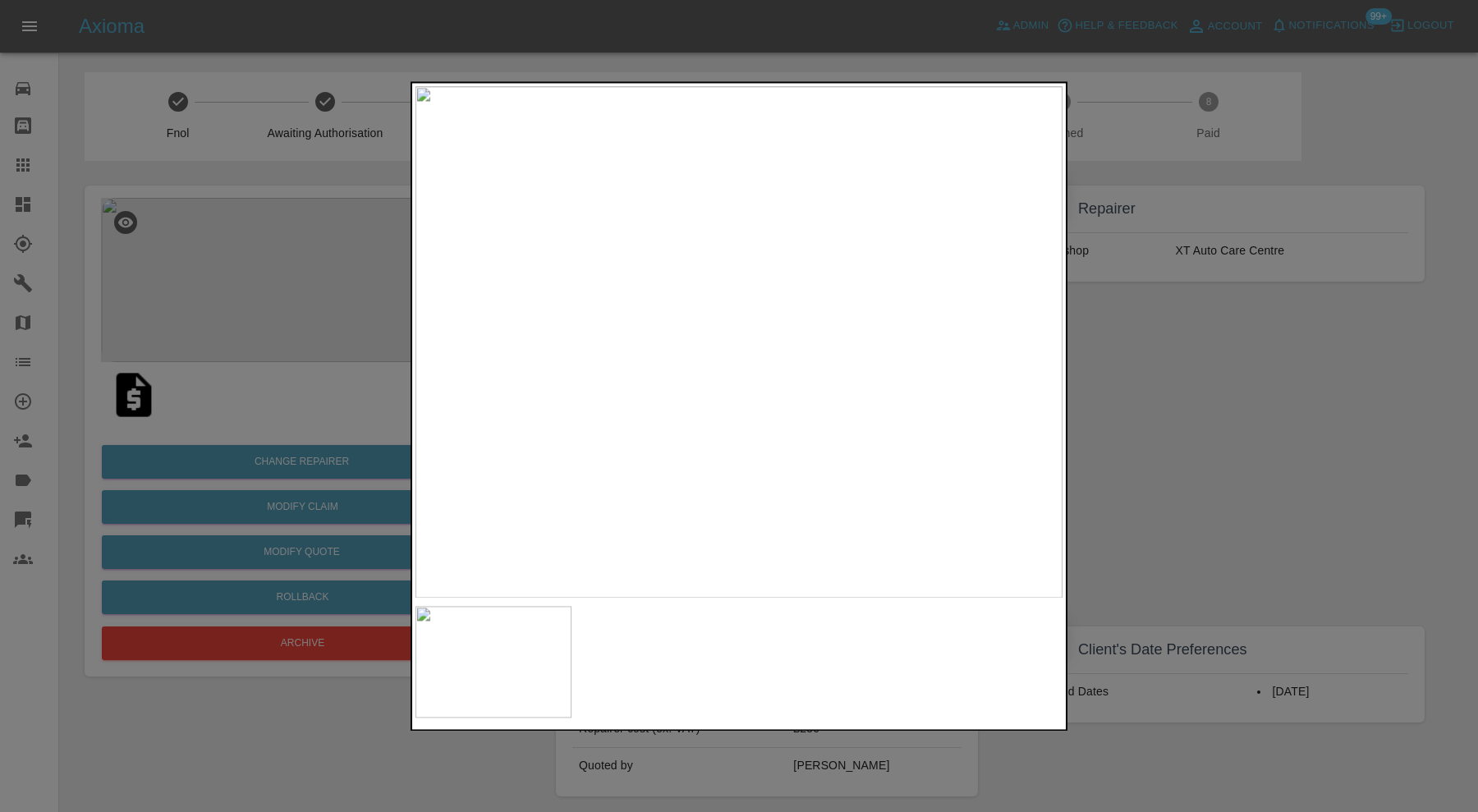
click at [1166, 399] on div at bounding box center [739, 406] width 1478 height 812
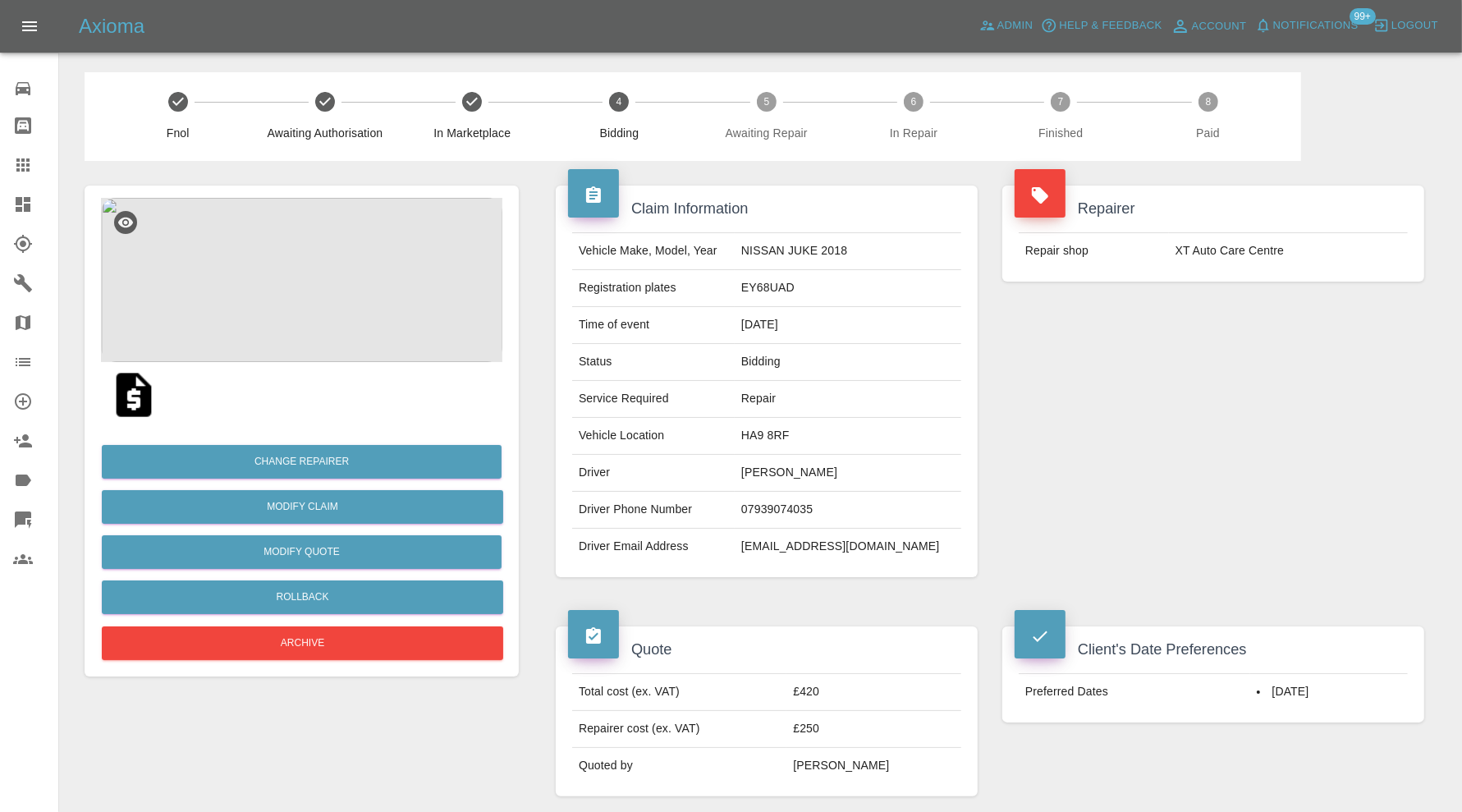
click at [29, 195] on icon at bounding box center [23, 204] width 20 height 20
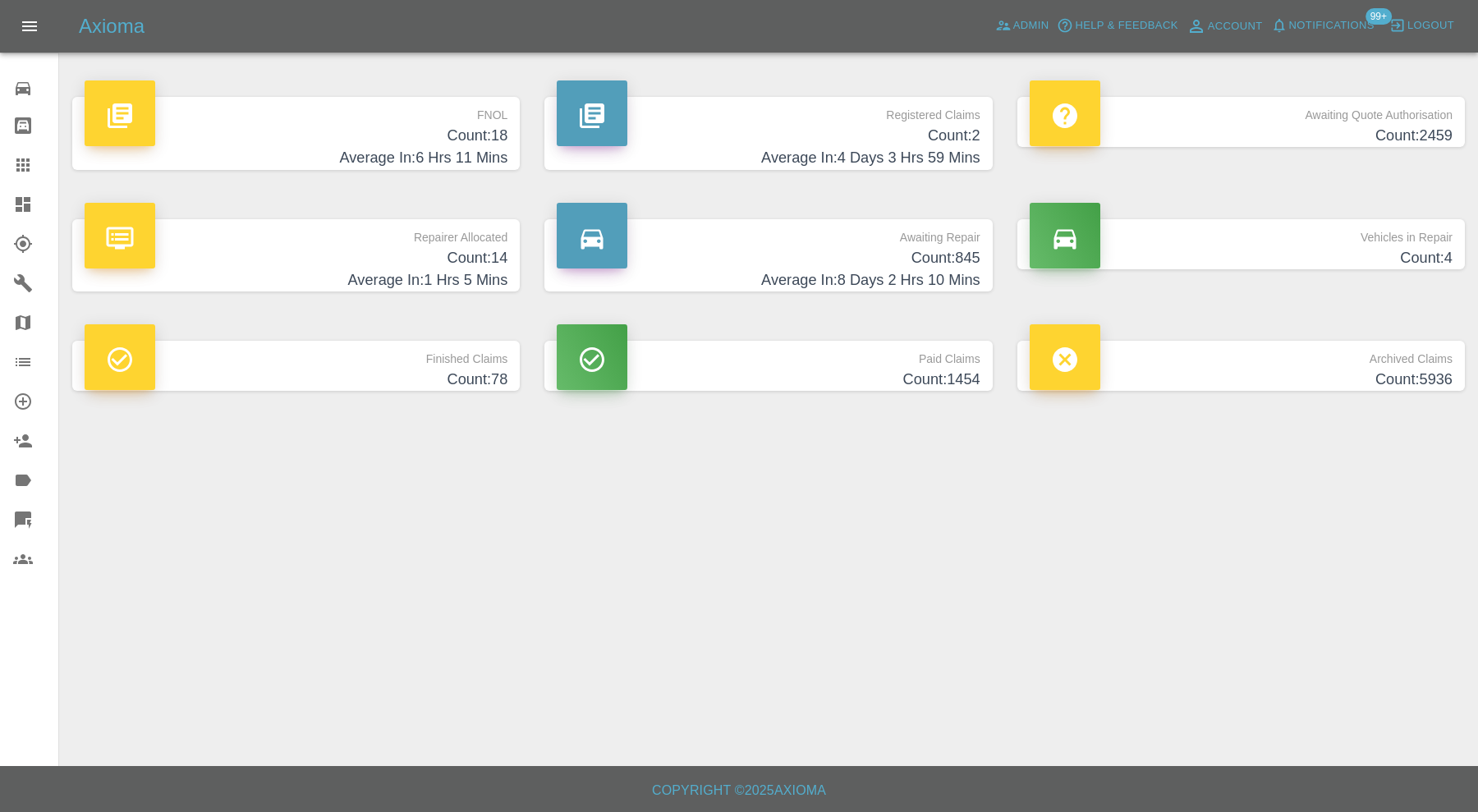
click at [402, 258] on h4 "Count: 14" at bounding box center [295, 258] width 423 height 22
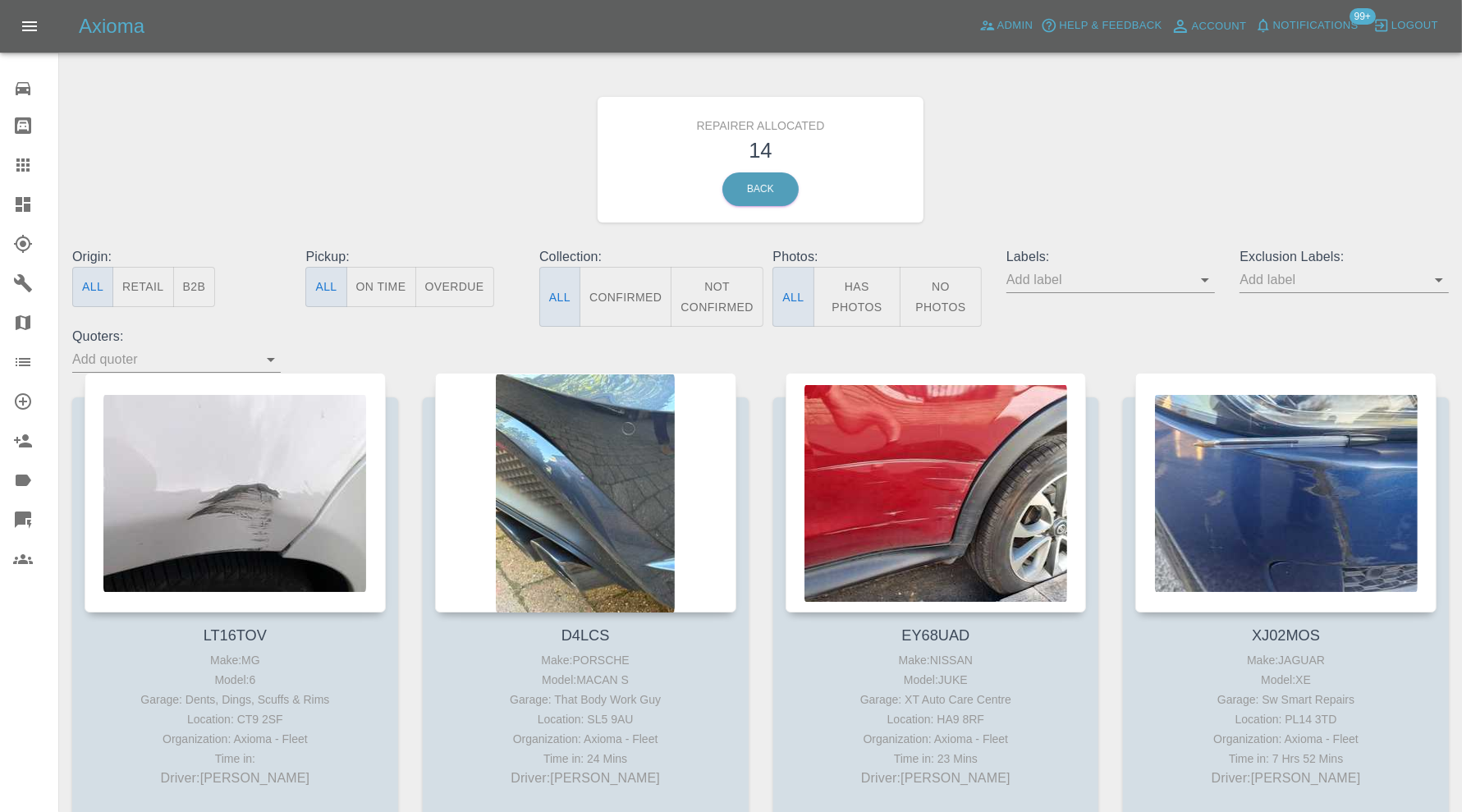
click at [194, 285] on button "B2B" at bounding box center [194, 287] width 43 height 41
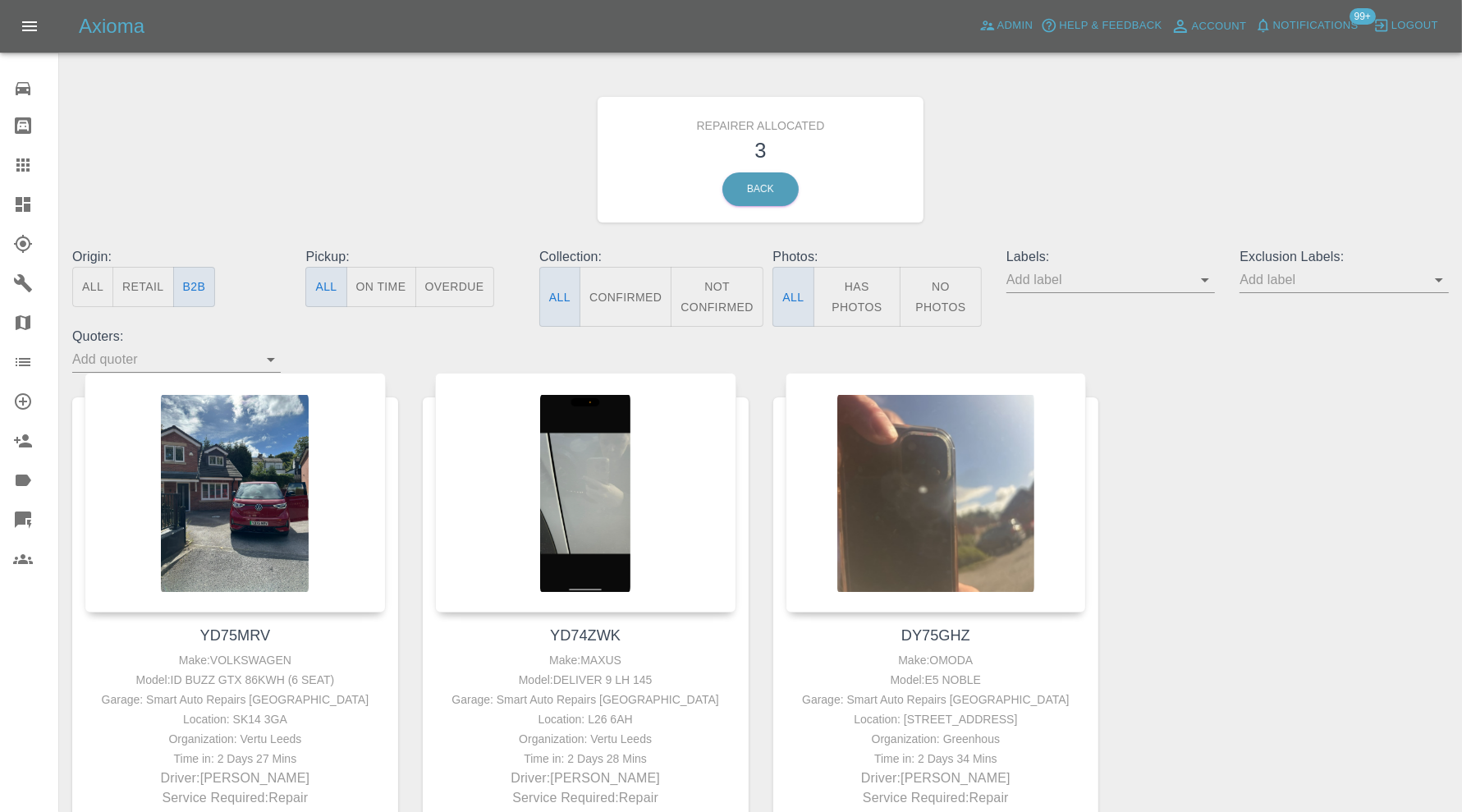
click at [21, 196] on icon at bounding box center [23, 204] width 20 height 20
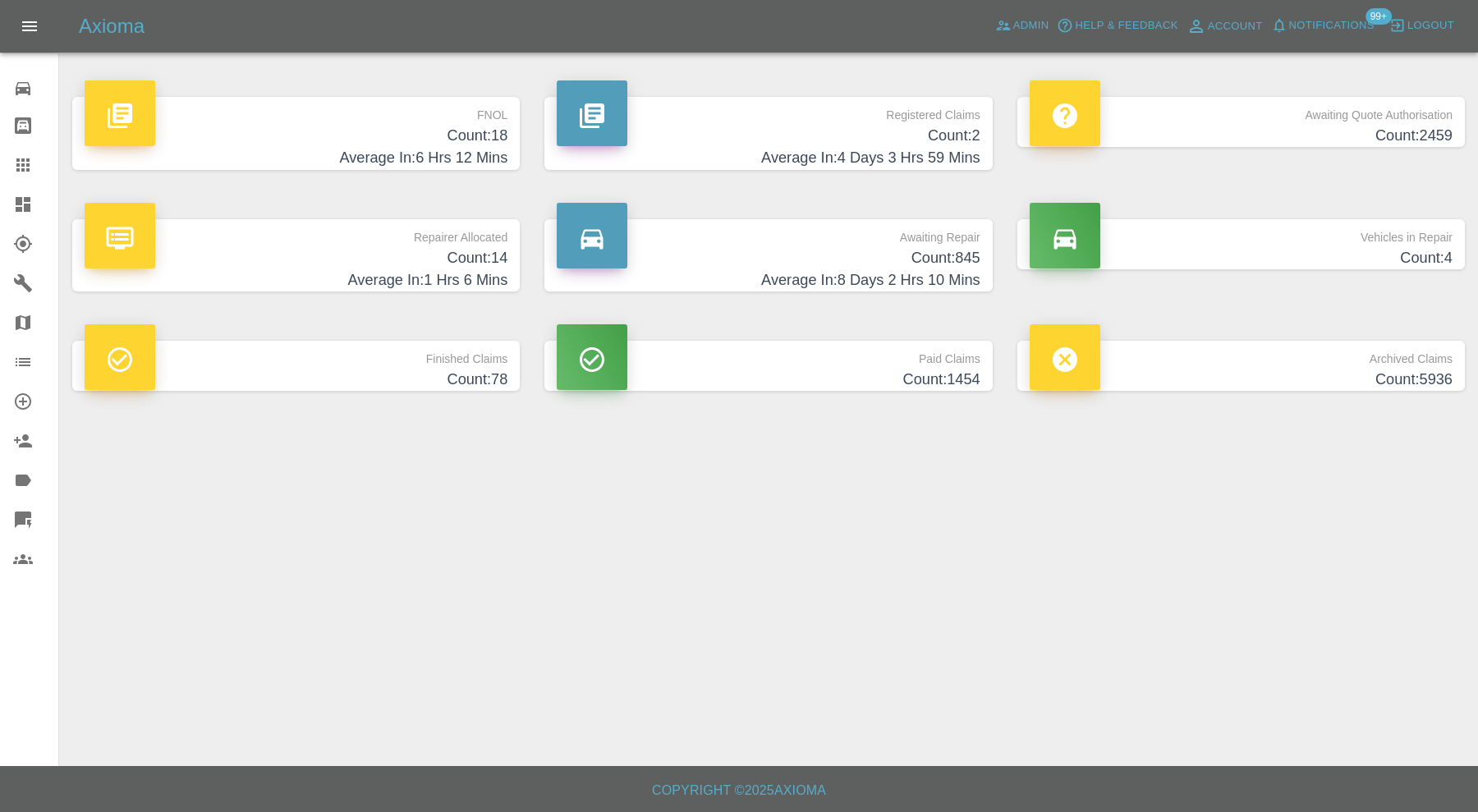
click at [733, 251] on h4 "Count: 845" at bounding box center [768, 258] width 423 height 22
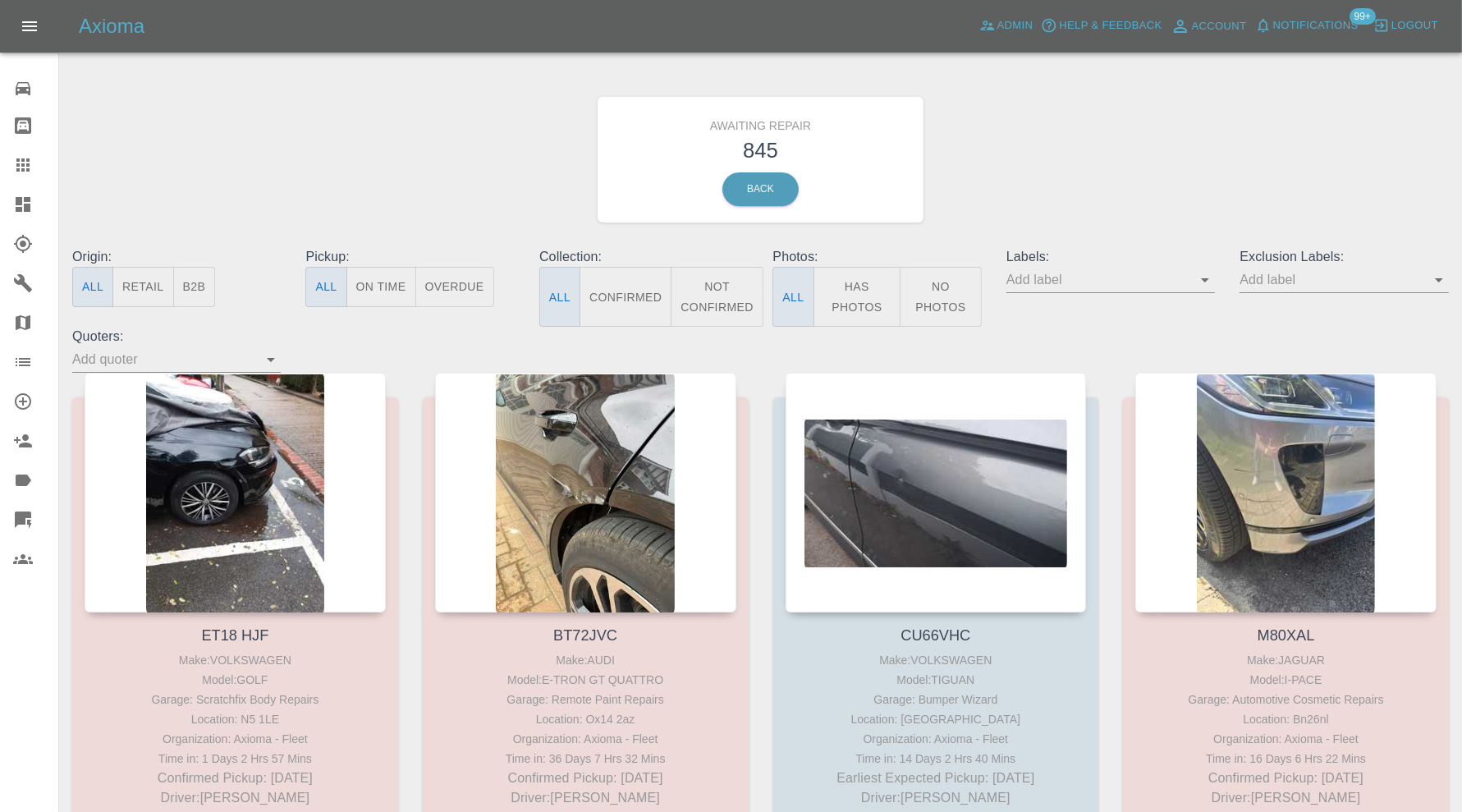
click at [181, 289] on button "B2B" at bounding box center [194, 287] width 43 height 41
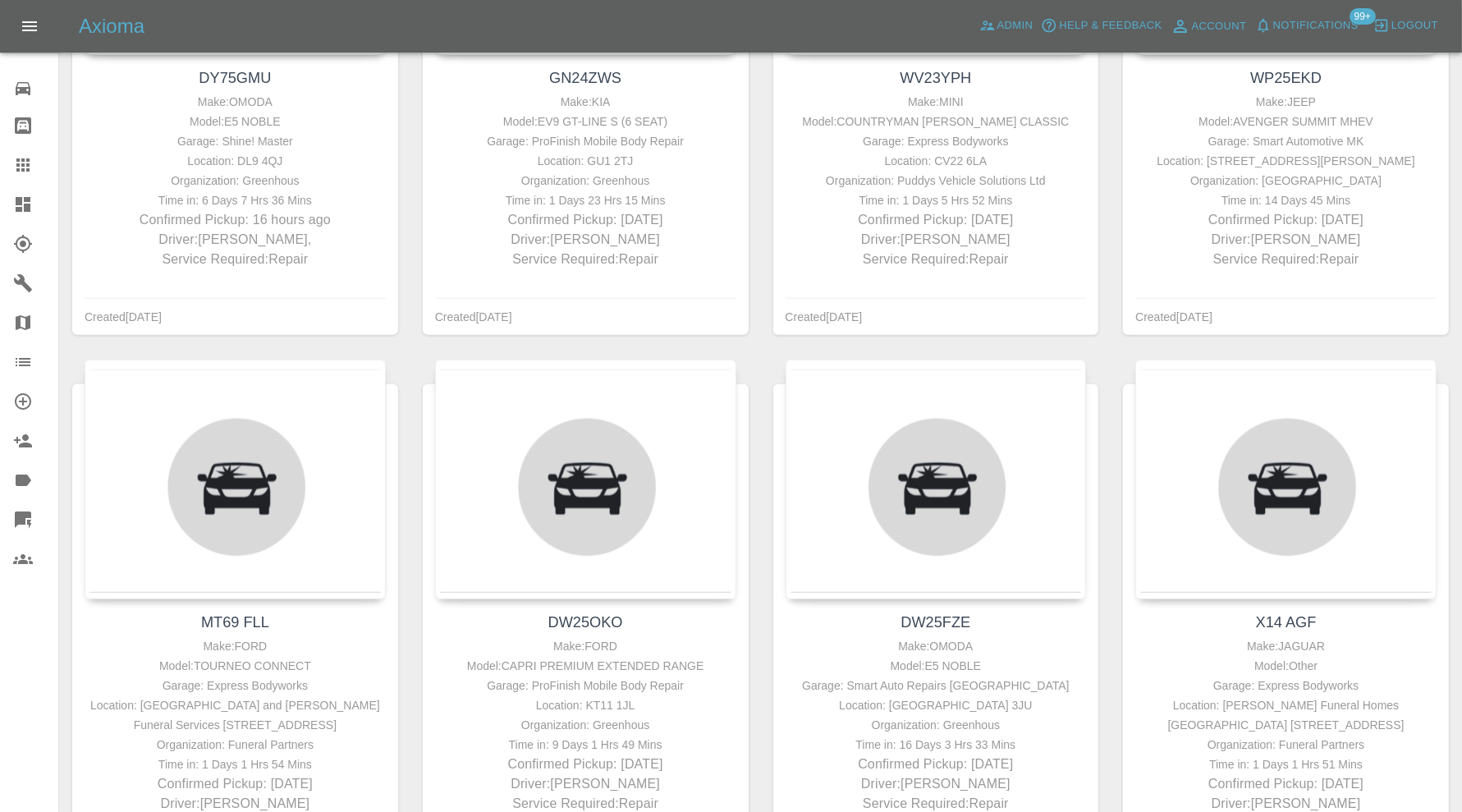
scroll to position [1111, 0]
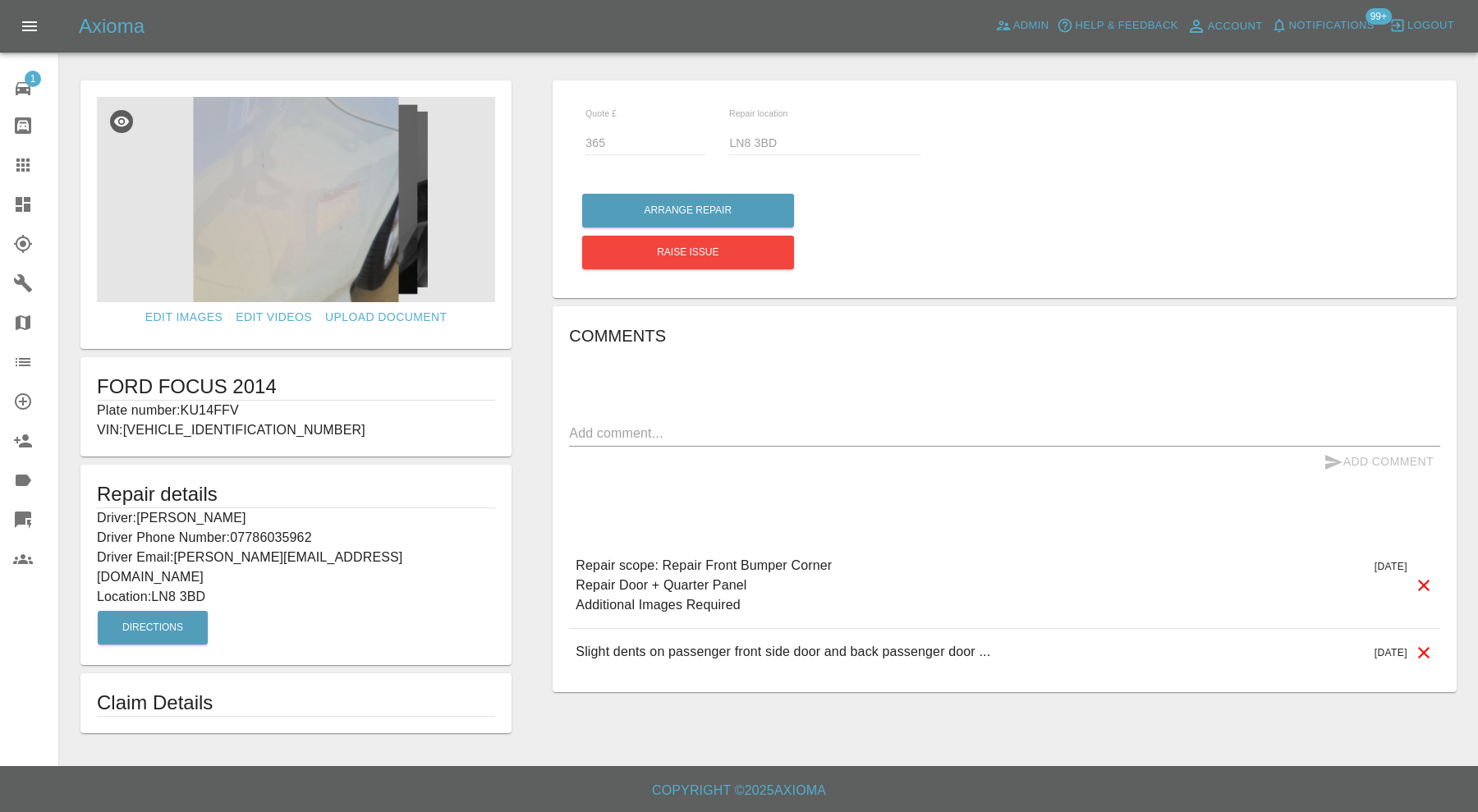
click at [347, 218] on img at bounding box center [296, 199] width 399 height 205
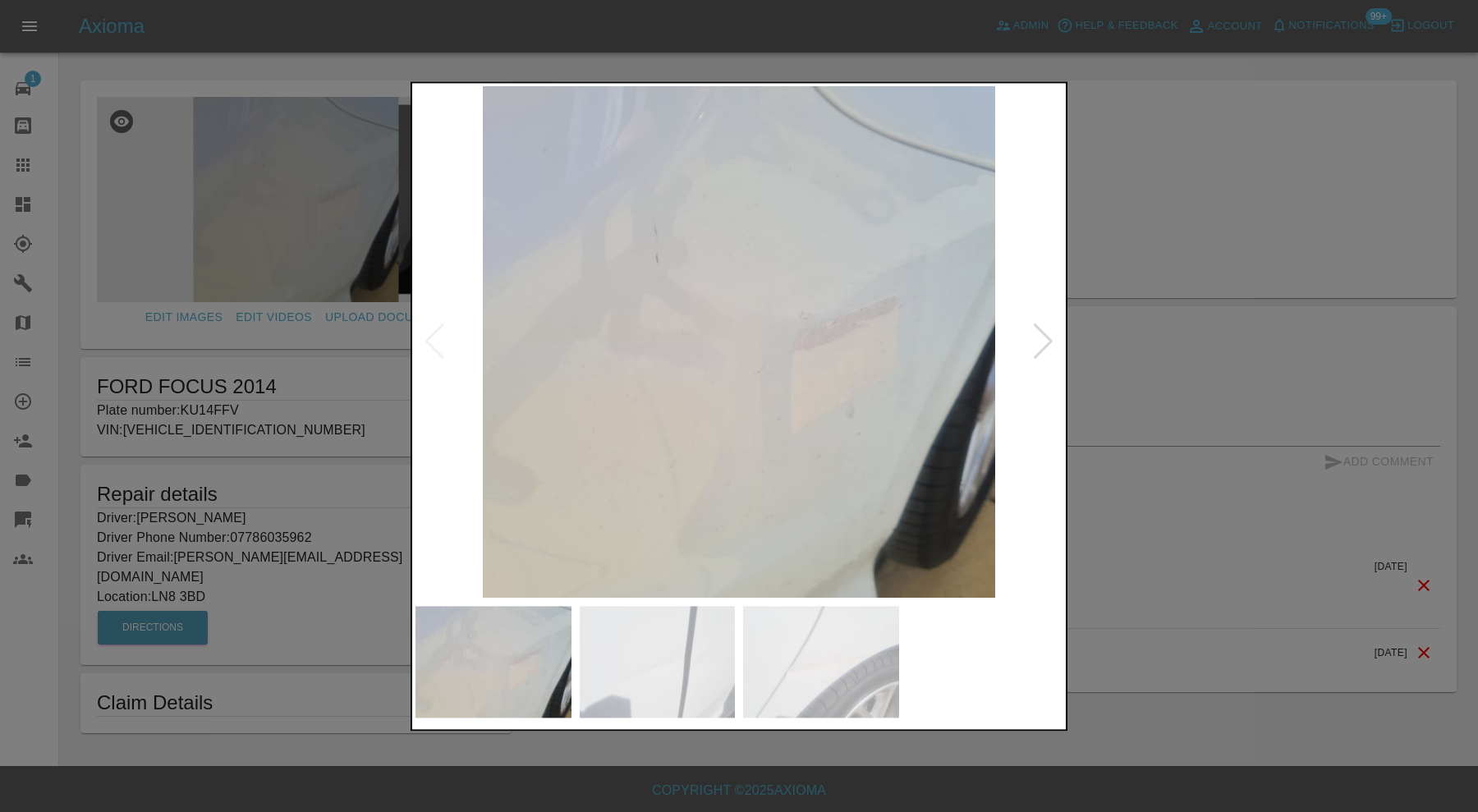
click at [1047, 342] on div at bounding box center [1043, 342] width 22 height 36
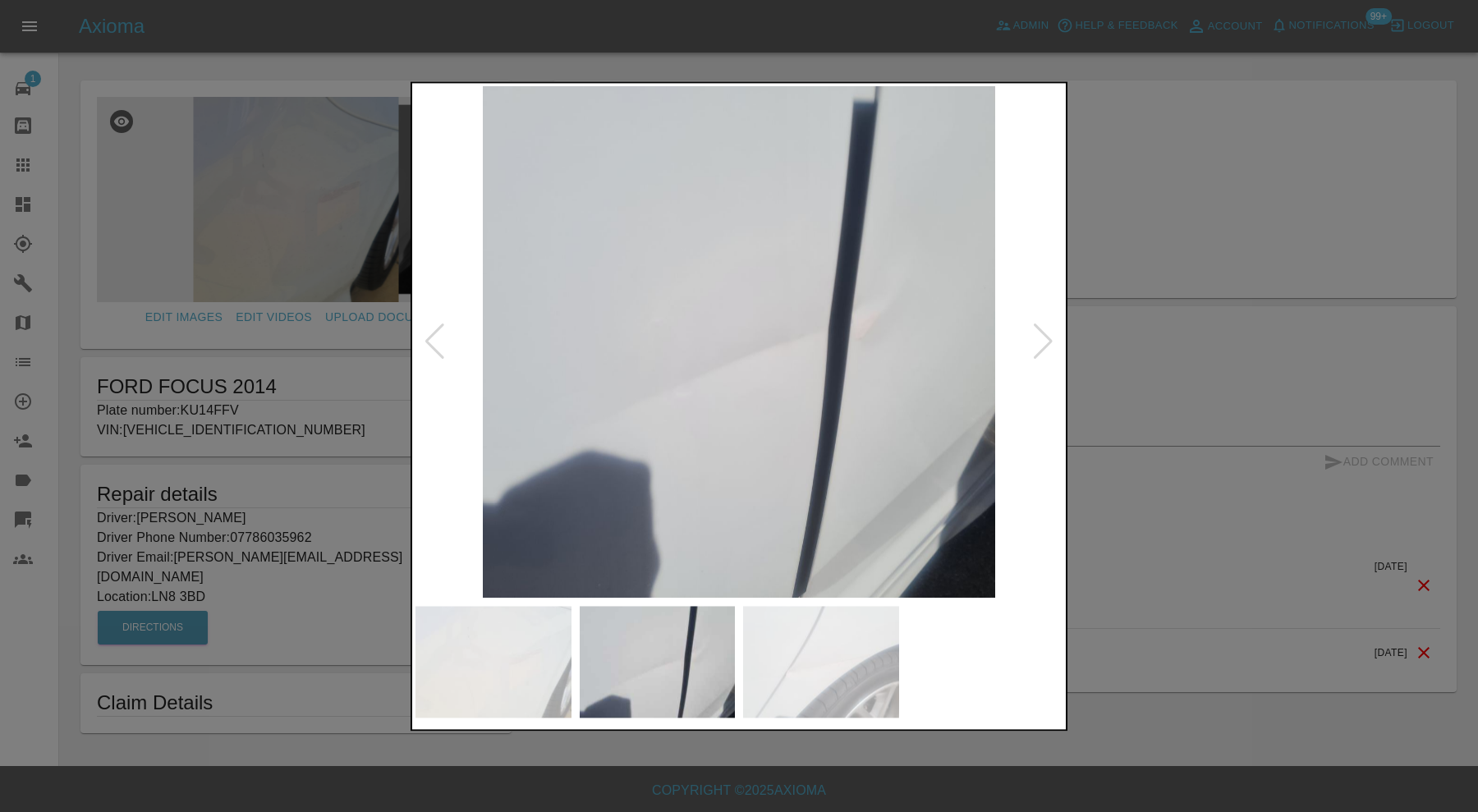
click at [1041, 337] on div at bounding box center [1043, 342] width 22 height 36
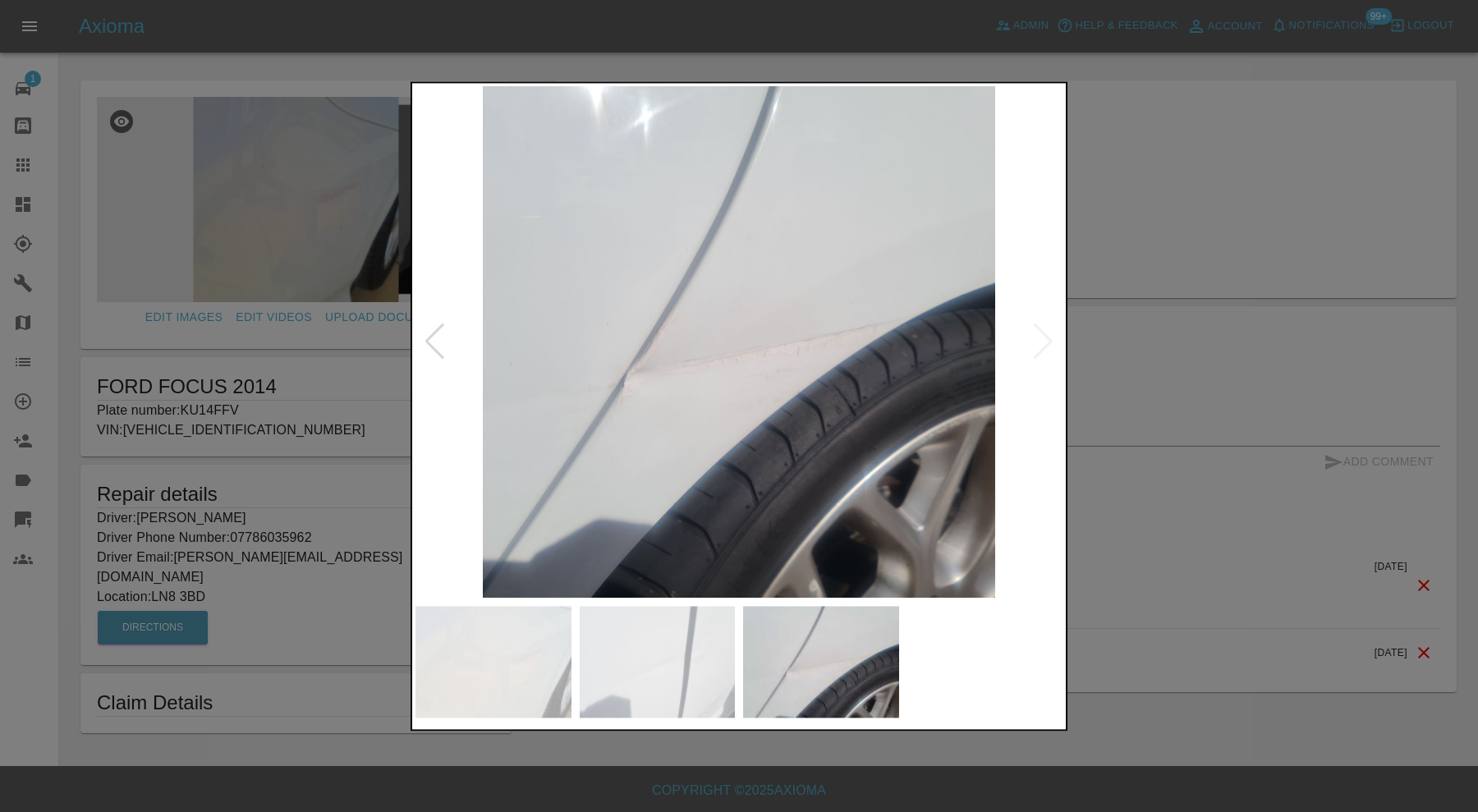
click at [1041, 337] on img at bounding box center [739, 342] width 647 height 512
click at [429, 332] on div at bounding box center [434, 342] width 22 height 36
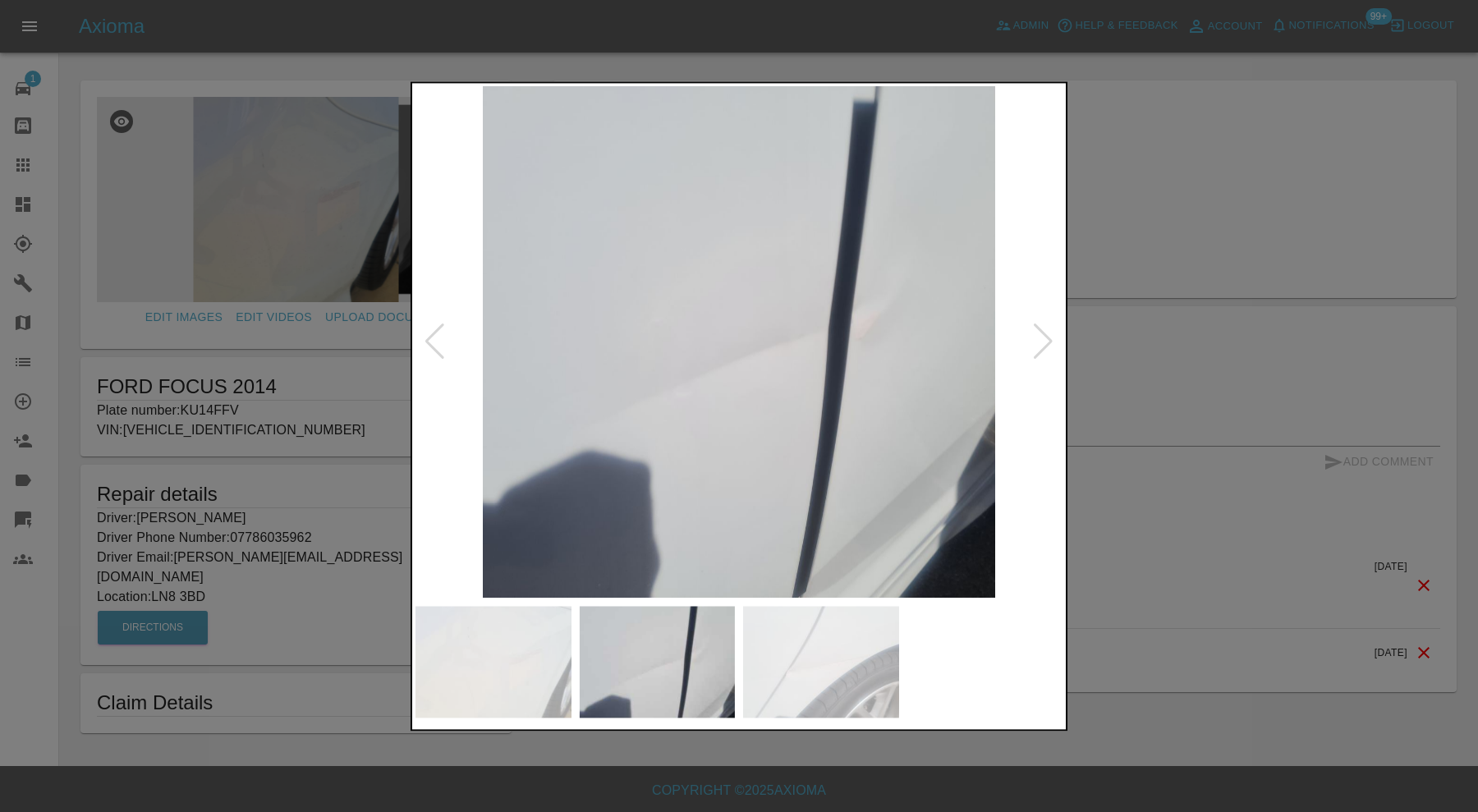
click at [429, 332] on div at bounding box center [434, 342] width 22 height 36
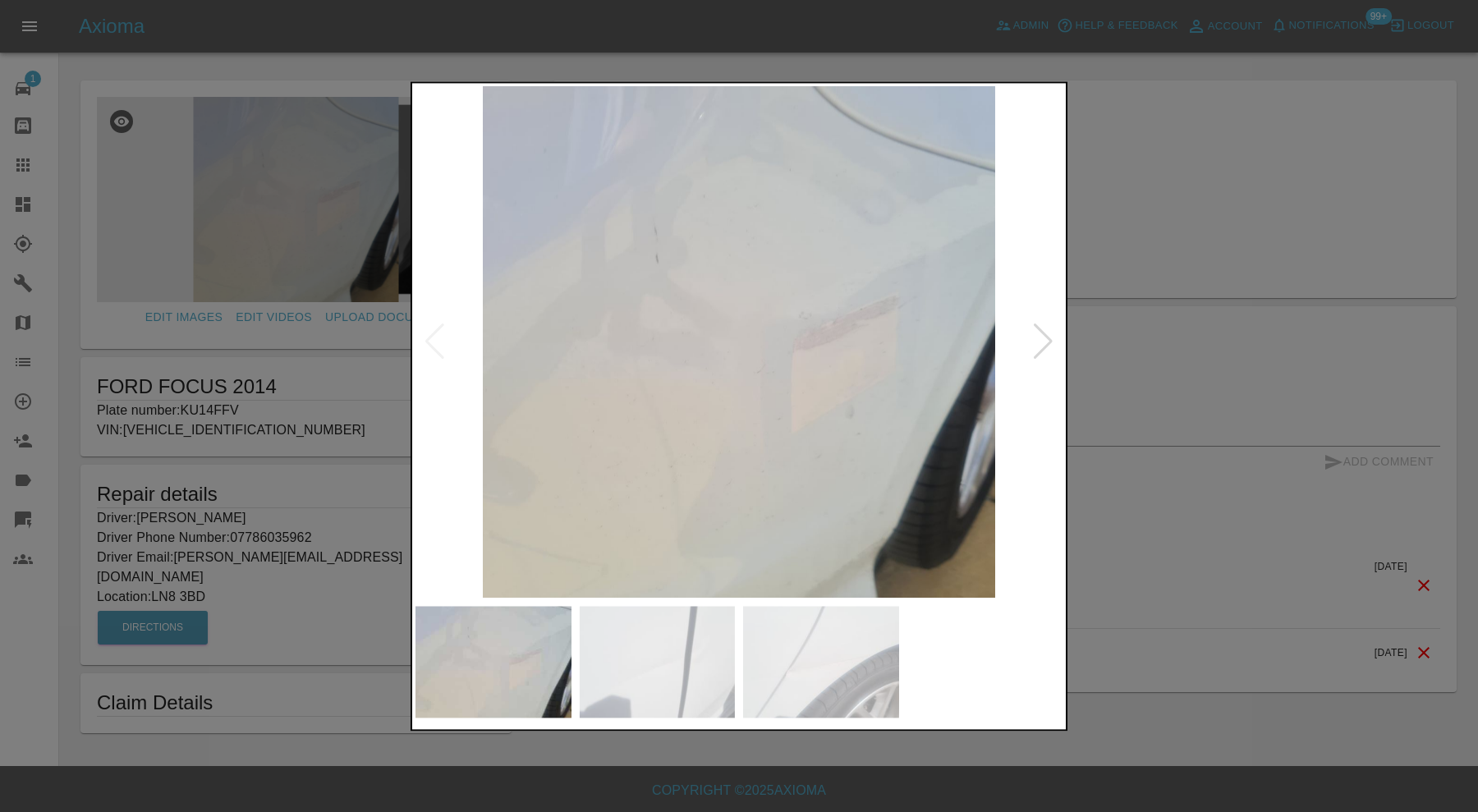
click at [429, 332] on img at bounding box center [739, 342] width 647 height 512
click at [1044, 333] on div at bounding box center [1043, 342] width 22 height 36
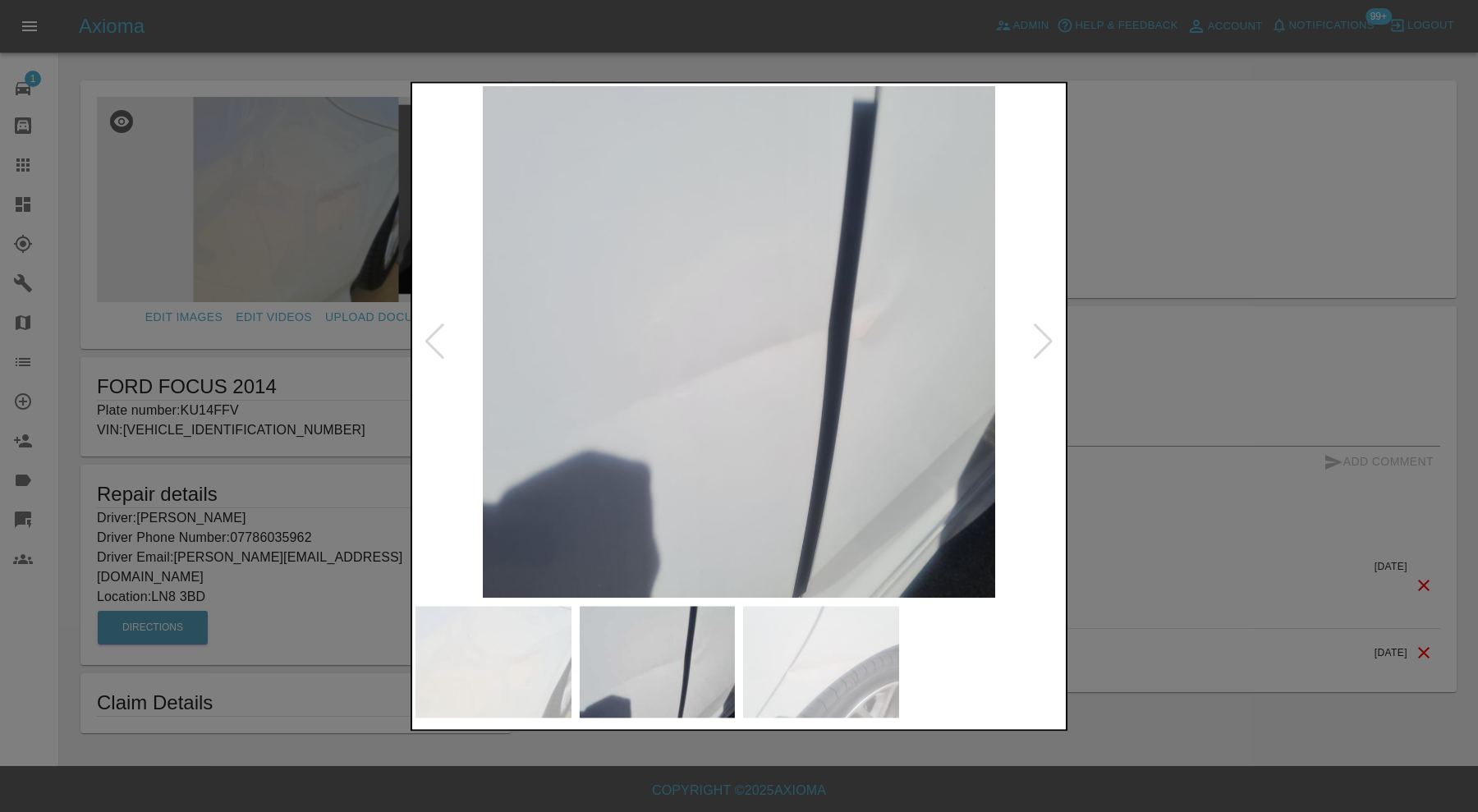
click at [1044, 333] on div at bounding box center [1043, 342] width 22 height 36
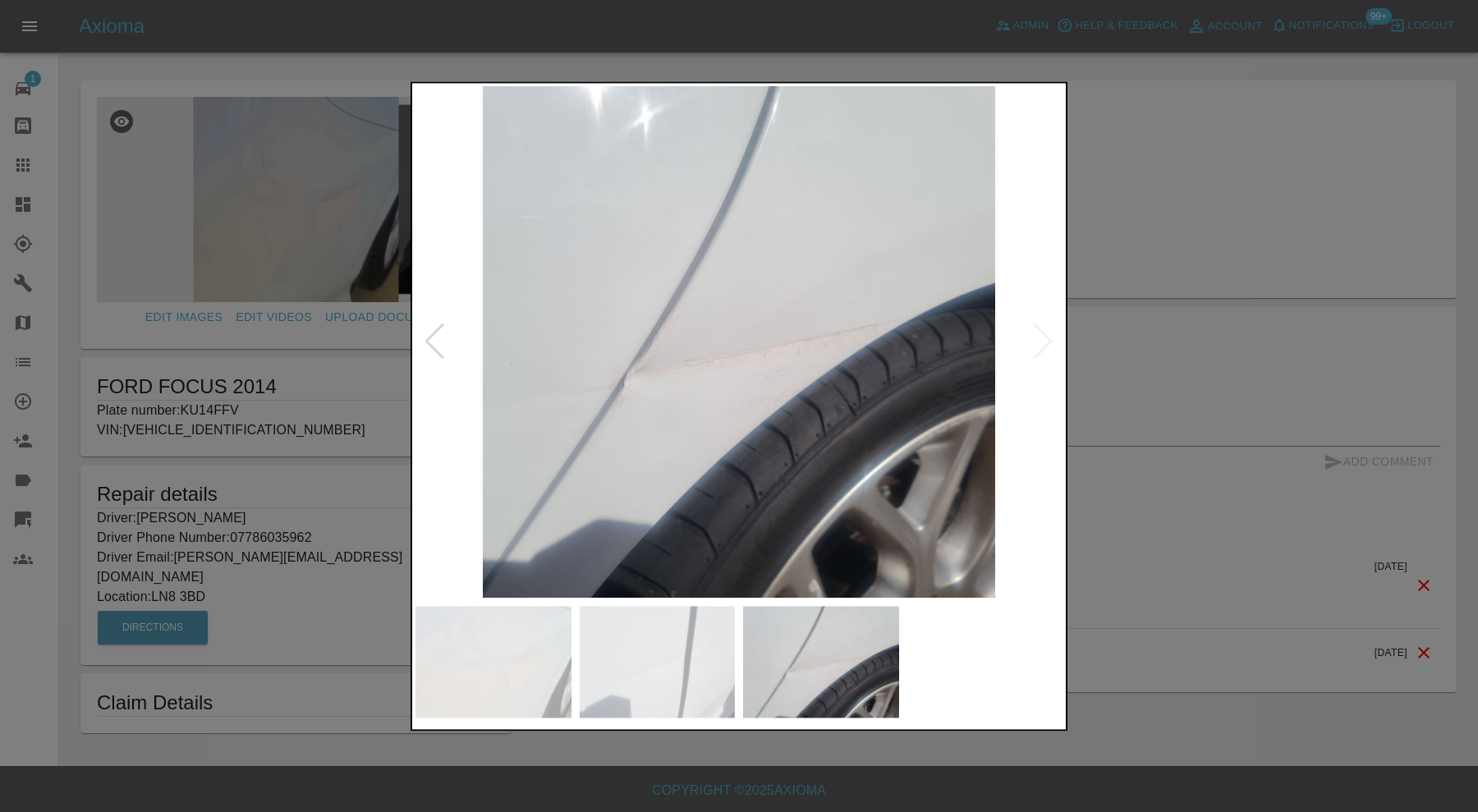
click at [1045, 333] on img at bounding box center [739, 342] width 647 height 512
click at [1124, 302] on div at bounding box center [739, 406] width 1478 height 812
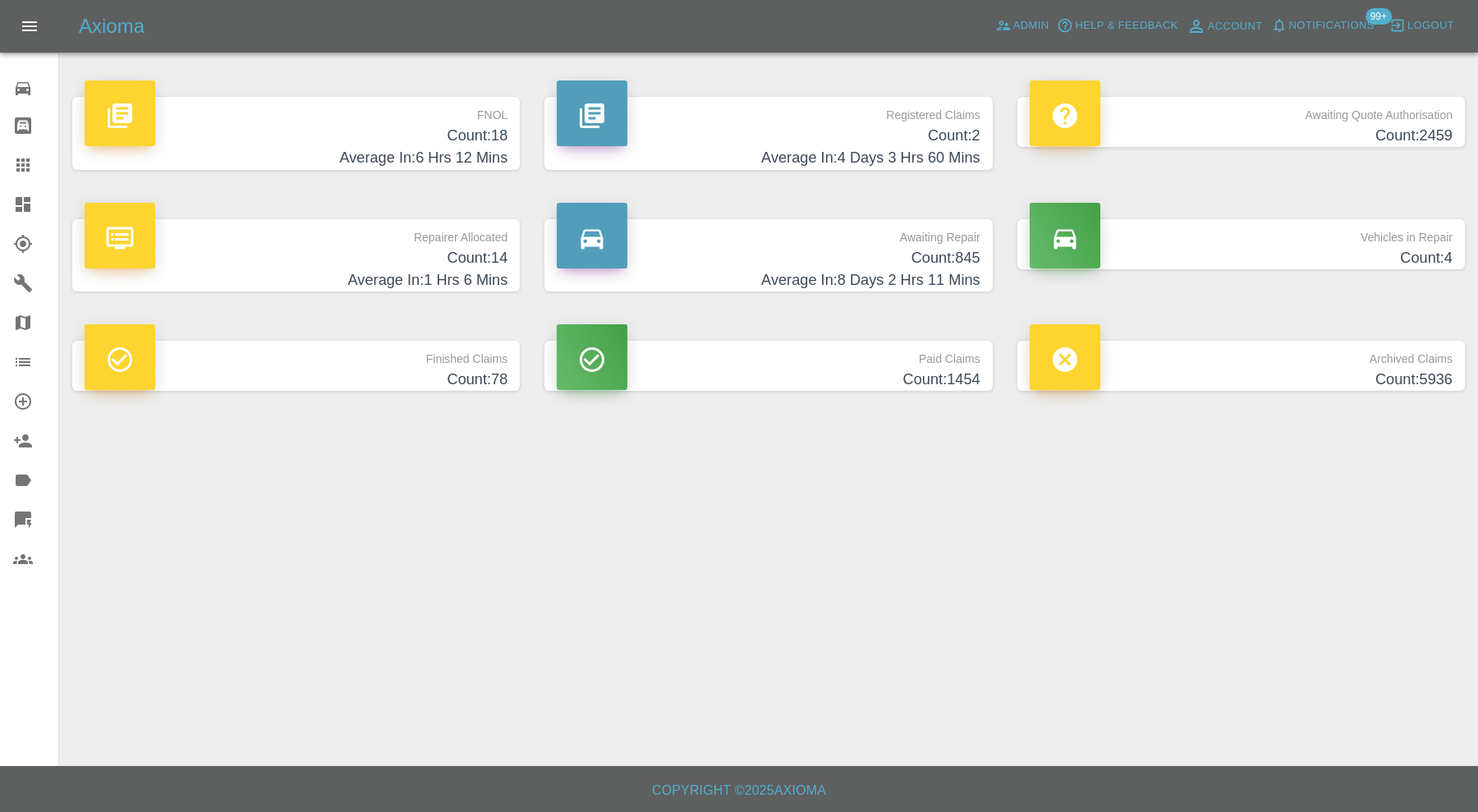
click at [423, 375] on h4 "Count: 78" at bounding box center [295, 380] width 423 height 22
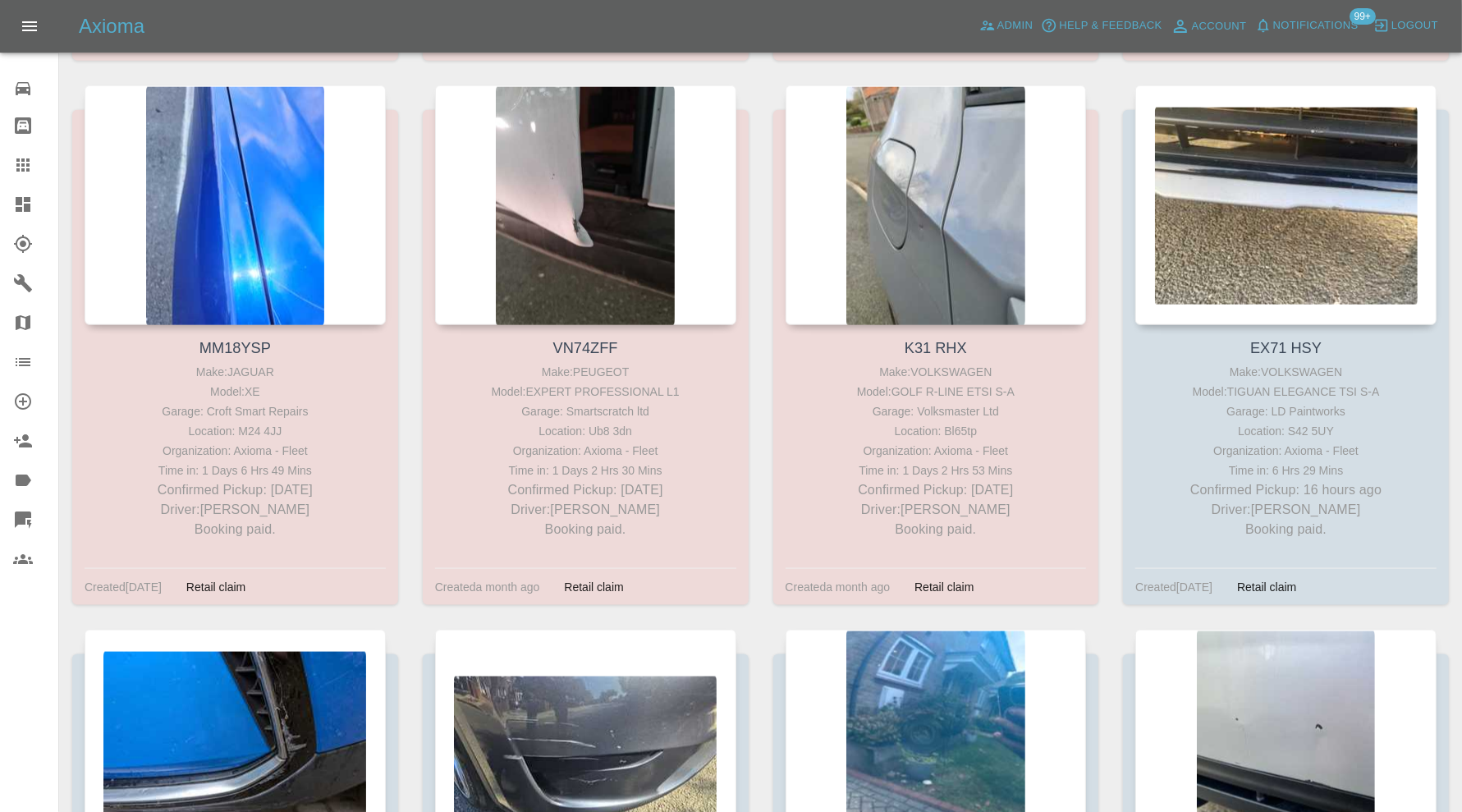
scroll to position [7387, 0]
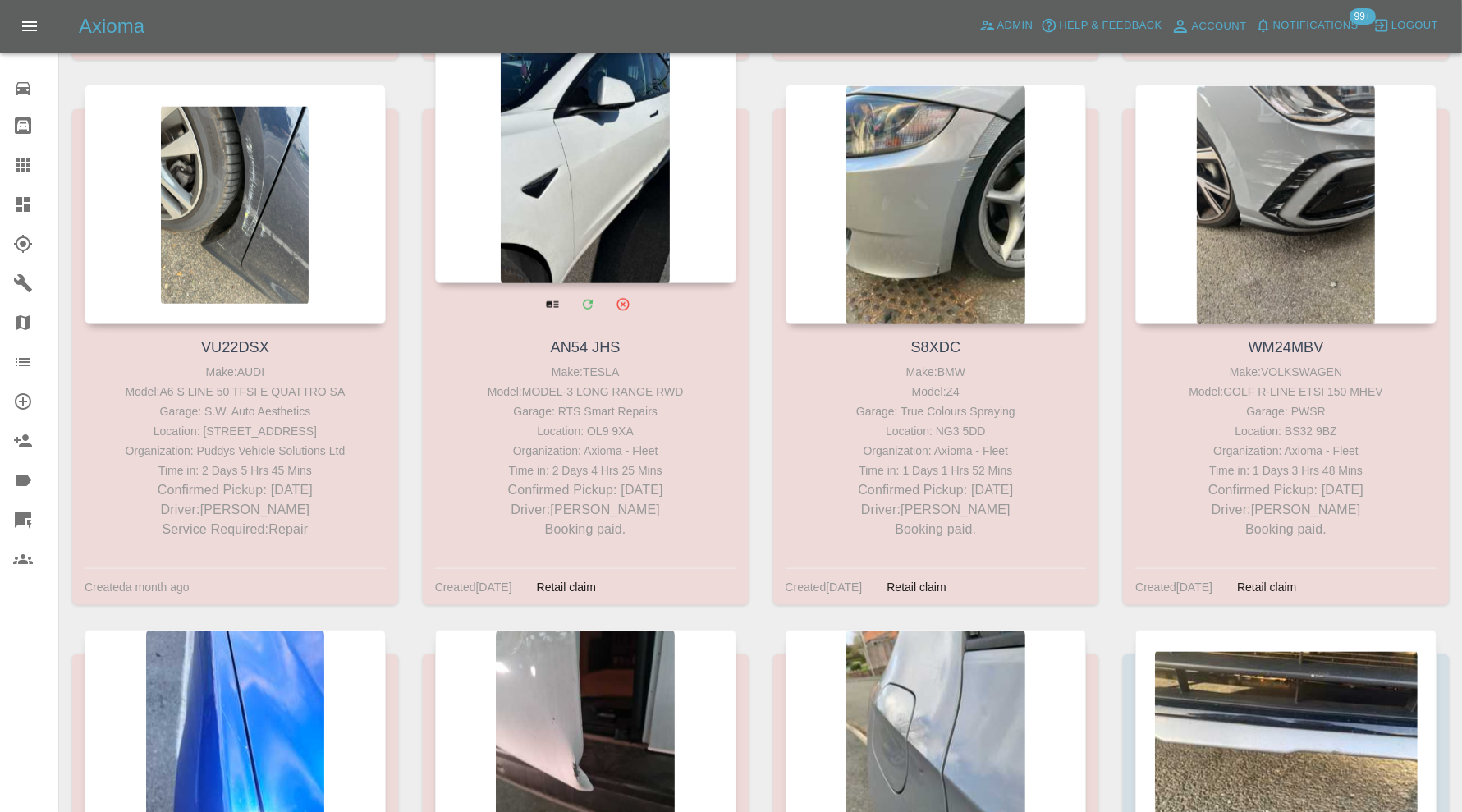
click at [591, 204] on div at bounding box center [585, 164] width 301 height 240
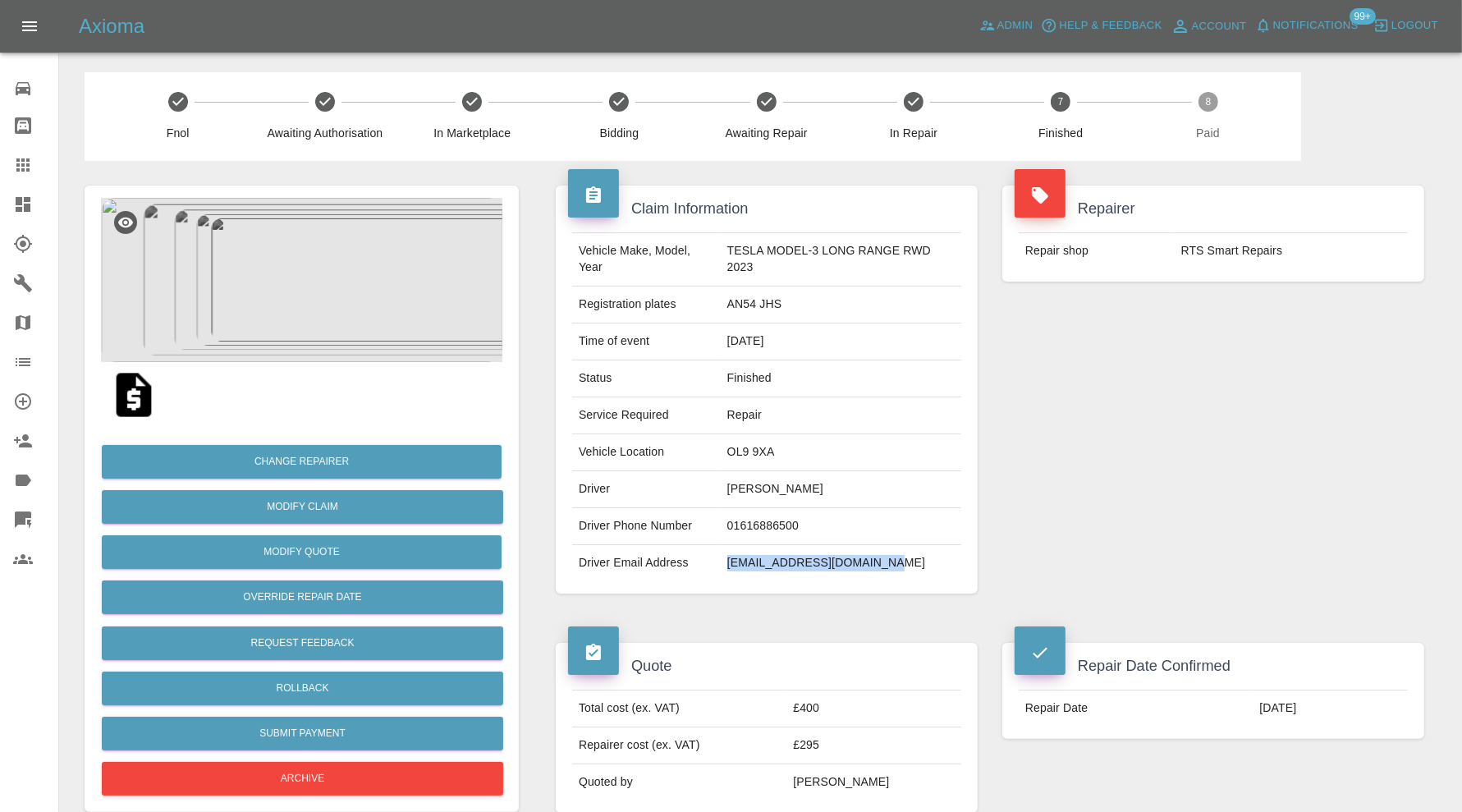
drag, startPoint x: 880, startPoint y: 561, endPoint x: 720, endPoint y: 576, distance: 160.7
click at [721, 576] on td "[EMAIL_ADDRESS][DOMAIN_NAME]" at bounding box center [841, 563] width 241 height 36
copy td "[EMAIL_ADDRESS][DOMAIN_NAME]"
click at [17, 199] on icon at bounding box center [23, 204] width 15 height 15
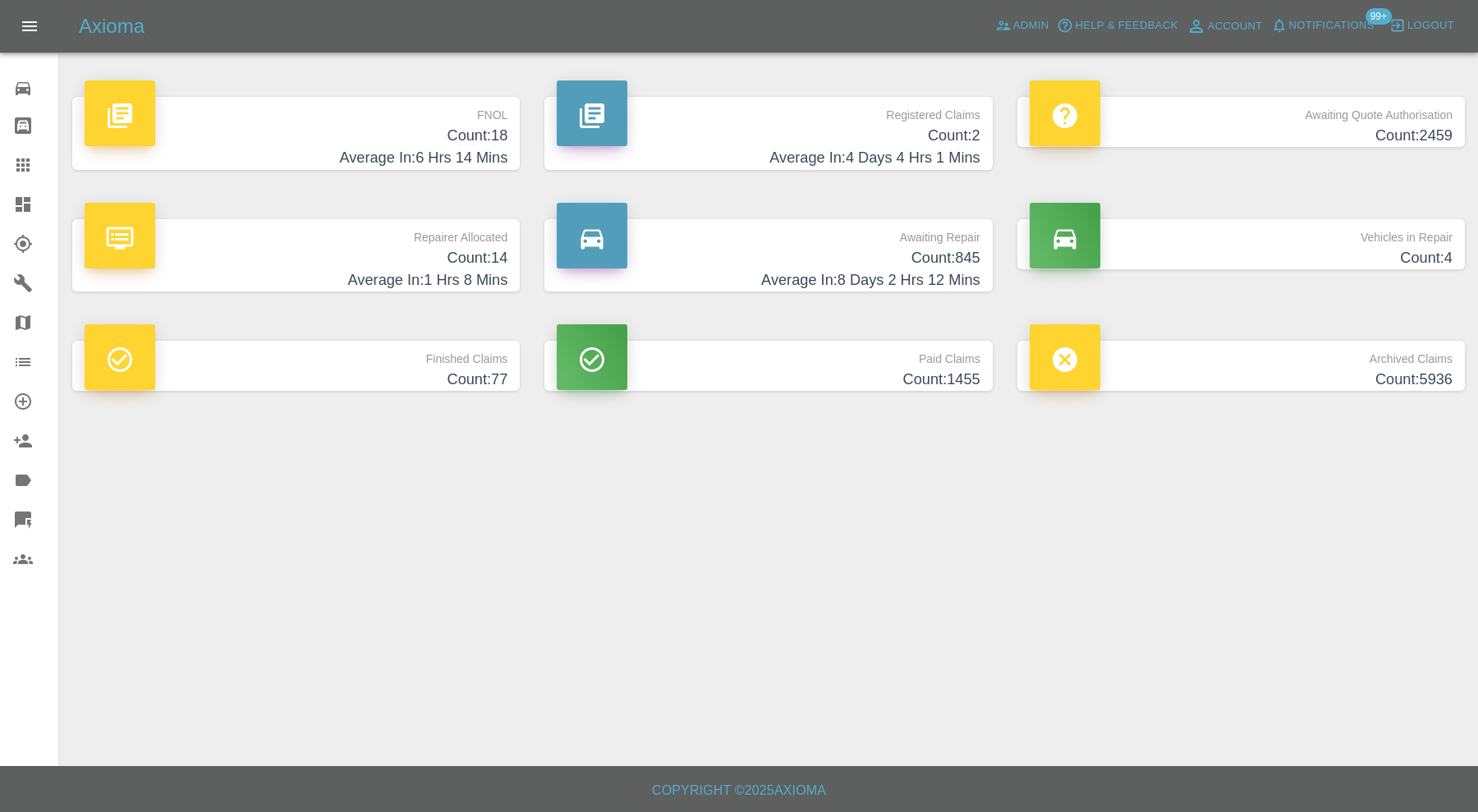
click at [461, 265] on h4 "Count: 14" at bounding box center [295, 258] width 423 height 22
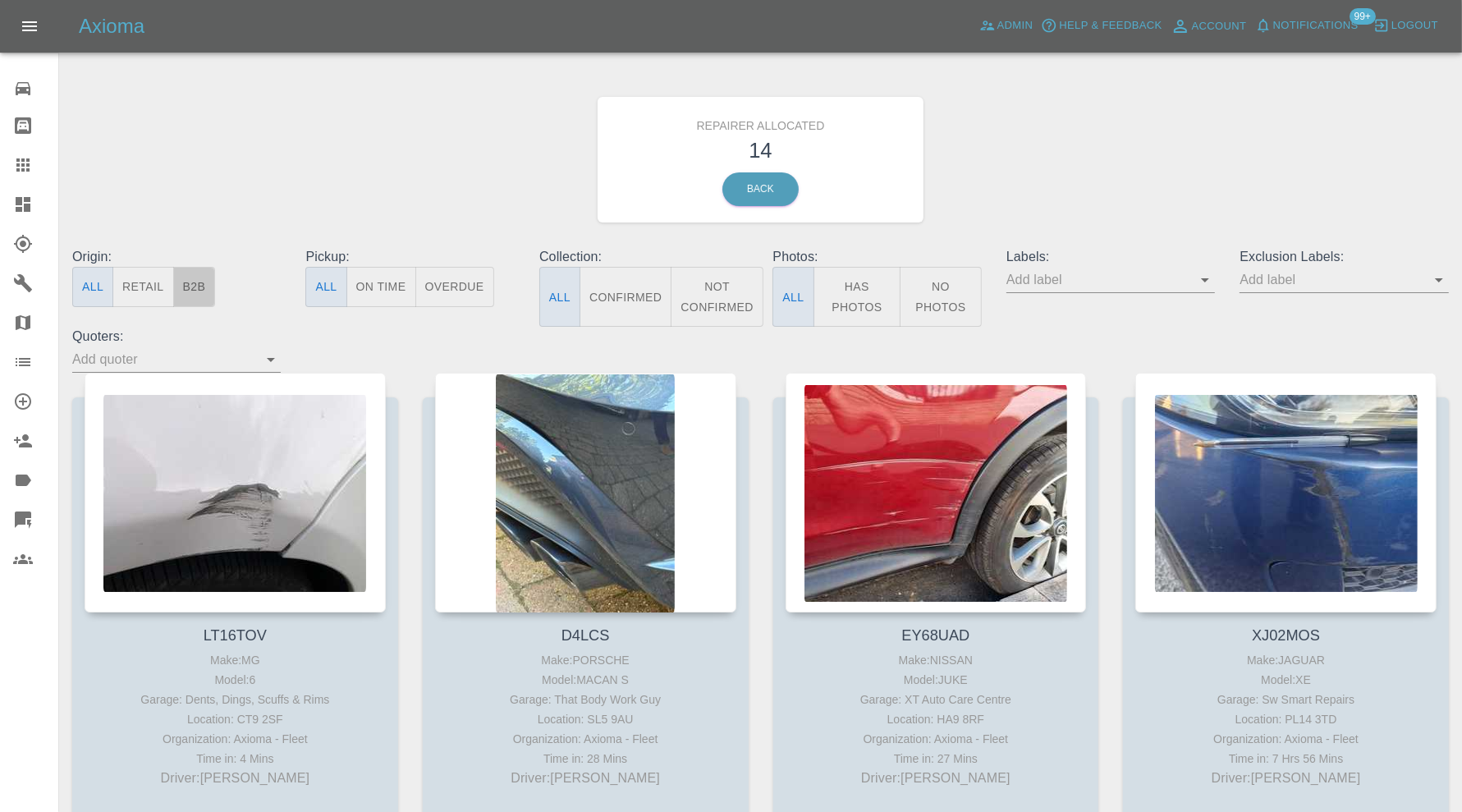
click at [206, 274] on button "B2B" at bounding box center [194, 287] width 43 height 41
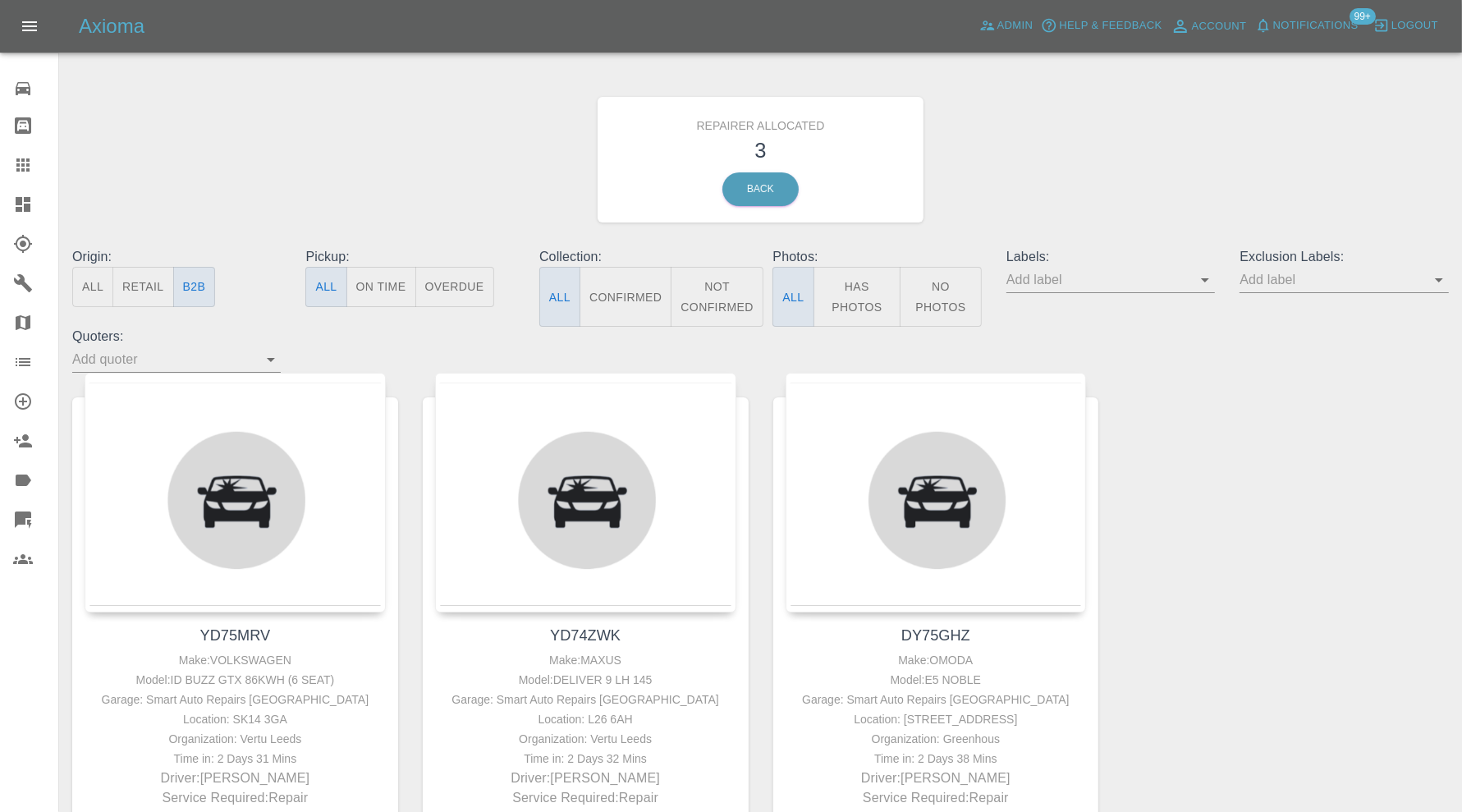
click at [25, 187] on link "Dashboard" at bounding box center [29, 204] width 58 height 40
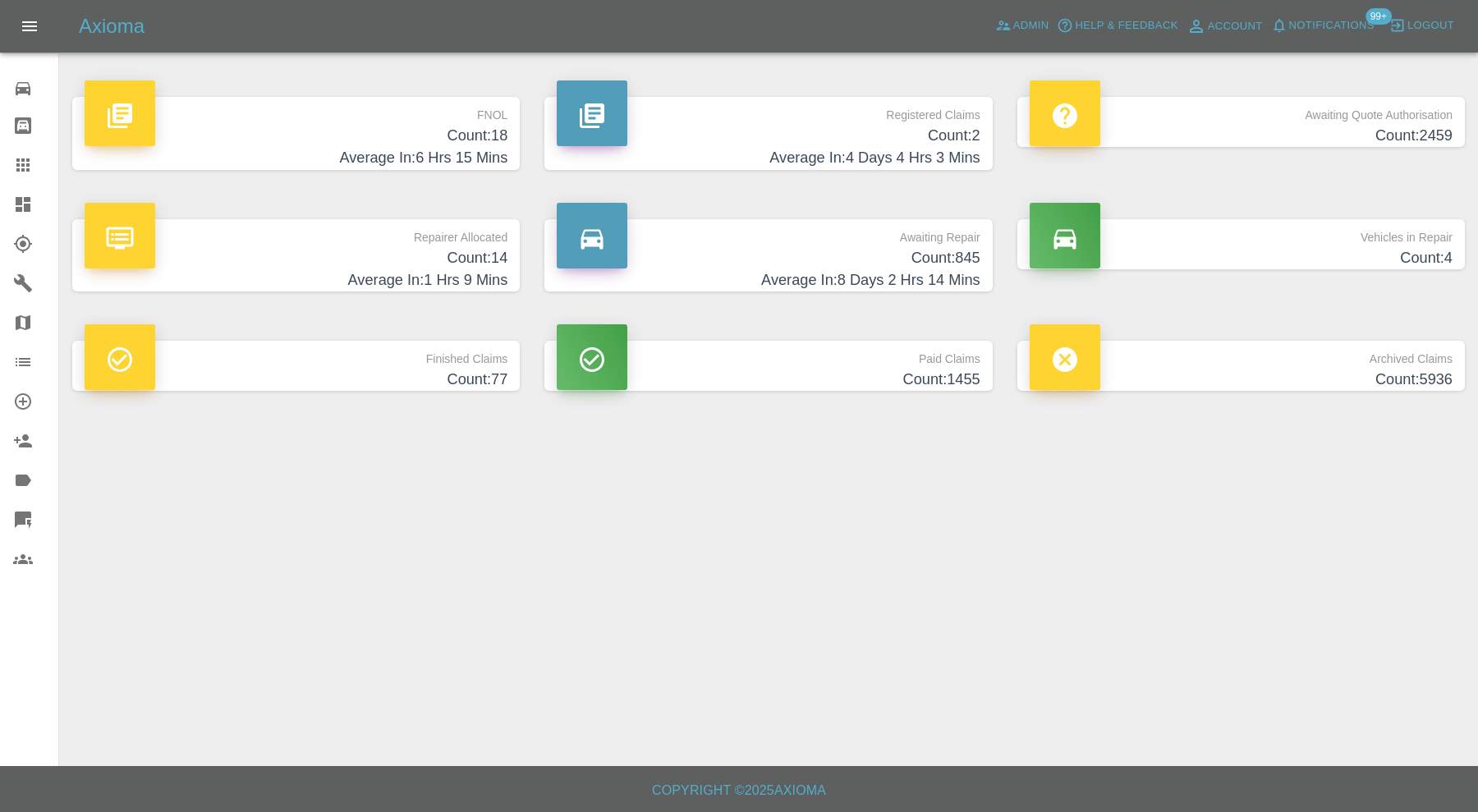
drag, startPoint x: 28, startPoint y: 156, endPoint x: 277, endPoint y: 303, distance: 289.2
click at [28, 156] on icon at bounding box center [23, 165] width 20 height 20
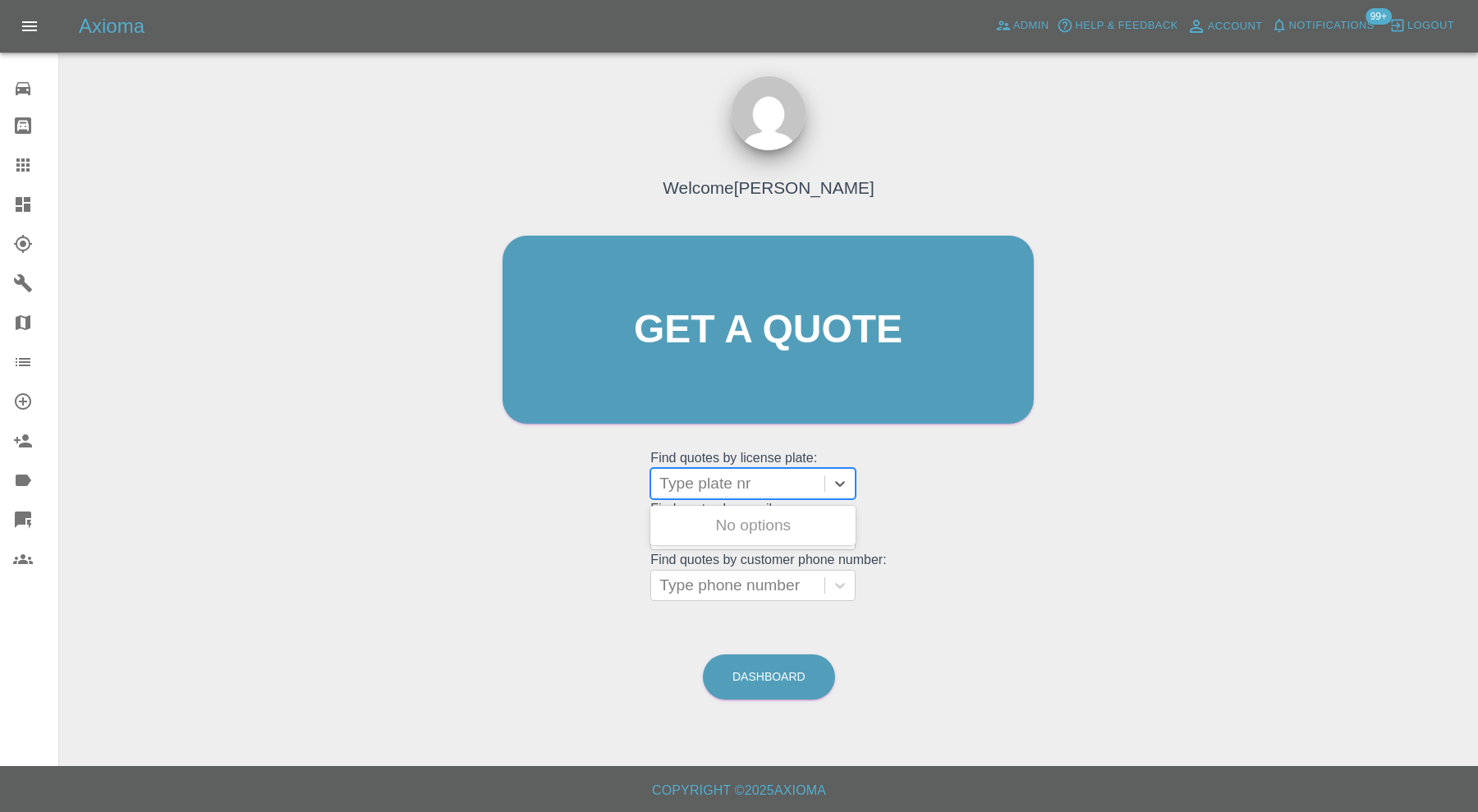
click at [708, 470] on div "Type plate nr" at bounding box center [737, 484] width 173 height 30
paste input "DY25WYG"
type input "DY25WYG"
click at [763, 516] on div "DY25WYG, Awaiting Repair" at bounding box center [753, 536] width 205 height 53
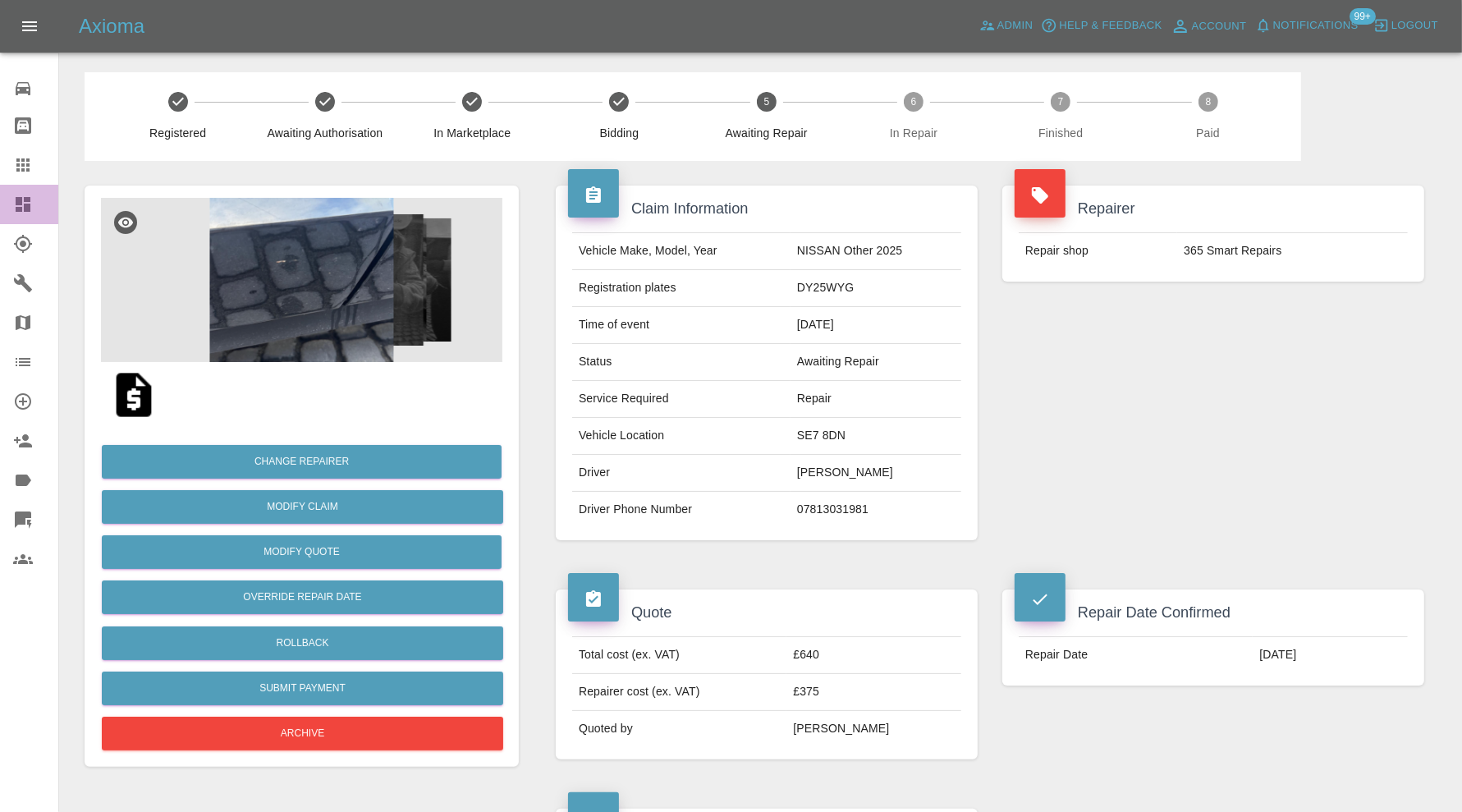
click at [36, 204] on div at bounding box center [36, 204] width 46 height 20
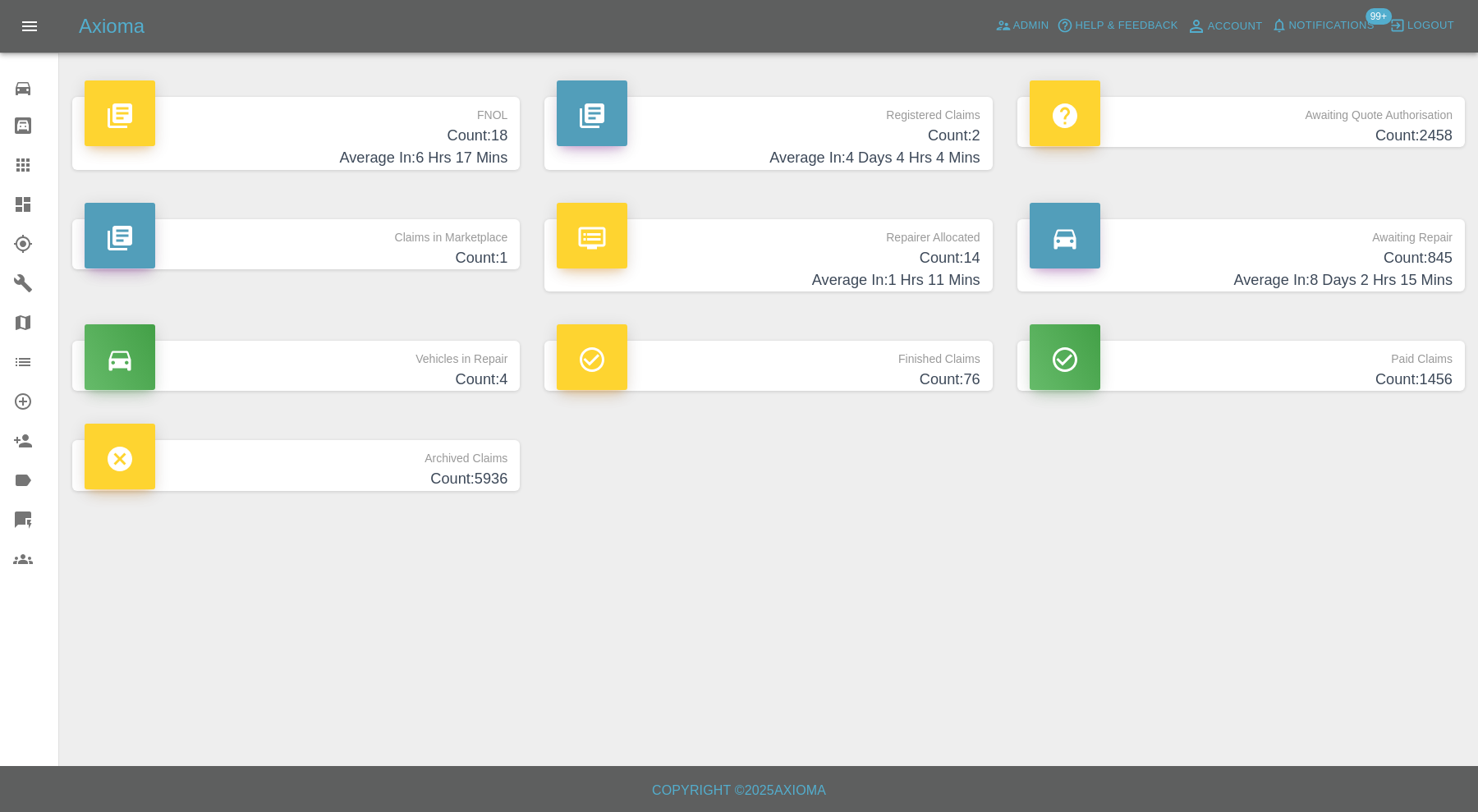
click at [429, 247] on h4 "Count: 1" at bounding box center [295, 258] width 423 height 22
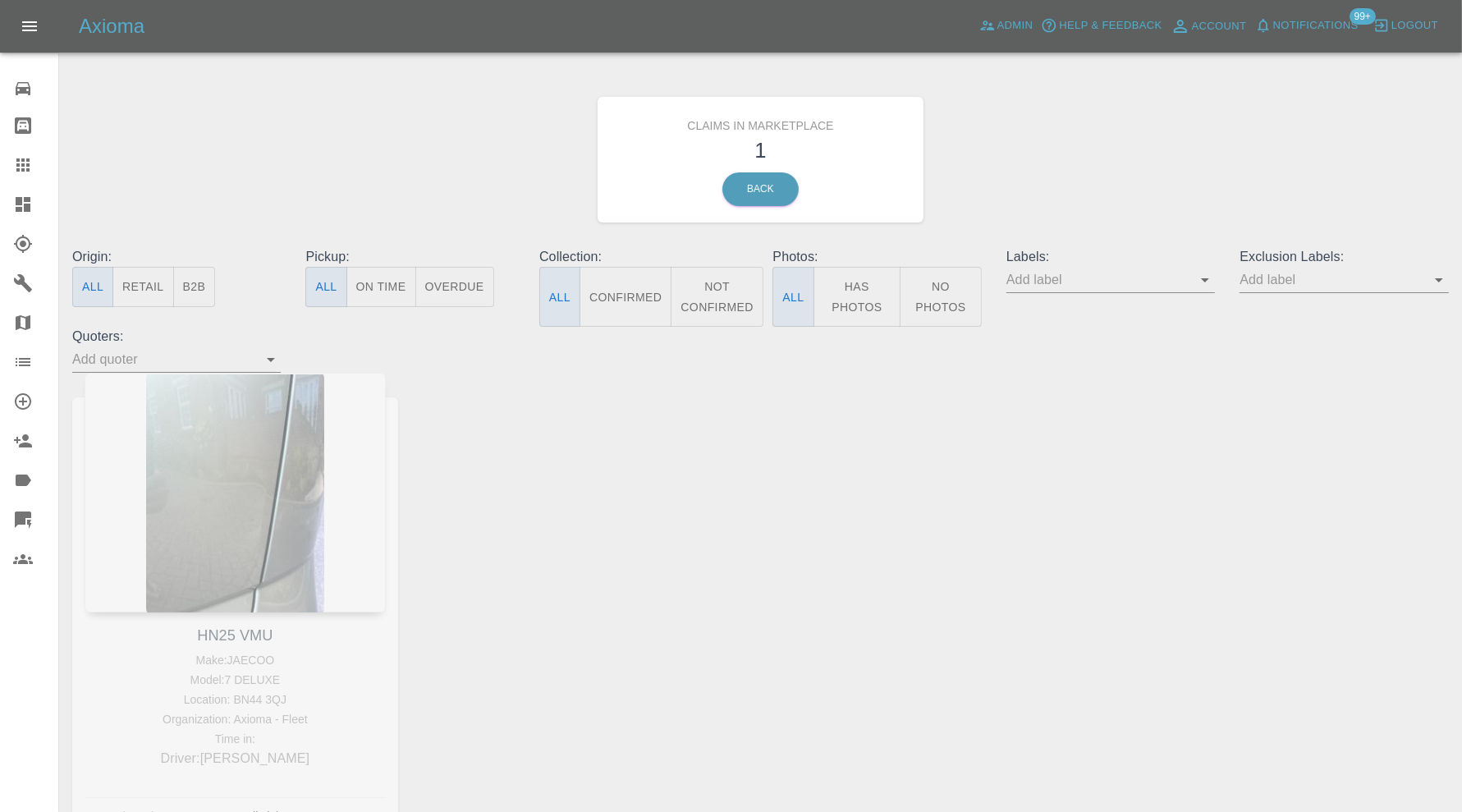
click at [257, 634] on div "HN25 VMU Make: JAECOO Model: 7 DELUXE Location: BN44 3QJ Organization: Axioma -…" at bounding box center [235, 615] width 351 height 485
copy link "HN25 VMU"
click at [30, 163] on icon at bounding box center [23, 165] width 20 height 20
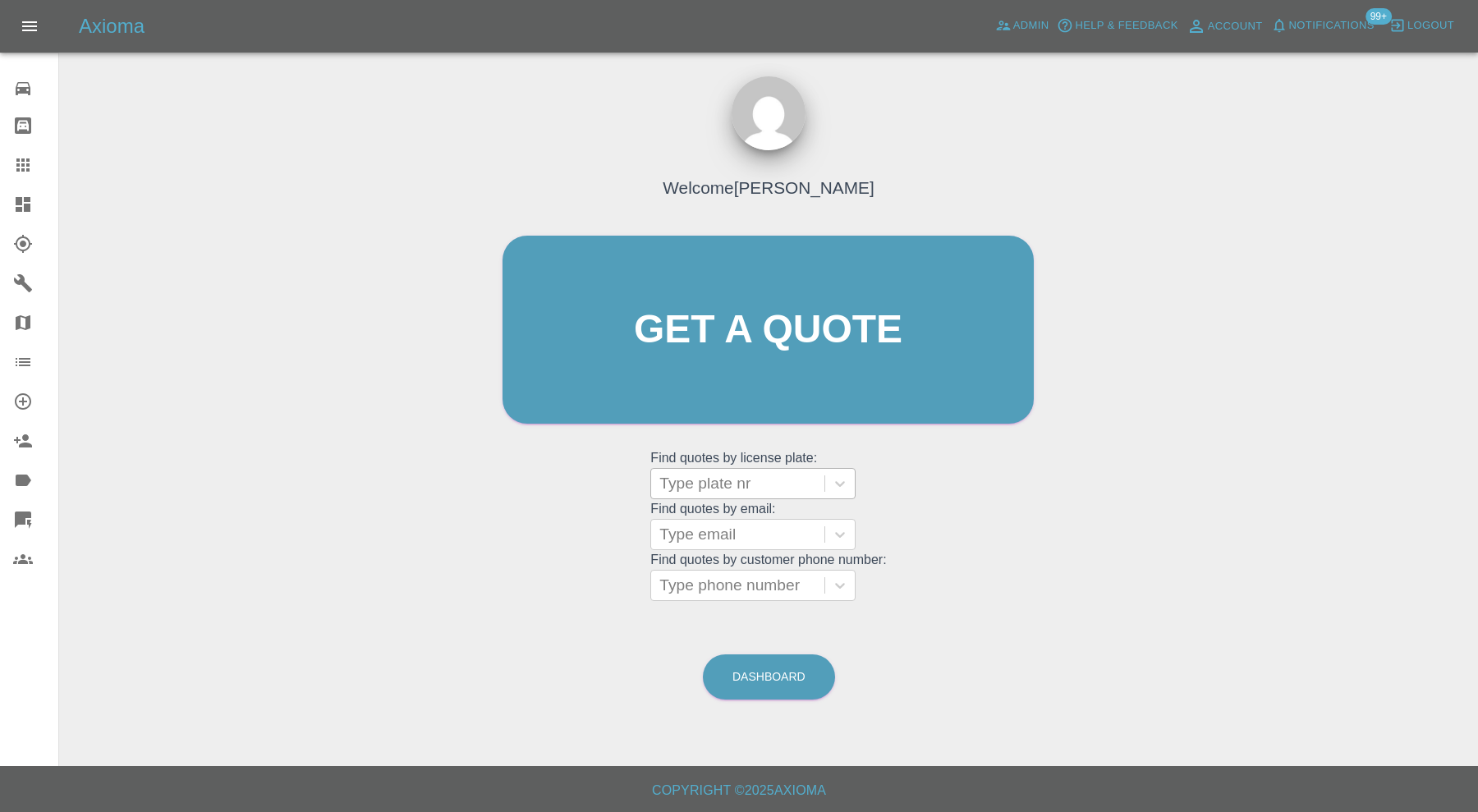
click at [717, 483] on div at bounding box center [738, 484] width 157 height 23
paste input "HN25 VMU"
type input "HN25 VMU"
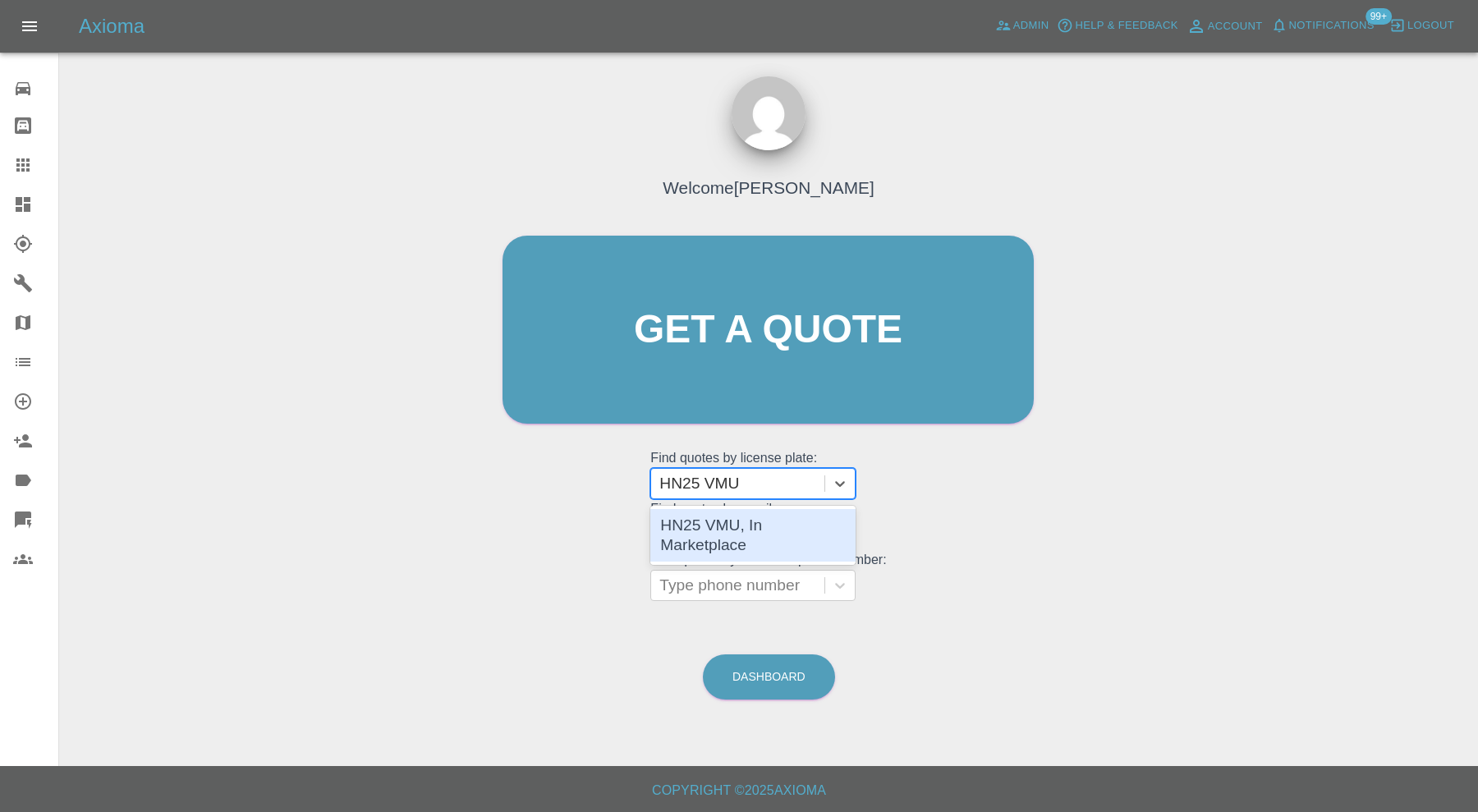
click at [734, 537] on div "HN25 VMU, In Marketplace" at bounding box center [753, 536] width 205 height 53
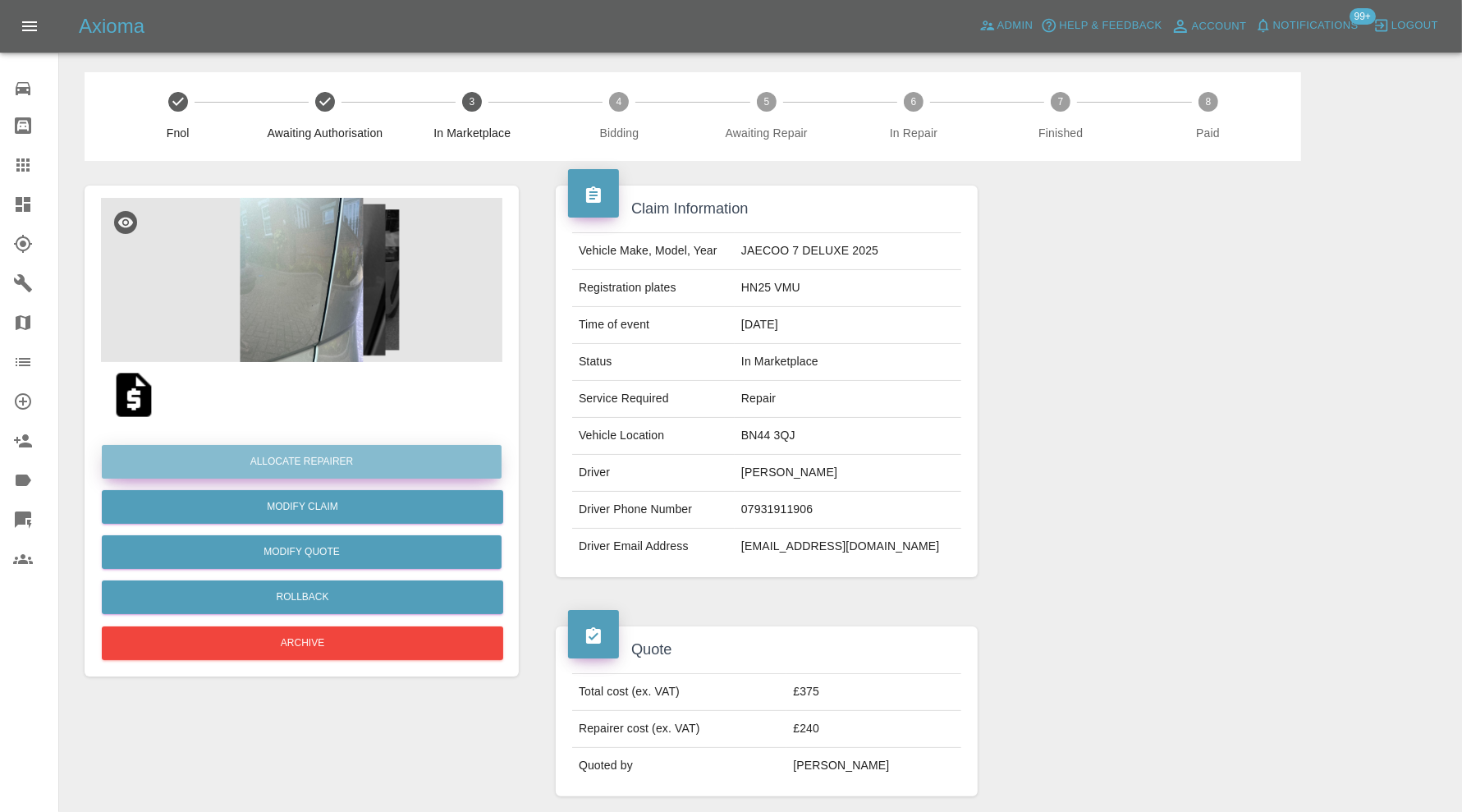
click at [315, 468] on button "Allocate Repairer" at bounding box center [301, 461] width 399 height 34
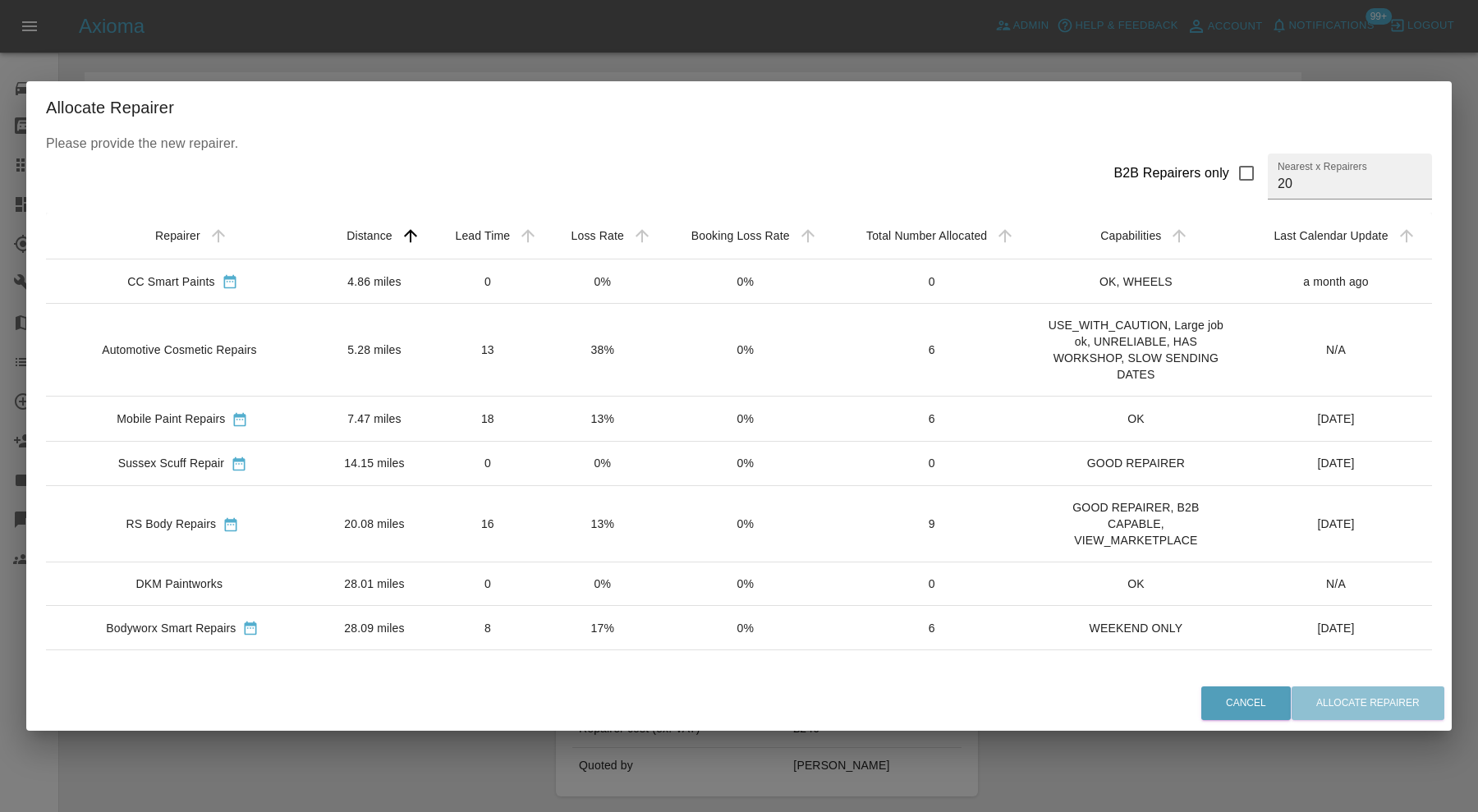
click at [276, 333] on td "Automotive Cosmetic Repairs" at bounding box center [183, 350] width 274 height 93
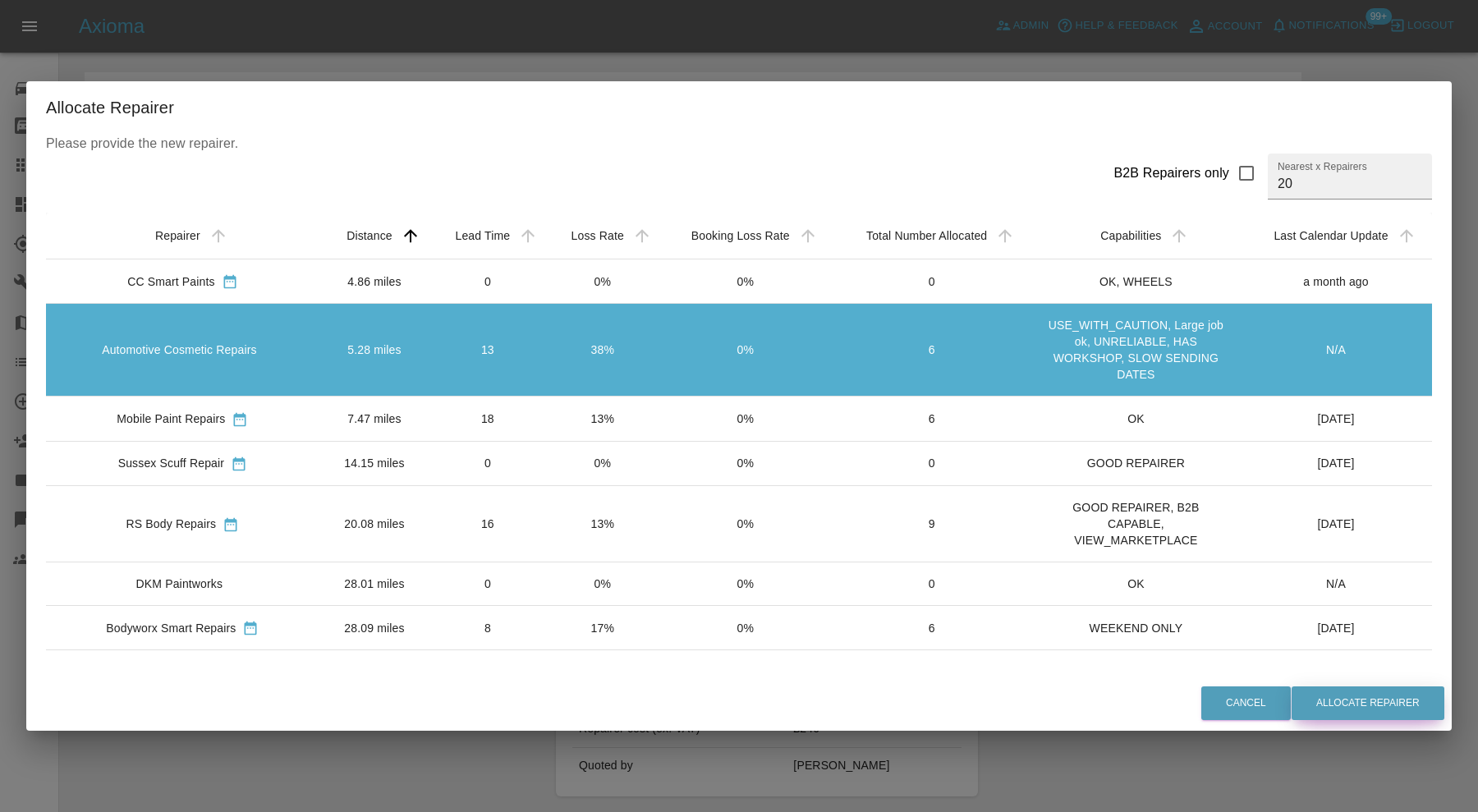
click at [1332, 699] on button "Allocate Repairer" at bounding box center [1368, 703] width 153 height 34
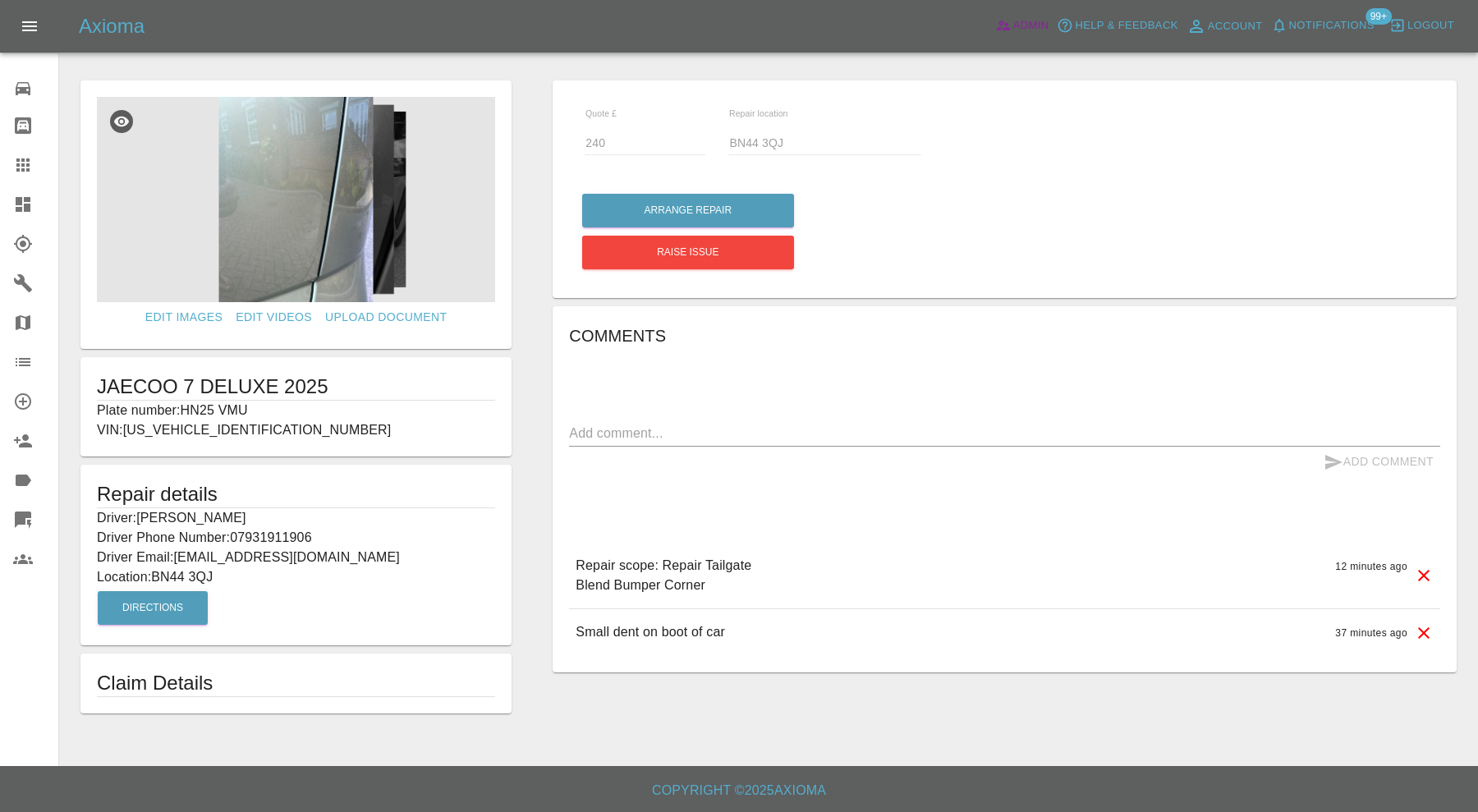
click at [1021, 26] on span "Admin" at bounding box center [1031, 26] width 36 height 19
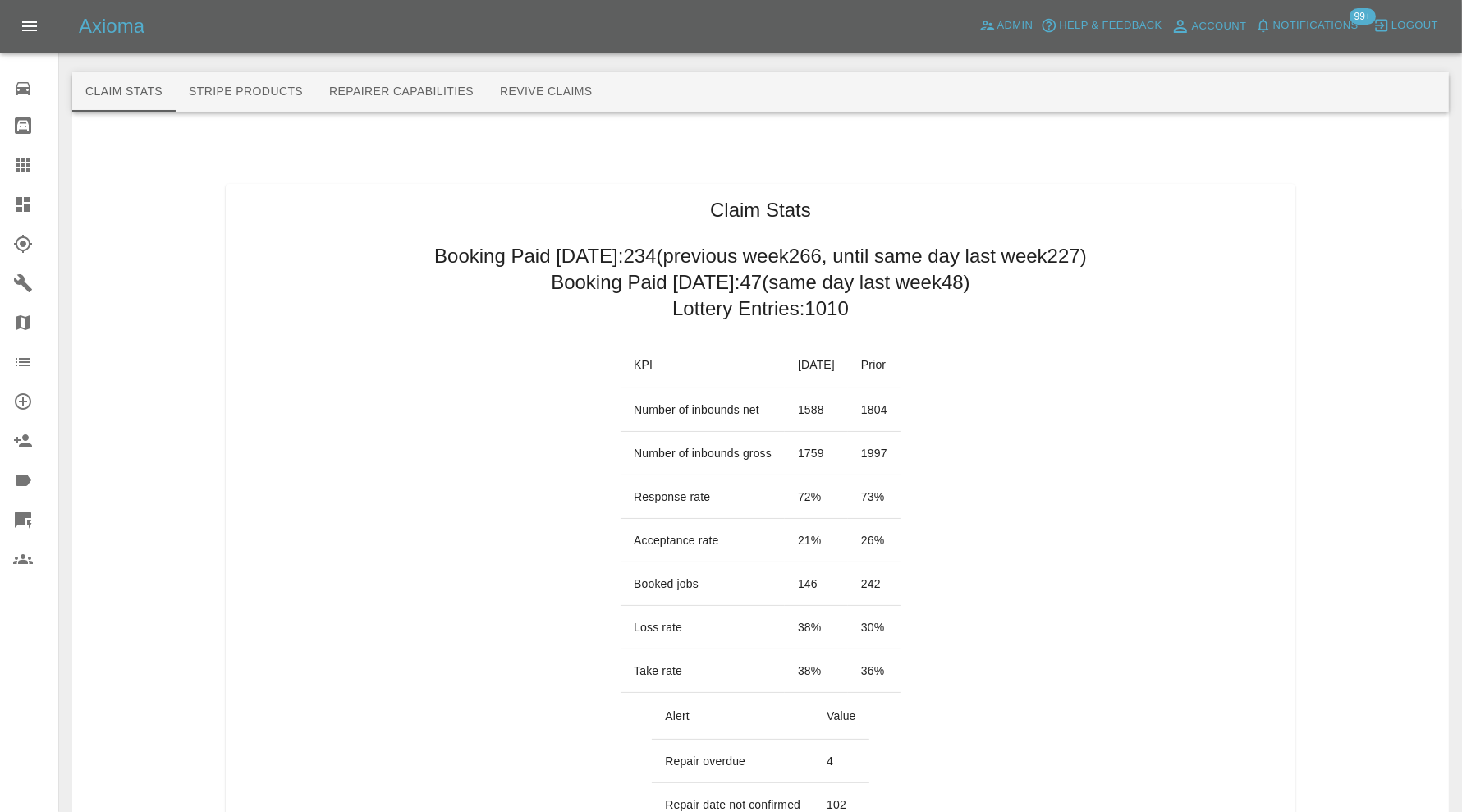
click at [26, 198] on icon at bounding box center [23, 204] width 15 height 15
